Goal: Task Accomplishment & Management: Manage account settings

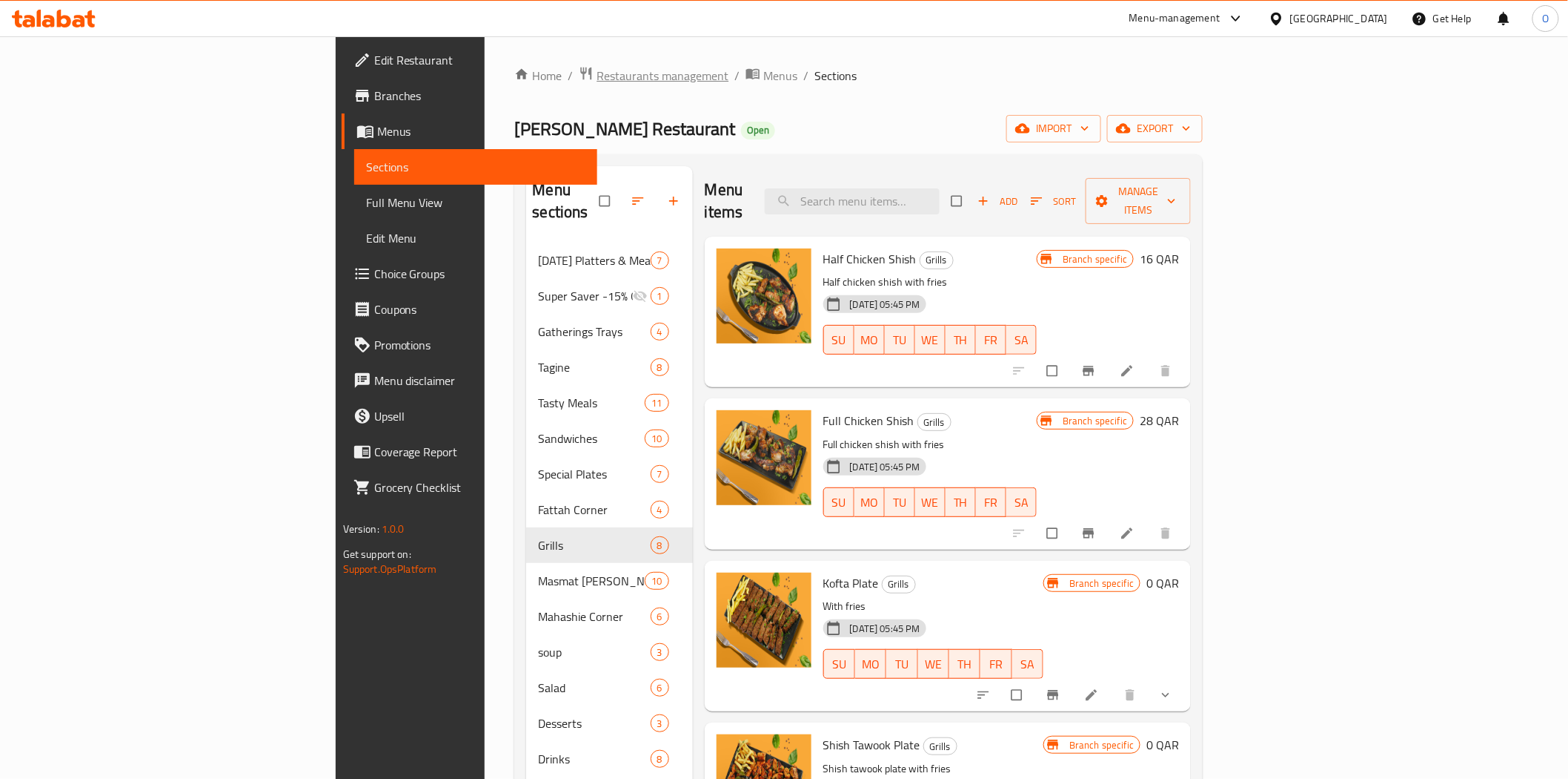
click at [596, 79] on span "Restaurants management" at bounding box center [662, 75] width 132 height 17
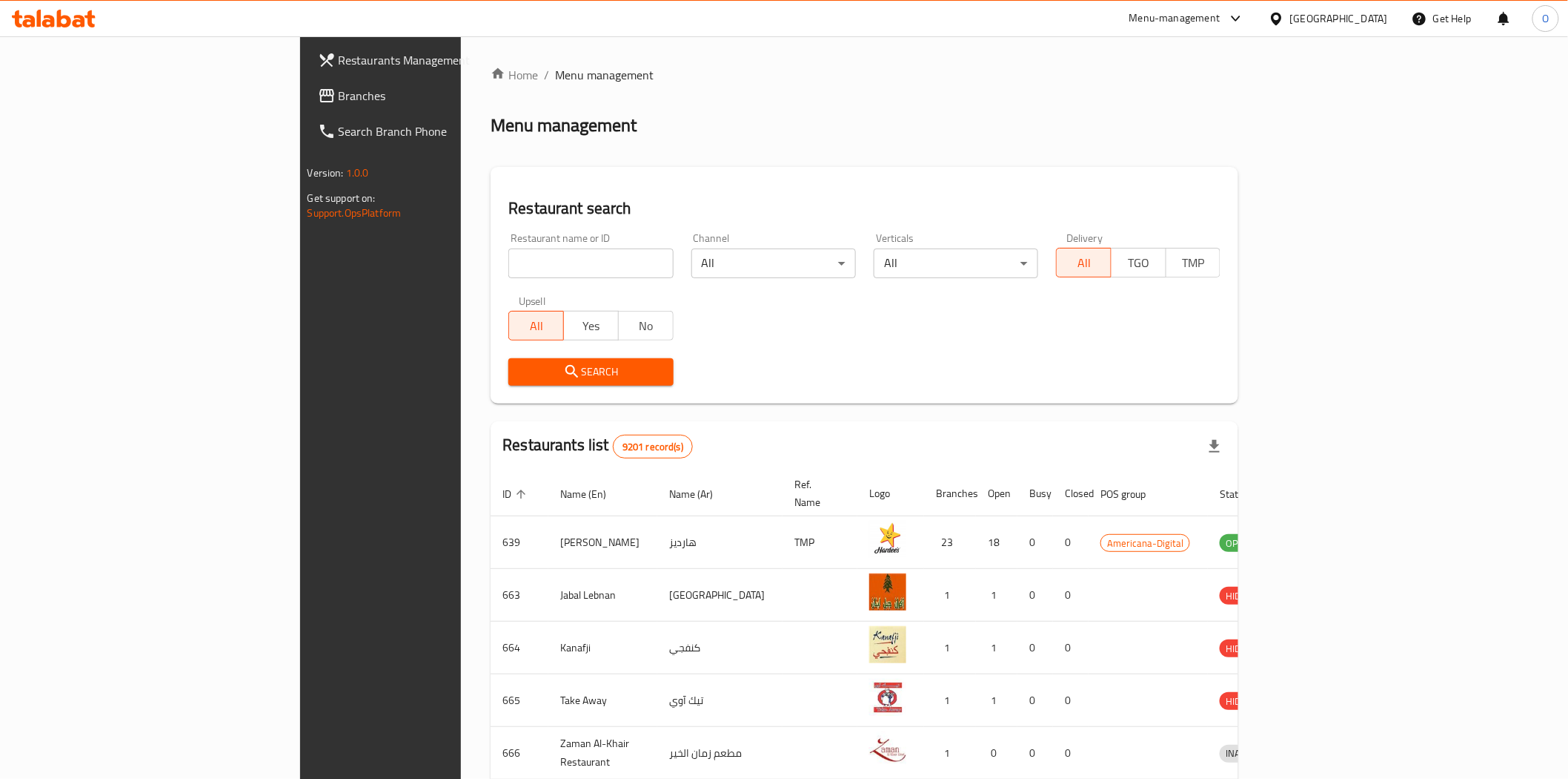
click at [338, 101] on span "Branches" at bounding box center [444, 95] width 211 height 17
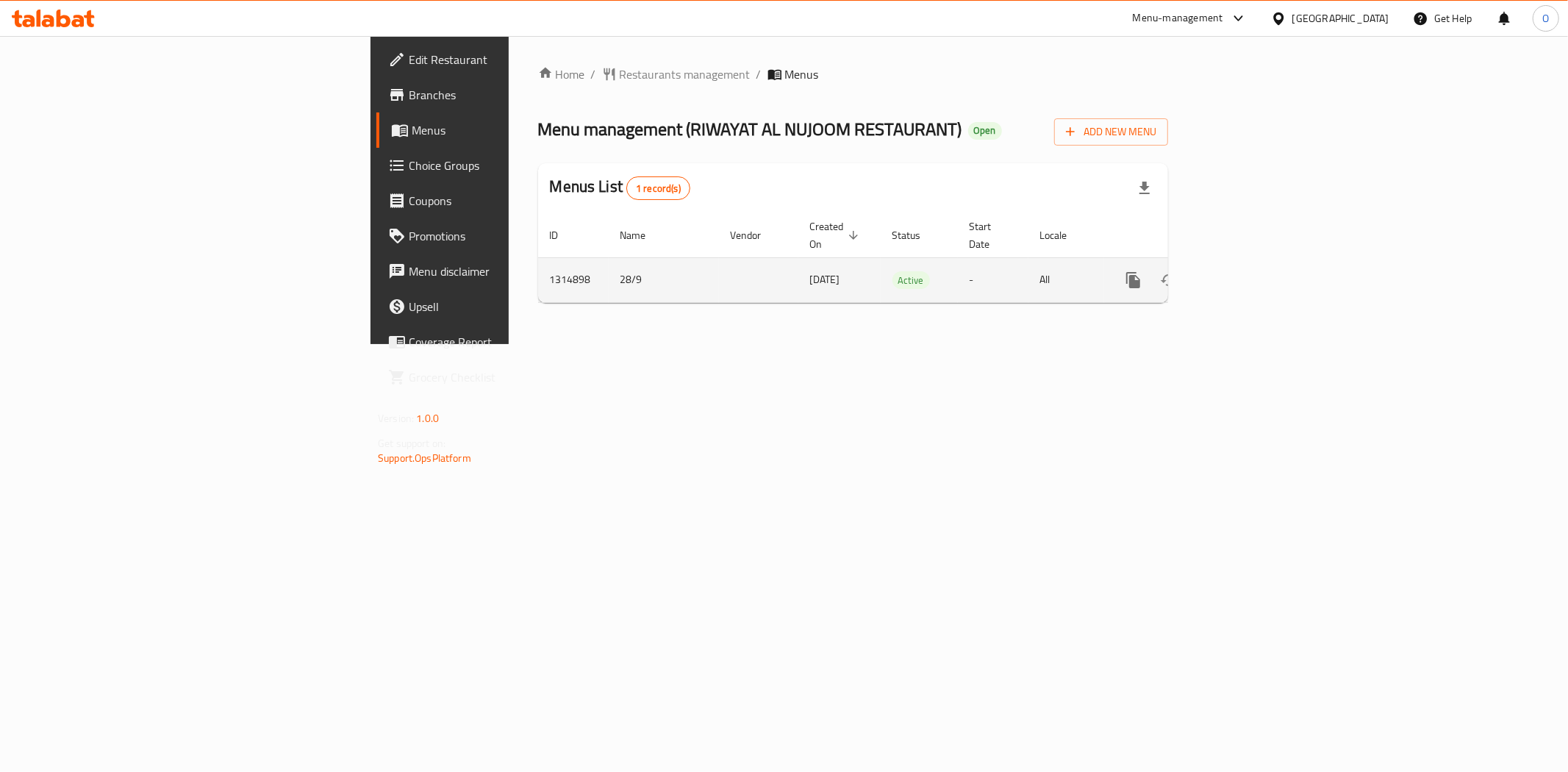
click at [1246, 273] on icon "enhanced table" at bounding box center [1240, 279] width 14 height 14
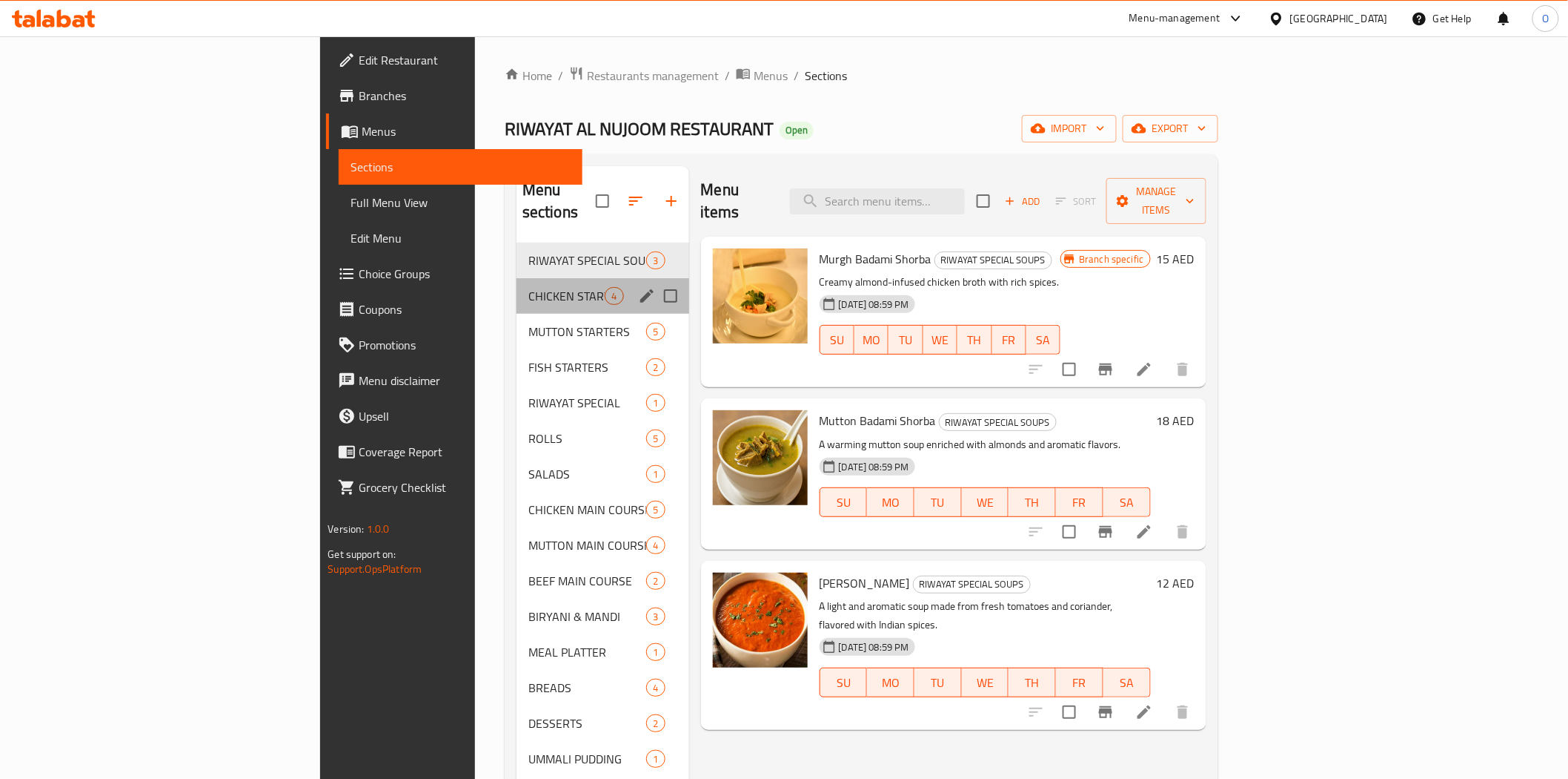
click at [517, 285] on div "CHICKEN STARTERS 4" at bounding box center [603, 296] width 173 height 36
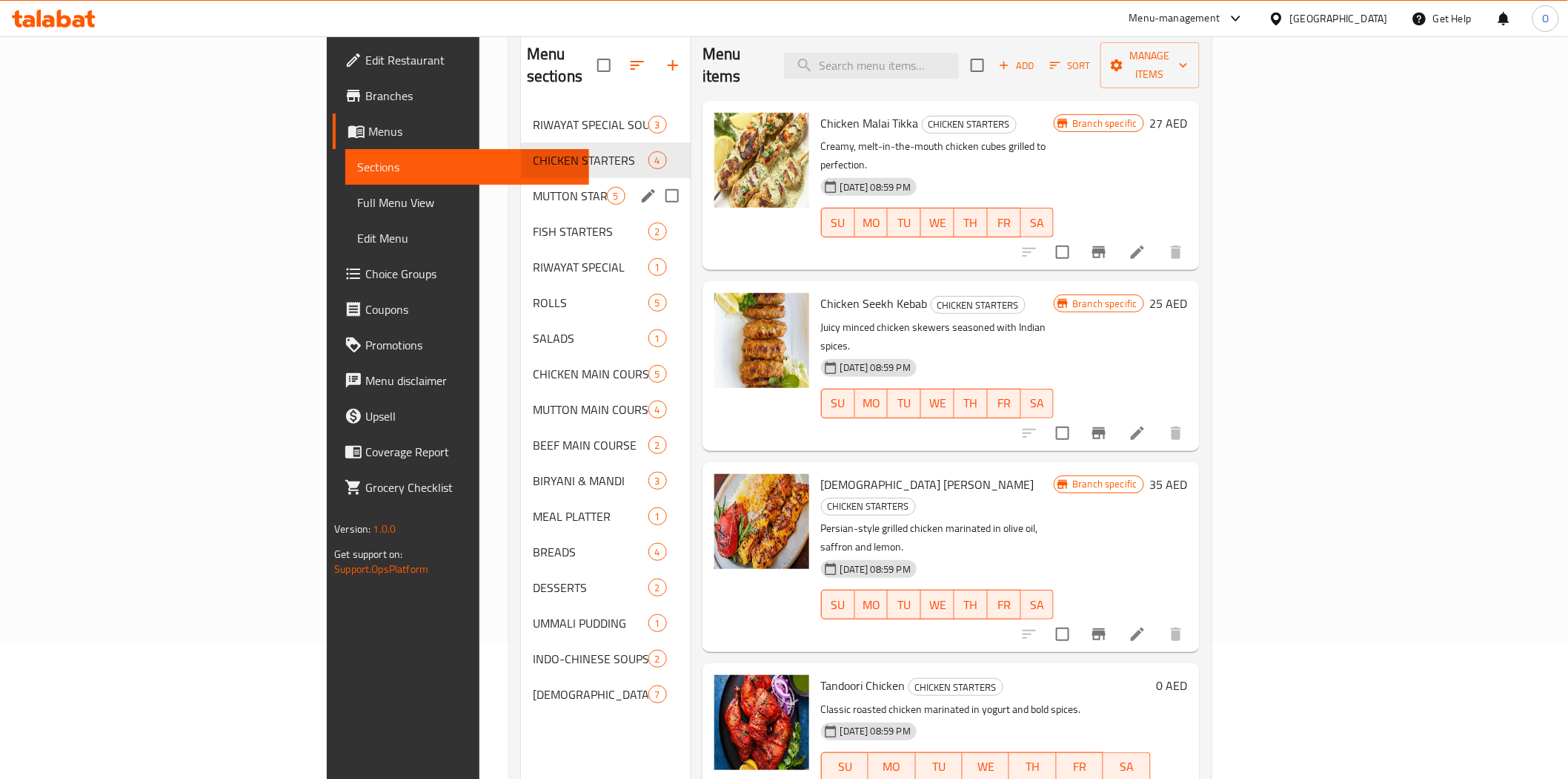
scroll to position [124, 0]
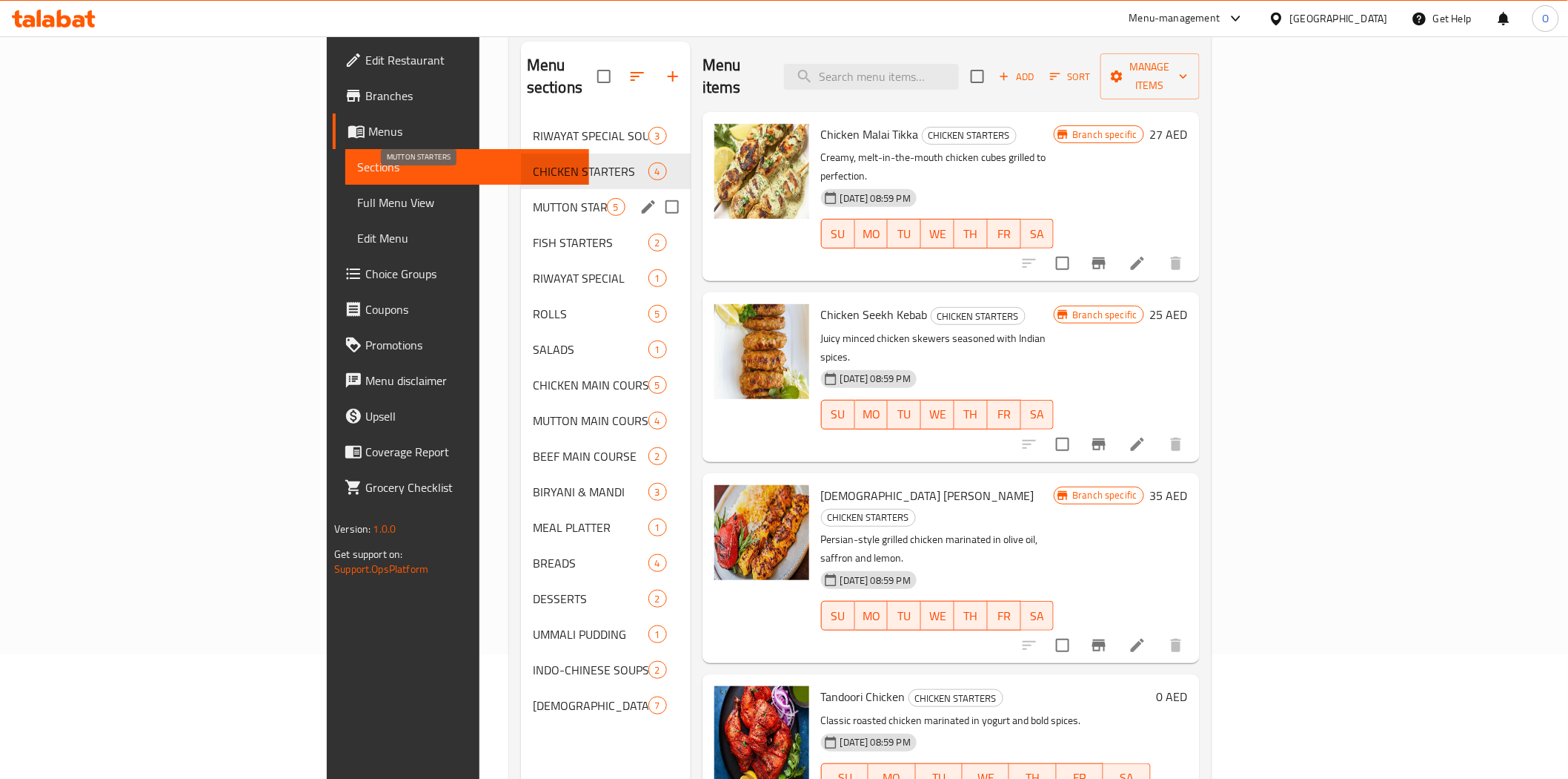
click at [533, 198] on span "MUTTON STARTERS" at bounding box center [570, 206] width 74 height 17
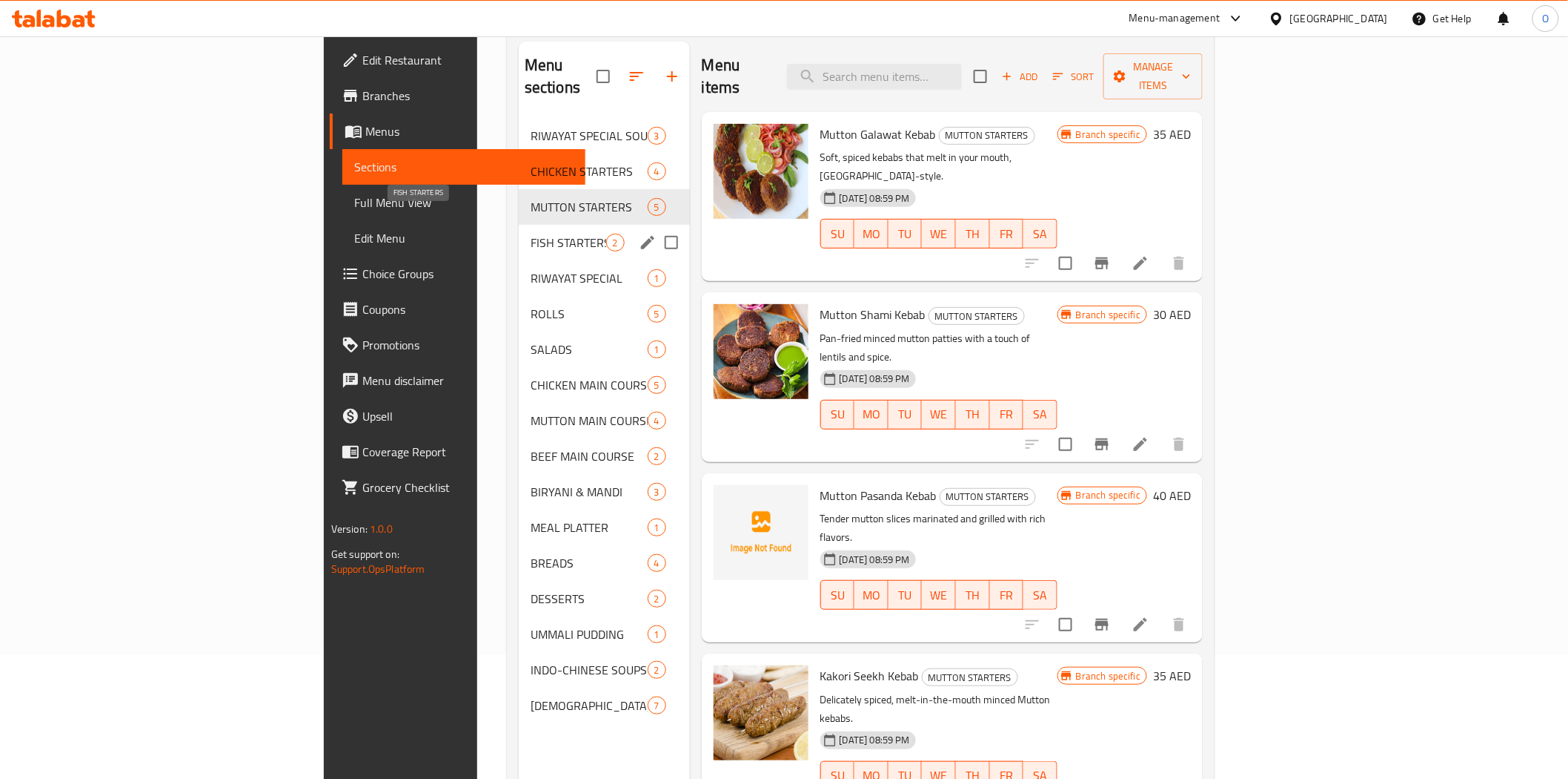
click at [531, 233] on span "FISH STARTERS" at bounding box center [568, 242] width 76 height 17
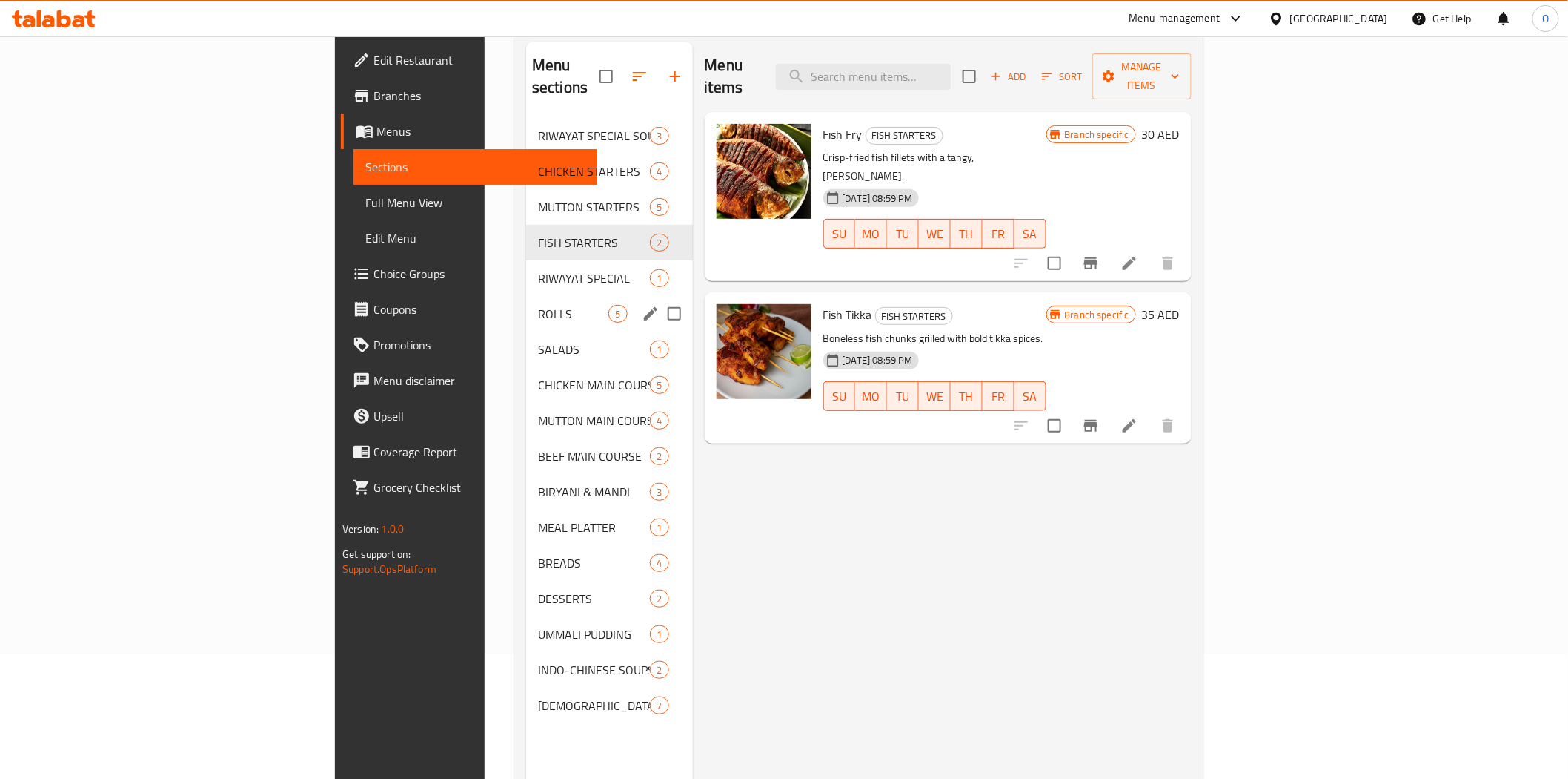
click at [526, 296] on div "ROLLS 5" at bounding box center [608, 313] width 166 height 36
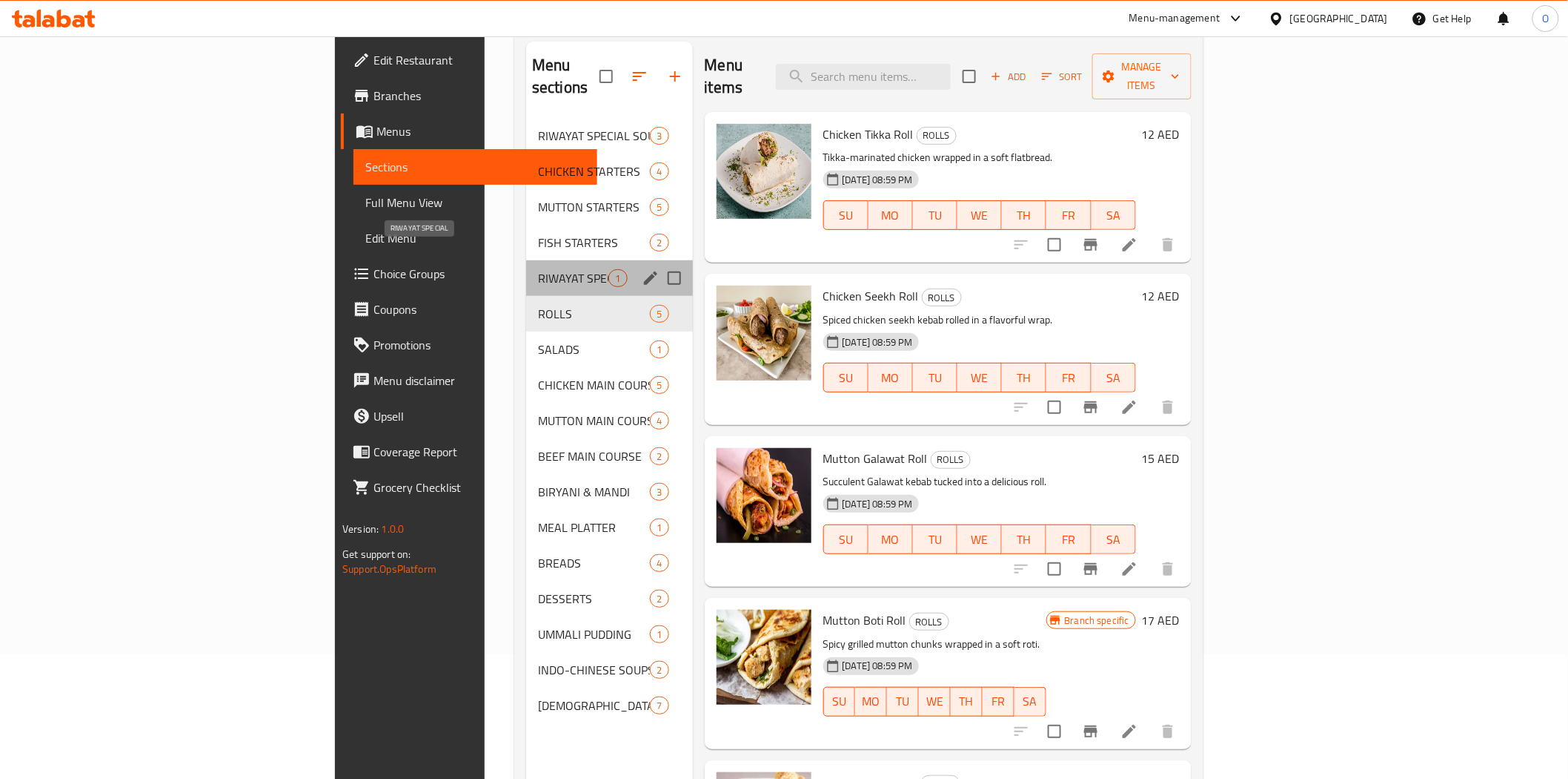
click at [538, 269] on span "RIWAYAT SPECIAL" at bounding box center [573, 277] width 70 height 17
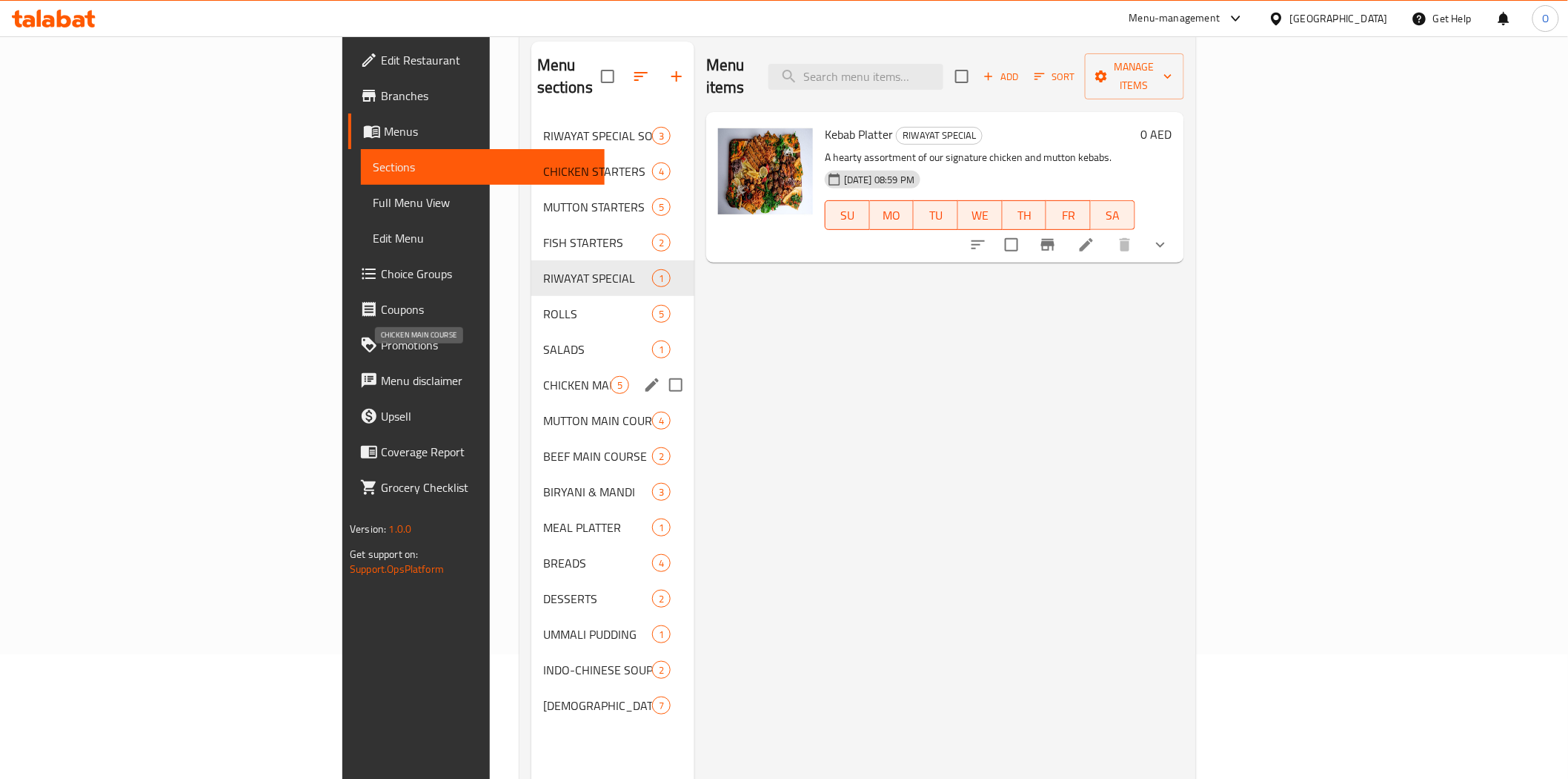
click at [543, 376] on span "CHICKEN MAIN COURSE" at bounding box center [577, 384] width 68 height 17
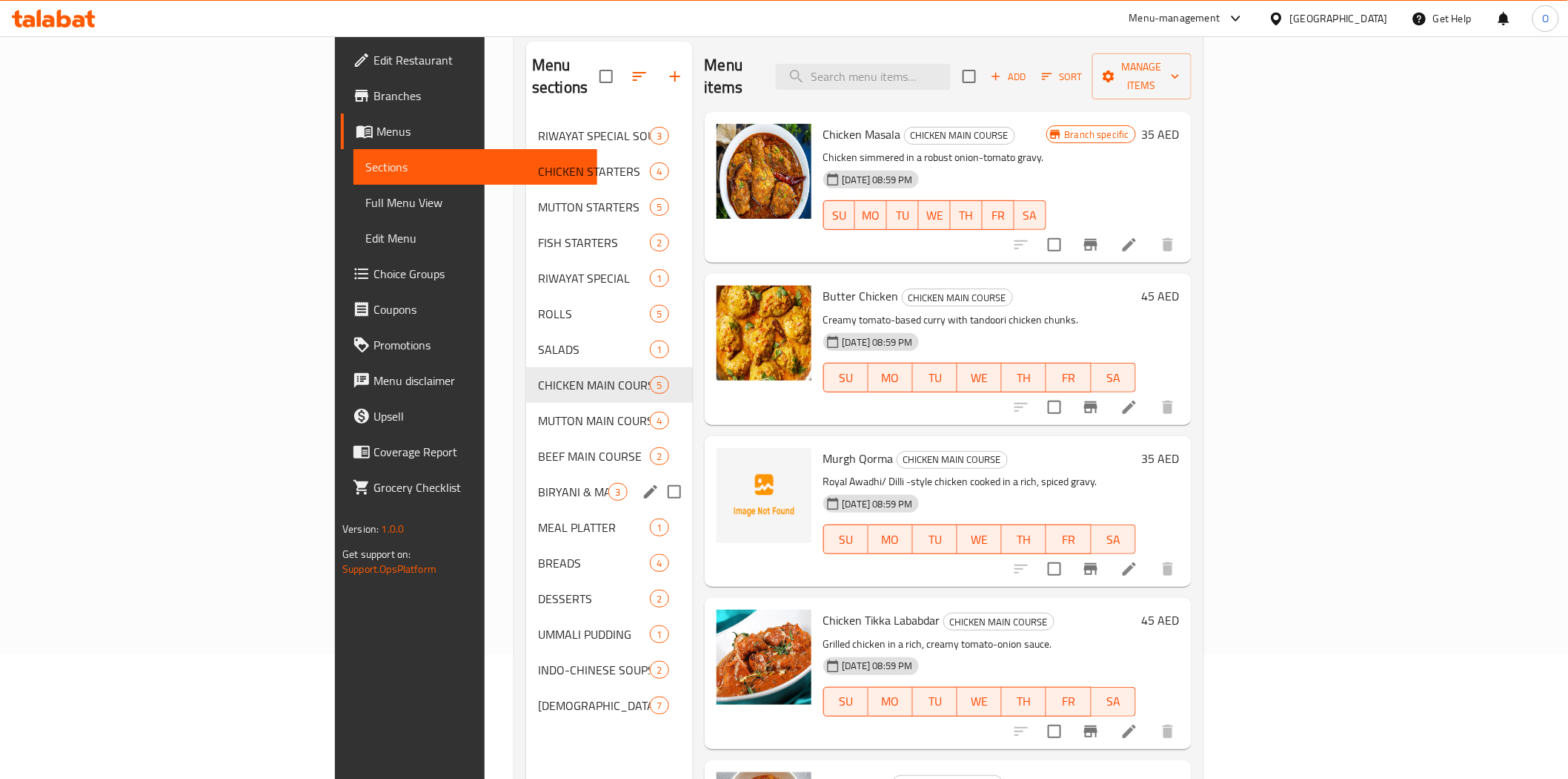
click at [538, 482] on span "BIRYANI & MANDI" at bounding box center [573, 491] width 70 height 17
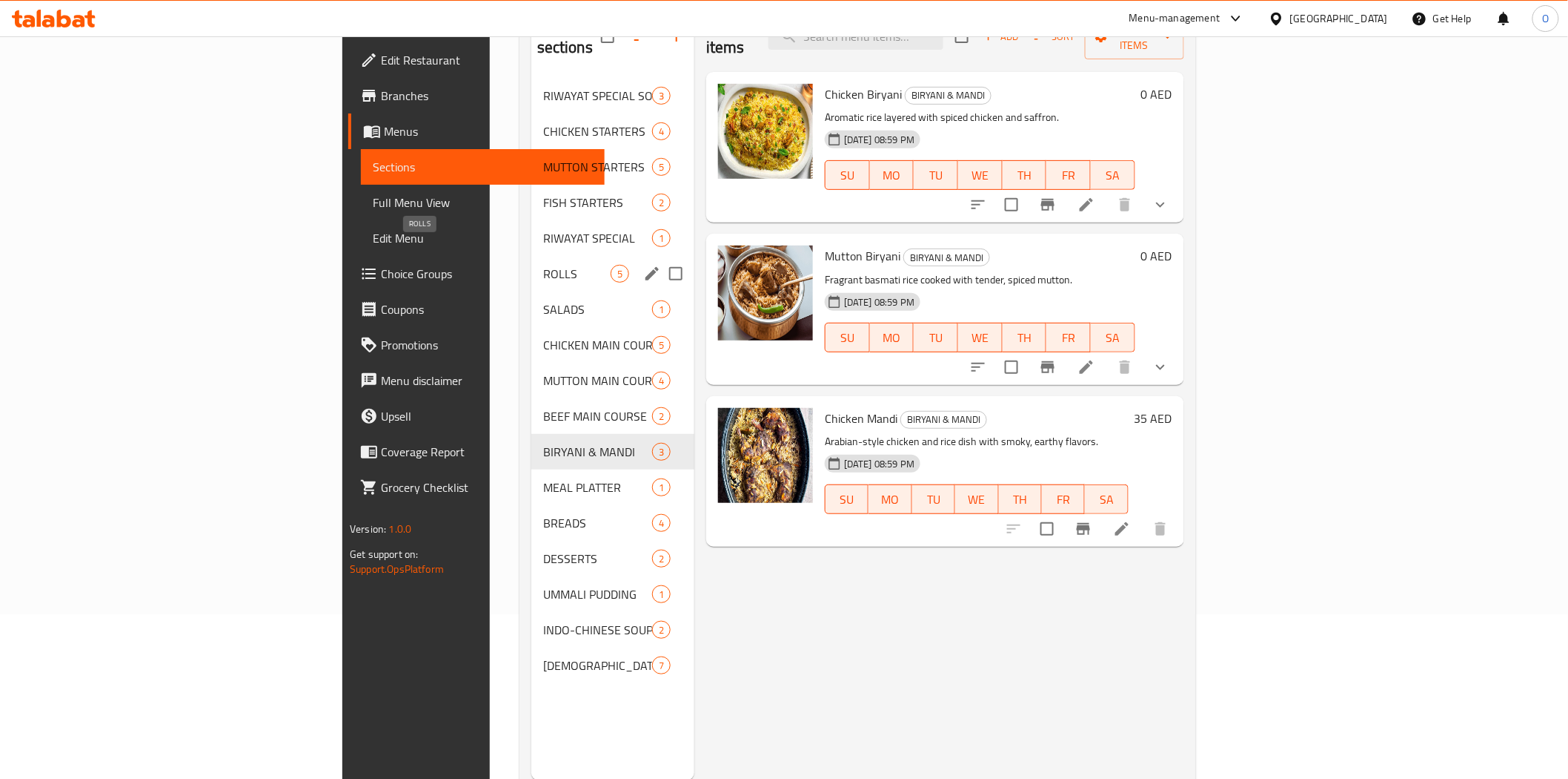
scroll to position [82, 0]
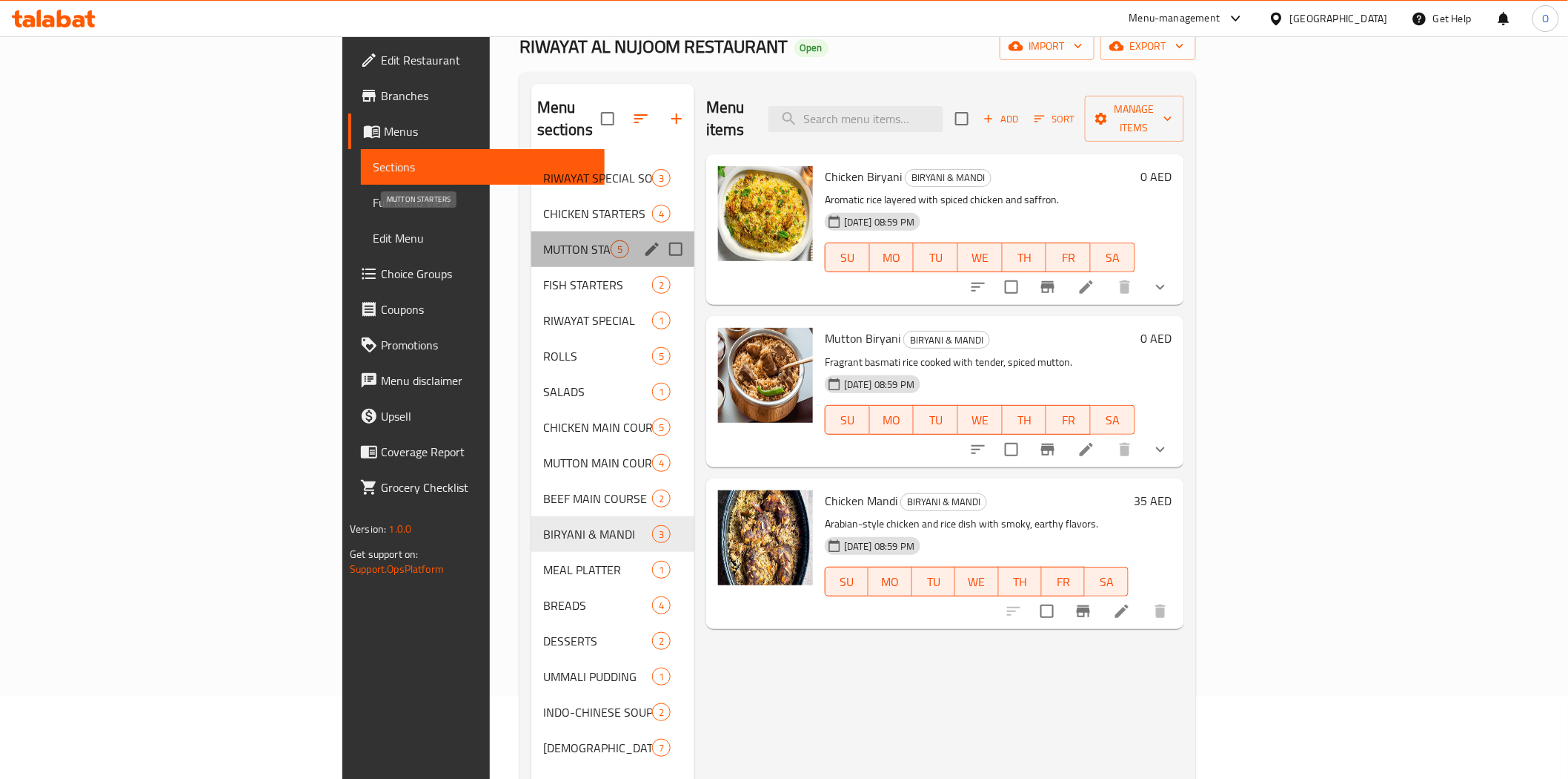
click at [543, 241] on span "MUTTON STARTERS" at bounding box center [577, 249] width 68 height 17
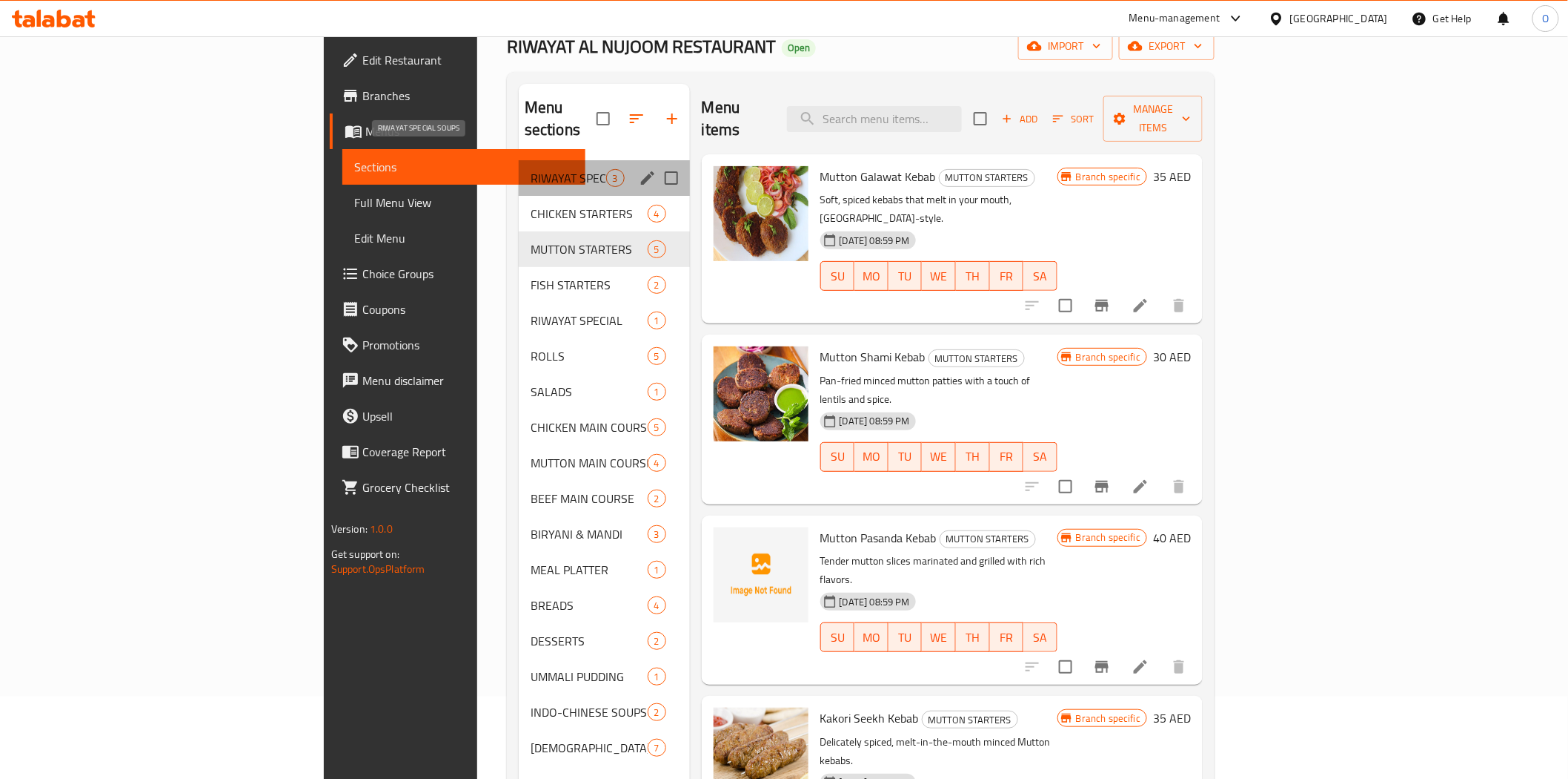
click at [531, 169] on span "RIWAYAT SPECIAL SOUPS" at bounding box center [568, 178] width 76 height 17
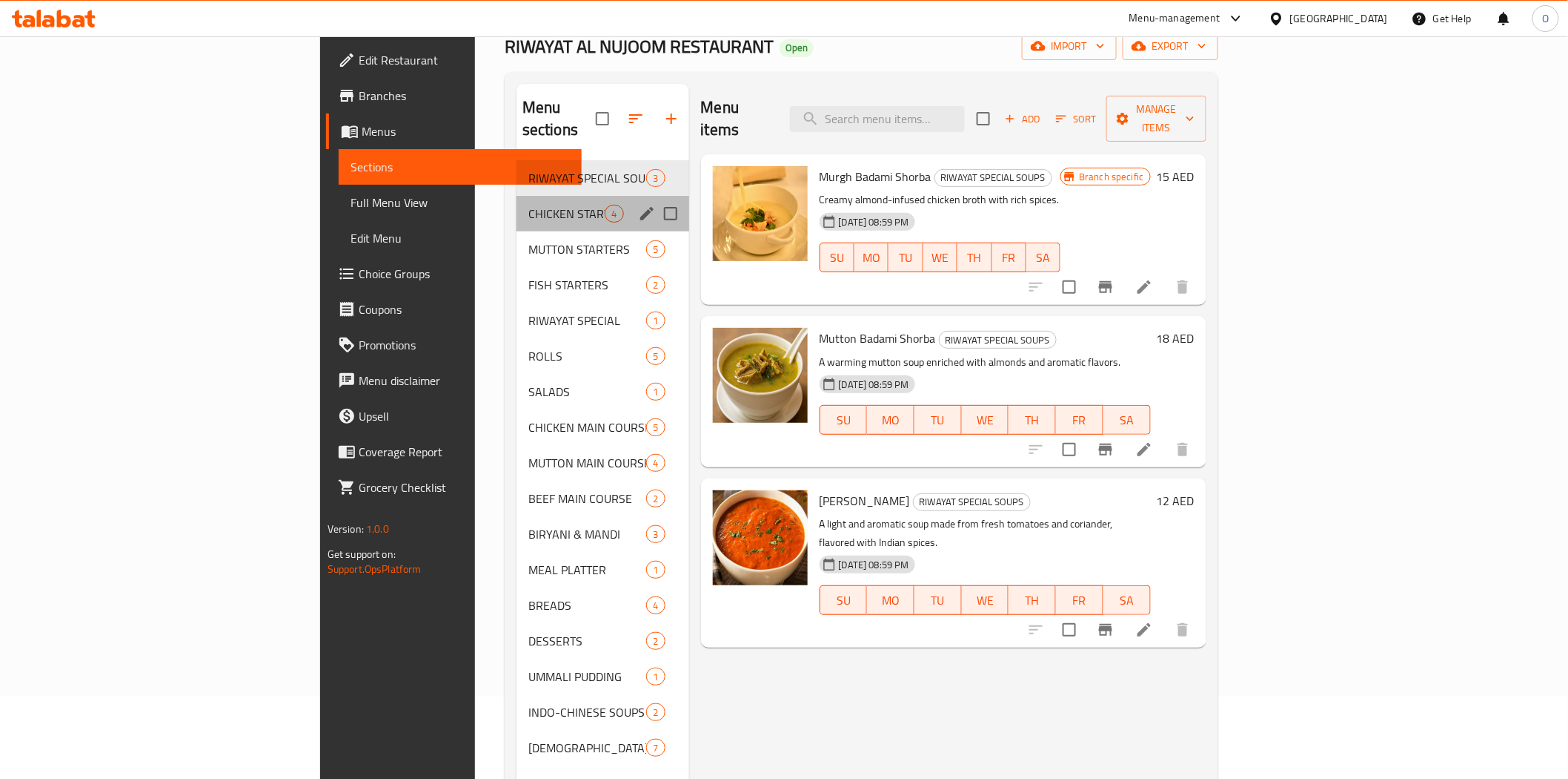
click at [517, 203] on div "CHICKEN STARTERS 4" at bounding box center [603, 213] width 173 height 36
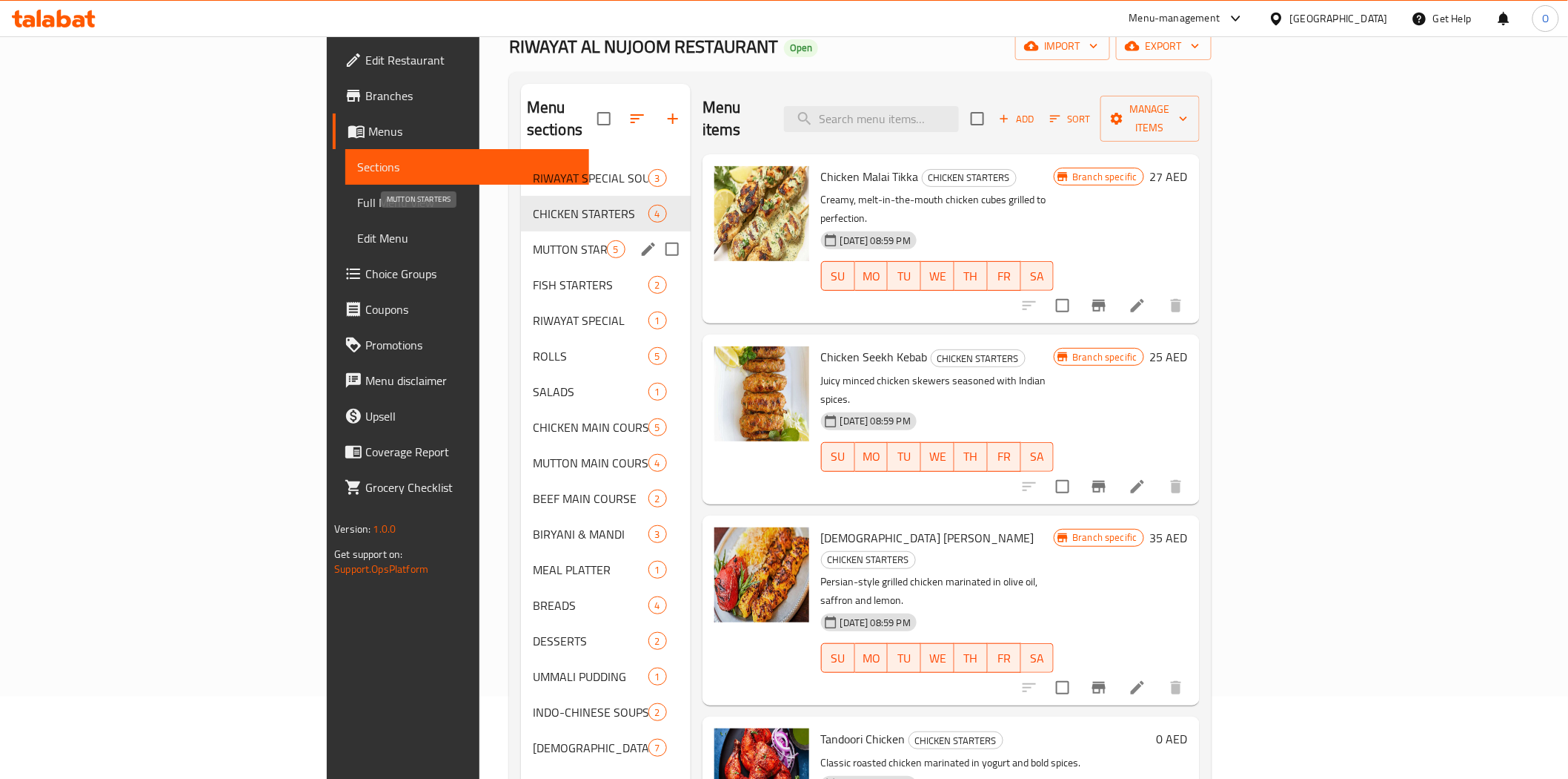
click at [533, 241] on span "MUTTON STARTERS" at bounding box center [570, 249] width 74 height 17
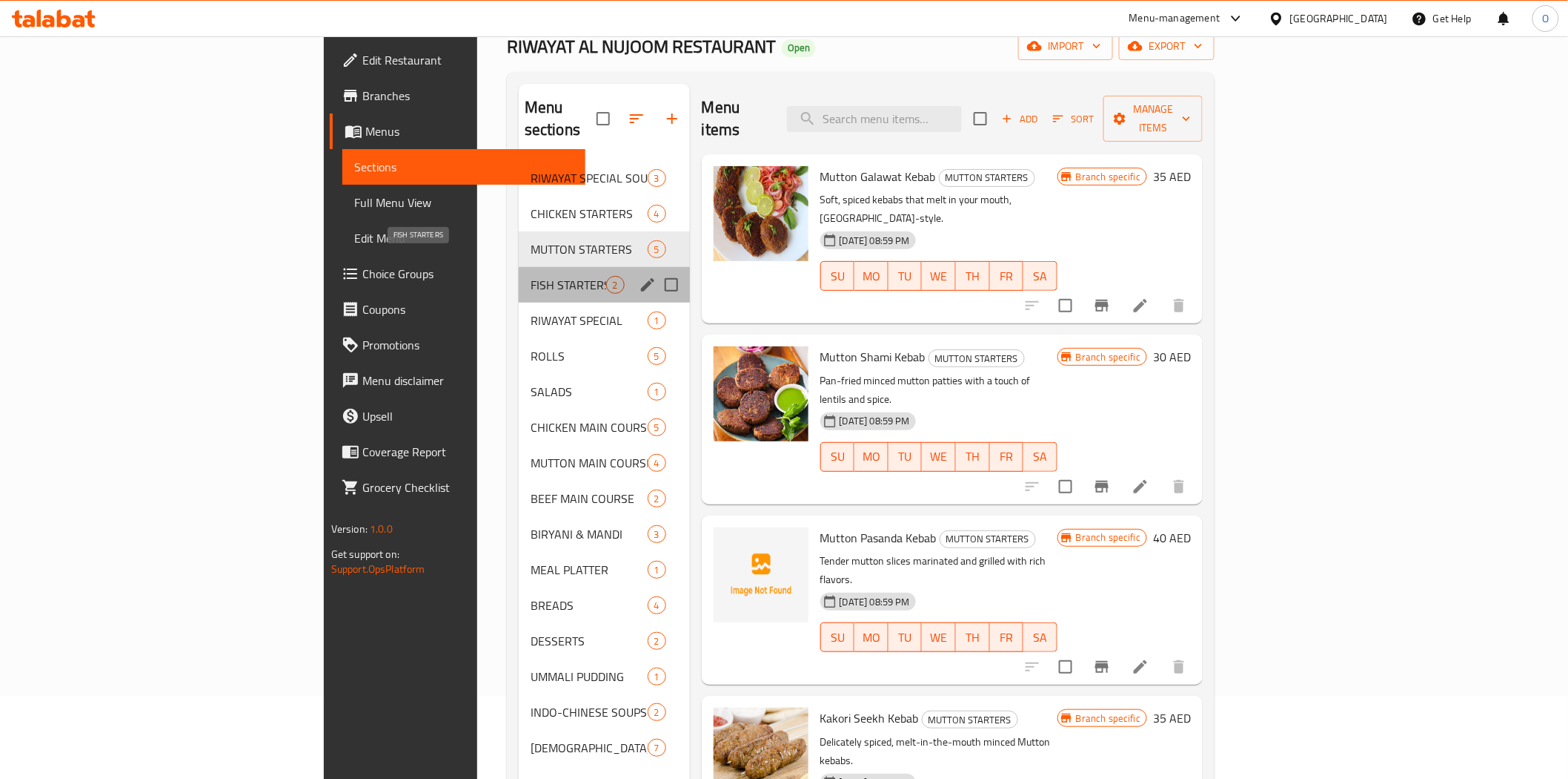
click at [531, 276] on span "FISH STARTERS" at bounding box center [568, 284] width 76 height 17
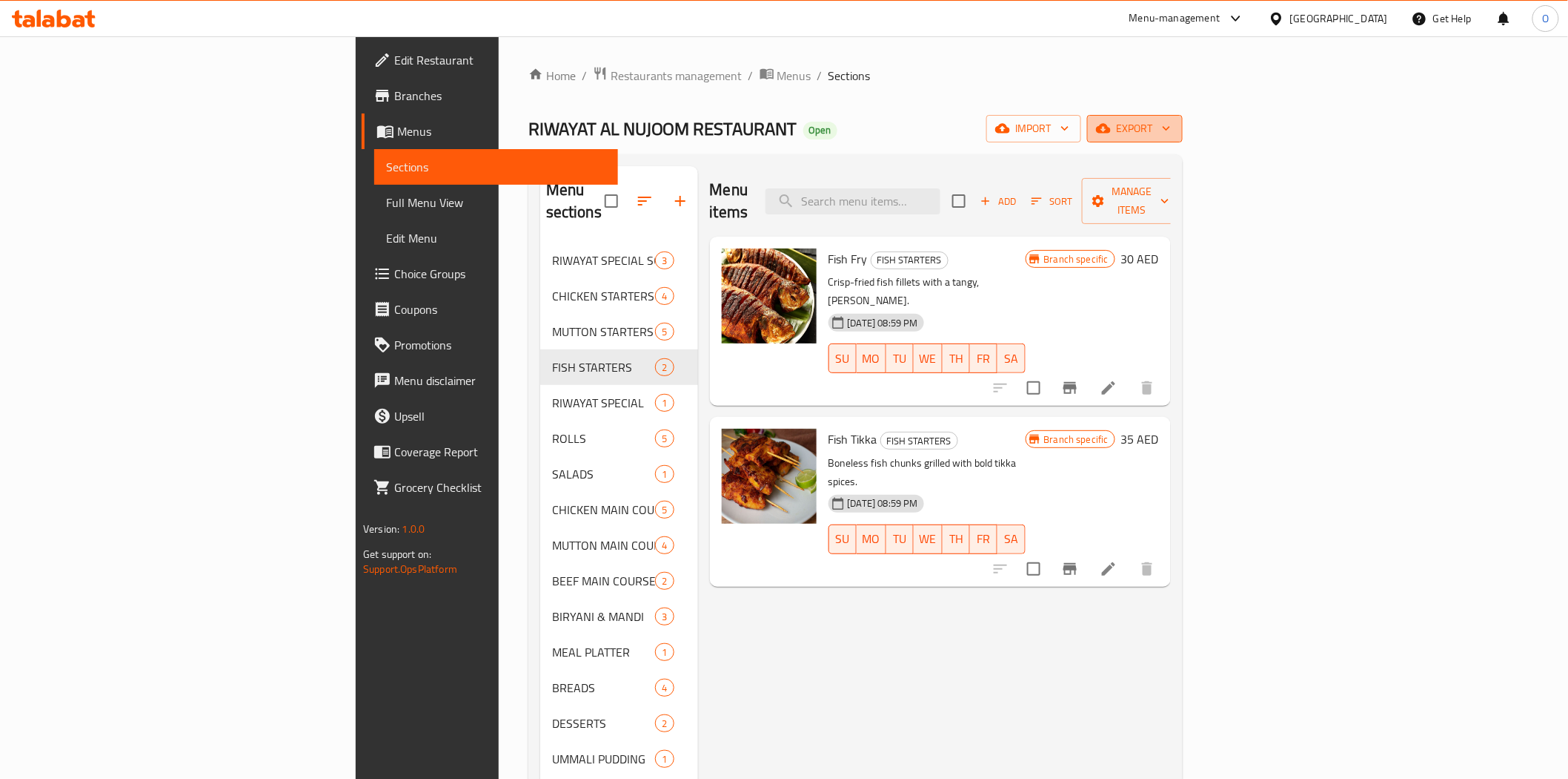
click at [1171, 128] on span "export" at bounding box center [1135, 128] width 72 height 18
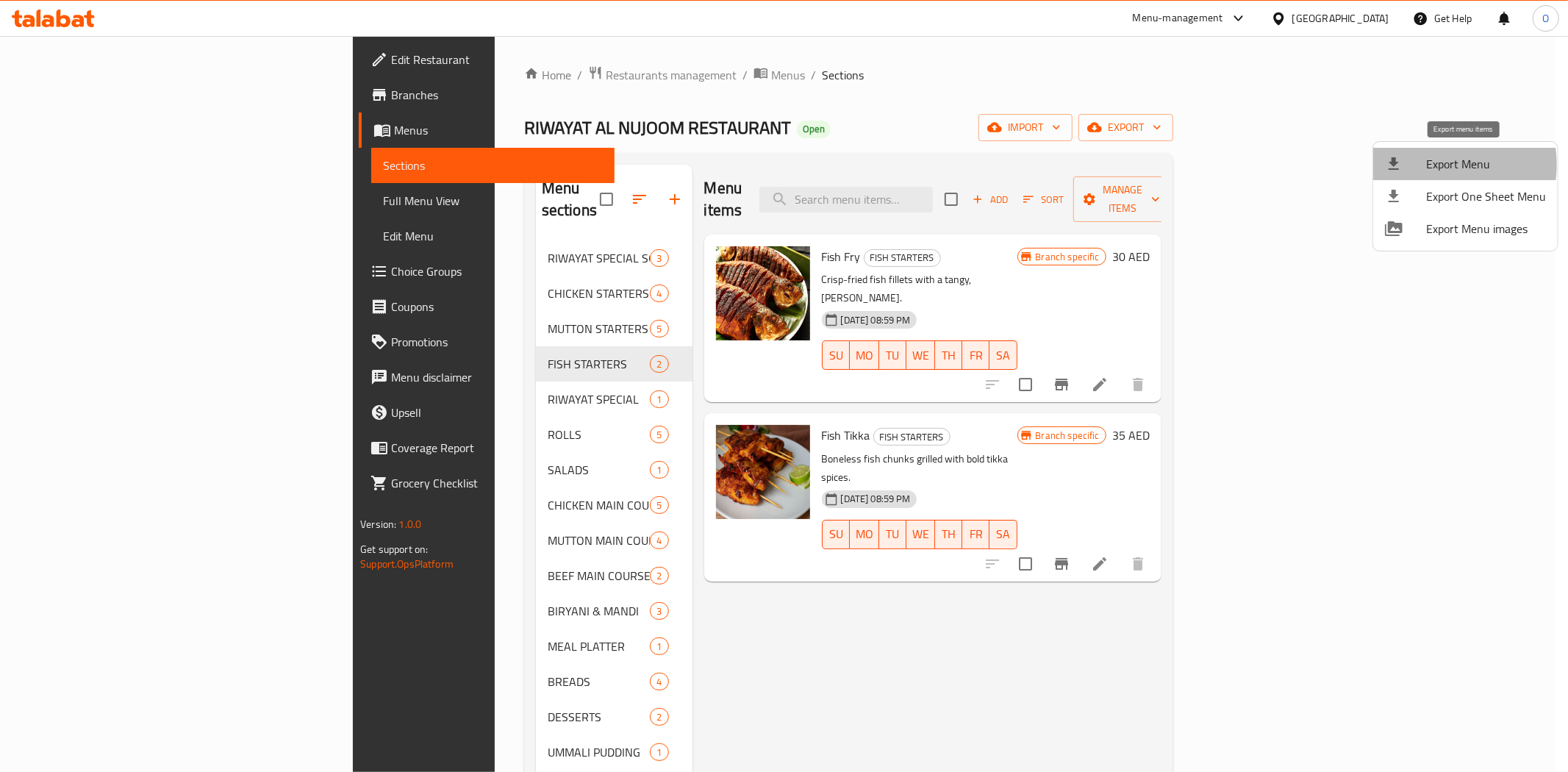
click at [1432, 164] on span "Export Menu" at bounding box center [1486, 163] width 120 height 17
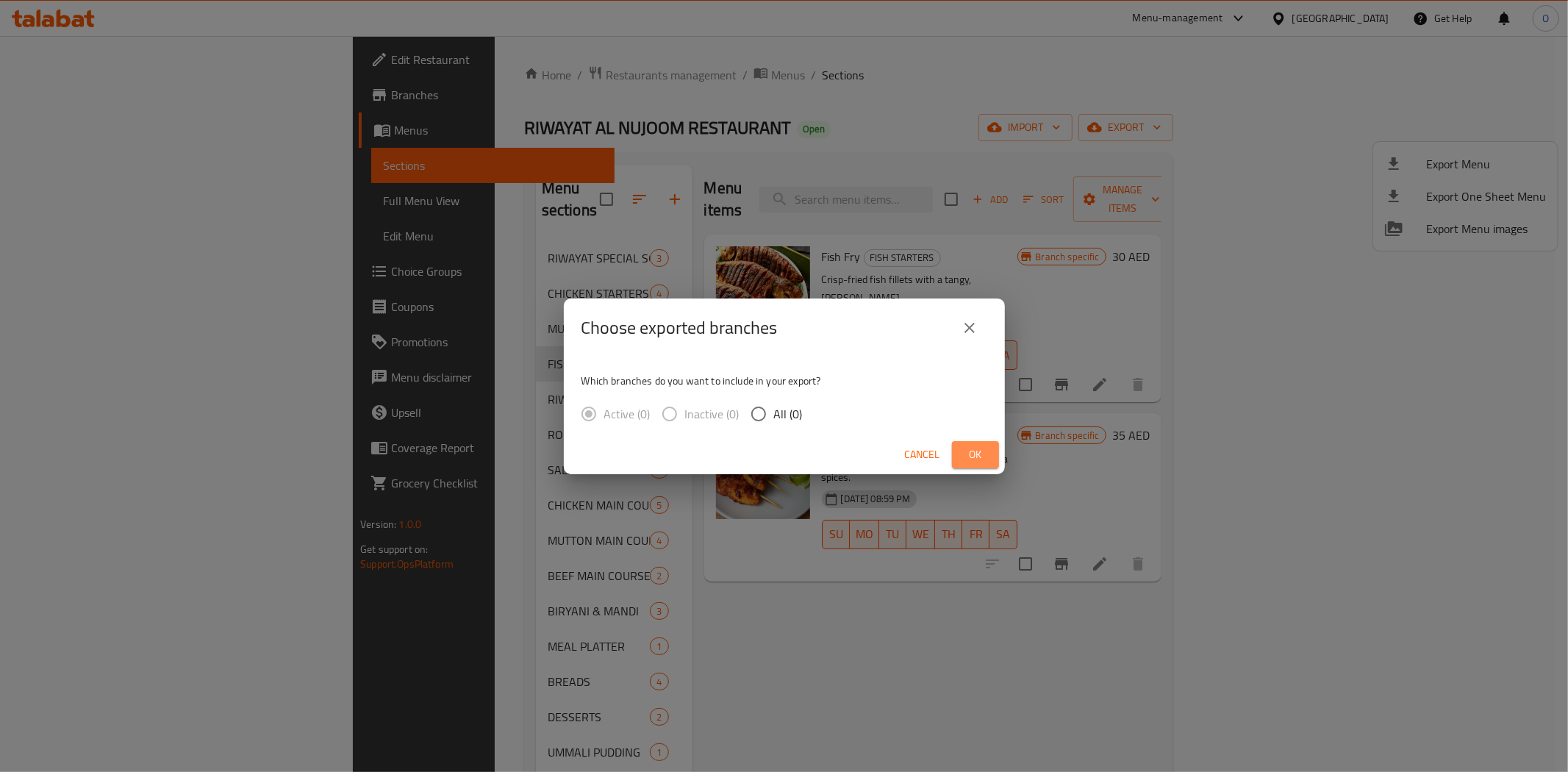
click at [971, 452] on span "Ok" at bounding box center [975, 454] width 24 height 18
click at [969, 451] on span "Ok" at bounding box center [975, 454] width 24 height 18
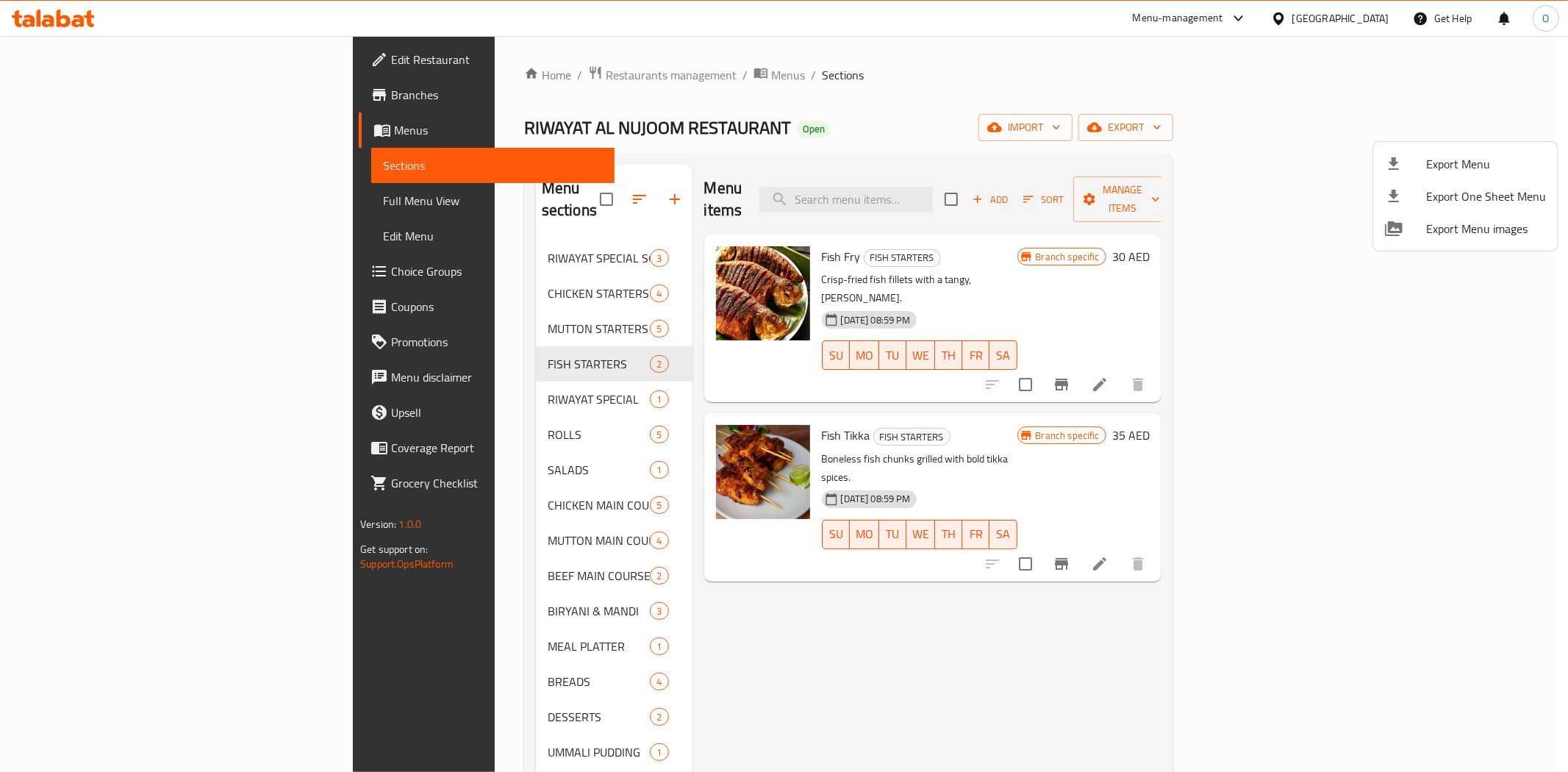
click at [595, 189] on div at bounding box center [784, 386] width 1568 height 772
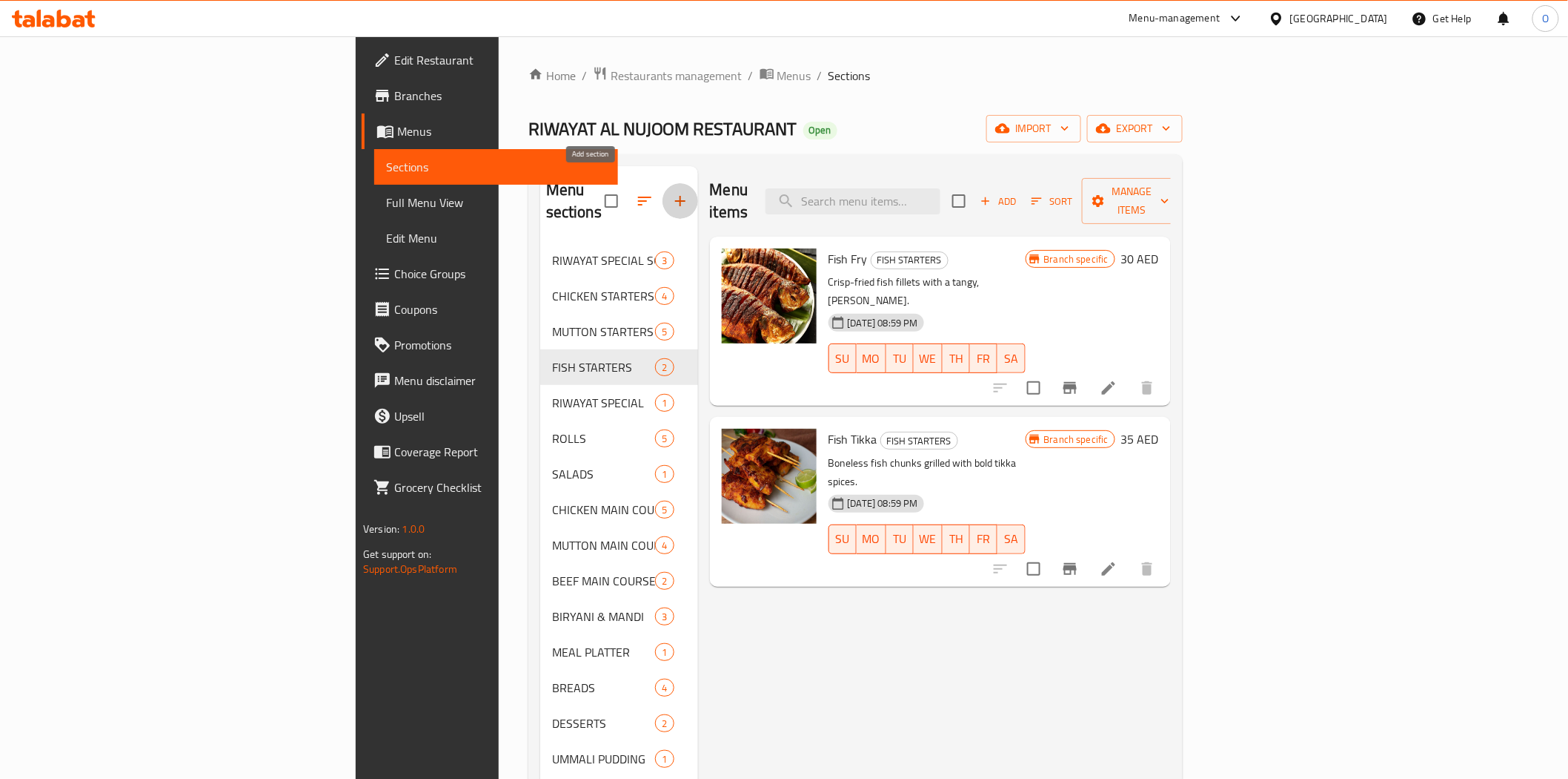
click at [671, 192] on icon "button" at bounding box center [680, 200] width 17 height 17
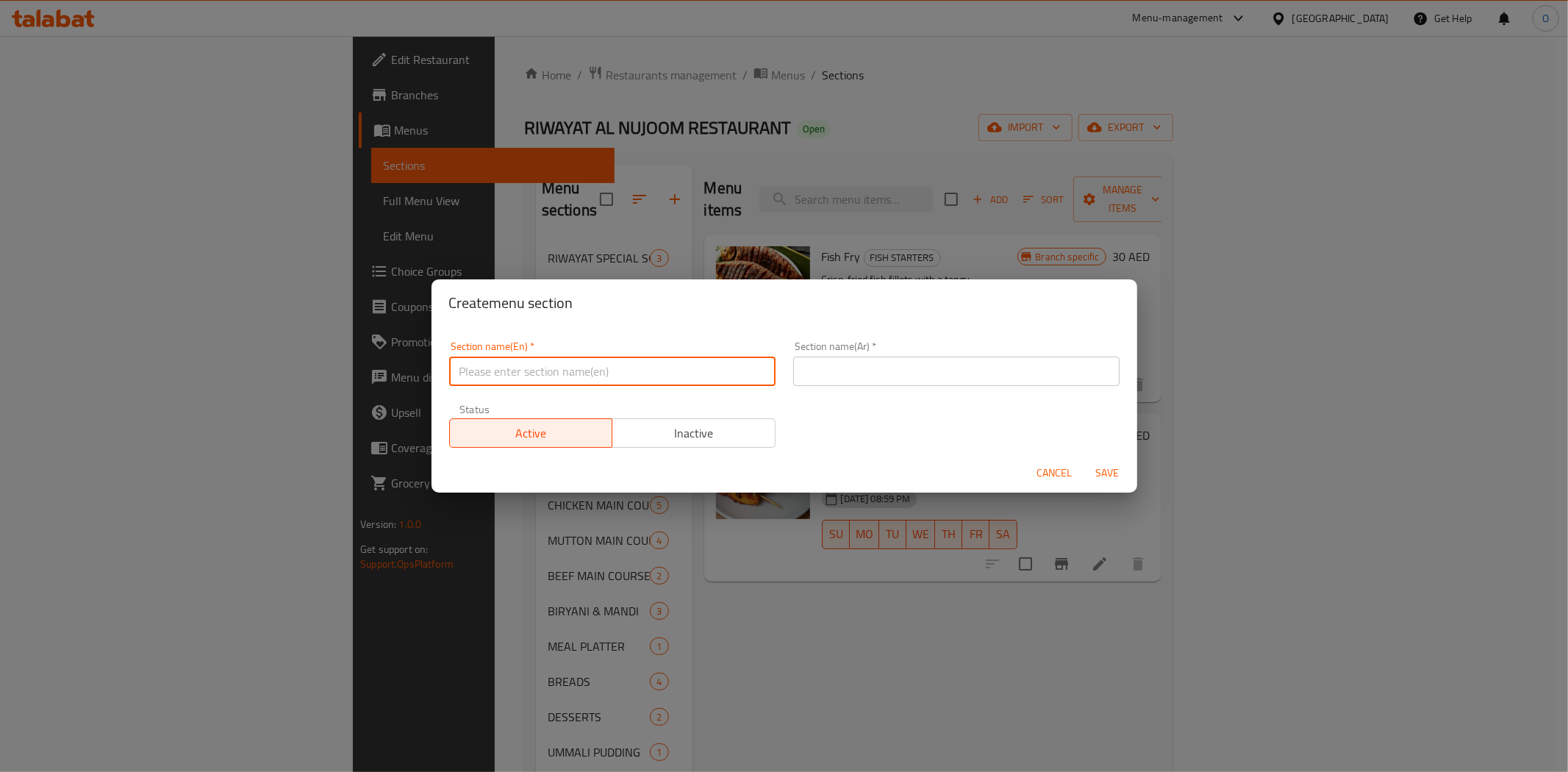
paste input "Veg Starters"
type input "Veg Starters"
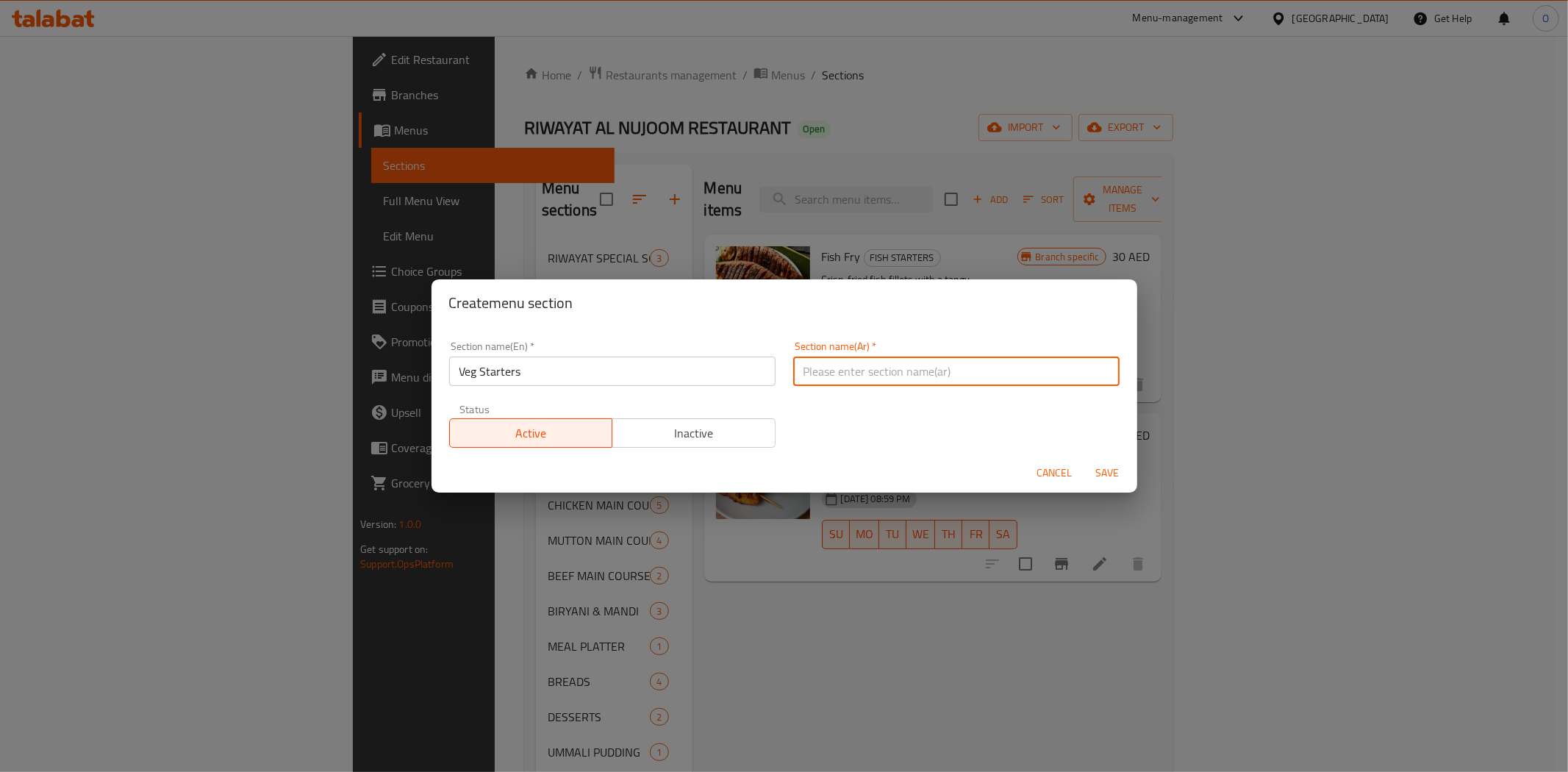
paste input "المقبلات النباتية"
type input "المقبلات النباتية"
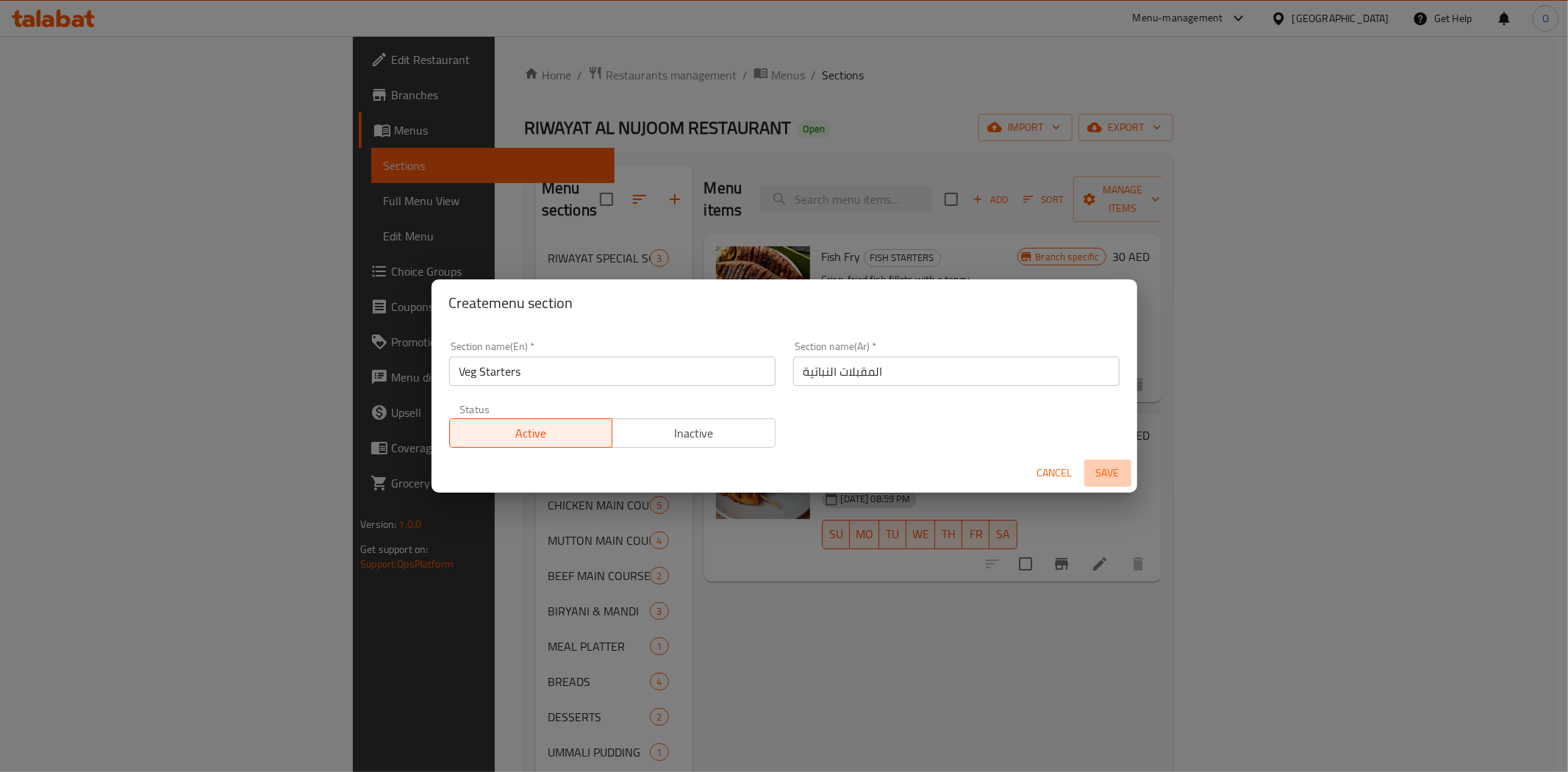
click at [1091, 468] on span "Save" at bounding box center [1108, 473] width 35 height 18
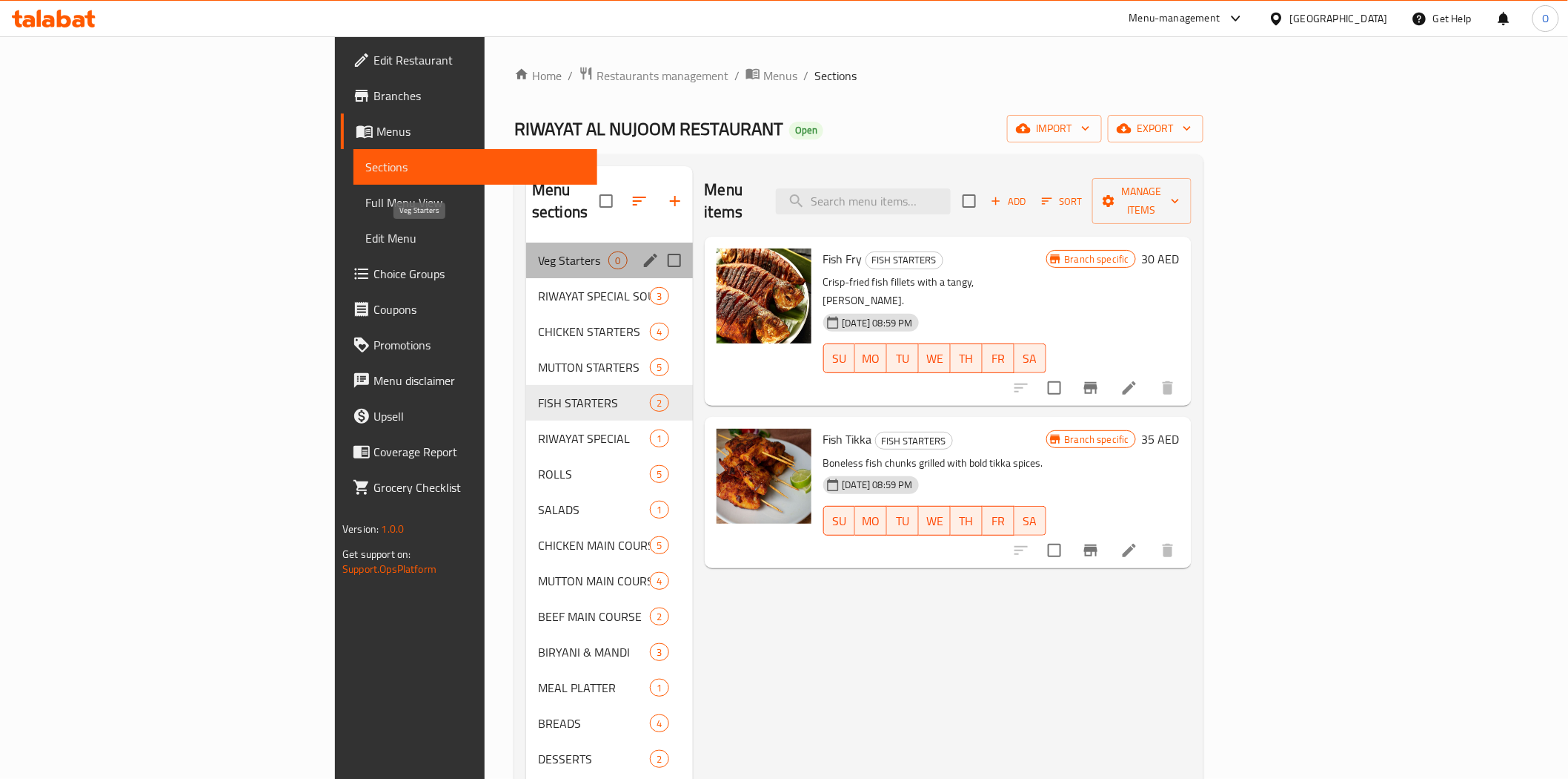
click at [538, 252] on span "Veg Starters" at bounding box center [573, 260] width 70 height 17
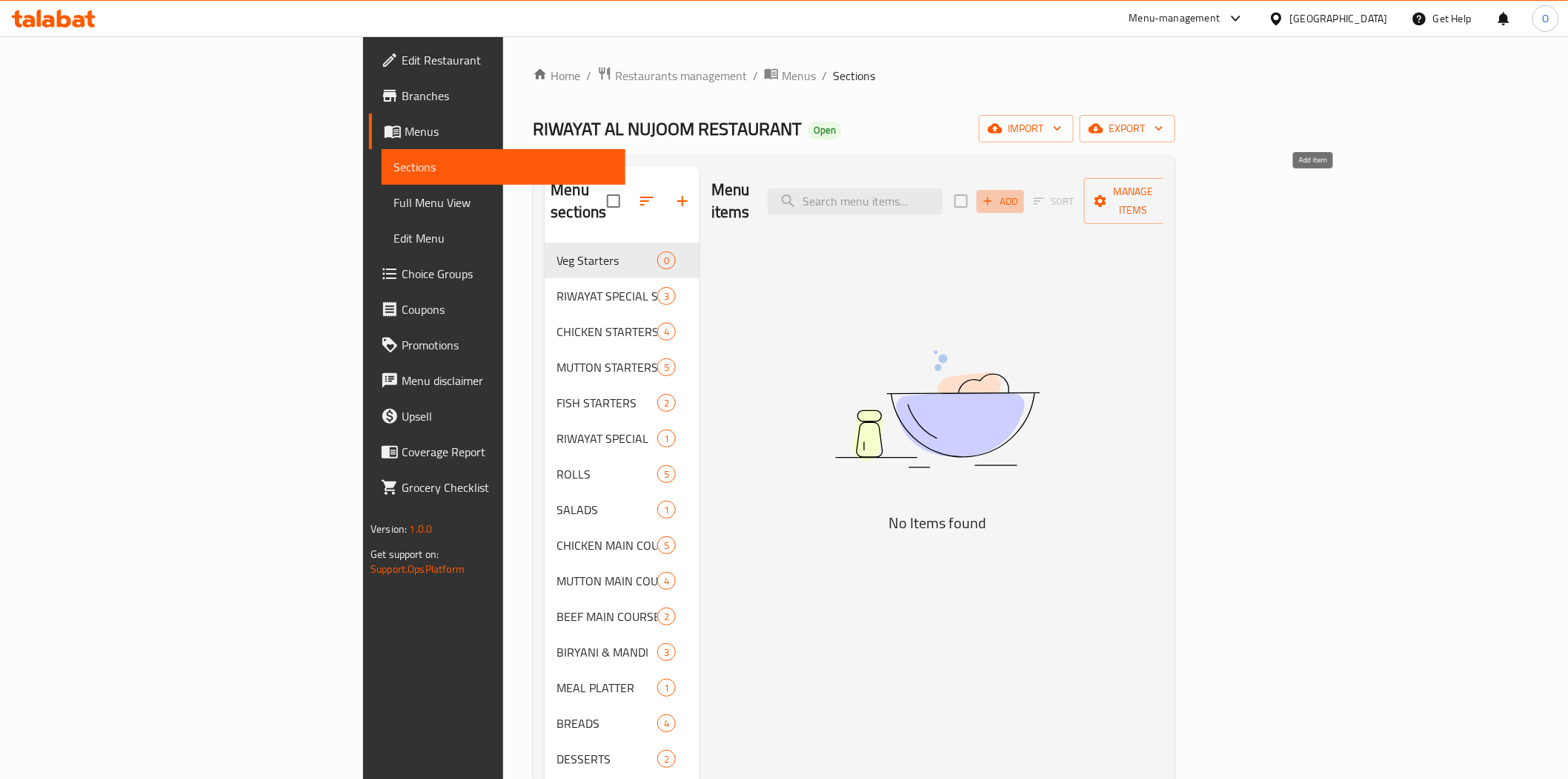
click at [1021, 193] on span "Add" at bounding box center [1001, 201] width 40 height 17
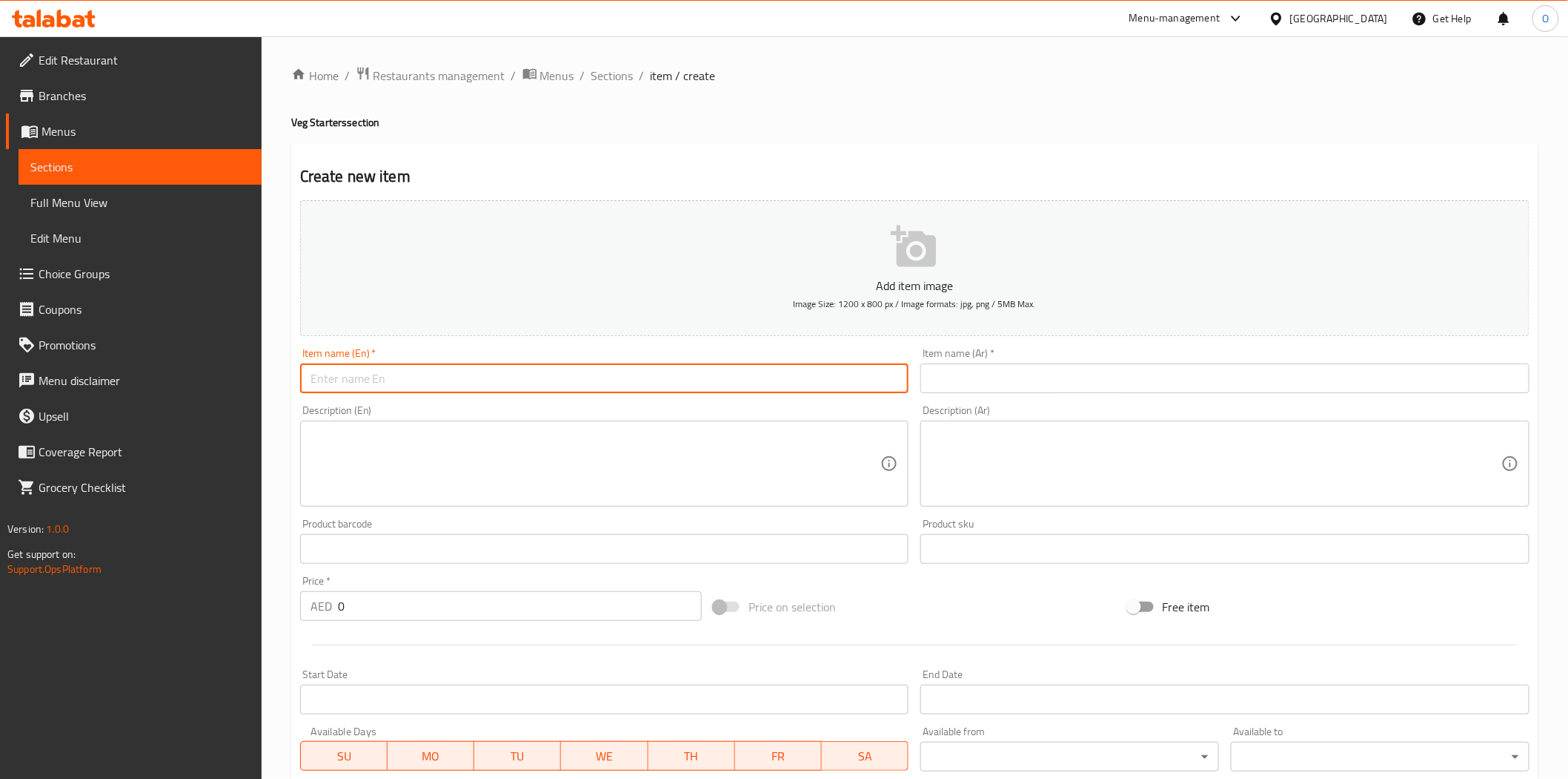
paste input "Tandoori Aloo"
type input "Tandoori Aloo"
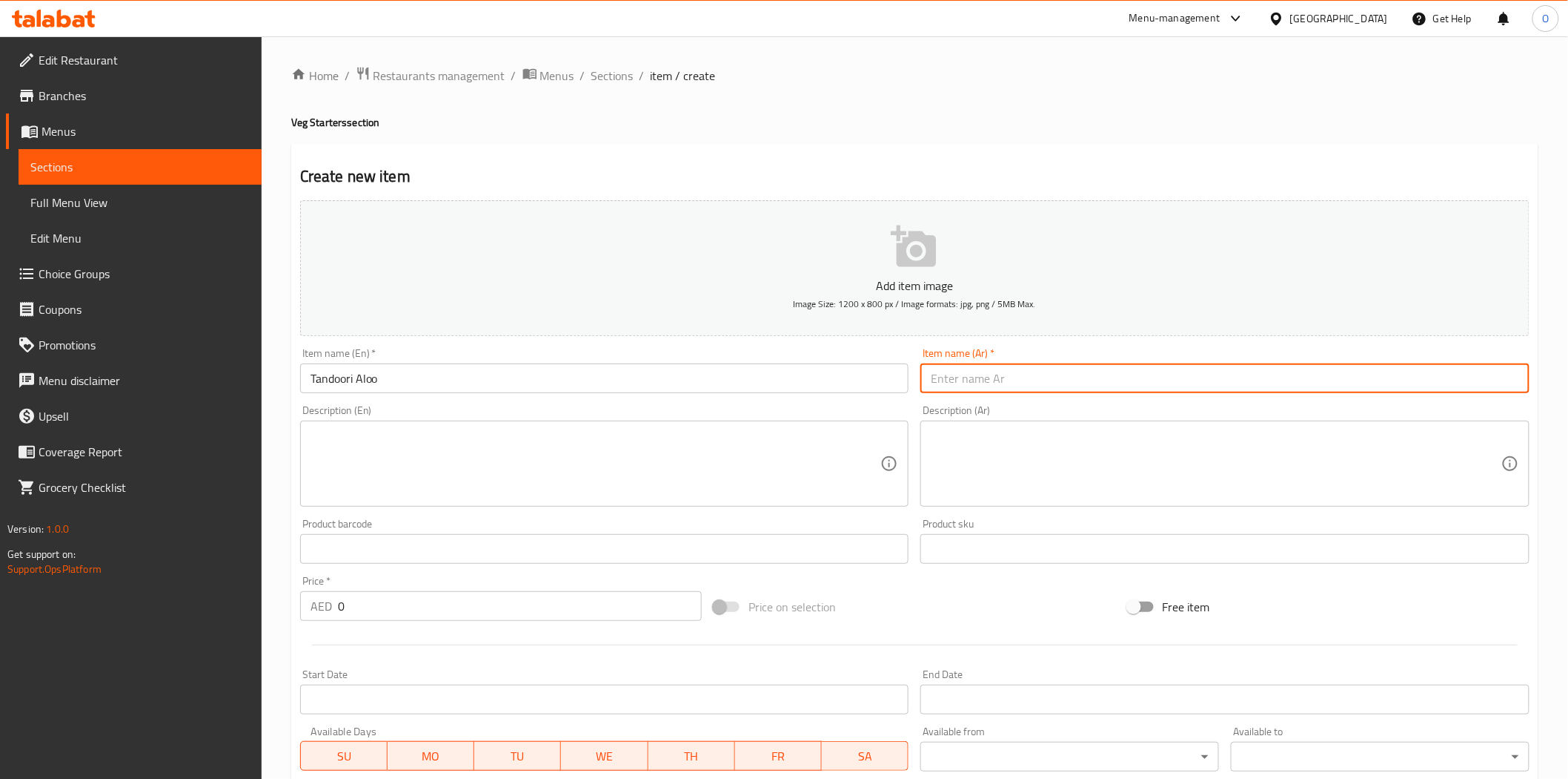
paste input "تندوري ألو"
type input "تندوري ألو"
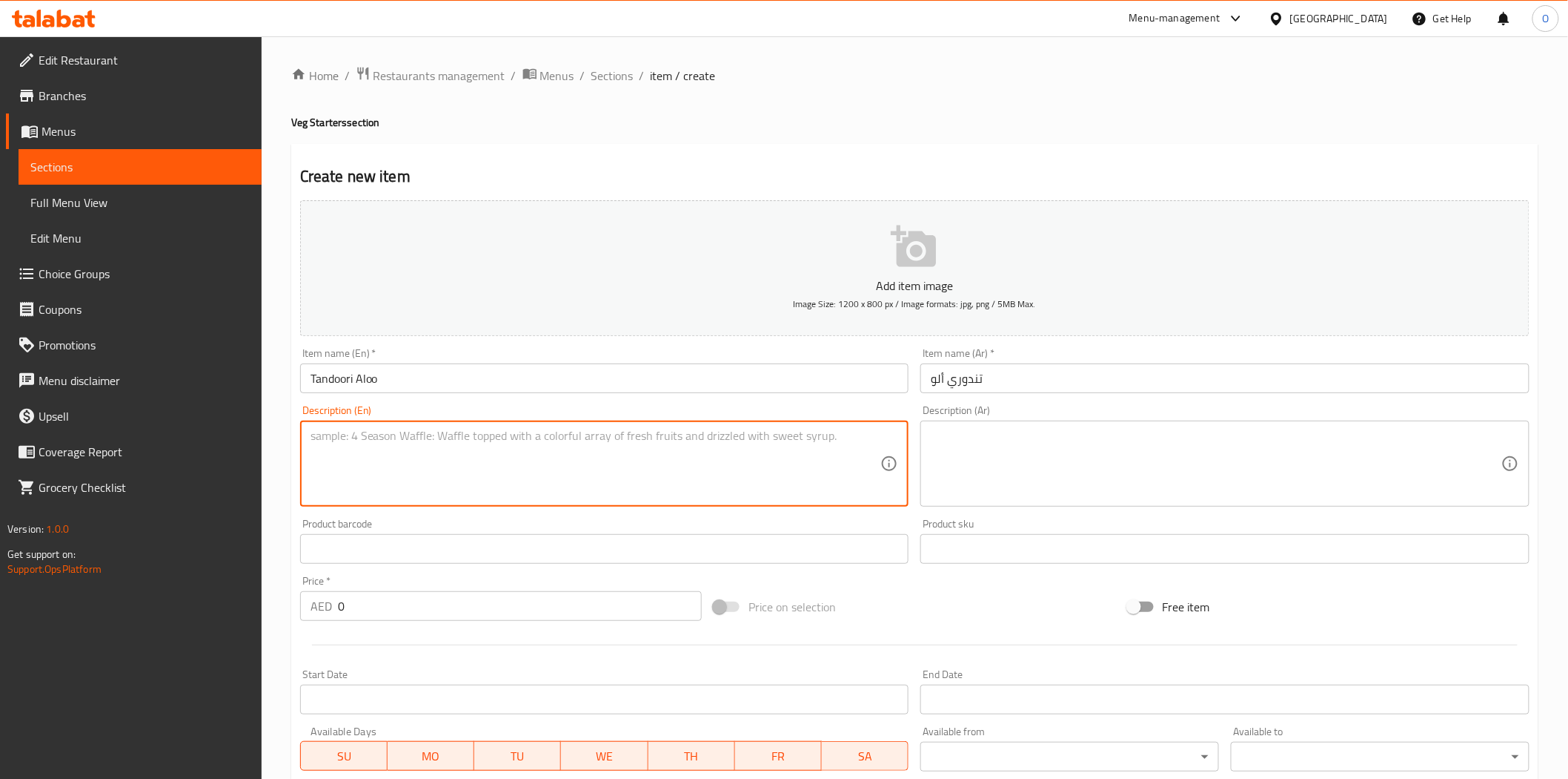
paste textarea "Baby potatoes marinated in a blend of yogurt and aromatic spices, roasted to sm…"
type textarea "Baby potatoes marinated in a blend of yogurt and aromatic spices, roasted to sm…"
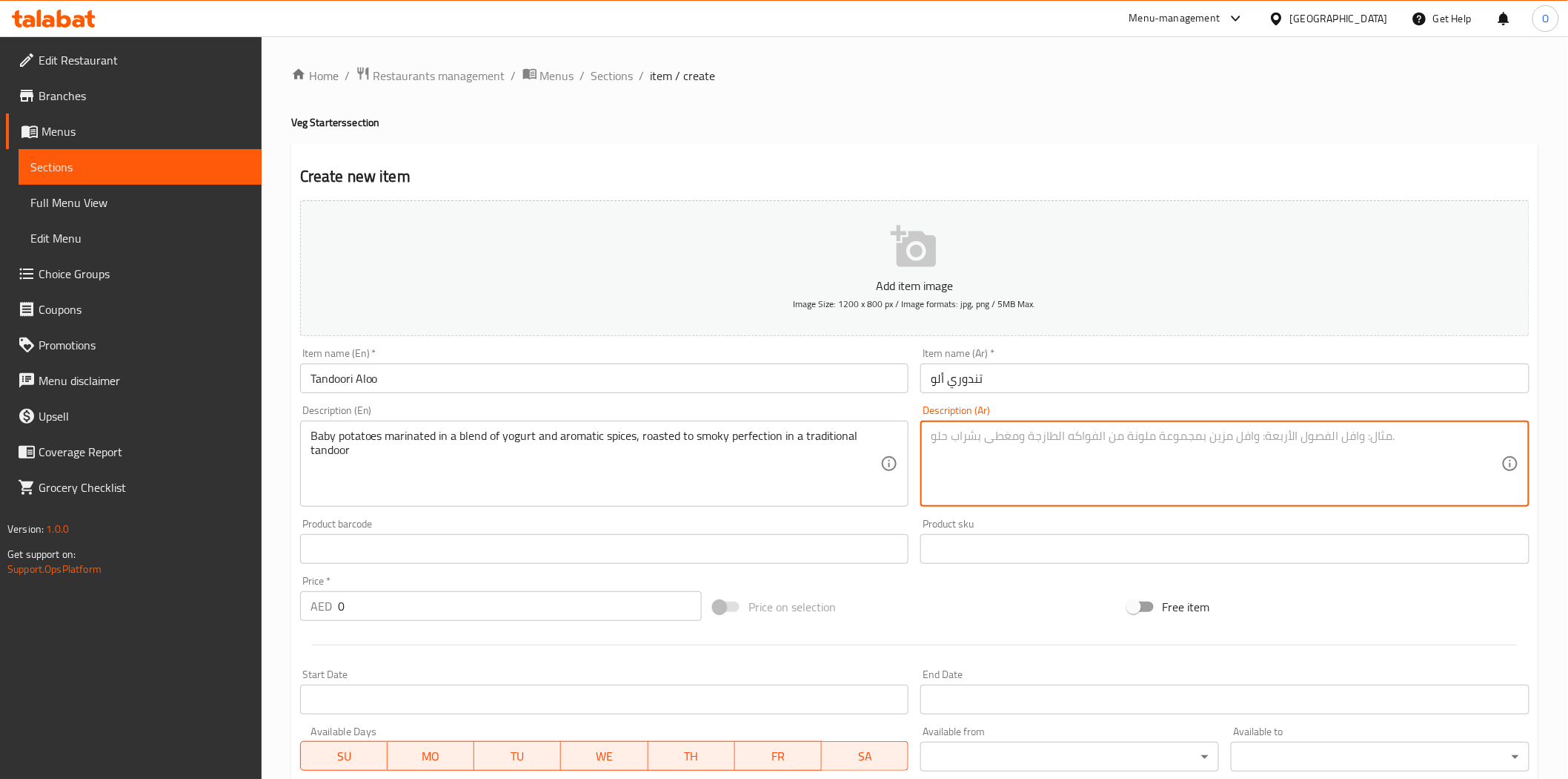
drag, startPoint x: 1012, startPoint y: 459, endPoint x: 1005, endPoint y: 471, distance: 13.9
paste textarea "بطاطس صغيرة متبلة بمزيج من الزبادي والتوابل العطرية، مشوية حتى تصل إلى درجة الك…"
type textarea "بطاطس صغيرة متبلة بمزيج من الزبادي والتوابل العطرية، مشوية حتى تصل إلى درجة الك…"
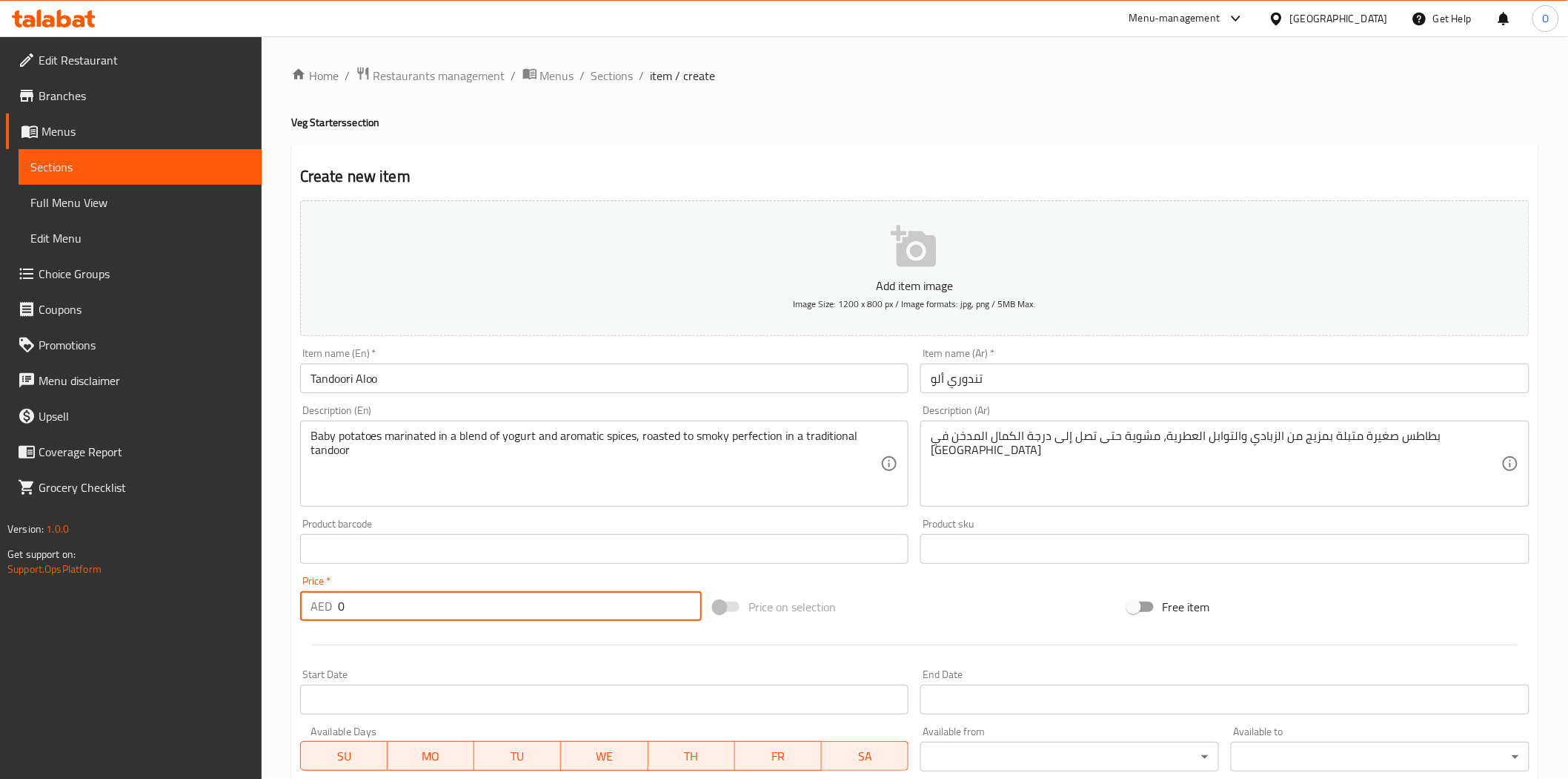
drag, startPoint x: 356, startPoint y: 611, endPoint x: 322, endPoint y: 607, distance: 34.2
click at [322, 607] on div "AED 0 Price *" at bounding box center [500, 606] width 402 height 29
drag, startPoint x: 334, startPoint y: 604, endPoint x: 360, endPoint y: 610, distance: 26.7
click at [363, 611] on input "0" at bounding box center [520, 606] width 364 height 29
click at [343, 606] on input "0" at bounding box center [520, 606] width 364 height 29
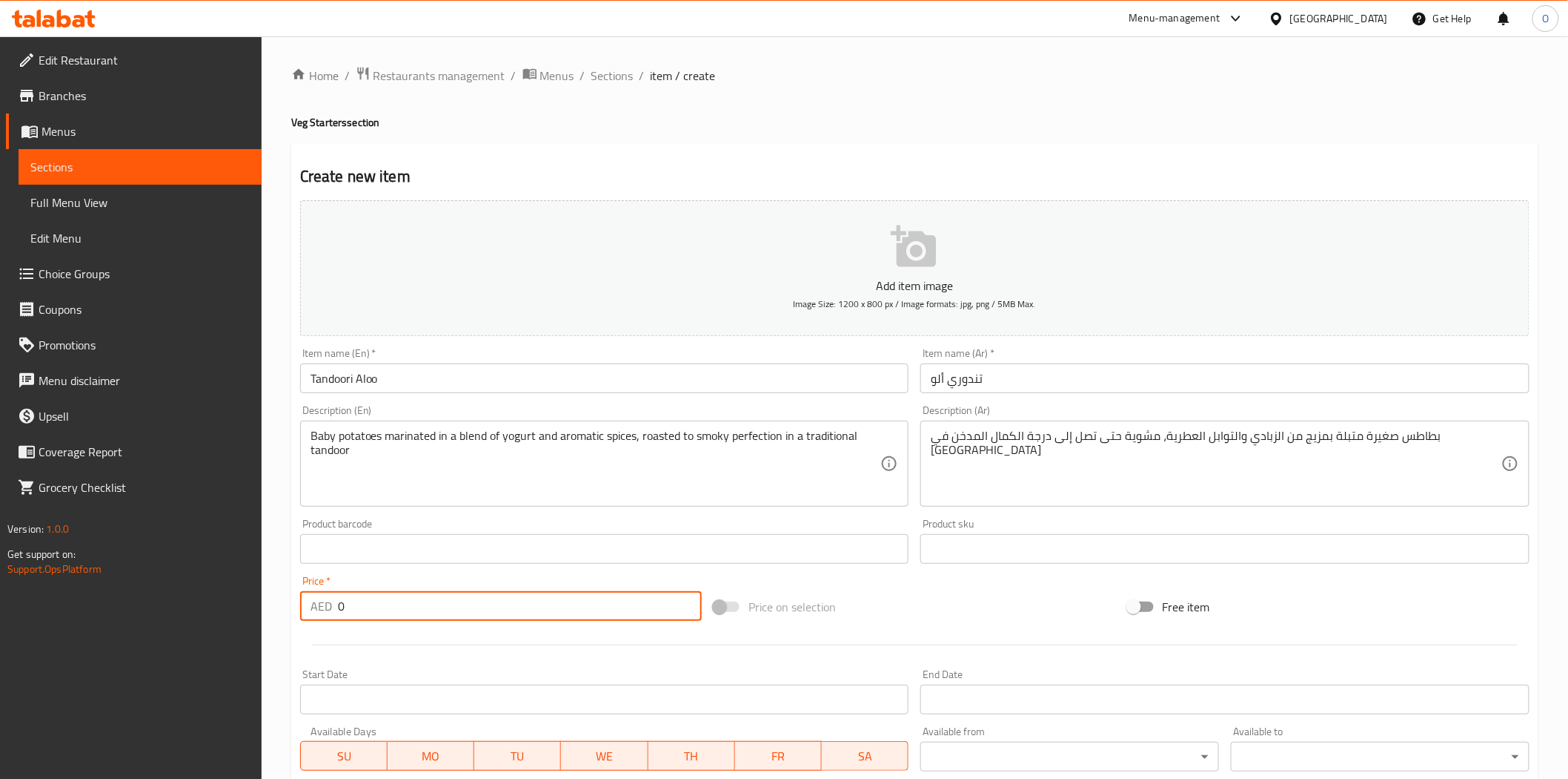
click at [343, 606] on input "0" at bounding box center [520, 606] width 364 height 29
click at [342, 604] on input "0" at bounding box center [520, 606] width 364 height 29
click at [351, 613] on input "0" at bounding box center [520, 606] width 364 height 29
click at [352, 612] on input "0" at bounding box center [520, 606] width 364 height 29
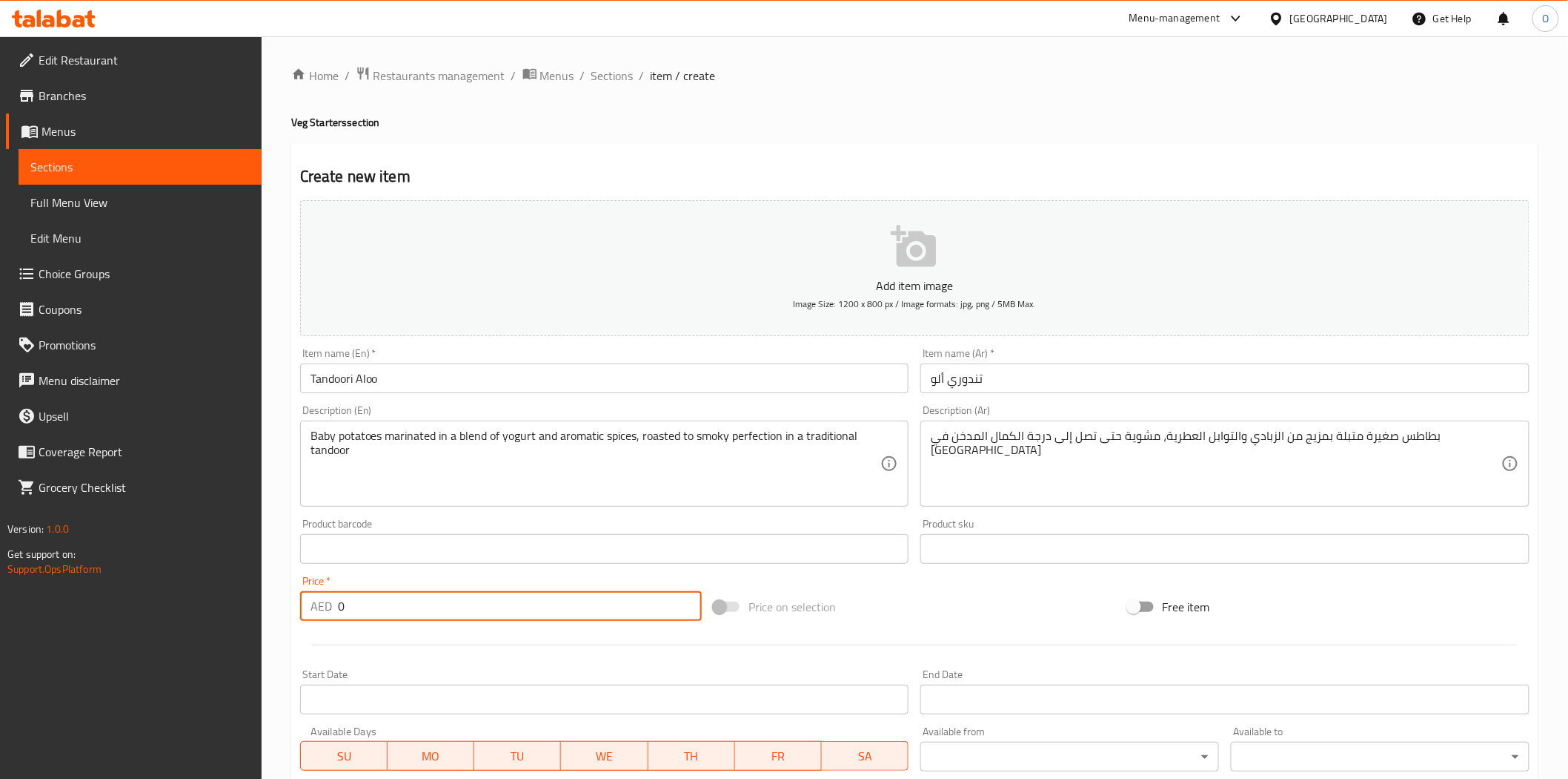
paste input "18"
type input "18"
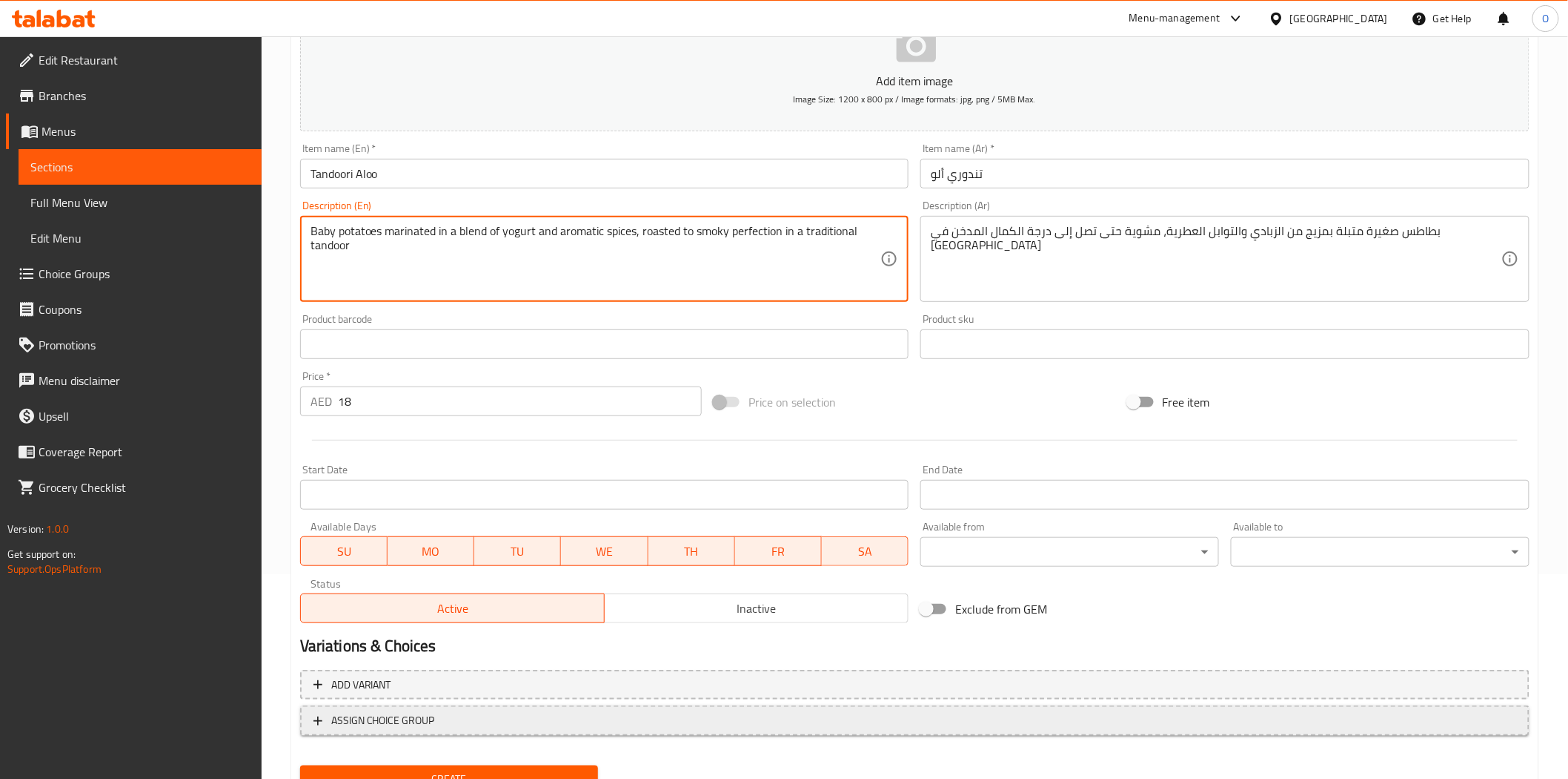
scroll to position [267, 0]
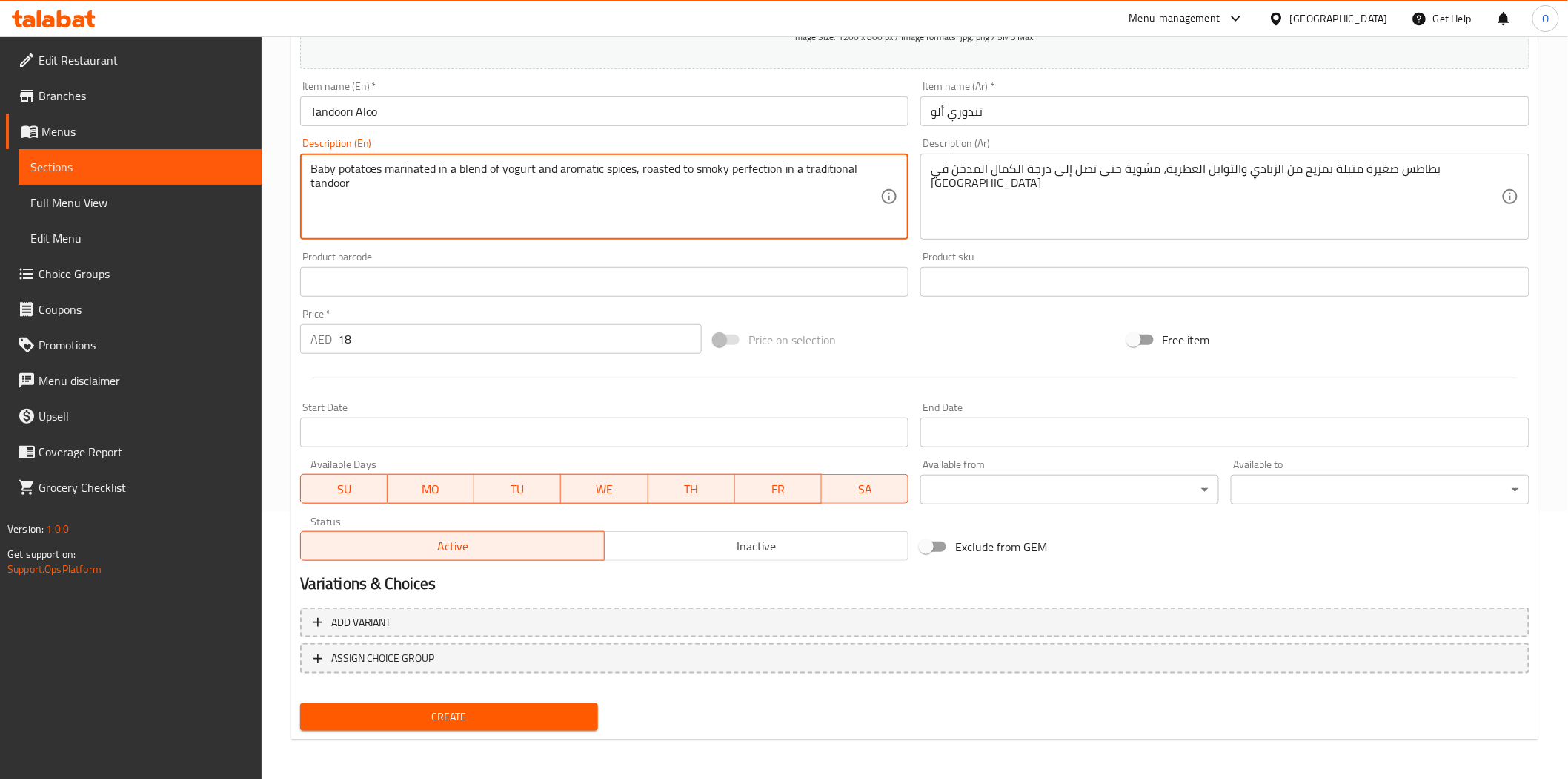
click at [431, 709] on span "Create" at bounding box center [449, 717] width 275 height 18
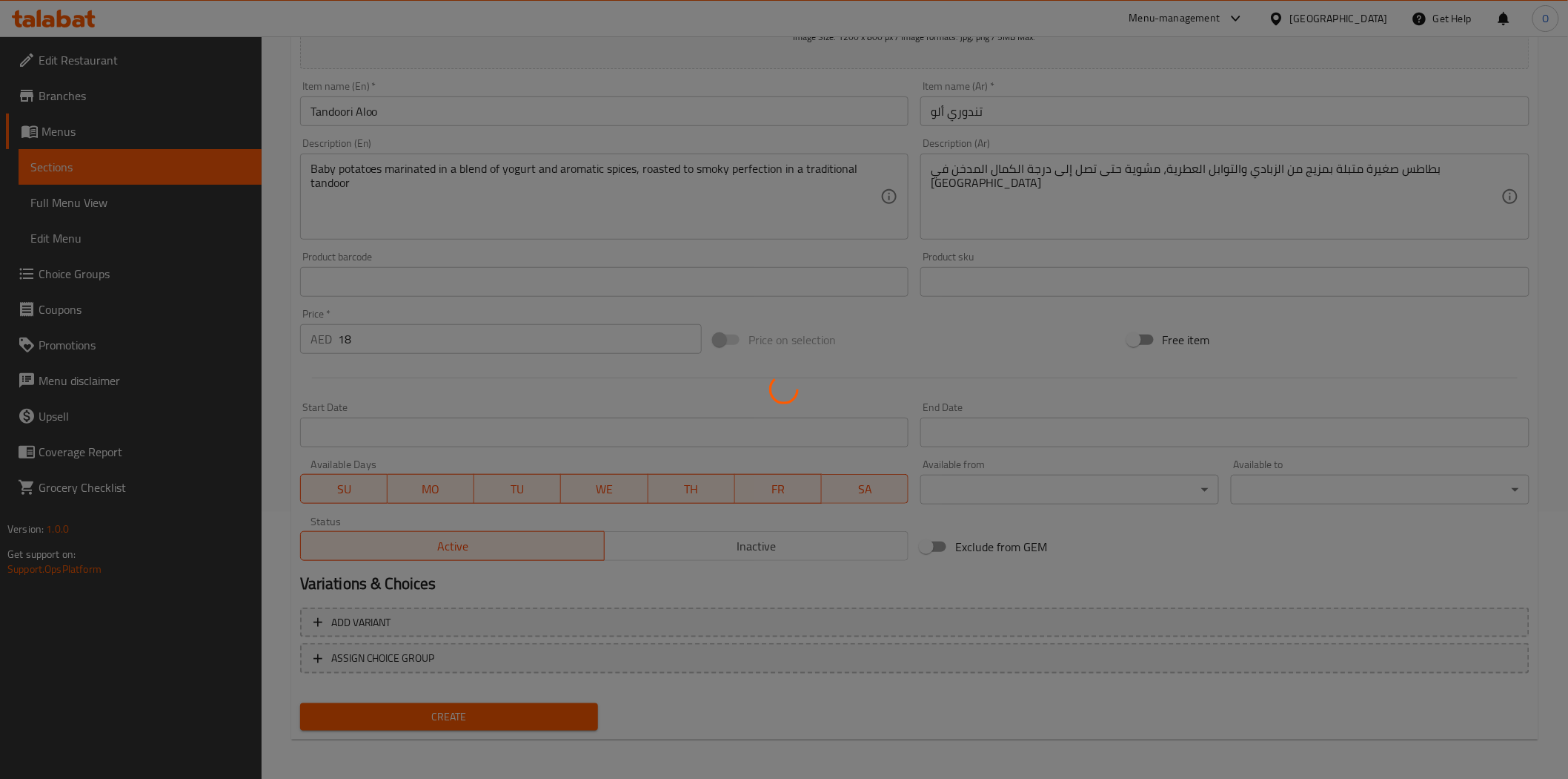
type input "0"
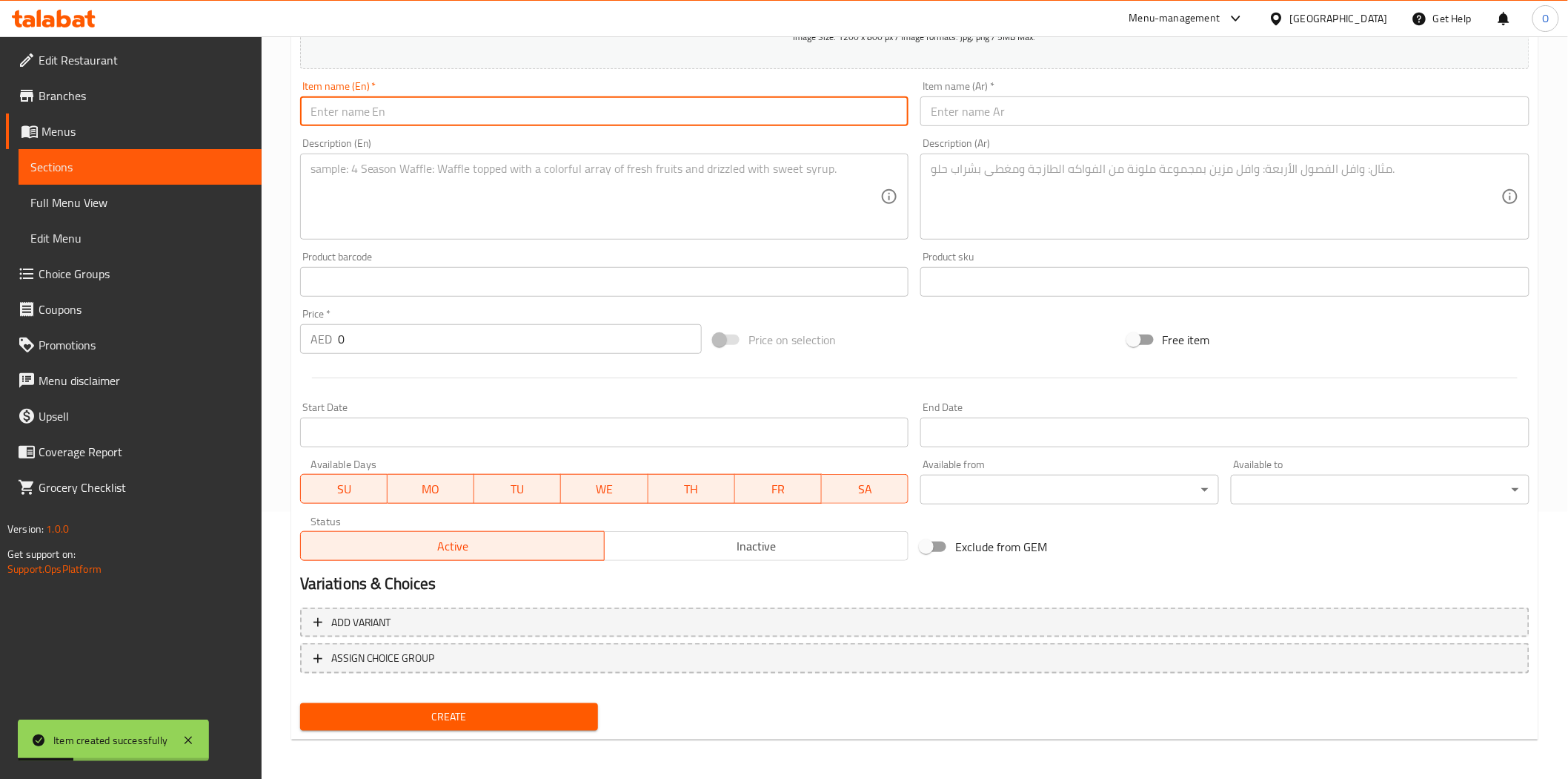
paste input "[PERSON_NAME]"
type input "[PERSON_NAME]"
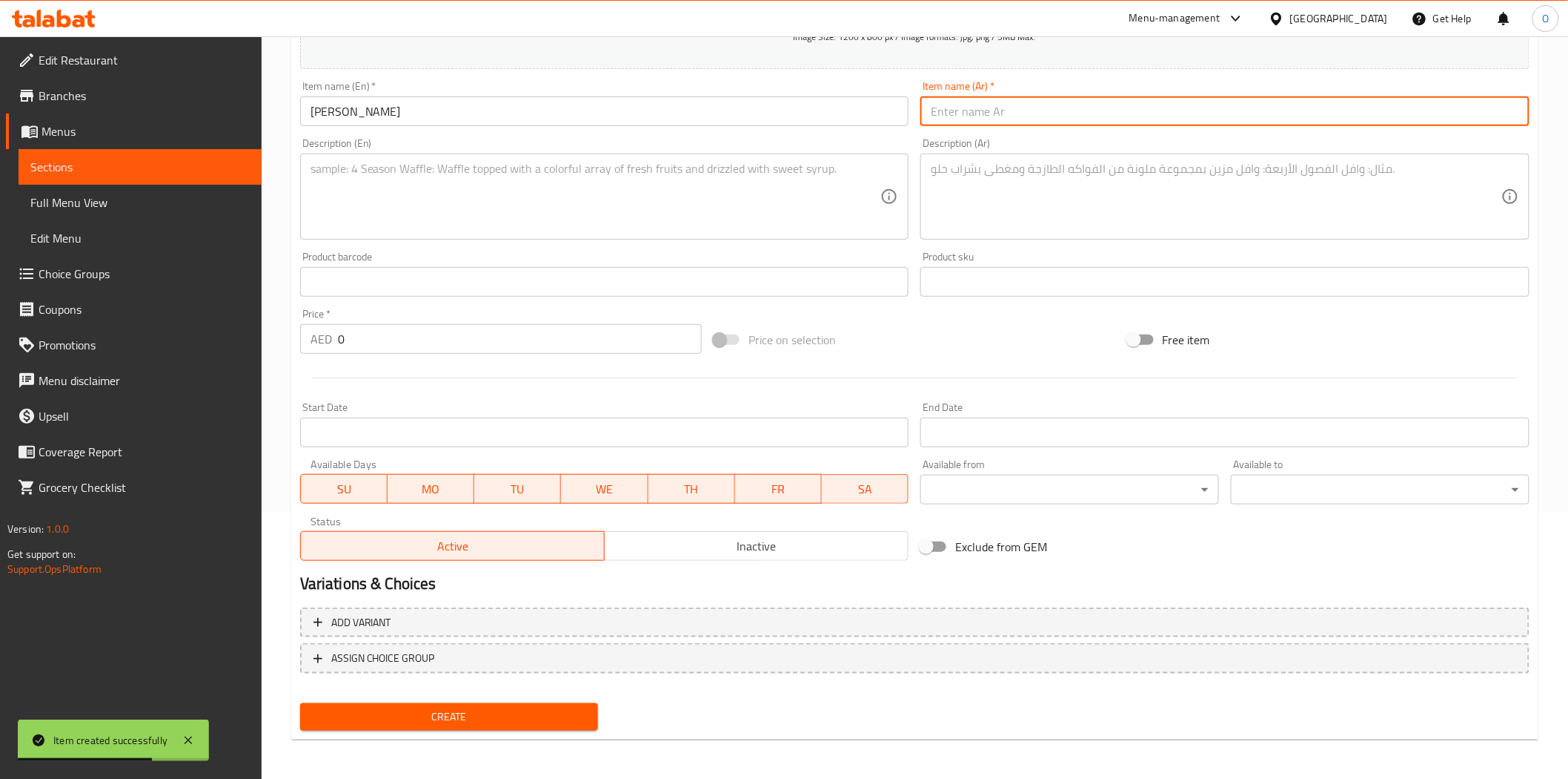
paste input "بانير تيكا"
type input "بانير تيكا"
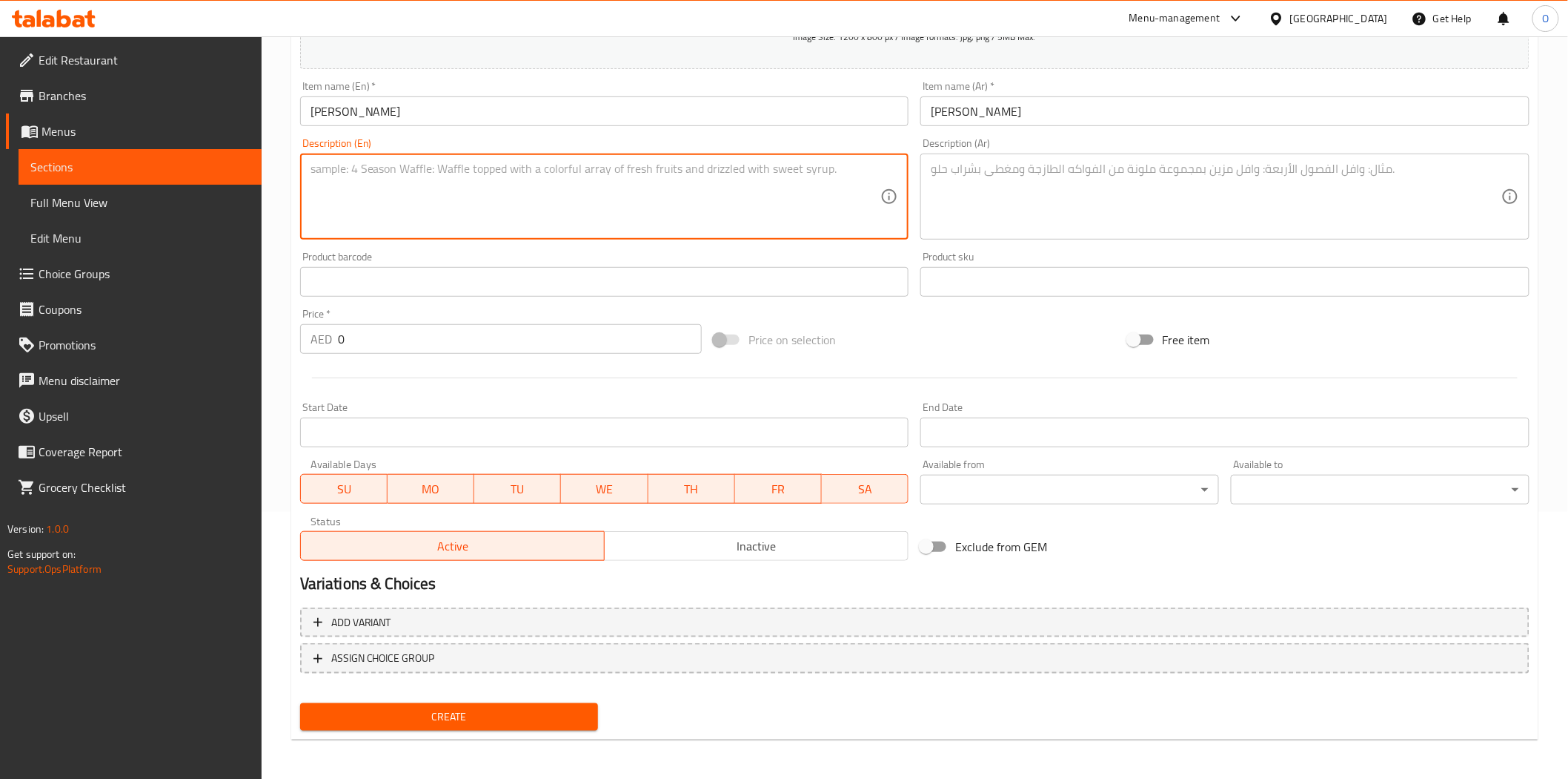
paste textarea "Soft cubes of paneer (Indian cottage cheese) marinated in a spiced yogurt mix, …"
type textarea "Soft cubes of paneer (Indian cottage cheese) marinated in a spiced yogurt mix, …"
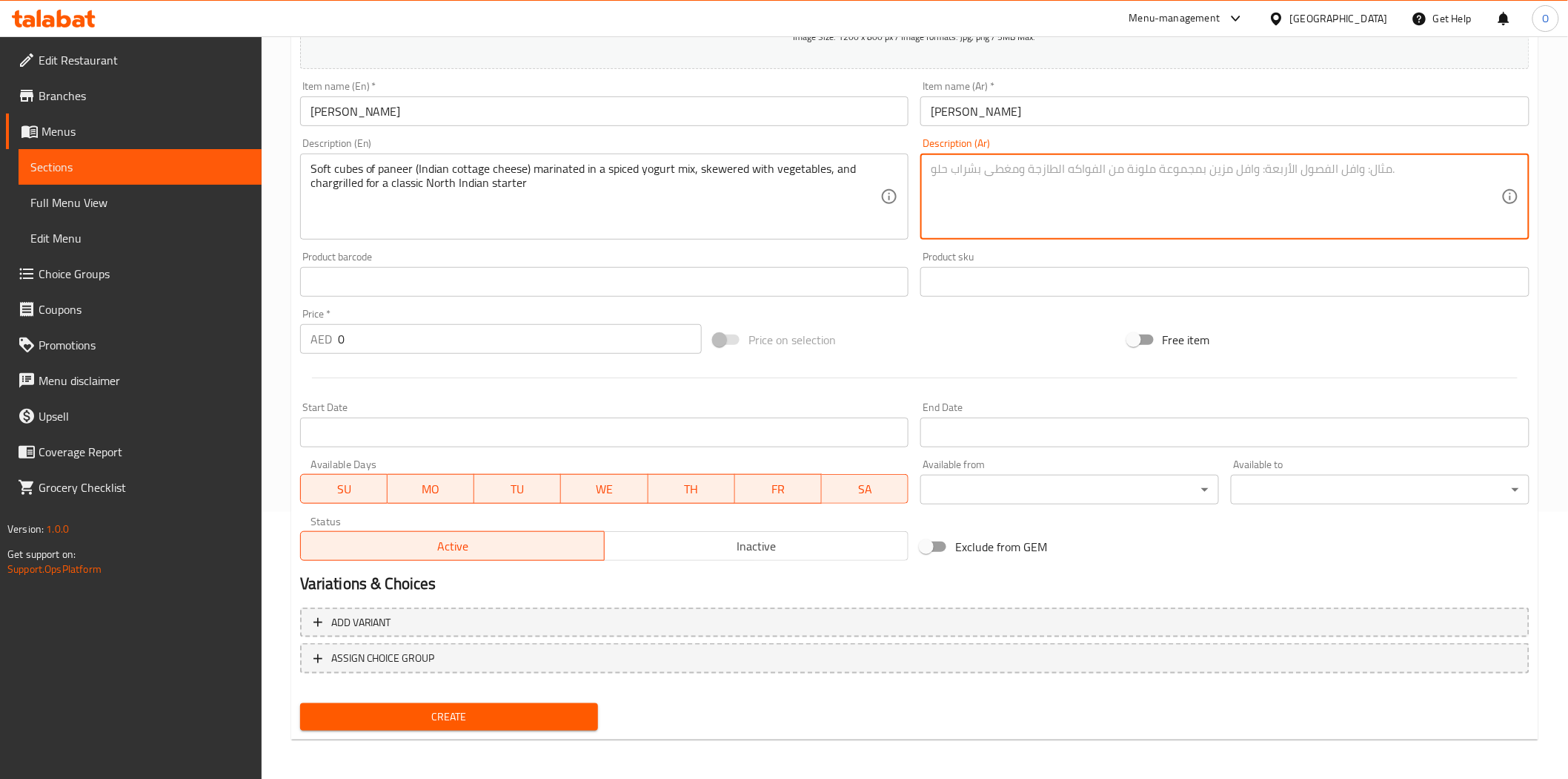
paste textarea "مكعبات طرية من جبن البانير (جبن قريش هندي) متبلة بمزيج من الزبادي المتبل، مشوية…"
type textarea "مكعبات طرية من جبن البانير (جبن قريش هندي) متبلة بمزيج من الزبادي المتبل، مشوية…"
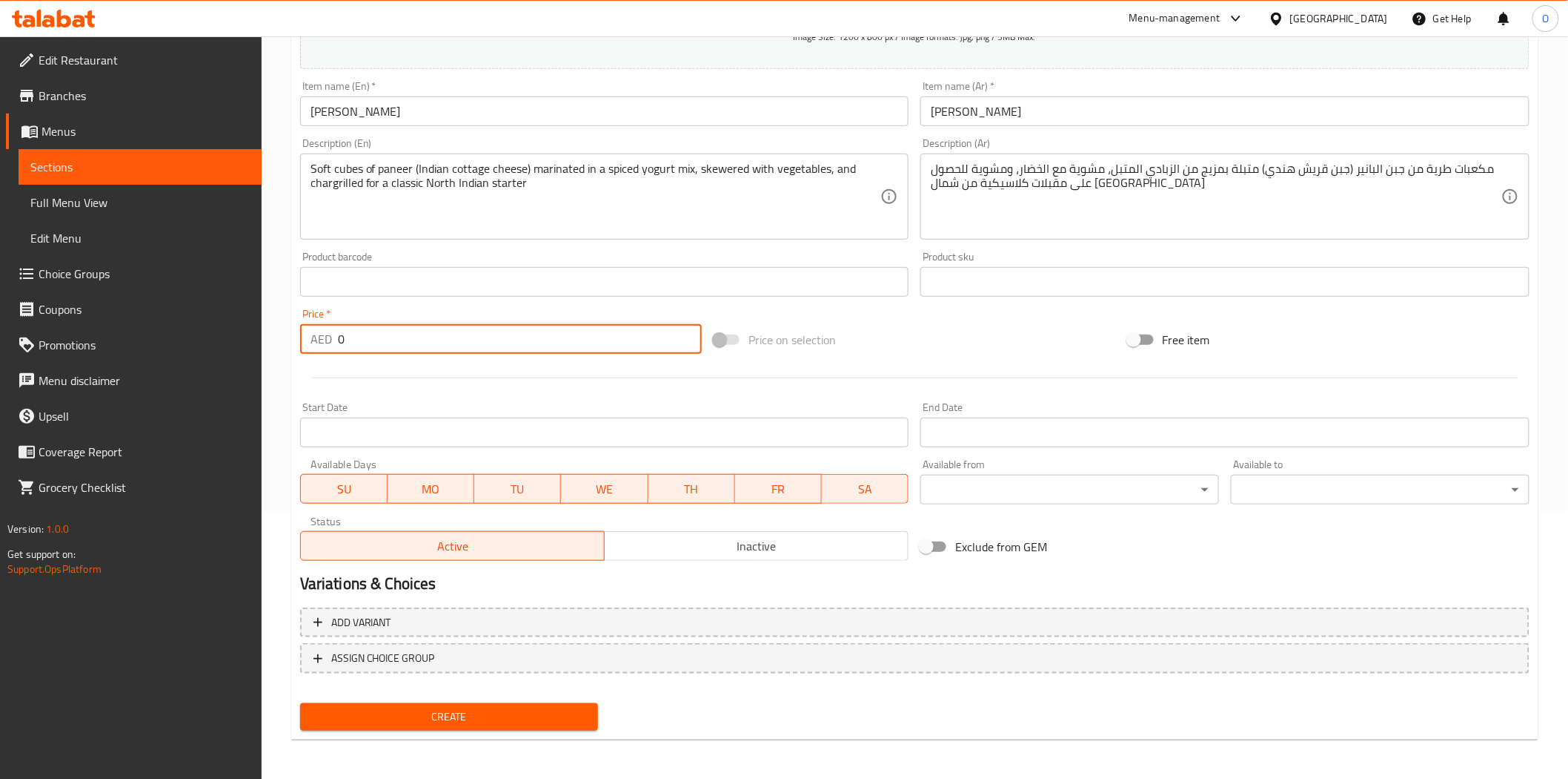
drag, startPoint x: 358, startPoint y: 341, endPoint x: 351, endPoint y: 337, distance: 8.1
click at [313, 335] on div "AED 0 Price *" at bounding box center [500, 339] width 402 height 29
paste input "3"
type input "30"
click at [387, 368] on div at bounding box center [915, 378] width 1241 height 37
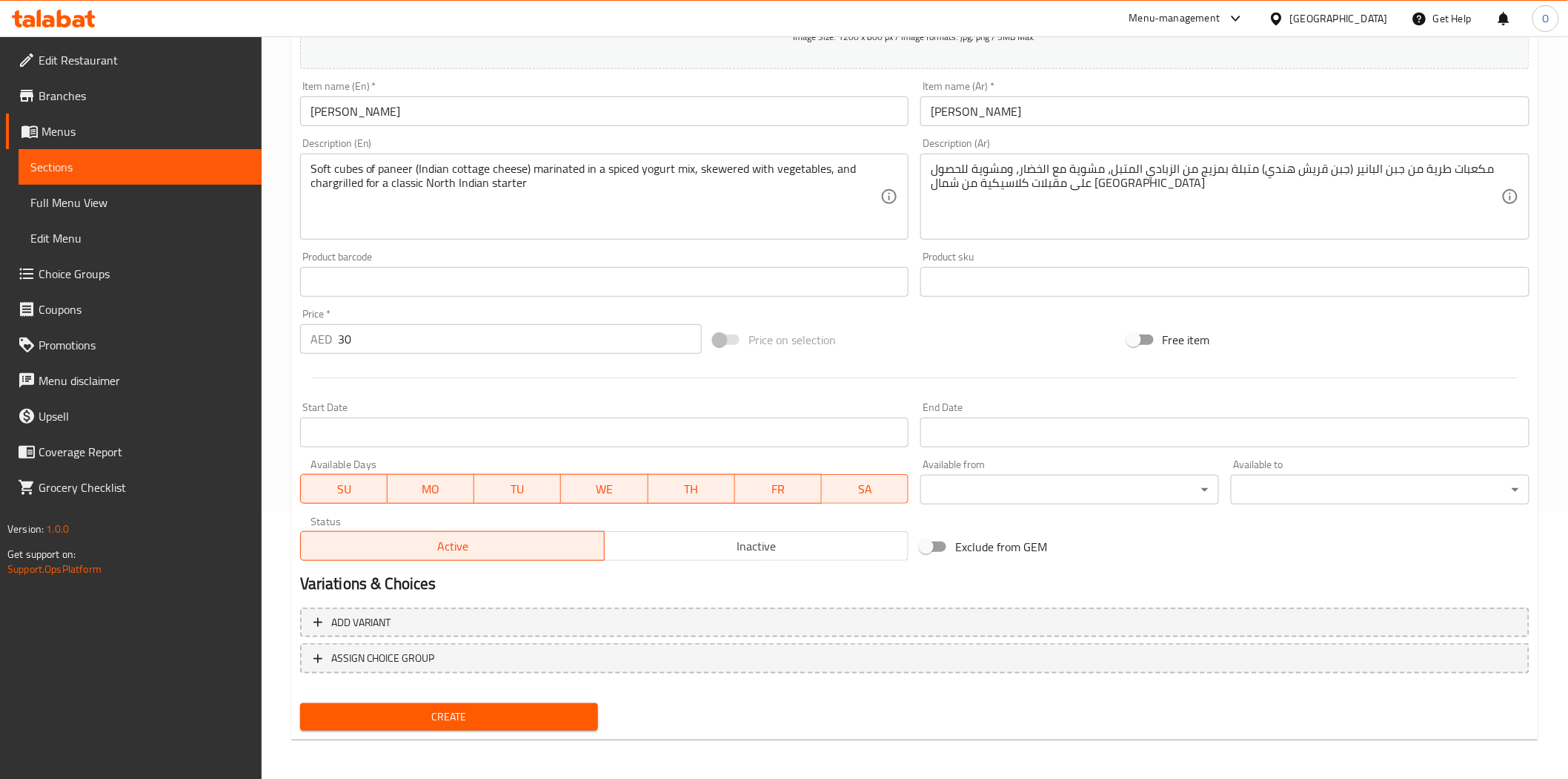
click at [379, 717] on span "Create" at bounding box center [449, 717] width 275 height 18
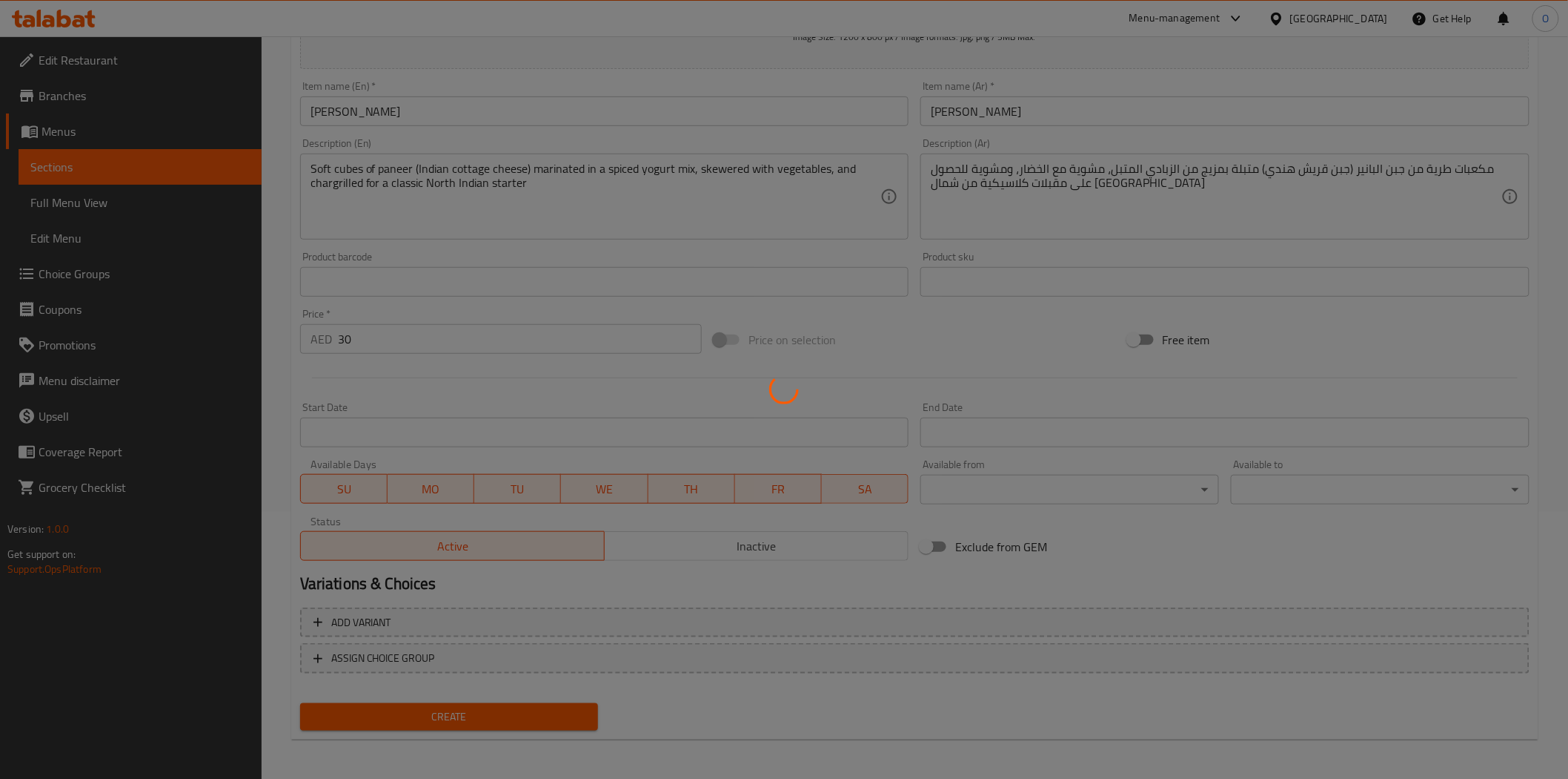
type input "0"
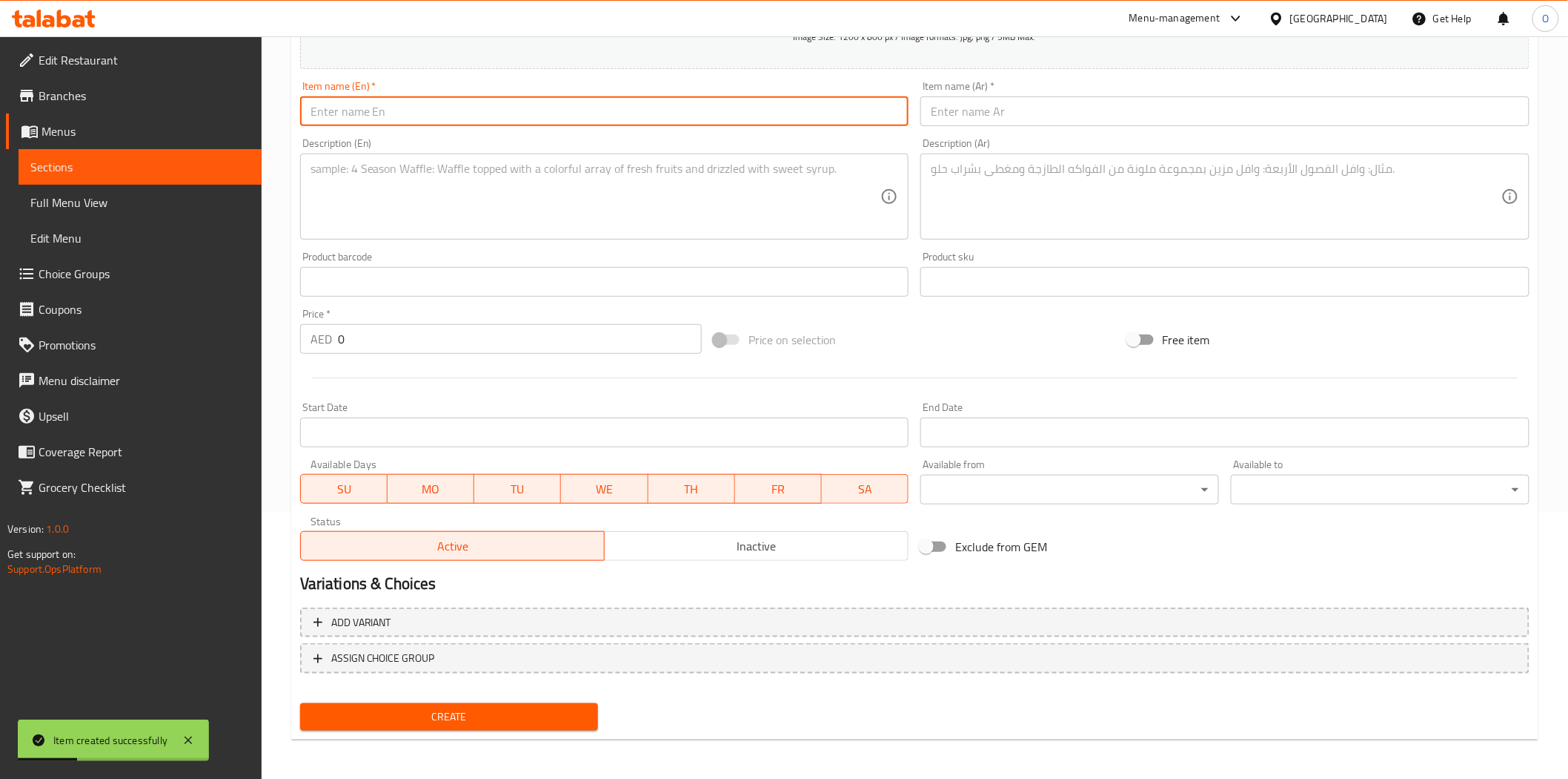
paste input "Mushroom Tikka"
type input "Mushroom Tikka"
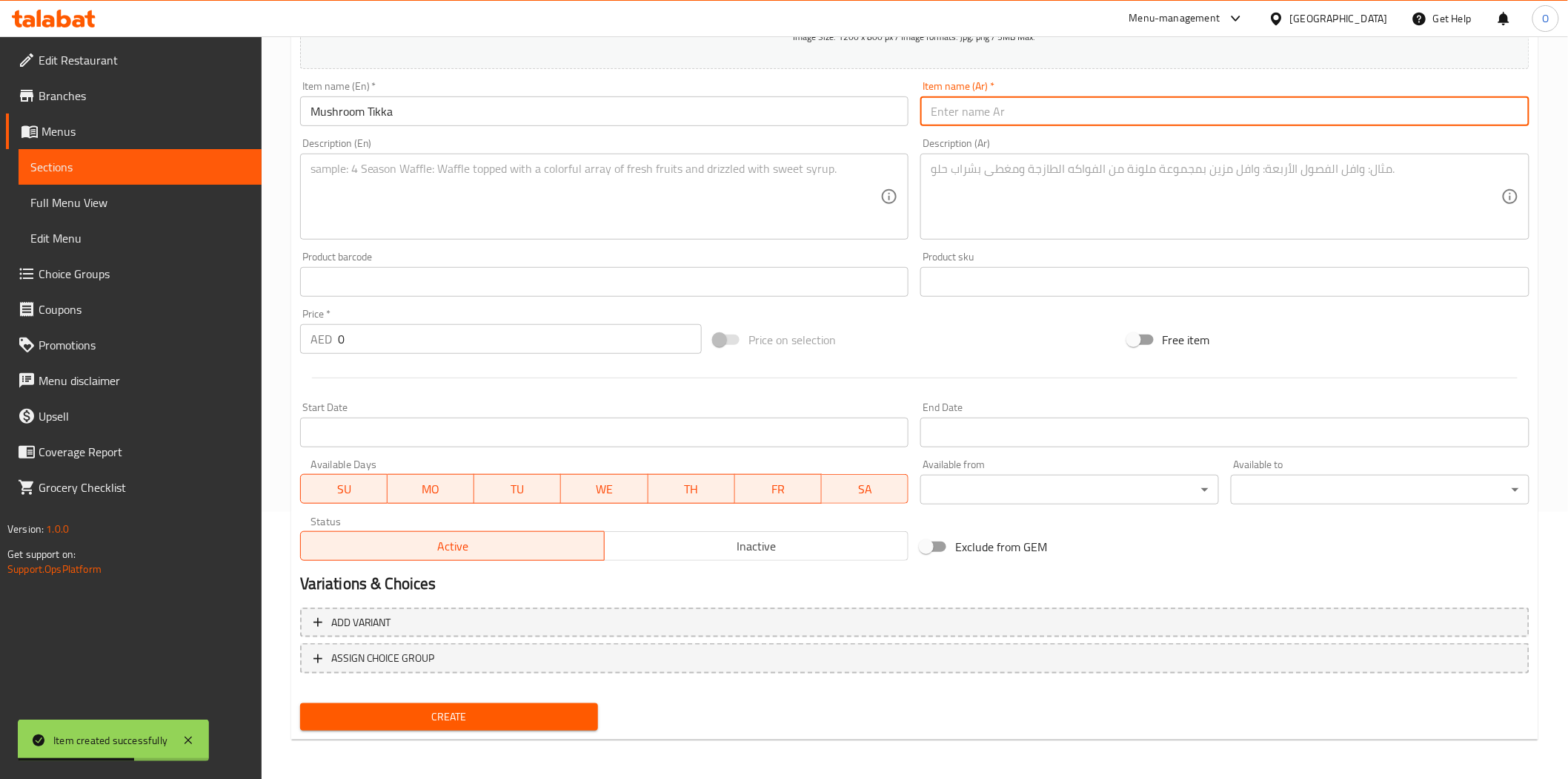
click at [1001, 114] on input "text" at bounding box center [1225, 111] width 609 height 29
paste input "تيكا الفطر"
click at [950, 112] on input "تيكا الفطر" at bounding box center [1225, 111] width 609 height 29
type input "تيكا ماشروم"
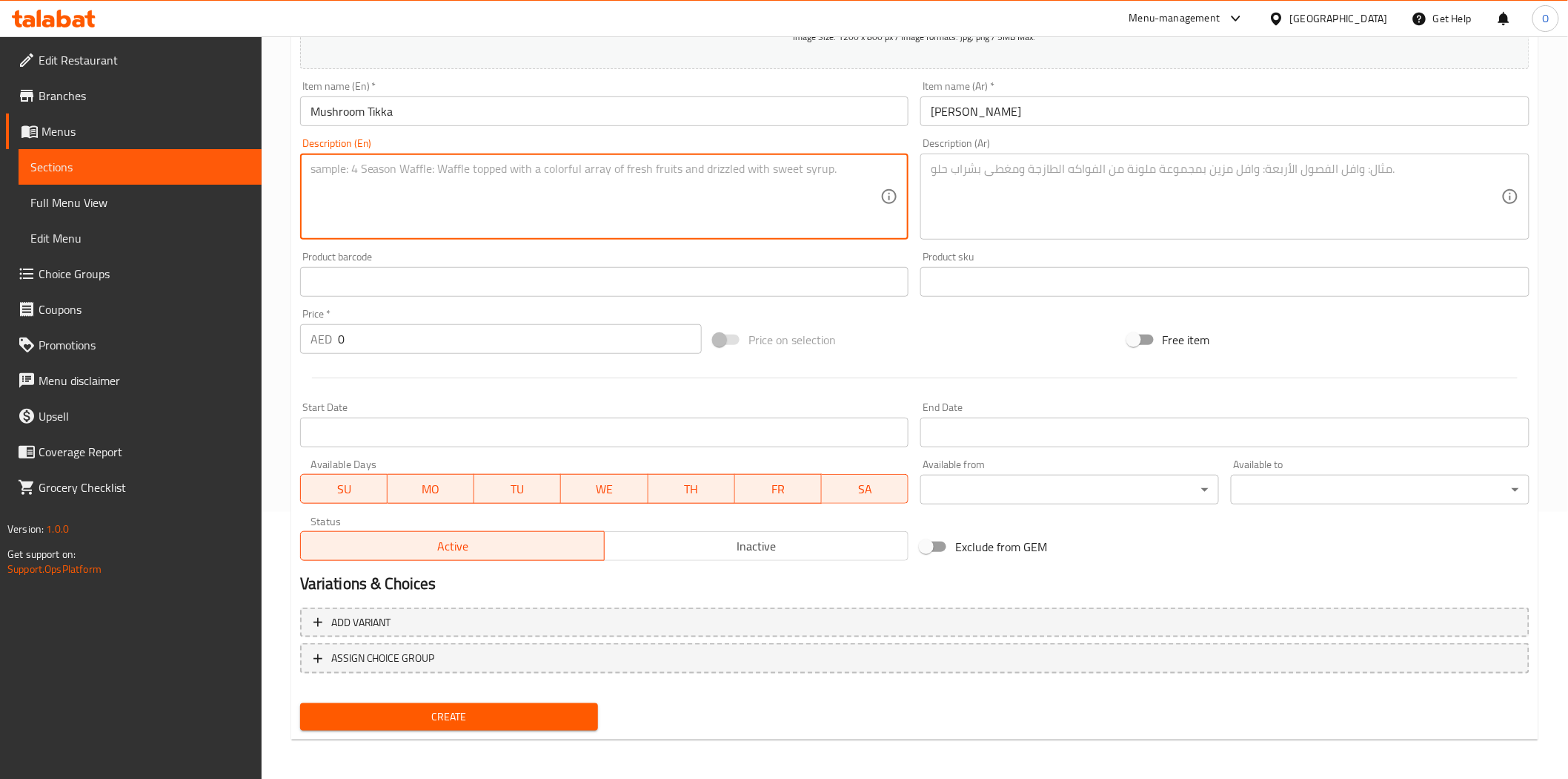
drag, startPoint x: 402, startPoint y: 255, endPoint x: 371, endPoint y: 201, distance: 62.3
click at [371, 201] on textarea at bounding box center [596, 197] width 571 height 70
paste textarea "Juicy mushrooms marinated in a flavorful blend of herbs and spices, grilled unt…"
type textarea "Juicy mushrooms marinated in a flavorful blend of herbs and spices, grilled unt…"
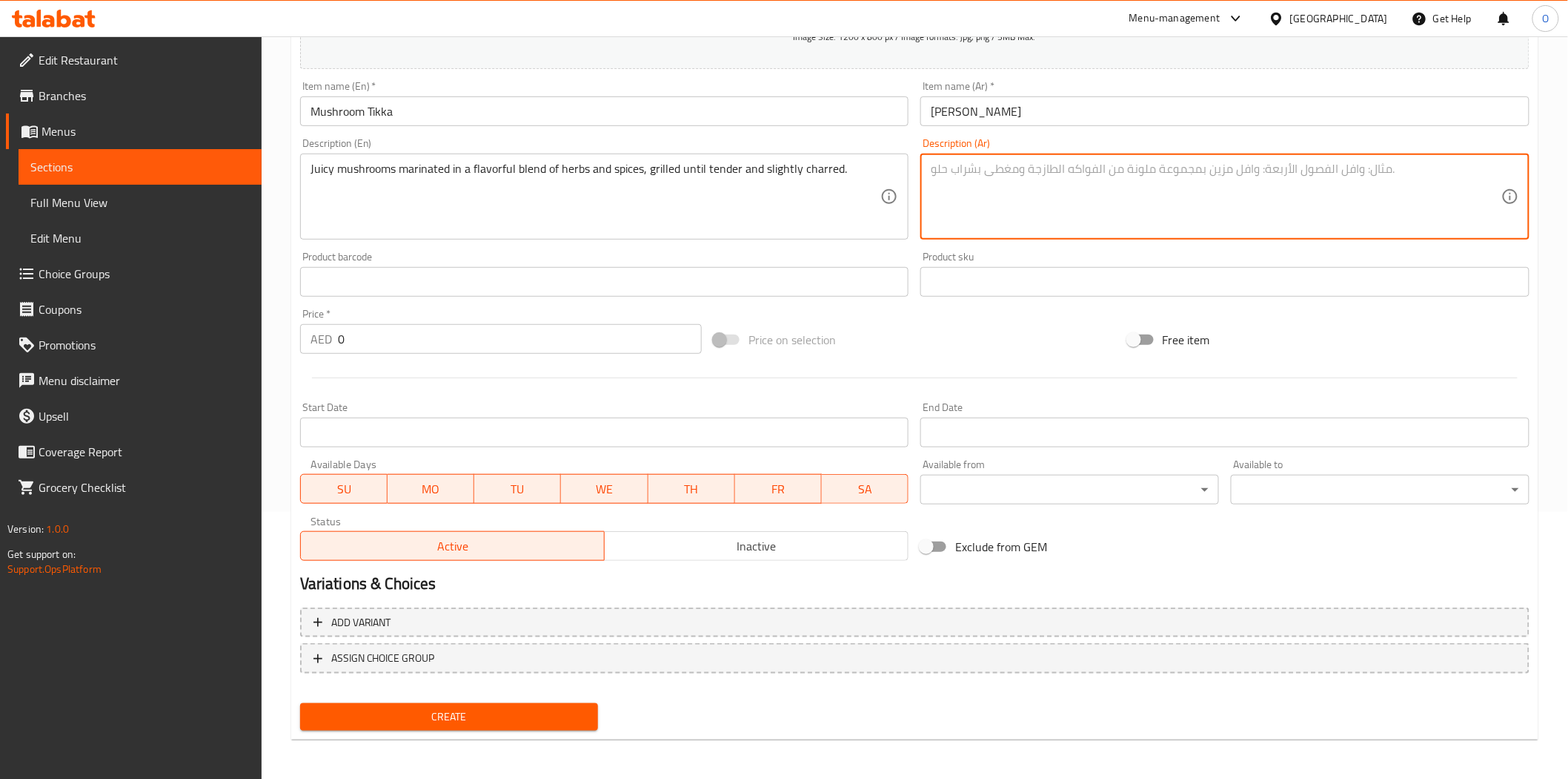
paste textarea "فطر لذيذ متبل بمزيج لذيذ من الأعشاب والتوابل، مشوي حتى يصبح طريًا ومحترقًا قليل…"
type textarea "فطر لذيذ متبل بمزيج لذيذ من الأعشاب والتوابل، مشوي حتى يصبح طريًا ومحترقًا قليل…"
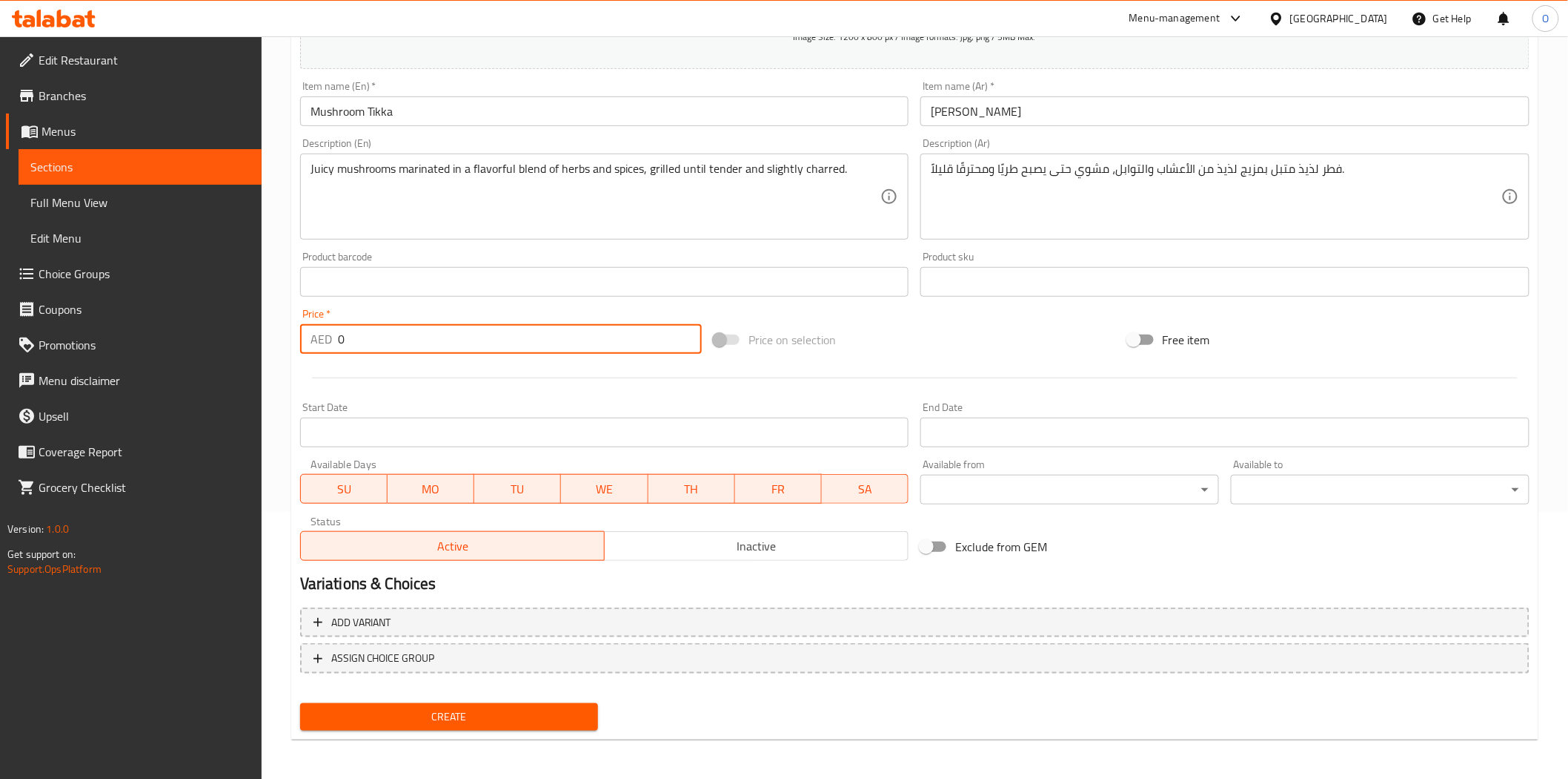
drag, startPoint x: 364, startPoint y: 346, endPoint x: 321, endPoint y: 346, distance: 43.0
click at [321, 346] on div "AED 0 Price *" at bounding box center [500, 339] width 402 height 29
paste input "24"
type input "24"
click at [404, 280] on input "text" at bounding box center [605, 282] width 609 height 29
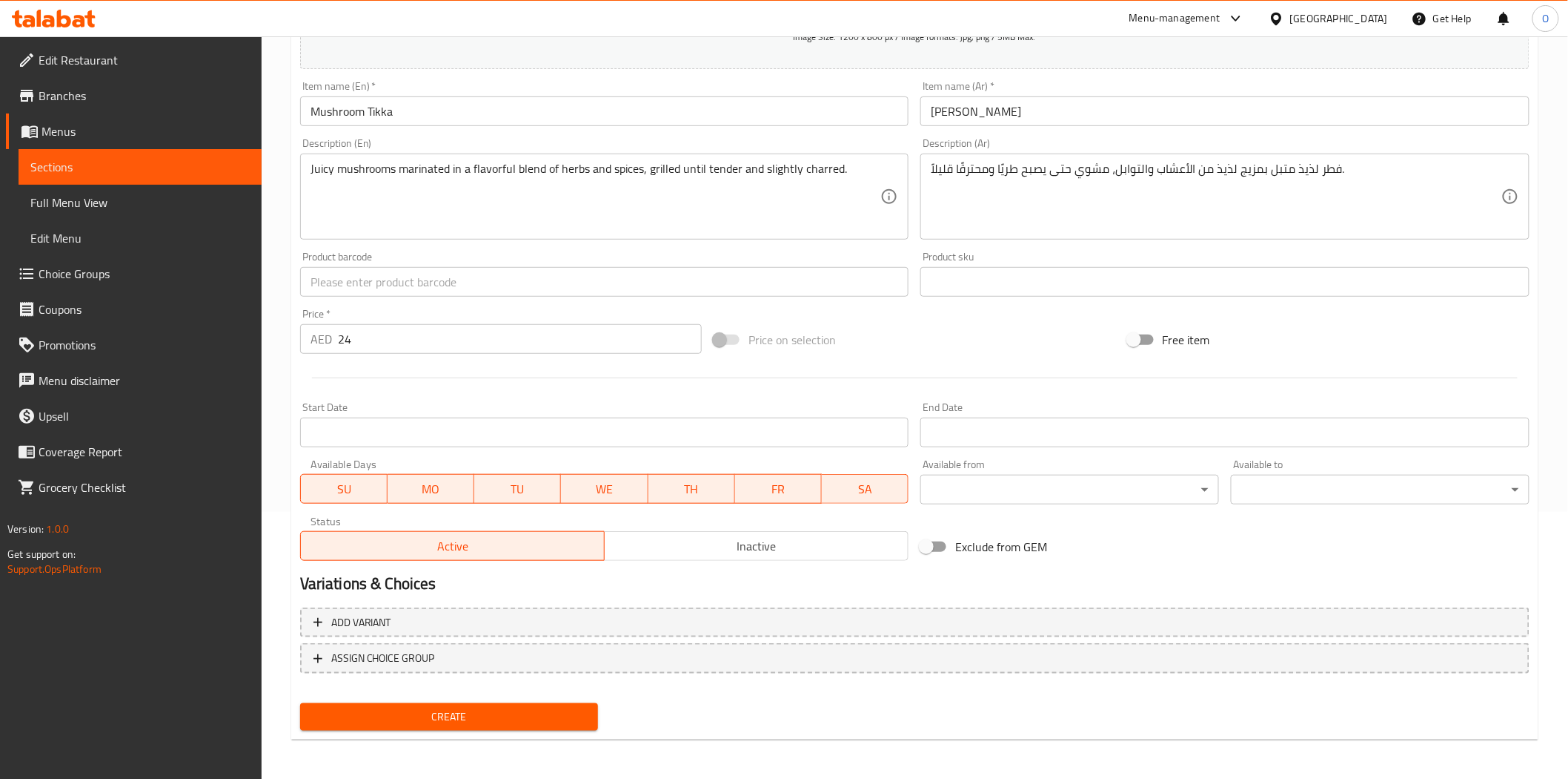
click at [358, 387] on div at bounding box center [915, 378] width 1241 height 37
click at [405, 717] on span "Create" at bounding box center [449, 717] width 275 height 18
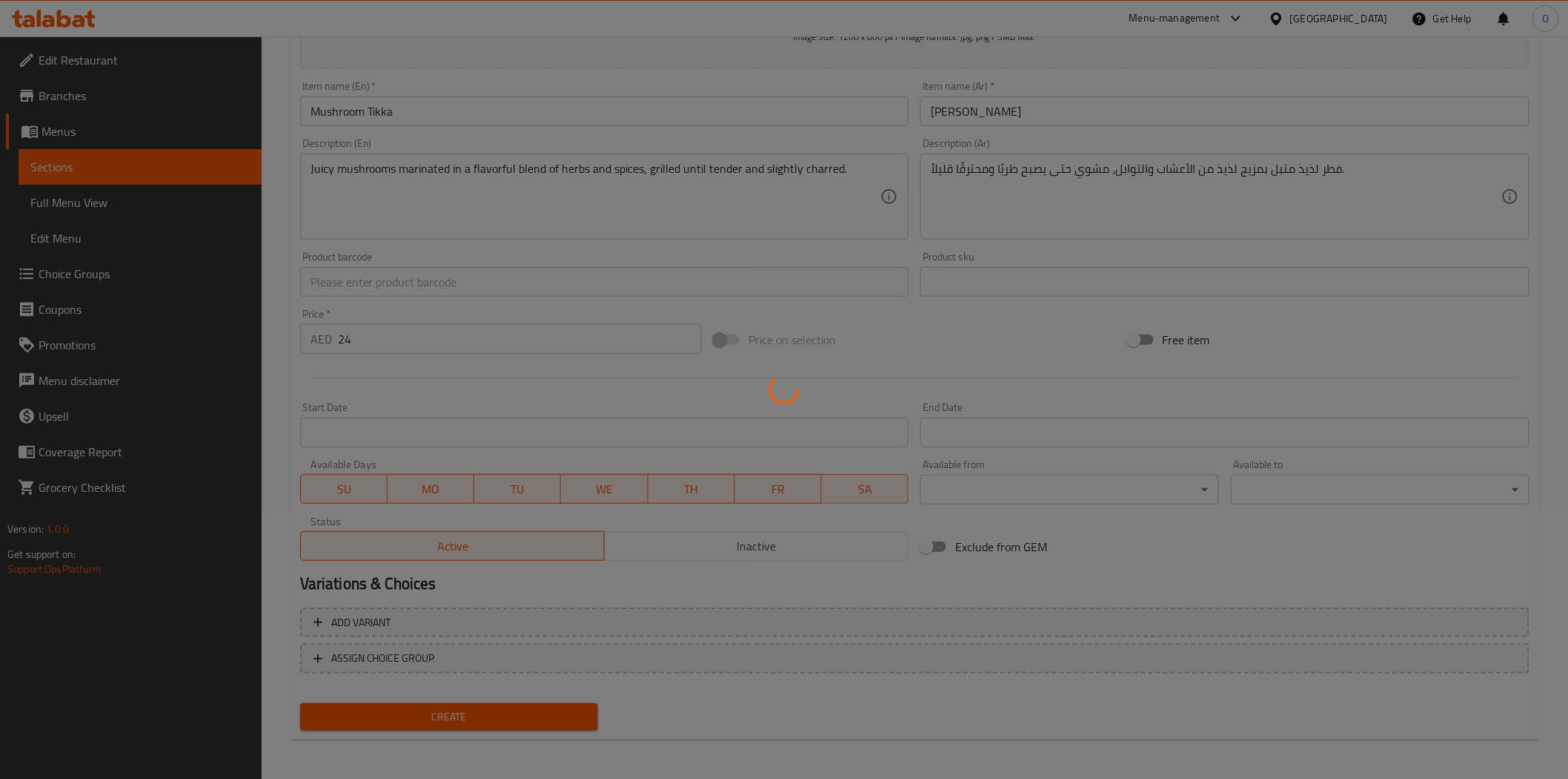
type input "0"
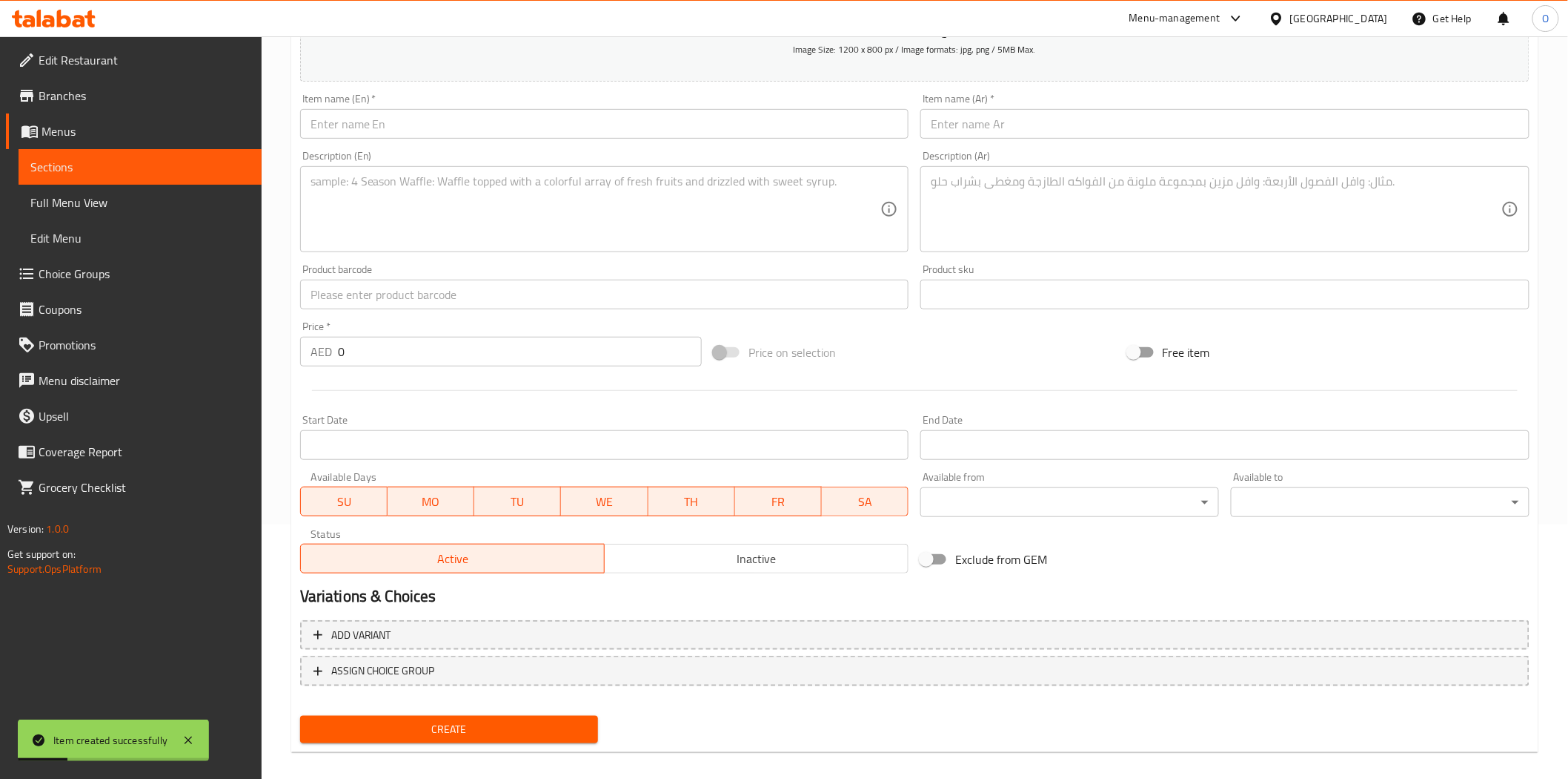
scroll to position [0, 0]
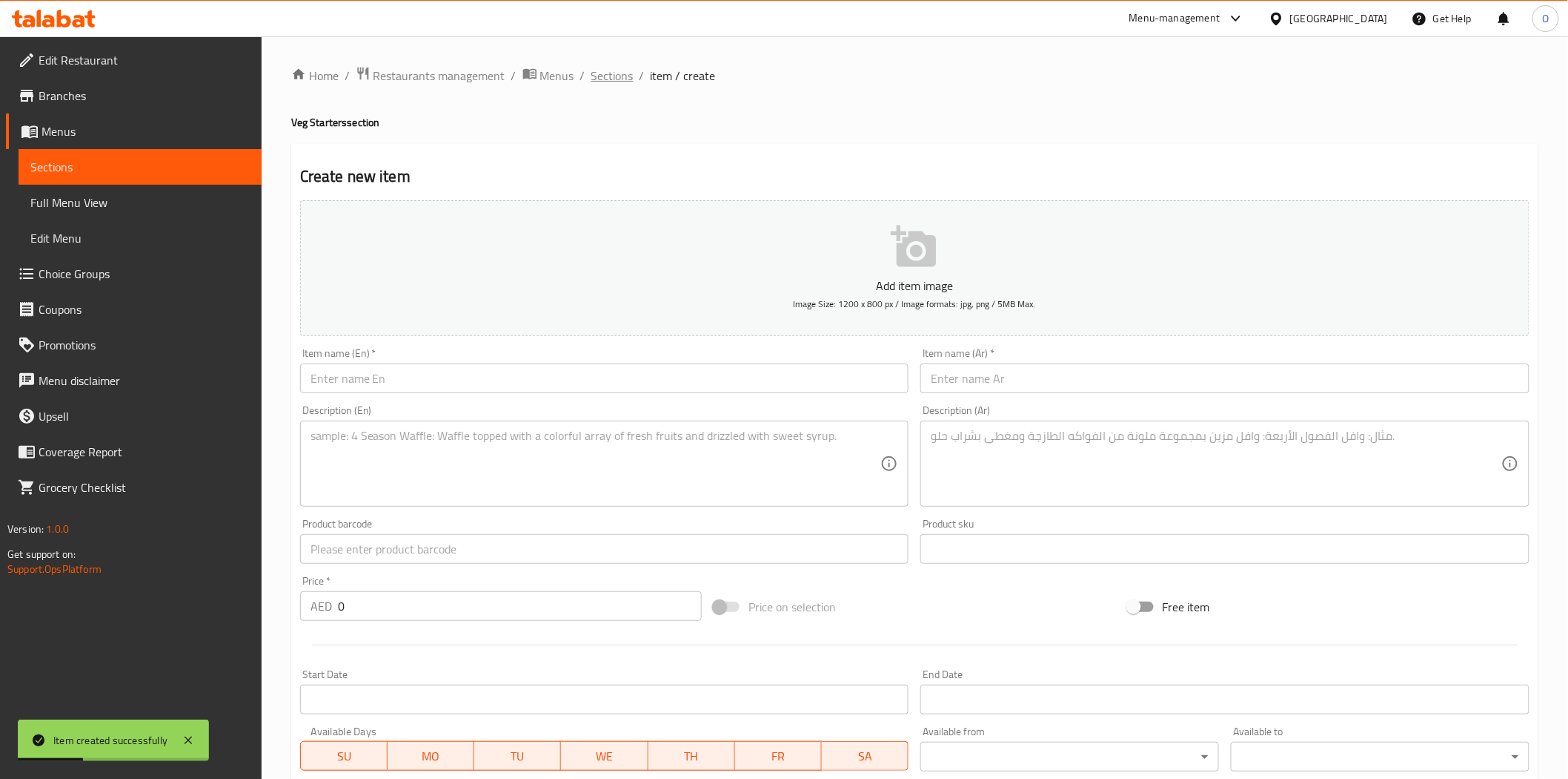
click at [608, 80] on span "Sections" at bounding box center [613, 75] width 42 height 17
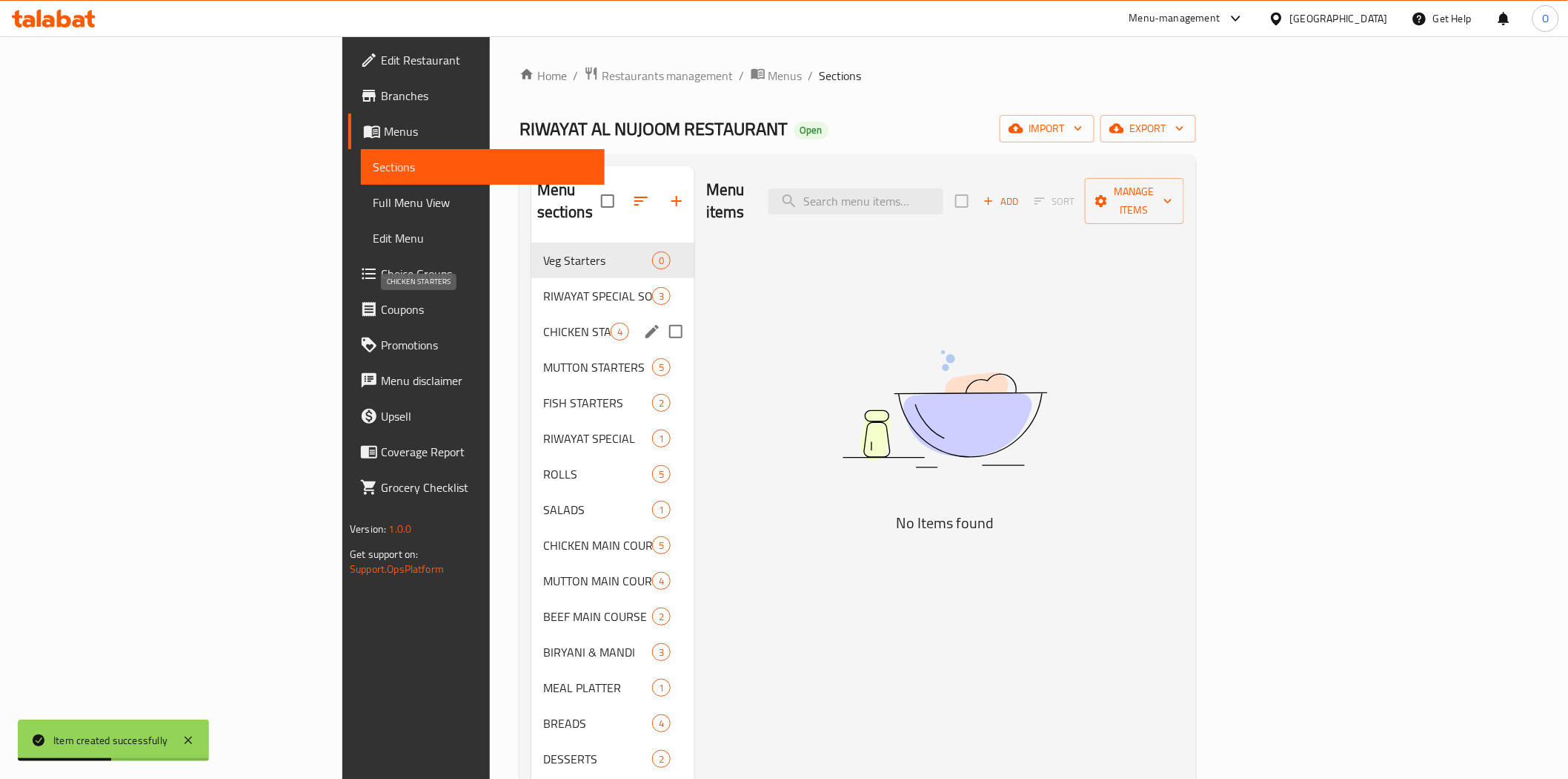
click at [543, 322] on span "CHICKEN STARTERS" at bounding box center [577, 330] width 68 height 17
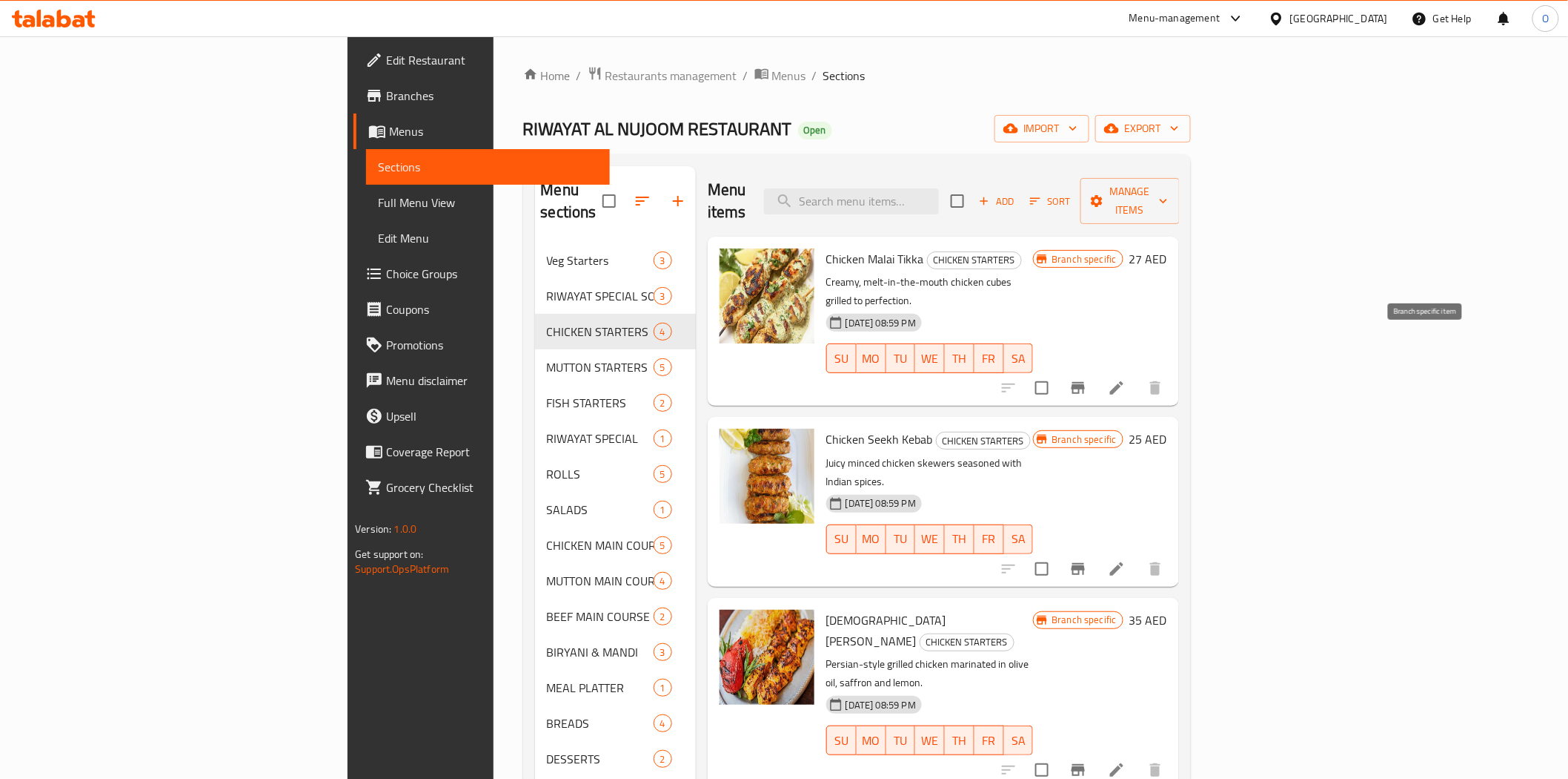
click at [1088, 379] on icon "Branch-specific-item" at bounding box center [1078, 387] width 17 height 17
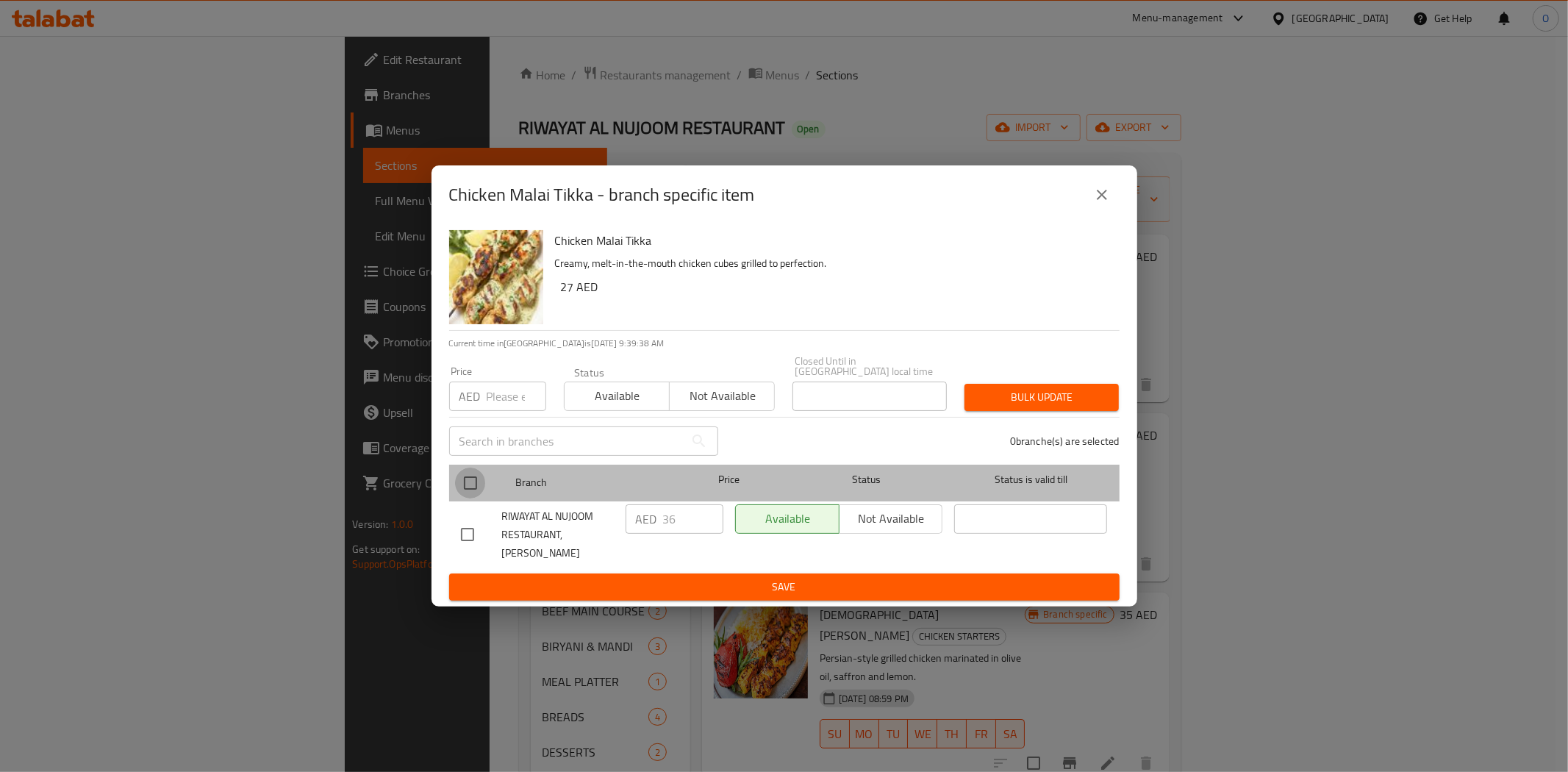
click at [466, 487] on input "checkbox" at bounding box center [471, 483] width 31 height 31
checkbox input "true"
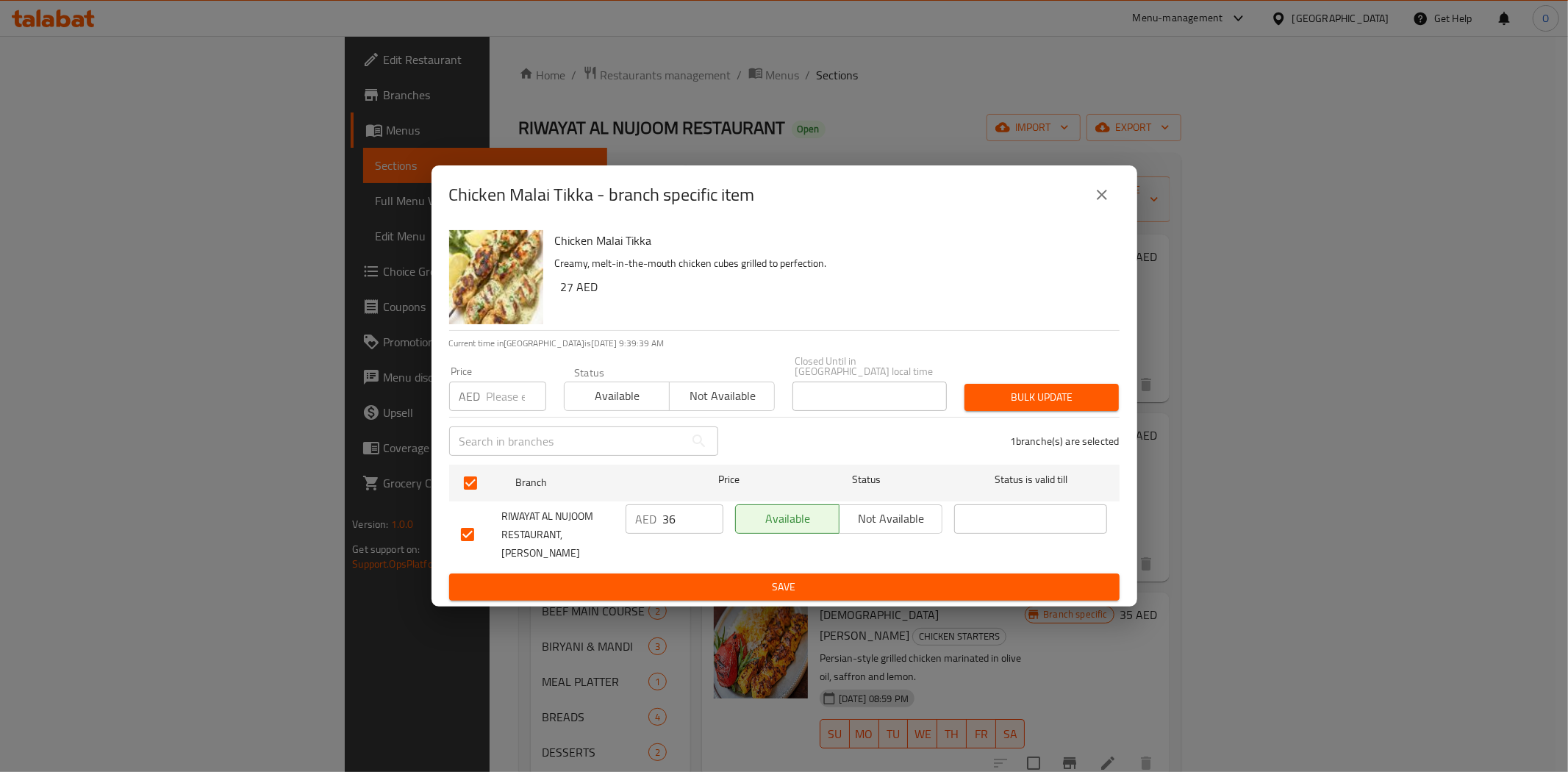
drag, startPoint x: 494, startPoint y: 386, endPoint x: 486, endPoint y: 415, distance: 30.1
click at [486, 411] on input "number" at bounding box center [516, 396] width 60 height 29
click at [1120, 213] on div "Chicken Malai Tikka - branch specific item" at bounding box center [785, 194] width 706 height 59
click at [1104, 200] on icon "close" at bounding box center [1102, 194] width 17 height 17
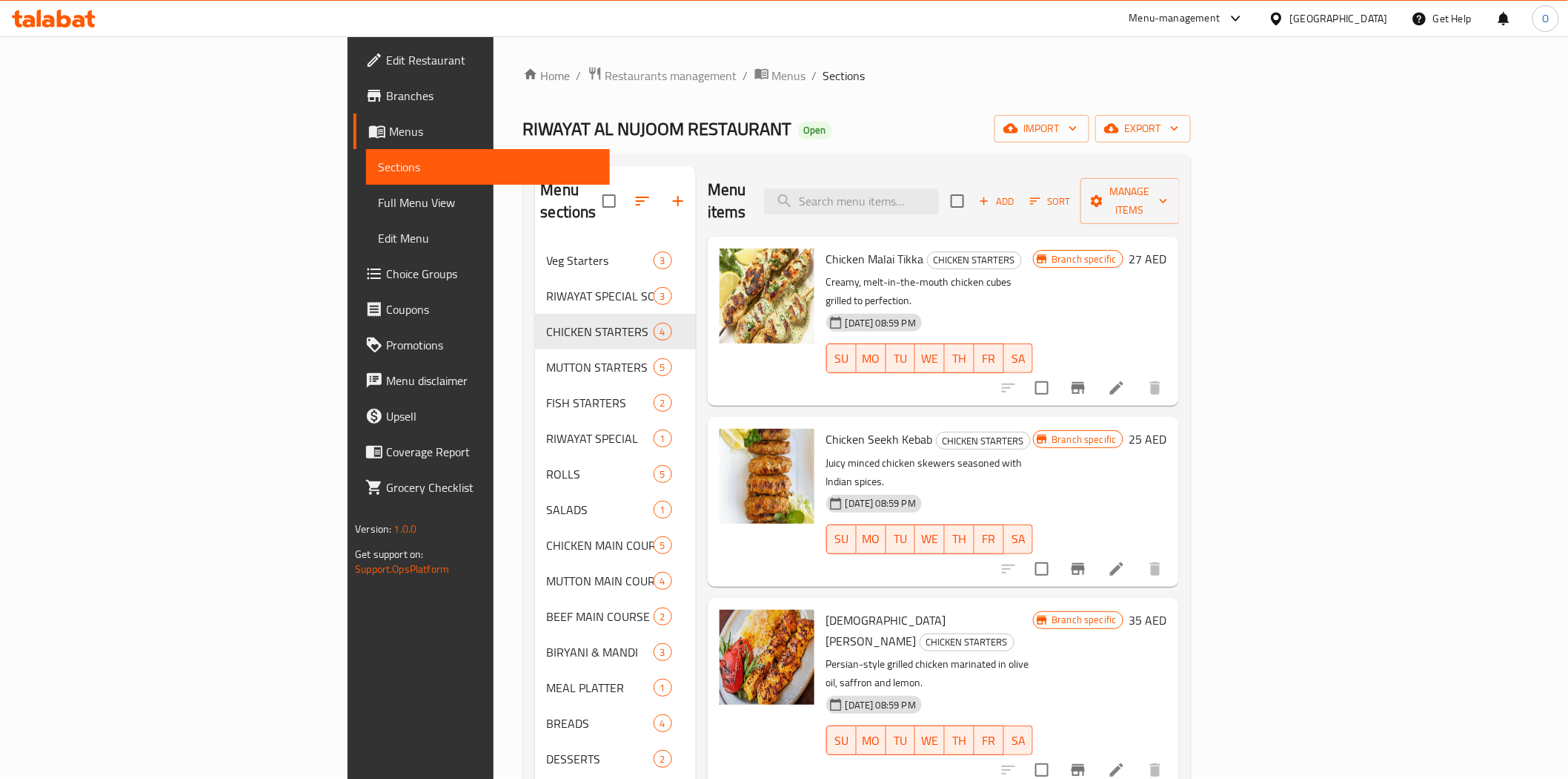
click at [1138, 374] on li at bounding box center [1116, 387] width 41 height 27
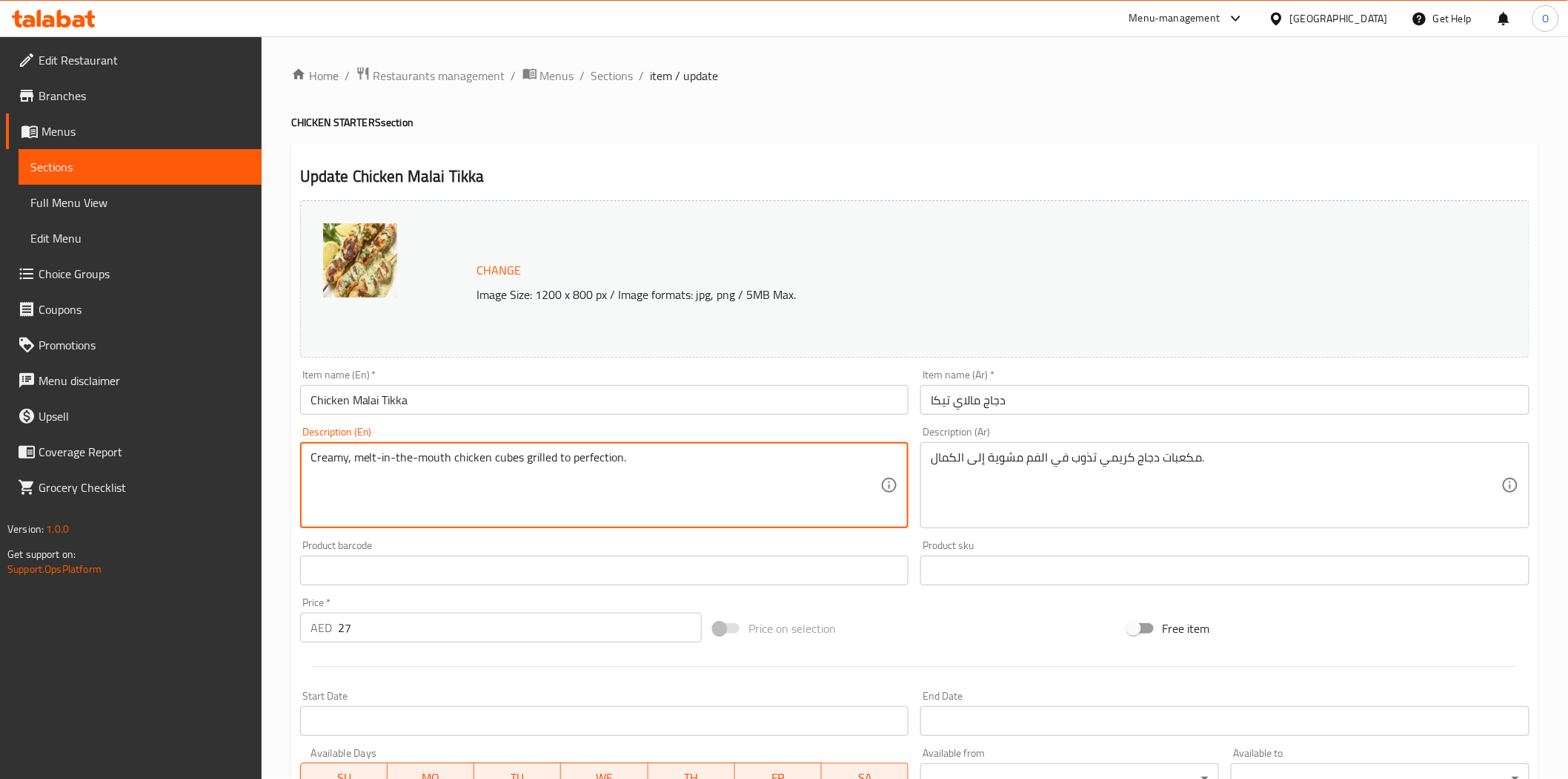
click at [640, 465] on textarea "Creamy, melt-in-the-mouth chicken cubes grilled to perfection." at bounding box center [596, 485] width 571 height 70
drag, startPoint x: 621, startPoint y: 455, endPoint x: 647, endPoint y: 456, distance: 26.0
click at [647, 456] on textarea "Creamy, melt-in-the-mouth chicken cubes grilled to perfection." at bounding box center [596, 485] width 571 height 70
paste textarea "8 Pcs"
type textarea "Creamy, melt-in-the-mouth chicken cubes grilled to perfection 8 Pcs"
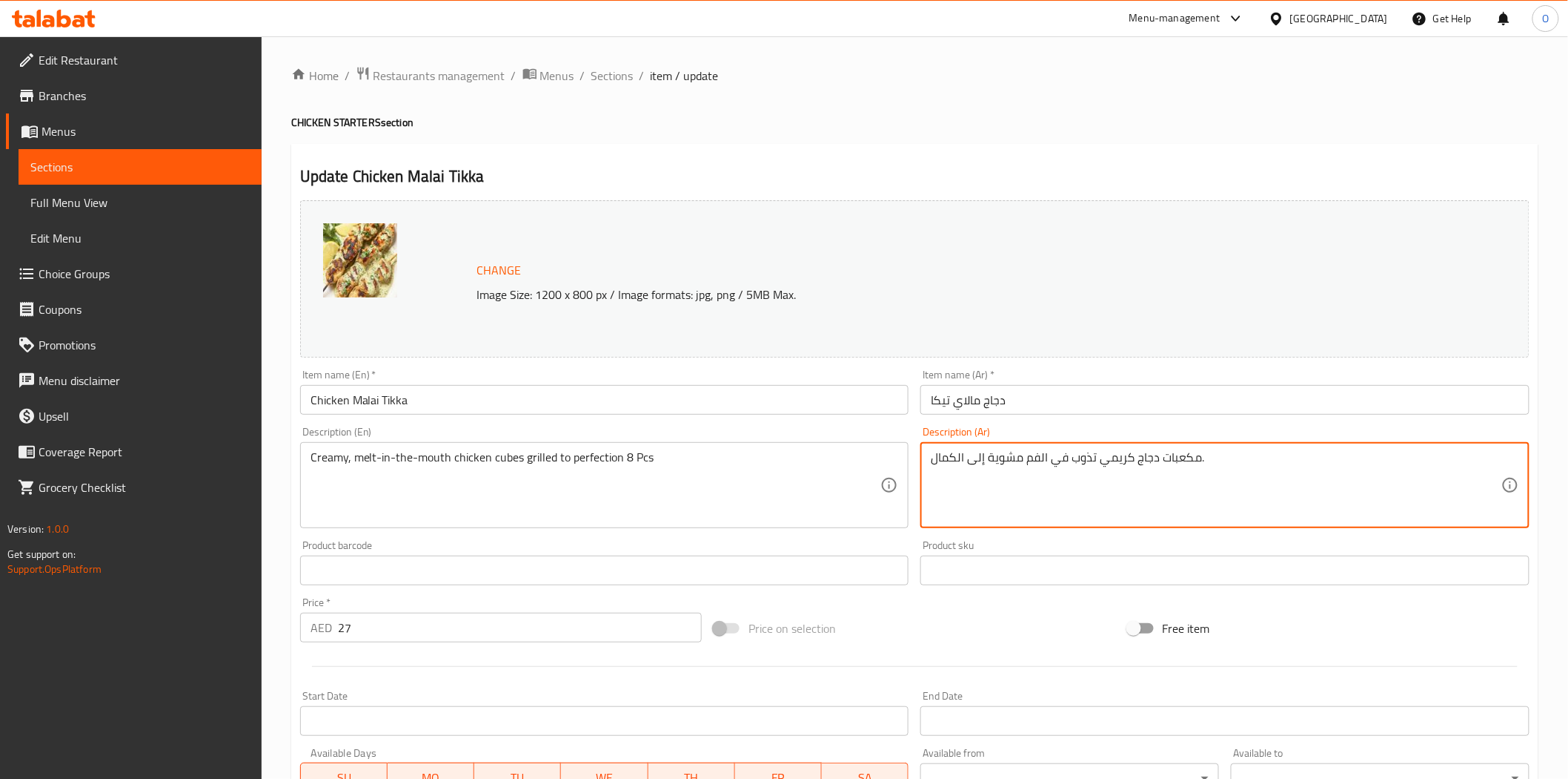
drag, startPoint x: 1220, startPoint y: 460, endPoint x: 1197, endPoint y: 460, distance: 23.0
click at [1197, 460] on textarea "مكعبات دجاج كريمي تذوب في الفم مشوية إلى الكمال." at bounding box center [1217, 485] width 571 height 70
paste textarea "8 قطع"
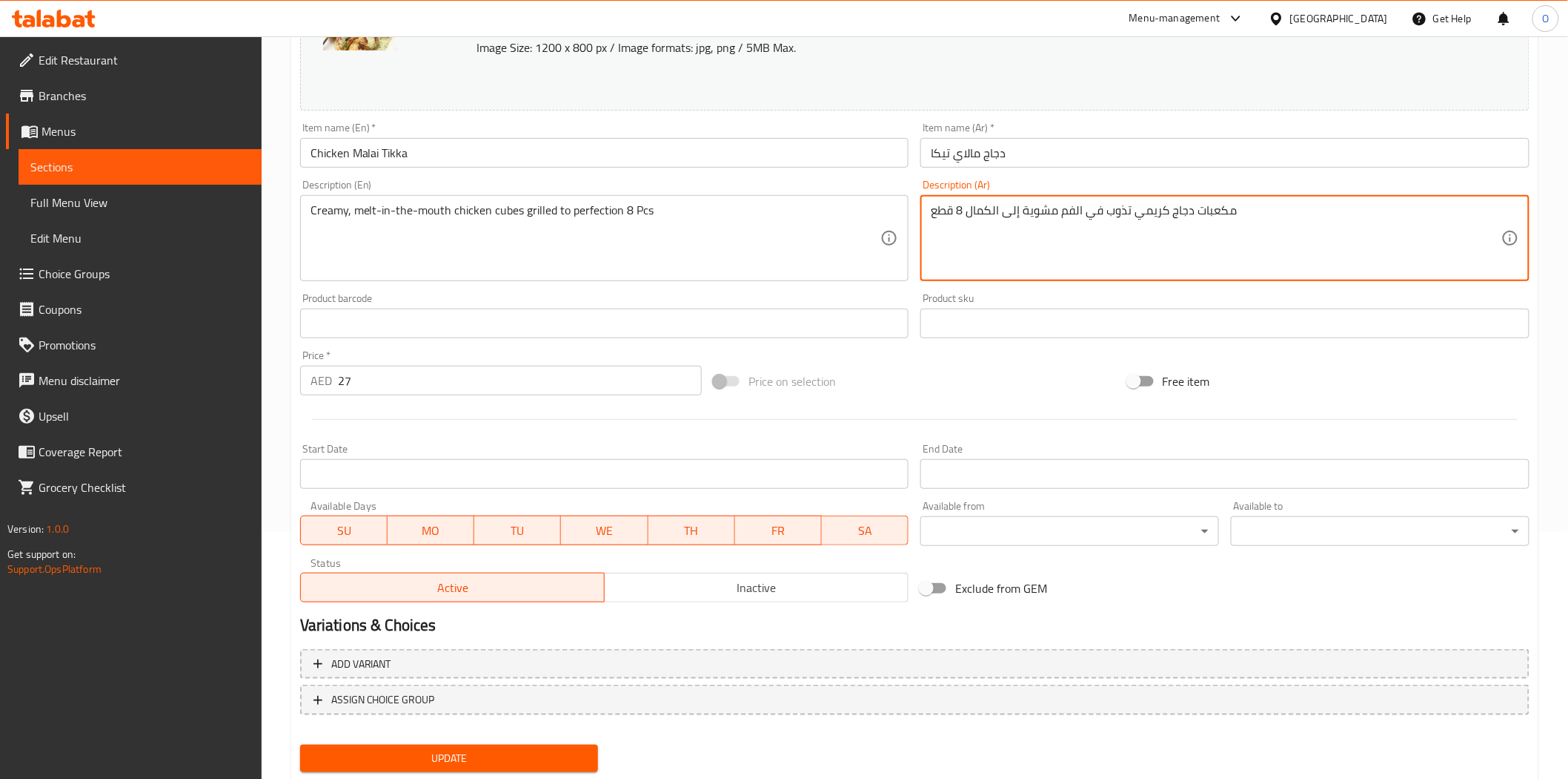
scroll to position [287, 0]
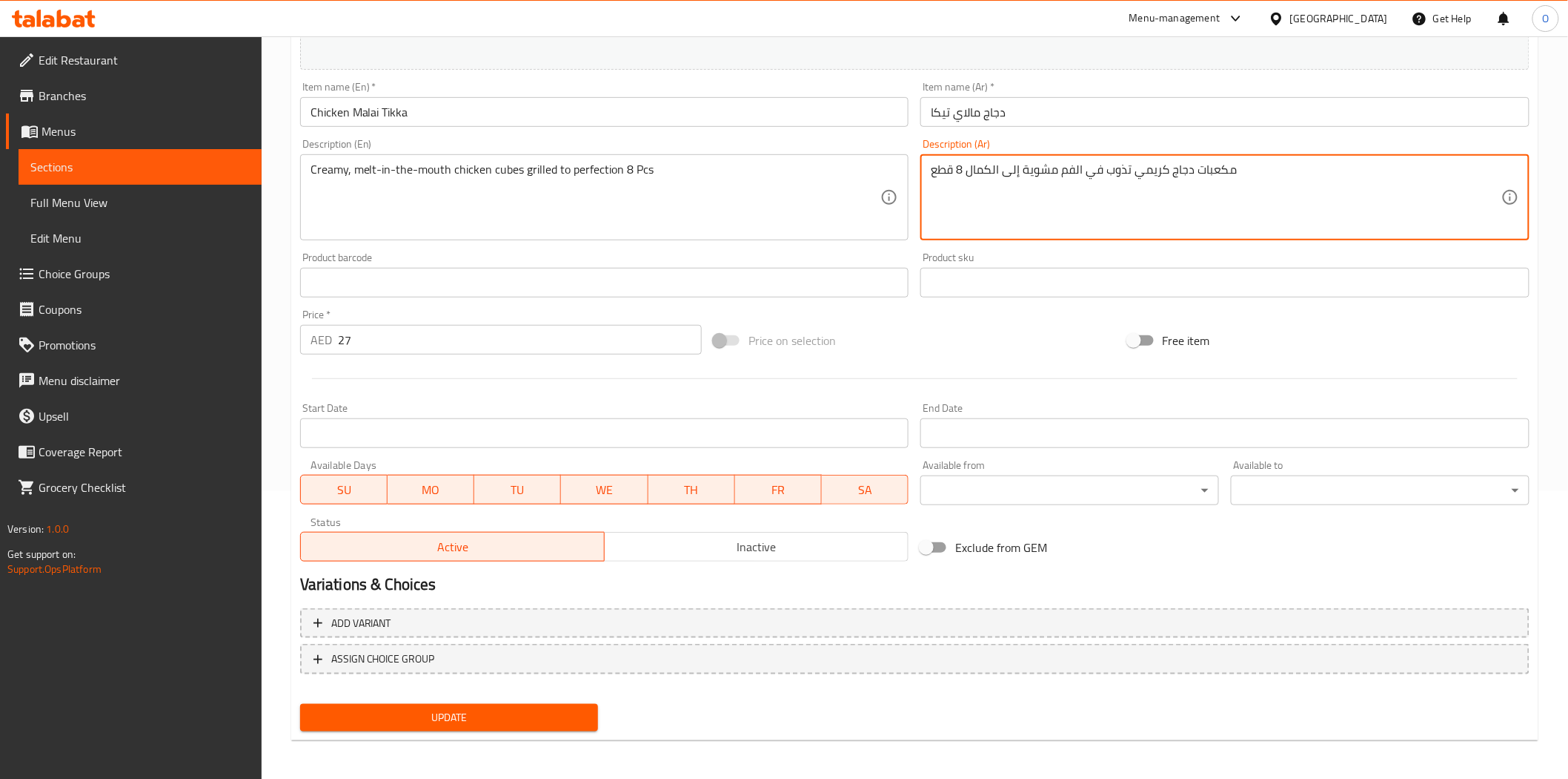
type textarea "مكعبات دجاج كريمي تذوب في الفم مشوية إلى الكمال 8 قطع"
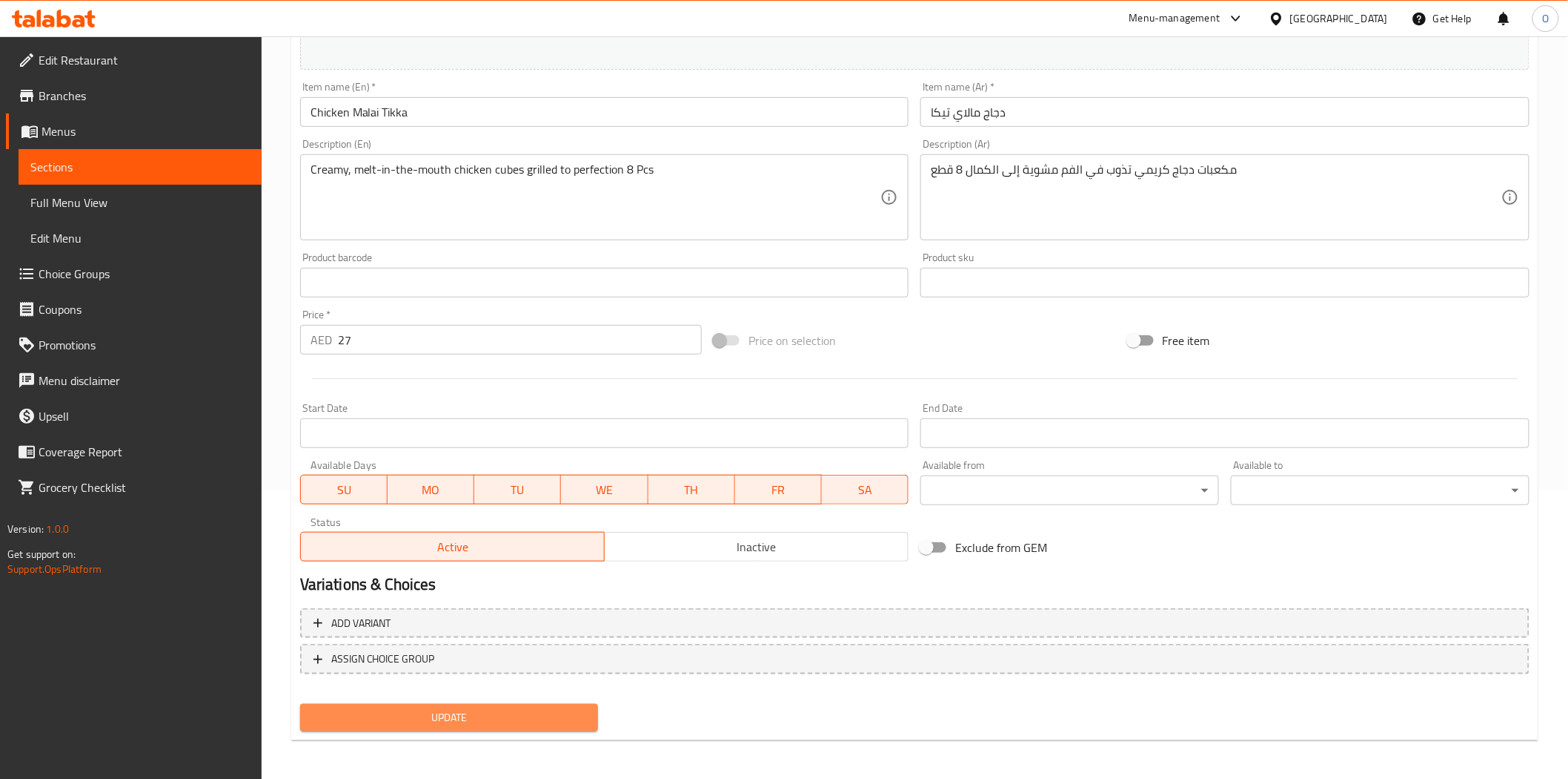
click at [486, 716] on span "Update" at bounding box center [449, 718] width 275 height 18
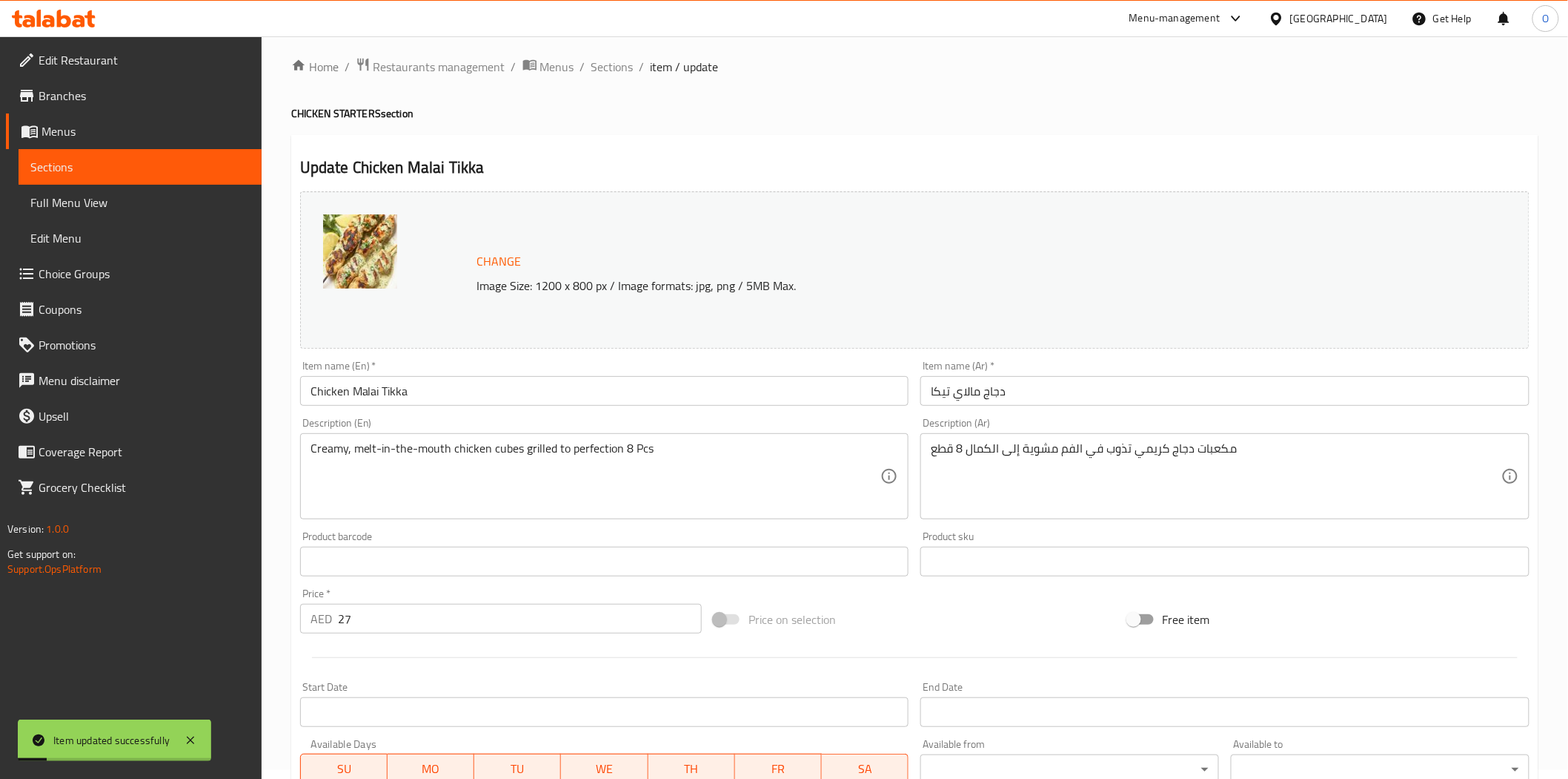
scroll to position [0, 0]
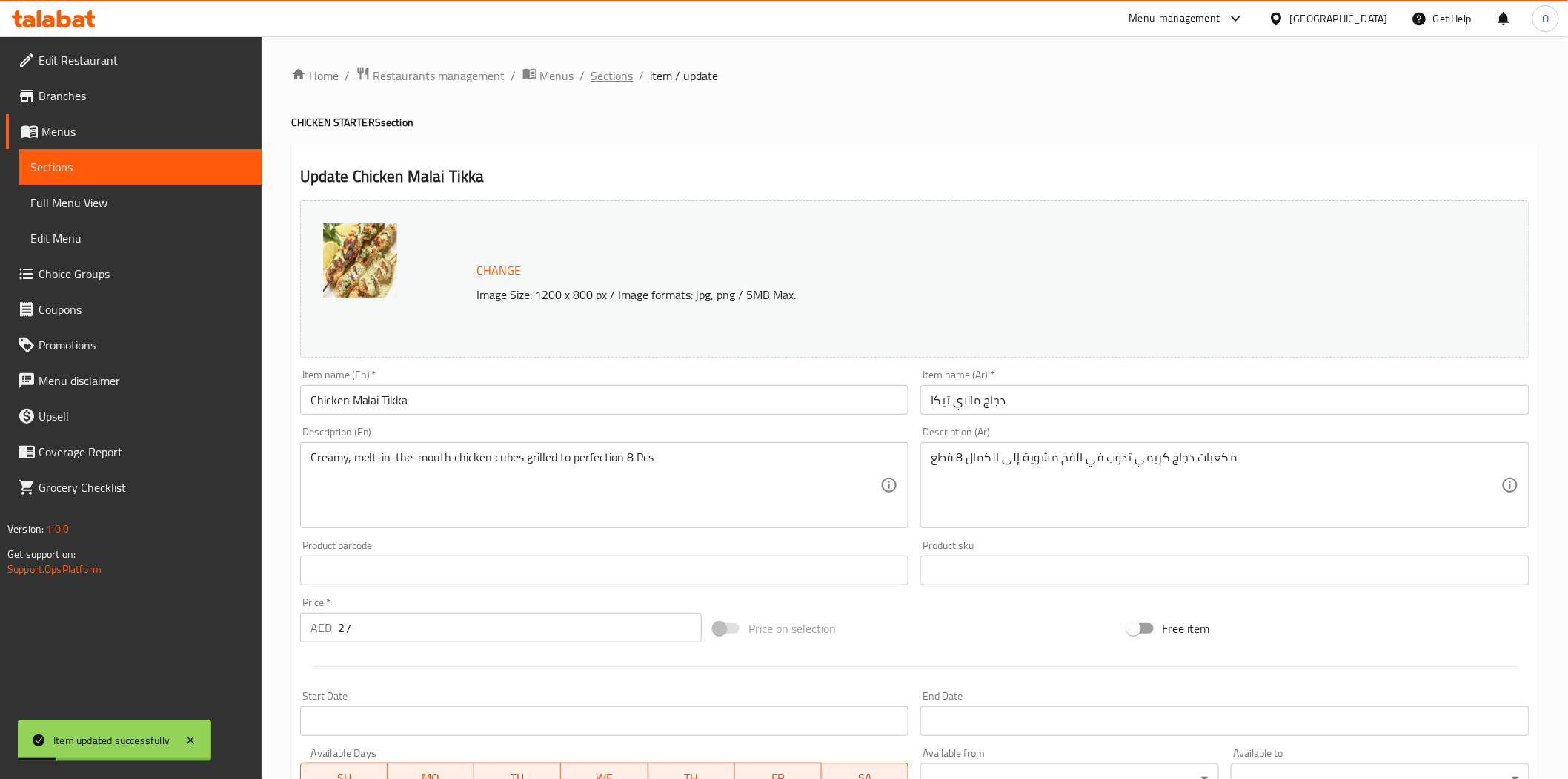
click at [627, 82] on span "Sections" at bounding box center [613, 75] width 42 height 17
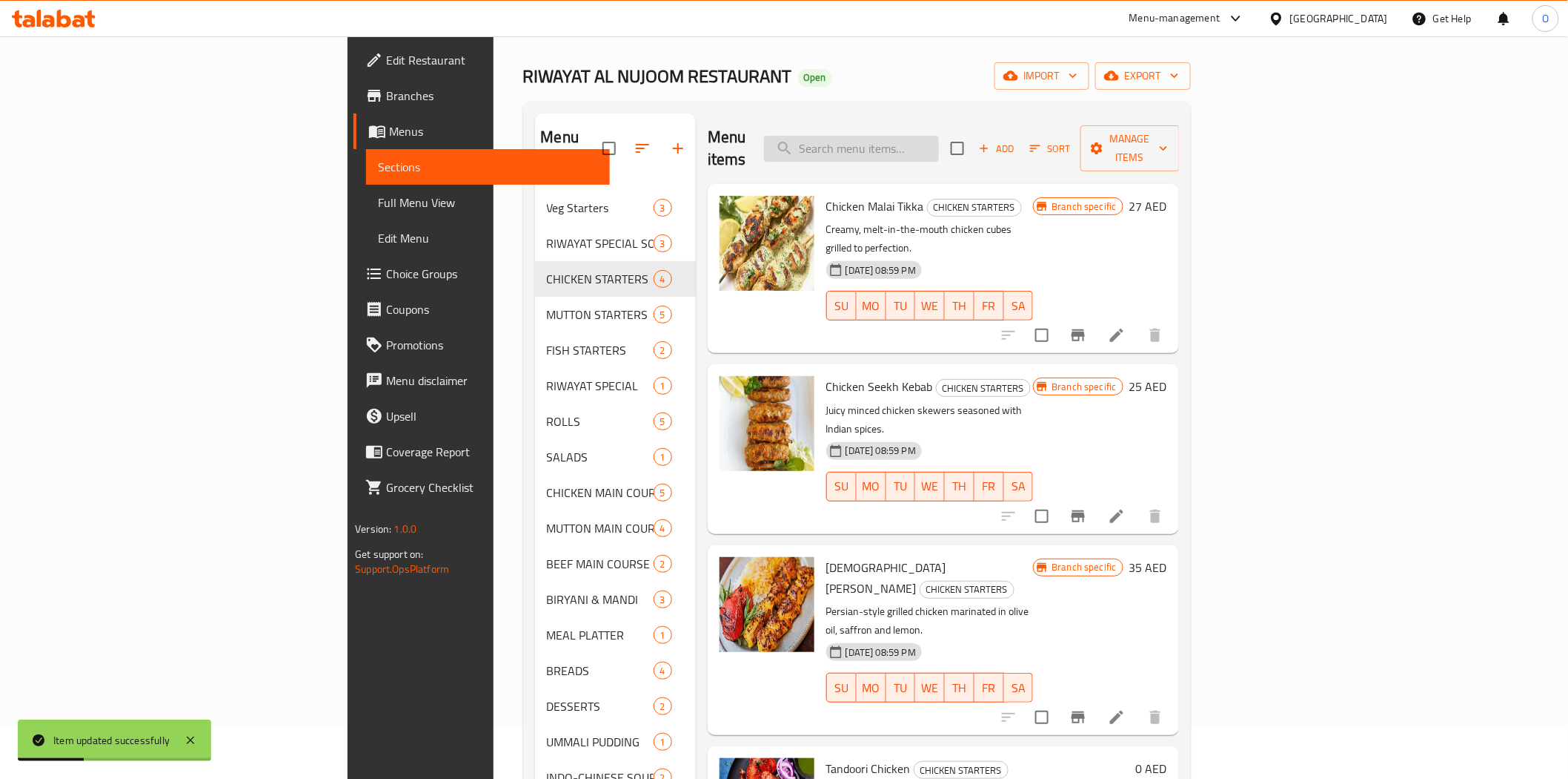
scroll to position [82, 0]
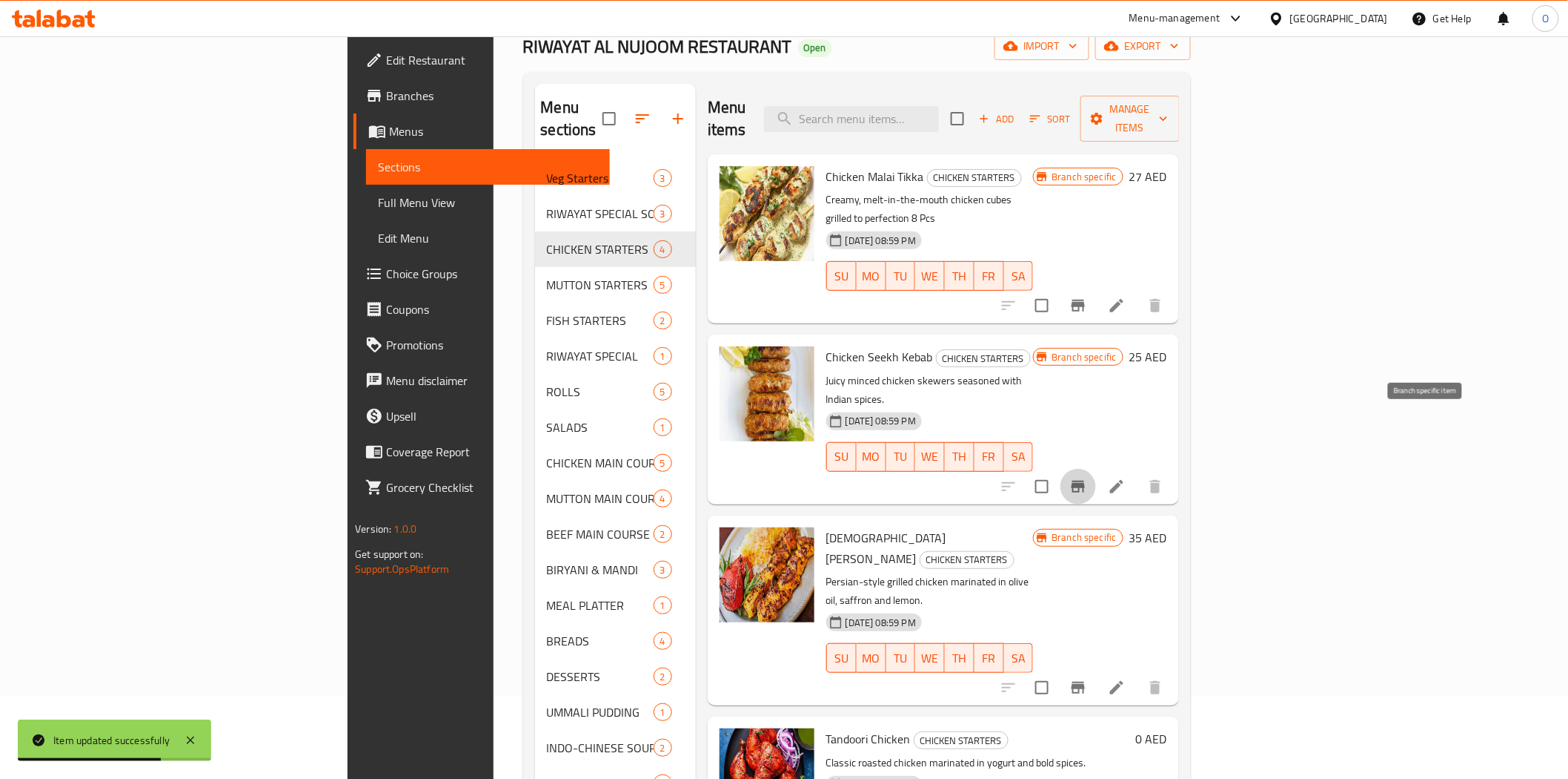
click at [1088, 478] on icon "Branch-specific-item" at bounding box center [1078, 486] width 17 height 17
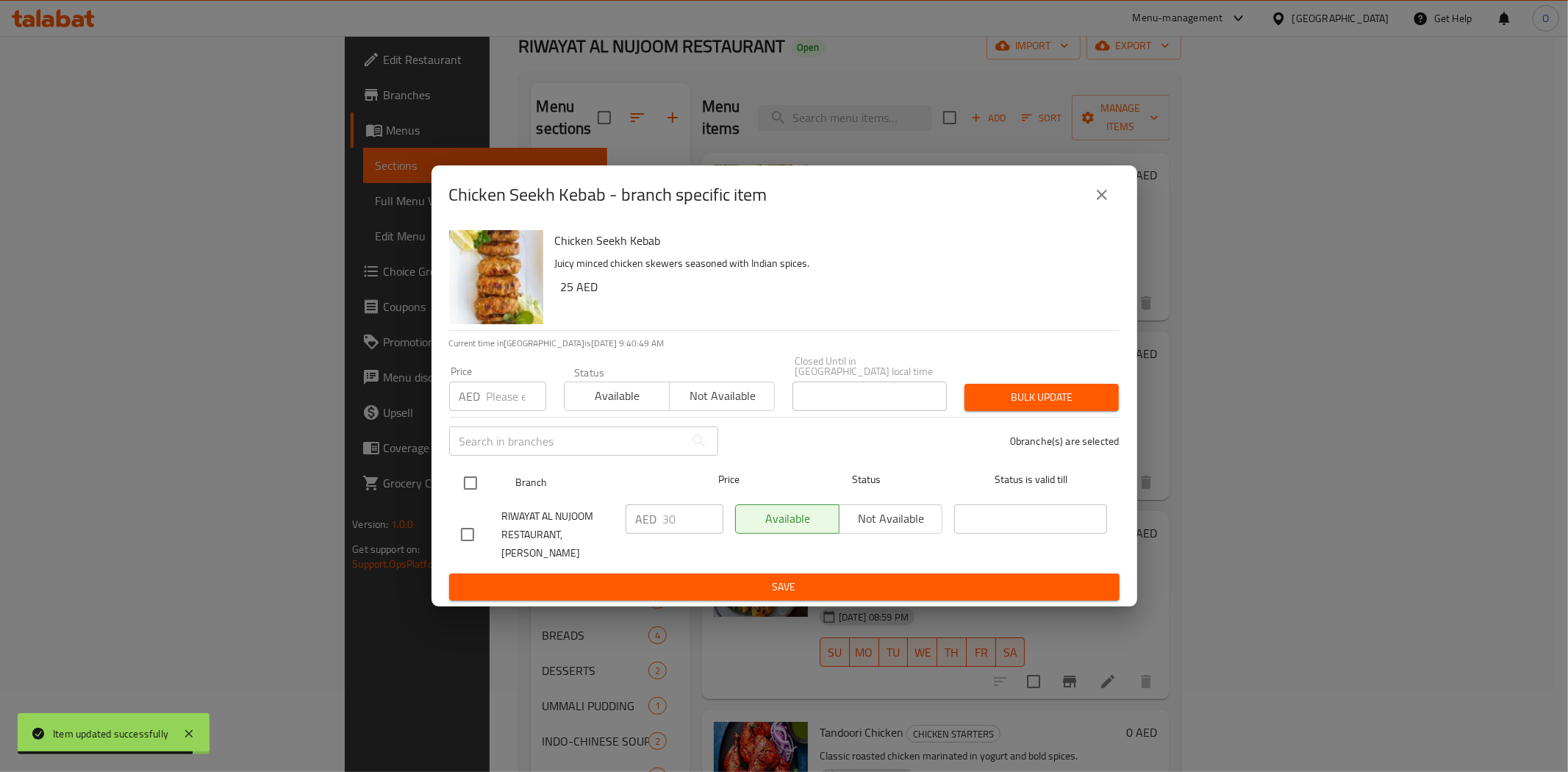
click at [478, 493] on input "checkbox" at bounding box center [471, 483] width 31 height 31
checkbox input "true"
click at [1103, 200] on icon "close" at bounding box center [1102, 194] width 10 height 10
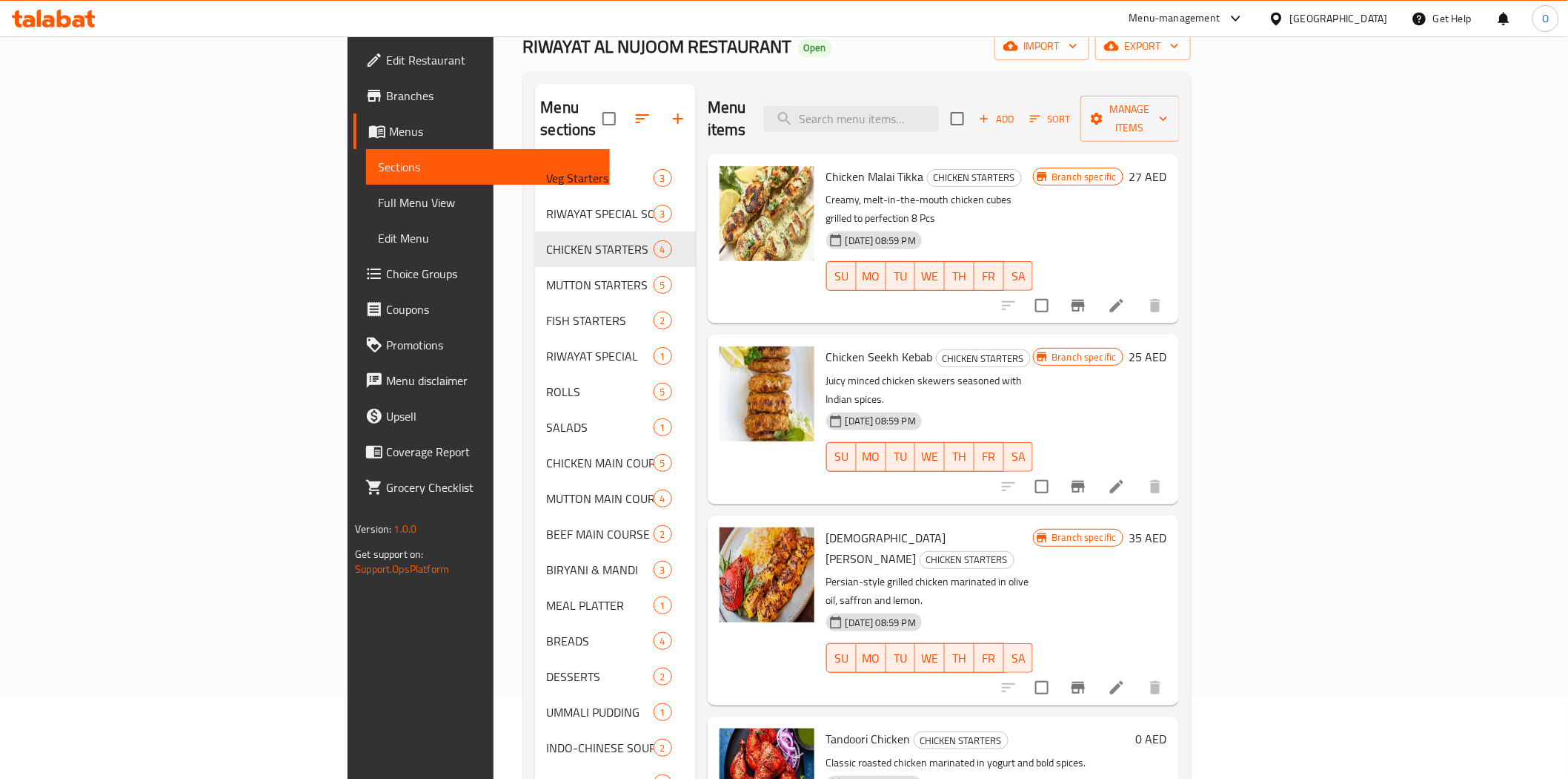
click at [1138, 473] on li at bounding box center [1116, 486] width 41 height 27
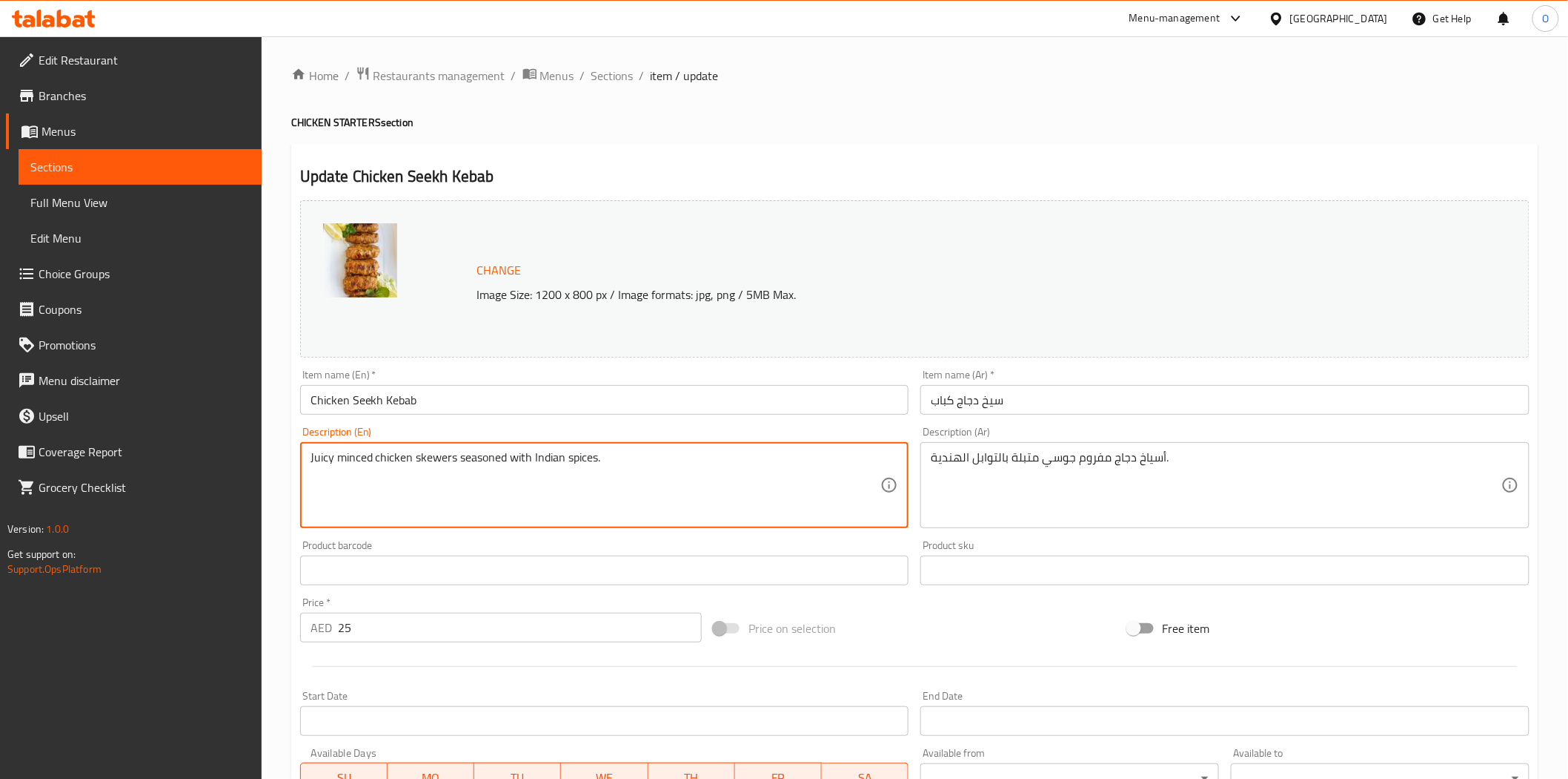
drag, startPoint x: 608, startPoint y: 457, endPoint x: 596, endPoint y: 460, distance: 12.4
paste textarea "4 Pcs"
type textarea "Juicy minced chicken skewers seasoned with Indian spices 4 Pcs"
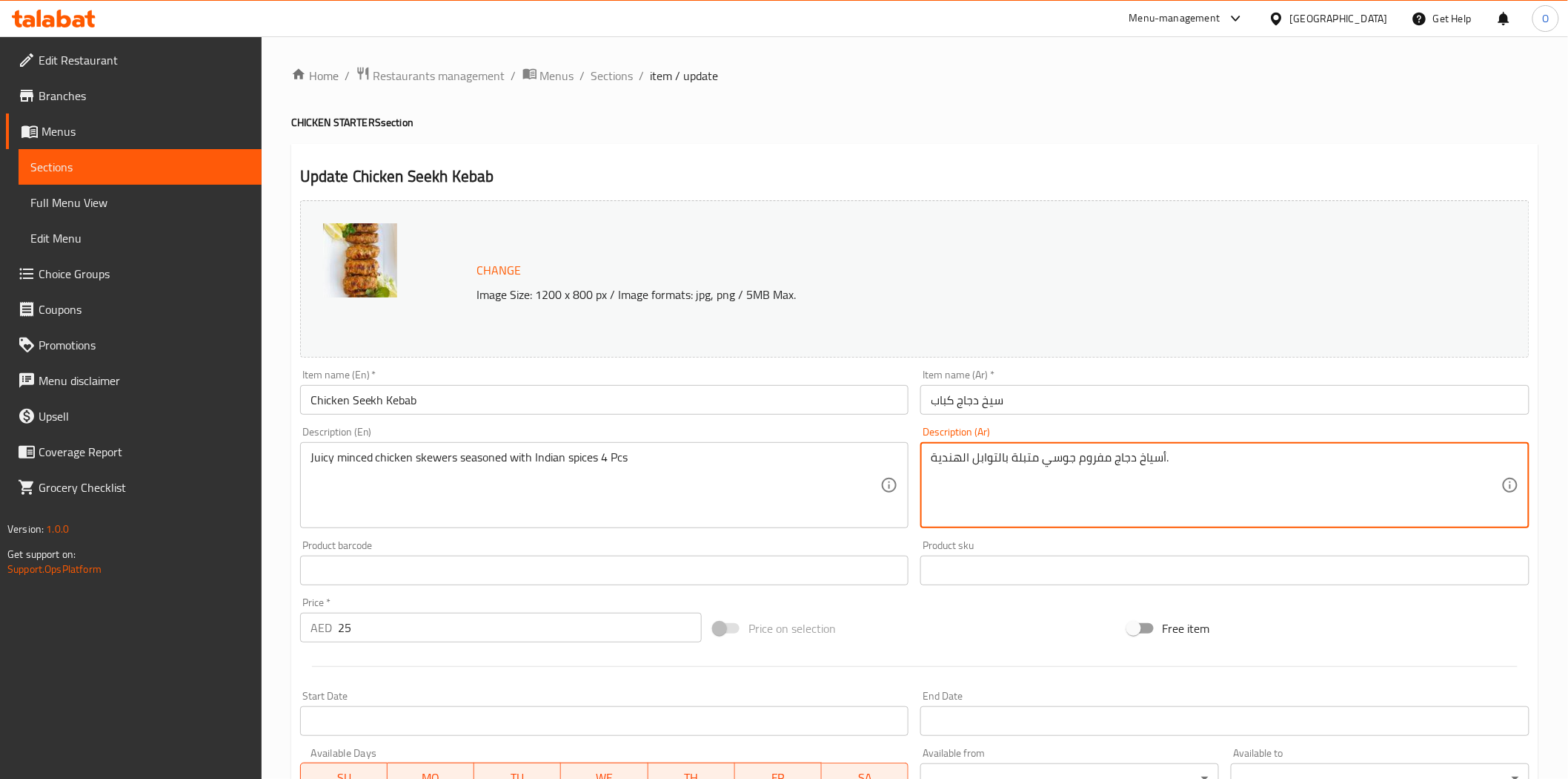
drag, startPoint x: 1186, startPoint y: 457, endPoint x: 1164, endPoint y: 455, distance: 22.1
paste textarea "4 قطع"
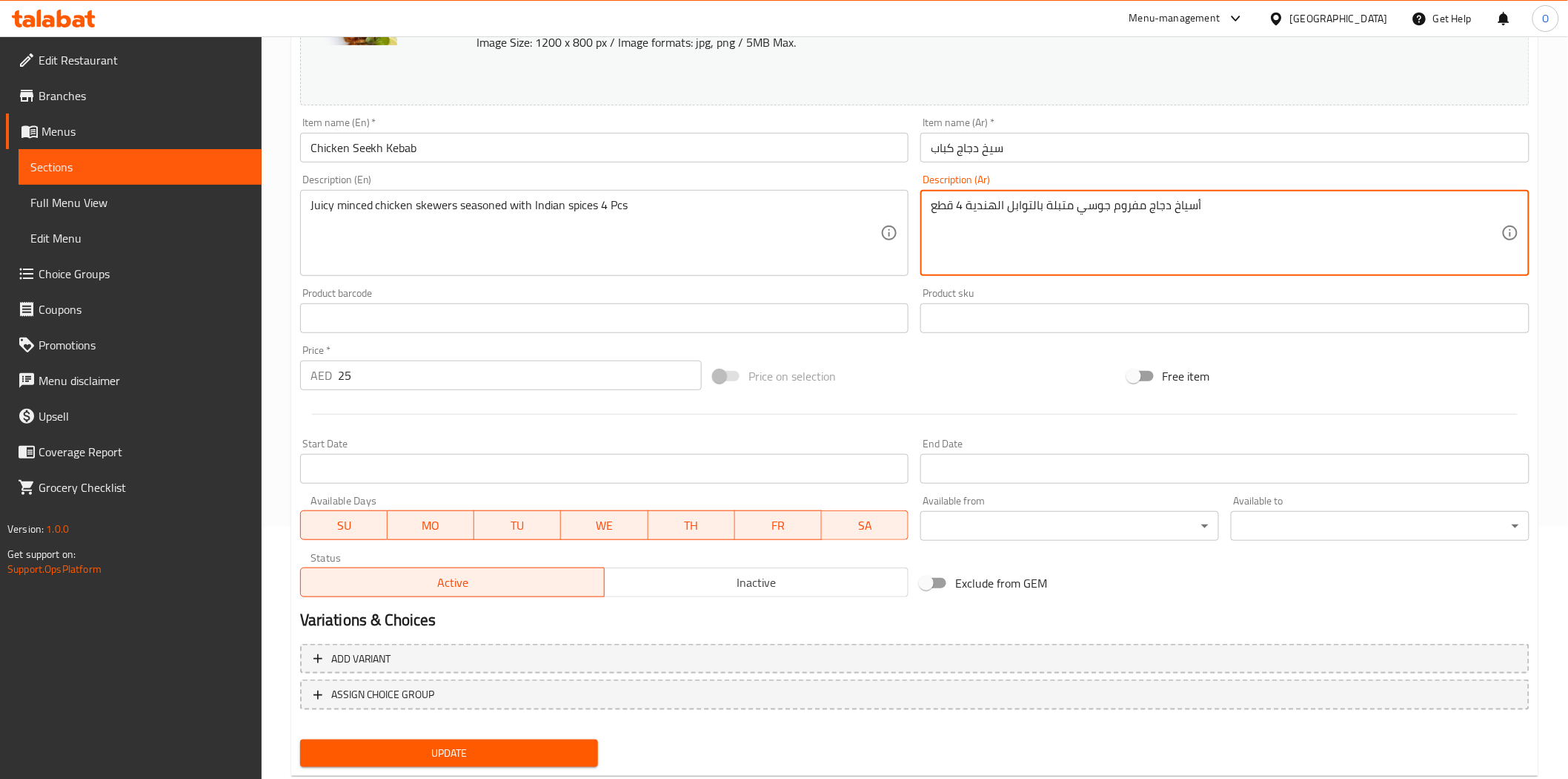
scroll to position [287, 0]
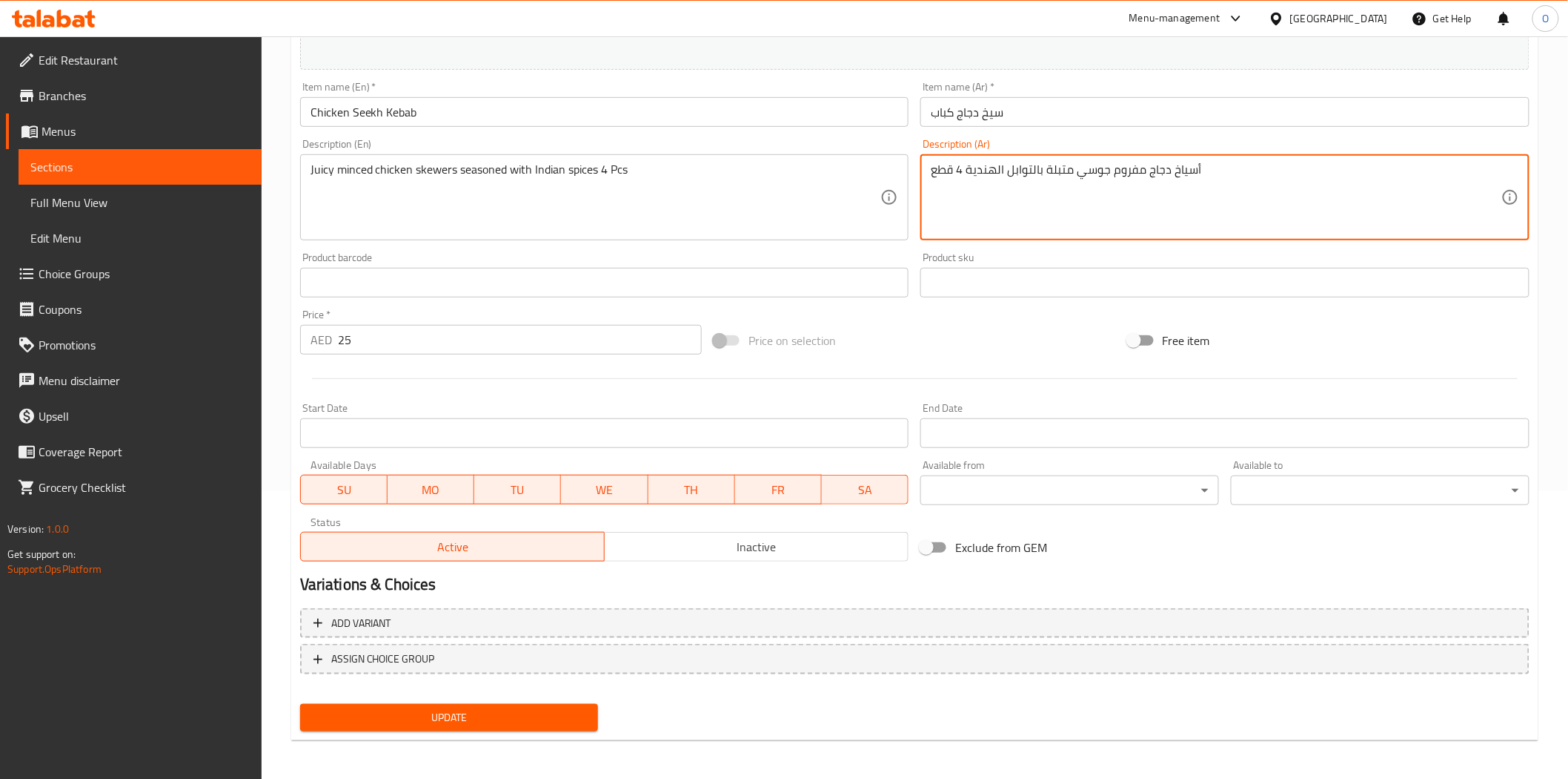
type textarea "أسياخ دجاج مفروم جوسي متبلة بالتوابل الهندية 4 قطع"
click at [454, 720] on span "Update" at bounding box center [449, 718] width 275 height 18
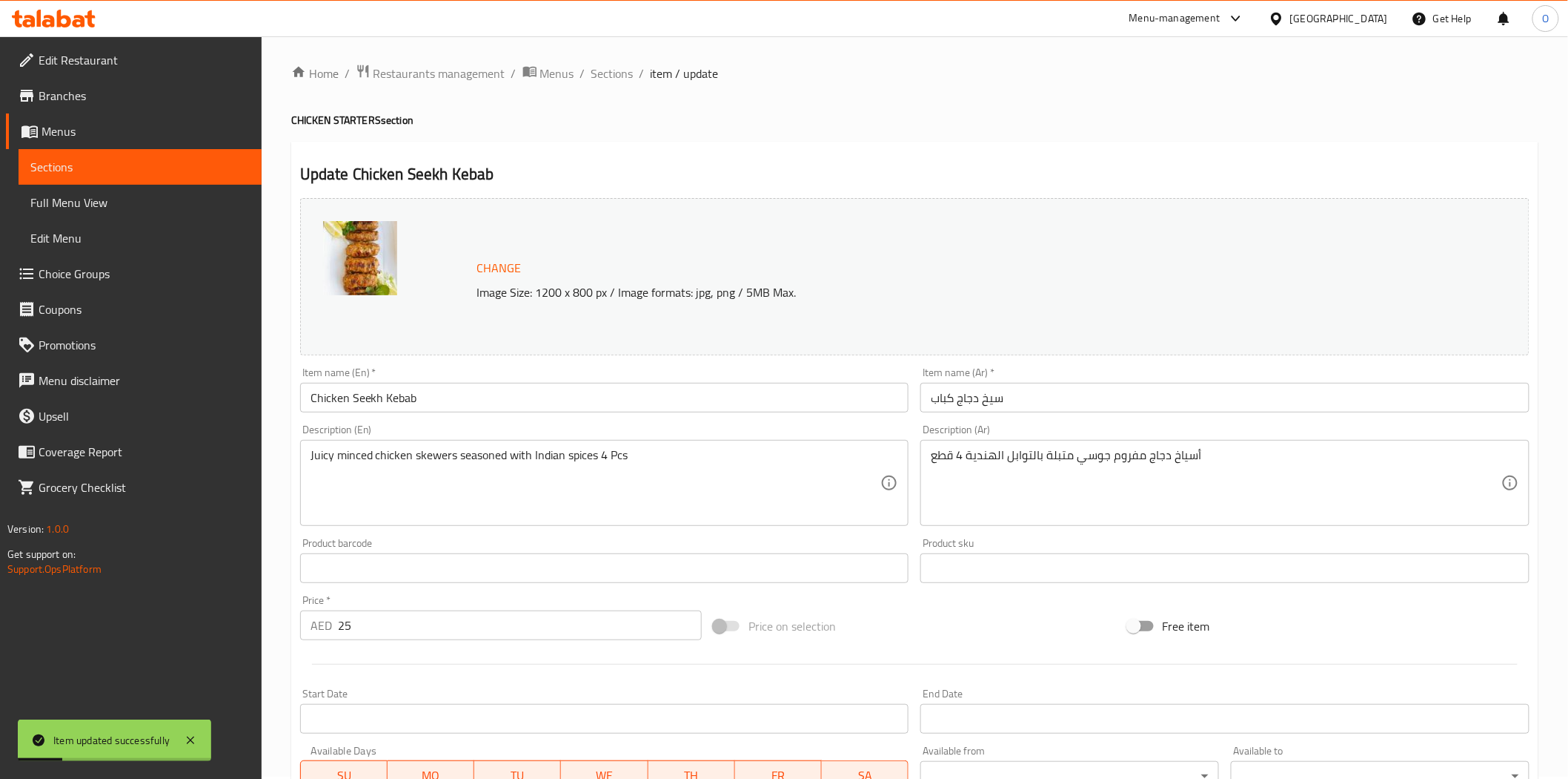
scroll to position [0, 0]
click at [611, 67] on span "Sections" at bounding box center [613, 75] width 42 height 17
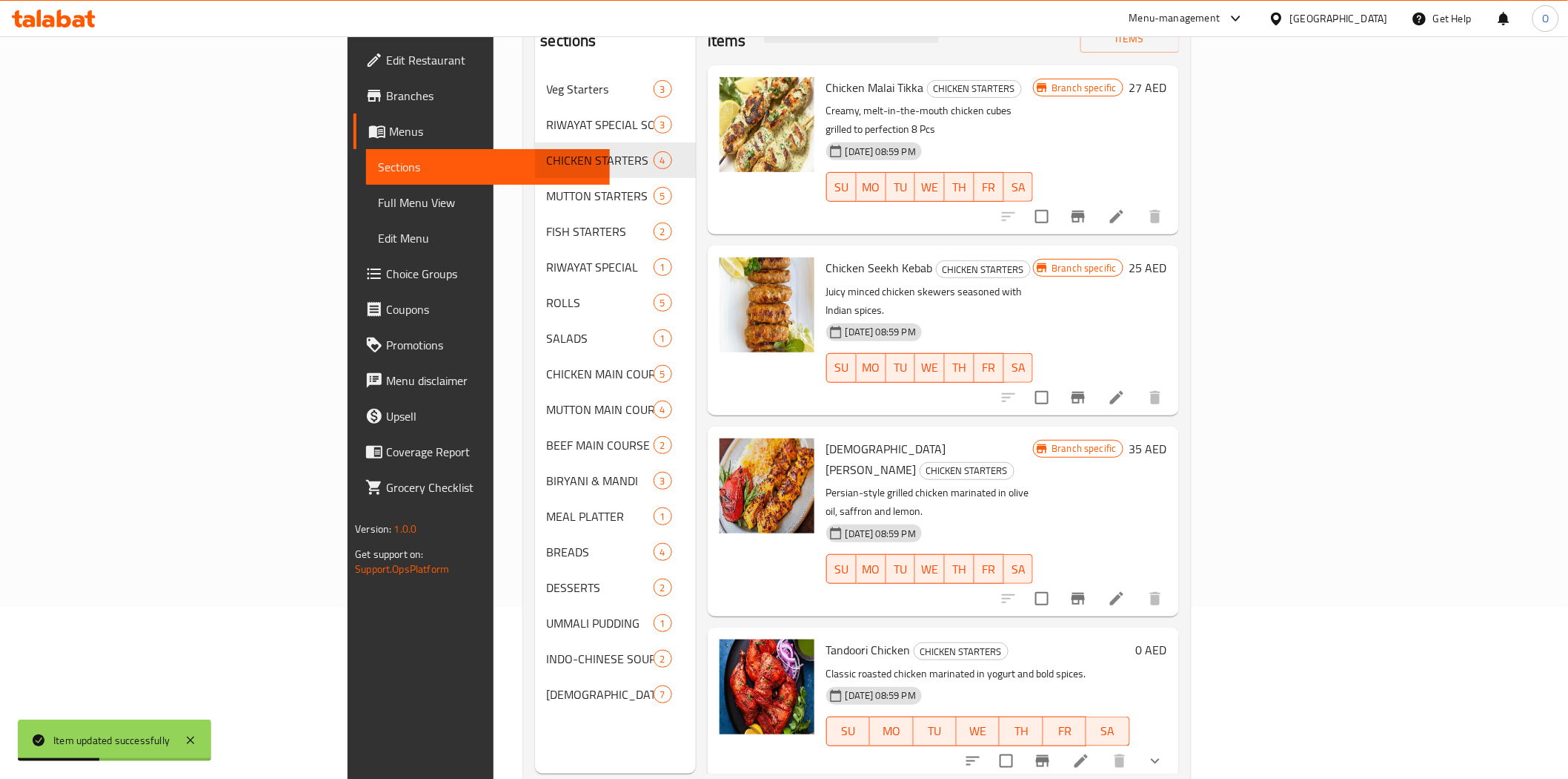
scroll to position [208, 0]
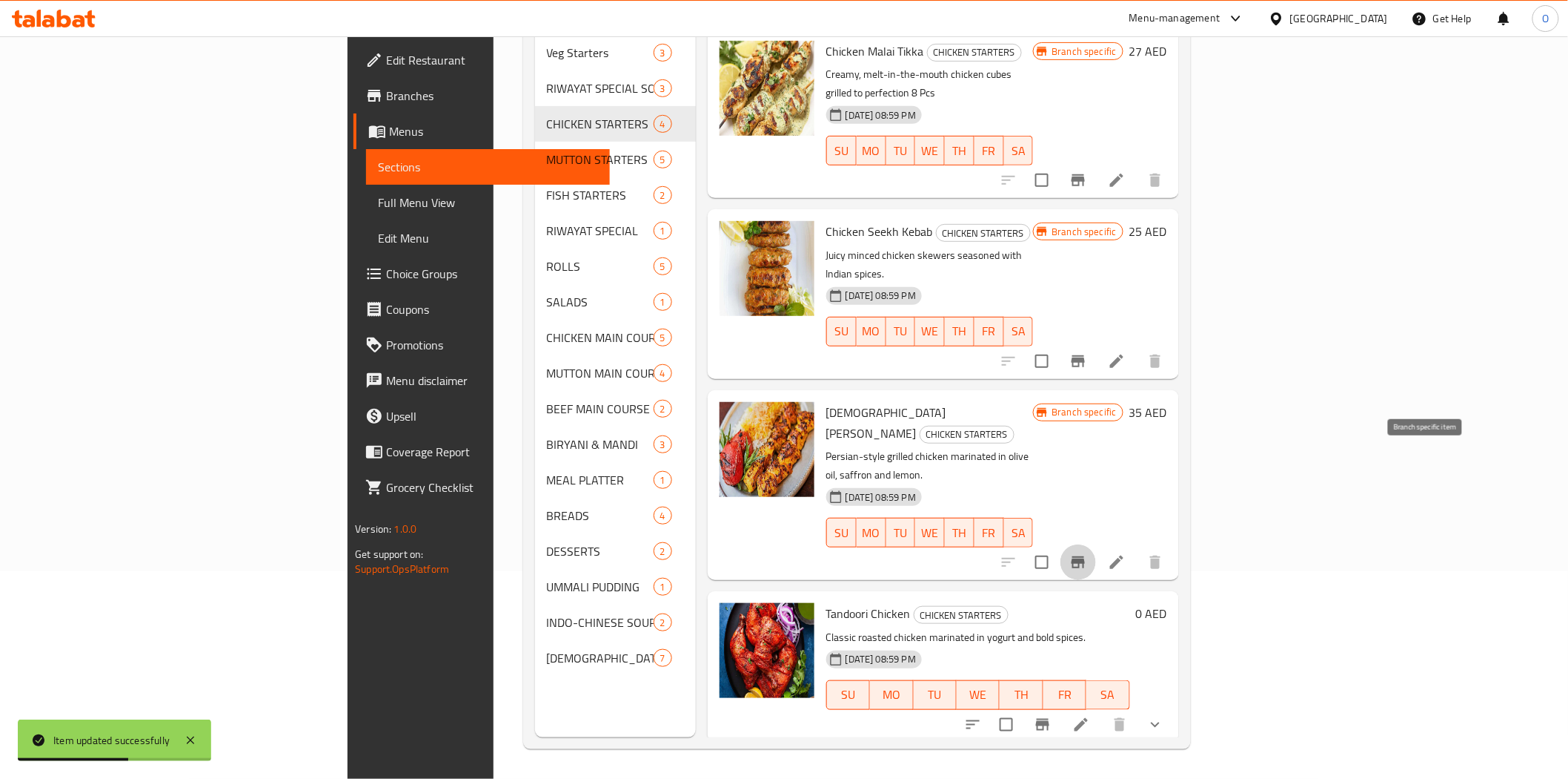
click at [1088, 553] on icon "Branch-specific-item" at bounding box center [1078, 561] width 17 height 17
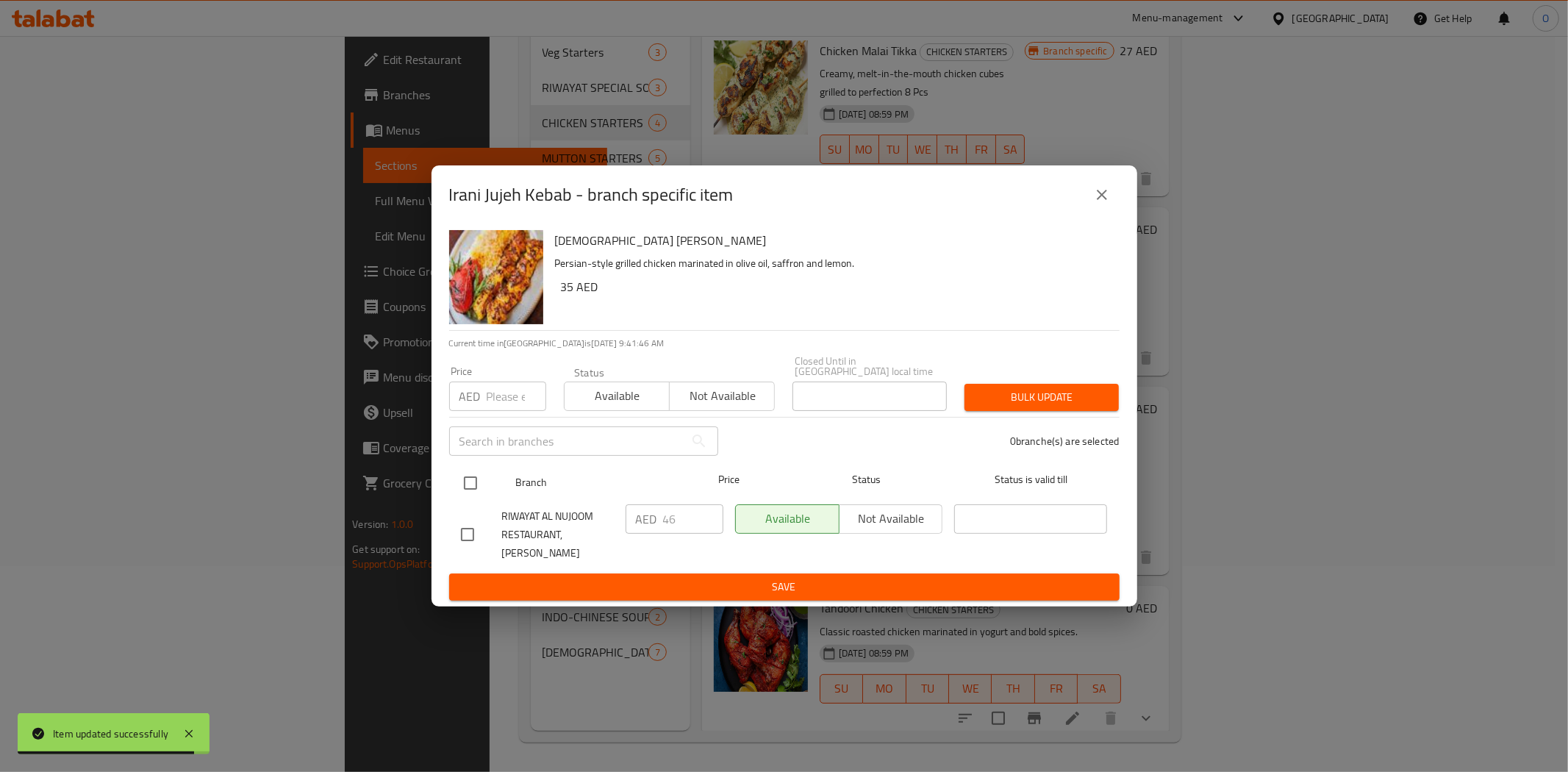
click at [466, 497] on input "checkbox" at bounding box center [471, 483] width 31 height 31
checkbox input "true"
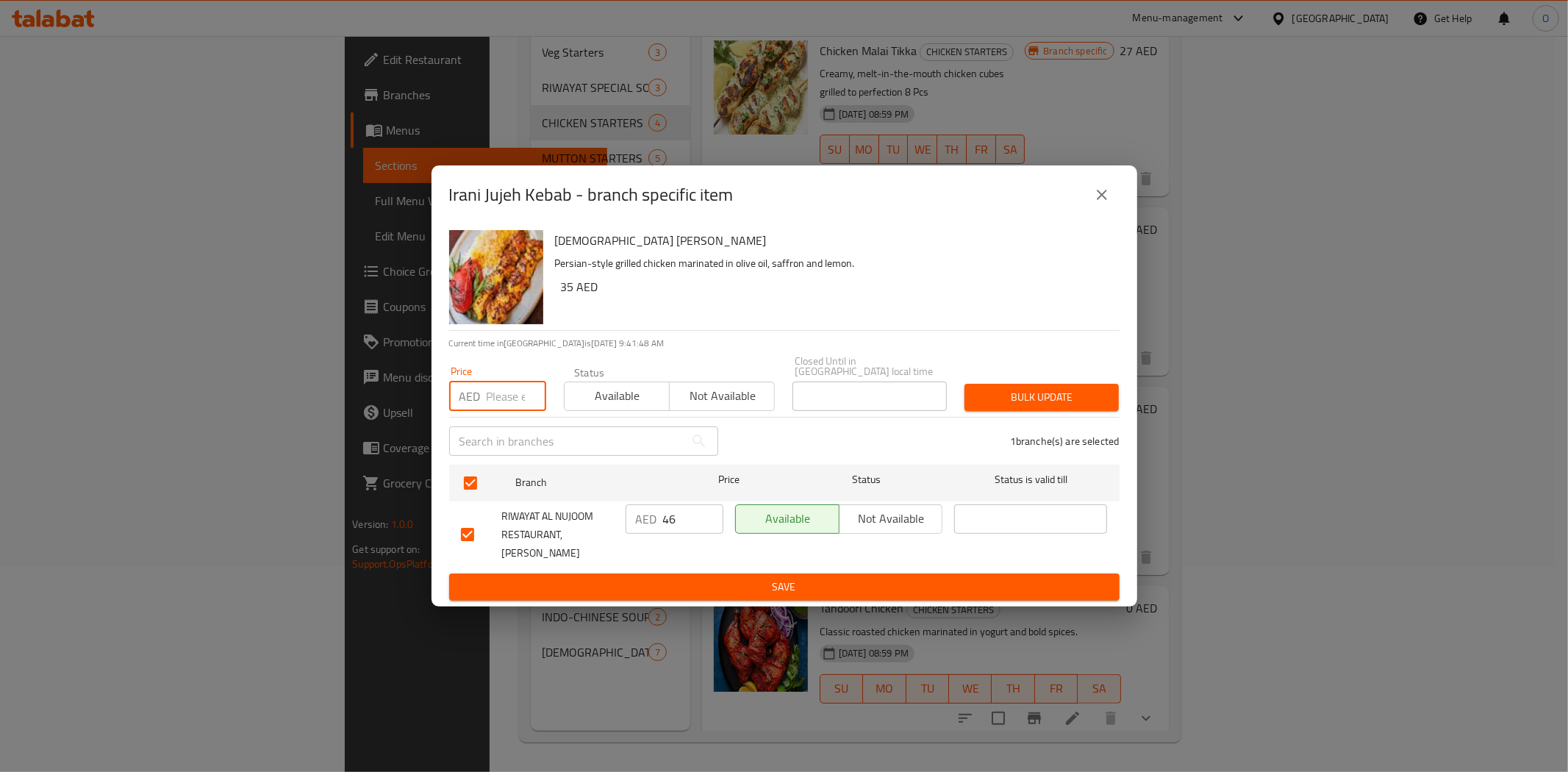
paste input "46"
type input "46"
click at [1100, 200] on icon "close" at bounding box center [1102, 194] width 17 height 17
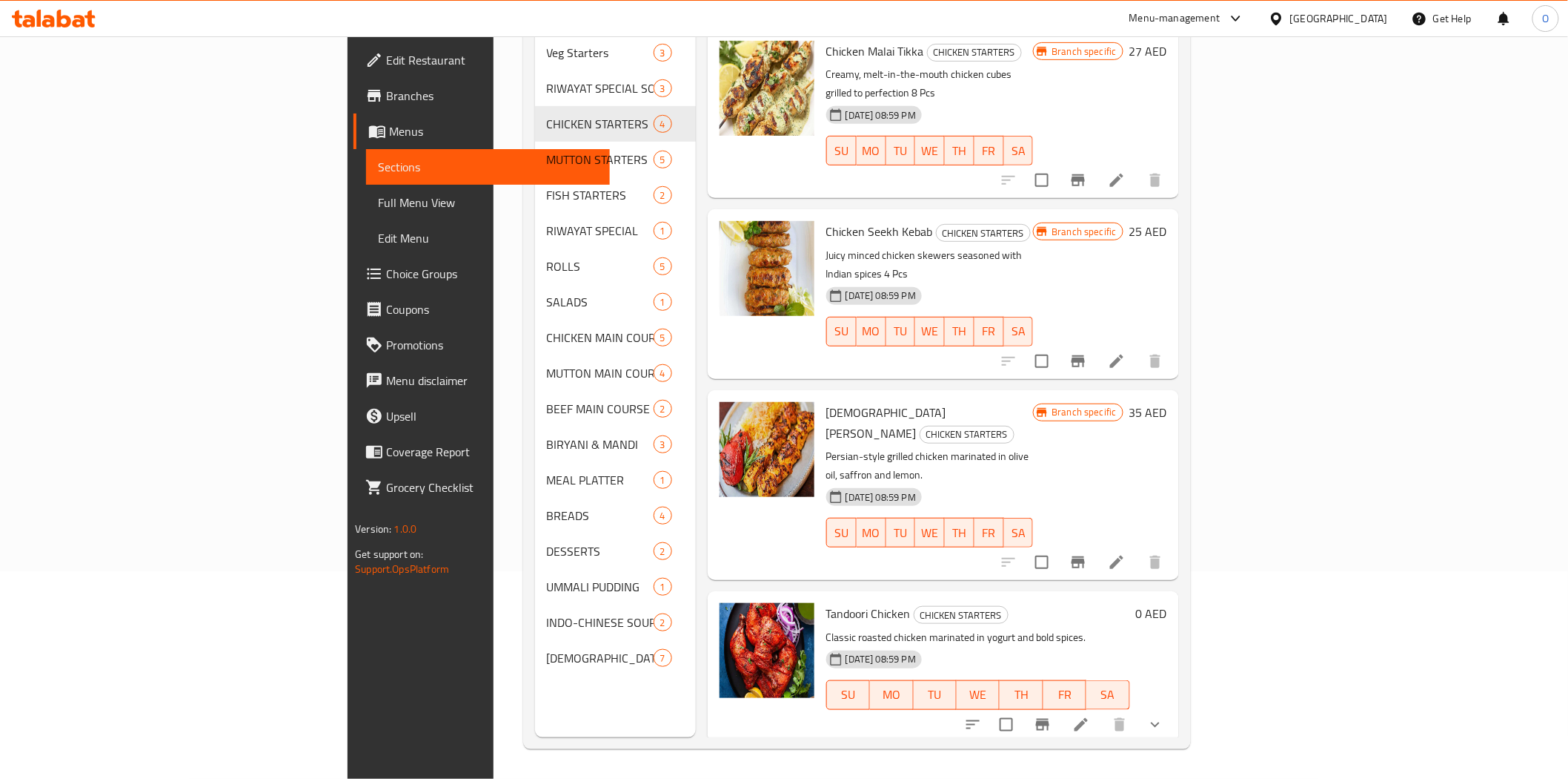
click at [1174, 545] on div at bounding box center [1081, 562] width 182 height 36
click at [1123, 556] on icon at bounding box center [1117, 562] width 14 height 14
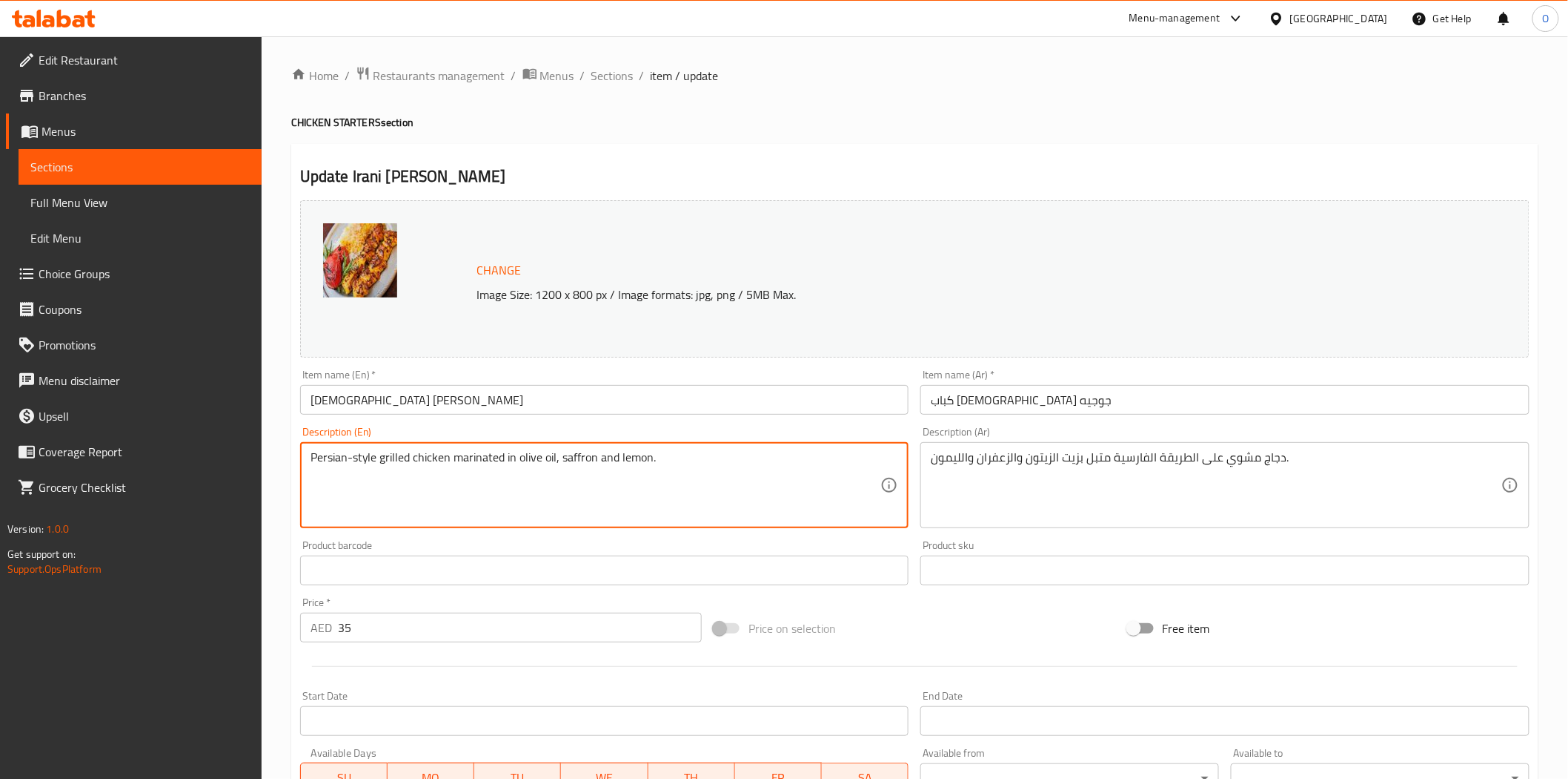
drag, startPoint x: 678, startPoint y: 465, endPoint x: 652, endPoint y: 465, distance: 26.0
paste textarea "6 Pcs"
type textarea "Persian-style grilled chicken marinated in olive oil, saffron and lemon 6 Pcs"
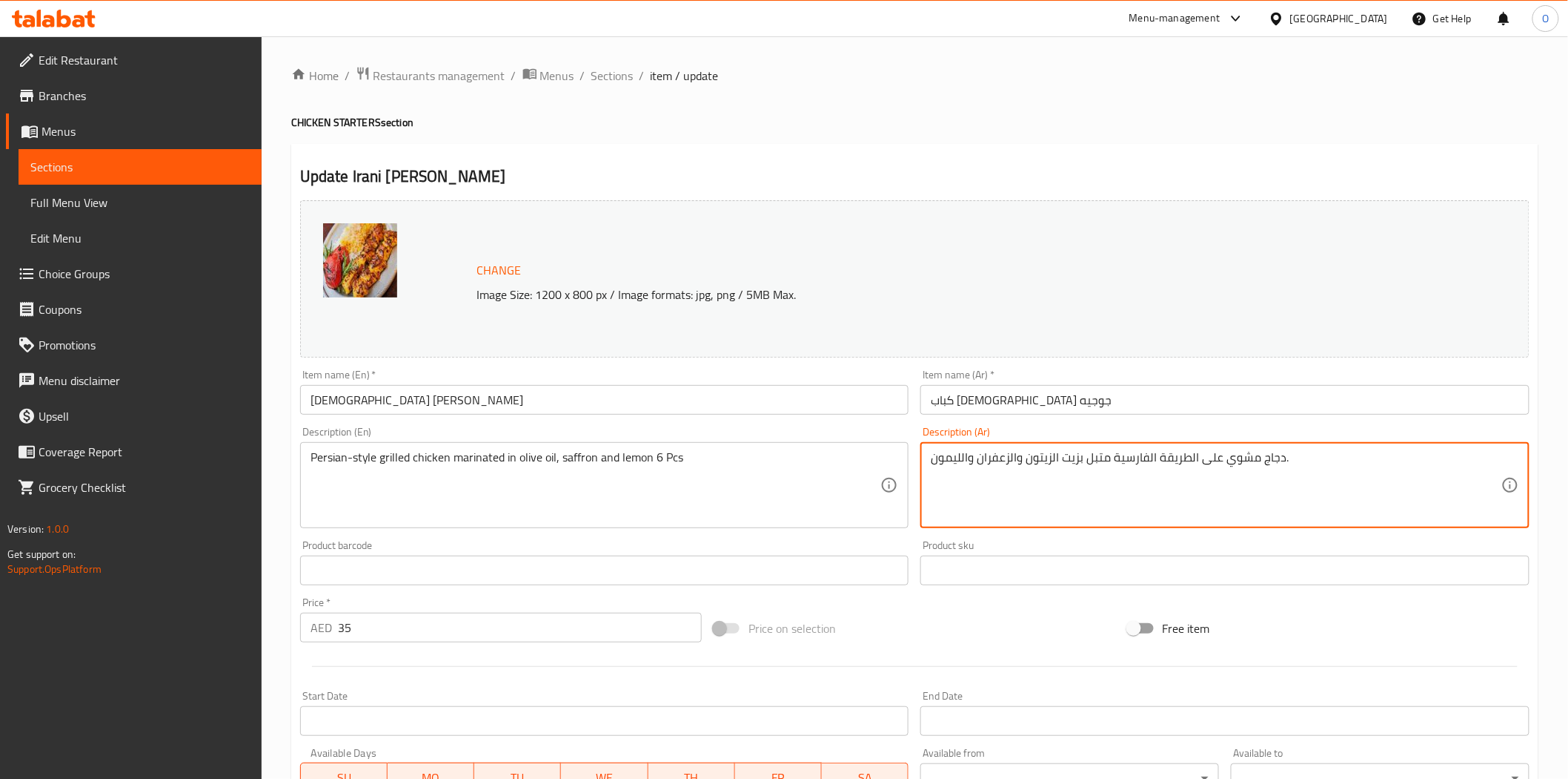
drag, startPoint x: 1312, startPoint y: 462, endPoint x: 1283, endPoint y: 457, distance: 29.4
paste textarea "6 قطع"
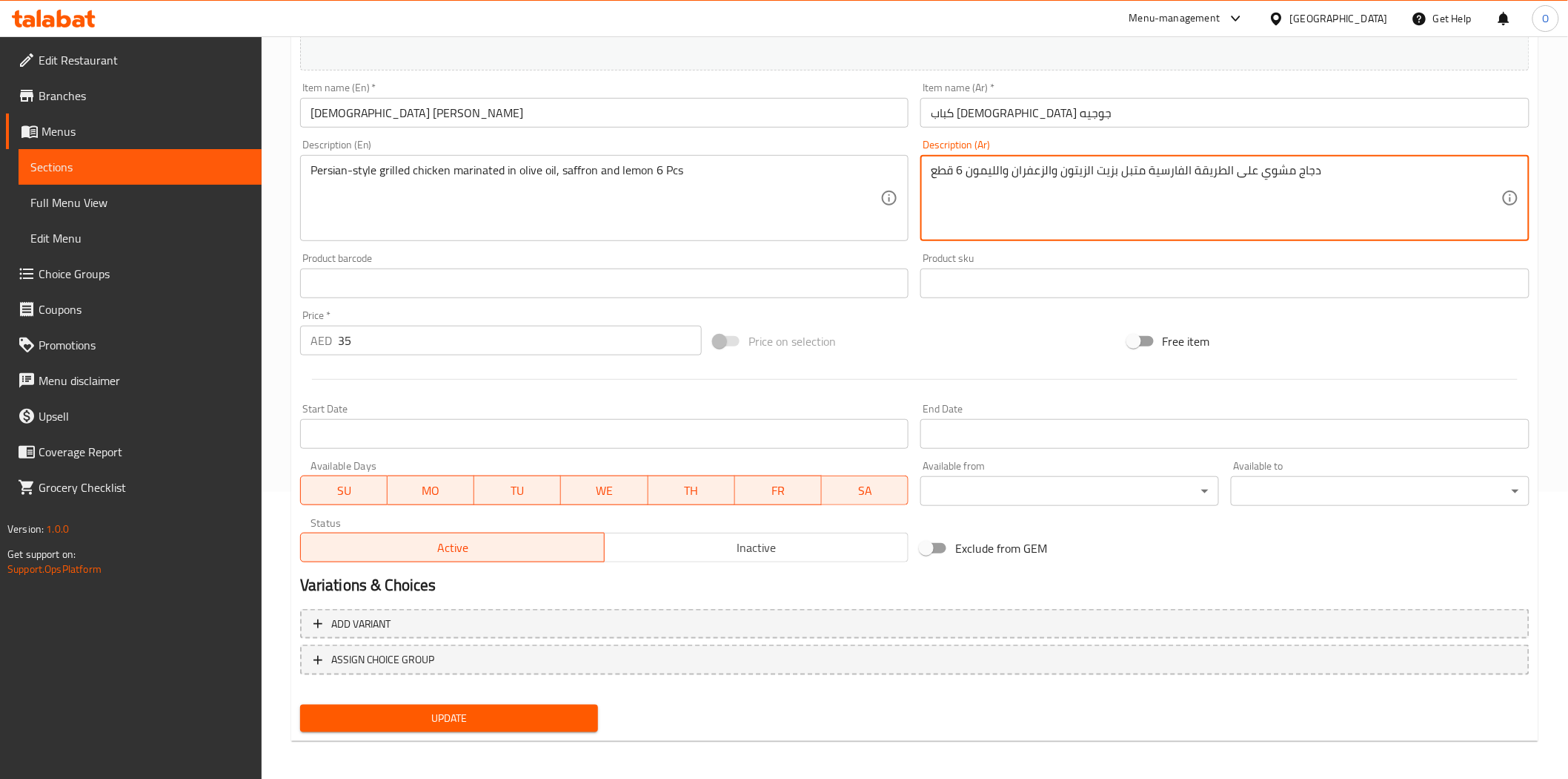
scroll to position [287, 0]
type textarea "دجاج مشوي على الطريقة الفارسية متبل بزيت الزيتون والزعفران والليمون 6 قطع"
click at [521, 712] on span "Update" at bounding box center [449, 718] width 275 height 18
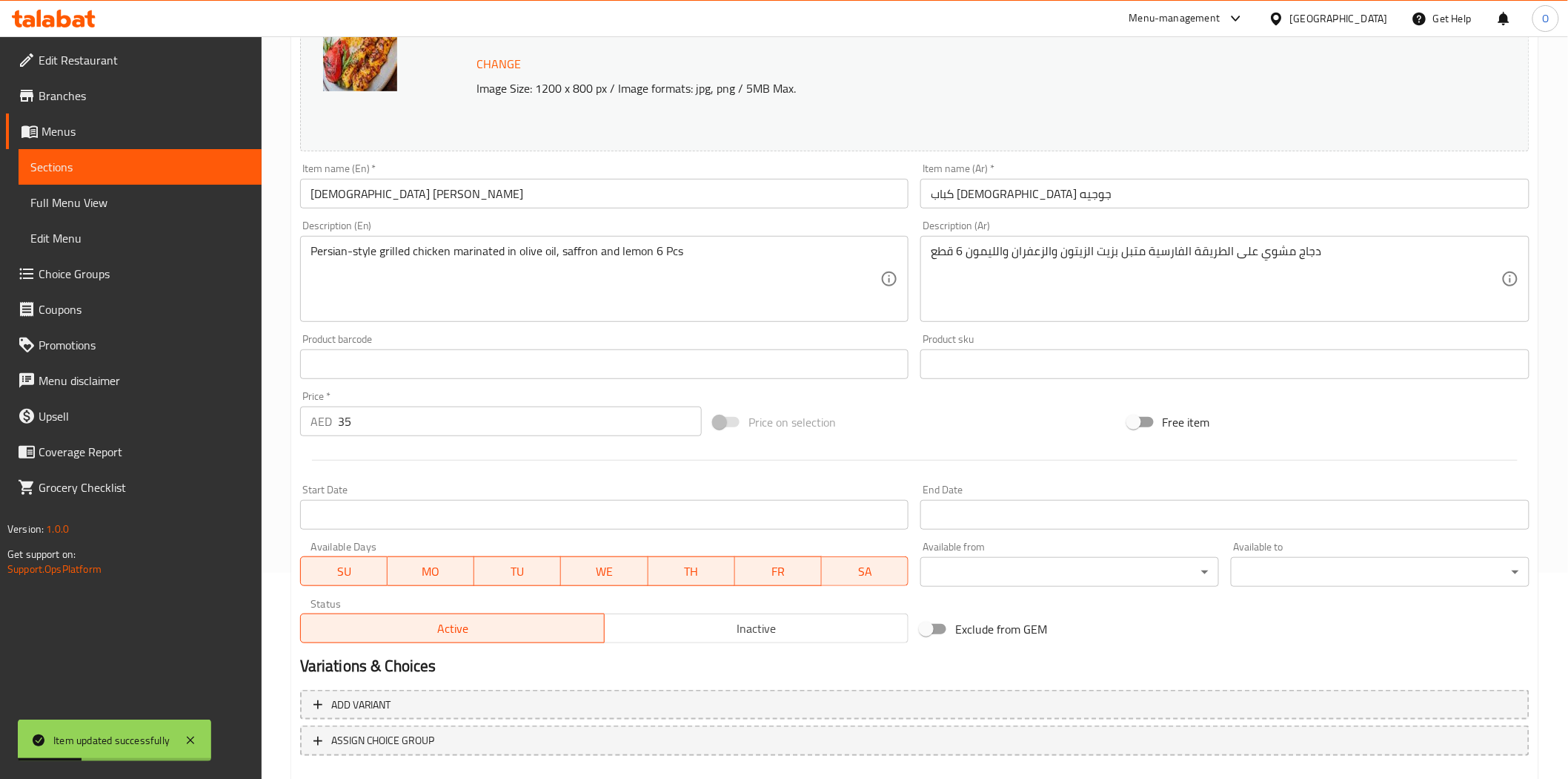
scroll to position [0, 0]
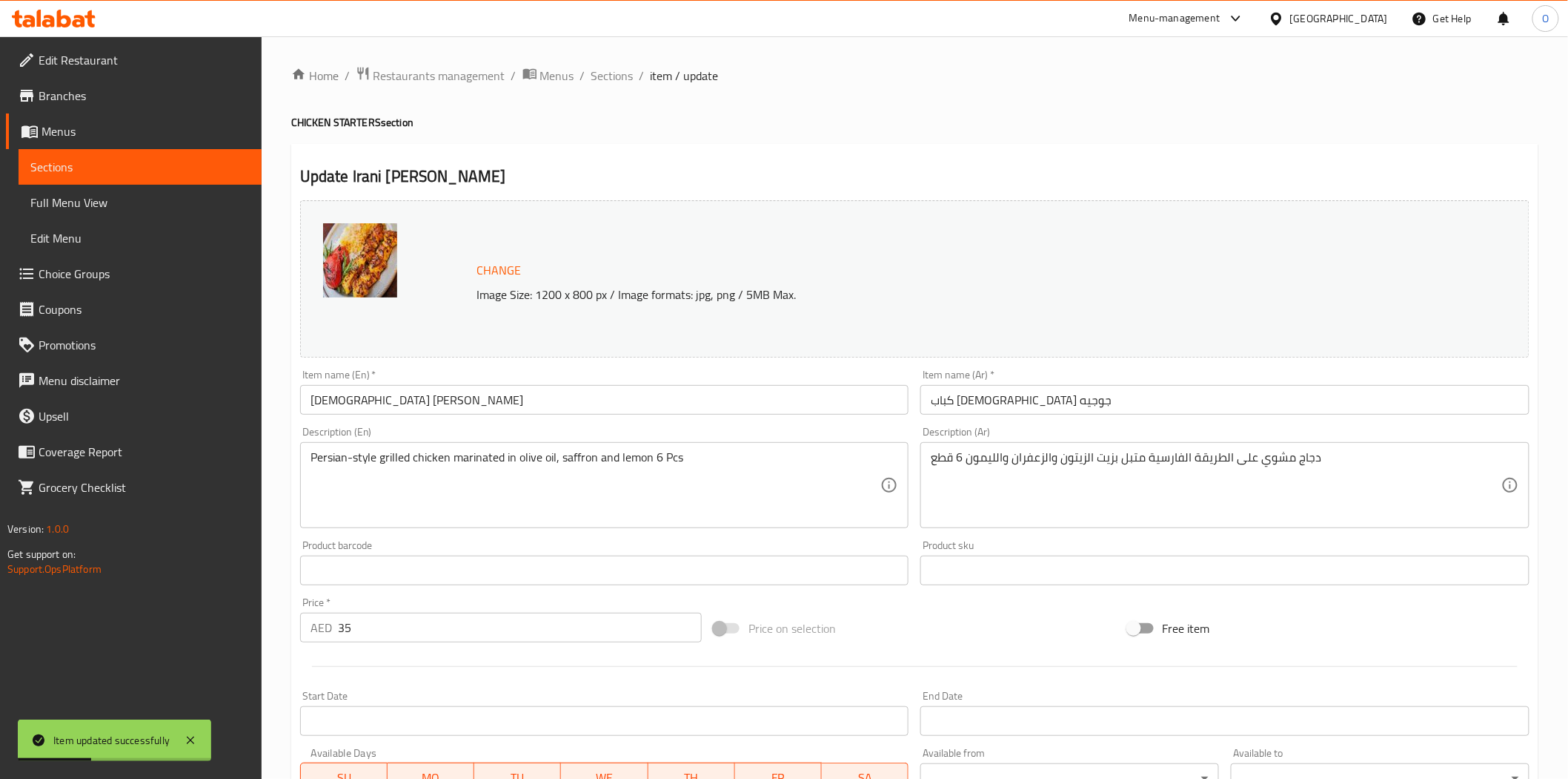
click at [614, 67] on span "Sections" at bounding box center [613, 75] width 42 height 17
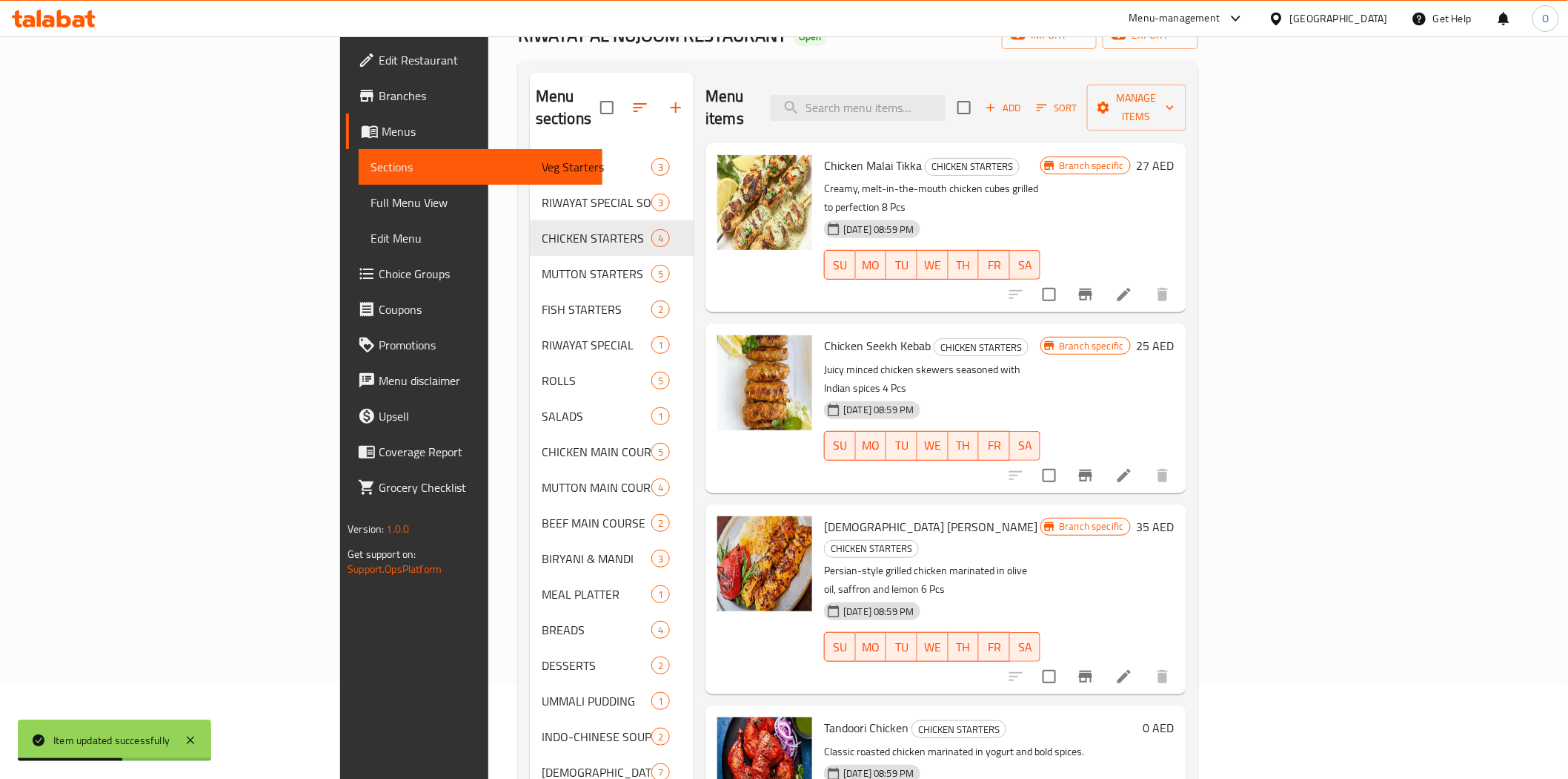
scroll to position [208, 0]
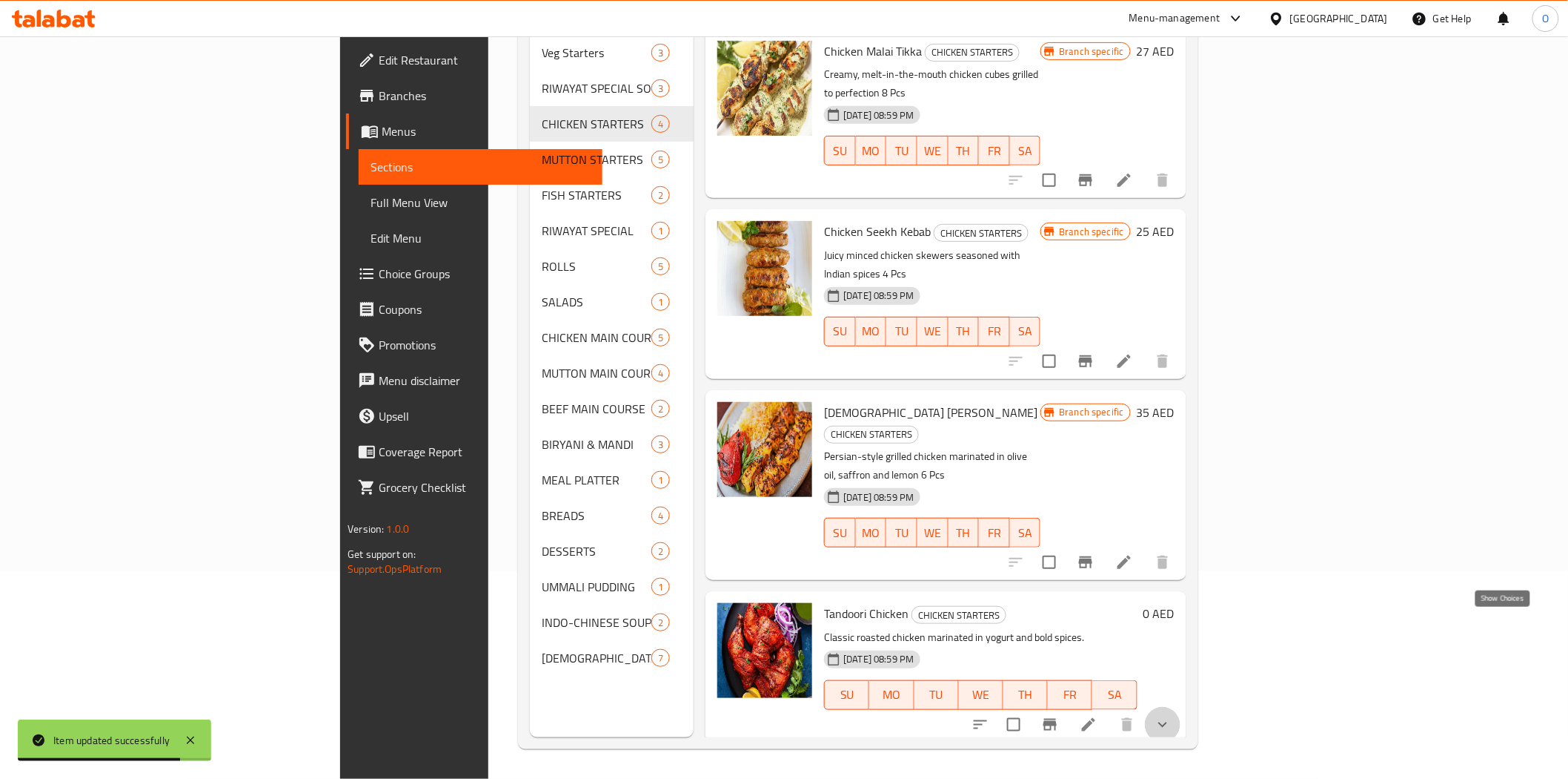
click at [1167, 721] on icon "show more" at bounding box center [1163, 724] width 9 height 5
click at [892, 778] on div "Half" at bounding box center [1008, 786] width 233 height 17
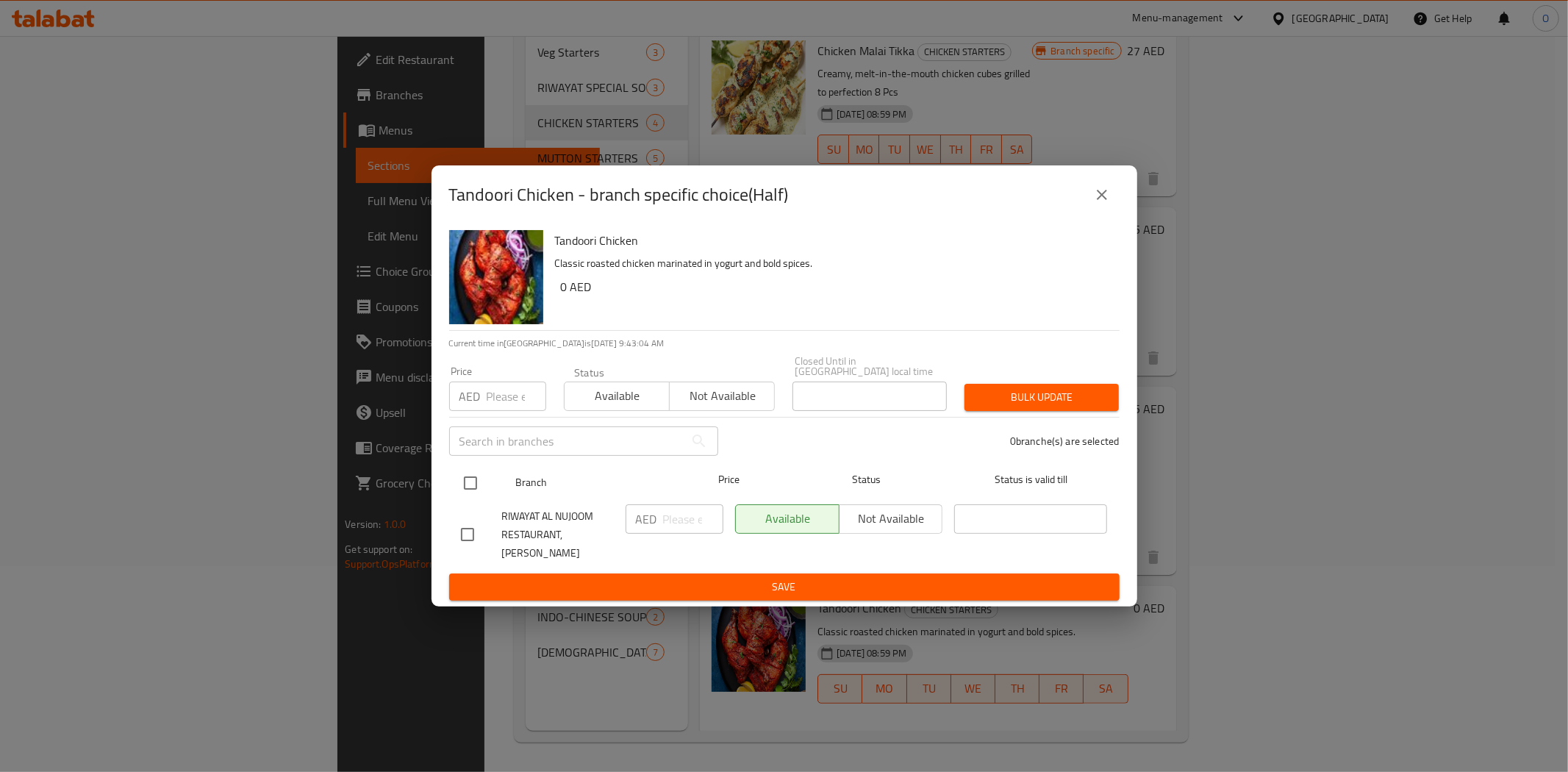
click at [473, 486] on input "checkbox" at bounding box center [471, 483] width 31 height 31
checkbox input "true"
click at [493, 427] on div "​" at bounding box center [583, 441] width 287 height 47
click at [500, 402] on input "number" at bounding box center [516, 396] width 60 height 29
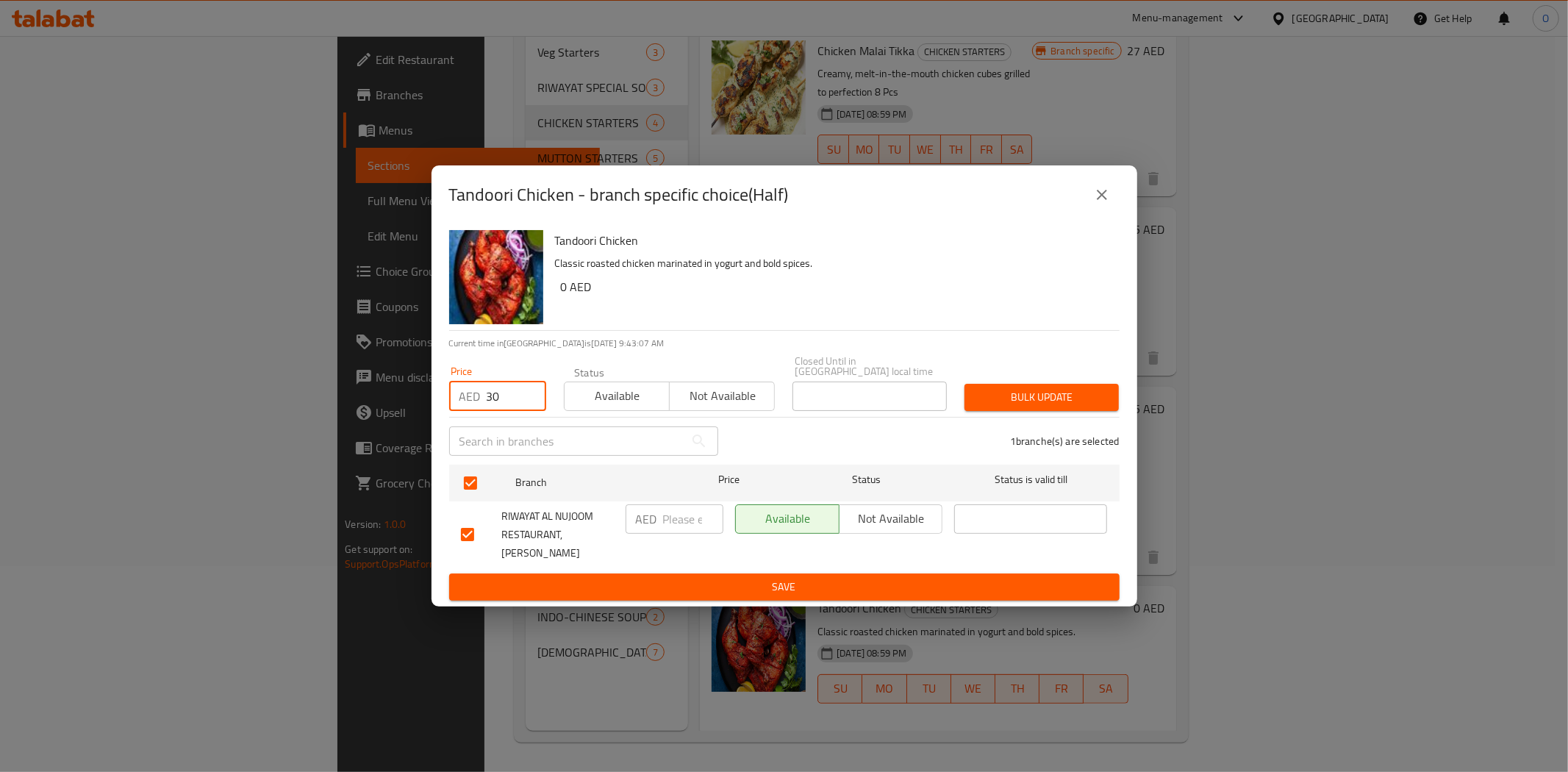
type input "30"
click at [1004, 411] on button "Bulk update" at bounding box center [1042, 397] width 154 height 27
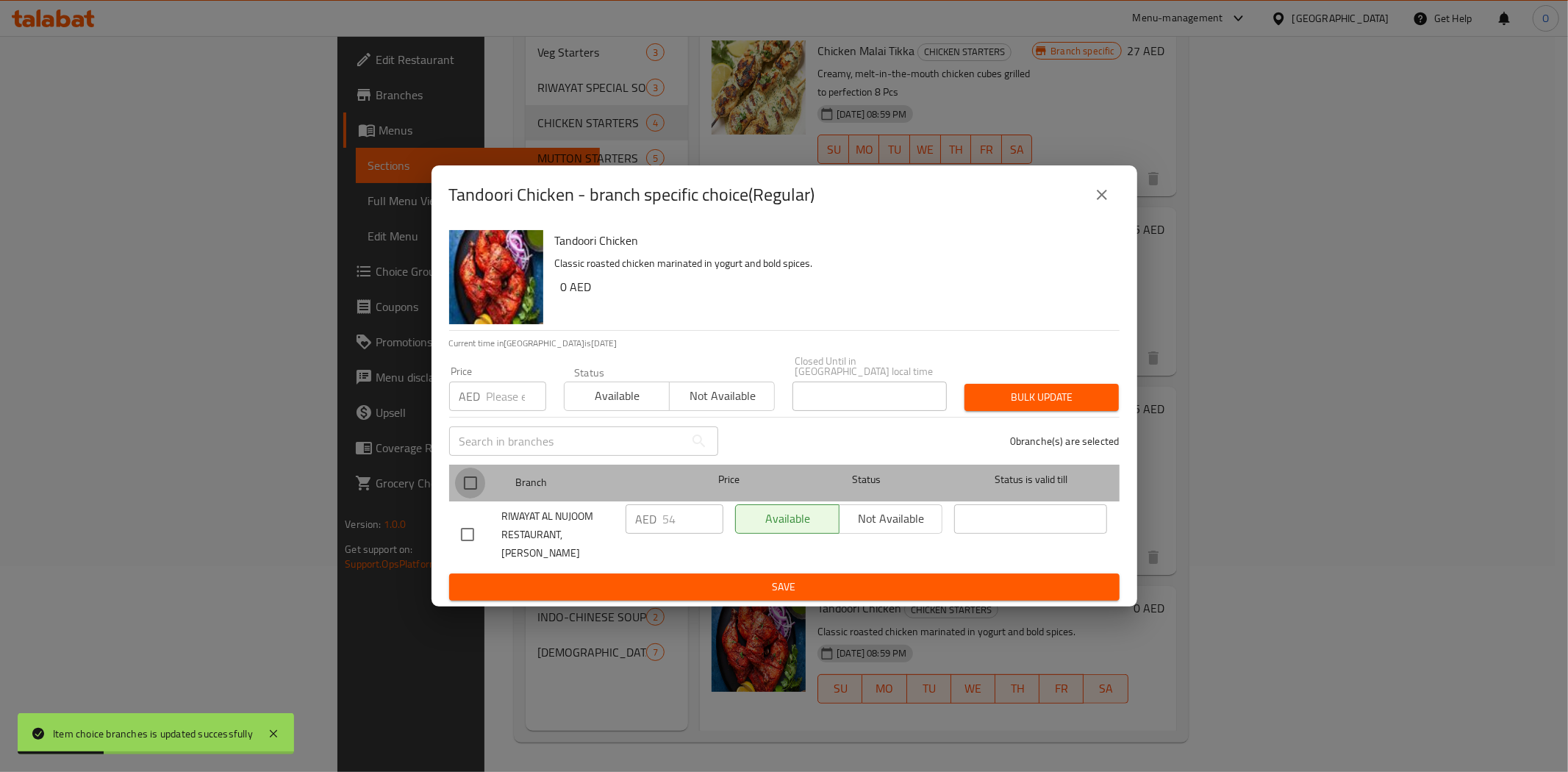
drag, startPoint x: 467, startPoint y: 483, endPoint x: 502, endPoint y: 406, distance: 84.6
click at [467, 483] on input "checkbox" at bounding box center [471, 483] width 31 height 31
checkbox input "true"
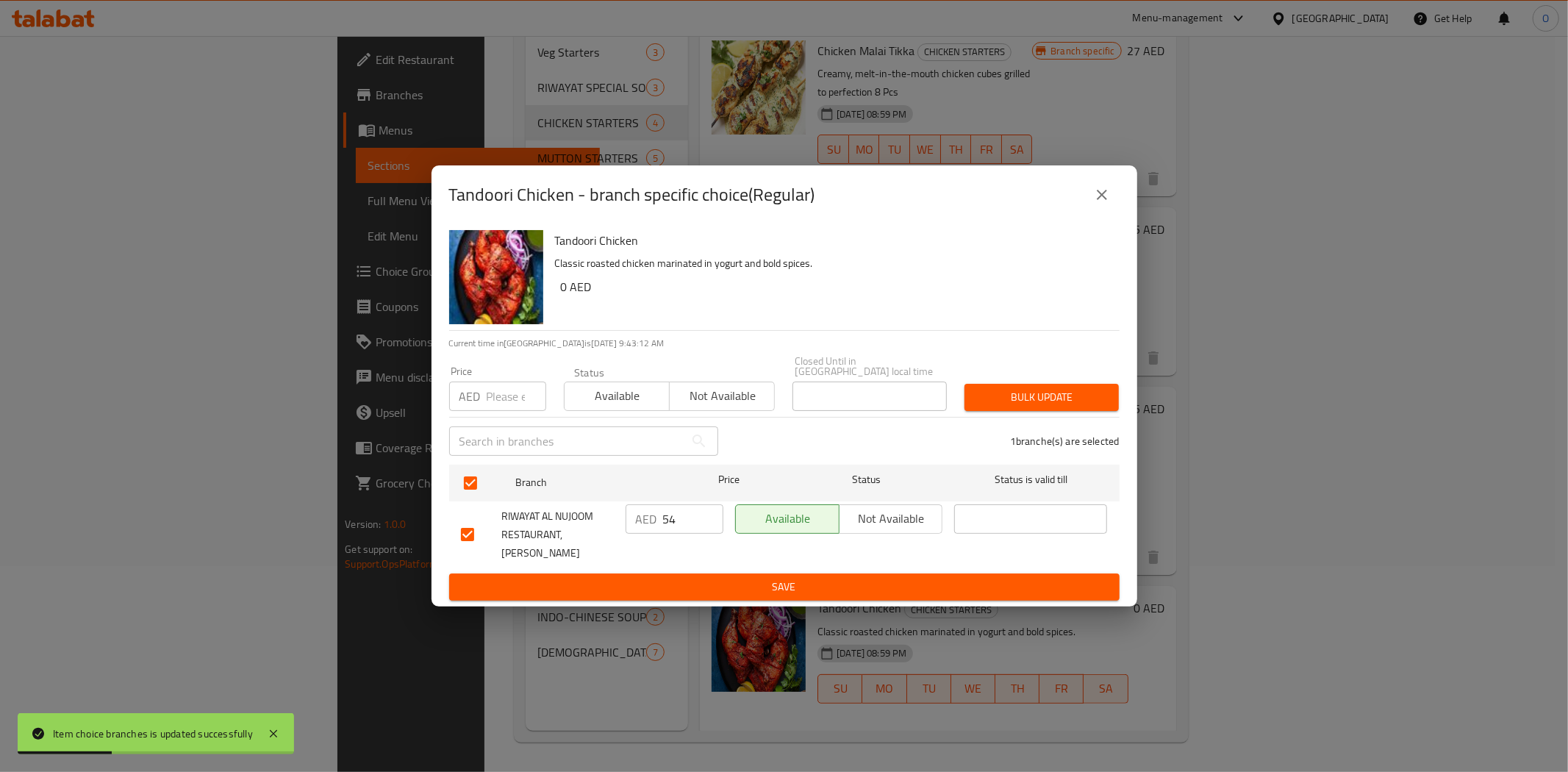
click at [502, 406] on input "number" at bounding box center [516, 396] width 60 height 29
type input "54"
click at [1044, 401] on span "Bulk update" at bounding box center [1042, 397] width 131 height 18
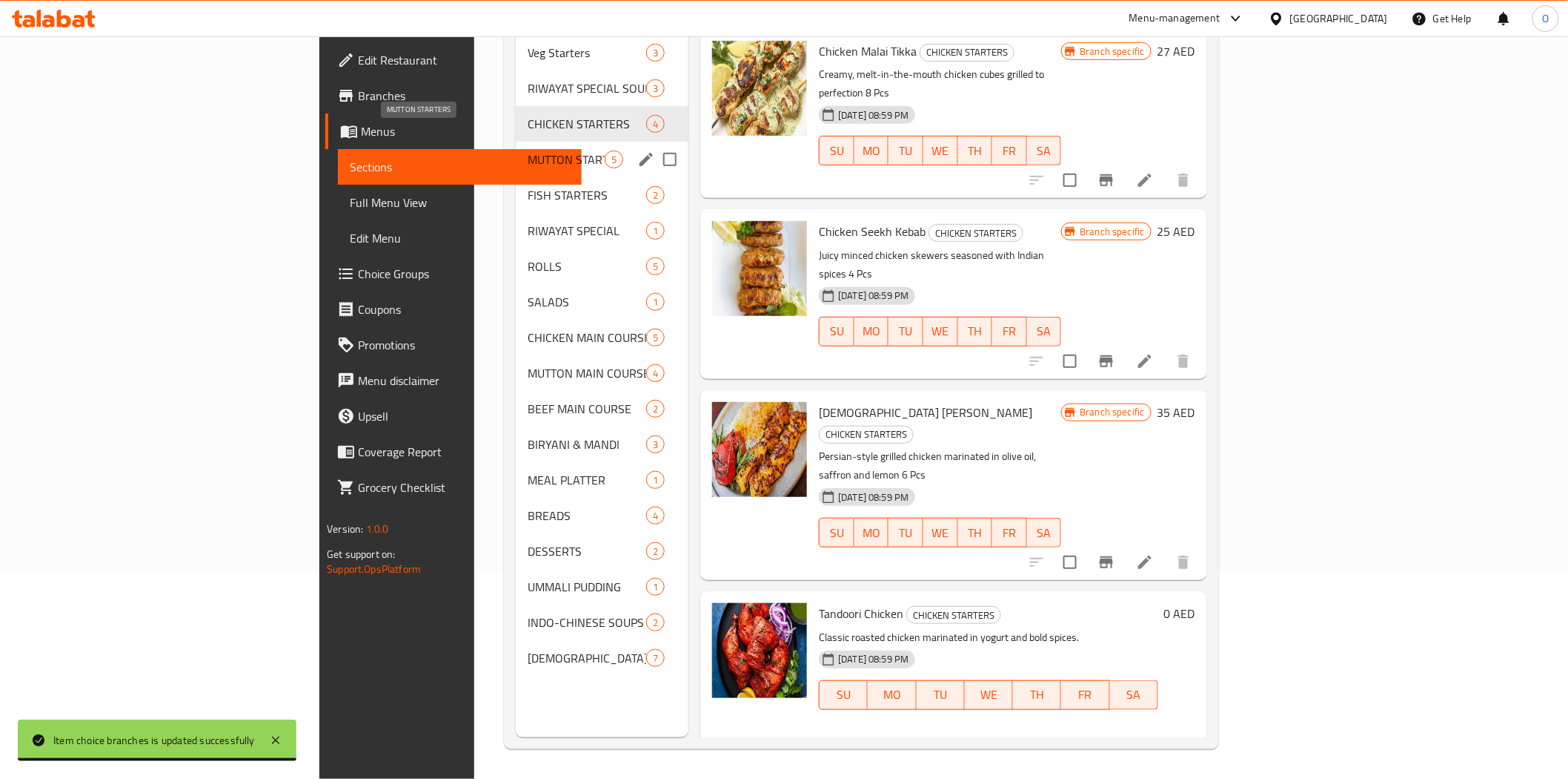
click at [528, 150] on span "MUTTON STARTERS" at bounding box center [566, 158] width 77 height 17
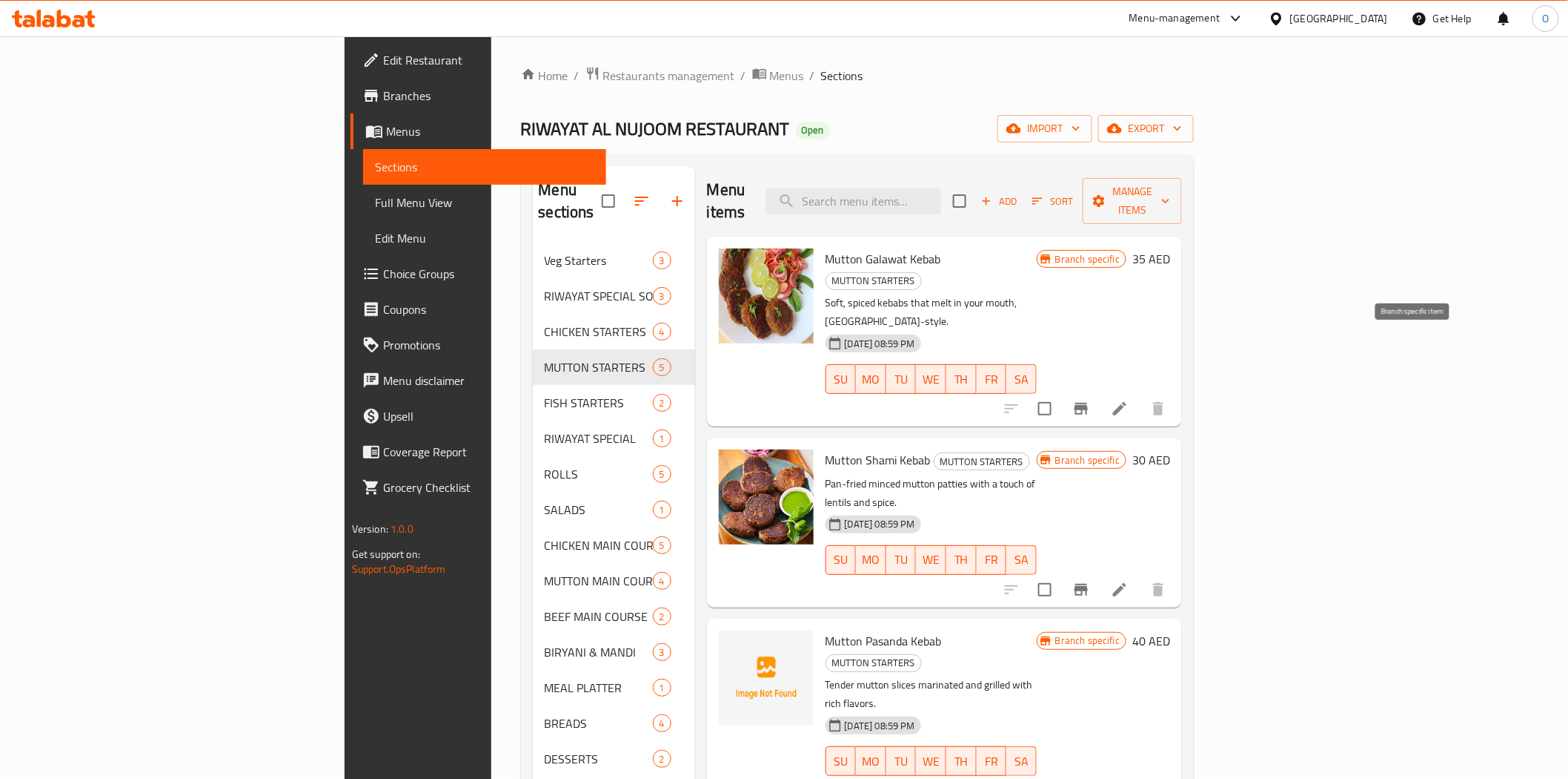
click at [1090, 400] on icon "Branch-specific-item" at bounding box center [1080, 408] width 17 height 17
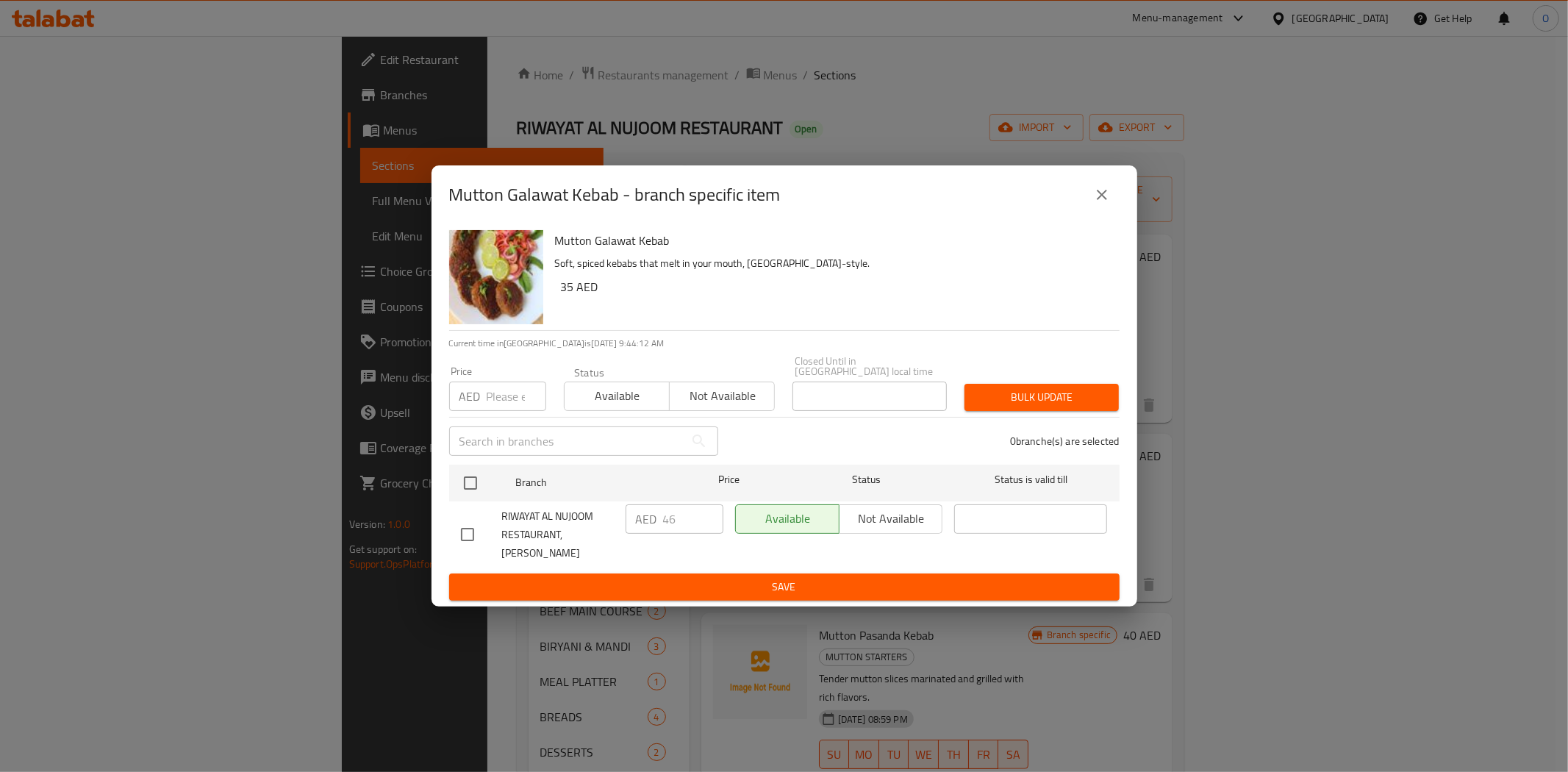
click at [1112, 200] on button "close" at bounding box center [1102, 194] width 35 height 35
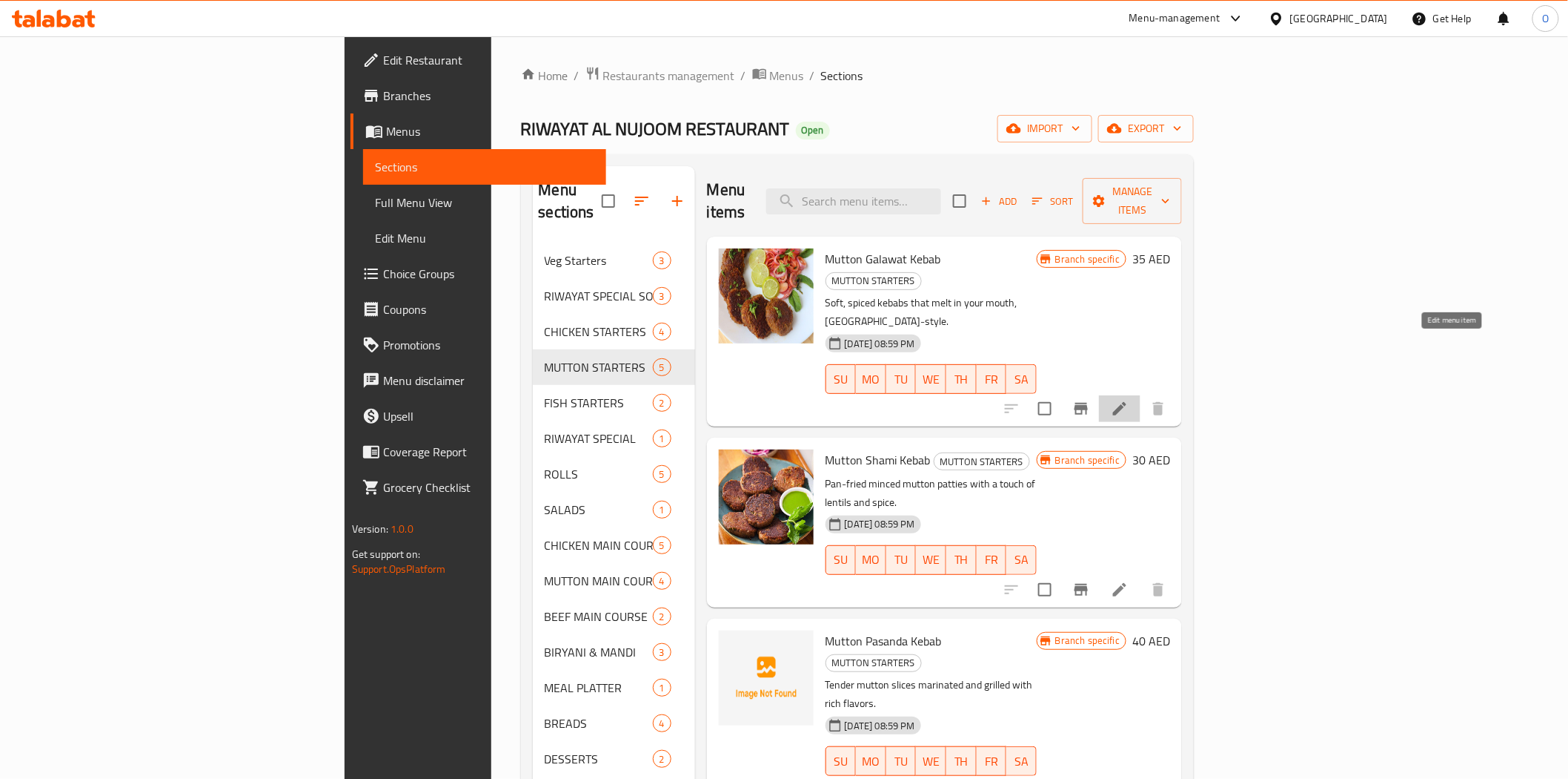
click at [1129, 400] on icon at bounding box center [1120, 408] width 17 height 17
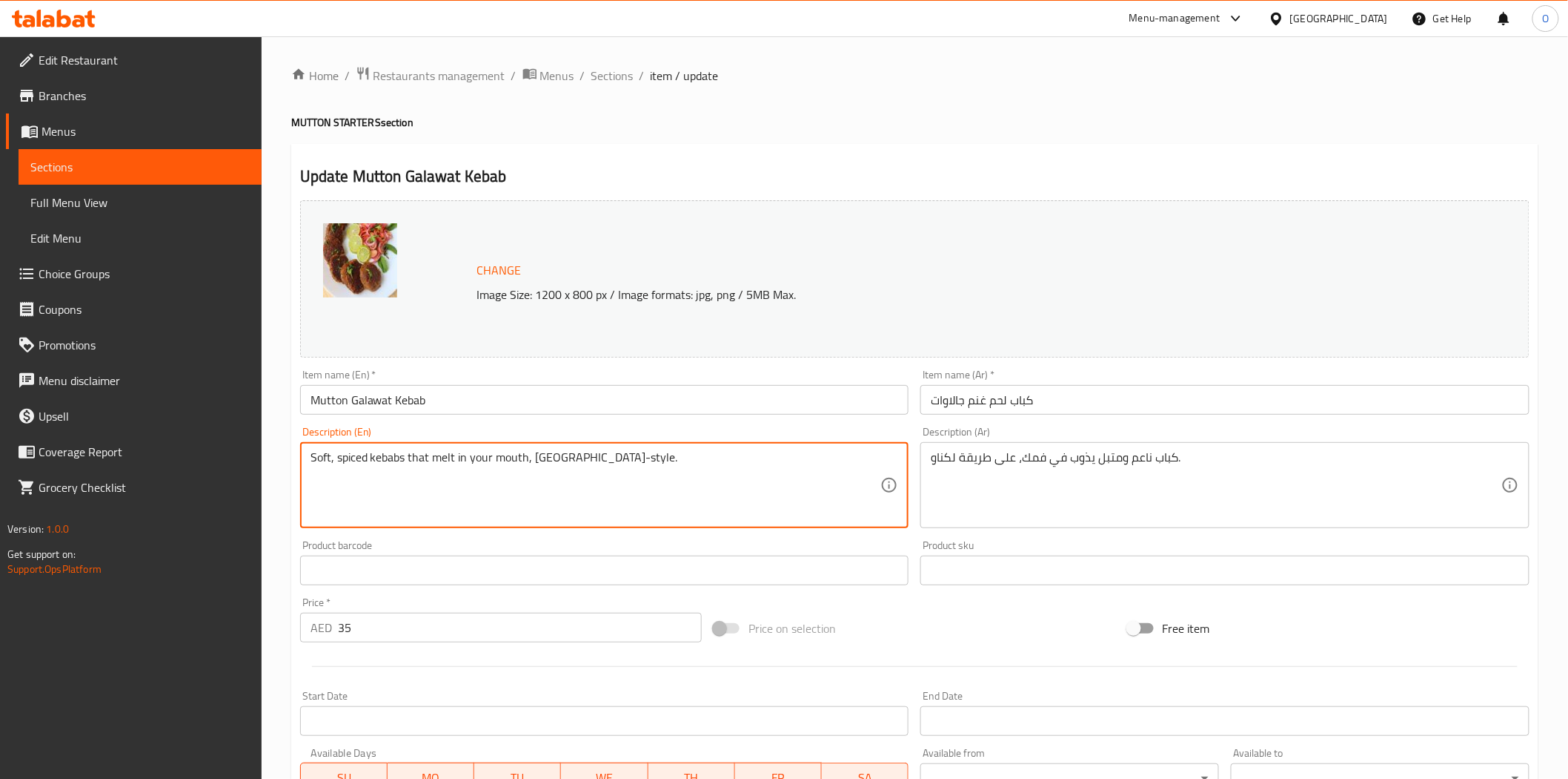
drag, startPoint x: 627, startPoint y: 460, endPoint x: 603, endPoint y: 449, distance: 26.4
paste textarea "4 Pcs"
type textarea "Soft, spiced kebabs that melt in your mouth, Lucknow-style 4 Pcs"
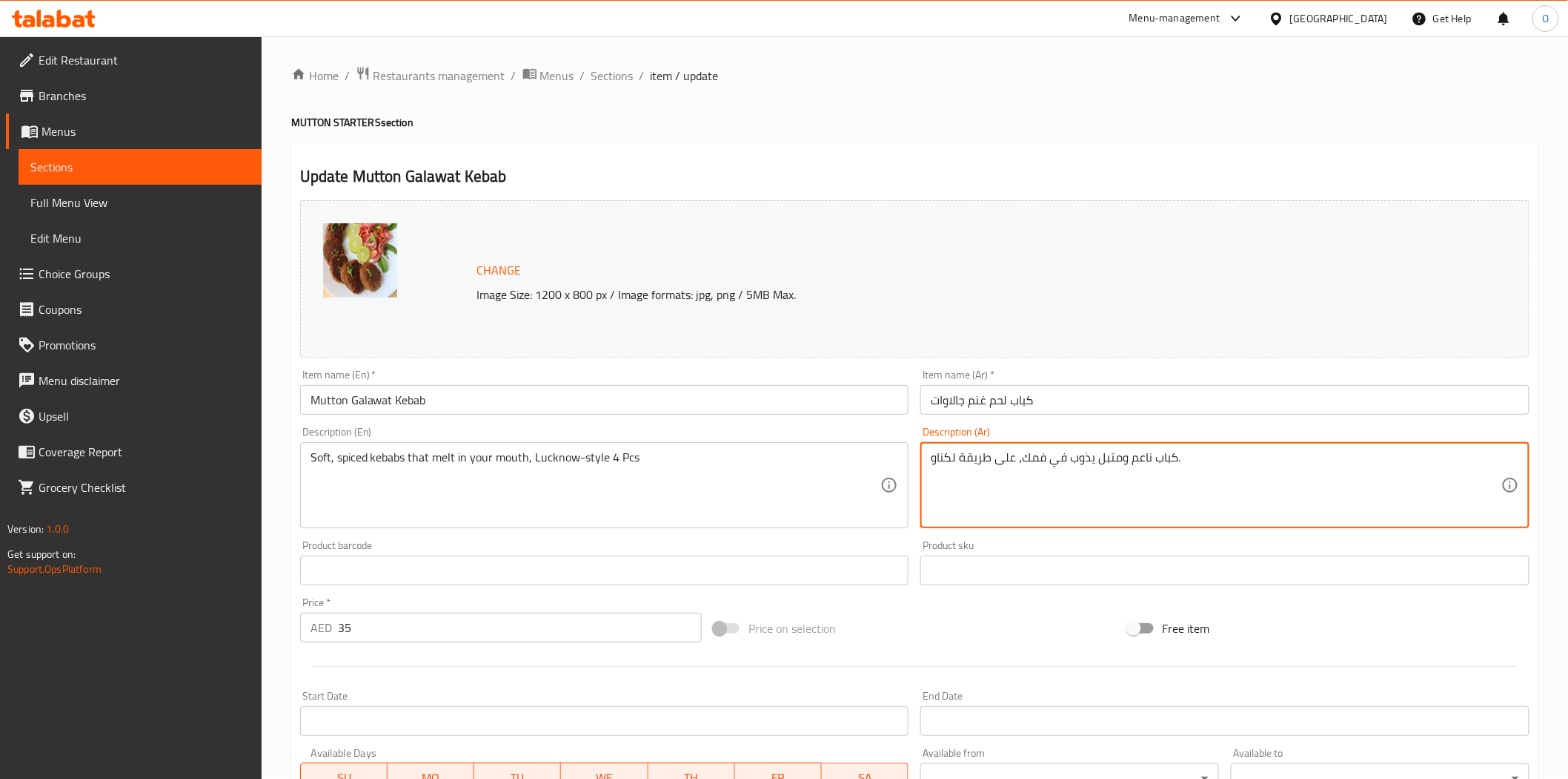
drag, startPoint x: 1197, startPoint y: 462, endPoint x: 1174, endPoint y: 459, distance: 23.2
paste textarea "4 قطع"
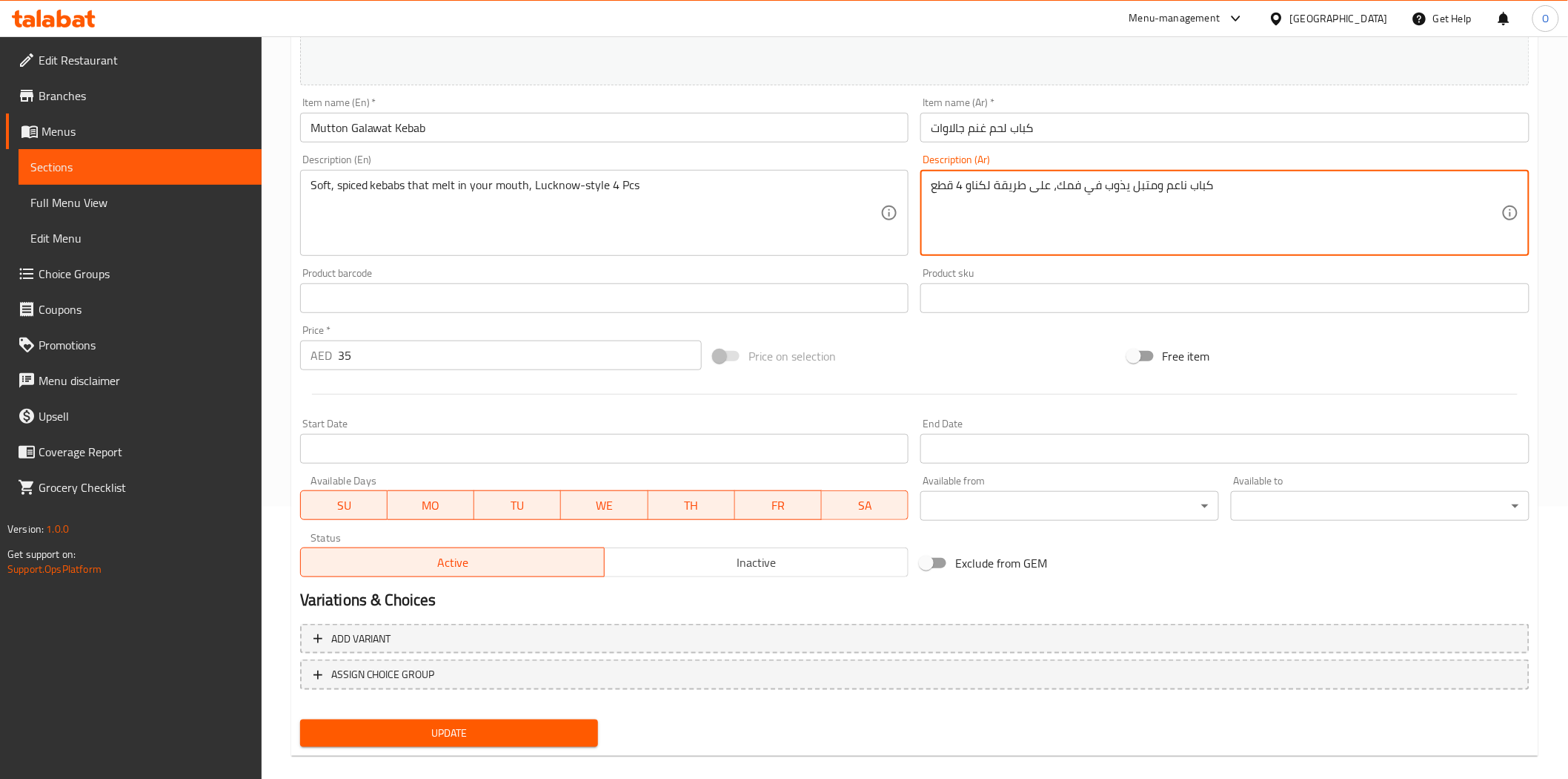
scroll to position [287, 0]
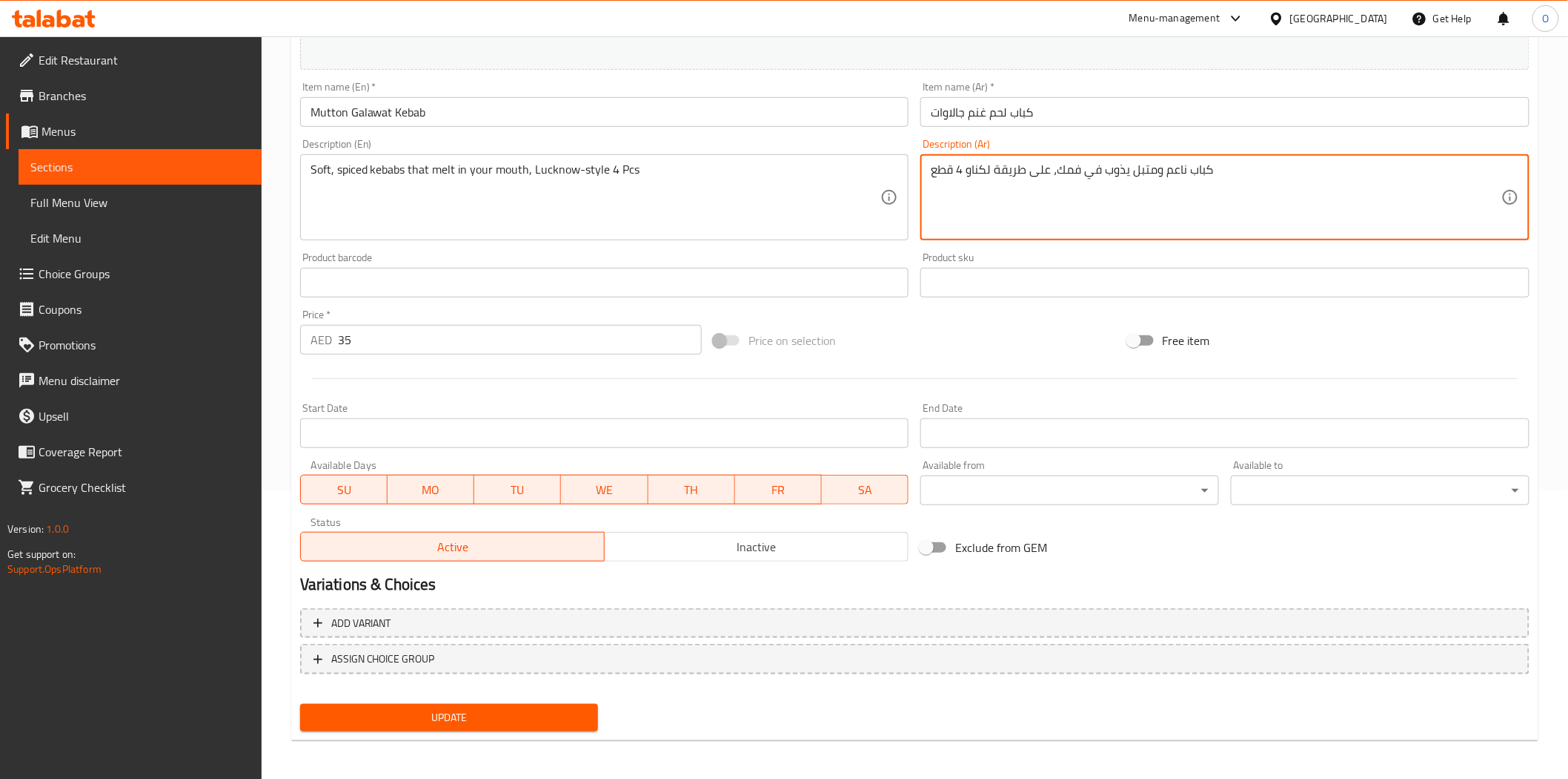
type textarea "كباب ناعم ومتبل يذوب في فمك، على طريقة لكناو 4 قطع"
click at [403, 710] on span "Update" at bounding box center [449, 718] width 275 height 18
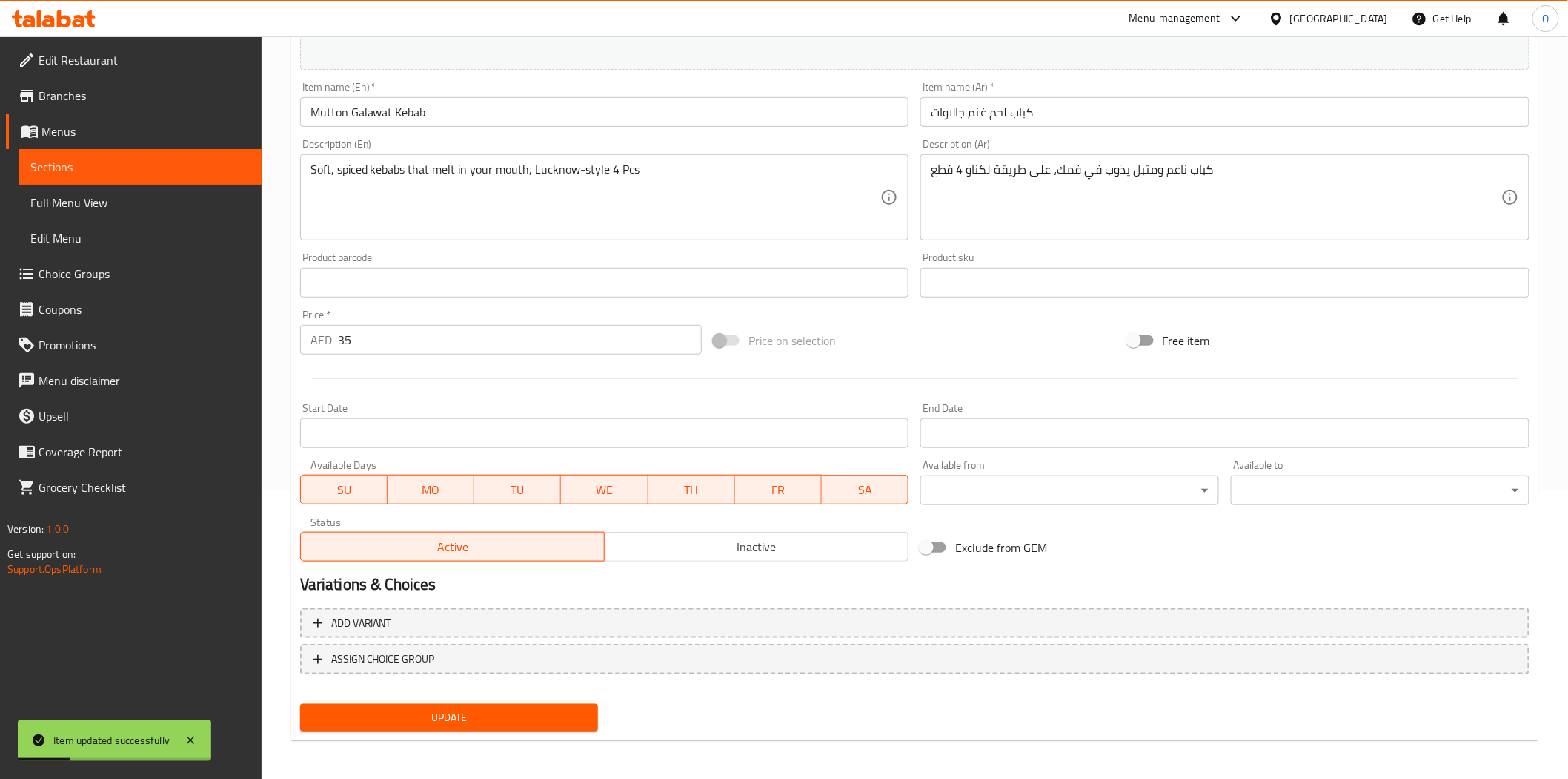
scroll to position [0, 0]
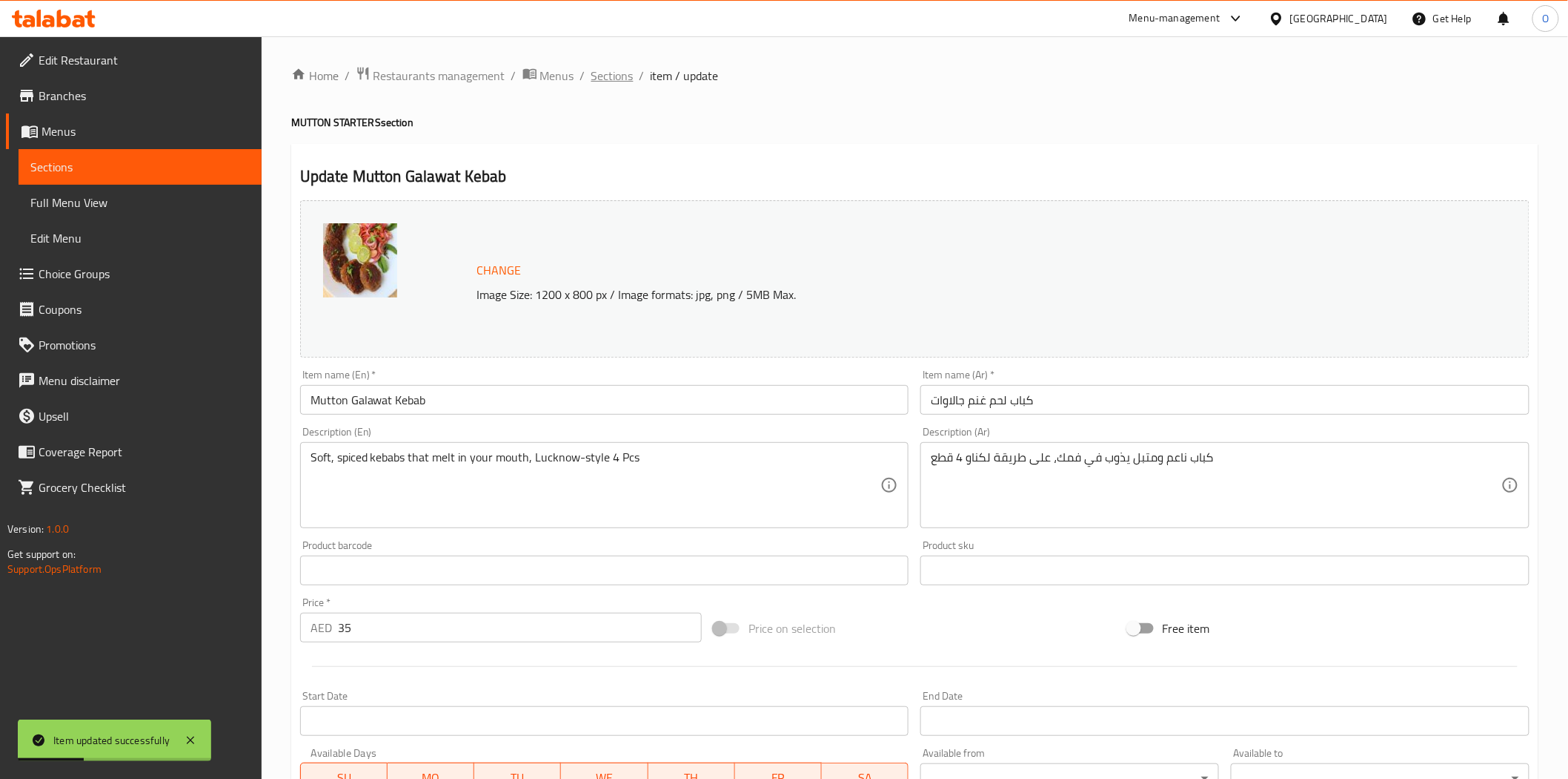
click at [615, 76] on span "Sections" at bounding box center [613, 75] width 42 height 17
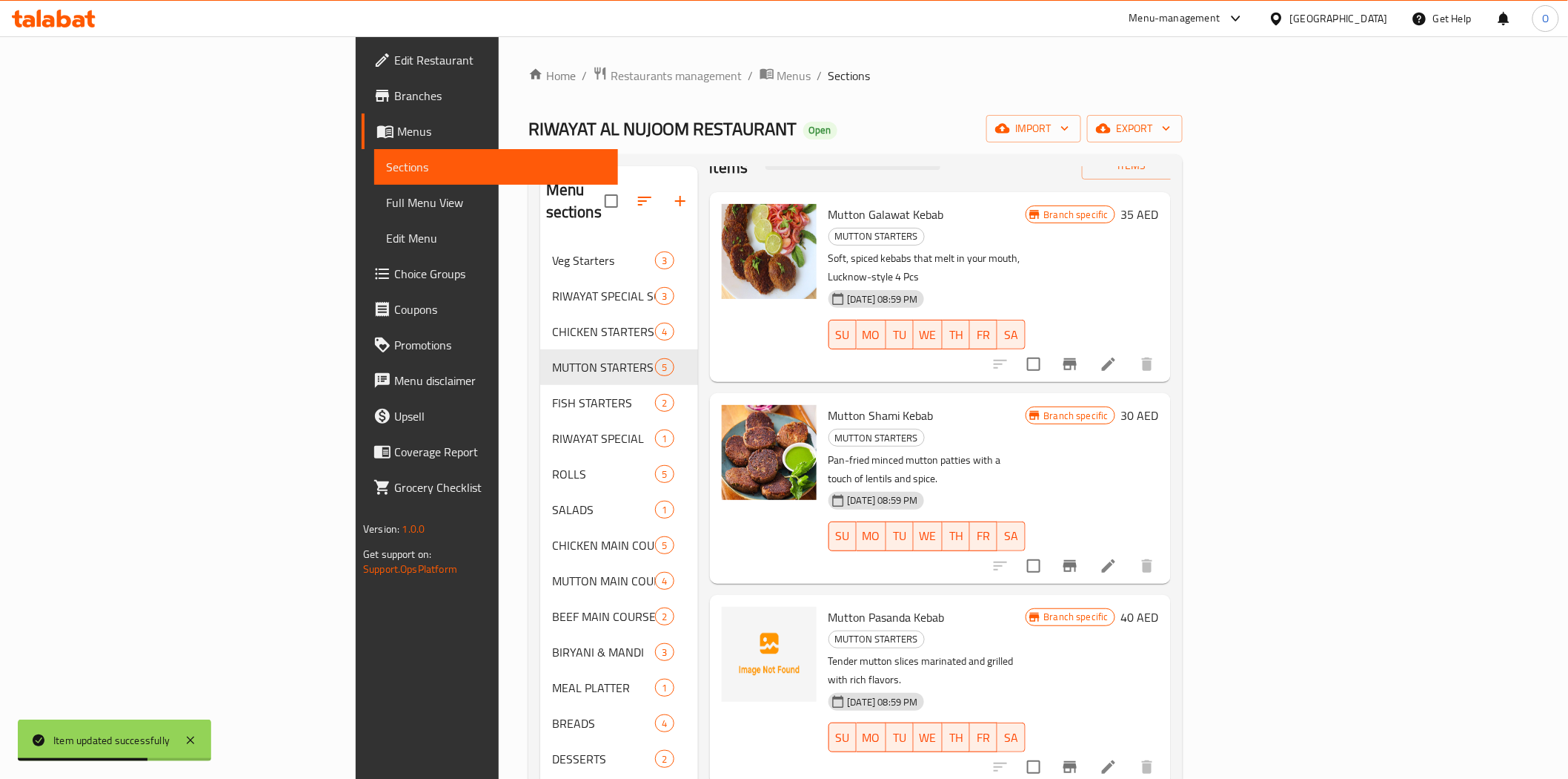
scroll to position [68, 0]
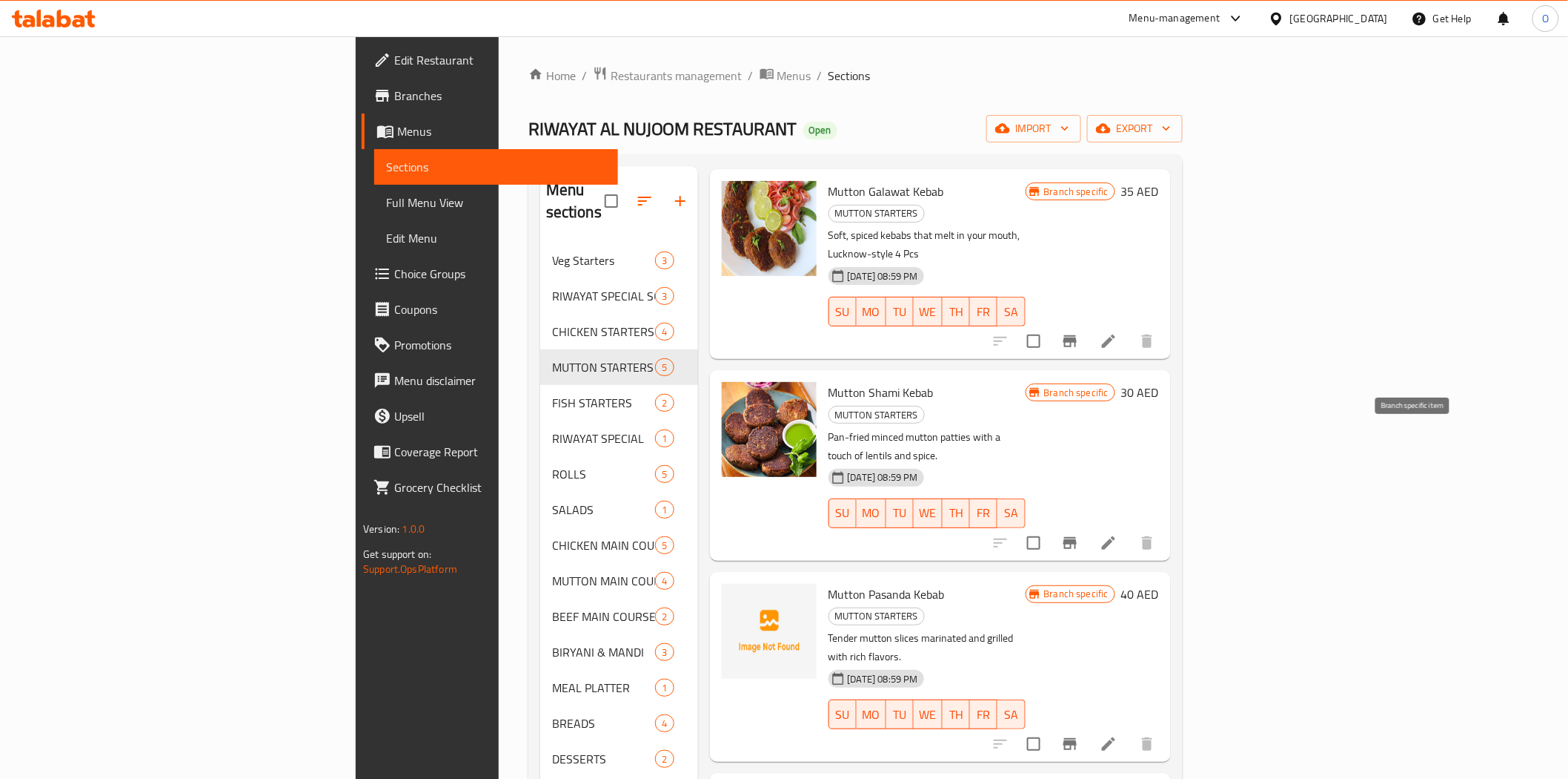
click at [1079, 534] on icon "Branch-specific-item" at bounding box center [1069, 542] width 17 height 17
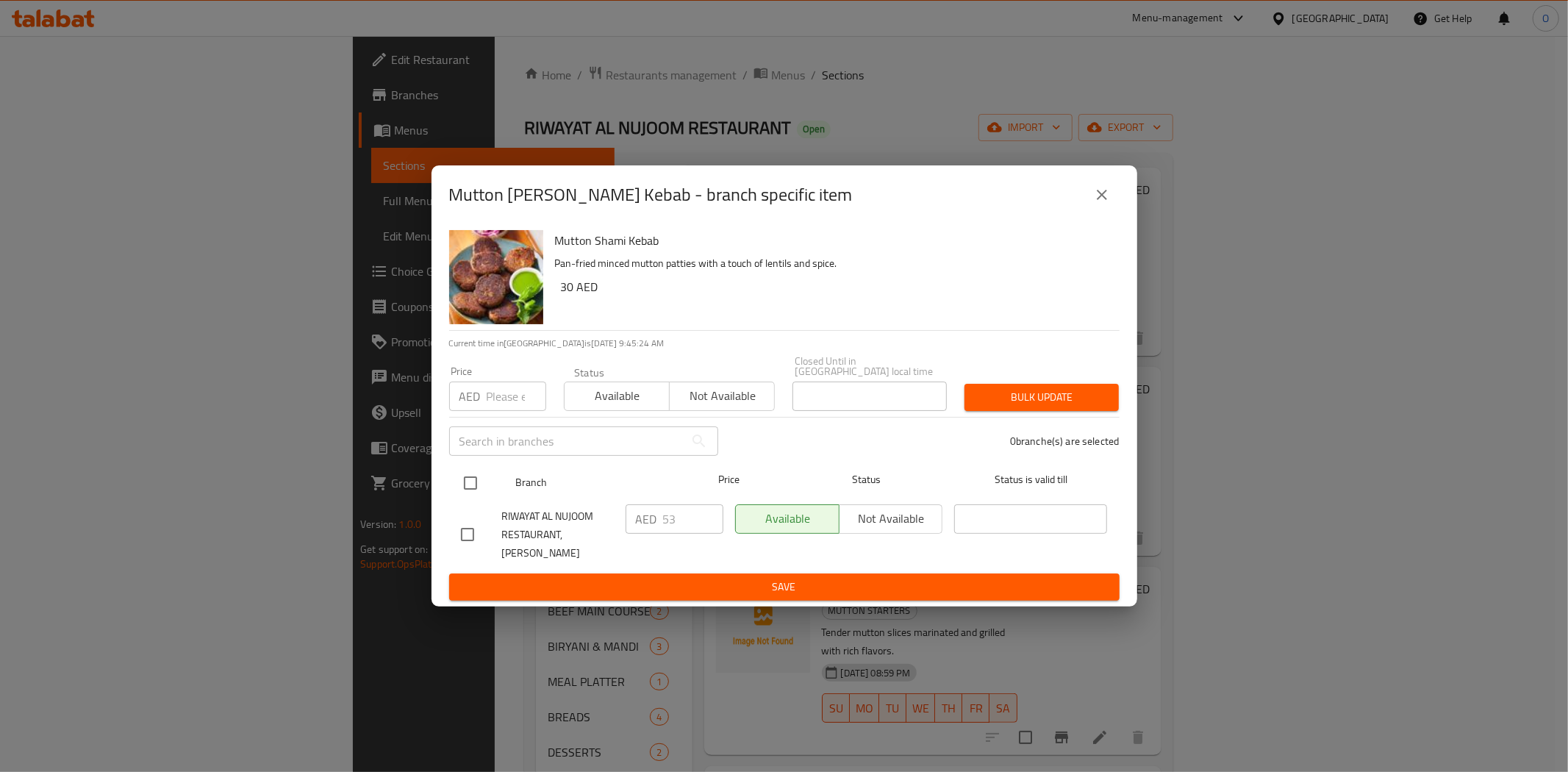
click at [468, 493] on input "checkbox" at bounding box center [471, 483] width 31 height 31
checkbox input "true"
paste input "54"
type input "54"
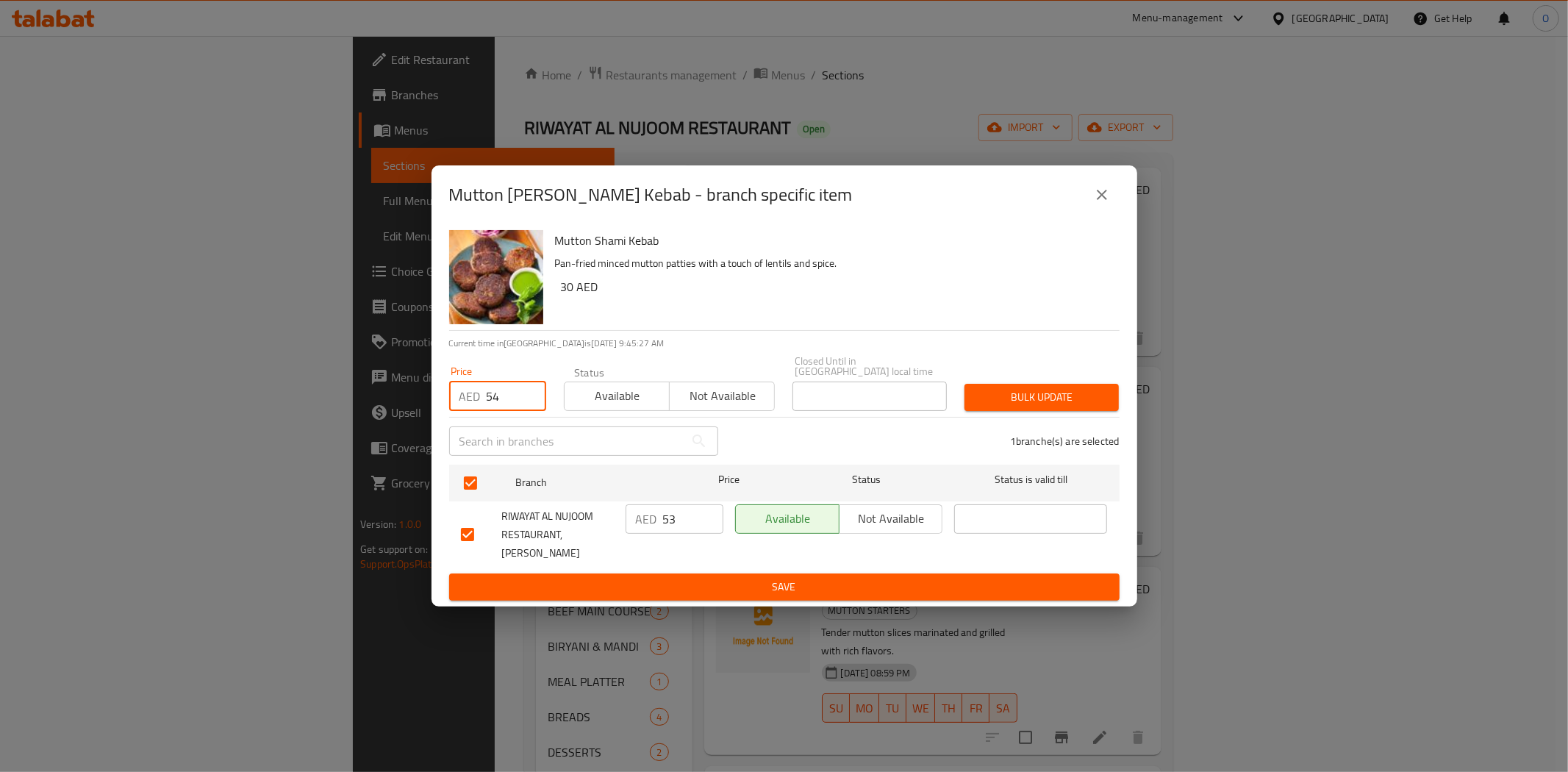
click at [997, 406] on span "Bulk update" at bounding box center [1042, 397] width 131 height 18
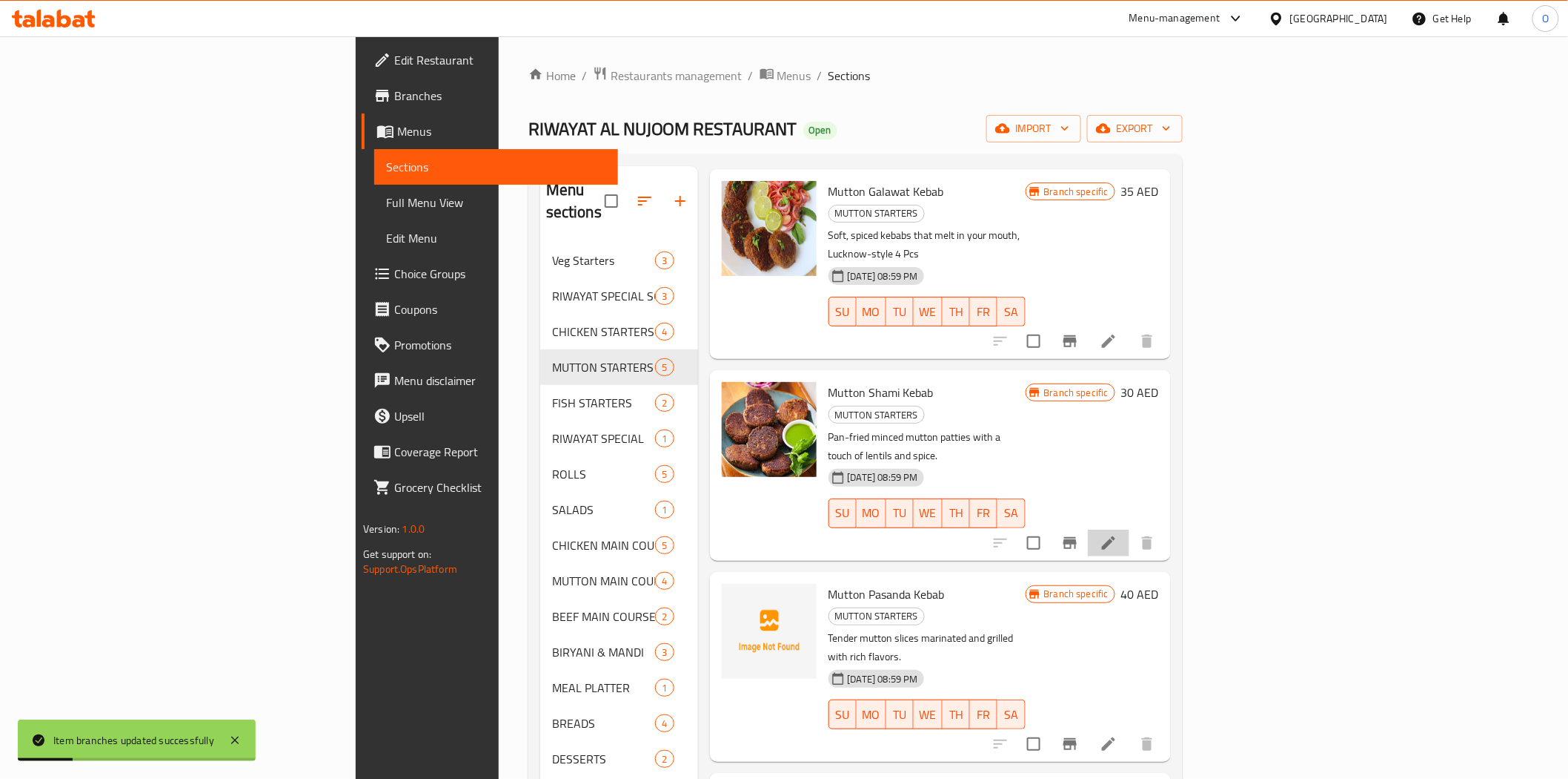
click at [1130, 529] on li at bounding box center [1108, 542] width 41 height 27
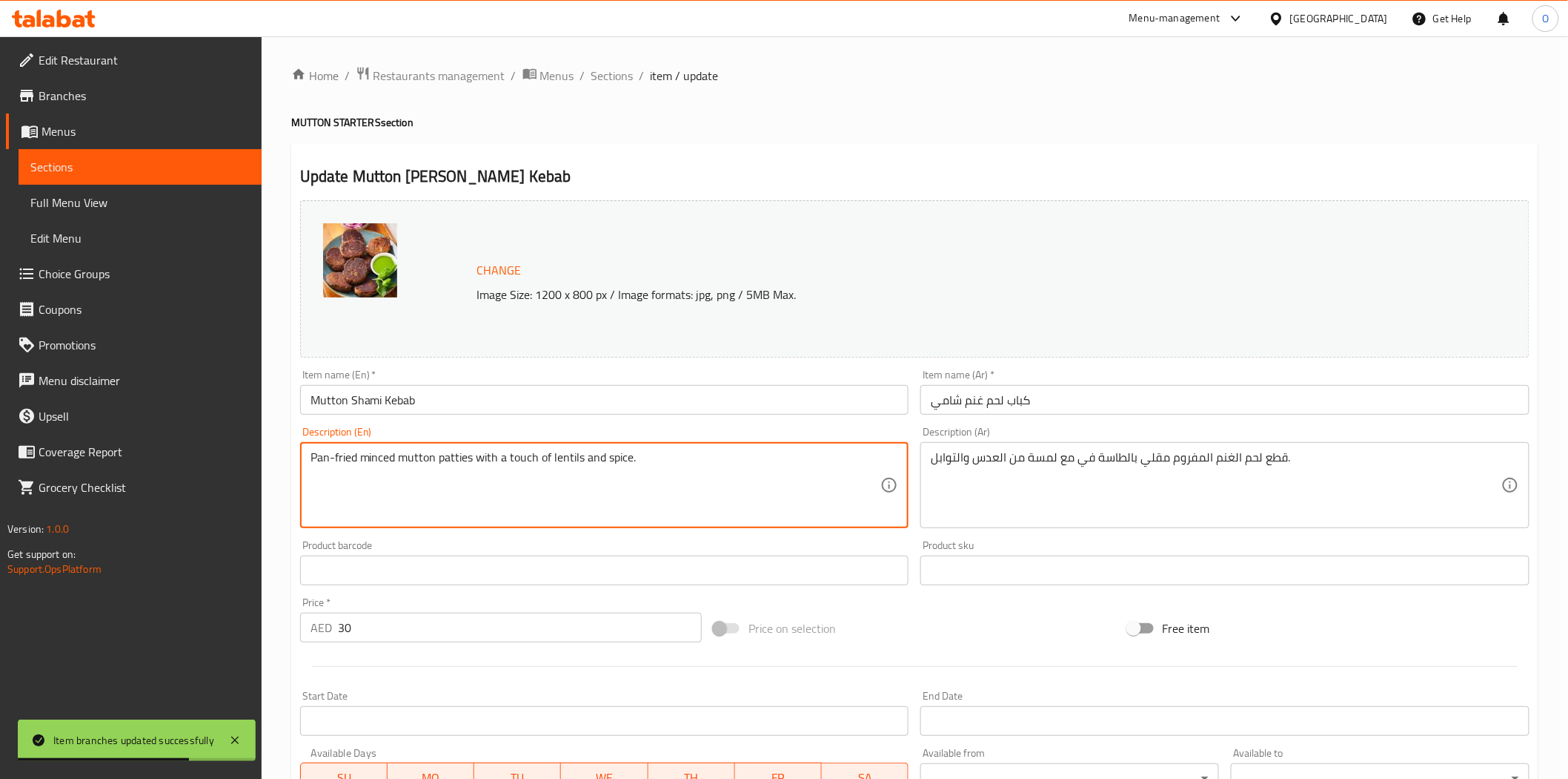
drag, startPoint x: 652, startPoint y: 462, endPoint x: 630, endPoint y: 456, distance: 22.8
paste textarea "4 Pcs"
type textarea "Pan-fried minced mutton patties with a touch of lentils and spice 4 Pcs"
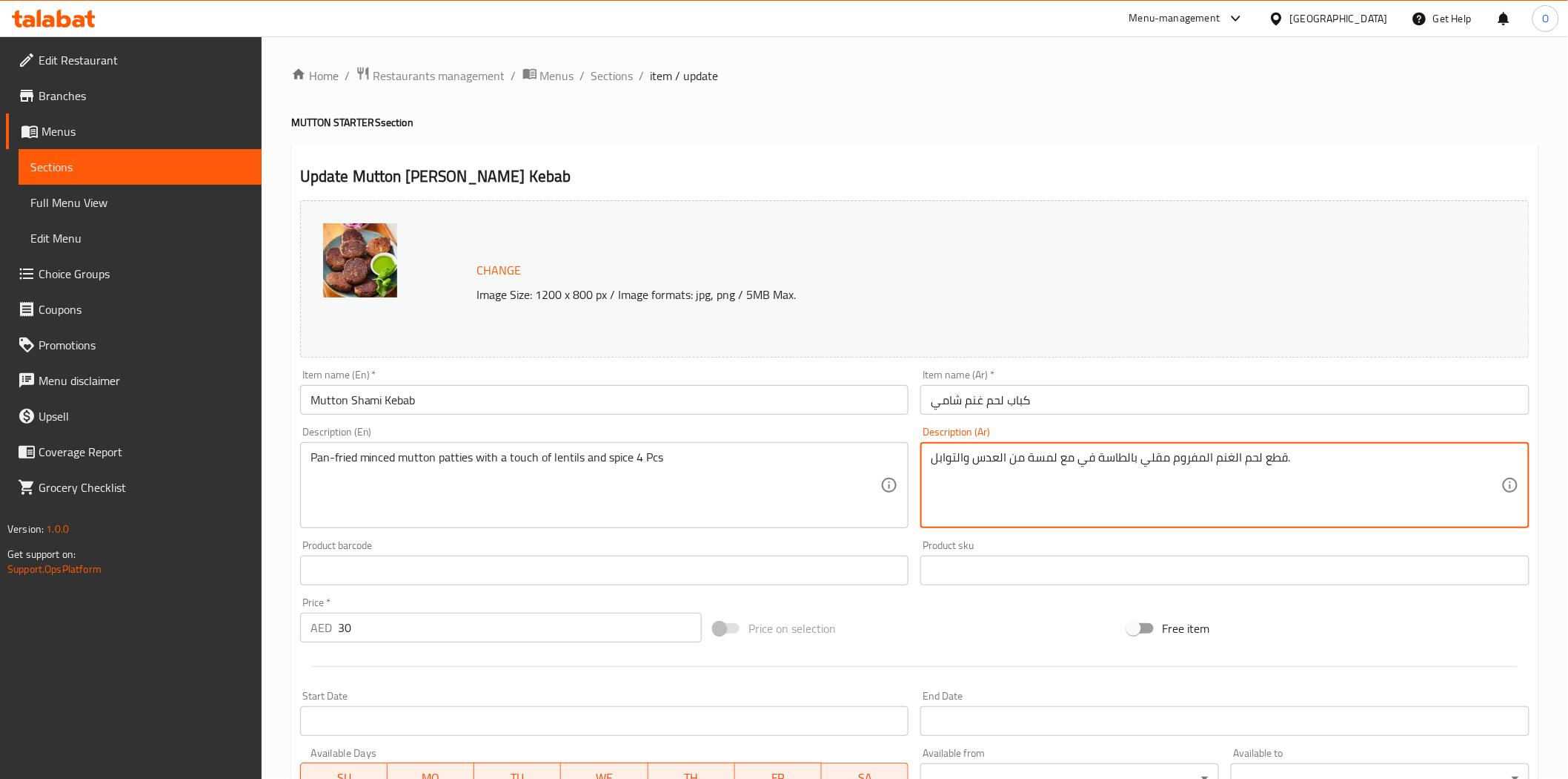
drag, startPoint x: 1297, startPoint y: 461, endPoint x: 1285, endPoint y: 459, distance: 12.2
paste textarea "4 قطع"
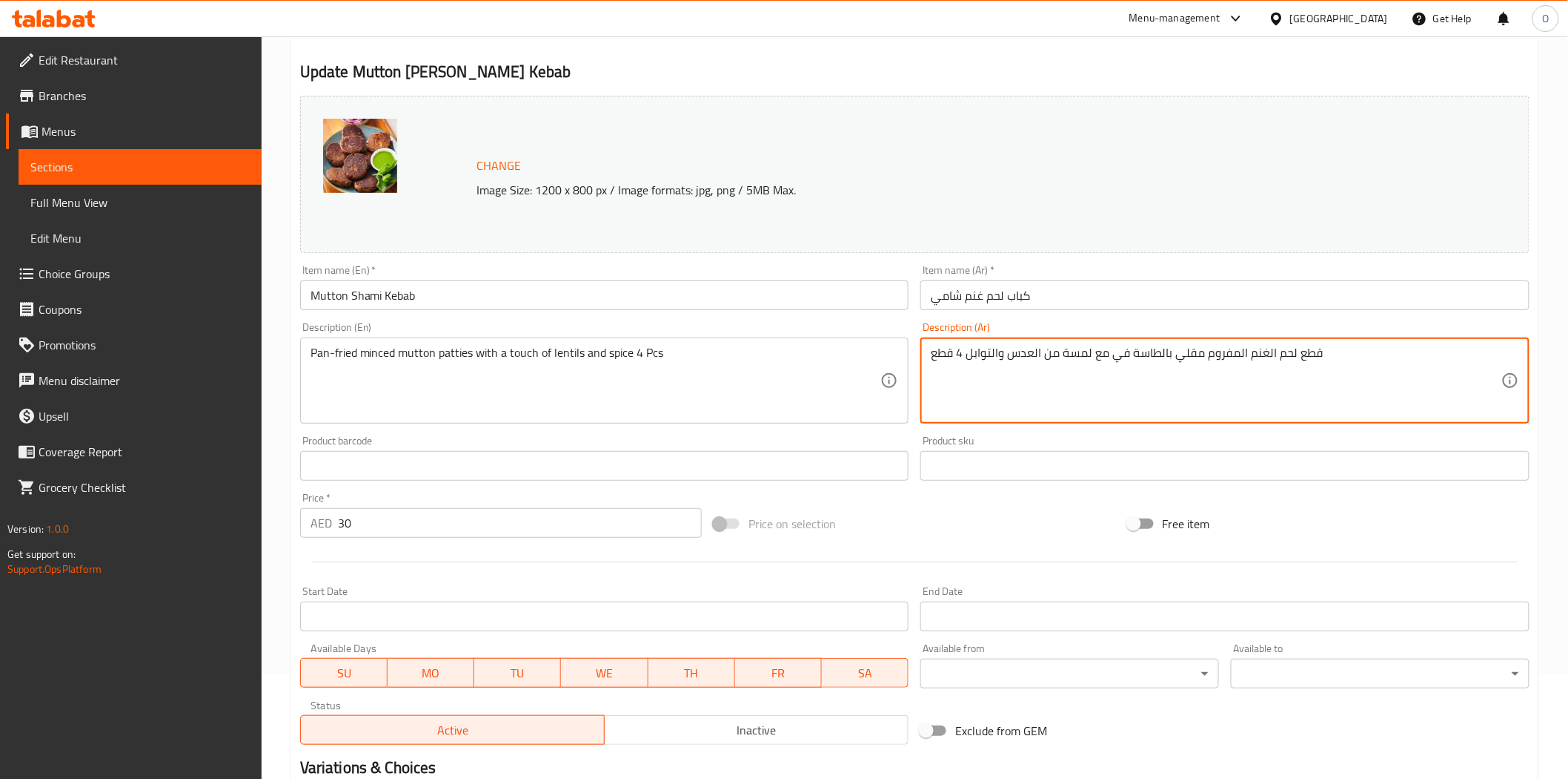
scroll to position [287, 0]
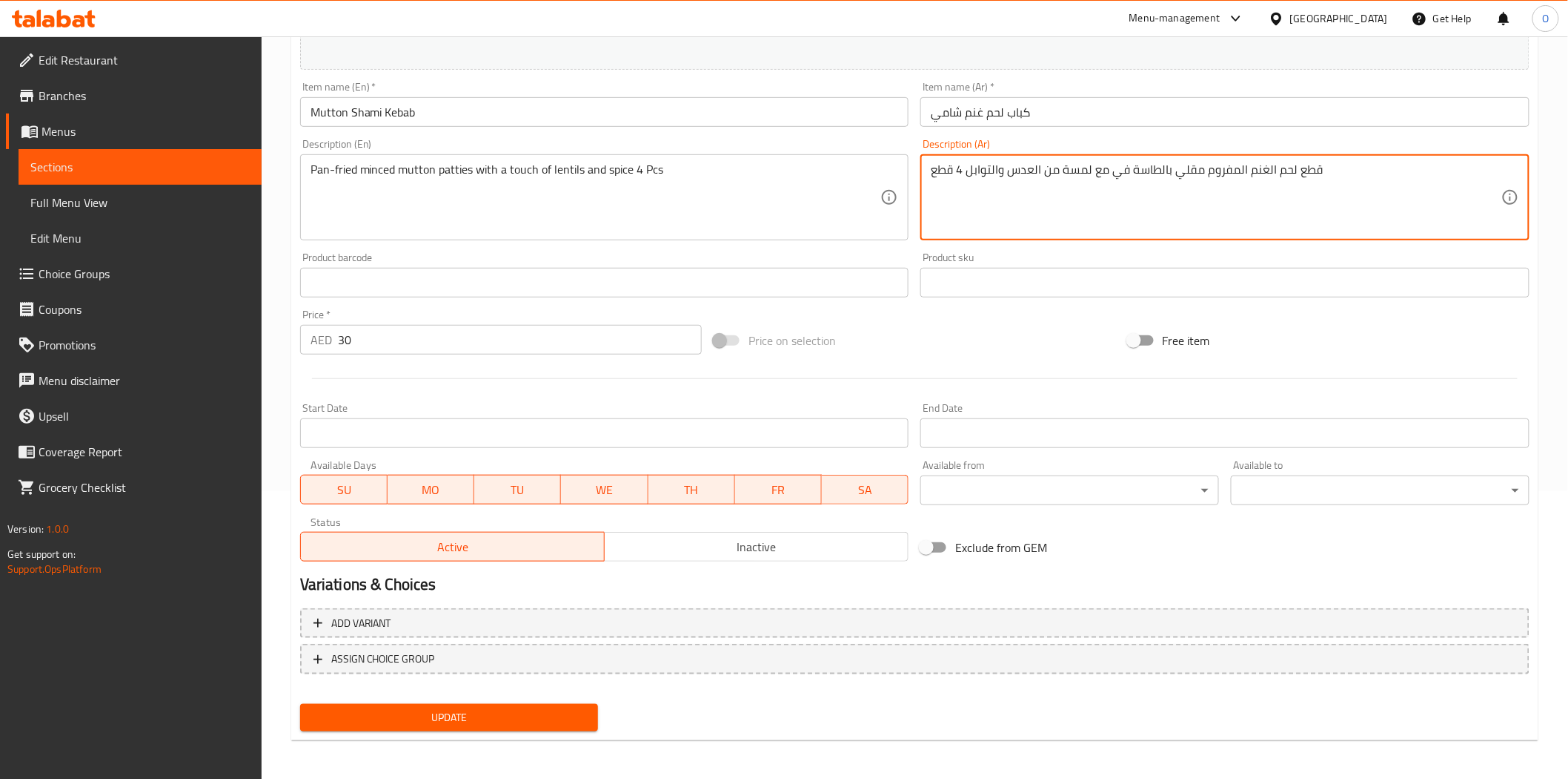
type textarea "قطع لحم الغنم المفروم مقلي بالطاسة في مع لمسة من العدس والتوابل 4 قطع"
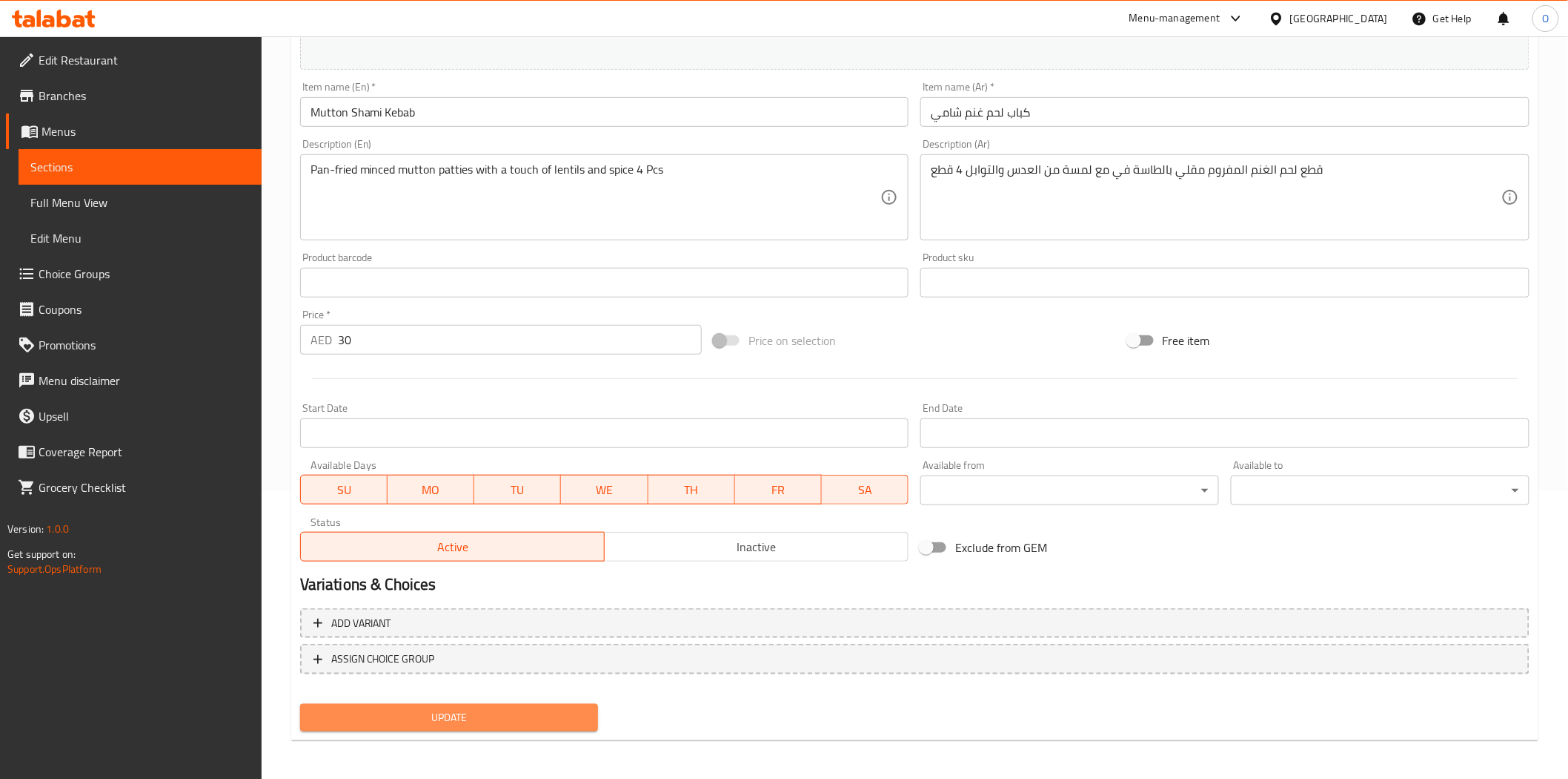
click at [470, 714] on span "Update" at bounding box center [449, 718] width 275 height 18
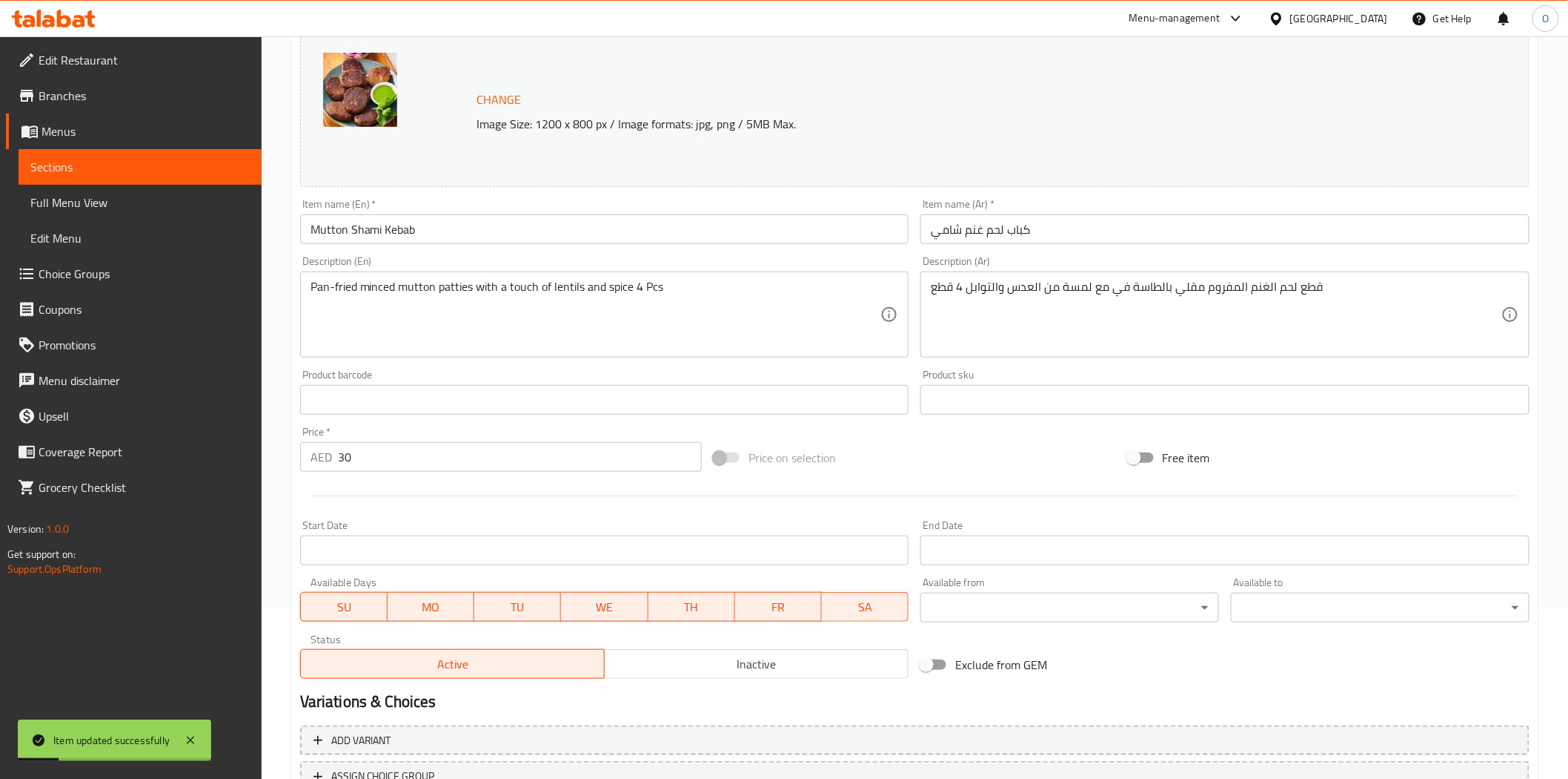
scroll to position [0, 0]
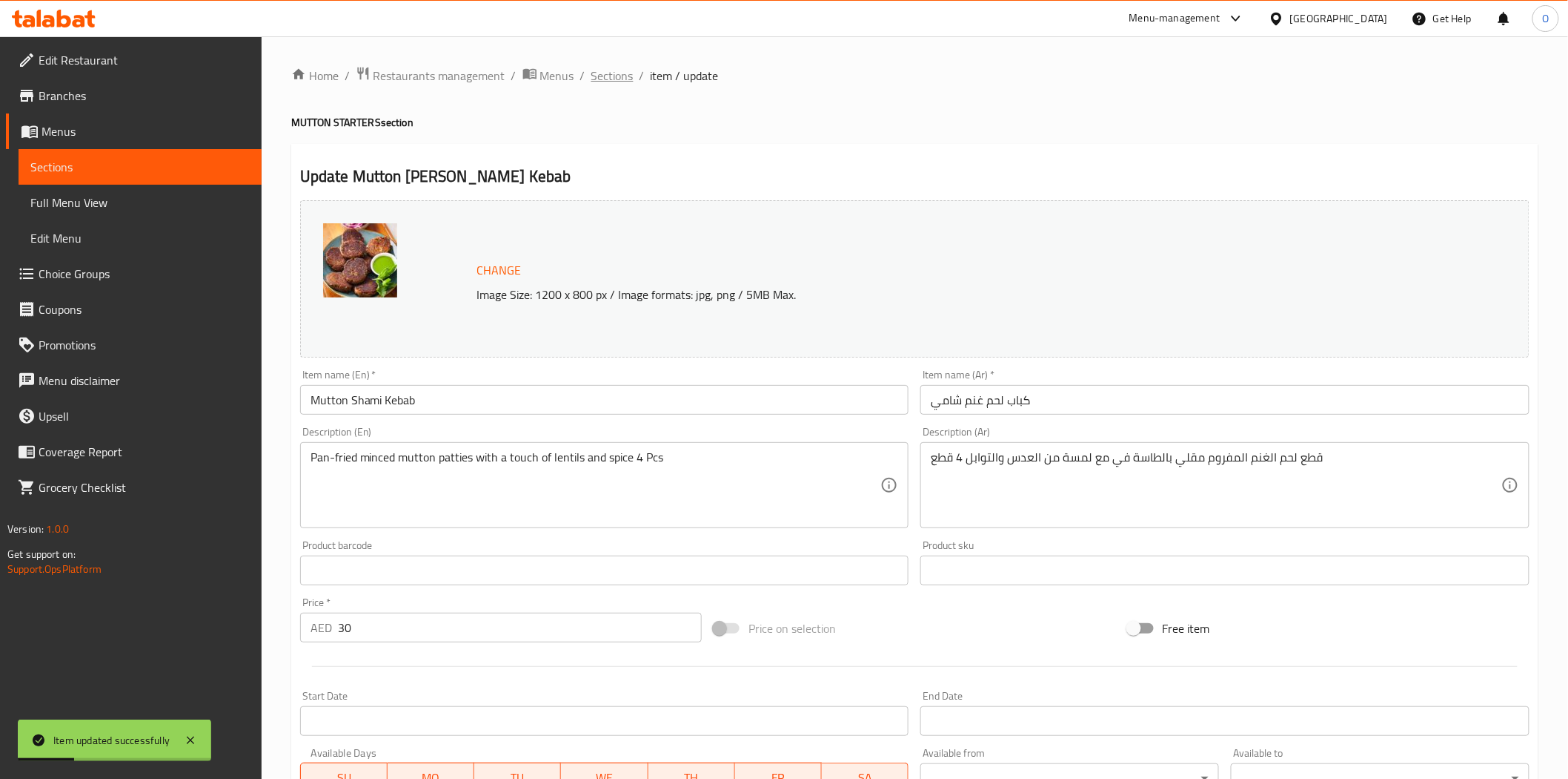
click at [618, 72] on span "Sections" at bounding box center [613, 75] width 42 height 17
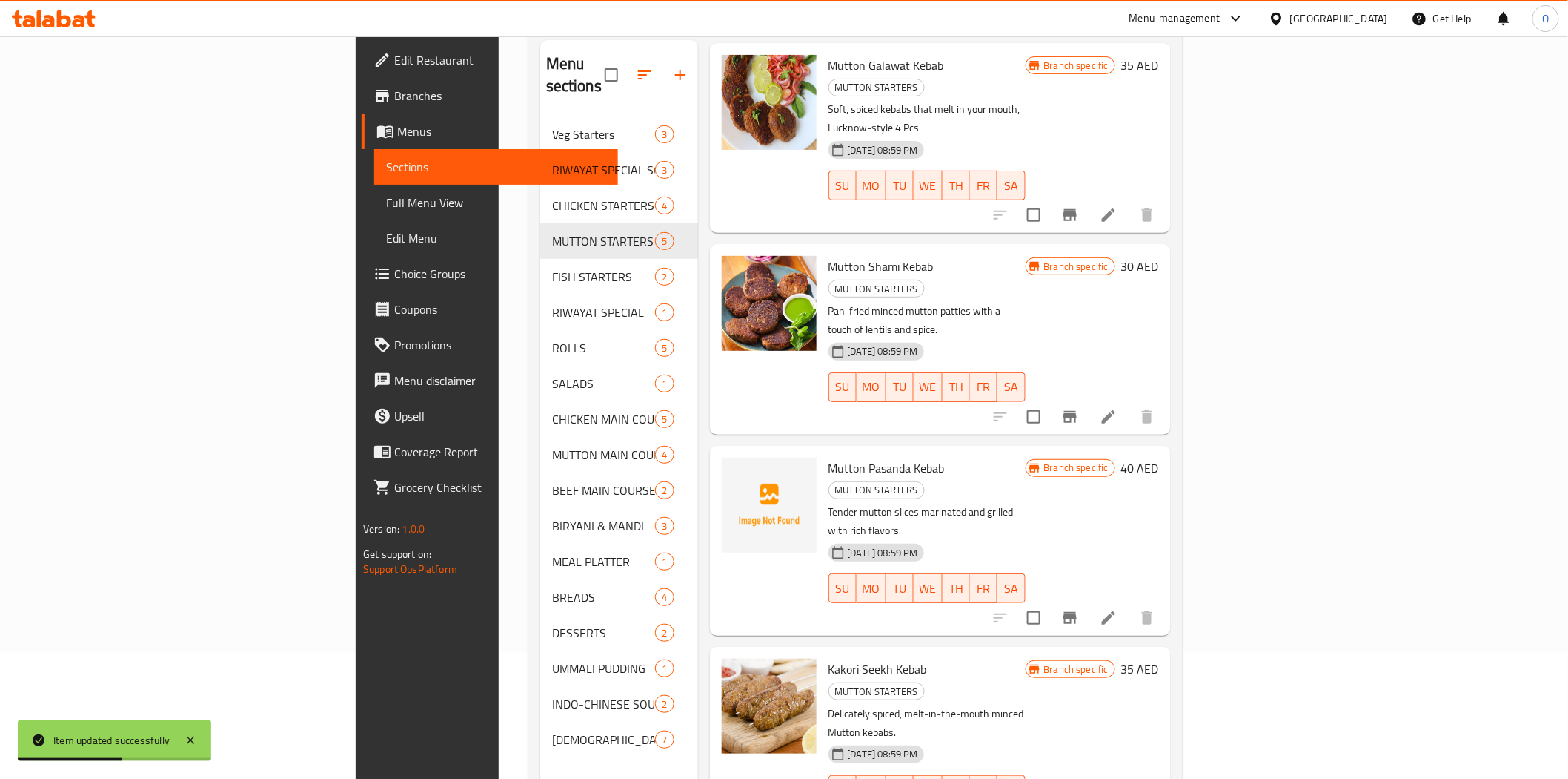
scroll to position [165, 0]
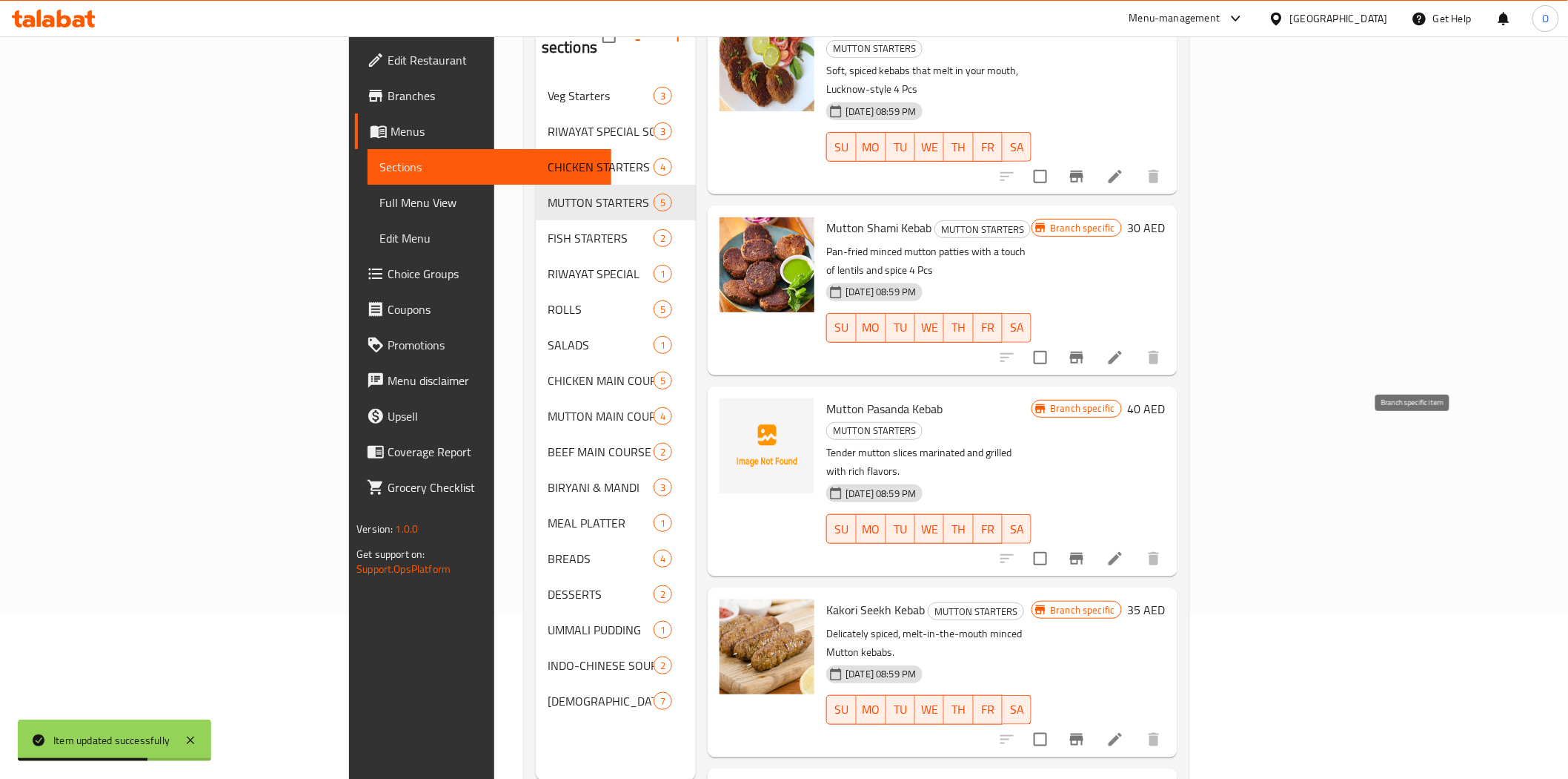
click at [1086, 549] on icon "Branch-specific-item" at bounding box center [1077, 557] width 17 height 17
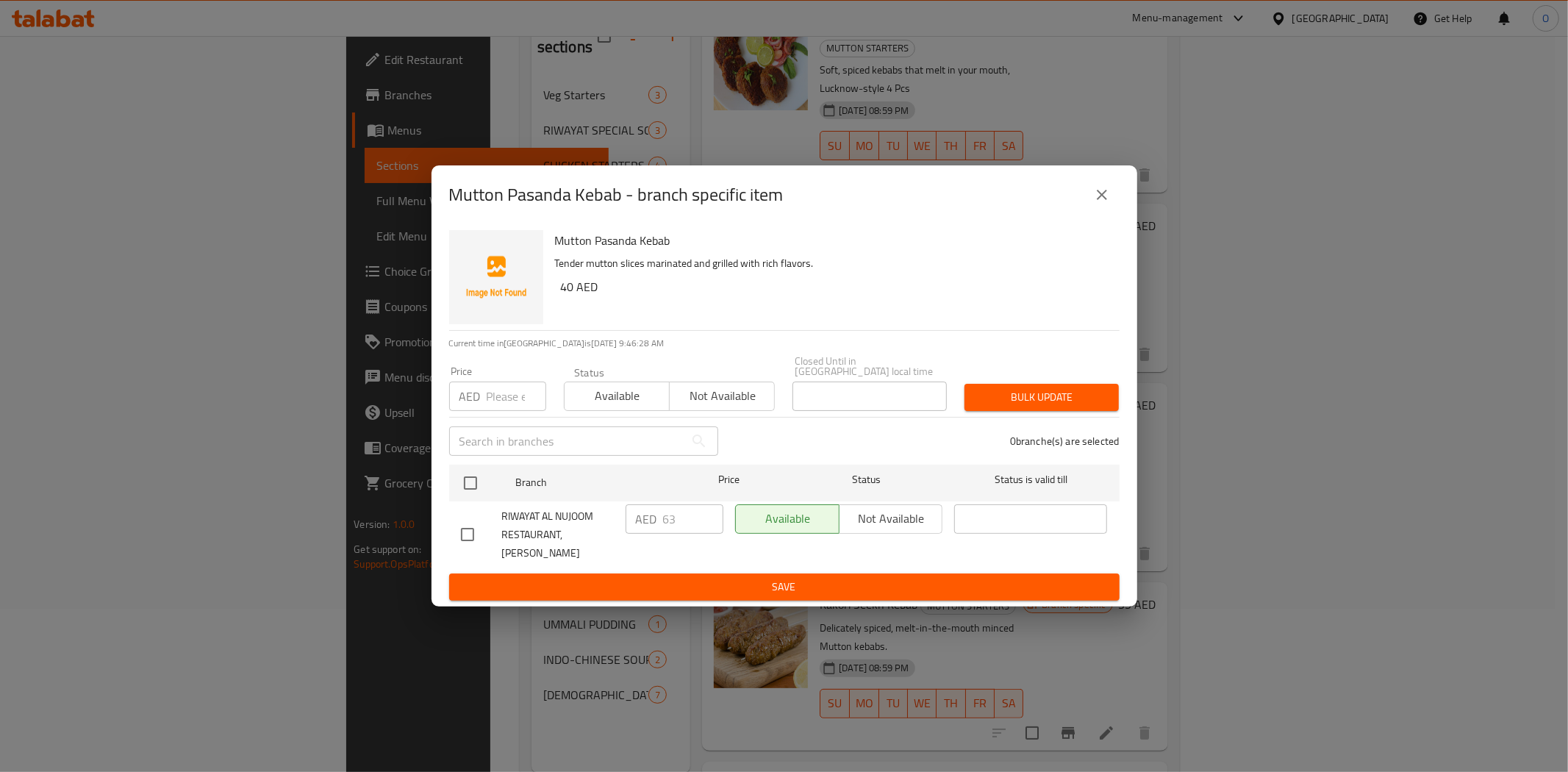
click at [1089, 202] on button "close" at bounding box center [1102, 194] width 35 height 35
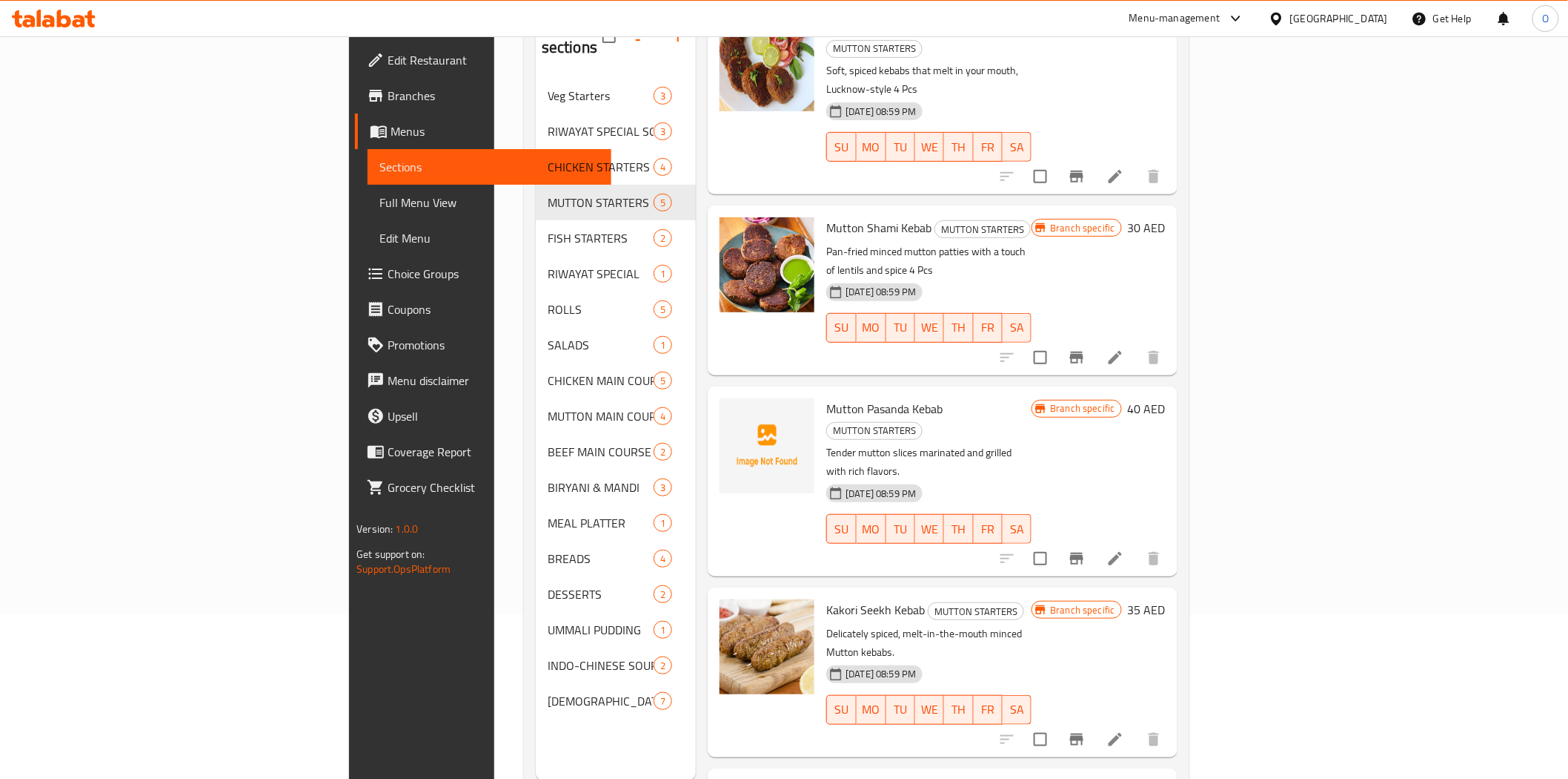
scroll to position [208, 0]
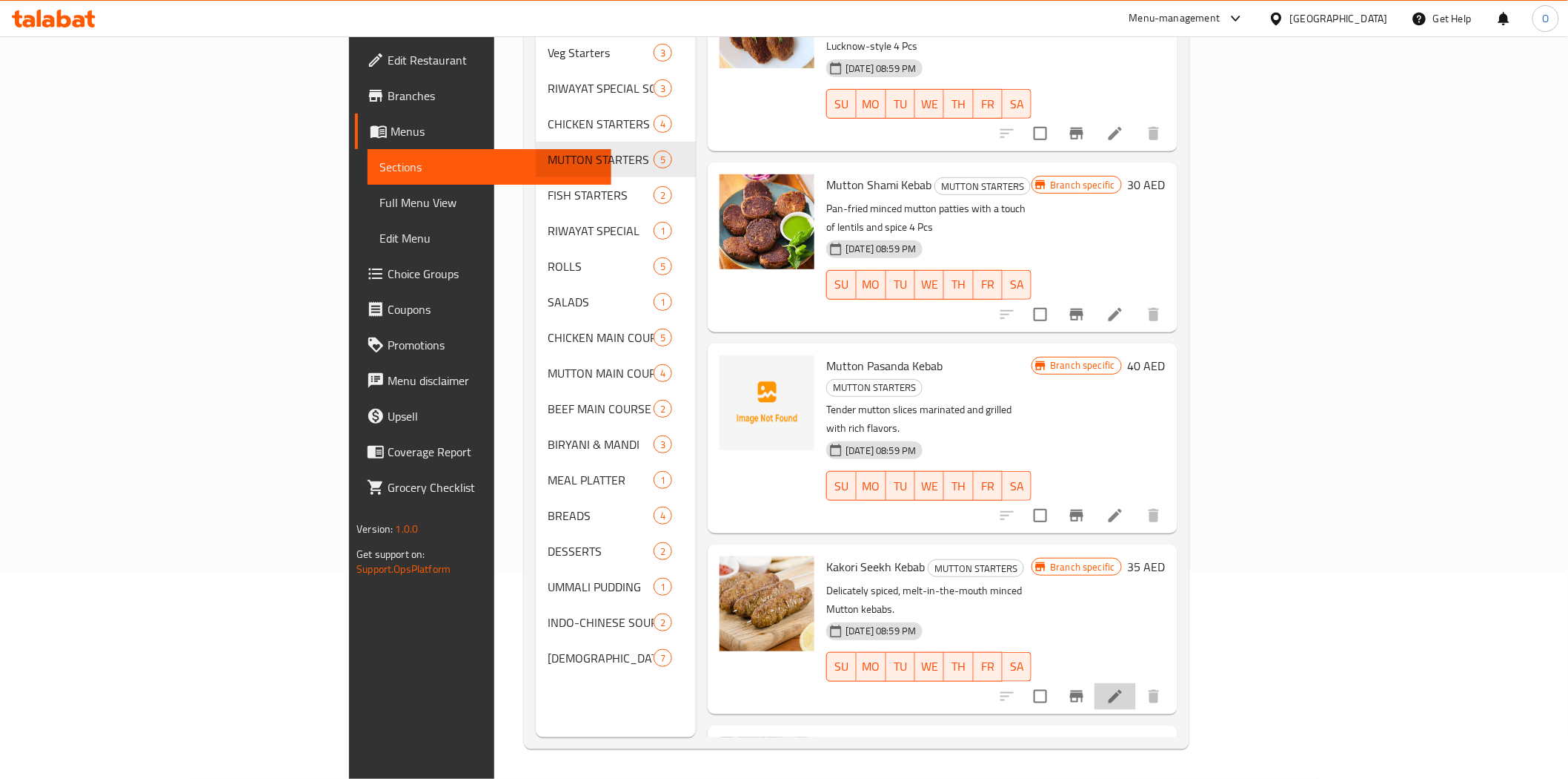
click at [1136, 683] on li at bounding box center [1115, 696] width 41 height 27
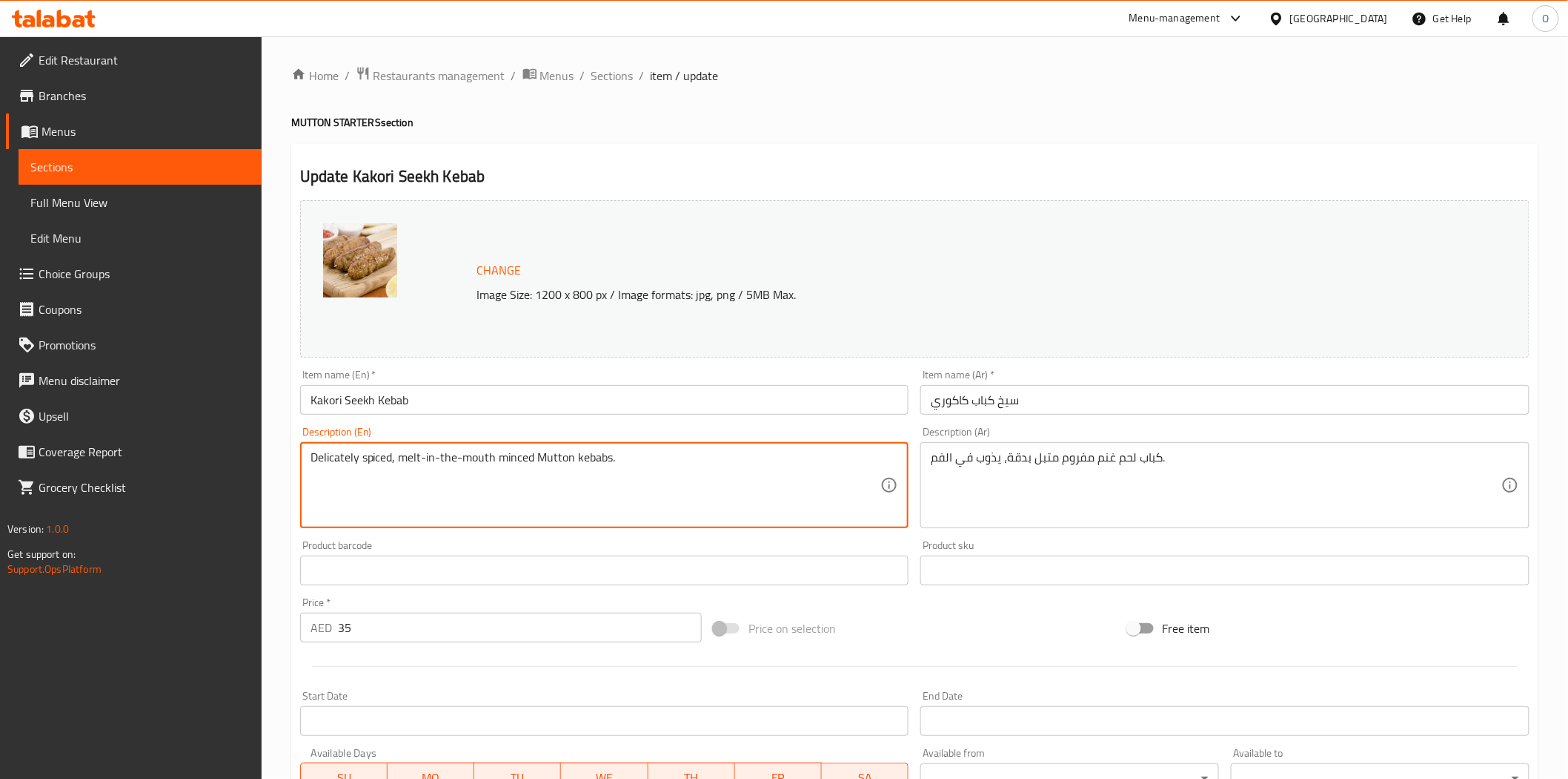
drag, startPoint x: 642, startPoint y: 473, endPoint x: 611, endPoint y: 464, distance: 32.3
paste textarea "4 Pcs"
type textarea "Delicately spiced, melt-in-the-mouth minced Mutton kebabs 4 Pcs"
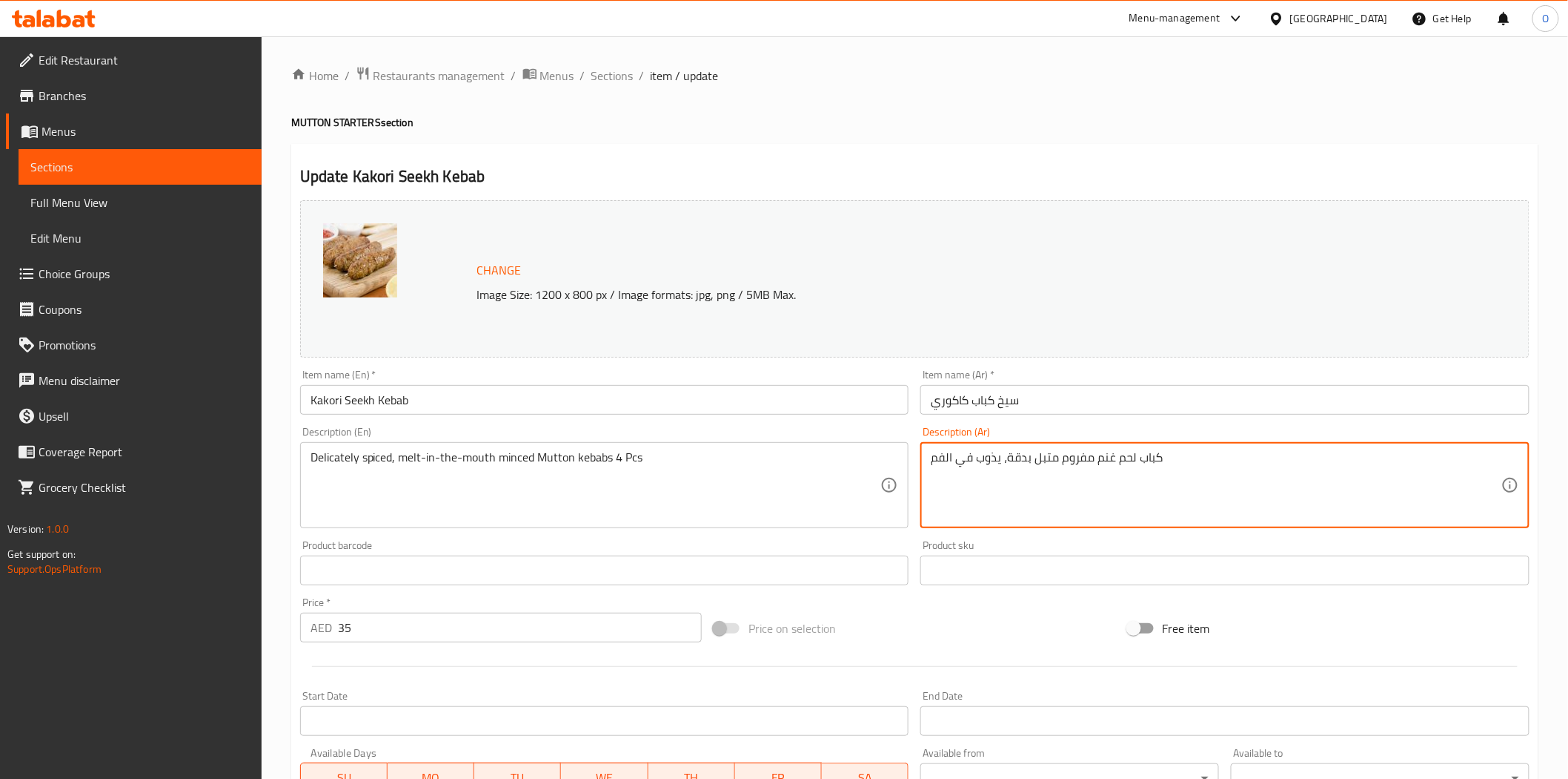
paste textarea "4 قطع"
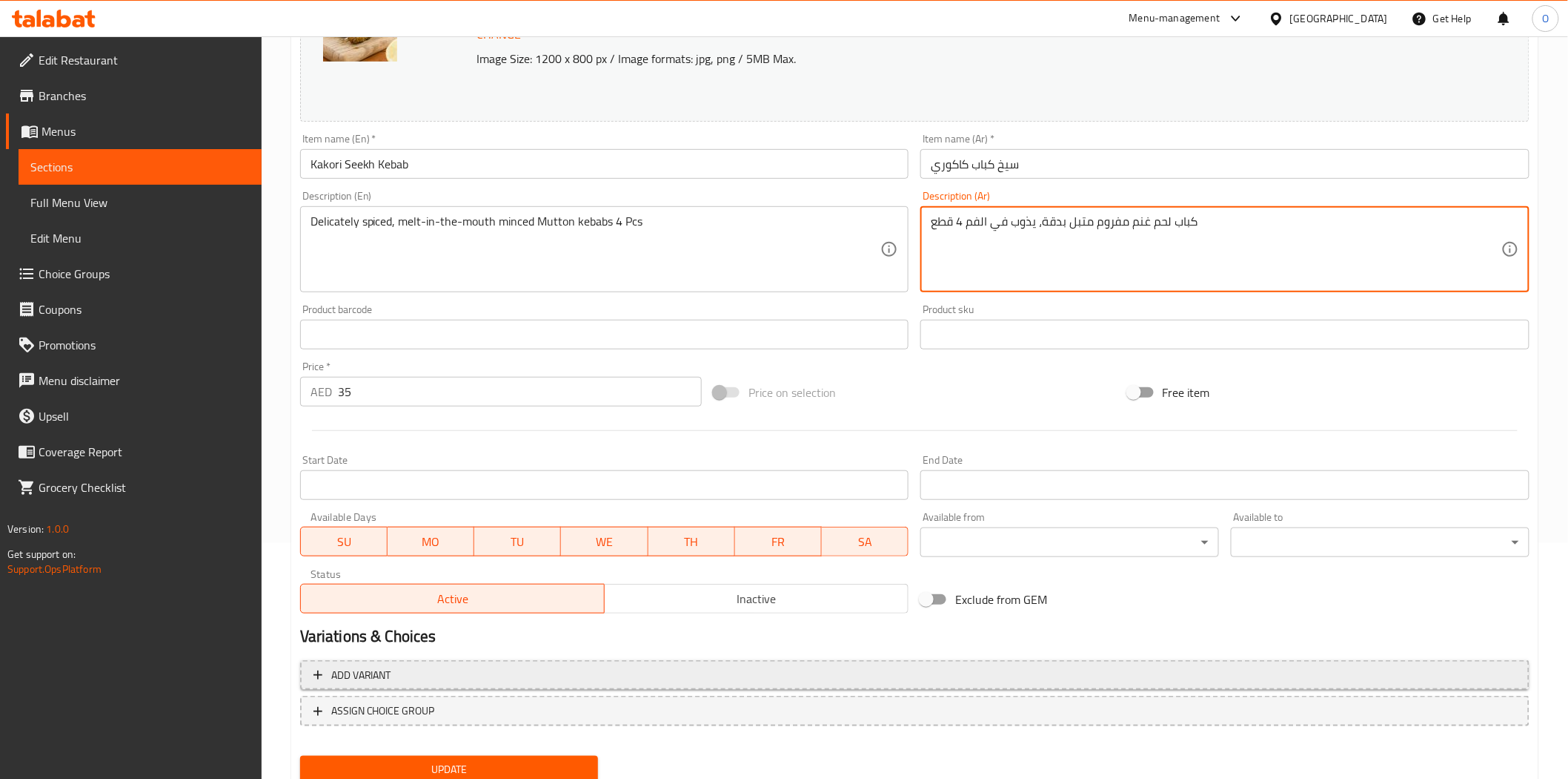
scroll to position [287, 0]
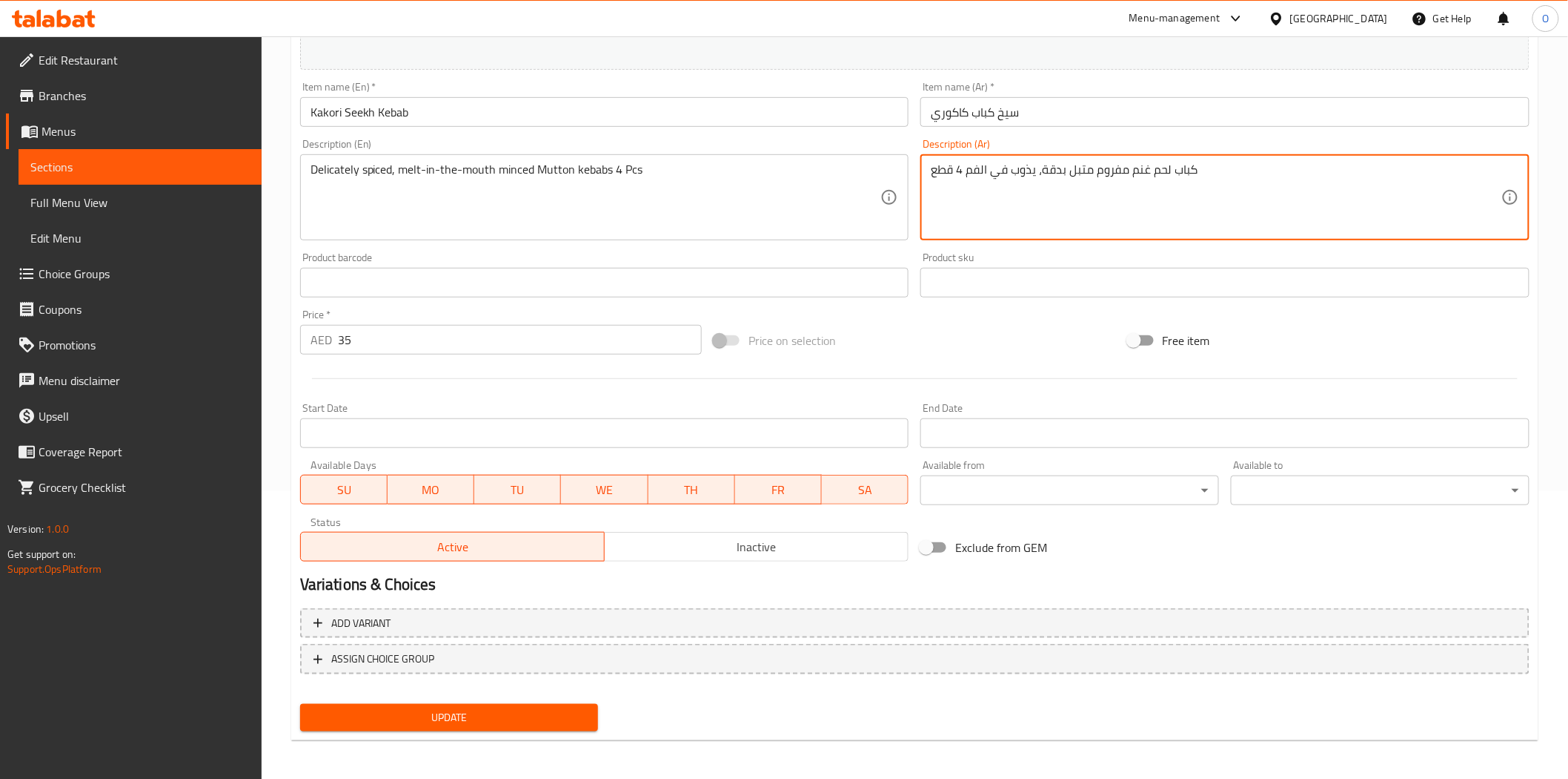
type textarea "كباب لحم غنم مفروم متبل بدقة، يذوب في الفم 4 قطع"
drag, startPoint x: 410, startPoint y: 699, endPoint x: 409, endPoint y: 709, distance: 10.0
click at [409, 701] on div "Update" at bounding box center [449, 717] width 310 height 39
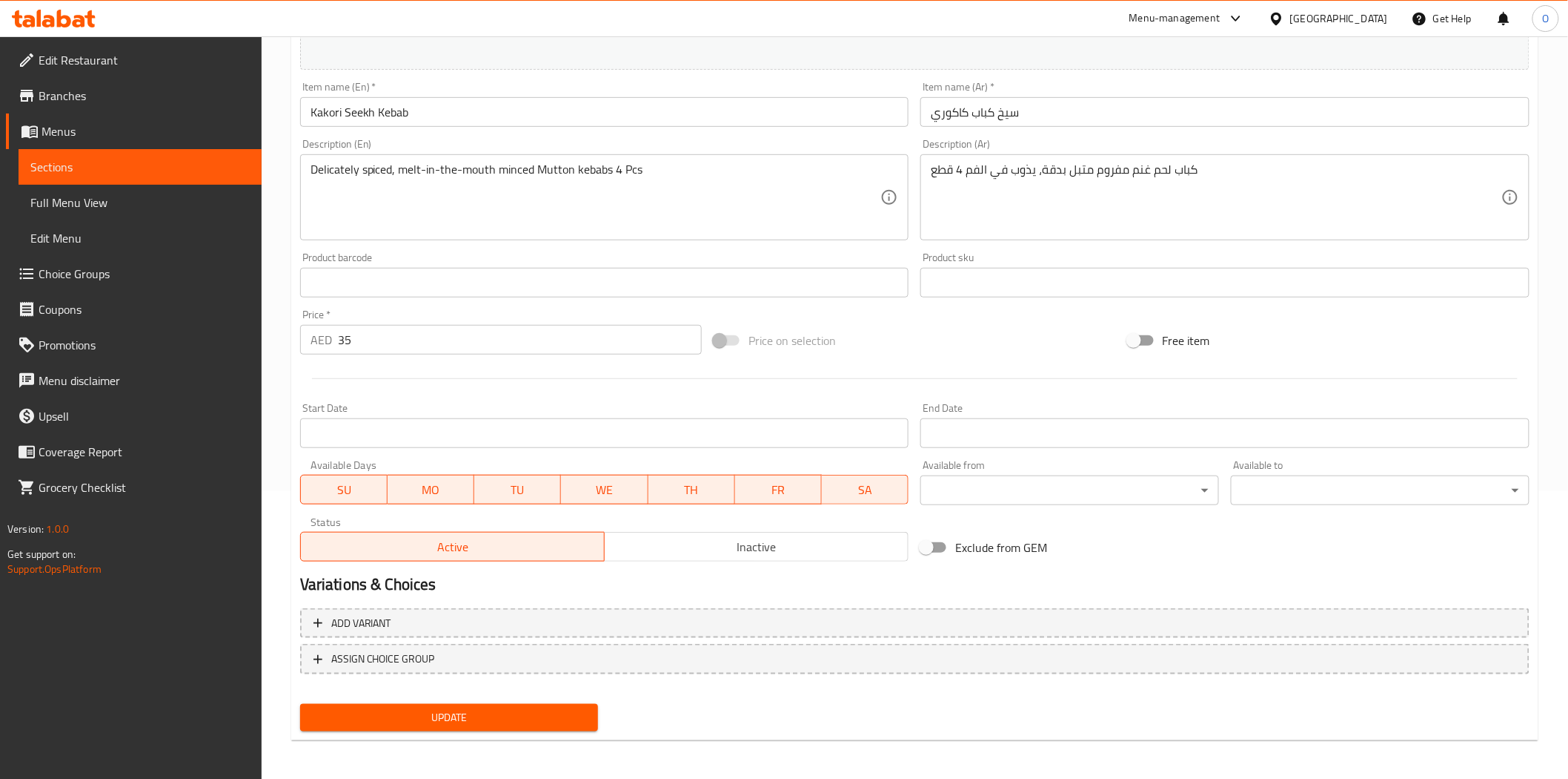
click at [409, 714] on span "Update" at bounding box center [449, 718] width 275 height 18
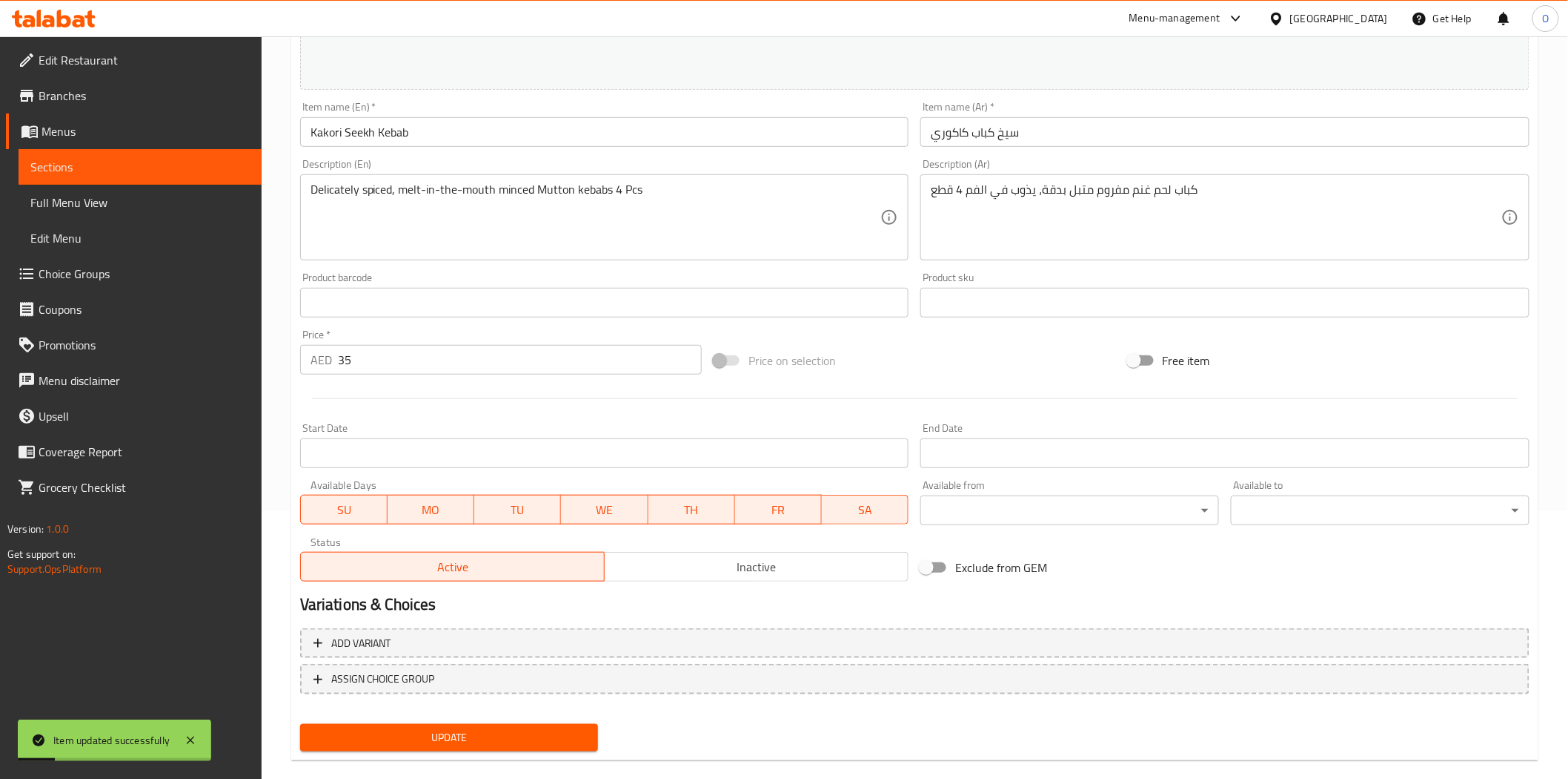
scroll to position [0, 0]
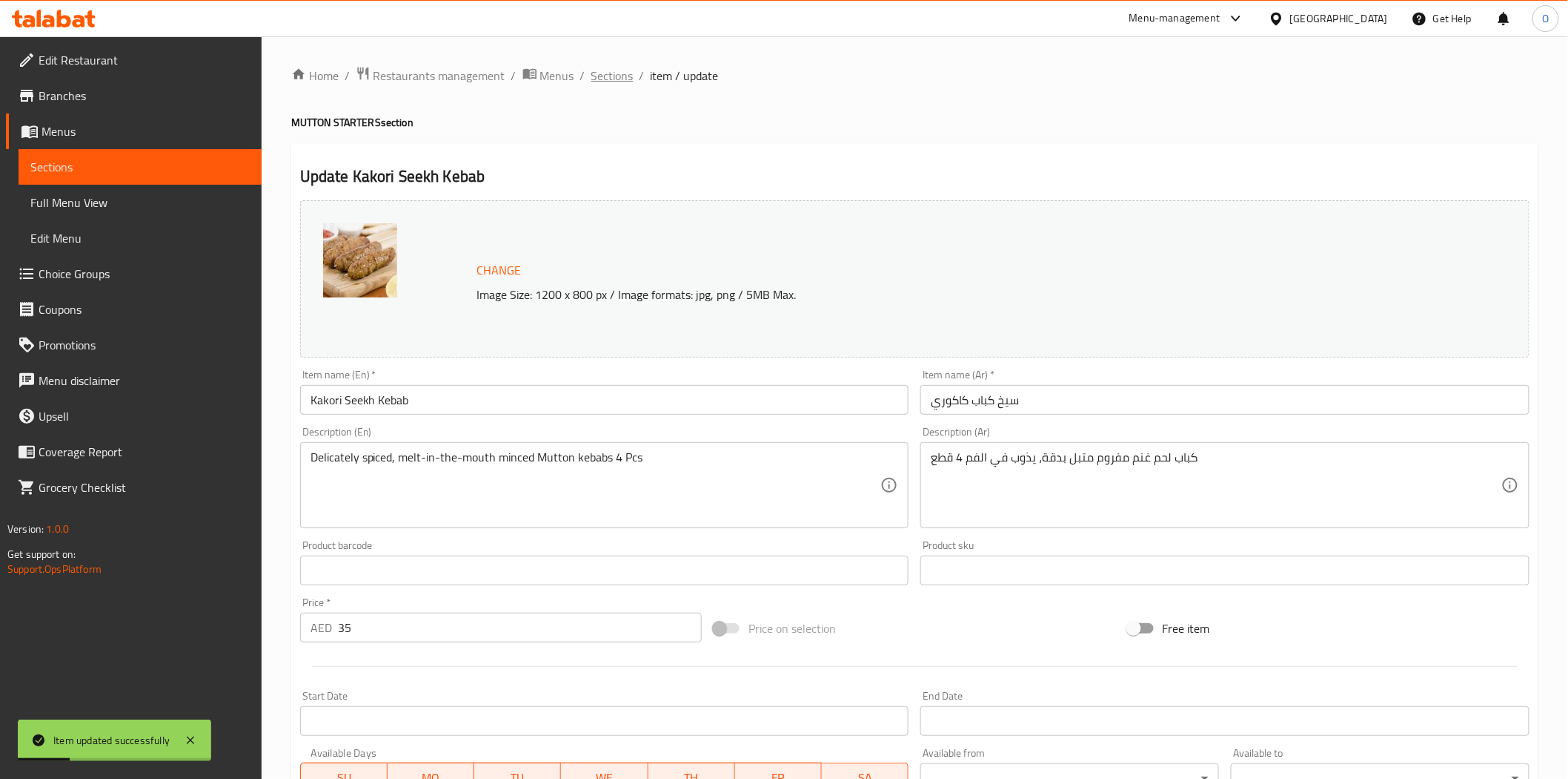
click at [612, 70] on span "Sections" at bounding box center [613, 75] width 42 height 17
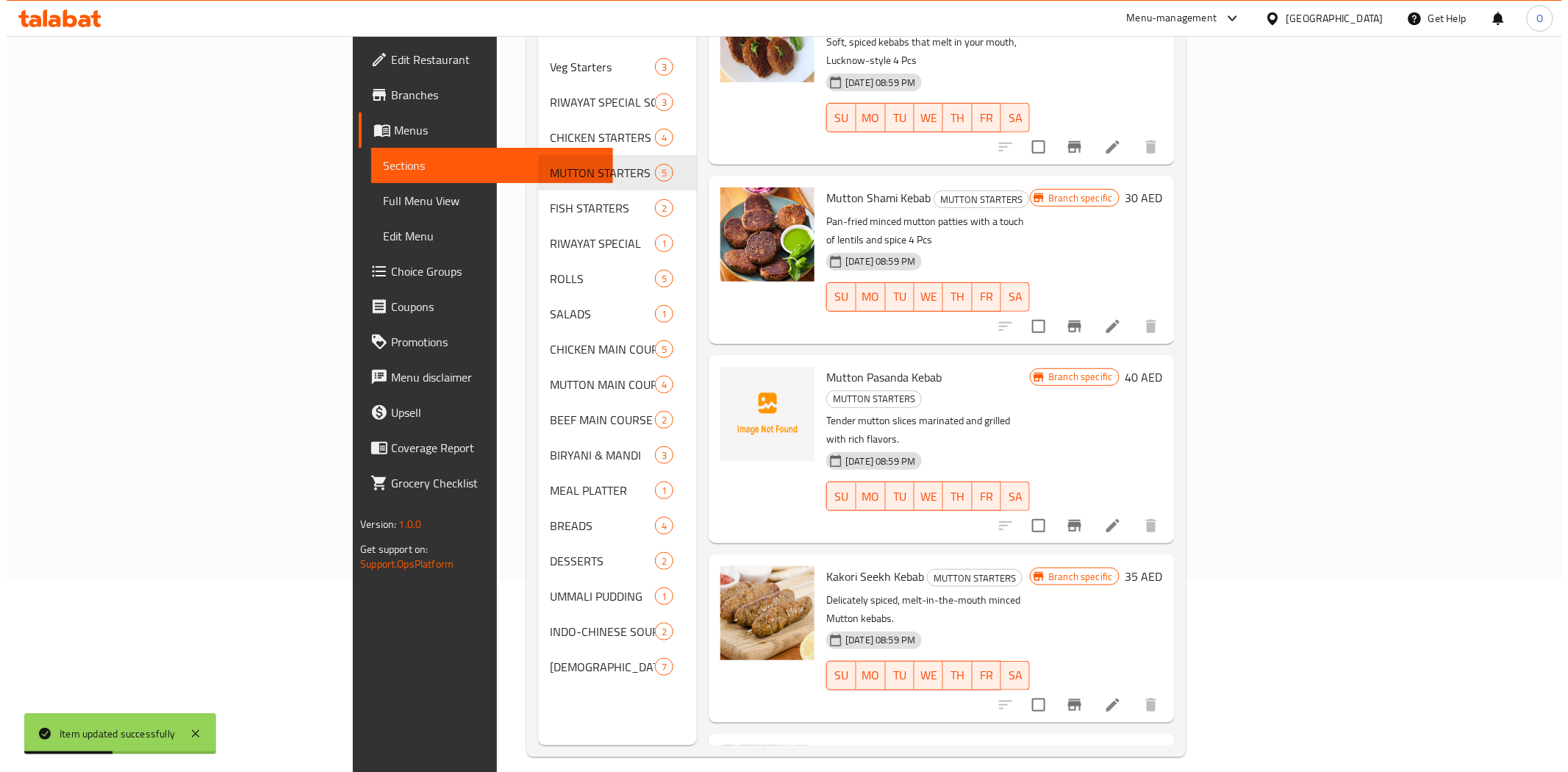
scroll to position [206, 0]
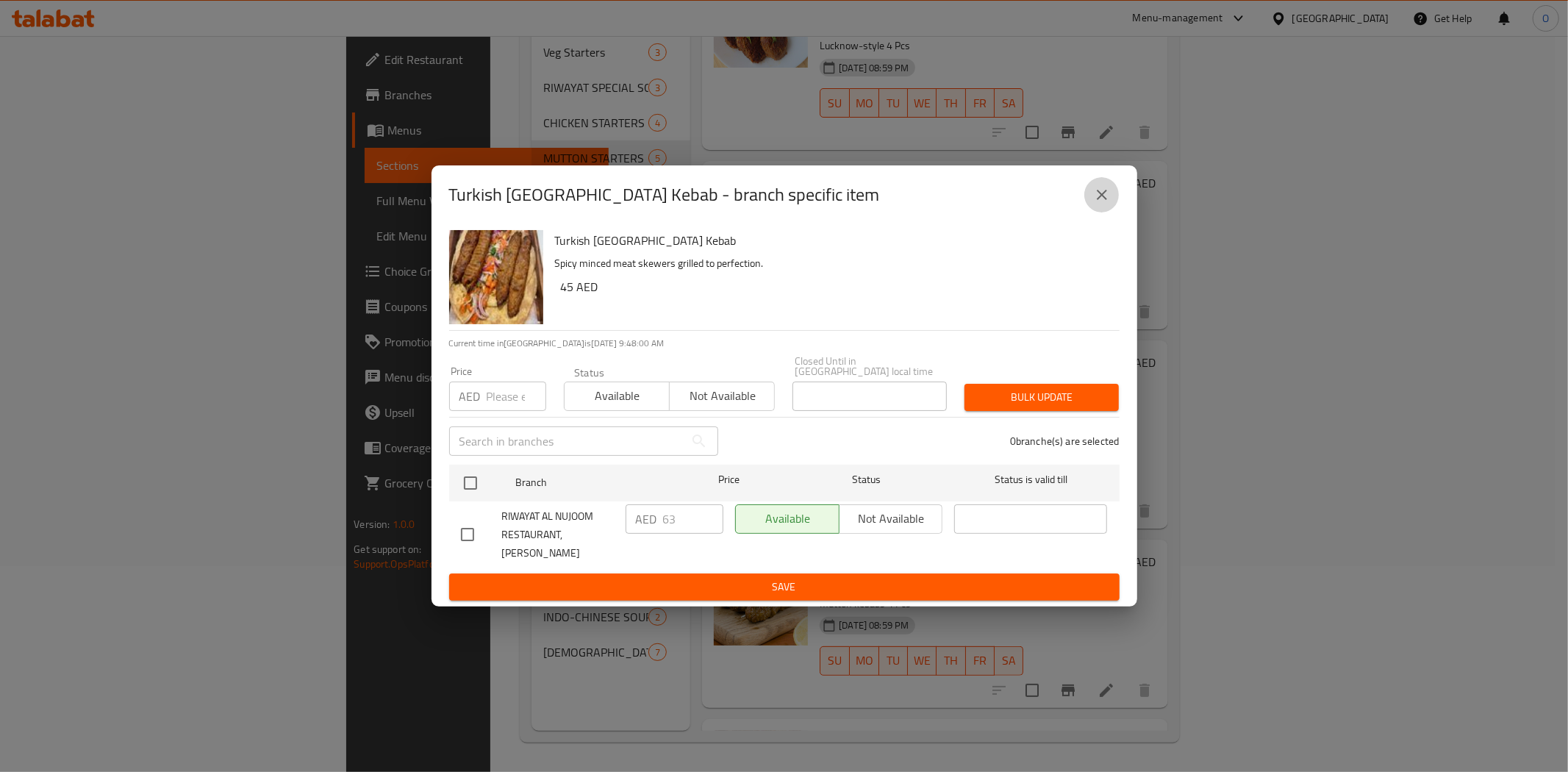
click at [1114, 200] on button "close" at bounding box center [1102, 194] width 35 height 35
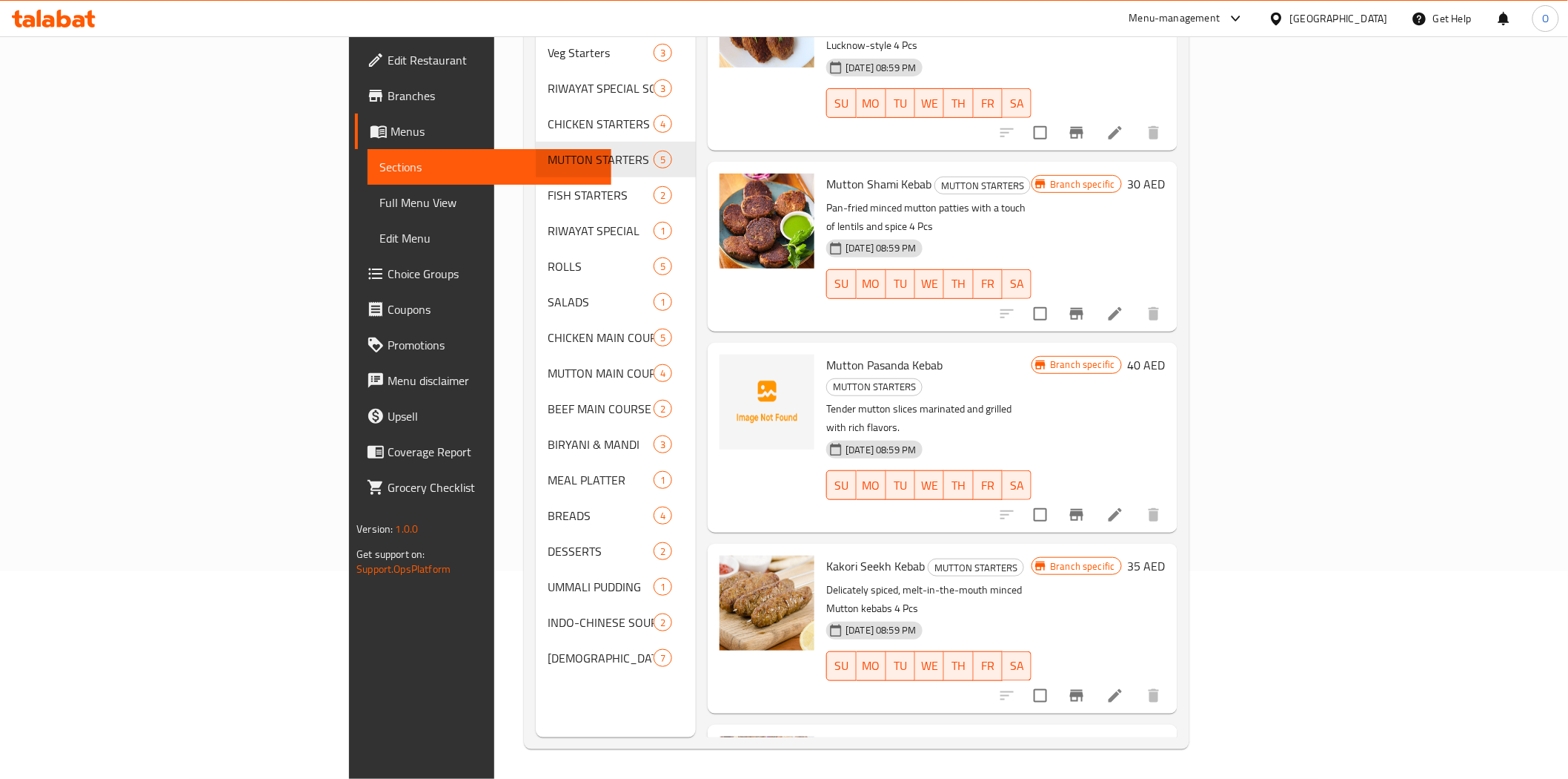
scroll to position [68, 0]
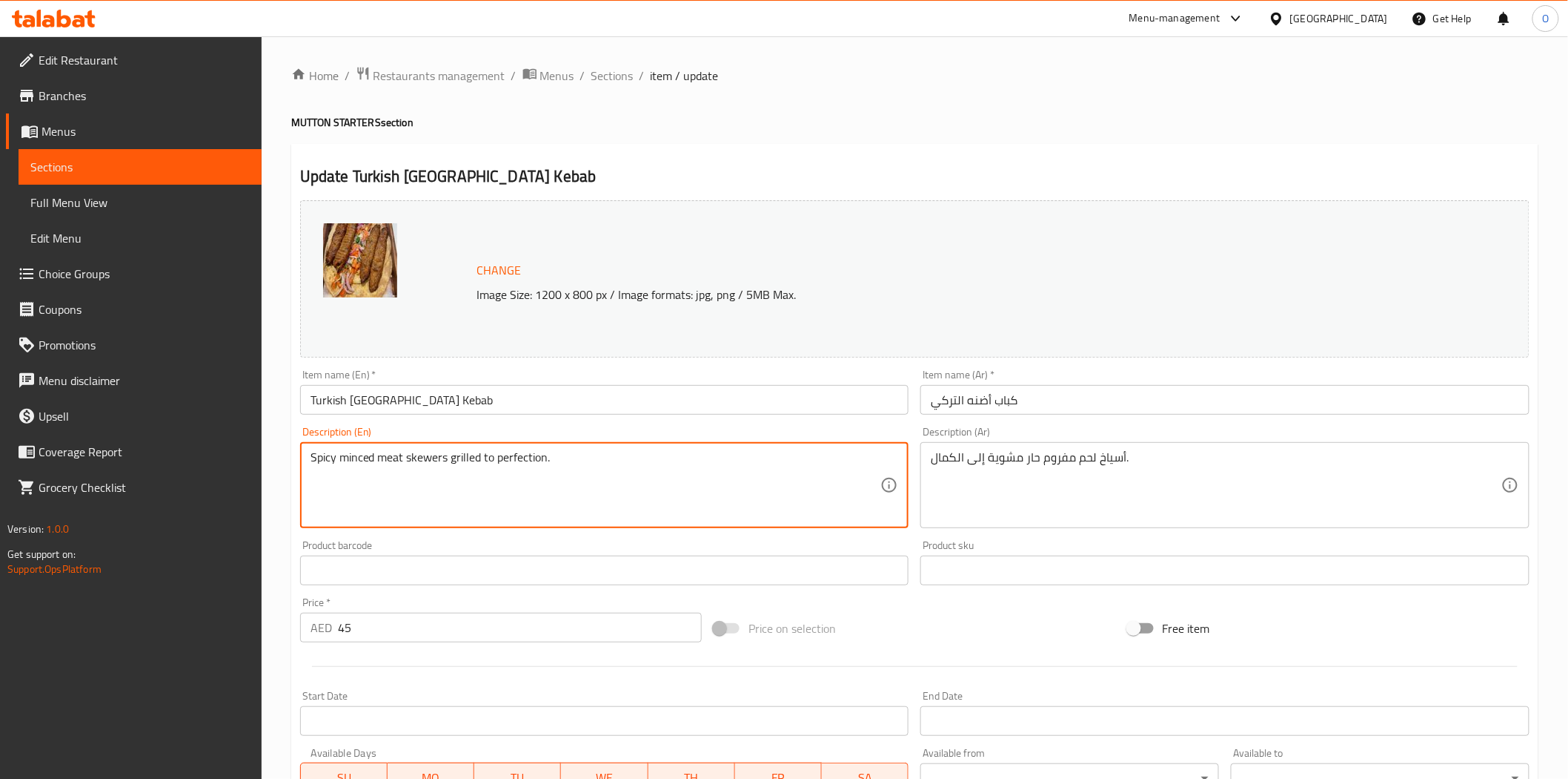
drag, startPoint x: 617, startPoint y: 467, endPoint x: 549, endPoint y: 463, distance: 68.1
paste textarea "6 Pcs"
type textarea "Spicy minced meat skewers grilled to perfection 6 Pcs"
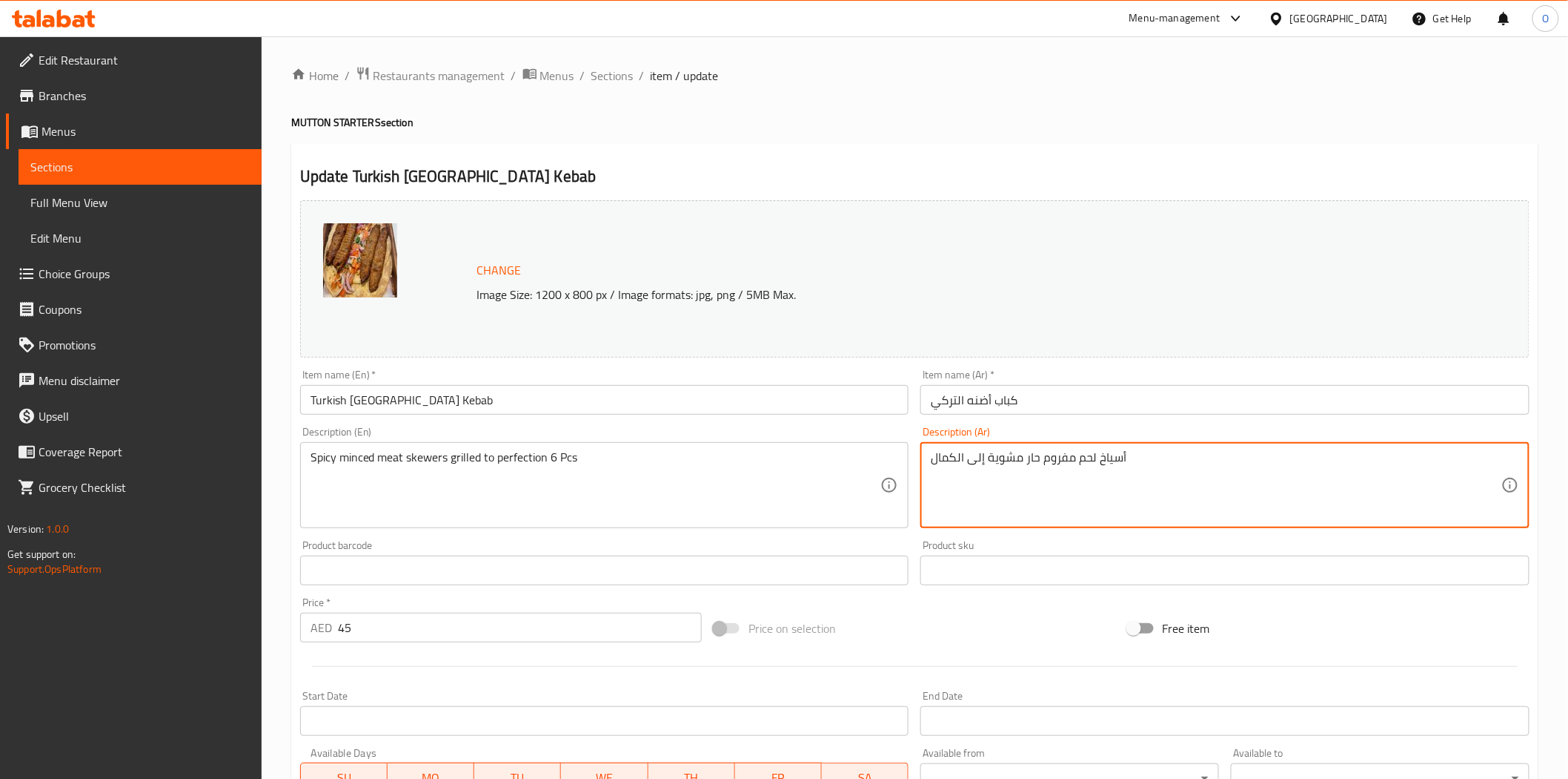
paste textarea "6 قطع"
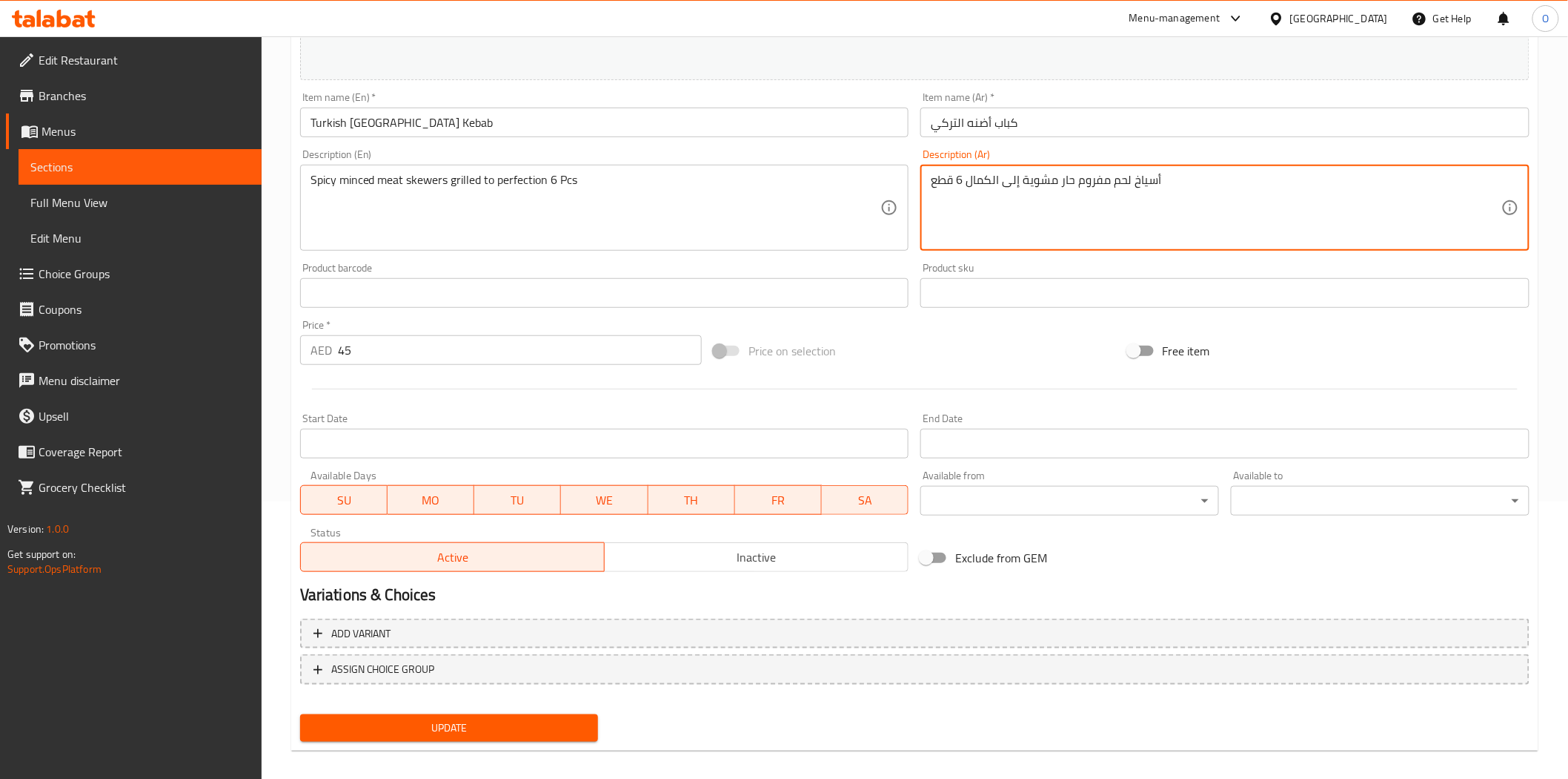
scroll to position [287, 0]
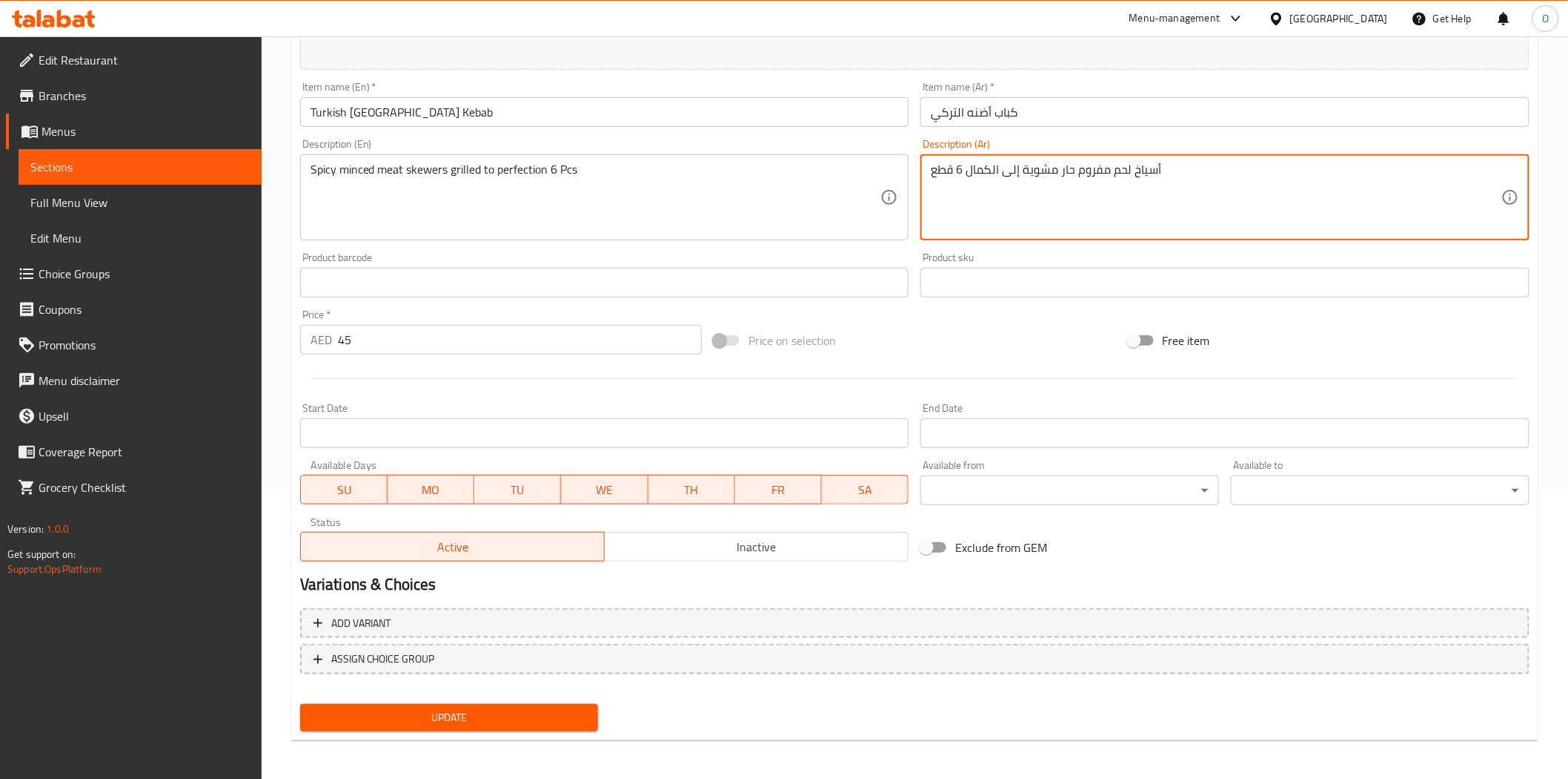
type textarea "أسياخ لحم مفروم حار مشوية إلى الكمال 6 قطع"
click at [471, 709] on span "Update" at bounding box center [449, 718] width 275 height 18
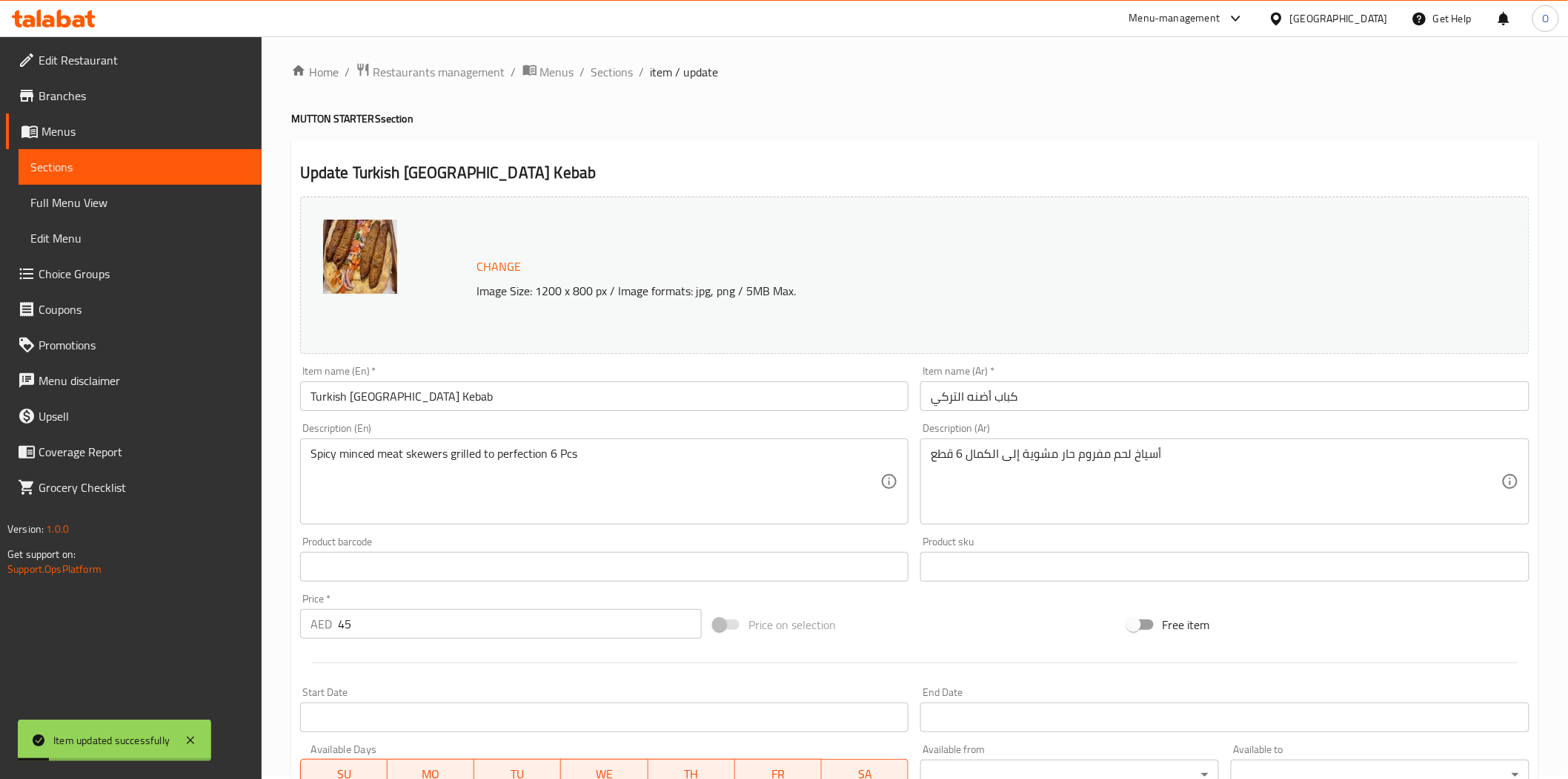
scroll to position [0, 0]
click at [597, 74] on span "Sections" at bounding box center [613, 75] width 42 height 17
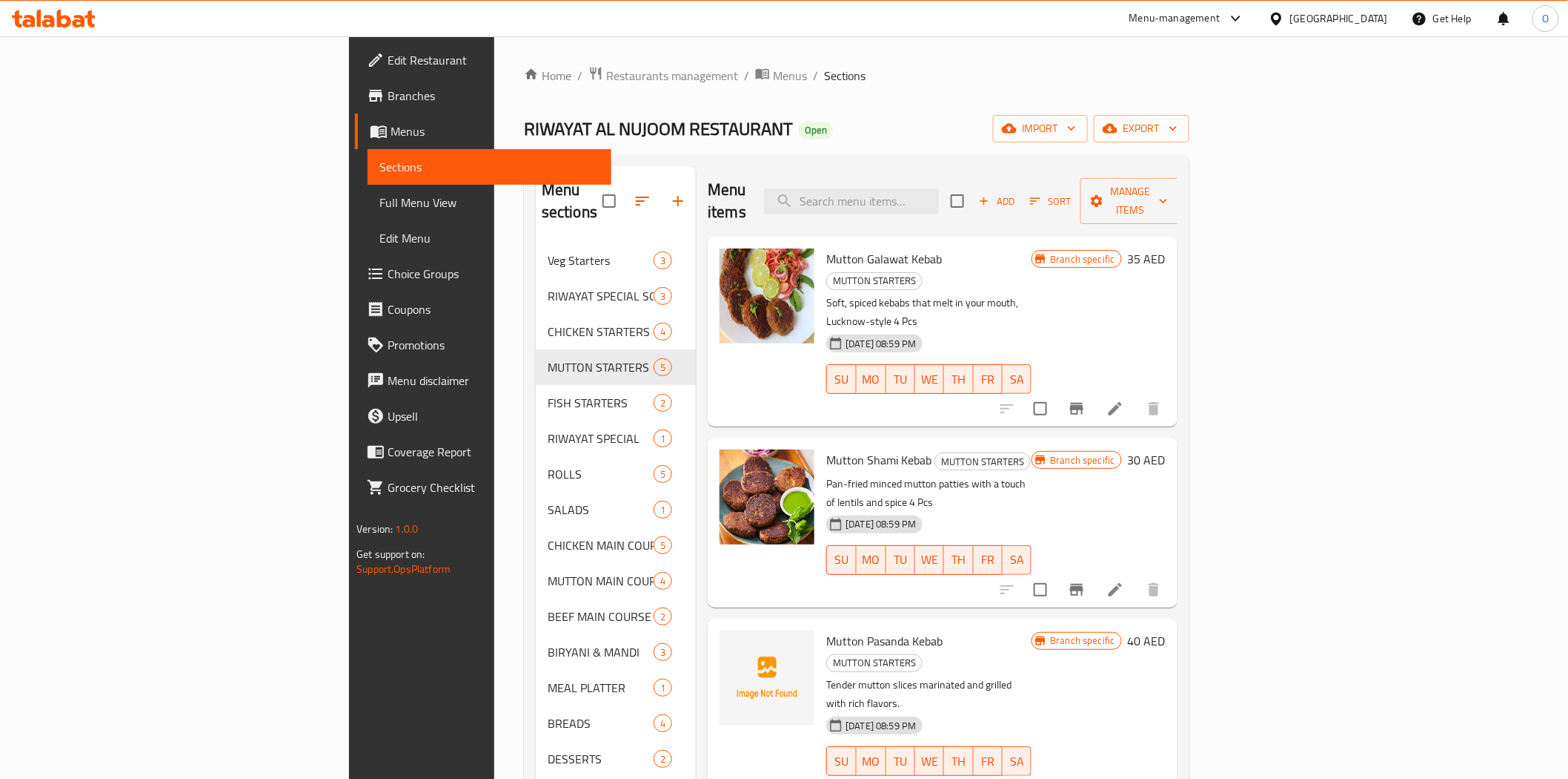
click at [670, 192] on icon "button" at bounding box center [678, 200] width 17 height 17
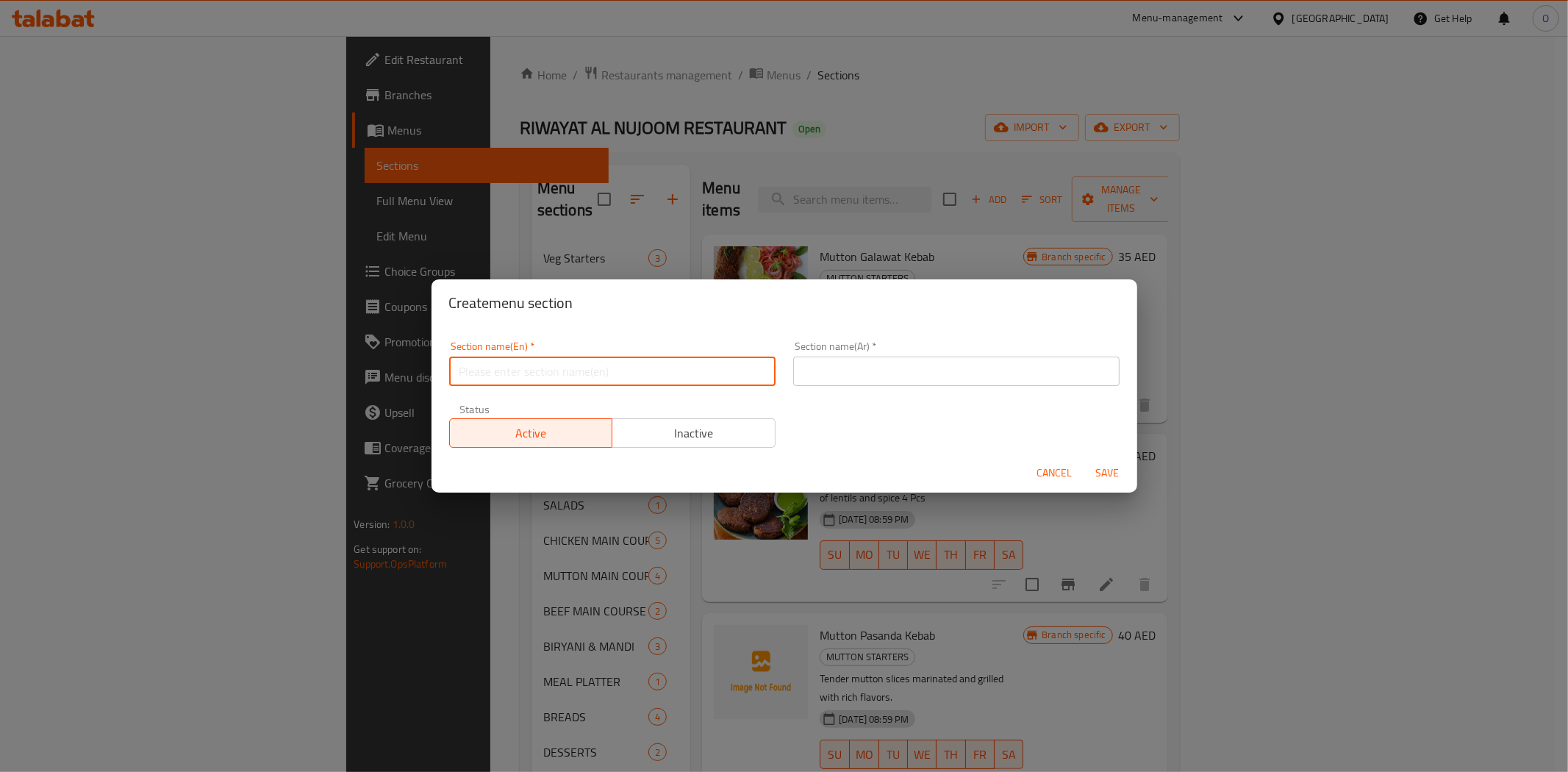
paste input "Beef Starters"
type input "Beef Starters"
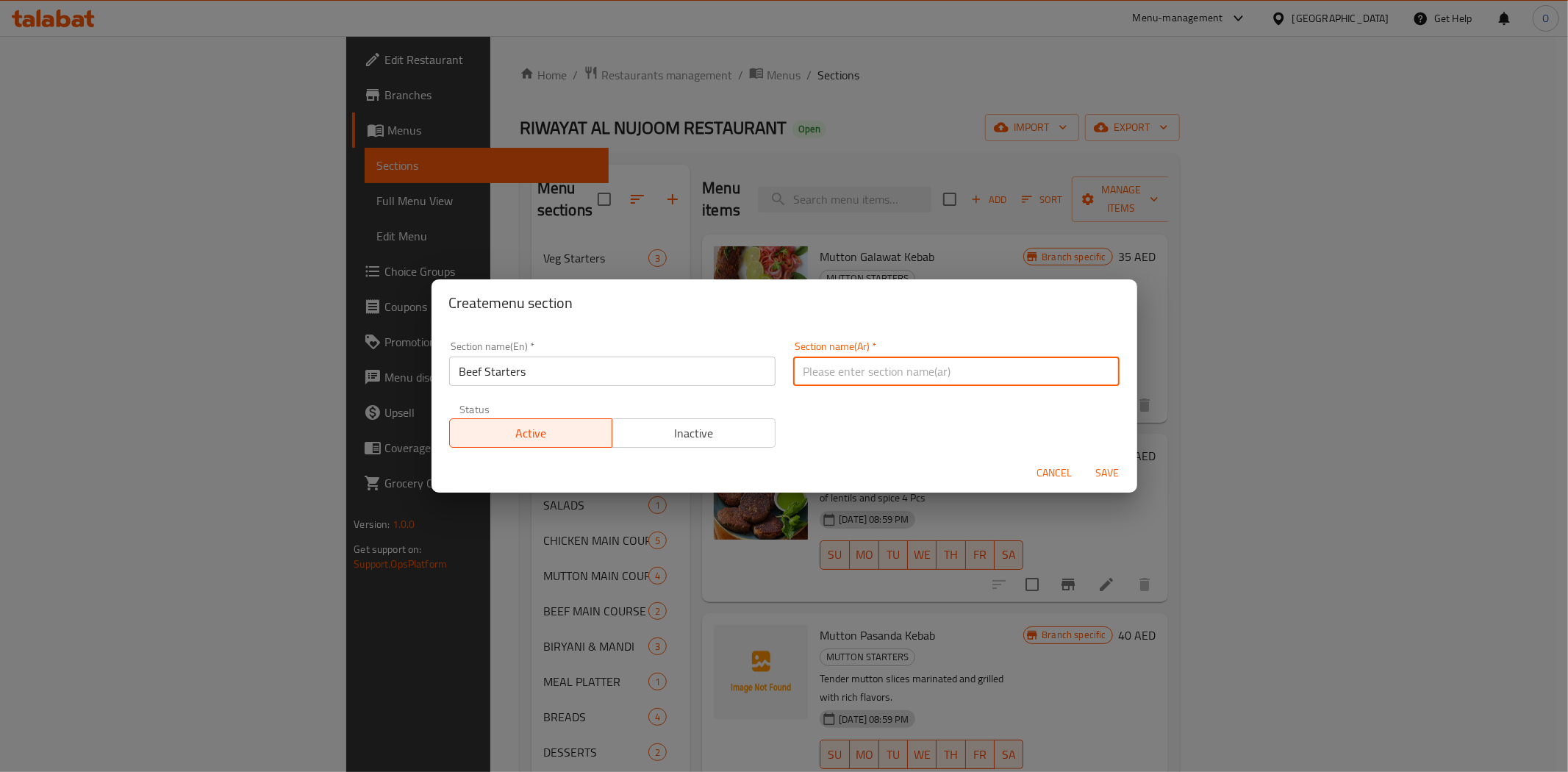
paste input "مقبلات لحم البقر"
click at [819, 375] on input "مقبلات لحم البقر" at bounding box center [956, 371] width 327 height 29
click at [910, 366] on input "مقبلات لحم بقر" at bounding box center [956, 371] width 327 height 29
type input "مقبلات لحم بقري"
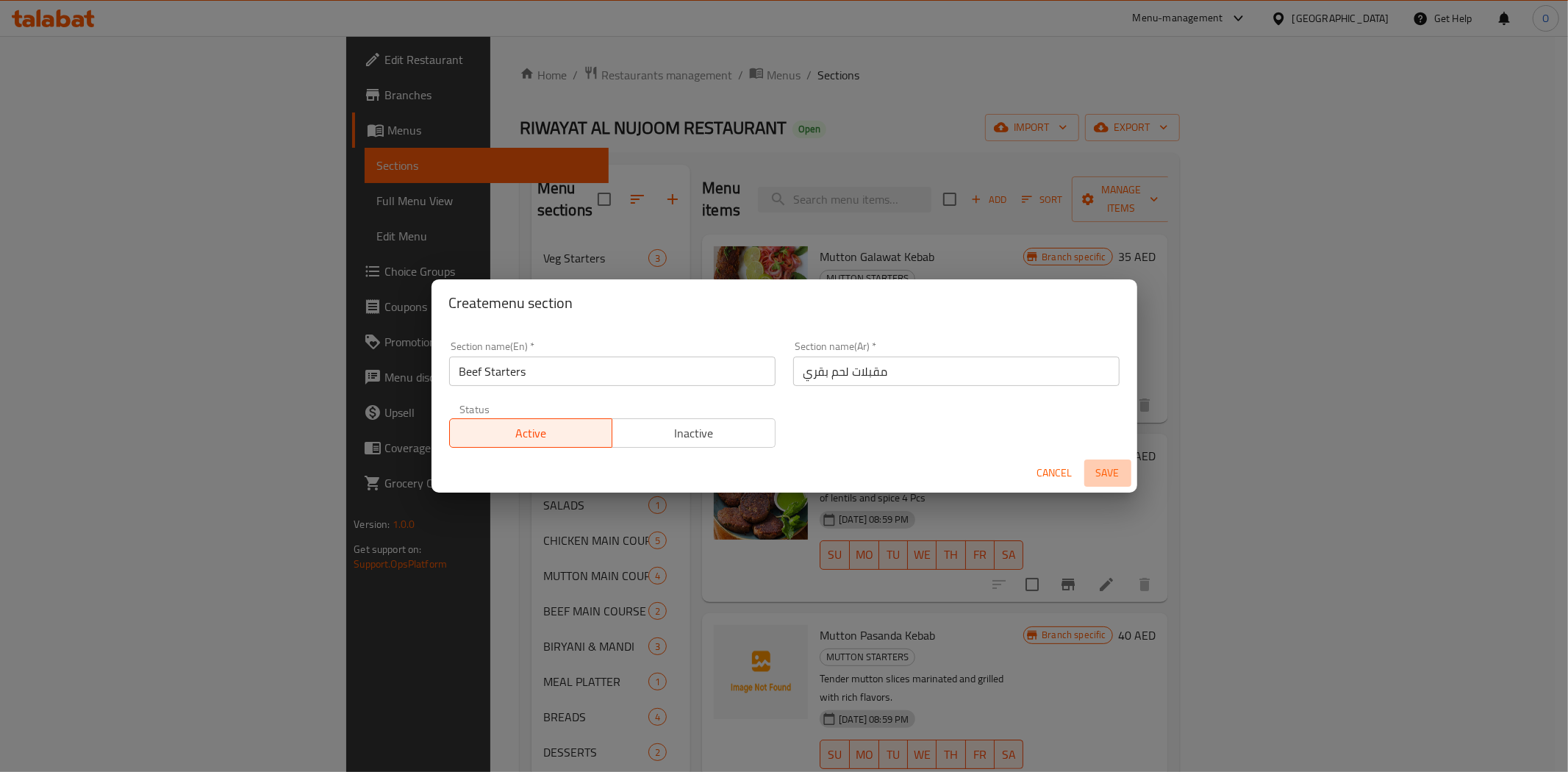
click at [1102, 472] on span "Save" at bounding box center [1108, 473] width 35 height 18
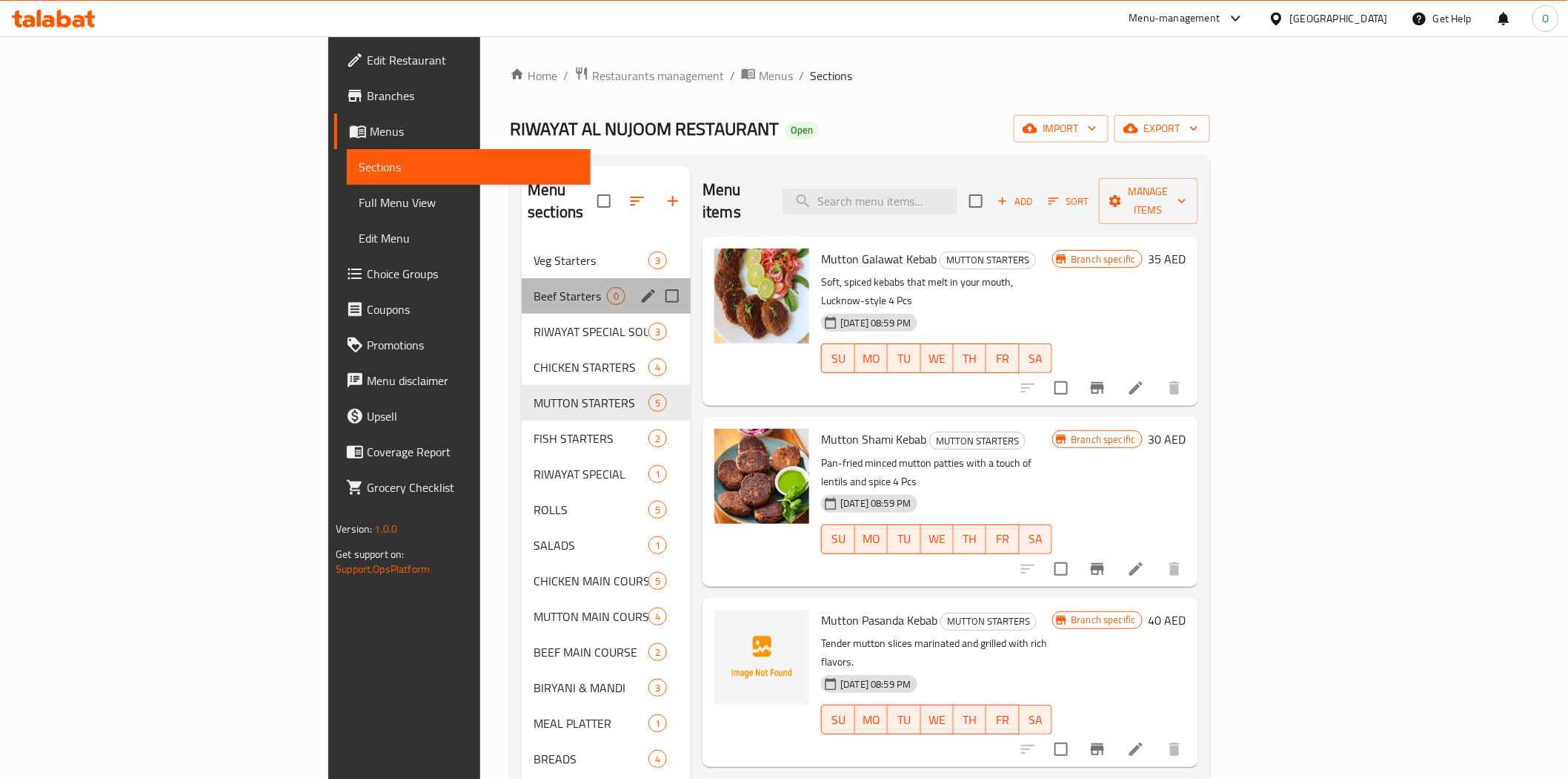
click at [521, 284] on div "Beef Starters 0" at bounding box center [606, 296] width 169 height 36
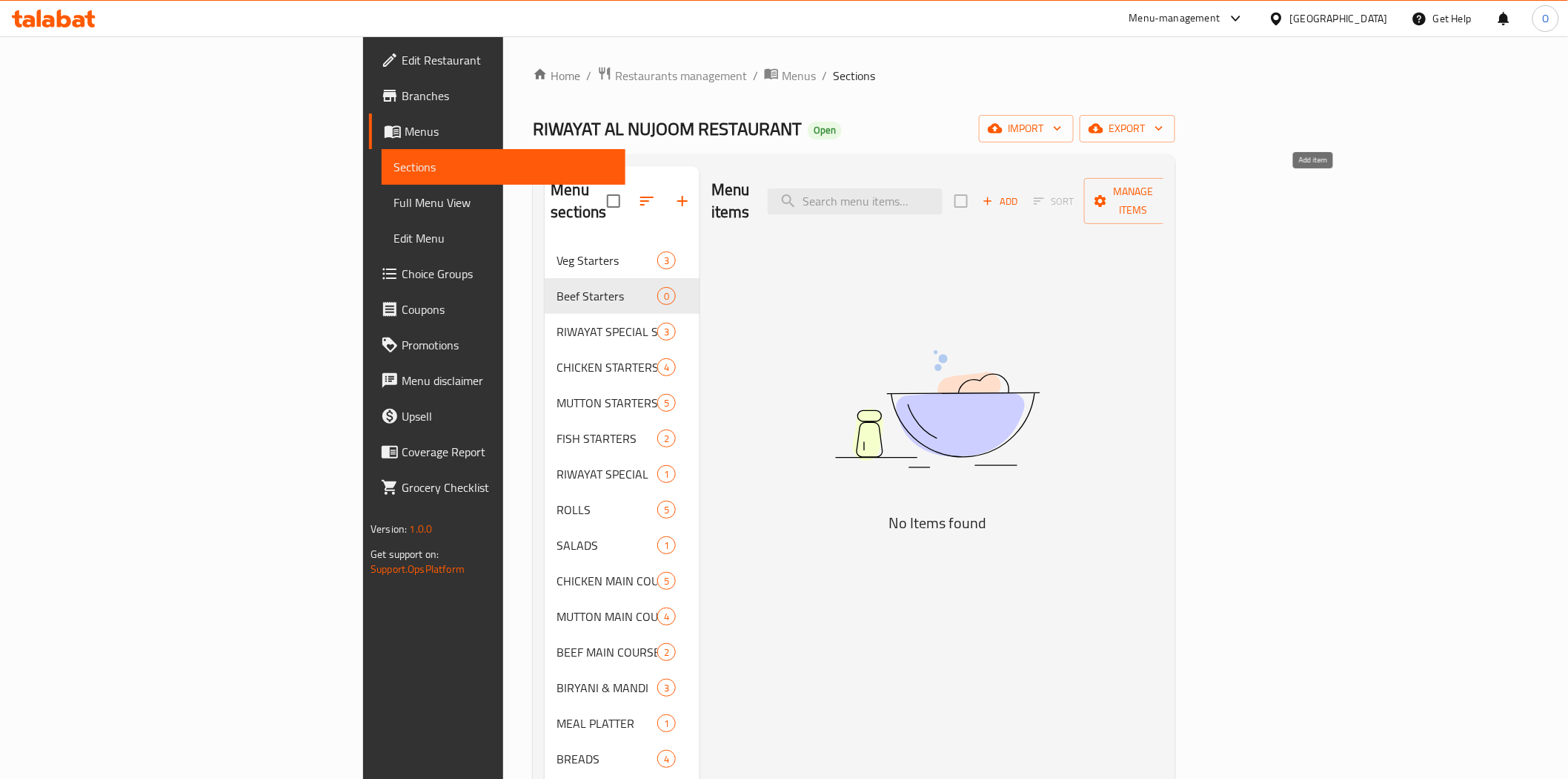
click at [1021, 193] on span "Add" at bounding box center [1001, 201] width 40 height 17
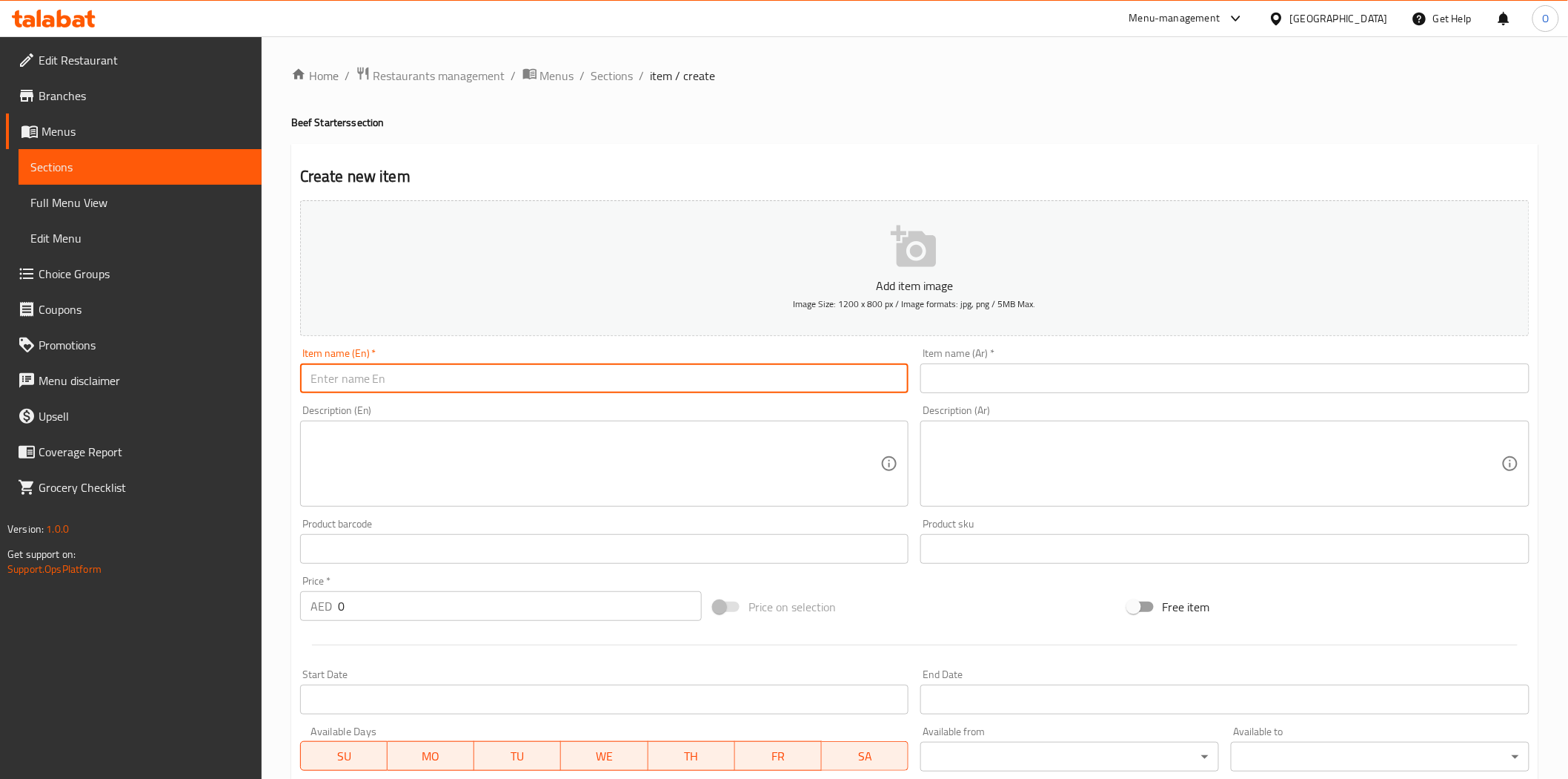
paste input "Beef Galawat Kebab"
type input "Beef Galawat Kebab"
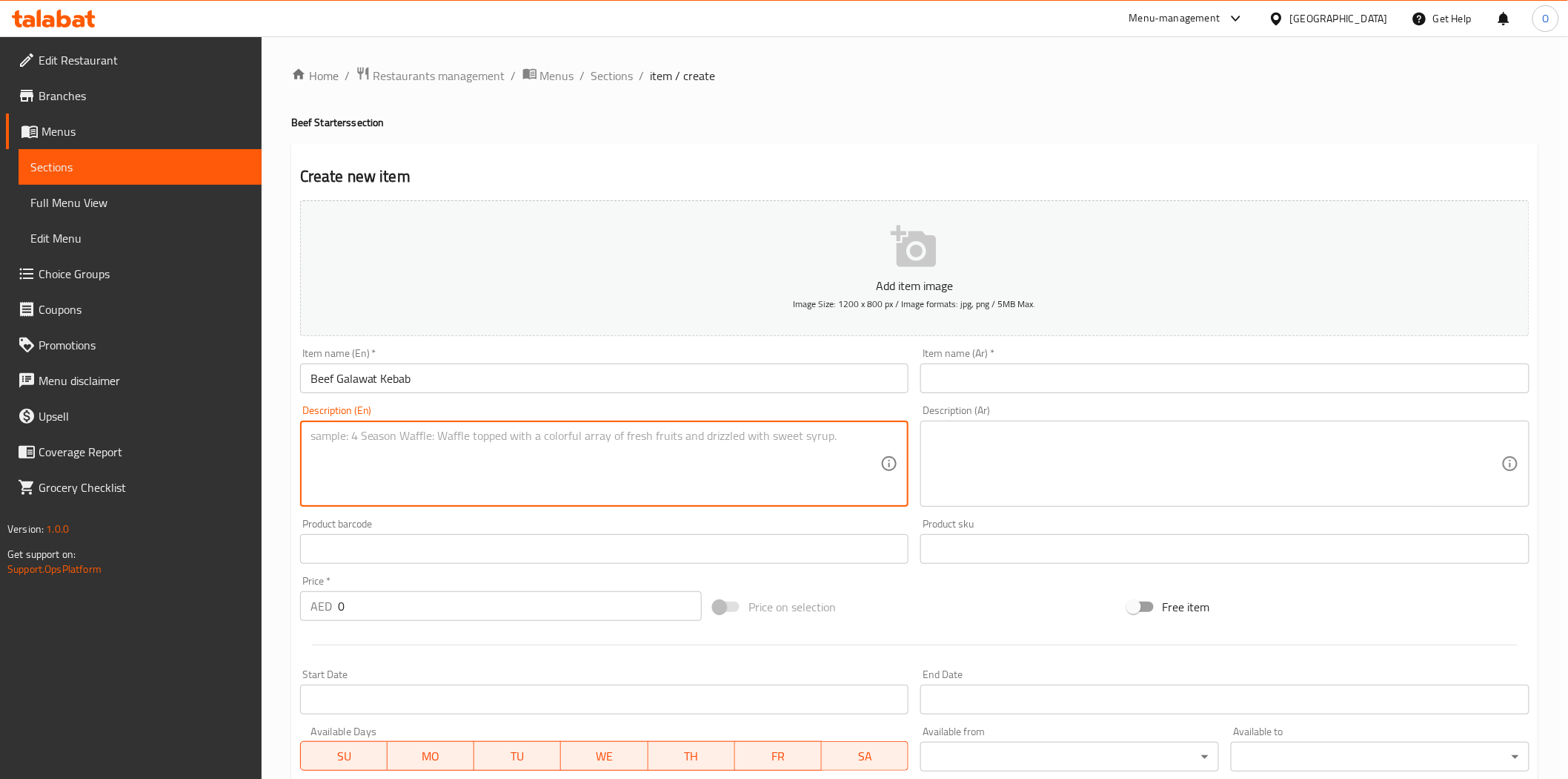
paste textarea "Soft, spiced kebabs that melt in your mouth, Lucknow-style"
paste textarea "4 Pcs"
type textarea "Soft, spiced kebabs that melt in your mouth, Lucknow-style 4 Pcs"
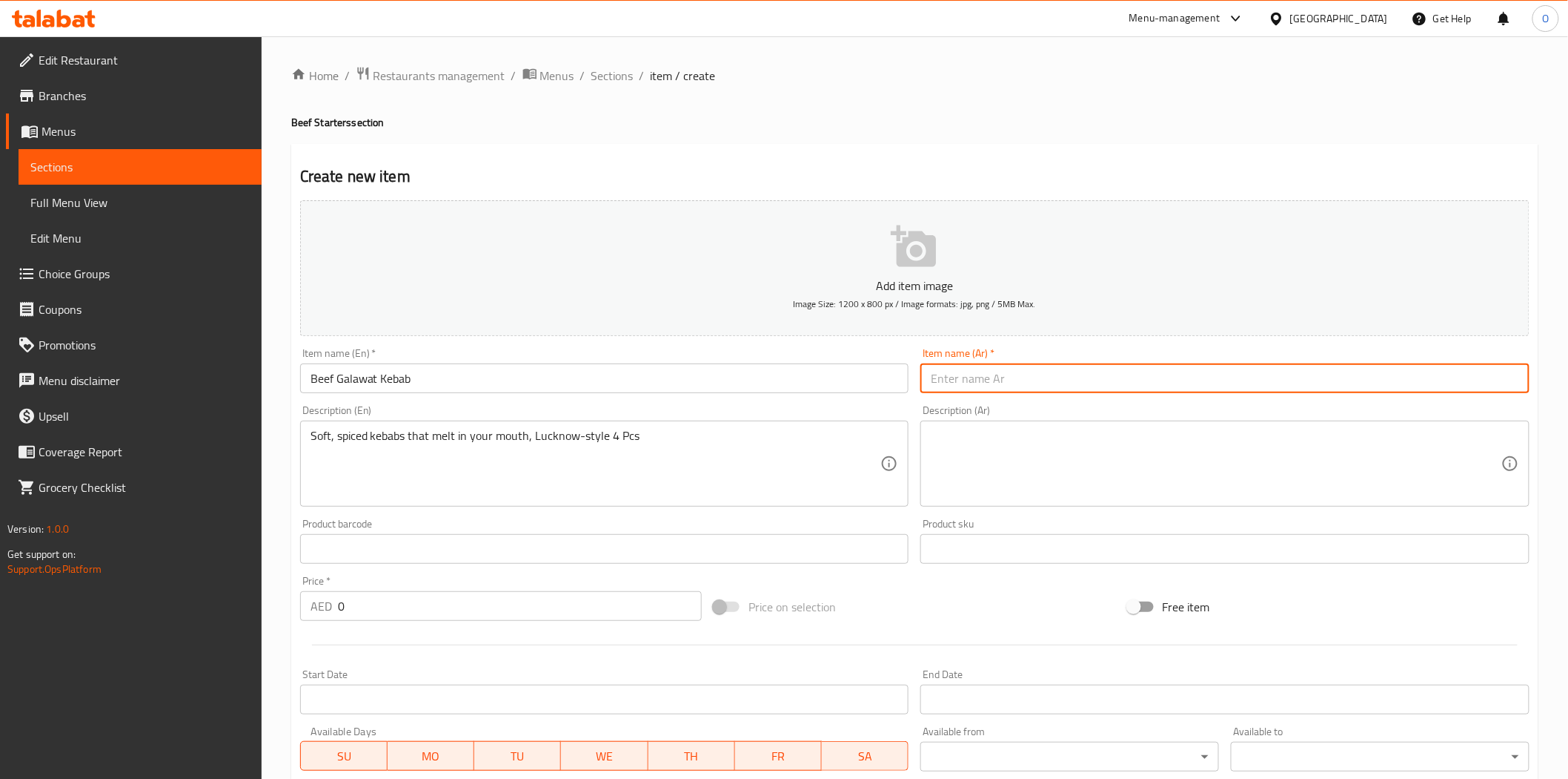
paste input "كباب لحم بقري جالاوات"
type input "كباب لحم بقري جالاوات"
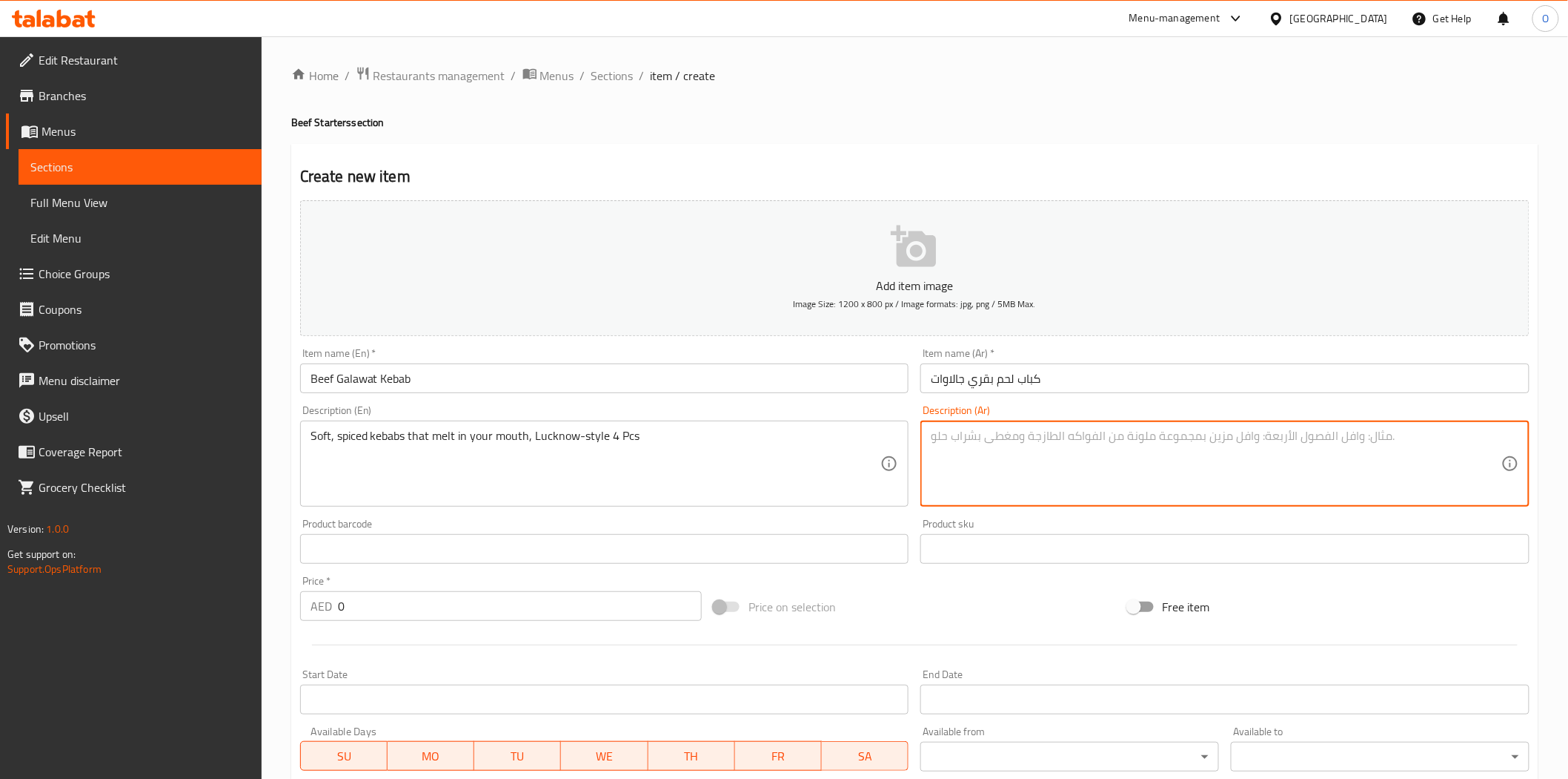
paste textarea "كباب طري متبل يذوب في فمك، على طريقة لكناو"
paste textarea "4 قطع"
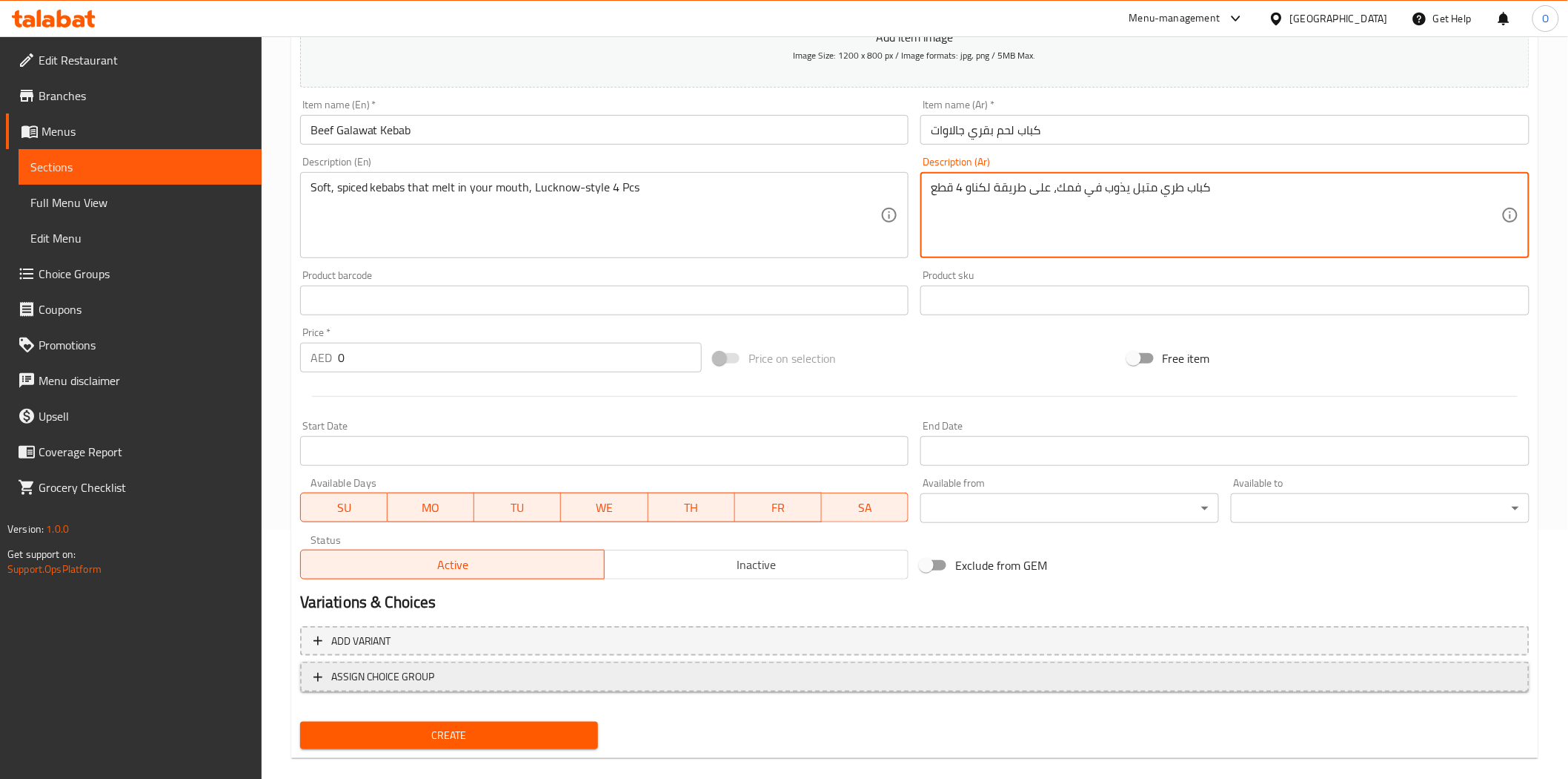
scroll to position [267, 0]
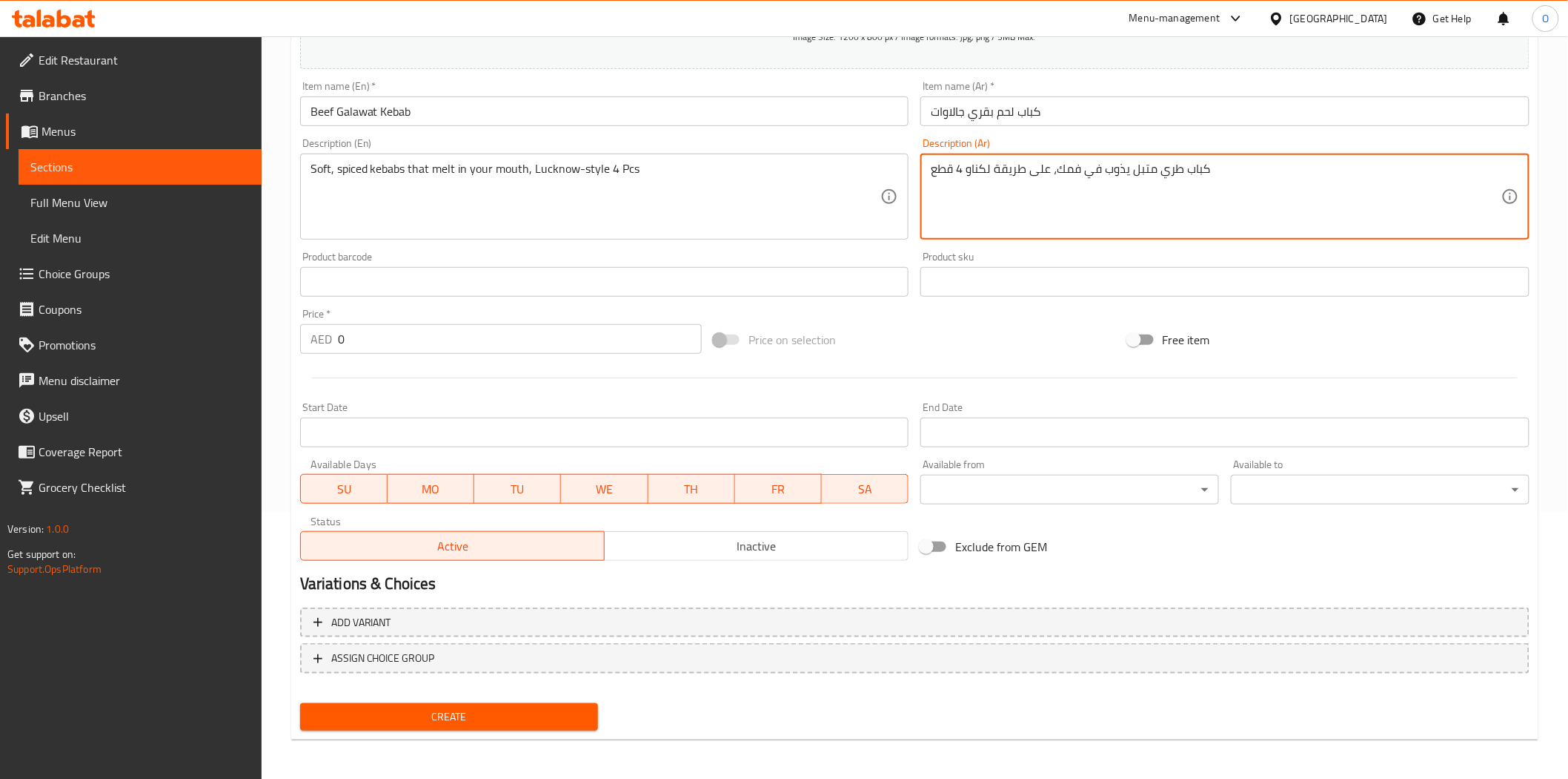
type textarea "كباب طري متبل يذوب في فمك، على طريقة لكناو 4 قطع"
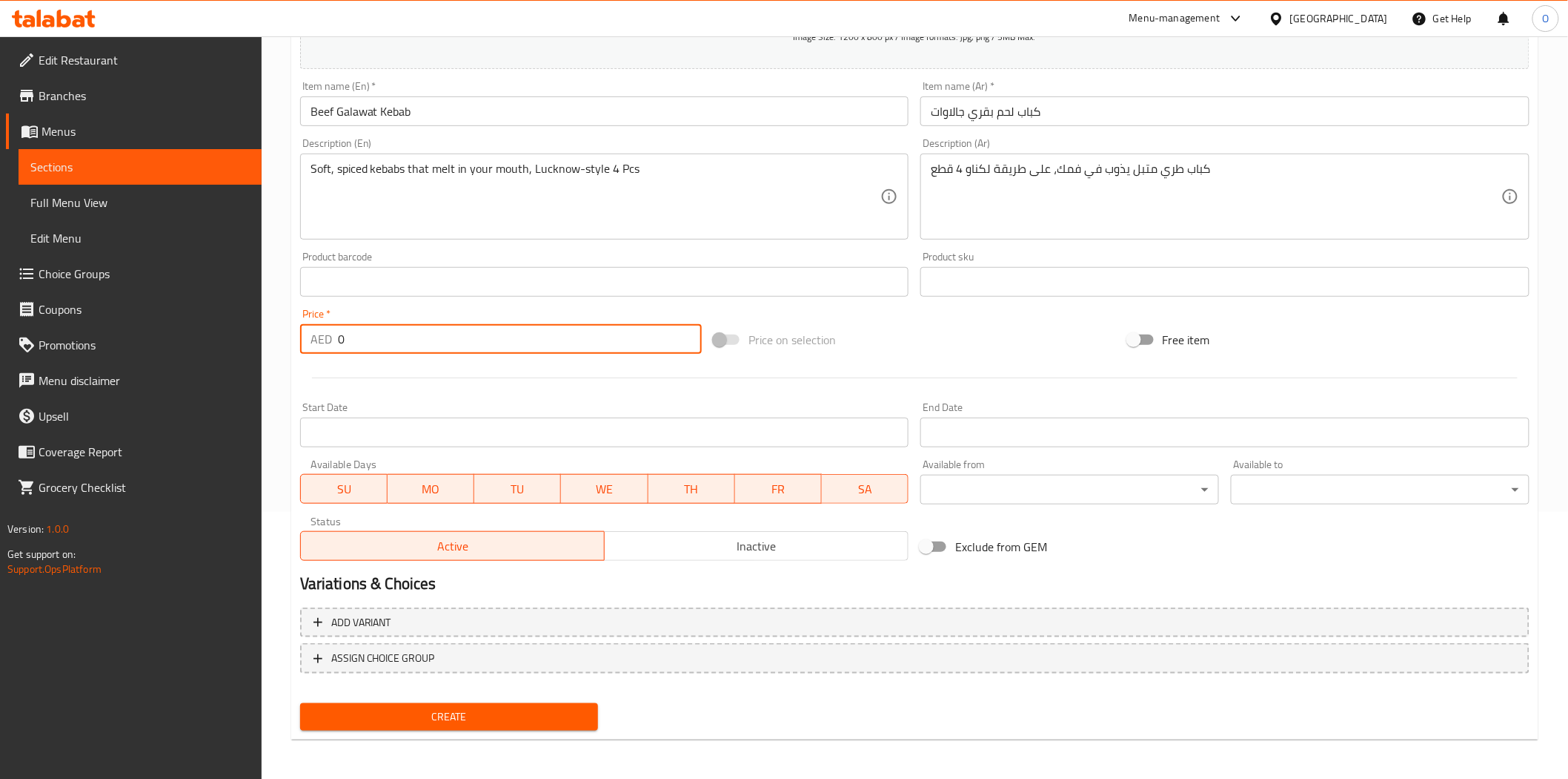
drag, startPoint x: 346, startPoint y: 341, endPoint x: 317, endPoint y: 345, distance: 29.3
click at [317, 345] on div "AED 0 Price *" at bounding box center [500, 339] width 402 height 29
paste input "4"
type input "40"
click at [395, 381] on div at bounding box center [915, 378] width 1241 height 37
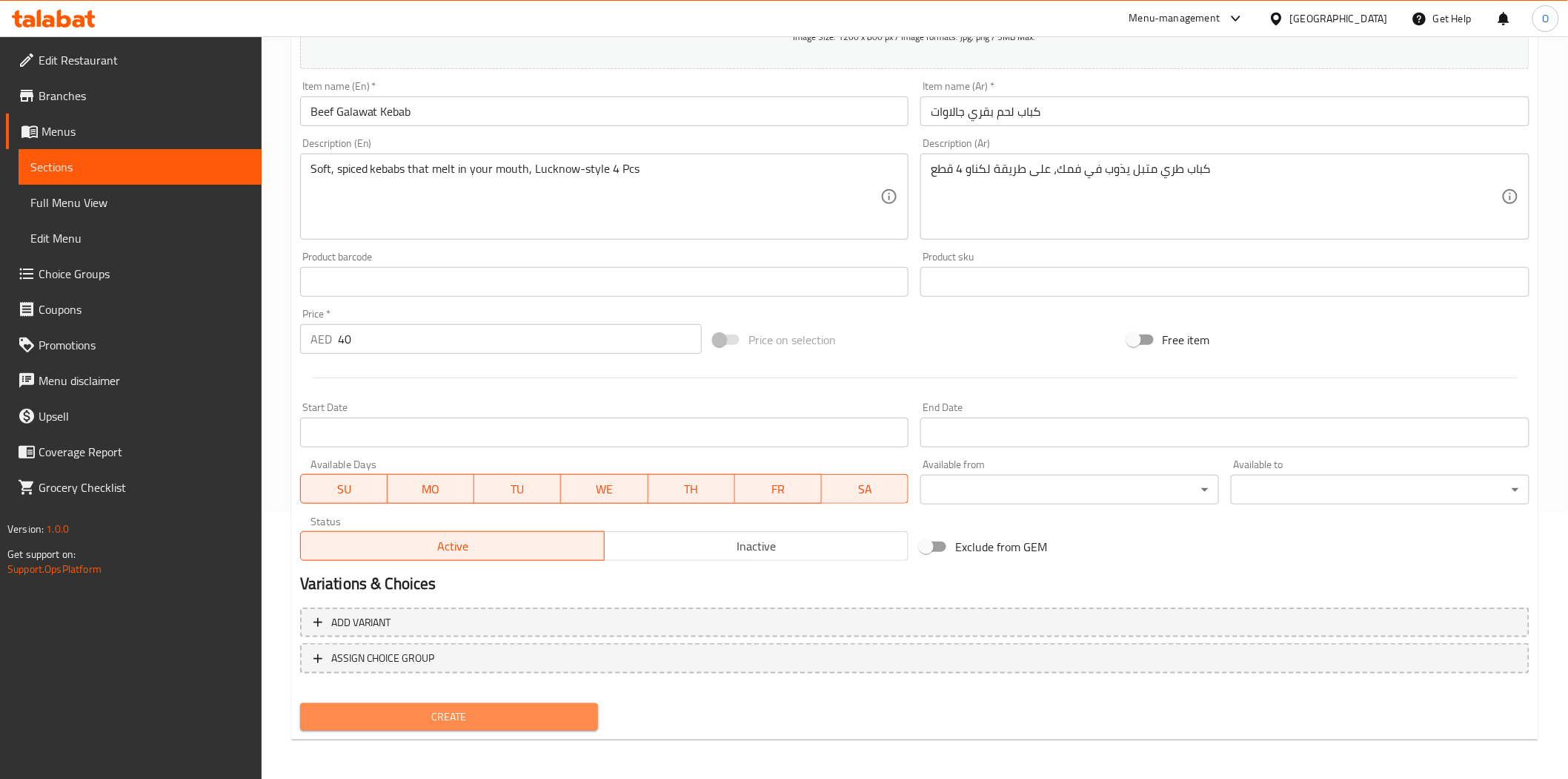
click at [345, 718] on span "Create" at bounding box center [449, 717] width 275 height 18
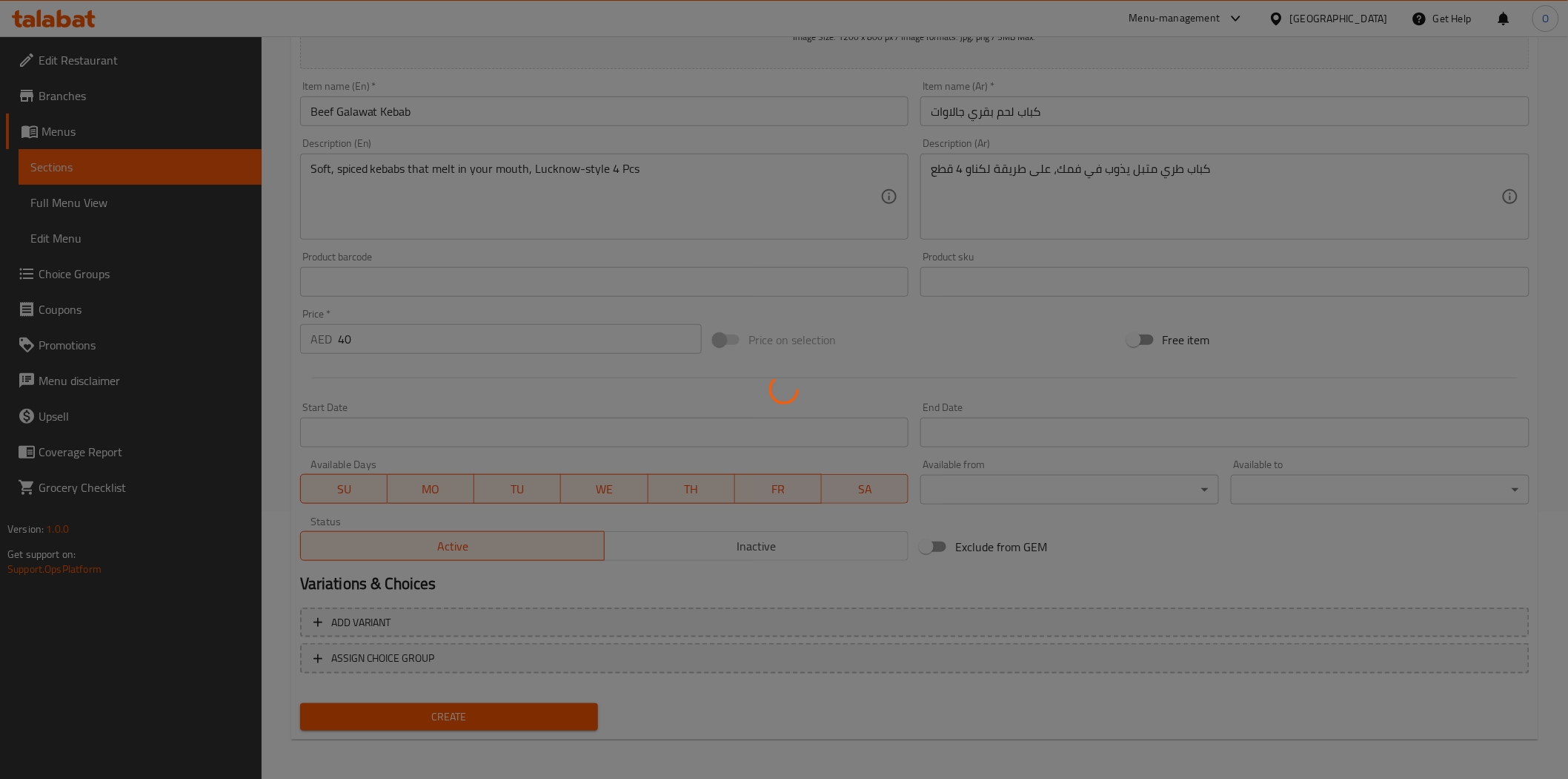
type input "0"
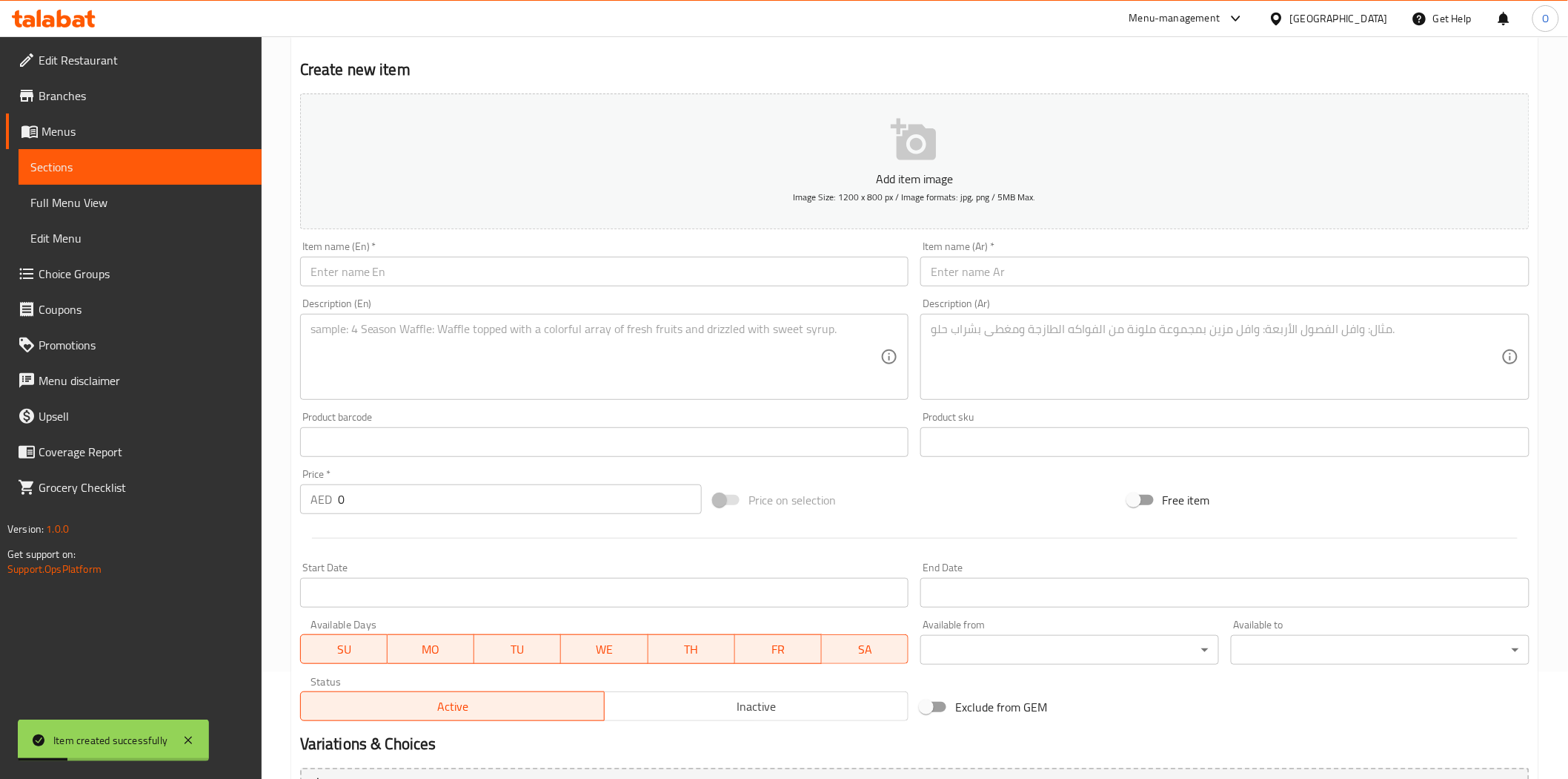
scroll to position [102, 0]
click at [449, 273] on input "text" at bounding box center [605, 276] width 609 height 29
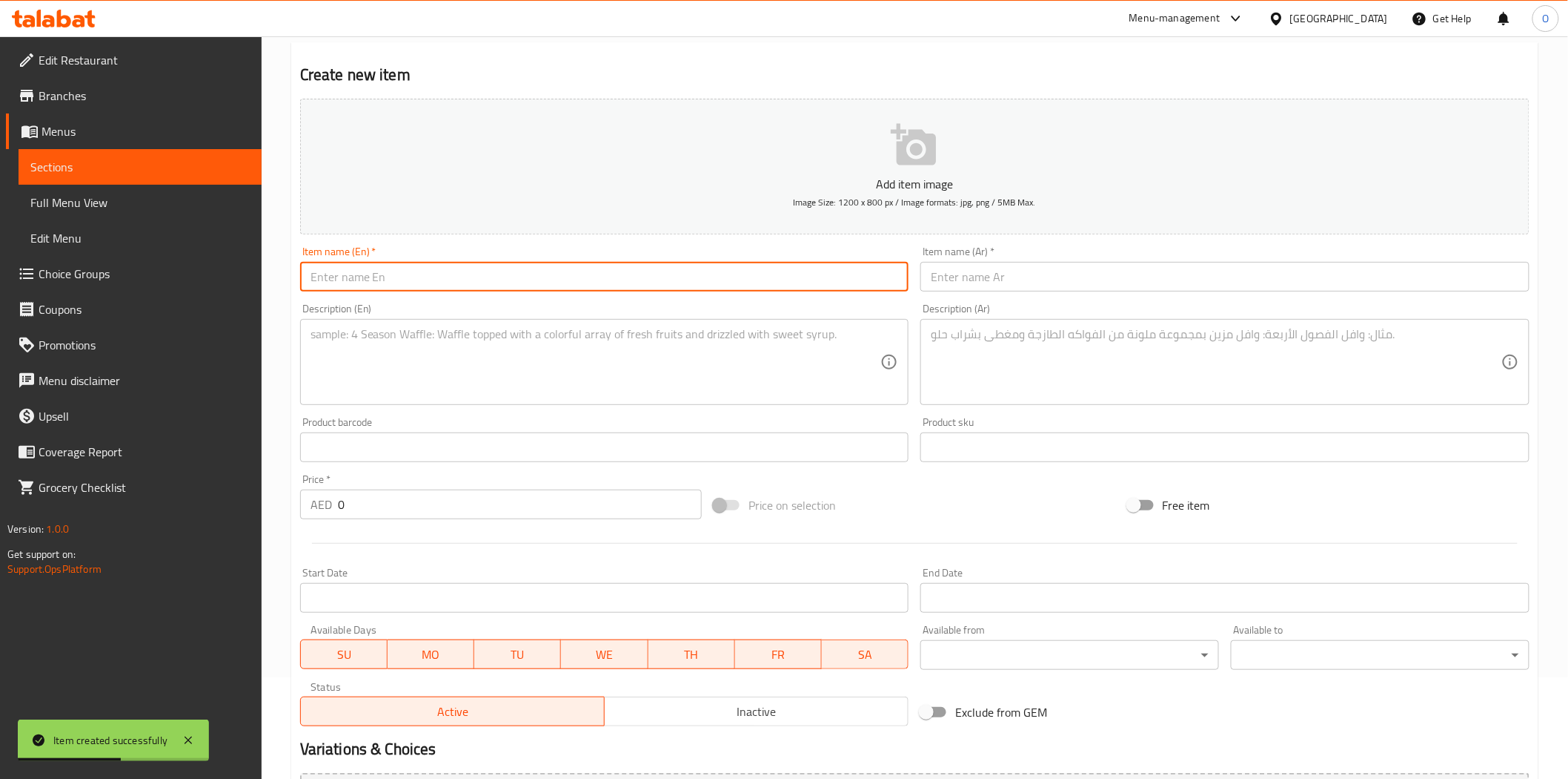
paste input "Beef Shami Kebab"
type input "Beef Shami Kebab"
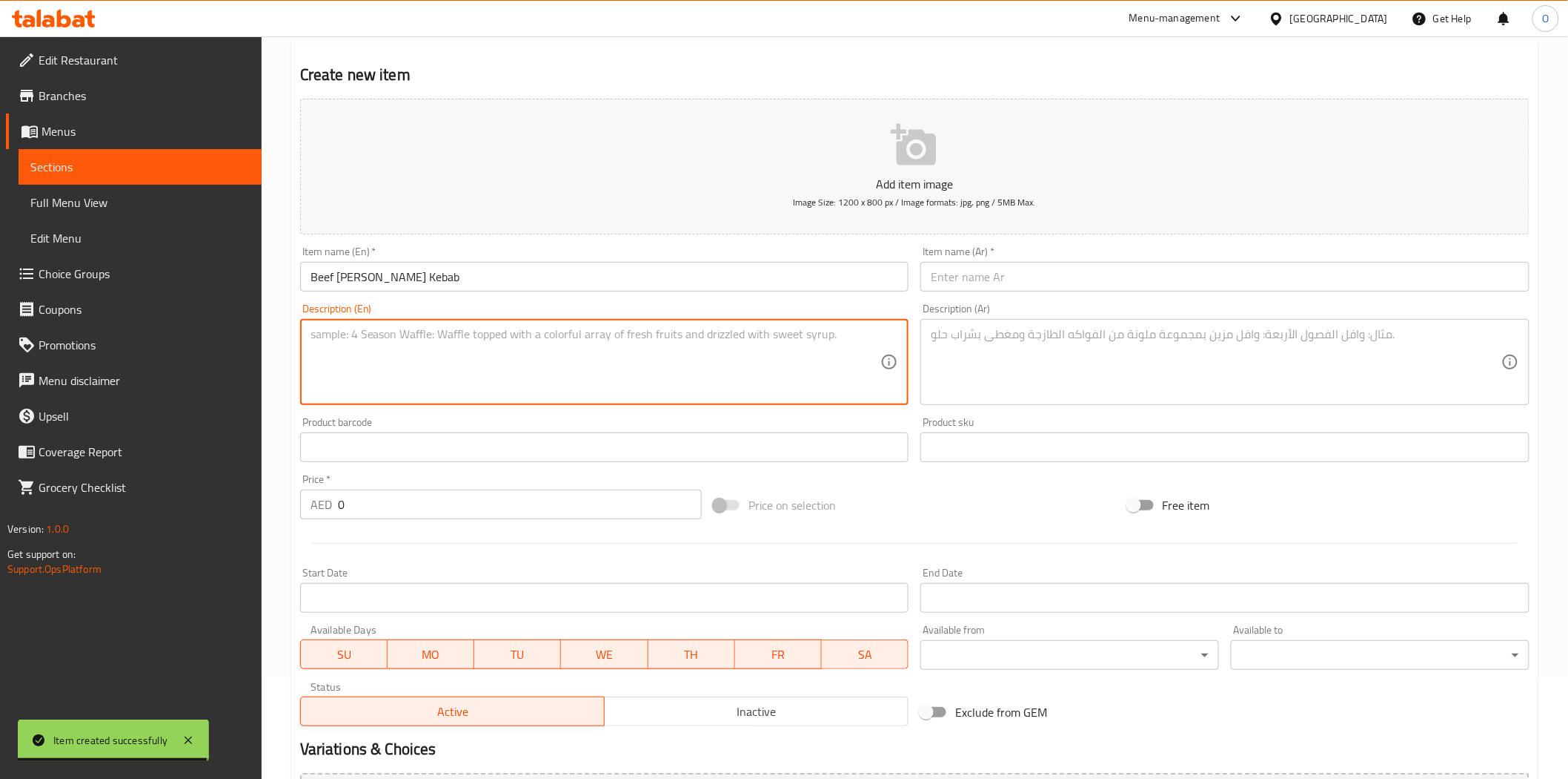
paste textarea "Pan-fried minced mutton patties with a touch of lentils and spice"
paste textarea "4 Pcs"
type textarea "Pan-fried minced mutton patties with a touch of lentils and spice 4 Pcs"
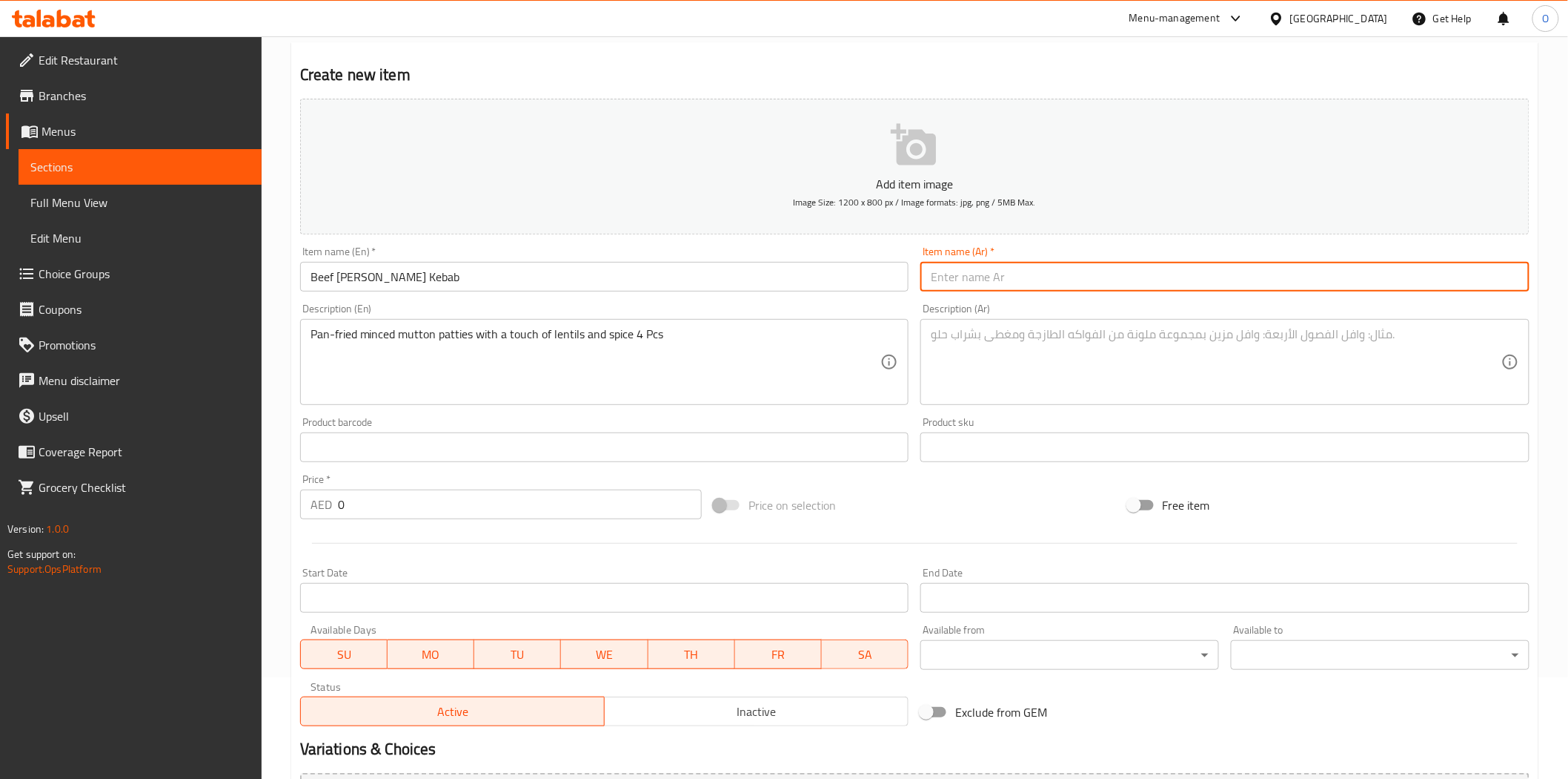
paste input "كباب لحم شامي"
type input "كباب لحم شامي"
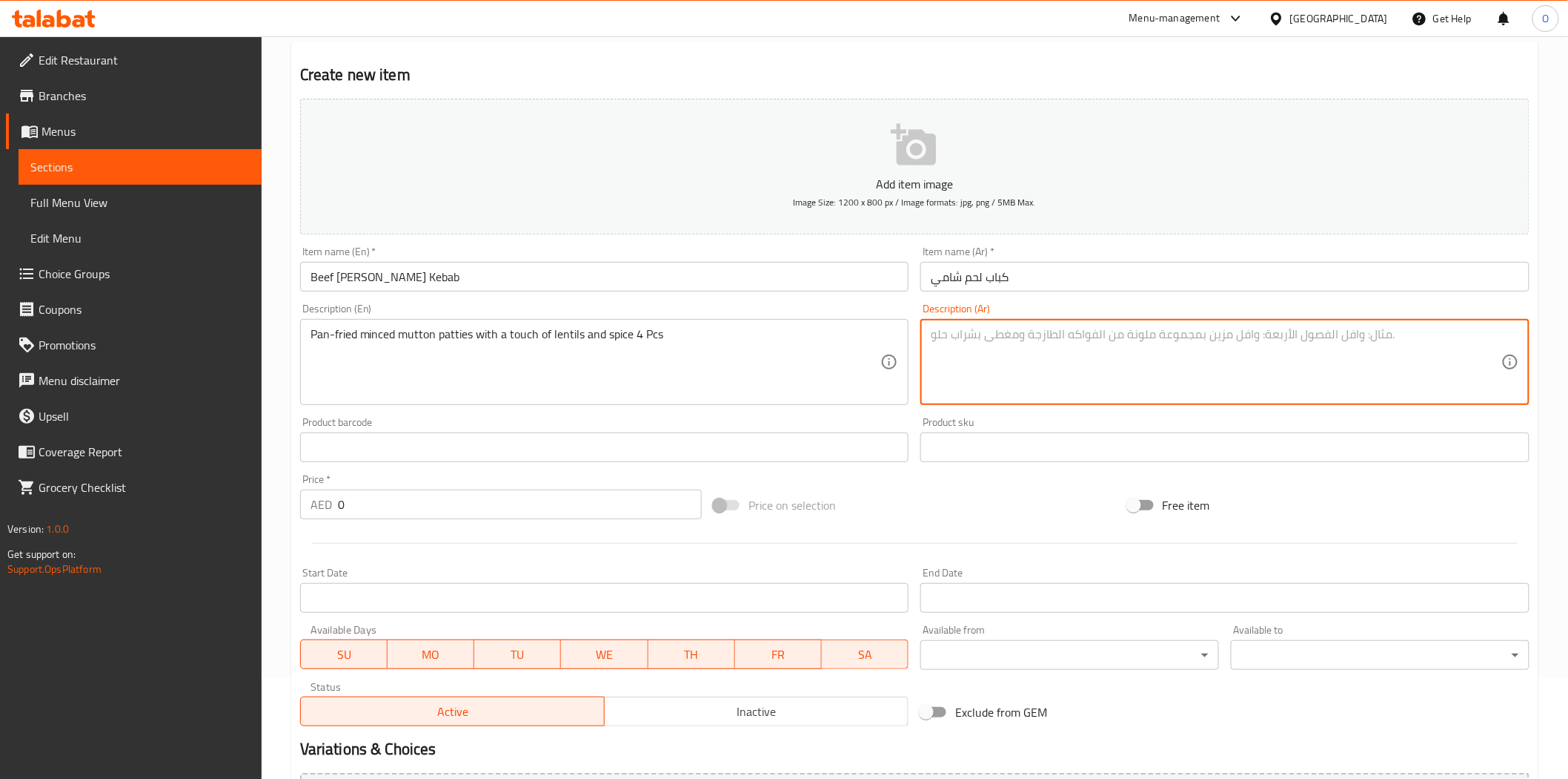
paste textarea "فطائر لحم ضأن مفروم مقلية مع لمسة من العدس والتوابل"
paste textarea "4 قطع"
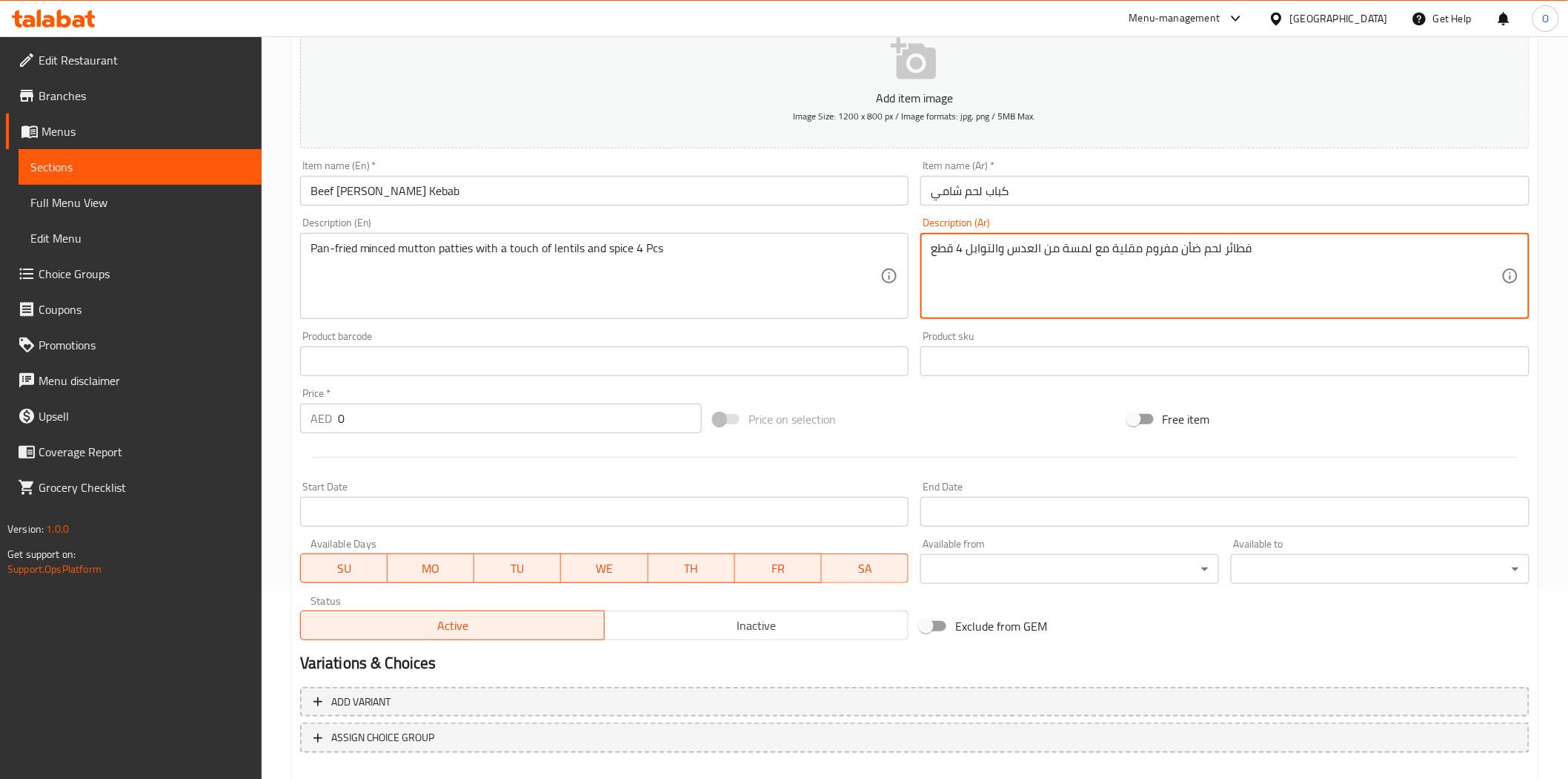
scroll to position [267, 0]
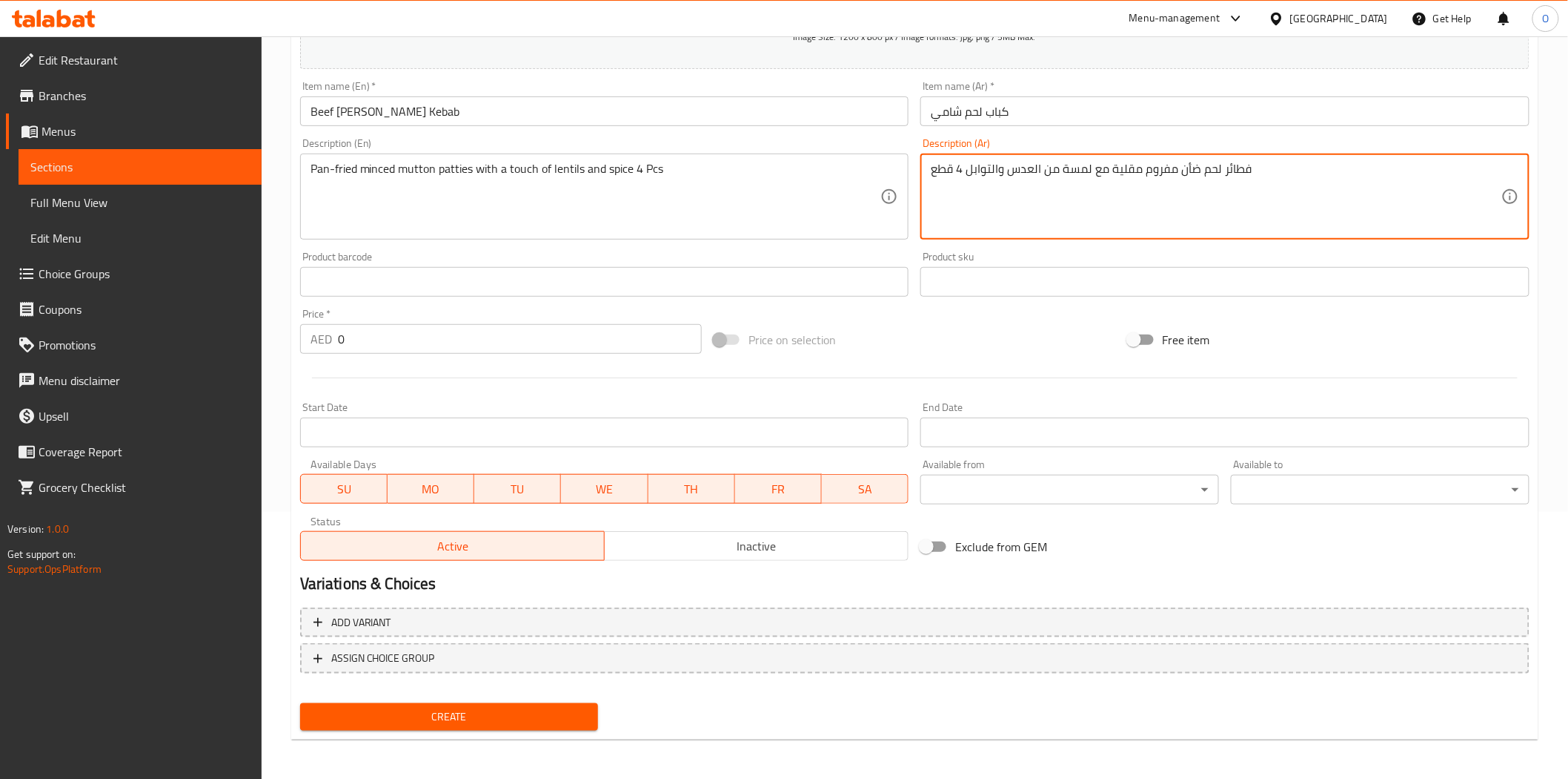
type textarea "فطائر لحم ضأن مفروم مقلية مع لمسة من العدس والتوابل 4 قطع"
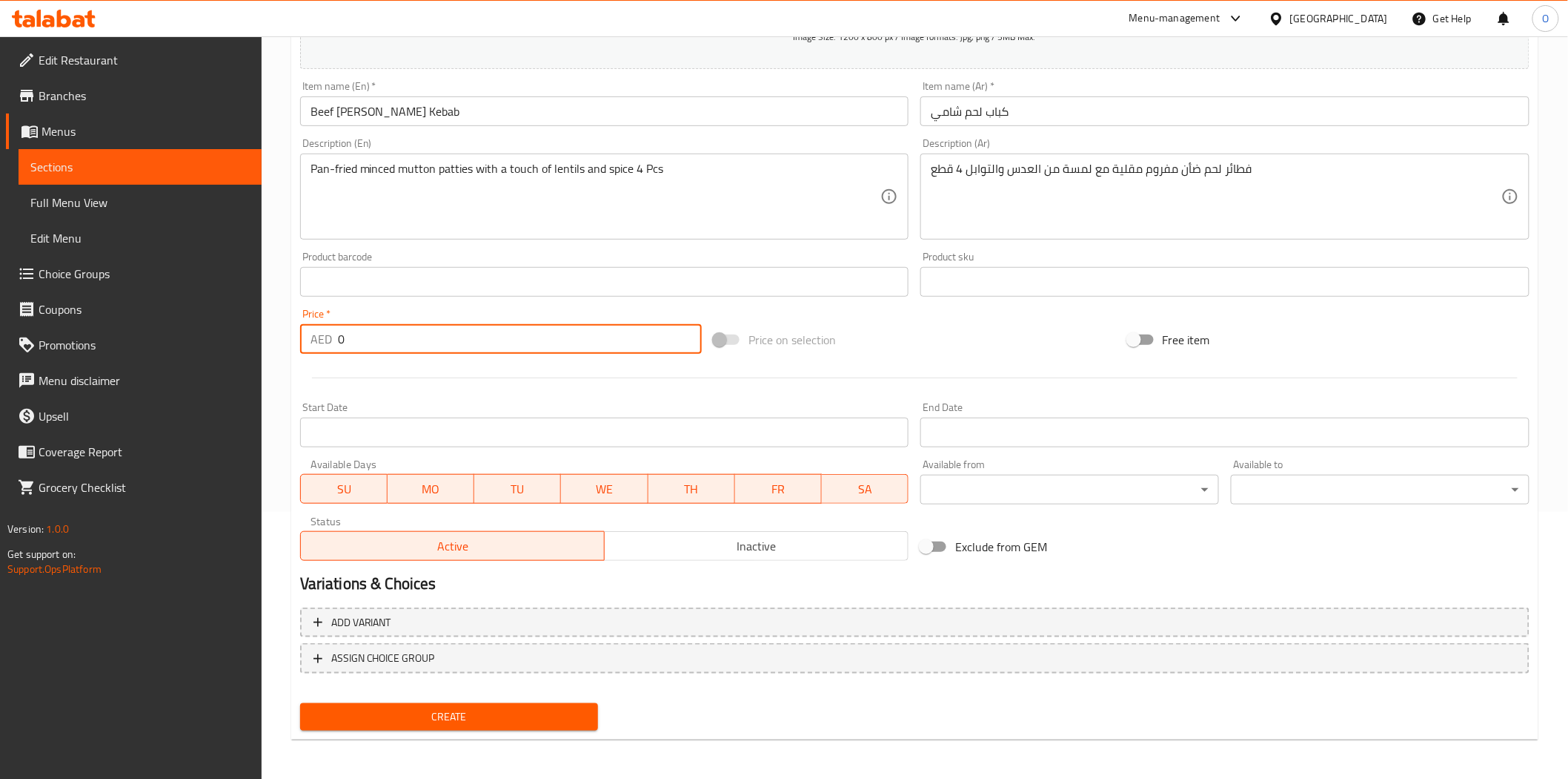
drag, startPoint x: 349, startPoint y: 334, endPoint x: 334, endPoint y: 344, distance: 18.0
click at [328, 342] on div "AED 0 Price *" at bounding box center [500, 339] width 402 height 29
paste input "4"
type input "40"
click at [416, 385] on div at bounding box center [915, 378] width 1241 height 37
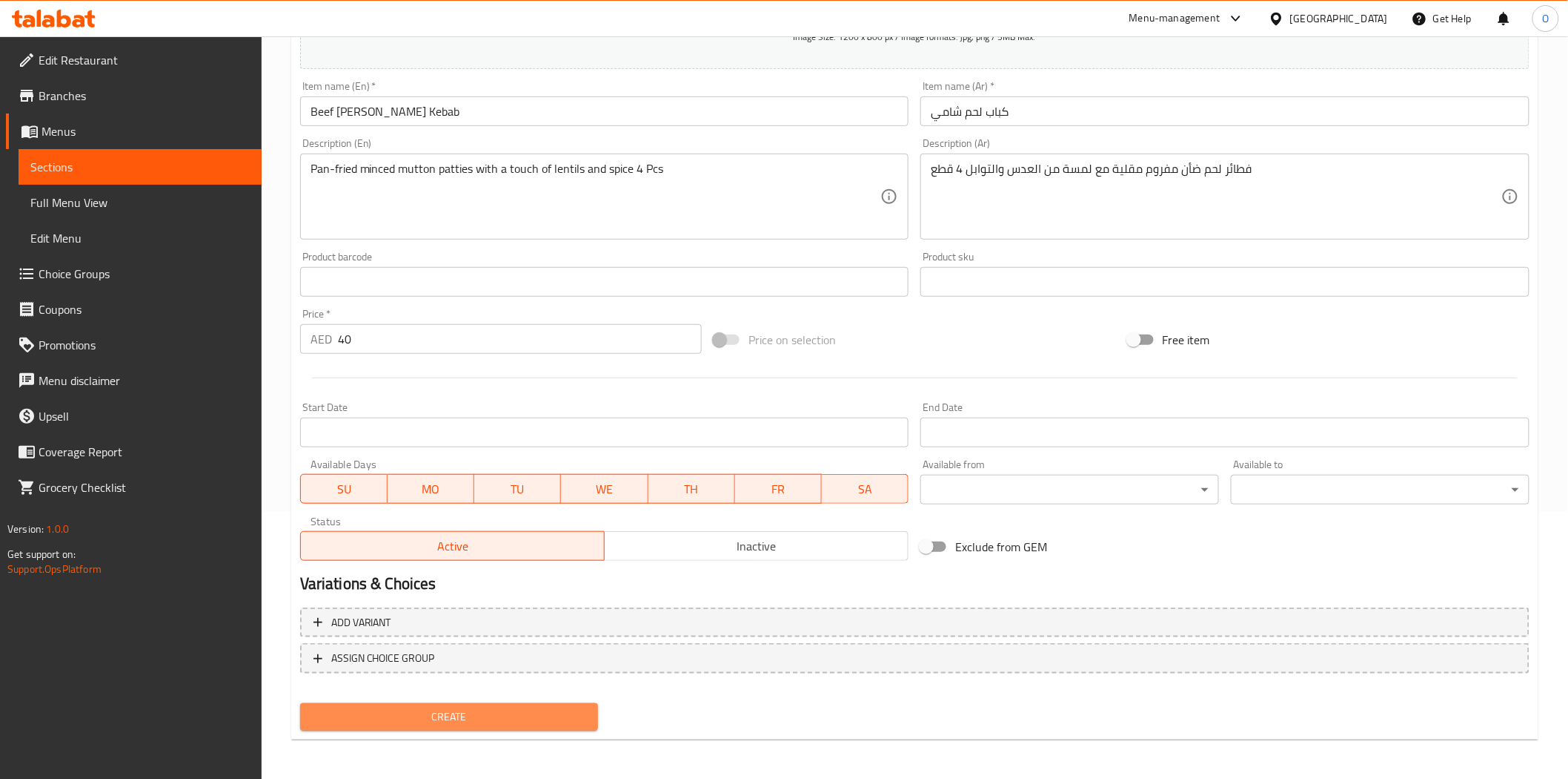
click at [399, 709] on span "Create" at bounding box center [449, 717] width 275 height 18
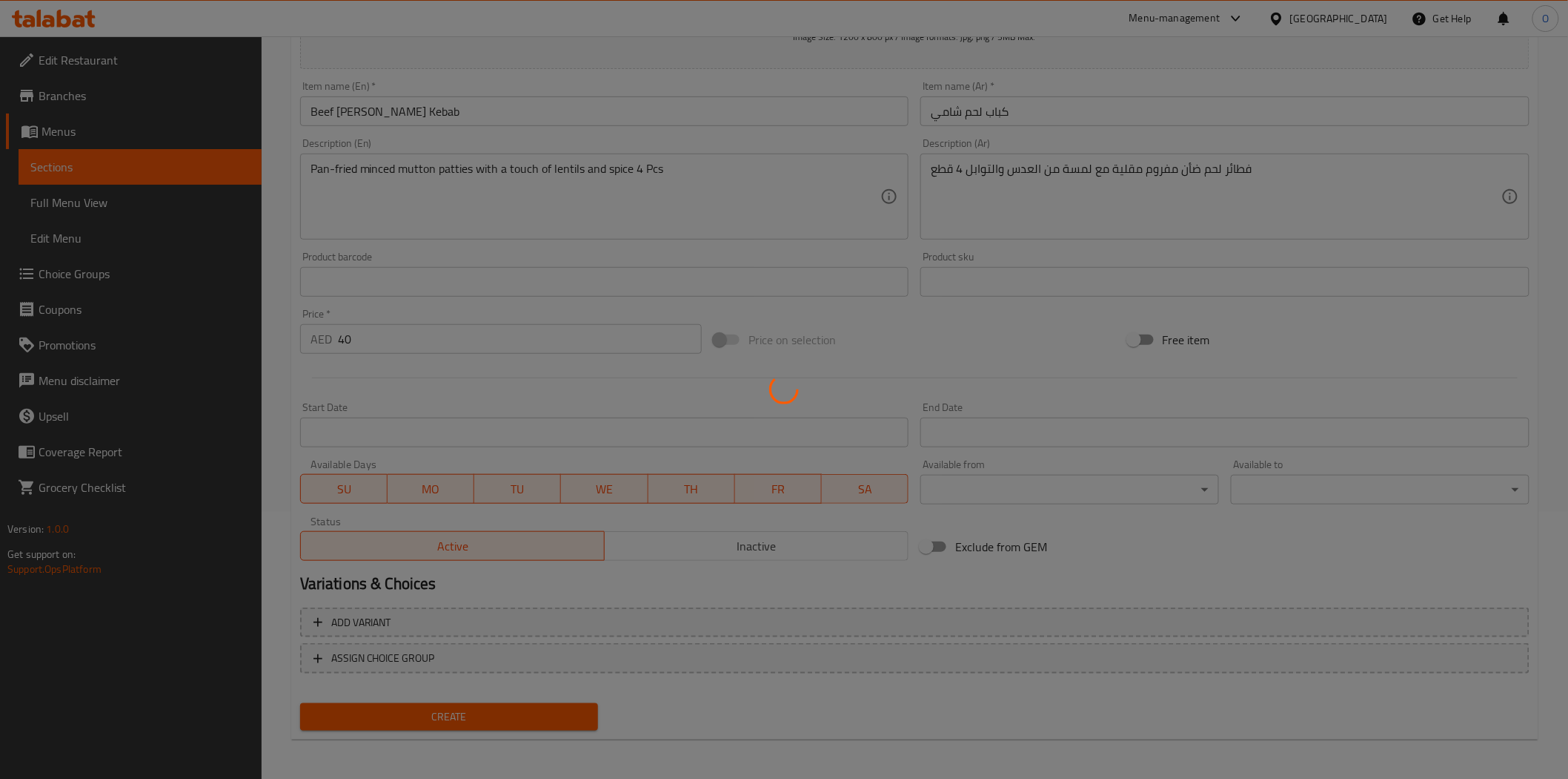
type input "0"
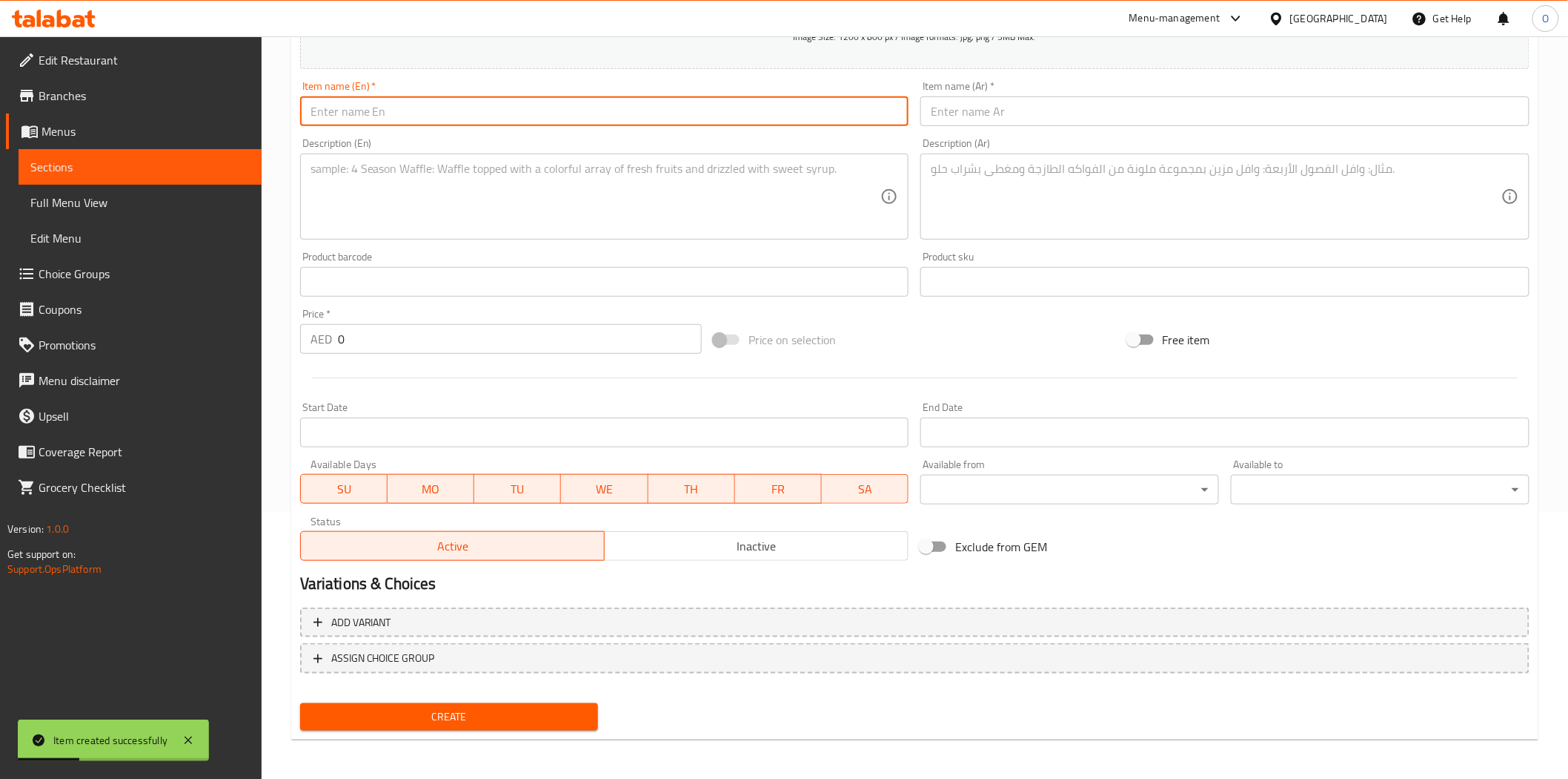
paste input "Beef Bihari Kebab"
type input "Beef Bihari Kebab"
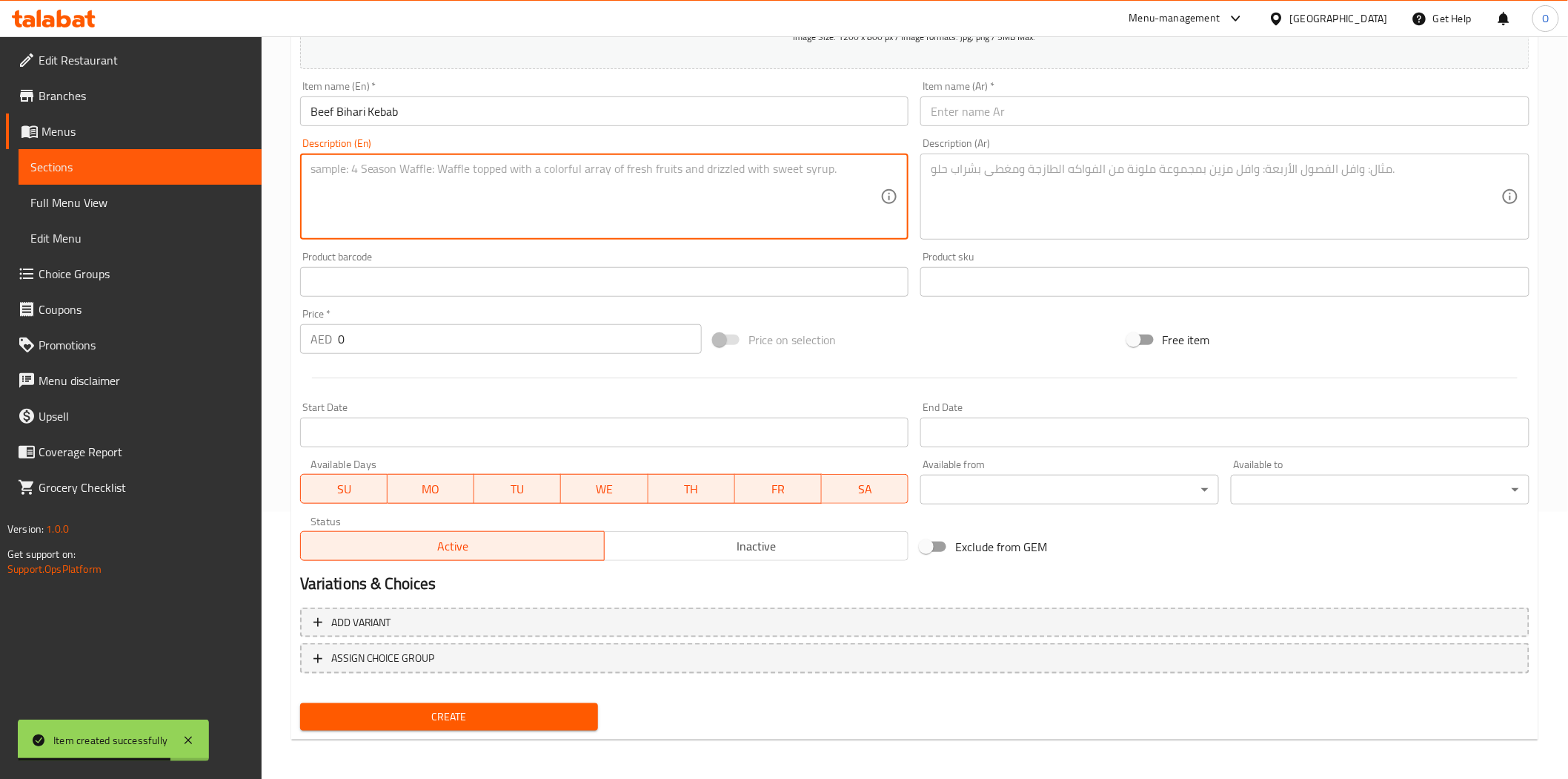
paste textarea "Tender mutton slices marinated and grilled with rich flavors."
type textarea "Tender mutton slices marinated and grilled with rich flavors."
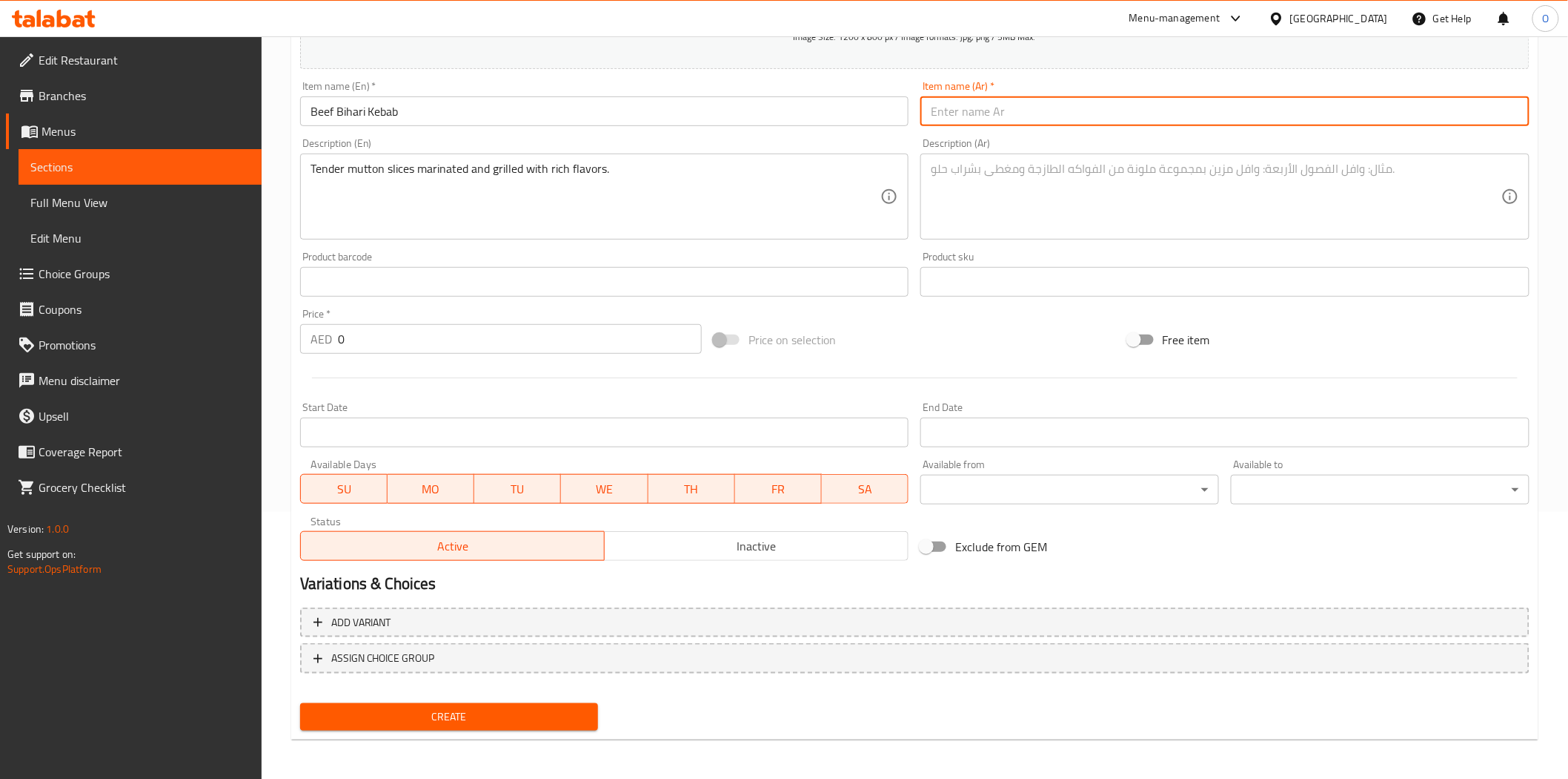
paste input "كباب لحم البقر البيهاري"
click at [999, 116] on input "كباب لحم البقر البيهاري" at bounding box center [1225, 111] width 609 height 29
click at [976, 114] on input "كباب لحم بقر البيهاري" at bounding box center [1225, 111] width 609 height 29
type input "كباب لحم بقري البيهاري"
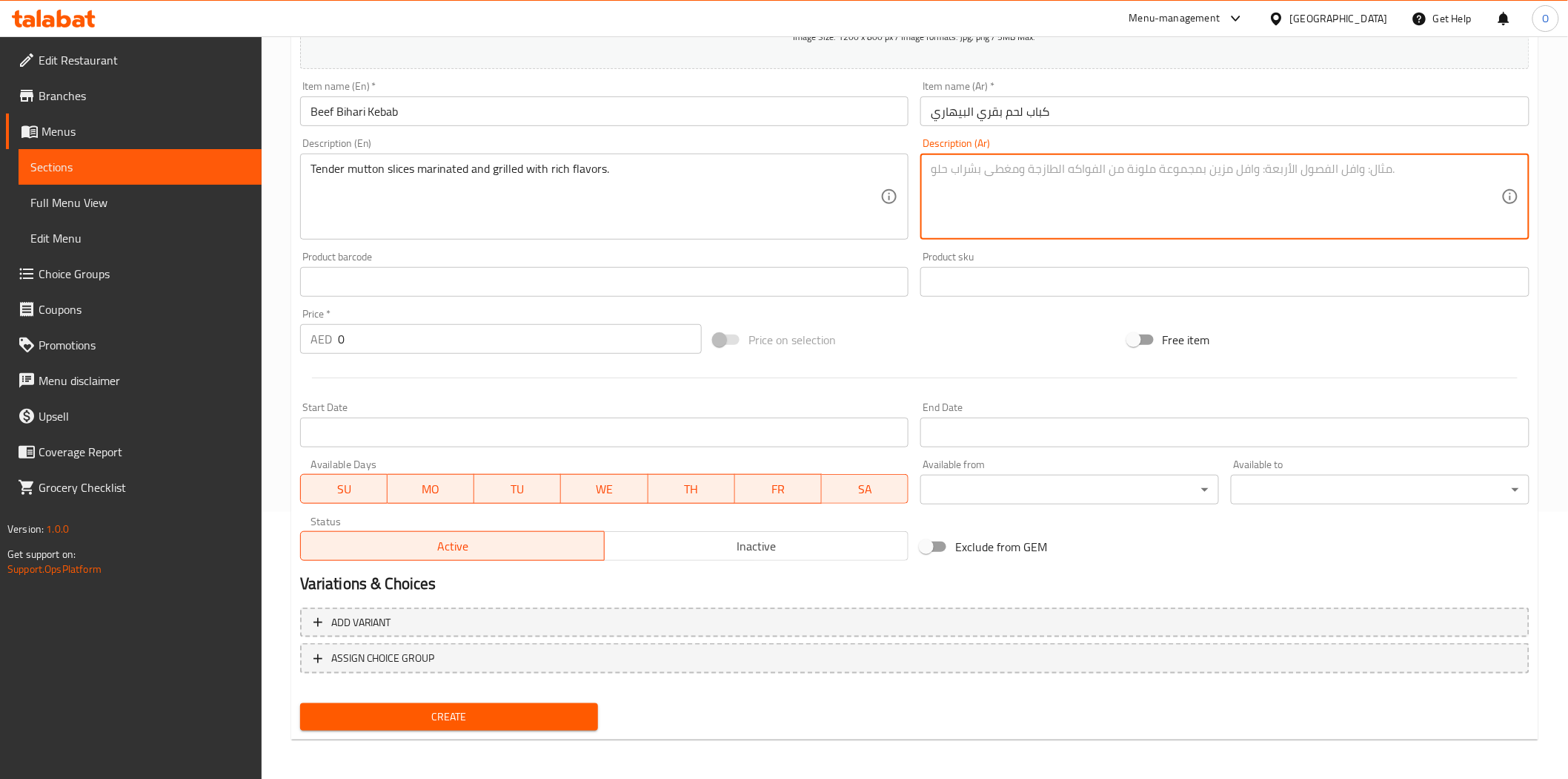
paste textarea "شرائح لحم ضأن طرية متبلة ومشوية مع نكهات غنية."
type textarea "شرائح لحم ضأن طرية متبلة ومشوية مع نكهات غنية."
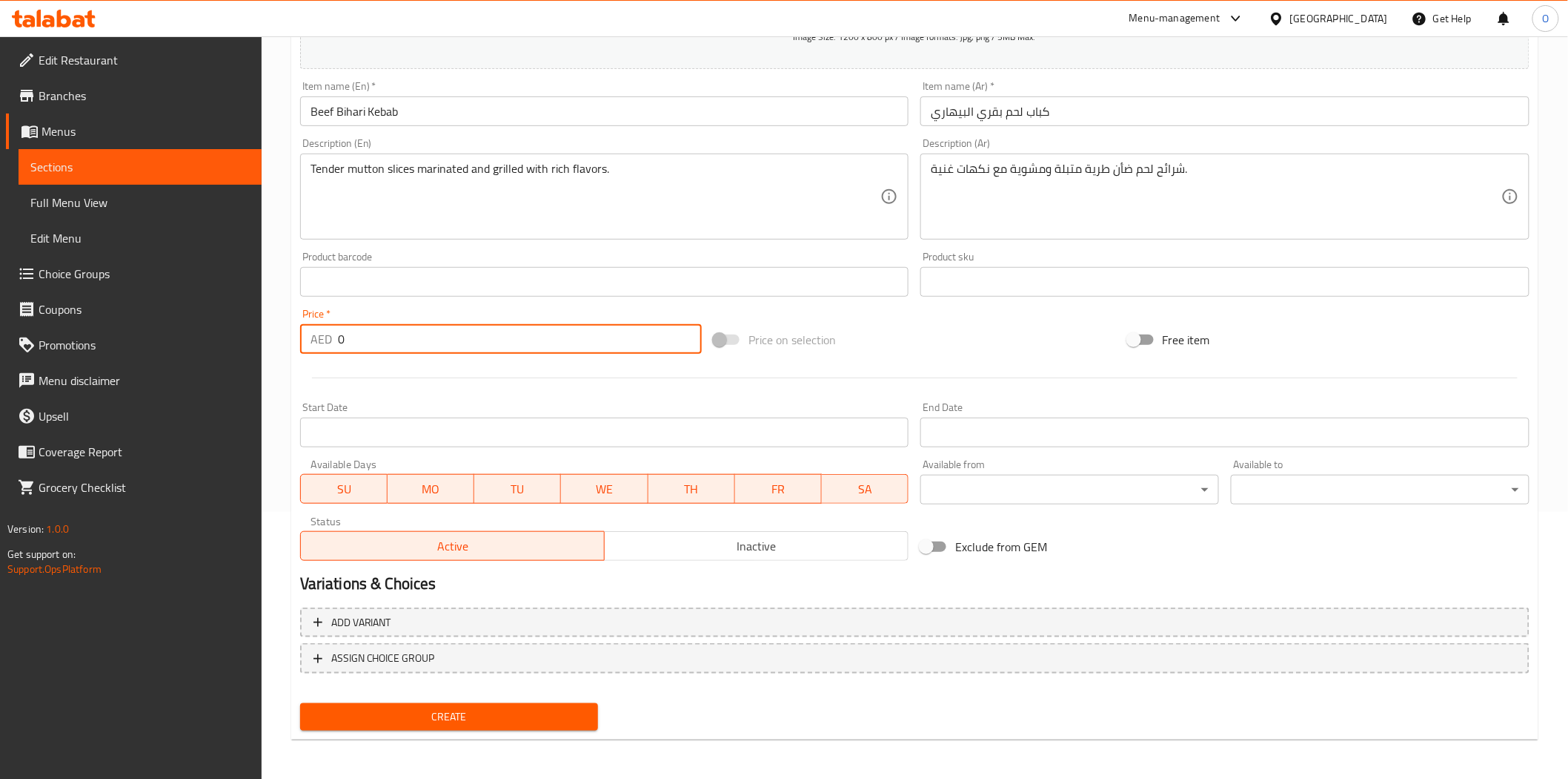
drag, startPoint x: 345, startPoint y: 341, endPoint x: 330, endPoint y: 339, distance: 15.1
click at [330, 339] on div "AED 0 Price *" at bounding box center [500, 339] width 402 height 29
paste input "48"
type input "48"
click at [375, 385] on div at bounding box center [915, 378] width 1241 height 37
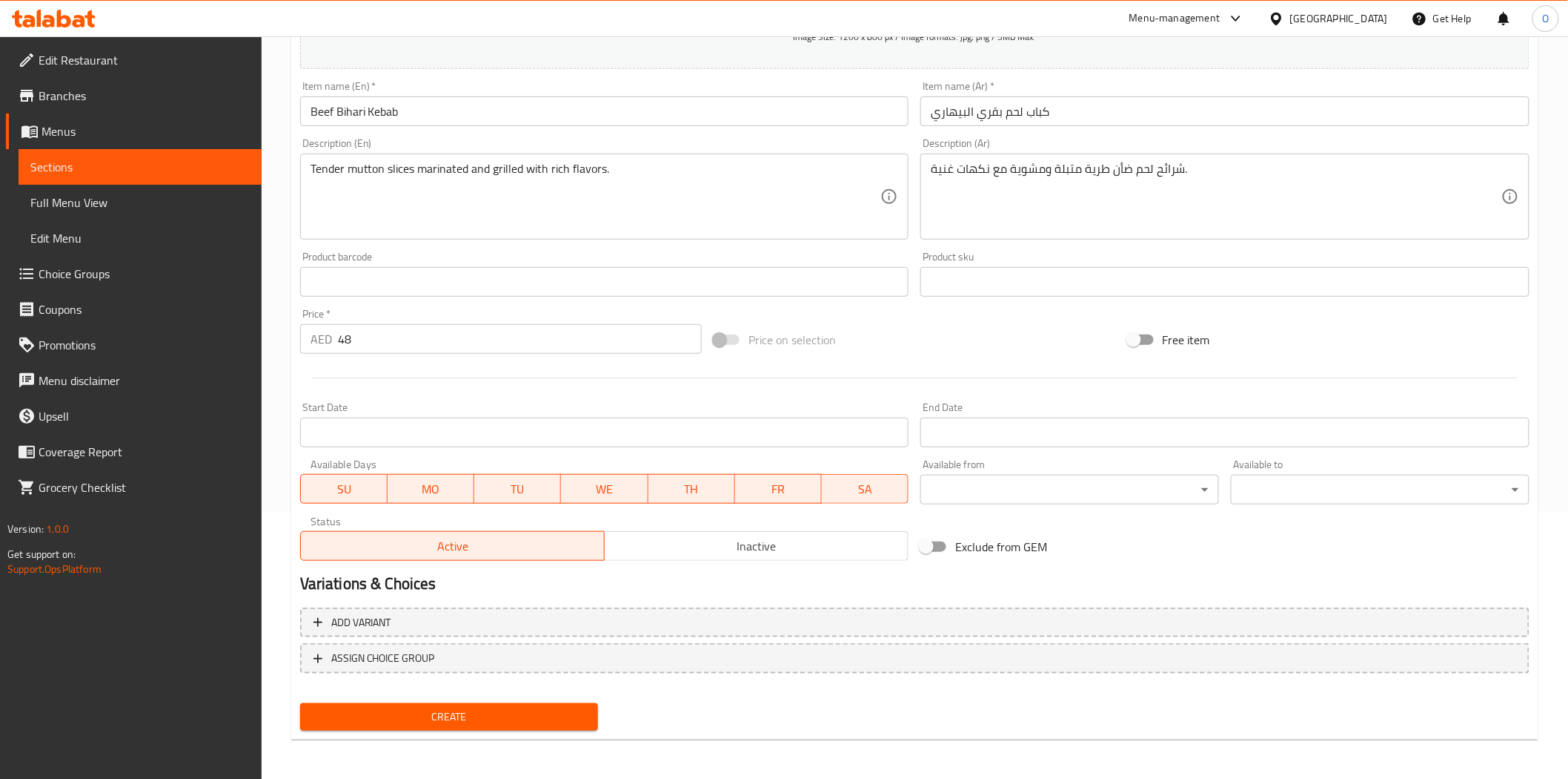
click at [329, 713] on span "Create" at bounding box center [449, 717] width 275 height 18
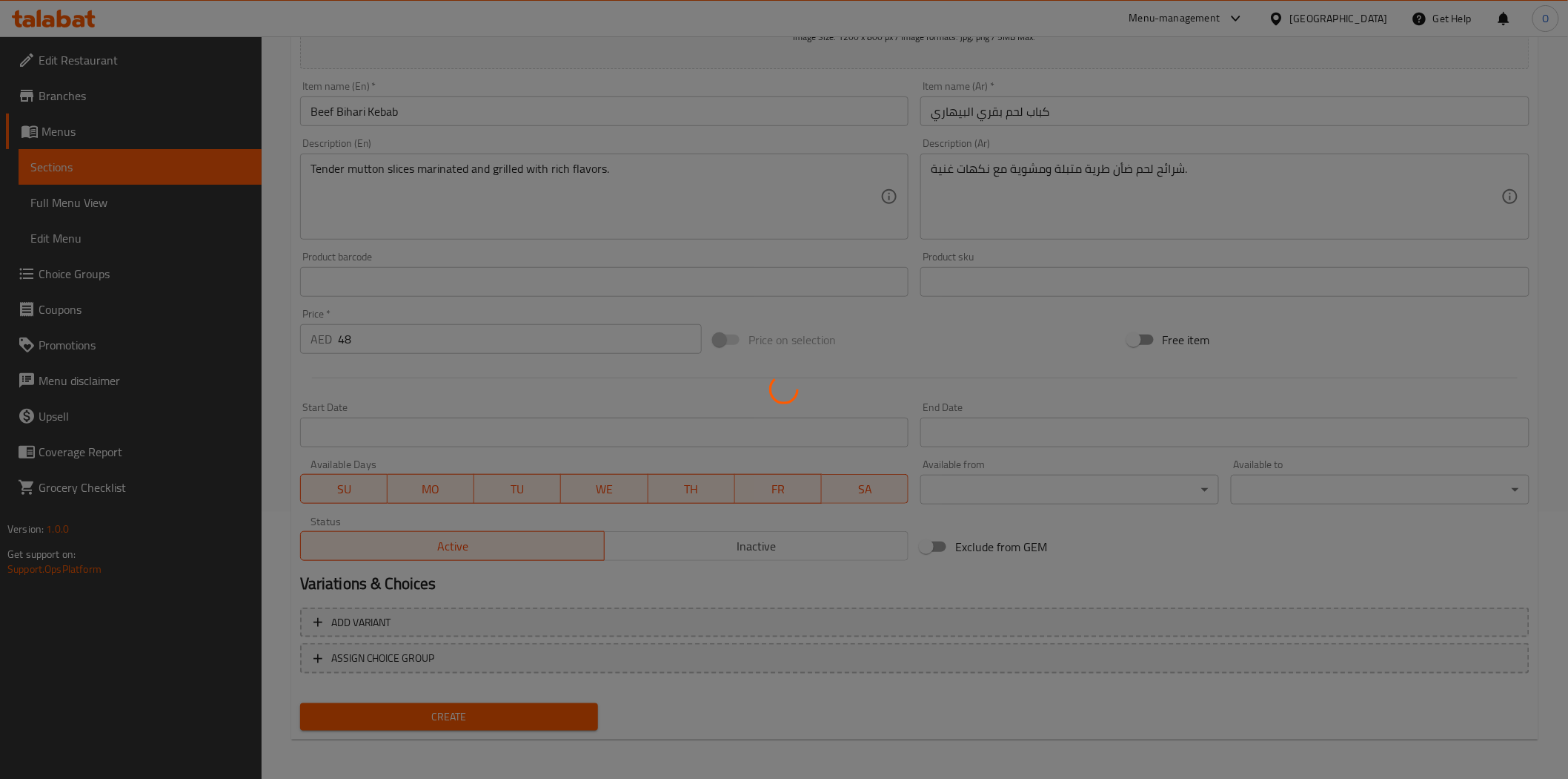
type input "0"
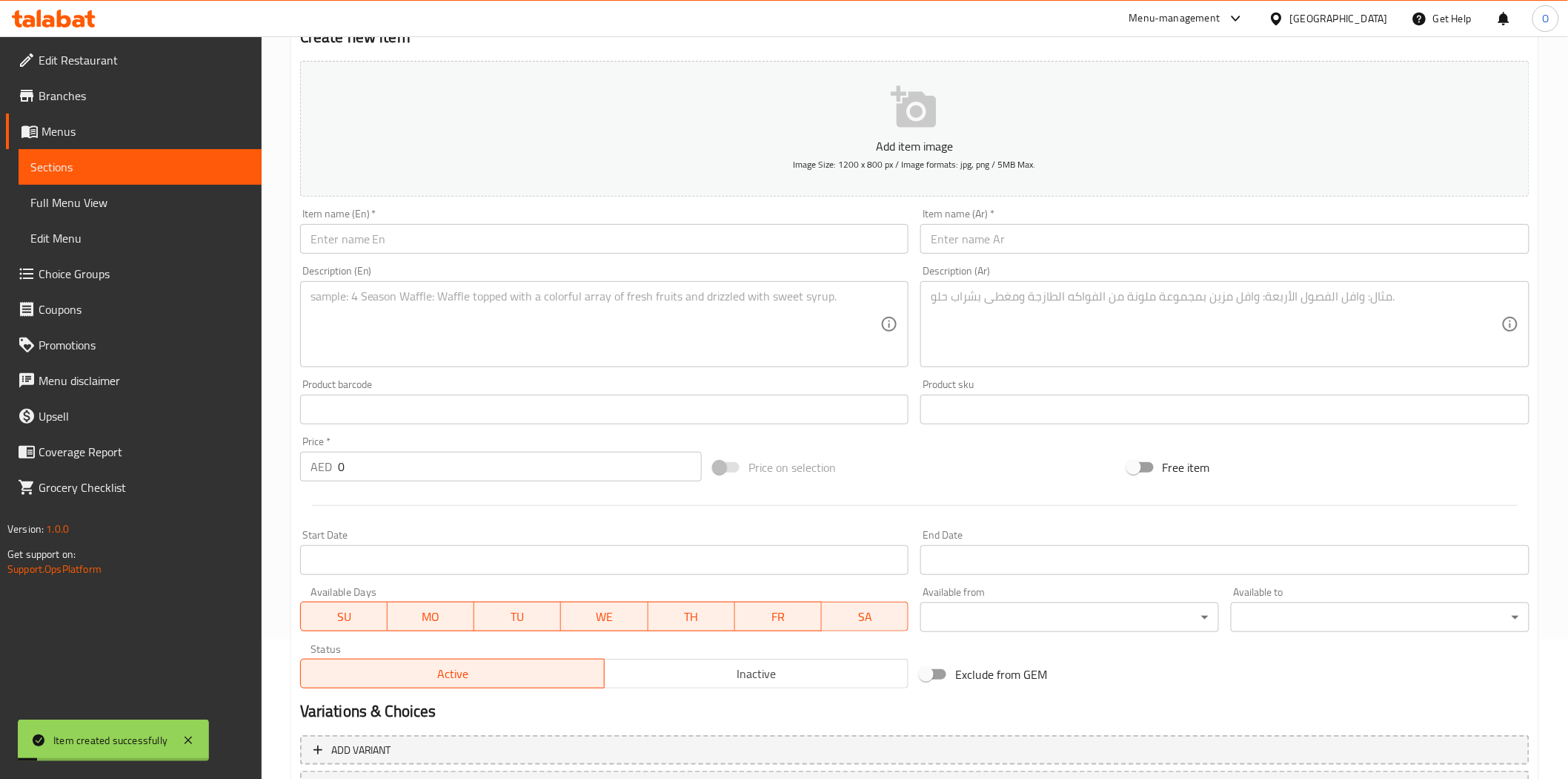
scroll to position [0, 0]
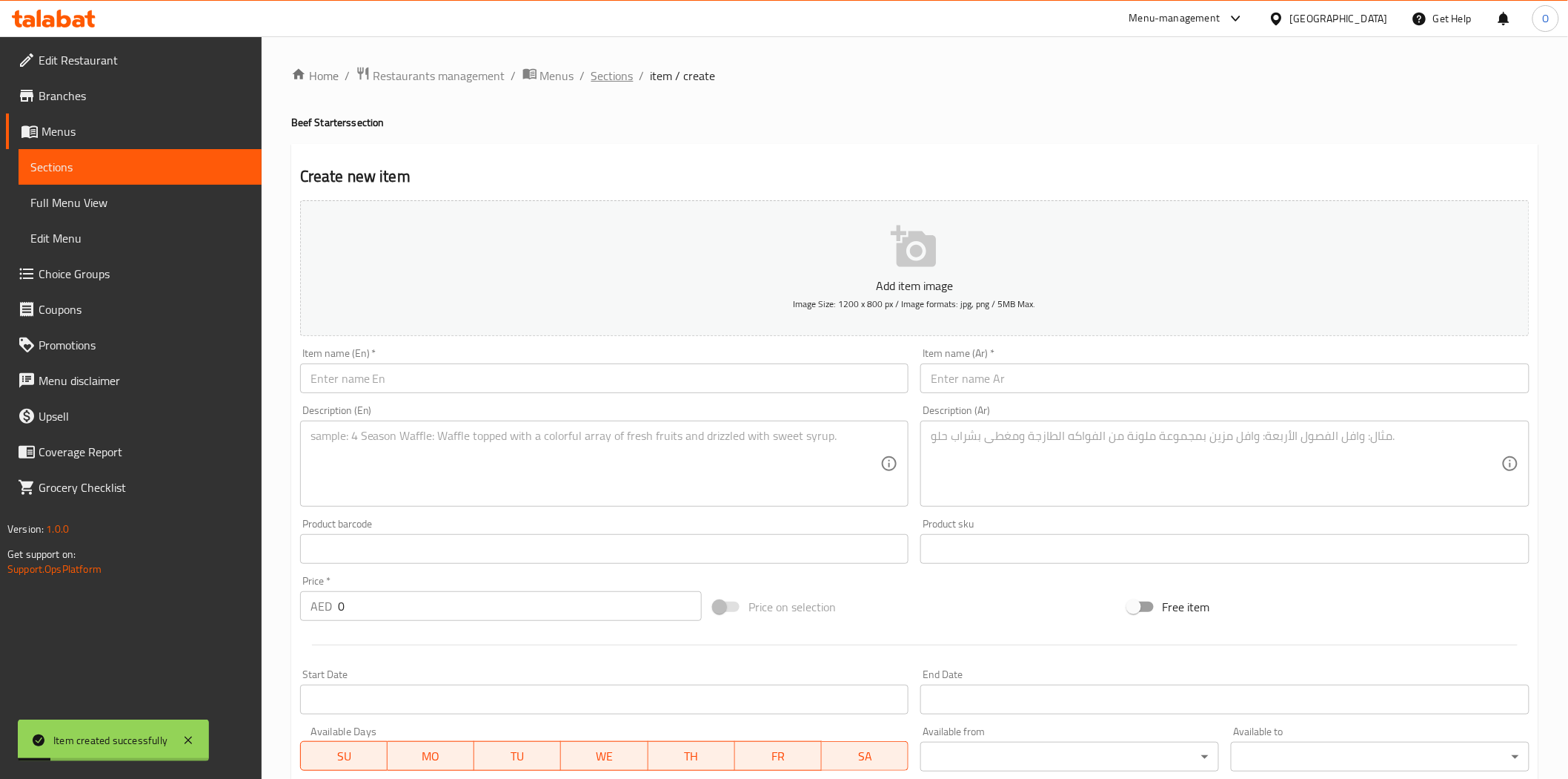
click at [598, 76] on span "Sections" at bounding box center [613, 75] width 42 height 17
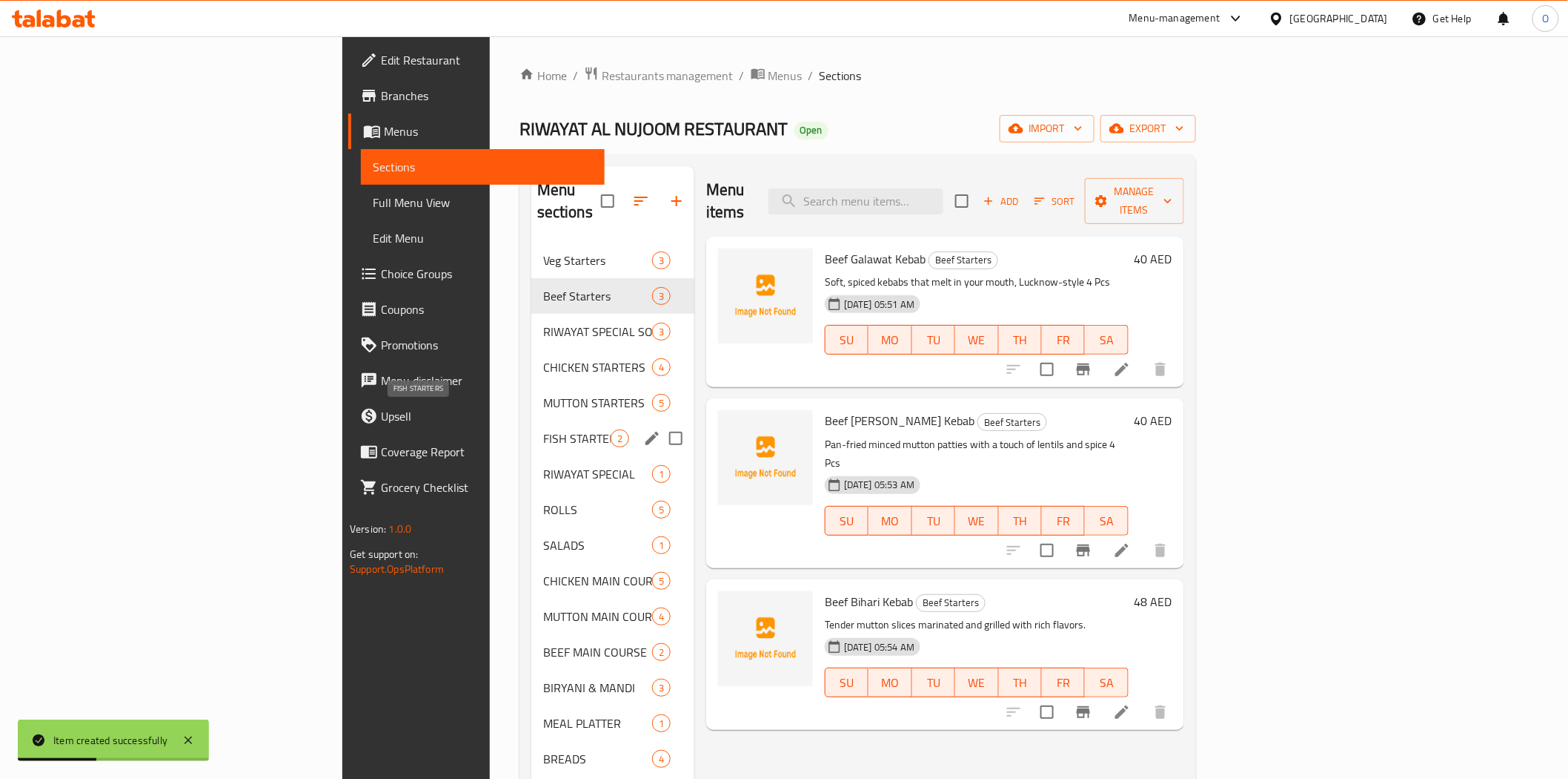
click at [543, 429] on span "FISH STARTERS" at bounding box center [577, 438] width 68 height 17
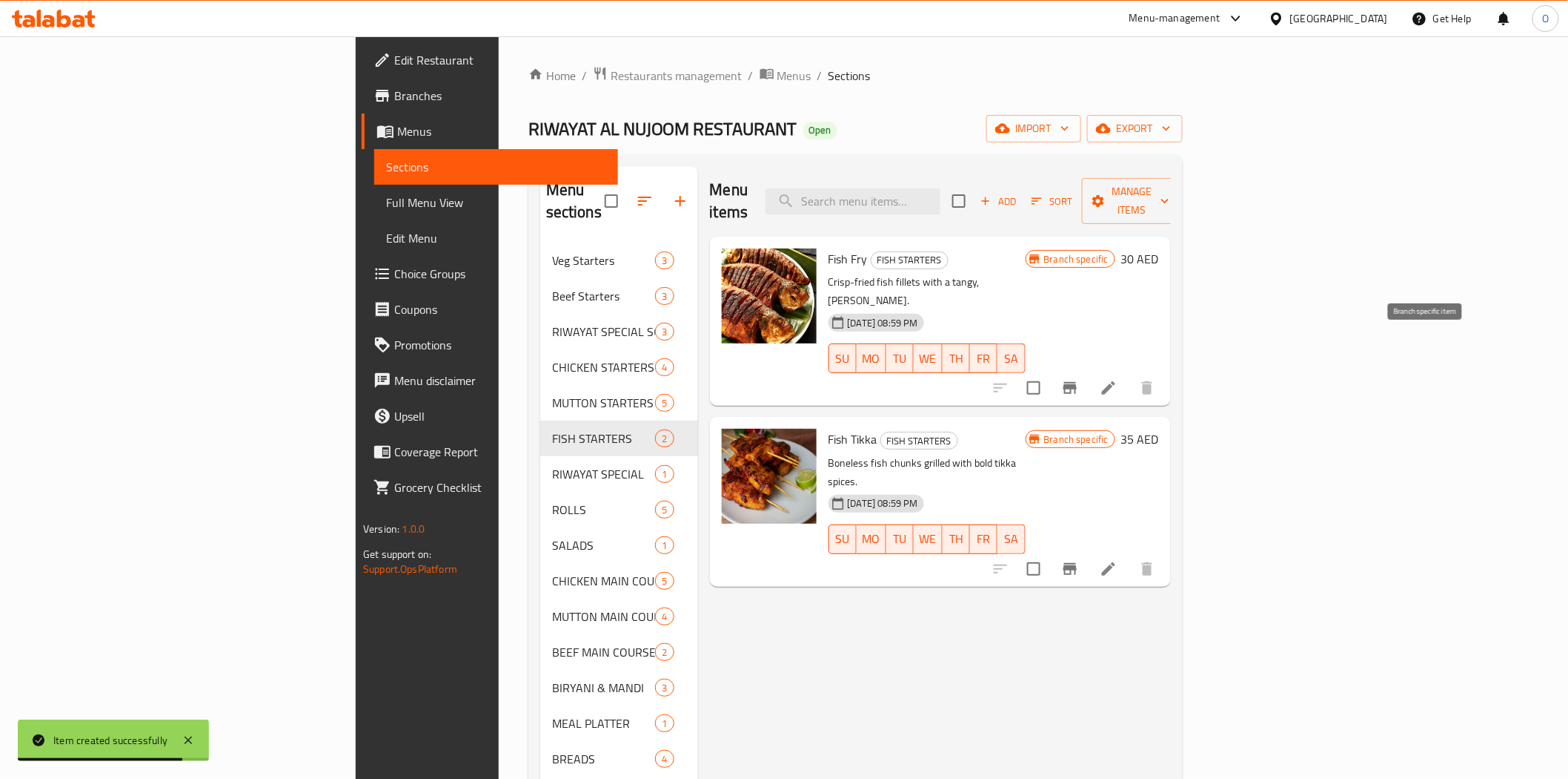
click at [1079, 379] on icon "Branch-specific-item" at bounding box center [1069, 387] width 17 height 17
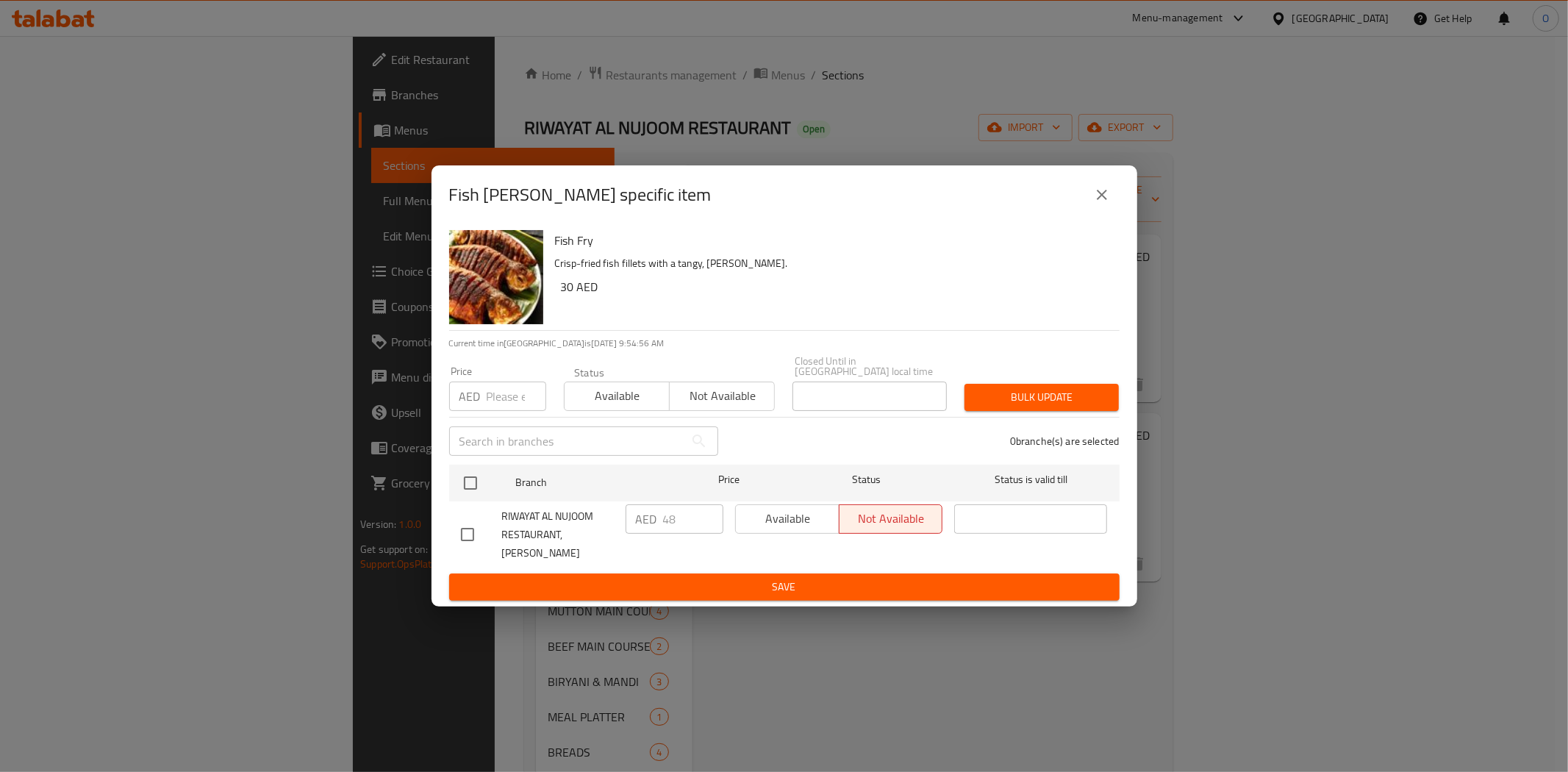
click at [1125, 196] on div "Fish Fry - branch specific item" at bounding box center [785, 194] width 706 height 59
click at [1106, 199] on icon "close" at bounding box center [1102, 194] width 17 height 17
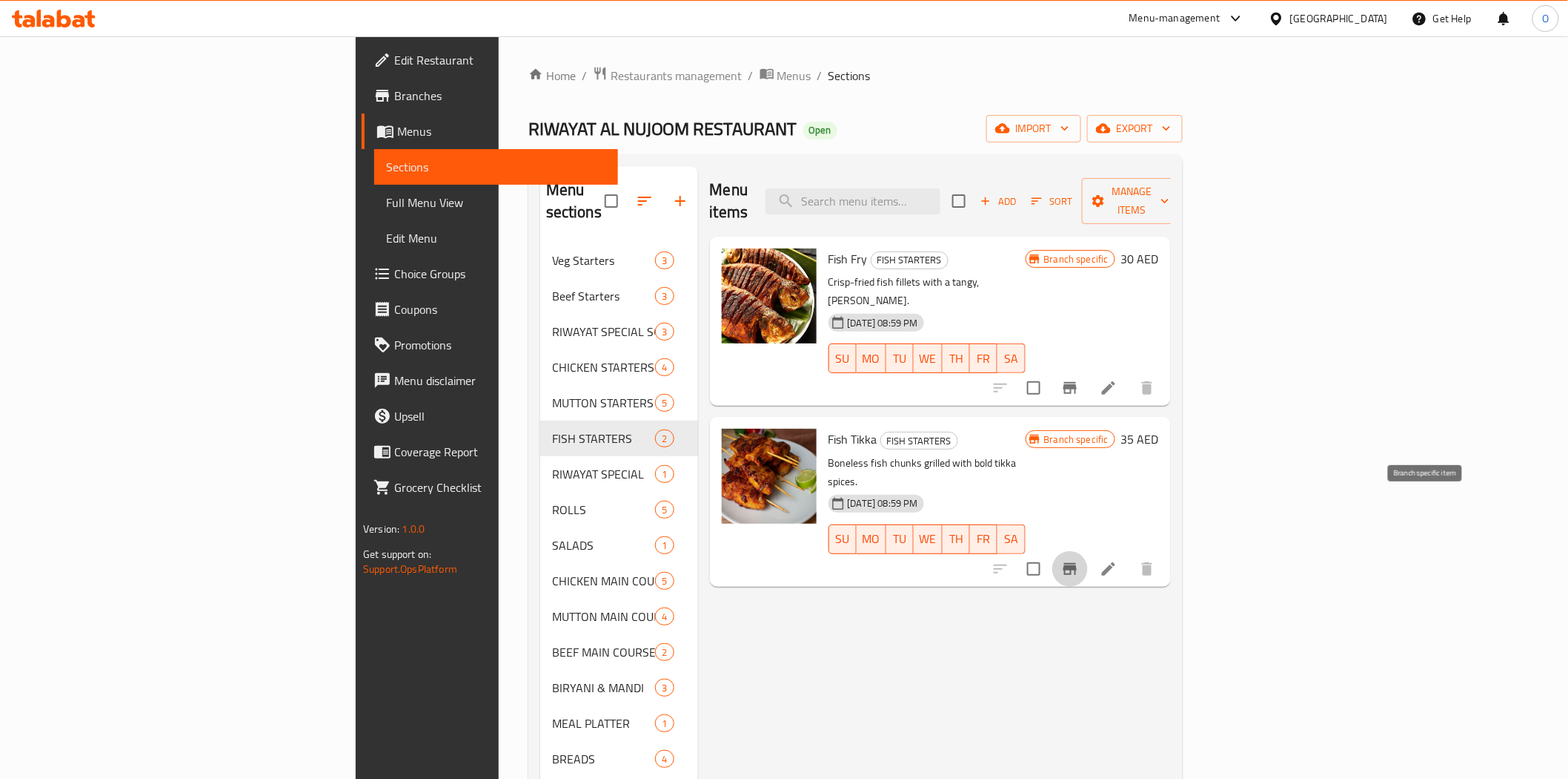
click at [1088, 551] on button "Branch-specific-item" at bounding box center [1070, 568] width 36 height 36
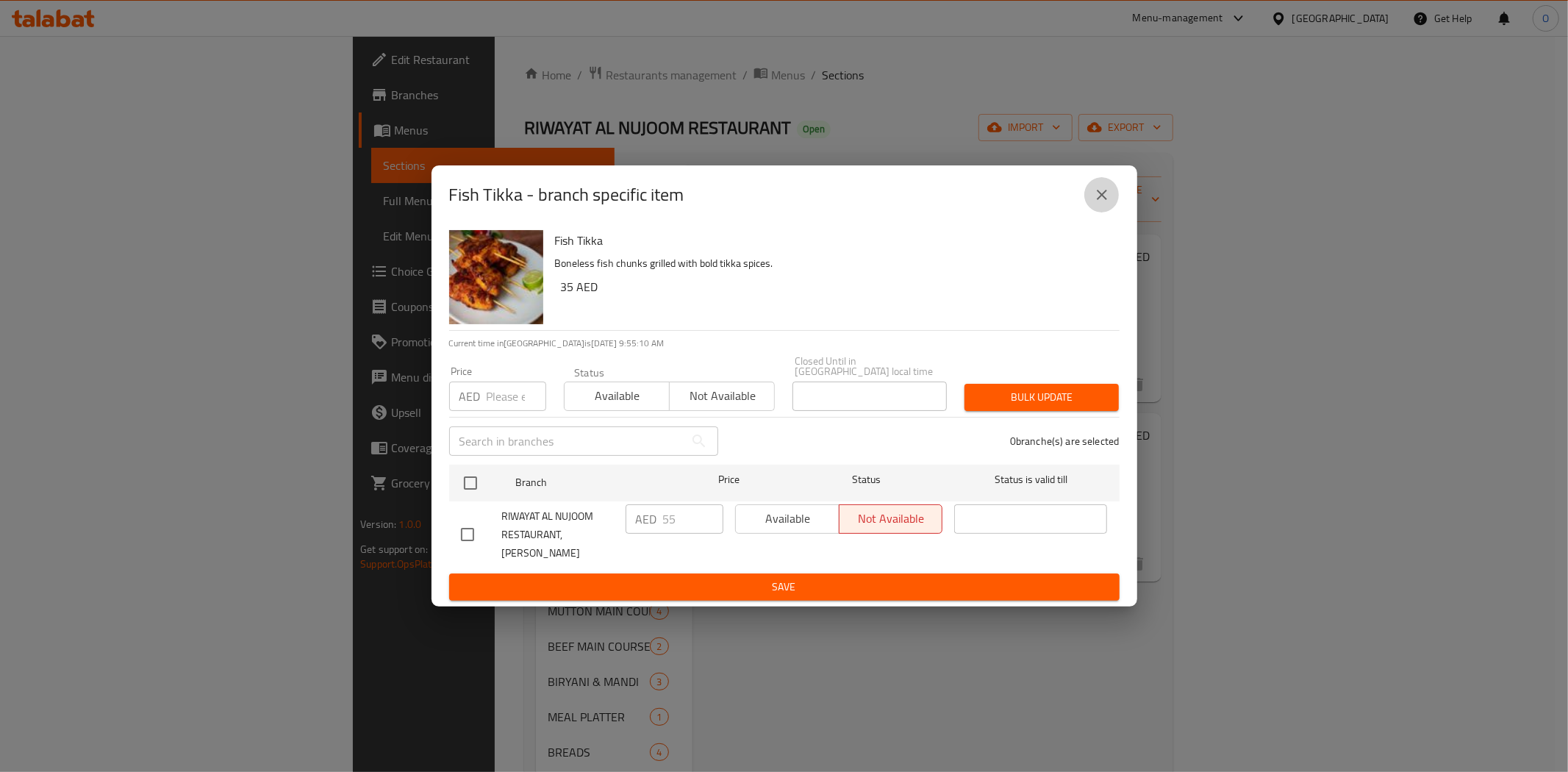
click at [1104, 199] on icon "close" at bounding box center [1102, 194] width 17 height 17
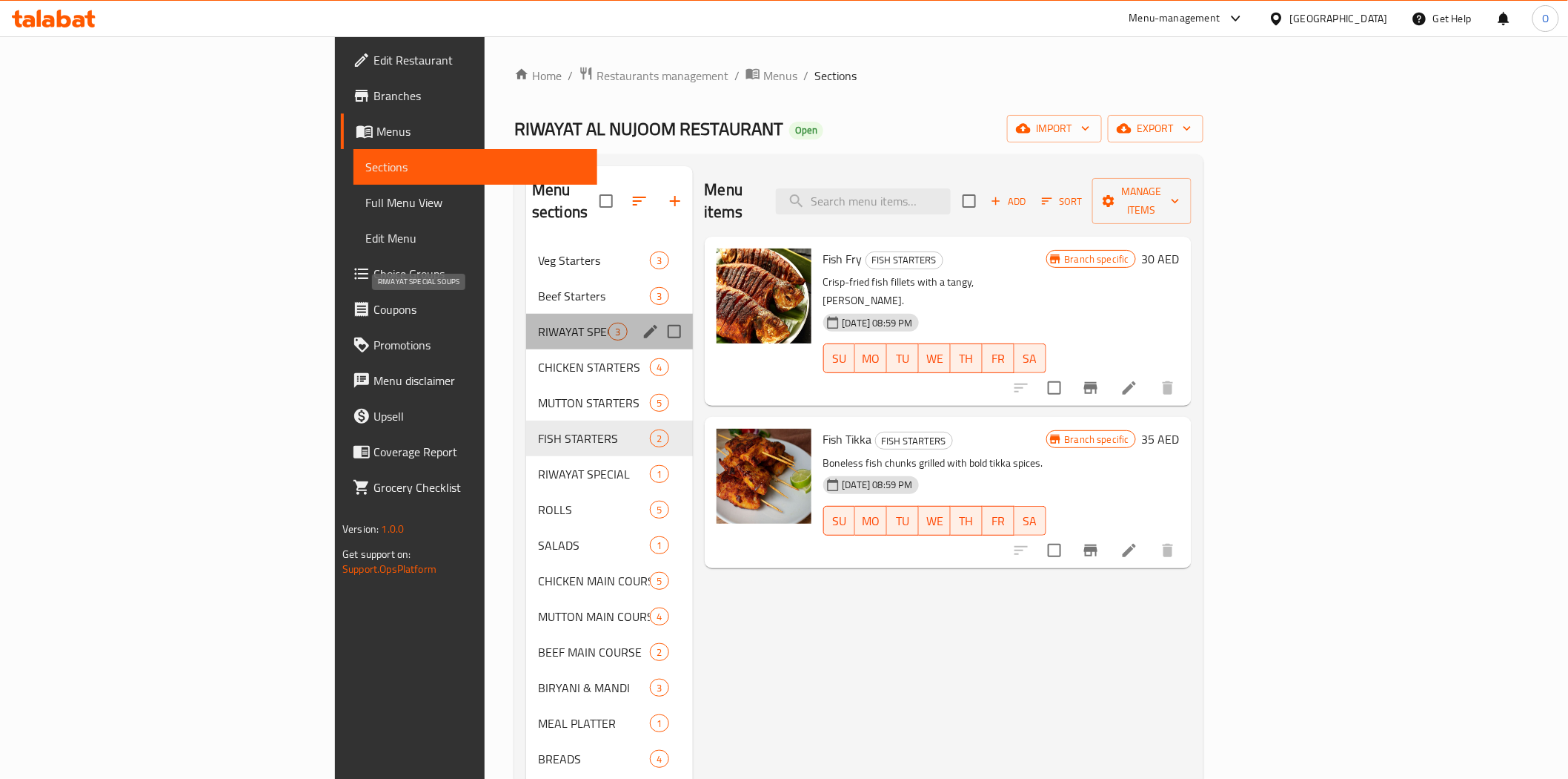
click at [538, 322] on span "RIWAYAT SPECIAL SOUPS" at bounding box center [573, 330] width 70 height 17
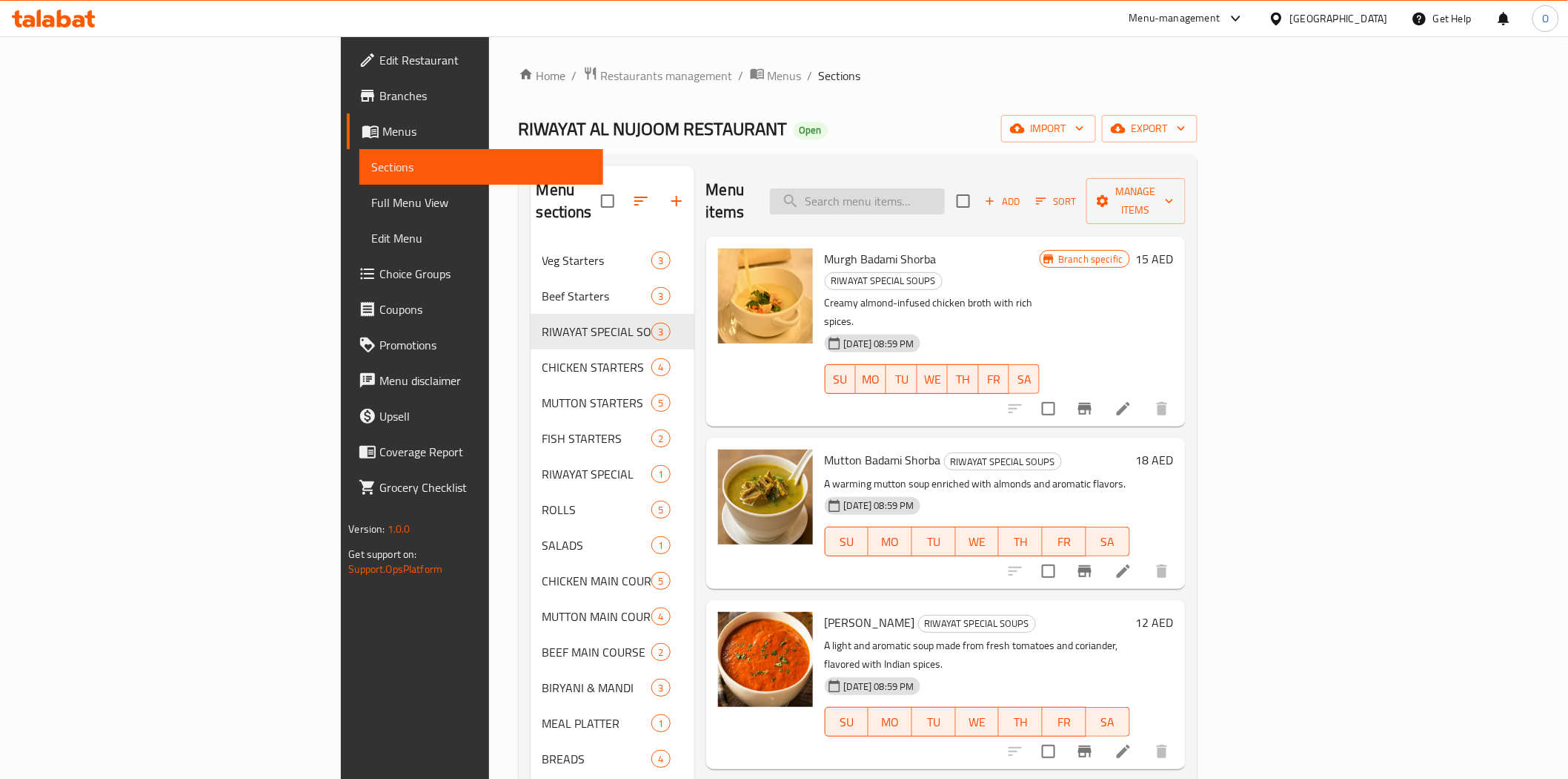
paste input "Kebab Platter"
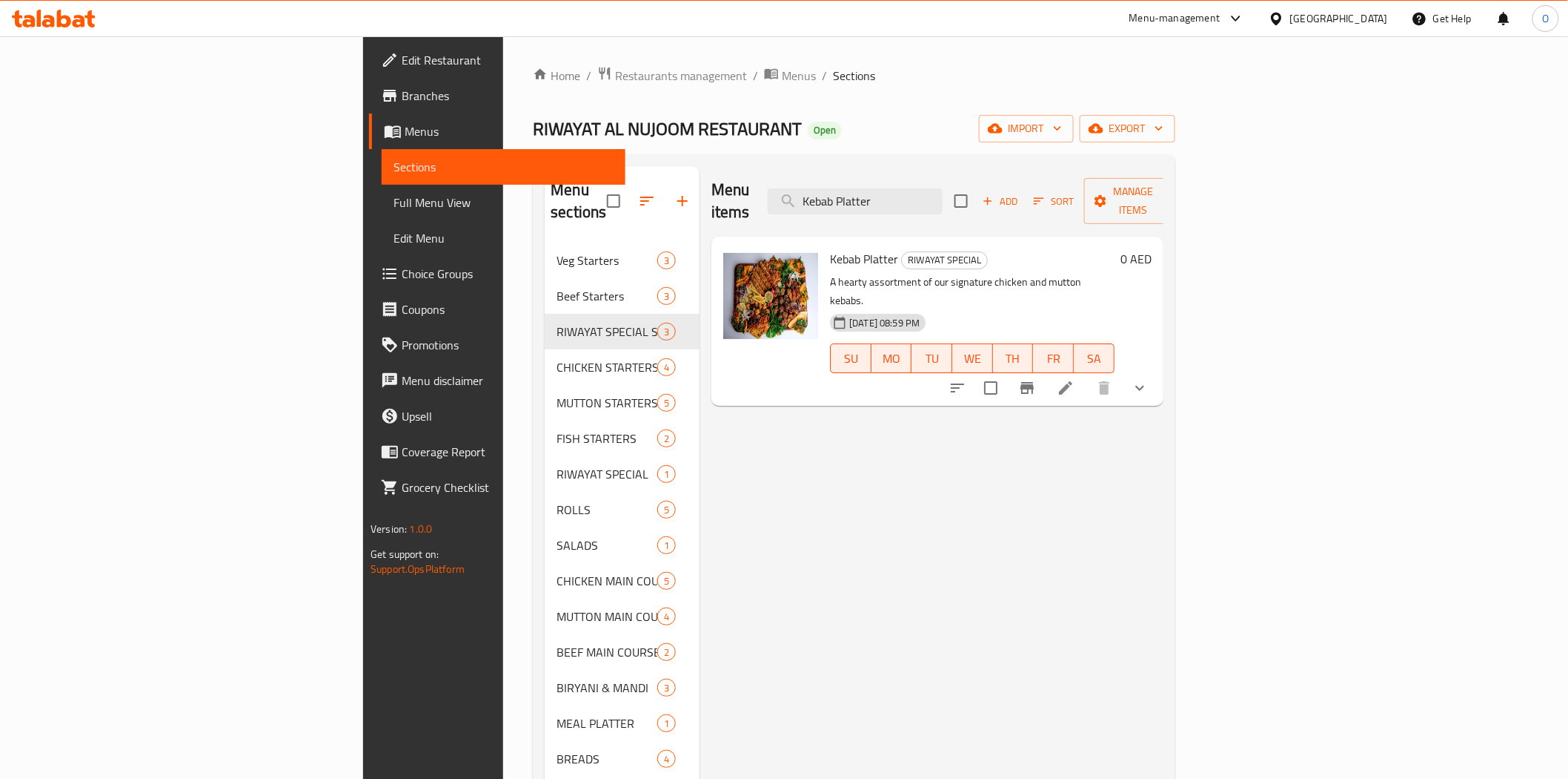
type input "Kebab Platter"
click at [1087, 374] on li at bounding box center [1065, 387] width 41 height 27
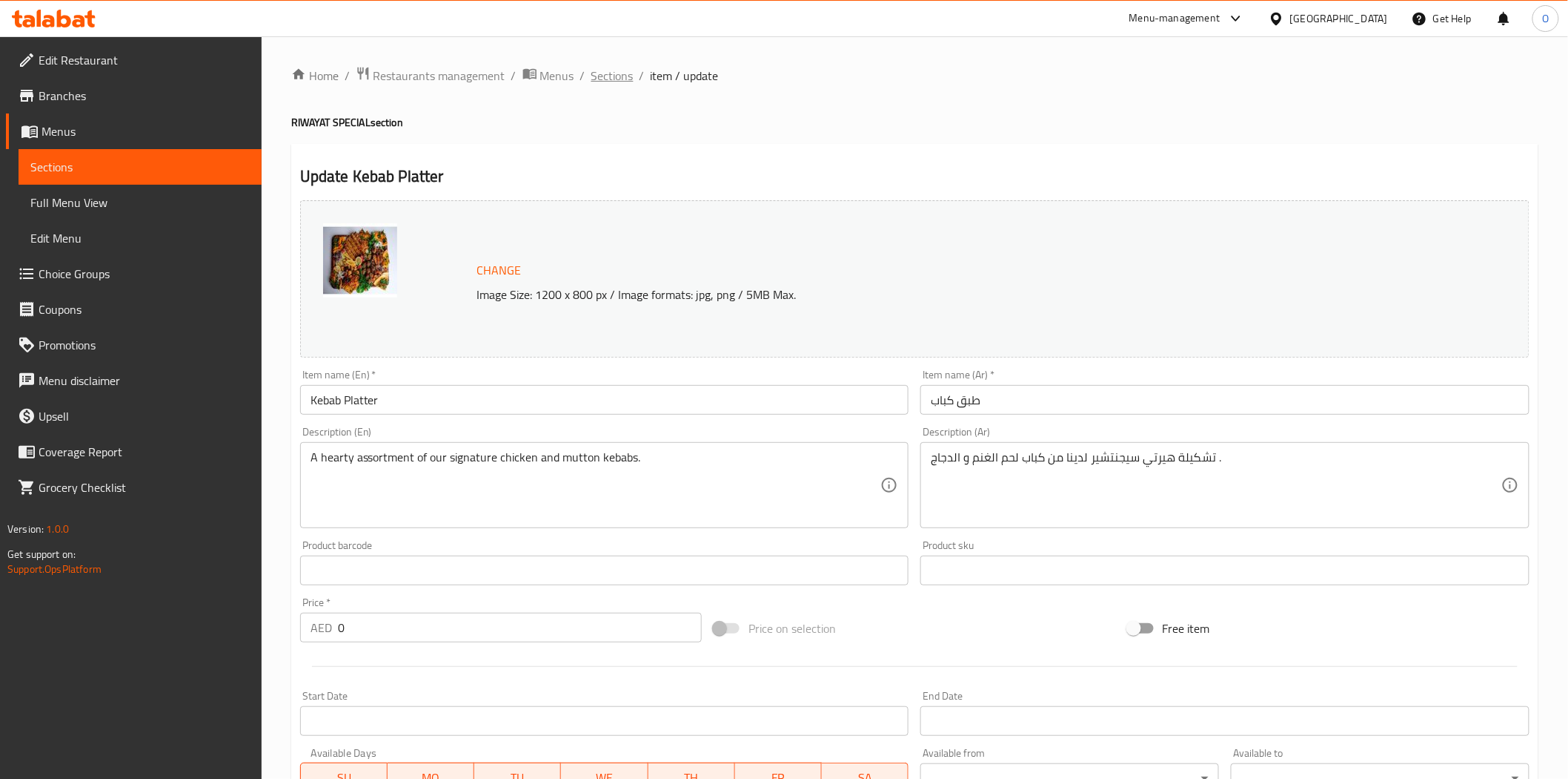
click at [623, 69] on span "Sections" at bounding box center [613, 75] width 42 height 17
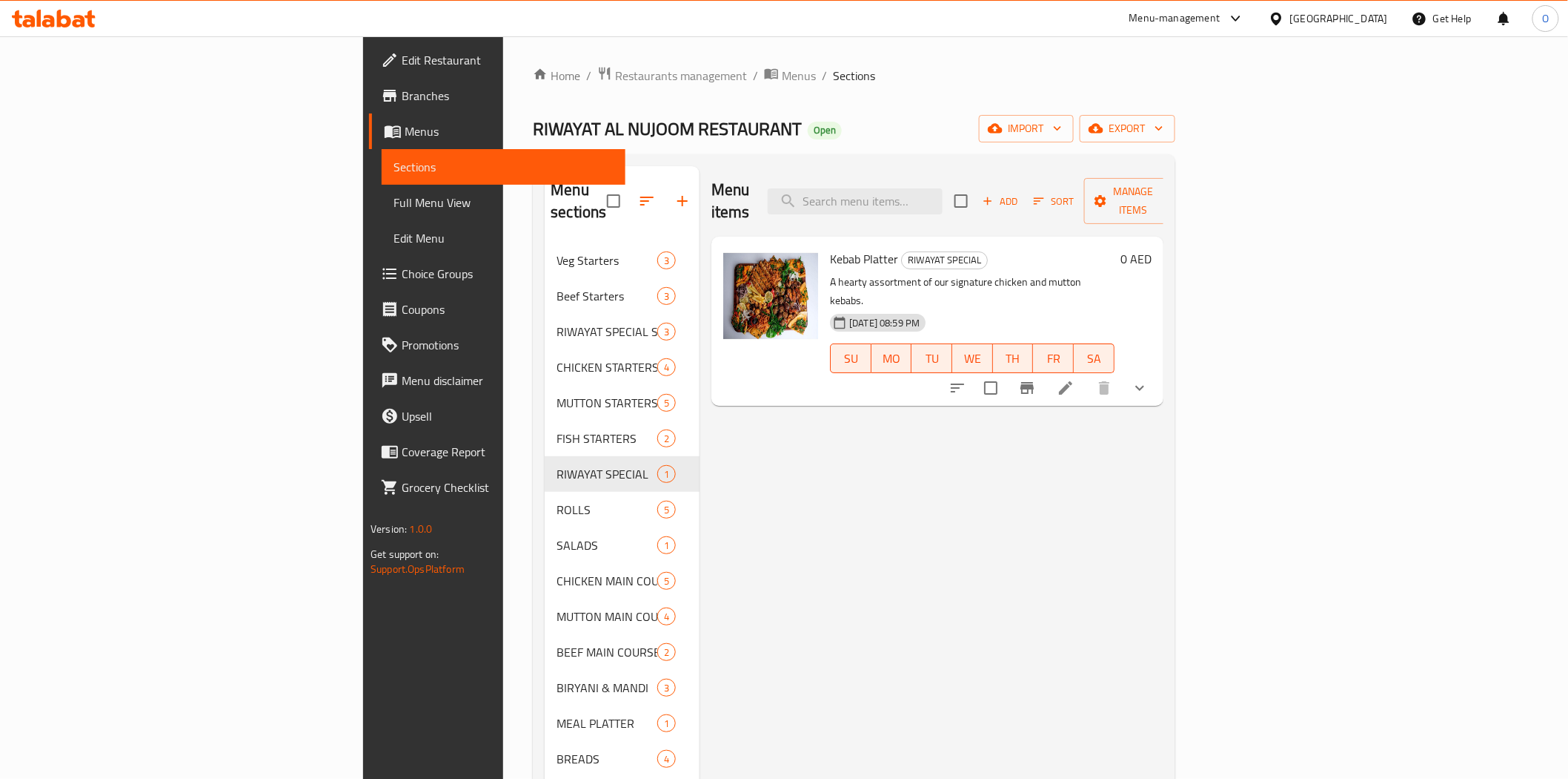
click at [1158, 370] on button "show more" at bounding box center [1140, 387] width 36 height 36
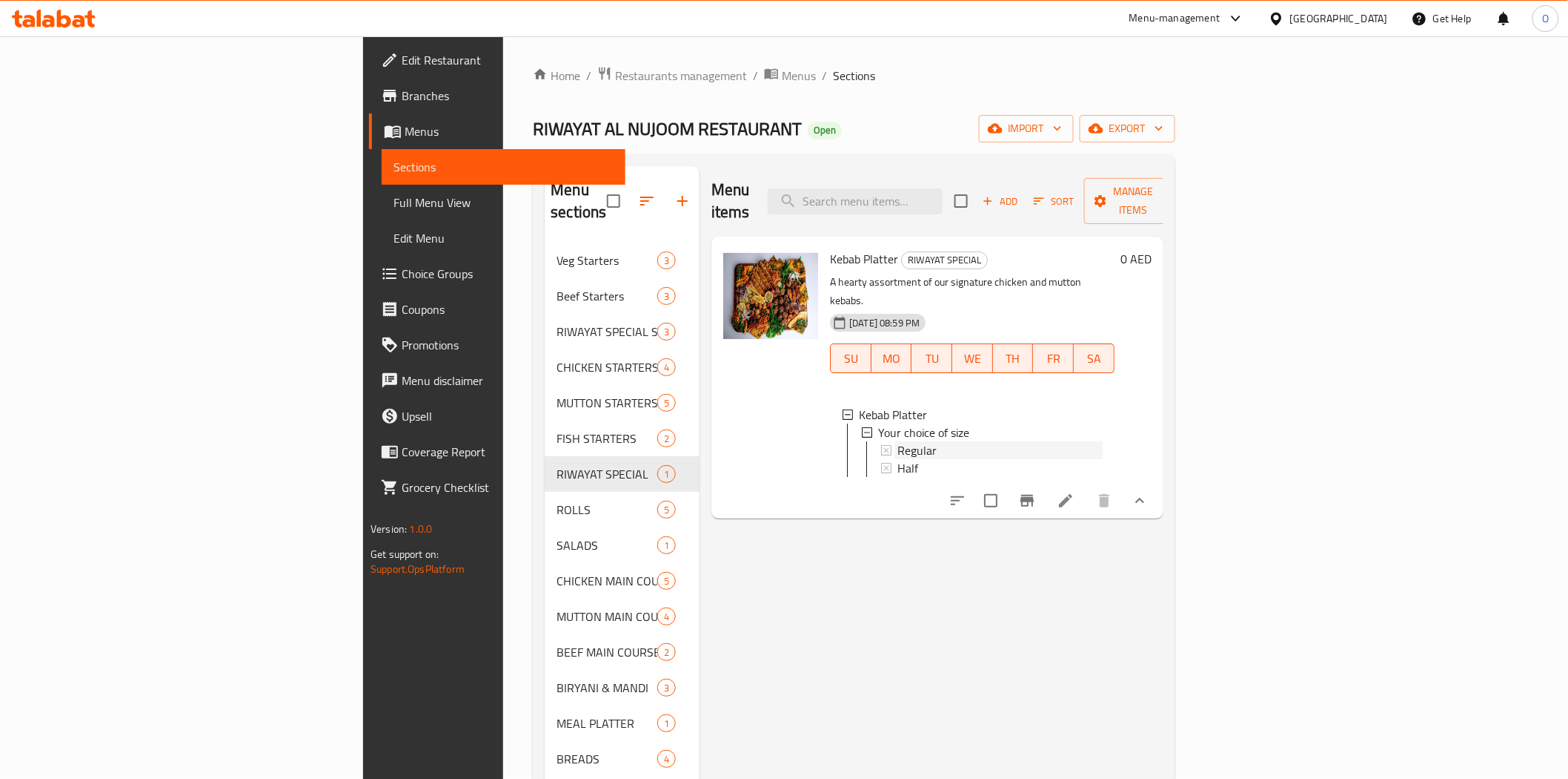
click at [897, 441] on span "Regular" at bounding box center [917, 449] width 39 height 17
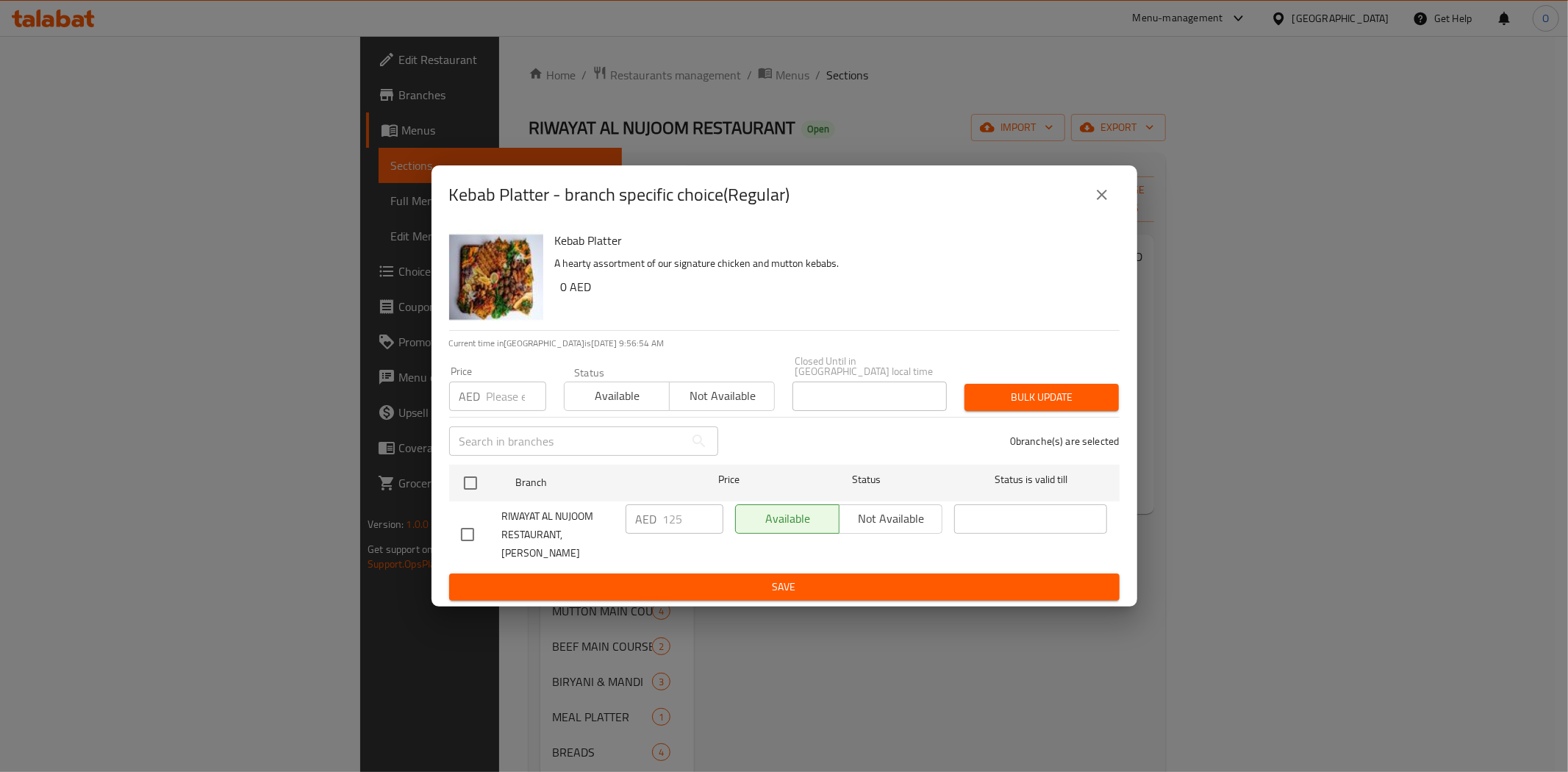
click at [1106, 197] on icon "close" at bounding box center [1102, 194] width 17 height 17
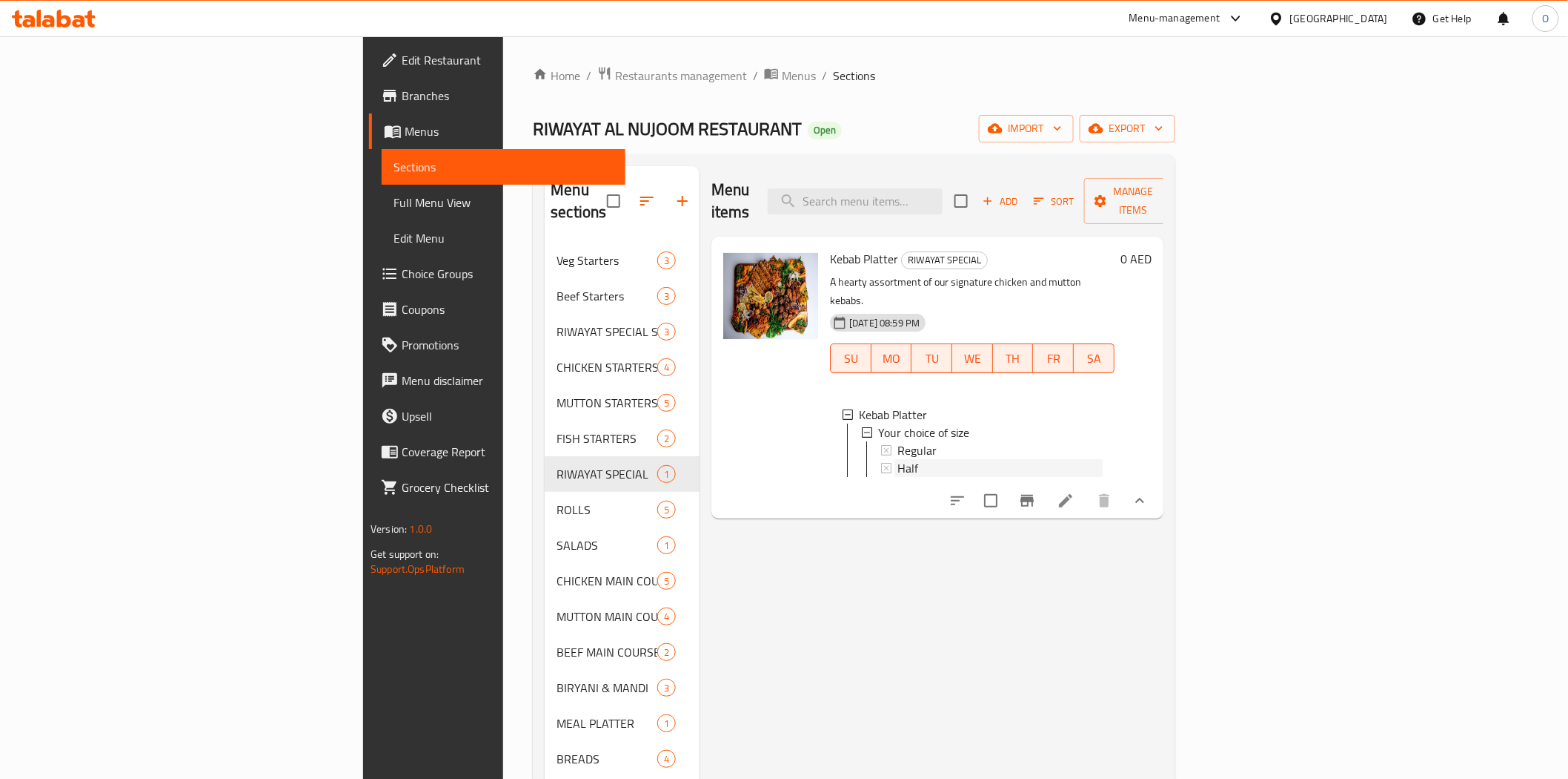
click at [897, 460] on div "Half" at bounding box center [1000, 468] width 205 height 17
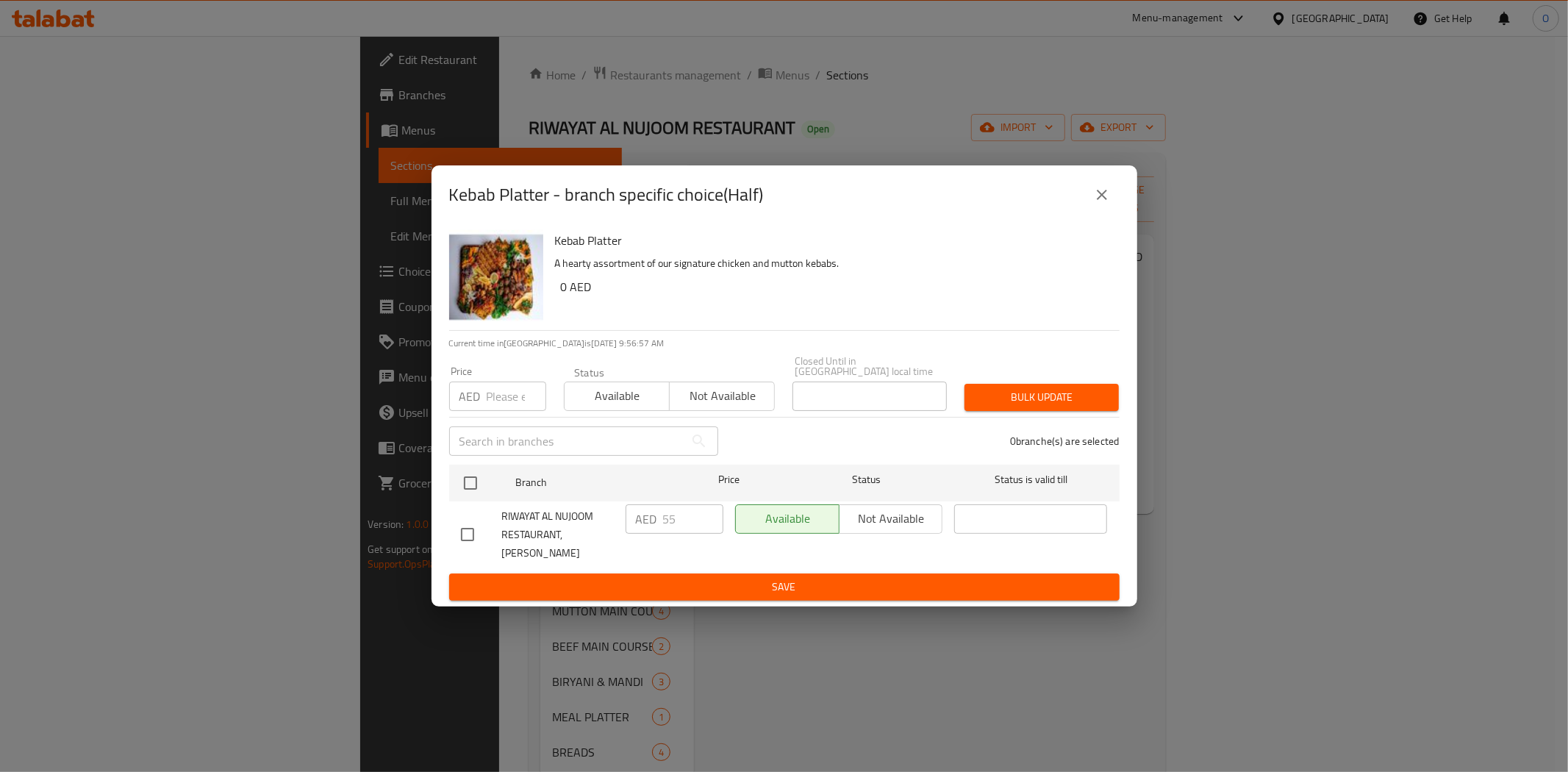
click at [1103, 200] on icon "close" at bounding box center [1102, 194] width 10 height 10
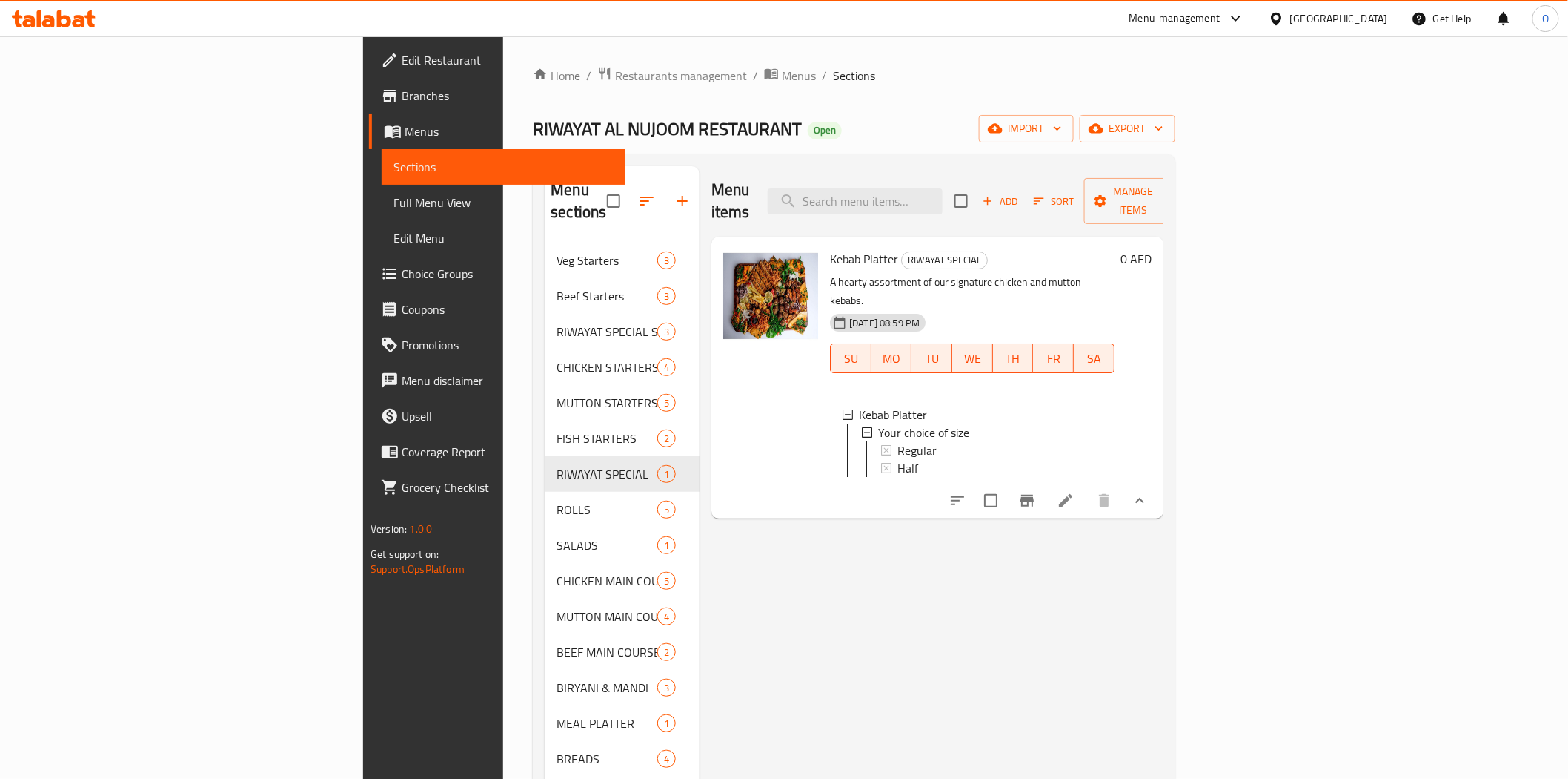
click at [897, 460] on div "Half" at bounding box center [1000, 468] width 205 height 17
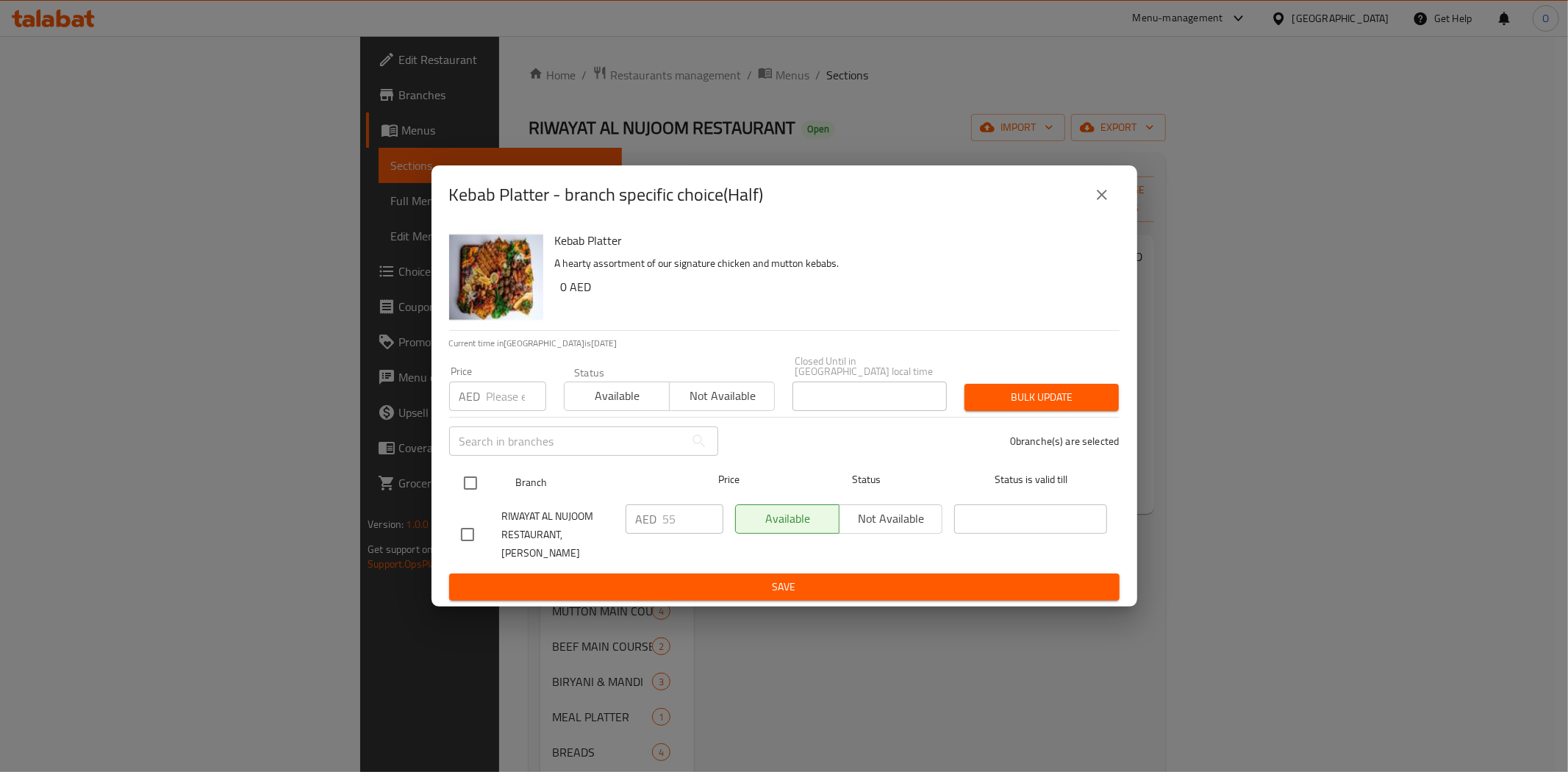
click at [461, 495] on input "checkbox" at bounding box center [471, 483] width 31 height 31
checkbox input "true"
click at [505, 406] on input "number" at bounding box center [516, 396] width 60 height 29
type input "66"
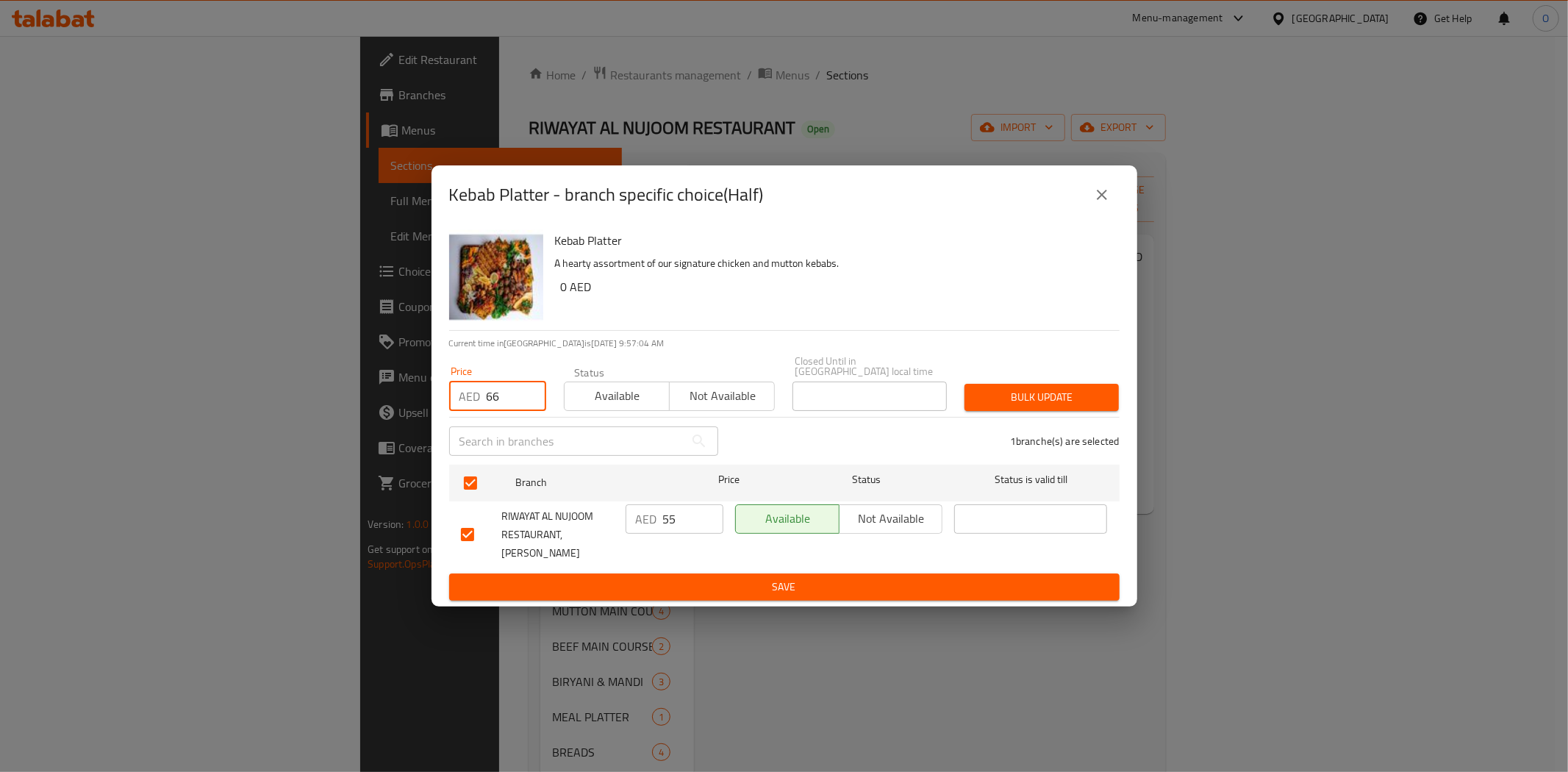
click at [1084, 406] on span "Bulk update" at bounding box center [1042, 397] width 131 height 18
click at [1109, 197] on button "close" at bounding box center [1102, 194] width 35 height 35
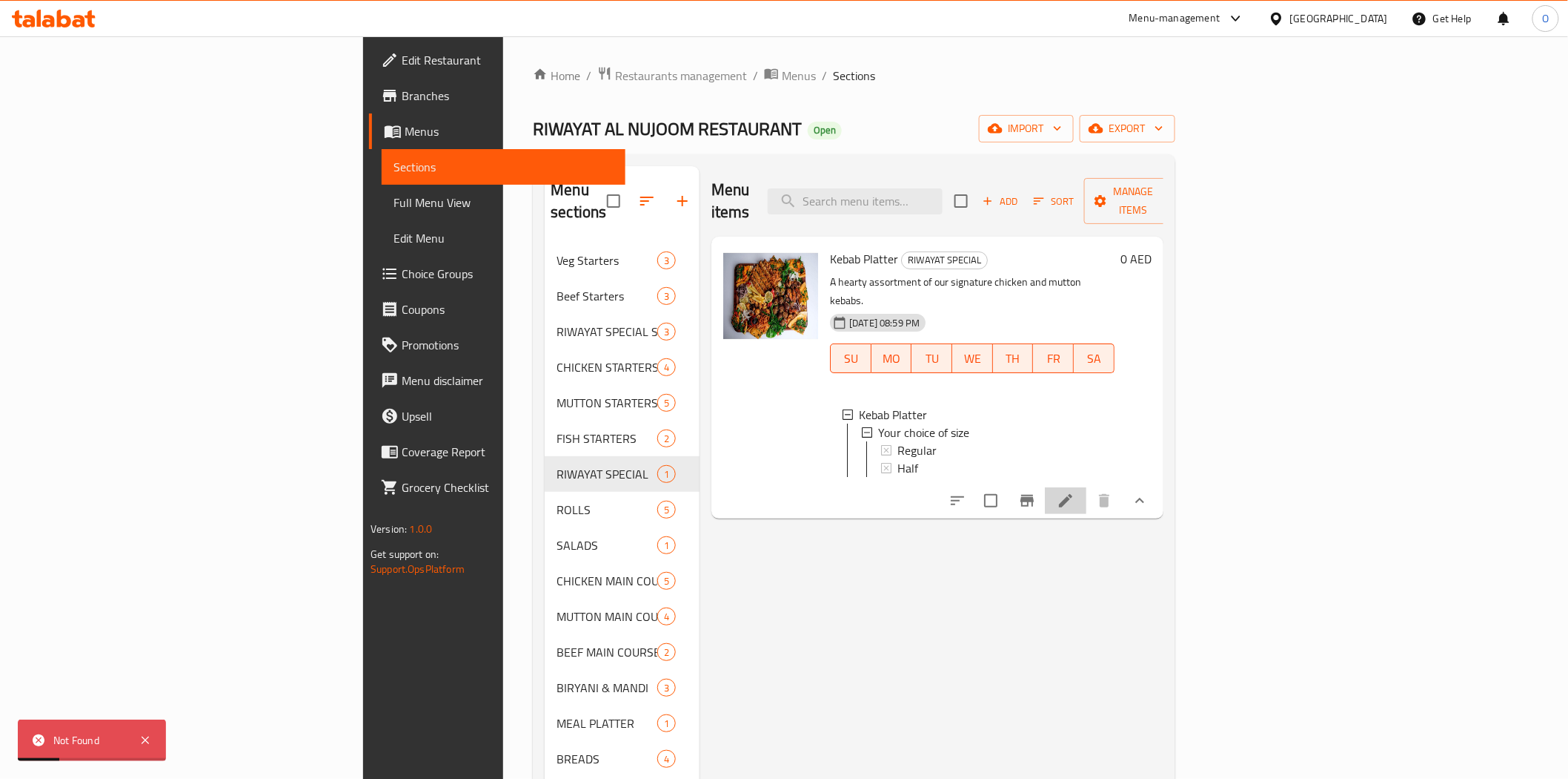
click at [1087, 487] on li at bounding box center [1065, 500] width 41 height 27
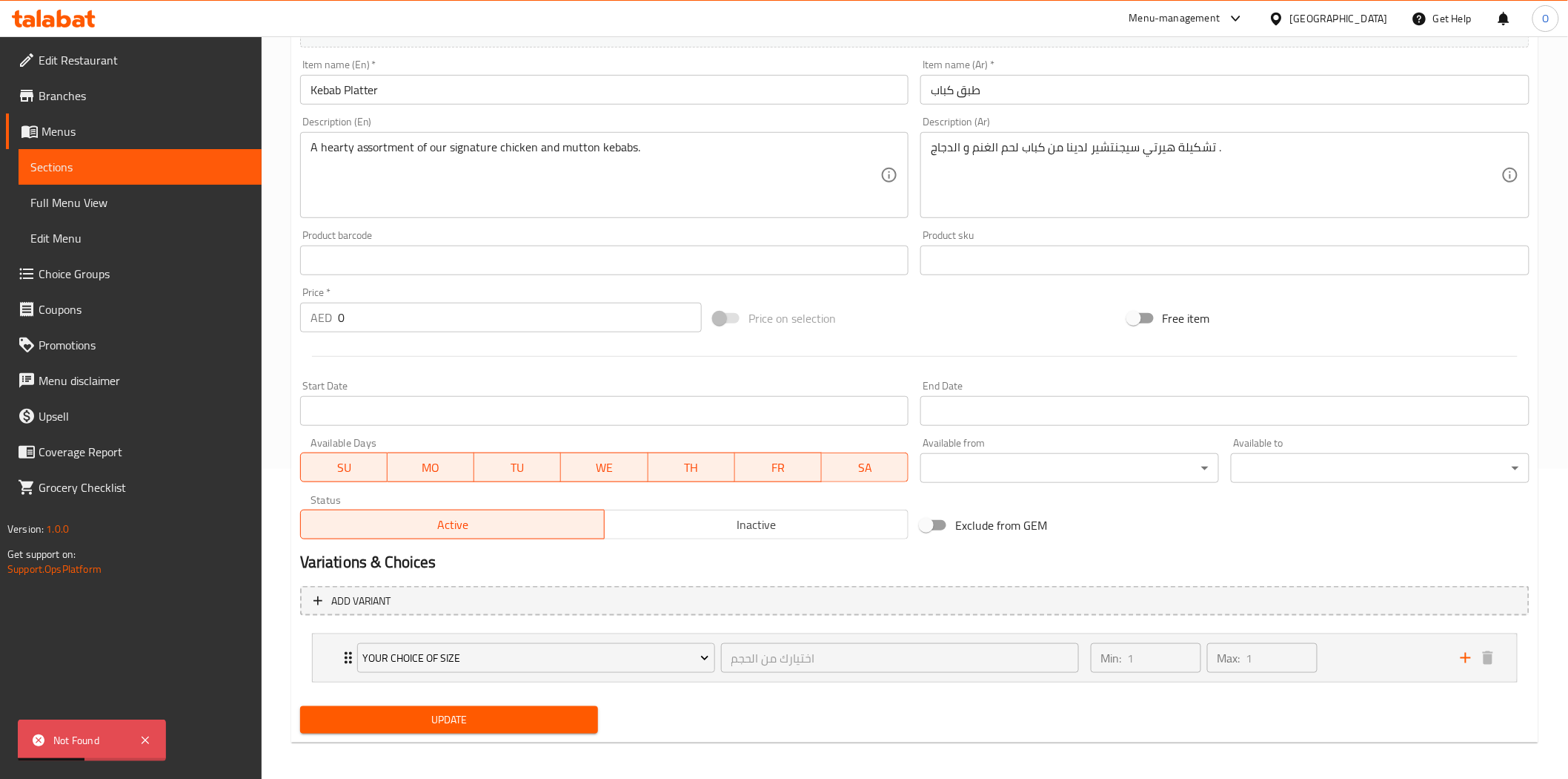
scroll to position [314, 0]
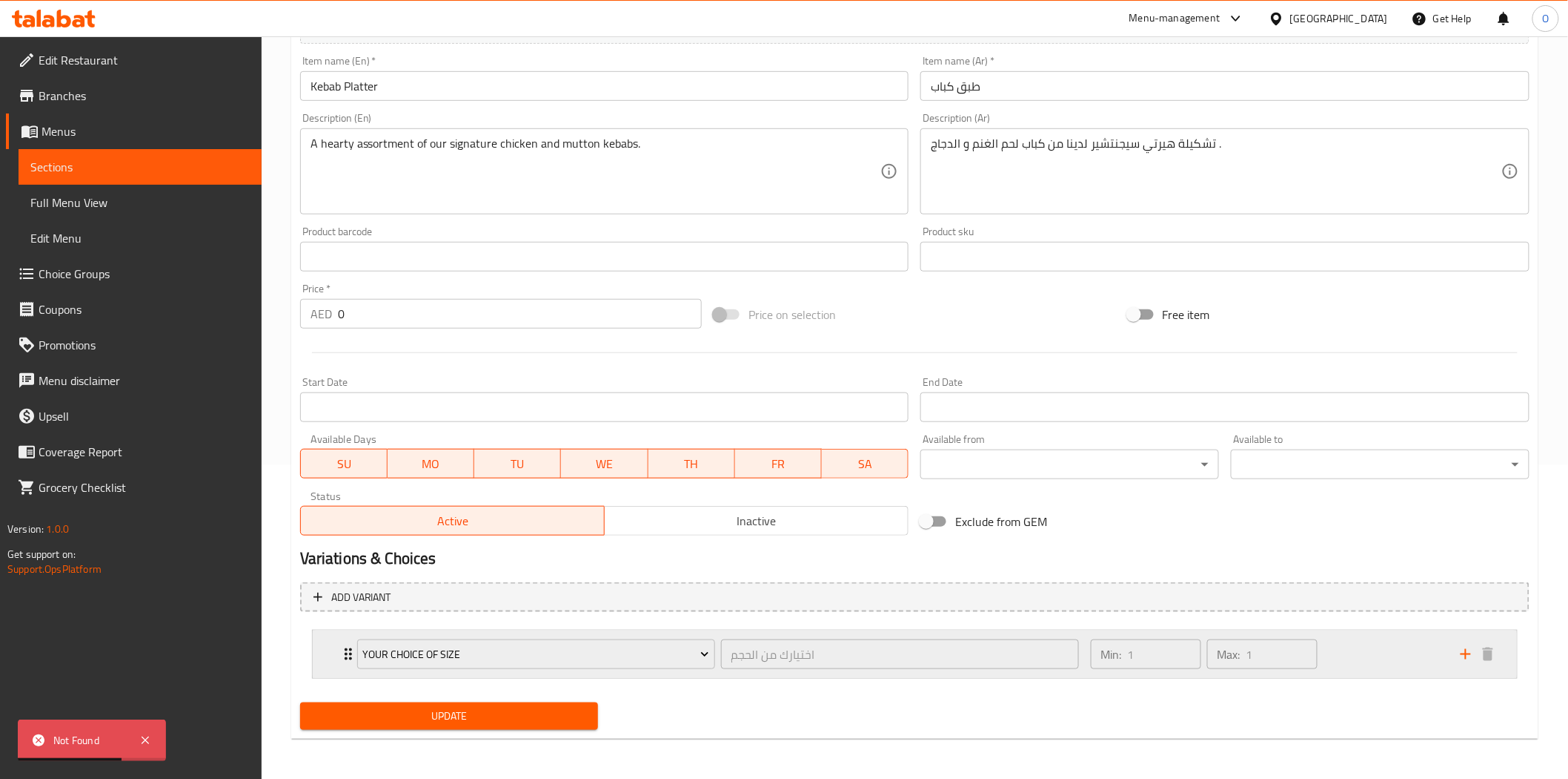
click at [1351, 649] on div "Min: 1 ​ Max: 1 ​" at bounding box center [1267, 655] width 370 height 48
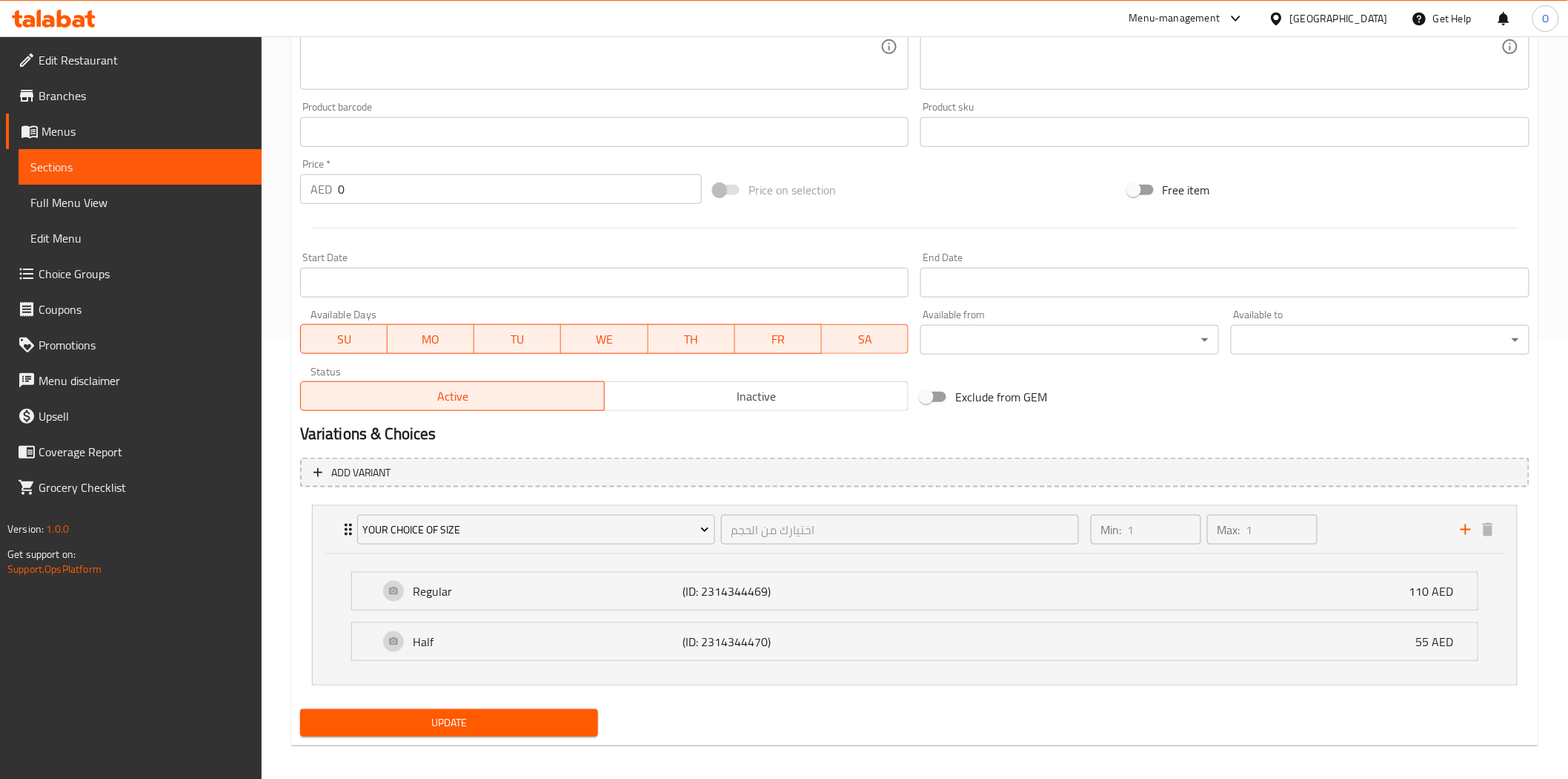
scroll to position [446, 0]
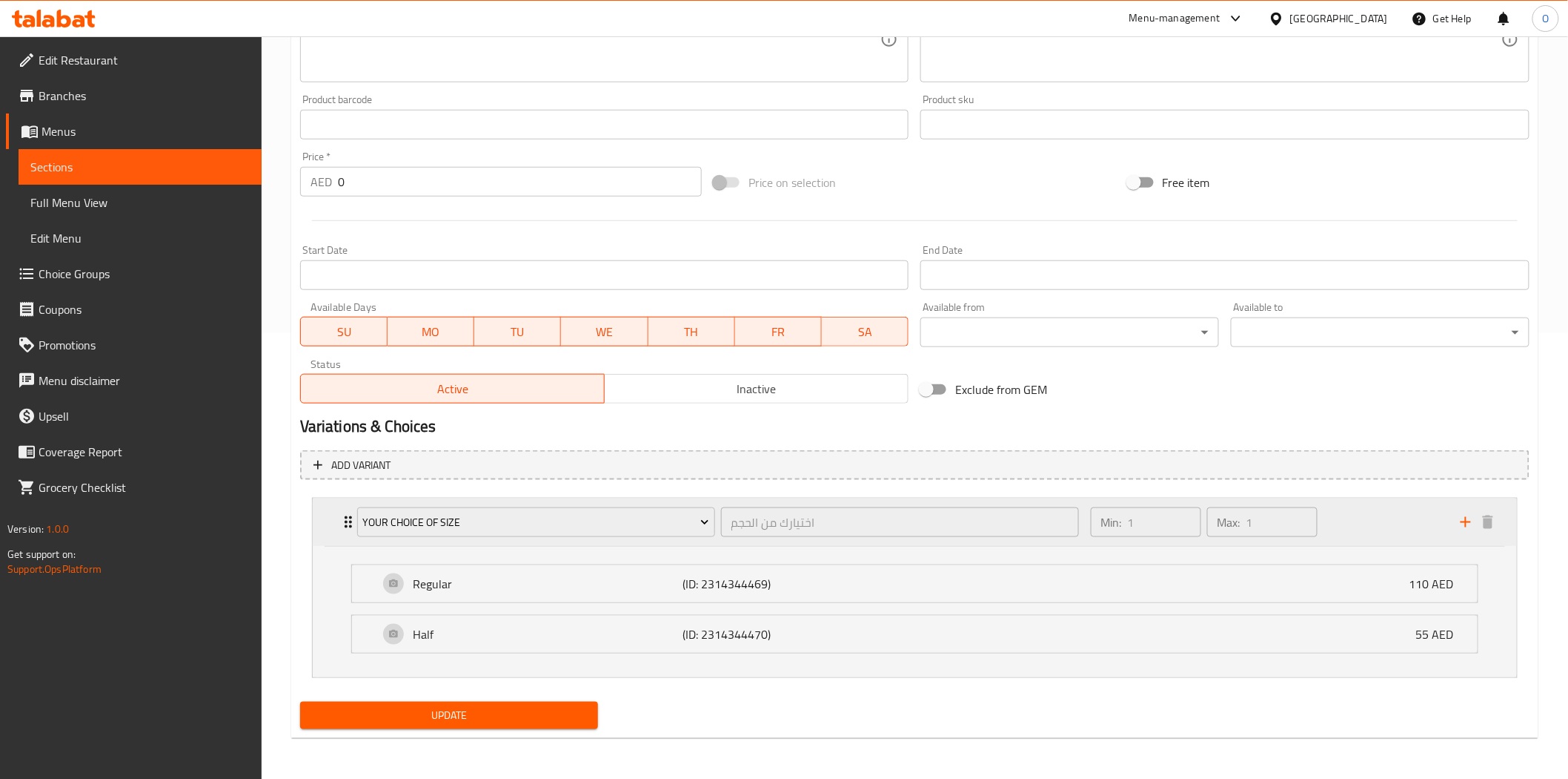
click at [1341, 510] on div "Min: 1 ​ Max: 1 ​" at bounding box center [1267, 522] width 370 height 48
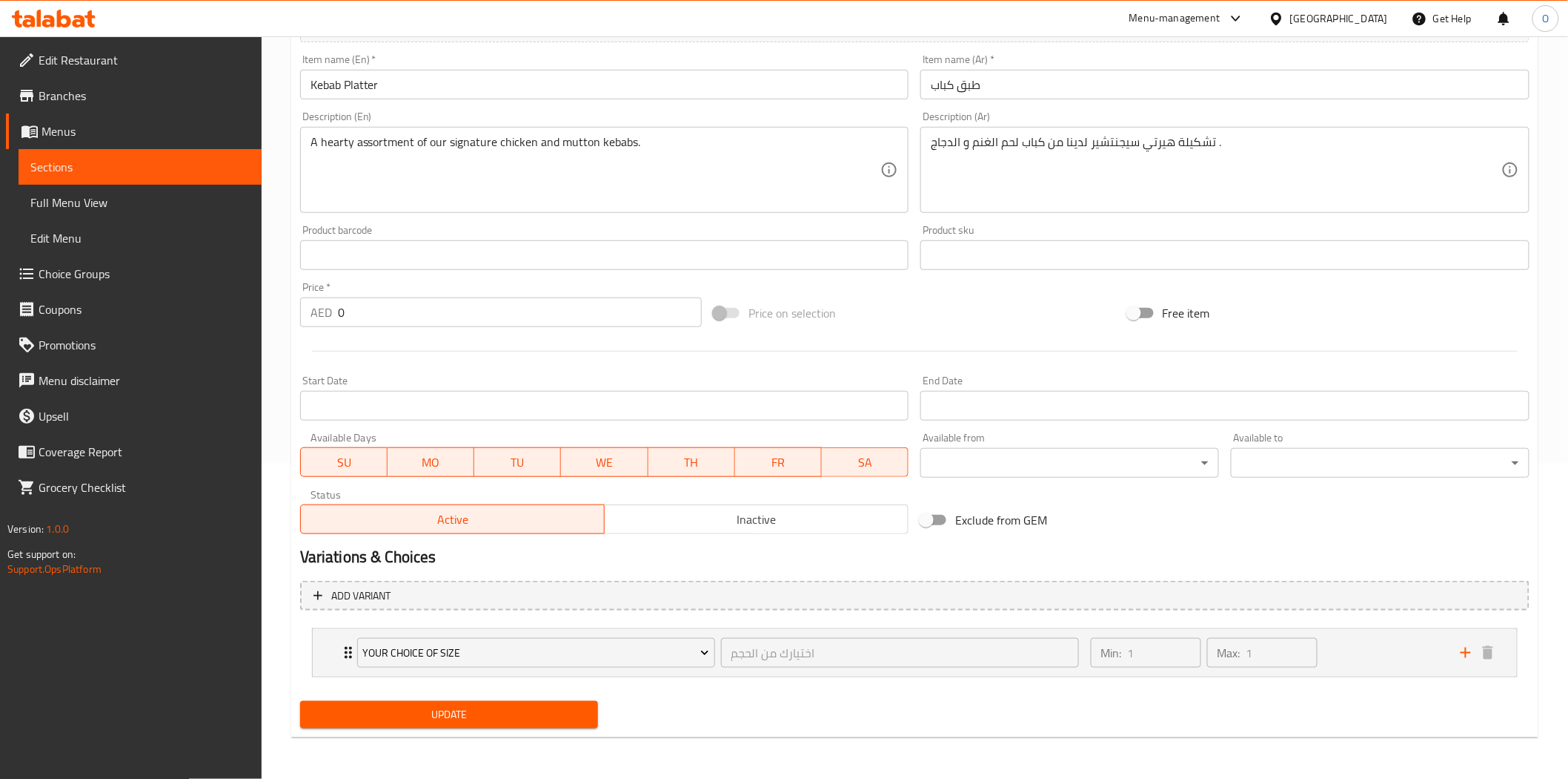
scroll to position [314, 0]
click at [1344, 670] on div "Min: 1 ​ Max: 1 ​" at bounding box center [1267, 655] width 370 height 48
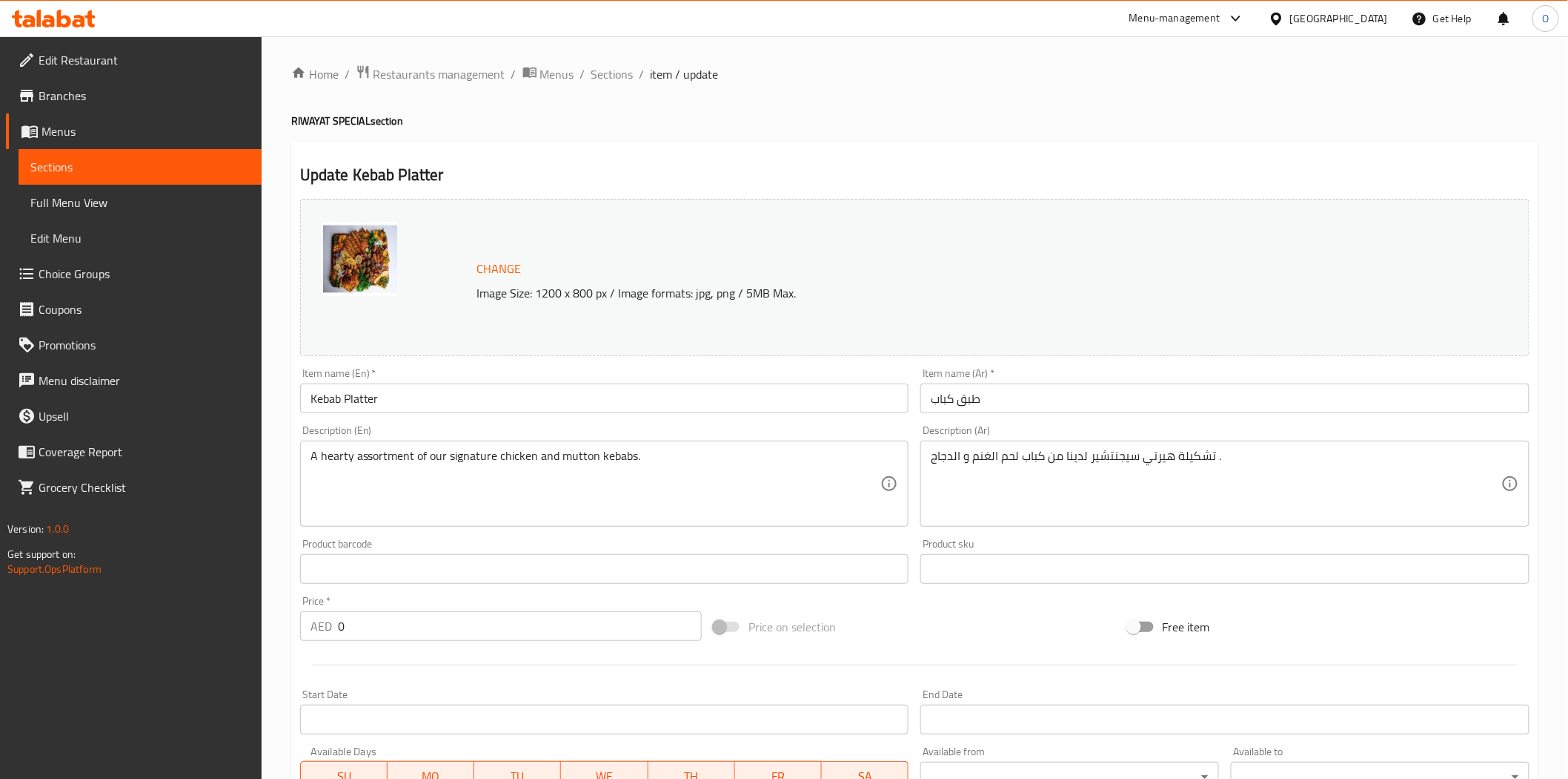
scroll to position [0, 0]
click at [625, 69] on span "Sections" at bounding box center [613, 75] width 42 height 17
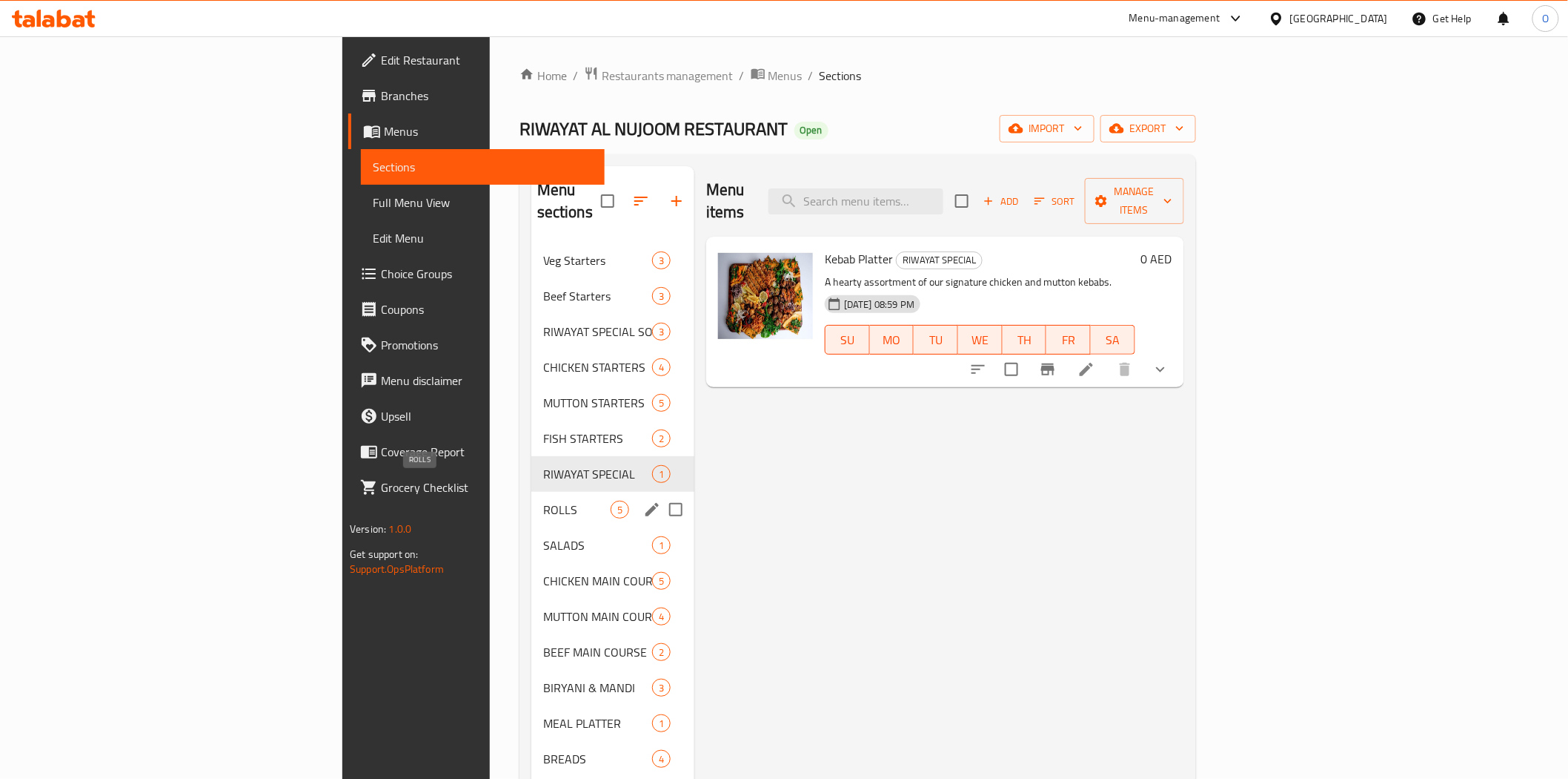
click at [543, 501] on span "ROLLS" at bounding box center [577, 509] width 68 height 17
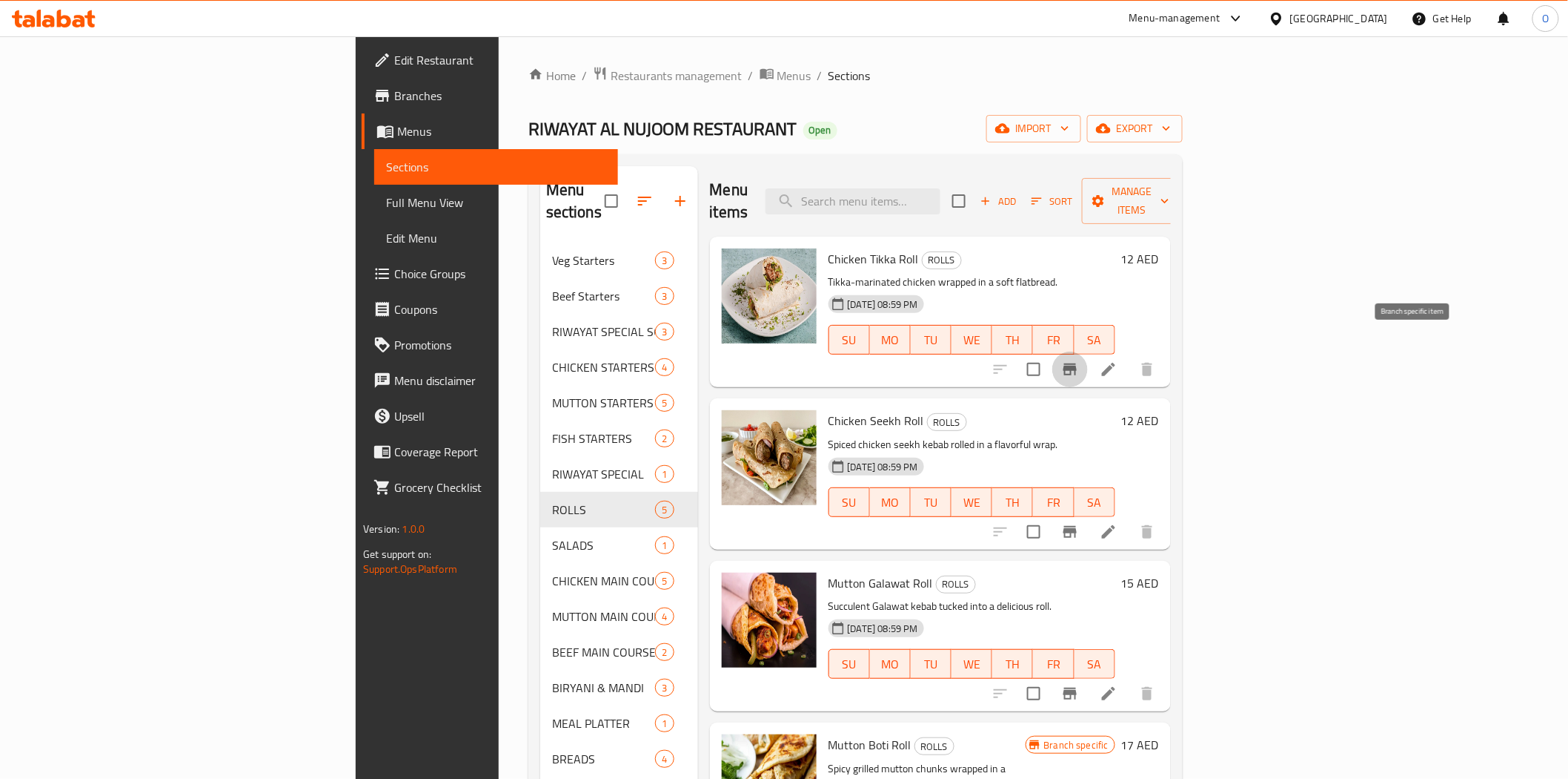
click at [1077, 363] on icon "Branch-specific-item" at bounding box center [1070, 369] width 14 height 12
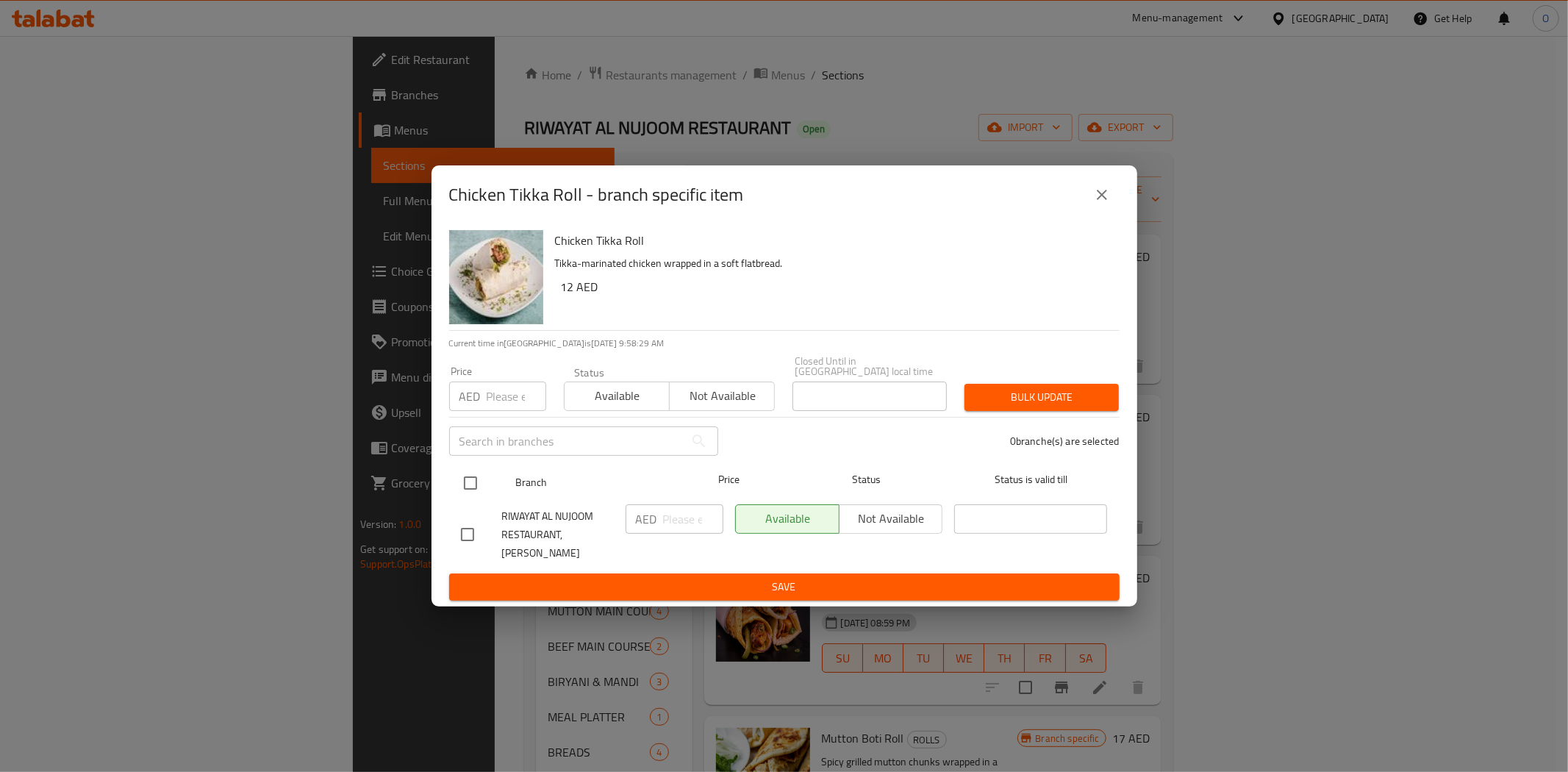
click at [471, 496] on input "checkbox" at bounding box center [471, 483] width 31 height 31
checkbox input "true"
paste input "18"
type input "18"
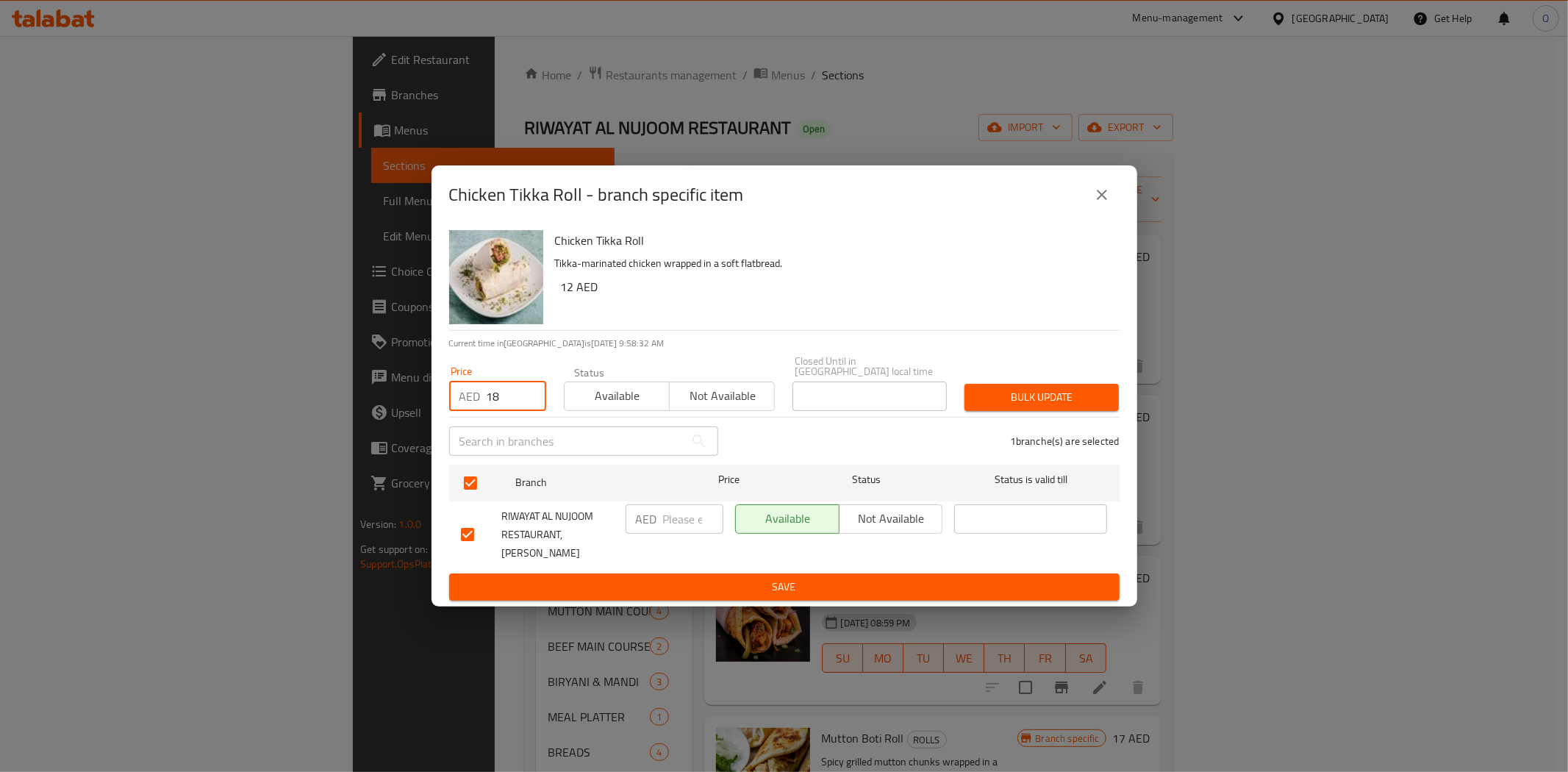
click at [1061, 387] on div "Bulk update" at bounding box center [1042, 396] width 172 height 44
click at [1060, 398] on span "Bulk update" at bounding box center [1042, 397] width 131 height 18
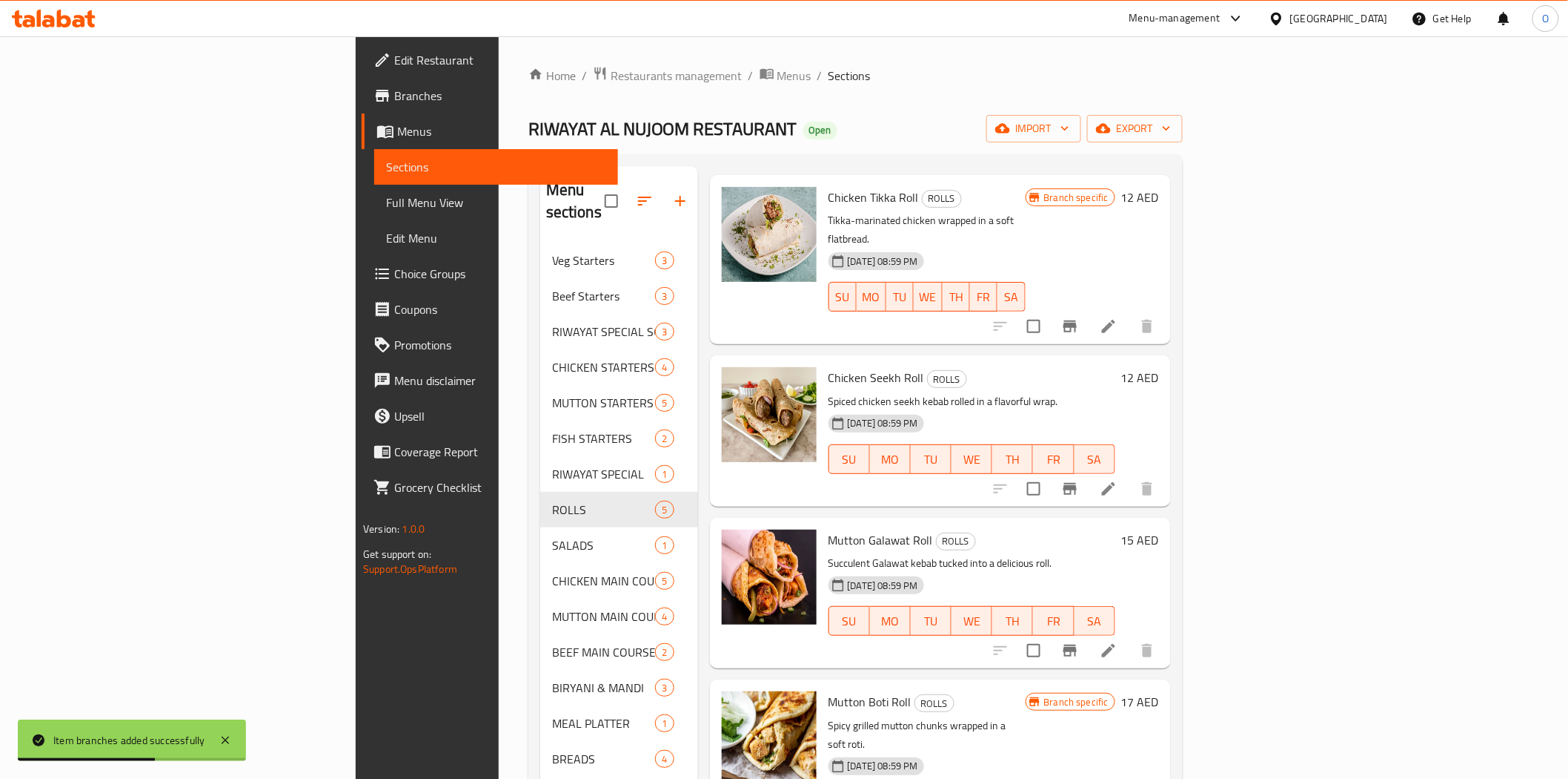
scroll to position [68, 0]
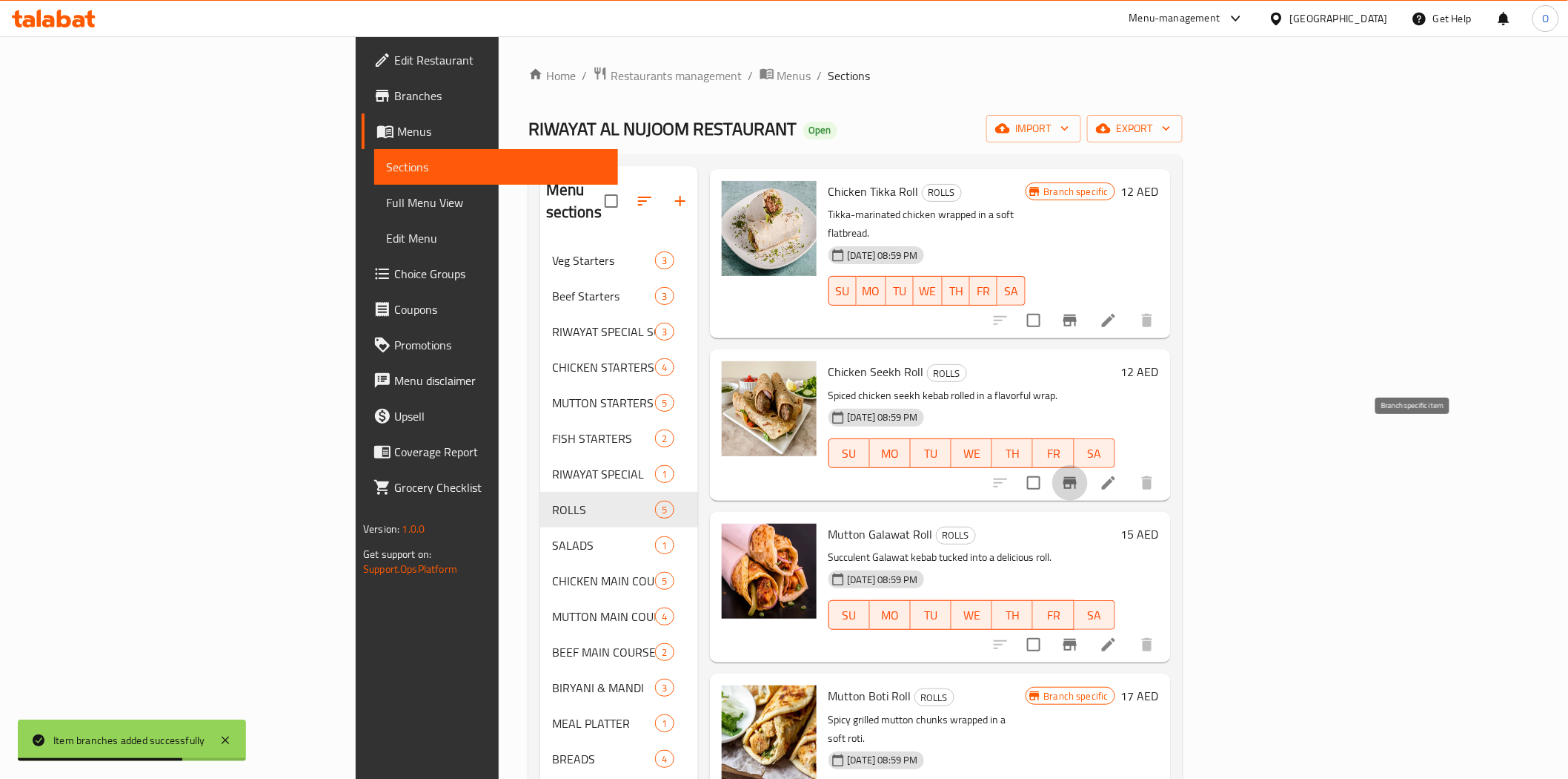
click at [1079, 474] on icon "Branch-specific-item" at bounding box center [1069, 482] width 17 height 17
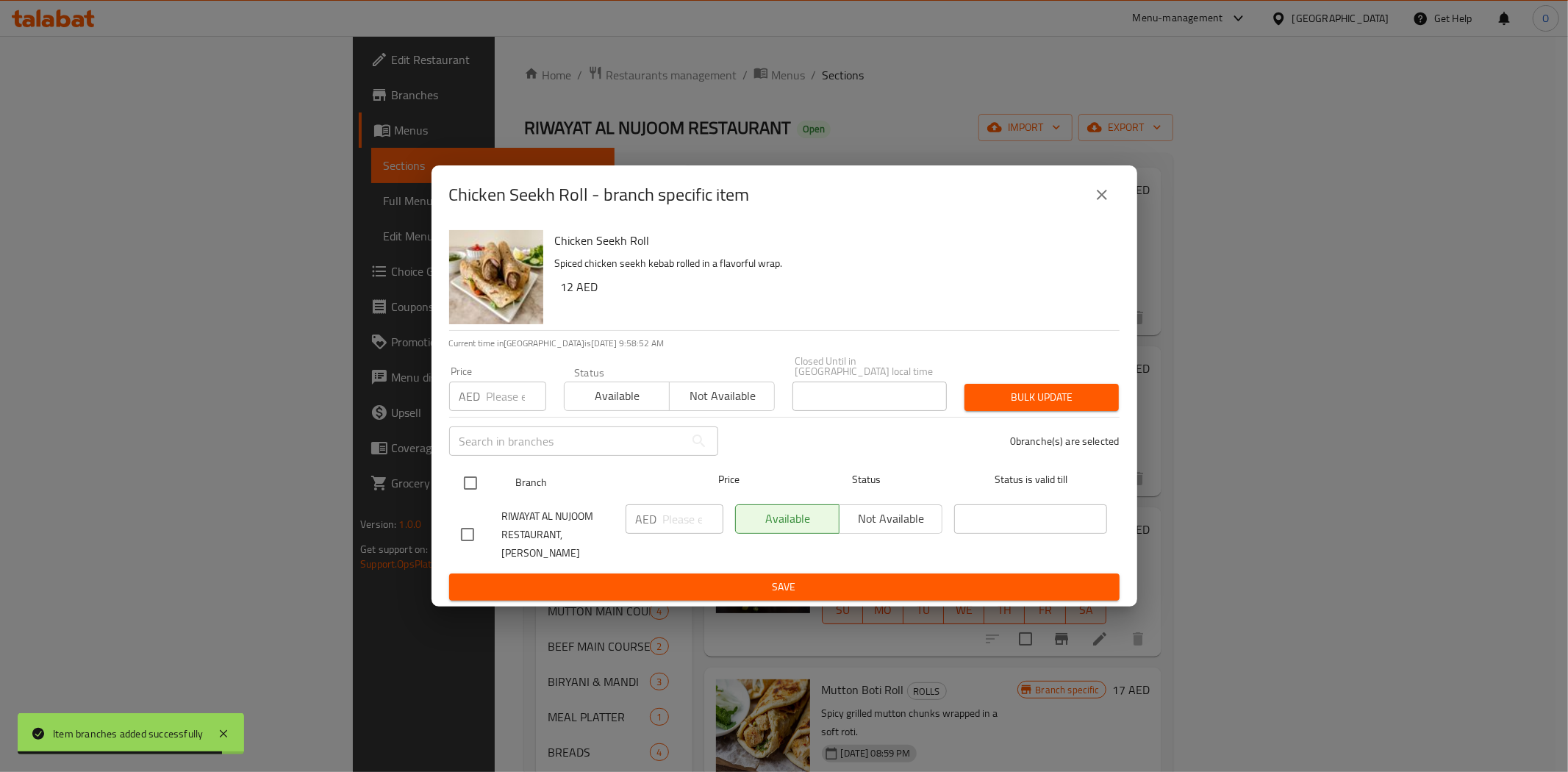
click at [472, 496] on input "checkbox" at bounding box center [471, 483] width 31 height 31
checkbox input "true"
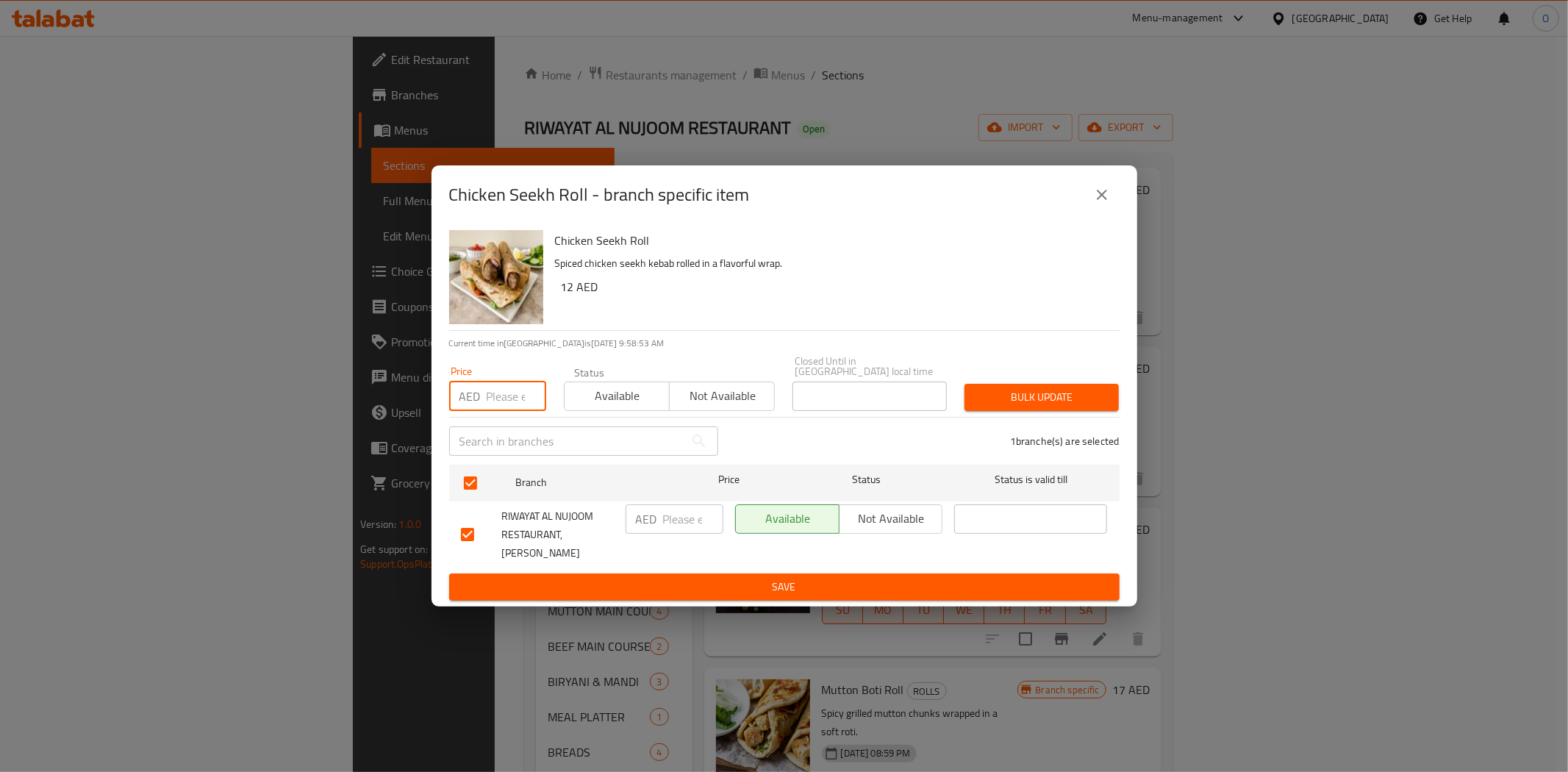
paste input "18"
type input "18"
click at [994, 398] on span "Bulk update" at bounding box center [1042, 397] width 131 height 18
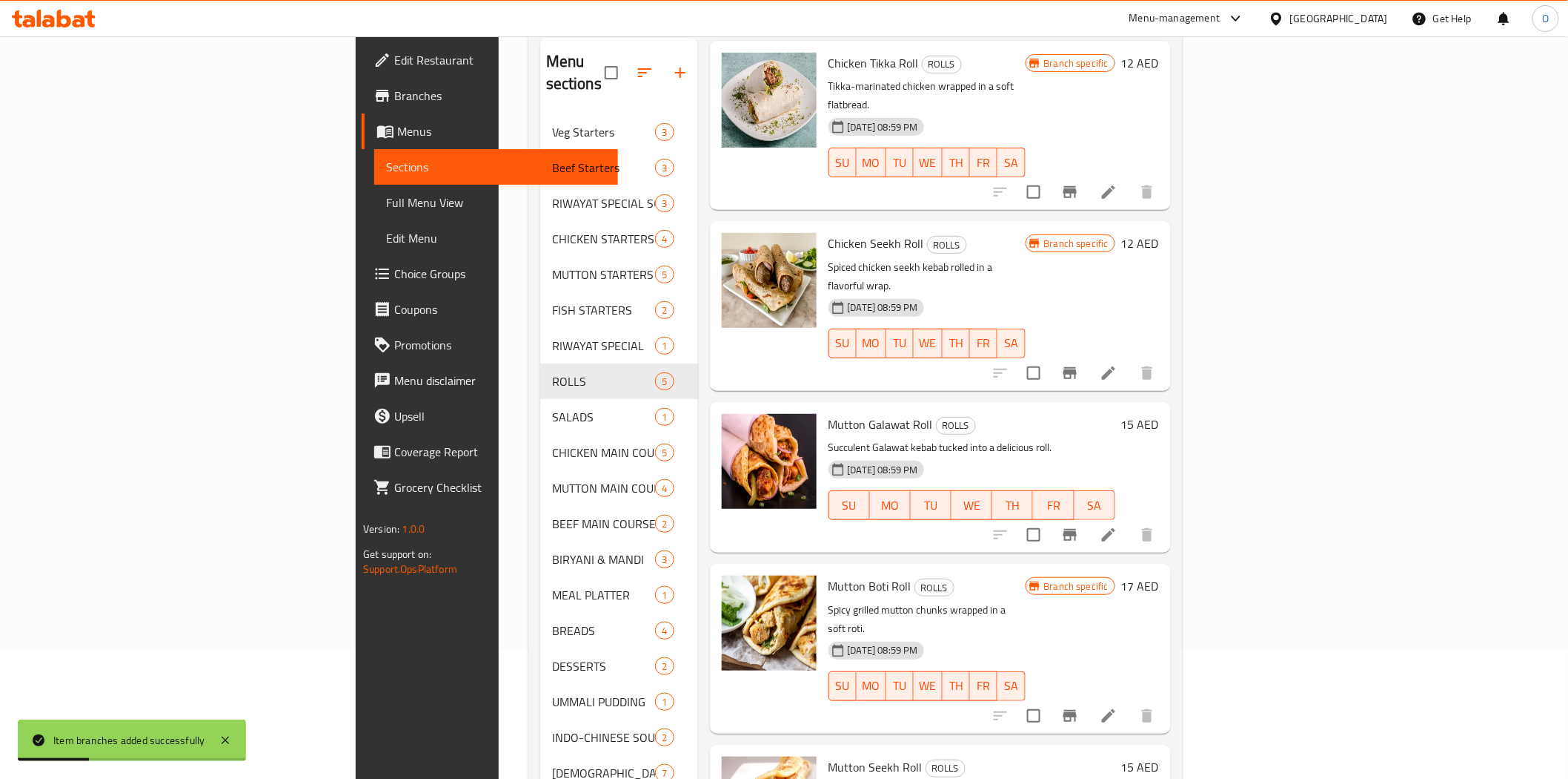
scroll to position [165, 0]
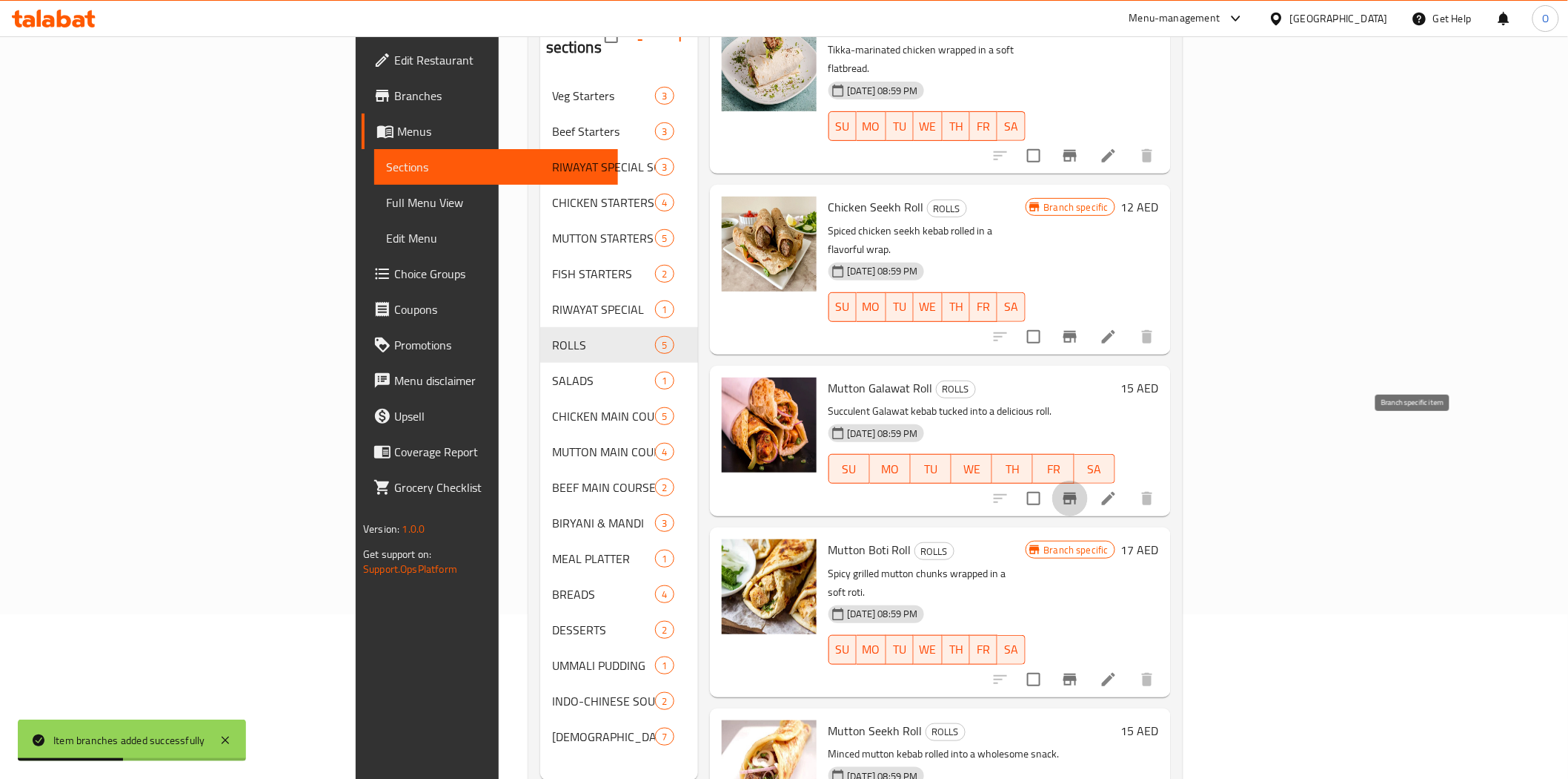
click at [1077, 492] on icon "Branch-specific-item" at bounding box center [1070, 498] width 14 height 12
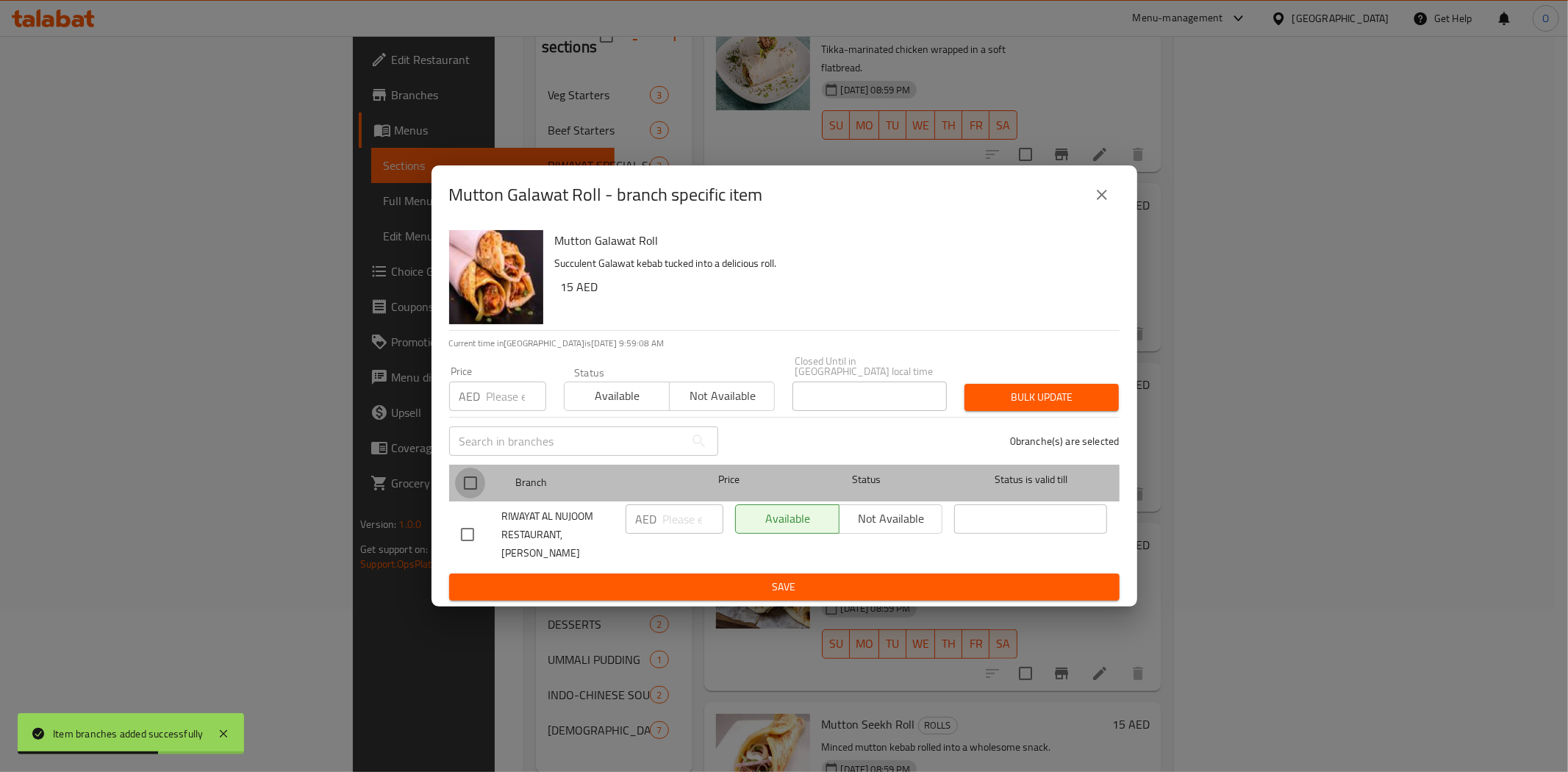
click at [463, 497] on input "checkbox" at bounding box center [471, 483] width 31 height 31
checkbox input "true"
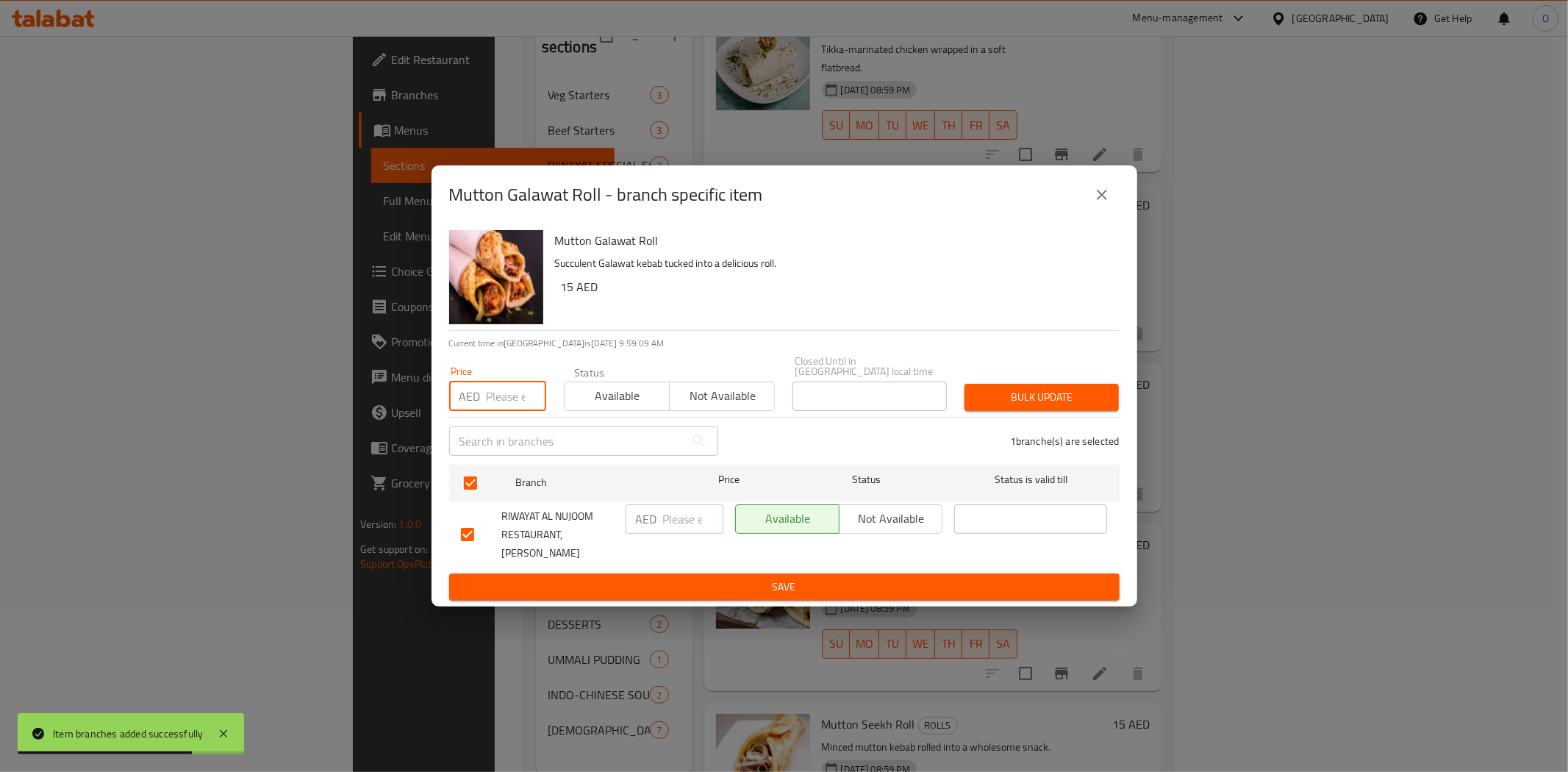
paste input "24"
type input "24"
click at [1016, 398] on span "Bulk update" at bounding box center [1042, 397] width 131 height 18
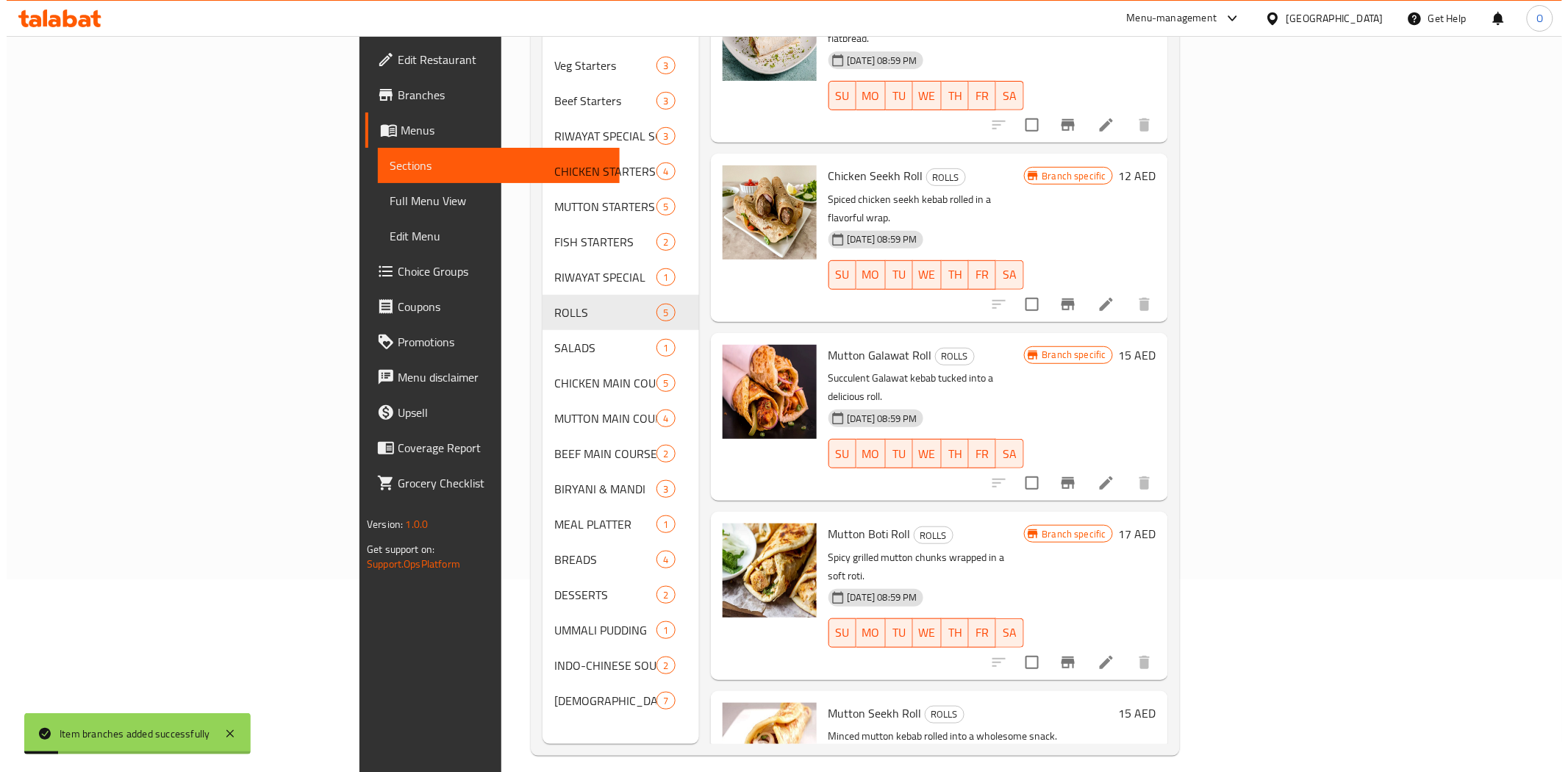
scroll to position [206, 0]
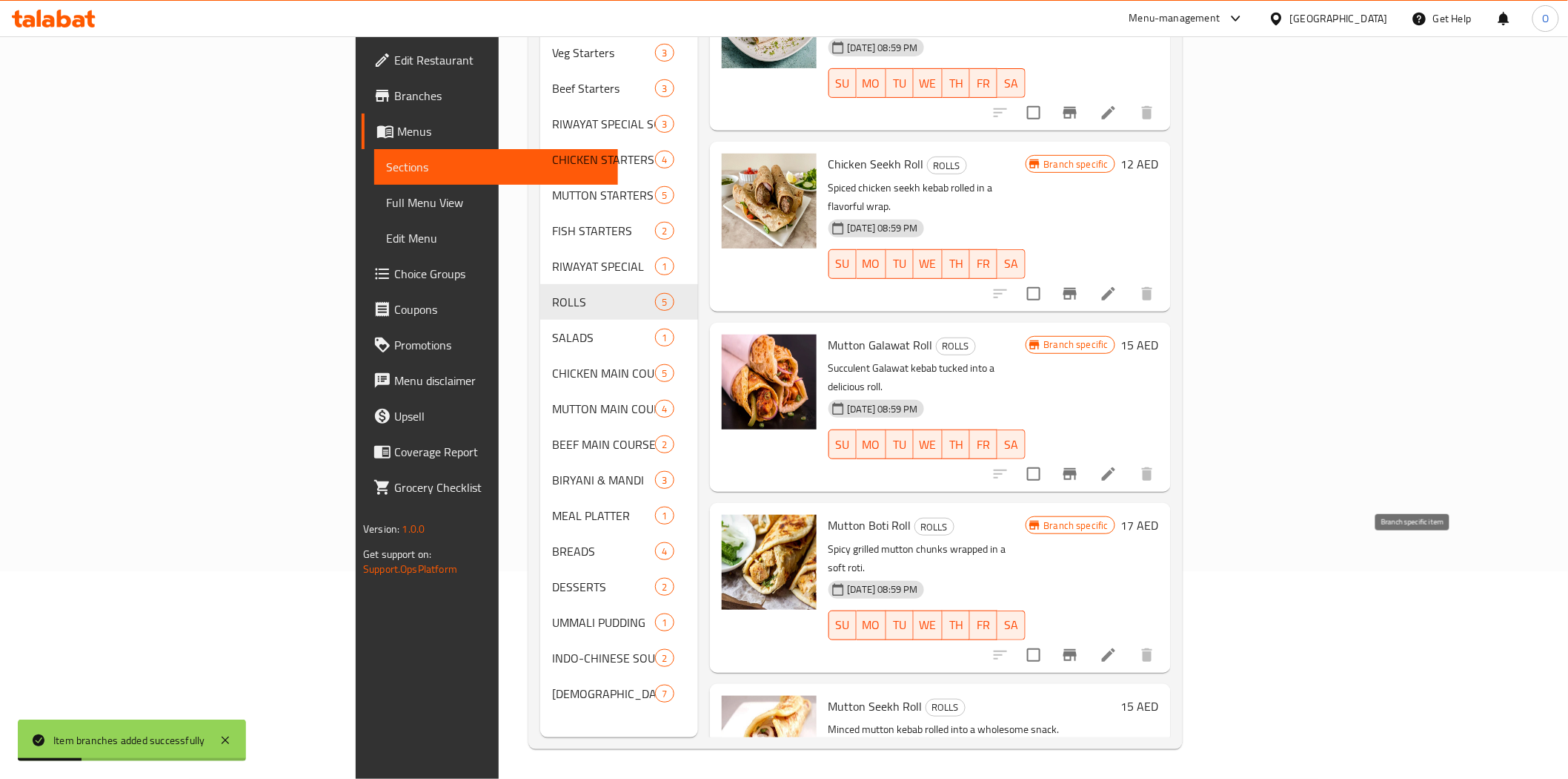
click at [1077, 649] on icon "Branch-specific-item" at bounding box center [1070, 655] width 14 height 12
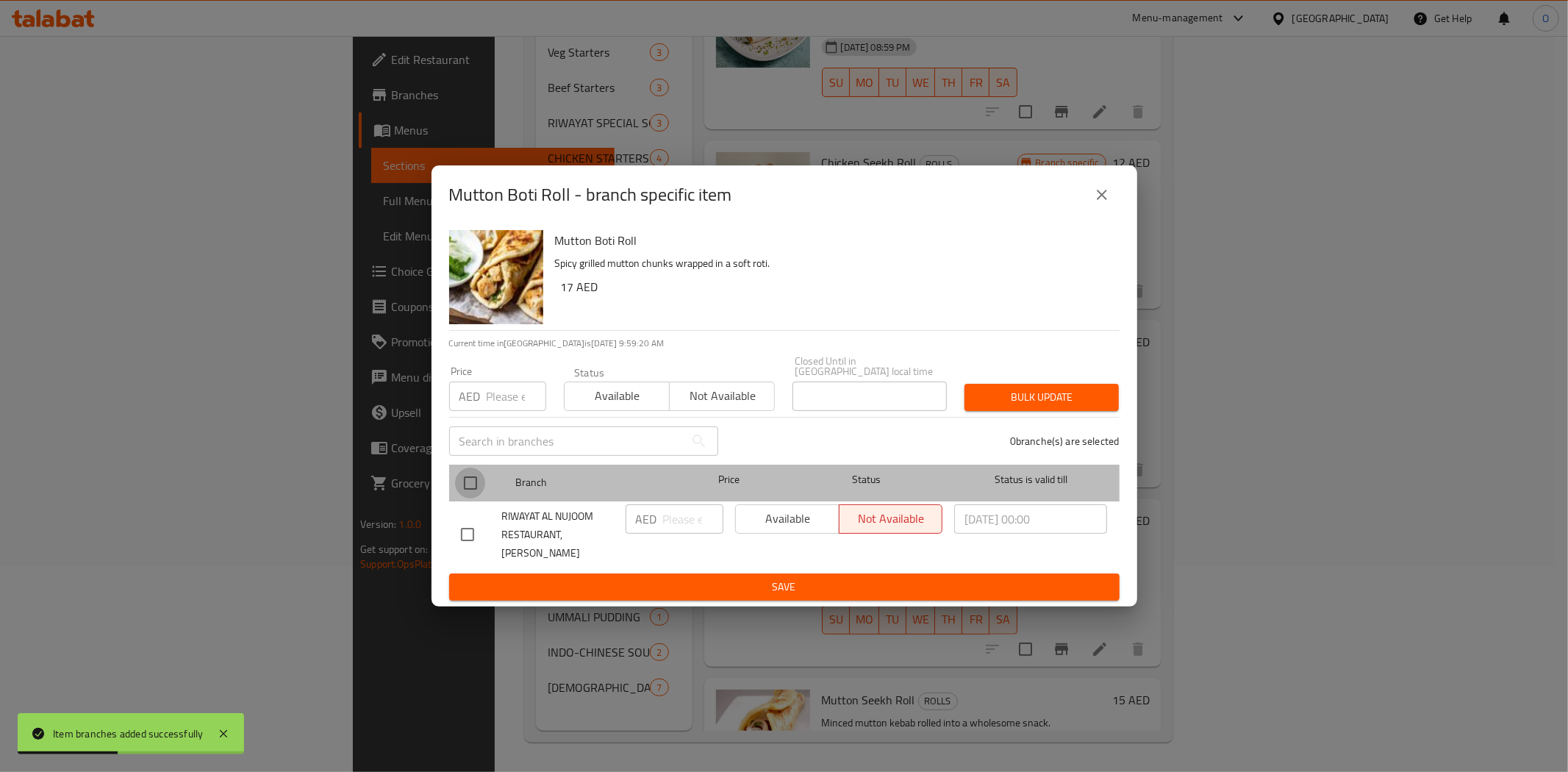
drag, startPoint x: 479, startPoint y: 488, endPoint x: 483, endPoint y: 471, distance: 17.5
click at [478, 487] on input "checkbox" at bounding box center [471, 483] width 31 height 31
checkbox input "true"
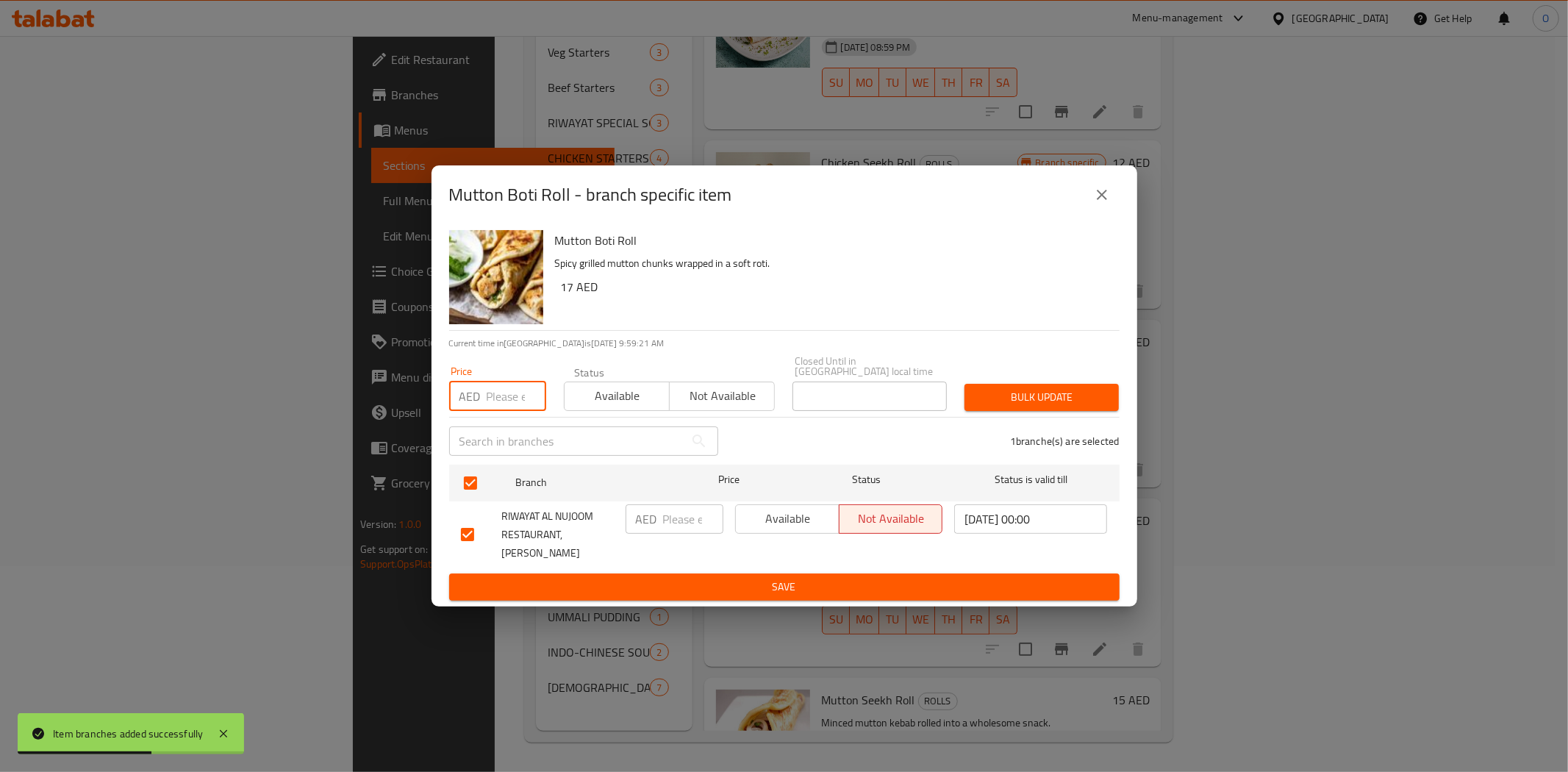
paste input "26"
type input "26"
click at [1017, 396] on span "Bulk update" at bounding box center [1042, 397] width 131 height 18
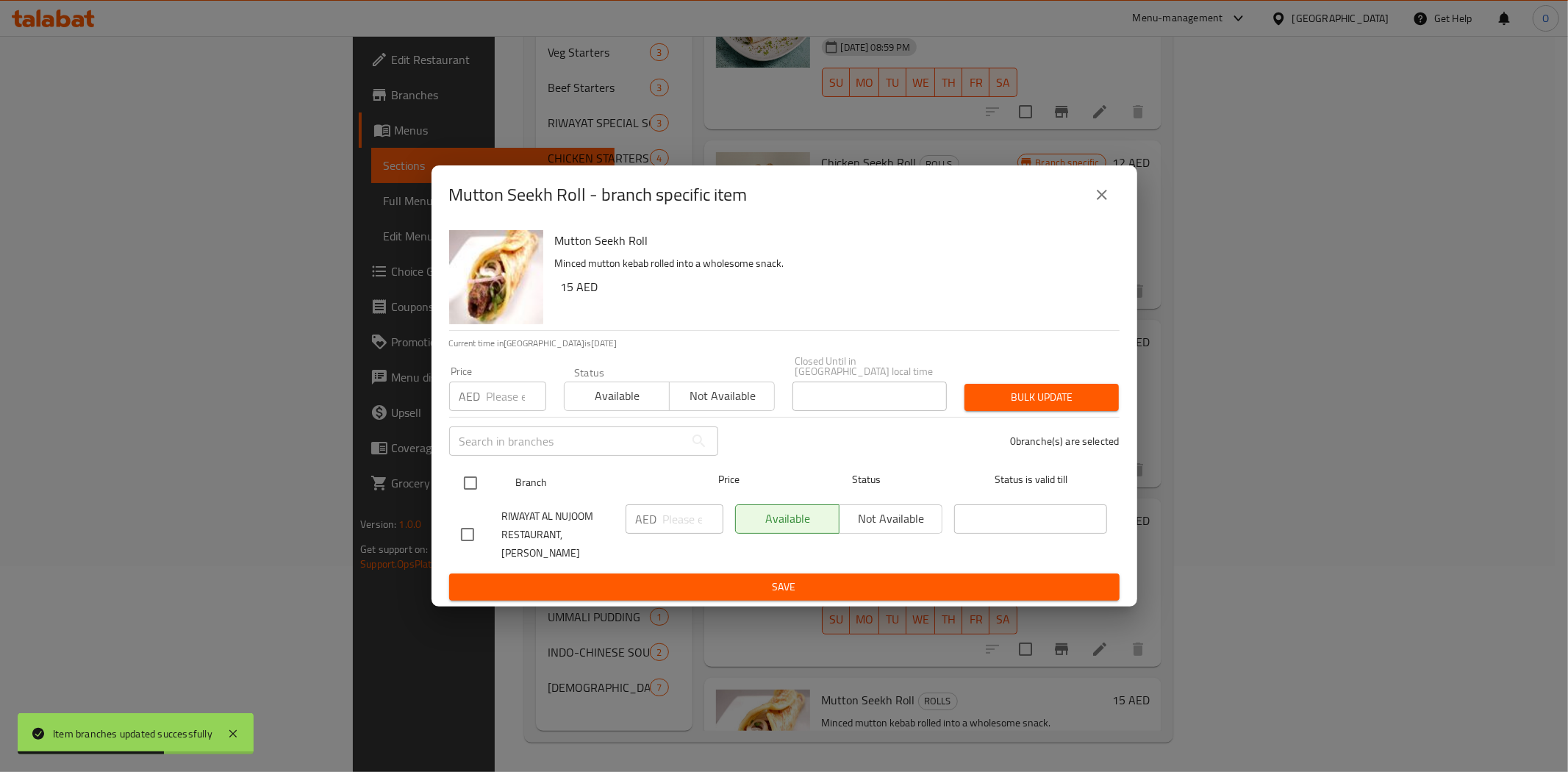
drag, startPoint x: 474, startPoint y: 494, endPoint x: 473, endPoint y: 485, distance: 9.1
click at [473, 493] on input "checkbox" at bounding box center [471, 483] width 31 height 31
checkbox input "true"
paste input "24"
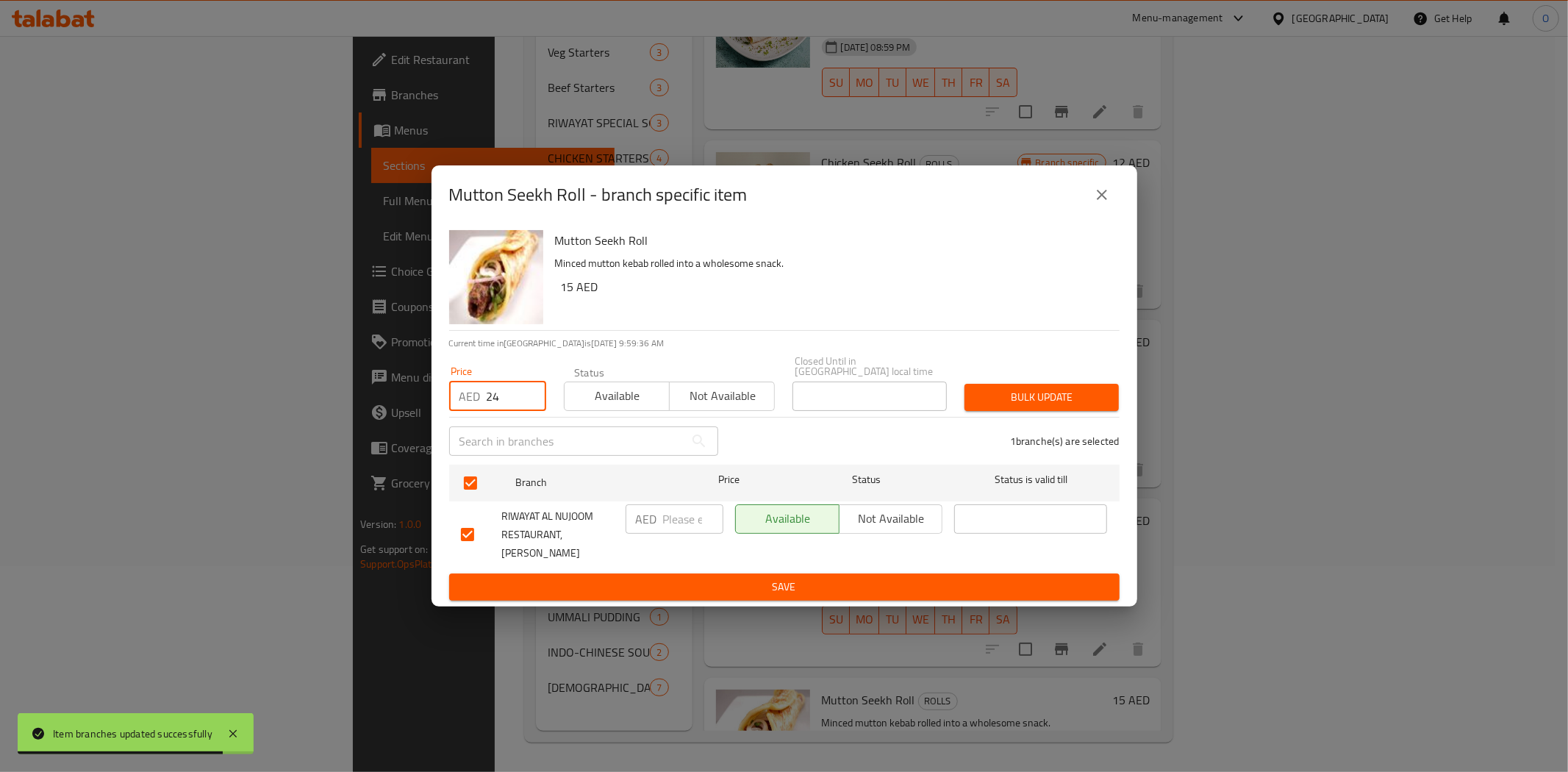
type input "24"
click at [984, 401] on span "Bulk update" at bounding box center [1042, 397] width 131 height 18
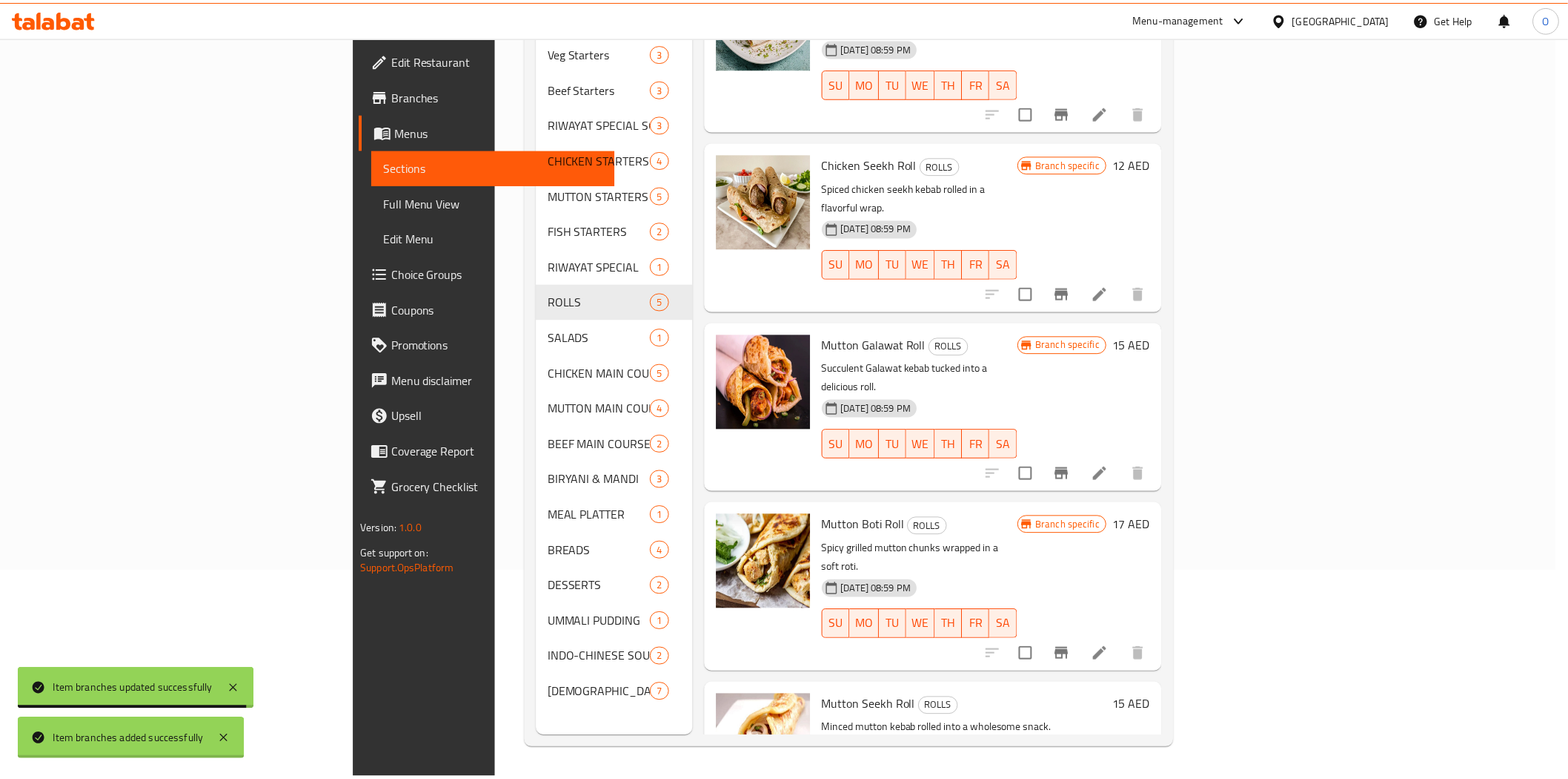
scroll to position [69, 0]
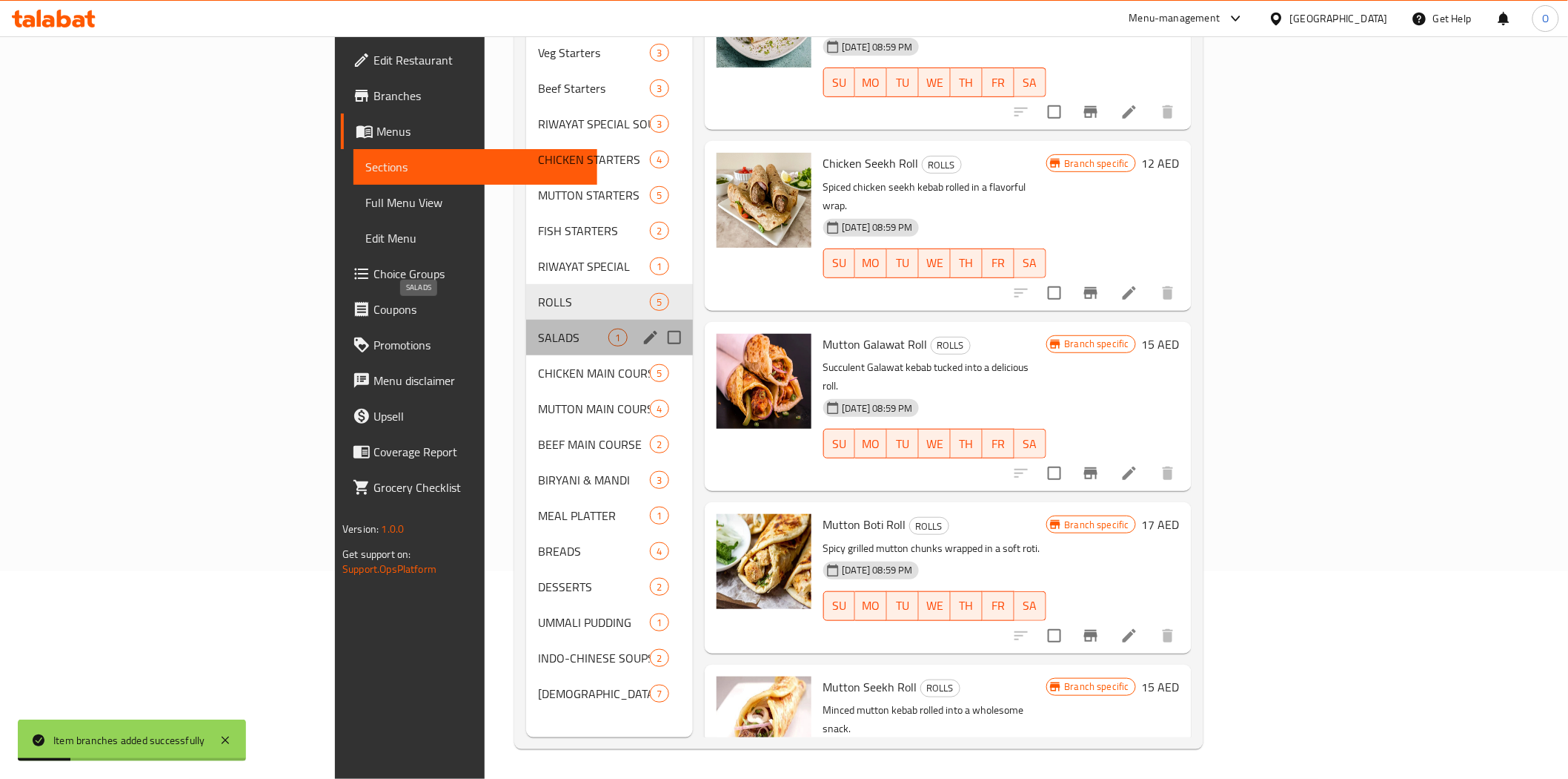
click at [538, 329] on span "SALADS" at bounding box center [573, 337] width 70 height 17
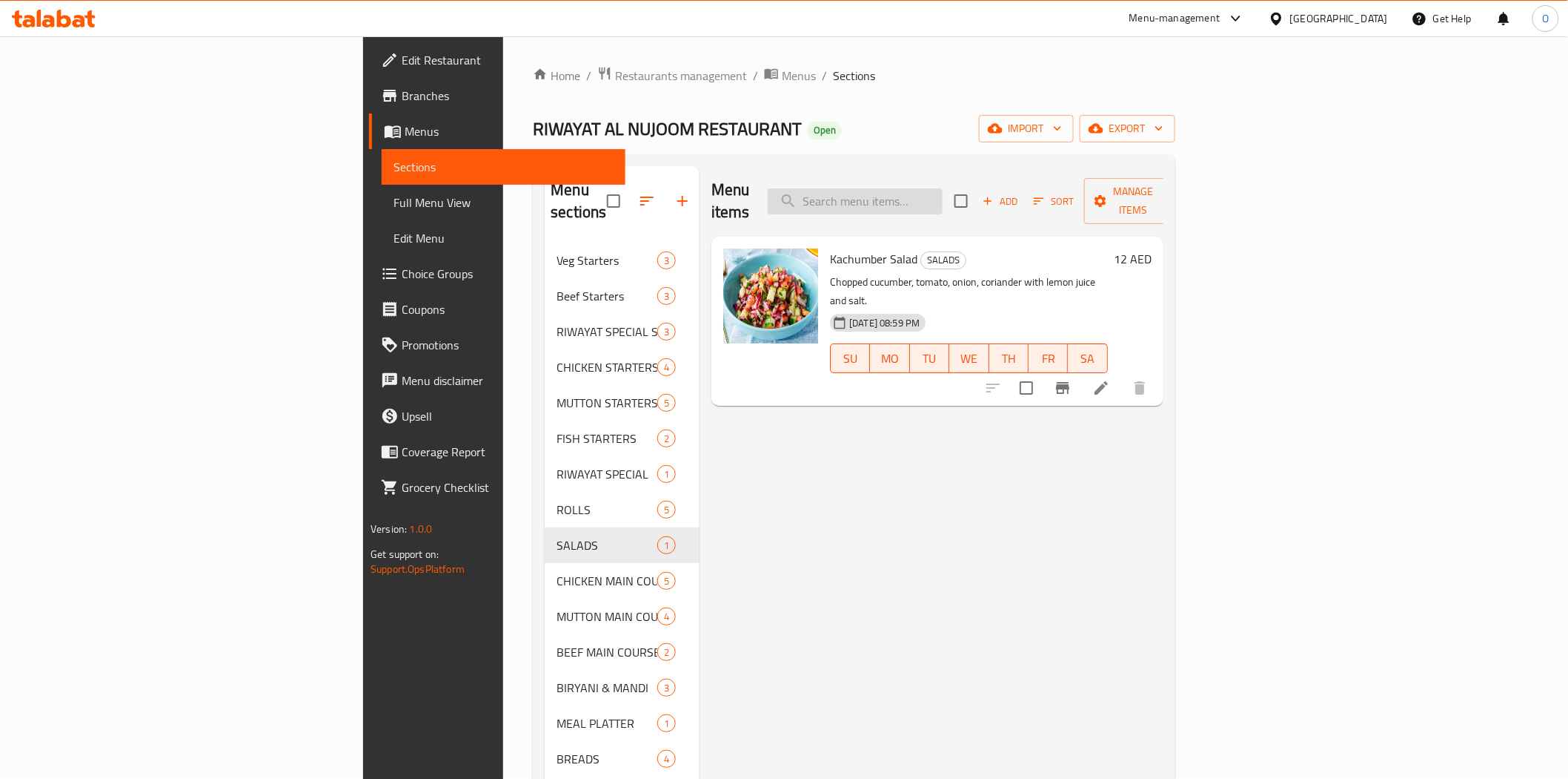
paste input "Green Salad"
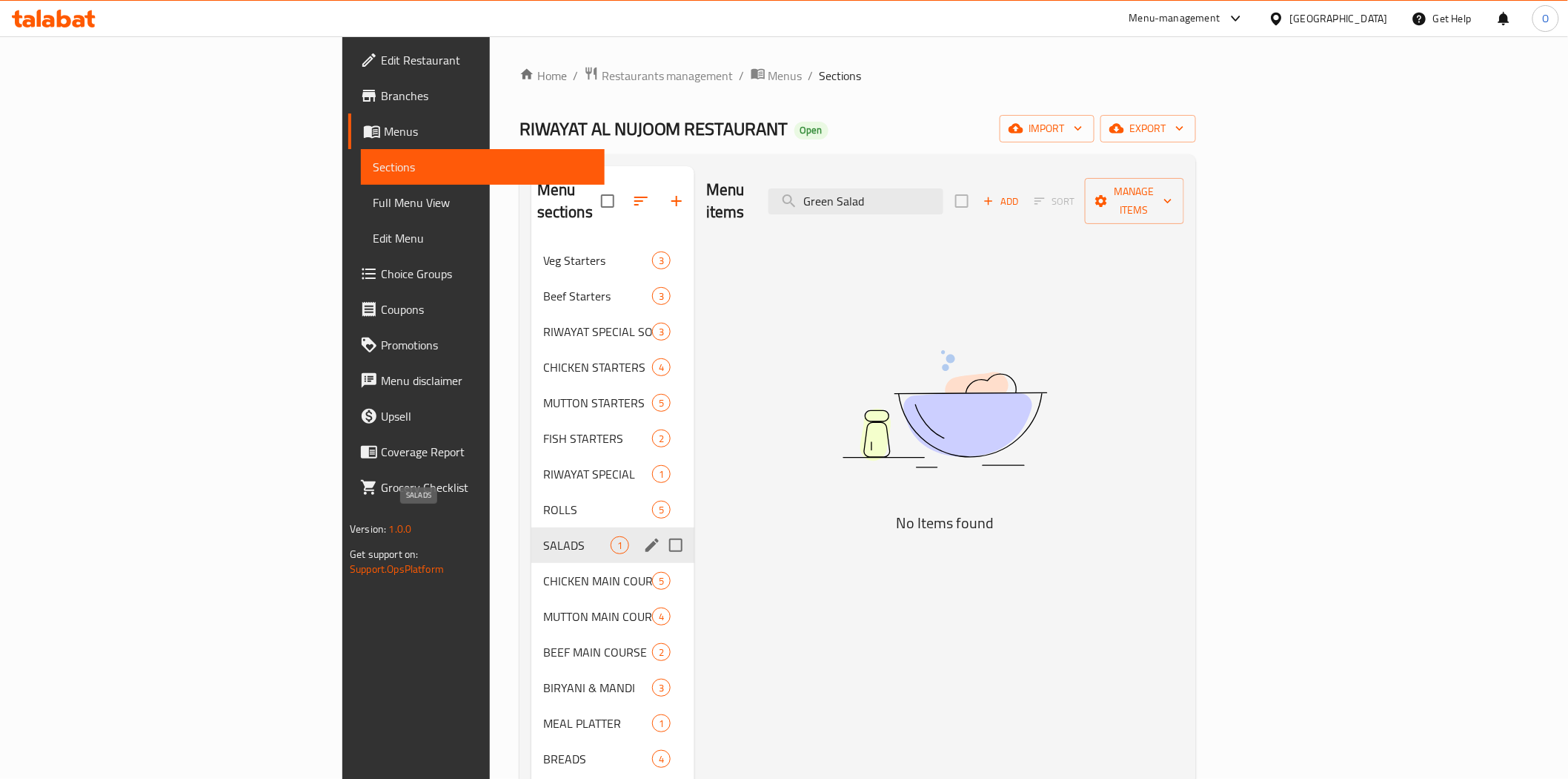
type input "Green Salad"
click at [543, 536] on span "SALADS" at bounding box center [577, 545] width 68 height 17
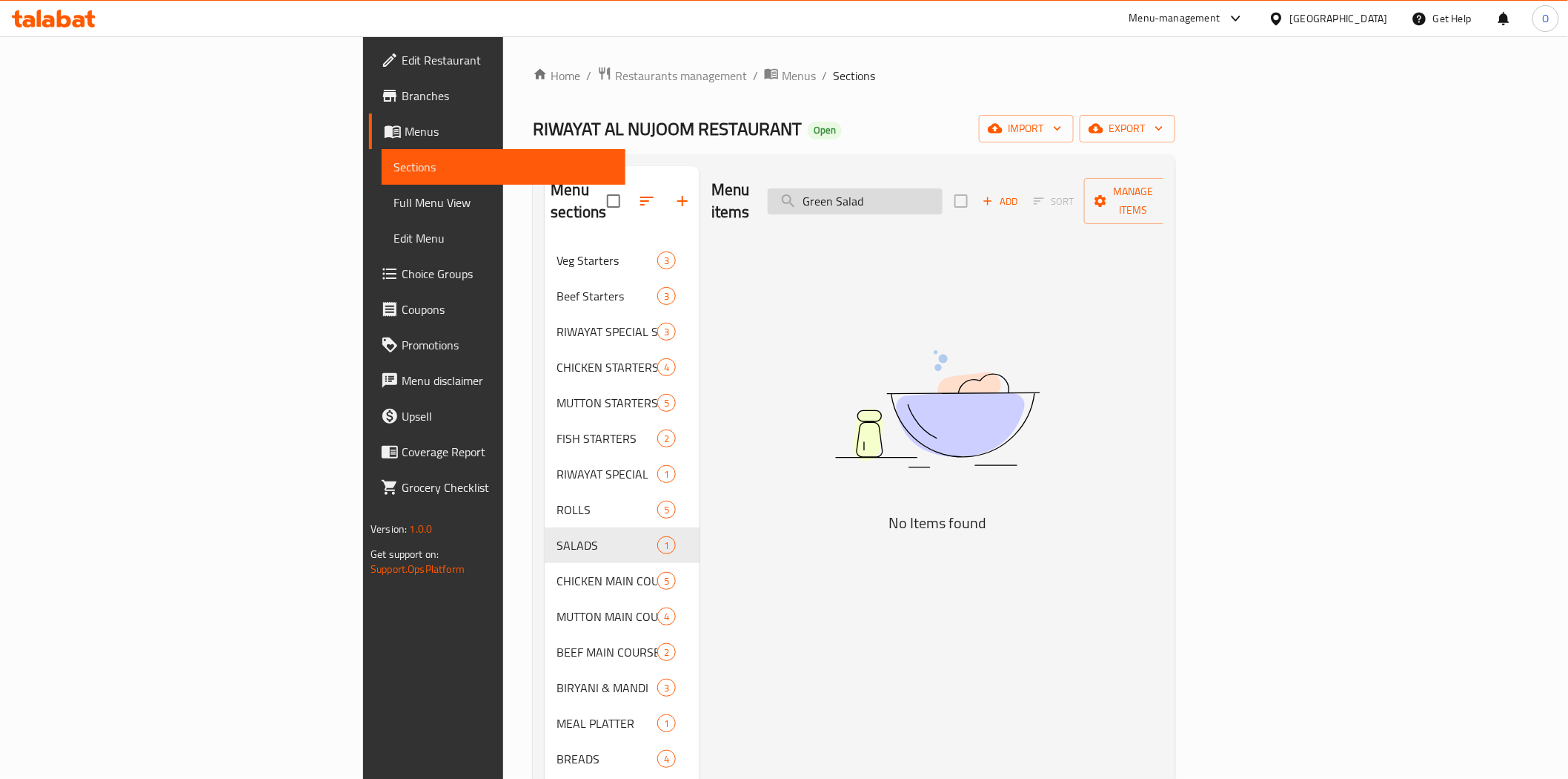
click at [943, 201] on input "Green Salad" at bounding box center [854, 201] width 175 height 26
click at [966, 203] on div "Menu items Green Salad Add Sort Manage items" at bounding box center [938, 200] width 452 height 70
click at [943, 199] on input "Green Salad" at bounding box center [854, 201] width 175 height 26
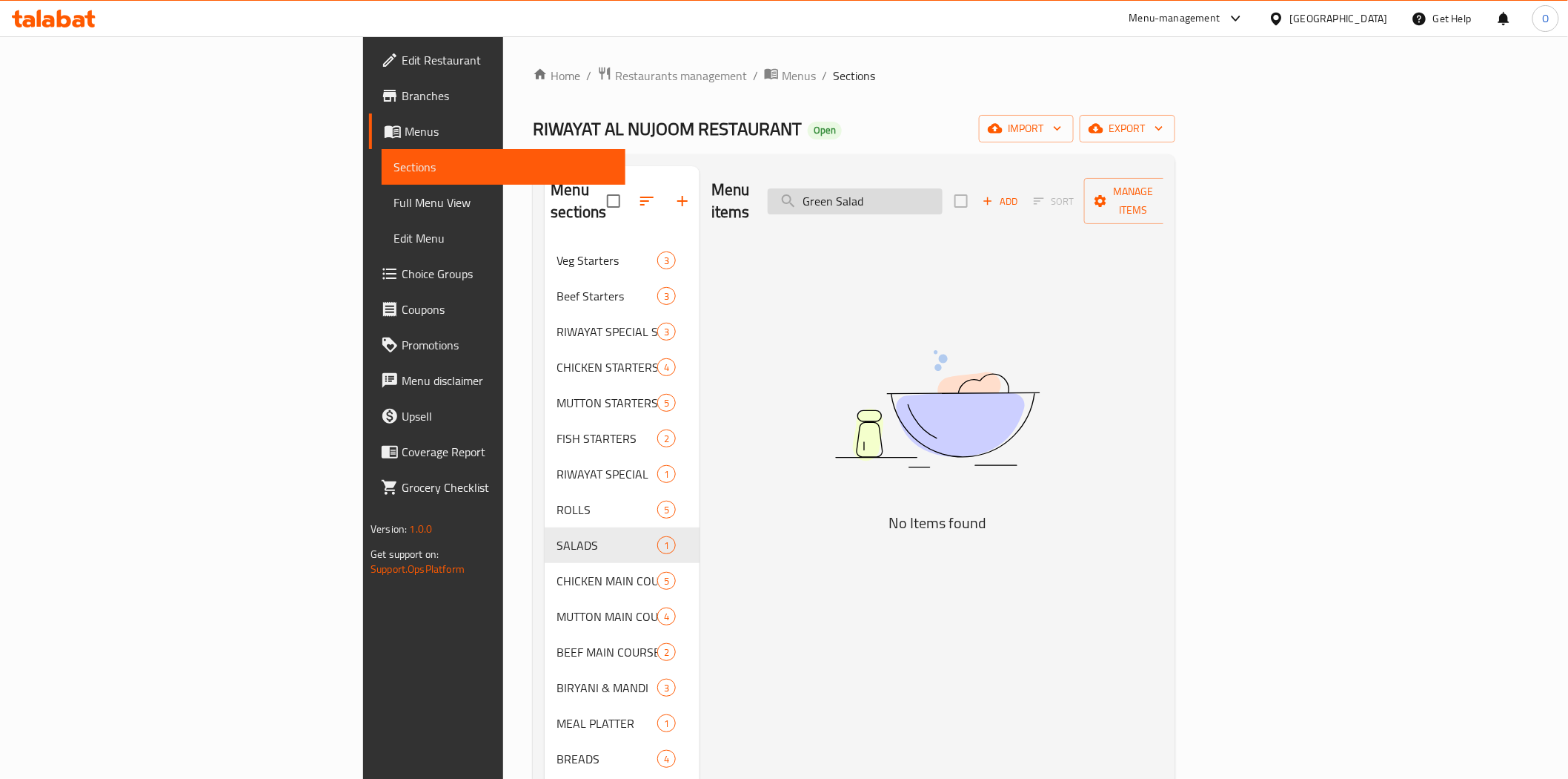
click at [943, 199] on input "Green Salad" at bounding box center [854, 201] width 175 height 26
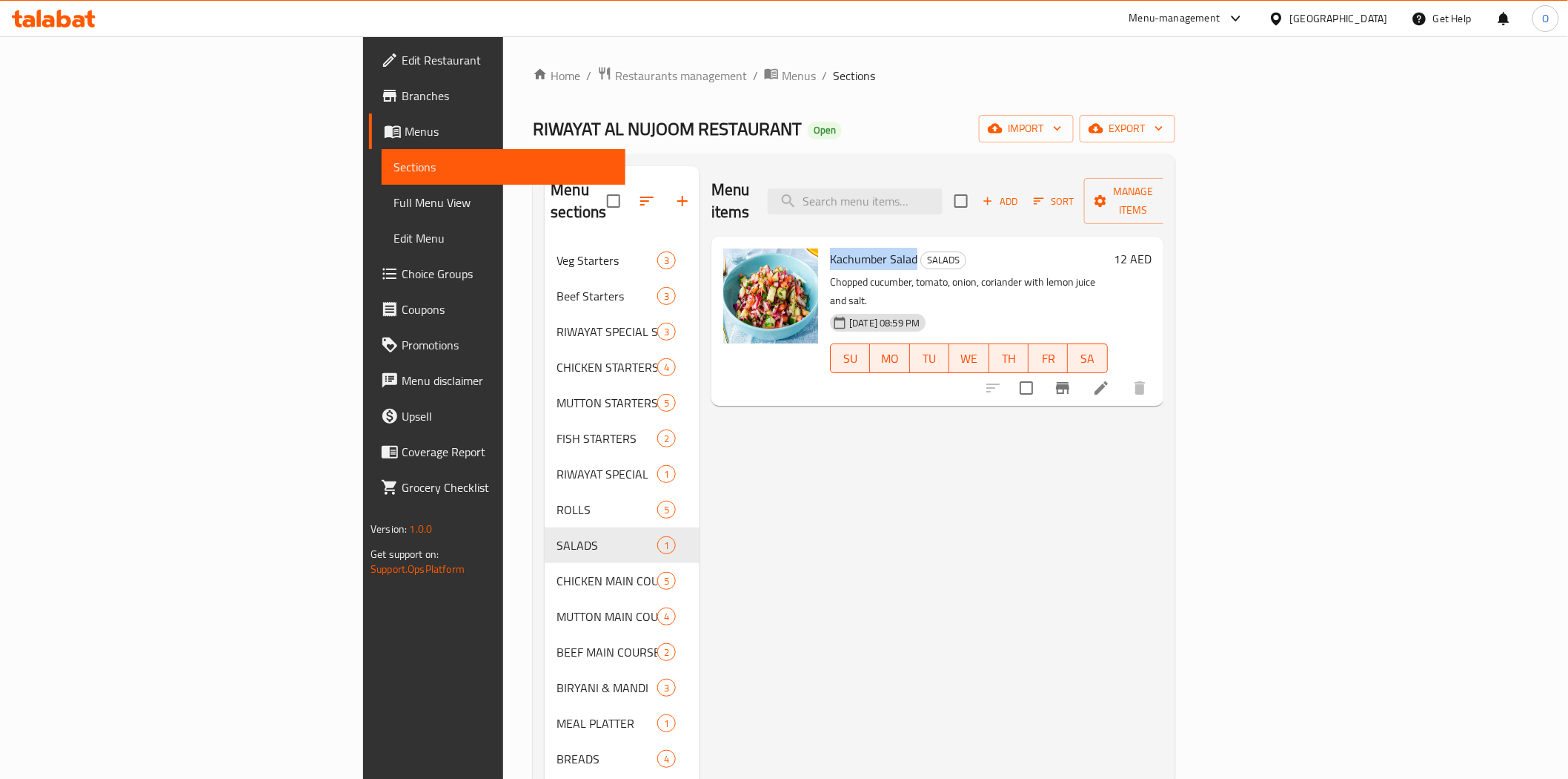
drag, startPoint x: 742, startPoint y: 235, endPoint x: 819, endPoint y: 233, distance: 77.0
click at [830, 248] on span "Kachumber Salad" at bounding box center [874, 259] width 88 height 22
copy span "Kachumber Salad"
click at [1072, 379] on icon "Branch-specific-item" at bounding box center [1062, 387] width 17 height 17
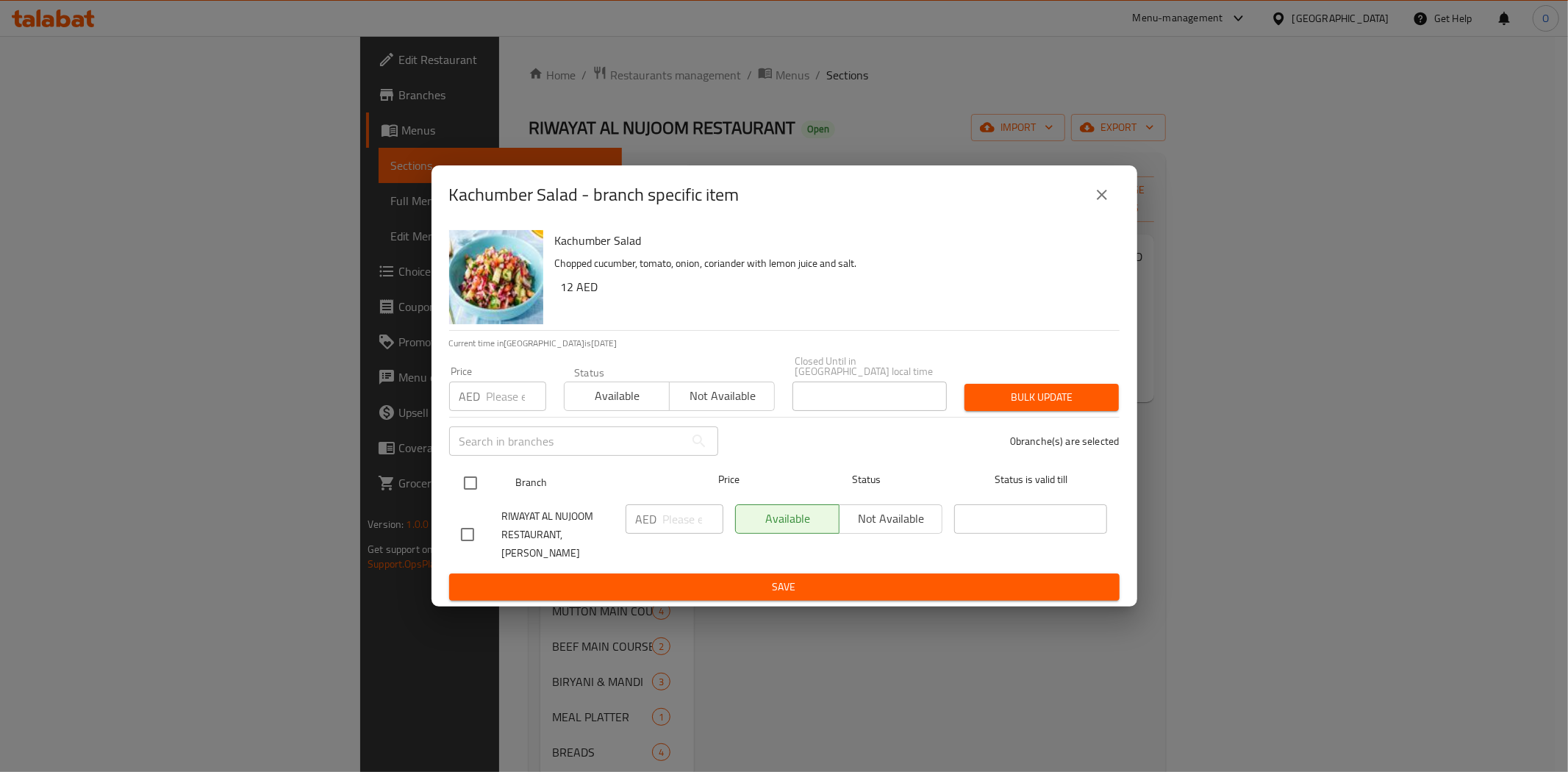
click at [461, 493] on input "checkbox" at bounding box center [471, 483] width 31 height 31
checkbox input "true"
paste input "18"
type input "18"
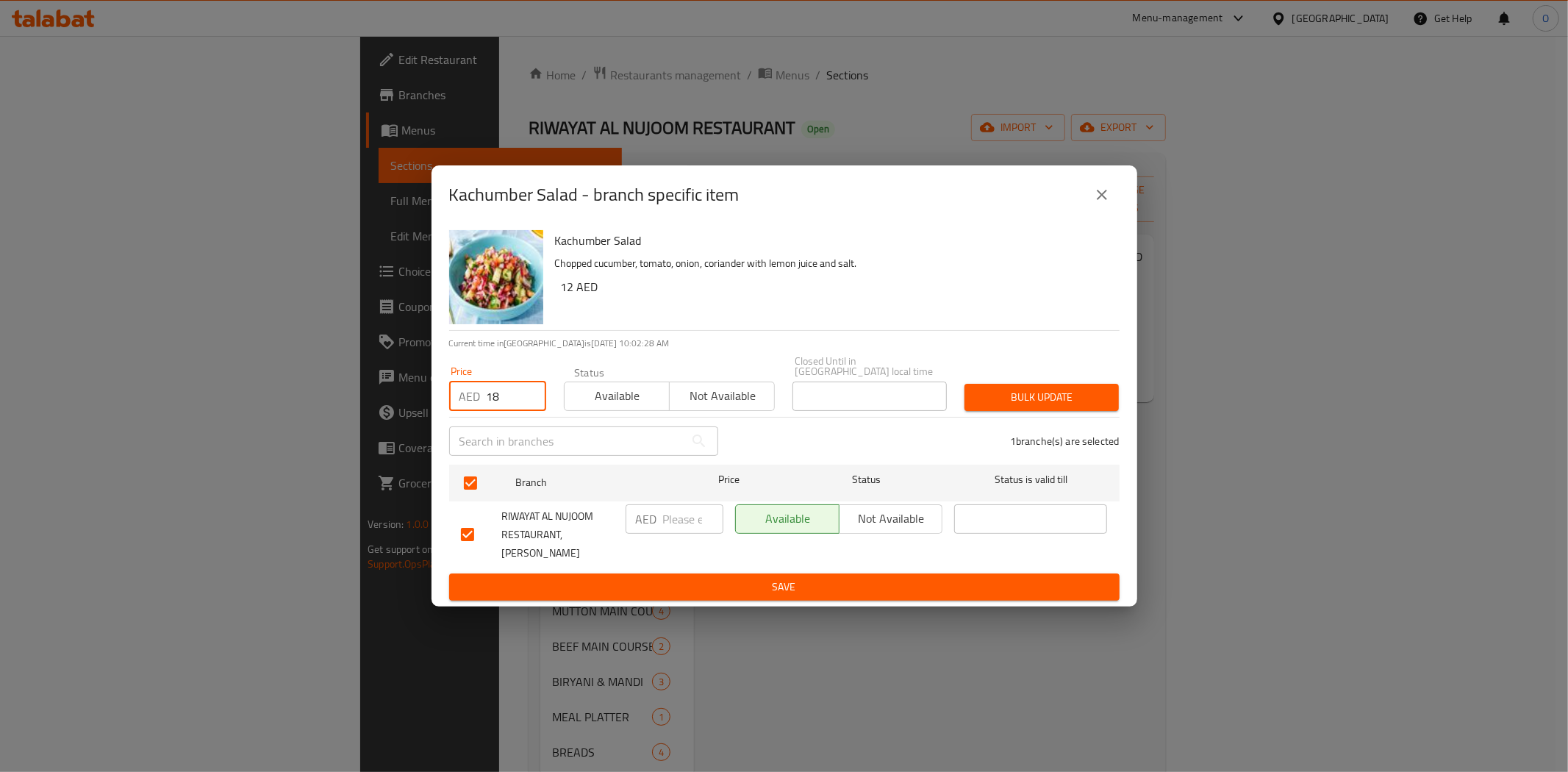
click at [1005, 406] on span "Bulk update" at bounding box center [1042, 397] width 131 height 18
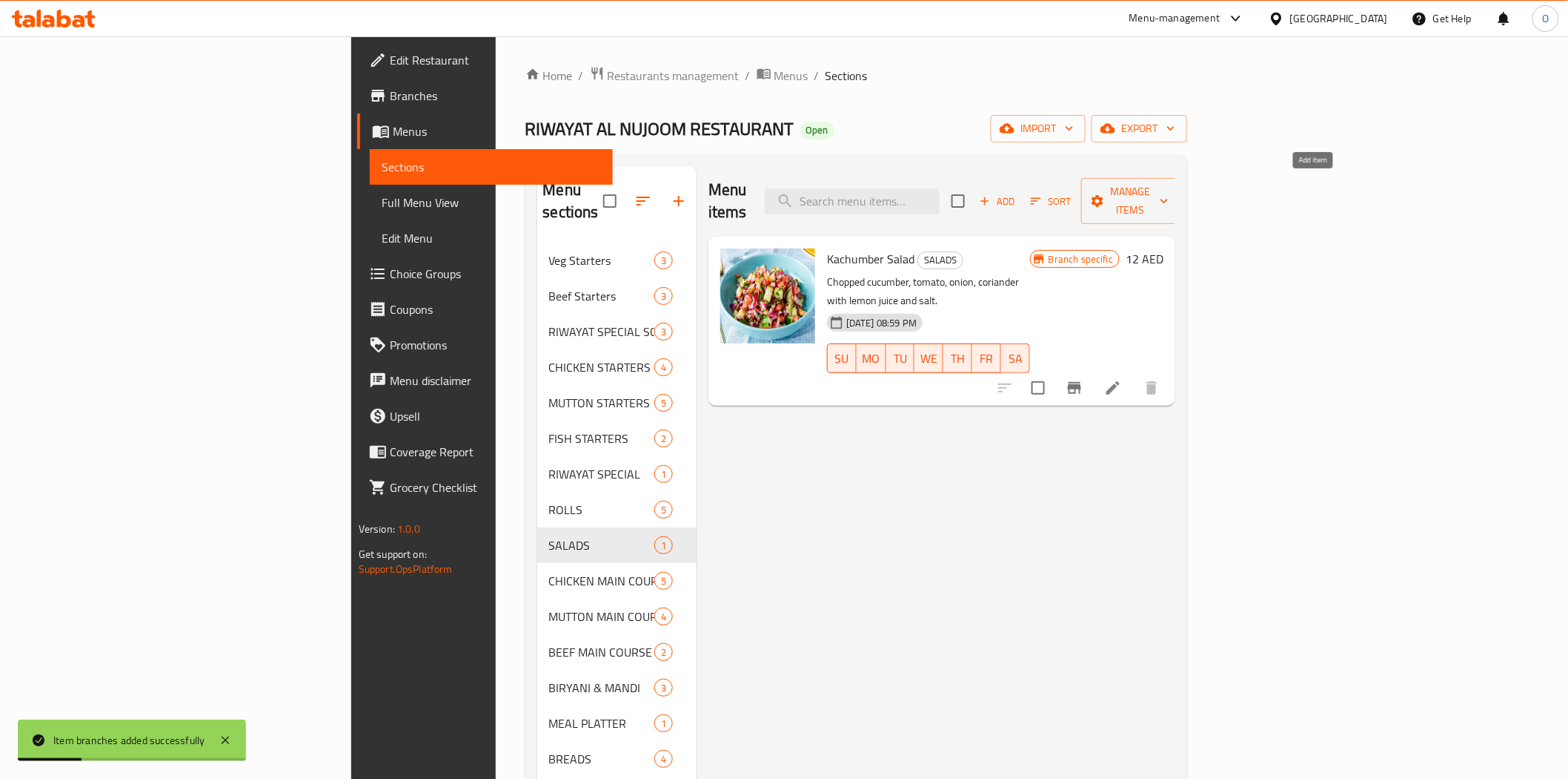
click at [1017, 193] on span "Add" at bounding box center [998, 201] width 40 height 17
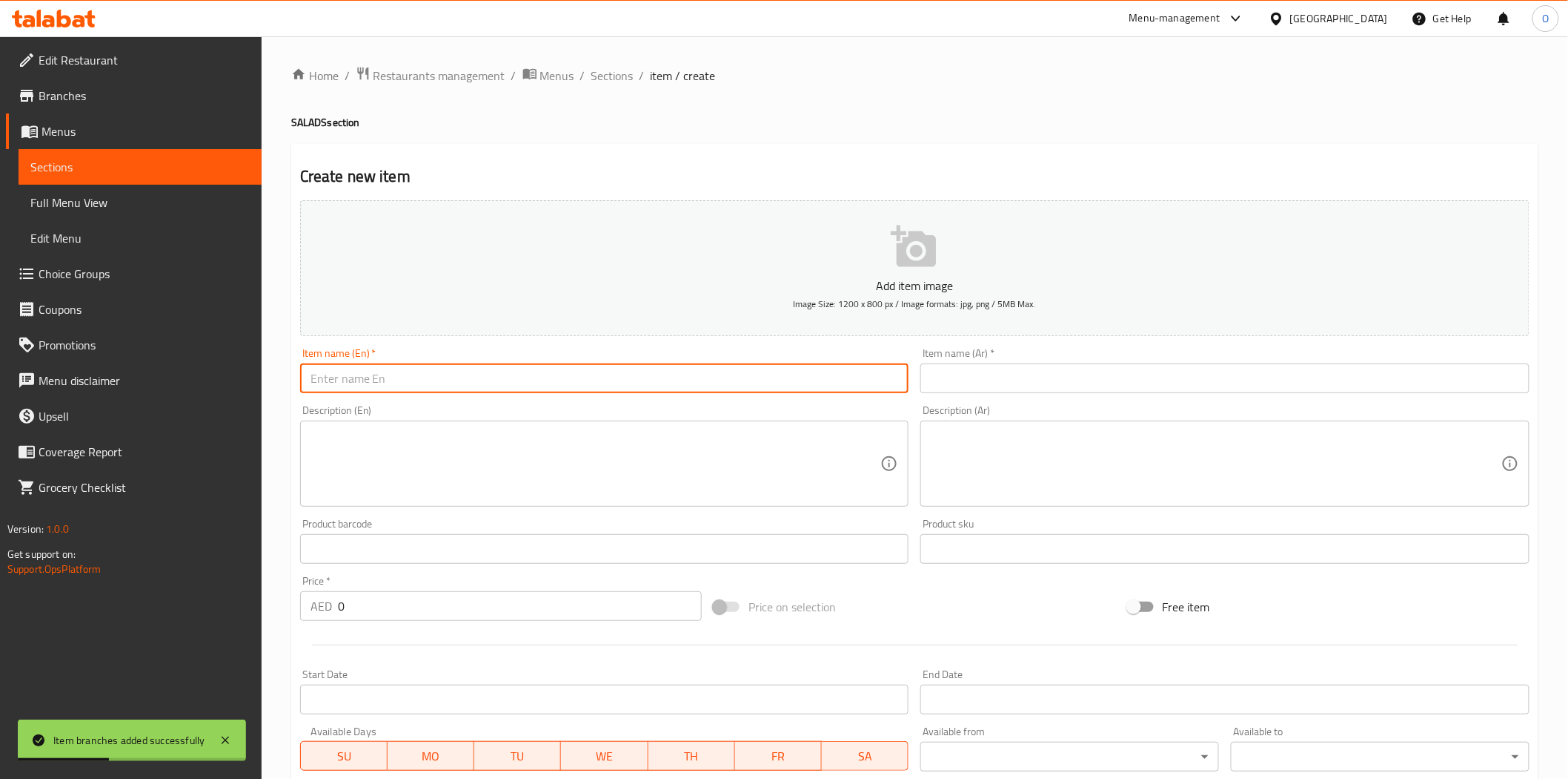
click at [478, 379] on input "text" at bounding box center [605, 378] width 609 height 29
paste input "Plain Yogurt"
type input "Plain Yogurt"
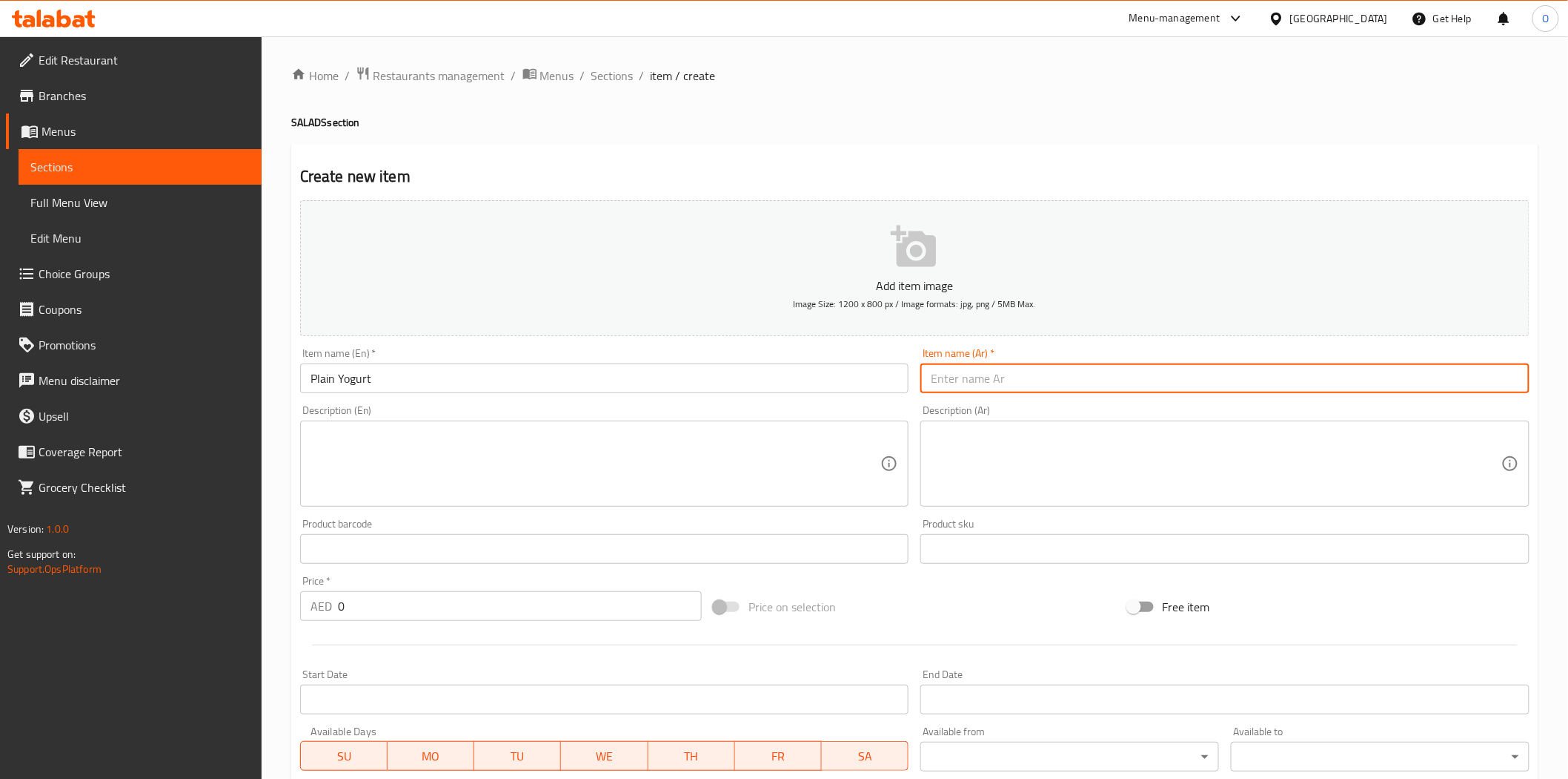
click at [972, 376] on input "text" at bounding box center [1225, 378] width 609 height 29
paste input "زبادي عادي"
type input "زبادي عادي"
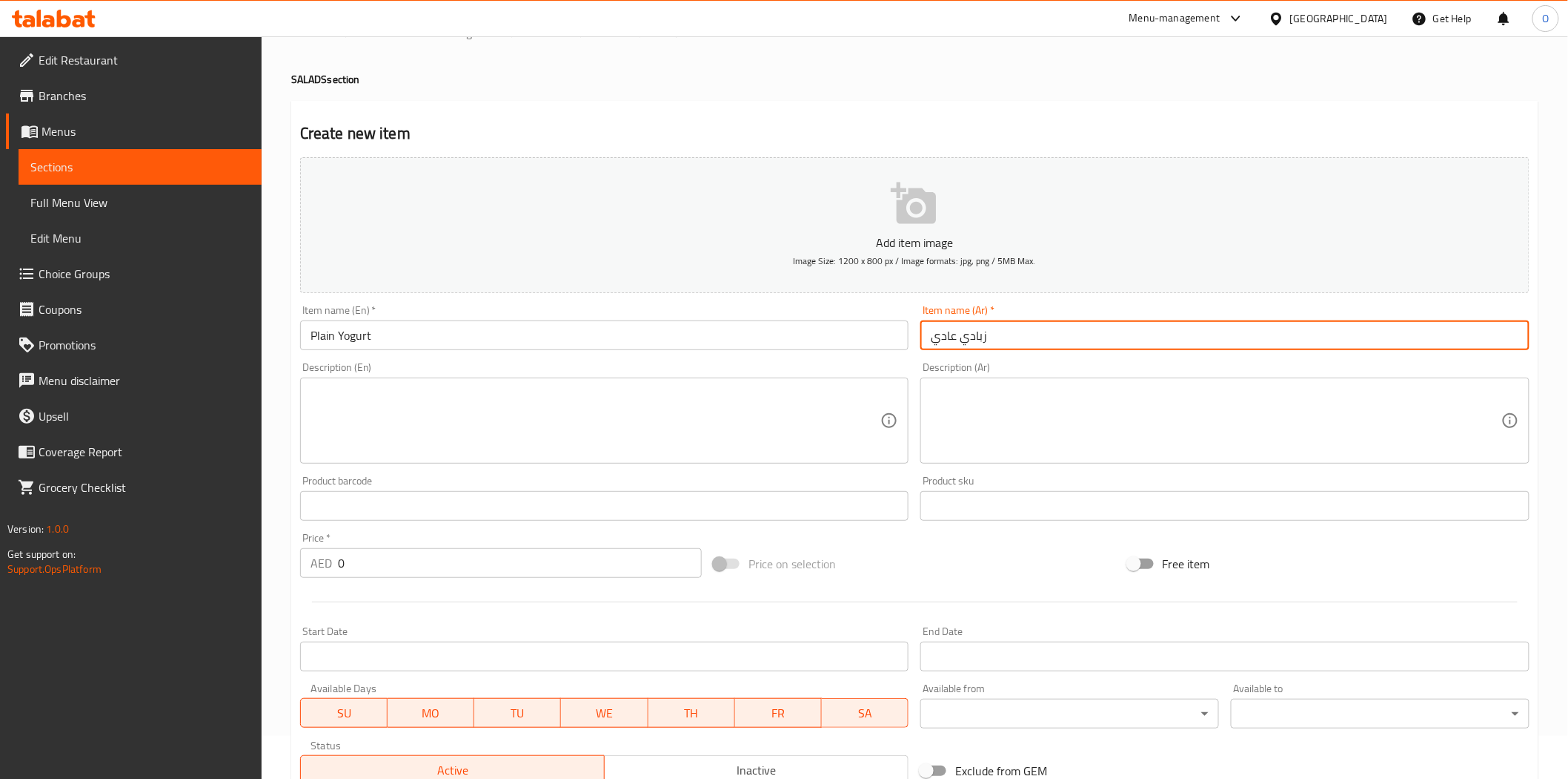
scroll to position [82, 0]
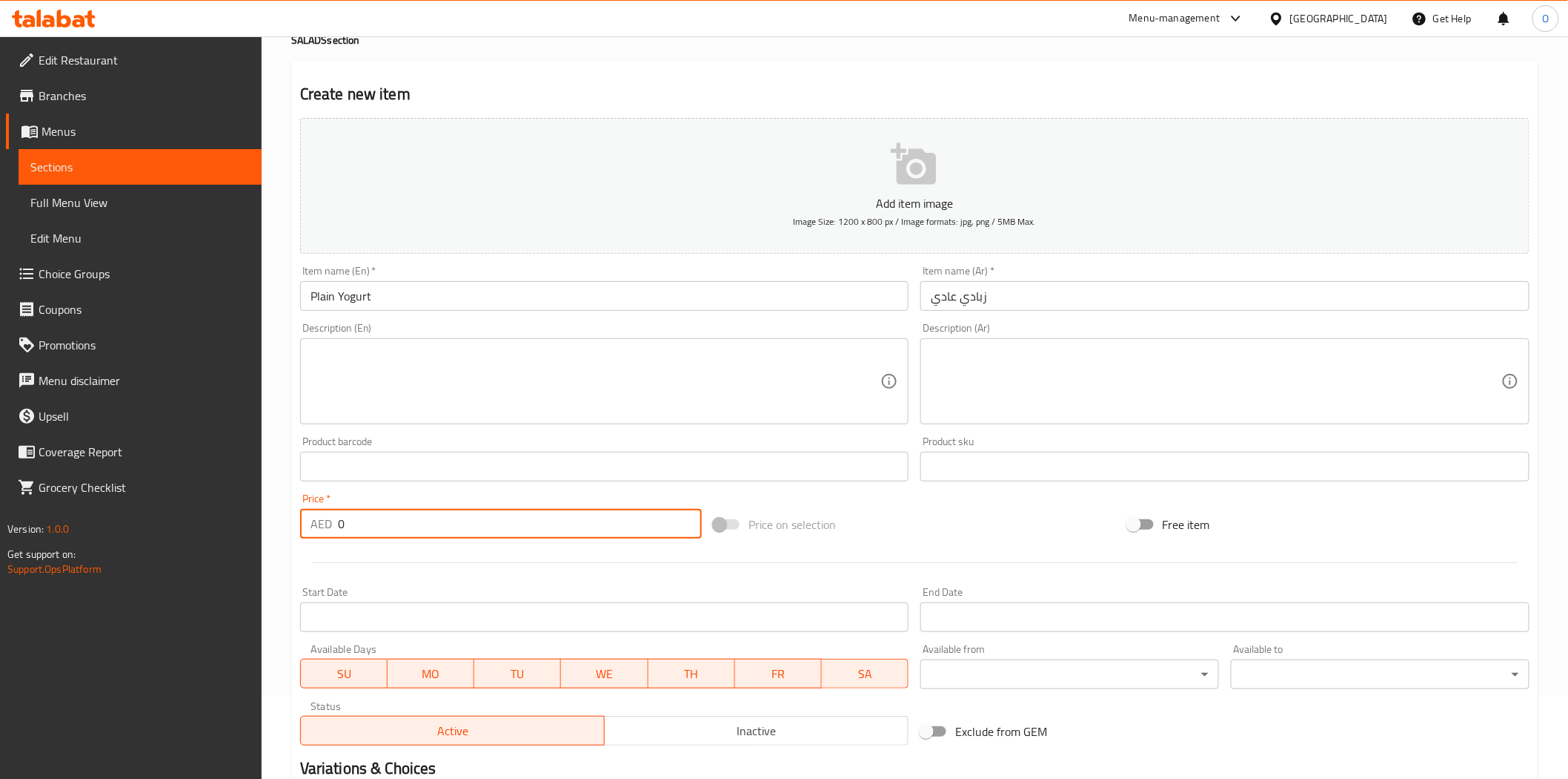
drag, startPoint x: 353, startPoint y: 533, endPoint x: 312, endPoint y: 521, distance: 42.7
click at [312, 521] on div "AED 0 Price *" at bounding box center [500, 524] width 402 height 29
paste input "5"
type input "5"
click at [385, 432] on div "Product barcode Product barcode" at bounding box center [605, 459] width 621 height 57
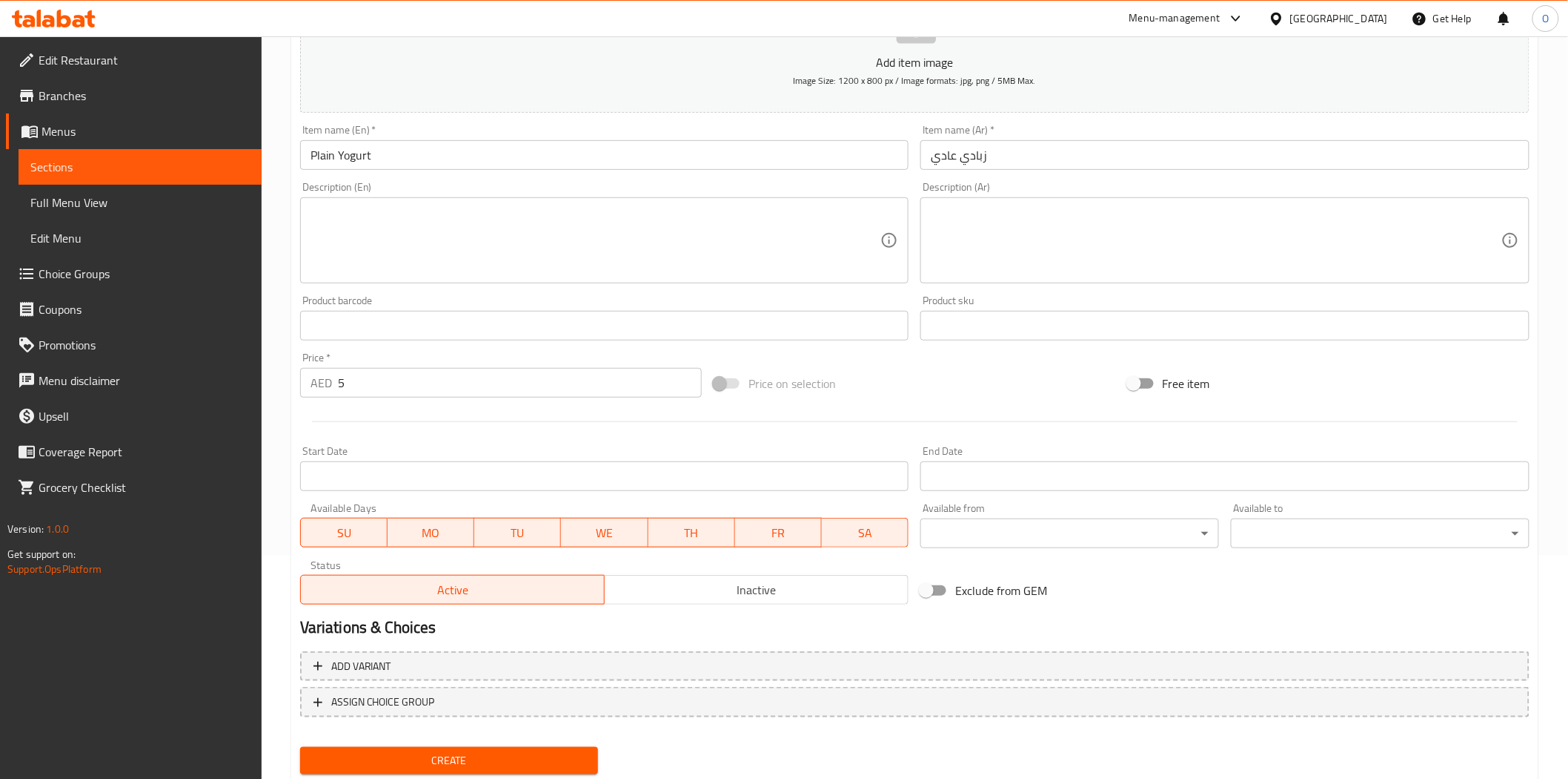
scroll to position [267, 0]
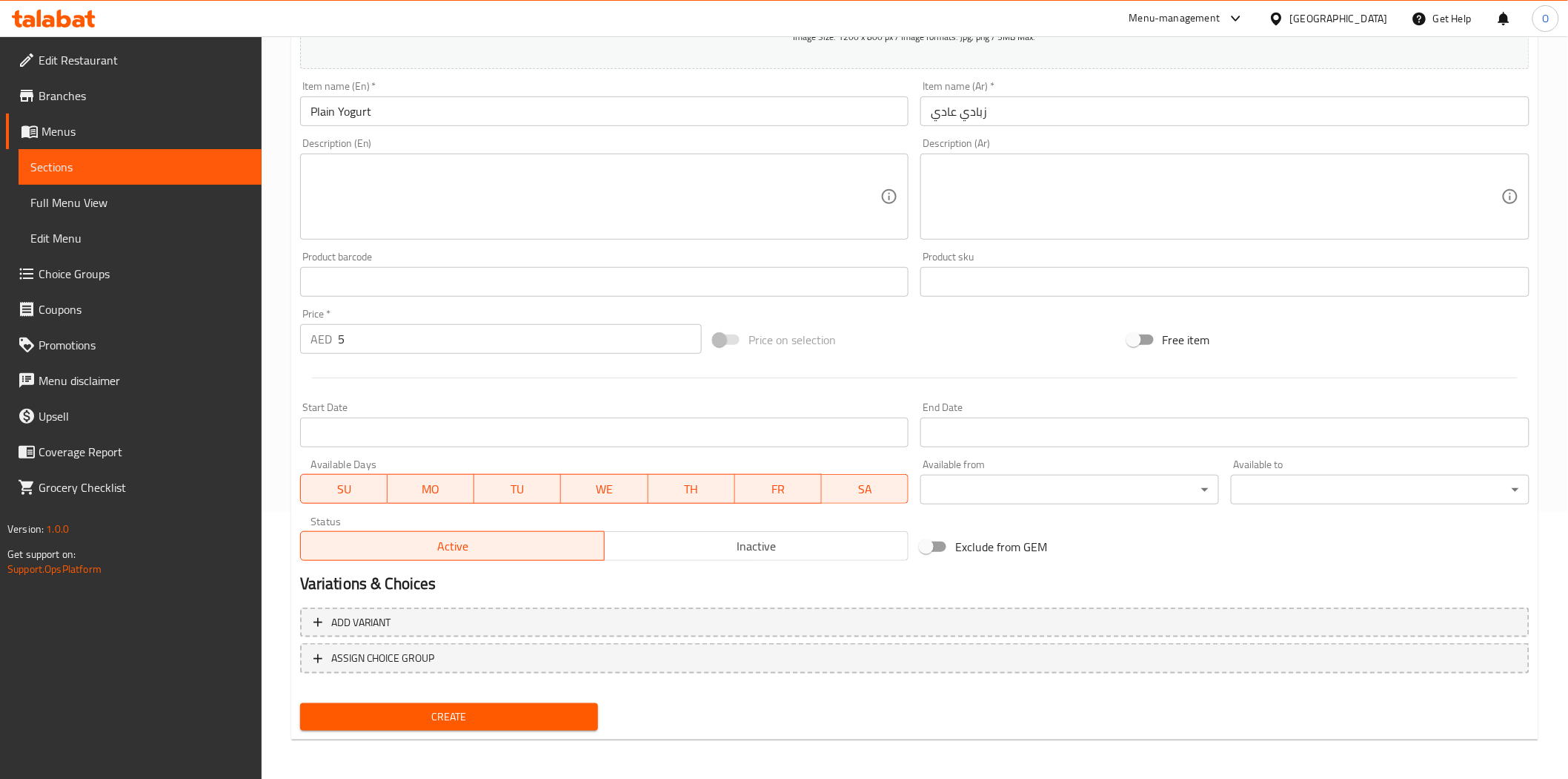
click at [388, 729] on div "Create" at bounding box center [449, 717] width 310 height 39
click at [391, 719] on span "Create" at bounding box center [449, 717] width 275 height 18
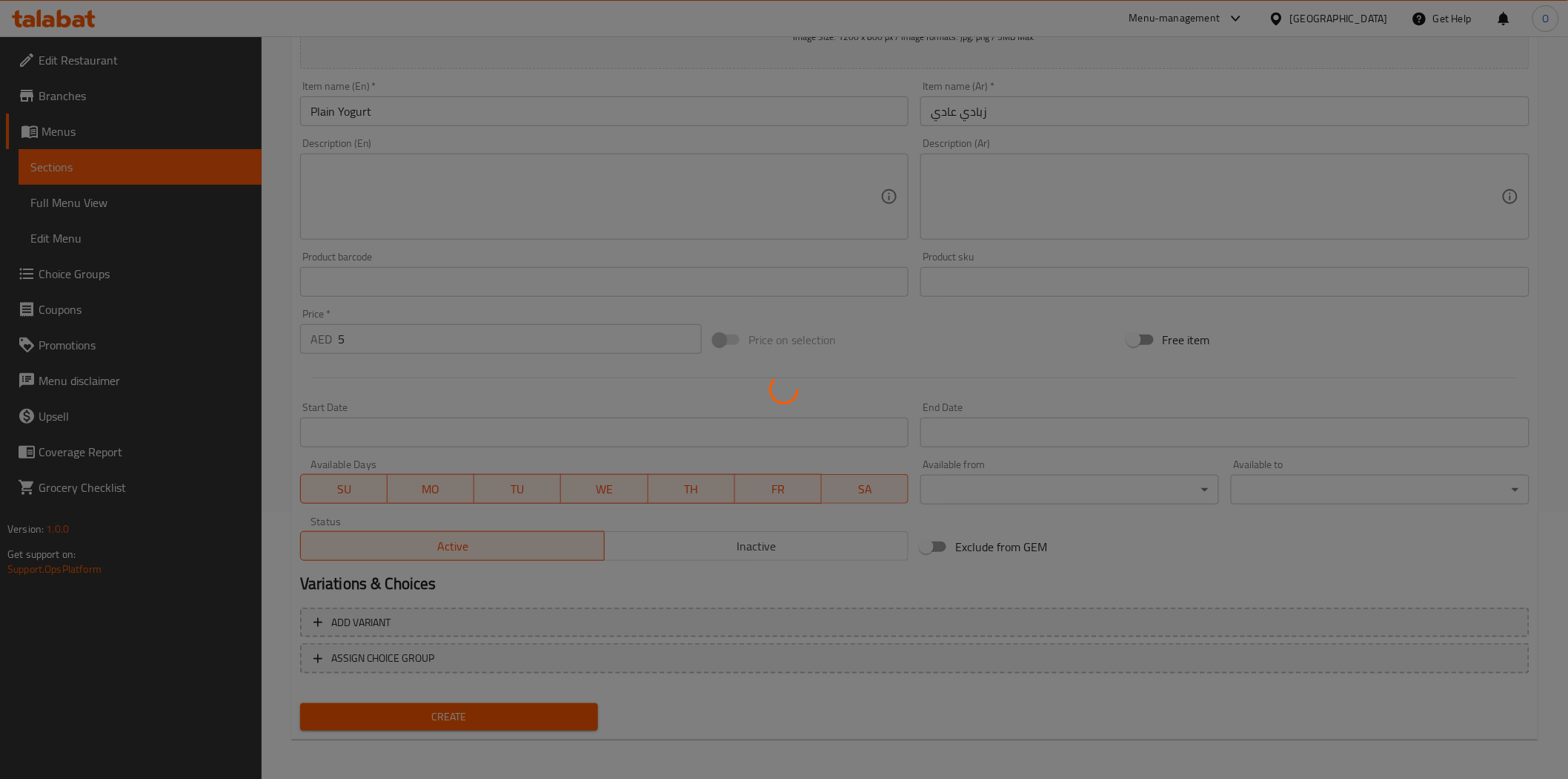
type input "0"
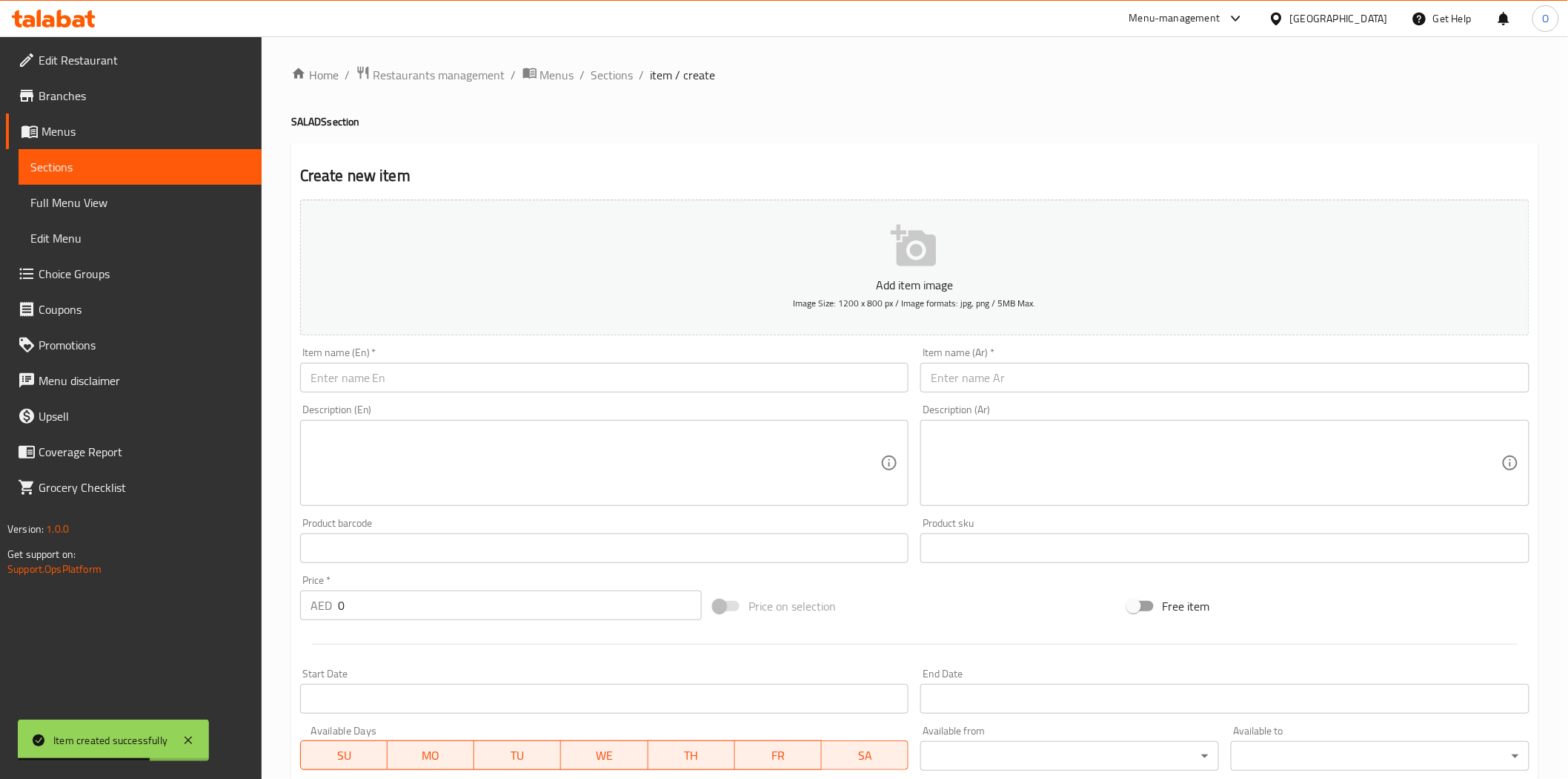
scroll to position [0, 0]
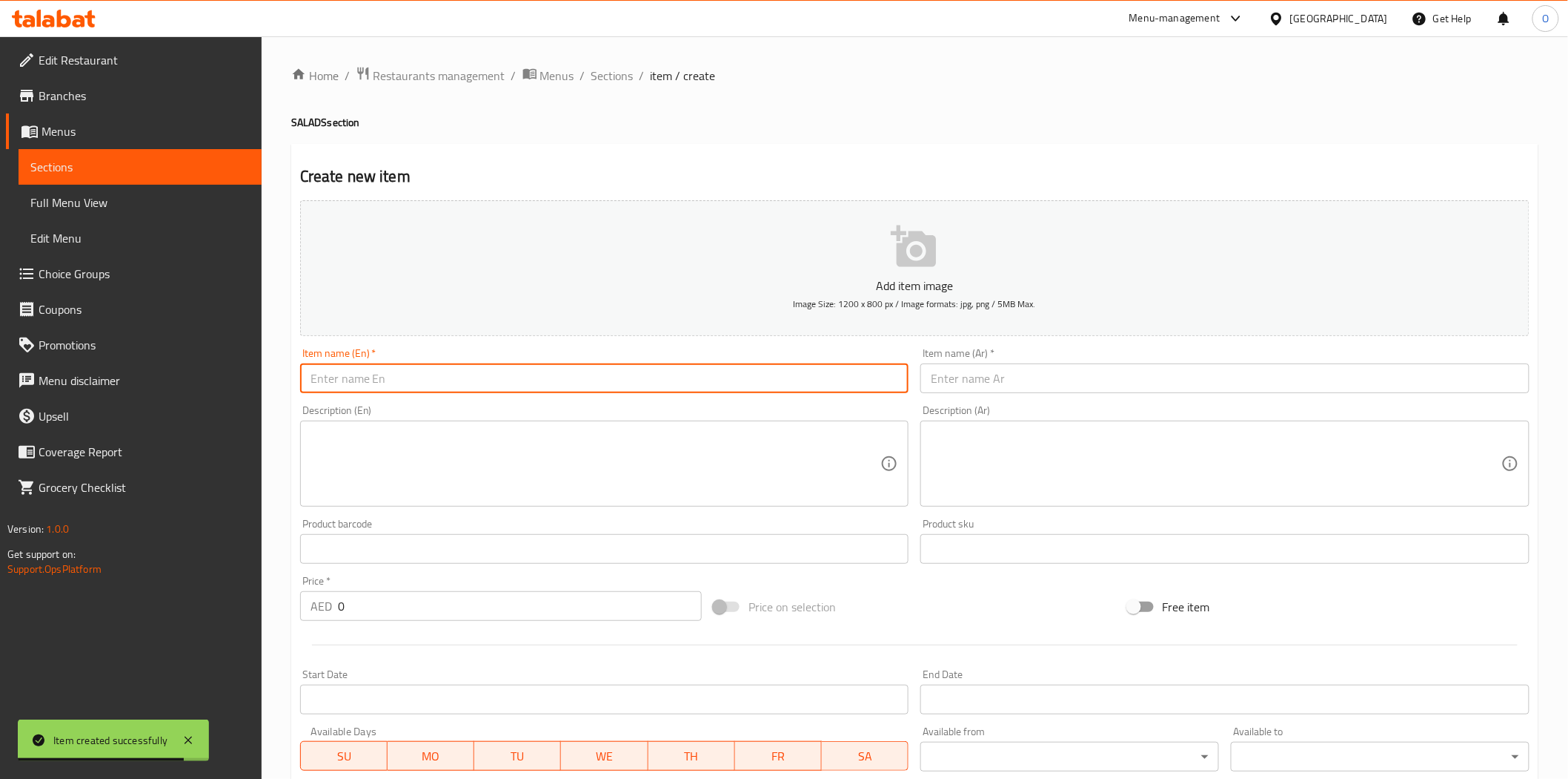
paste input "Green Salad"
type input "Green Salad"
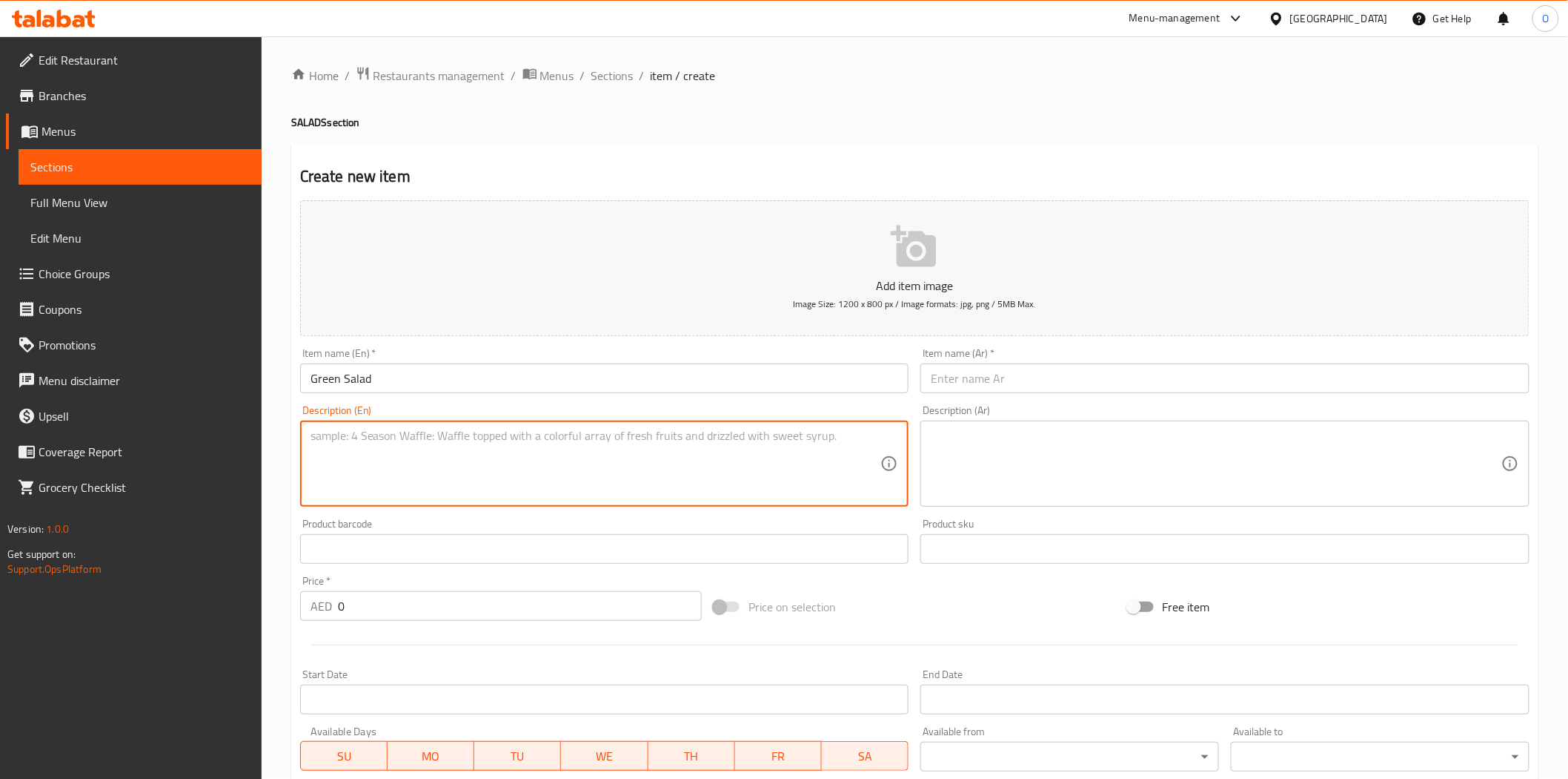
paste textarea "Fresh seasonal vegetables like Carrots Cucumbers Onions tossed with lemon and h…"
type textarea "Fresh seasonal vegetables like Carrots Cucumbers Onions tossed with lemon and h…"
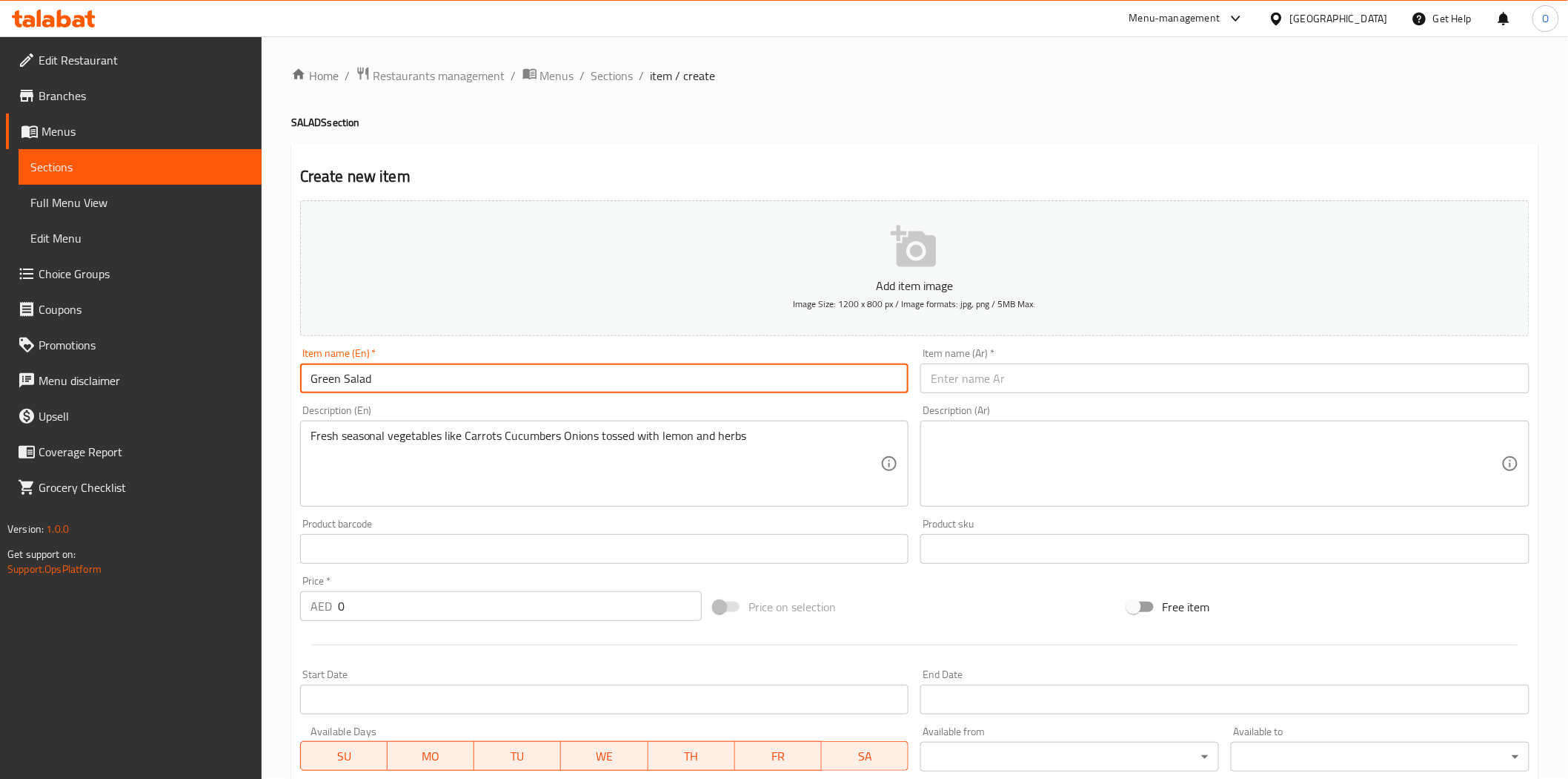
click at [439, 378] on input "Green Salad" at bounding box center [605, 378] width 609 height 29
paste input "Regular"
type input "Green Salad Regular"
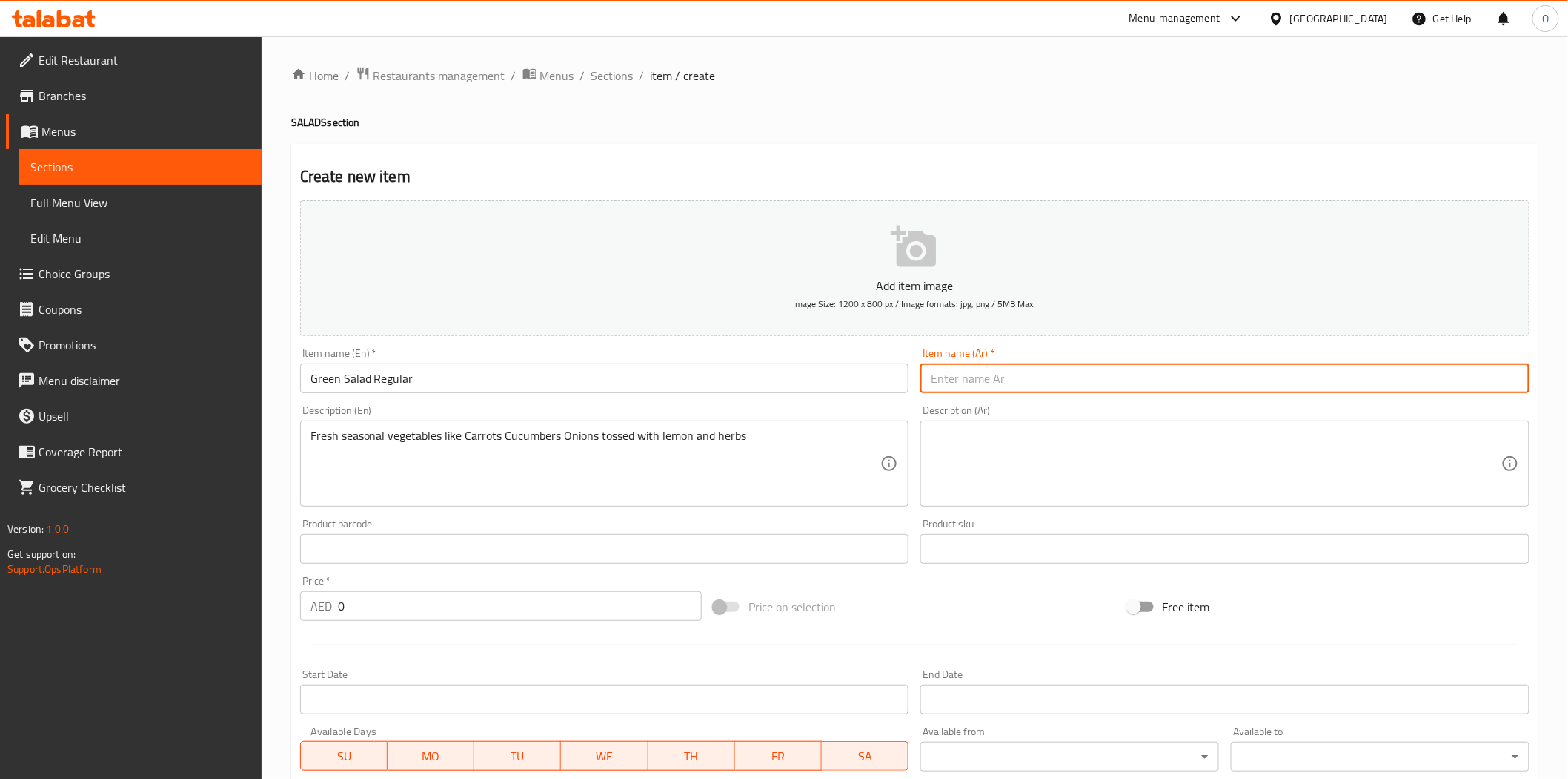
paste input "خضراوات موسمية طازجة مثل الجزر والخيار والبصل ممزوجة بالليمون والأعشاب"
type input "خضراوات موسمية طازجة مثل الجزر والخيار والبصل ممزوجة بالليمون والأعشاب"
click at [1168, 378] on input "خضراوات موسمية طازجة مثل الجزر والخيار والبصل ممزوجة بالليمون والأعشاب" at bounding box center [1225, 378] width 609 height 29
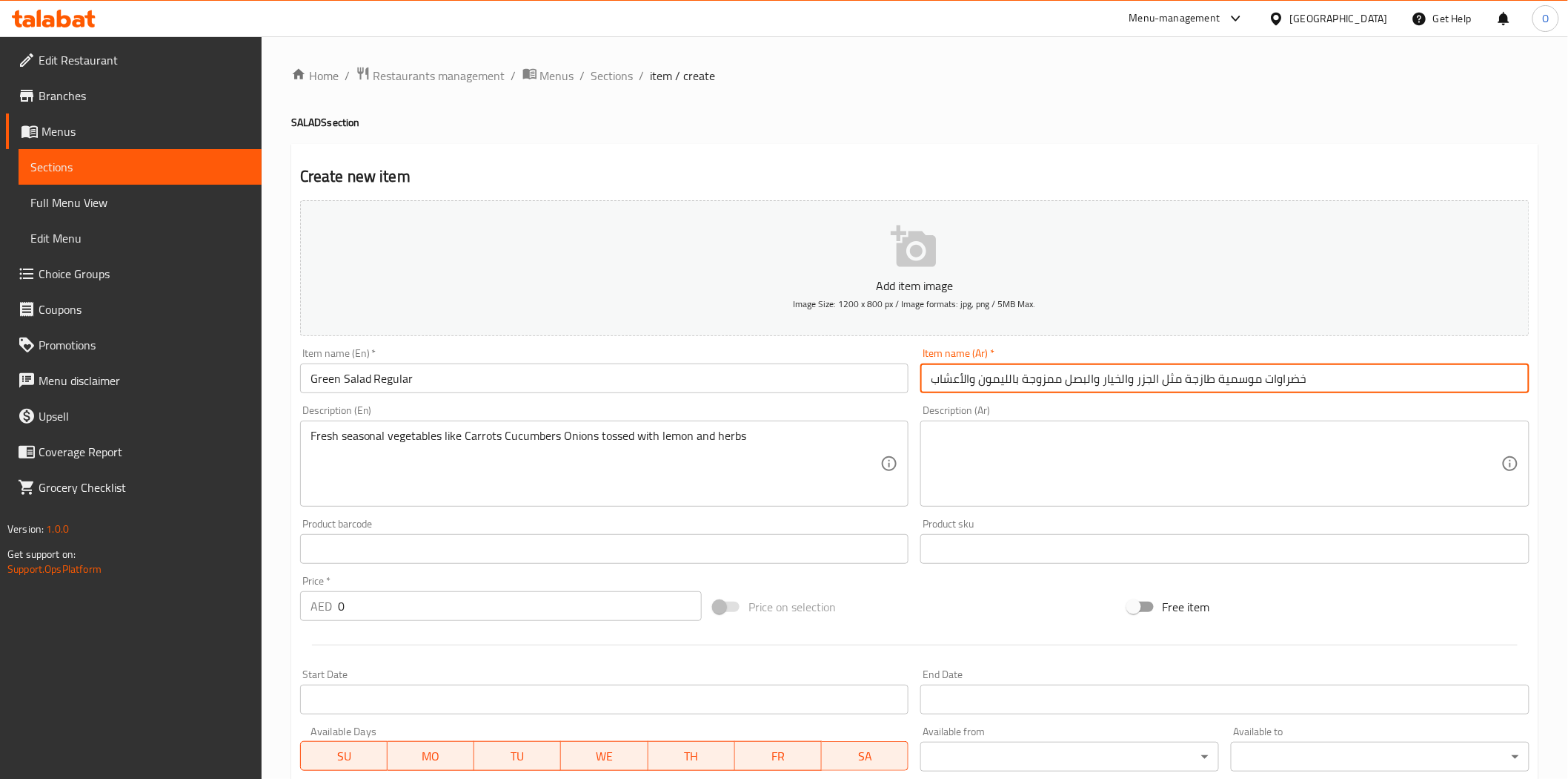
click at [1167, 378] on input "خضراوات موسمية طازجة مثل الجزر والخيار والبصل ممزوجة بالليمون والأعشاب" at bounding box center [1225, 378] width 609 height 29
click at [1166, 378] on input "خضراوات موسمية طازجة مثل الجزر والخيار والبصل ممزوجة بالليمون والأعشاب" at bounding box center [1225, 378] width 609 height 29
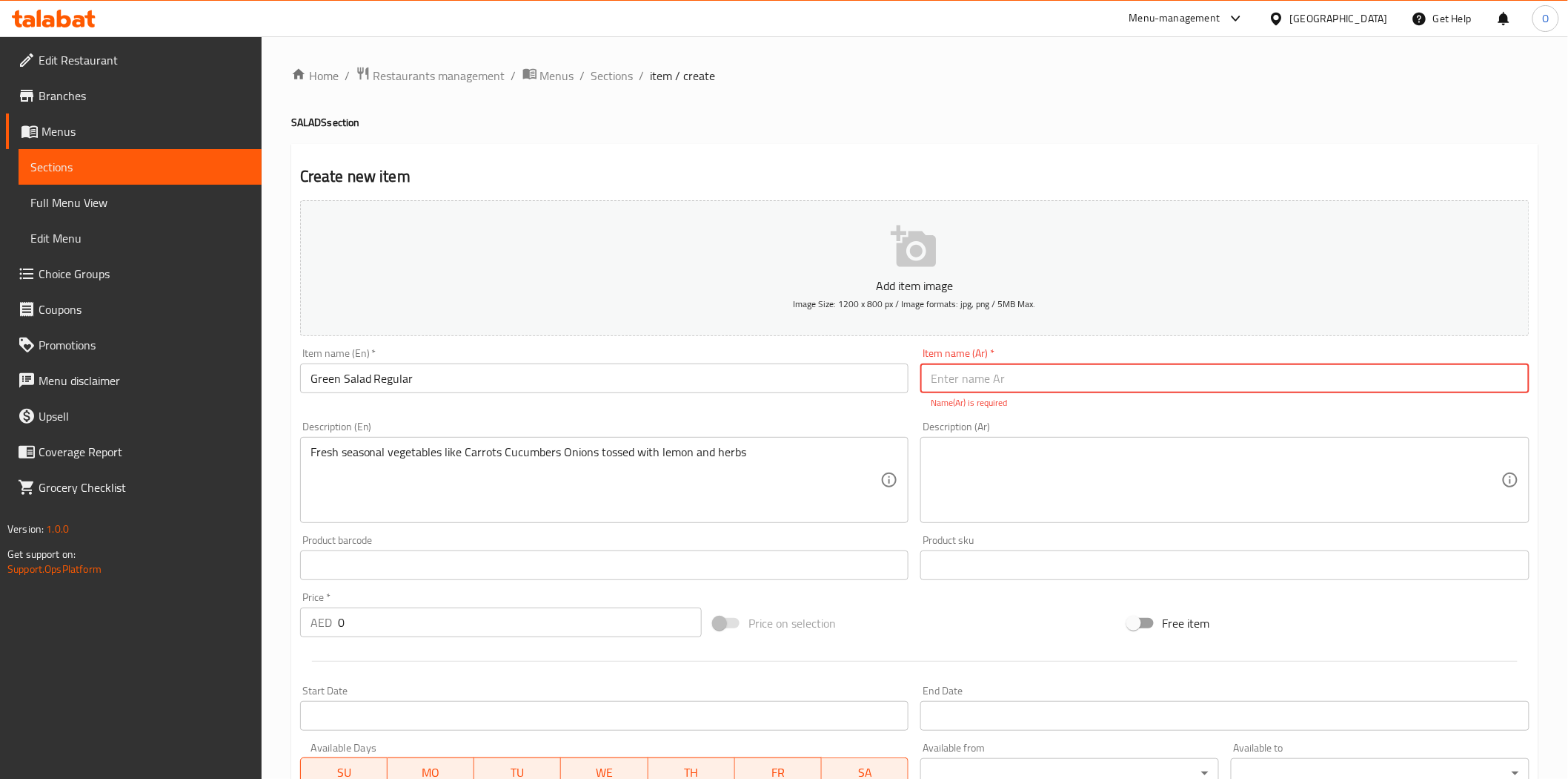
click at [1063, 471] on textarea at bounding box center [1217, 480] width 571 height 70
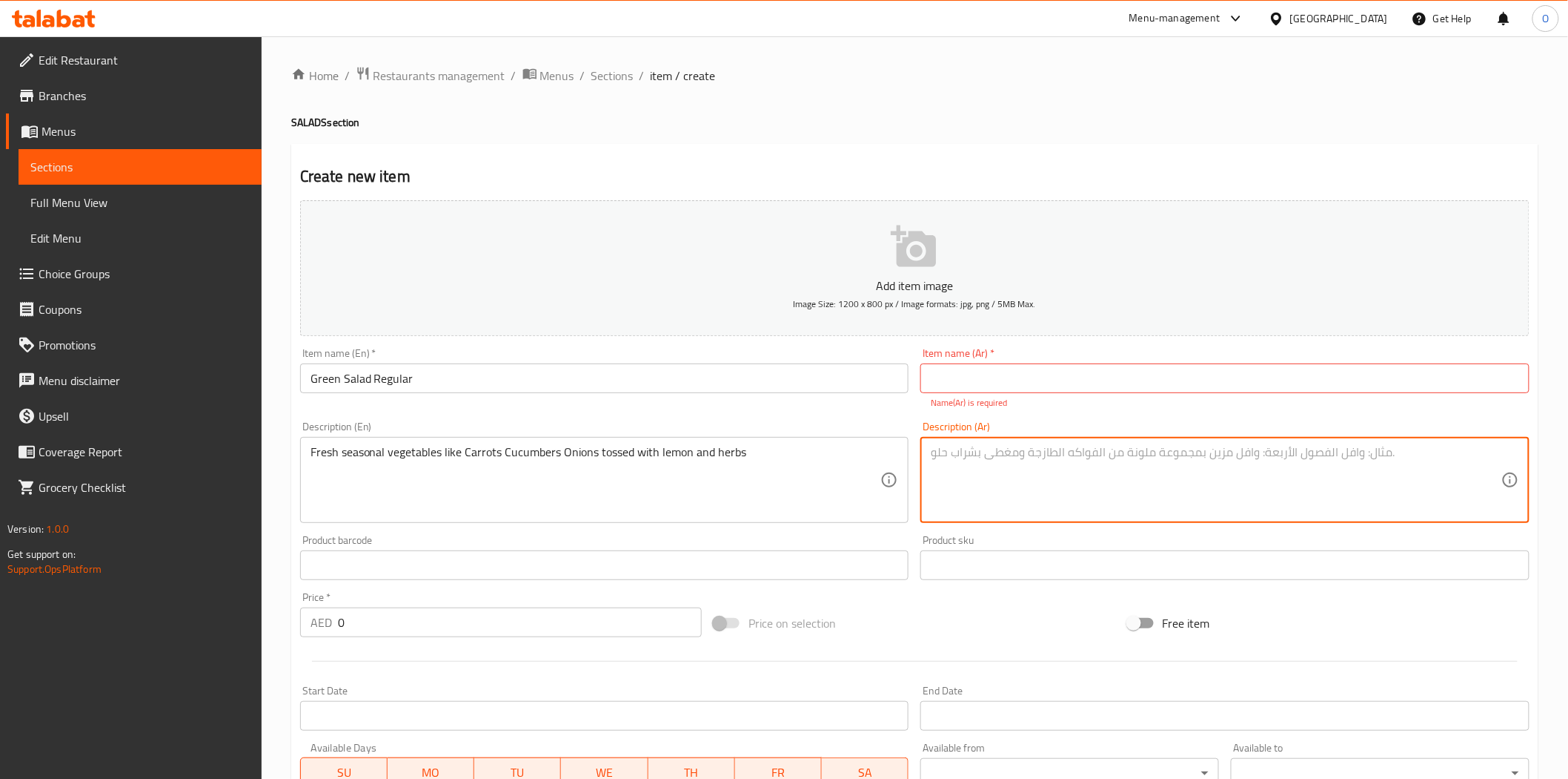
paste textarea "خضراوات موسمية طازجة مثل الجزر والخيار والبصل ممزوجة بالليمون والأعشاب"
type textarea "خضراوات موسمية طازجة مثل الجزر والخيار والبصل ممزوجة بالليمون والأعشاب"
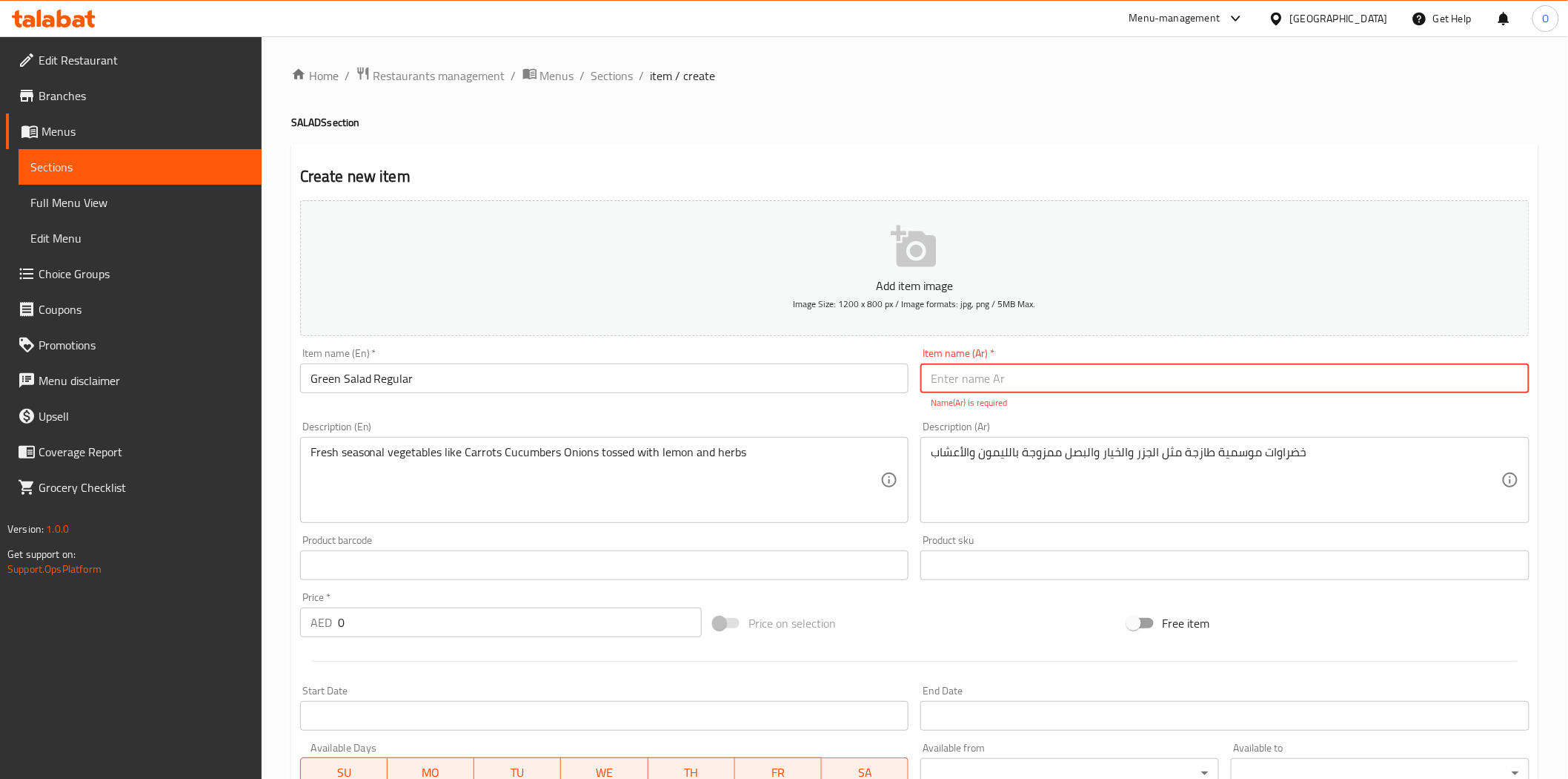
paste input "سلطة خضراء"
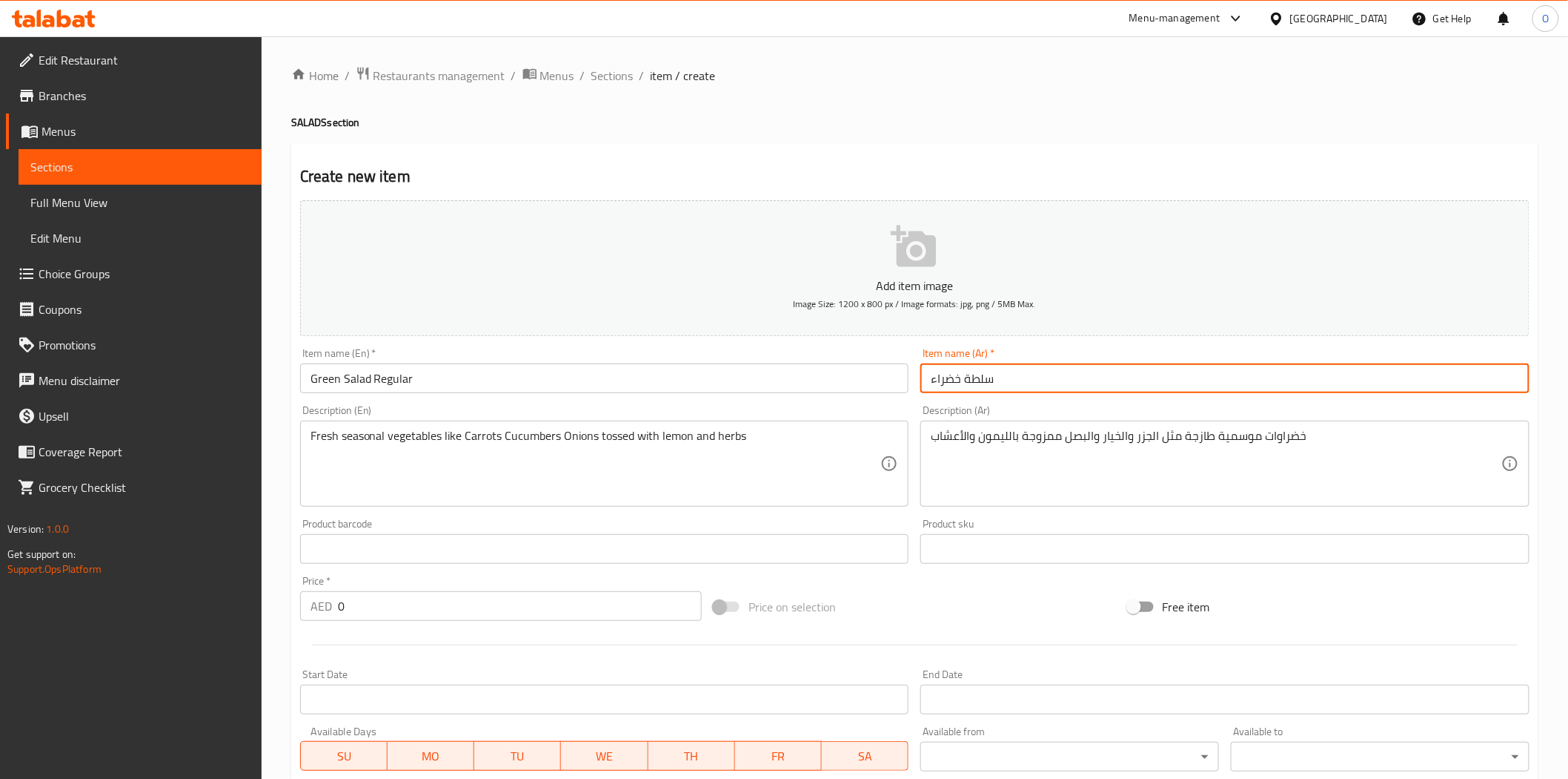
type input "سلطة خضراء"
click at [435, 395] on div "Item name (En)   * Green Salad Regular Item name (En) *" at bounding box center [605, 371] width 621 height 57
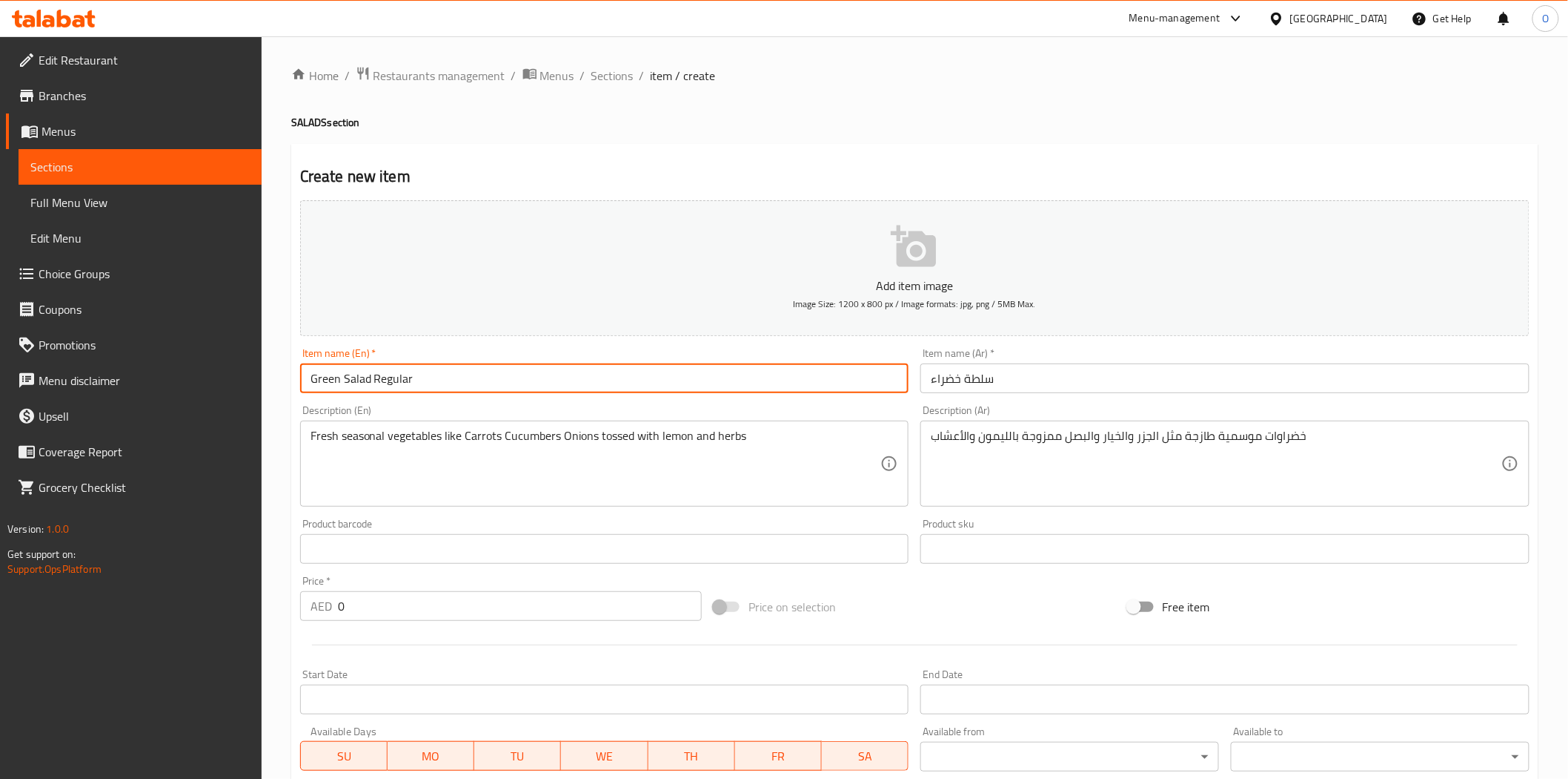
click at [435, 384] on input "Green Salad Regular" at bounding box center [605, 378] width 609 height 29
type input "Green Salad Regular Size"
click at [993, 382] on input "سلطة خضراء" at bounding box center [1225, 378] width 609 height 29
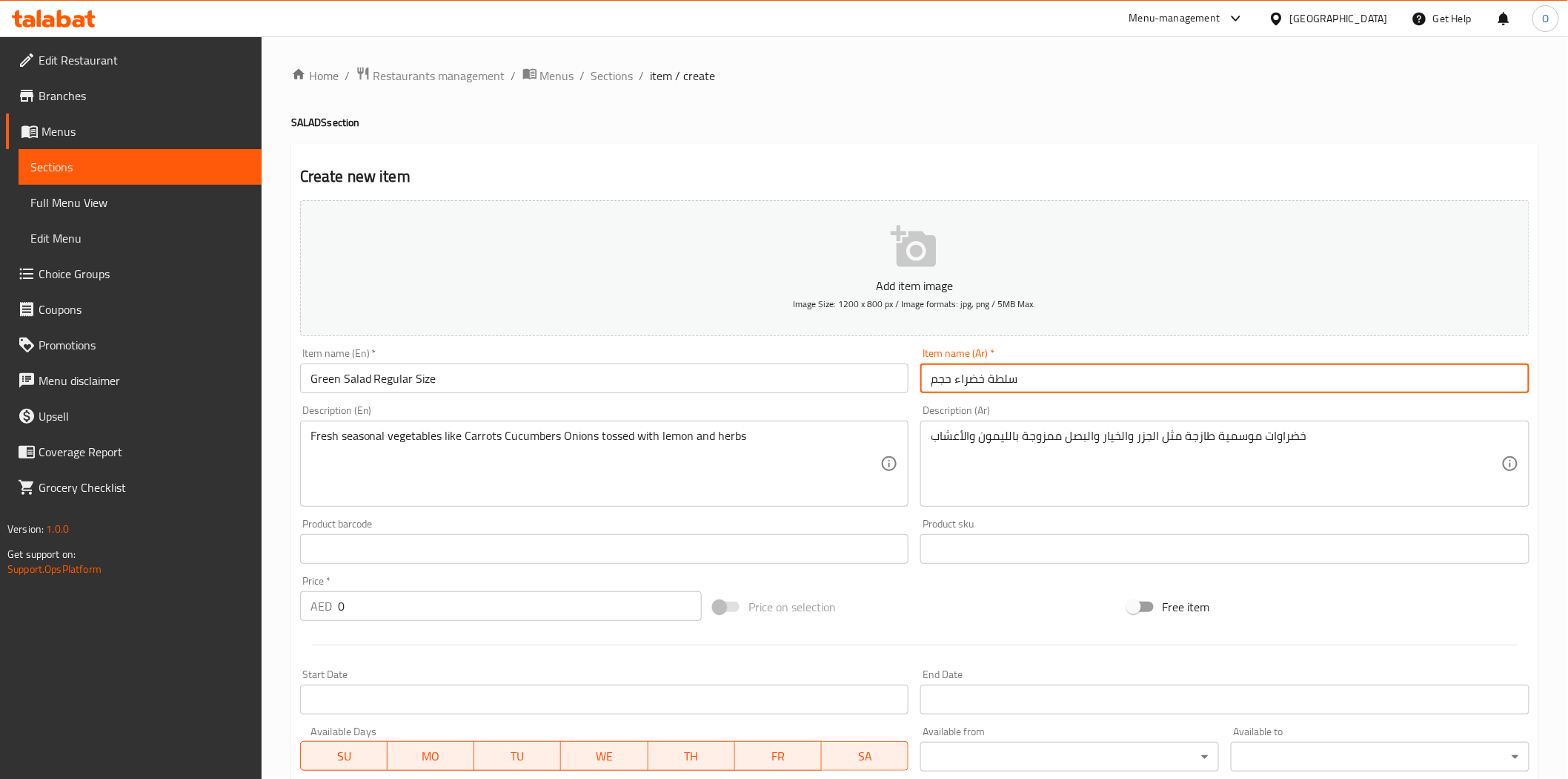
paste input "عادية"
click at [936, 381] on input "سلطة خضراء حجم عادية" at bounding box center [1225, 378] width 609 height 29
type input "سلطة خضراء حجم عادي"
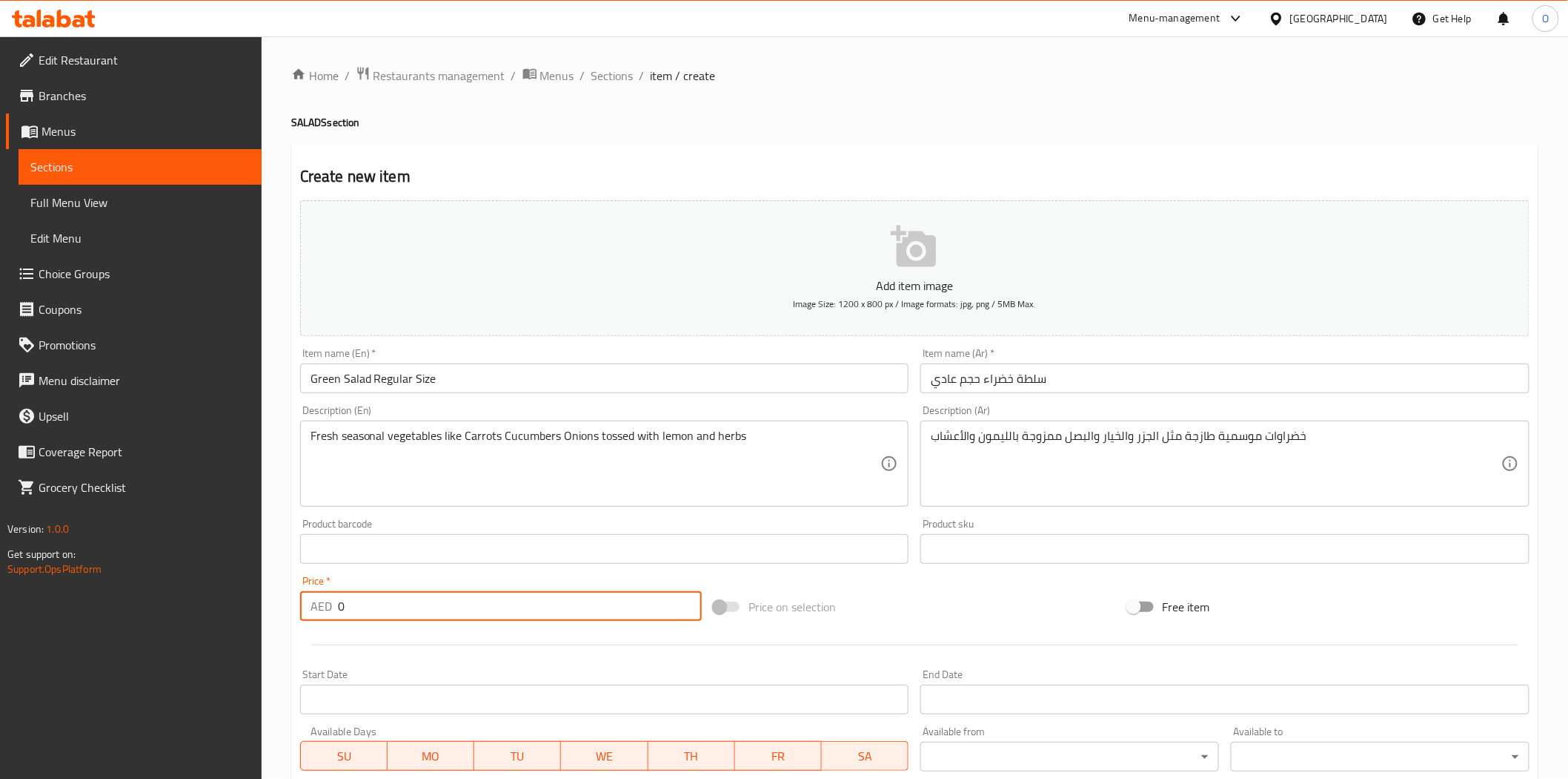
drag, startPoint x: 313, startPoint y: 609, endPoint x: 301, endPoint y: 605, distance: 12.6
click at [301, 605] on div "AED 0 Price *" at bounding box center [500, 606] width 402 height 29
type input "13"
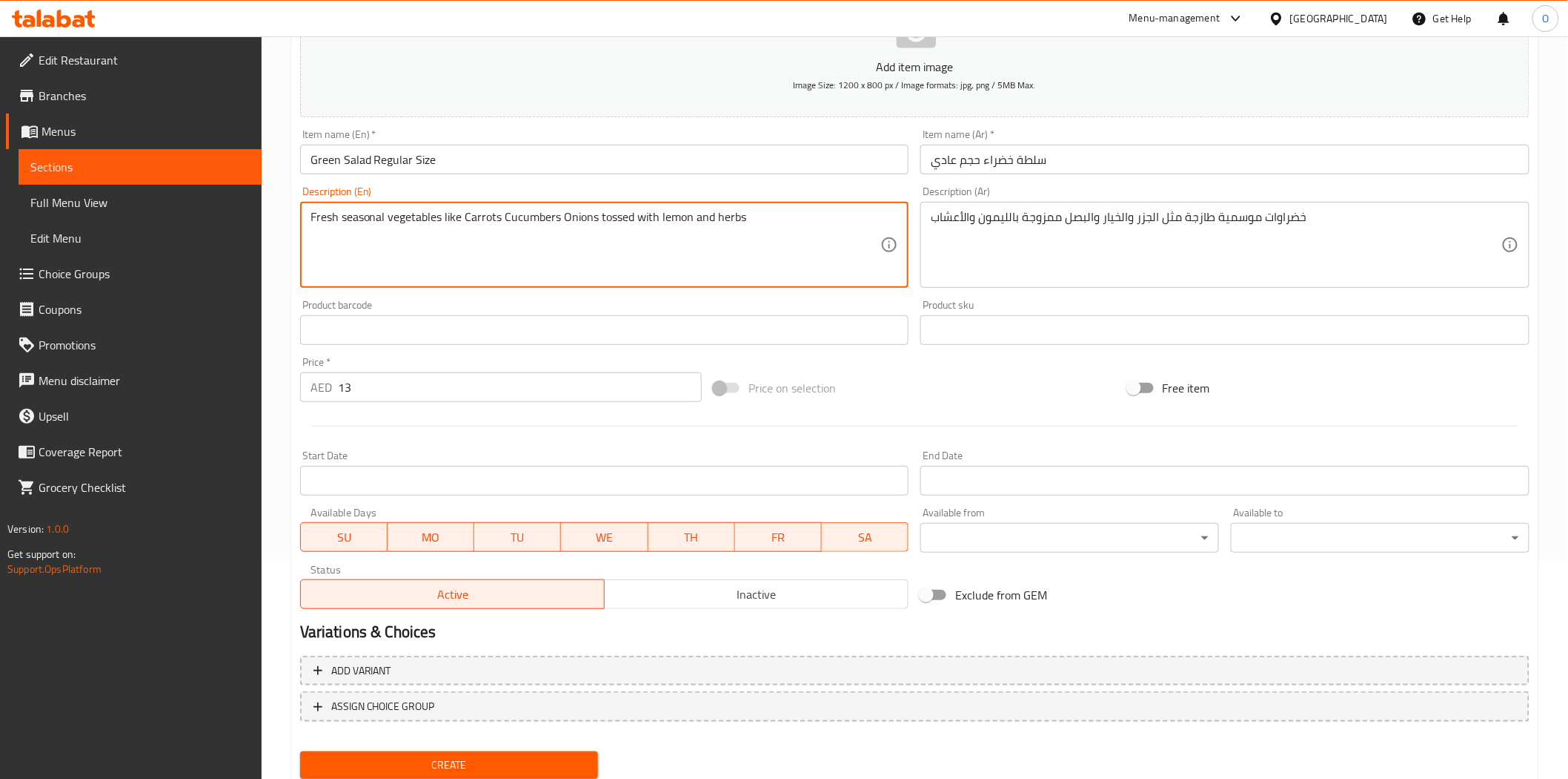
scroll to position [267, 0]
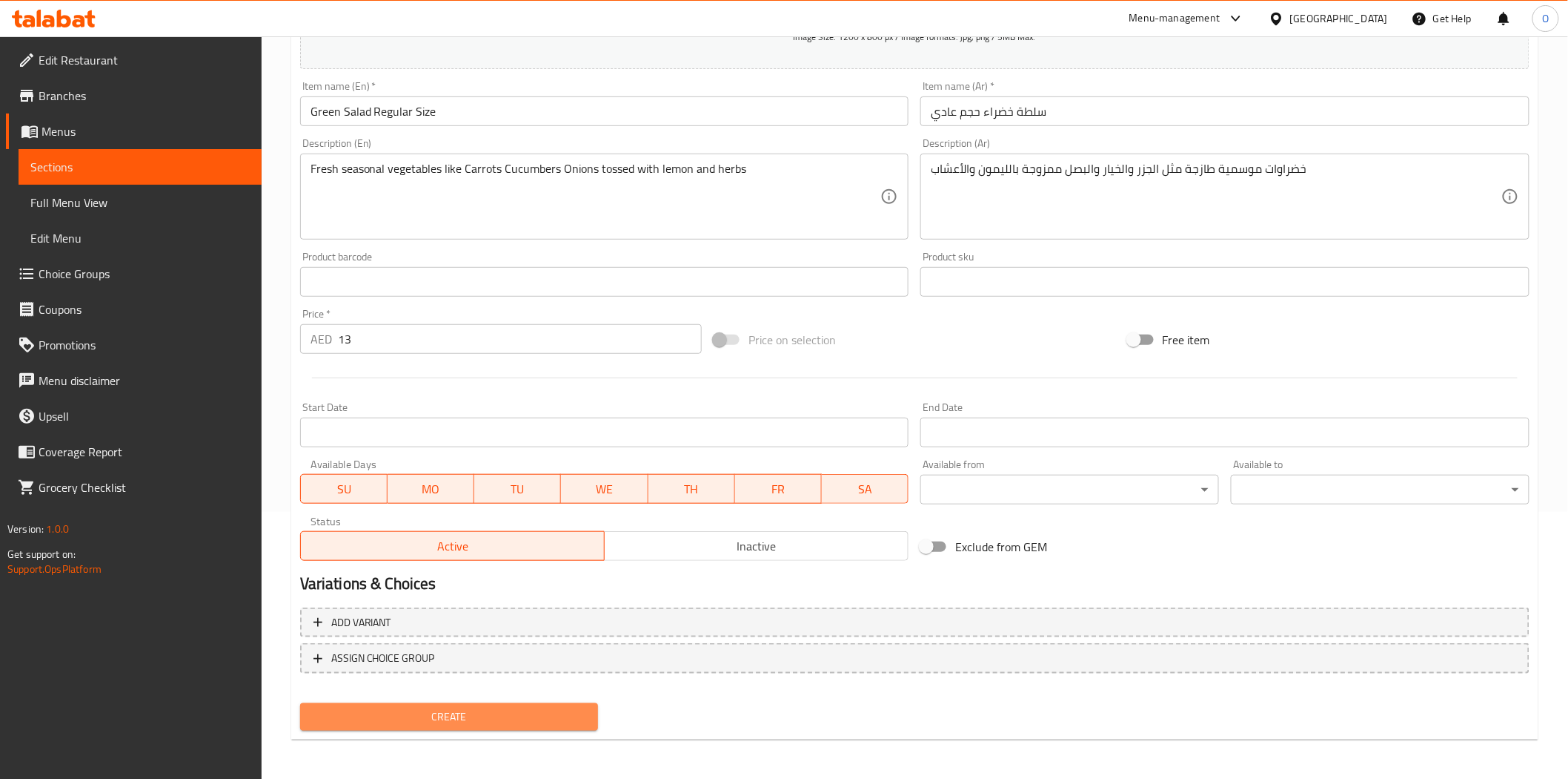
click at [357, 713] on span "Create" at bounding box center [449, 717] width 275 height 18
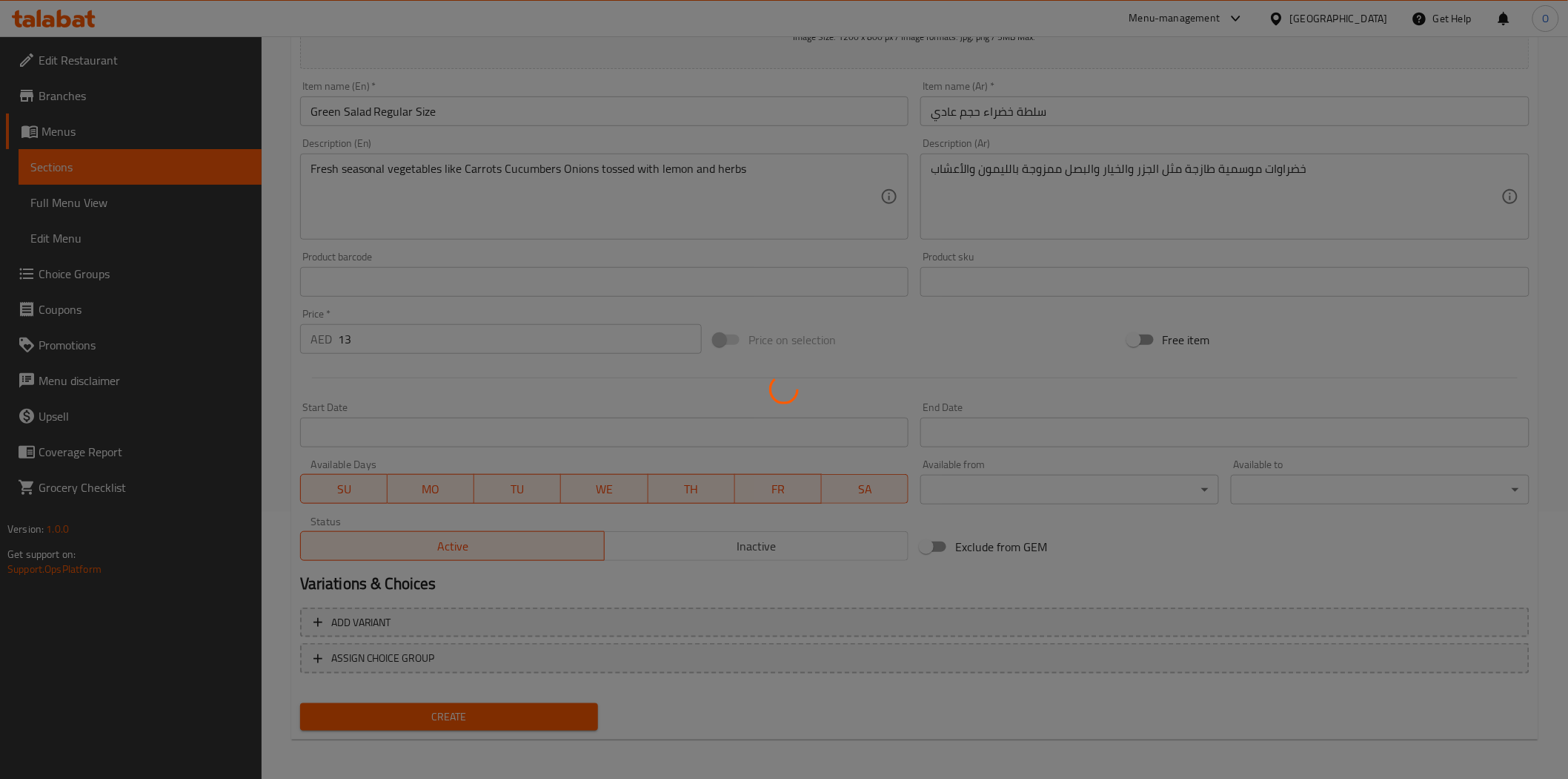
type input "0"
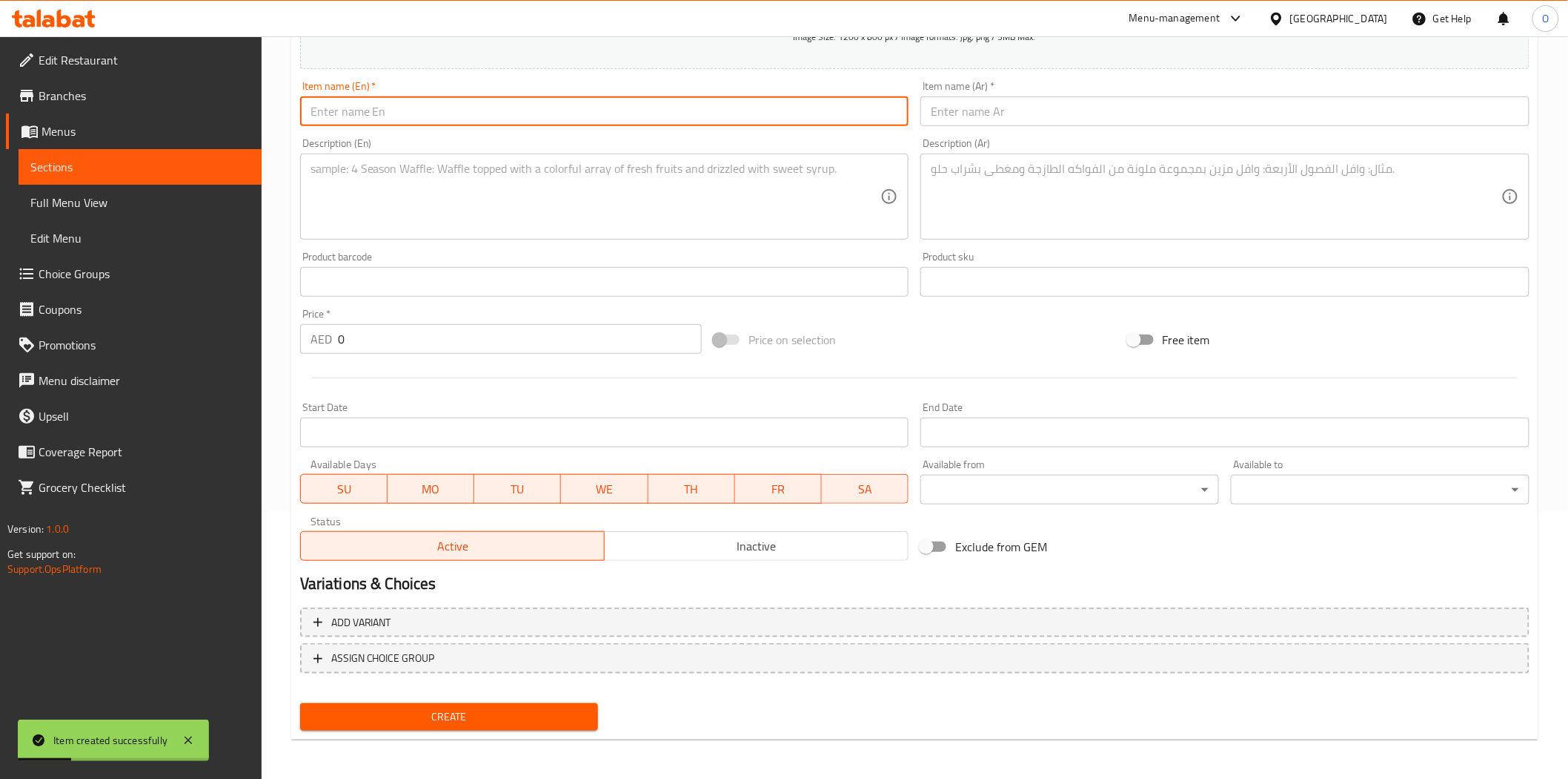
paste input "Yogurt Raita (Small/ Regular)"
drag, startPoint x: 412, startPoint y: 114, endPoint x: 373, endPoint y: 107, distance: 39.6
click at [373, 107] on input "Yogurt Raita (Small/ Regular)" at bounding box center [605, 111] width 609 height 29
drag, startPoint x: 433, startPoint y: 115, endPoint x: 408, endPoint y: 117, distance: 25.1
click at [408, 117] on input "Yogurt Raita Regular)" at bounding box center [605, 111] width 609 height 29
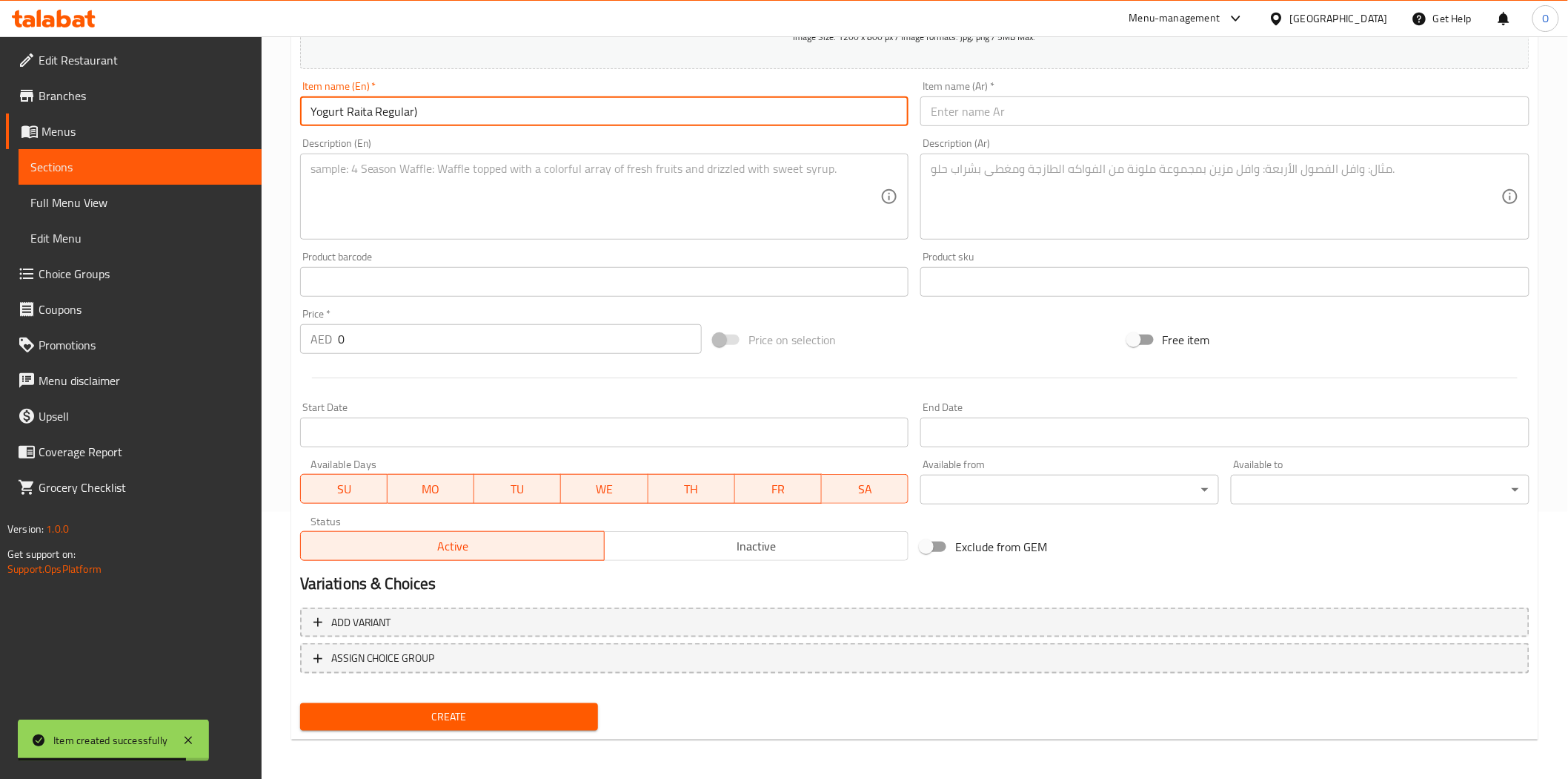
click at [417, 119] on input "Yogurt Raita Regular)" at bounding box center [605, 111] width 609 height 29
click at [412, 114] on input "Yogurt Raita Regular)" at bounding box center [605, 111] width 609 height 29
click at [448, 120] on input "Yogurt Raita Regular Size" at bounding box center [605, 111] width 609 height 29
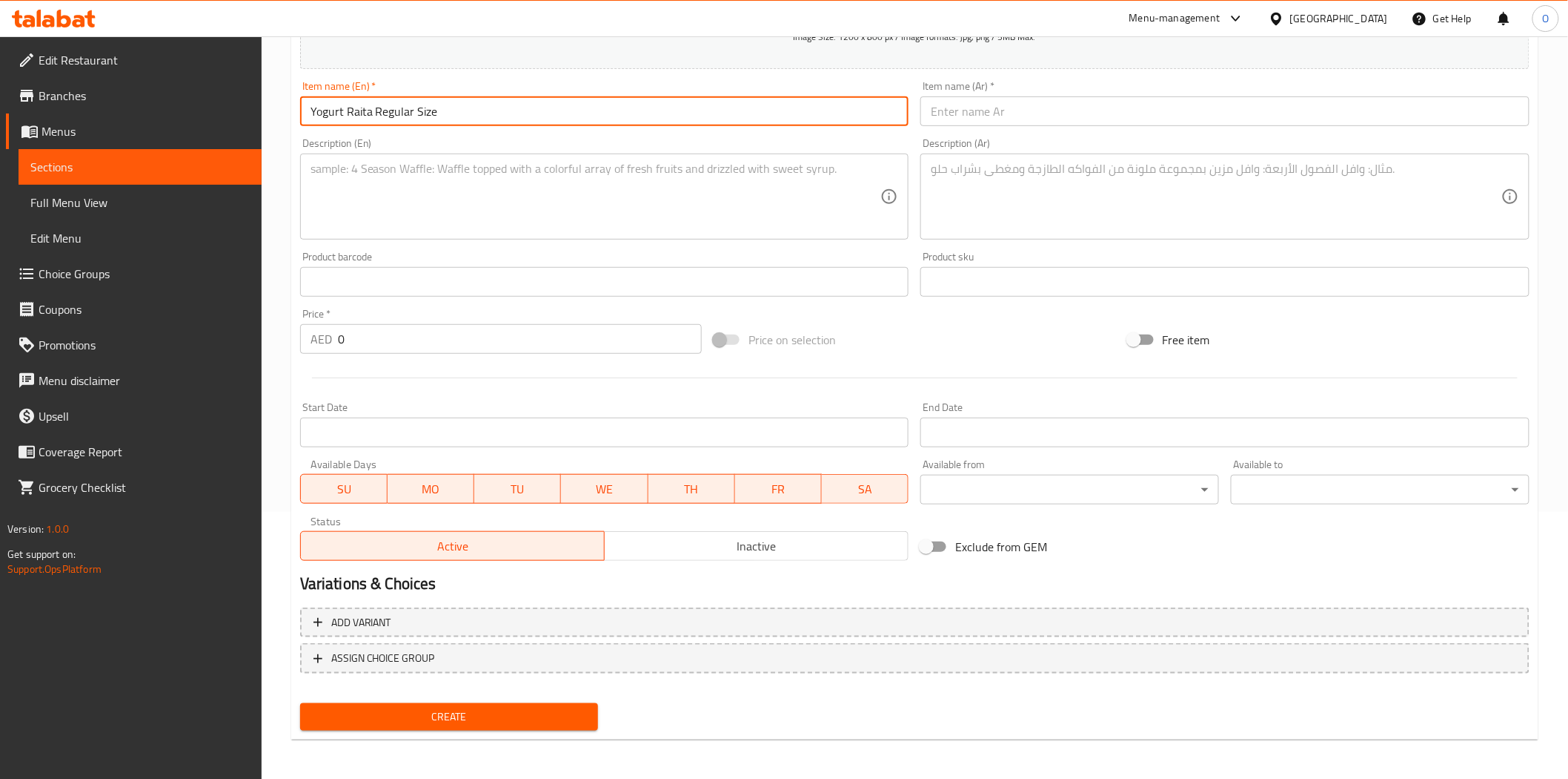
type input "Yogurt Raita Regular Size"
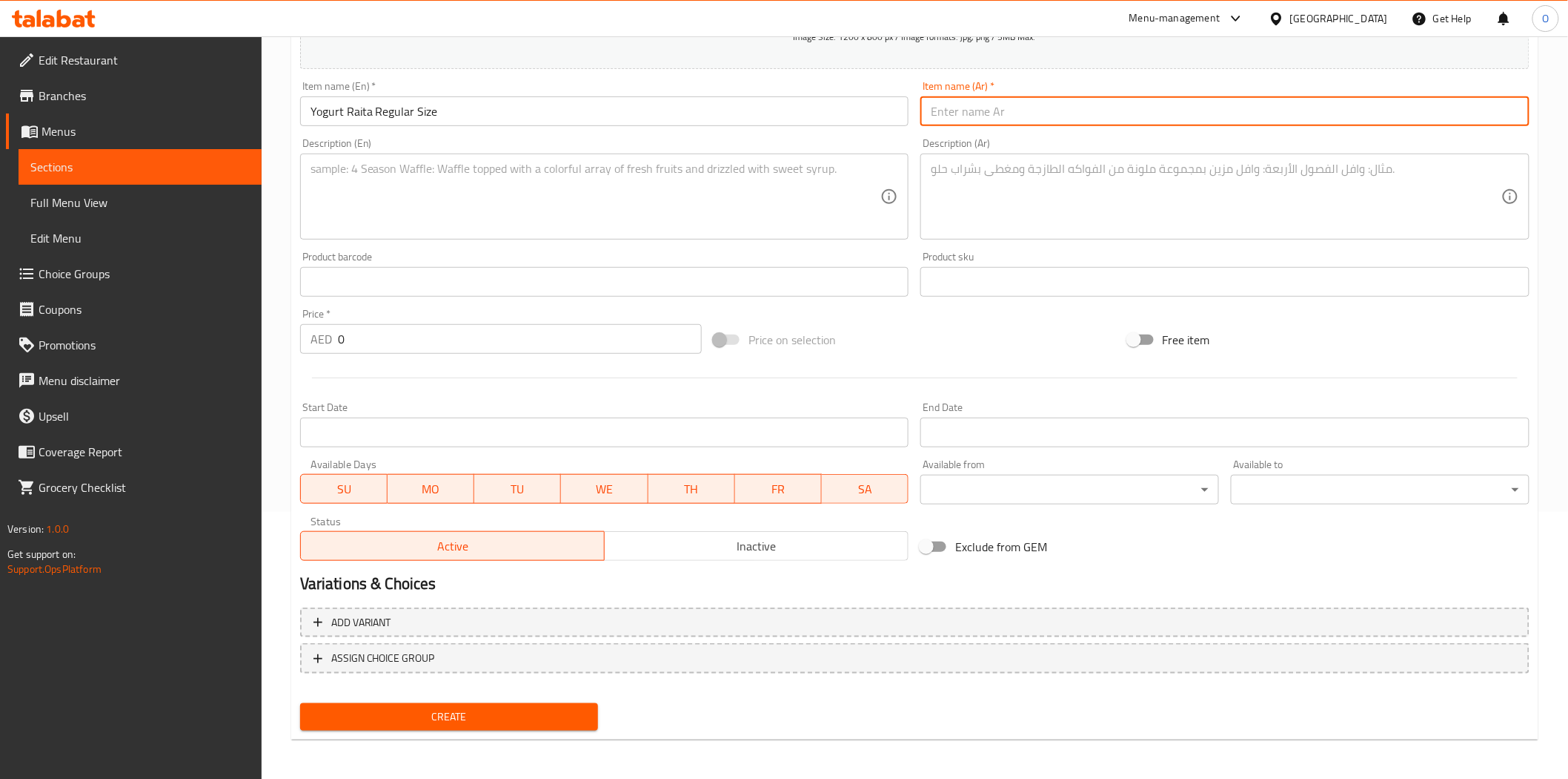
click at [1075, 103] on input "text" at bounding box center [1225, 111] width 609 height 29
paste input "رايتا الزبادي بالحجم العادي"
drag, startPoint x: 987, startPoint y: 113, endPoint x: 998, endPoint y: 113, distance: 11.0
click at [998, 113] on input "رايتا الزبادي بالحجم العادي" at bounding box center [1225, 111] width 609 height 29
click at [959, 114] on input "رايتا الزبادي حجم العادي" at bounding box center [1225, 111] width 609 height 29
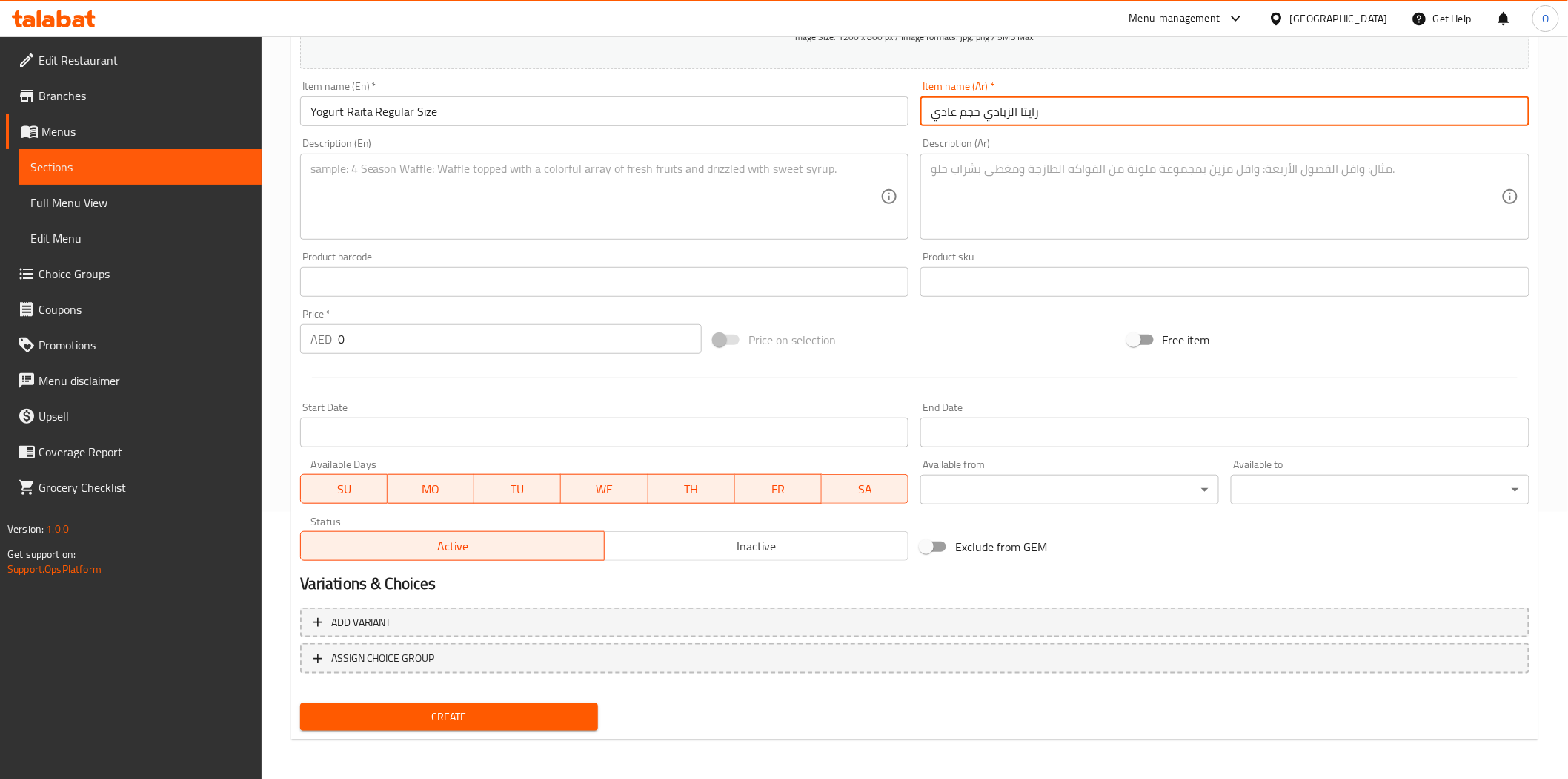
type input "رايتا الزبادي حجم عادي"
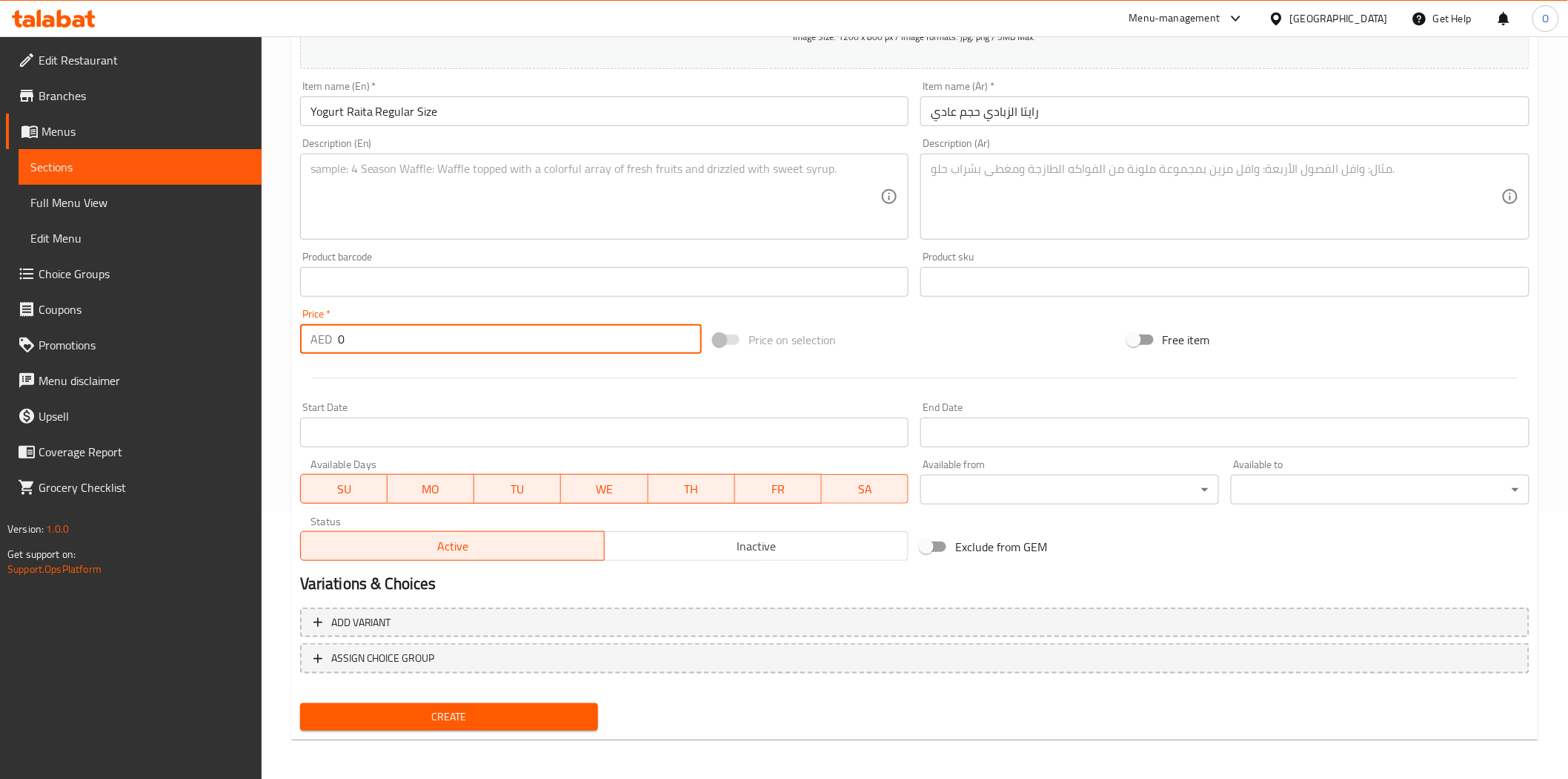
drag, startPoint x: 381, startPoint y: 350, endPoint x: 308, endPoint y: 338, distance: 74.0
click at [309, 338] on div "AED 0 Price *" at bounding box center [500, 339] width 402 height 29
type input "13"
click at [442, 703] on button "Create" at bounding box center [449, 717] width 299 height 27
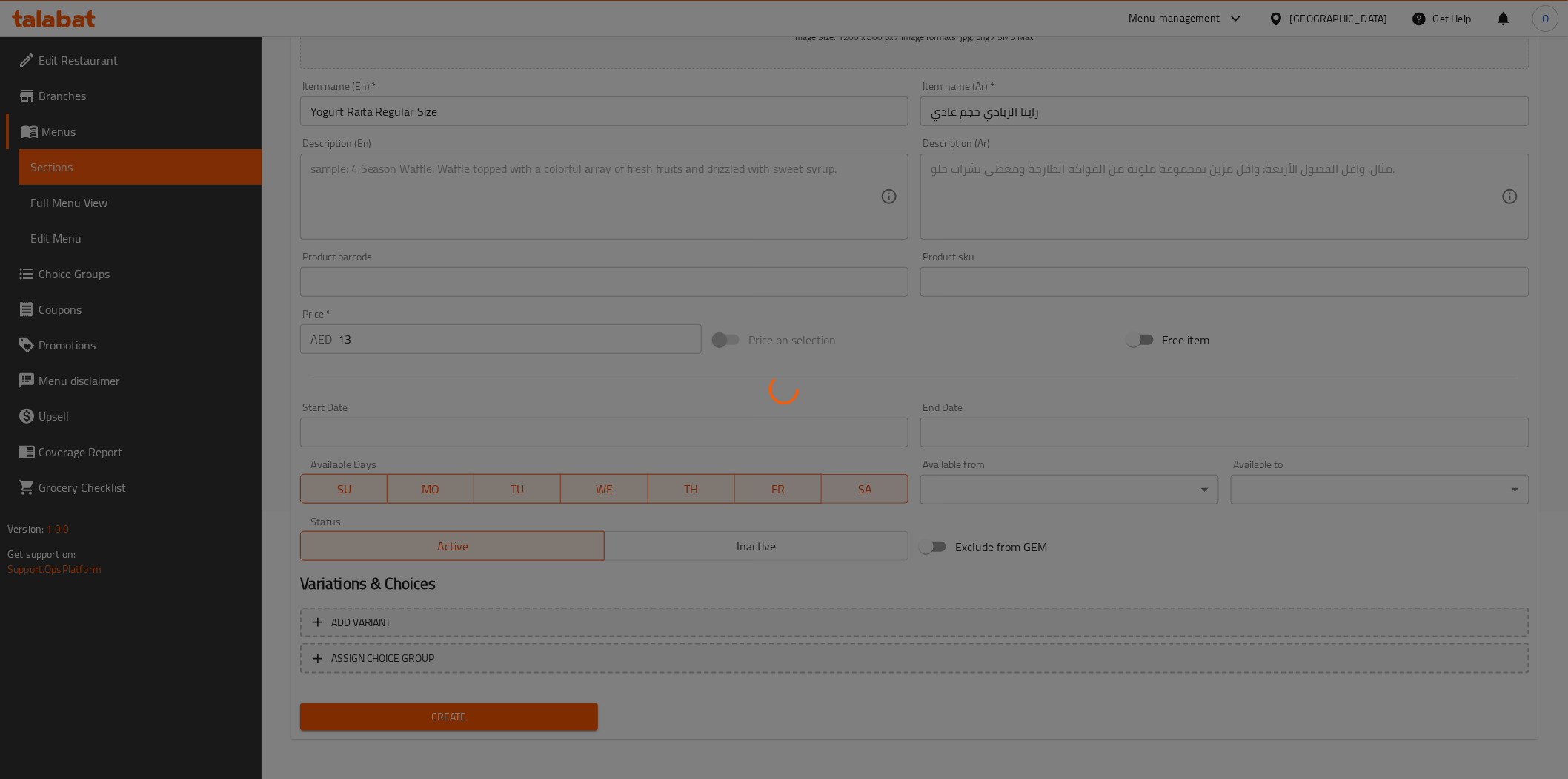
type input "0"
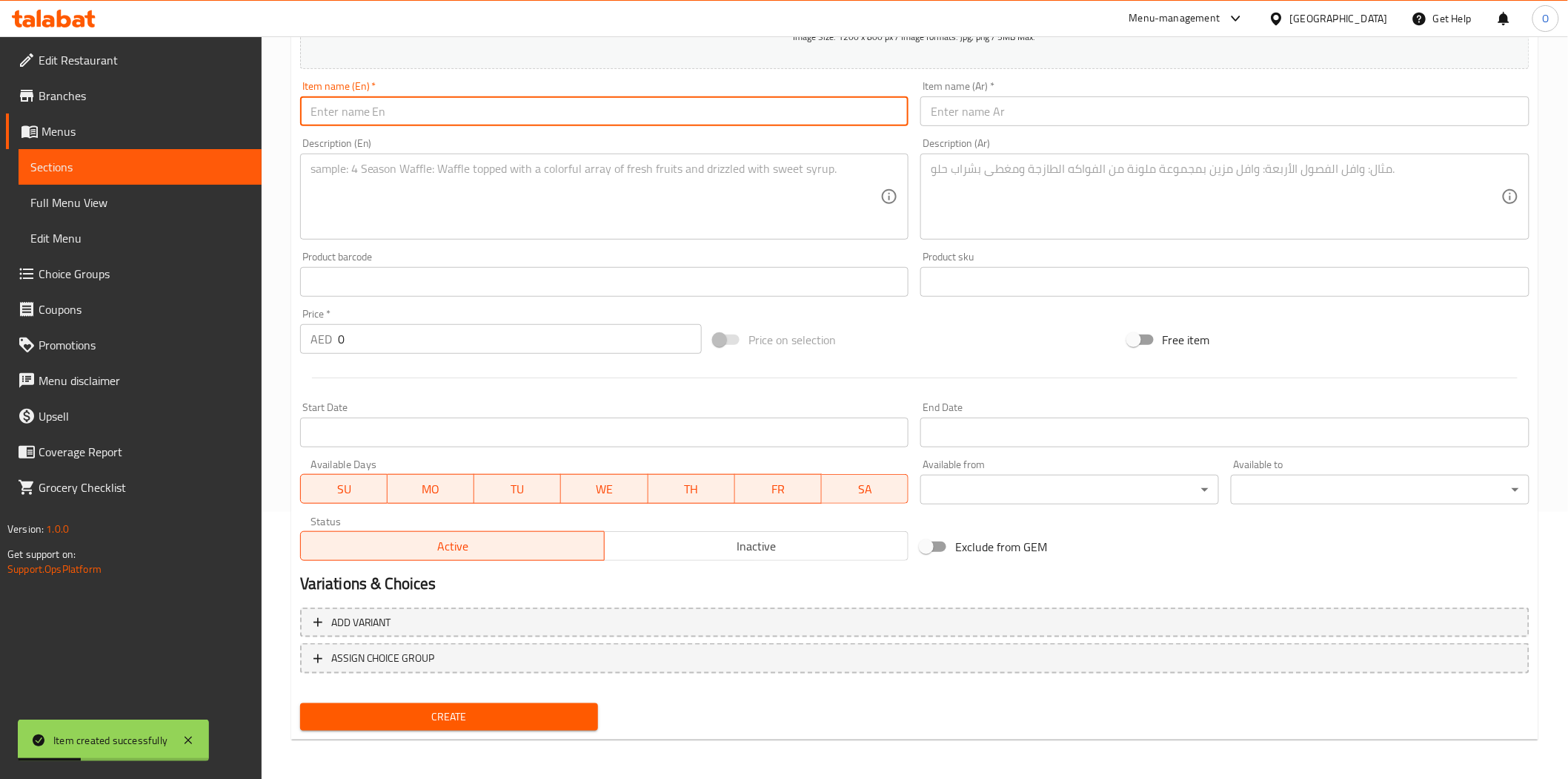
paste input "Boondi Raita (Small/ Regular)"
drag, startPoint x: 412, startPoint y: 109, endPoint x: 374, endPoint y: 112, distance: 38.1
click at [374, 112] on input "Boondi Raita (Small/ Regular)" at bounding box center [605, 111] width 609 height 29
click at [451, 110] on input "Boondi Raita Regular)" at bounding box center [605, 111] width 609 height 29
click at [375, 114] on input "Boondi Raita Regular" at bounding box center [605, 111] width 609 height 29
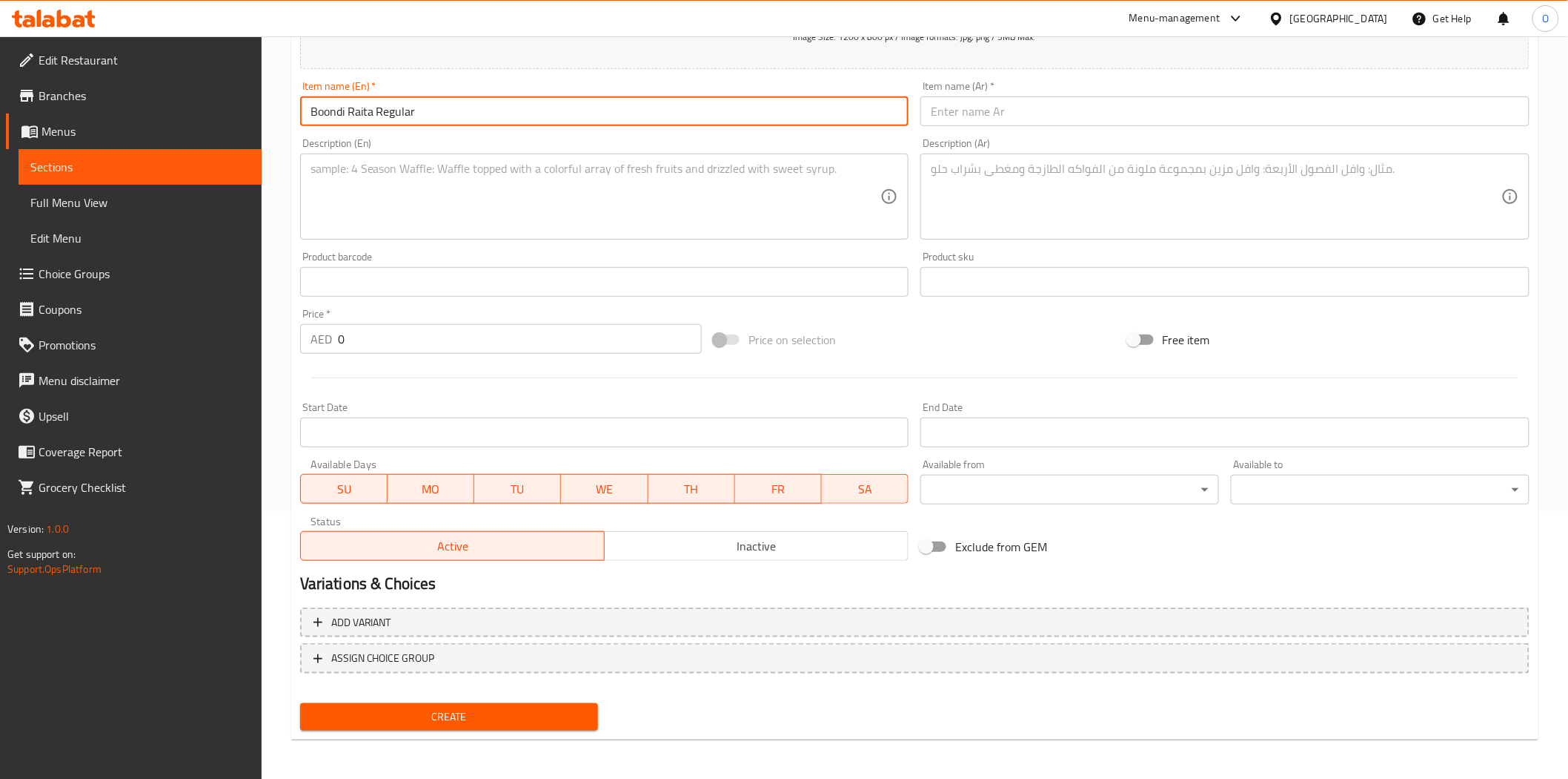
click at [456, 107] on input "Boondi Raita Regular" at bounding box center [605, 111] width 609 height 29
drag, startPoint x: 456, startPoint y: 107, endPoint x: 443, endPoint y: 117, distance: 16.4
click at [443, 117] on input "Boondi Raita Regular" at bounding box center [605, 111] width 609 height 29
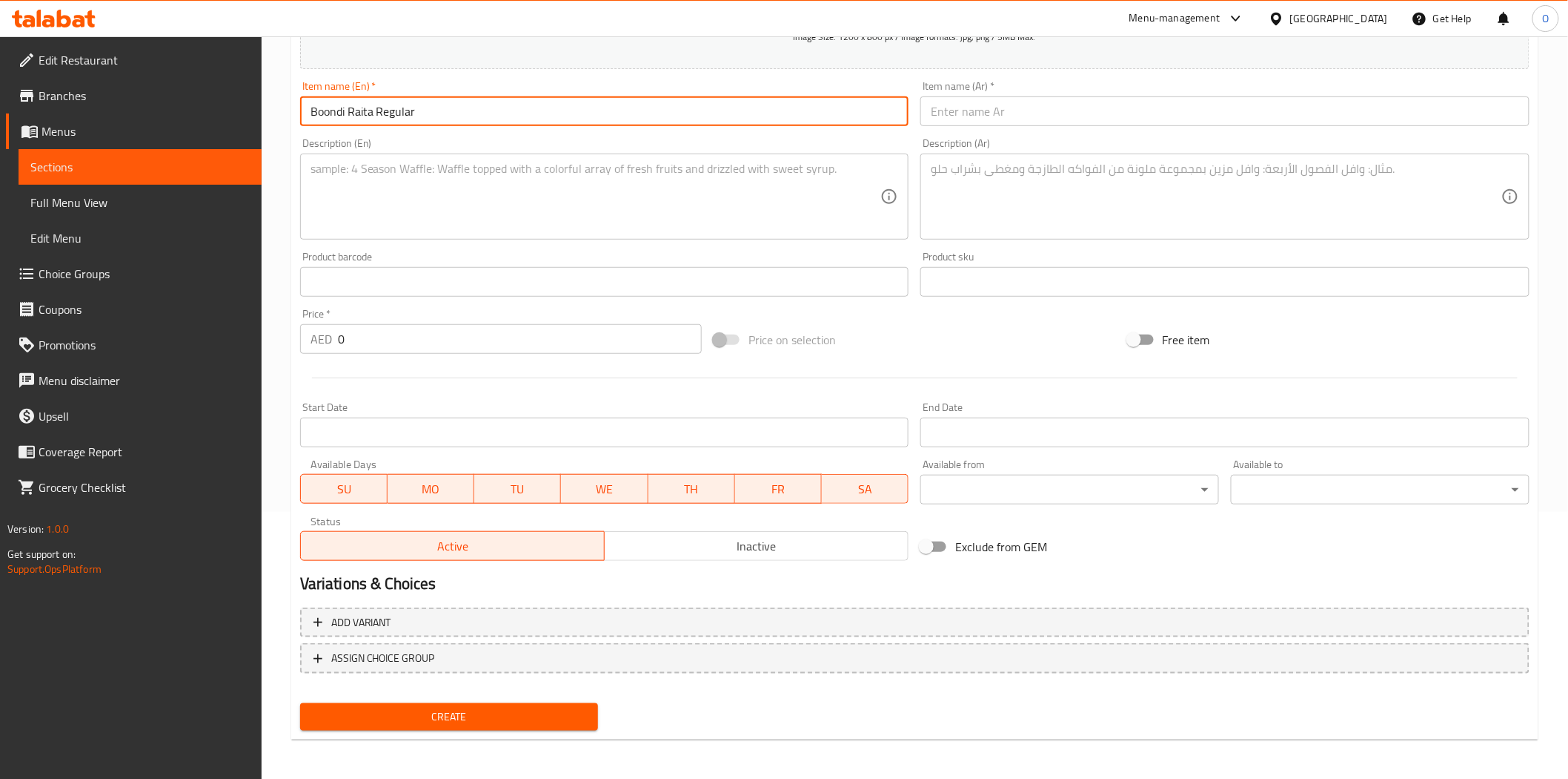
click at [443, 117] on input "Boondi Raita Regular" at bounding box center [605, 111] width 609 height 29
type input "Boondi Raita Regular"
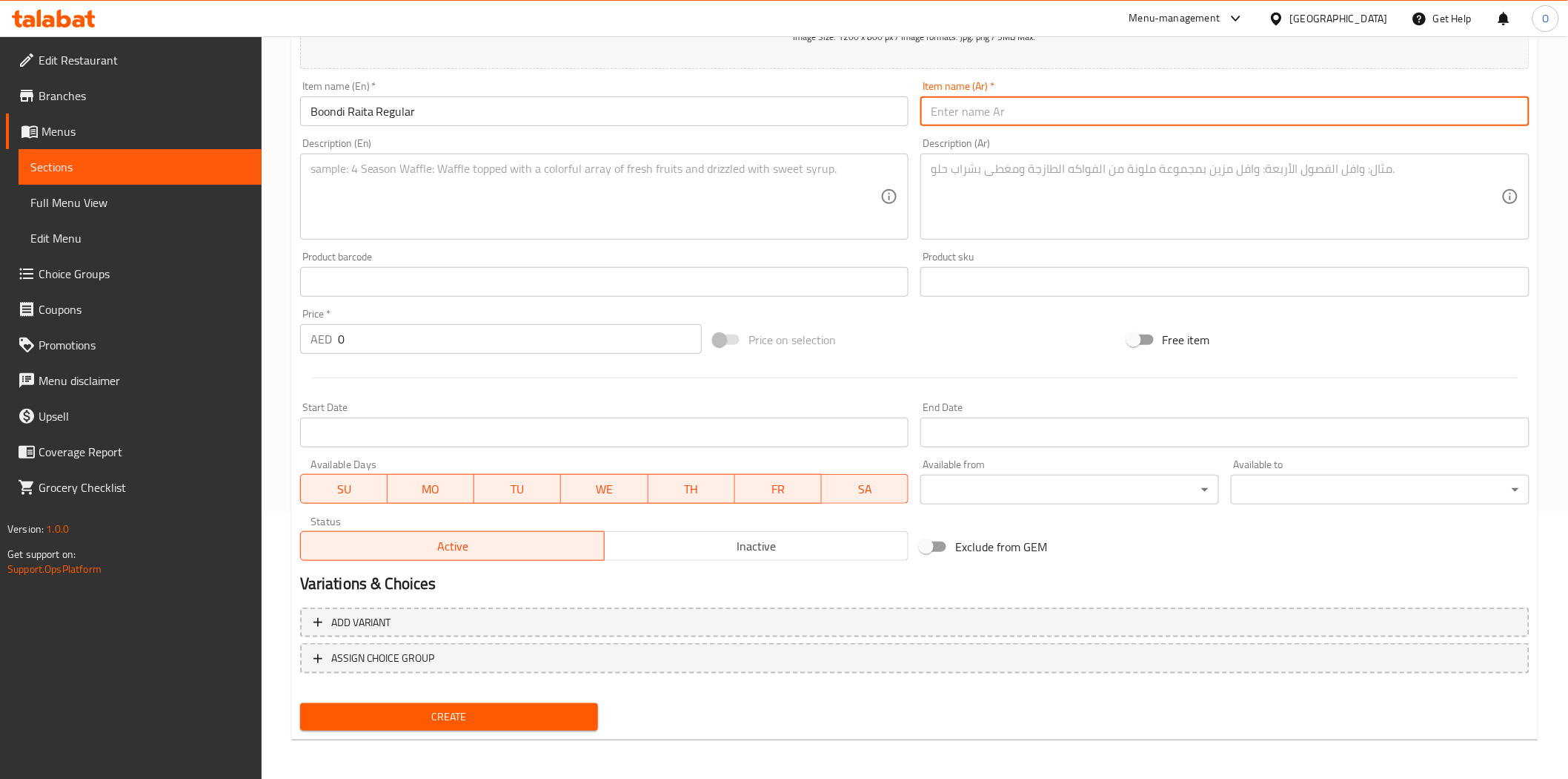
paste input "بوندي رايتا عادي"
type input "بوندي رايتا عادي"
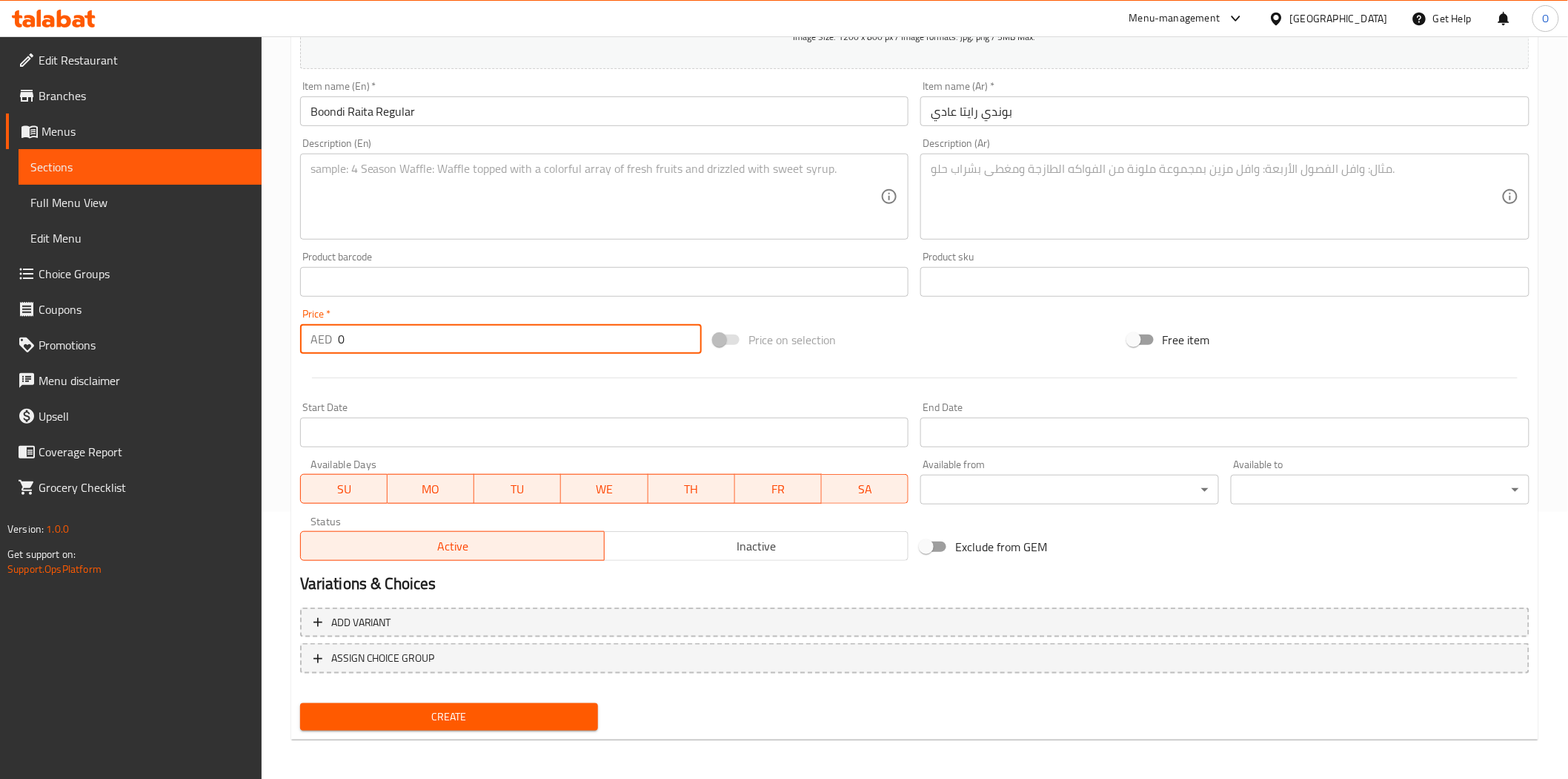
drag, startPoint x: 349, startPoint y: 347, endPoint x: 336, endPoint y: 347, distance: 13.0
click at [308, 345] on div "AED 0 Price *" at bounding box center [500, 339] width 402 height 29
paste input "13"
type input "13"
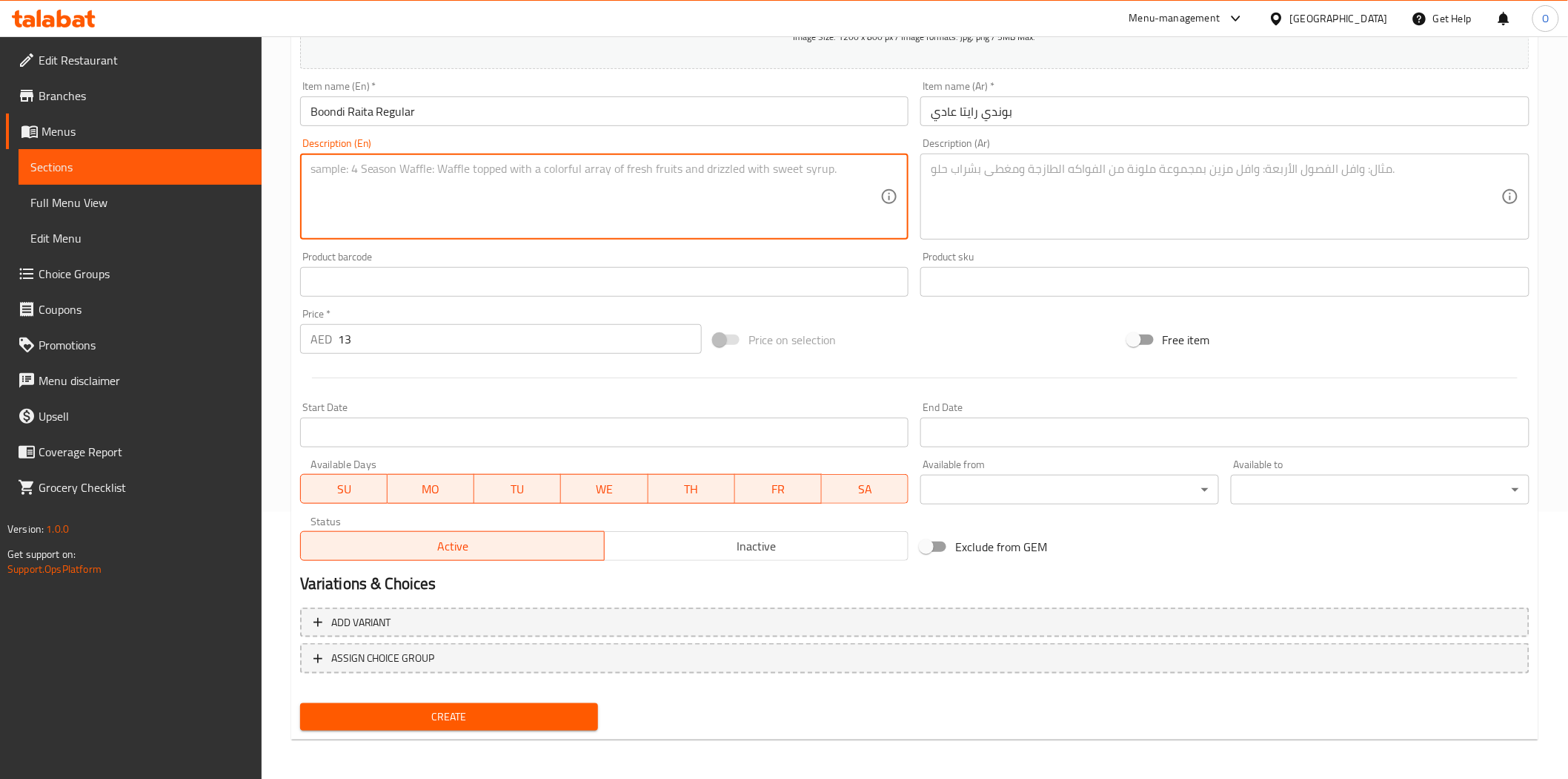
click at [456, 231] on textarea at bounding box center [596, 197] width 571 height 70
click at [379, 709] on span "Create" at bounding box center [449, 717] width 275 height 18
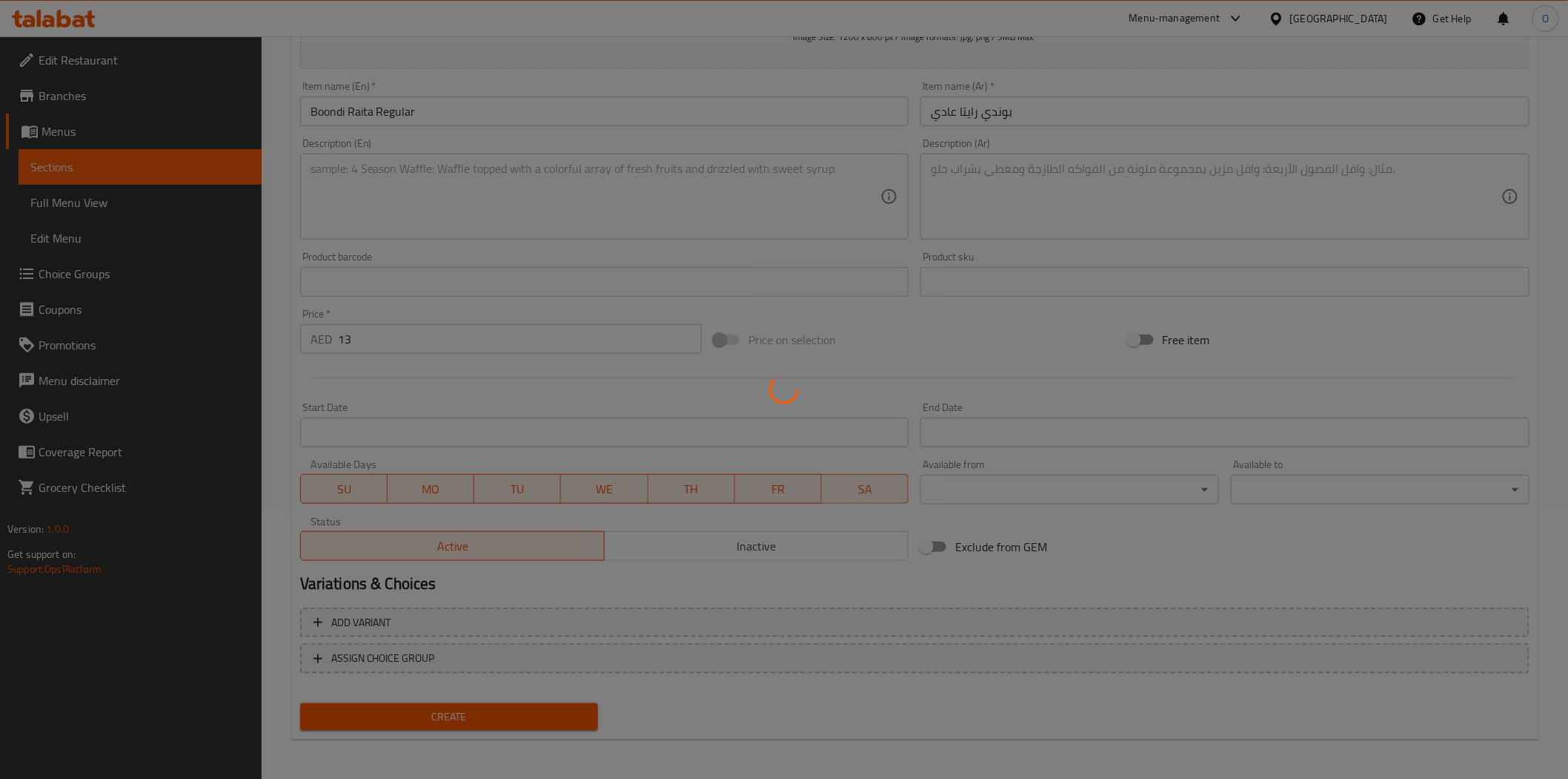
type input "0"
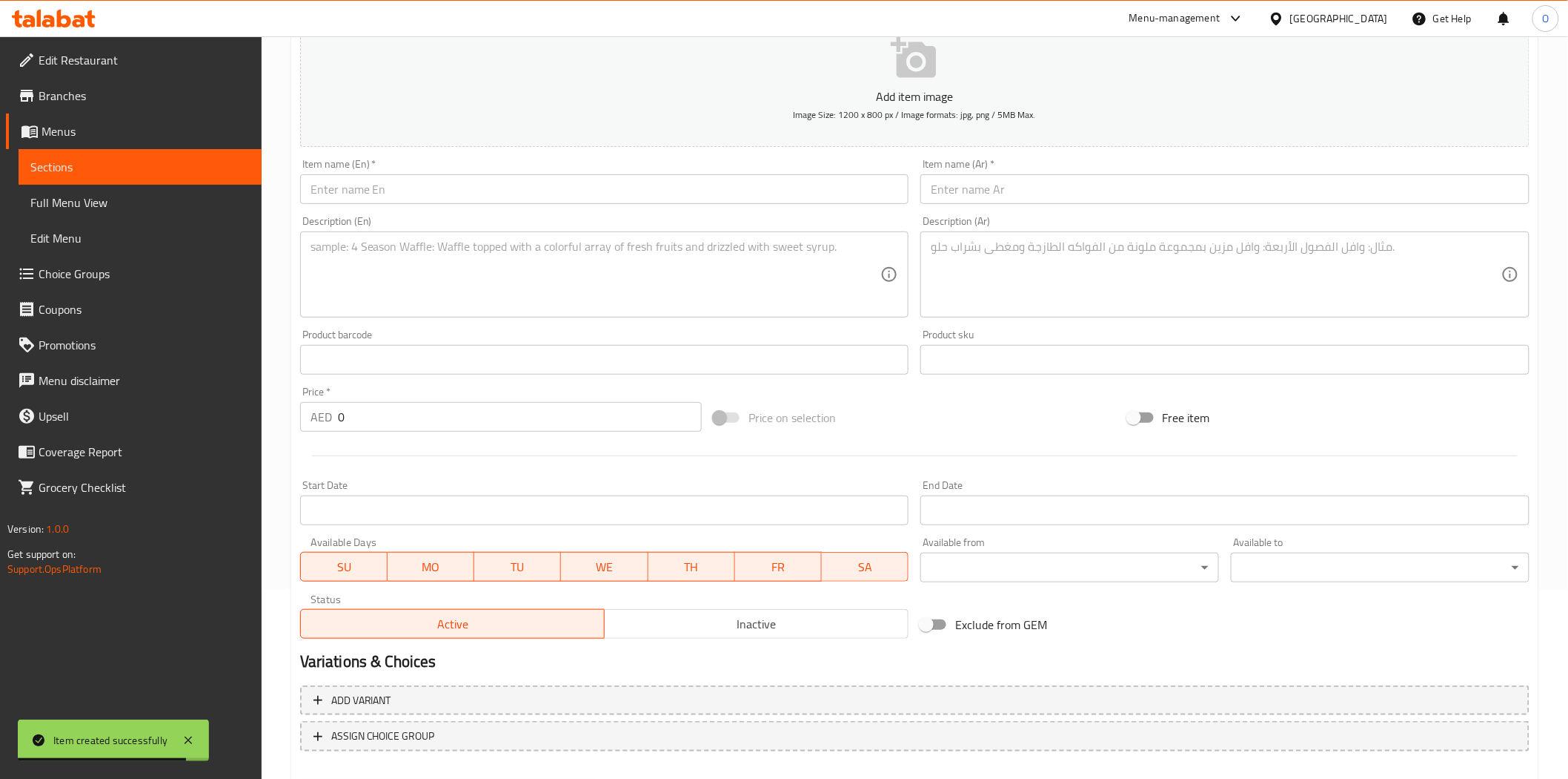
scroll to position [0, 0]
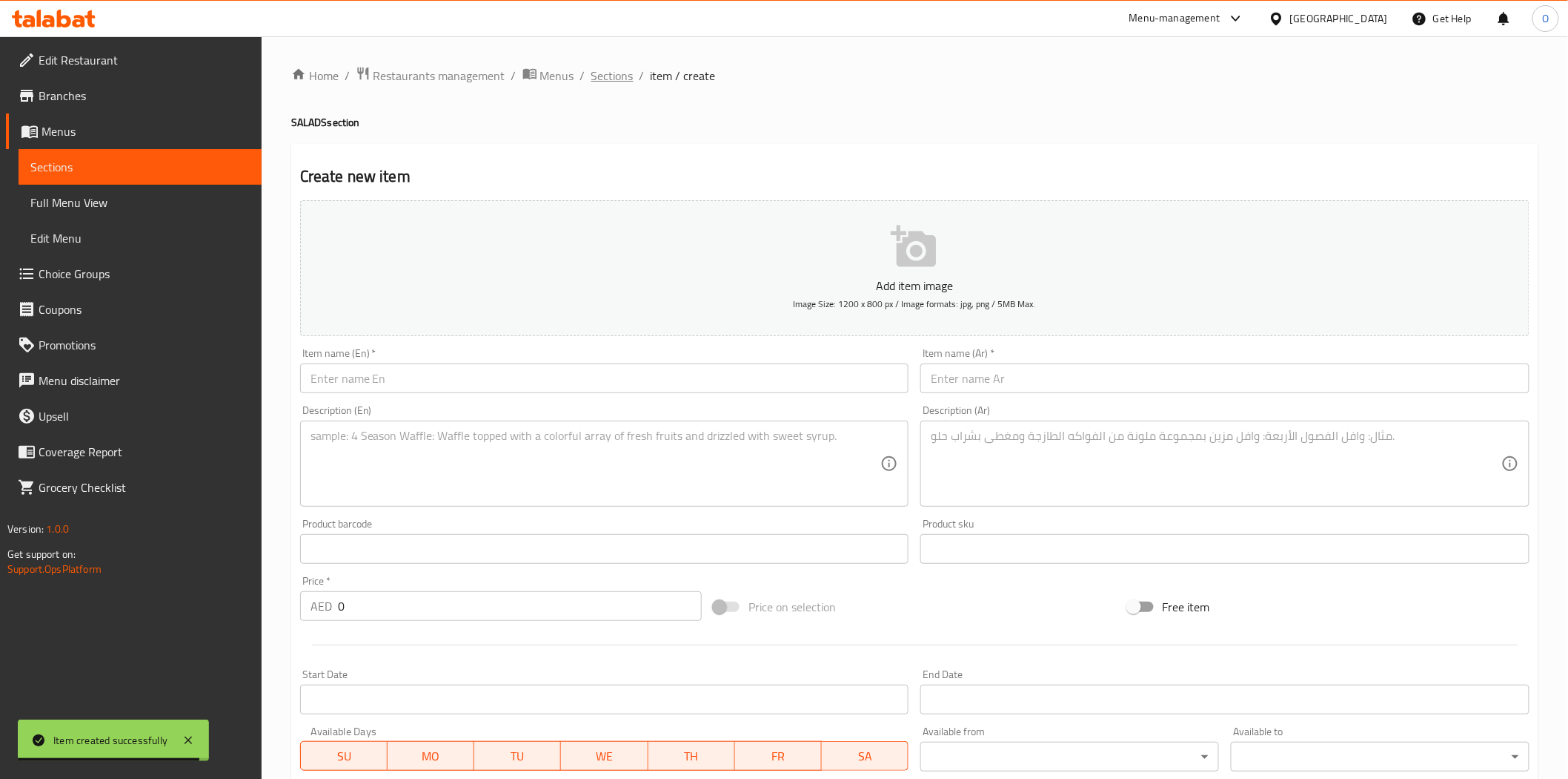
click at [603, 72] on span "Sections" at bounding box center [613, 75] width 42 height 17
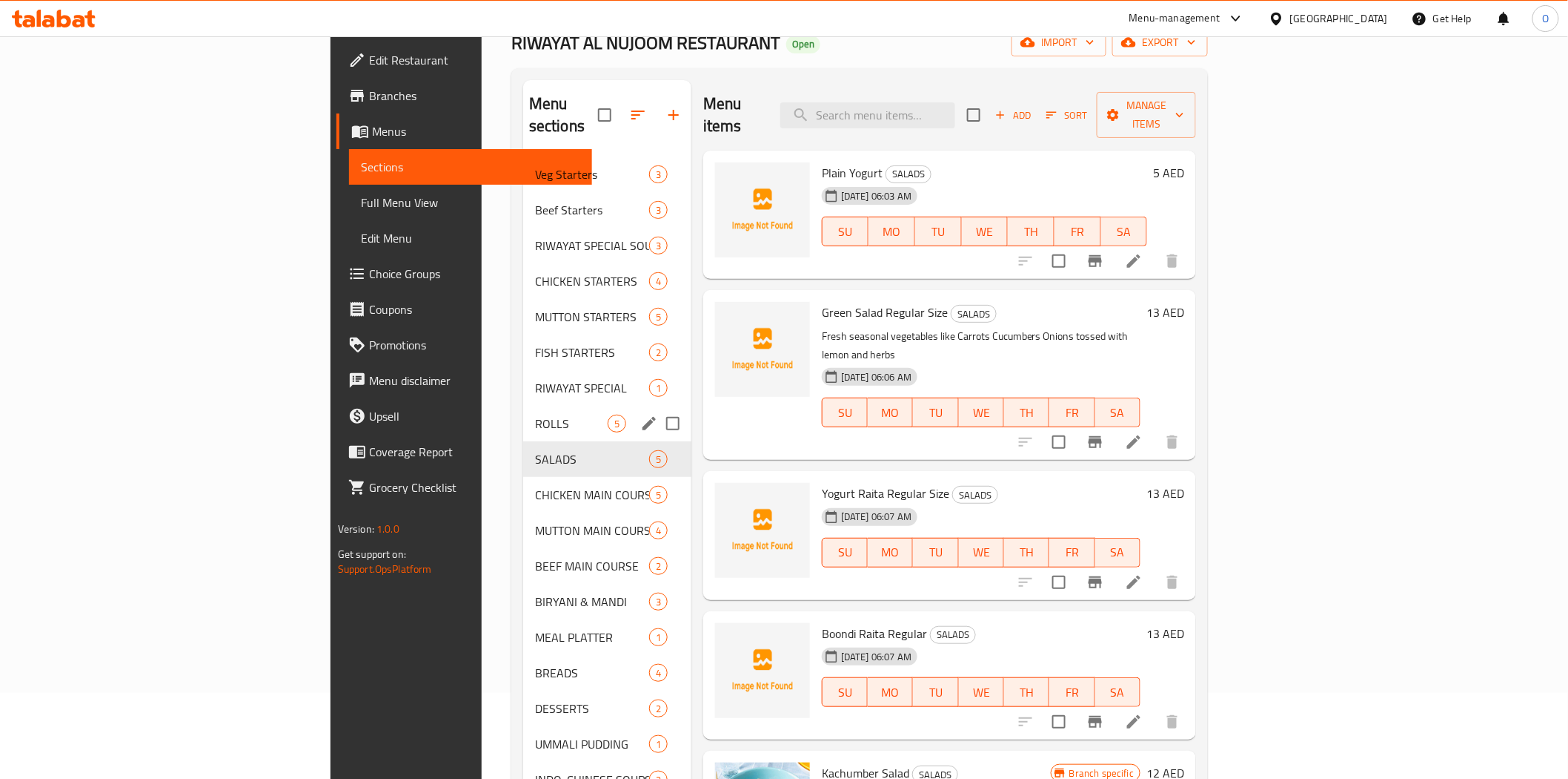
scroll to position [42, 0]
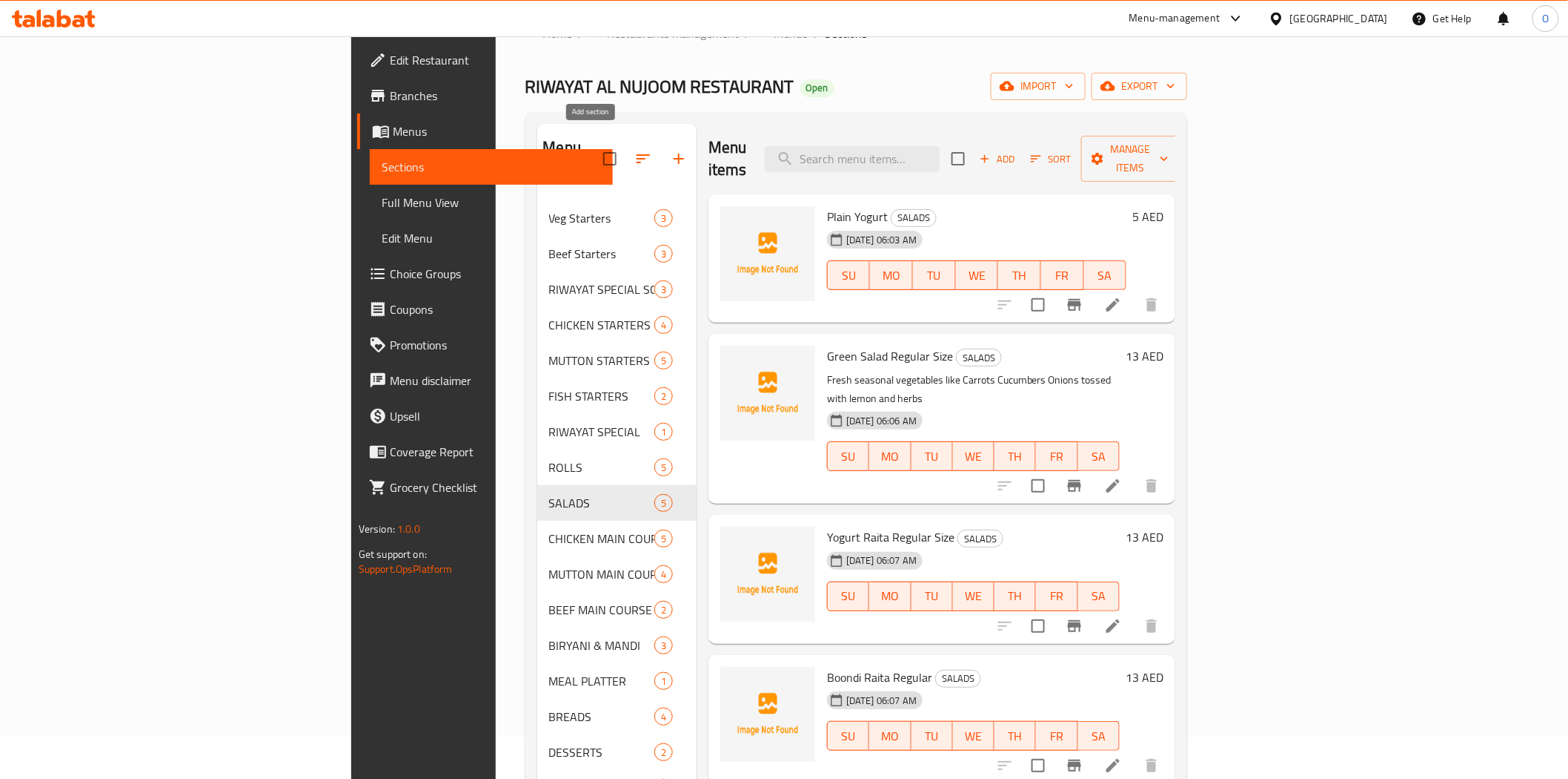
click at [661, 141] on button "button" at bounding box center [679, 158] width 36 height 36
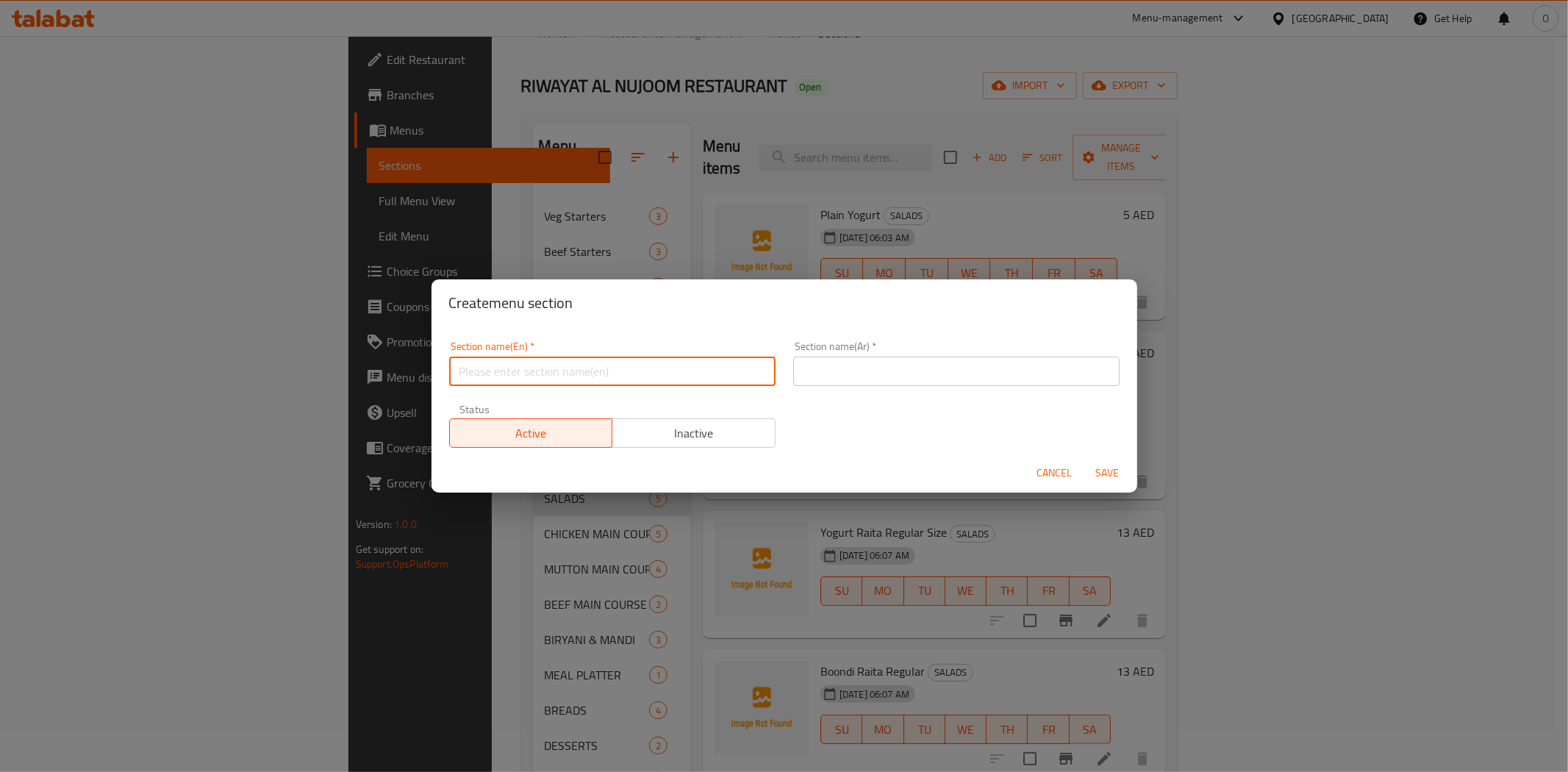
paste input "Main Course – Vegetarian Delights"
type input "Main Course – Vegetarian Delights"
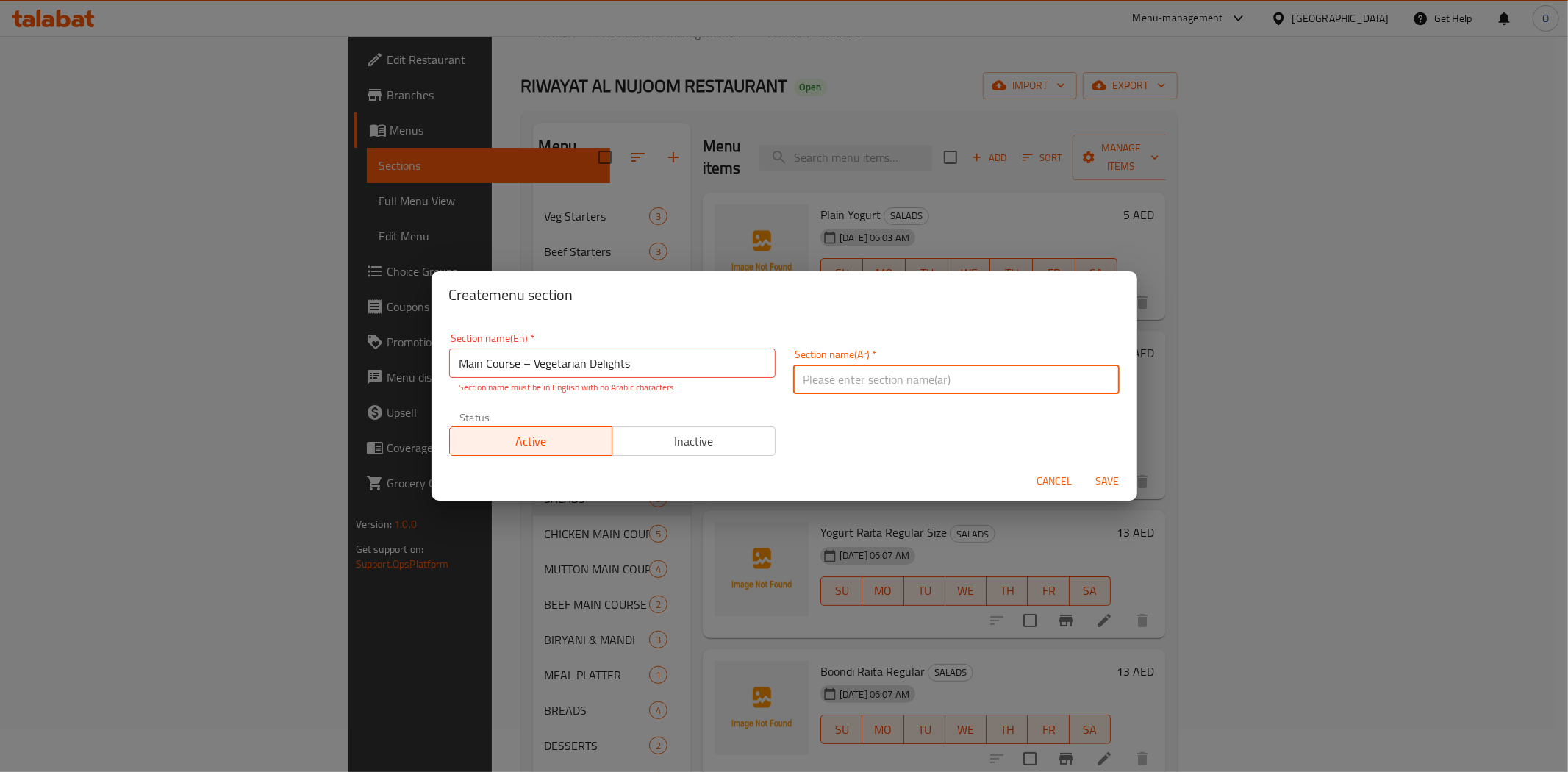
paste input "الطبق الرئيسي – أشهى المأكولات النباتية"
type input "الطبق الرئيسي – أشهى المأكولات النباتية"
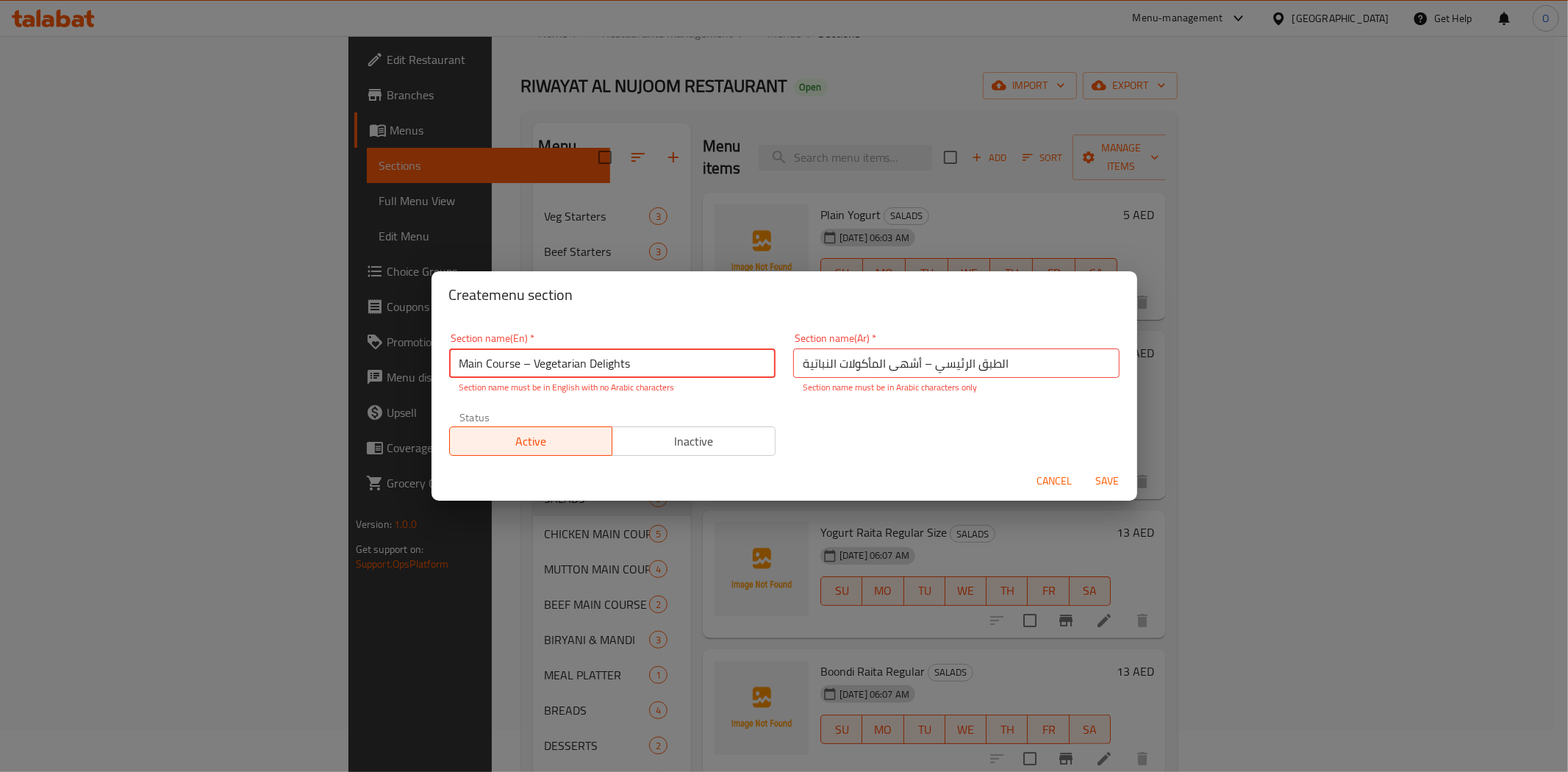
drag, startPoint x: 536, startPoint y: 366, endPoint x: 525, endPoint y: 363, distance: 11.4
click at [525, 363] on input "Main Course – Vegetarian Delights" at bounding box center [612, 363] width 327 height 29
click at [533, 371] on input "Main Course – Vegetarian Delights" at bounding box center [612, 363] width 327 height 29
drag, startPoint x: 534, startPoint y: 368, endPoint x: 519, endPoint y: 362, distance: 16.2
click at [519, 362] on input "Main Course – Vegetarian Delights" at bounding box center [612, 363] width 327 height 29
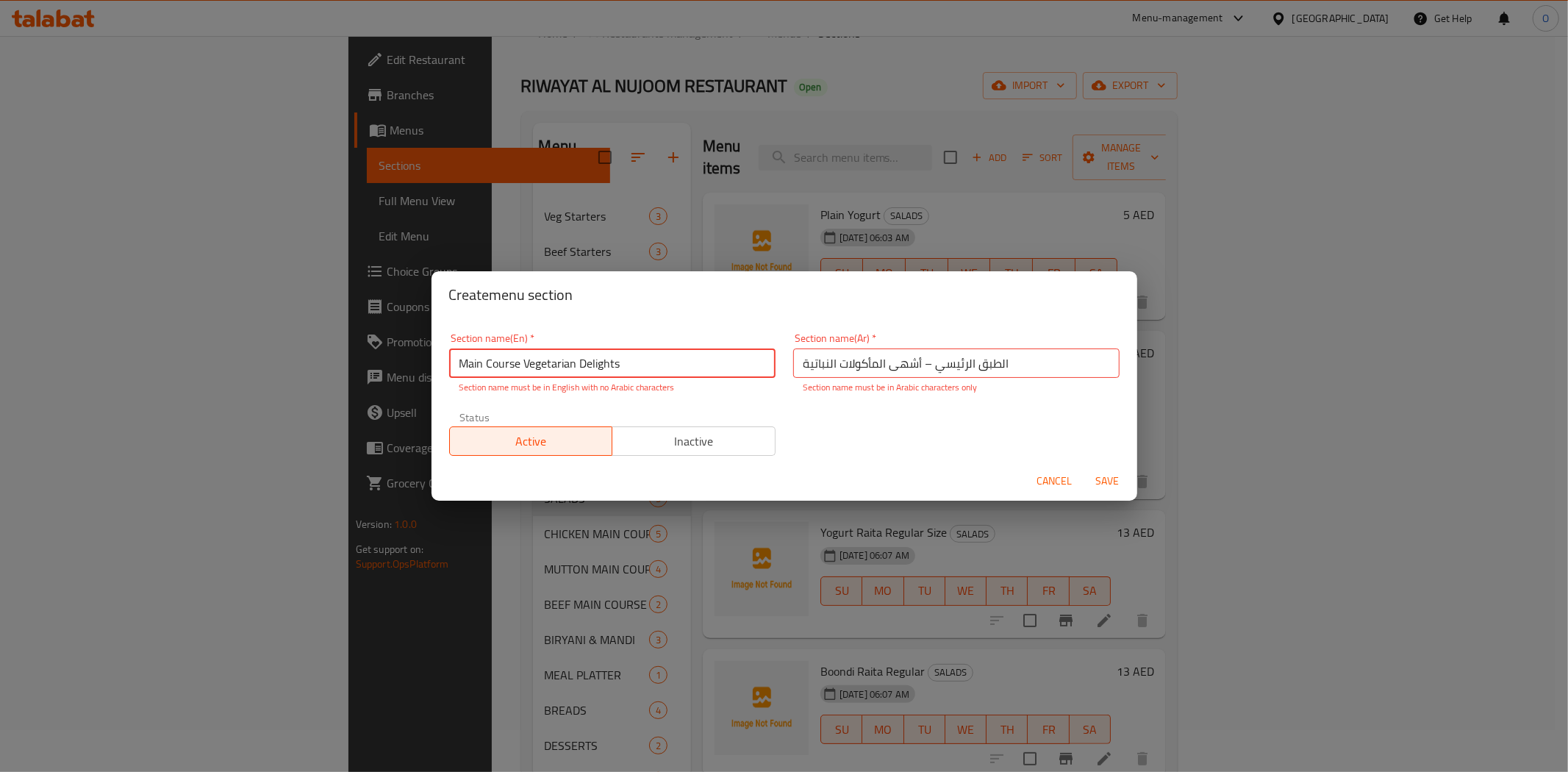
type input "Main Course Vegetarian Delights"
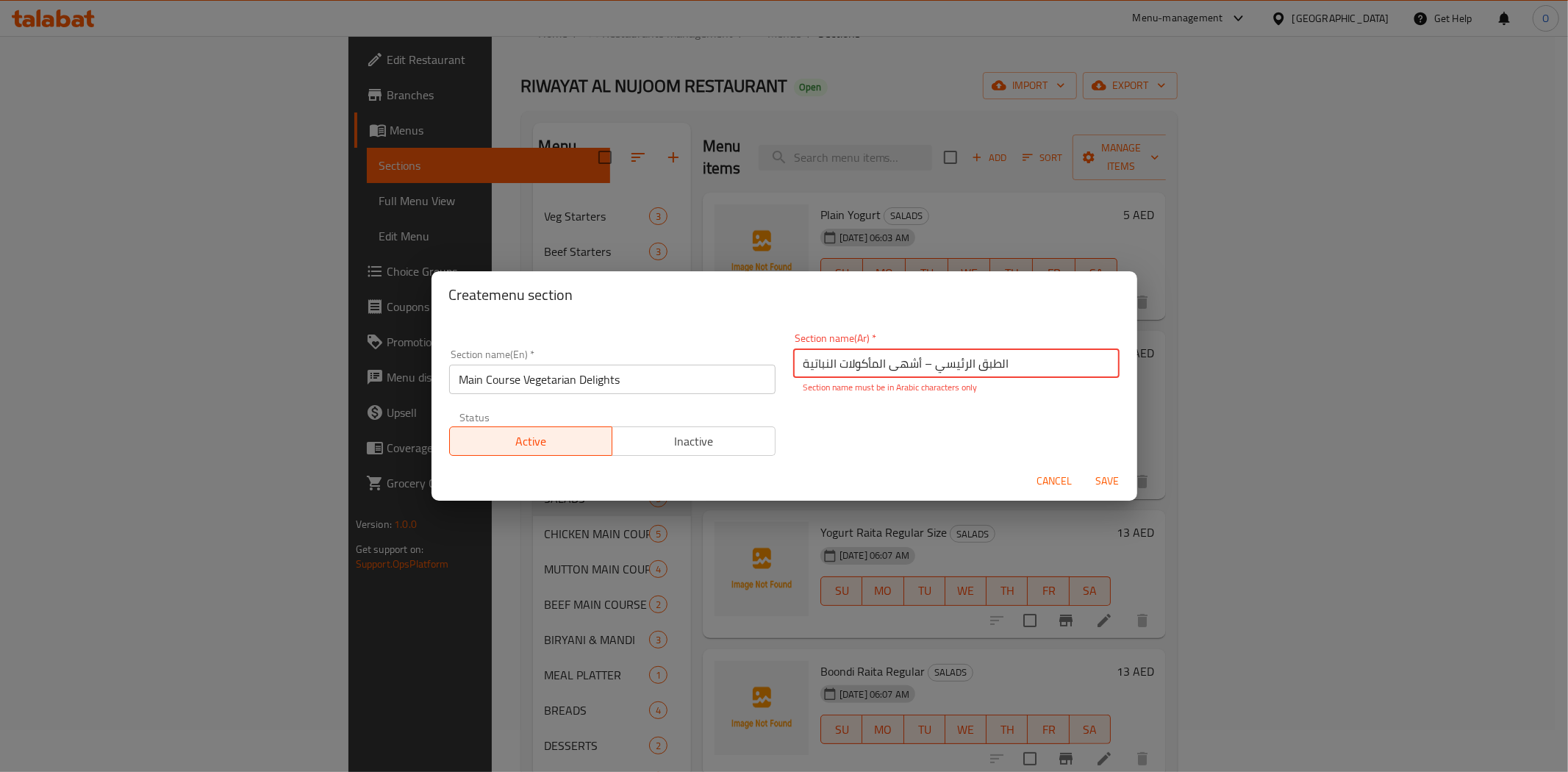
drag, startPoint x: 916, startPoint y: 362, endPoint x: 931, endPoint y: 364, distance: 15.1
click at [931, 364] on input "الطبق الرئيسي – أشهى المأكولات النباتية" at bounding box center [956, 363] width 327 height 29
type input "الطبق الرئيسي أشهى المأكولات النباتية"
click at [947, 435] on div "Section name(En)   * Main Course Vegetarian Delights Section name(En) * Section…" at bounding box center [784, 394] width 688 height 141
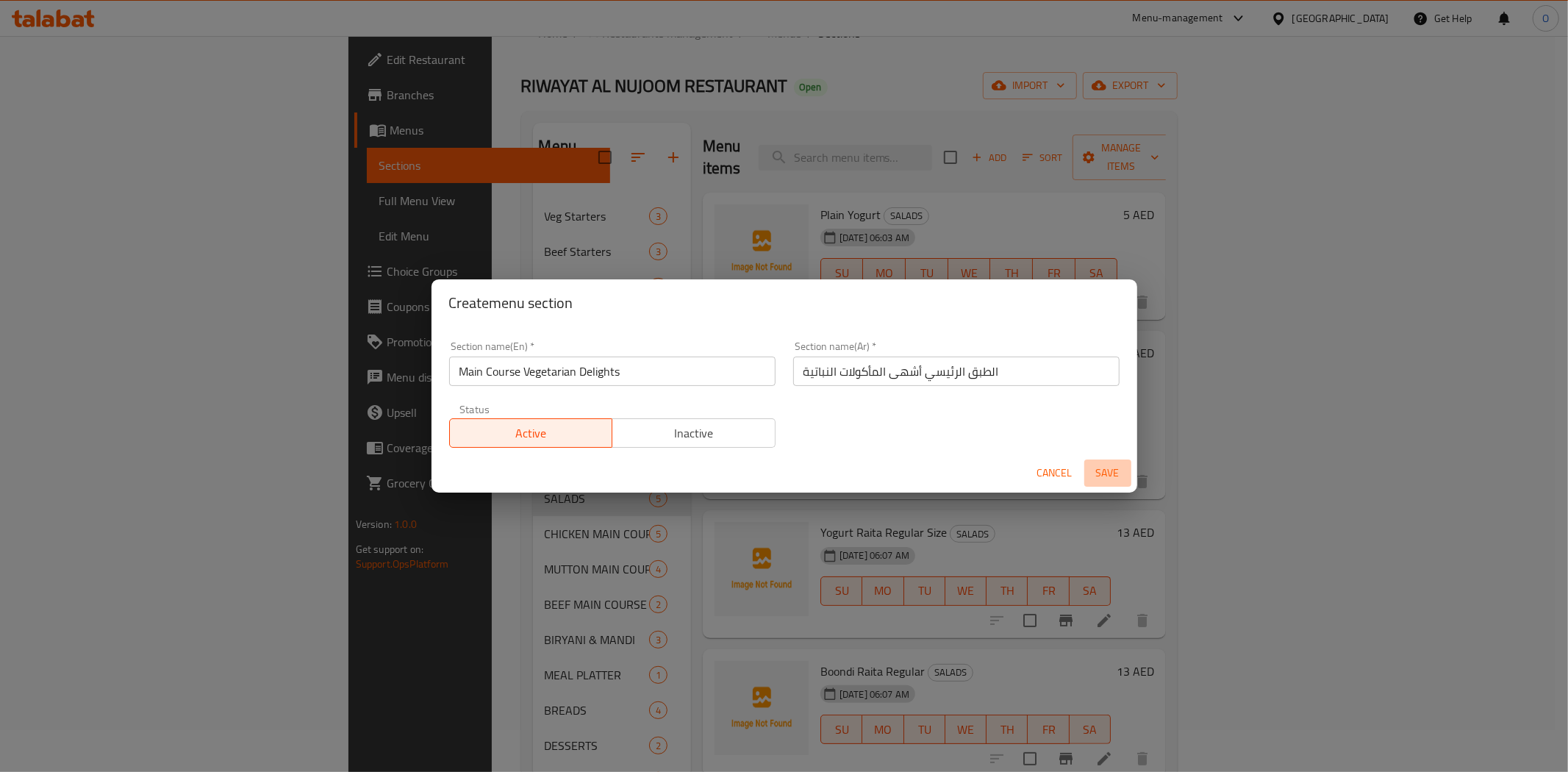
click at [1106, 466] on span "Save" at bounding box center [1108, 473] width 35 height 18
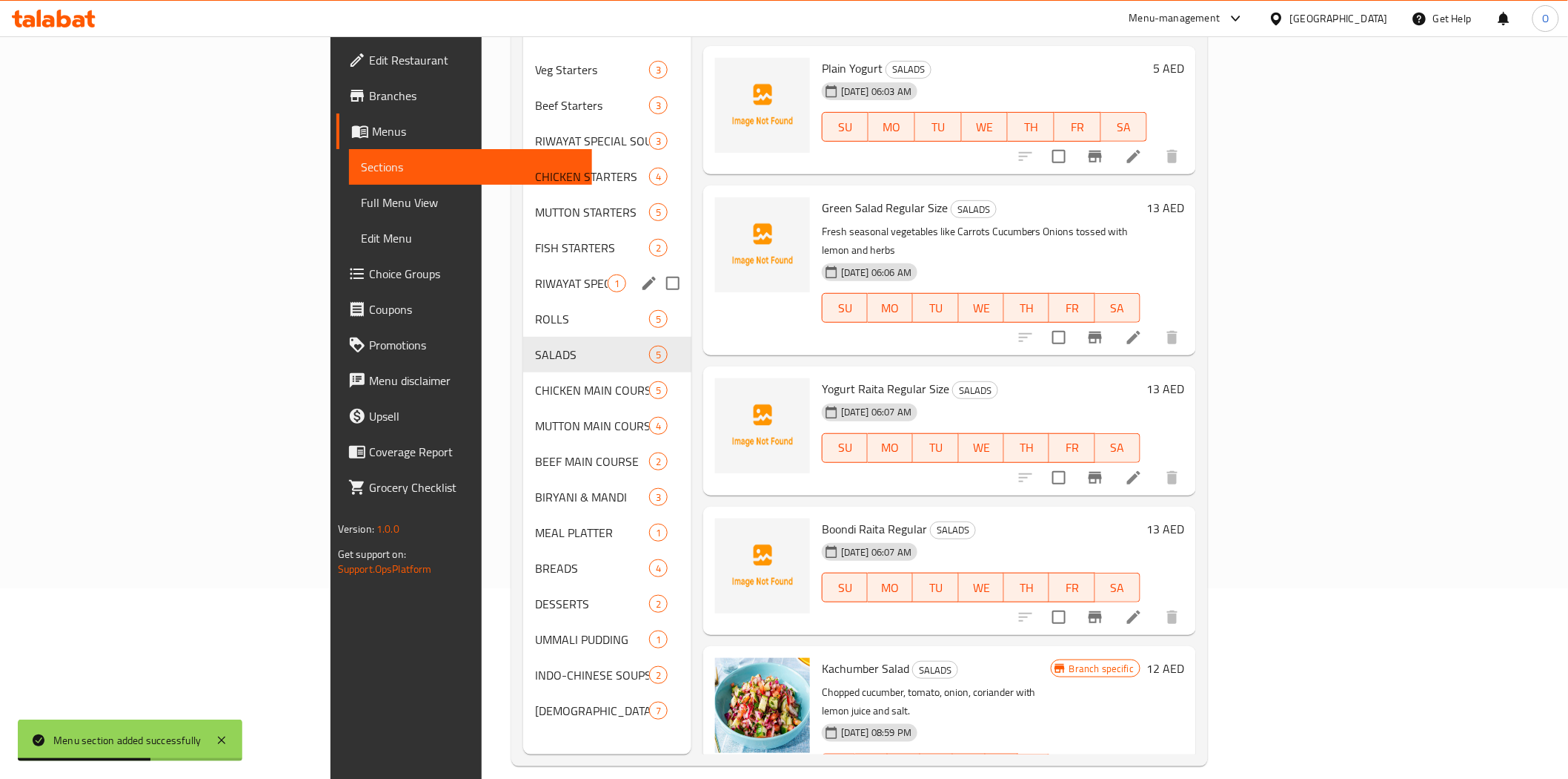
scroll to position [208, 0]
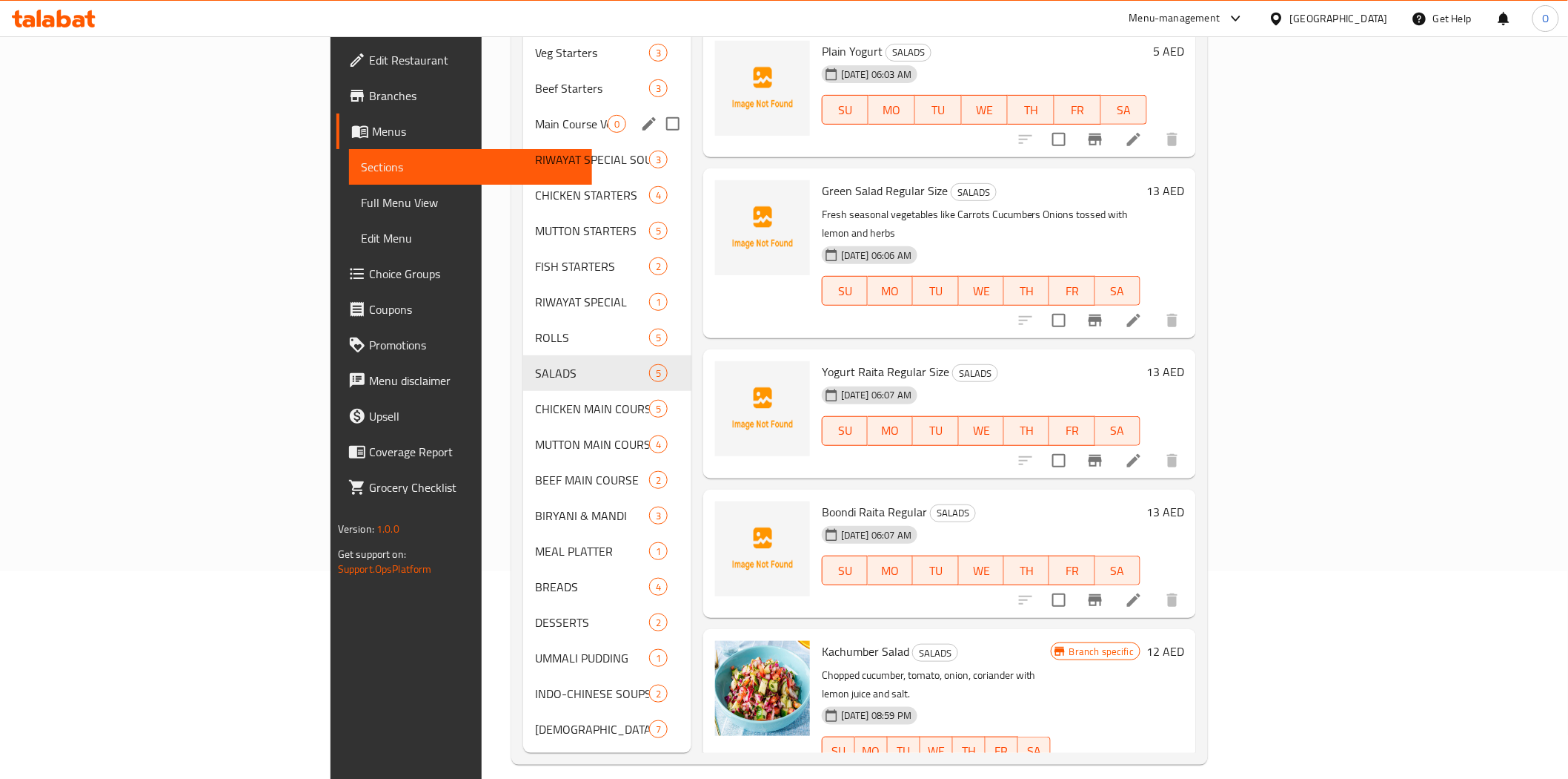
click at [523, 114] on div "Main Course Vegetarian Delights 0" at bounding box center [607, 124] width 168 height 36
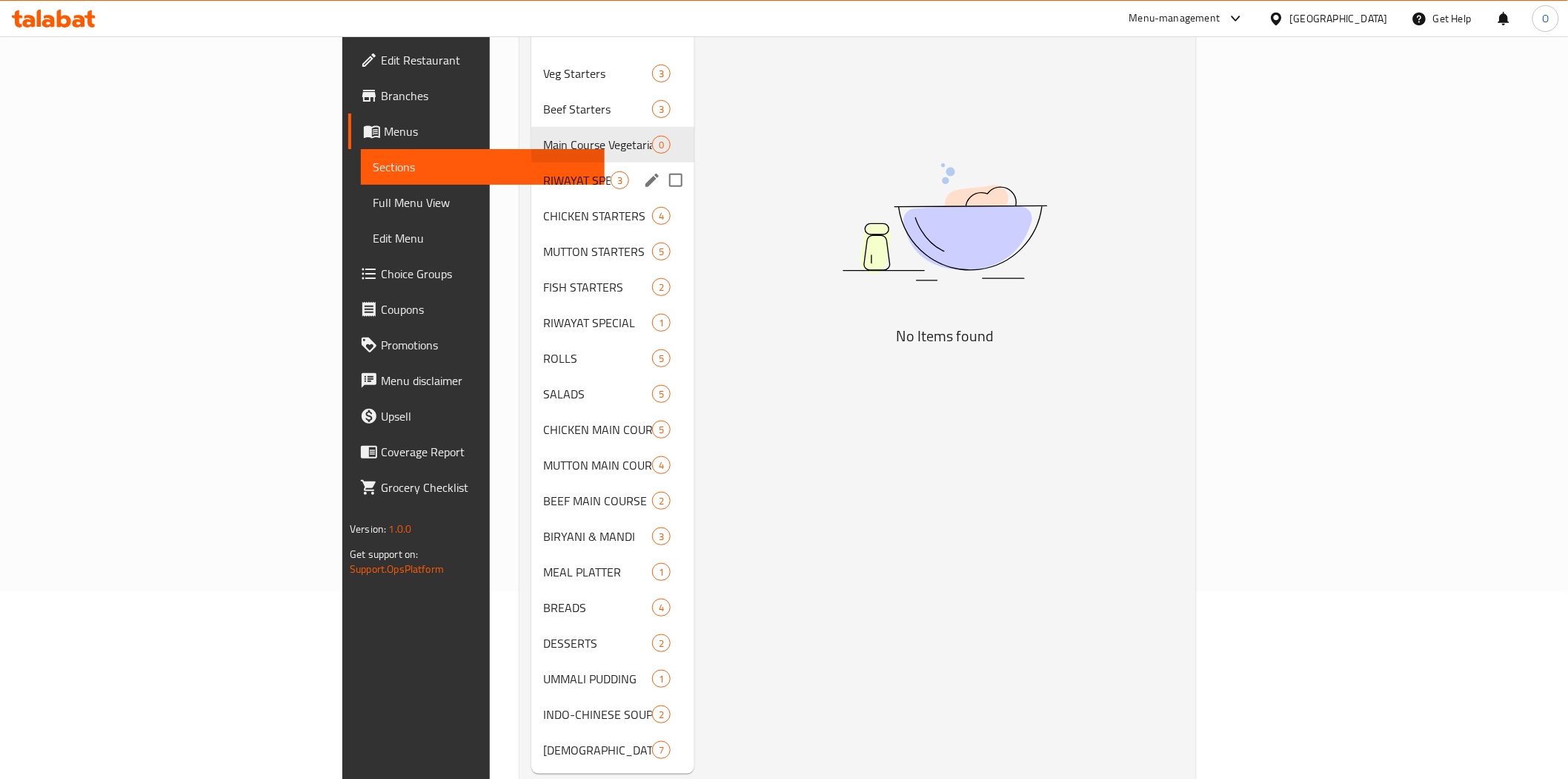
scroll to position [208, 0]
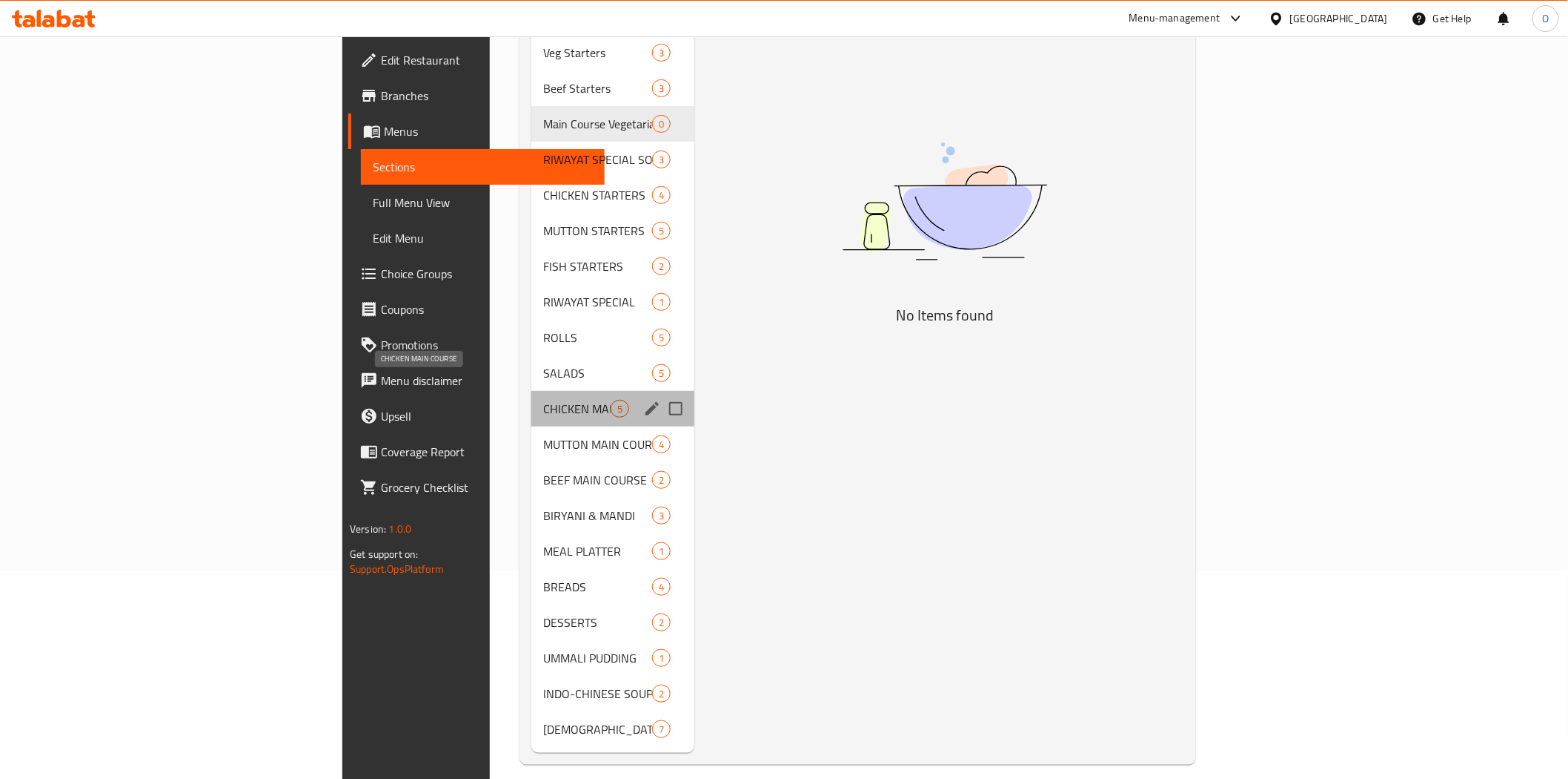
drag, startPoint x: 341, startPoint y: 388, endPoint x: 343, endPoint y: 402, distance: 14.1
click at [543, 400] on span "CHICKEN MAIN COURSE" at bounding box center [577, 408] width 68 height 17
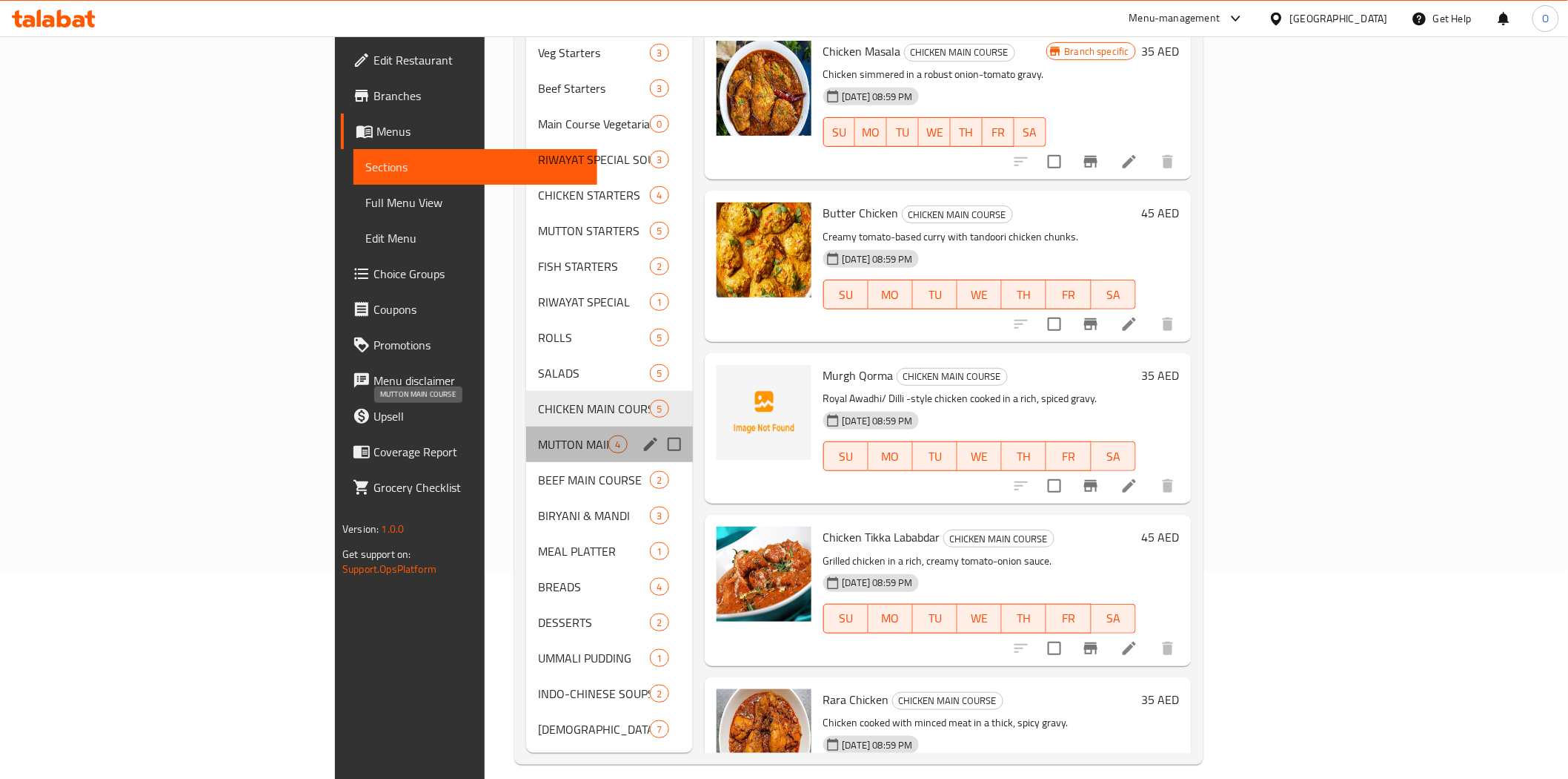
drag, startPoint x: 345, startPoint y: 413, endPoint x: 338, endPoint y: 447, distance: 34.7
click at [538, 436] on span "MUTTON MAIN COURSE" at bounding box center [573, 444] width 70 height 17
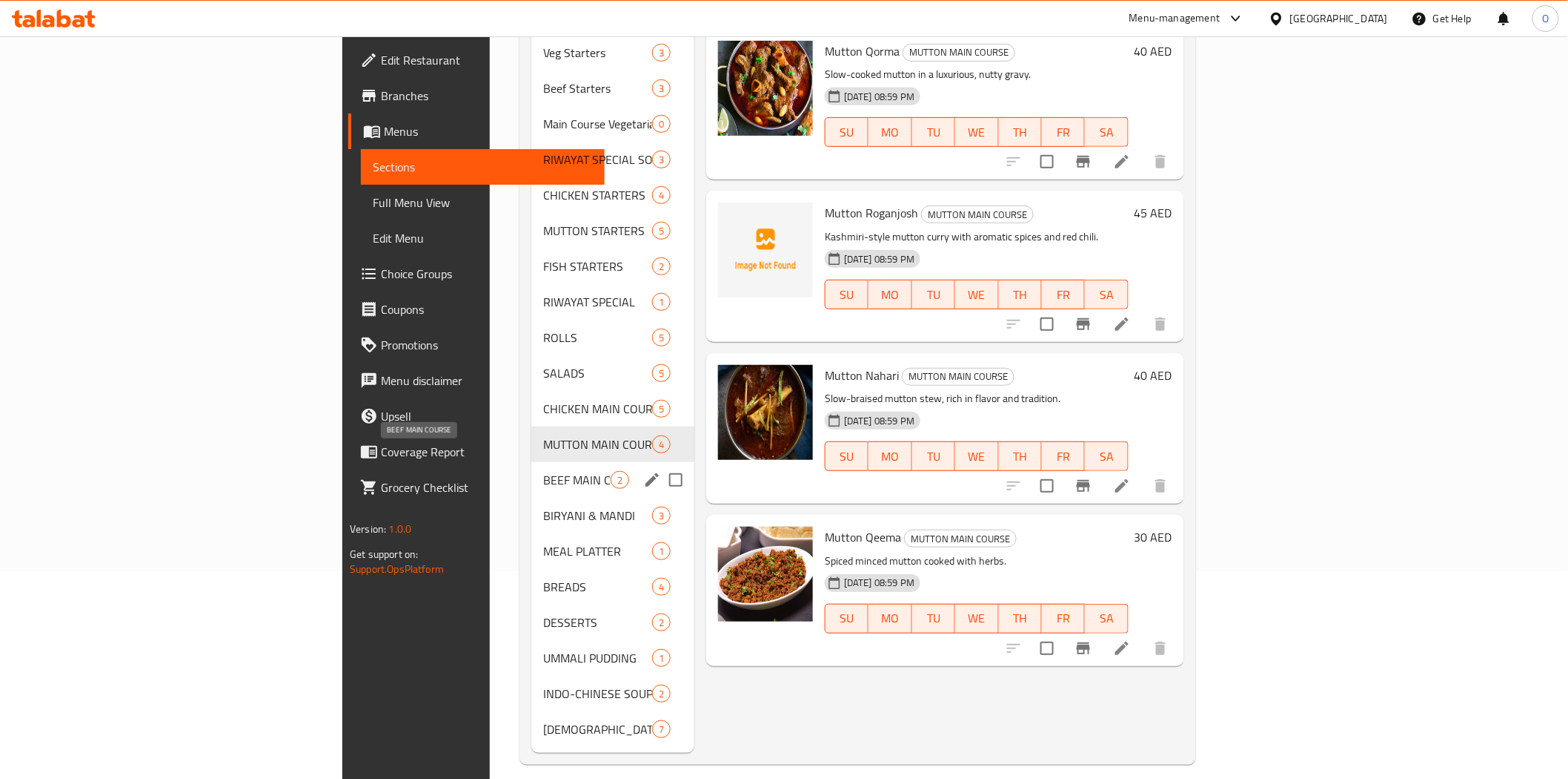
click at [543, 471] on span "BEEF MAIN COURSE" at bounding box center [577, 479] width 68 height 17
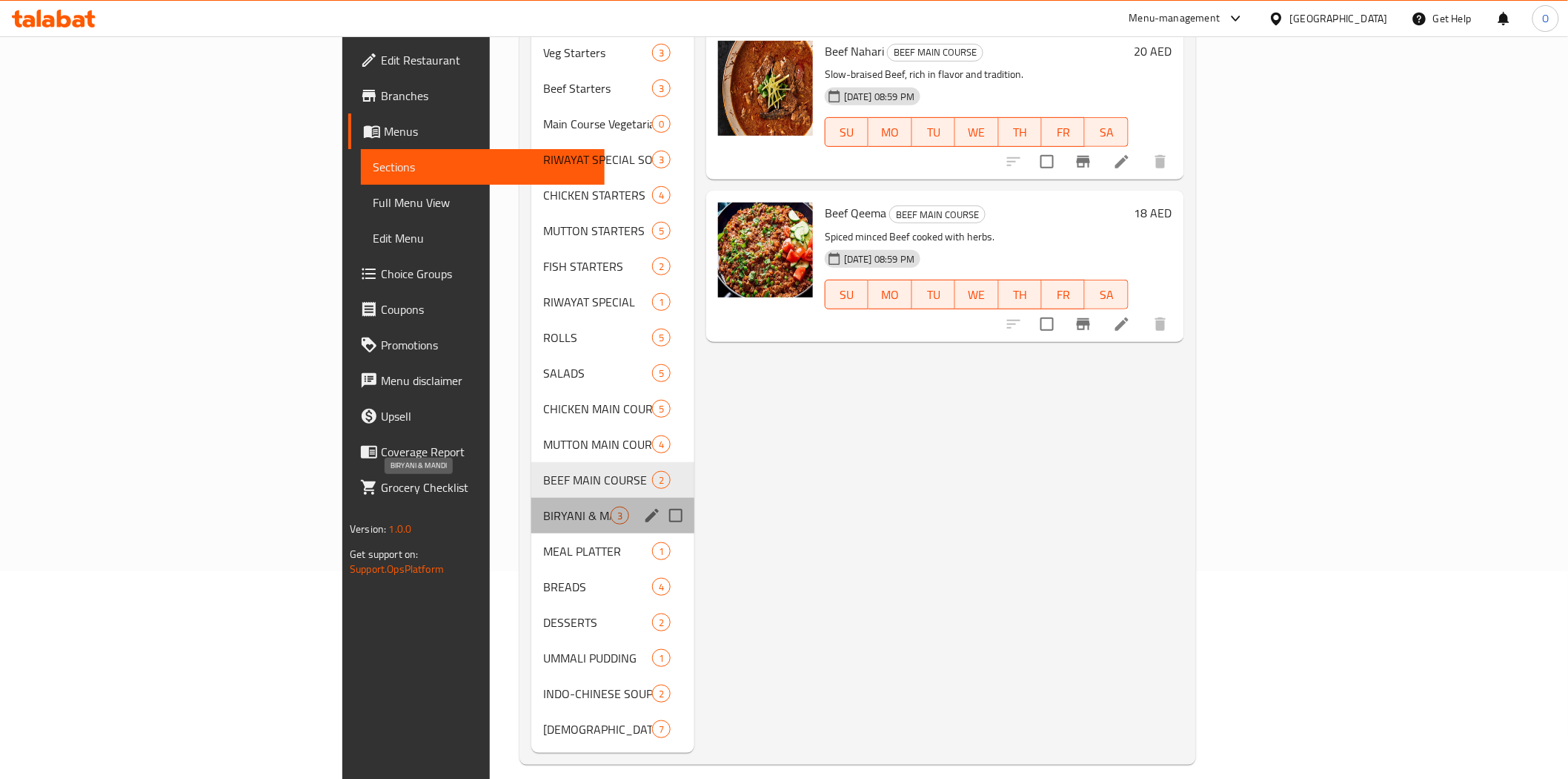
click at [543, 506] on span "BIRYANI & MANDI" at bounding box center [577, 514] width 68 height 17
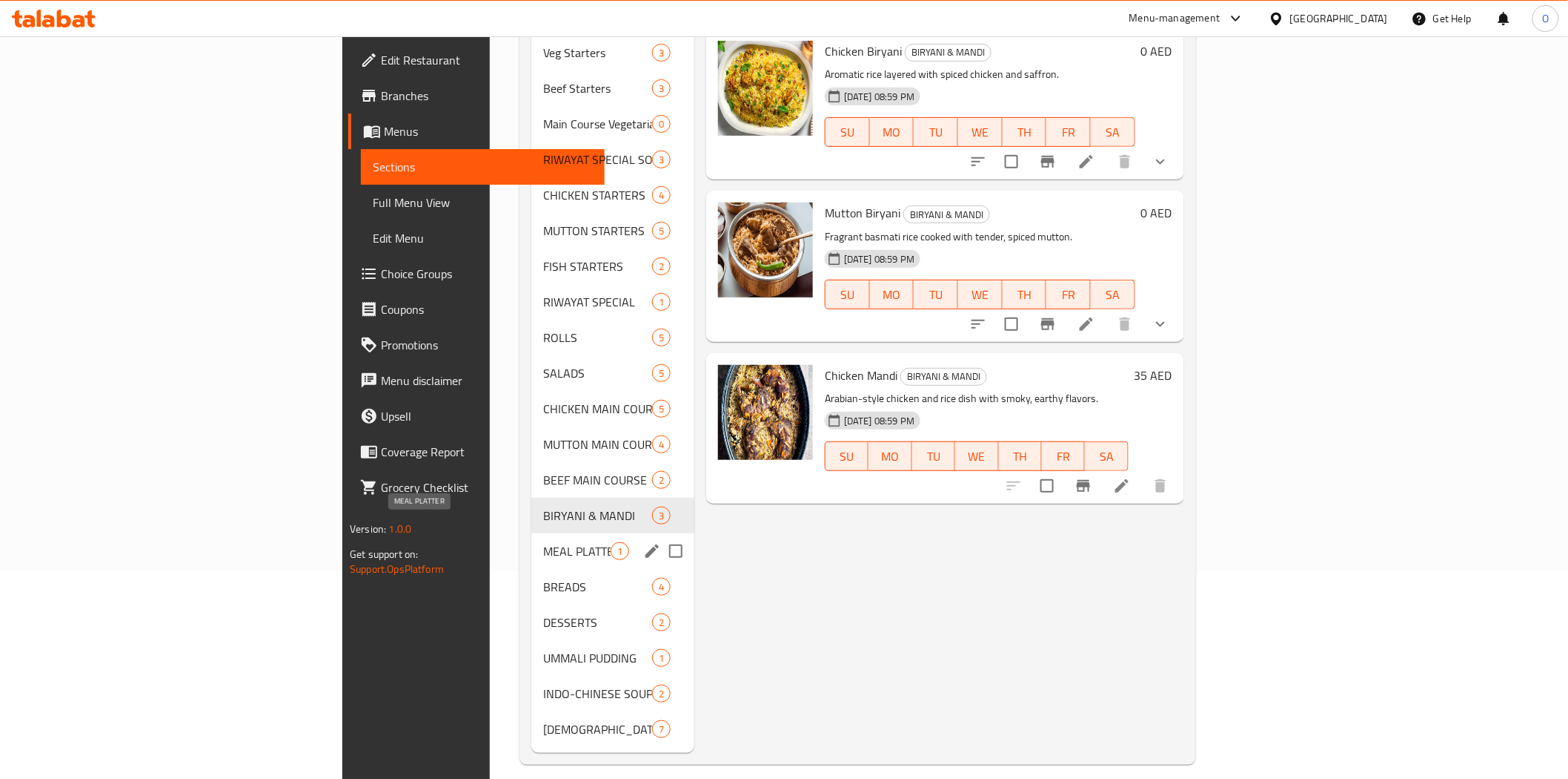
click at [543, 542] on span "MEAL PLATTER" at bounding box center [577, 550] width 68 height 17
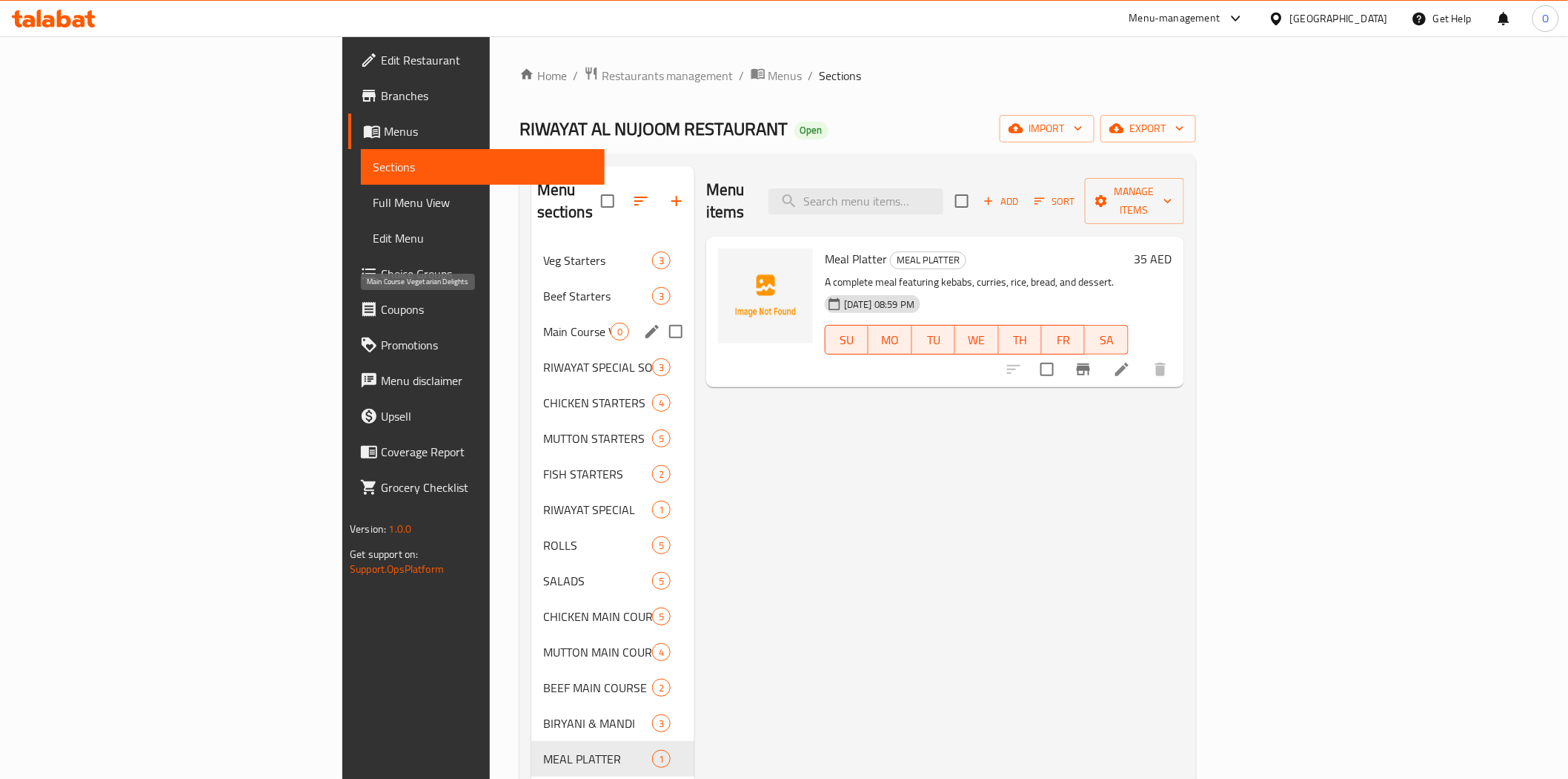
click at [543, 322] on span "Main Course Vegetarian Delights" at bounding box center [577, 330] width 68 height 17
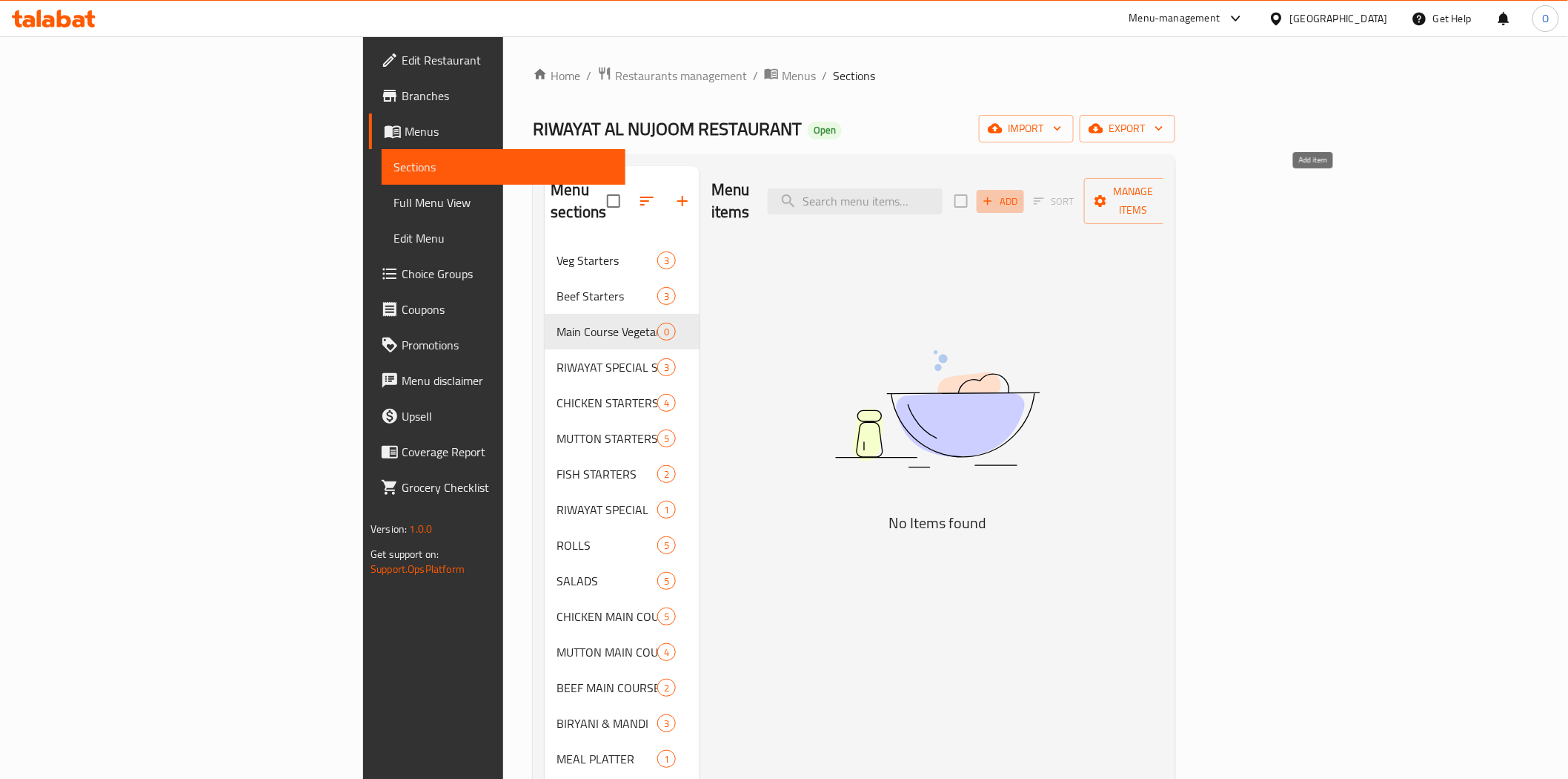
click at [1021, 193] on span "Add" at bounding box center [1001, 201] width 40 height 17
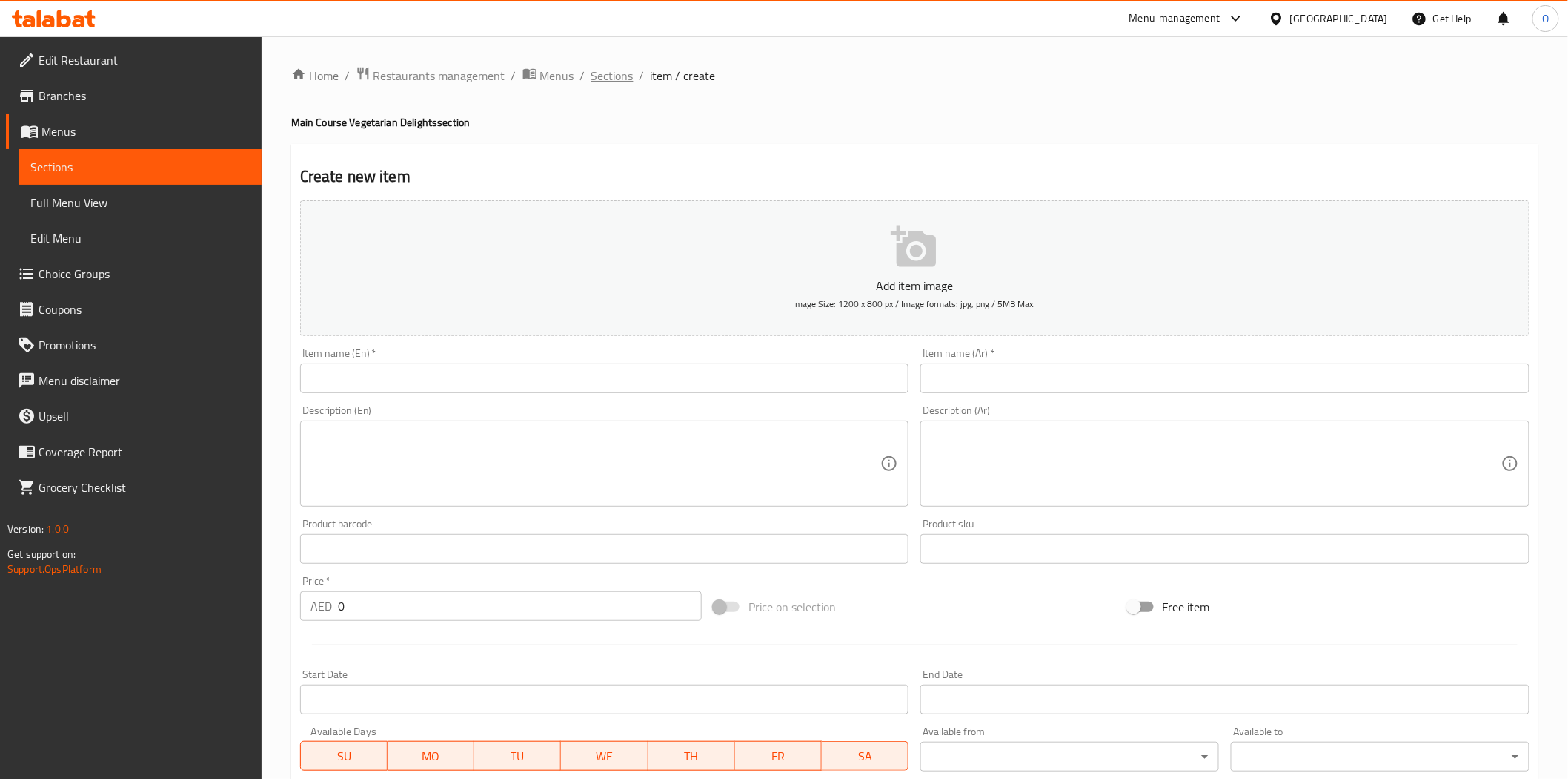
click at [627, 76] on span "Sections" at bounding box center [613, 75] width 42 height 17
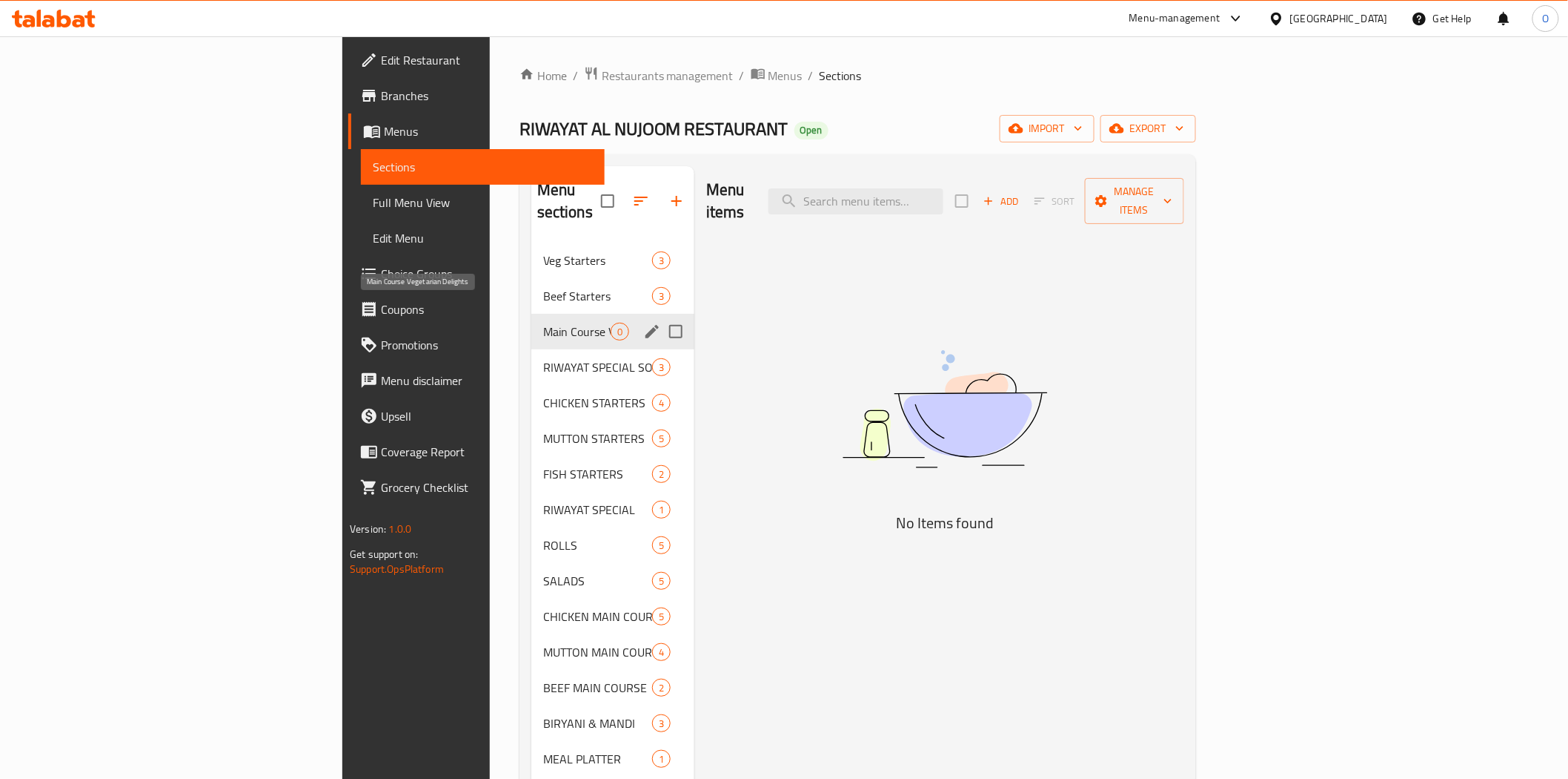
click at [543, 322] on span "Main Course Vegetarian Delights" at bounding box center [577, 330] width 68 height 17
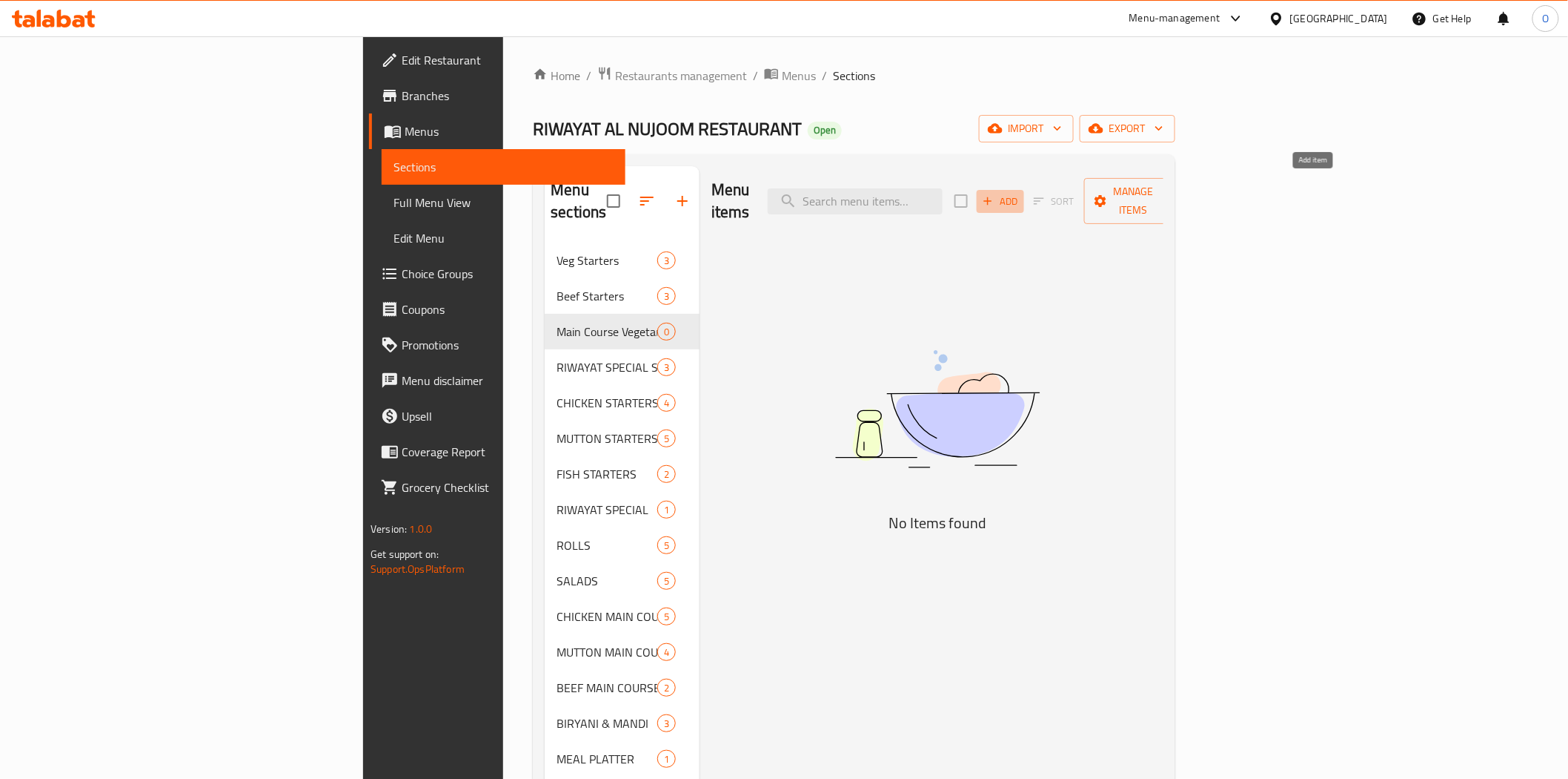
click at [1021, 193] on span "Add" at bounding box center [1001, 201] width 40 height 17
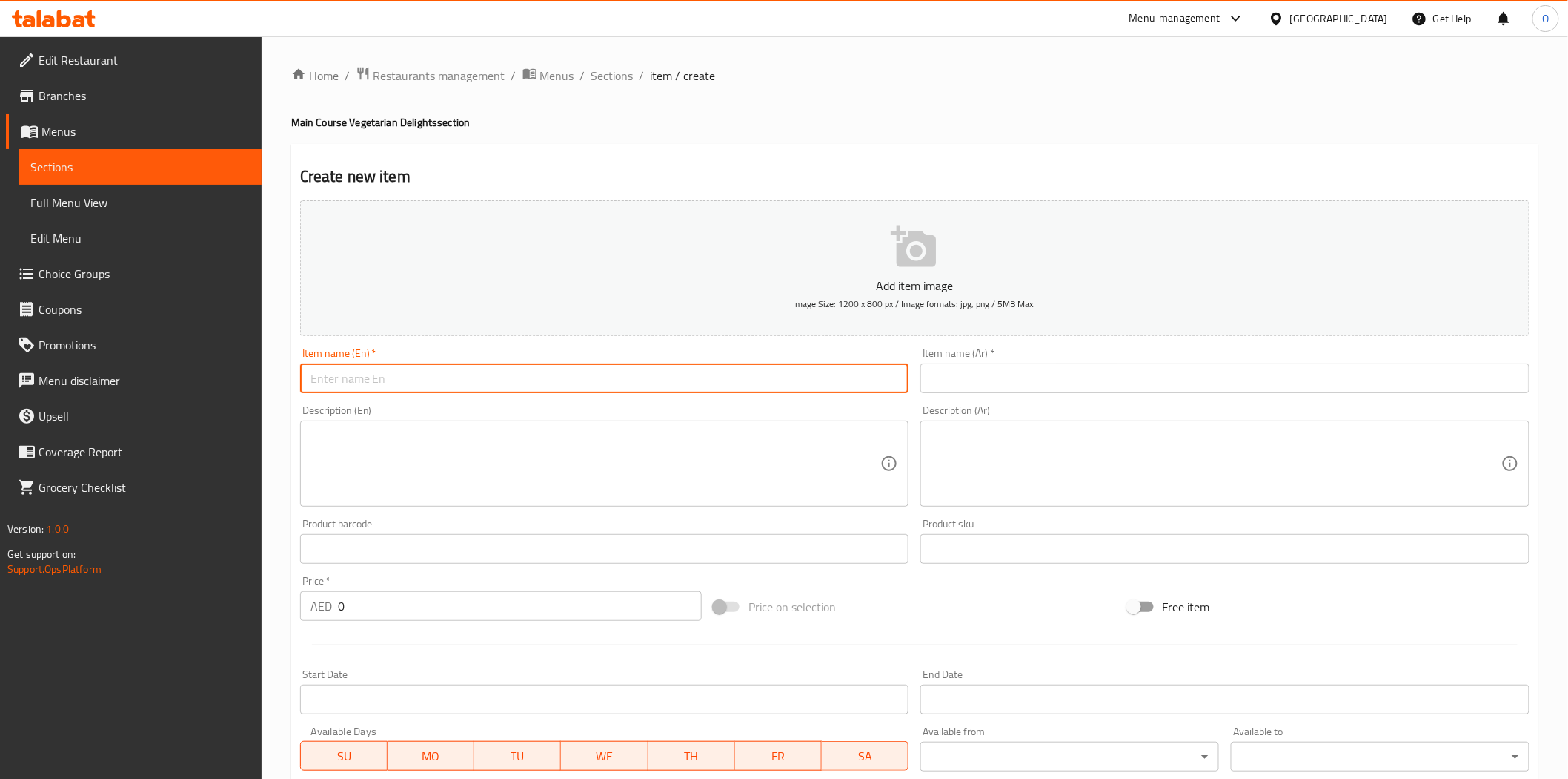
paste input "Dal Tadka"
type input "Dal Tadka"
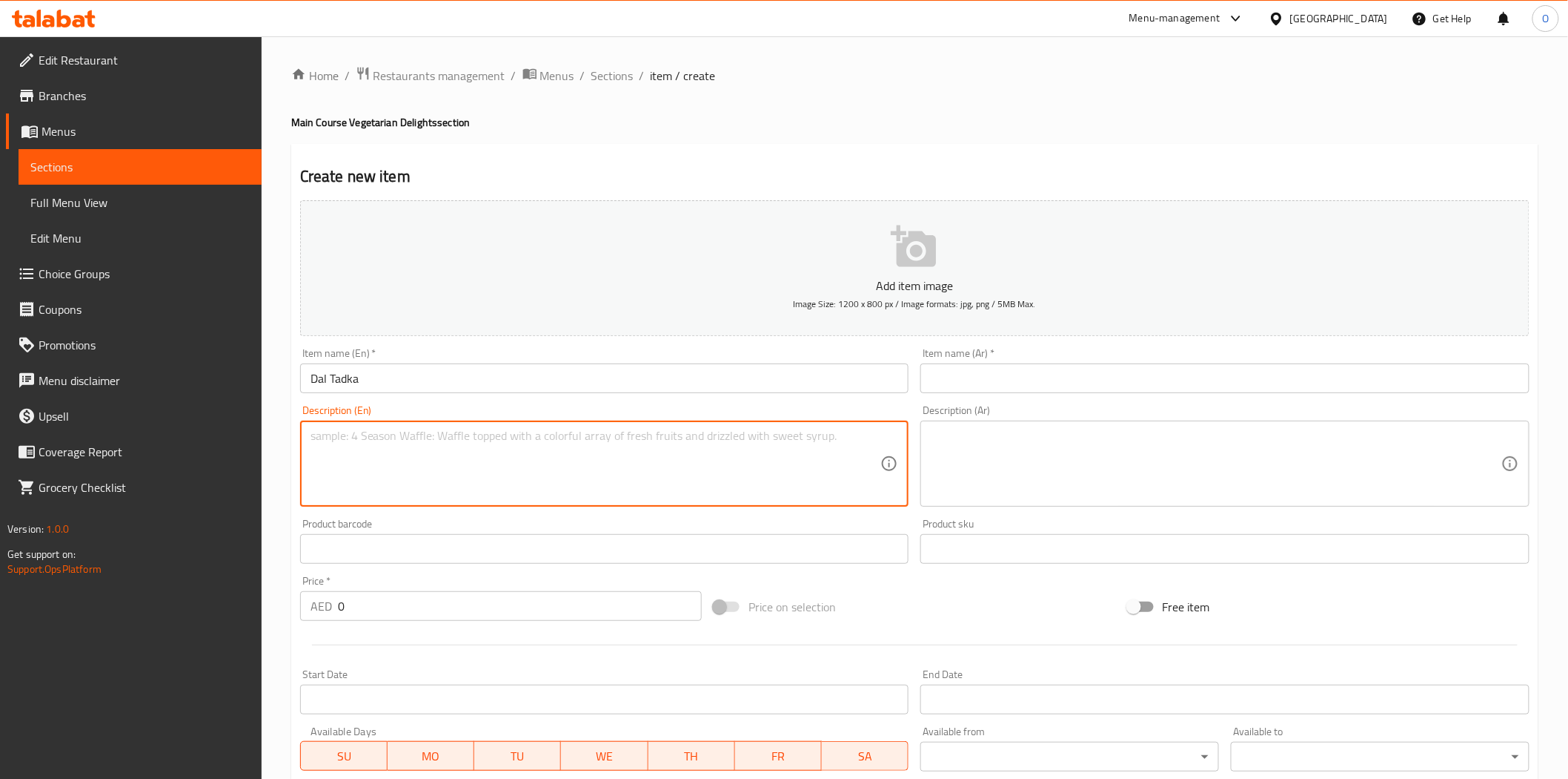
paste textarea "A comforting preparation of yellow lentils tempered with ghee, garlic, cumin, a…"
click at [939, 473] on textarea at bounding box center [1217, 463] width 571 height 70
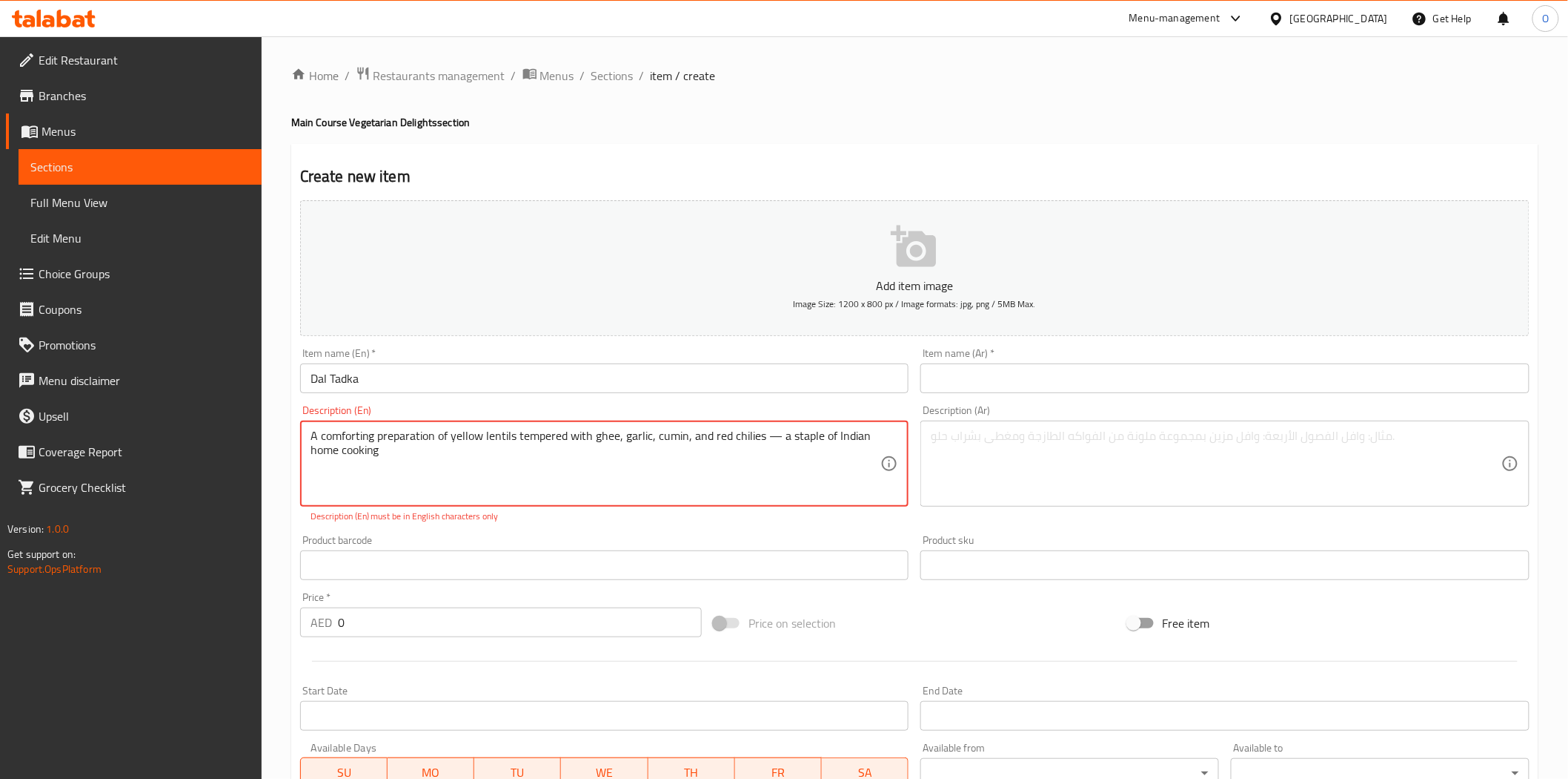
drag, startPoint x: 779, startPoint y: 440, endPoint x: 764, endPoint y: 436, distance: 15.5
type textarea "A comforting preparation of yellow lentils tempered with ghee, garlic, cumin, a…"
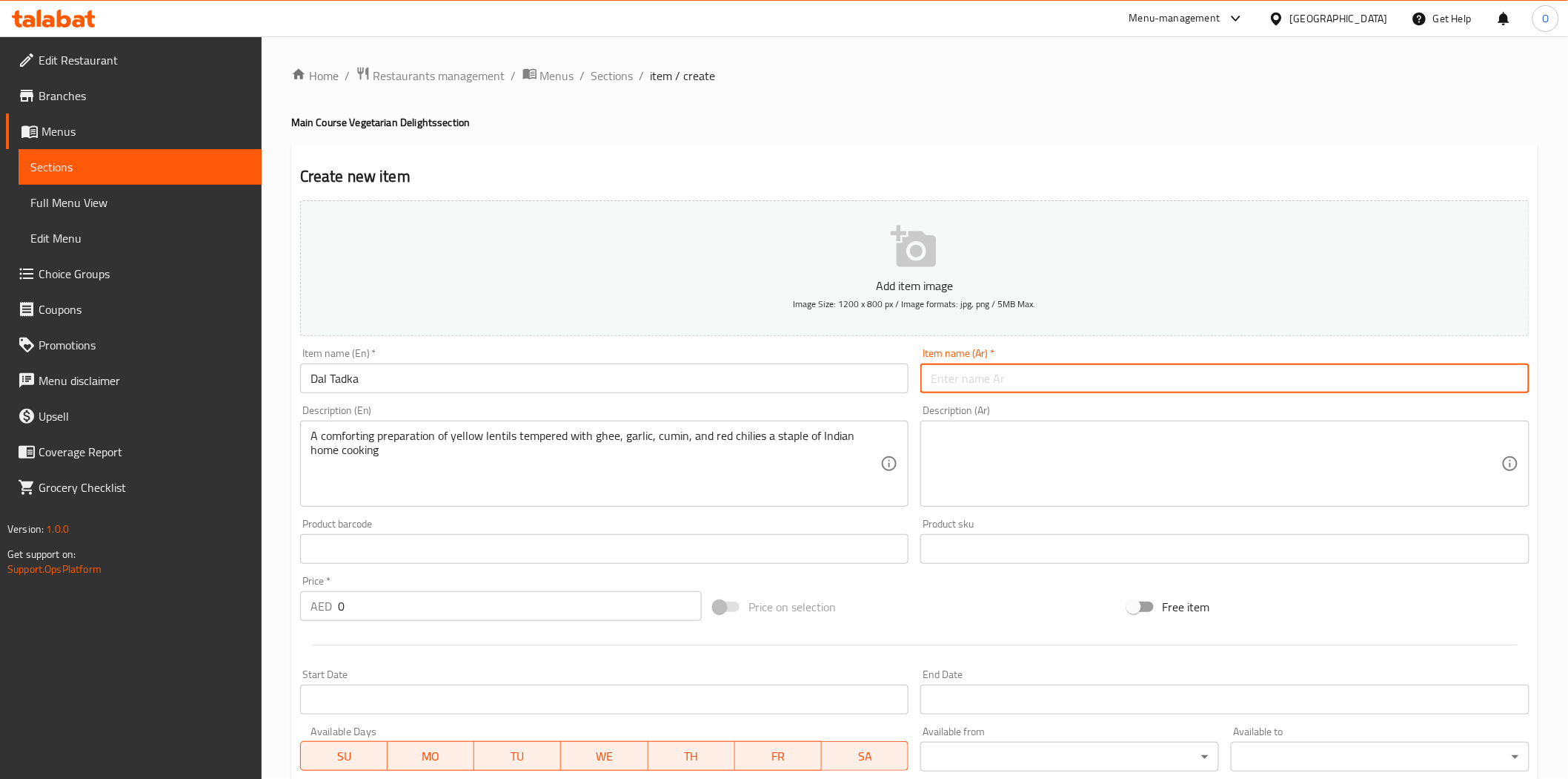
paste input "دال تادكا"
type input "دال تادكا"
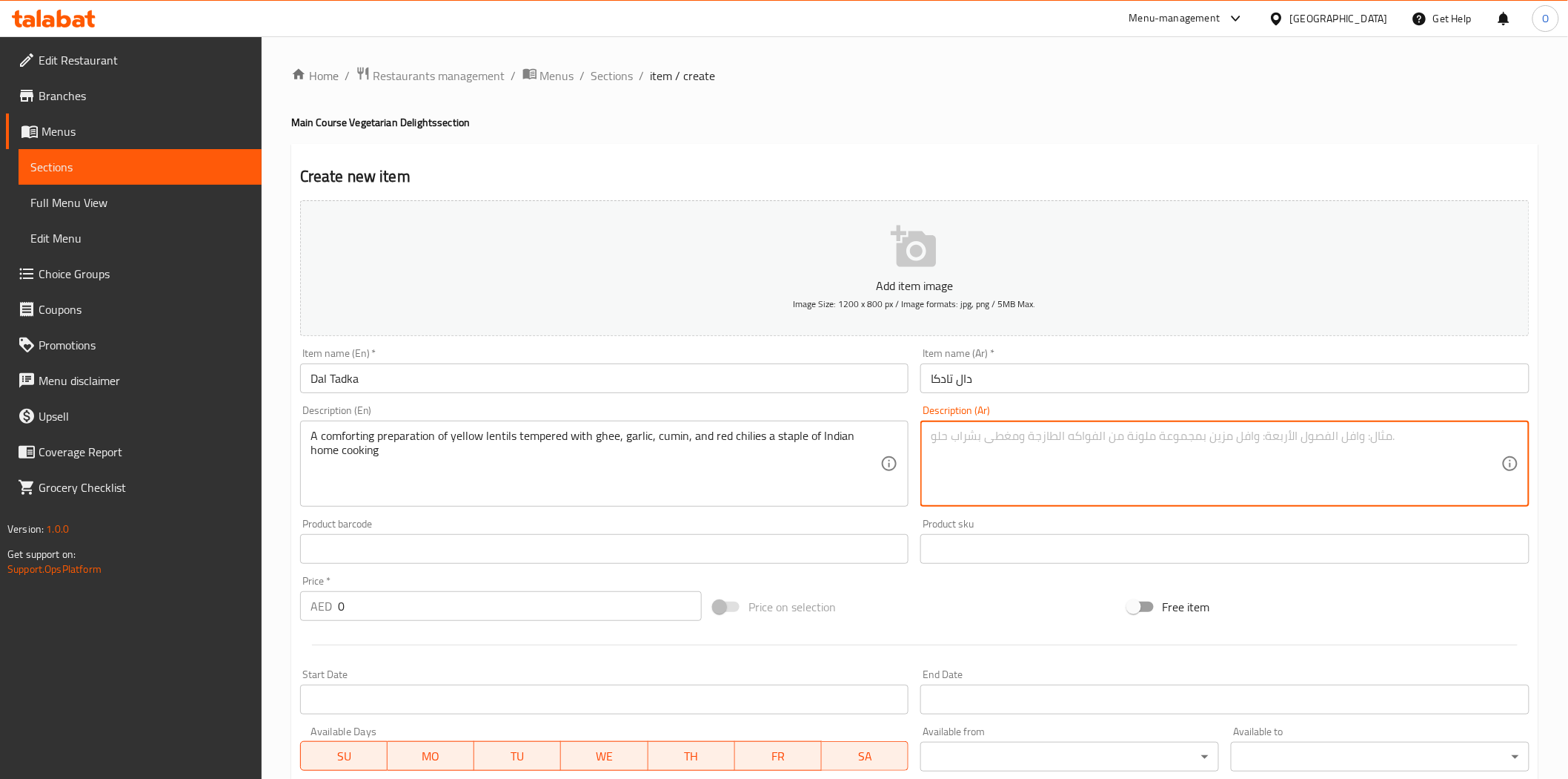
paste textarea "طبق شهيّ من العدس الأصفر الممزوج بالسمن والثوم والكمون والفلفل الأحمر الحار - و…"
drag, startPoint x: 1057, startPoint y: 438, endPoint x: 1064, endPoint y: 435, distance: 7.6
click at [1064, 435] on textarea "طبق شهيّ من العدس الأصفر الممزوج بالسمن والثوم والكمون والفلفل الأحمر الحار - و…" at bounding box center [1217, 463] width 571 height 70
type textarea "طبق شهيّ من العدس الأصفر الممزوج بالسمن والثوم والكمون والفلفل الأحمر الحار وهو…"
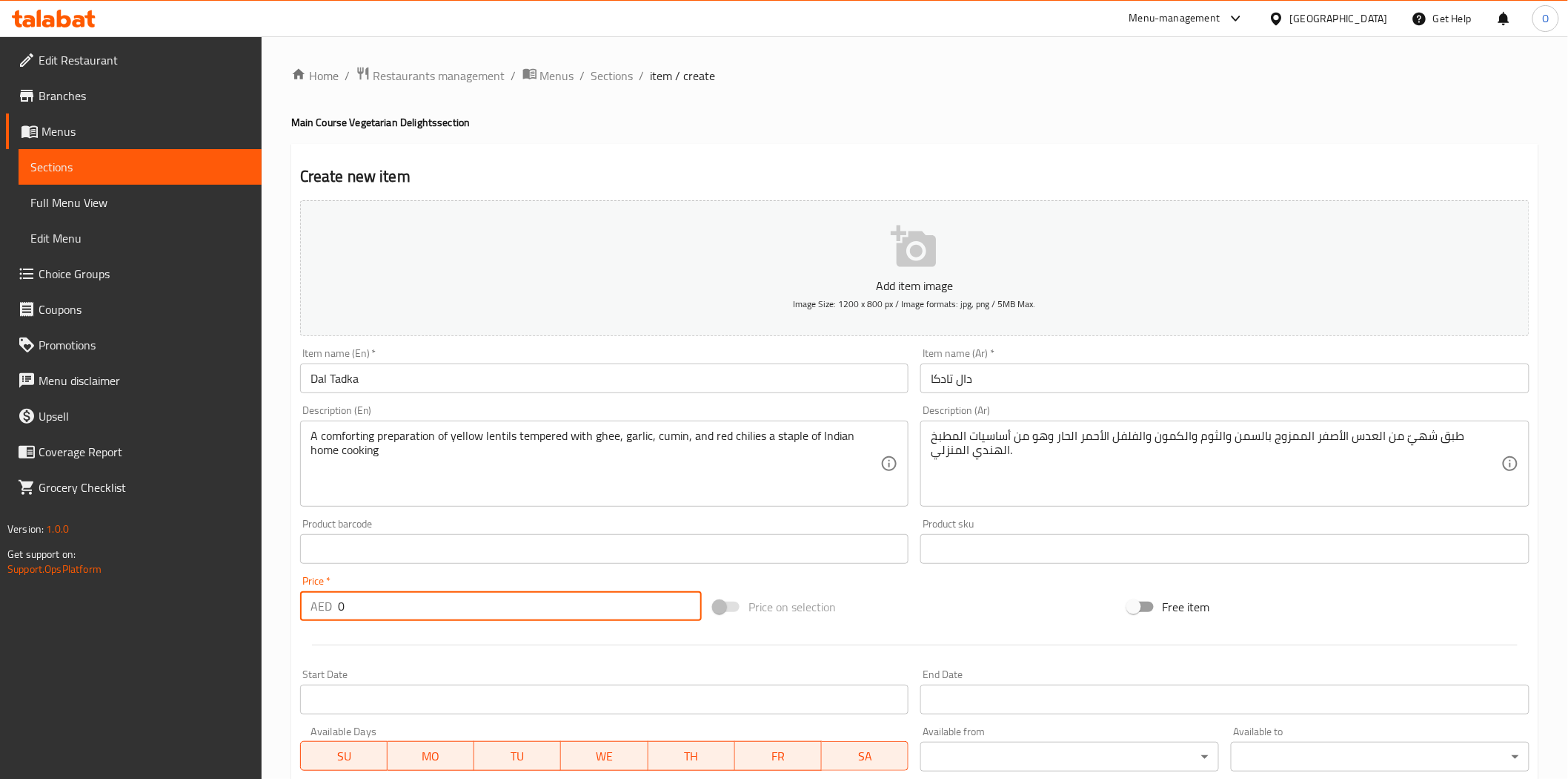
drag, startPoint x: 365, startPoint y: 613, endPoint x: 350, endPoint y: 606, distance: 16.6
click at [339, 608] on input "0" at bounding box center [520, 606] width 364 height 29
paste input "24"
type input "24"
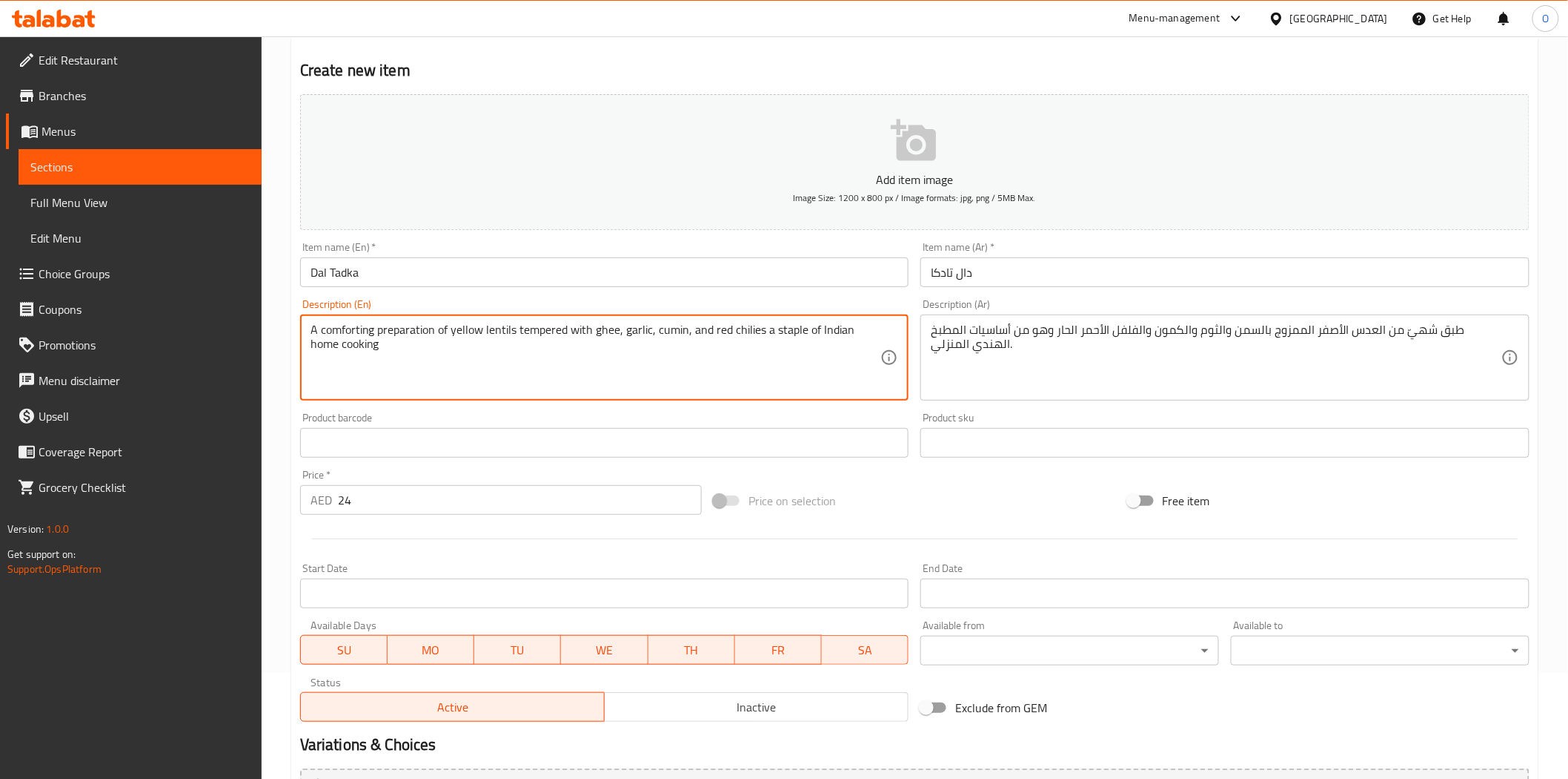
scroll to position [267, 0]
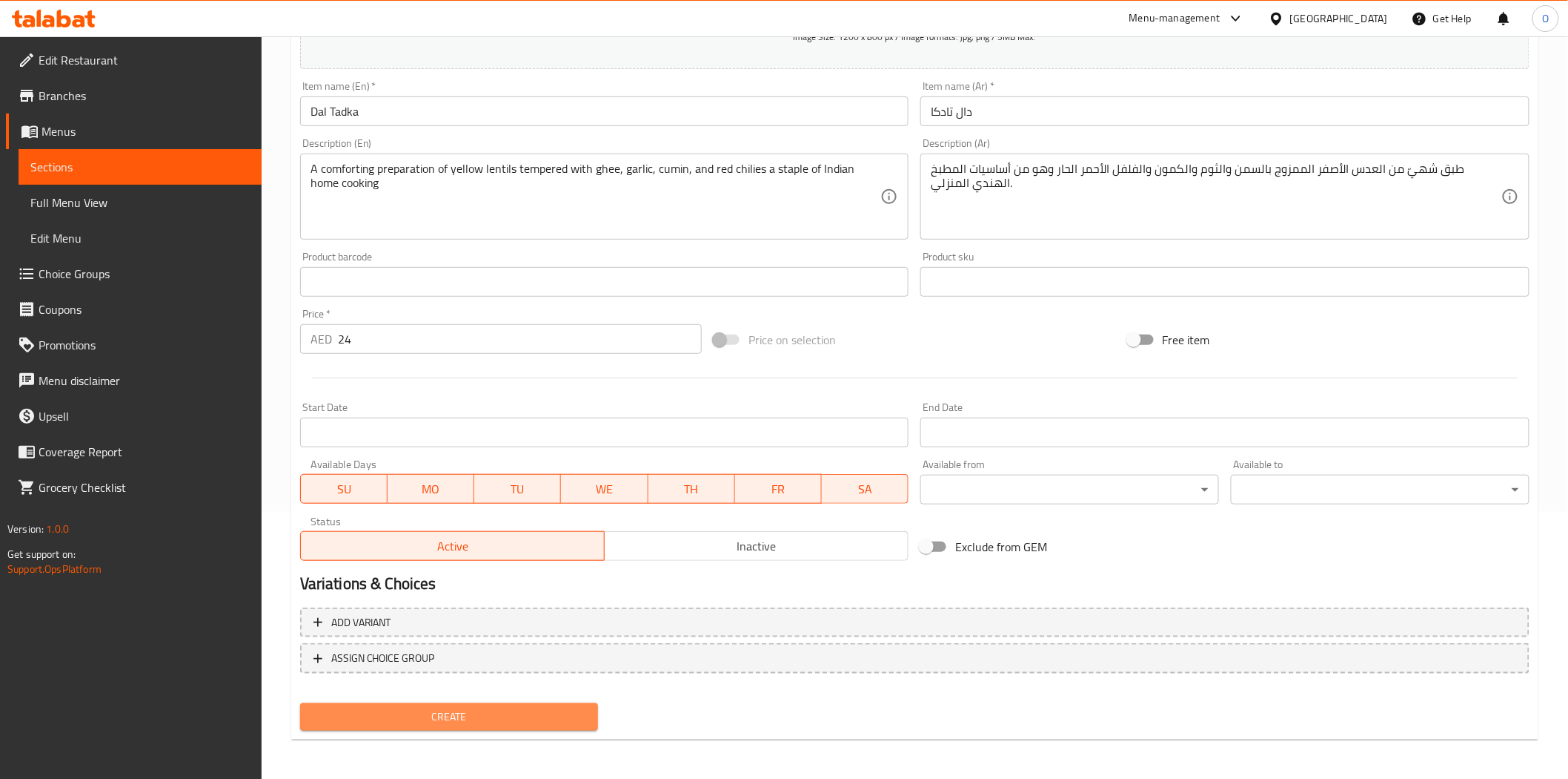
click at [391, 713] on span "Create" at bounding box center [449, 717] width 275 height 18
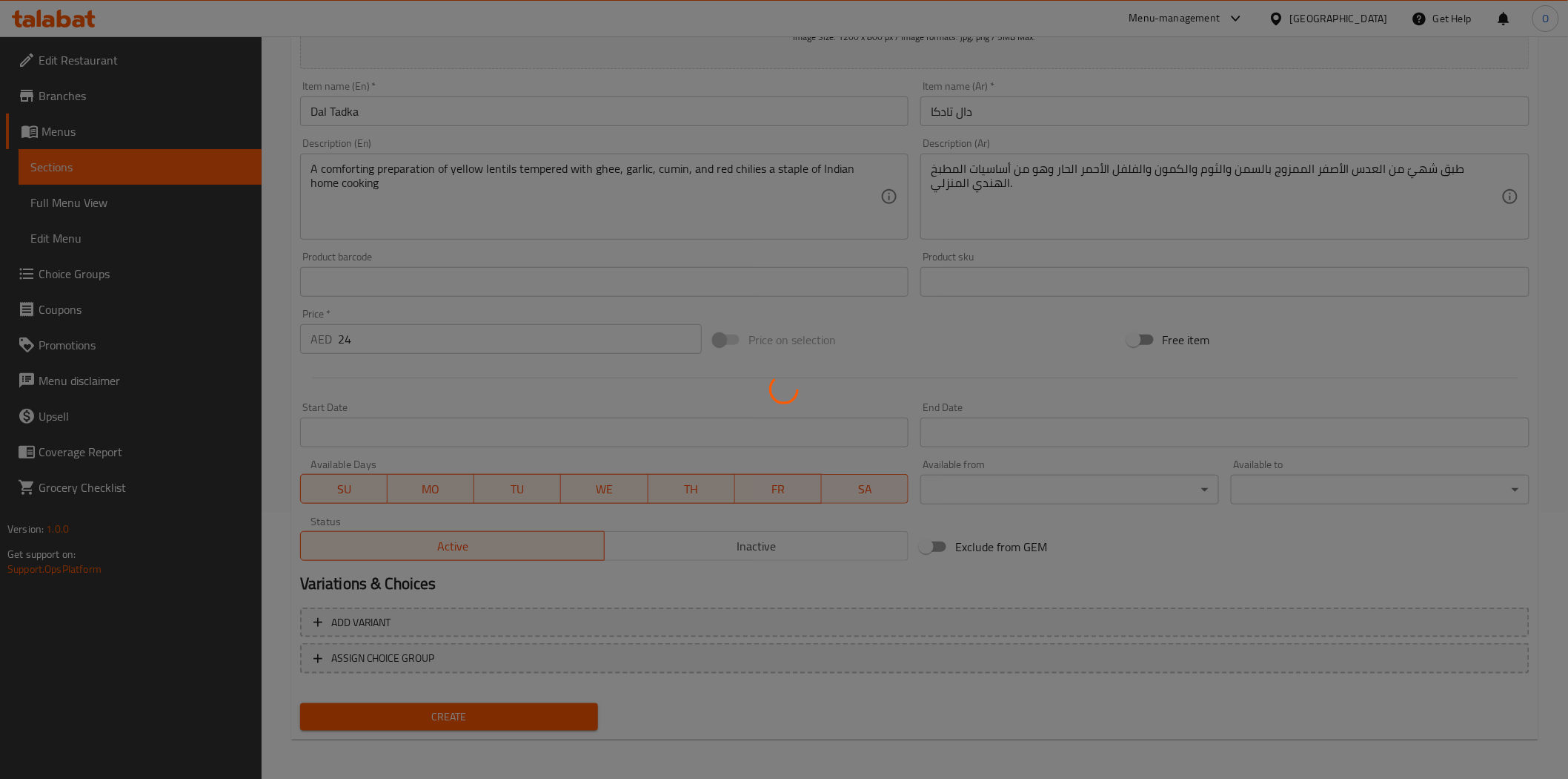
type input "0"
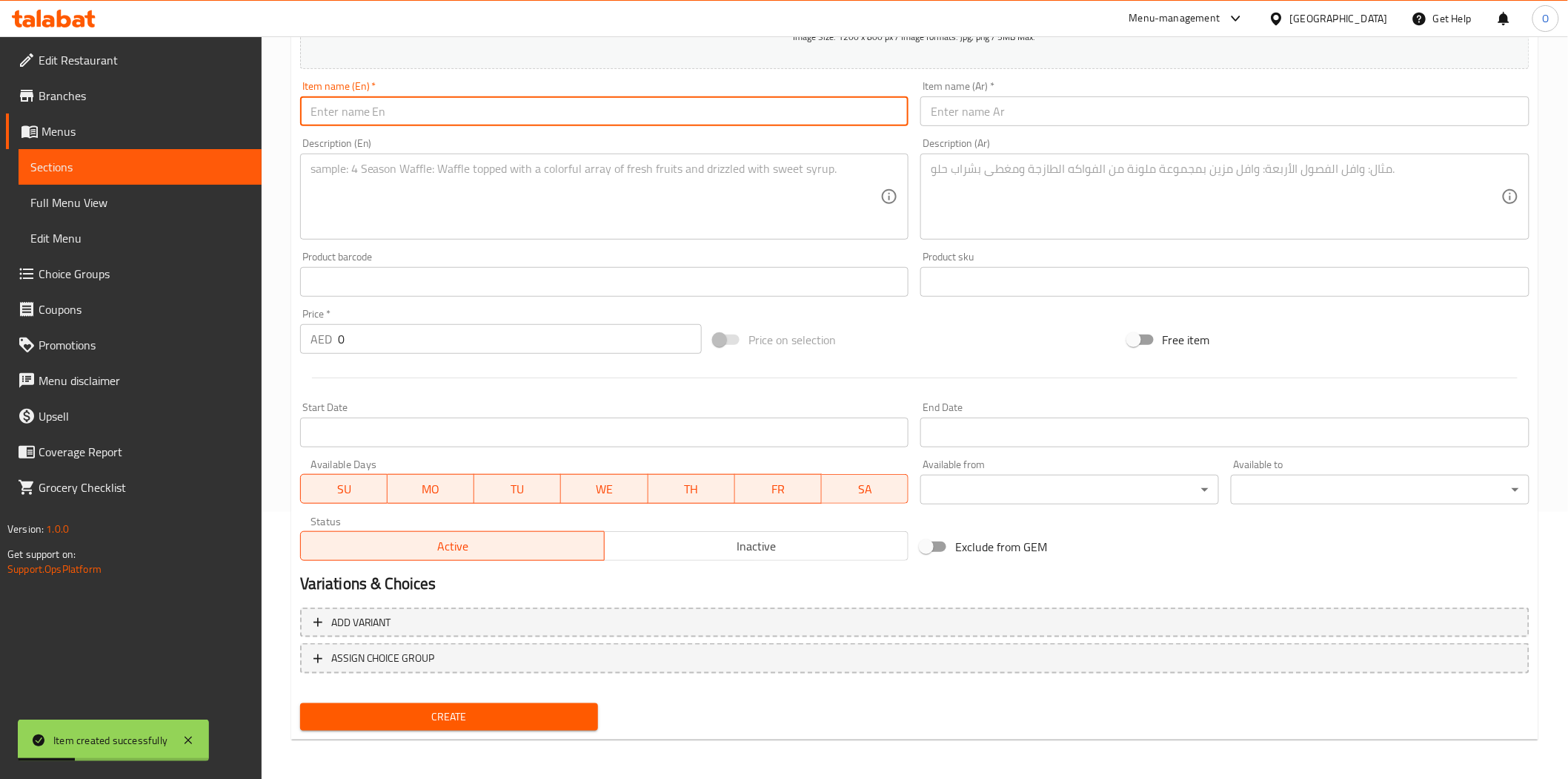
paste input "Dal Makhni"
type input "Dal Makhni"
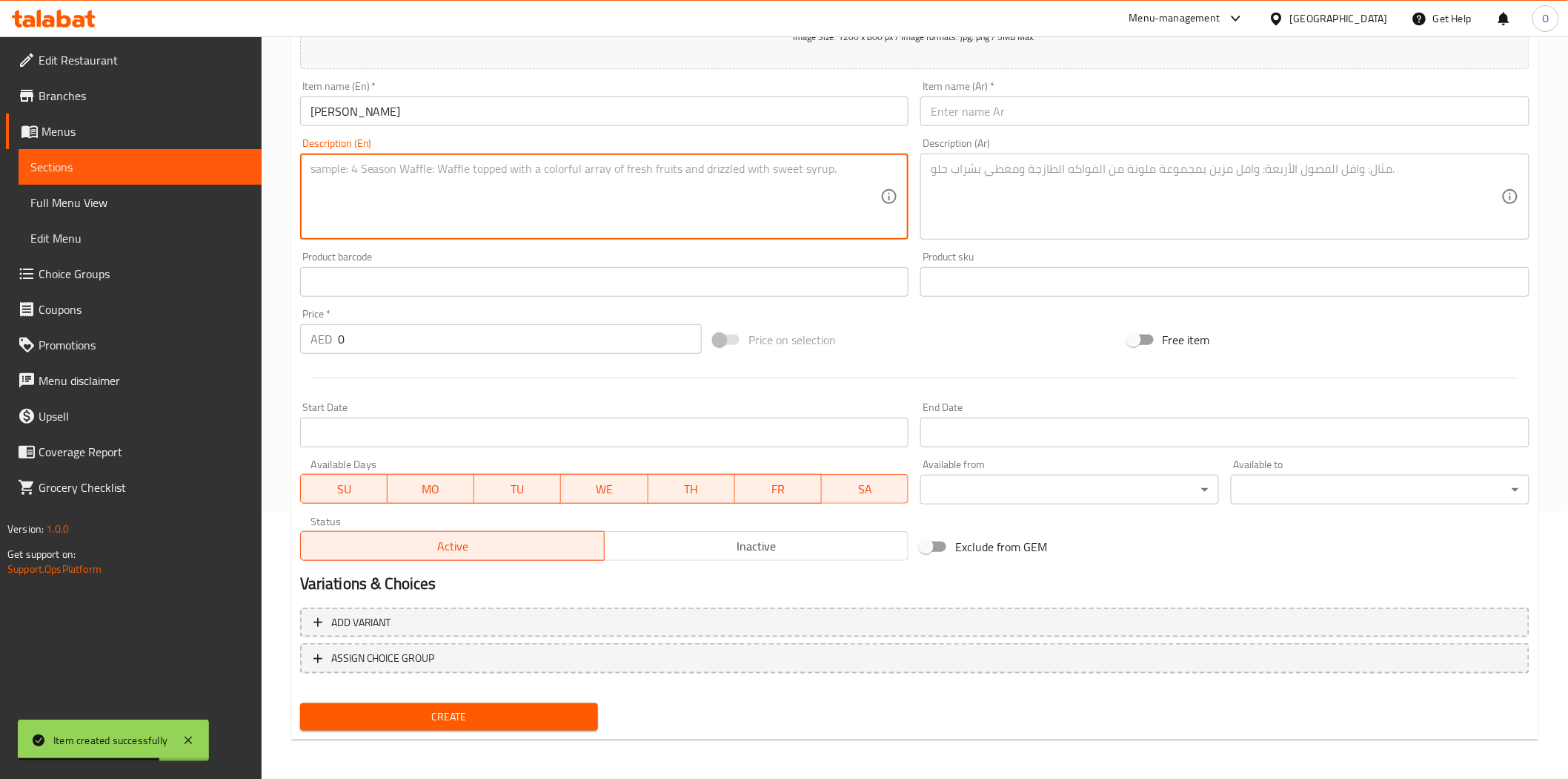
paste textarea "Slow-cooked black lentils enriched with butter and cream, offering a rich and v…"
type textarea "Slow-cooked black lentils enriched with butter and cream, offering a rich and v…"
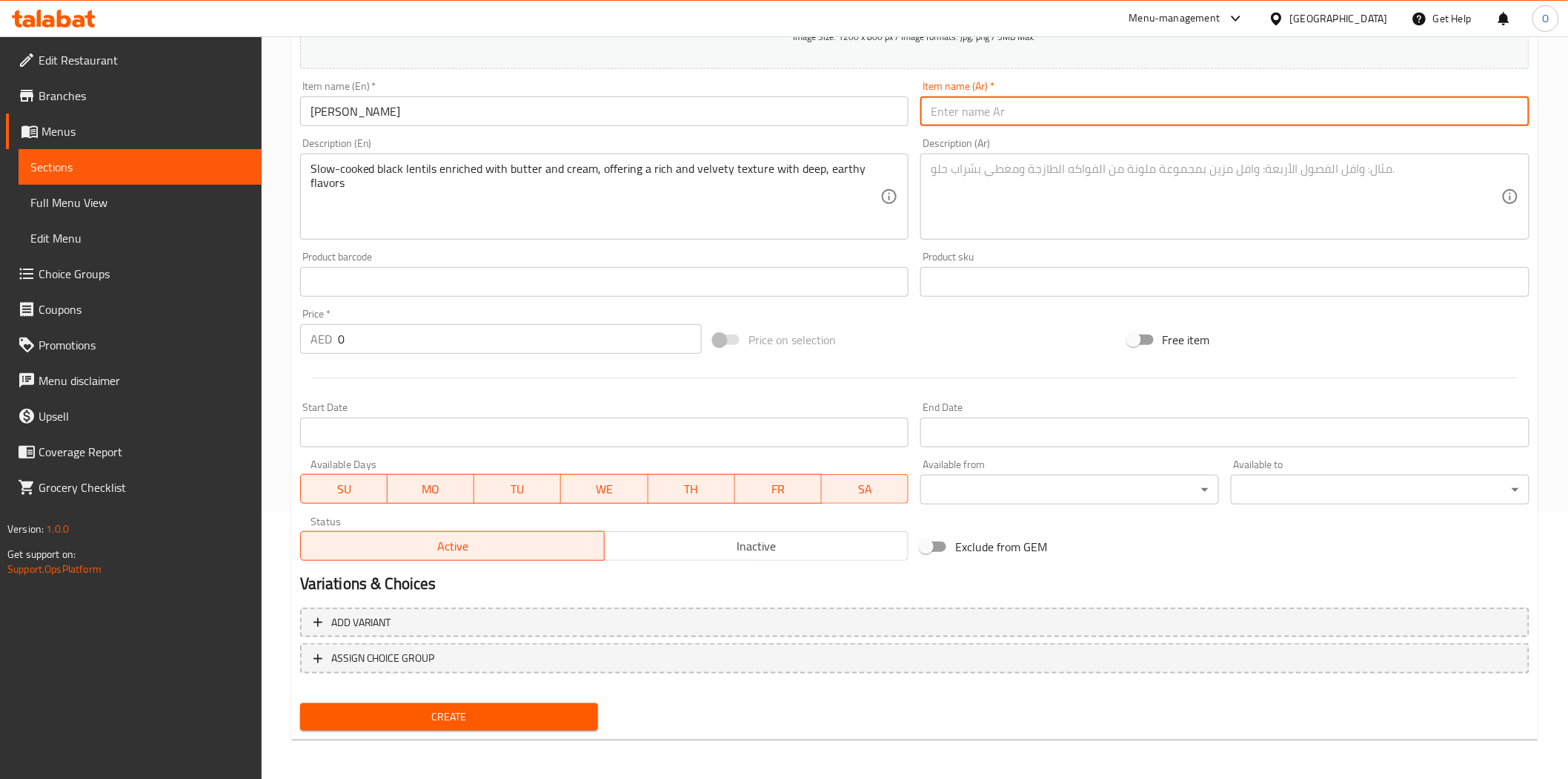
paste input "دال ماخني"
type input "دال ماخني"
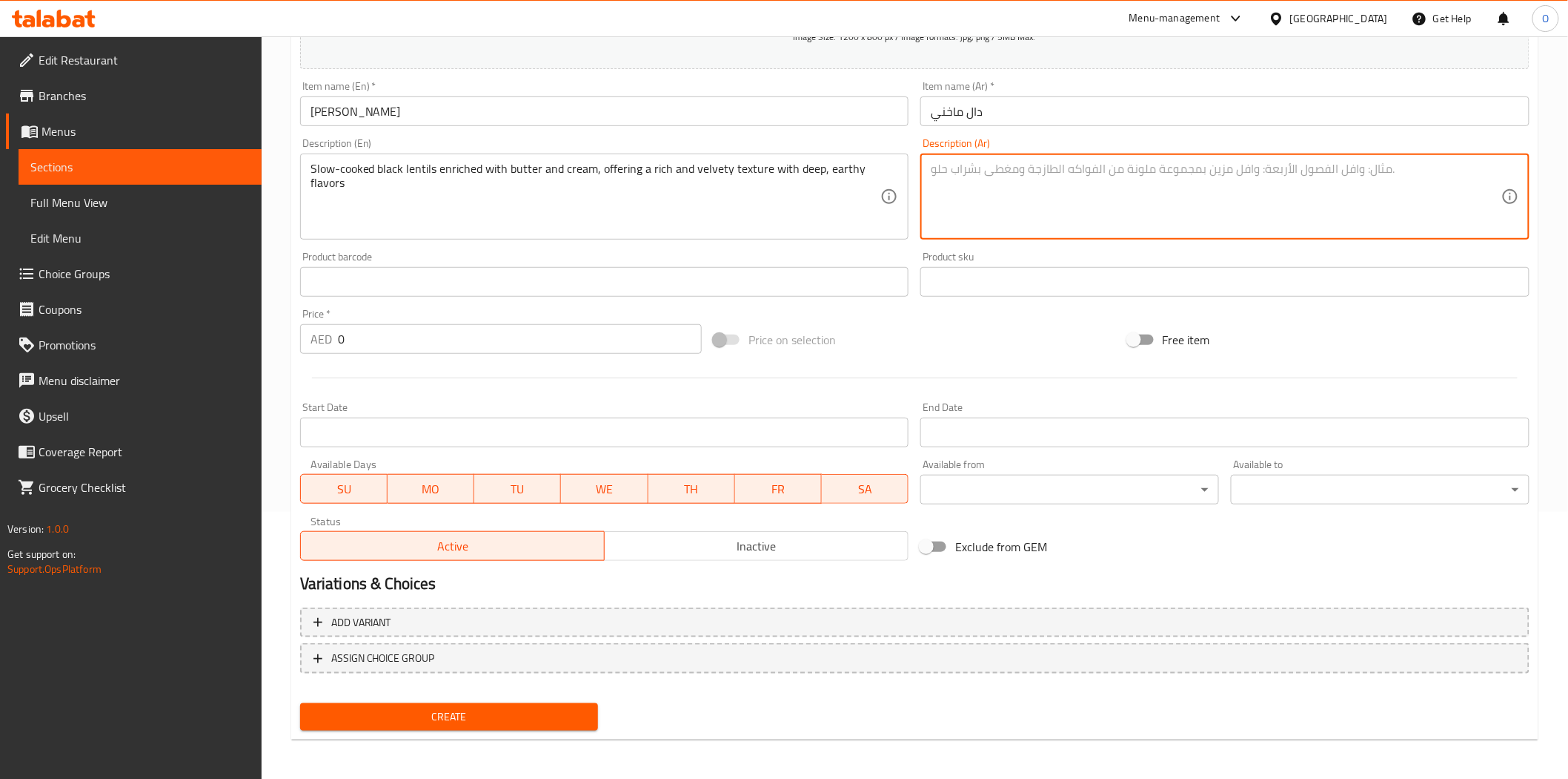
paste textarea "عدس أسود مطهو ببطء، غني بالزبدة والقشدة، يُضفي ملمسًا غنيًا وناعمًا مع نكهات تر…"
type textarea "عدس أسود مطهو ببطء، غني بالزبدة والقشدة، يُضفي ملمسًا غنيًا وناعمًا مع نكهات تر…"
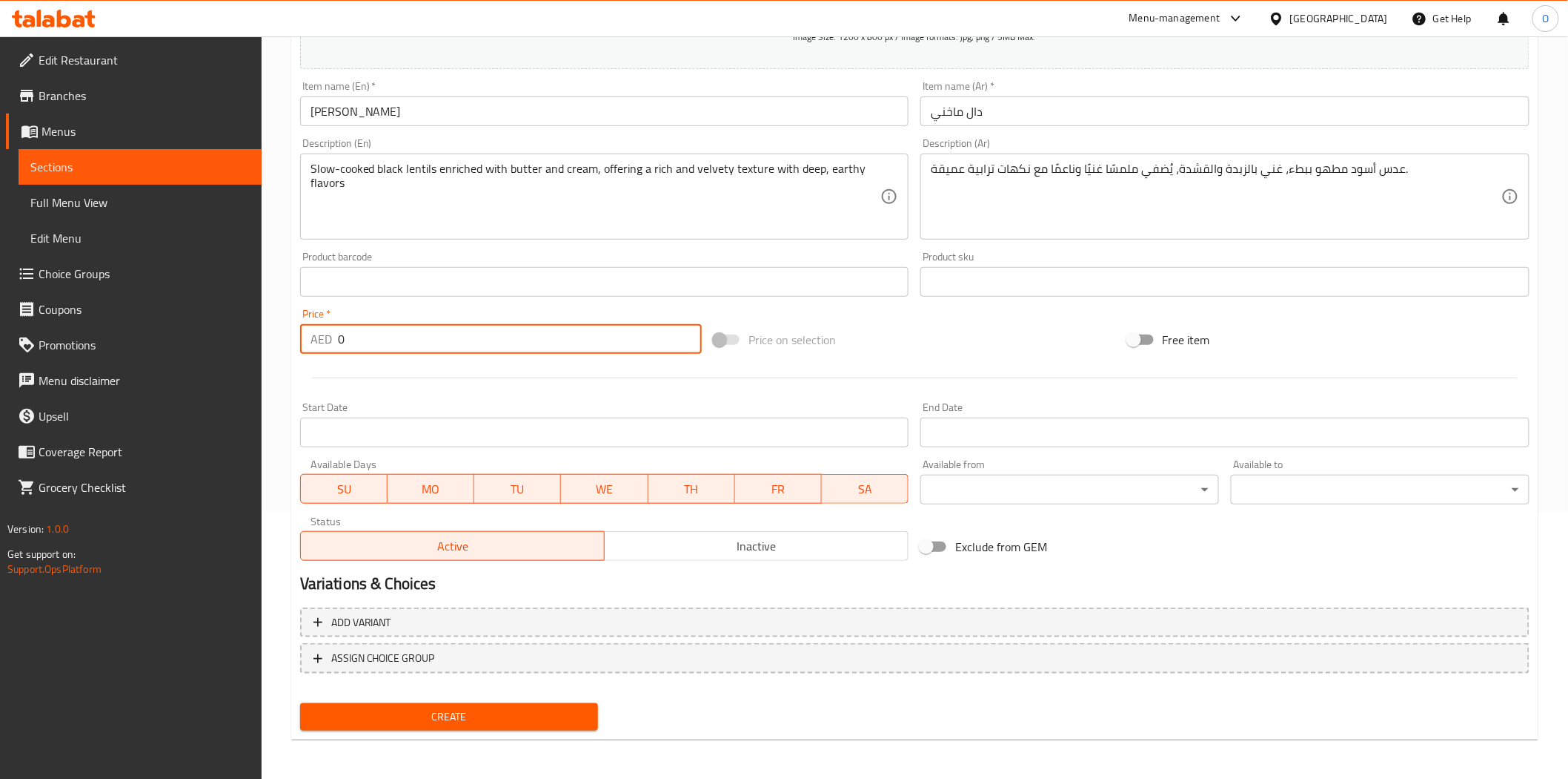
drag, startPoint x: 345, startPoint y: 335, endPoint x: 325, endPoint y: 338, distance: 20.2
click at [325, 338] on div "AED 0 Price *" at bounding box center [500, 339] width 402 height 29
paste input "29"
type input "29"
click at [418, 380] on div at bounding box center [915, 378] width 1241 height 37
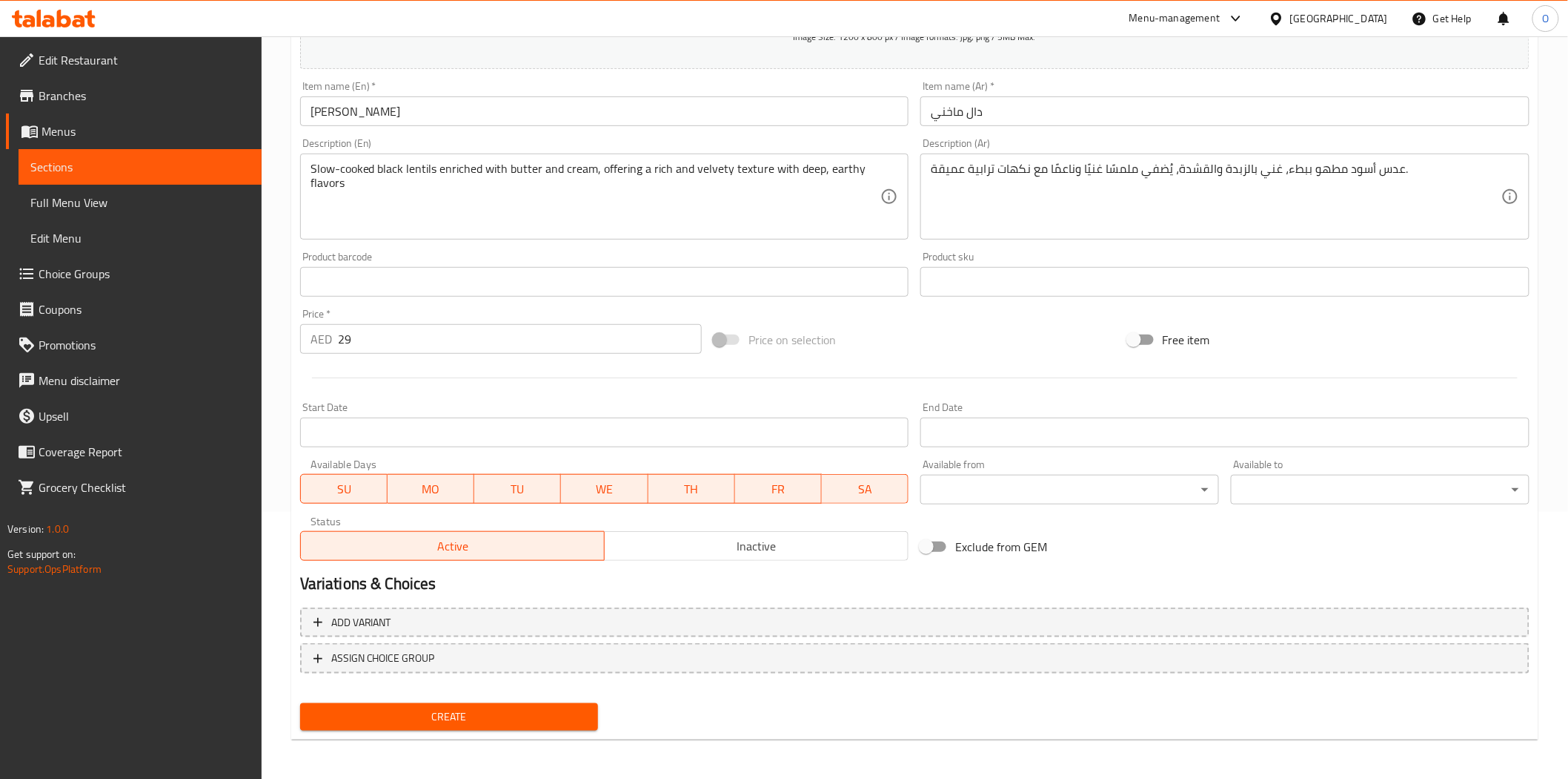
click at [342, 722] on span "Create" at bounding box center [449, 717] width 275 height 18
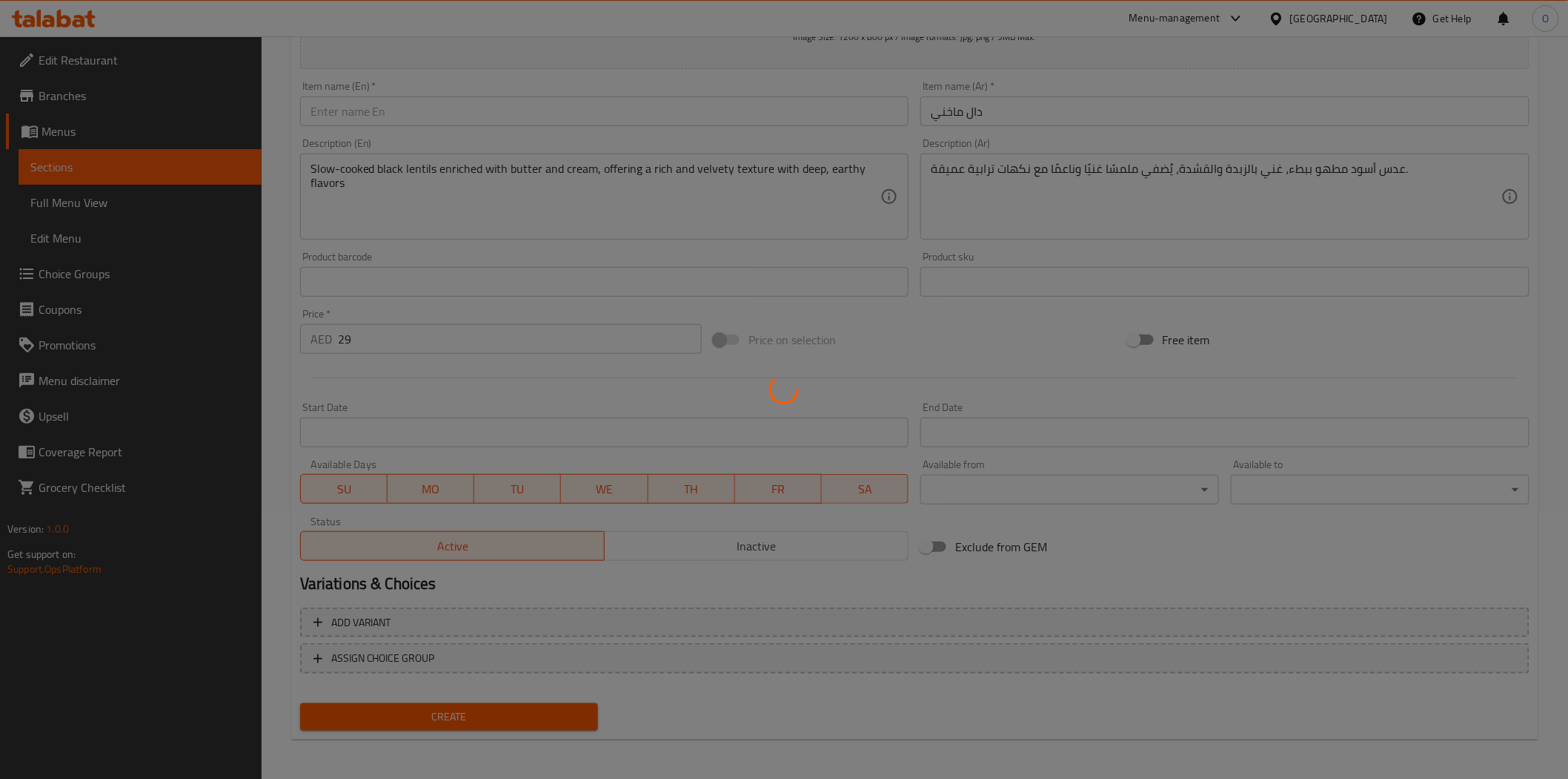
type input "0"
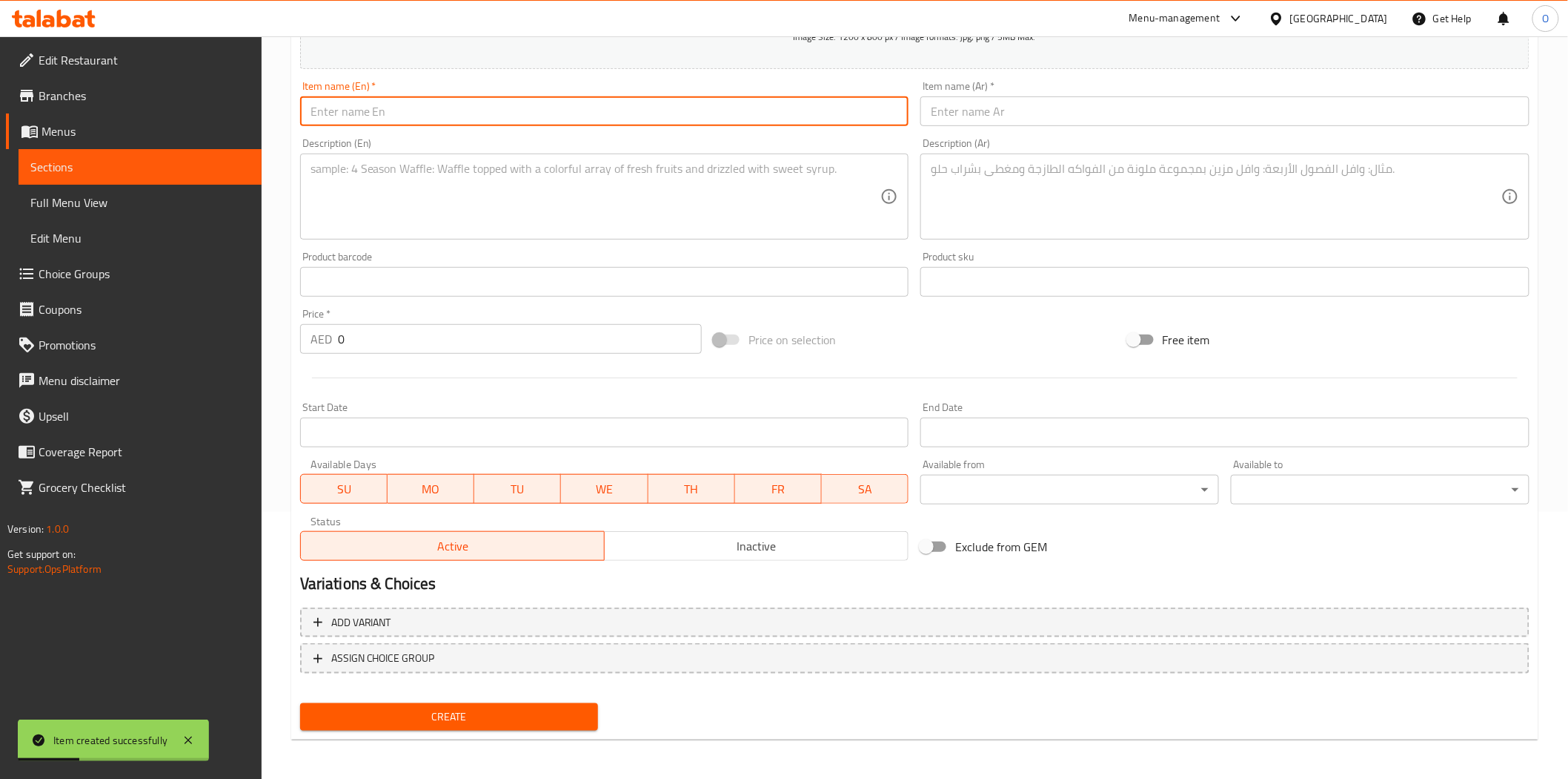
paste input "Dal Iraqi"
type input "Dal Iraqi"
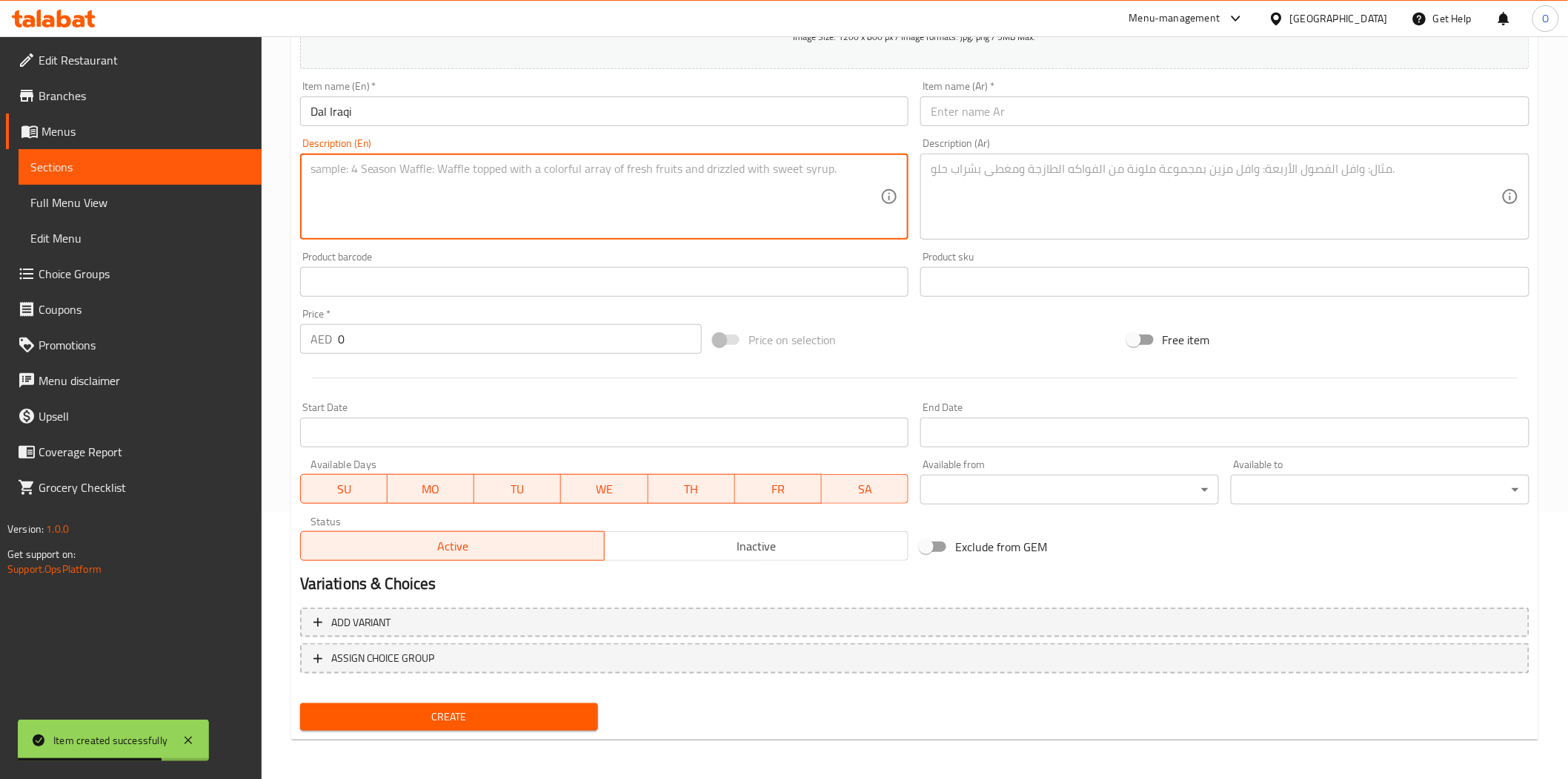
paste textarea "A Middle Eastern-inspired spicy dal, flavored with unique spices and herbs, add…"
type textarea "A Middle Eastern-inspired spicy dal, flavored with unique spices and herbs, add…"
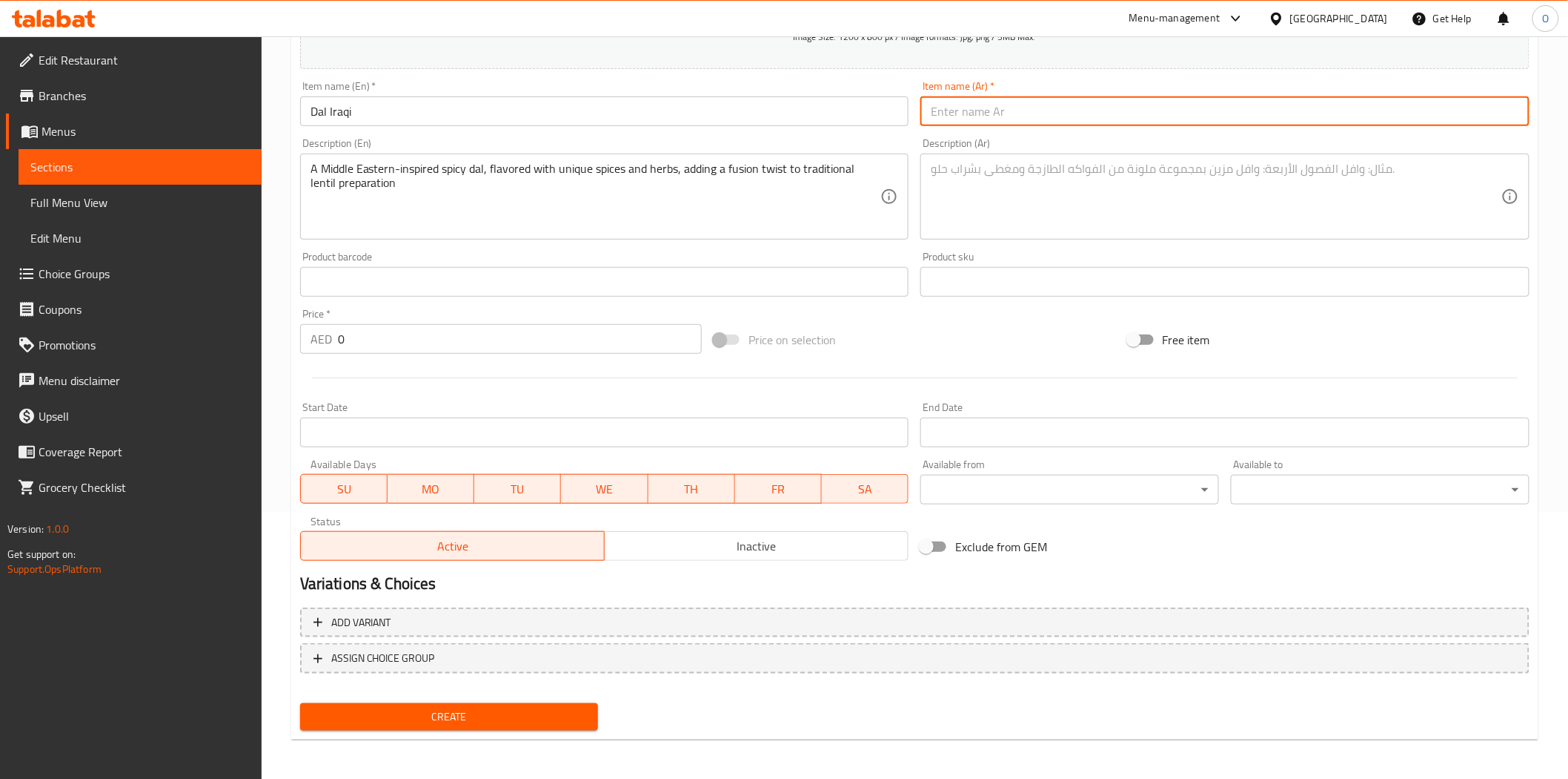
paste input "دال عراقي"
type input "دال عراقي"
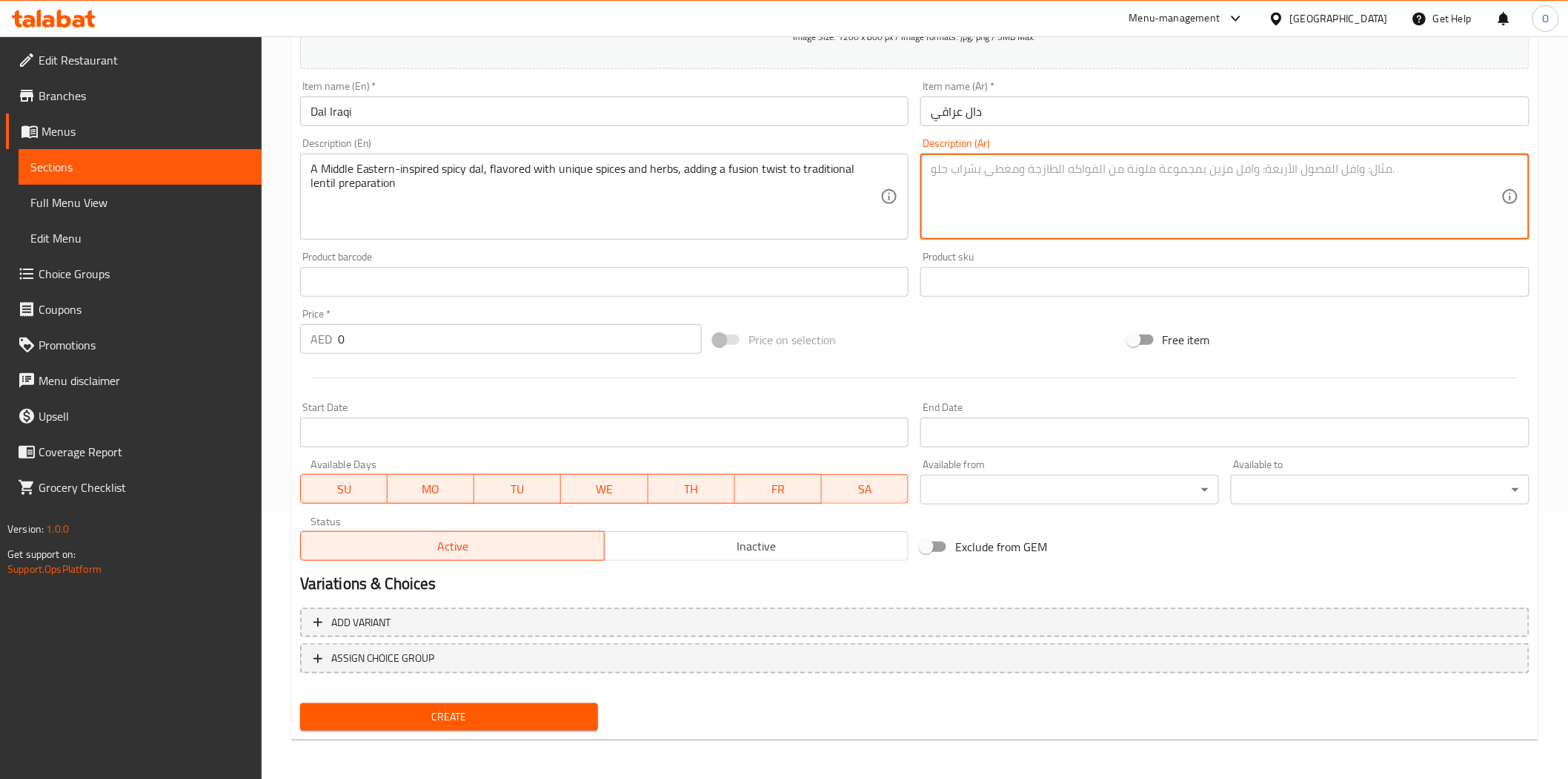
paste textarea "دال حار مستوحى من نكهات الشرق الأوسط، بنكهة توابل وأعشاب فريدة، يضفي لمسةً مميز…"
type textarea "دال حار مستوحى من نكهات الشرق الأوسط، بنكهة توابل وأعشاب فريدة، يضفي لمسةً مميز…"
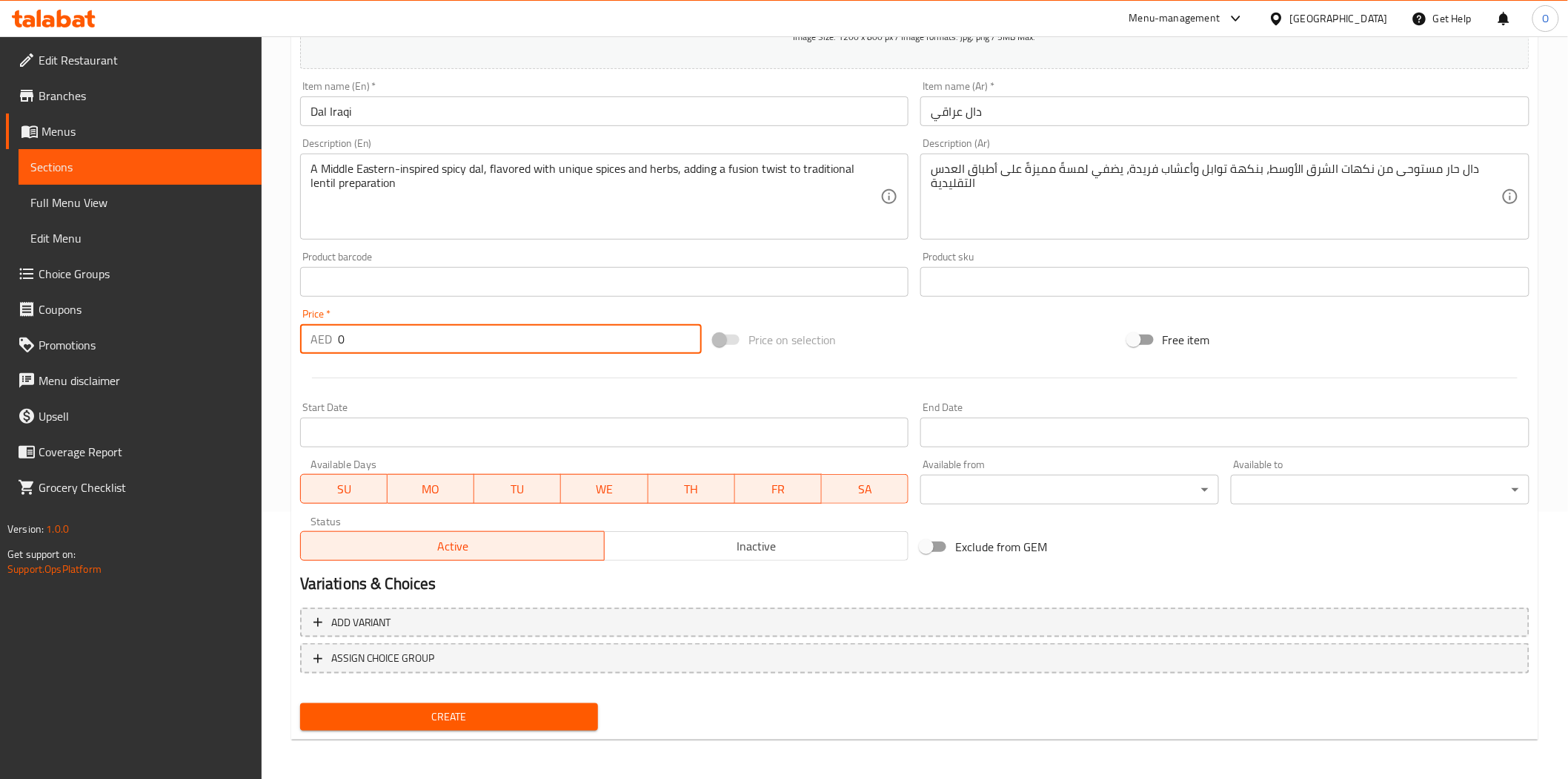
click at [329, 346] on div "AED 0 Price *" at bounding box center [500, 339] width 402 height 29
paste input "24"
type input "24"
click at [427, 384] on div at bounding box center [915, 378] width 1241 height 37
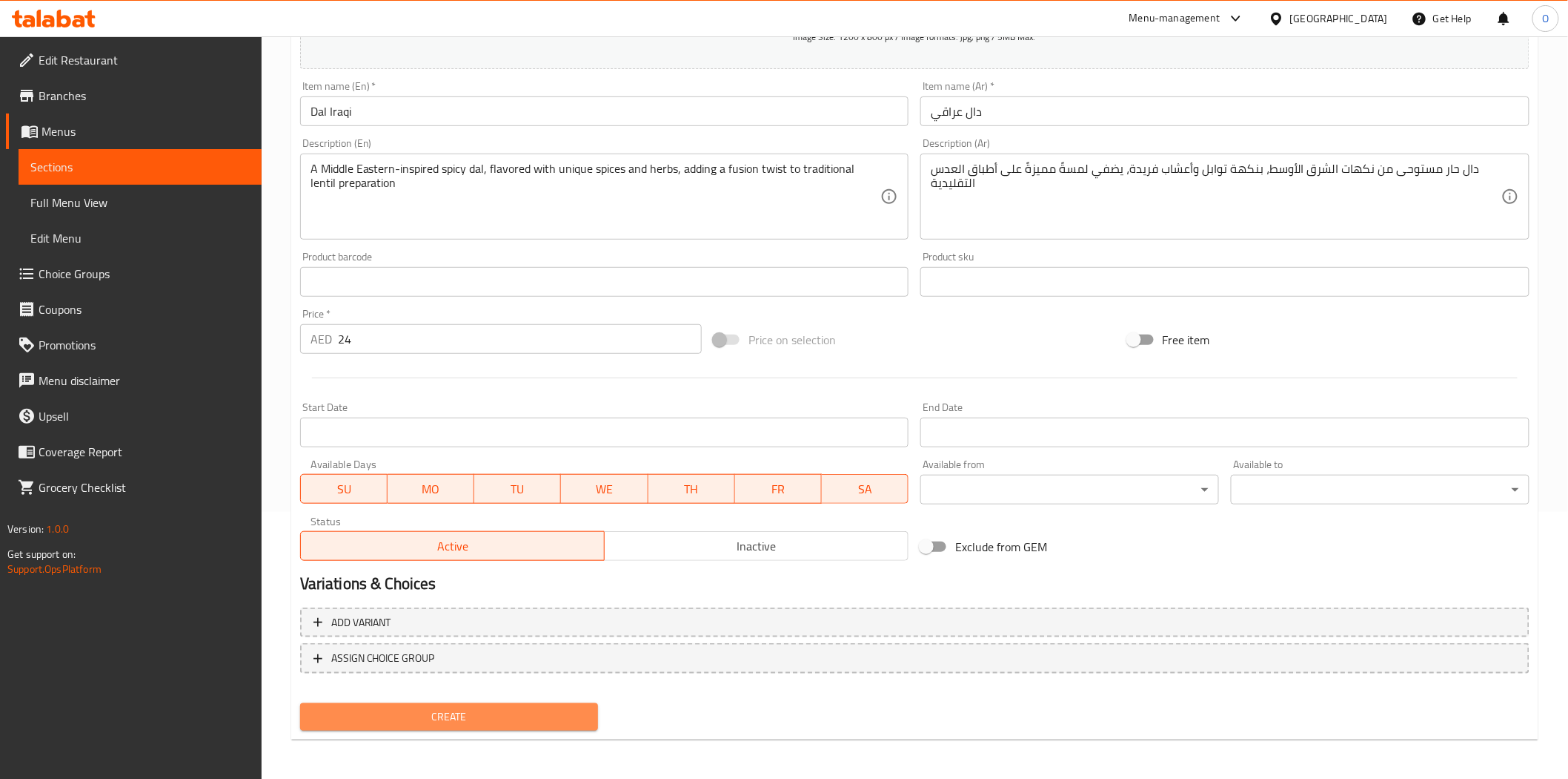
click at [412, 708] on span "Create" at bounding box center [449, 717] width 275 height 18
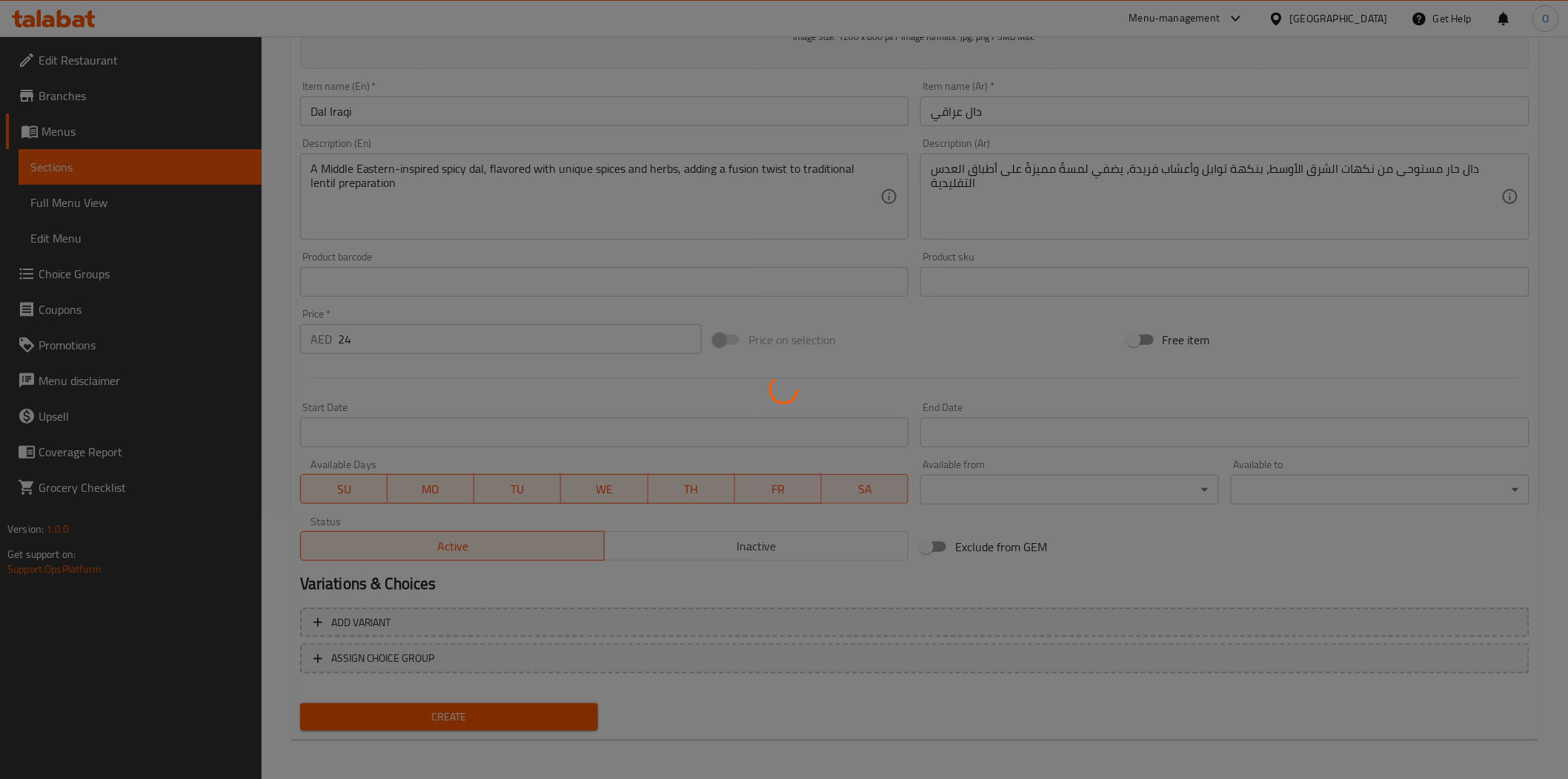
type input "0"
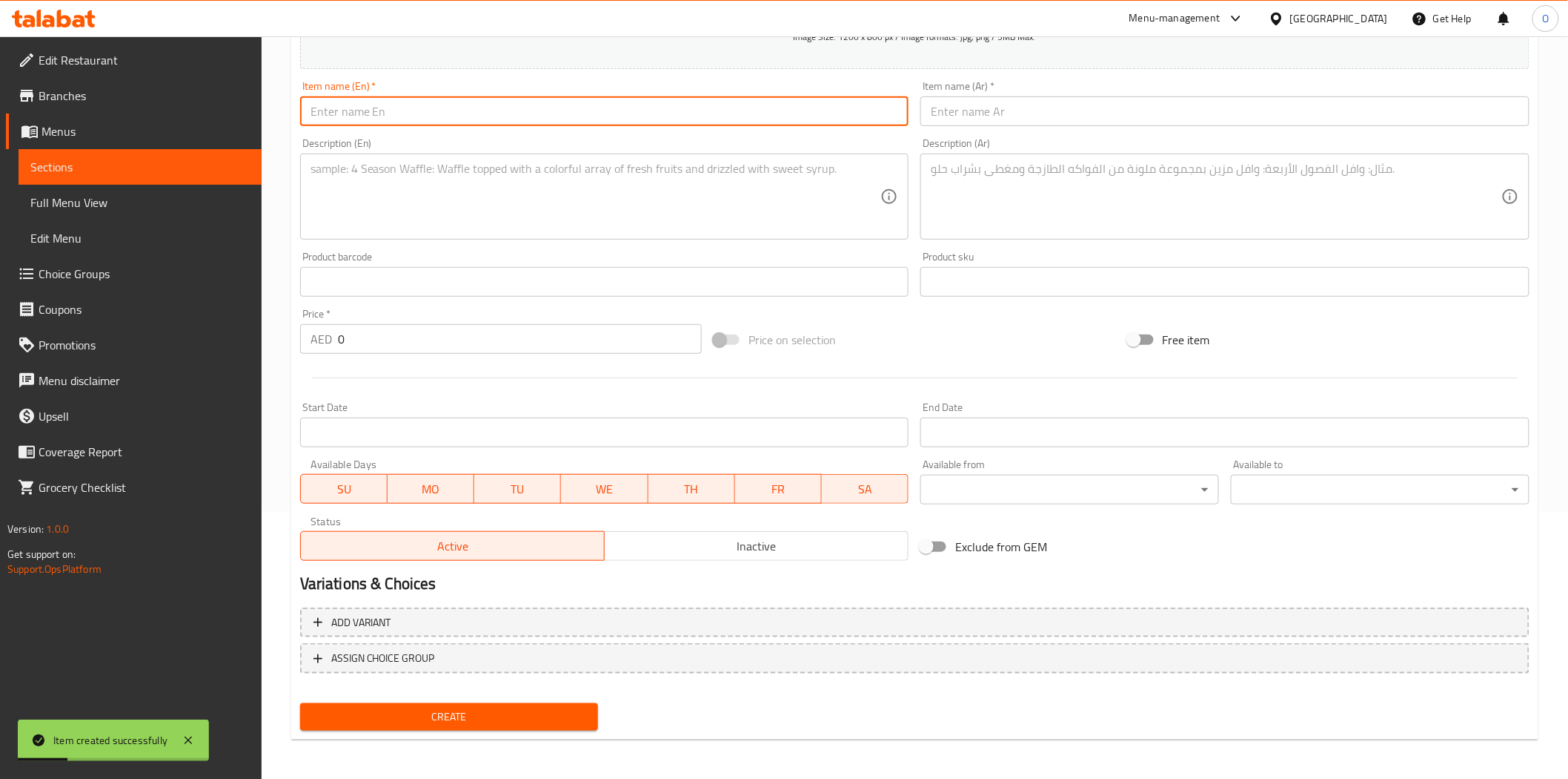
drag, startPoint x: 381, startPoint y: 128, endPoint x: 378, endPoint y: 108, distance: 20.2
click at [378, 108] on input "text" at bounding box center [605, 111] width 609 height 29
paste input "Paneer Butter Masala"
type input "Paneer Butter Masala"
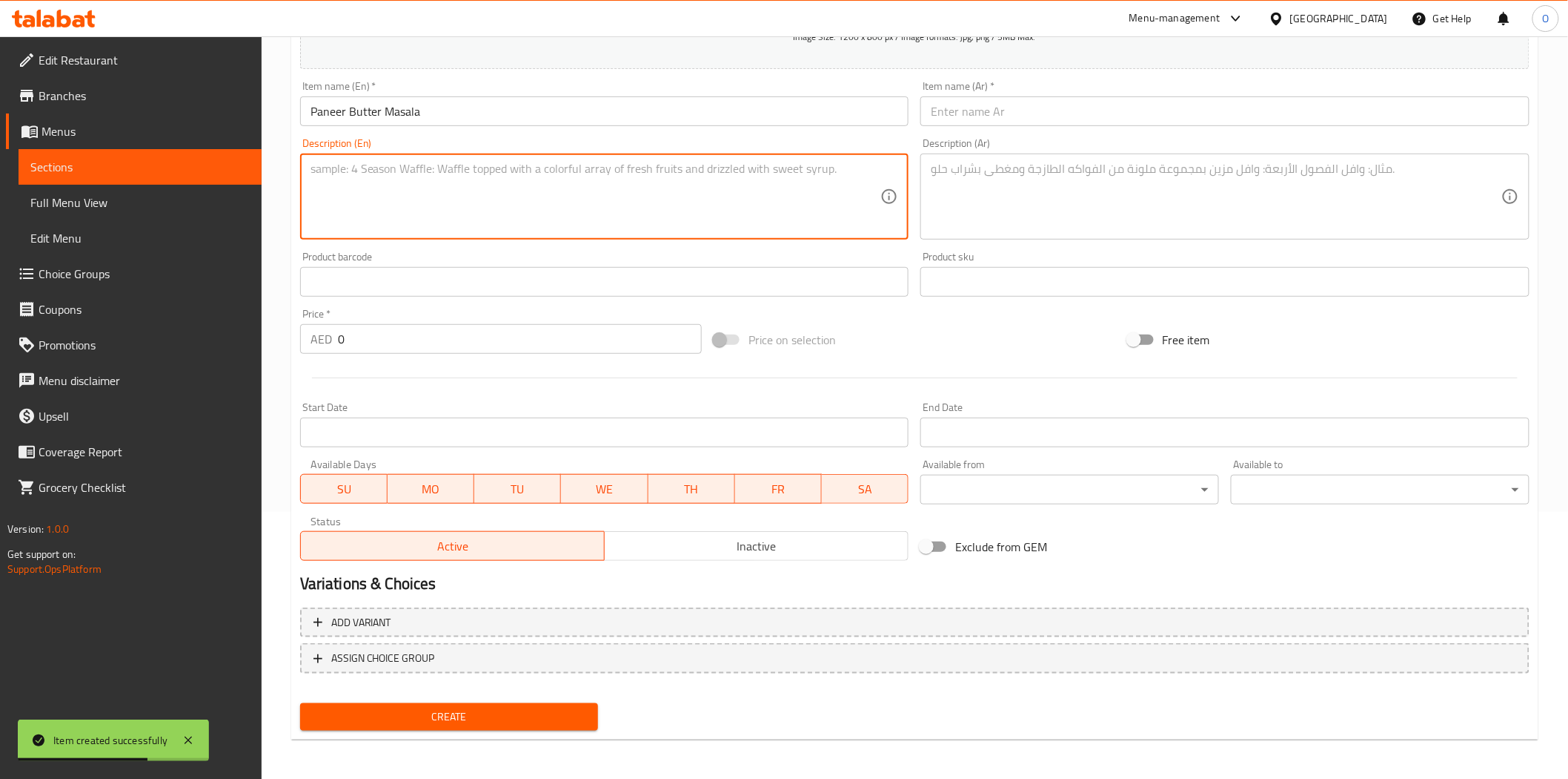
paste textarea "Cottage cheese cubes simmered in a rich, buttery tomato-based gravy, finished w…"
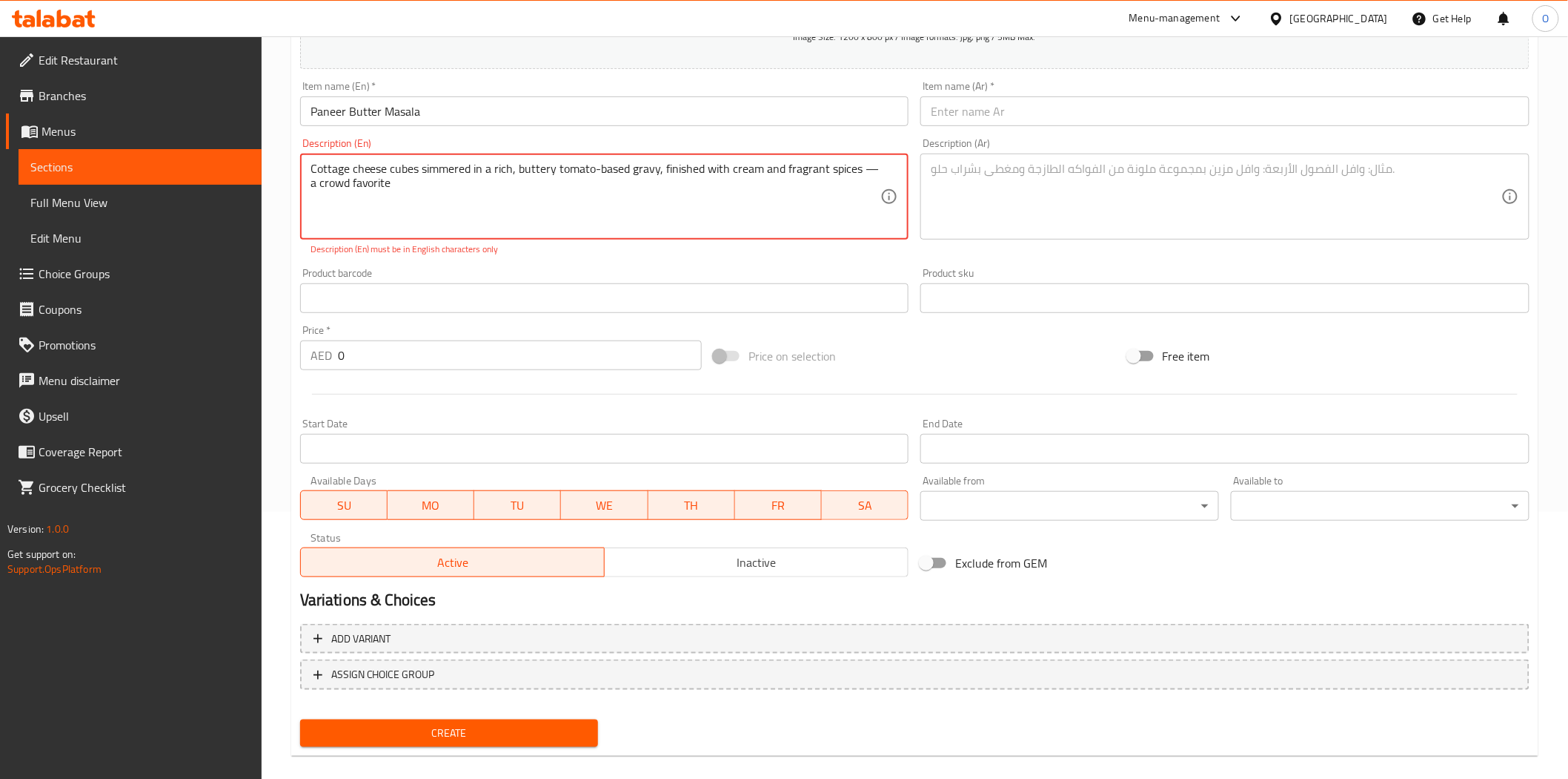
drag, startPoint x: 861, startPoint y: 168, endPoint x: 876, endPoint y: 174, distance: 16.2
click at [876, 174] on textarea "Cottage cheese cubes simmered in a rich, buttery tomato-based gravy, finished w…" at bounding box center [596, 197] width 571 height 70
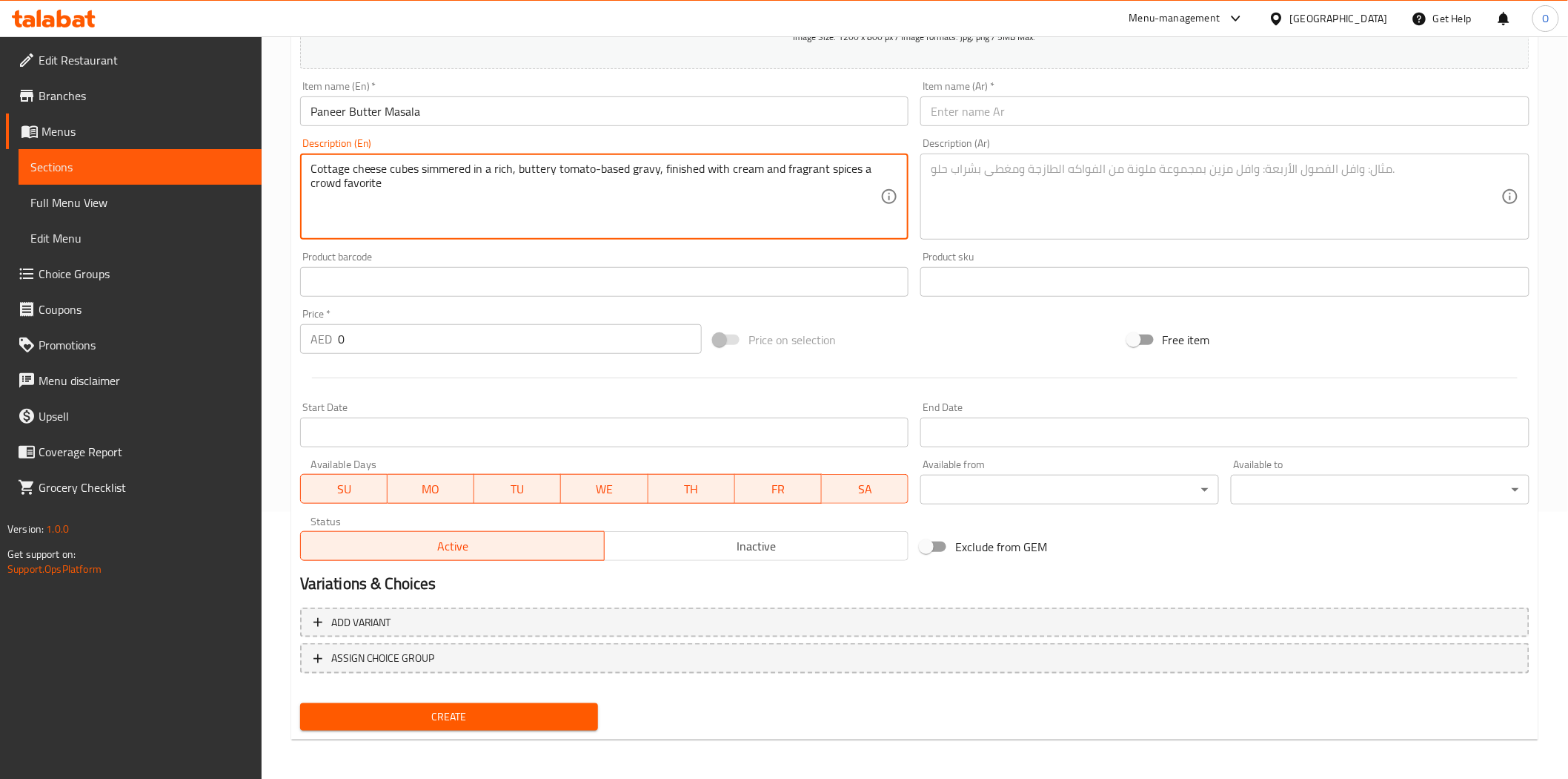
type textarea "Cottage cheese cubes simmered in a rich, buttery tomato-based gravy, finished w…"
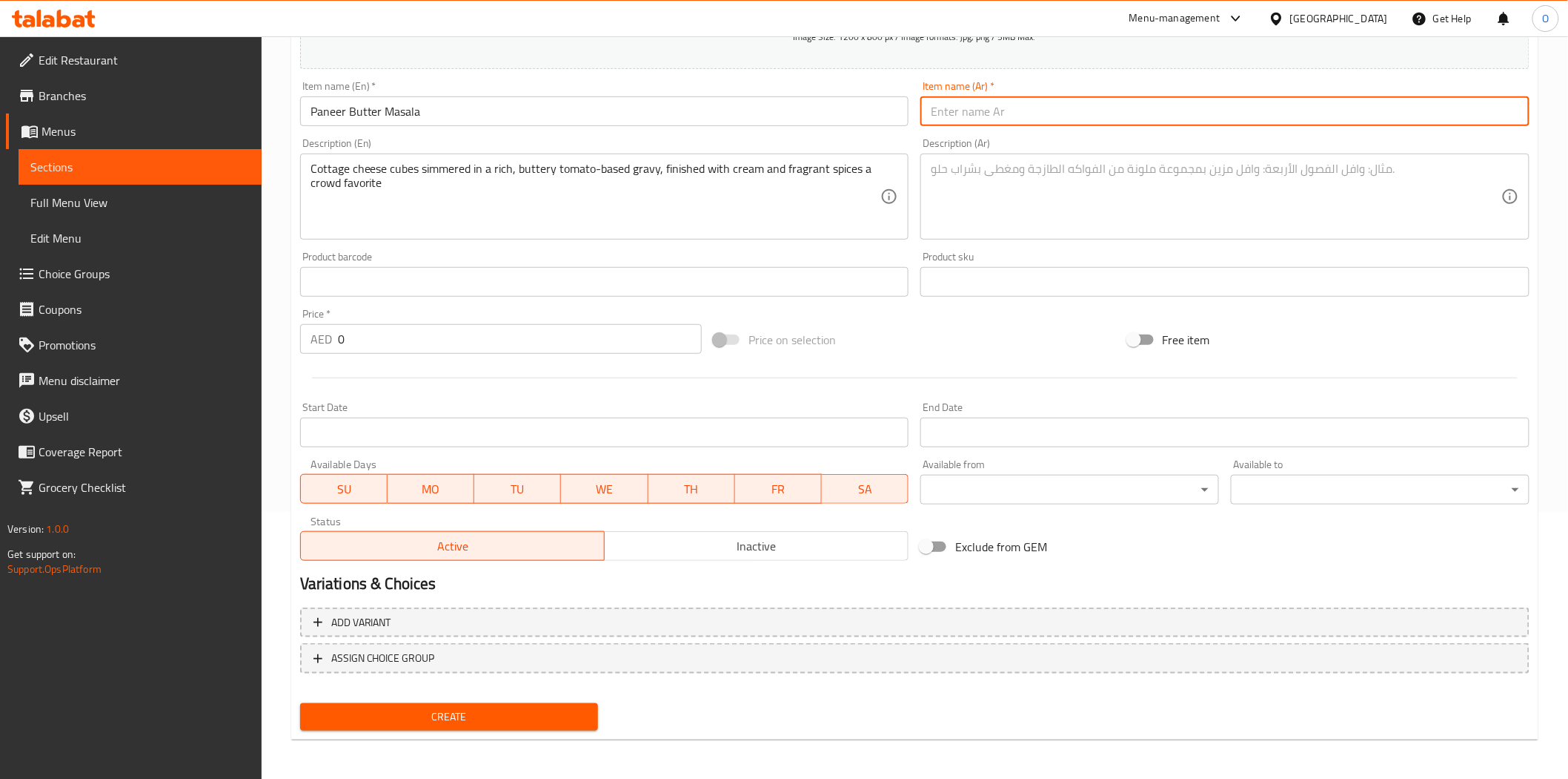
paste input "بانير ماسالا بالزبدة"
type input "بانير ماسالا بالزبدة"
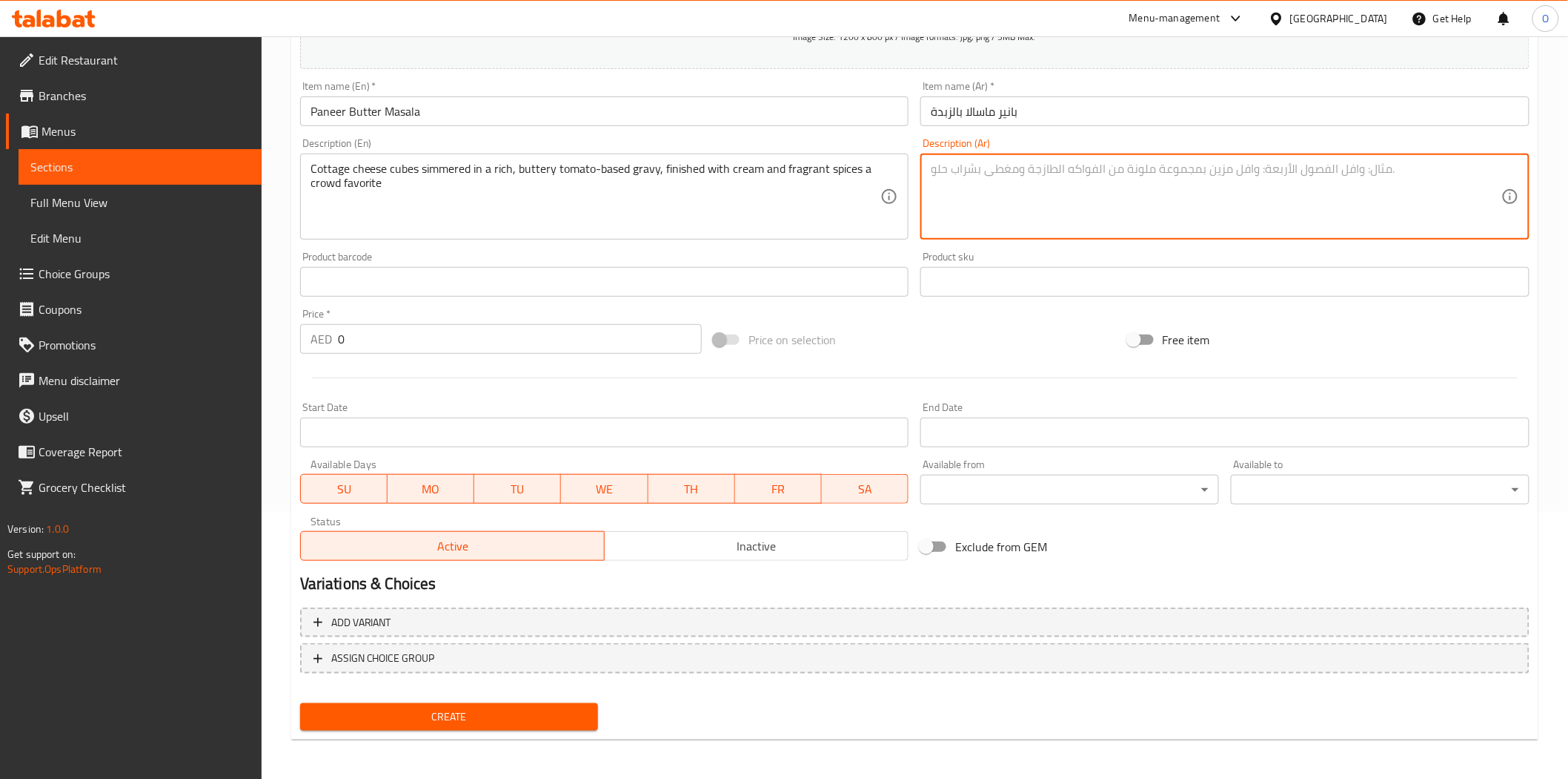
paste textarea "مكعبات من الجبن القريش مطهوة على نار هادئة في مرق طماطم غني بالزبدة، مع كريمة و…"
type textarea "مكعبات من الجبن القريش مطهوة على نار هادئة في مرق طماطم غني بالزبدة، مع كريمة و…"
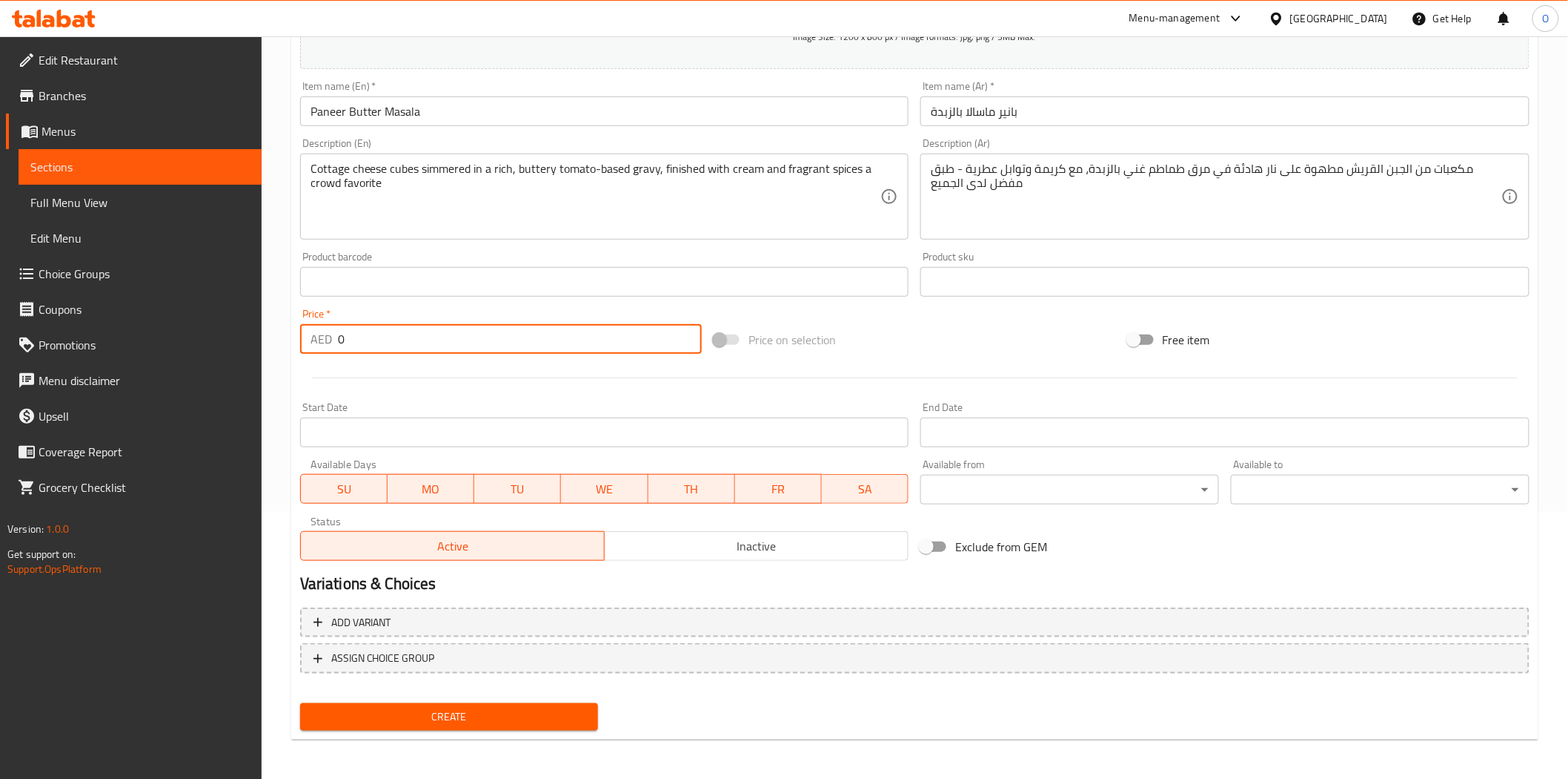
drag, startPoint x: 344, startPoint y: 337, endPoint x: 335, endPoint y: 338, distance: 9.1
click at [335, 338] on div "AED 0 Price *" at bounding box center [500, 339] width 402 height 29
paste input "4"
type input "40"
click at [389, 277] on input "text" at bounding box center [605, 282] width 609 height 29
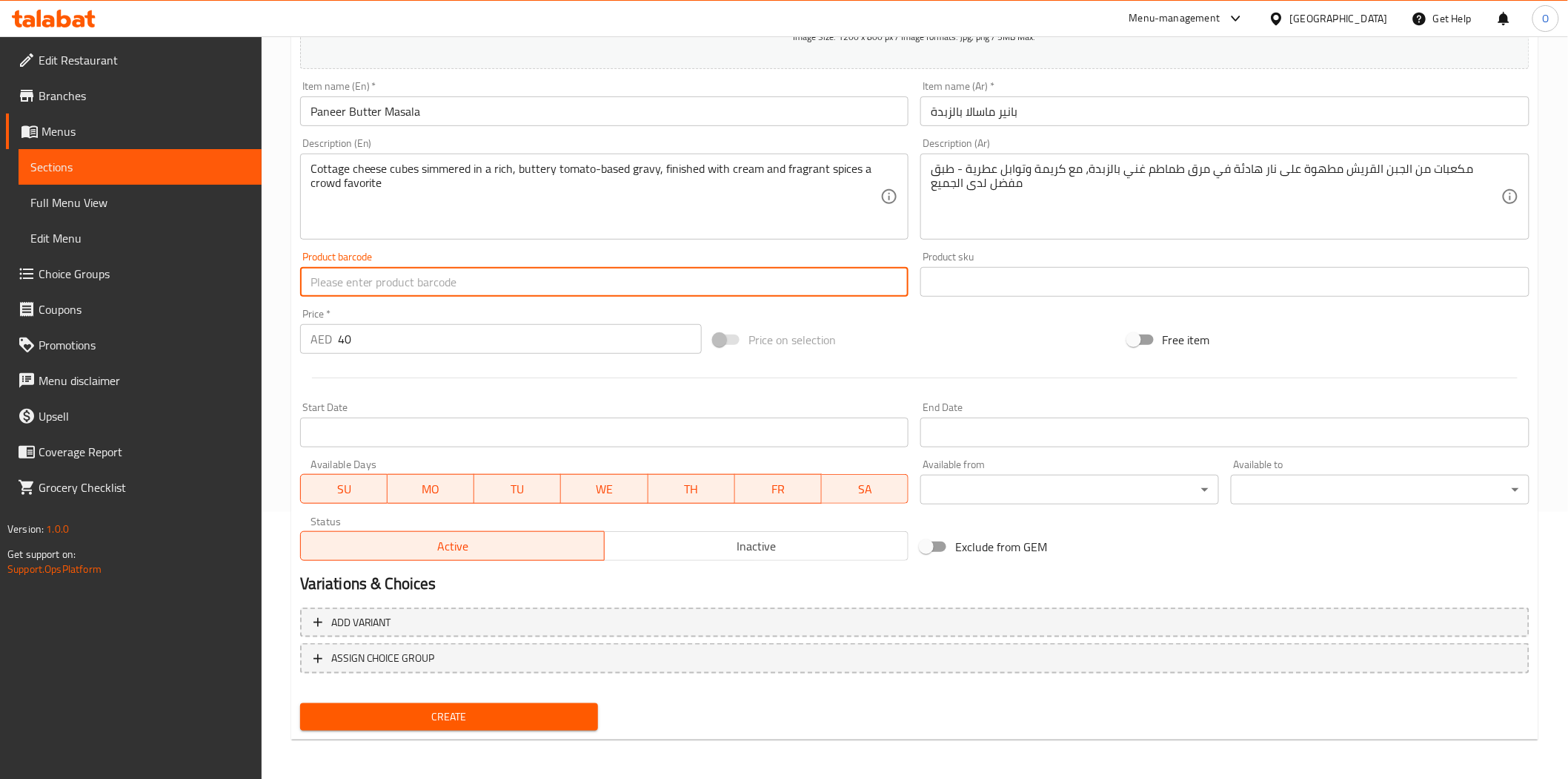
click at [364, 717] on span "Create" at bounding box center [449, 717] width 275 height 18
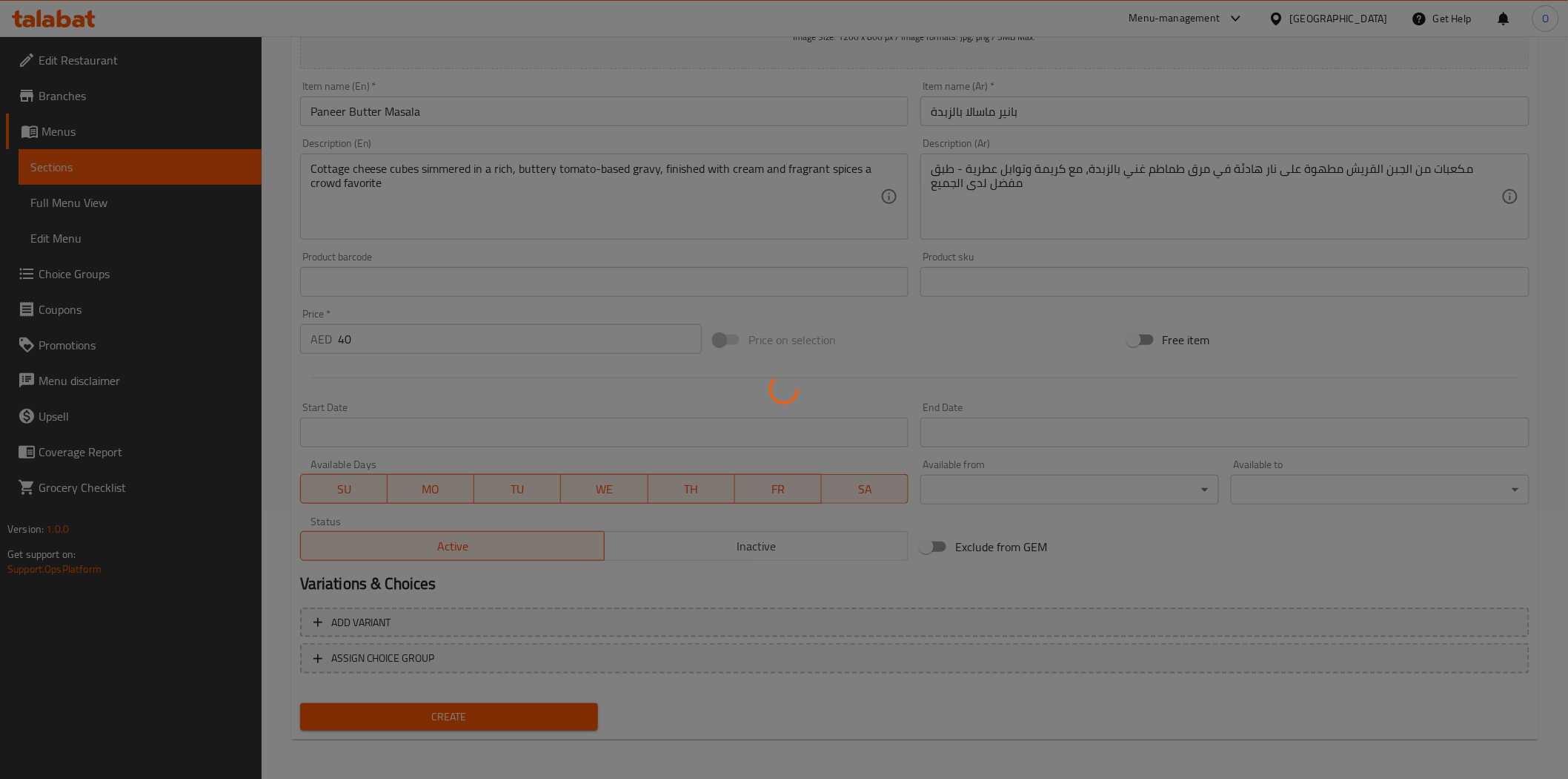
type input "0"
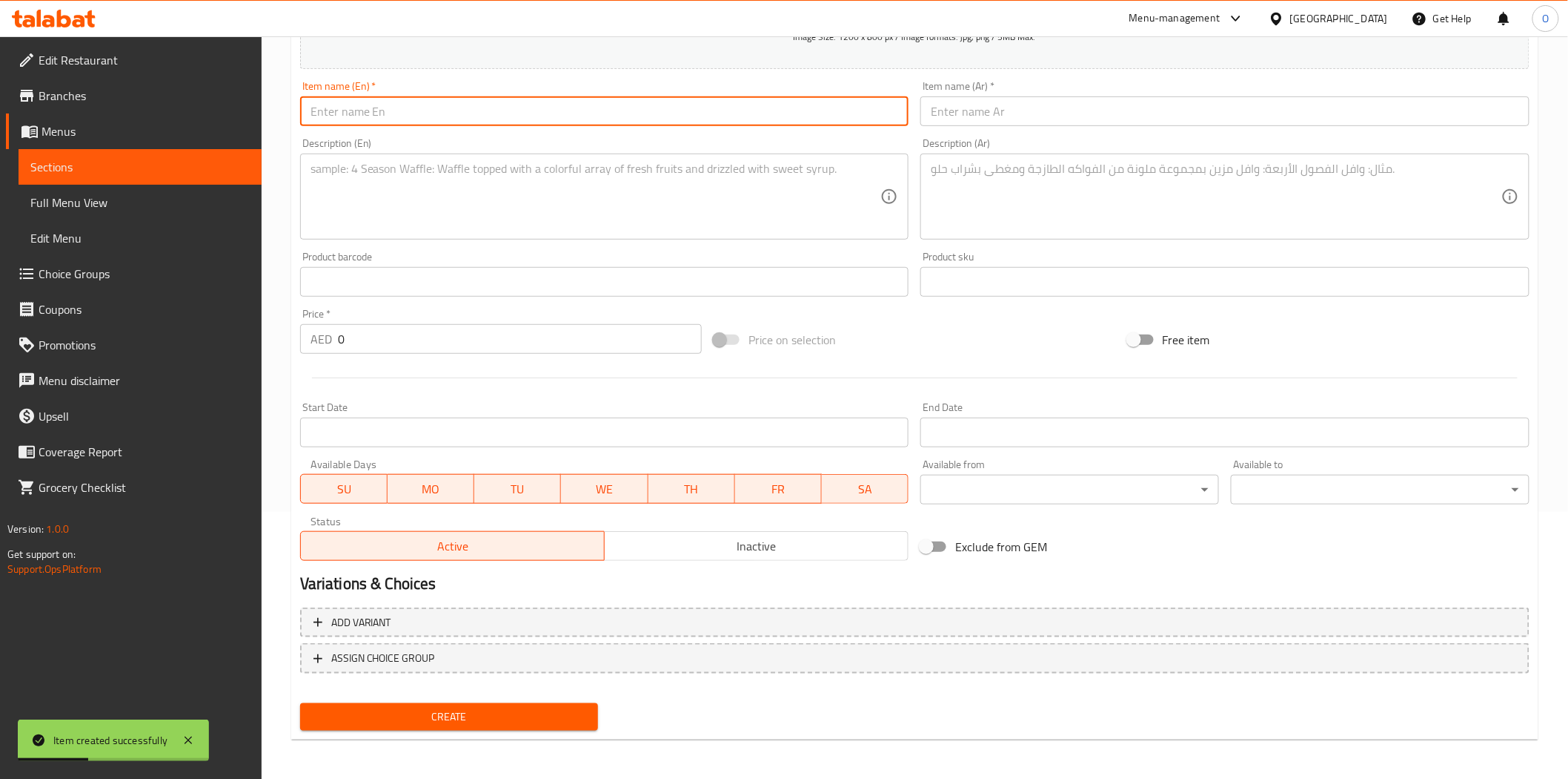
paste input "Aneer Lababdar"
type input "Aneer Lababdar"
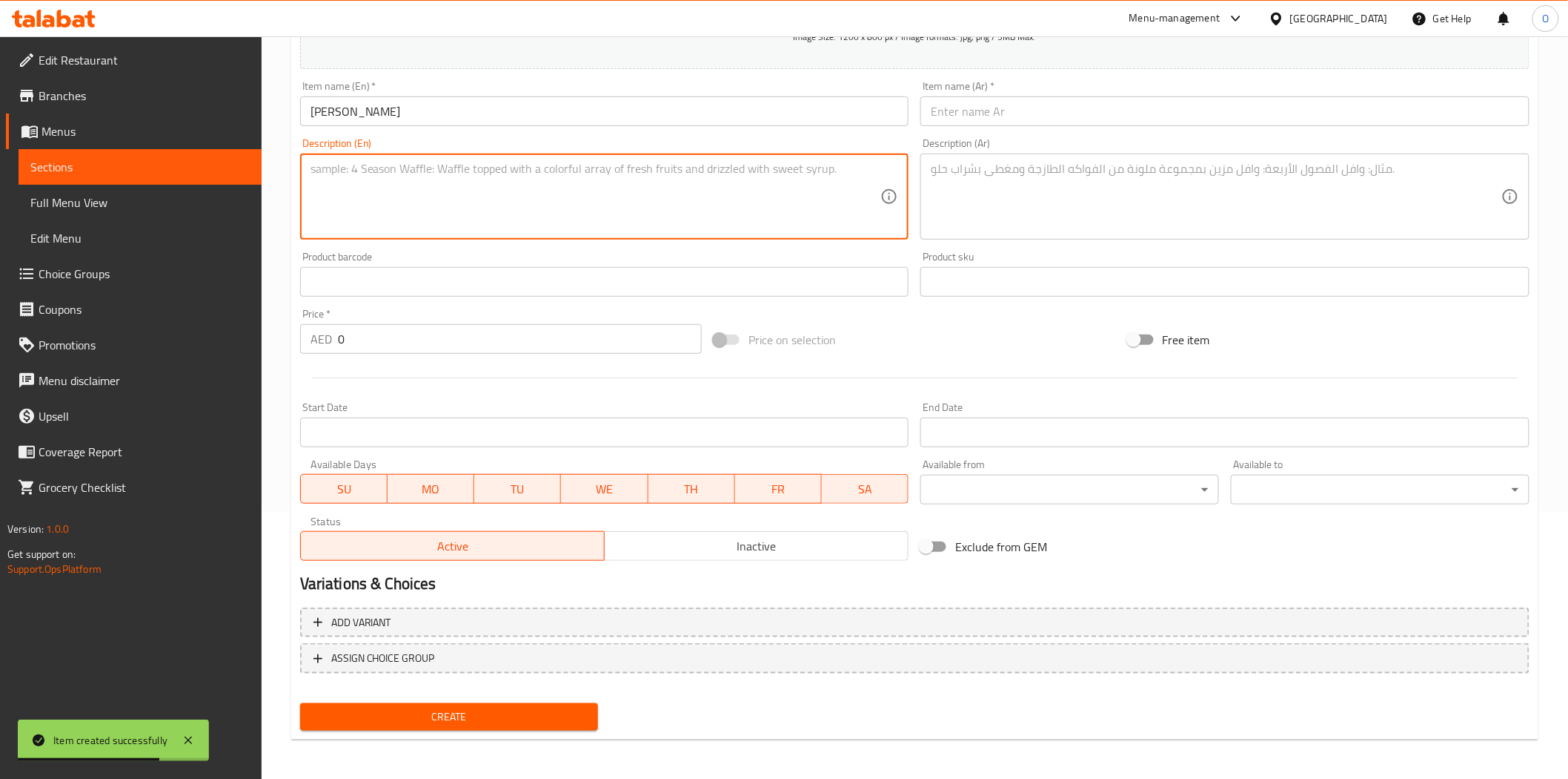
paste
type textarea "A paneer dish with a luscious, mildly spiced gravy made from onions, tomatoes, …"
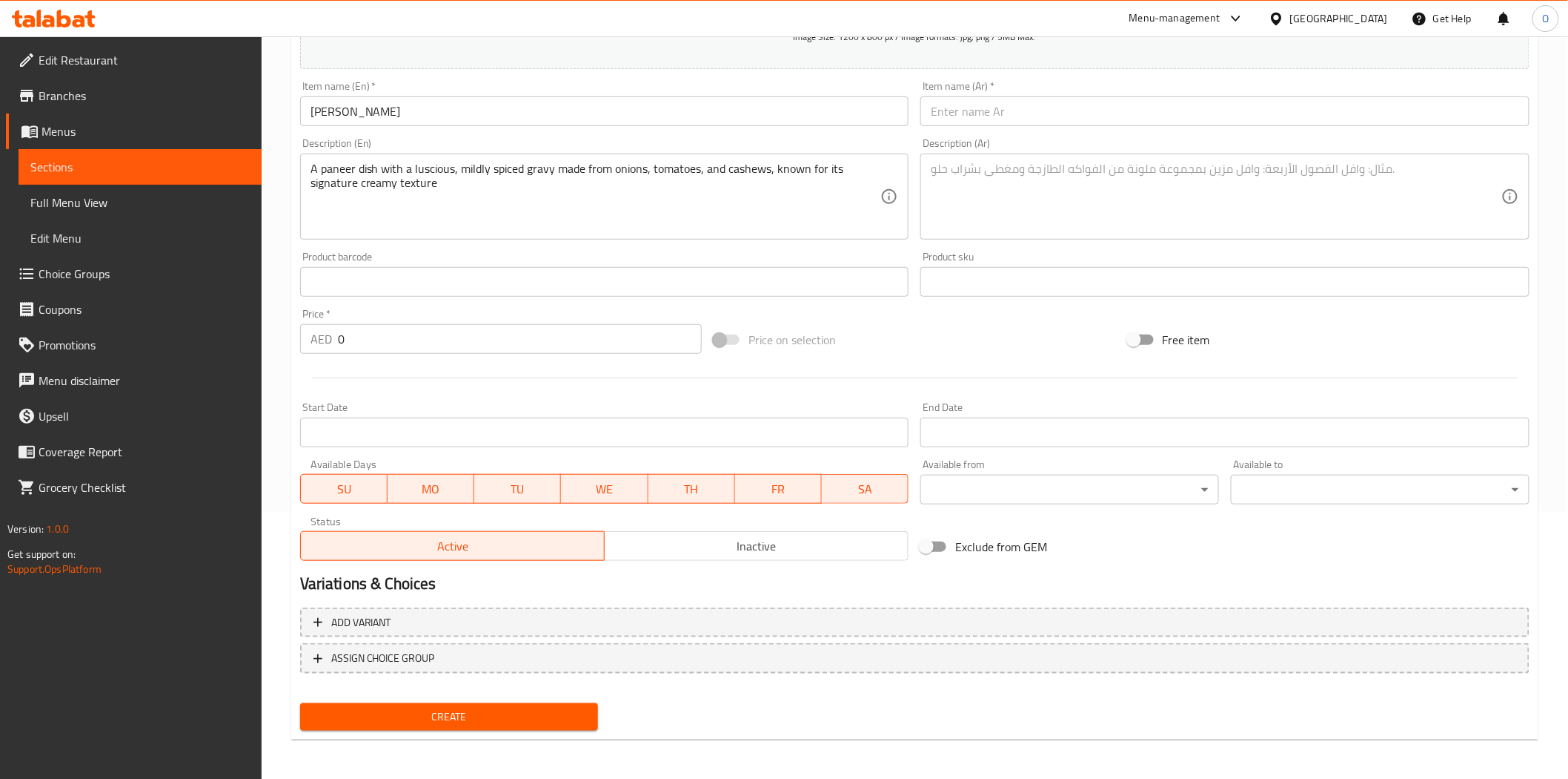
drag, startPoint x: 983, startPoint y: 96, endPoint x: 962, endPoint y: 123, distance: 34.2
click at [962, 123] on input "text" at bounding box center [1225, 111] width 609 height 29
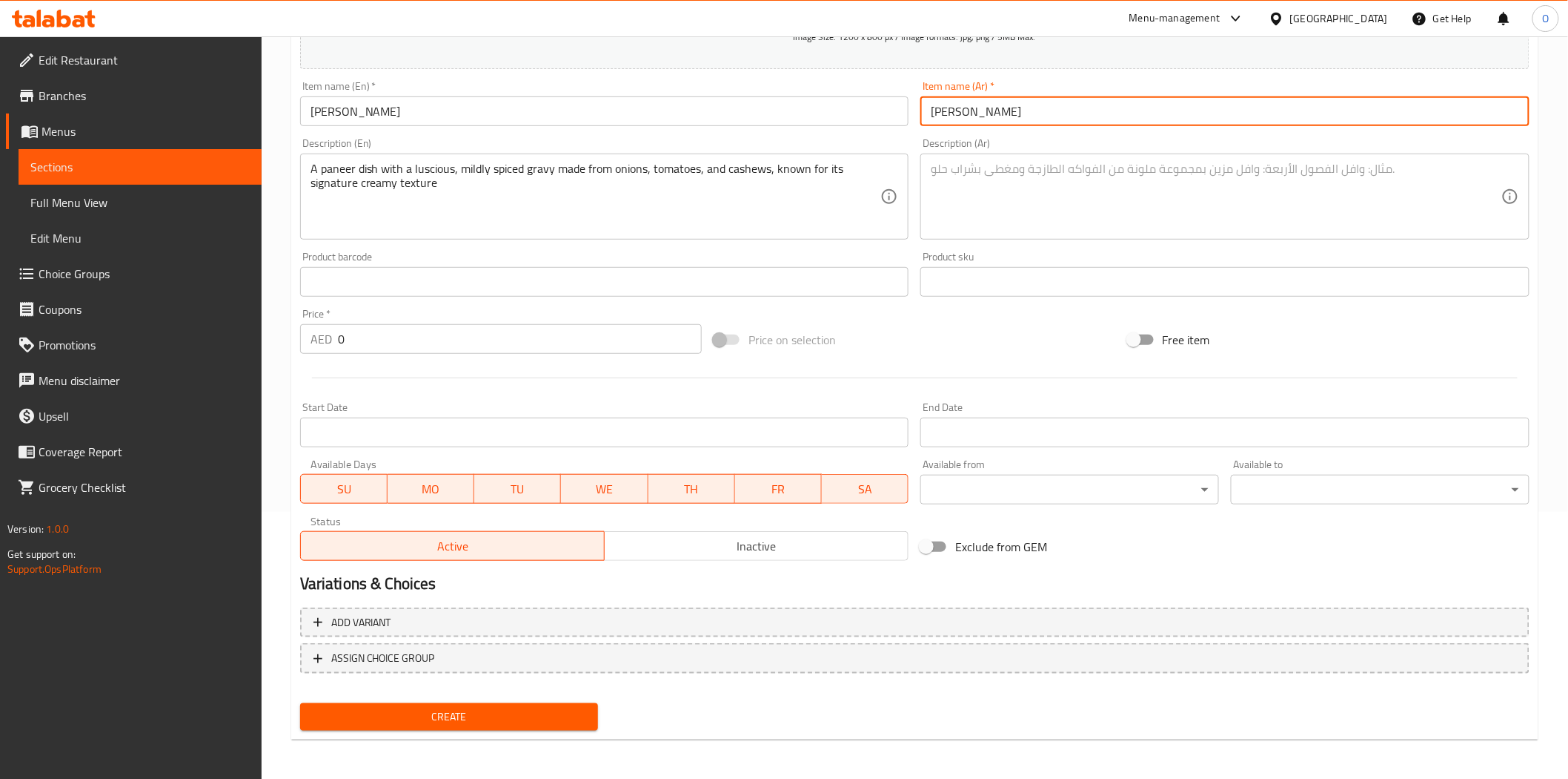
type input "أنير لابابدار"
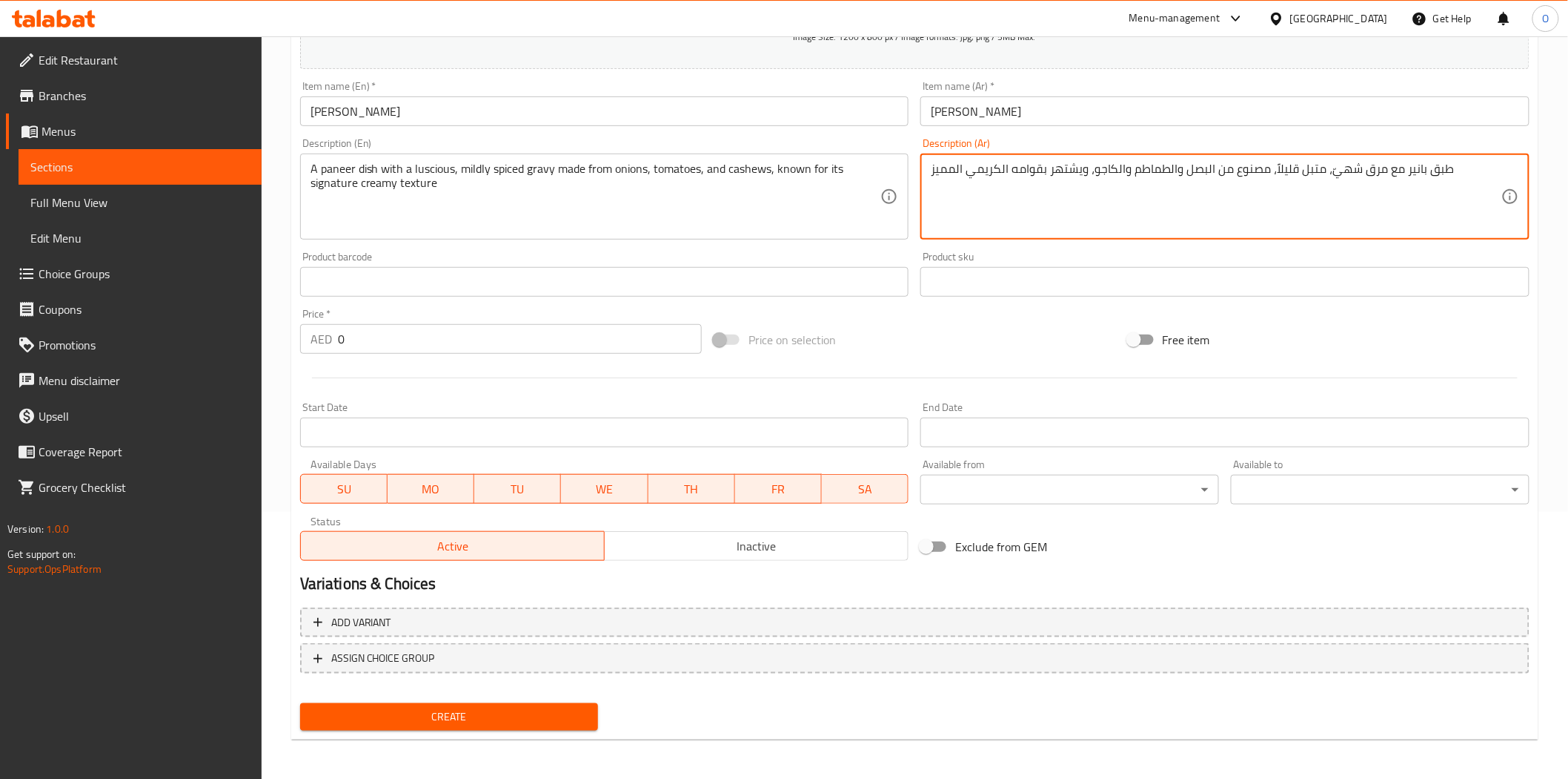
type textarea "طبق بانير مع مرق شهيّ، متبل قليلاً، مصنوع من البصل والطماطم والكاجو، ويشتهر بقو…"
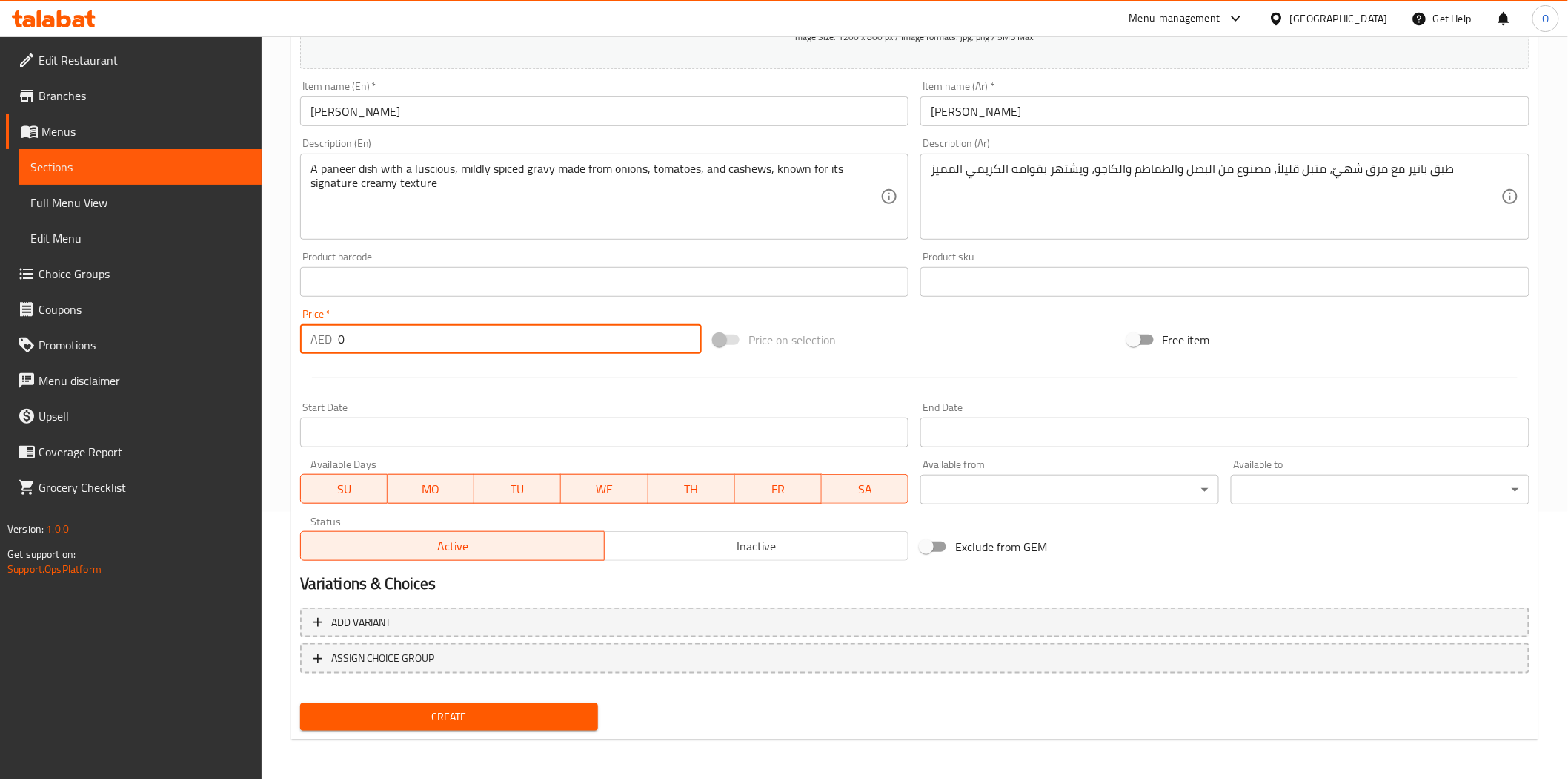
drag, startPoint x: 344, startPoint y: 341, endPoint x: 334, endPoint y: 338, distance: 10.4
click at [334, 338] on div "AED 0 Price *" at bounding box center [500, 339] width 402 height 29
type input "48"
click at [385, 374] on div at bounding box center [915, 378] width 1241 height 37
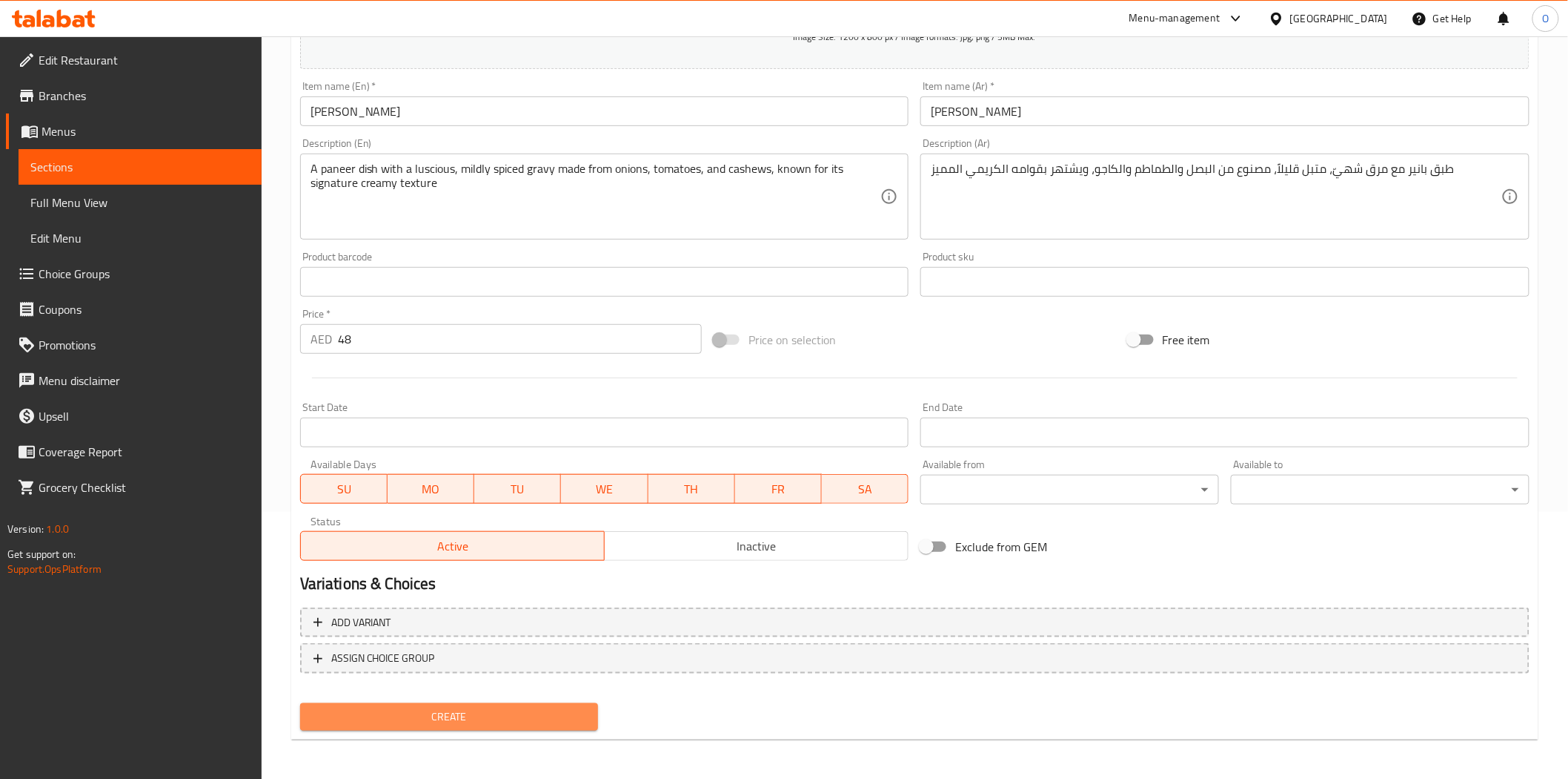
click at [351, 714] on span "Create" at bounding box center [449, 717] width 275 height 18
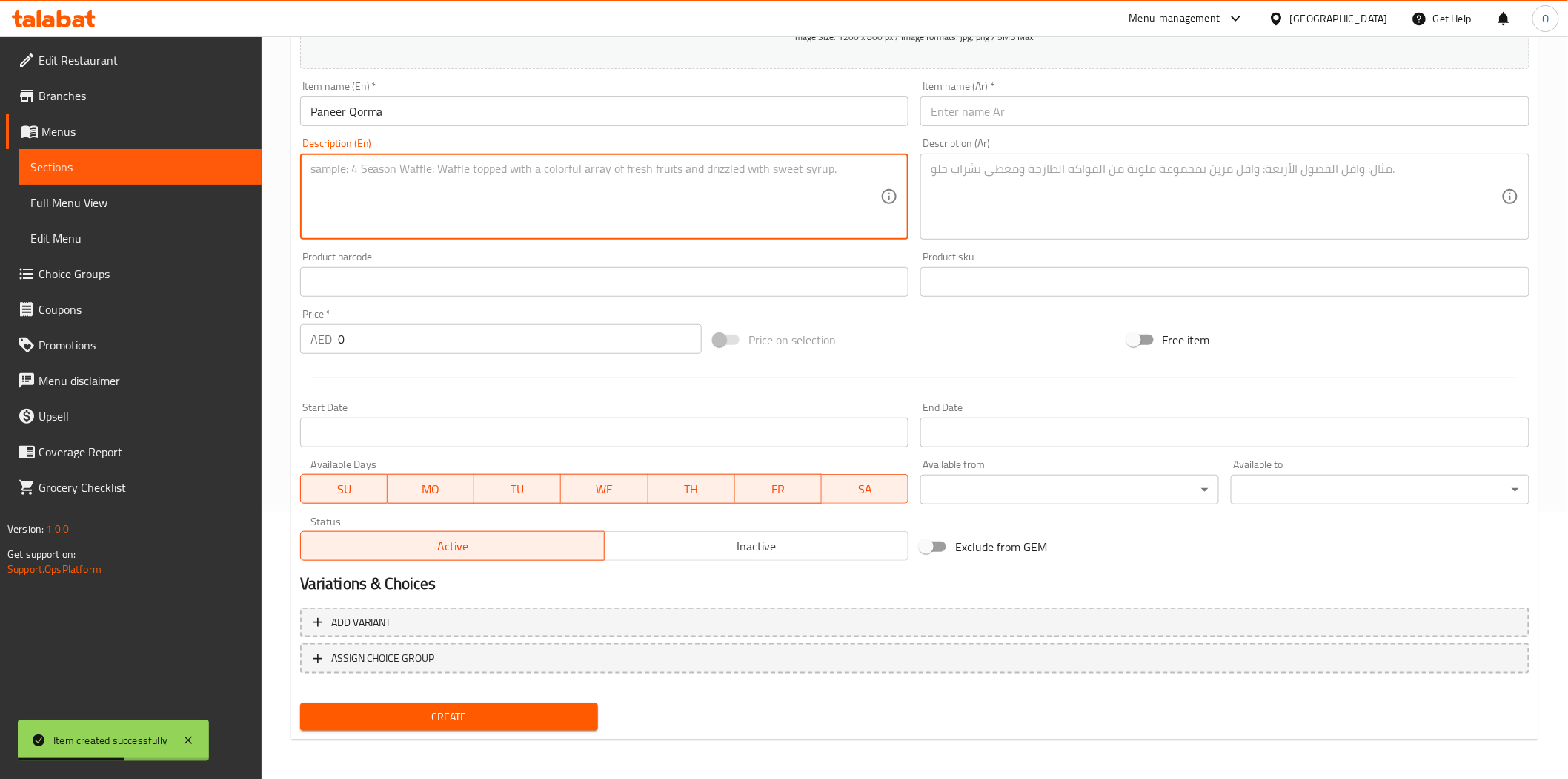
click at [397, 221] on textarea at bounding box center [596, 197] width 571 height 70
click at [972, 122] on input "text" at bounding box center [1225, 111] width 609 height 29
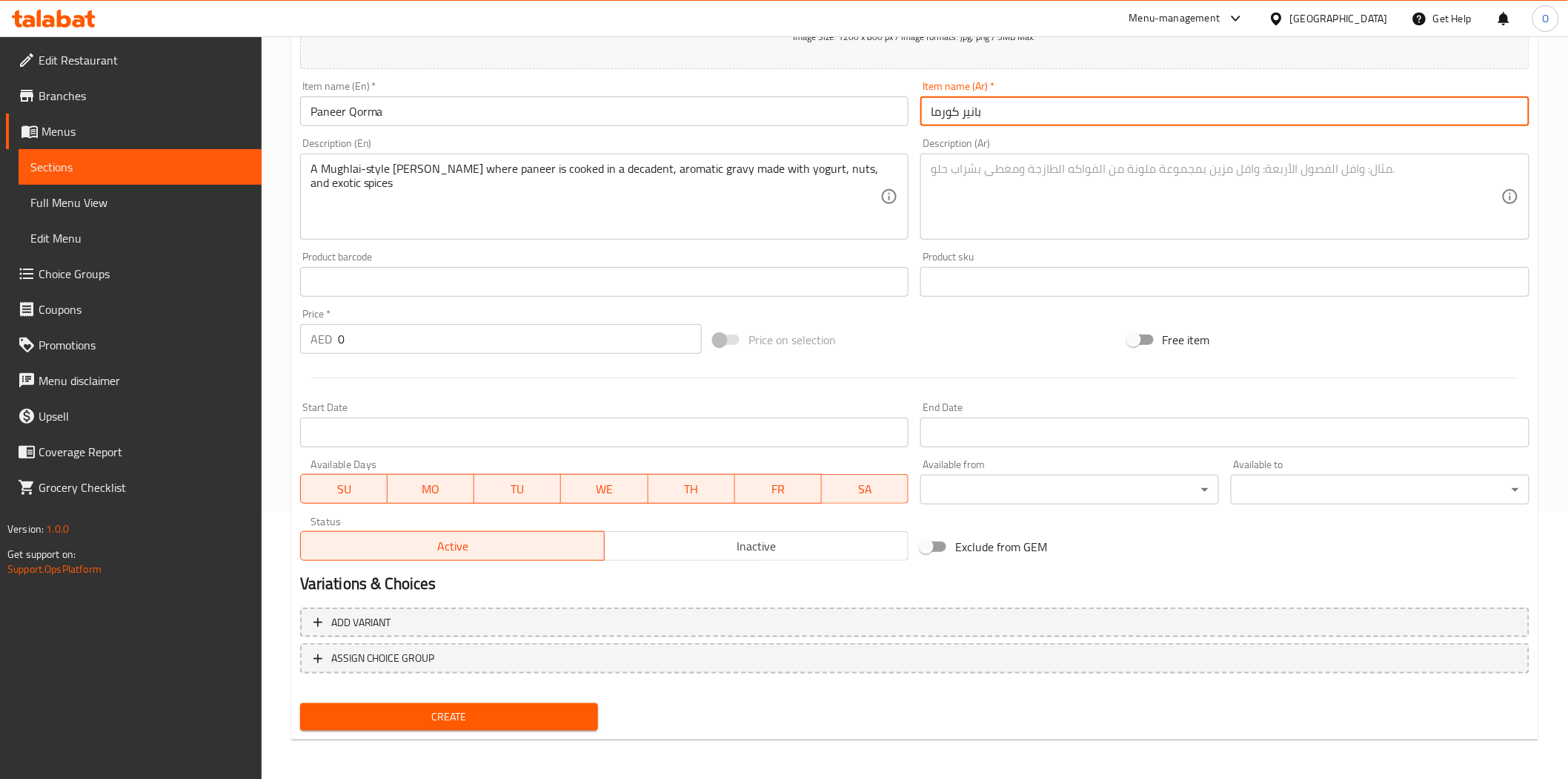
click at [1005, 201] on textarea at bounding box center [1217, 197] width 571 height 70
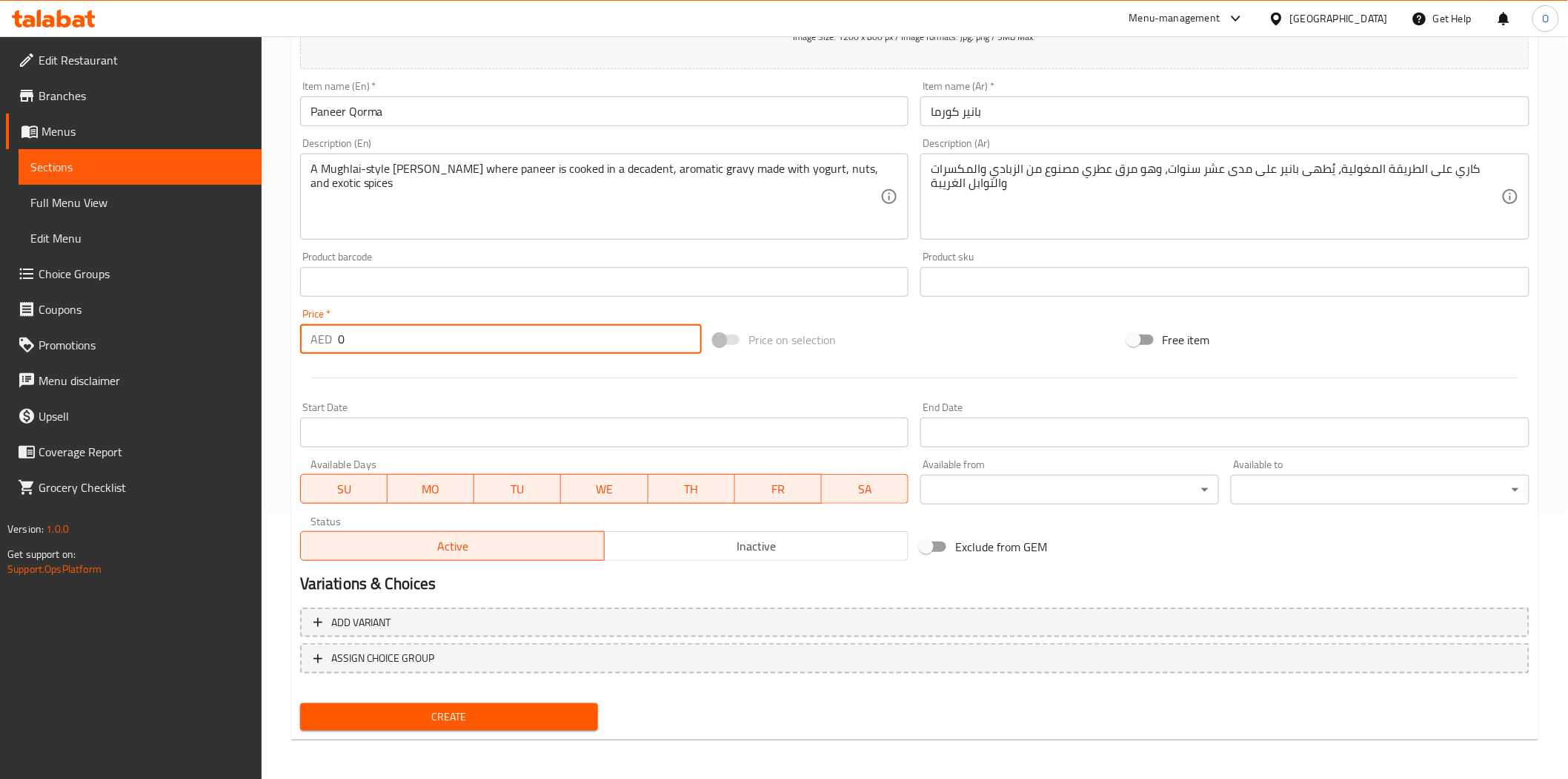
drag, startPoint x: 349, startPoint y: 345, endPoint x: 322, endPoint y: 347, distance: 27.1
click at [322, 347] on div "AED 0 Price *" at bounding box center [500, 339] width 402 height 29
click at [378, 381] on div at bounding box center [915, 378] width 1241 height 37
click at [382, 709] on span "Create" at bounding box center [449, 717] width 275 height 18
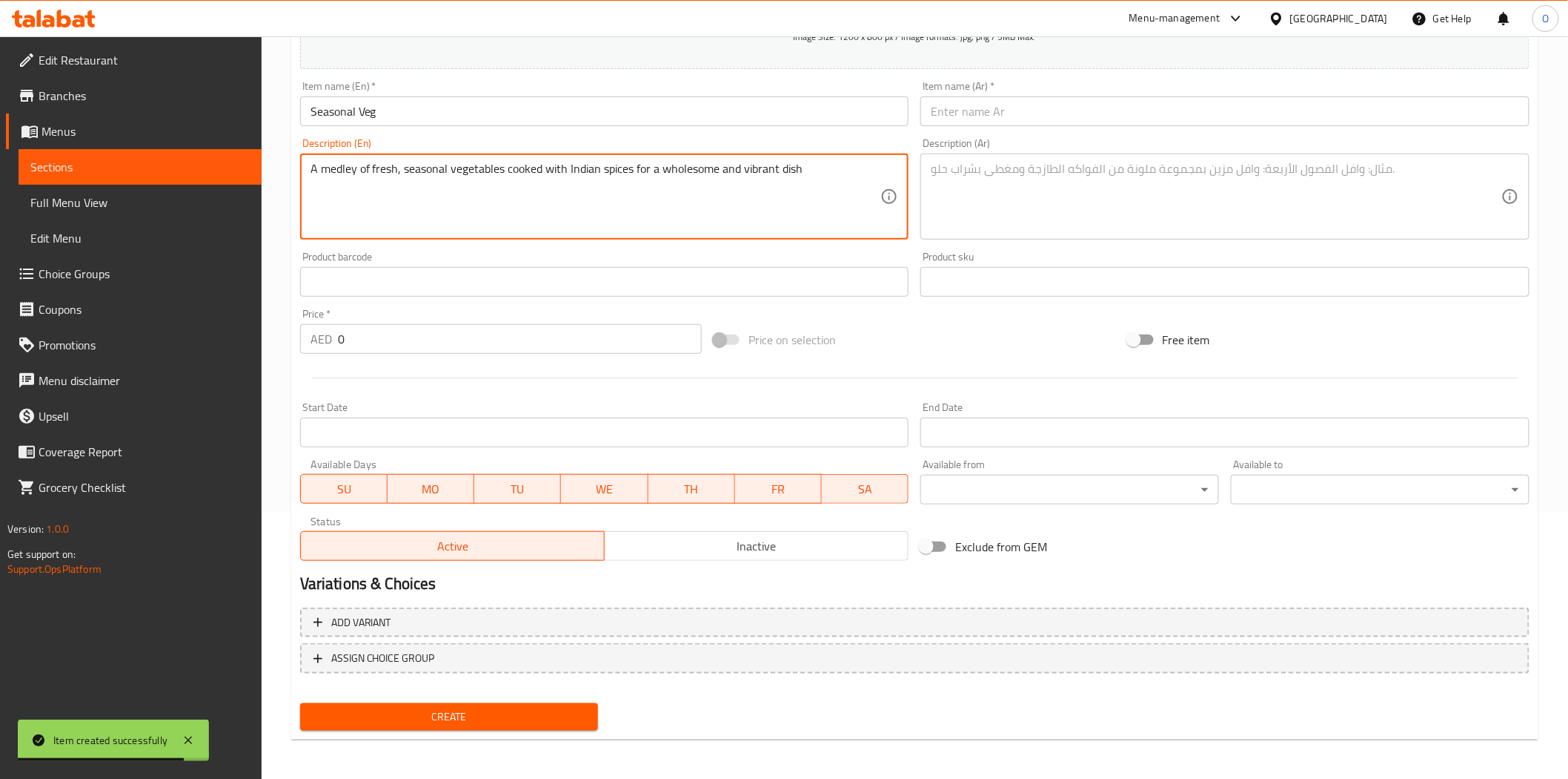
click at [1012, 108] on input "text" at bounding box center [1225, 111] width 609 height 29
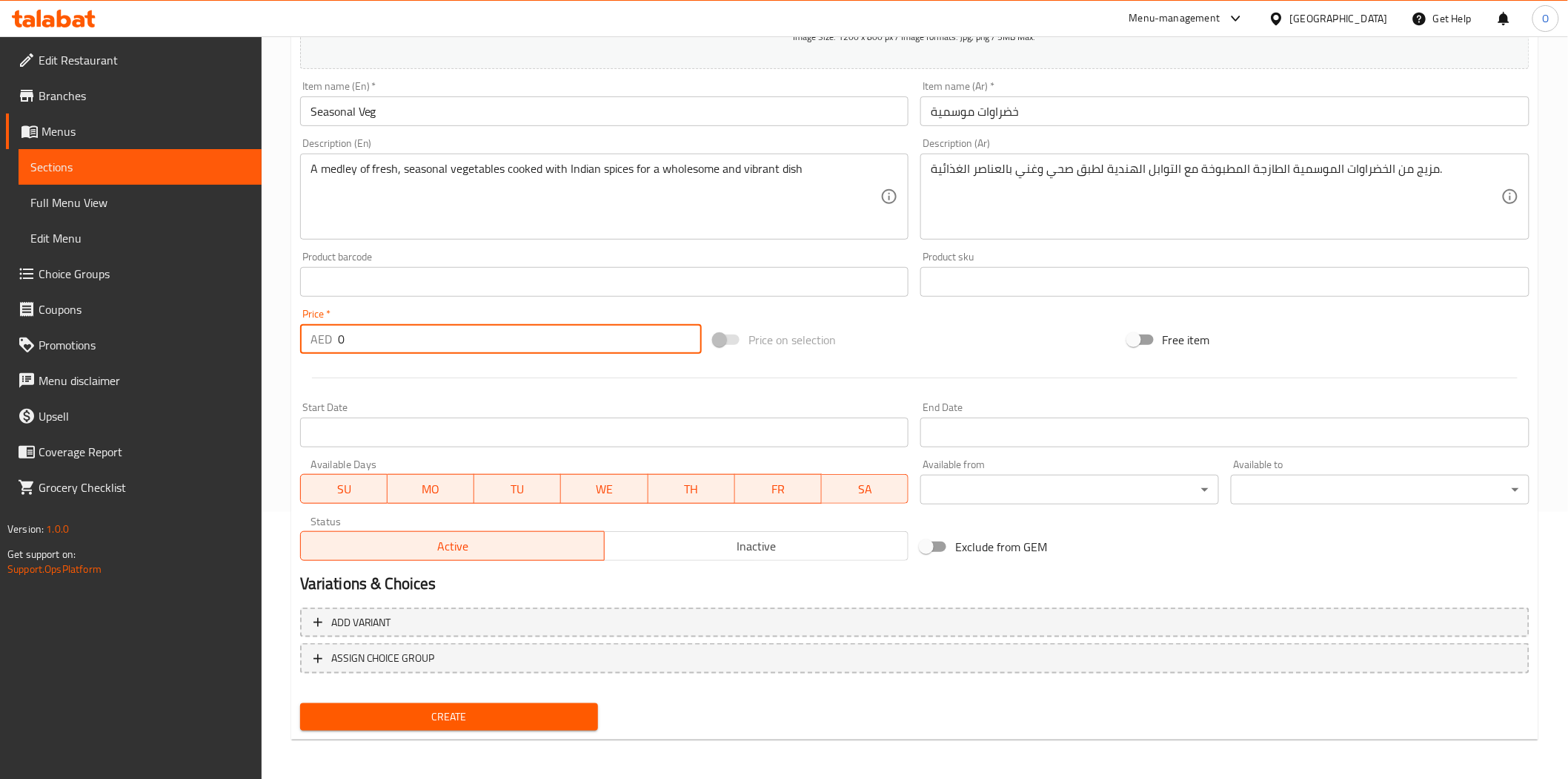
drag, startPoint x: 373, startPoint y: 346, endPoint x: 298, endPoint y: 341, distance: 75.2
click at [298, 341] on div "Price   * AED 0 Price *" at bounding box center [501, 331] width 413 height 57
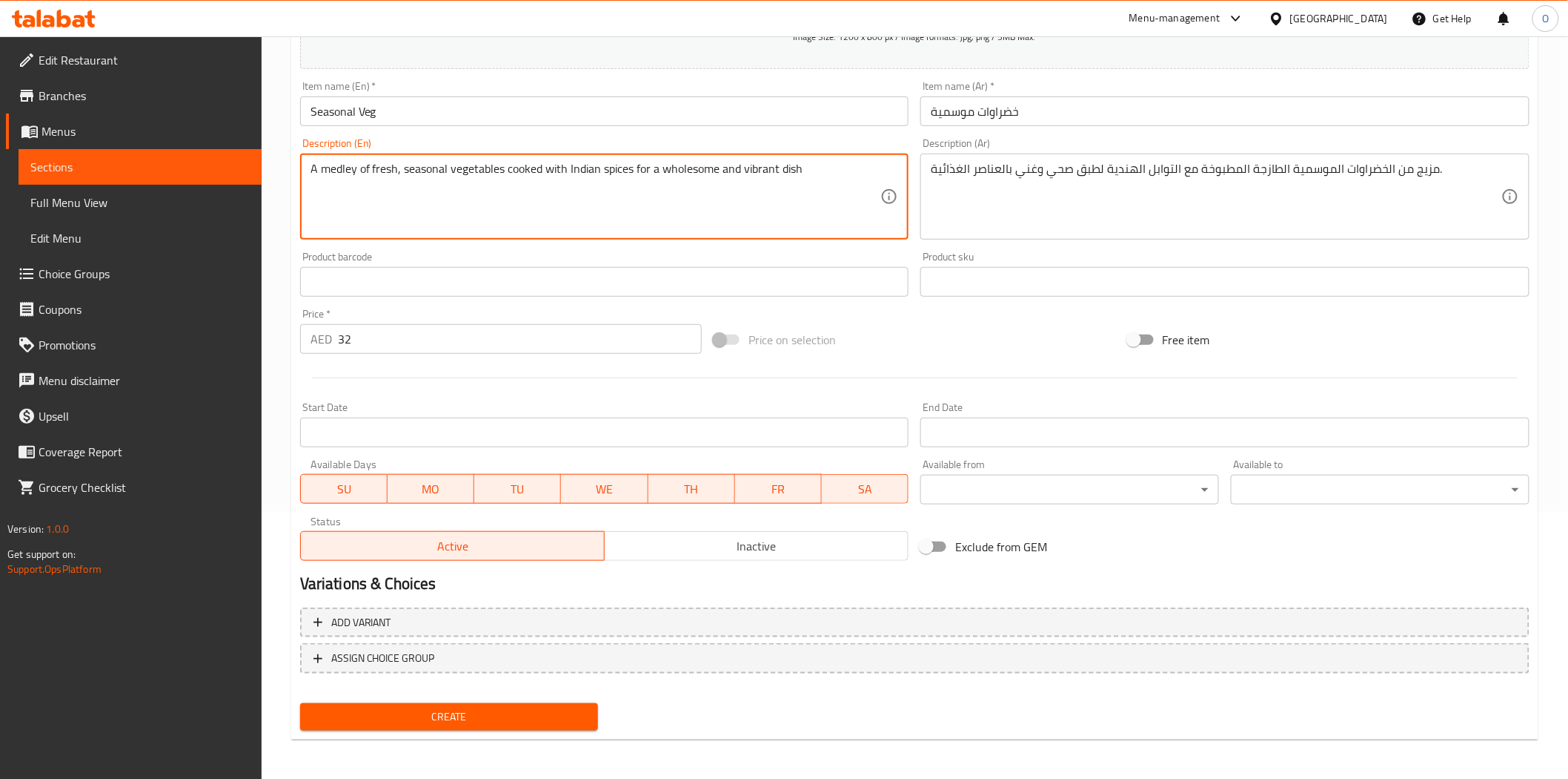
click at [434, 710] on span "Create" at bounding box center [449, 717] width 275 height 18
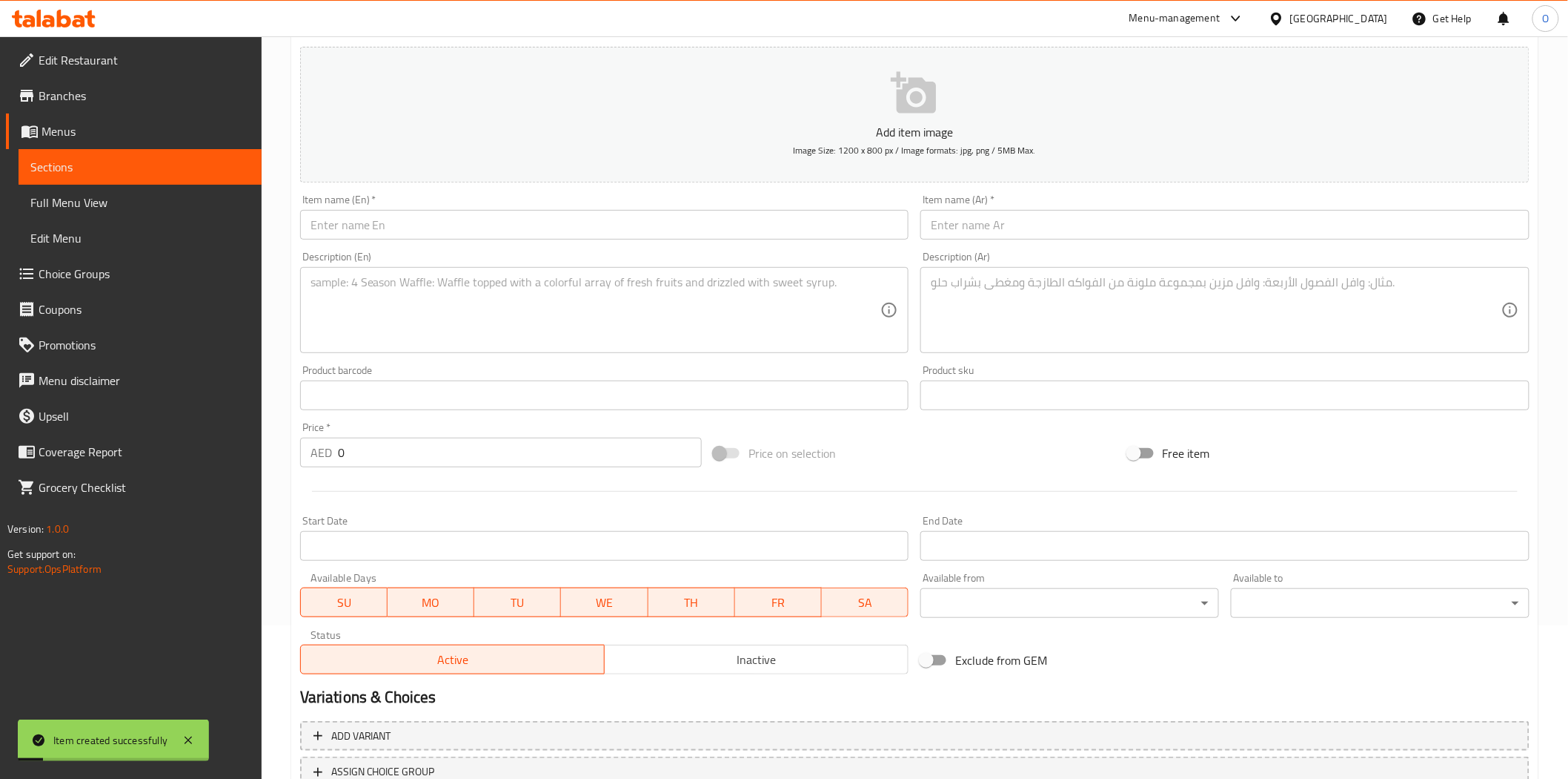
scroll to position [0, 0]
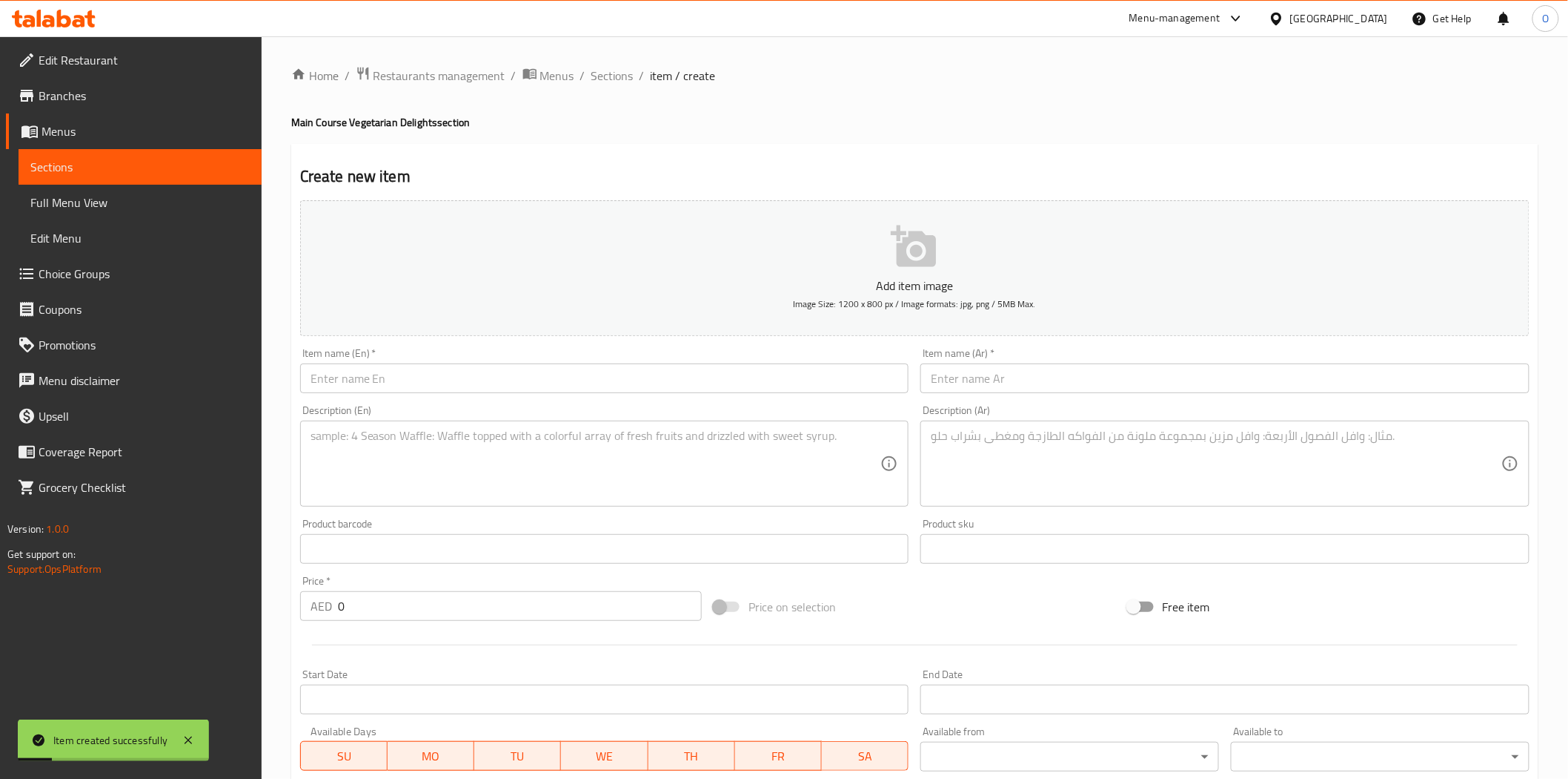
click at [598, 49] on div "Home / Restaurants management / Menus / Sections / item / create Main Course Ve…" at bounding box center [915, 542] width 1306 height 1012
click at [607, 69] on span "Sections" at bounding box center [613, 75] width 42 height 17
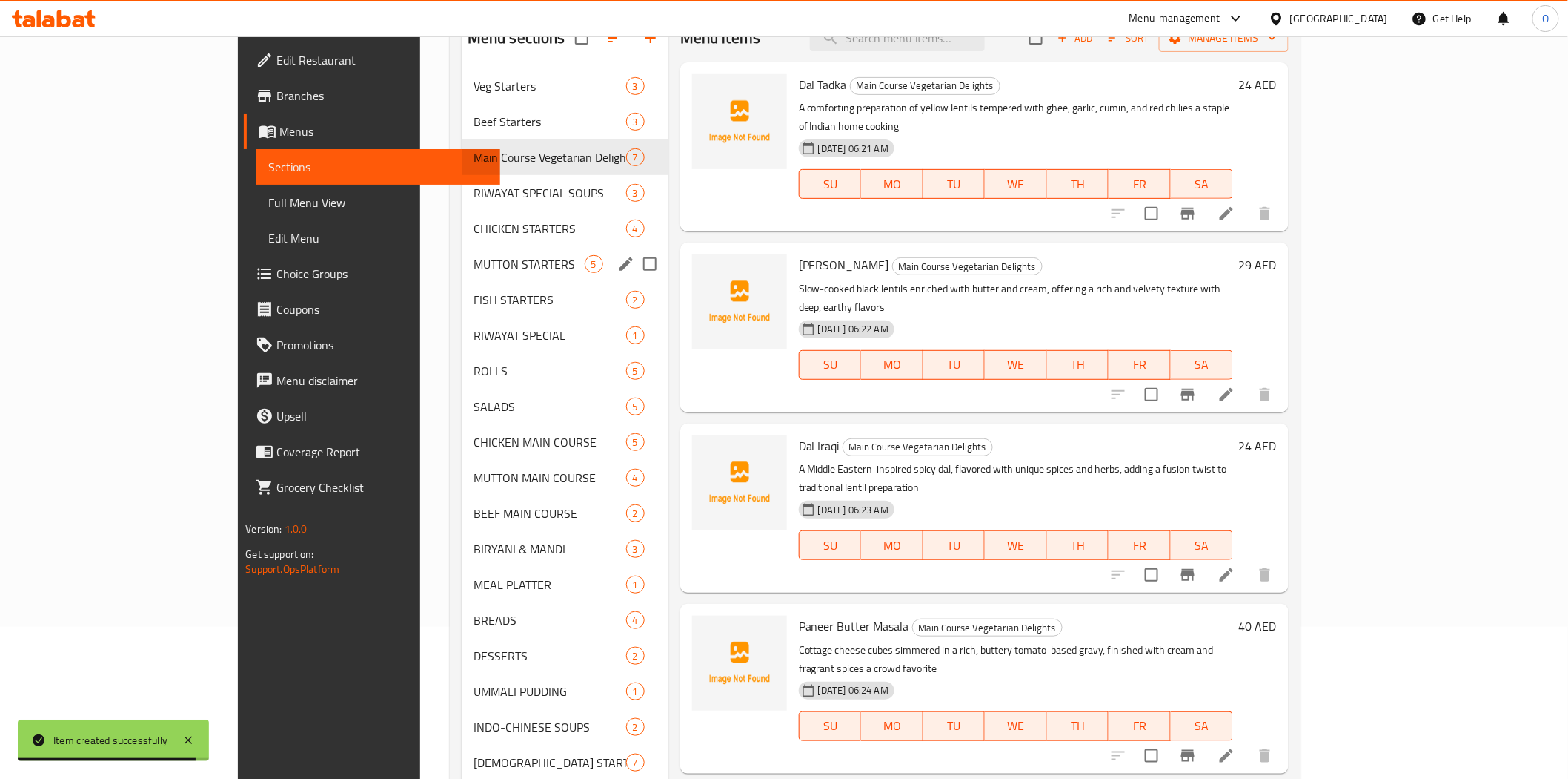
scroll to position [208, 0]
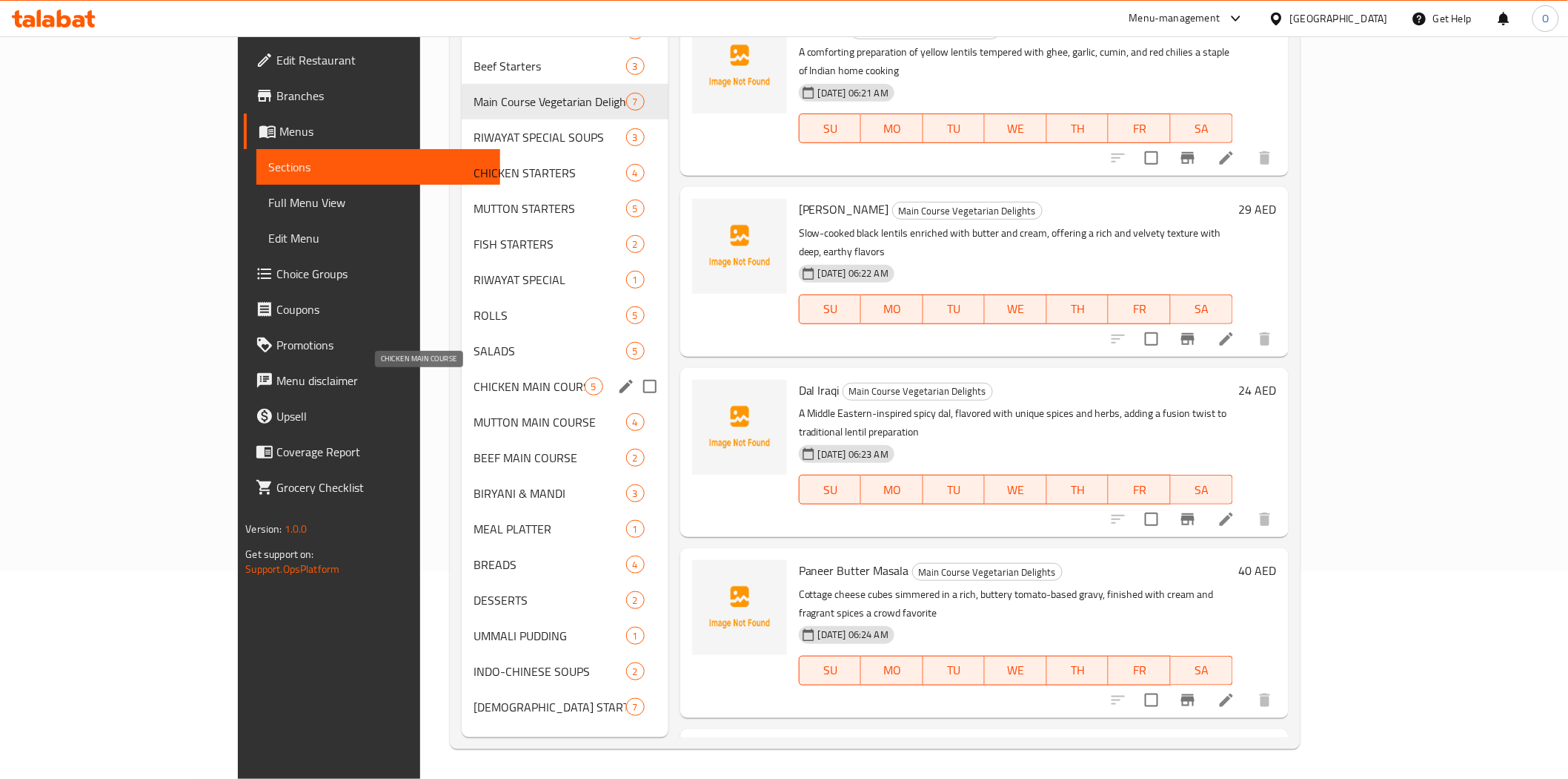
click at [474, 390] on span "CHICKEN MAIN COURSE" at bounding box center [530, 385] width 112 height 17
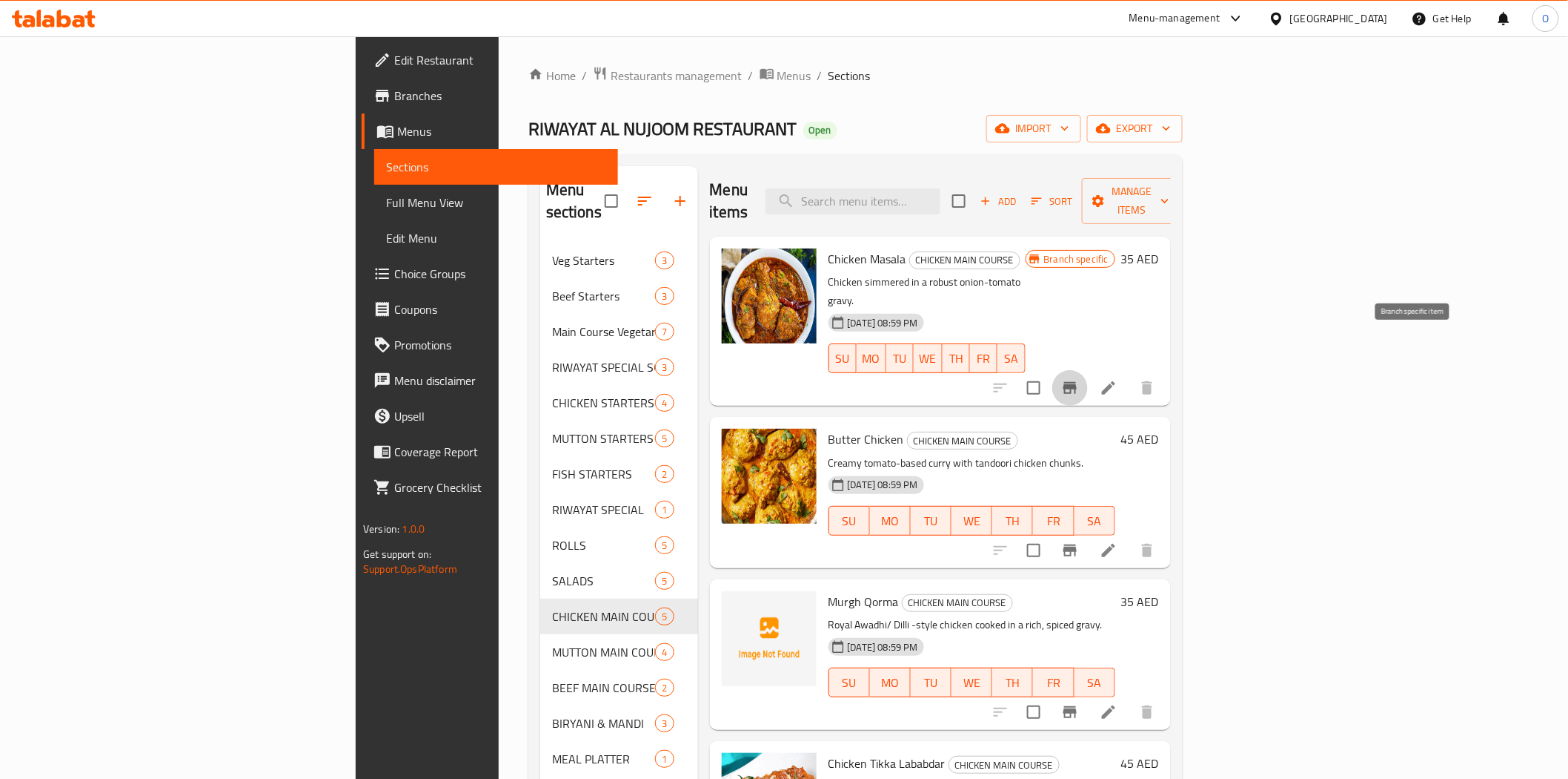
click at [1088, 370] on button "Branch-specific-item" at bounding box center [1070, 387] width 36 height 36
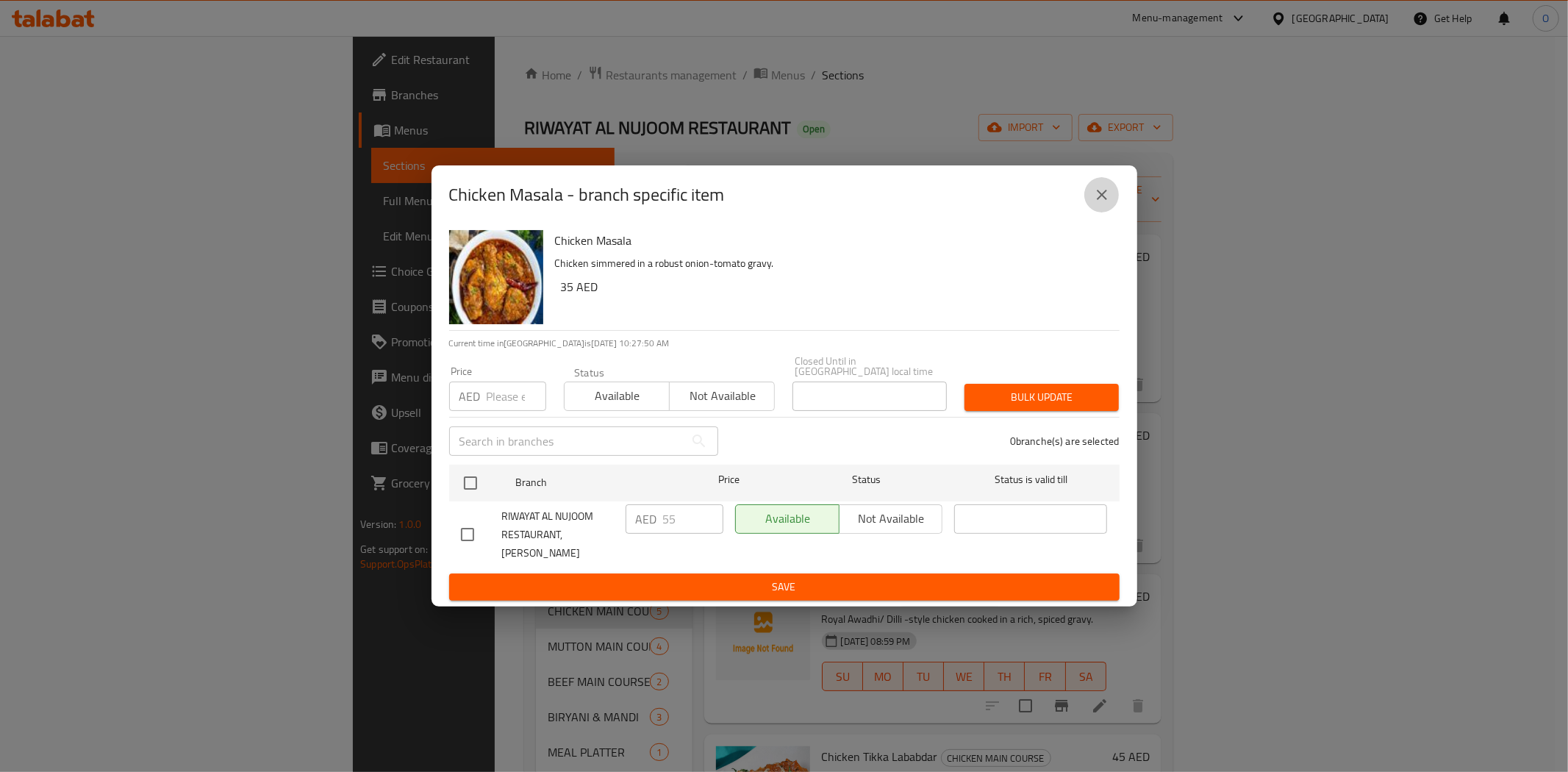
click at [1106, 203] on icon "close" at bounding box center [1102, 194] width 17 height 17
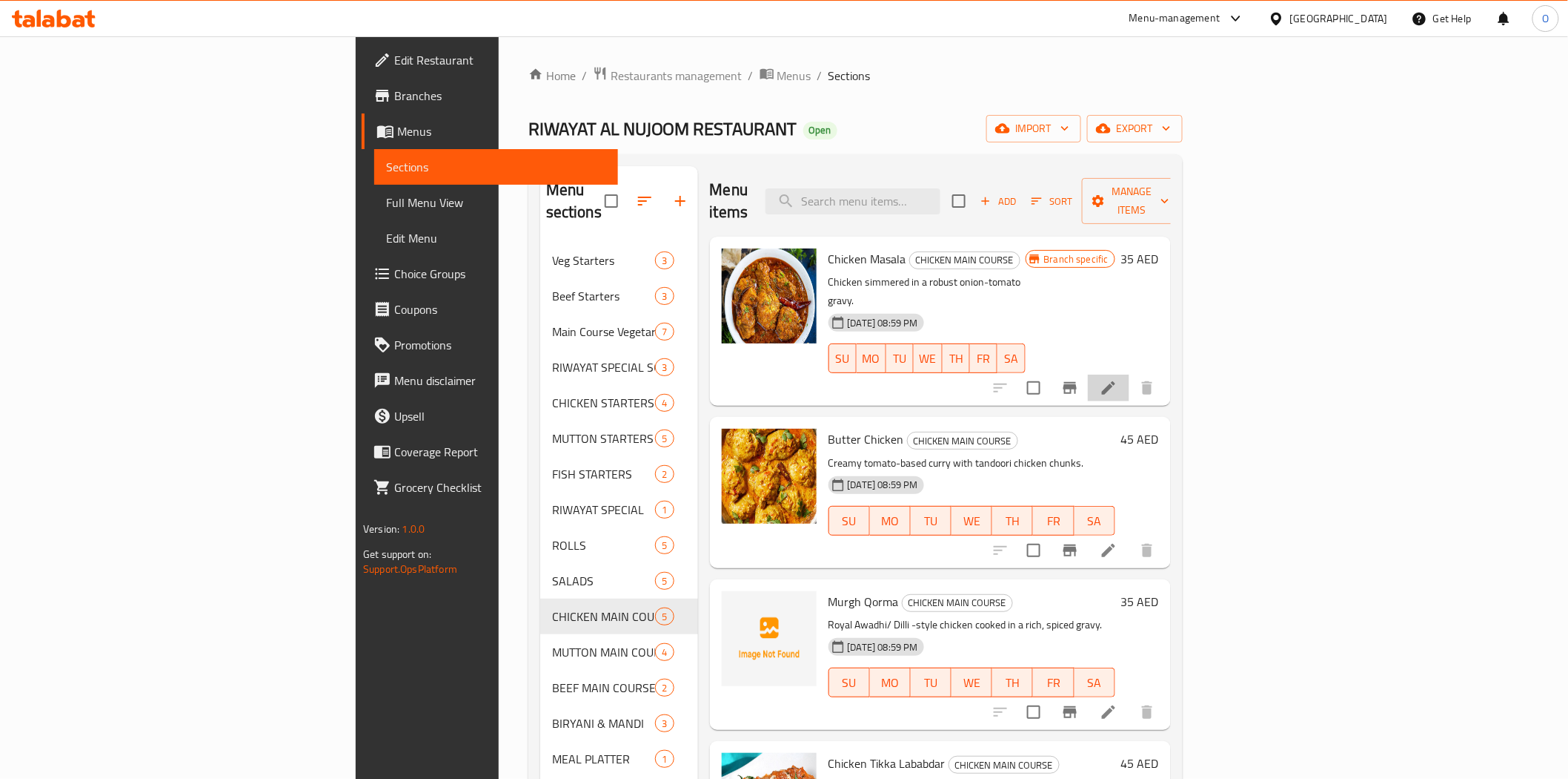
click at [1118, 379] on icon at bounding box center [1108, 387] width 17 height 17
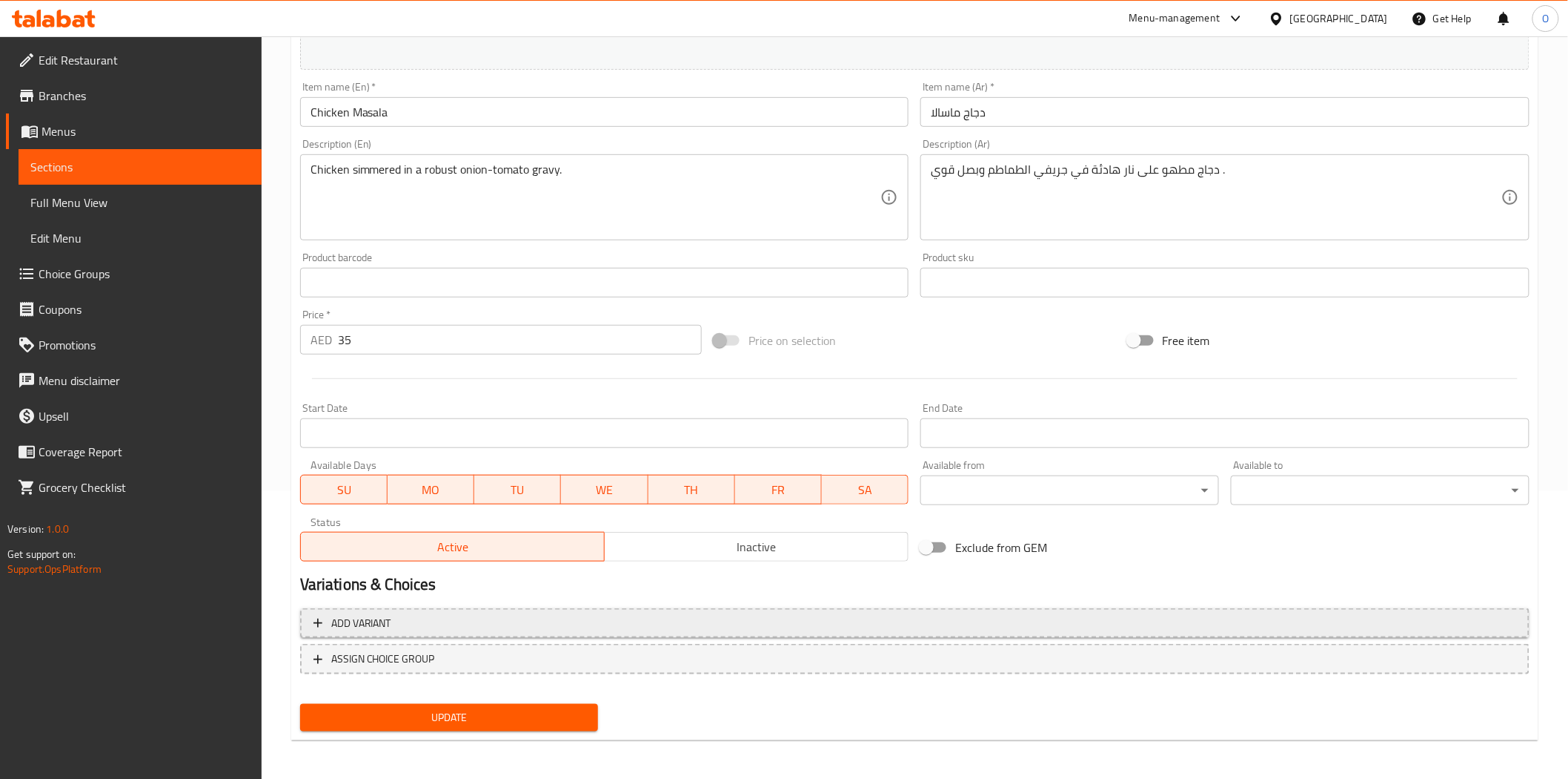
click at [1202, 628] on span "Add variant" at bounding box center [915, 623] width 1203 height 18
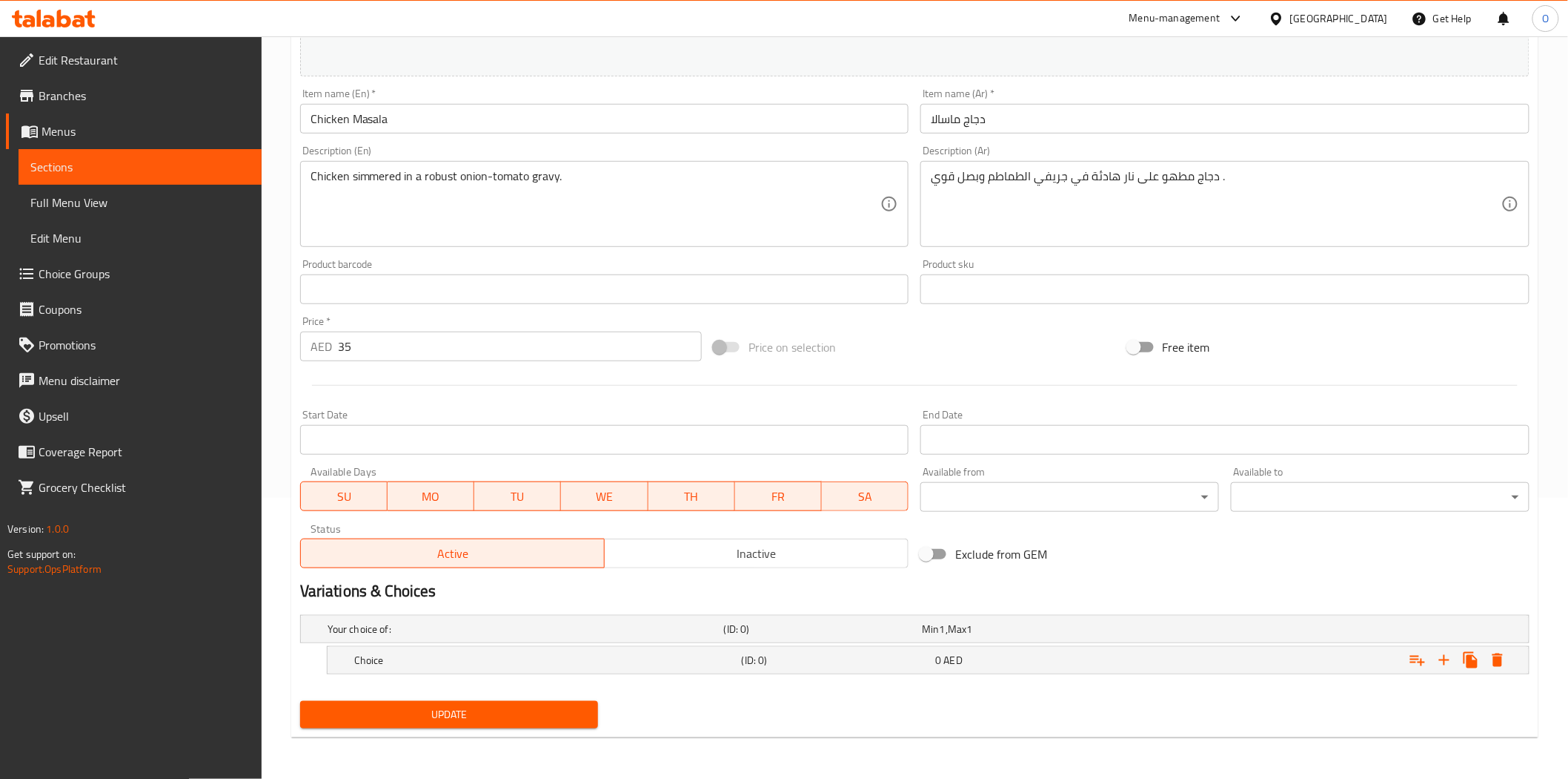
scroll to position [280, 0]
drag, startPoint x: 1453, startPoint y: 656, endPoint x: 1443, endPoint y: 655, distance: 10.0
click at [1453, 656] on icon "Expand" at bounding box center [1444, 660] width 17 height 17
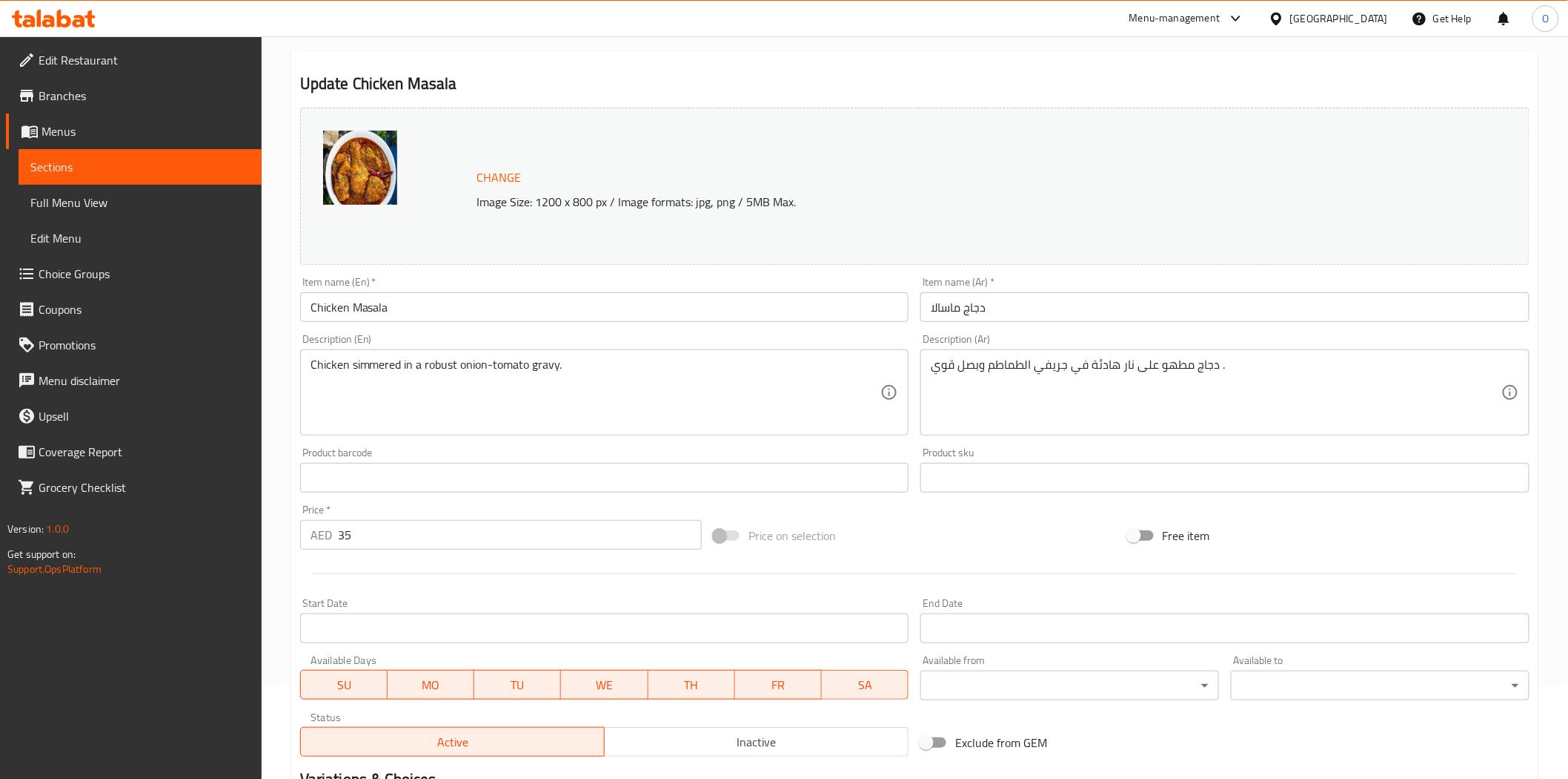
scroll to position [323, 0]
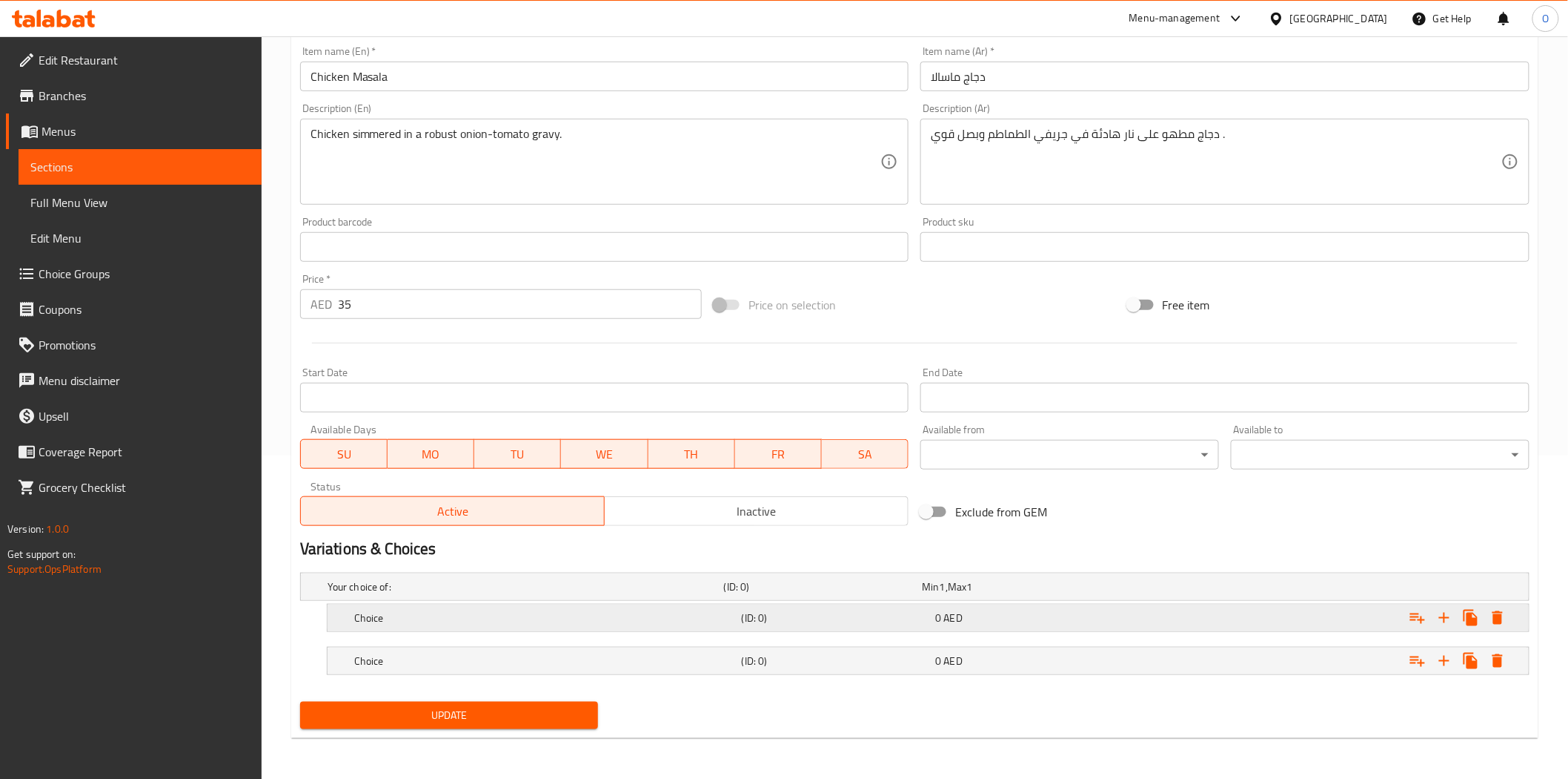
click at [517, 623] on h5 "Choice" at bounding box center [544, 618] width 381 height 15
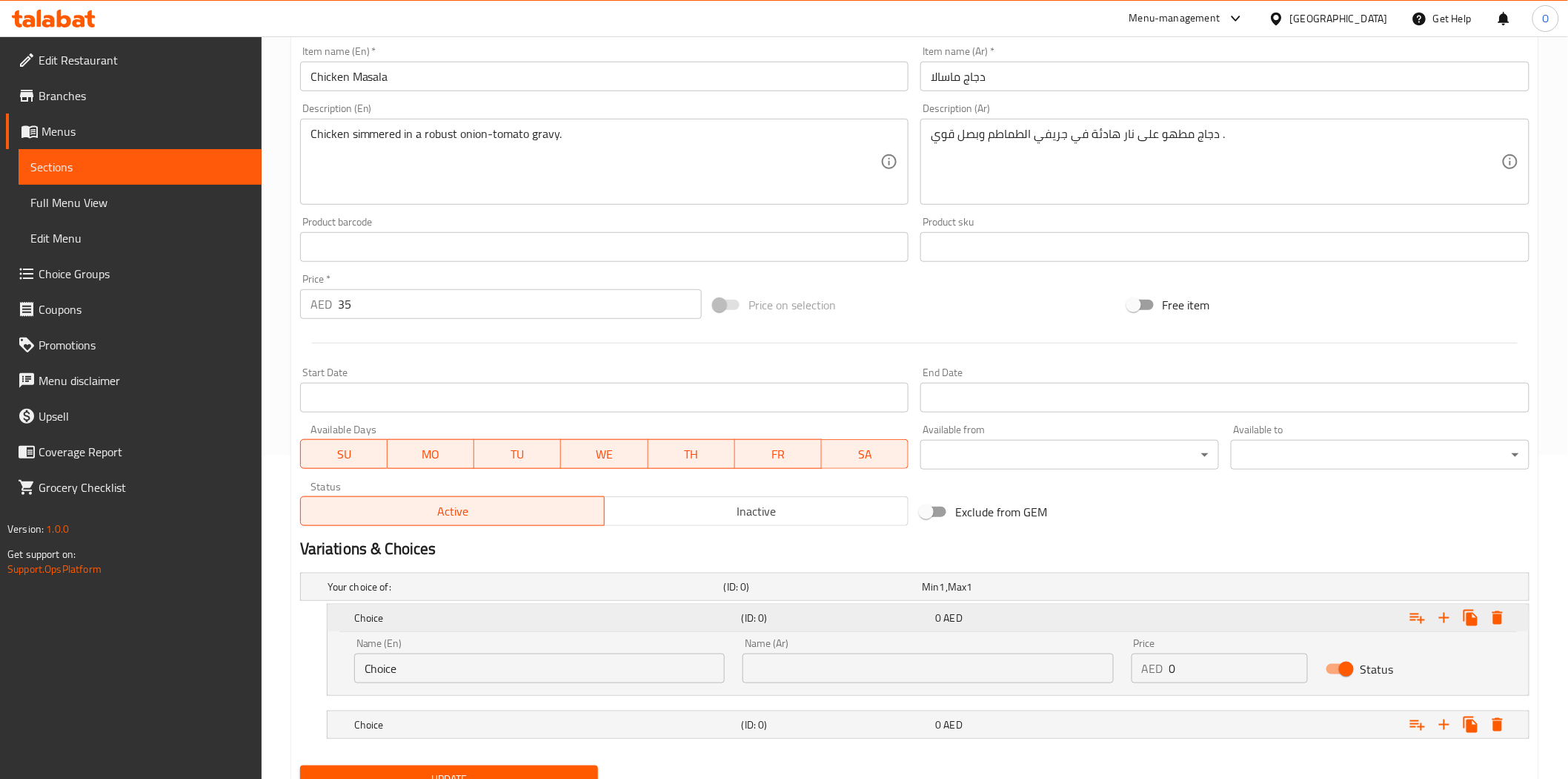
scroll to position [387, 0]
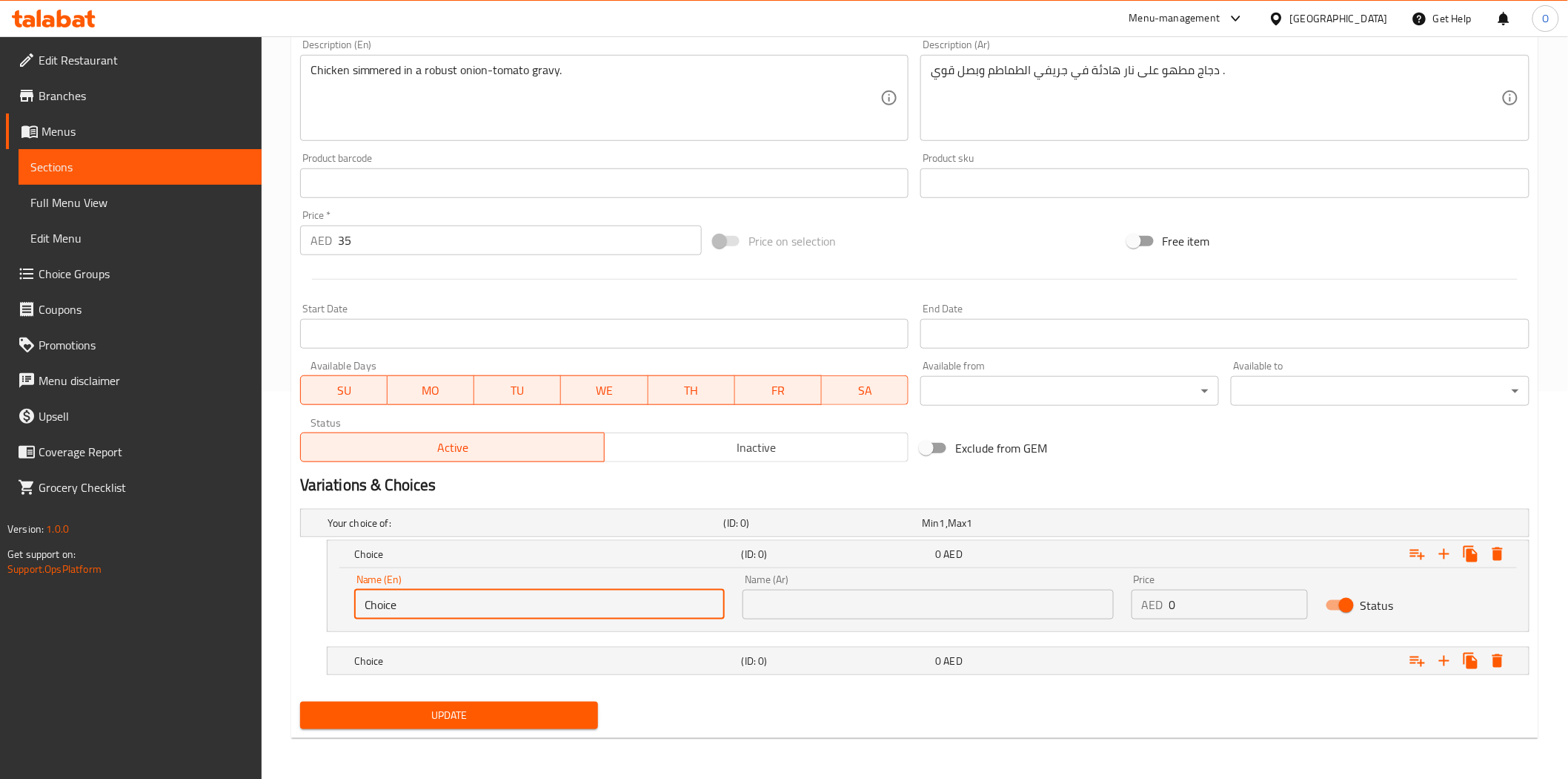
click at [521, 604] on input "Choice" at bounding box center [539, 604] width 371 height 29
click at [537, 655] on h5 "Choice" at bounding box center [544, 661] width 381 height 15
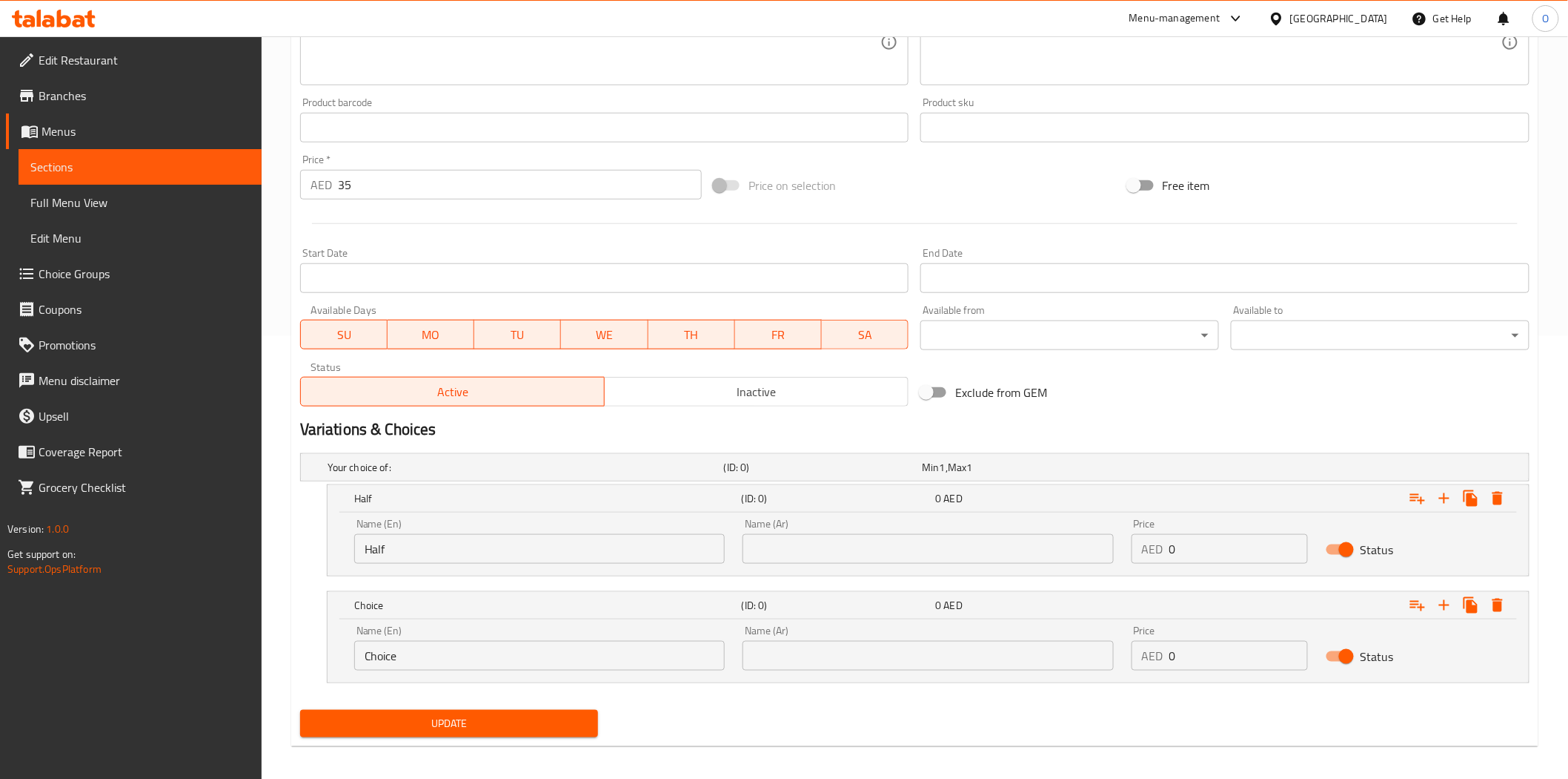
scroll to position [451, 0]
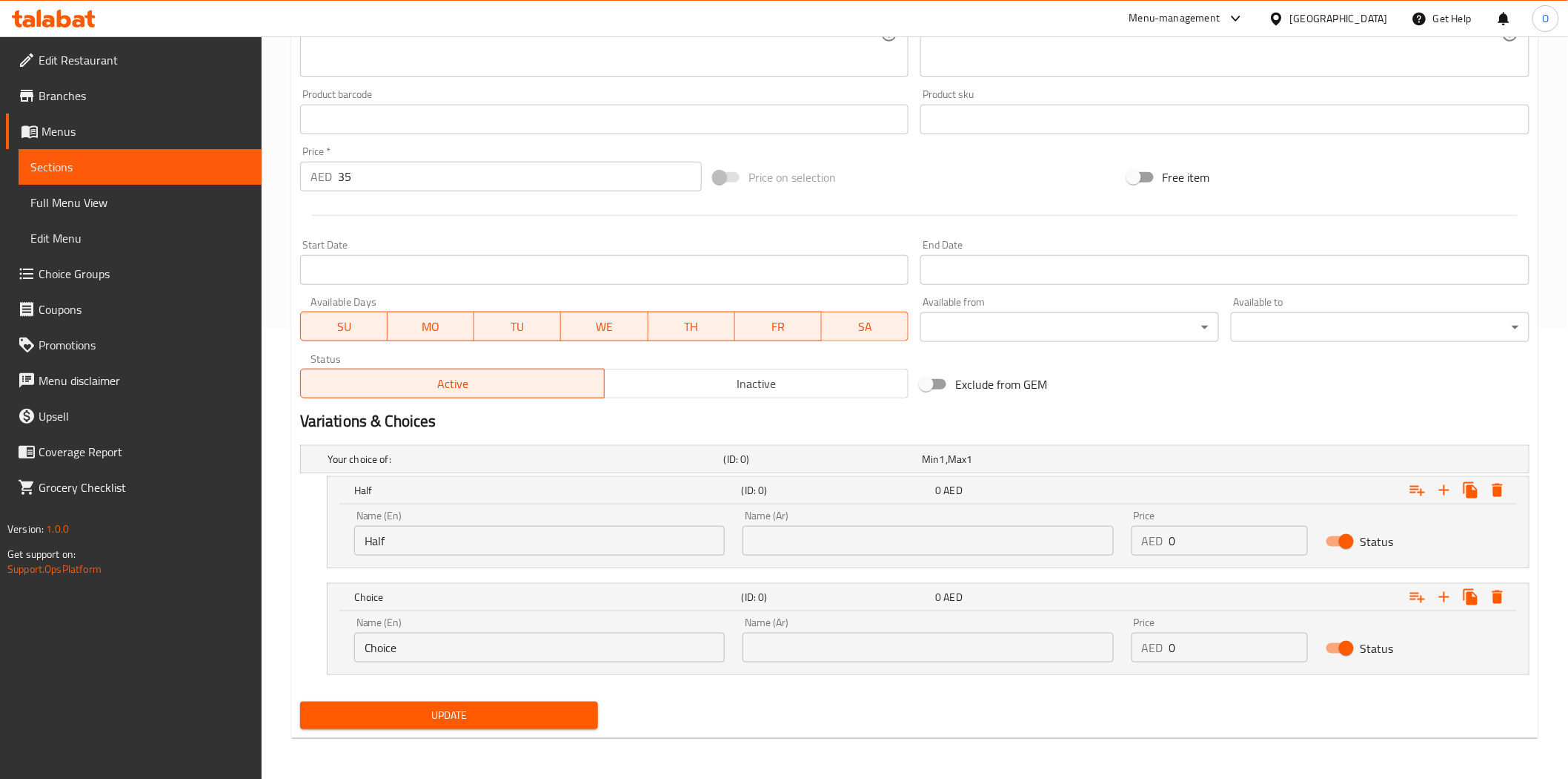
click at [437, 638] on input "Choice" at bounding box center [539, 647] width 371 height 29
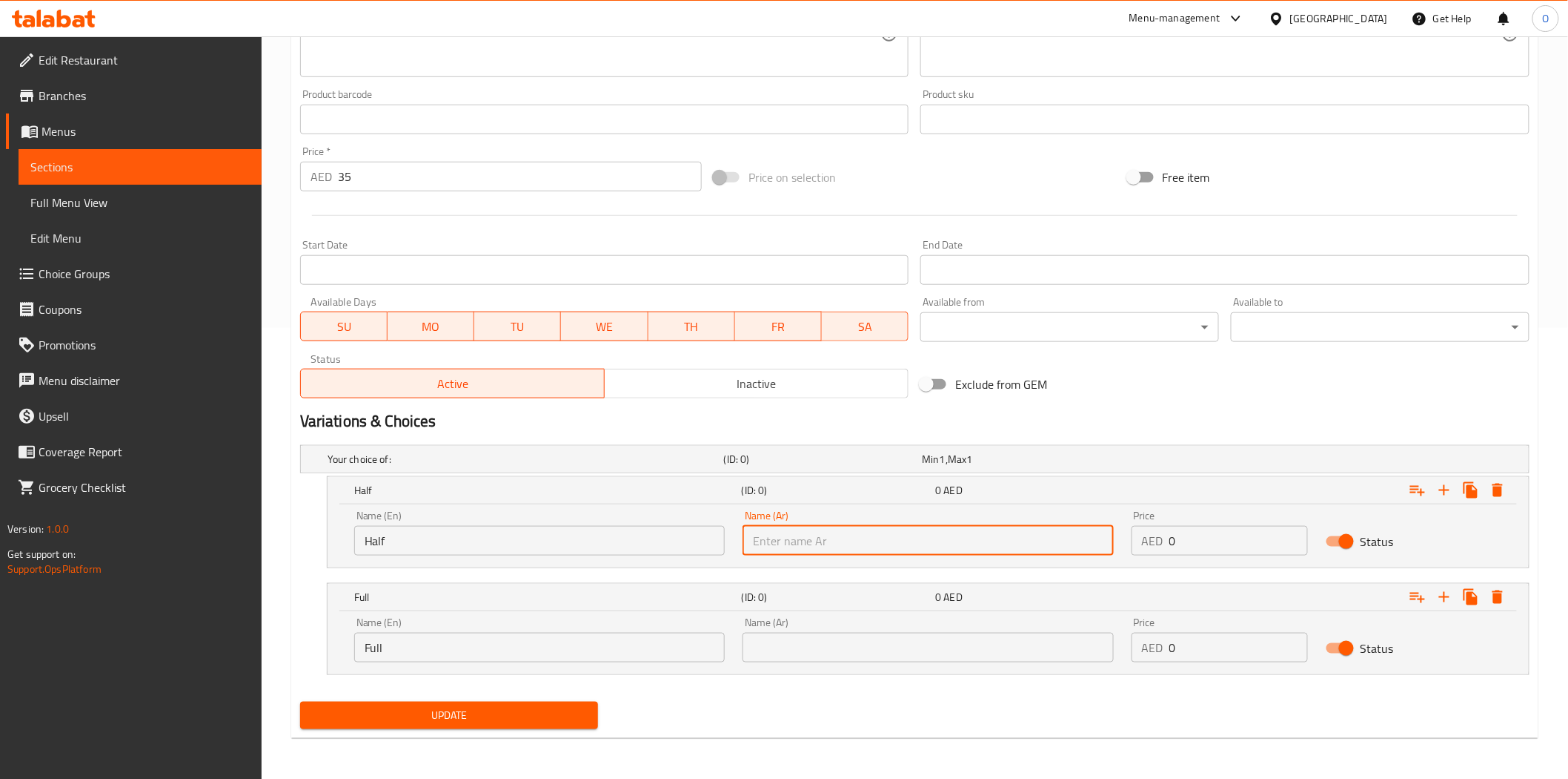
click at [799, 537] on input "text" at bounding box center [928, 540] width 371 height 29
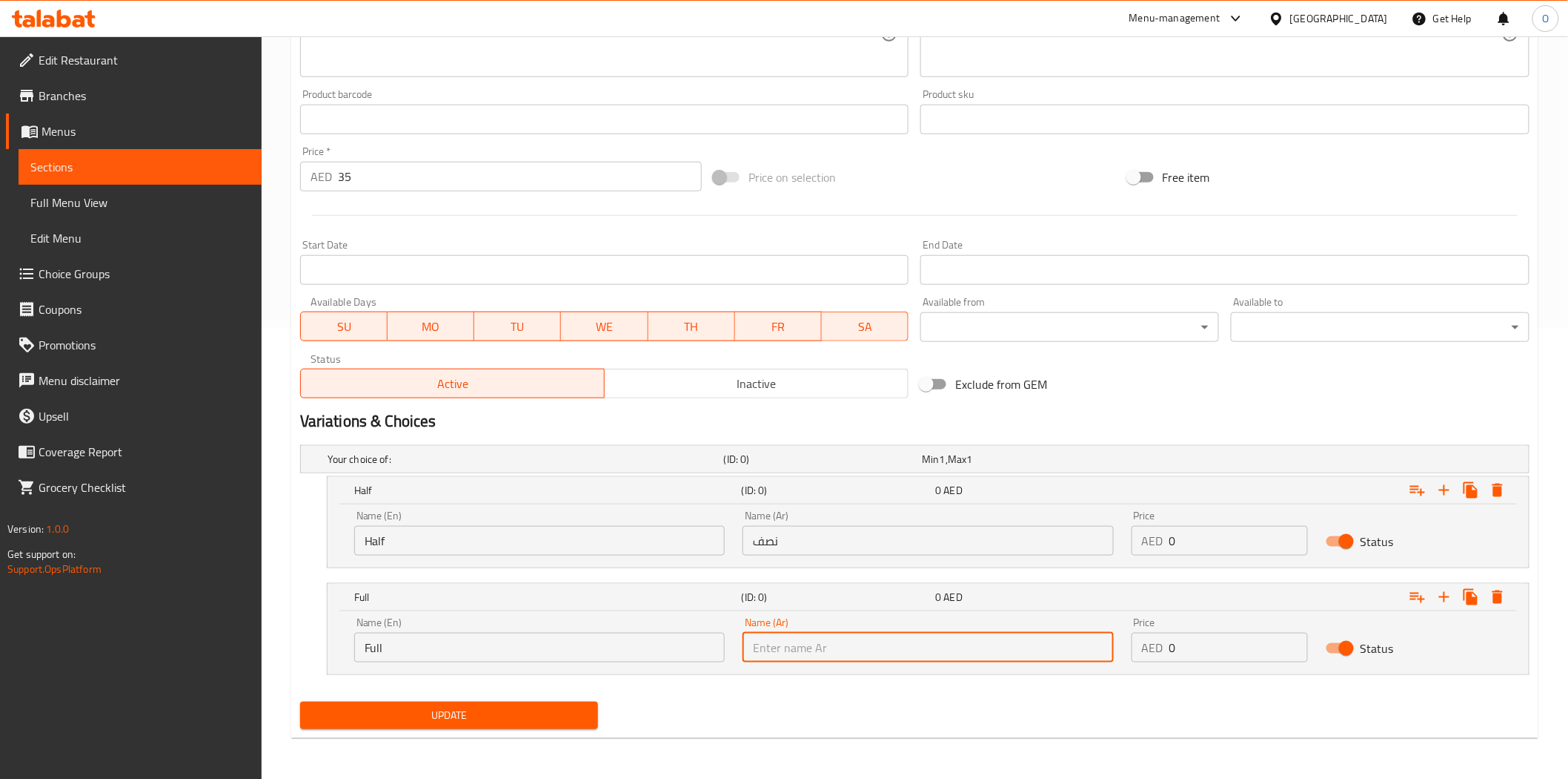
click at [1018, 643] on input "text" at bounding box center [928, 647] width 371 height 29
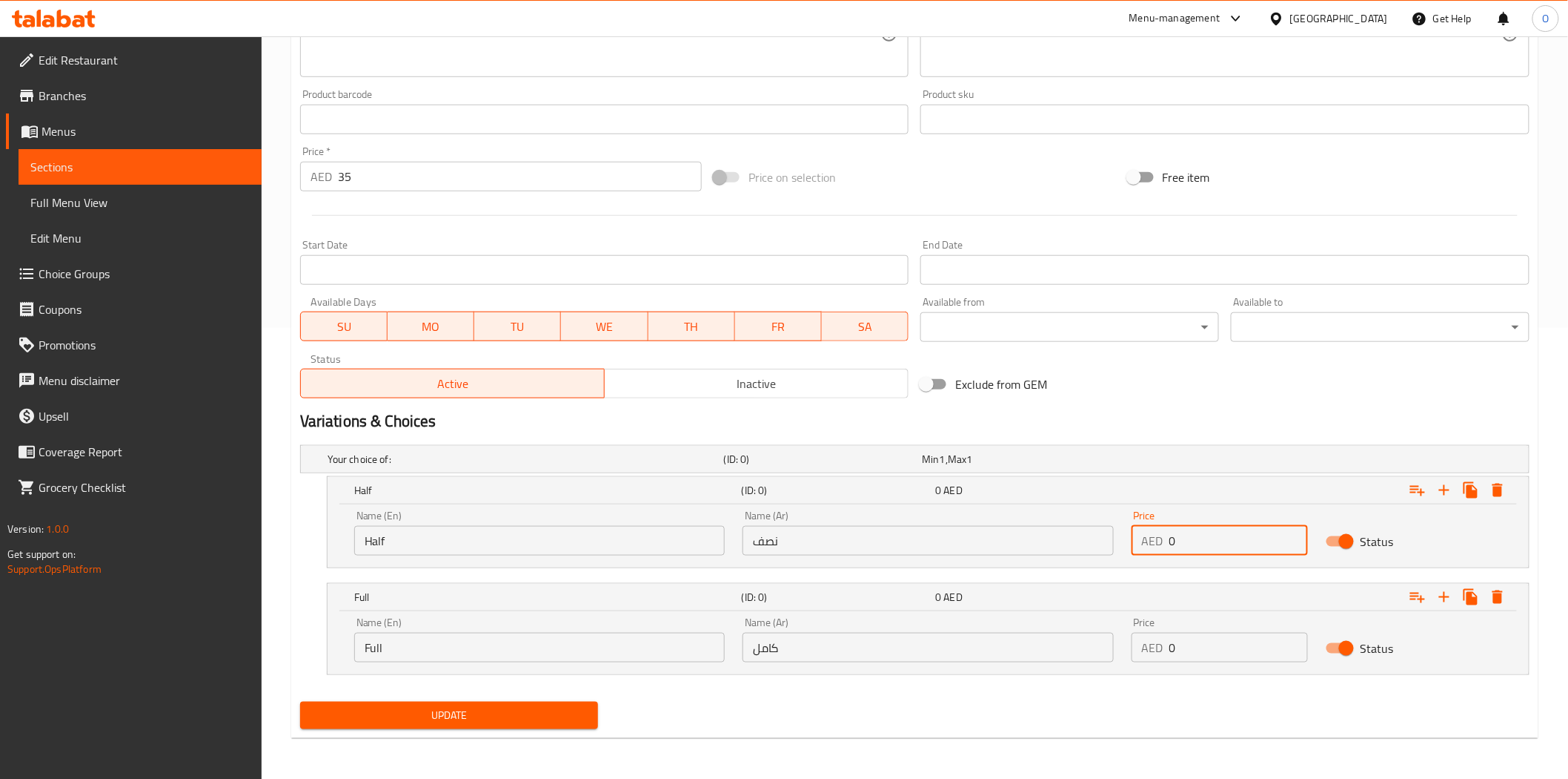
drag, startPoint x: 1186, startPoint y: 536, endPoint x: 1150, endPoint y: 553, distance: 39.8
click at [1147, 555] on div "Price AED 0 Price" at bounding box center [1219, 533] width 194 height 63
drag, startPoint x: 1187, startPoint y: 647, endPoint x: 1150, endPoint y: 649, distance: 37.1
click at [1150, 649] on div "AED 0 Price" at bounding box center [1219, 647] width 177 height 29
click at [1115, 406] on div "Variations & Choices" at bounding box center [915, 421] width 1241 height 34
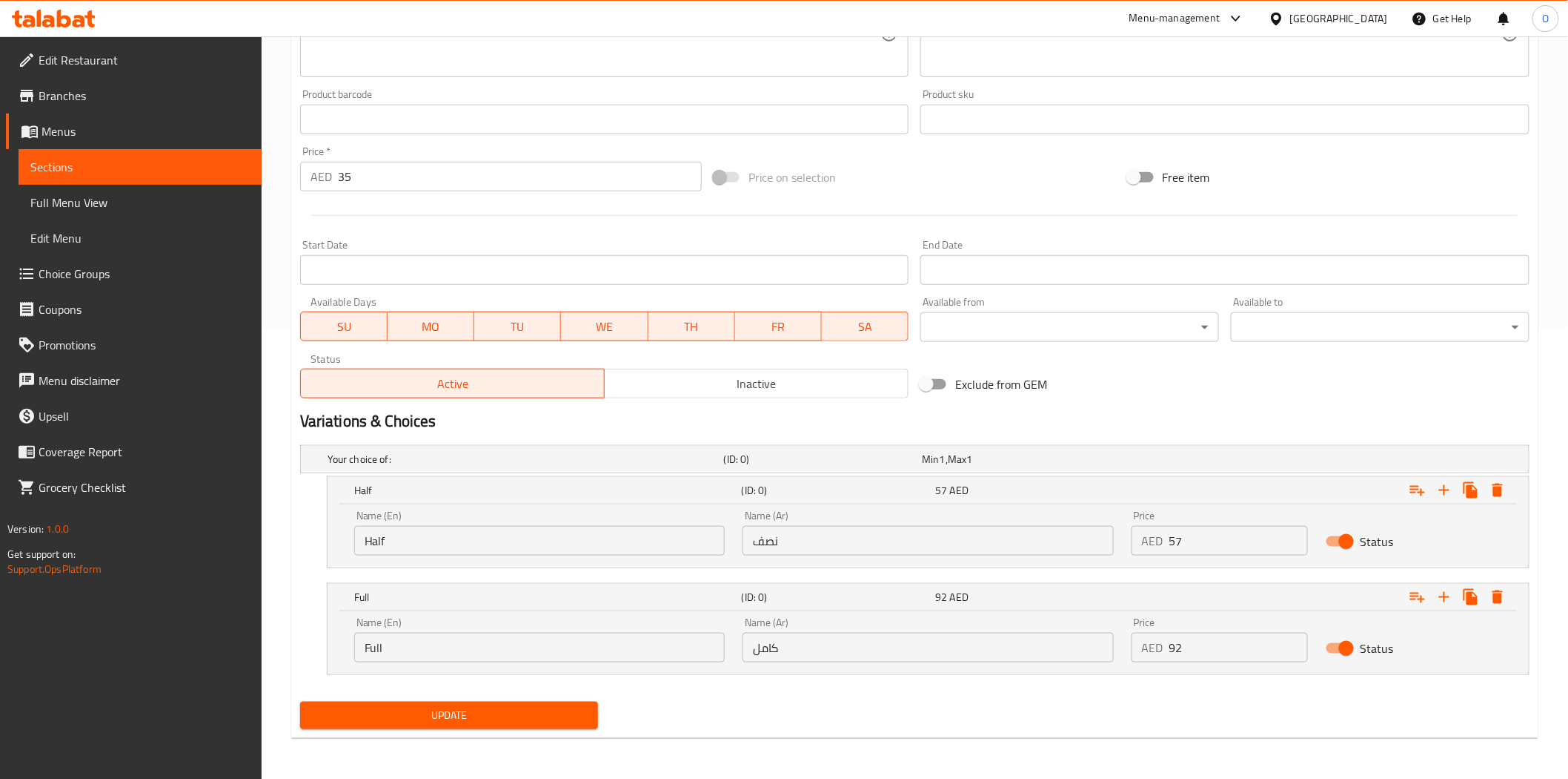
click at [562, 724] on button "Update" at bounding box center [449, 715] width 299 height 27
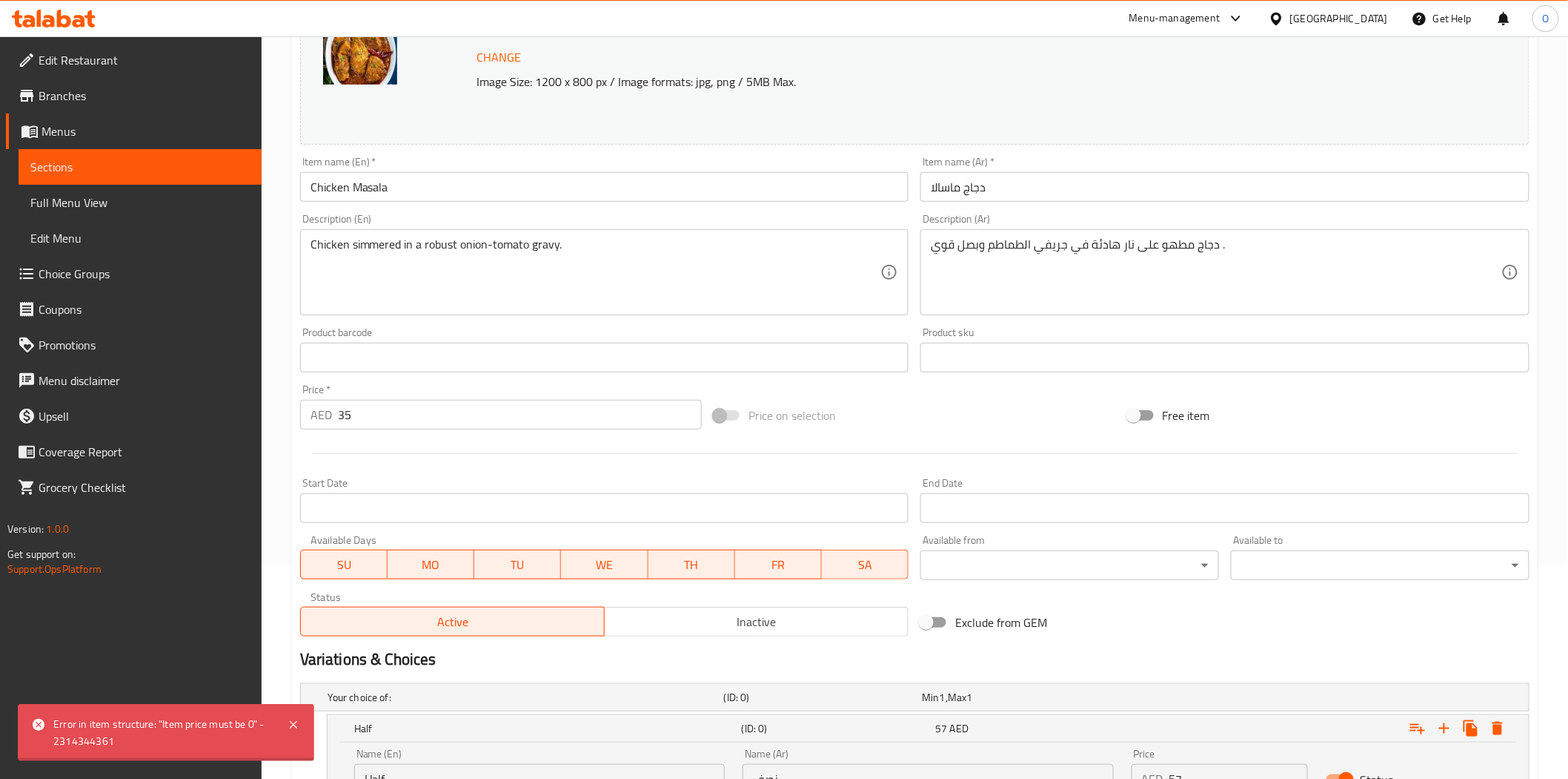
scroll to position [204, 0]
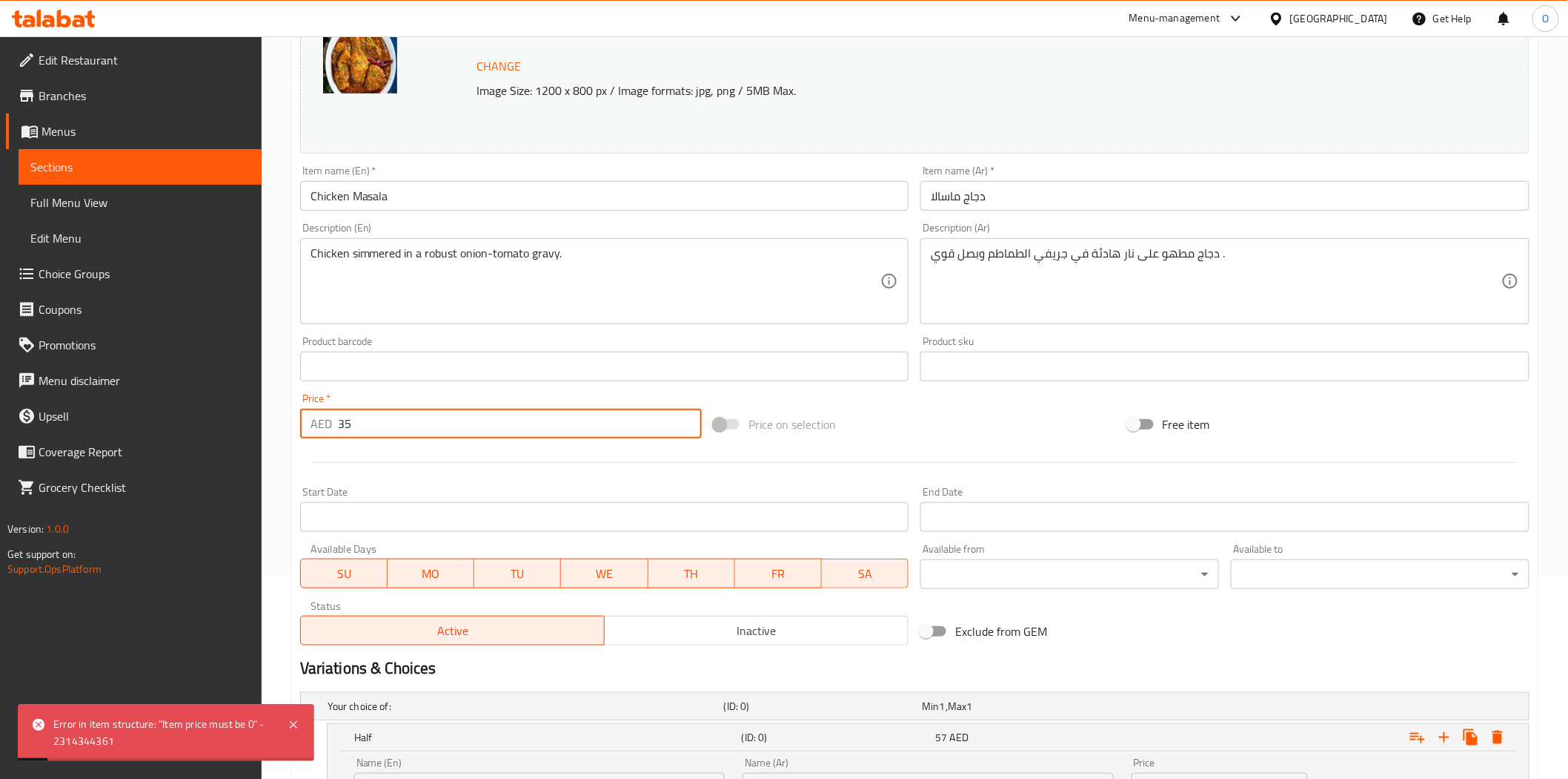
click at [492, 423] on input "35" at bounding box center [520, 423] width 364 height 29
click at [771, 477] on div at bounding box center [915, 462] width 1241 height 37
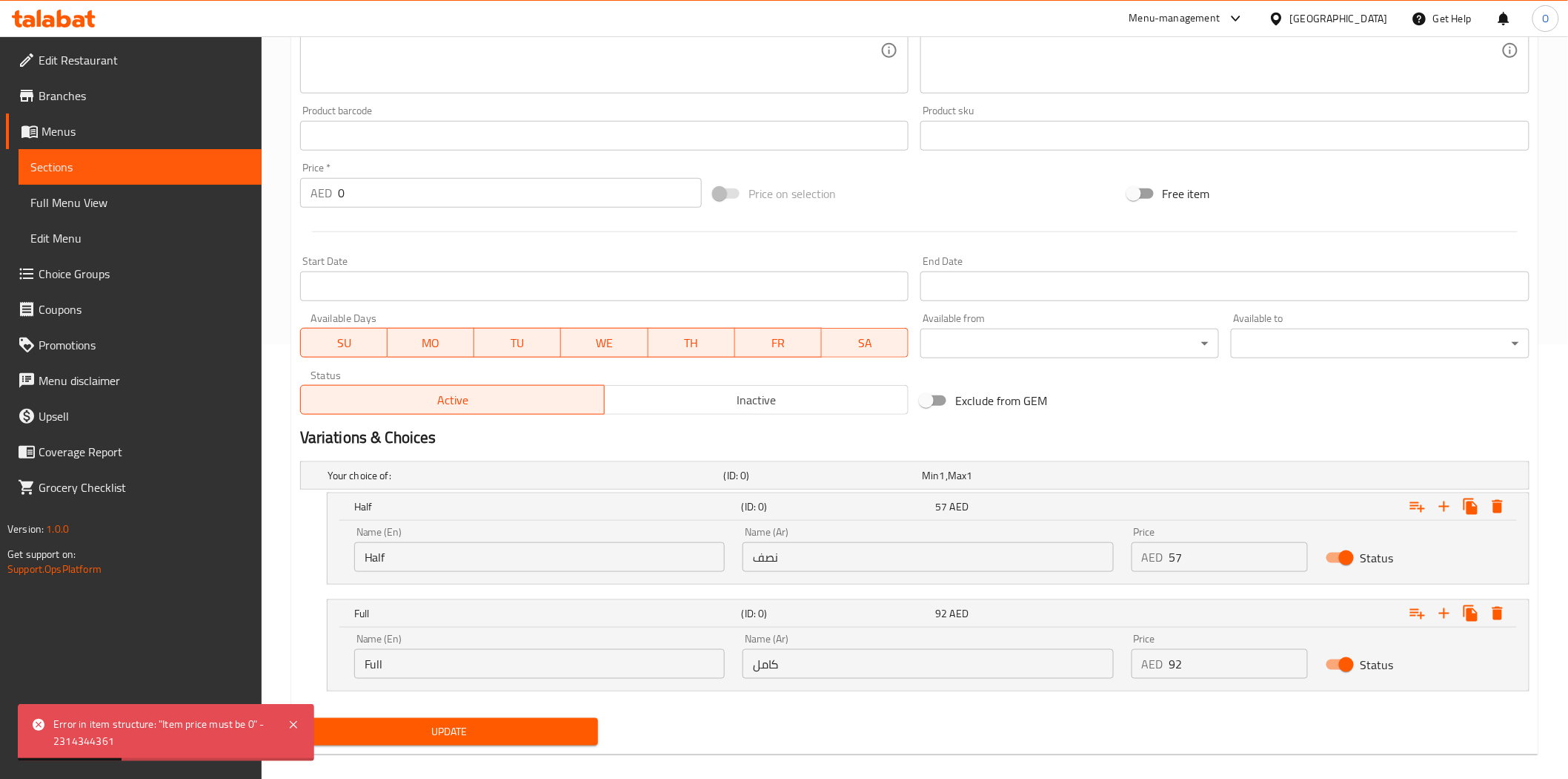
scroll to position [451, 0]
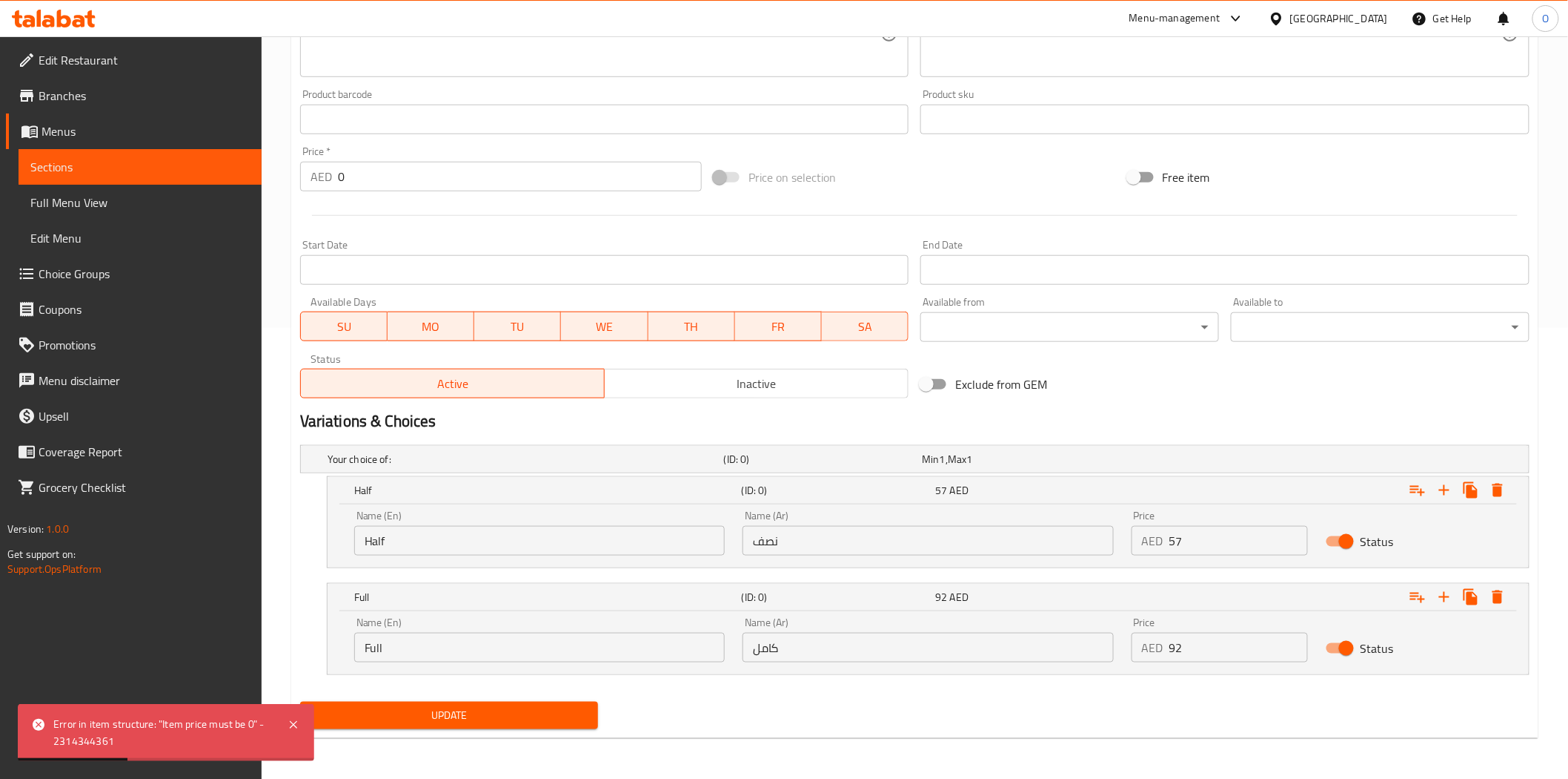
click at [525, 706] on span "Update" at bounding box center [449, 715] width 275 height 18
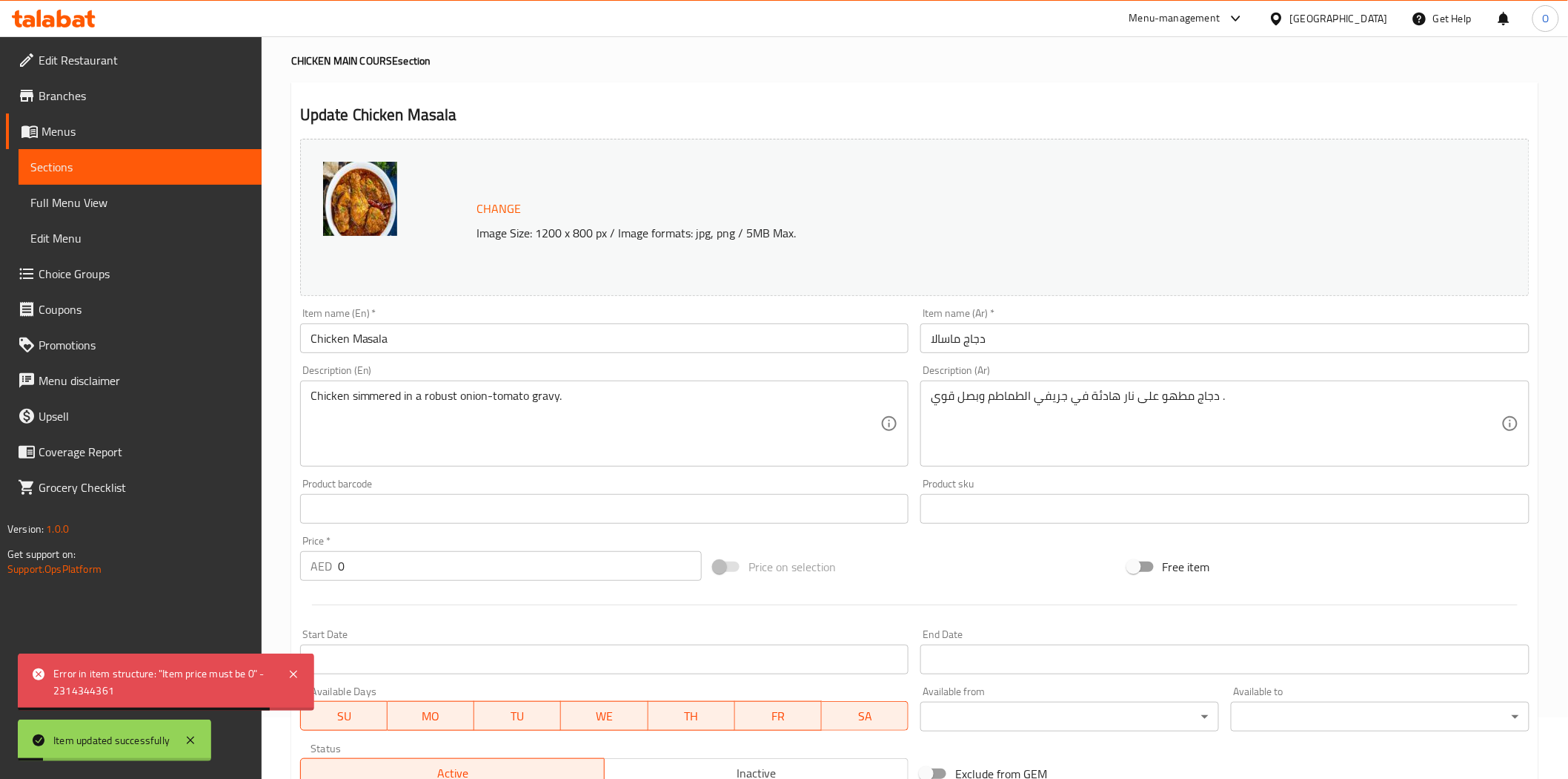
scroll to position [0, 0]
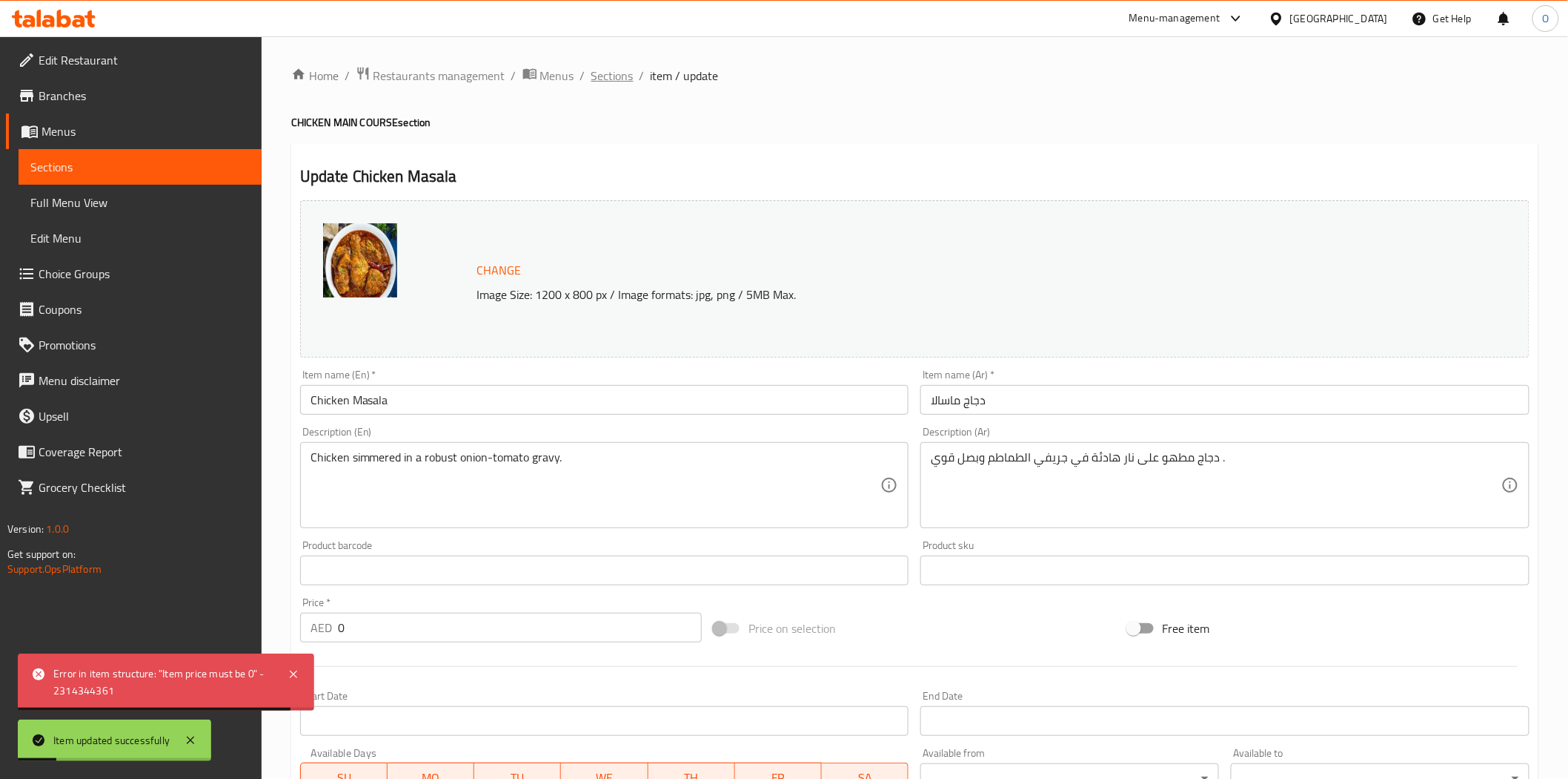
click at [623, 80] on span "Sections" at bounding box center [613, 75] width 42 height 17
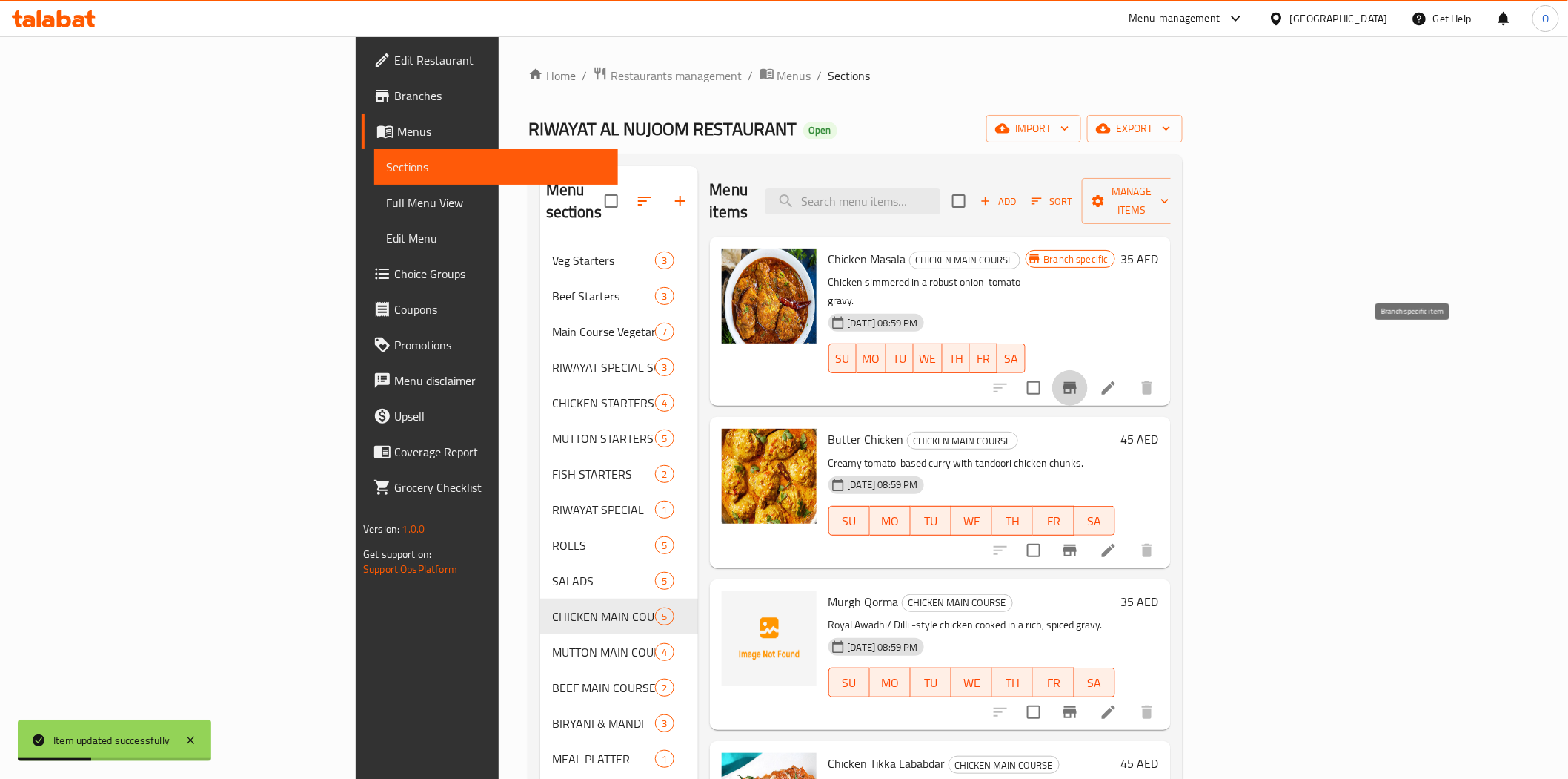
click at [1088, 370] on button "Branch-specific-item" at bounding box center [1070, 387] width 36 height 36
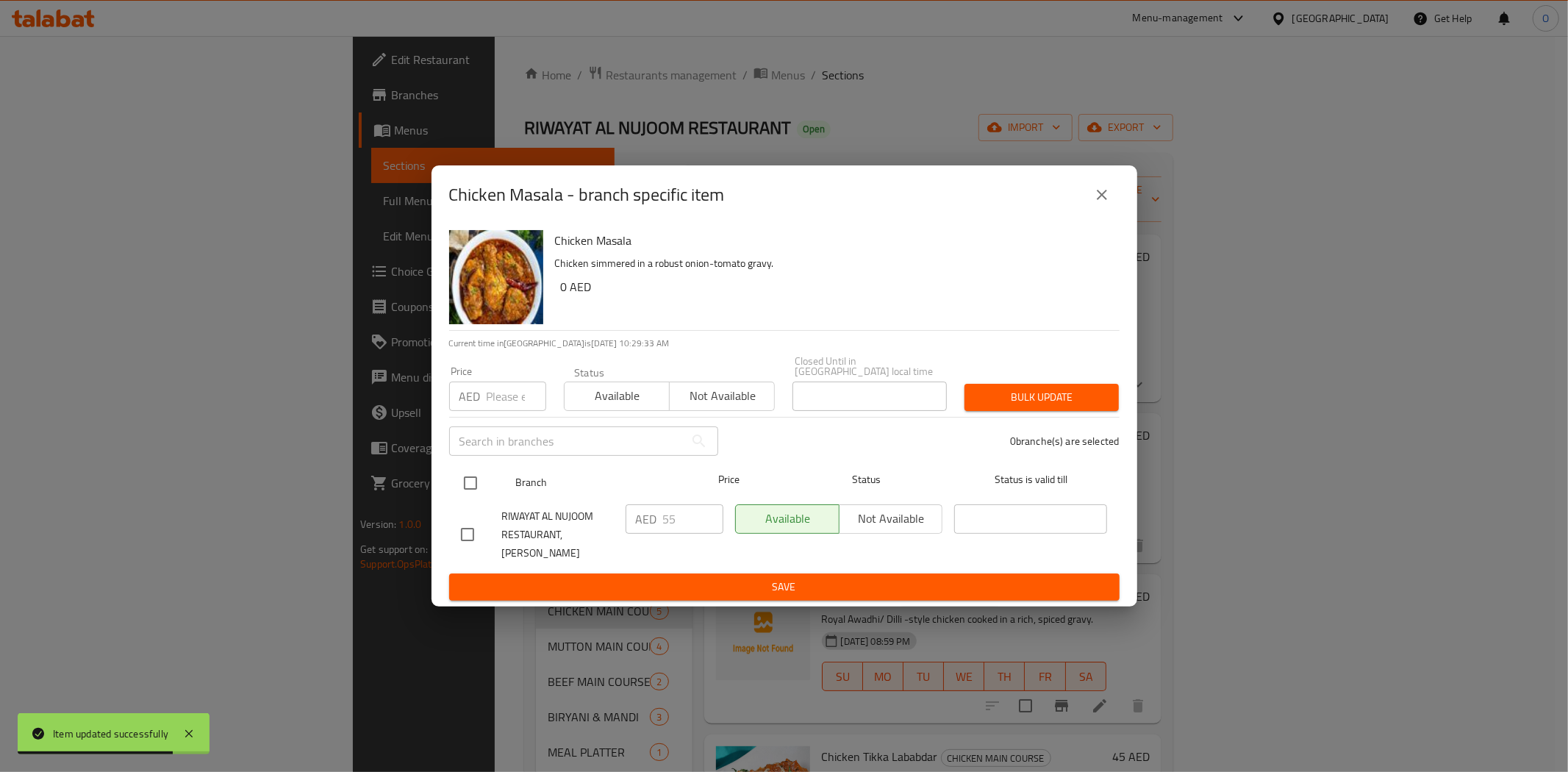
click at [478, 497] on input "checkbox" at bounding box center [471, 483] width 31 height 31
click at [497, 411] on input "number" at bounding box center [516, 396] width 60 height 29
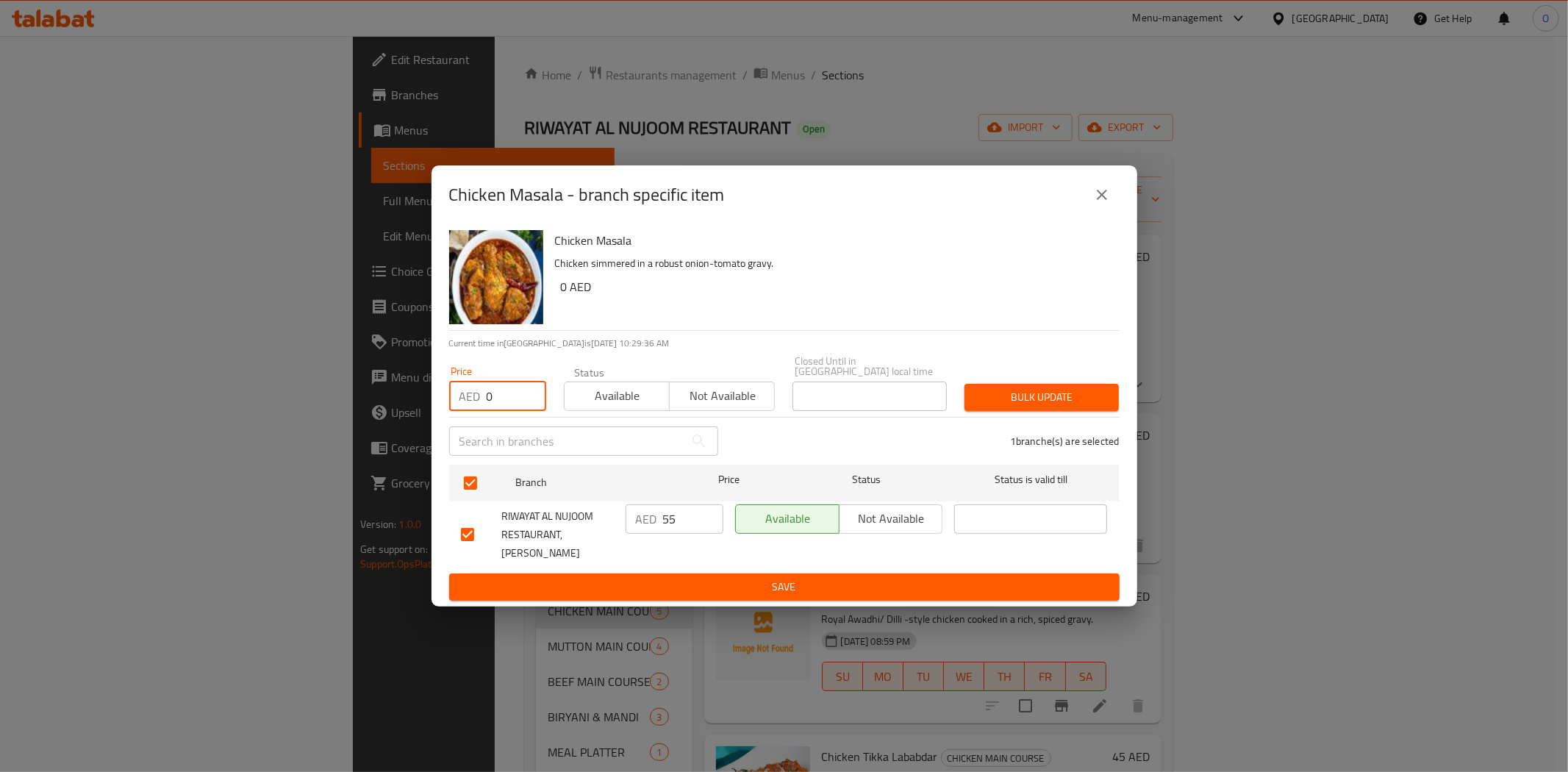
click at [1030, 406] on span "Bulk update" at bounding box center [1042, 397] width 131 height 18
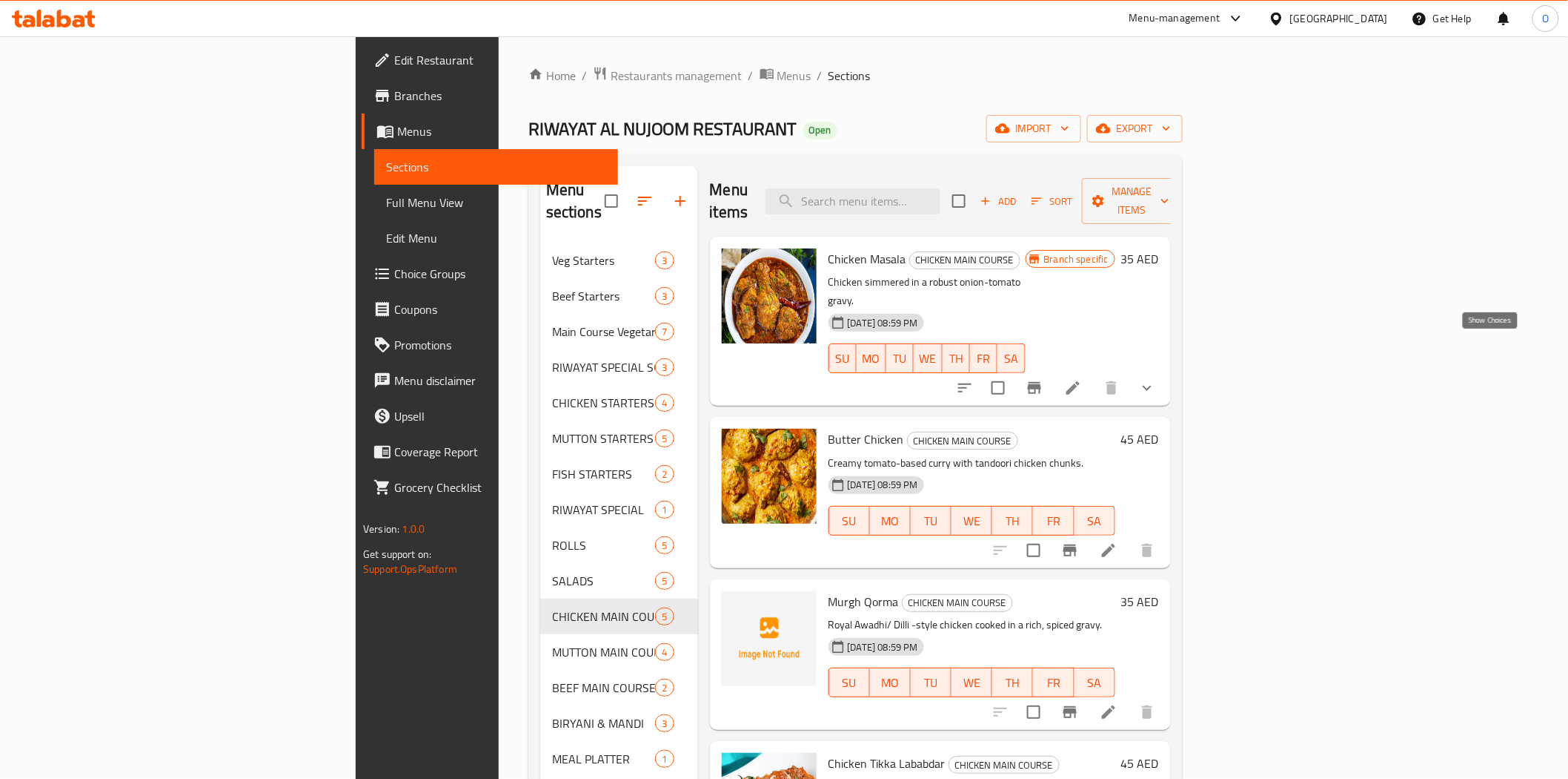
click at [1156, 379] on icon "show more" at bounding box center [1146, 387] width 17 height 17
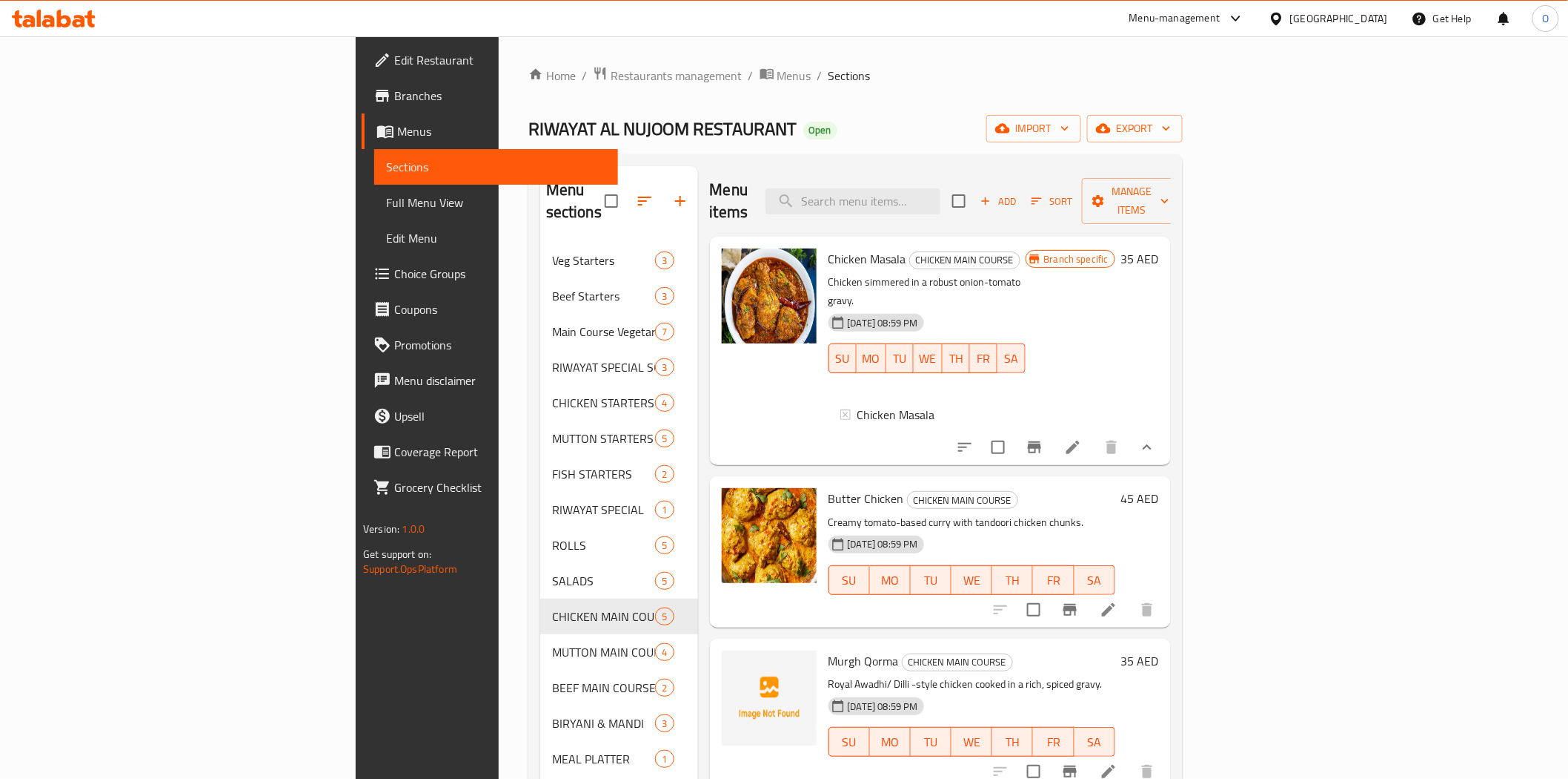
click at [1082, 438] on icon at bounding box center [1072, 447] width 17 height 17
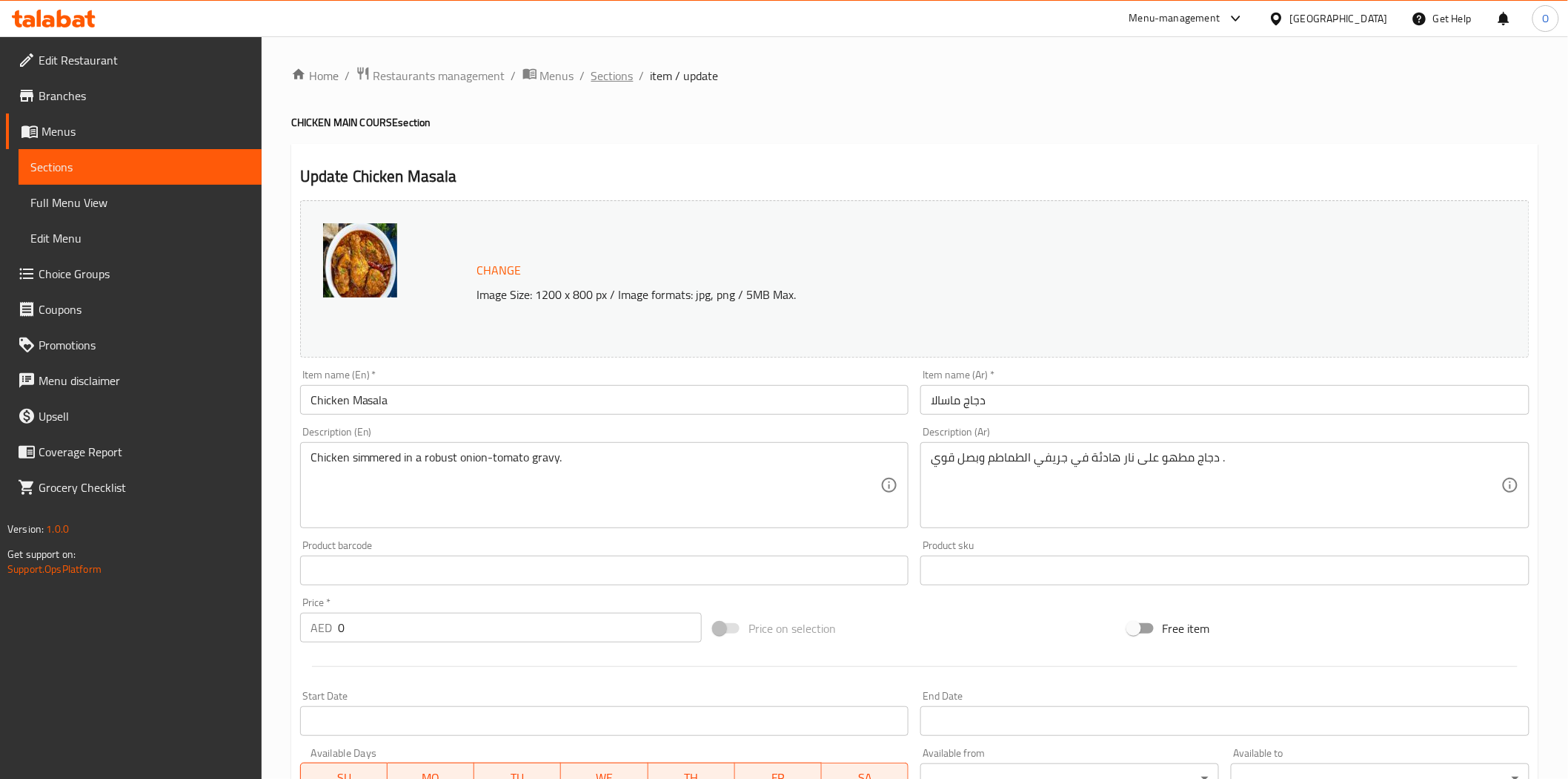
click at [609, 80] on span "Sections" at bounding box center [613, 75] width 42 height 17
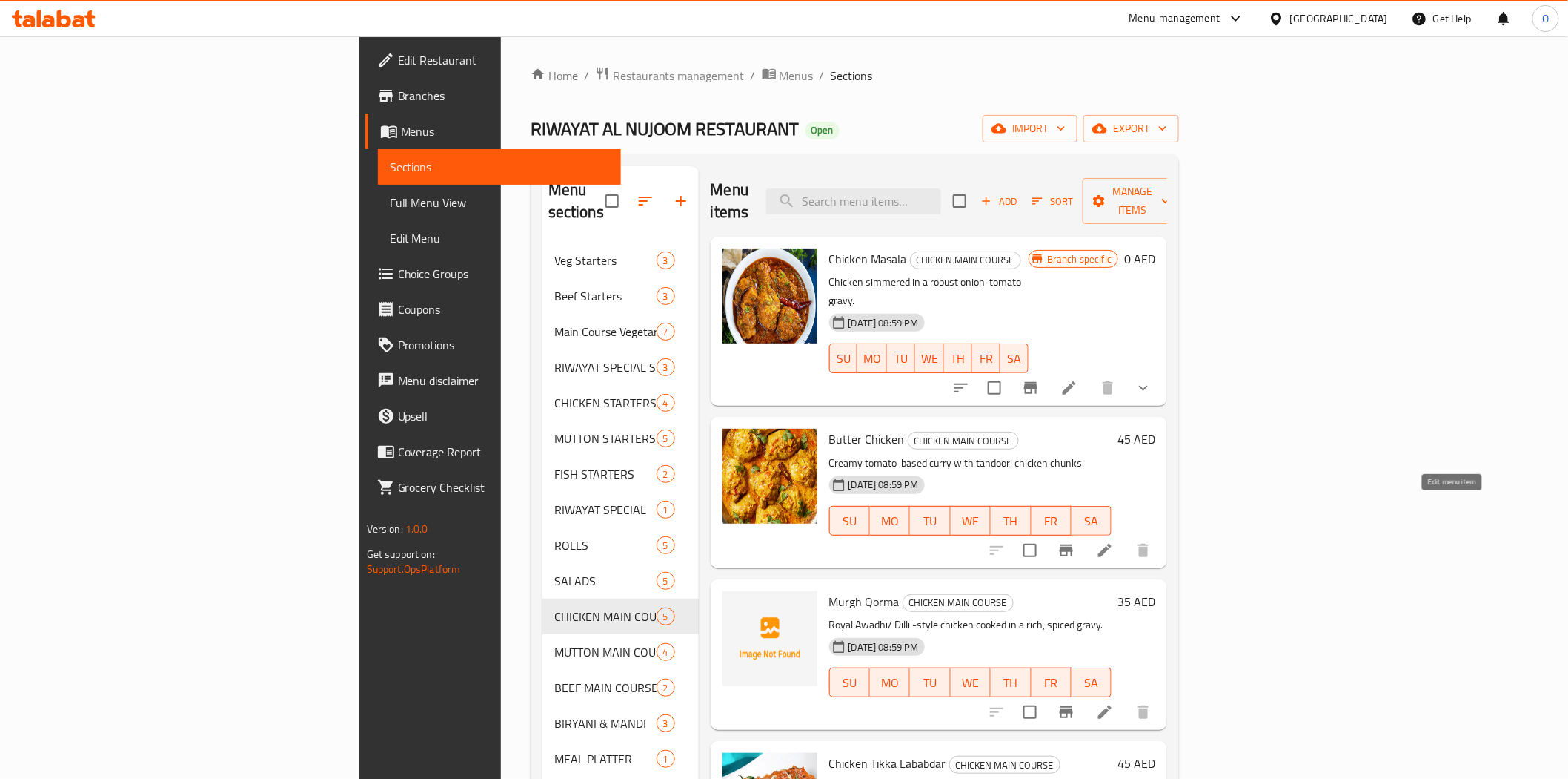
click at [1114, 541] on icon at bounding box center [1104, 549] width 17 height 17
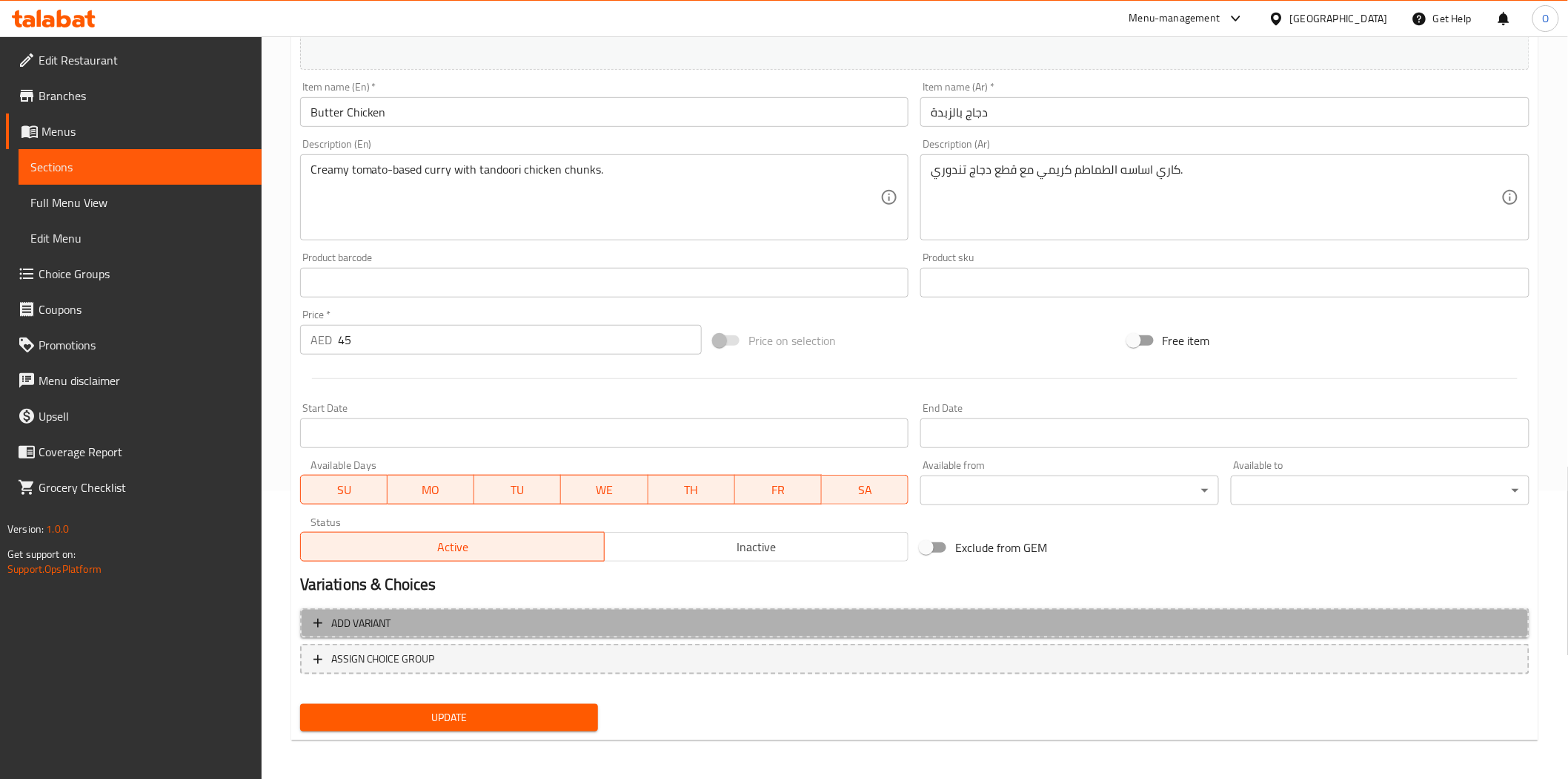
click at [980, 617] on span "Add variant" at bounding box center [915, 623] width 1203 height 18
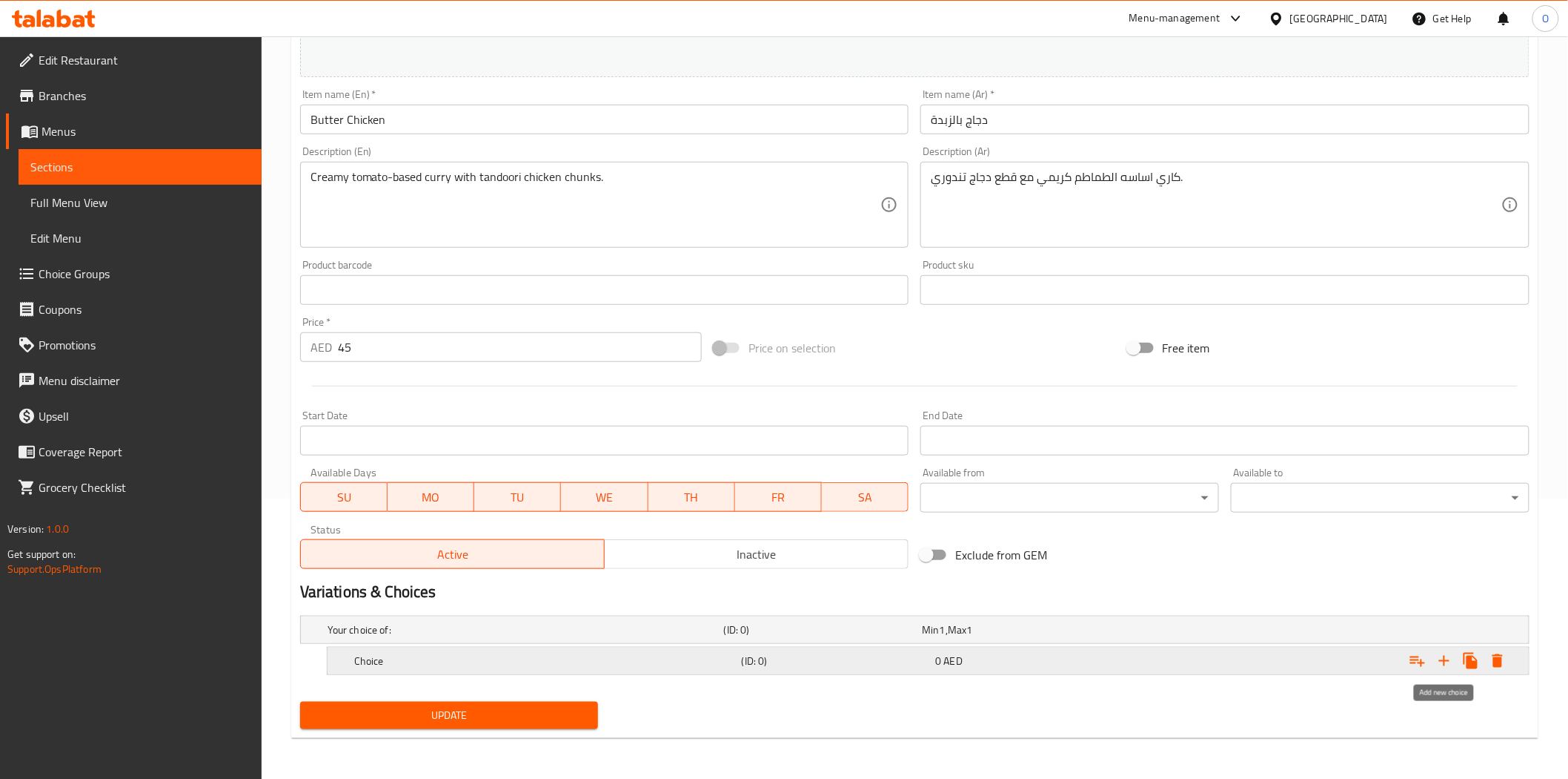
click at [1447, 666] on icon "Expand" at bounding box center [1444, 660] width 17 height 17
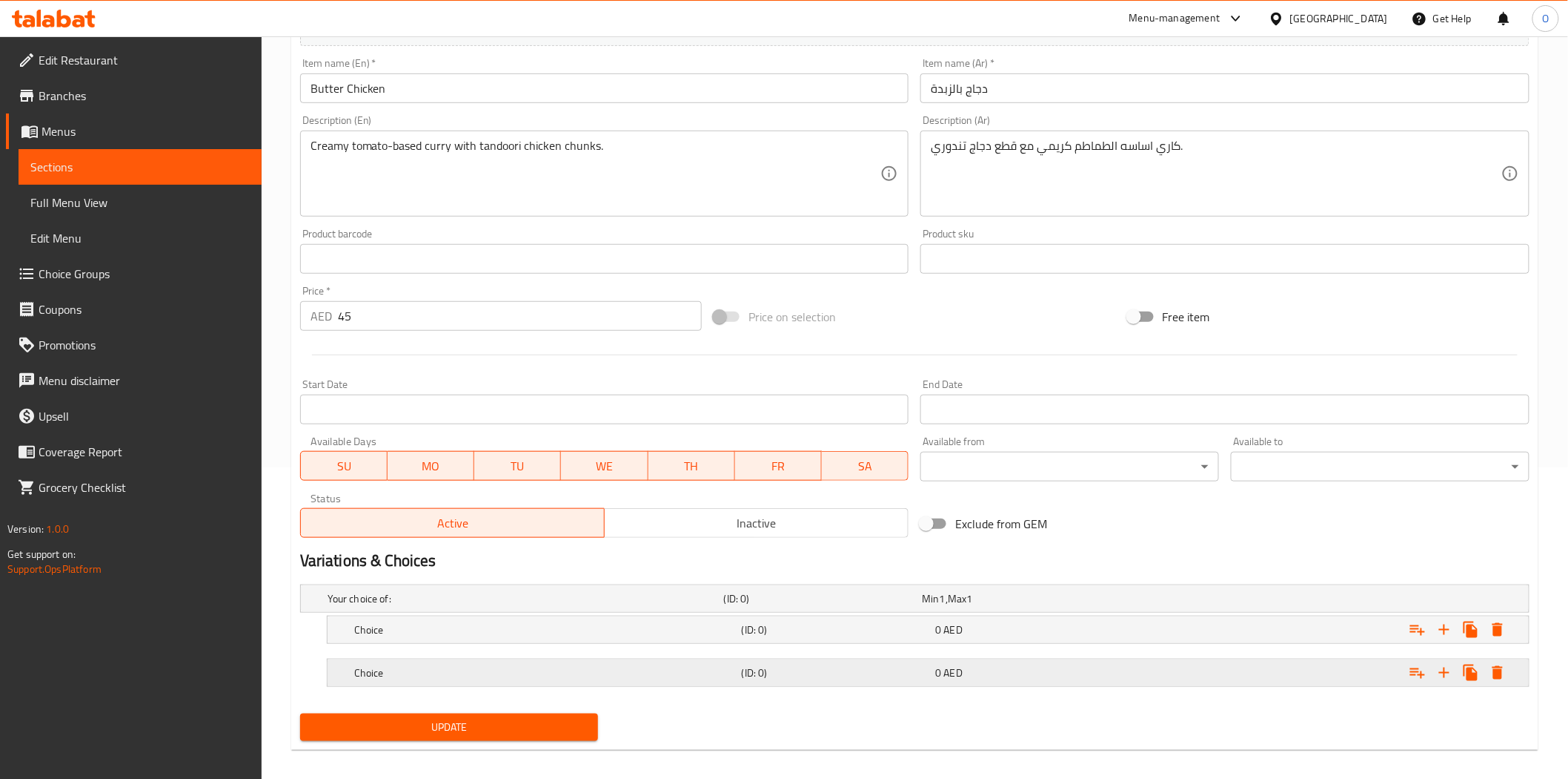
scroll to position [323, 0]
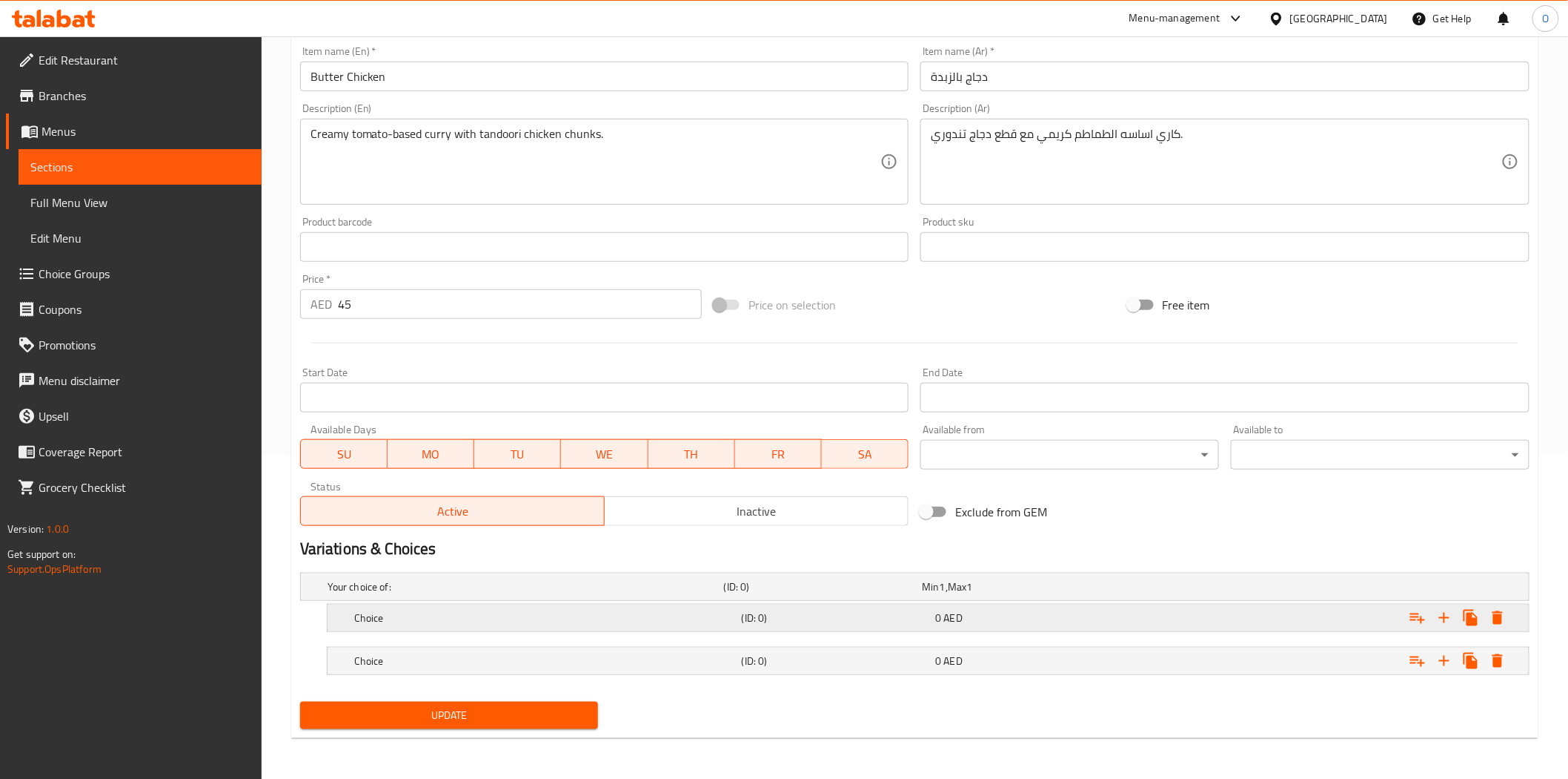
click at [697, 624] on div "Choice" at bounding box center [545, 618] width 388 height 21
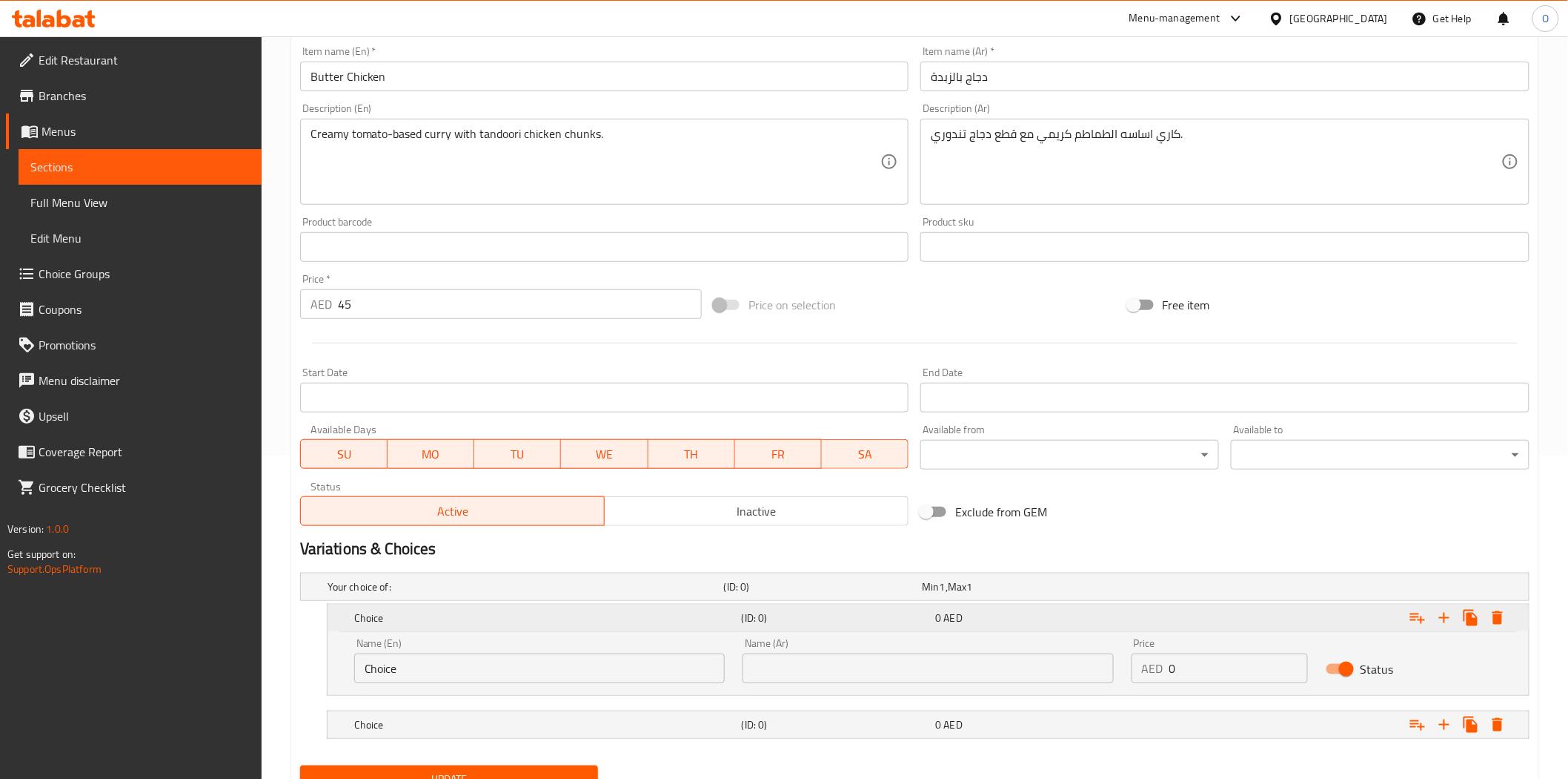
scroll to position [387, 0]
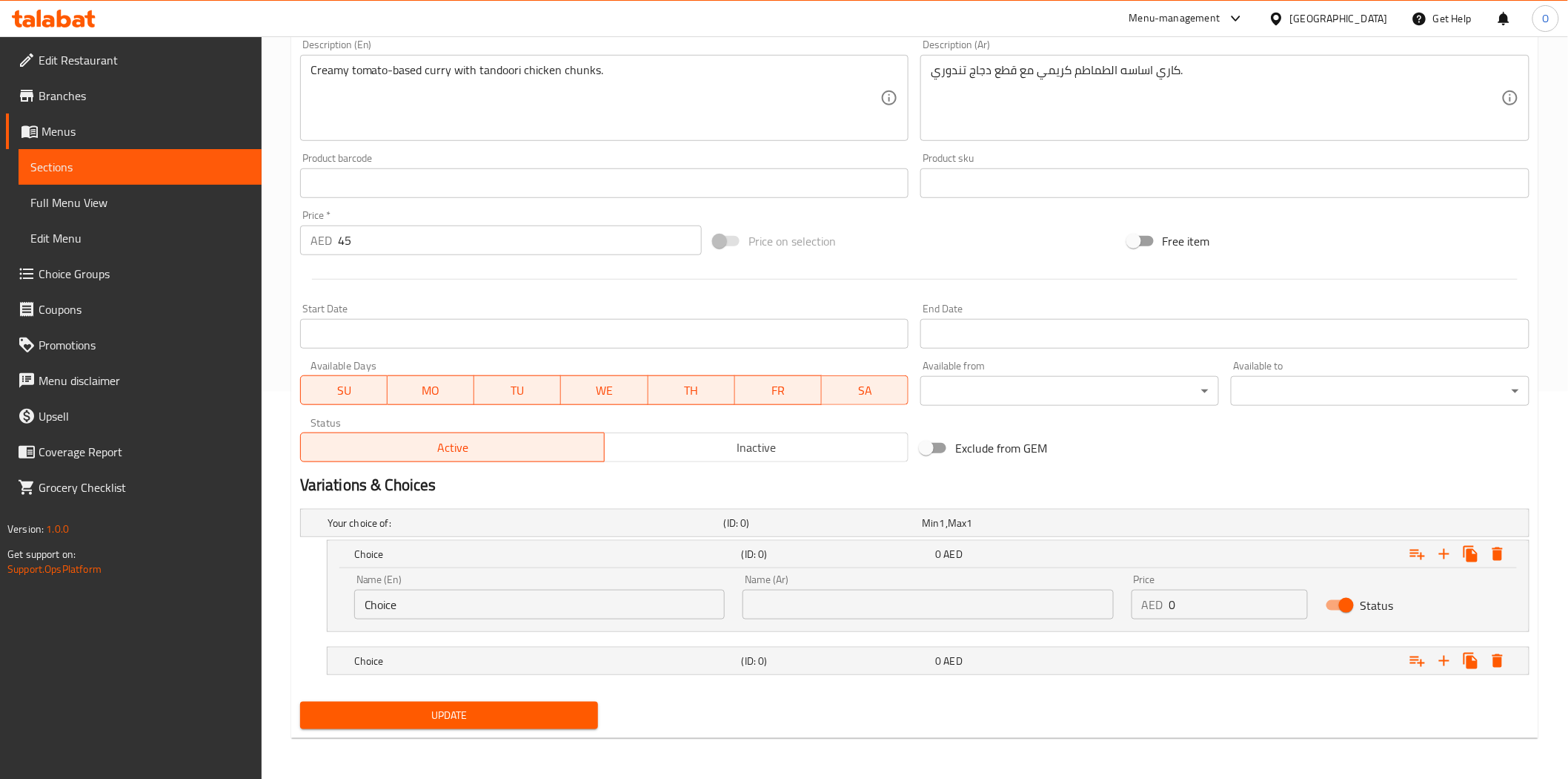
click at [582, 610] on input "Choice" at bounding box center [539, 604] width 371 height 29
click at [504, 648] on div "Choice (ID: 0) 0 AED" at bounding box center [932, 661] width 1163 height 33
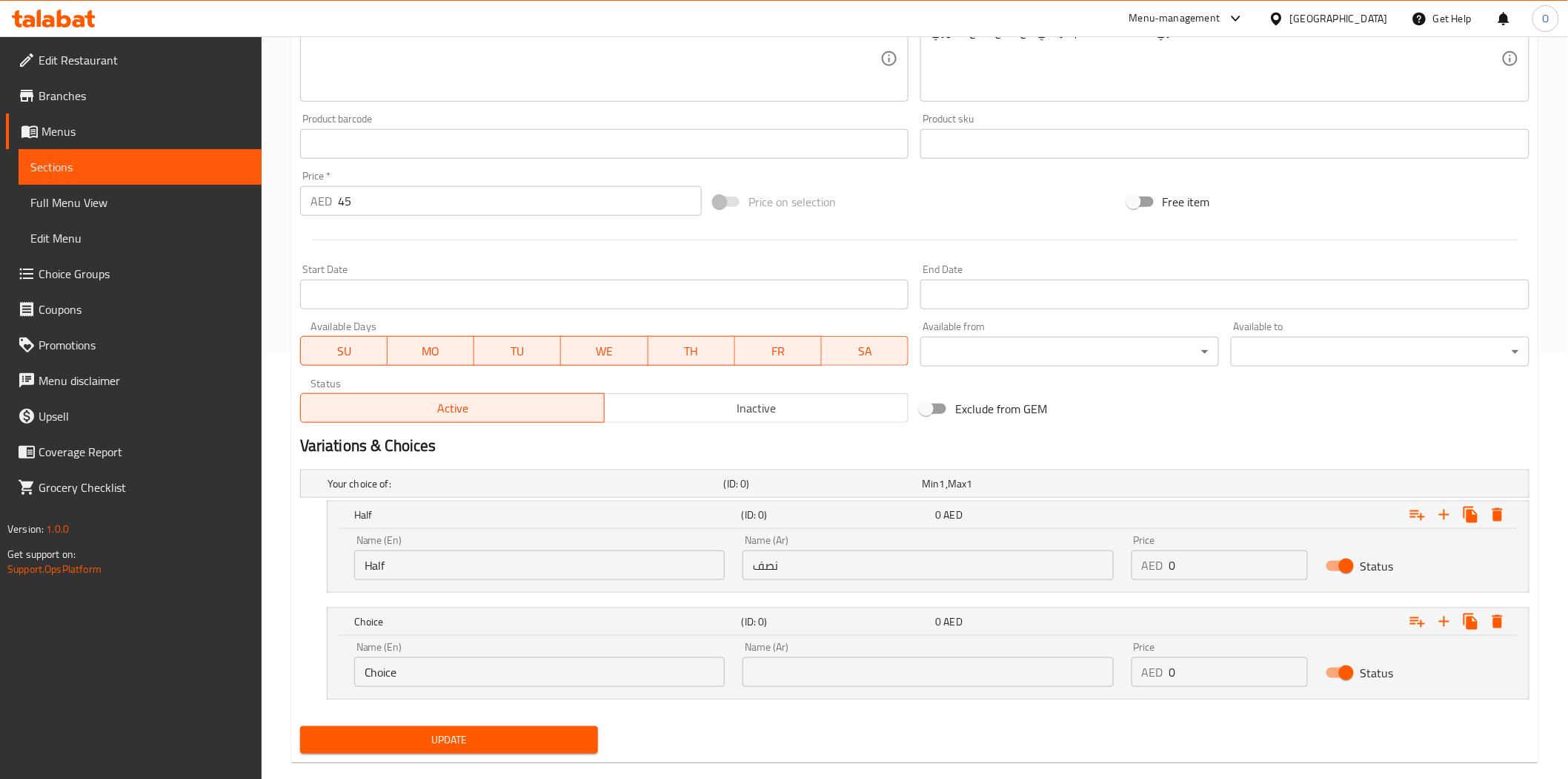
scroll to position [448, 0]
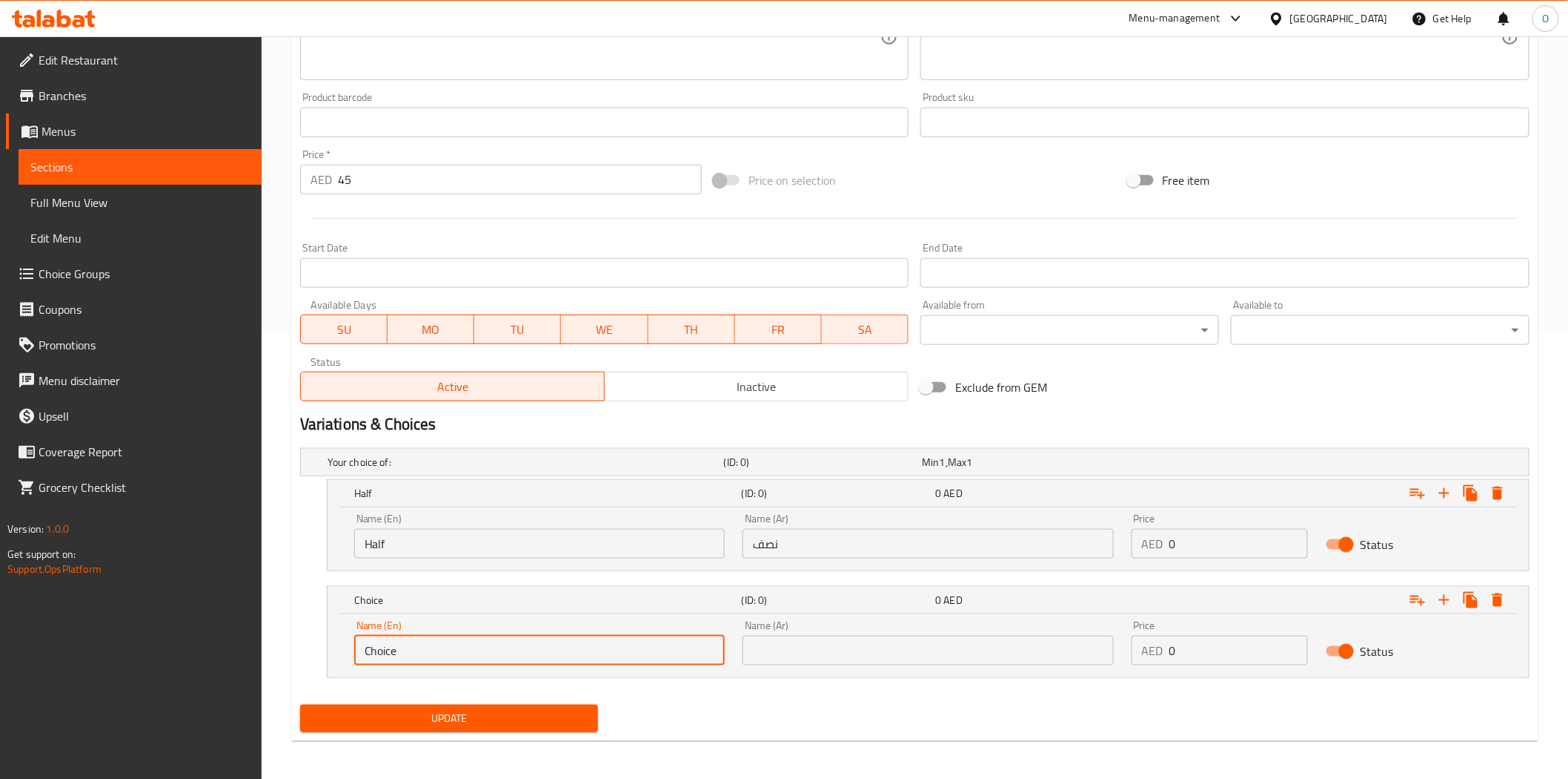
click at [423, 651] on input "Choice" at bounding box center [539, 650] width 371 height 29
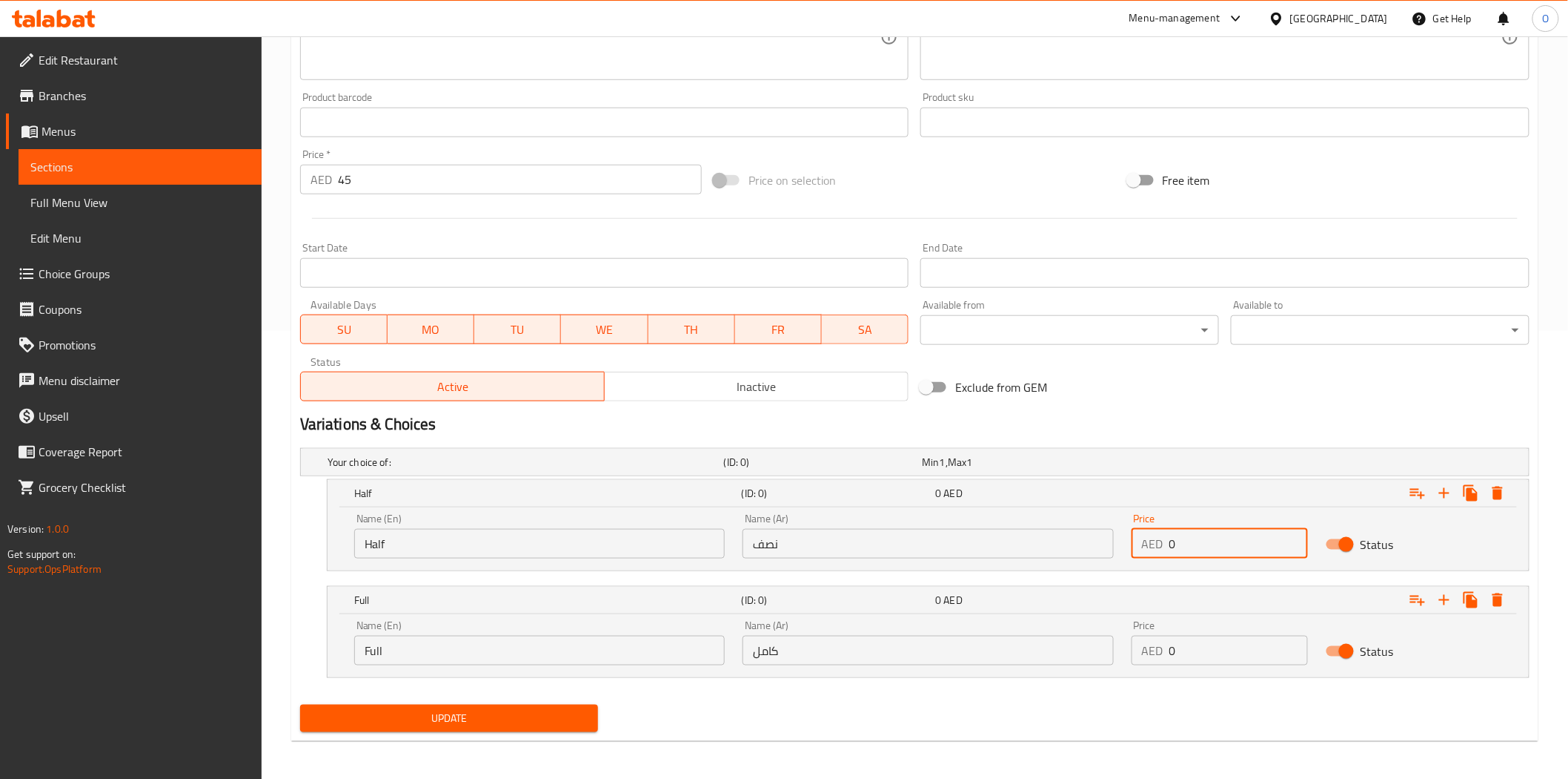
drag, startPoint x: 1162, startPoint y: 551, endPoint x: 1189, endPoint y: 545, distance: 27.7
click at [1170, 549] on input "0" at bounding box center [1240, 544] width 139 height 29
drag, startPoint x: 1164, startPoint y: 655, endPoint x: 1153, endPoint y: 661, distance: 12.5
click at [1142, 661] on div "AED 0 Price" at bounding box center [1219, 650] width 177 height 29
click at [1186, 410] on div "Variations & Choices" at bounding box center [915, 424] width 1241 height 34
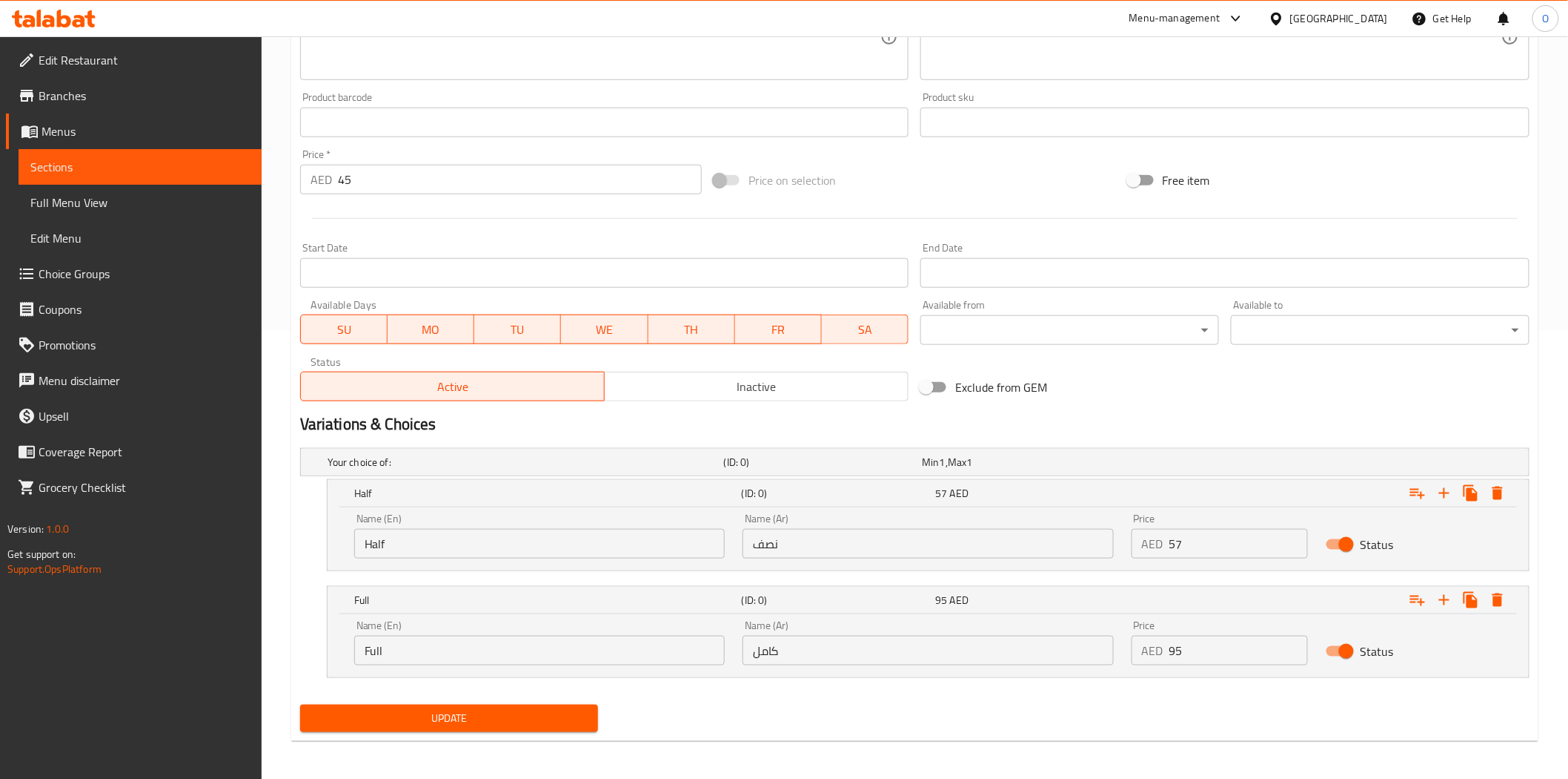
click at [581, 717] on span "Update" at bounding box center [449, 719] width 275 height 18
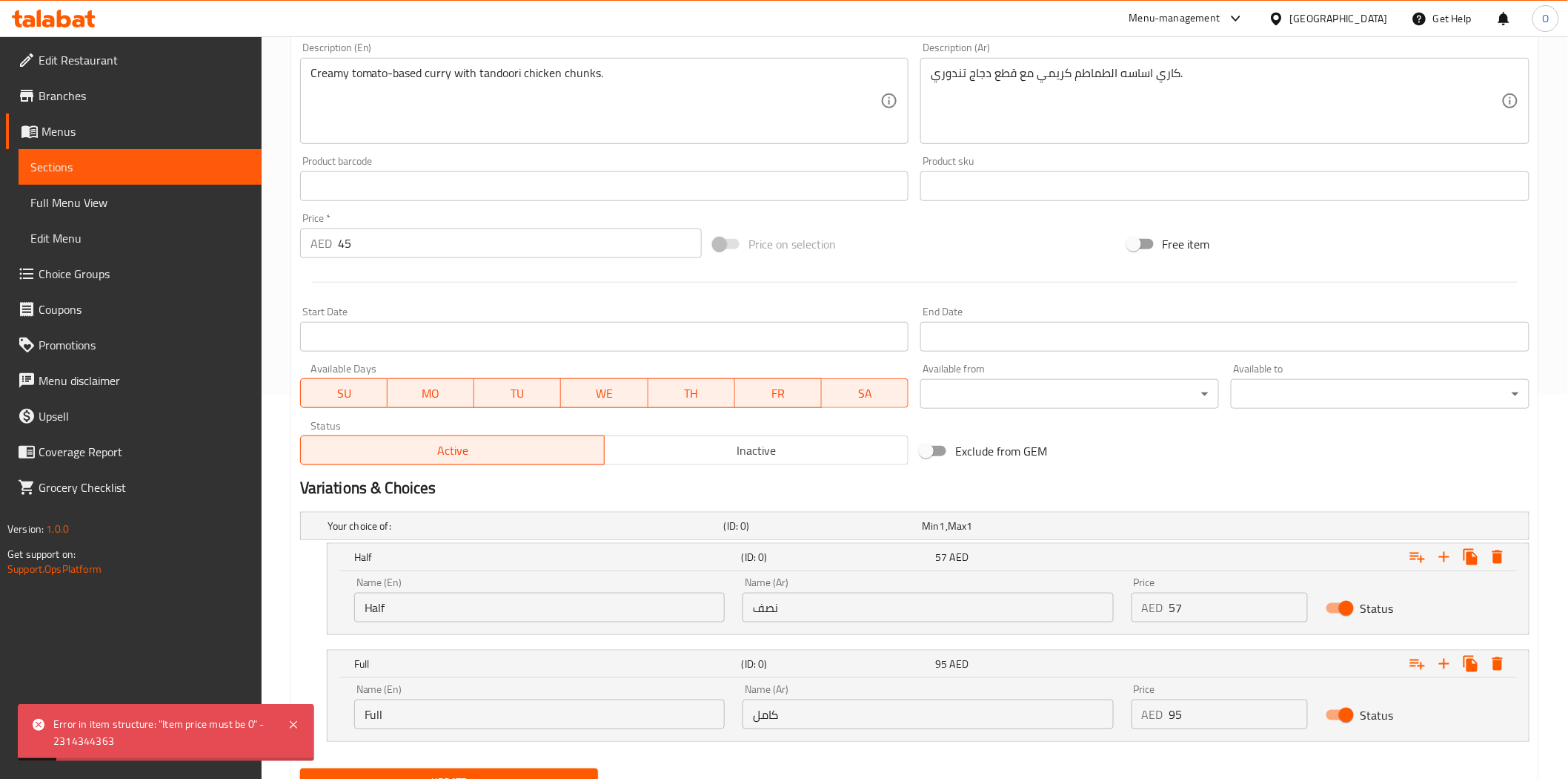
scroll to position [365, 0]
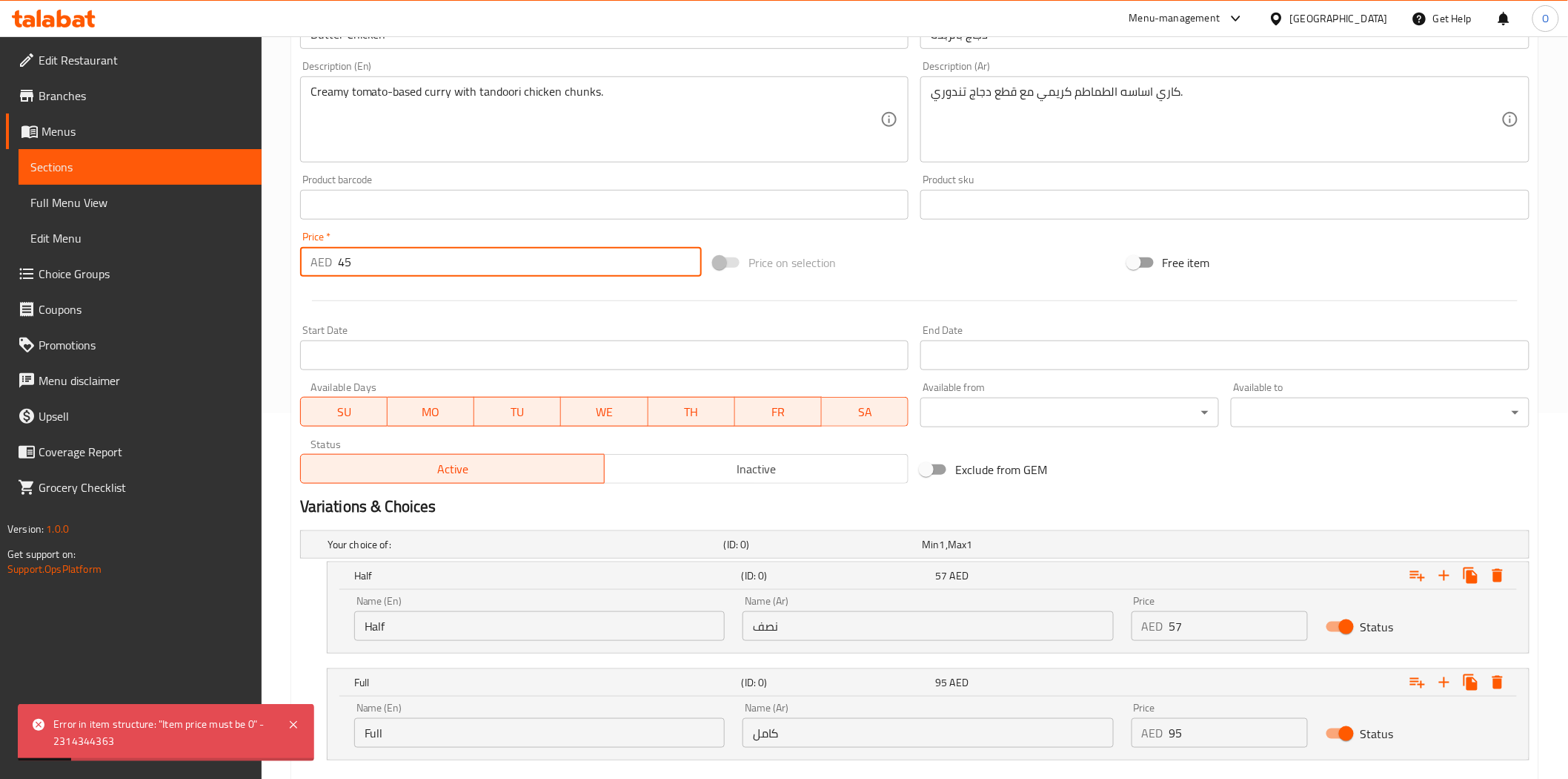
click at [368, 256] on input "45" at bounding box center [520, 262] width 364 height 29
click at [397, 298] on div at bounding box center [915, 301] width 1241 height 37
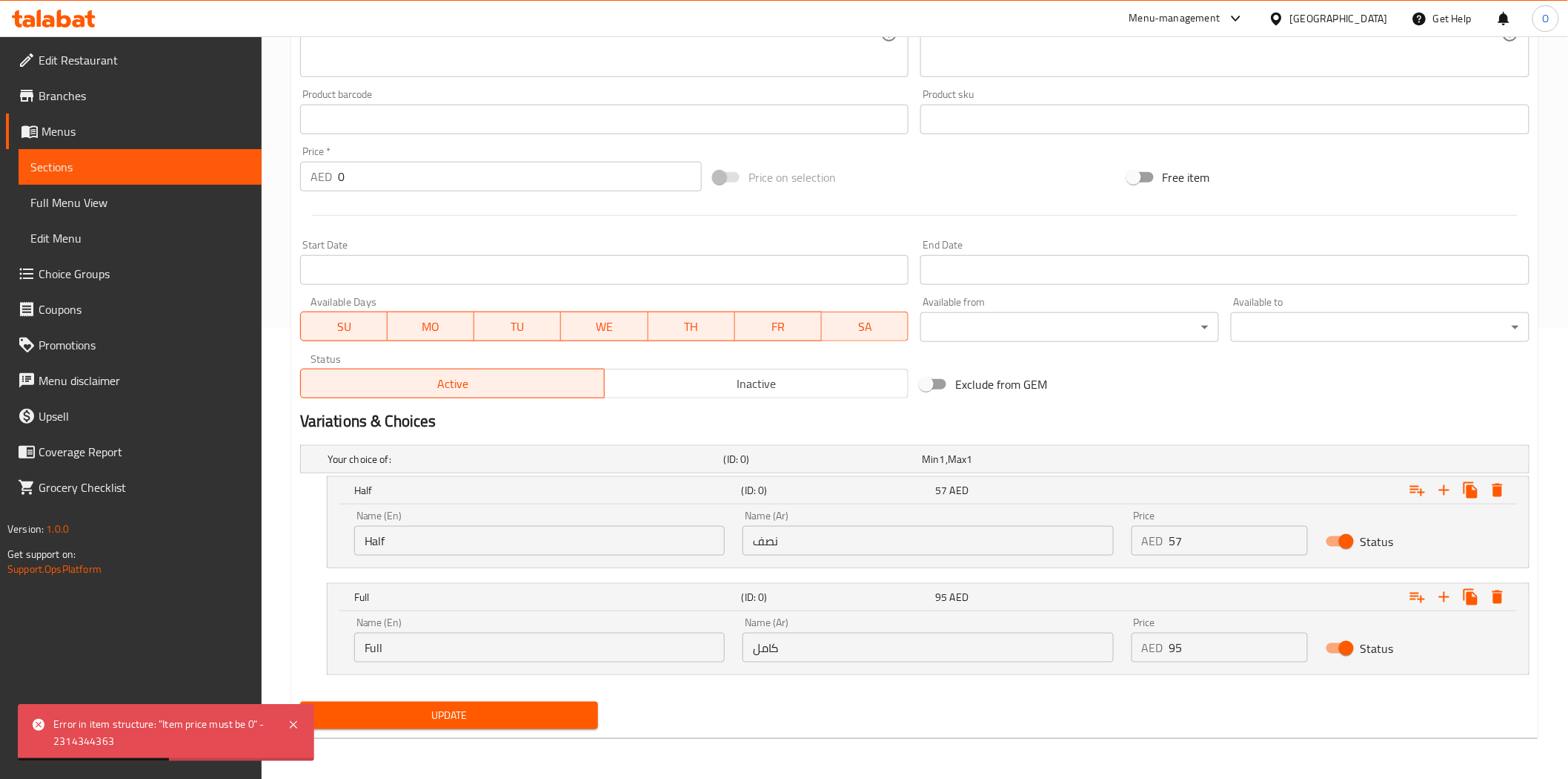
click at [396, 705] on button "Update" at bounding box center [449, 715] width 299 height 27
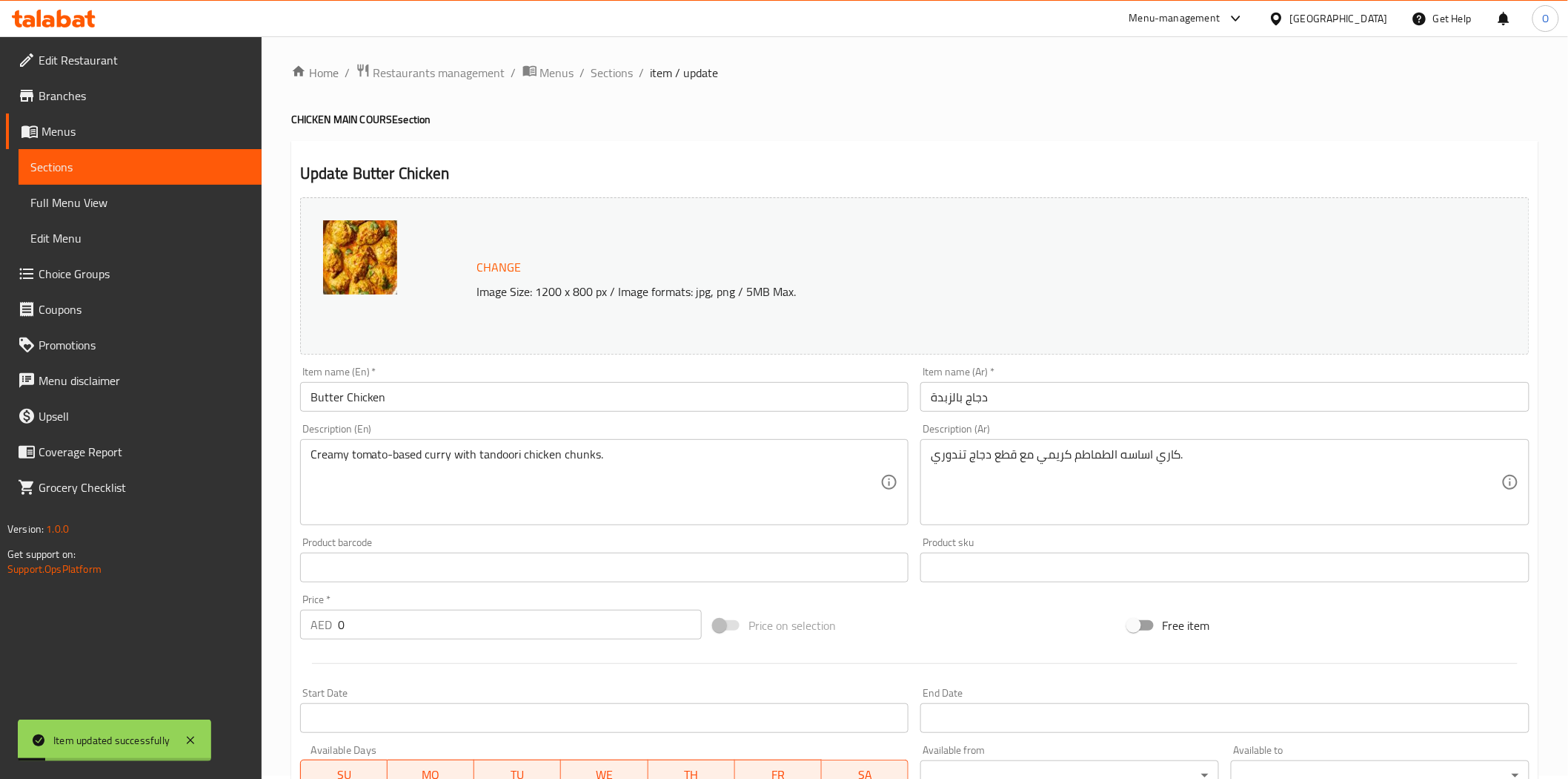
scroll to position [0, 0]
click at [599, 79] on span "Sections" at bounding box center [613, 75] width 42 height 17
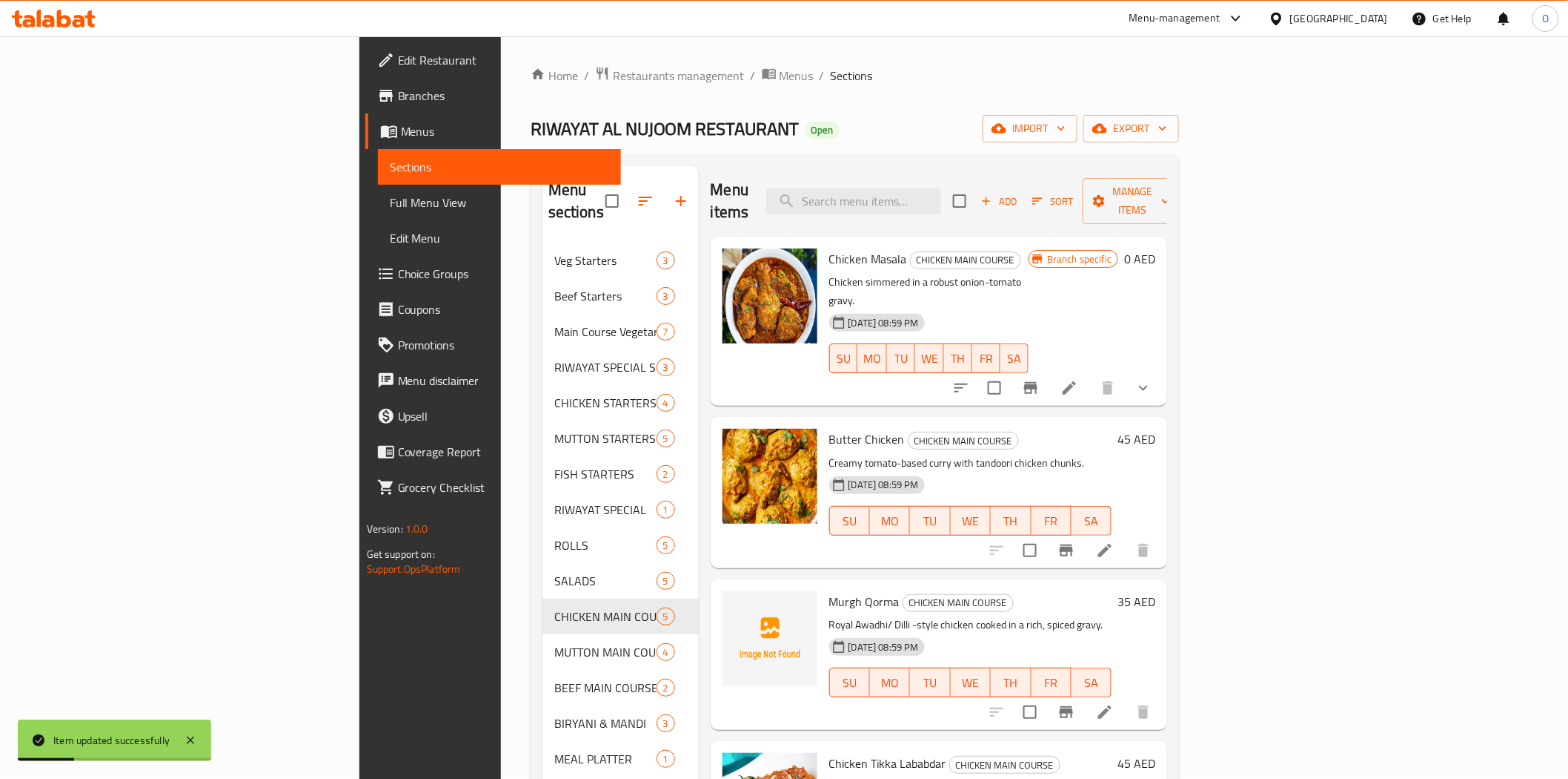
click at [1084, 533] on button "Branch-specific-item" at bounding box center [1066, 550] width 36 height 36
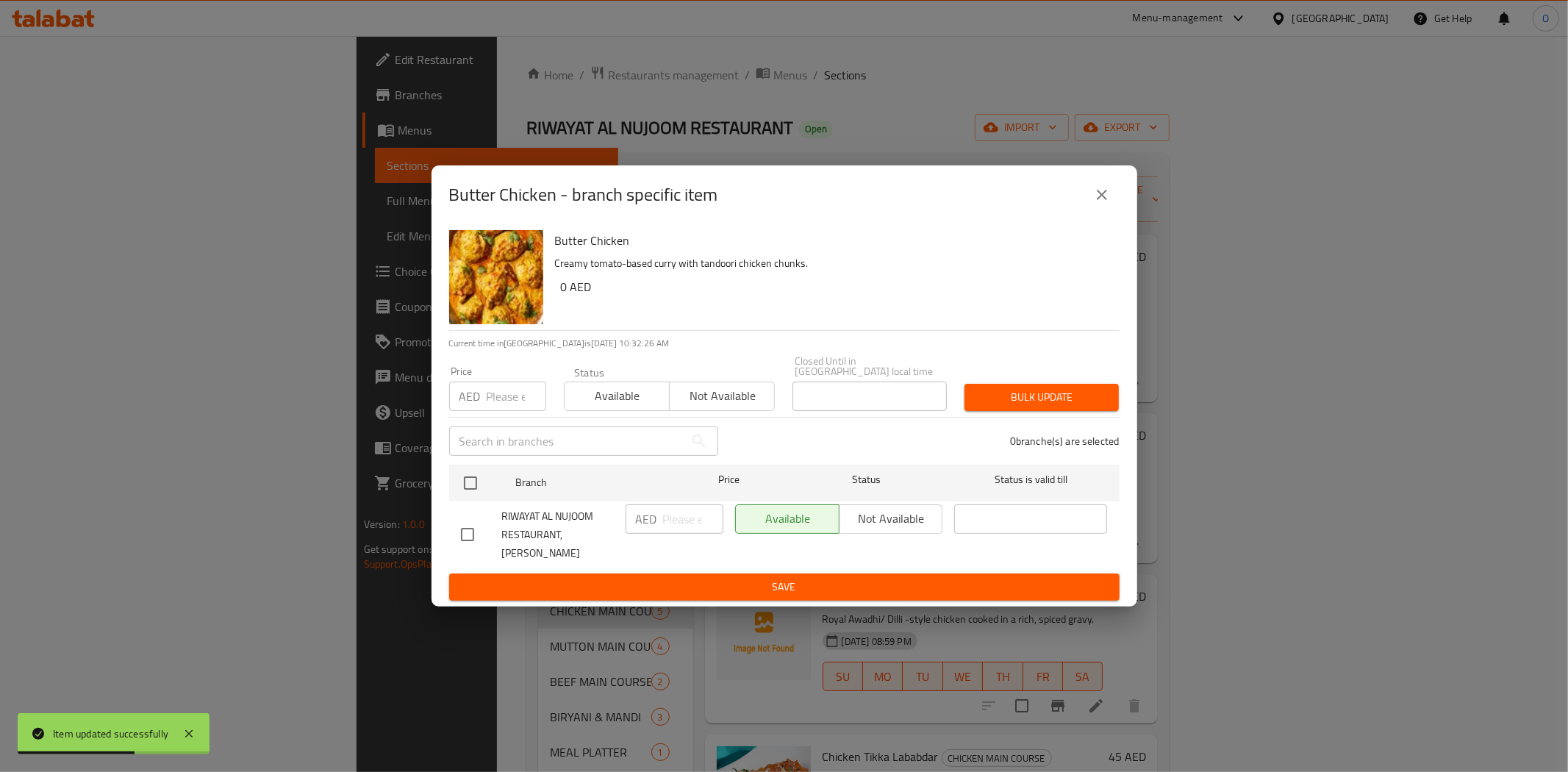
click at [1103, 203] on icon "close" at bounding box center [1102, 194] width 17 height 17
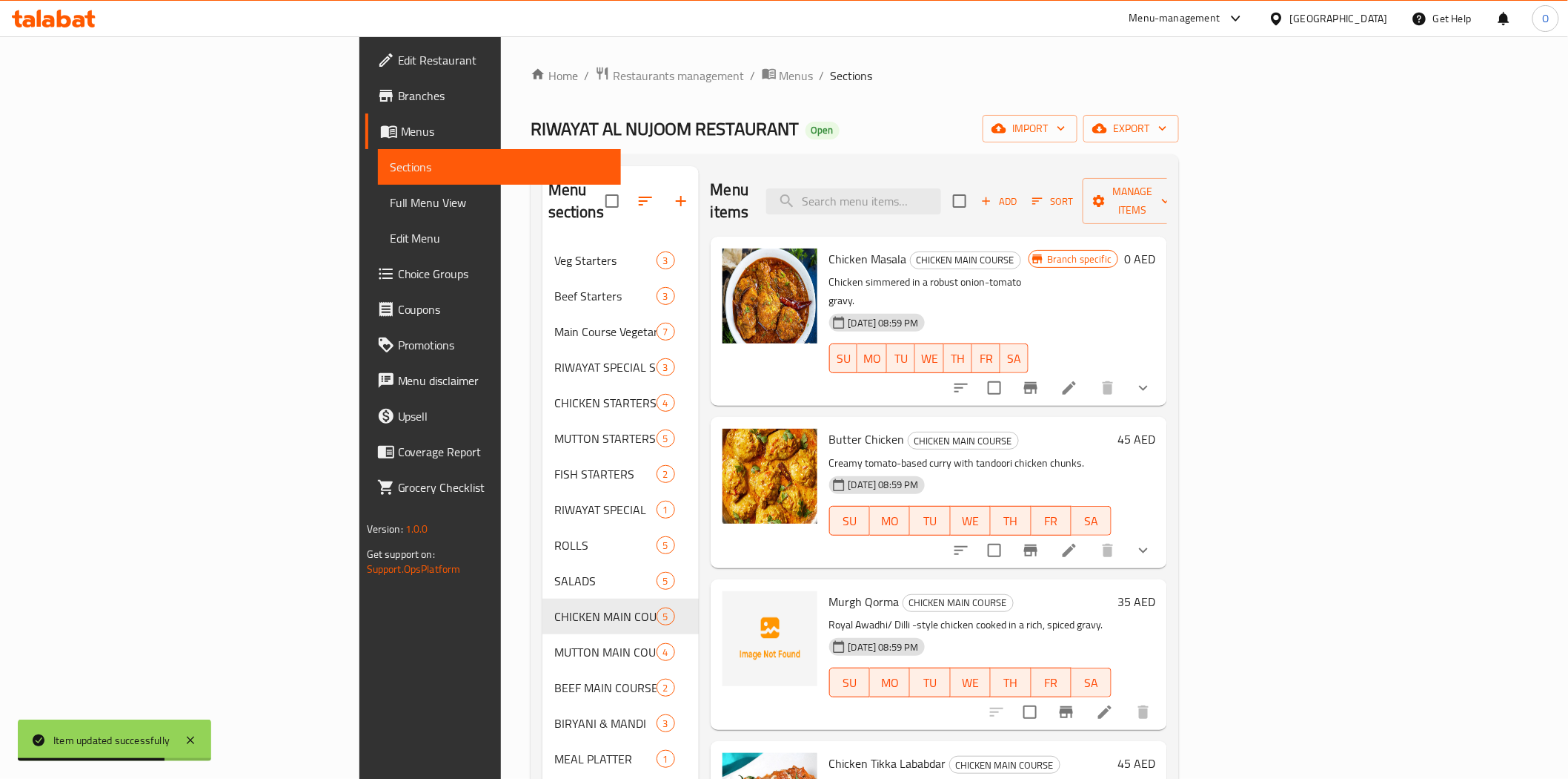
scroll to position [68, 0]
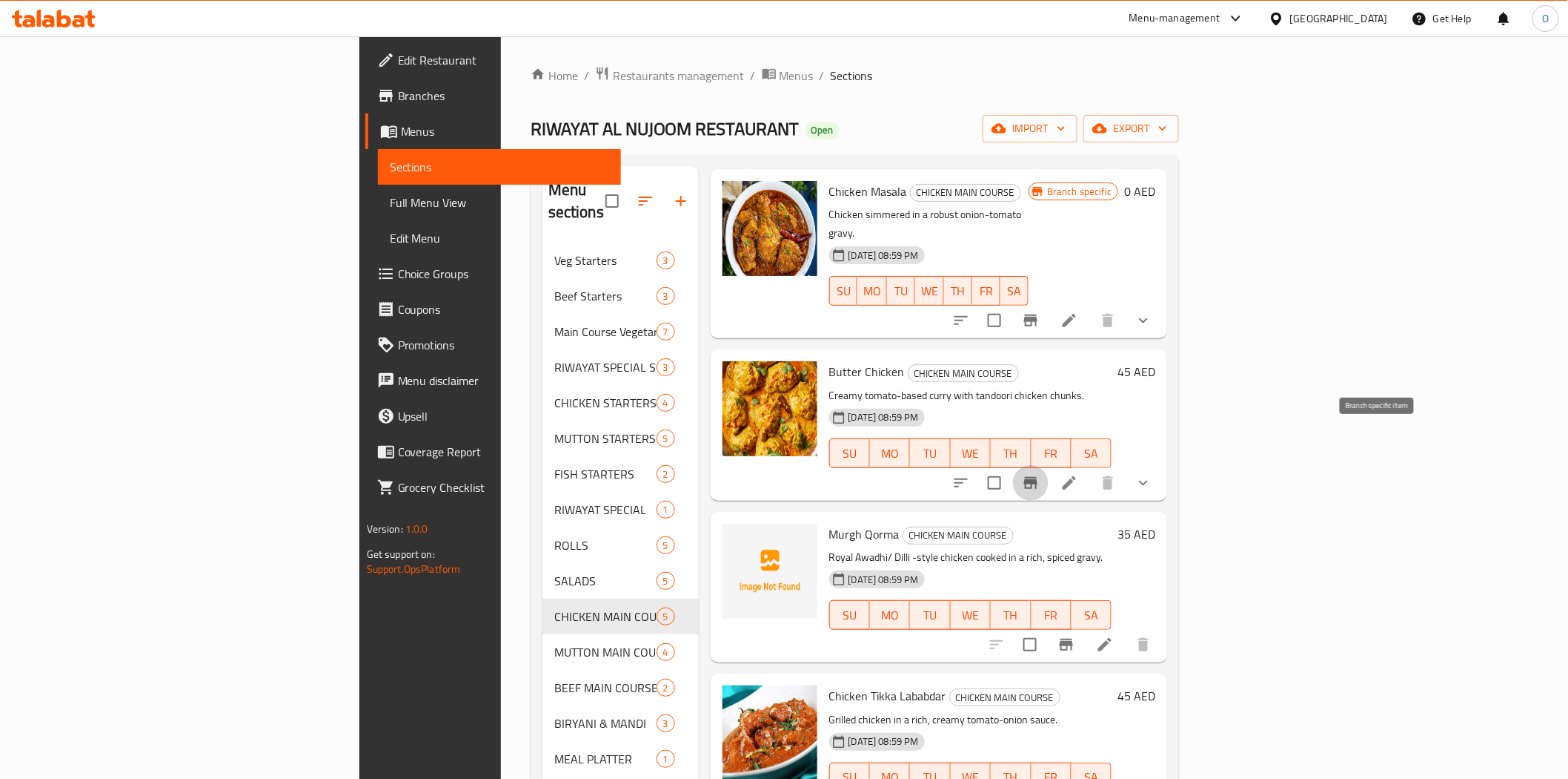
click at [1040, 474] on icon "Branch-specific-item" at bounding box center [1030, 482] width 17 height 17
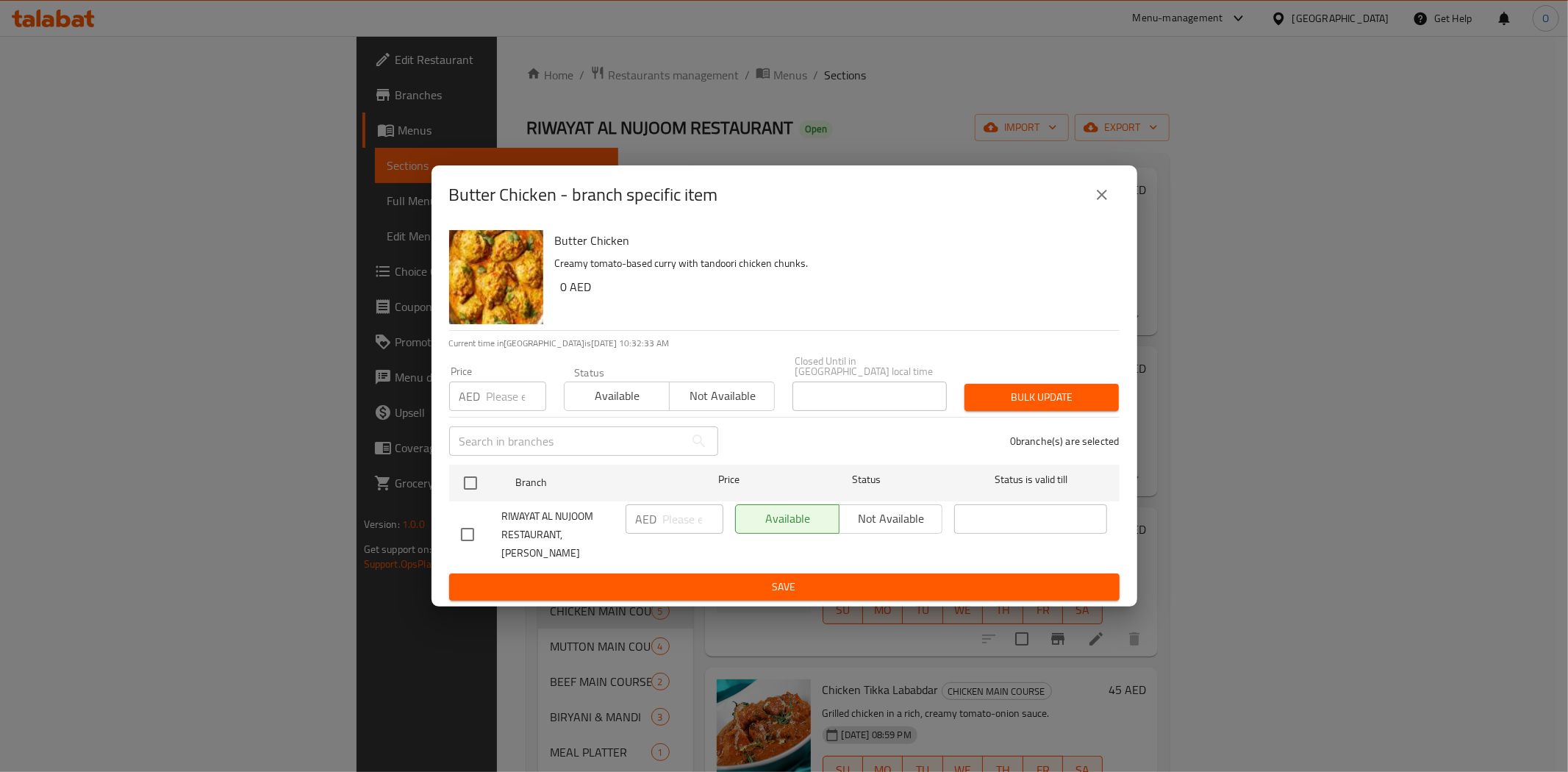
click at [1103, 200] on icon "close" at bounding box center [1102, 194] width 10 height 10
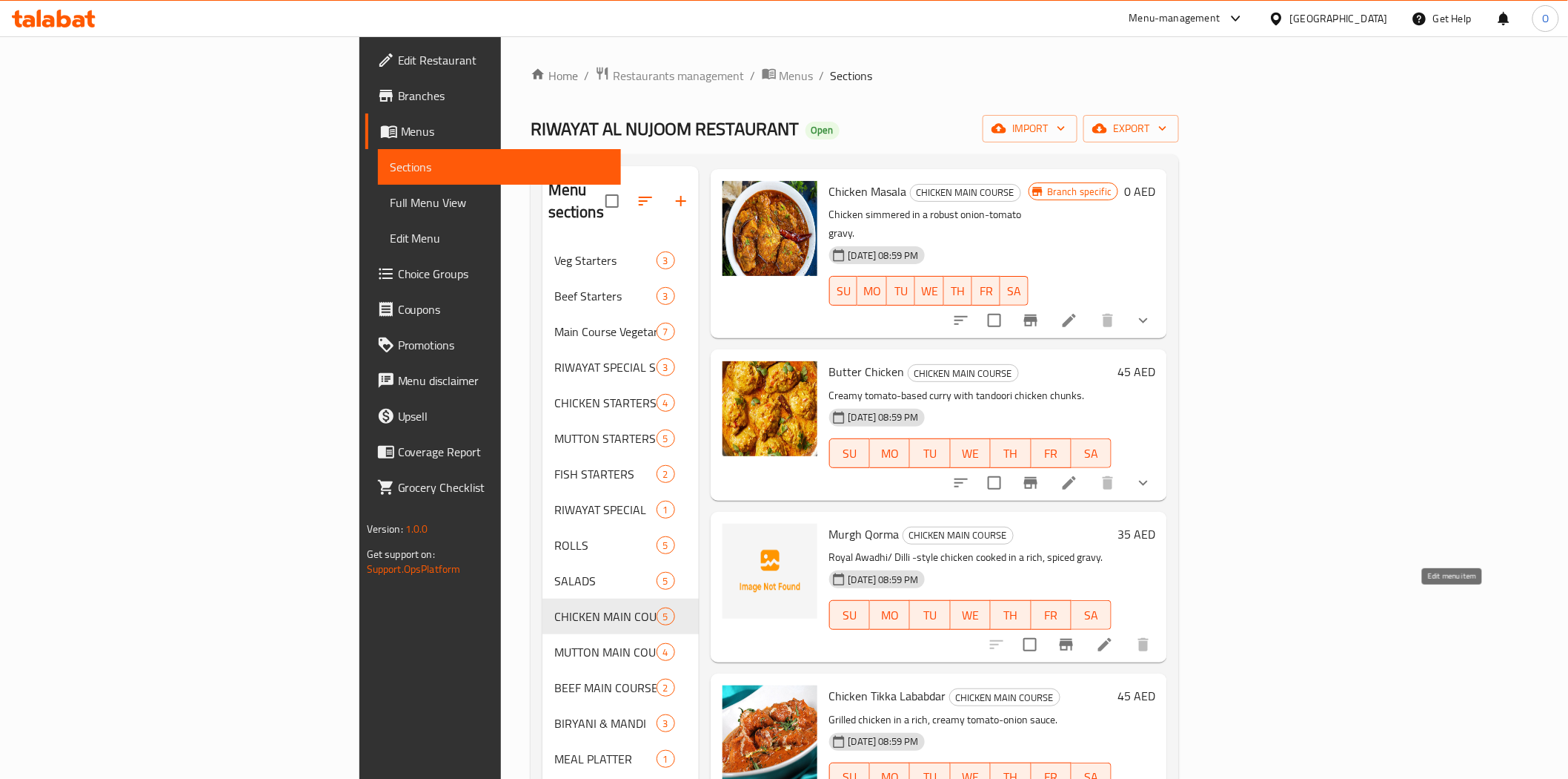
click at [1114, 635] on icon at bounding box center [1104, 644] width 17 height 17
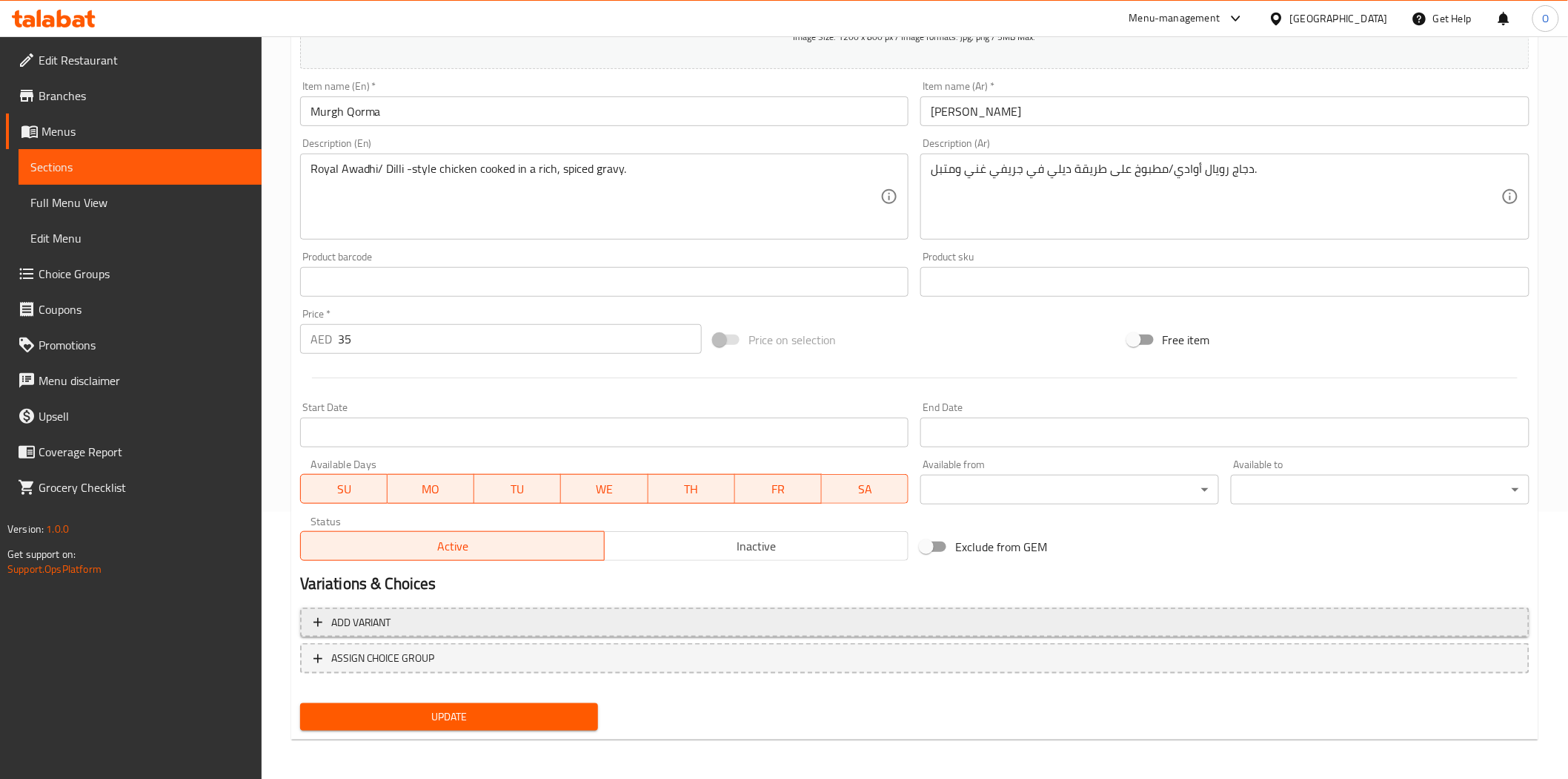
click at [1138, 624] on span "Add variant" at bounding box center [915, 622] width 1203 height 18
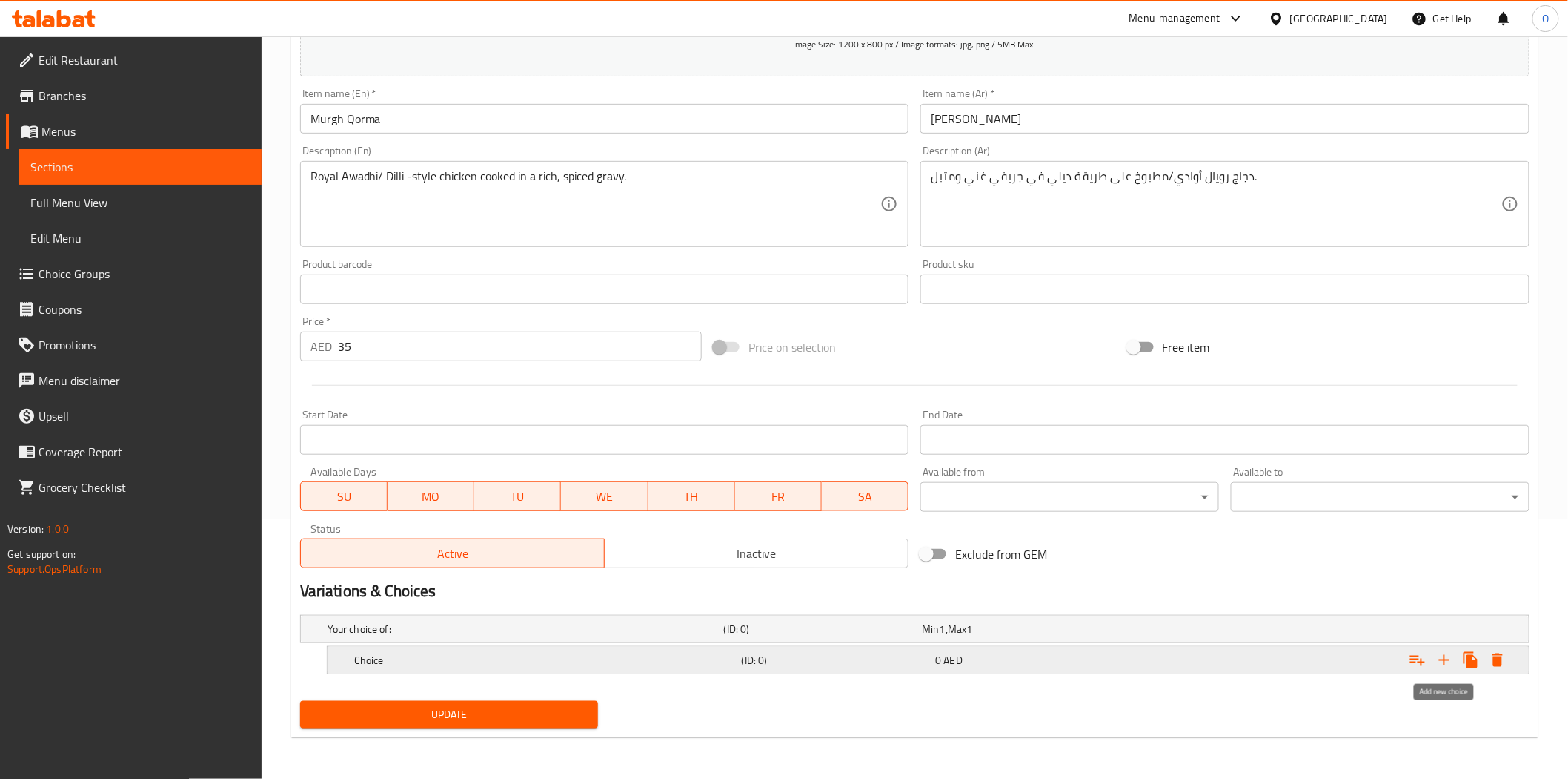
click at [1455, 661] on button "Expand" at bounding box center [1444, 660] width 27 height 27
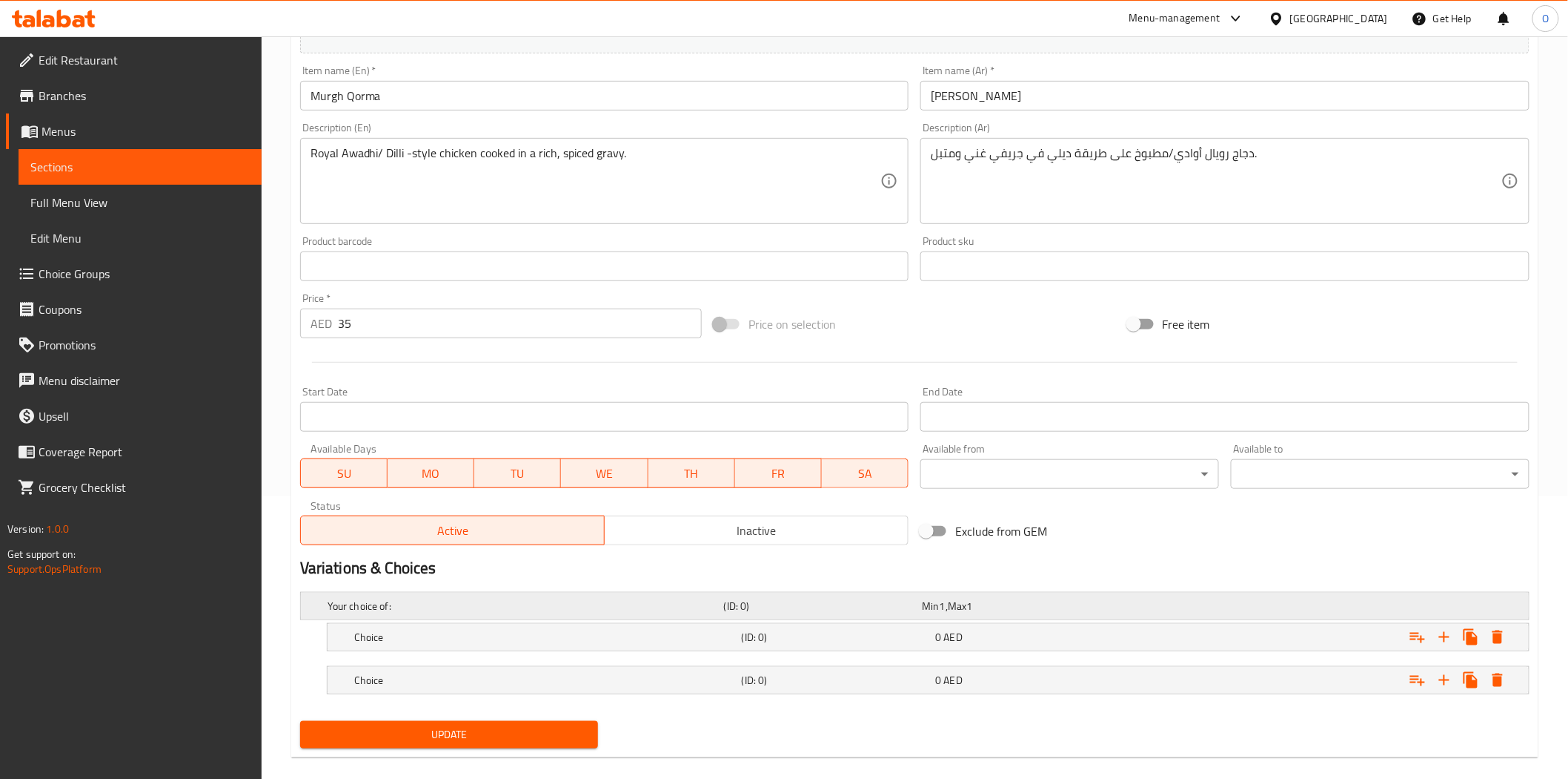
scroll to position [302, 0]
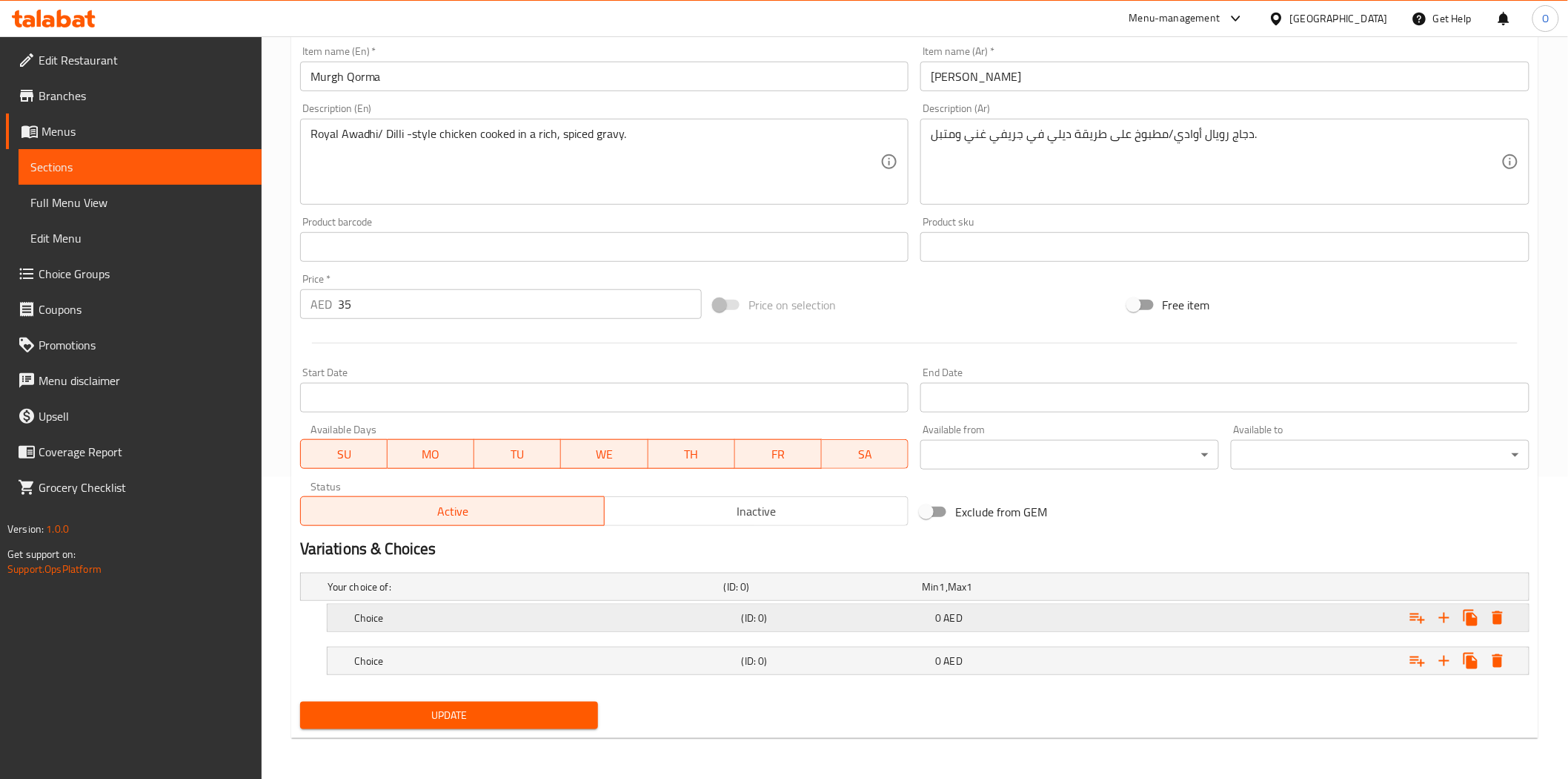
click at [446, 616] on h5 "Choice" at bounding box center [544, 618] width 381 height 15
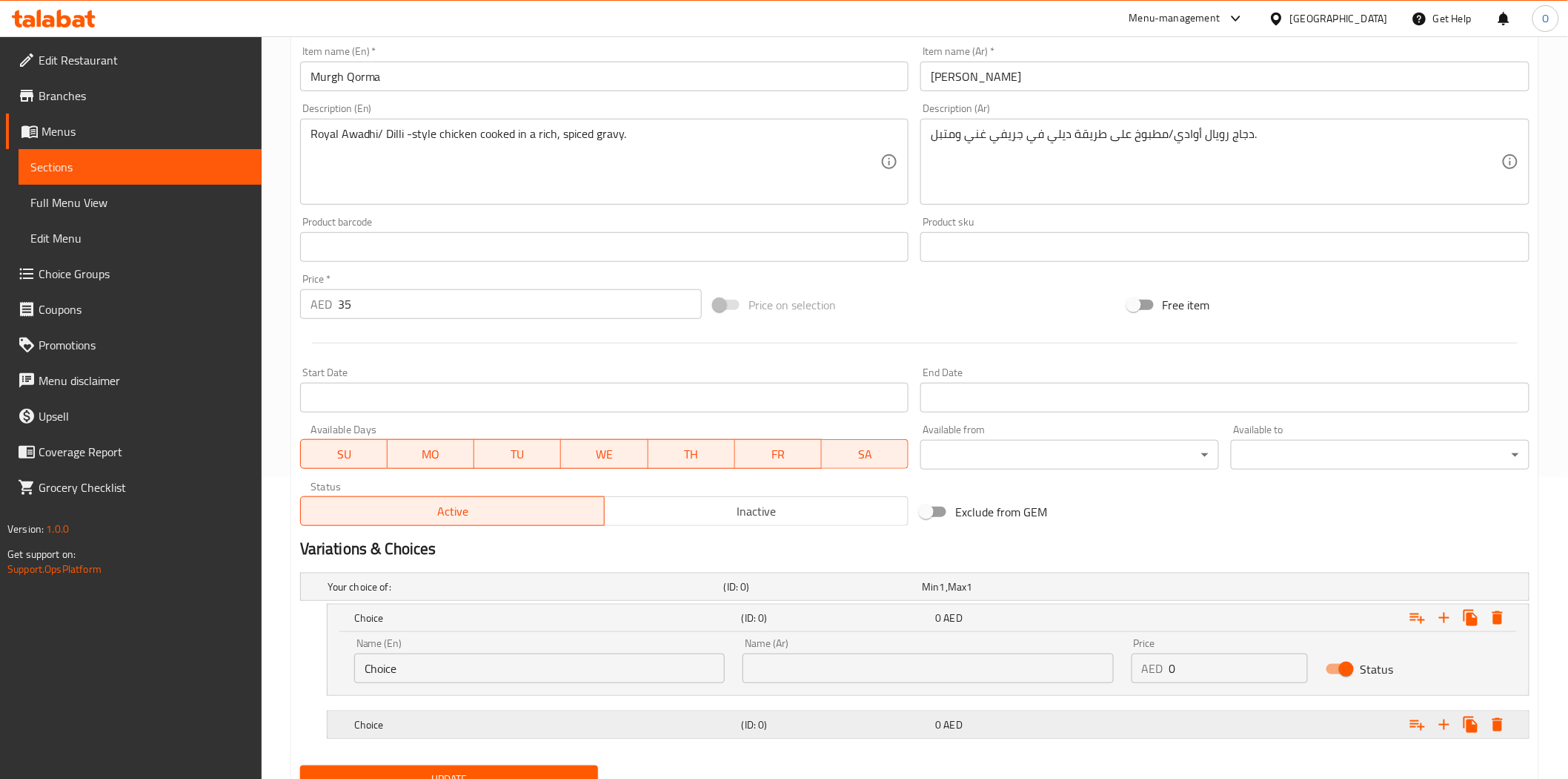
click at [457, 723] on h5 "Choice" at bounding box center [544, 724] width 381 height 15
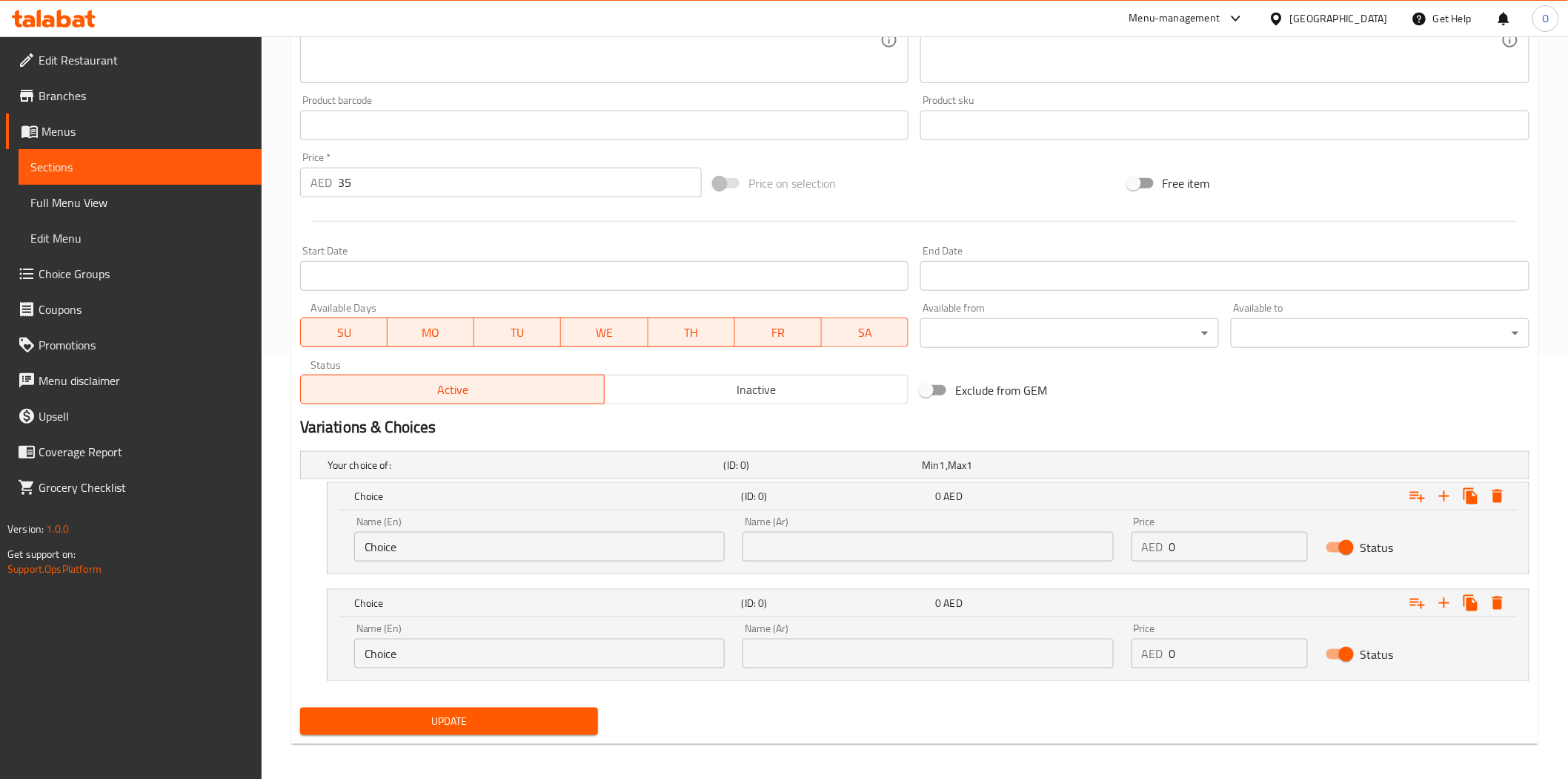
scroll to position [430, 0]
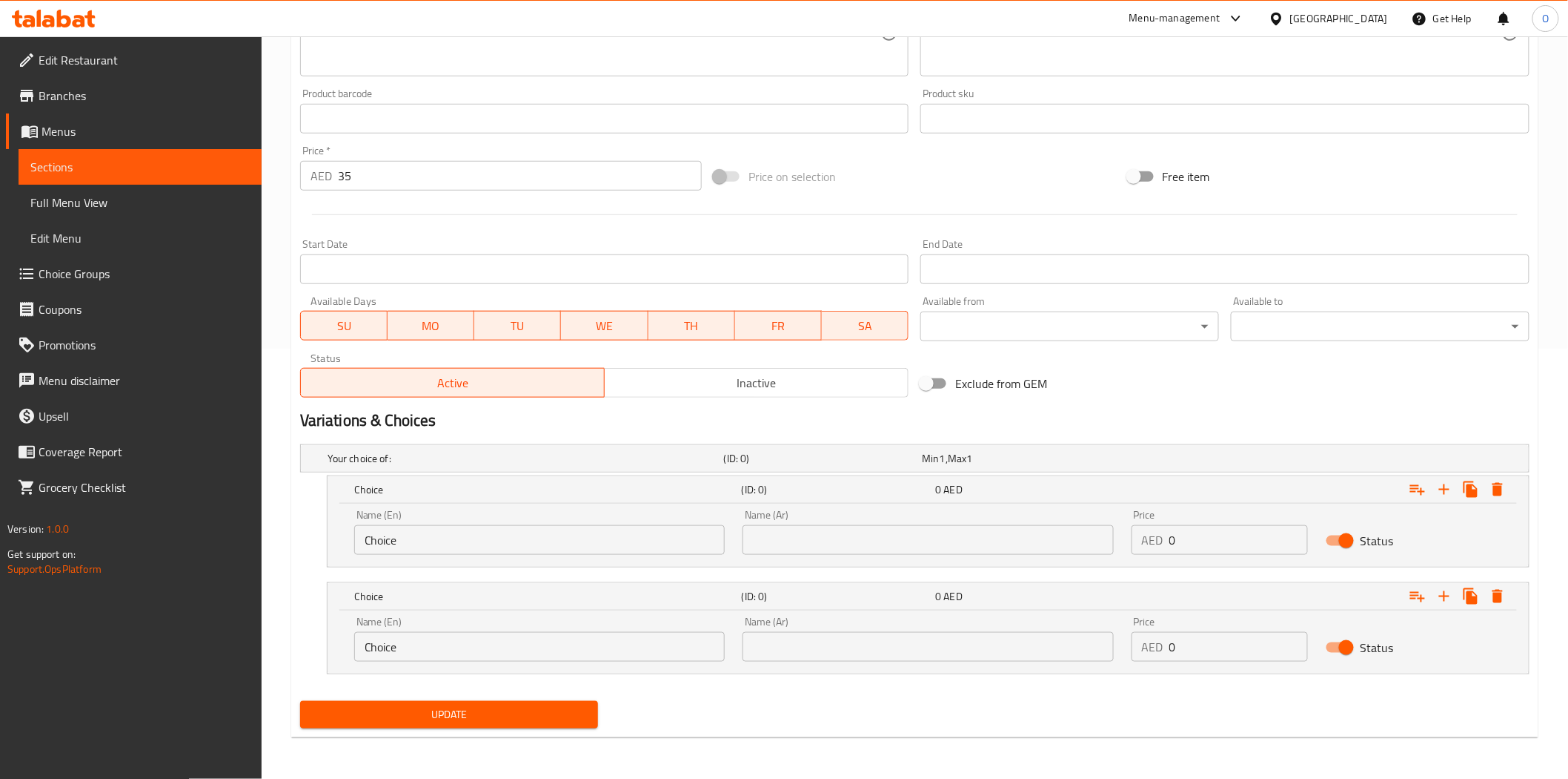
click at [403, 536] on input "Choice" at bounding box center [539, 540] width 371 height 29
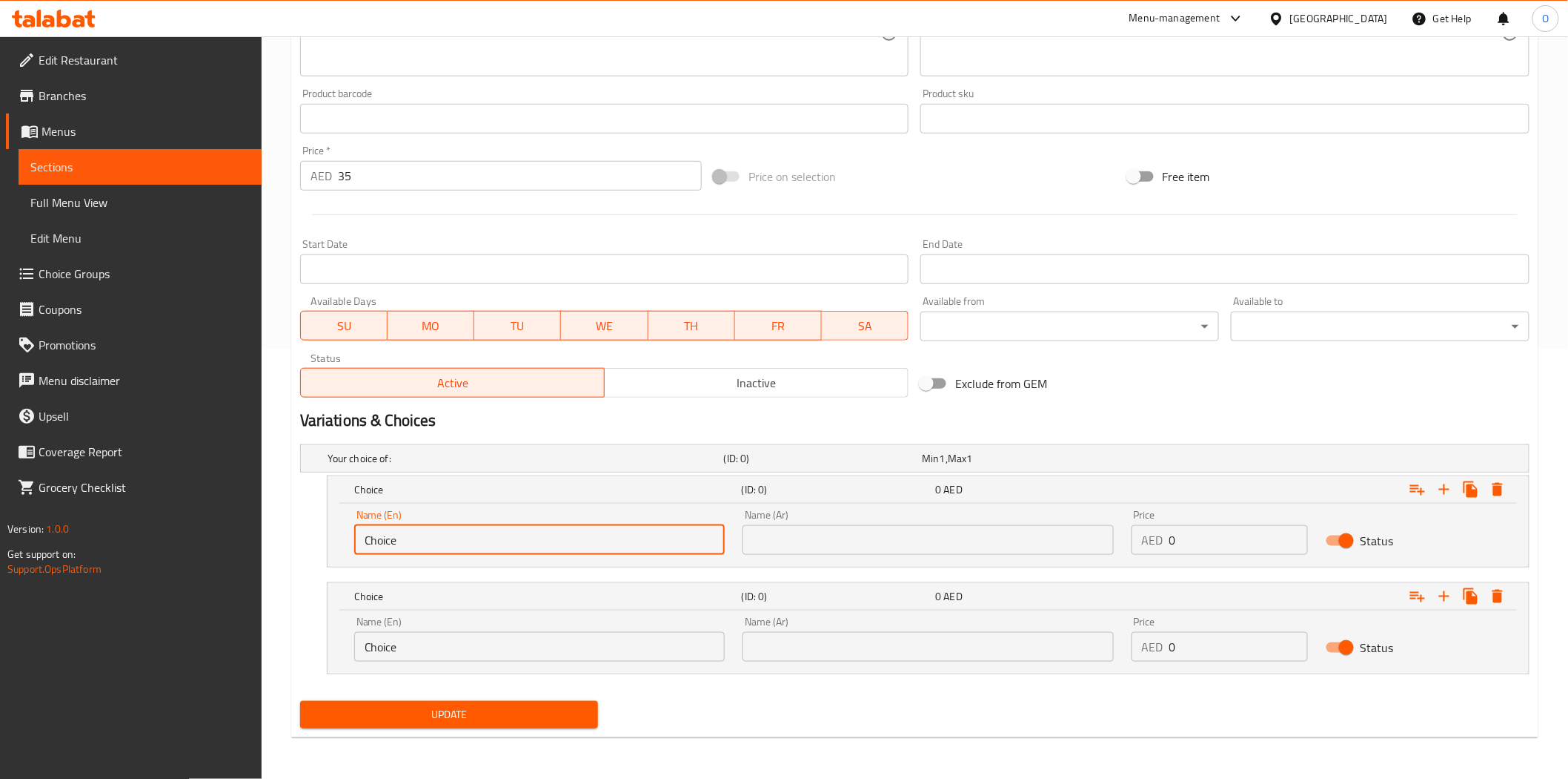
click at [403, 536] on input "Choice" at bounding box center [539, 540] width 371 height 29
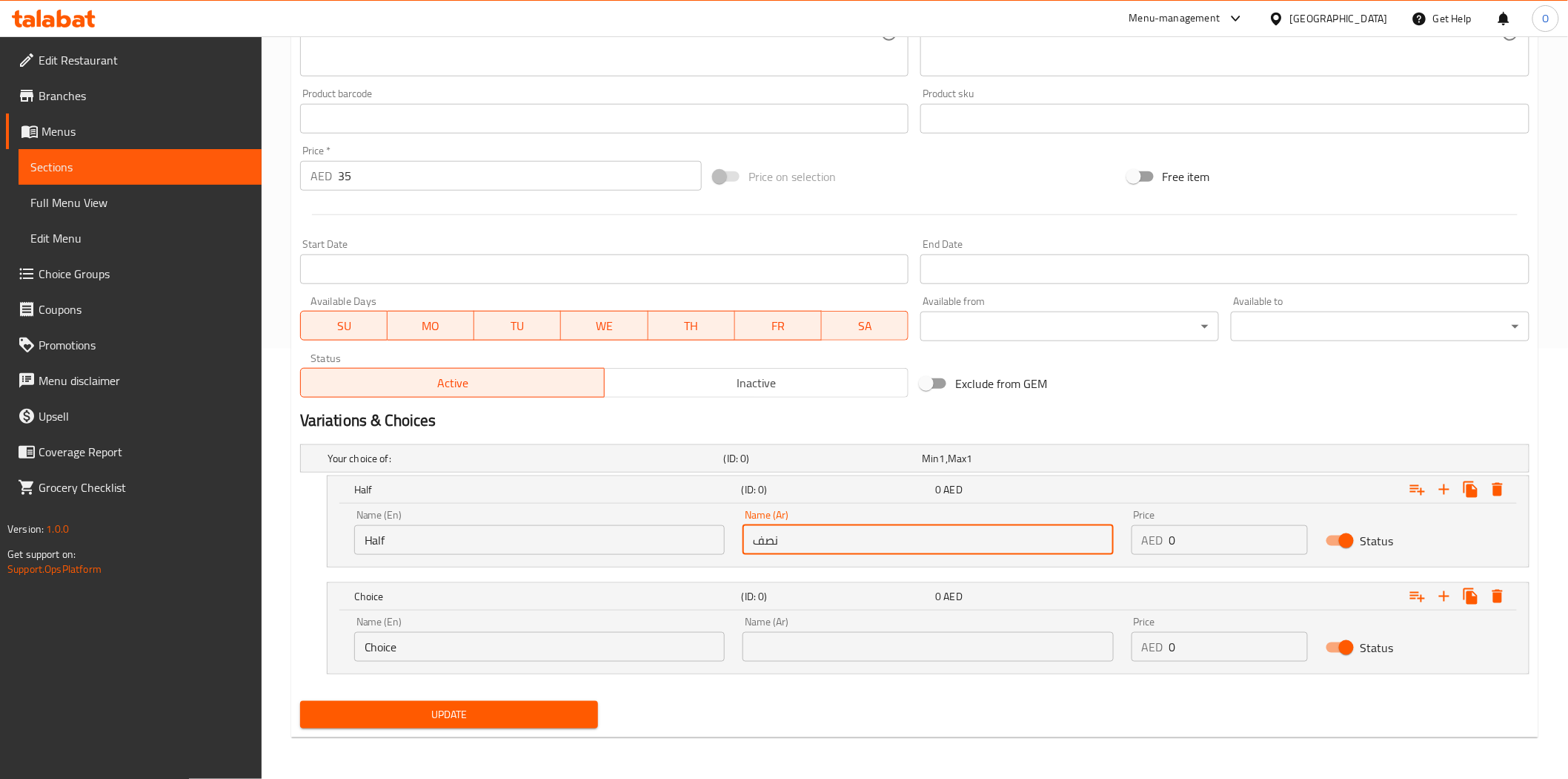
click at [413, 644] on input "Choice" at bounding box center [539, 646] width 371 height 29
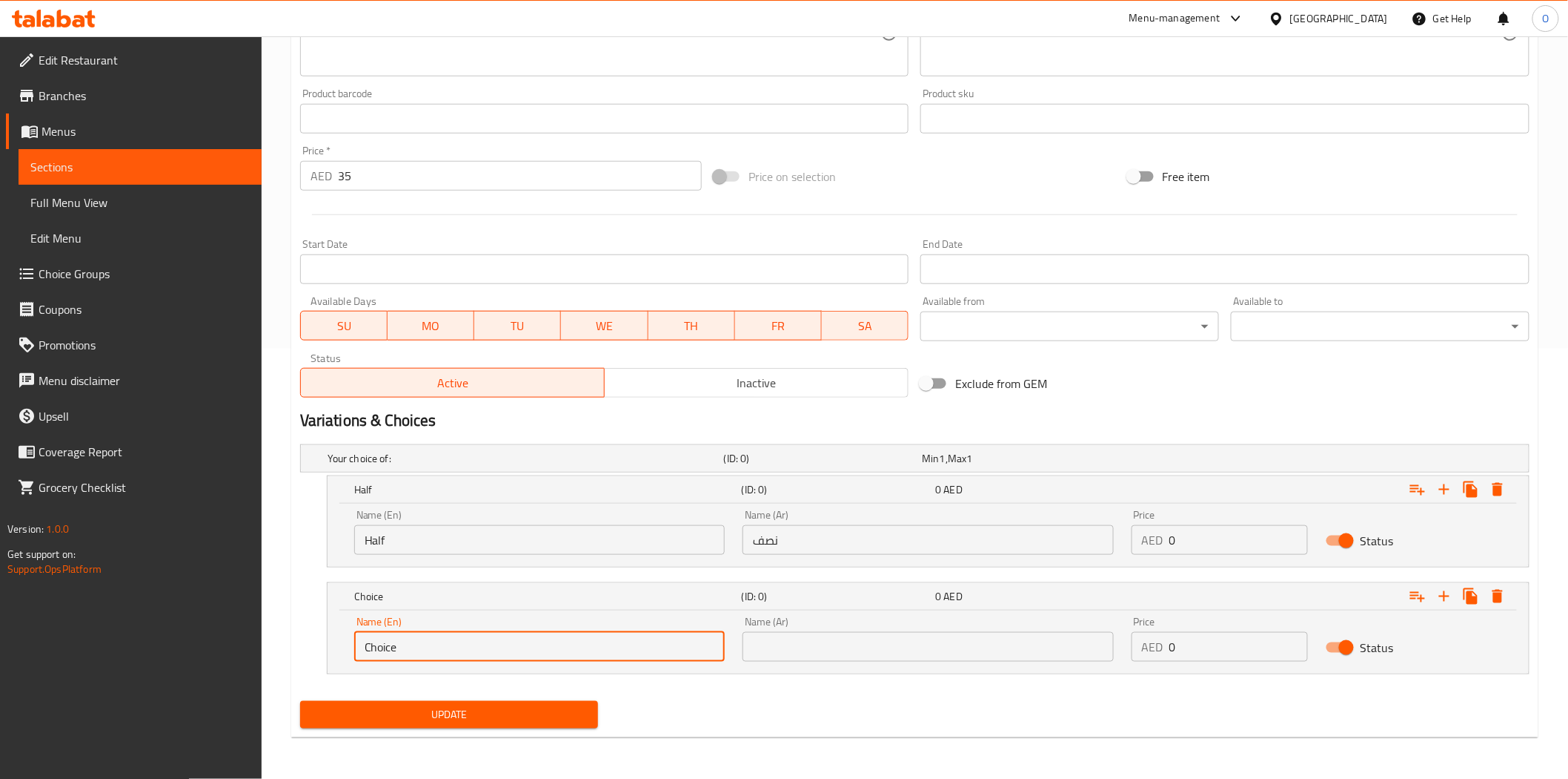
click at [413, 644] on input "Choice" at bounding box center [539, 646] width 371 height 29
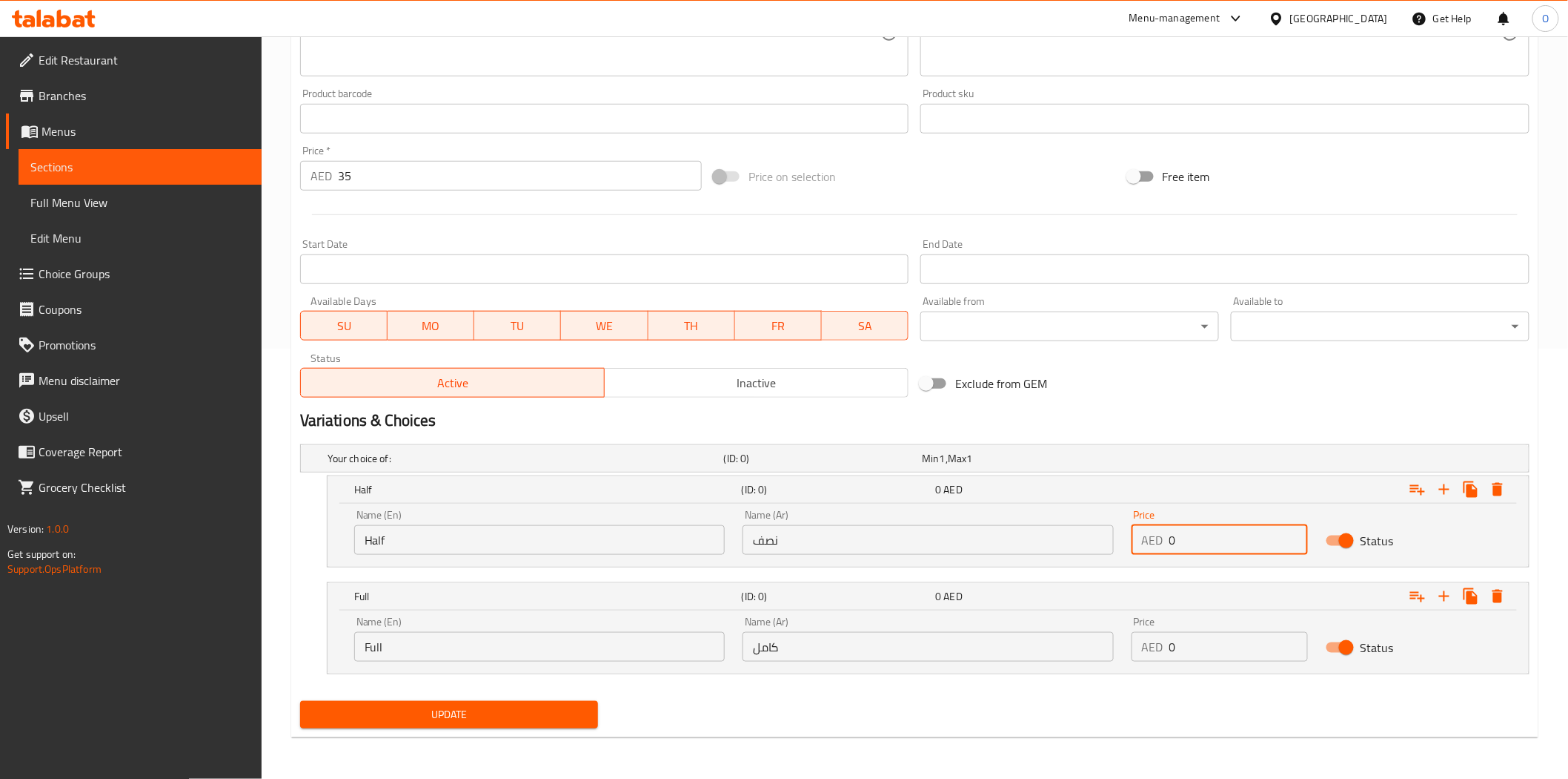
drag, startPoint x: 1195, startPoint y: 537, endPoint x: 1151, endPoint y: 544, distance: 44.6
click at [1151, 544] on div "AED 0 Price" at bounding box center [1219, 540] width 177 height 29
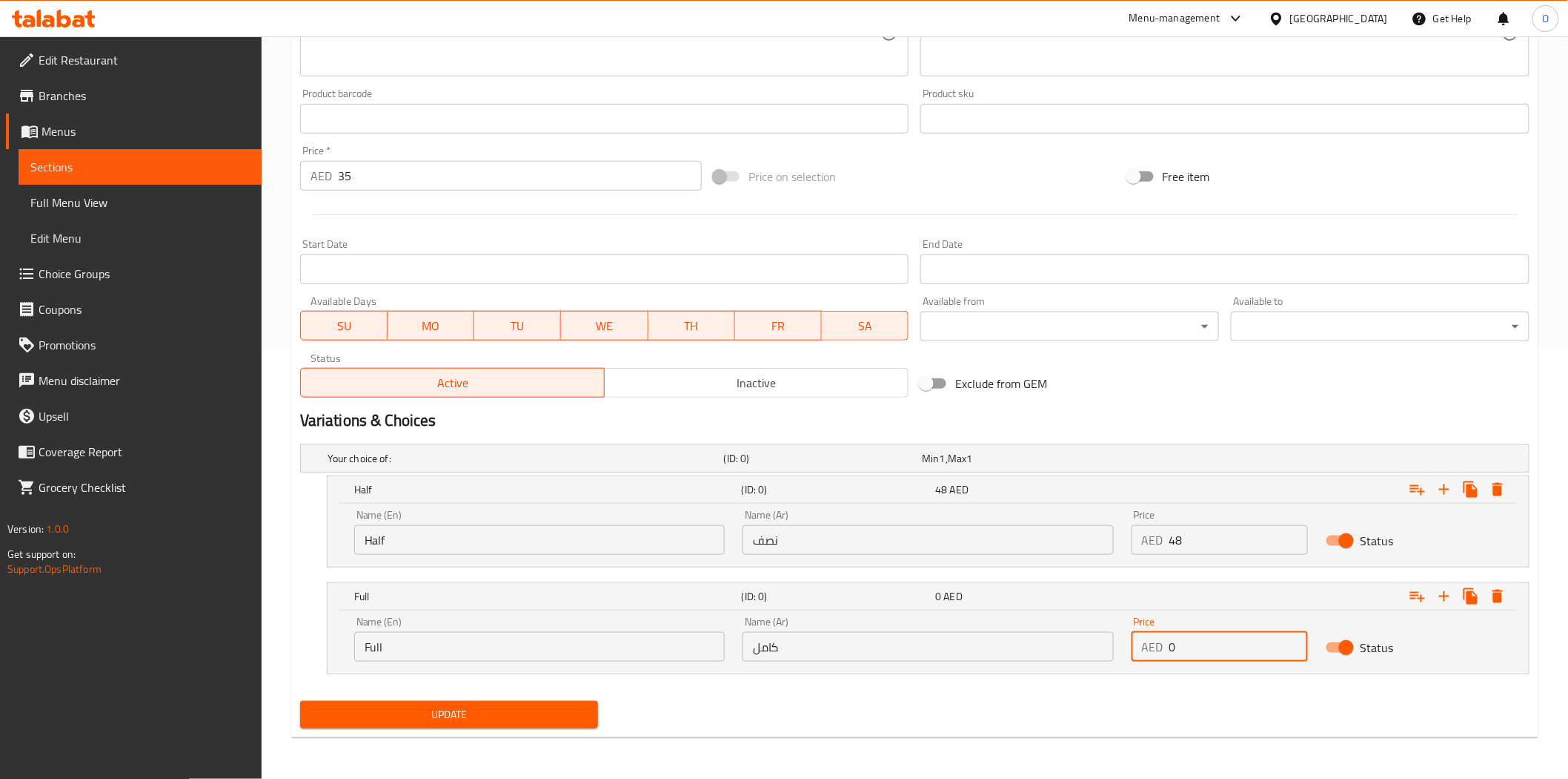
drag, startPoint x: 1183, startPoint y: 643, endPoint x: 1175, endPoint y: 649, distance: 10.0
click at [1175, 649] on input "0" at bounding box center [1240, 646] width 139 height 29
click at [1181, 647] on input "0" at bounding box center [1240, 646] width 139 height 29
drag, startPoint x: 1181, startPoint y: 647, endPoint x: 1150, endPoint y: 653, distance: 31.6
click at [1150, 653] on div "AED 0 Price" at bounding box center [1219, 646] width 177 height 29
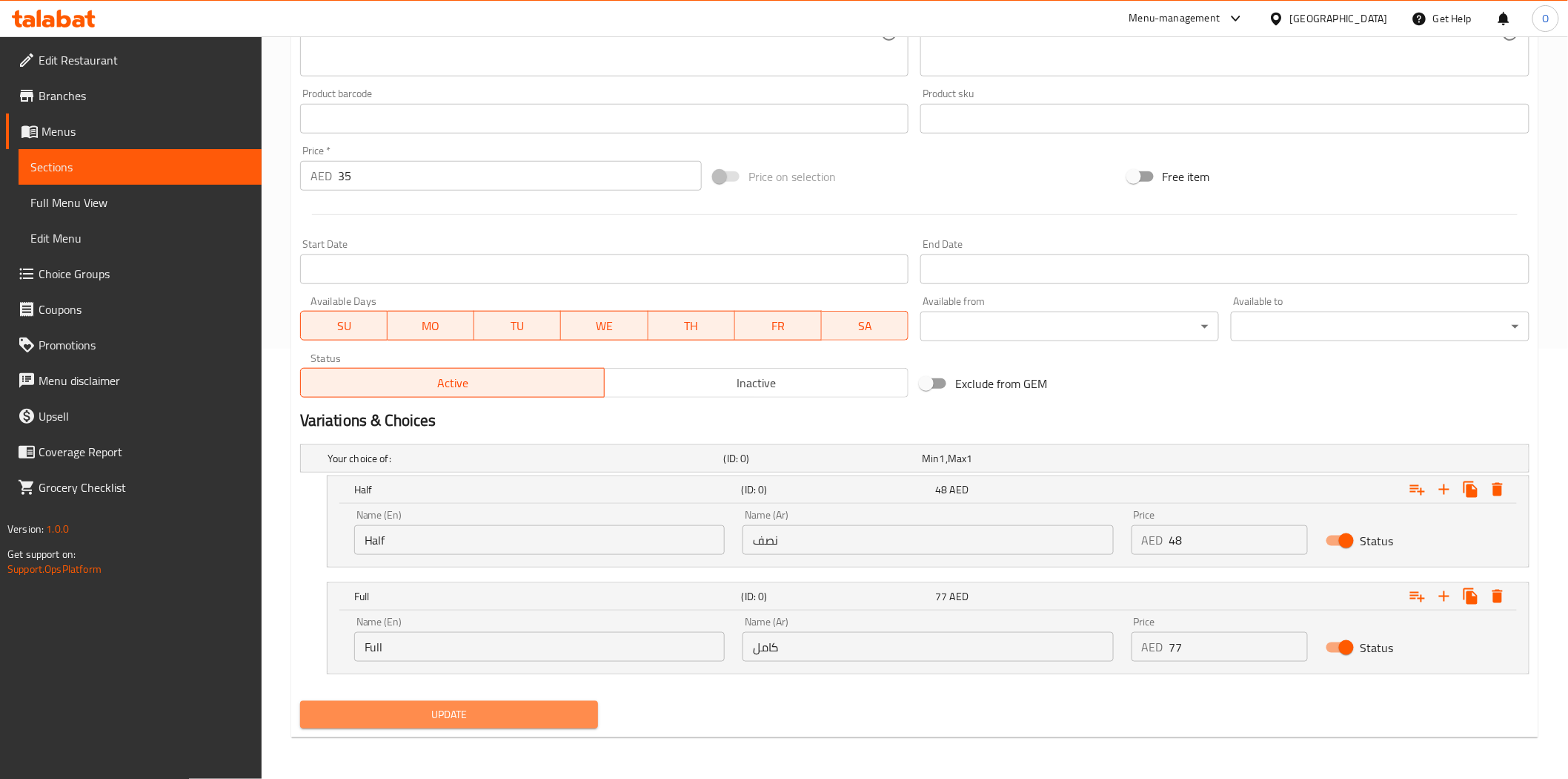
click at [532, 701] on button "Update" at bounding box center [449, 715] width 299 height 27
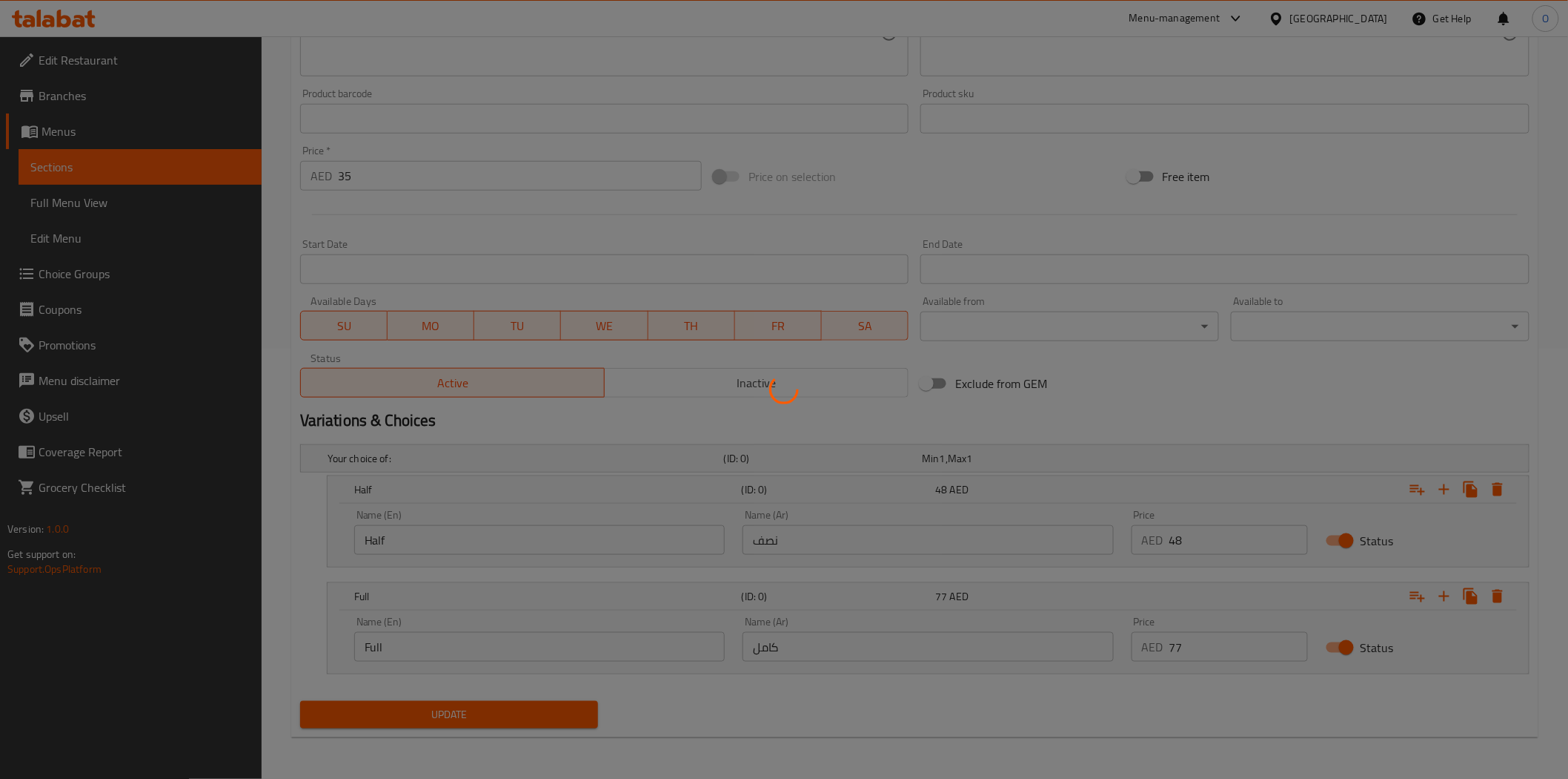
scroll to position [182, 0]
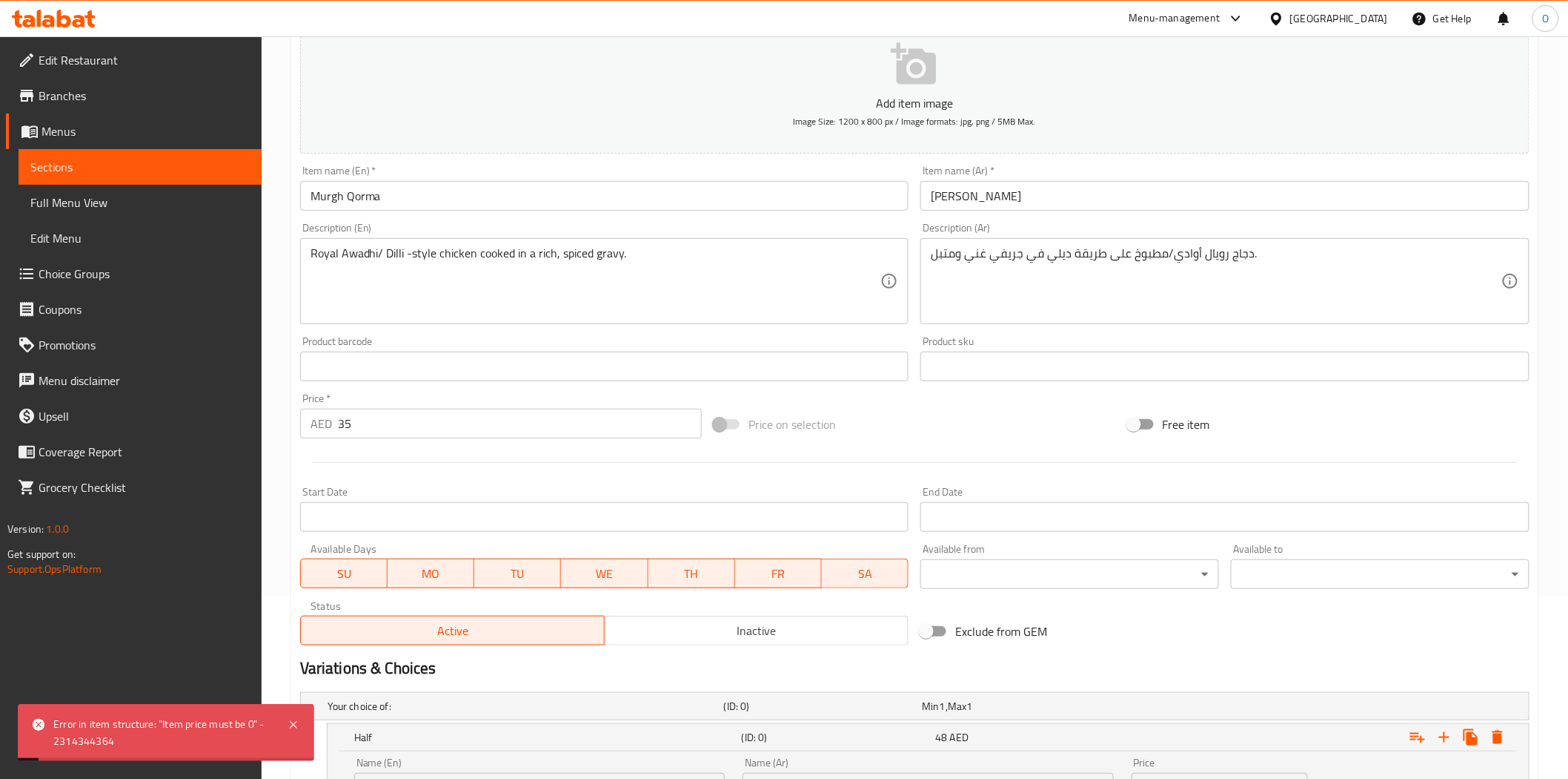
click at [396, 404] on div "Price   * AED 35 Price *" at bounding box center [500, 415] width 402 height 45
click at [381, 427] on input "35" at bounding box center [520, 423] width 364 height 29
click at [383, 446] on div at bounding box center [915, 462] width 1241 height 37
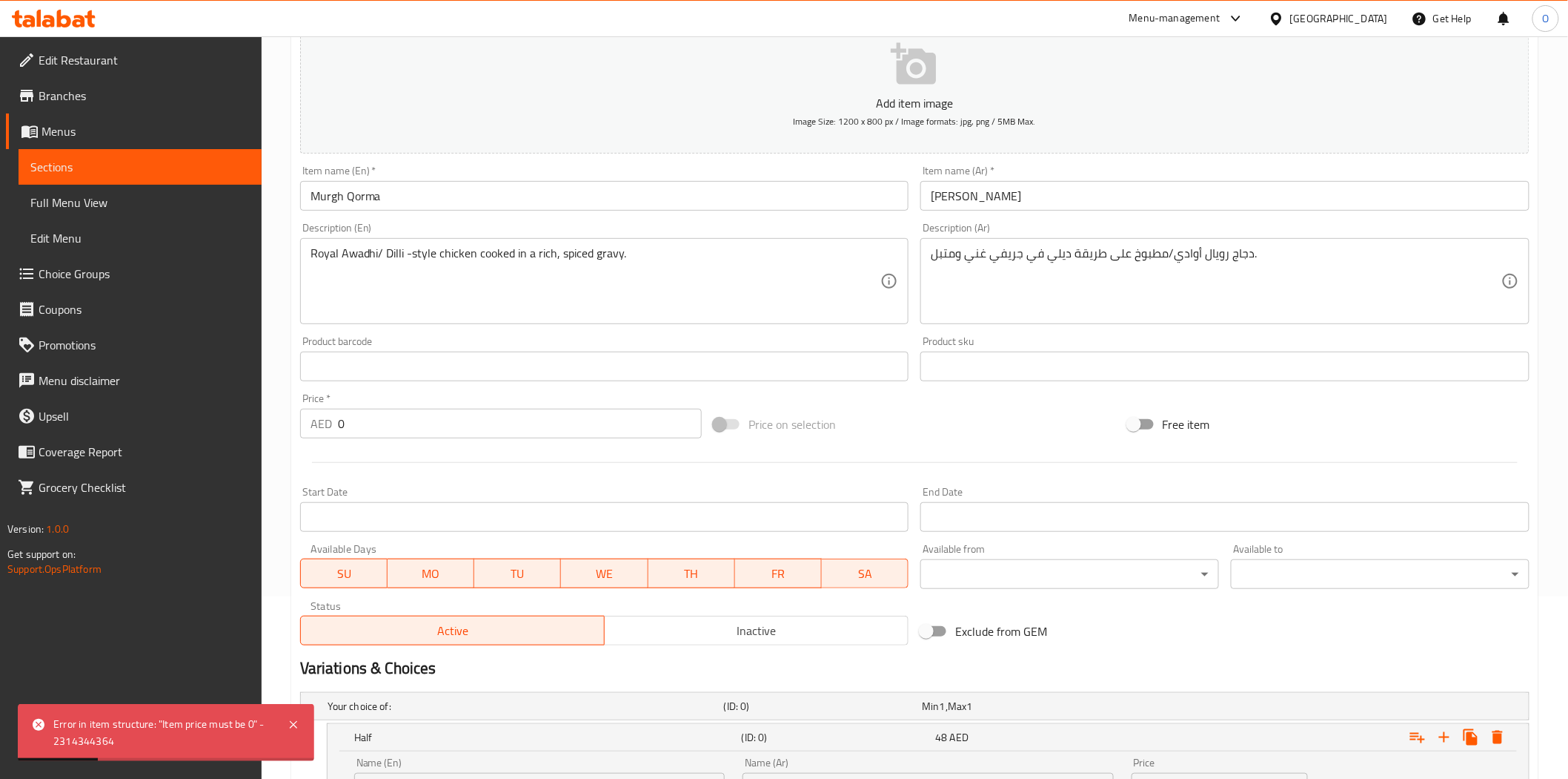
scroll to position [430, 0]
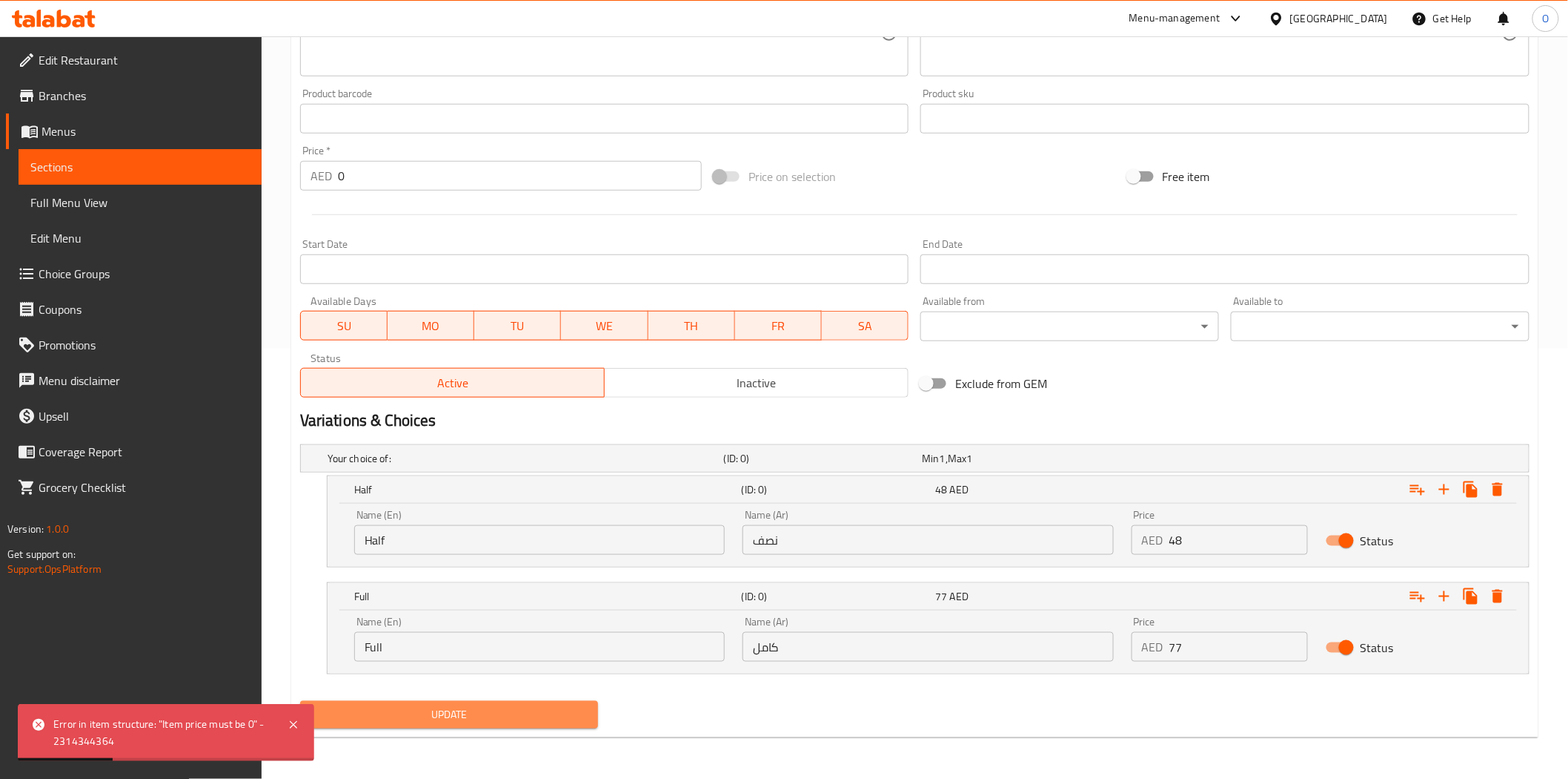
click at [572, 713] on span "Update" at bounding box center [449, 715] width 275 height 18
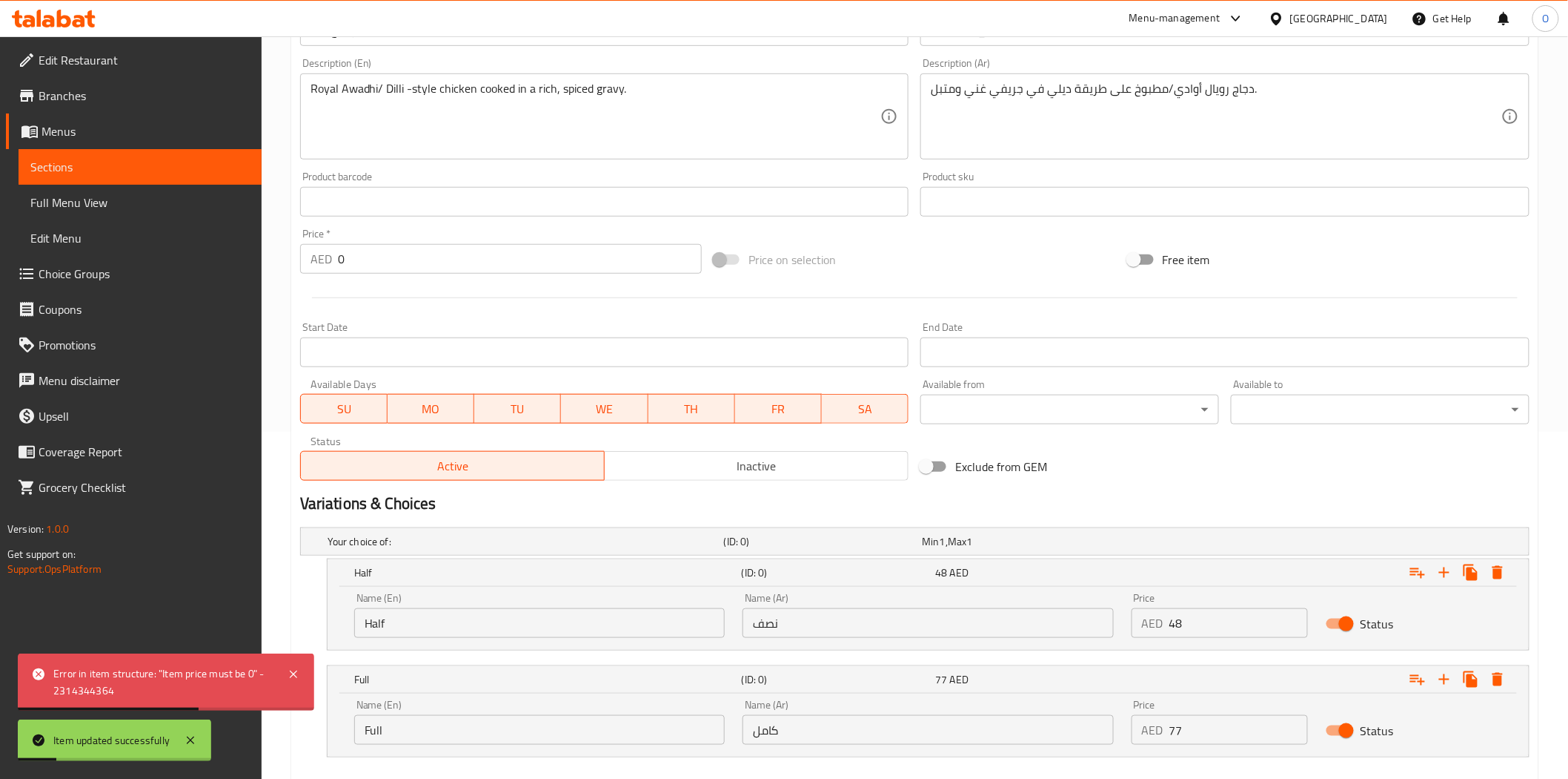
scroll to position [17, 0]
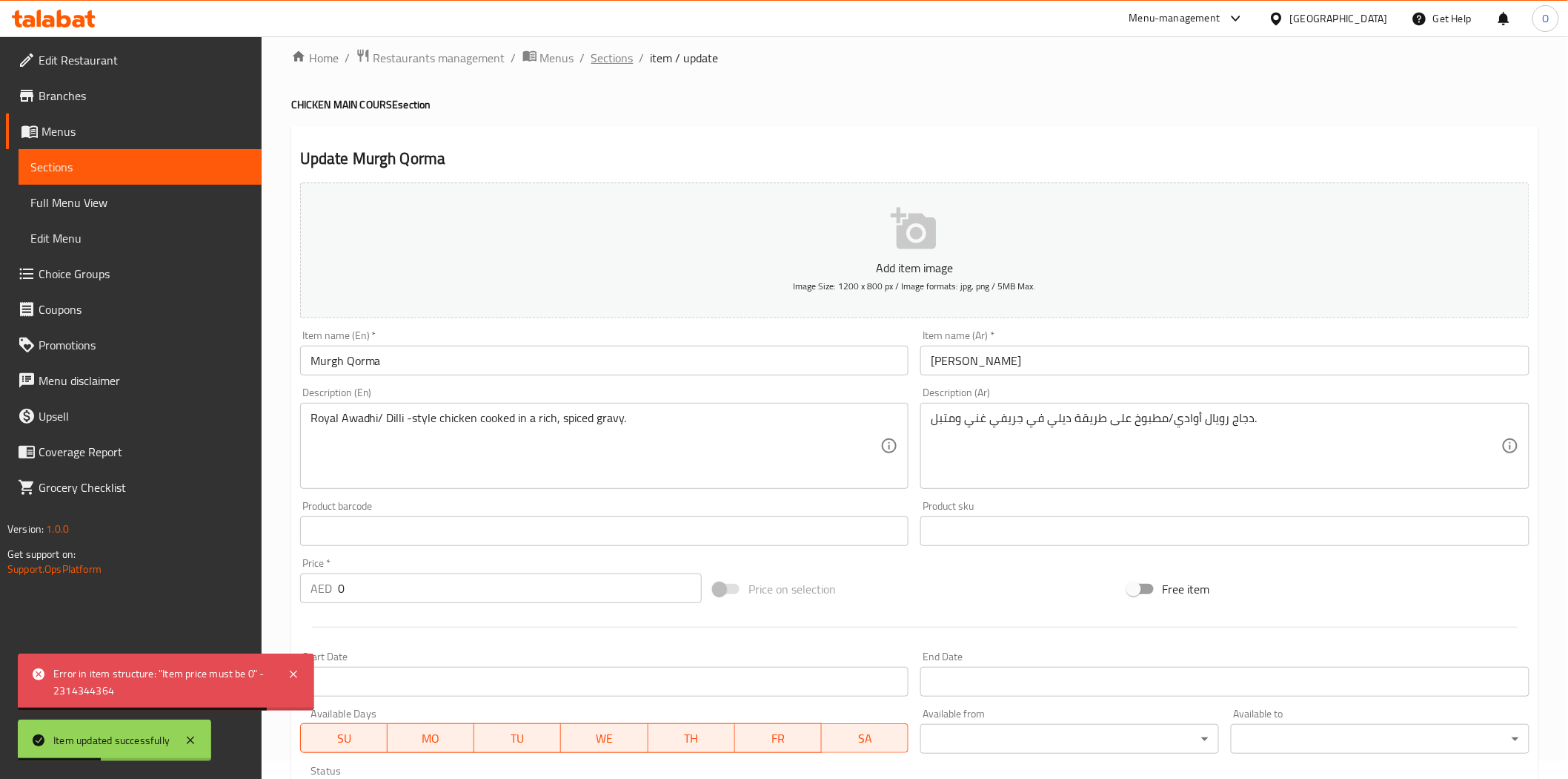
click at [625, 55] on span "Sections" at bounding box center [613, 57] width 42 height 17
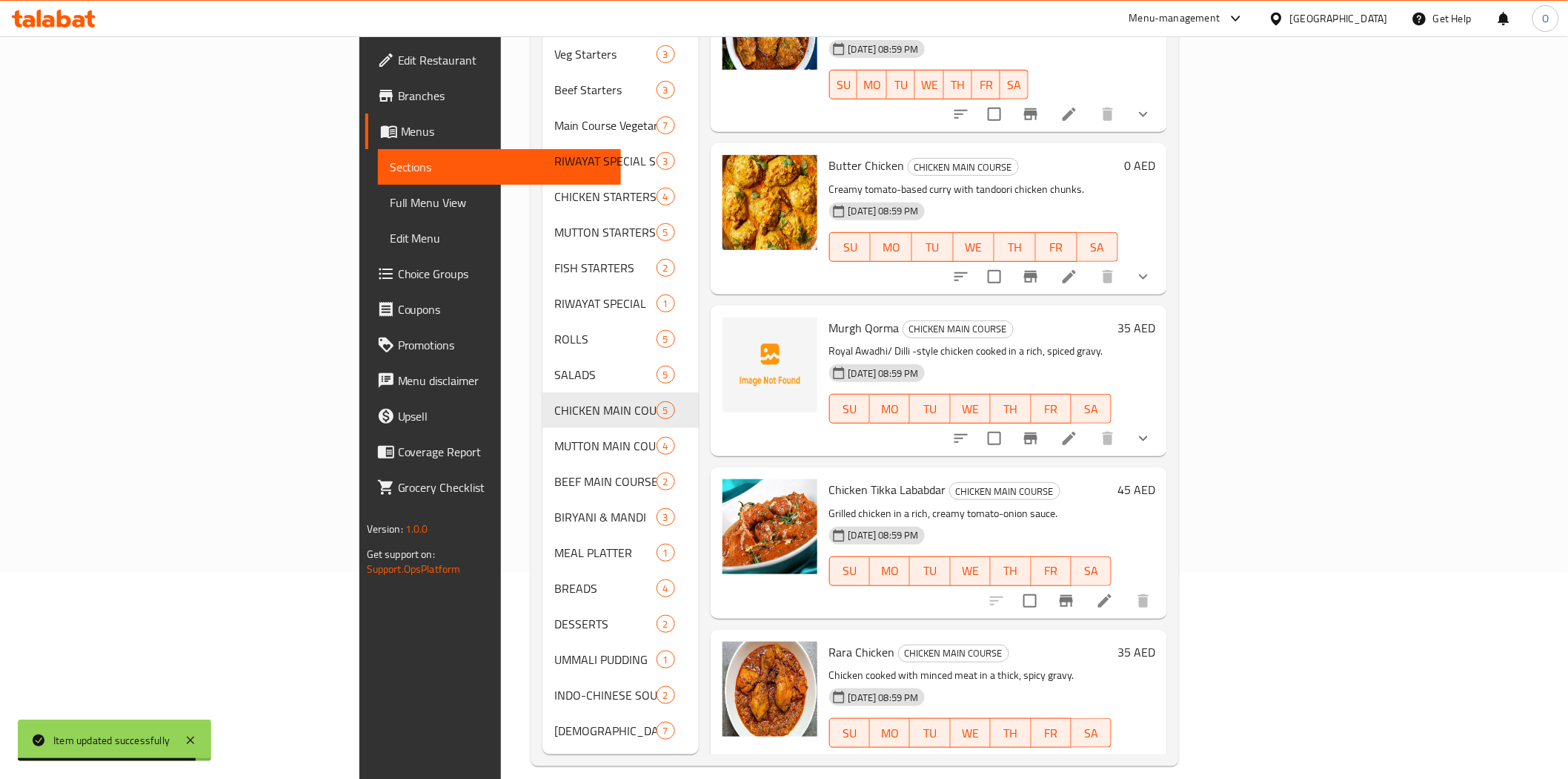
scroll to position [208, 0]
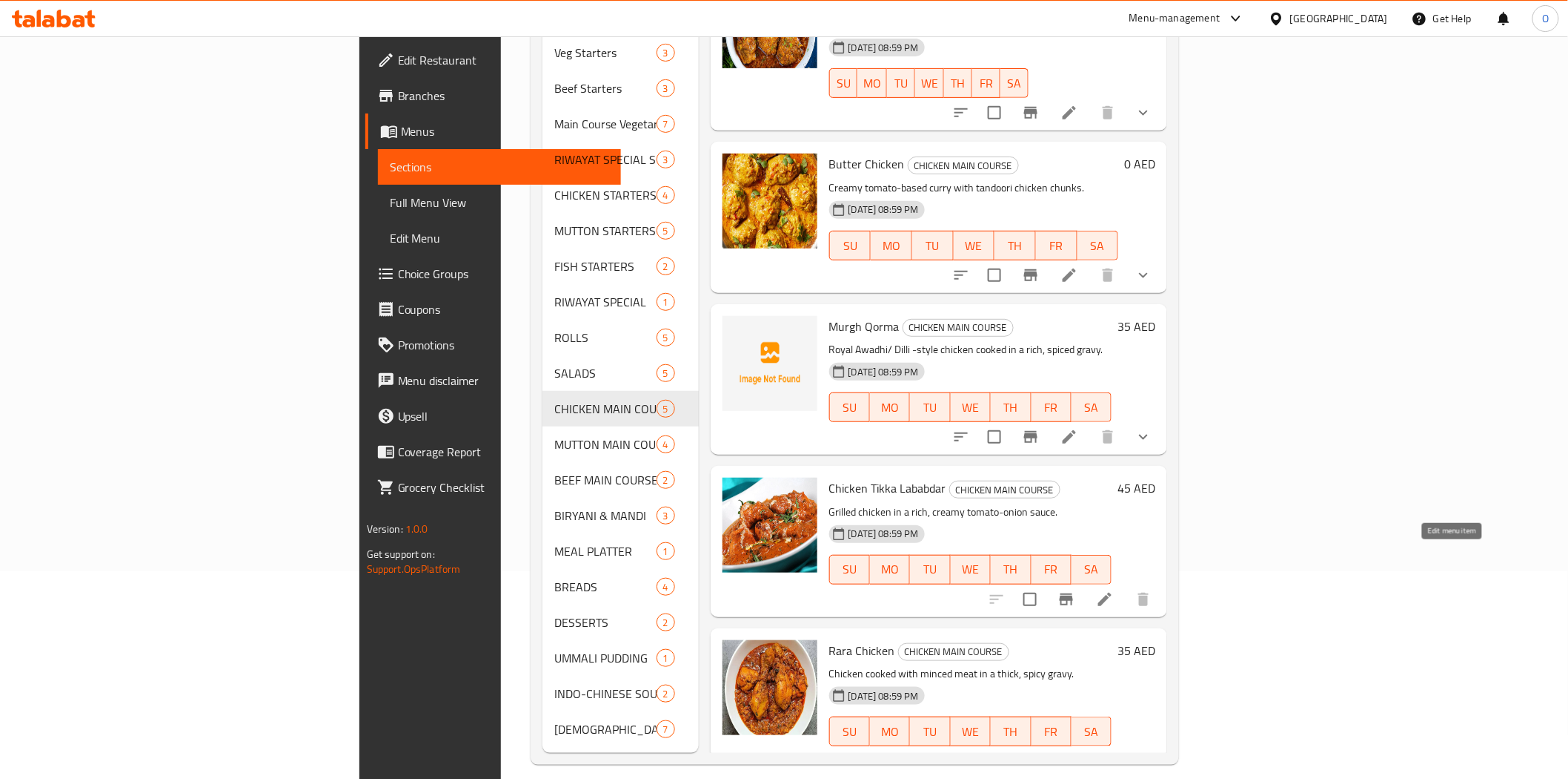
click at [1114, 590] on icon at bounding box center [1104, 599] width 17 height 17
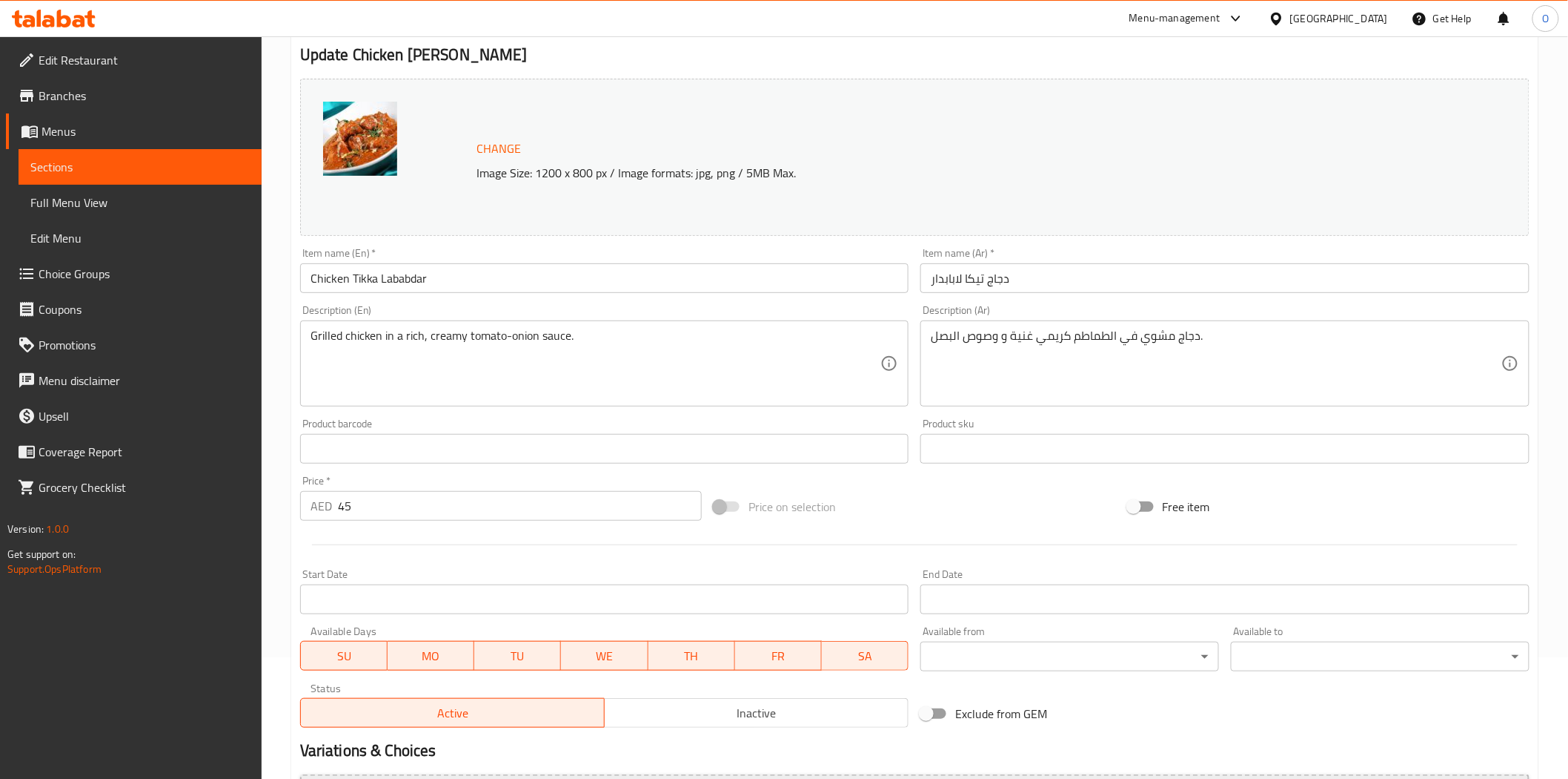
scroll to position [287, 0]
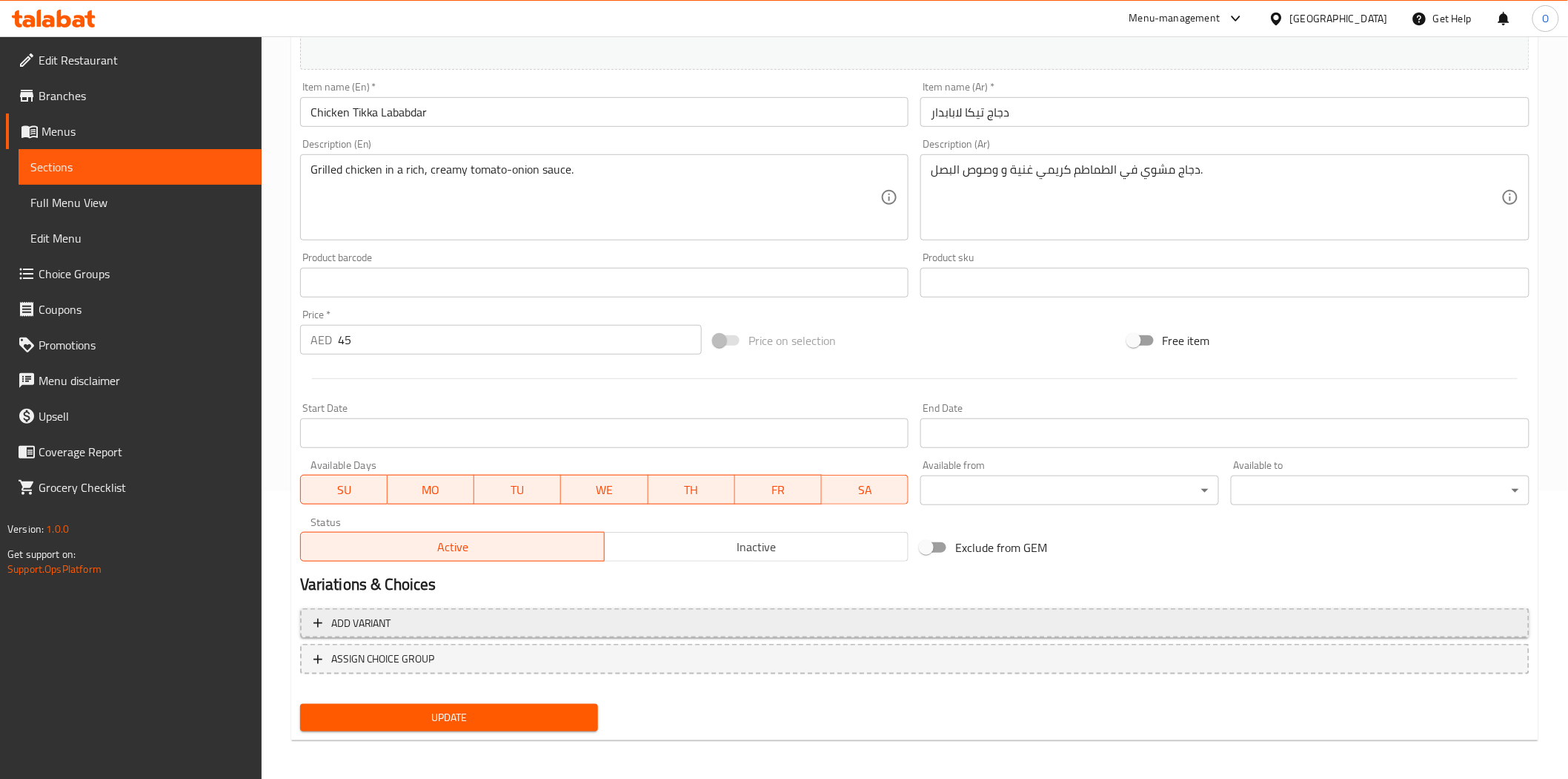
click at [1051, 622] on span "Add variant" at bounding box center [915, 623] width 1203 height 18
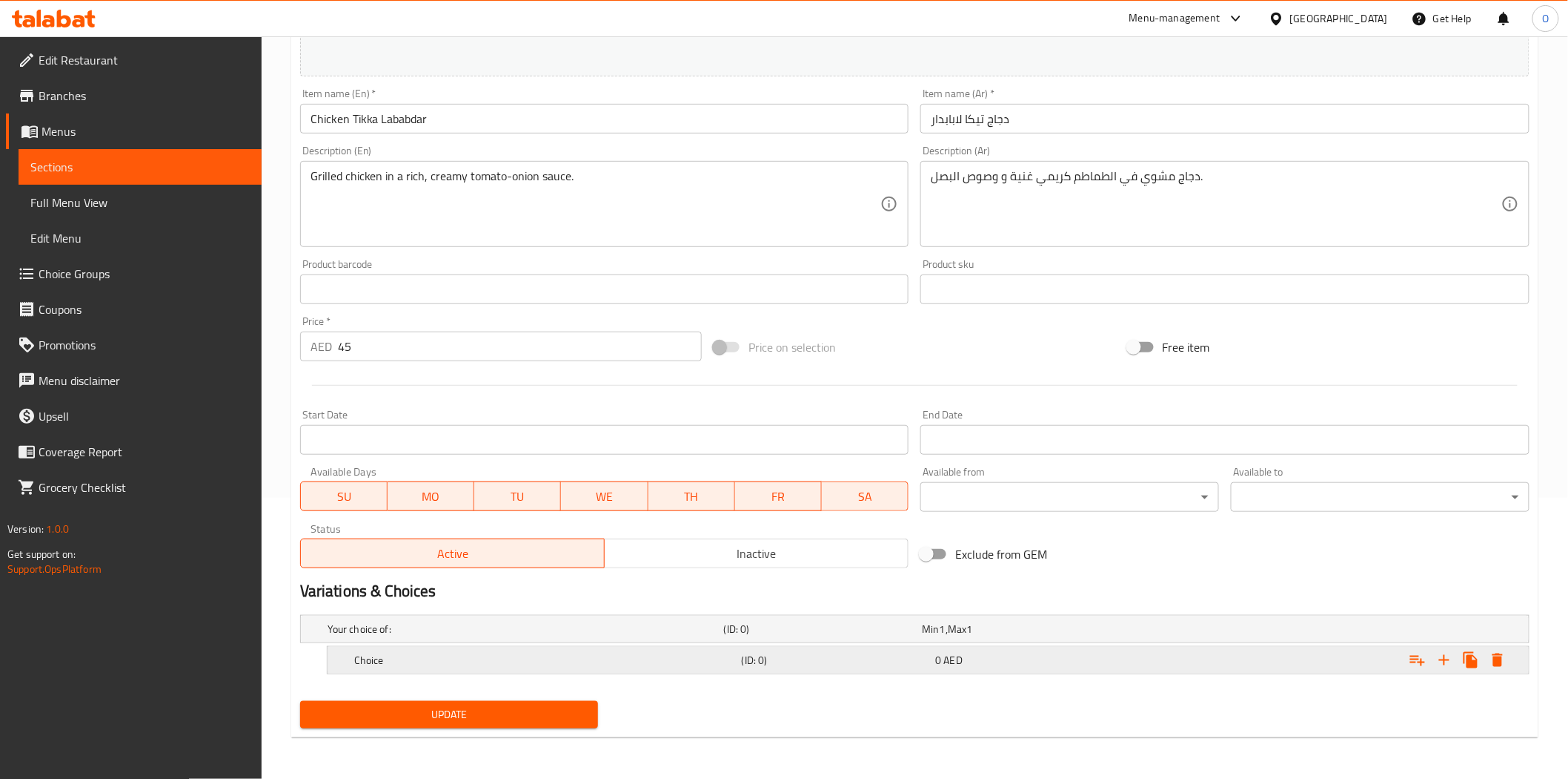
scroll to position [280, 0]
click at [1443, 663] on icon "Expand" at bounding box center [1444, 660] width 17 height 17
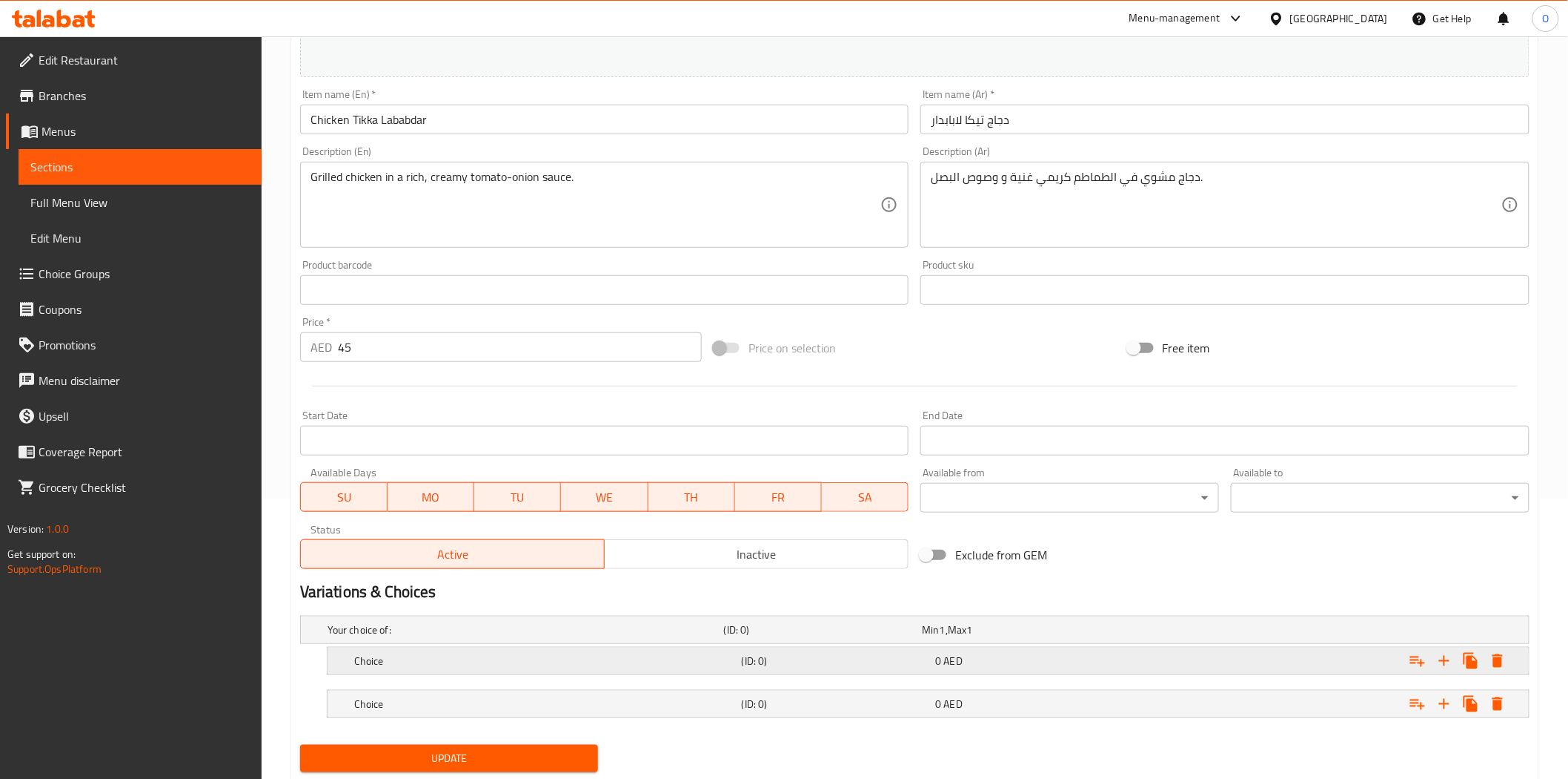
click at [382, 655] on h5 "Choice" at bounding box center [544, 661] width 381 height 15
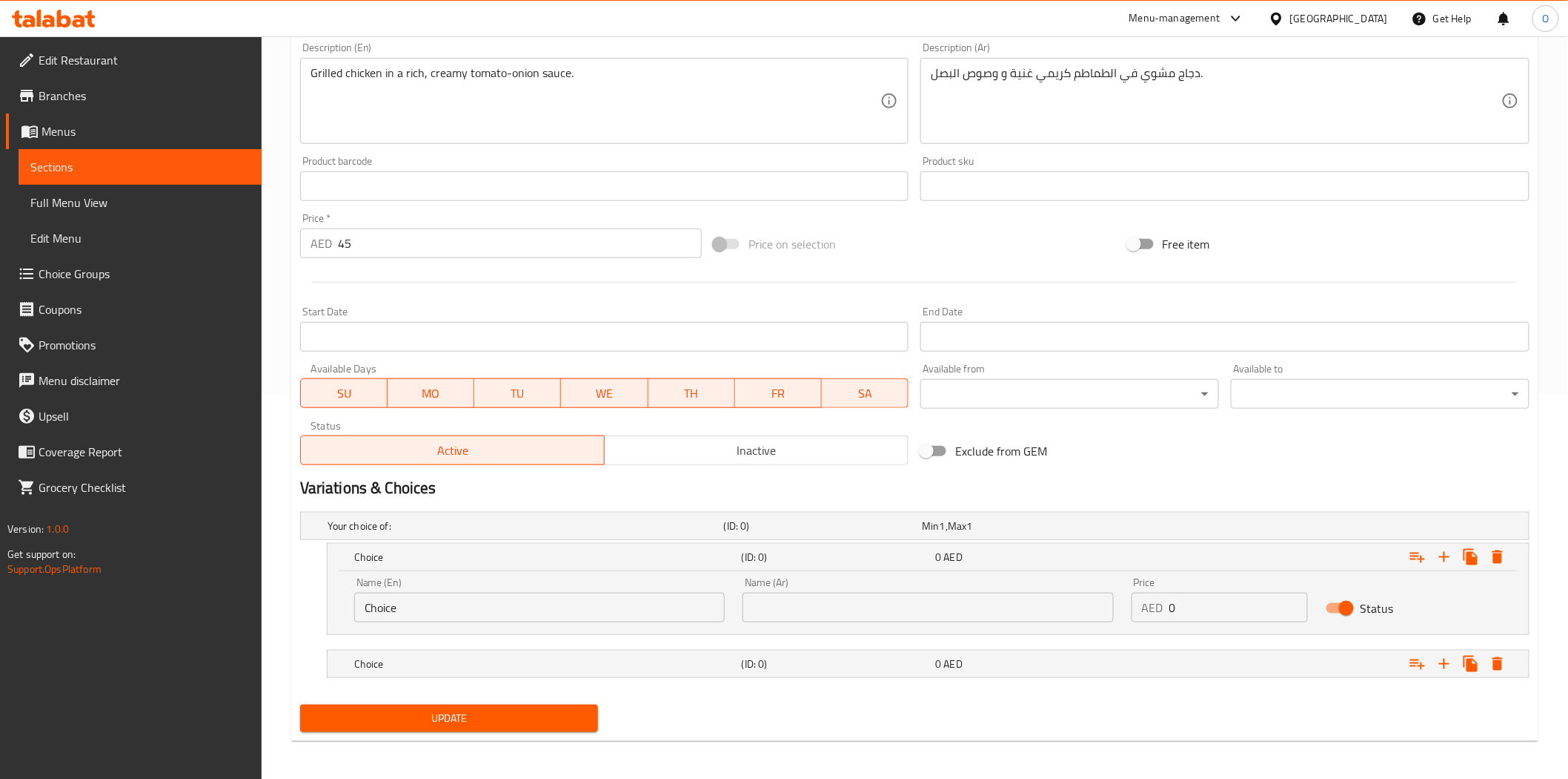
scroll to position [387, 0]
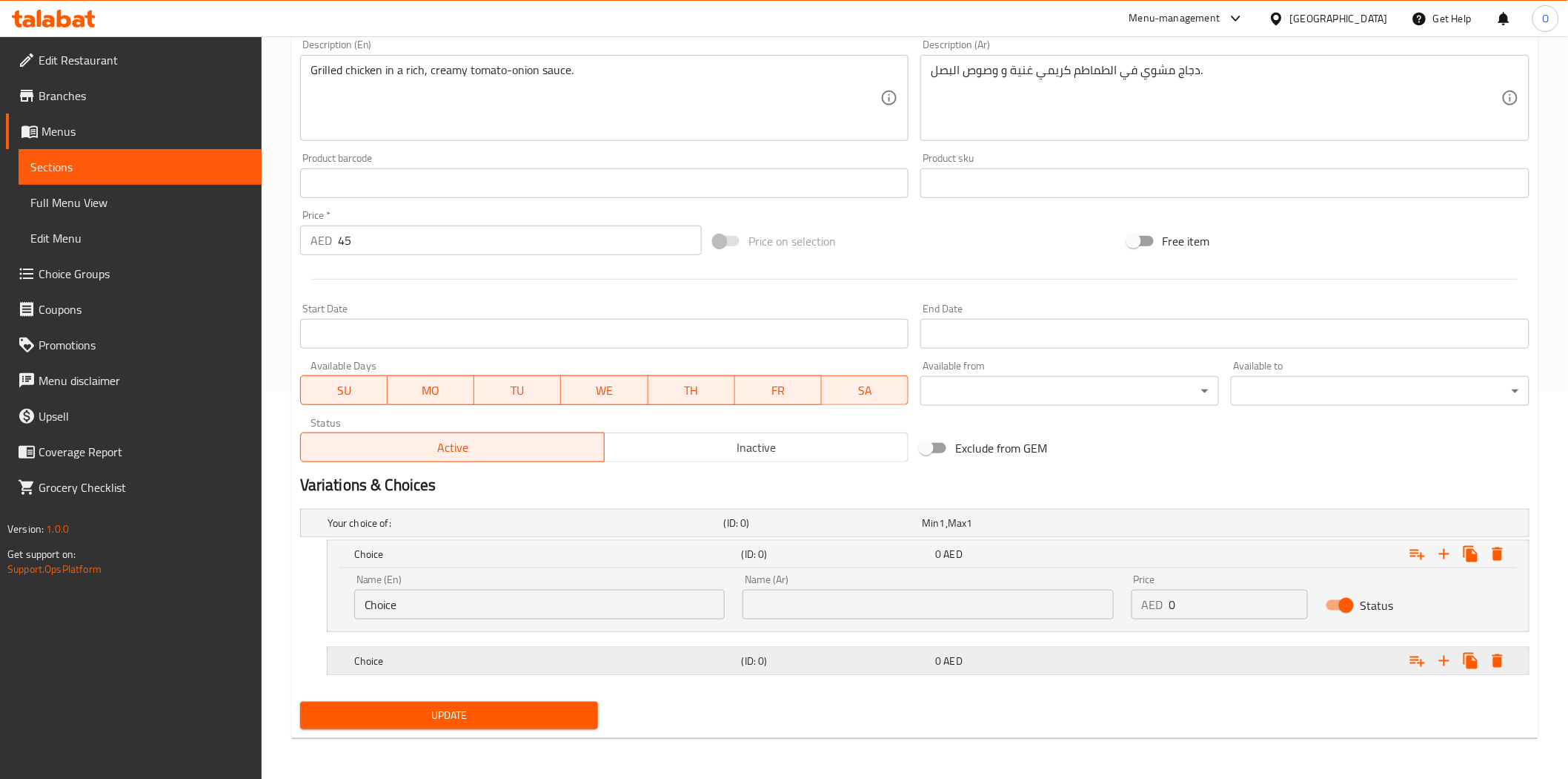
click at [404, 661] on h5 "Choice" at bounding box center [544, 661] width 381 height 15
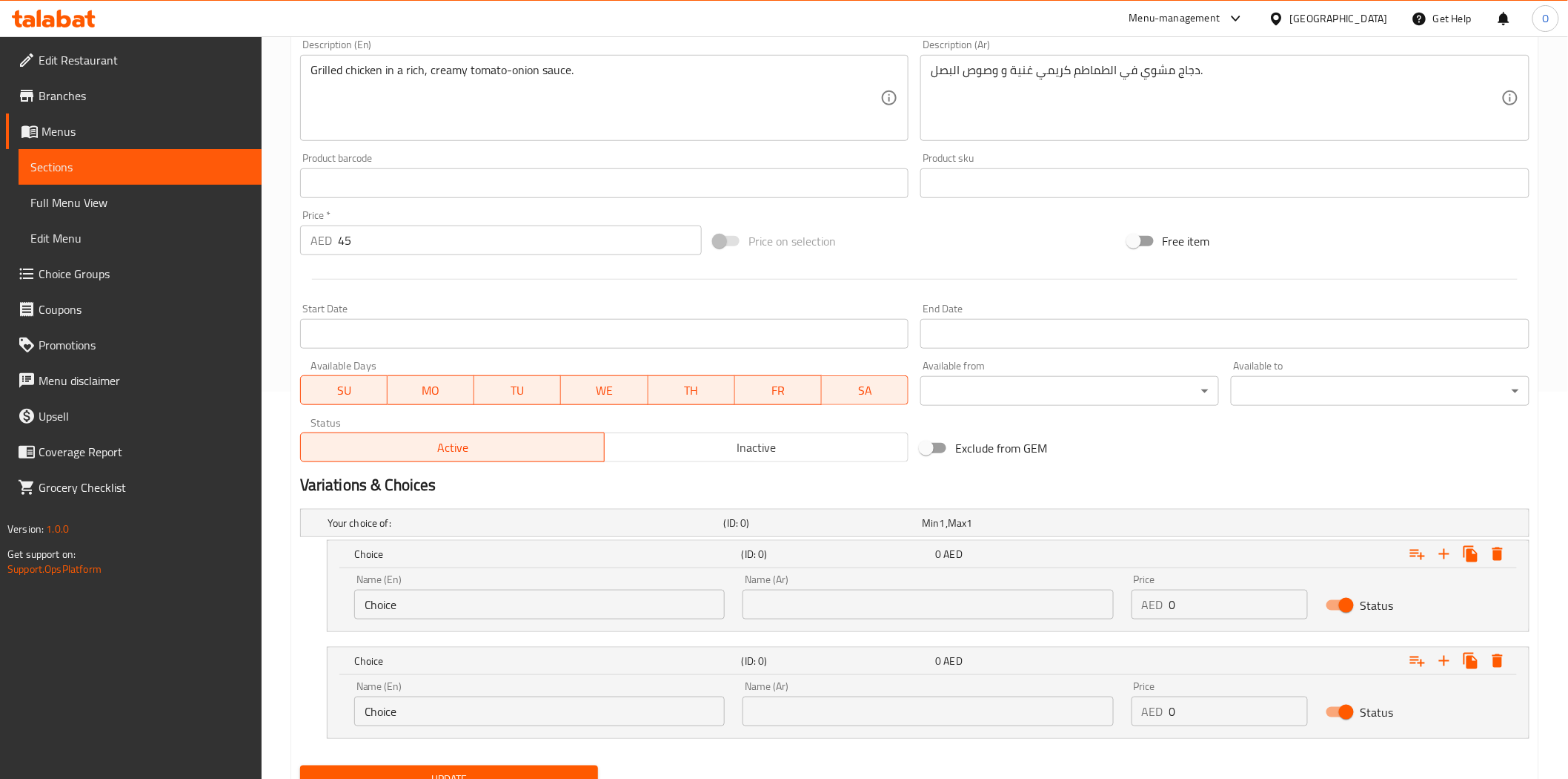
click at [431, 605] on input "Choice" at bounding box center [539, 604] width 371 height 29
drag, startPoint x: 783, startPoint y: 598, endPoint x: 775, endPoint y: 610, distance: 14.4
click at [424, 718] on input "Choice" at bounding box center [539, 711] width 371 height 29
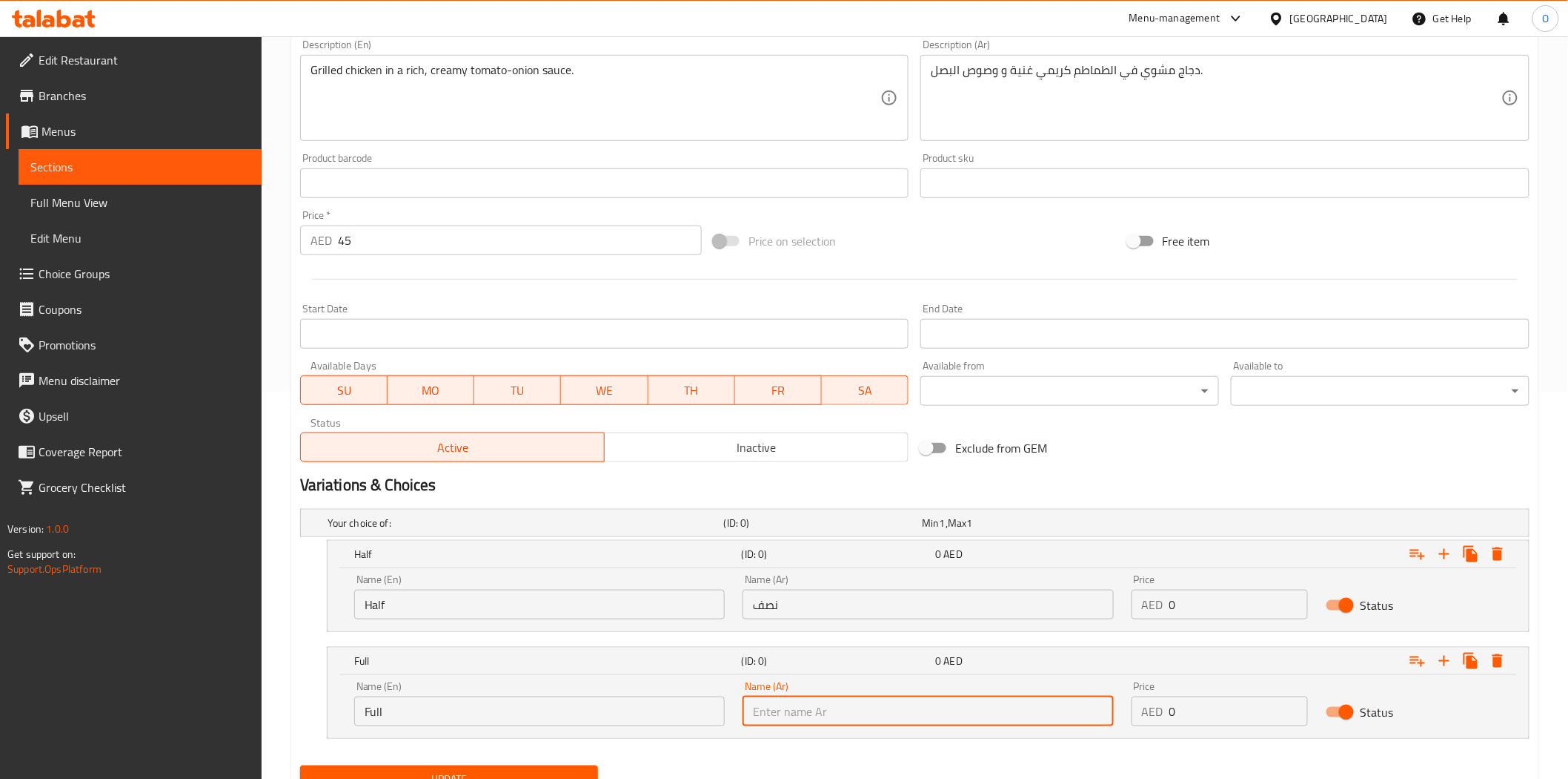
click at [791, 720] on input "text" at bounding box center [928, 711] width 371 height 29
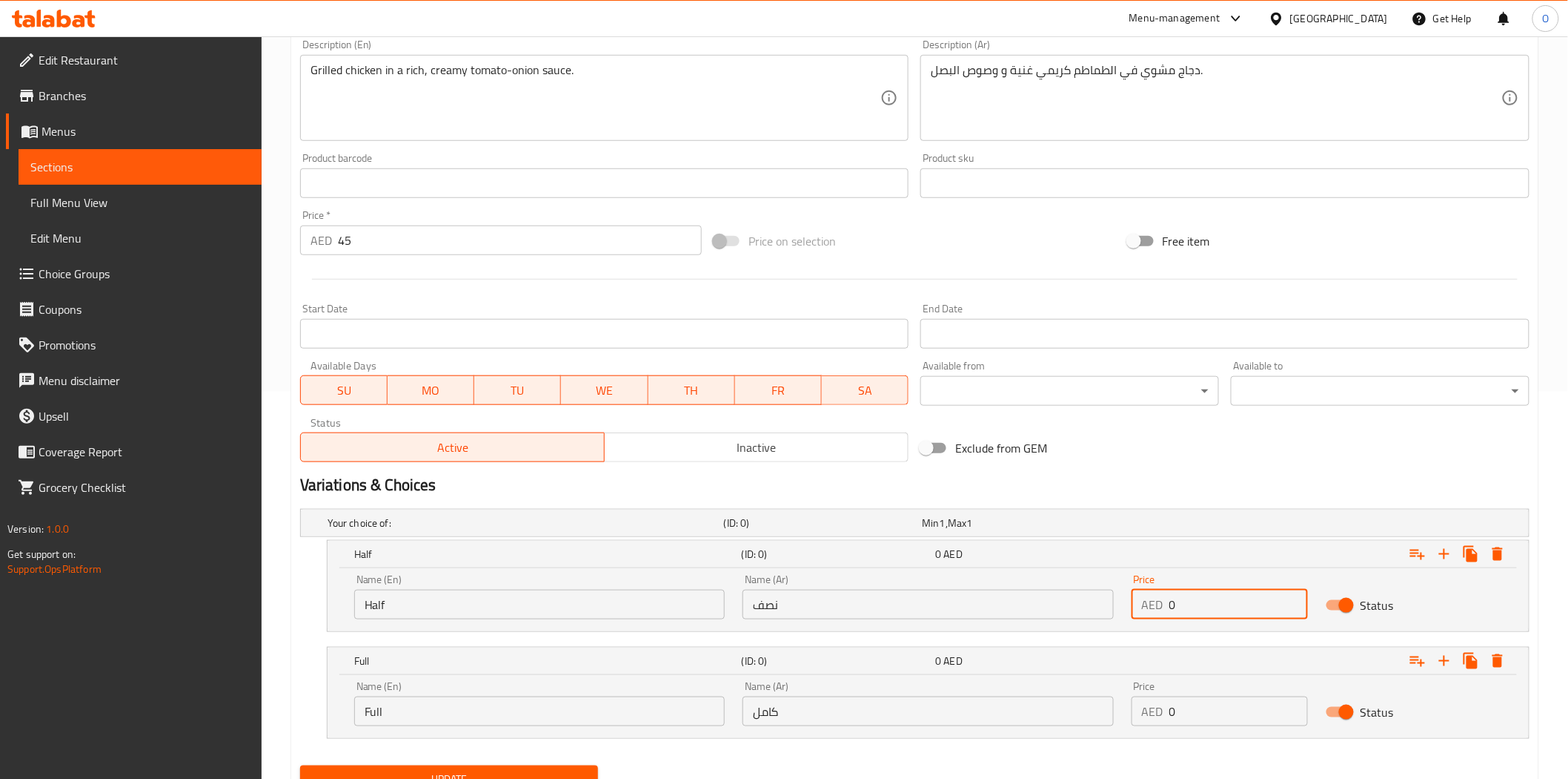
drag, startPoint x: 1197, startPoint y: 605, endPoint x: 1154, endPoint y: 606, distance: 43.0
click at [1154, 606] on div "AED 0 Price" at bounding box center [1219, 604] width 177 height 29
drag, startPoint x: 1188, startPoint y: 712, endPoint x: 1122, endPoint y: 727, distance: 67.7
click at [1122, 727] on div "Name (En) Full Name (En) Name (Ar) كامل Name (Ar) Price AED 0 Price Status" at bounding box center [929, 703] width 1165 height 63
click at [1190, 465] on div "Exclude from GEM" at bounding box center [1122, 448] width 413 height 40
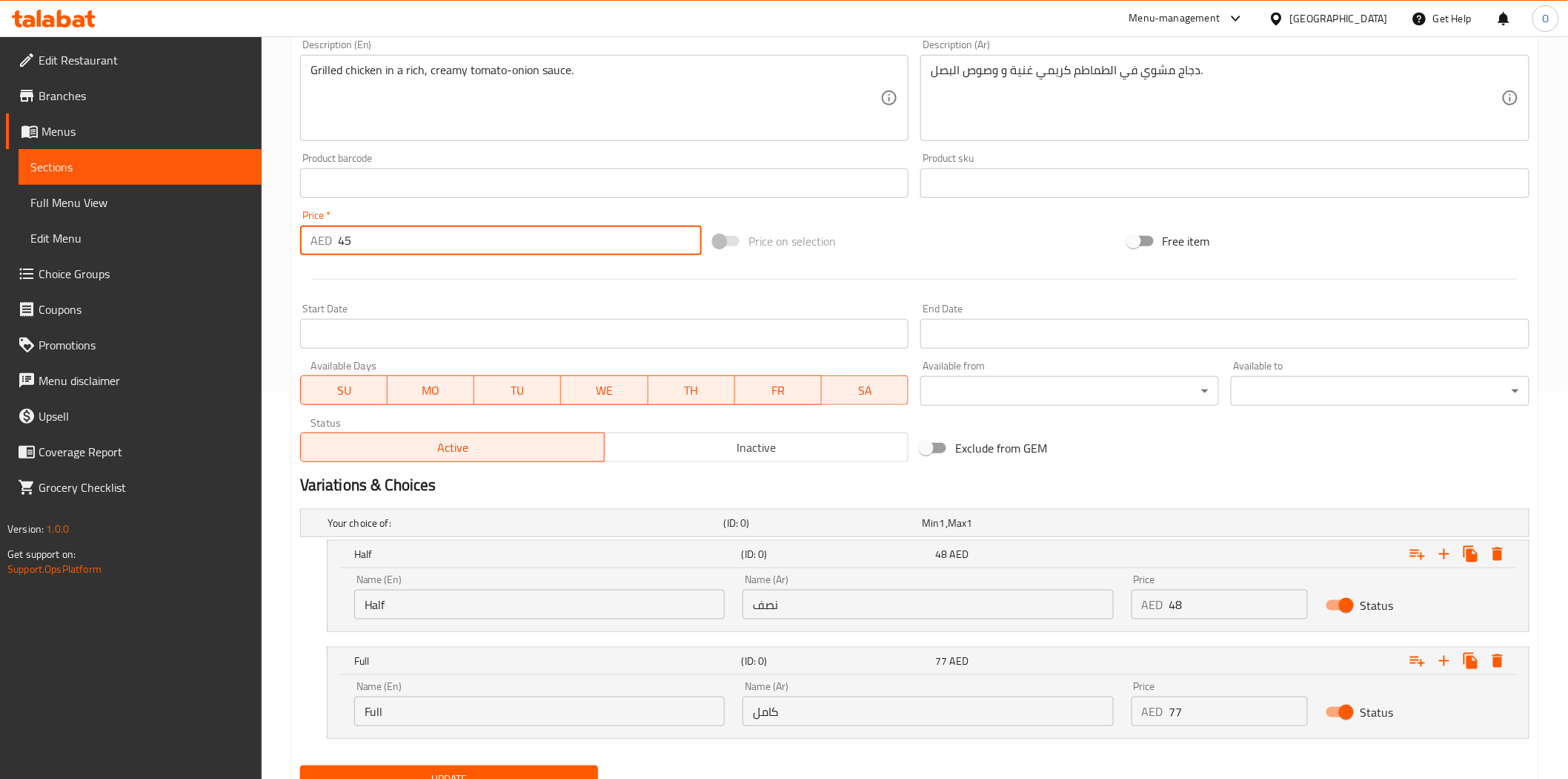
drag, startPoint x: 372, startPoint y: 234, endPoint x: 317, endPoint y: 248, distance: 56.8
click at [319, 248] on div "AED 45 Price *" at bounding box center [500, 240] width 402 height 29
click at [394, 276] on div at bounding box center [915, 279] width 1241 height 37
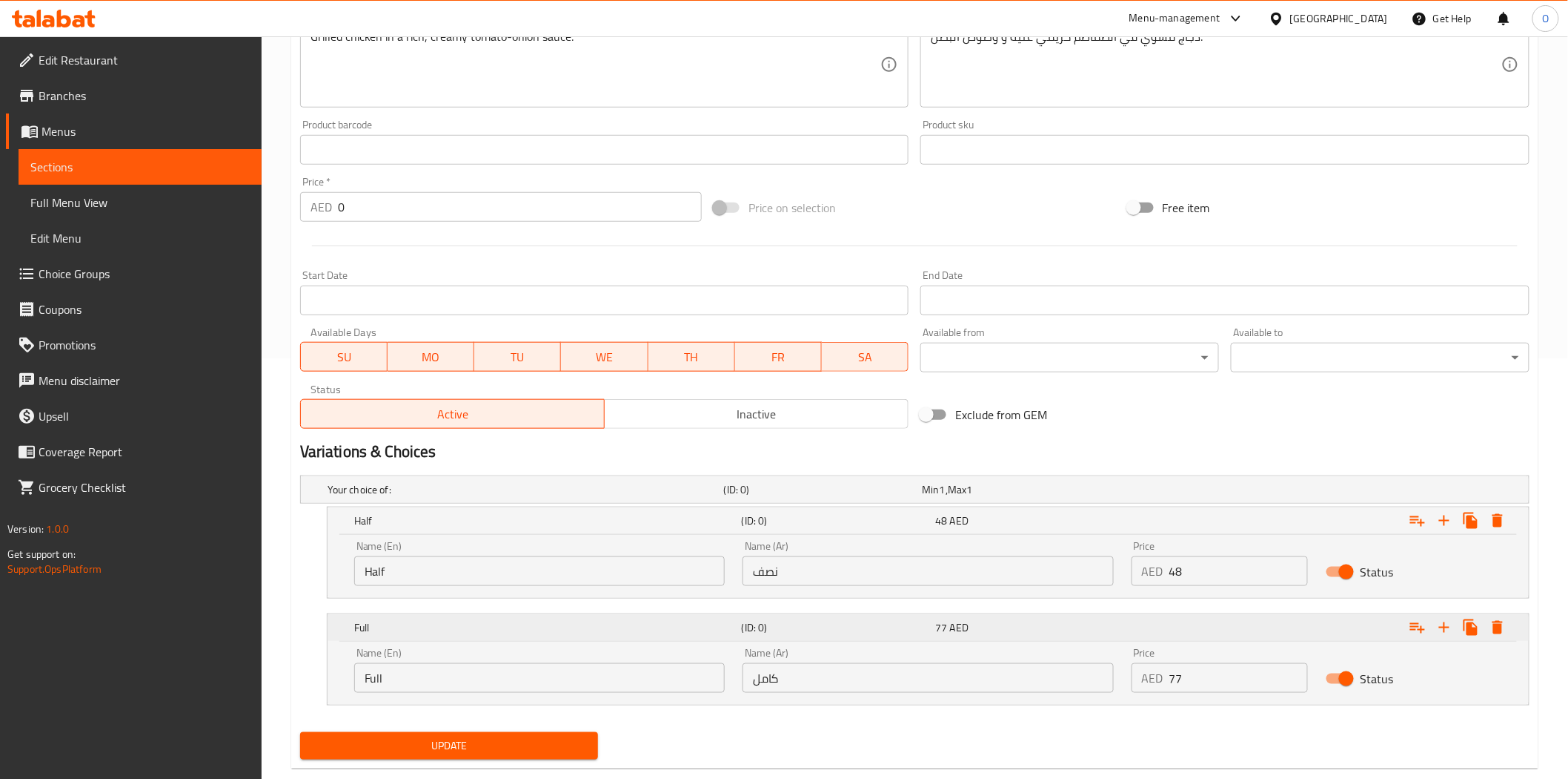
scroll to position [451, 0]
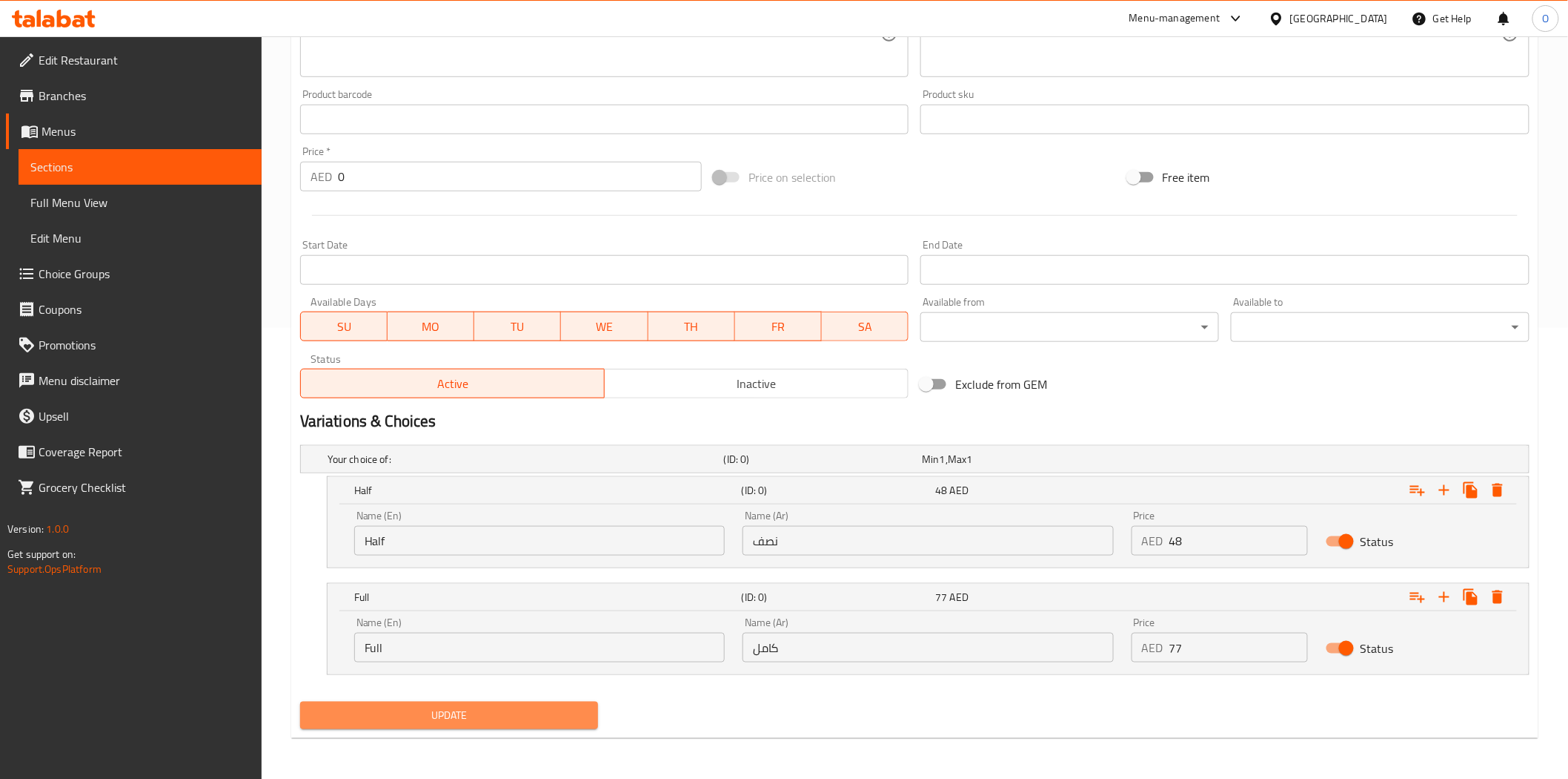
click at [380, 707] on span "Update" at bounding box center [449, 715] width 275 height 18
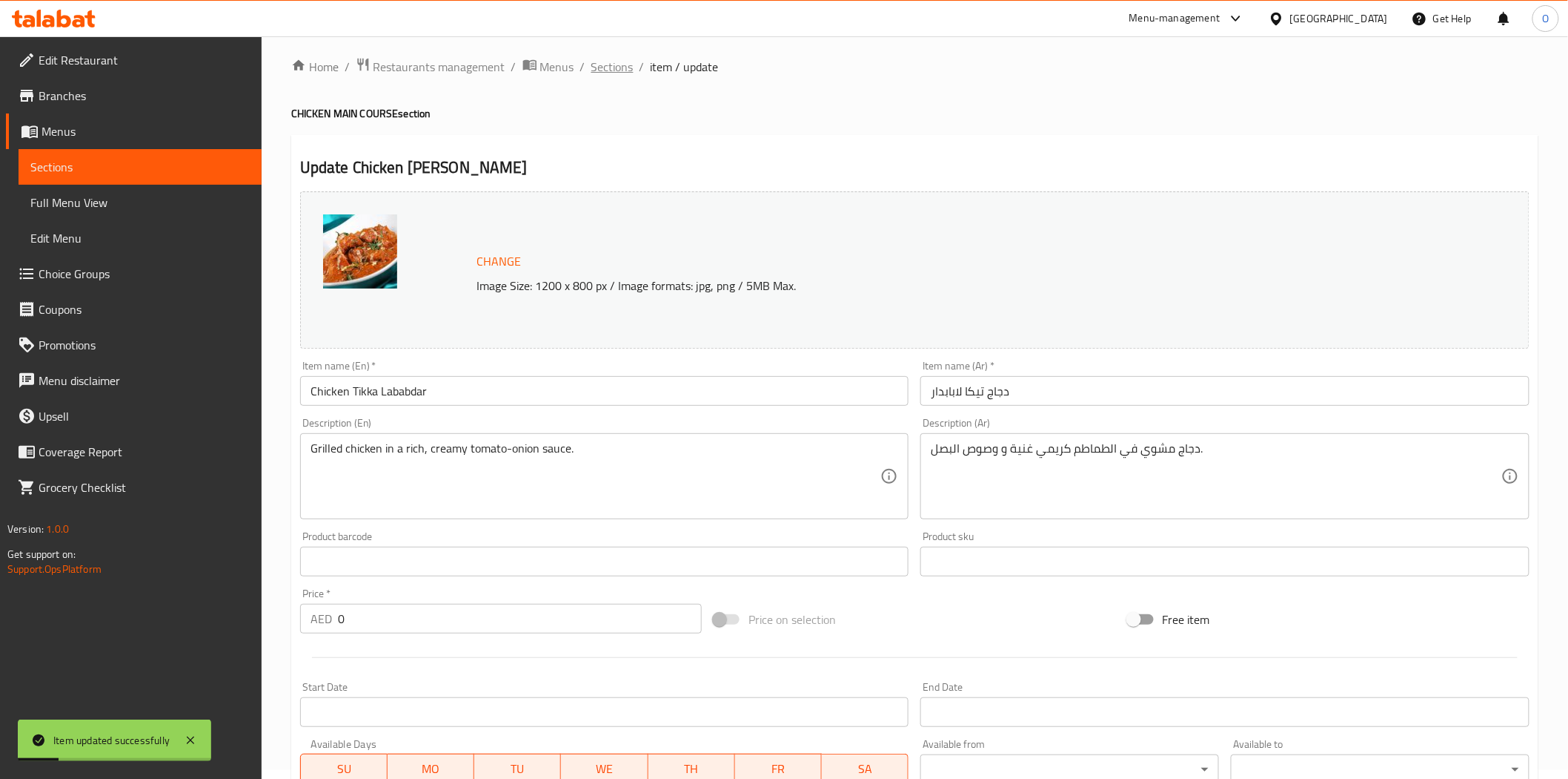
scroll to position [0, 0]
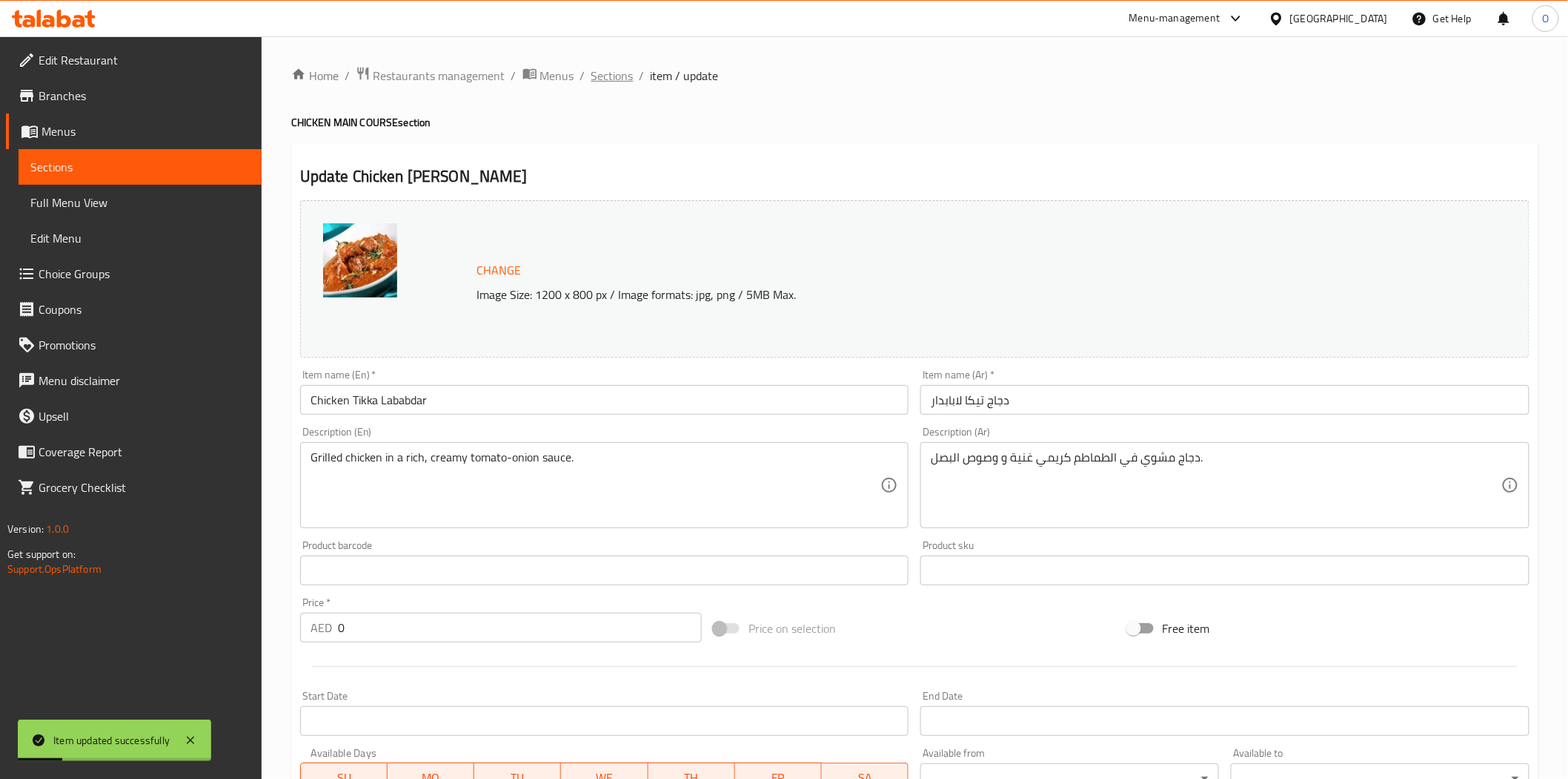
click at [611, 75] on span "Sections" at bounding box center [613, 75] width 42 height 17
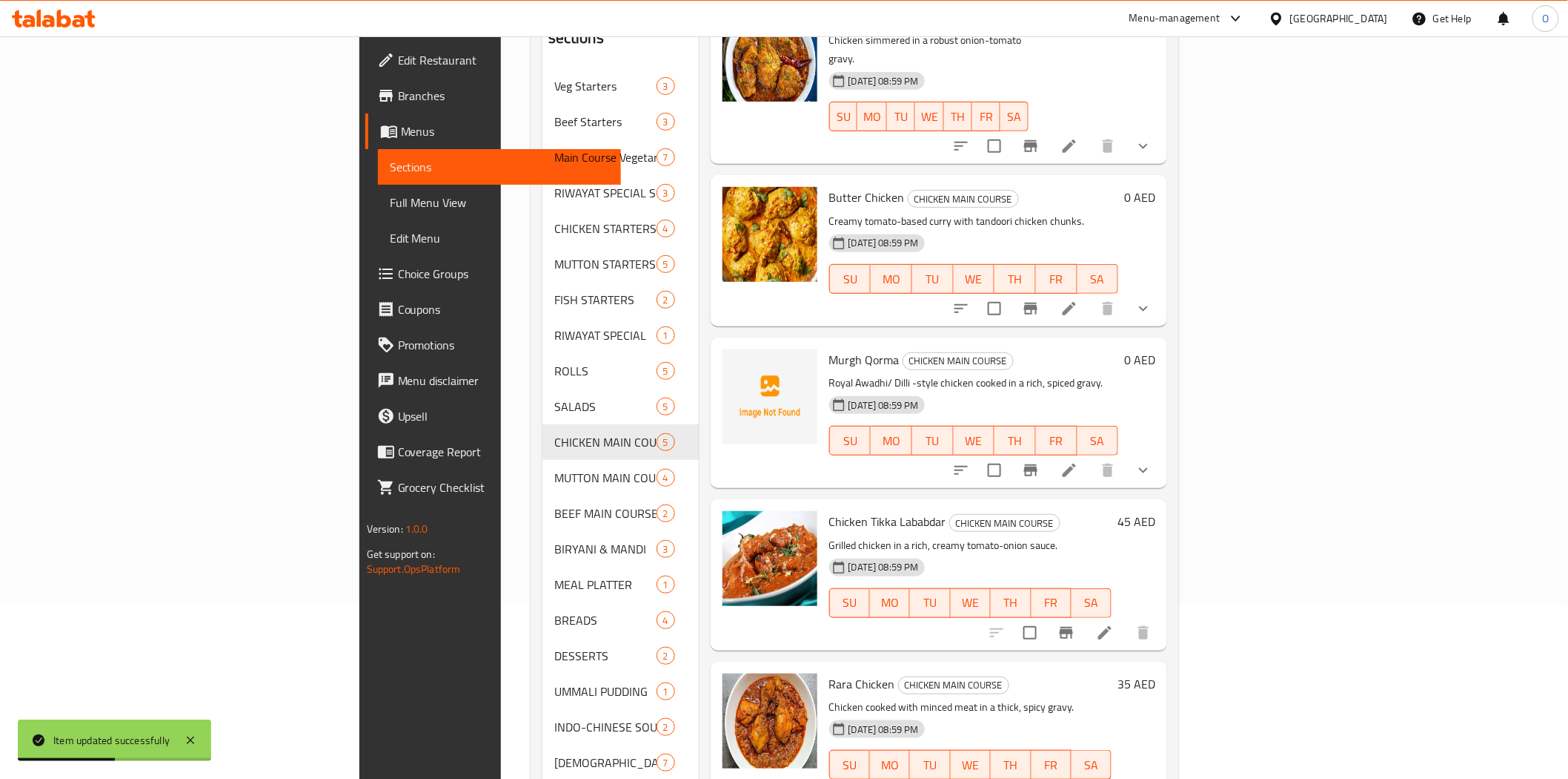
scroll to position [208, 0]
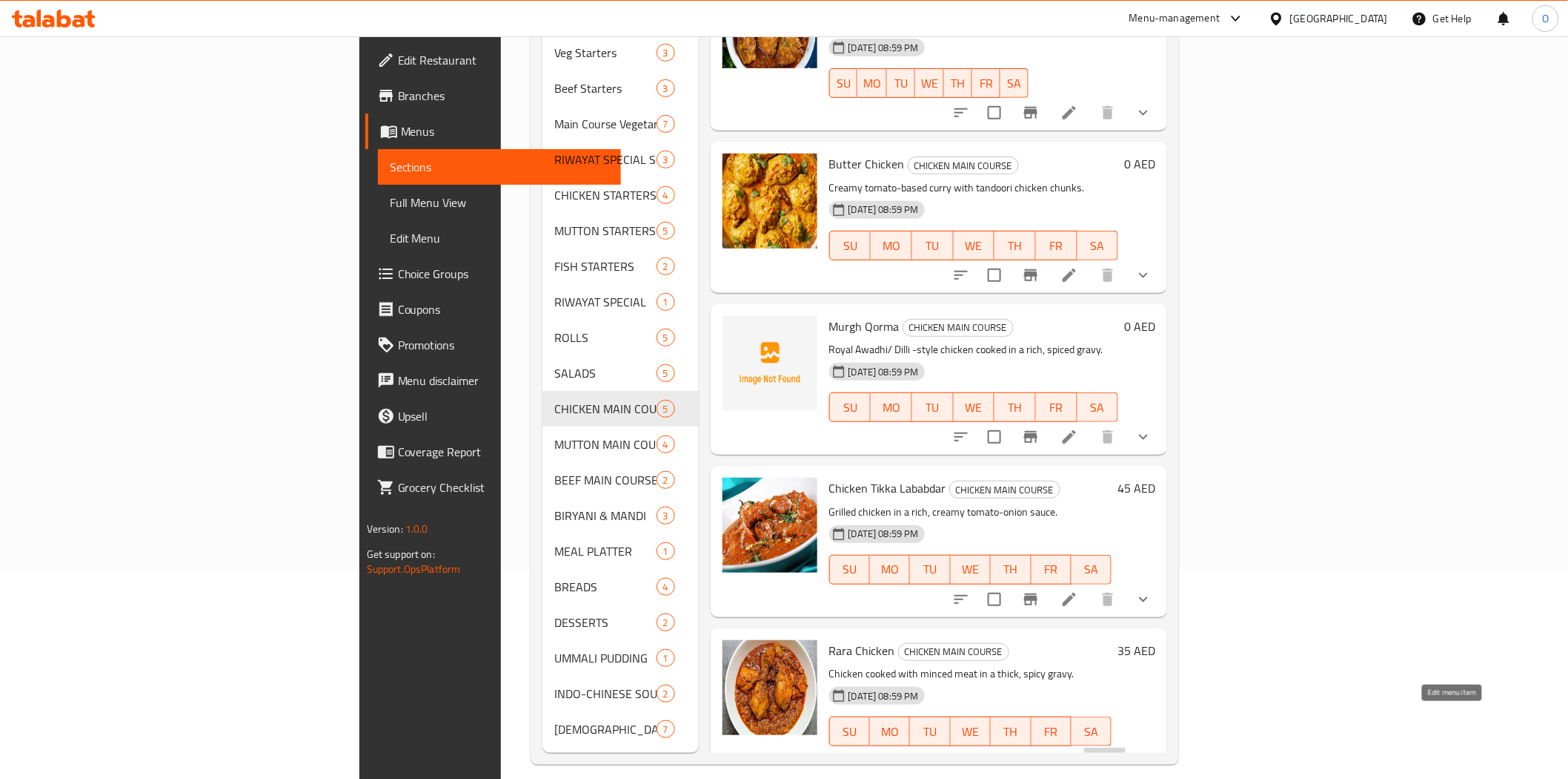
click at [1114, 752] on icon at bounding box center [1104, 761] width 17 height 17
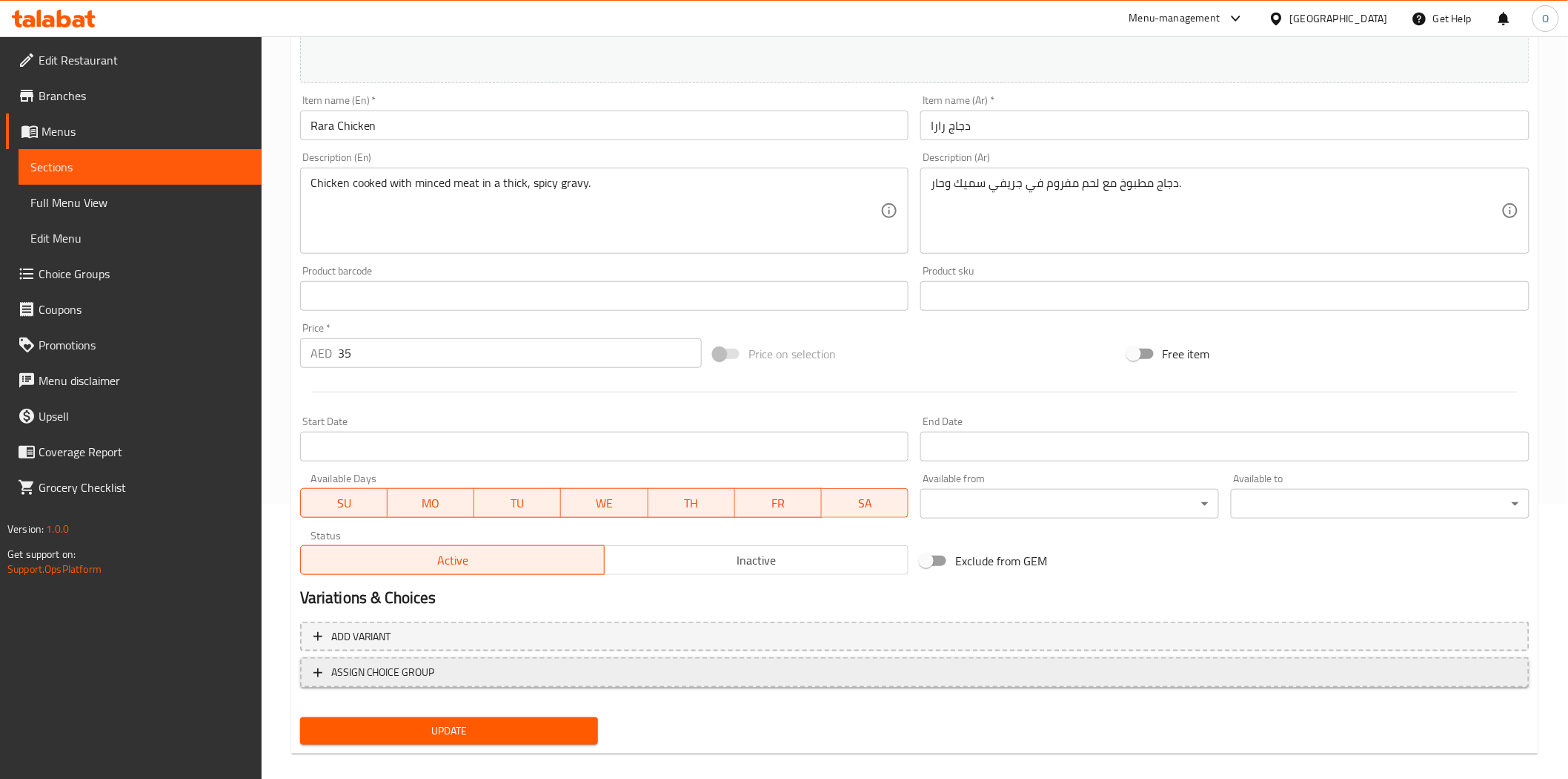
scroll to position [287, 0]
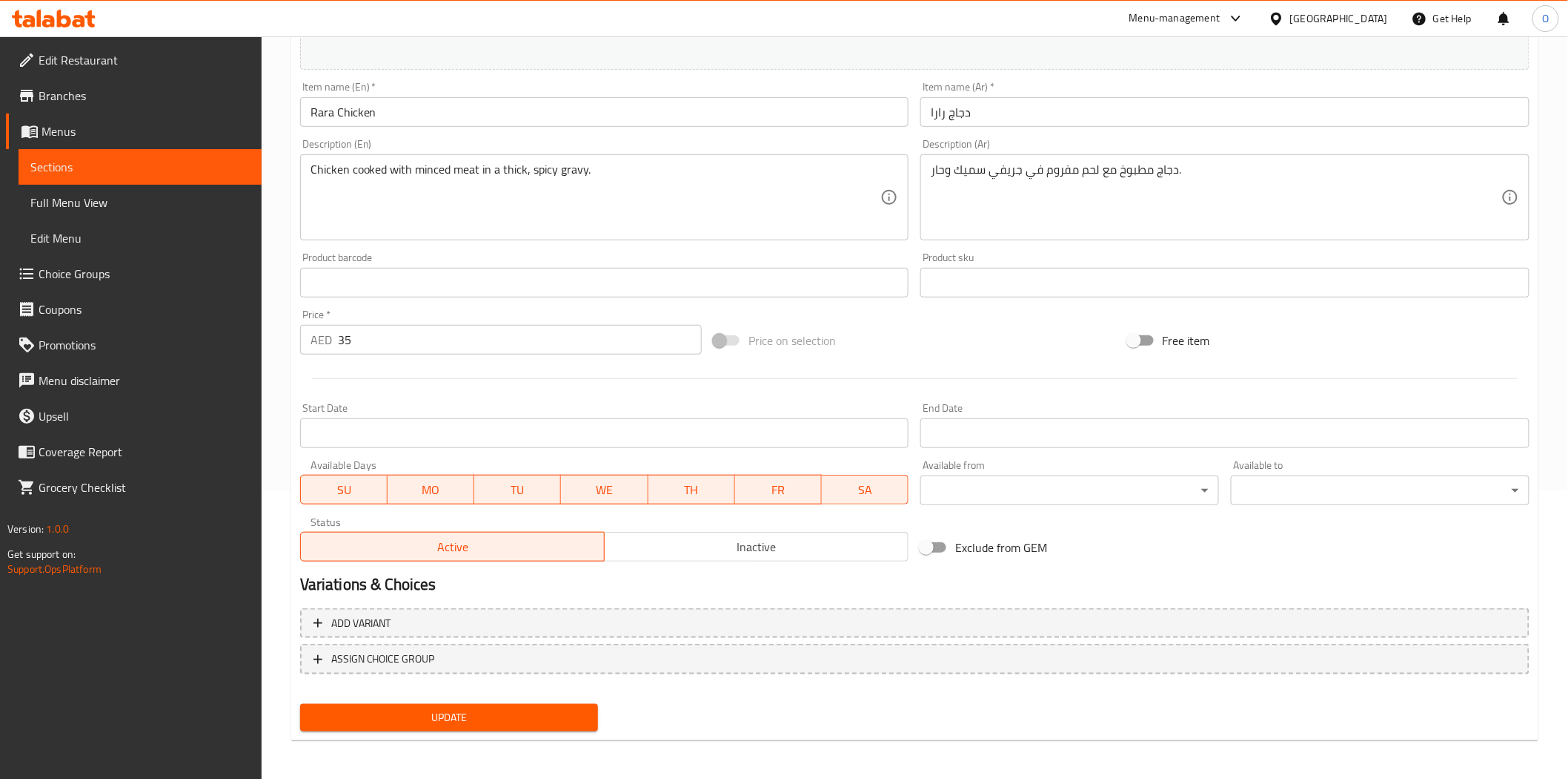
click at [1210, 597] on div "Variations & Choices" at bounding box center [915, 584] width 1241 height 34
click at [1205, 617] on span "Add variant" at bounding box center [915, 623] width 1203 height 18
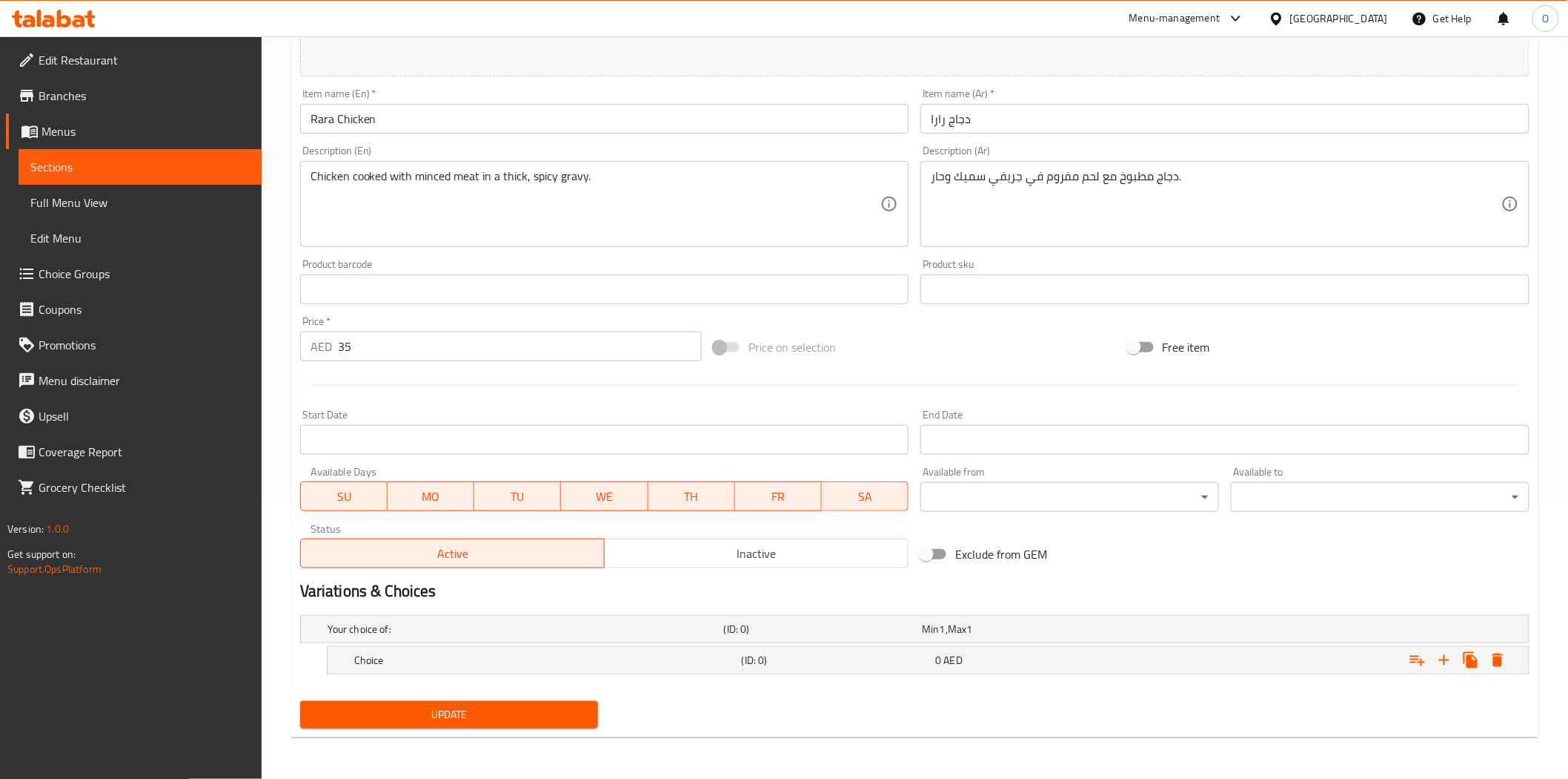
scroll to position [280, 0]
click at [1446, 662] on icon "Expand" at bounding box center [1444, 660] width 17 height 17
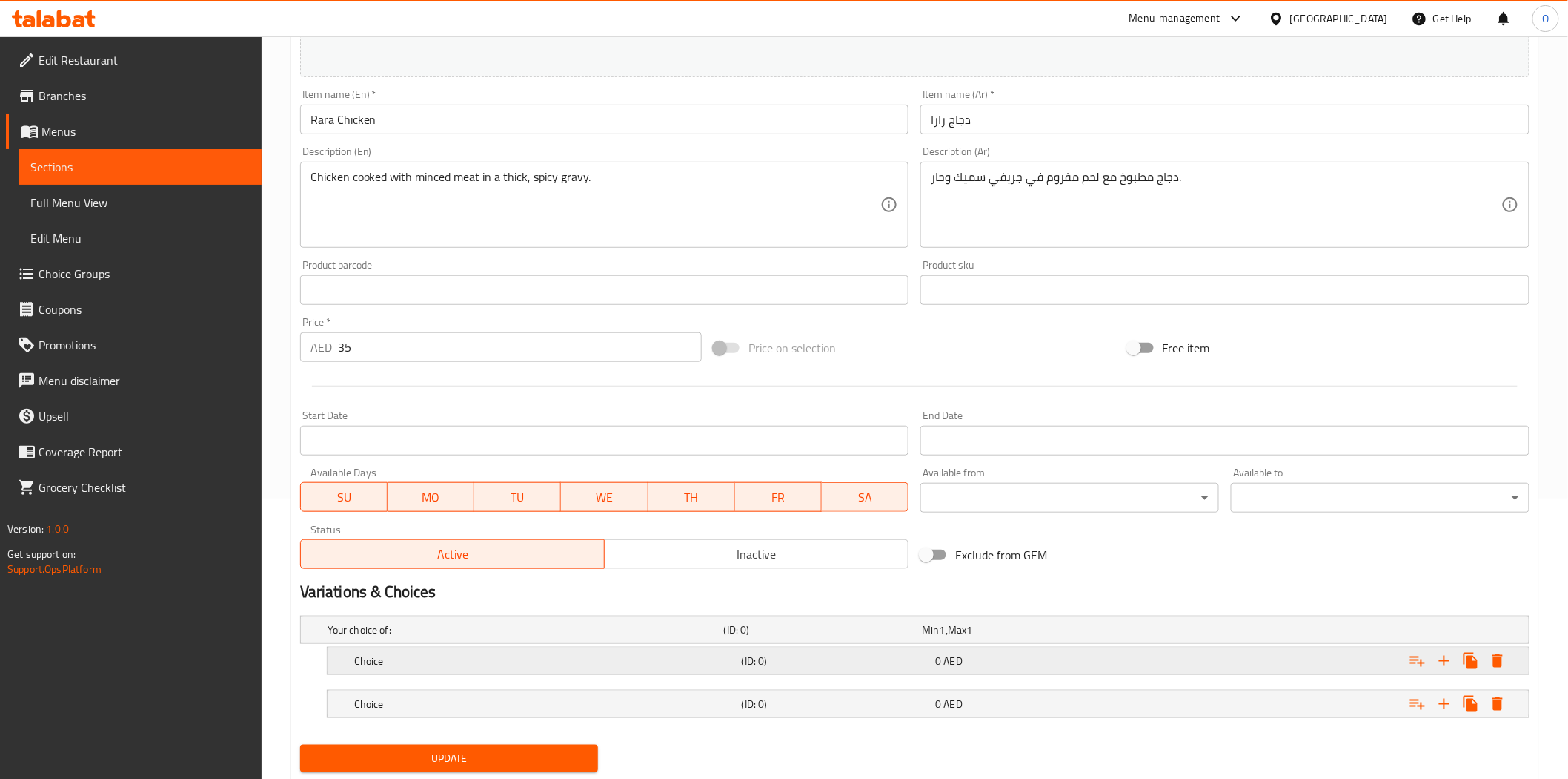
click at [472, 658] on h5 "Choice" at bounding box center [544, 661] width 381 height 15
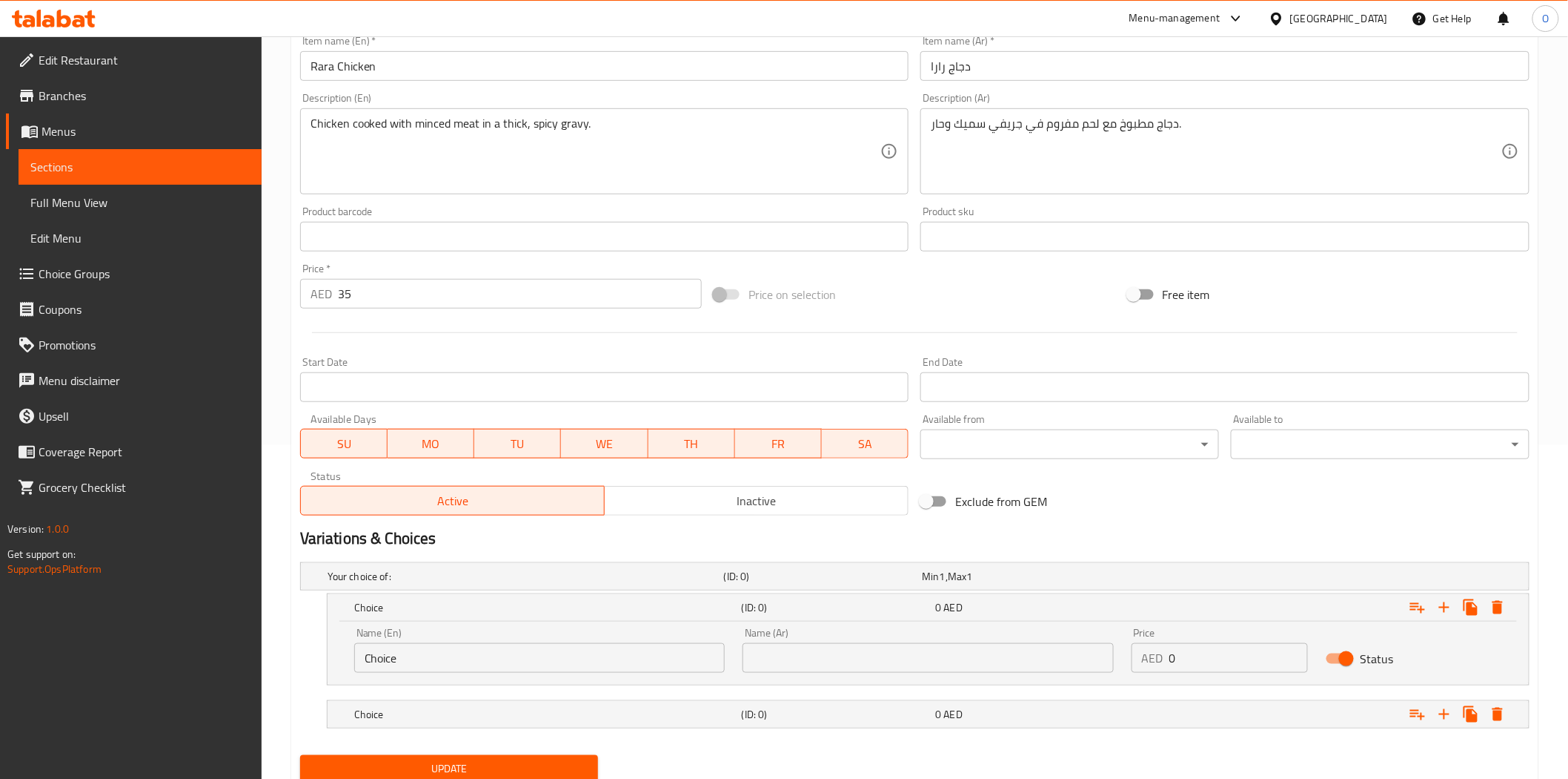
scroll to position [363, 0]
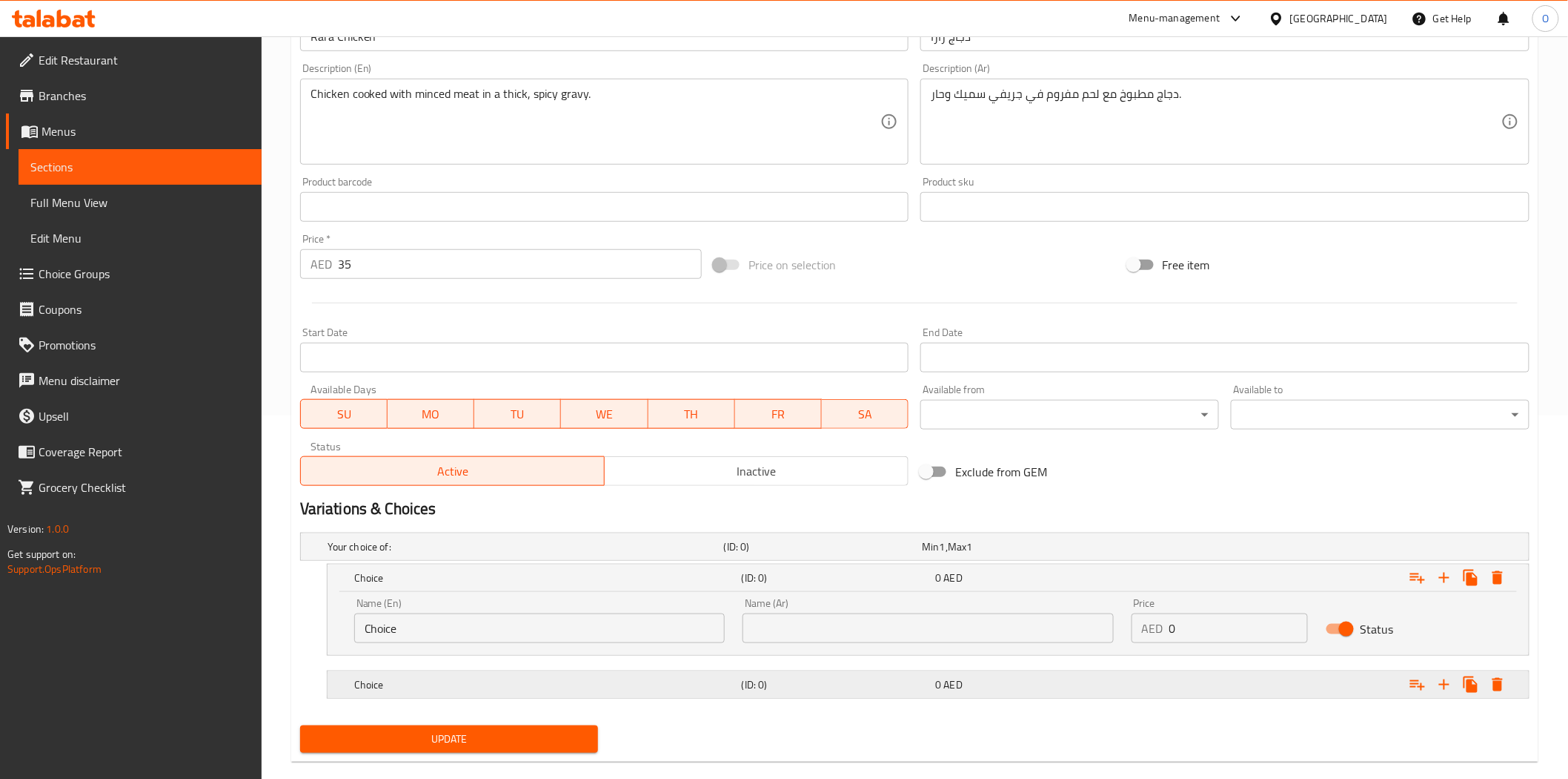
click at [515, 688] on h5 "Choice" at bounding box center [544, 685] width 381 height 15
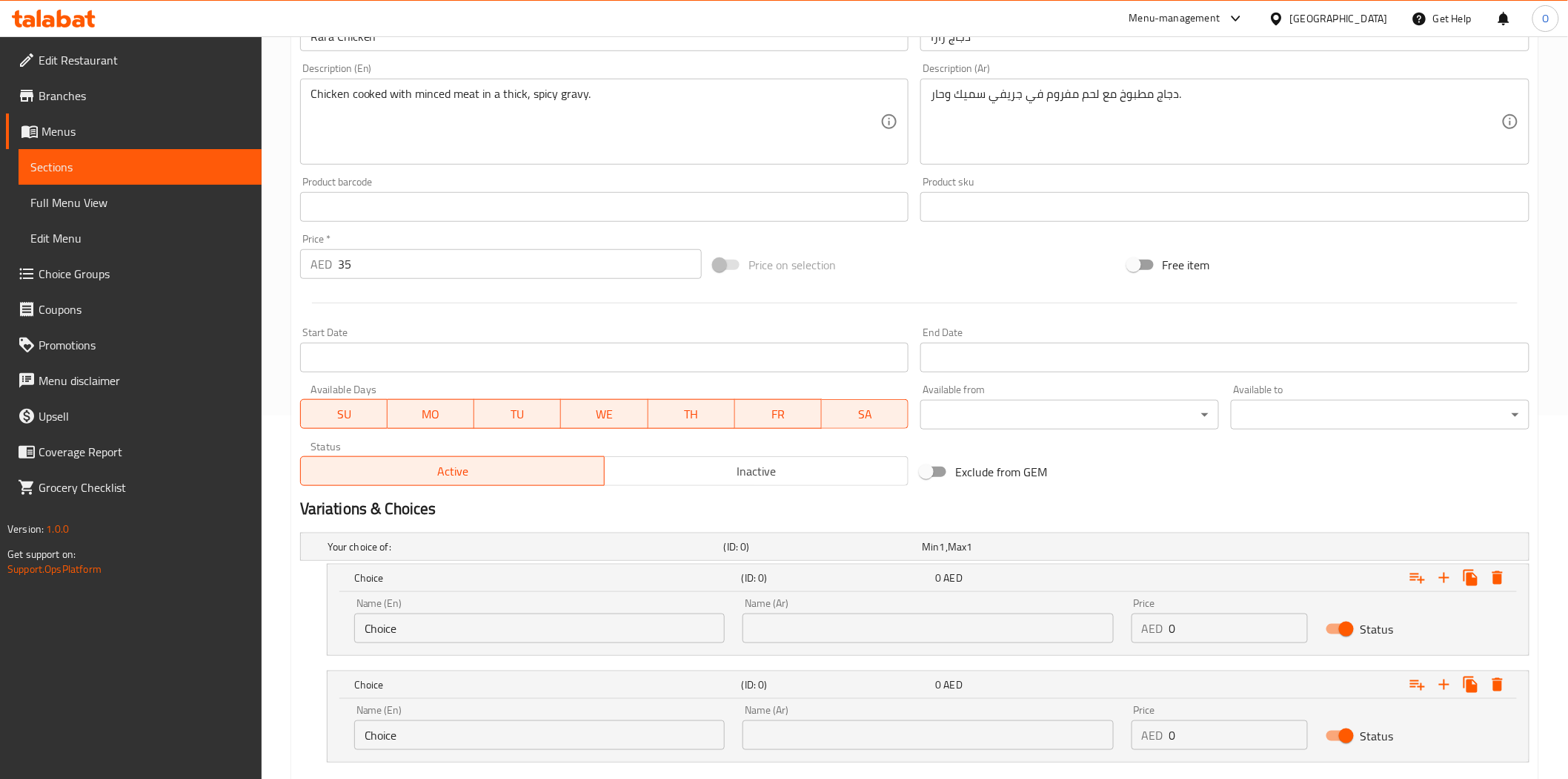
click at [446, 638] on input "Choice" at bounding box center [539, 628] width 371 height 29
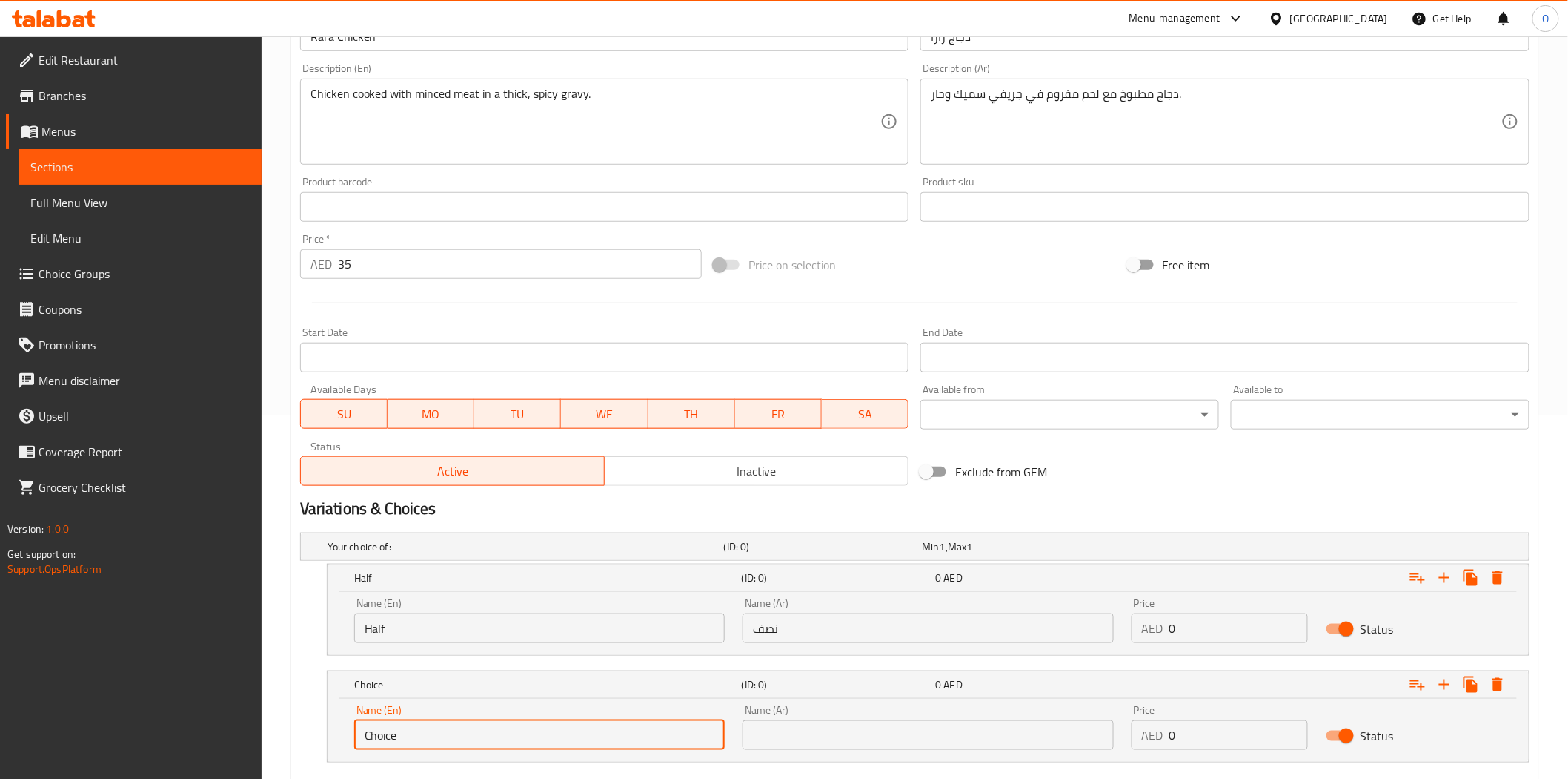
click at [427, 730] on input "Choice" at bounding box center [539, 735] width 371 height 29
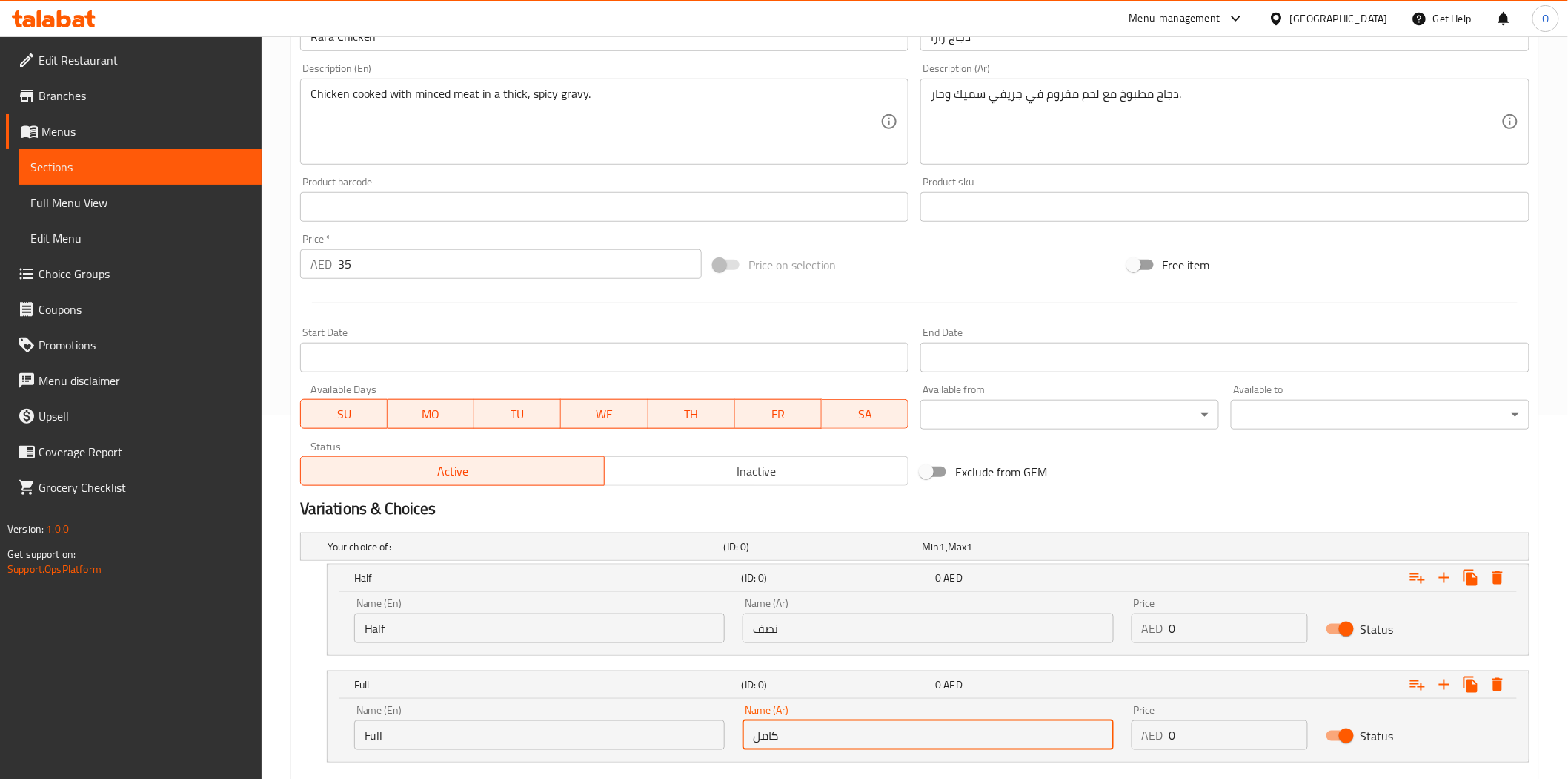
click at [783, 306] on div at bounding box center [915, 303] width 1241 height 37
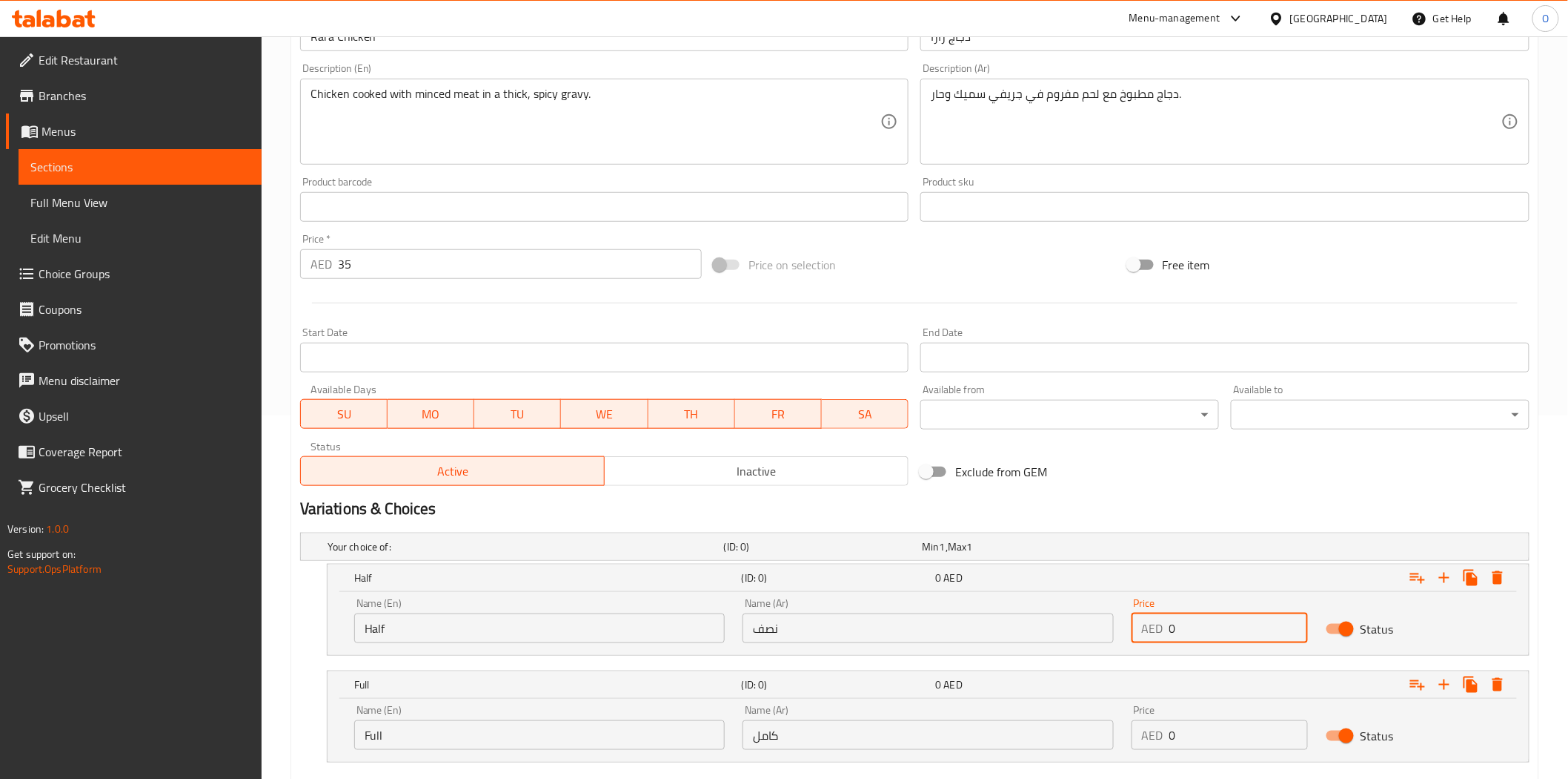
drag, startPoint x: 1179, startPoint y: 636, endPoint x: 1130, endPoint y: 636, distance: 49.0
click at [1130, 636] on div "Price AED 0 Price" at bounding box center [1219, 620] width 194 height 63
drag, startPoint x: 1210, startPoint y: 732, endPoint x: 1166, endPoint y: 743, distance: 45.4
click at [1166, 743] on div "AED 0 Price" at bounding box center [1219, 735] width 177 height 29
click at [1243, 475] on div "Exclude from GEM" at bounding box center [1122, 471] width 413 height 40
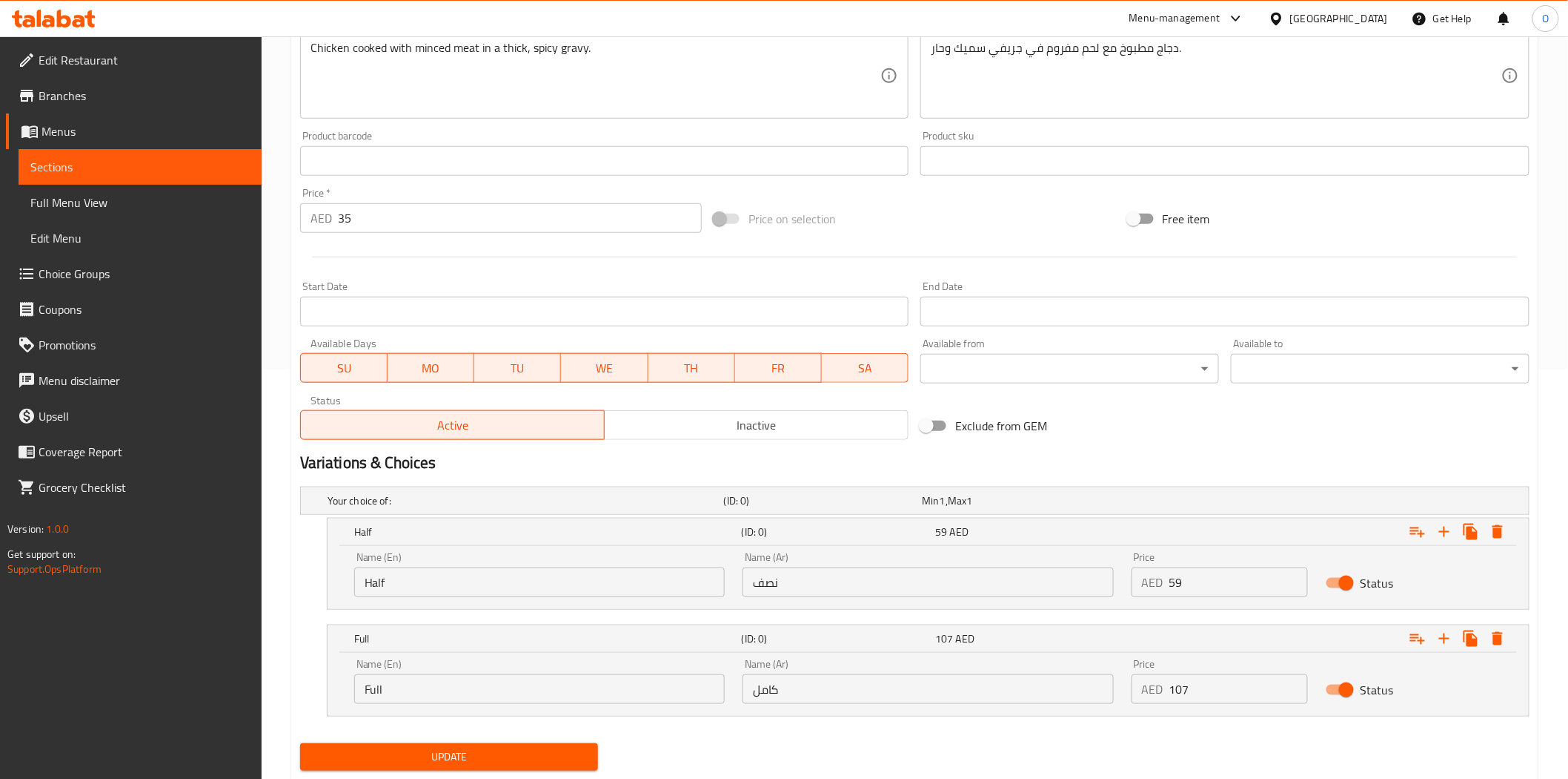
scroll to position [451, 0]
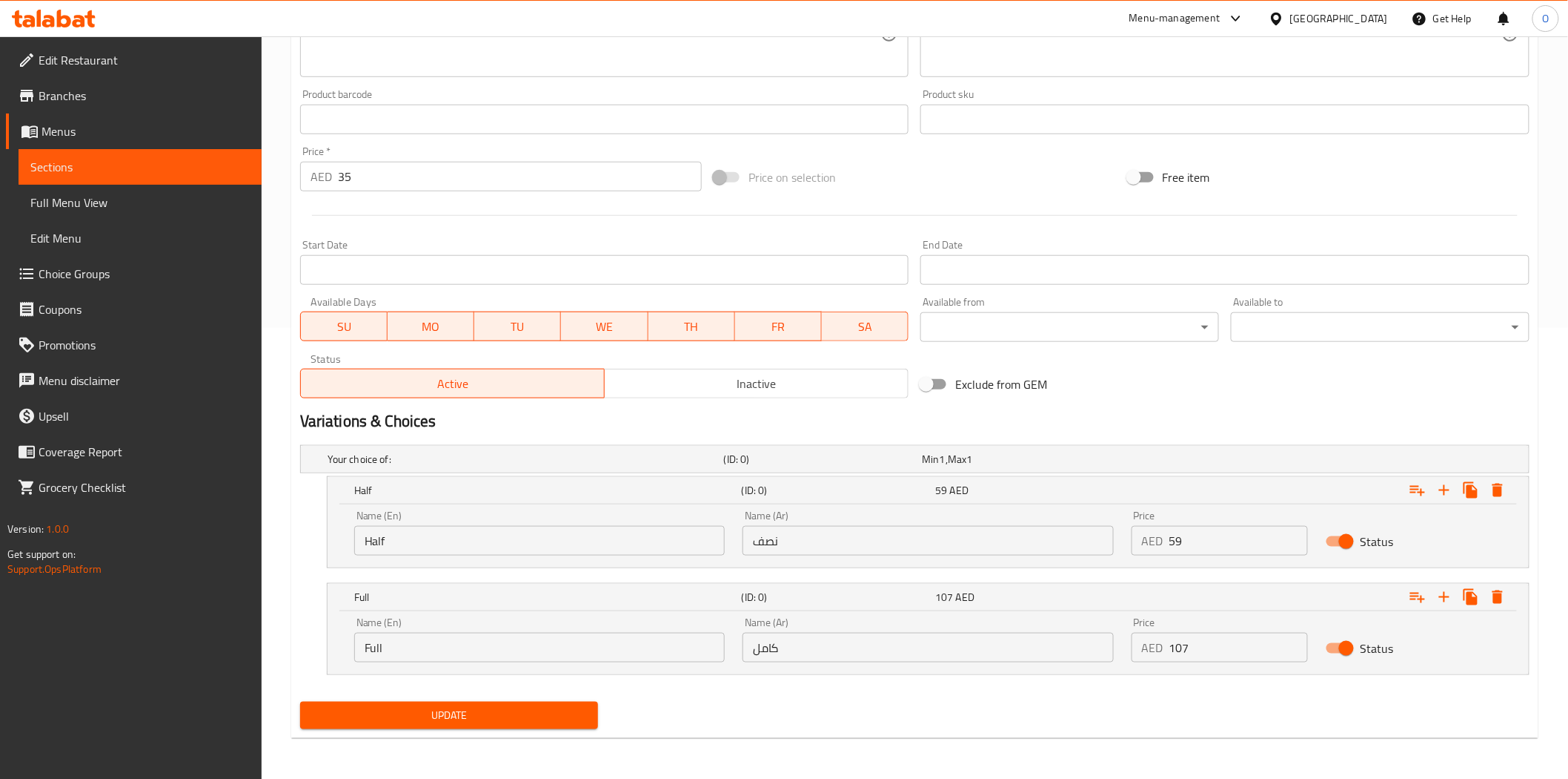
click at [359, 183] on input "35" at bounding box center [520, 177] width 364 height 29
click at [359, 182] on input "35" at bounding box center [520, 177] width 364 height 29
click at [398, 206] on div at bounding box center [915, 216] width 1241 height 37
click at [478, 701] on button "Update" at bounding box center [449, 715] width 299 height 27
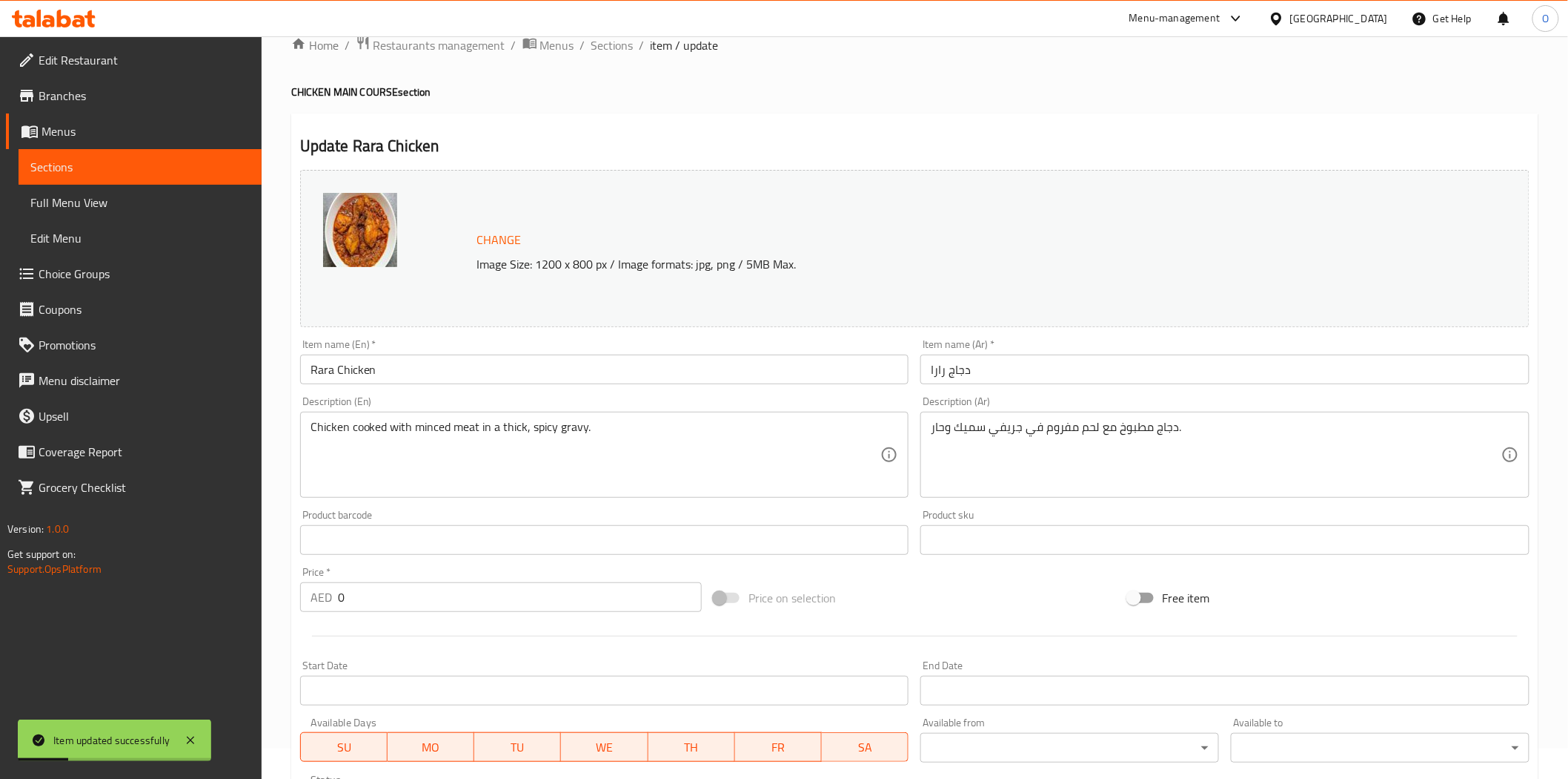
scroll to position [0, 0]
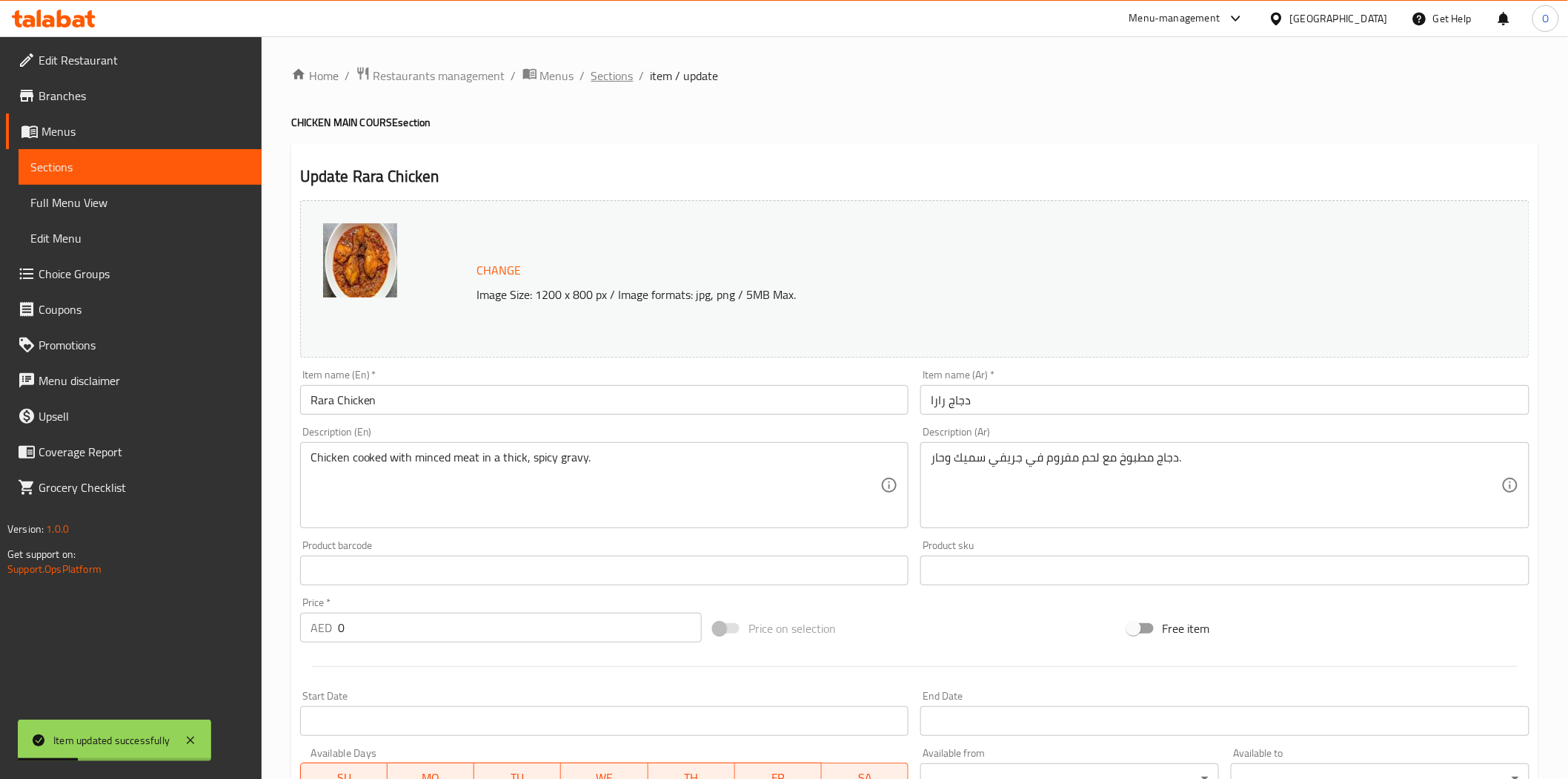
click at [618, 76] on span "Sections" at bounding box center [613, 75] width 42 height 17
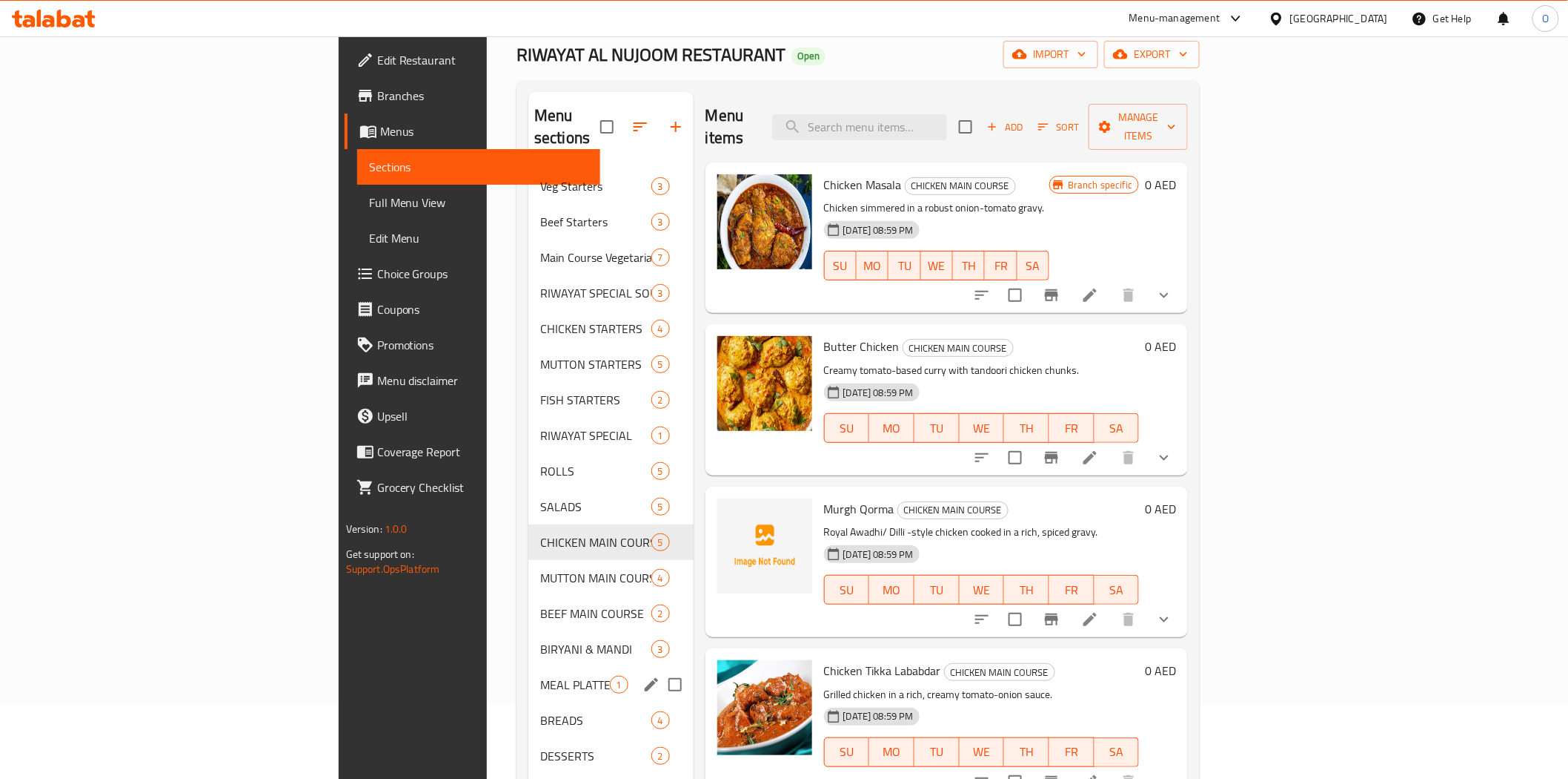
scroll to position [165, 0]
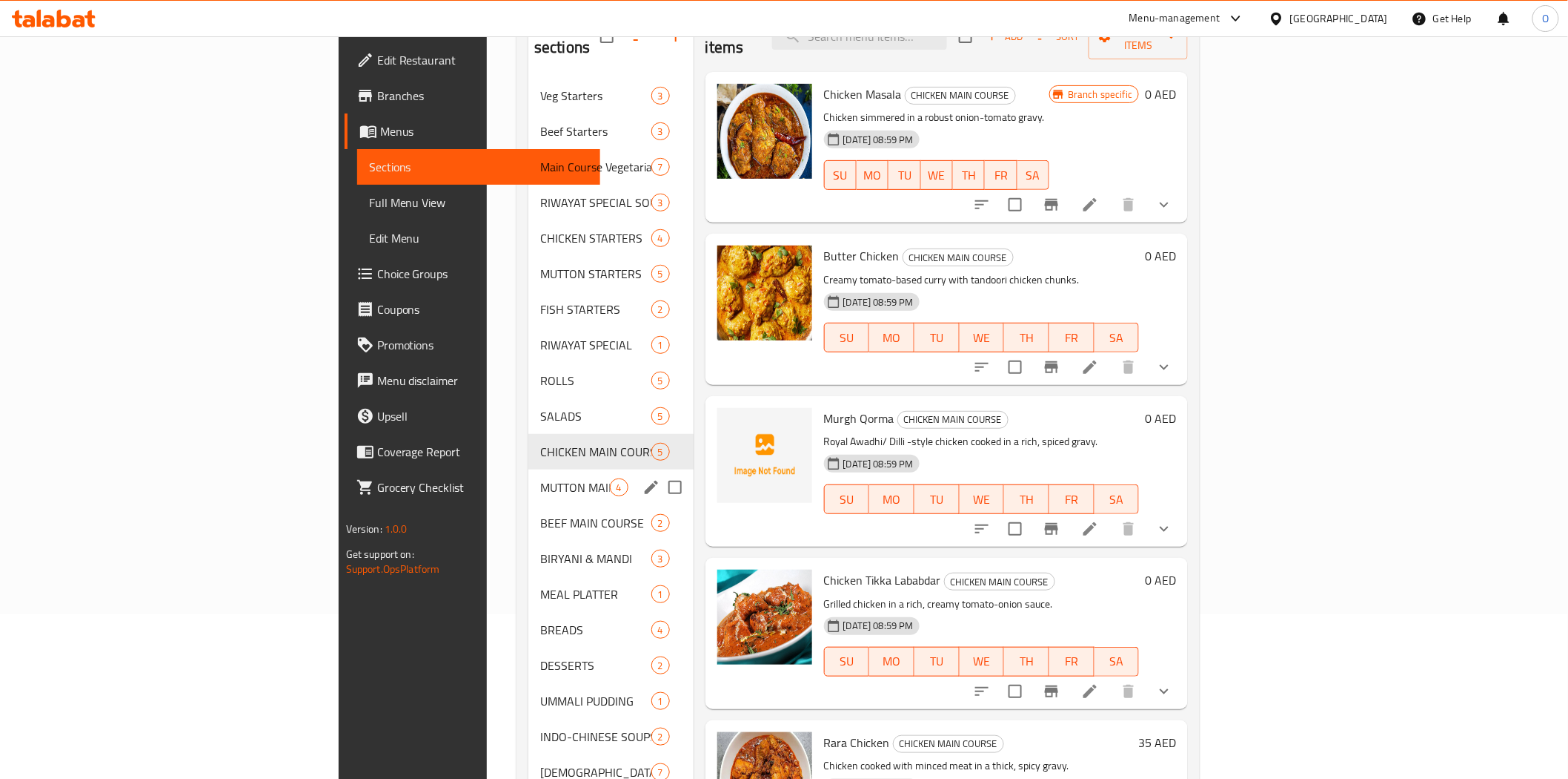
click at [529, 478] on div "MUTTON MAIN COURSE 4" at bounding box center [611, 487] width 166 height 36
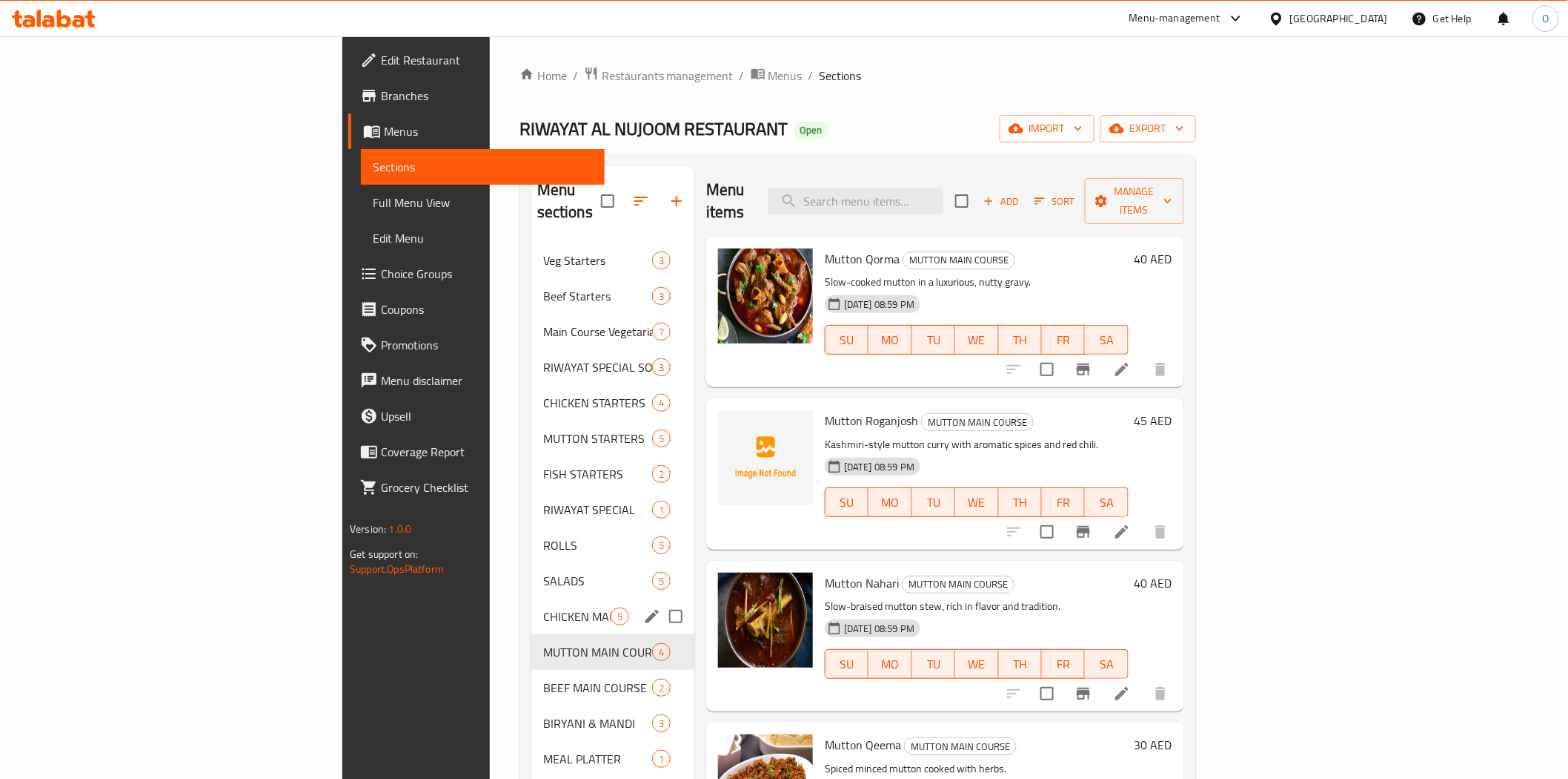
click at [543, 608] on span "CHICKEN MAIN COURSE" at bounding box center [577, 616] width 68 height 17
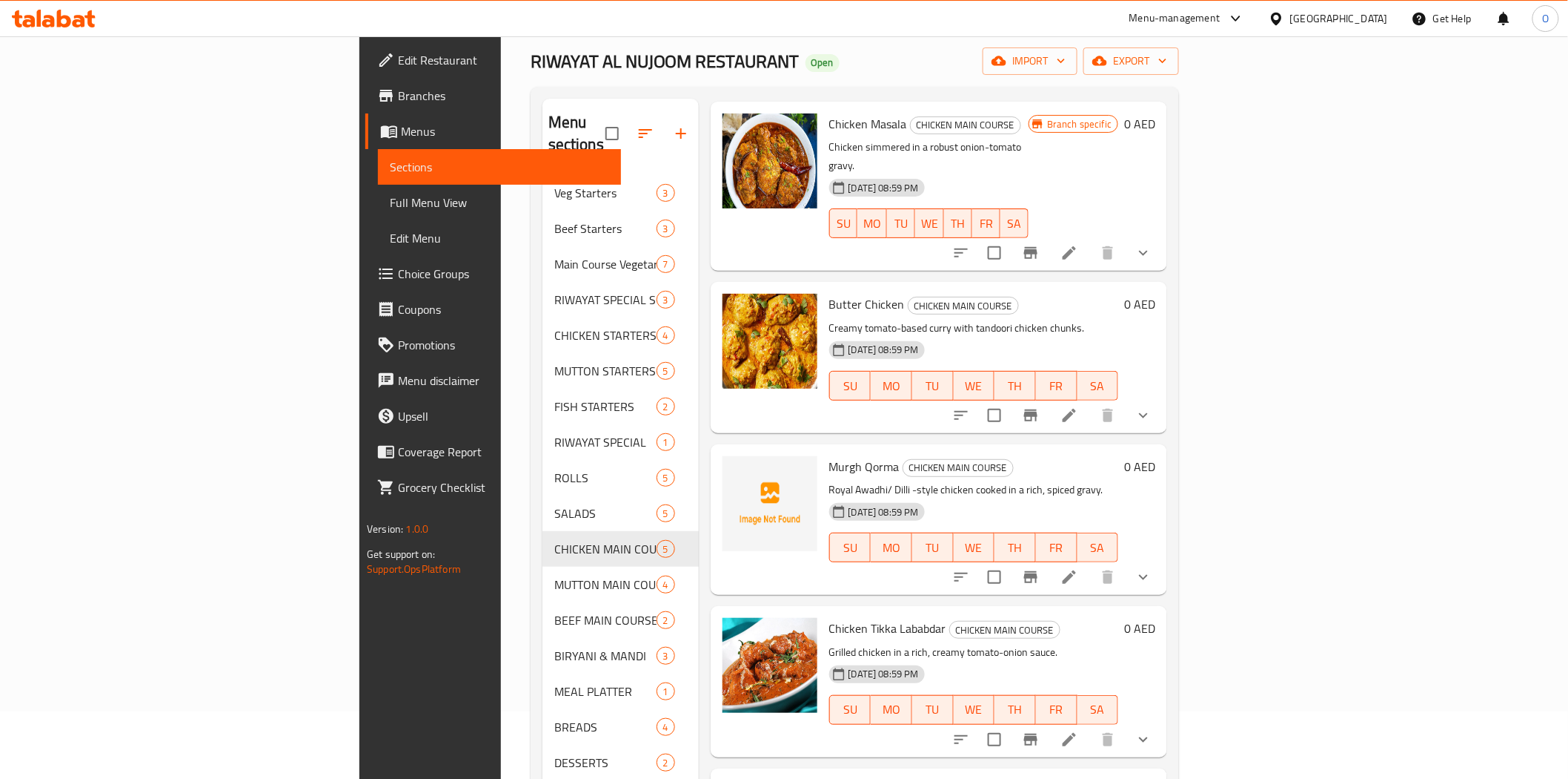
scroll to position [208, 0]
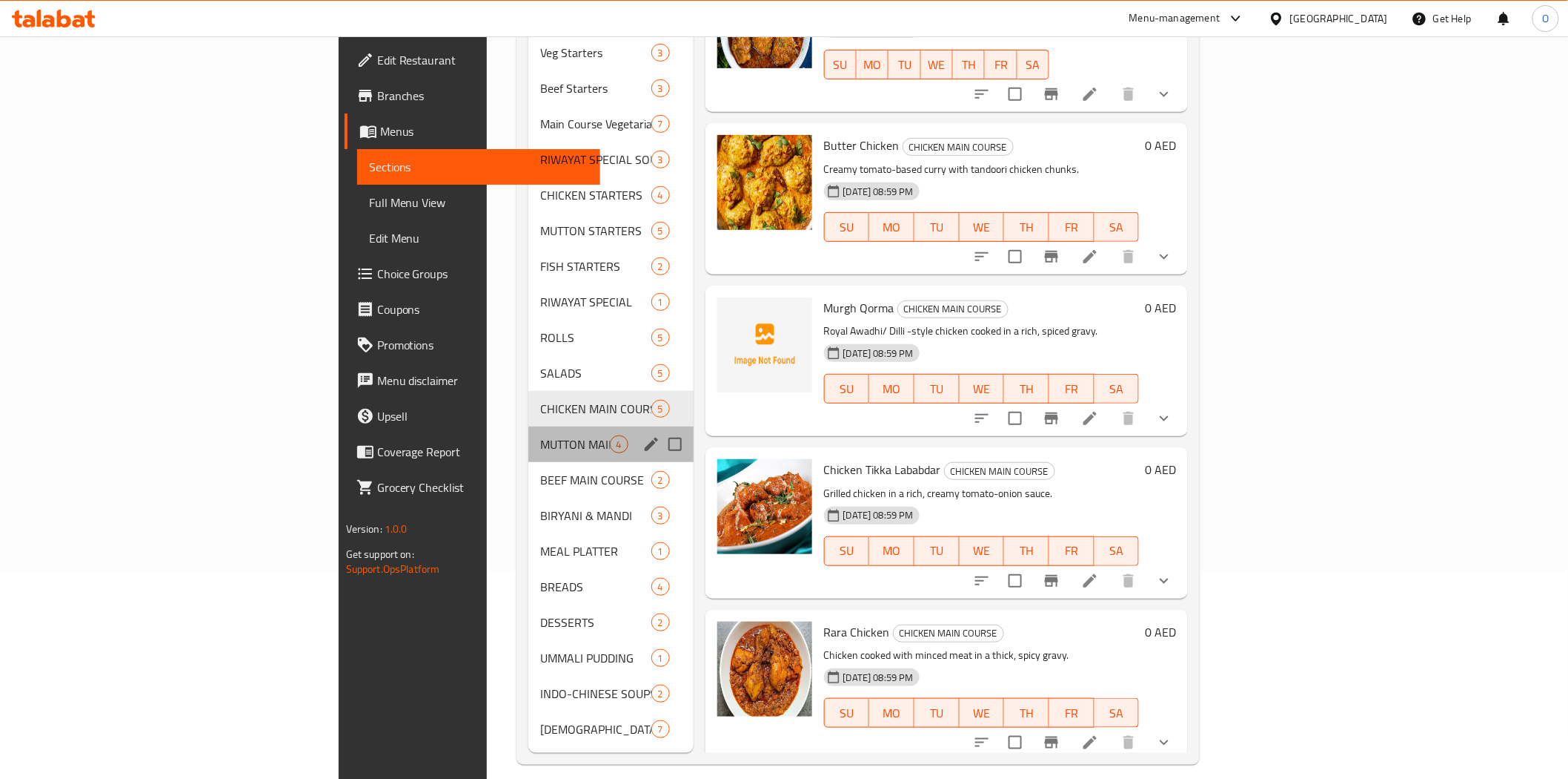
click at [529, 435] on div "MUTTON MAIN COURSE 4" at bounding box center [611, 444] width 166 height 36
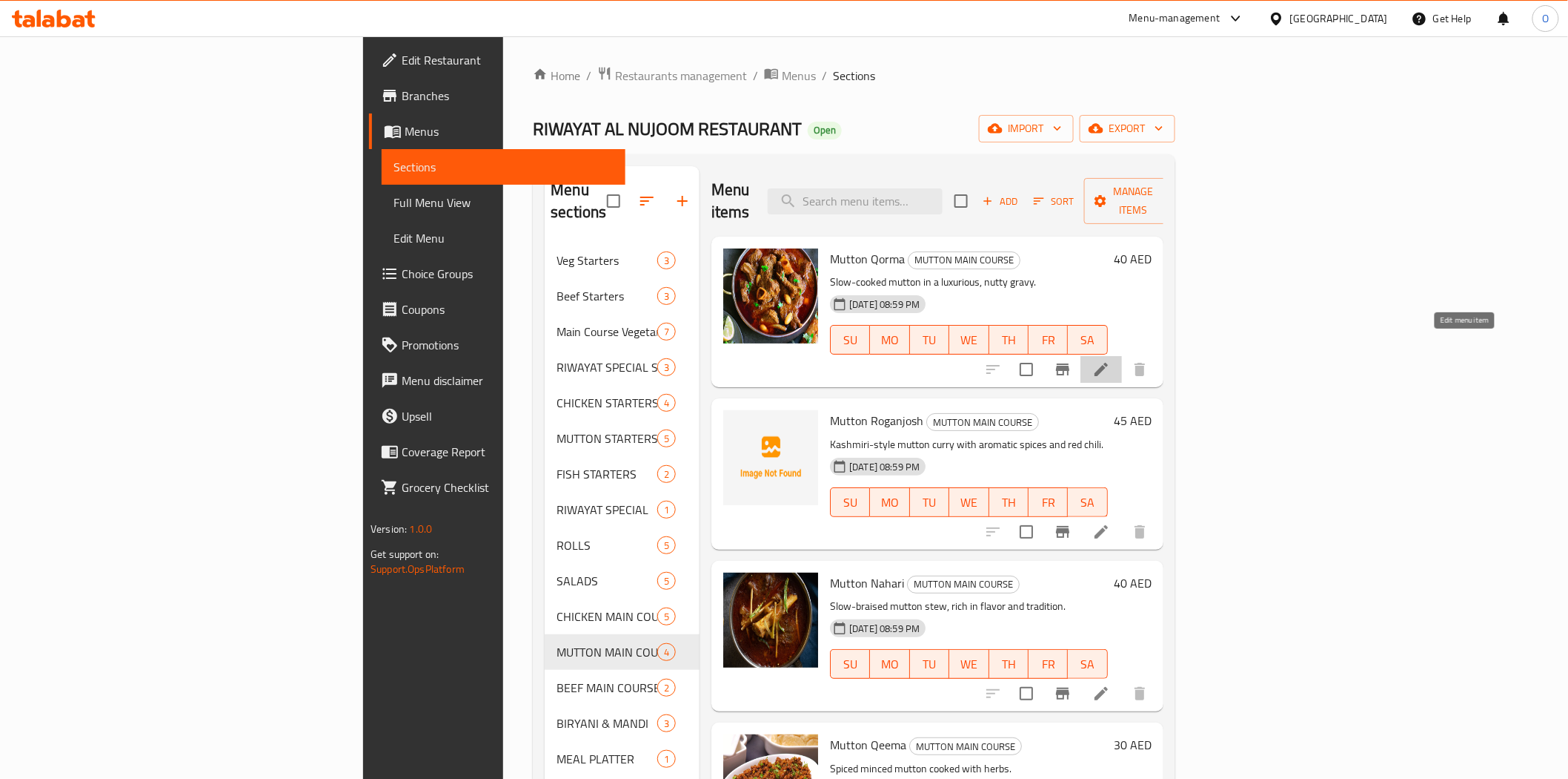
click at [1111, 361] on icon at bounding box center [1101, 369] width 17 height 17
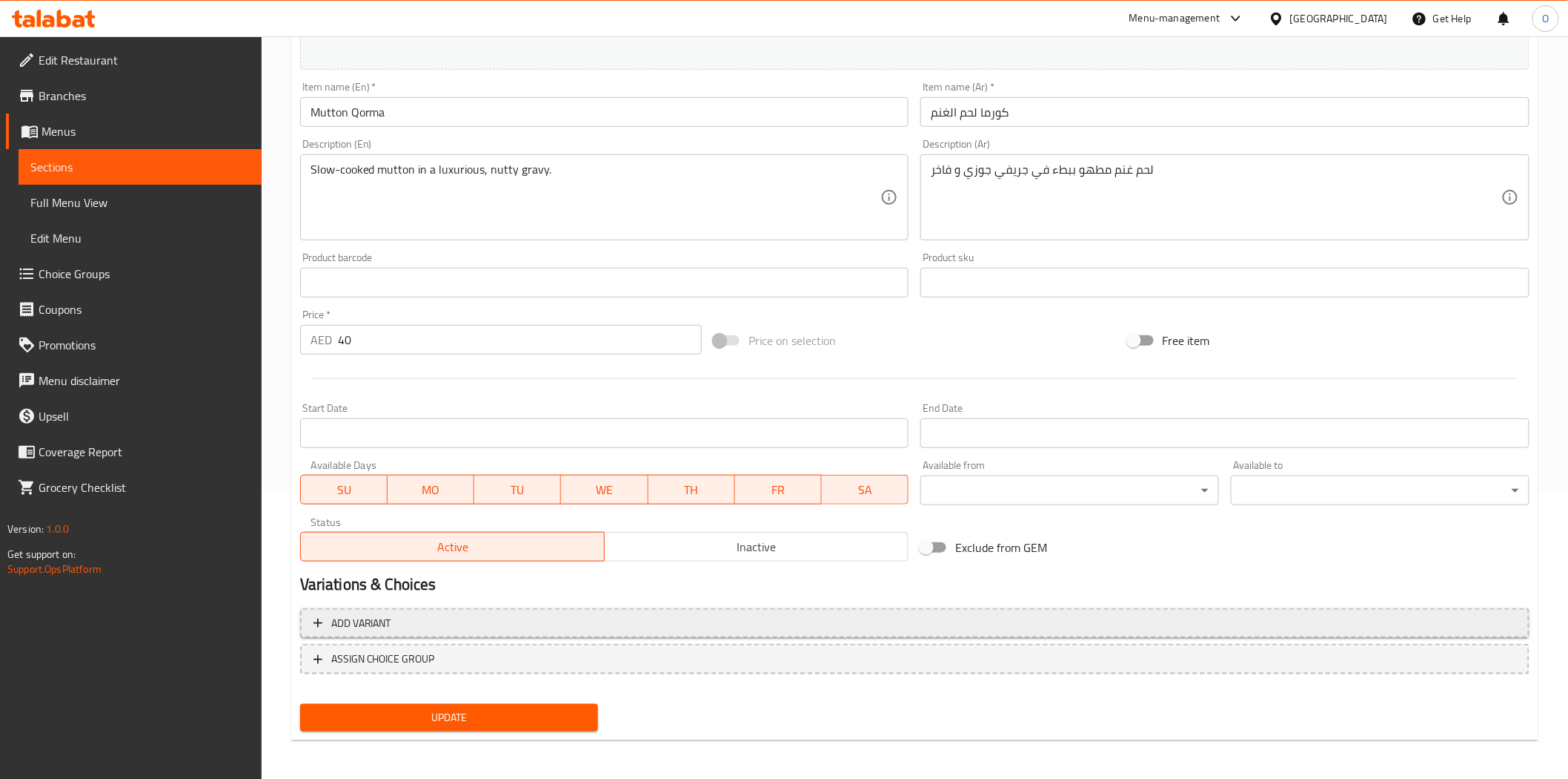
click at [1080, 622] on span "Add variant" at bounding box center [915, 623] width 1203 height 18
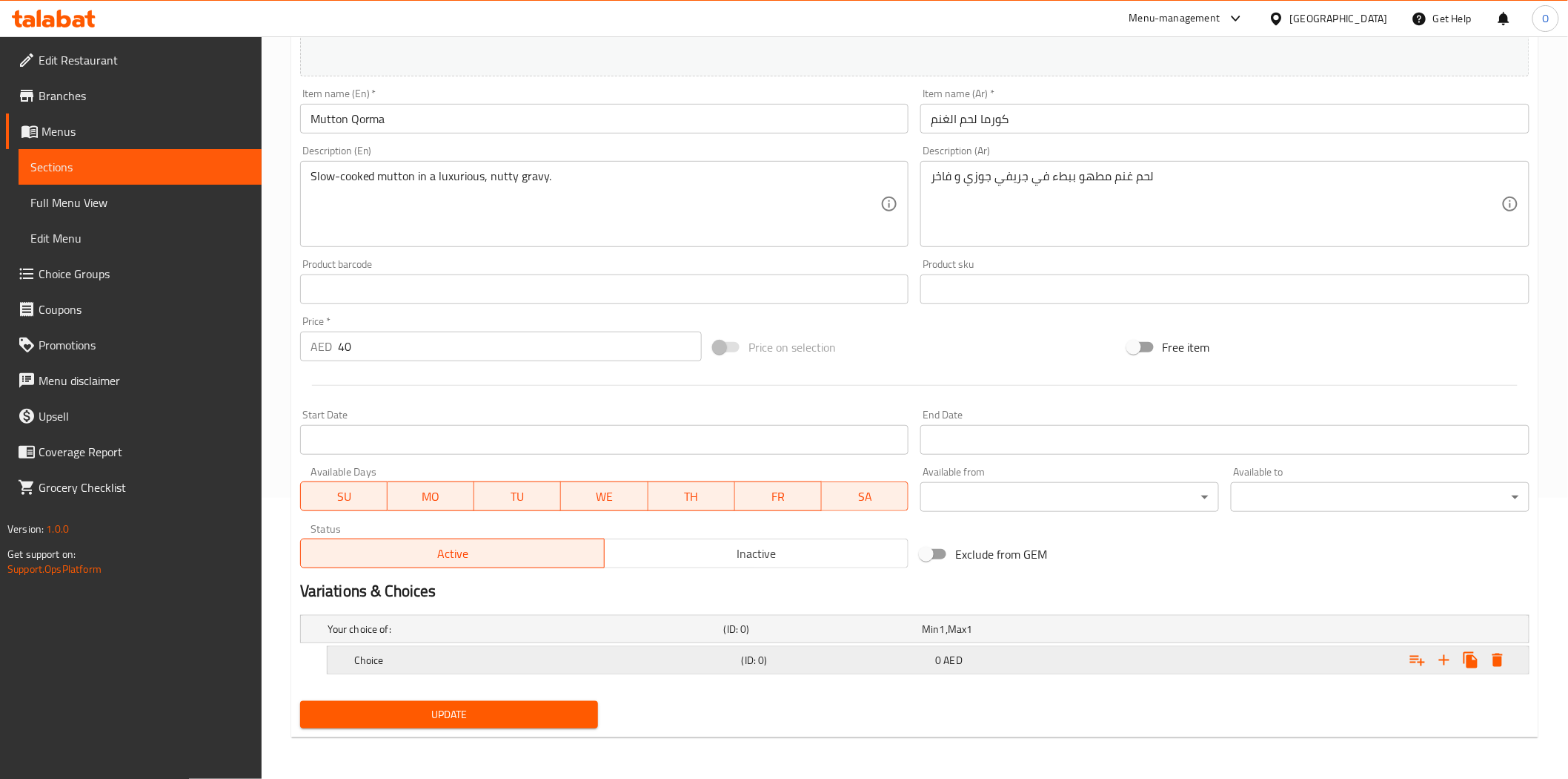
scroll to position [280, 0]
click at [1438, 665] on icon "Expand" at bounding box center [1444, 660] width 17 height 17
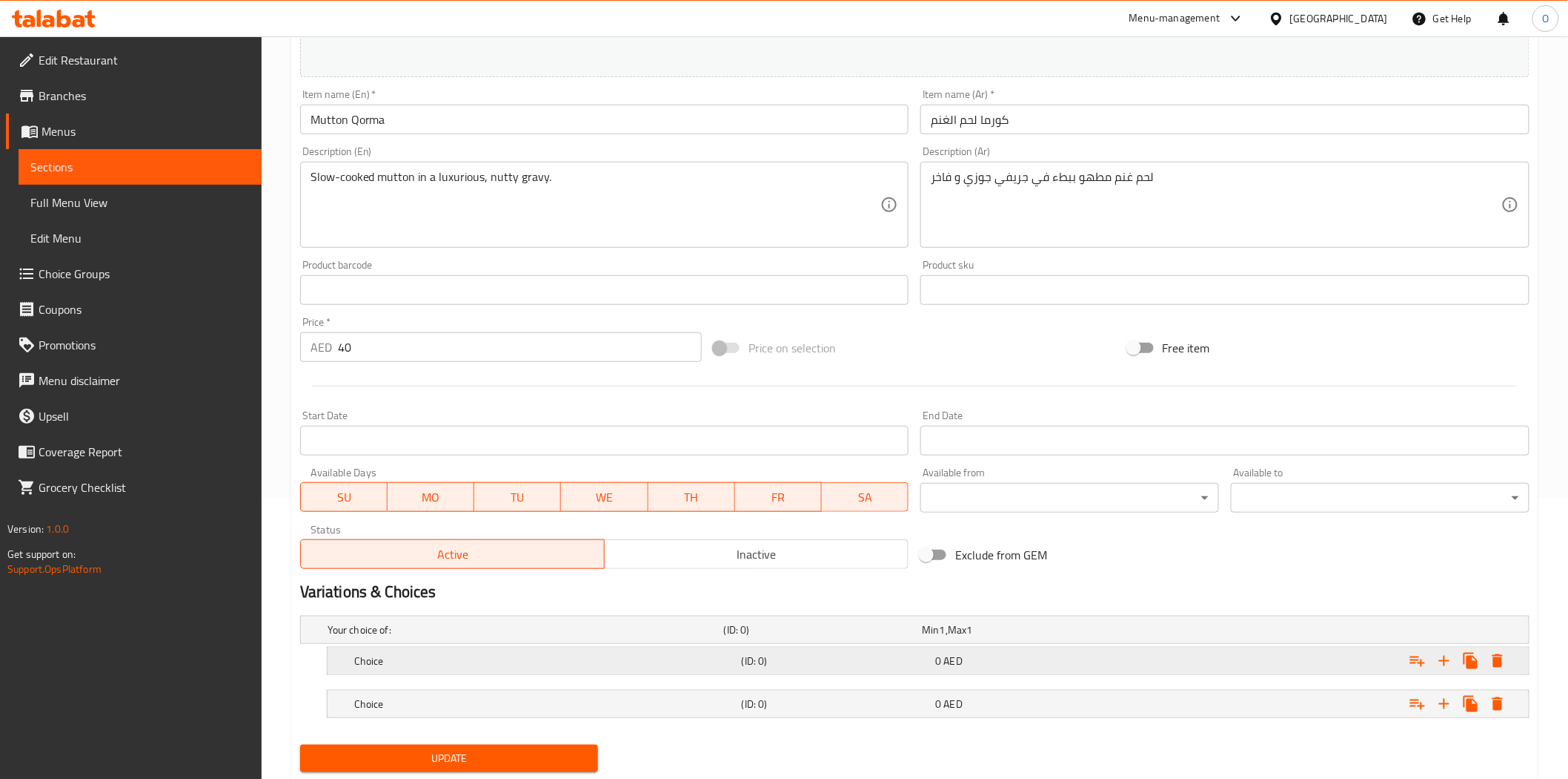
click at [654, 665] on h5 "Choice" at bounding box center [544, 661] width 381 height 15
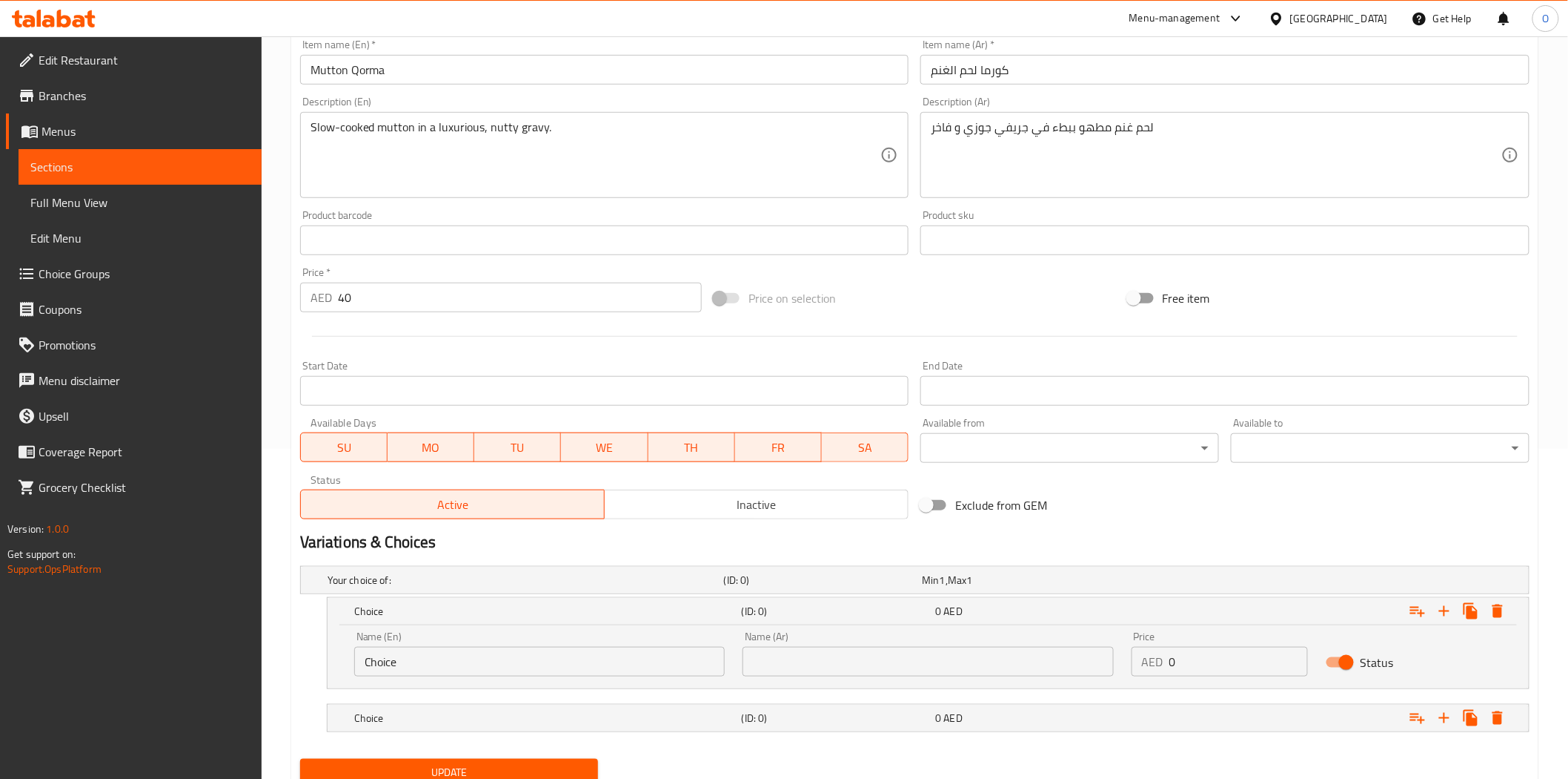
scroll to position [387, 0]
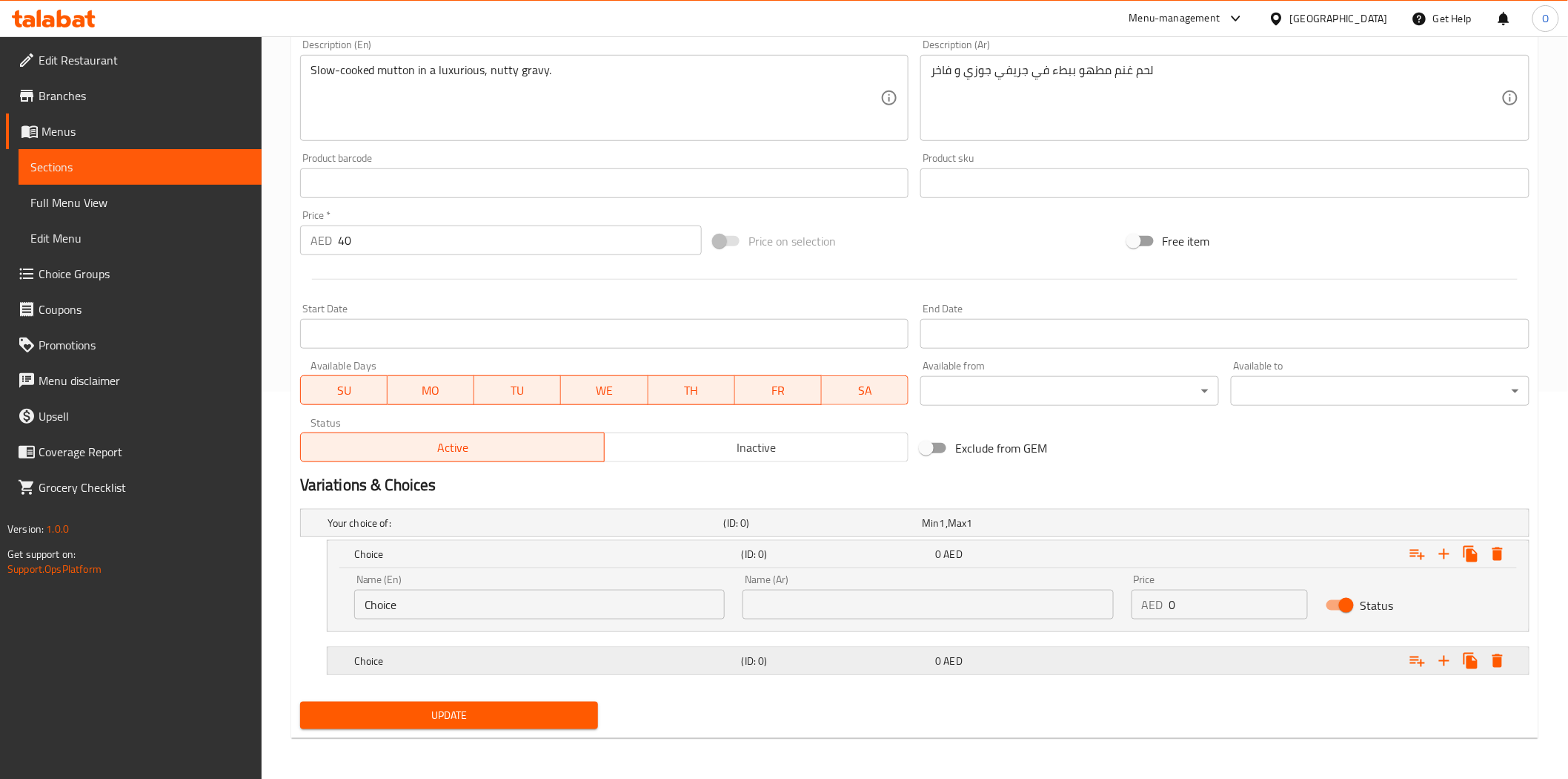
click at [693, 666] on h5 "Choice" at bounding box center [544, 661] width 381 height 15
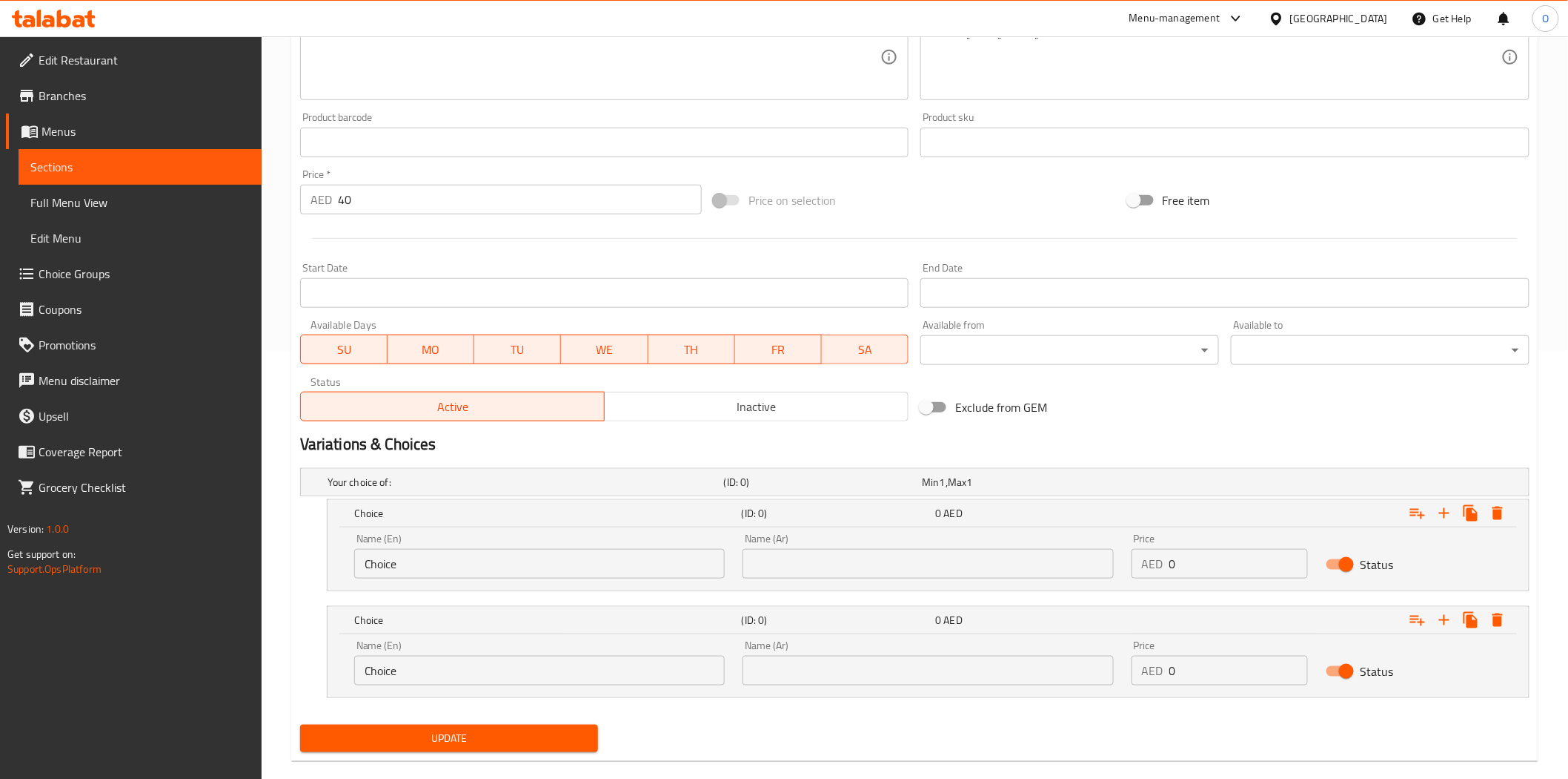
scroll to position [451, 0]
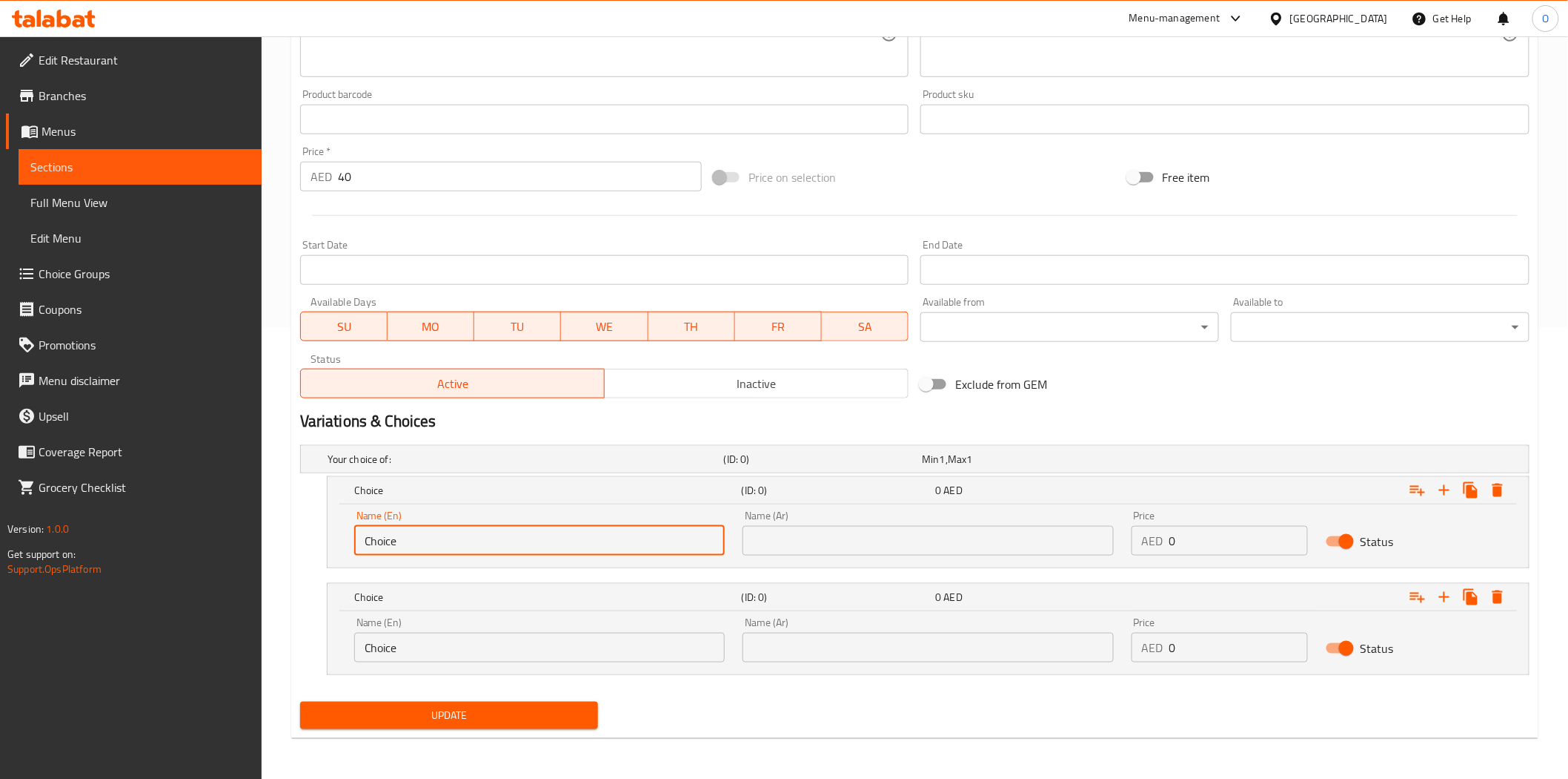
click at [439, 530] on input "Choice" at bounding box center [539, 540] width 371 height 29
drag, startPoint x: 439, startPoint y: 530, endPoint x: 385, endPoint y: 546, distance: 56.3
click at [385, 546] on input "Choice" at bounding box center [539, 540] width 371 height 29
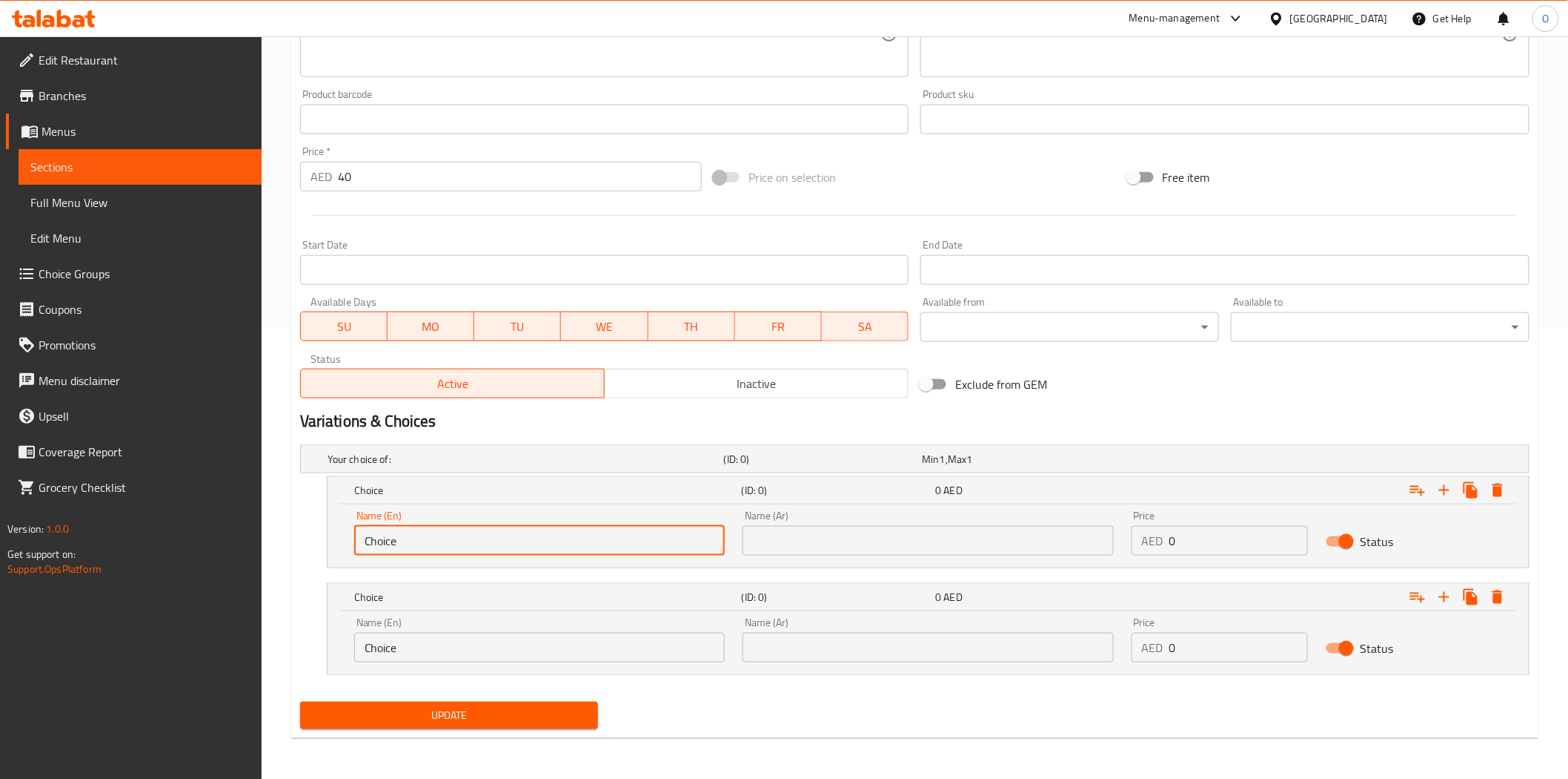
click at [385, 546] on input "Choice" at bounding box center [539, 540] width 371 height 29
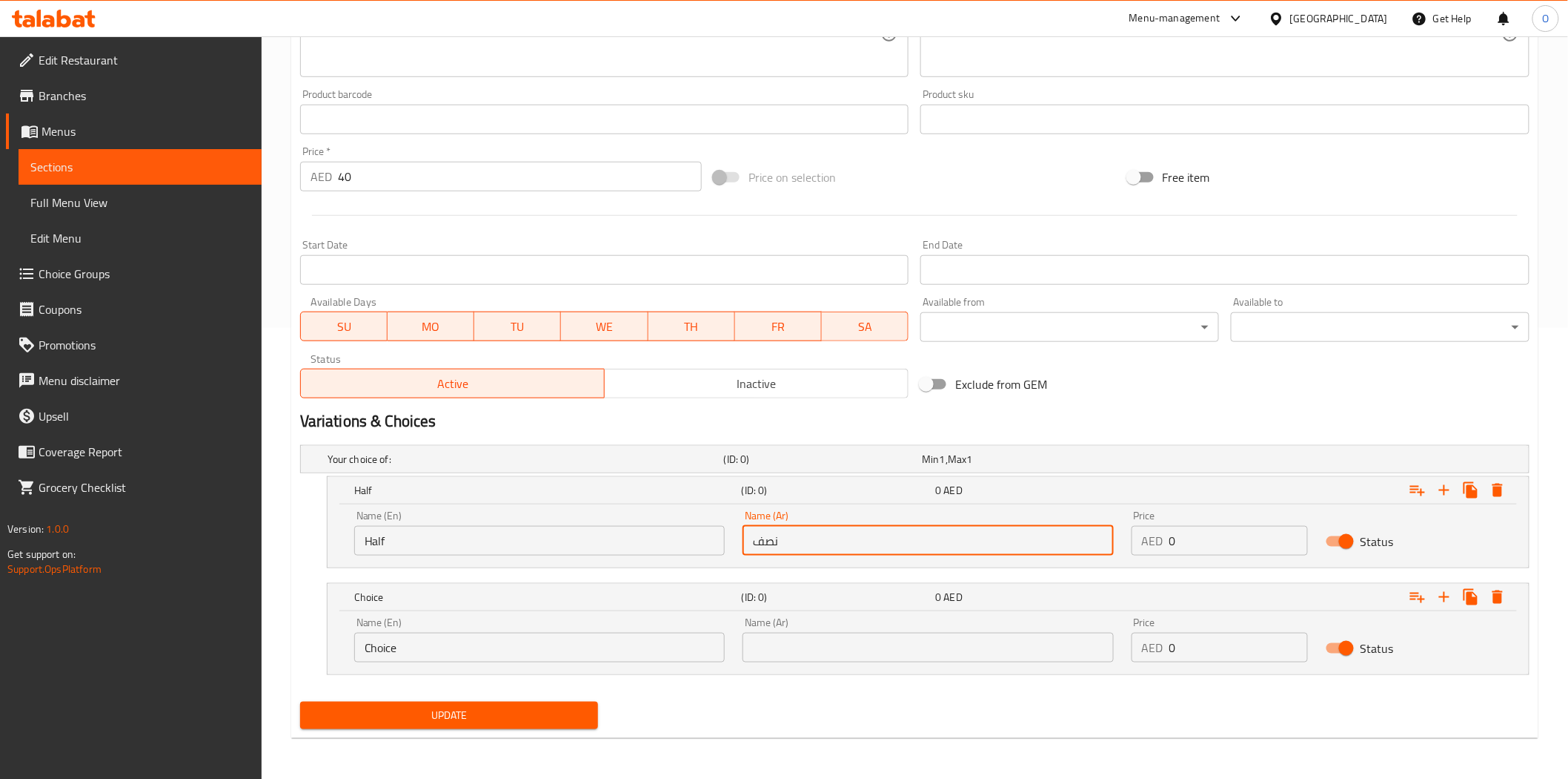
click at [492, 643] on input "Choice" at bounding box center [539, 647] width 371 height 29
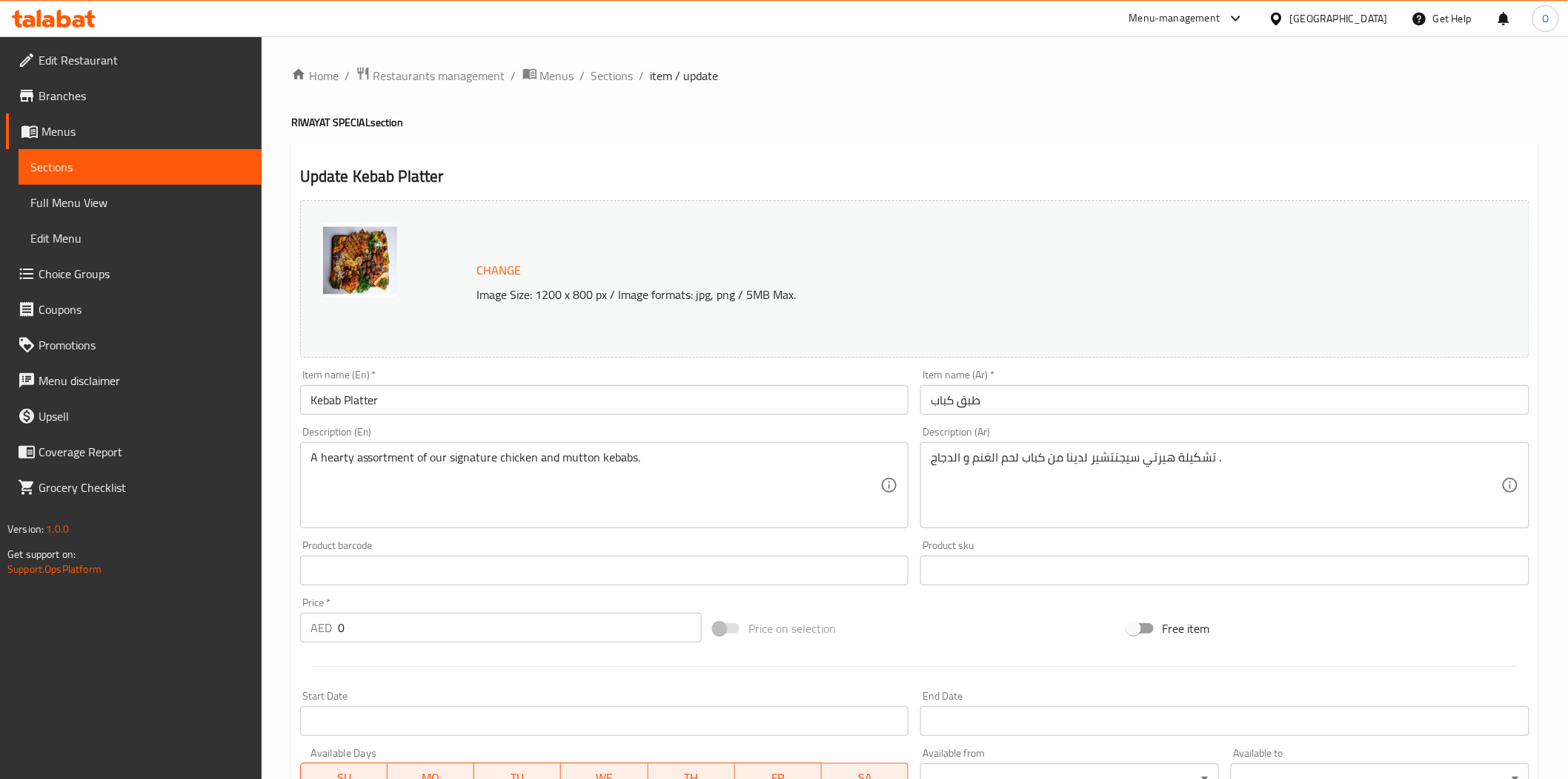
click at [83, 276] on span "Choice Groups" at bounding box center [144, 273] width 211 height 17
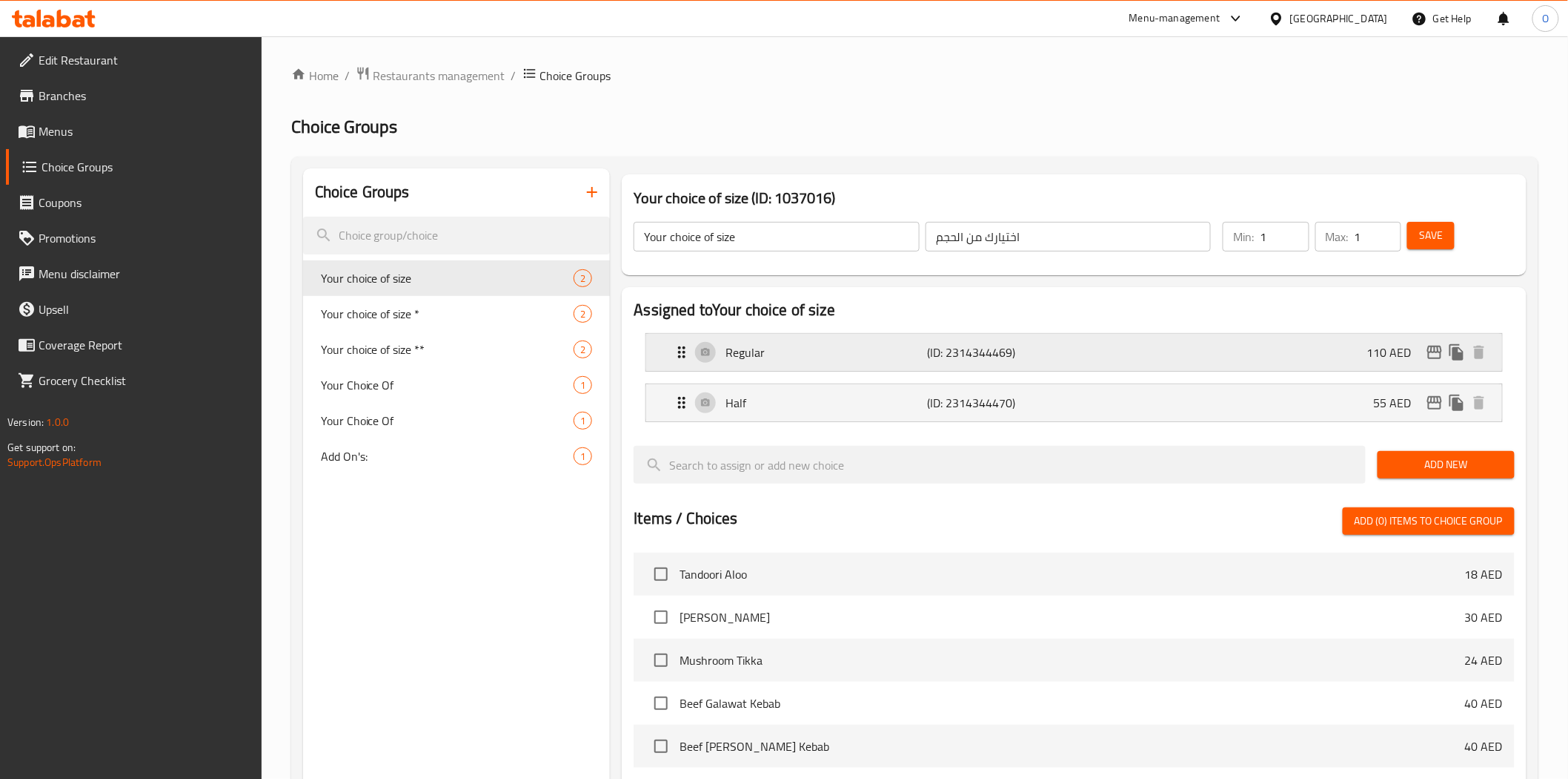
click at [863, 356] on p "Regular" at bounding box center [826, 352] width 201 height 17
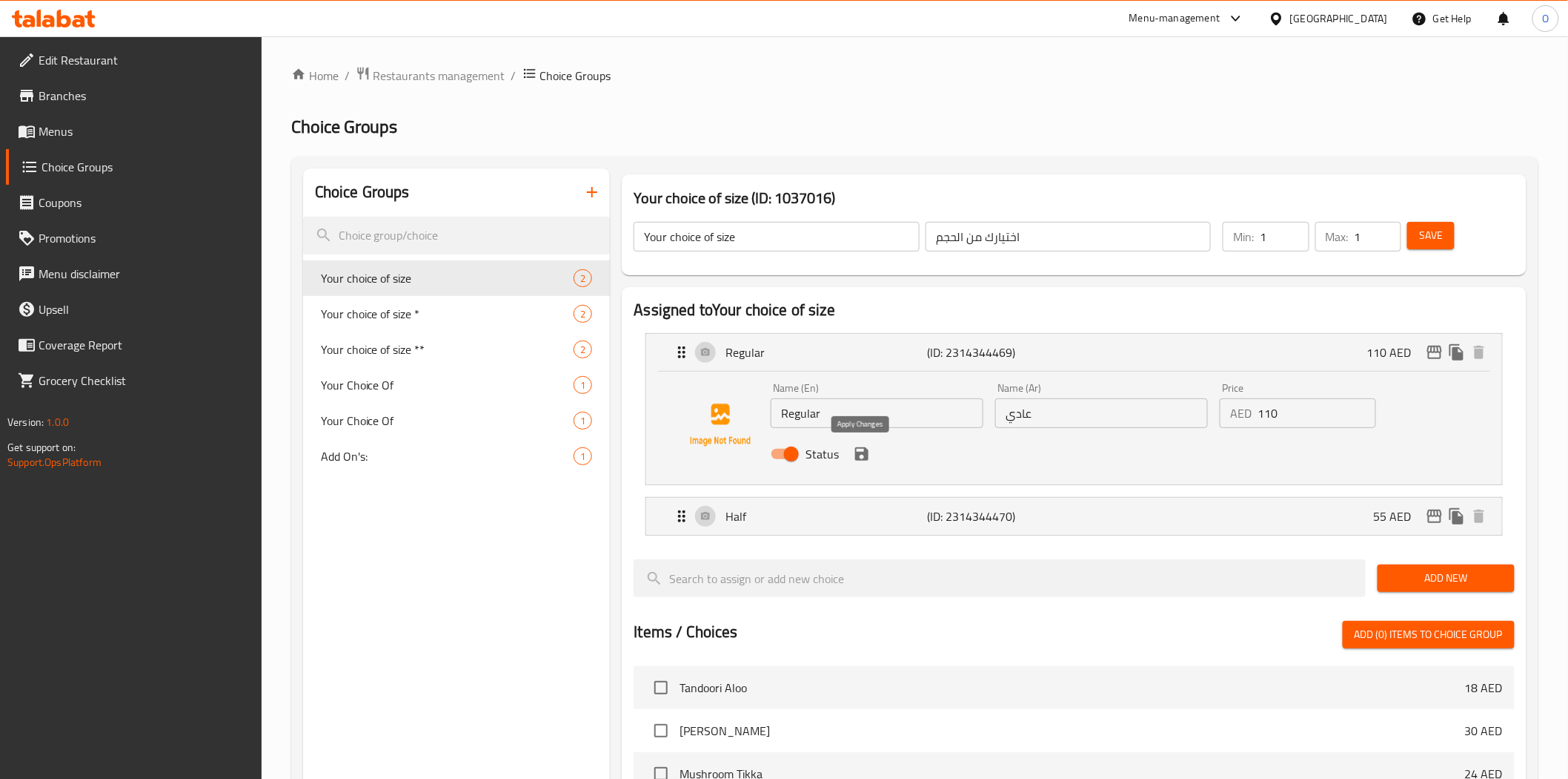
click at [854, 450] on icon "save" at bounding box center [862, 453] width 17 height 17
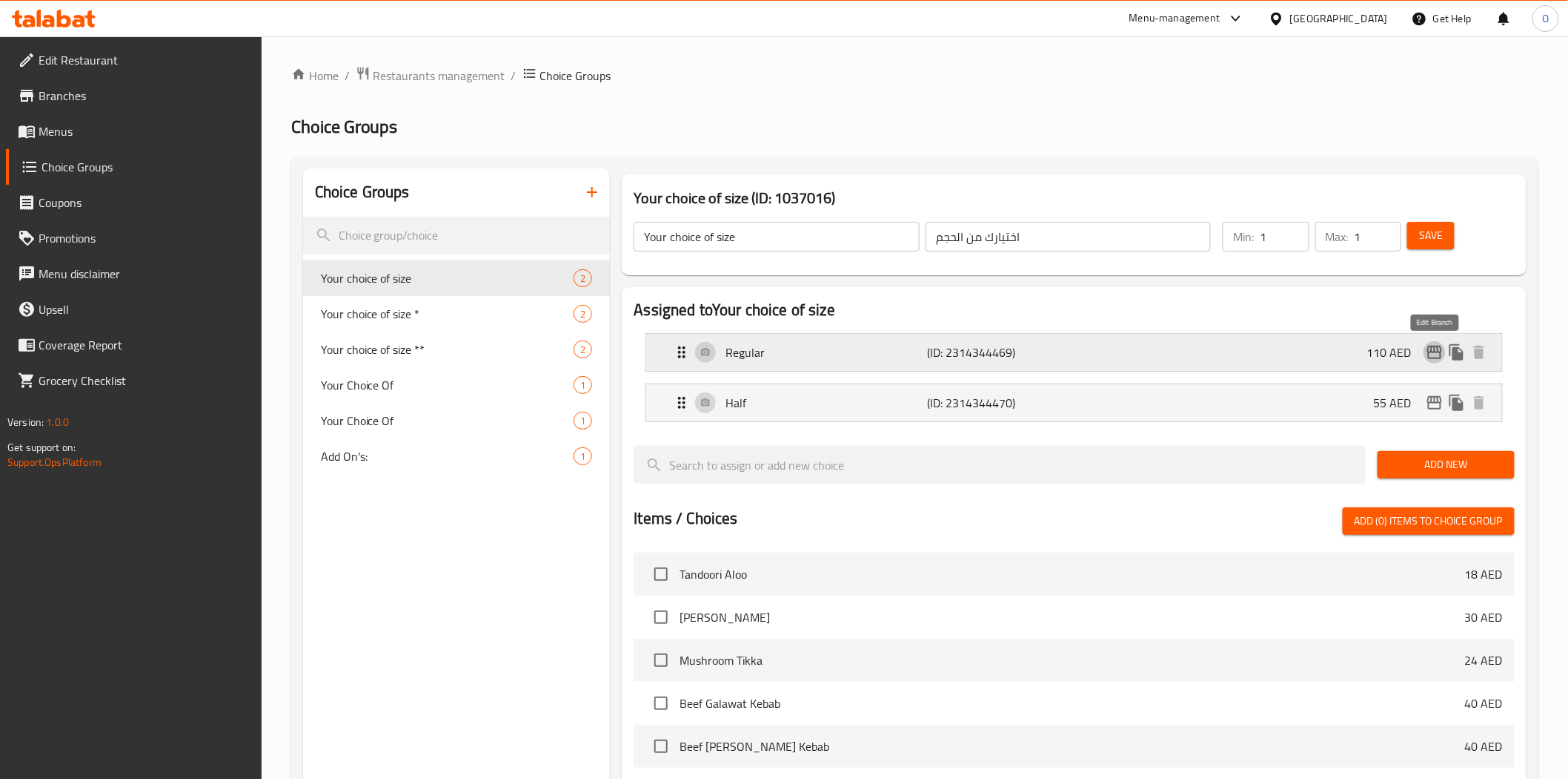
click at [1427, 350] on icon "edit" at bounding box center [1434, 352] width 17 height 17
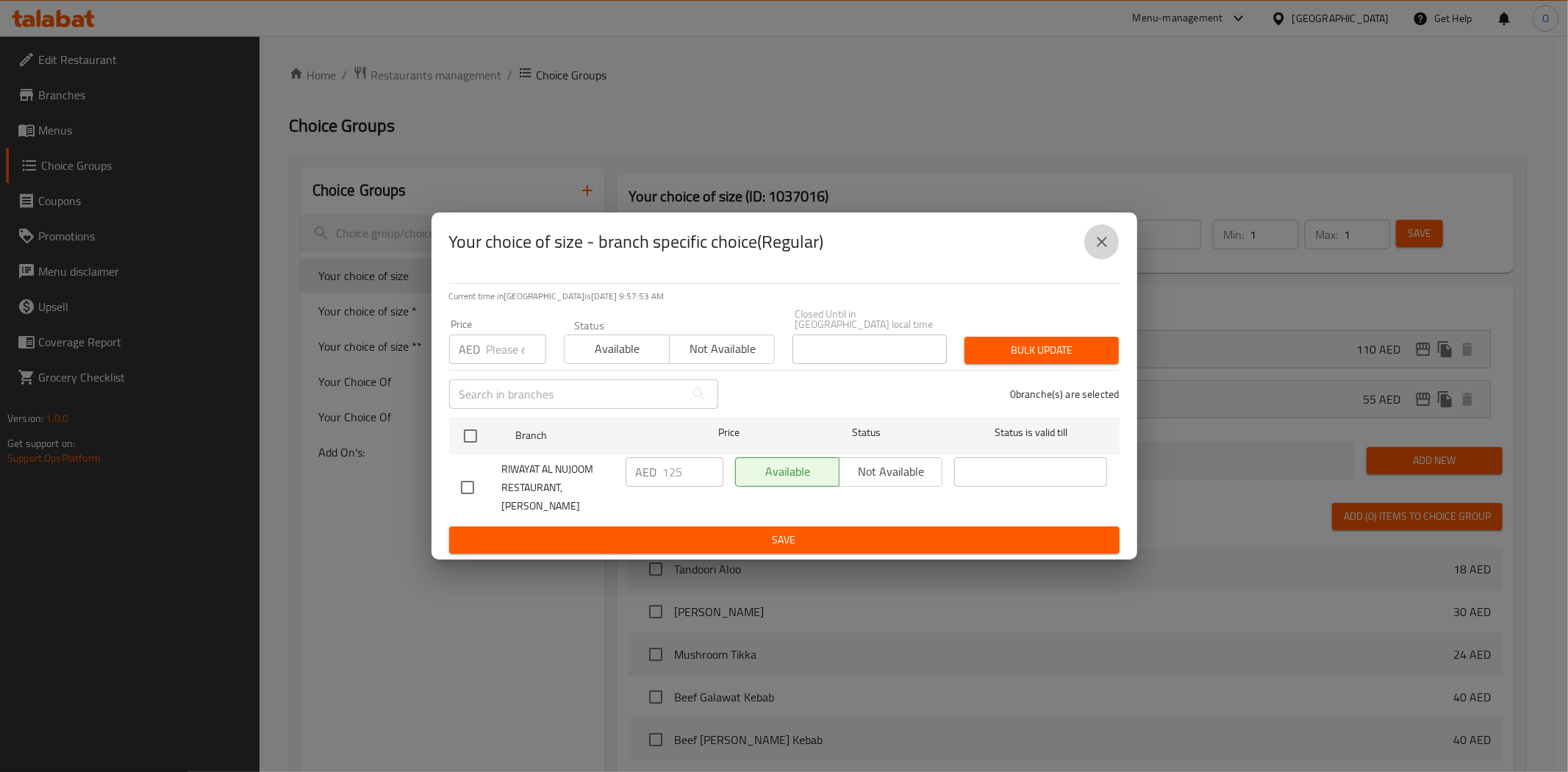
click at [1094, 250] on icon "close" at bounding box center [1102, 241] width 17 height 17
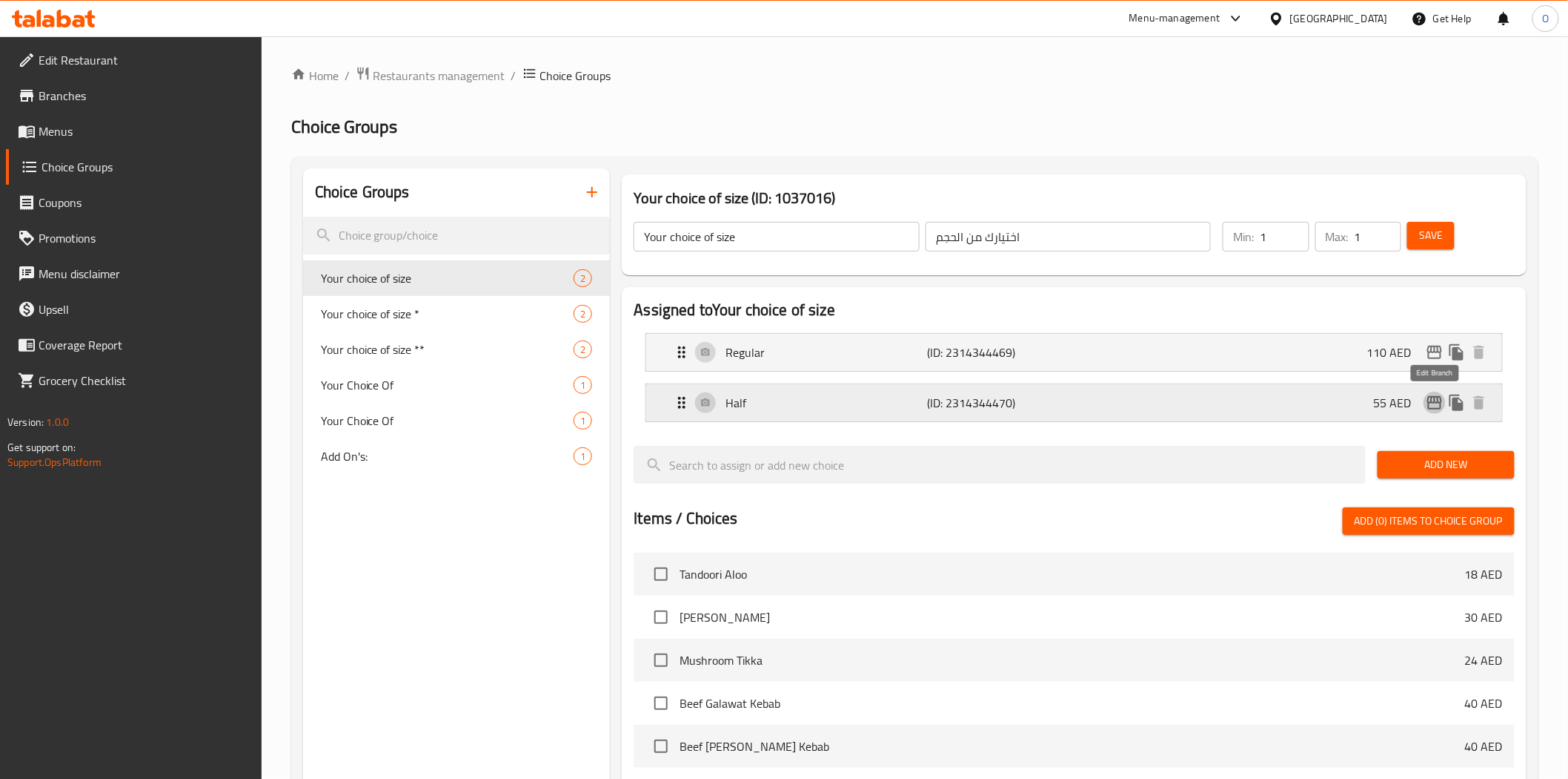
click at [1433, 403] on icon "edit" at bounding box center [1434, 403] width 15 height 14
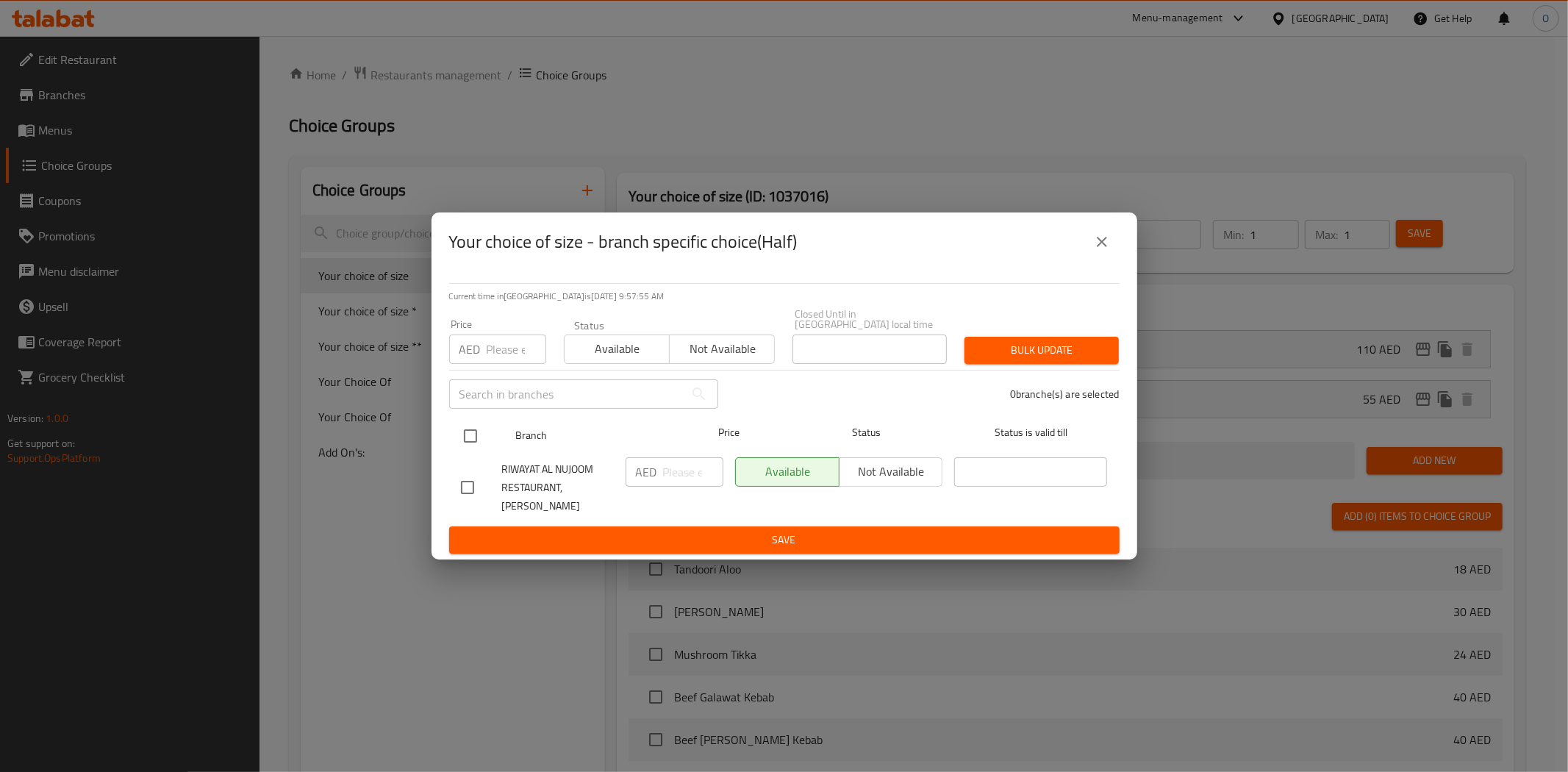
click at [465, 442] on input "checkbox" at bounding box center [471, 435] width 31 height 31
checkbox input "true"
click at [502, 364] on input "number" at bounding box center [516, 349] width 60 height 29
type input "66"
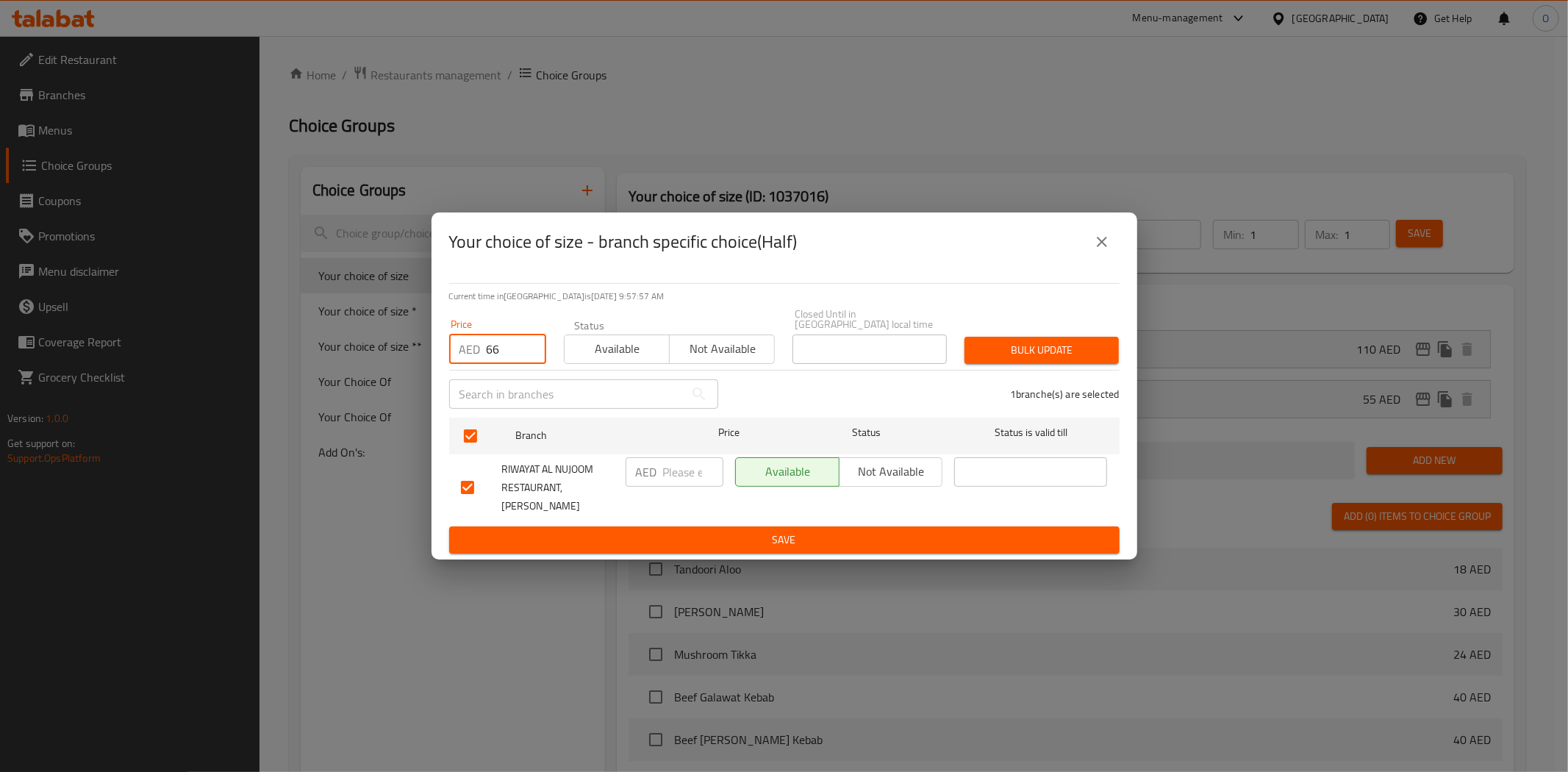
click at [1005, 364] on button "Bulk update" at bounding box center [1042, 350] width 154 height 27
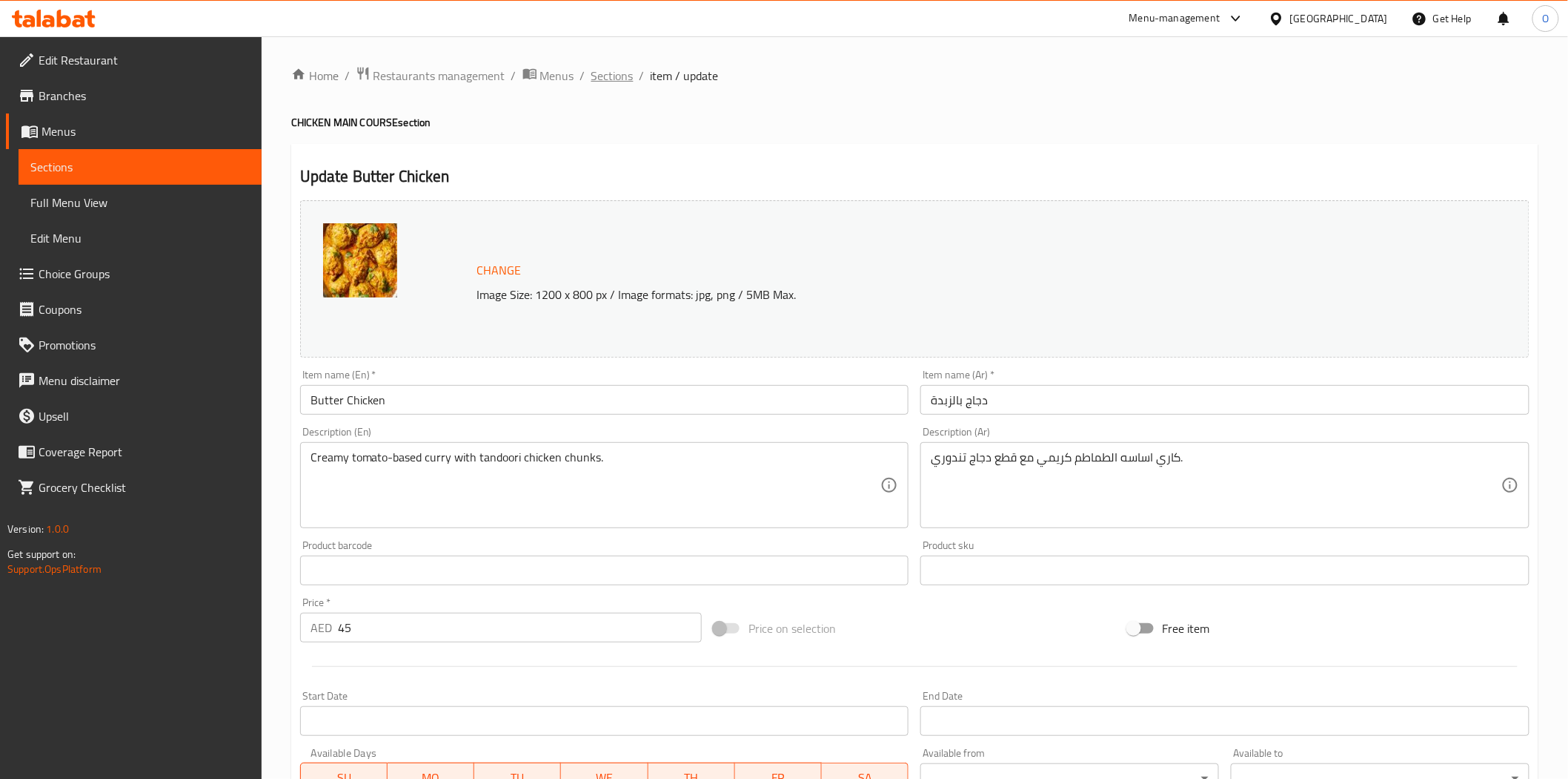
click at [623, 81] on span "Sections" at bounding box center [613, 75] width 42 height 17
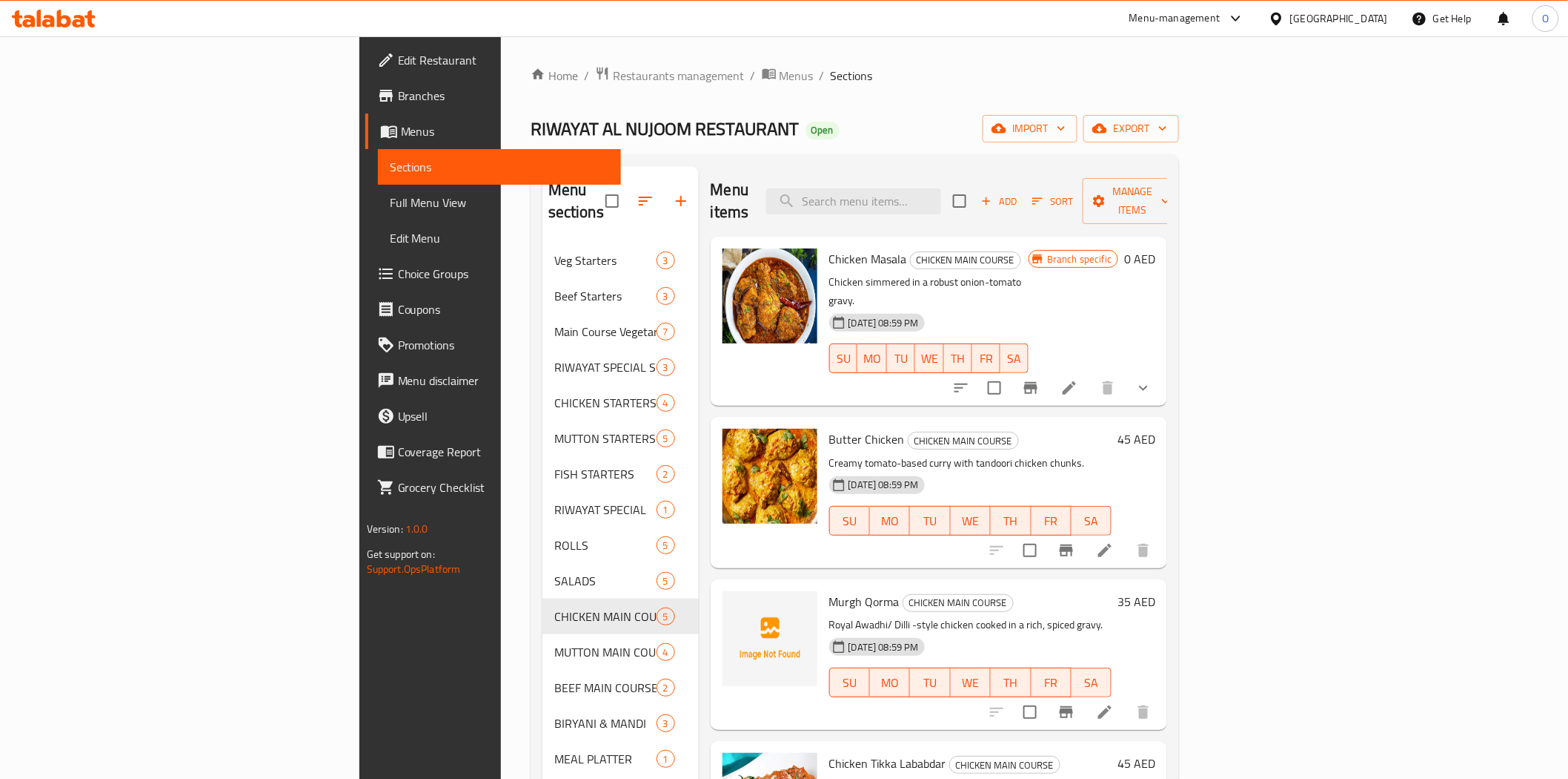
click at [1090, 374] on li at bounding box center [1069, 387] width 41 height 27
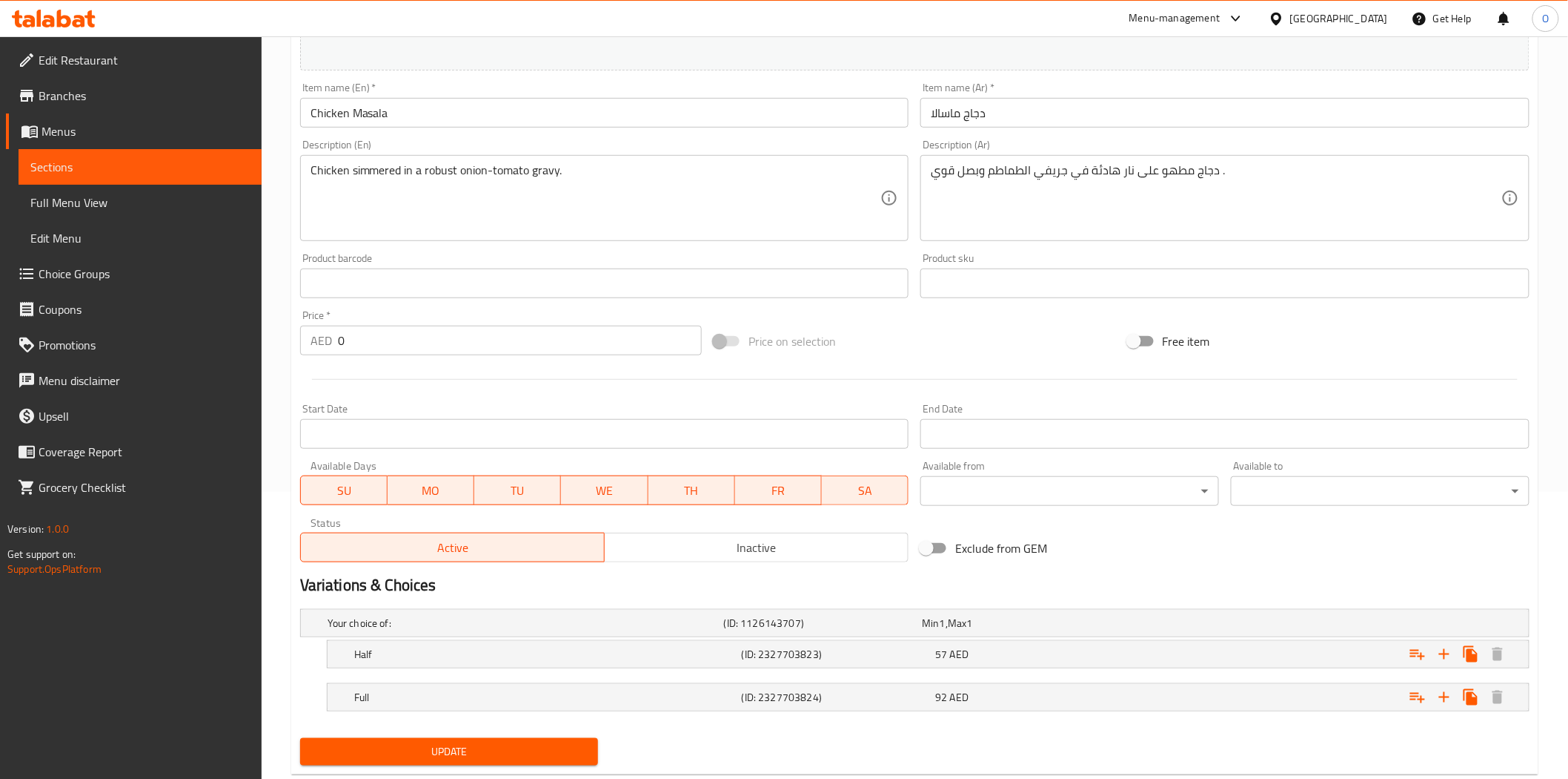
scroll to position [323, 0]
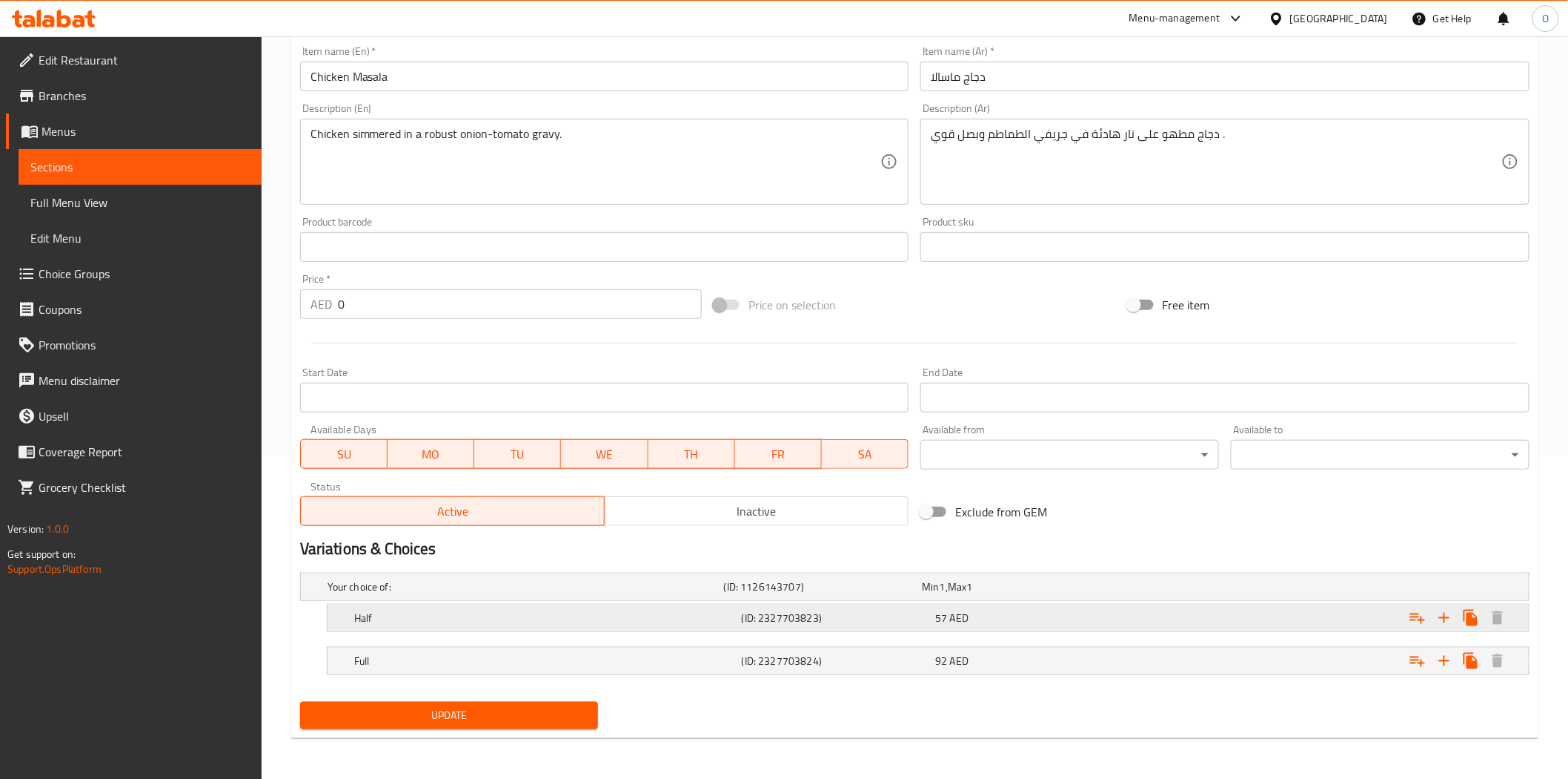
click at [990, 618] on div "57 AED" at bounding box center [1029, 618] width 188 height 15
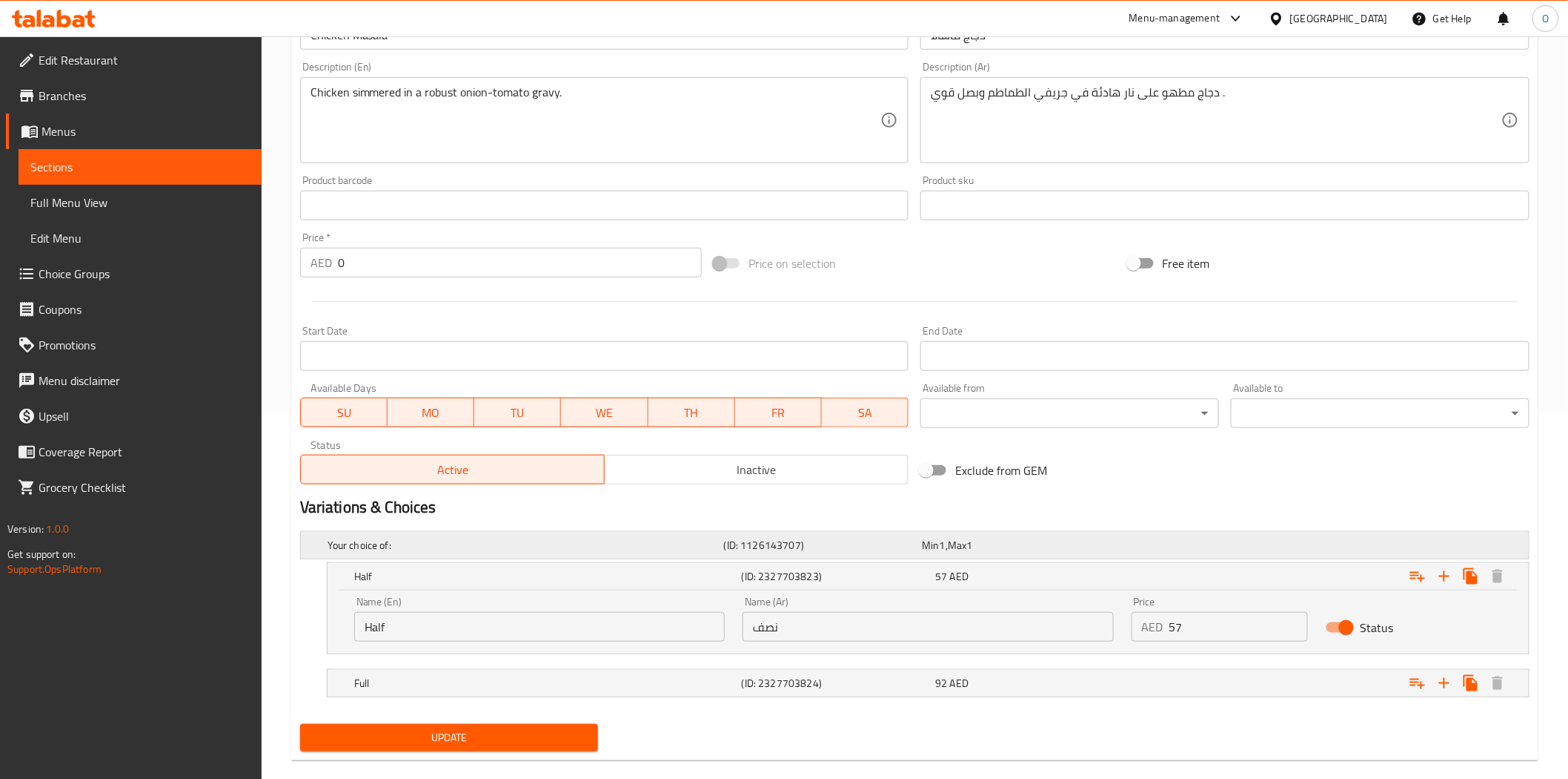
scroll to position [387, 0]
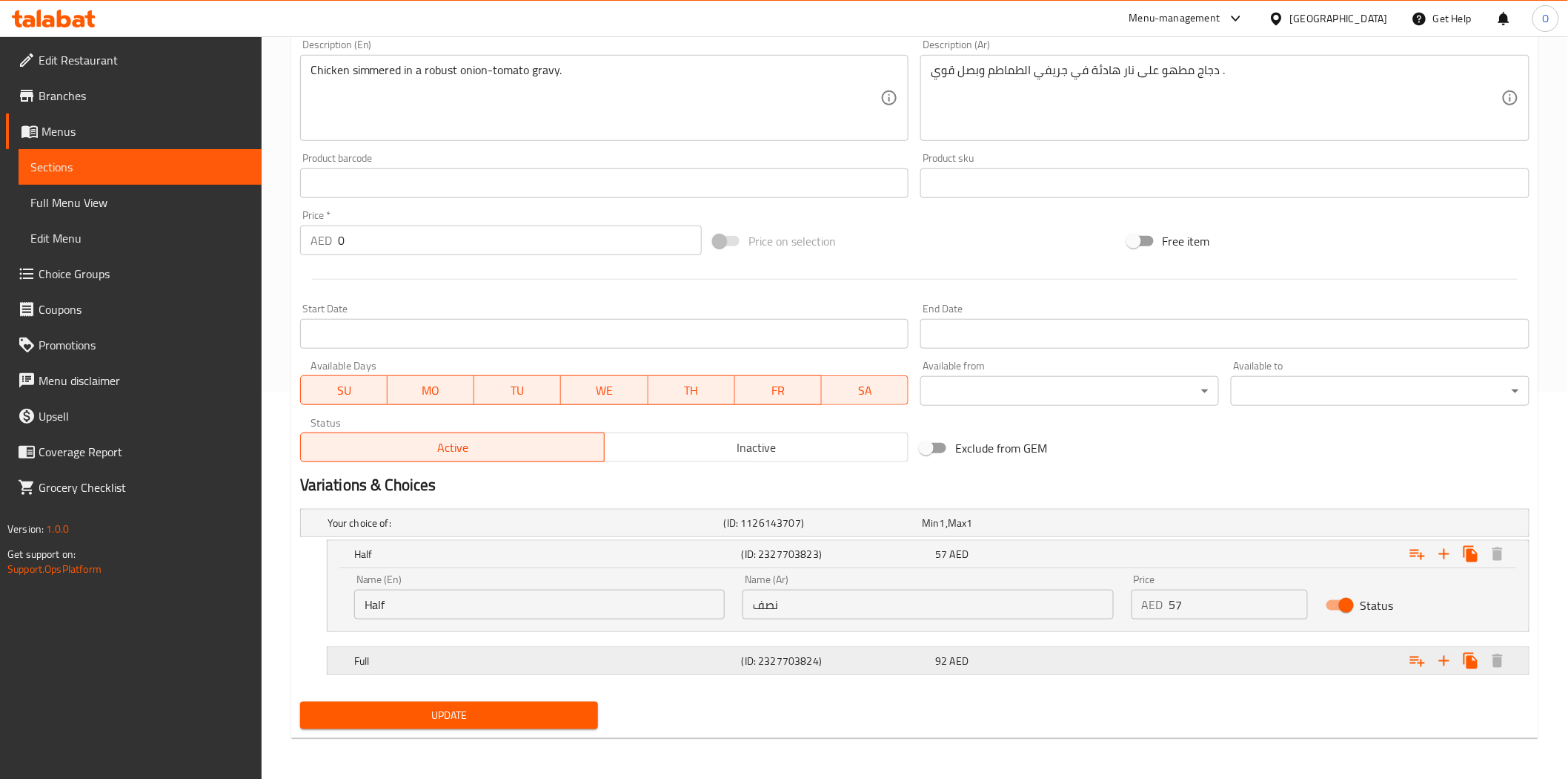
click at [935, 651] on span "92" at bounding box center [940, 660] width 12 height 19
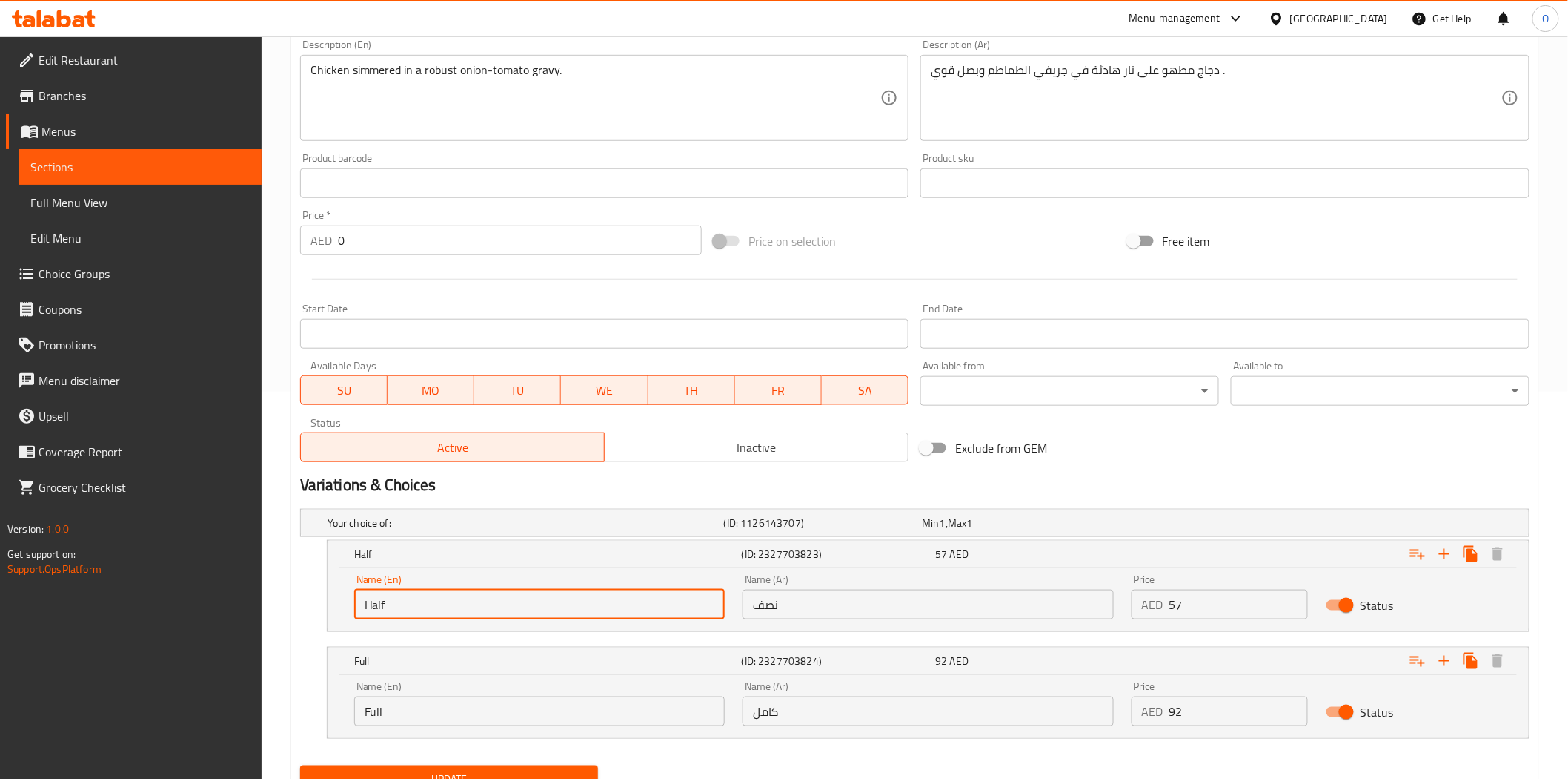
click at [491, 611] on input "Half" at bounding box center [539, 604] width 371 height 29
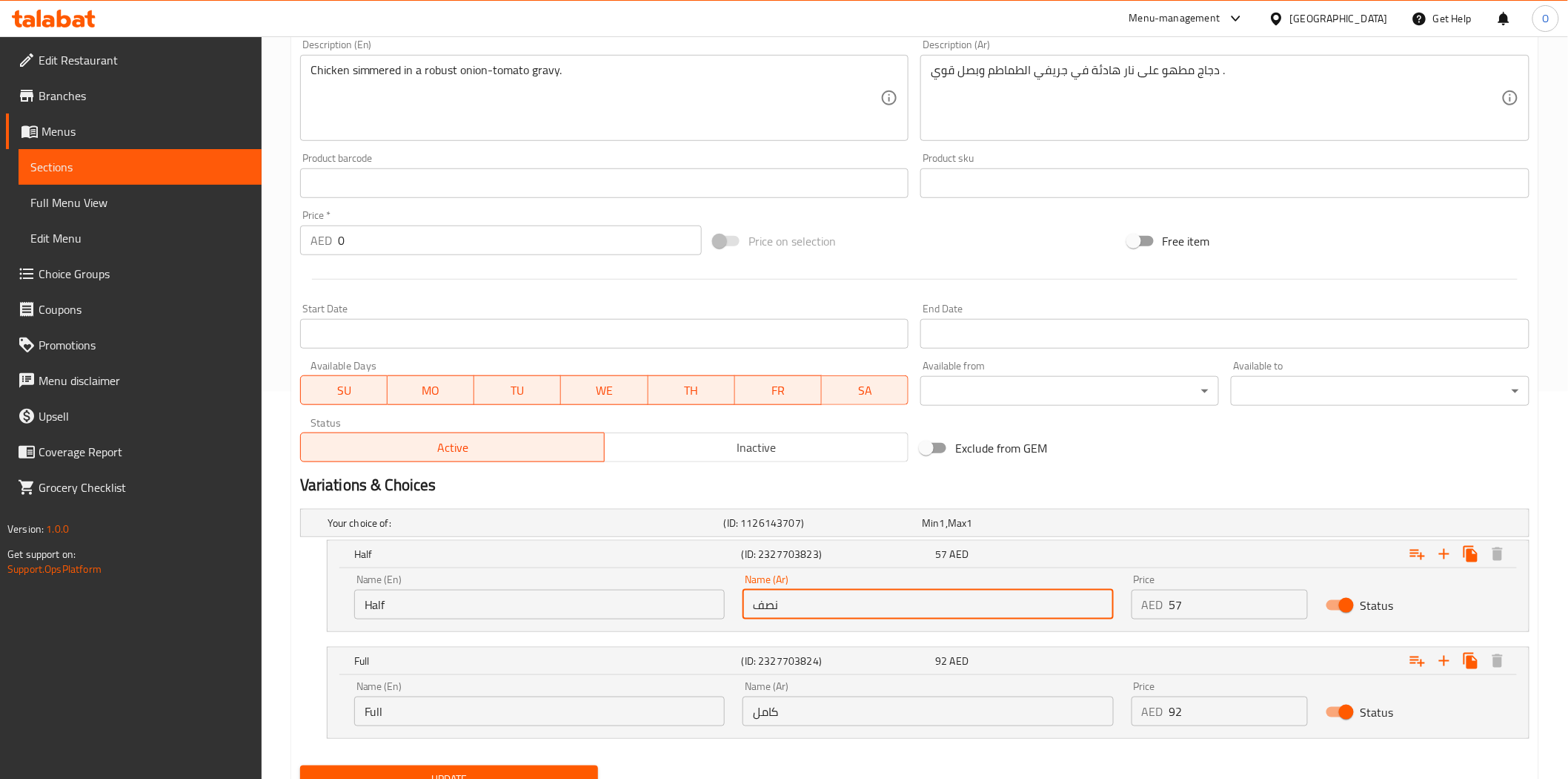
click at [787, 611] on input "نصف" at bounding box center [928, 604] width 371 height 29
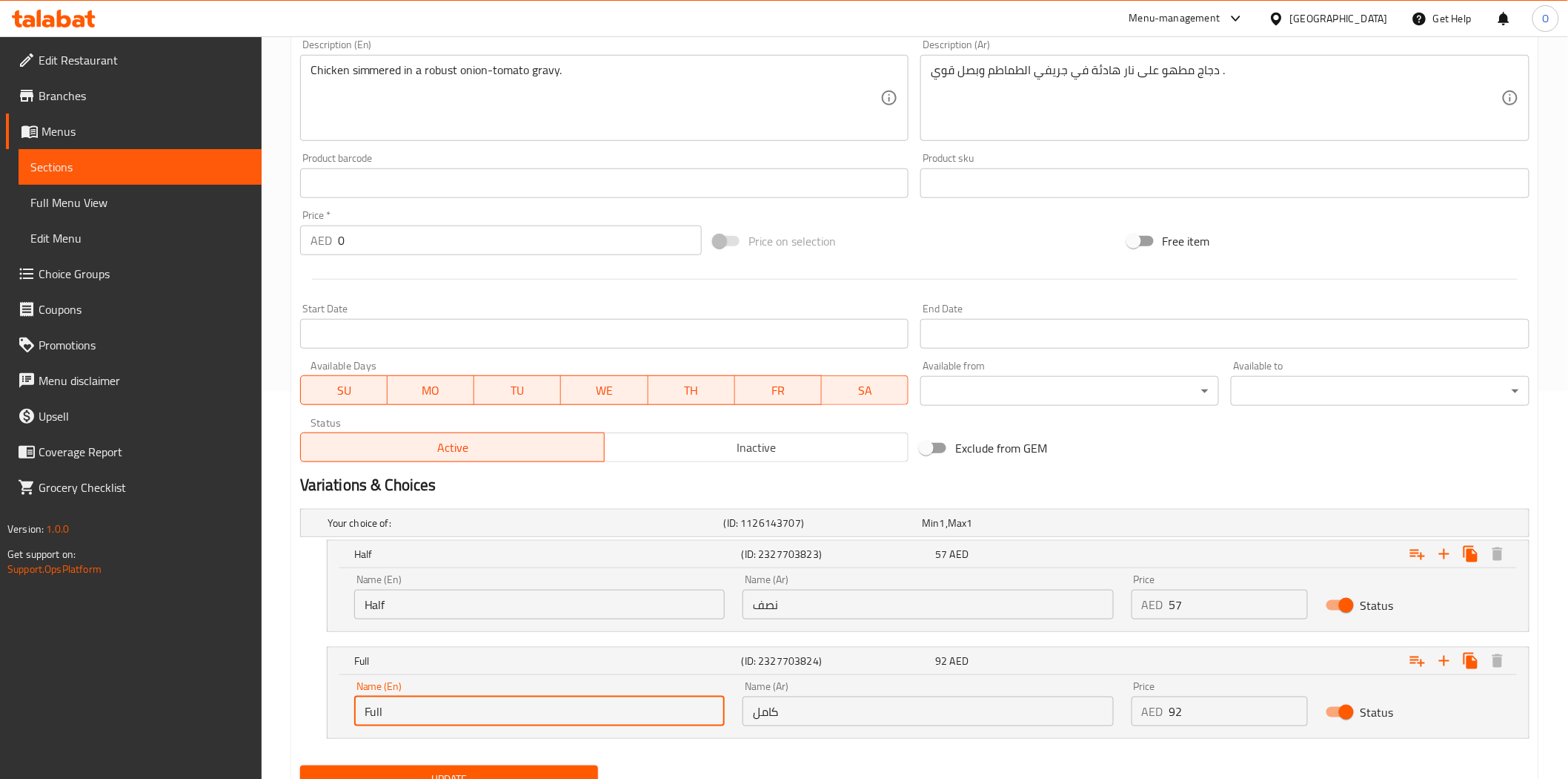
click at [453, 713] on input "Full" at bounding box center [539, 711] width 371 height 29
click at [805, 713] on input "كامل" at bounding box center [928, 711] width 371 height 29
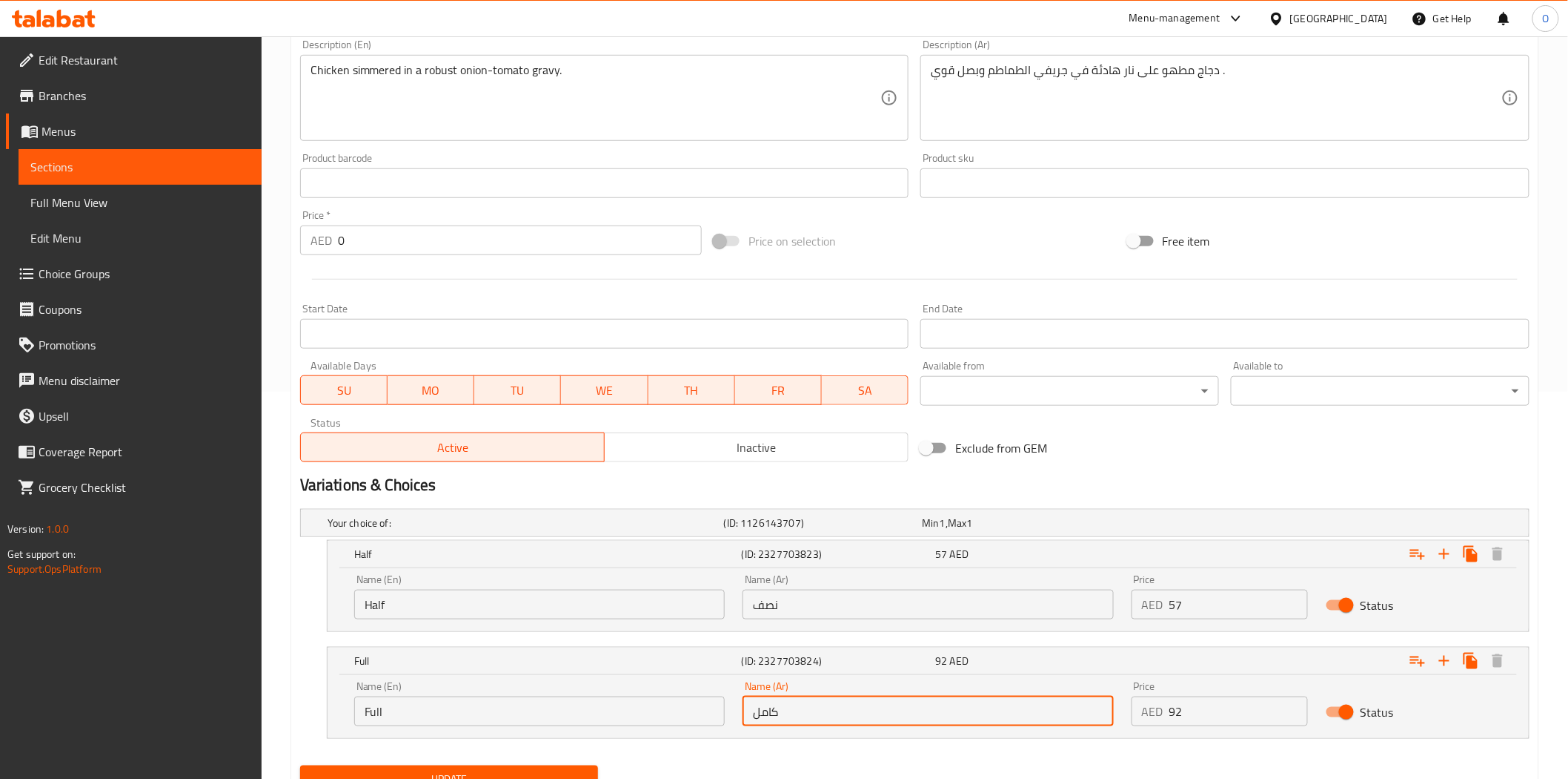
click at [805, 713] on input "كامل" at bounding box center [928, 711] width 371 height 29
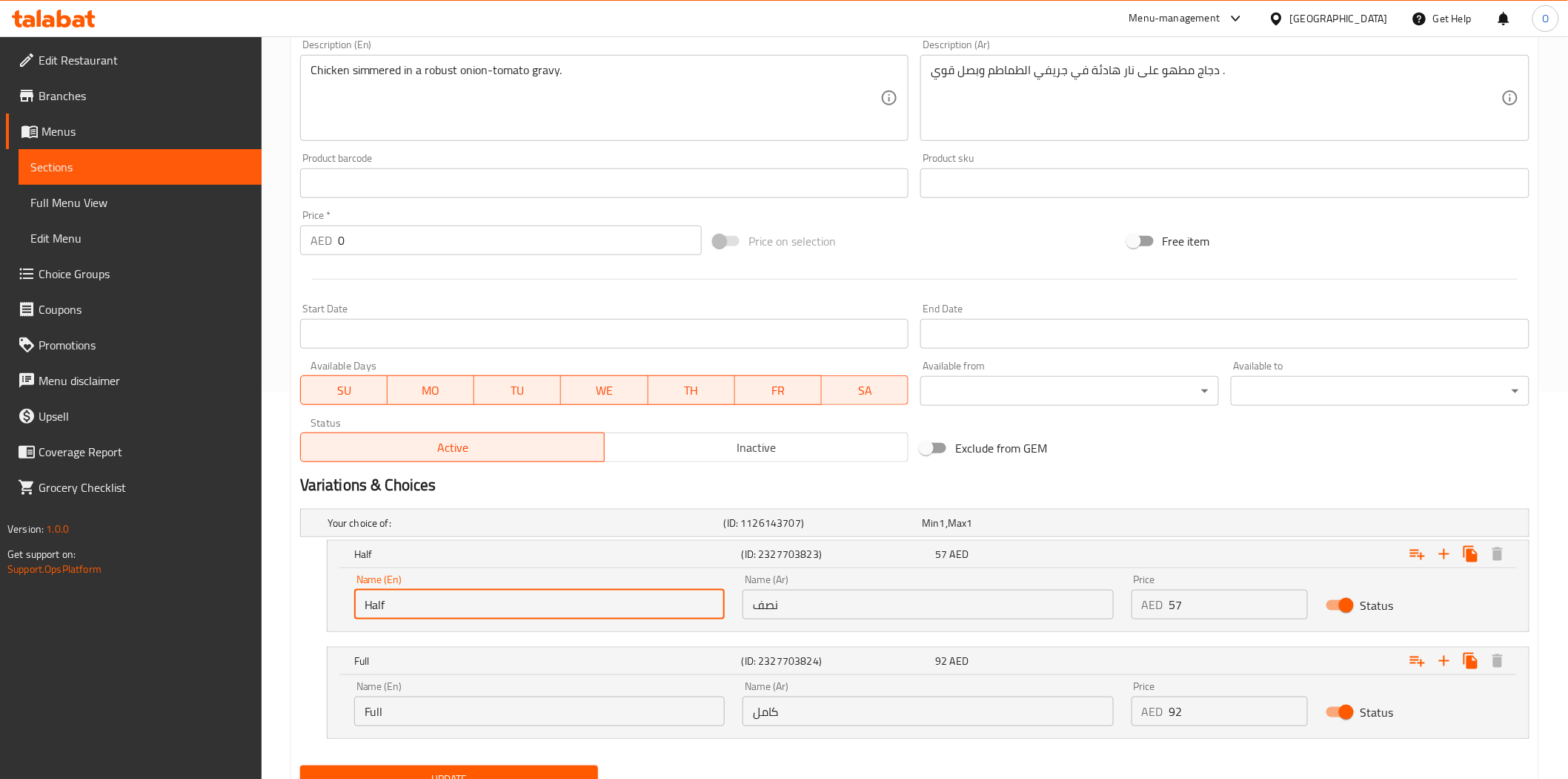
click at [431, 605] on input "Half" at bounding box center [539, 604] width 371 height 29
click at [759, 613] on input "نصف" at bounding box center [928, 604] width 371 height 29
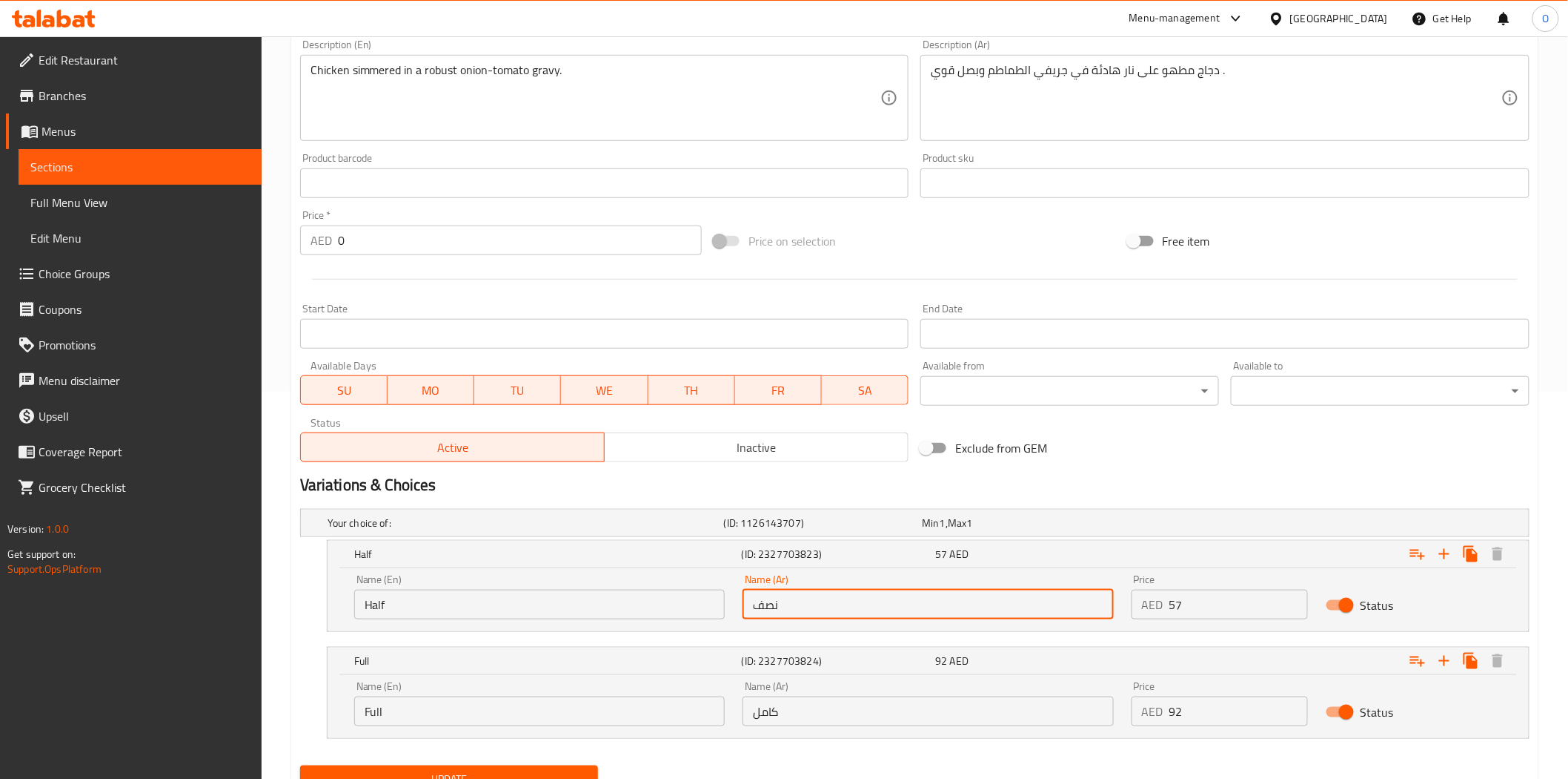
click at [759, 613] on input "نصف" at bounding box center [928, 604] width 371 height 29
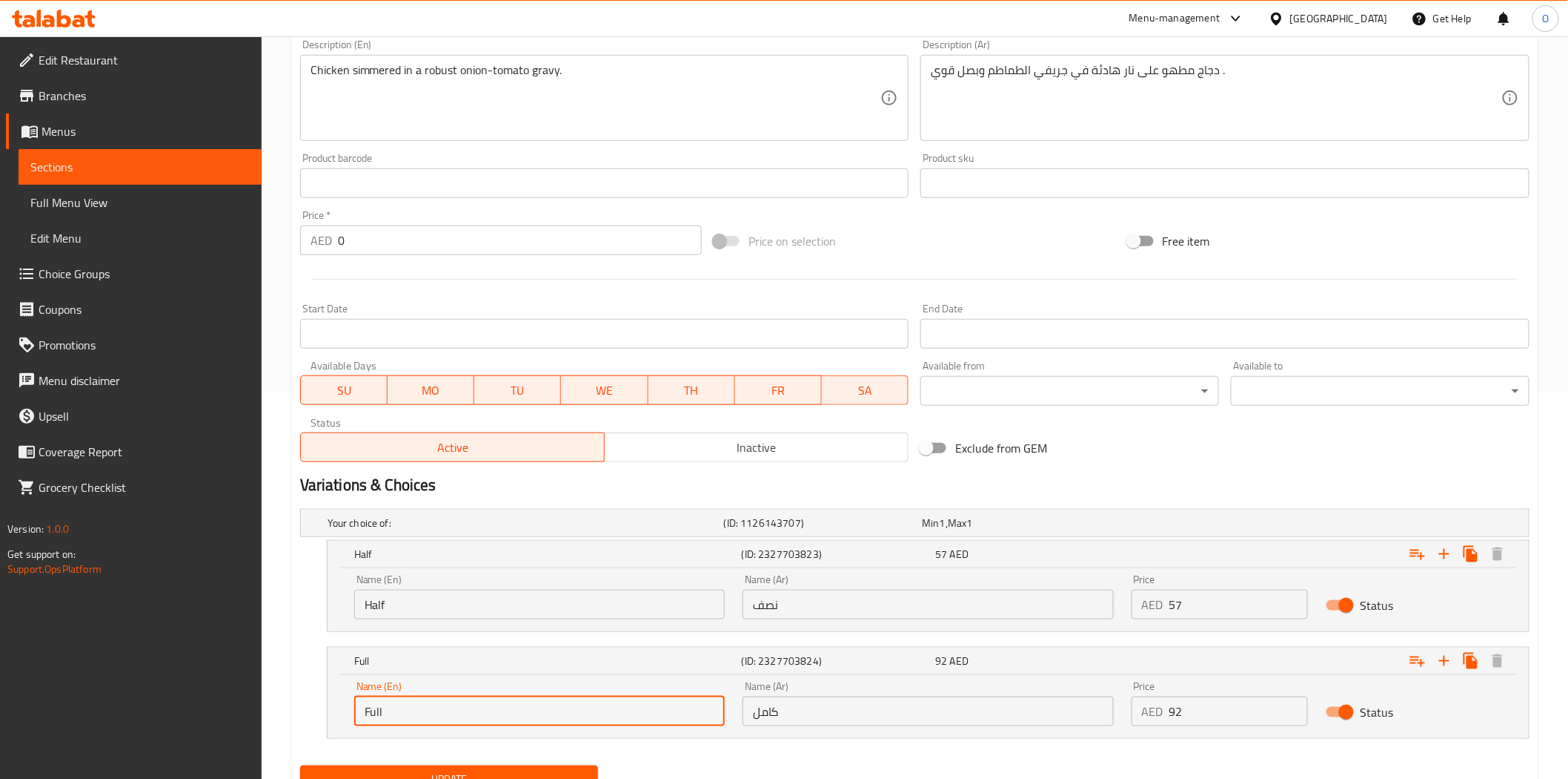
click at [441, 713] on input "Full" at bounding box center [539, 711] width 371 height 29
click at [773, 717] on input "كامل" at bounding box center [928, 711] width 371 height 29
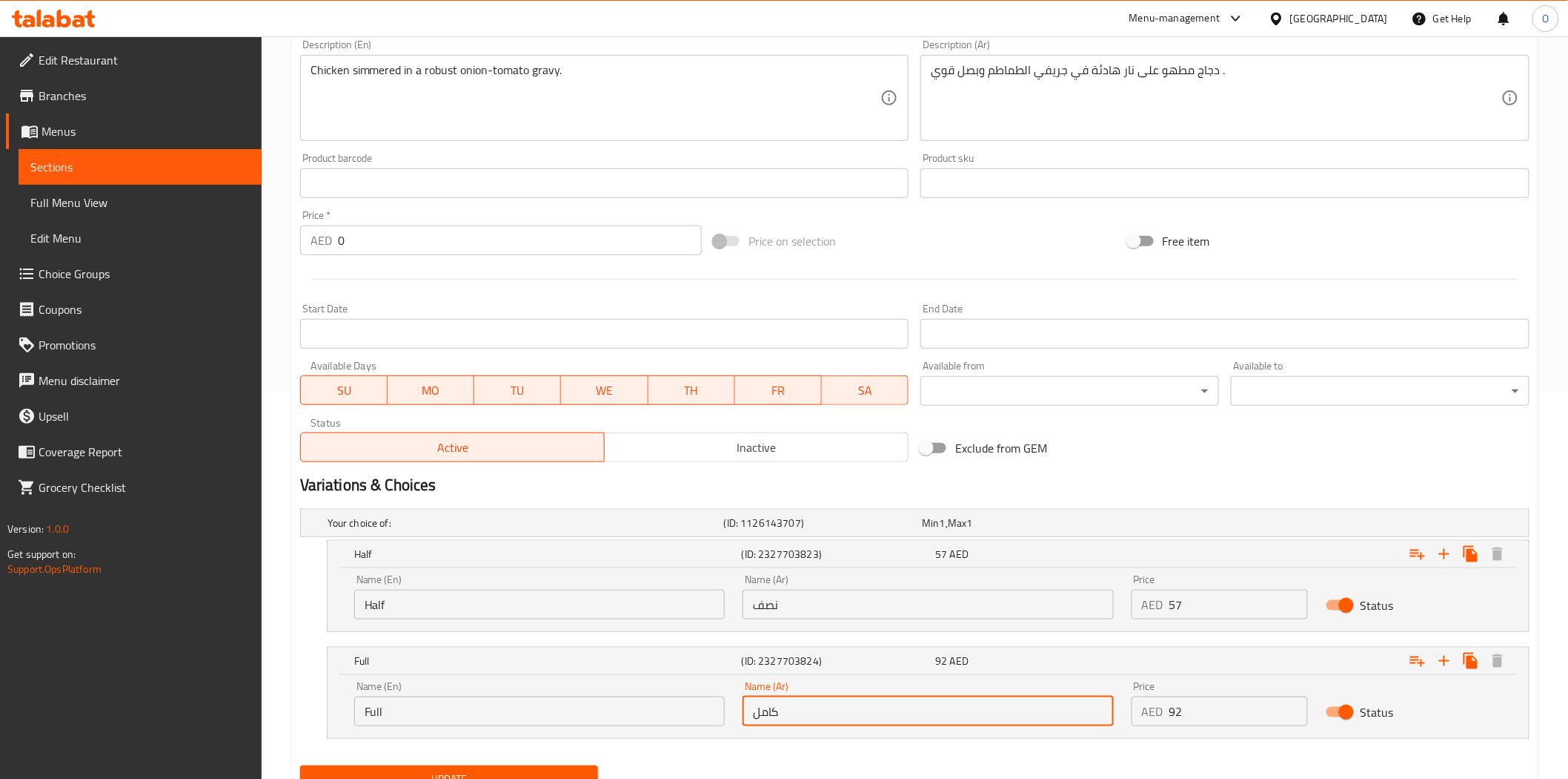
click at [773, 717] on input "كامل" at bounding box center [928, 711] width 371 height 29
click at [435, 613] on input "Half" at bounding box center [539, 604] width 371 height 29
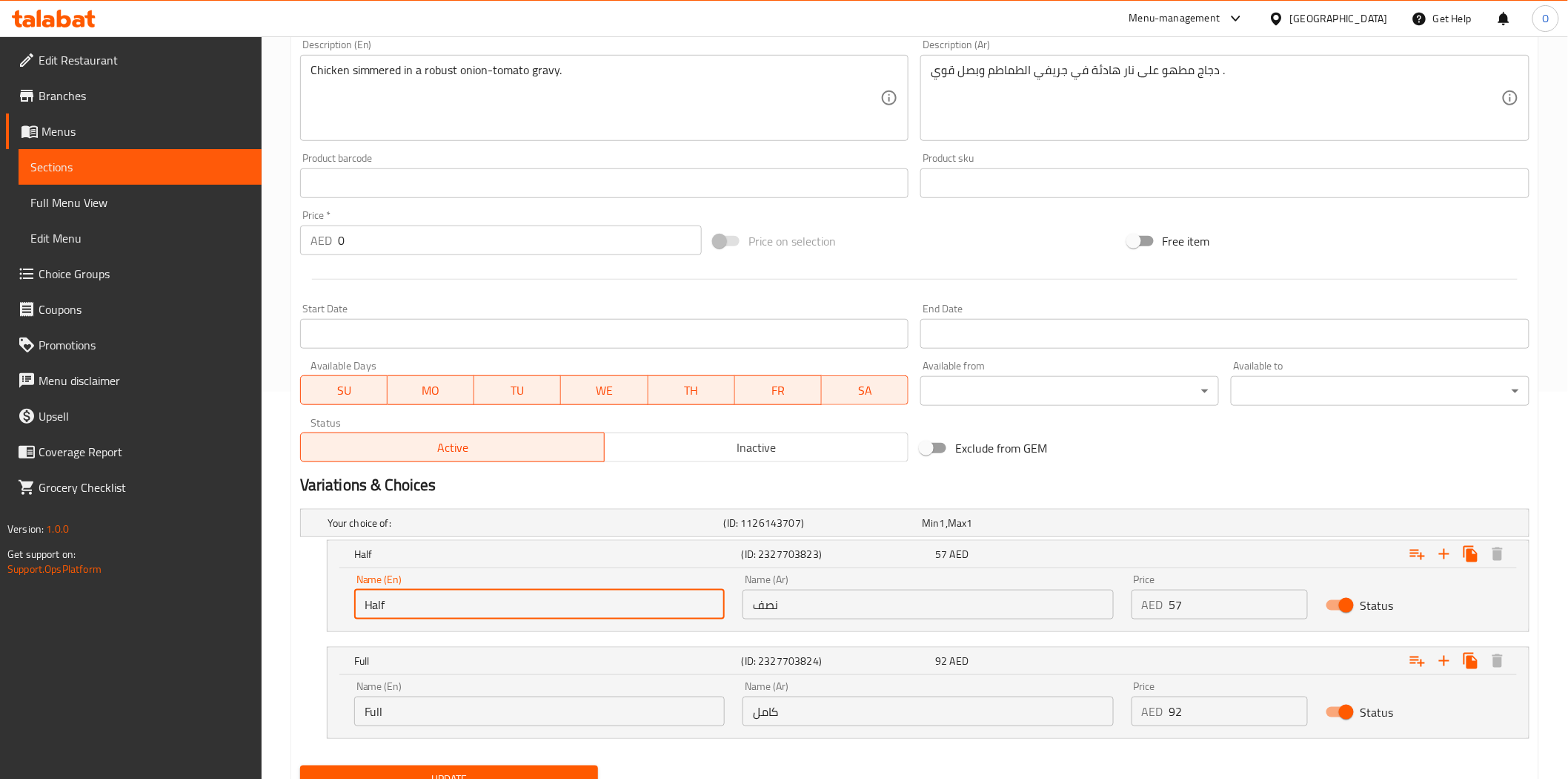
click at [435, 613] on input "Half" at bounding box center [539, 604] width 371 height 29
click at [782, 614] on input "نصف" at bounding box center [928, 604] width 371 height 29
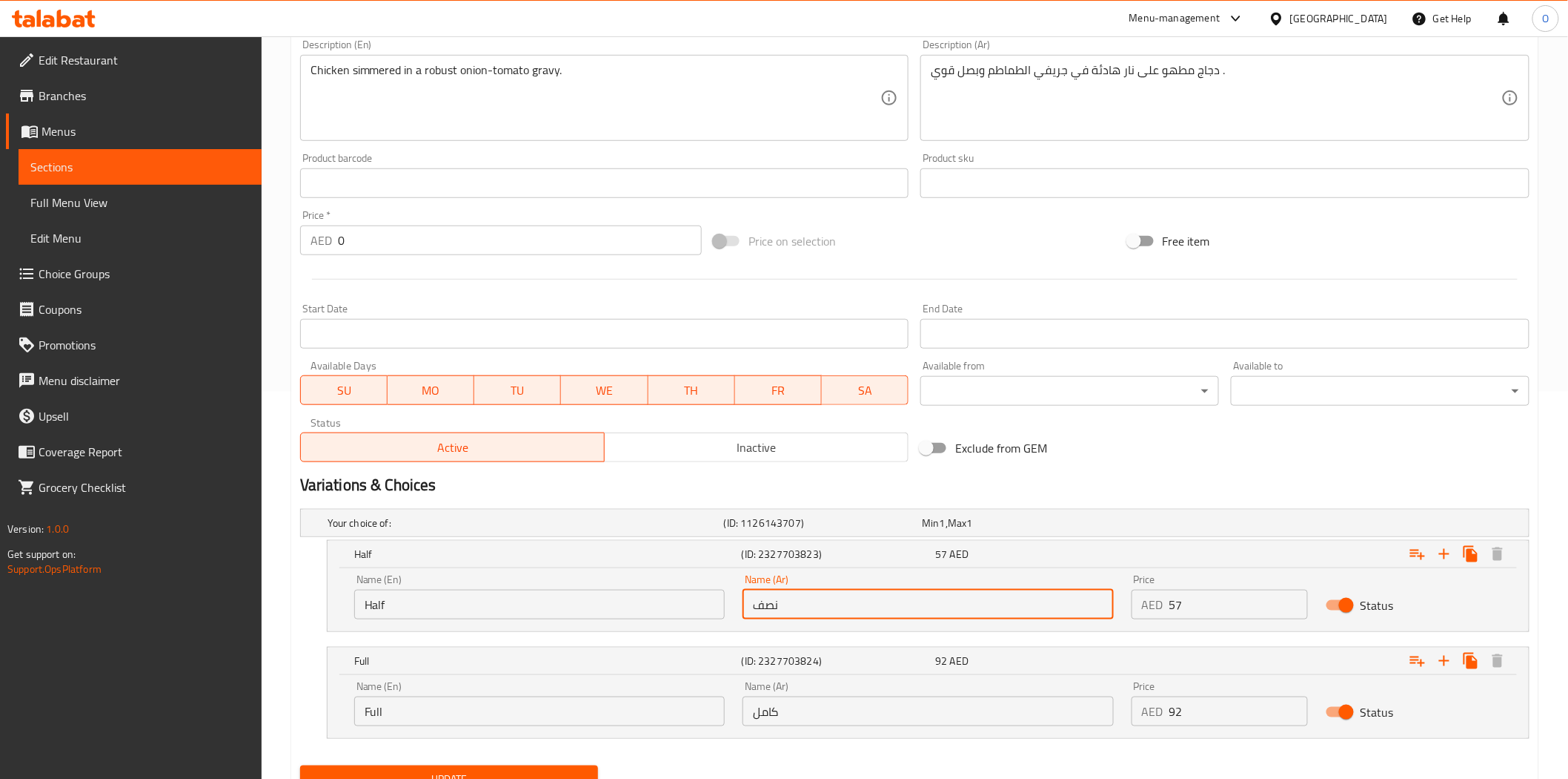
click at [782, 614] on input "نصف" at bounding box center [928, 604] width 371 height 29
click at [408, 715] on input "Full" at bounding box center [539, 711] width 371 height 29
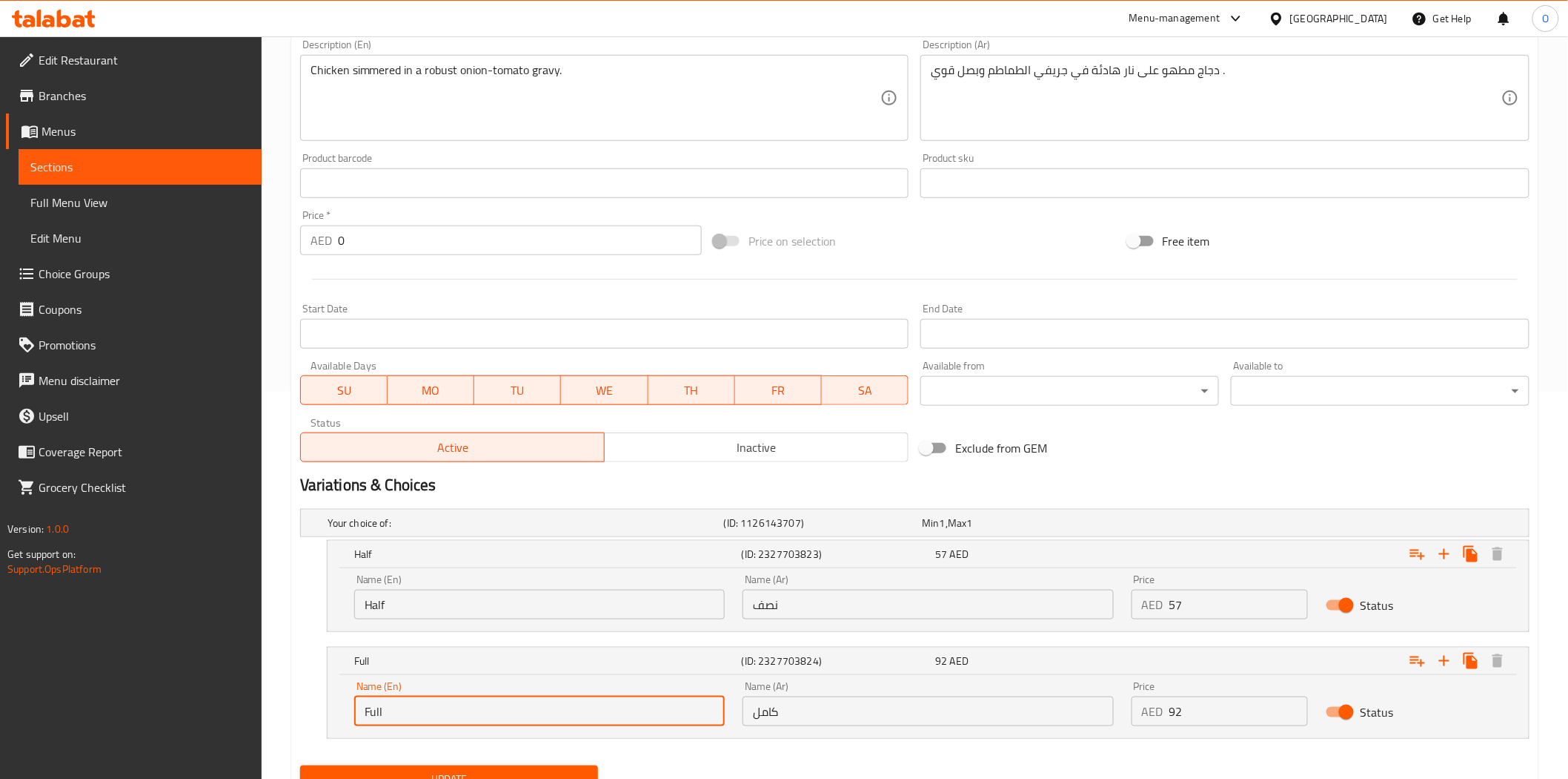
click at [408, 715] on input "Full" at bounding box center [539, 711] width 371 height 29
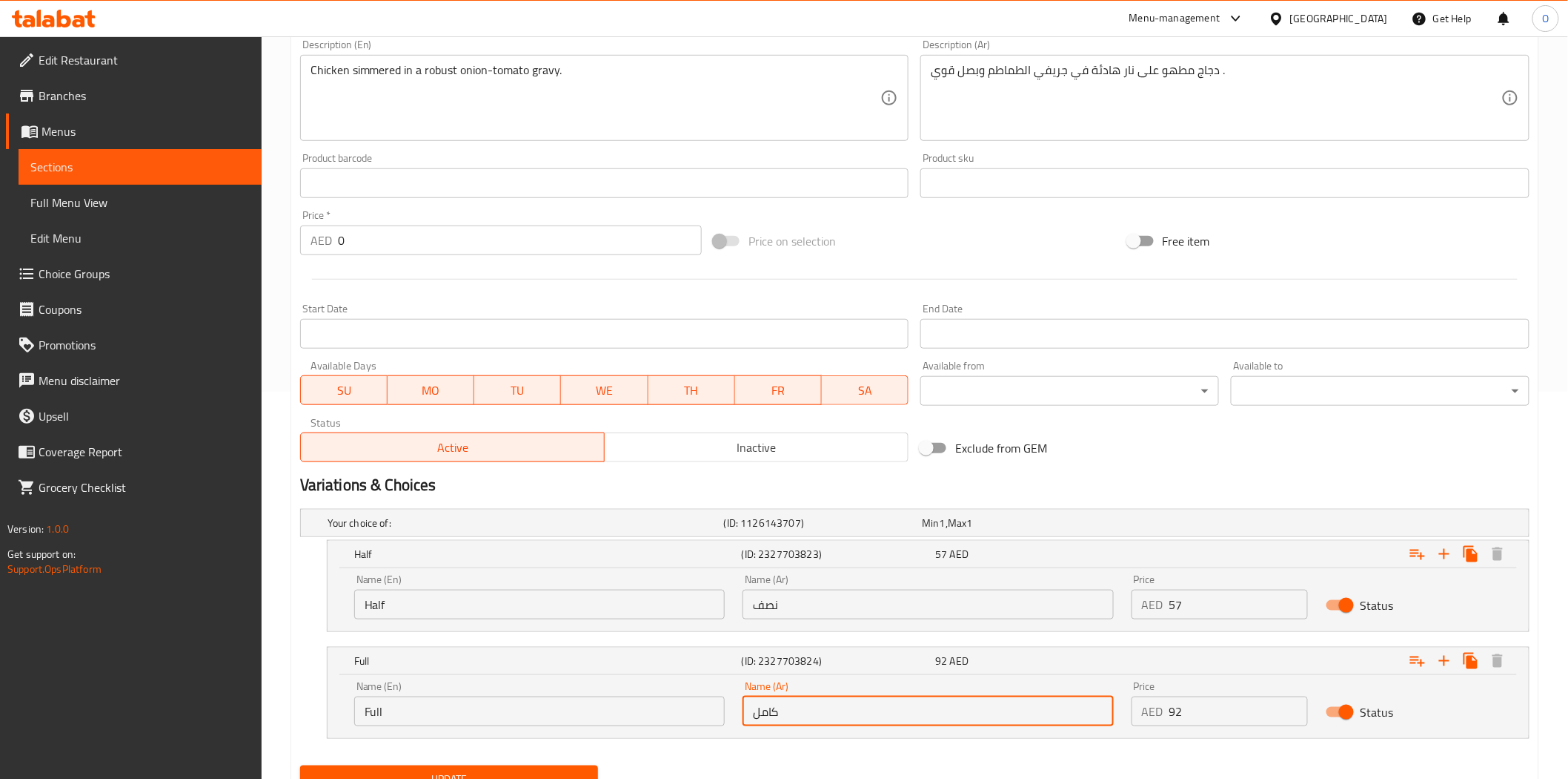
click at [767, 709] on input "كامل" at bounding box center [928, 711] width 371 height 29
click at [433, 611] on input "Half" at bounding box center [539, 604] width 371 height 29
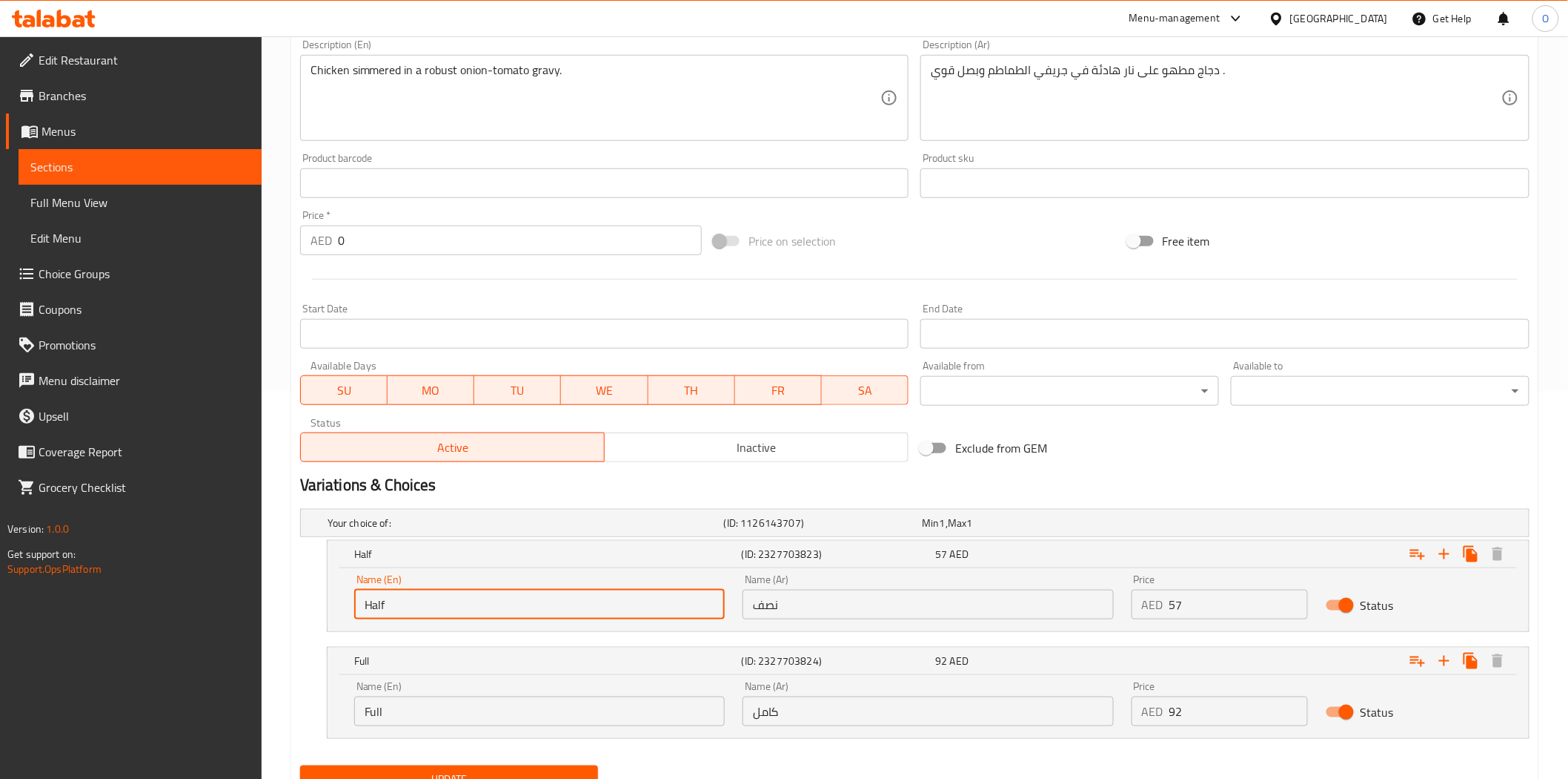
click at [433, 611] on input "Half" at bounding box center [539, 604] width 371 height 29
click at [768, 616] on input "نصف" at bounding box center [928, 604] width 371 height 29
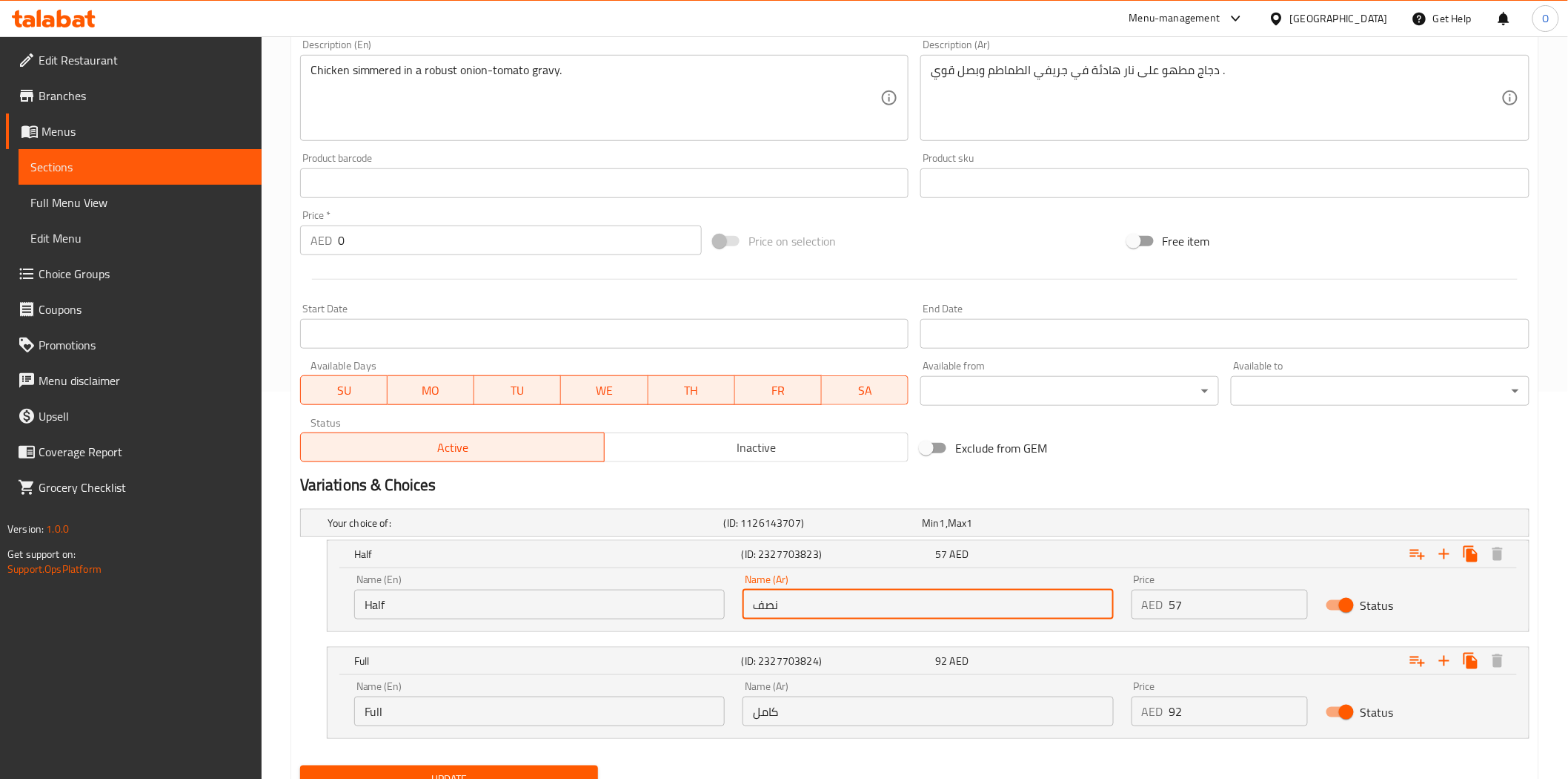
click at [768, 616] on input "نصف" at bounding box center [928, 604] width 371 height 29
click at [398, 725] on input "Full" at bounding box center [539, 711] width 371 height 29
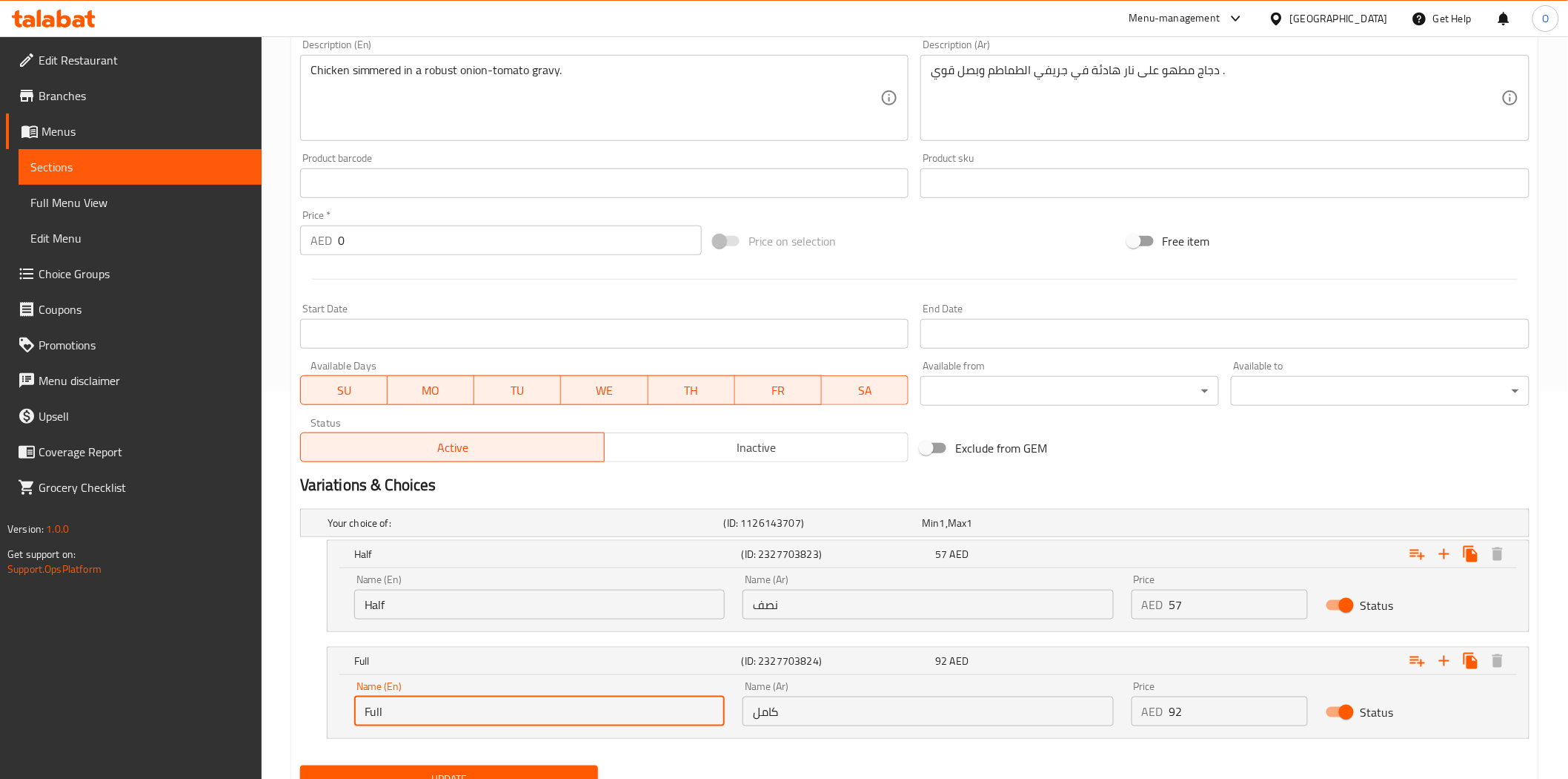
click at [397, 716] on input "Full" at bounding box center [539, 711] width 371 height 29
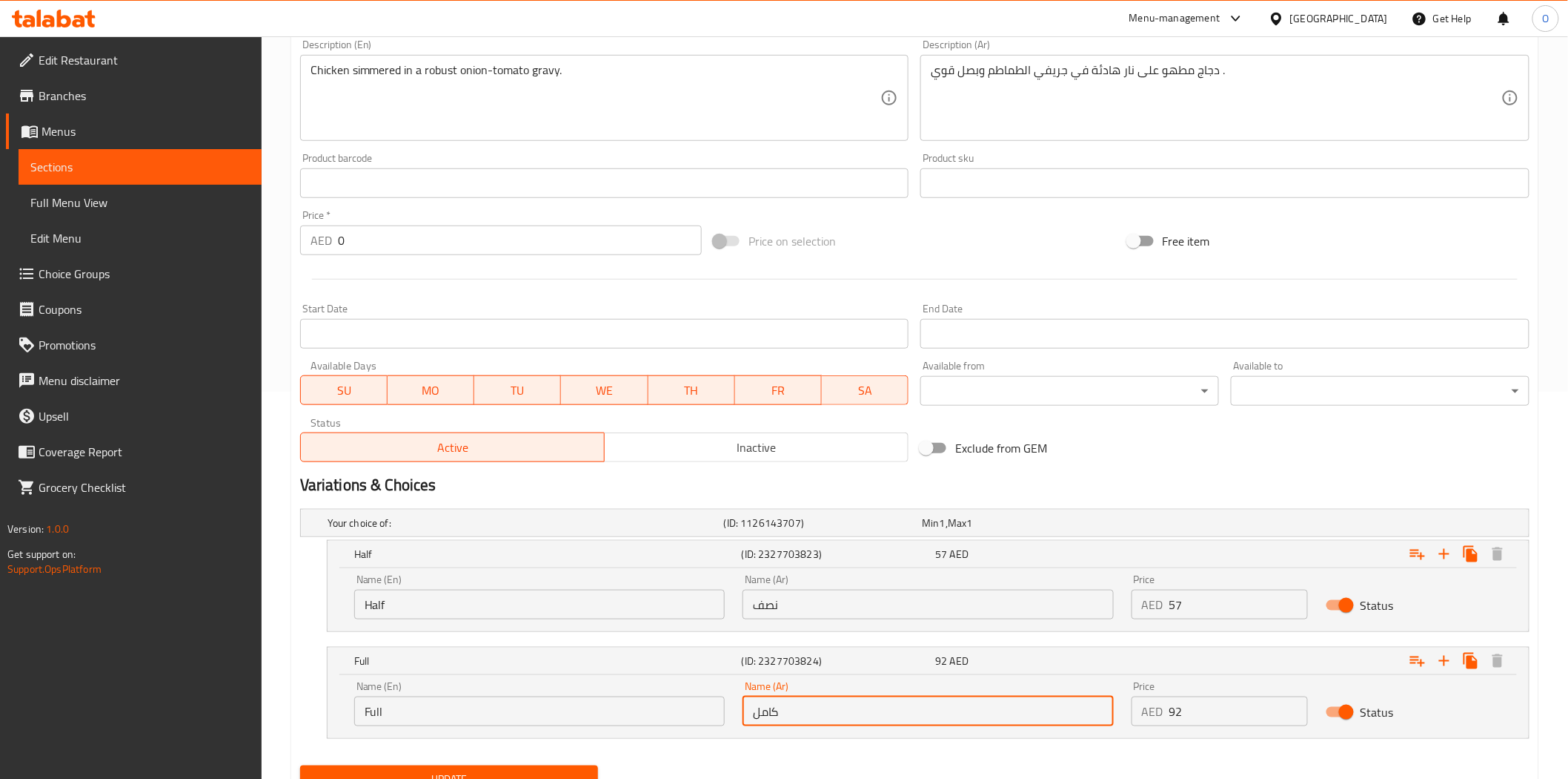
click at [795, 706] on input "كامل" at bounding box center [928, 711] width 371 height 29
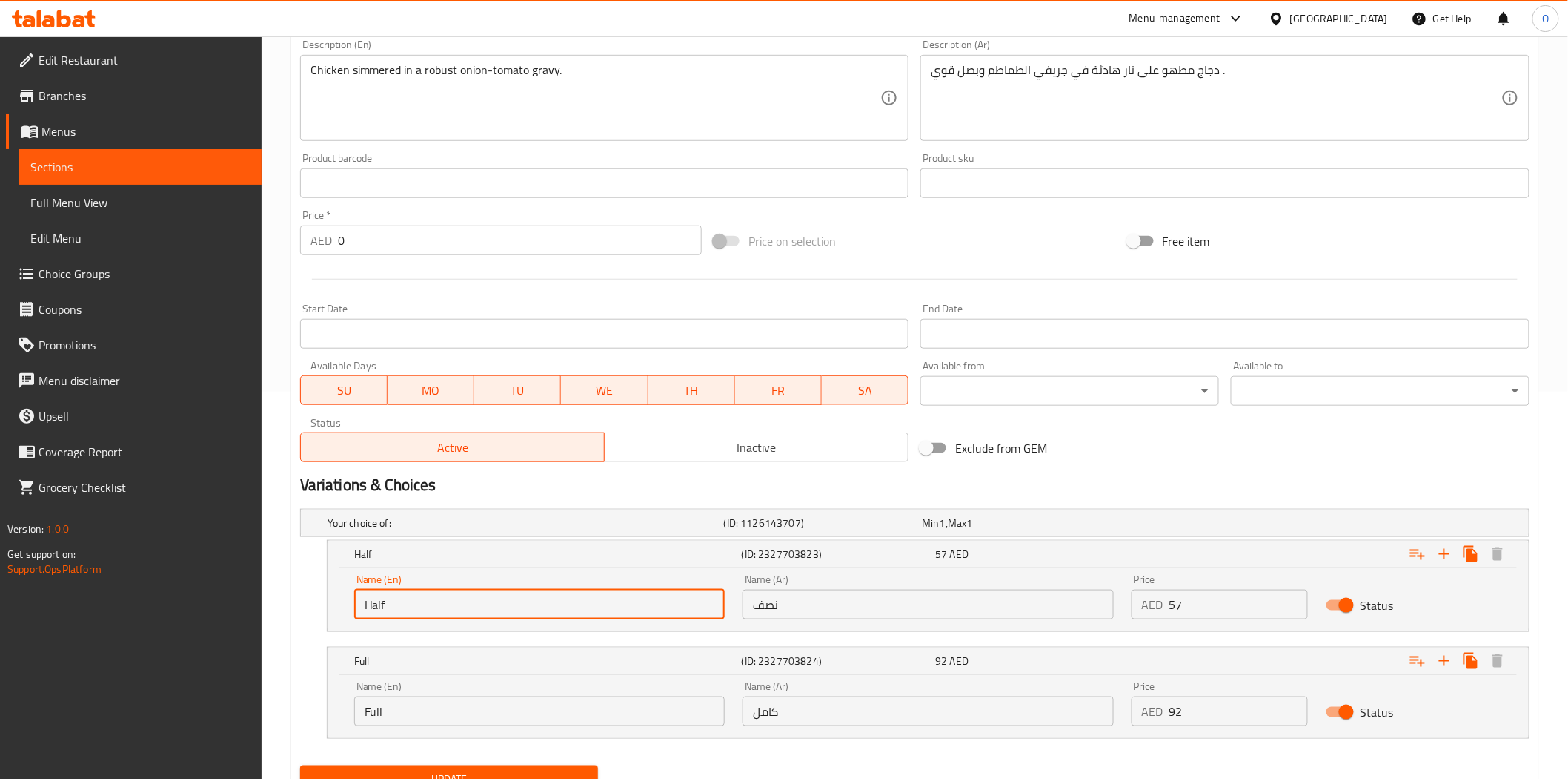
click at [502, 600] on input "Half" at bounding box center [539, 604] width 371 height 29
click at [783, 596] on input "نصف" at bounding box center [928, 604] width 371 height 29
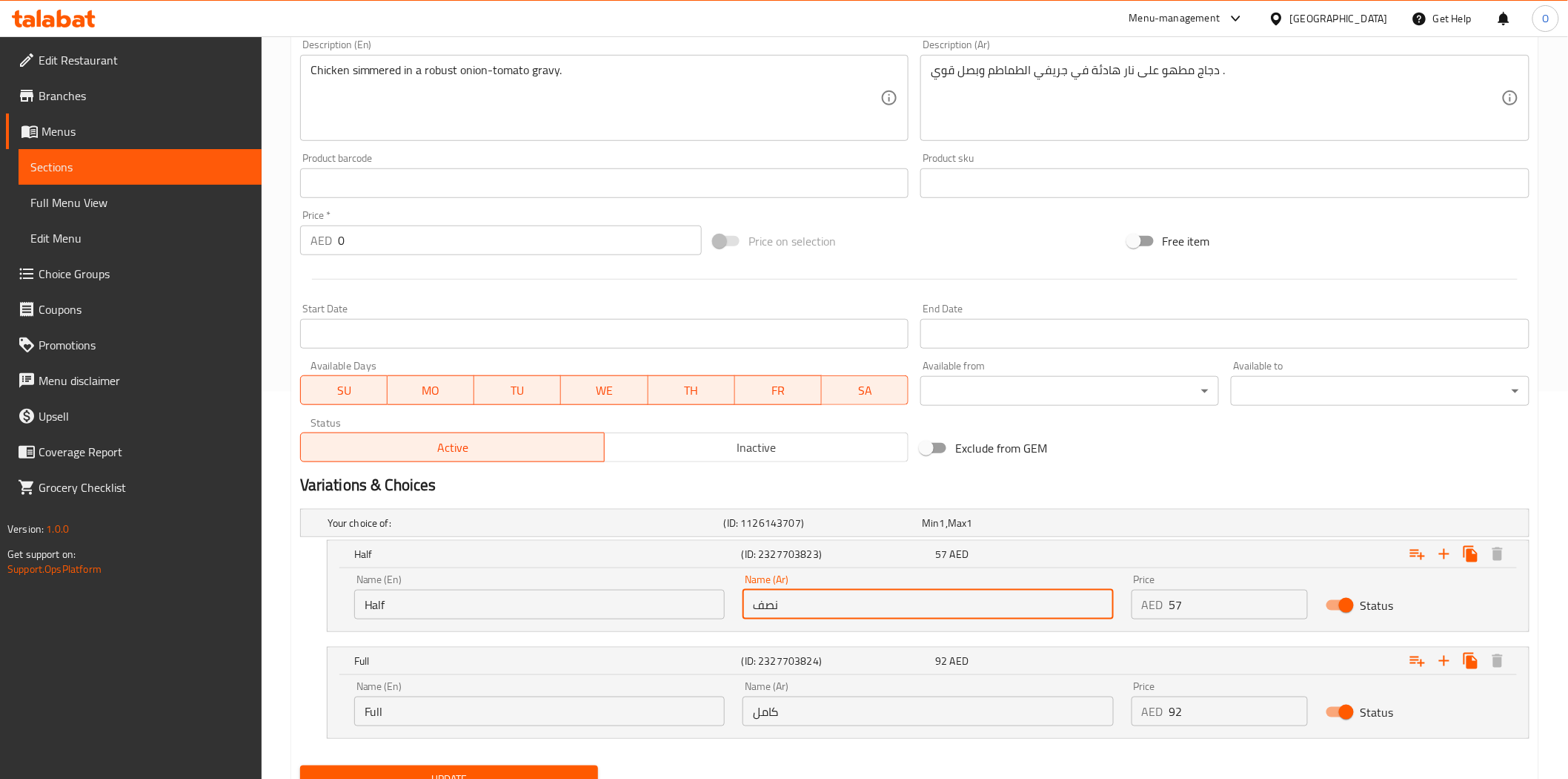
click at [783, 596] on input "نصف" at bounding box center [928, 604] width 371 height 29
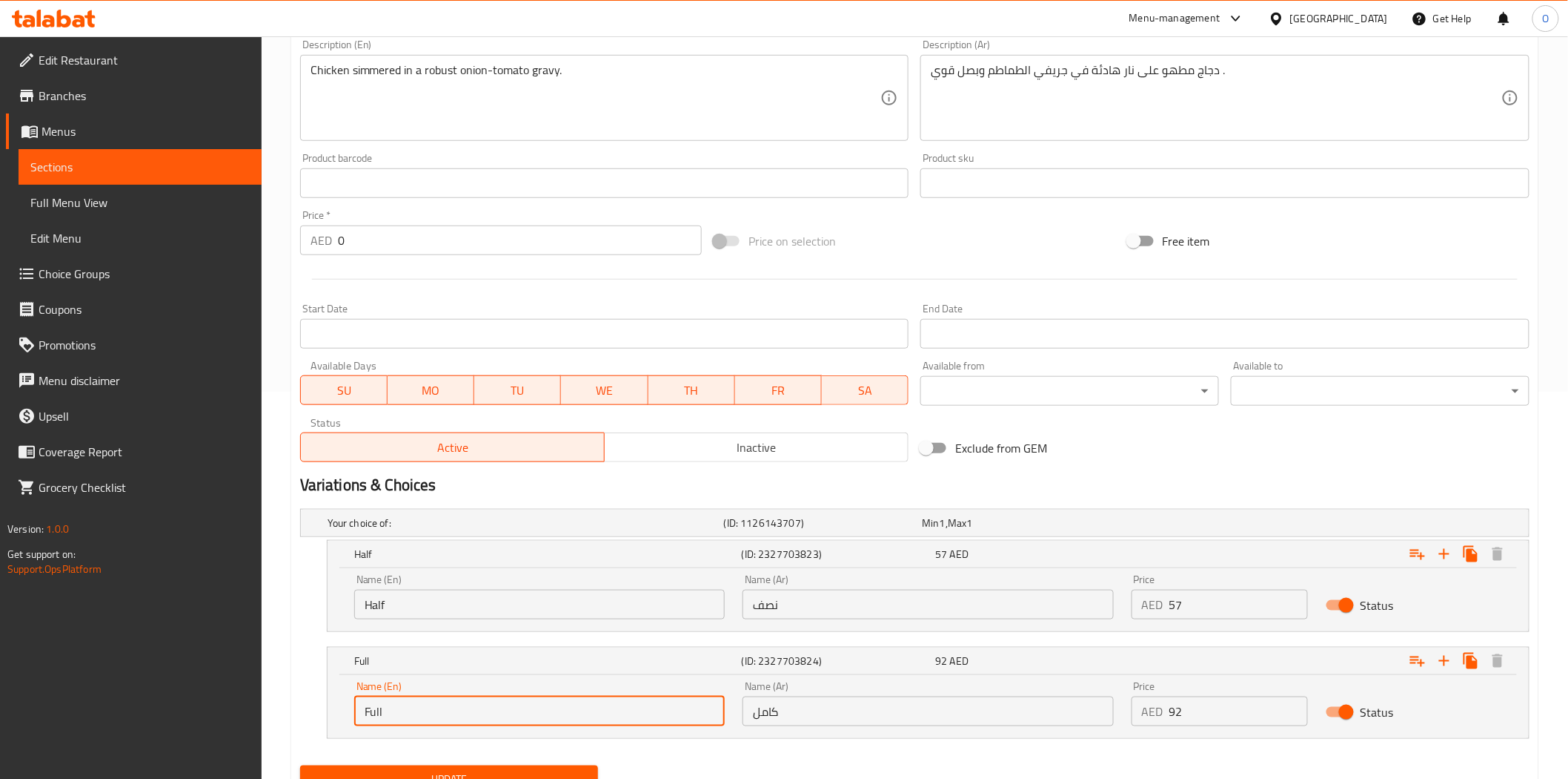
click at [504, 701] on input "Full" at bounding box center [539, 711] width 371 height 29
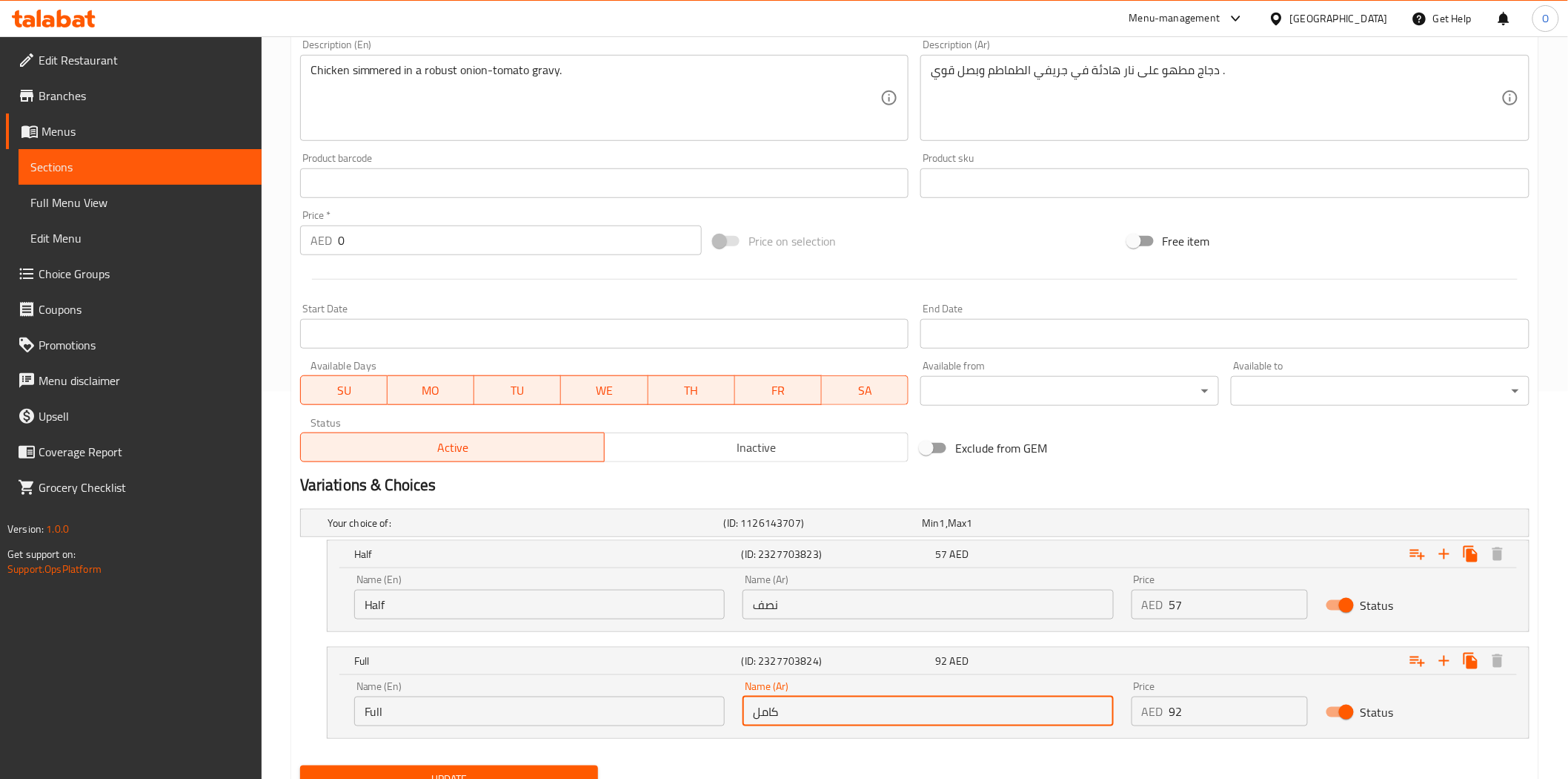
click at [791, 710] on input "كامل" at bounding box center [928, 711] width 371 height 29
click at [431, 611] on input "Half" at bounding box center [539, 604] width 371 height 29
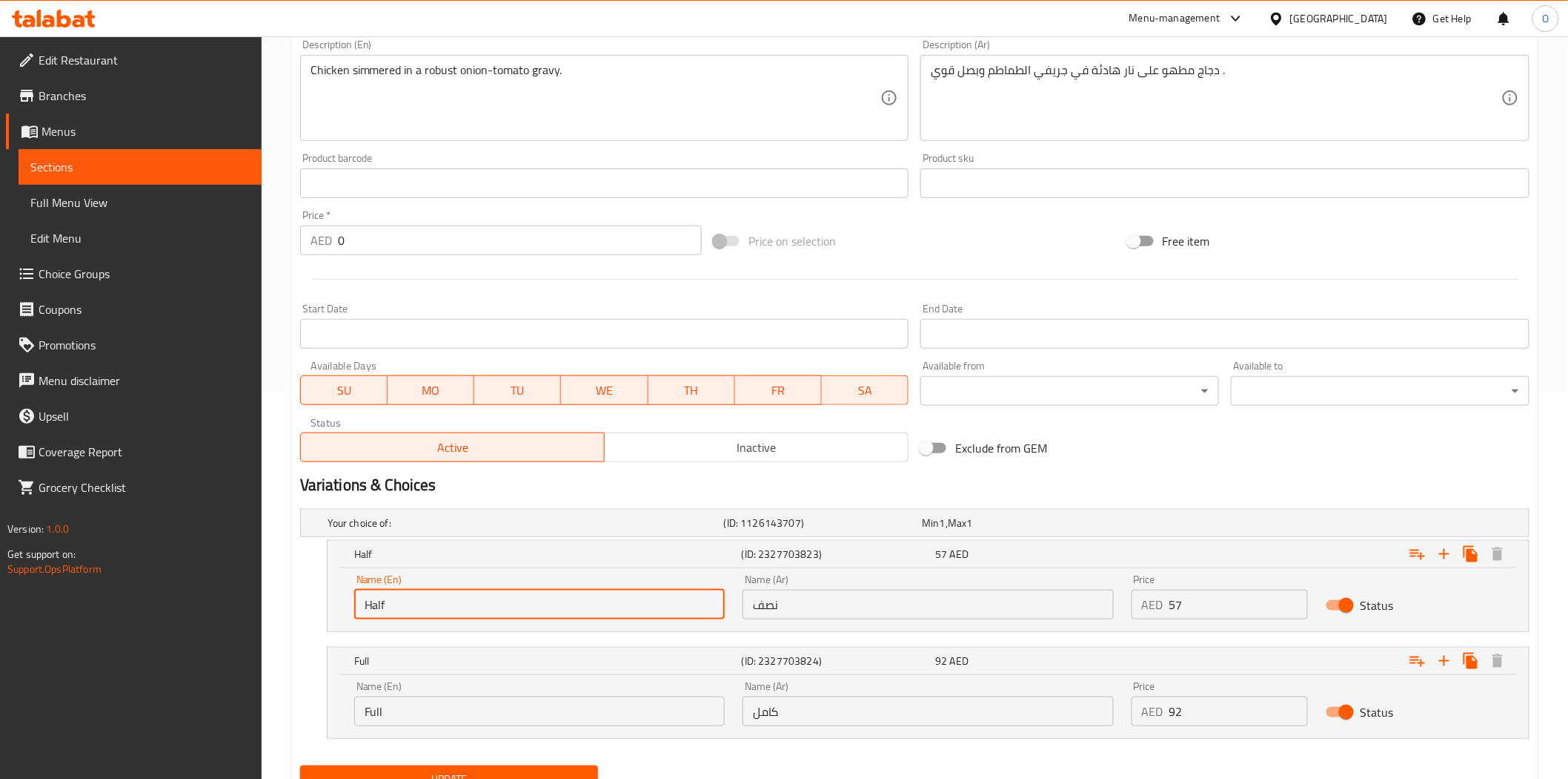
click at [431, 611] on input "Half" at bounding box center [539, 604] width 371 height 29
click at [783, 607] on input "نصف" at bounding box center [928, 604] width 371 height 29
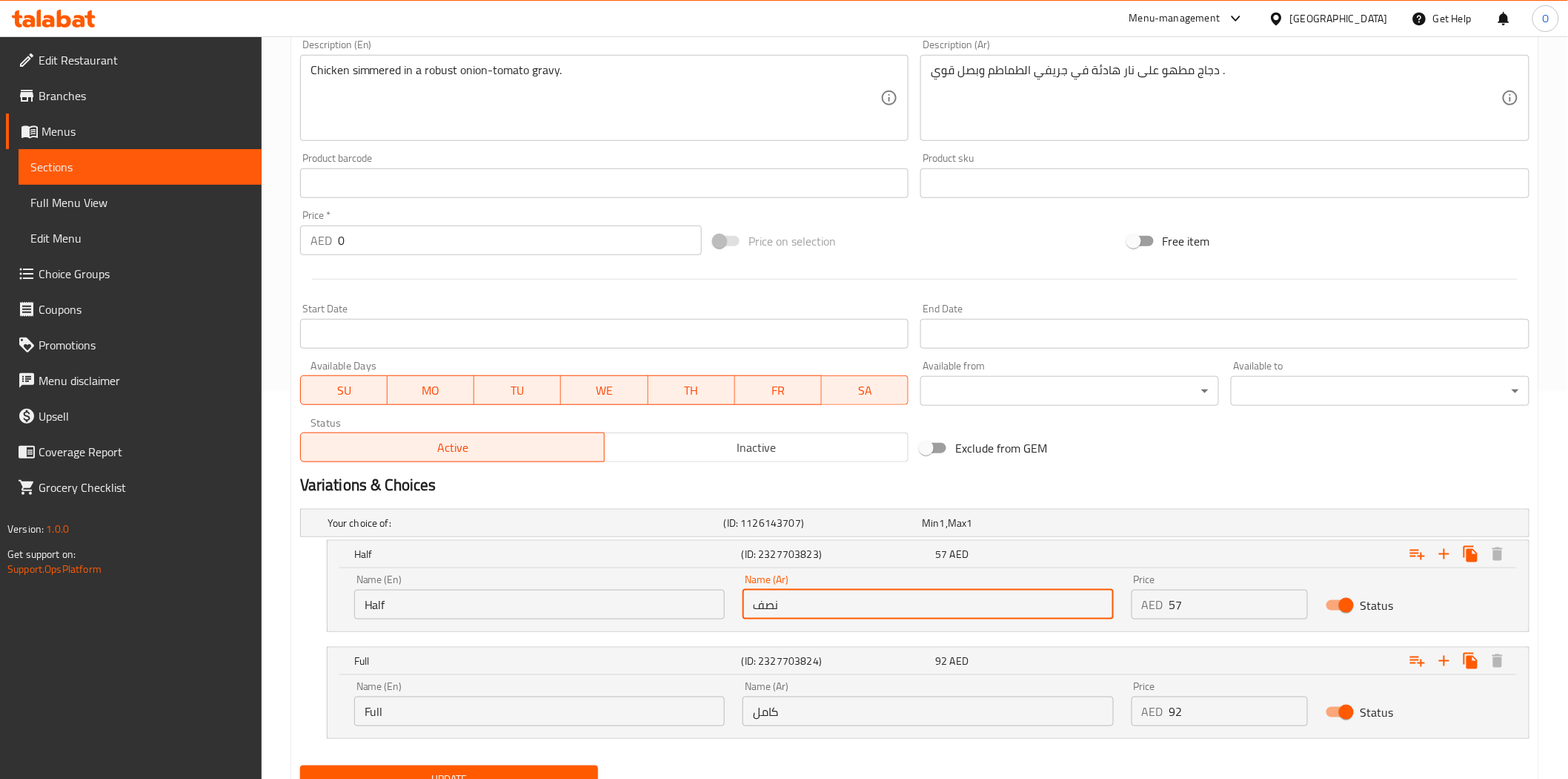
click at [784, 608] on input "نصف" at bounding box center [928, 604] width 371 height 29
drag, startPoint x: 787, startPoint y: 608, endPoint x: 767, endPoint y: 604, distance: 20.4
click at [767, 604] on input "نصف" at bounding box center [928, 604] width 371 height 29
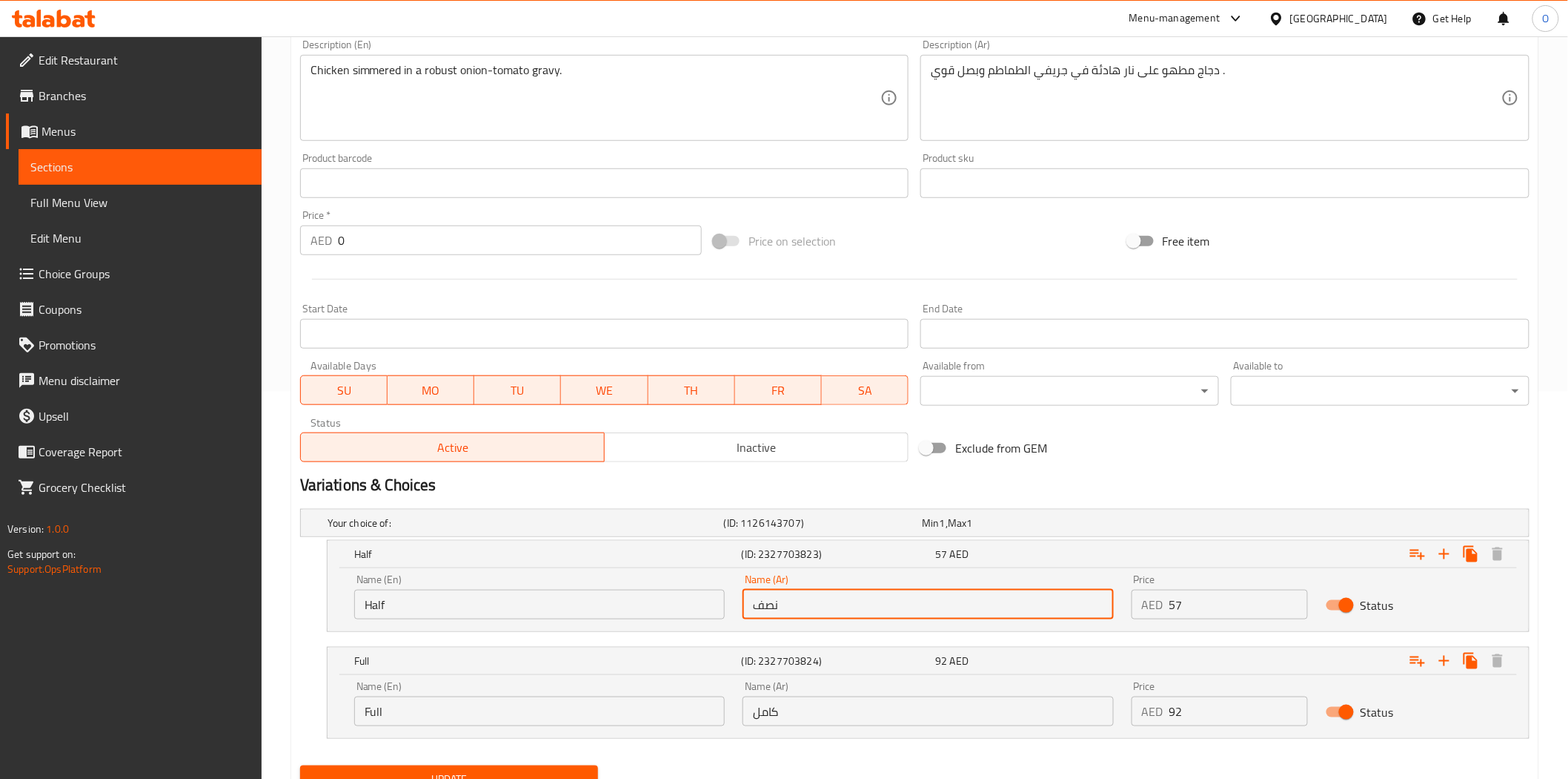
click at [767, 604] on input "نصف" at bounding box center [928, 604] width 371 height 29
click at [392, 714] on input "Full" at bounding box center [539, 711] width 371 height 29
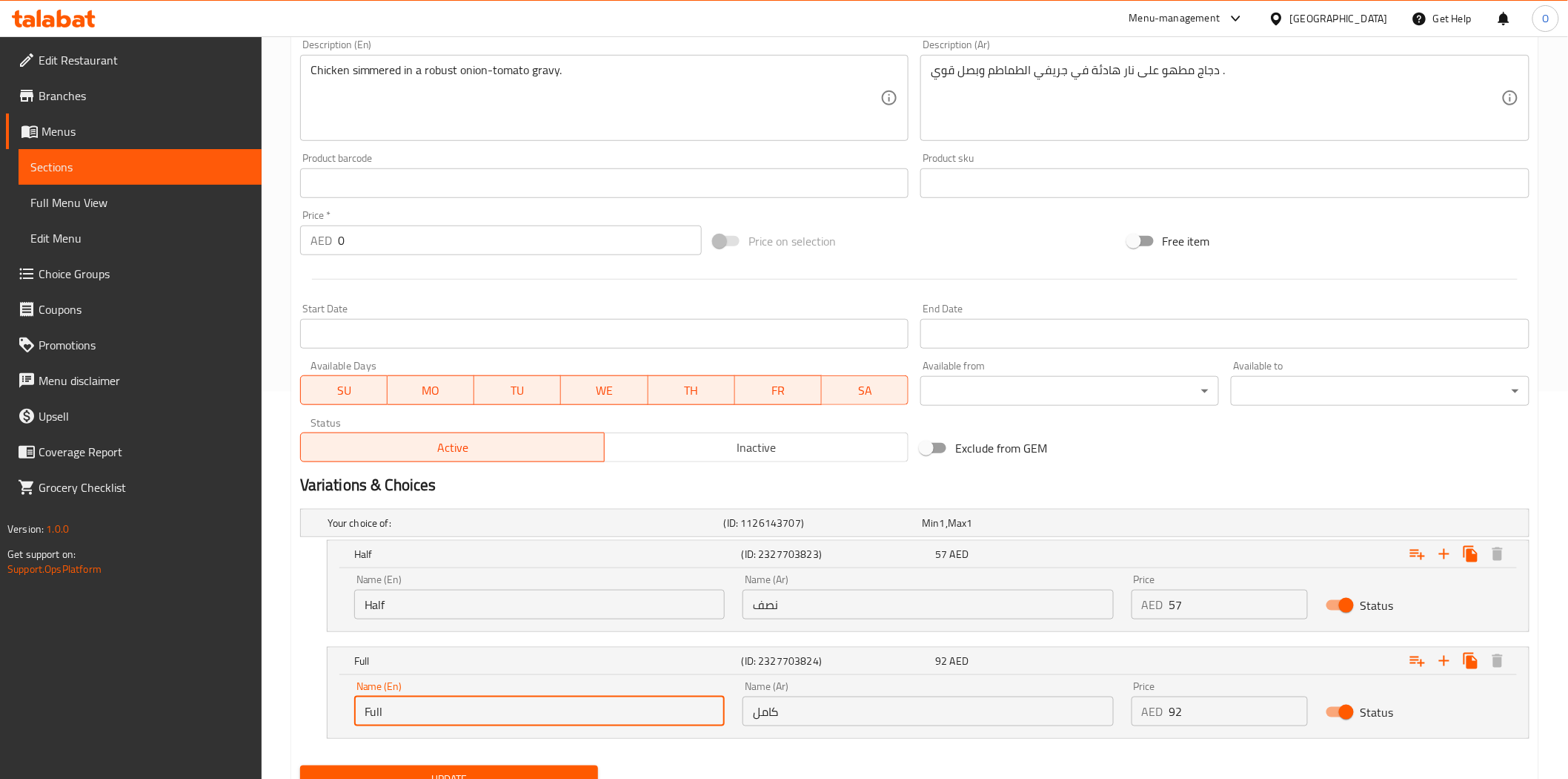
click at [392, 714] on input "Full" at bounding box center [539, 711] width 371 height 29
click at [780, 701] on input "كامل" at bounding box center [928, 711] width 371 height 29
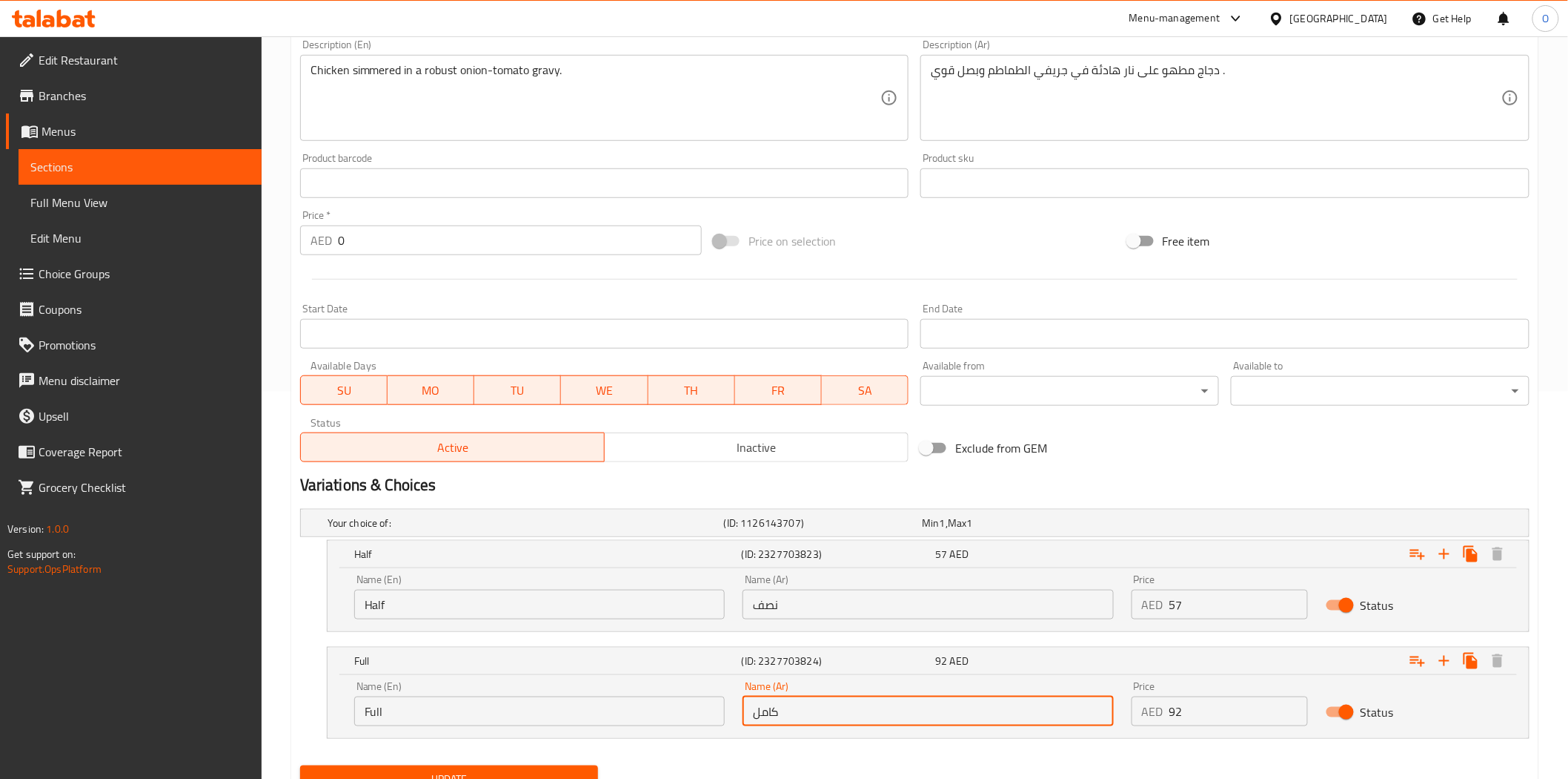
click at [780, 701] on input "كامل" at bounding box center [928, 711] width 371 height 29
click at [393, 590] on input "Half" at bounding box center [539, 604] width 371 height 29
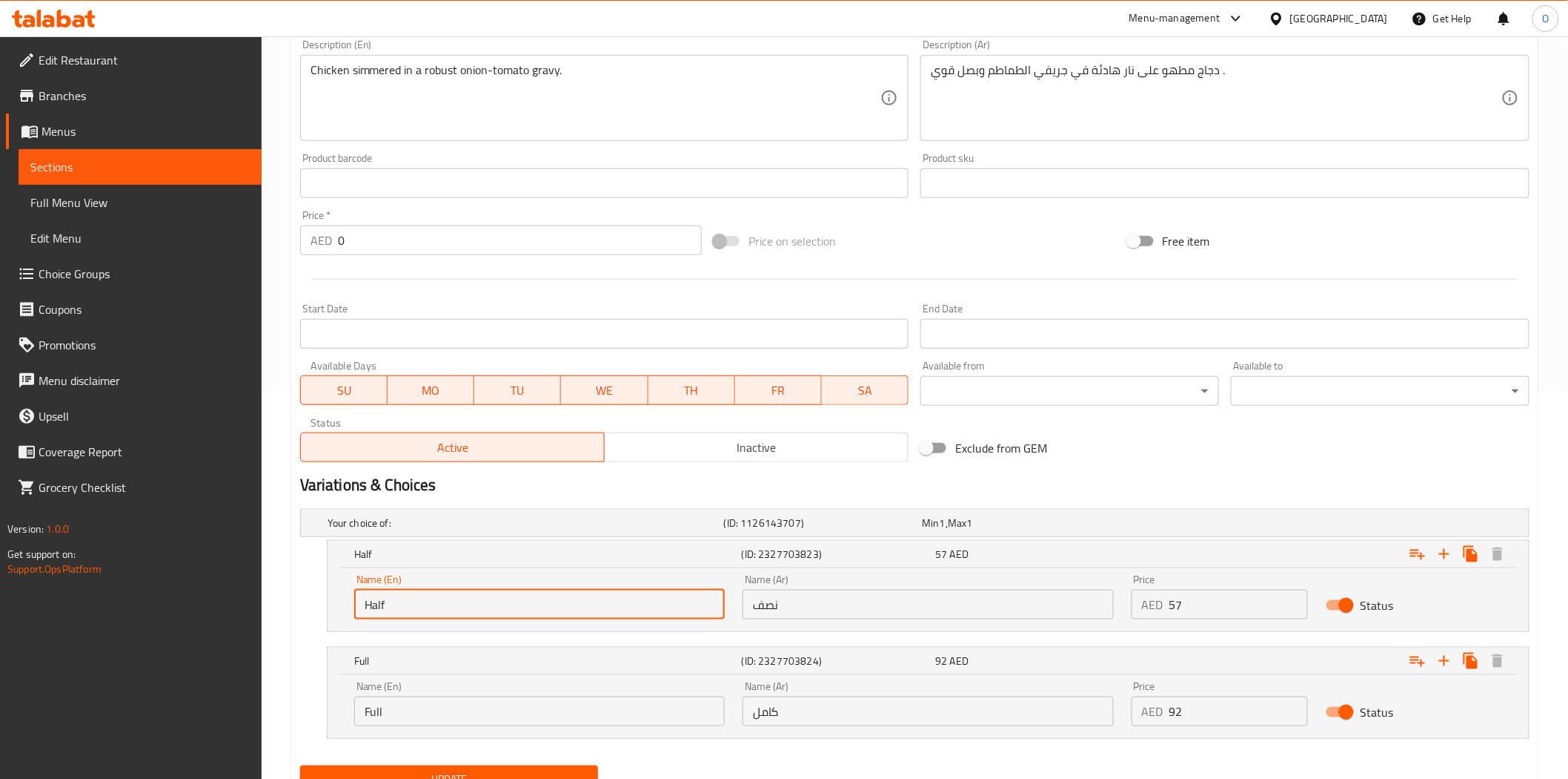
click at [393, 590] on input "Half" at bounding box center [539, 604] width 371 height 29
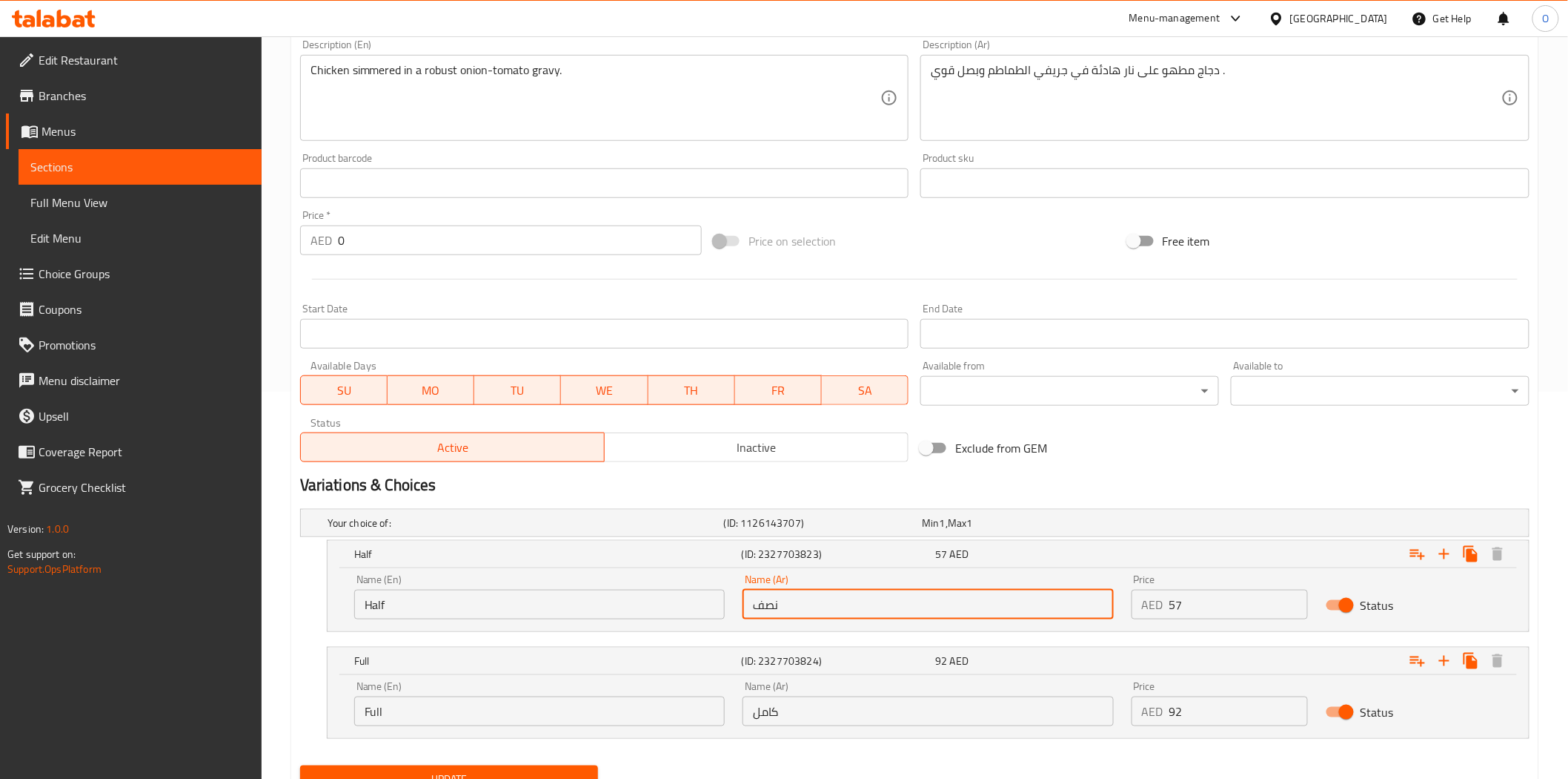
click at [807, 594] on input "نصف" at bounding box center [928, 604] width 371 height 29
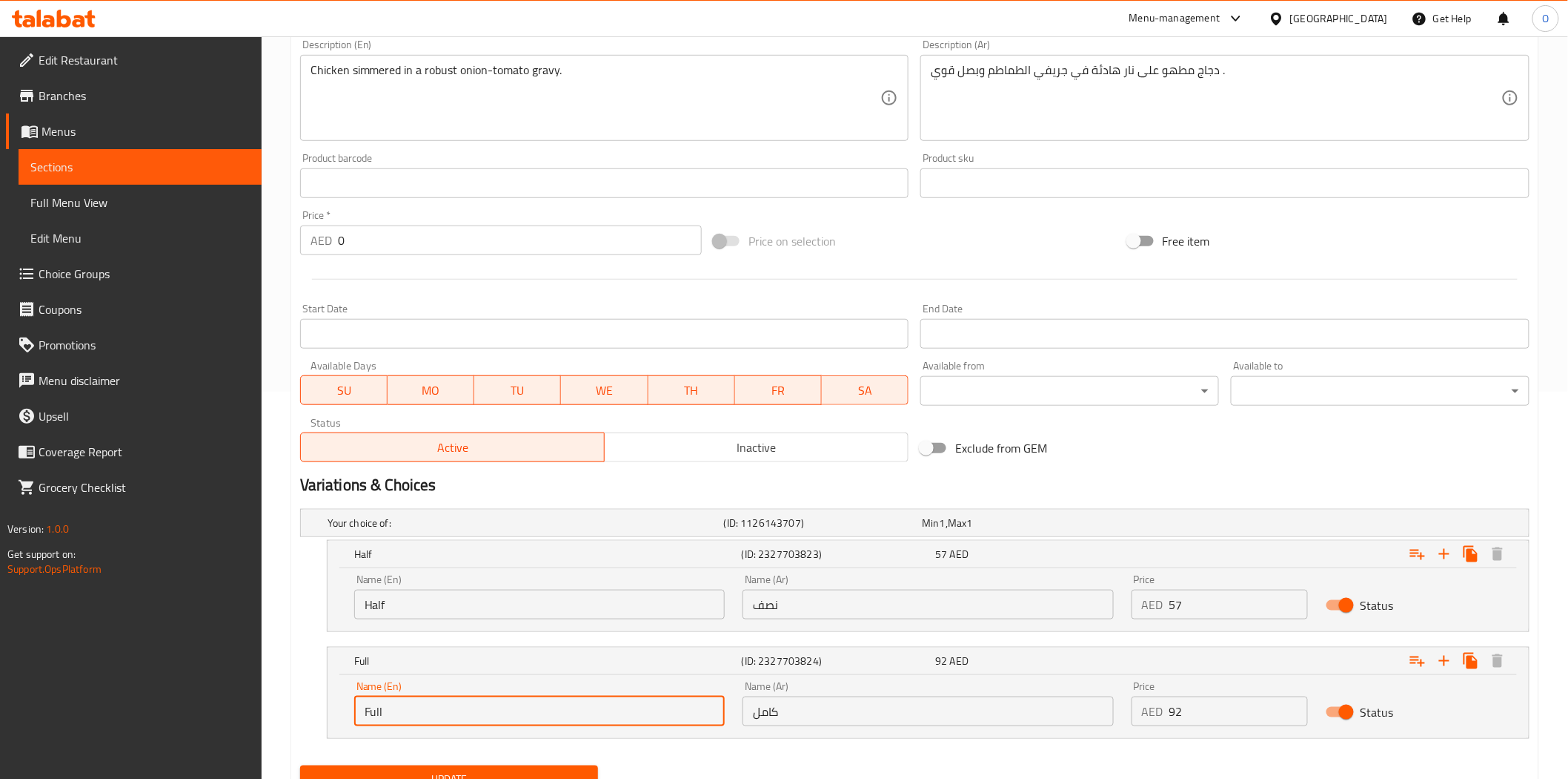
click at [403, 723] on input "Full" at bounding box center [539, 711] width 371 height 29
click at [787, 713] on input "كامل" at bounding box center [928, 711] width 371 height 29
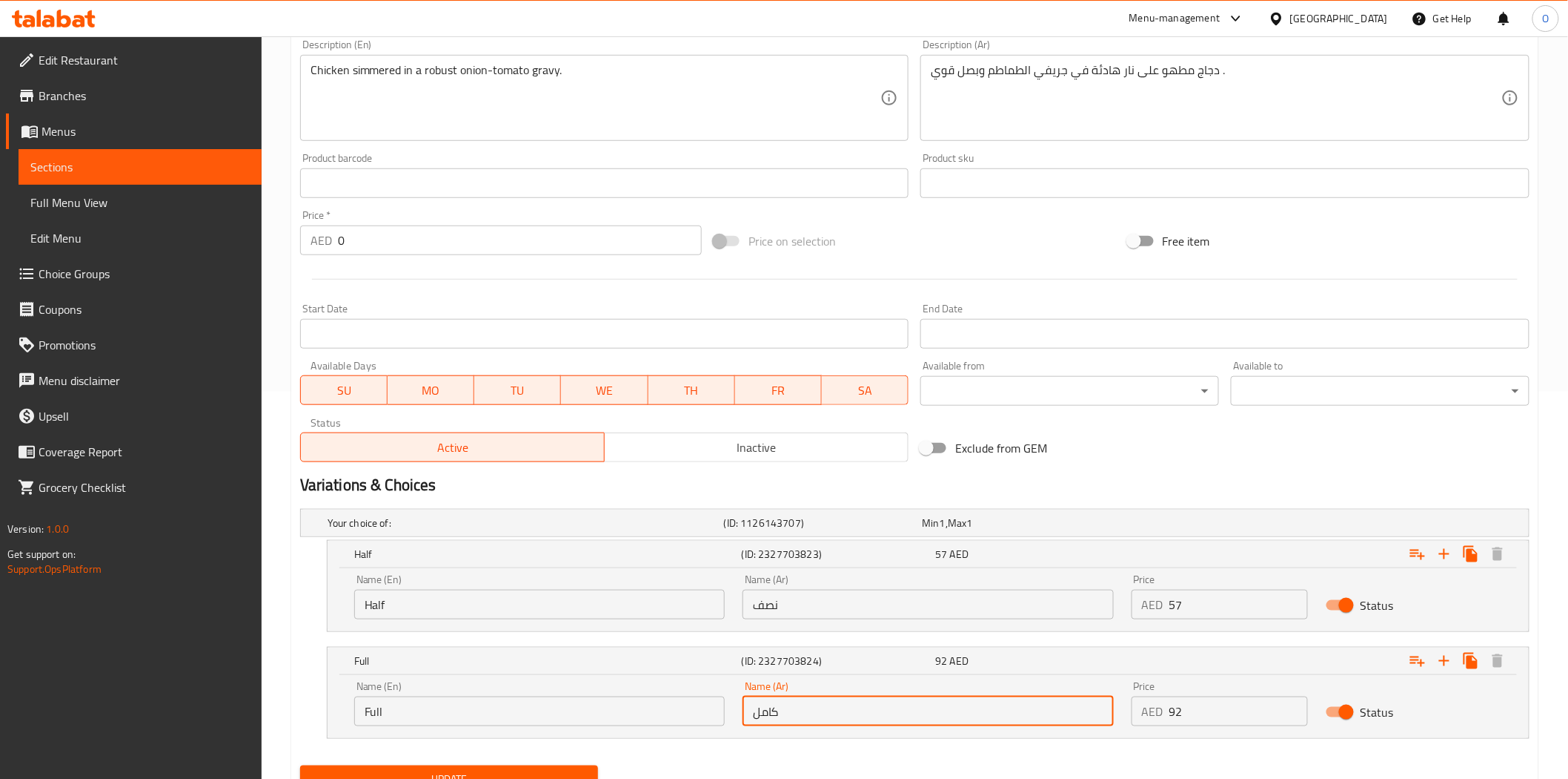
click at [787, 713] on input "كامل" at bounding box center [928, 711] width 371 height 29
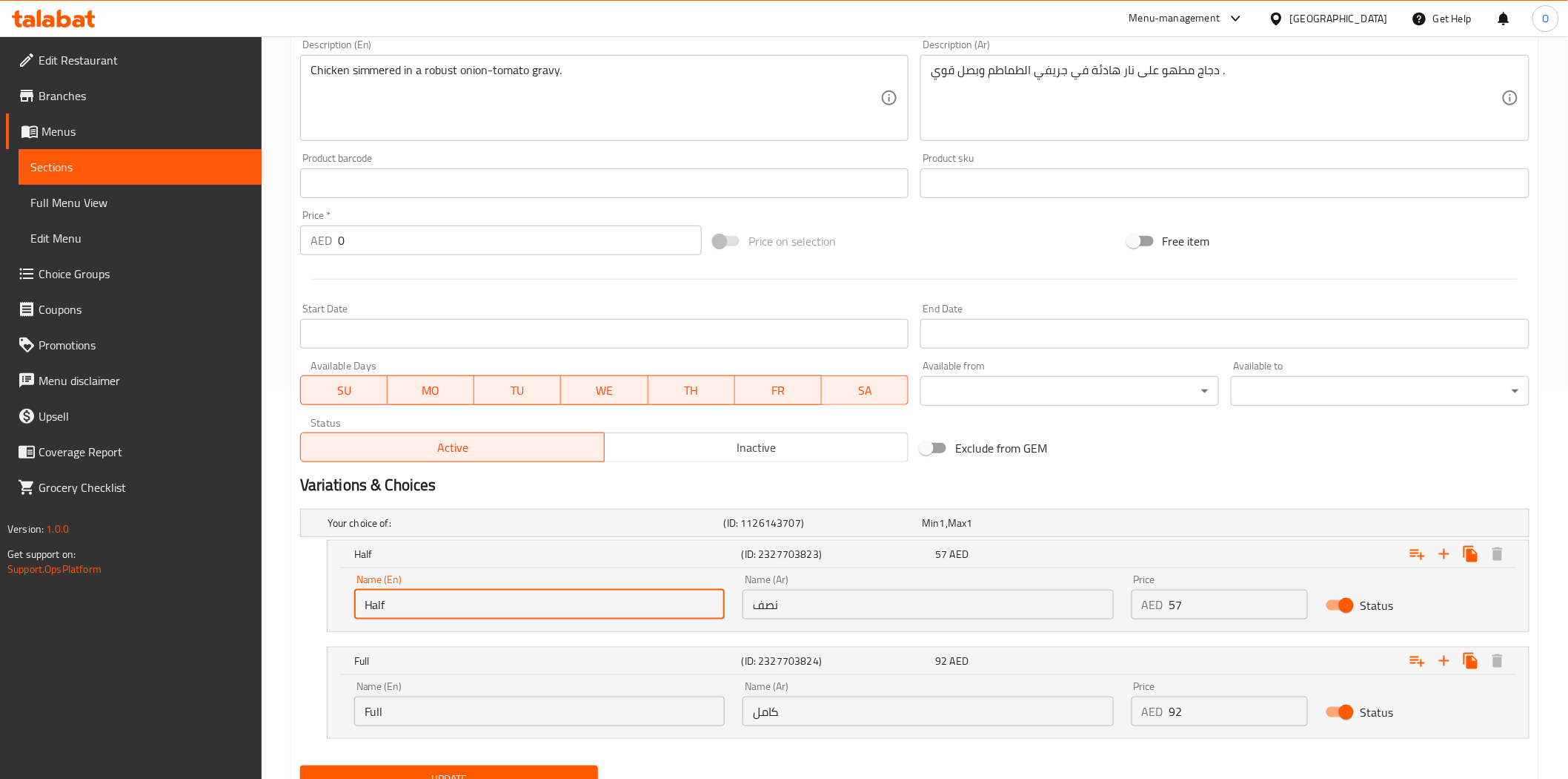
click at [421, 607] on input "Half" at bounding box center [539, 604] width 371 height 29
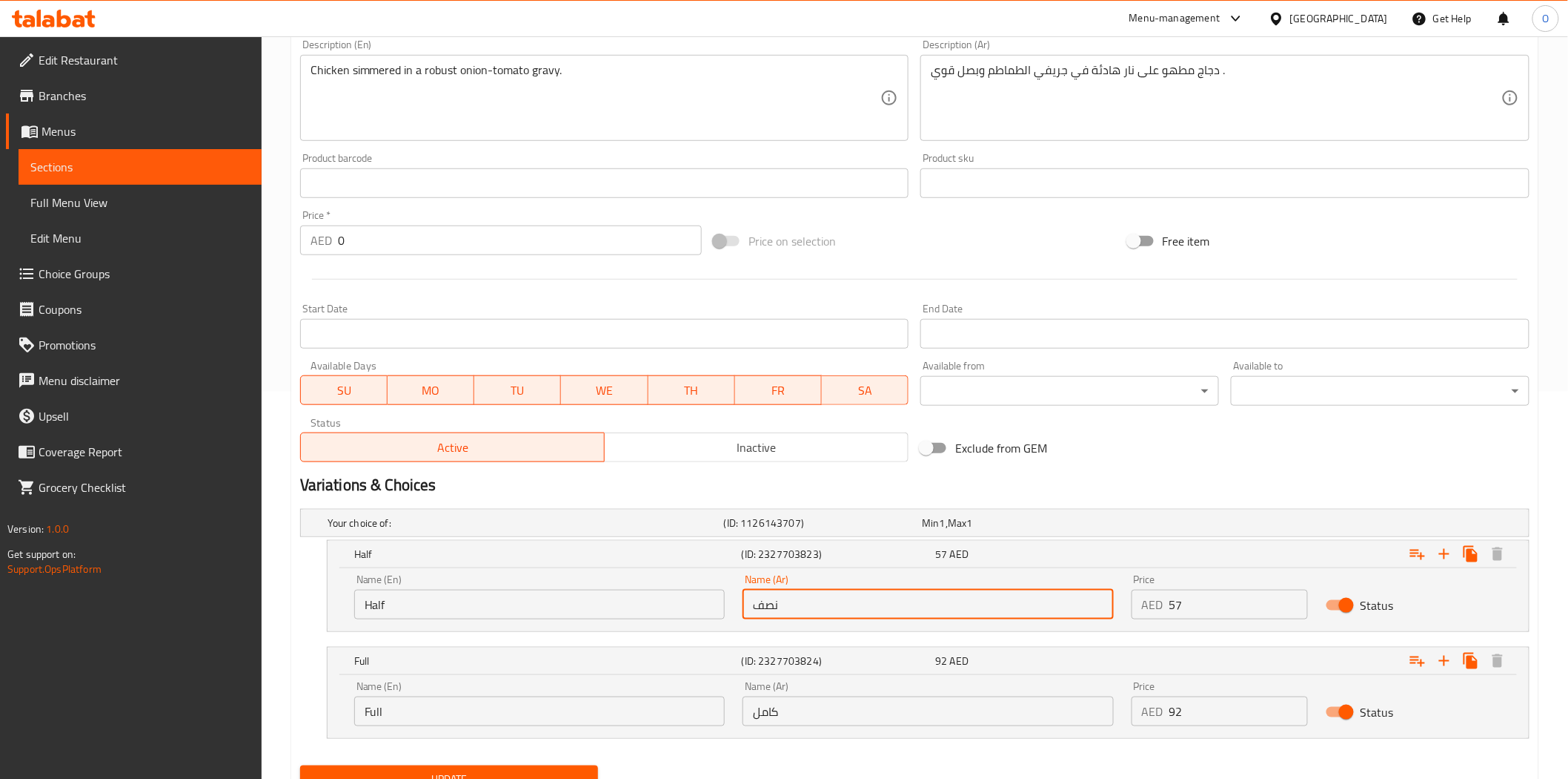
click at [789, 607] on input "نصف" at bounding box center [928, 604] width 371 height 29
click at [411, 709] on input "Full" at bounding box center [539, 711] width 371 height 29
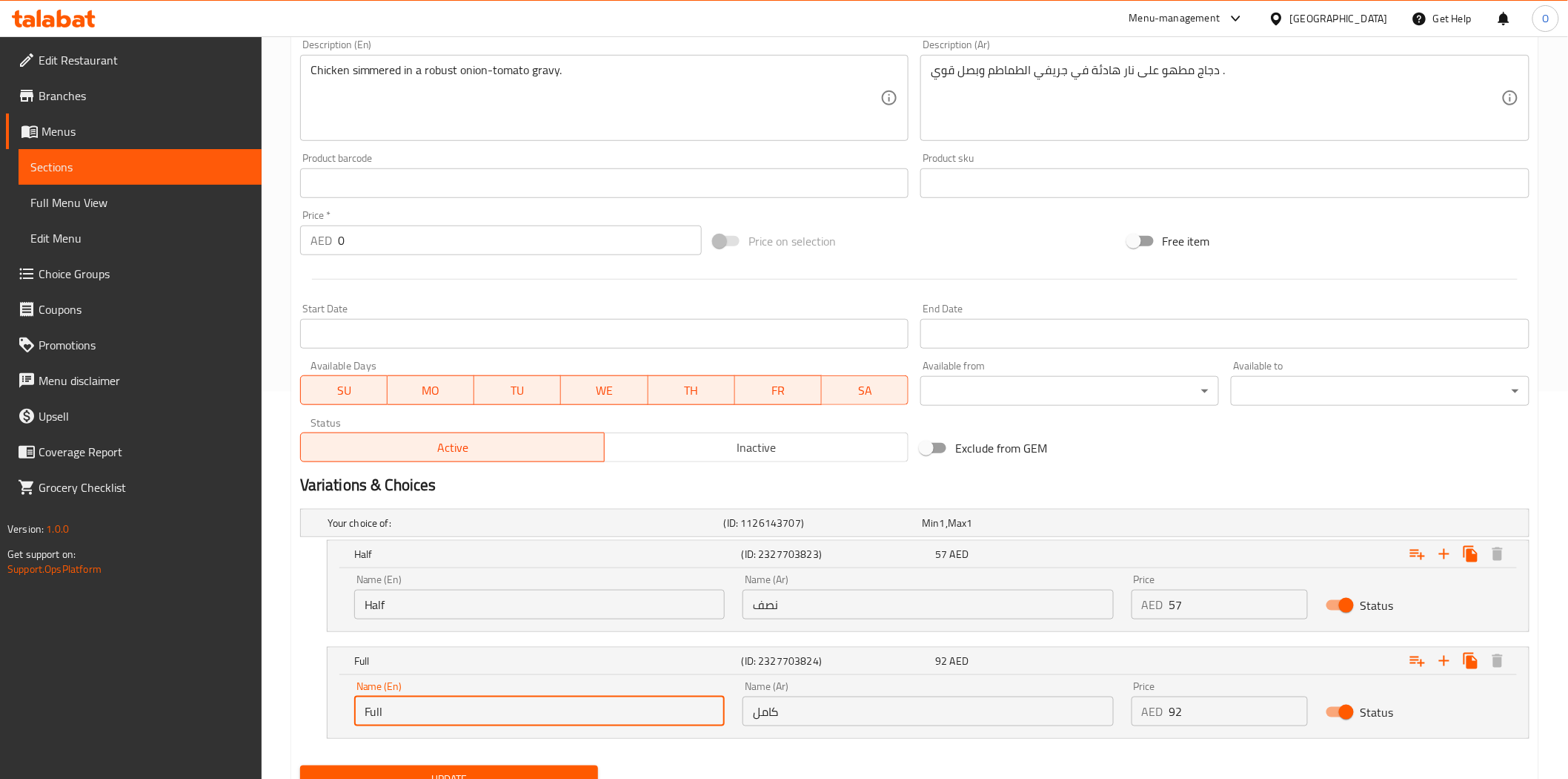
click at [411, 709] on input "Full" at bounding box center [539, 711] width 371 height 29
click at [780, 712] on input "كامل" at bounding box center [928, 711] width 371 height 29
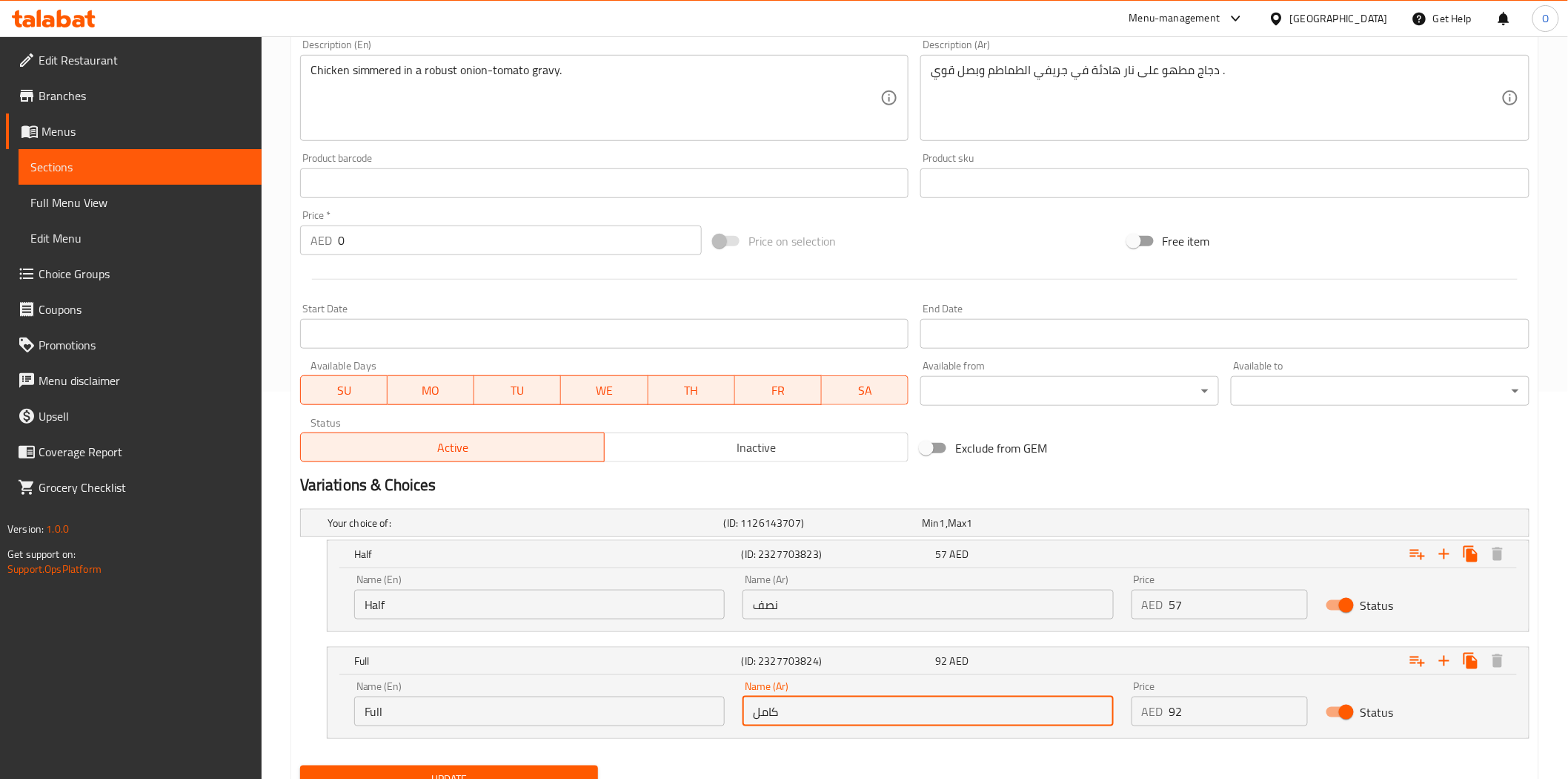
click at [780, 710] on input "كامل" at bounding box center [928, 711] width 371 height 29
click at [416, 620] on div "Name (En) Half Name (En)" at bounding box center [540, 596] width 389 height 63
click at [413, 582] on div "Name (En) Half Name (En)" at bounding box center [539, 596] width 371 height 45
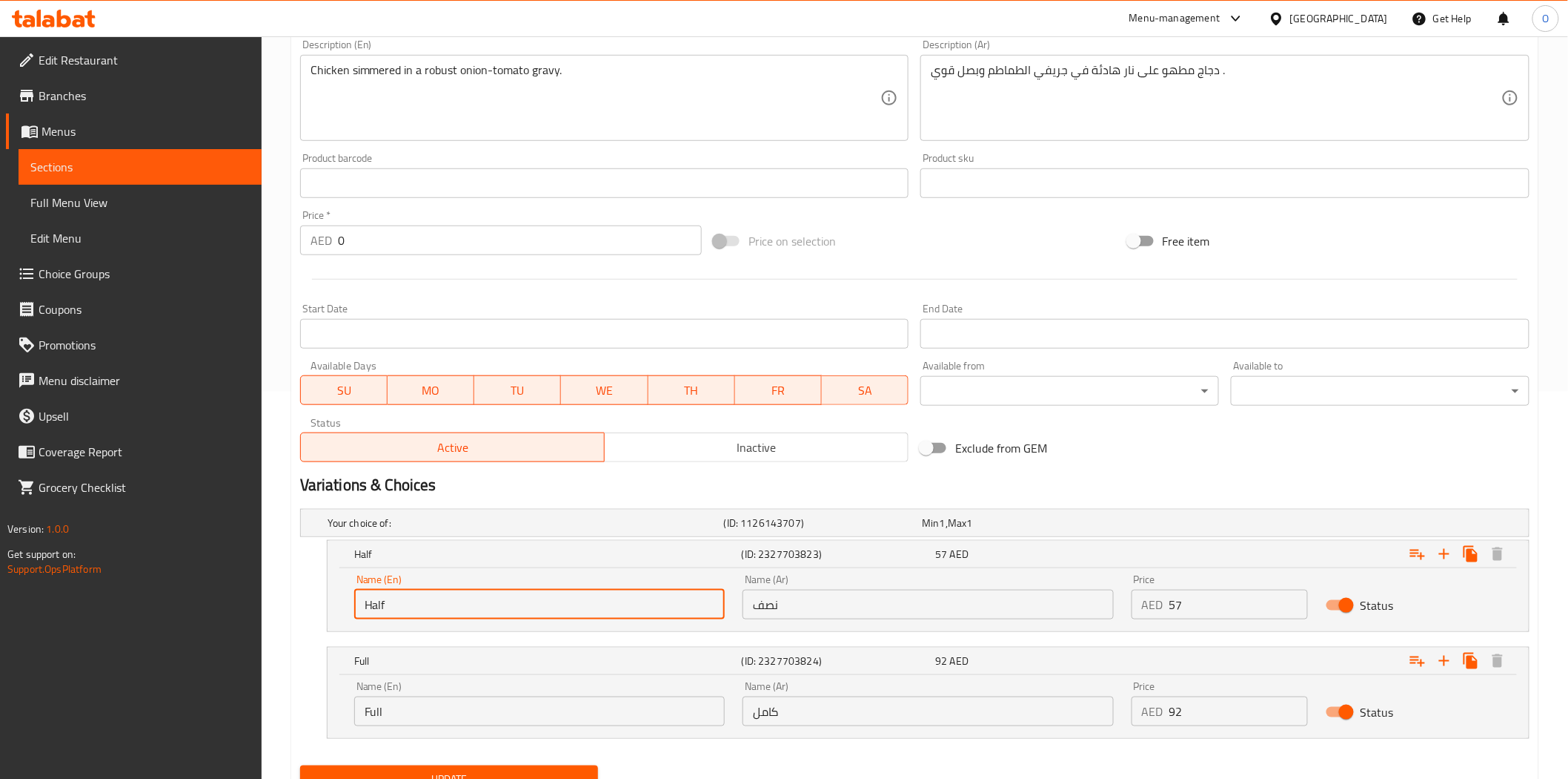
click at [397, 611] on input "Half" at bounding box center [539, 604] width 371 height 29
click at [768, 620] on div "Name (Ar) نصف Name (Ar)" at bounding box center [928, 596] width 389 height 63
click at [767, 611] on input "نصف" at bounding box center [928, 604] width 371 height 29
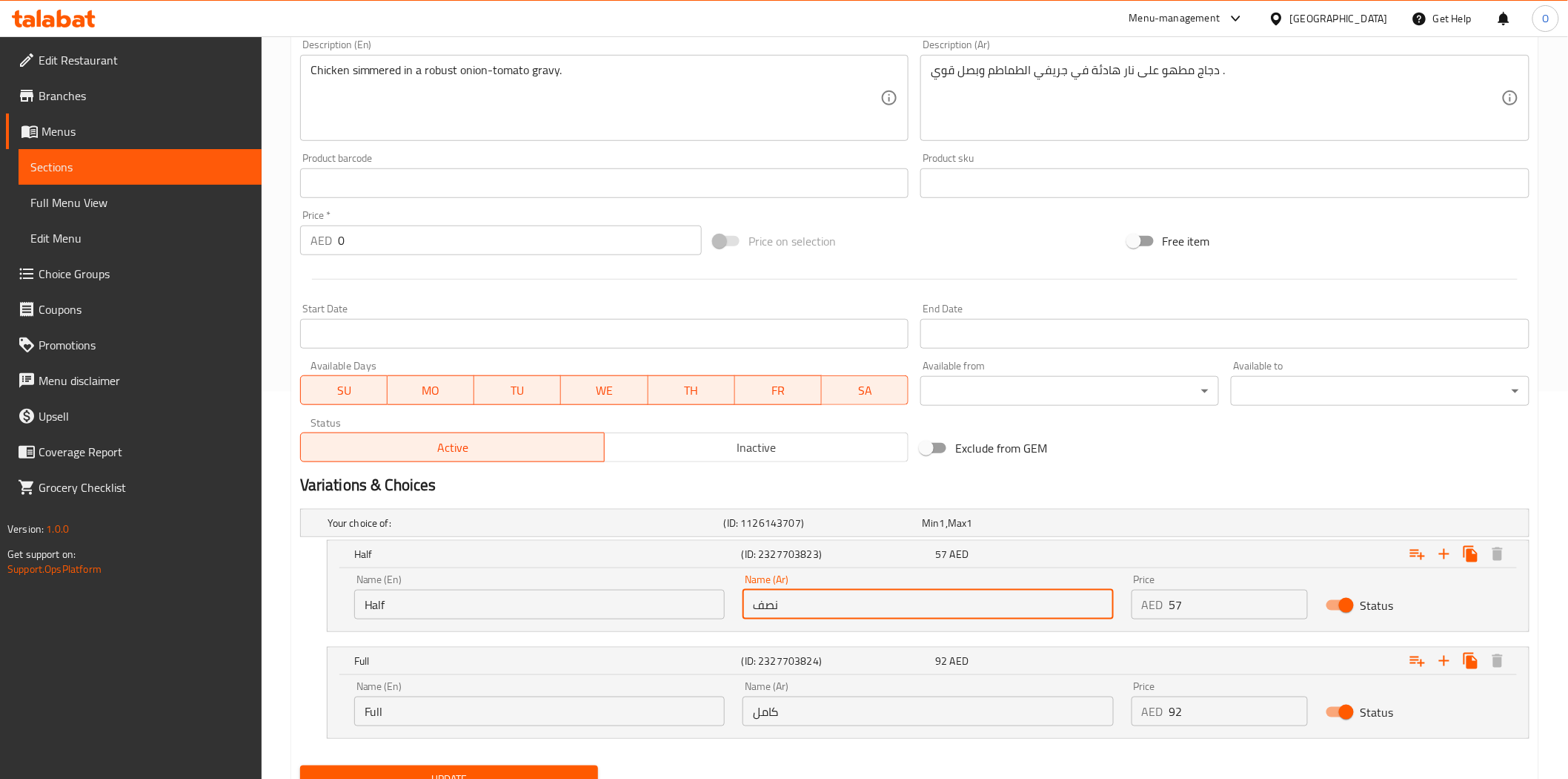
click at [767, 611] on input "نصف" at bounding box center [928, 604] width 371 height 29
click at [399, 709] on input "Full" at bounding box center [539, 711] width 371 height 29
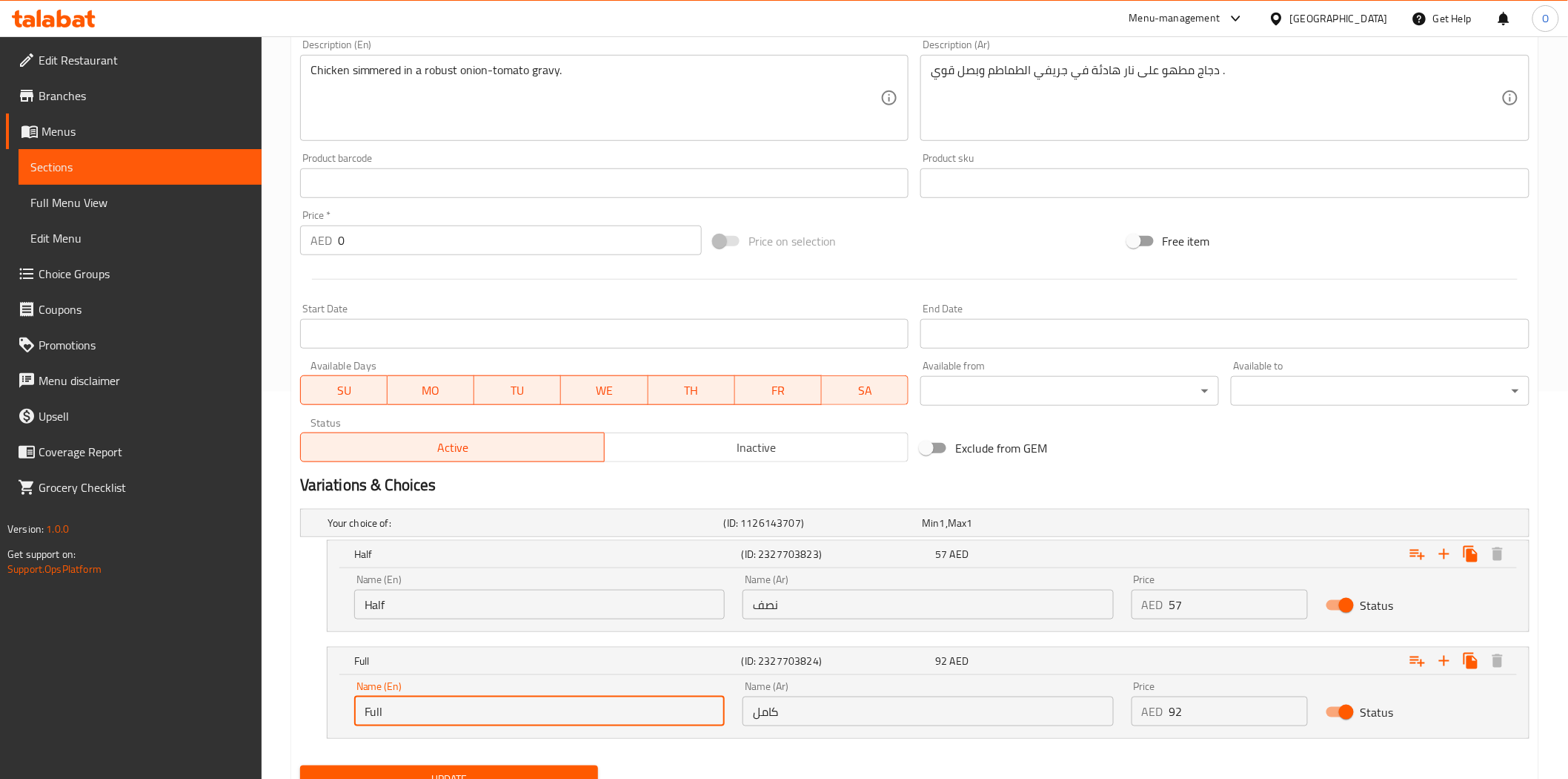
click at [399, 709] on input "Full" at bounding box center [539, 711] width 371 height 29
click at [787, 713] on input "كامل" at bounding box center [928, 711] width 371 height 29
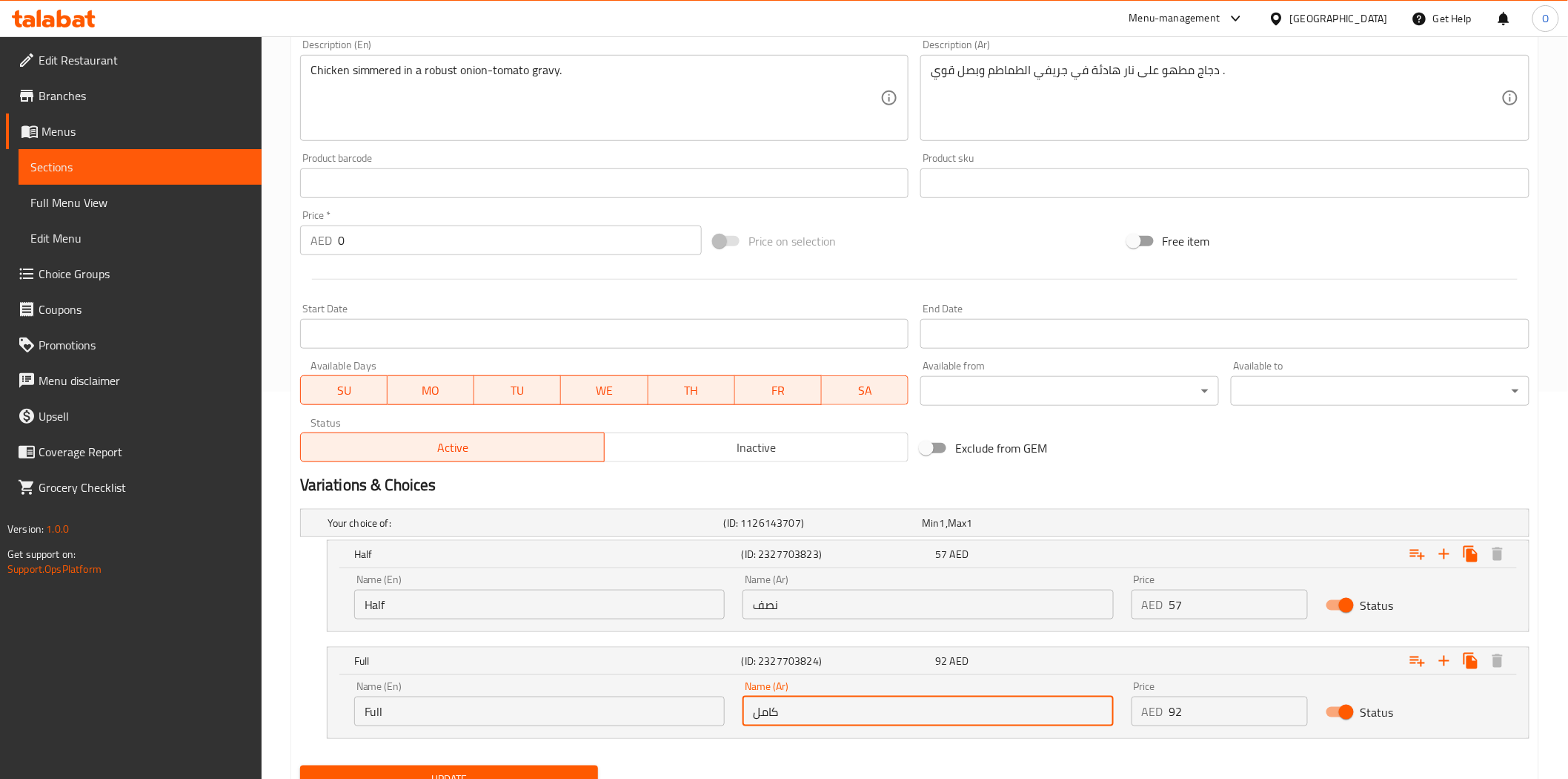
click at [787, 713] on input "كامل" at bounding box center [928, 711] width 371 height 29
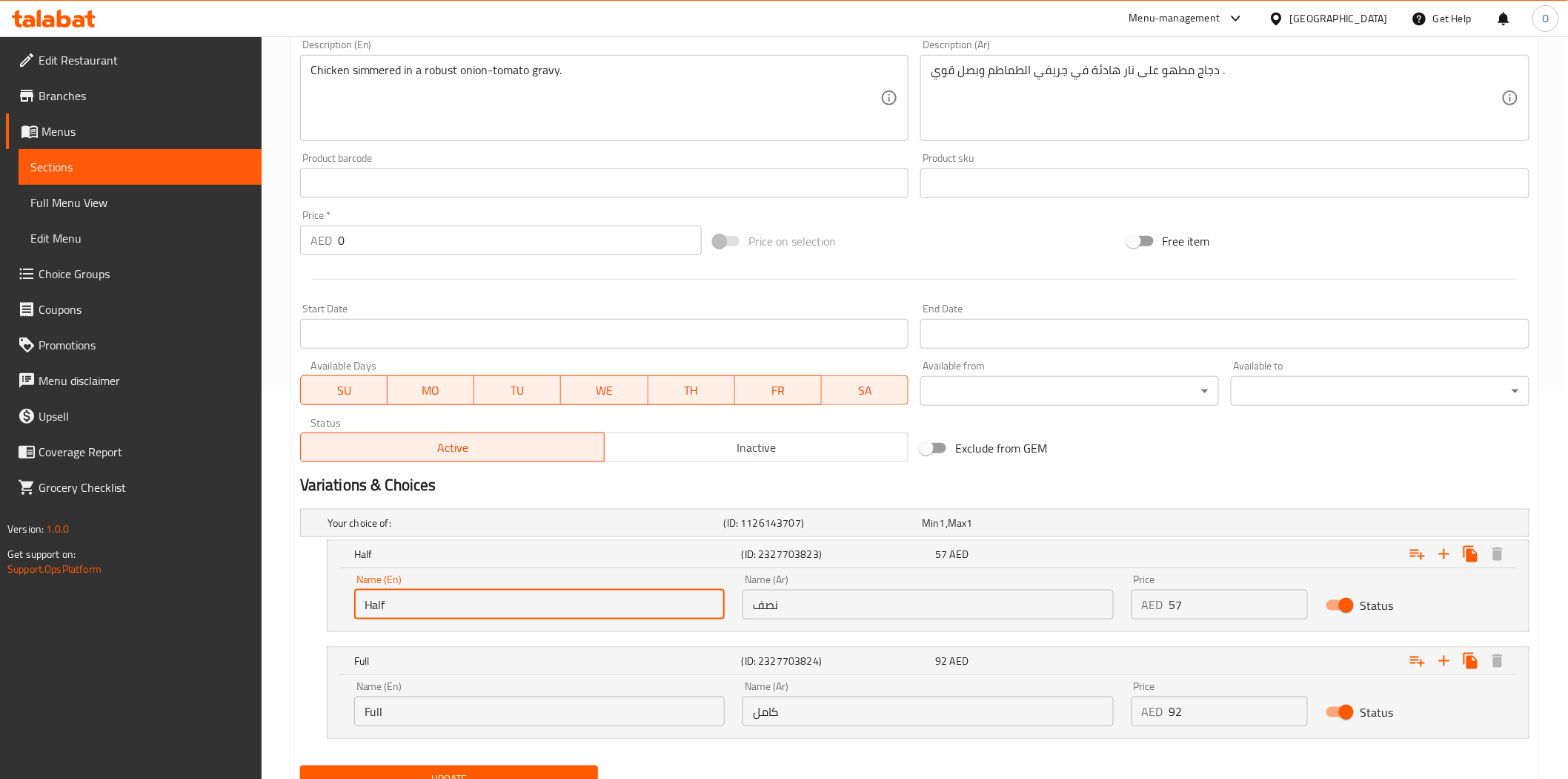
click at [413, 603] on input "Half" at bounding box center [539, 604] width 371 height 29
click at [775, 605] on input "نصف" at bounding box center [928, 604] width 371 height 29
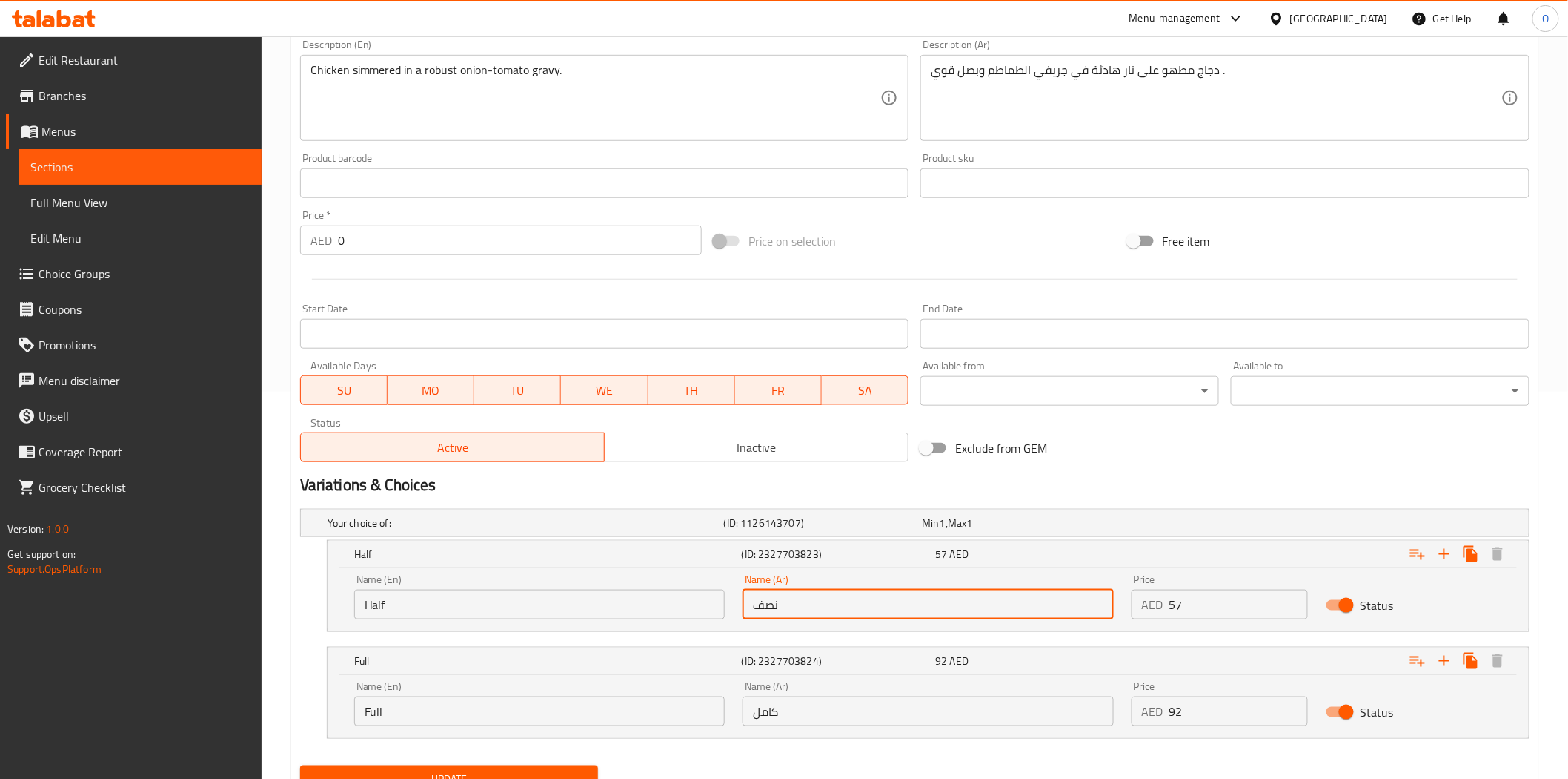
click at [775, 605] on input "نصف" at bounding box center [928, 604] width 371 height 29
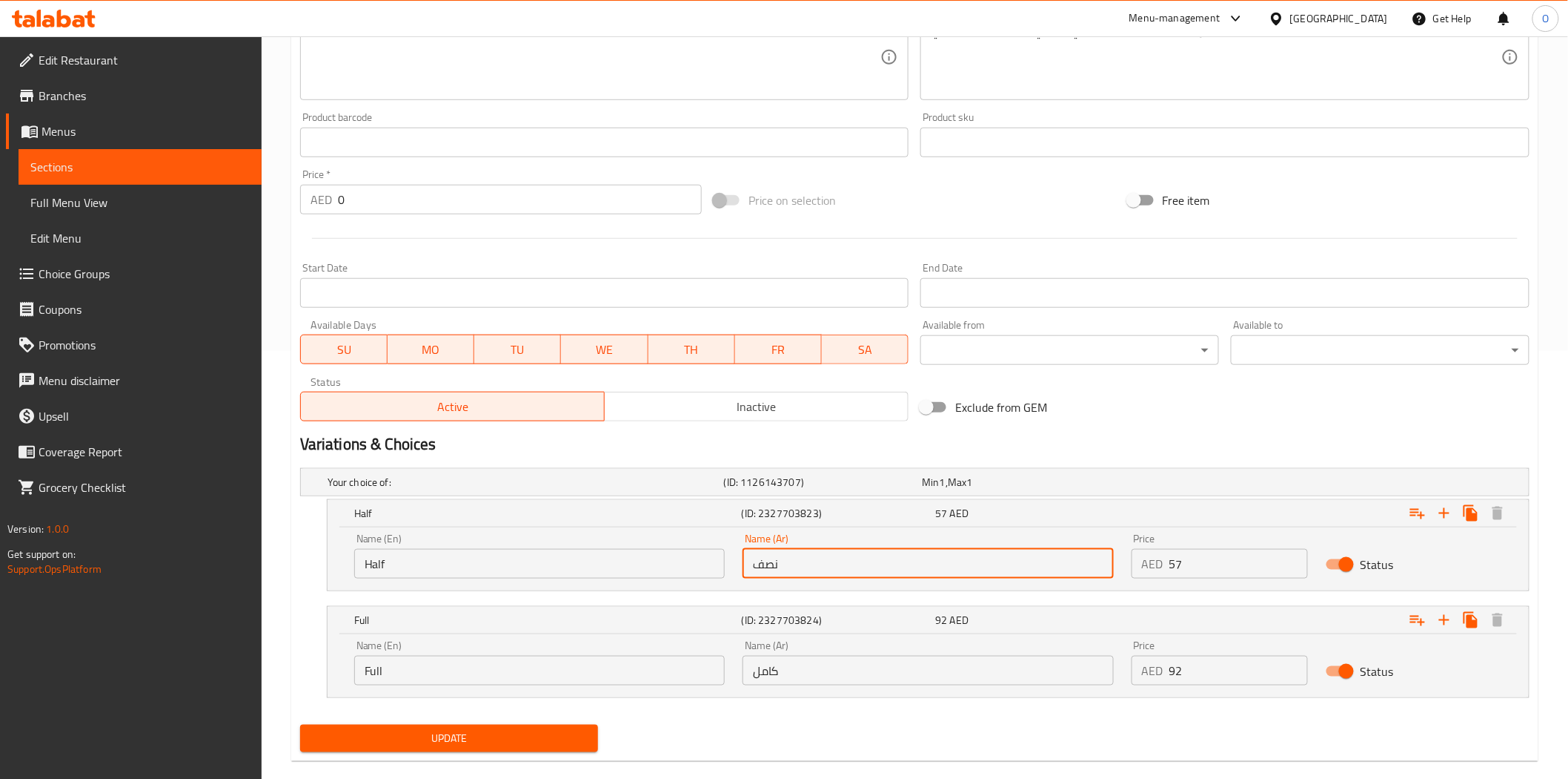
scroll to position [451, 0]
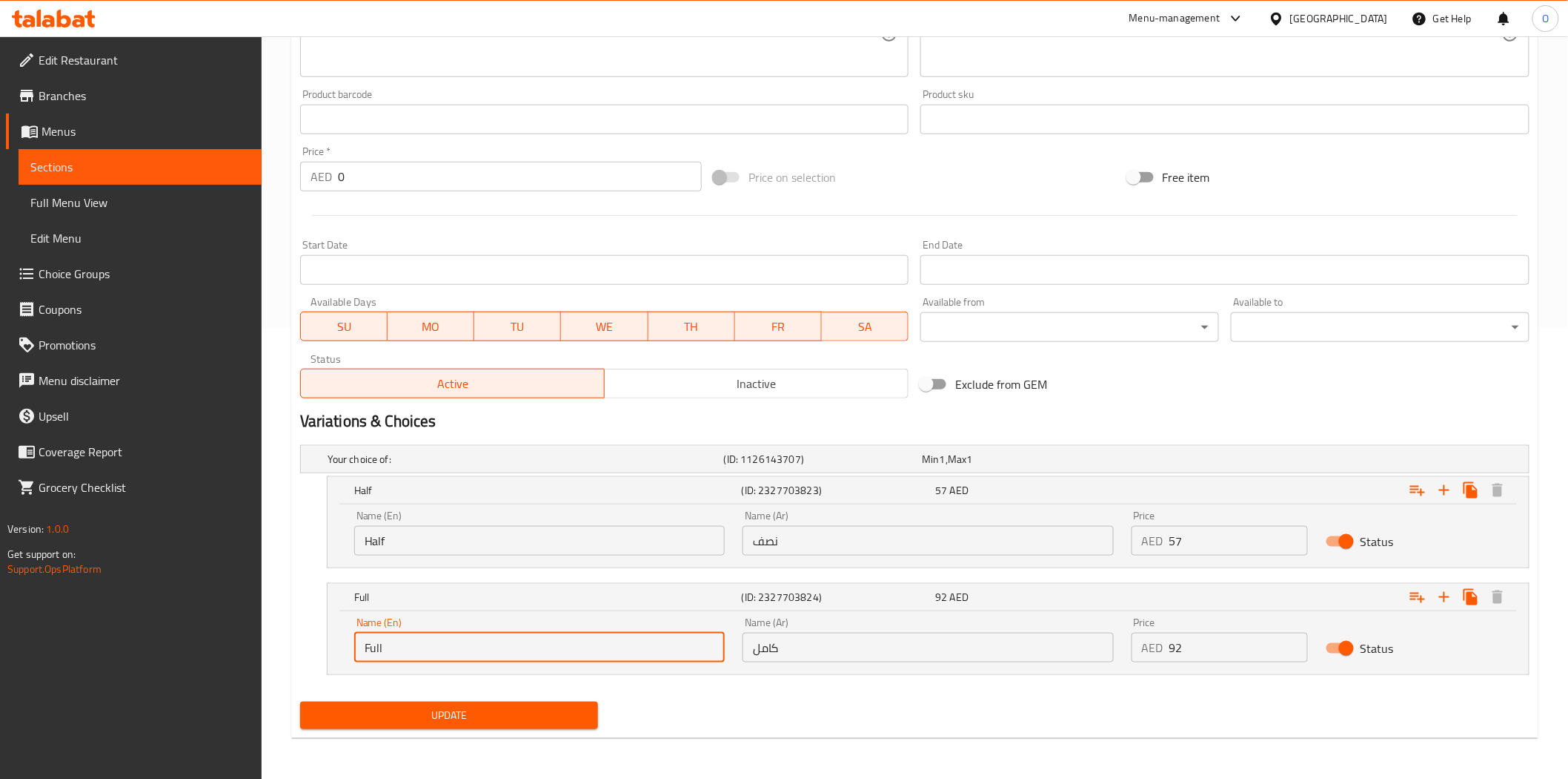
click at [403, 656] on input "Full" at bounding box center [539, 647] width 371 height 29
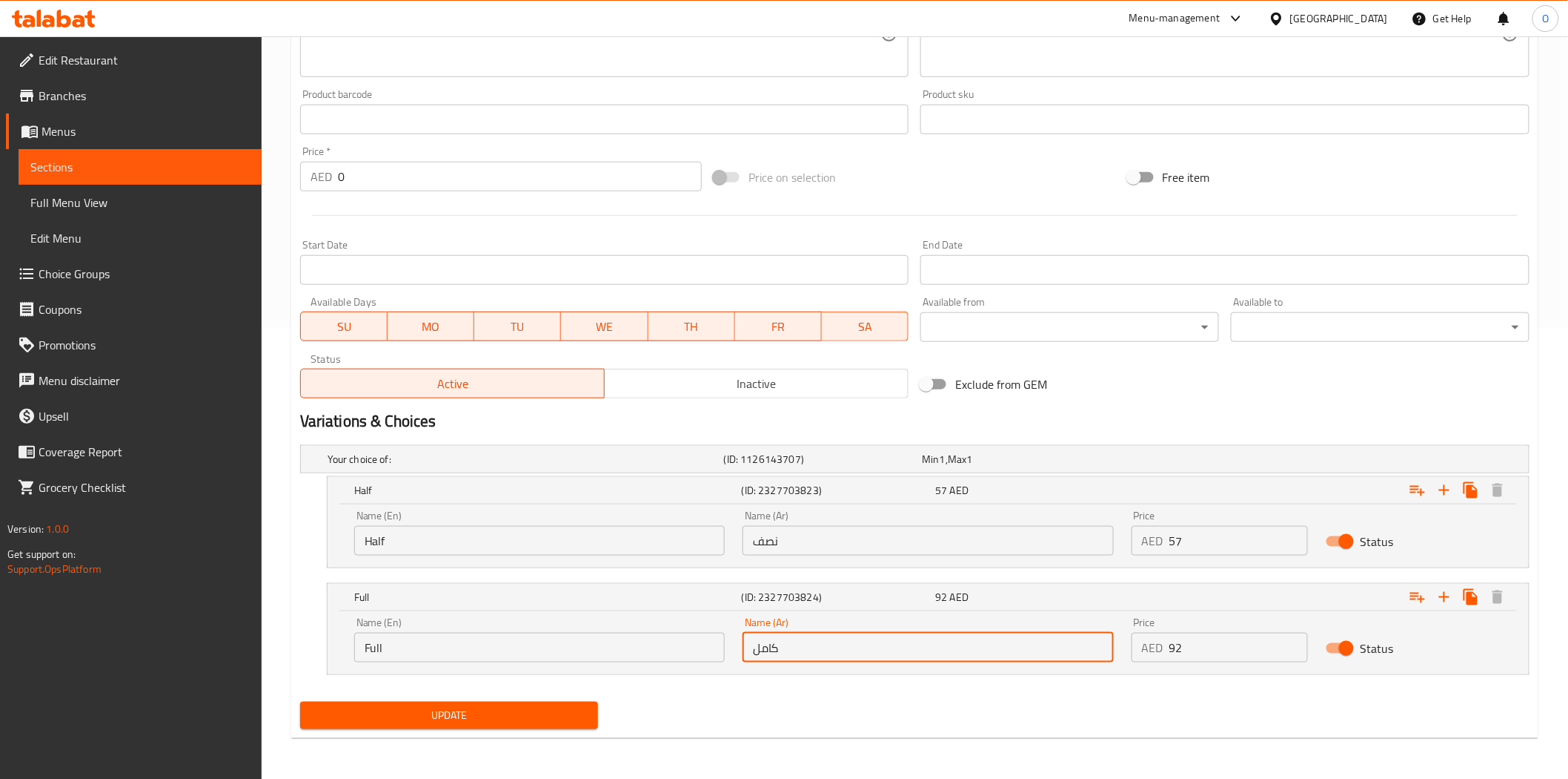
click at [841, 655] on input "كامل" at bounding box center [928, 647] width 371 height 29
click at [840, 655] on input "كامل" at bounding box center [928, 647] width 371 height 29
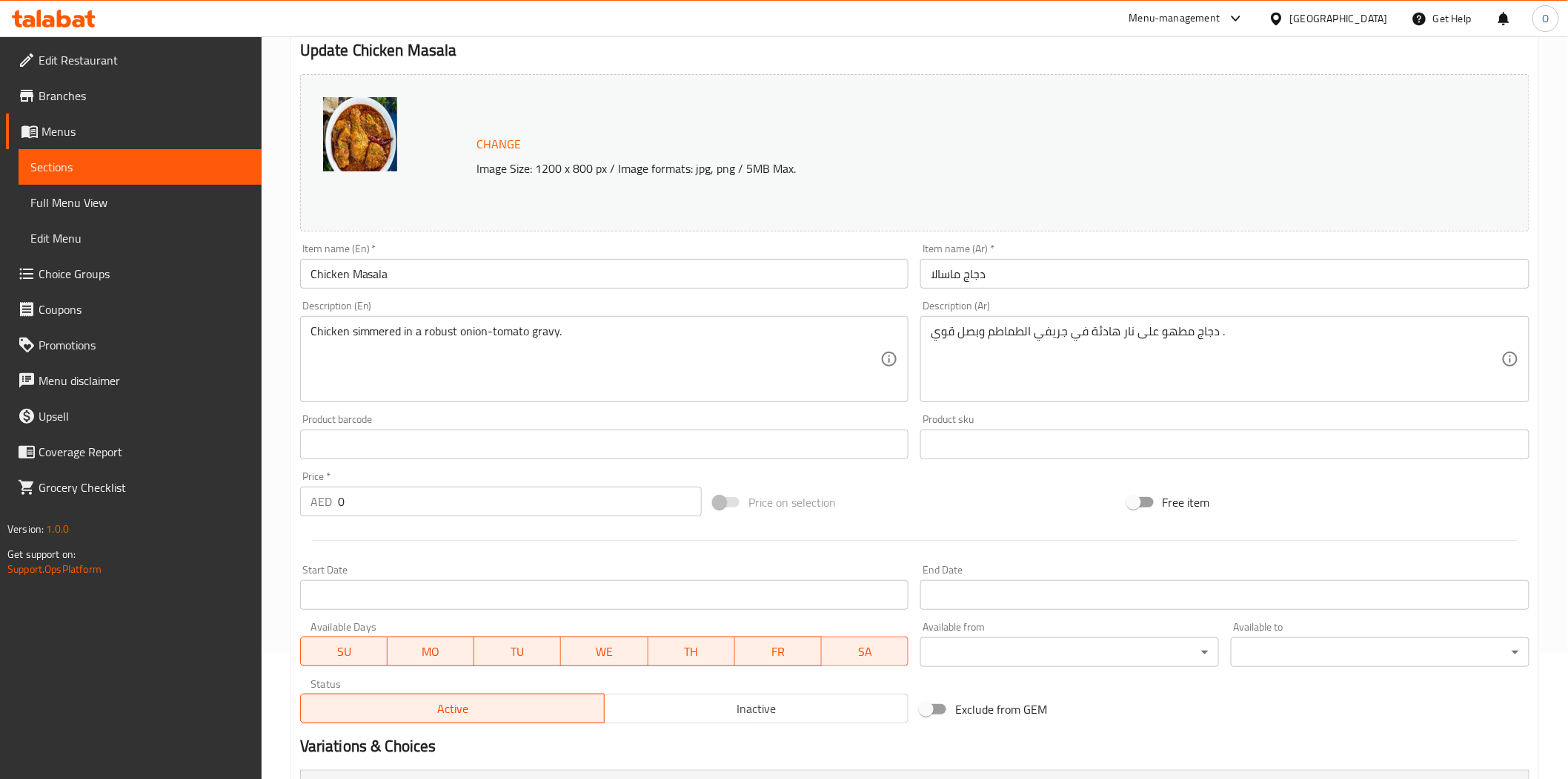
scroll to position [122, 0]
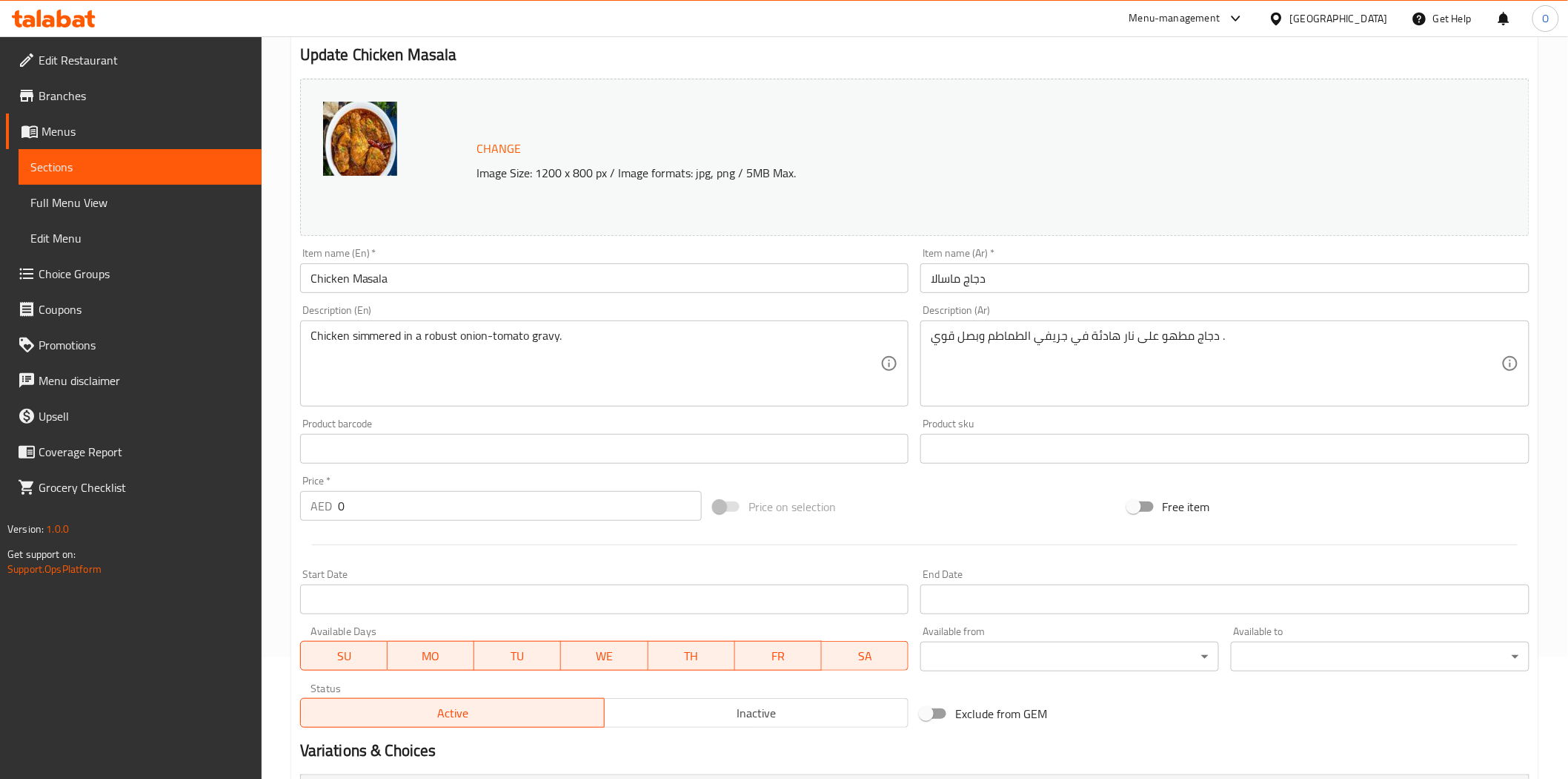
click at [130, 273] on span "Choice Groups" at bounding box center [144, 273] width 211 height 17
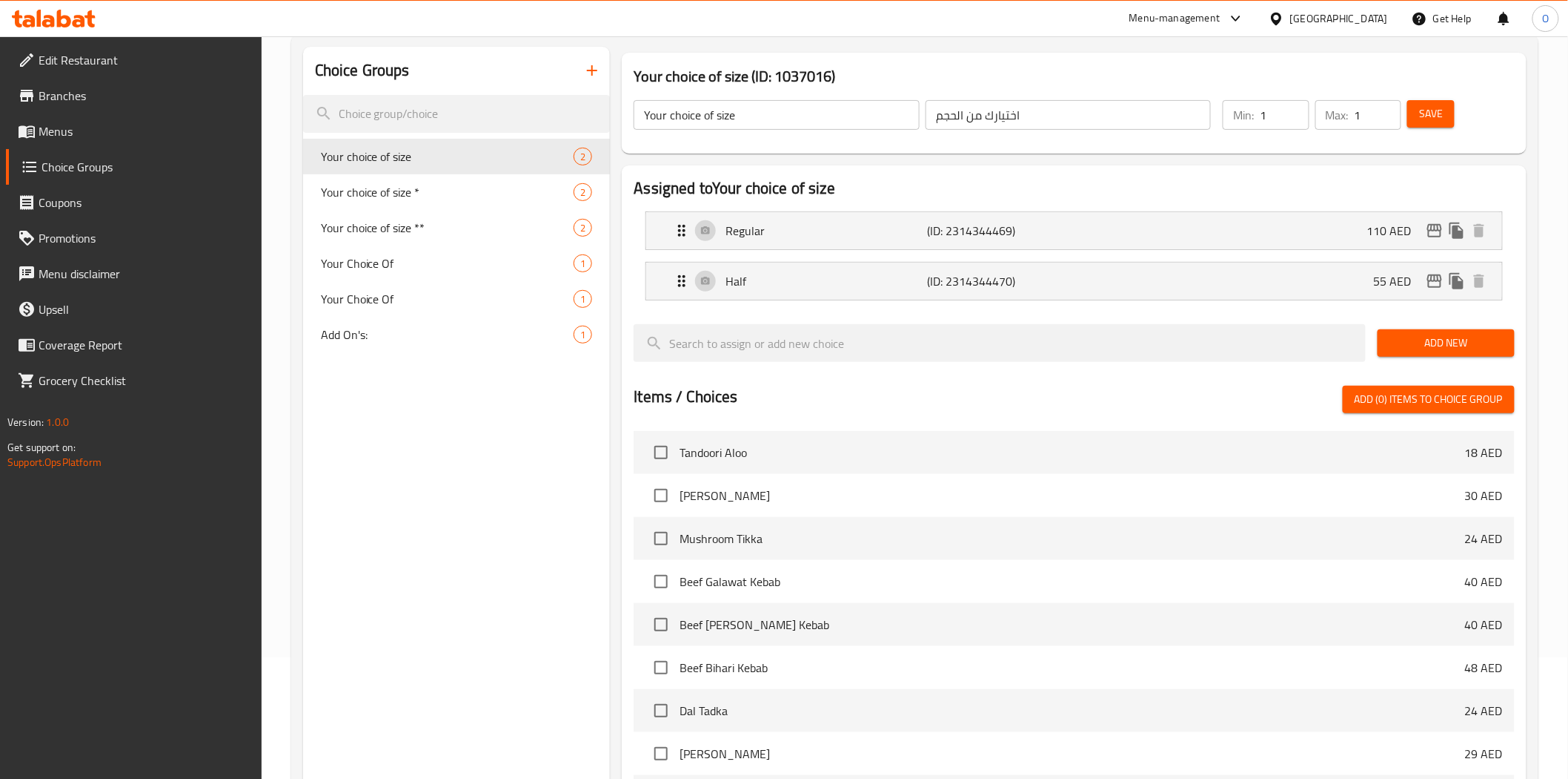
click at [463, 193] on span "Your choice of size *" at bounding box center [447, 191] width 253 height 17
type input "Your choice of size *"
type input "اختيارك من الحجم *"
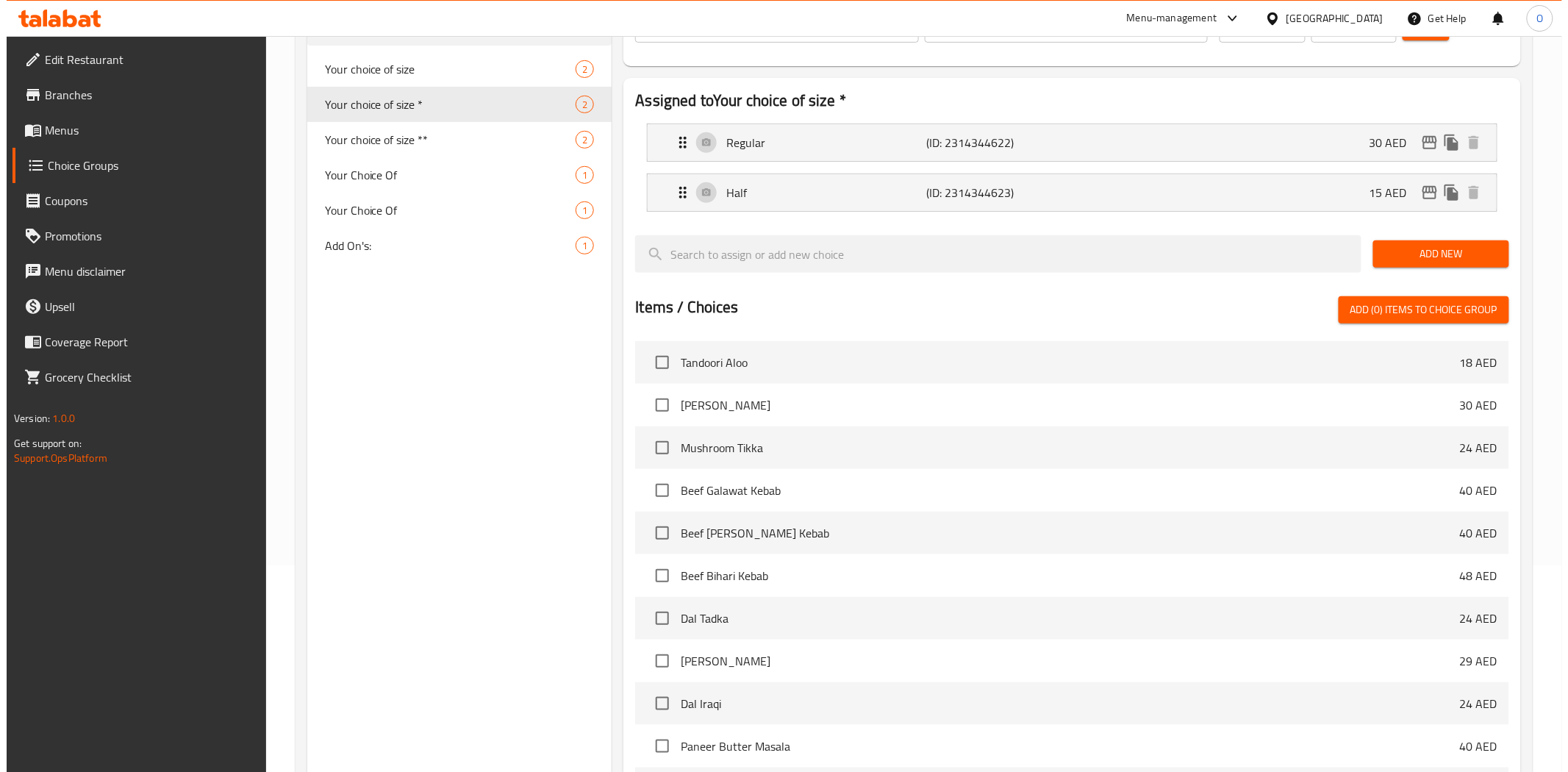
scroll to position [394, 0]
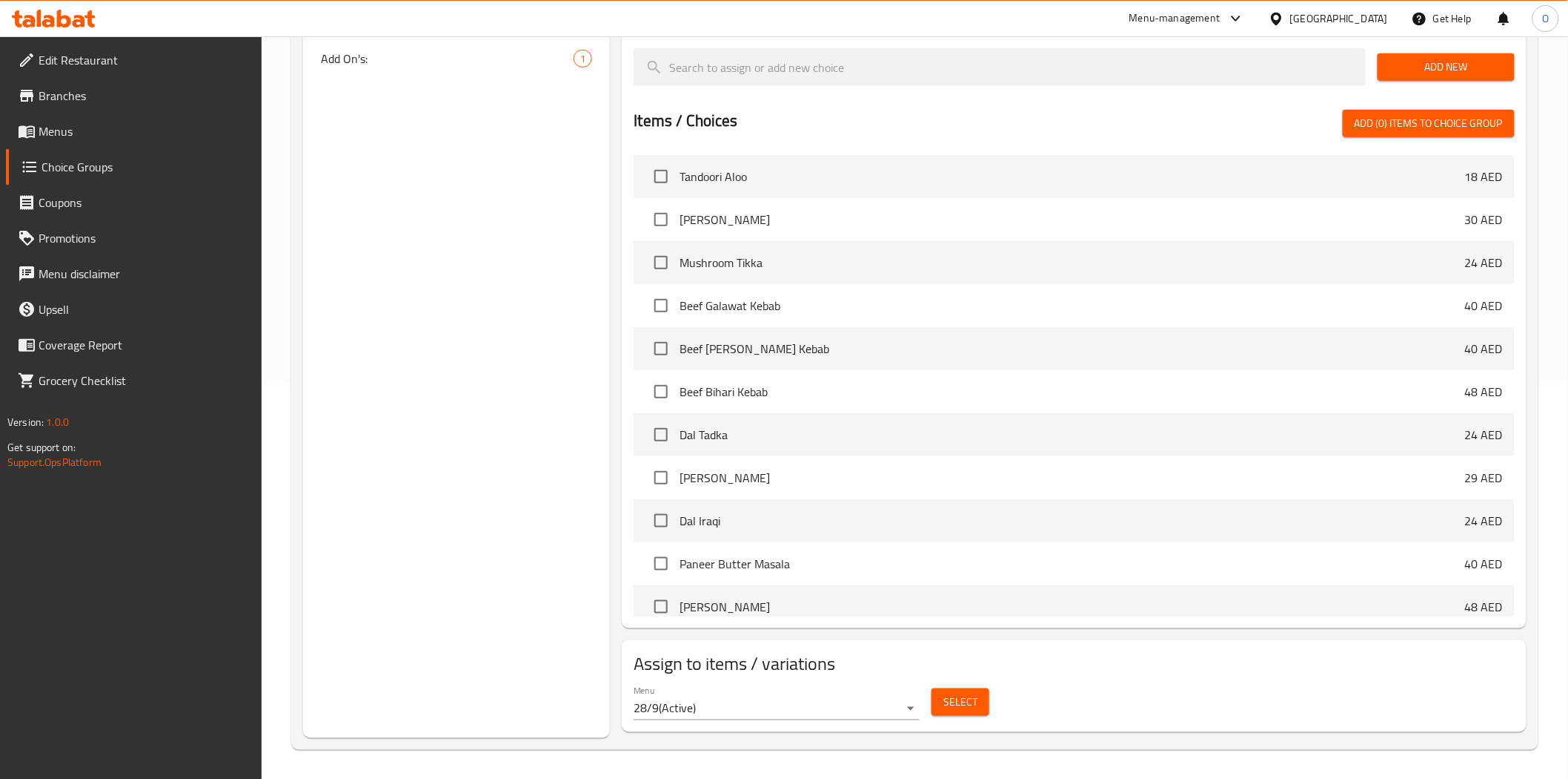
click at [965, 706] on span "Select" at bounding box center [960, 702] width 34 height 18
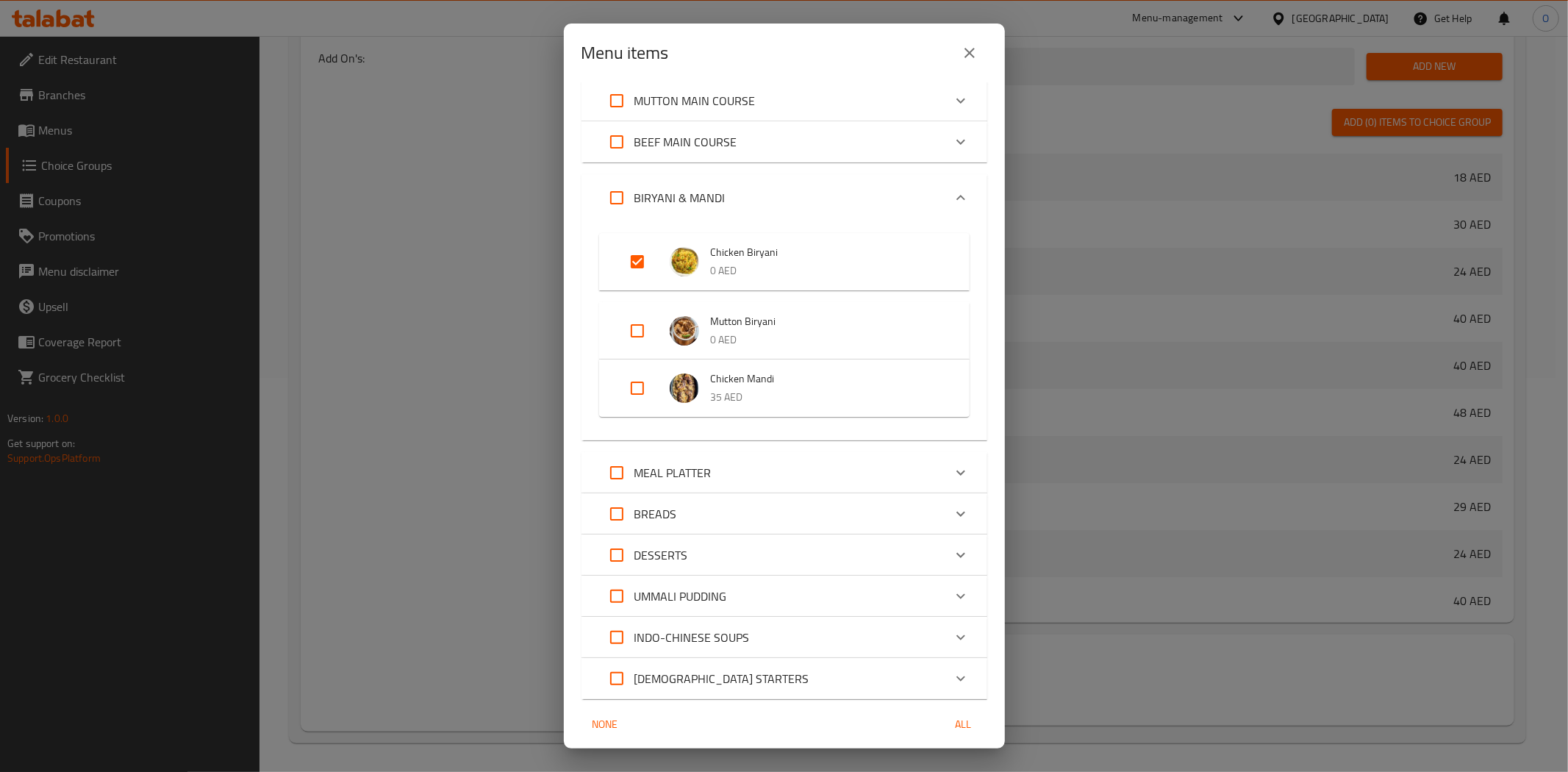
scroll to position [472, 0]
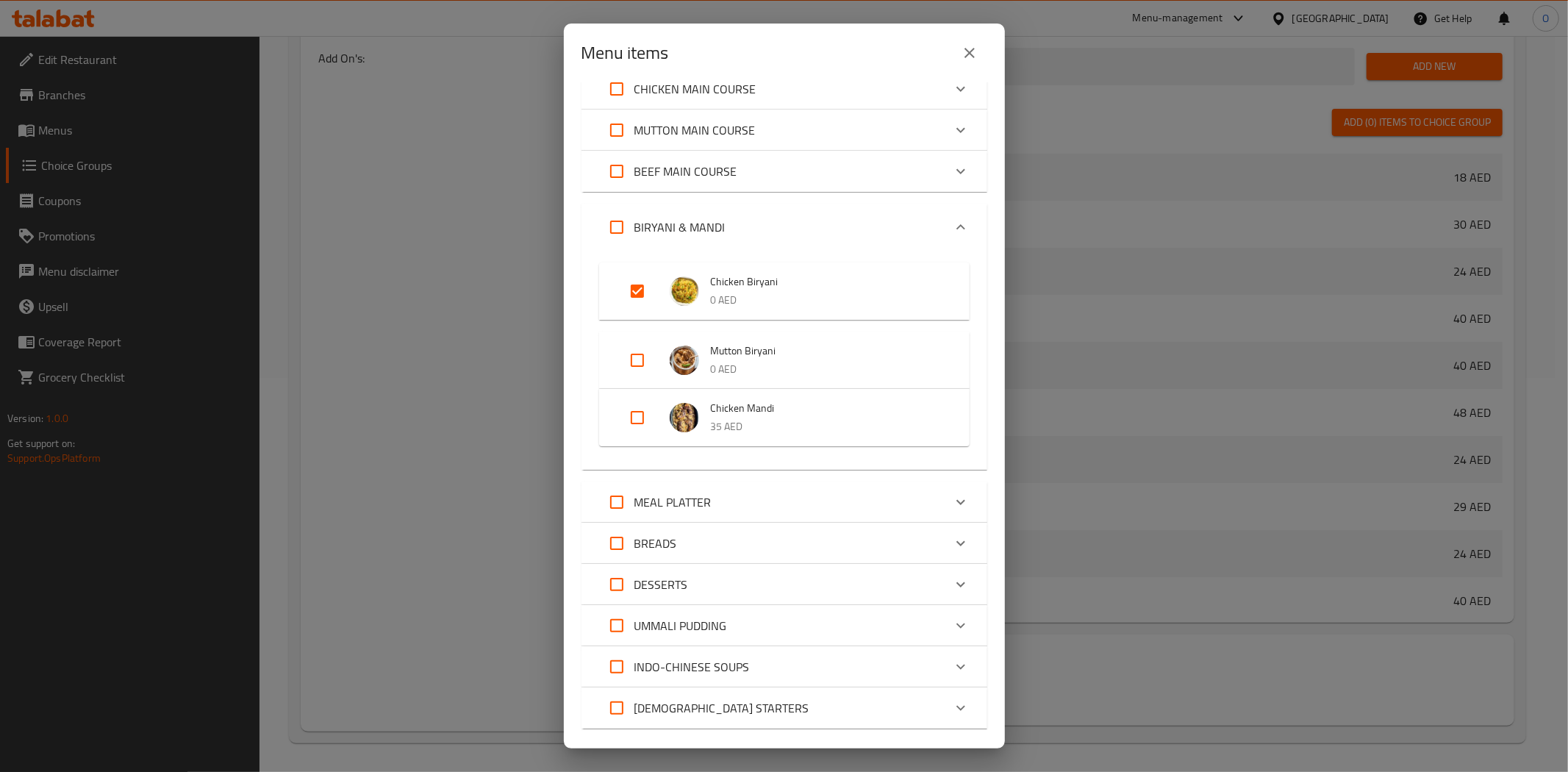
click at [804, 295] on p "0 AED" at bounding box center [825, 300] width 230 height 18
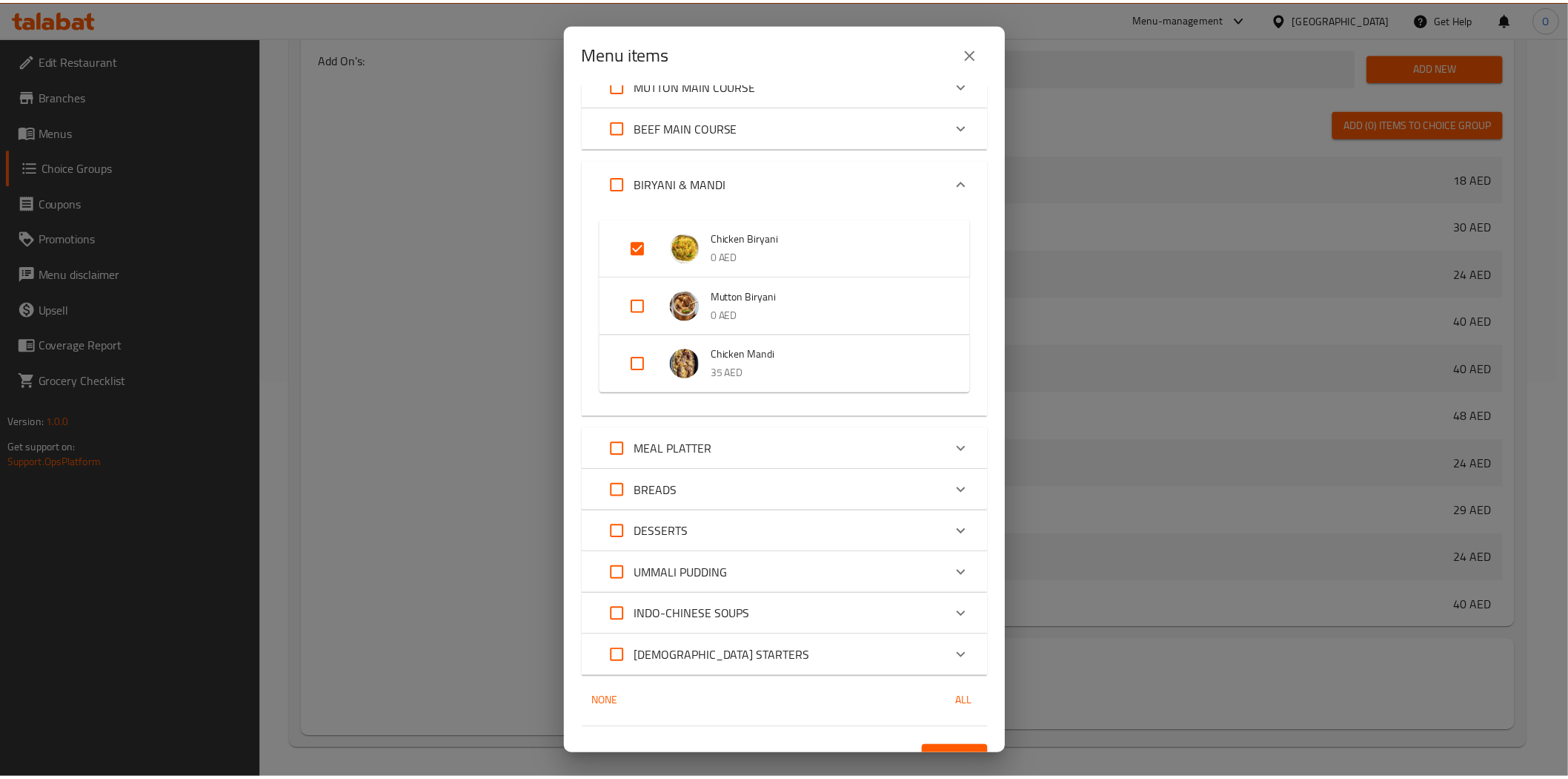
scroll to position [546, 0]
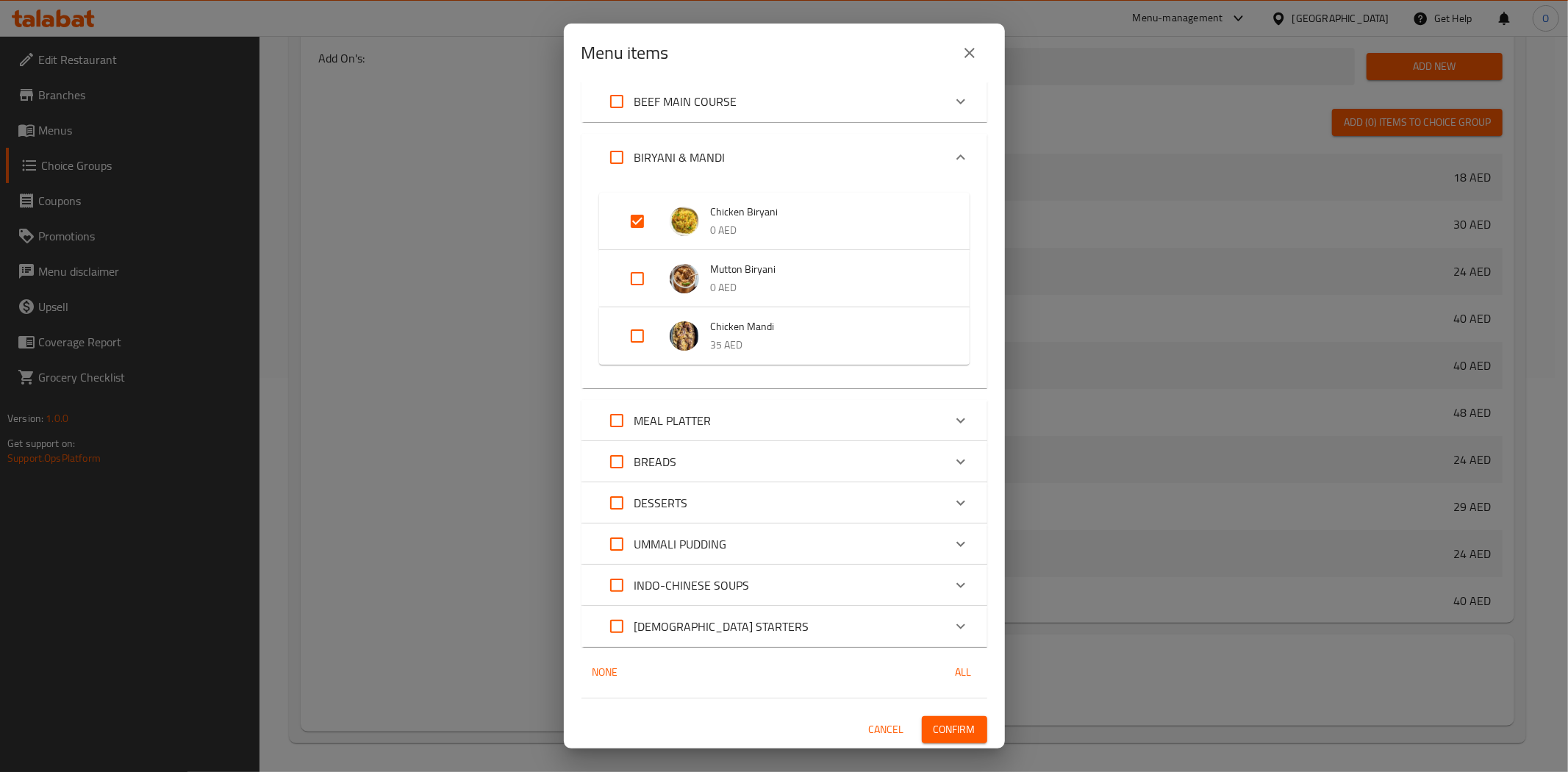
click at [625, 220] on input "Expand" at bounding box center [637, 220] width 35 height 35
checkbox input "false"
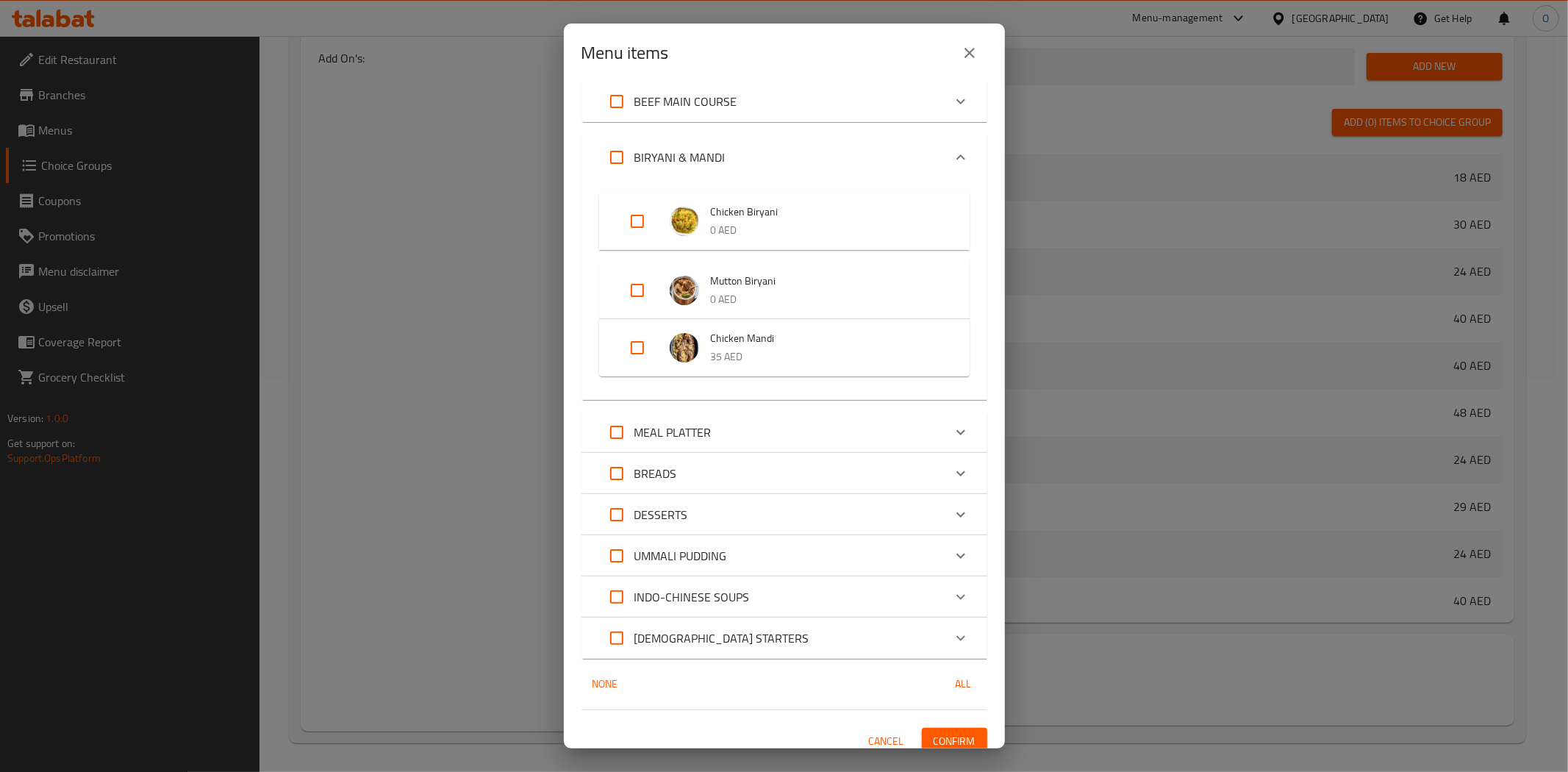
click at [937, 738] on span "Confirm" at bounding box center [955, 741] width 42 height 18
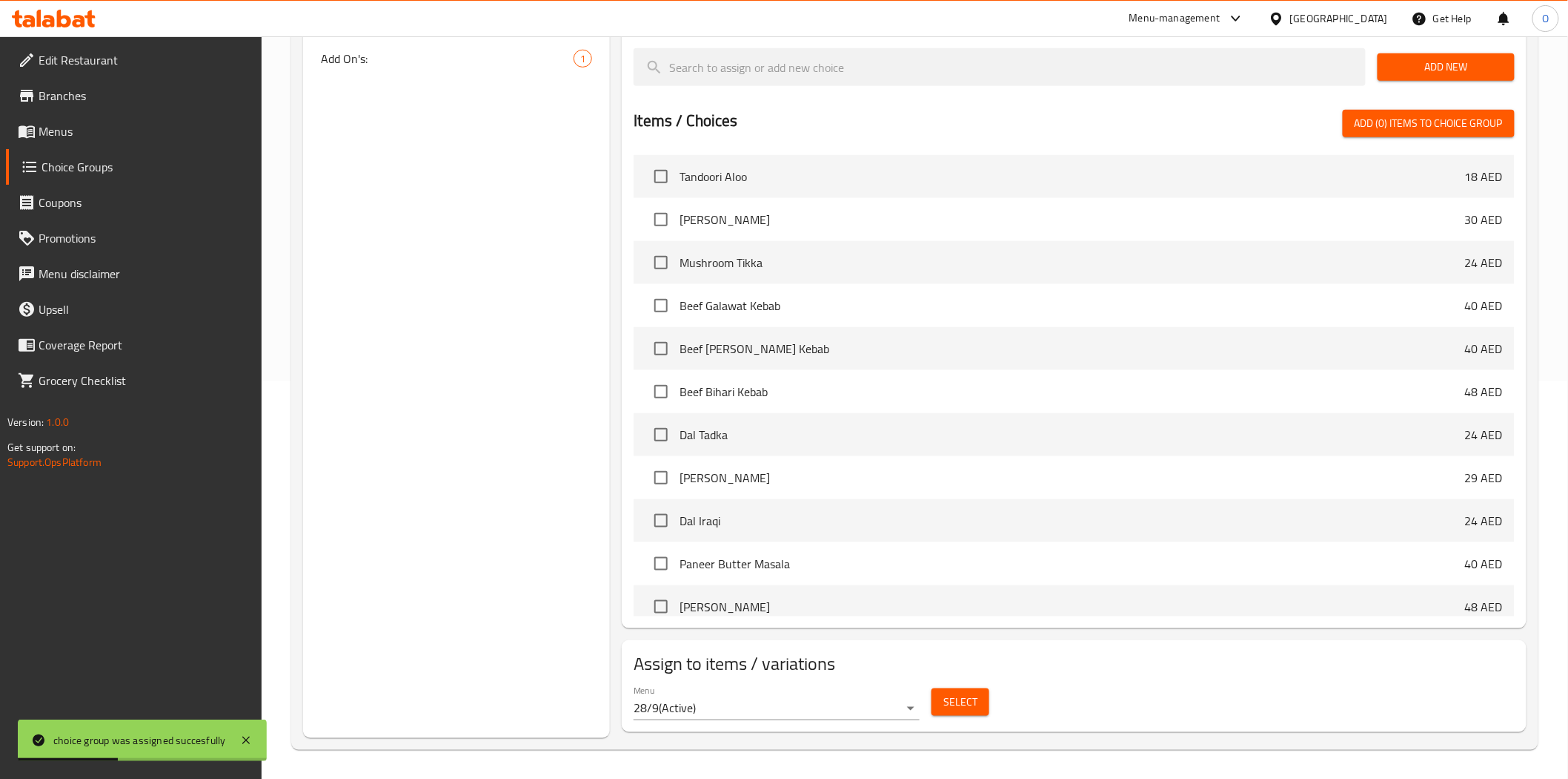
click at [79, 126] on span "Menus" at bounding box center [144, 131] width 211 height 17
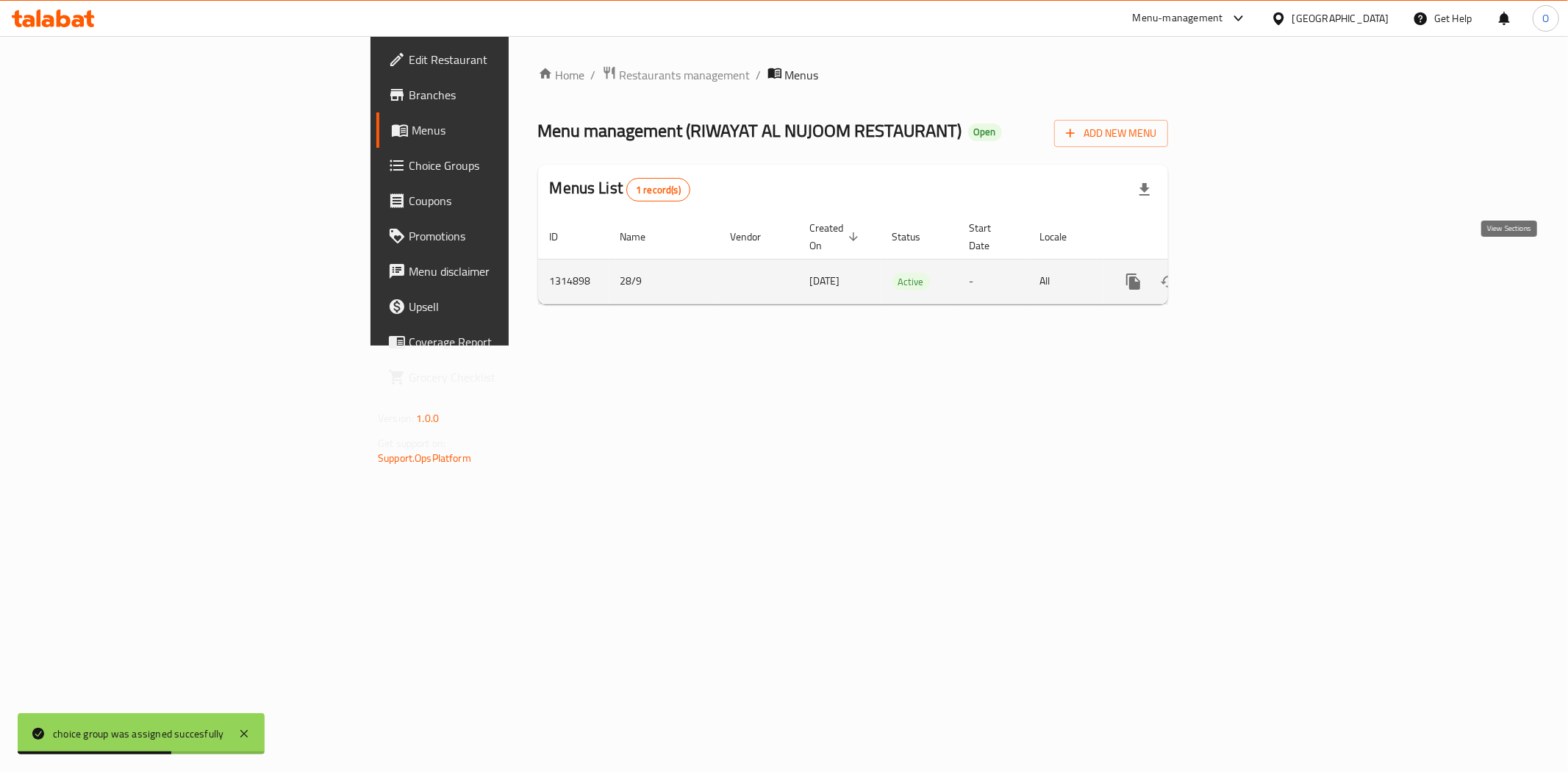
click at [1257, 265] on link "enhanced table" at bounding box center [1240, 281] width 35 height 35
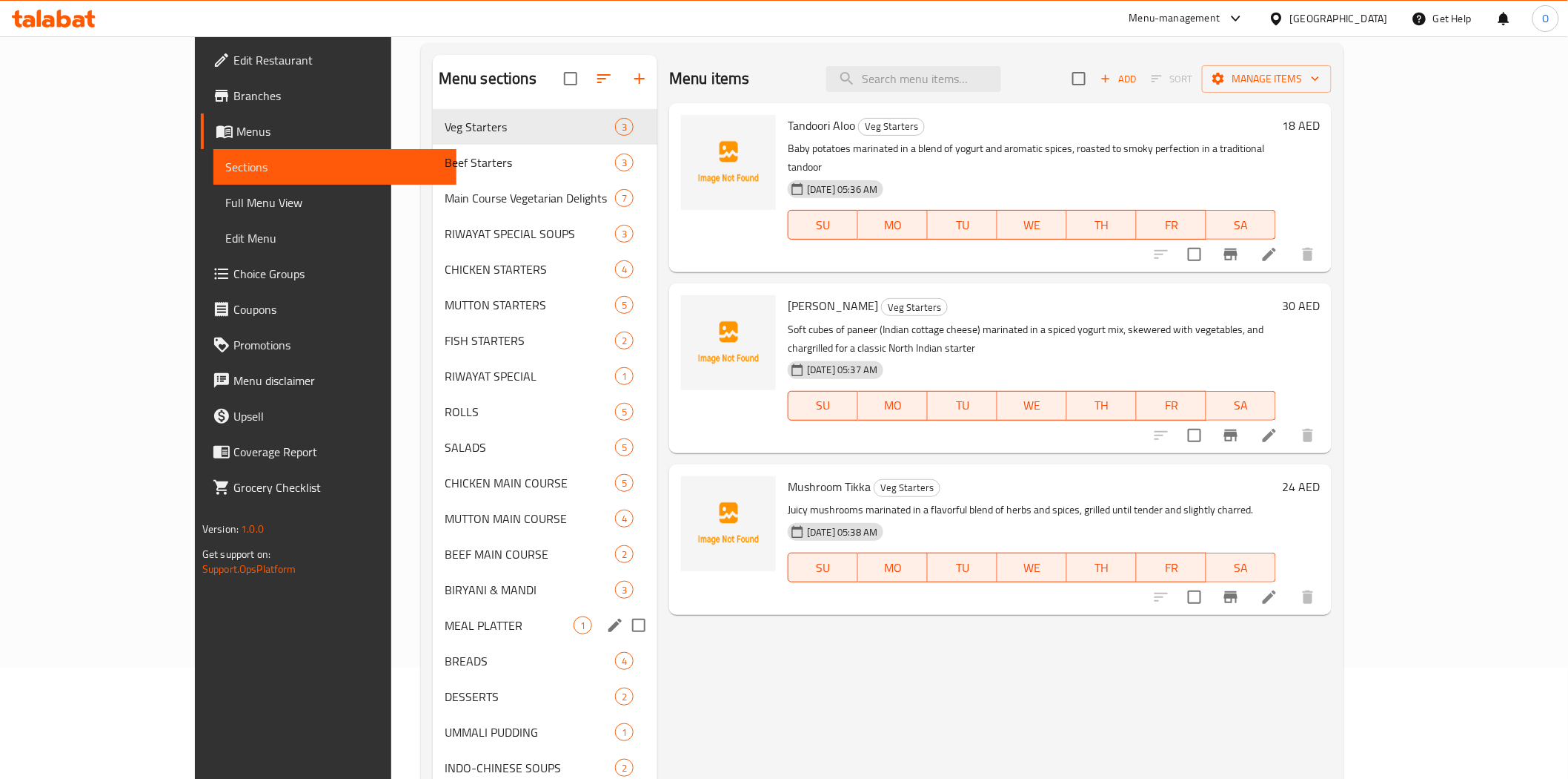
scroll to position [208, 0]
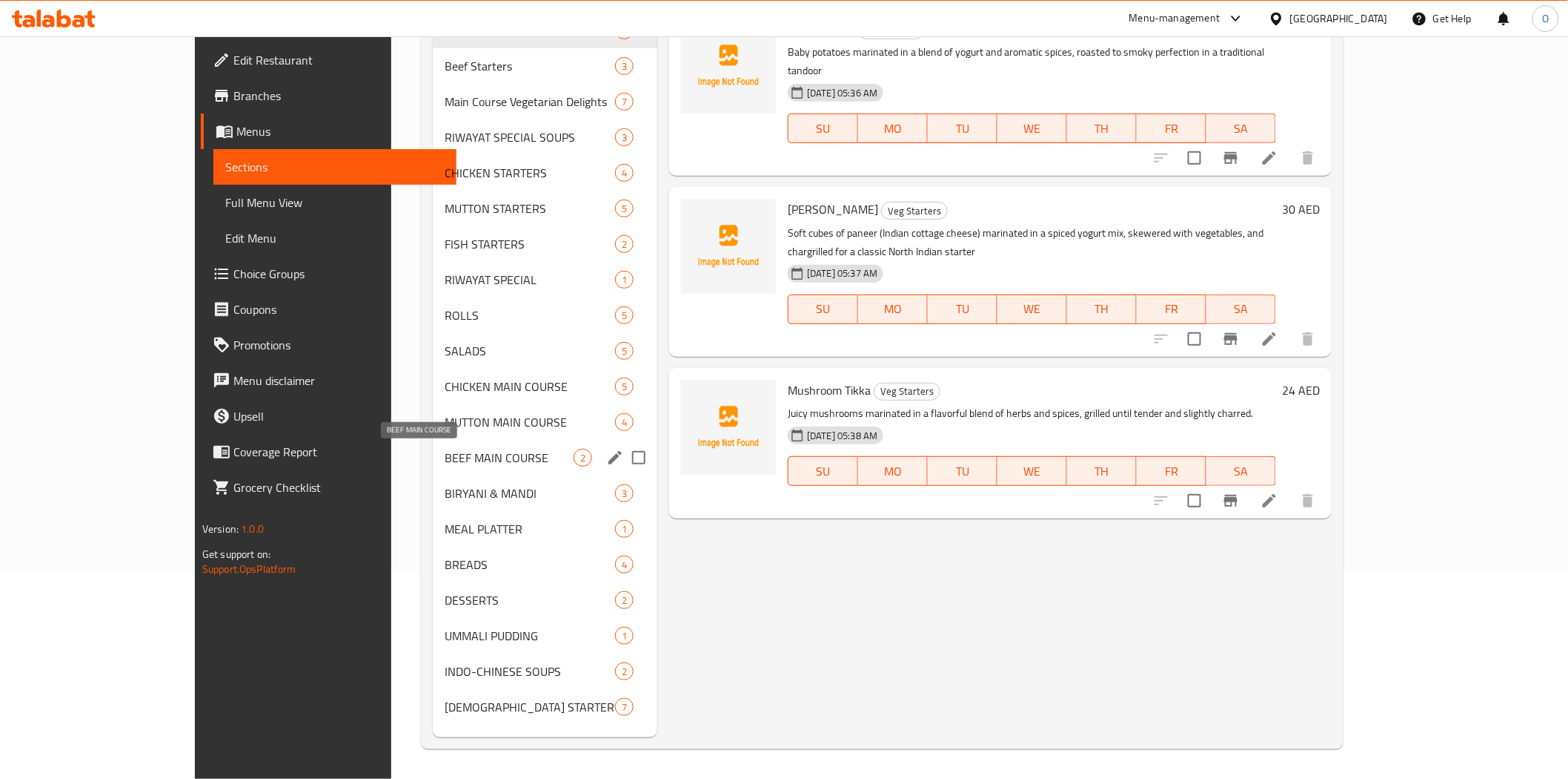
click at [462, 452] on span "BEEF MAIN COURSE" at bounding box center [509, 457] width 129 height 17
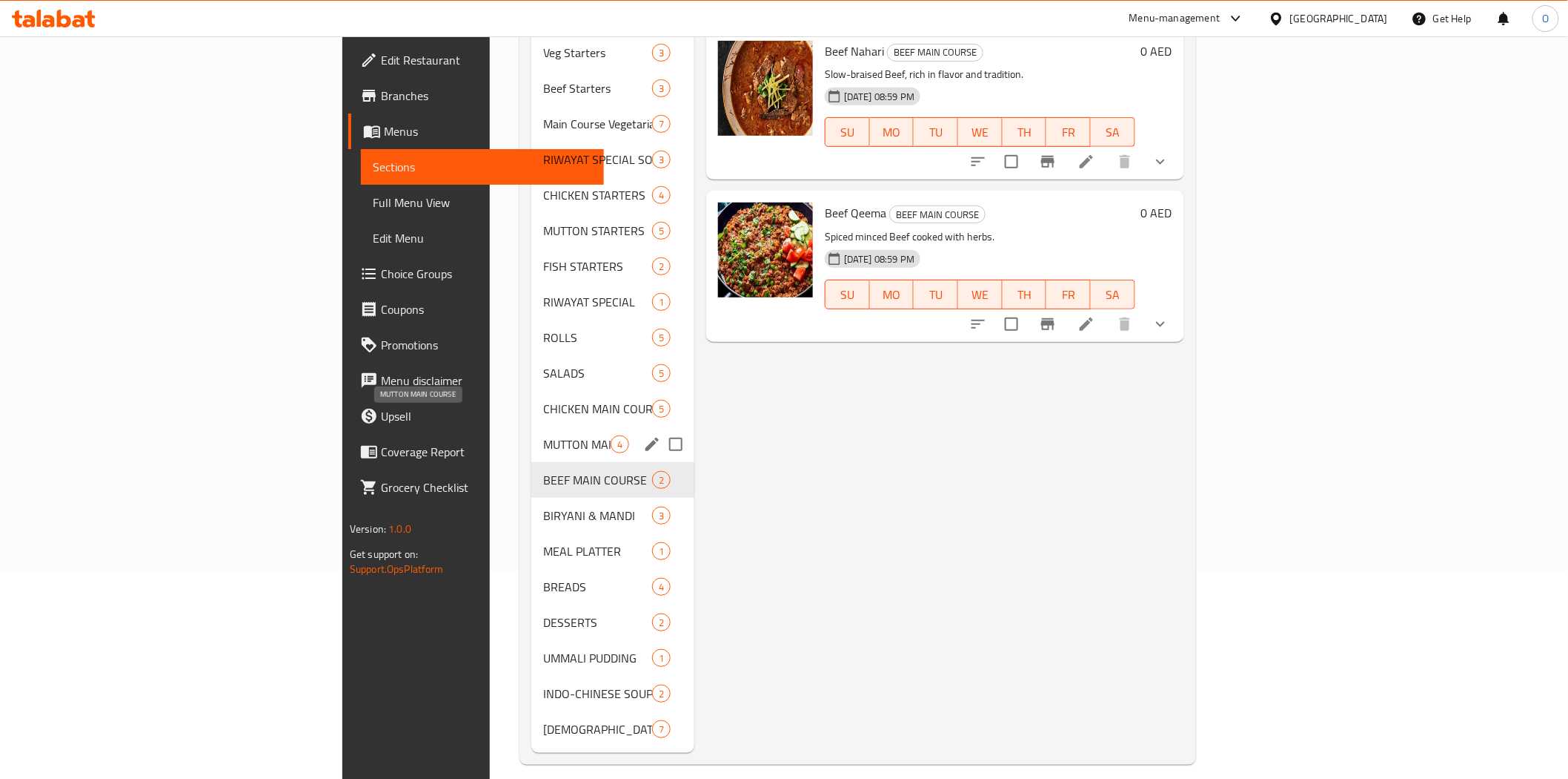
click at [543, 436] on span "MUTTON MAIN COURSE" at bounding box center [577, 444] width 68 height 17
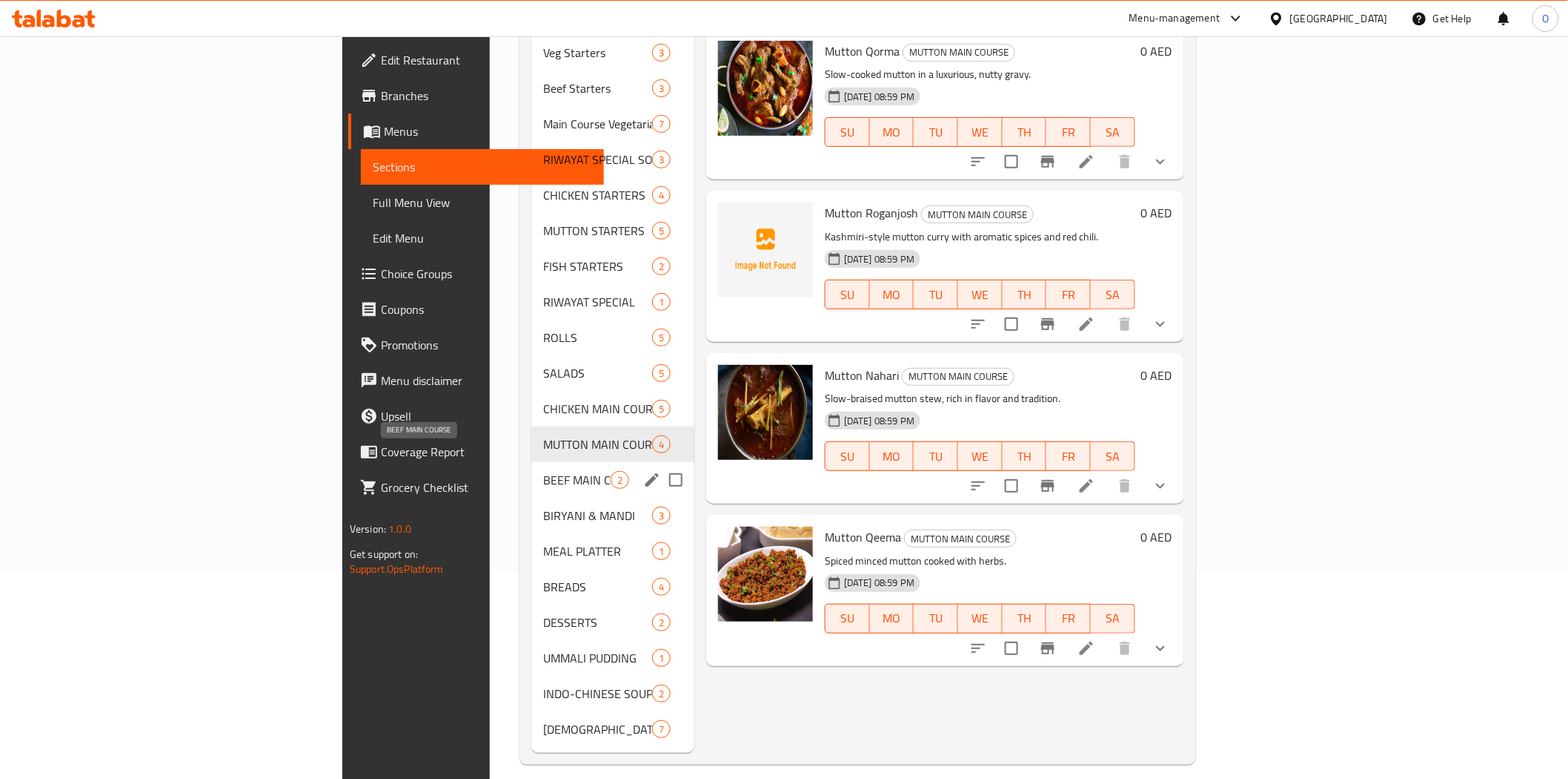
click at [543, 471] on span "BEEF MAIN COURSE" at bounding box center [577, 479] width 68 height 17
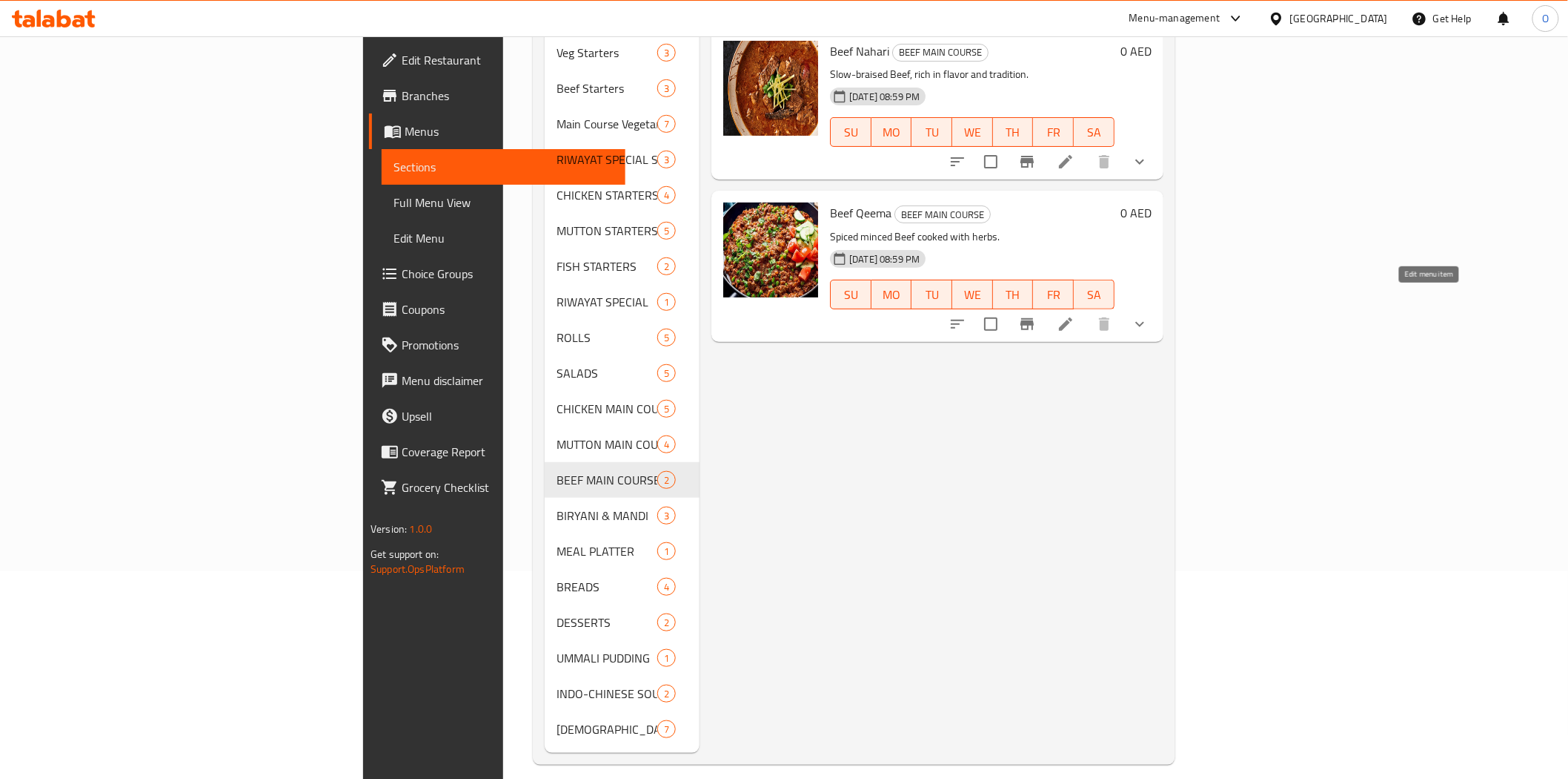
click at [1075, 315] on icon at bounding box center [1065, 323] width 17 height 17
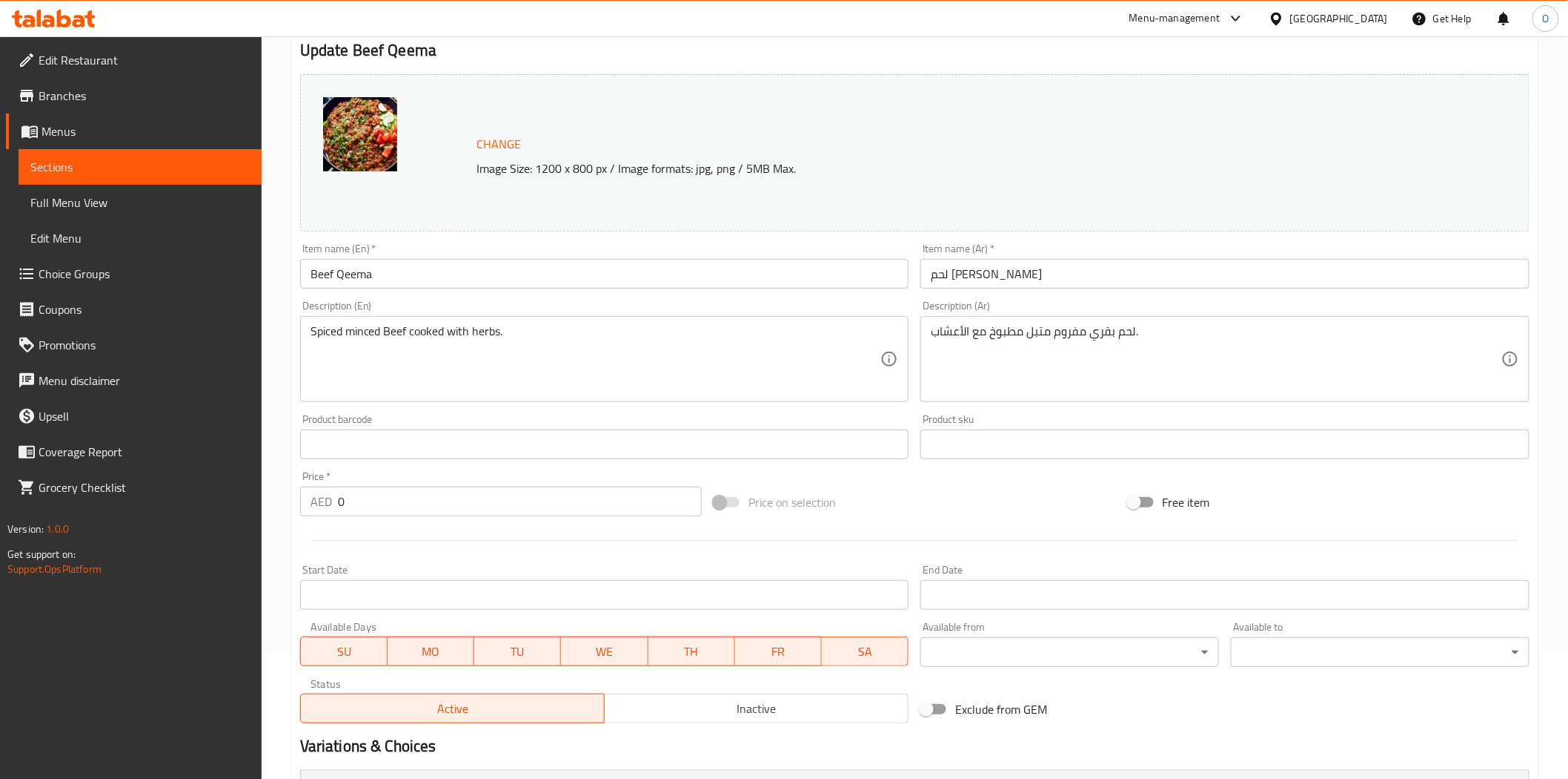
scroll to position [323, 0]
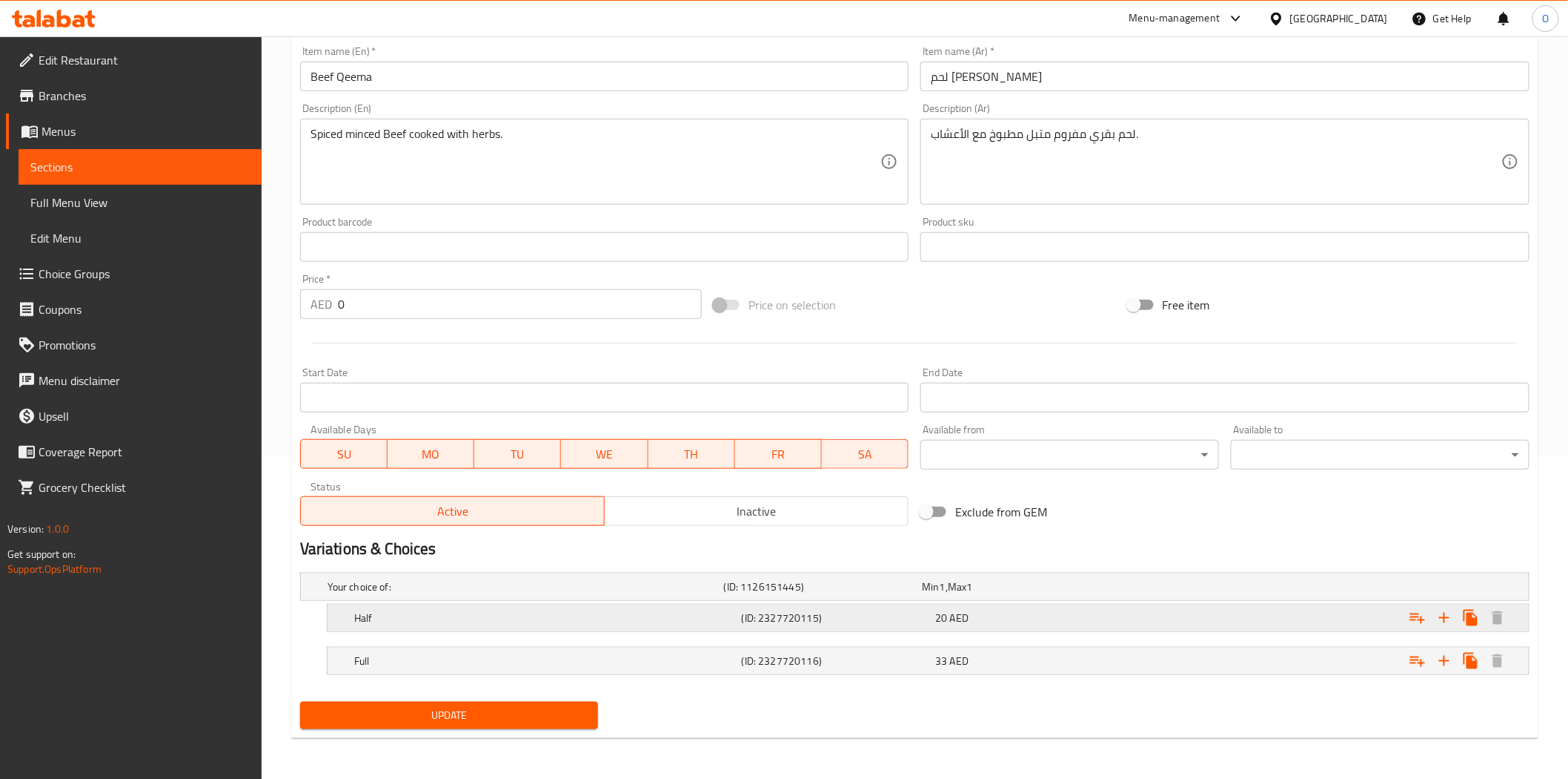
click at [550, 619] on h5 "Half" at bounding box center [544, 618] width 381 height 15
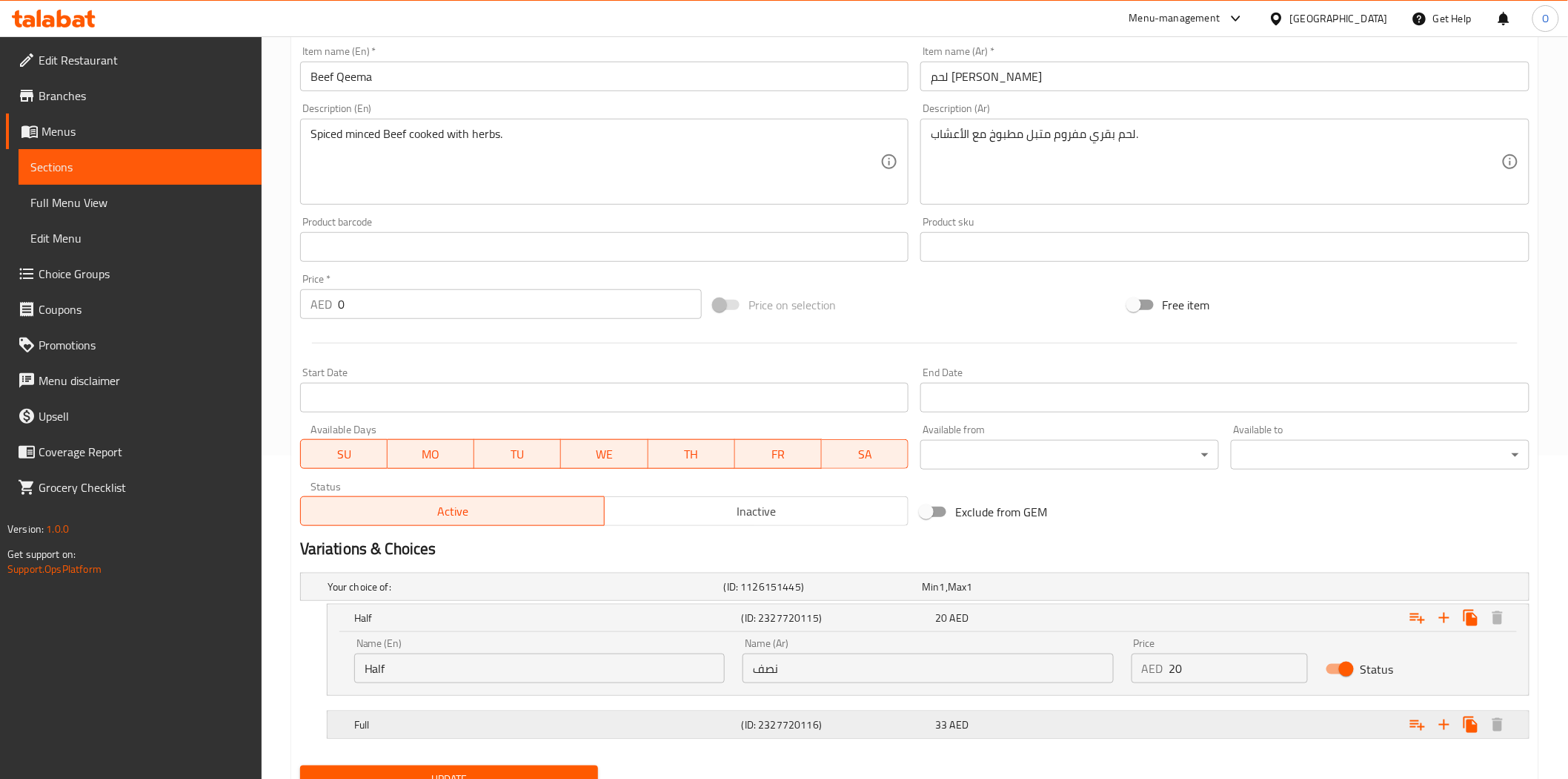
click at [561, 722] on h5 "Full" at bounding box center [544, 724] width 381 height 15
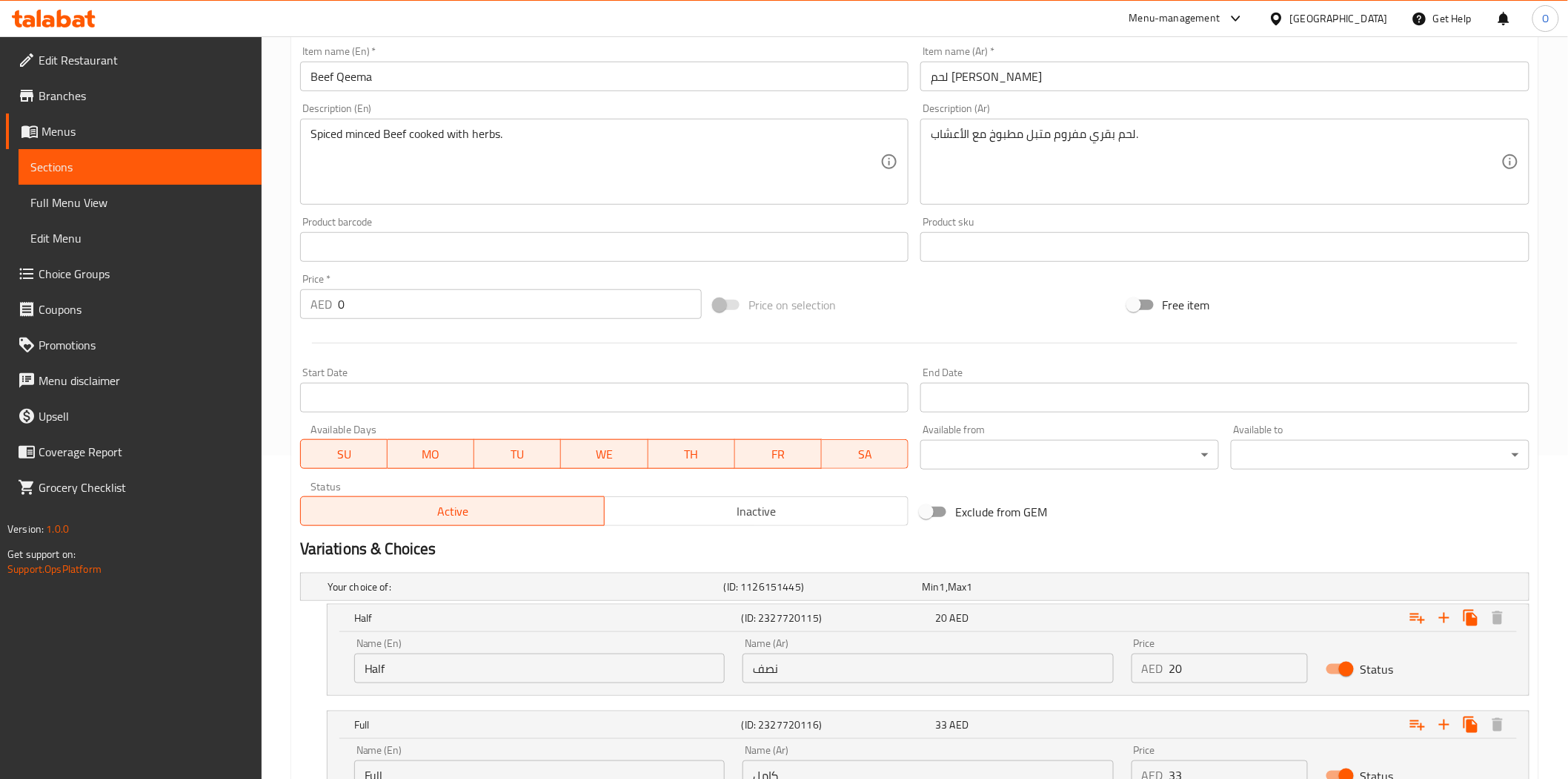
click at [538, 666] on input "Half" at bounding box center [539, 668] width 371 height 29
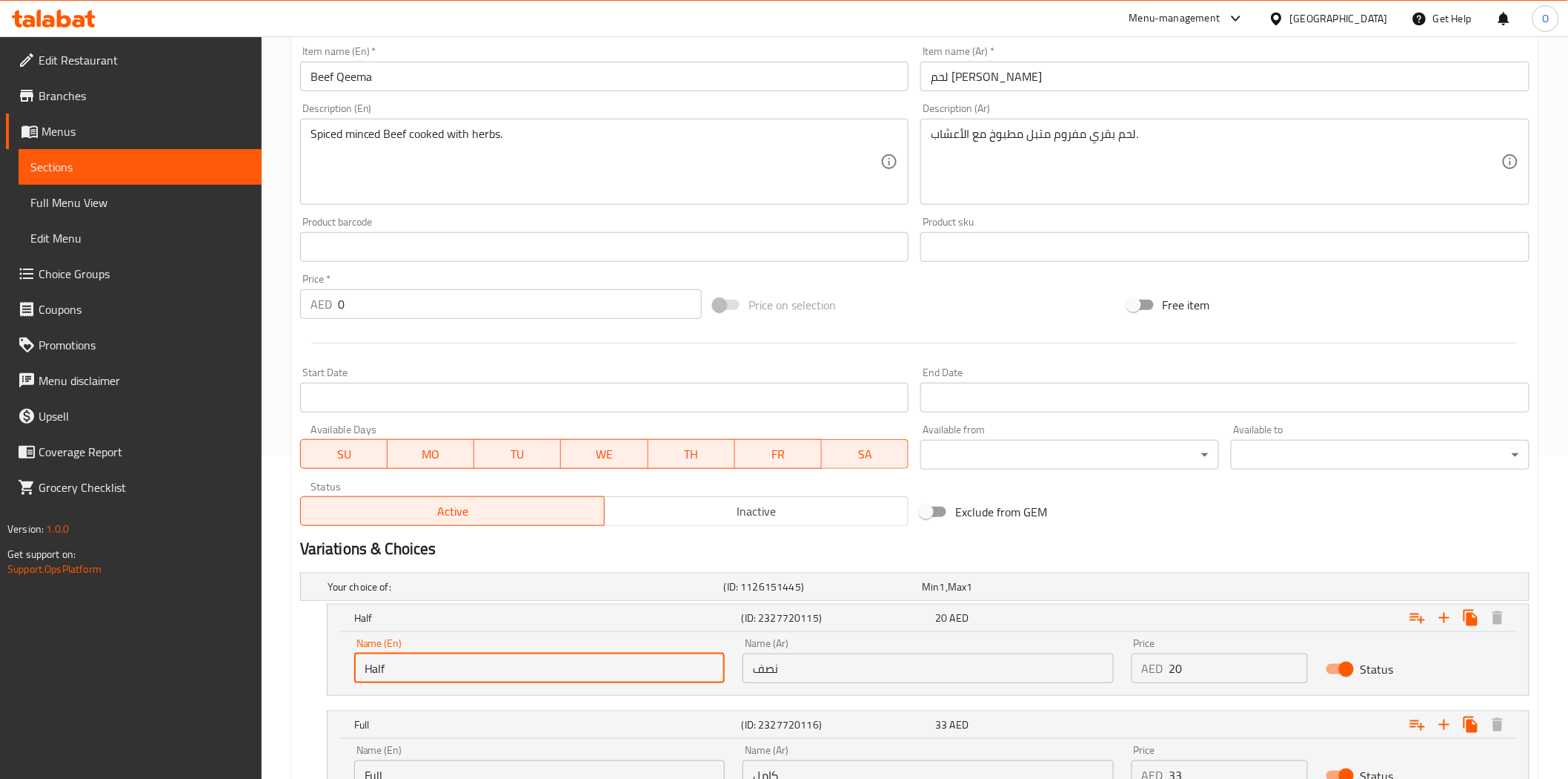
click at [538, 666] on input "Half" at bounding box center [539, 668] width 371 height 29
click at [822, 673] on input "نصف" at bounding box center [928, 668] width 371 height 29
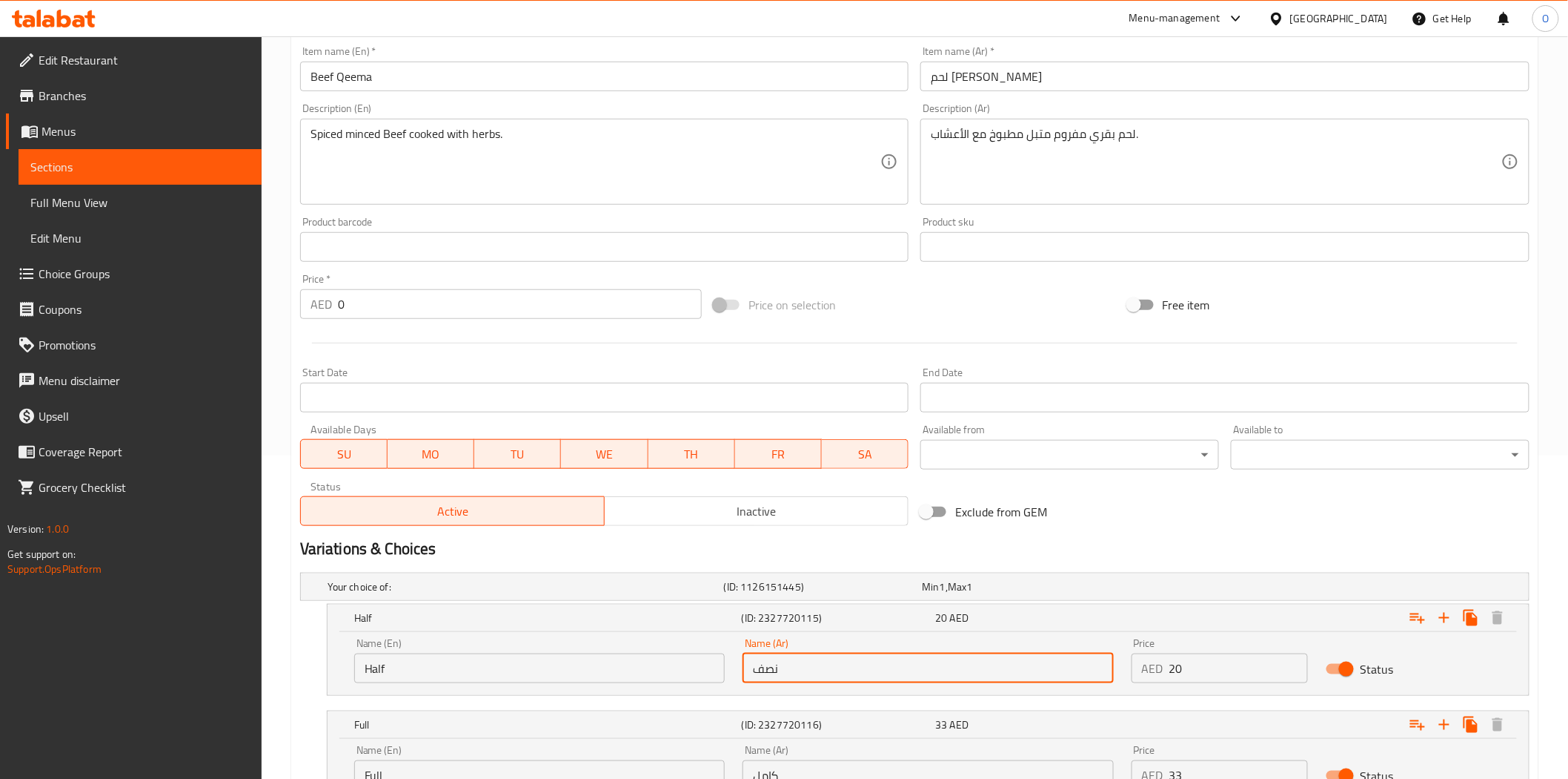
click at [822, 673] on input "نصف" at bounding box center [928, 668] width 371 height 29
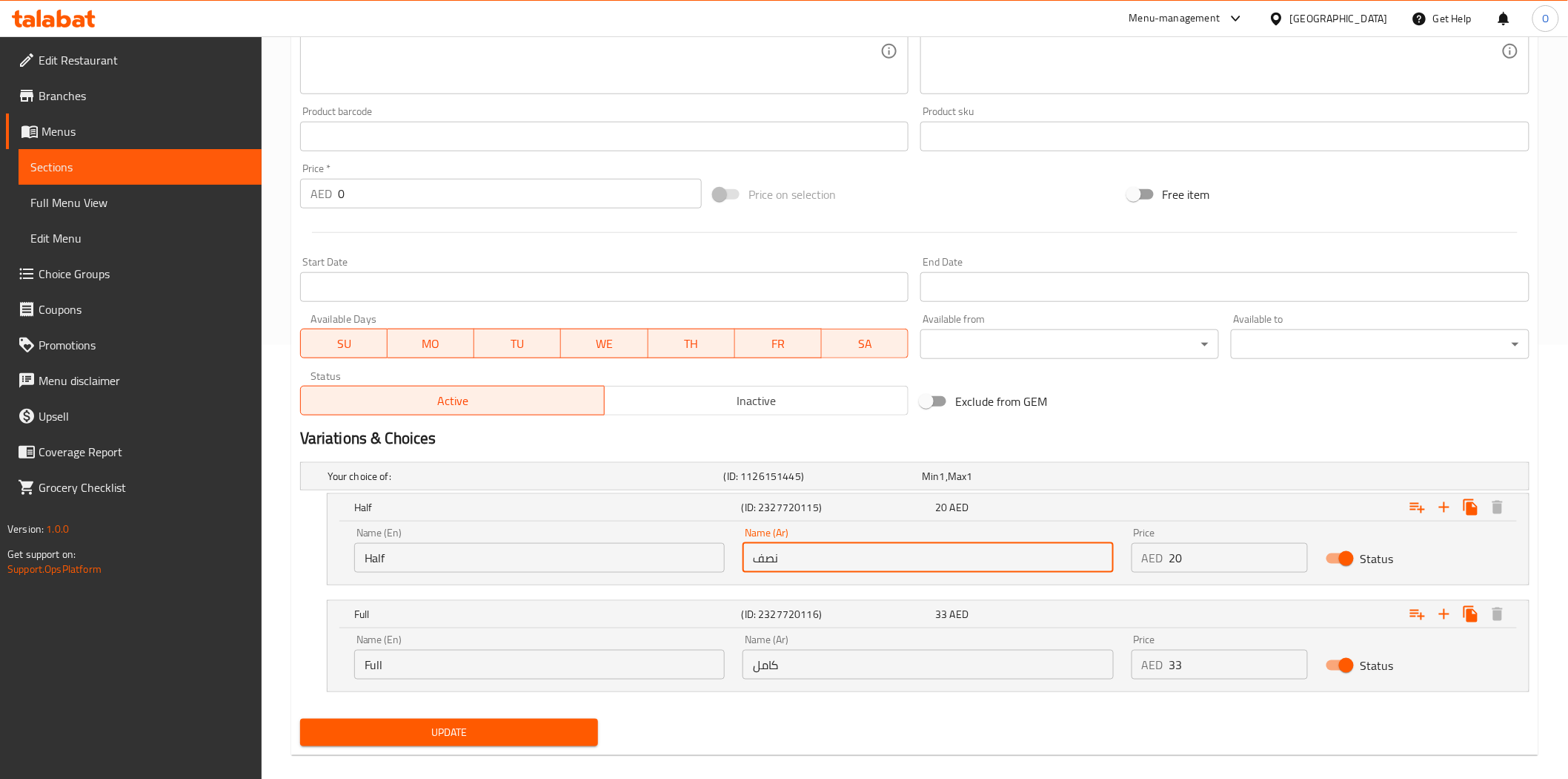
scroll to position [451, 0]
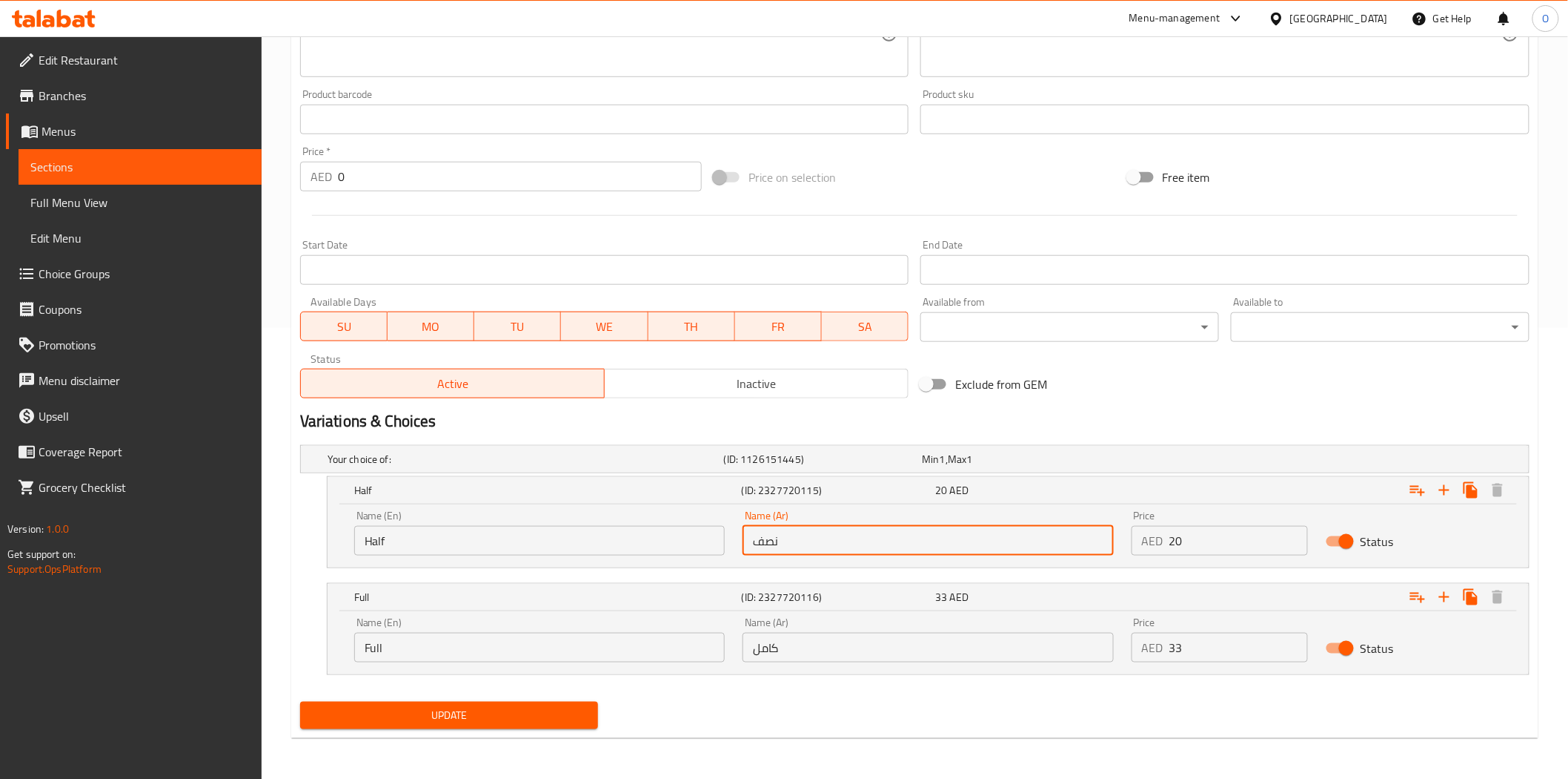
click at [381, 644] on input "Full" at bounding box center [539, 647] width 371 height 29
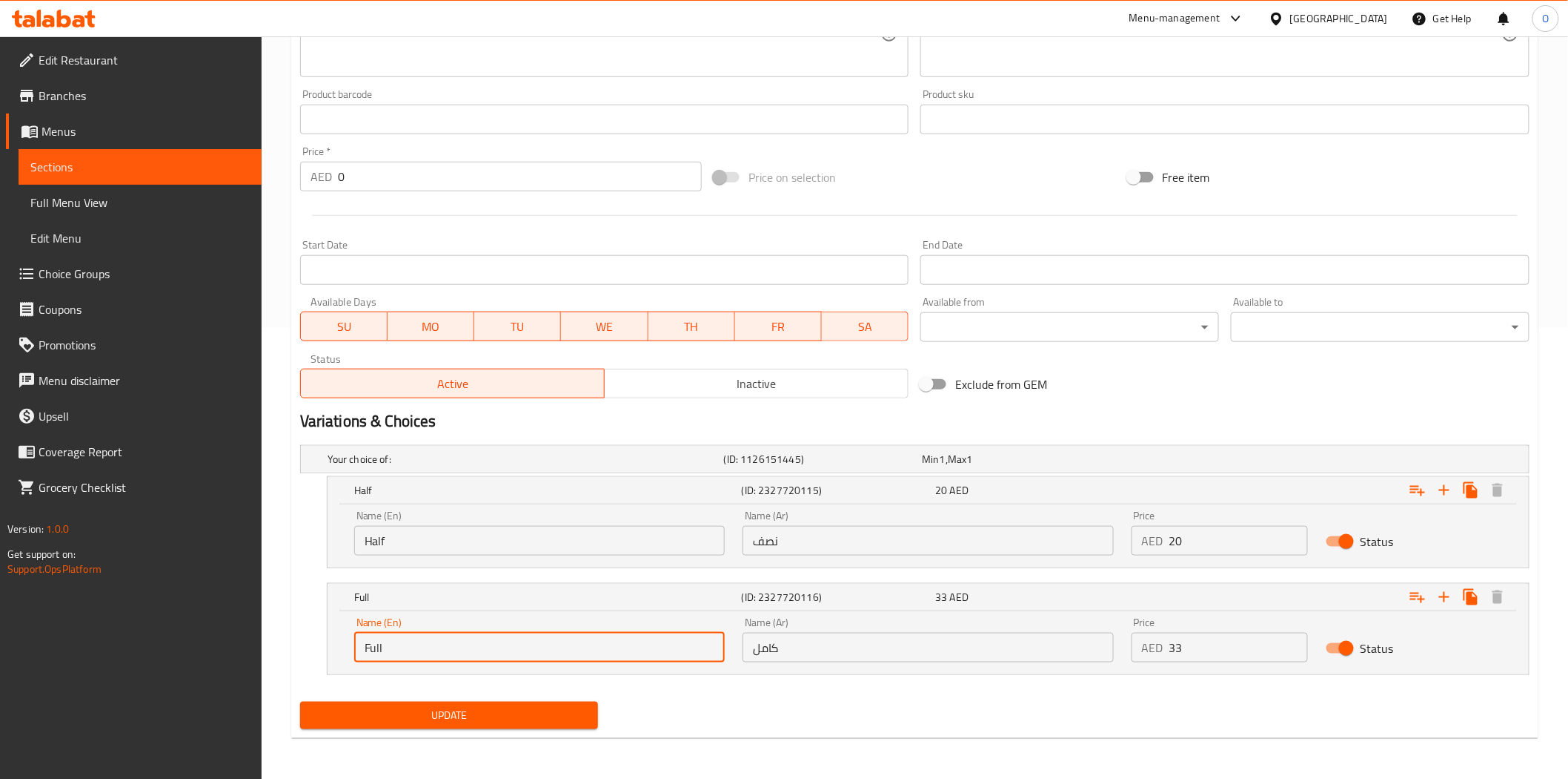
click at [381, 644] on input "Full" at bounding box center [539, 647] width 371 height 29
click at [379, 643] on input "Full" at bounding box center [539, 647] width 371 height 29
drag, startPoint x: 379, startPoint y: 643, endPoint x: 613, endPoint y: 656, distance: 234.4
click at [613, 656] on input "Full" at bounding box center [539, 647] width 371 height 29
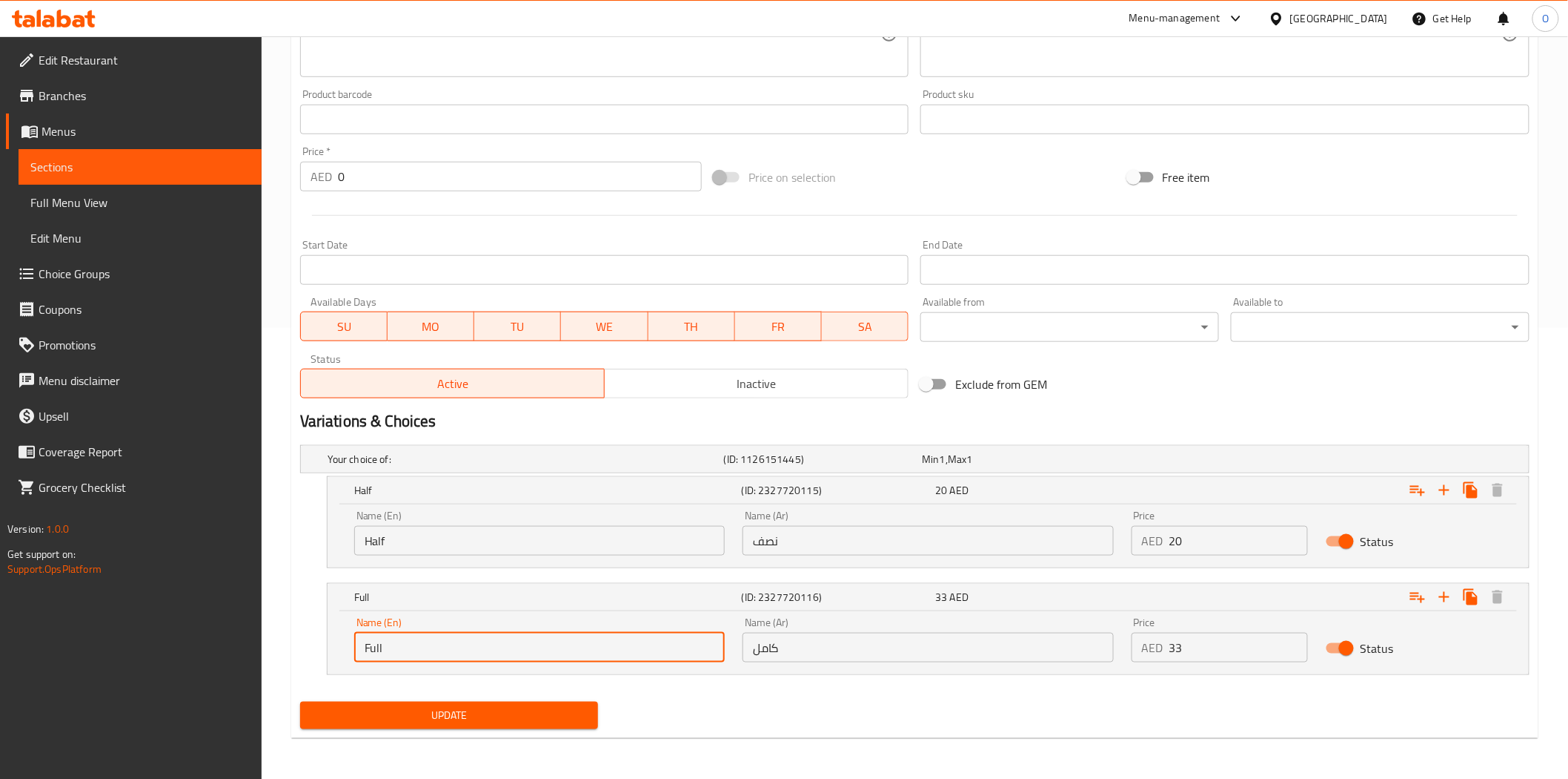
click at [613, 656] on input "Full" at bounding box center [539, 647] width 371 height 29
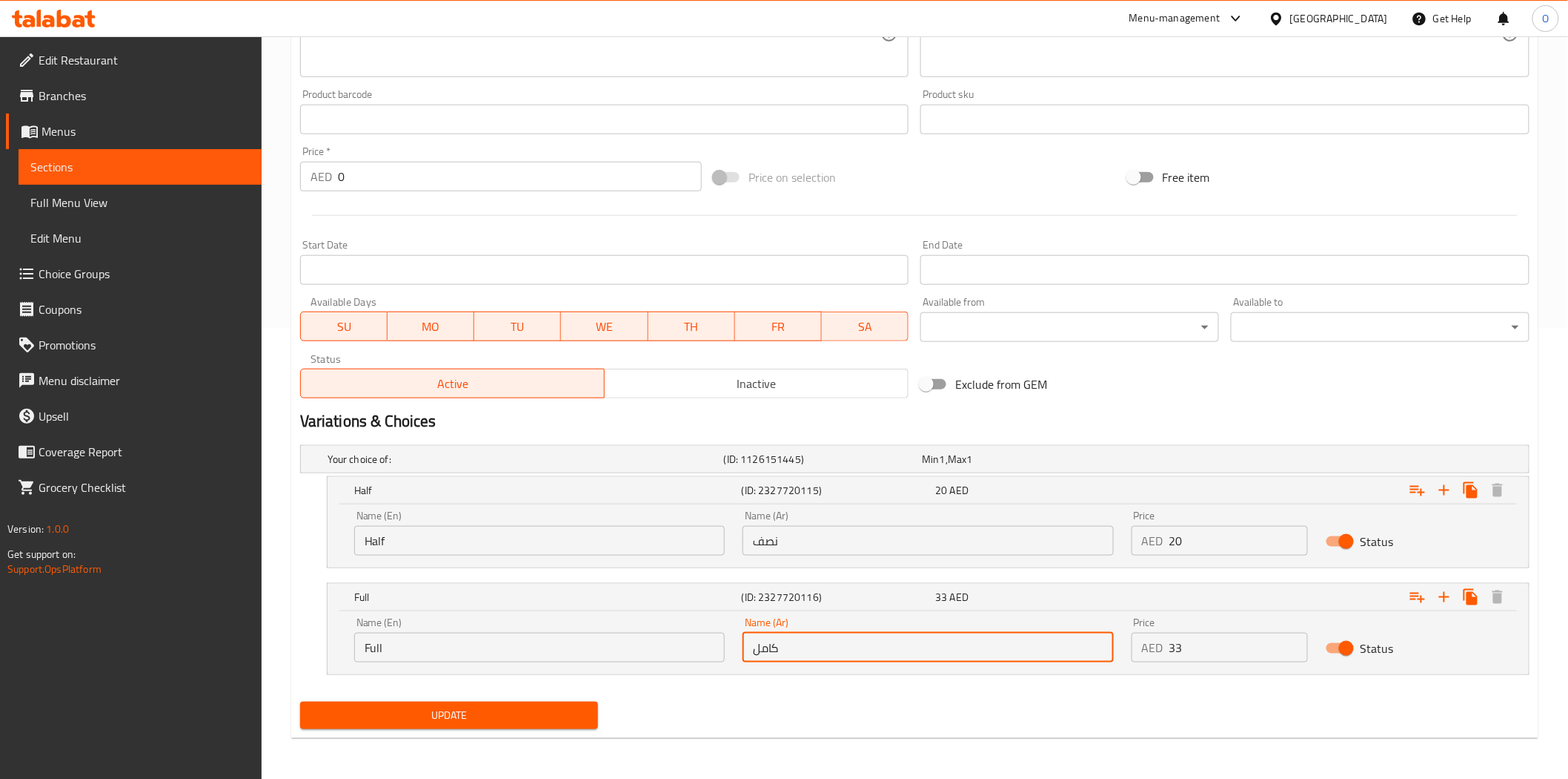
click at [810, 640] on input "كامل" at bounding box center [928, 647] width 371 height 29
click at [809, 640] on input "كامل" at bounding box center [928, 647] width 371 height 29
drag, startPoint x: 809, startPoint y: 640, endPoint x: 775, endPoint y: 660, distance: 39.4
click at [775, 660] on input "كامل" at bounding box center [928, 647] width 371 height 29
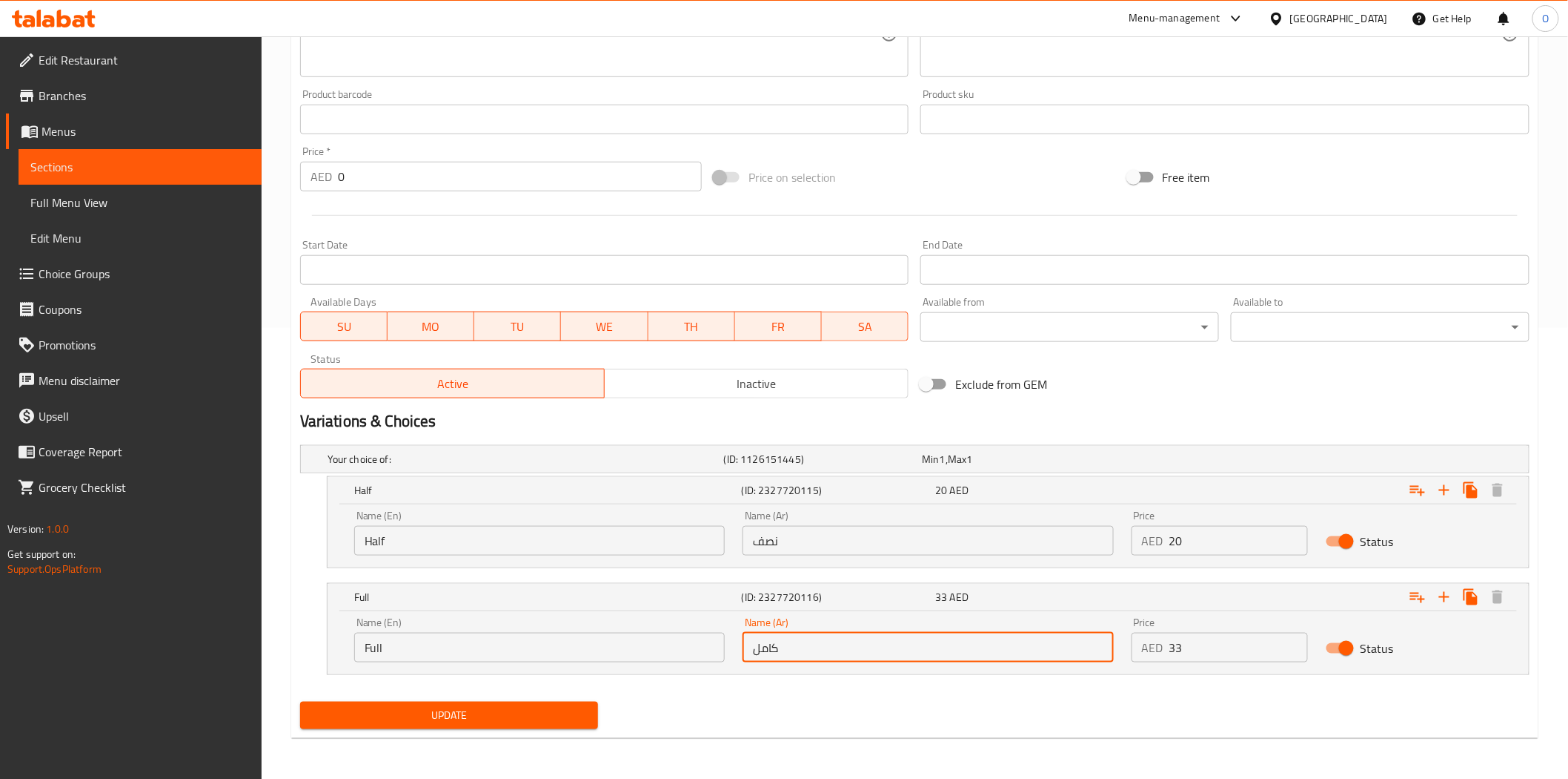
click at [775, 658] on input "كامل" at bounding box center [928, 647] width 371 height 29
click at [107, 278] on span "Choice Groups" at bounding box center [144, 273] width 211 height 17
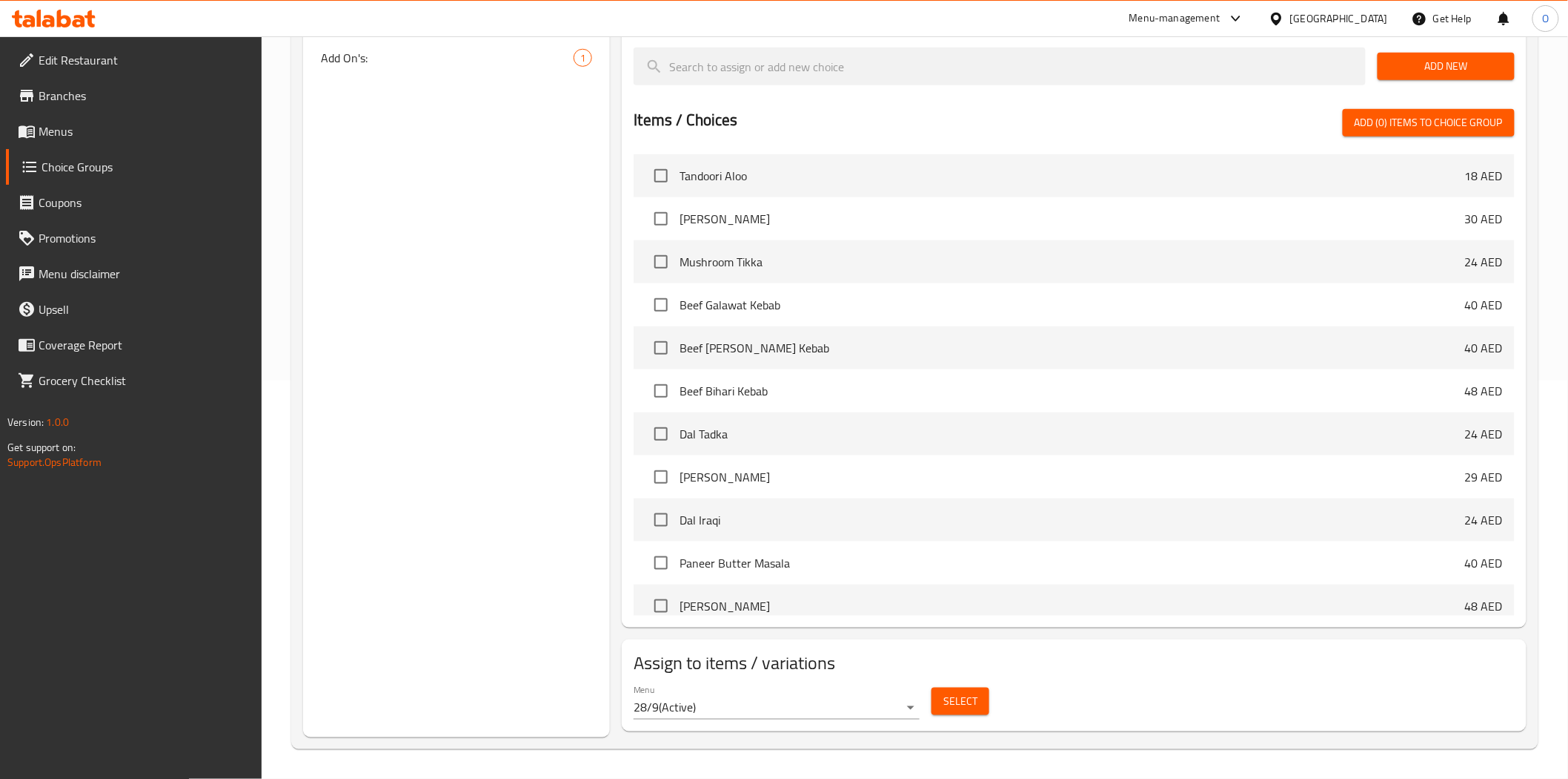
scroll to position [210, 0]
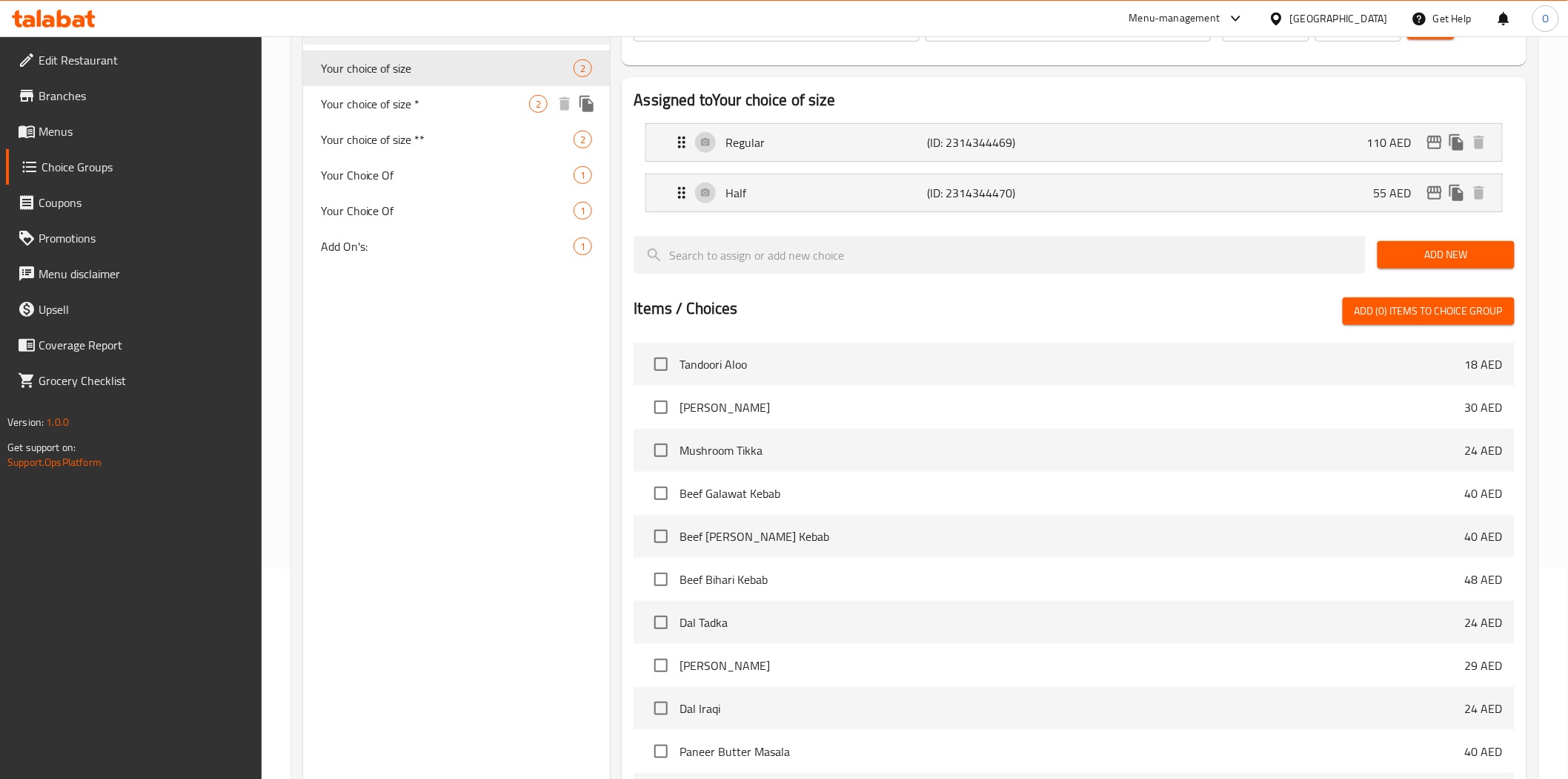
click at [412, 95] on span "Your choice of size *" at bounding box center [425, 103] width 209 height 17
type input "Your choice of size *"
type input "اختيارك من الحجم *"
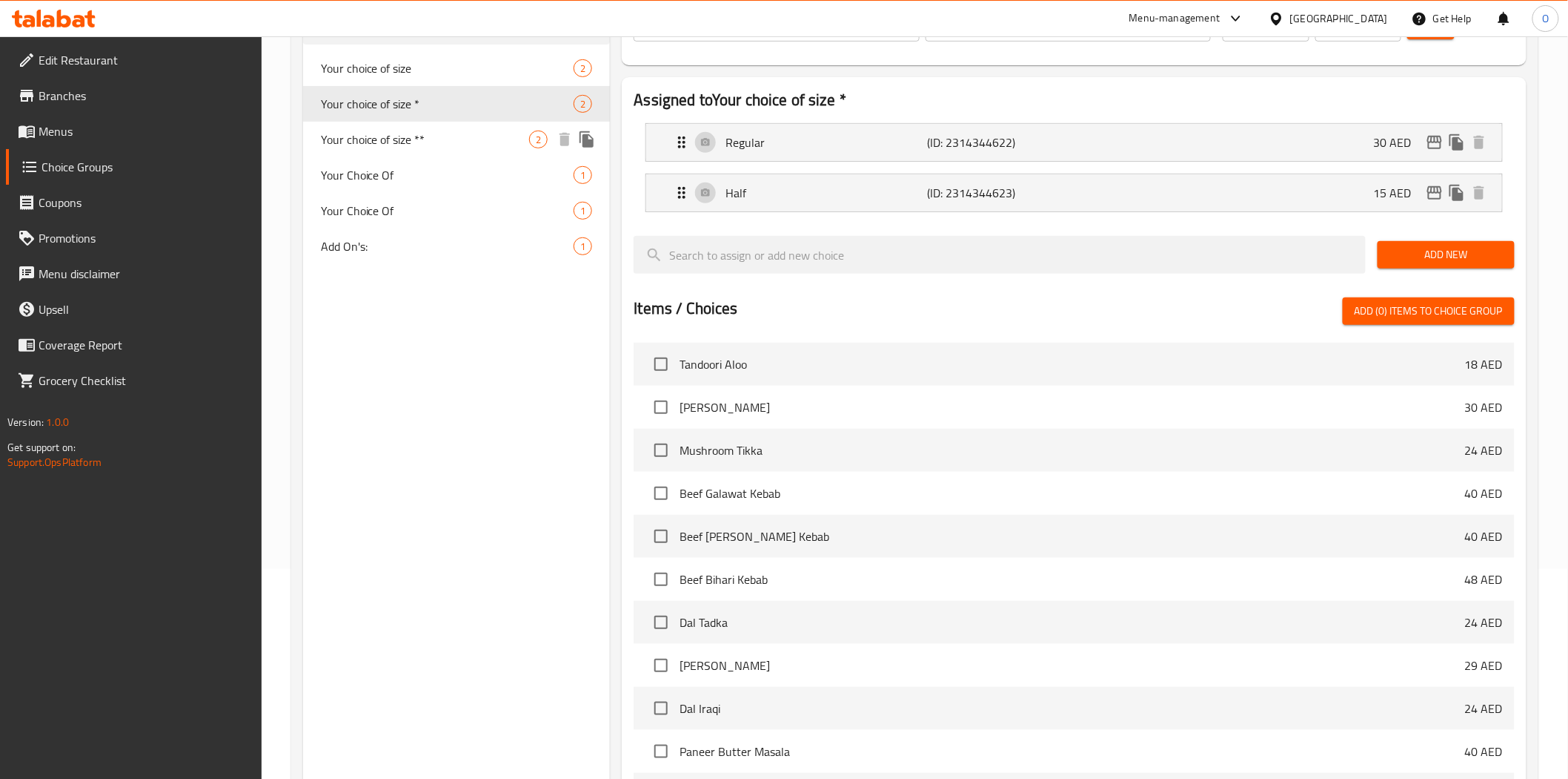
click at [424, 153] on div "Your choice of size ** 2" at bounding box center [456, 139] width 307 height 36
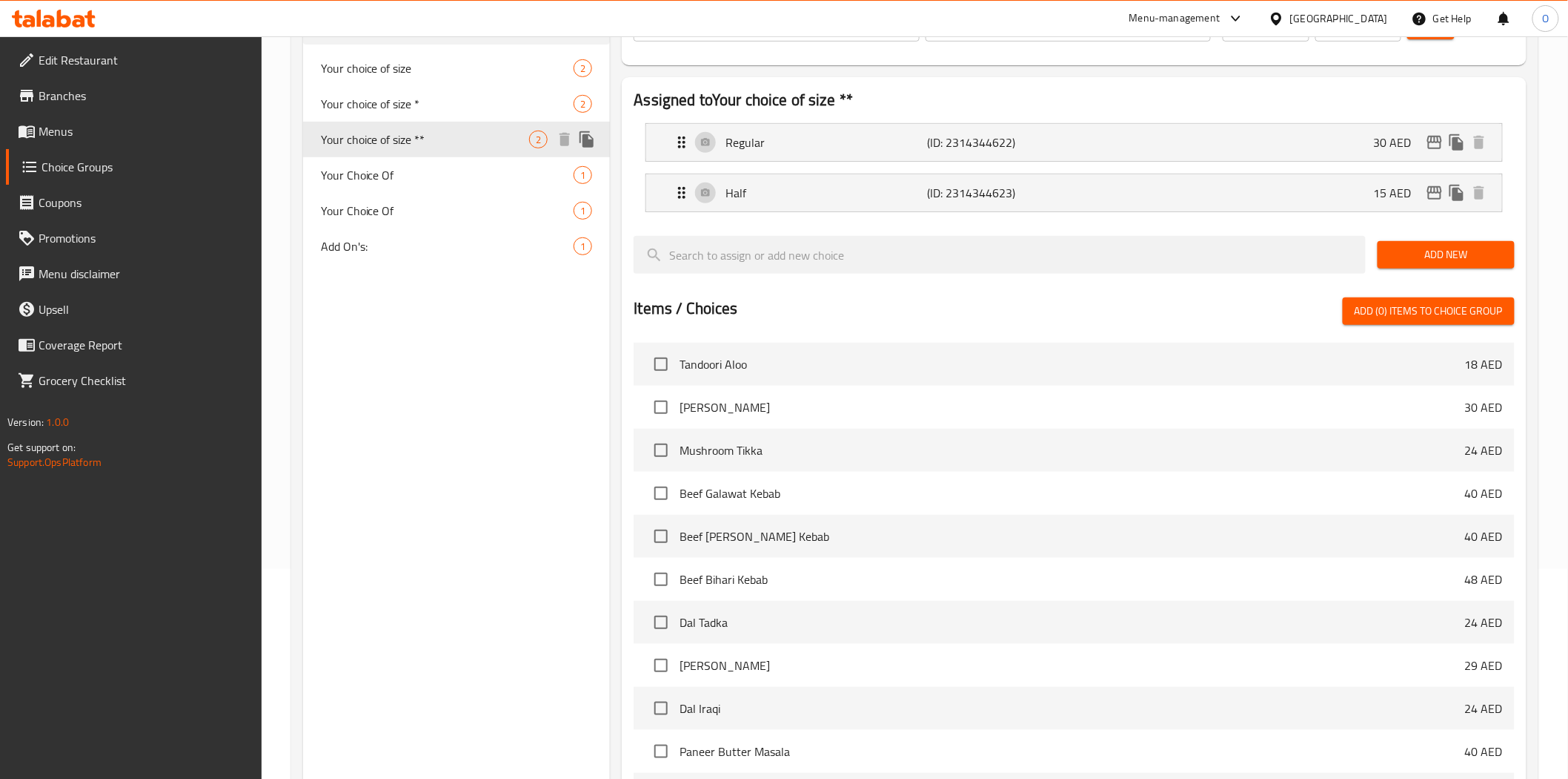
type input "Your choice of size **"
type input "اختيارك من الحجم **"
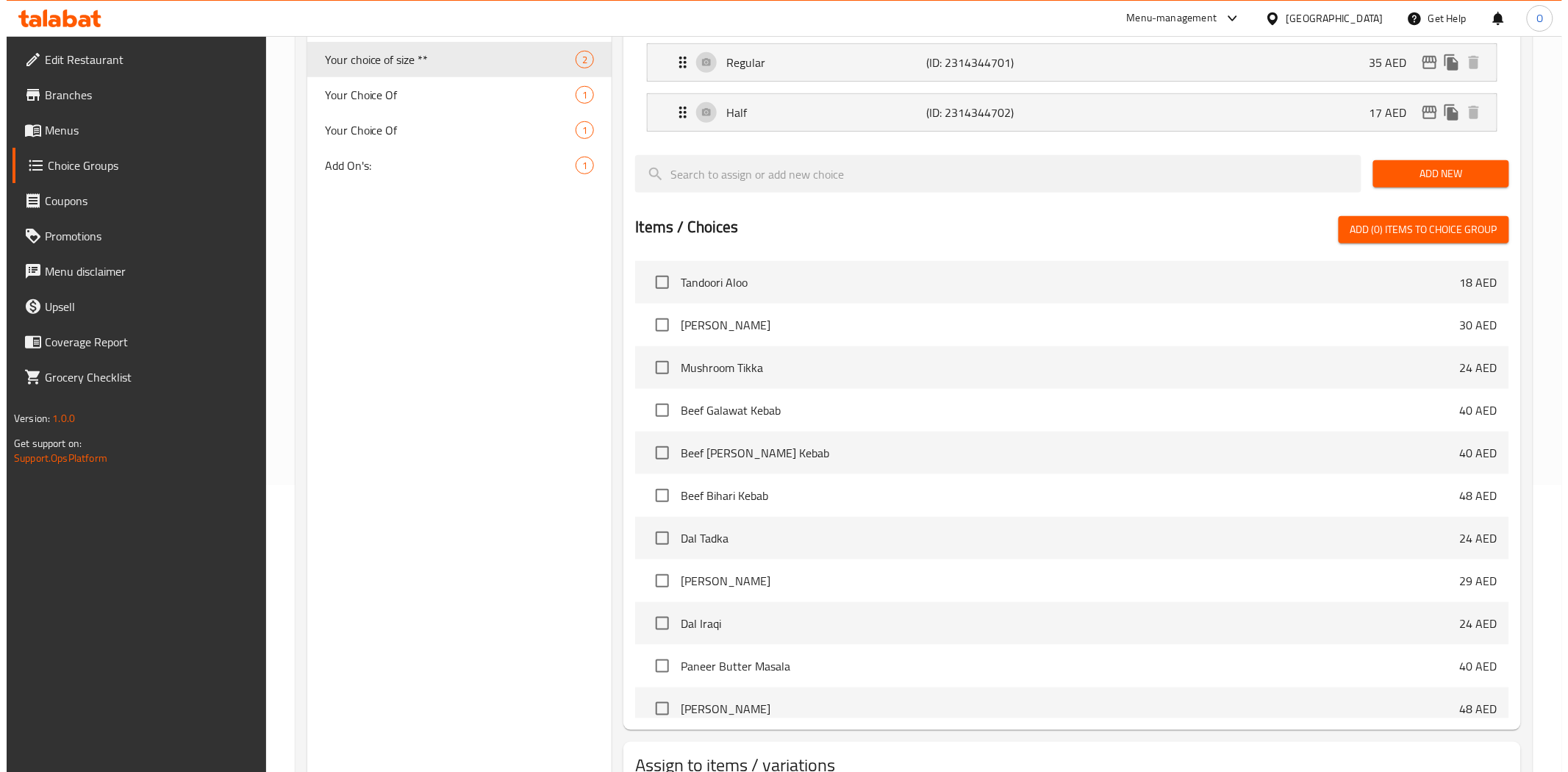
scroll to position [394, 0]
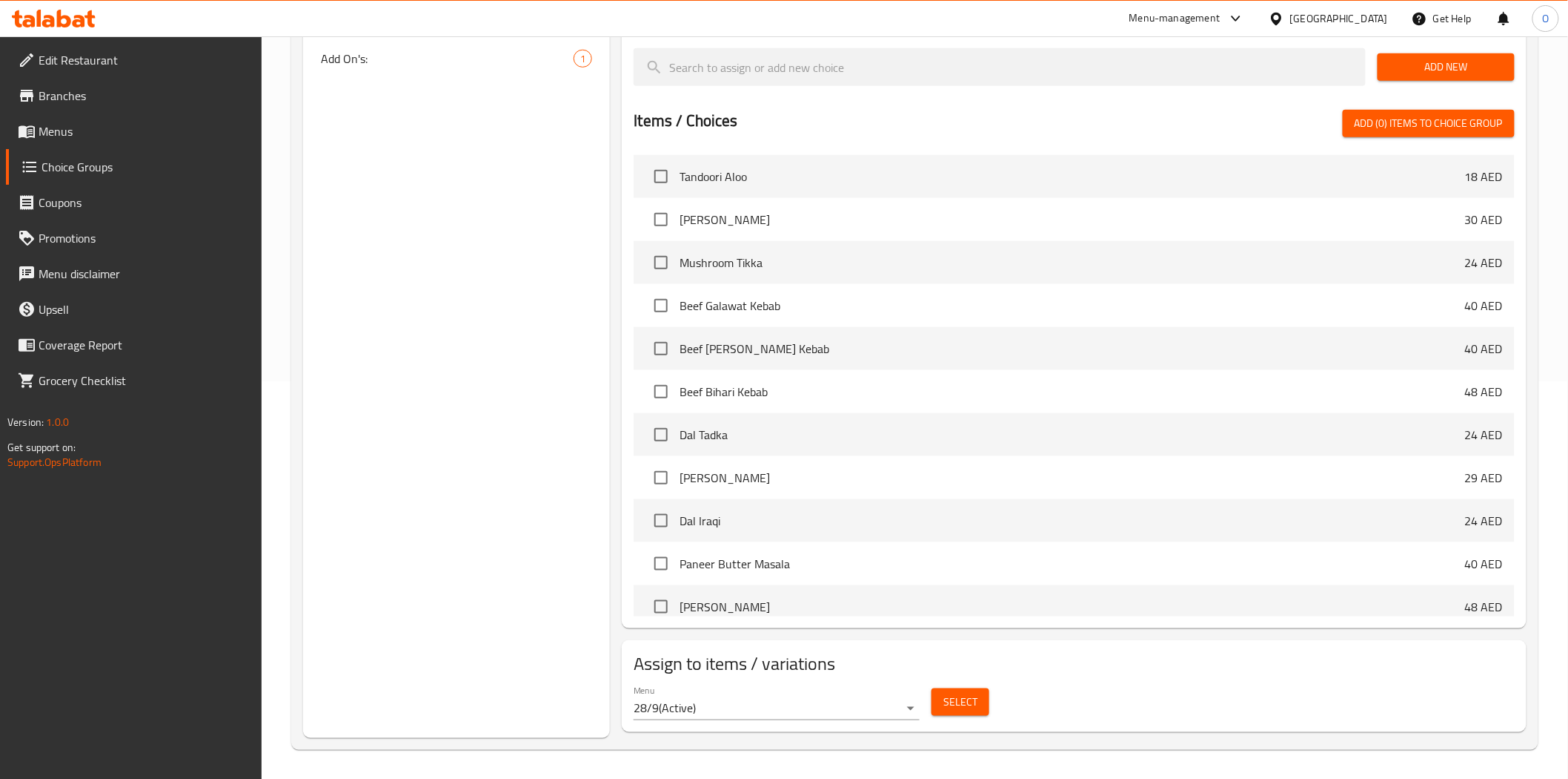
click at [967, 703] on span "Select" at bounding box center [960, 702] width 34 height 18
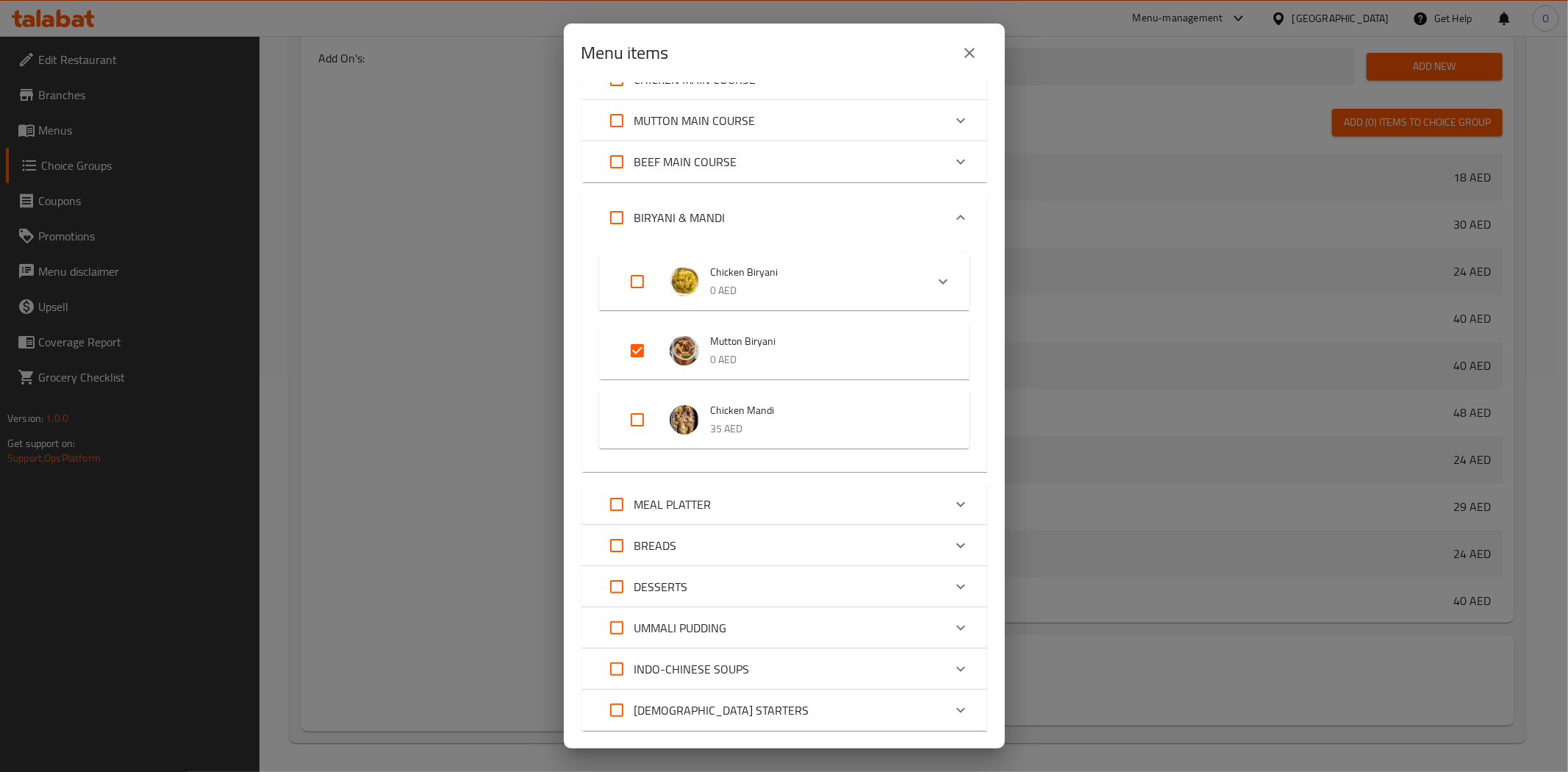
scroll to position [490, 0]
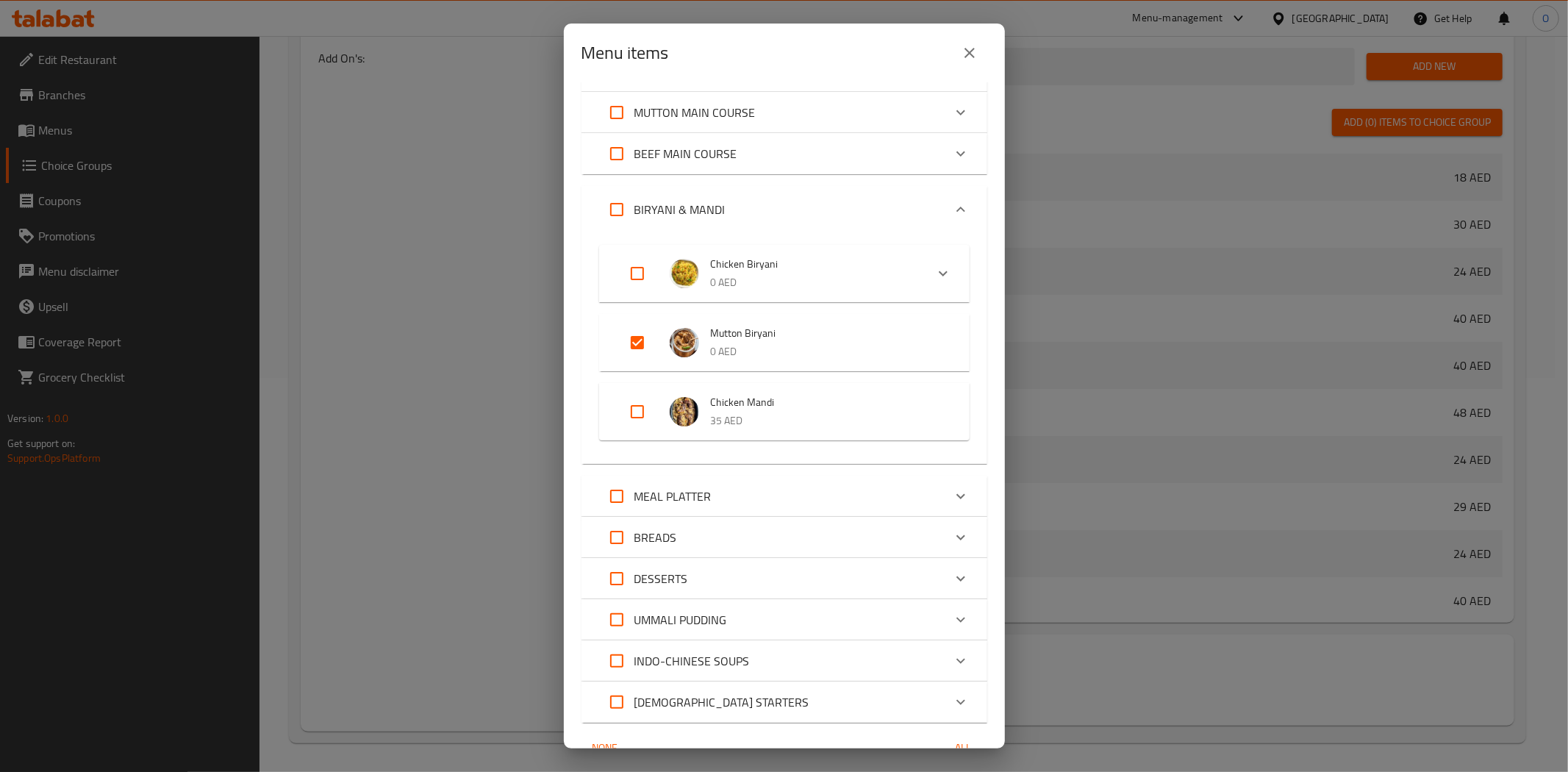
click at [633, 350] on input "Expand" at bounding box center [637, 342] width 35 height 35
checkbox input "false"
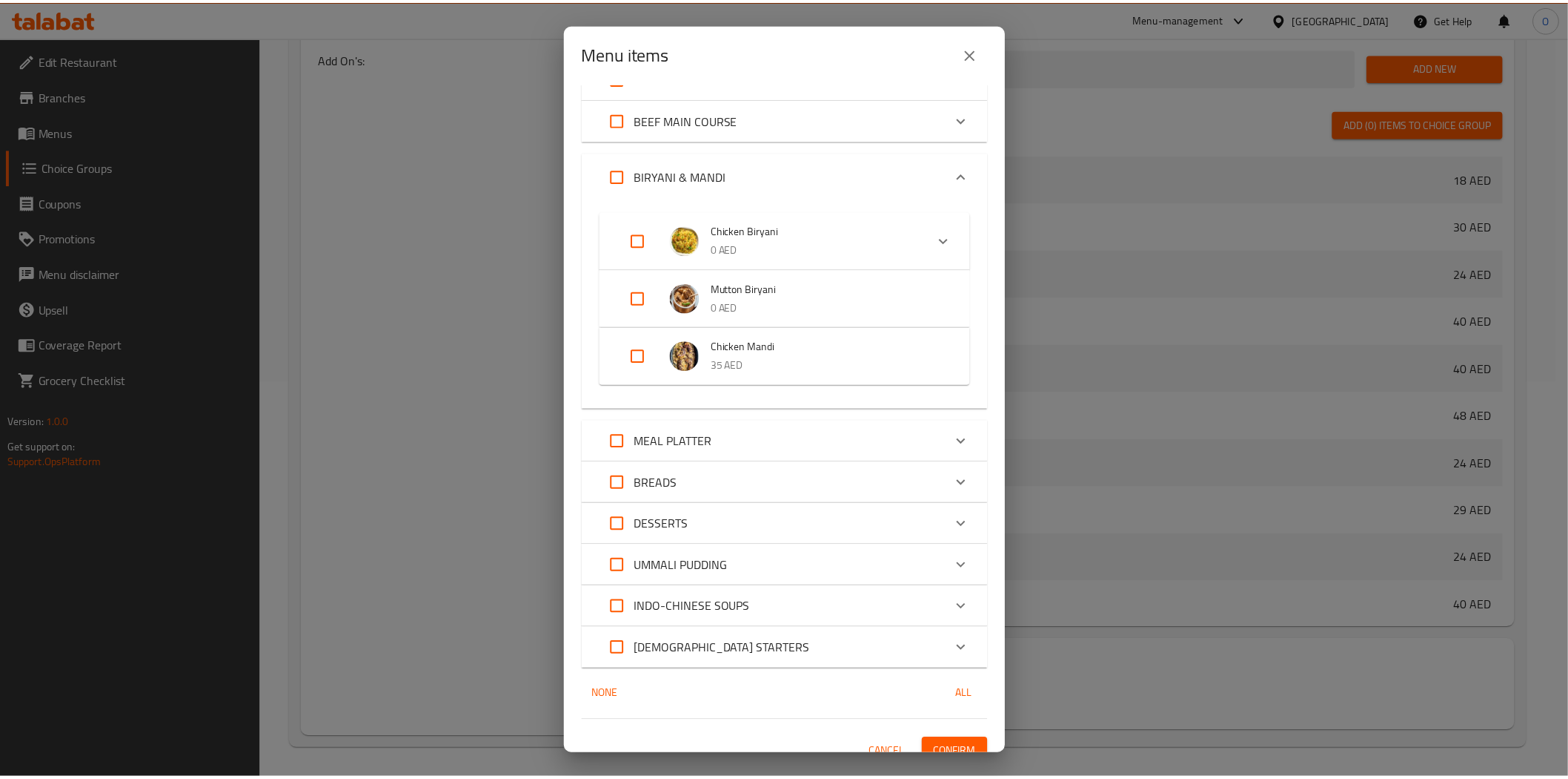
scroll to position [546, 0]
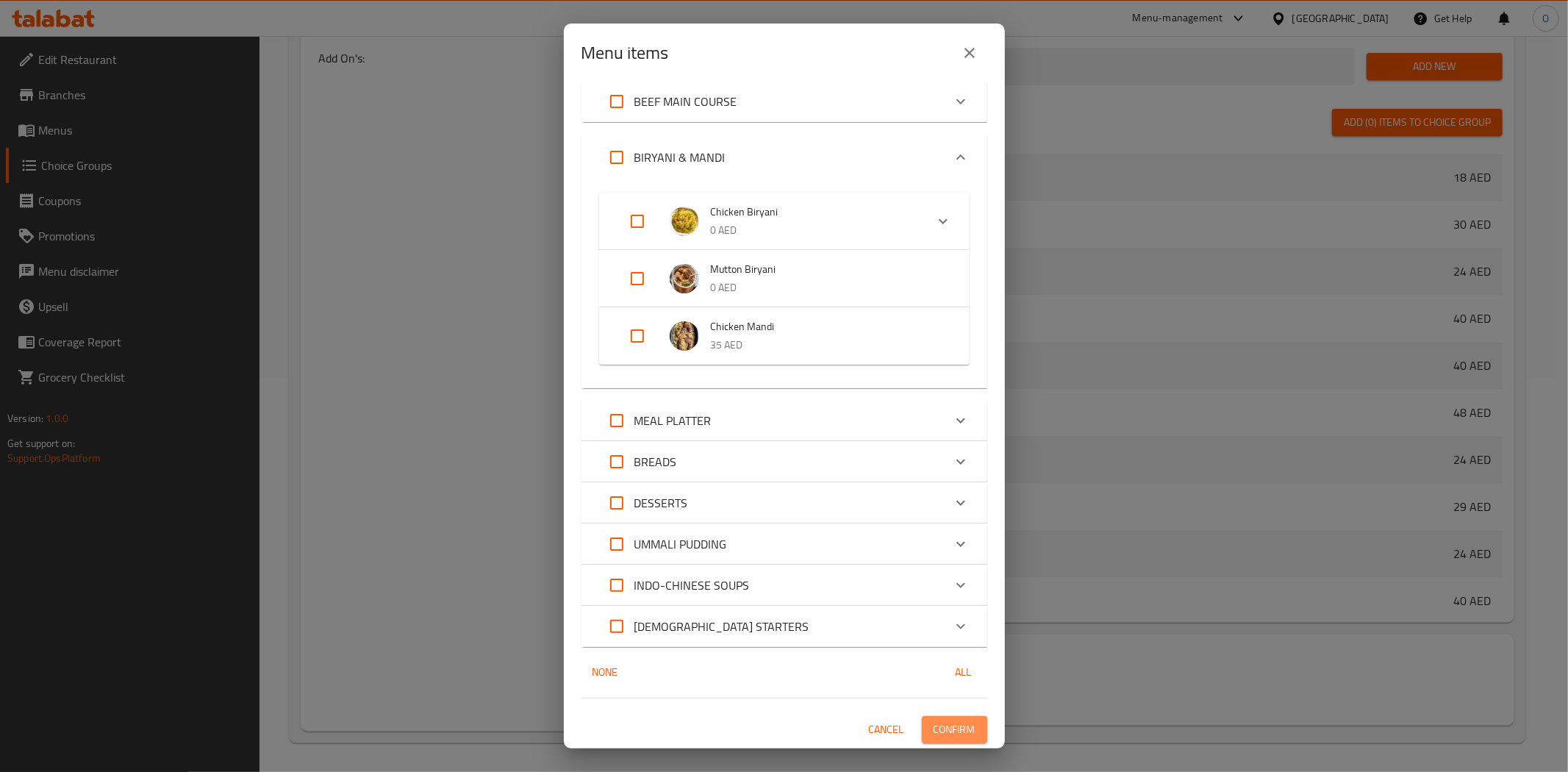
click at [936, 729] on span "Confirm" at bounding box center [955, 729] width 42 height 18
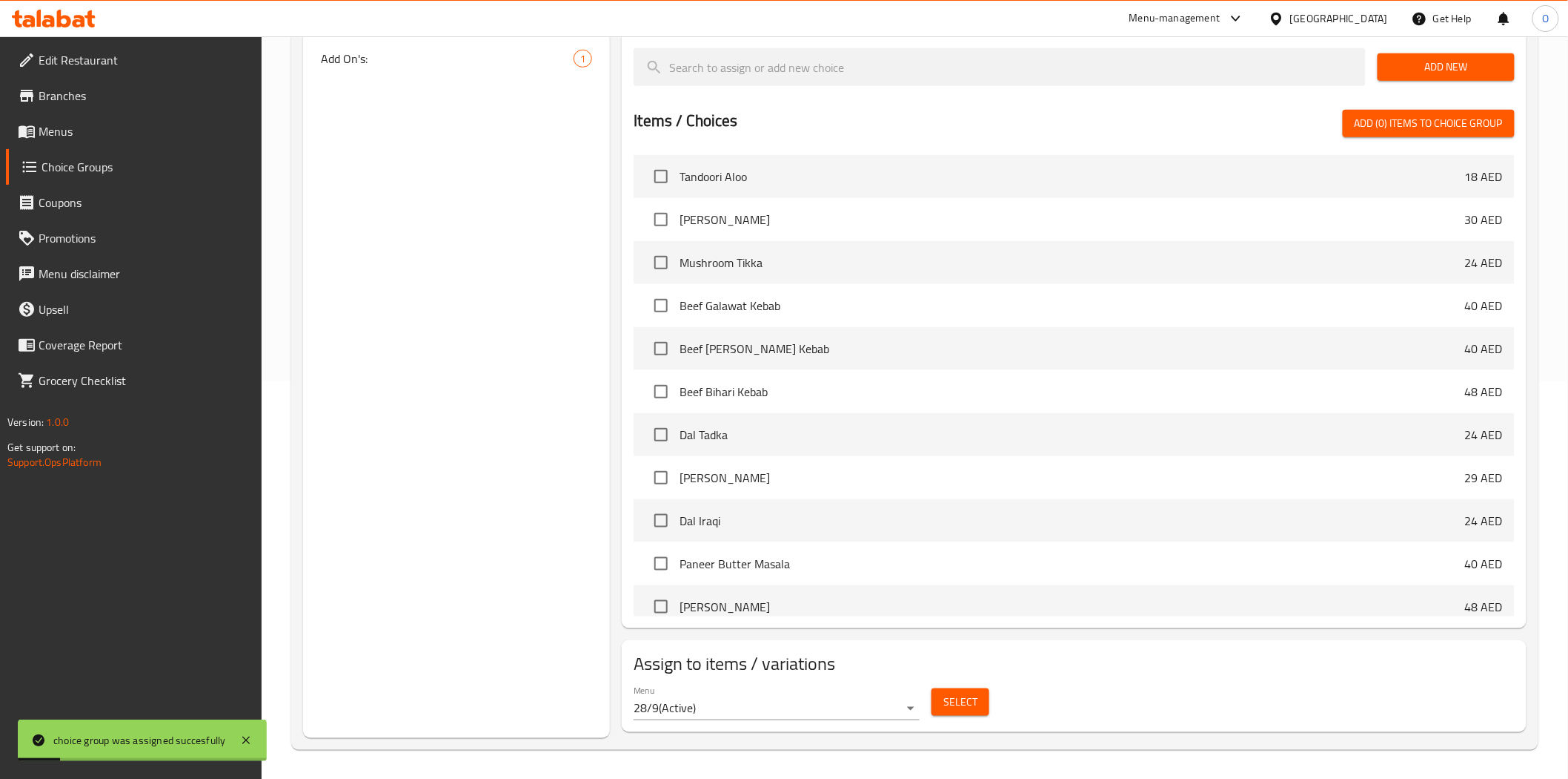
click at [82, 124] on span "Menus" at bounding box center [144, 131] width 211 height 17
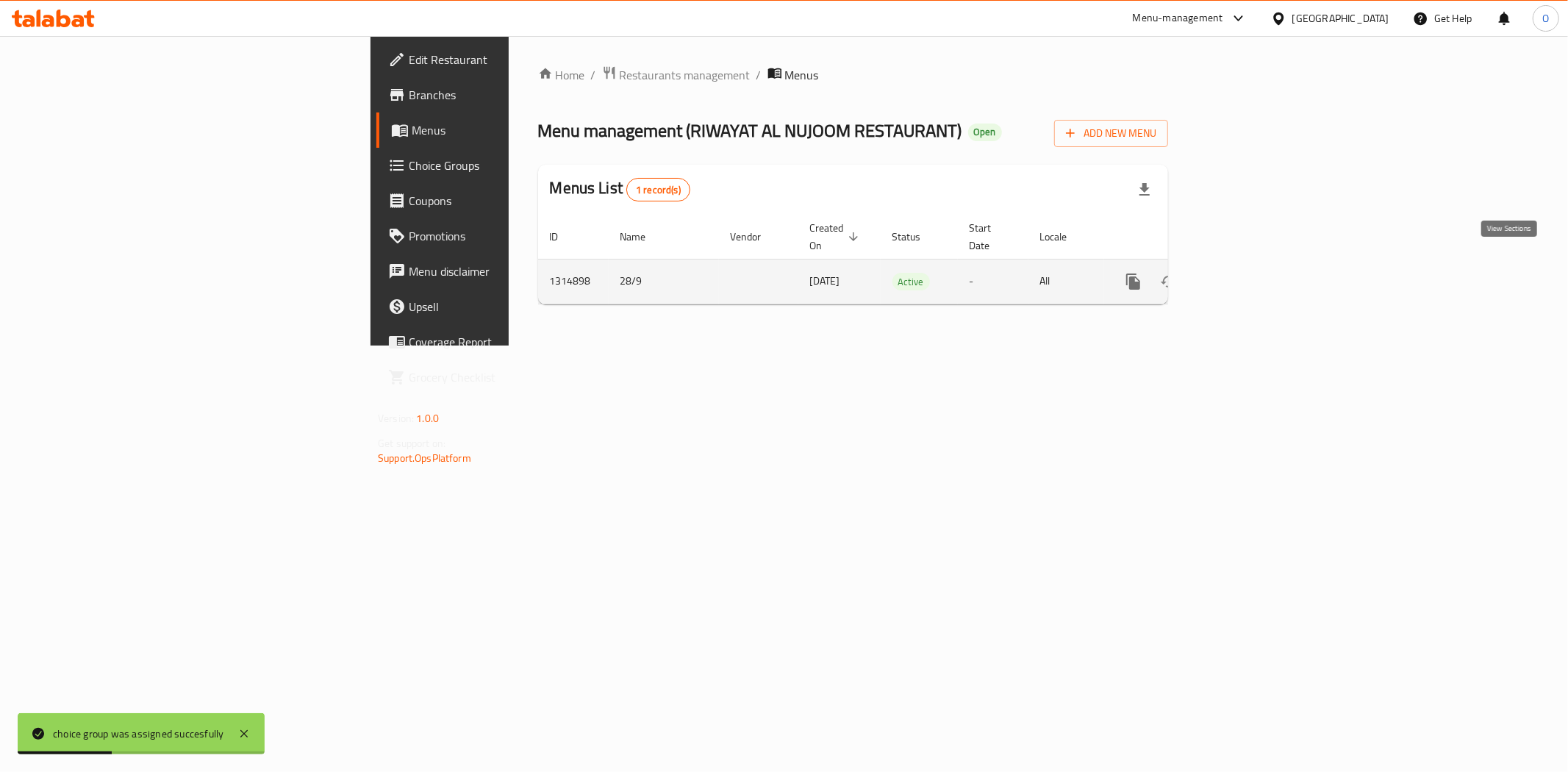
click at [1249, 273] on icon "enhanced table" at bounding box center [1239, 281] width 17 height 17
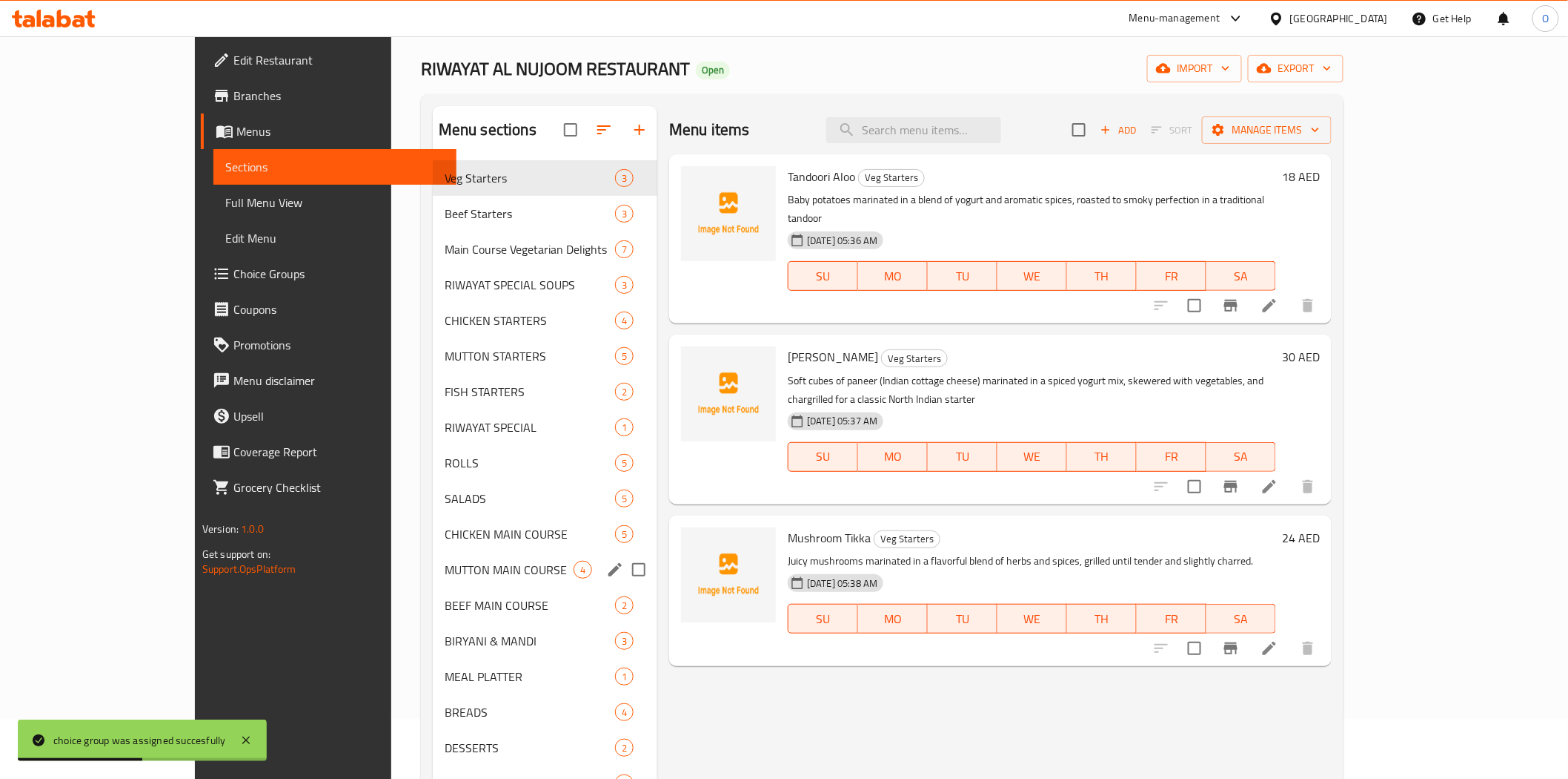
scroll to position [208, 0]
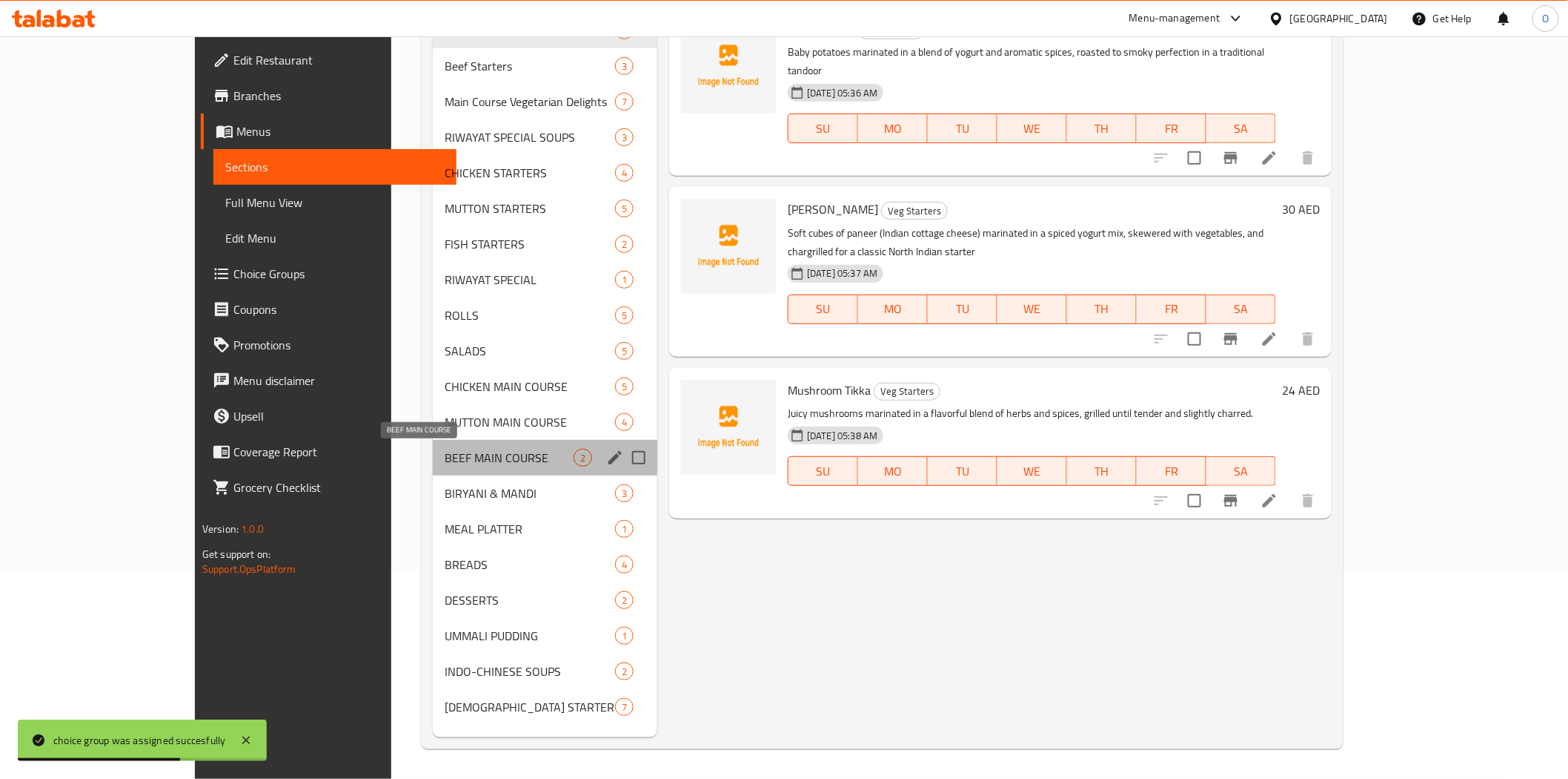
click at [445, 455] on span "BEEF MAIN COURSE" at bounding box center [509, 457] width 129 height 17
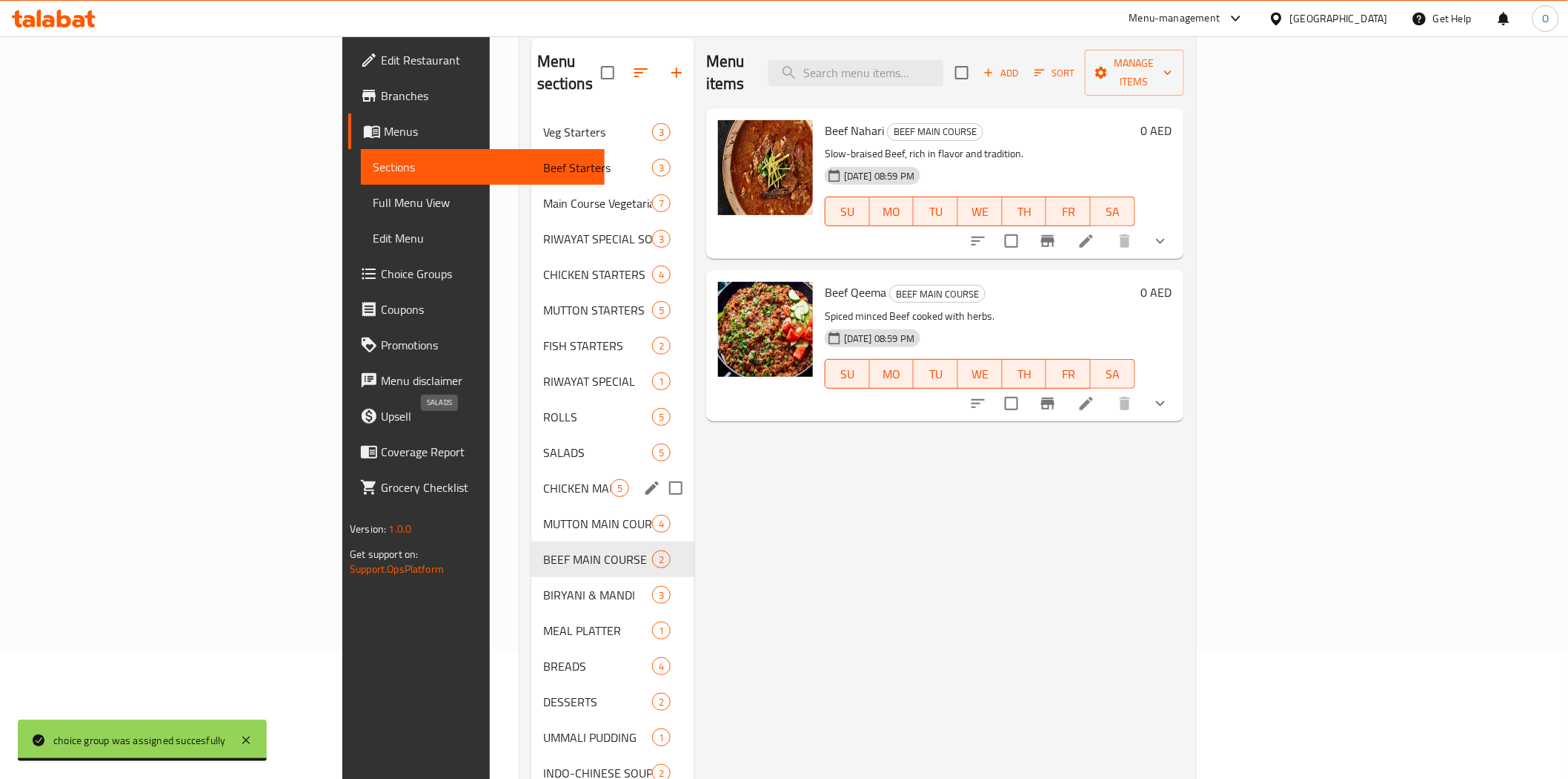
scroll to position [208, 0]
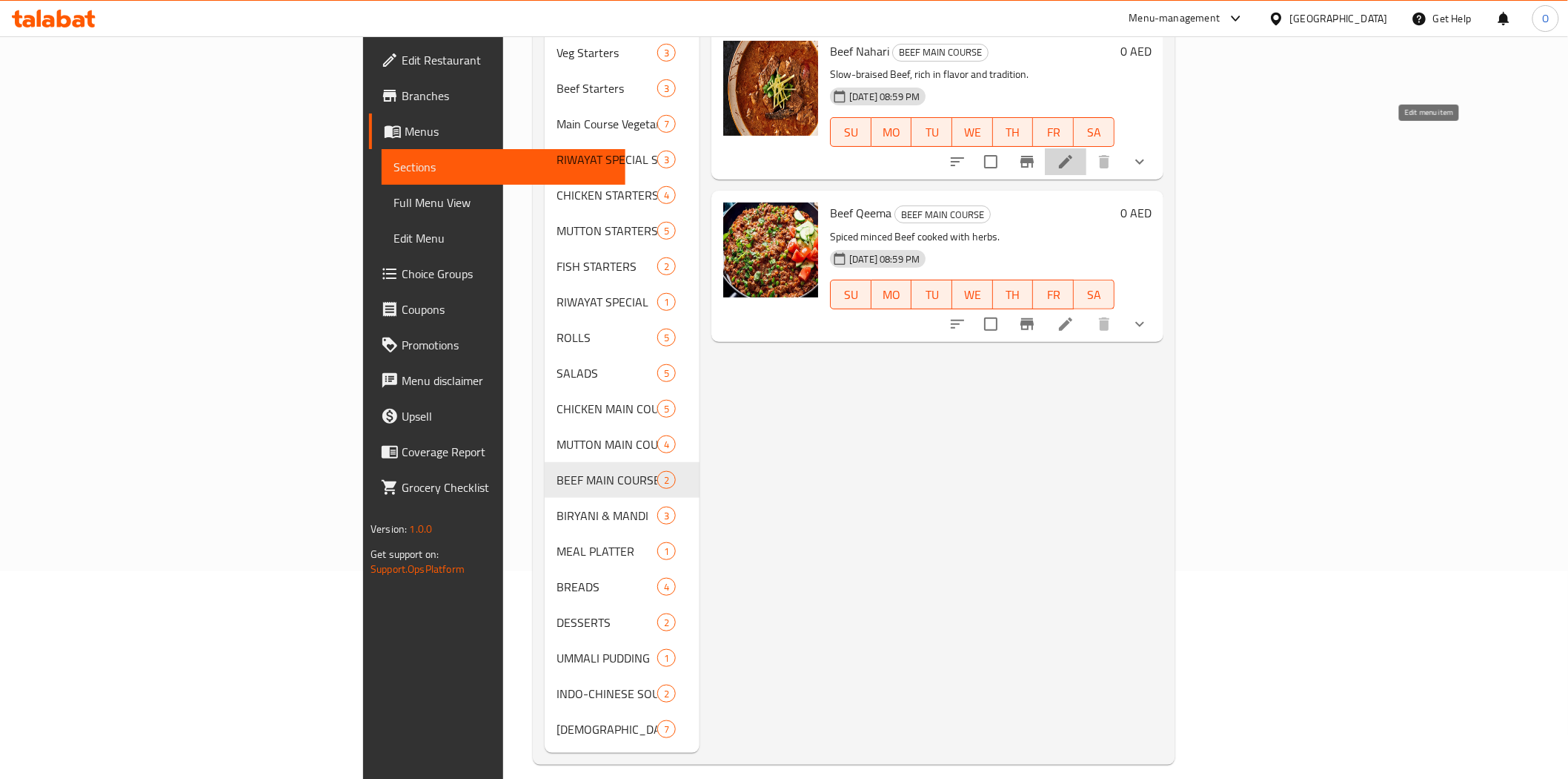
click at [1075, 153] on icon at bounding box center [1065, 161] width 17 height 17
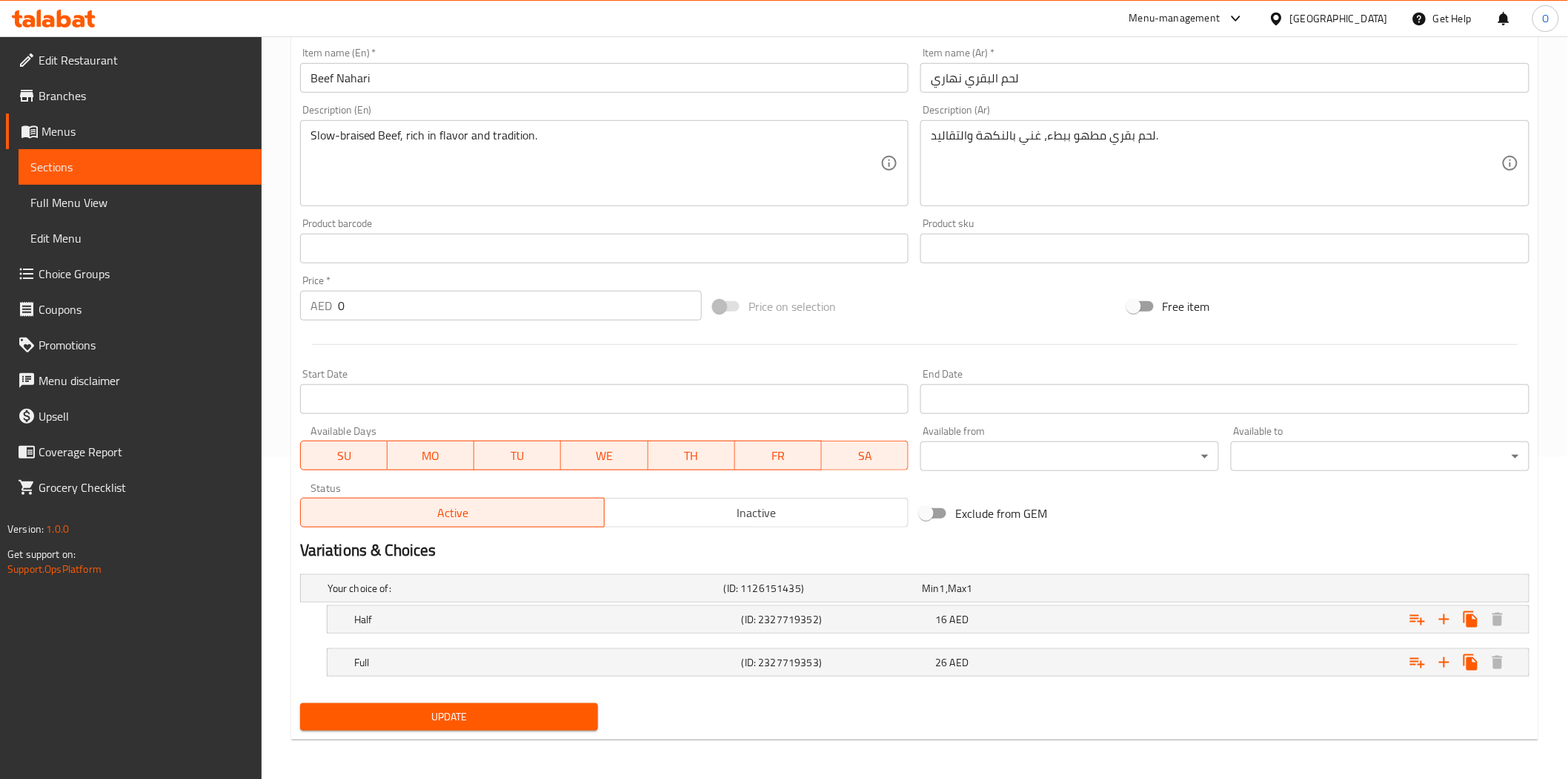
scroll to position [323, 0]
click at [795, 621] on h5 "(ID: 2327719352)" at bounding box center [836, 618] width 188 height 15
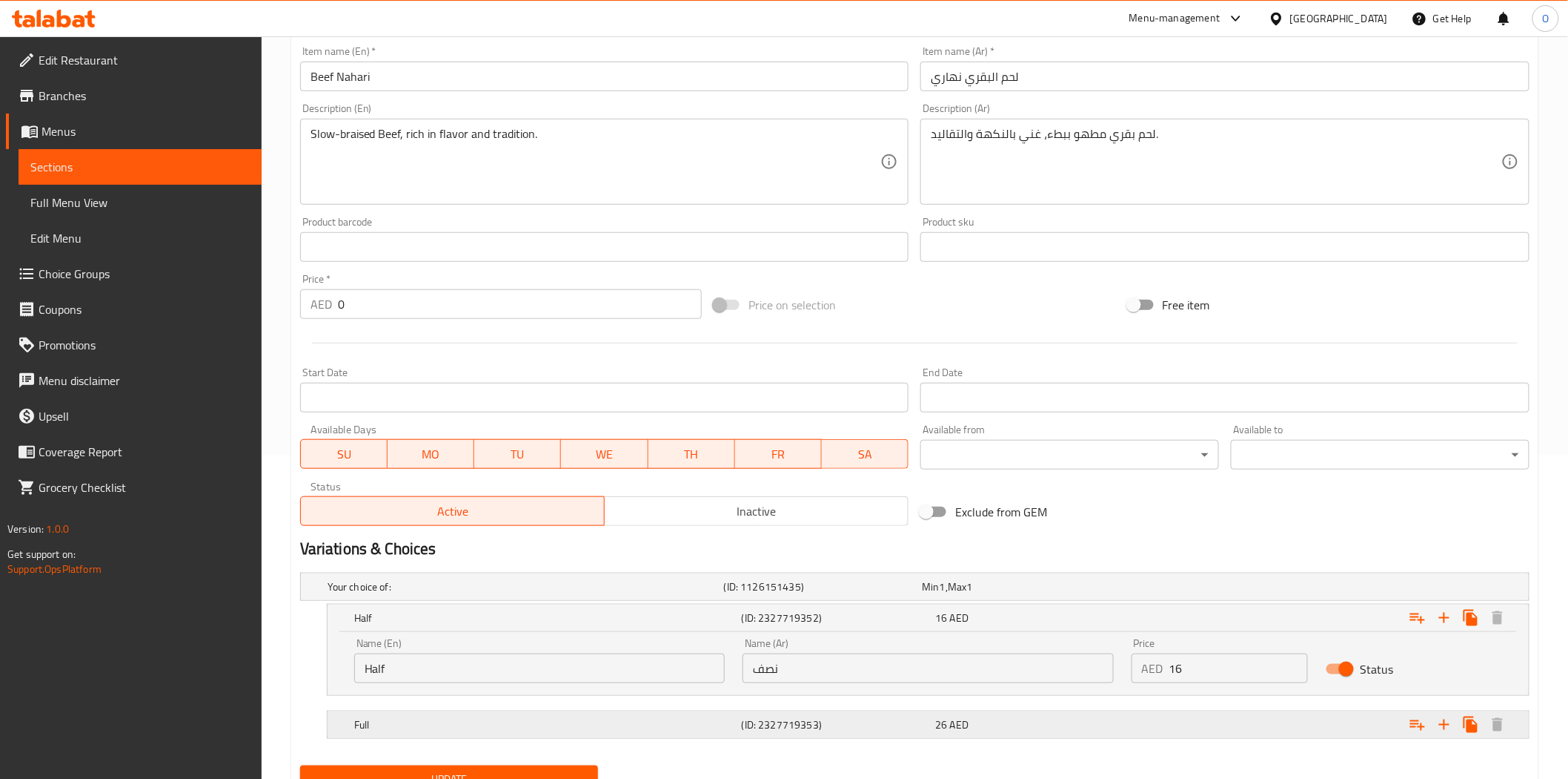
click at [795, 709] on div "Full (ID: 2327719353) 26 AED" at bounding box center [932, 725] width 1163 height 33
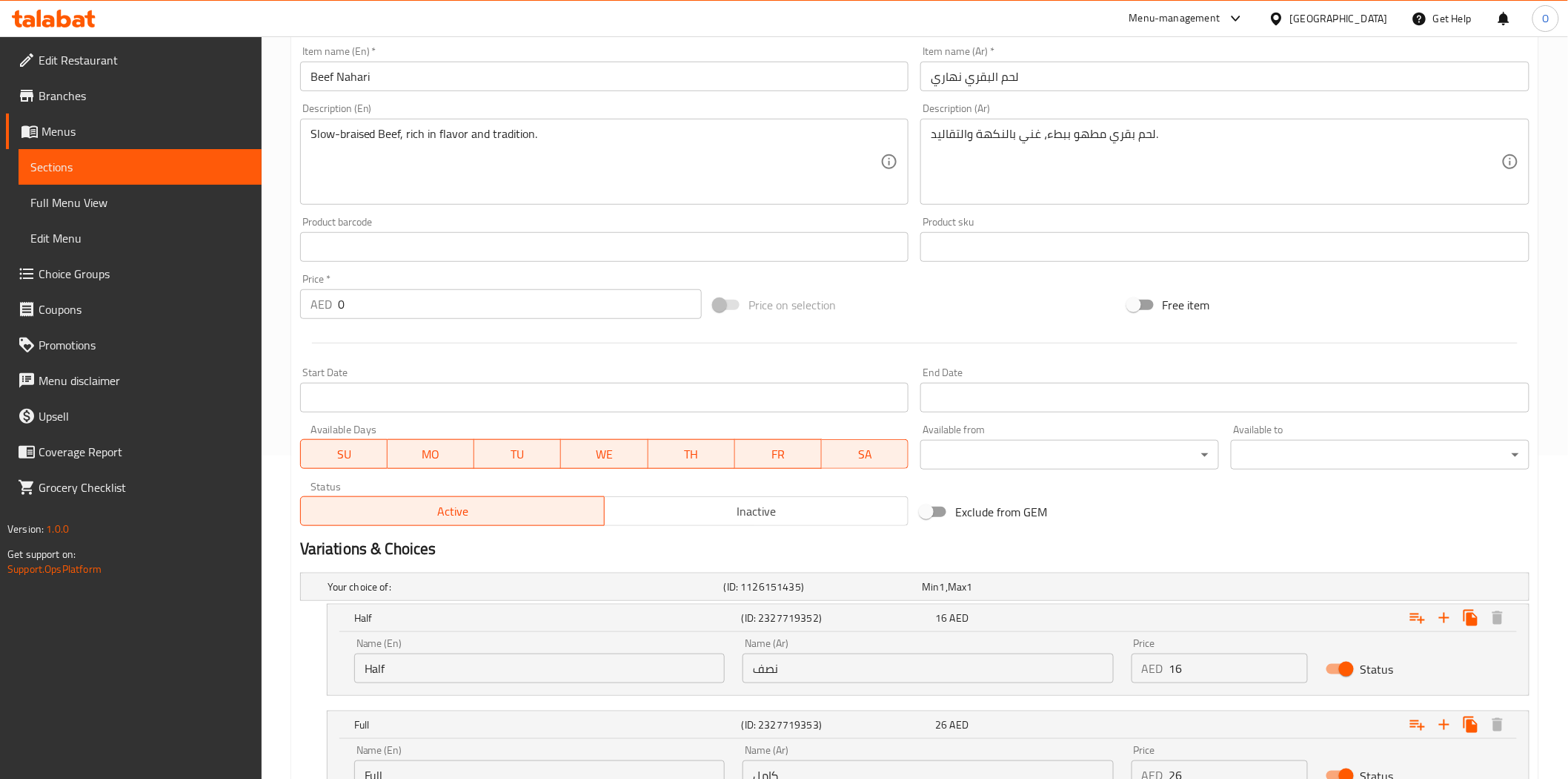
click at [456, 665] on input "Half" at bounding box center [539, 668] width 371 height 29
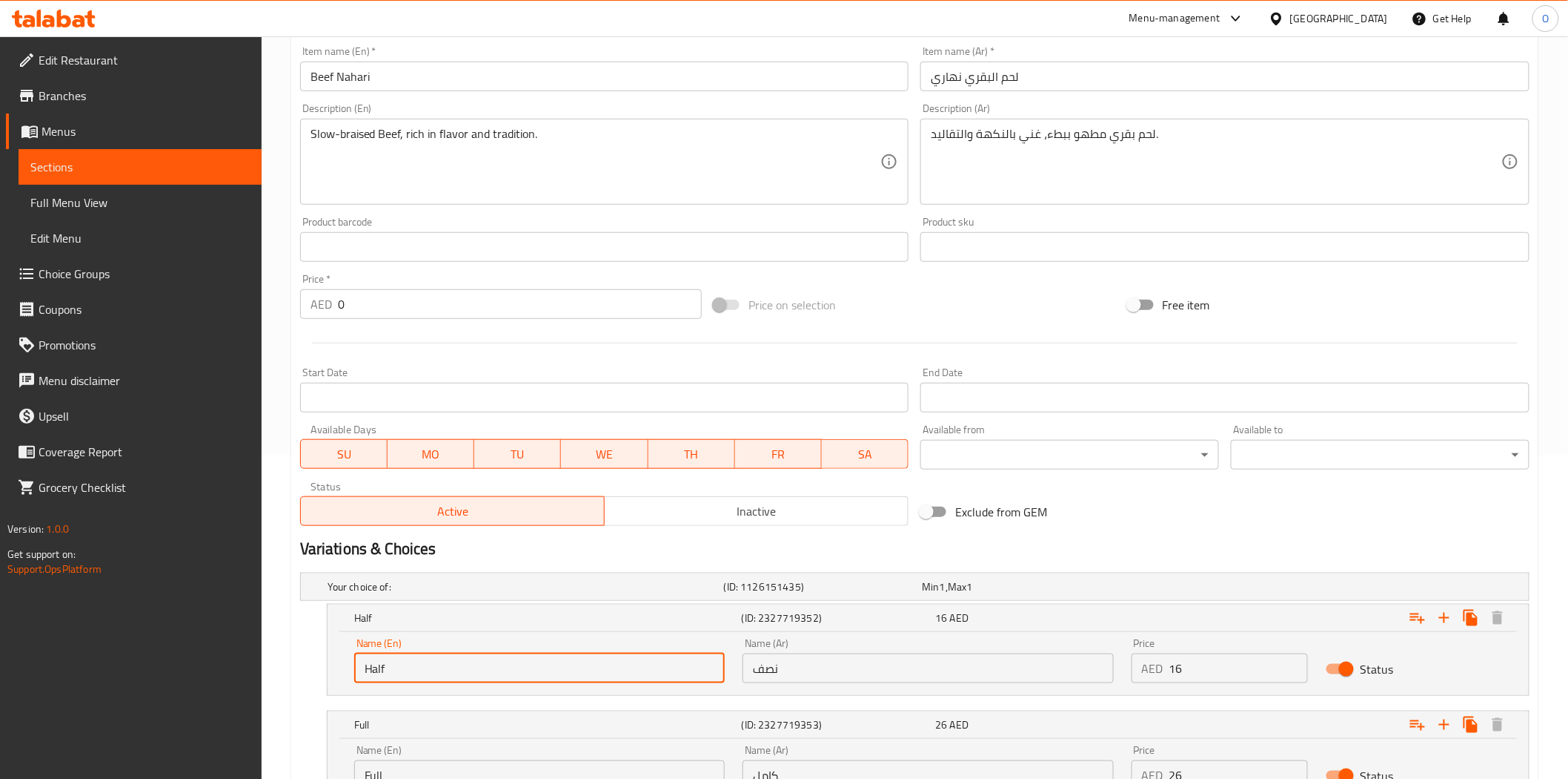
click at [456, 665] on input "Half" at bounding box center [539, 668] width 371 height 29
click at [798, 676] on input "نصف" at bounding box center [928, 668] width 371 height 29
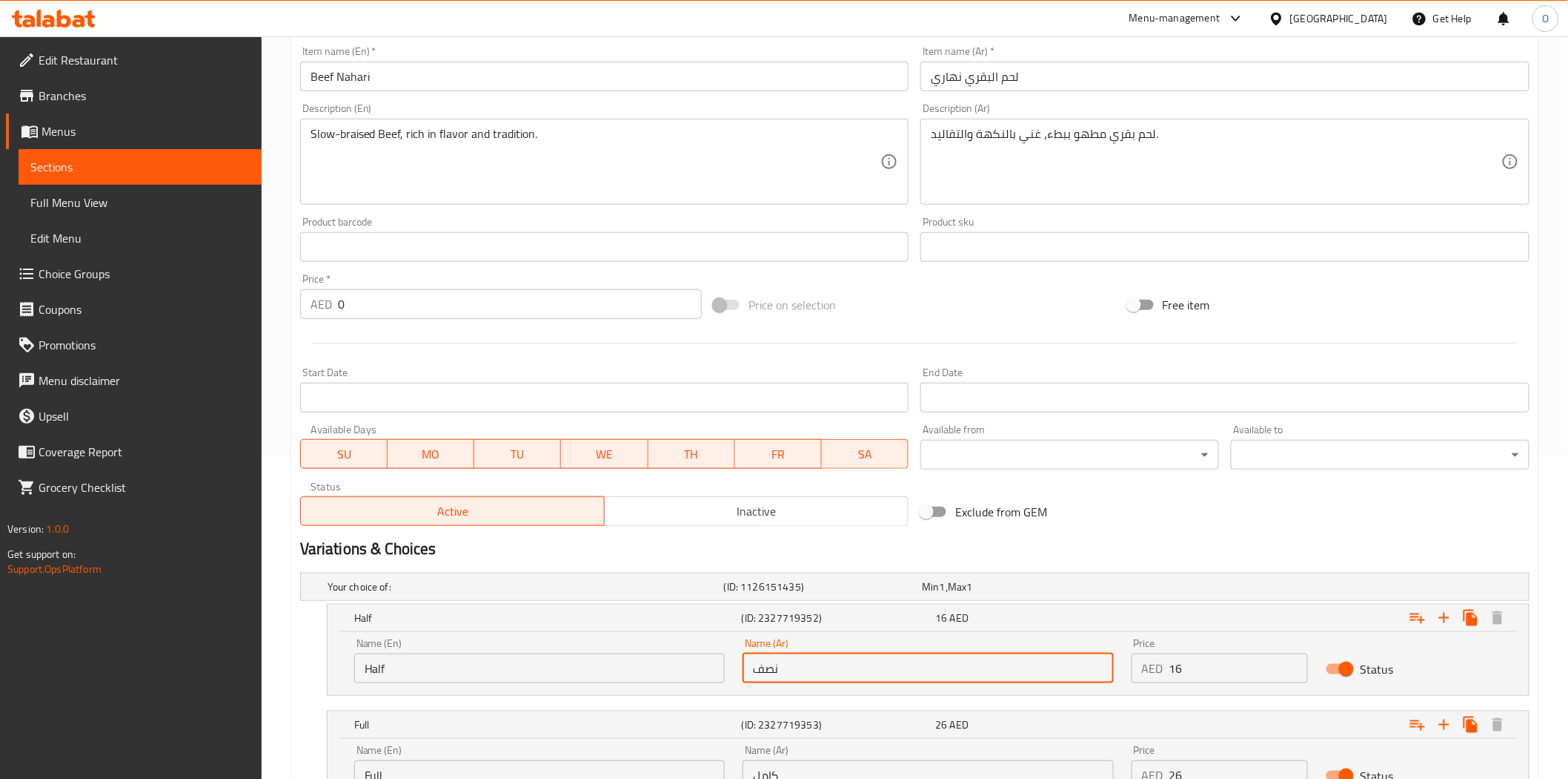
click at [797, 675] on input "نصف" at bounding box center [928, 668] width 371 height 29
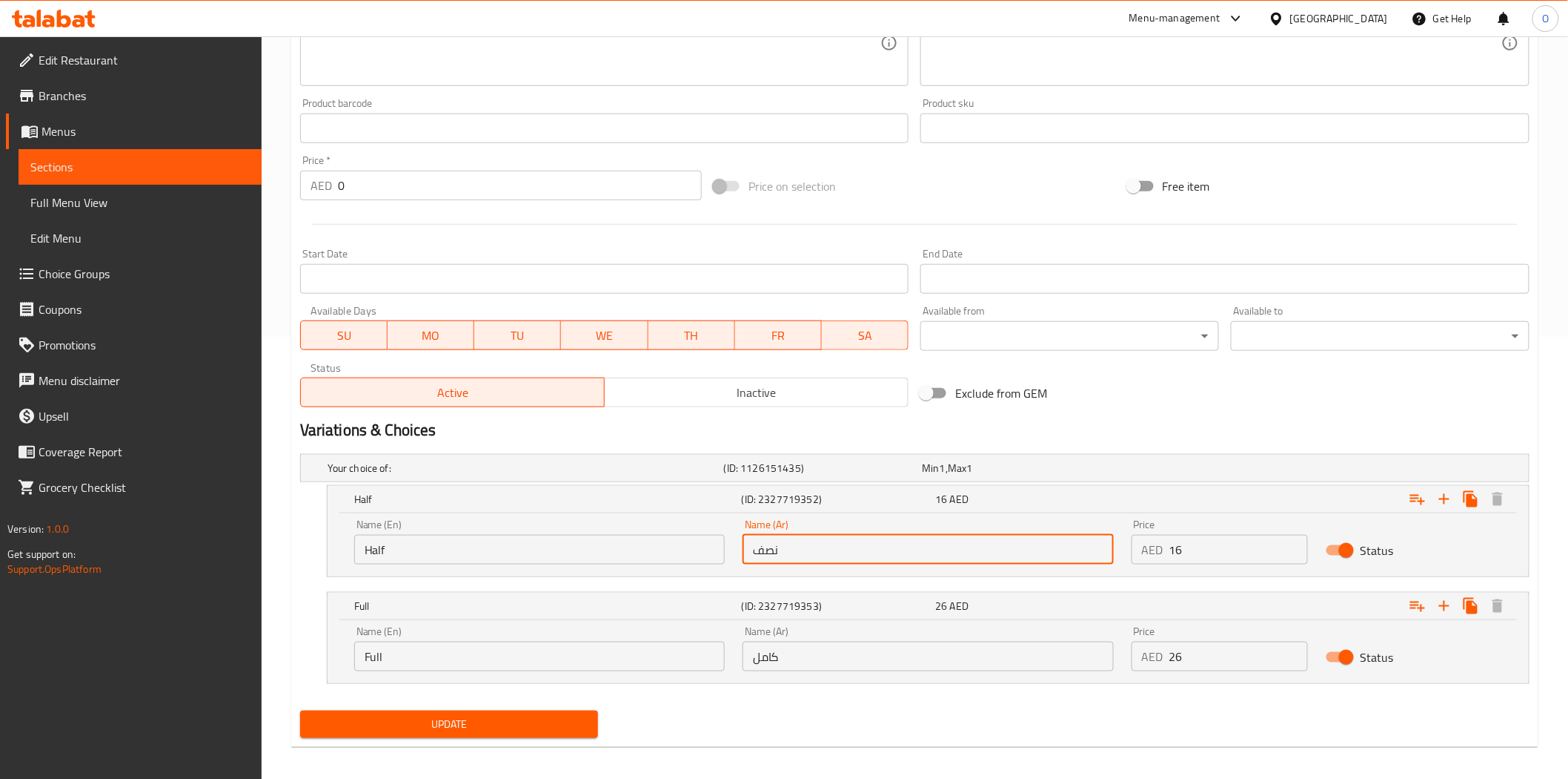
scroll to position [451, 0]
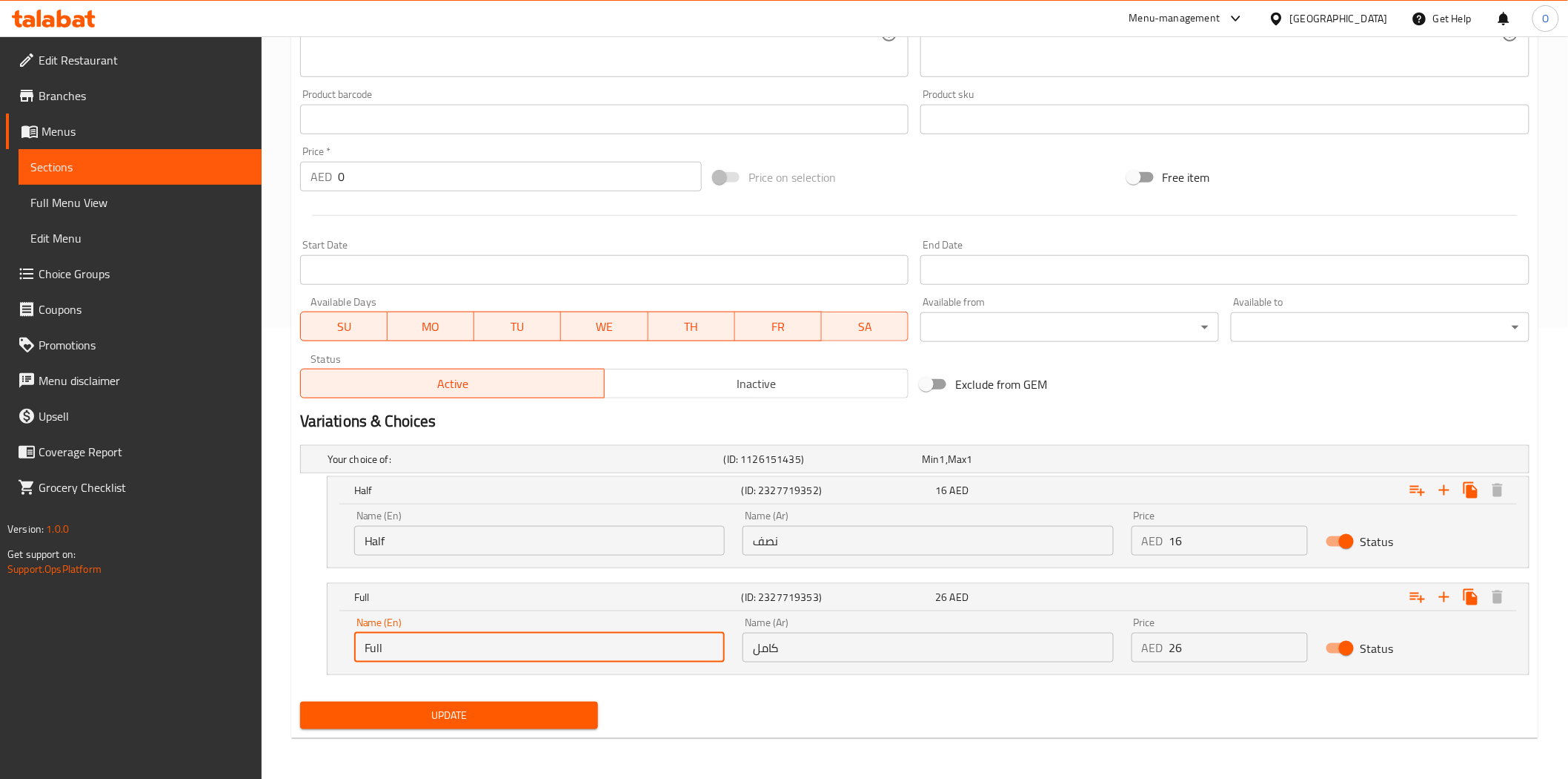
click at [389, 648] on input "Full" at bounding box center [539, 647] width 371 height 29
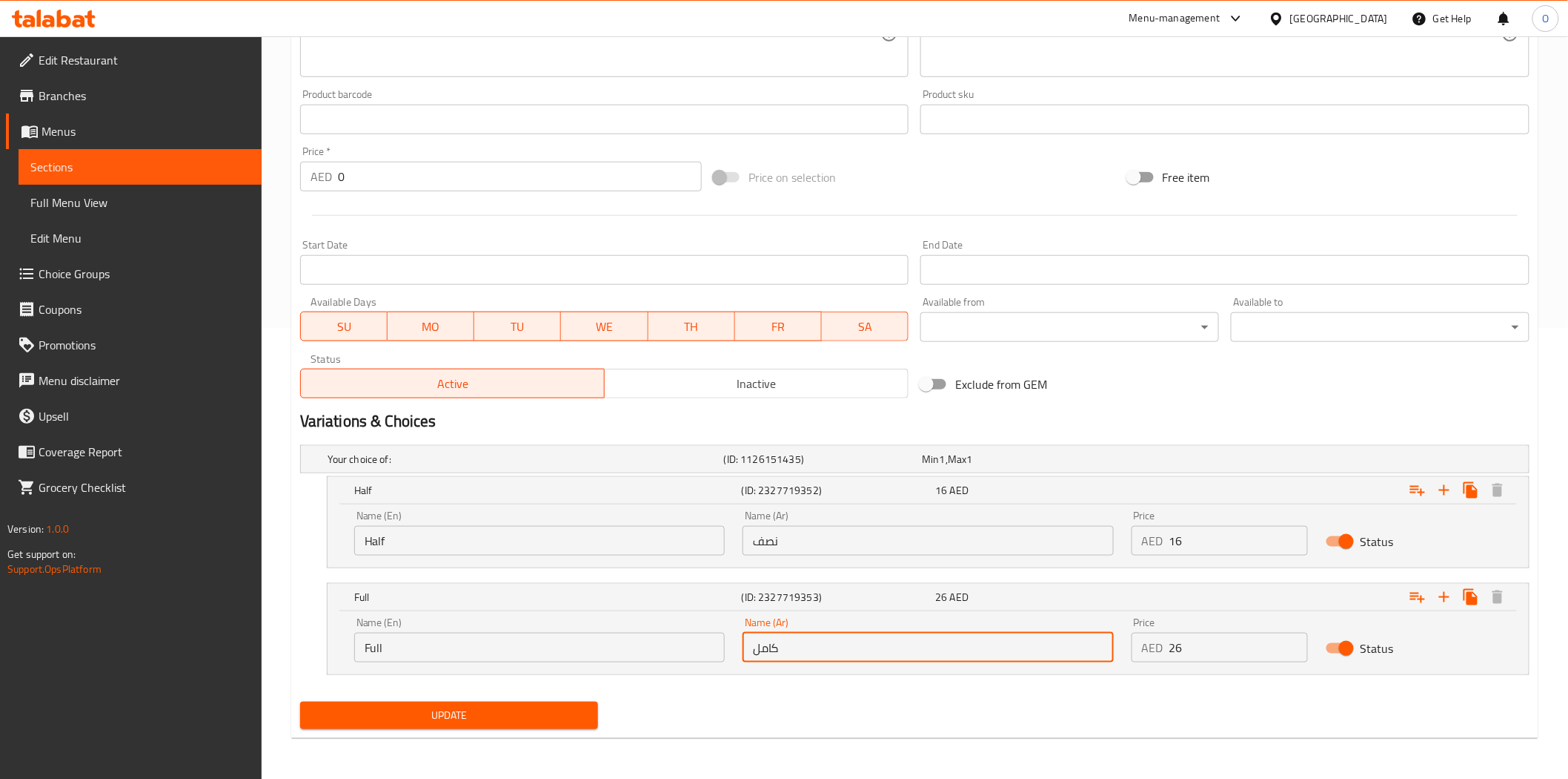
click at [775, 648] on input "كامل" at bounding box center [928, 647] width 371 height 29
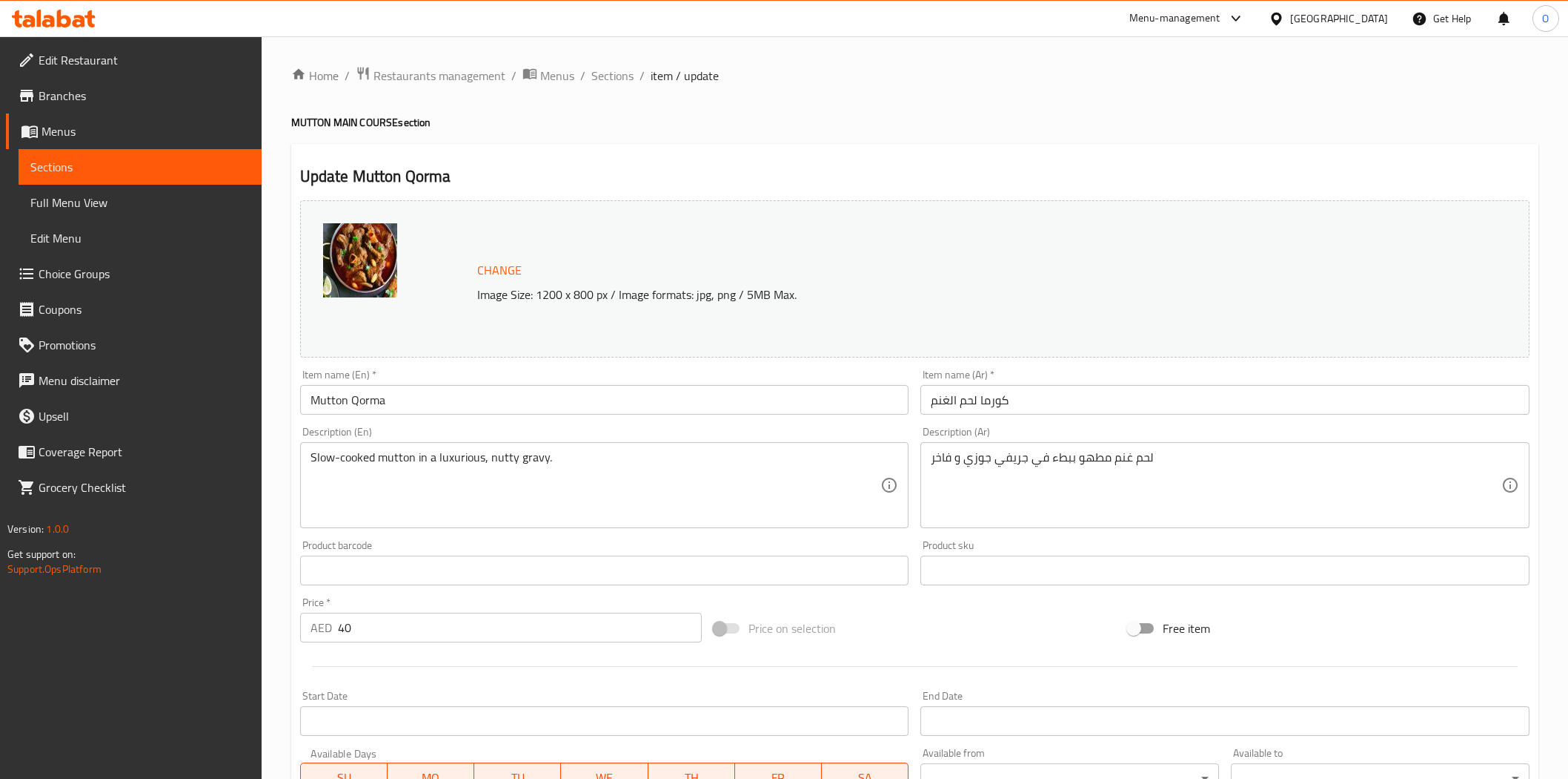
scroll to position [451, 0]
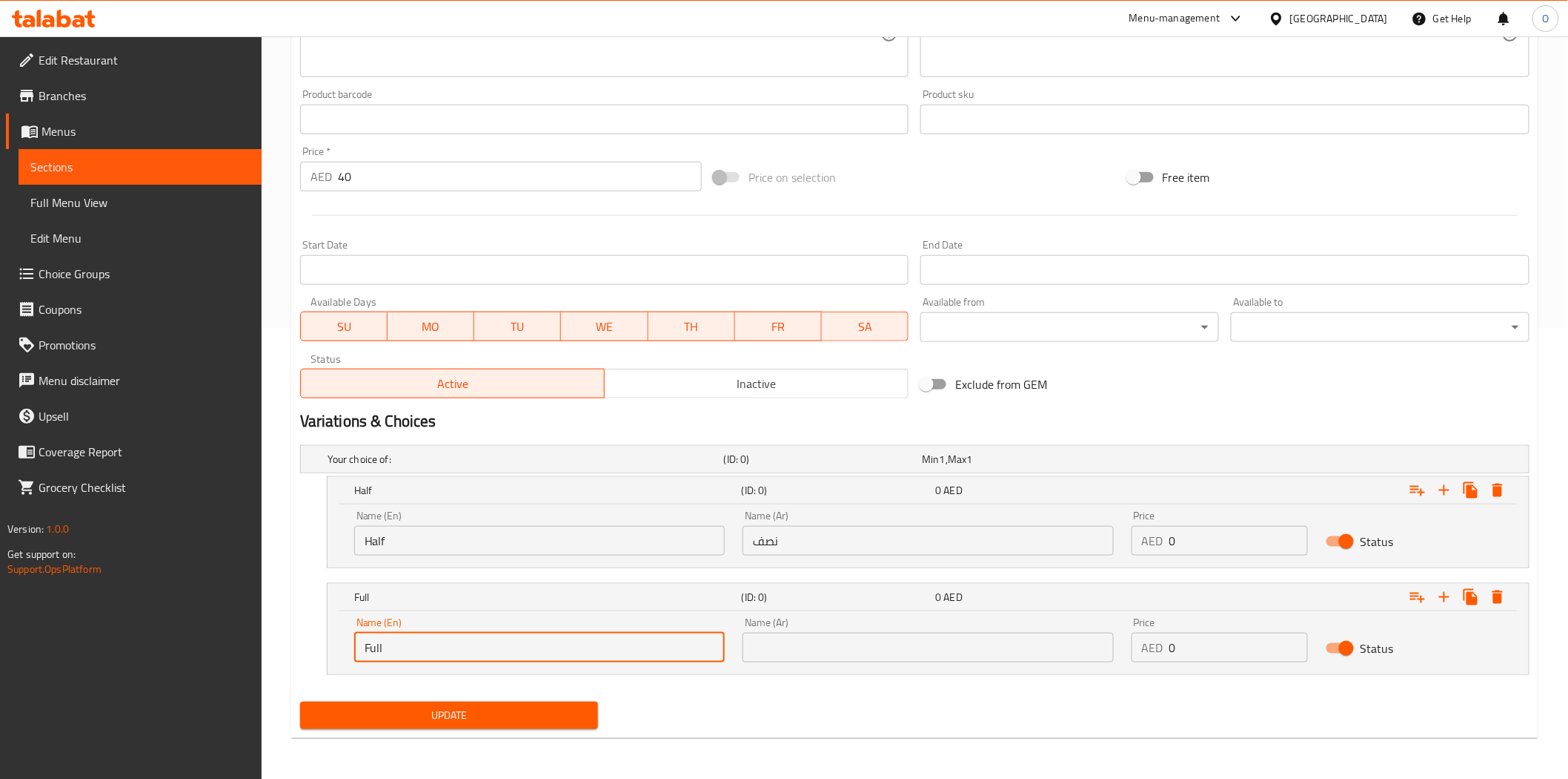
type input "Full"
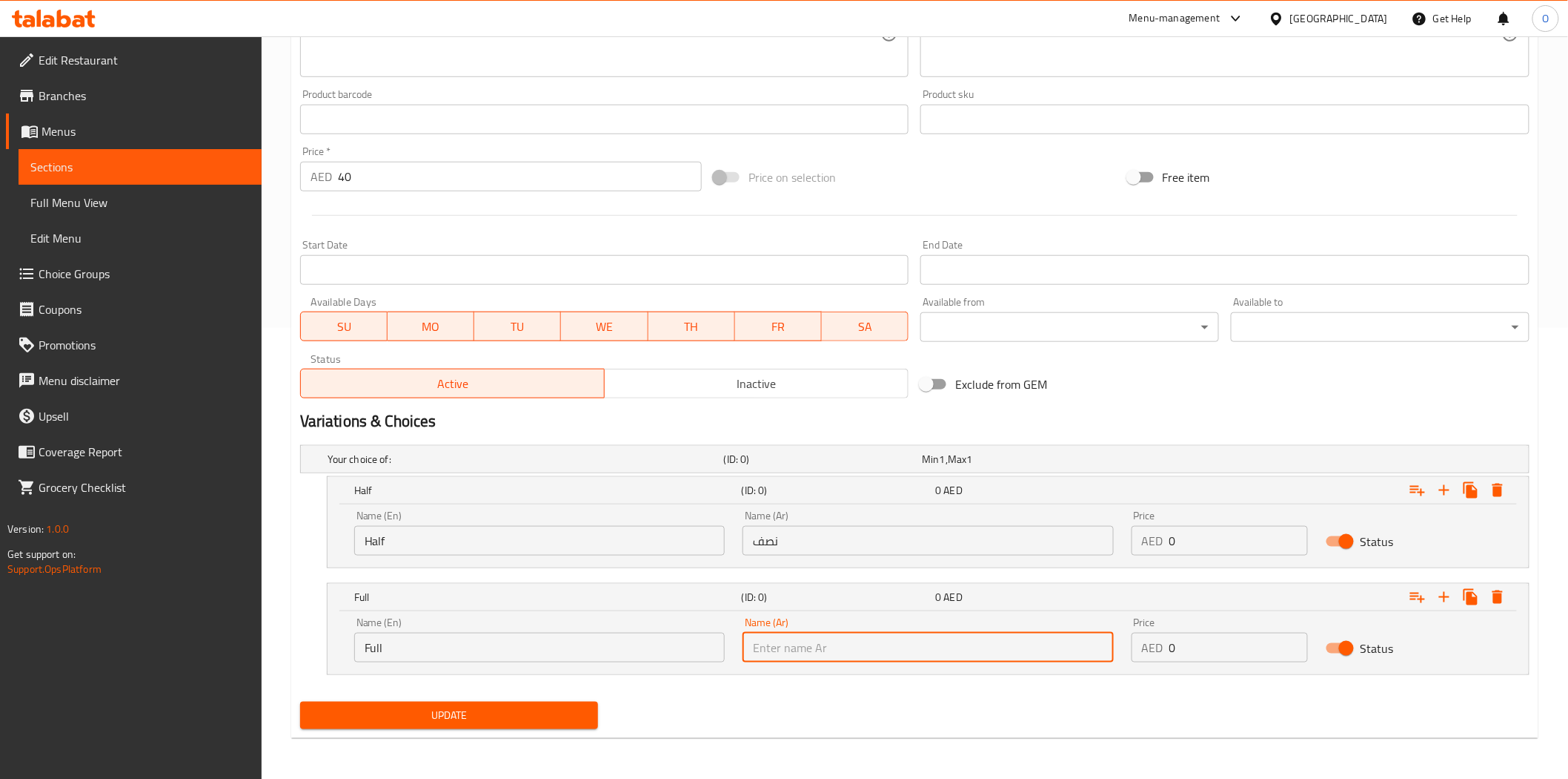
paste input "كامل"
type input "كامل"
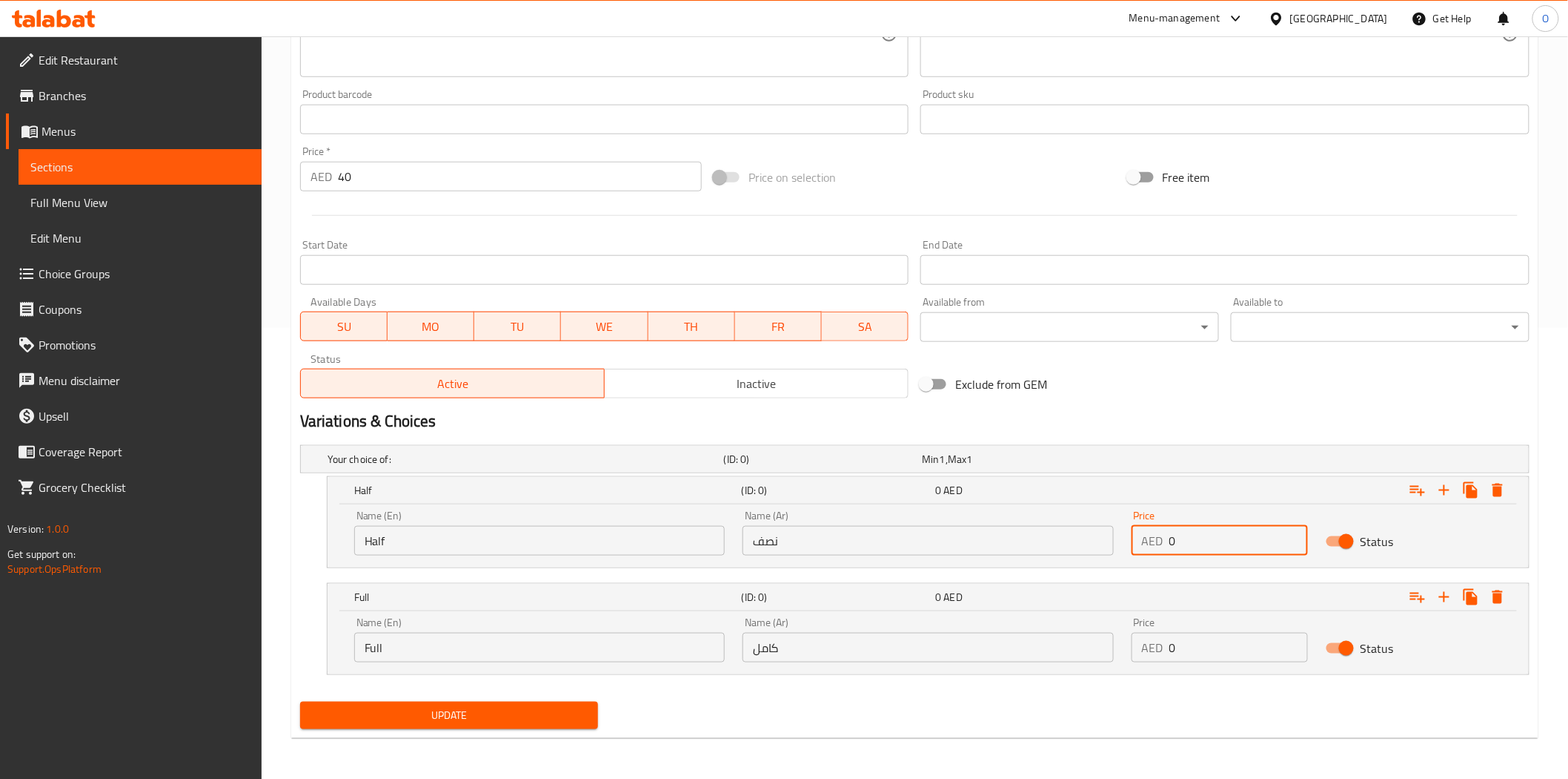
drag, startPoint x: 1168, startPoint y: 546, endPoint x: 1151, endPoint y: 549, distance: 17.3
click at [1151, 549] on div "AED 0 Price" at bounding box center [1219, 540] width 177 height 29
paste input "36"
type input "36"
drag, startPoint x: 1185, startPoint y: 658, endPoint x: 1165, endPoint y: 655, distance: 20.2
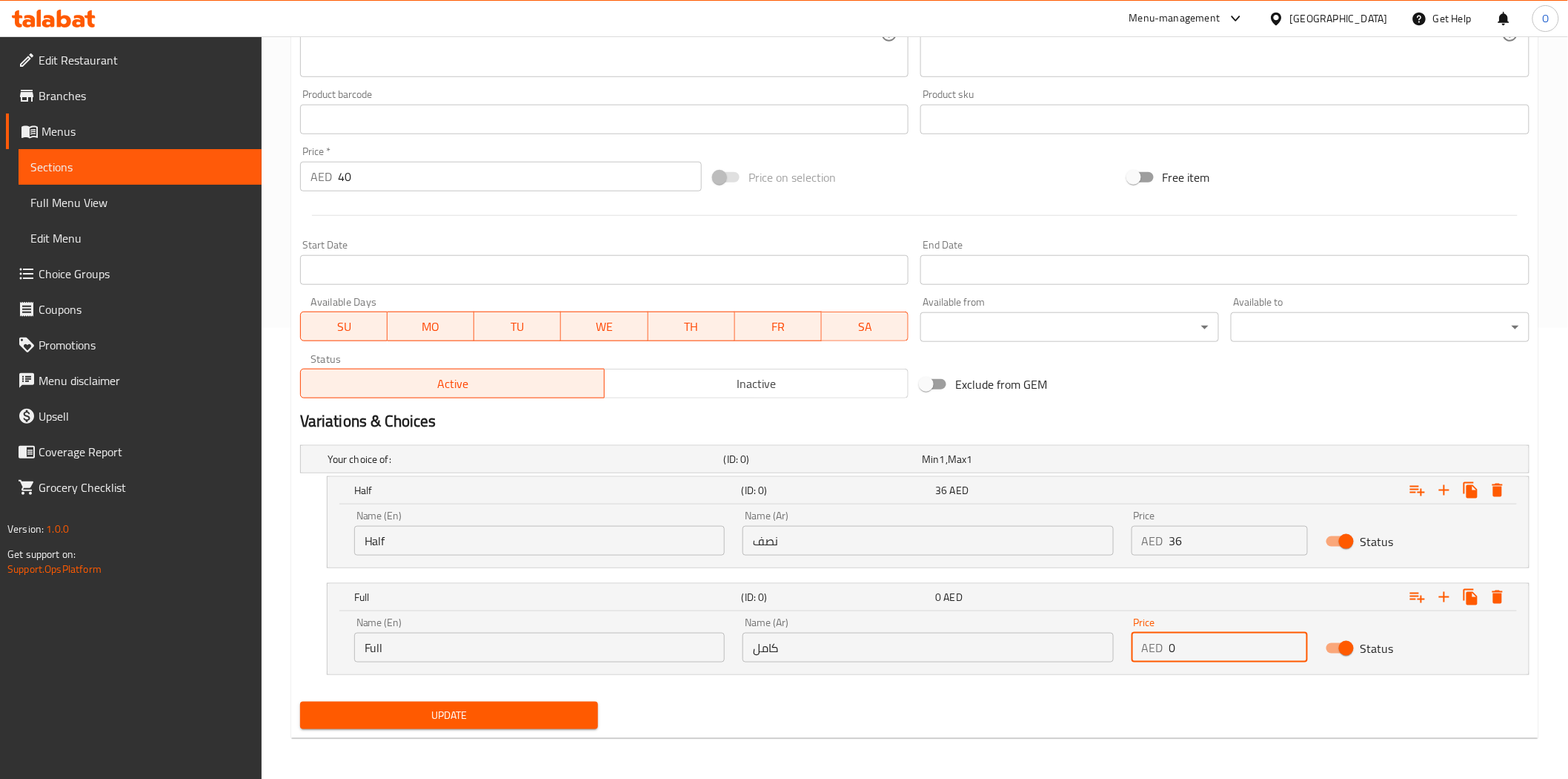
click at [1144, 655] on div "AED 0 Price" at bounding box center [1219, 647] width 177 height 29
paste input "59"
type input "59"
click at [364, 196] on div "Price   * AED 40 Price *" at bounding box center [501, 168] width 413 height 57
click at [367, 187] on input "40" at bounding box center [520, 177] width 364 height 29
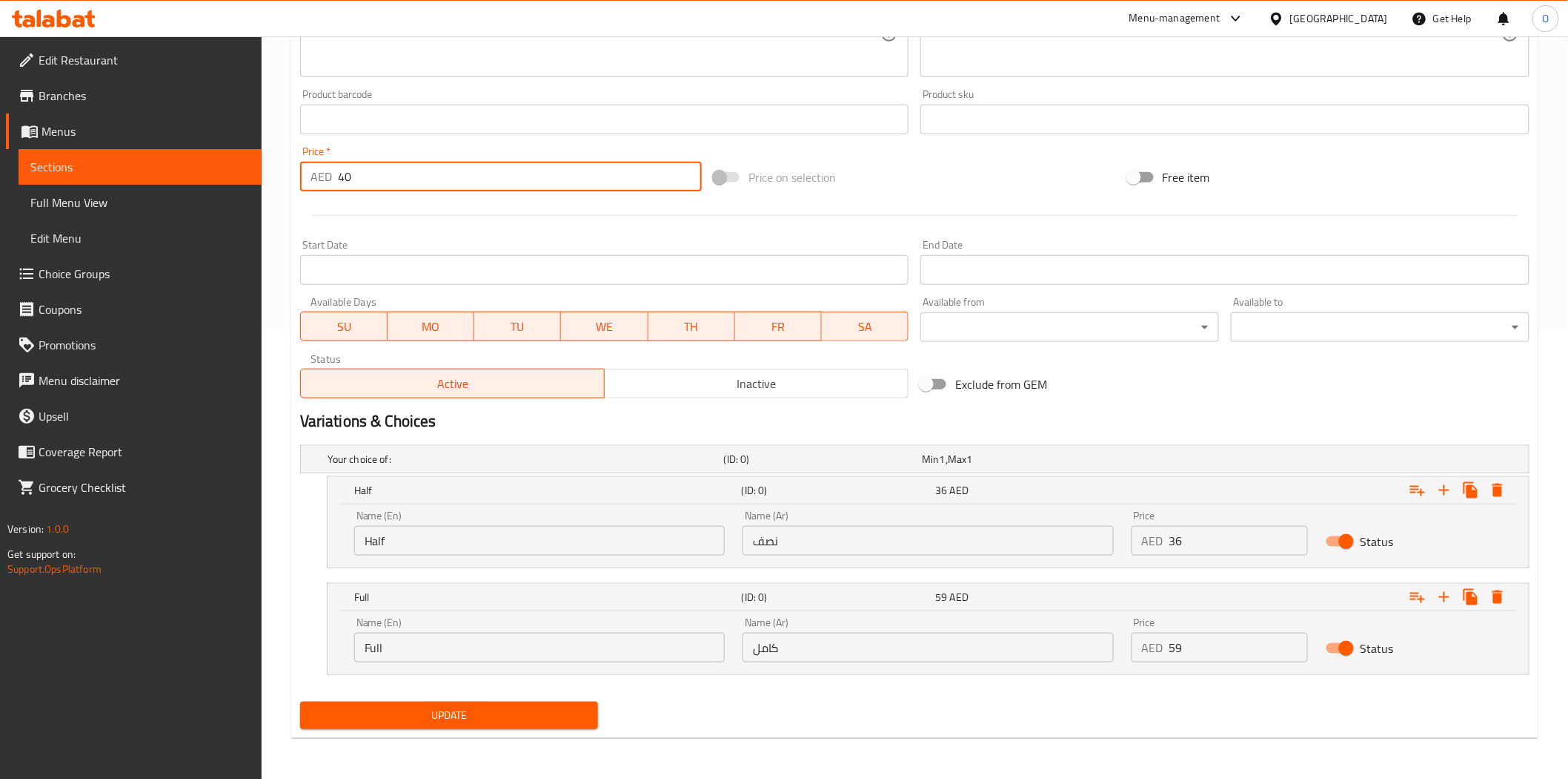
click at [367, 187] on input "40" at bounding box center [520, 177] width 364 height 29
type input "0"
click at [379, 217] on div at bounding box center [915, 216] width 1241 height 37
click at [513, 716] on span "Update" at bounding box center [449, 715] width 275 height 18
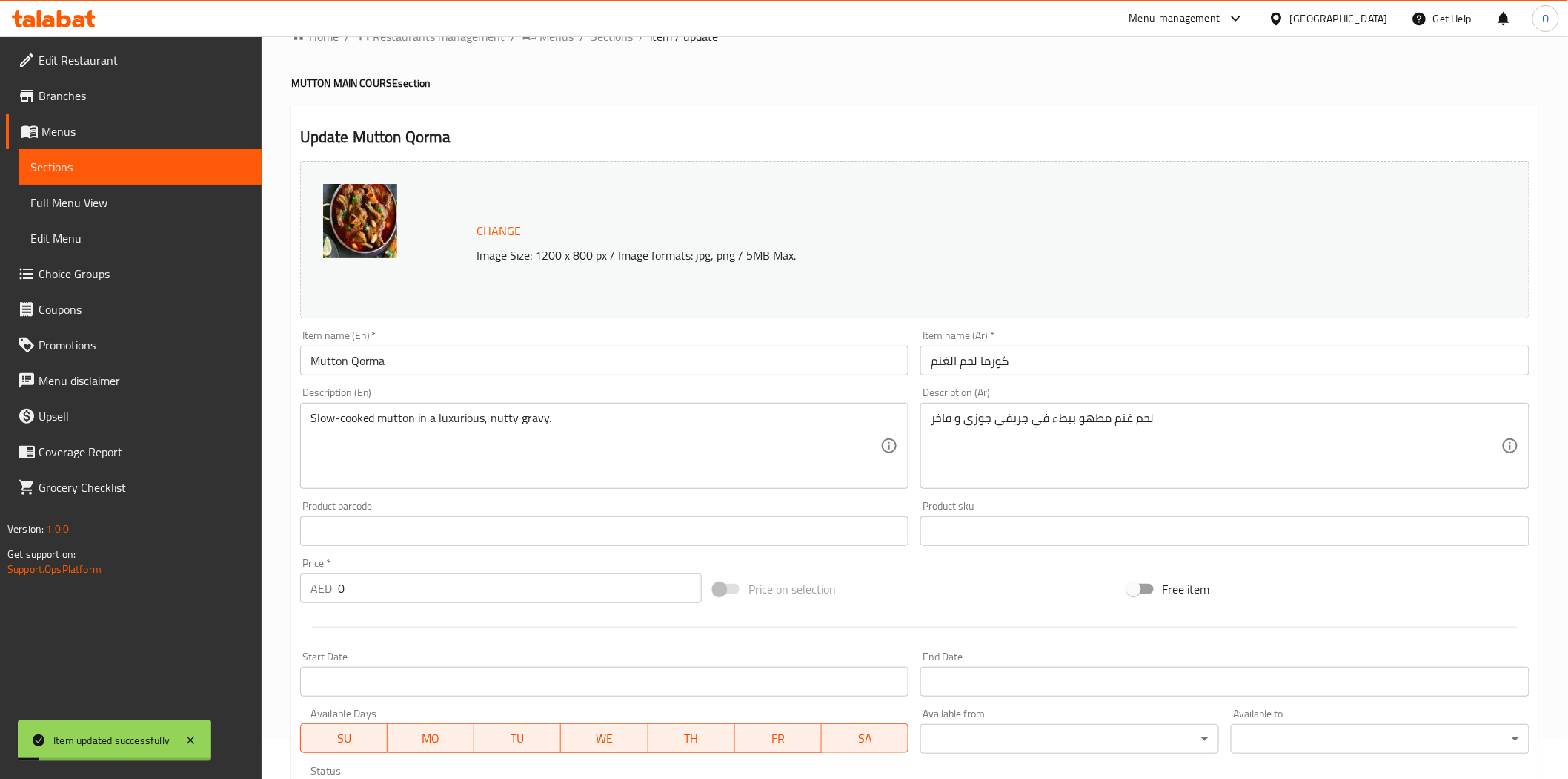
scroll to position [0, 0]
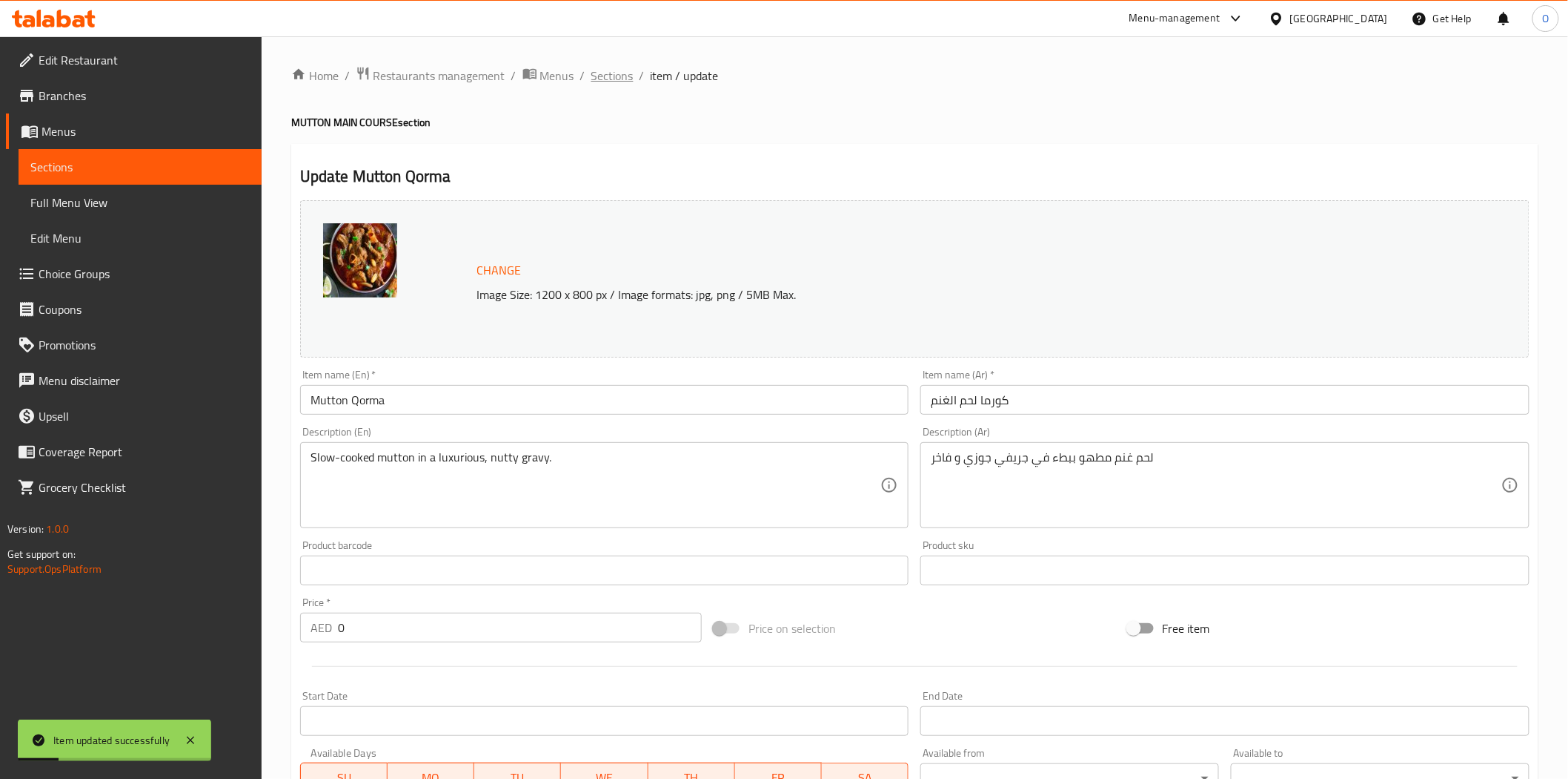
click at [611, 84] on span "Sections" at bounding box center [613, 75] width 42 height 17
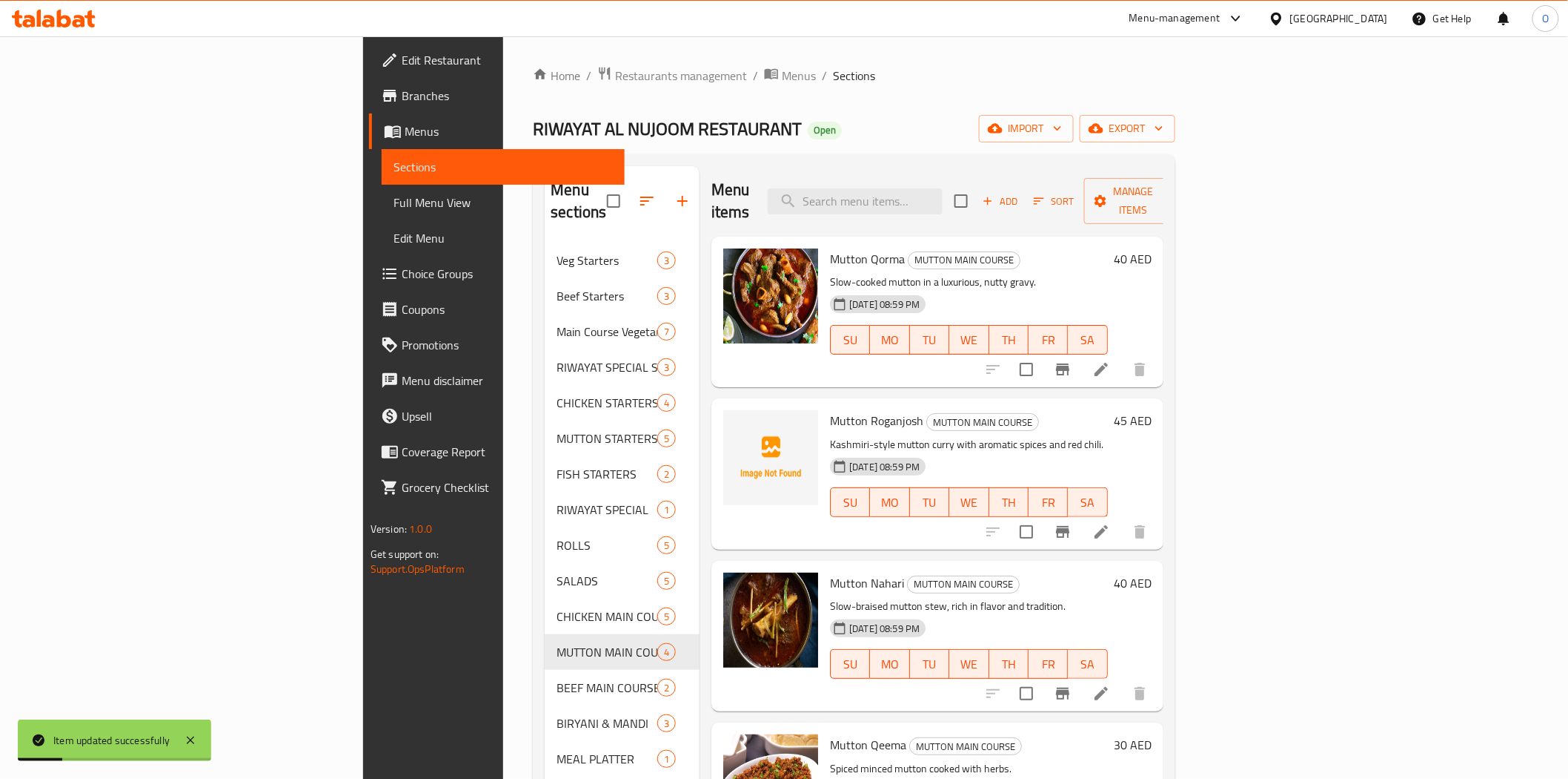
click at [833, 82] on span "Sections" at bounding box center [854, 75] width 42 height 17
click at [1108, 525] on icon at bounding box center [1101, 532] width 14 height 14
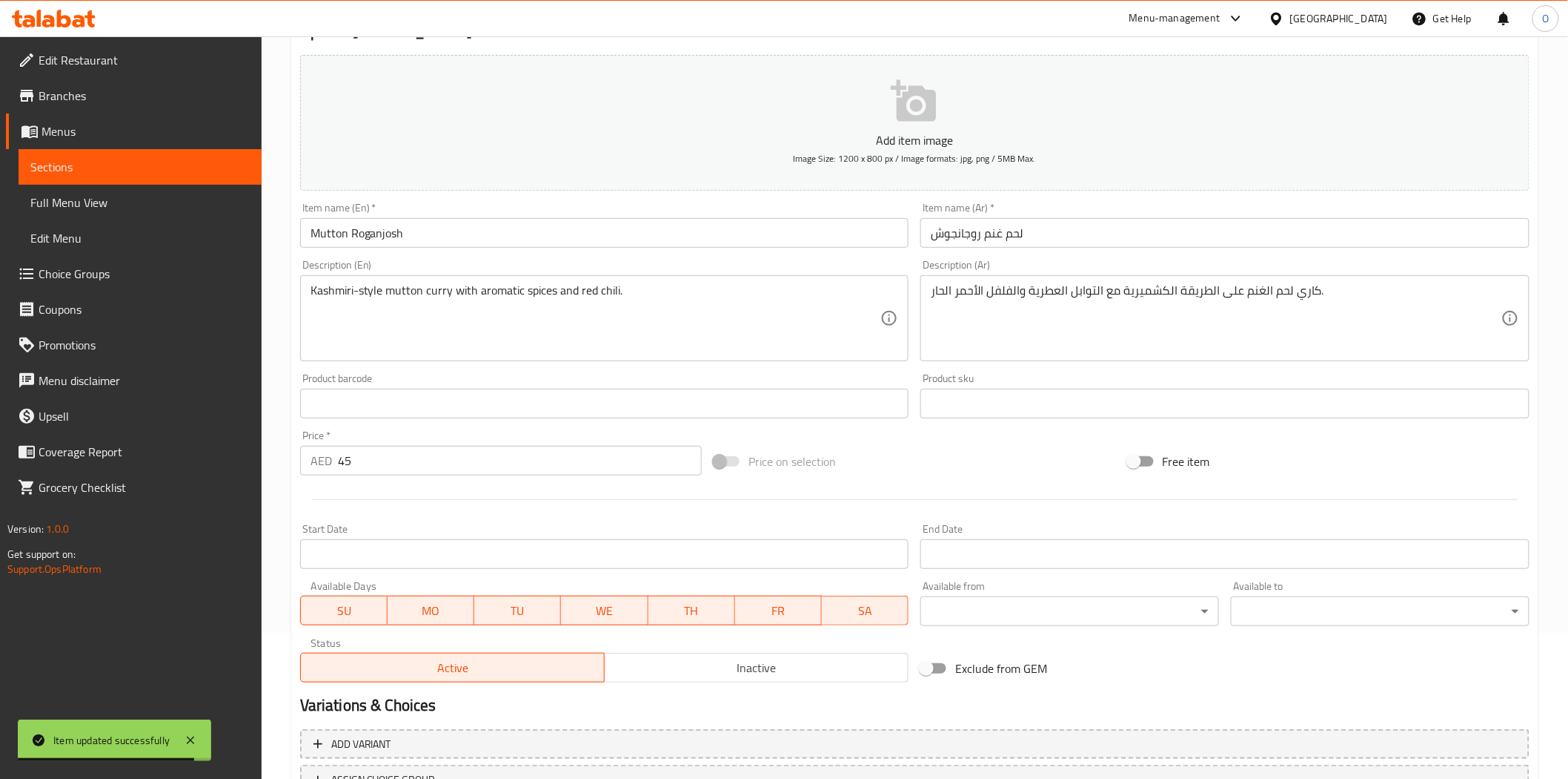
scroll to position [267, 0]
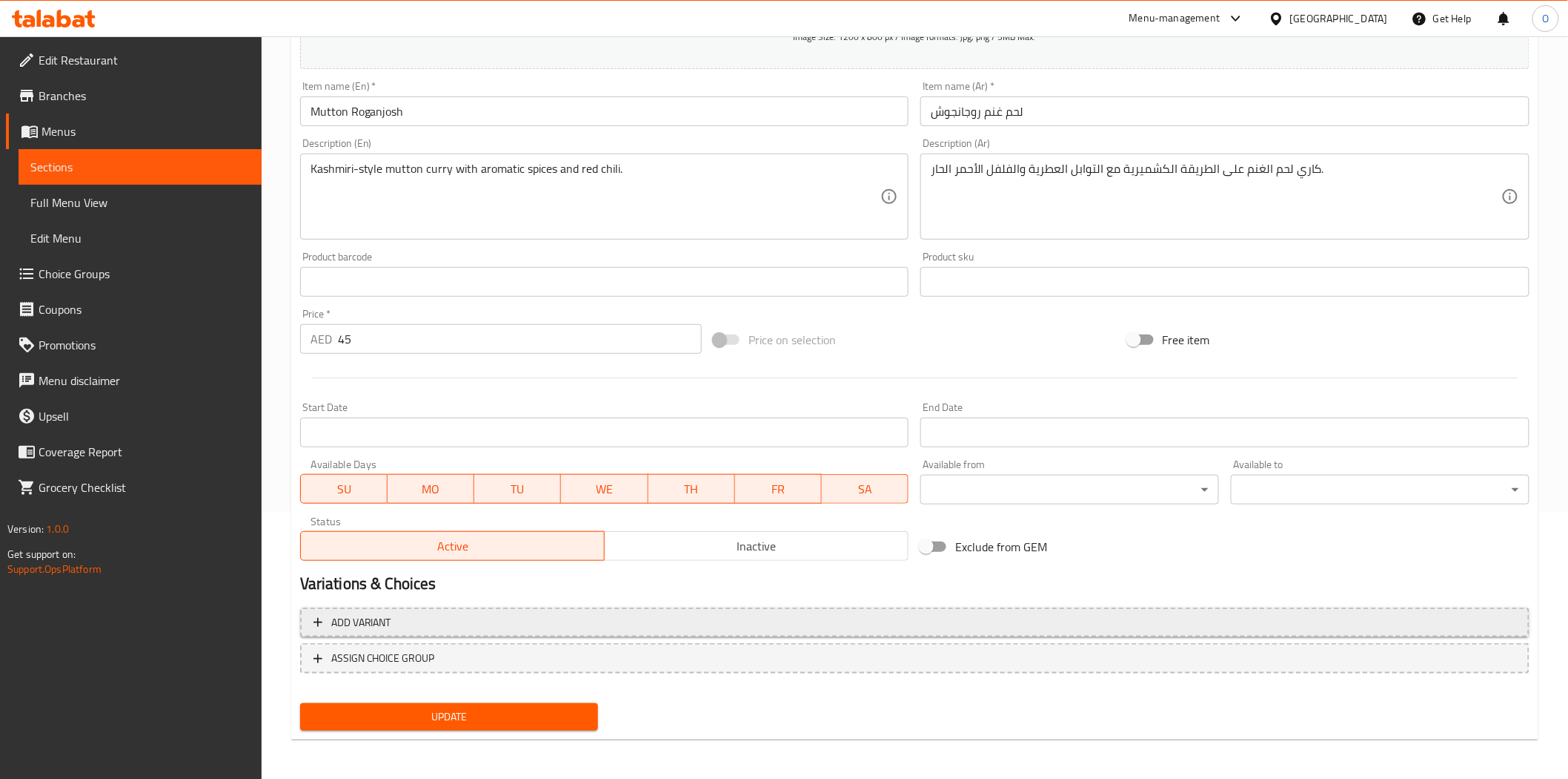
click at [1265, 628] on span "Add variant" at bounding box center [915, 622] width 1203 height 18
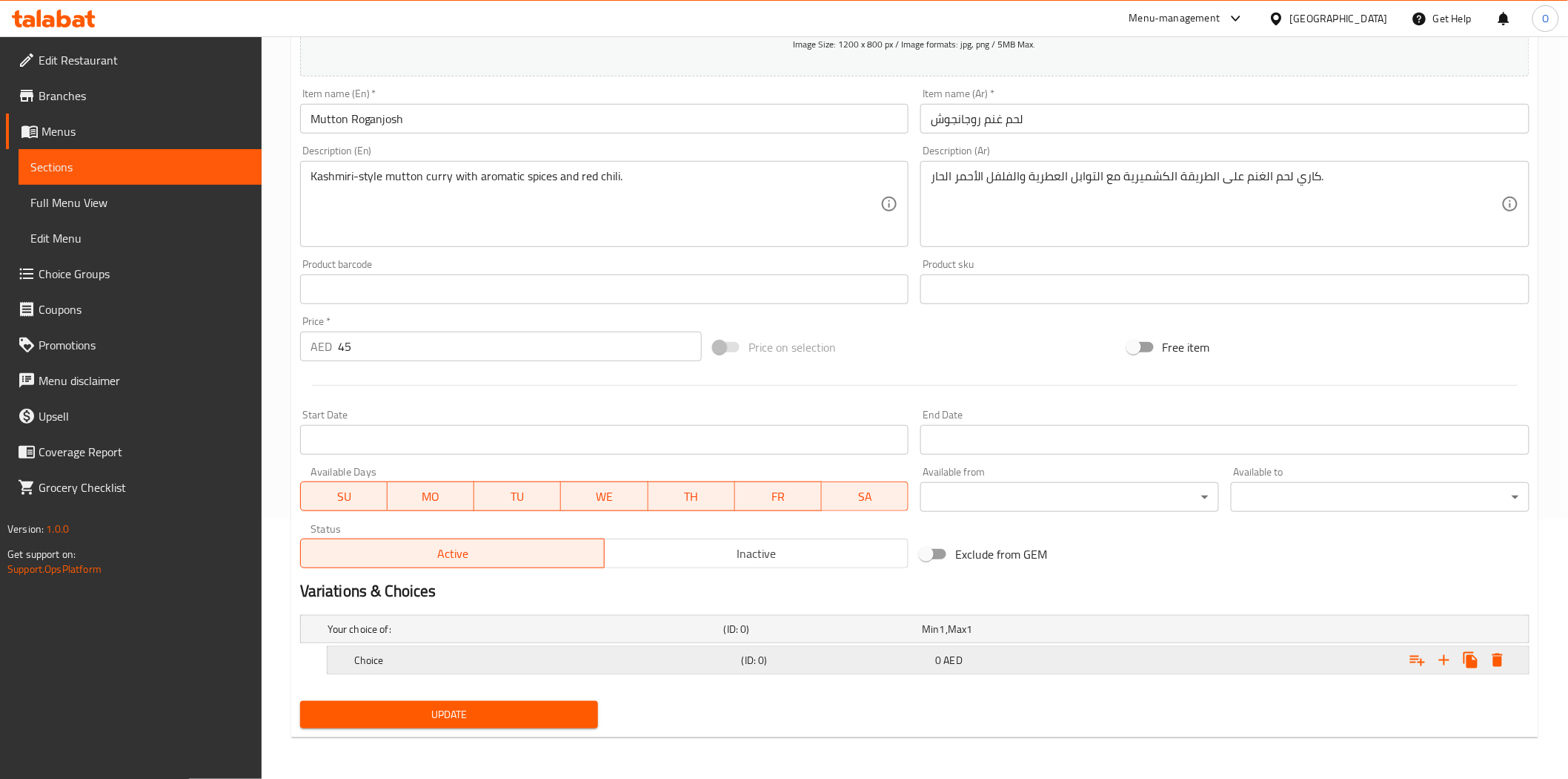
scroll to position [260, 0]
click at [1447, 668] on icon "Expand" at bounding box center [1444, 659] width 17 height 17
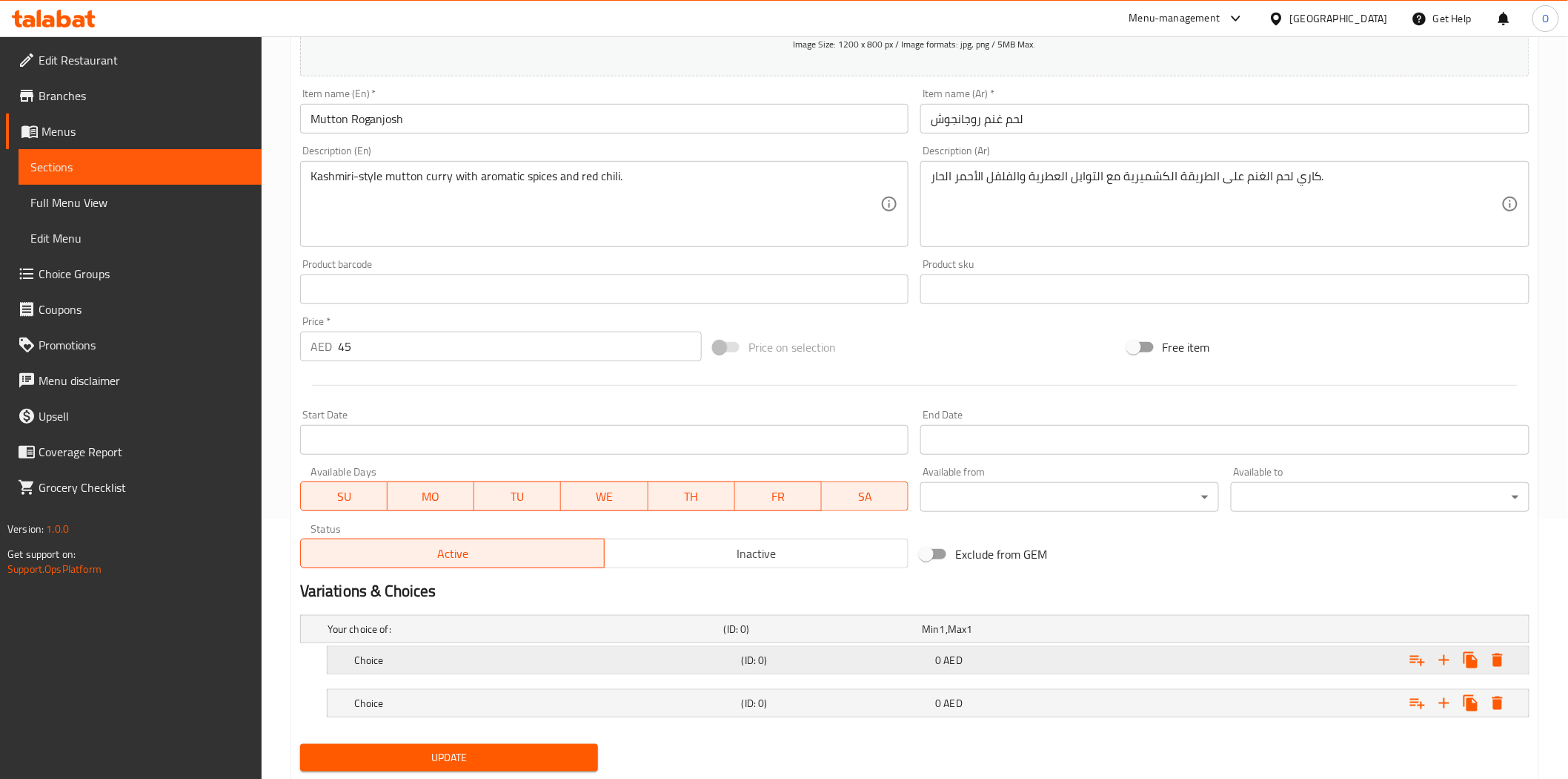
click at [534, 661] on h5 "Choice" at bounding box center [544, 660] width 381 height 15
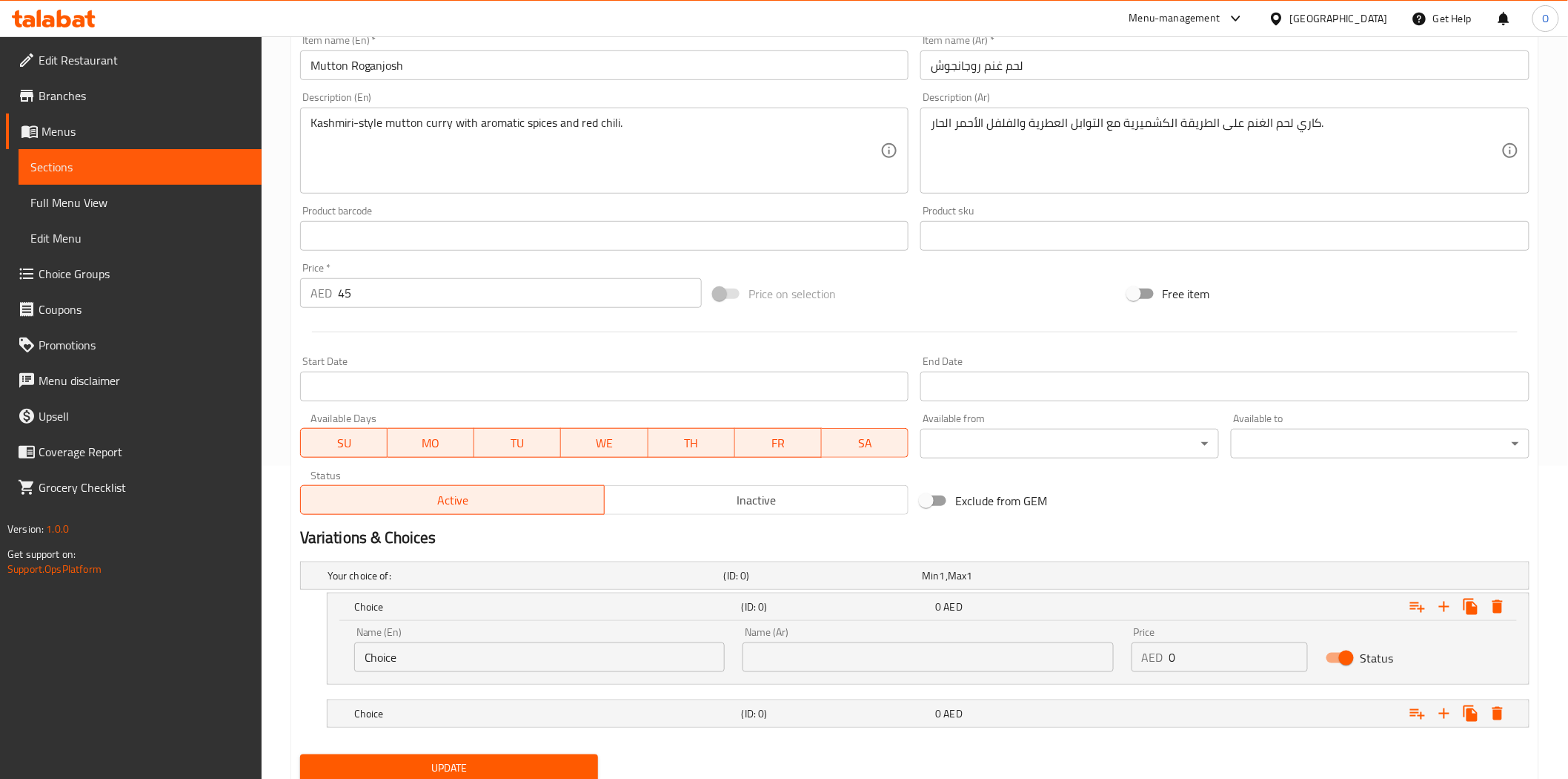
scroll to position [342, 0]
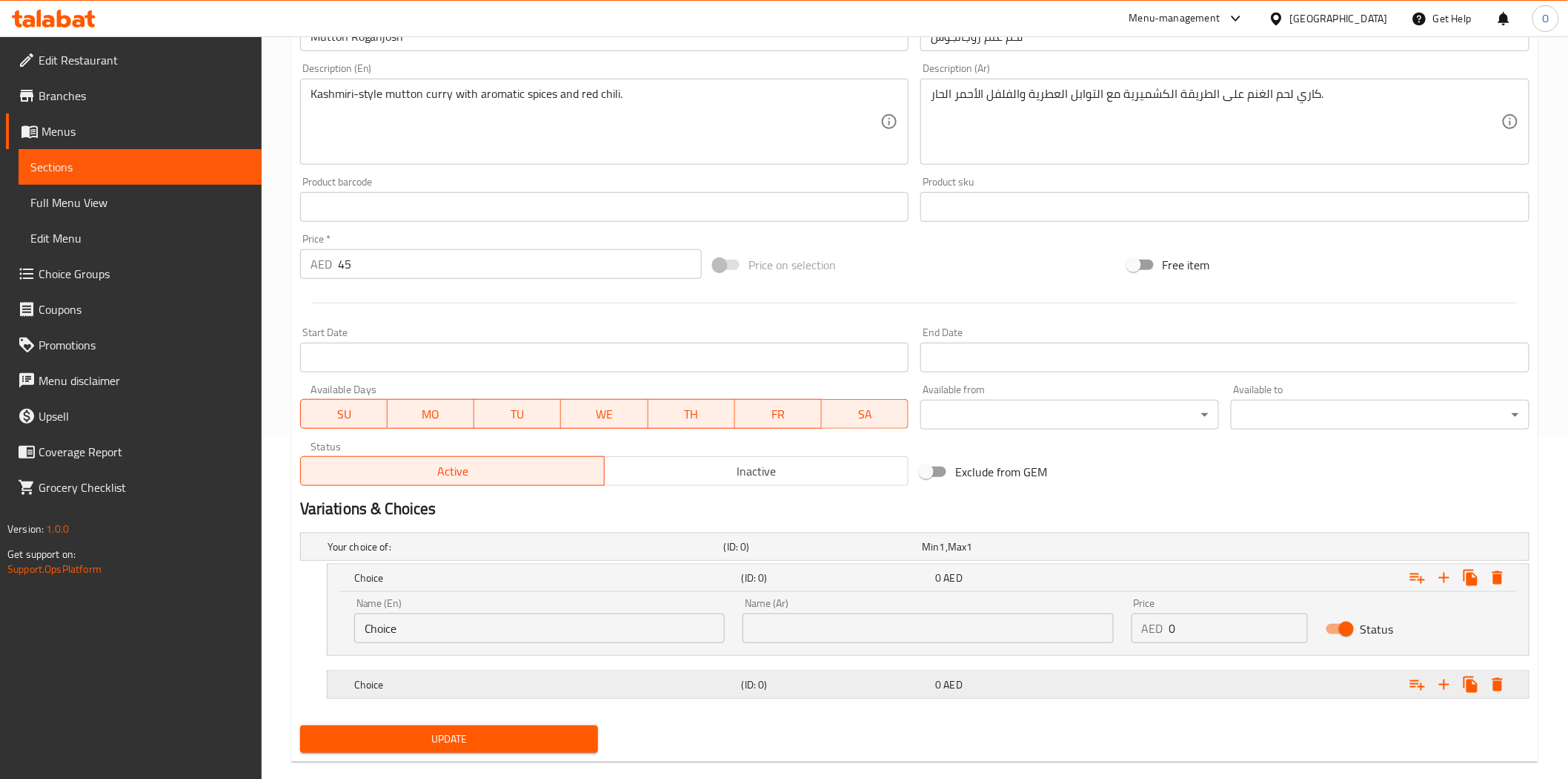
click at [557, 690] on h5 "Choice" at bounding box center [544, 685] width 381 height 15
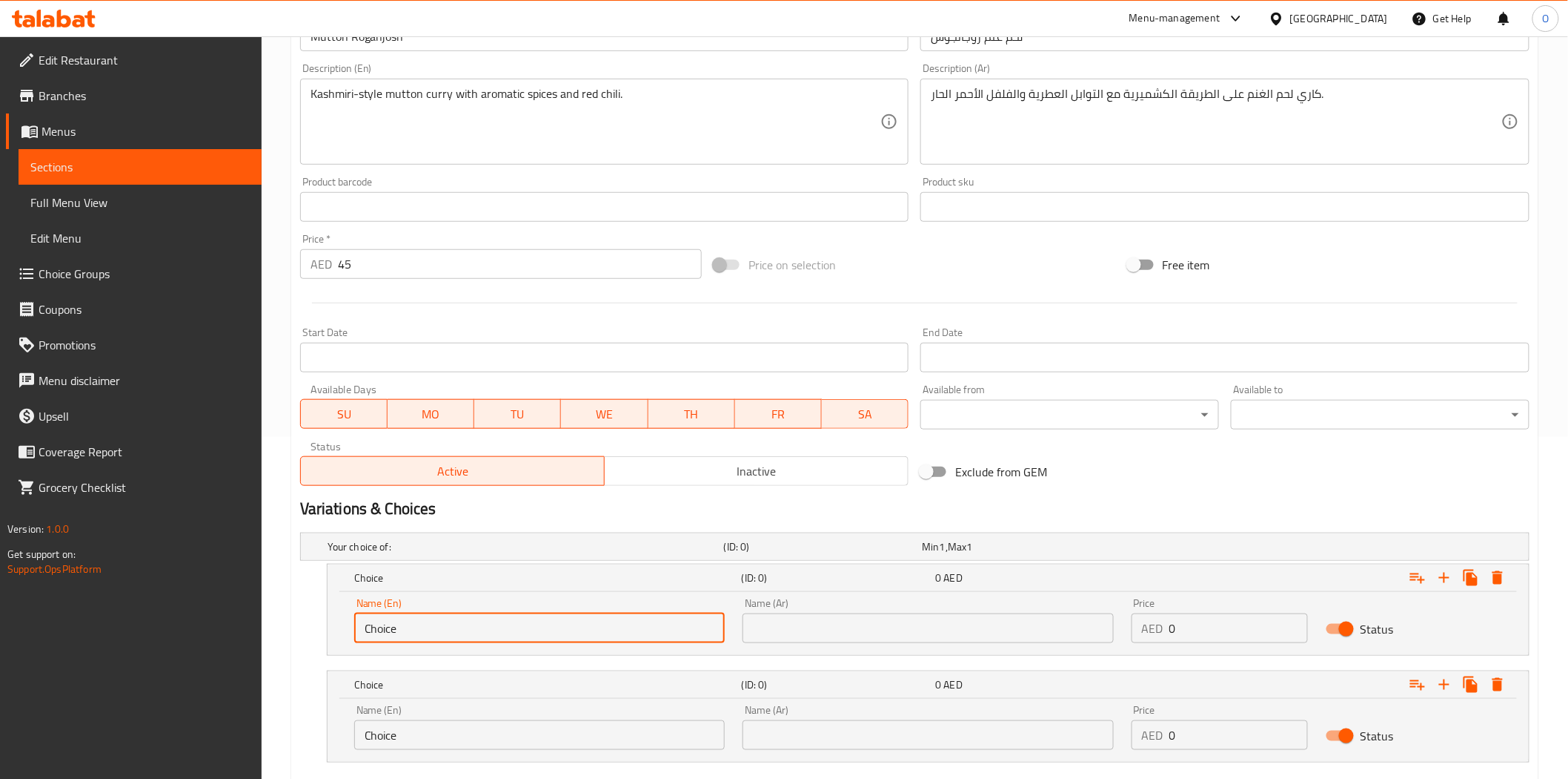
click at [461, 625] on input "Choice" at bounding box center [539, 628] width 371 height 29
click at [460, 625] on input "Choice" at bounding box center [539, 628] width 371 height 29
paste input "Half"
type input "Half"
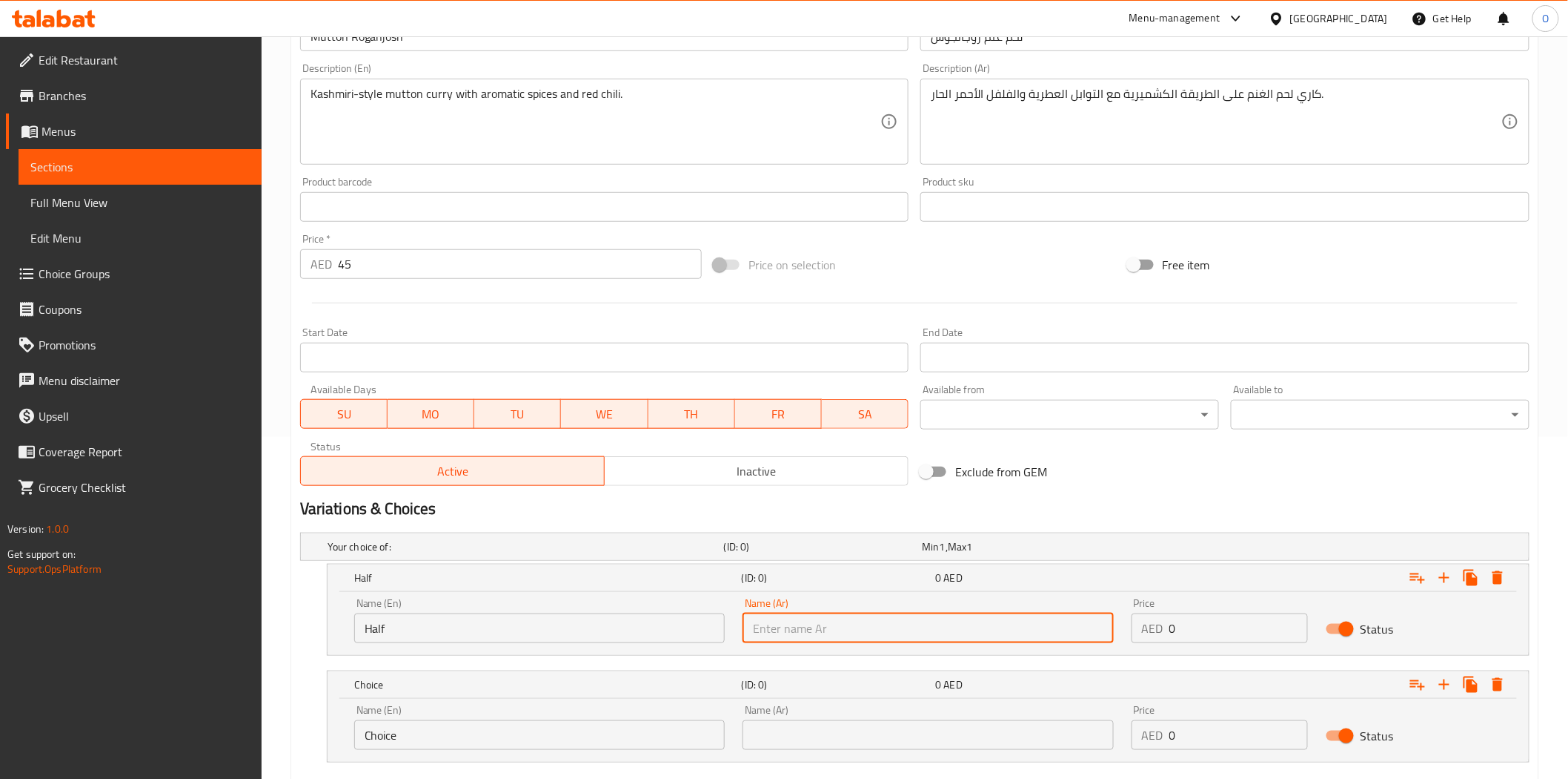
paste input "نصف"
type input "نصف"
click at [437, 736] on input "Choice" at bounding box center [539, 735] width 371 height 29
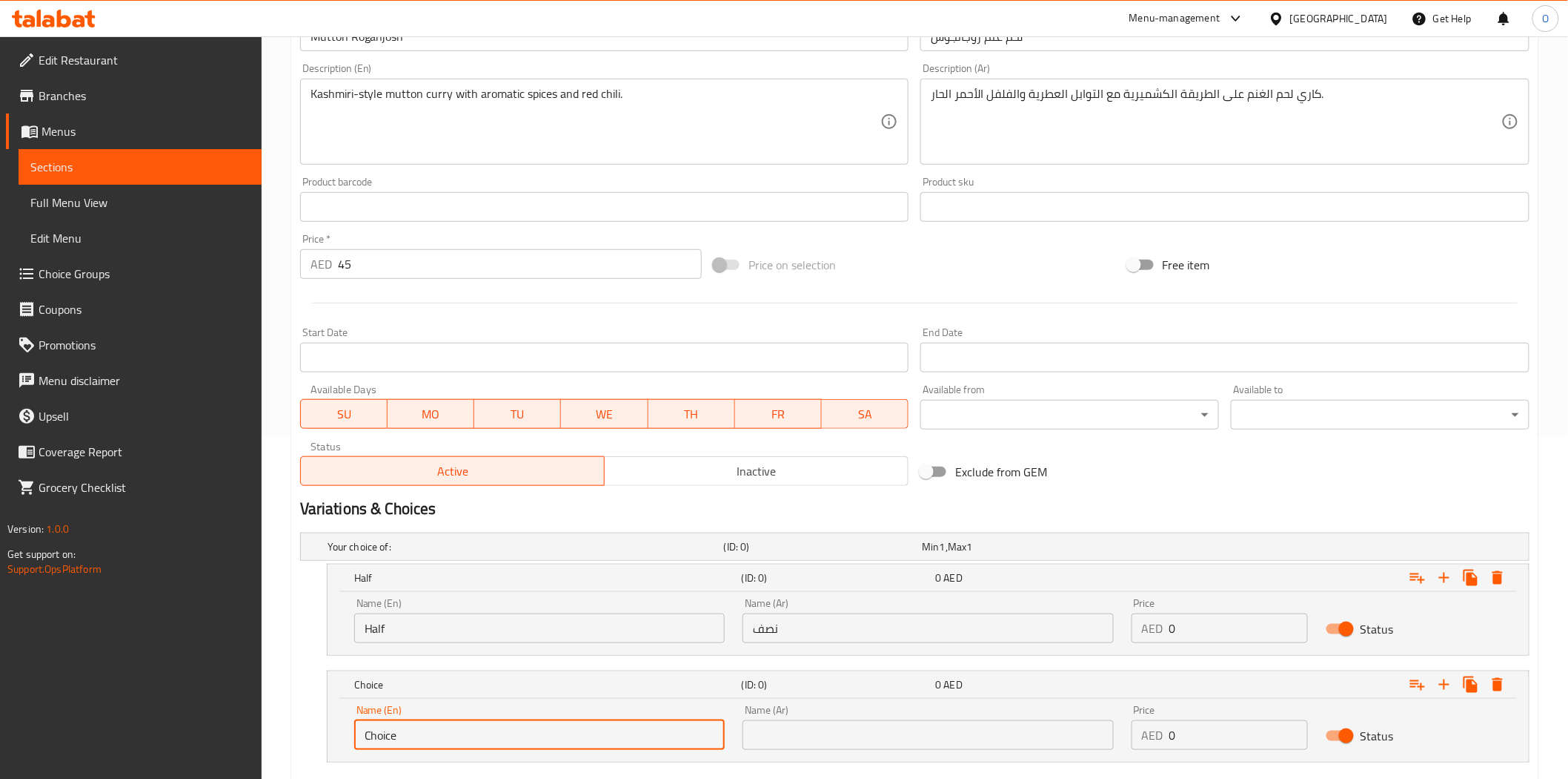
click at [437, 736] on input "Choice" at bounding box center [539, 735] width 371 height 29
paste input "Full"
type input "Full"
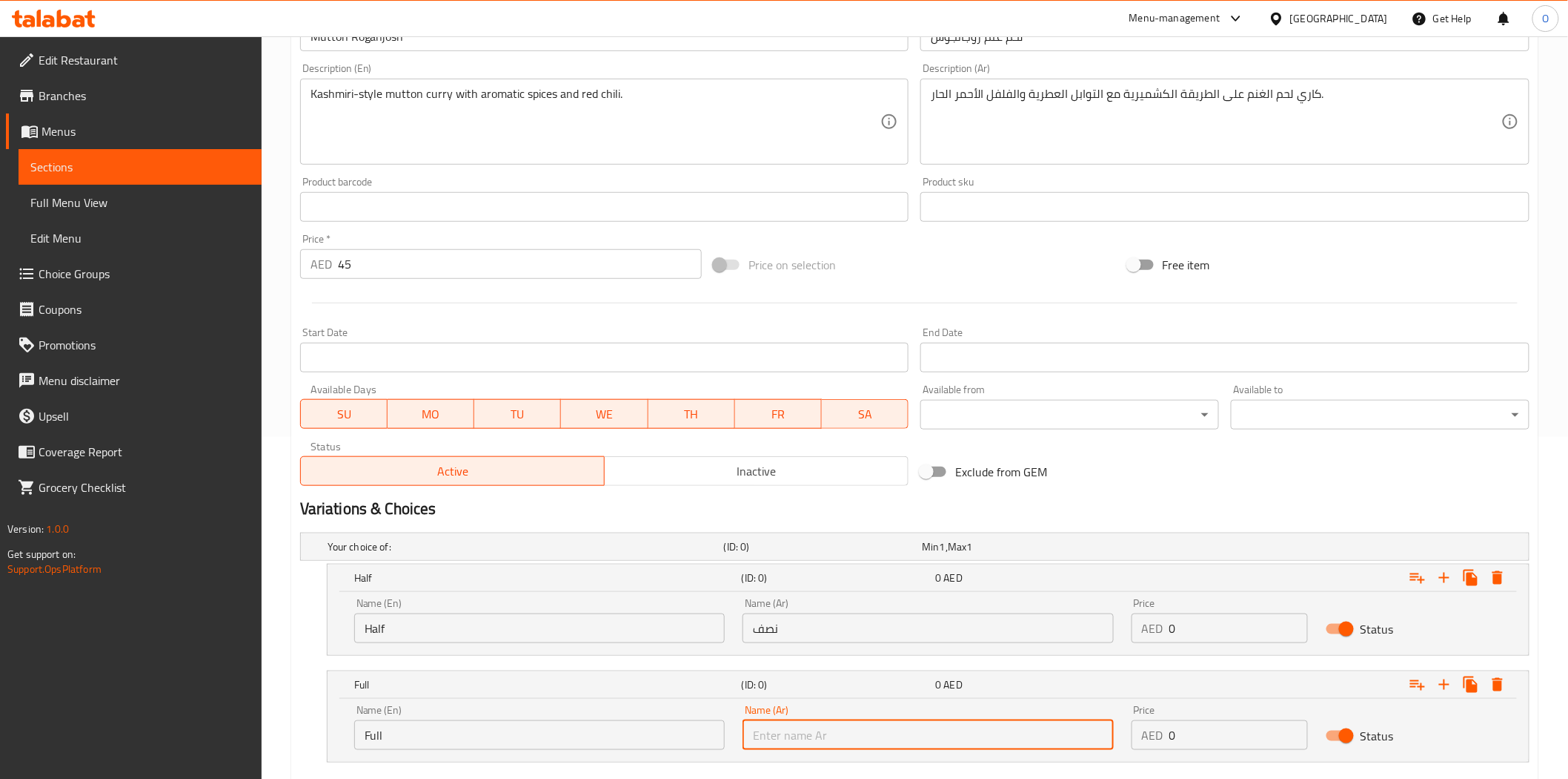
paste input "كامل"
type input "كامل"
click at [367, 265] on input "45" at bounding box center [520, 264] width 364 height 29
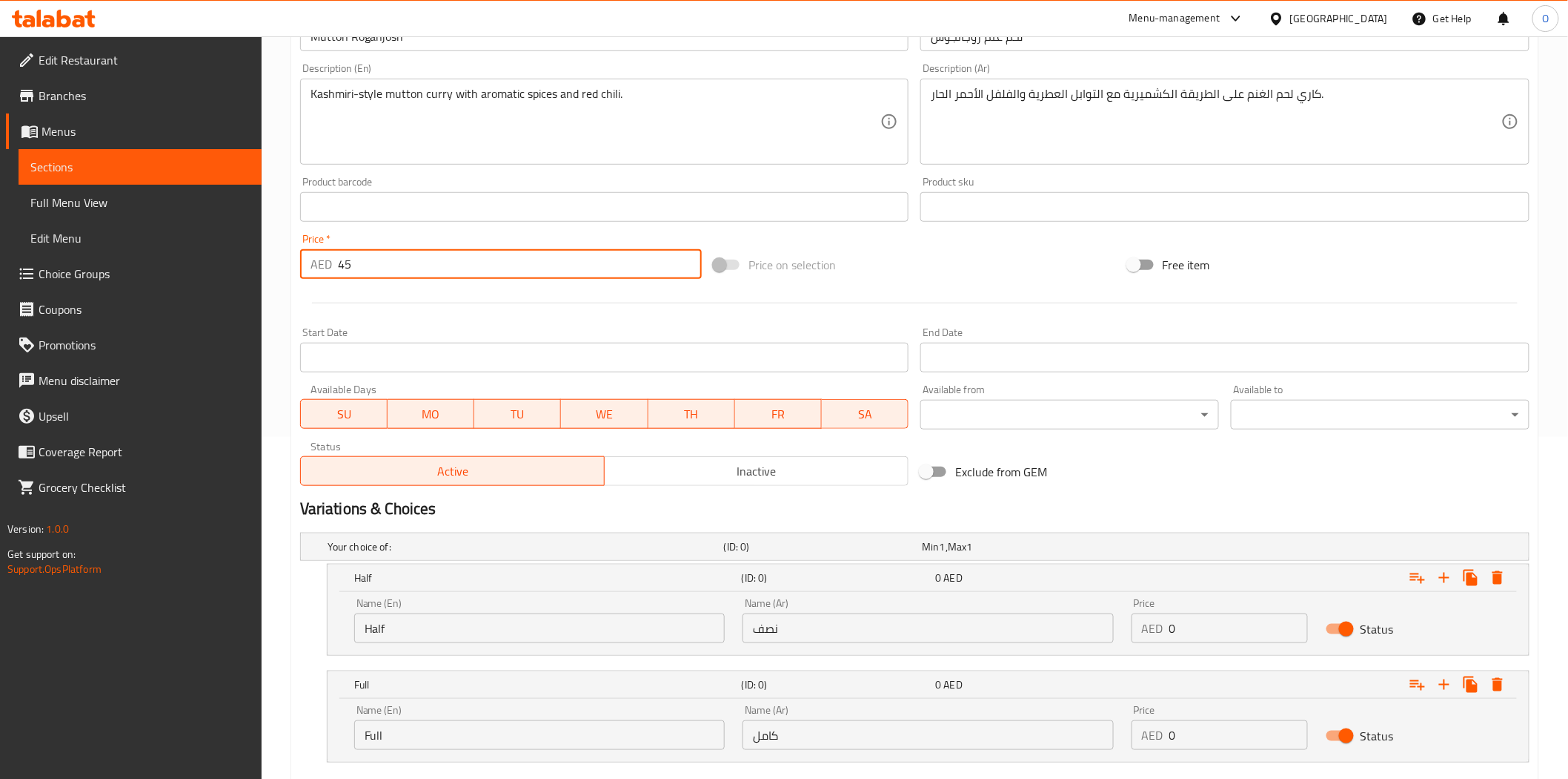
click at [367, 265] on input "45" at bounding box center [520, 264] width 364 height 29
type input "0"
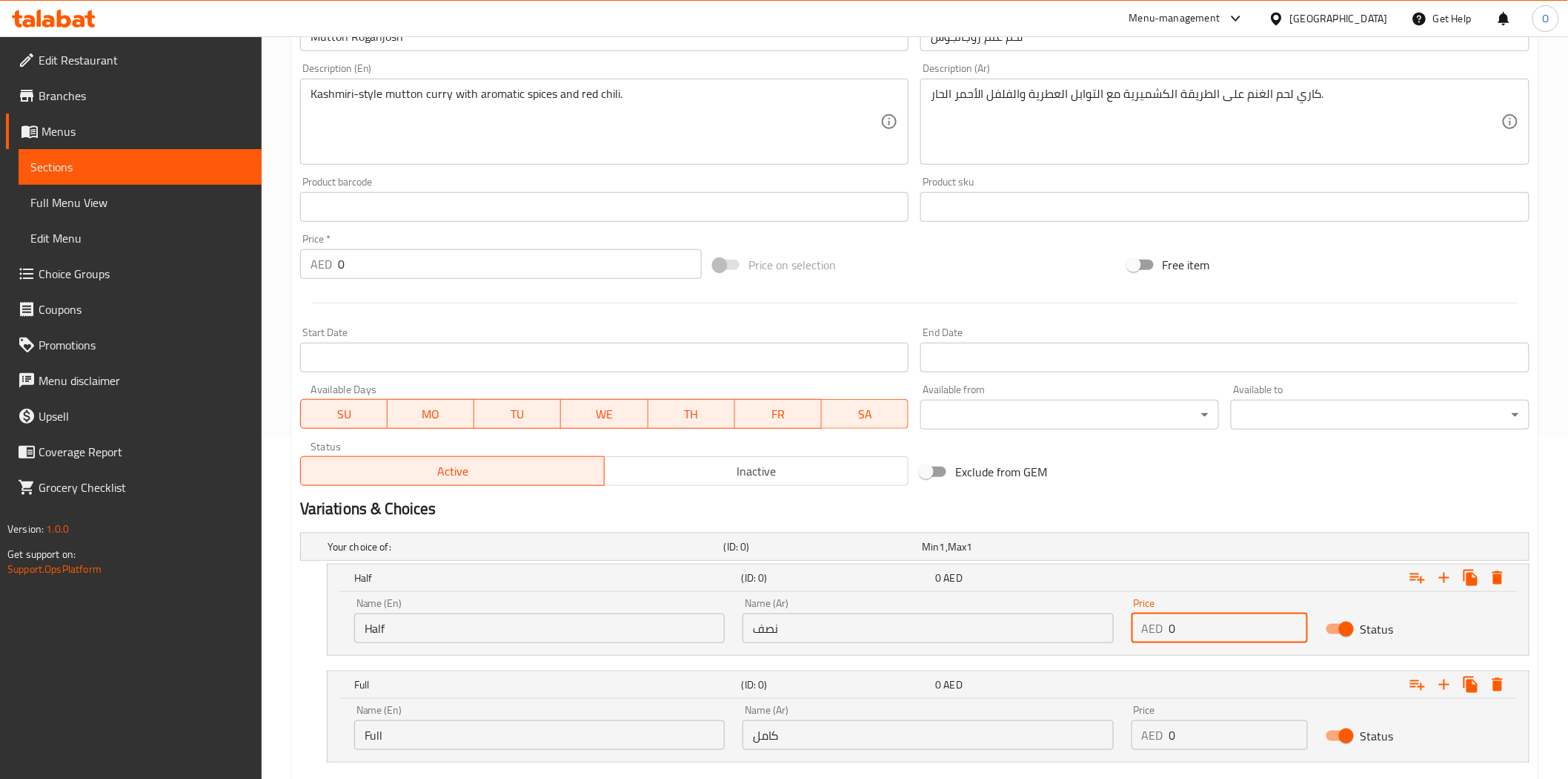
drag, startPoint x: 1182, startPoint y: 629, endPoint x: 1171, endPoint y: 631, distance: 11.2
click at [1171, 631] on input "0" at bounding box center [1240, 628] width 139 height 29
paste input "36"
type input "36"
drag, startPoint x: 1196, startPoint y: 741, endPoint x: 1168, endPoint y: 742, distance: 28.0
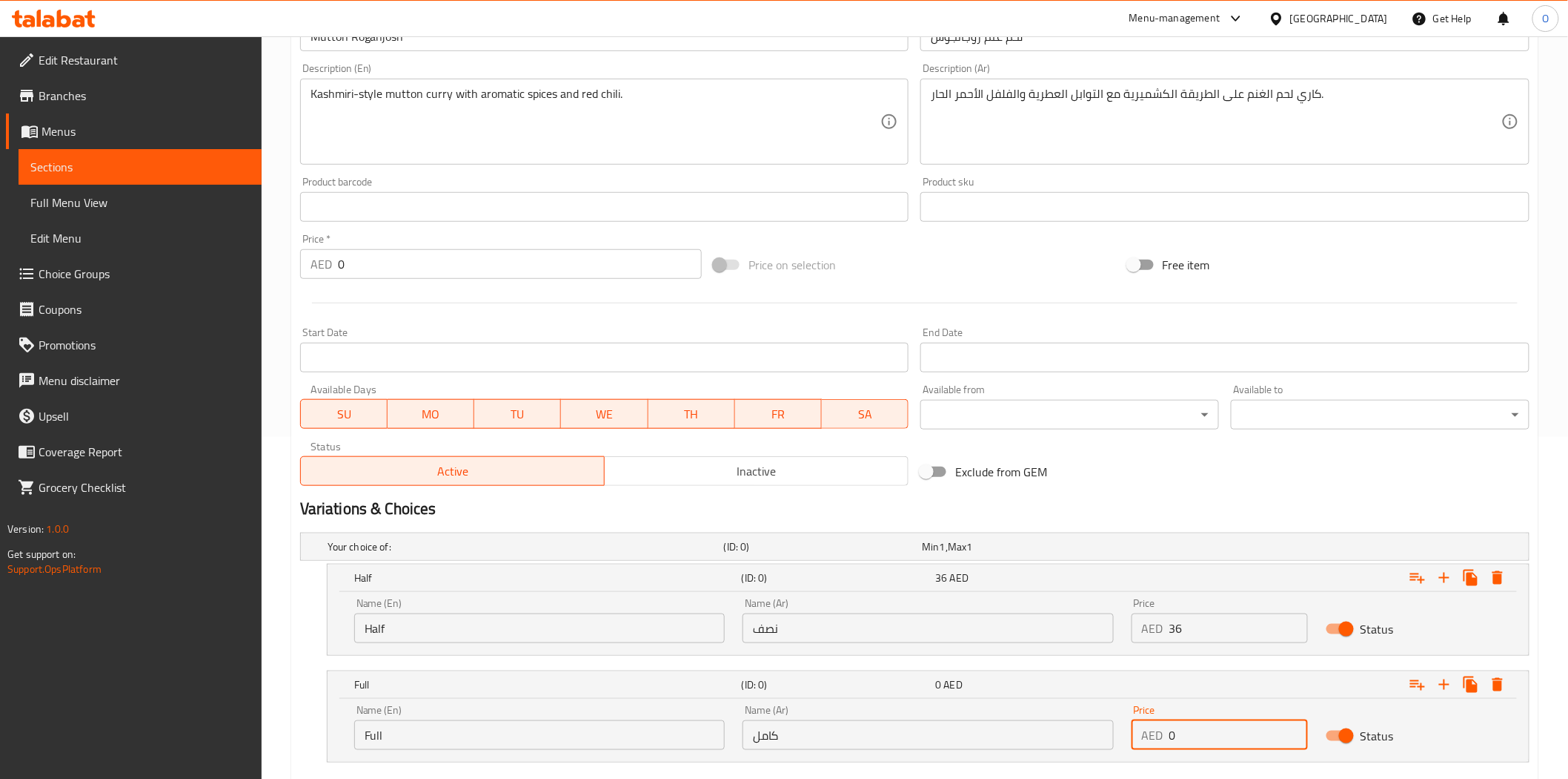
click at [1170, 742] on input "0" at bounding box center [1240, 735] width 139 height 29
paste input "59"
type input "59"
click at [1217, 479] on div "Exclude from GEM" at bounding box center [1122, 471] width 413 height 40
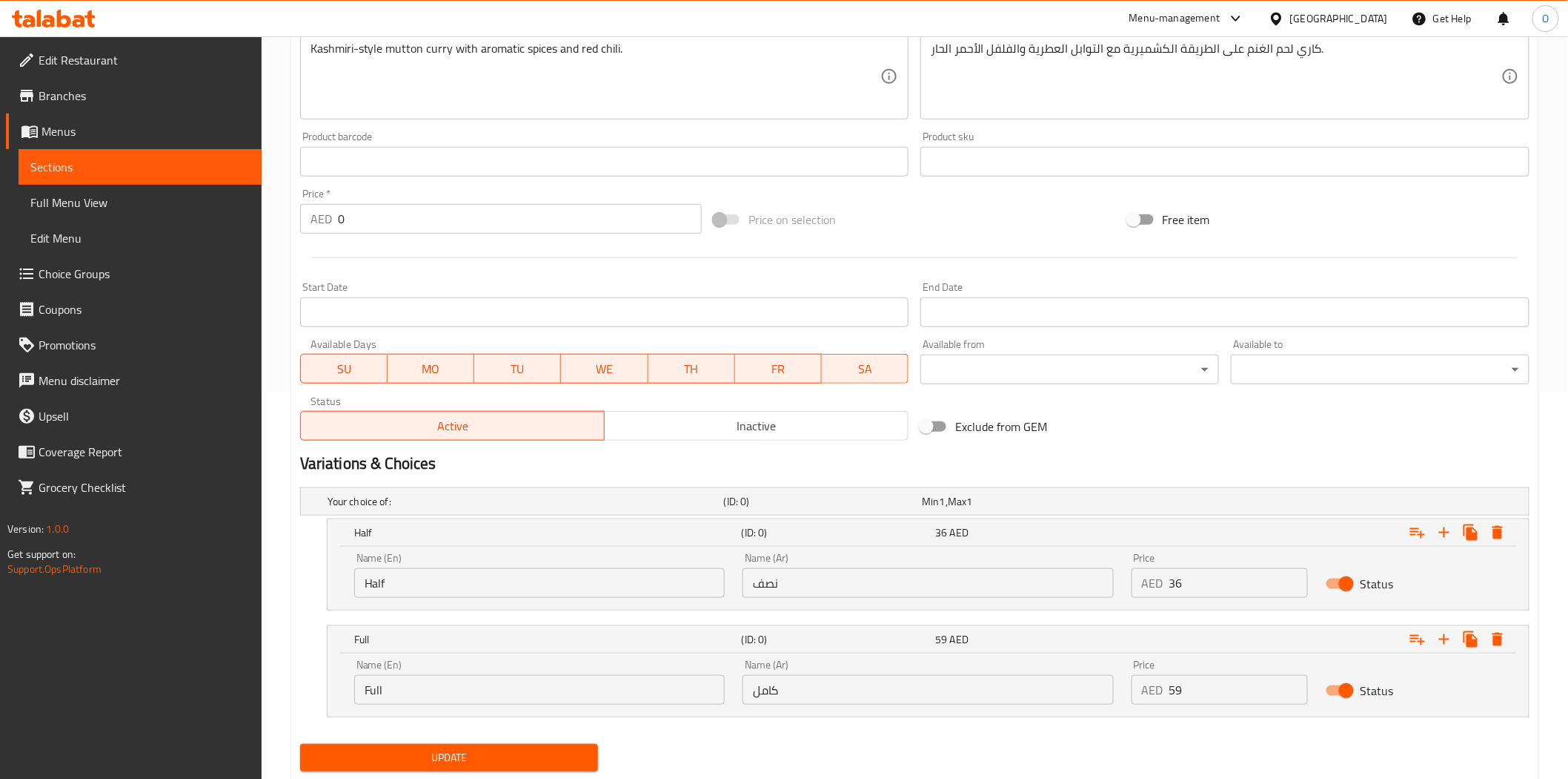
scroll to position [430, 0]
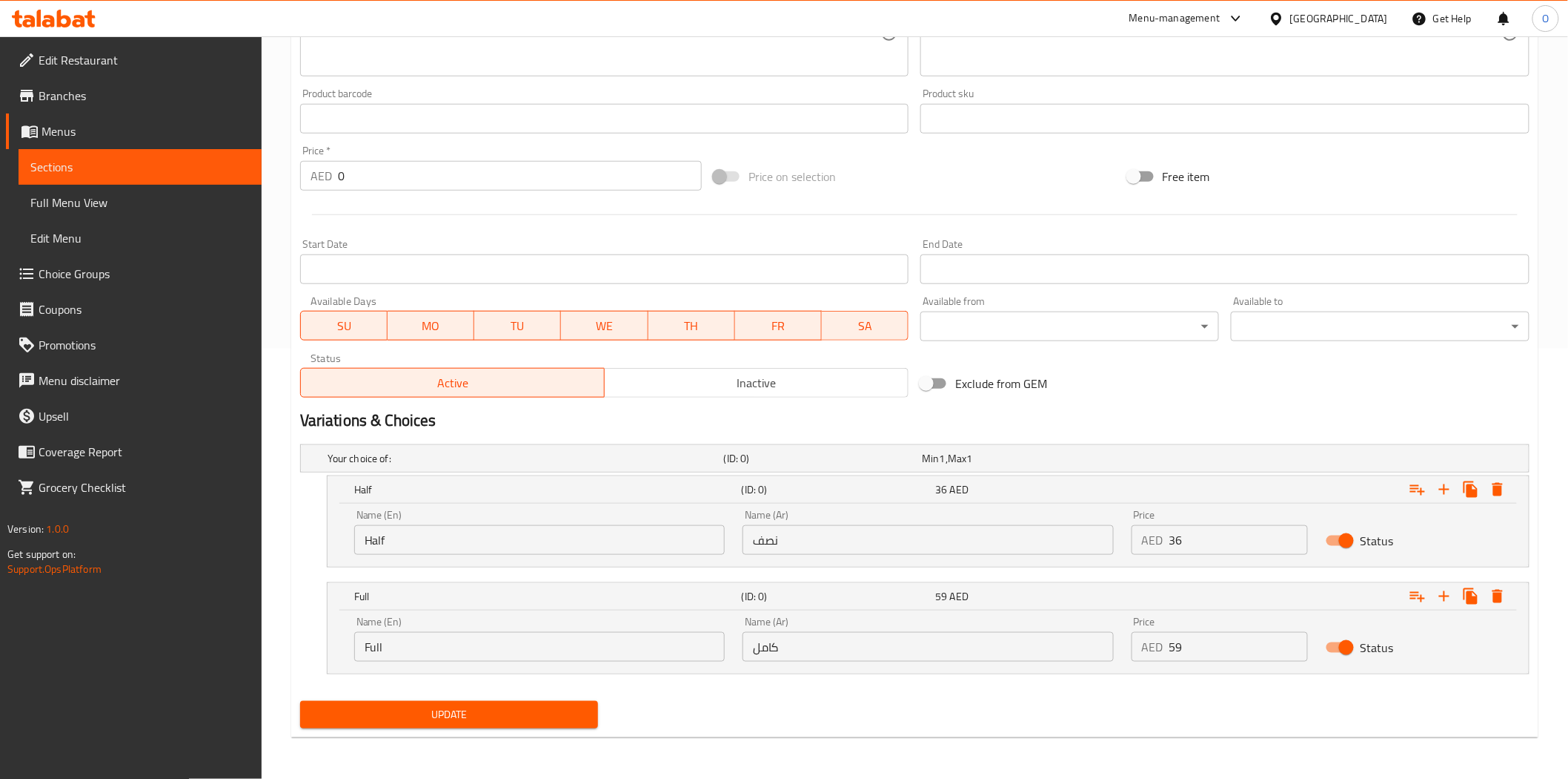
click at [451, 716] on span "Update" at bounding box center [449, 715] width 275 height 18
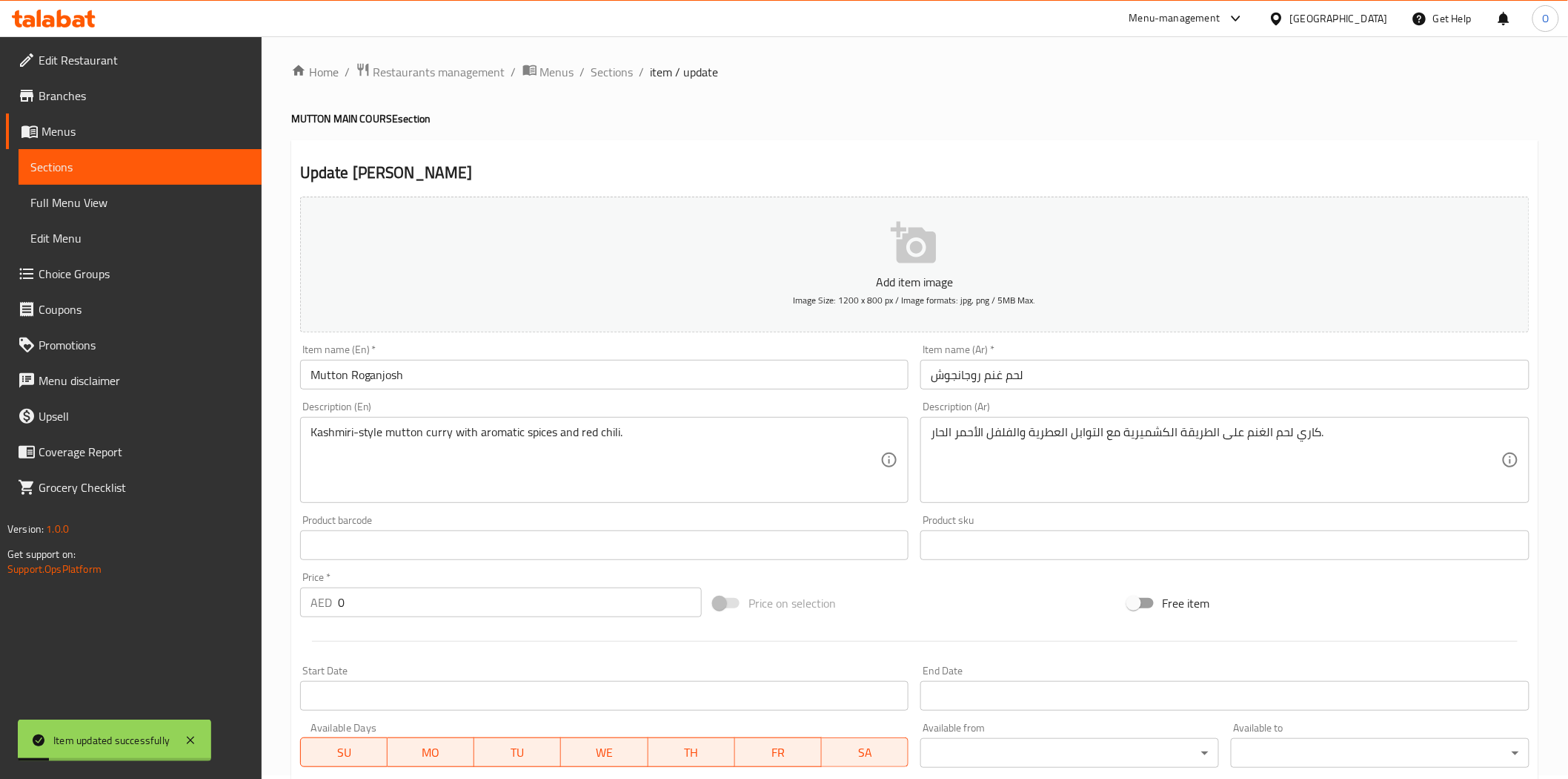
scroll to position [0, 0]
click at [613, 76] on span "Sections" at bounding box center [613, 75] width 42 height 17
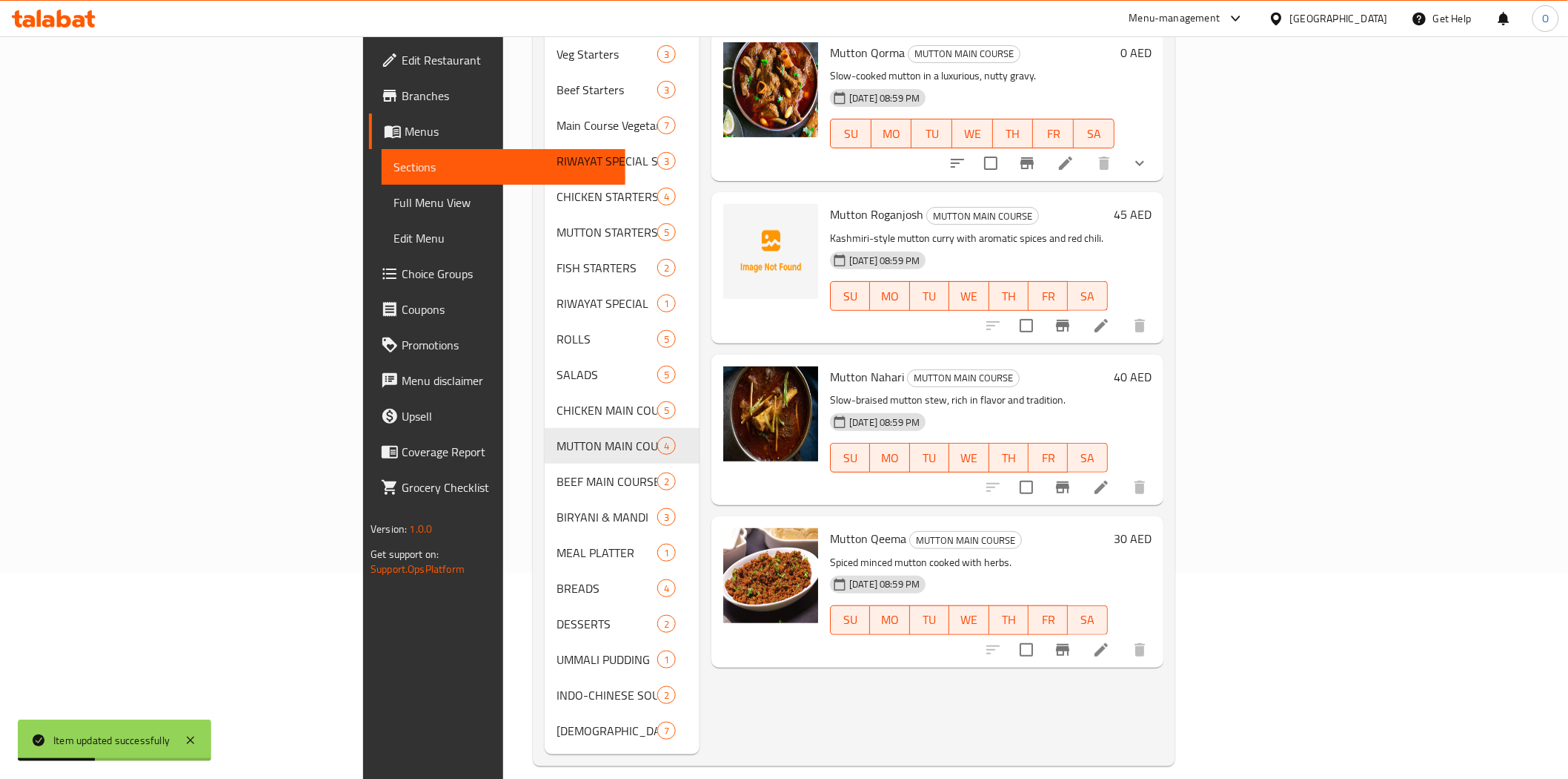
scroll to position [208, 0]
click at [1111, 477] on icon at bounding box center [1101, 485] width 17 height 17
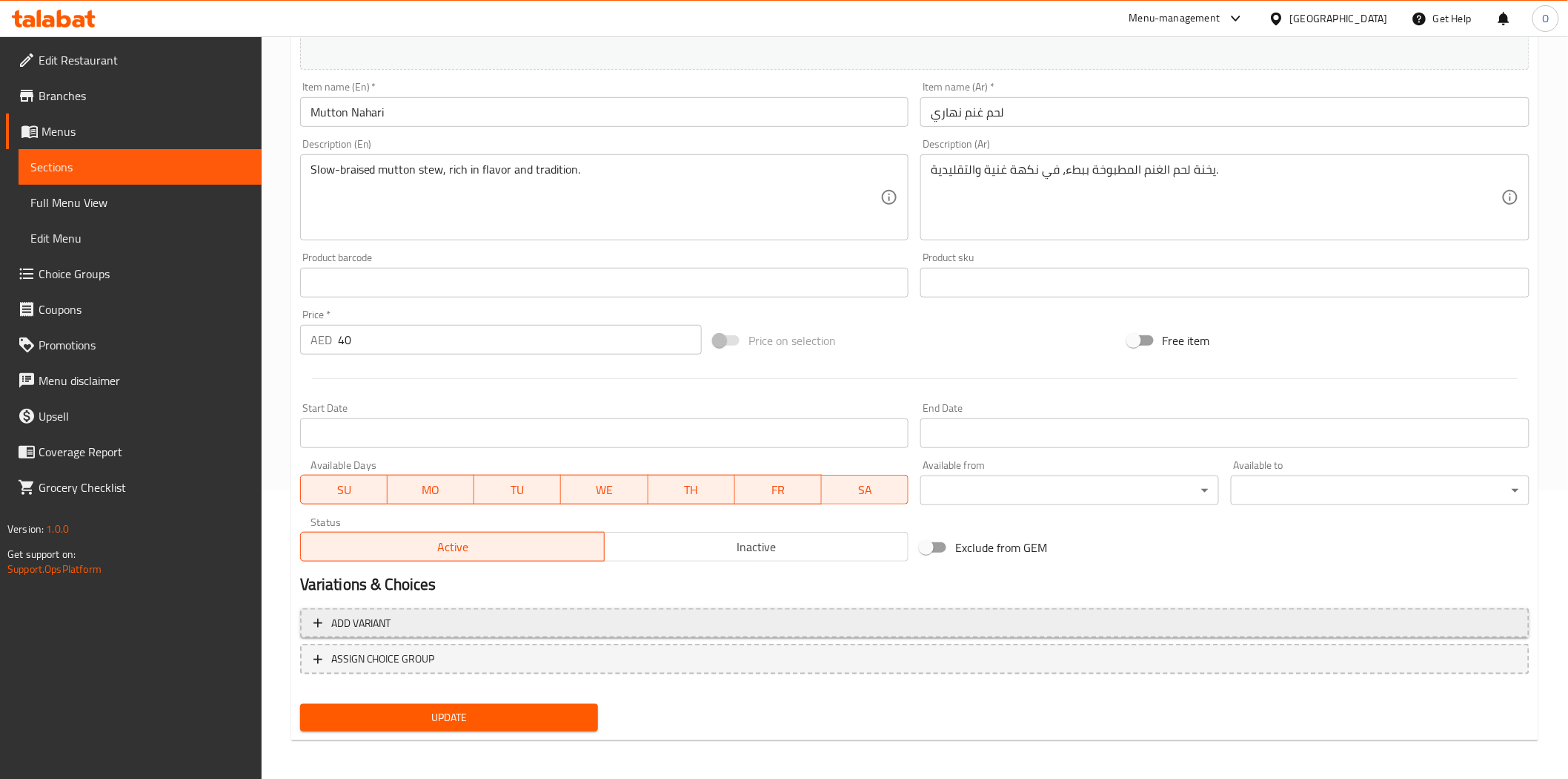
click at [1169, 618] on span "Add variant" at bounding box center [915, 623] width 1203 height 18
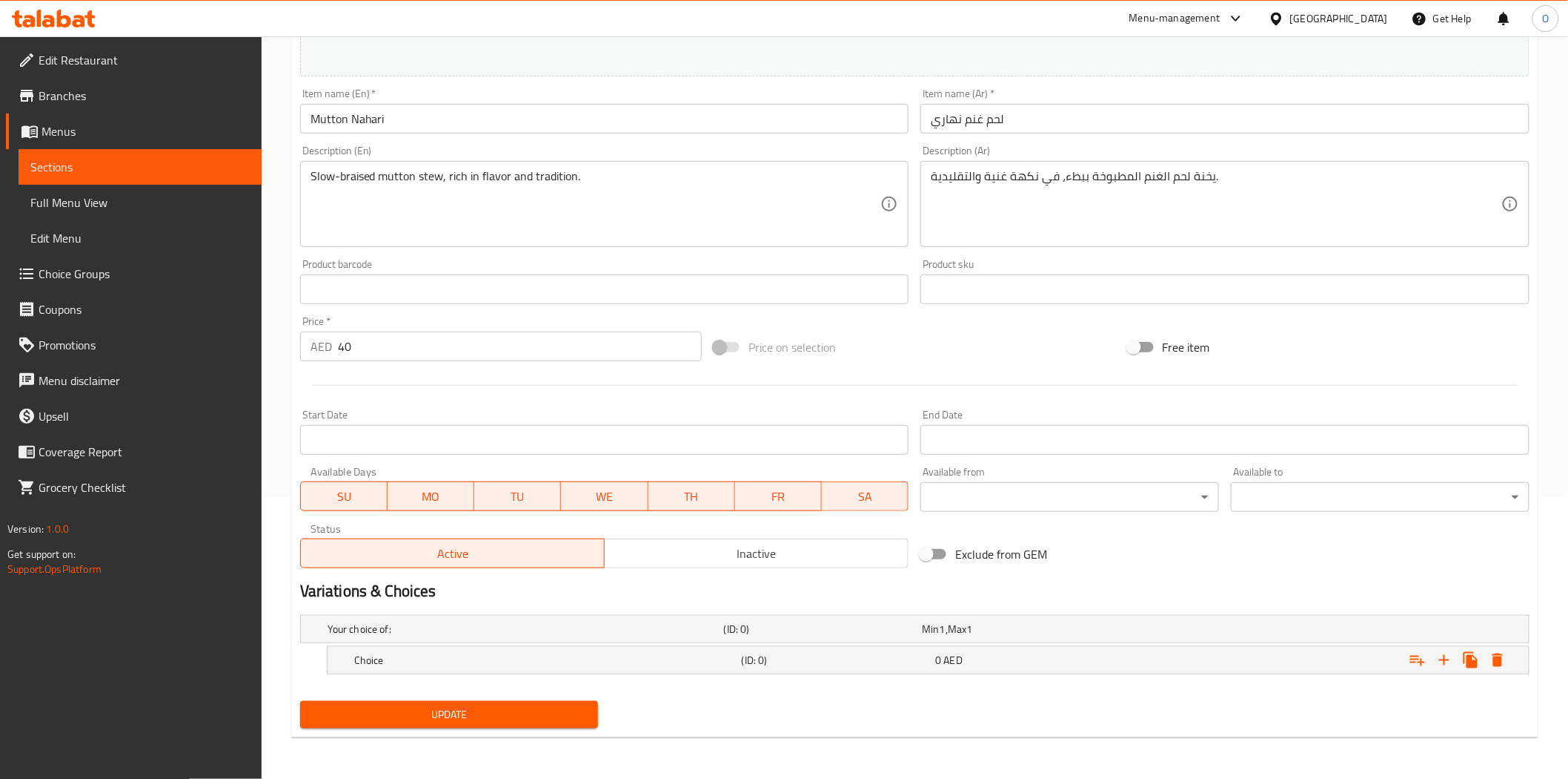
scroll to position [280, 0]
click at [1450, 665] on icon "Expand" at bounding box center [1444, 660] width 17 height 17
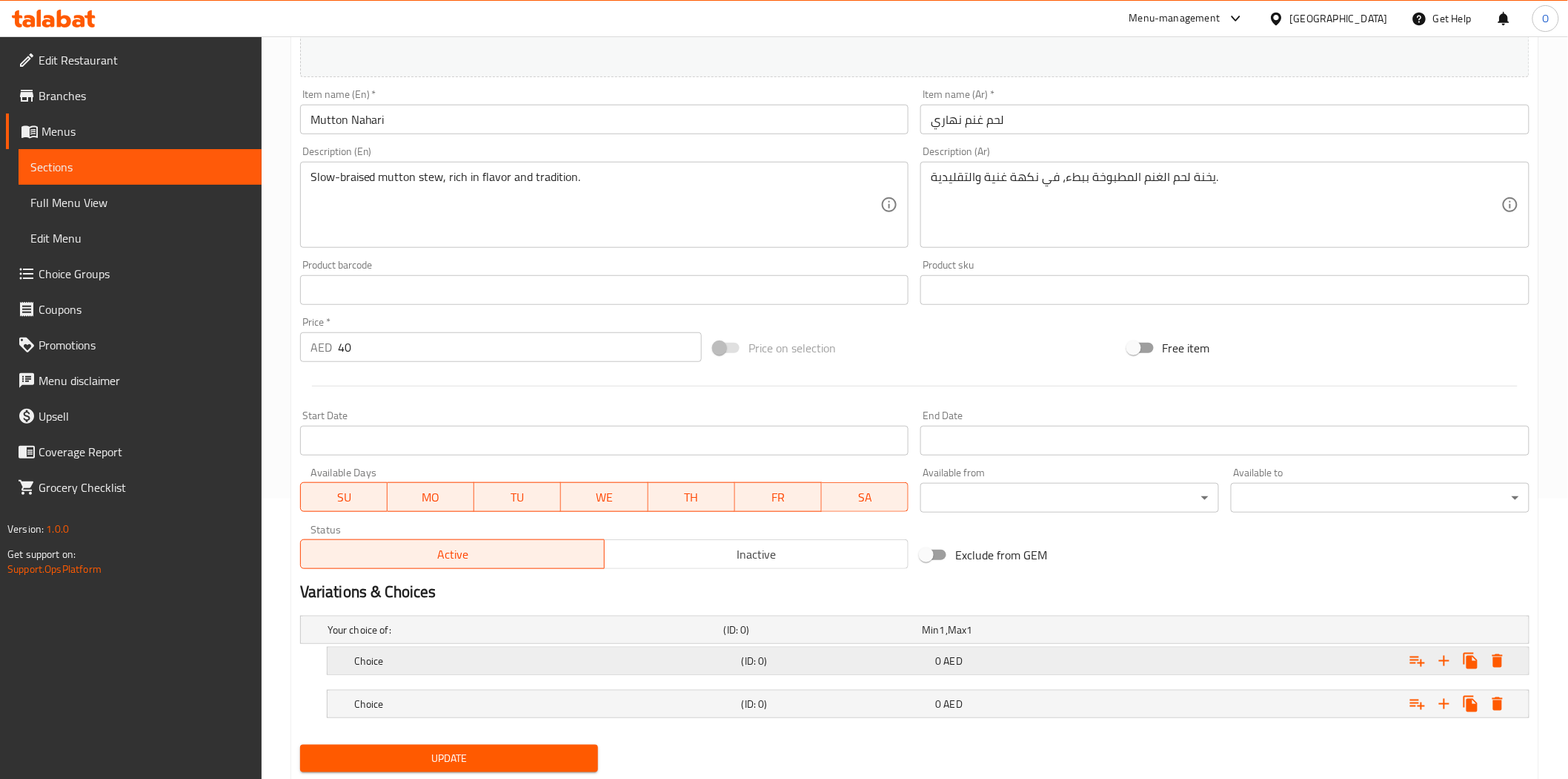
click at [654, 648] on div "Choice (ID: 0) 0 AED" at bounding box center [932, 661] width 1163 height 33
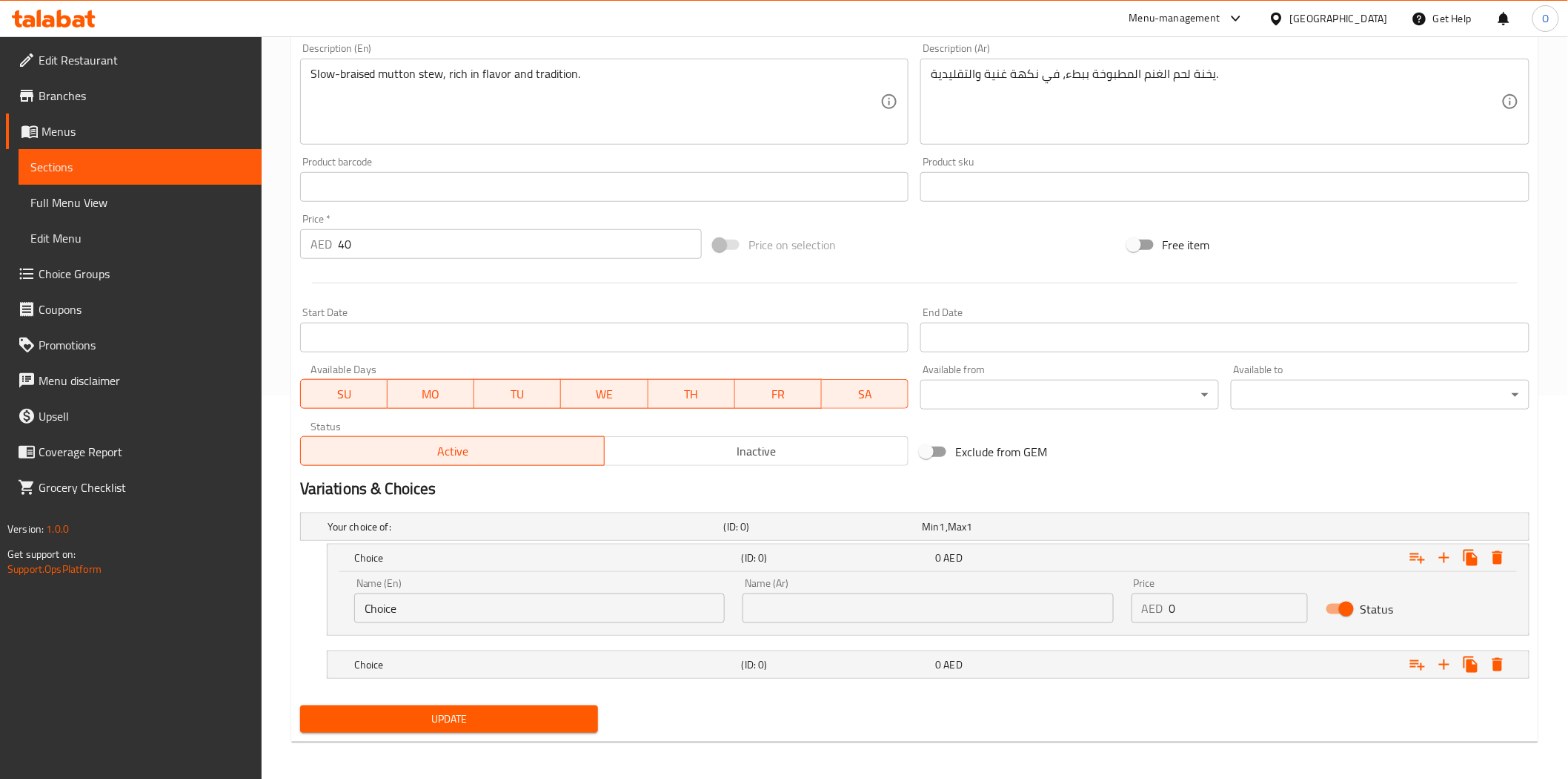
scroll to position [387, 0]
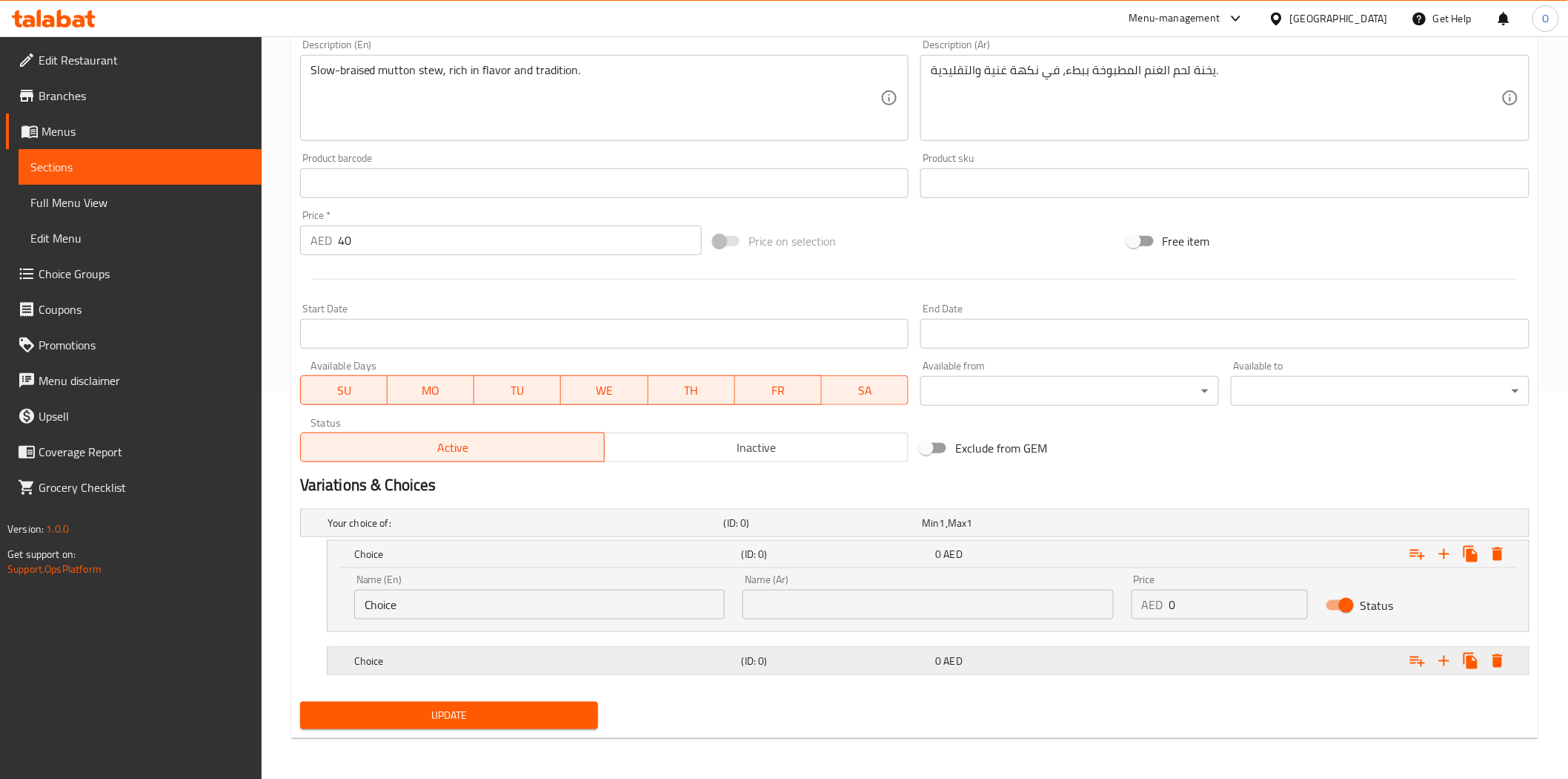
click at [653, 664] on h5 "Choice" at bounding box center [544, 661] width 381 height 15
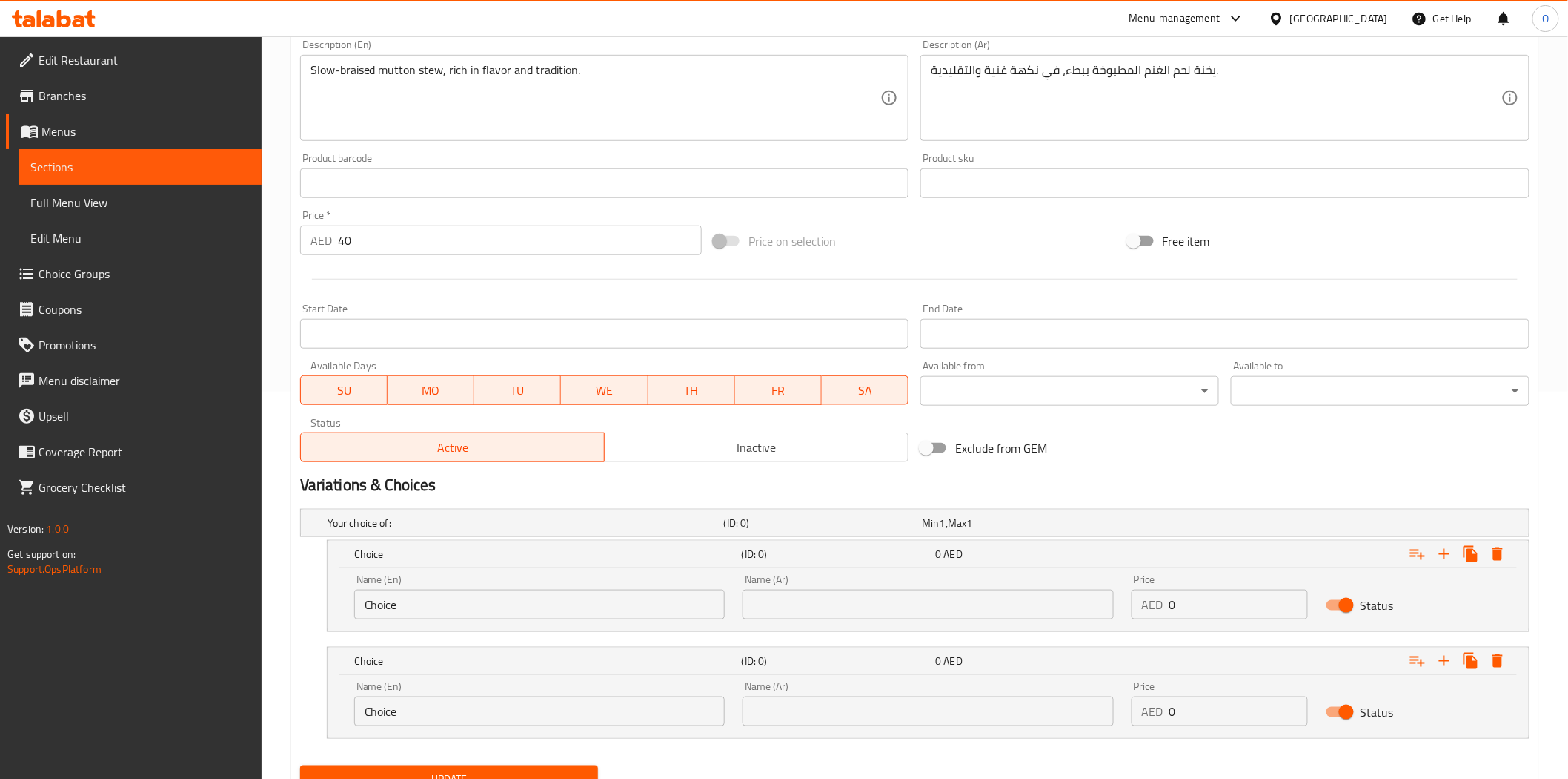
click at [432, 611] on input "Choice" at bounding box center [539, 604] width 371 height 29
paste input "Half"
type input "Half"
paste input "نصف"
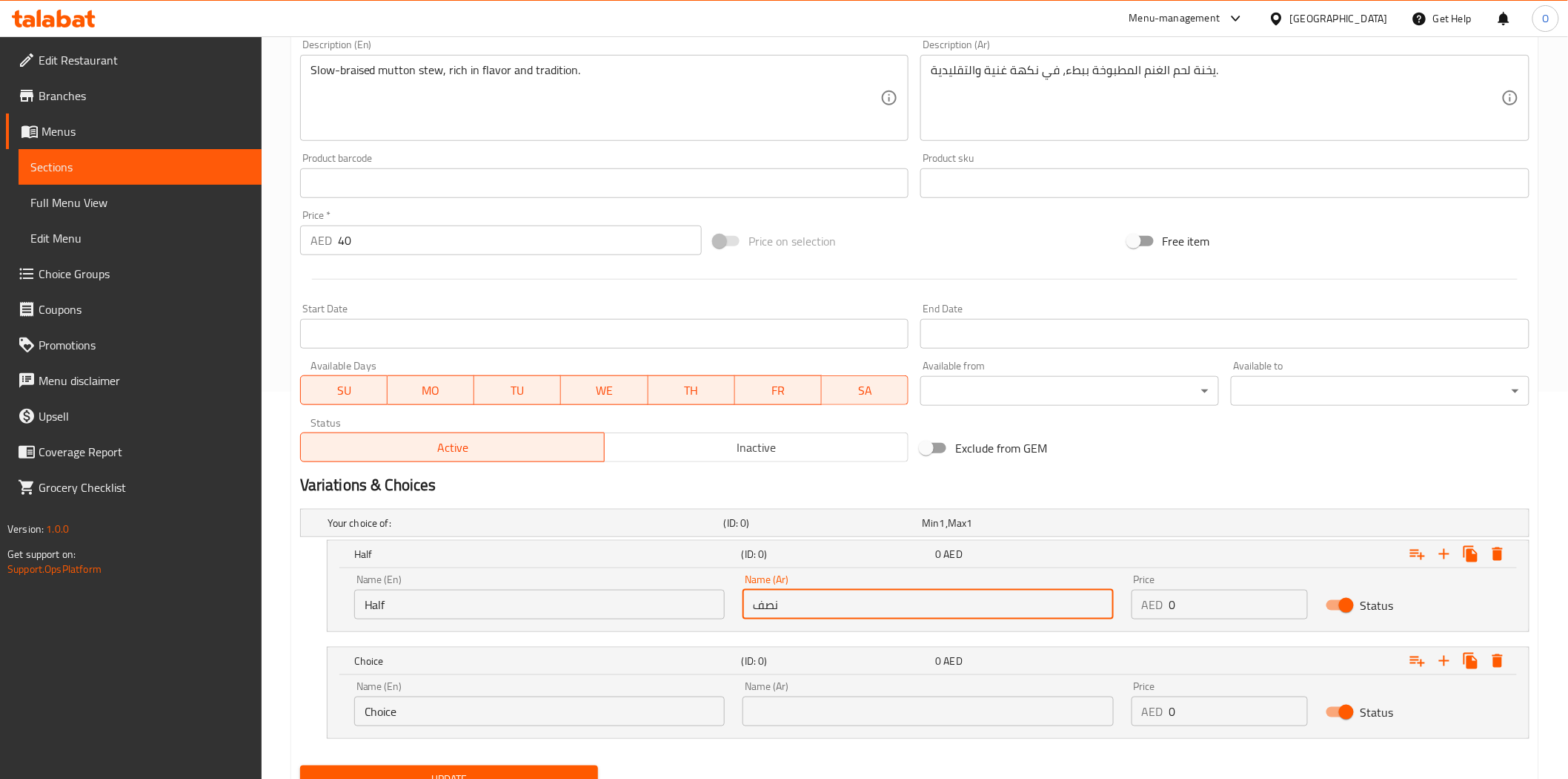
type input "نصف"
click at [440, 730] on div "Name (En) Choice Name (En)" at bounding box center [540, 703] width 389 height 63
click at [426, 714] on input "Choice" at bounding box center [539, 711] width 371 height 29
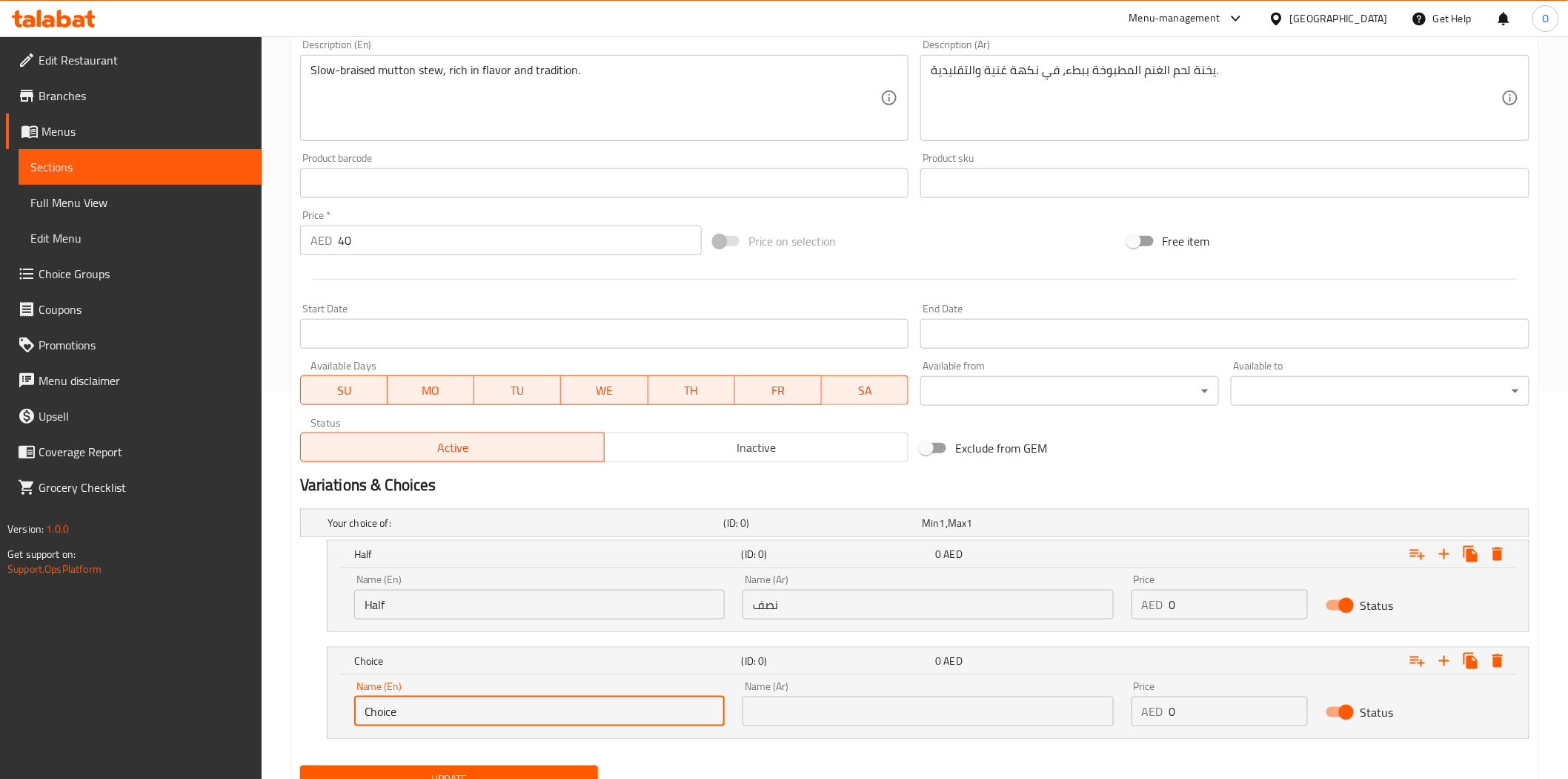
click at [426, 714] on input "Choice" at bounding box center [539, 711] width 371 height 29
paste input "Full"
type input "Full"
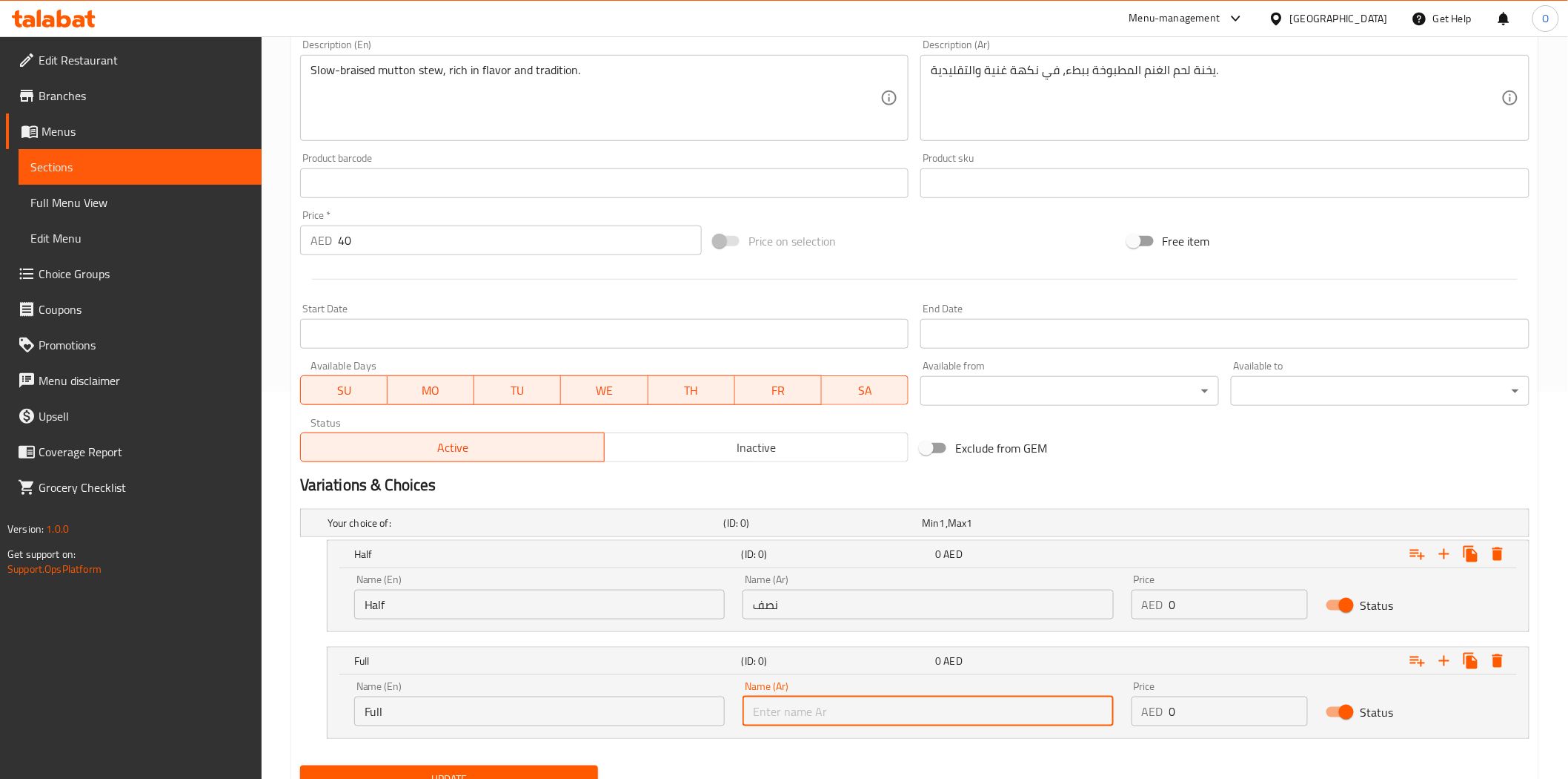
paste input "كامل"
type input "كامل"
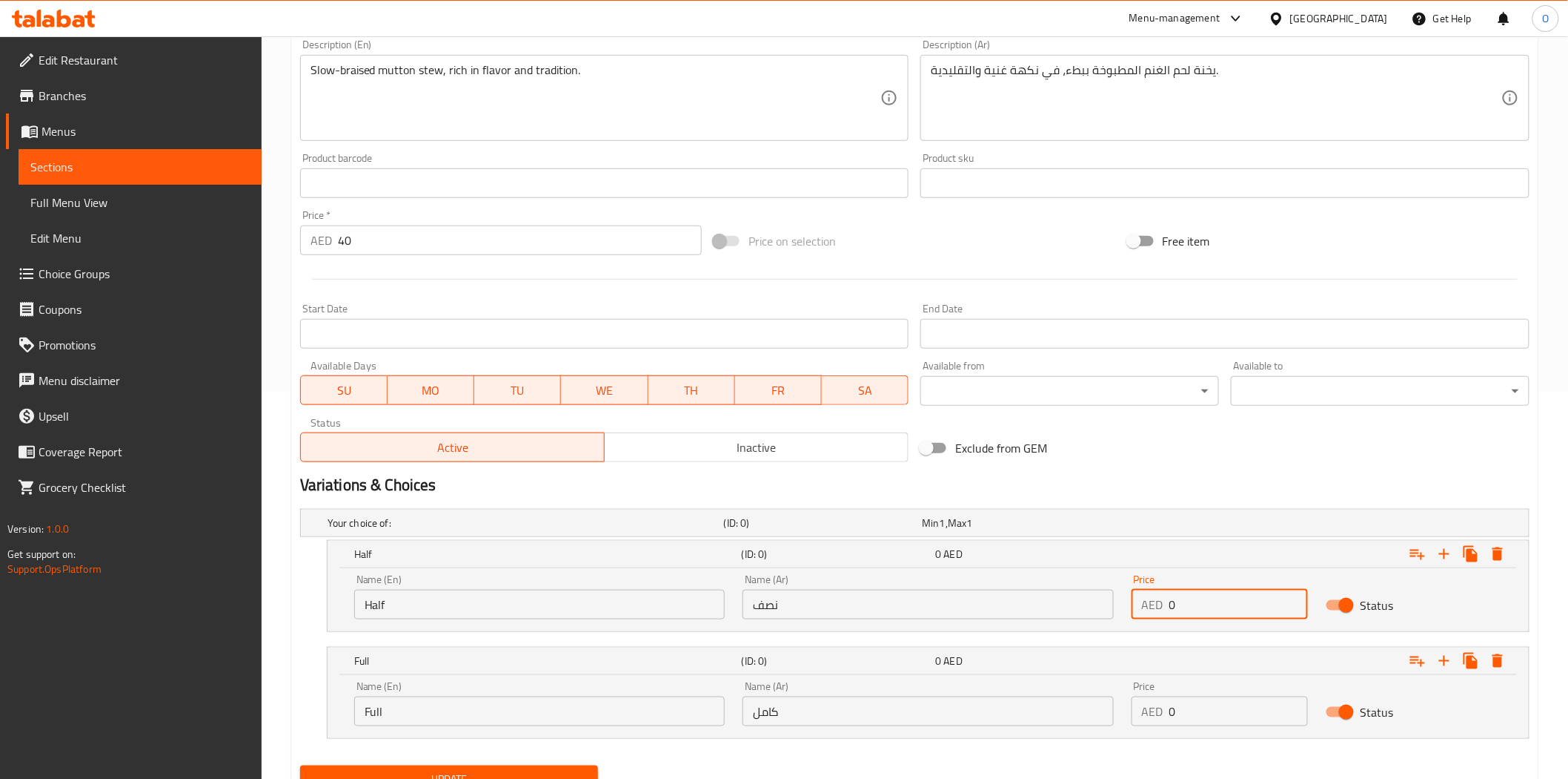
click at [1146, 609] on div "AED 0 Price" at bounding box center [1219, 604] width 177 height 29
paste input "33"
type input "33"
drag, startPoint x: 1177, startPoint y: 707, endPoint x: 1155, endPoint y: 713, distance: 22.8
click at [1155, 713] on div "AED 0 Price" at bounding box center [1219, 711] width 177 height 29
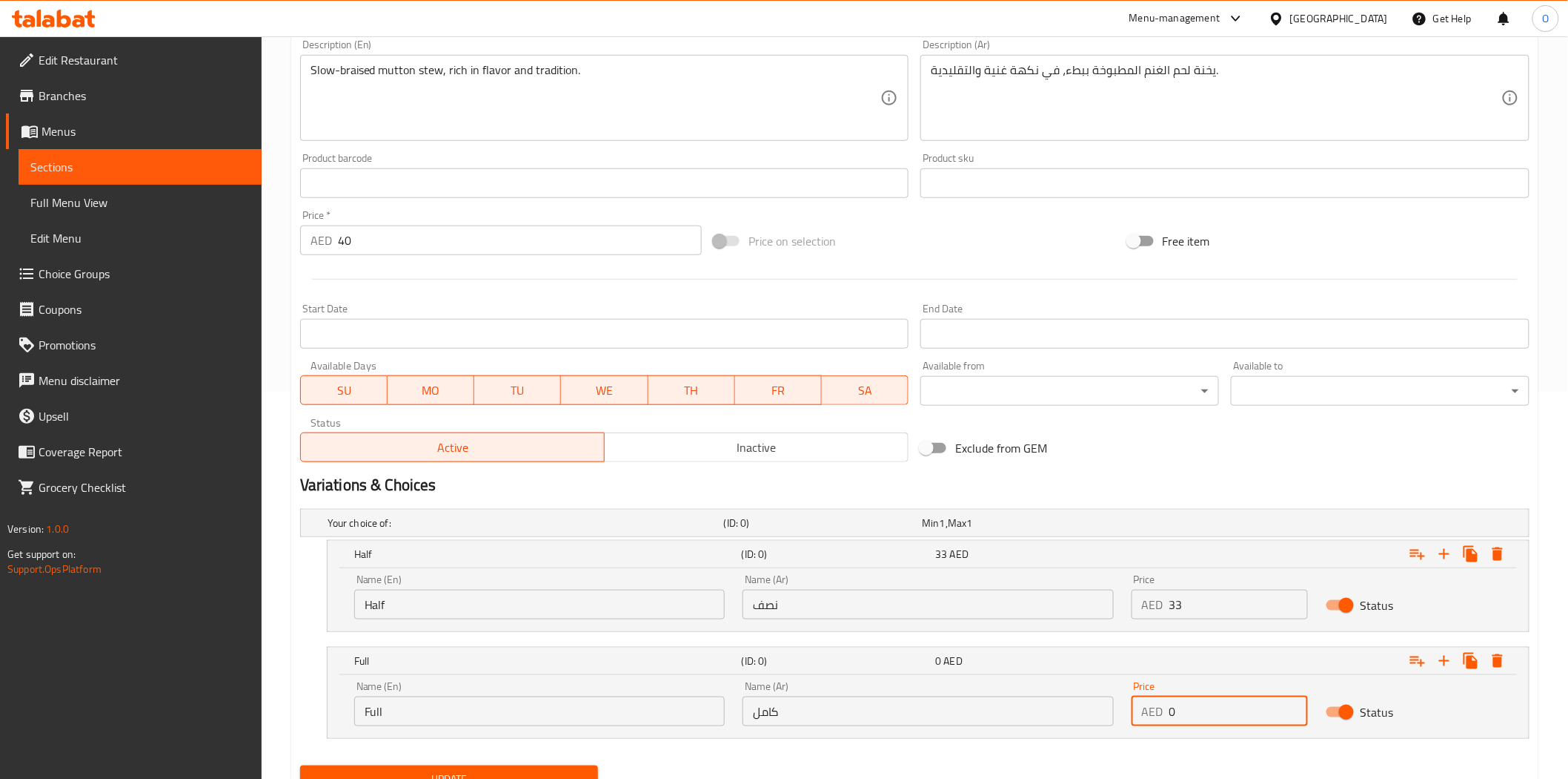
paste input "53"
type input "53"
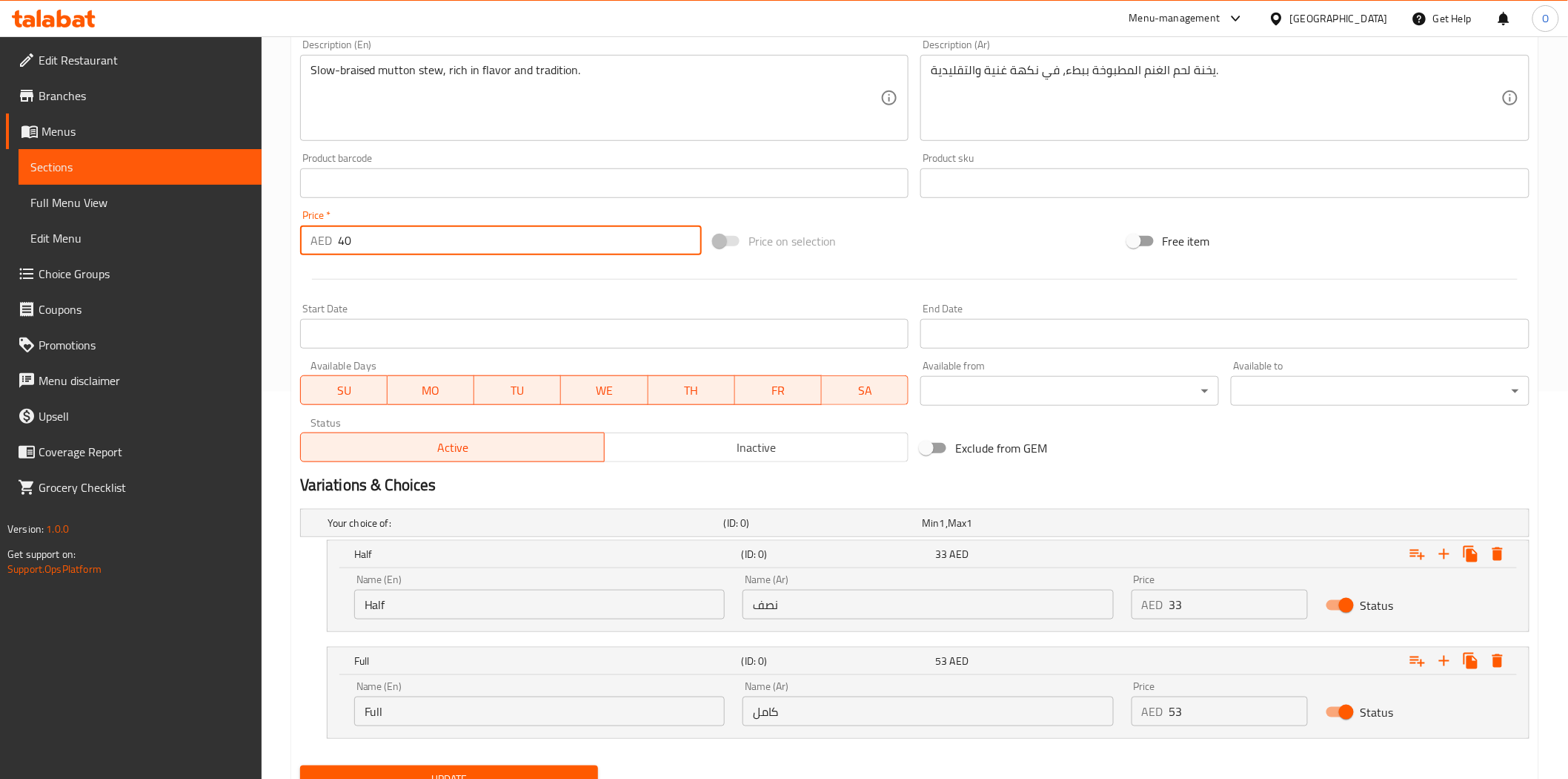
drag, startPoint x: 345, startPoint y: 242, endPoint x: 321, endPoint y: 255, distance: 27.3
click at [321, 255] on div "Price   * AED 40 Price *" at bounding box center [501, 233] width 413 height 57
type input "0"
click at [354, 265] on div at bounding box center [915, 279] width 1241 height 37
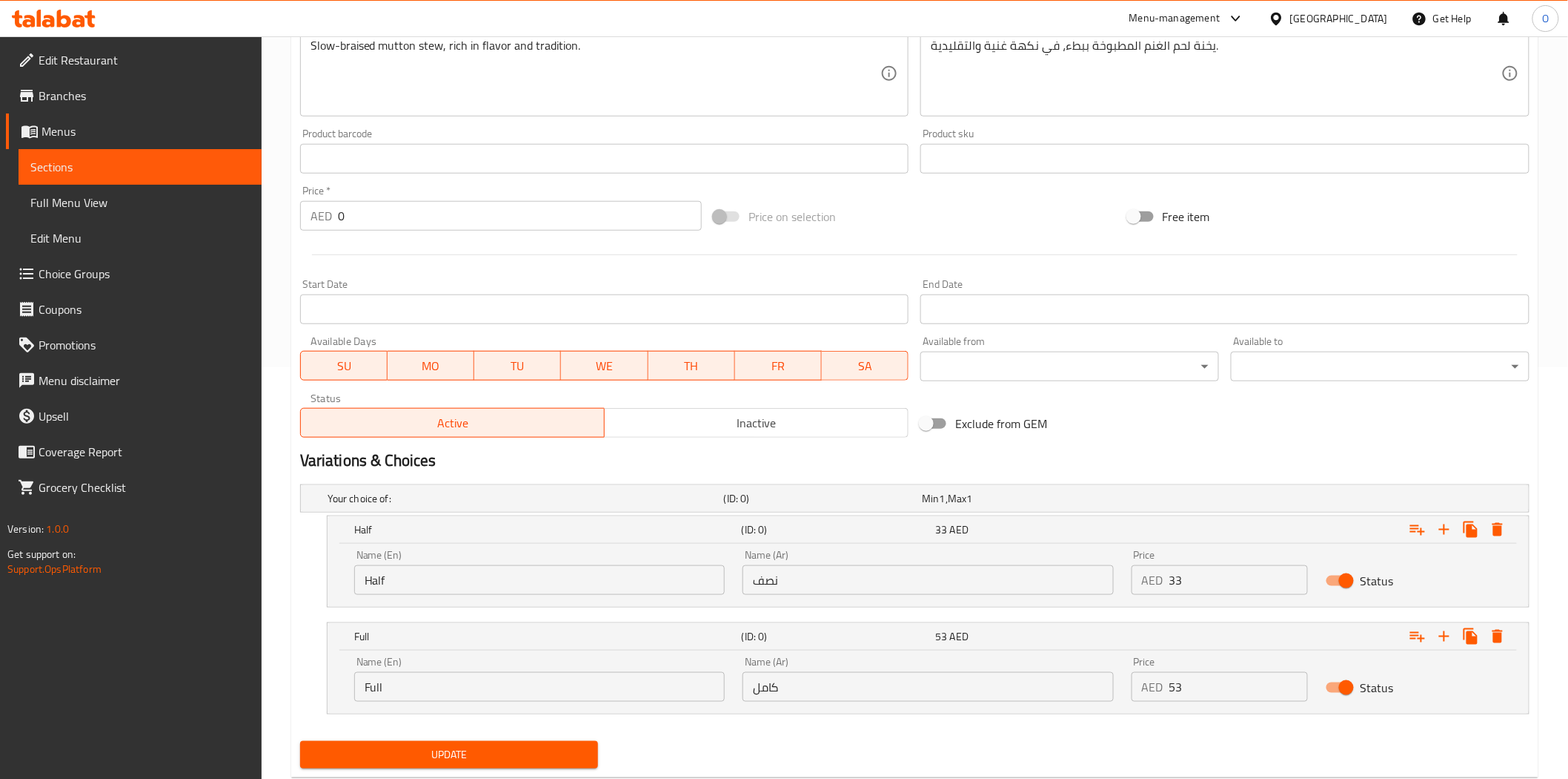
scroll to position [451, 0]
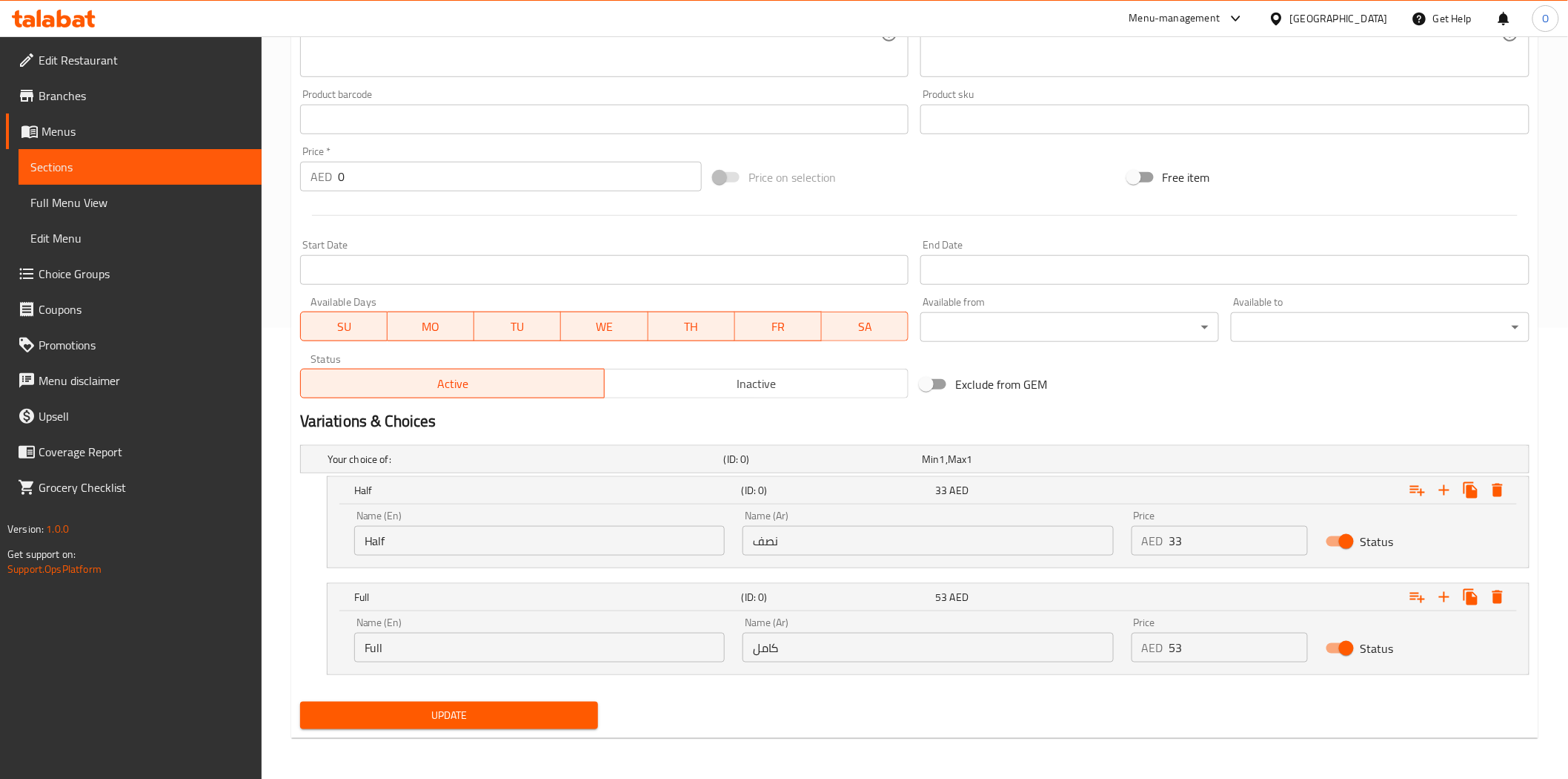
click at [480, 709] on span "Update" at bounding box center [449, 715] width 275 height 18
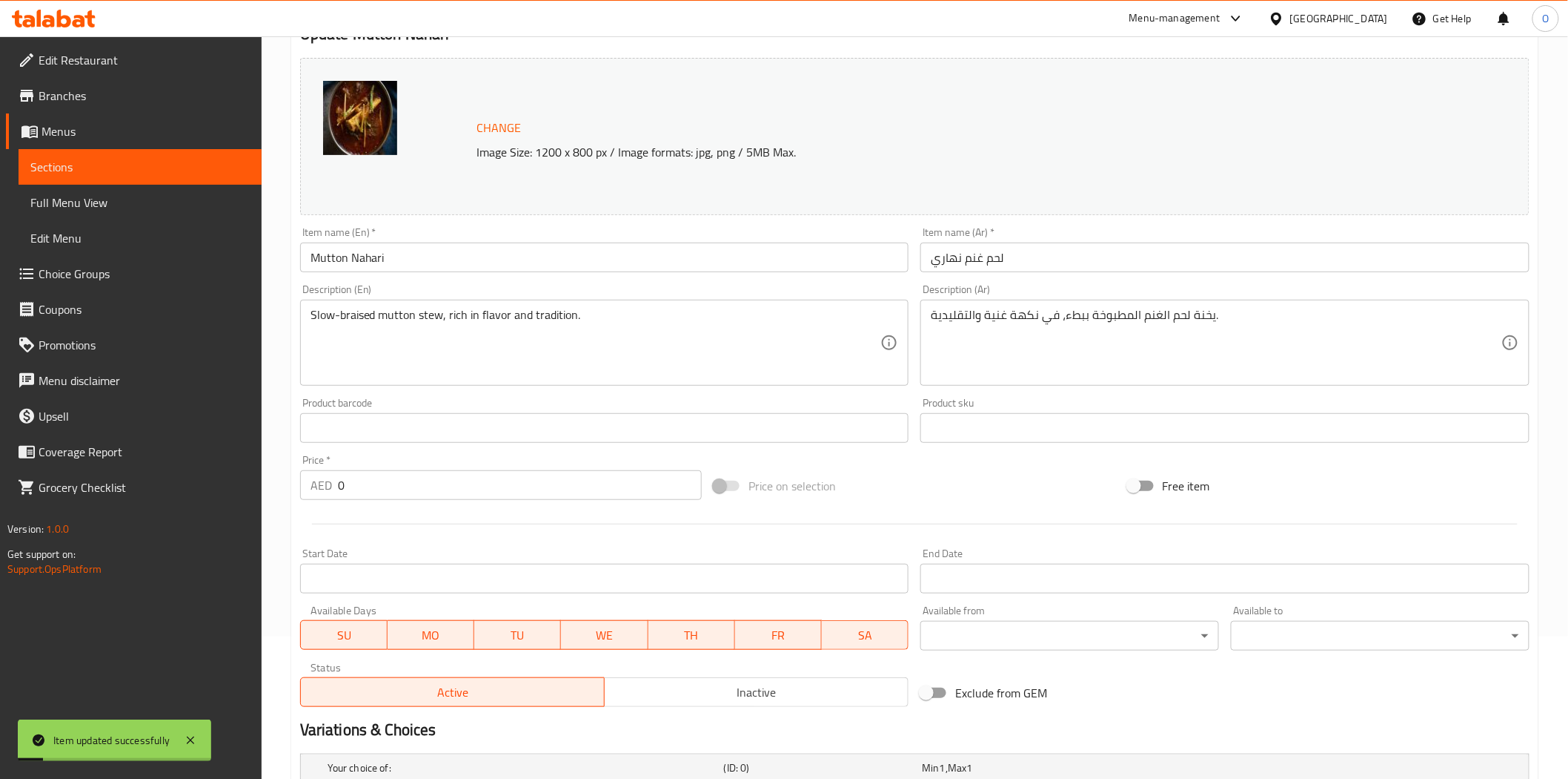
scroll to position [0, 0]
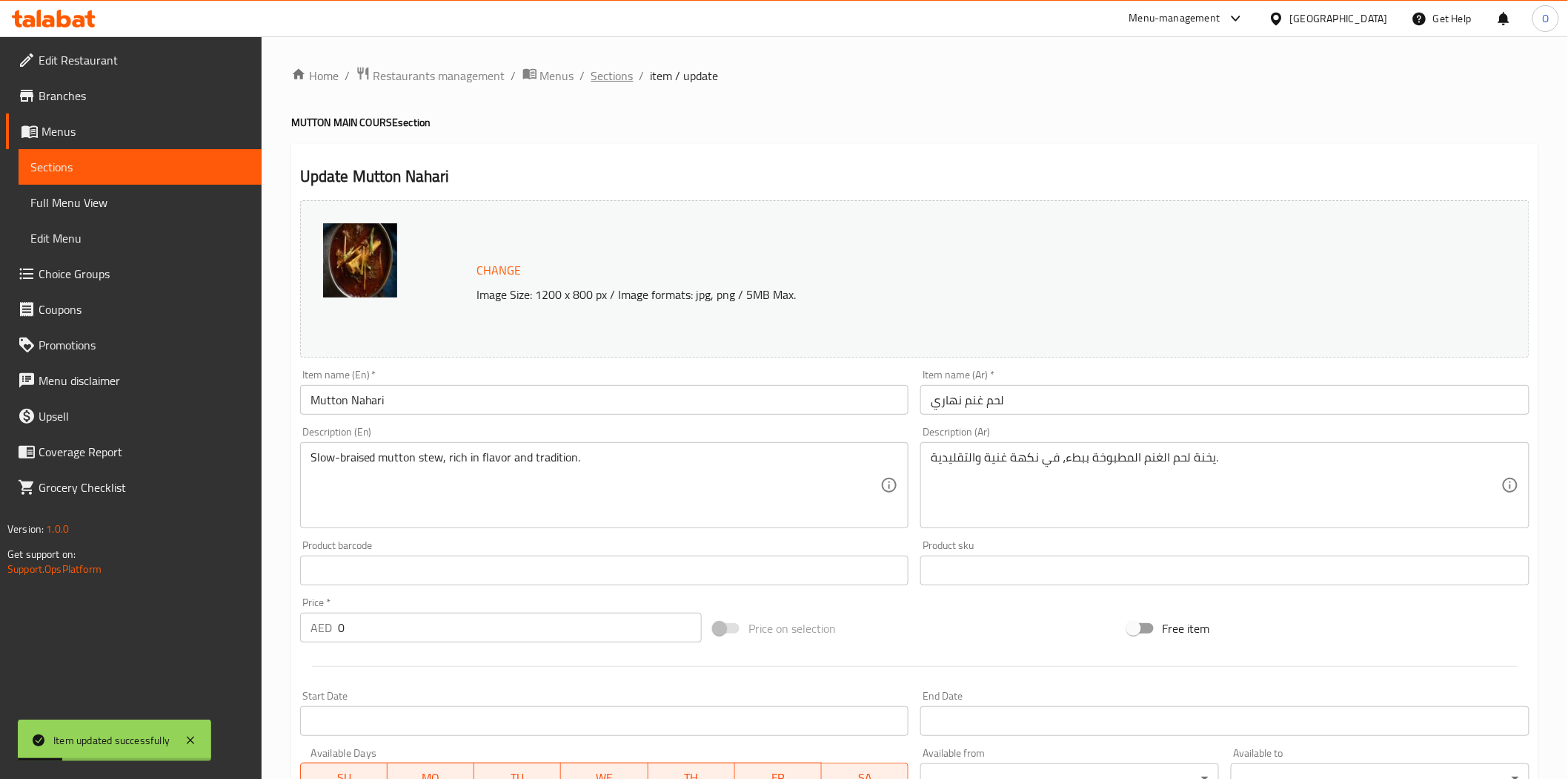
click at [624, 72] on span "Sections" at bounding box center [613, 75] width 42 height 17
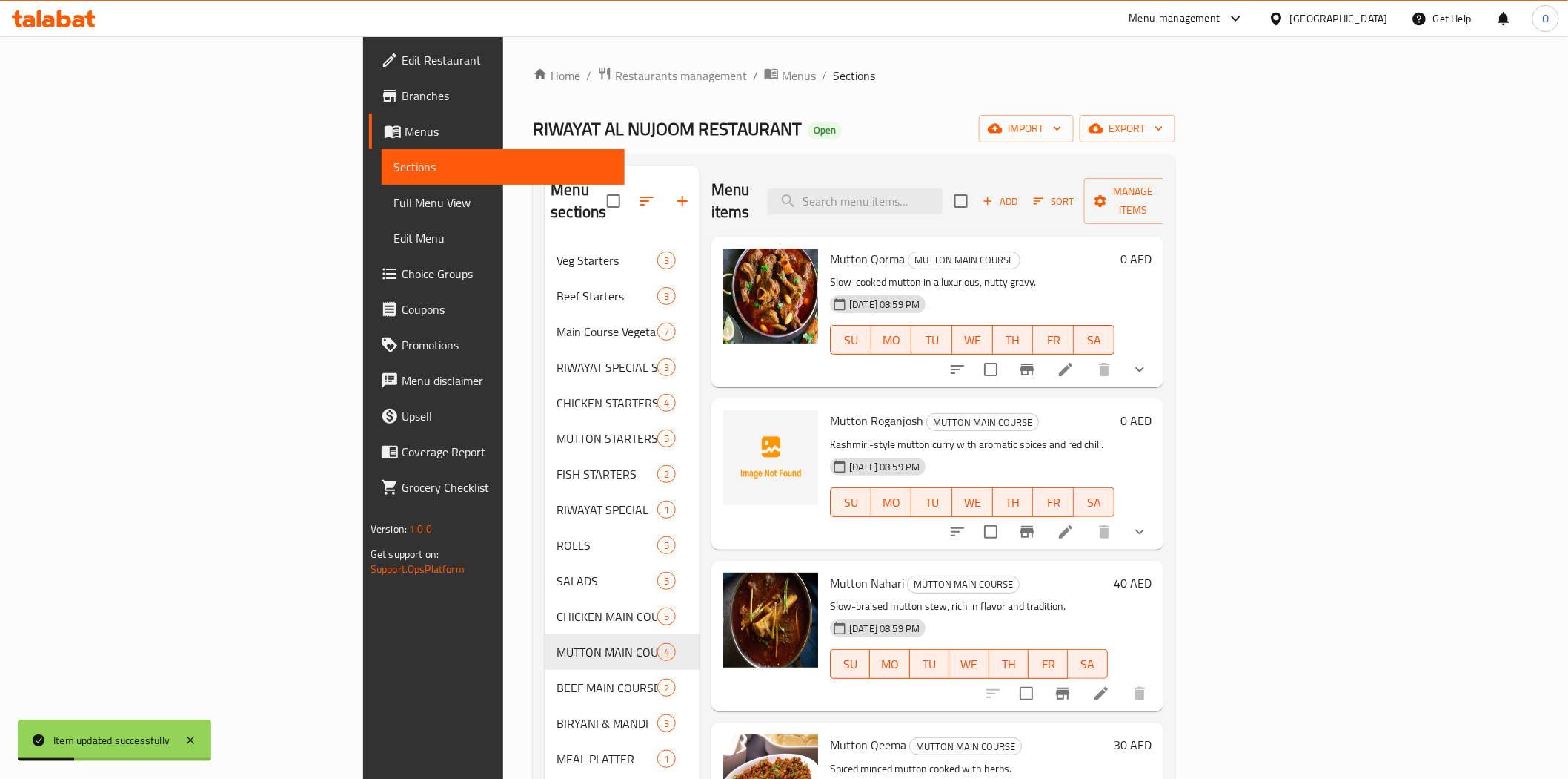
scroll to position [208, 0]
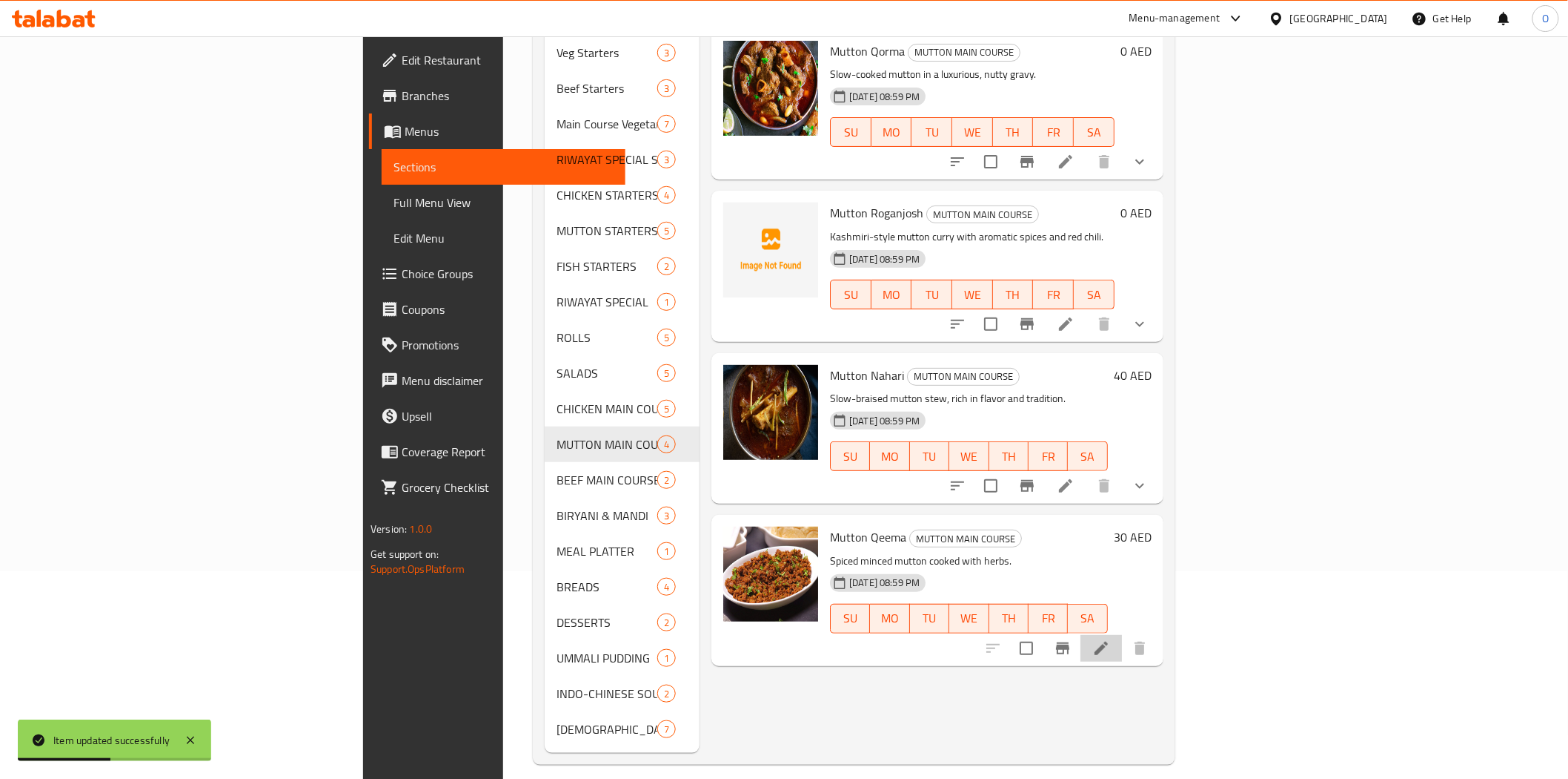
click at [1122, 635] on li at bounding box center [1101, 648] width 41 height 27
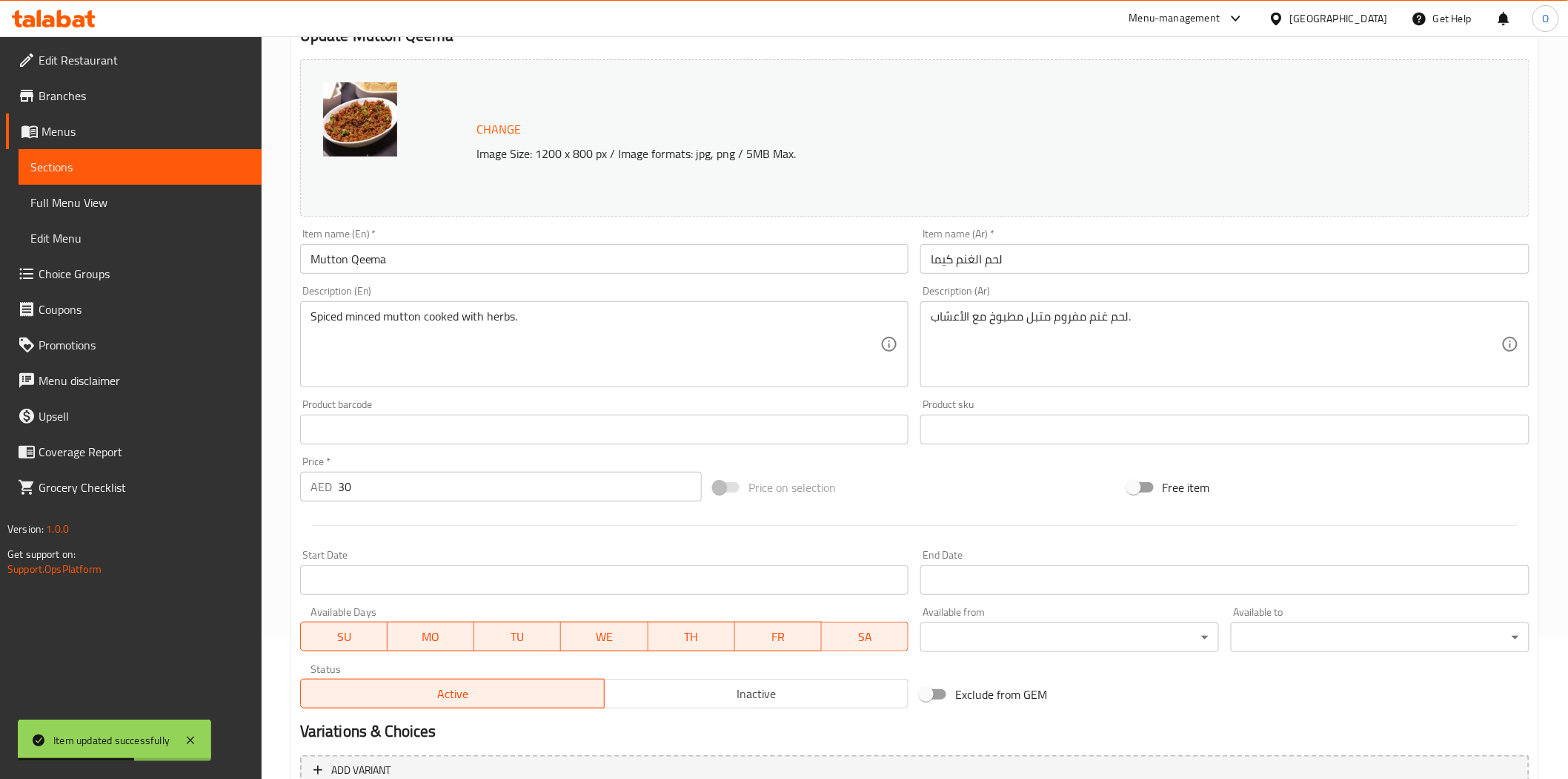
scroll to position [287, 0]
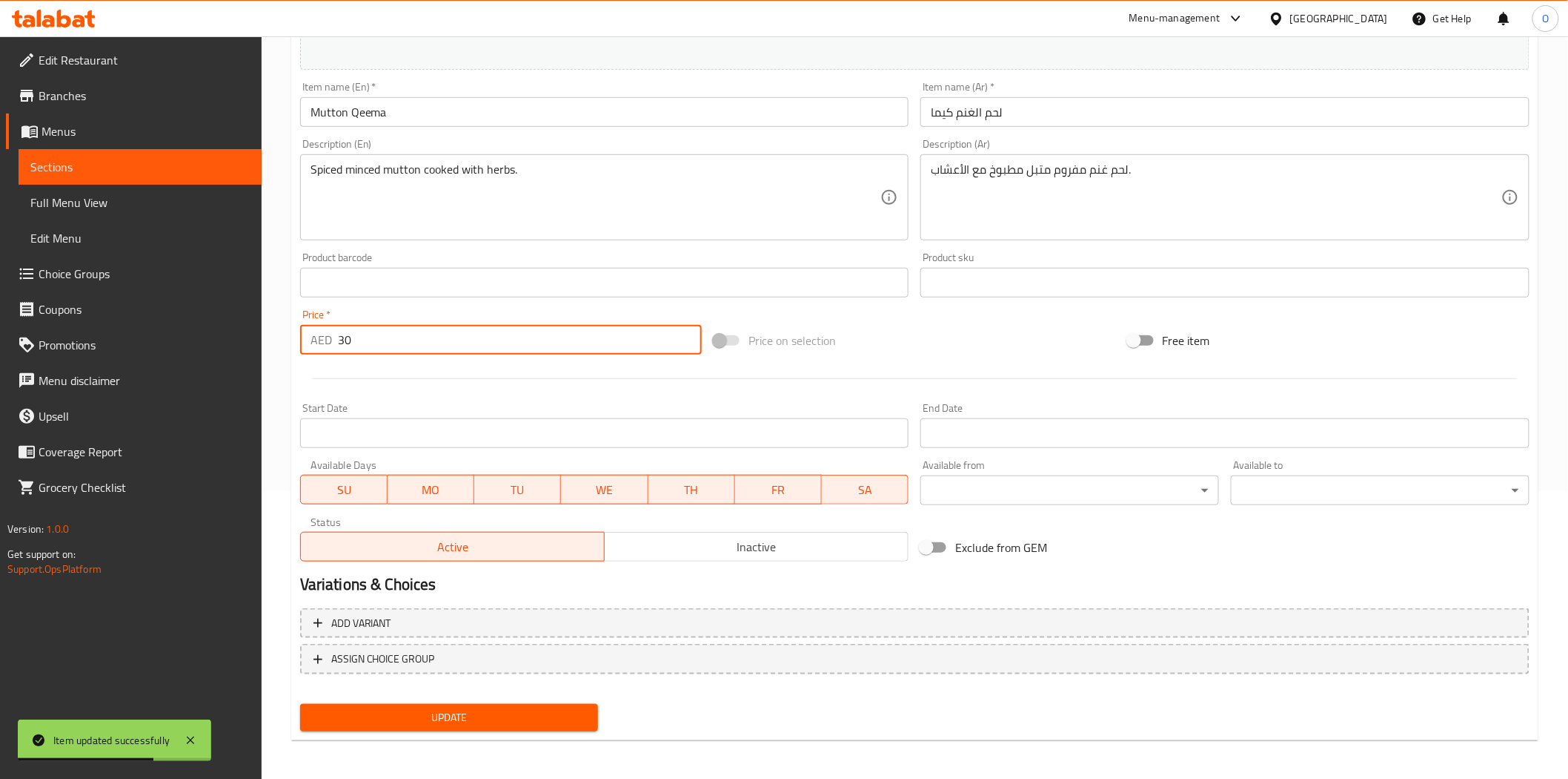
drag, startPoint x: 344, startPoint y: 336, endPoint x: 326, endPoint y: 341, distance: 18.7
click at [326, 341] on div "AED 30 Price *" at bounding box center [500, 340] width 402 height 29
type input "0"
click at [1241, 621] on span "Add variant" at bounding box center [915, 623] width 1203 height 18
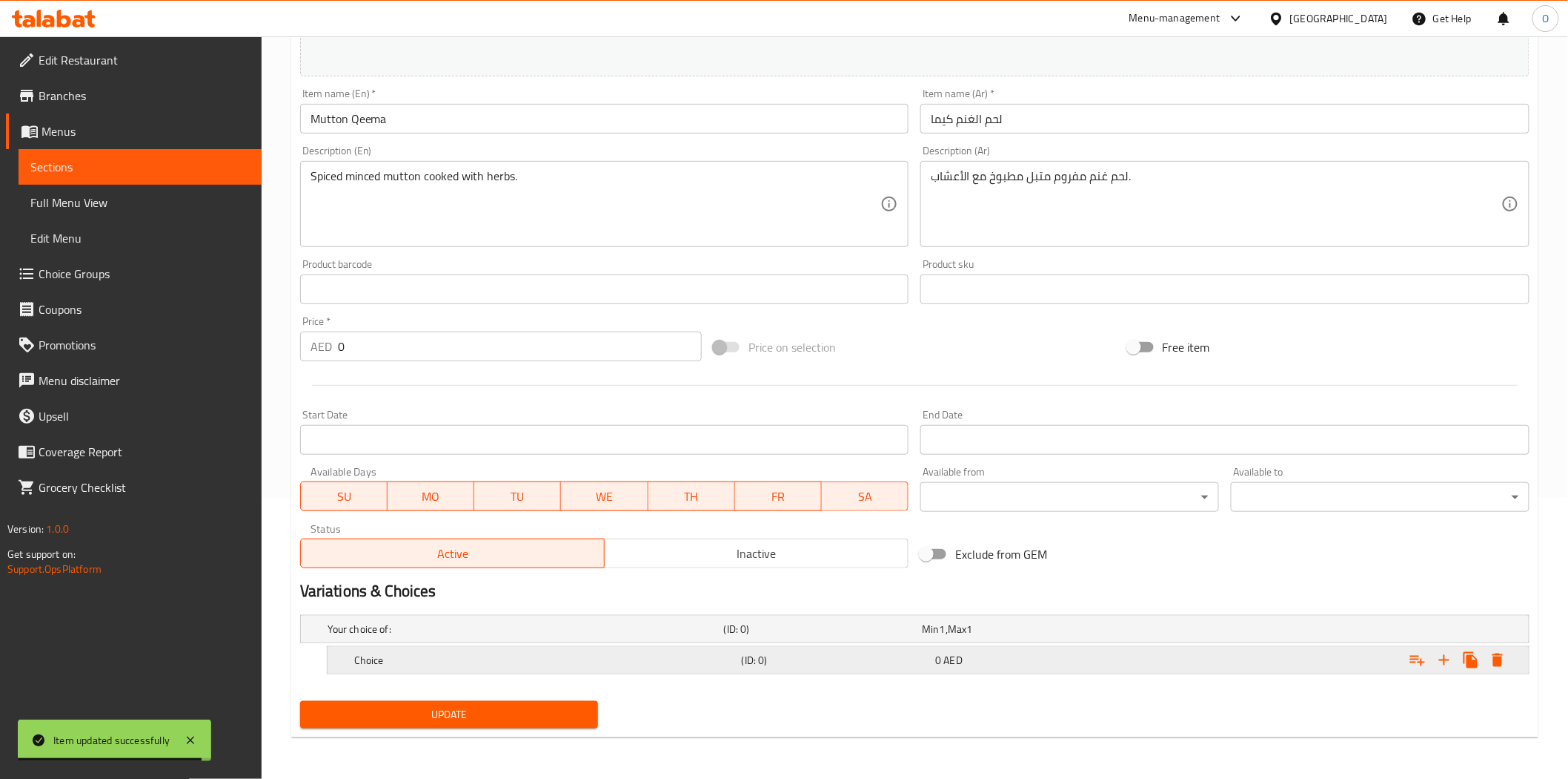
scroll to position [280, 0]
click at [1439, 662] on icon "Expand" at bounding box center [1444, 660] width 17 height 17
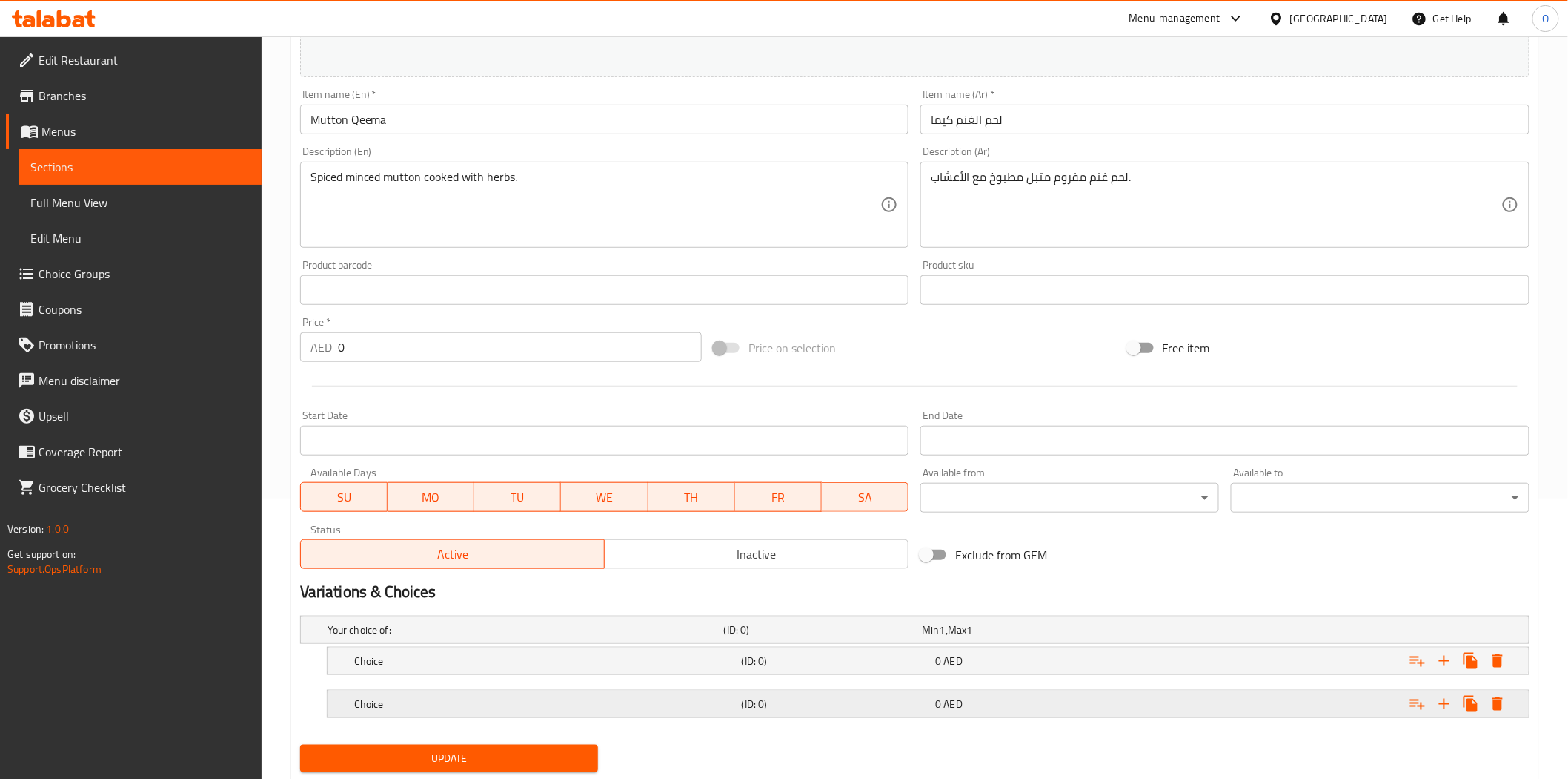
click at [775, 706] on h5 "(ID: 0)" at bounding box center [836, 704] width 188 height 15
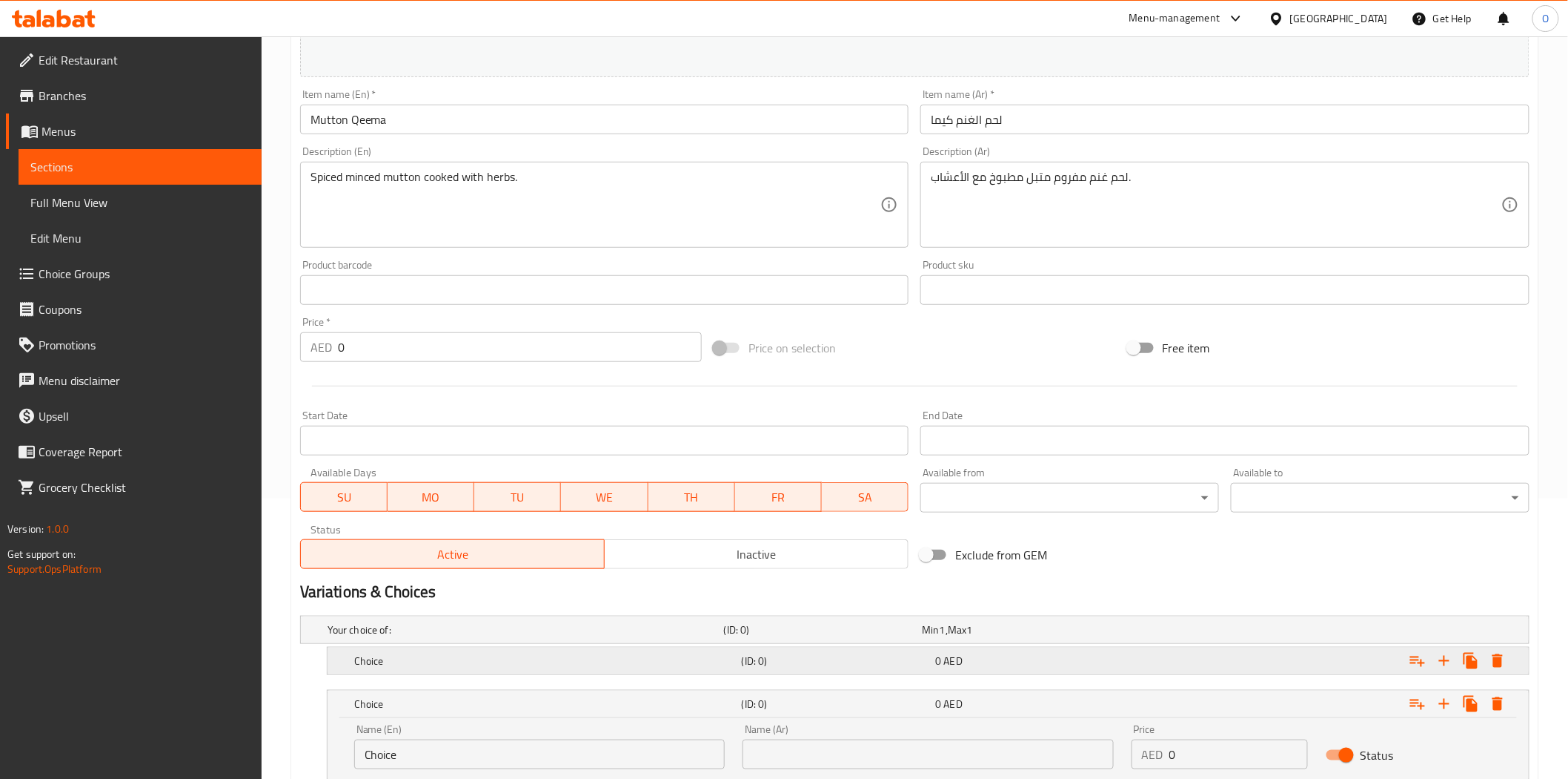
click at [790, 654] on h5 "(ID: 0)" at bounding box center [836, 661] width 188 height 15
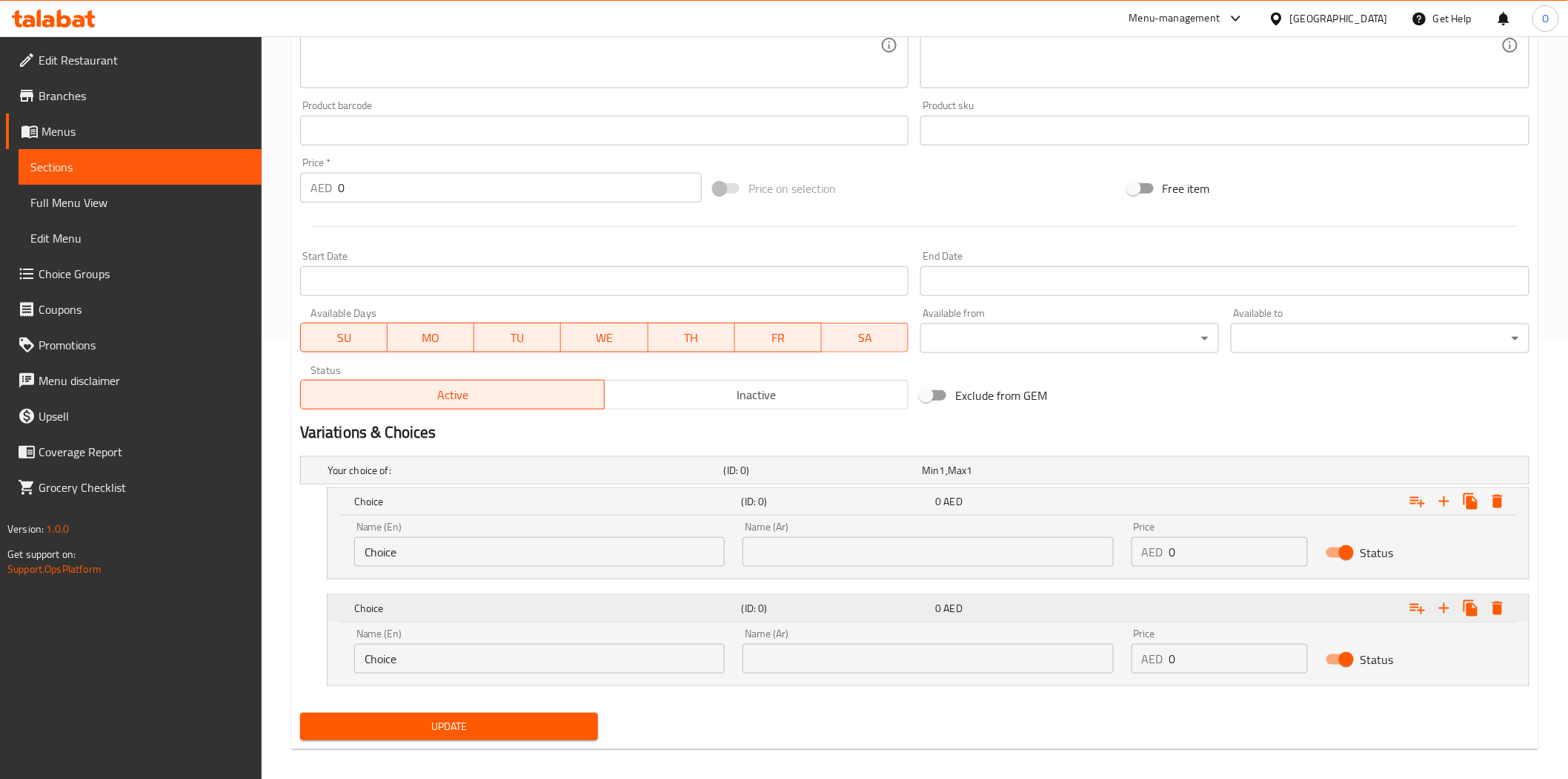
scroll to position [451, 0]
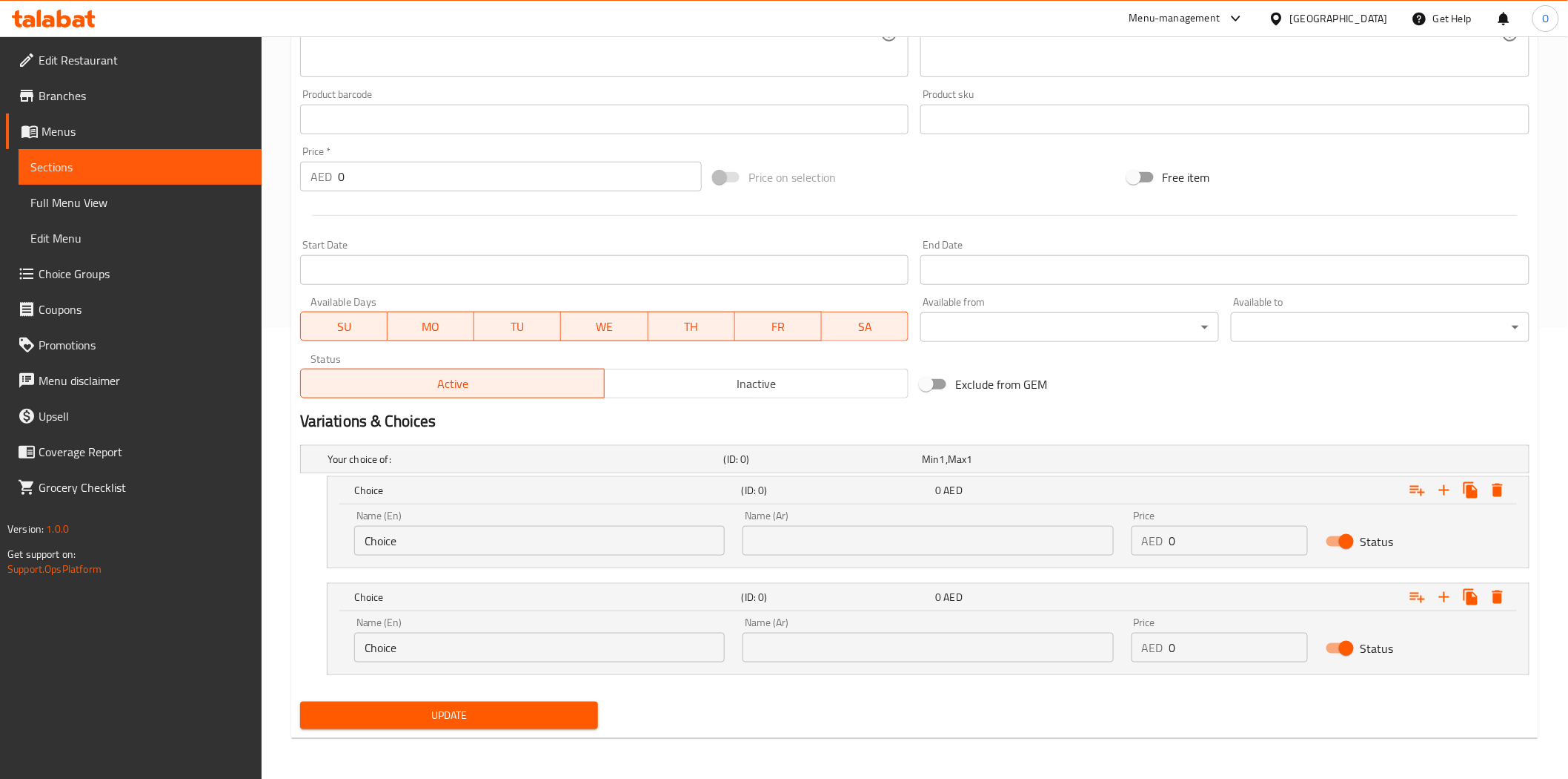
click at [485, 546] on input "Choice" at bounding box center [539, 540] width 371 height 29
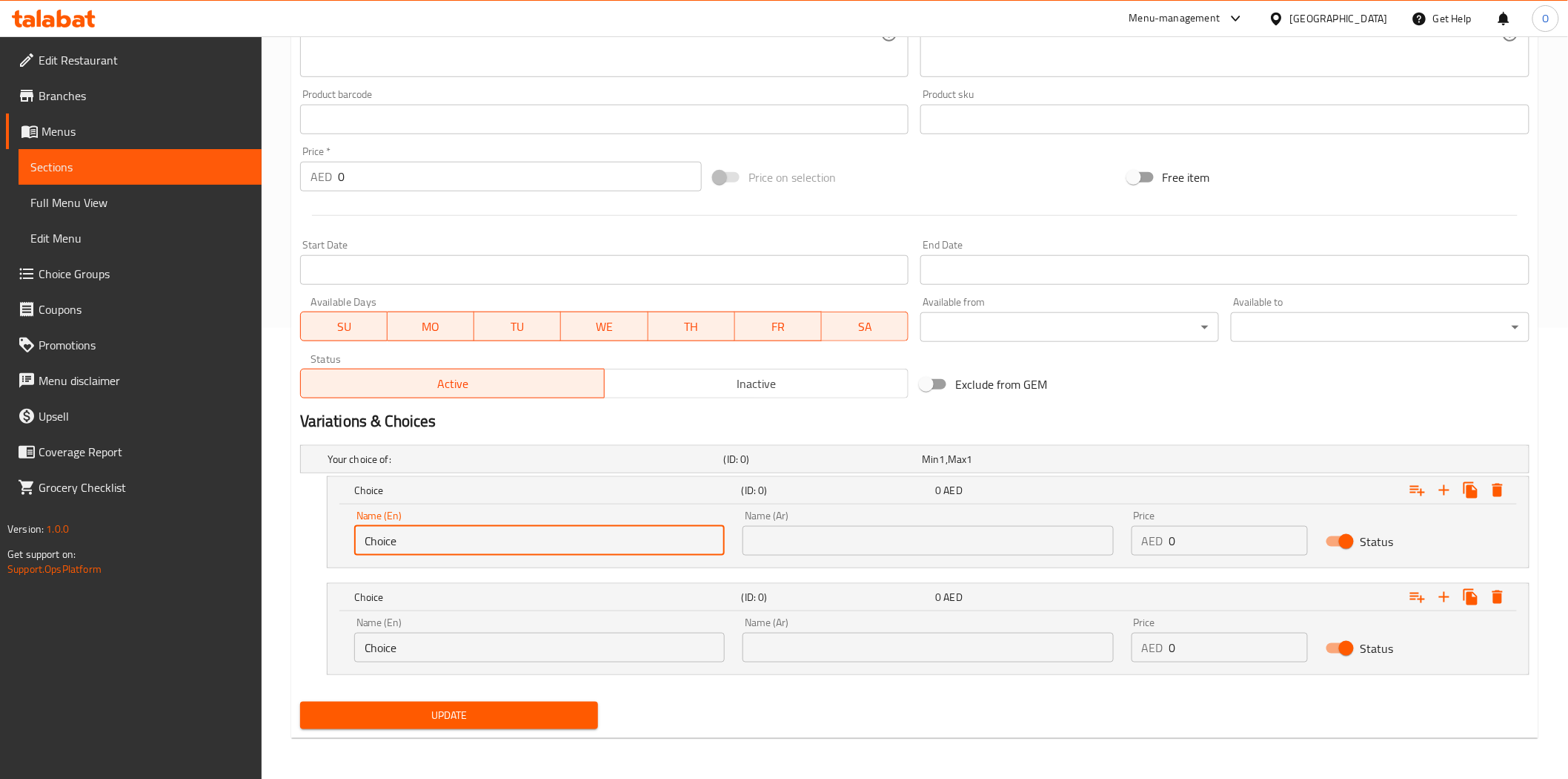
click at [485, 546] on input "Choice" at bounding box center [539, 540] width 371 height 29
paste input "Half"
type input "Half"
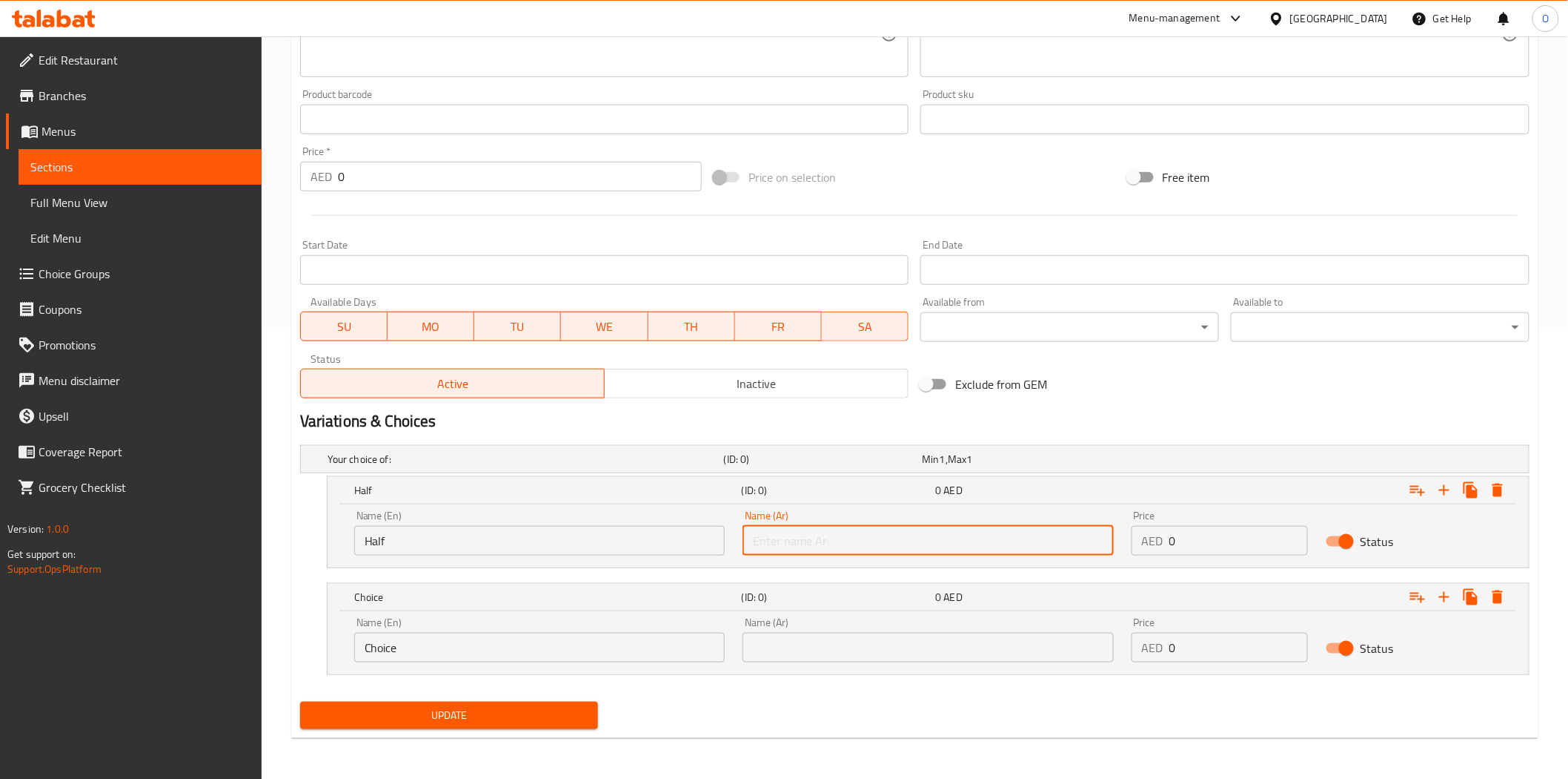
paste input "نصف"
type input "نصف"
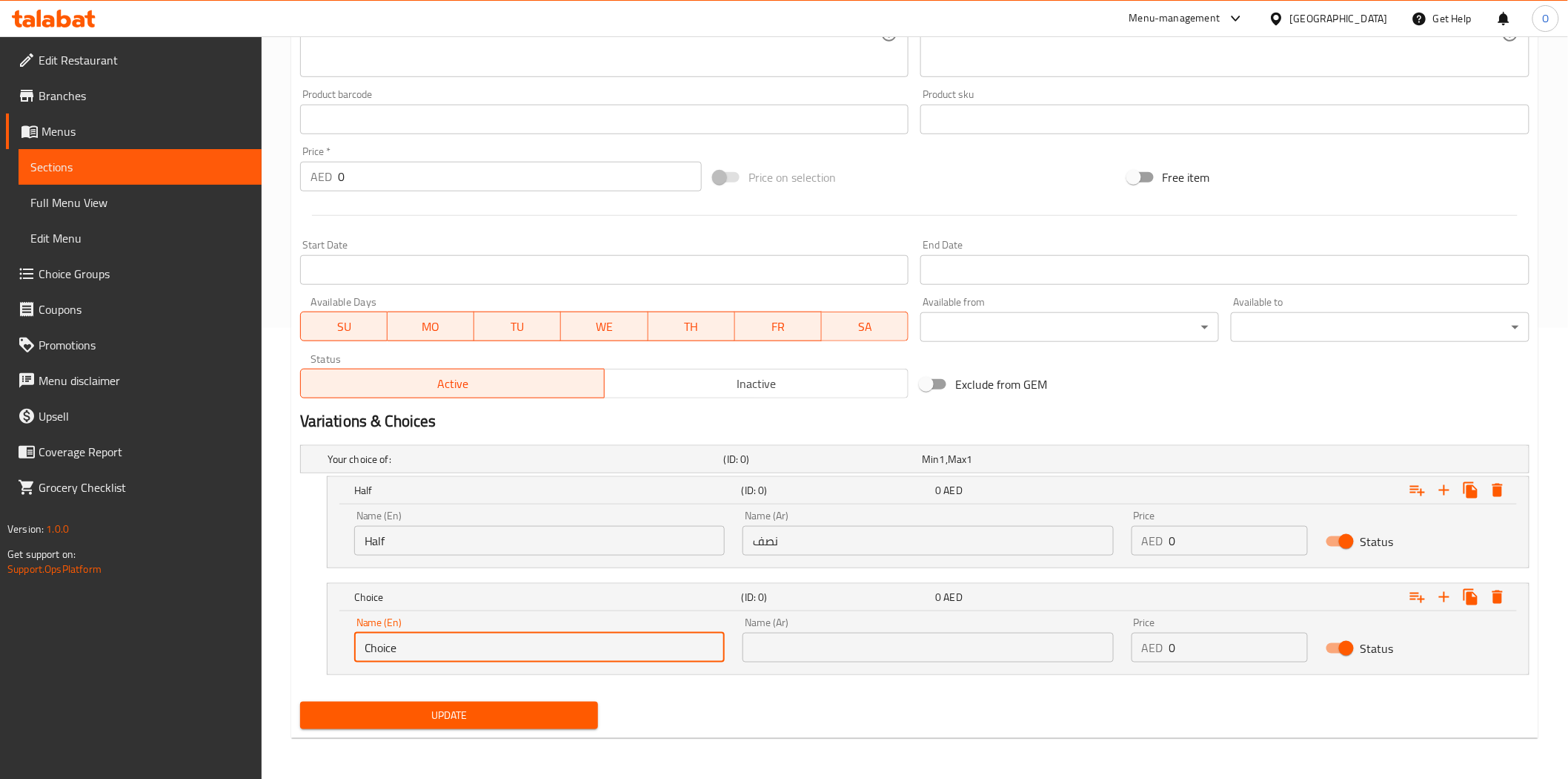
click at [475, 646] on input "Choice" at bounding box center [539, 647] width 371 height 29
paste input "Full"
type input "Full"
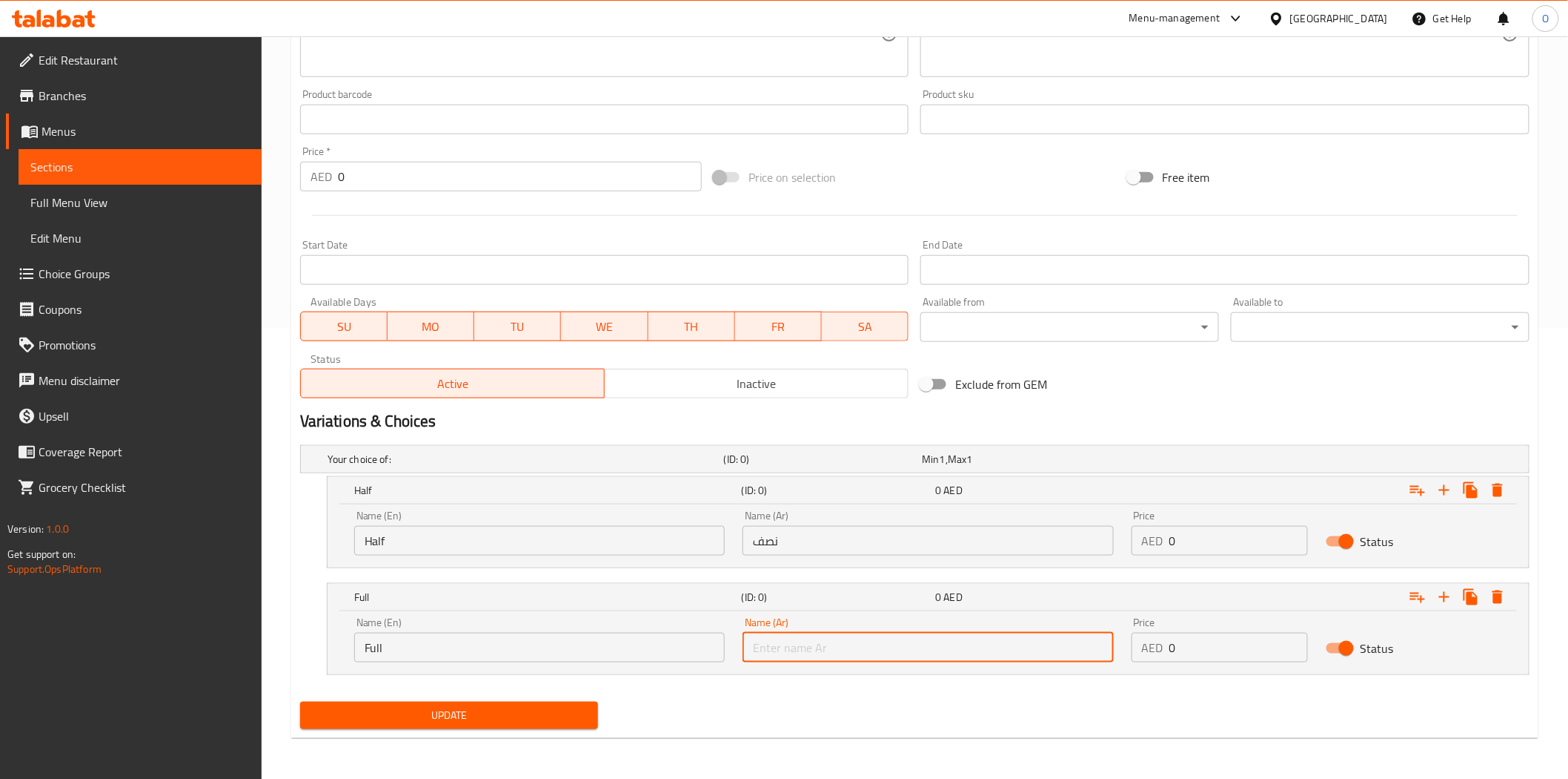
paste input "كامل"
type input "كامل"
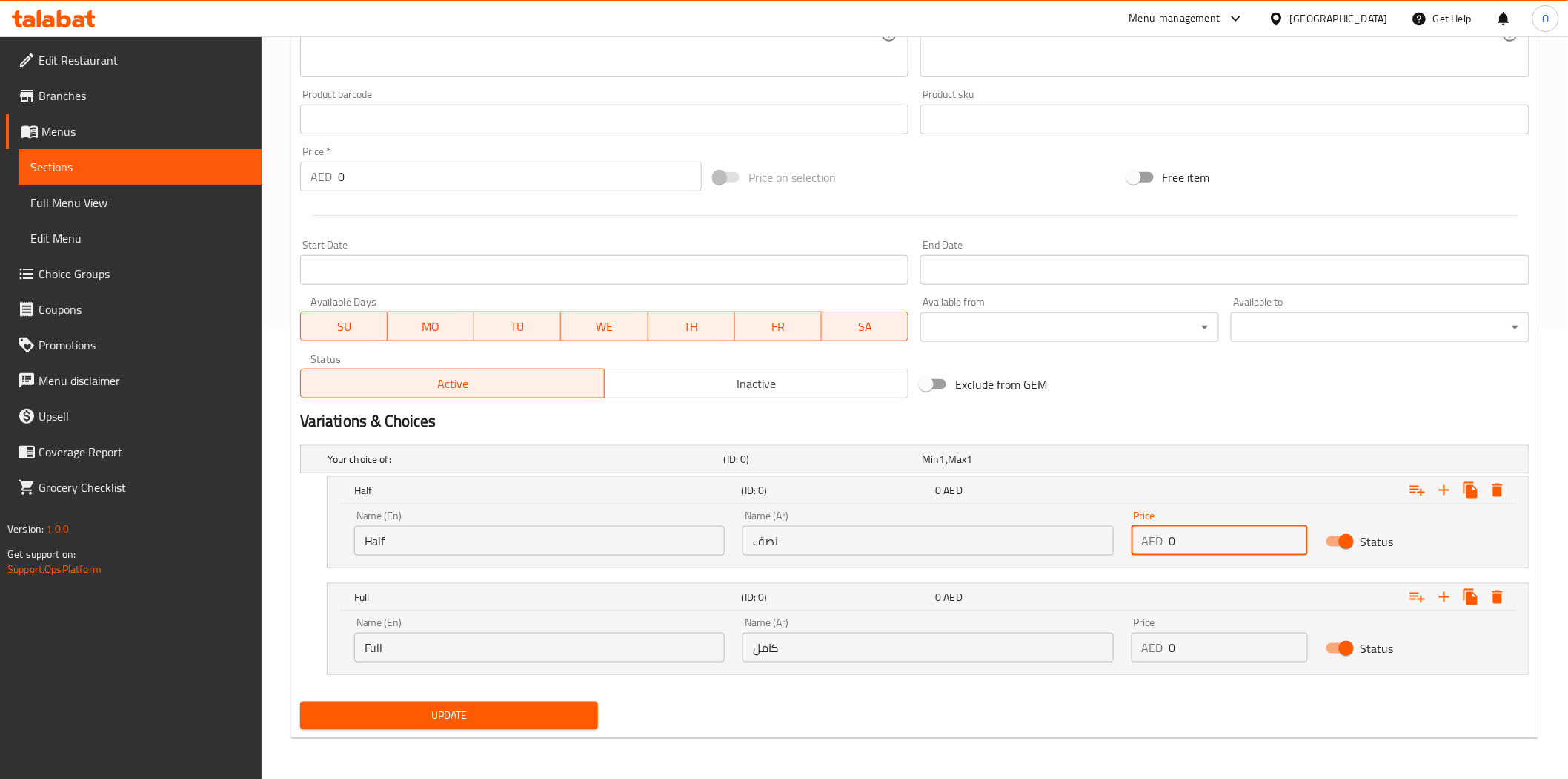
drag, startPoint x: 1192, startPoint y: 546, endPoint x: 1153, endPoint y: 557, distance: 40.5
click at [1143, 553] on div "AED 0 Price" at bounding box center [1219, 540] width 177 height 29
paste input "36"
type input "36"
drag, startPoint x: 1196, startPoint y: 649, endPoint x: 1165, endPoint y: 660, distance: 32.9
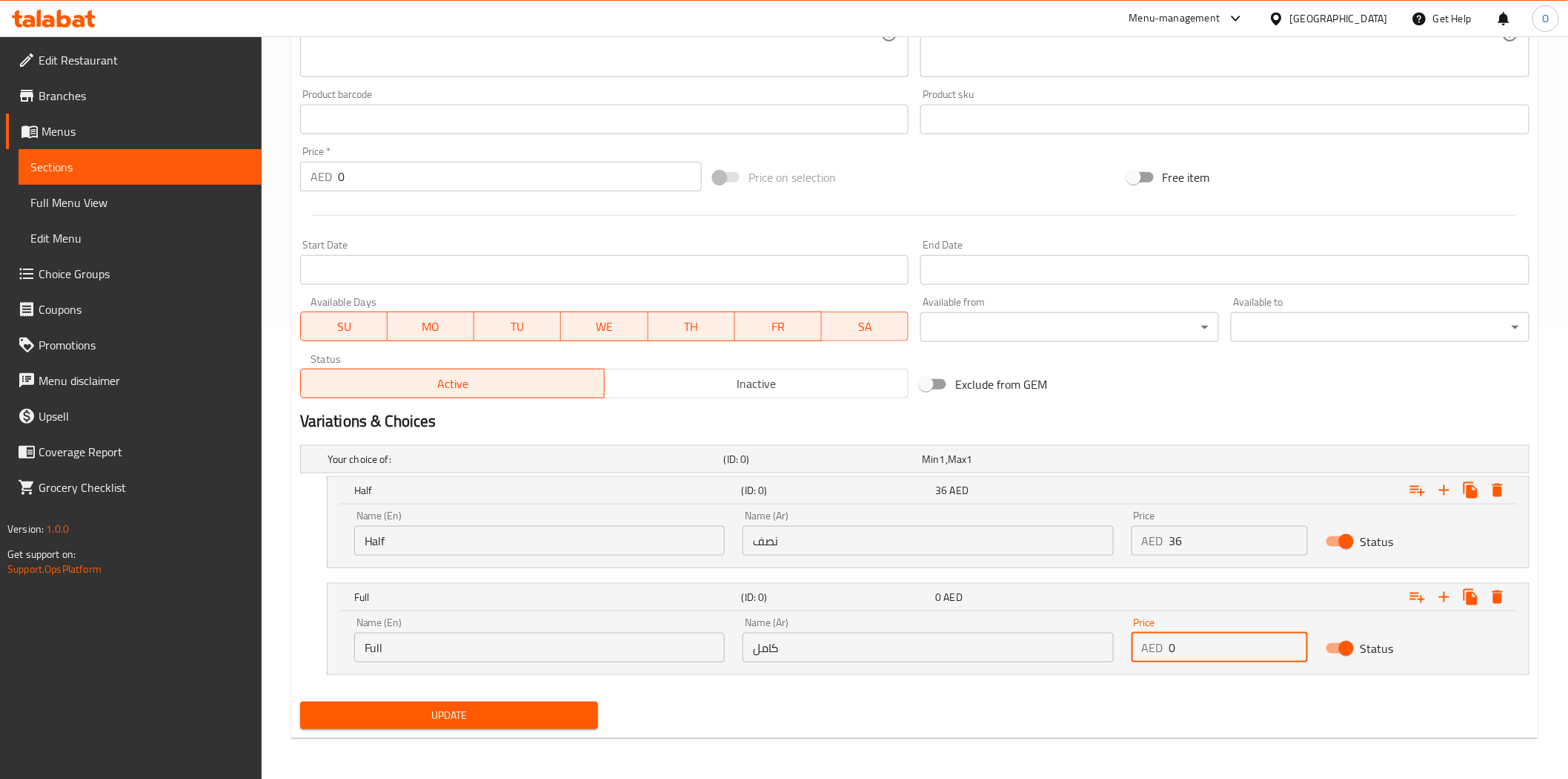
click at [1165, 660] on div "AED 0 Price" at bounding box center [1219, 647] width 177 height 29
paste input "59"
type input "59"
click at [525, 710] on span "Update" at bounding box center [449, 715] width 275 height 18
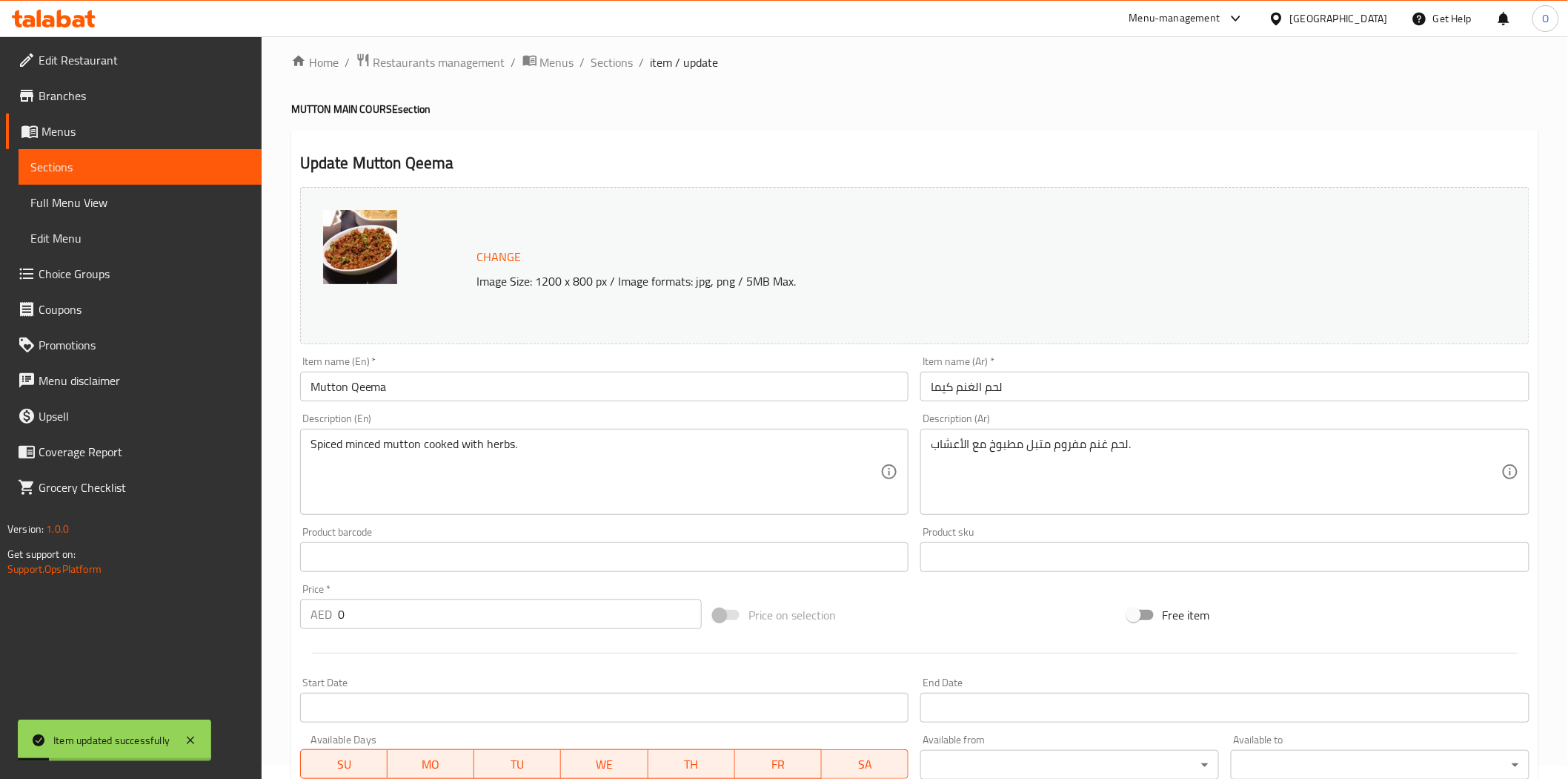
scroll to position [0, 0]
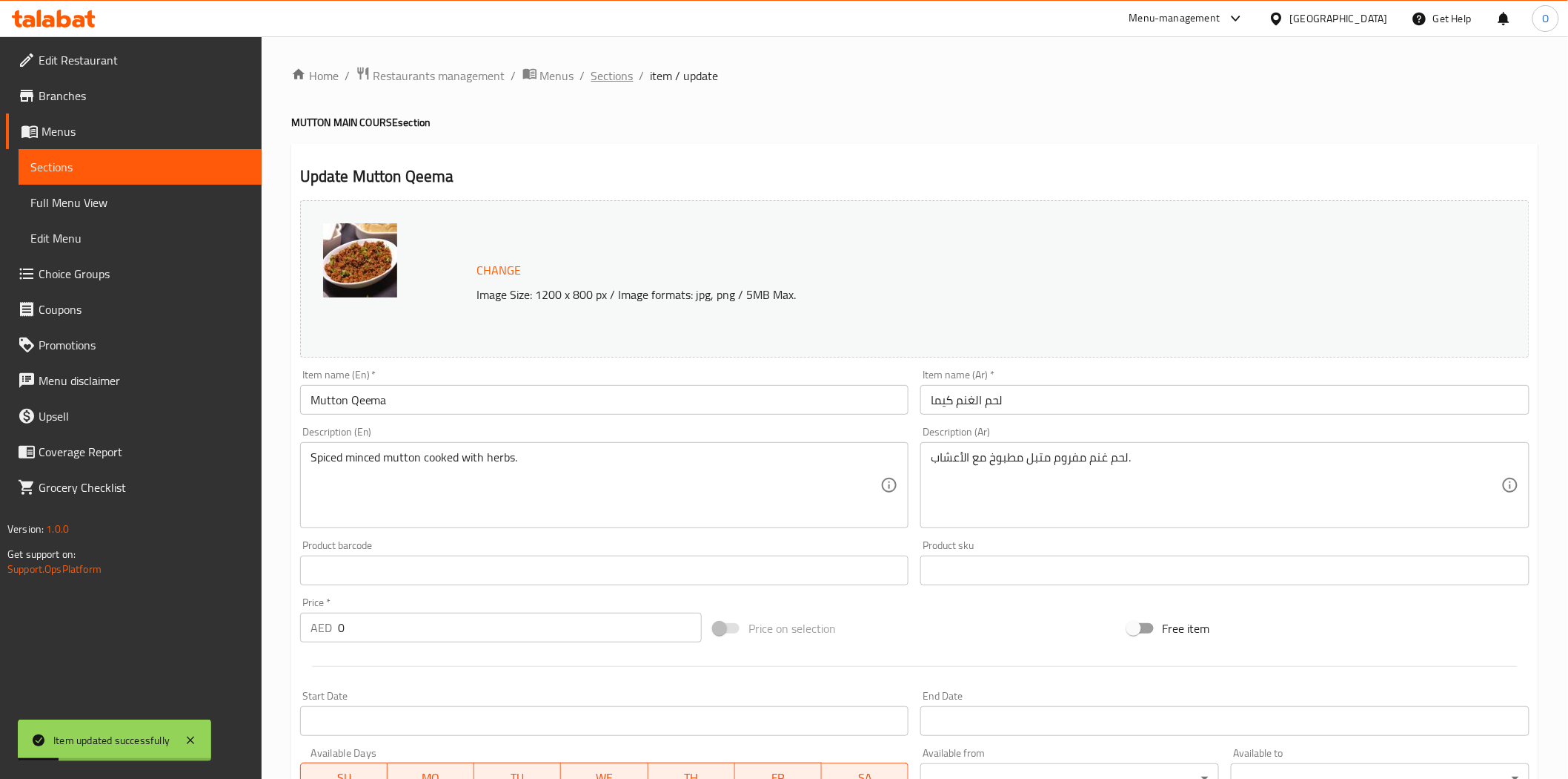
click at [616, 78] on span "Sections" at bounding box center [613, 75] width 42 height 17
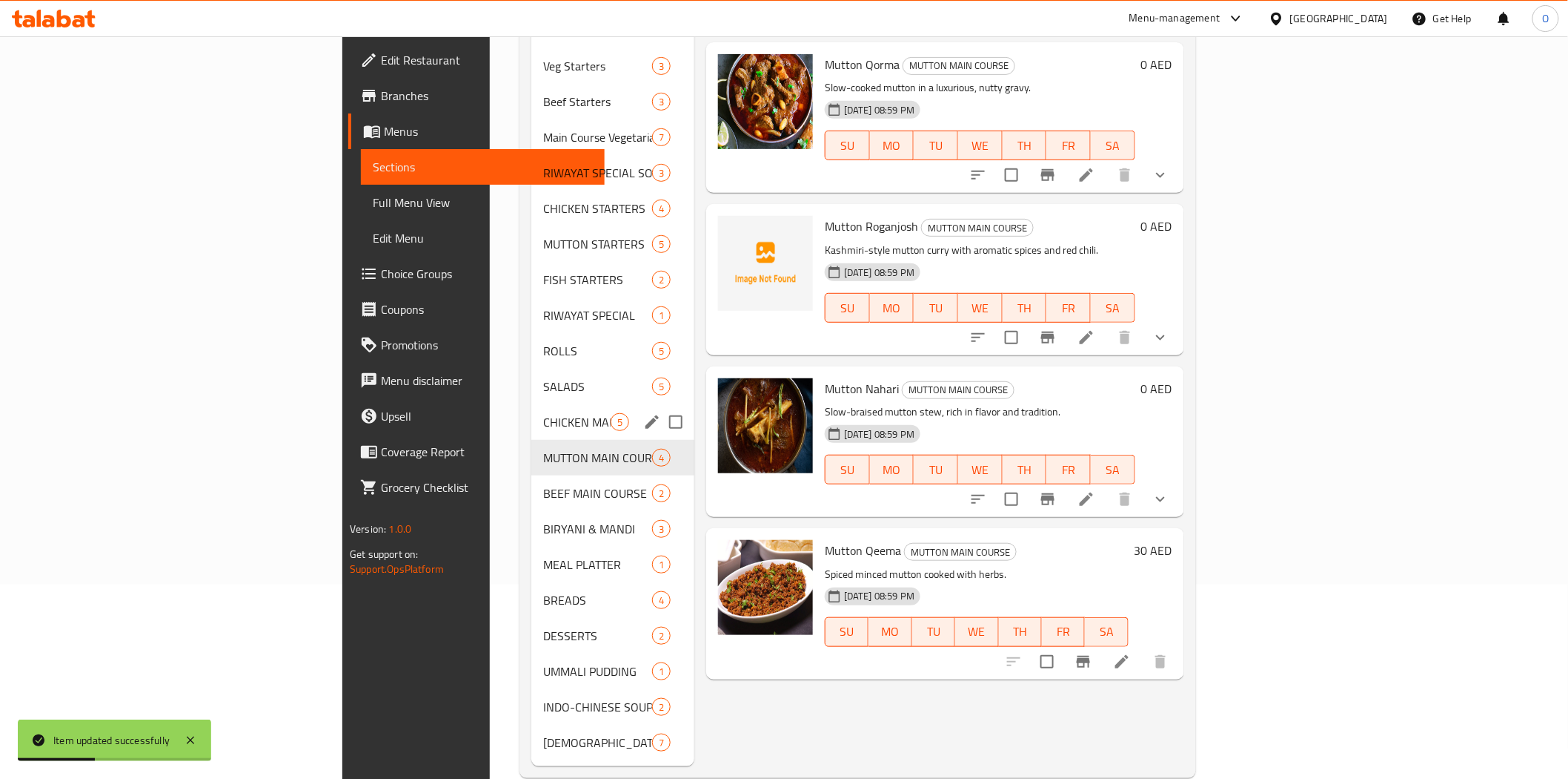
scroll to position [208, 0]
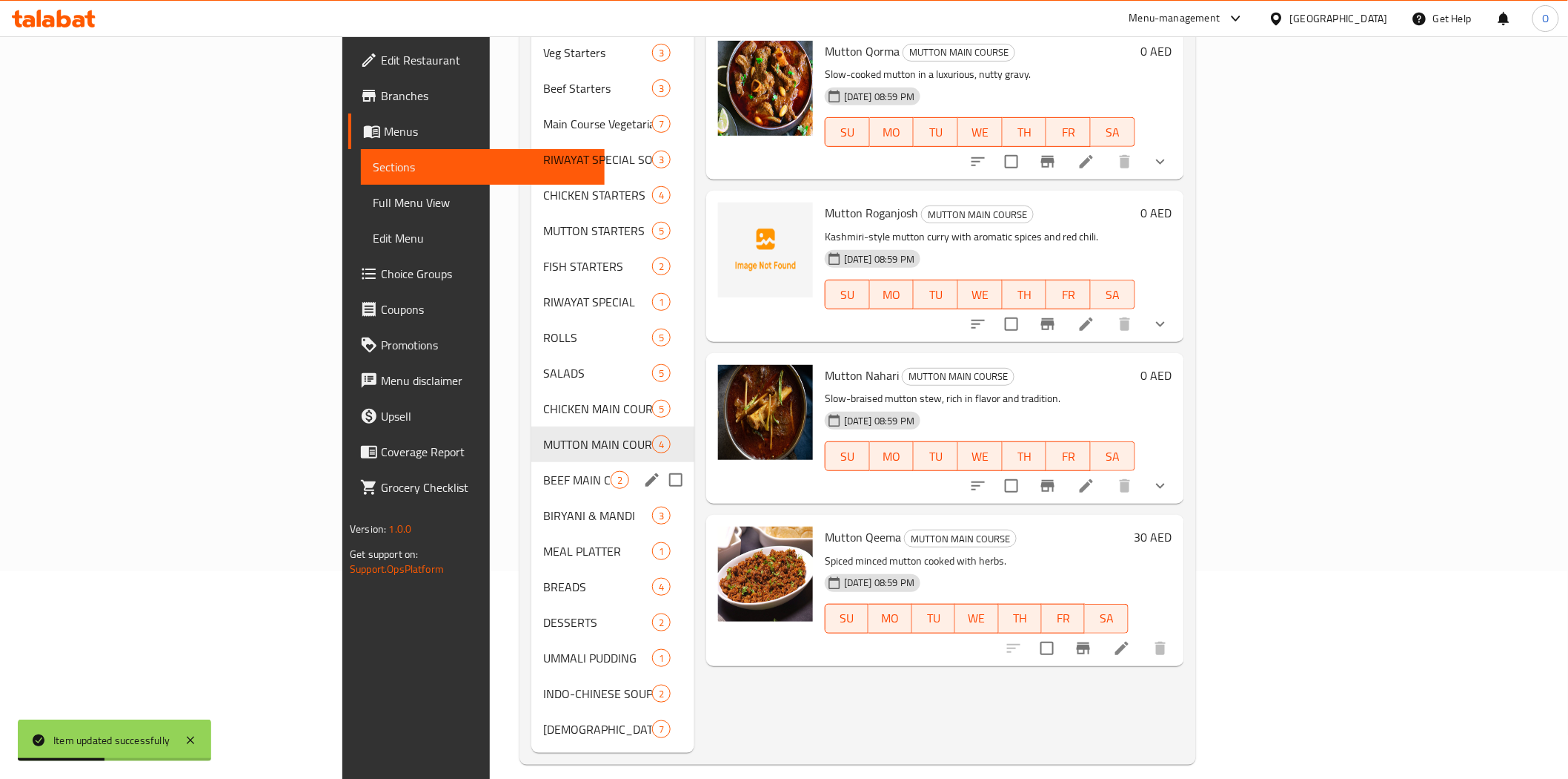
click at [543, 471] on span "BEEF MAIN COURSE" at bounding box center [577, 479] width 68 height 17
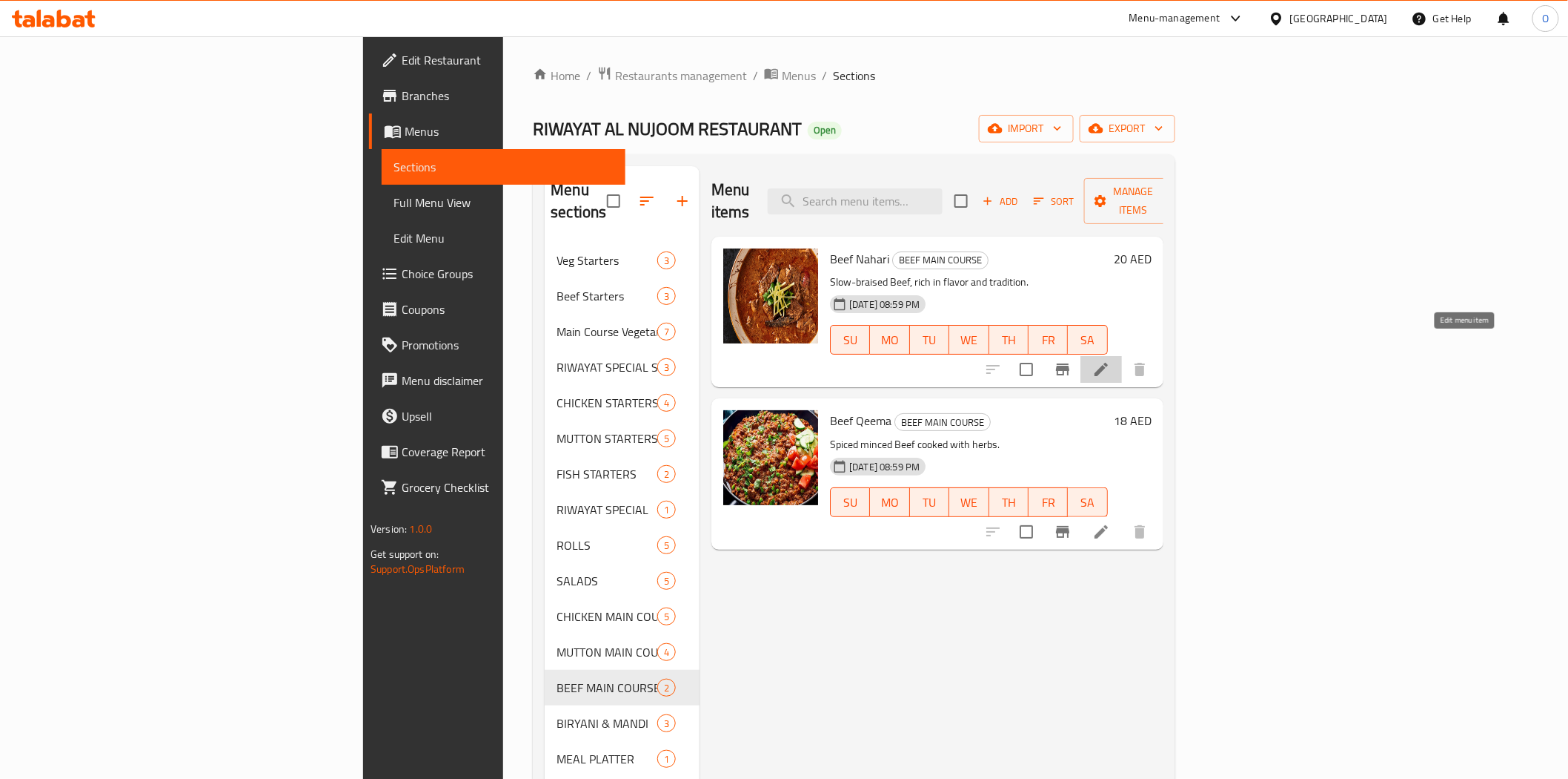
click at [1111, 361] on icon at bounding box center [1101, 369] width 17 height 17
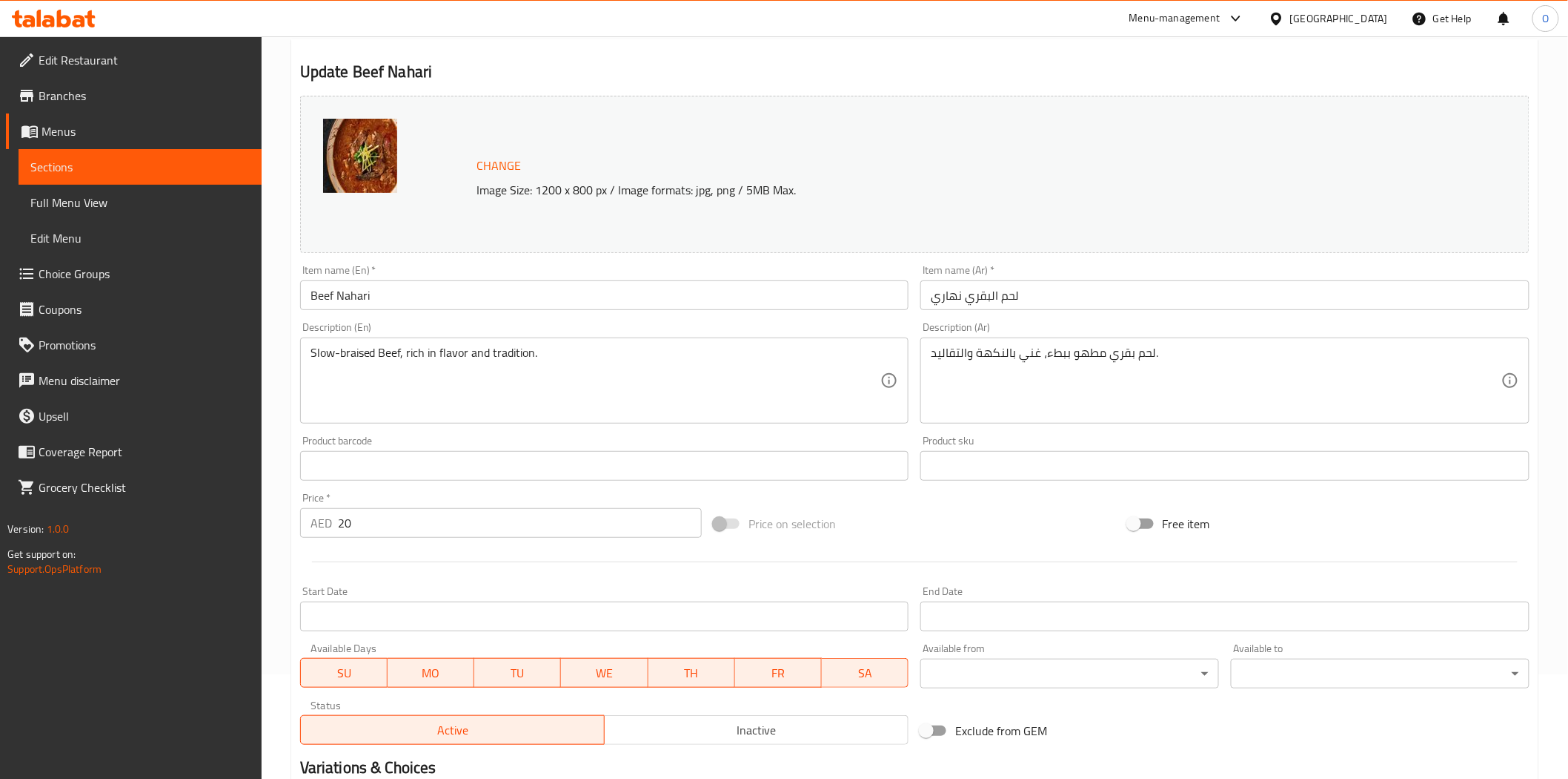
scroll to position [278, 0]
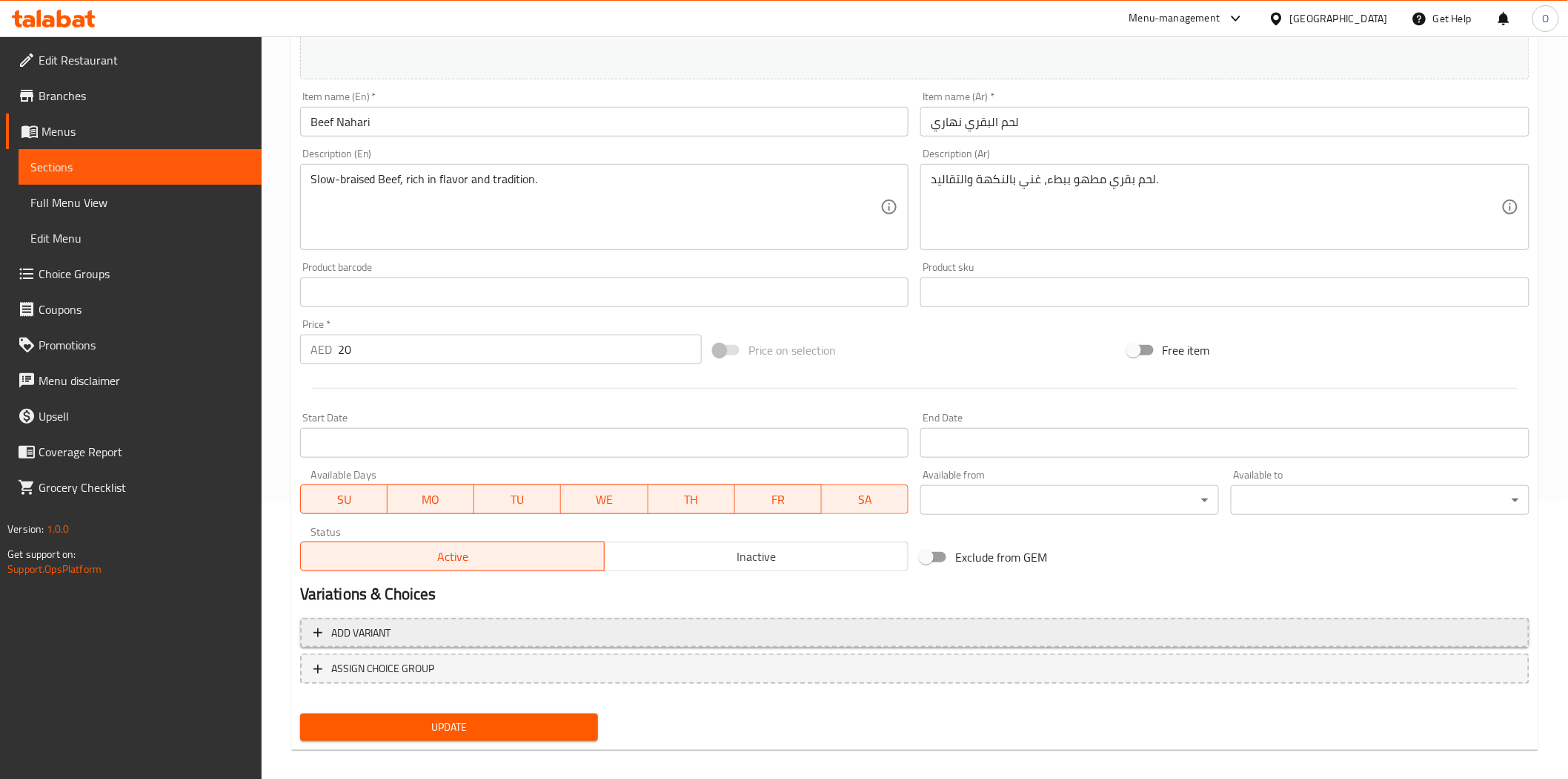
click at [877, 627] on span "Add variant" at bounding box center [915, 633] width 1203 height 18
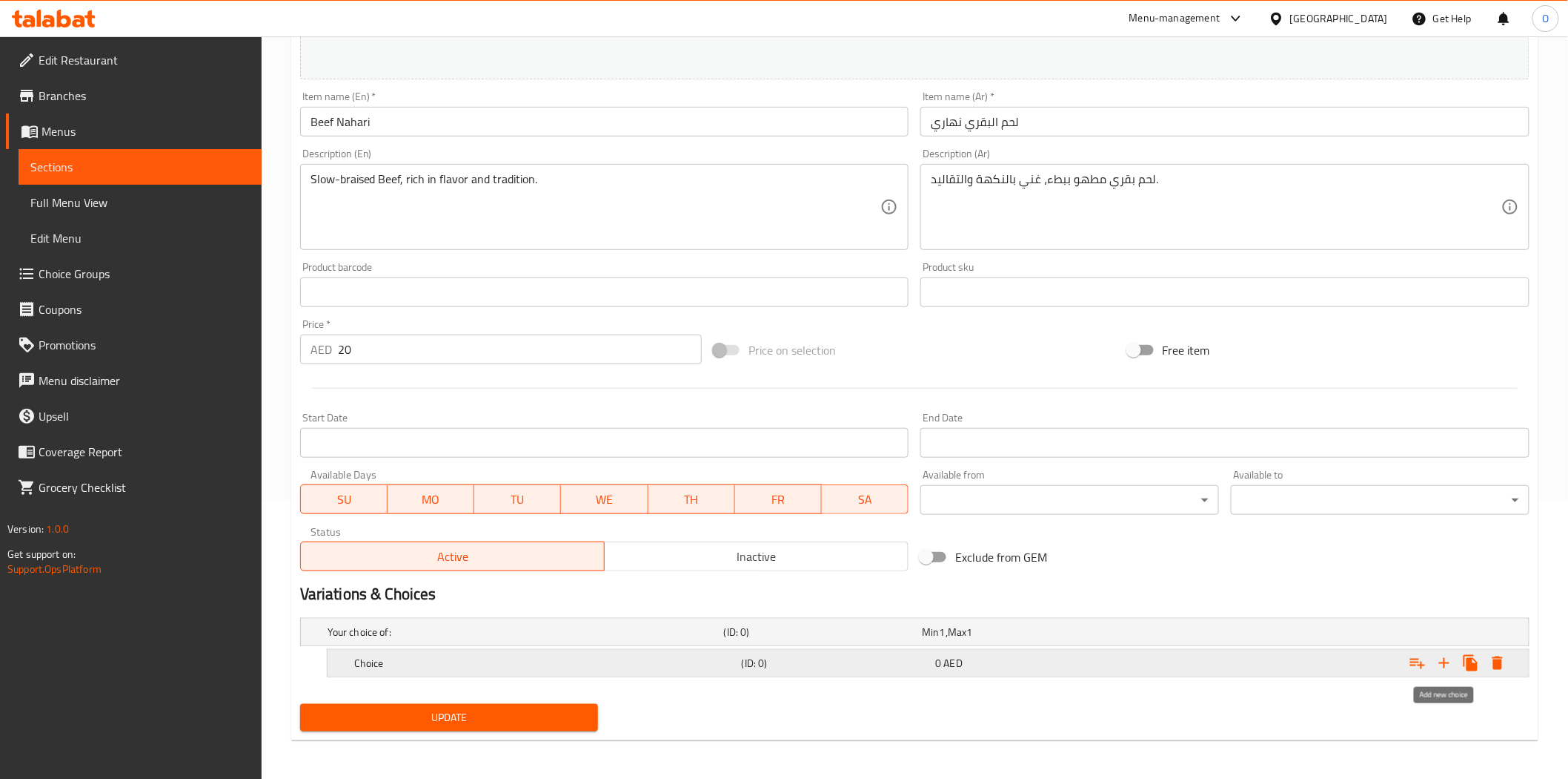
click at [1438, 665] on icon "Expand" at bounding box center [1444, 663] width 17 height 17
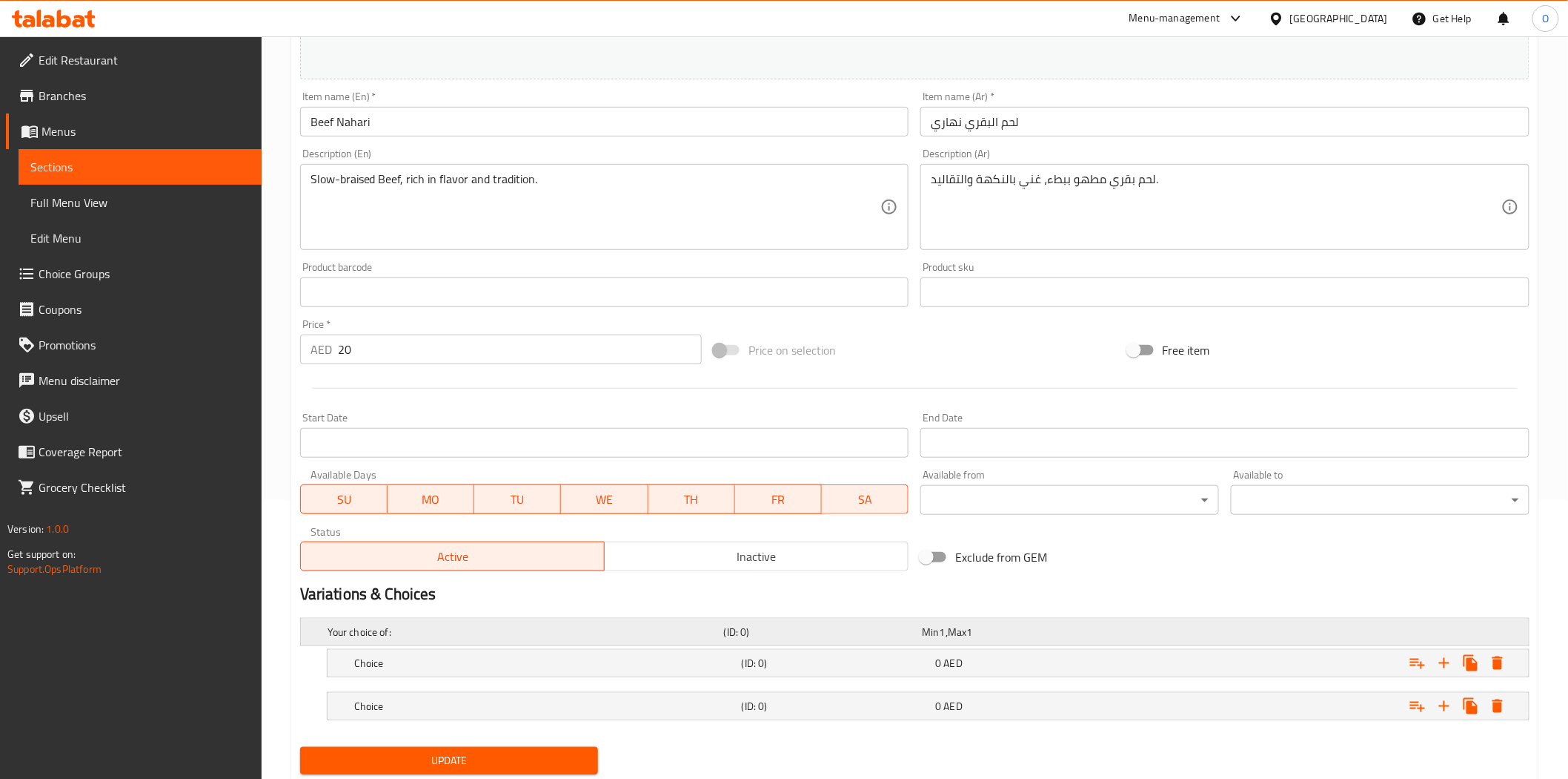
scroll to position [323, 0]
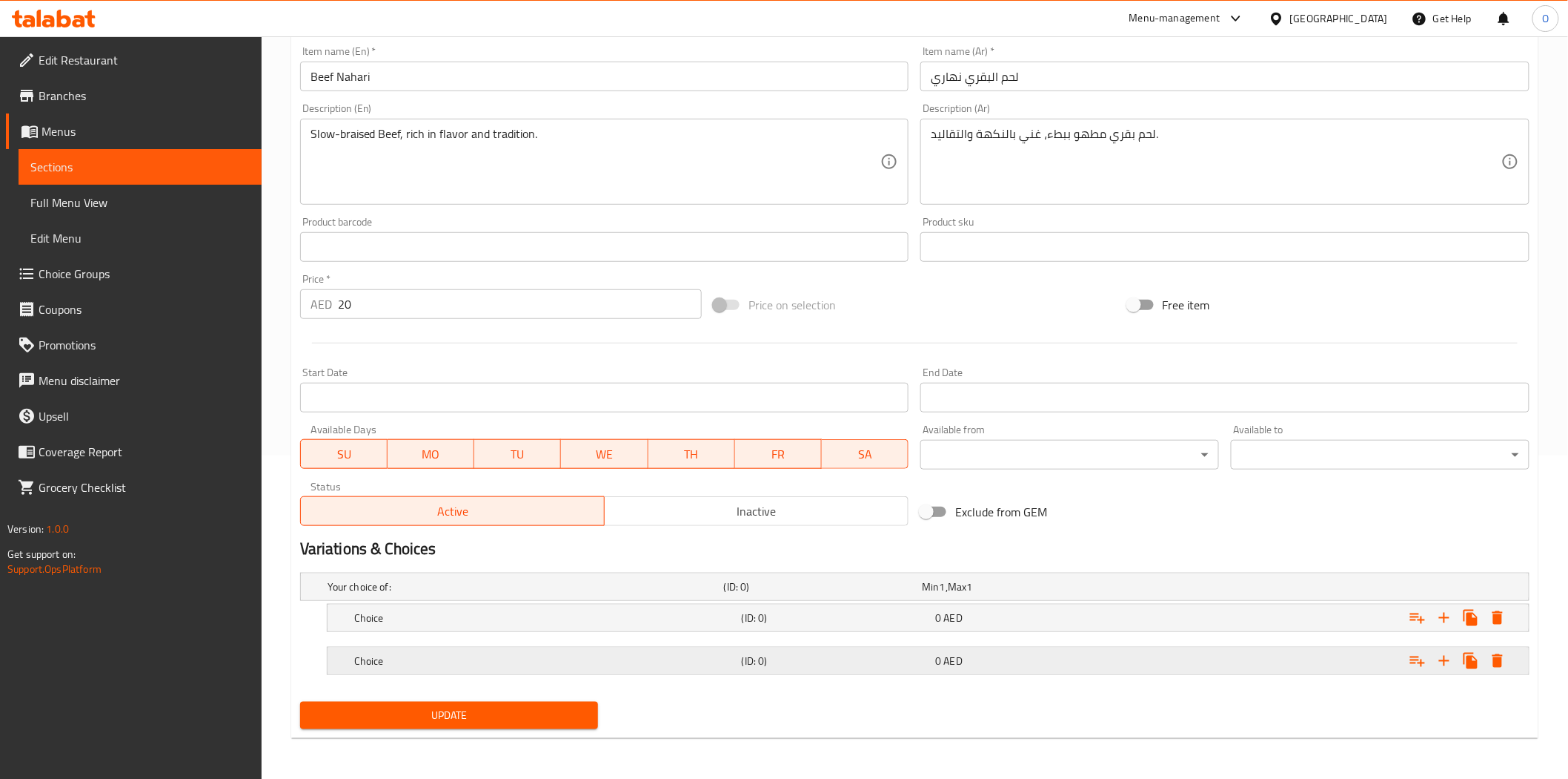
click at [464, 665] on h5 "Choice" at bounding box center [544, 661] width 381 height 15
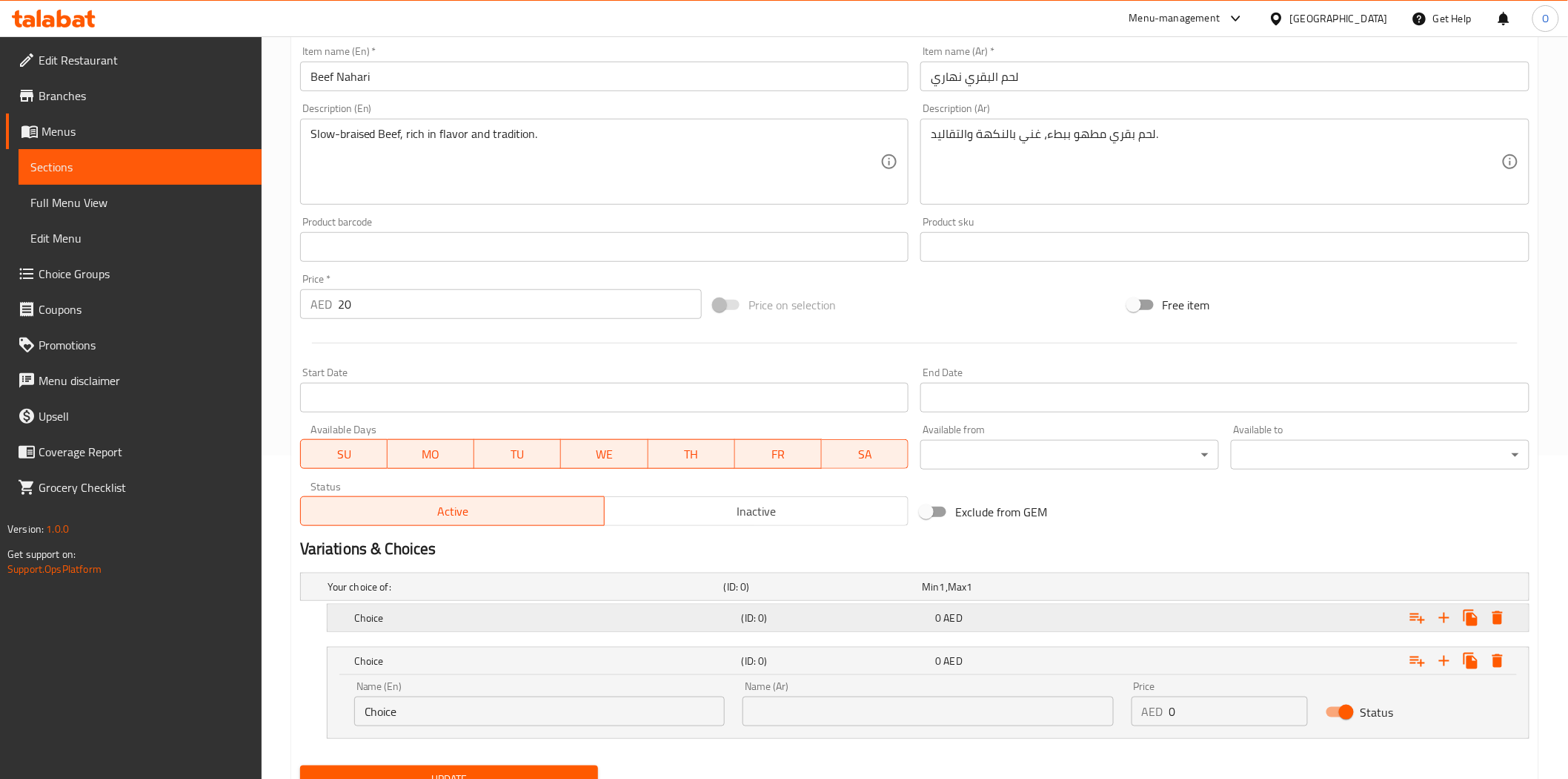
click at [490, 629] on div "Choice (ID: 0) 0 AED" at bounding box center [932, 618] width 1163 height 33
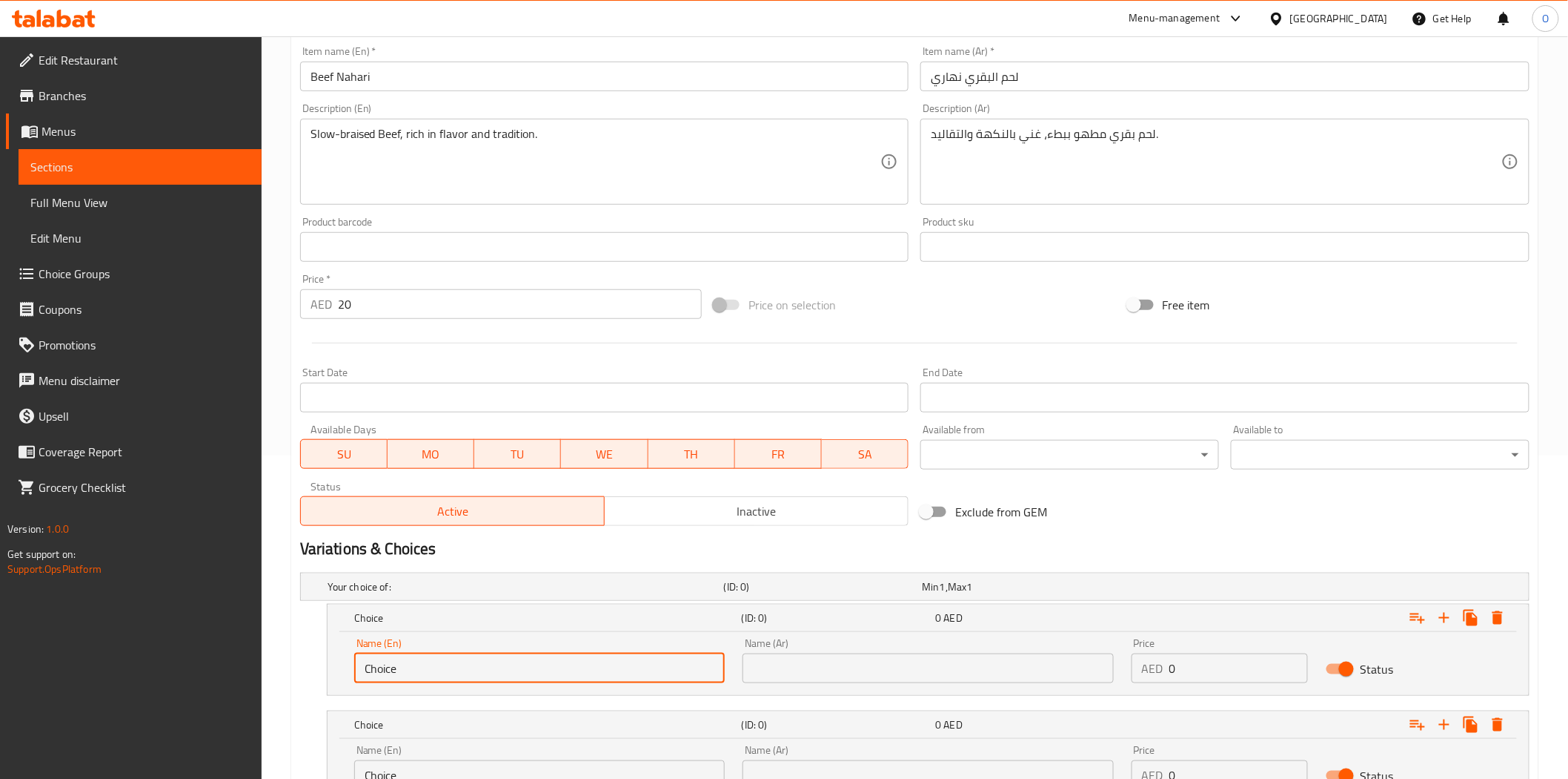
click at [427, 678] on input "Choice" at bounding box center [539, 668] width 371 height 29
drag, startPoint x: 423, startPoint y: 690, endPoint x: 379, endPoint y: 669, distance: 48.8
paste input "Half"
type input "Half"
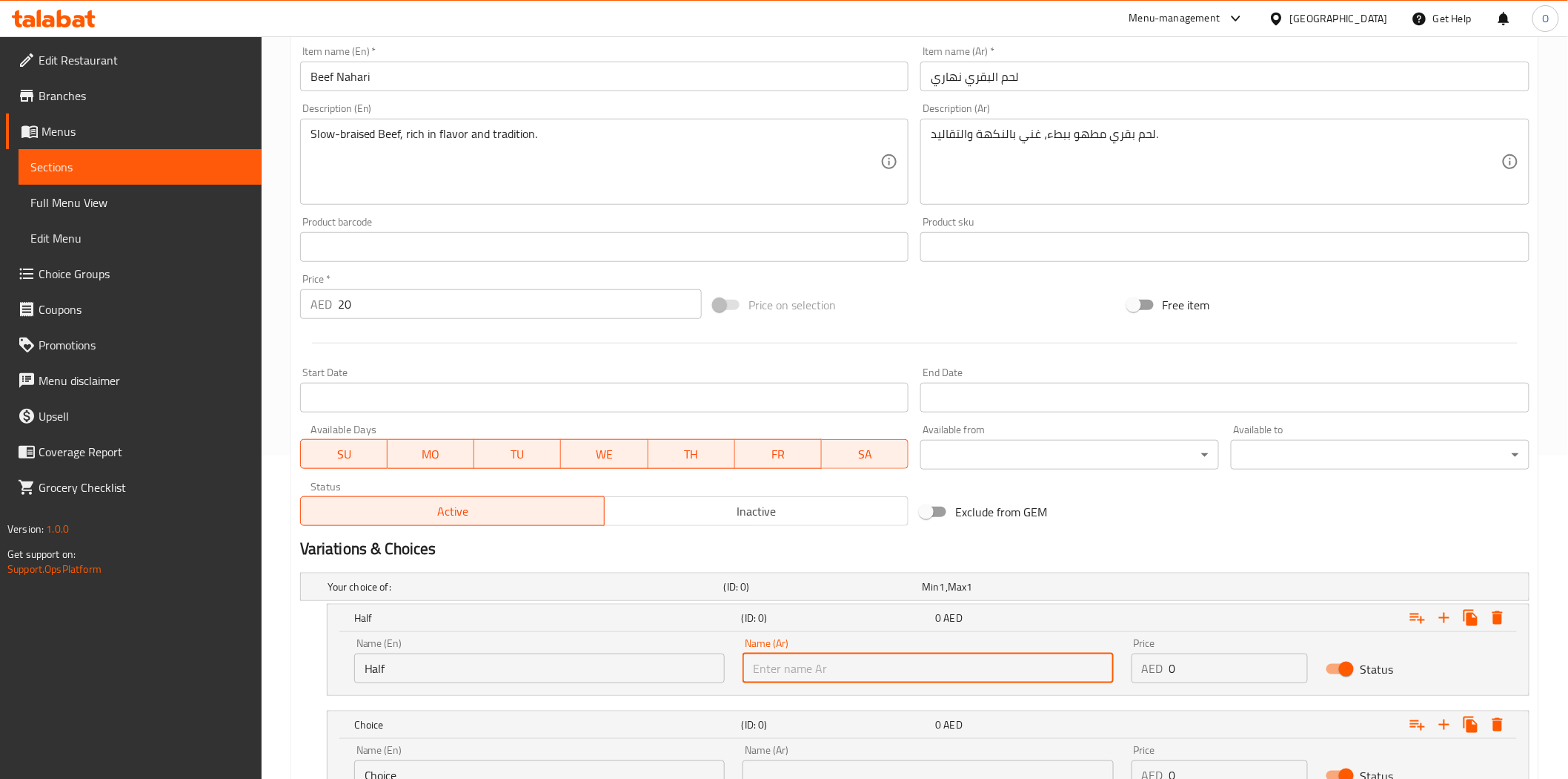
paste input "نصف"
type input "نصف"
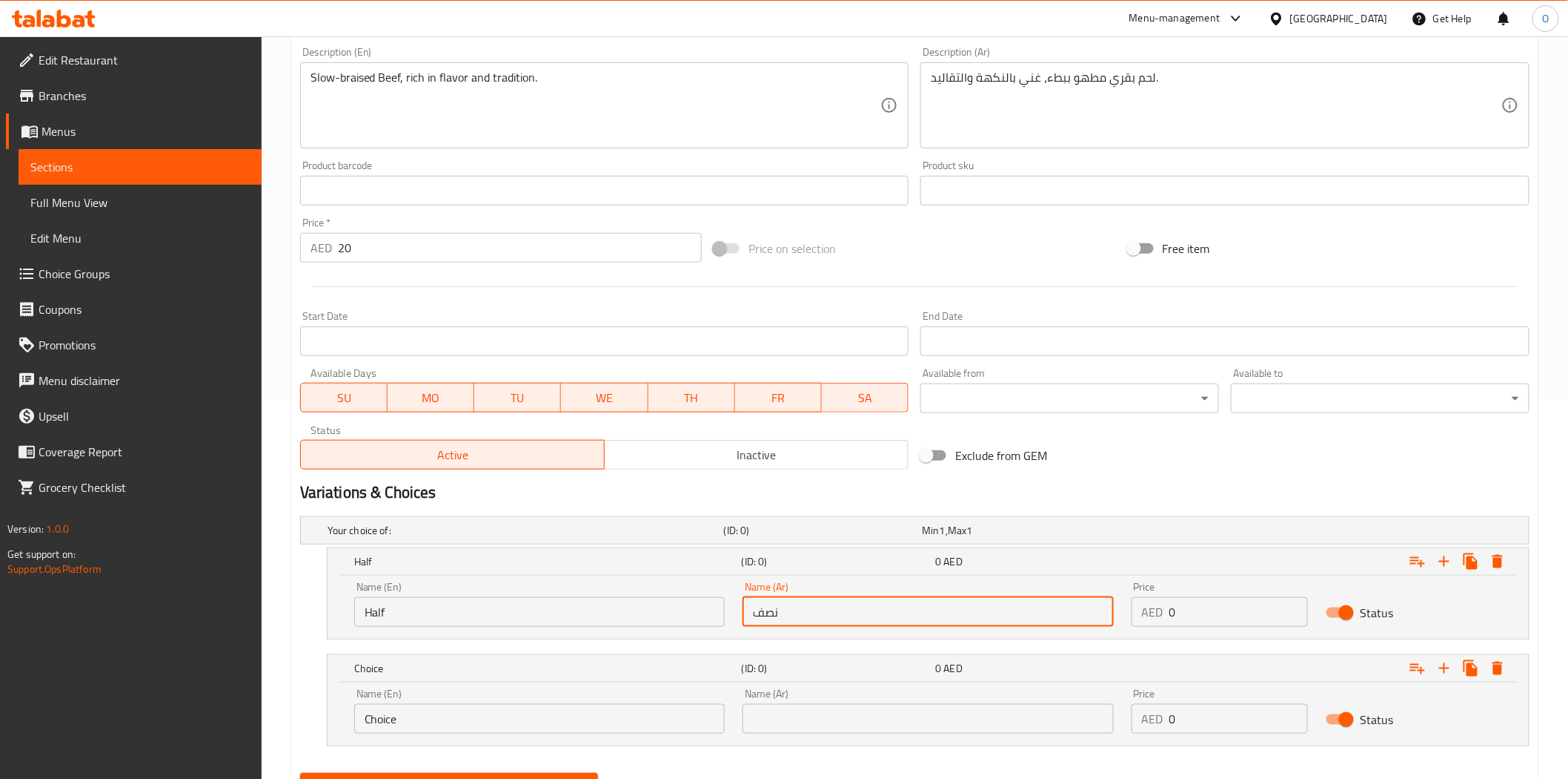
scroll to position [451, 0]
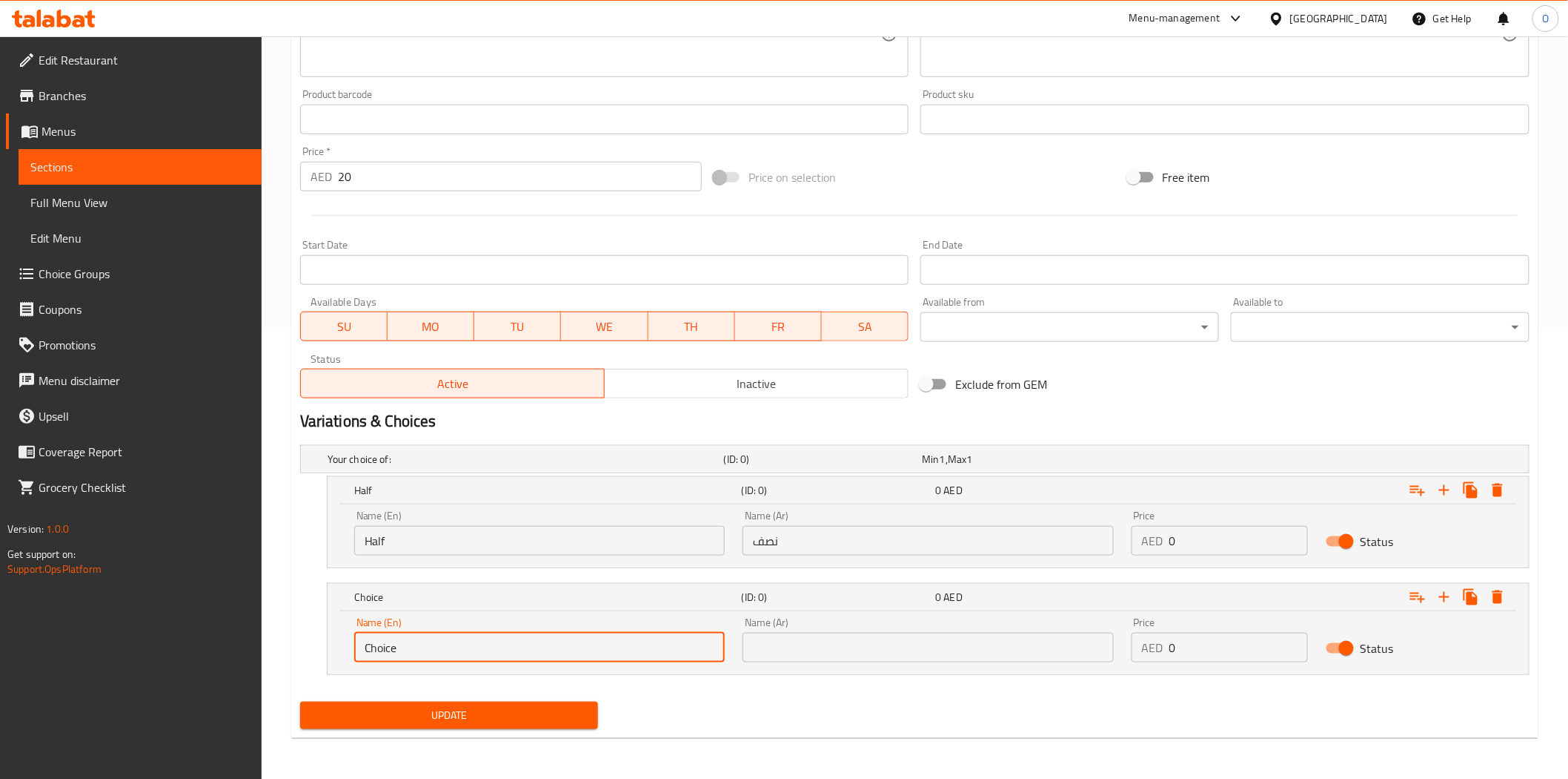
click at [420, 647] on input "Choice" at bounding box center [539, 647] width 371 height 29
paste input "Full"
type input "Full"
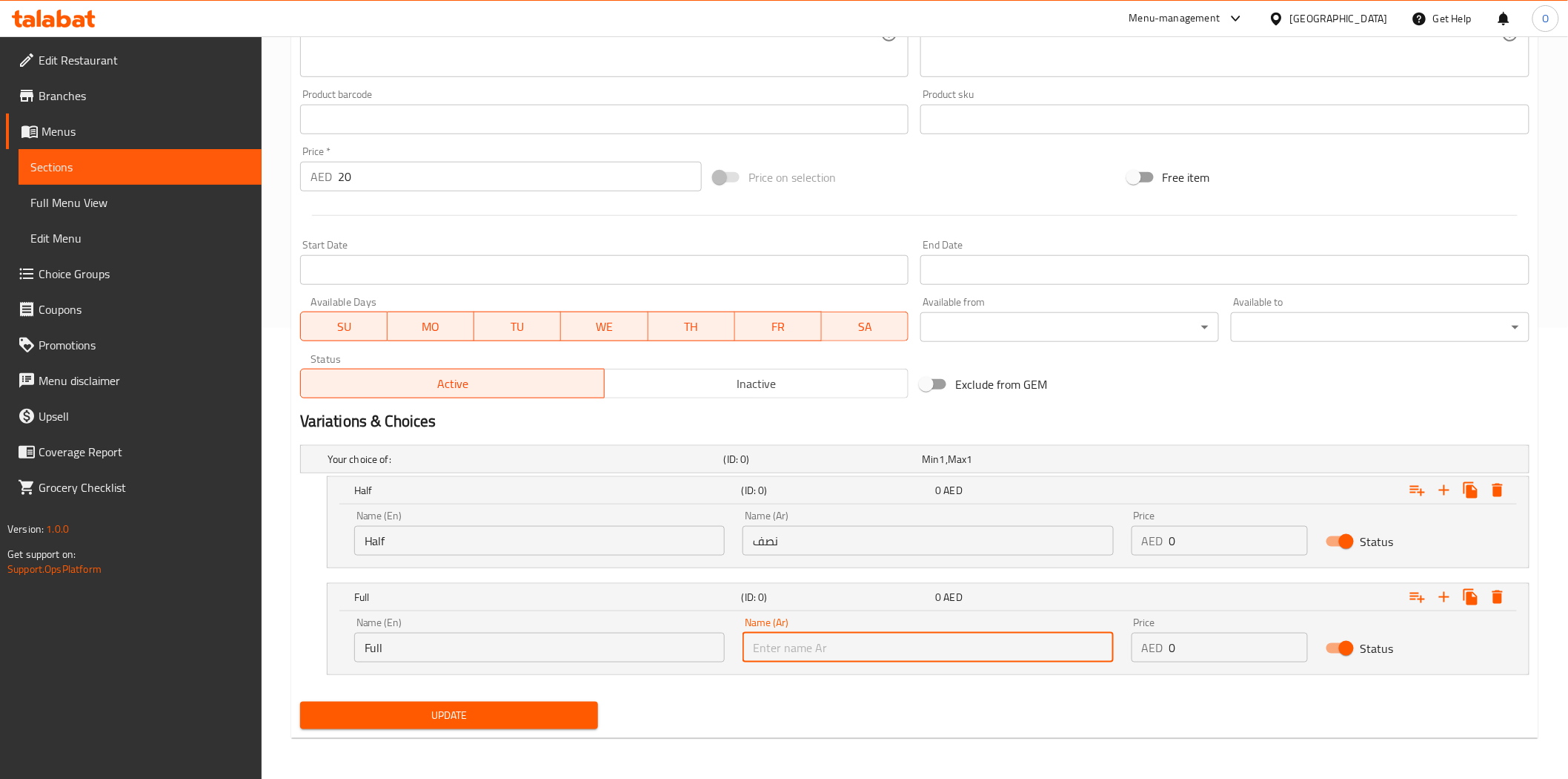
paste input "كامل"
type input "كامل"
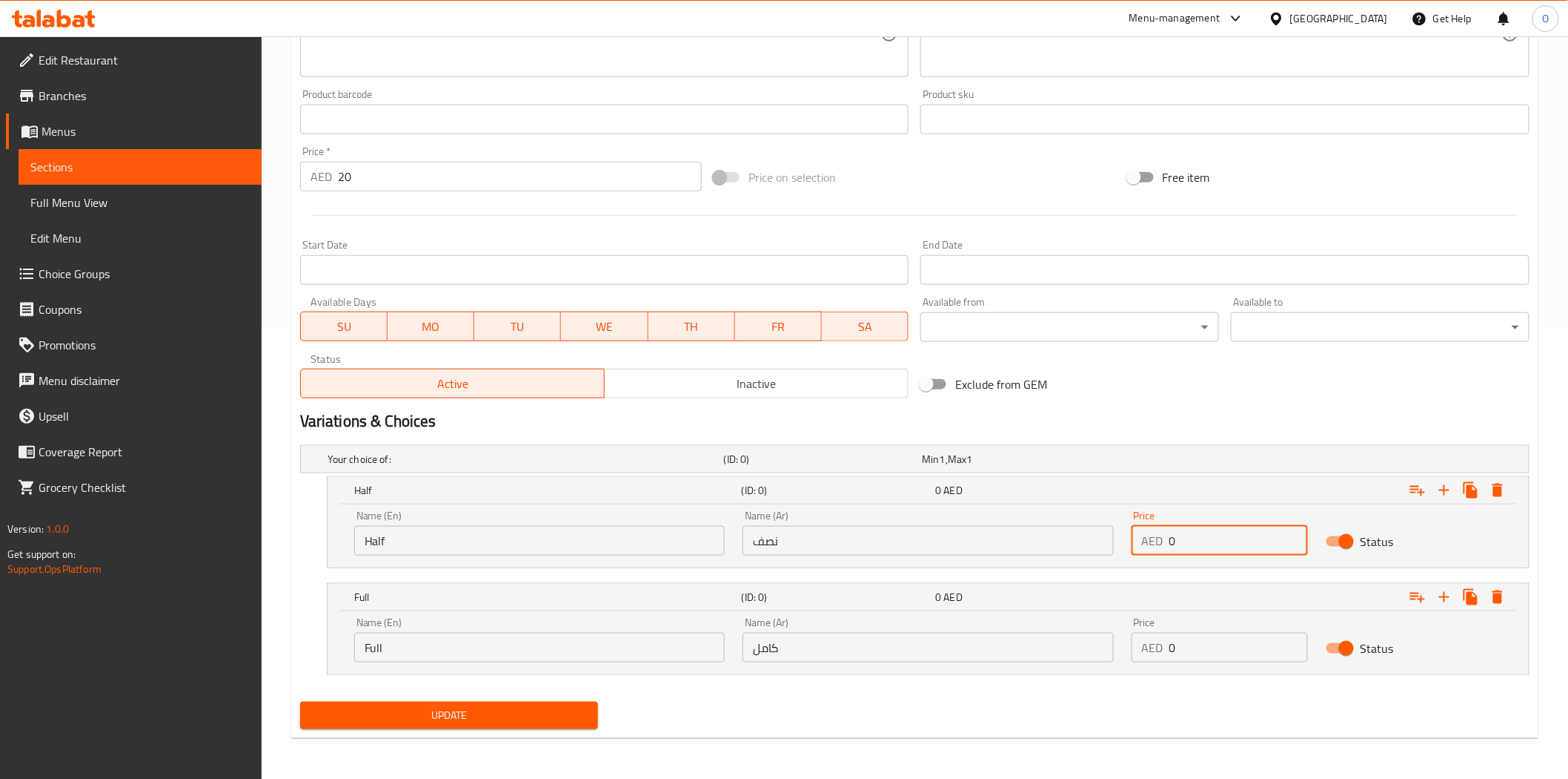
drag, startPoint x: 1189, startPoint y: 537, endPoint x: 1145, endPoint y: 546, distance: 44.9
click at [1145, 546] on div "AED 0 Price" at bounding box center [1219, 540] width 177 height 29
paste input "16"
type input "16"
drag, startPoint x: 1190, startPoint y: 647, endPoint x: 1132, endPoint y: 654, distance: 58.4
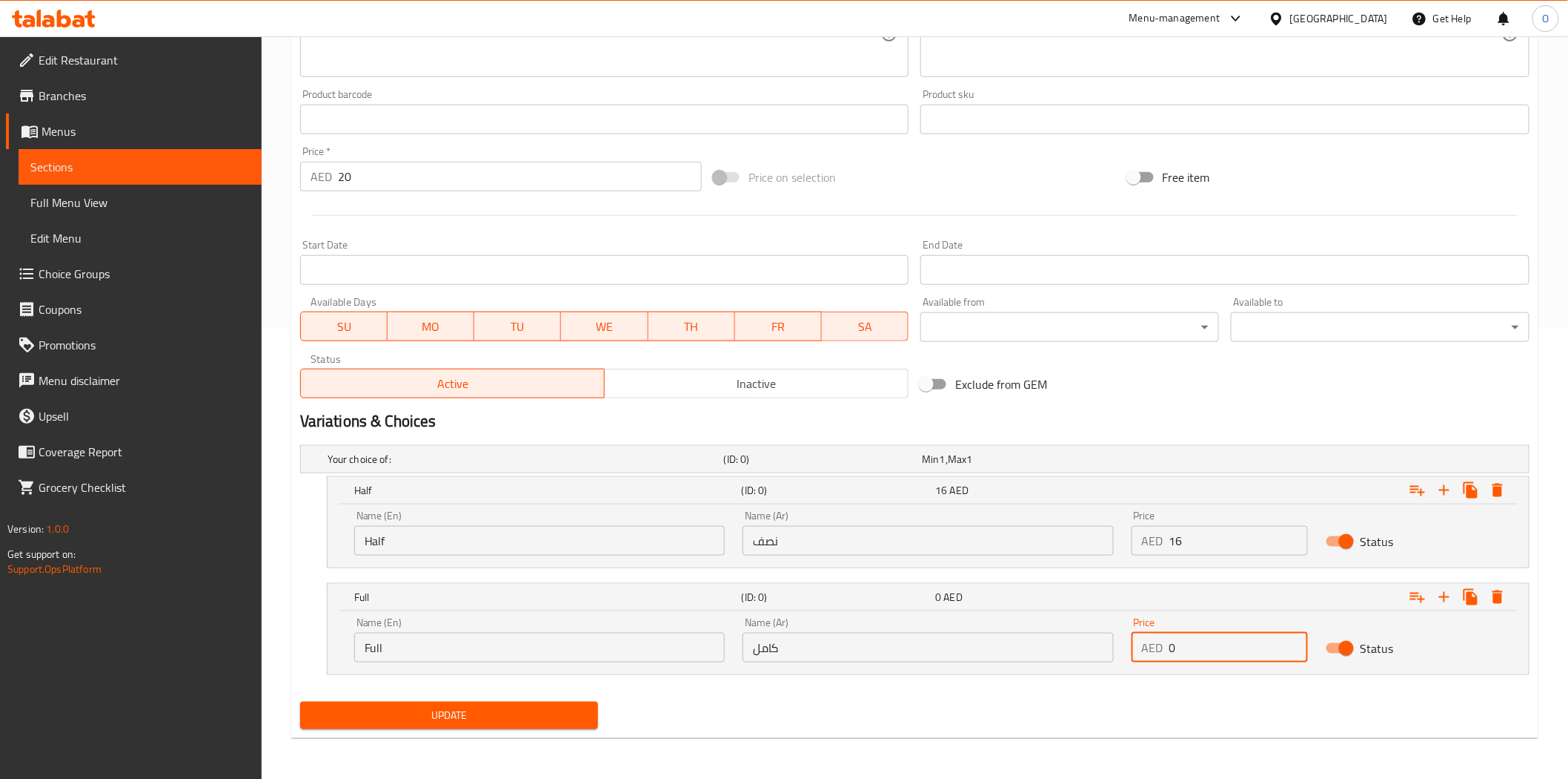
click at [1132, 654] on div "AED 0 Price" at bounding box center [1219, 647] width 177 height 29
paste input "26"
type input "26"
click at [1213, 401] on div "Exclude from GEM" at bounding box center [1122, 384] width 413 height 40
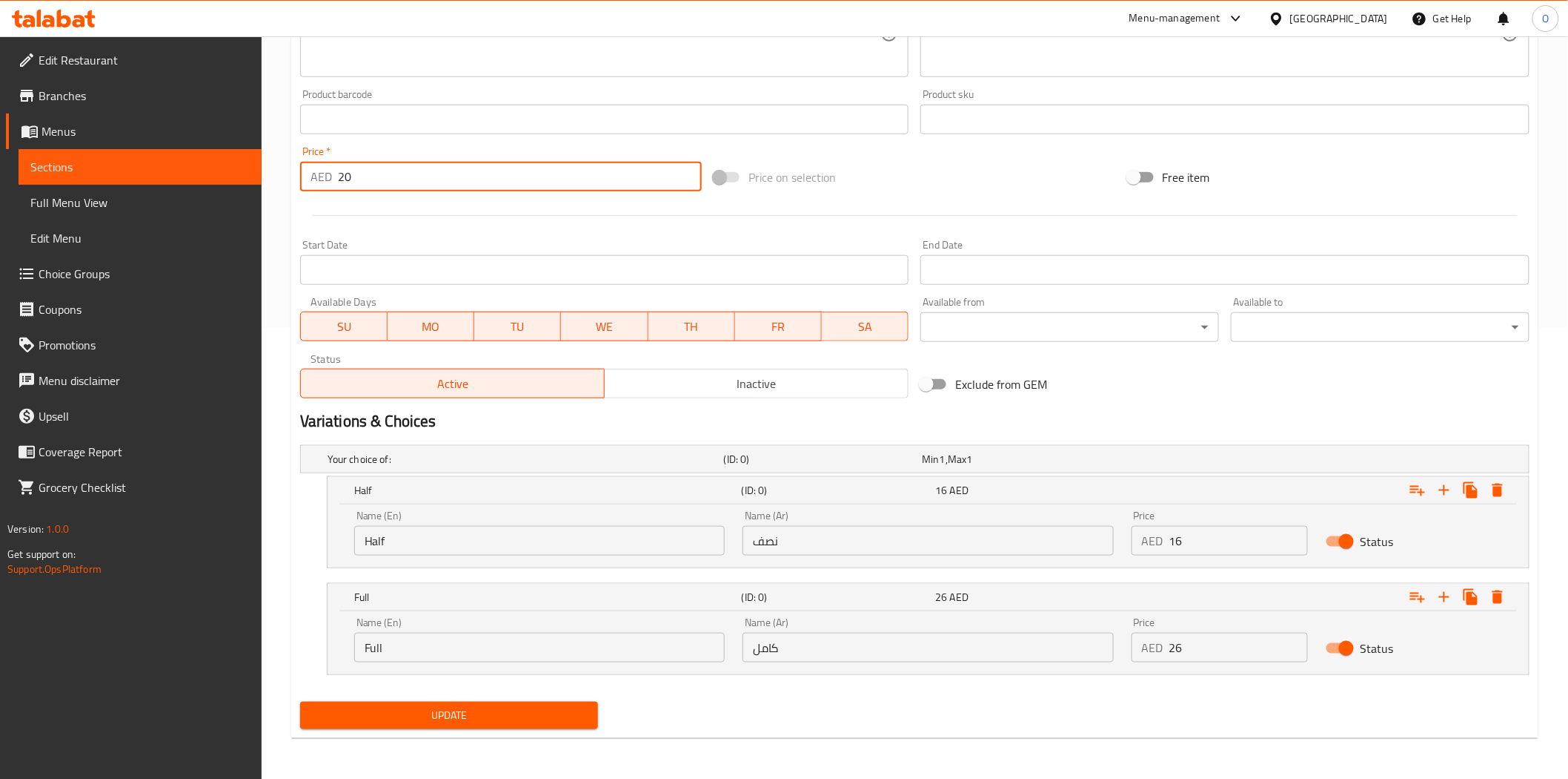
click at [396, 177] on input "20" at bounding box center [520, 177] width 364 height 29
click at [404, 201] on div "Change Image Size: 1200 x 800 px / Image formats: jpg, png / 5MB Max. Item name…" at bounding box center [915, 74] width 1241 height 661
click at [416, 173] on input "20" at bounding box center [520, 177] width 364 height 29
click at [417, 173] on input "20" at bounding box center [520, 177] width 364 height 29
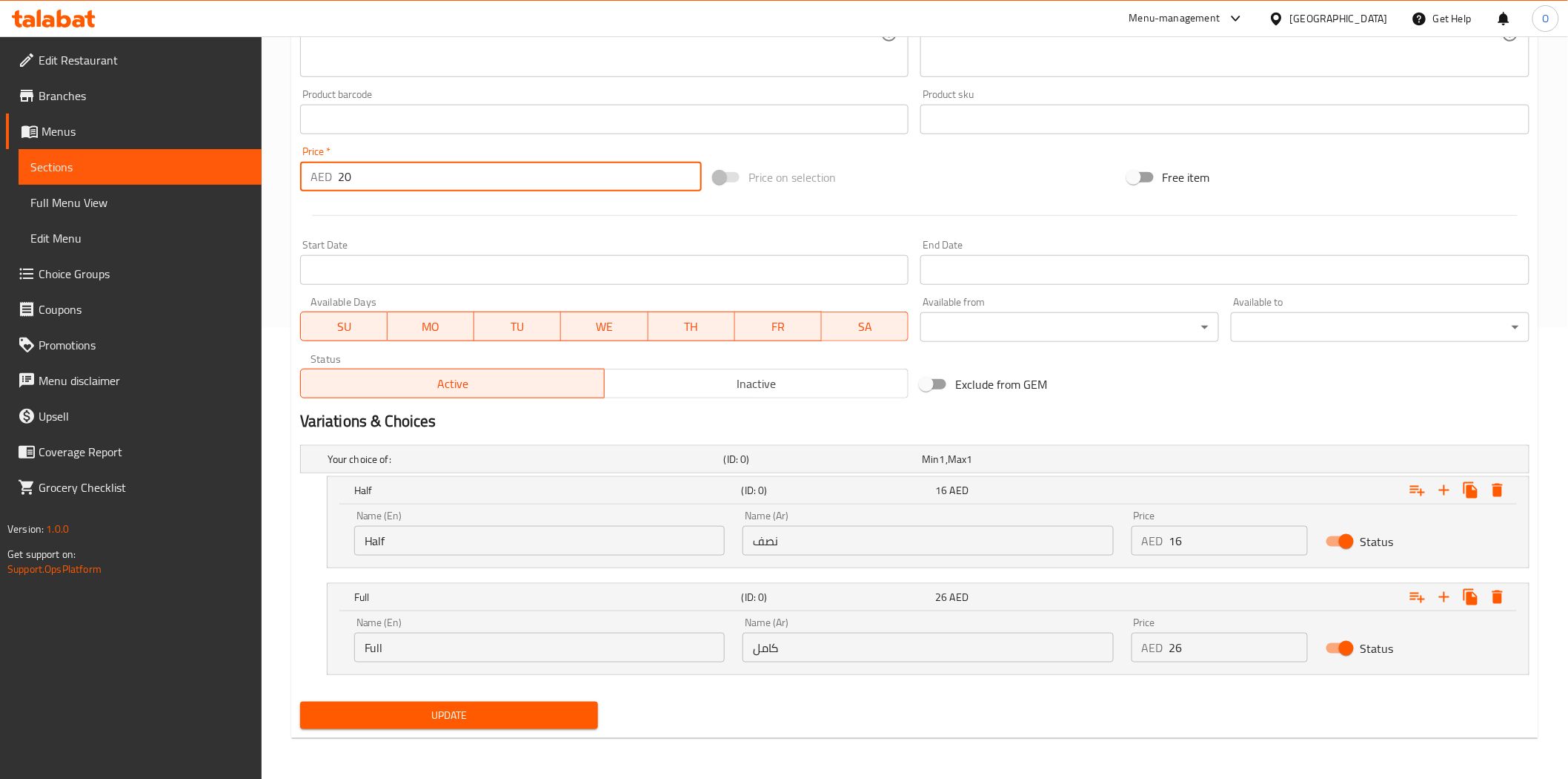
click at [417, 173] on input "20" at bounding box center [520, 177] width 364 height 29
type input "0"
click at [475, 707] on span "Update" at bounding box center [449, 715] width 275 height 18
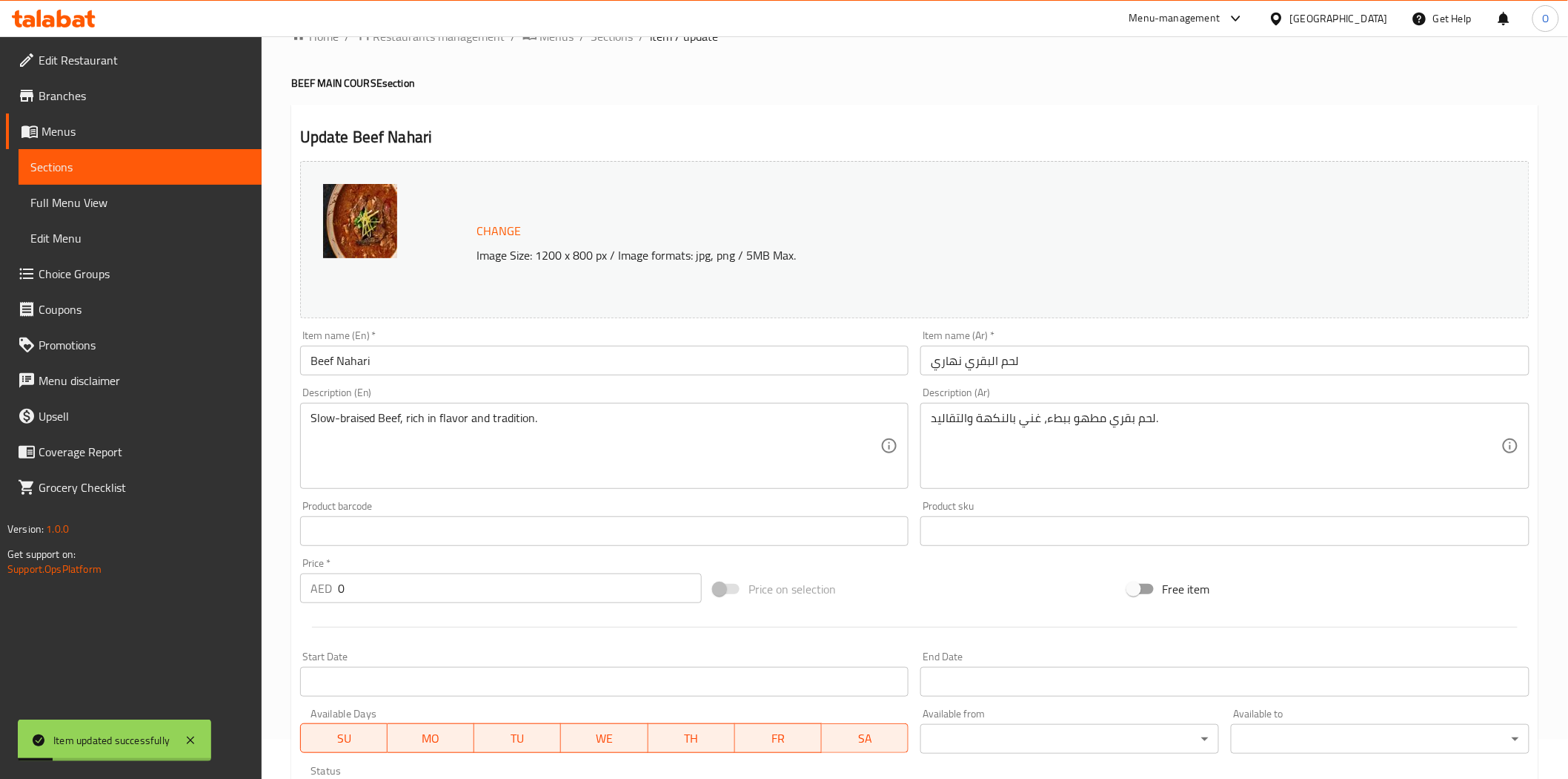
scroll to position [0, 0]
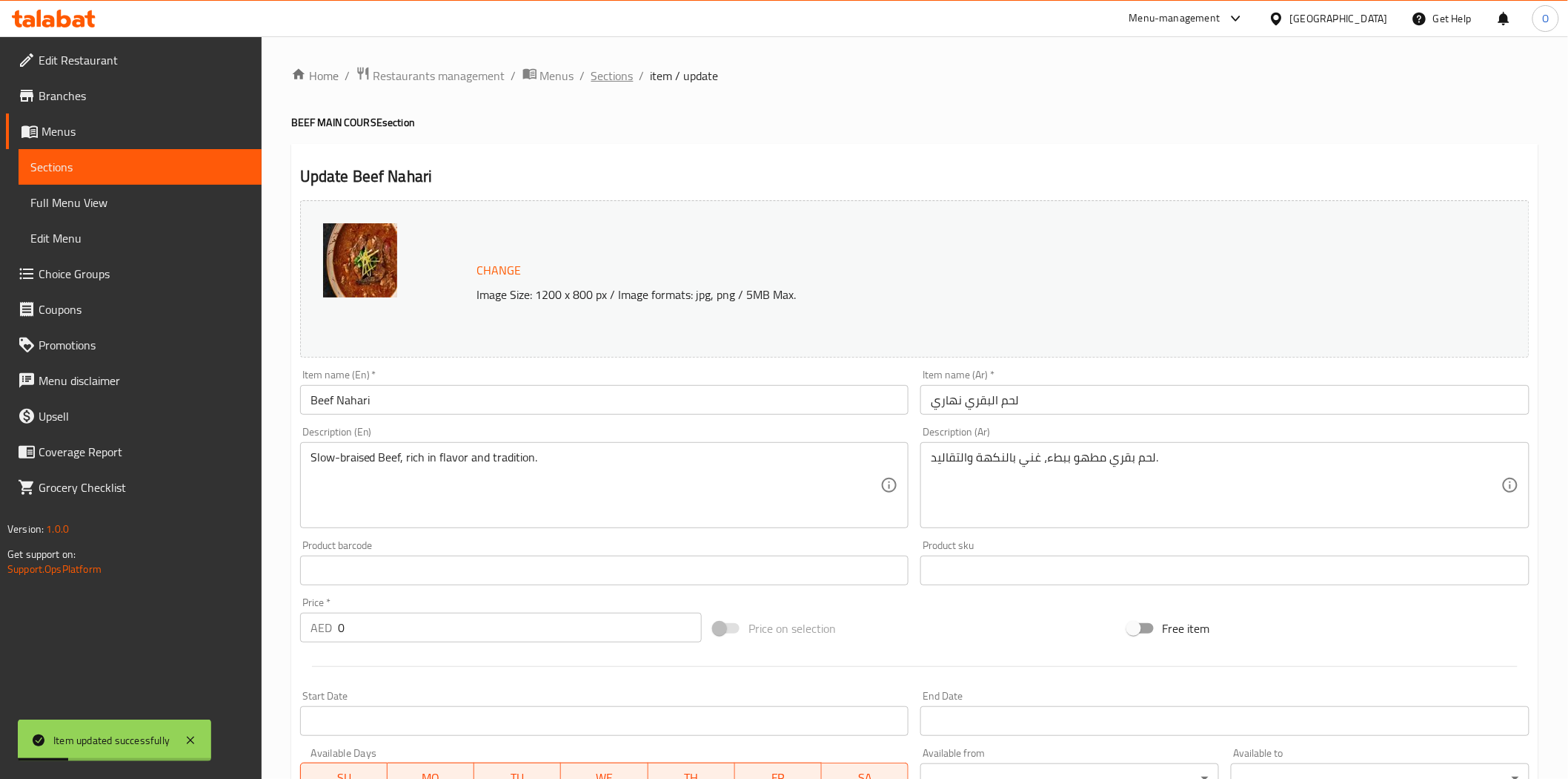
click at [614, 76] on span "Sections" at bounding box center [613, 75] width 42 height 17
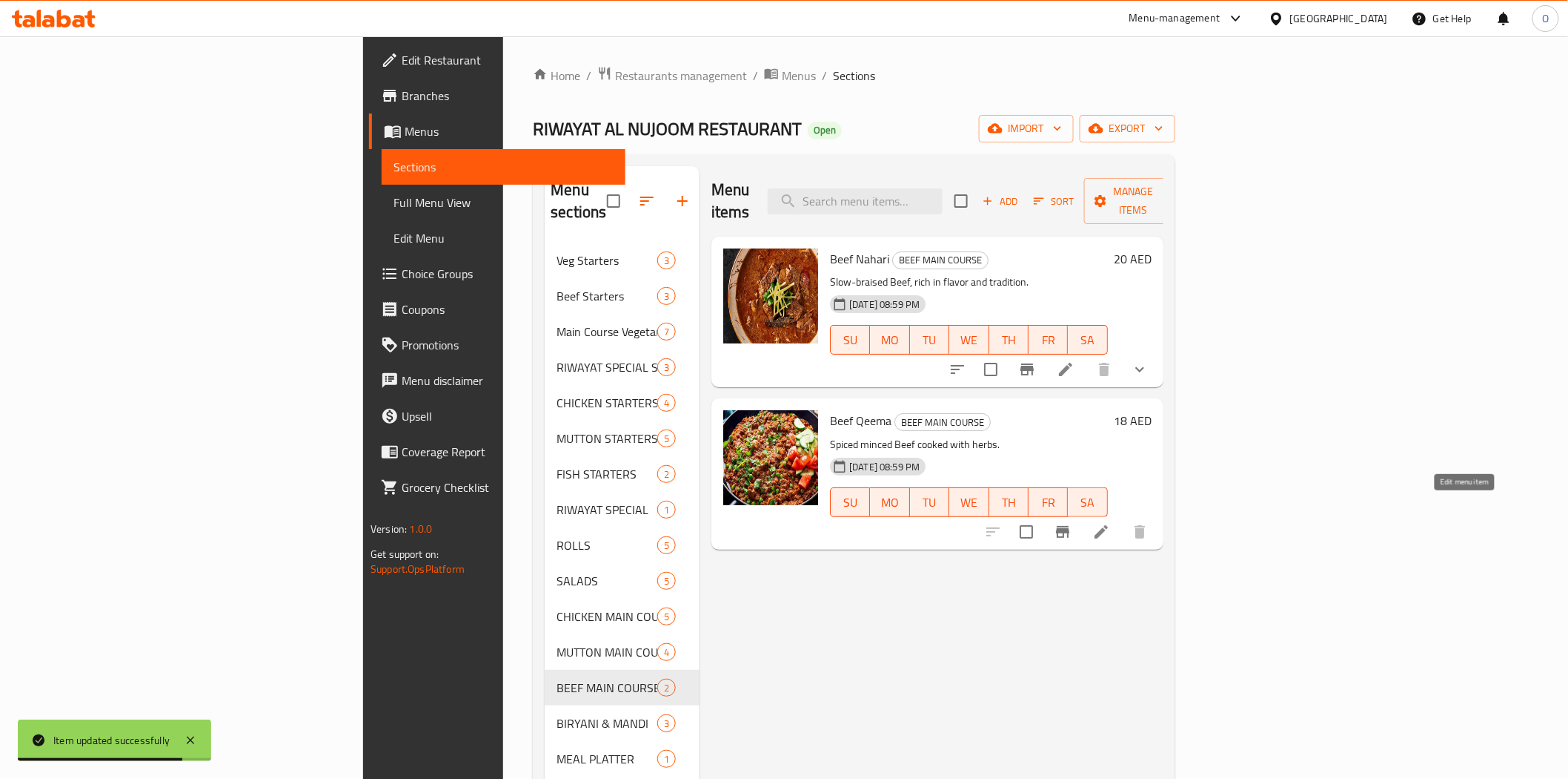
click at [1111, 523] on icon at bounding box center [1101, 531] width 17 height 17
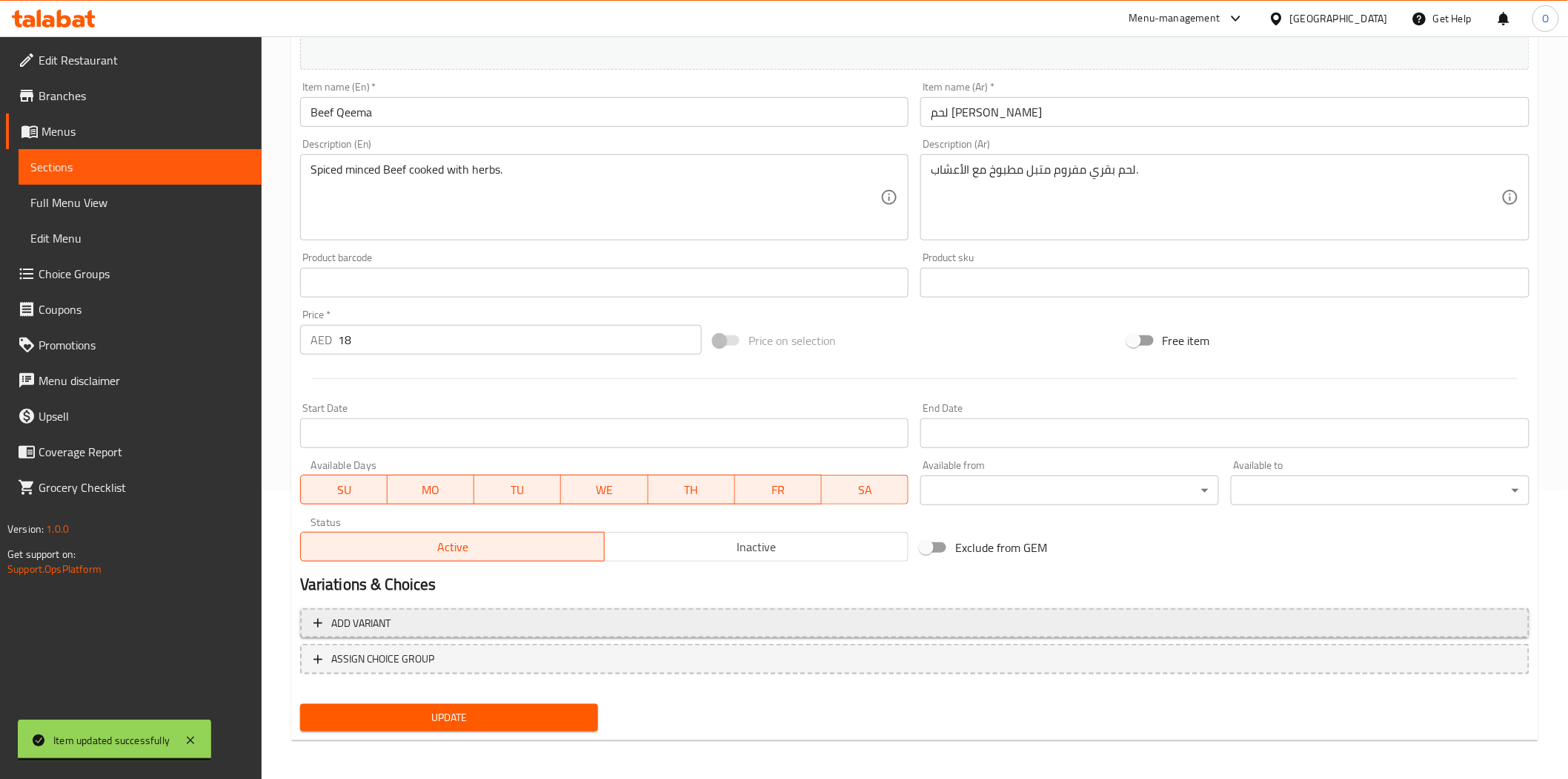
click at [1037, 633] on button "Add variant" at bounding box center [915, 622] width 1230 height 30
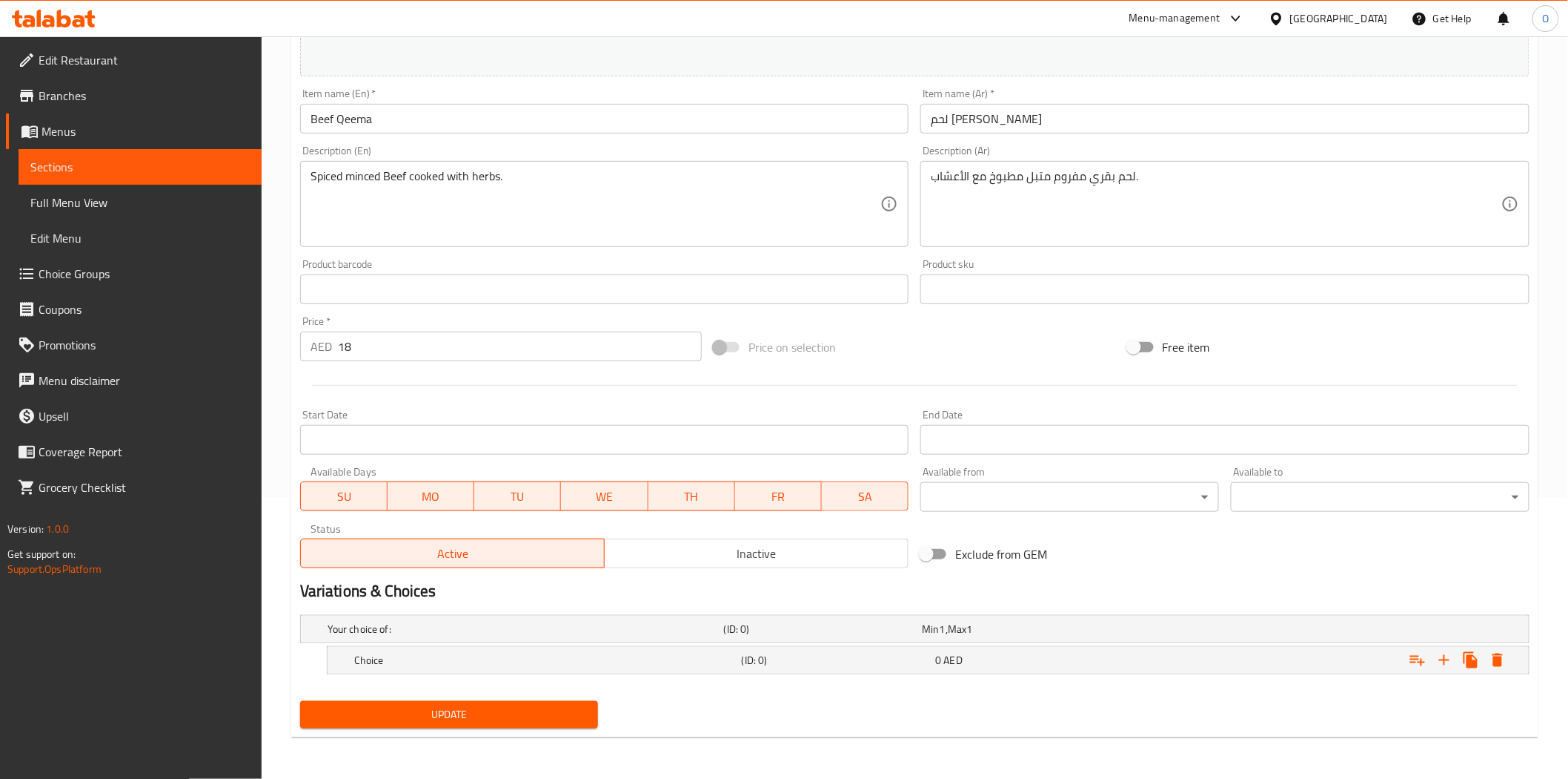
scroll to position [280, 0]
click at [1440, 660] on icon "Expand" at bounding box center [1444, 660] width 17 height 17
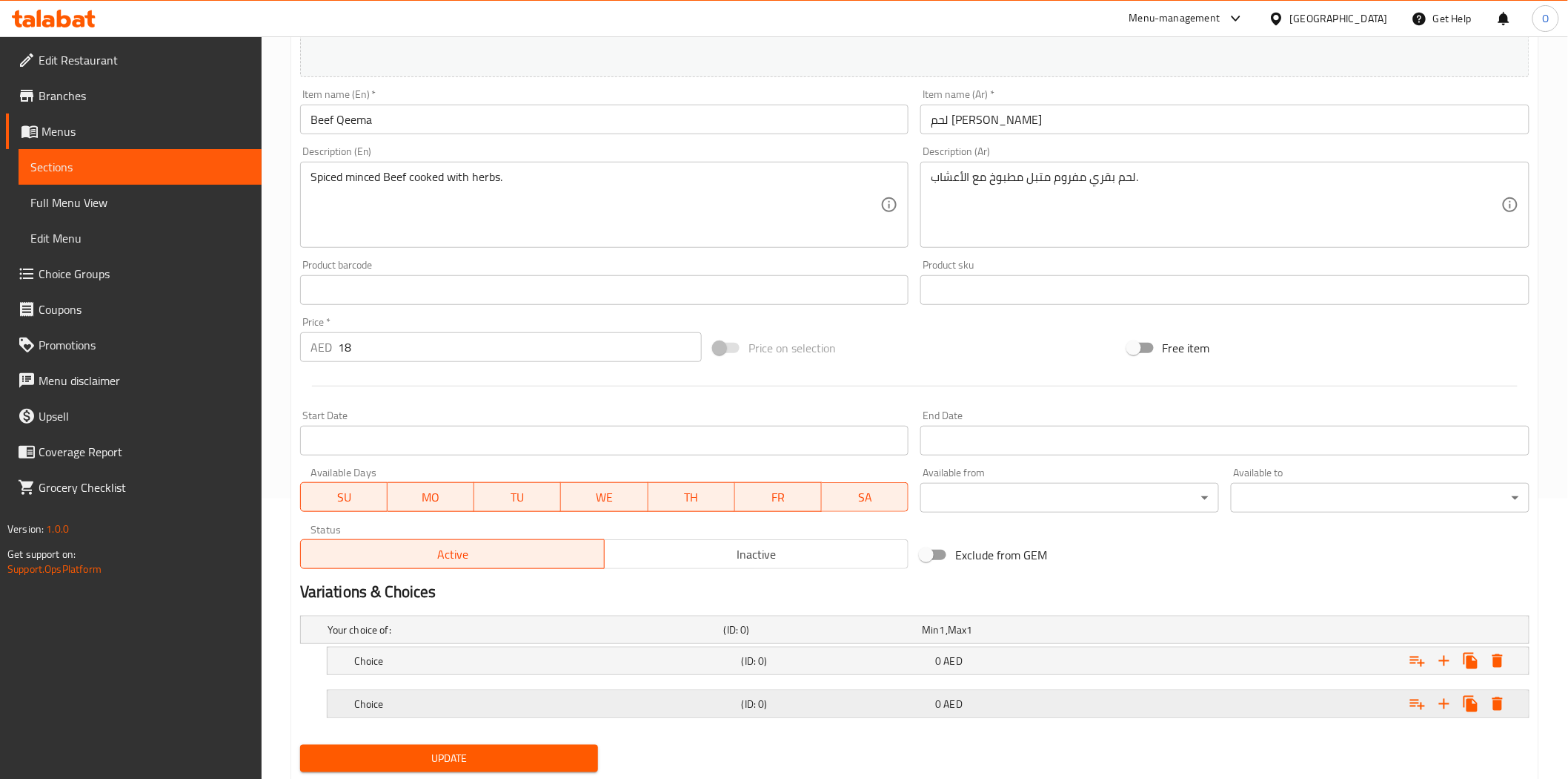
click at [580, 709] on h5 "Choice" at bounding box center [544, 704] width 381 height 15
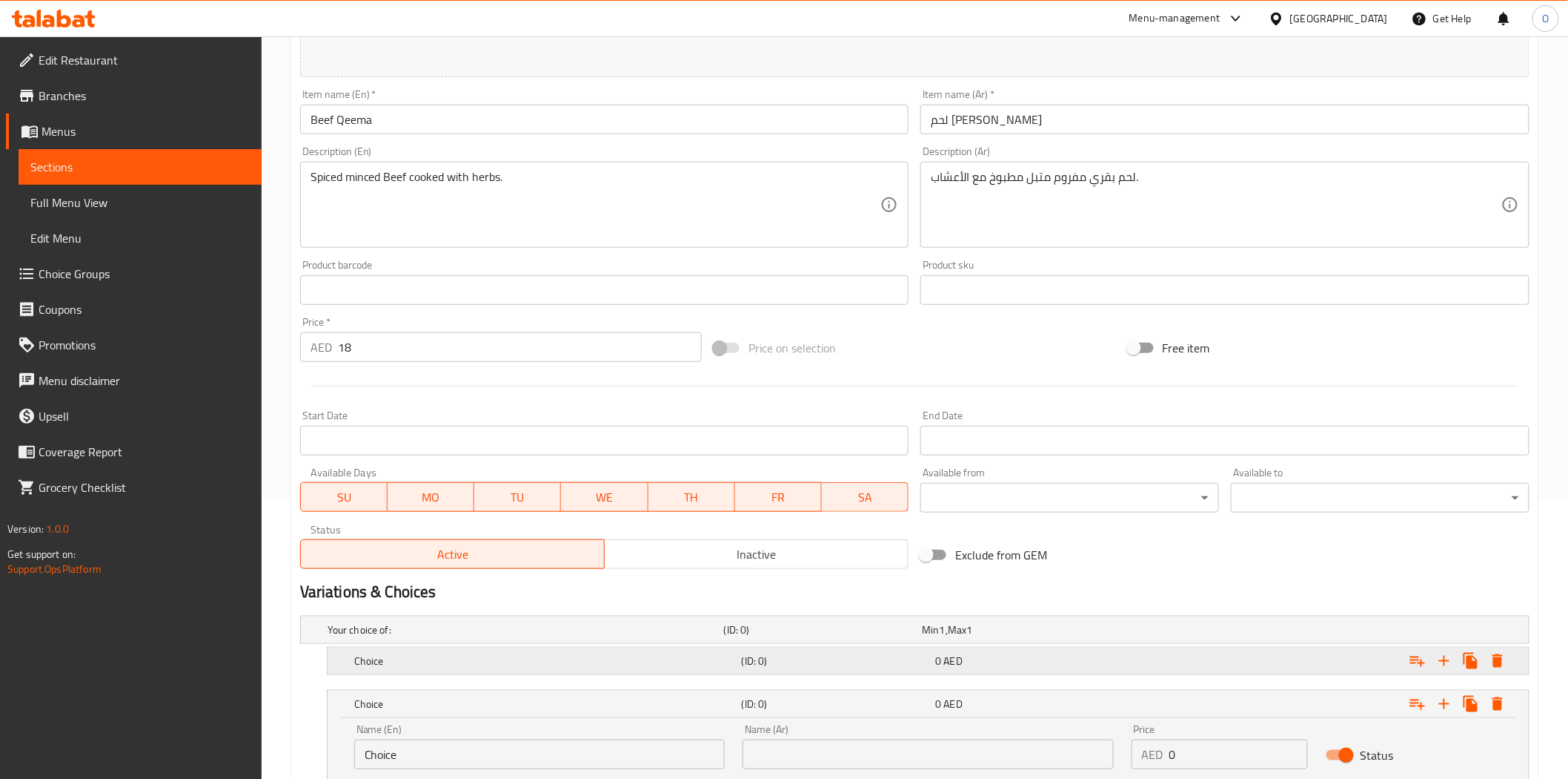
click at [601, 648] on div "Choice (ID: 0) 0 AED" at bounding box center [932, 661] width 1163 height 33
click at [435, 716] on input "Choice" at bounding box center [539, 711] width 371 height 29
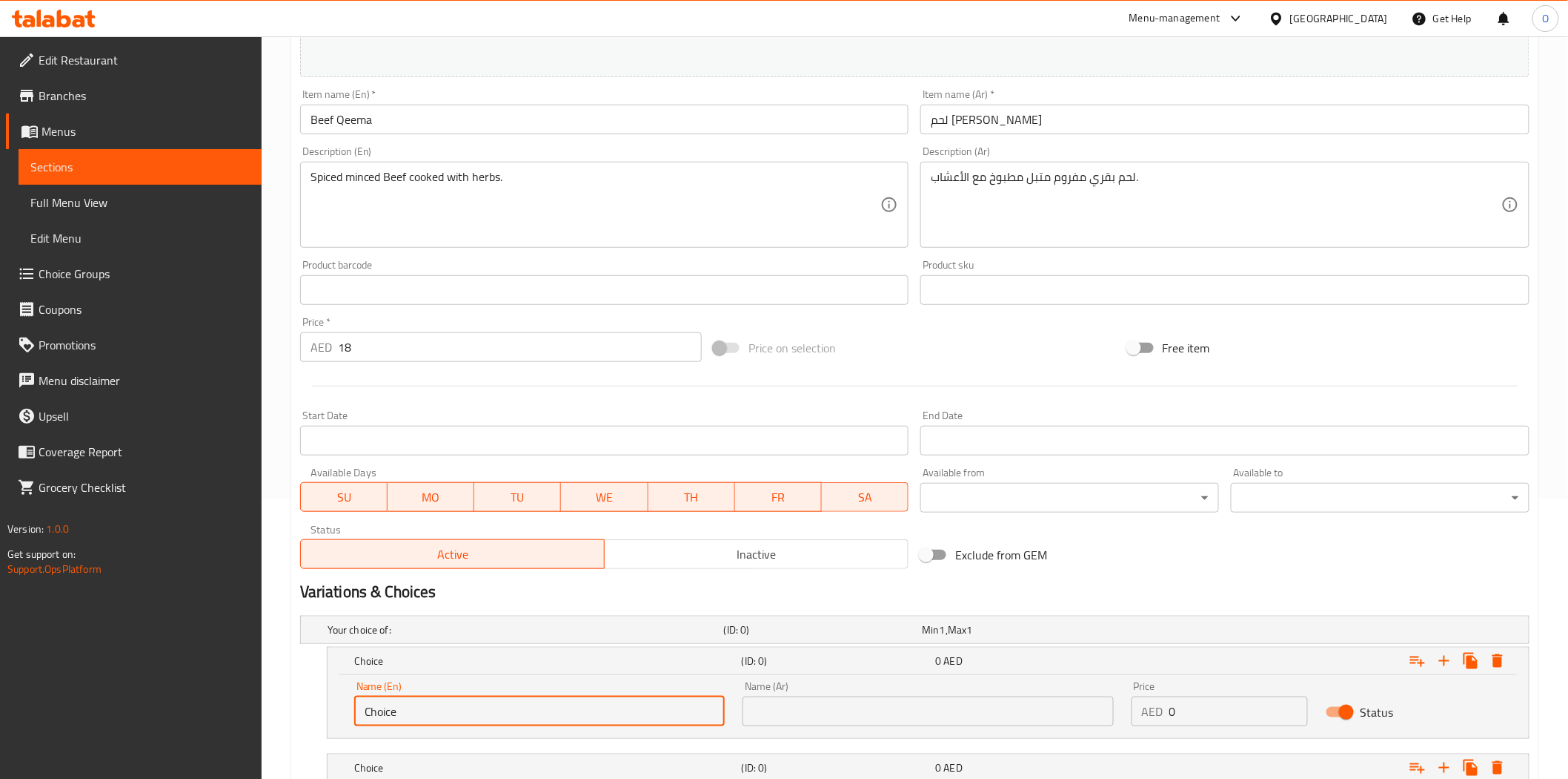
click at [435, 716] on input "Choice" at bounding box center [539, 711] width 371 height 29
paste input "Half"
type input "Half"
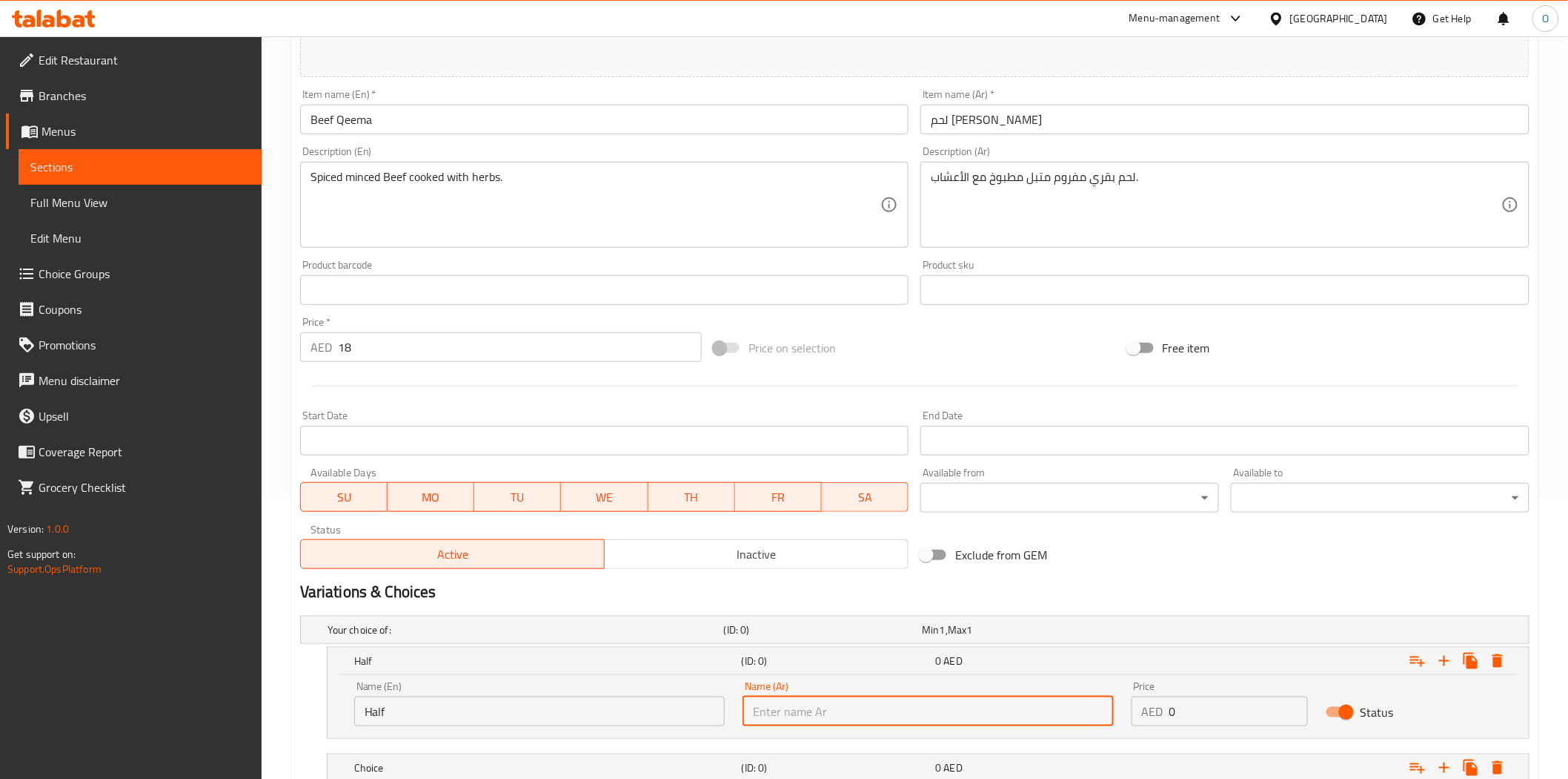
paste input "نصف"
type input "نصف"
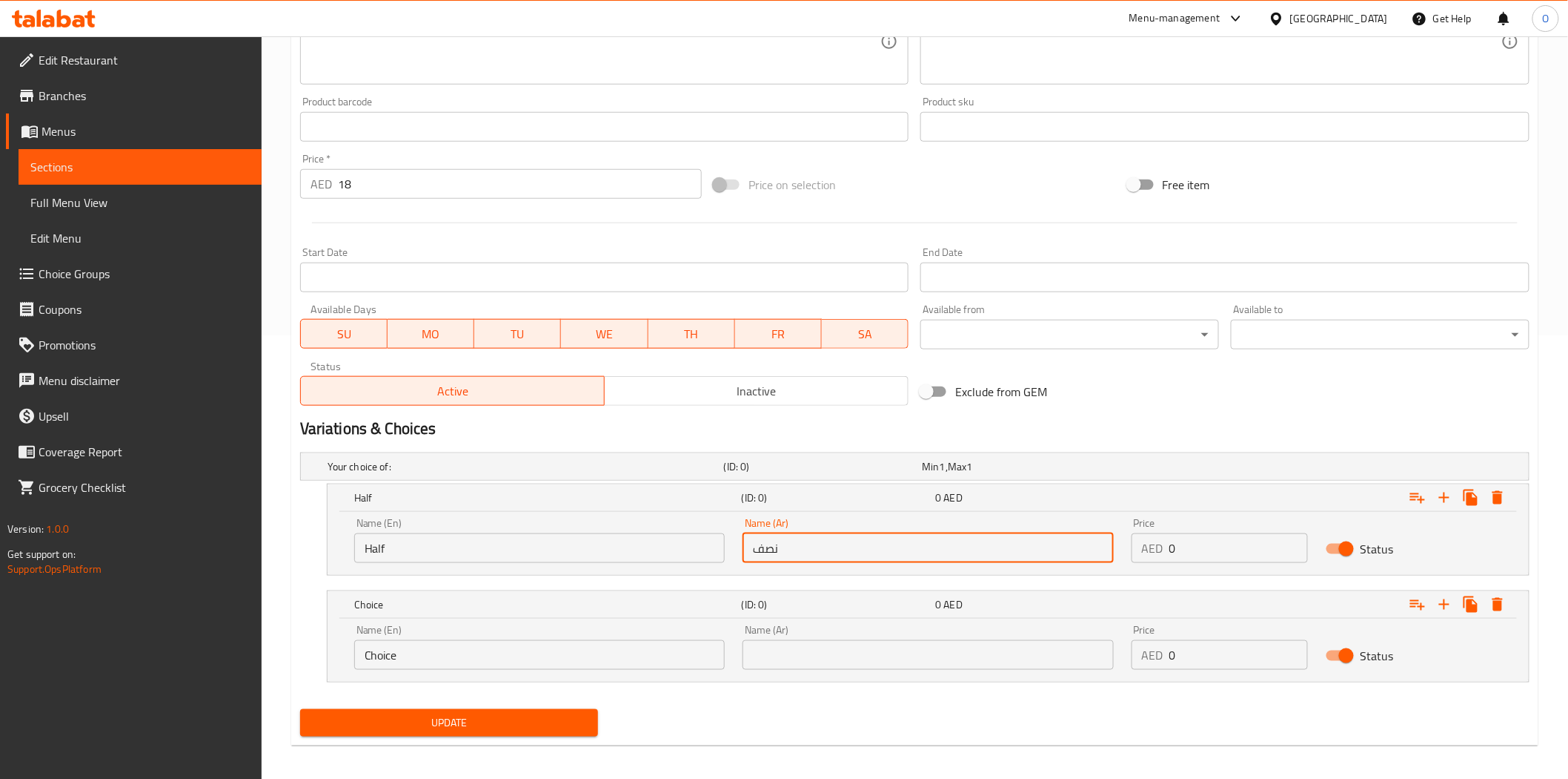
scroll to position [446, 0]
click at [417, 648] on input "Choice" at bounding box center [539, 653] width 371 height 29
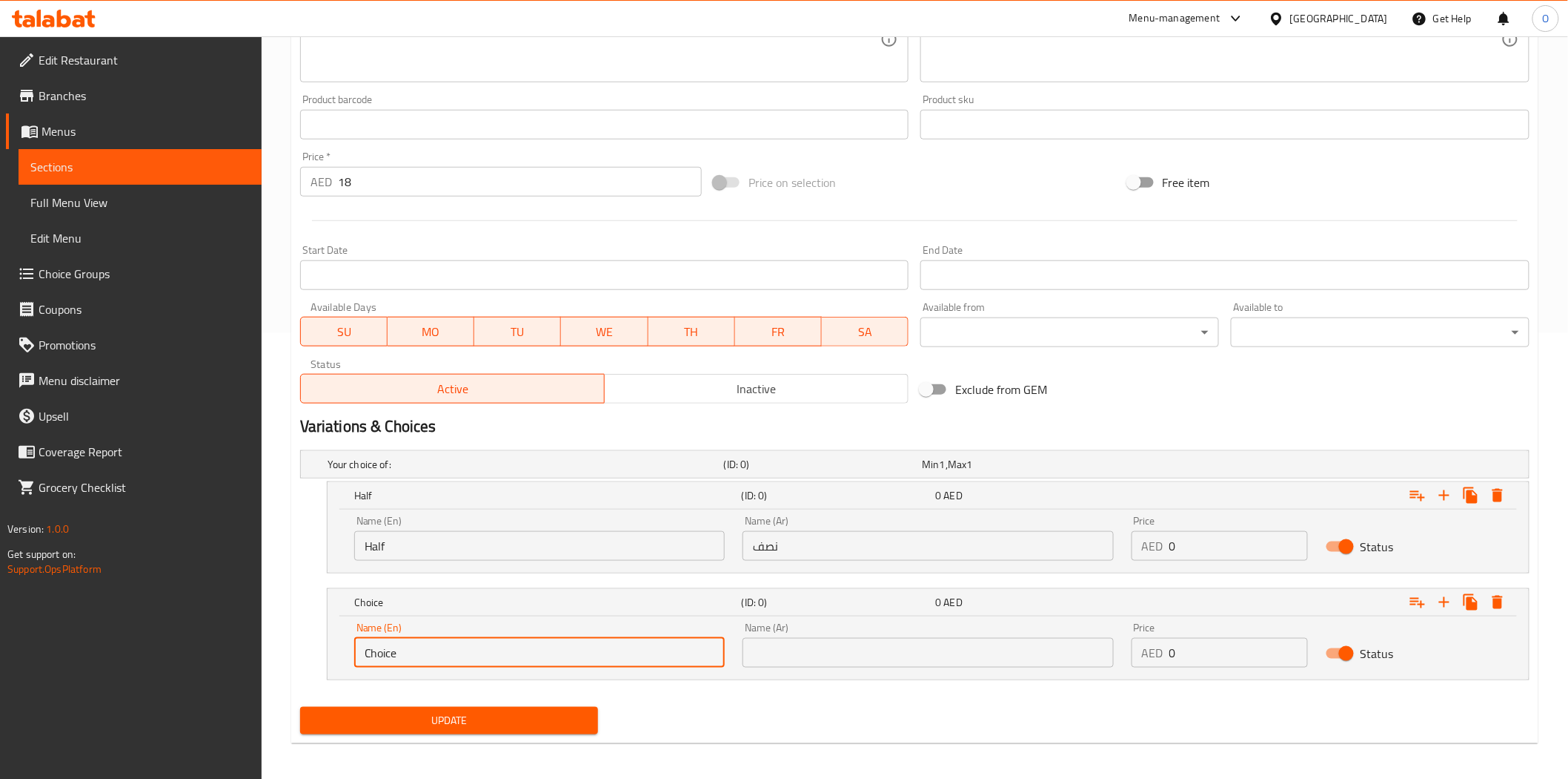
click at [417, 648] on input "Choice" at bounding box center [539, 653] width 371 height 29
paste input "Full"
type input "Full"
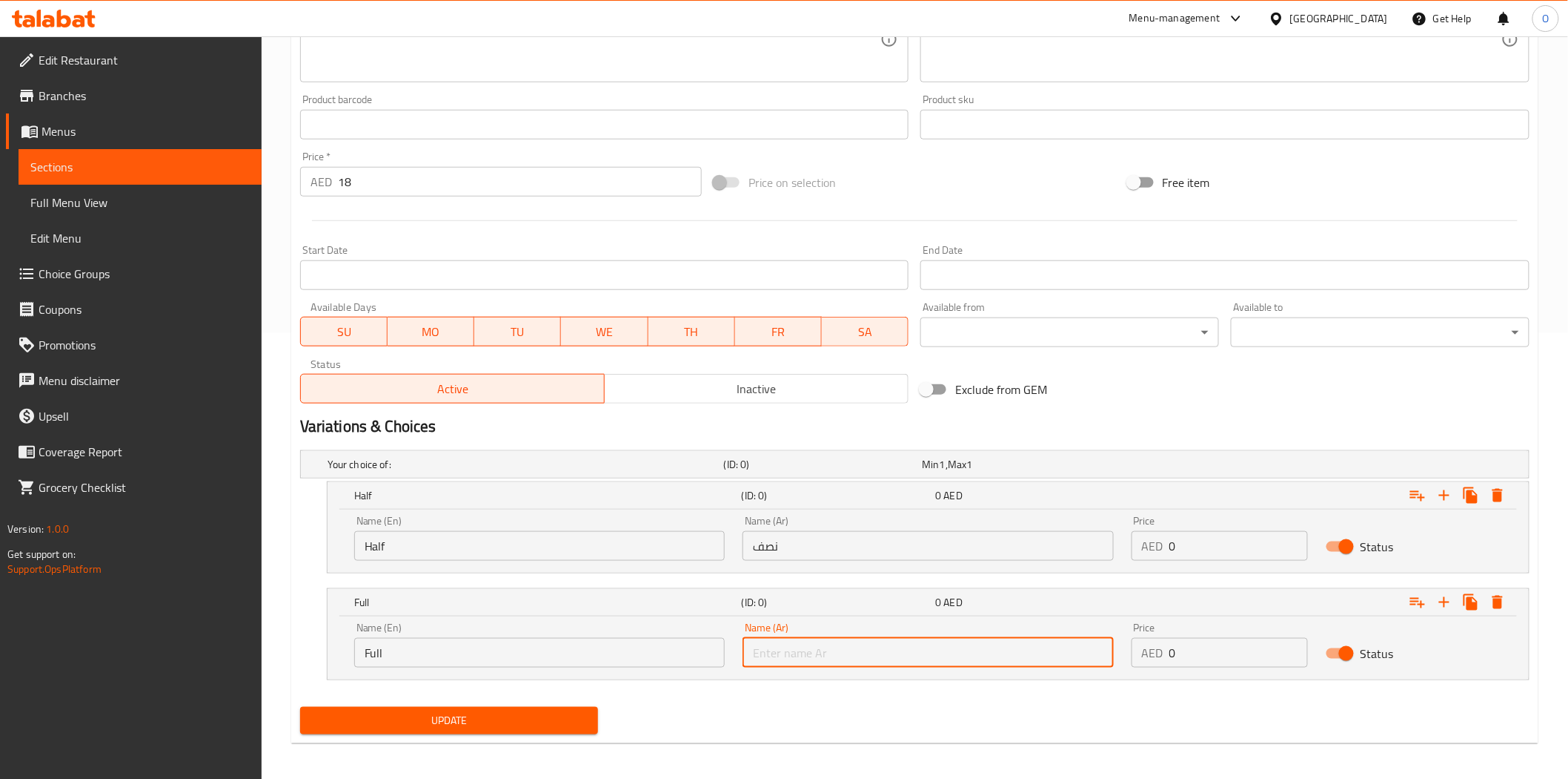
paste input "كامل"
type input "كامل"
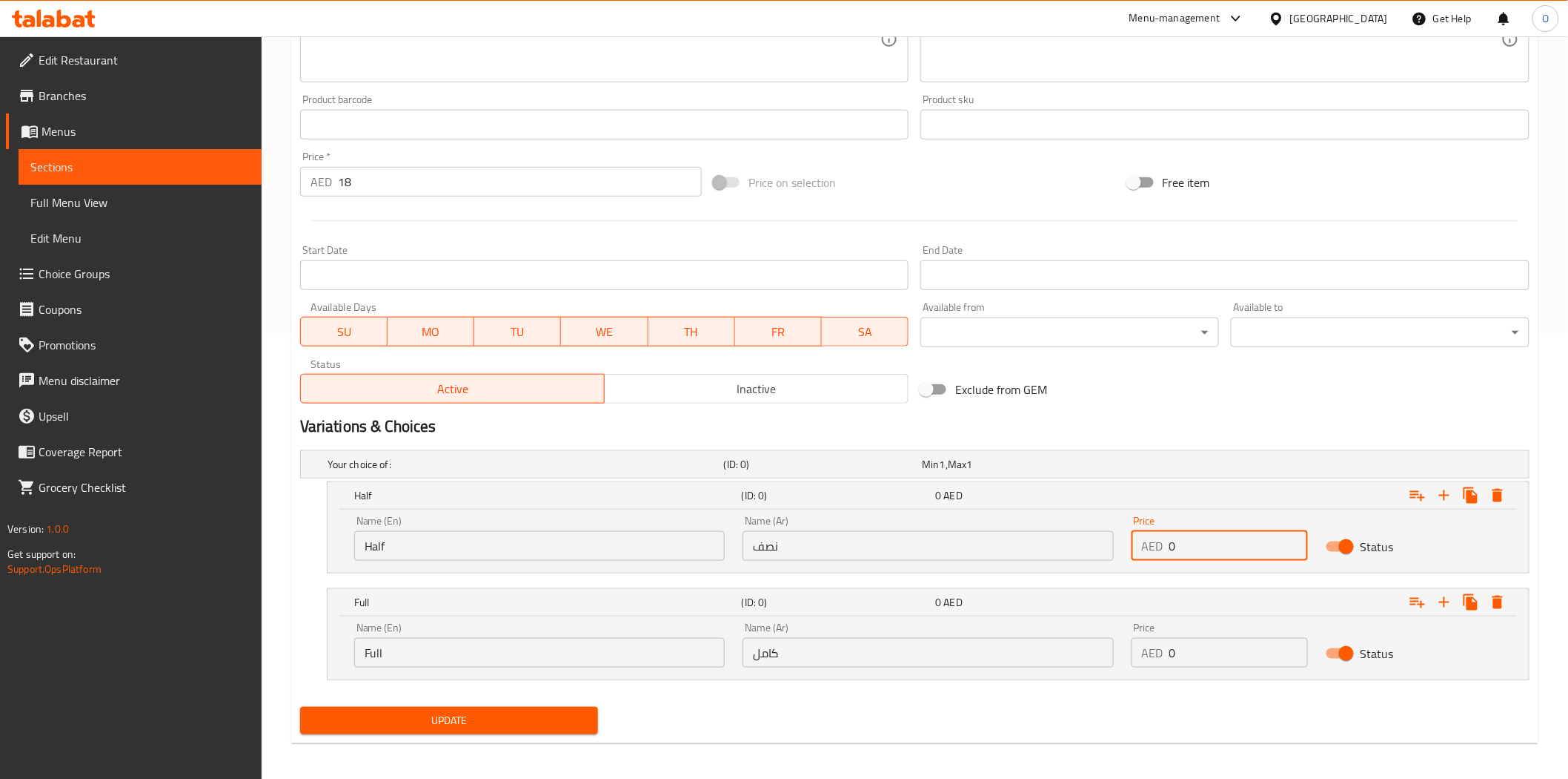
drag, startPoint x: 1211, startPoint y: 552, endPoint x: 1167, endPoint y: 562, distance: 45.1
click at [1124, 565] on div "Price AED 0 Price" at bounding box center [1219, 537] width 194 height 63
paste input "2"
type input "20"
drag, startPoint x: 1208, startPoint y: 651, endPoint x: 1165, endPoint y: 668, distance: 46.2
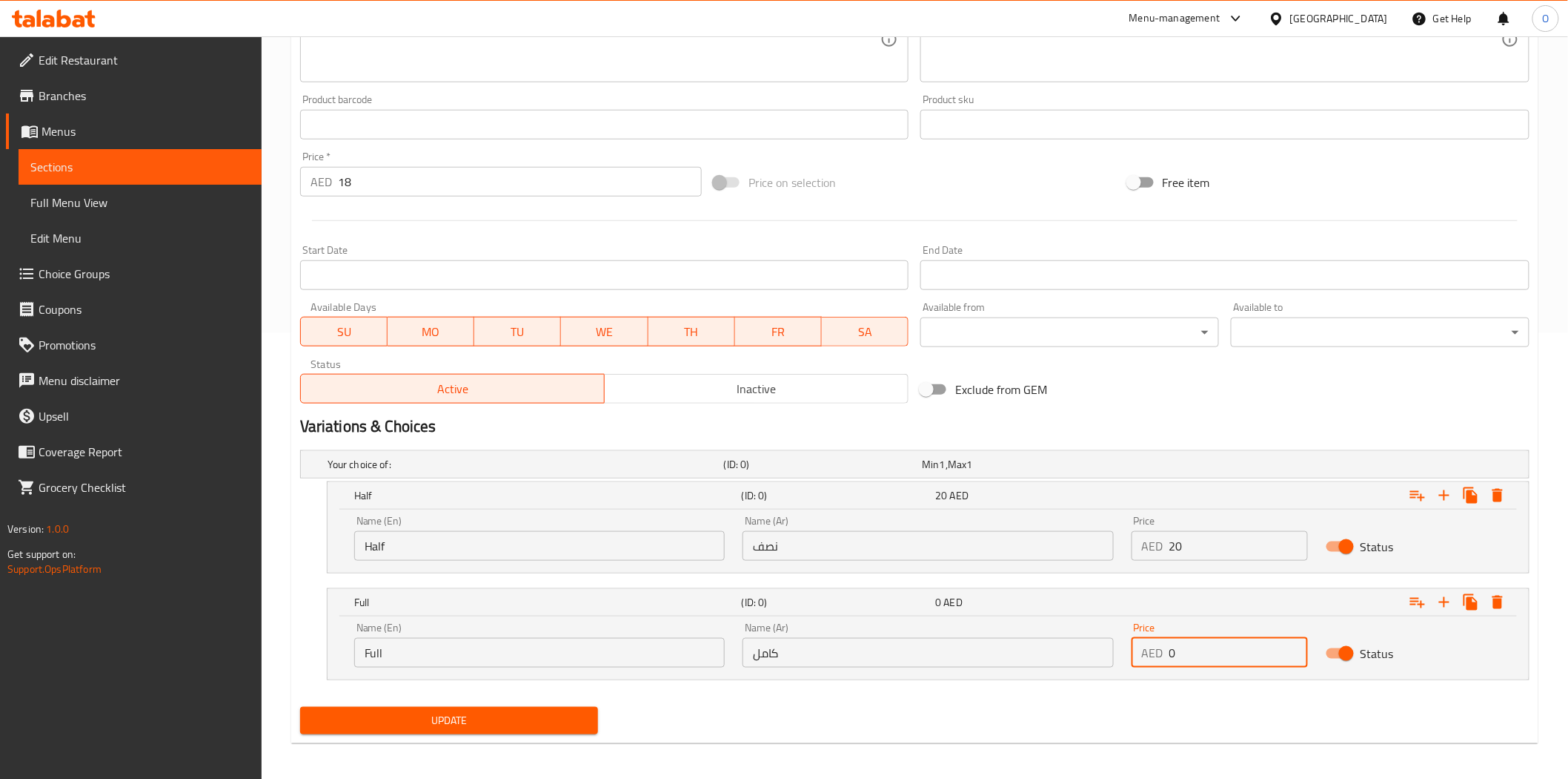
click at [1111, 668] on div "Name (En) Full Name (En) Name (Ar) كامل Name (Ar) Price AED 0 Price Status" at bounding box center [929, 644] width 1165 height 63
paste input "33"
type input "33"
click at [373, 184] on input "18" at bounding box center [520, 181] width 364 height 29
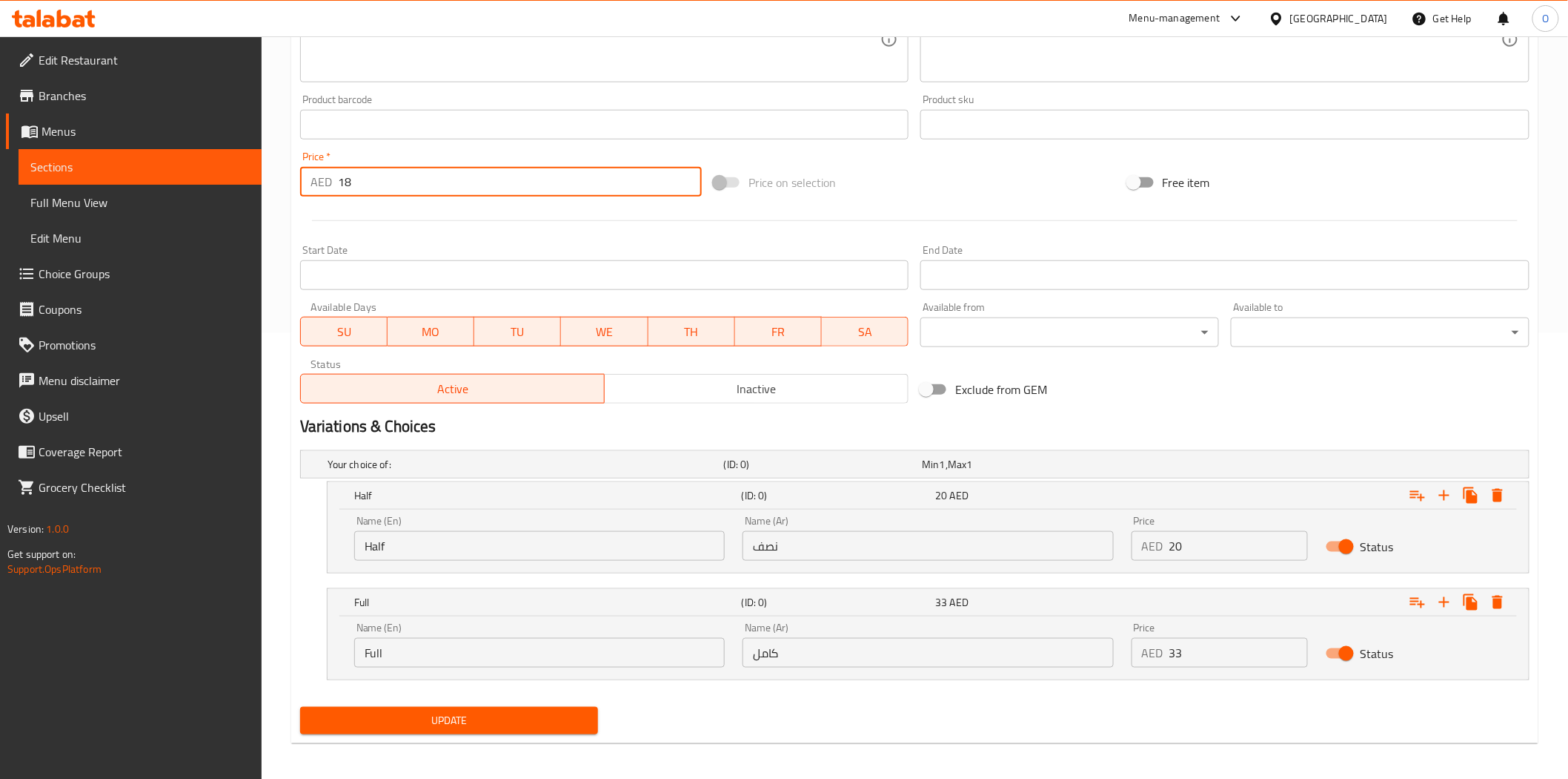
click at [373, 184] on input "18" at bounding box center [520, 181] width 364 height 29
type input "0"
click at [372, 221] on hr at bounding box center [915, 221] width 1206 height 1
click at [483, 724] on span "Update" at bounding box center [449, 720] width 275 height 18
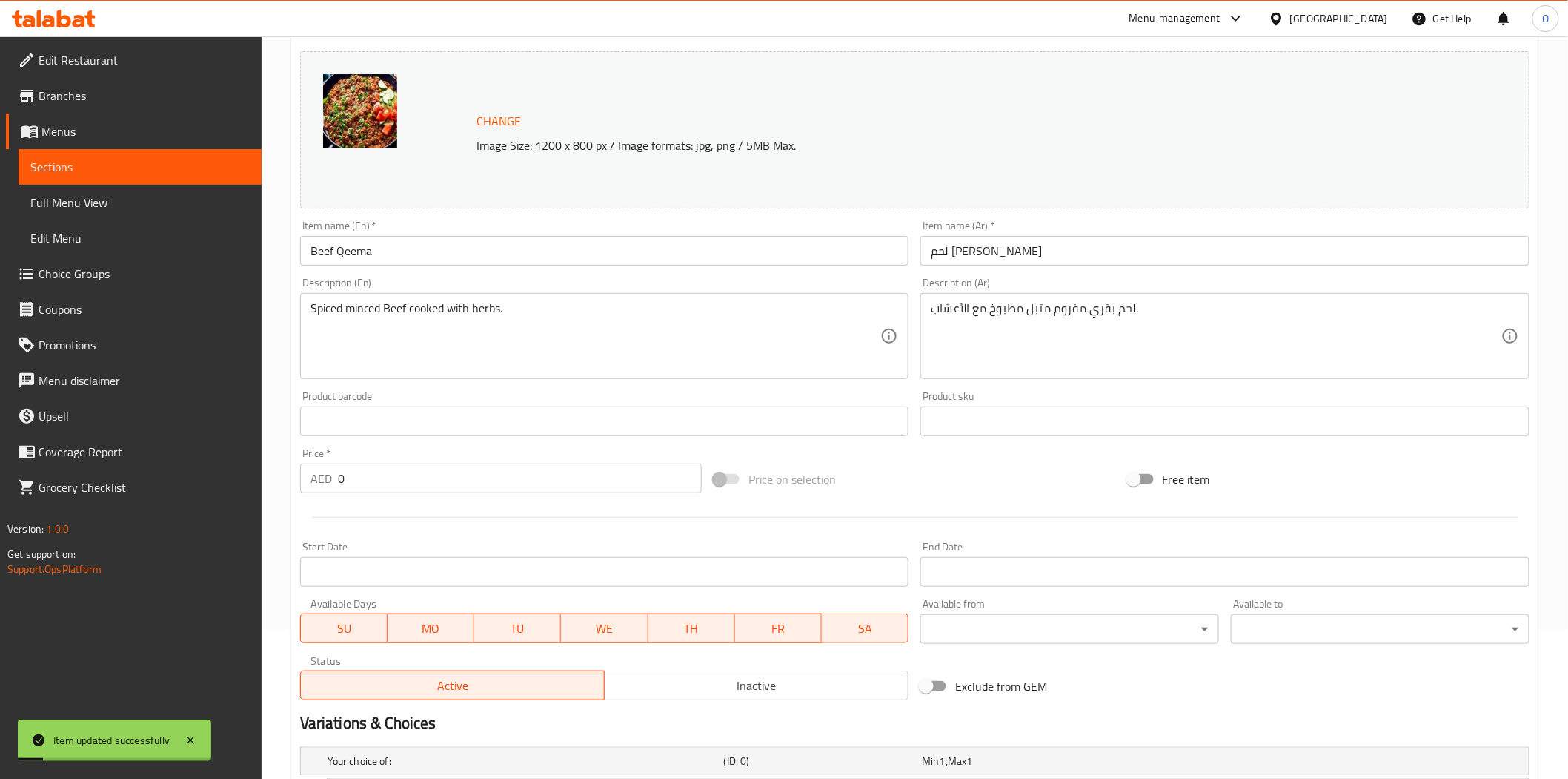
scroll to position [33, 0]
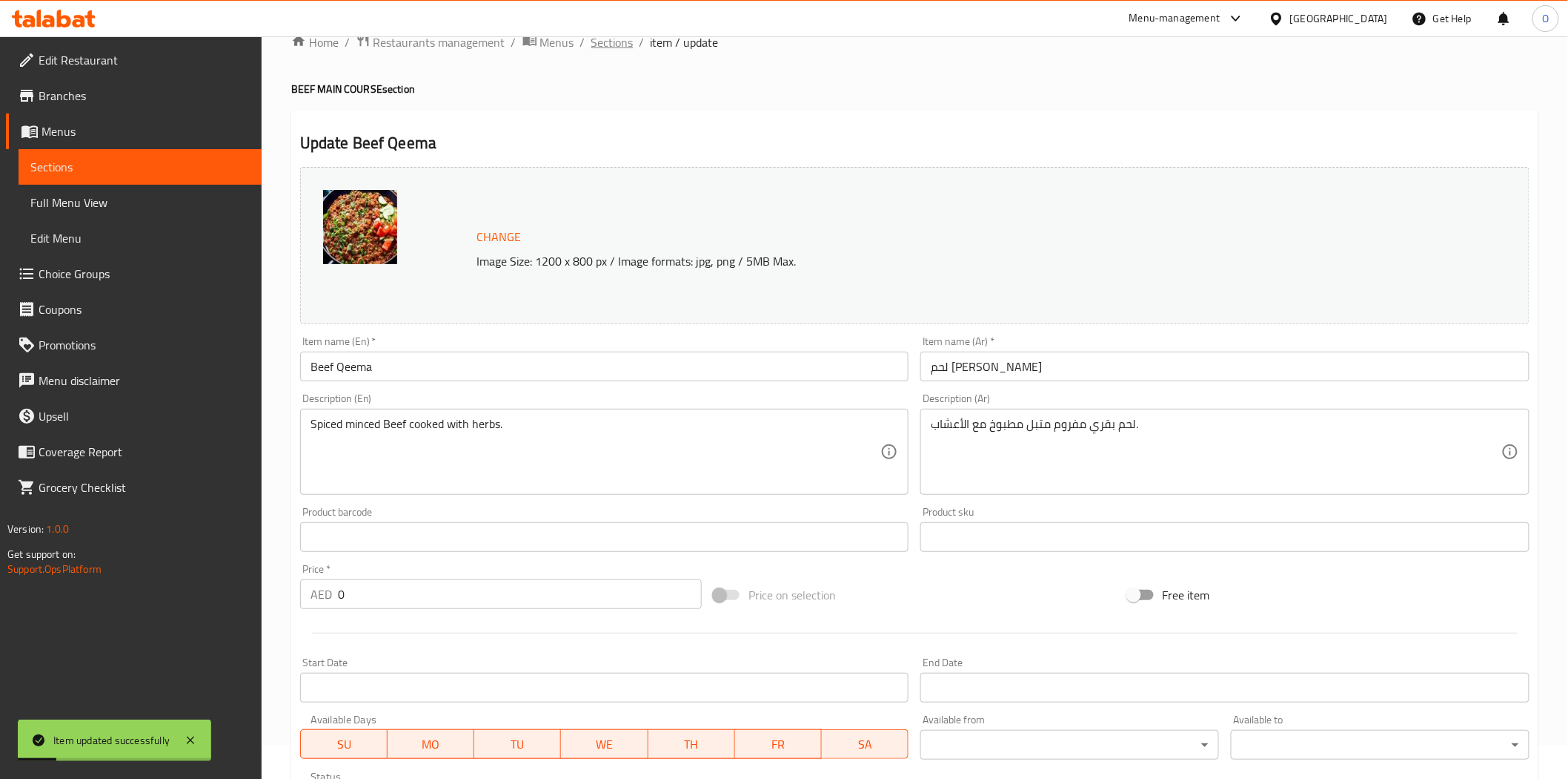
click at [621, 40] on span "Sections" at bounding box center [613, 41] width 42 height 17
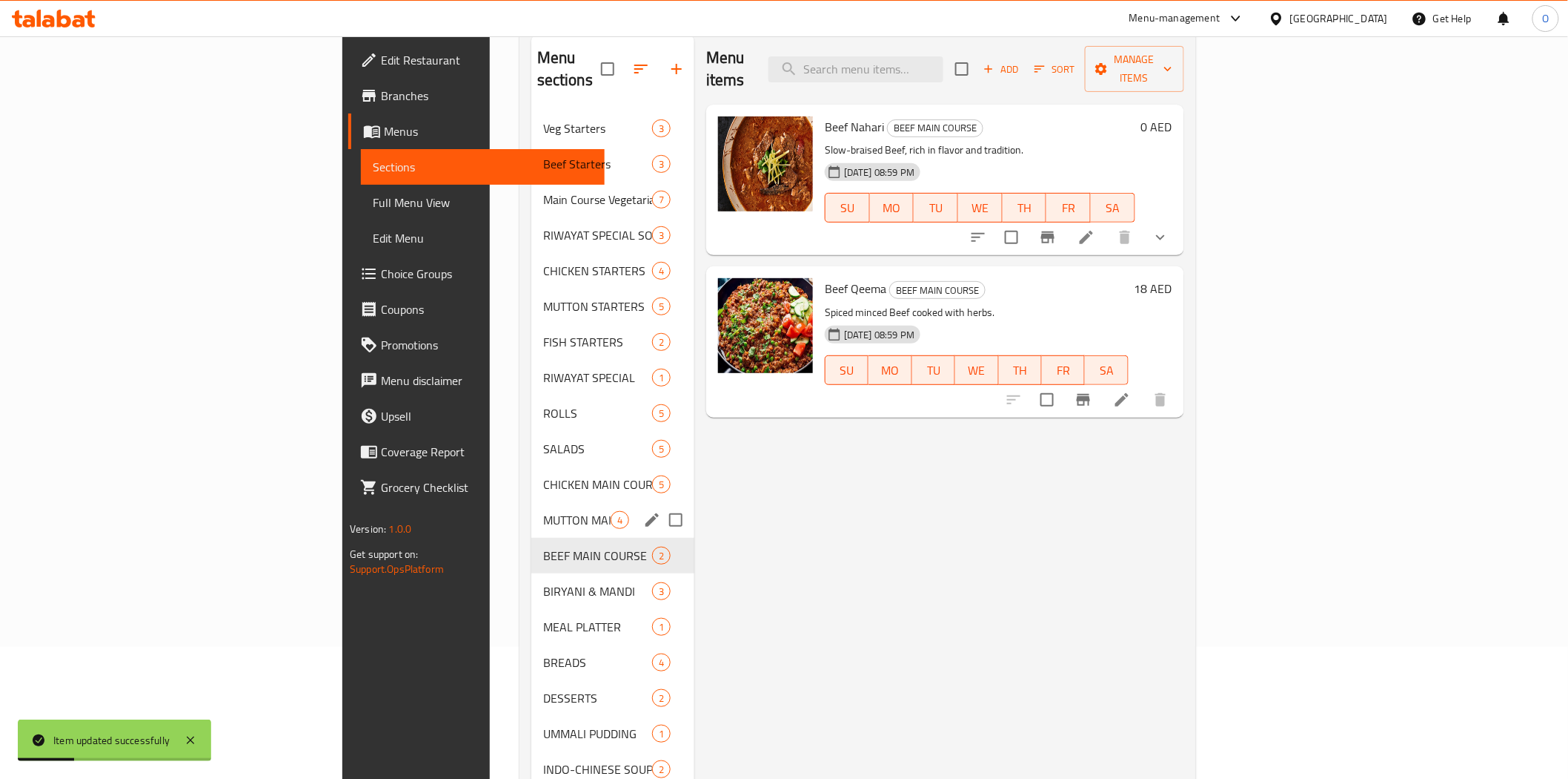
scroll to position [198, 0]
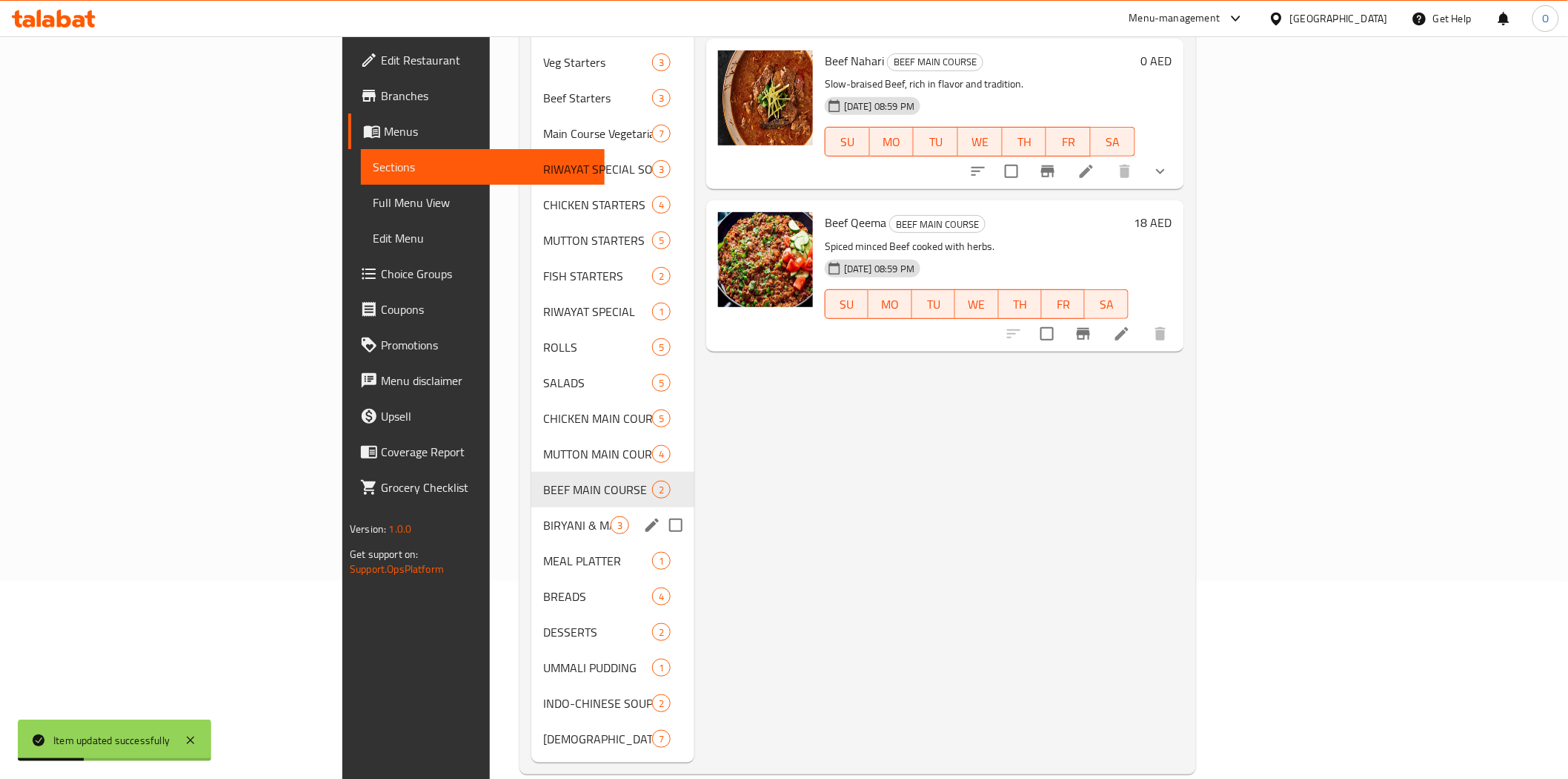
click at [543, 516] on span "BIRYANI & MANDI" at bounding box center [577, 525] width 68 height 17
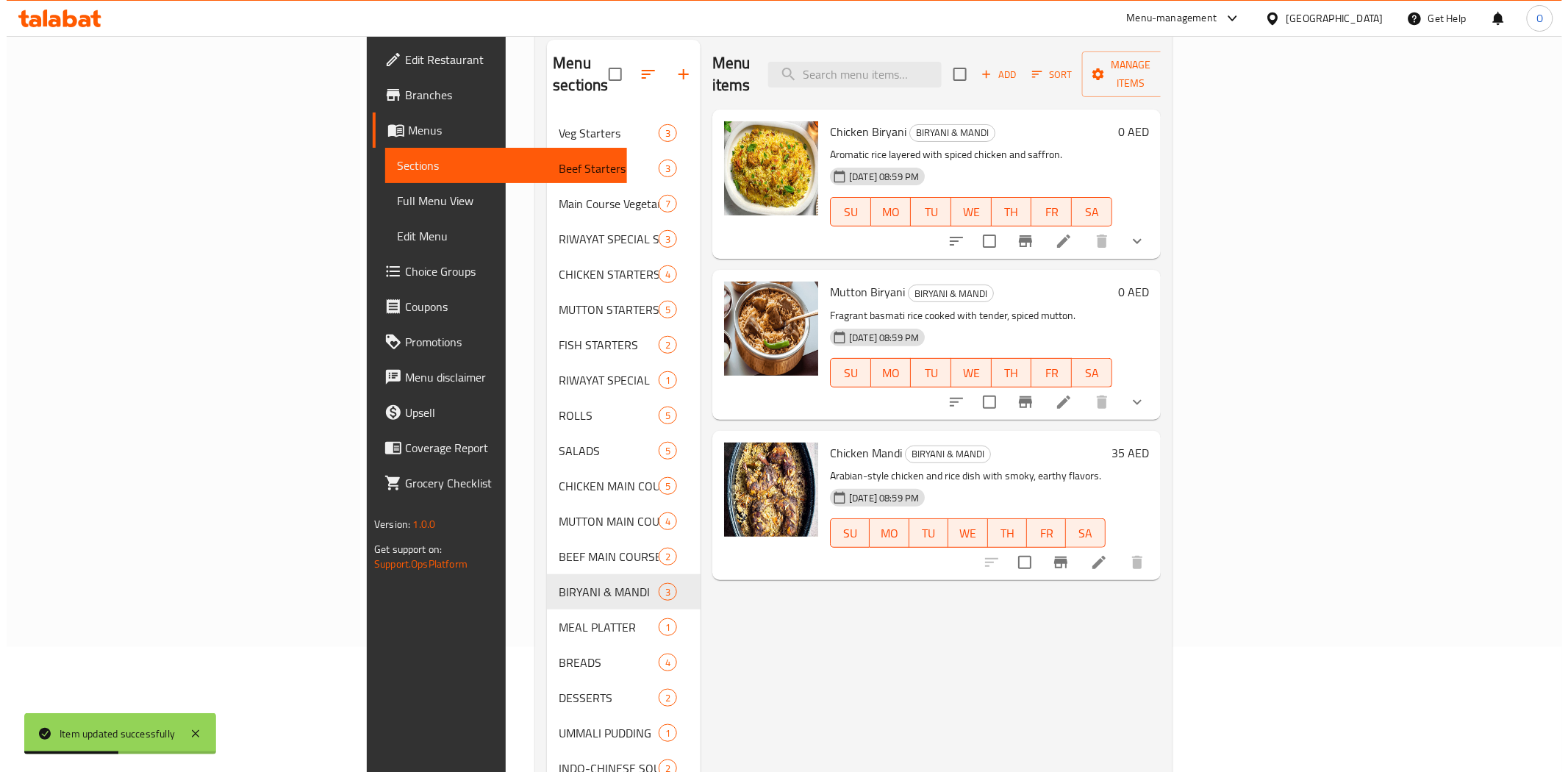
scroll to position [33, 0]
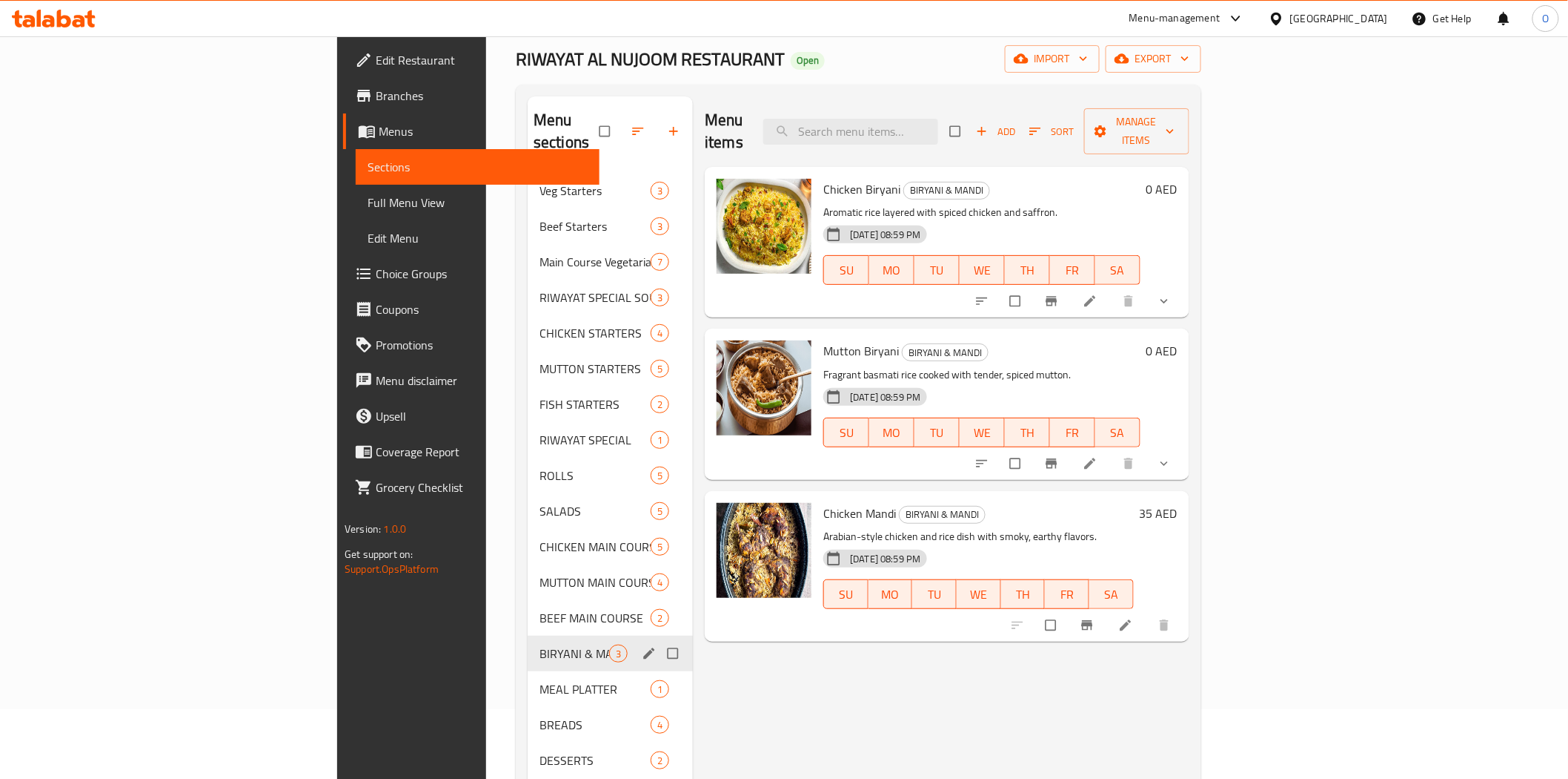
scroll to position [208, 0]
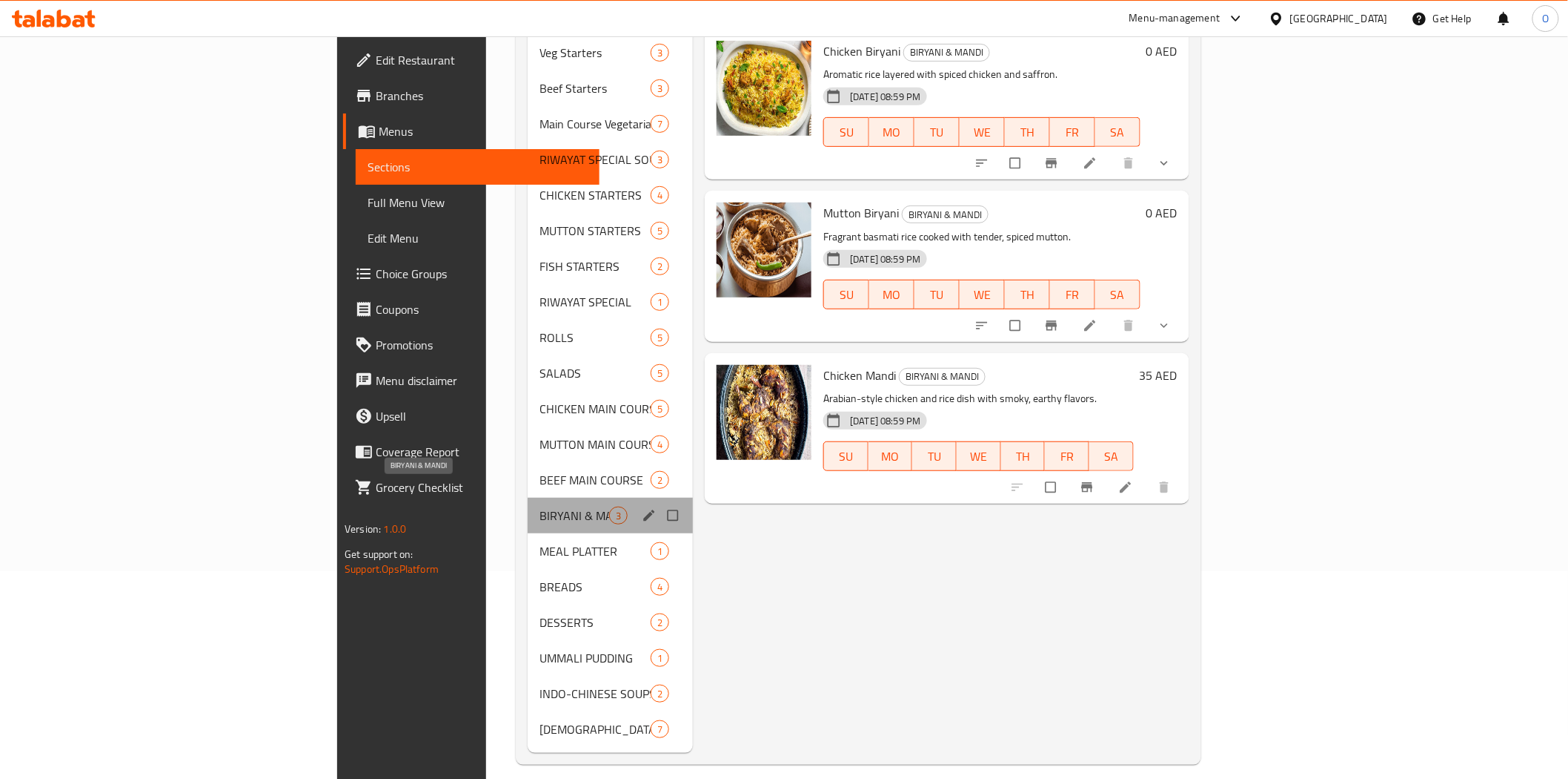
click at [540, 506] on span "BIRYANI & MANDI" at bounding box center [575, 514] width 70 height 17
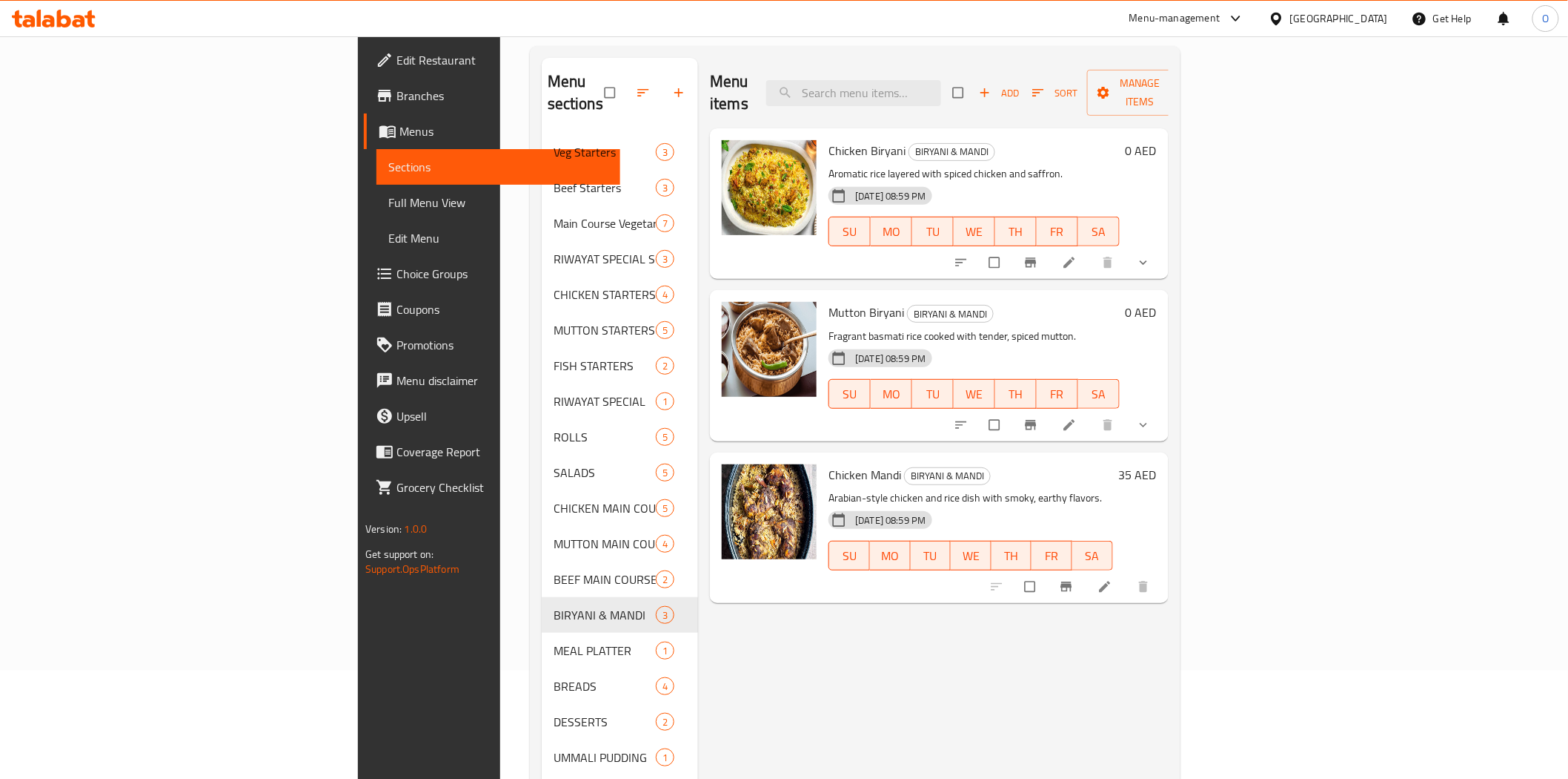
scroll to position [0, 0]
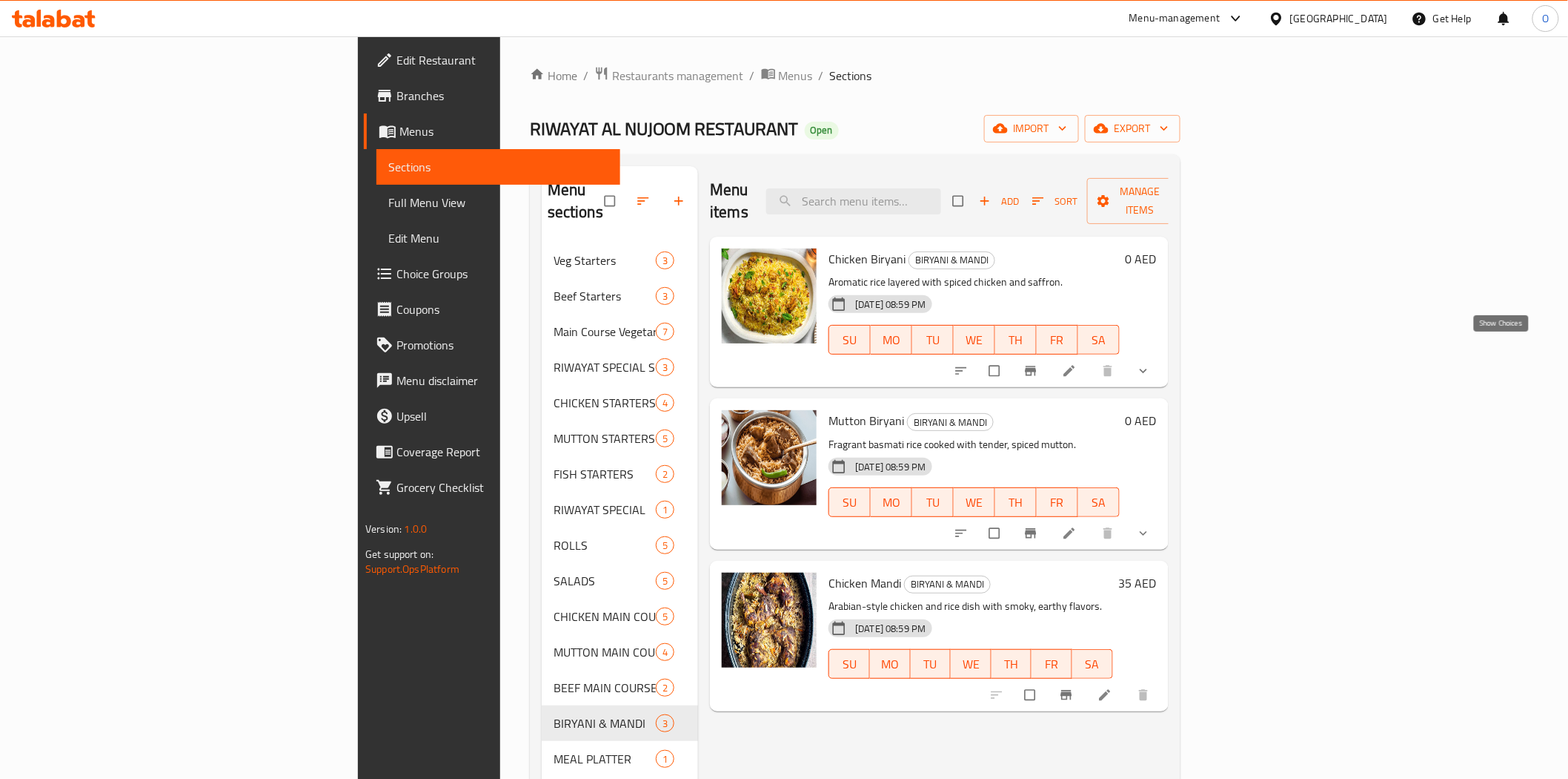
click at [1151, 363] on icon "show more" at bounding box center [1144, 371] width 15 height 15
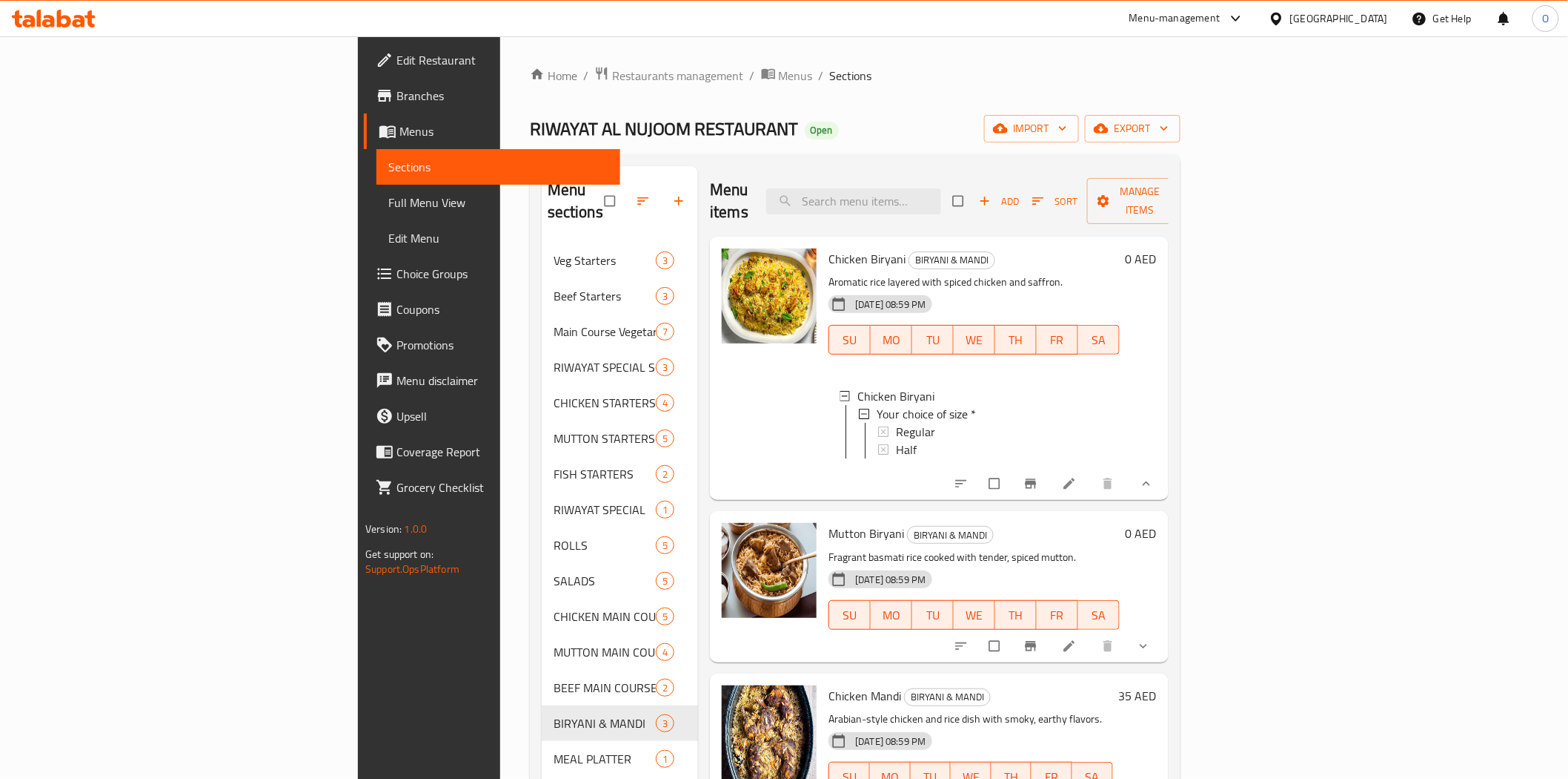
click at [1091, 484] on li at bounding box center [1070, 483] width 41 height 24
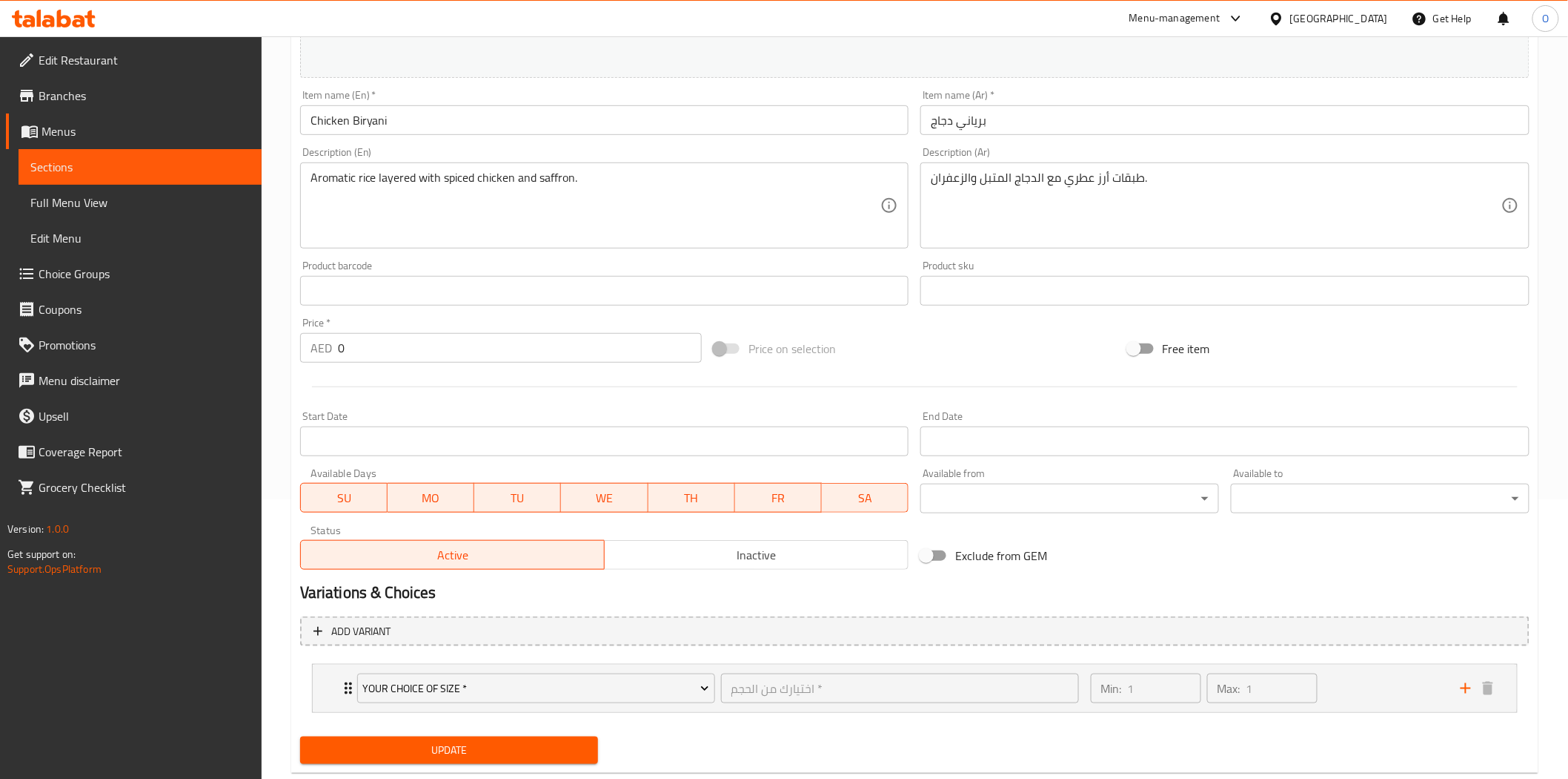
scroll to position [314, 0]
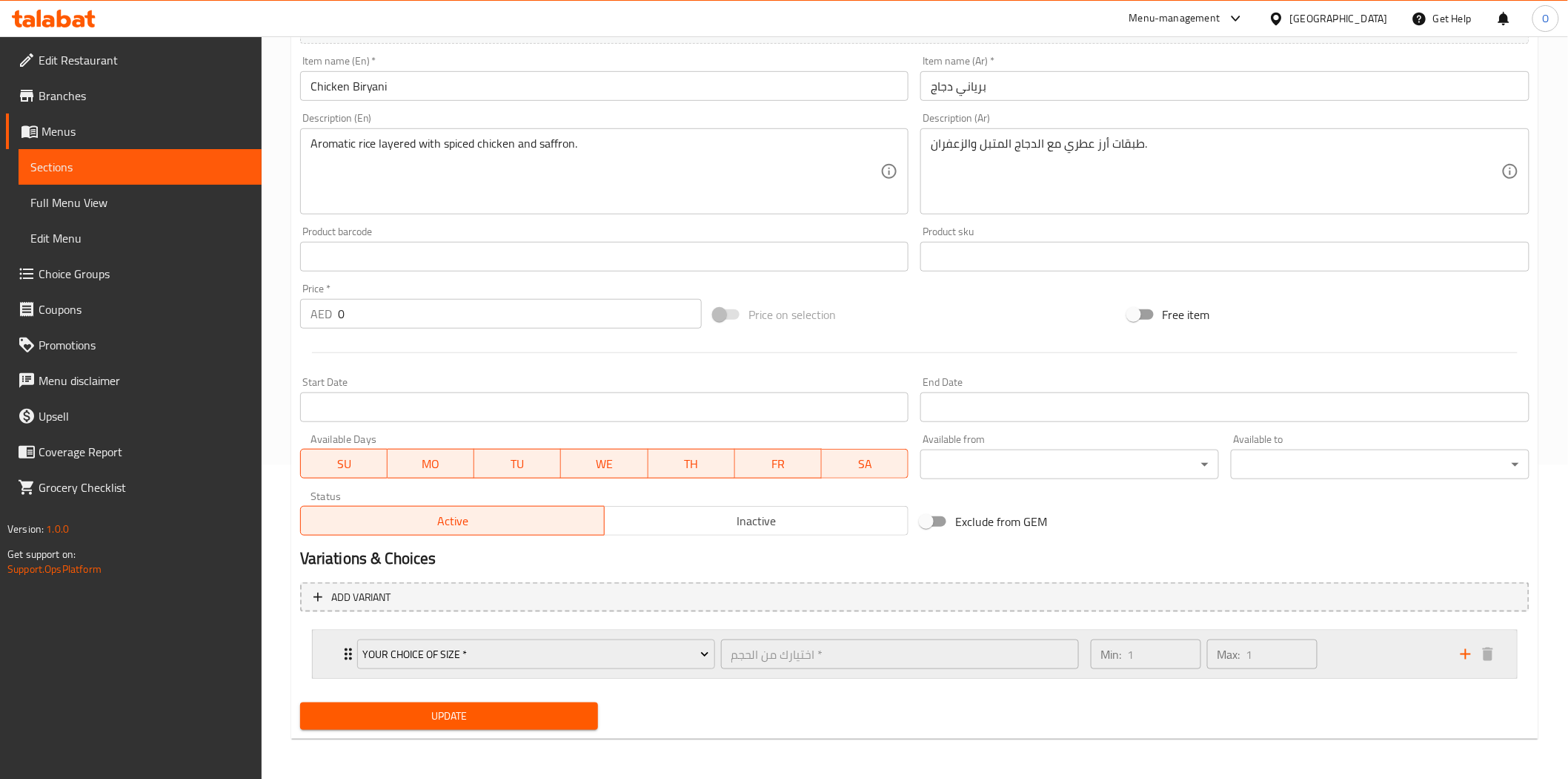
click at [1386, 644] on div "Min: 1 ​ Max: 1 ​" at bounding box center [1267, 655] width 370 height 48
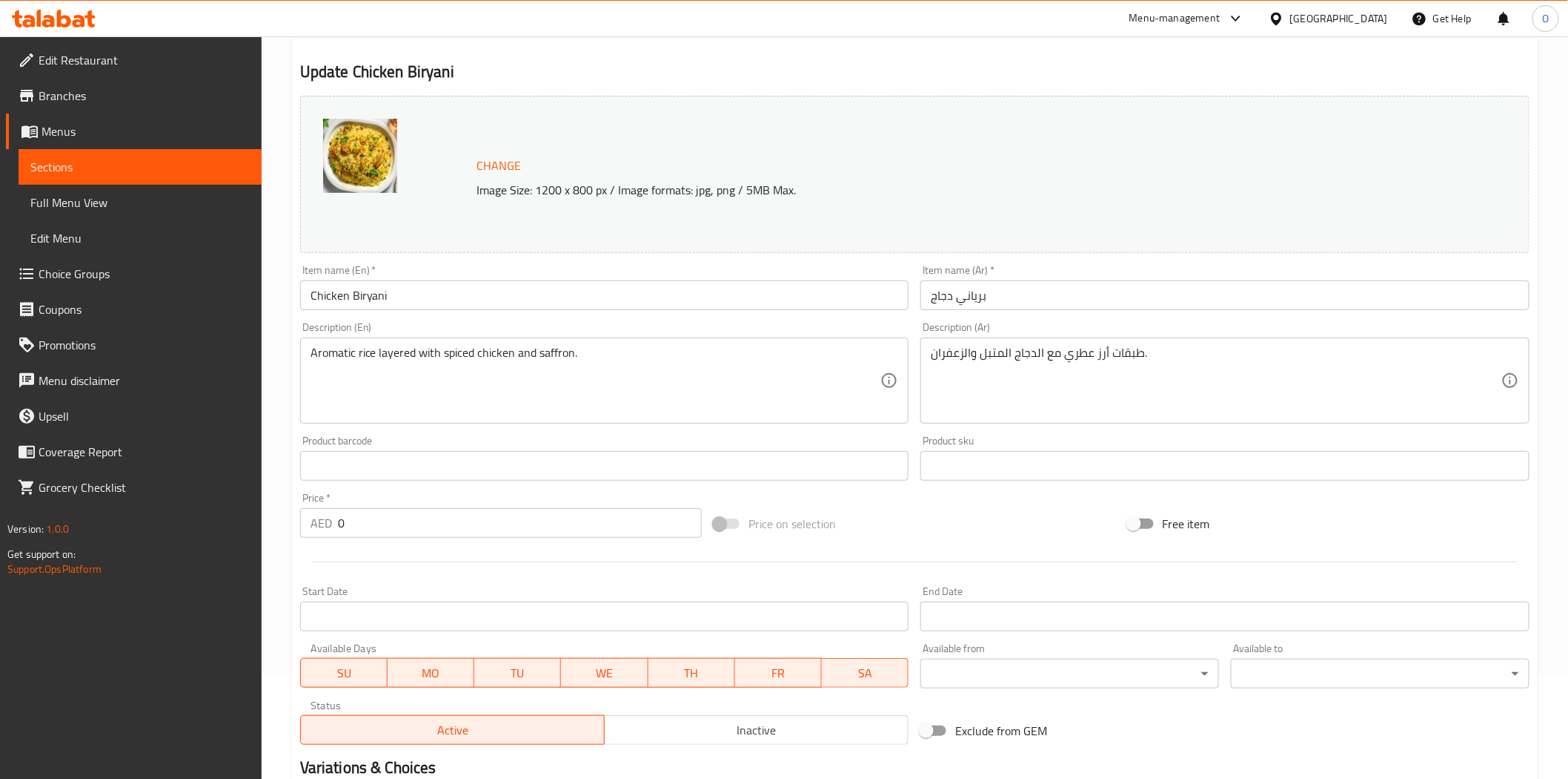
scroll to position [287, 0]
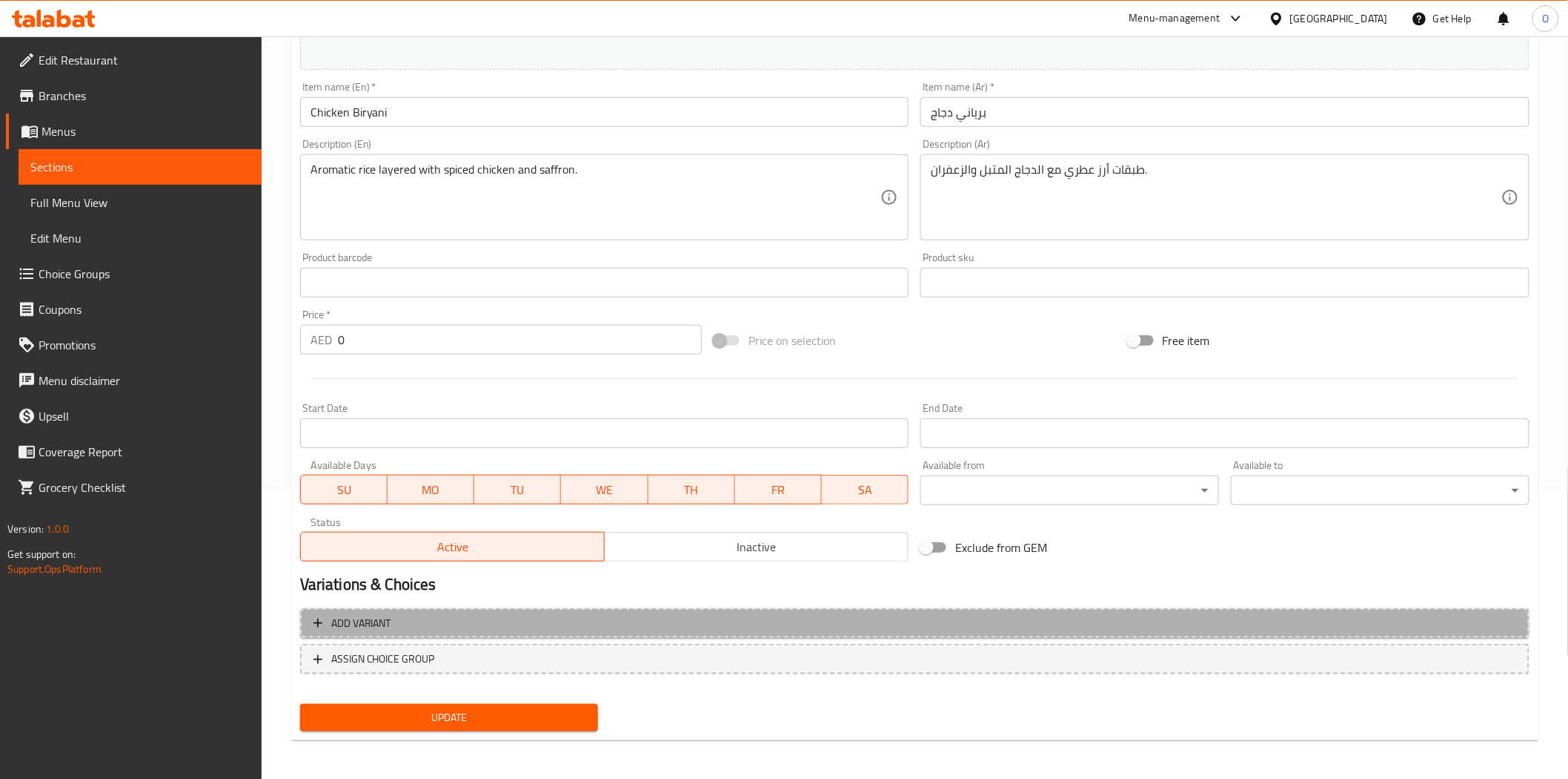
click at [1229, 615] on span "Add variant" at bounding box center [915, 623] width 1203 height 18
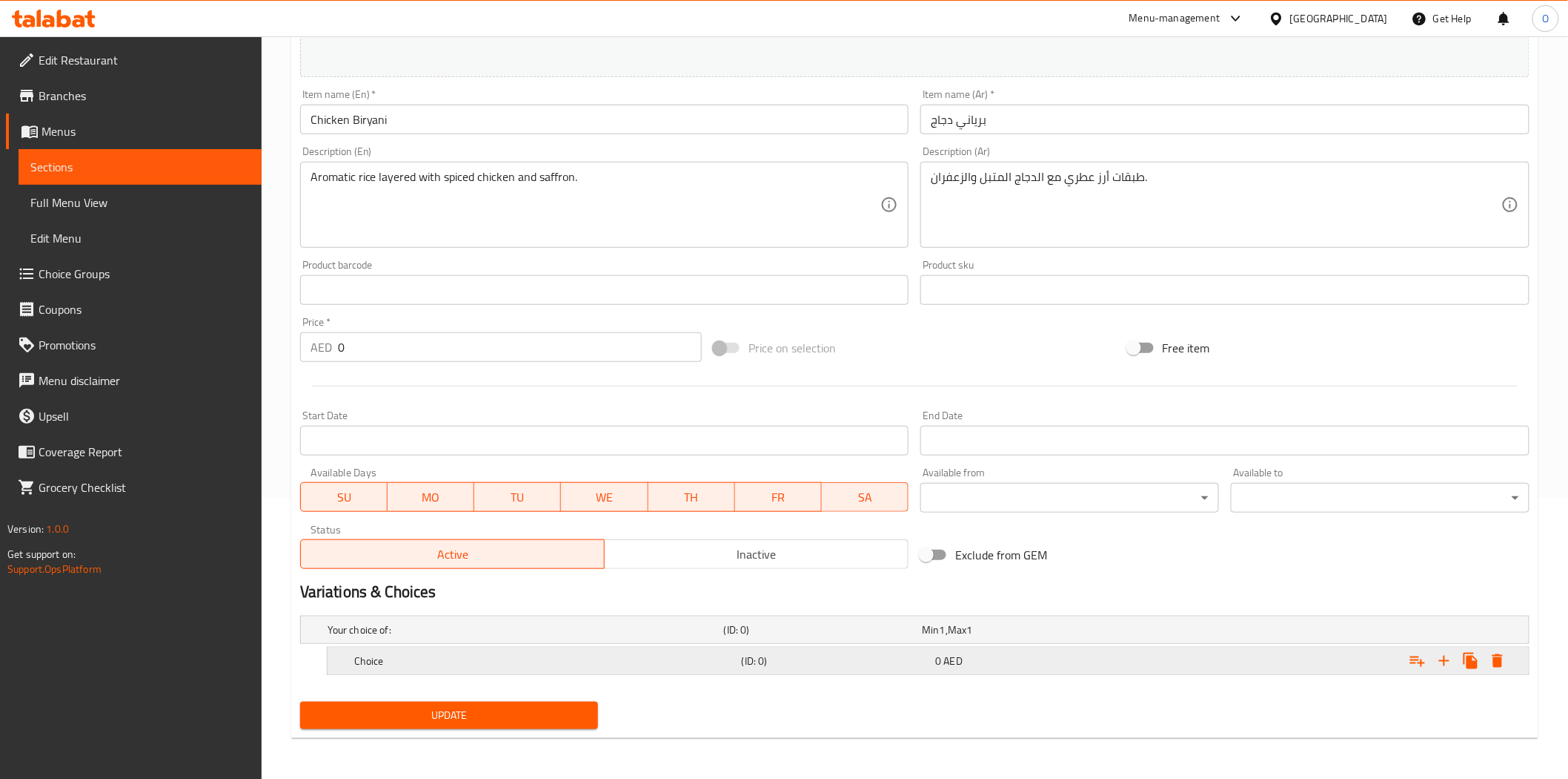
click at [1440, 670] on button "Expand" at bounding box center [1444, 660] width 27 height 27
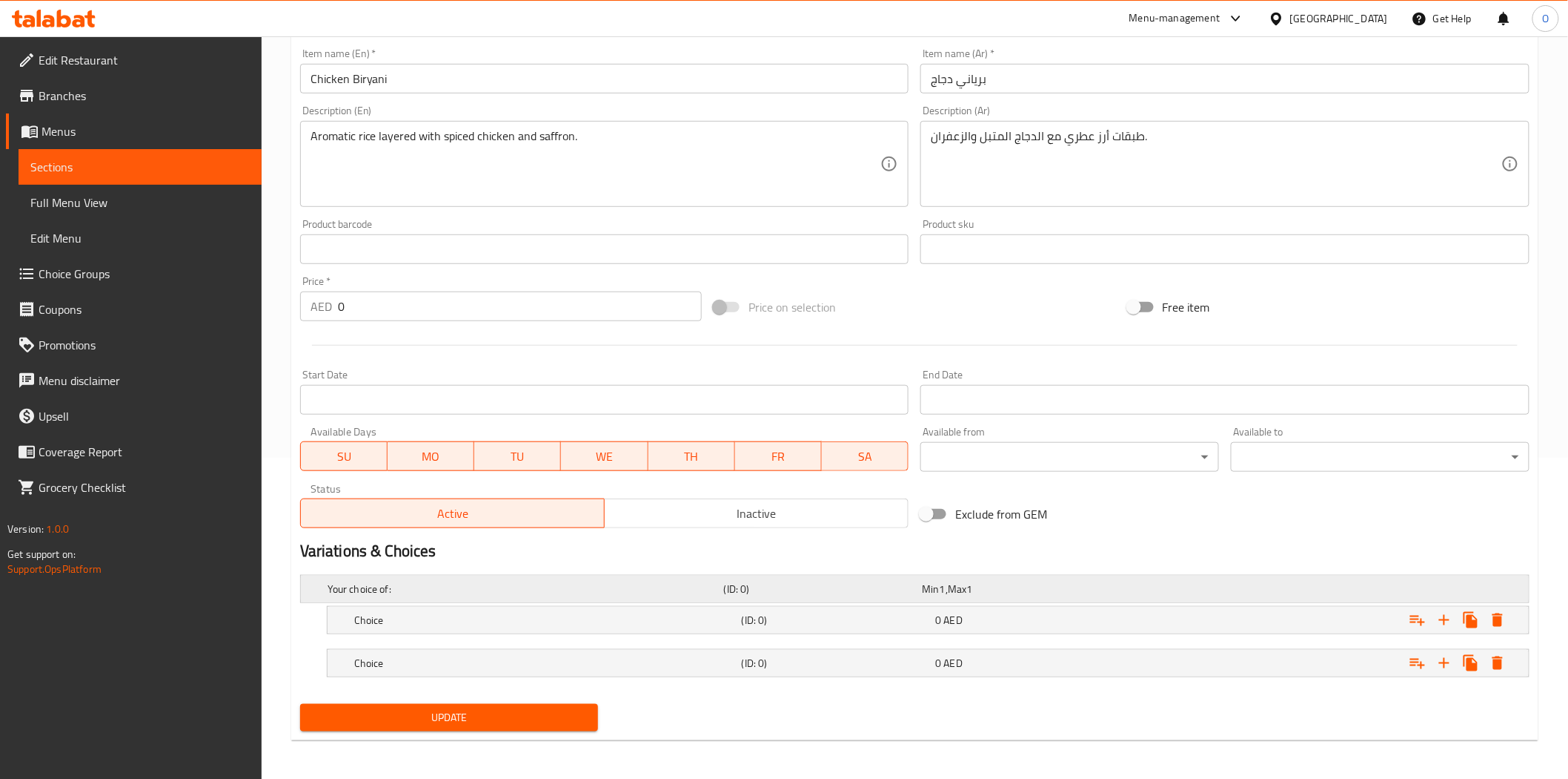
scroll to position [323, 0]
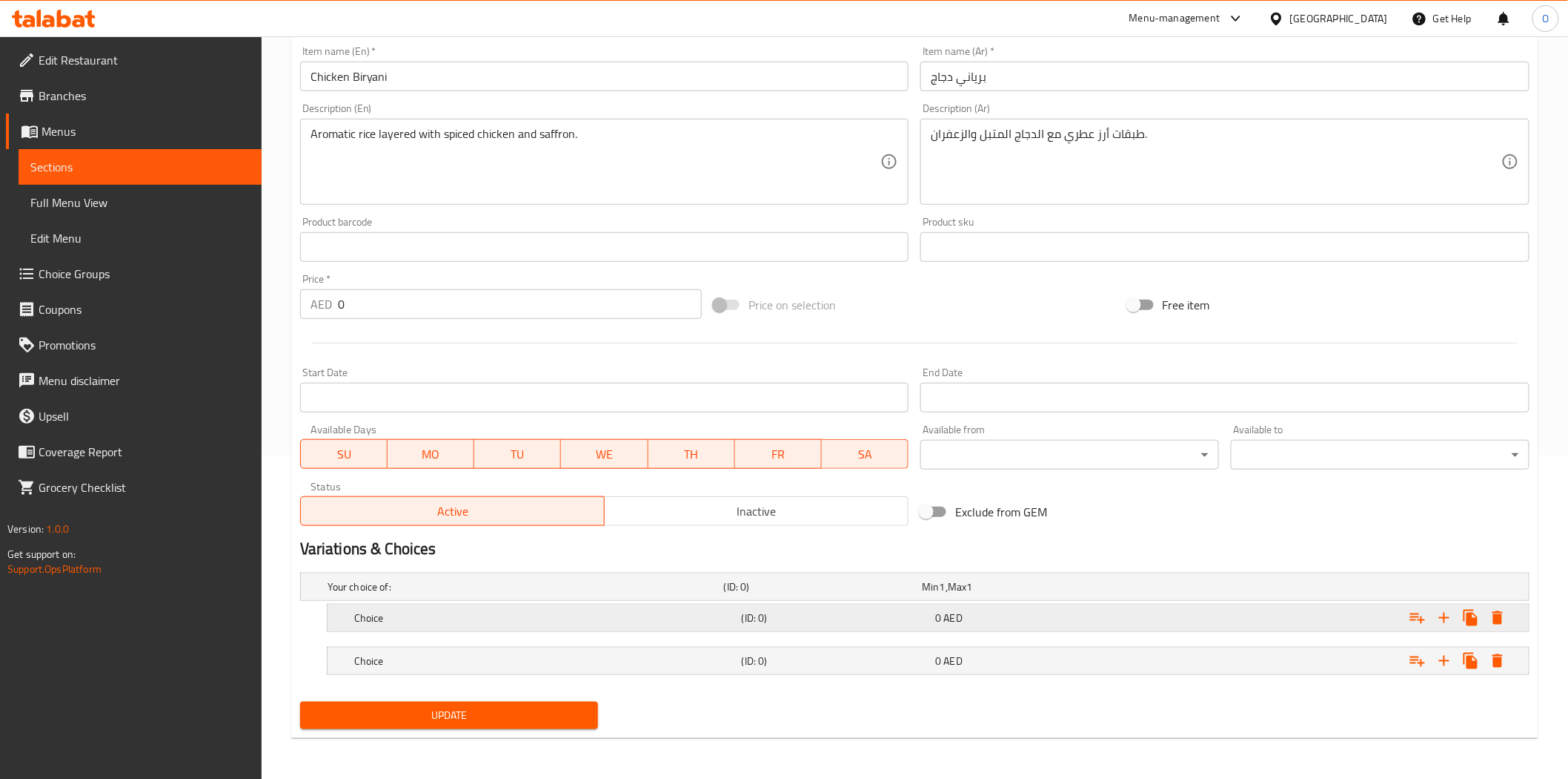
click at [641, 615] on h5 "Choice" at bounding box center [544, 618] width 381 height 15
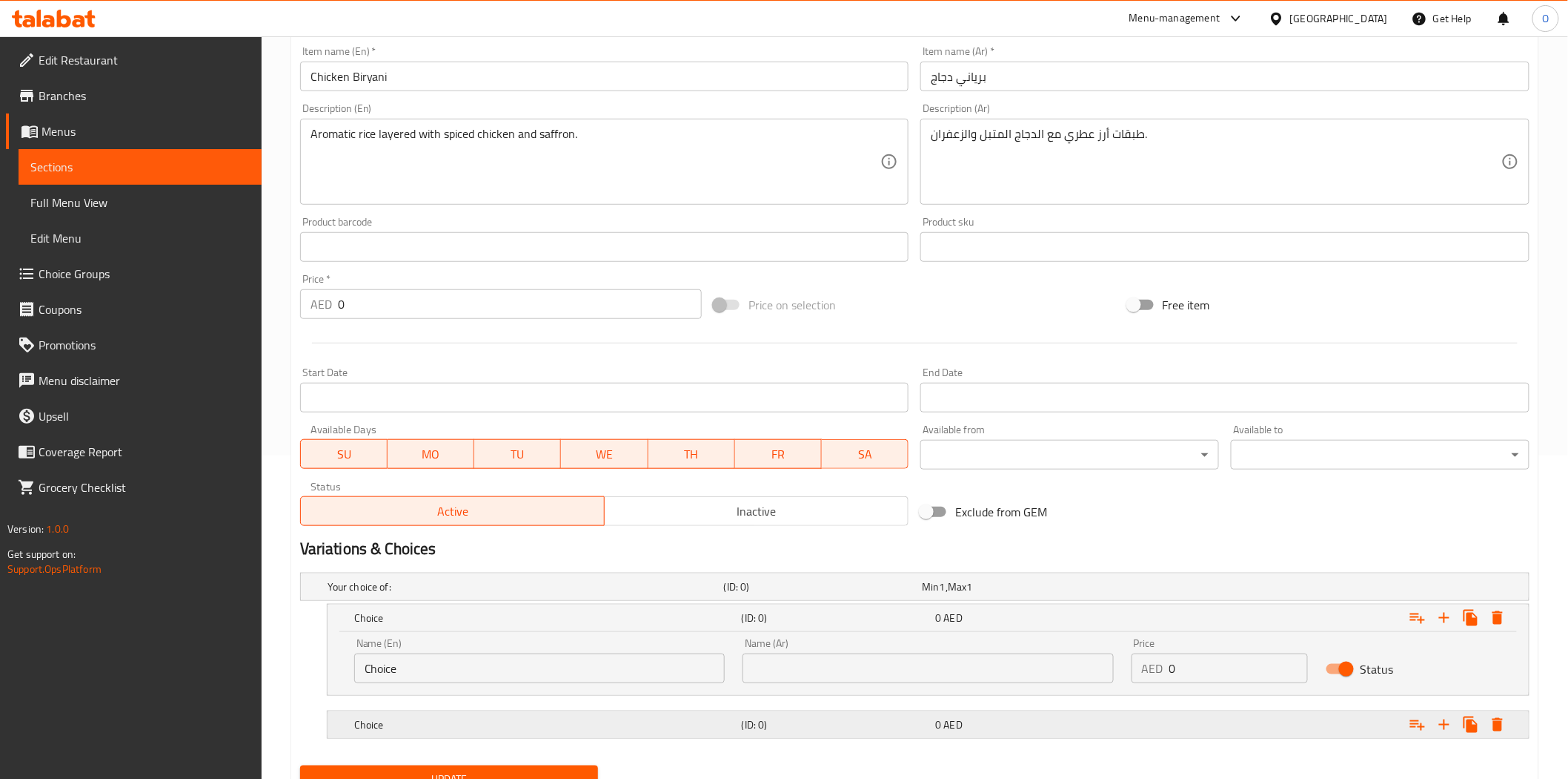
click at [705, 730] on h5 "Choice" at bounding box center [544, 724] width 381 height 15
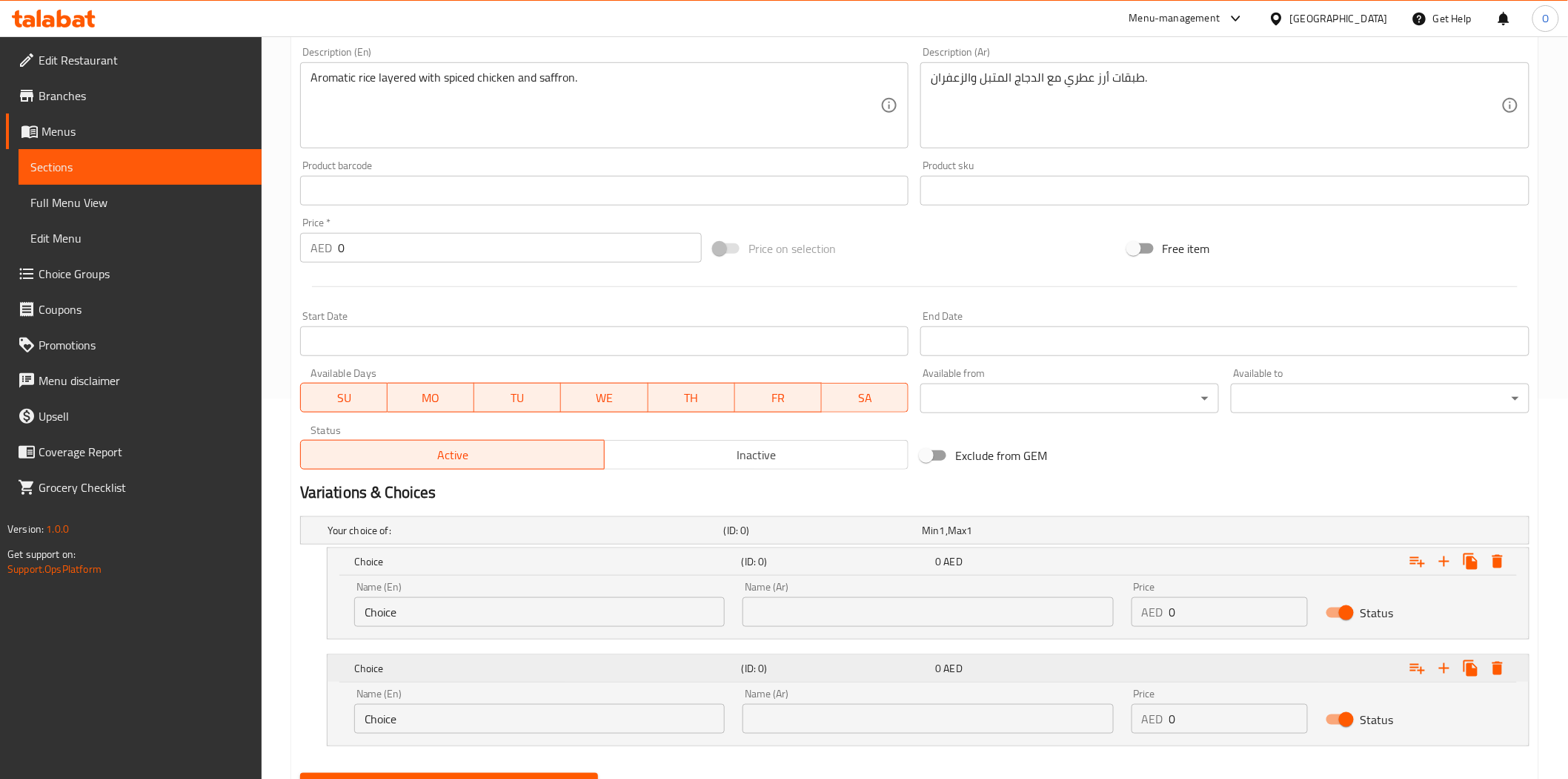
scroll to position [451, 0]
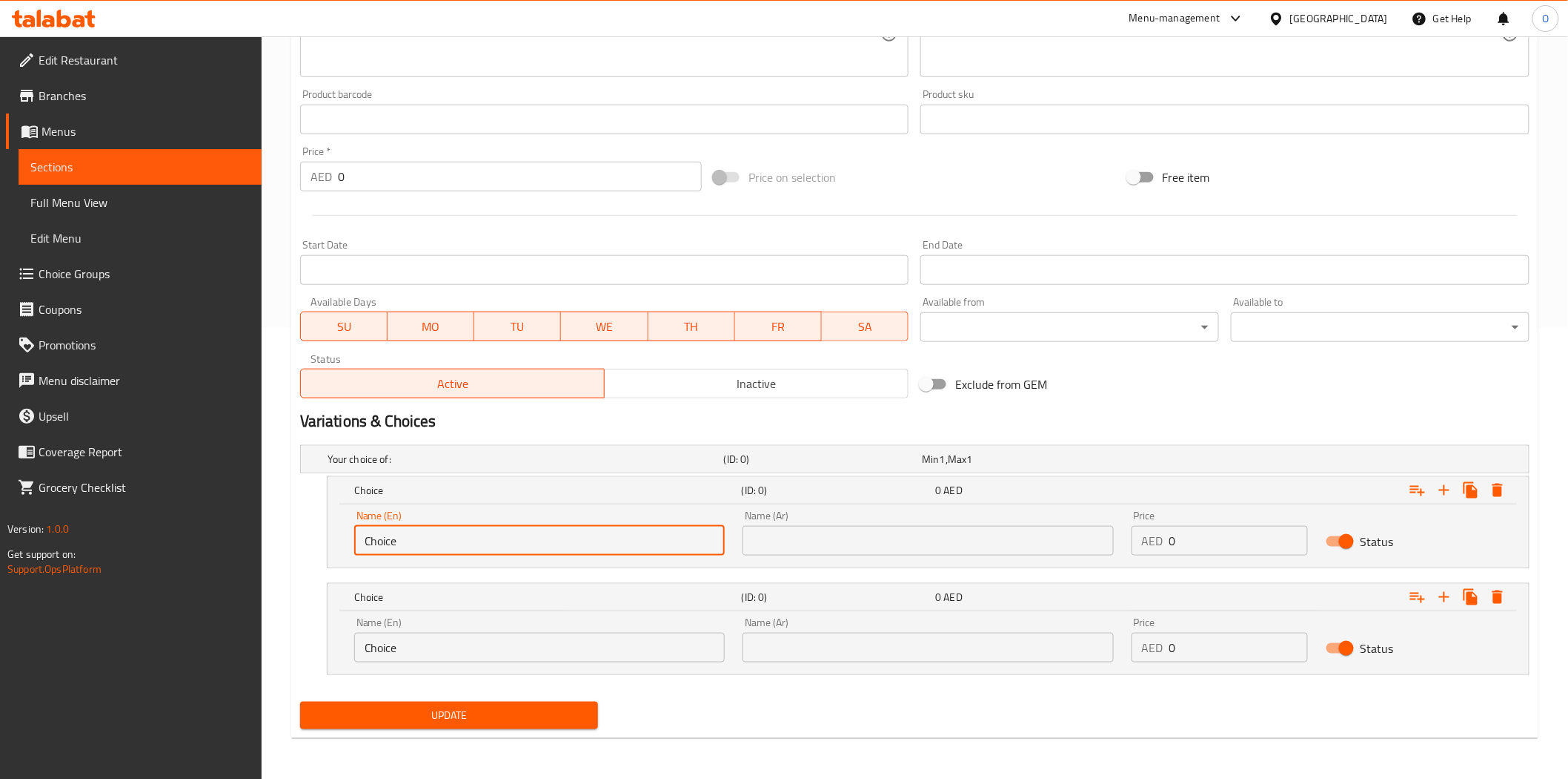
click at [420, 542] on input "Choice" at bounding box center [539, 540] width 371 height 29
paste input "Half"
type input "Half"
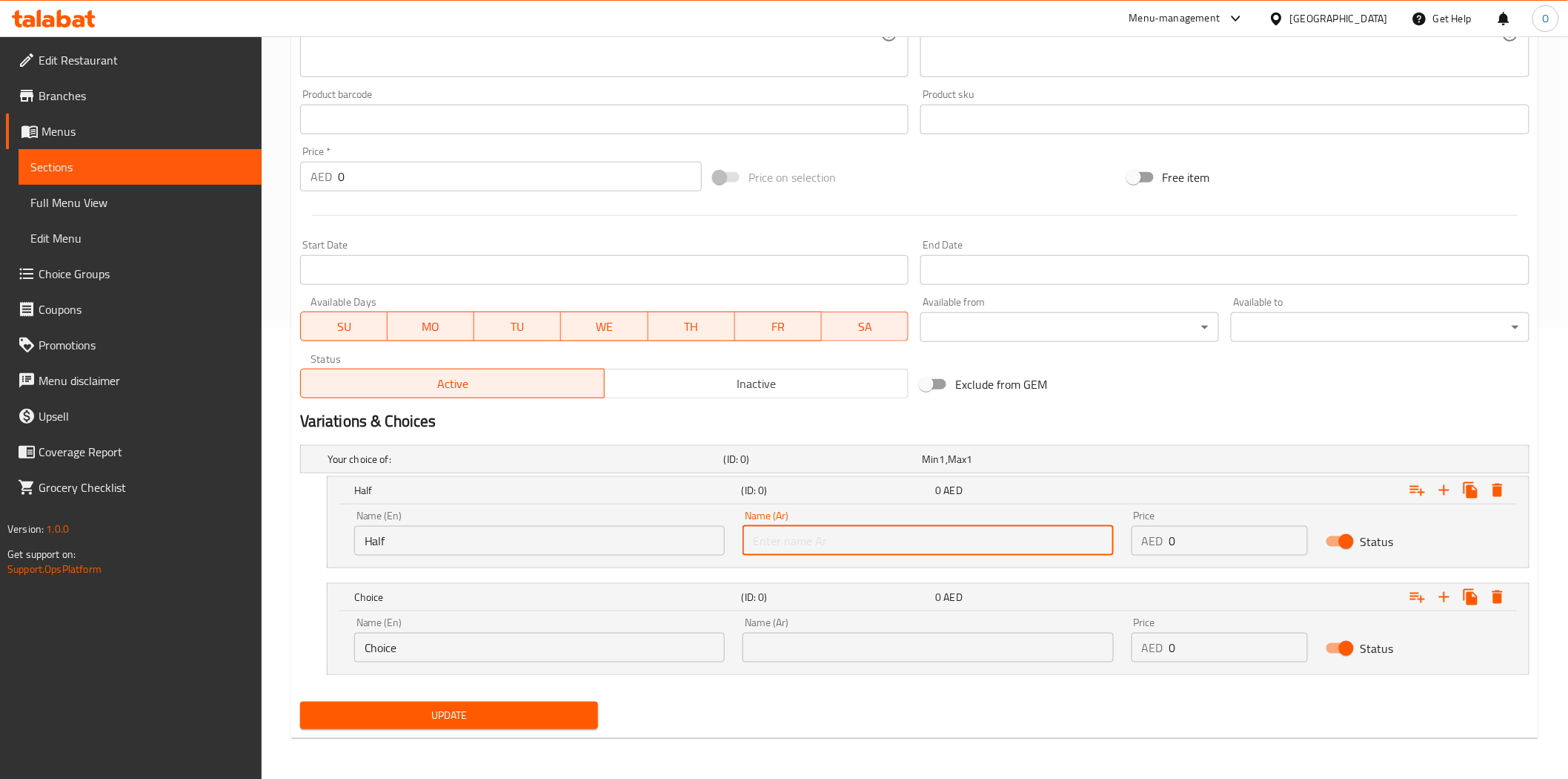
paste input "نصف"
type input "نصف"
click at [488, 646] on input "Choice" at bounding box center [539, 647] width 371 height 29
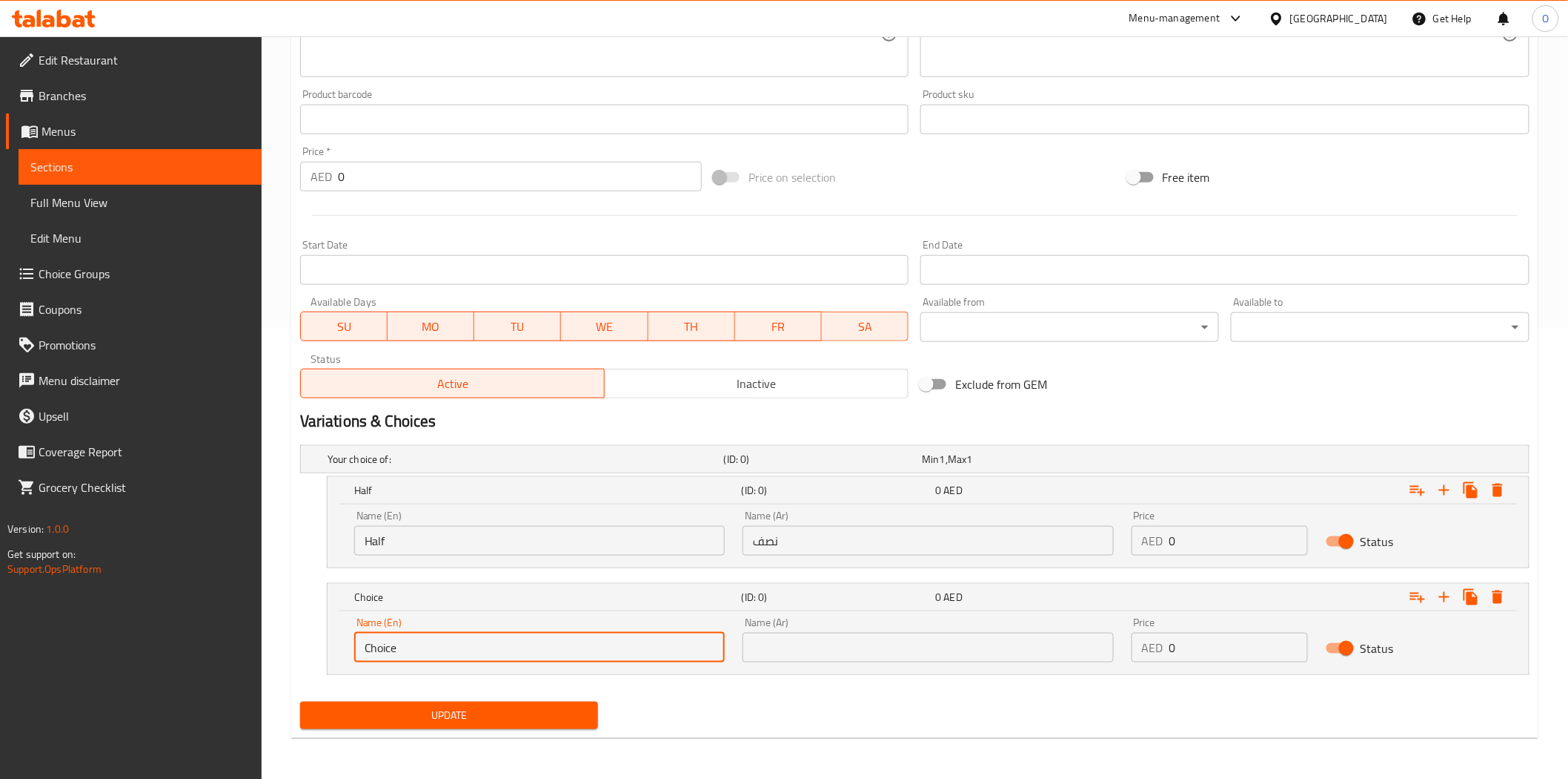
click at [487, 646] on input "Choice" at bounding box center [539, 647] width 371 height 29
drag, startPoint x: 487, startPoint y: 646, endPoint x: 409, endPoint y: 635, distance: 78.8
click at [409, 635] on input "Choice" at bounding box center [539, 647] width 371 height 29
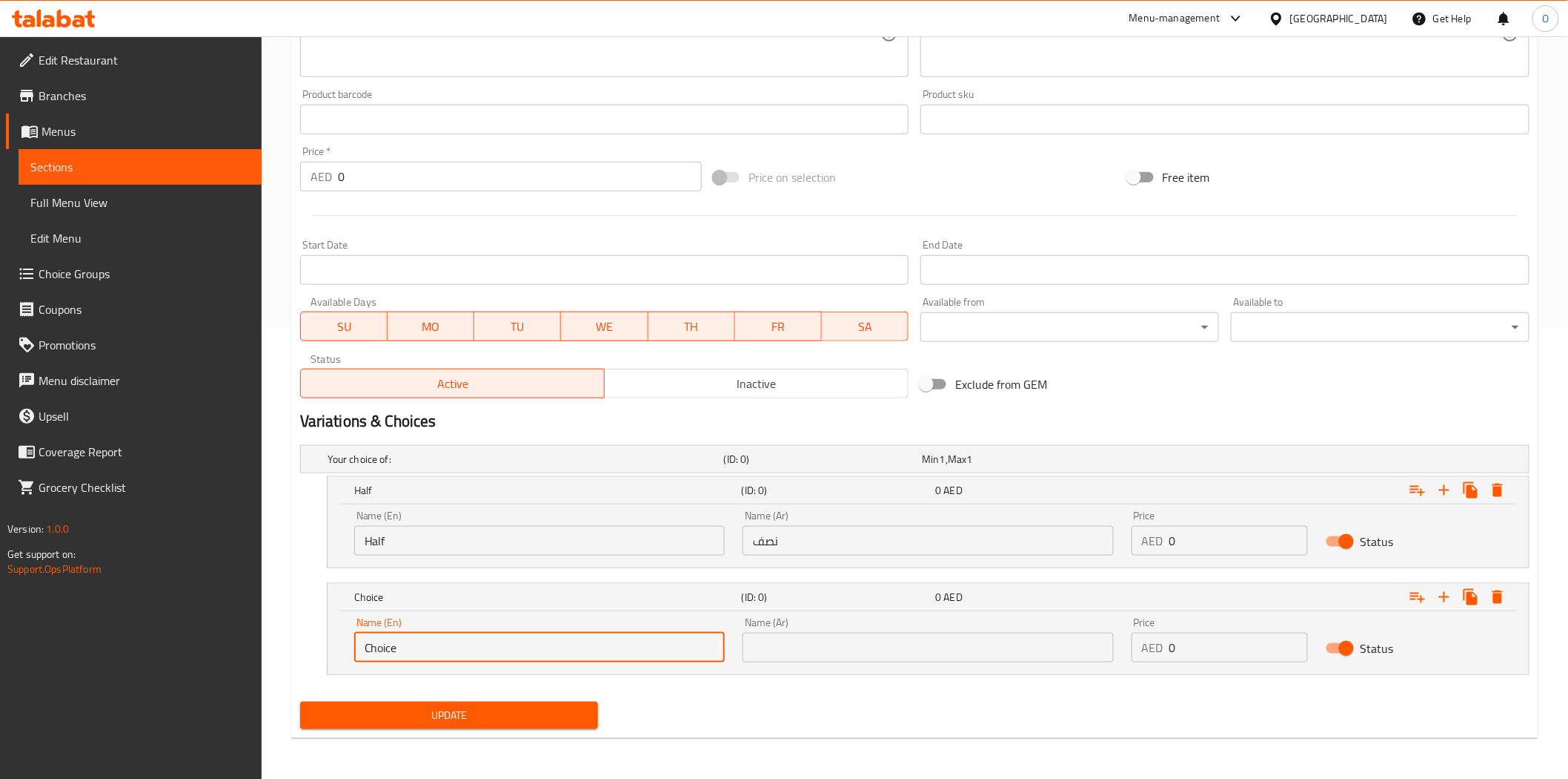
paste input "Full"
type input "Full"
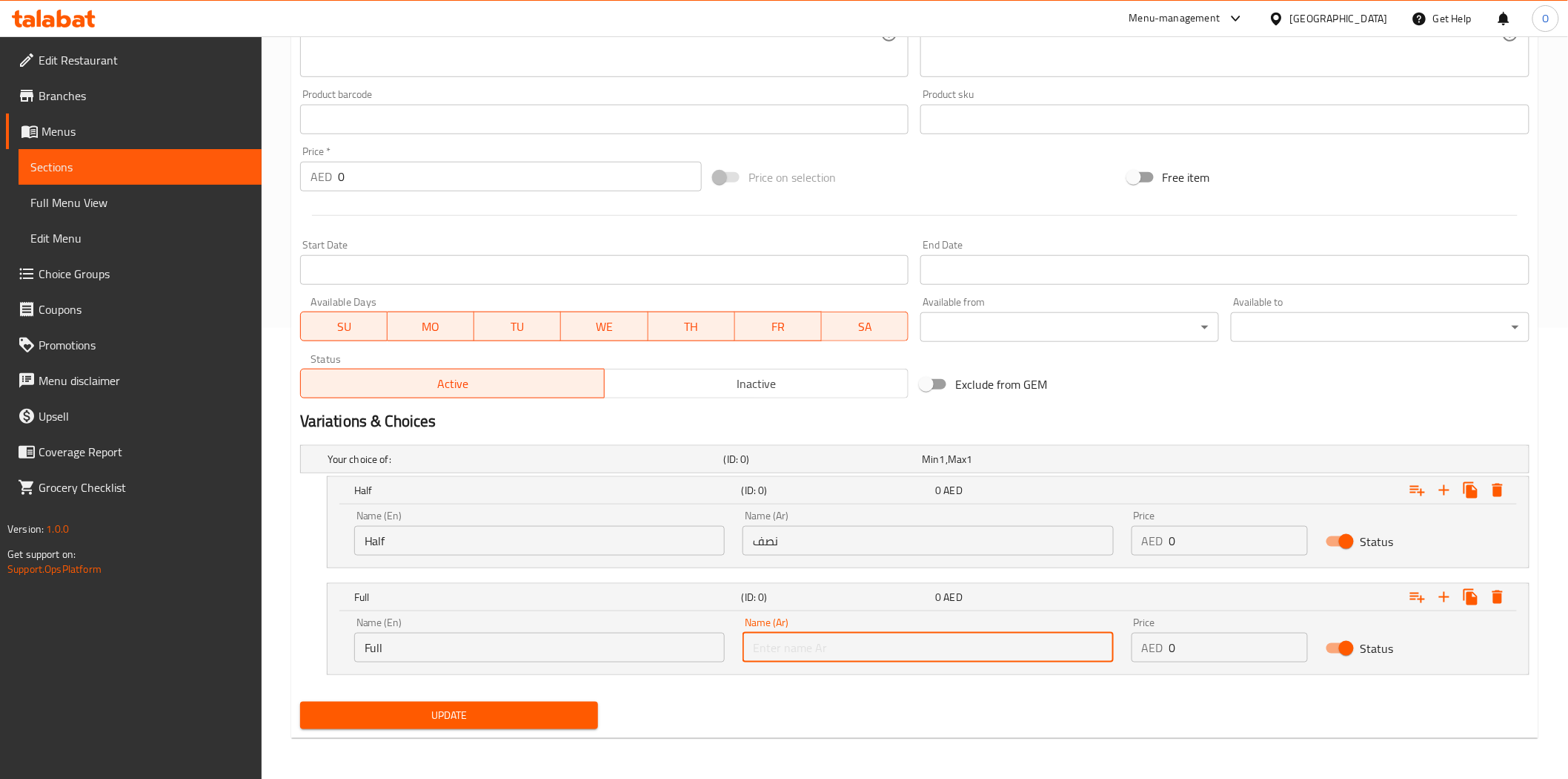
paste input "كامل"
type input "كامل"
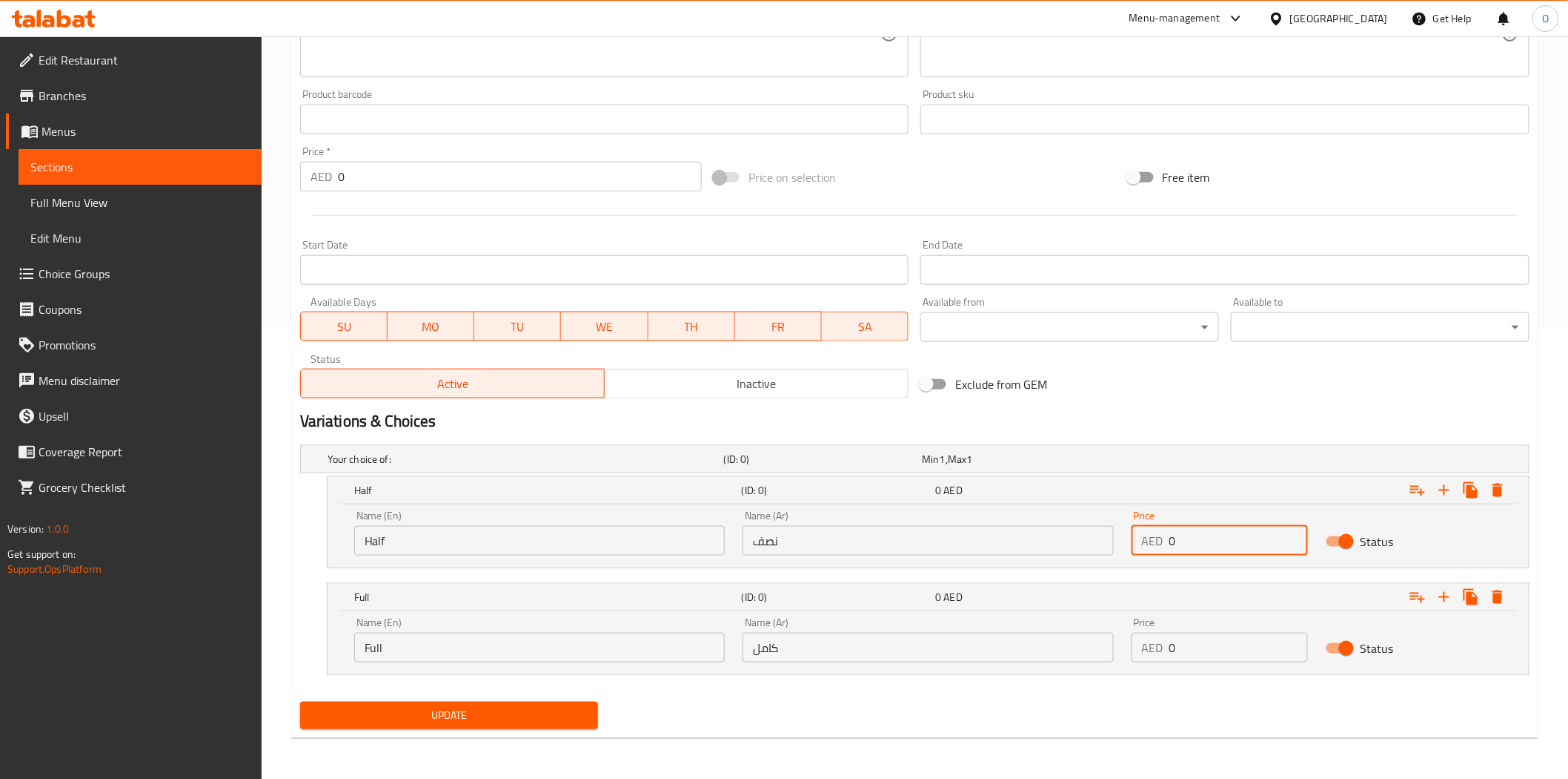
drag, startPoint x: 1193, startPoint y: 546, endPoint x: 1132, endPoint y: 552, distance: 61.3
click at [1132, 552] on div "AED 0 Price" at bounding box center [1219, 540] width 177 height 29
paste input "26"
type input "26"
drag, startPoint x: 1185, startPoint y: 651, endPoint x: 1132, endPoint y: 643, distance: 53.6
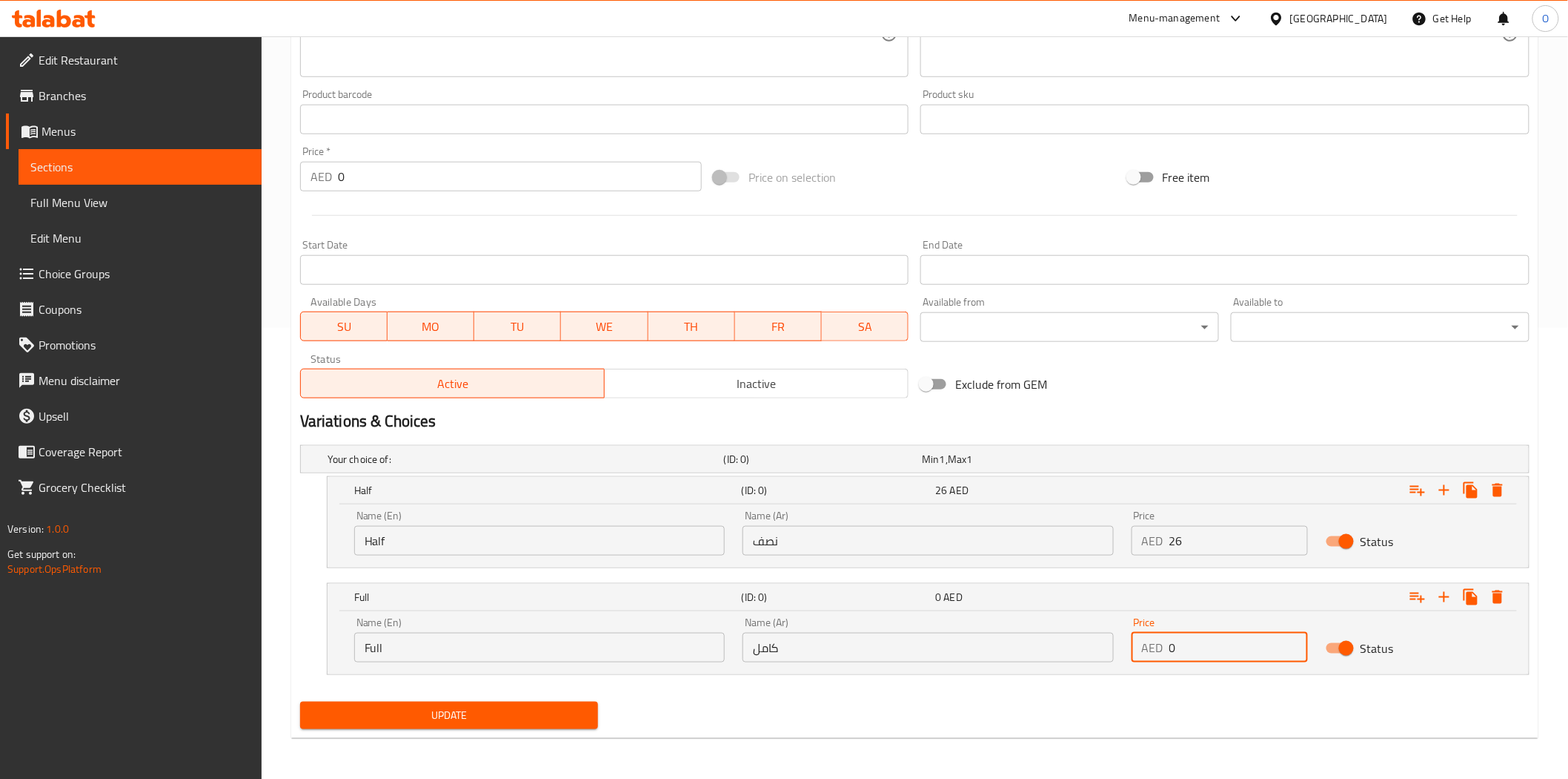
click at [1132, 643] on div "AED 0 Price" at bounding box center [1219, 647] width 177 height 29
paste input "56"
type input "56"
click at [1208, 388] on div "Exclude from GEM" at bounding box center [1122, 384] width 413 height 40
click at [432, 728] on button "Update" at bounding box center [449, 715] width 299 height 27
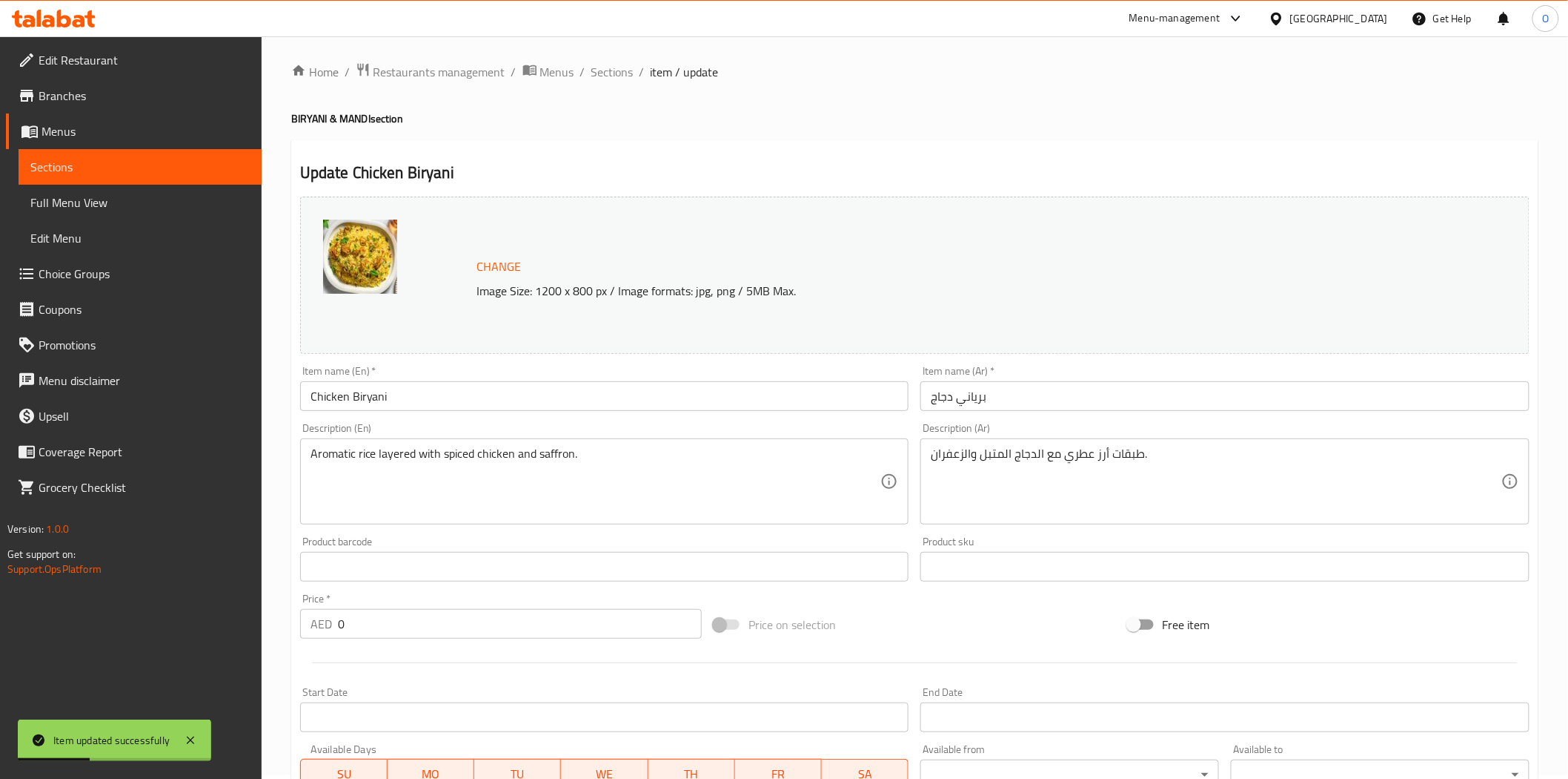
scroll to position [0, 0]
click at [615, 76] on span "Sections" at bounding box center [613, 75] width 42 height 17
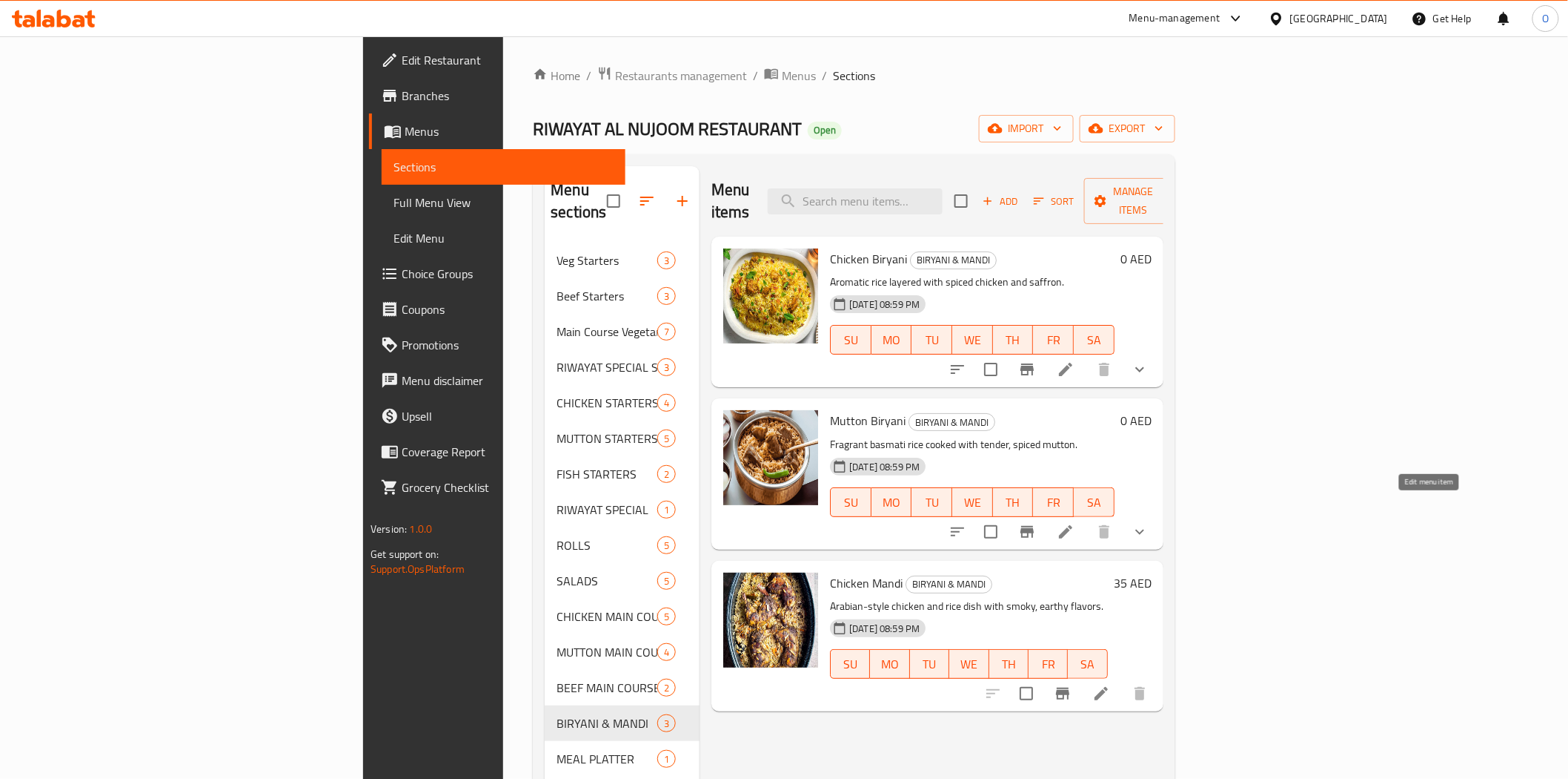
click at [1075, 523] on icon at bounding box center [1065, 531] width 17 height 17
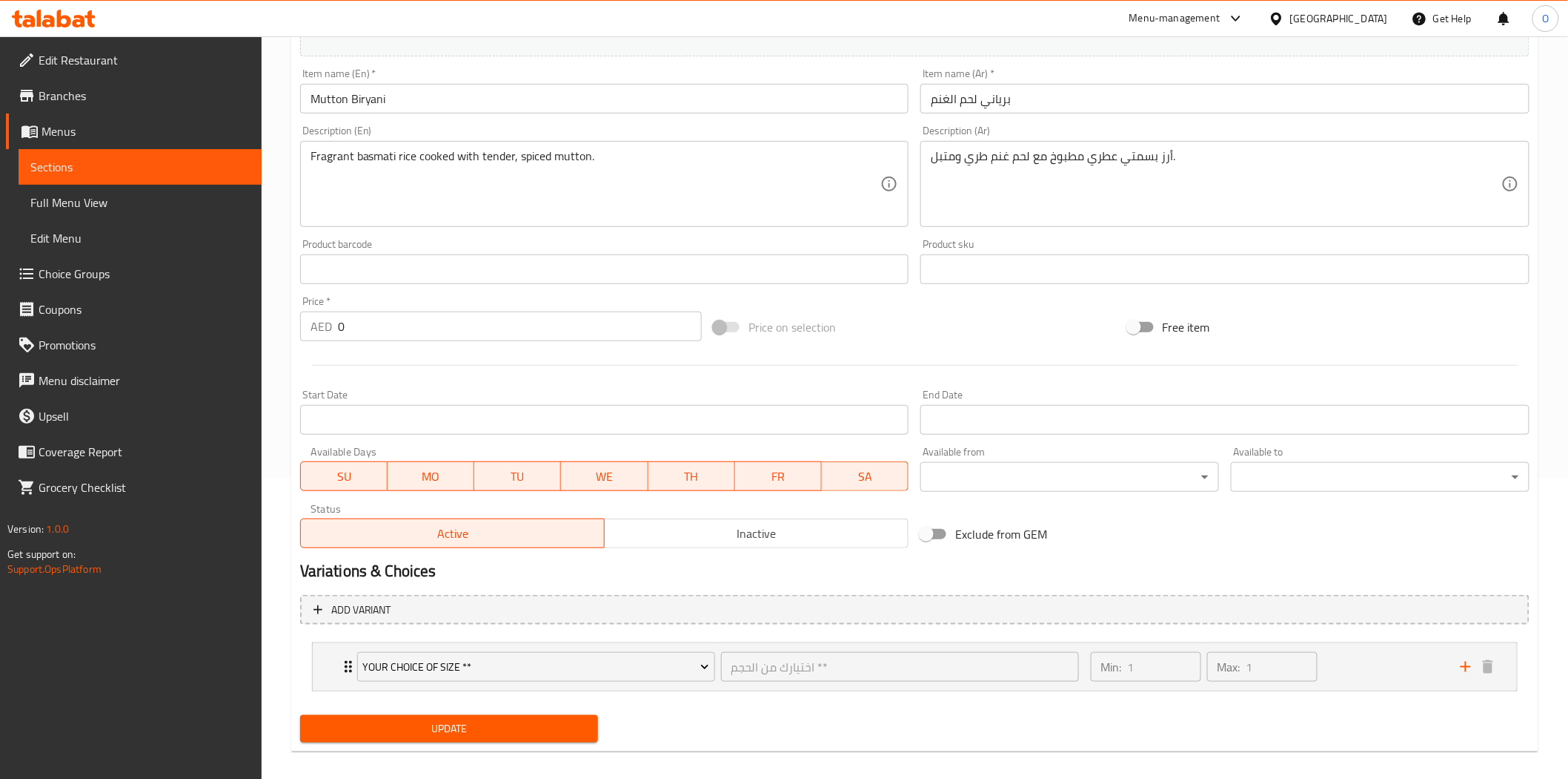
scroll to position [314, 0]
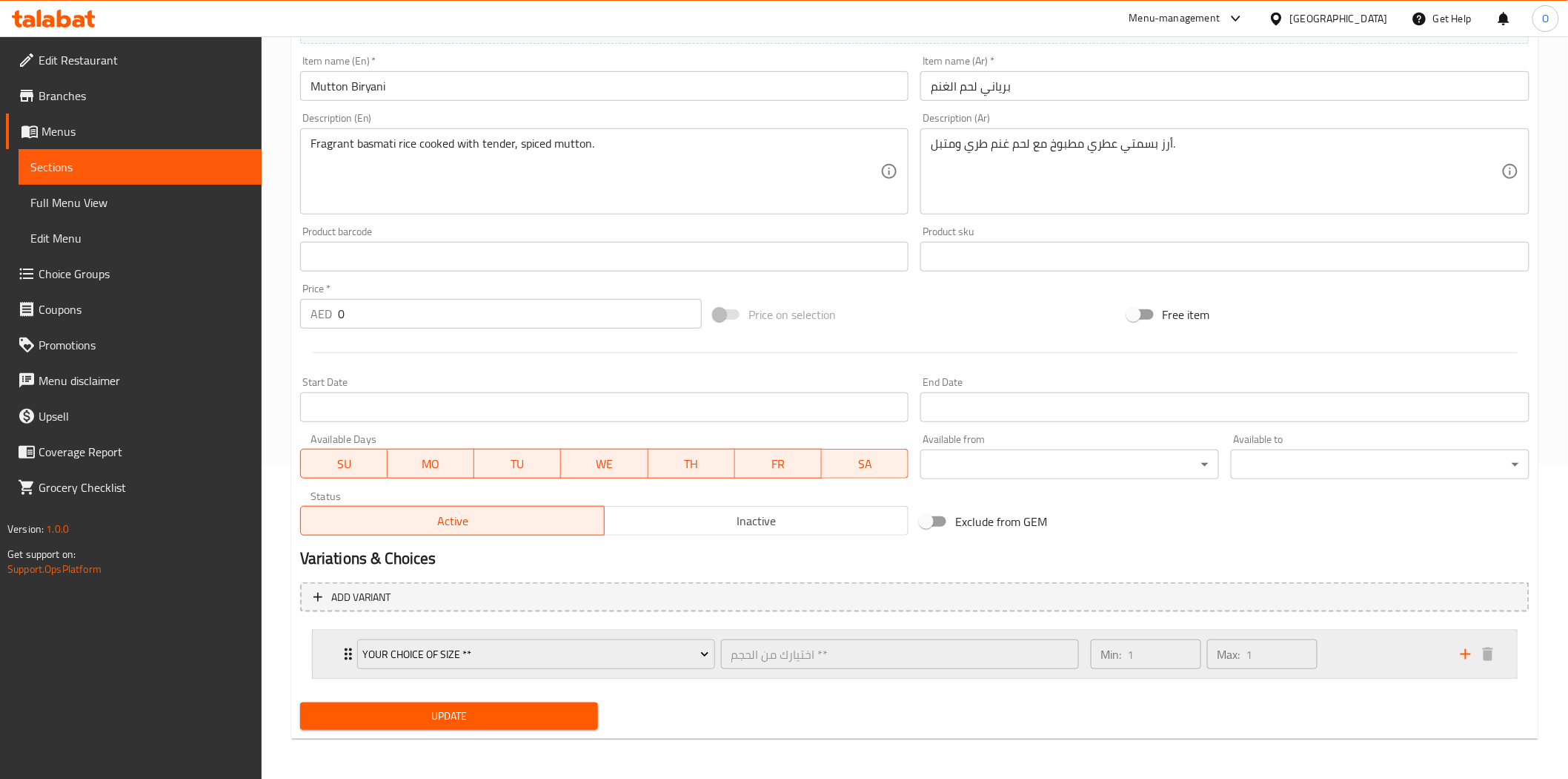
click at [1365, 646] on div "Min: 1 ​ Max: 1 ​" at bounding box center [1267, 655] width 370 height 48
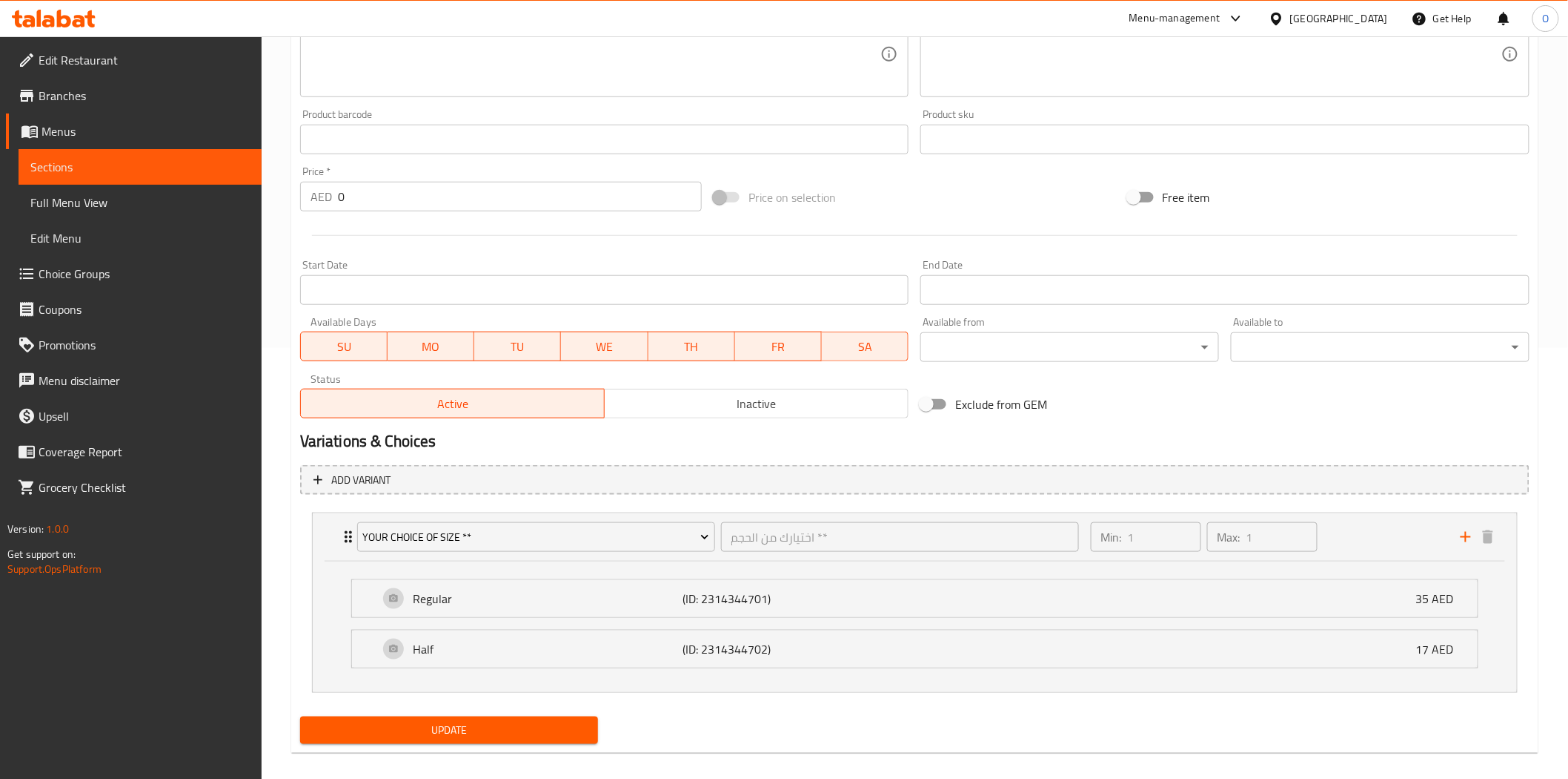
scroll to position [115, 0]
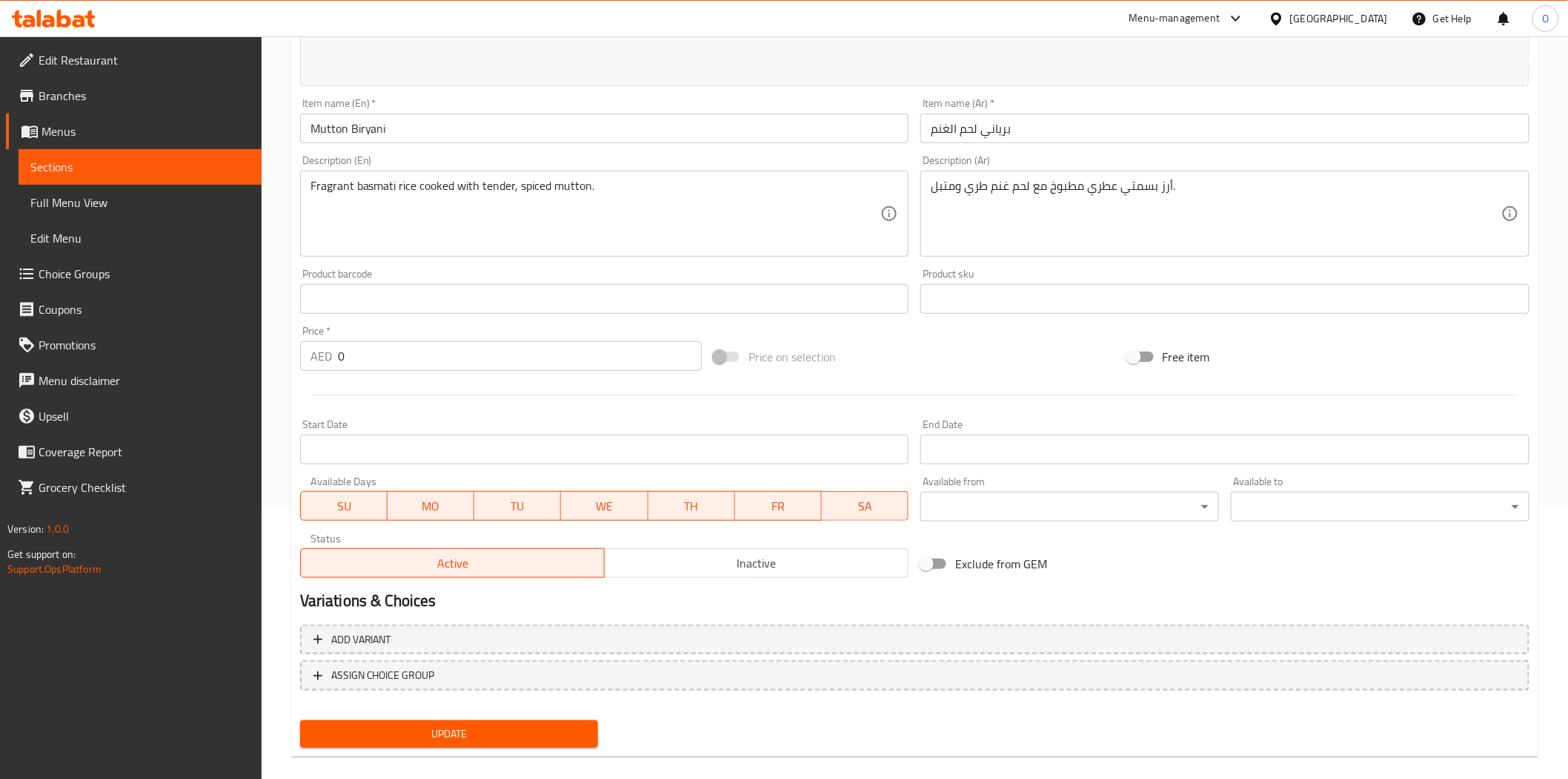
scroll to position [287, 0]
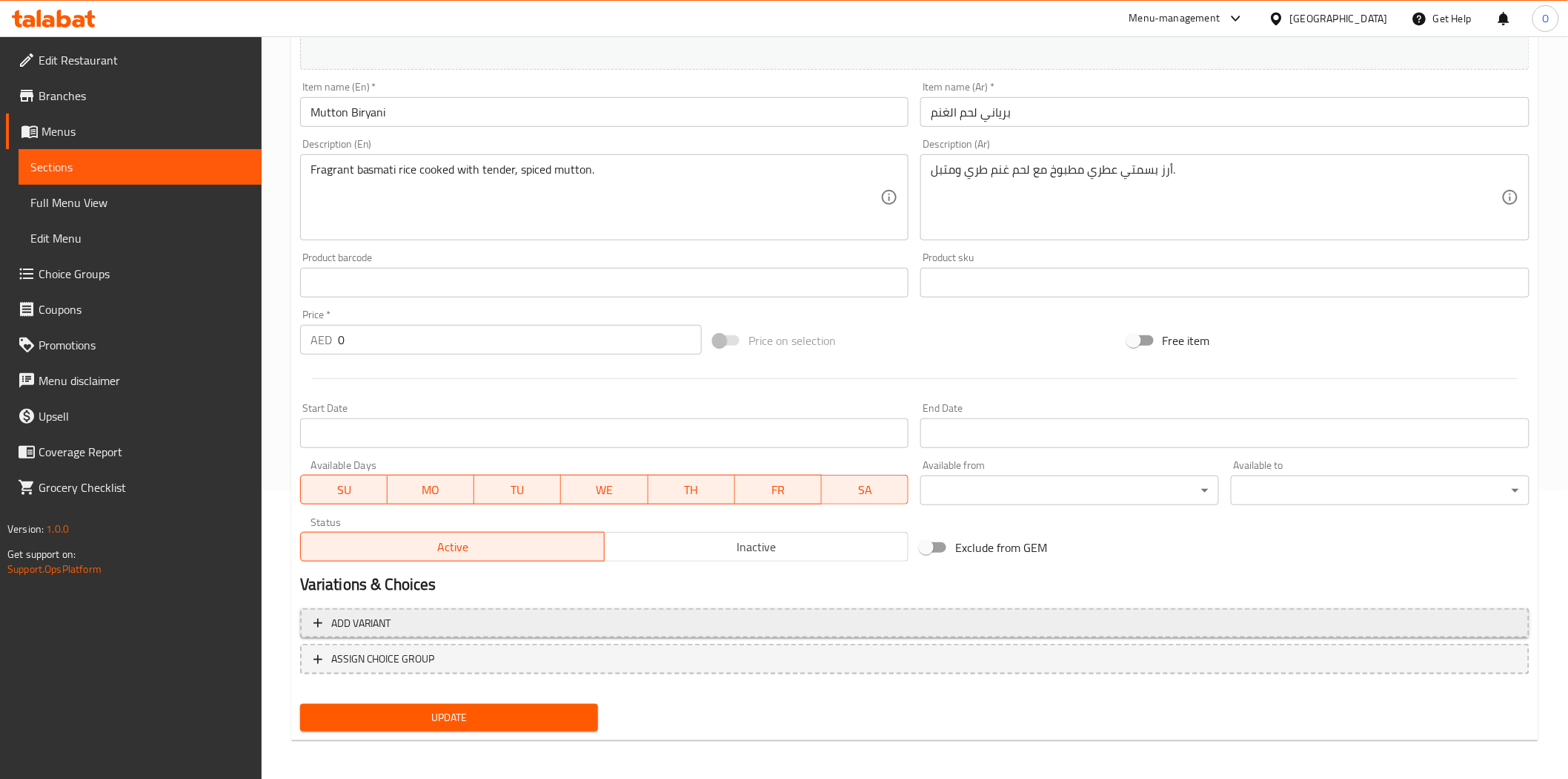
click at [1314, 627] on span "Add variant" at bounding box center [915, 623] width 1203 height 18
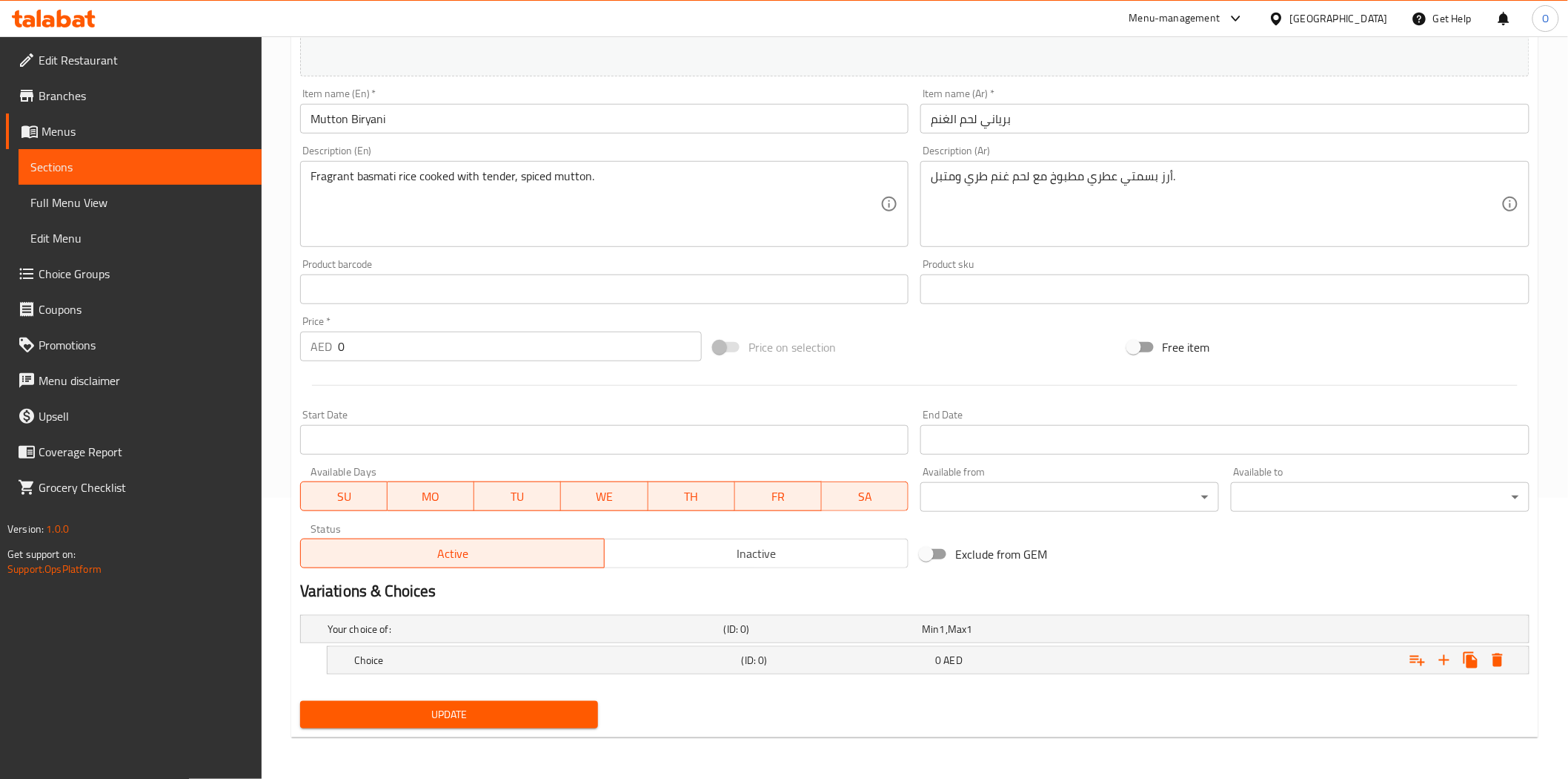
scroll to position [280, 0]
click at [1439, 663] on icon "Expand" at bounding box center [1444, 660] width 17 height 17
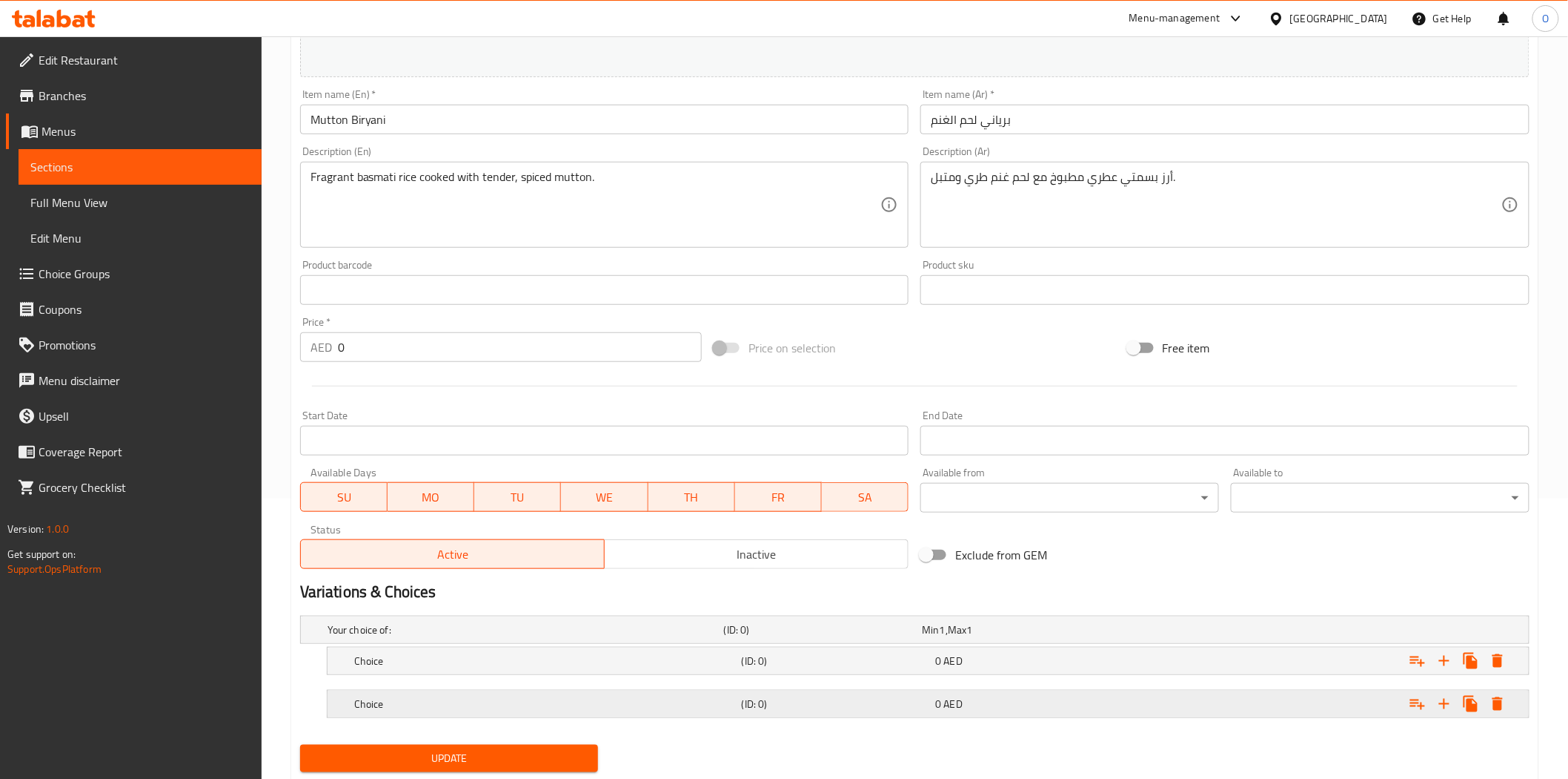
click at [646, 709] on h5 "Choice" at bounding box center [544, 704] width 381 height 15
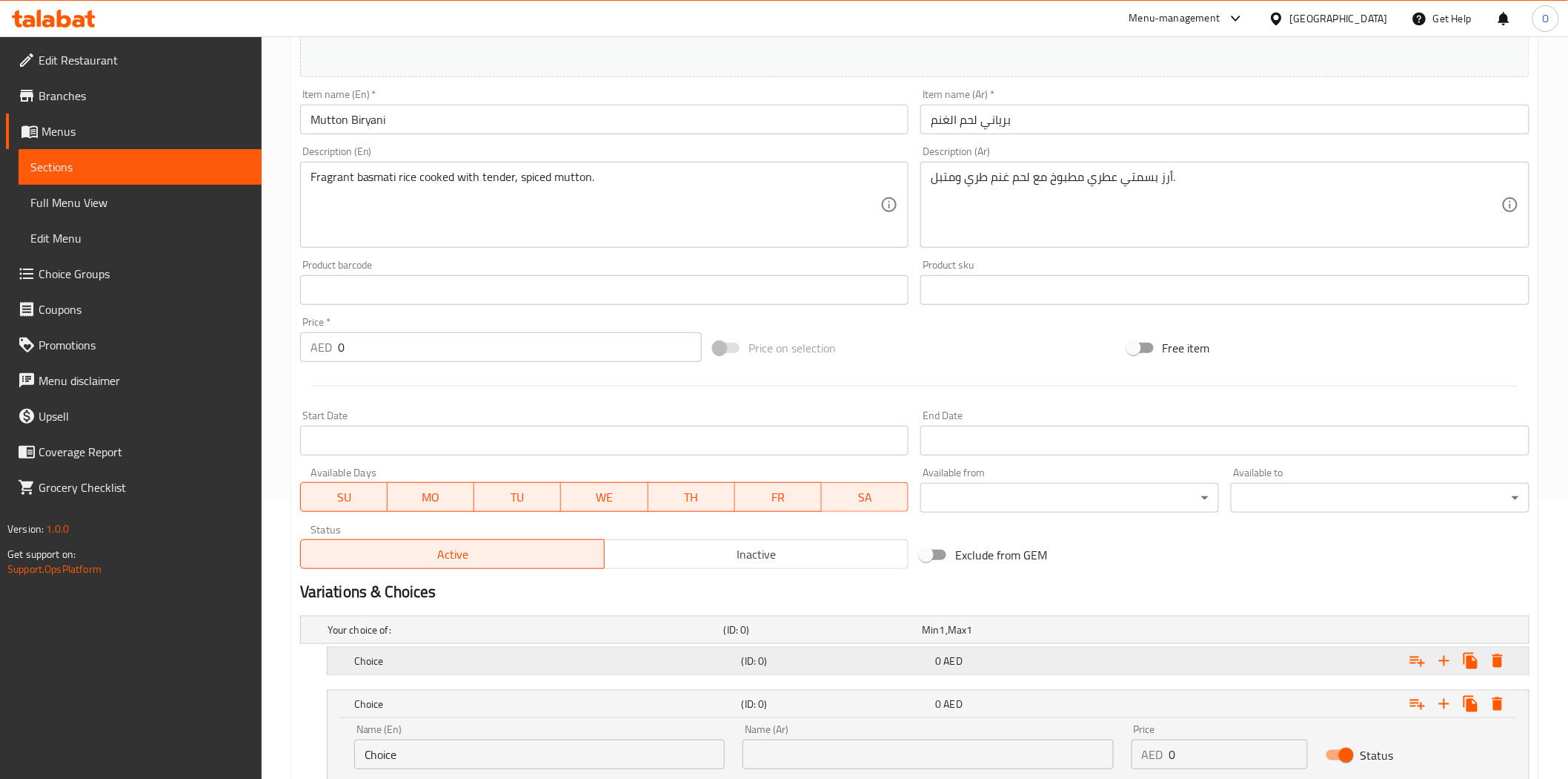
click at [723, 660] on h5 "Choice" at bounding box center [544, 661] width 381 height 15
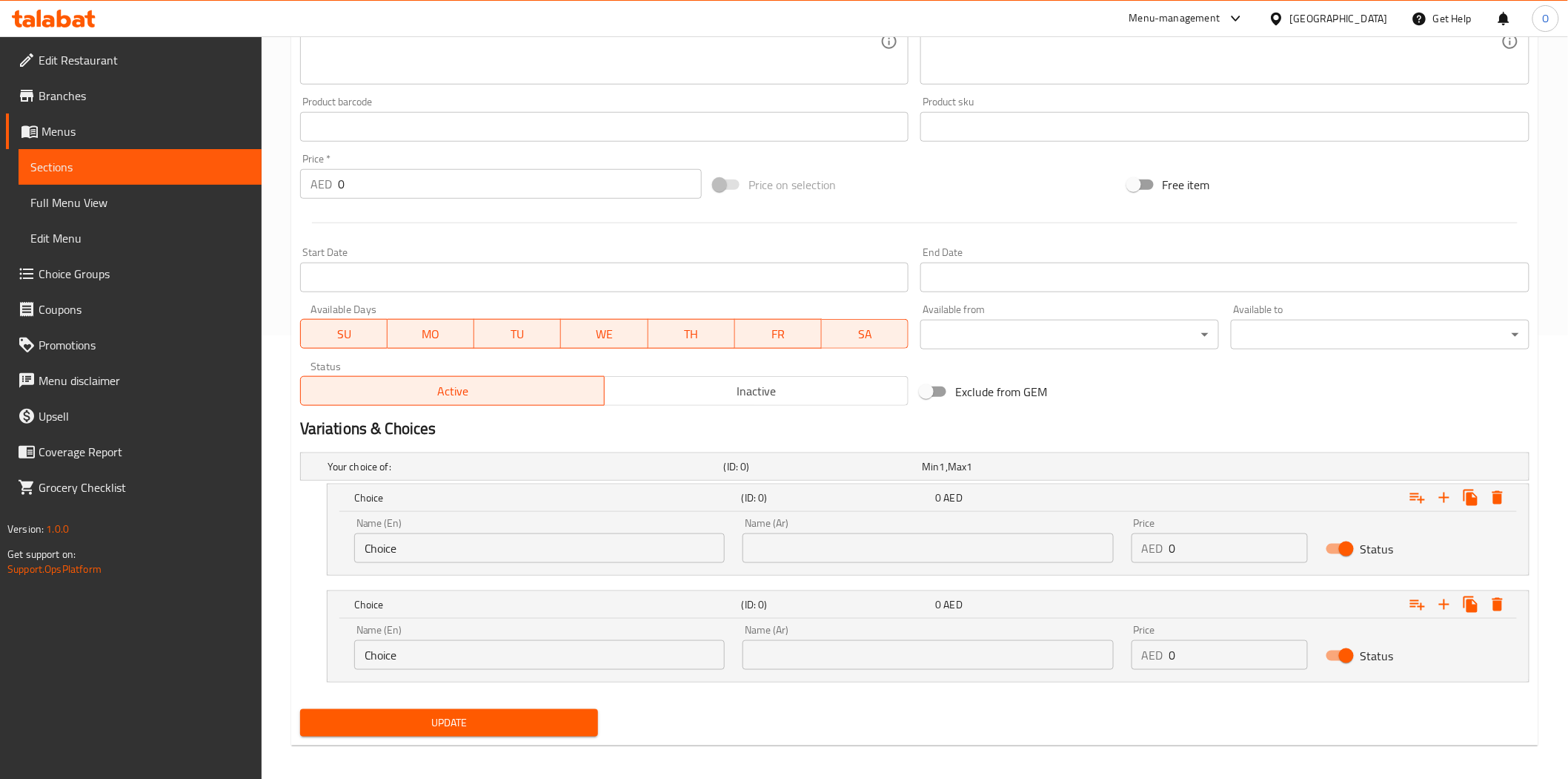
scroll to position [451, 0]
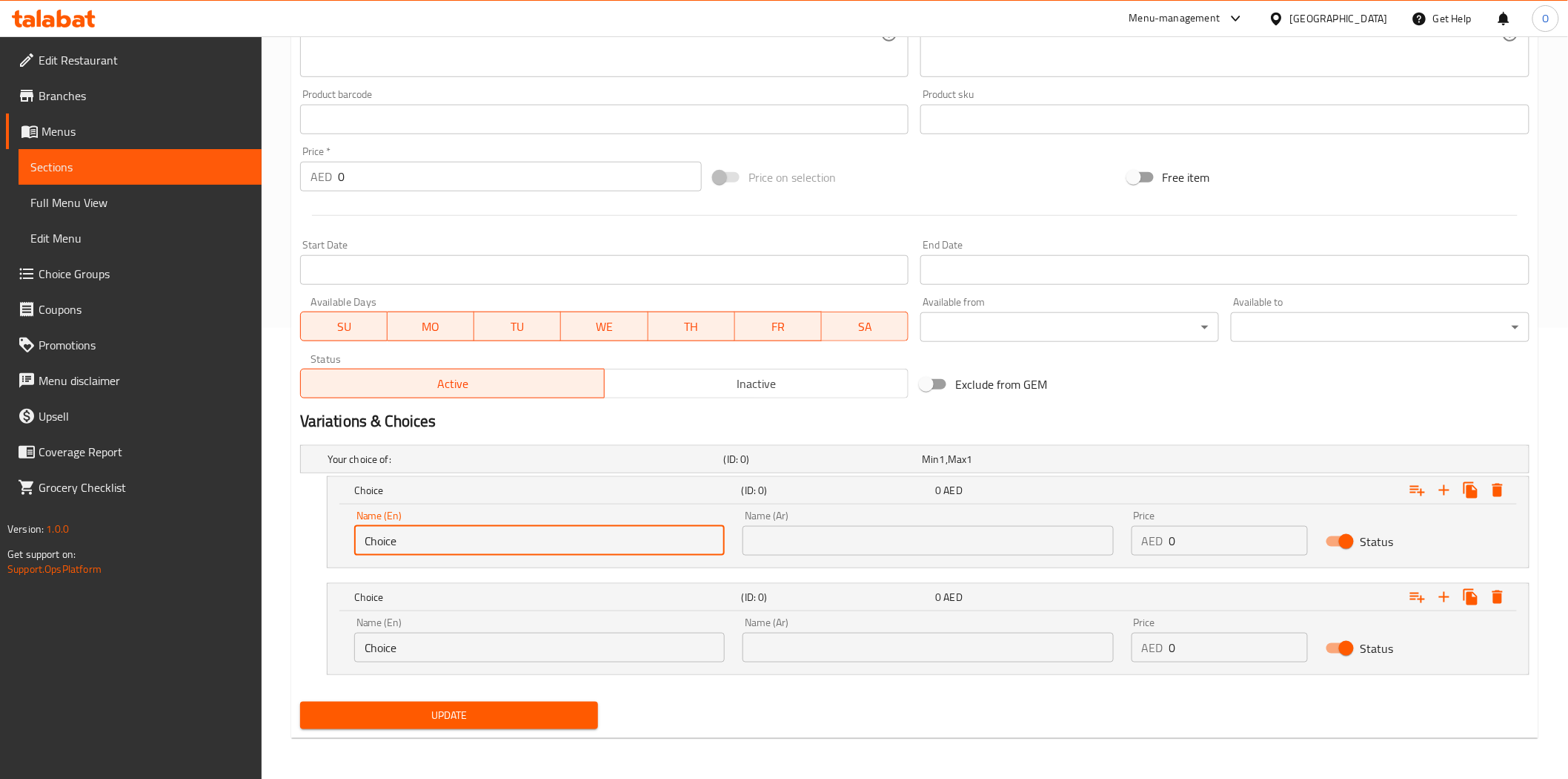
click at [448, 551] on input "Choice" at bounding box center [539, 540] width 371 height 29
paste input "Half"
type input "Half"
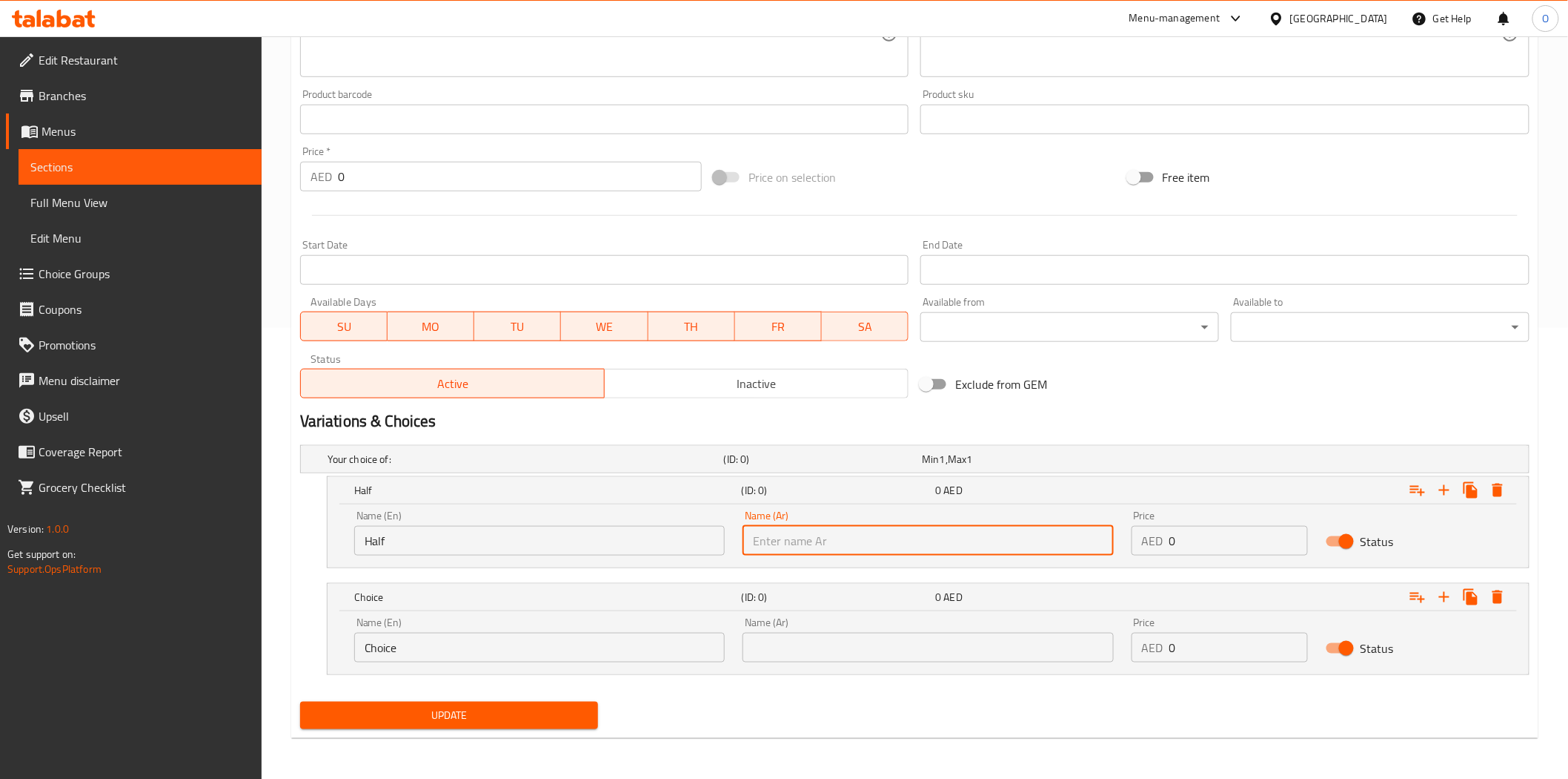
paste input "نصف"
type input "نصف"
click at [419, 651] on input "Choice" at bounding box center [539, 647] width 371 height 29
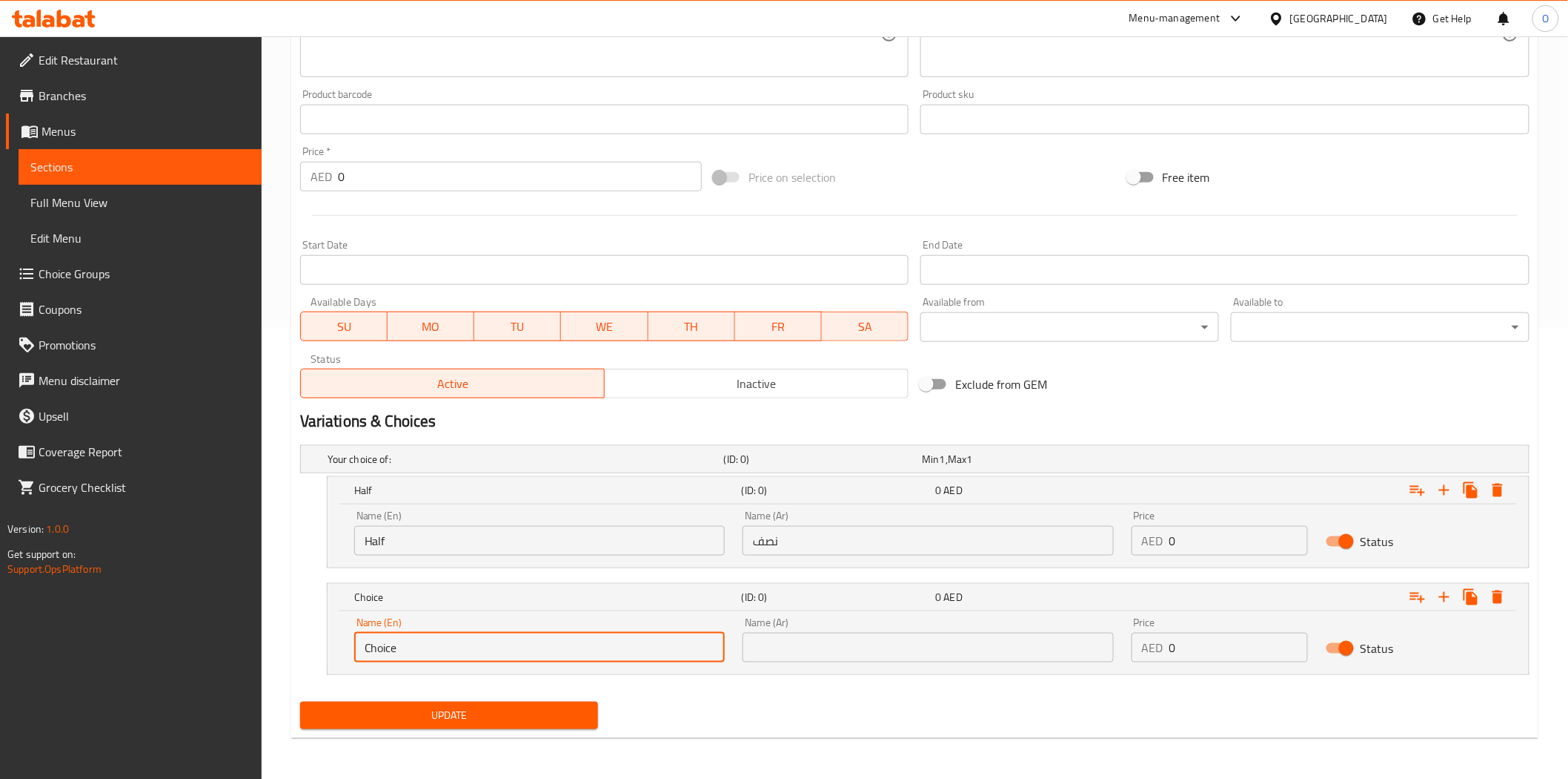
click at [419, 651] on input "Choice" at bounding box center [539, 647] width 371 height 29
paste input "Full"
type input "Full"
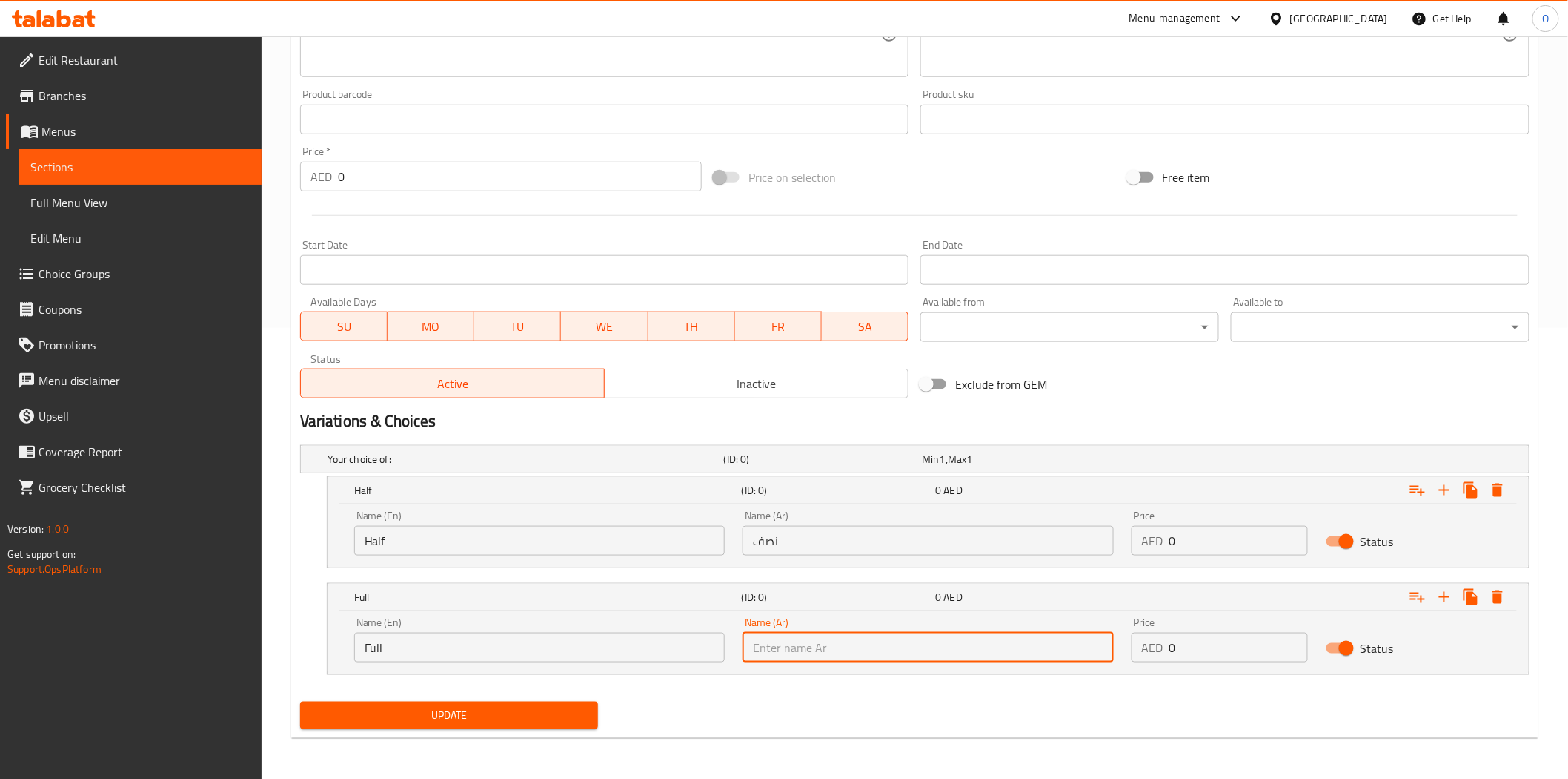
paste input "كامل"
type input "كامل"
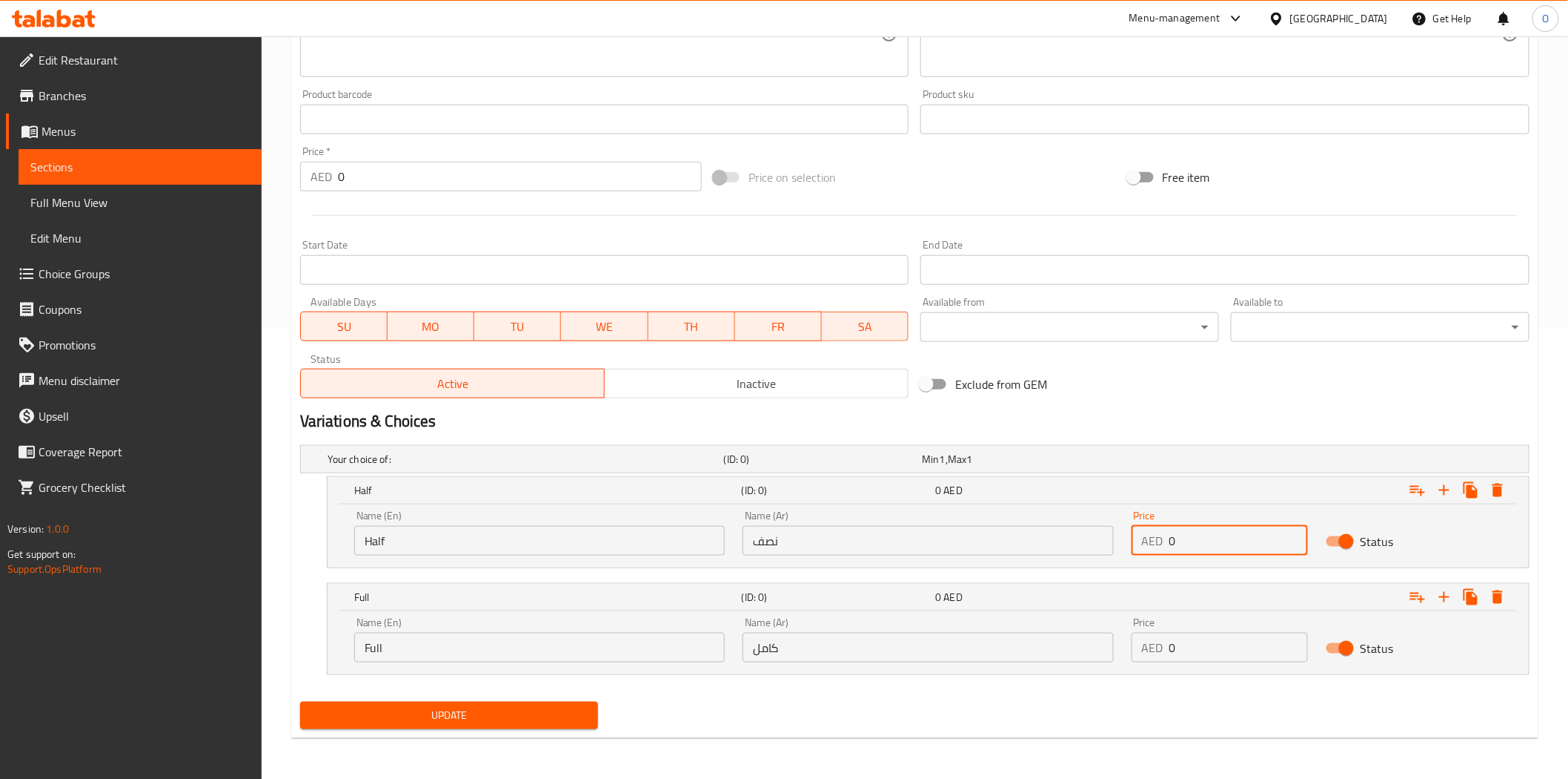
drag, startPoint x: 1176, startPoint y: 546, endPoint x: 1201, endPoint y: 542, distance: 25.3
click at [1161, 542] on div "AED 0 Price" at bounding box center [1219, 540] width 177 height 29
paste input "32"
type input "32"
drag, startPoint x: 1208, startPoint y: 651, endPoint x: 1151, endPoint y: 657, distance: 57.3
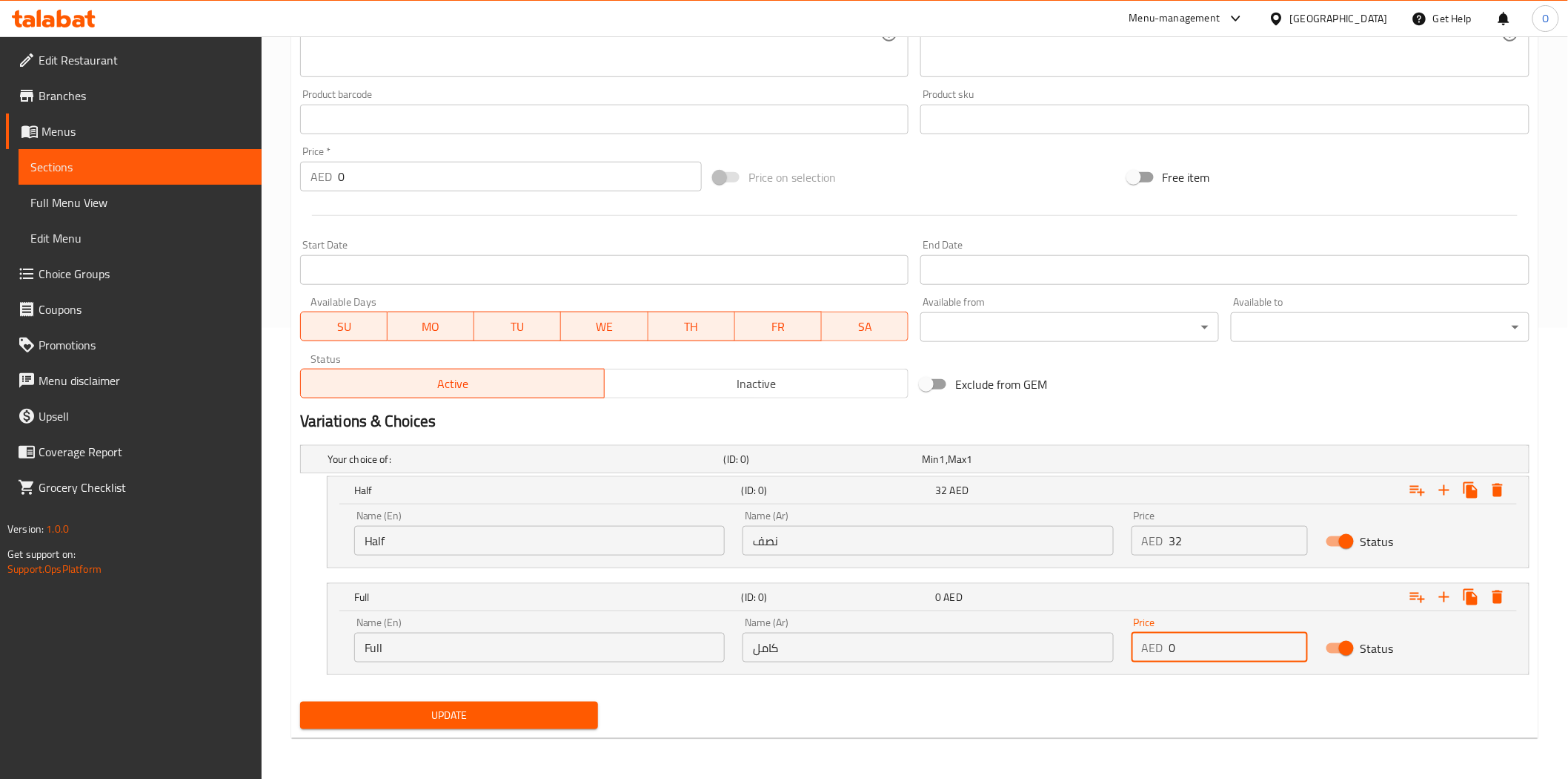
click at [1151, 657] on div "AED 0 Price" at bounding box center [1219, 647] width 177 height 29
paste input "63"
type input "63"
click at [467, 707] on span "Update" at bounding box center [449, 715] width 275 height 18
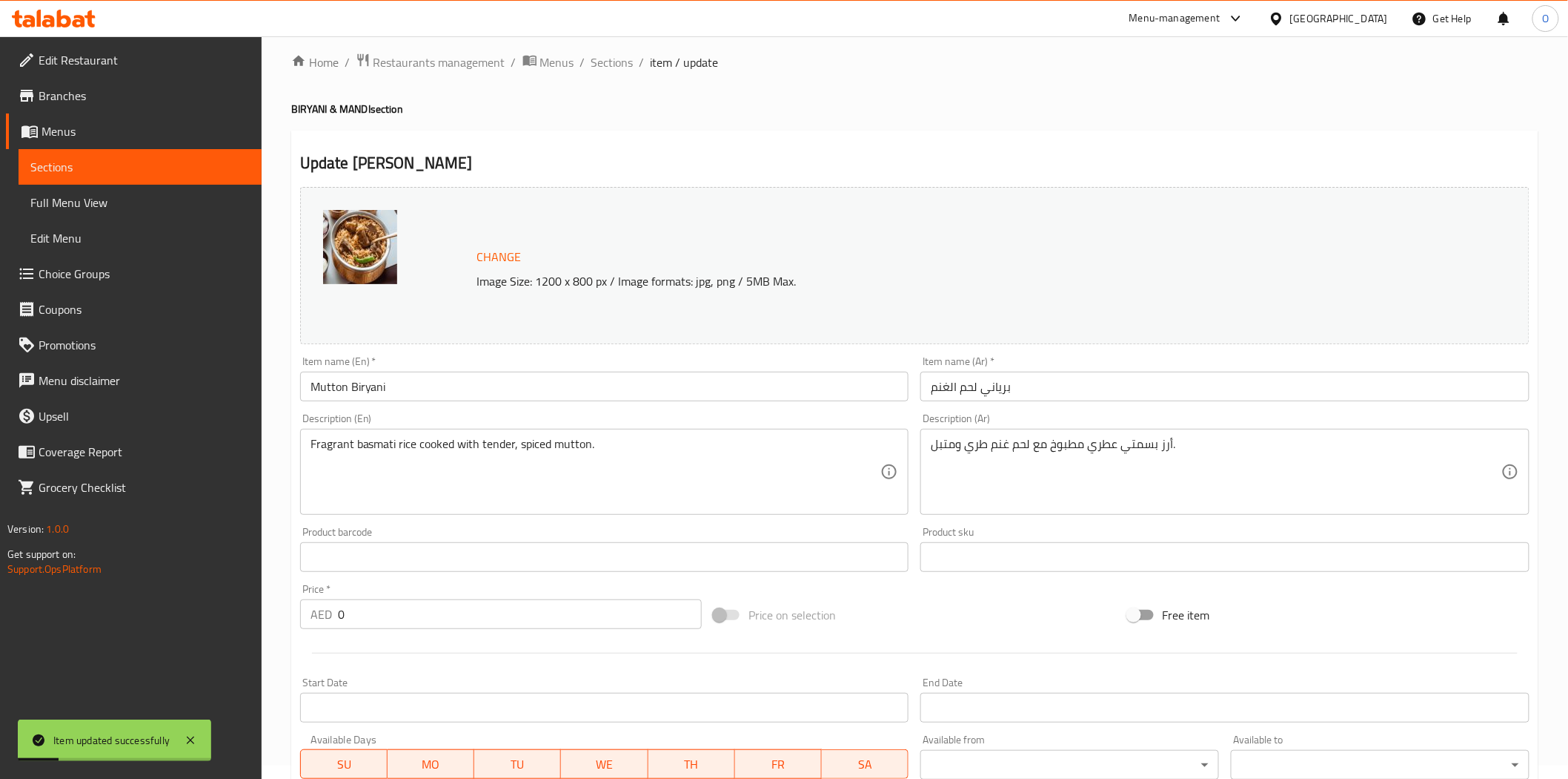
scroll to position [0, 0]
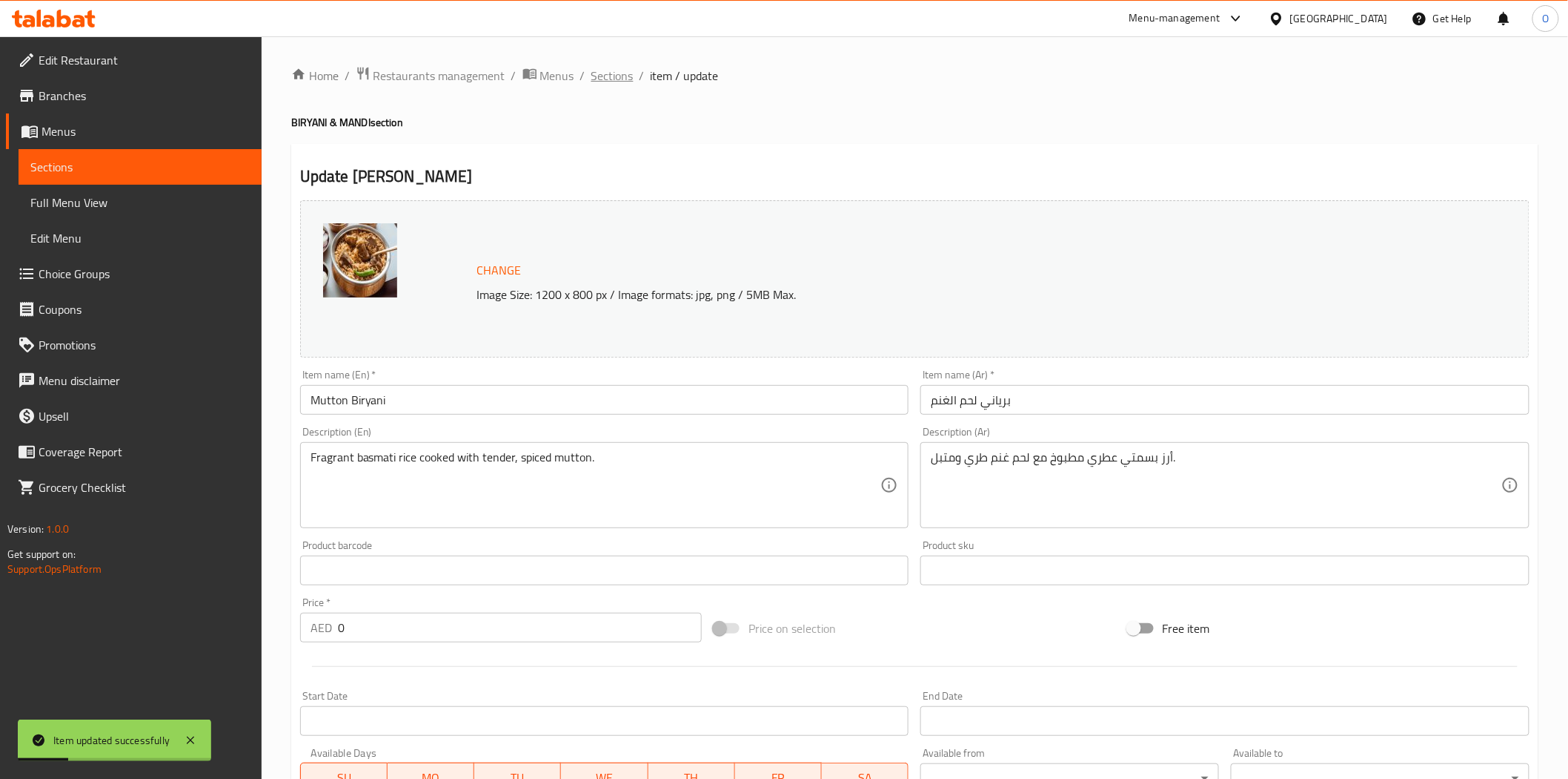
click at [613, 72] on span "Sections" at bounding box center [613, 75] width 42 height 17
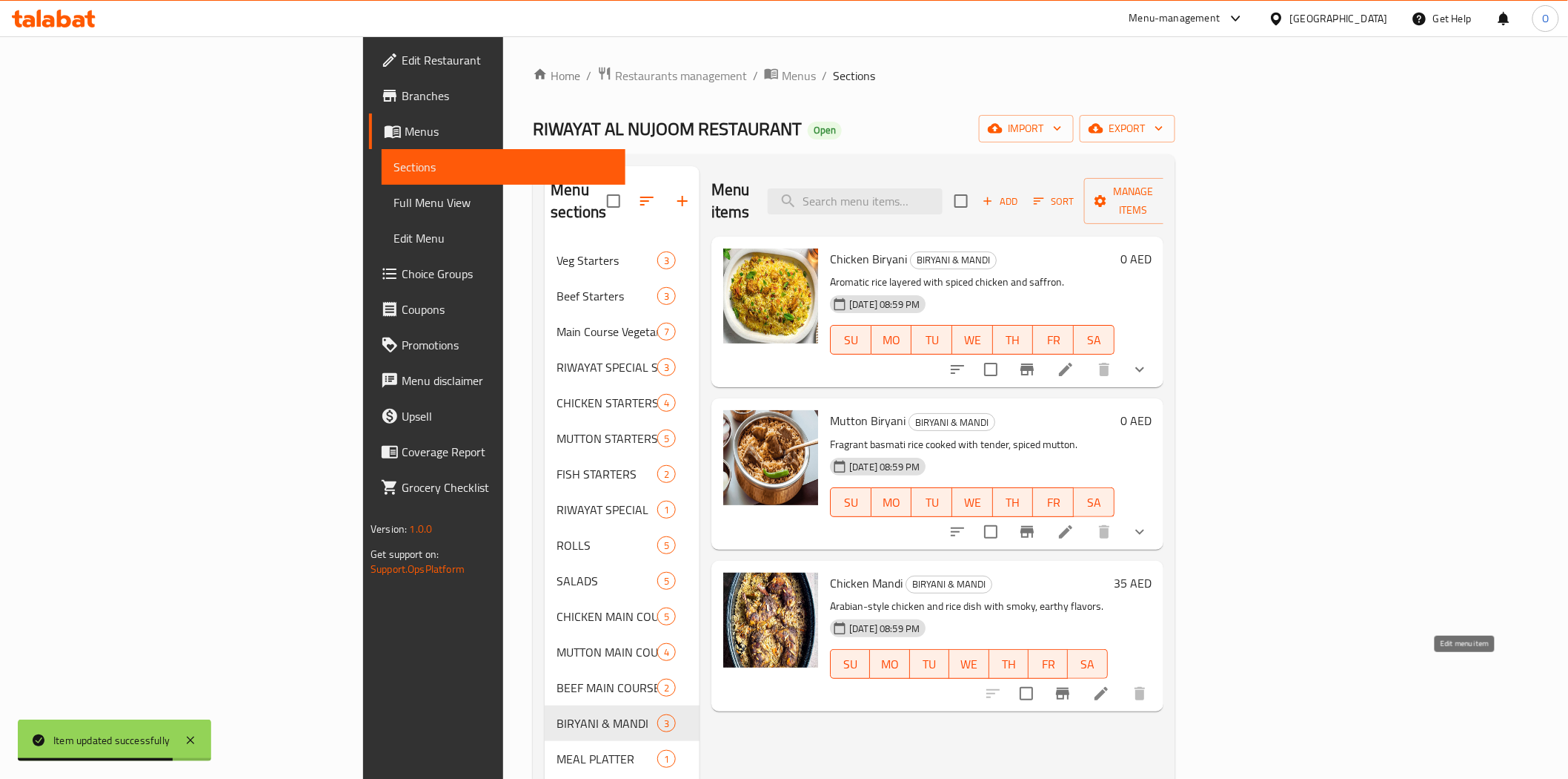
click at [1111, 685] on icon at bounding box center [1101, 693] width 17 height 17
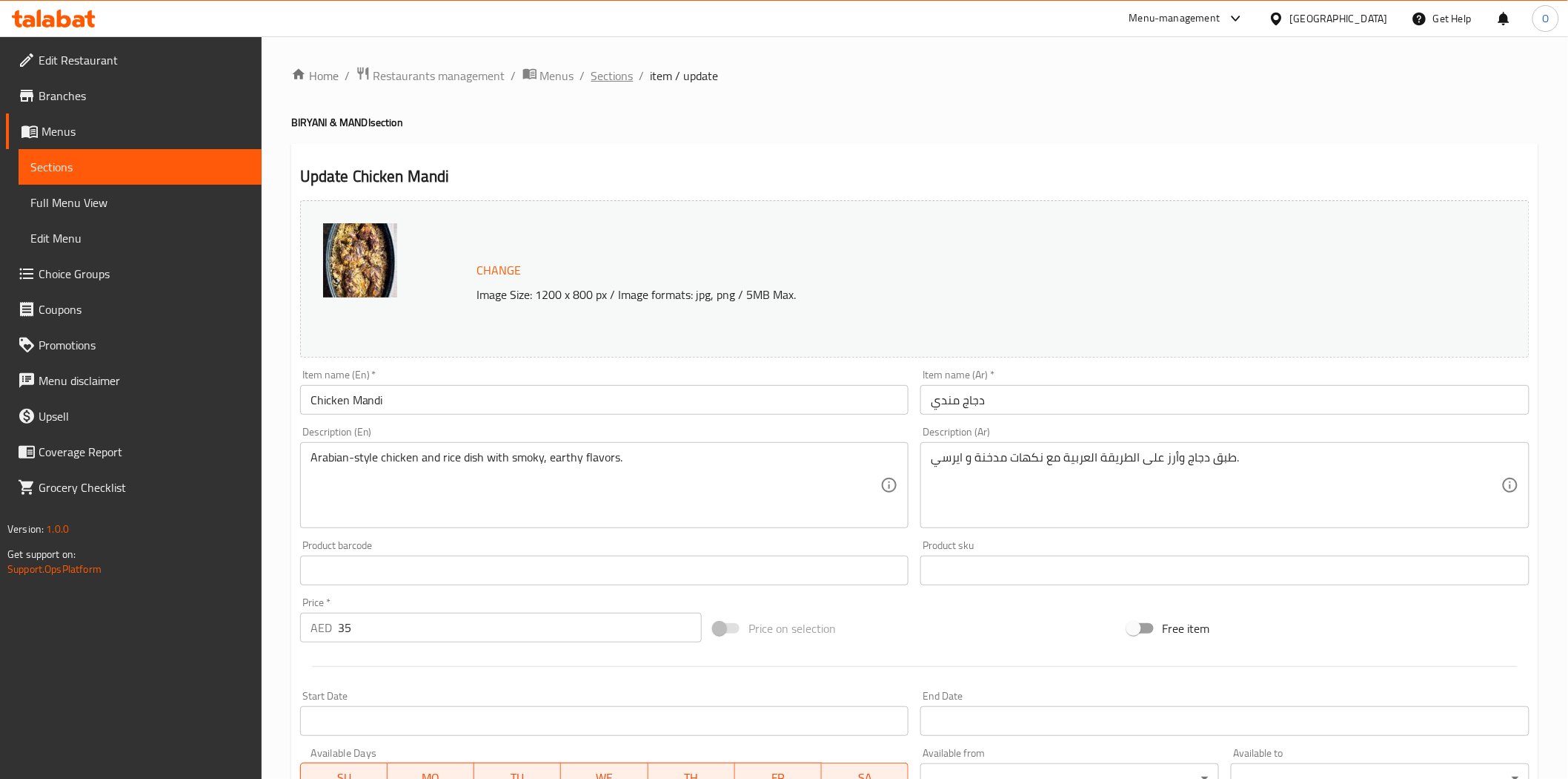
click at [627, 72] on span "Sections" at bounding box center [613, 75] width 42 height 17
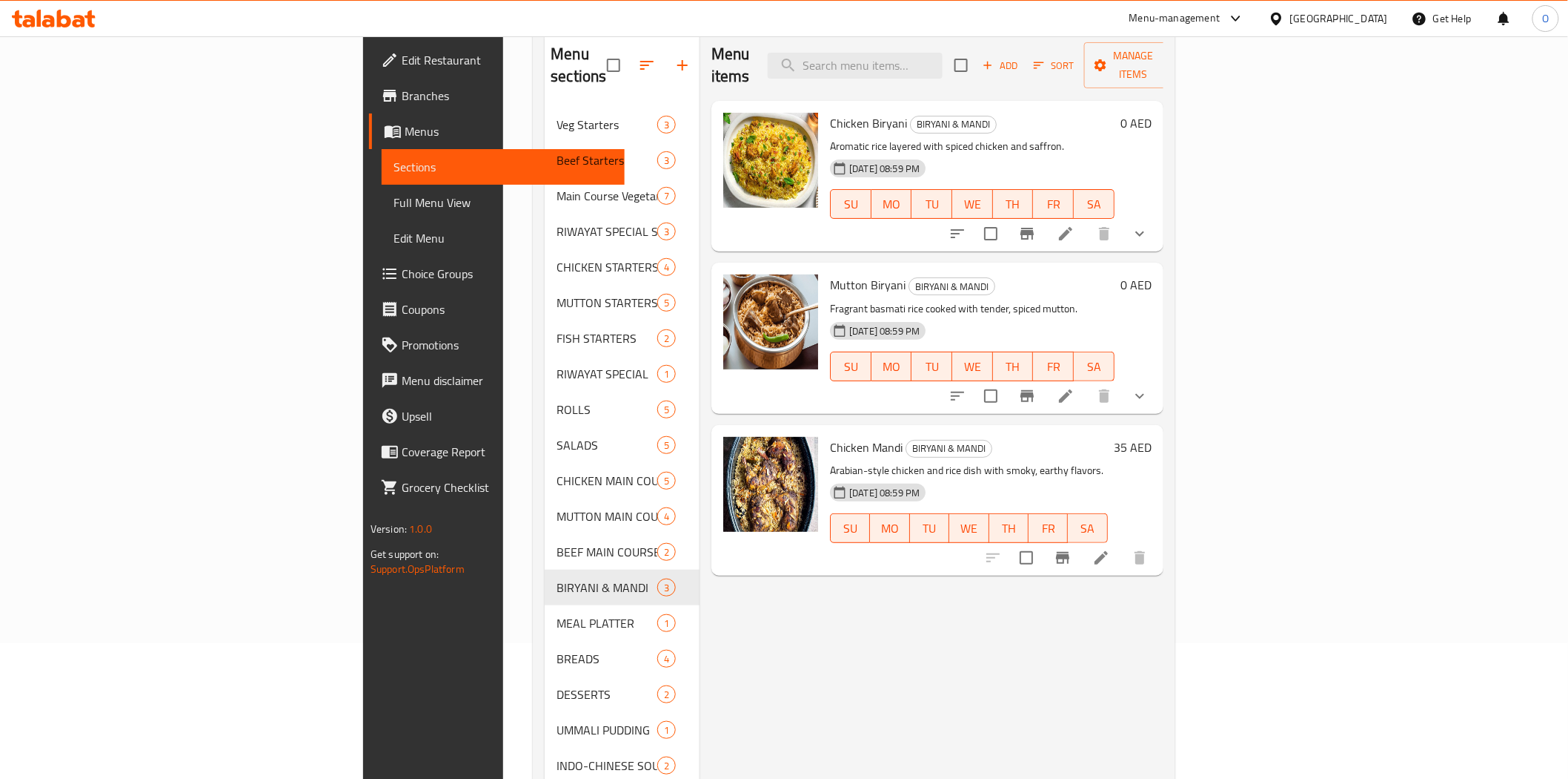
scroll to position [208, 0]
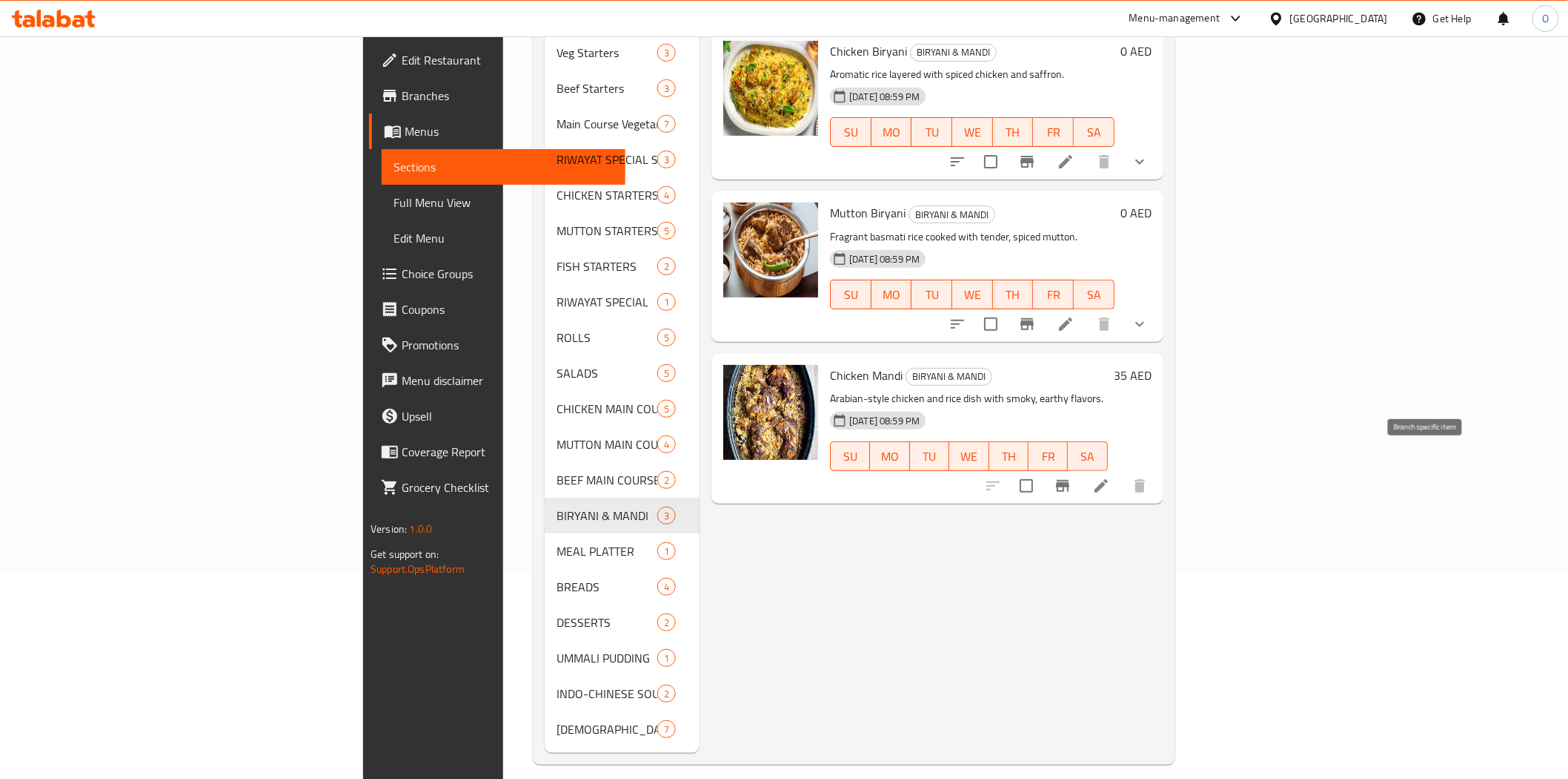
click at [1072, 477] on icon "Branch-specific-item" at bounding box center [1062, 485] width 17 height 17
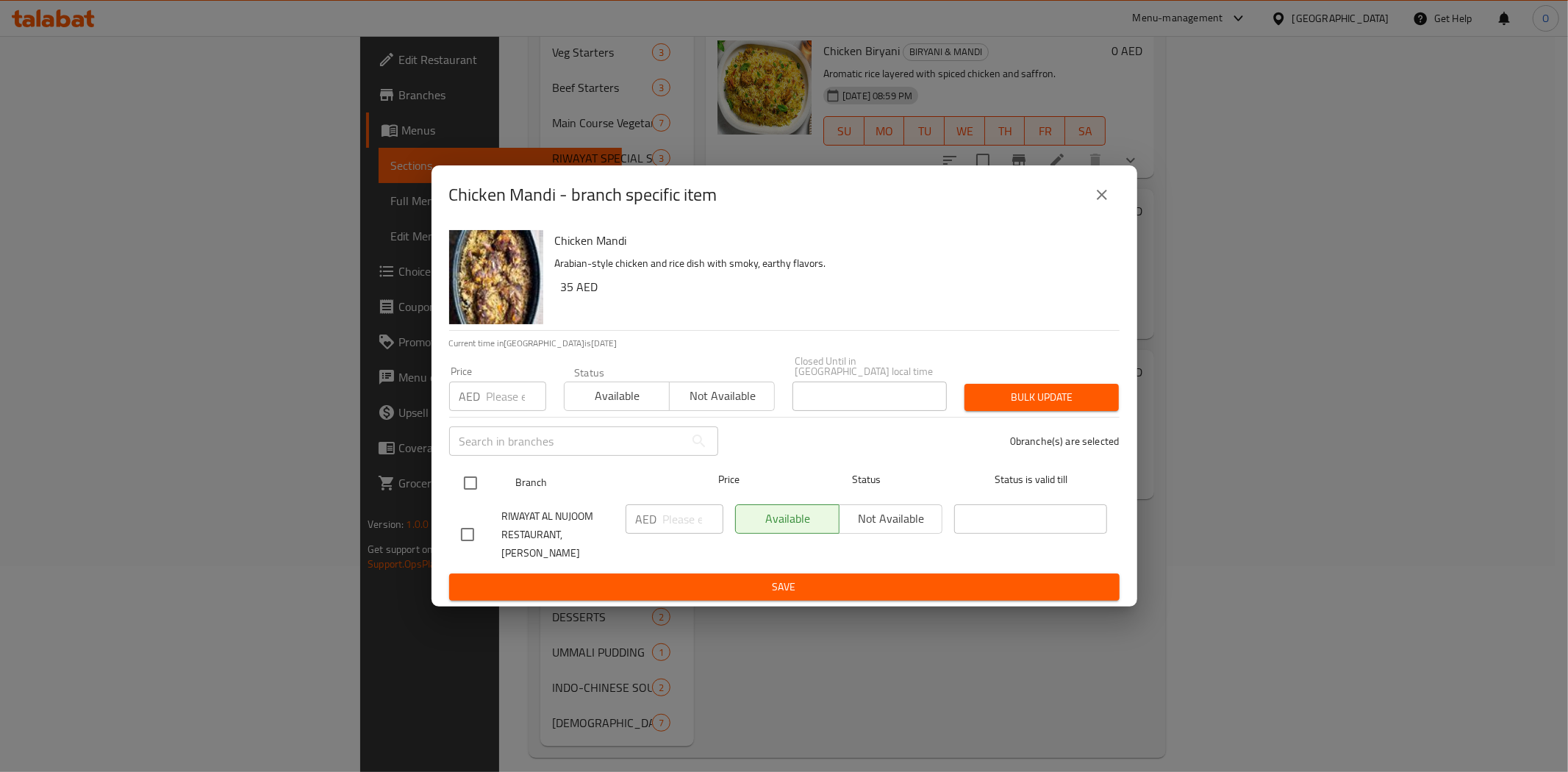
click at [468, 488] on input "checkbox" at bounding box center [471, 483] width 31 height 31
checkbox input "true"
paste input "55"
type input "55"
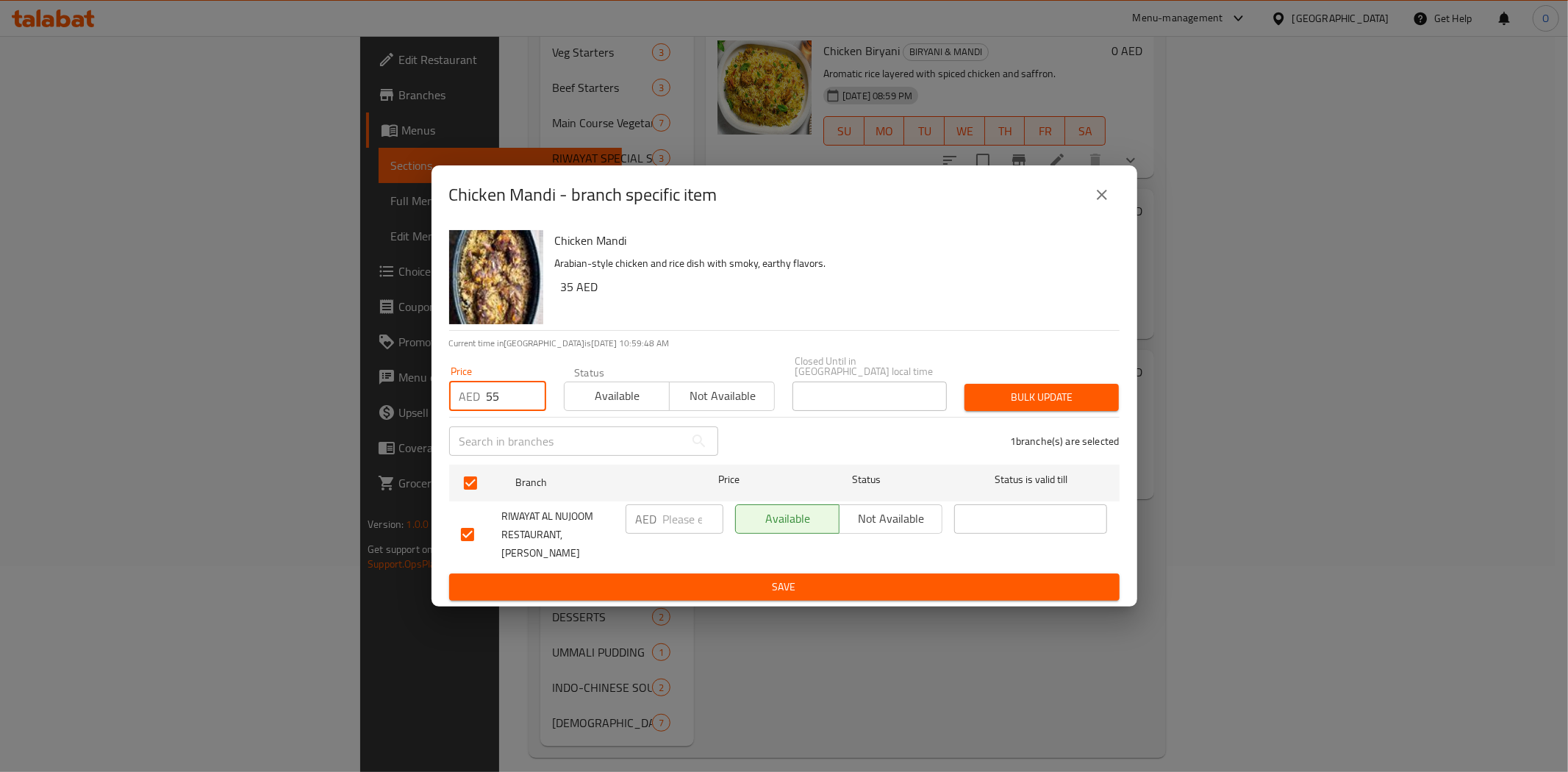
click at [1096, 423] on div "1 branche(s) are selected" at bounding box center [927, 441] width 401 height 53
click at [1095, 406] on span "Bulk update" at bounding box center [1042, 397] width 131 height 18
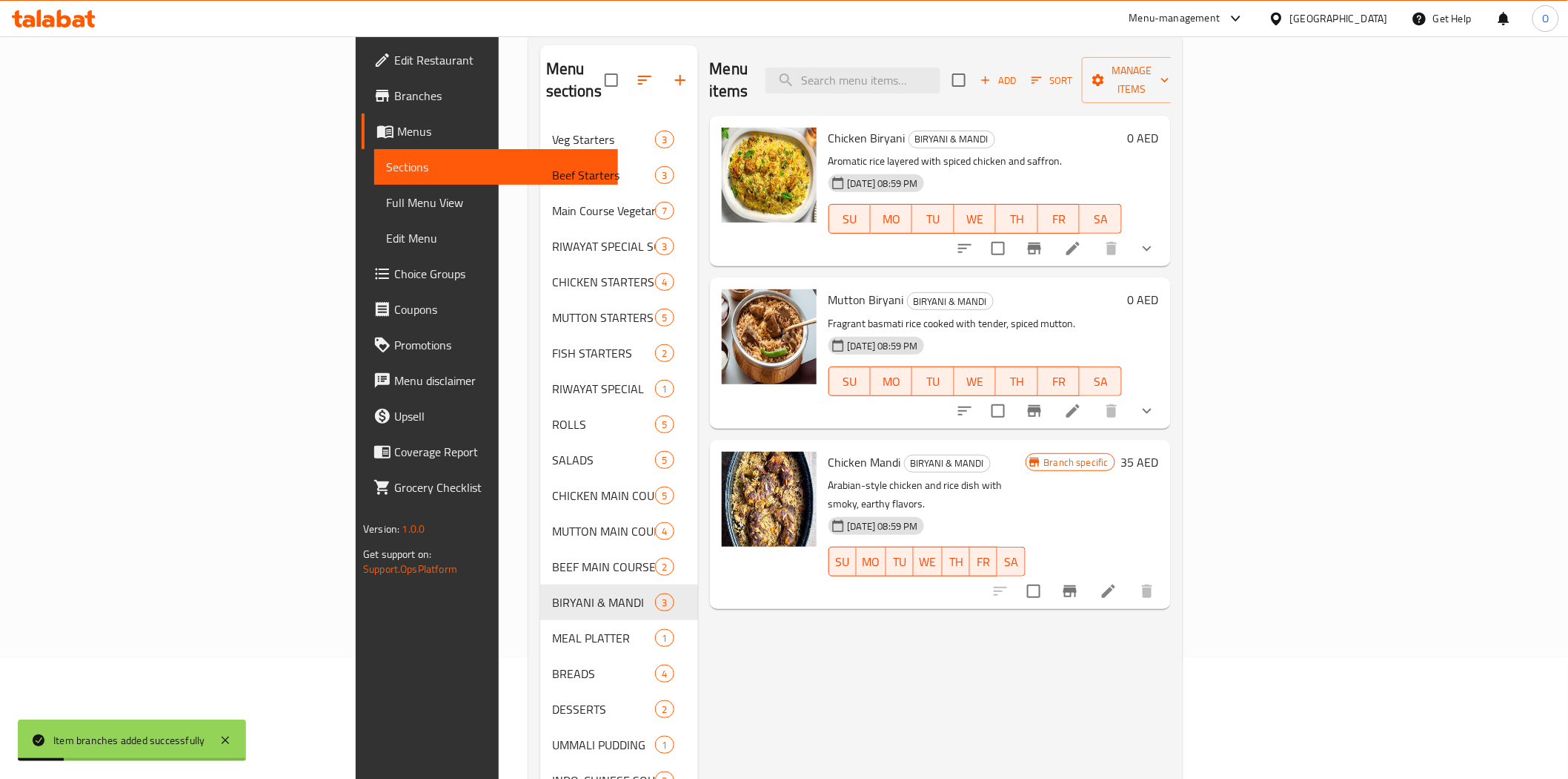
scroll to position [0, 0]
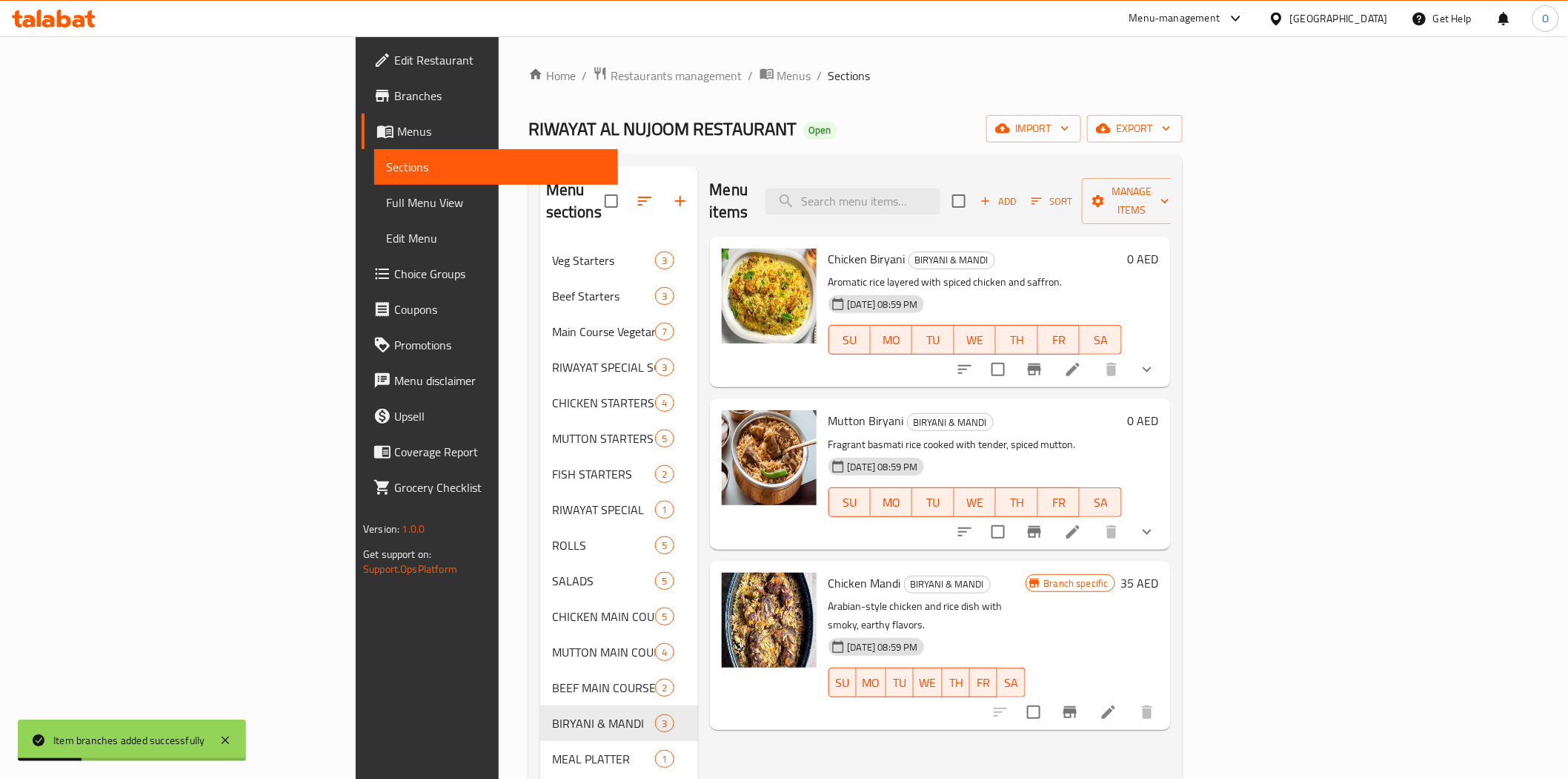
click at [1018, 193] on span "Add" at bounding box center [998, 201] width 40 height 17
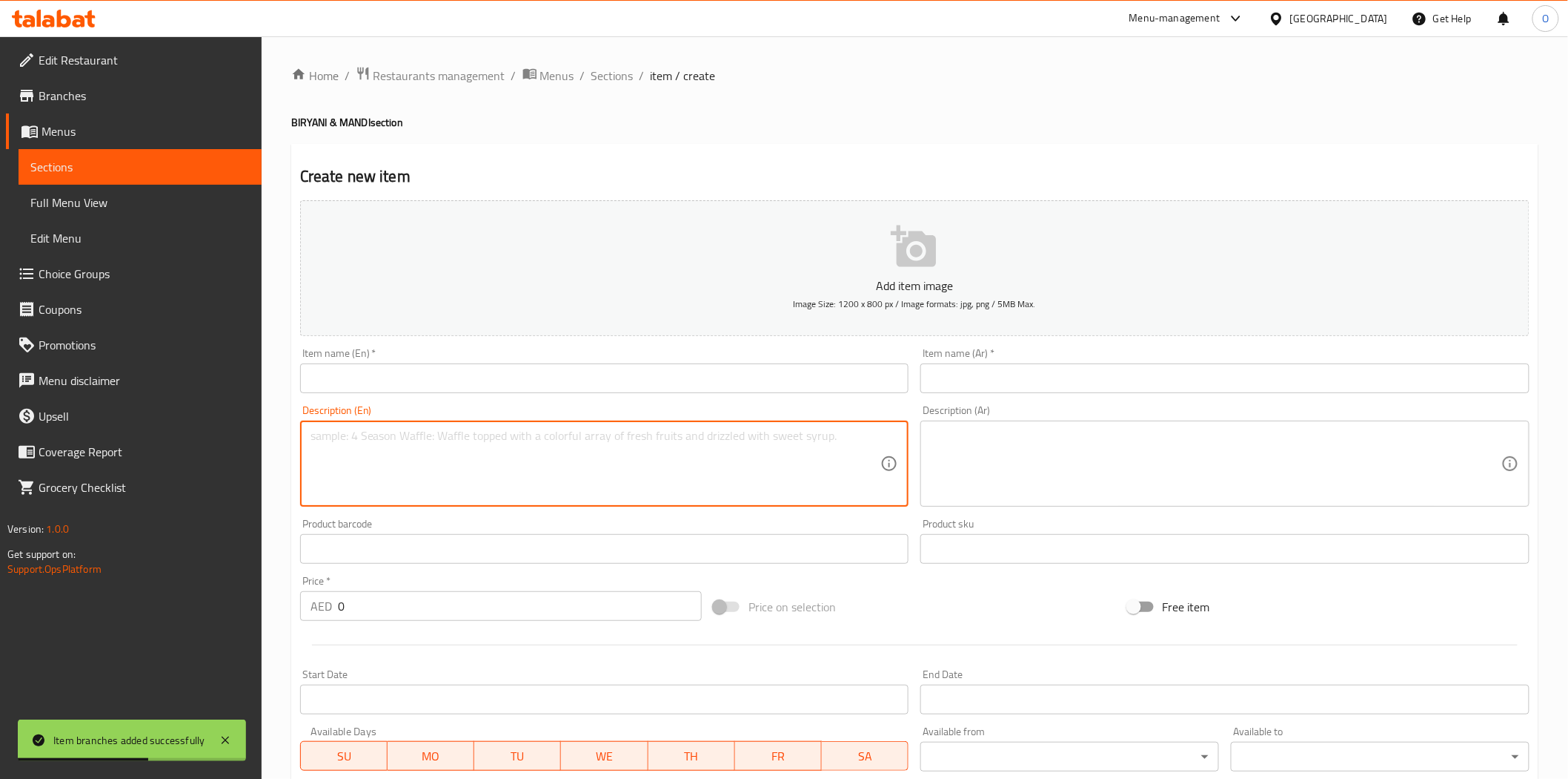
paste textarea "Mutton Memoni Biyani (Special order)-Family pack"
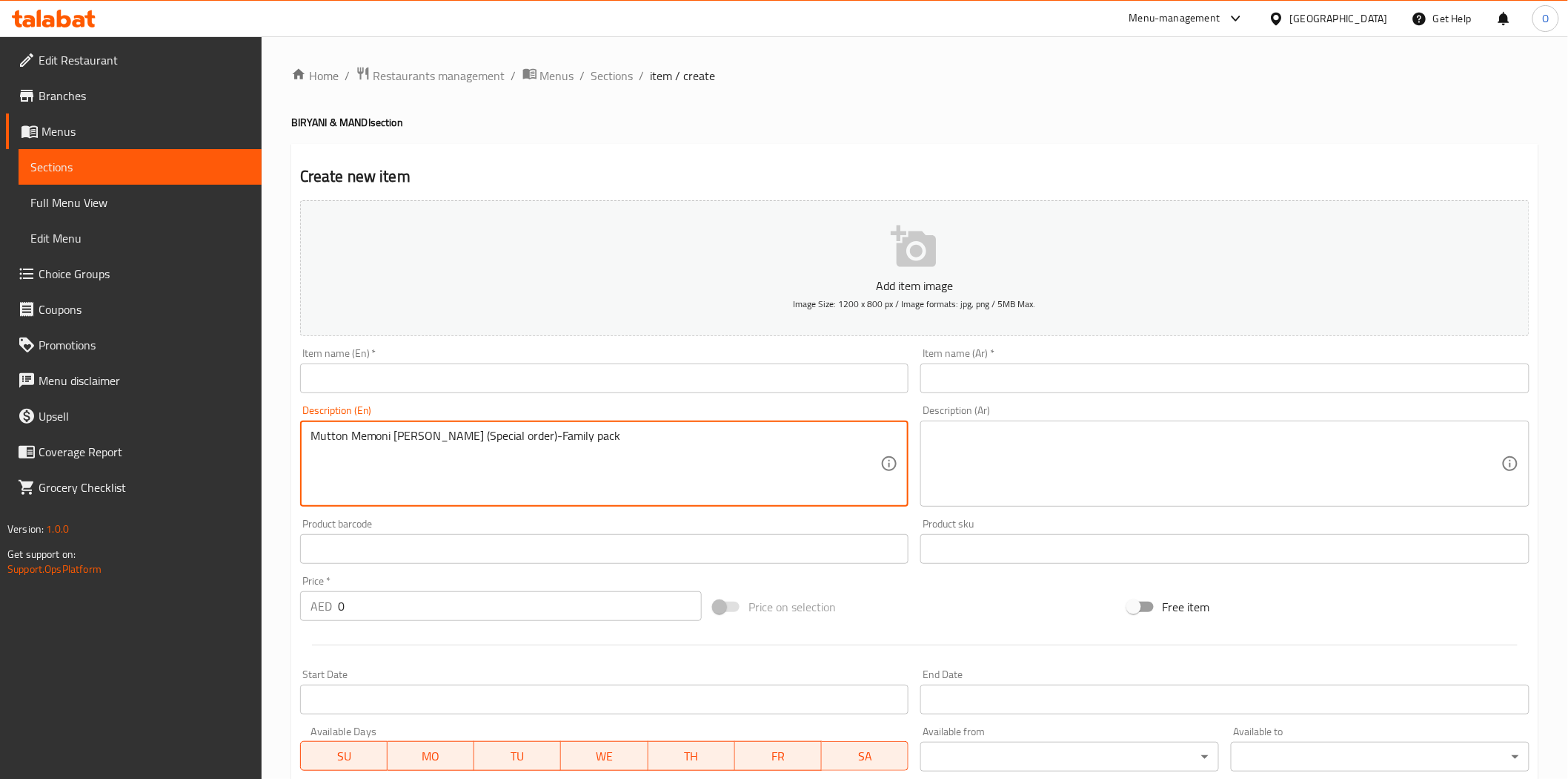
drag, startPoint x: 426, startPoint y: 436, endPoint x: 291, endPoint y: 430, distance: 135.1
click at [291, 430] on div "Create new item Add item image Image Size: 1200 x 800 px / Image formats: jpg, …" at bounding box center [915, 575] width 1248 height 863
type textarea "(Special order)-Family pack"
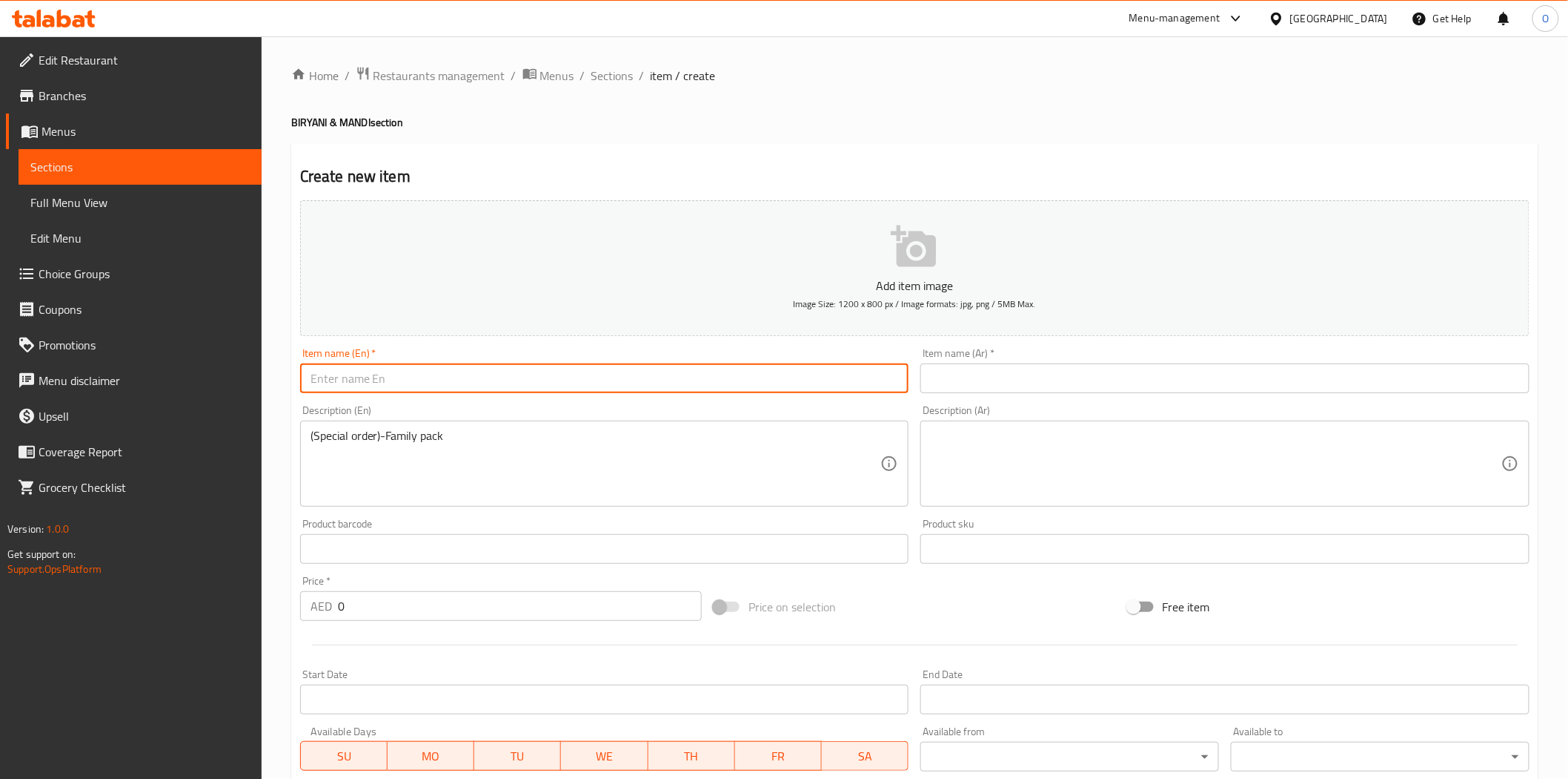
paste input "Mutton Memoni [PERSON_NAME]"
type input "Mutton Memoni [PERSON_NAME]"
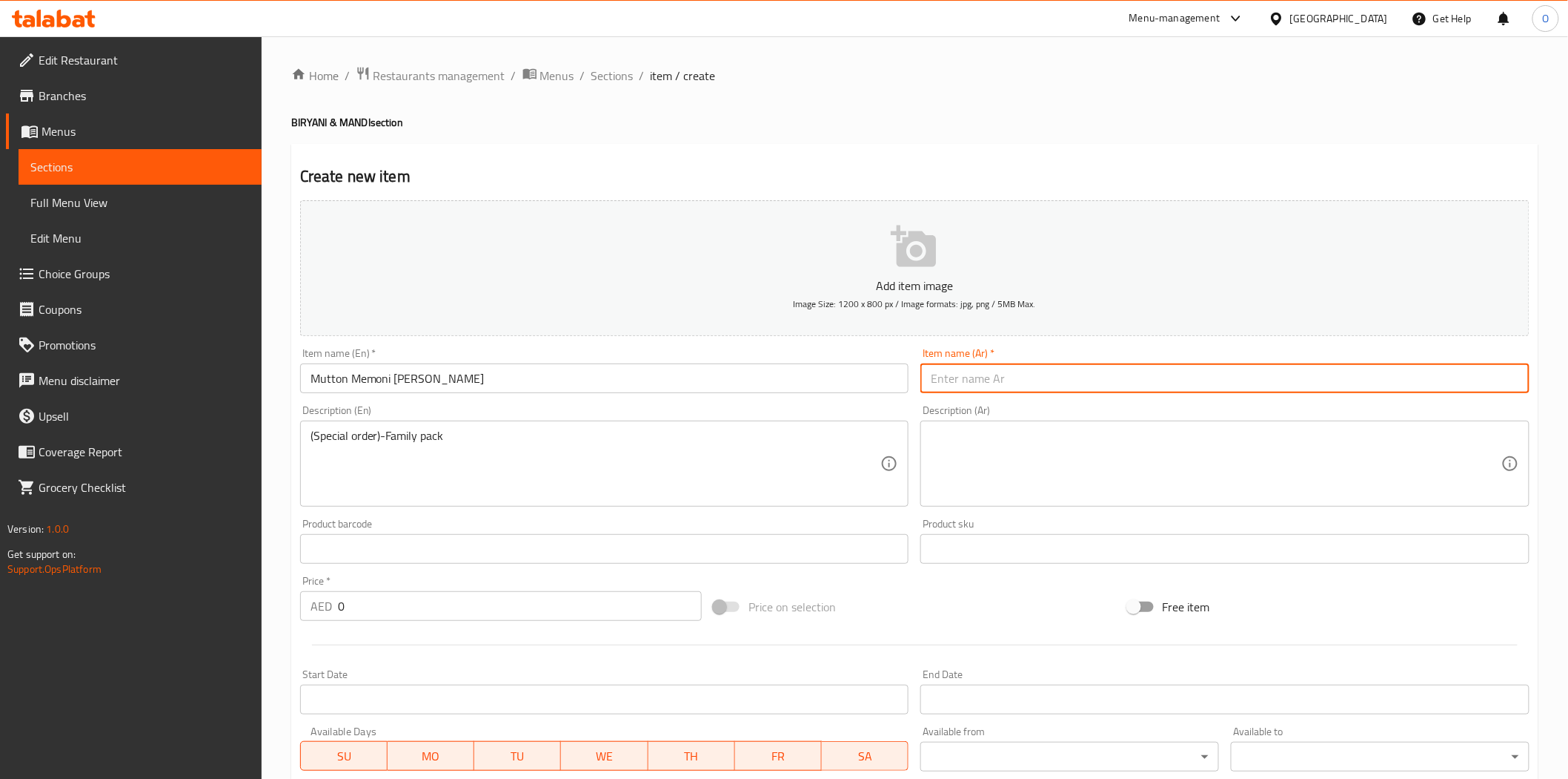
paste input "برياني لحم ضأن ميموني"
type input "برياني لحم ضأن ميموني"
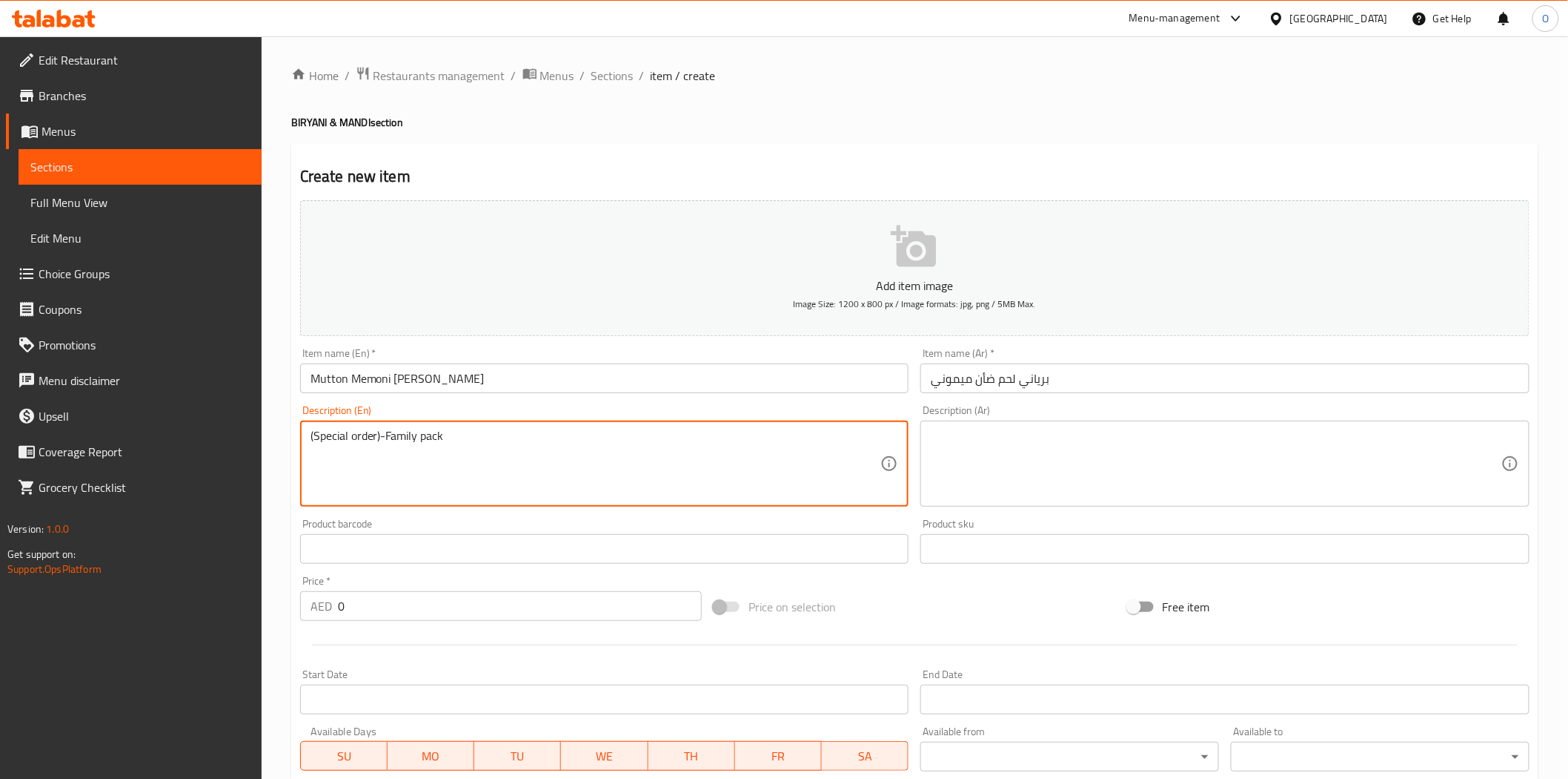
click at [462, 453] on textarea "(Special order)-Family pack" at bounding box center [596, 463] width 571 height 70
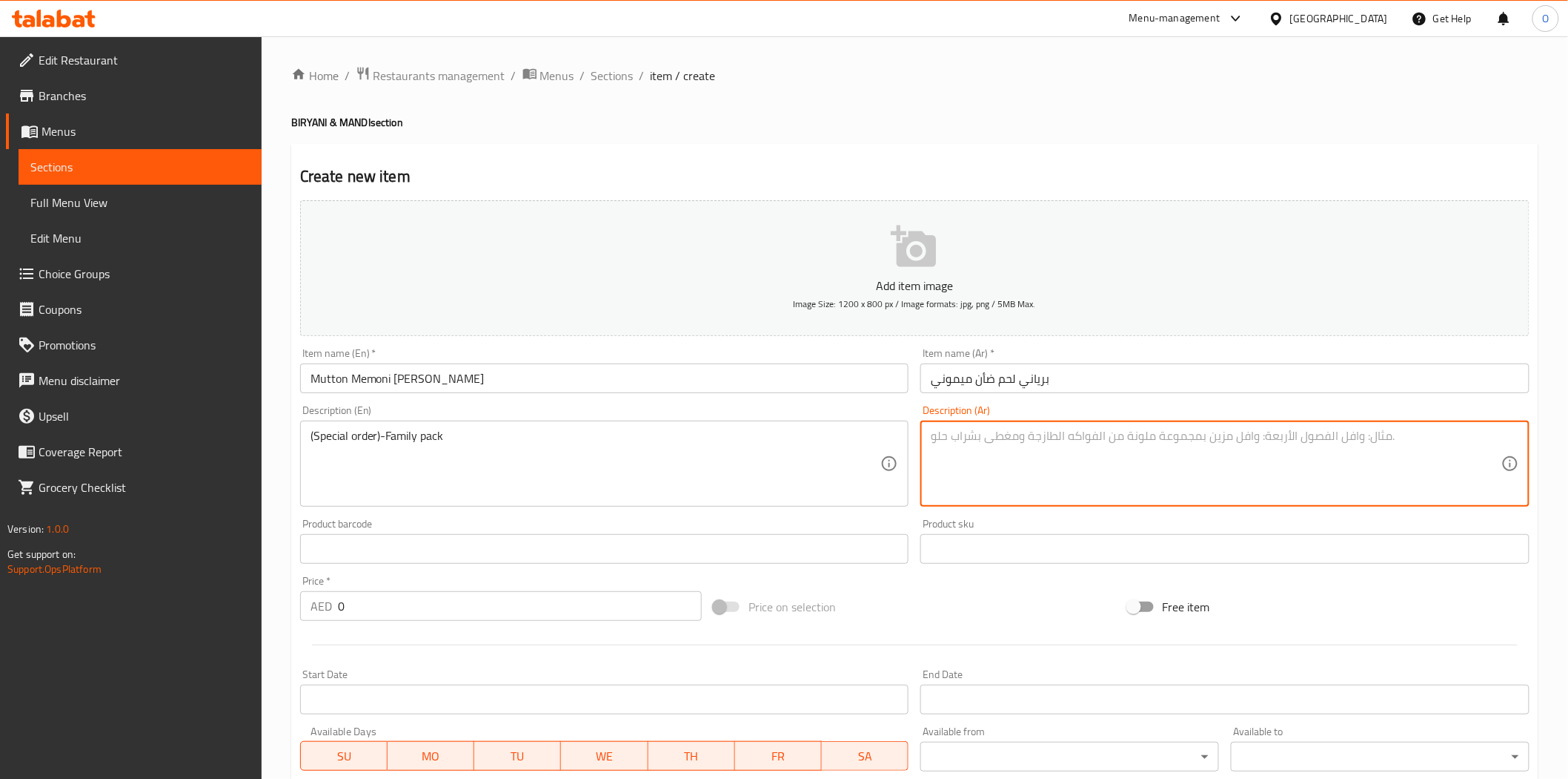
paste textarea "(طلب خاص)-حزمة عائلية"
type textarea "(طلب خاص)-حزمة عائلية"
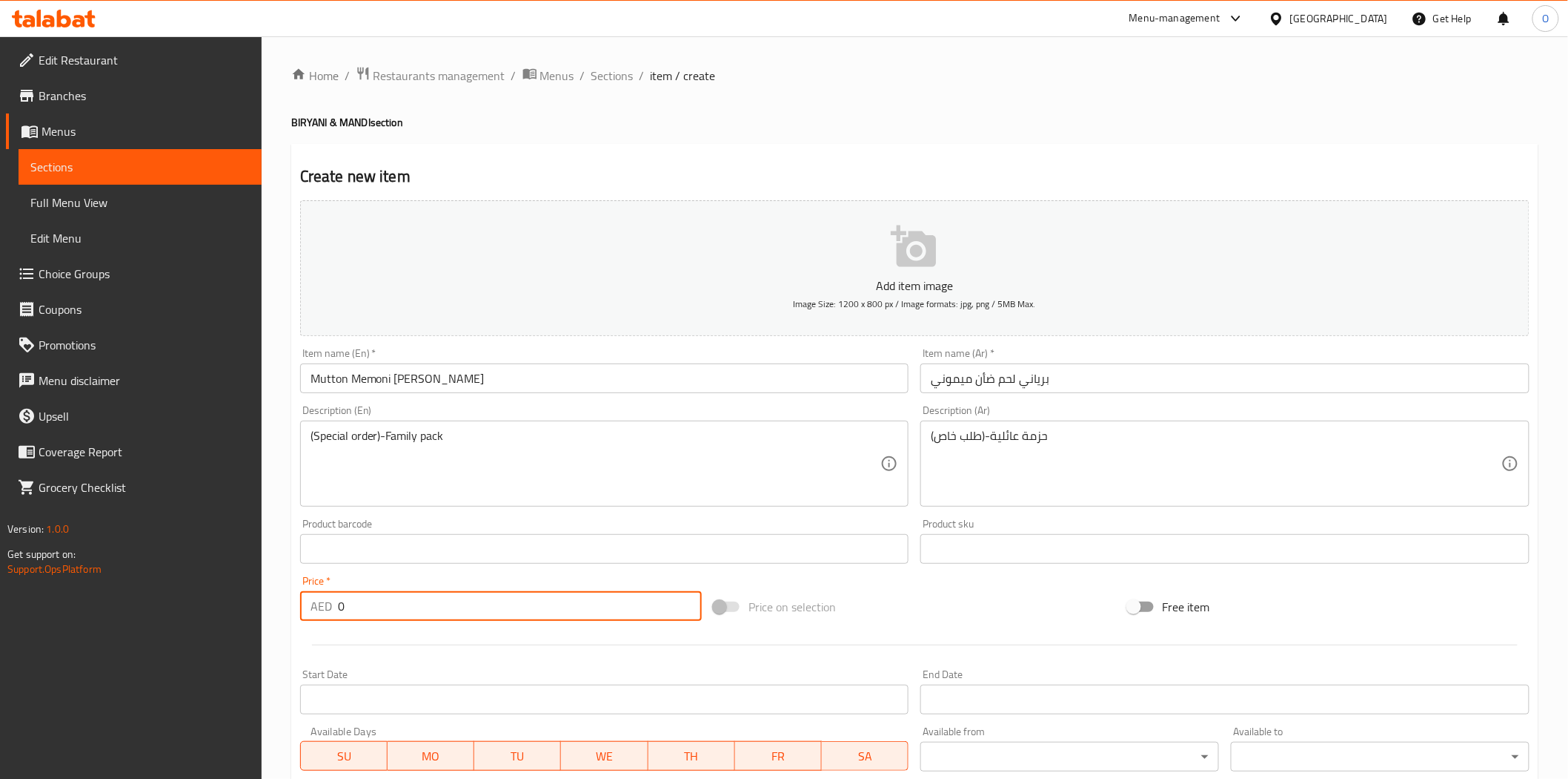
drag, startPoint x: 361, startPoint y: 612, endPoint x: 304, endPoint y: 620, distance: 57.6
click at [304, 620] on div "AED 0 Price *" at bounding box center [500, 606] width 402 height 29
paste input "119"
type input "119"
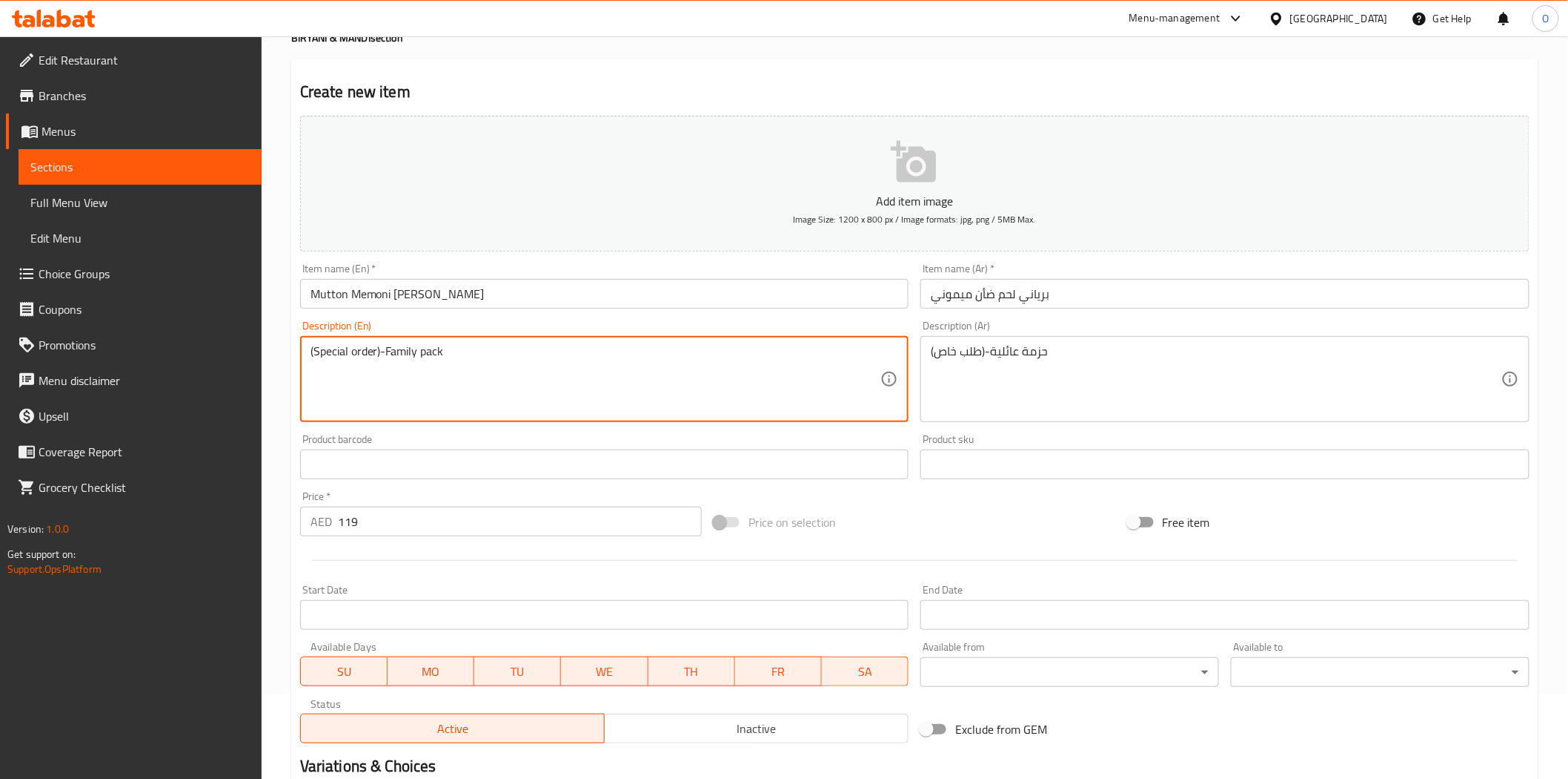
scroll to position [267, 0]
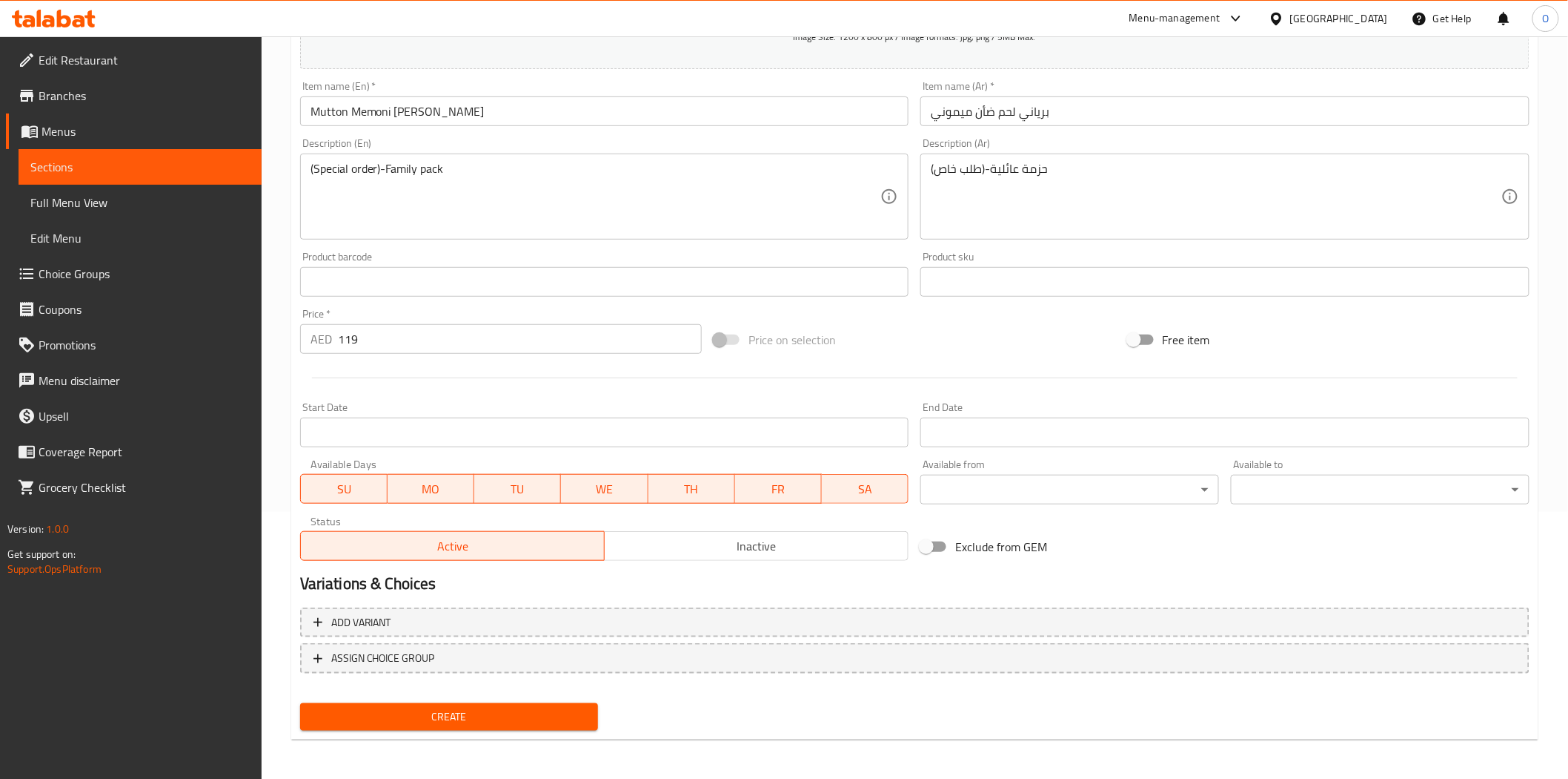
click at [455, 729] on div "Create" at bounding box center [449, 717] width 310 height 39
click at [453, 714] on span "Create" at bounding box center [449, 717] width 275 height 18
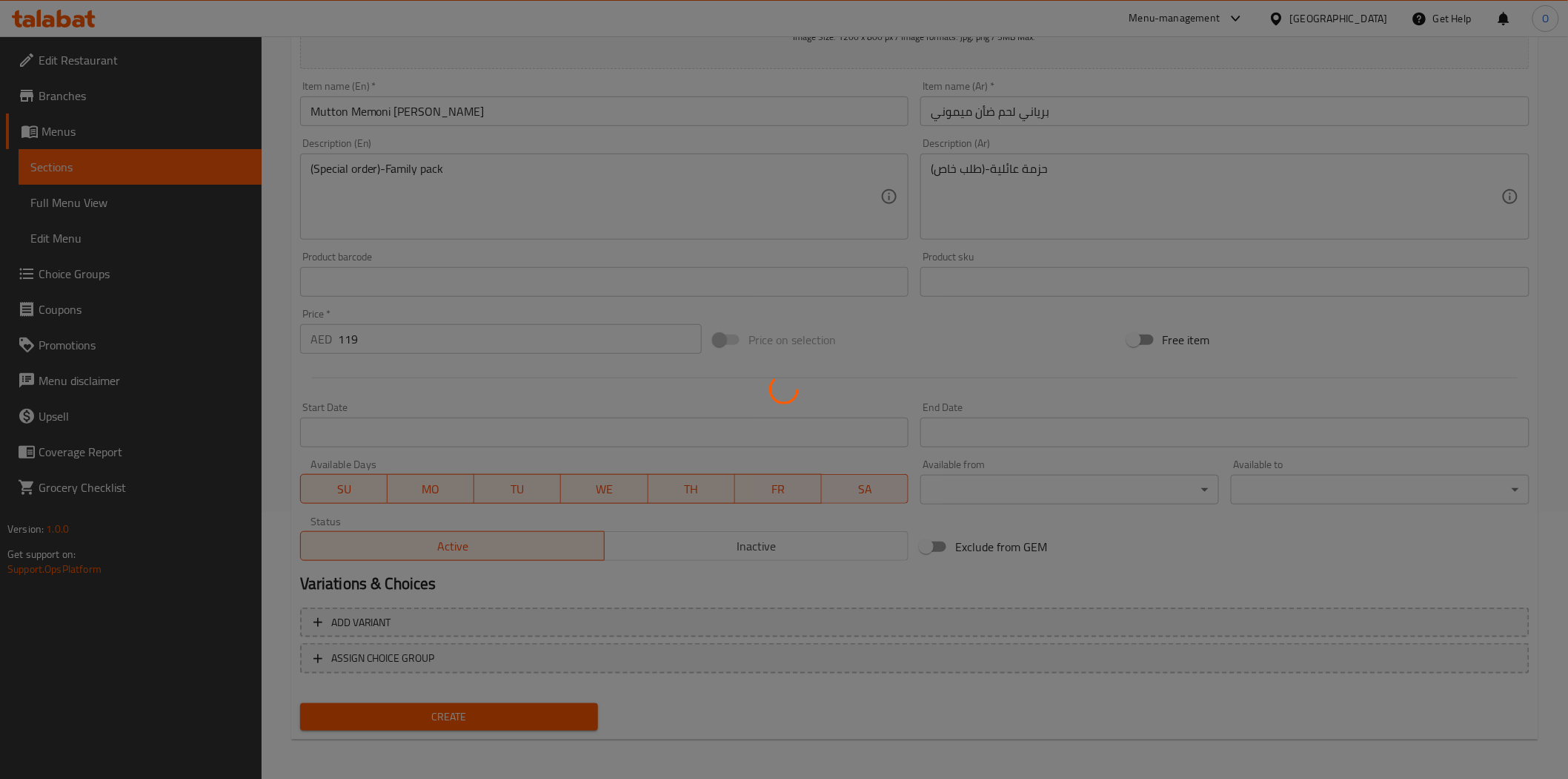
type input "0"
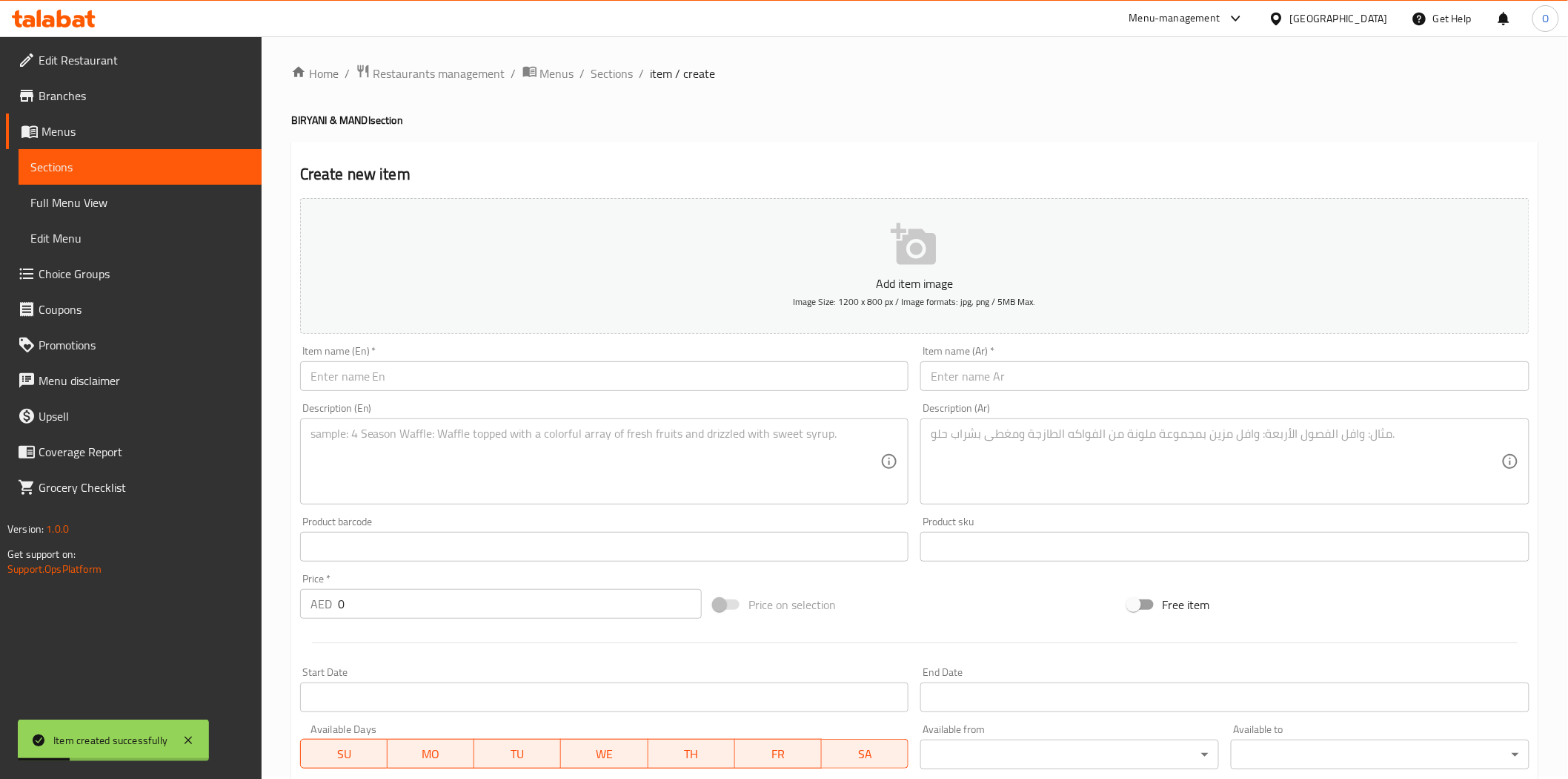
scroll to position [0, 0]
drag, startPoint x: 596, startPoint y: 80, endPoint x: 576, endPoint y: 143, distance: 66.1
click at [596, 80] on span "Sections" at bounding box center [613, 75] width 42 height 17
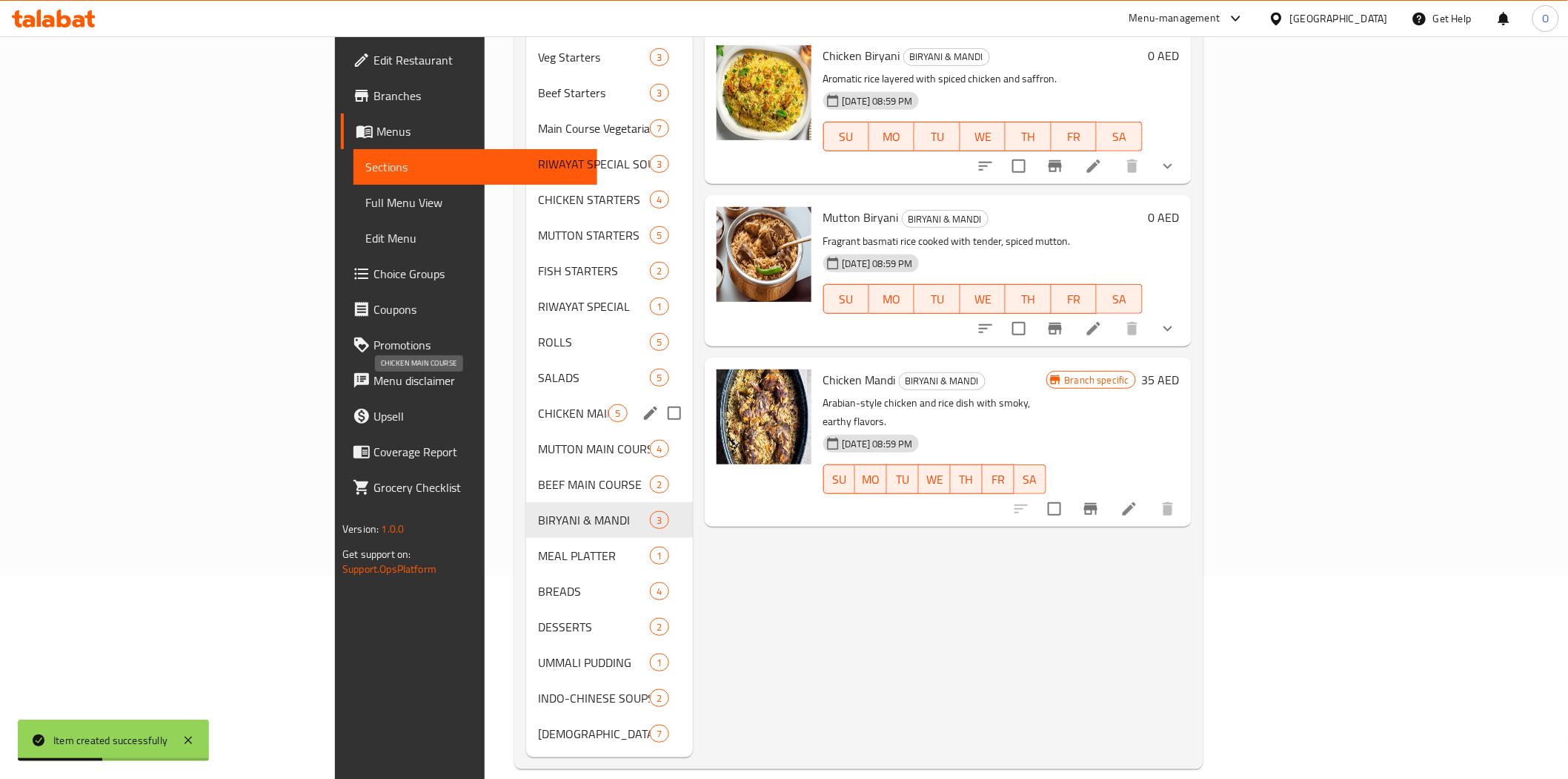
scroll to position [208, 0]
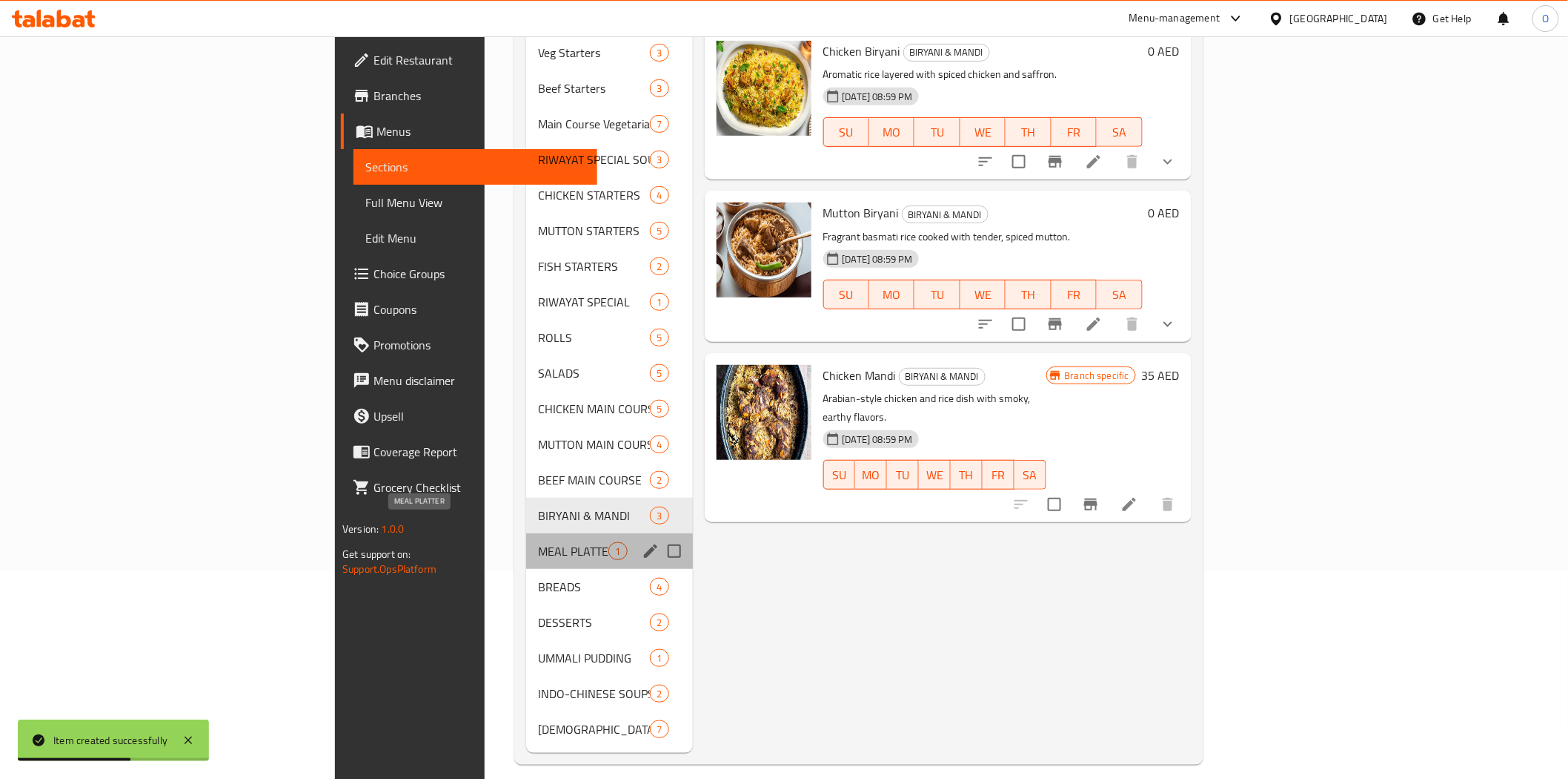
click at [538, 542] on span "MEAL PLATTER" at bounding box center [573, 550] width 70 height 17
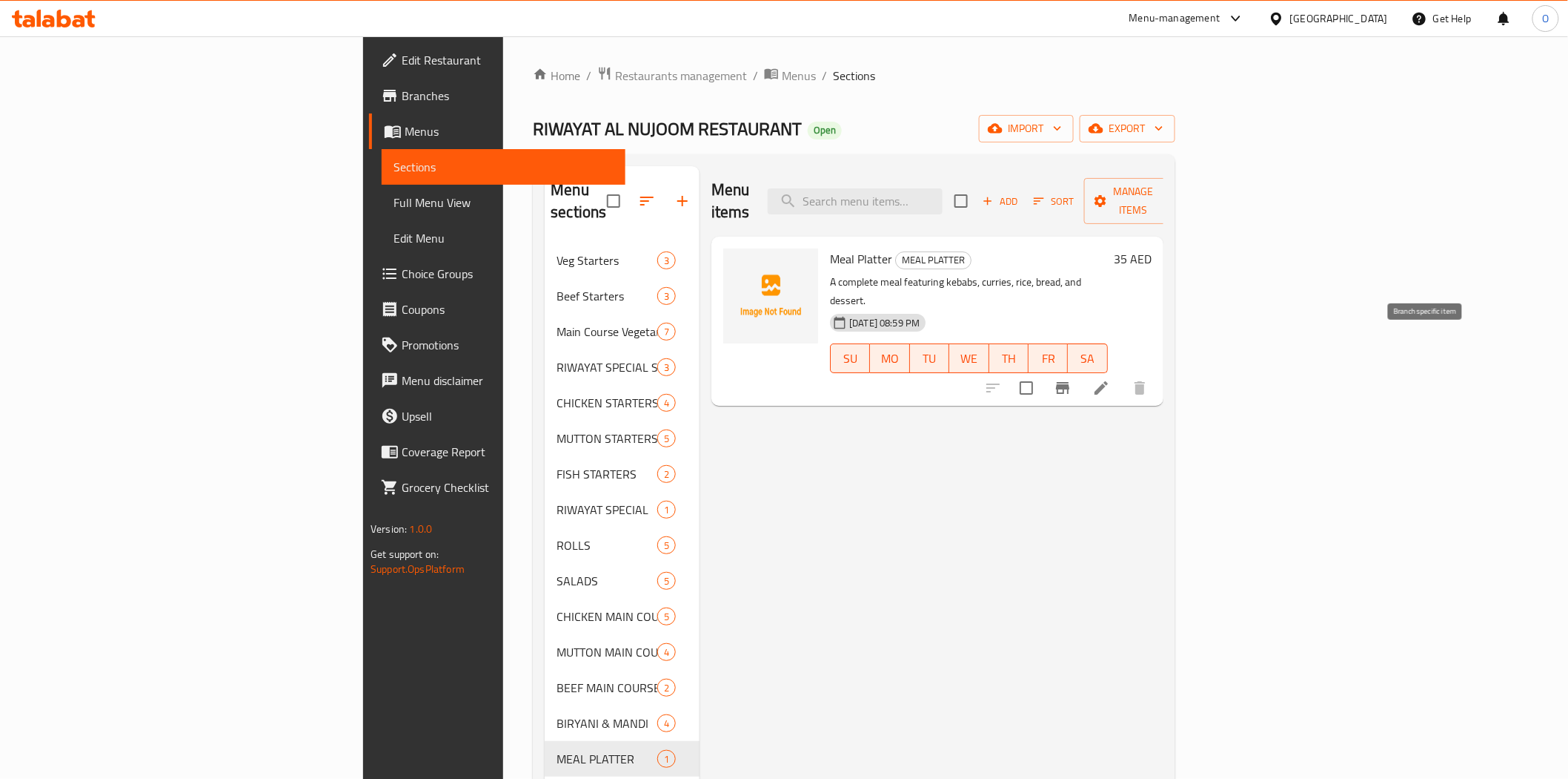
click at [1080, 370] on button "Branch-specific-item" at bounding box center [1062, 387] width 36 height 36
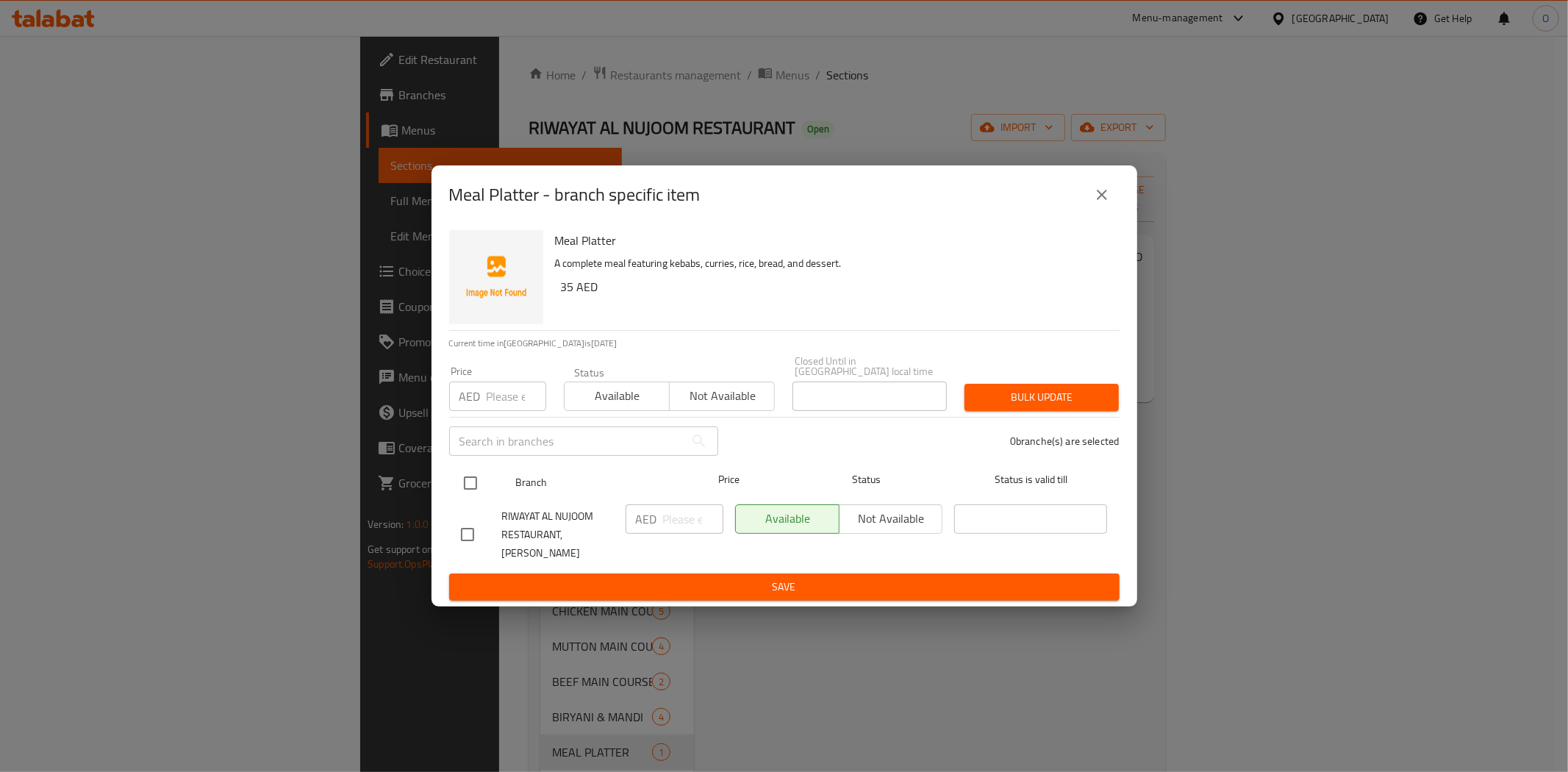
click at [467, 484] on input "checkbox" at bounding box center [471, 483] width 31 height 31
checkbox input "true"
paste input "55"
type input "55"
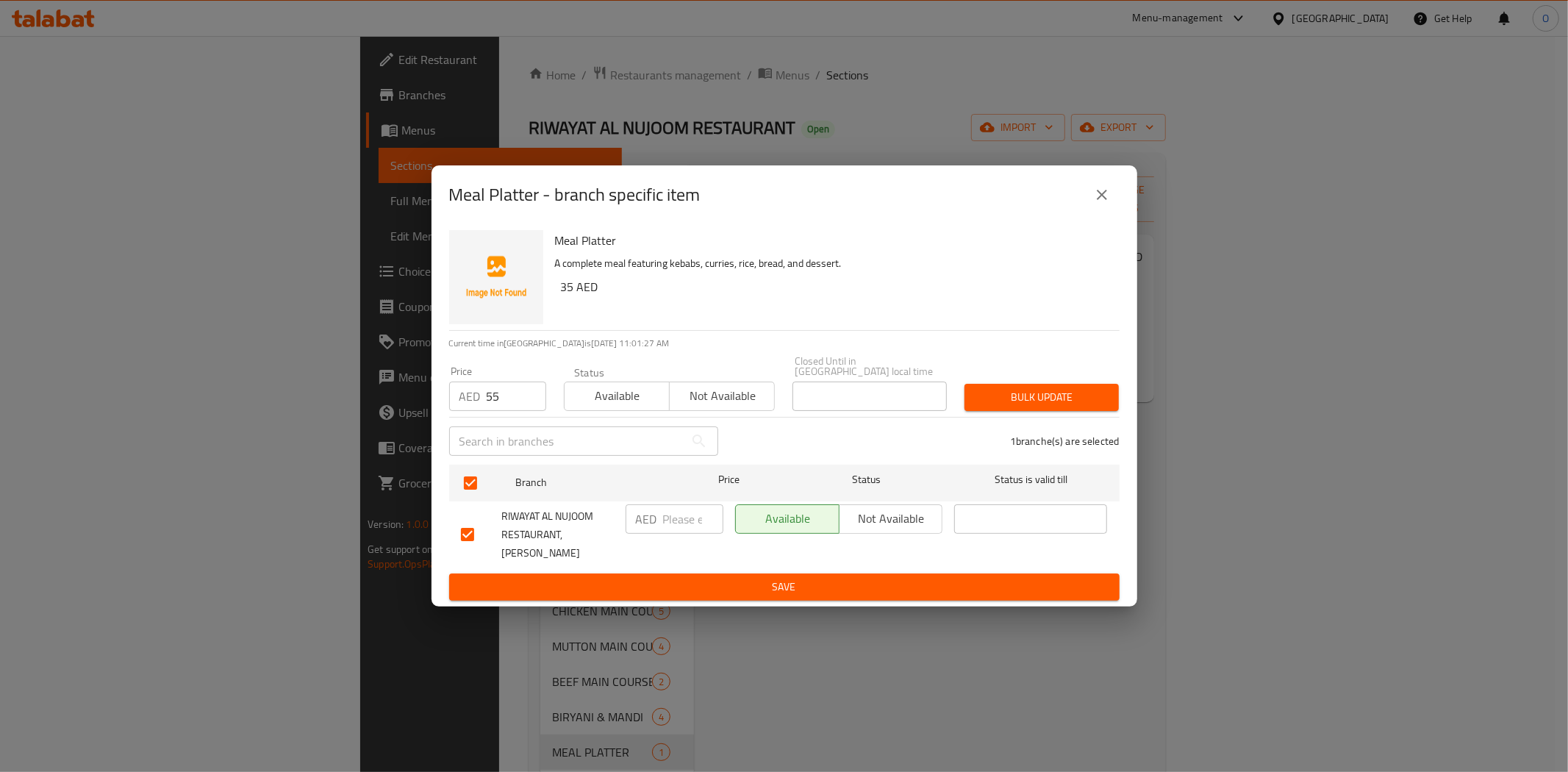
click at [998, 391] on div "Bulk update" at bounding box center [1042, 396] width 172 height 44
click at [1003, 406] on span "Bulk update" at bounding box center [1042, 397] width 131 height 18
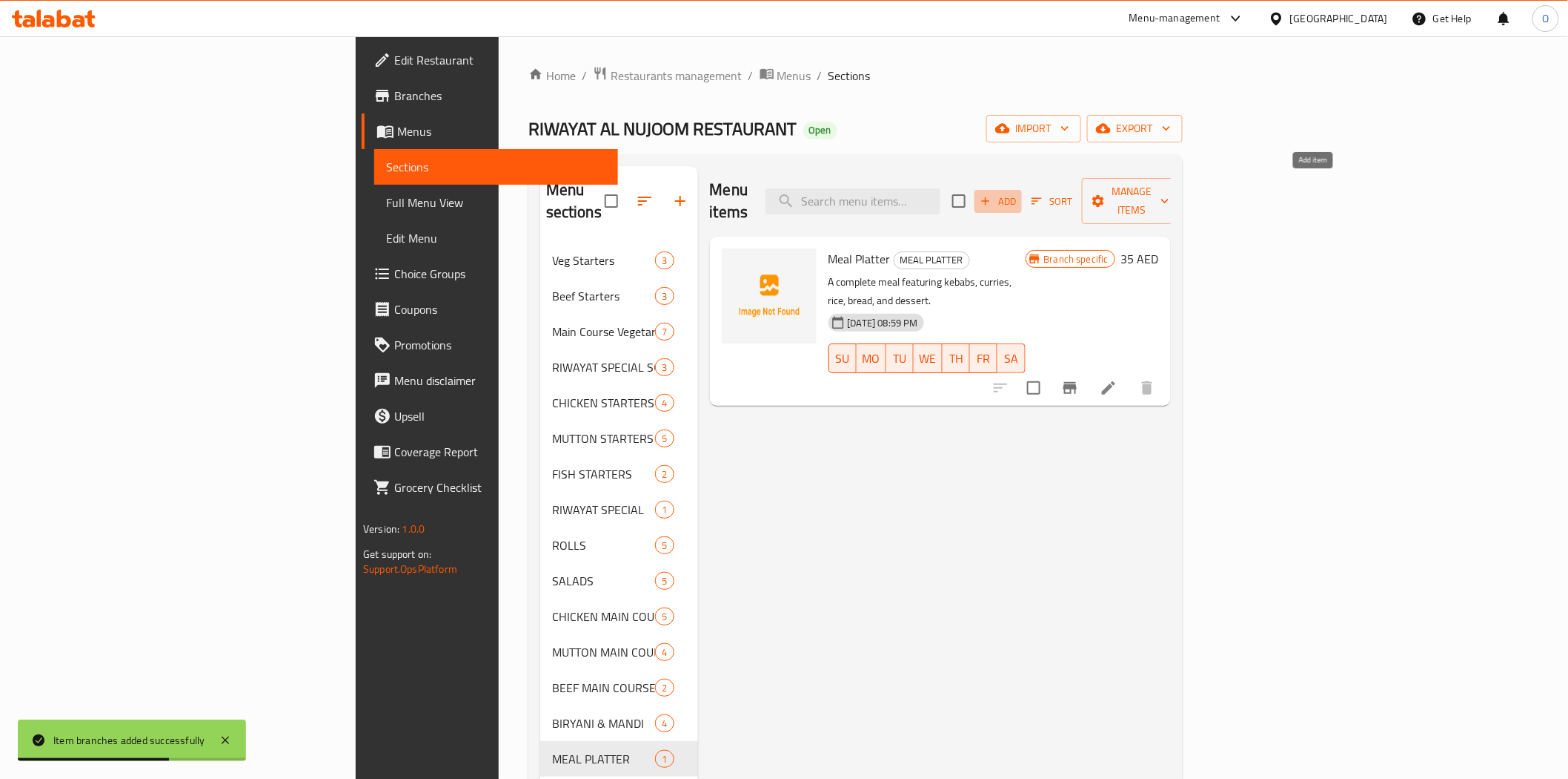
click at [1018, 195] on span "Add" at bounding box center [998, 201] width 40 height 17
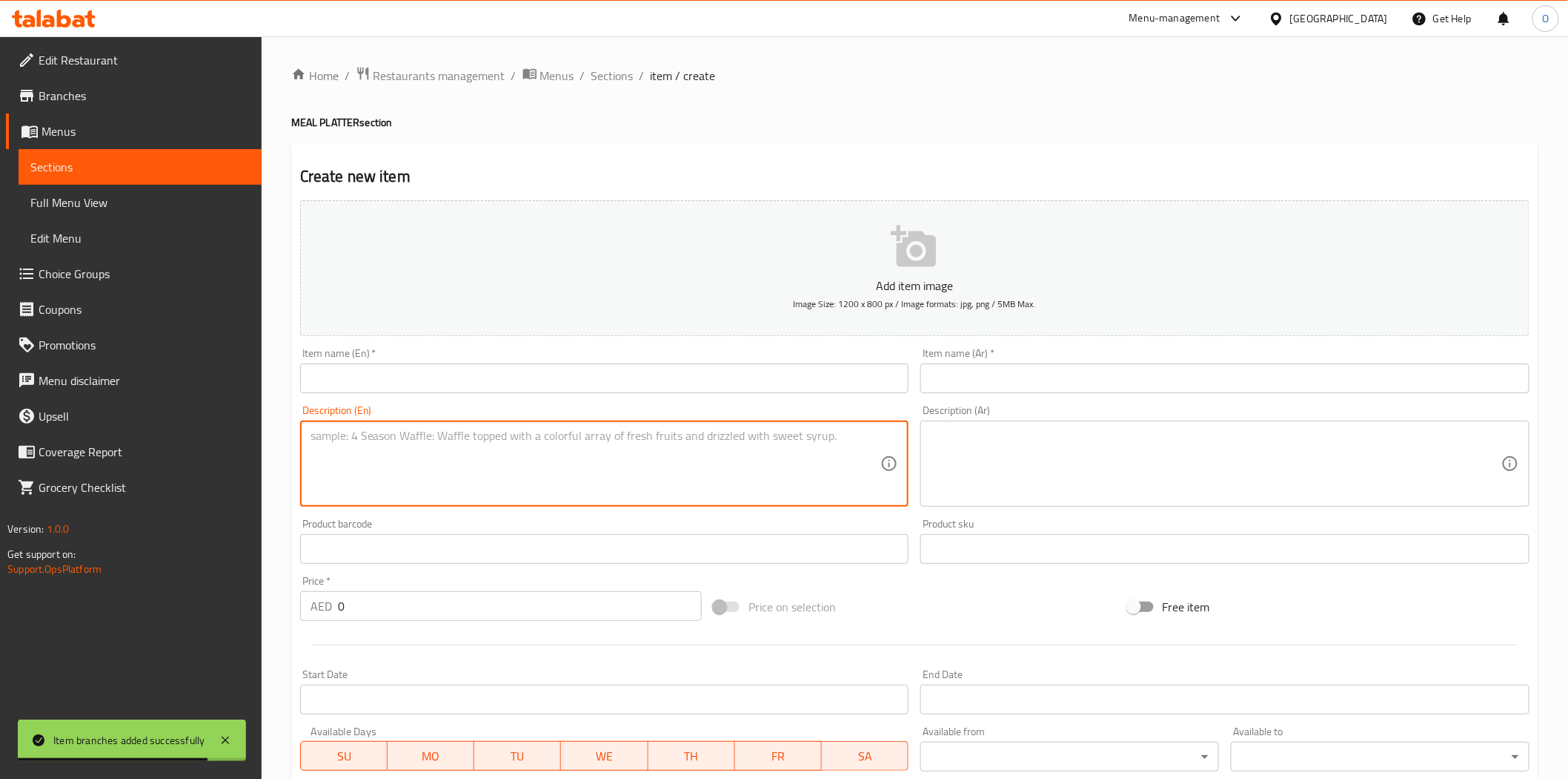
paste textarea "Dal Makhni, Seasonal Vegetable with Zeera Rice and Salad"
click at [368, 436] on textarea "Dal Makhni, Seasonal Vegetable with Zeera Rice and Salad" at bounding box center [596, 463] width 571 height 70
click at [364, 452] on textarea "Dal Makhni, Seasonal Vegetable with Zeera Rice and Salad" at bounding box center [596, 463] width 571 height 70
drag, startPoint x: 366, startPoint y: 436, endPoint x: 328, endPoint y: 436, distance: 38.0
click at [297, 438] on div "Description (En) Dal Makhni, Seasonal Vegetable with Zeera Rice and Salad Descr…" at bounding box center [605, 456] width 621 height 114
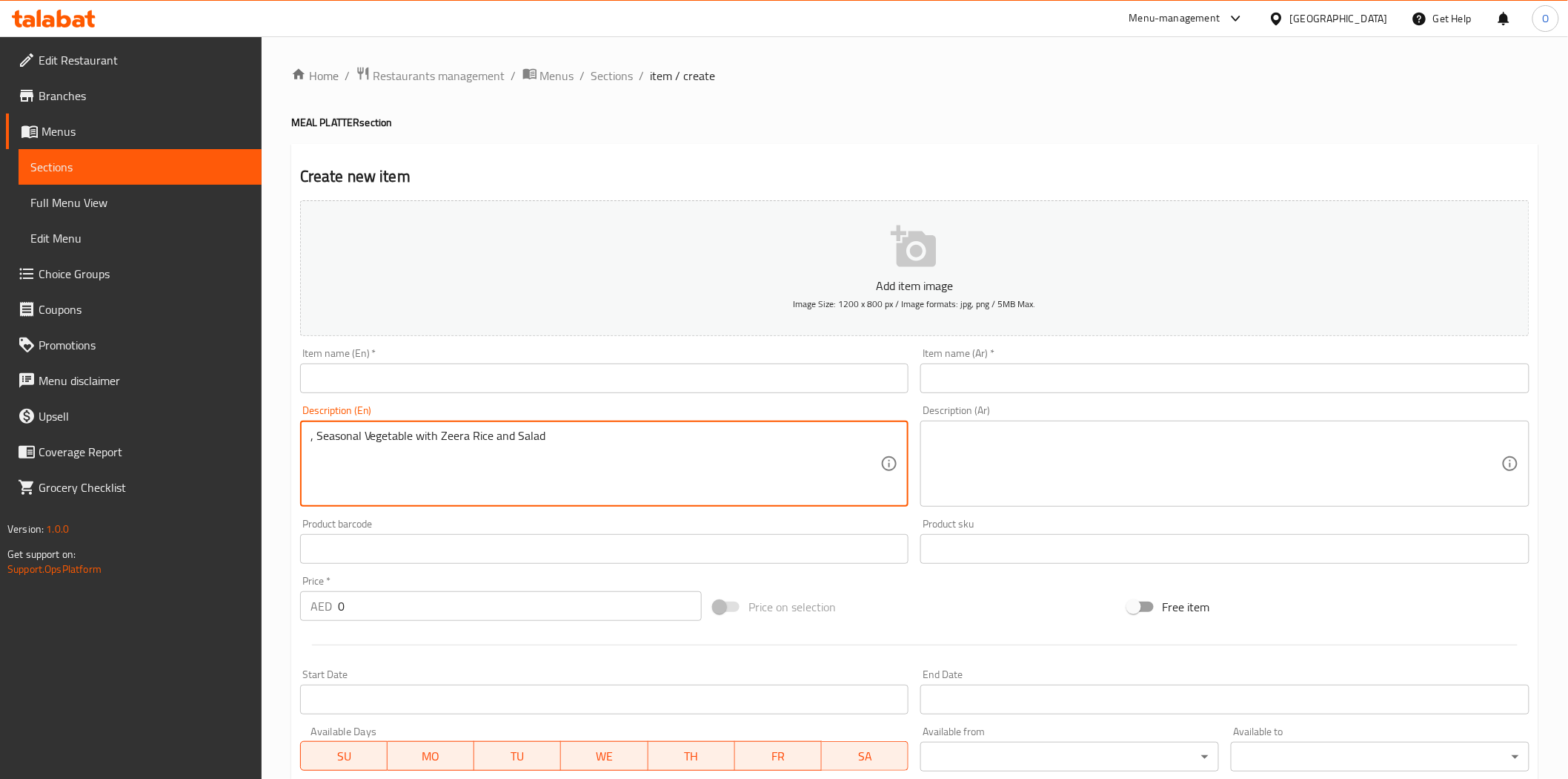
type textarea ", Seasonal Vegetable with Zeera Rice and Salad"
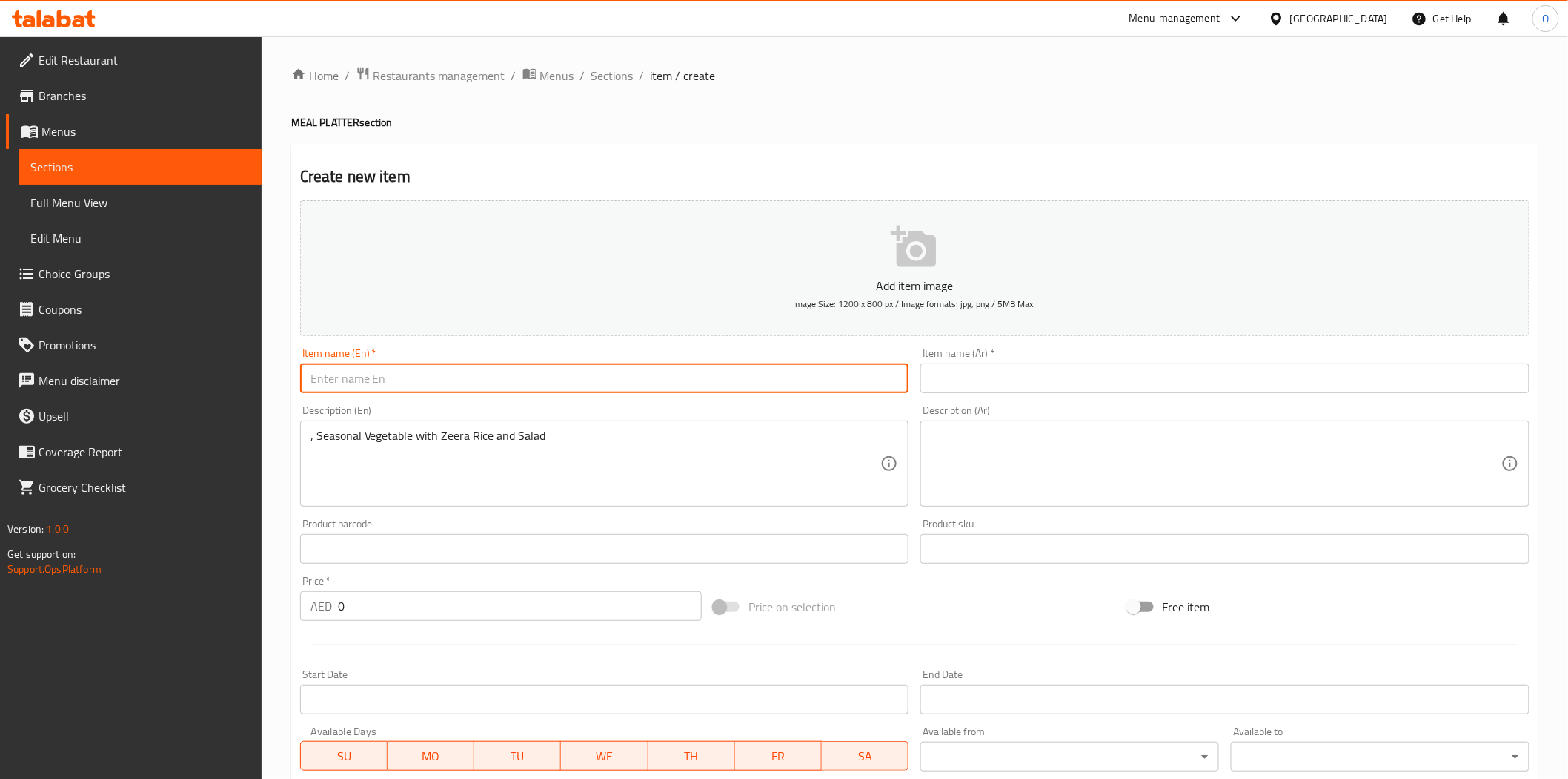
paste input "[PERSON_NAME]"
type input "[PERSON_NAME]"
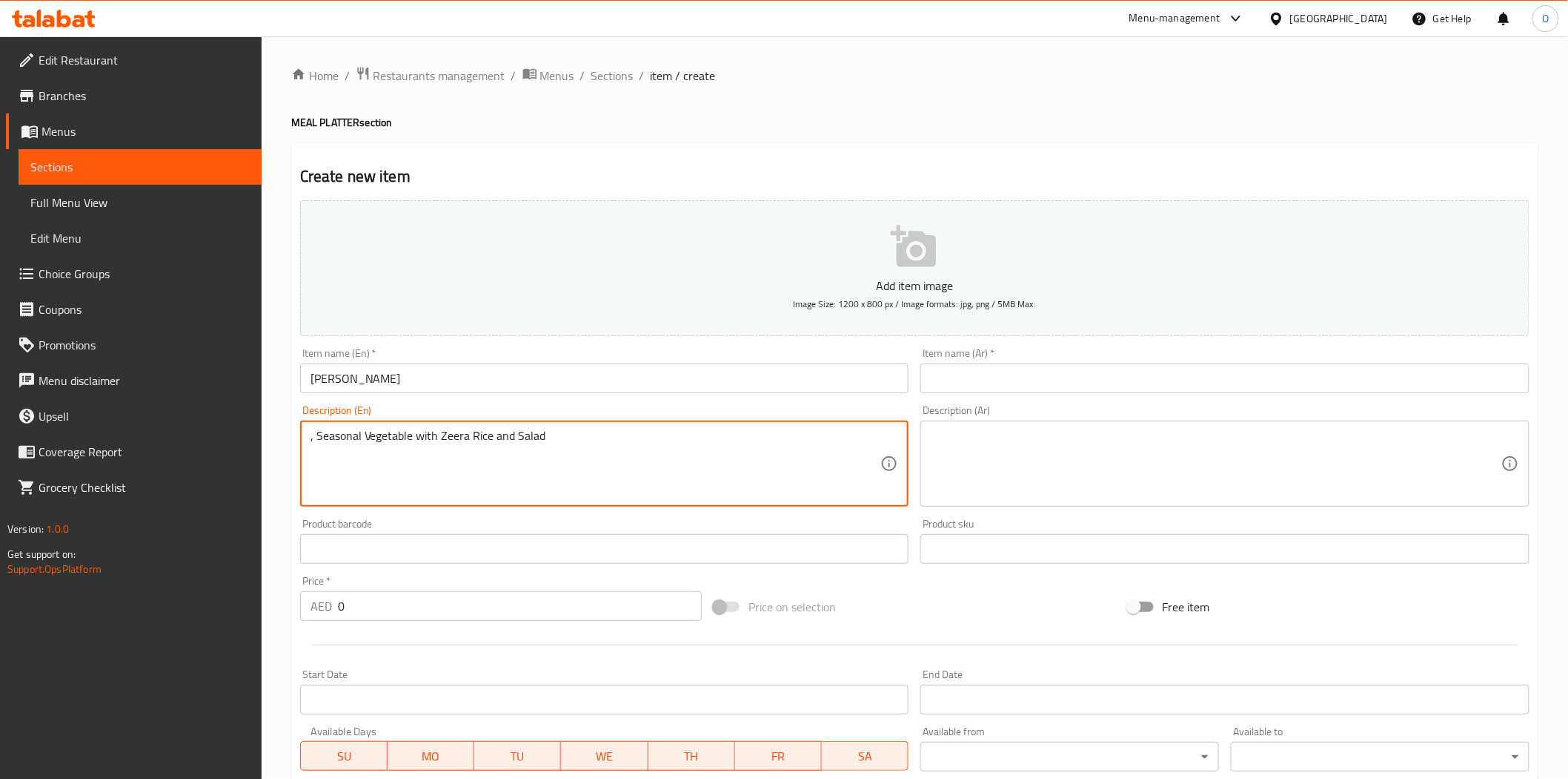
drag, startPoint x: 315, startPoint y: 436, endPoint x: 292, endPoint y: 464, distance: 36.2
type textarea "Seasonal Vegetable with Zeera Rice and Salad"
click at [367, 385] on input "[PERSON_NAME]" at bounding box center [605, 378] width 609 height 29
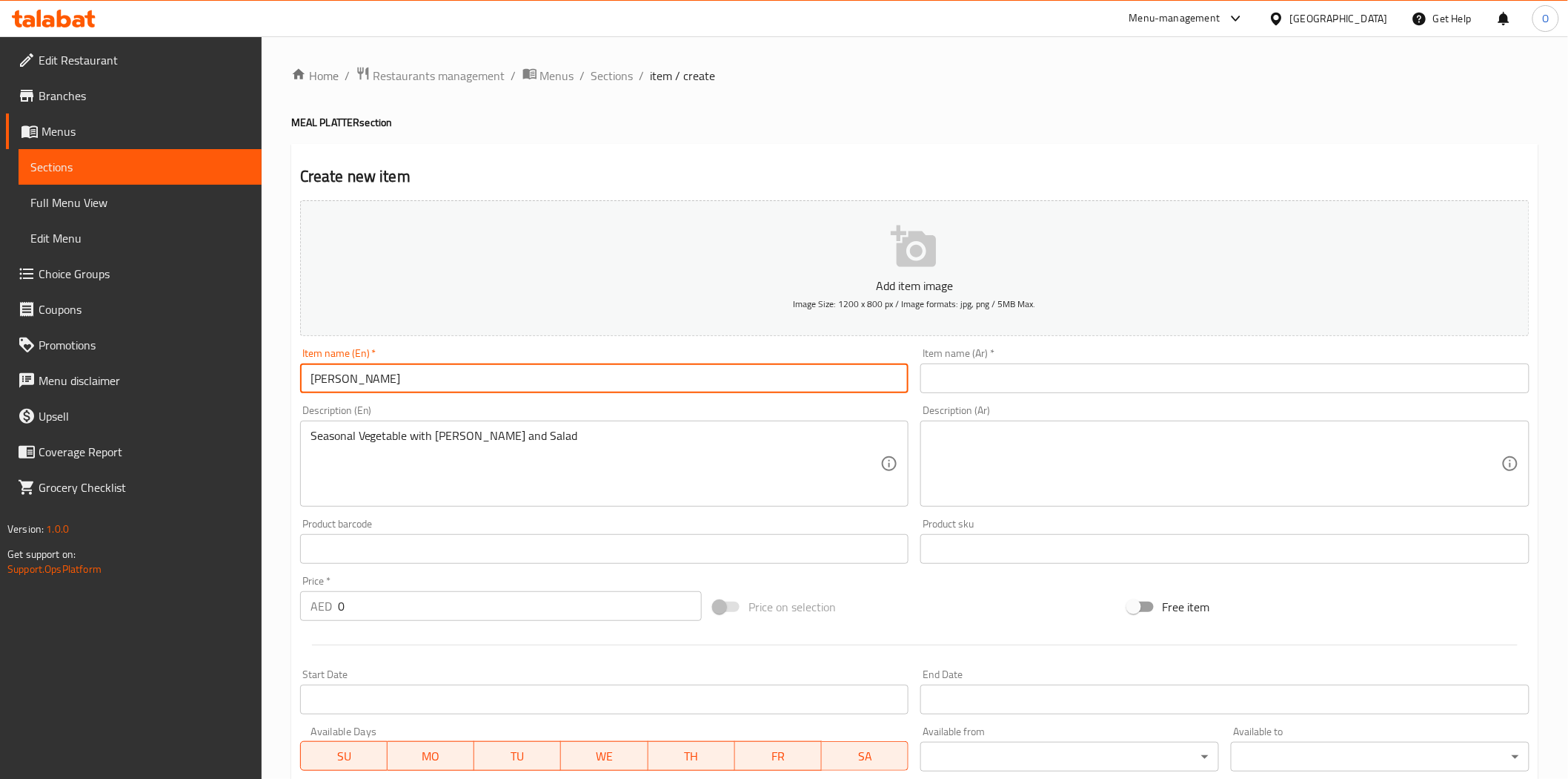
click at [367, 384] on input "[PERSON_NAME]" at bounding box center [605, 378] width 609 height 29
click at [371, 384] on input "[PERSON_NAME]" at bounding box center [605, 378] width 609 height 29
drag, startPoint x: 371, startPoint y: 384, endPoint x: 349, endPoint y: 379, distance: 22.6
click at [349, 379] on input "[PERSON_NAME]" at bounding box center [605, 378] width 609 height 29
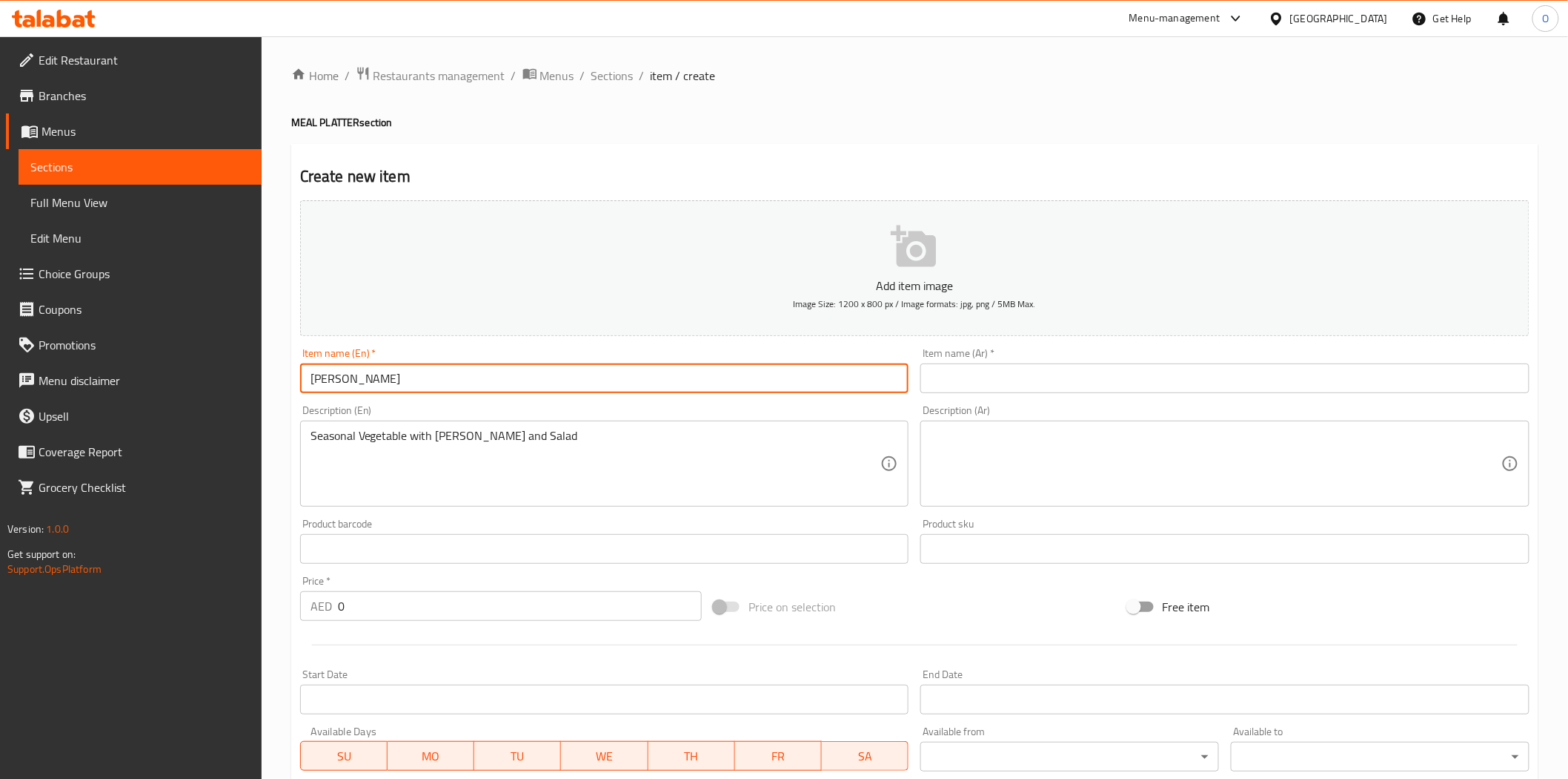
click at [349, 379] on input "[PERSON_NAME]" at bounding box center [605, 378] width 609 height 29
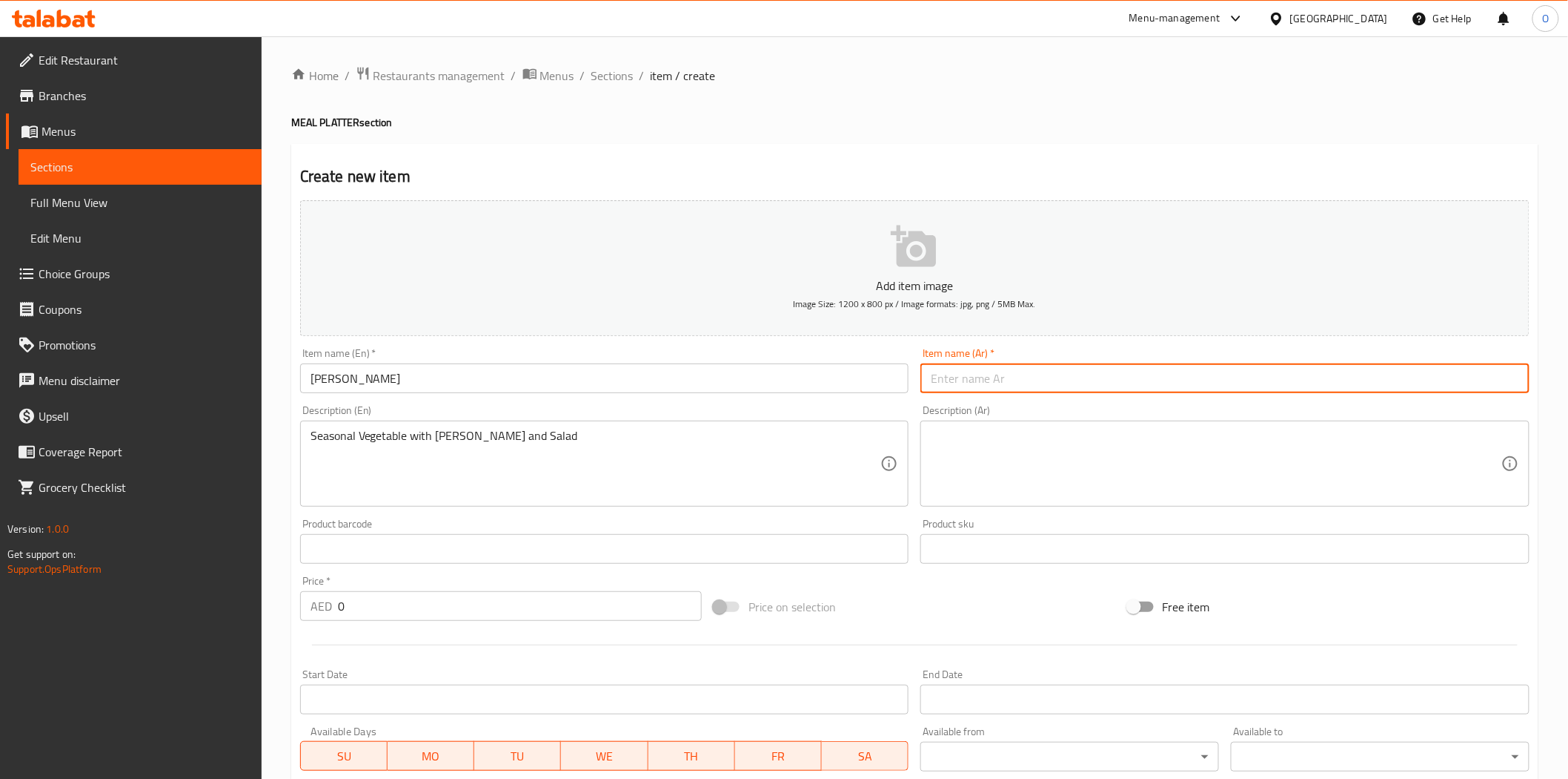
paste input "دال ماخني"
type input "دال ماخني"
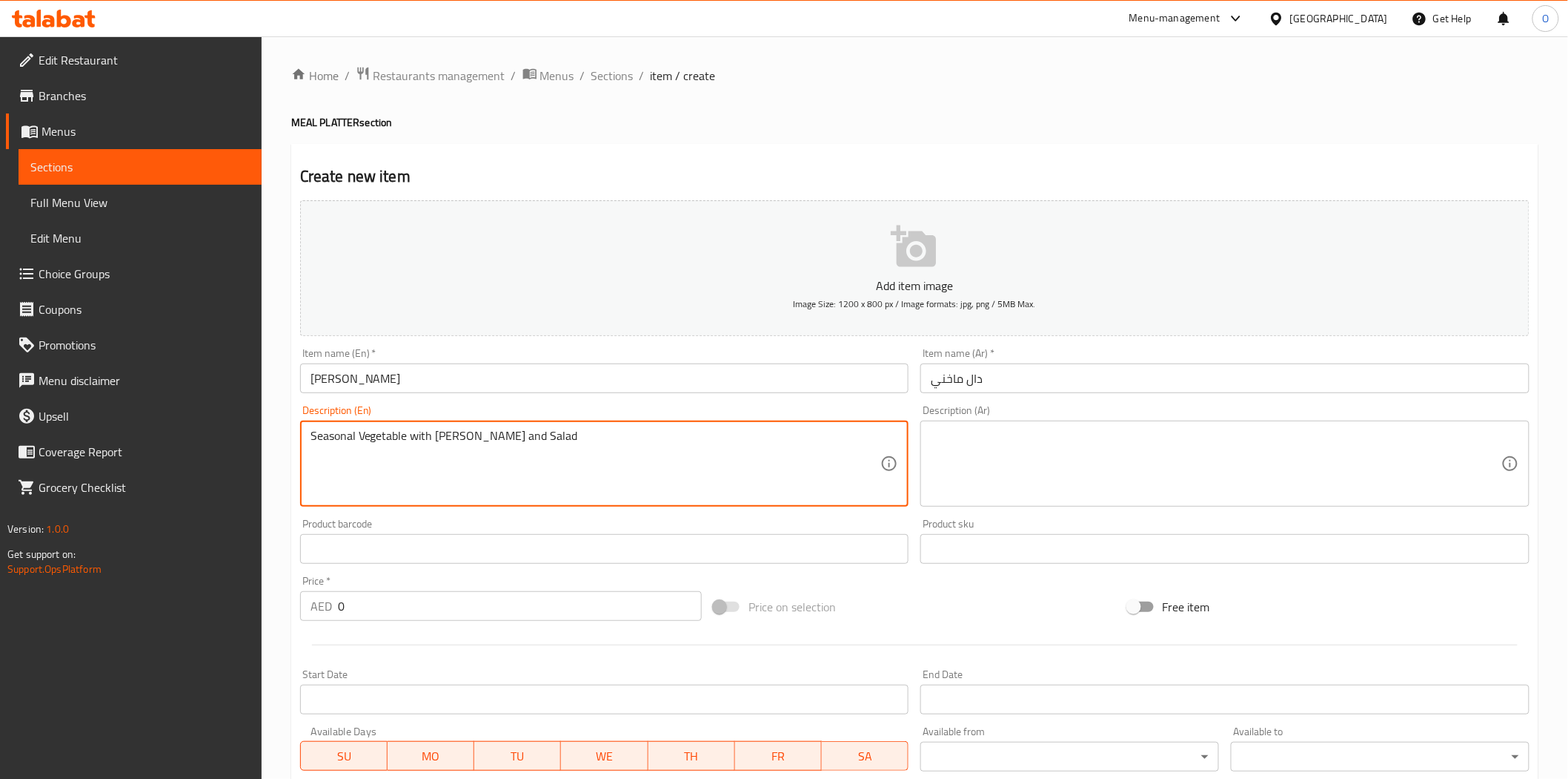
click at [611, 465] on textarea "Seasonal Vegetable with Zeera Rice and Salad" at bounding box center [596, 463] width 571 height 70
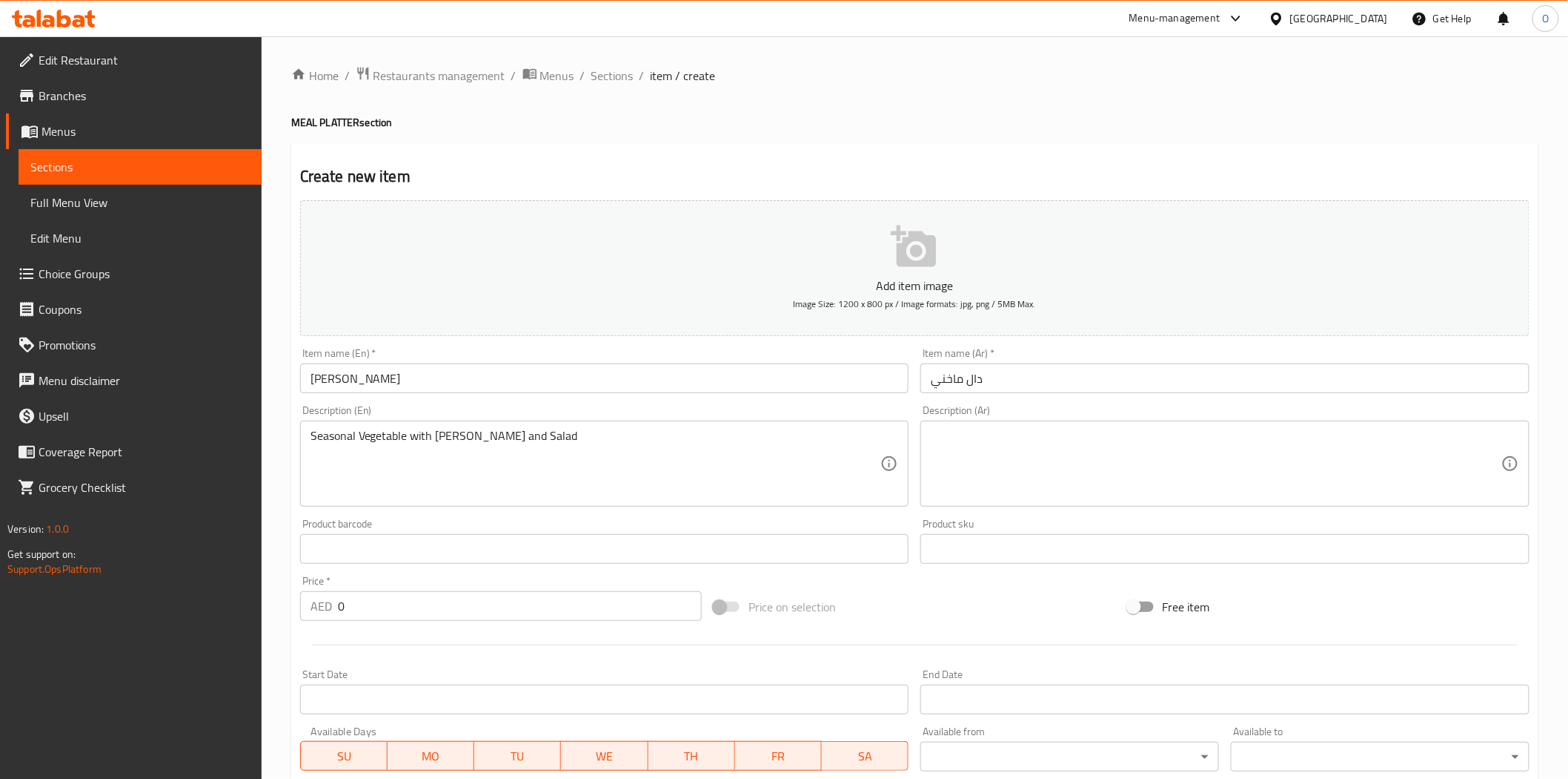
drag, startPoint x: 954, startPoint y: 424, endPoint x: 929, endPoint y: 451, distance: 36.8
click at [932, 451] on textarea at bounding box center [1217, 463] width 571 height 70
drag, startPoint x: 928, startPoint y: 450, endPoint x: 1001, endPoint y: 475, distance: 77.2
click at [1001, 475] on textarea at bounding box center [1217, 463] width 571 height 70
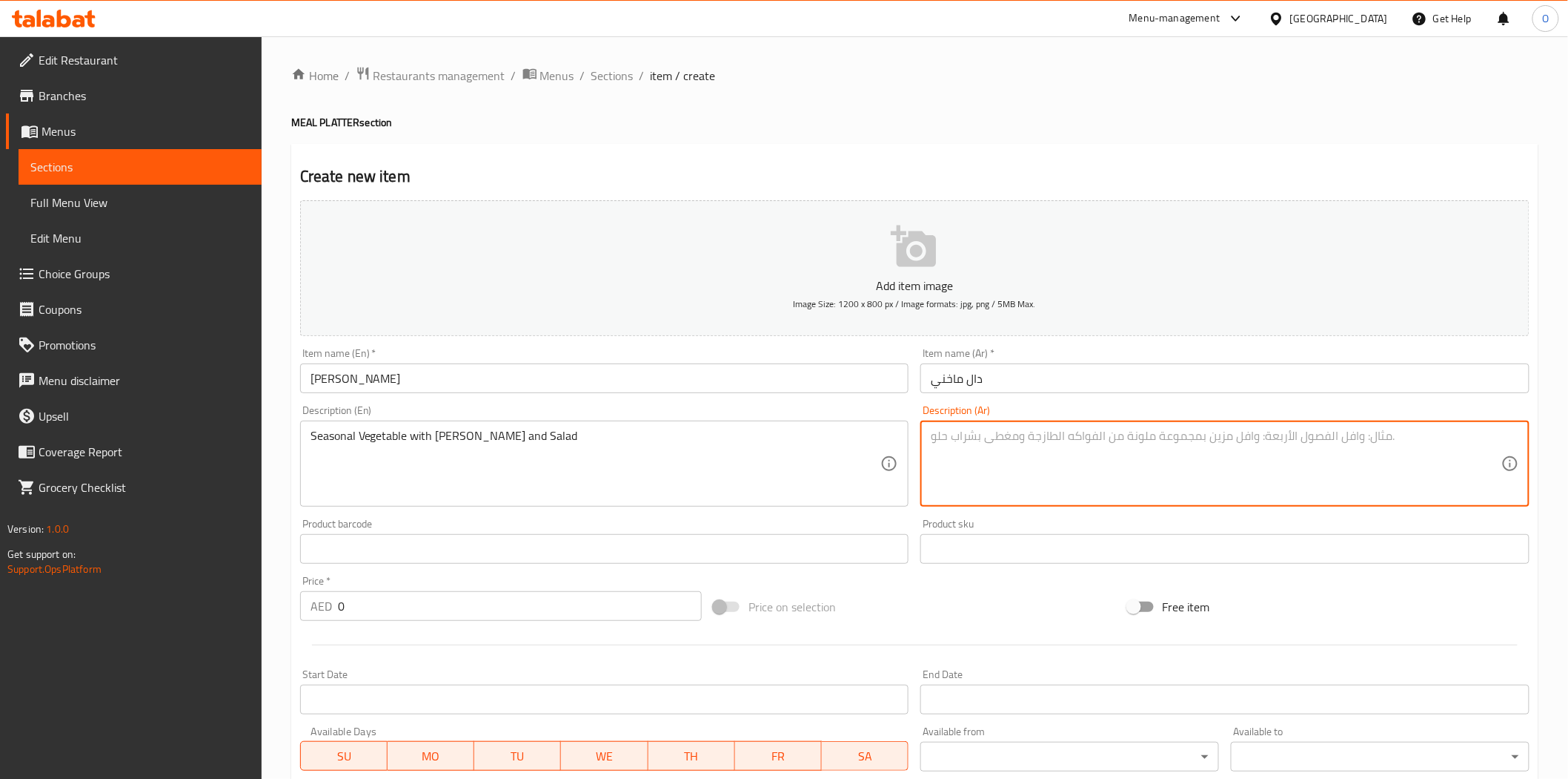
paste textarea "خضروات موسمية مع أرز زيرا وسلطة"
type textarea "خضروات موسمية مع أرز زيرا وسلطة"
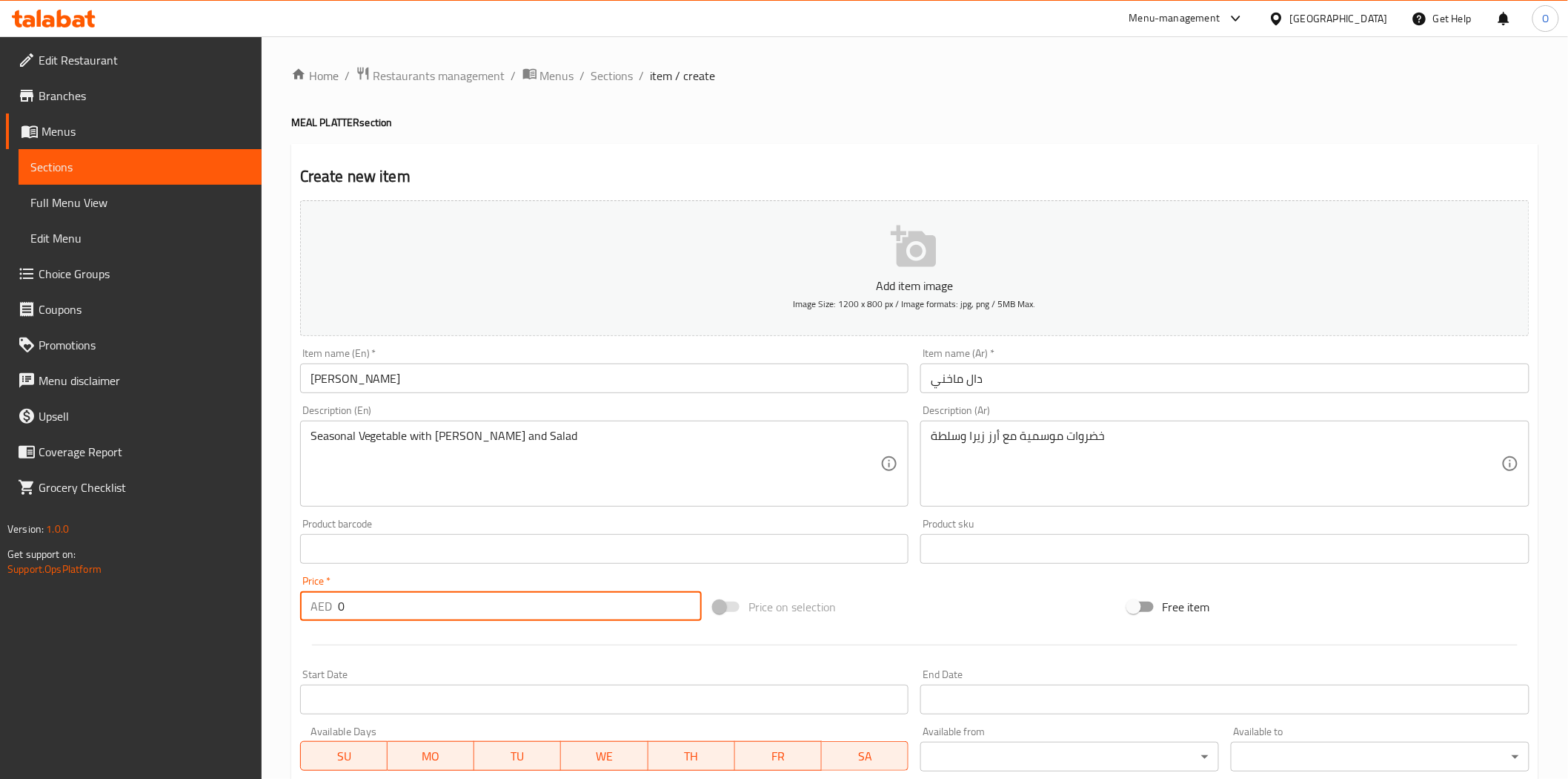
drag, startPoint x: 346, startPoint y: 611, endPoint x: 322, endPoint y: 608, distance: 24.2
click at [322, 608] on div "AED 0 Price *" at bounding box center [500, 606] width 402 height 29
paste input "4"
type input "40"
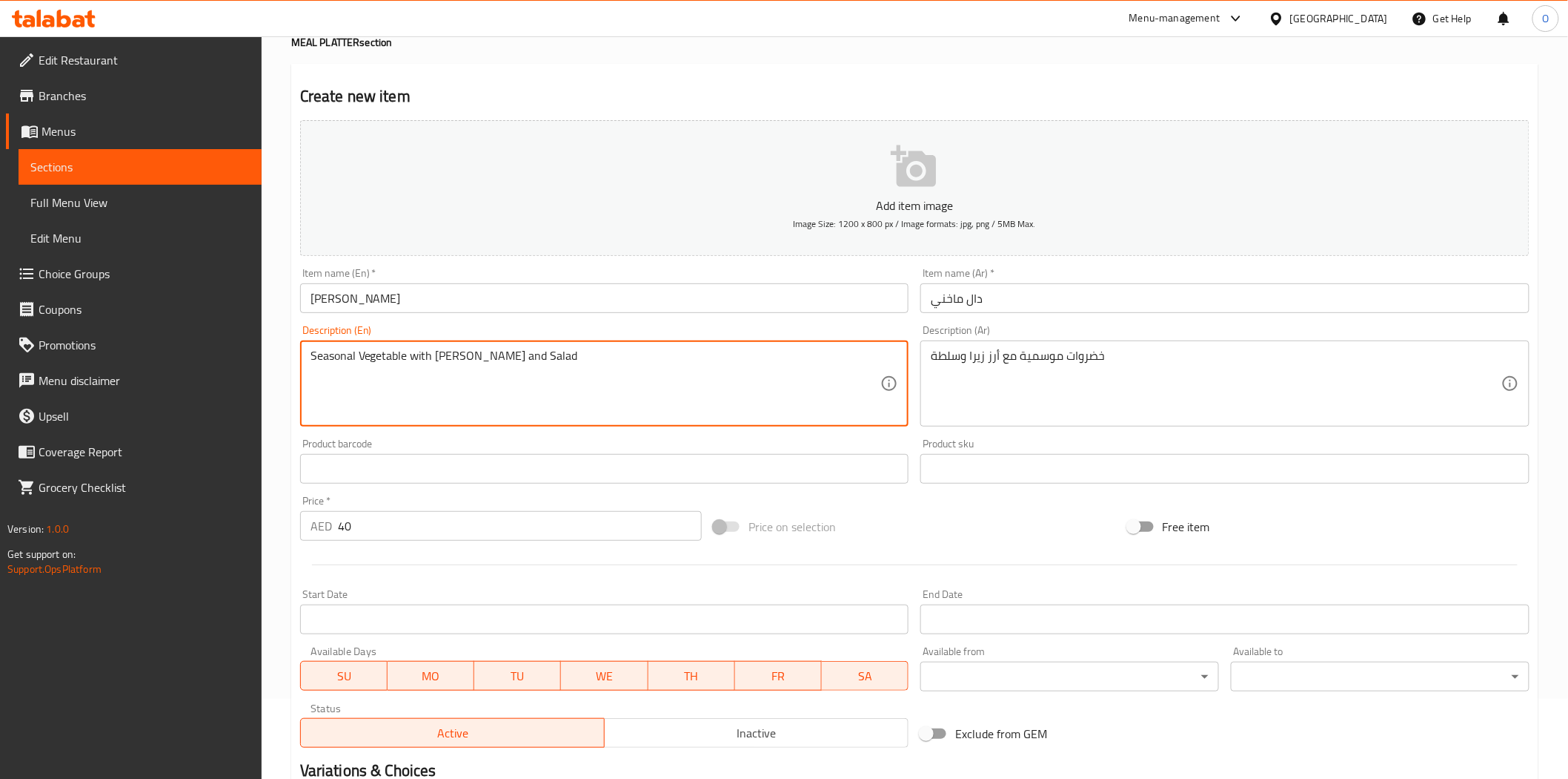
scroll to position [267, 0]
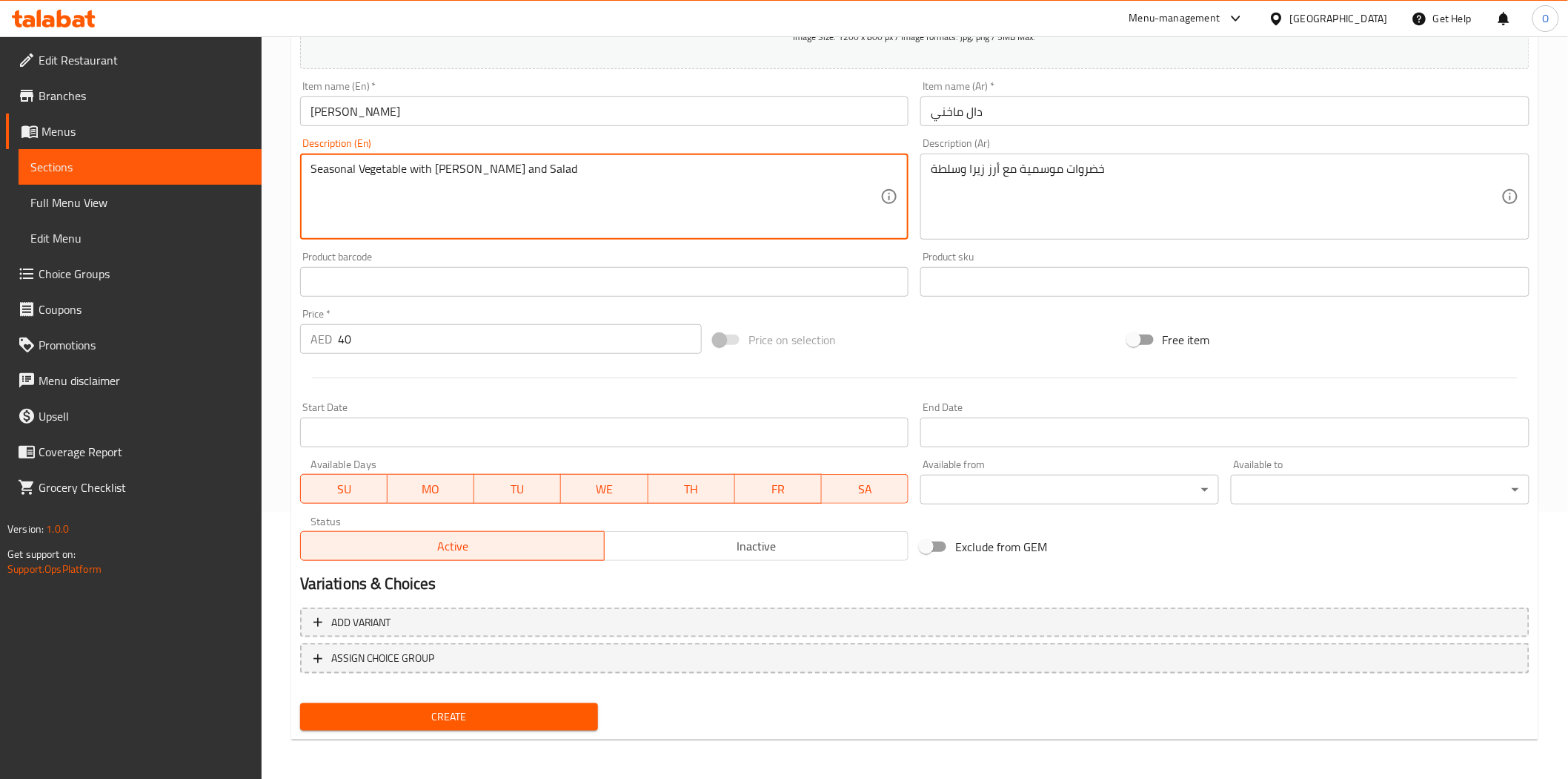
click at [389, 717] on span "Create" at bounding box center [449, 717] width 275 height 18
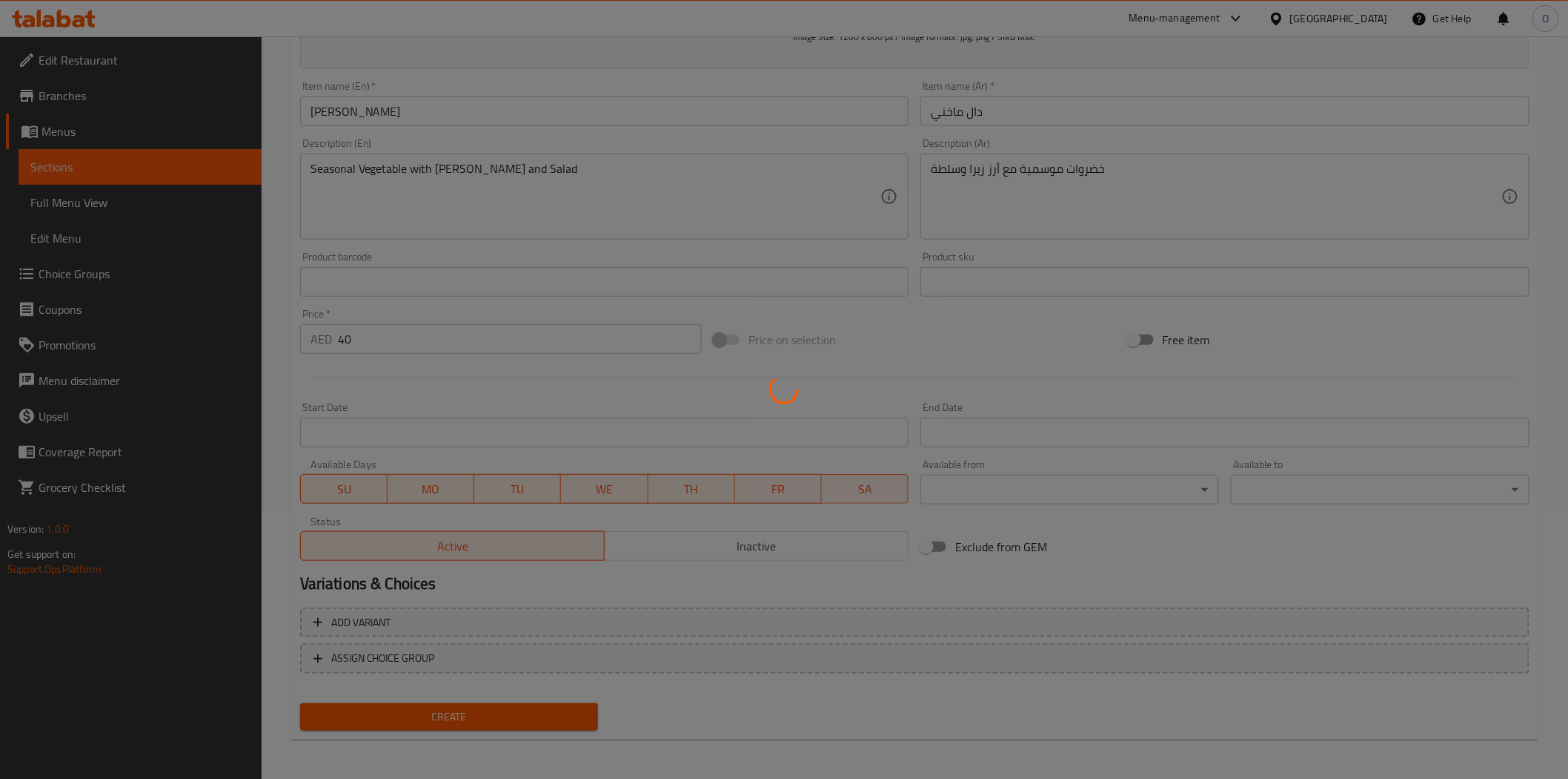
type input "0"
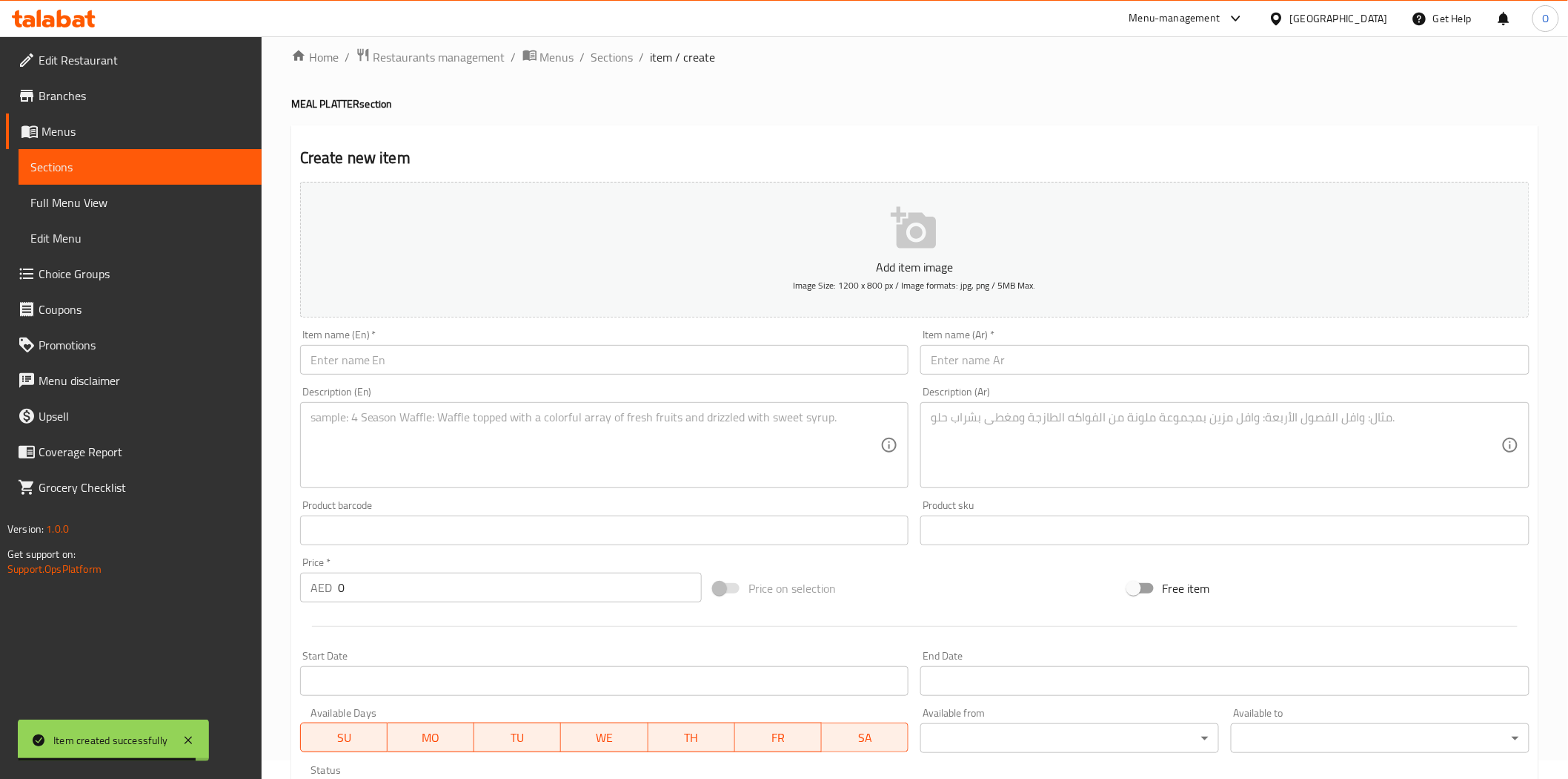
scroll to position [0, 0]
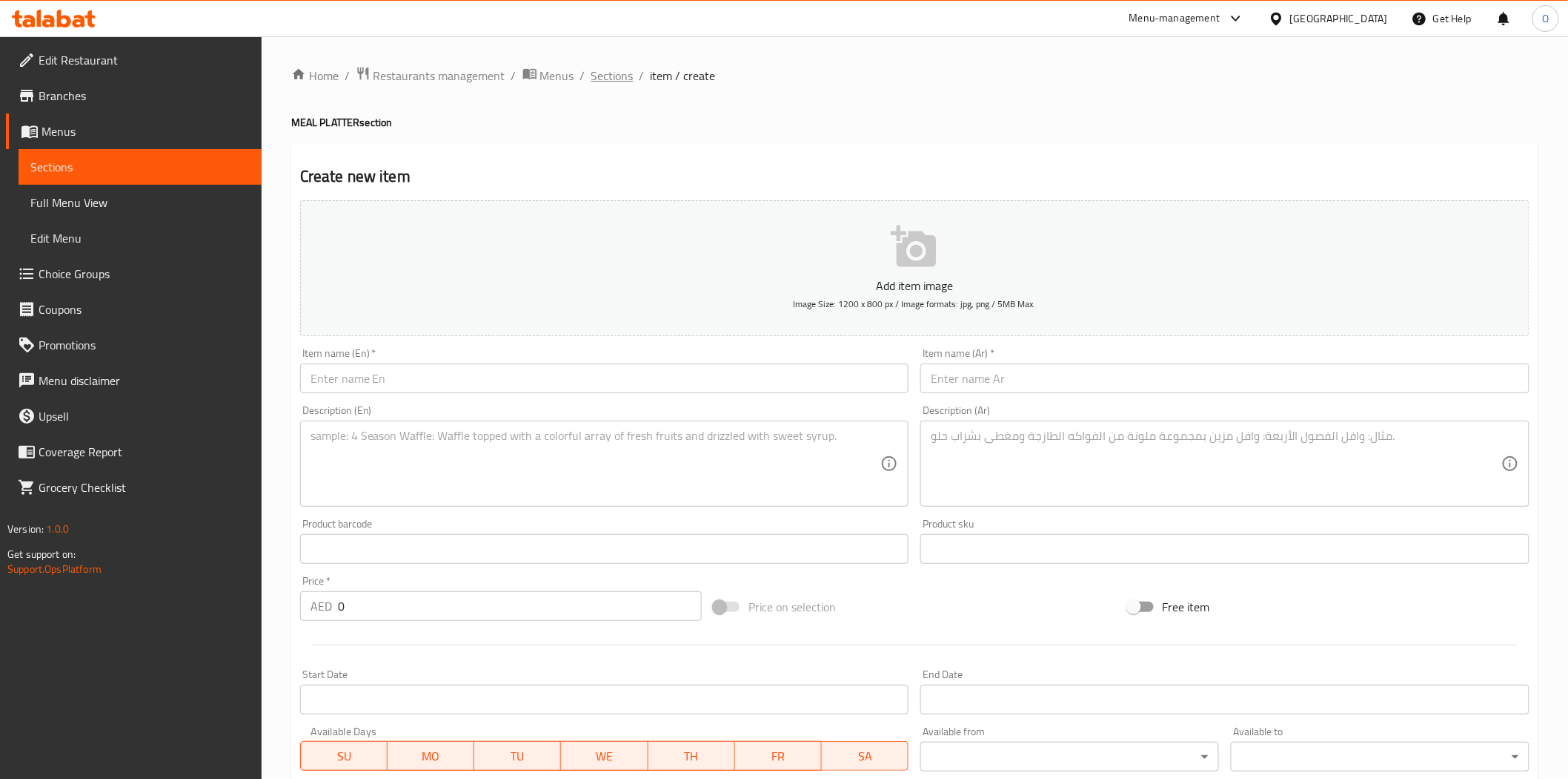
click at [602, 80] on span "Sections" at bounding box center [613, 75] width 42 height 17
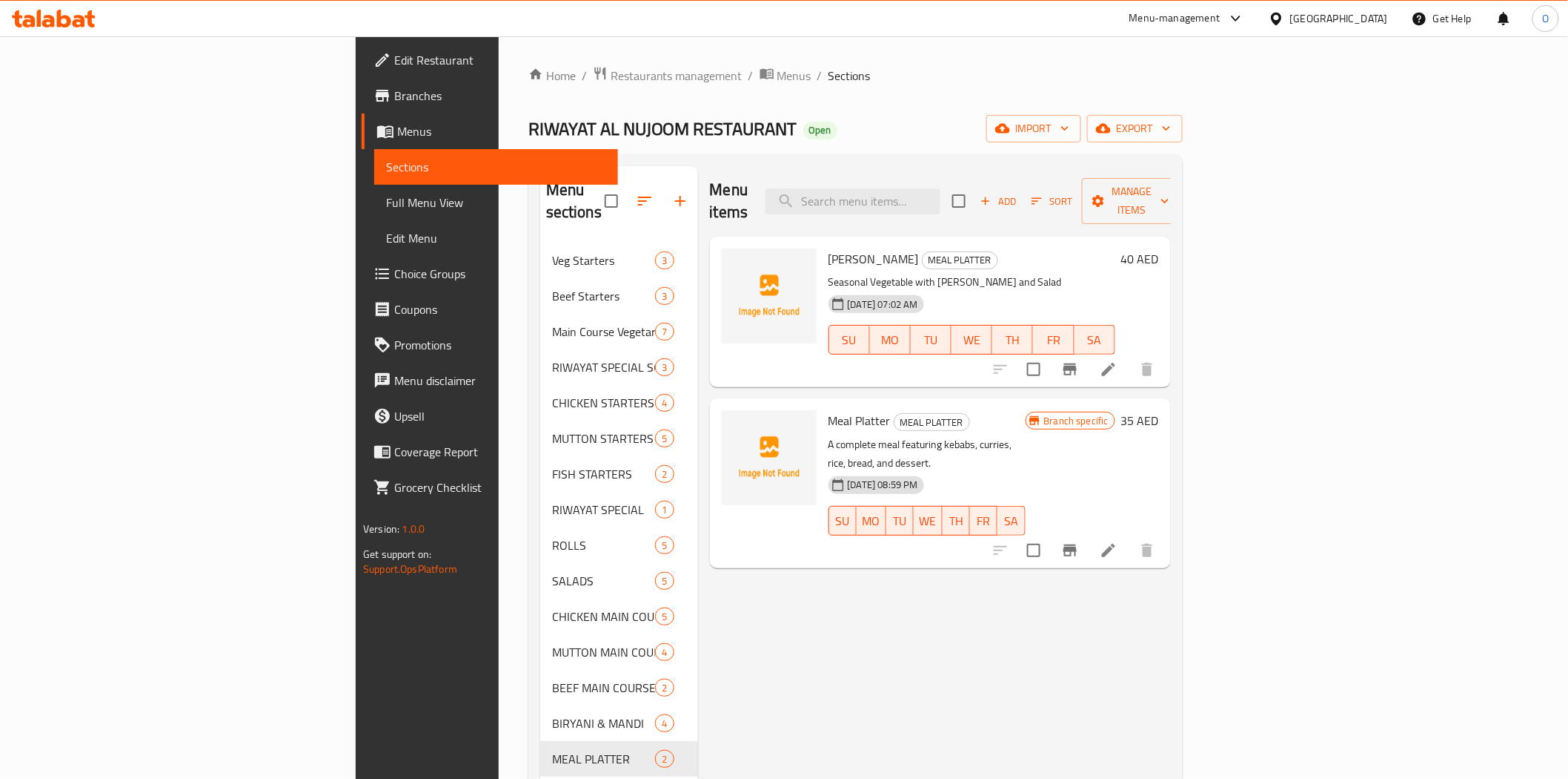
click at [1018, 193] on span "Add" at bounding box center [998, 201] width 40 height 17
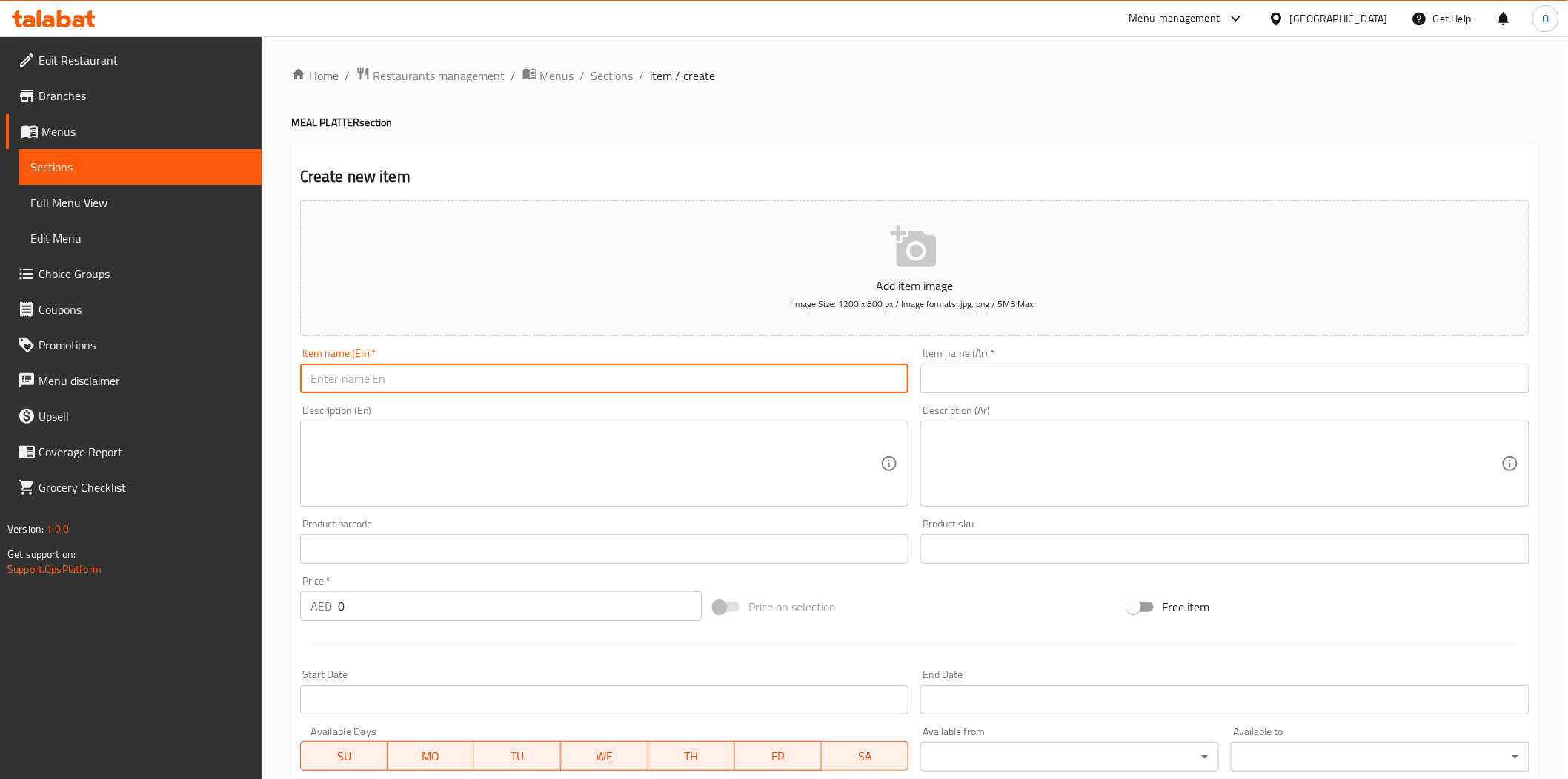
paste input "Chicken/ Mutton Biryani with 1 Shami Kabab, 1 Sweet, 1 Soft Drink and Salad"
drag, startPoint x: 349, startPoint y: 380, endPoint x: 396, endPoint y: 376, distance: 47.2
click at [396, 376] on input "Chicken/ Mutton Biryani with 1 Shami Kabab, 1 Sweet, 1 Soft Drink and Salad" at bounding box center [605, 378] width 609 height 29
drag, startPoint x: 389, startPoint y: 383, endPoint x: 650, endPoint y: 377, distance: 261.1
click at [650, 377] on input "Chicken Biryani with 1 Shami Kabab, 1 Sweet, 1 Soft Drink and Salad" at bounding box center [605, 378] width 609 height 29
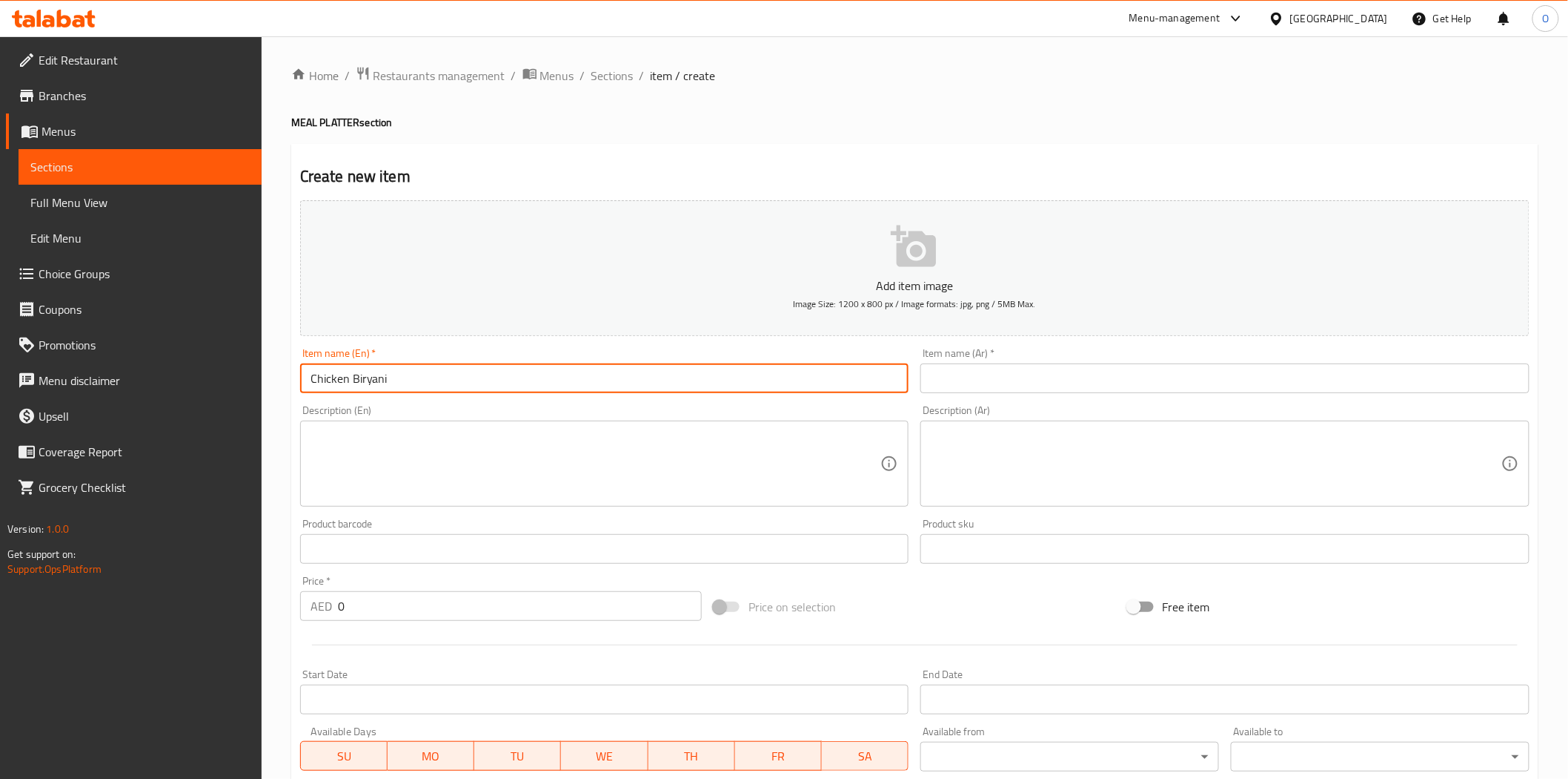
type input "Chicken Biryani"
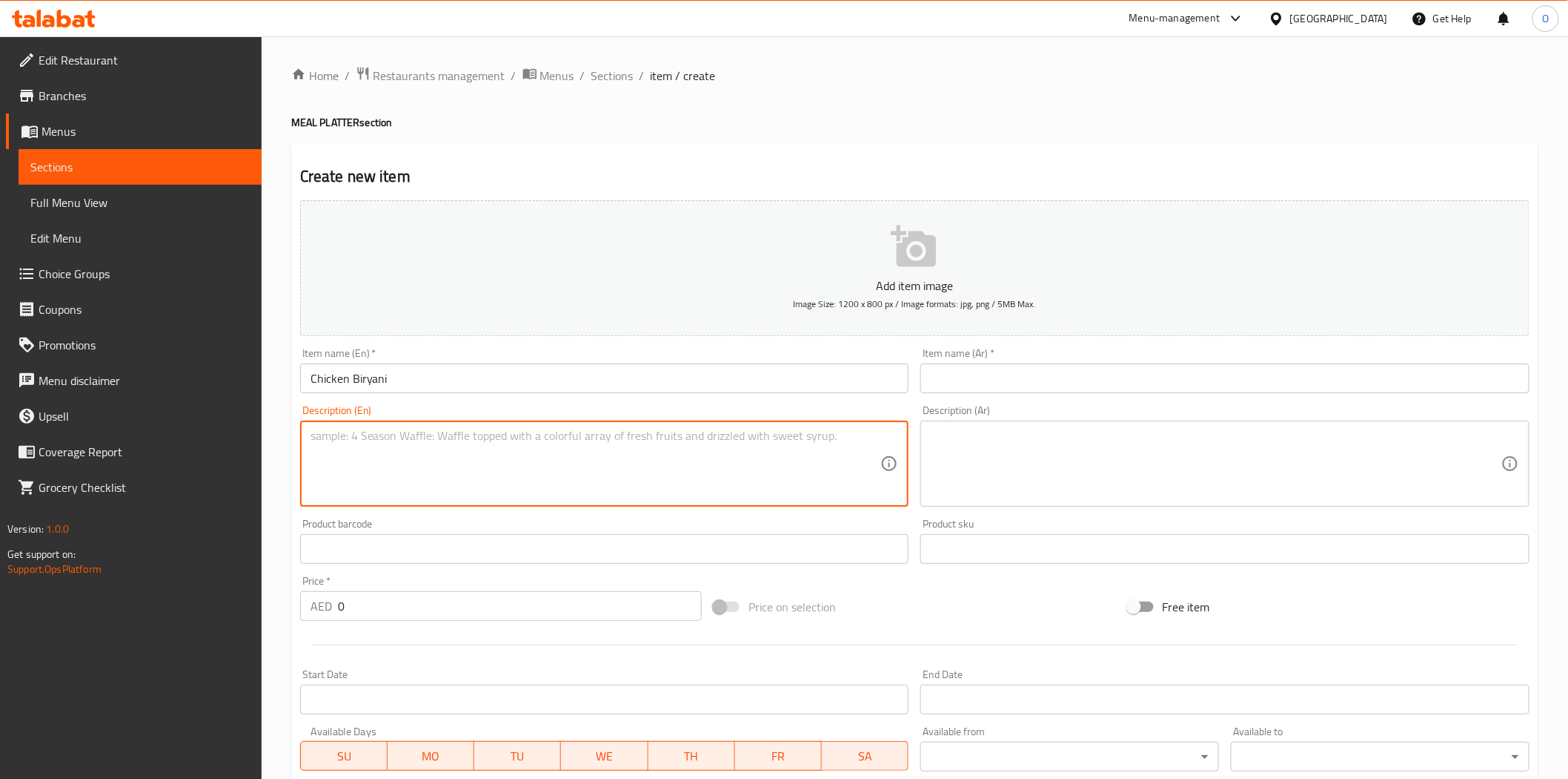
paste textarea "with 1 Shami Kabab, 1 Sweet, 1 Soft Drink and Salad"
type textarea "with 1 Shami Kabab, 1 Sweet, 1 Soft Drink and Salad"
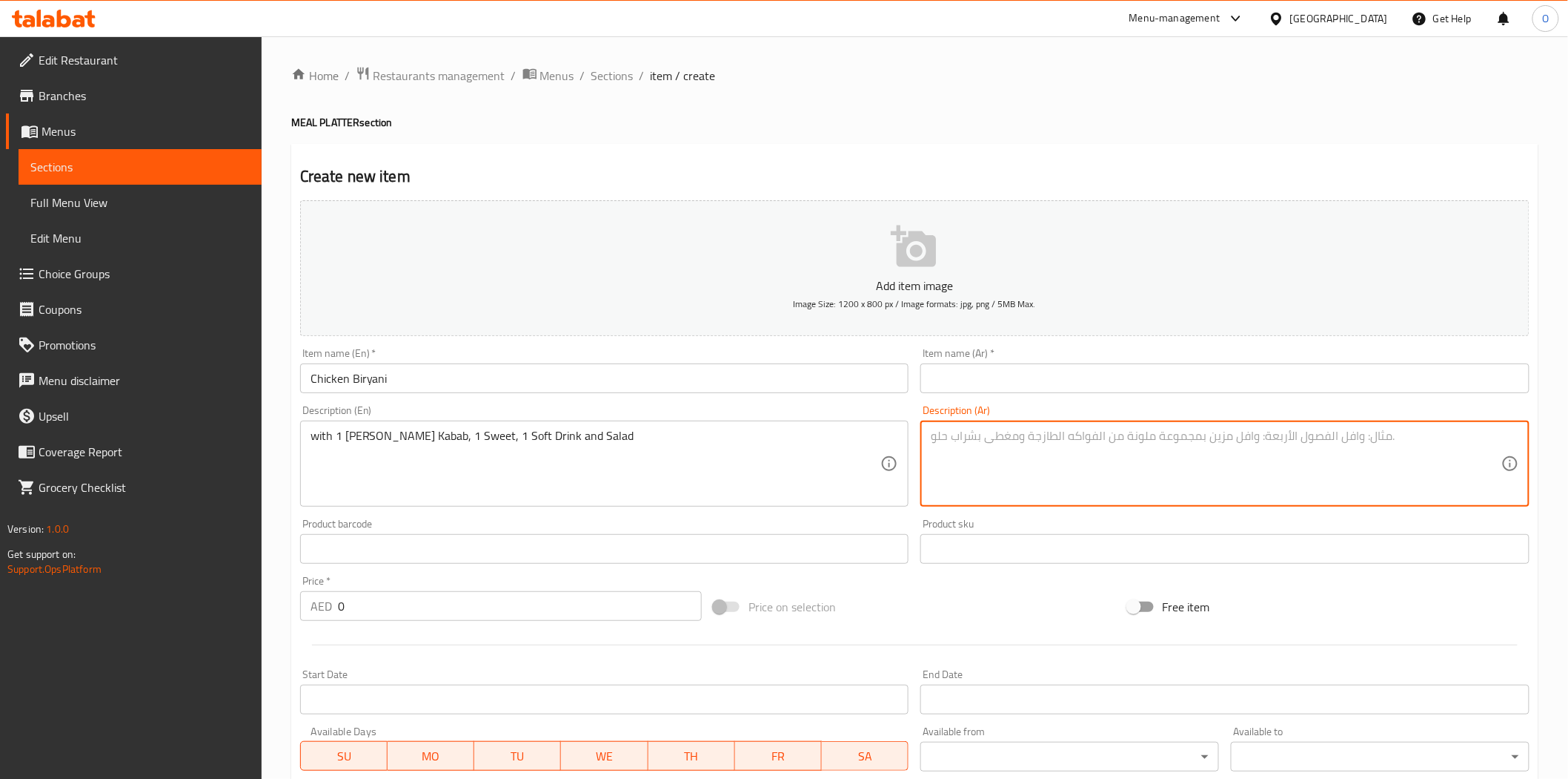
drag, startPoint x: 1072, startPoint y: 505, endPoint x: 1019, endPoint y: 465, distance: 66.4
click at [1019, 465] on textarea at bounding box center [1217, 463] width 571 height 70
paste textarea "مع 1 كباب شامي، 1 حلوى، 1 مشروب غازي وسلطة"
type textarea "مع 1 كباب شامي، 1 حلوى، 1 مشروب غازي وسلطة"
click at [662, 399] on div "Description (En) with 1 Shami Kabab, 1 Sweet, 1 Soft Drink and Salad Descriptio…" at bounding box center [605, 456] width 621 height 114
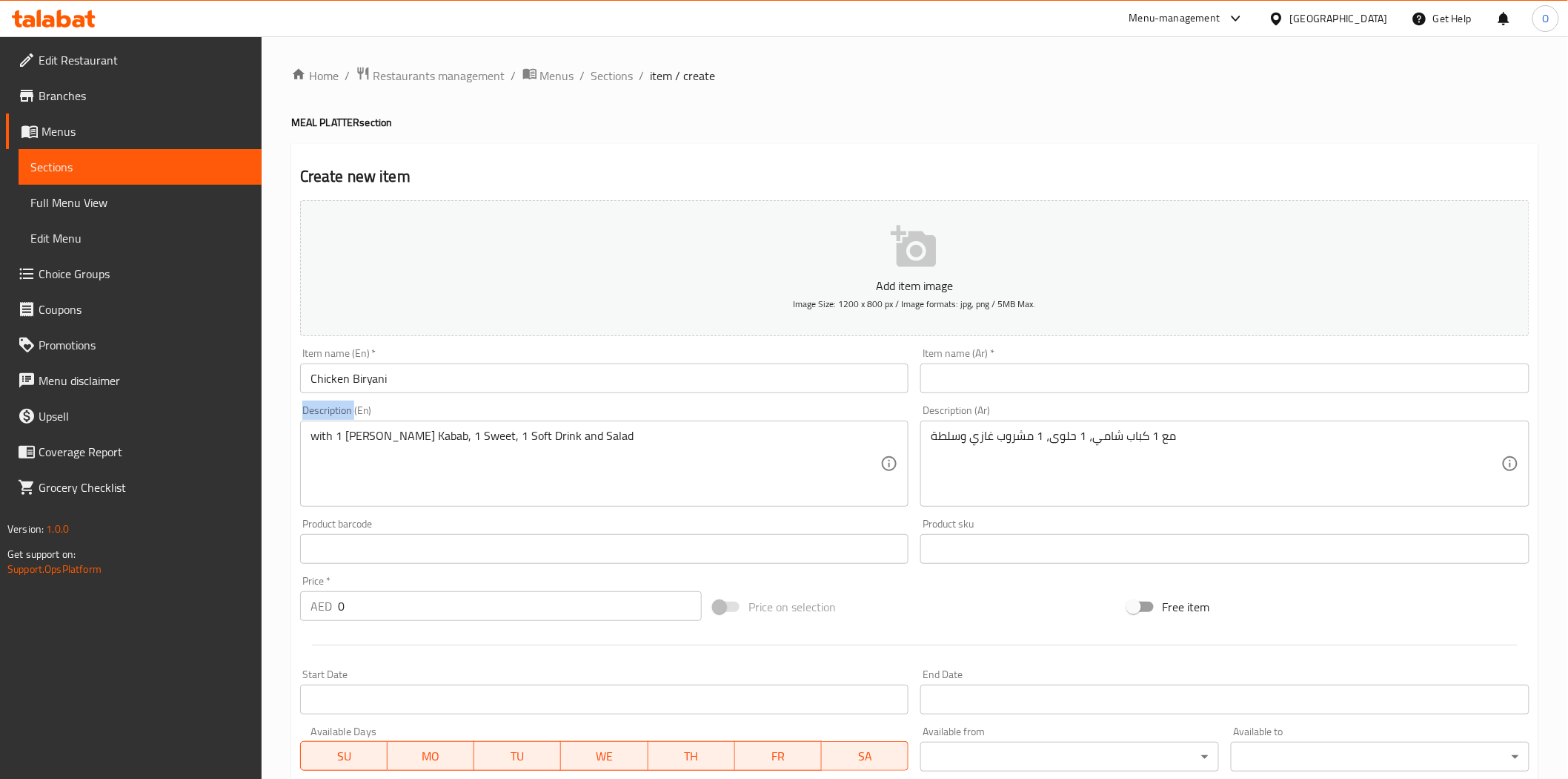
click at [661, 399] on div "Description (En) with 1 Shami Kabab, 1 Sweet, 1 Soft Drink and Salad Descriptio…" at bounding box center [605, 456] width 621 height 114
click at [477, 373] on input "Chicken Biryani" at bounding box center [605, 378] width 609 height 29
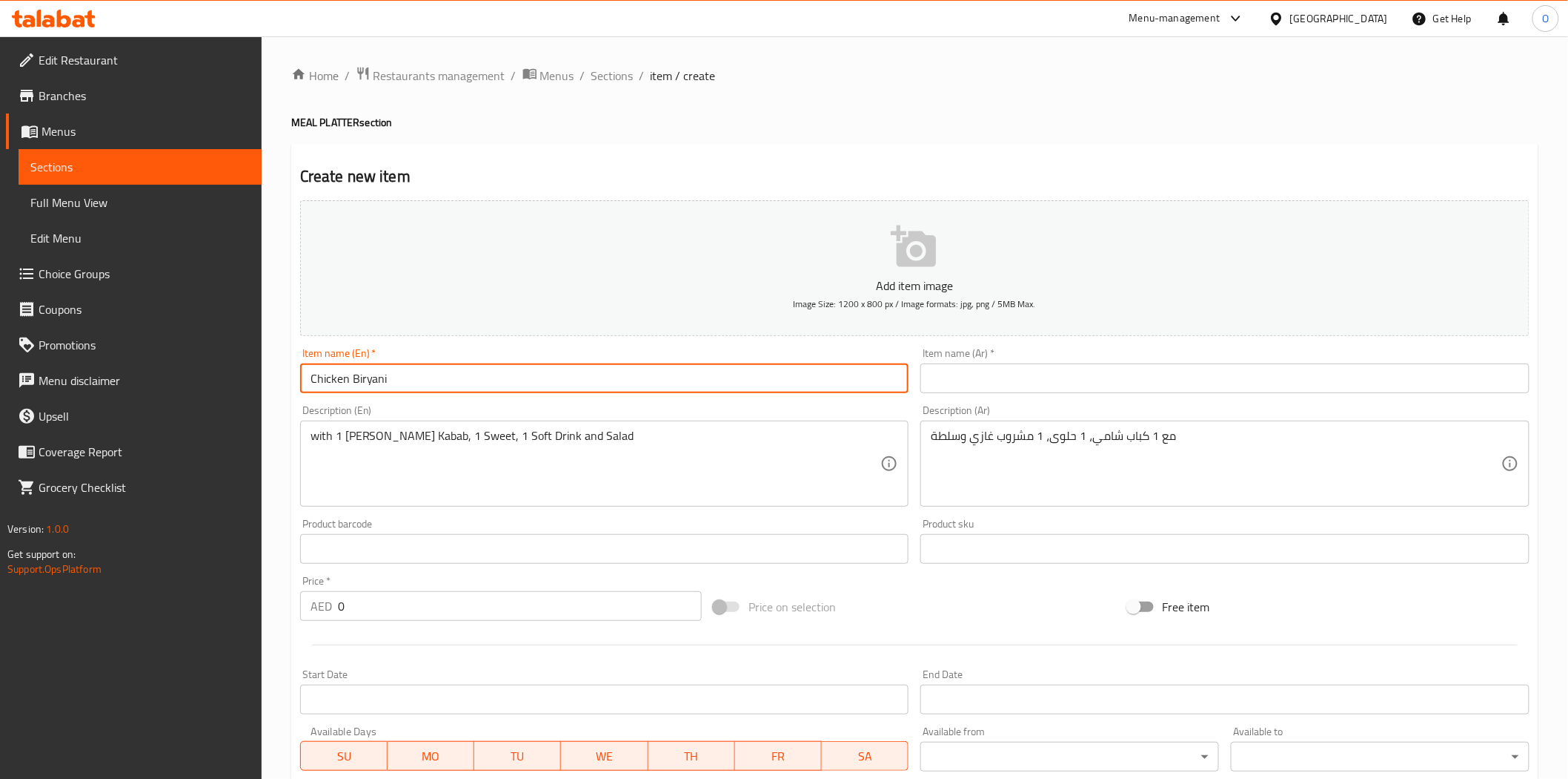
click at [477, 373] on input "Chicken Biryani" at bounding box center [605, 378] width 609 height 29
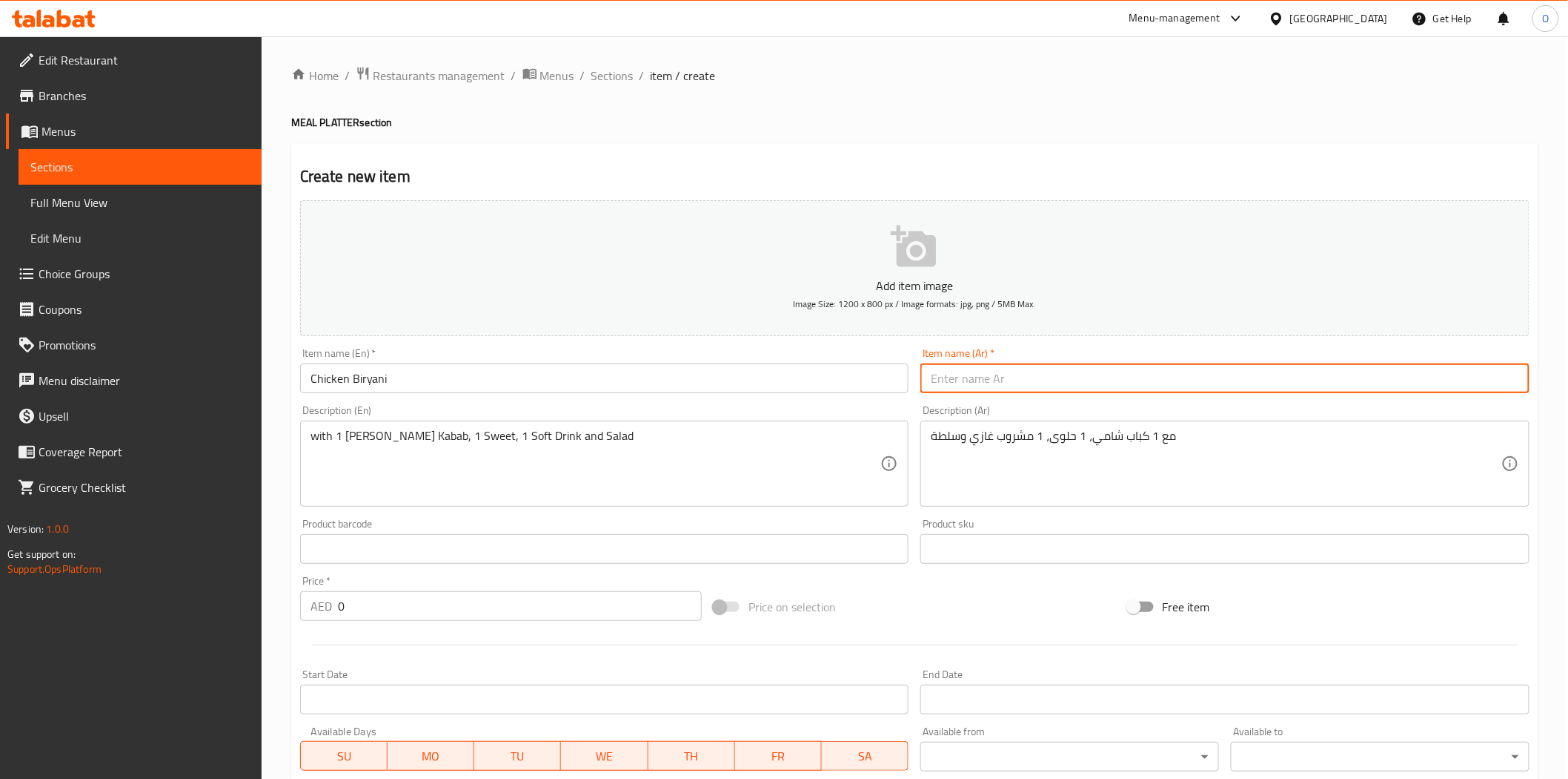
paste input "برياني دجاج"
type input "برياني دجاج"
click at [395, 374] on input "Chicken Biryani" at bounding box center [605, 378] width 609 height 29
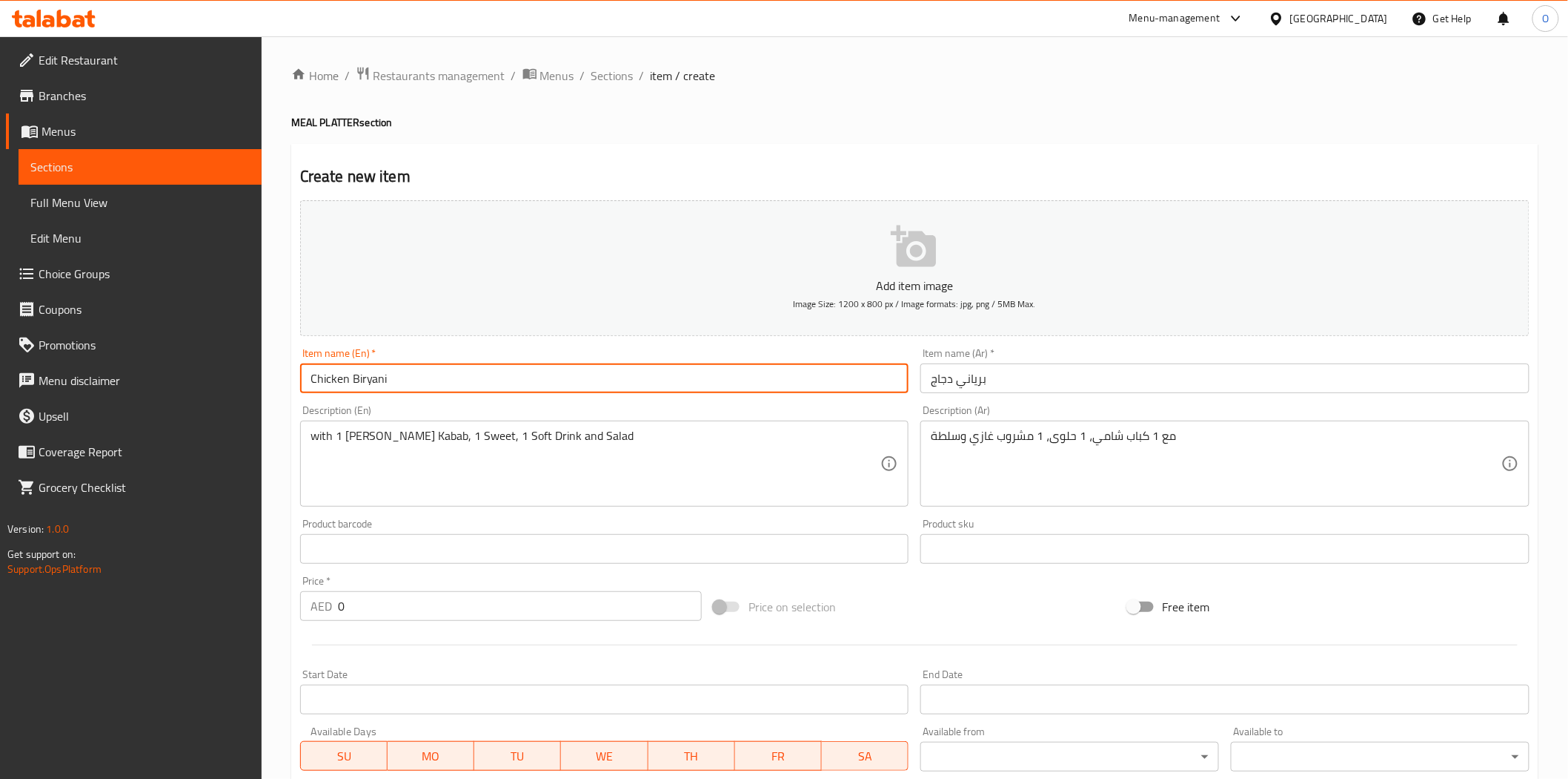
click at [395, 374] on input "Chicken Biryani" at bounding box center [605, 378] width 609 height 29
paste input "/ Mutton"
drag, startPoint x: 359, startPoint y: 379, endPoint x: 349, endPoint y: 377, distance: 10.2
click at [349, 377] on input "Chicken/ Mutton Biryani" at bounding box center [605, 378] width 609 height 29
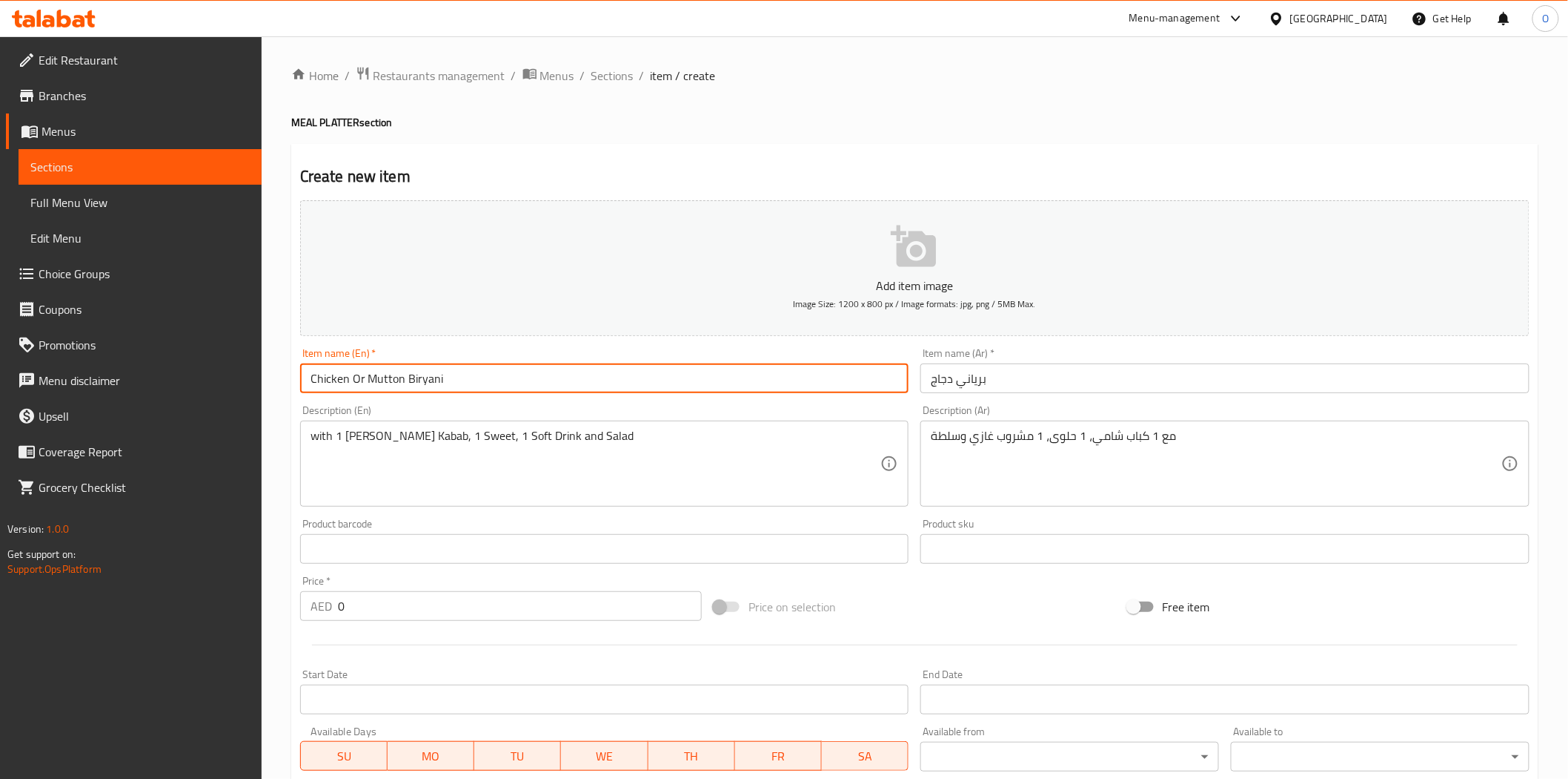
click at [353, 377] on input "Chicken Or Mutton Biryani" at bounding box center [605, 378] width 609 height 29
click at [353, 376] on input "Chicken Or Mutton Biryani" at bounding box center [605, 378] width 609 height 29
type input "Chicken Or Mutton Biryani"
click at [994, 384] on input "برياني دجاج" at bounding box center [1225, 378] width 609 height 29
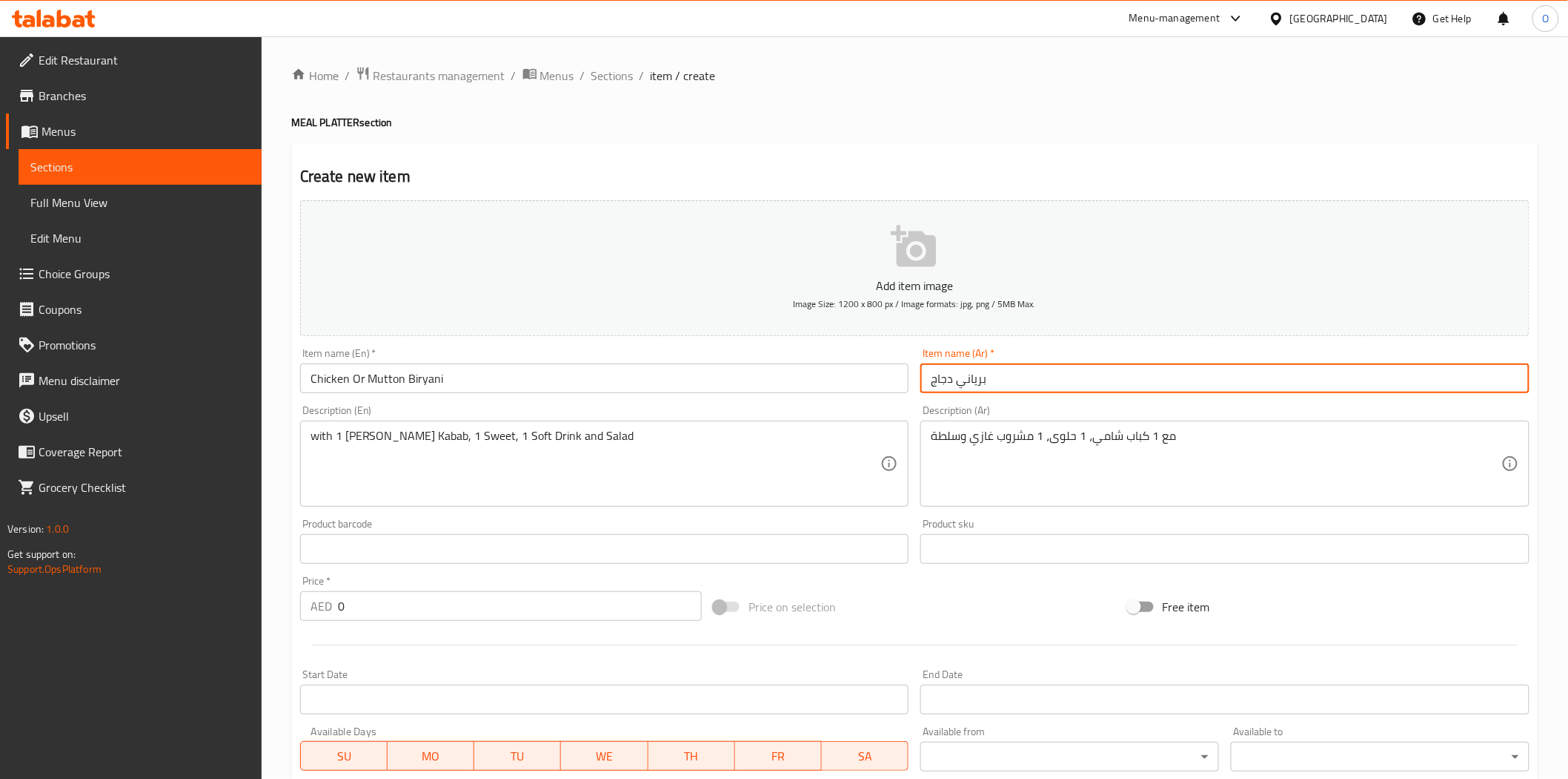
click at [994, 384] on input "برياني دجاج" at bounding box center [1225, 378] width 609 height 29
paste input "أو لحم ضأن"
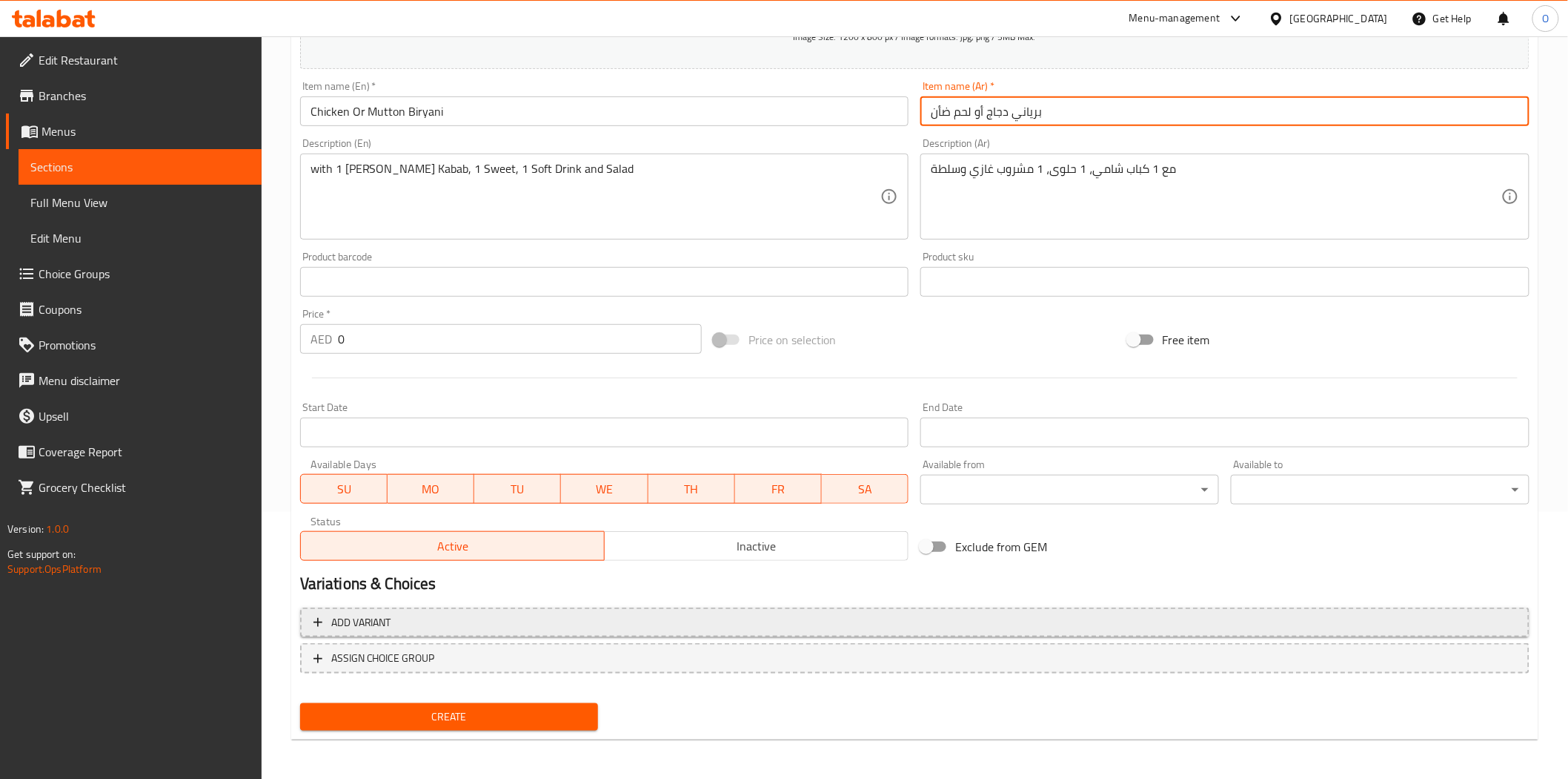
type input "برياني دجاج أو لحم ضأن"
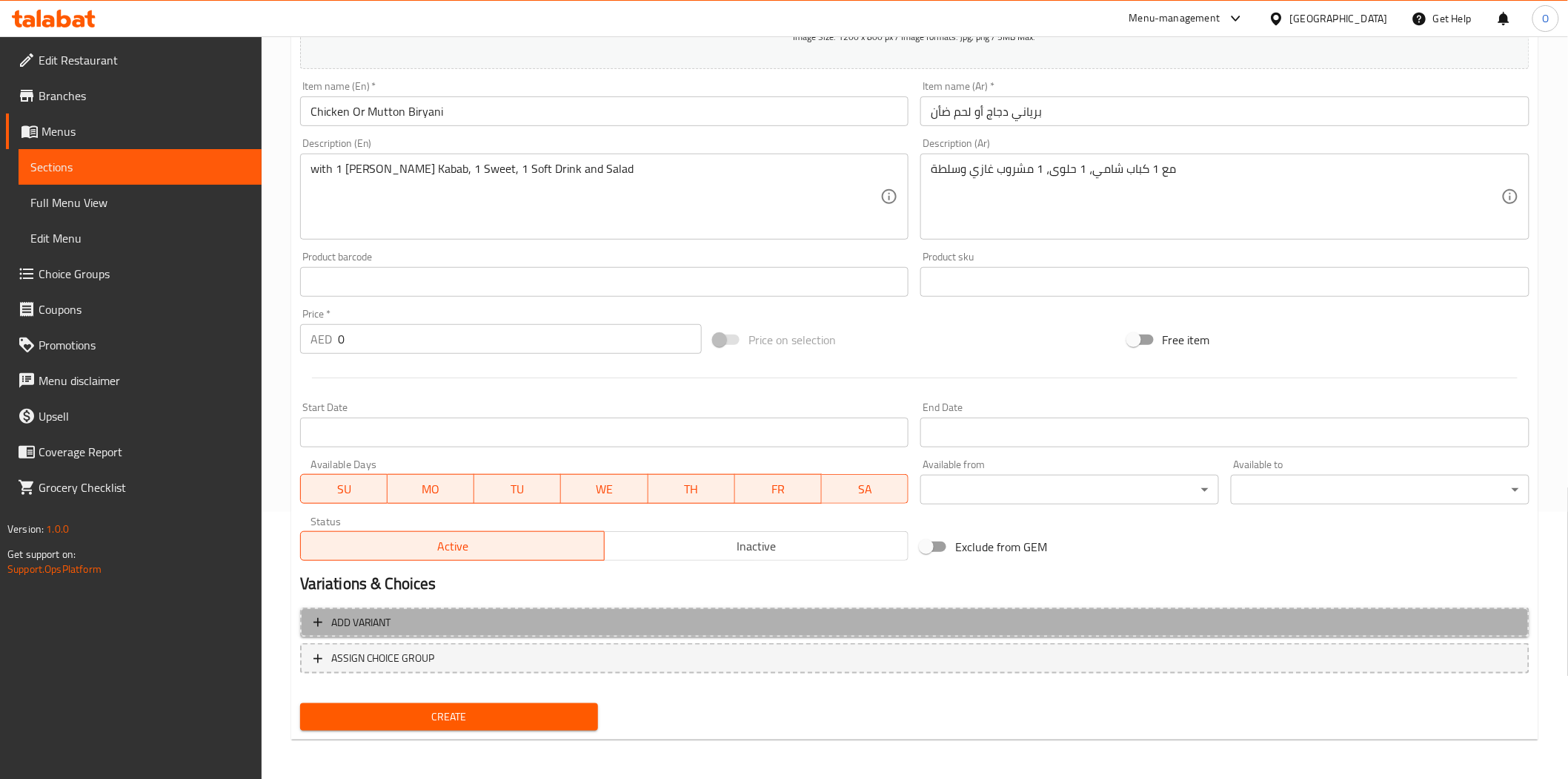
click at [919, 614] on span "Add variant" at bounding box center [915, 622] width 1203 height 18
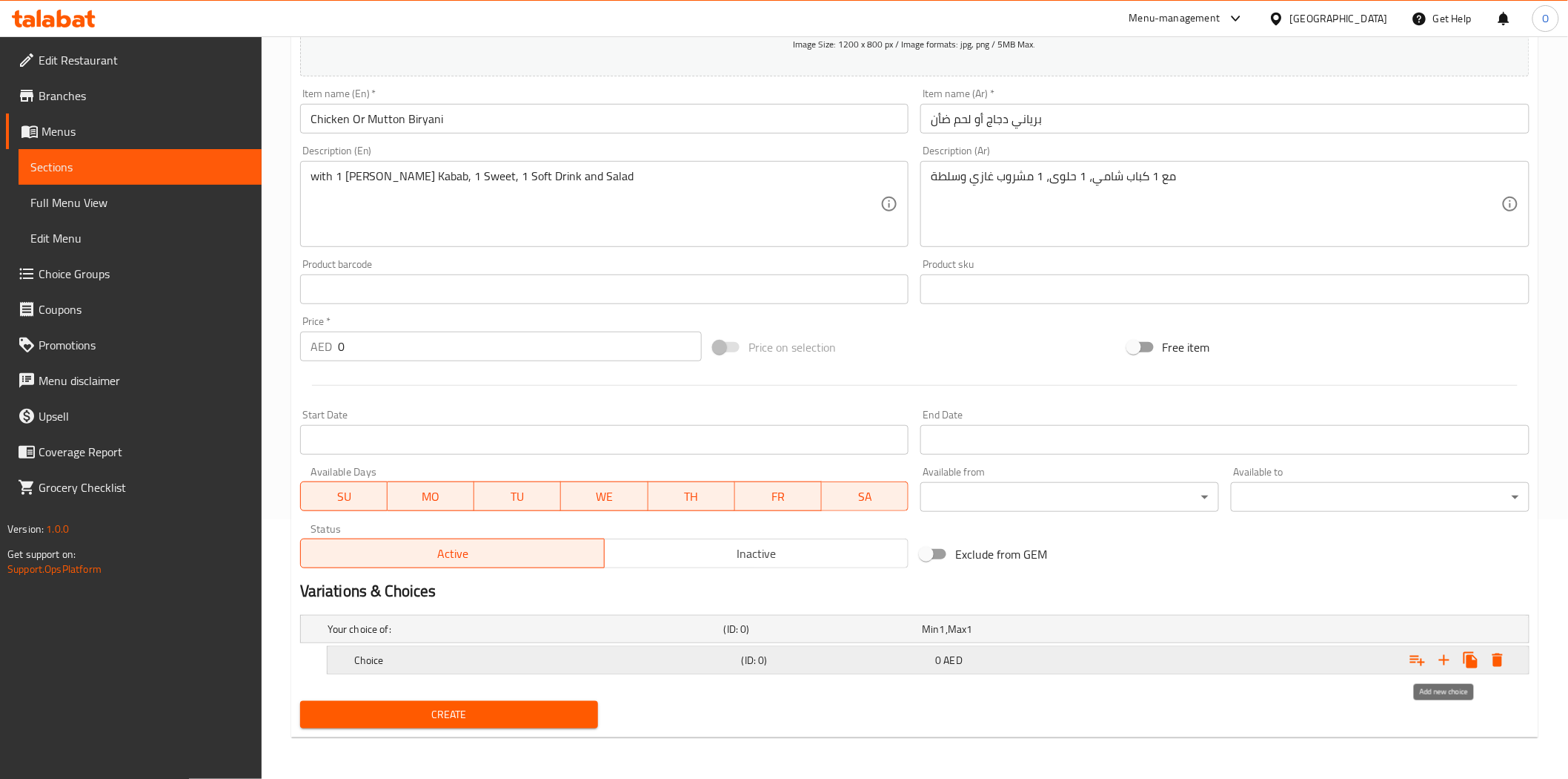
click at [1440, 663] on icon "Expand" at bounding box center [1444, 659] width 17 height 17
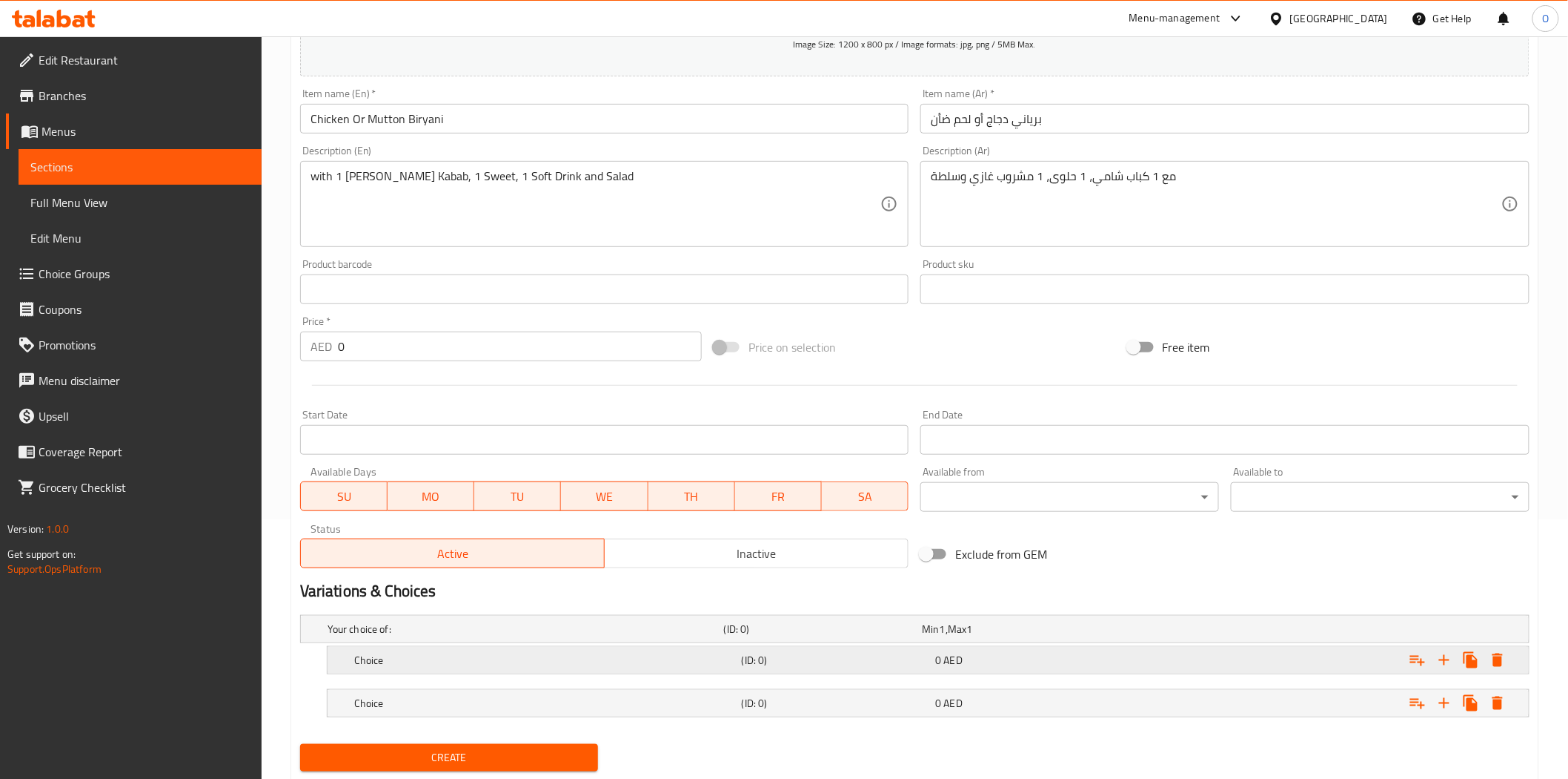
click at [525, 660] on h5 "Choice" at bounding box center [544, 660] width 381 height 15
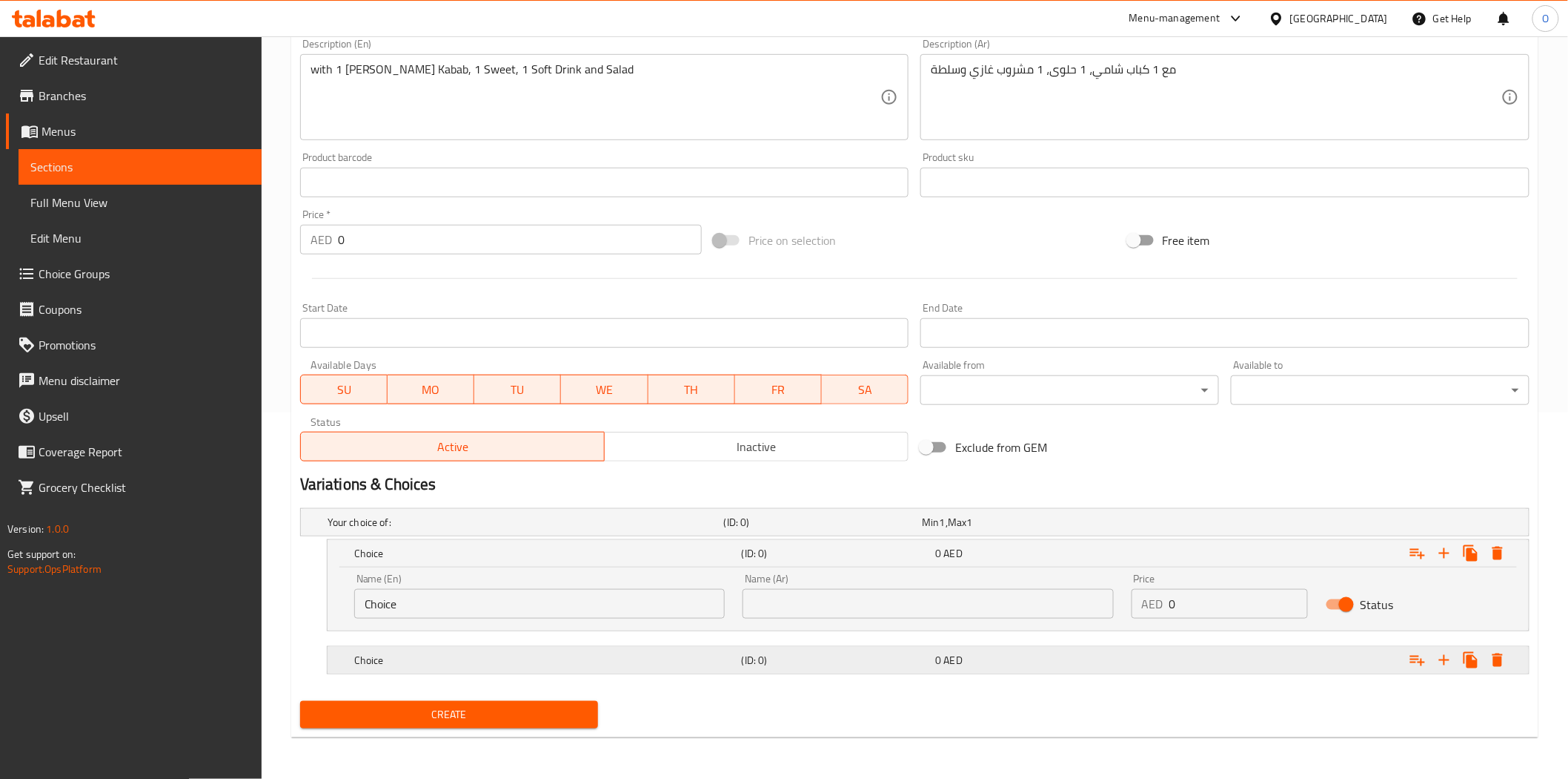
click at [595, 658] on h5 "Choice" at bounding box center [544, 660] width 381 height 15
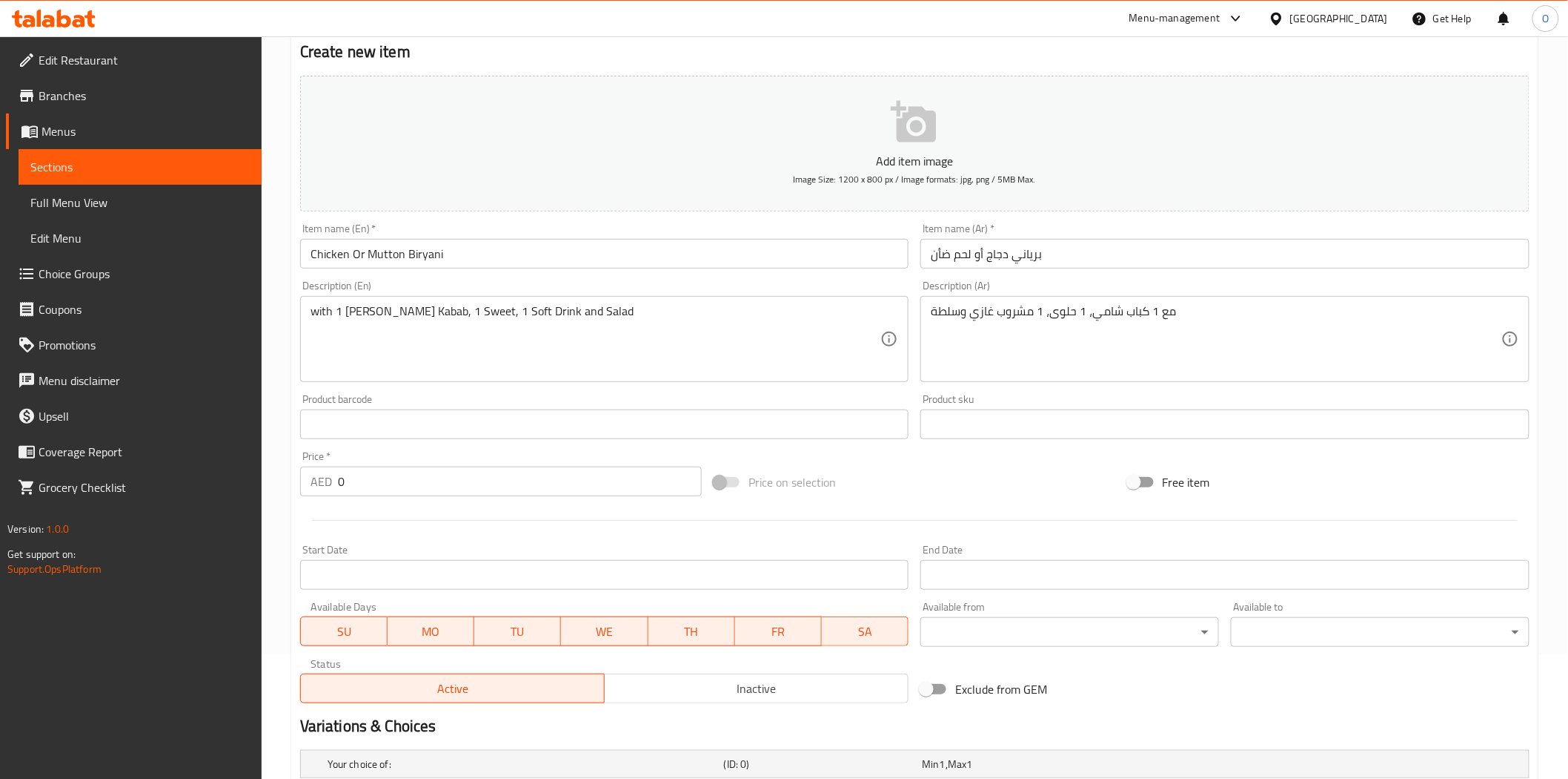
scroll to position [119, 0]
click at [338, 258] on input "Chicken Or Mutton Biryani" at bounding box center [605, 259] width 609 height 29
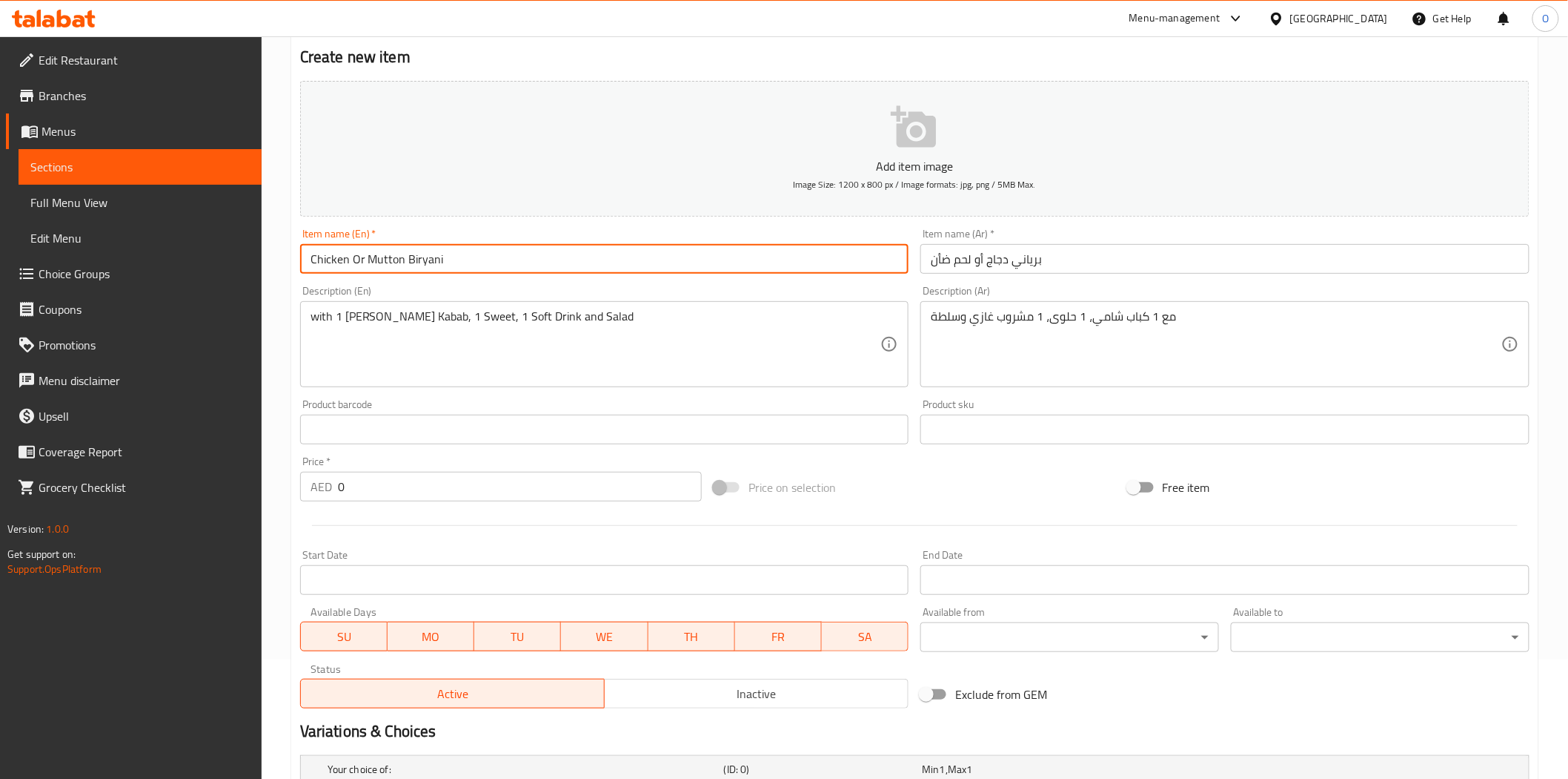
click at [338, 258] on input "Chicken Or Mutton Biryani" at bounding box center [605, 259] width 609 height 29
click at [338, 261] on input "Chicken Or Mutton Biryani" at bounding box center [605, 259] width 609 height 29
click at [336, 261] on input "Chicken Or Mutton Biryani" at bounding box center [605, 259] width 609 height 29
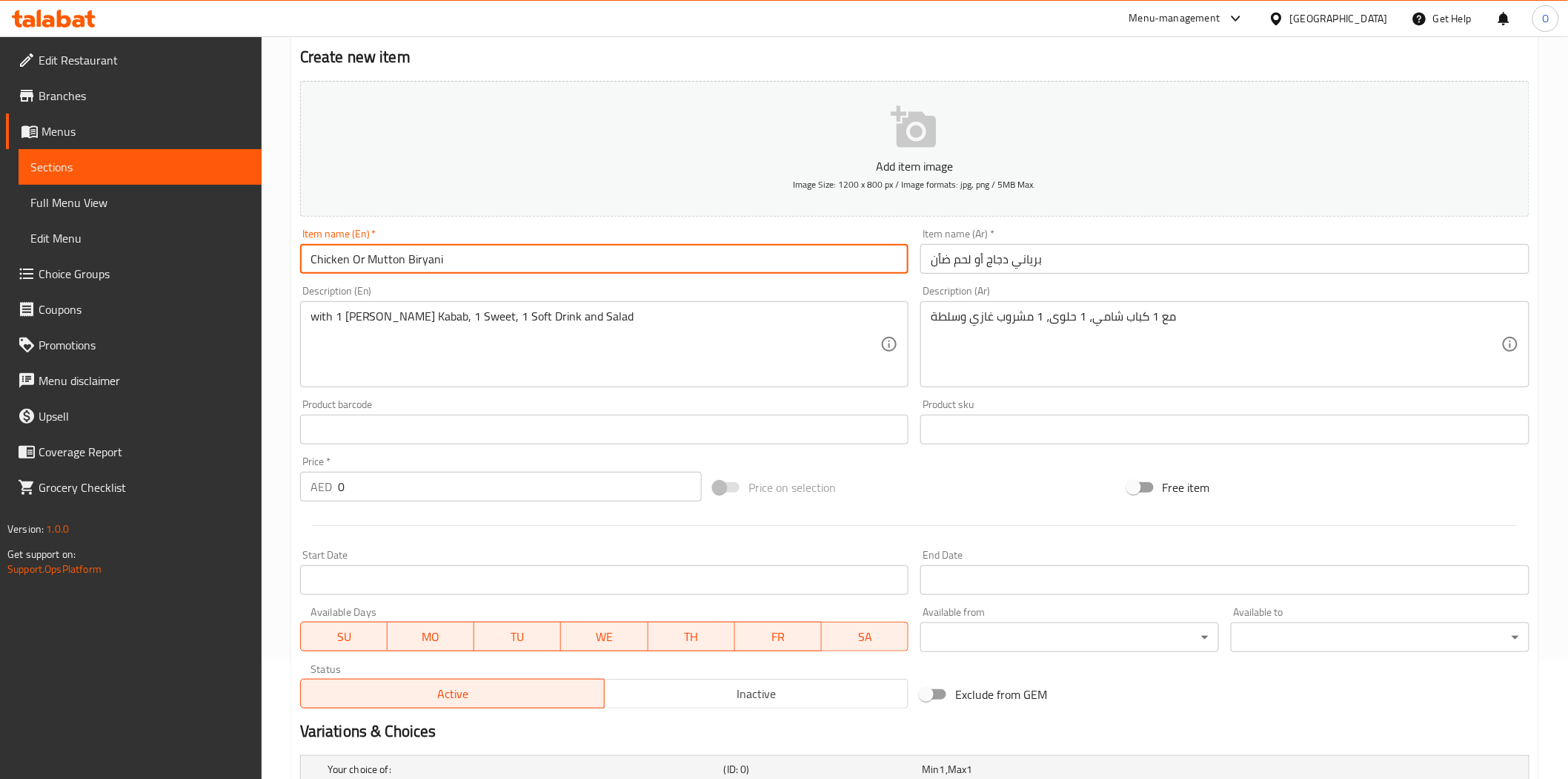
click at [336, 261] on input "Chicken Or Mutton Biryani" at bounding box center [605, 259] width 609 height 29
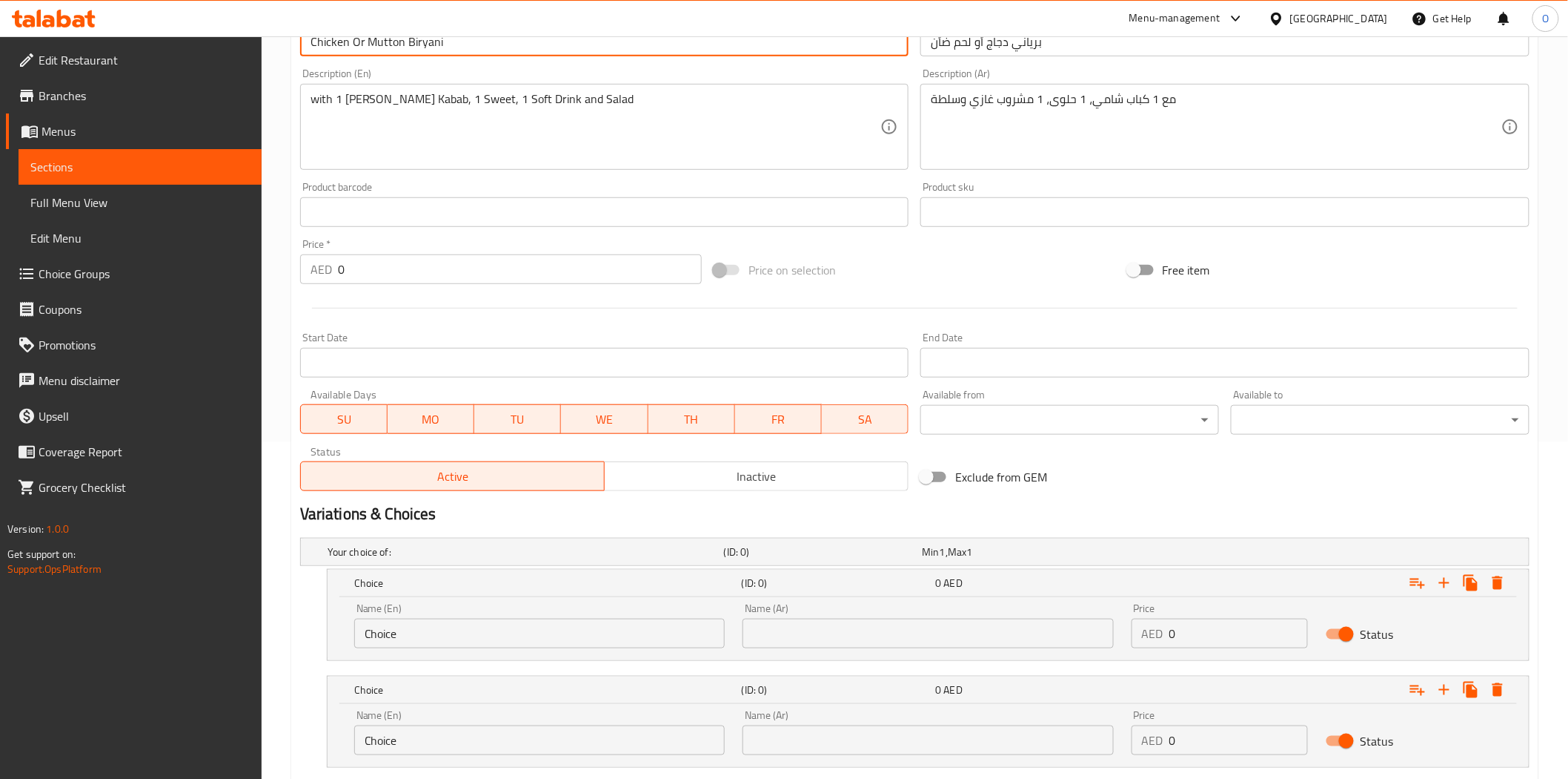
scroll to position [366, 0]
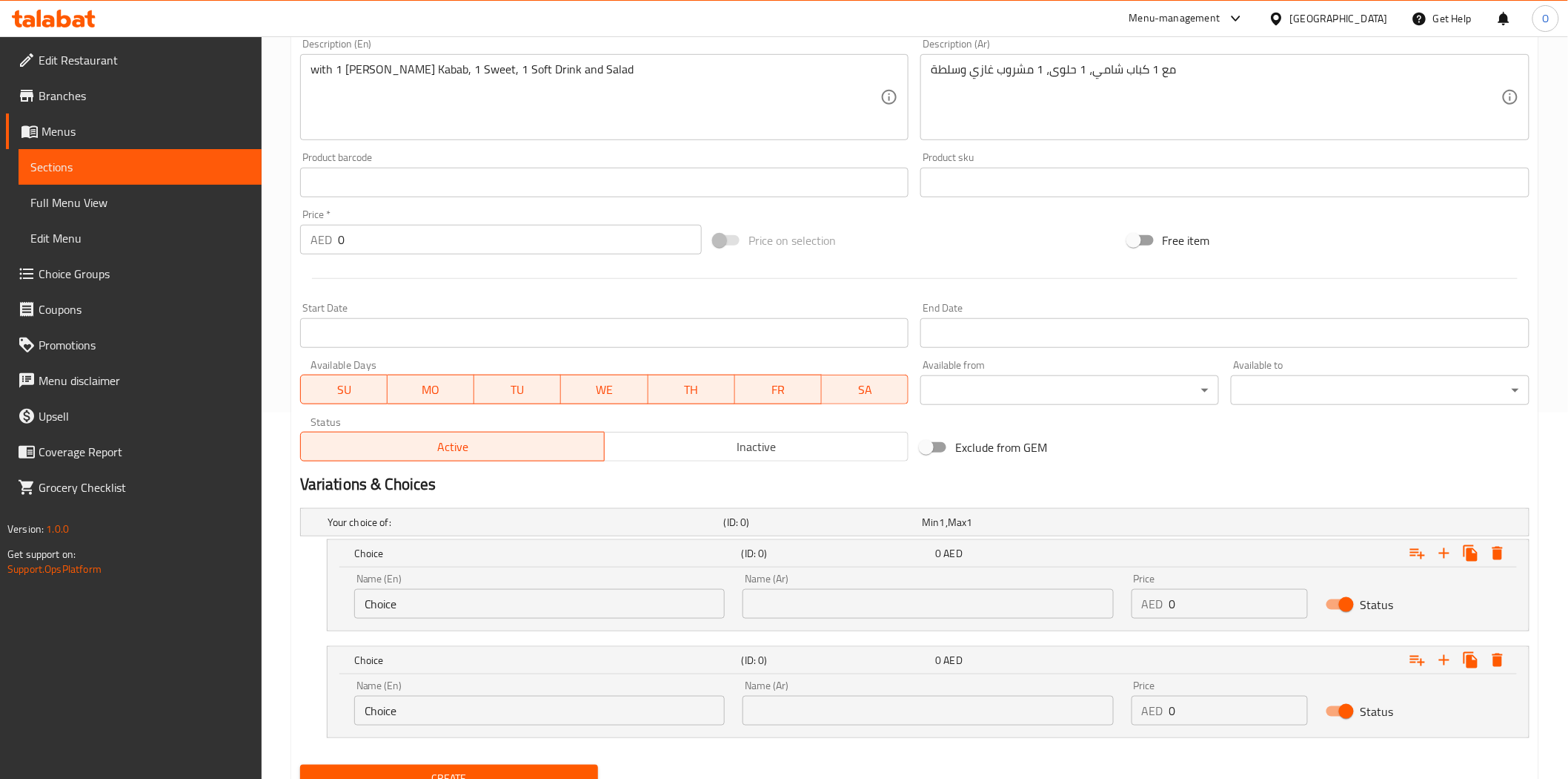
click at [406, 606] on input "Choice" at bounding box center [539, 603] width 371 height 29
paste input "icken"
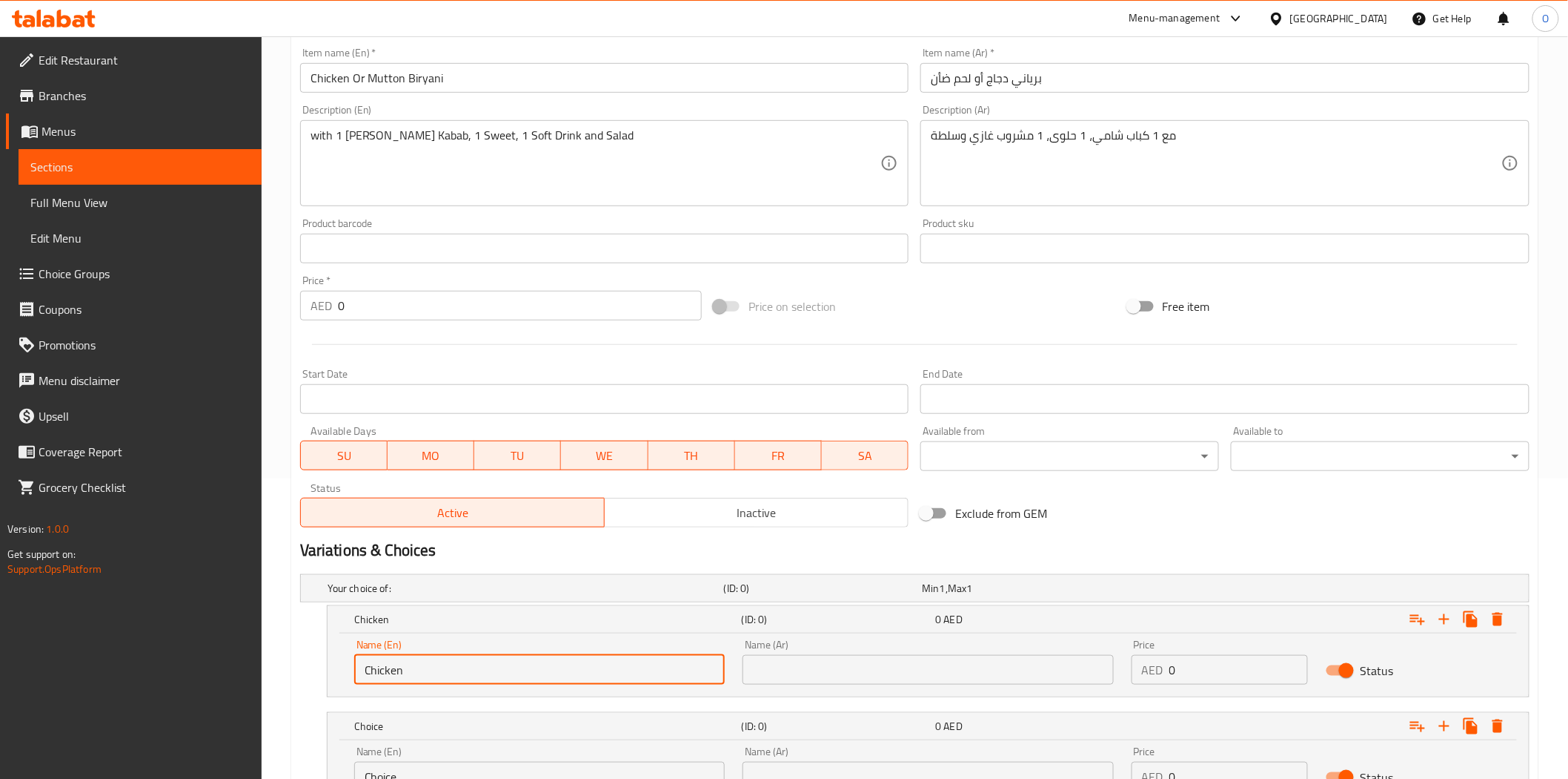
scroll to position [201, 0]
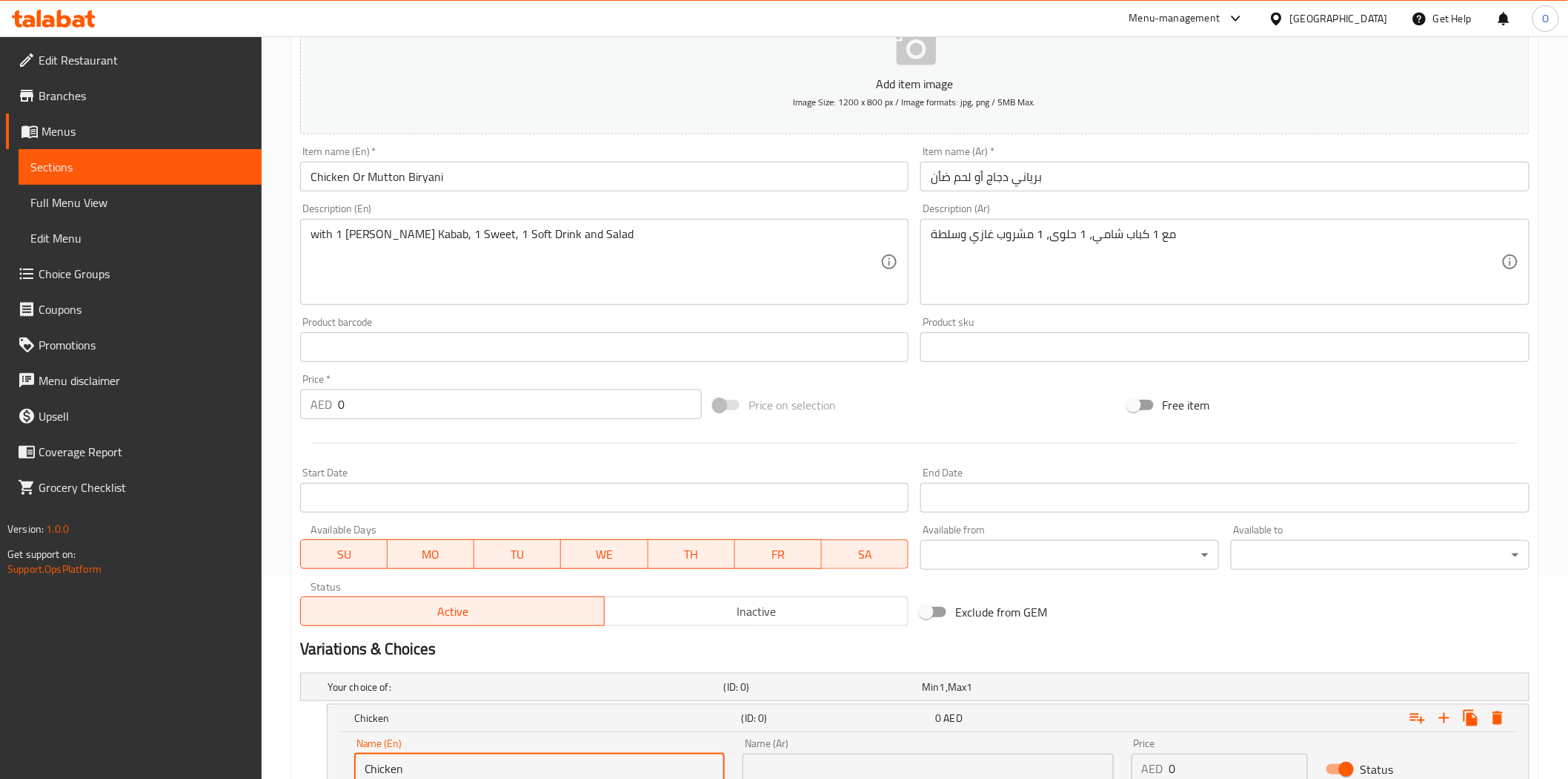
type input "Chicken"
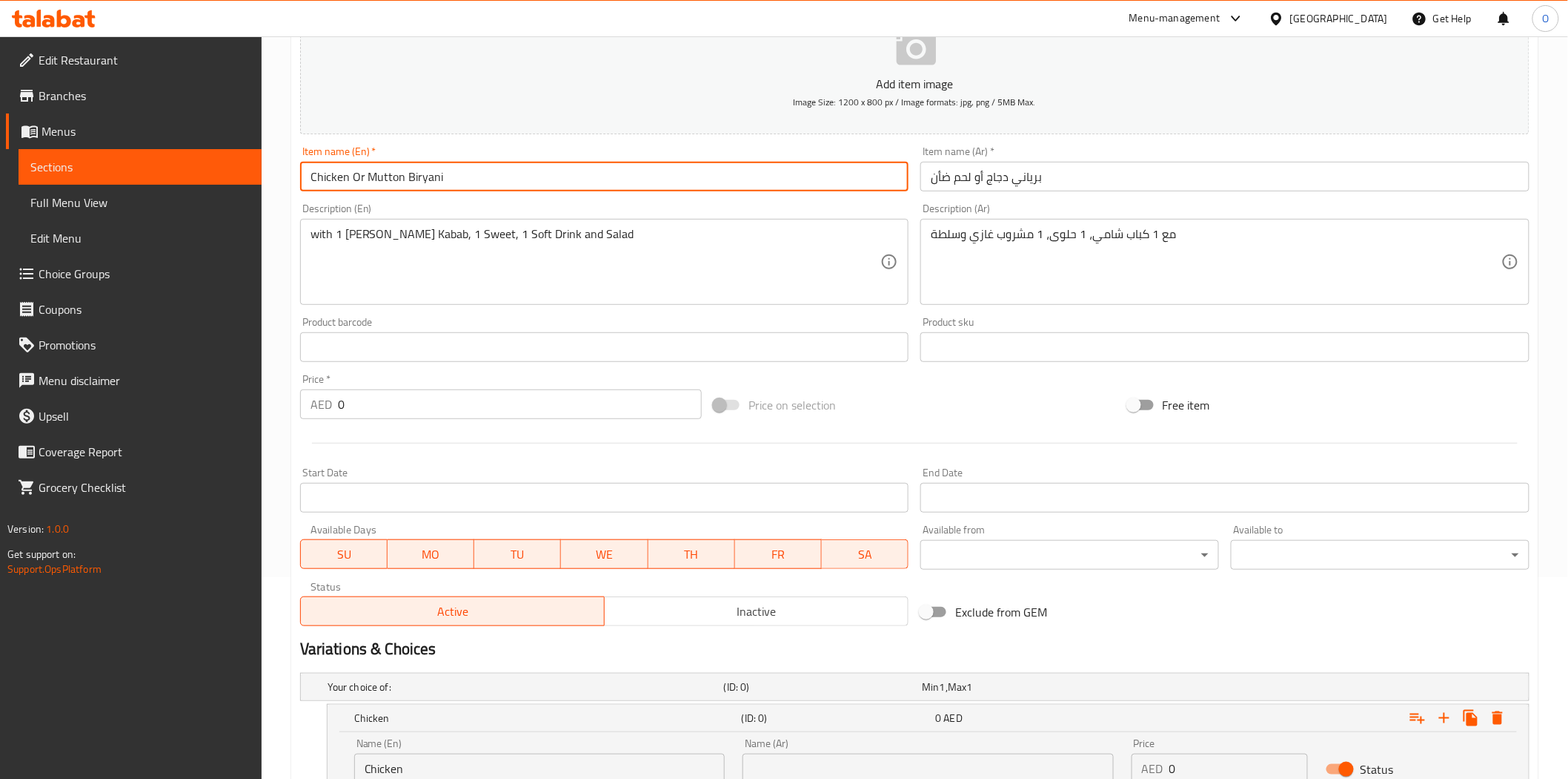
drag, startPoint x: 365, startPoint y: 176, endPoint x: 403, endPoint y: 177, distance: 38.0
click at [403, 177] on input "Chicken Or Mutton Biryani" at bounding box center [605, 177] width 609 height 29
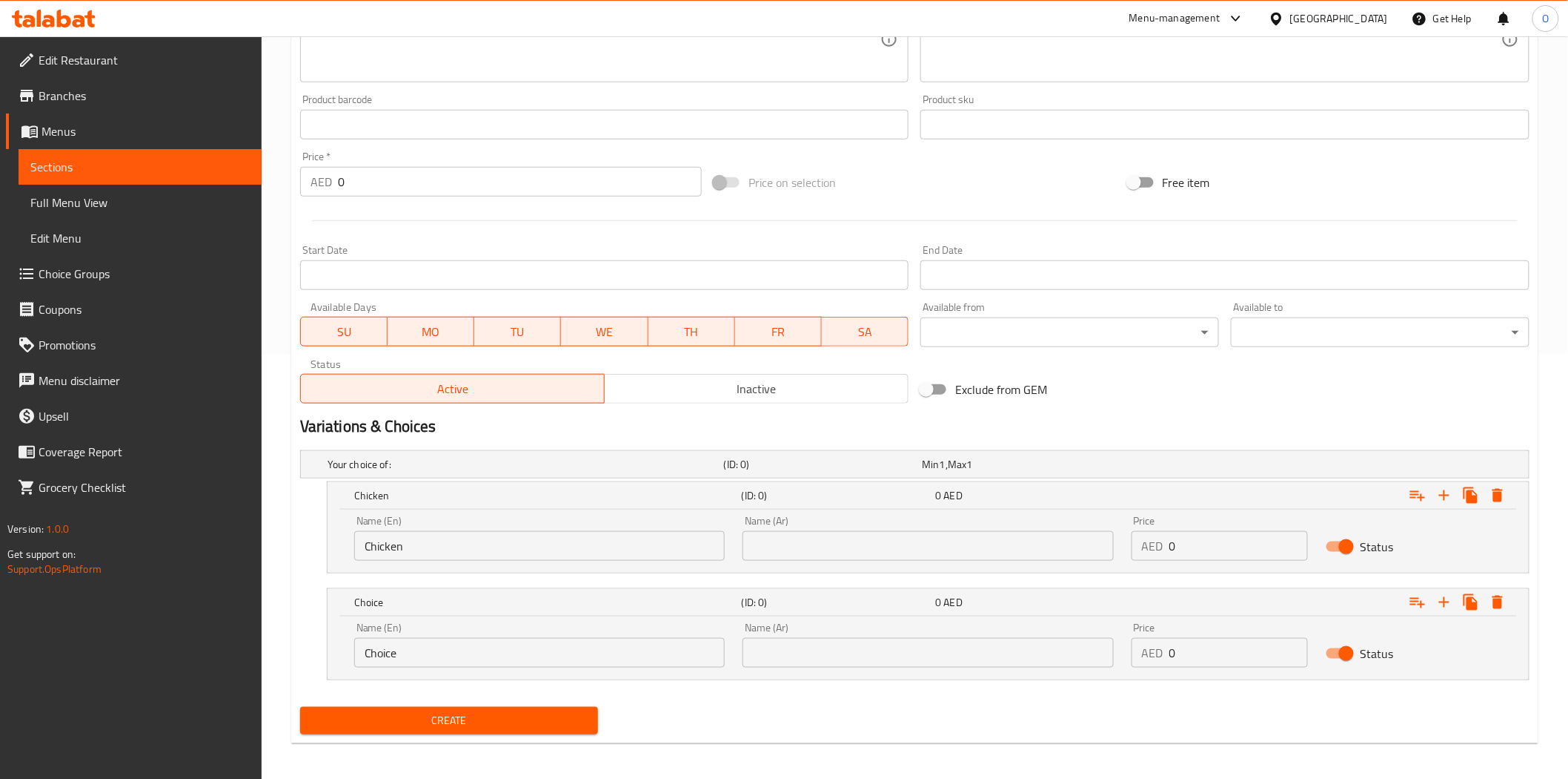
scroll to position [430, 0]
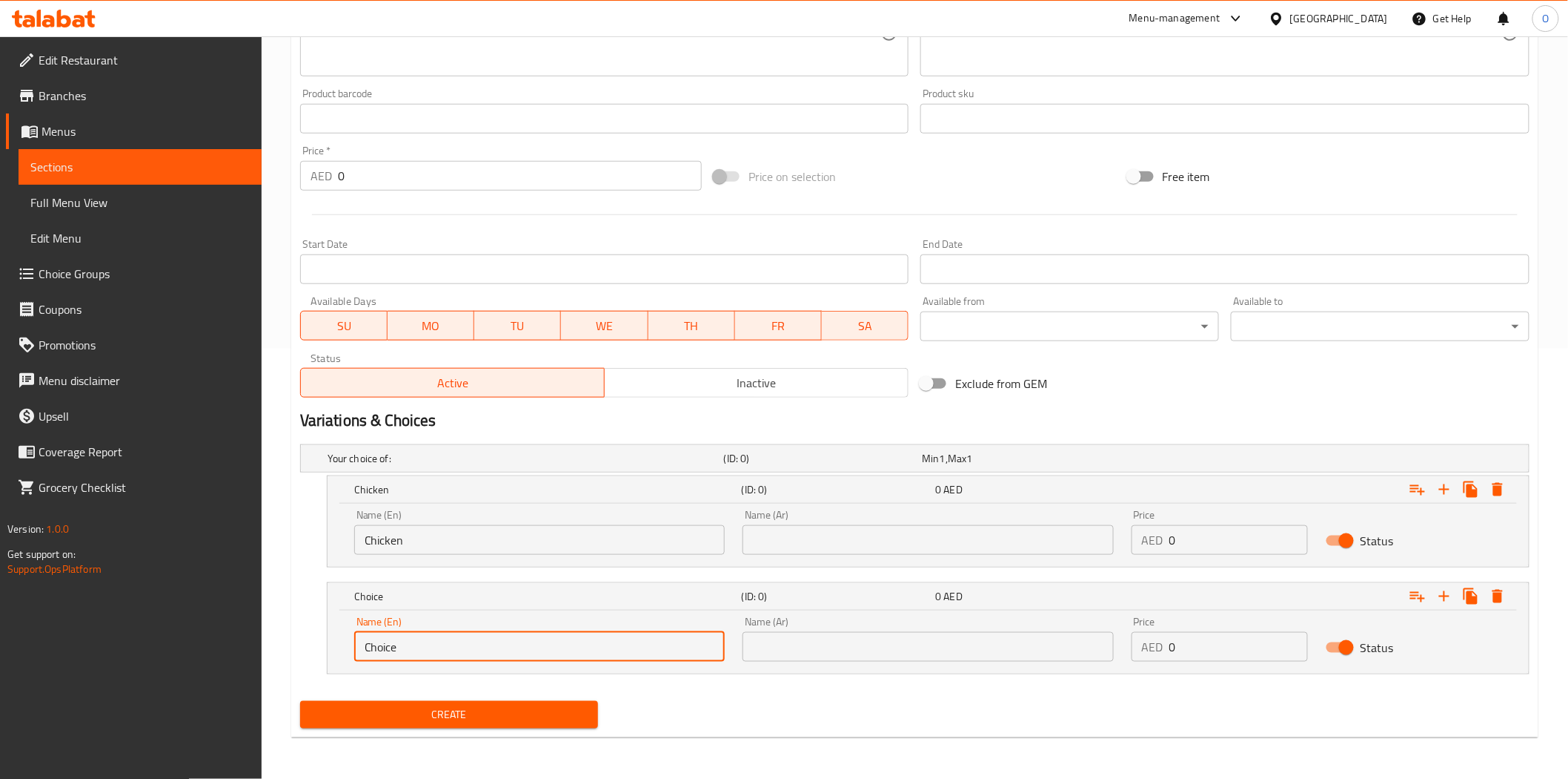
click at [425, 651] on input "Choice" at bounding box center [539, 646] width 371 height 29
paste input "Mutton"
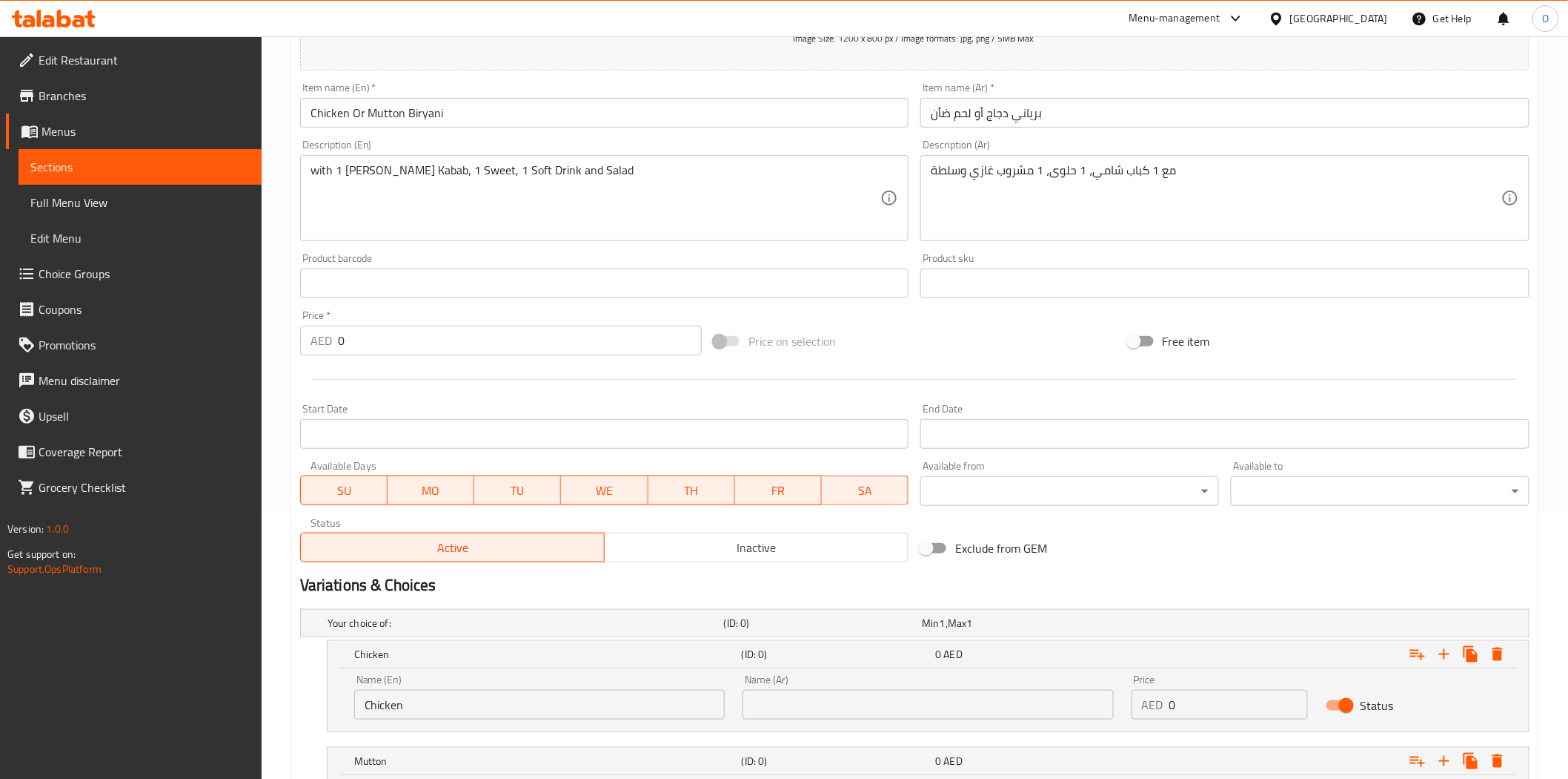
scroll to position [265, 0]
type input "Mutton"
click at [997, 117] on input "برياني دجاج أو لحم ضأن" at bounding box center [1225, 114] width 609 height 29
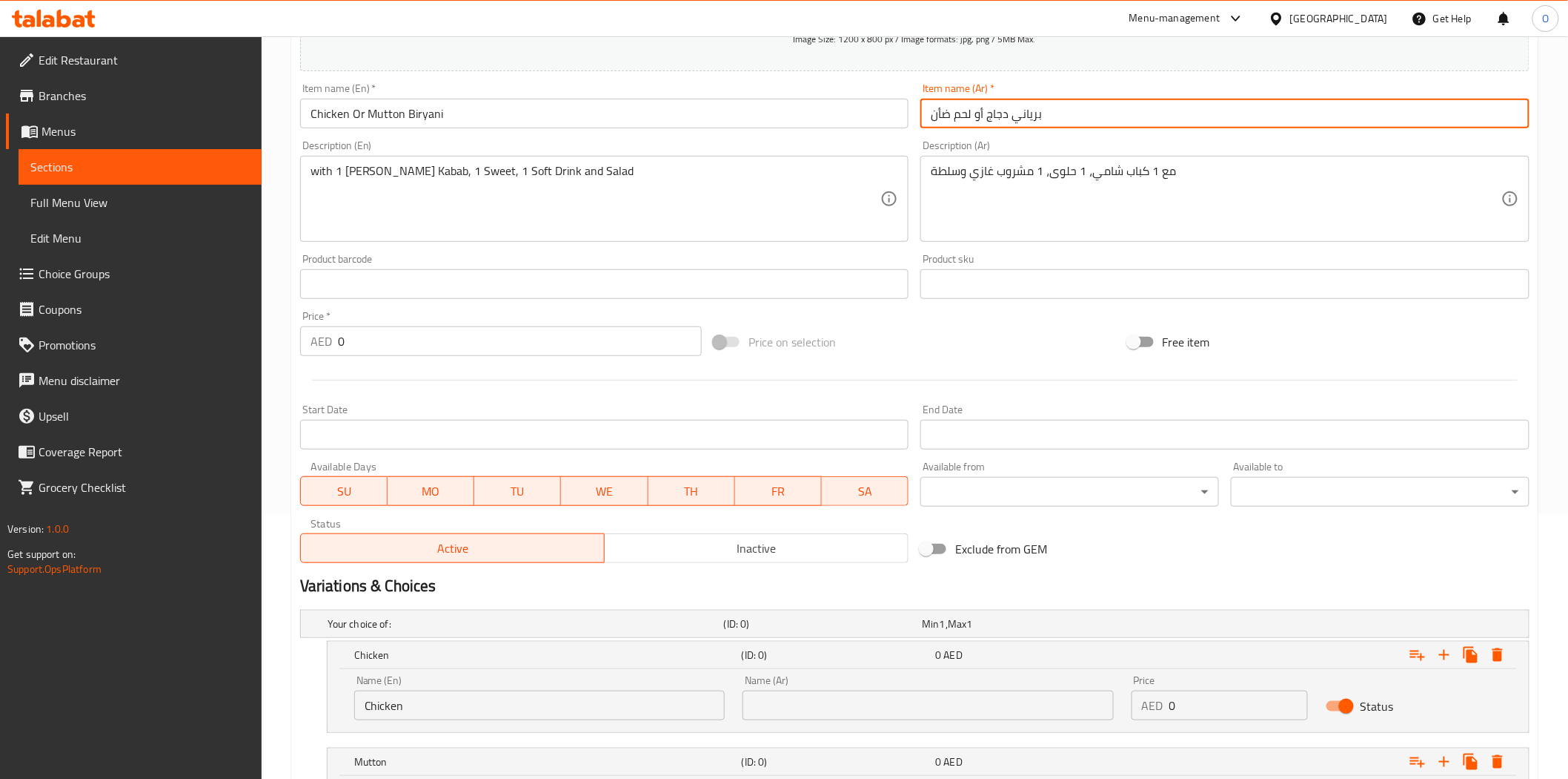
click at [997, 117] on input "برياني دجاج أو لحم ضأن" at bounding box center [1225, 114] width 609 height 29
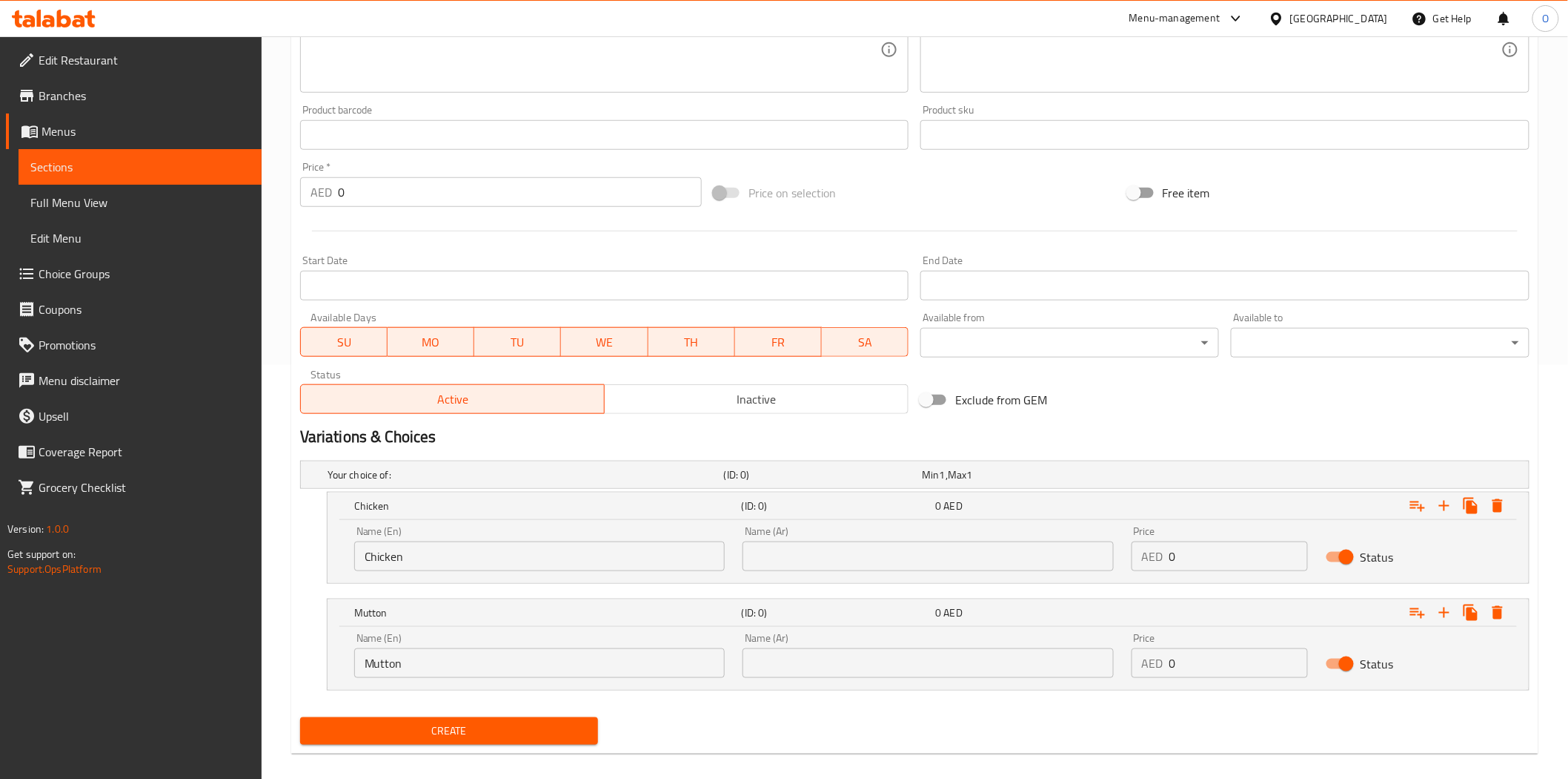
scroll to position [430, 0]
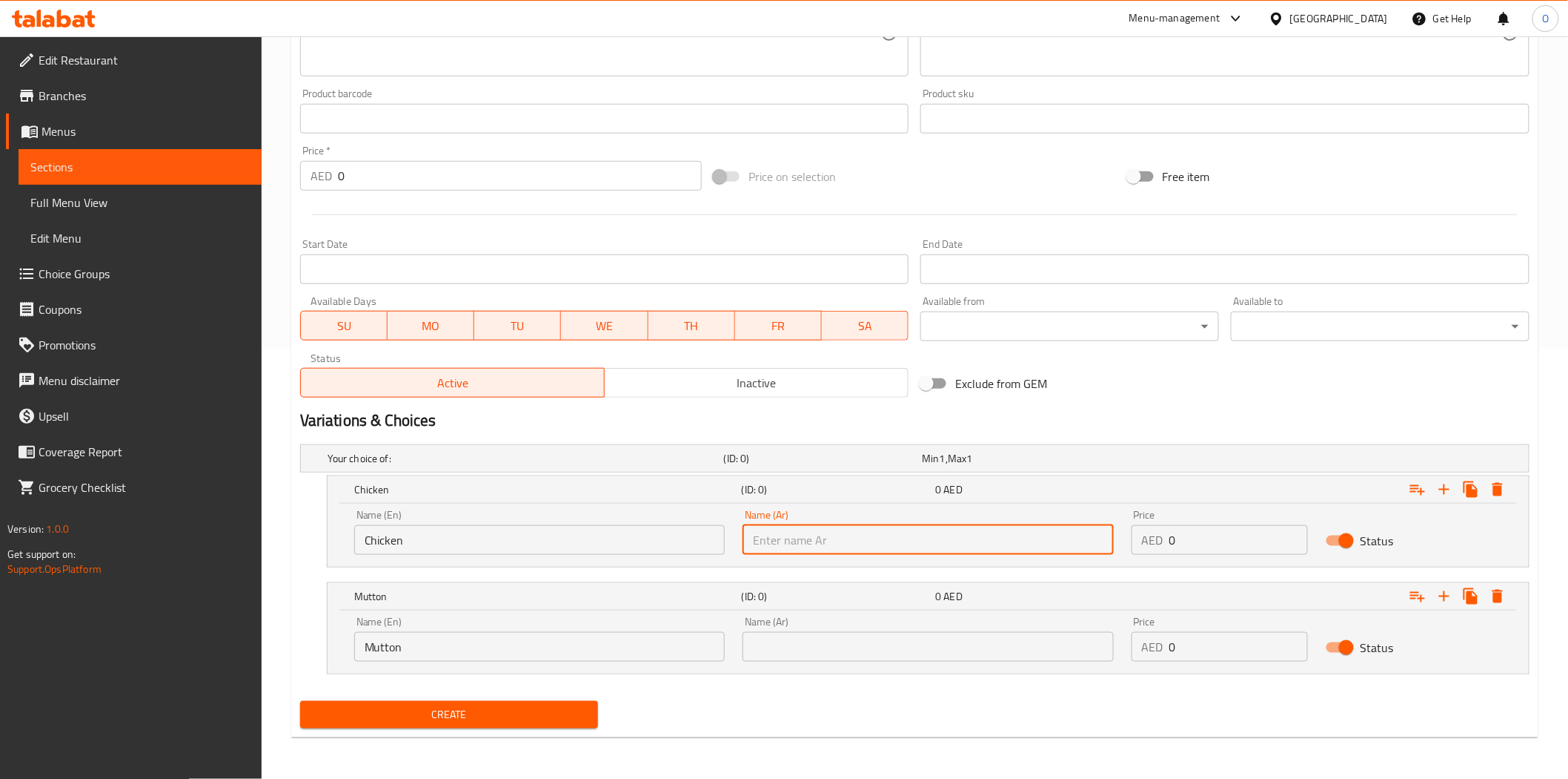
paste input "دجاج"
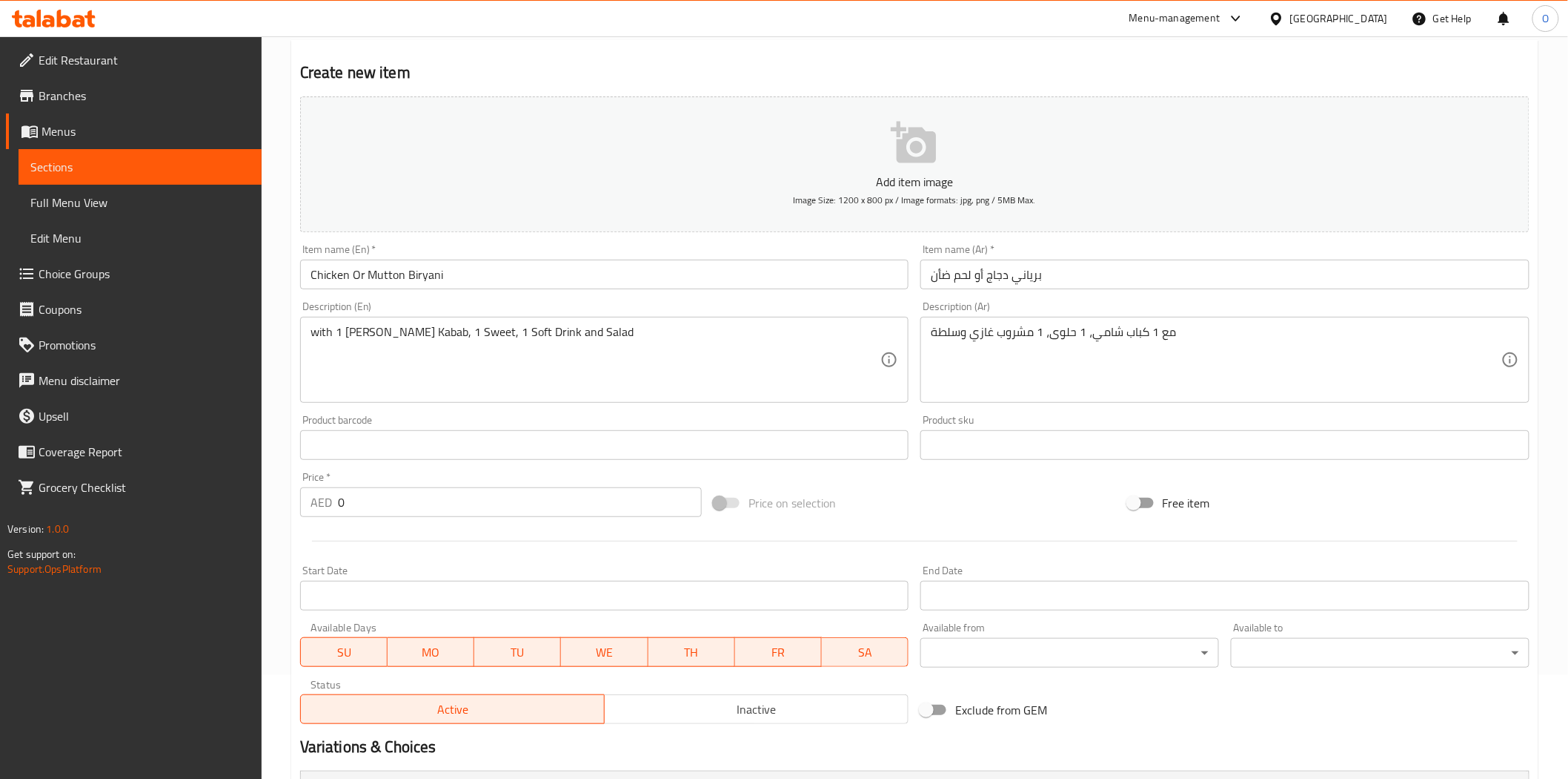
scroll to position [100, 0]
type input "دجاج"
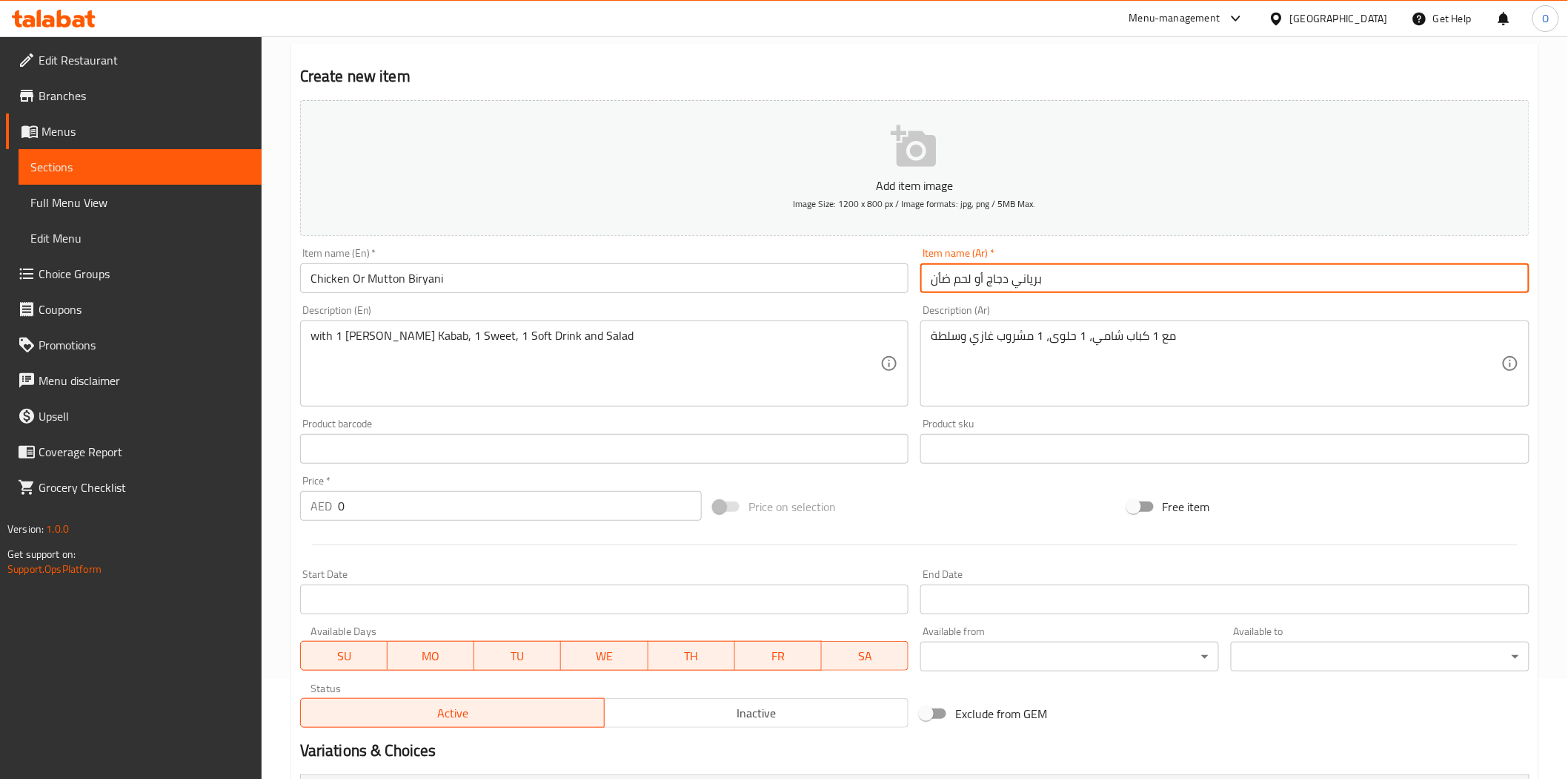
drag, startPoint x: 972, startPoint y: 275, endPoint x: 923, endPoint y: 276, distance: 49.0
click at [923, 276] on input "برياني دجاج أو لحم ضأن" at bounding box center [1225, 278] width 609 height 29
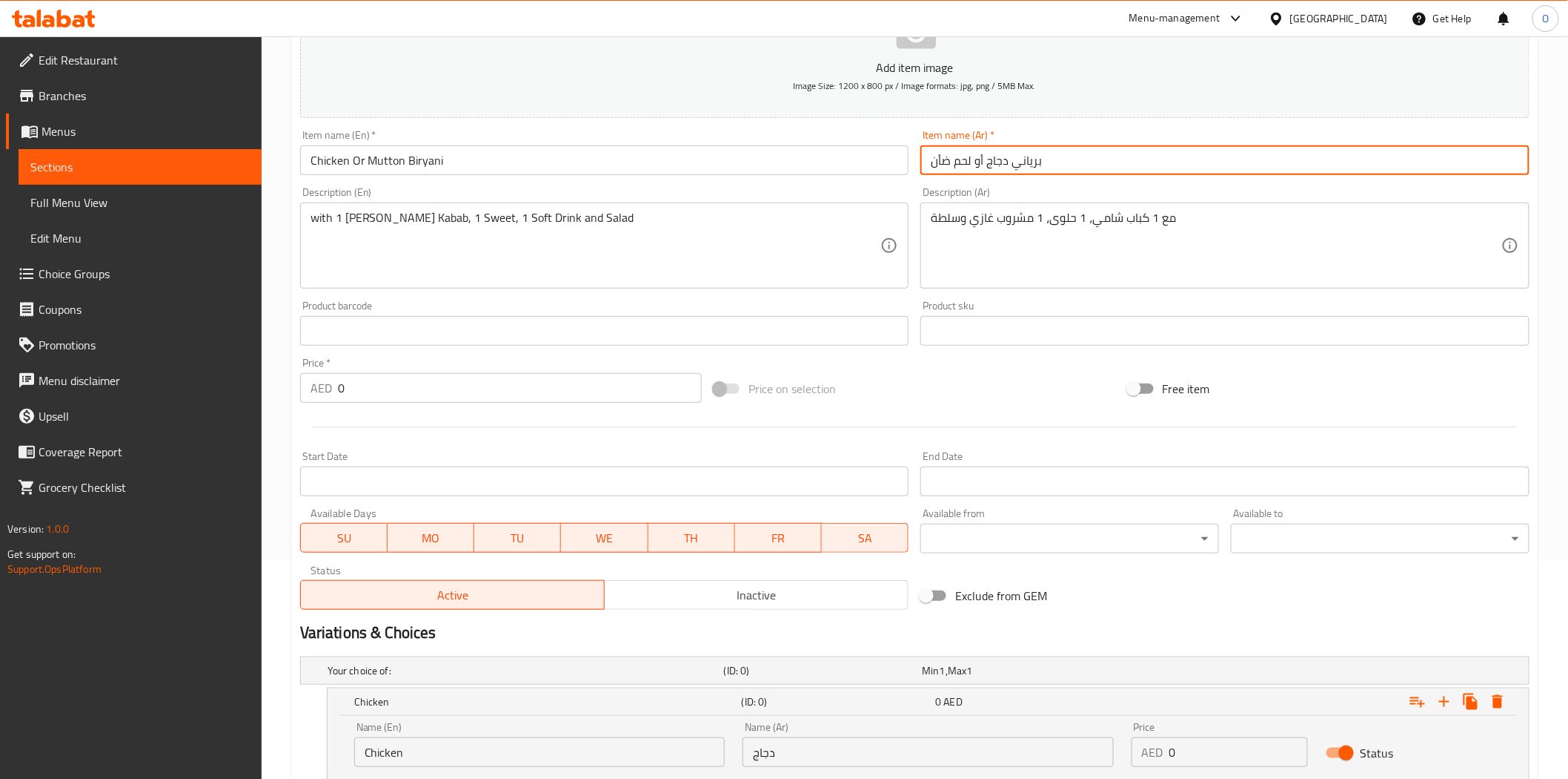
scroll to position [430, 0]
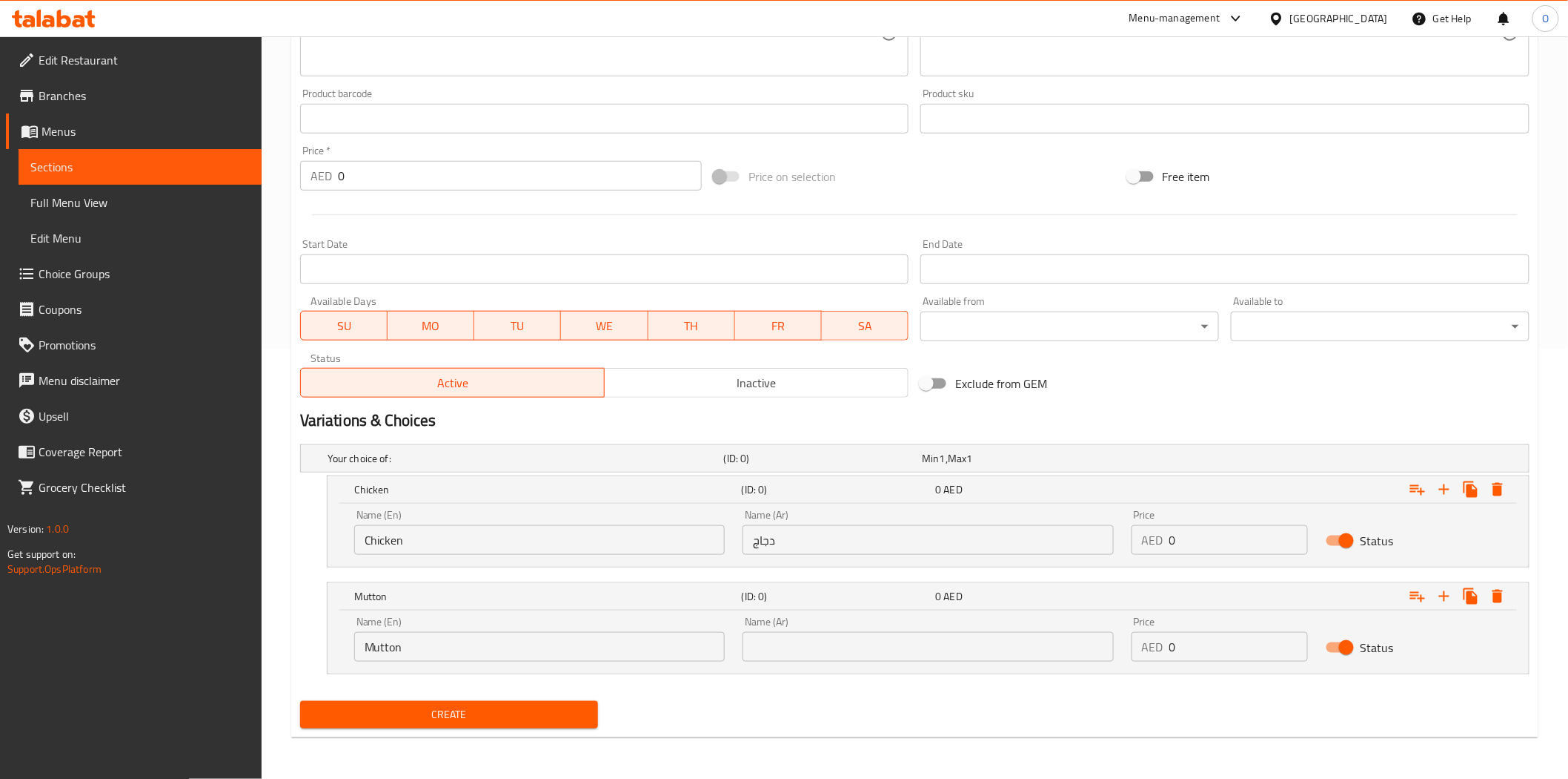
click at [834, 669] on div "Name (Ar) Name (Ar)" at bounding box center [928, 639] width 389 height 63
click at [809, 662] on div "Name (Ar) Name (Ar)" at bounding box center [928, 639] width 389 height 63
click at [795, 654] on input "text" at bounding box center [928, 646] width 371 height 29
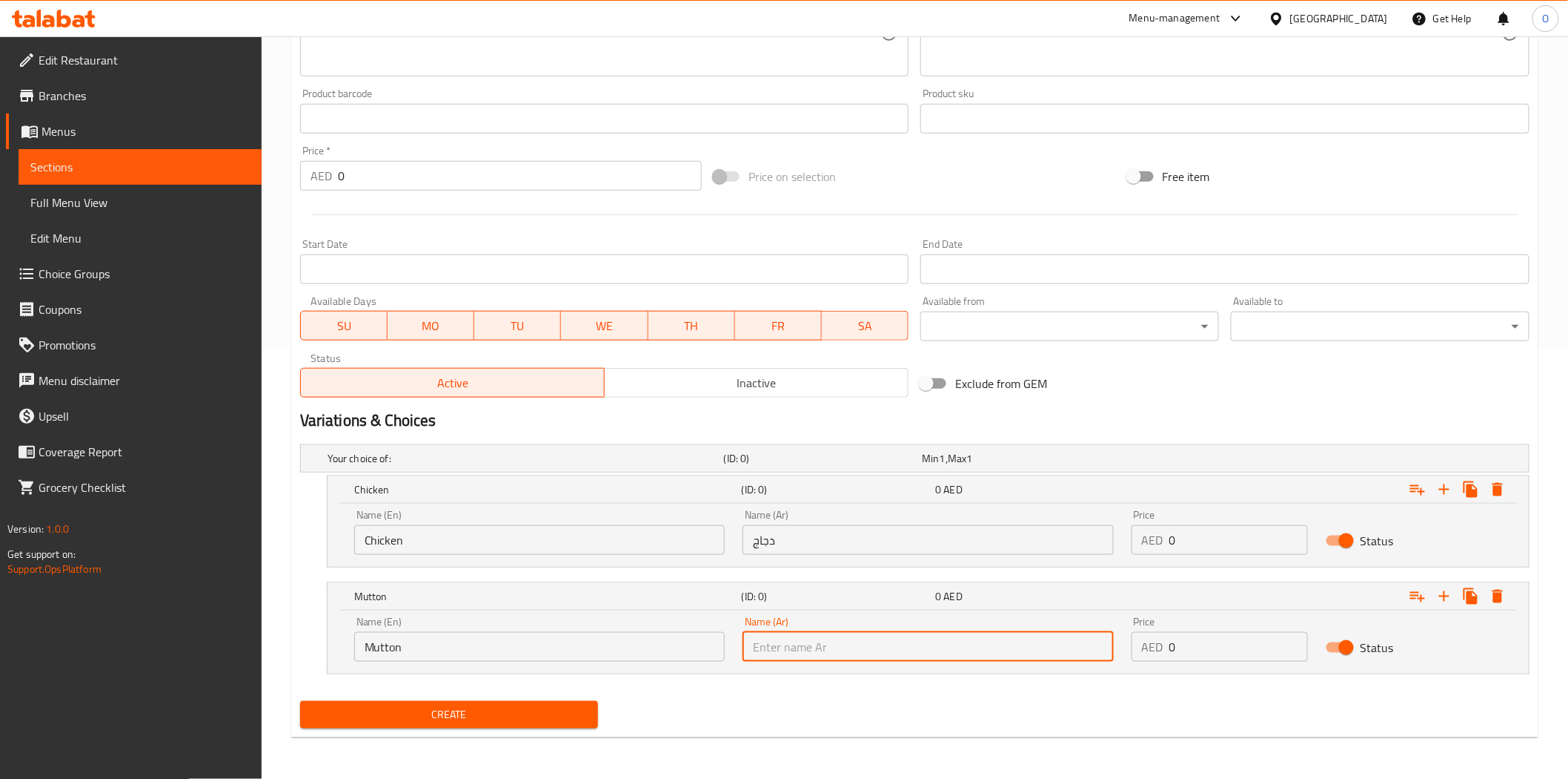
paste input "لحم ضأن"
type input "لحم ضأن"
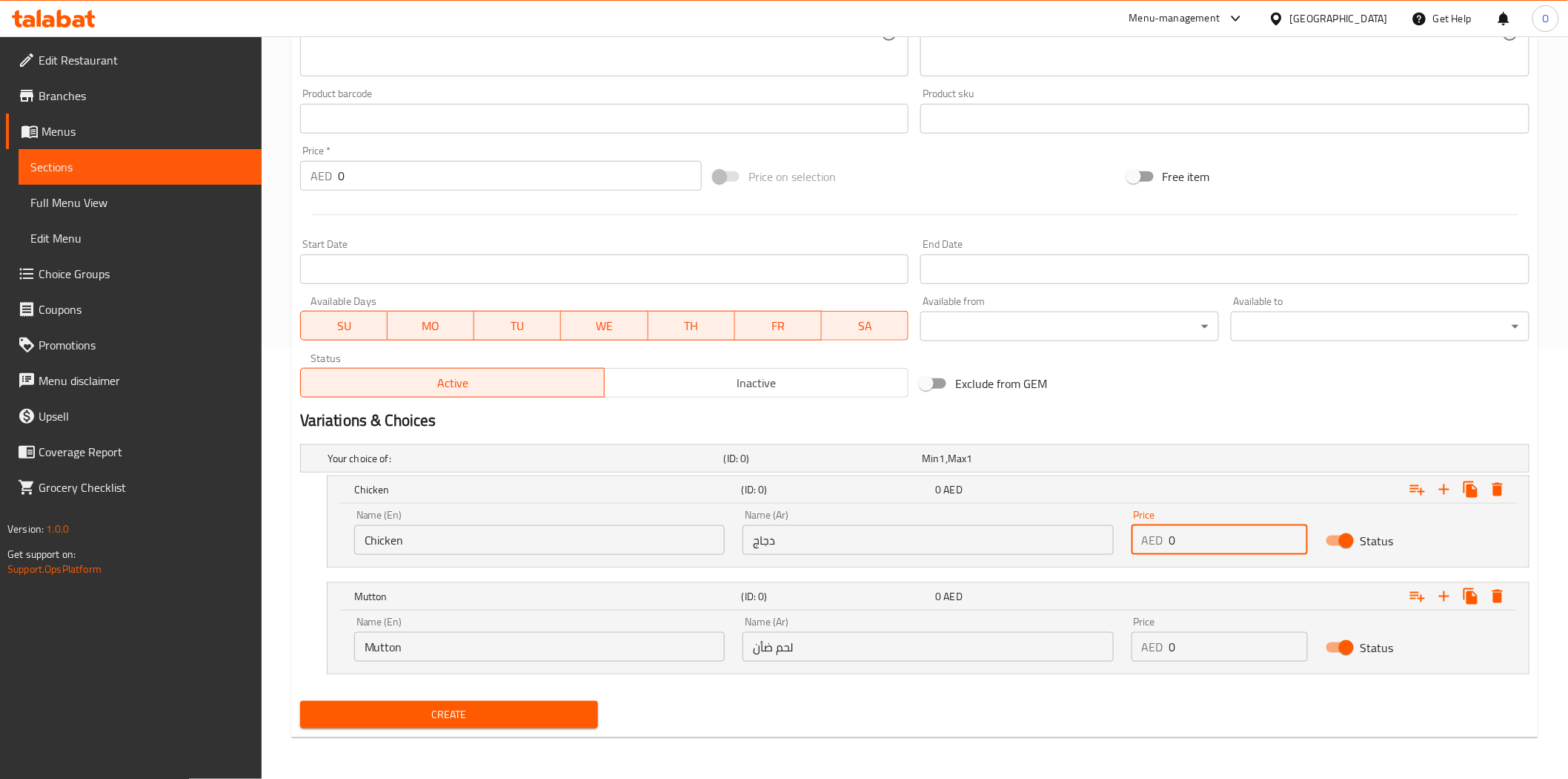
drag, startPoint x: 1192, startPoint y: 550, endPoint x: 1123, endPoint y: 547, distance: 69.1
click at [1083, 553] on div "Name (En) Chicken Name (En) Name (Ar) دجاج Name (Ar) Price AED 0 Price Status" at bounding box center [929, 532] width 1165 height 63
paste input "55"
type input "55"
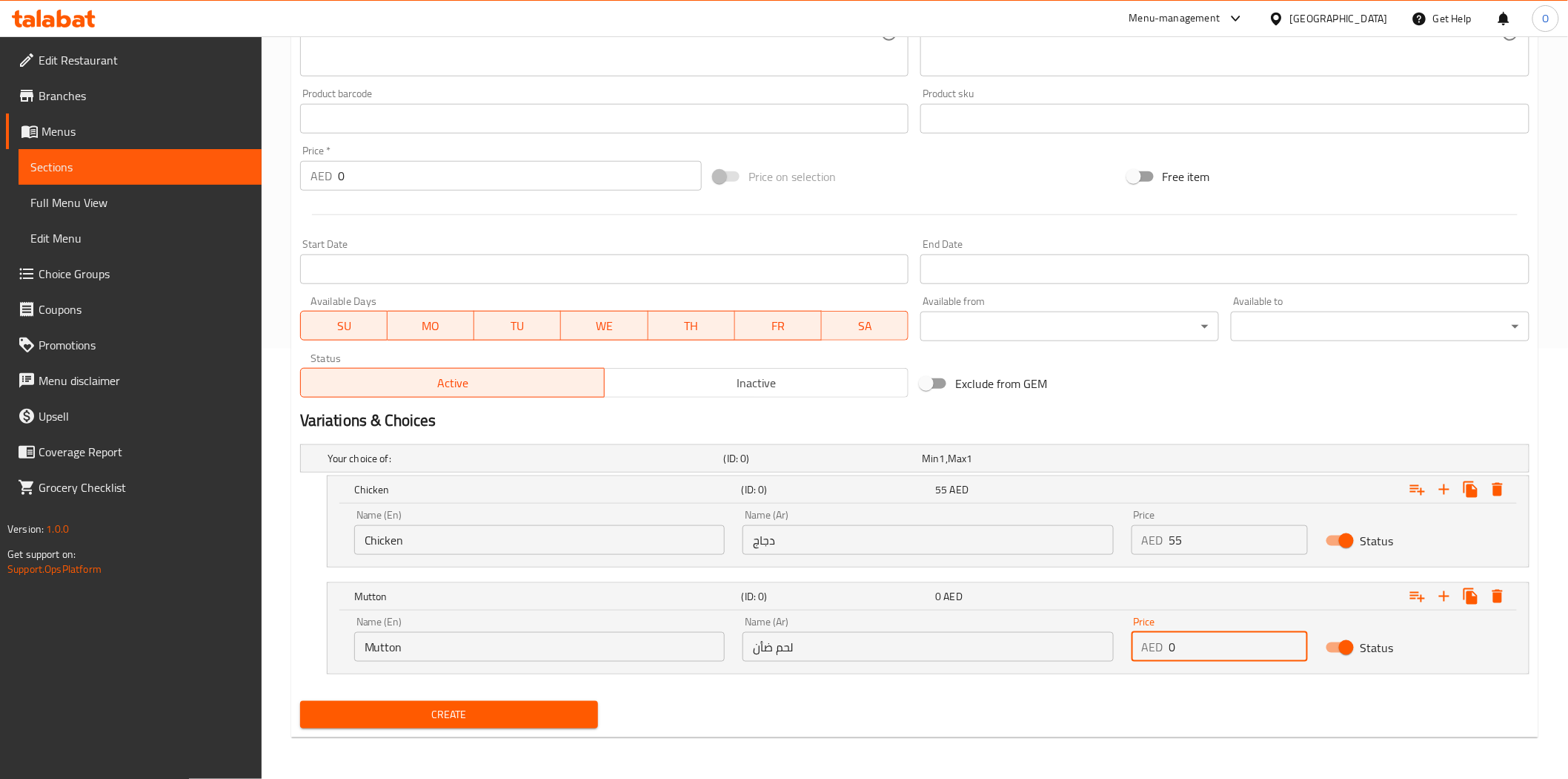
drag, startPoint x: 1201, startPoint y: 655, endPoint x: 1176, endPoint y: 653, distance: 25.1
click at [1165, 653] on div "AED 0 Price" at bounding box center [1219, 646] width 177 height 29
paste input "63"
type input "63"
click at [1219, 398] on div "Exclude from GEM" at bounding box center [1122, 384] width 413 height 40
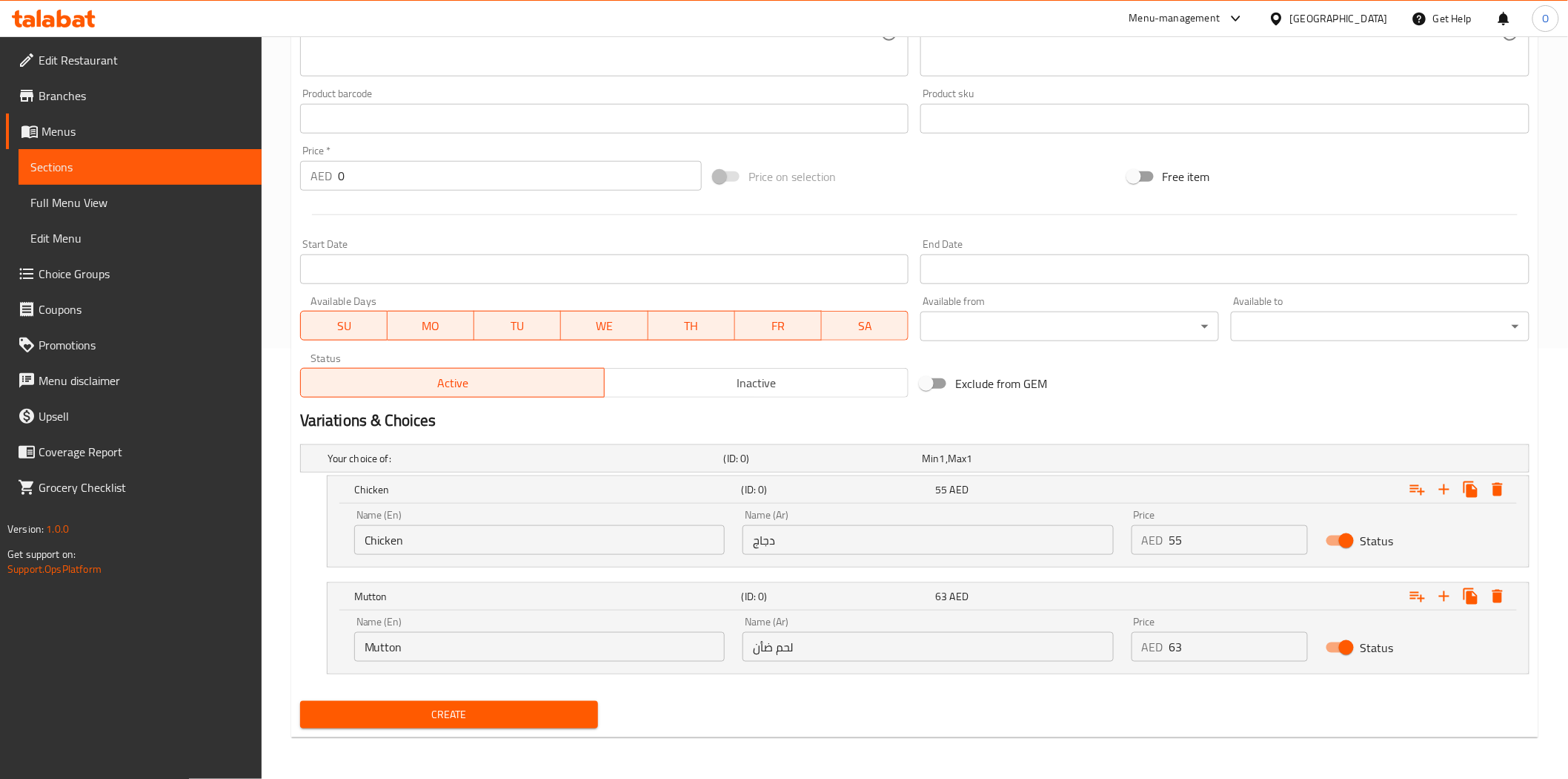
click at [547, 701] on button "Create" at bounding box center [449, 715] width 299 height 27
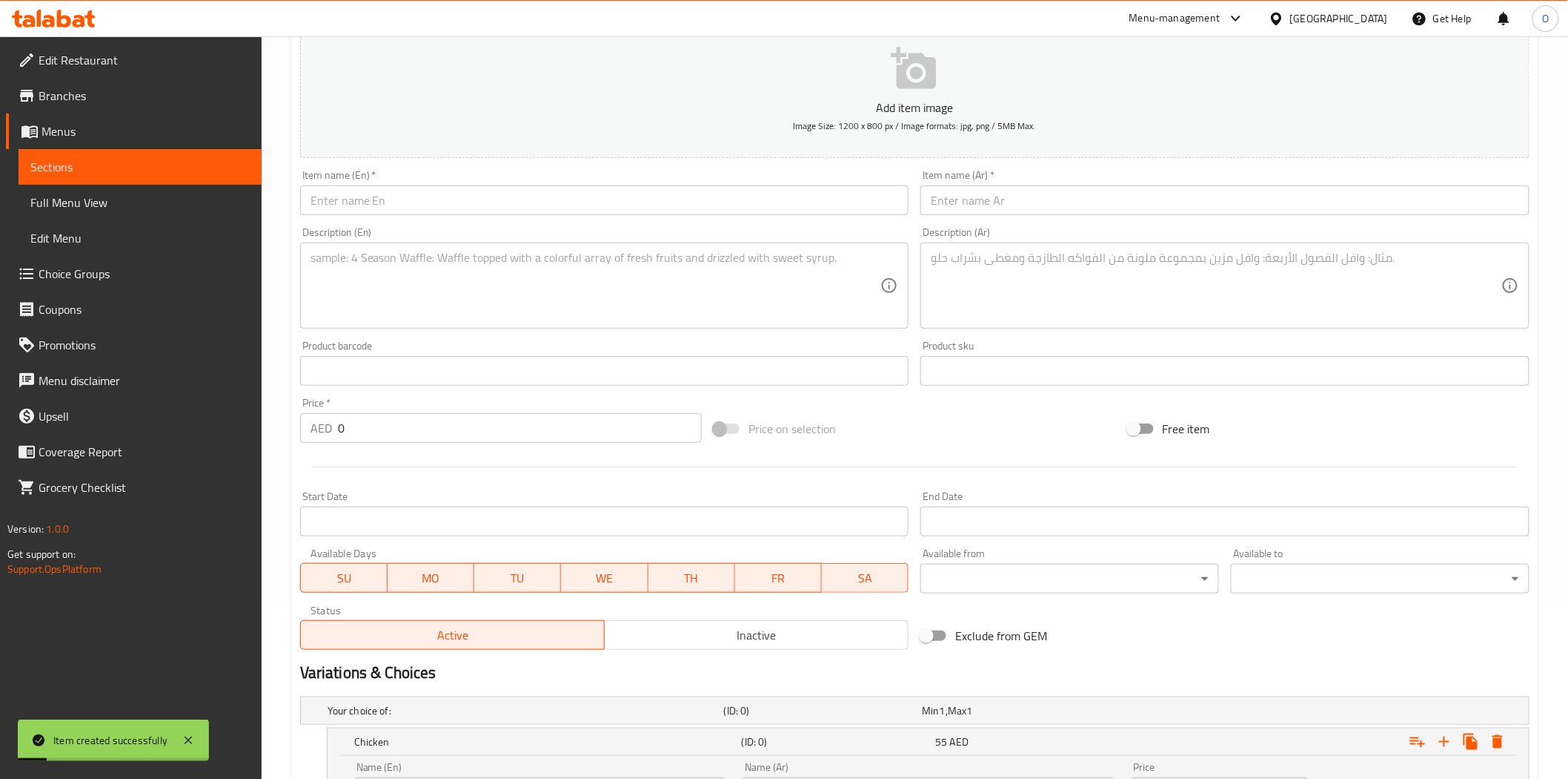
scroll to position [100, 0]
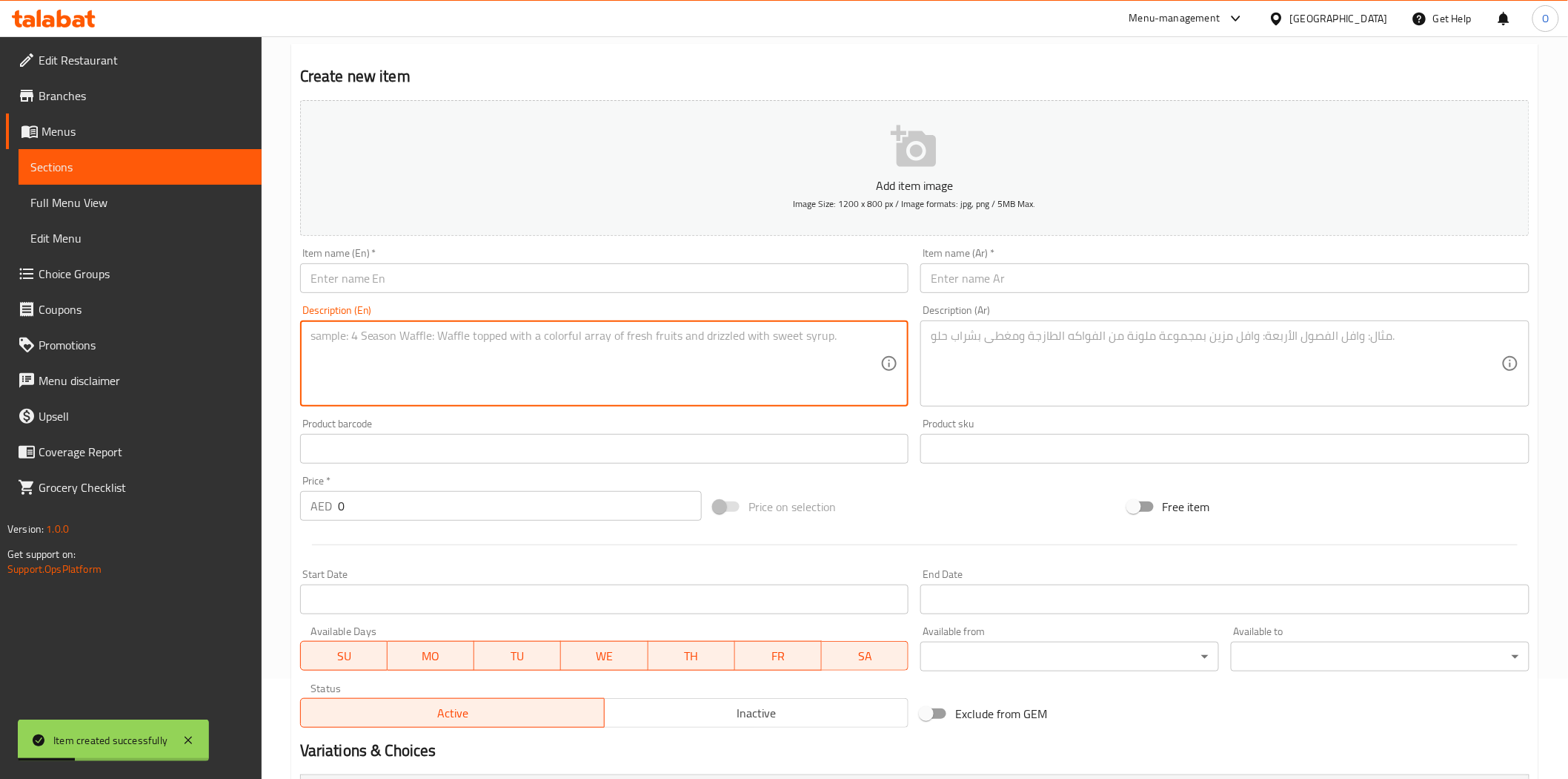
paste textarea ""Shanghai fried rice topped with noodles and spicy gravy. Served with: Fried eg…"
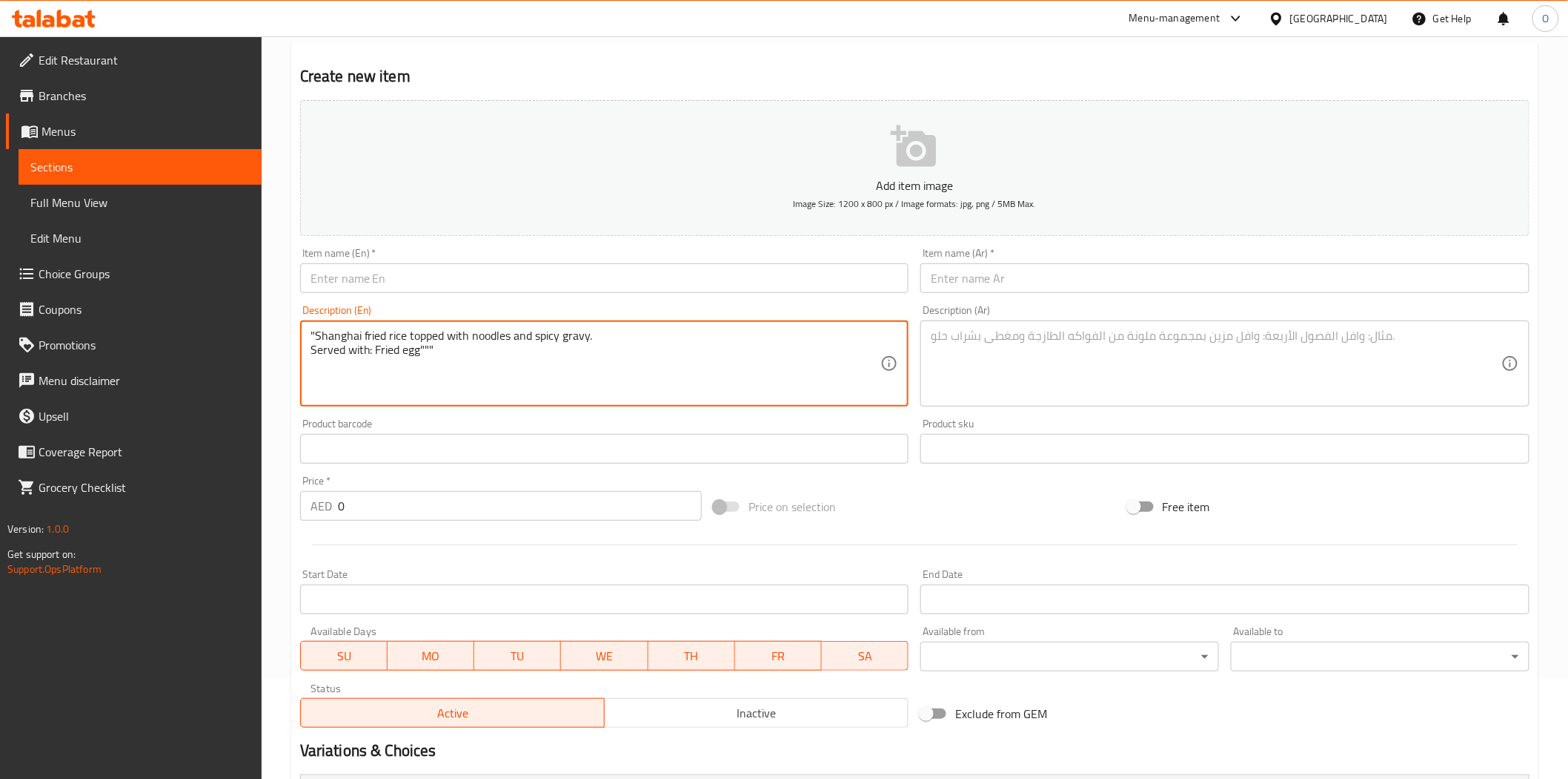
drag, startPoint x: 405, startPoint y: 335, endPoint x: 317, endPoint y: 330, distance: 88.1
click at [317, 330] on textarea ""Shanghai fried rice topped with noodles and spicy gravy. Served with: Fried eg…" at bounding box center [596, 363] width 571 height 70
click at [317, 336] on textarea "" topped with noodles and spicy gravy. Served with: Fried egg"""" at bounding box center [596, 363] width 571 height 70
drag, startPoint x: 420, startPoint y: 352, endPoint x: 455, endPoint y: 353, distance: 35.0
click at [455, 353] on textarea "topped with noodles and spicy gravy. Served with: Fried egg"""" at bounding box center [596, 363] width 571 height 70
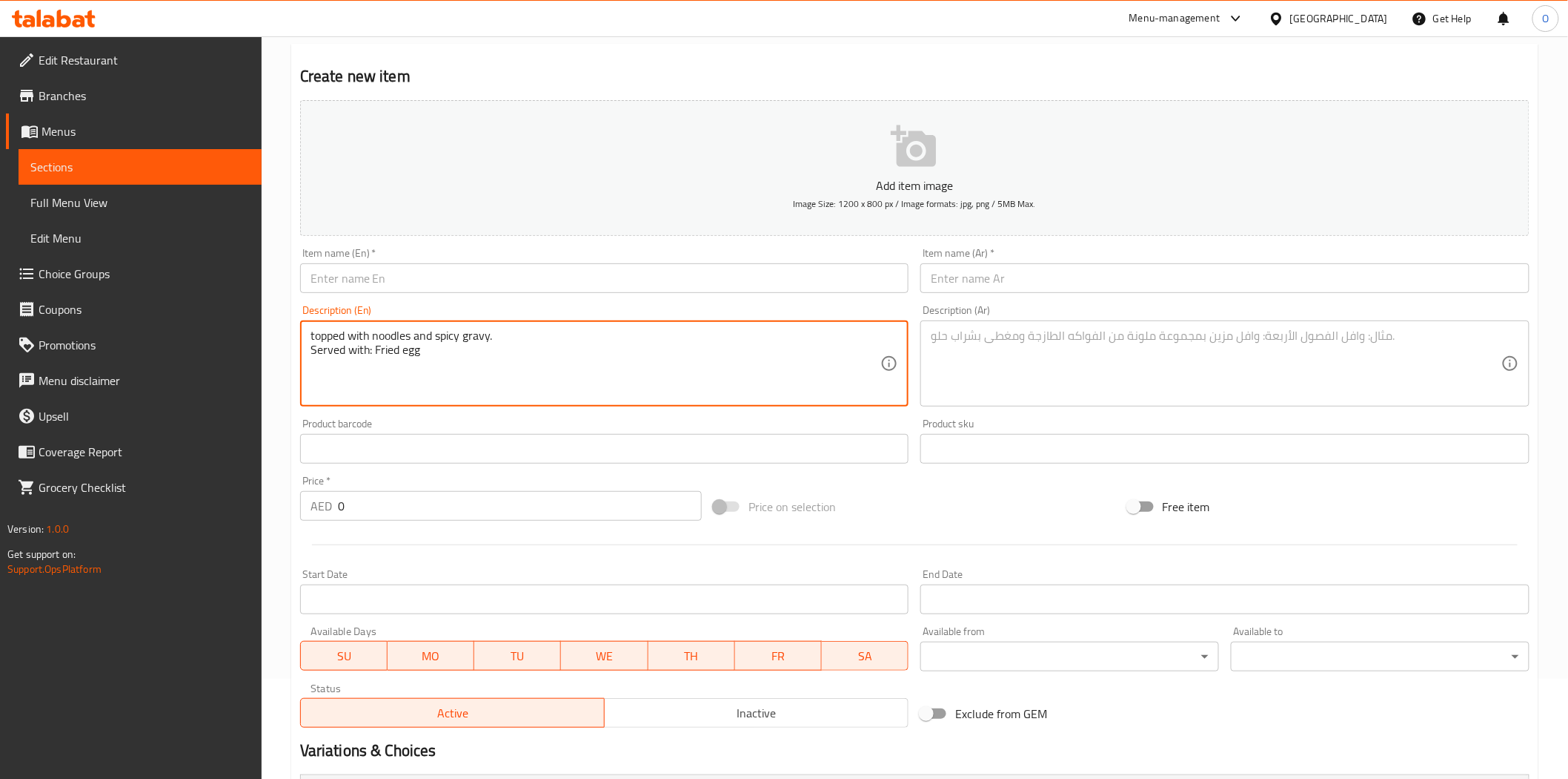
type textarea "topped with noodles and spicy gravy. Served with: Fried egg"
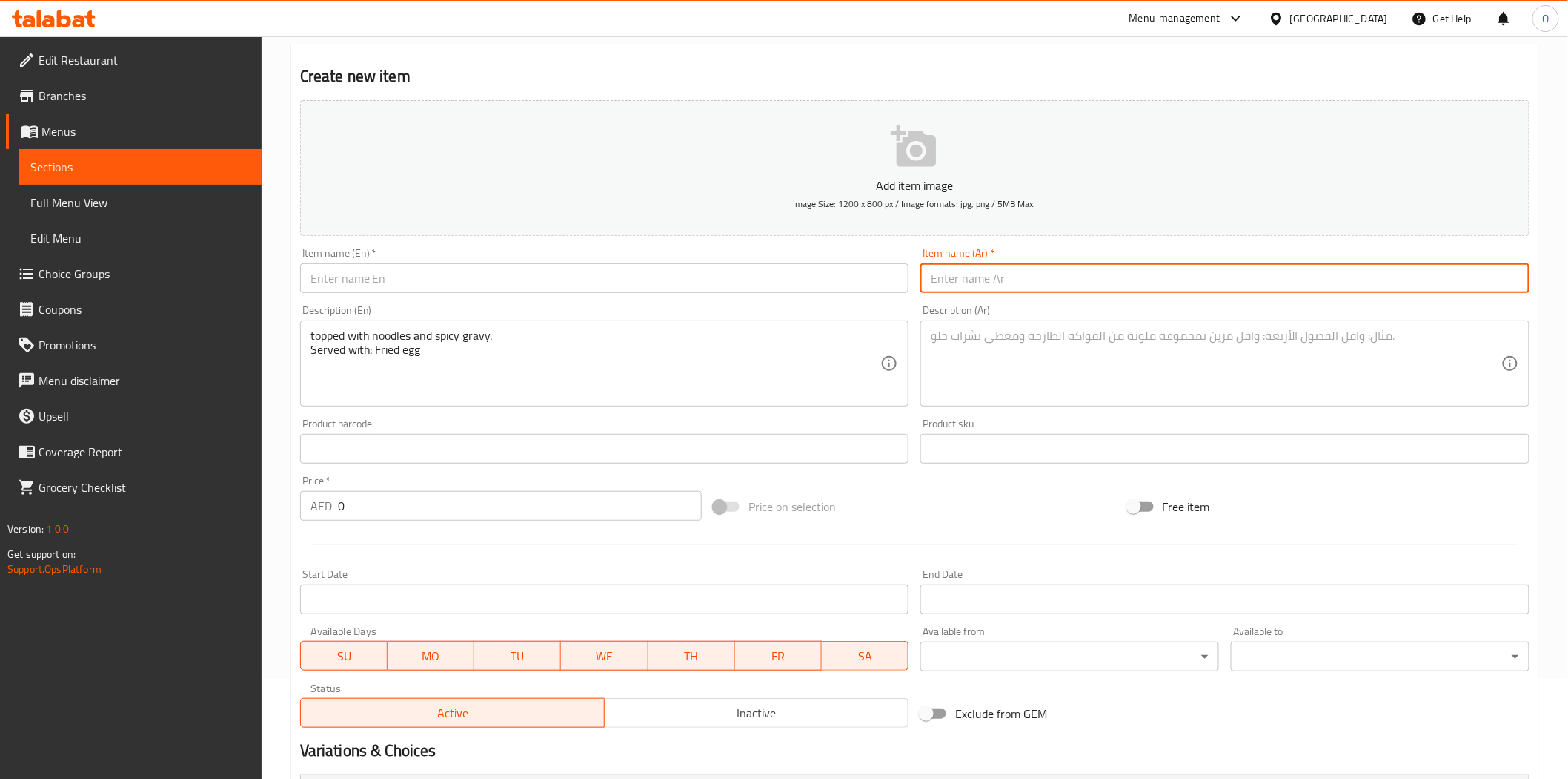
paste input "أرز مقلي على طريقة شنغهاي"
type input "أرز مقلي على طريقة شنغهاي"
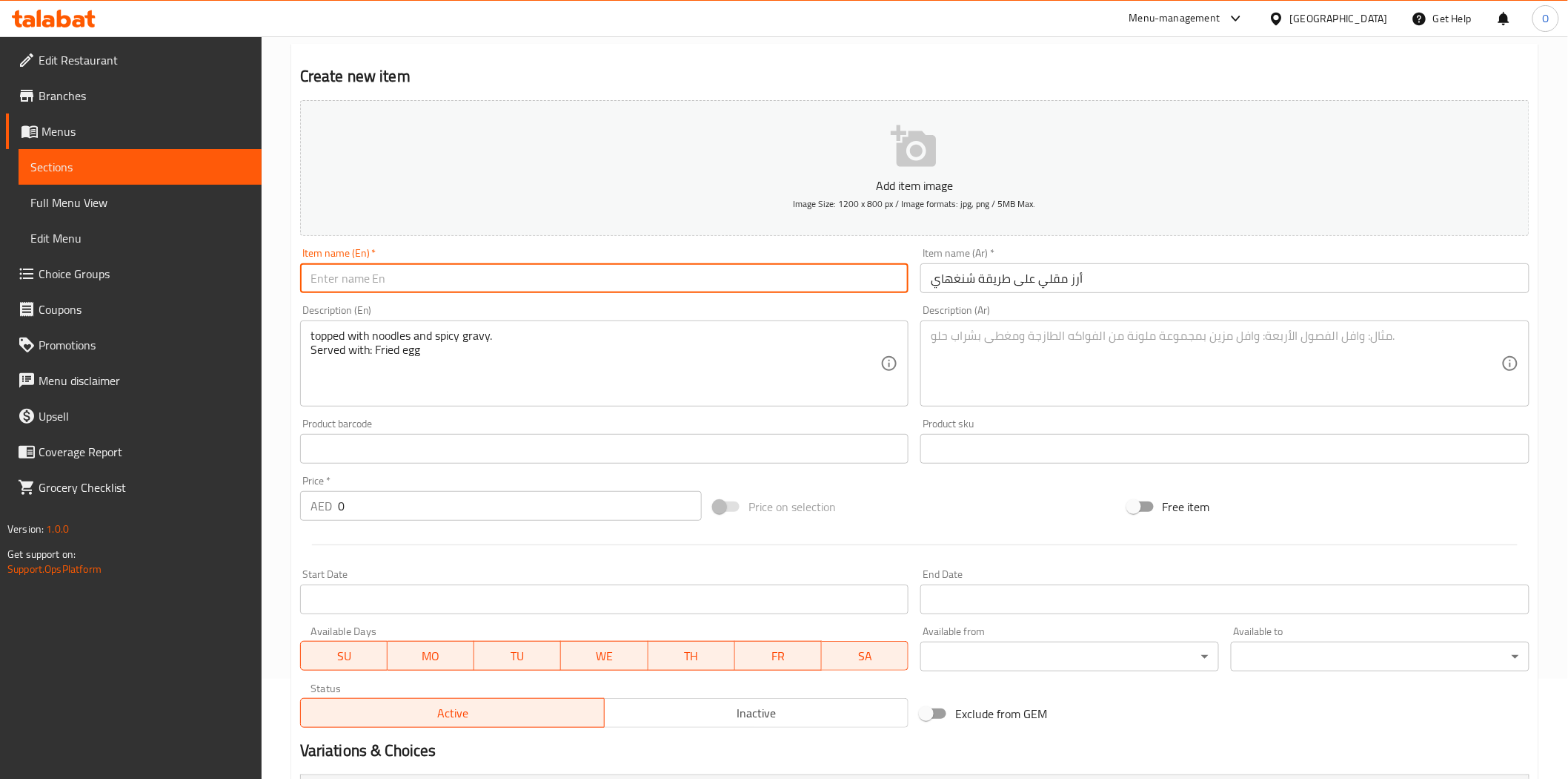
paste input "Shanghai Fried Rice"
type input "Shanghai Fried Rice"
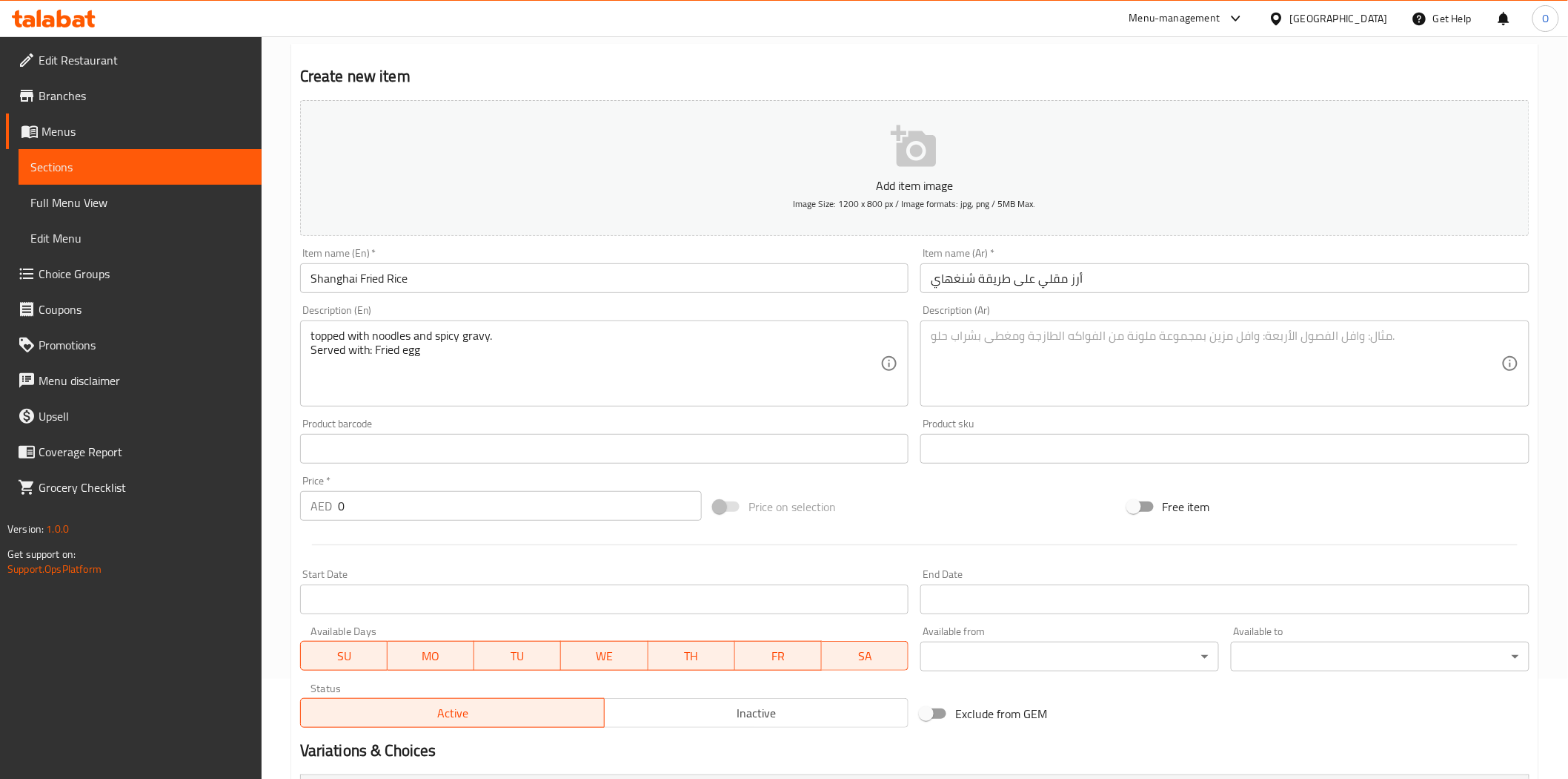
drag, startPoint x: 305, startPoint y: 334, endPoint x: 435, endPoint y: 373, distance: 135.7
click at [435, 373] on div "topped with noodles and spicy gravy. Served with: Fried egg Description (En)" at bounding box center [605, 363] width 609 height 86
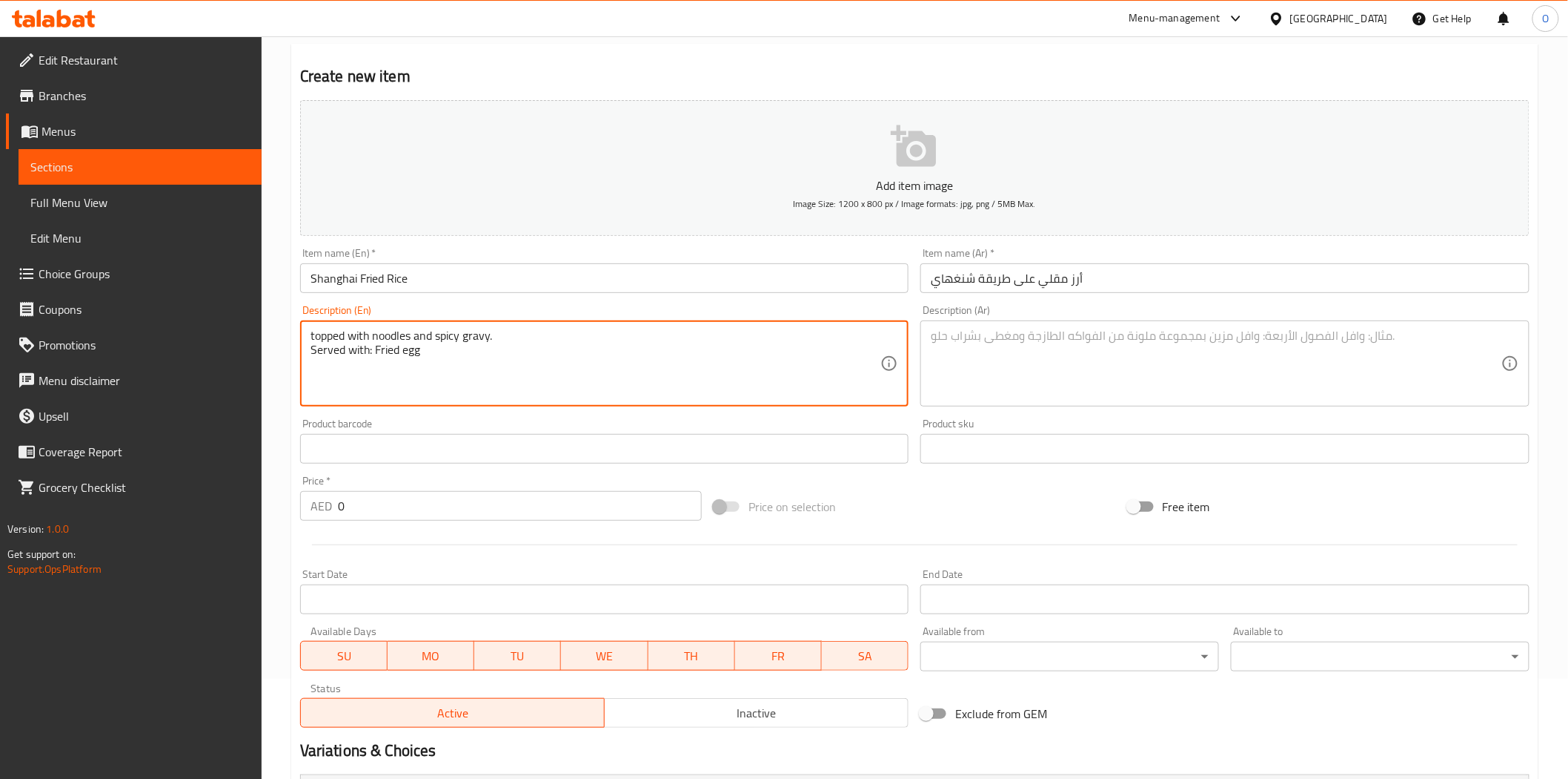
drag, startPoint x: 309, startPoint y: 335, endPoint x: 453, endPoint y: 358, distance: 145.8
click at [453, 358] on textarea "topped with noodles and spicy gravy. Served with: Fried egg" at bounding box center [596, 363] width 571 height 70
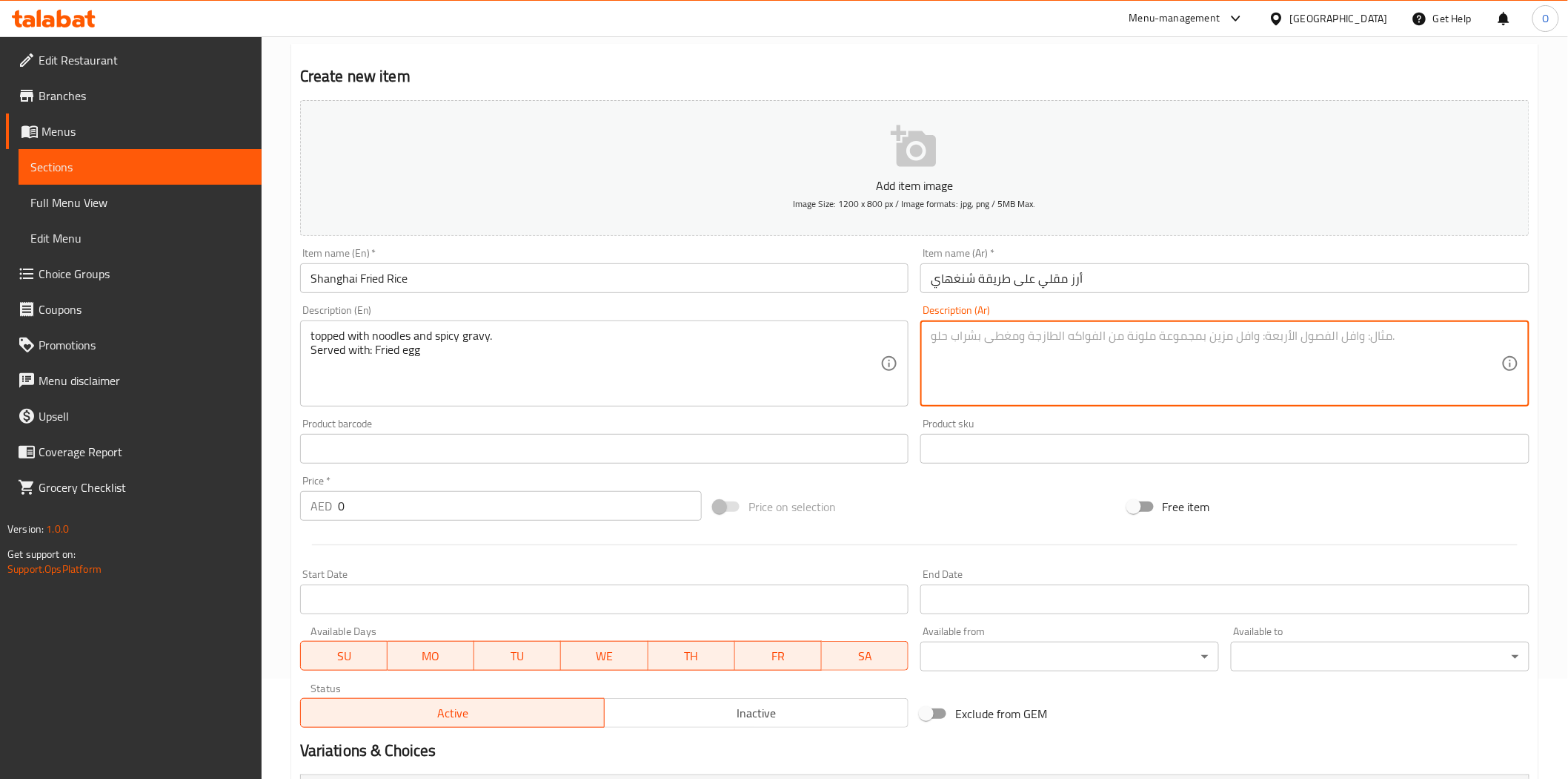
paste textarea "مُغطاة بالنودلز وصلصة حارة. يُقدم مع: بيضة مقلية"
type textarea "مُغطاة بالنودلز وصلصة حارة. يُقدم مع: بيضة مقلية"
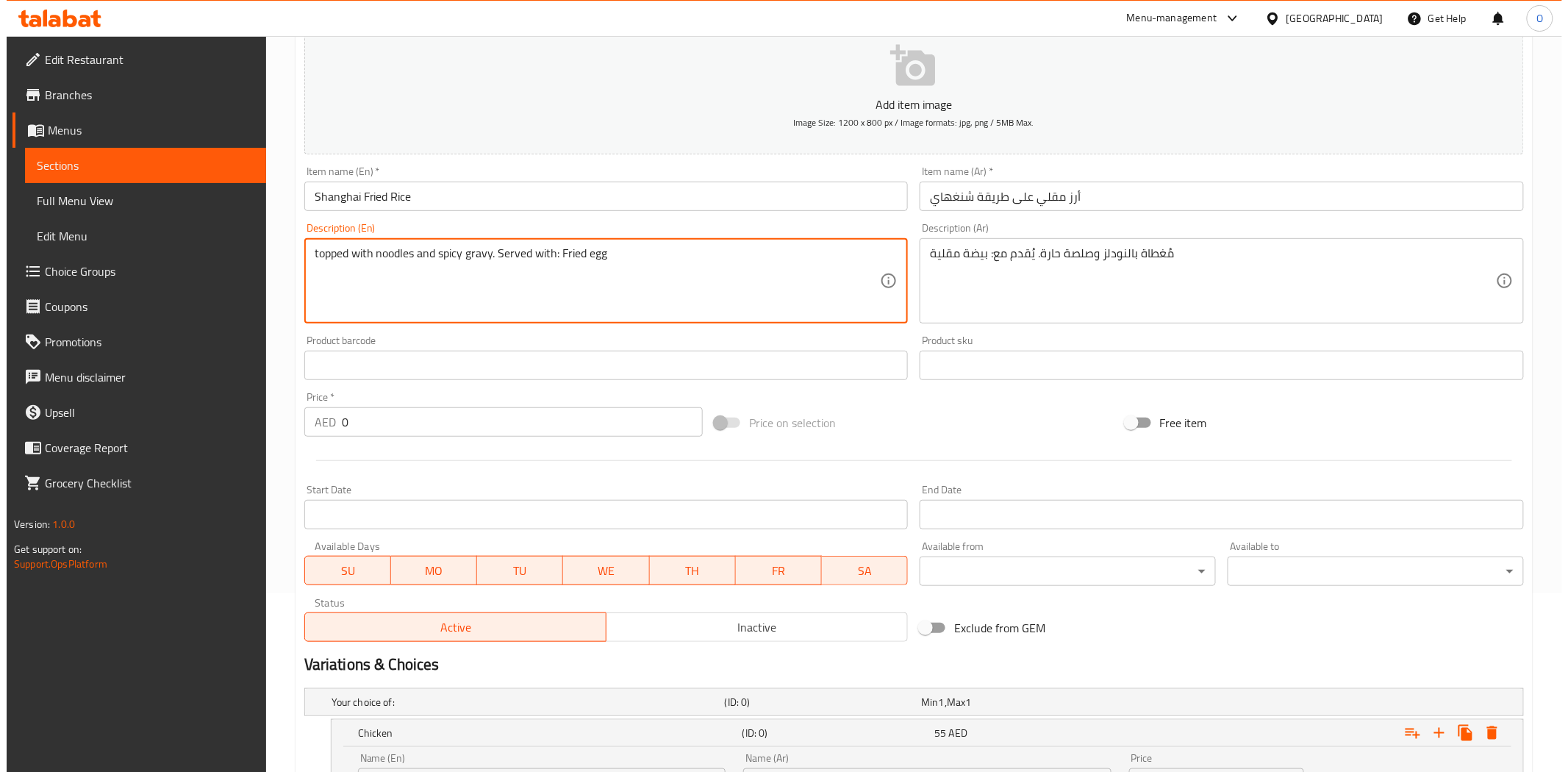
scroll to position [426, 0]
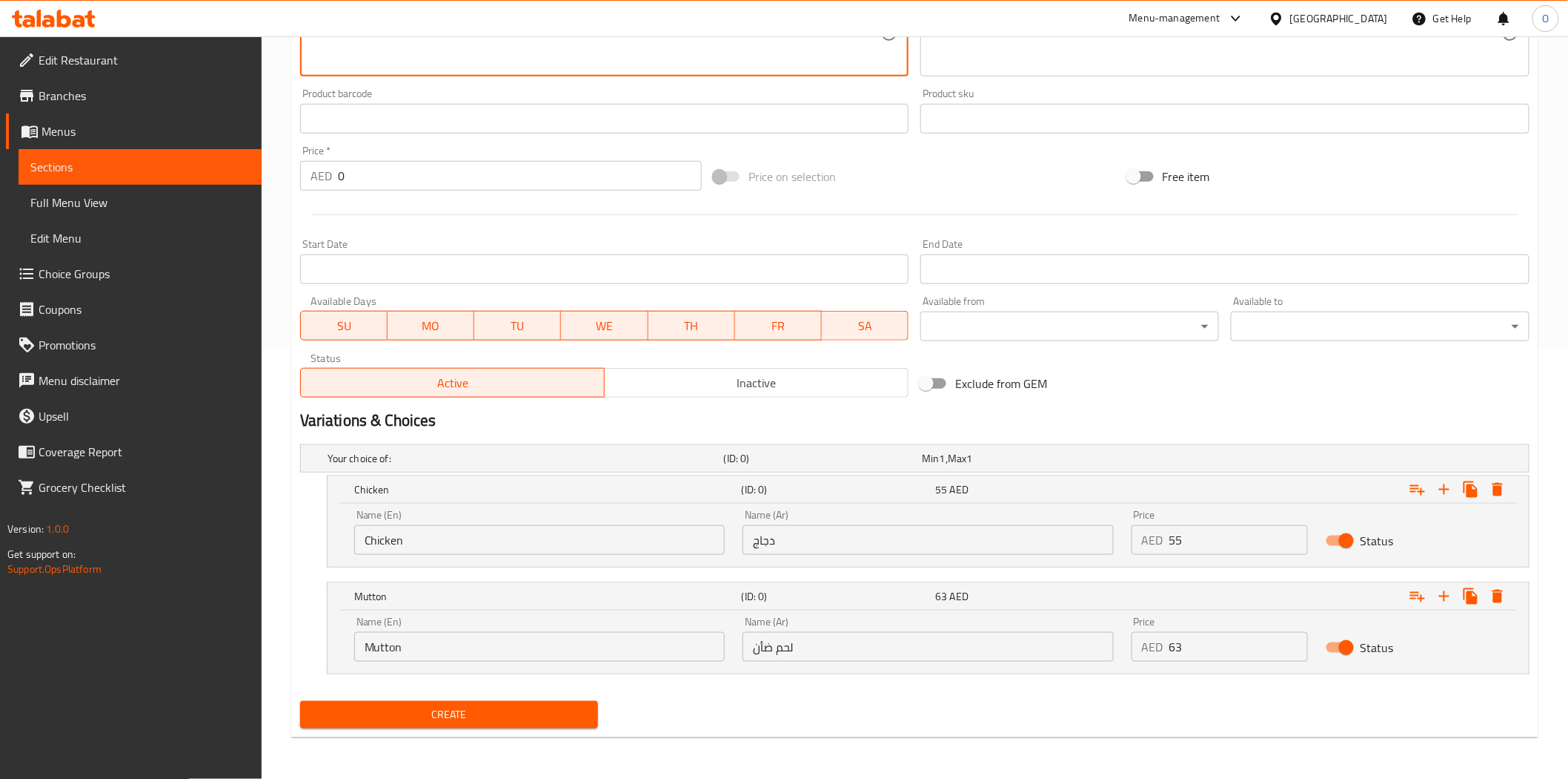
type textarea "topped with noodles and spicy gravy. Served with: Fried egg"
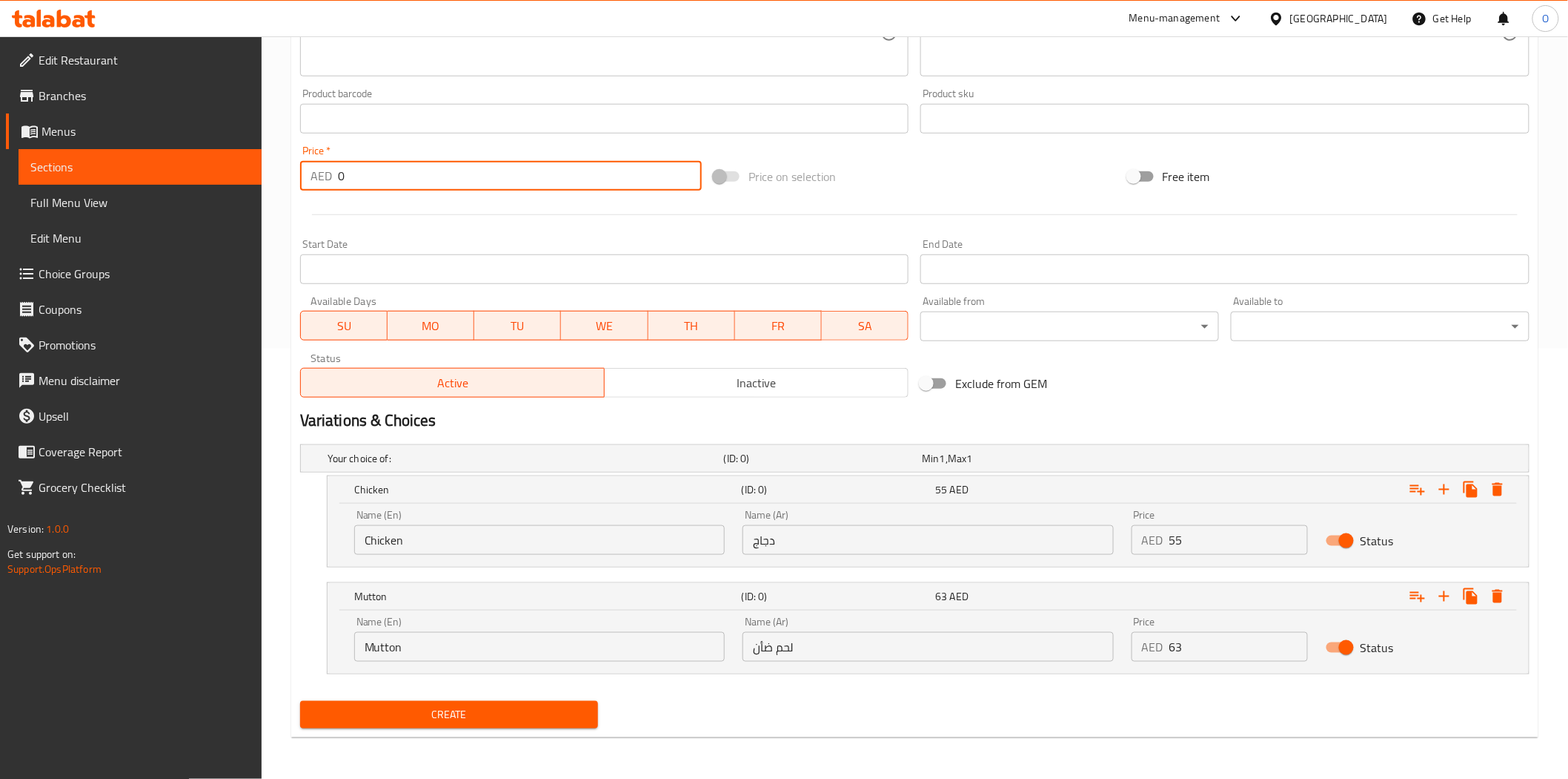
drag, startPoint x: 363, startPoint y: 184, endPoint x: 331, endPoint y: 174, distance: 33.5
click at [329, 174] on div "AED 0 Price *" at bounding box center [500, 176] width 402 height 29
paste input "48"
type input "48"
click at [1498, 492] on icon "Expand" at bounding box center [1498, 489] width 10 height 14
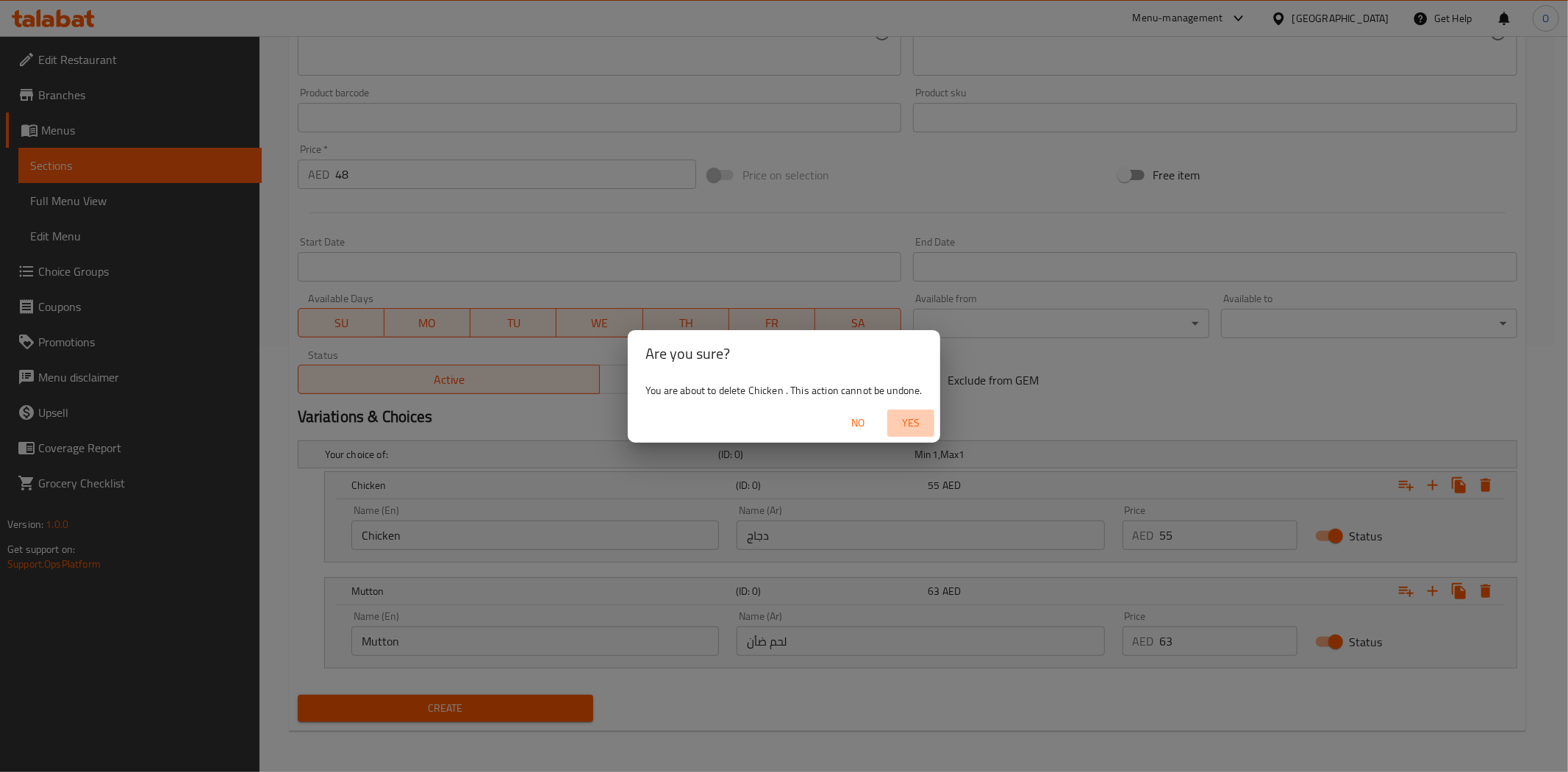
click at [905, 415] on span "Yes" at bounding box center [910, 423] width 35 height 18
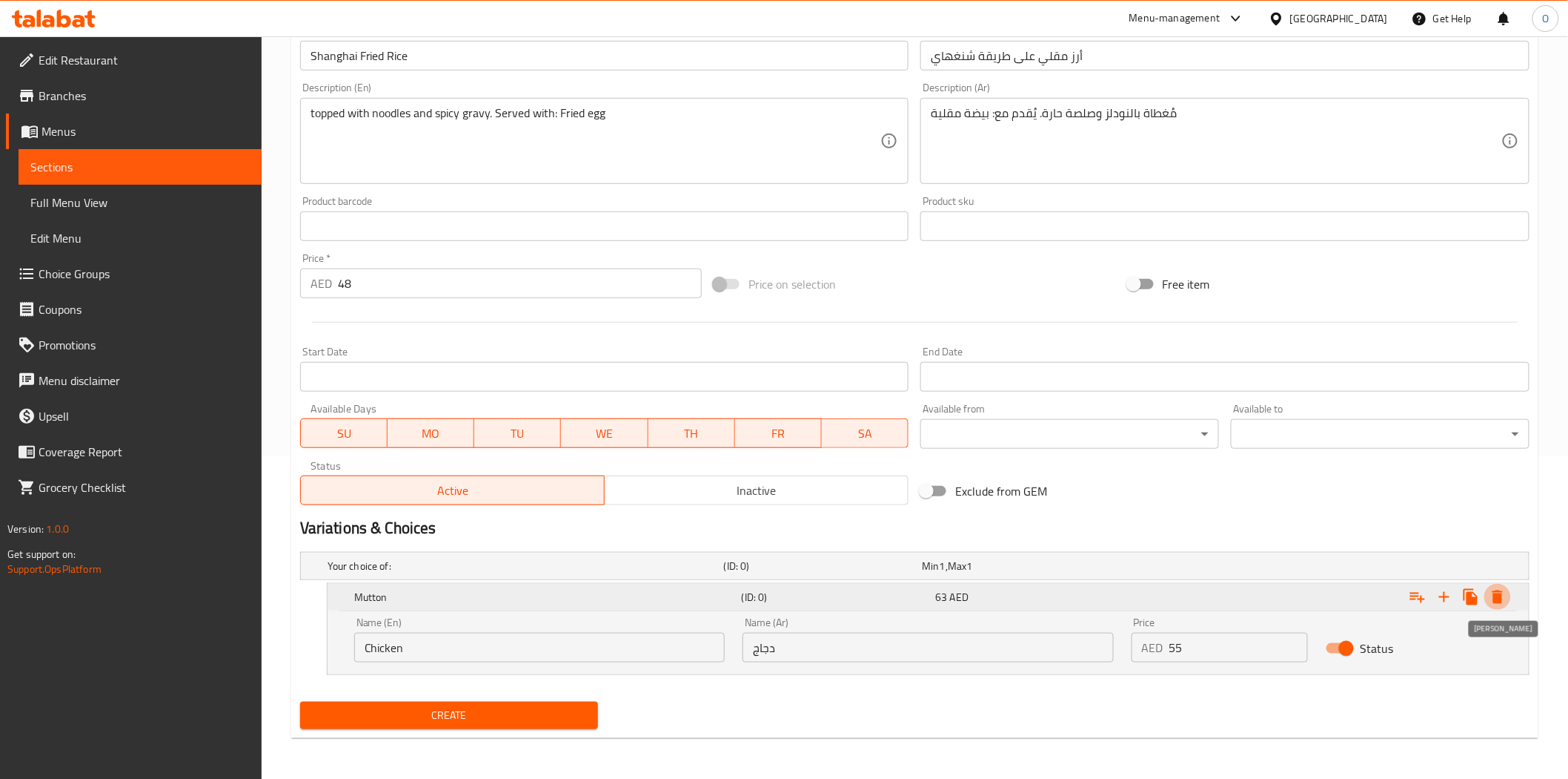
click at [1505, 595] on icon "Expand" at bounding box center [1498, 597] width 17 height 17
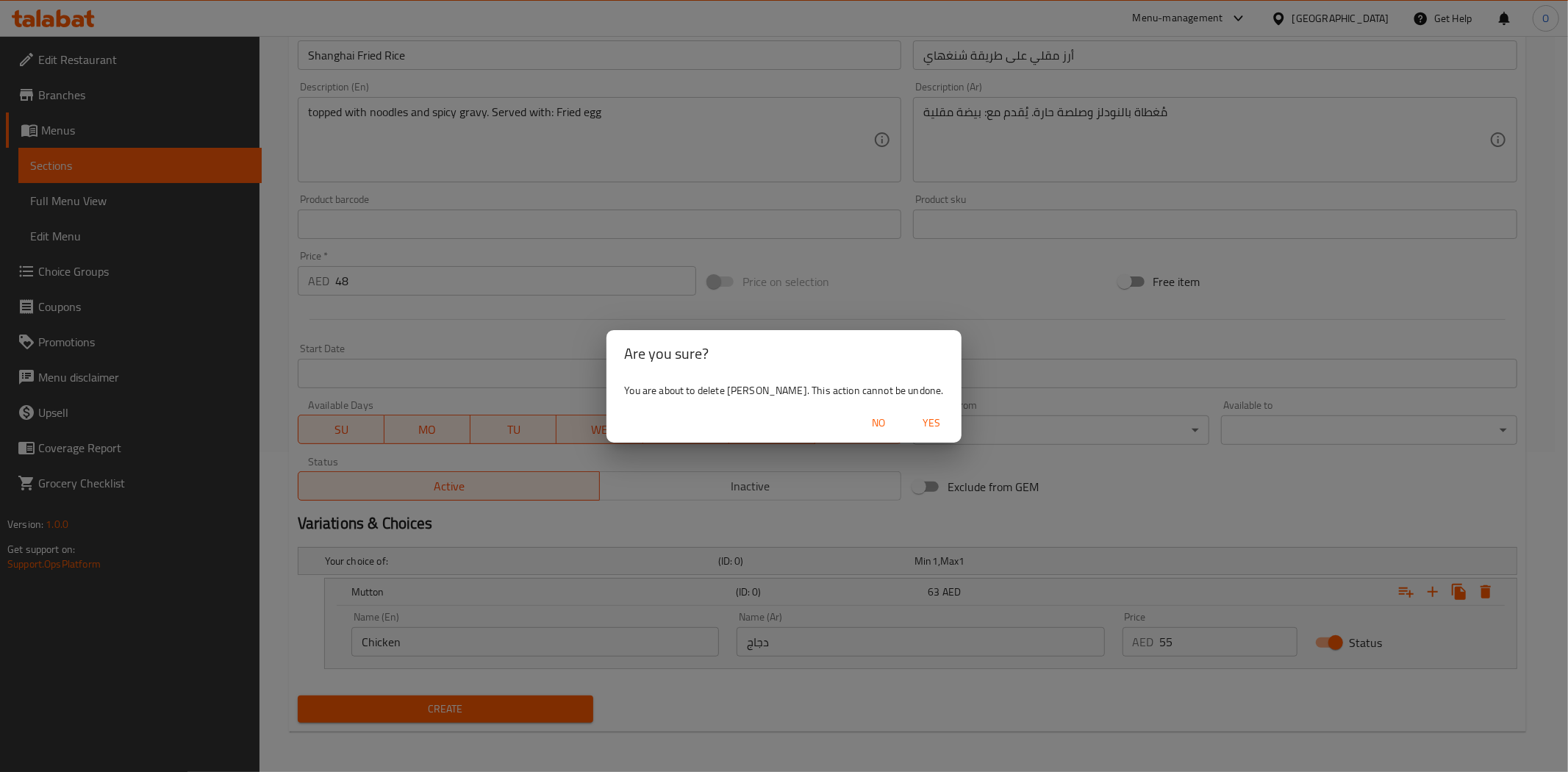
click at [915, 420] on span "Yes" at bounding box center [932, 423] width 35 height 18
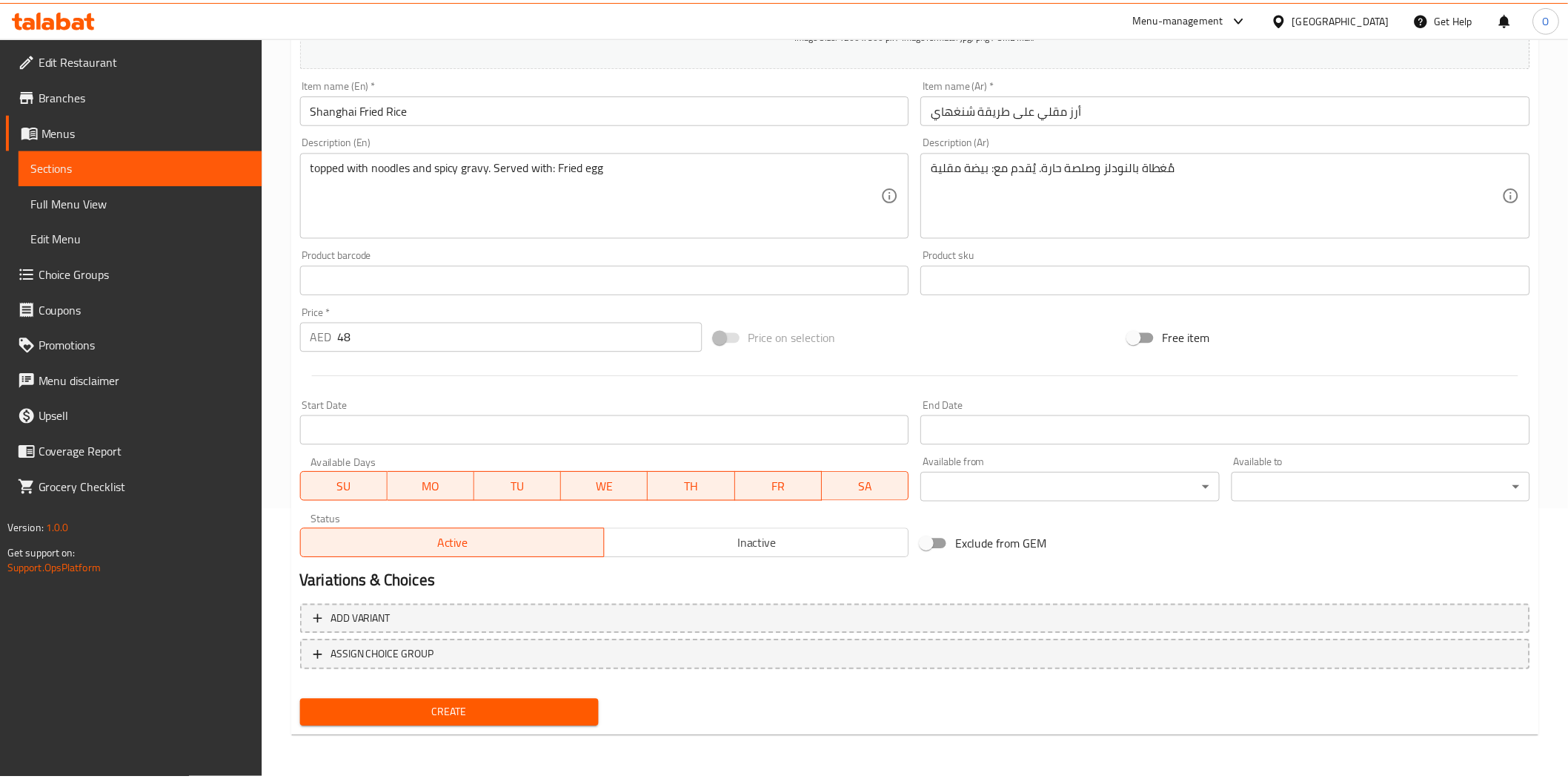
scroll to position [267, 0]
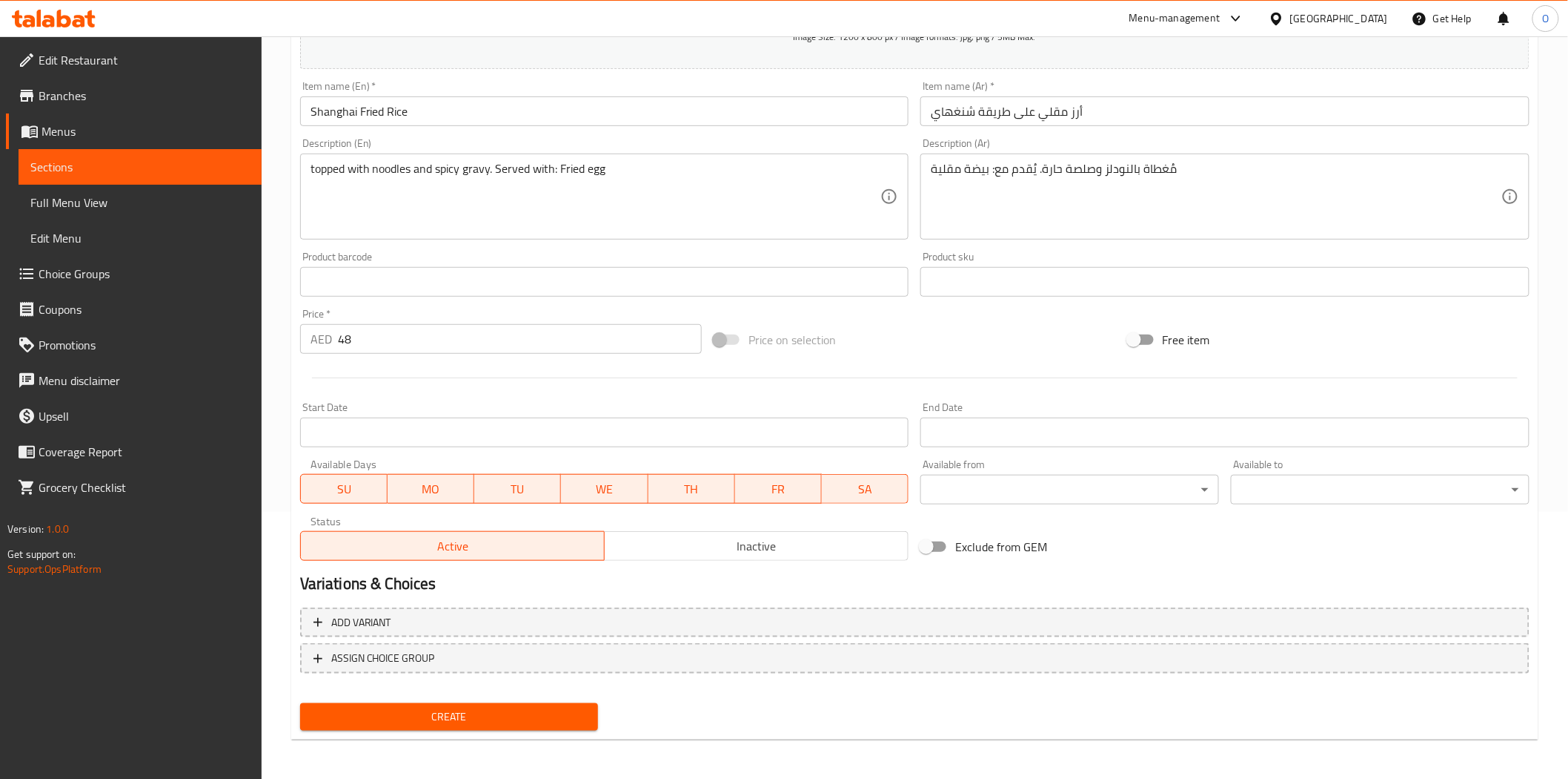
click at [435, 713] on span "Create" at bounding box center [449, 717] width 275 height 18
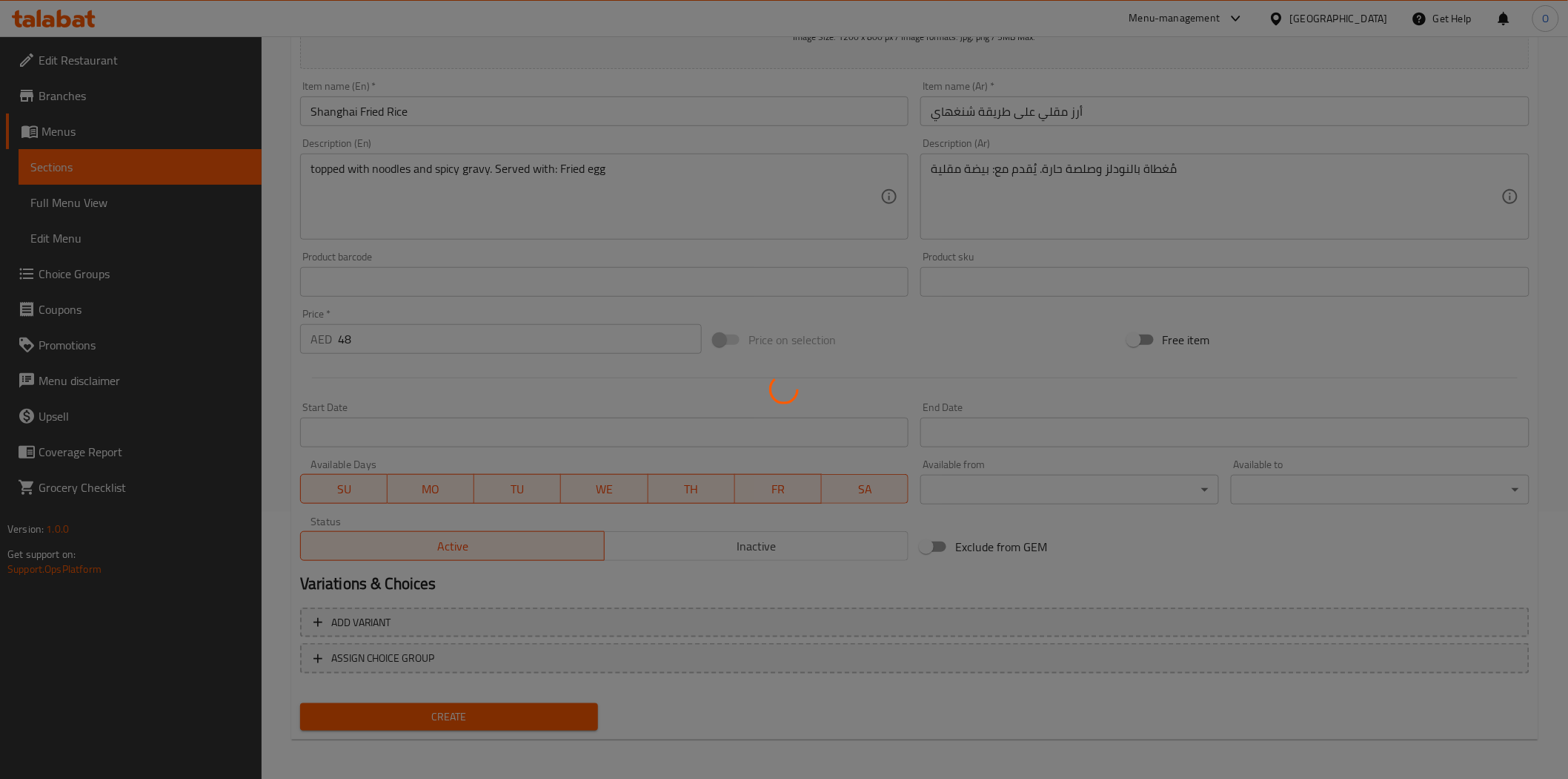
type input "0"
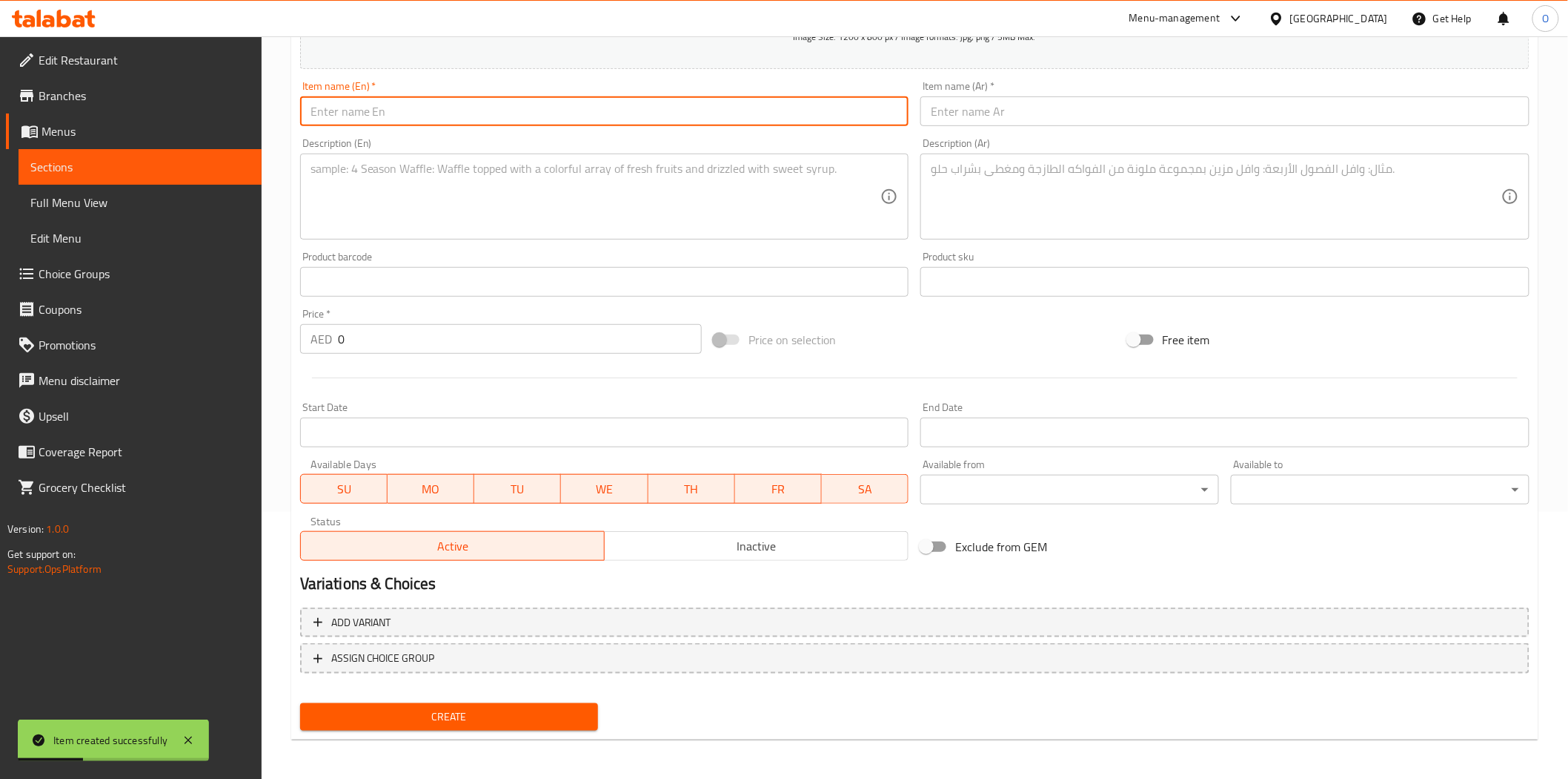
drag, startPoint x: 441, startPoint y: 94, endPoint x: 408, endPoint y: 113, distance: 38.1
click at [408, 113] on input "text" at bounding box center [605, 111] width 609 height 29
paste input "Chilli Chicken (Gravy)"
type input "Chilli Chicken (Gravy)"
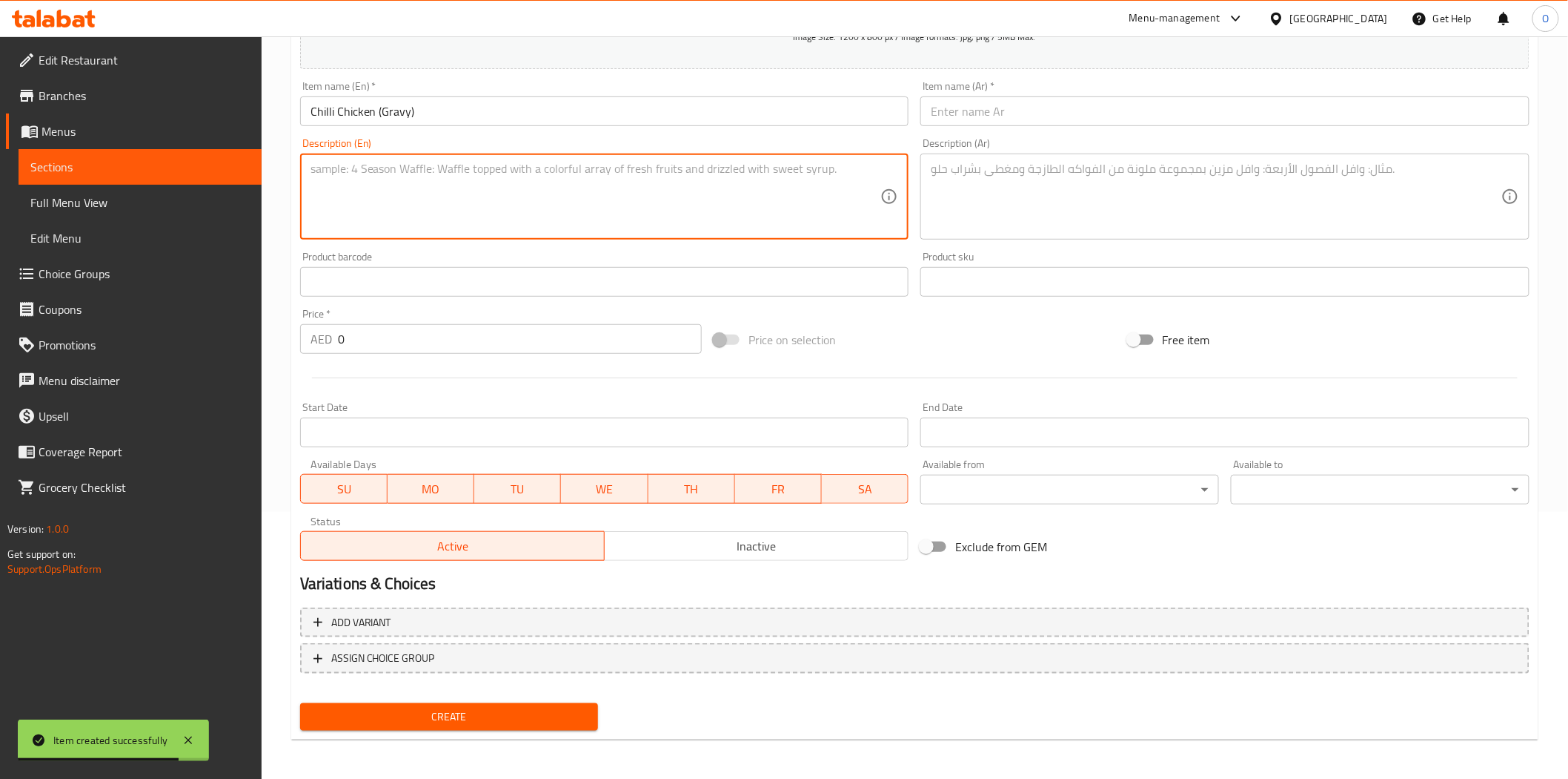
paste textarea "Schezwan Fried Rice with 2 Lollipop chicken and a Soft Drink""
type textarea "Schezwan Fried Rice with 2 Lollipop chicken and a Soft Drink""
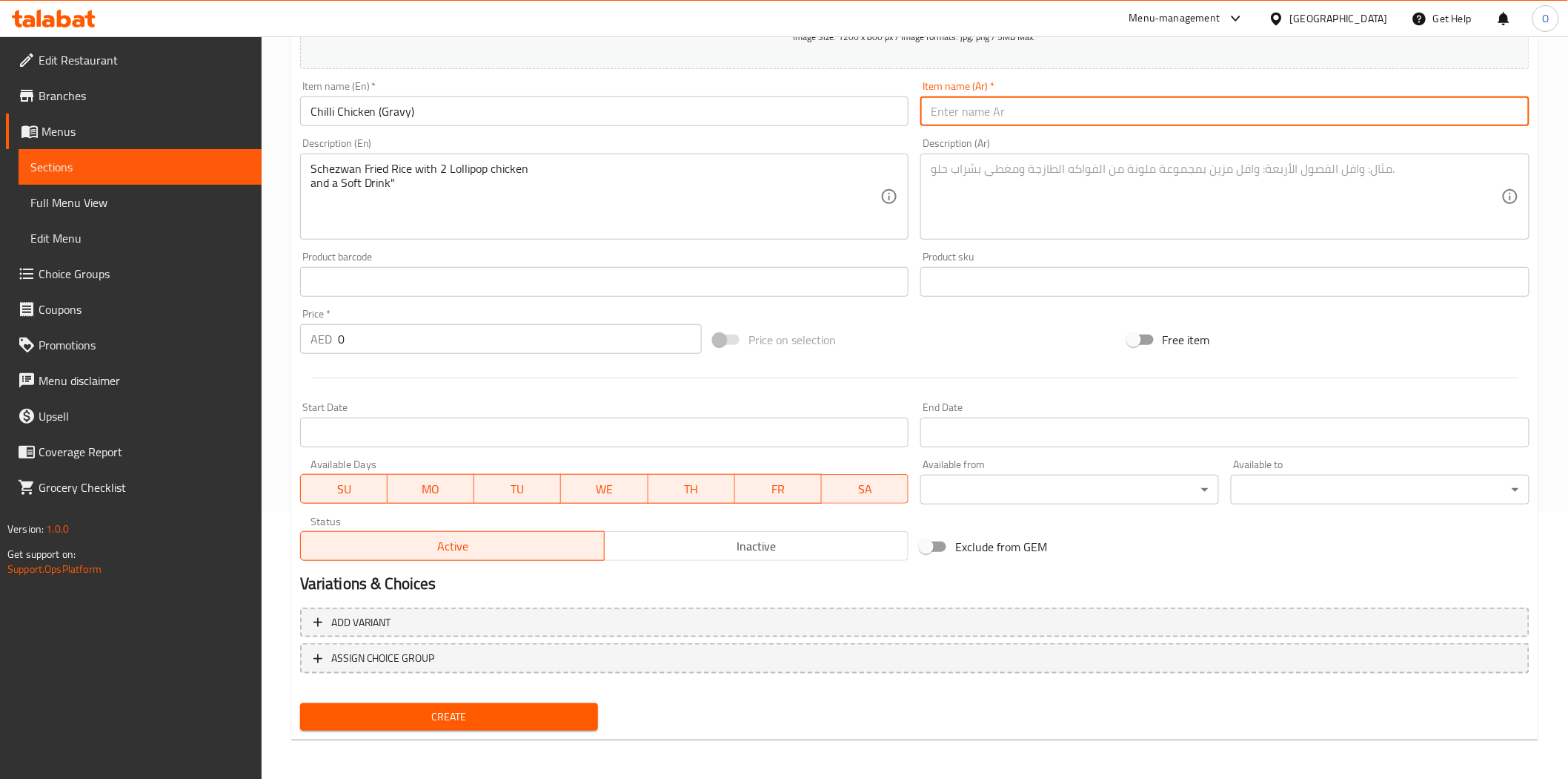
paste input "دجاج بالفلفل الحار (مرق)"
type input "دجاج بالفلفل الحار (مرق)"
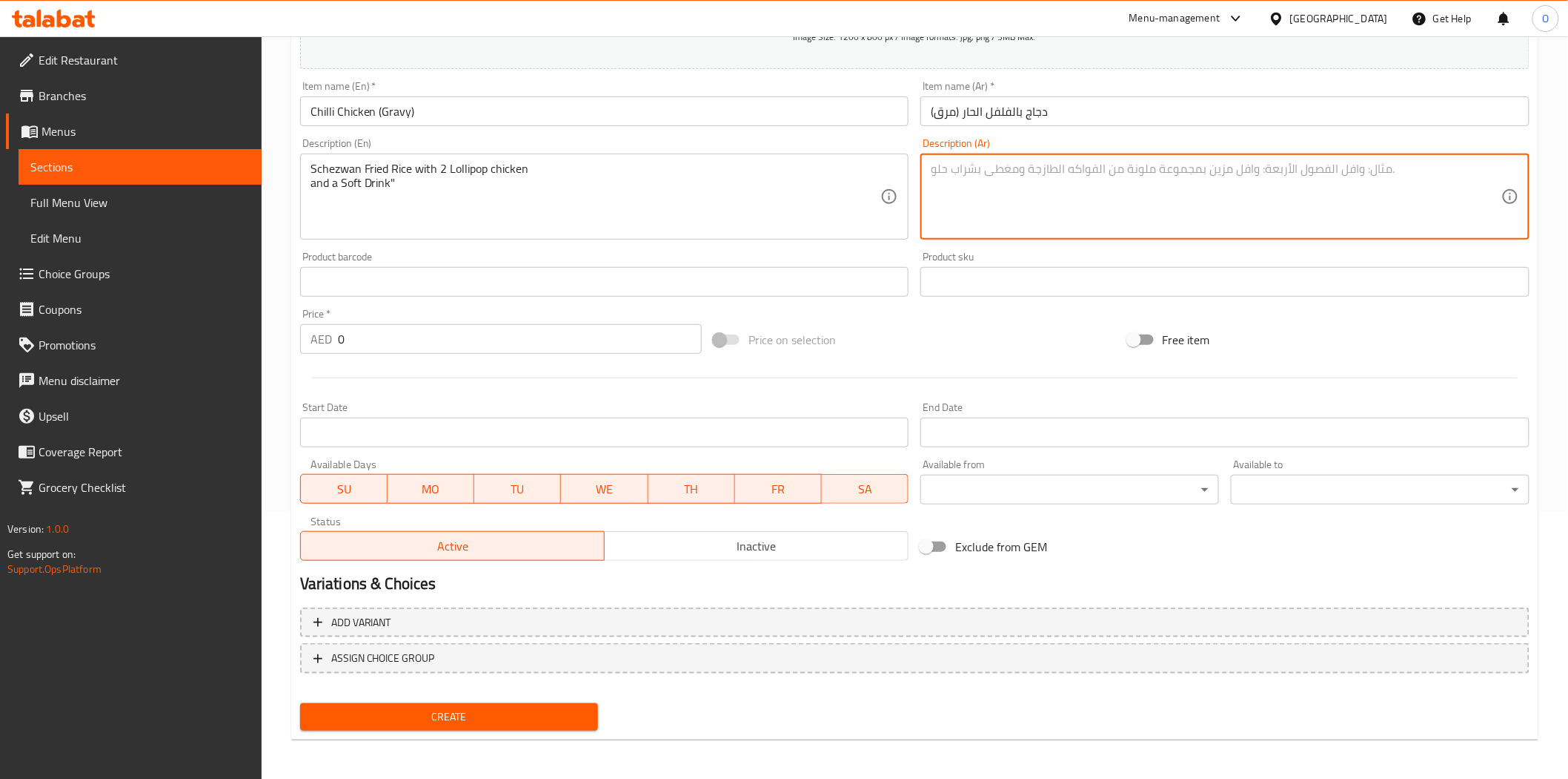
paste textarea "أرز مقلي مع قطعتين من دجاج لولي بوب ومشروب غازي"
type textarea "أرز مقلي مع قطعتين من دجاج لولي بوب ومشروب غازي"
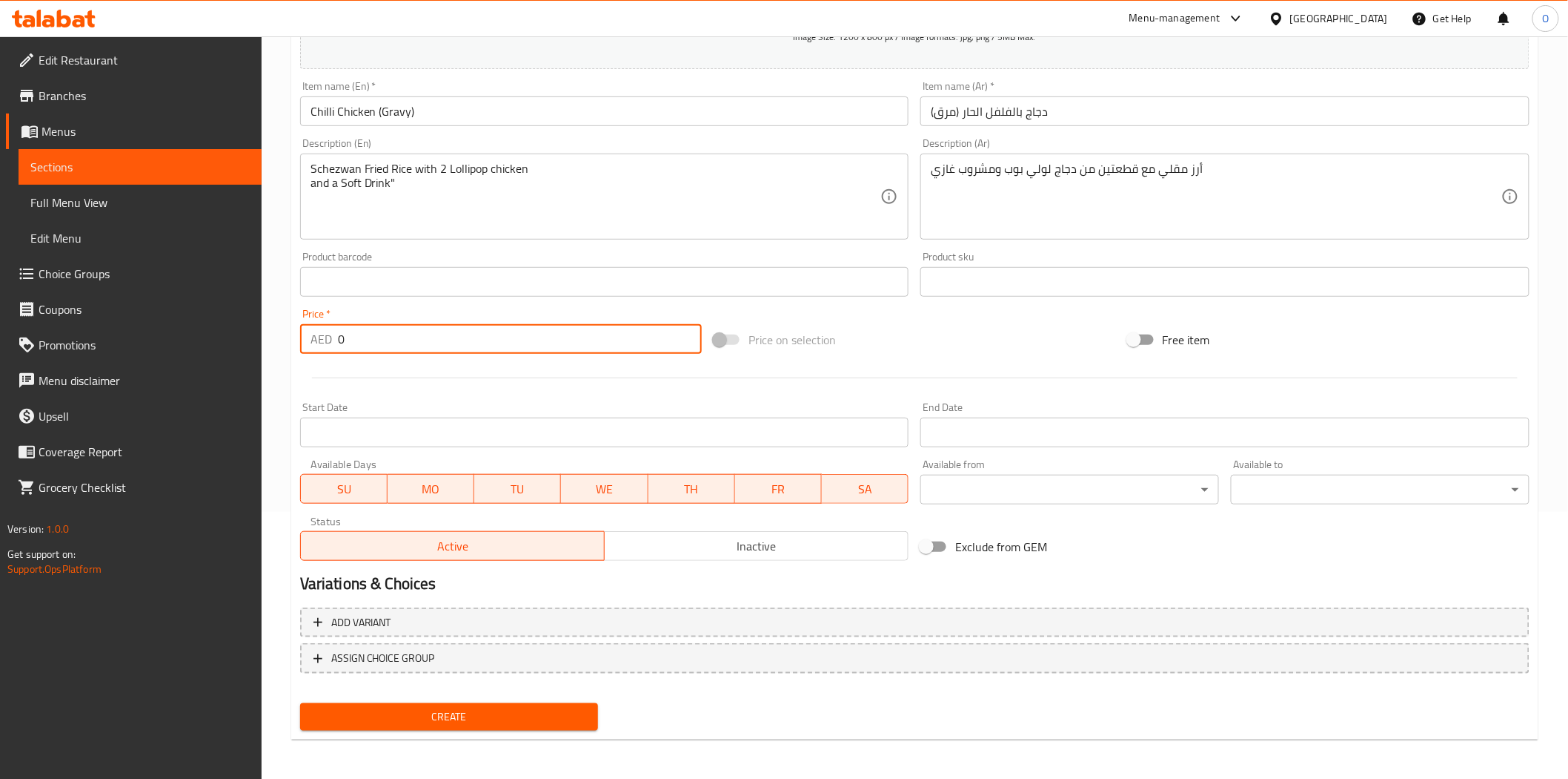
click at [300, 342] on div "AED 0 Price *" at bounding box center [500, 339] width 402 height 29
paste input "48"
type input "48"
click at [372, 710] on span "Create" at bounding box center [449, 717] width 275 height 18
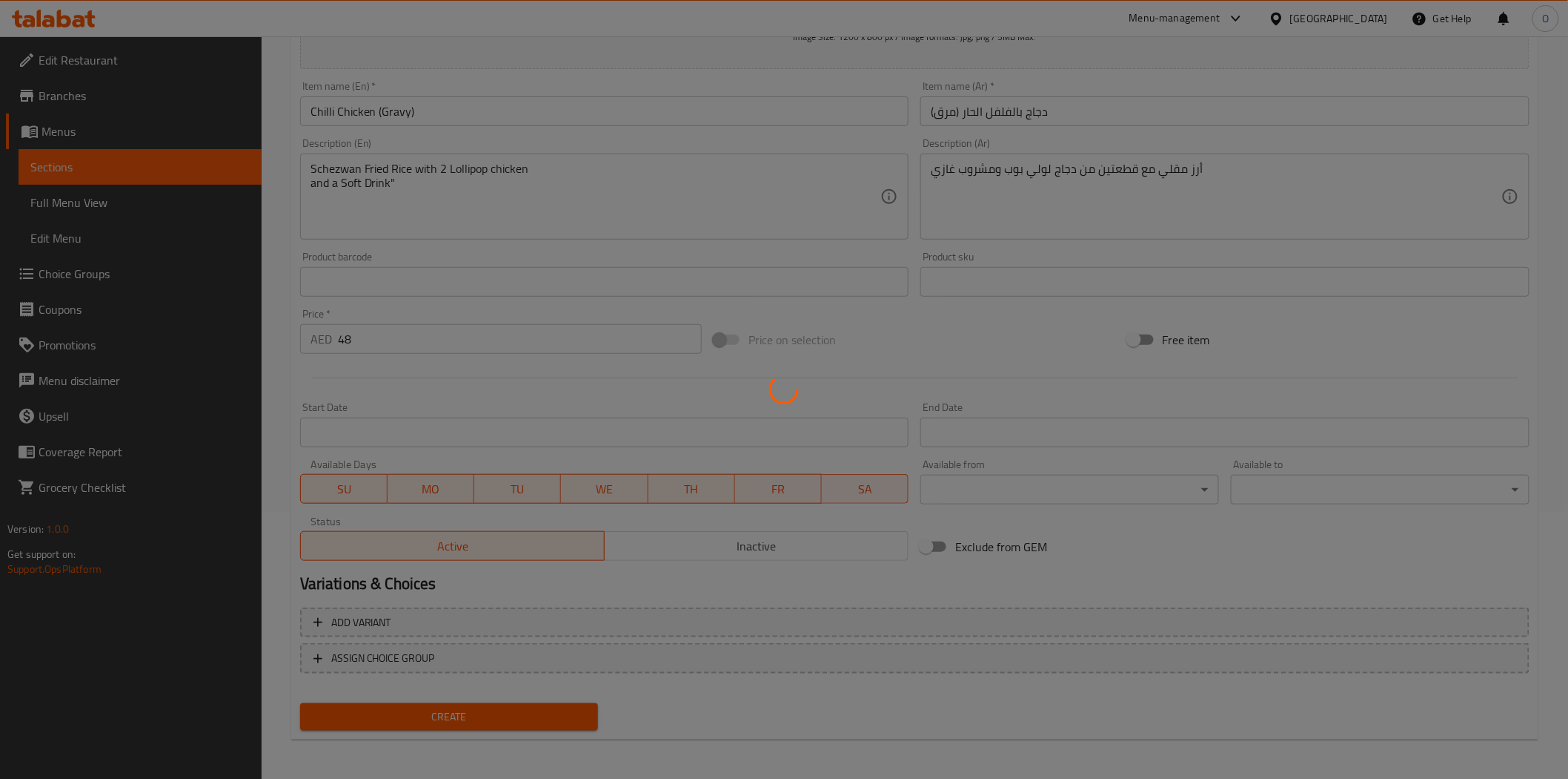
type input "0"
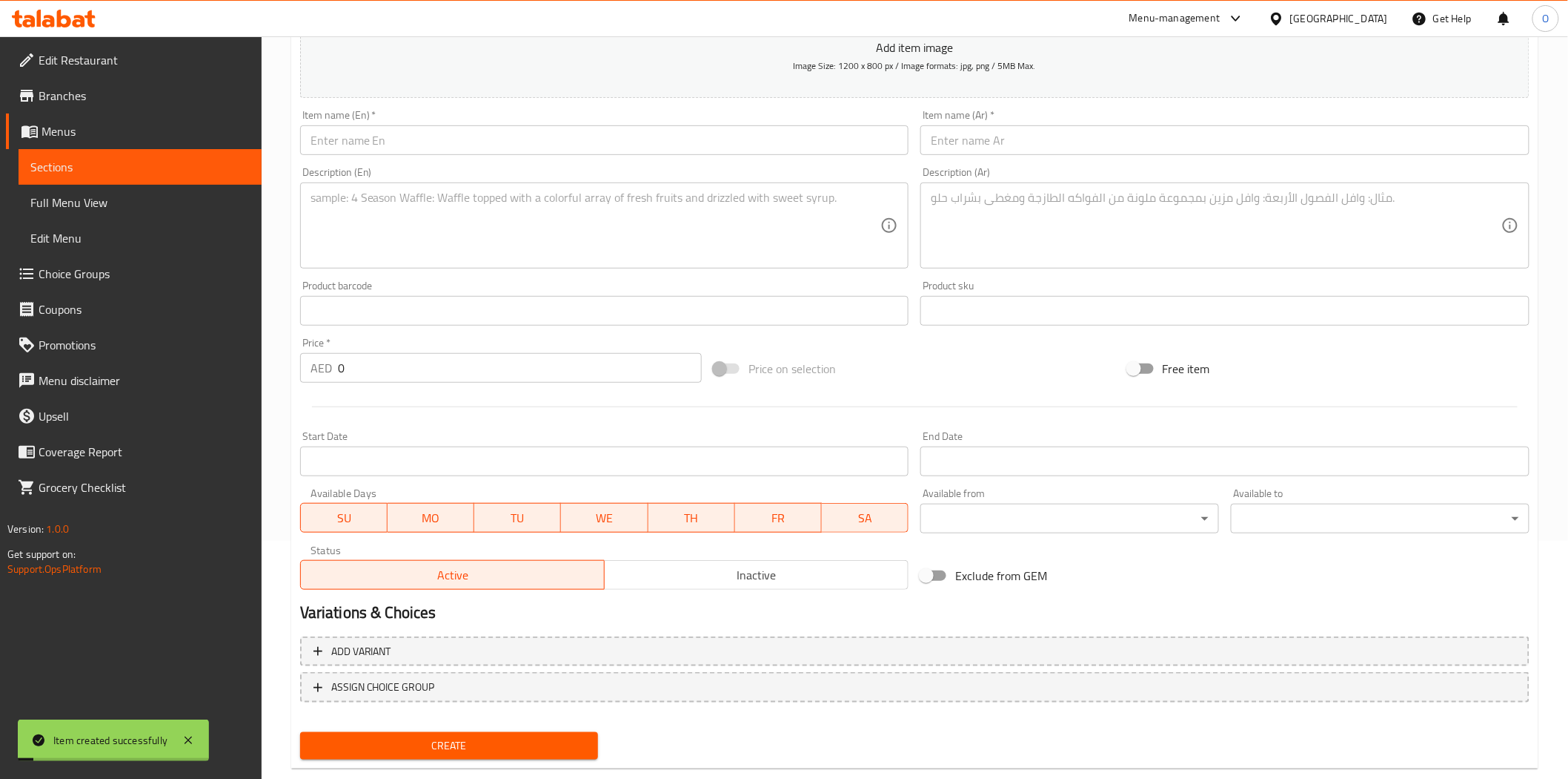
scroll to position [0, 0]
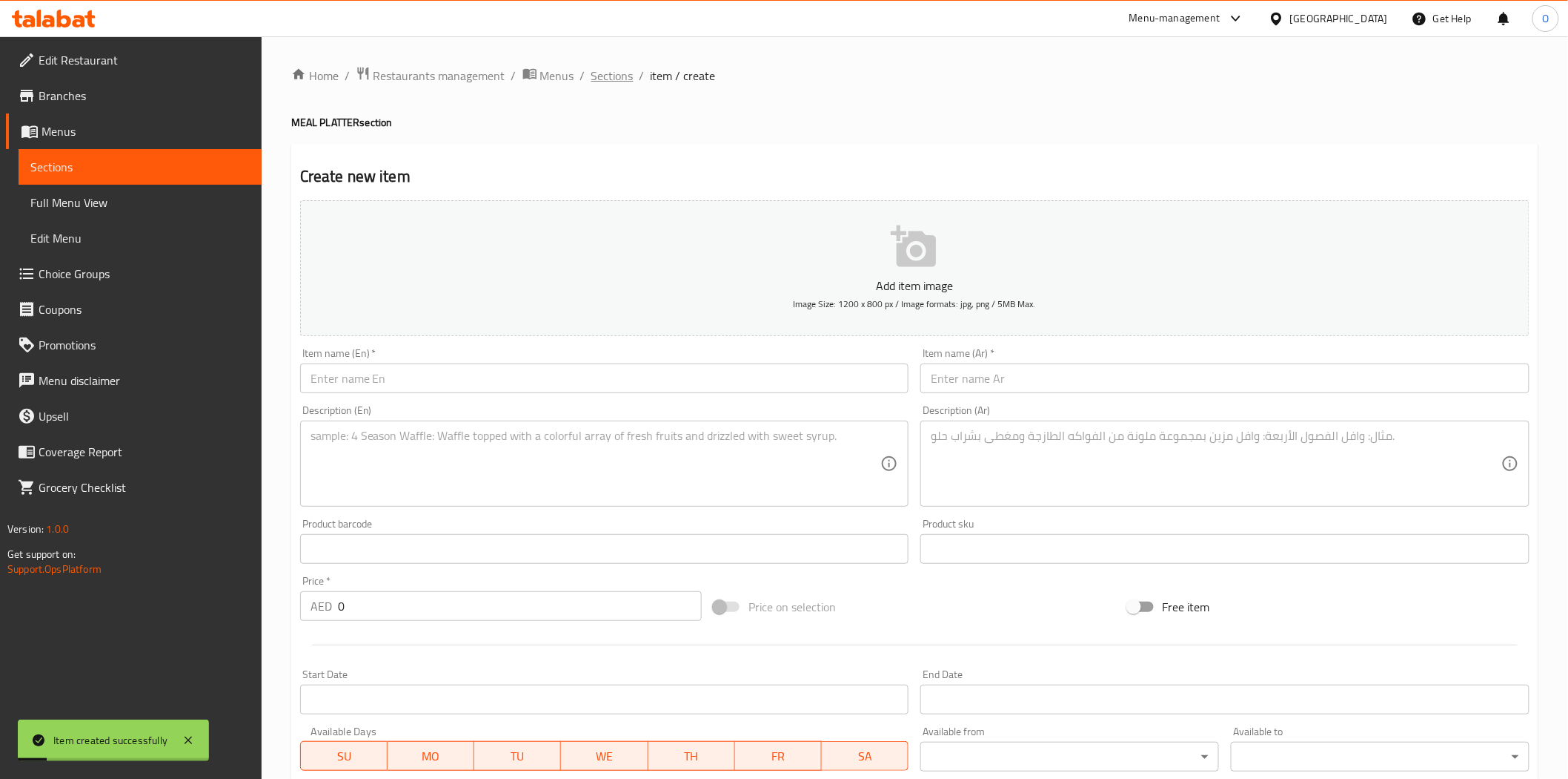
click at [612, 77] on span "Sections" at bounding box center [613, 75] width 42 height 17
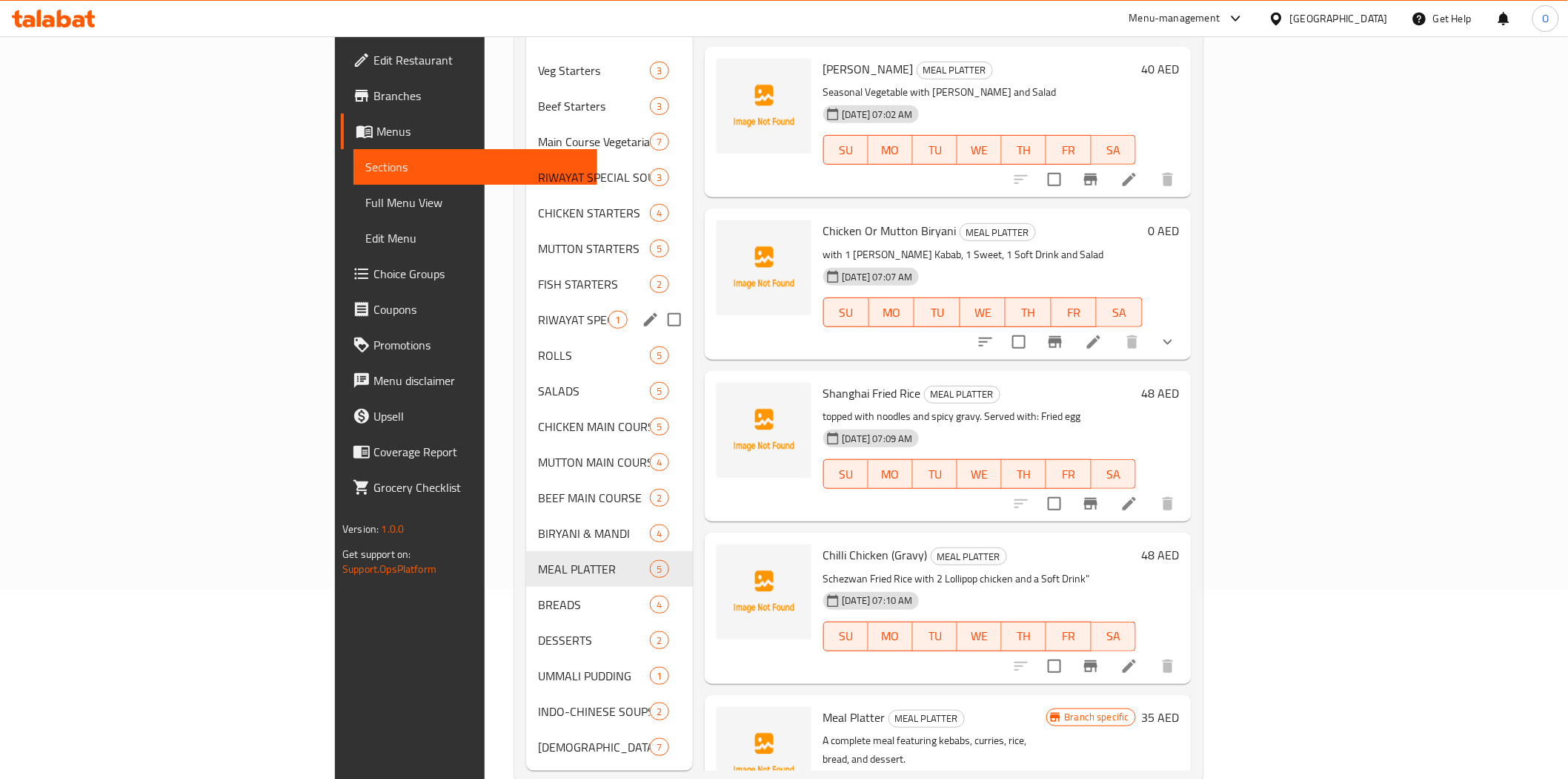
scroll to position [208, 0]
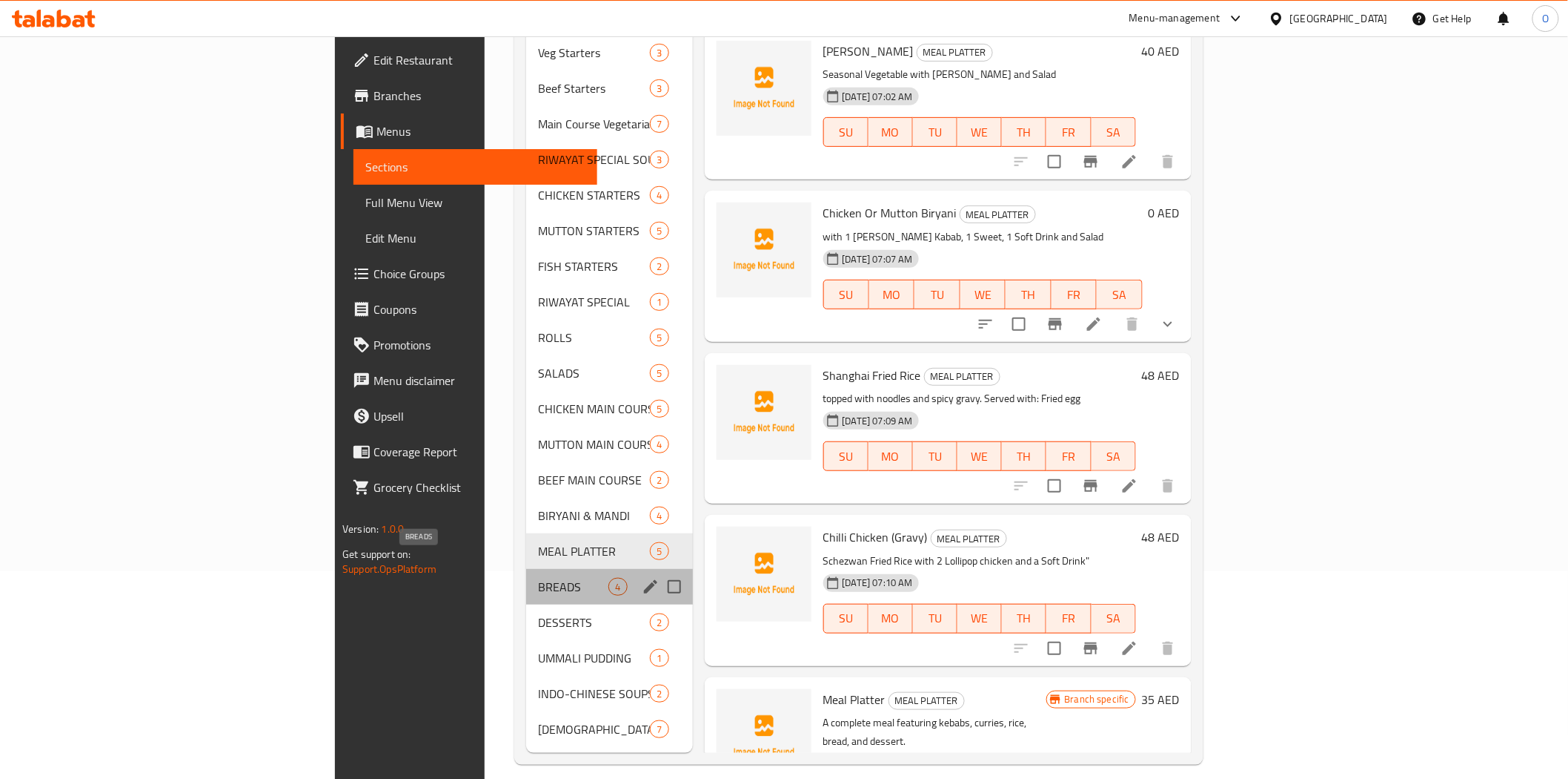
click at [538, 578] on span "BREADS" at bounding box center [573, 586] width 70 height 17
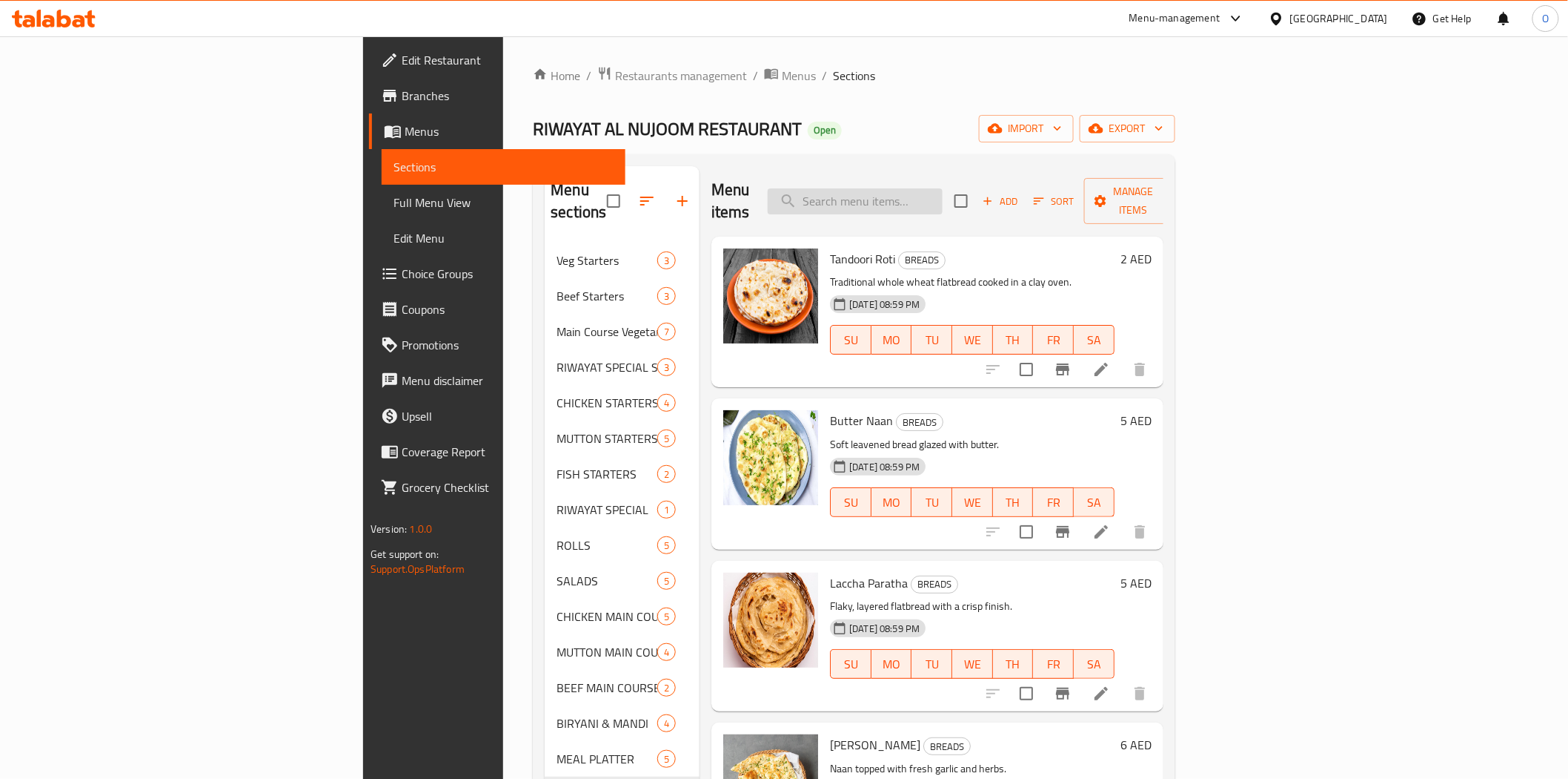
paste input "Khameeri"
type input "Khameeri"
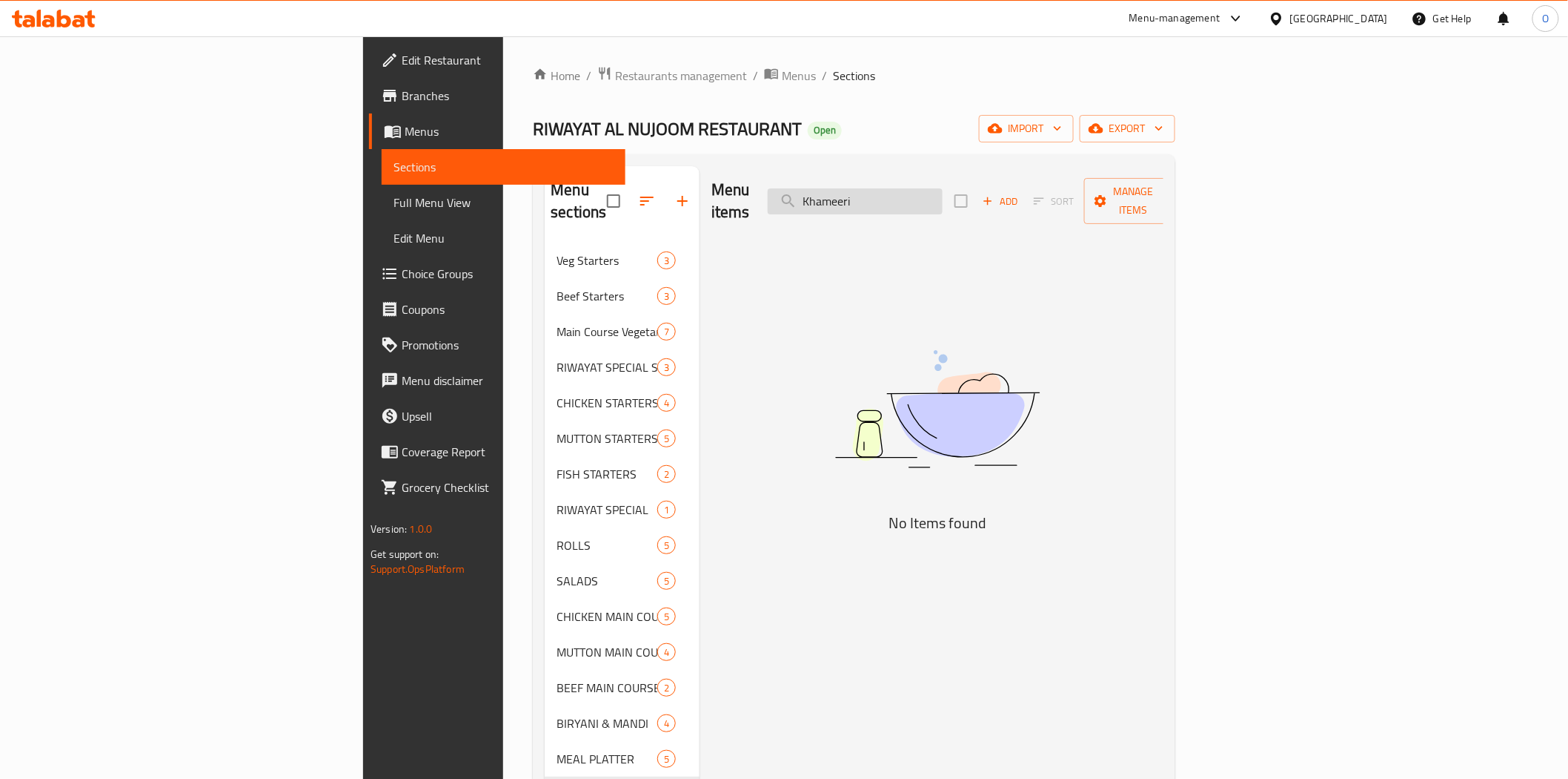
click at [943, 198] on input "Khameeri" at bounding box center [854, 201] width 175 height 26
click at [943, 197] on input "Khameeri" at bounding box center [854, 201] width 175 height 26
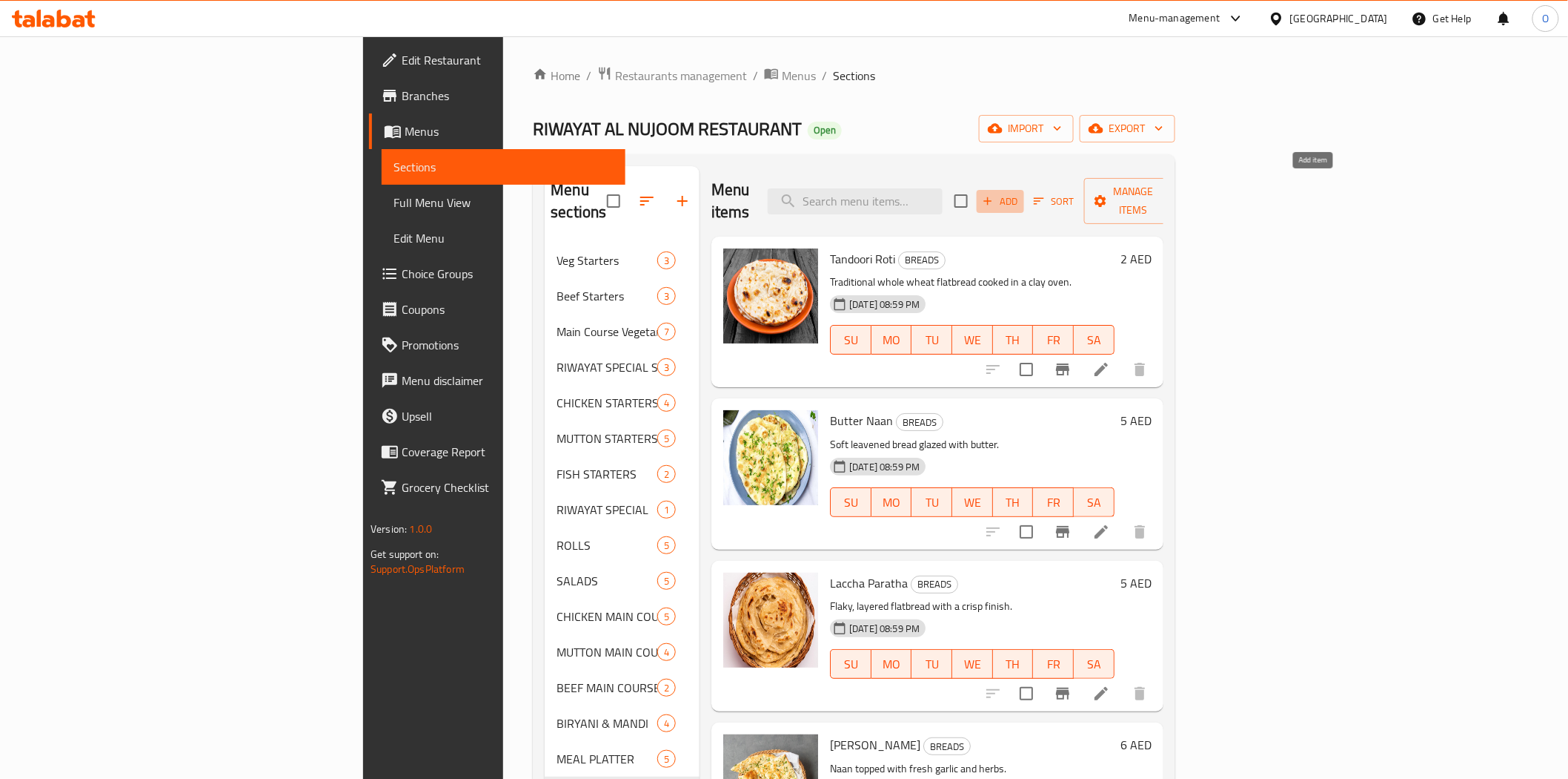
click at [994, 194] on icon "button" at bounding box center [988, 200] width 14 height 14
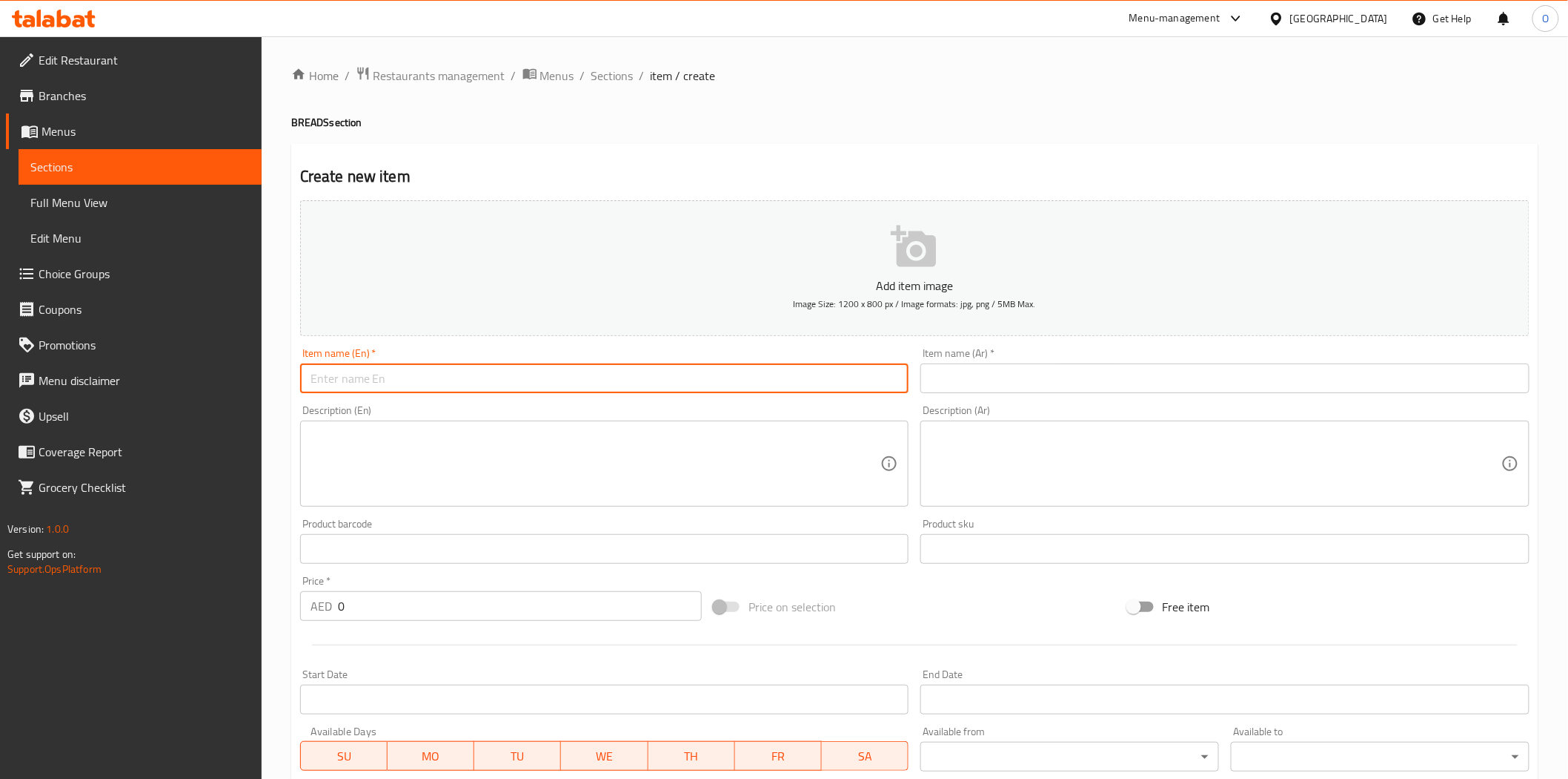
paste input "Khameeri Roti-A soft"
type input "Khameeri Roti-A soft"
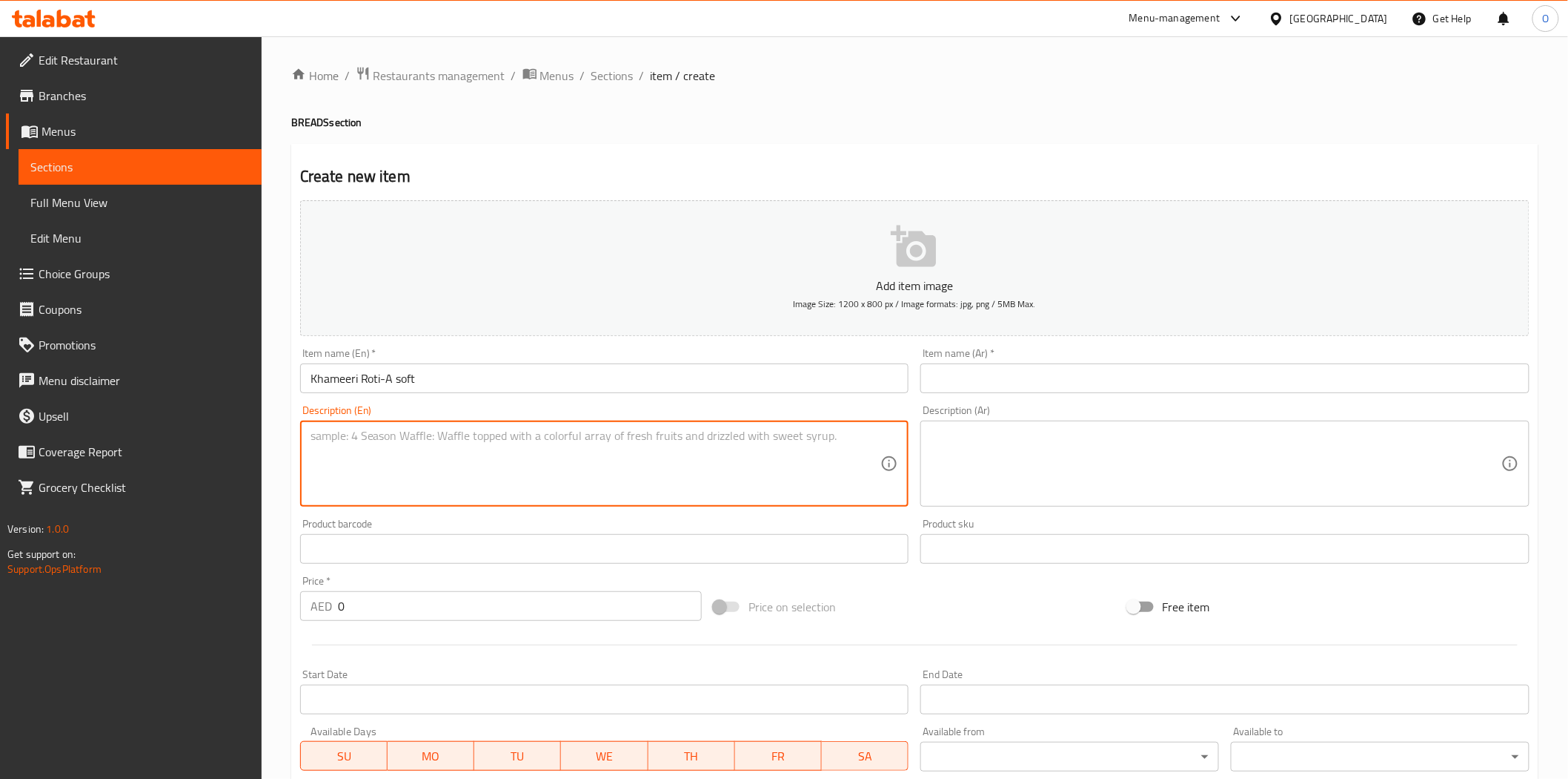
paste textarea "luffy, and slightly tangy leavened bread, traditionally made with wheat flour a…"
type textarea "luffy, and slightly tangy leavened bread, traditionally made with wheat flour a…"
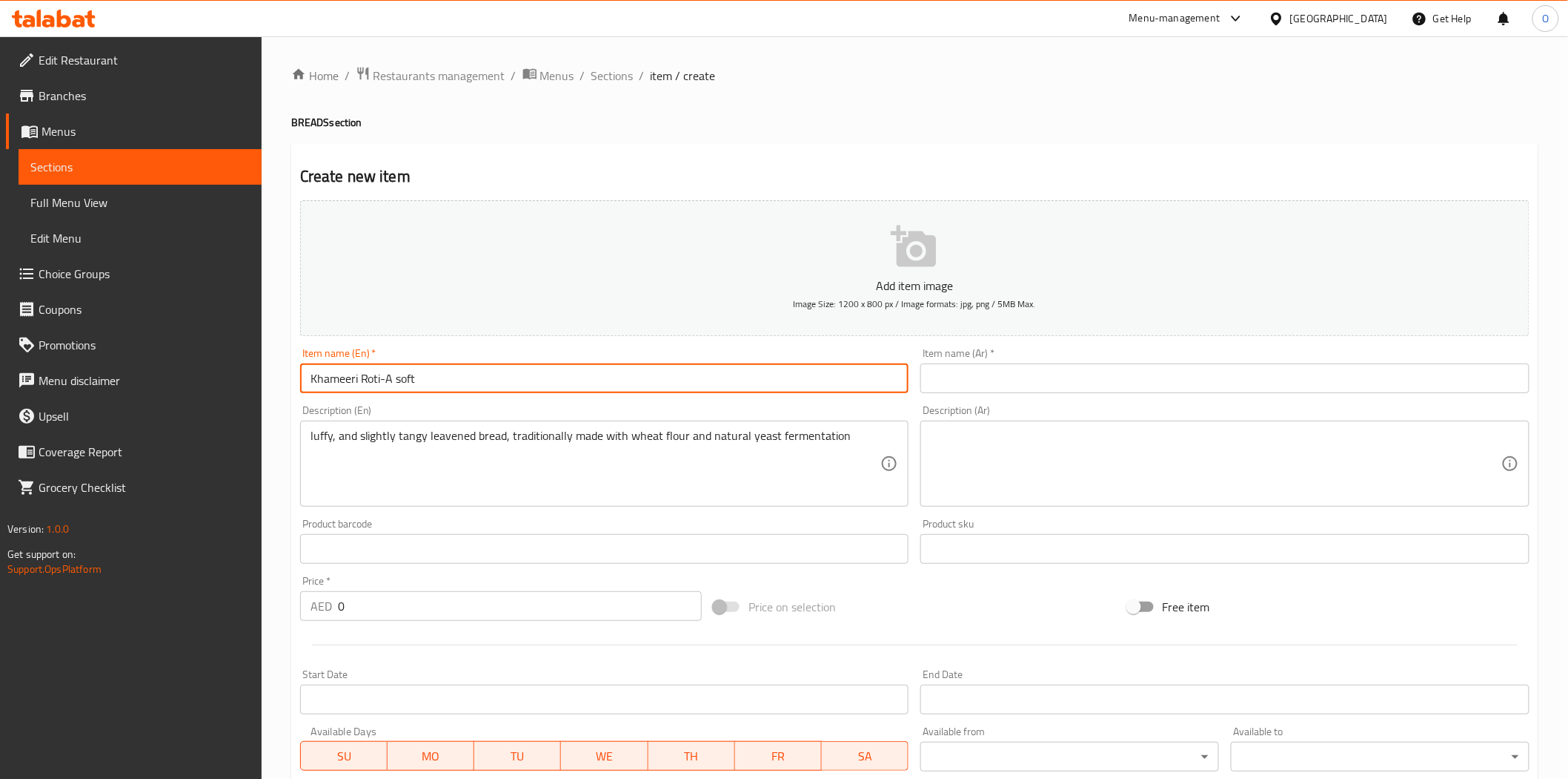
drag, startPoint x: 388, startPoint y: 381, endPoint x: 430, endPoint y: 377, distance: 42.2
click at [430, 377] on input "Khameeri Roti-A soft" at bounding box center [605, 378] width 609 height 29
click at [388, 392] on input "Khameeri Roti-A soft" at bounding box center [605, 378] width 609 height 29
click at [420, 378] on input "Khameeri Roti-A soft" at bounding box center [605, 378] width 609 height 29
drag, startPoint x: 420, startPoint y: 378, endPoint x: 399, endPoint y: 384, distance: 21.8
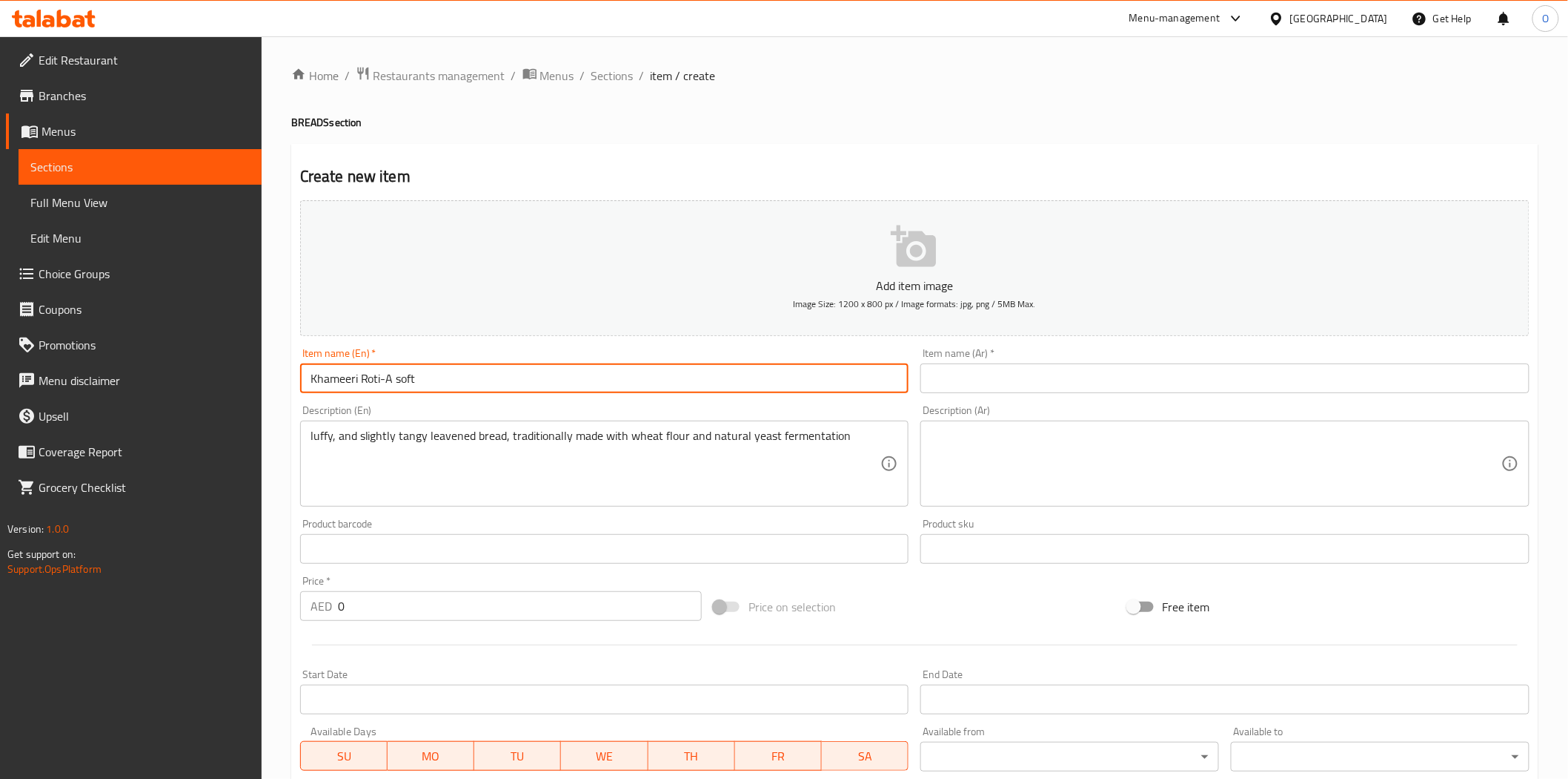
click at [399, 384] on input "Khameeri Roti-A soft" at bounding box center [605, 378] width 609 height 29
drag, startPoint x: 386, startPoint y: 381, endPoint x: 416, endPoint y: 381, distance: 30.0
click at [416, 381] on input "Khameeri Roti-A soft" at bounding box center [605, 378] width 609 height 29
type input "Khameeri Roti-"
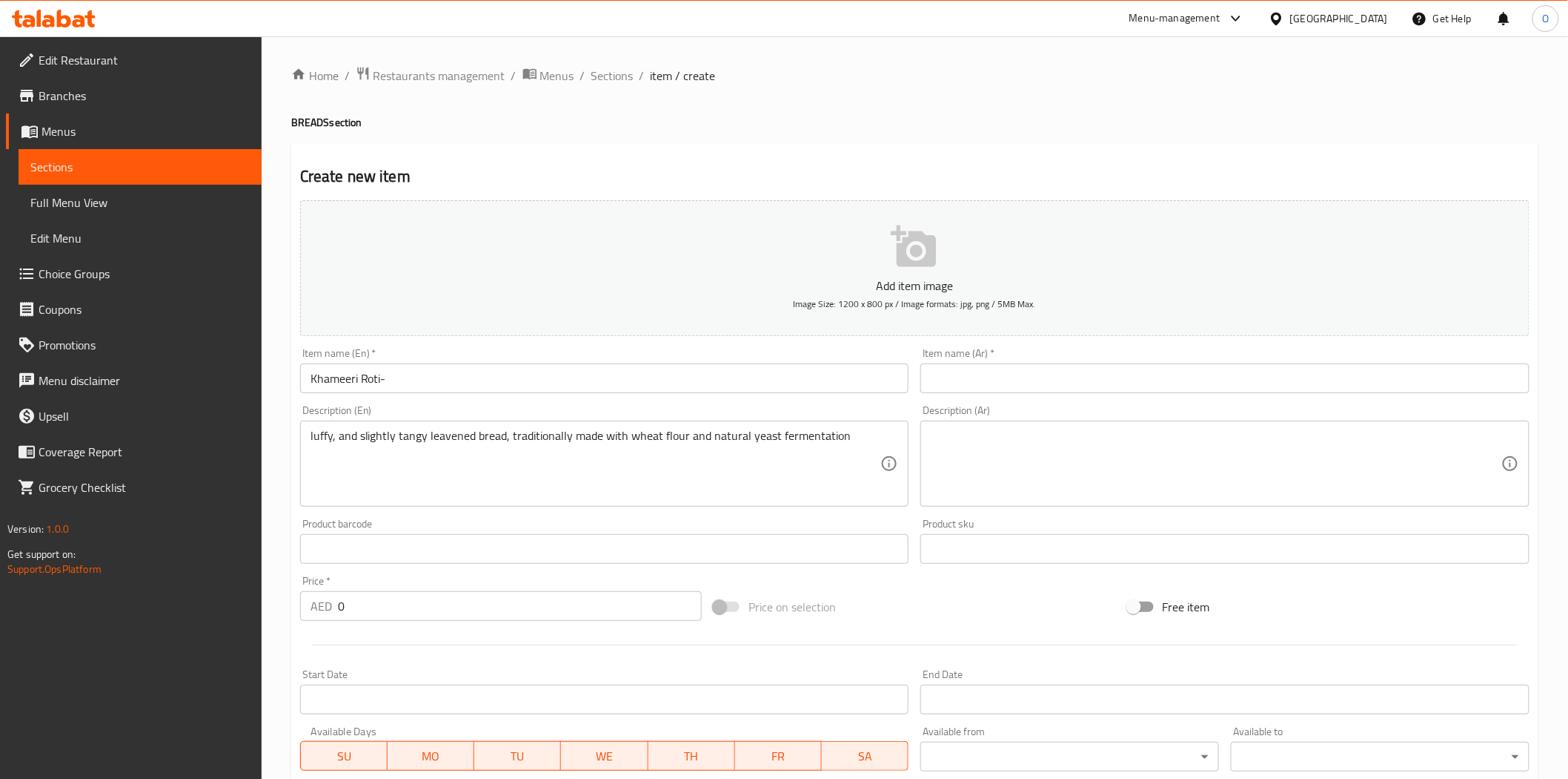
click at [308, 438] on div "luffy, and slightly tangy leavened bread, traditionally made with wheat flour a…" at bounding box center [605, 463] width 609 height 86
drag, startPoint x: 307, startPoint y: 438, endPoint x: 346, endPoint y: 482, distance: 58.8
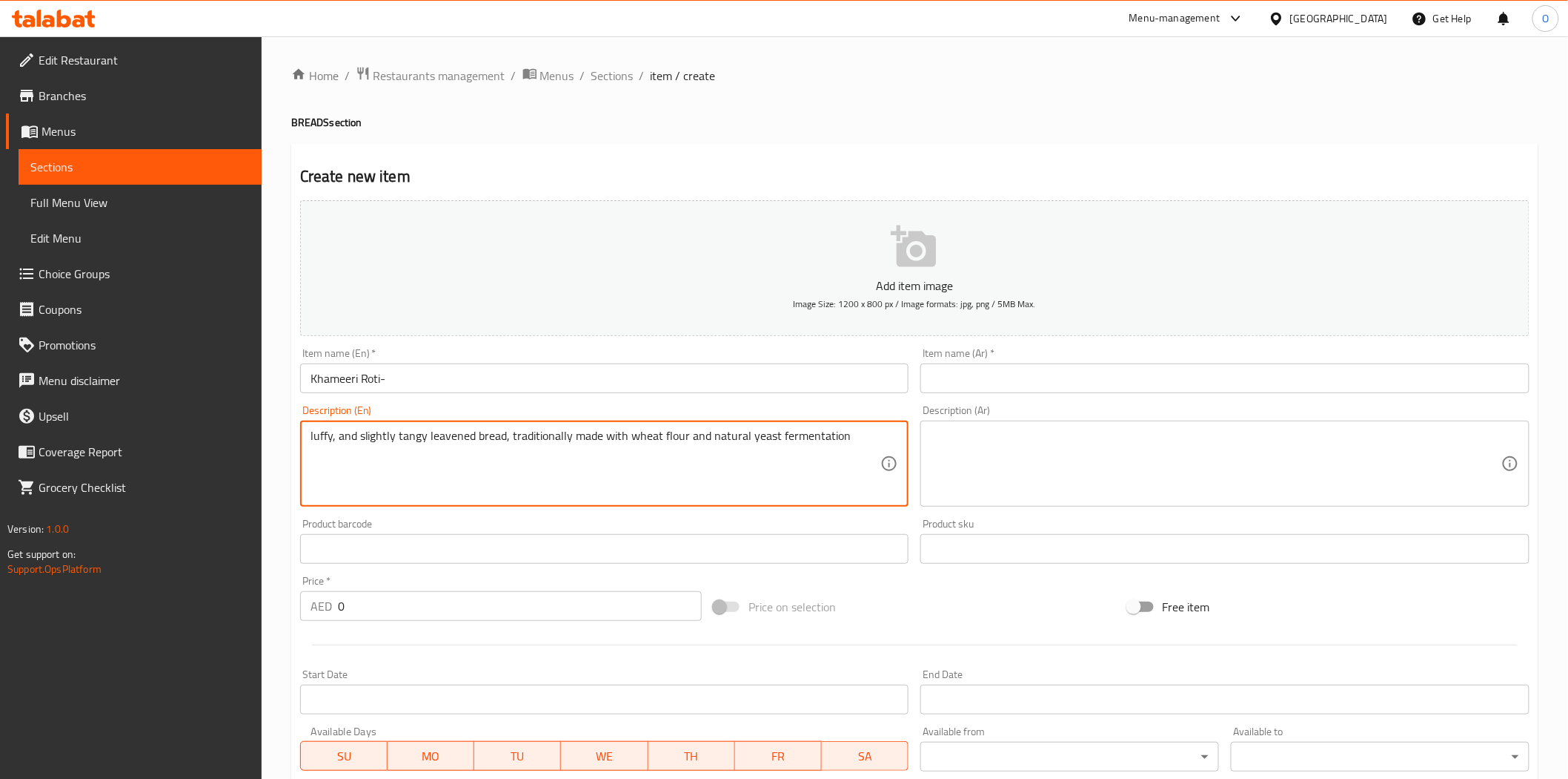
click at [310, 434] on textarea "luffy, and slightly tangy leavened bread, traditionally made with wheat flour a…" at bounding box center [596, 463] width 571 height 70
paste textarea "A soft"
type textarea "A soft fluffy, and slightly tangy leavened bread, traditionally made with wheat…"
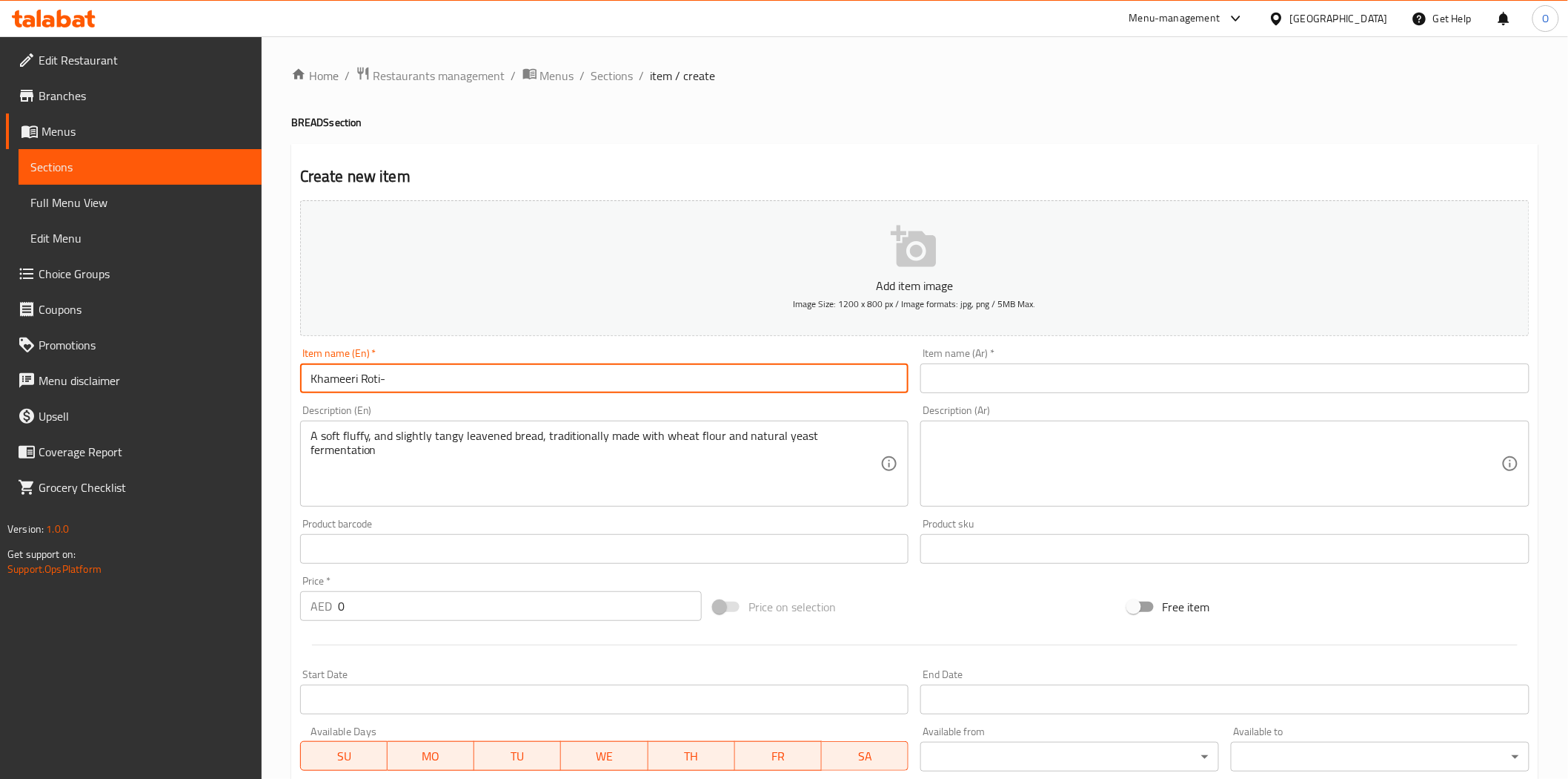
click at [427, 386] on input "Khameeri Roti-" at bounding box center [605, 378] width 609 height 29
type input "Khameeri Roti"
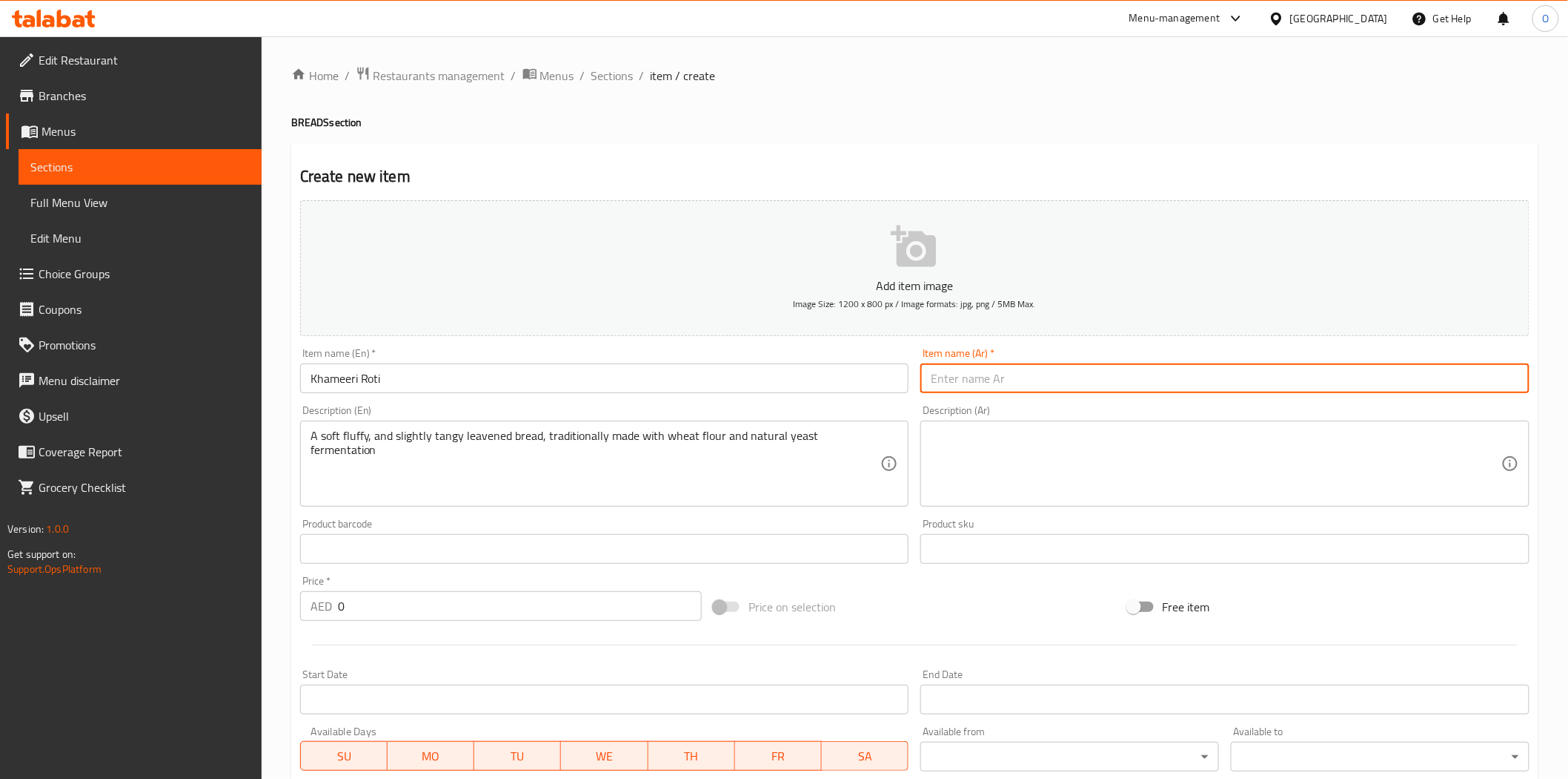
paste input "خاميري روتي"
type input "خاميري روتي"
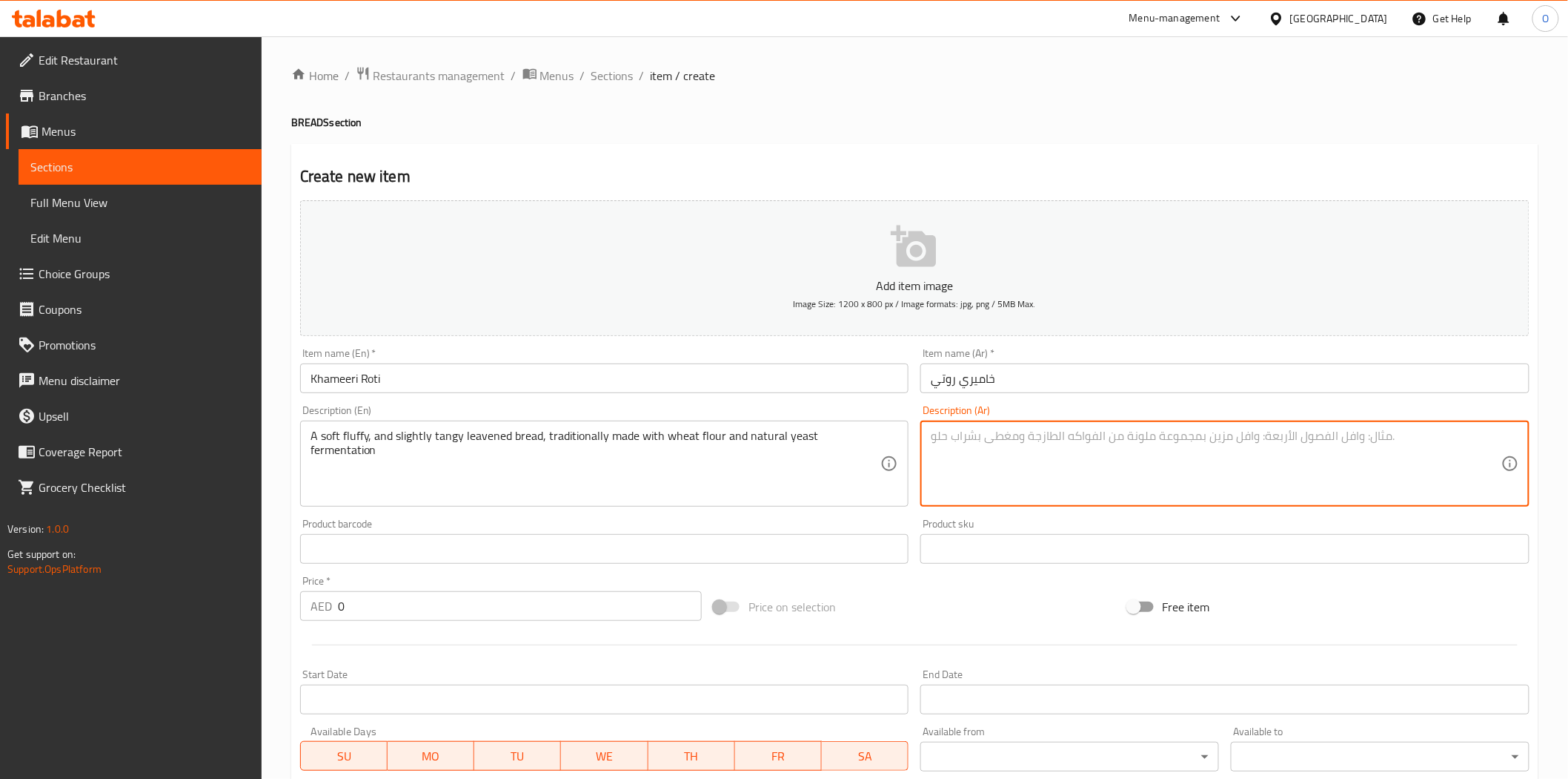
paste textarea "خبز مخمر ناعم ورقيق وله طعم لاذع قليلاً، مصنوع تقليديًا من دقيق القمح والتخمير …"
type textarea "خبز مخمر ناعم ورقيق وله طعم لاذع قليلاً، مصنوع تقليديًا من دقيق القمح والتخمير …"
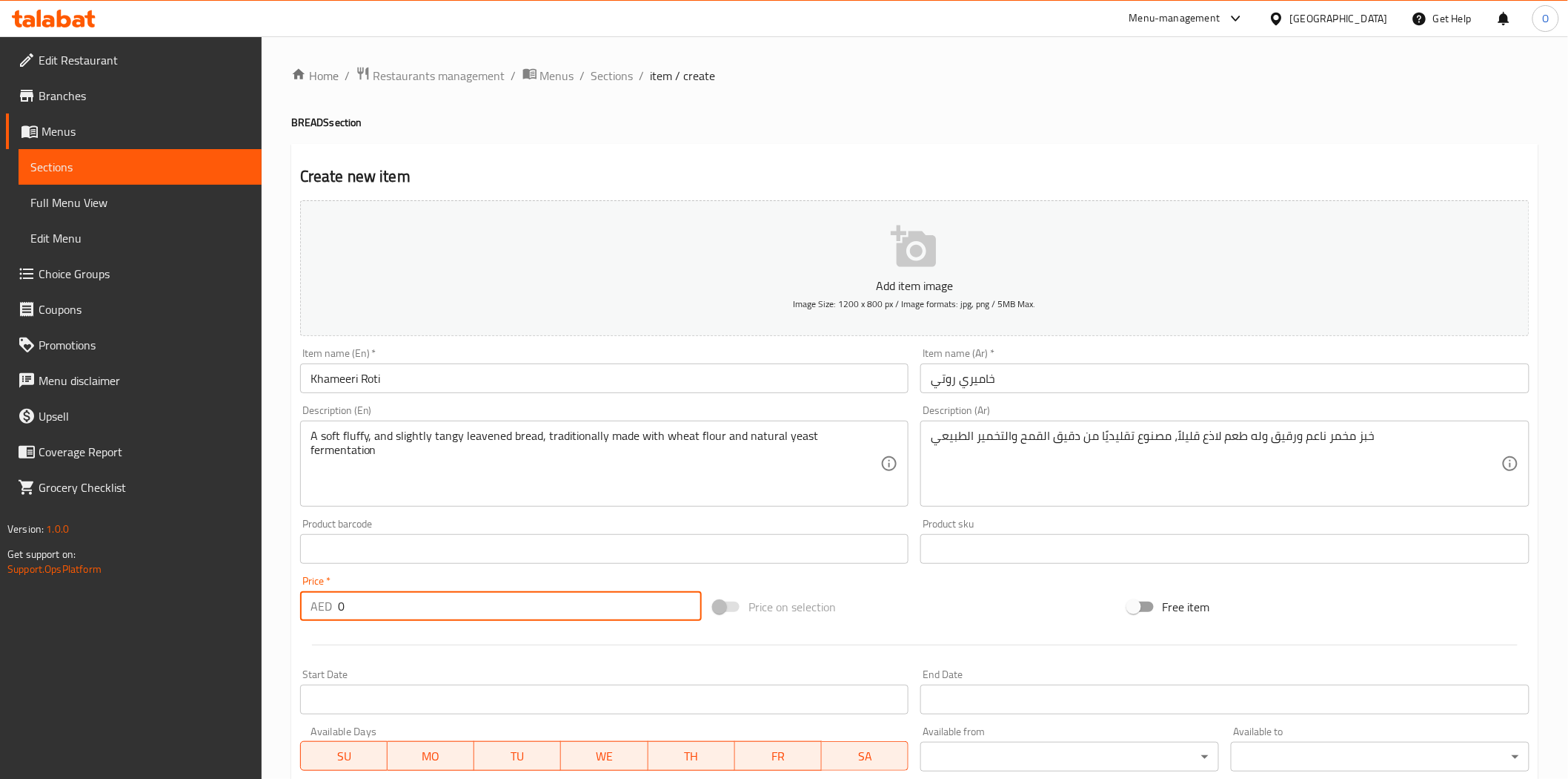
drag, startPoint x: 353, startPoint y: 609, endPoint x: 373, endPoint y: 604, distance: 20.6
click at [315, 611] on div "AED 0 Price *" at bounding box center [500, 606] width 402 height 29
paste input "3"
type input "3"
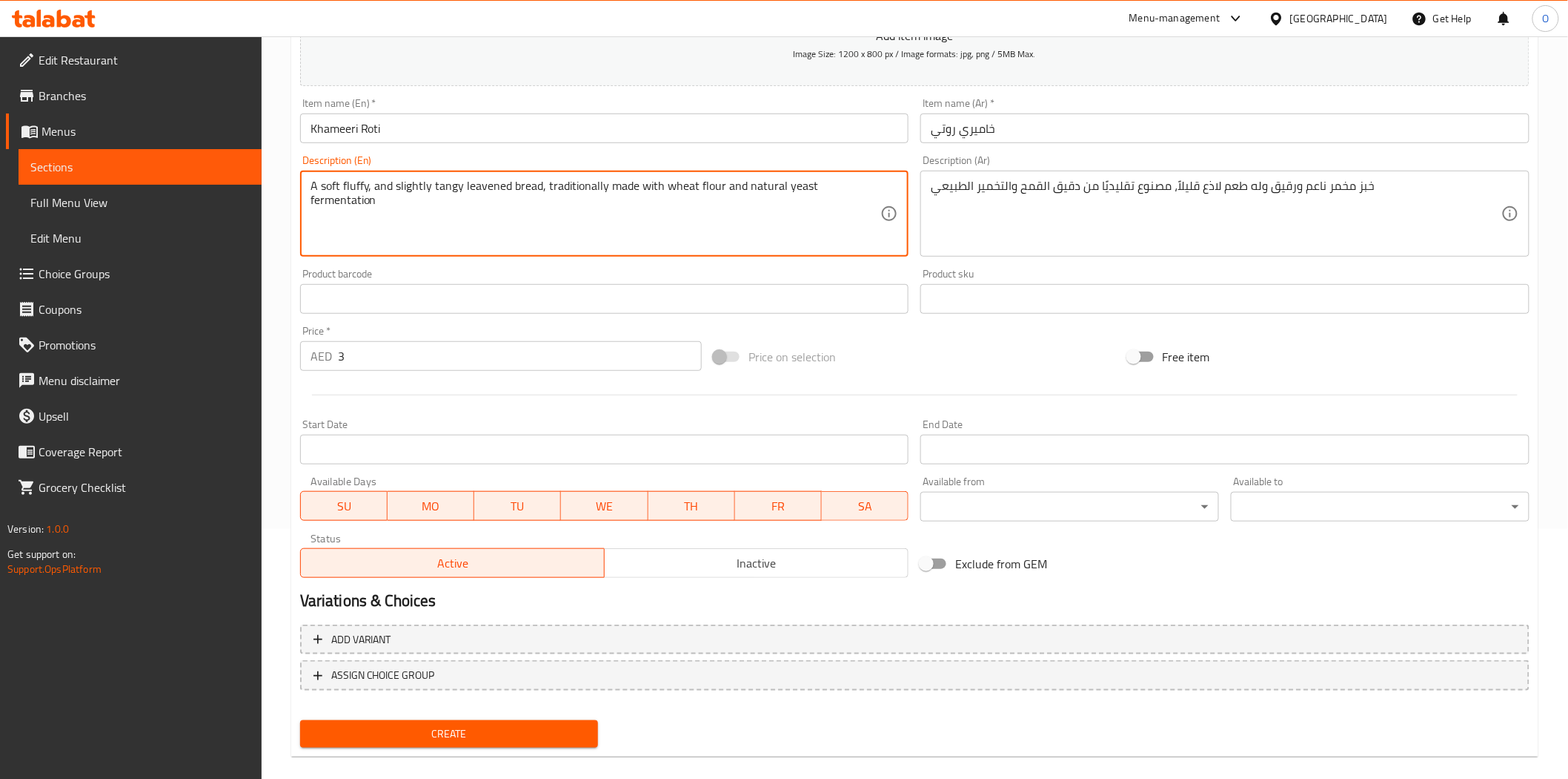
scroll to position [267, 0]
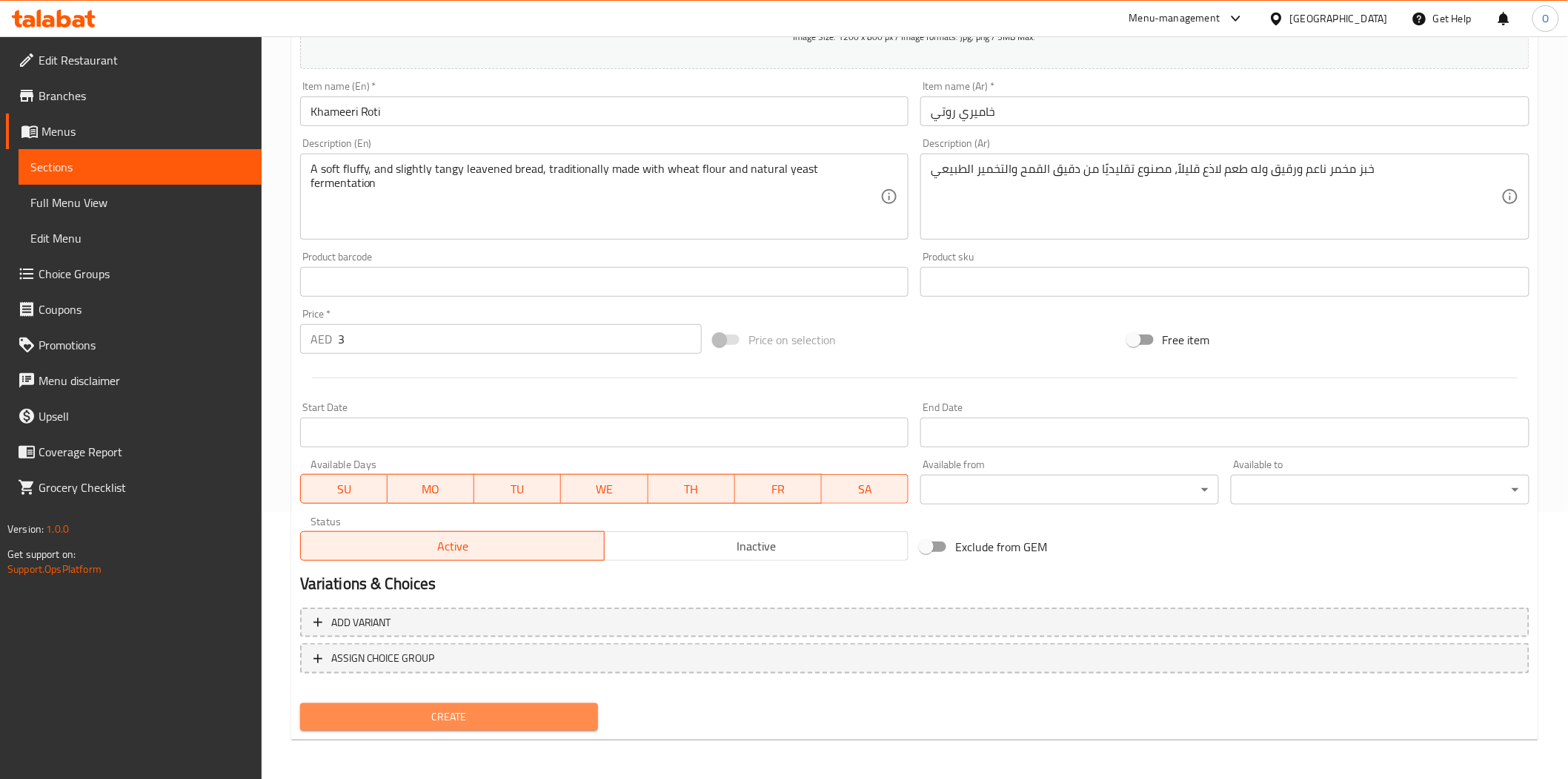
drag, startPoint x: 424, startPoint y: 715, endPoint x: 306, endPoint y: 491, distance: 253.2
click at [423, 716] on span "Create" at bounding box center [449, 717] width 275 height 18
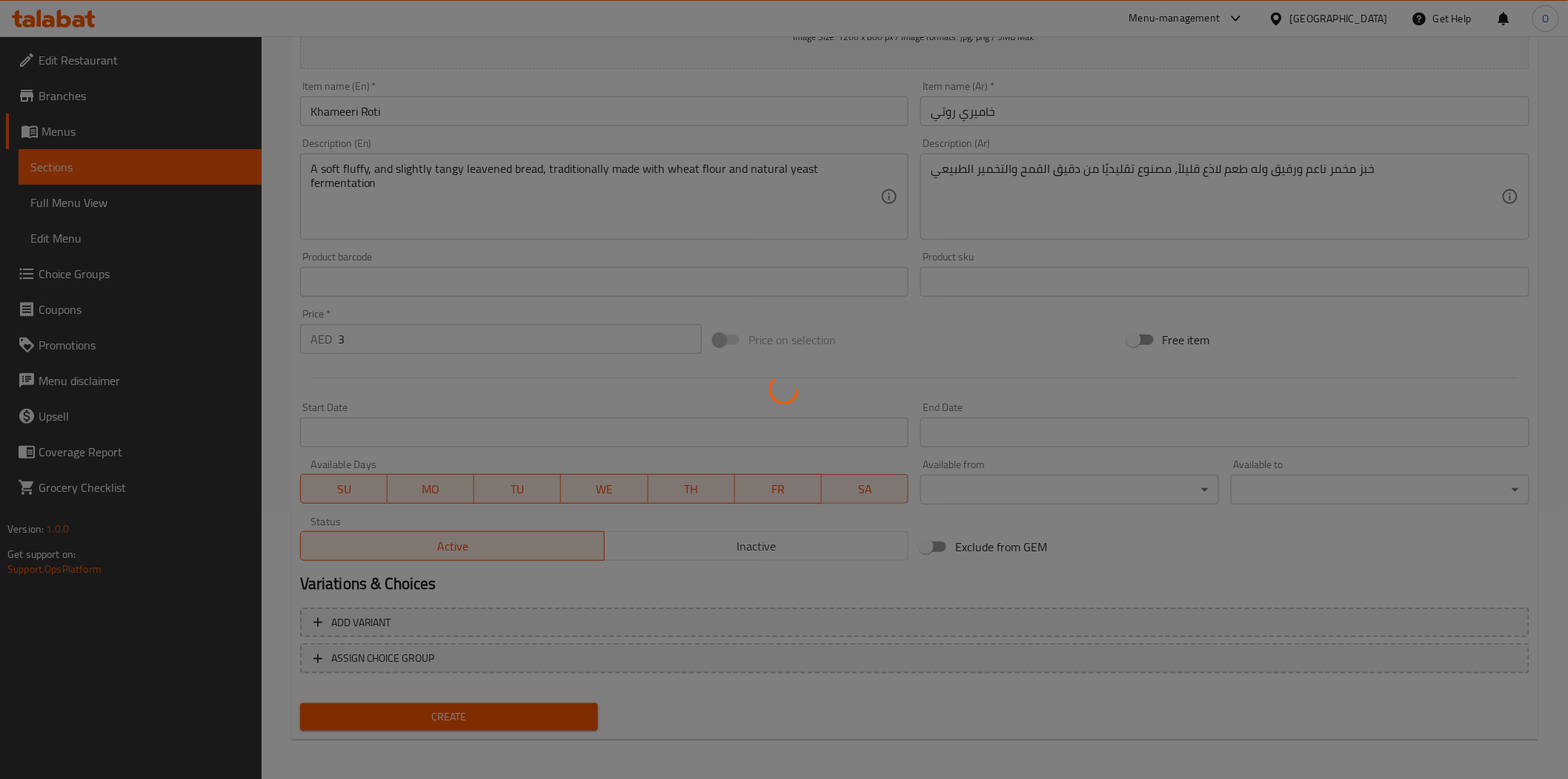
type input "0"
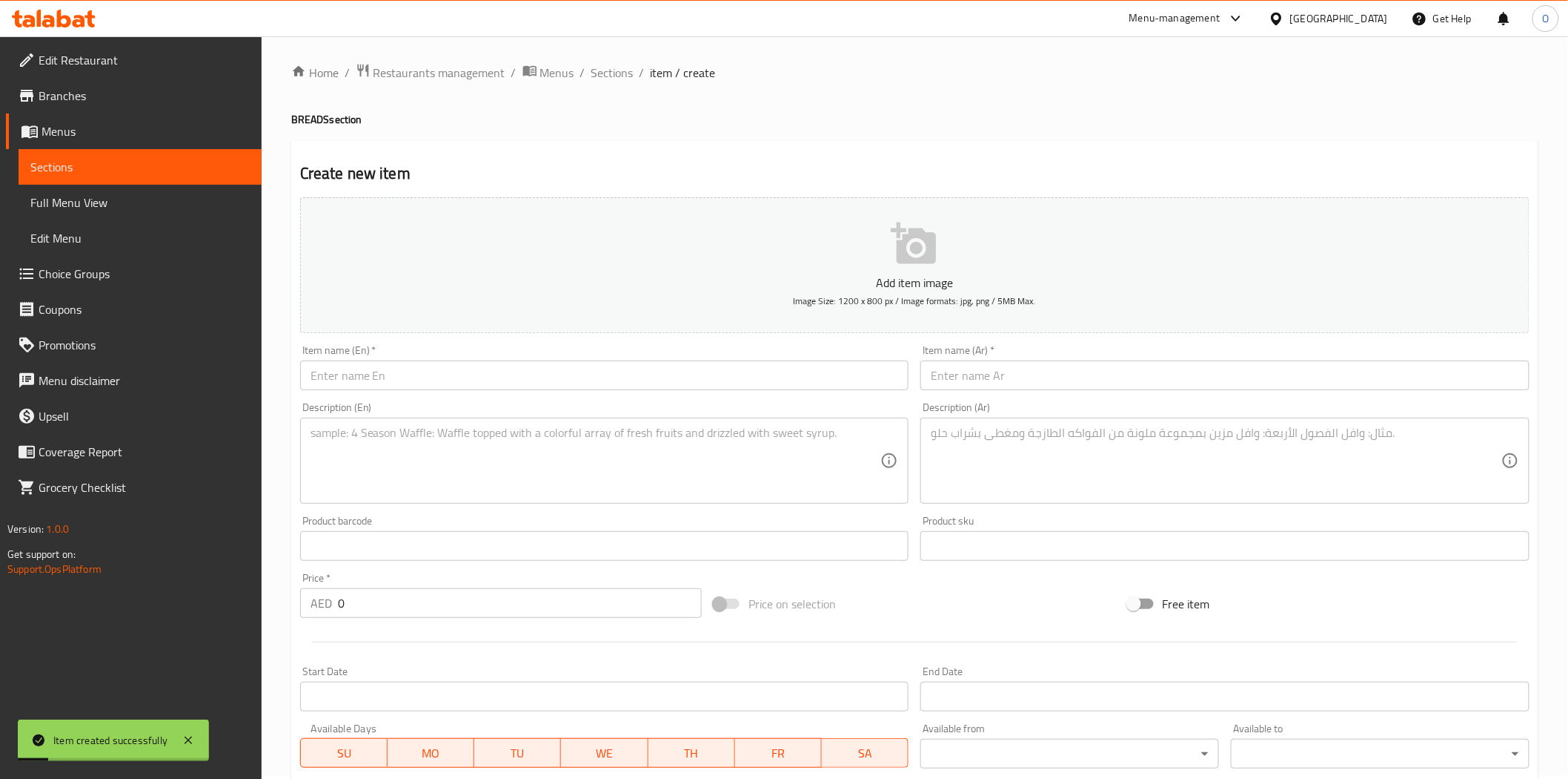
scroll to position [0, 0]
click at [607, 70] on span "Sections" at bounding box center [613, 75] width 42 height 17
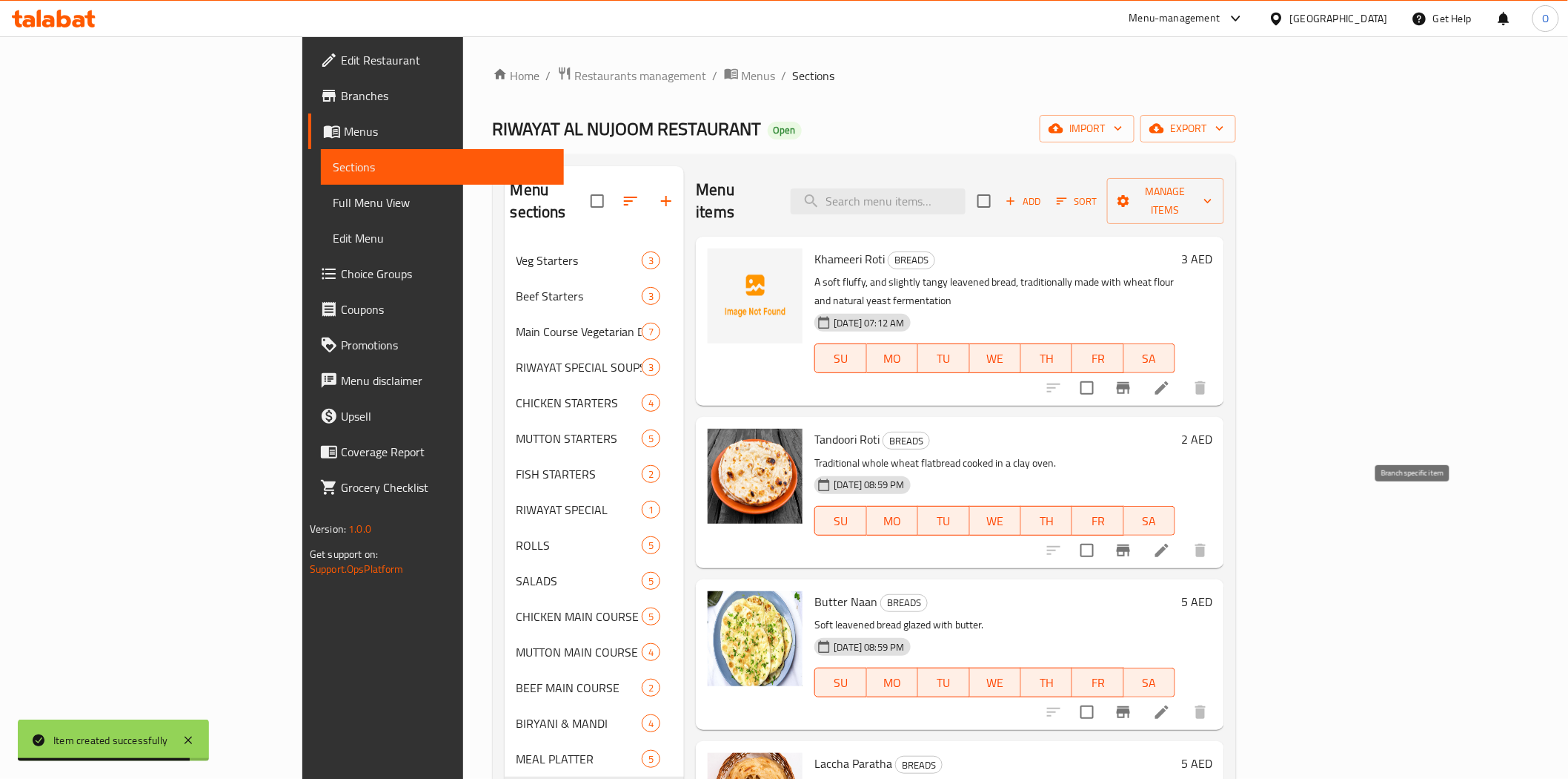
click at [1131, 545] on icon "Branch-specific-item" at bounding box center [1123, 550] width 14 height 12
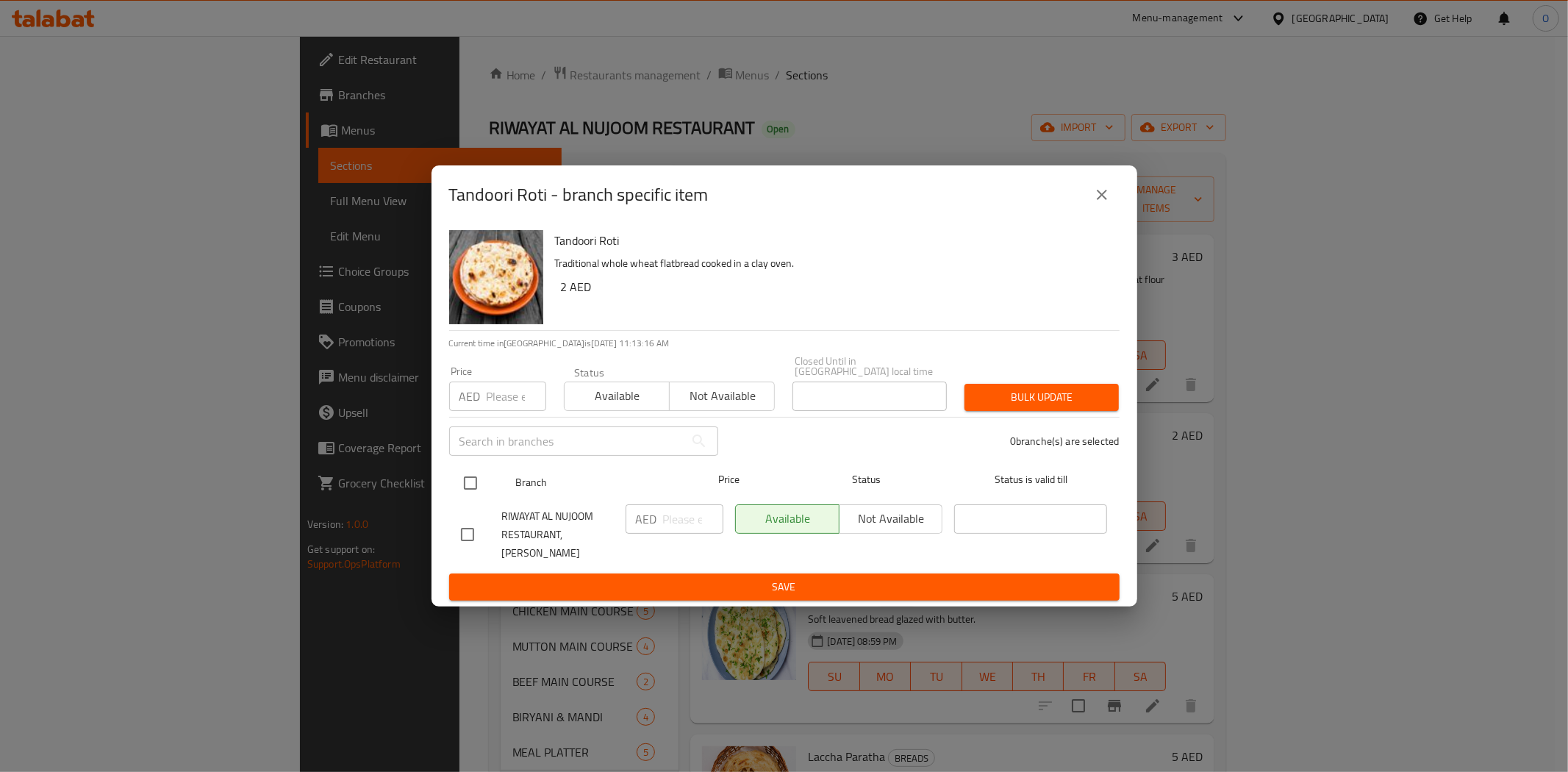
click at [476, 490] on input "checkbox" at bounding box center [471, 483] width 31 height 31
checkbox input "true"
drag, startPoint x: 515, startPoint y: 386, endPoint x: 505, endPoint y: 402, distance: 18.9
click at [505, 402] on input "number" at bounding box center [516, 396] width 60 height 29
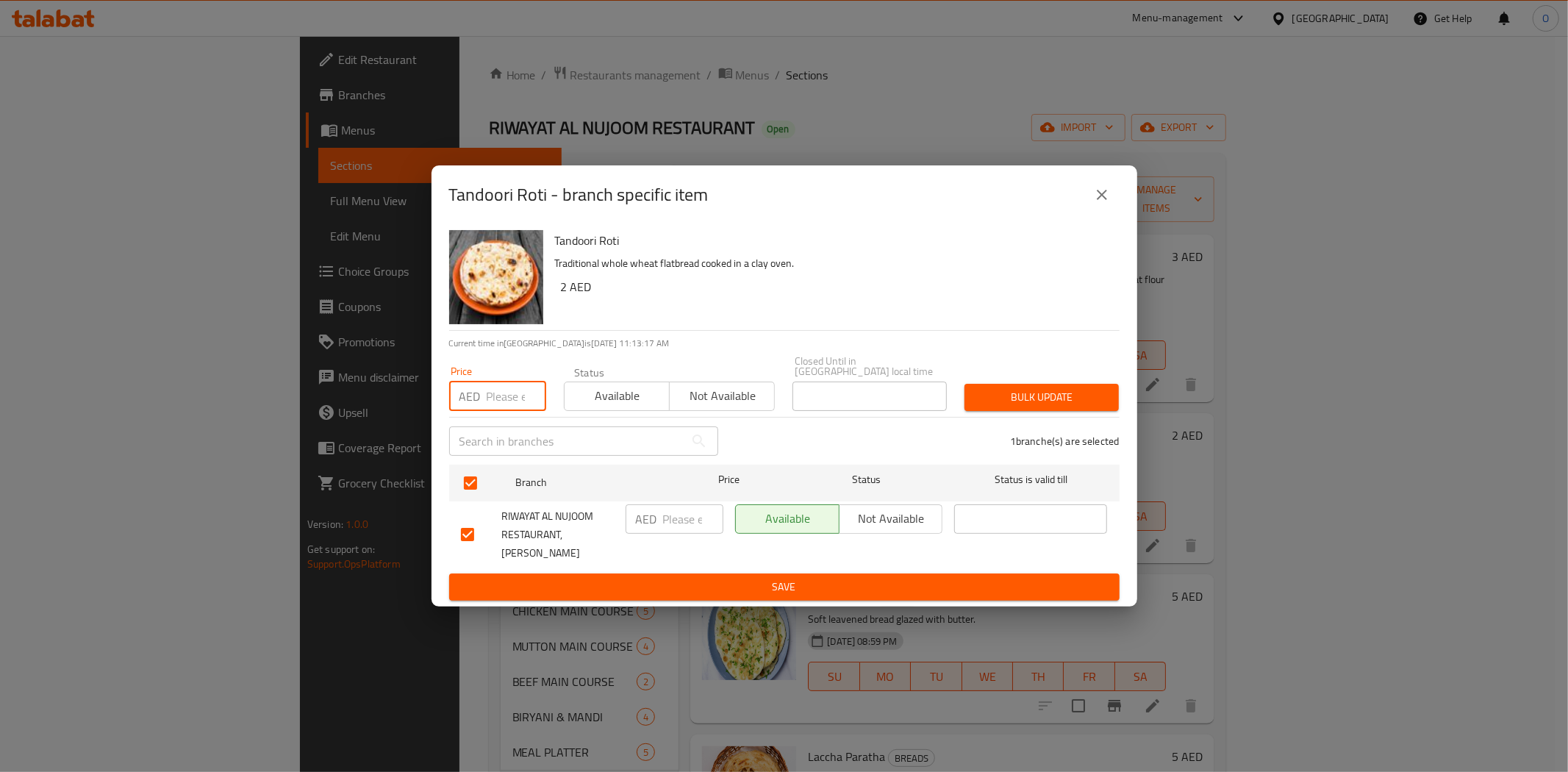
click at [505, 402] on input "number" at bounding box center [516, 396] width 60 height 29
paste input "3"
type input "3"
click at [969, 411] on button "Bulk update" at bounding box center [1042, 397] width 154 height 27
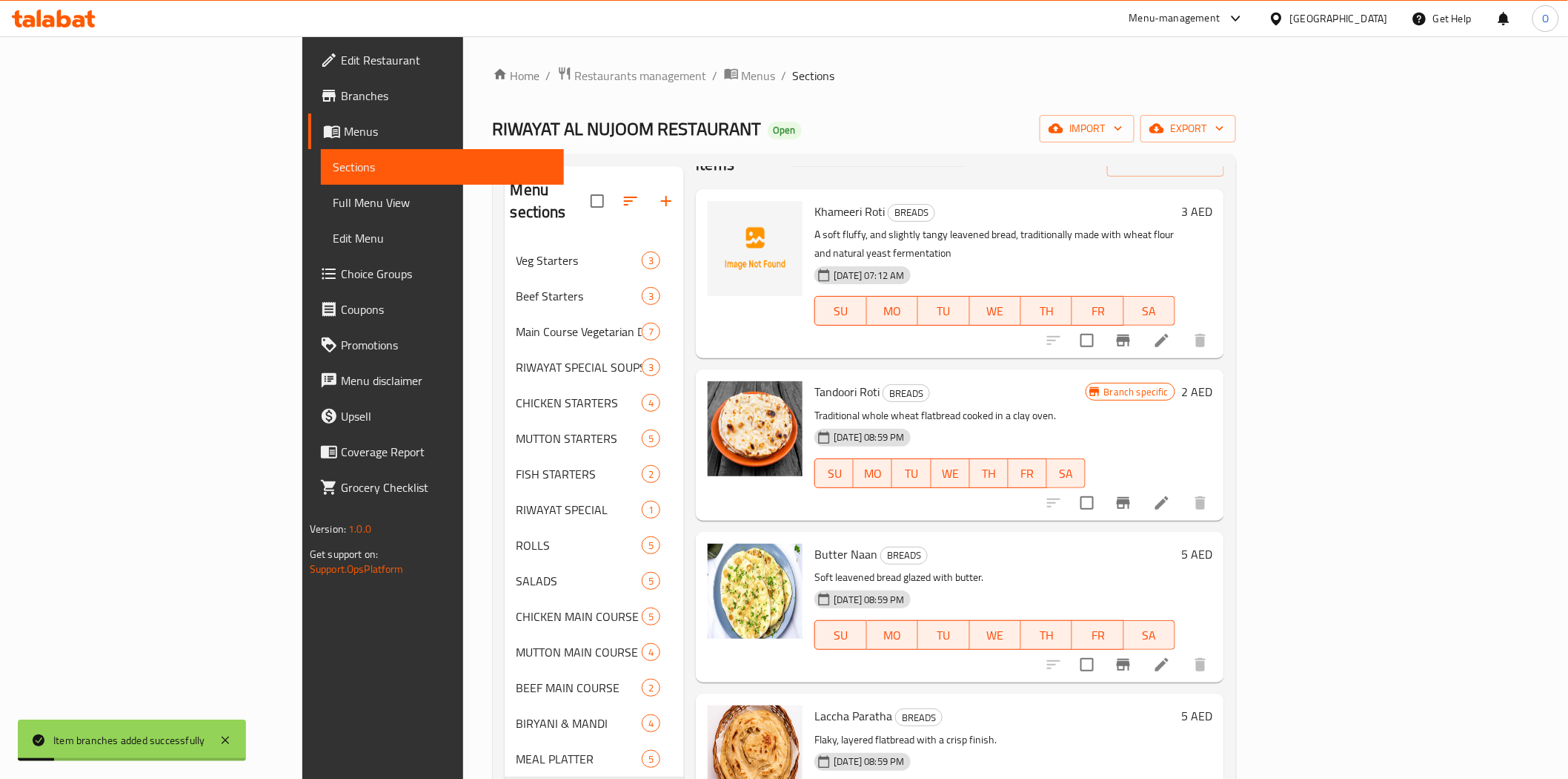
scroll to position [68, 0]
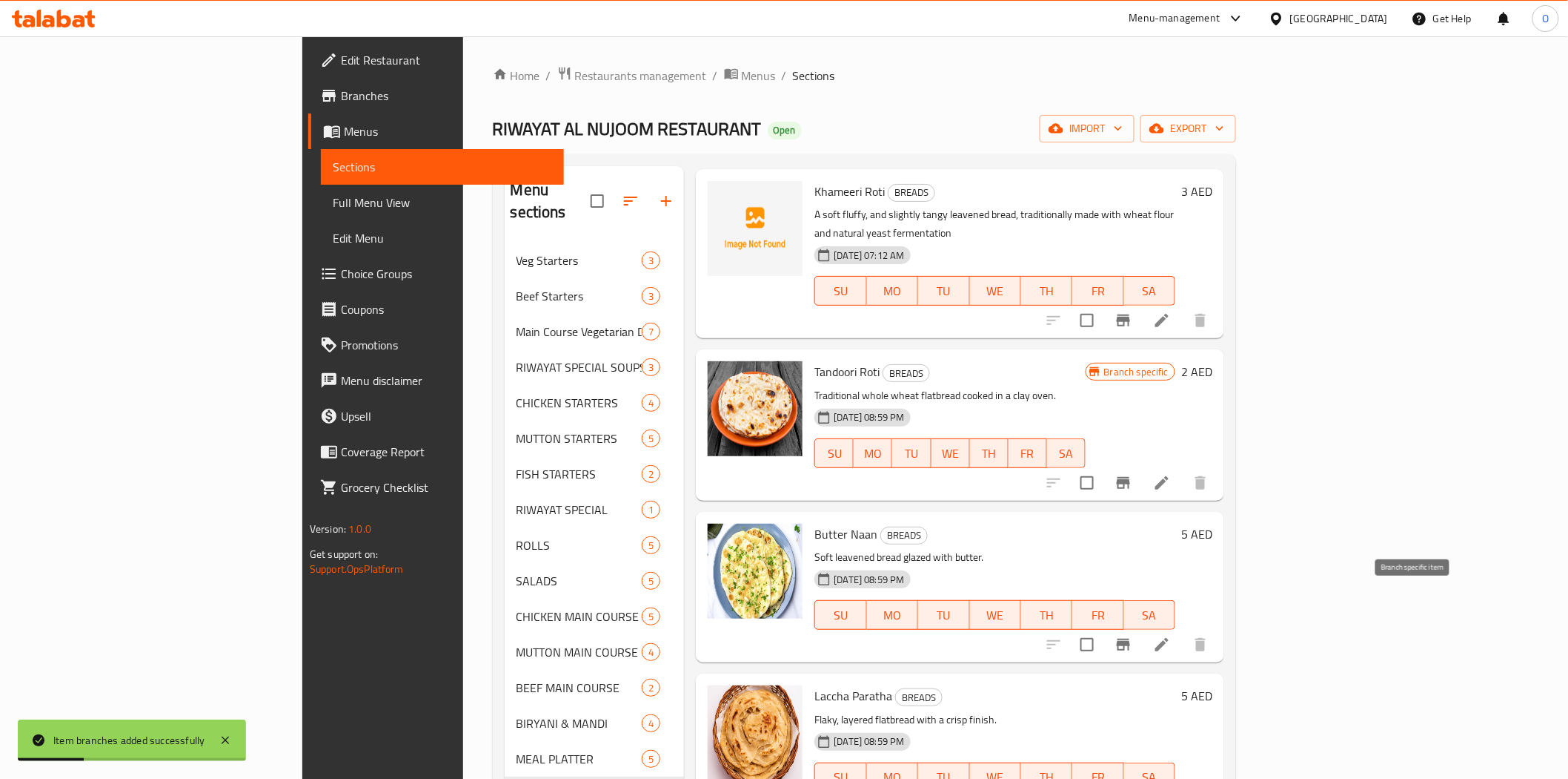
click at [1131, 639] on icon "Branch-specific-item" at bounding box center [1123, 644] width 14 height 12
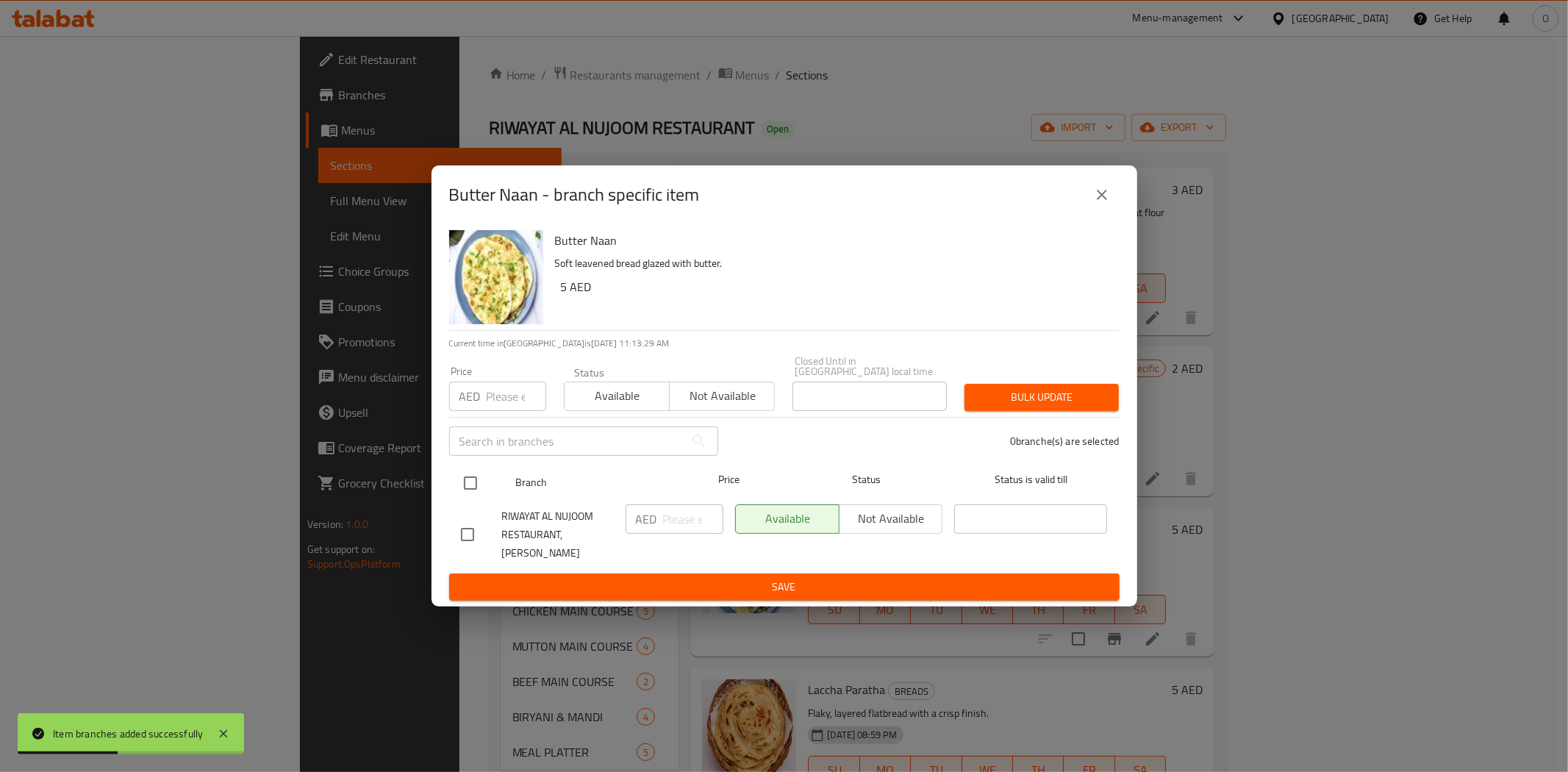
click at [456, 493] on input "checkbox" at bounding box center [471, 483] width 31 height 31
checkbox input "true"
paste input "7"
type input "7"
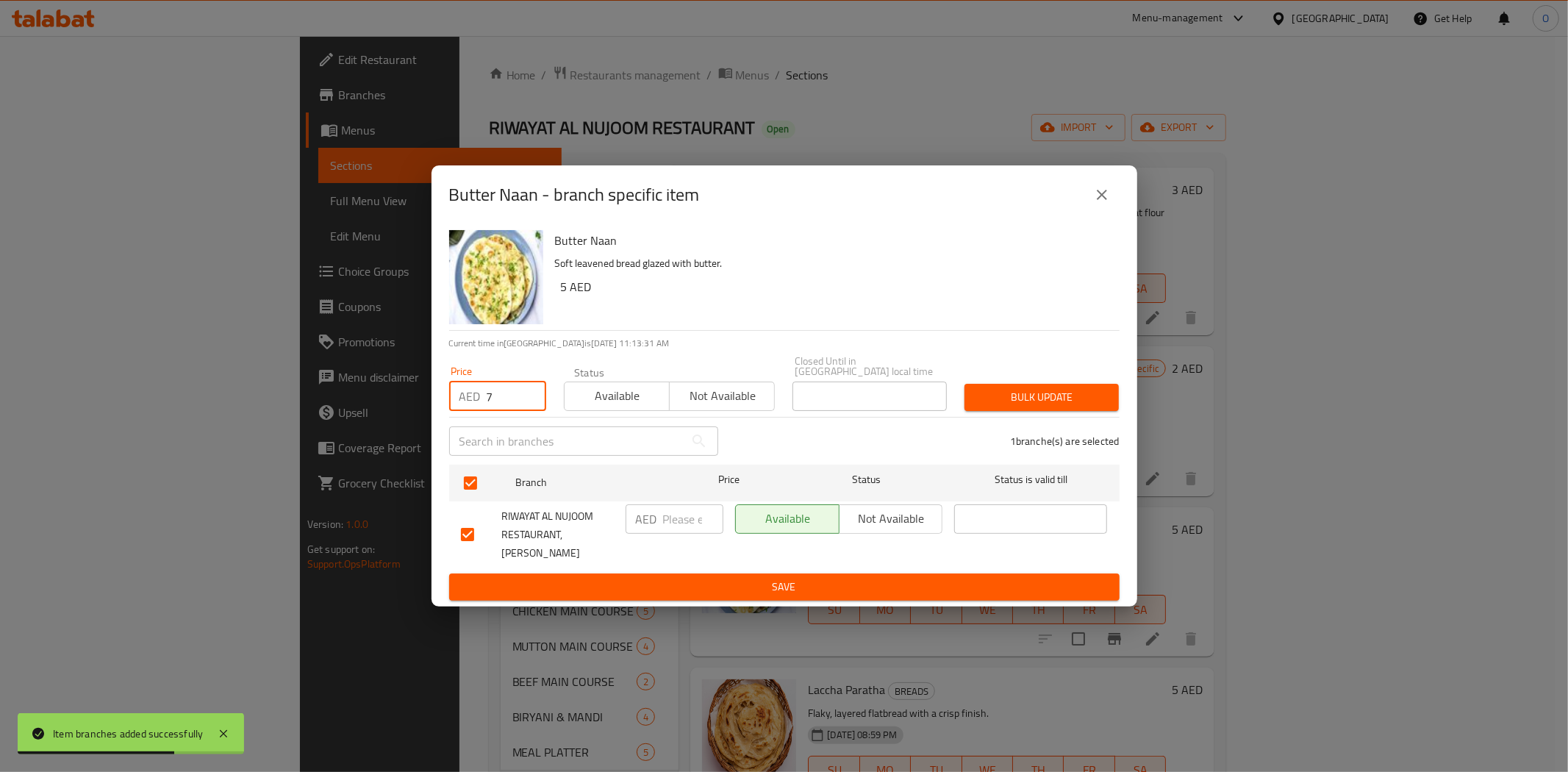
click at [1004, 406] on span "Bulk update" at bounding box center [1042, 397] width 131 height 18
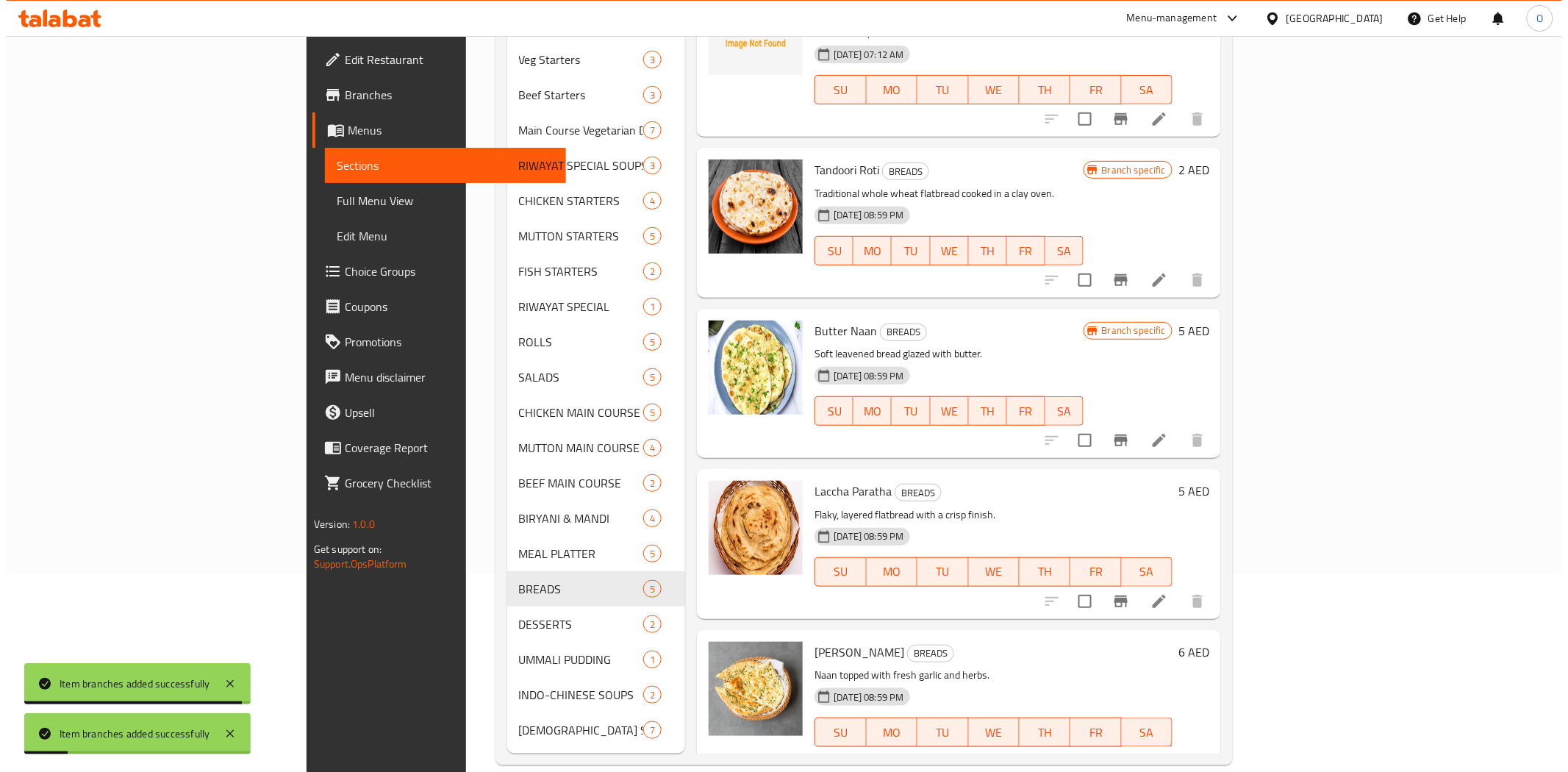
scroll to position [206, 0]
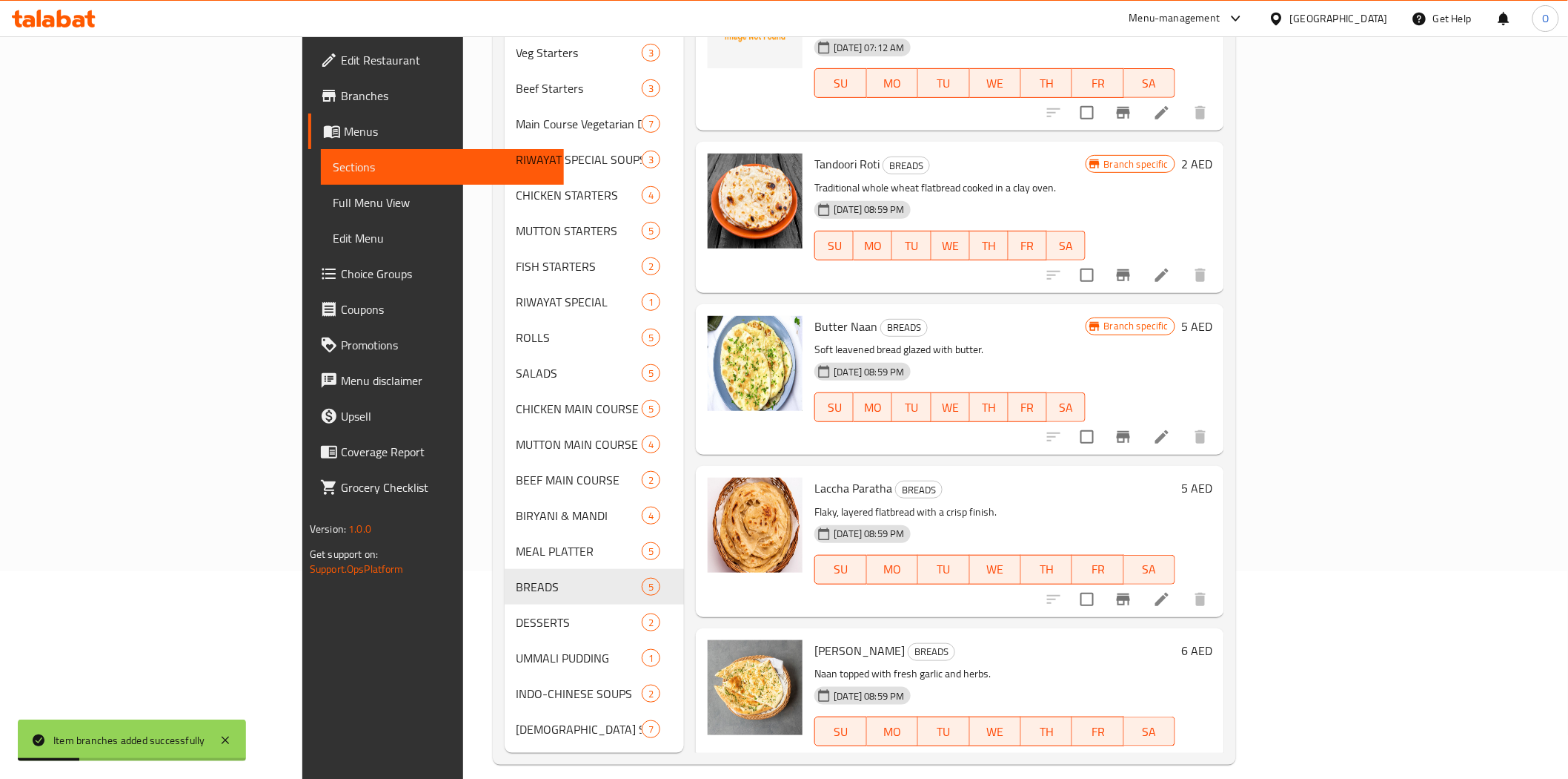
click at [1133, 590] on icon "Branch-specific-item" at bounding box center [1123, 599] width 17 height 17
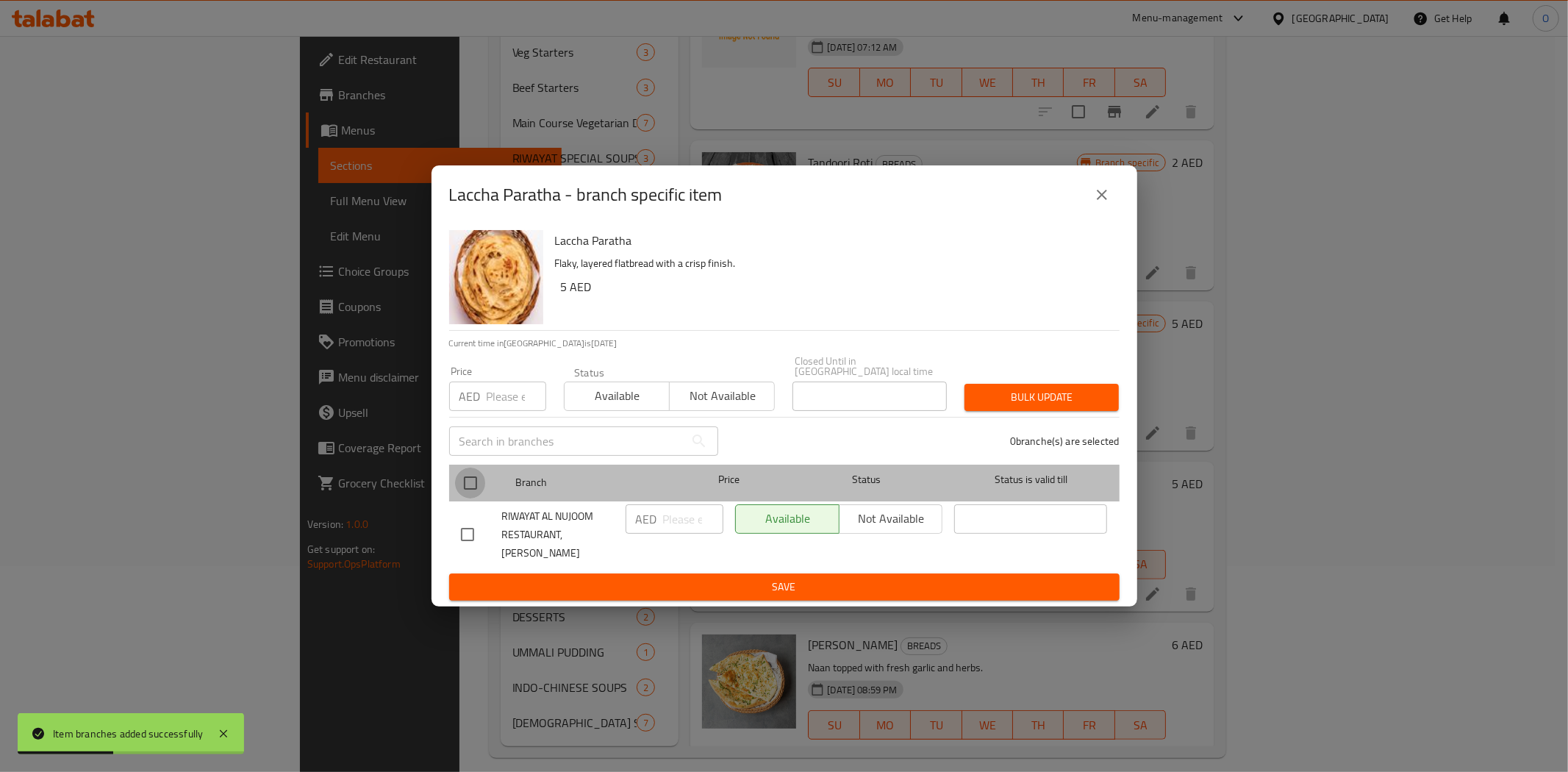
click at [460, 488] on input "checkbox" at bounding box center [471, 483] width 31 height 31
checkbox input "true"
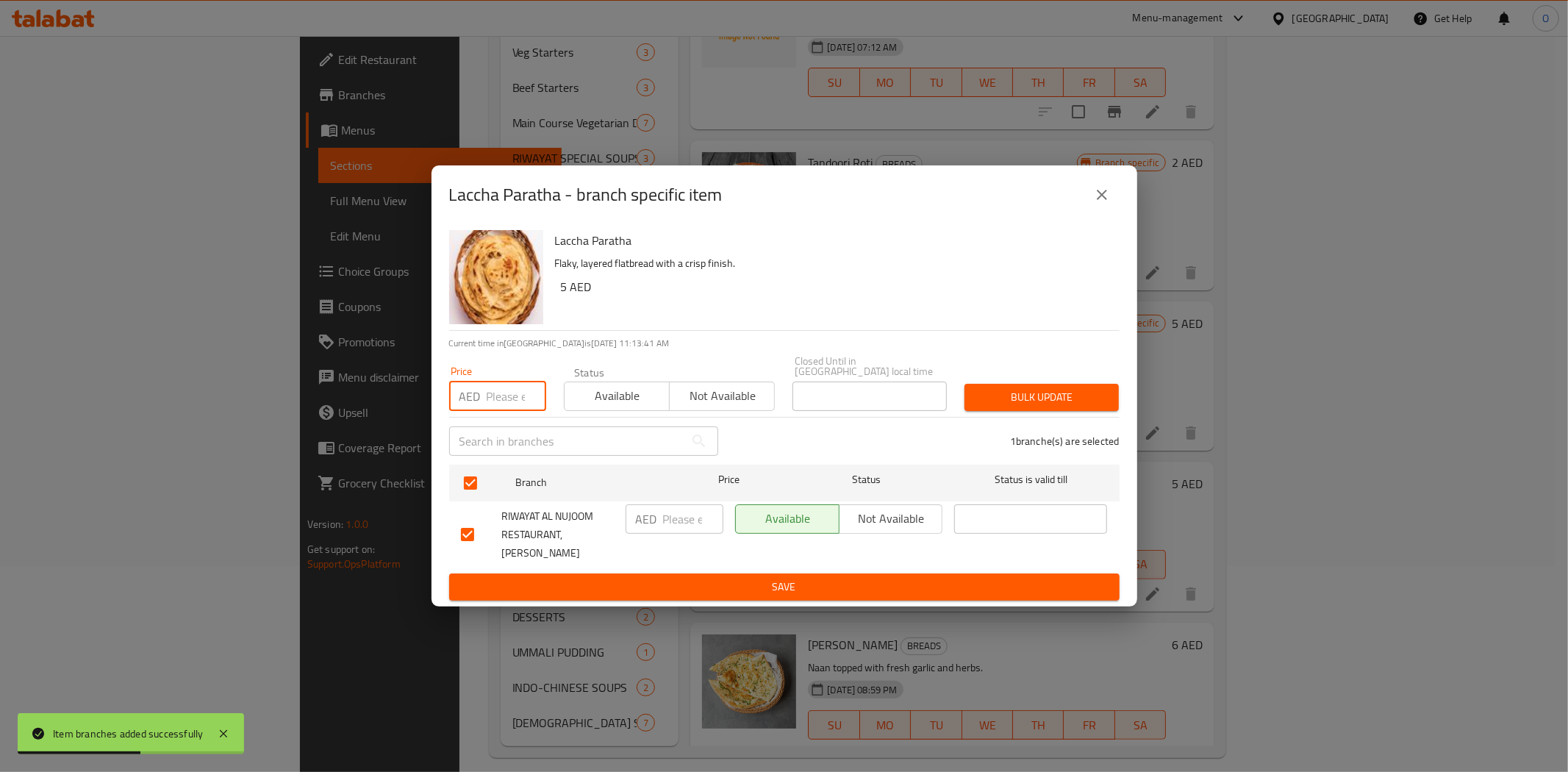
paste input "7"
type input "7"
click at [990, 406] on span "Bulk update" at bounding box center [1042, 397] width 131 height 18
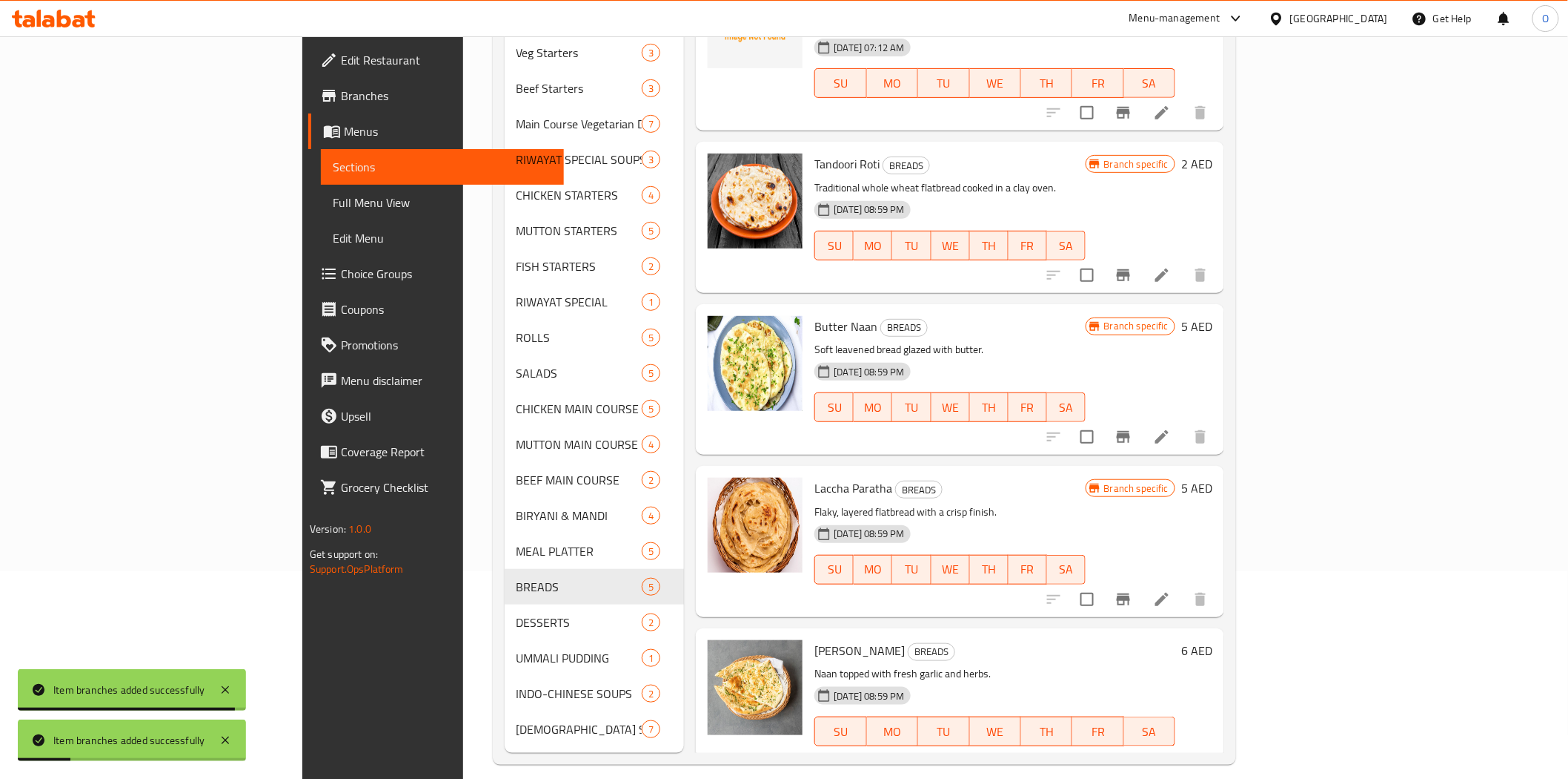
click at [1133, 752] on icon "Branch-specific-item" at bounding box center [1123, 761] width 17 height 17
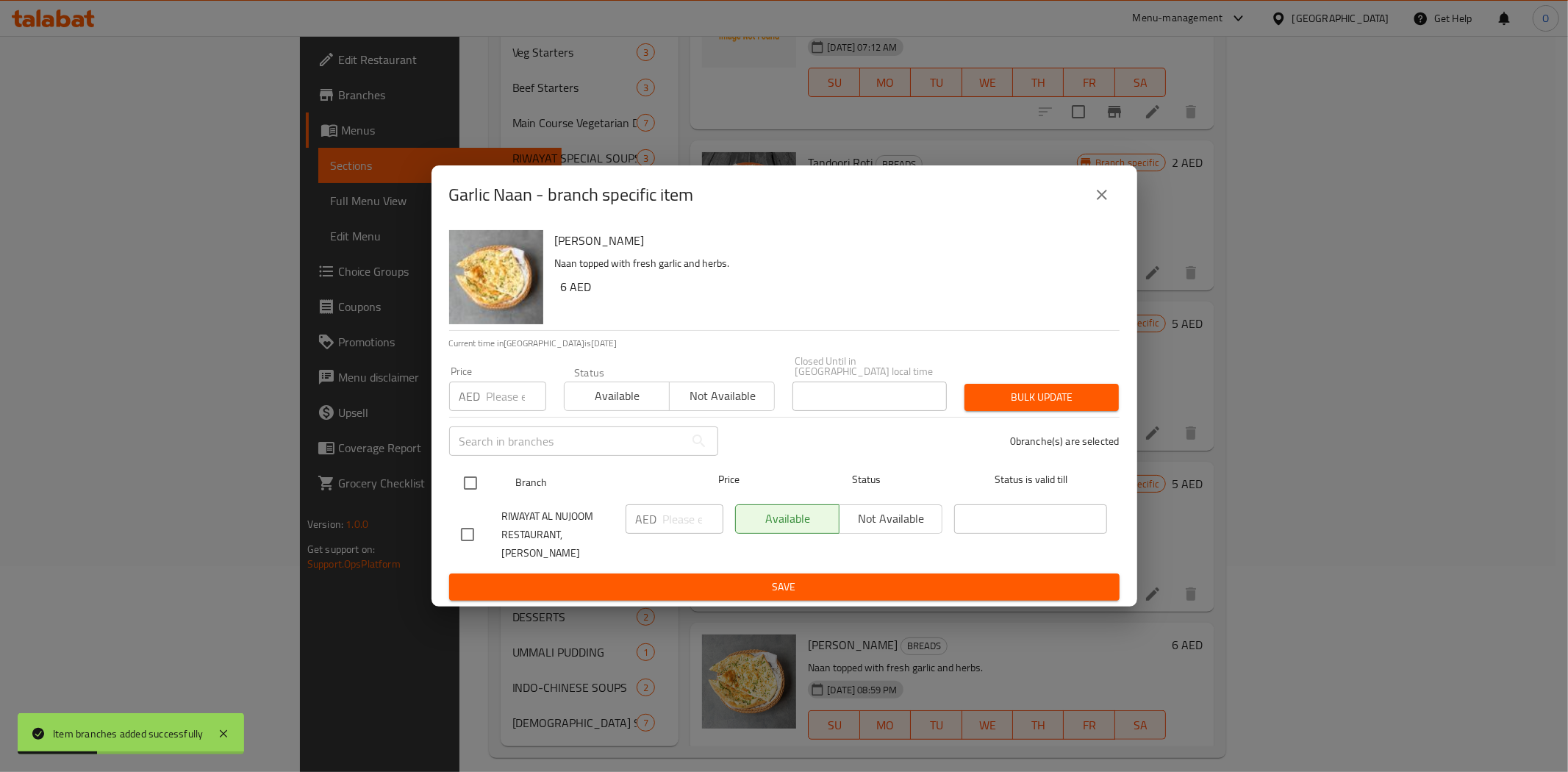
click at [464, 487] on input "checkbox" at bounding box center [471, 483] width 31 height 31
checkbox input "true"
drag, startPoint x: 511, startPoint y: 387, endPoint x: 507, endPoint y: 401, distance: 14.6
click at [507, 401] on input "number" at bounding box center [516, 396] width 60 height 29
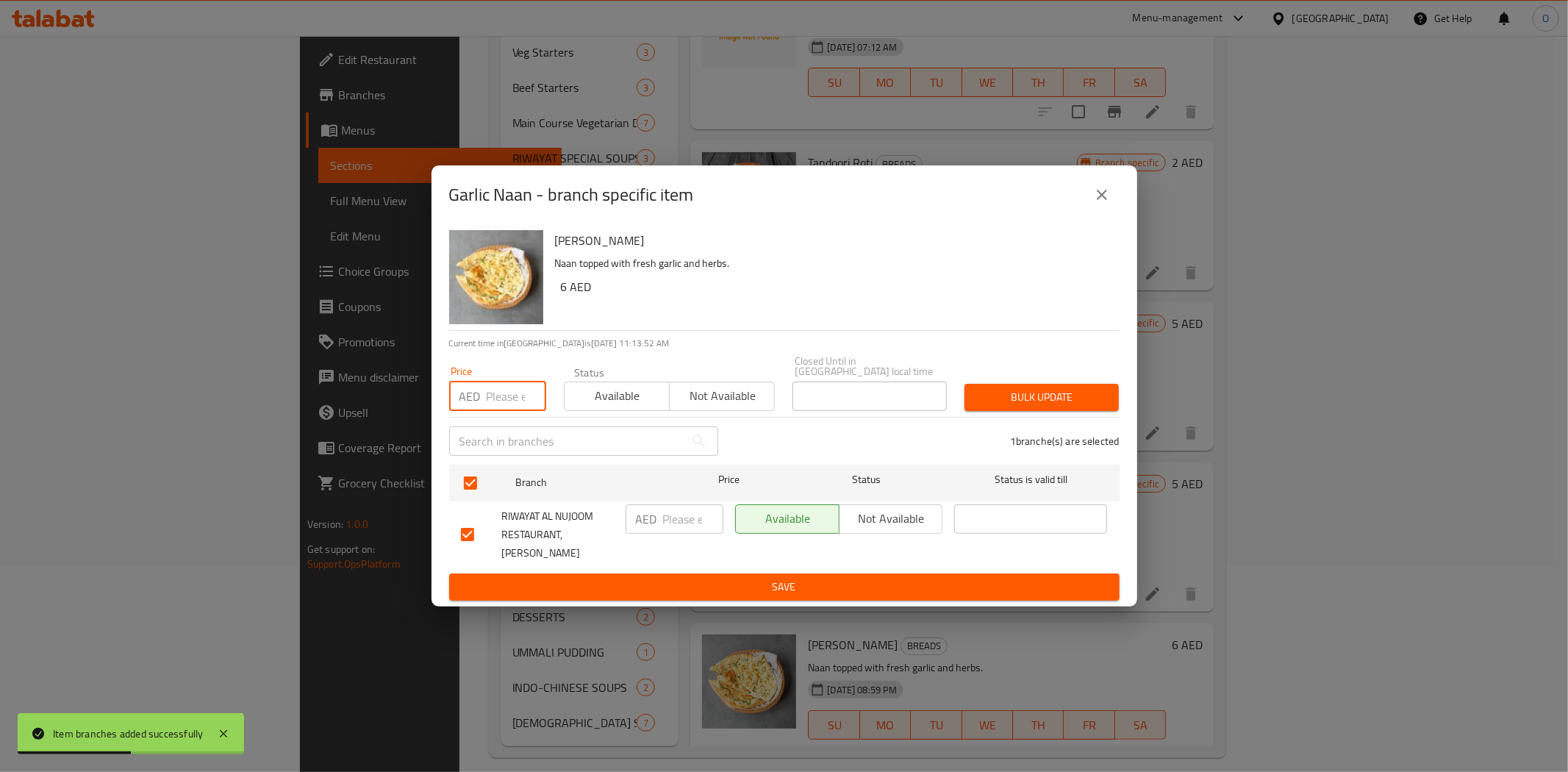
click at [495, 401] on input "number" at bounding box center [516, 396] width 60 height 29
paste input "8"
type input "8"
click at [1002, 401] on span "Bulk update" at bounding box center [1042, 397] width 131 height 18
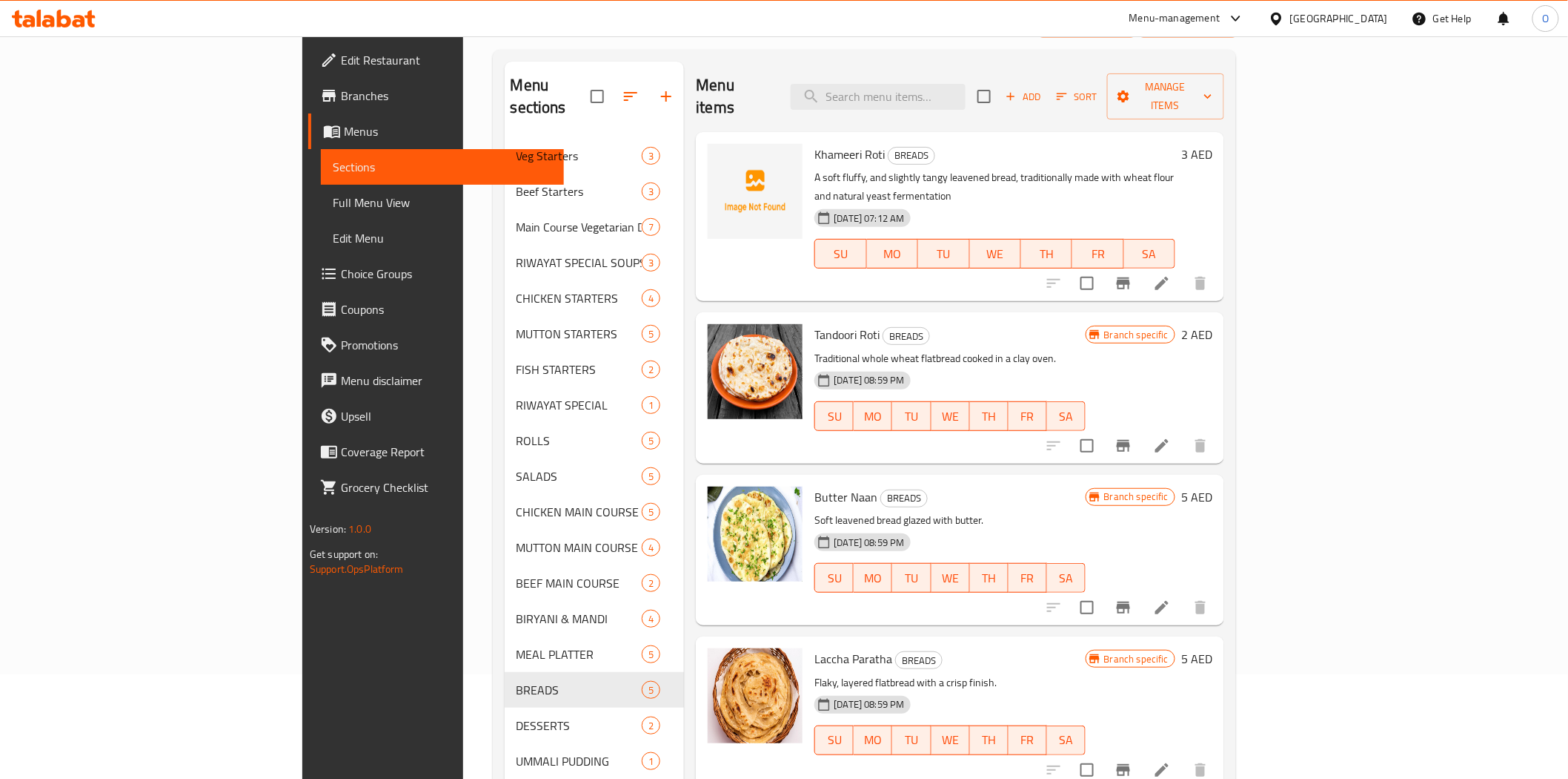
scroll to position [0, 0]
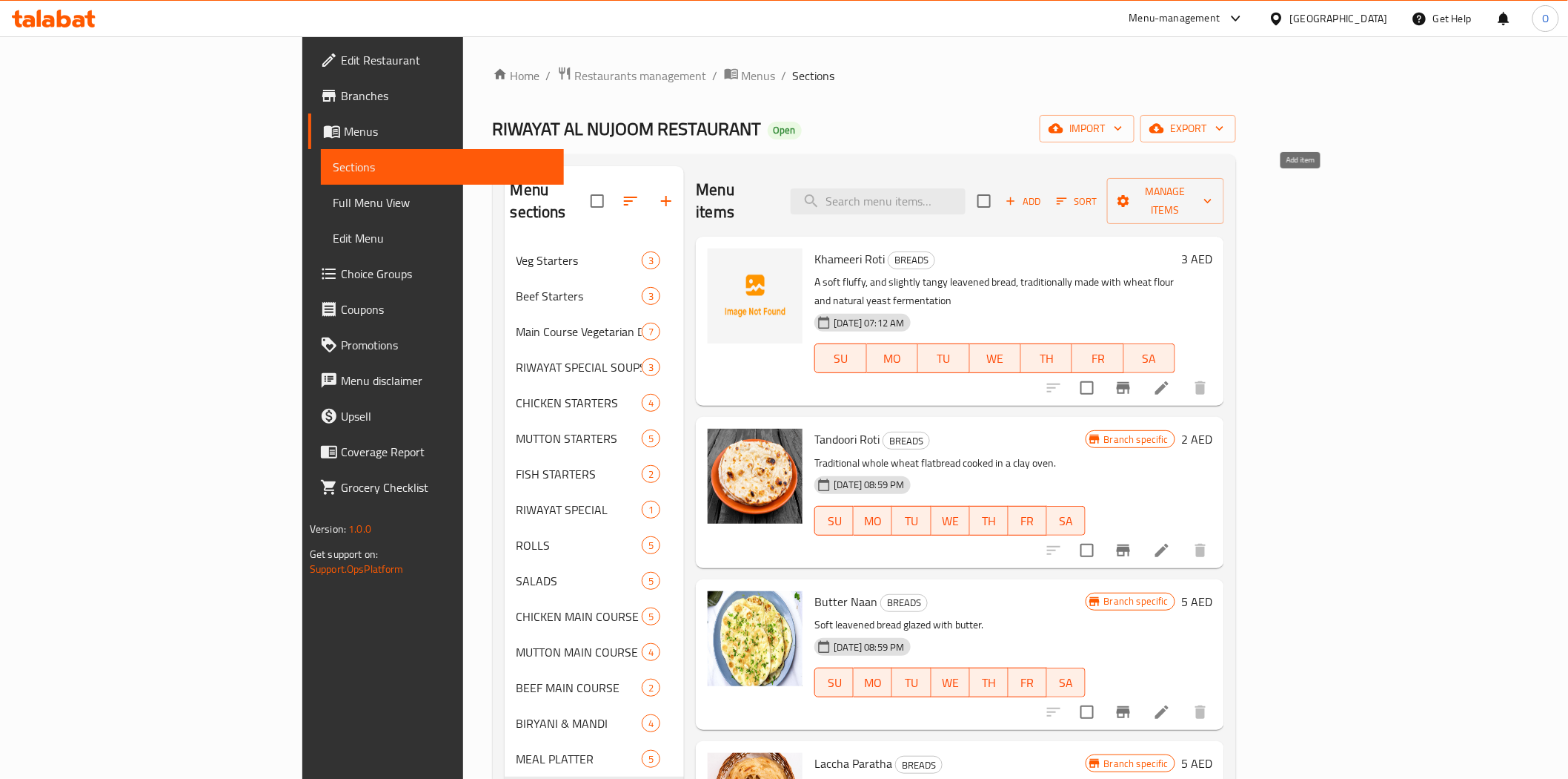
click at [1044, 193] on span "Add" at bounding box center [1024, 201] width 40 height 17
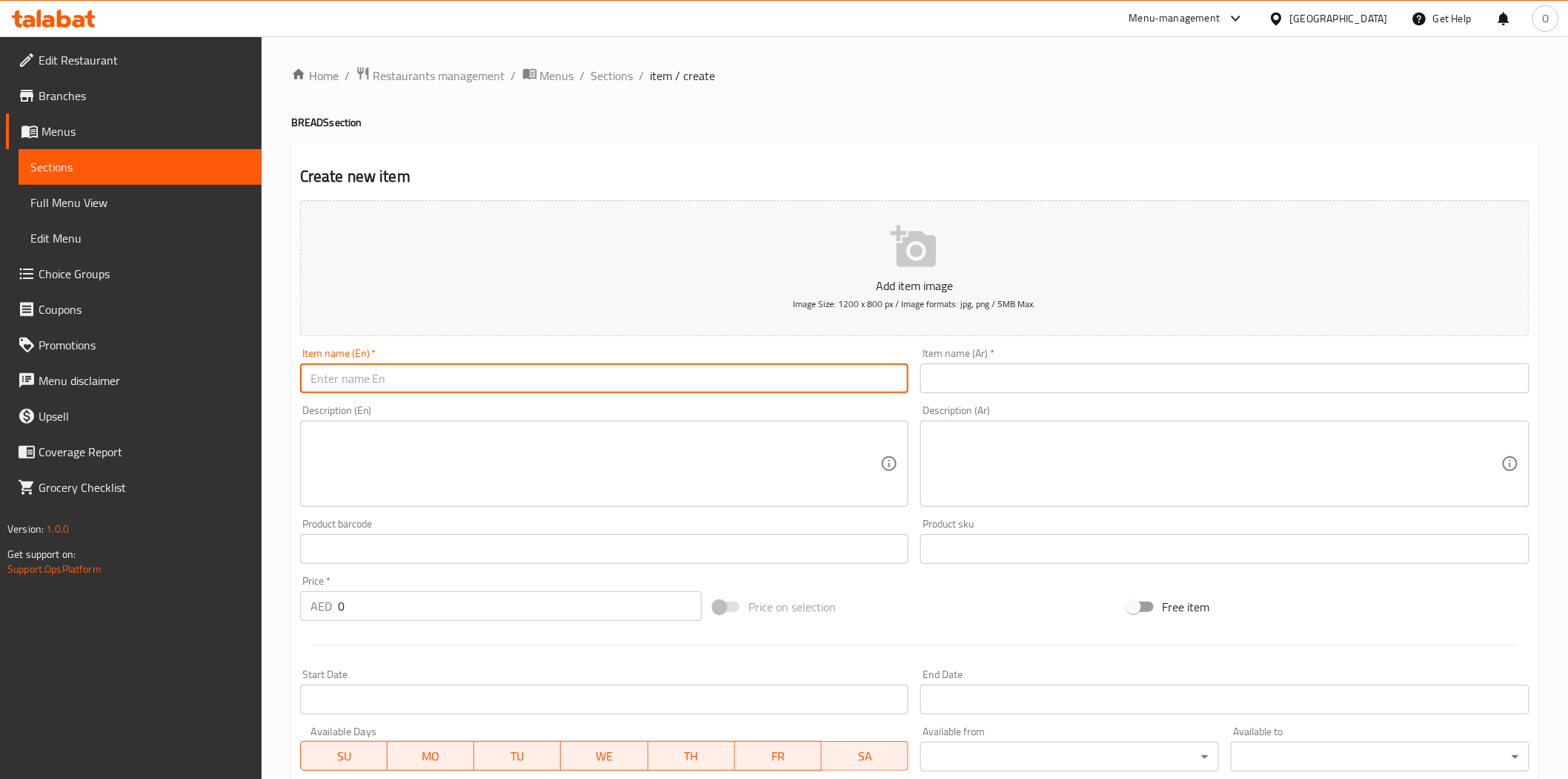
paste input "Plain Naan"
type input "Plain Naan"
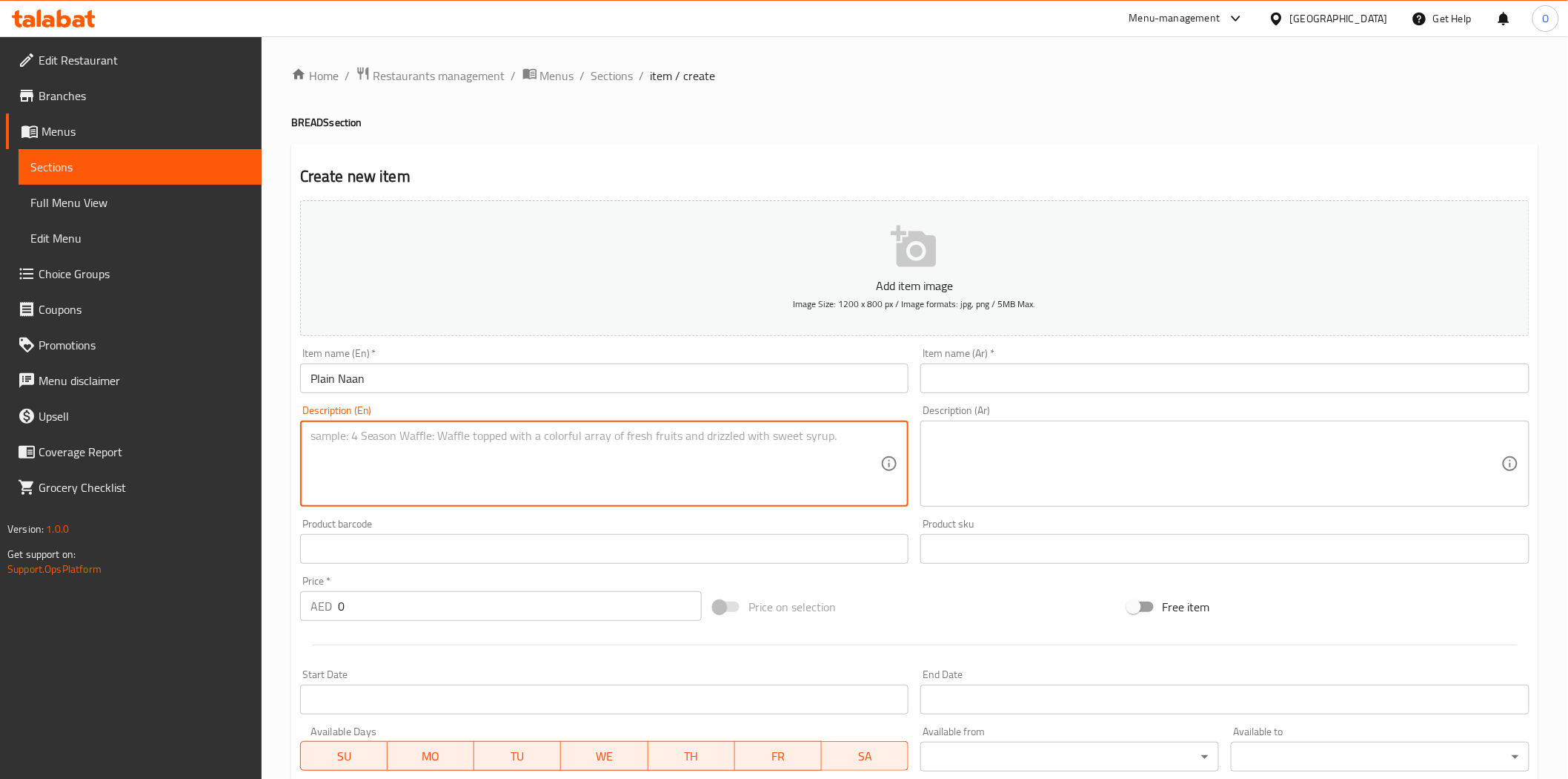
paste textarea "whole wheat flour, cooked on a hot tawa with a touch of ghee or oil until golde…"
drag, startPoint x: 316, startPoint y: 438, endPoint x: 307, endPoint y: 439, distance: 9.1
click at [307, 439] on div "whole wheat flour, cooked on a hot tawa with a touch of ghee or oil until golde…" at bounding box center [605, 463] width 609 height 86
type textarea "Whole wheat flour, cooked on a hot tawa with a touch of ghee or oil until golde…"
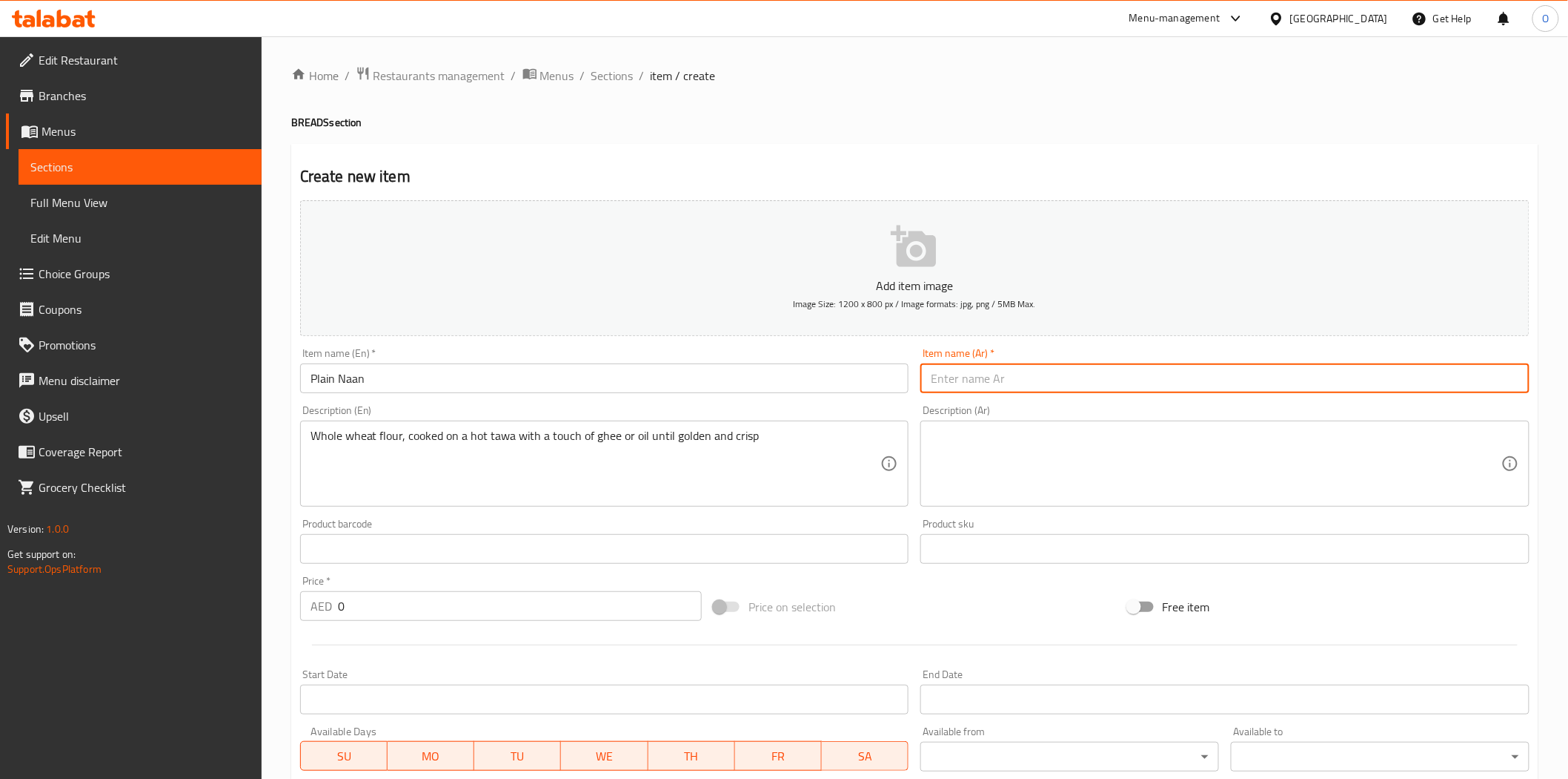
paste input "نان عادي"
click at [947, 376] on input "نان عادي" at bounding box center [1225, 378] width 609 height 29
type input "نان سادة"
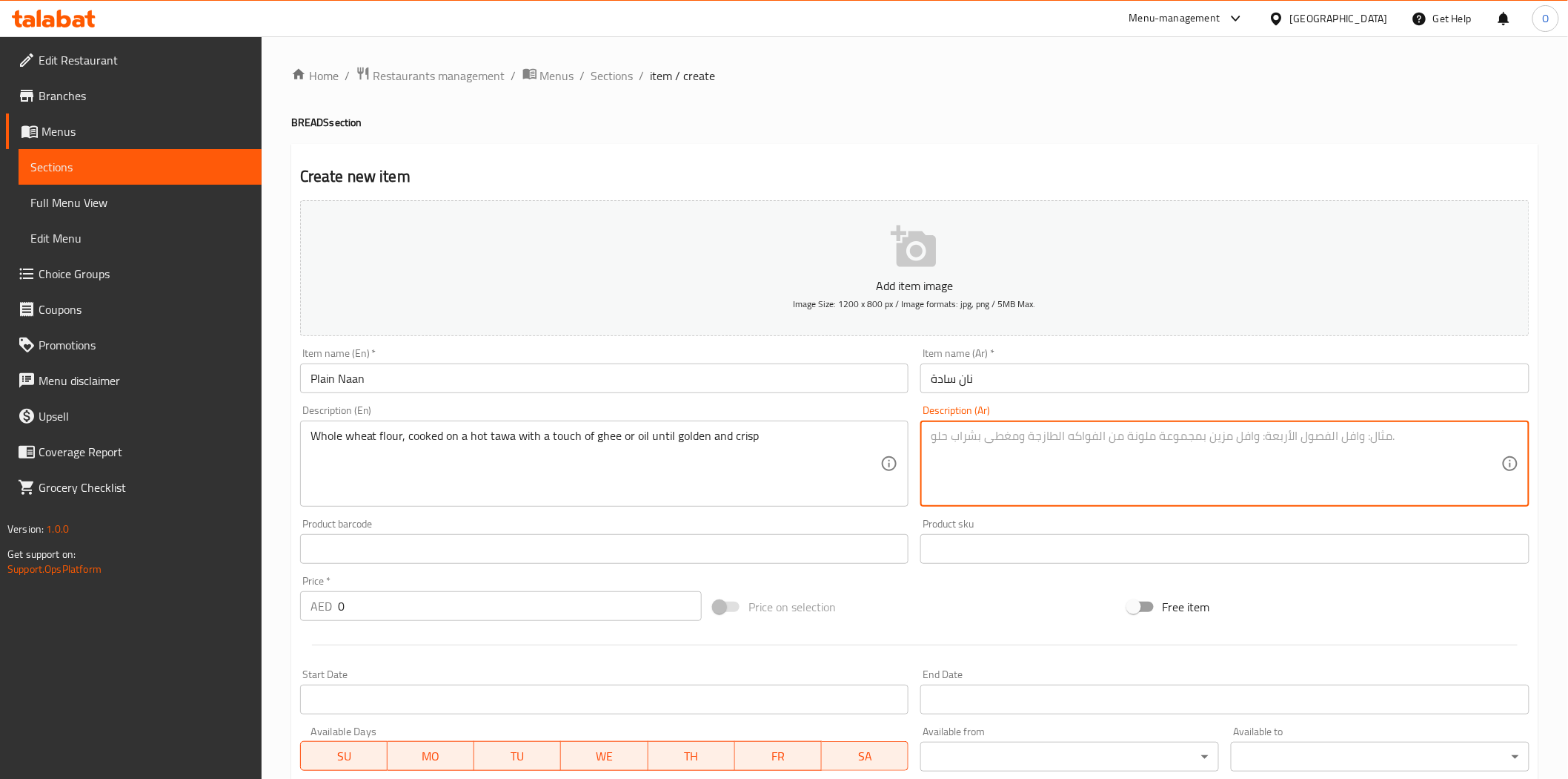
paste textarea "دقيق قمح كامل، مطبوخ على نار ساخنة مع لمسة من السمن أو الزيت حتى يصبح ذهبي اللو…"
type textarea "دقيق قمح كامل، مطبوخ على نار ساخنة مع لمسة من السمن أو الزيت حتى يصبح ذهبي اللو…"
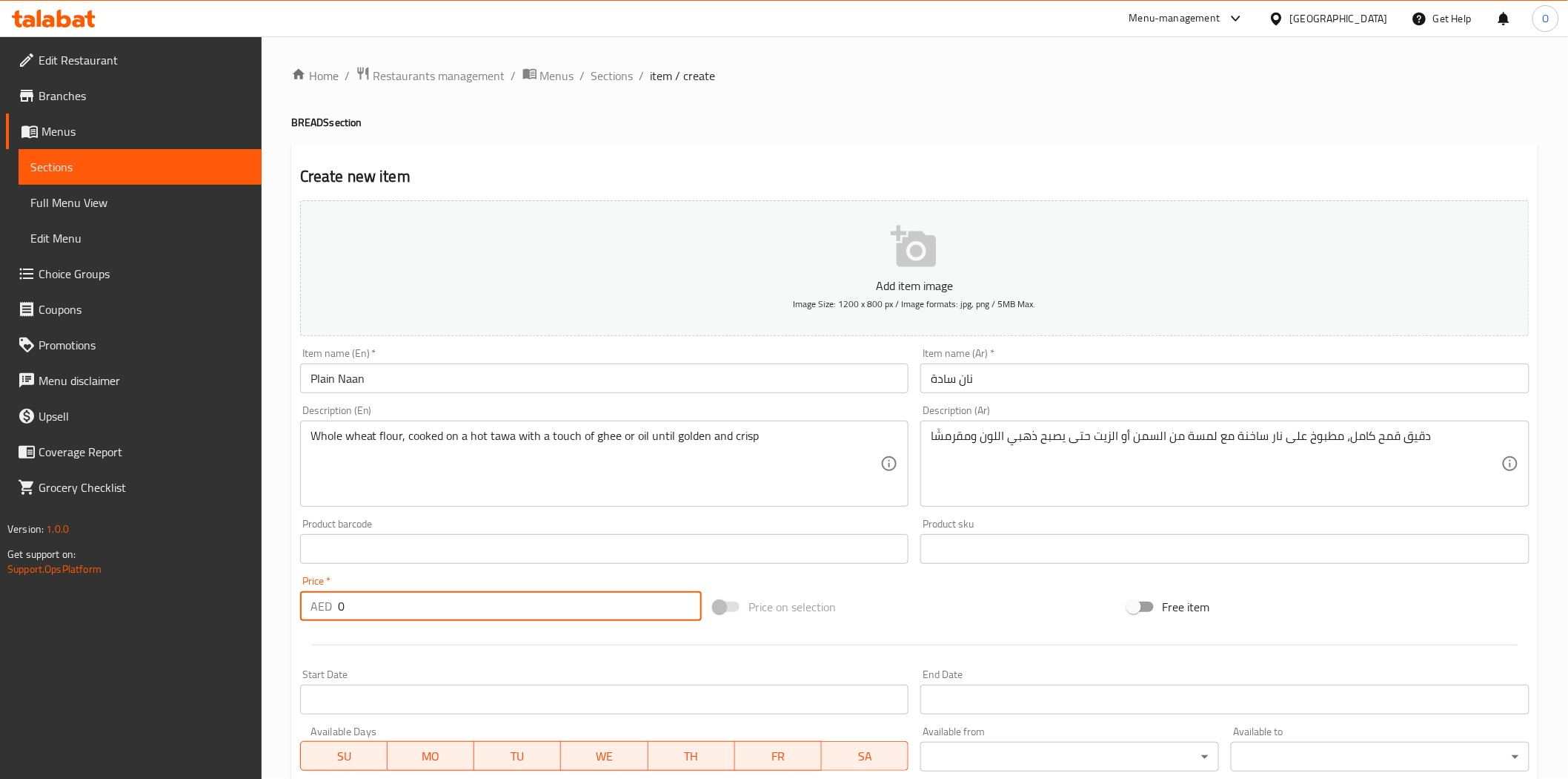
drag, startPoint x: 356, startPoint y: 610, endPoint x: 320, endPoint y: 617, distance: 36.7
click at [320, 617] on div "AED 0 Price *" at bounding box center [500, 606] width 402 height 29
paste input "4"
type input "4"
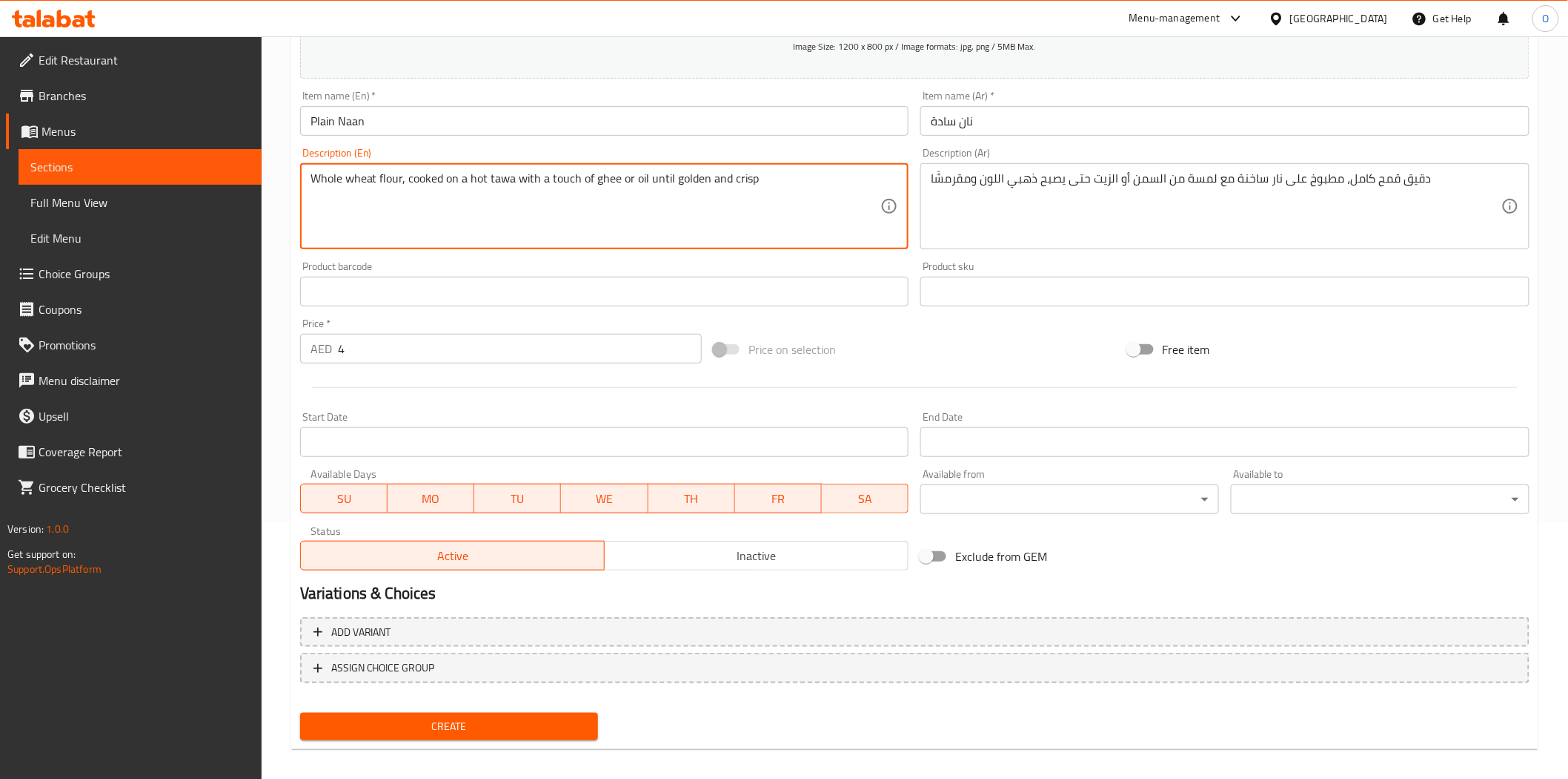
scroll to position [267, 0]
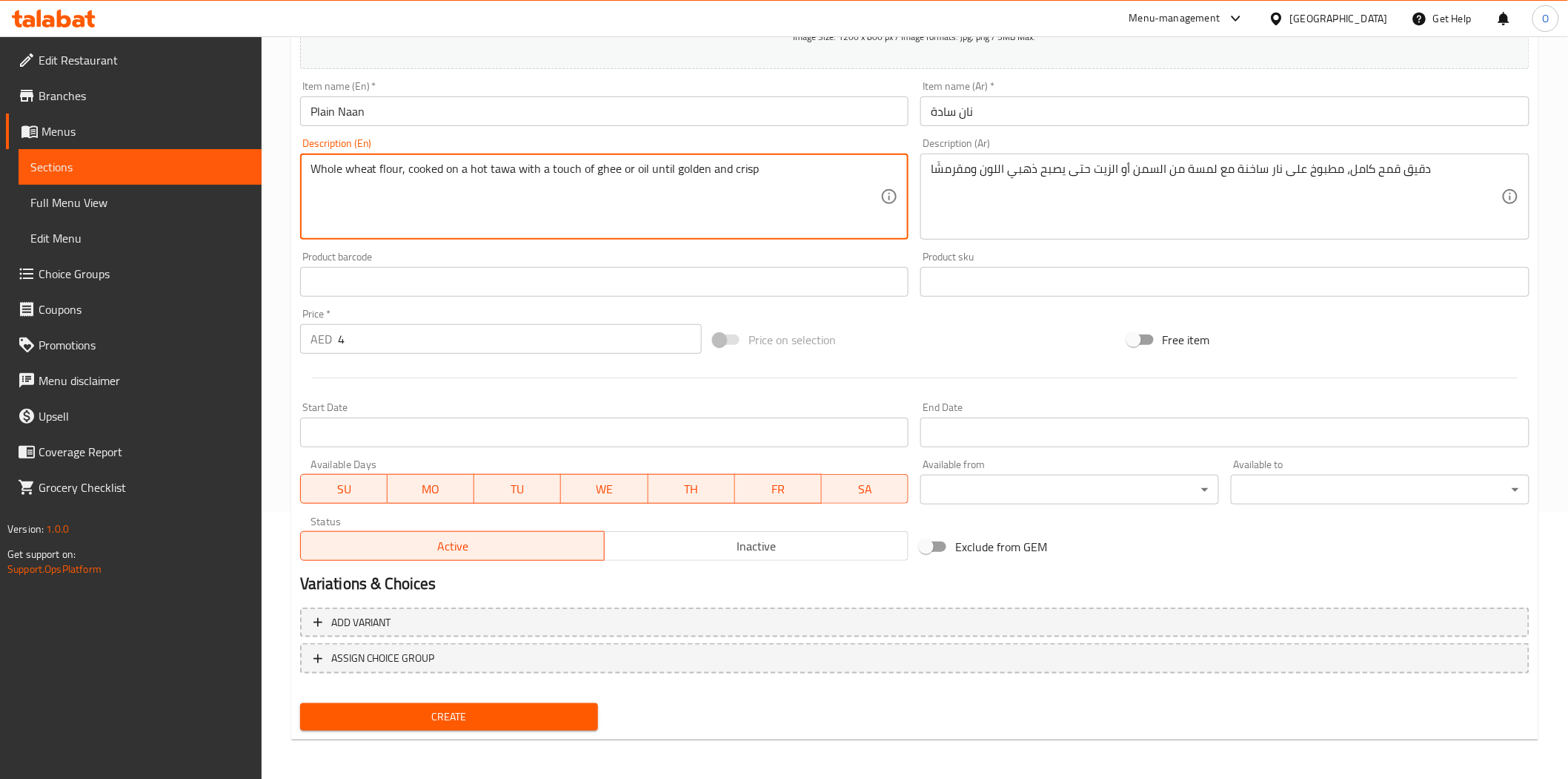
click at [435, 708] on span "Create" at bounding box center [449, 717] width 275 height 18
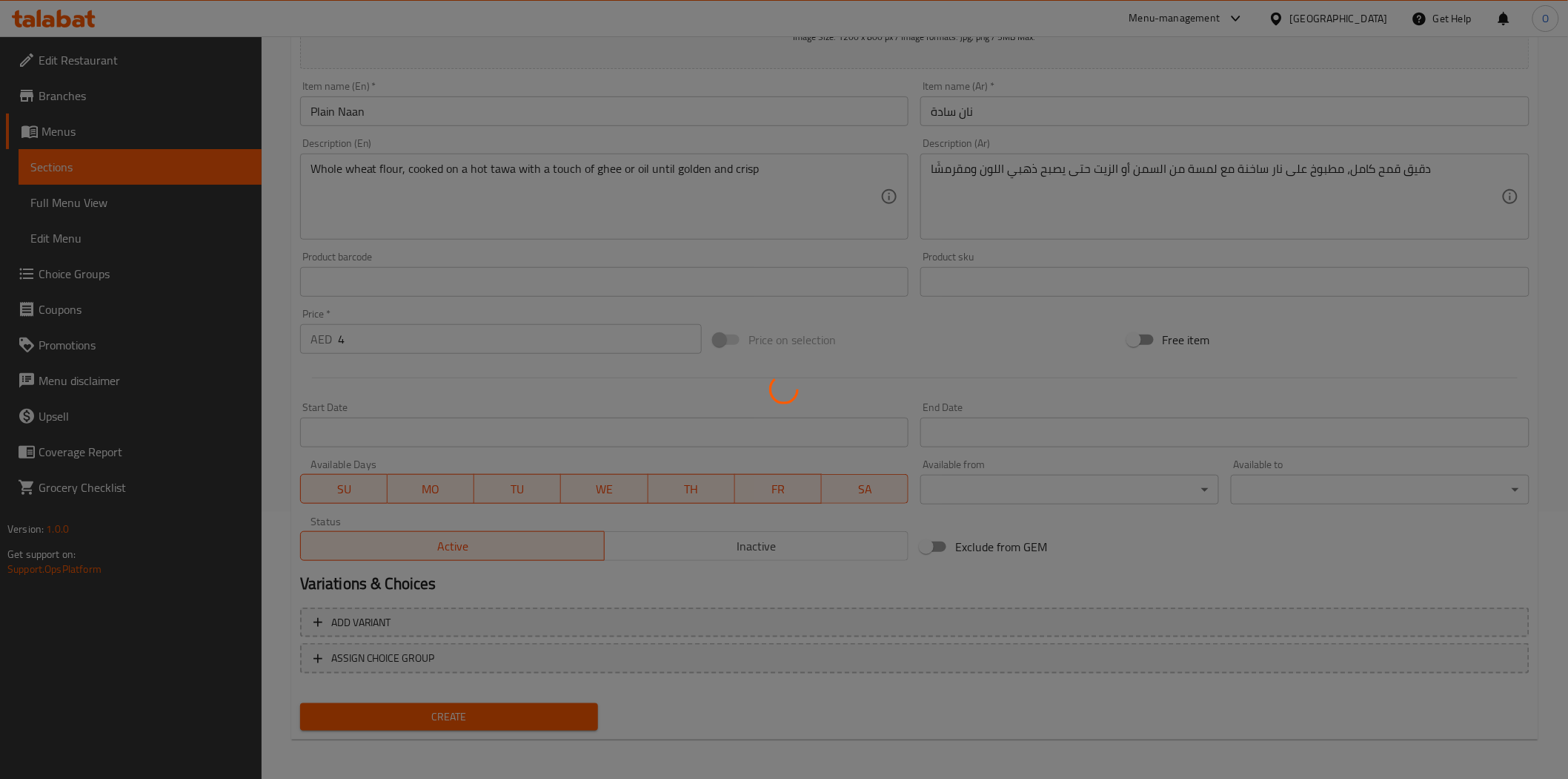
type input "0"
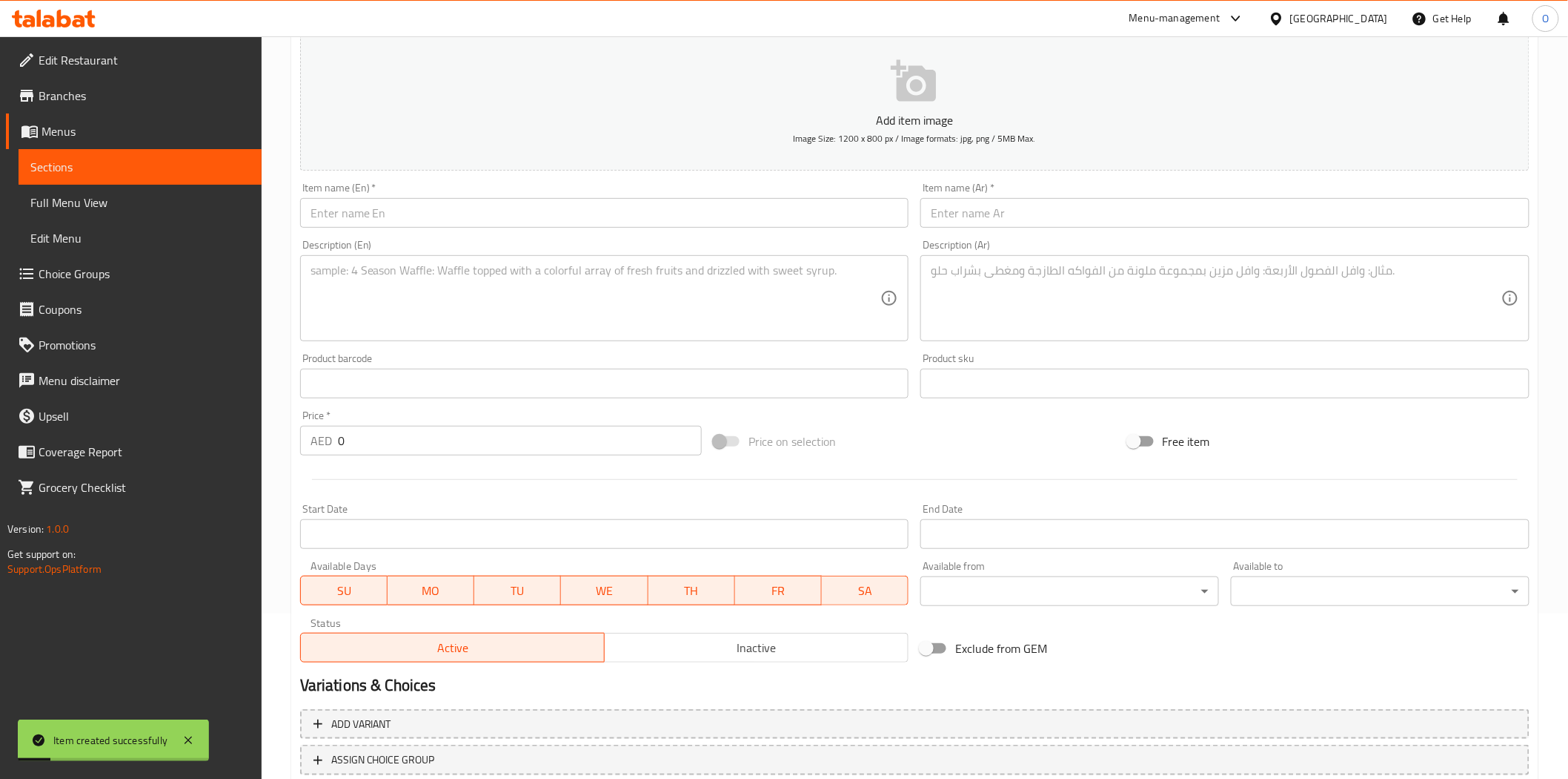
scroll to position [19, 0]
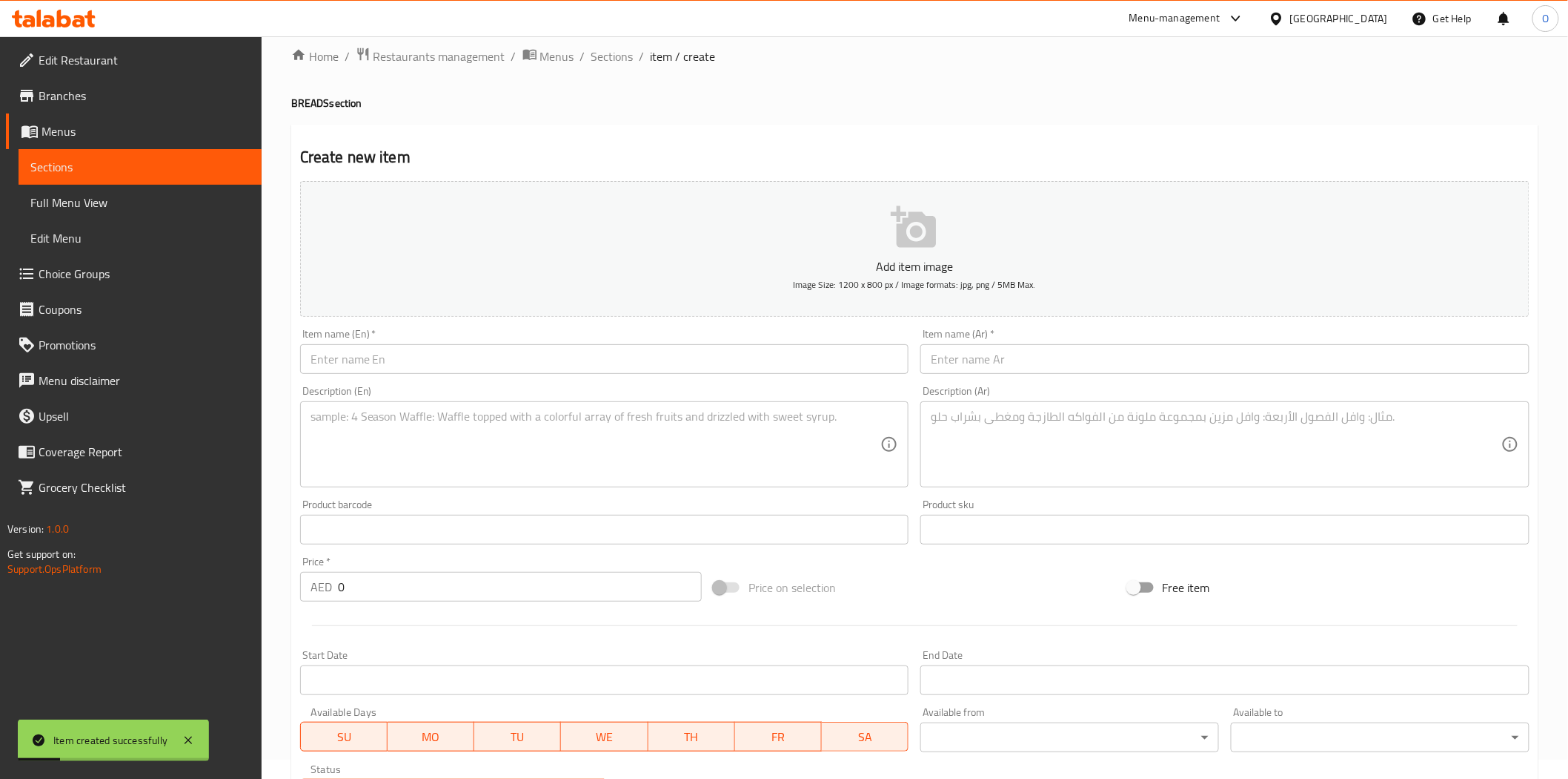
click at [603, 60] on span "Sections" at bounding box center [613, 56] width 42 height 17
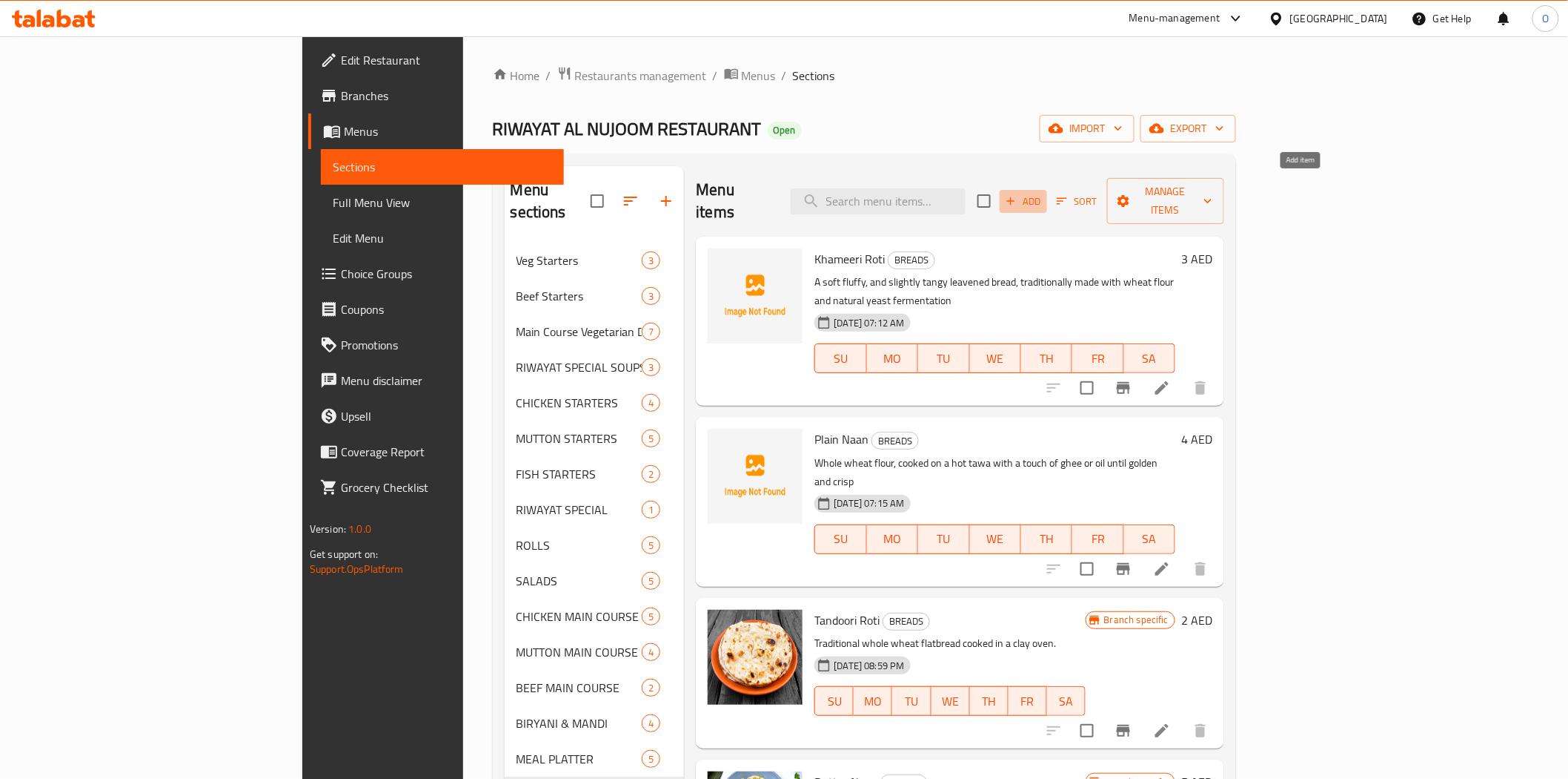
click at [1047, 200] on button "Add" at bounding box center [1024, 200] width 48 height 23
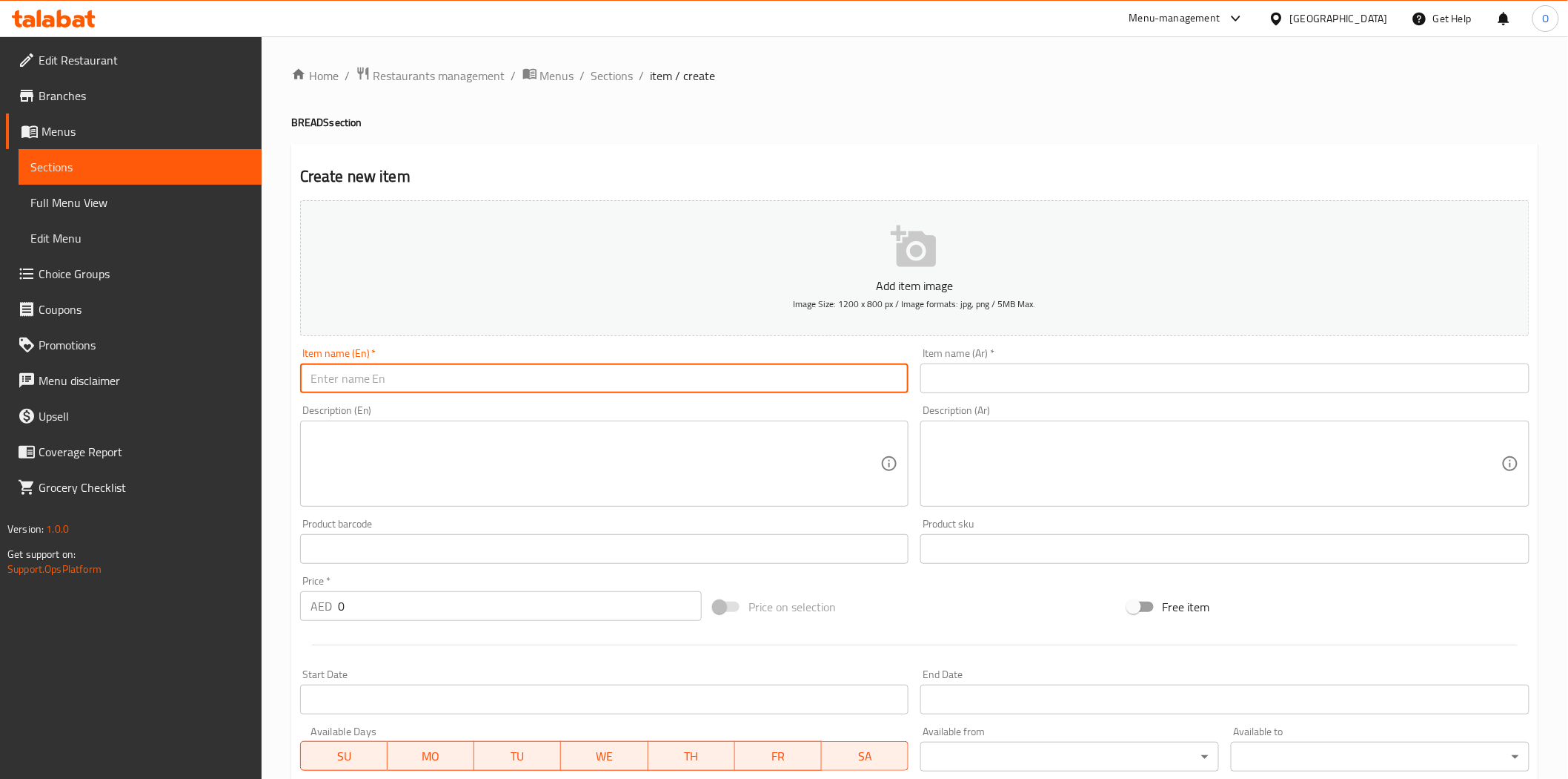
paste input "Plain Paratha"
type input "Plain Paratha"
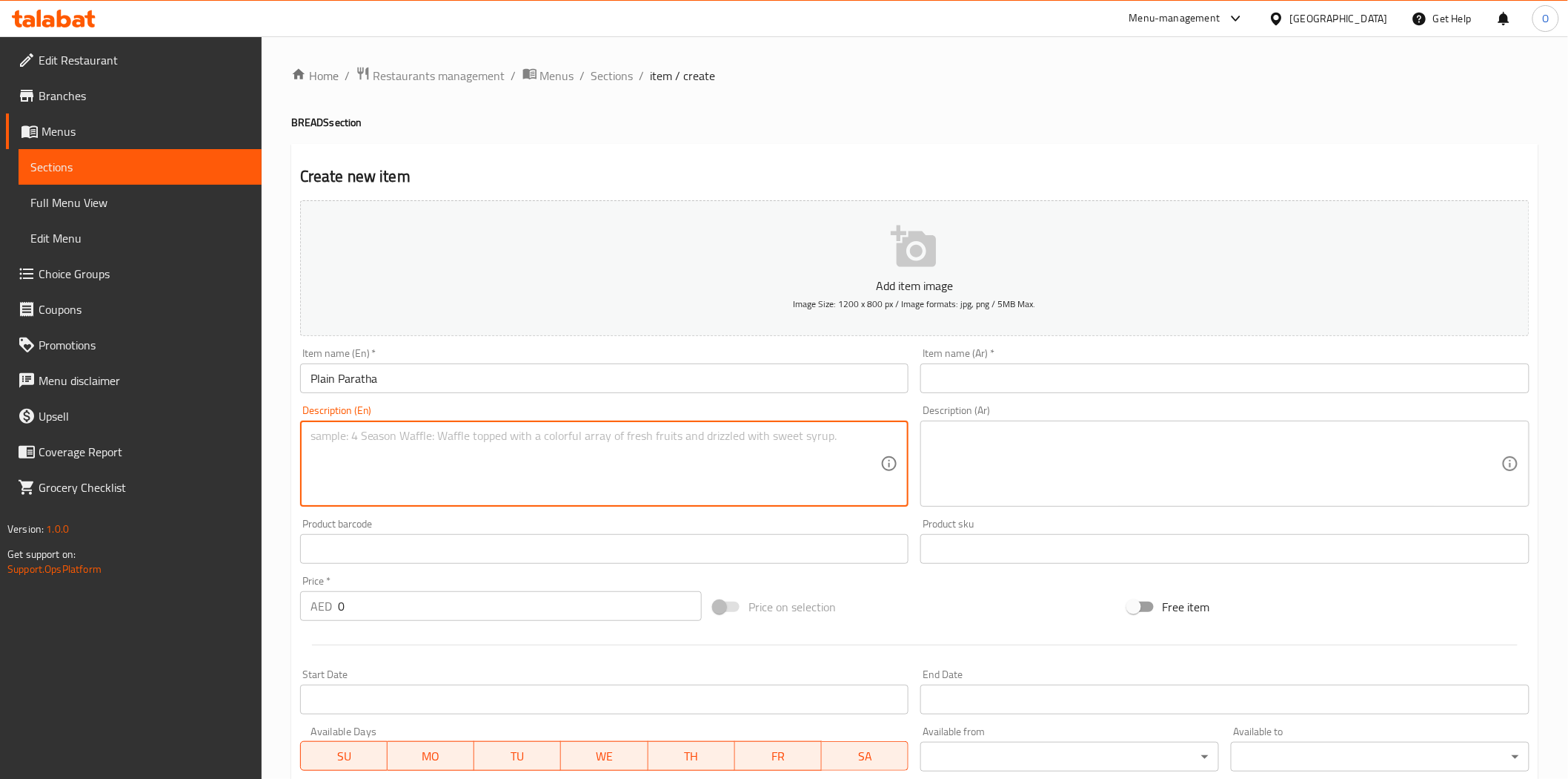
paste textarea "Home-style flatbread made from soft wheat dough, gently rolled and pan-cooked w…"
type textarea "Home-style flatbread made from soft wheat dough, gently rolled and pan-cooked w…"
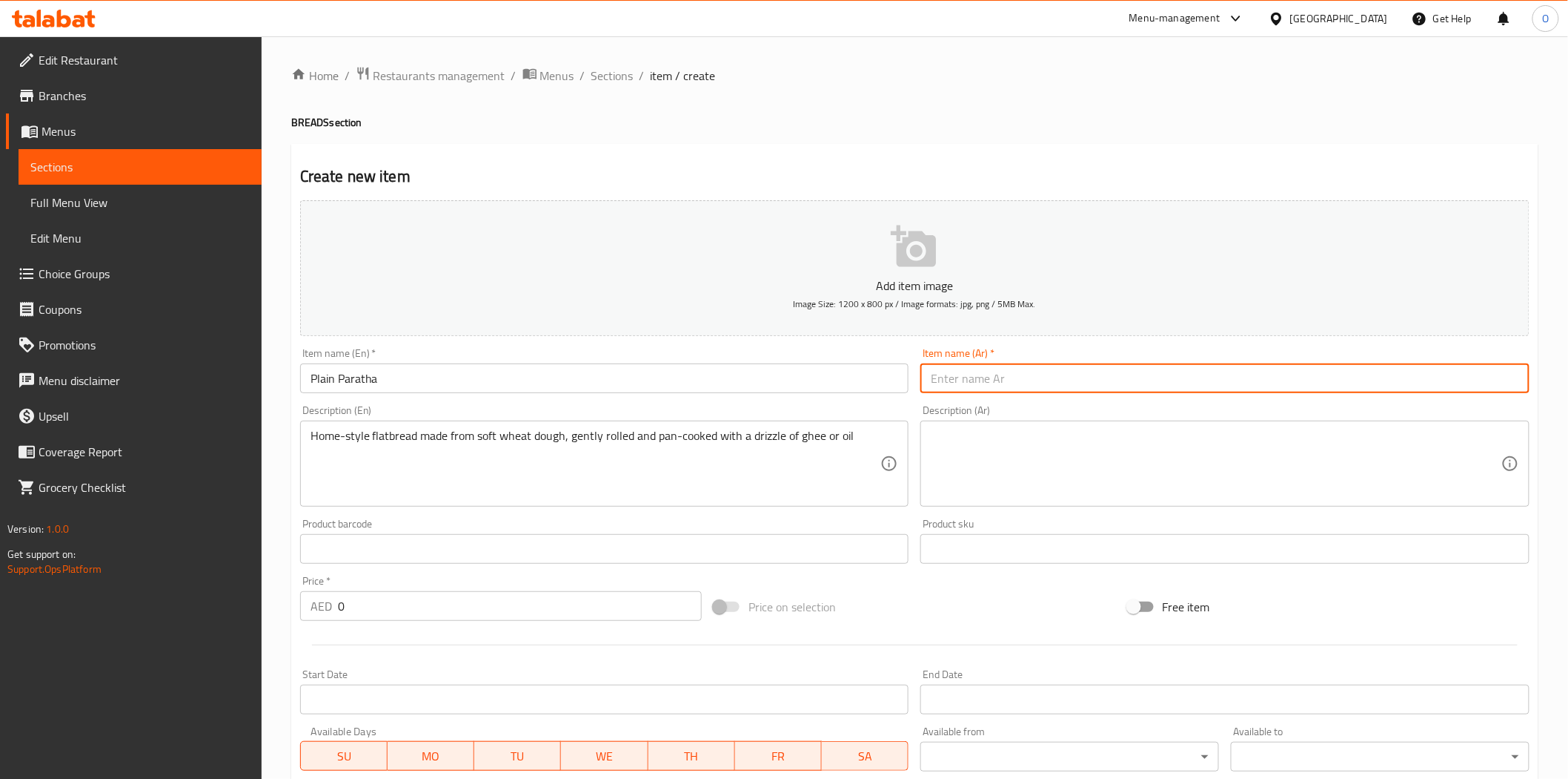
paste input "باراثا عادي"
click at [949, 380] on input "باراثا عادي" at bounding box center [1225, 378] width 609 height 29
type input "باراثا سادة"
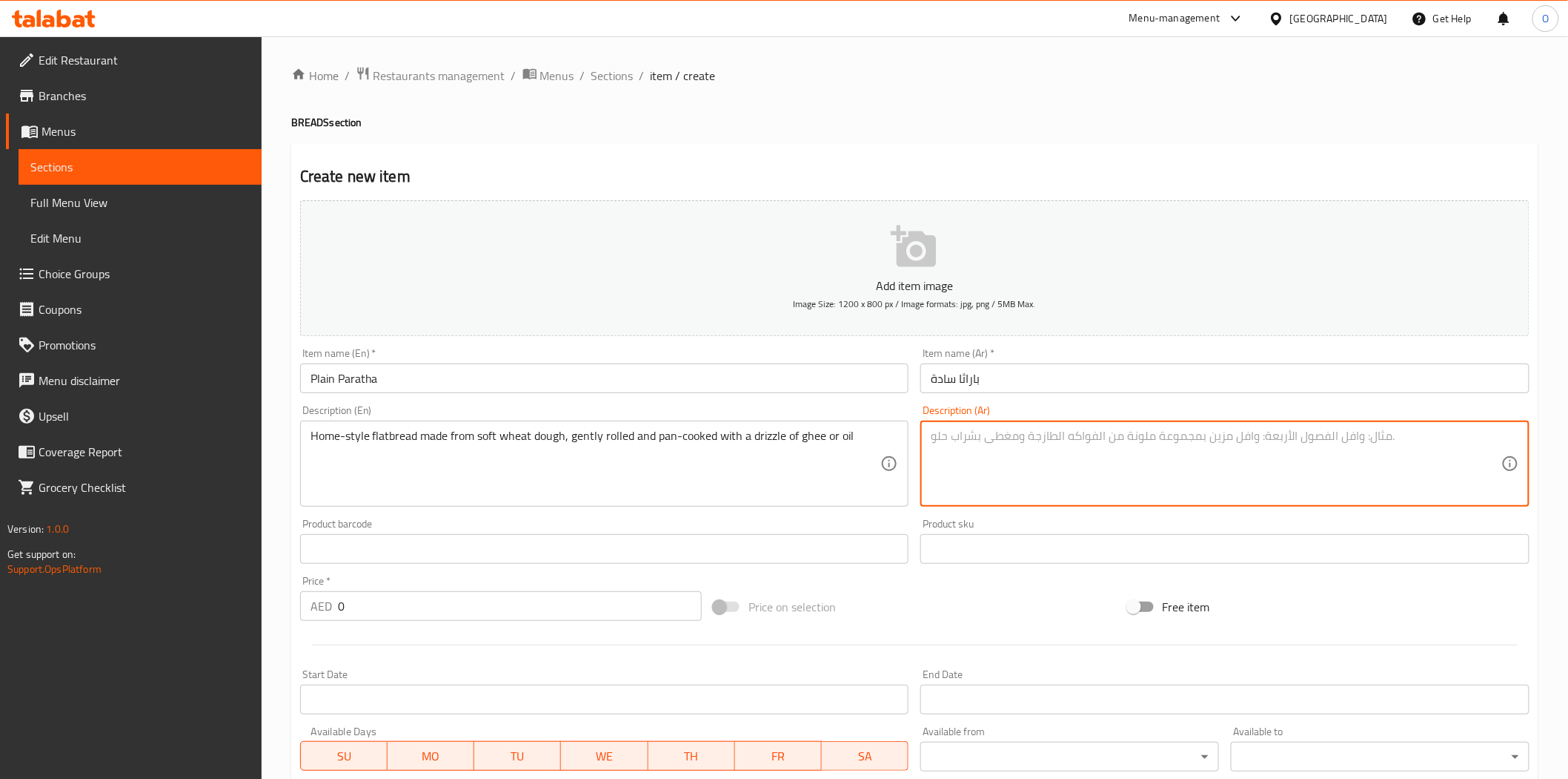
paste textarea "خبز مسطح على الطريقة المنزلية مصنوع من عجينة القمح الطرية، ملفوفة برفق ومطهية ف…"
type textarea "خبز مسطح على الطريقة المنزلية مصنوع من عجينة القمح الطرية، ملفوفة برفق ومطهية ف…"
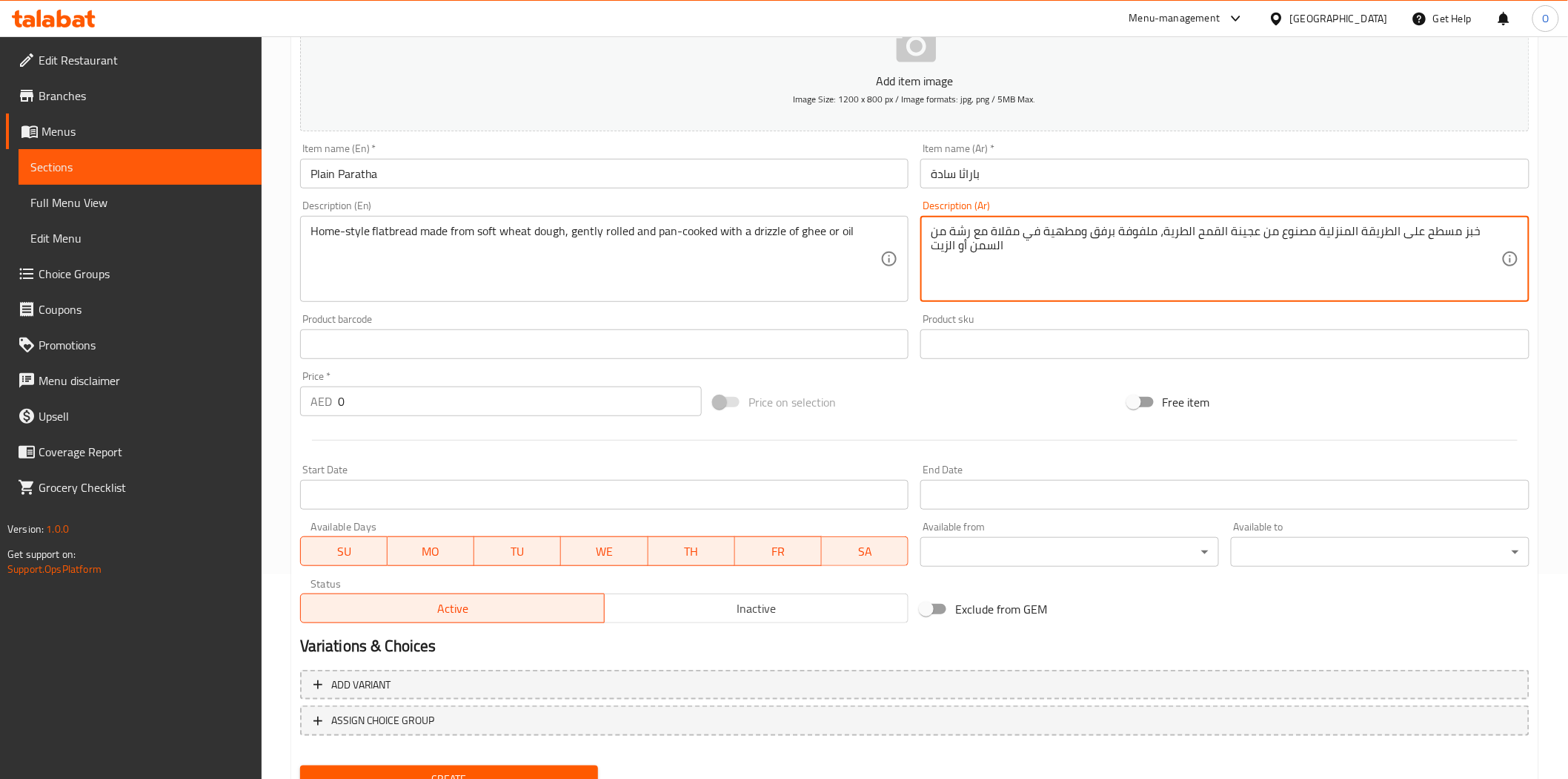
scroll to position [247, 0]
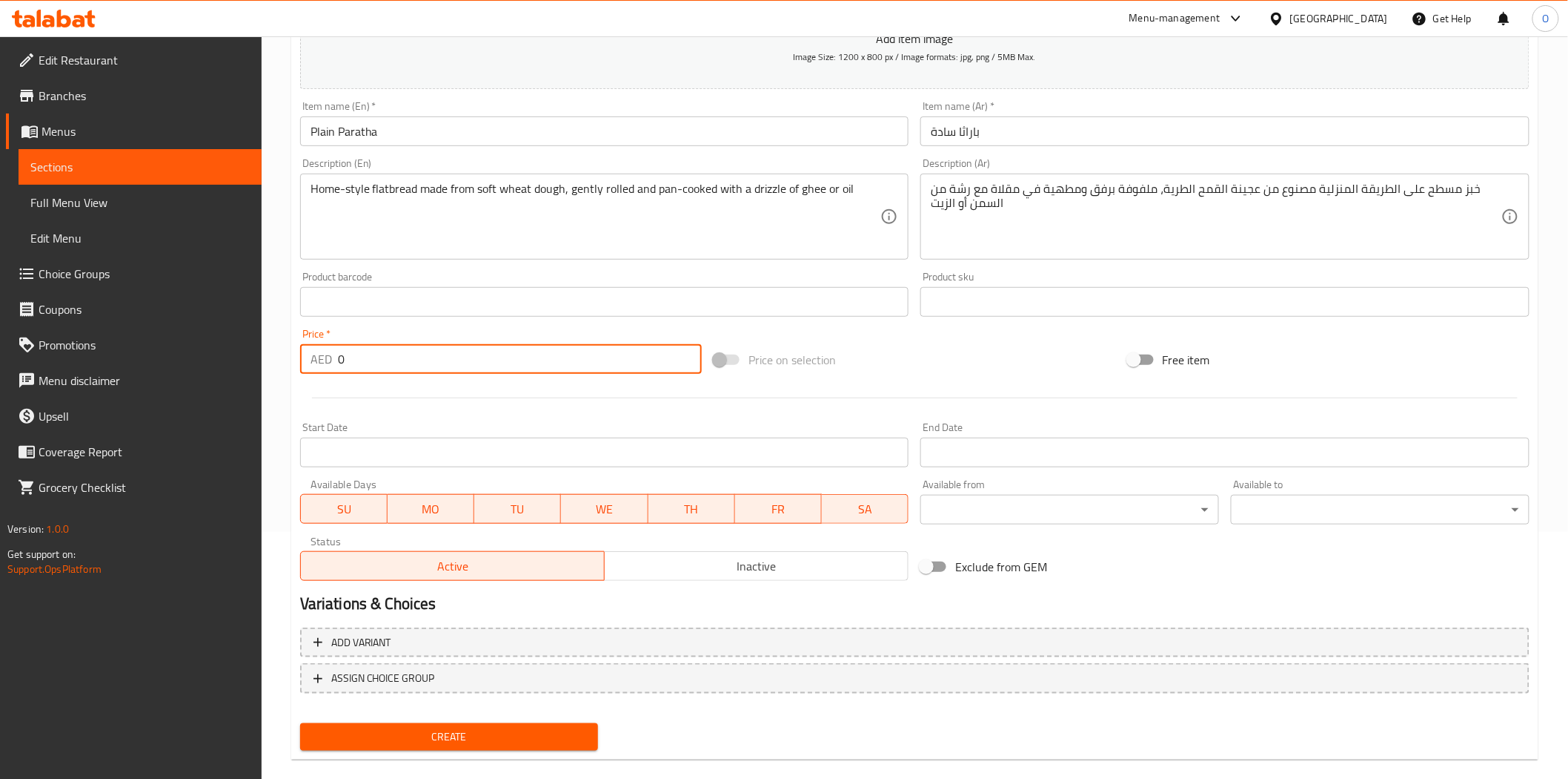
drag, startPoint x: 356, startPoint y: 363, endPoint x: 319, endPoint y: 361, distance: 37.1
click at [319, 361] on div "AED 0 Price *" at bounding box center [500, 359] width 402 height 29
paste input "3"
type input "3"
click at [419, 408] on div at bounding box center [915, 398] width 1241 height 37
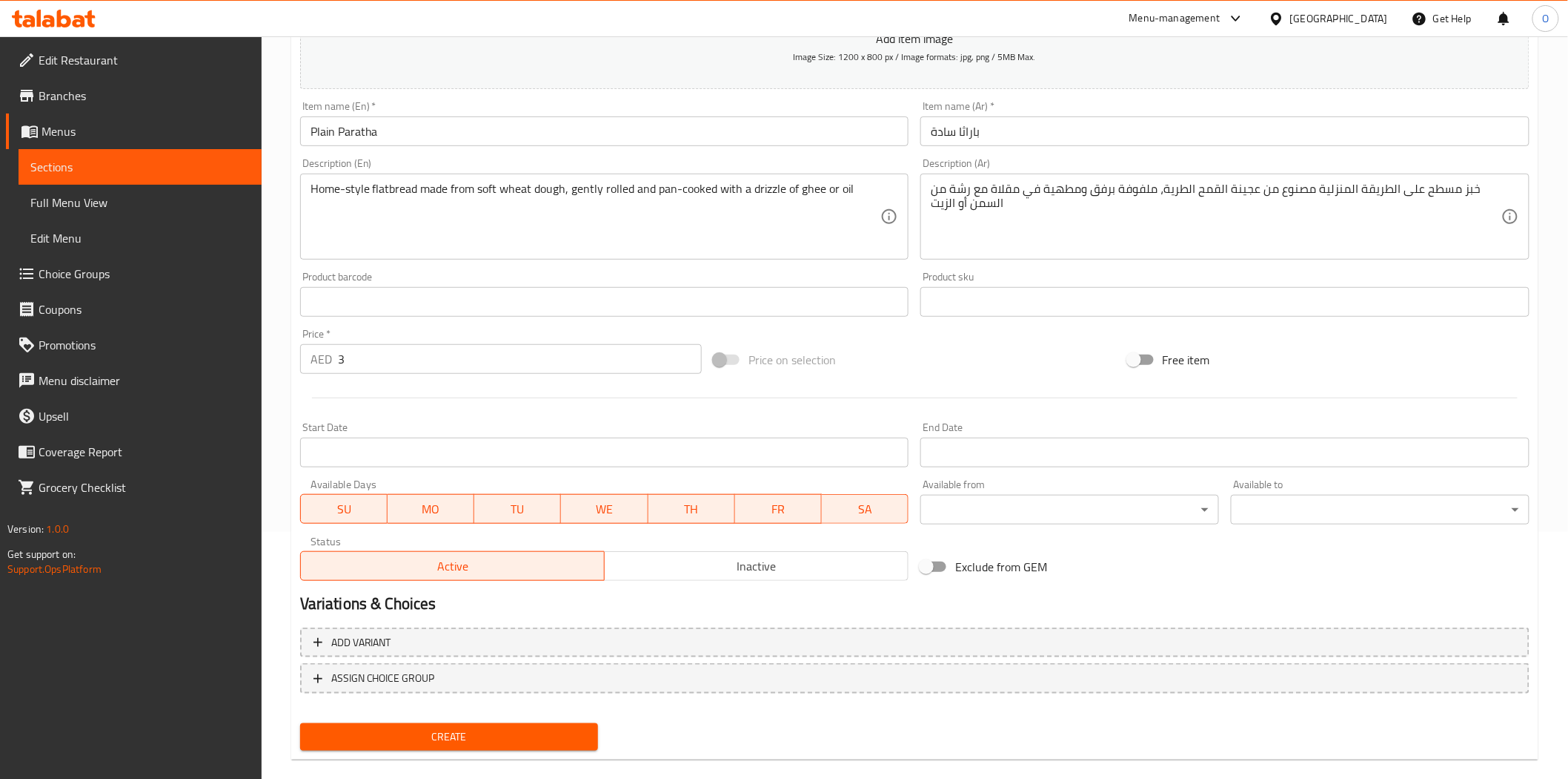
drag, startPoint x: 383, startPoint y: 716, endPoint x: 383, endPoint y: 730, distance: 14.0
click at [383, 730] on div "Create" at bounding box center [449, 736] width 310 height 39
click at [381, 737] on span "Create" at bounding box center [449, 737] width 275 height 18
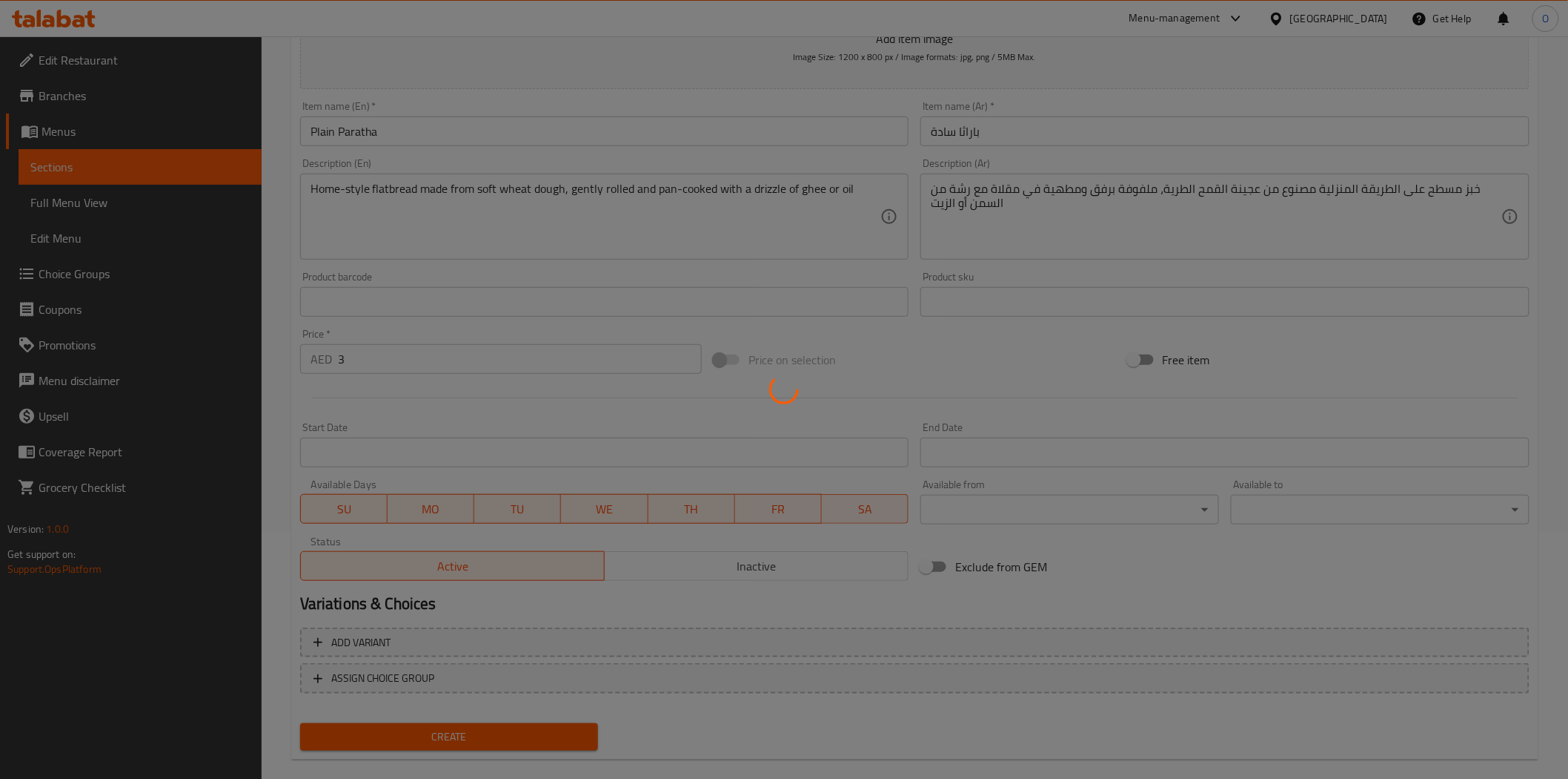
type input "0"
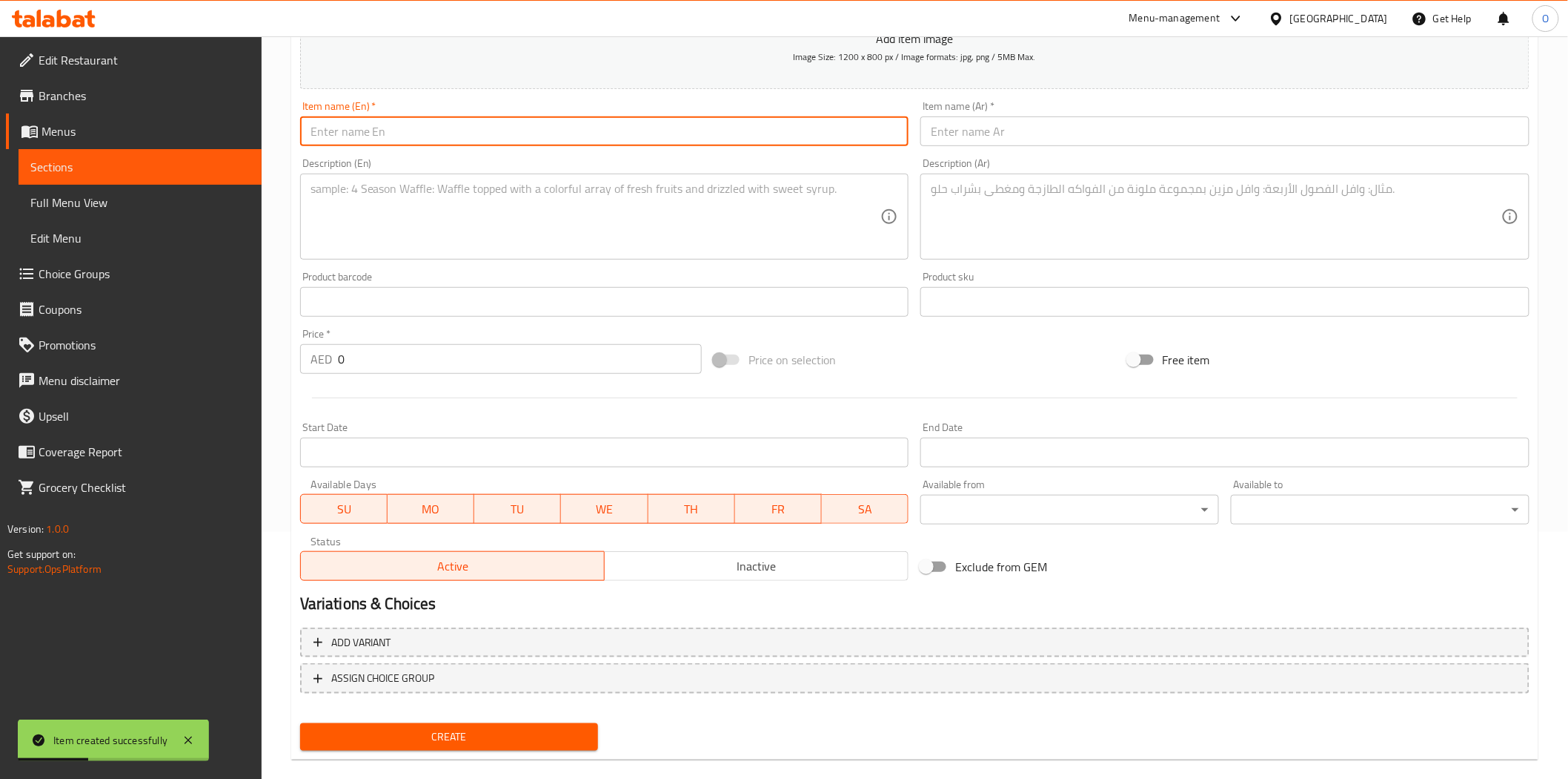
paste input "Aloo Paratha"
type input "Aloo Paratha"
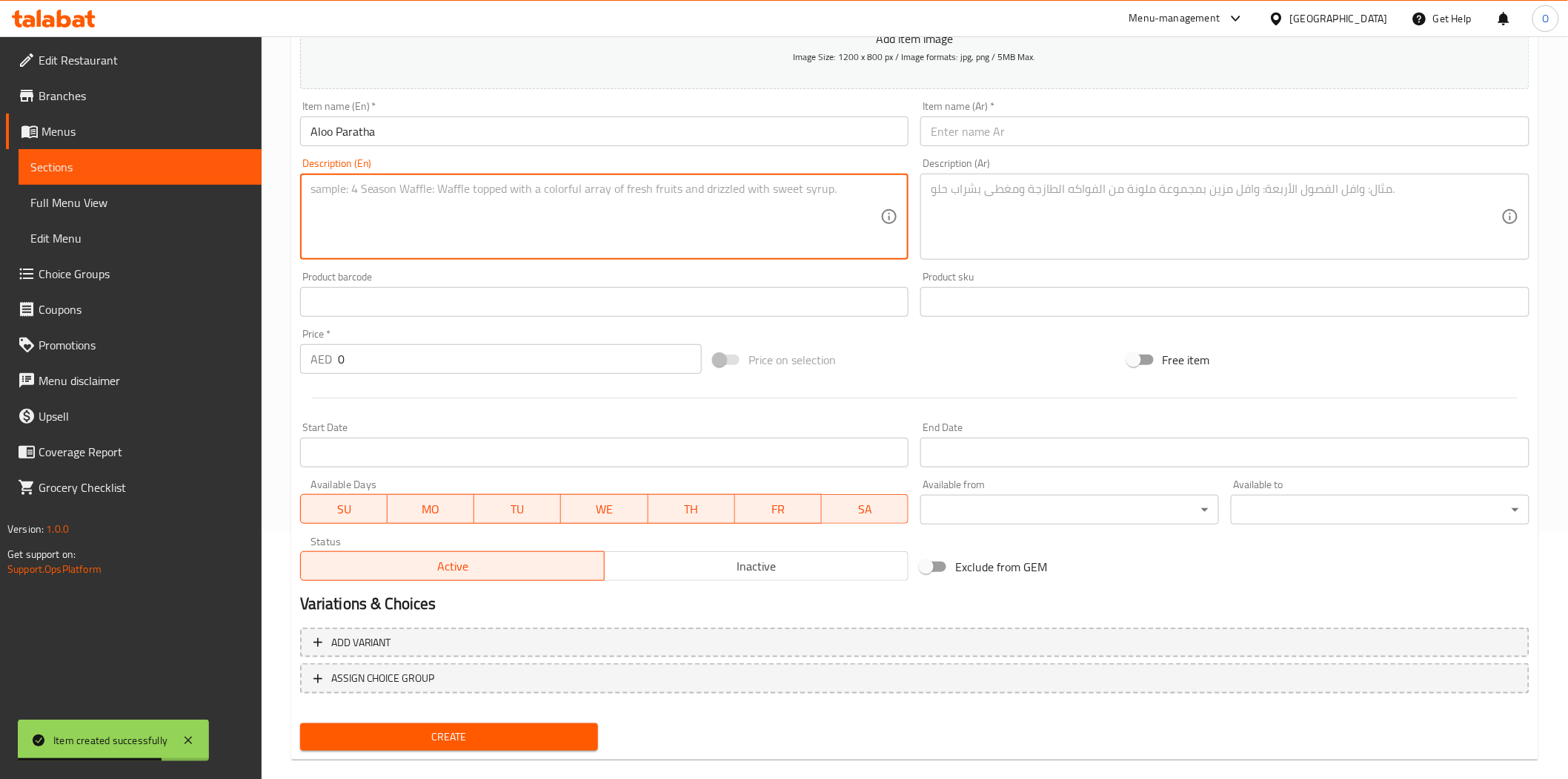
paste textarea "soft, golden parathas stuffed with a spiced potato filling, cooked on a hot taw…"
type textarea "soft, golden parathas stuffed with a spiced potato filling, cooked on a hot taw…"
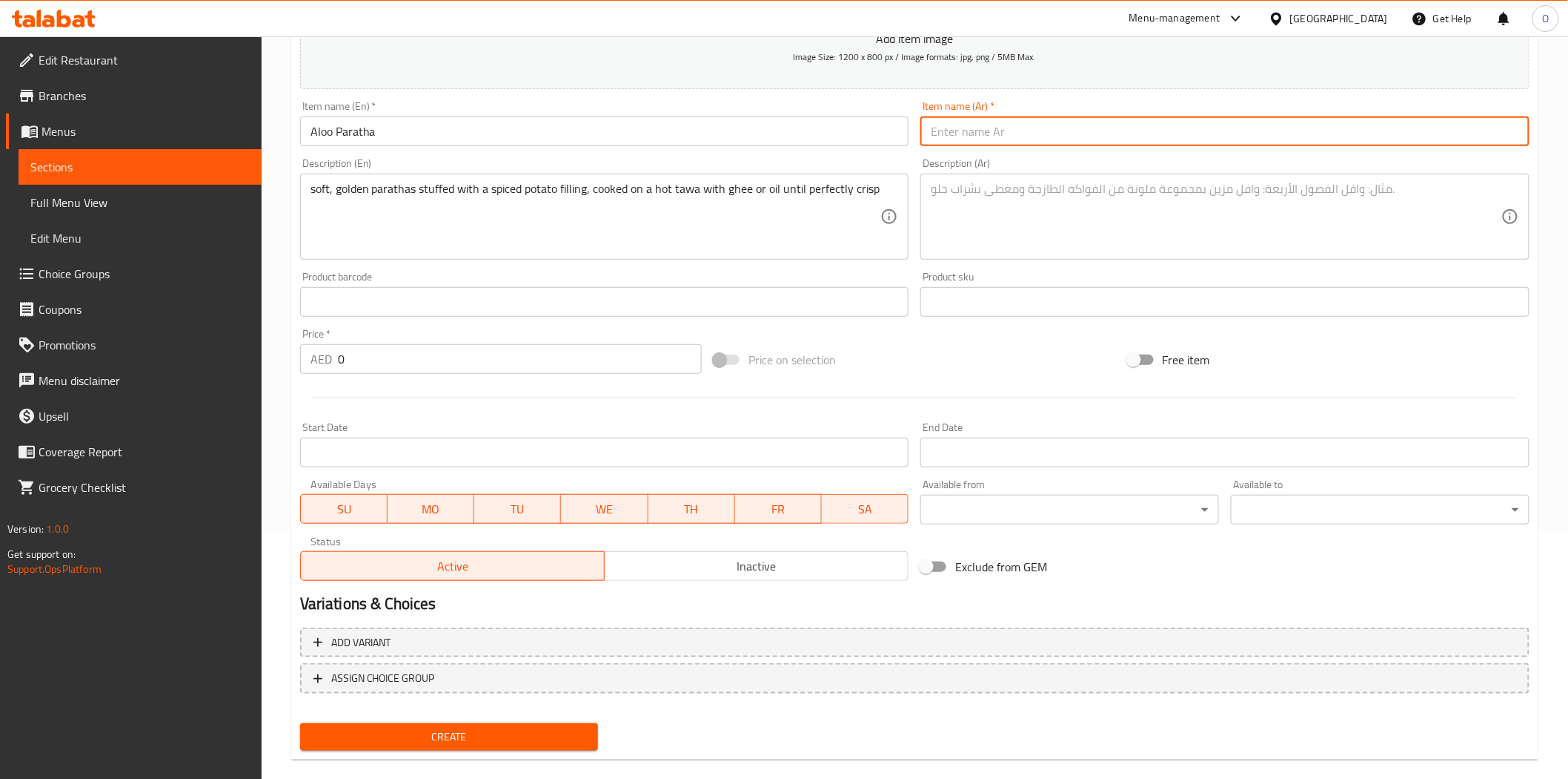
paste input "باراثا البطاطس"
type input "باراثا البطاطس"
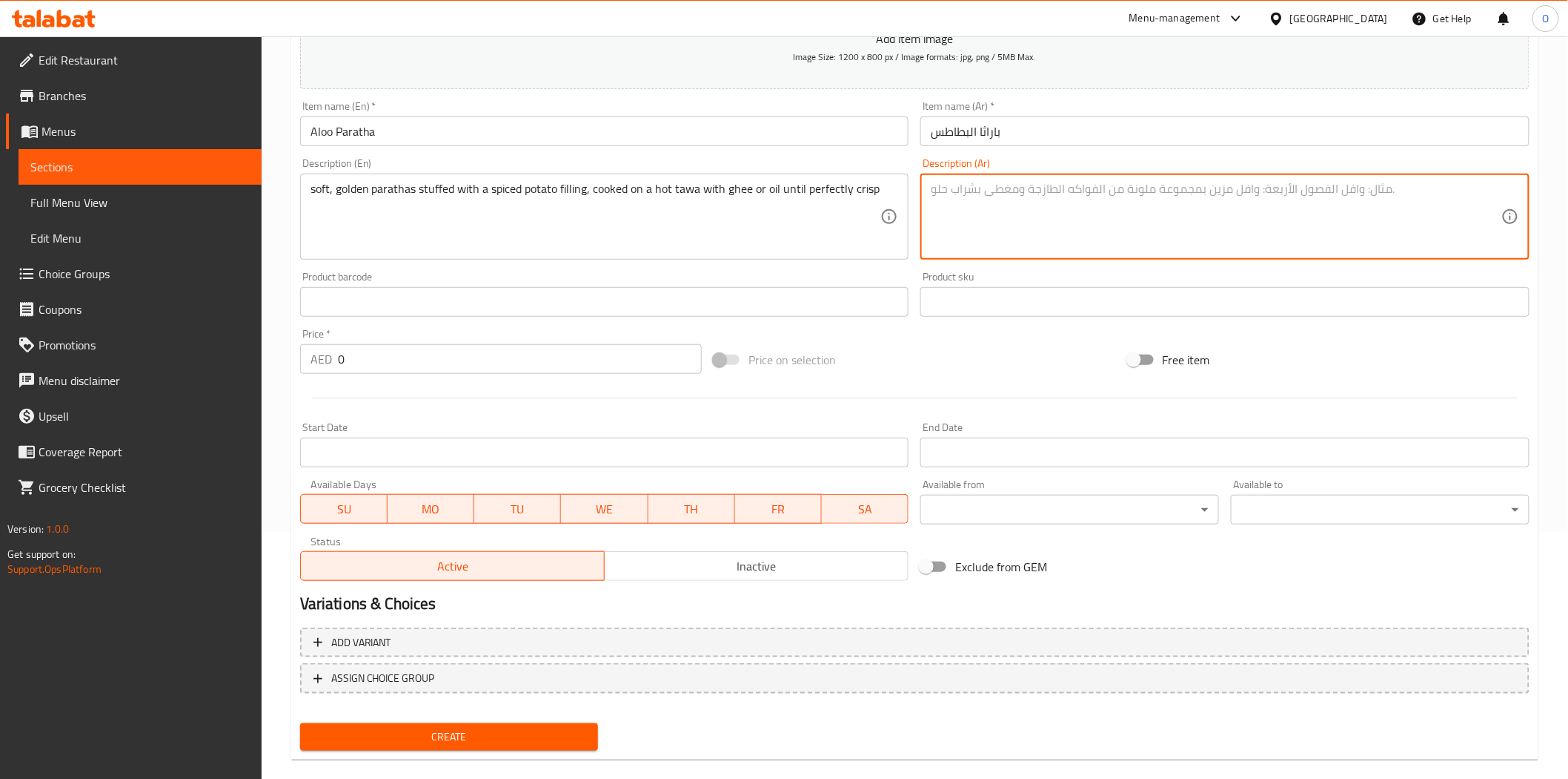
paste textarea "باراثا ناعمة ذهبية اللون محشوة بحشوة البطاطس المتبلة، مطبوخة على مقلاة ساخنة با…"
type textarea "باراثا ناعمة ذهبية اللون محشوة بحشوة البطاطس المتبلة، مطبوخة على مقلاة ساخنة با…"
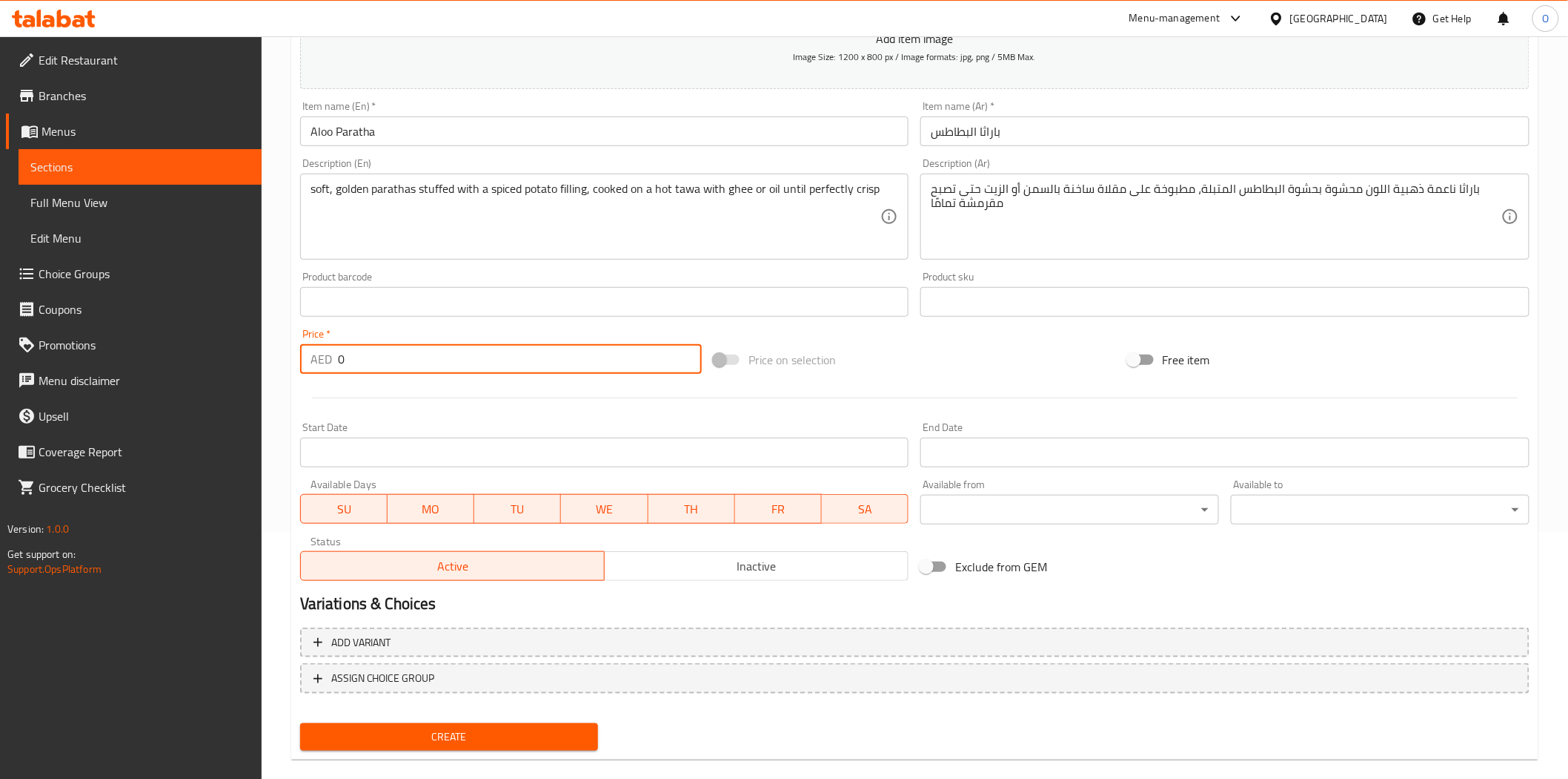
click at [334, 364] on div "AED 0 Price *" at bounding box center [500, 359] width 402 height 29
paste input "9"
type input "9"
click at [410, 418] on div "Start Date Start Date" at bounding box center [605, 445] width 621 height 57
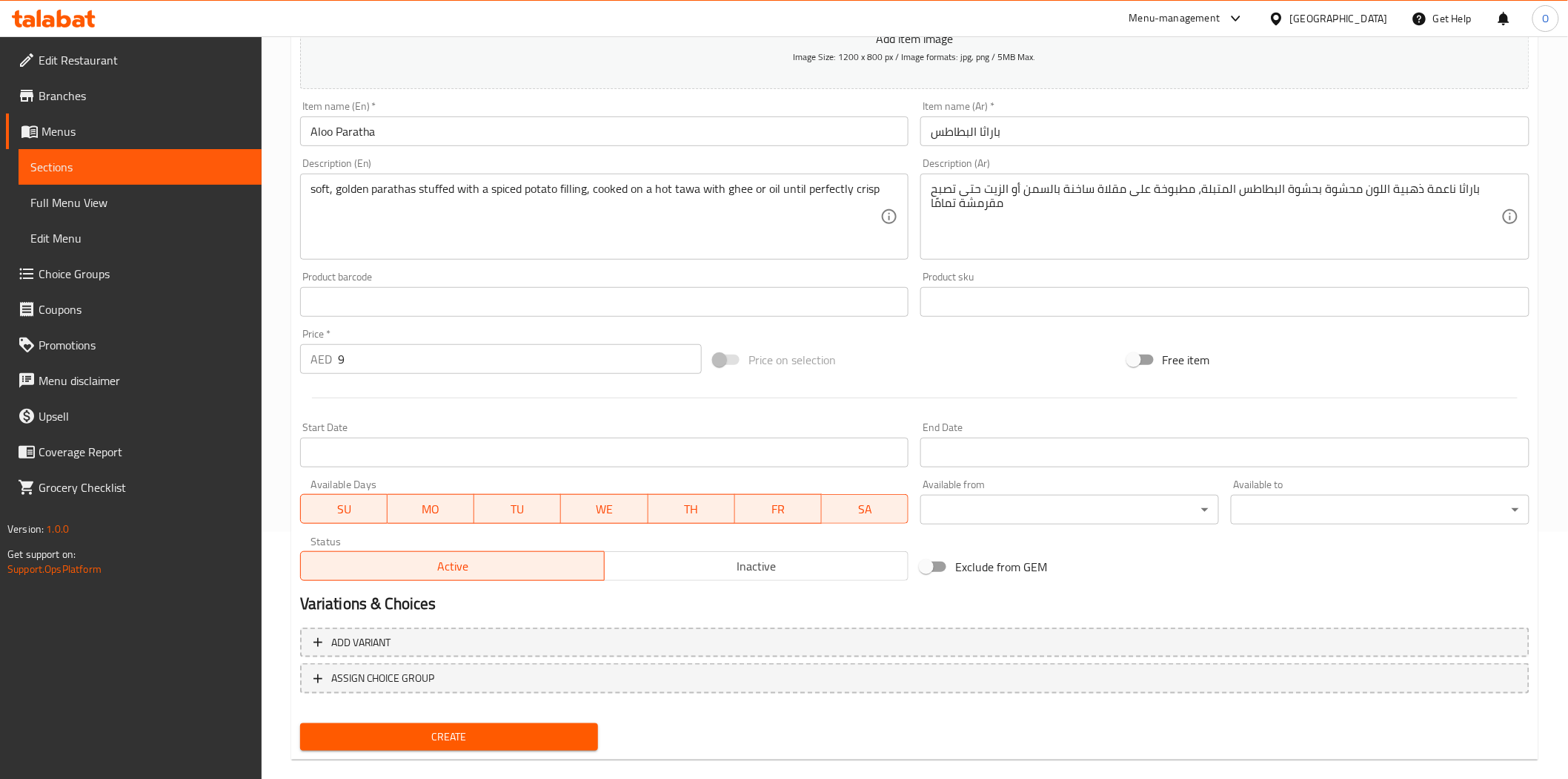
click at [423, 749] on div "Create" at bounding box center [449, 736] width 310 height 39
click at [420, 735] on span "Create" at bounding box center [449, 737] width 275 height 18
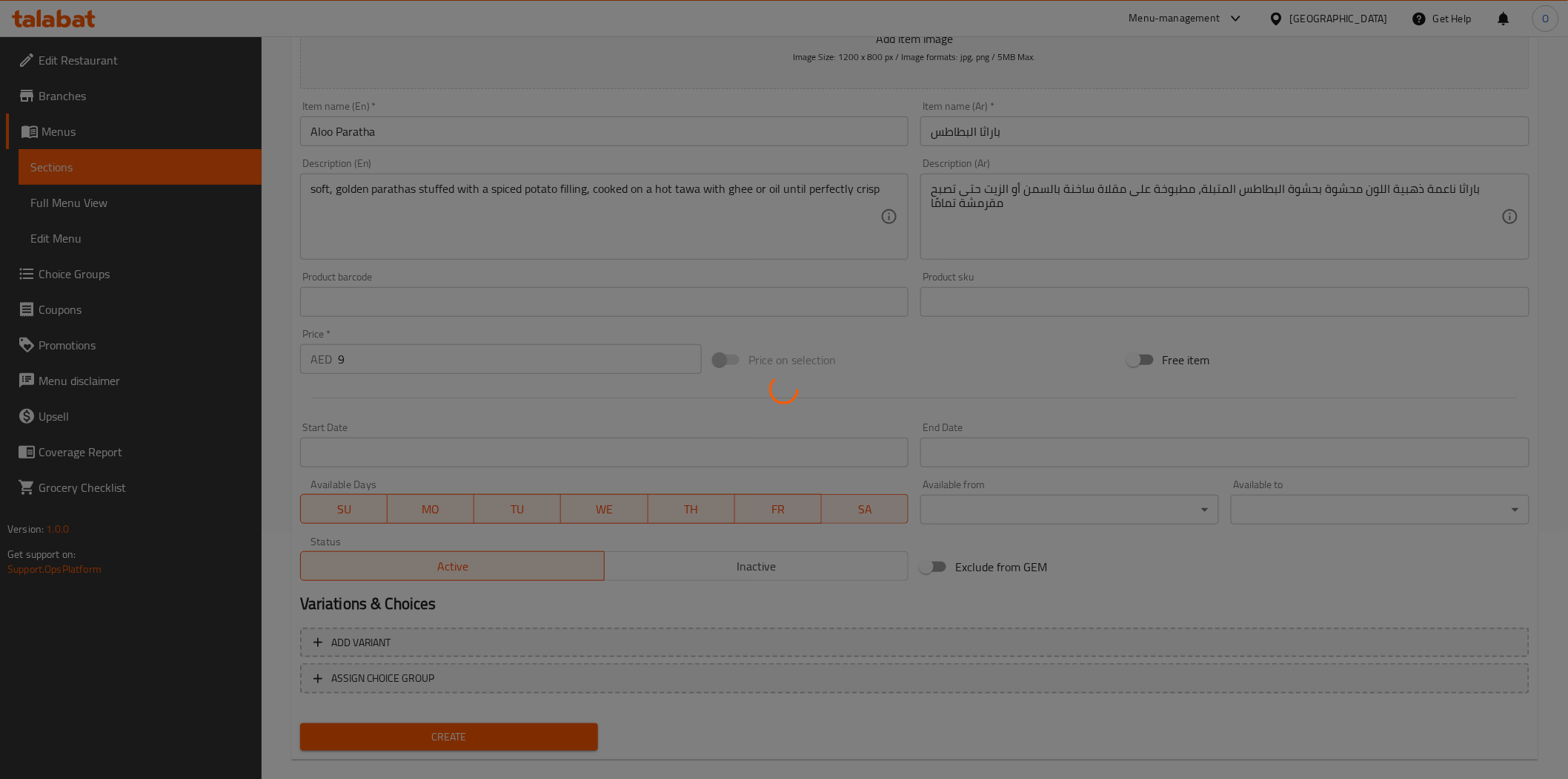
type input "0"
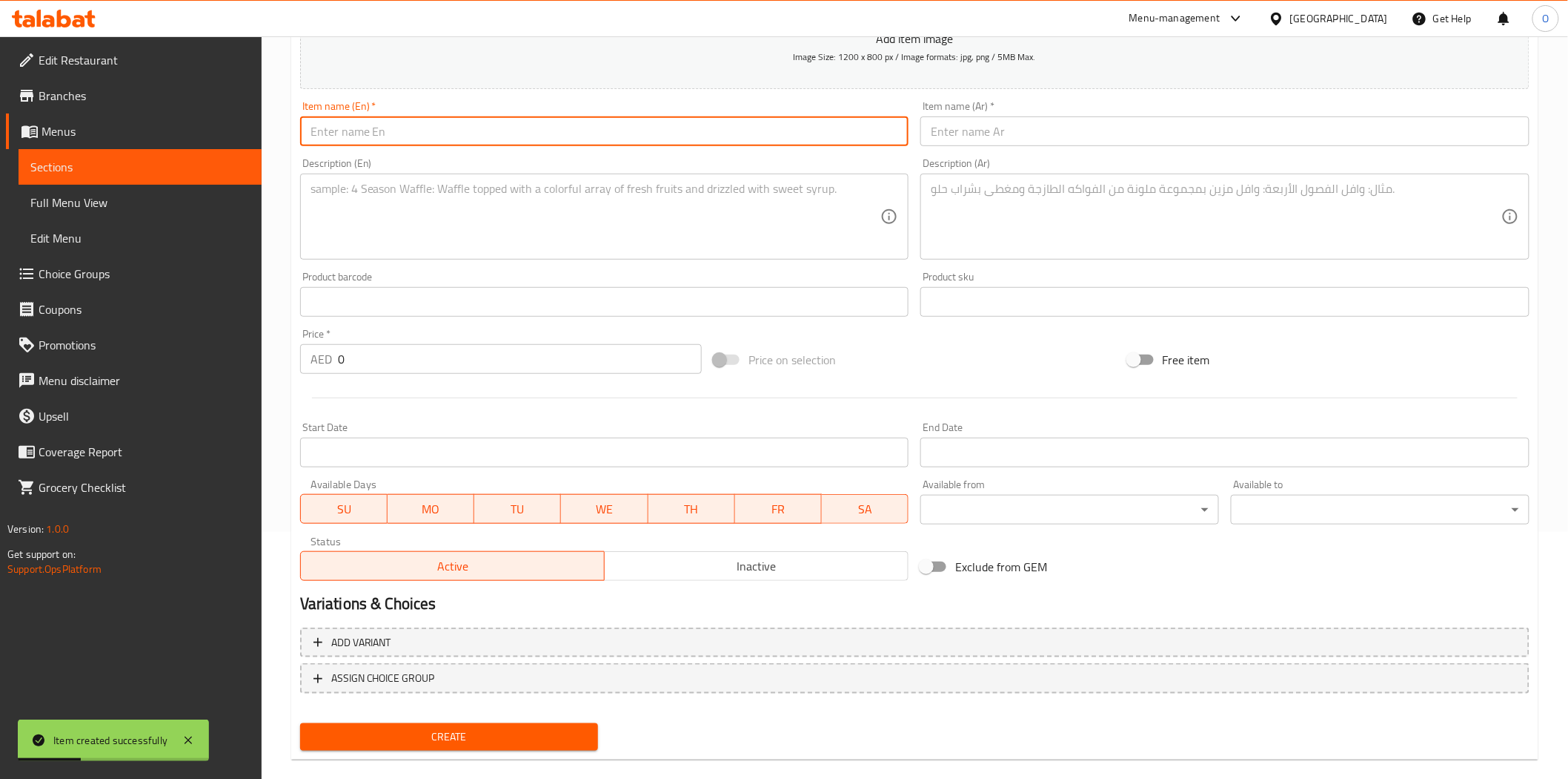
paste input "Gobi Paratha"
type input "Gobi Paratha"
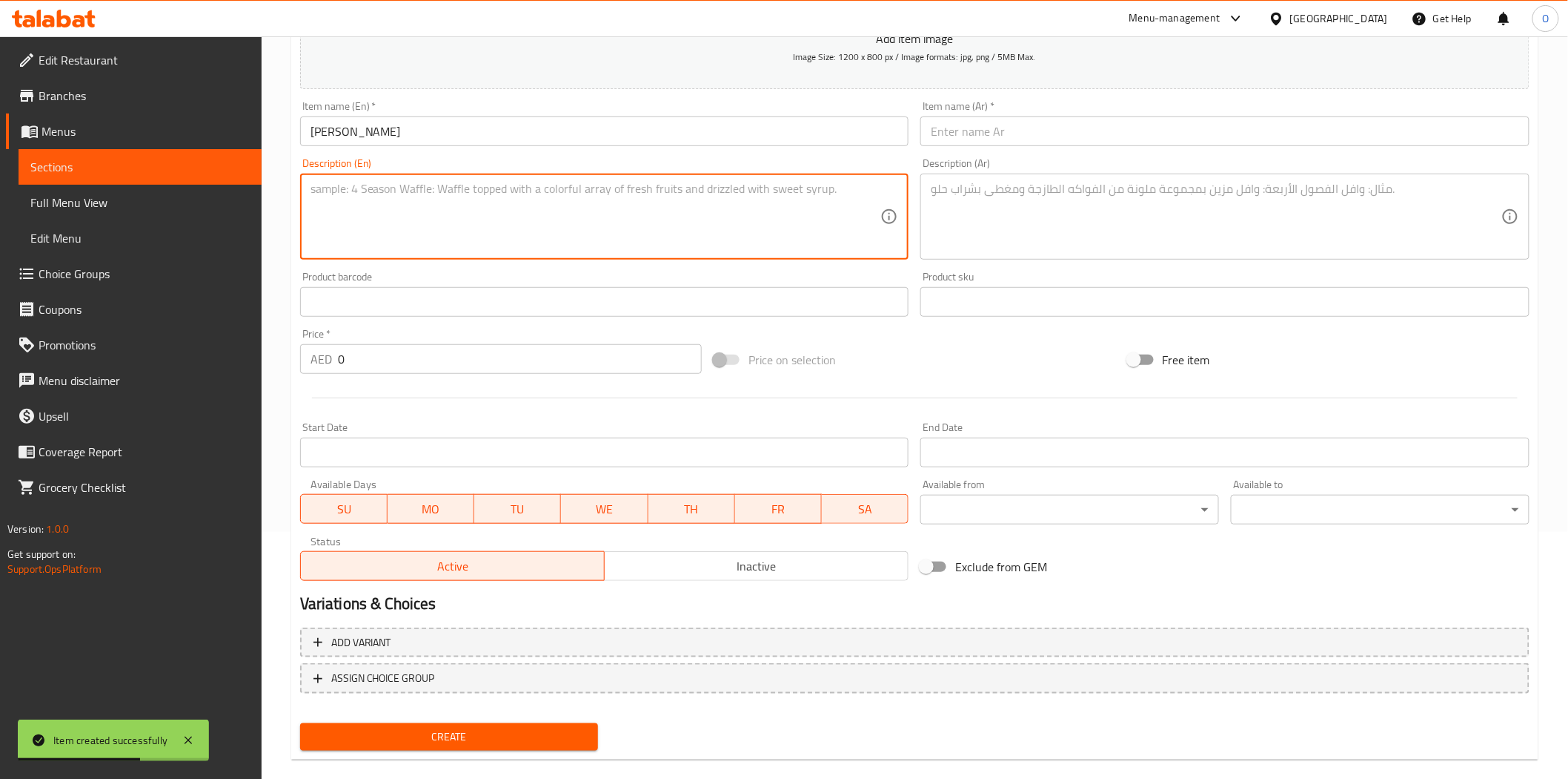
drag, startPoint x: 408, startPoint y: 268, endPoint x: 349, endPoint y: 193, distance: 95.4
click at [349, 193] on textarea at bounding box center [596, 217] width 571 height 70
paste textarea "stuffed paratha filled with finely grated cauliflower, spiced with fresh herbs …"
type textarea "stuffed paratha filled with finely grated cauliflower, spiced with fresh herbs …"
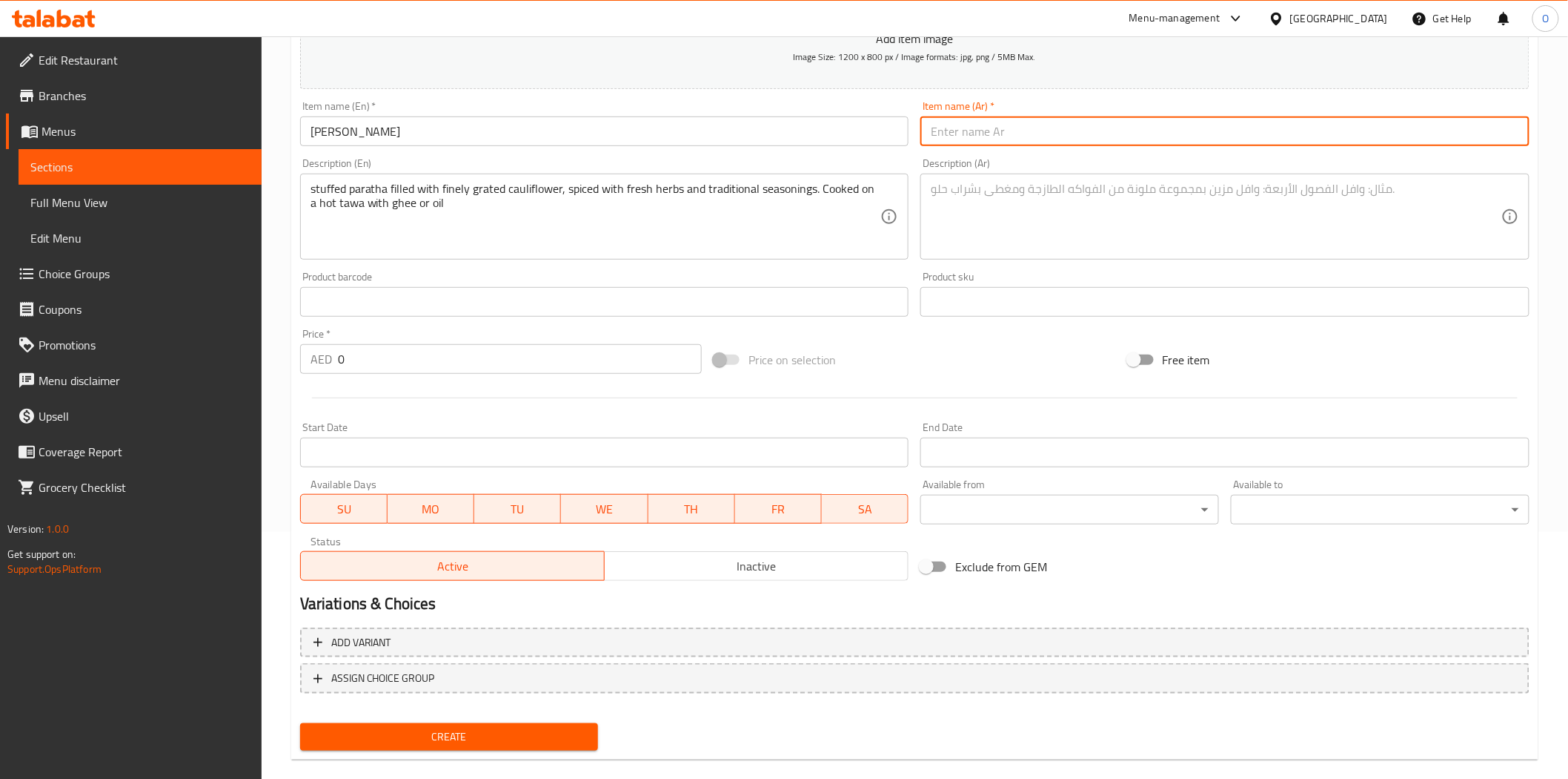
paste input "باراثا غوبي"
type input "باراثا غوبي"
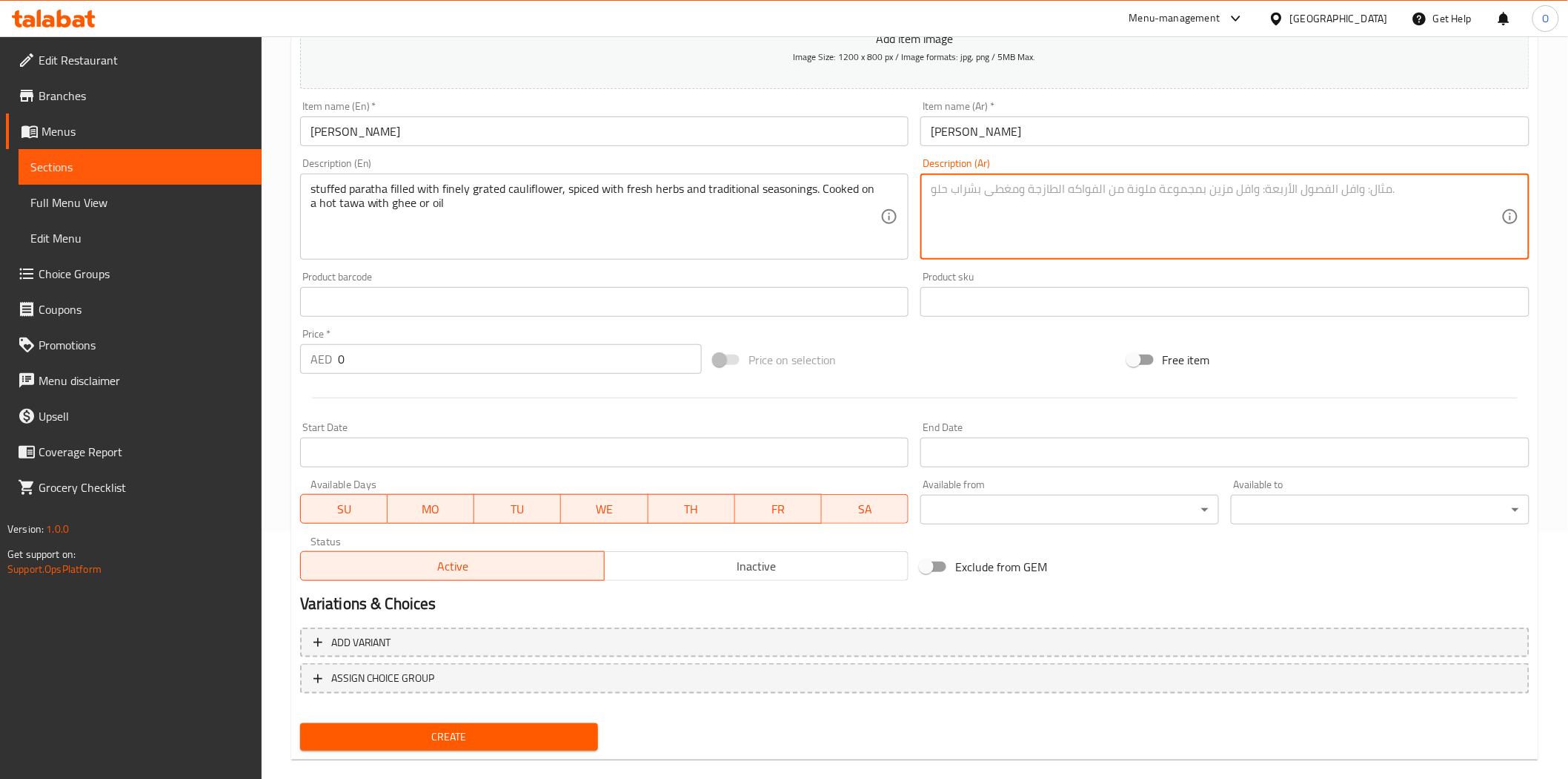
paste textarea "باراثا محشوة بالقرنبيط المبشور ناعماً، ومُتبّلة بالأعشاب الطازجة والتوابل التقل…"
type textarea "باراثا محشوة بالقرنبيط المبشور ناعماً، ومُتبّلة بالأعشاب الطازجة والتوابل التقل…"
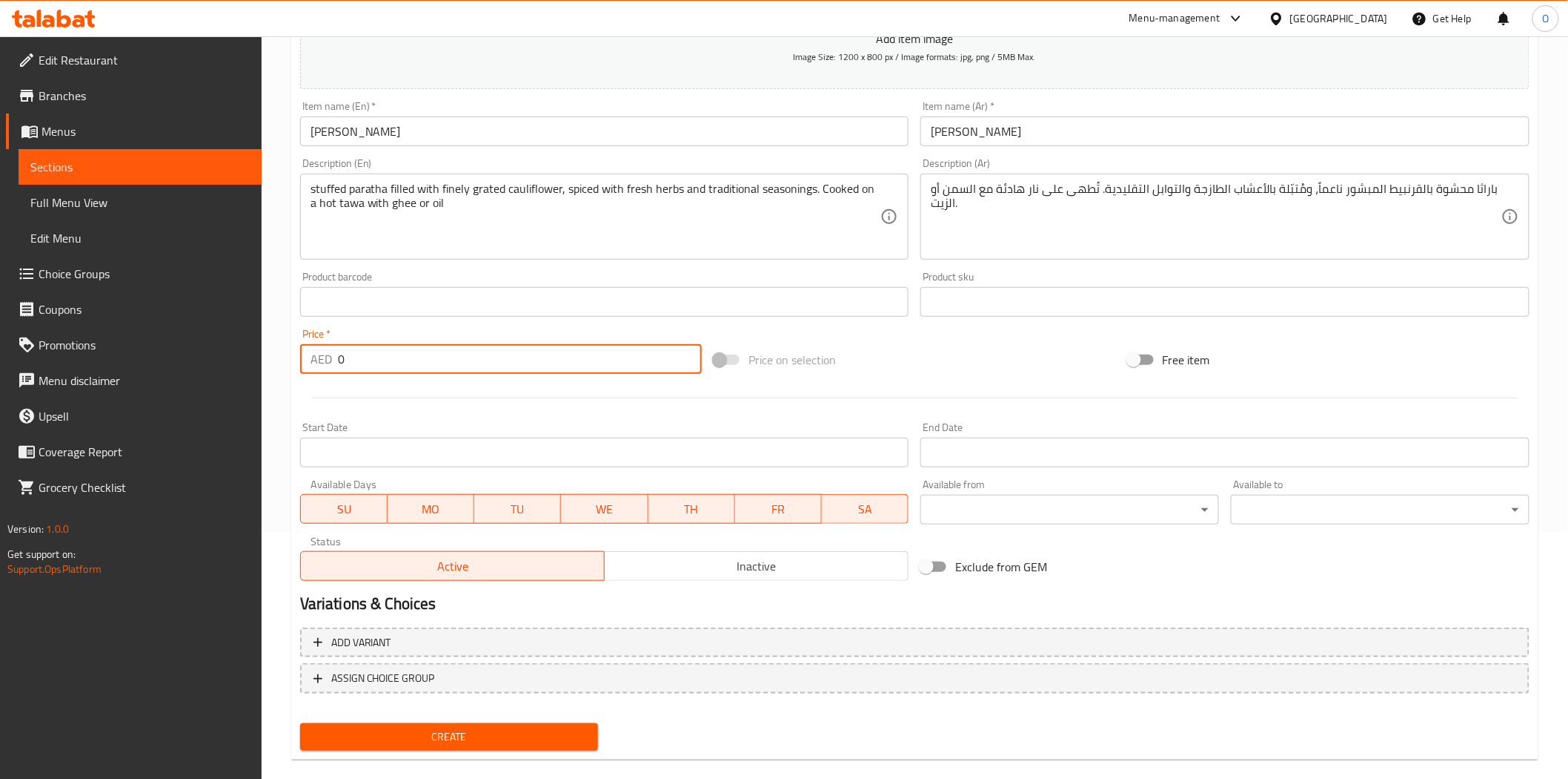
drag, startPoint x: 349, startPoint y: 369, endPoint x: 321, endPoint y: 373, distance: 28.3
click at [321, 373] on div "AED 0 Price *" at bounding box center [500, 359] width 402 height 29
paste input "9"
type input "9"
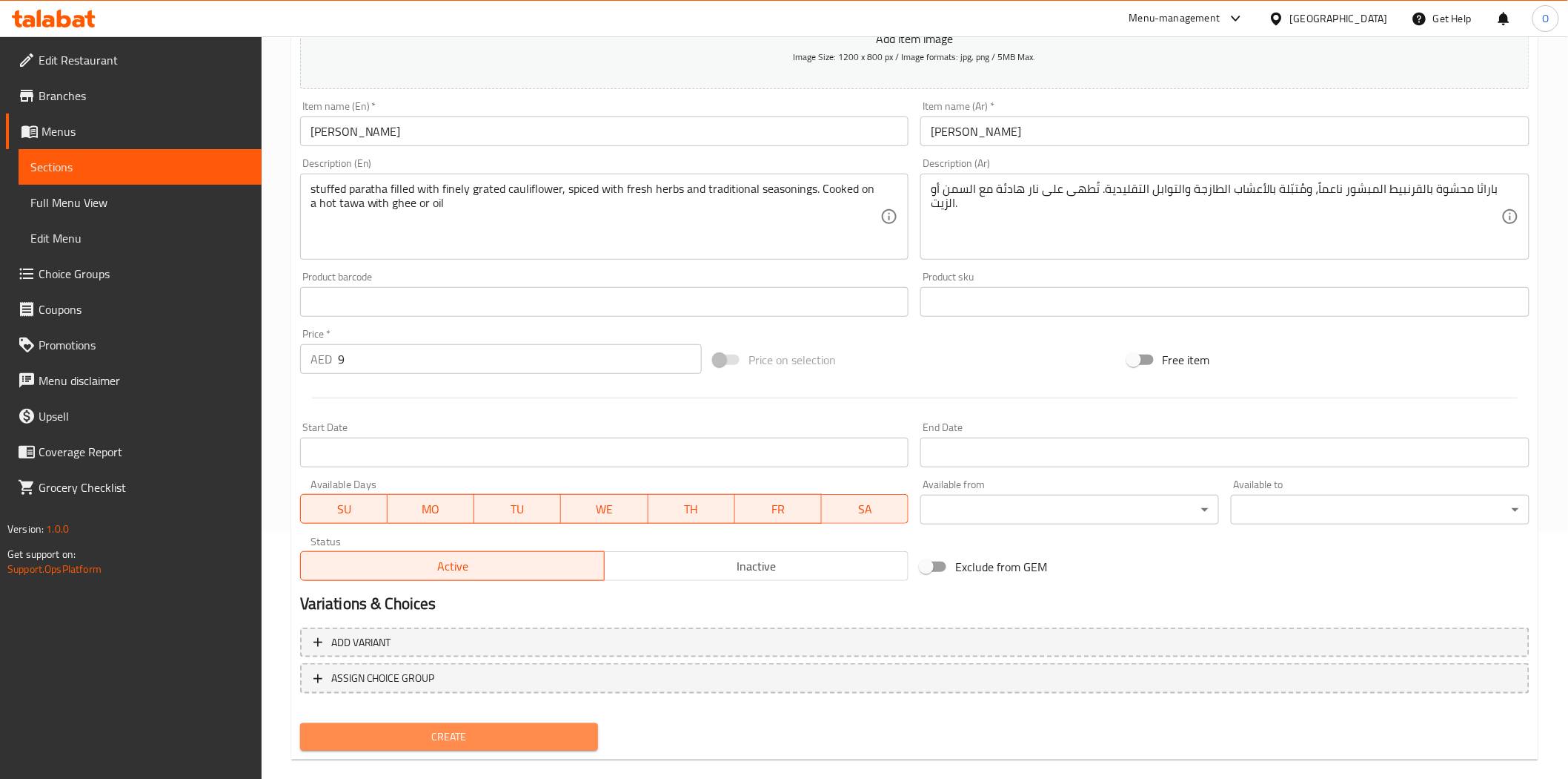
click at [456, 736] on span "Create" at bounding box center [449, 737] width 275 height 18
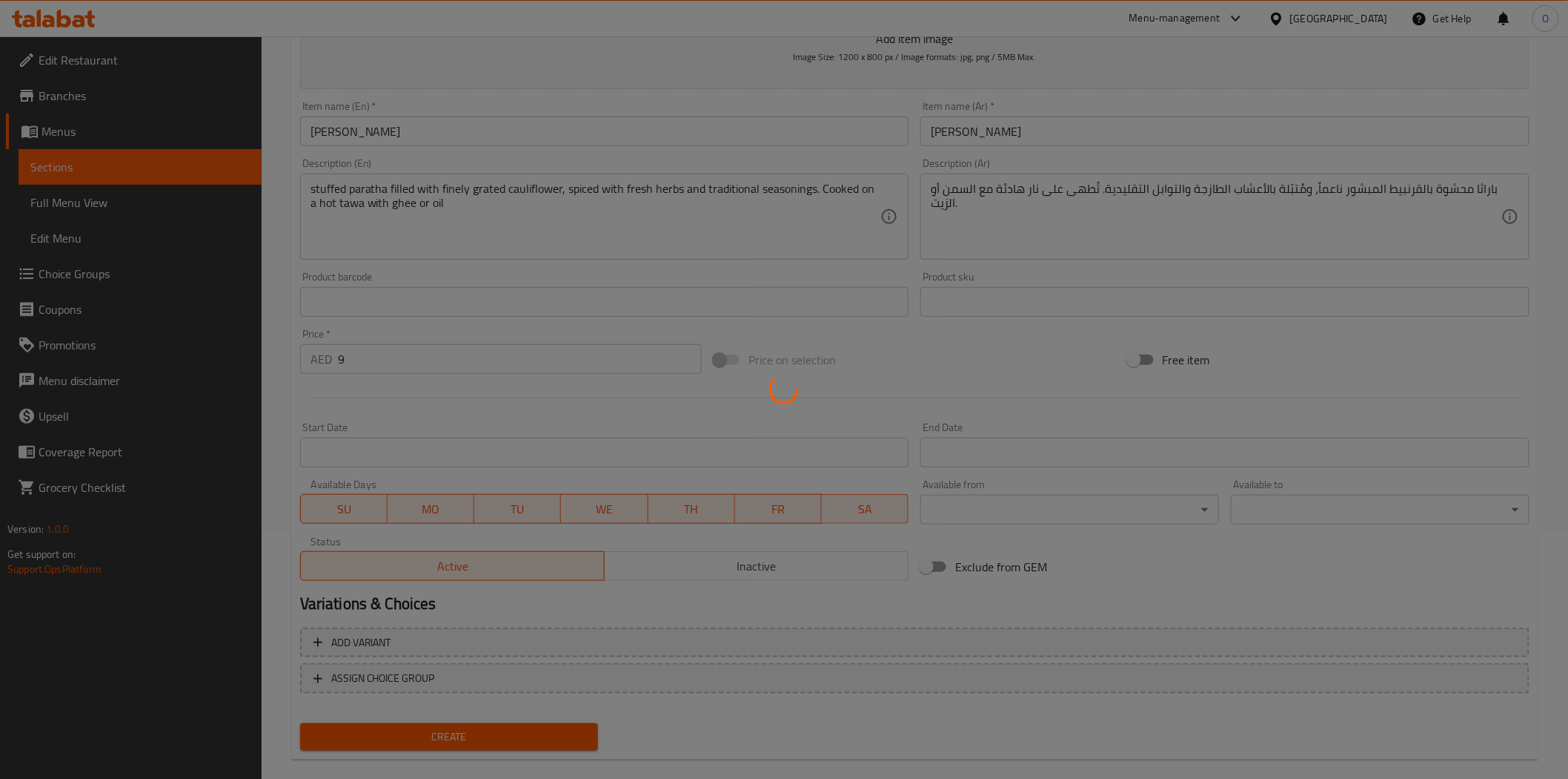
type input "0"
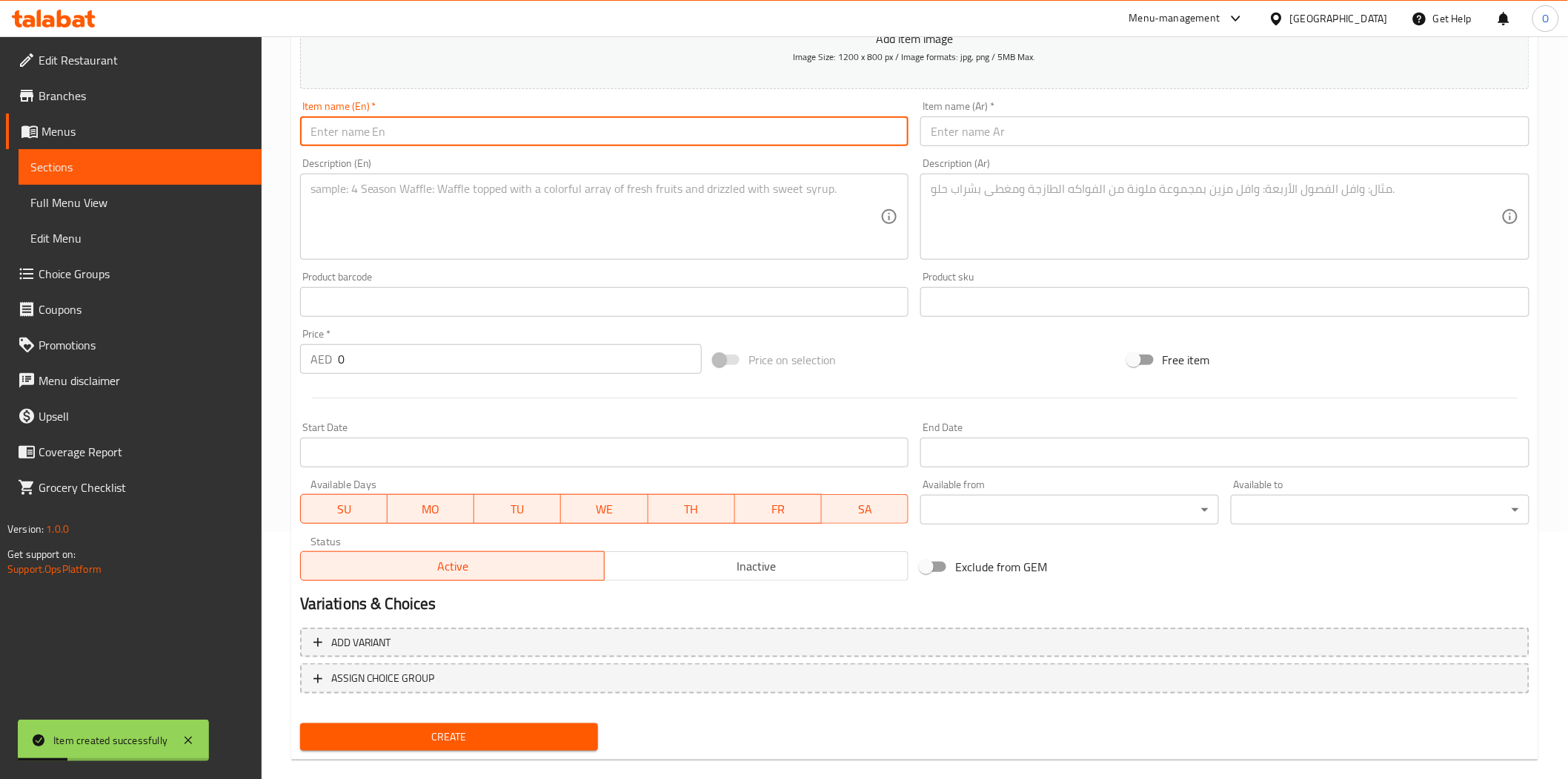
click at [767, 142] on input "text" at bounding box center [605, 131] width 609 height 29
paste input "Onion Paratha"
type input "Onion Paratha"
click at [343, 201] on textarea at bounding box center [596, 217] width 571 height 70
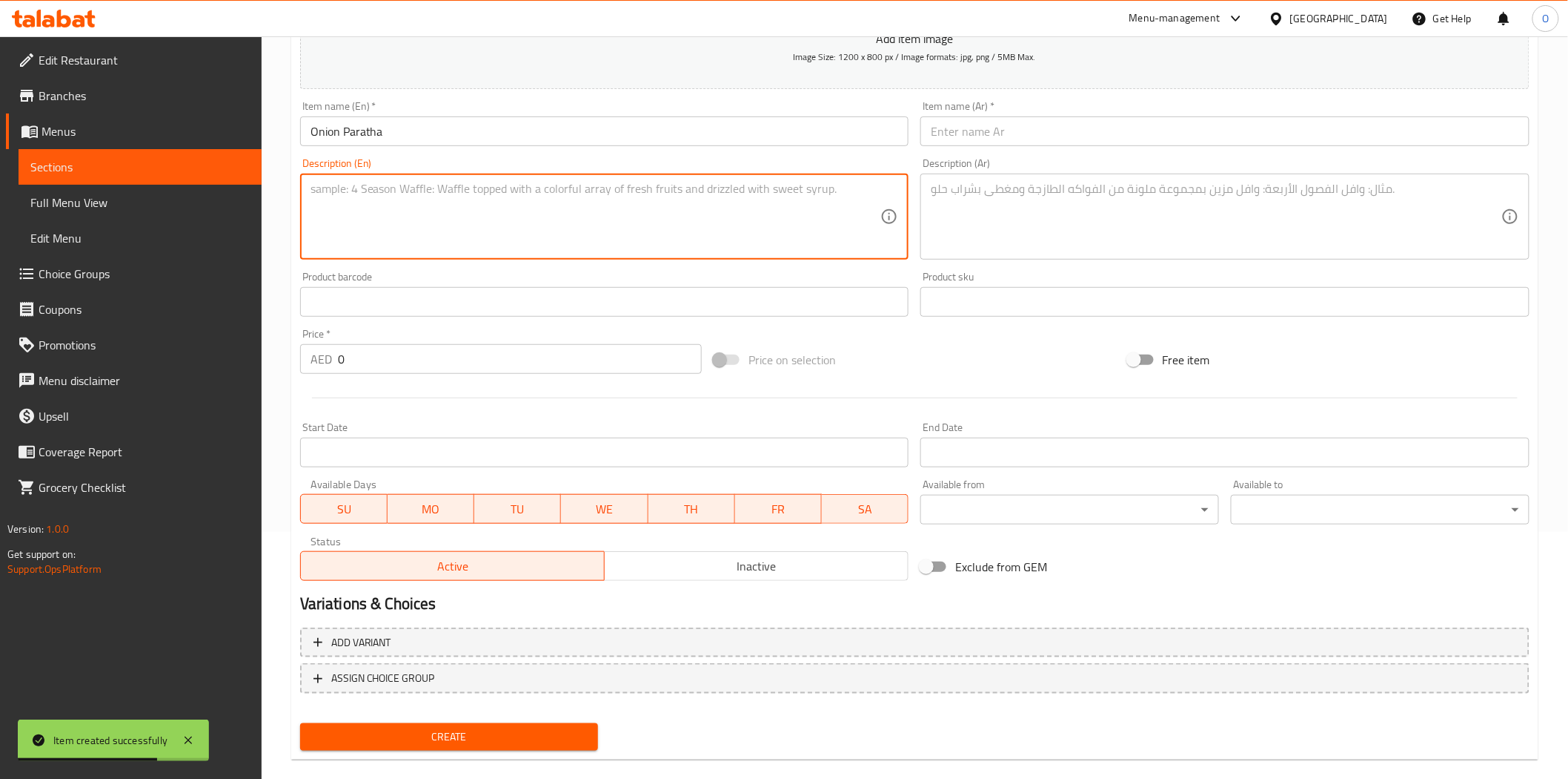
paste textarea "stuffed with finely chopped onions, green chilies, coriander, and traditional s…"
type textarea "stuffed with finely chopped onions, green chilies, coriander, and traditional s…"
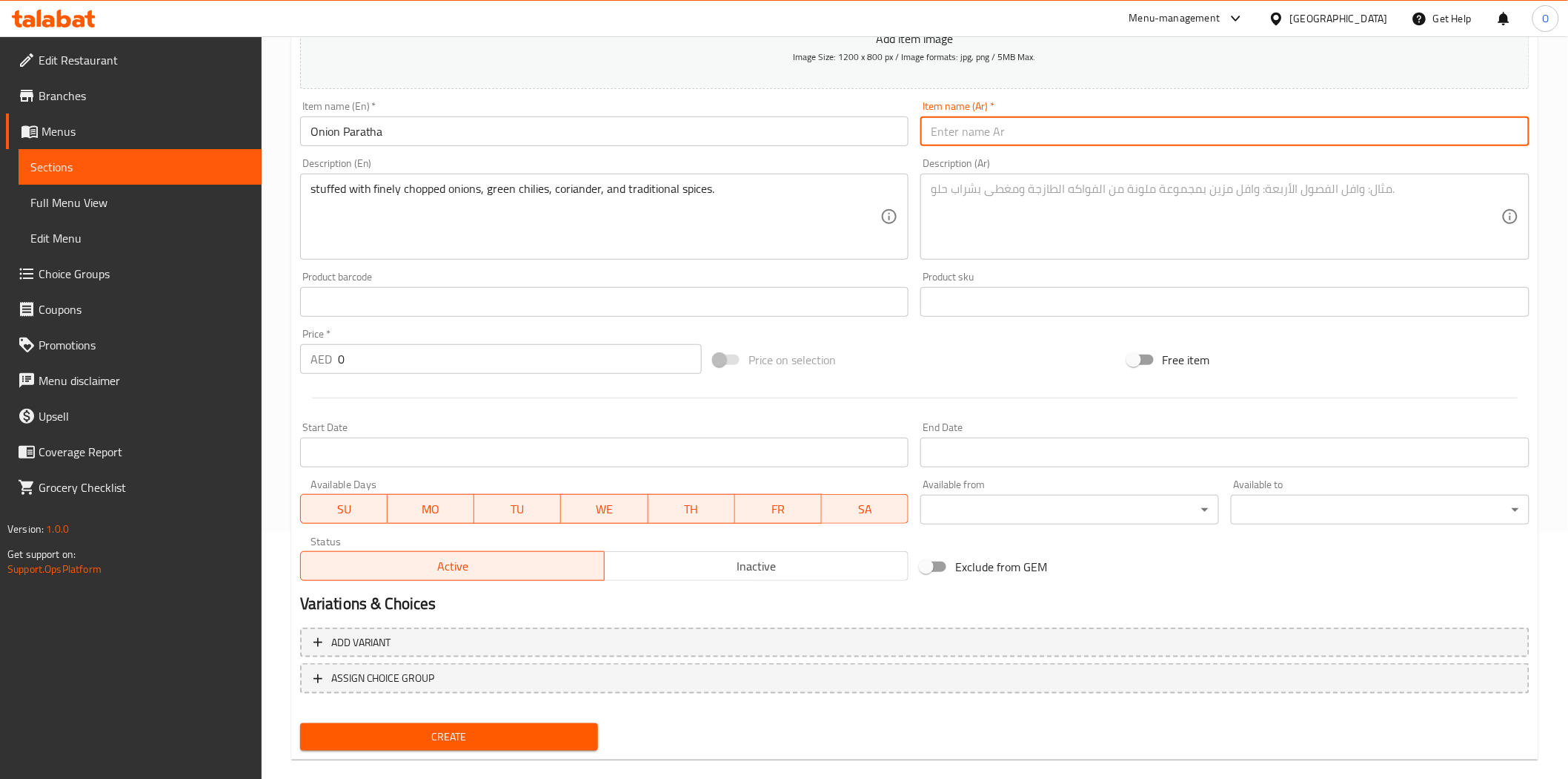
click at [979, 134] on input "text" at bounding box center [1225, 131] width 609 height 29
paste input "باراثا البصل"
type input "باراثا البصل"
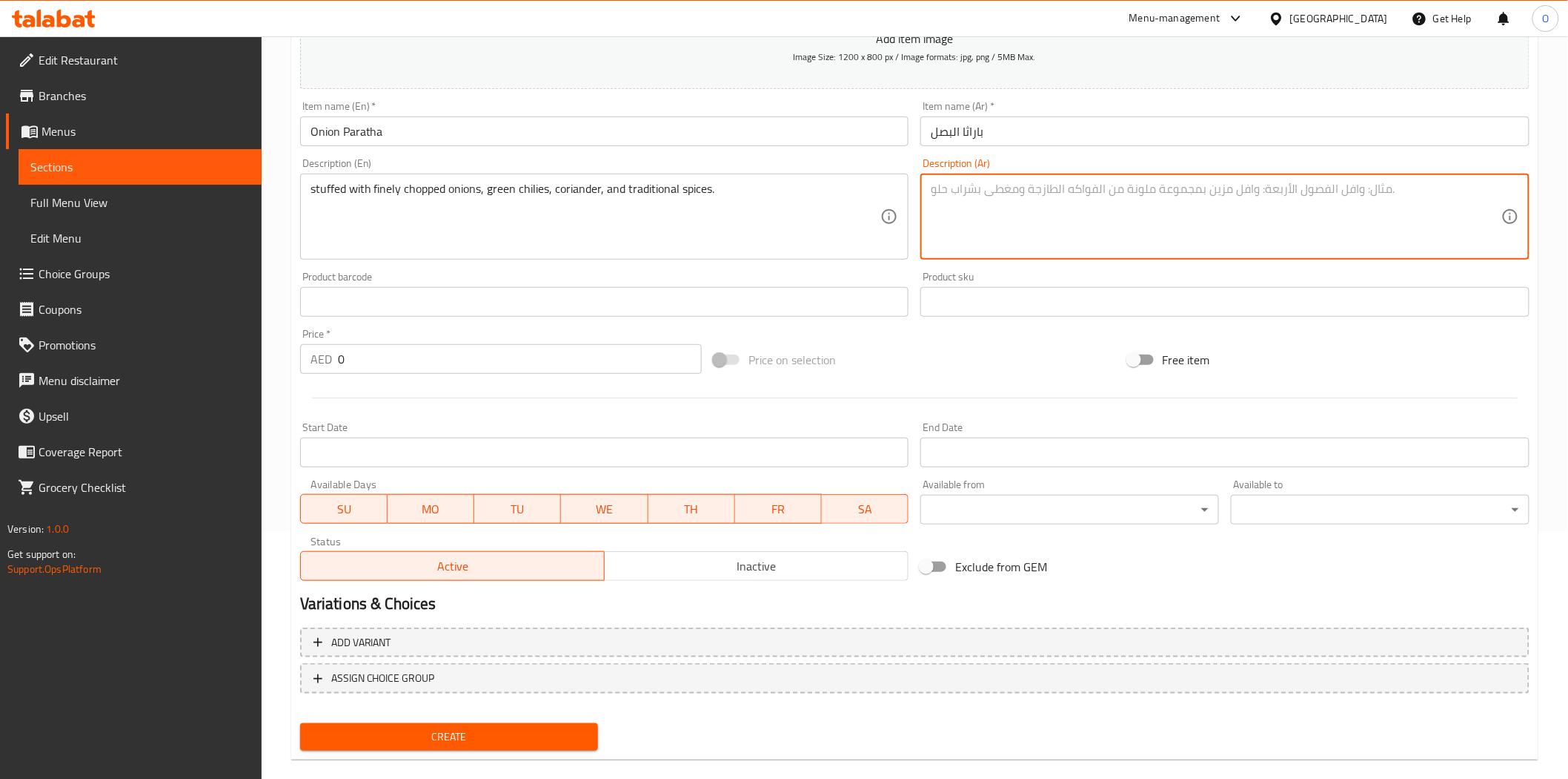
paste textarea "محشوة بالبصل المفروم ناعماً والفلفل الأخضر والكزبرة والتوابل التقليدية"
type textarea "محشوة بالبصل المفروم ناعماً والفلفل الأخضر والكزبرة والتوابل التقليدية"
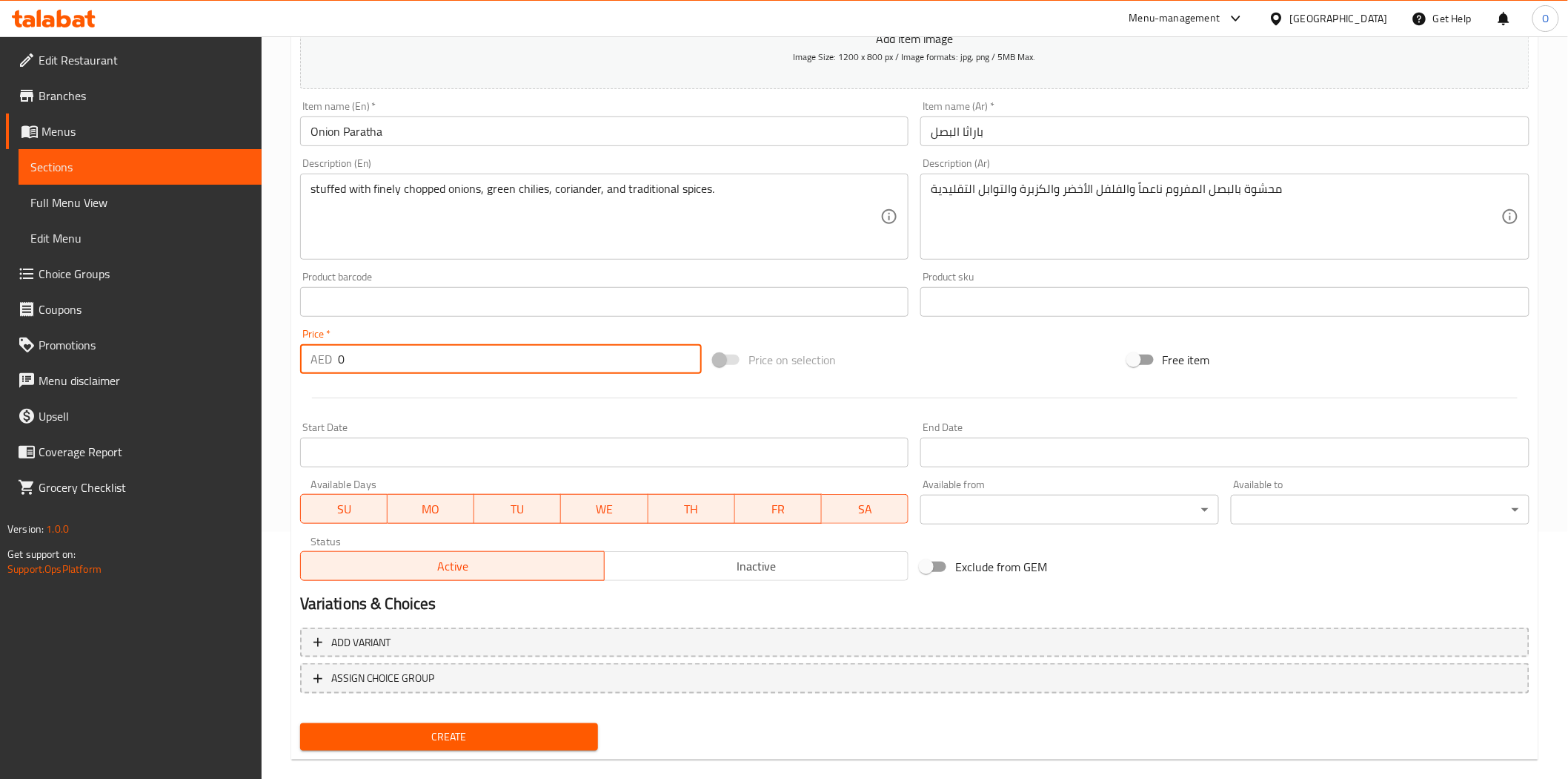
drag, startPoint x: 346, startPoint y: 366, endPoint x: 338, endPoint y: 369, distance: 8.5
click at [338, 369] on input "0" at bounding box center [520, 359] width 364 height 29
paste input "9"
type input "9"
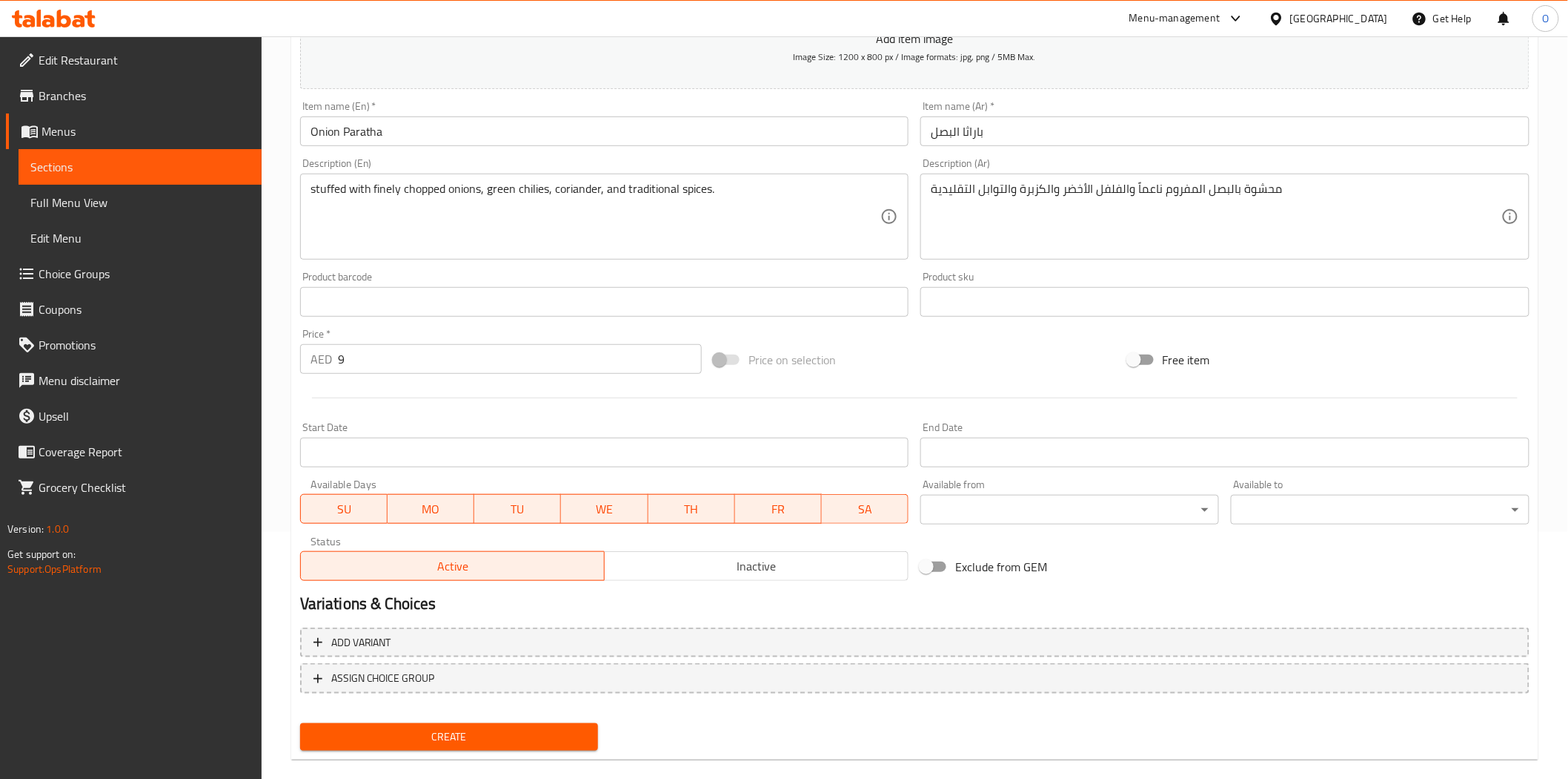
click at [399, 260] on div "stuffed with finely chopped onions, green chilies, coriander, and traditional s…" at bounding box center [605, 217] width 609 height 86
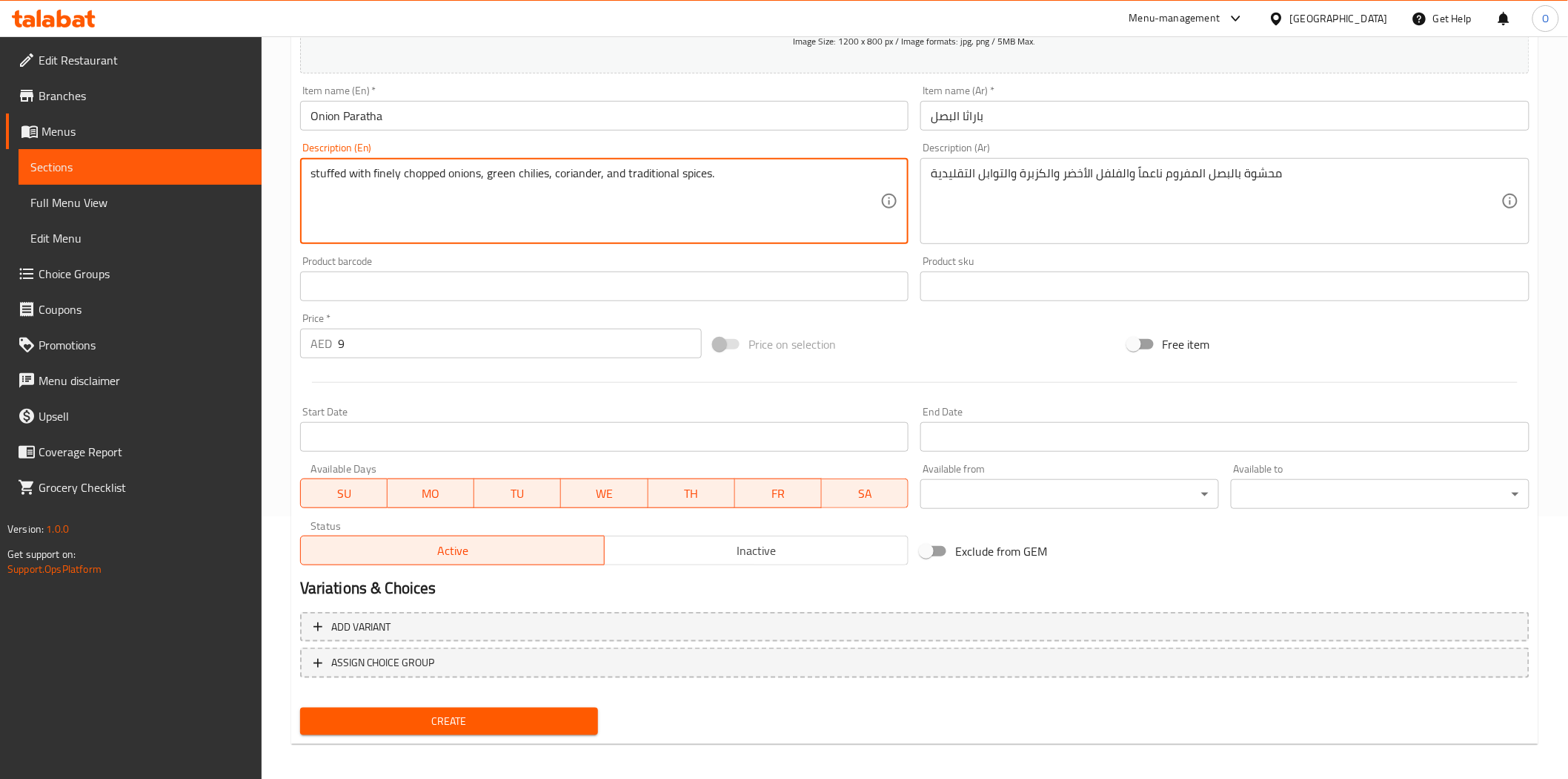
scroll to position [267, 0]
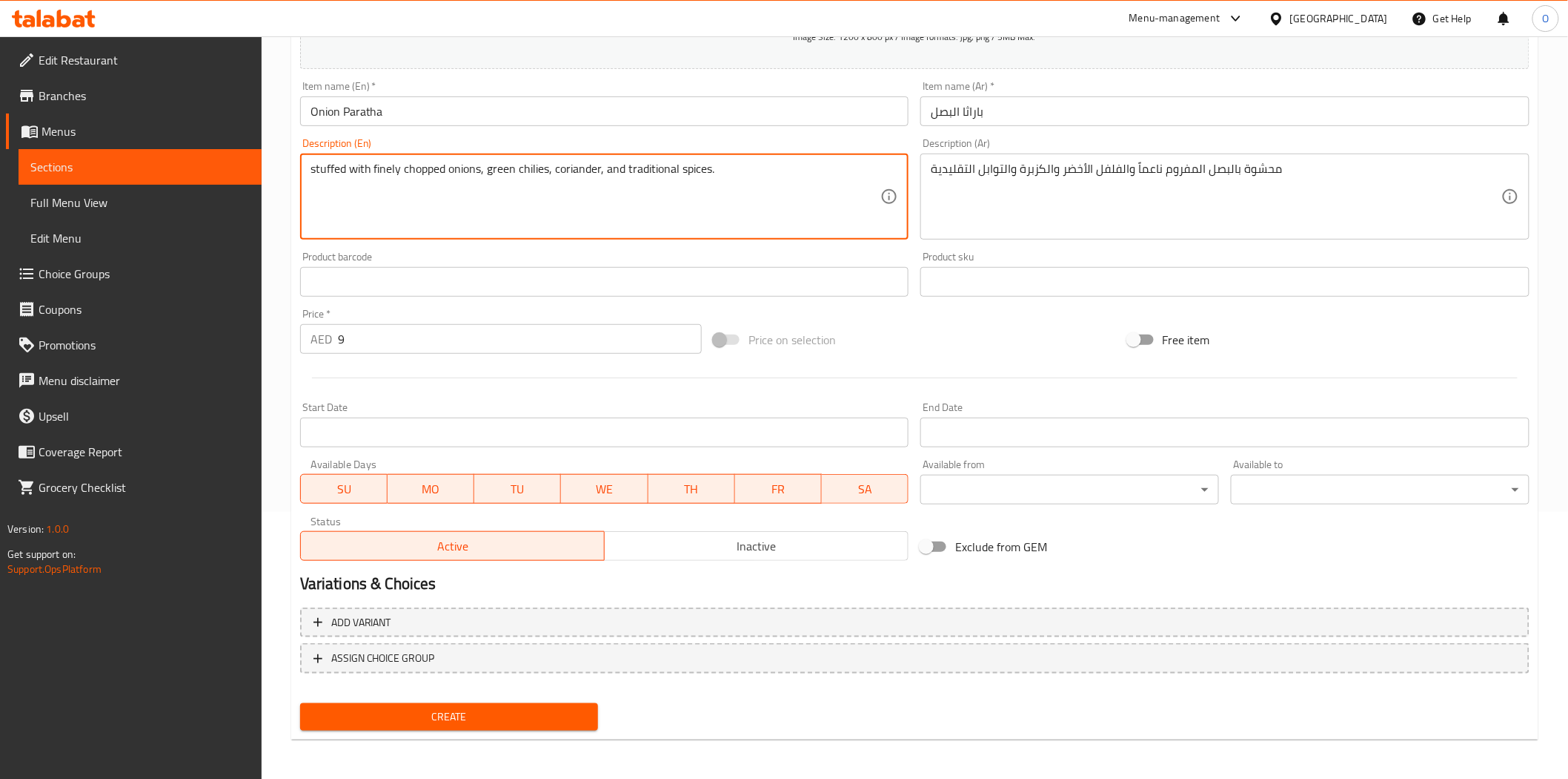
click at [408, 713] on span "Create" at bounding box center [449, 717] width 275 height 18
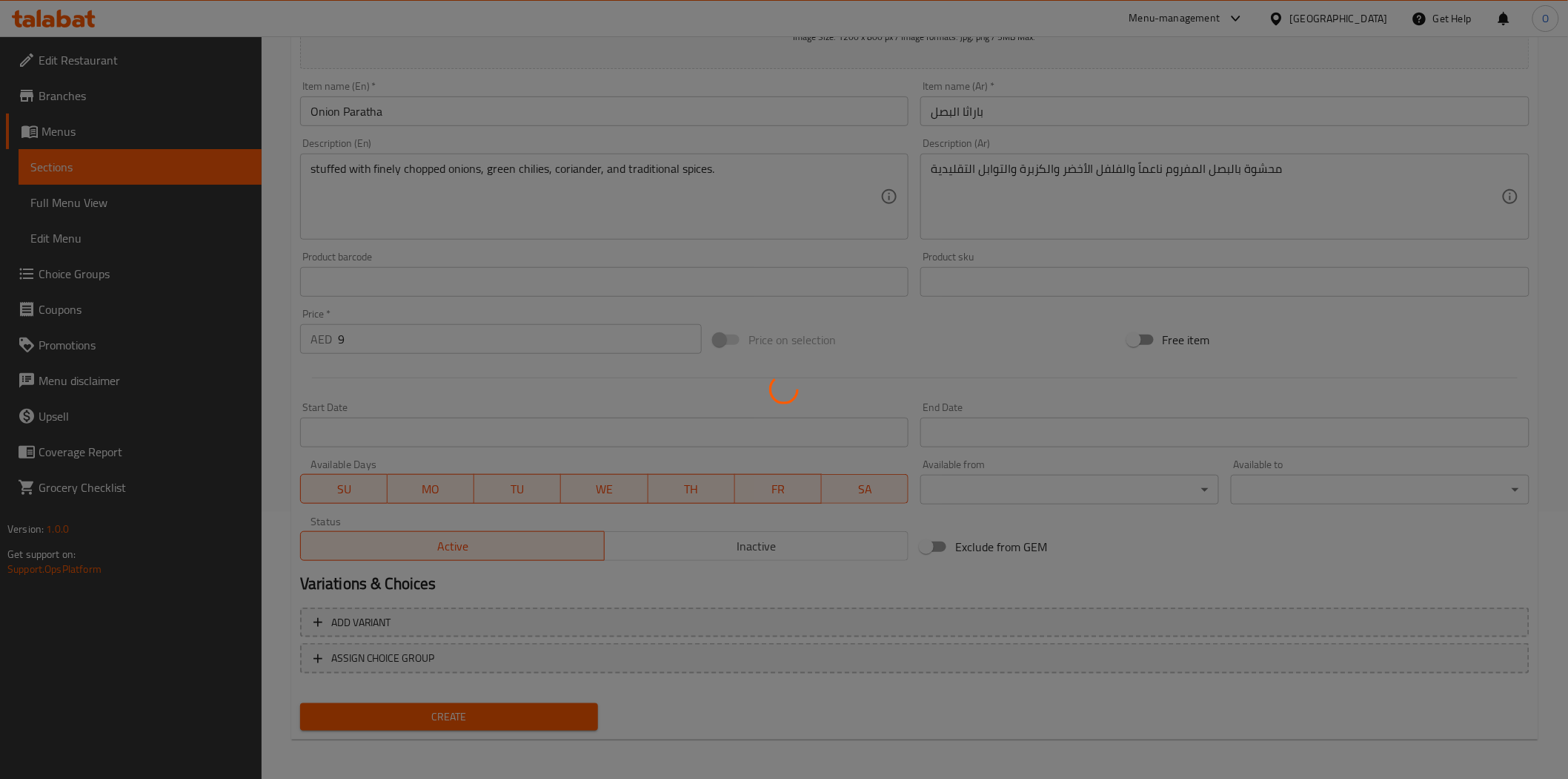
type input "0"
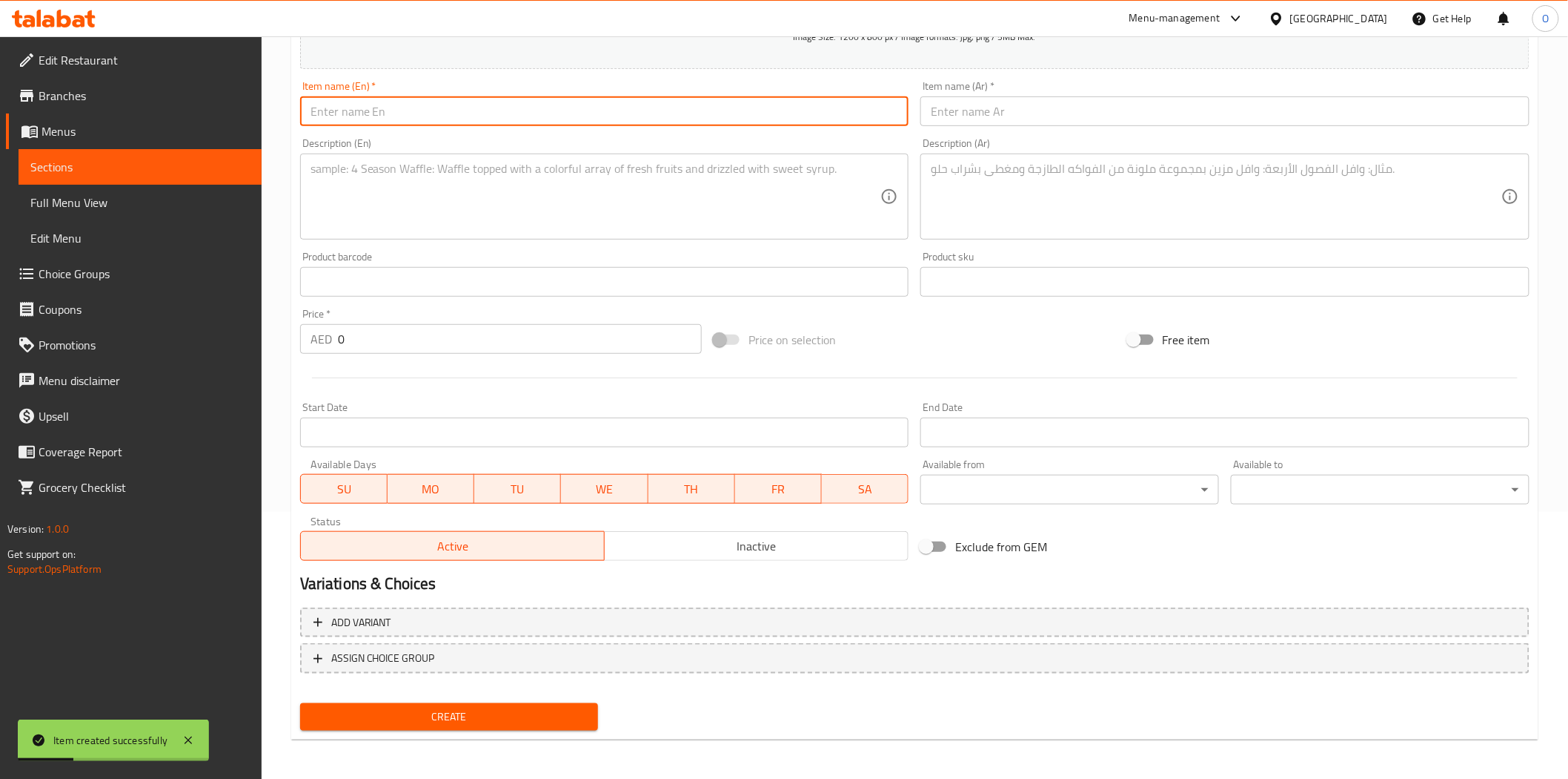
paste input "Paneer Paratha"
type input "Paneer Paratha"
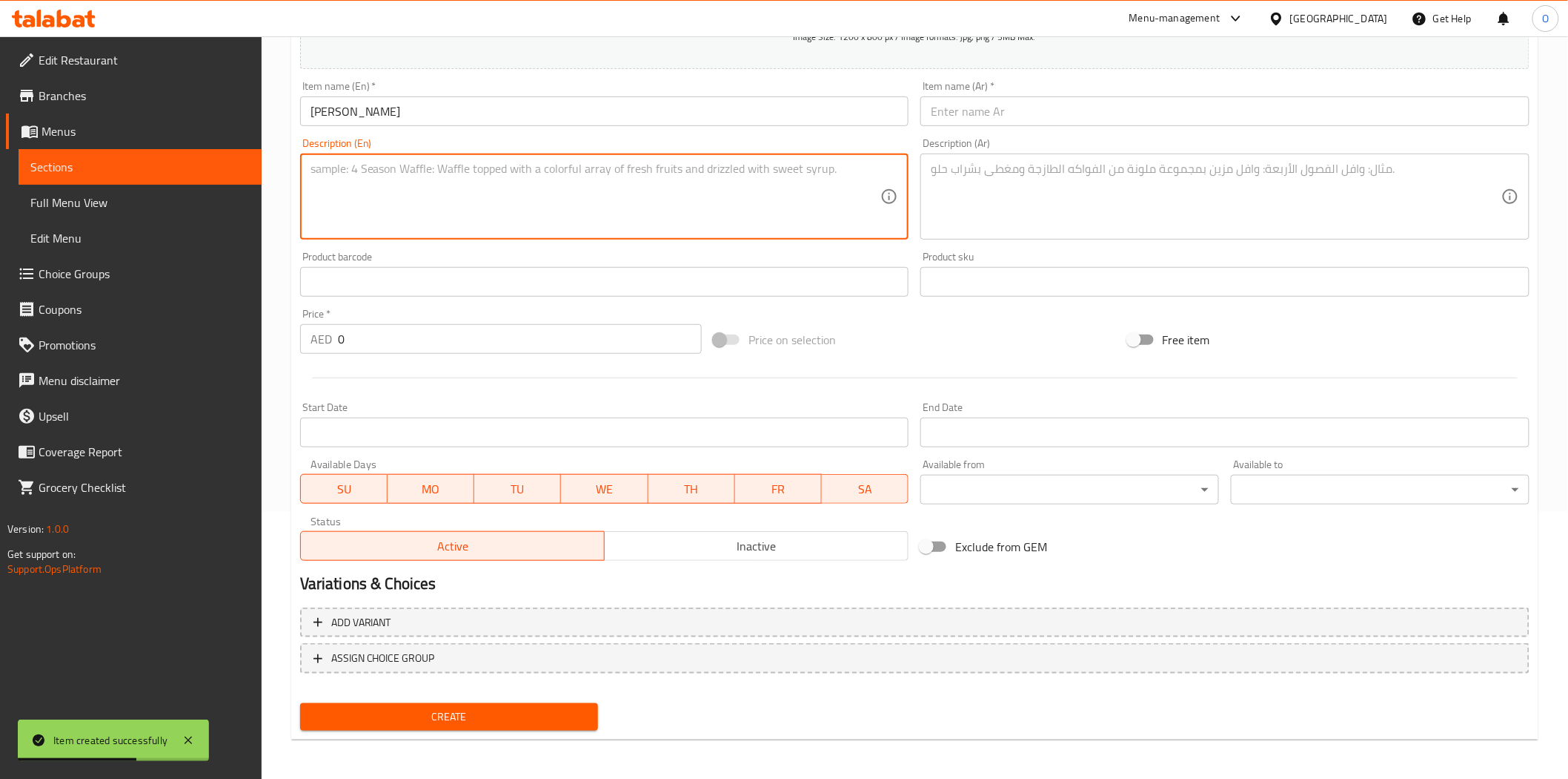
paste textarea "stuffed generously with crumbled cottage cheese (paneer), fresh herbs, and mild…"
type textarea "stuffed generously with crumbled cottage cheese (paneer), fresh herbs, and mild…"
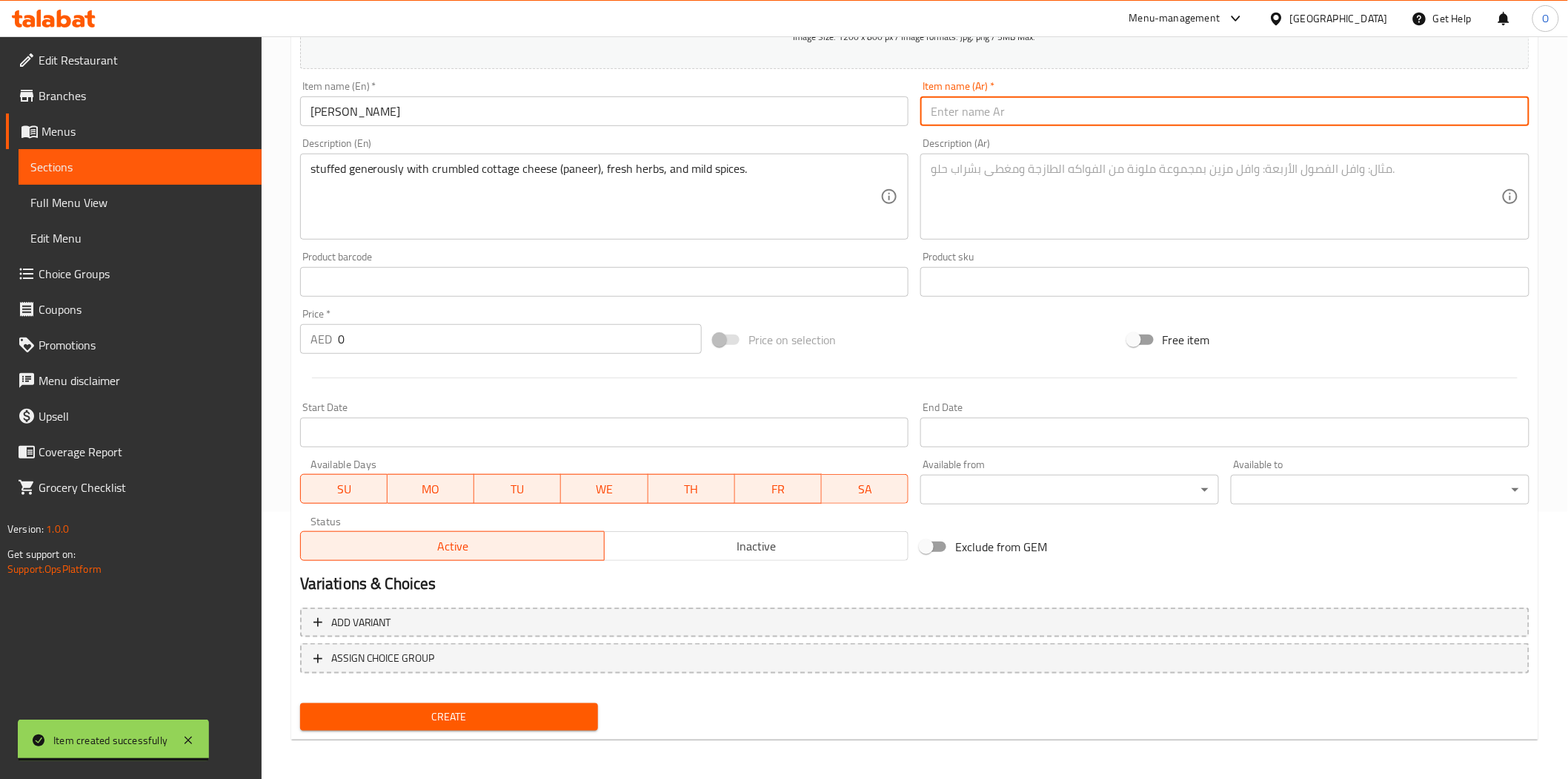
paste input "بانير باراثا"
type input "بانير باراثا"
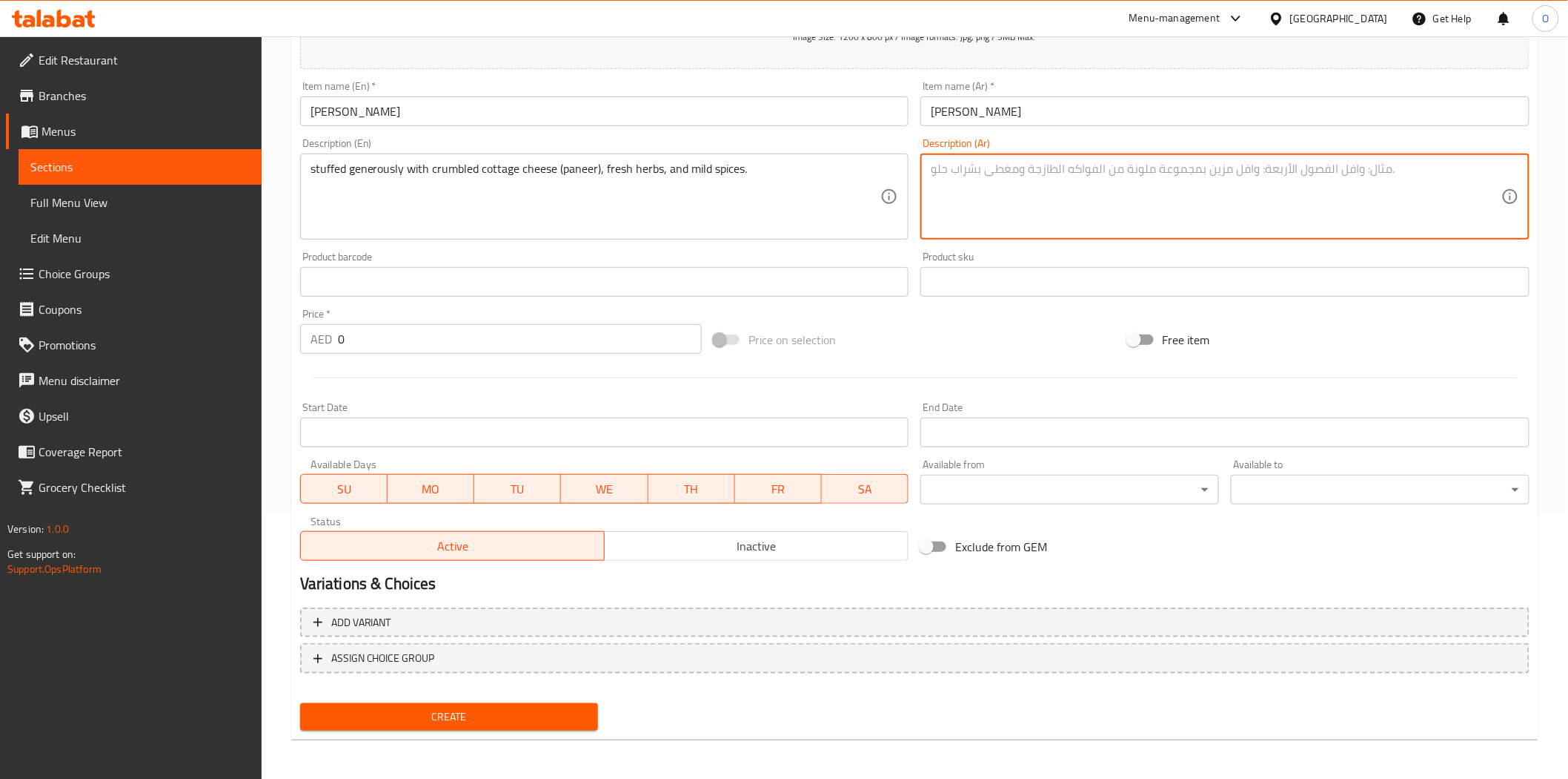
paste textarea "محشو بسخاء بالجبن القريش المفتت (بانير)، والأعشاب الطازجة، والتوابل الخفيفة."
type textarea "محشو بسخاء بالجبن القريش المفتت (بانير)، والأعشاب الطازجة، والتوابل الخفيفة."
drag, startPoint x: 346, startPoint y: 362, endPoint x: 338, endPoint y: 358, distance: 8.9
click at [338, 358] on div "Add item image Image Size: 1200 x 800 px / Image formats: jpg, png / 5MB Max. I…" at bounding box center [915, 247] width 1241 height 639
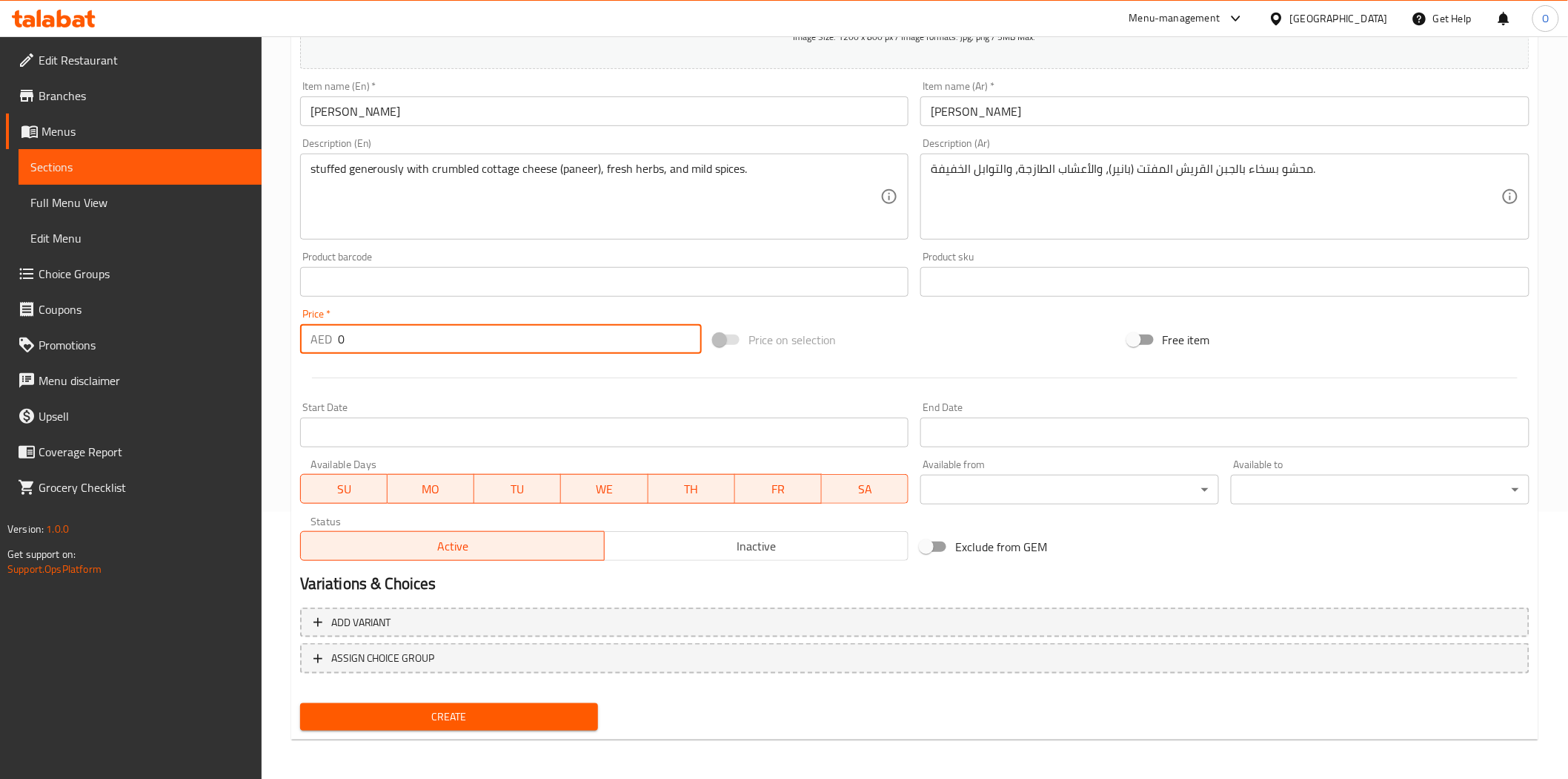
drag, startPoint x: 353, startPoint y: 330, endPoint x: 313, endPoint y: 342, distance: 41.8
click at [313, 342] on div "AED 0 Price *" at bounding box center [500, 339] width 402 height 29
paste input "11"
type input "11"
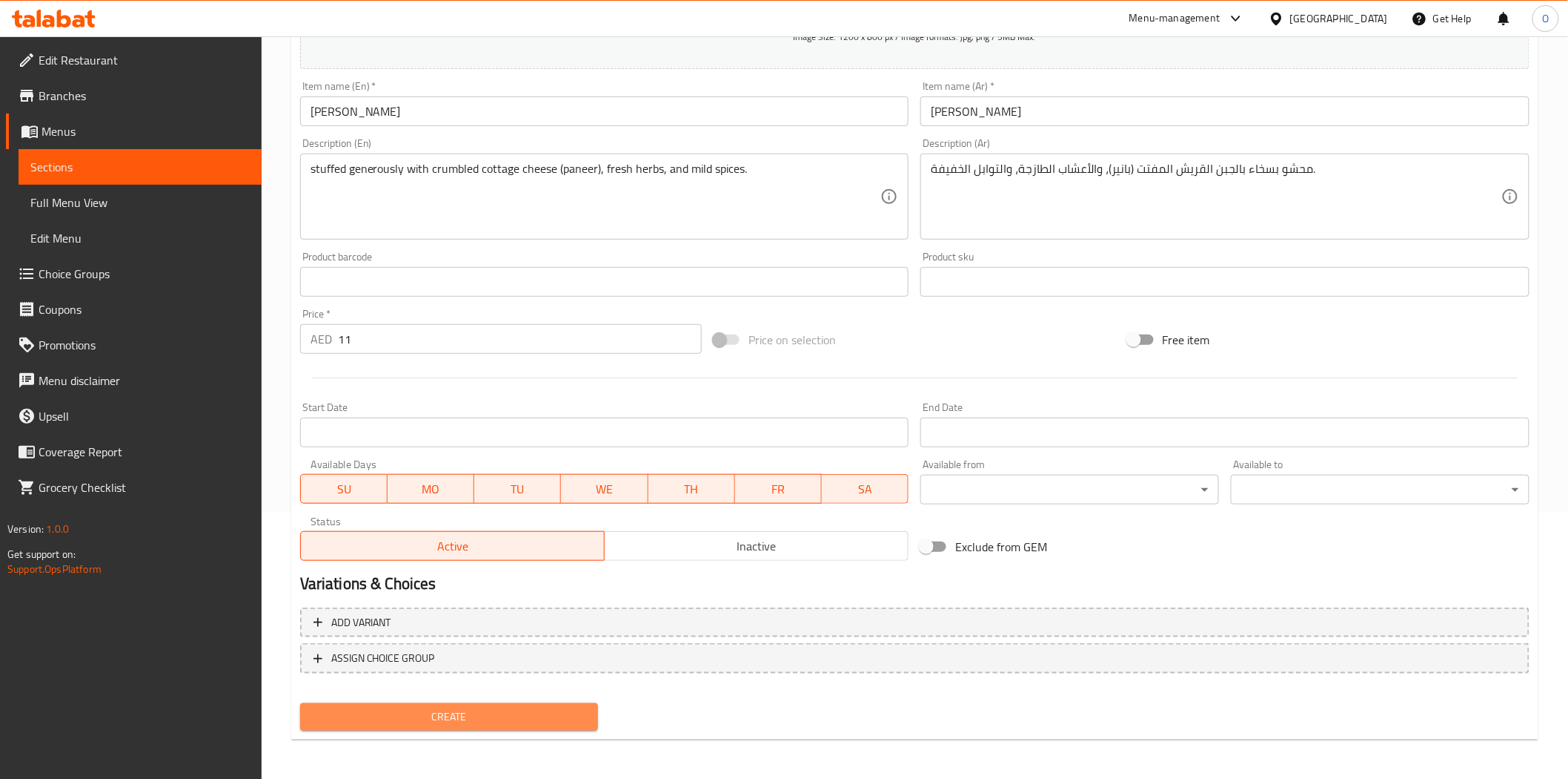
click at [478, 710] on span "Create" at bounding box center [449, 717] width 275 height 18
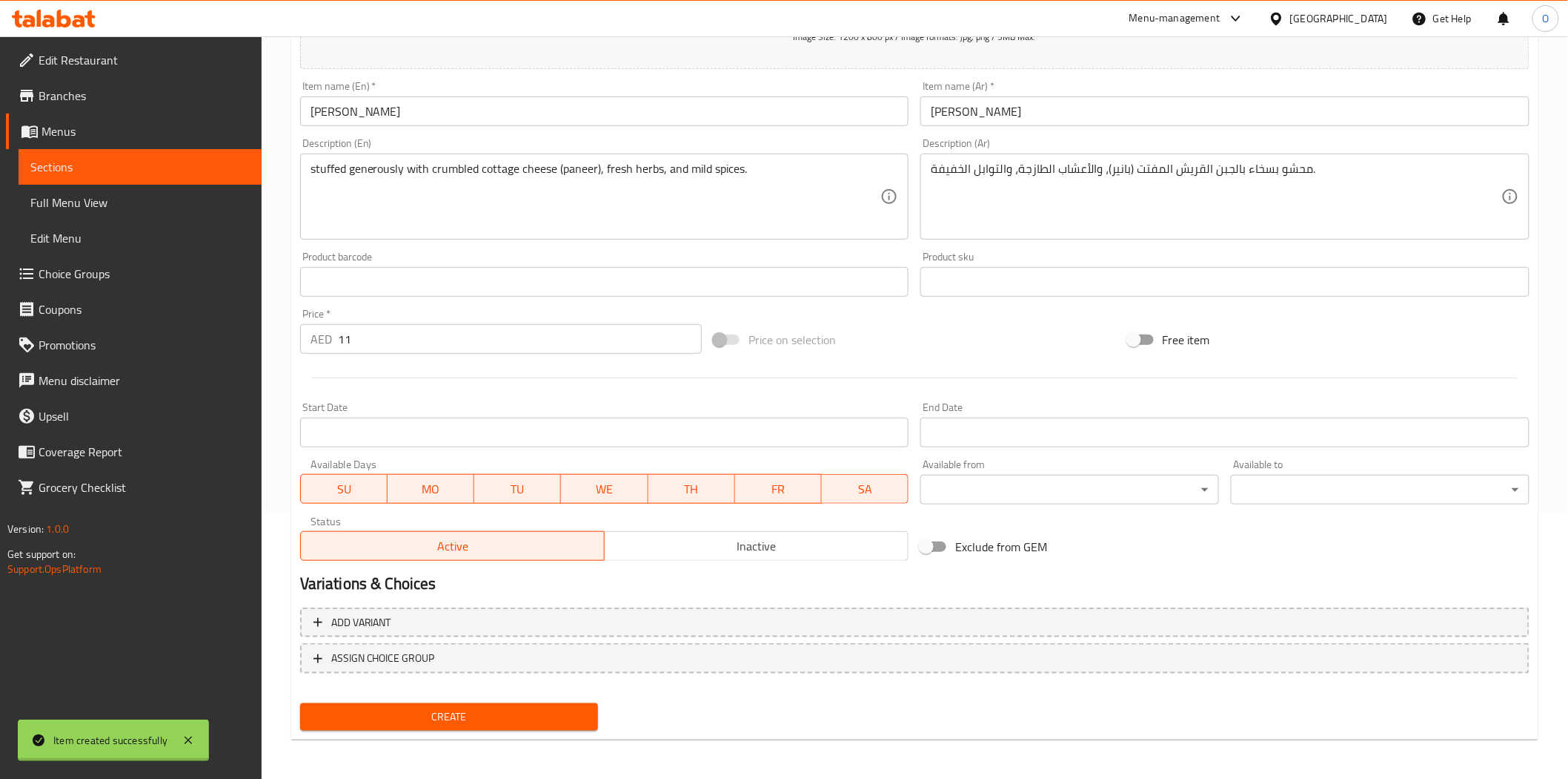
type input "0"
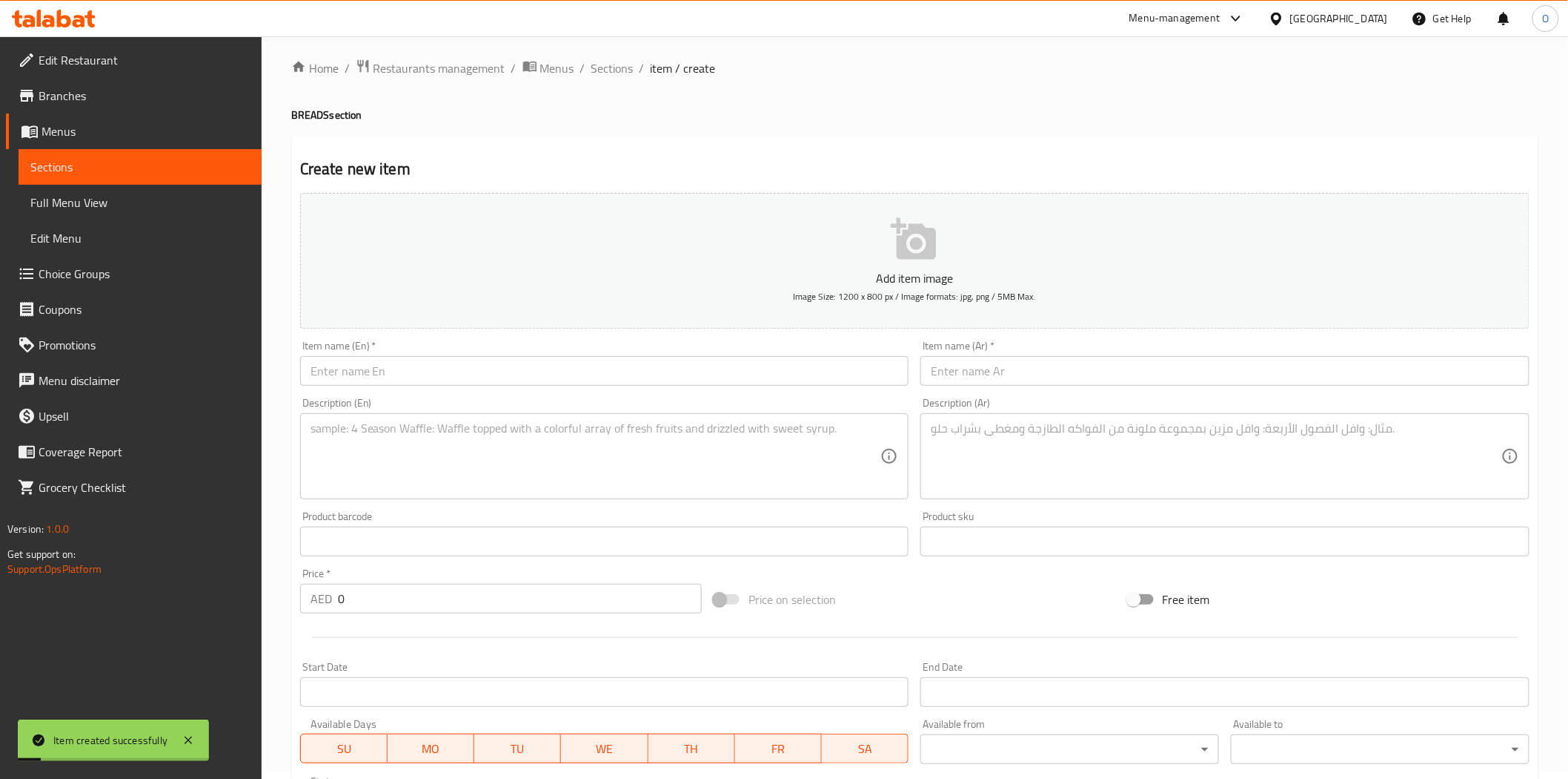
scroll to position [0, 0]
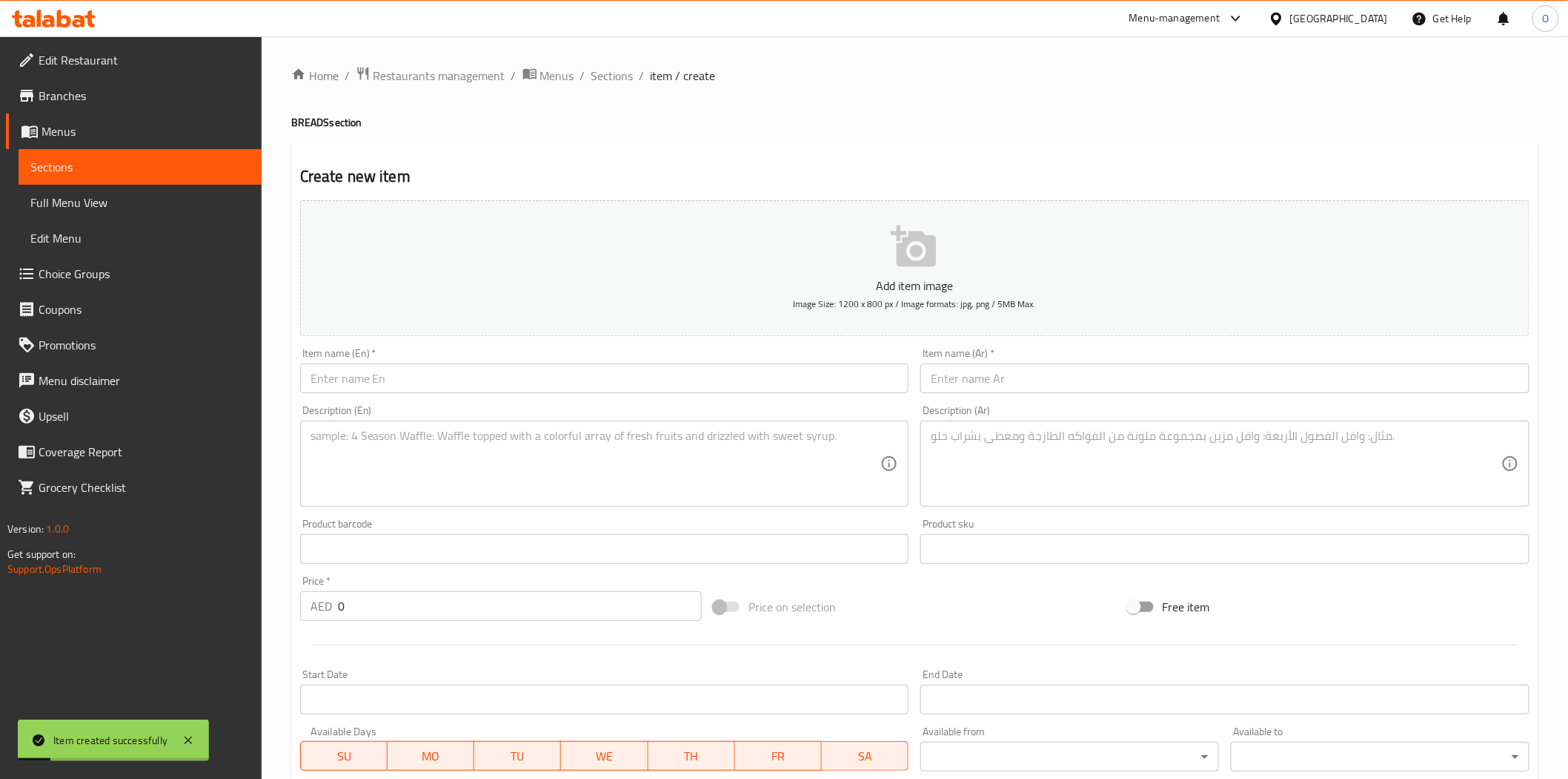
drag, startPoint x: 615, startPoint y: 76, endPoint x: 613, endPoint y: 96, distance: 20.1
click at [615, 76] on span "Sections" at bounding box center [613, 75] width 42 height 17
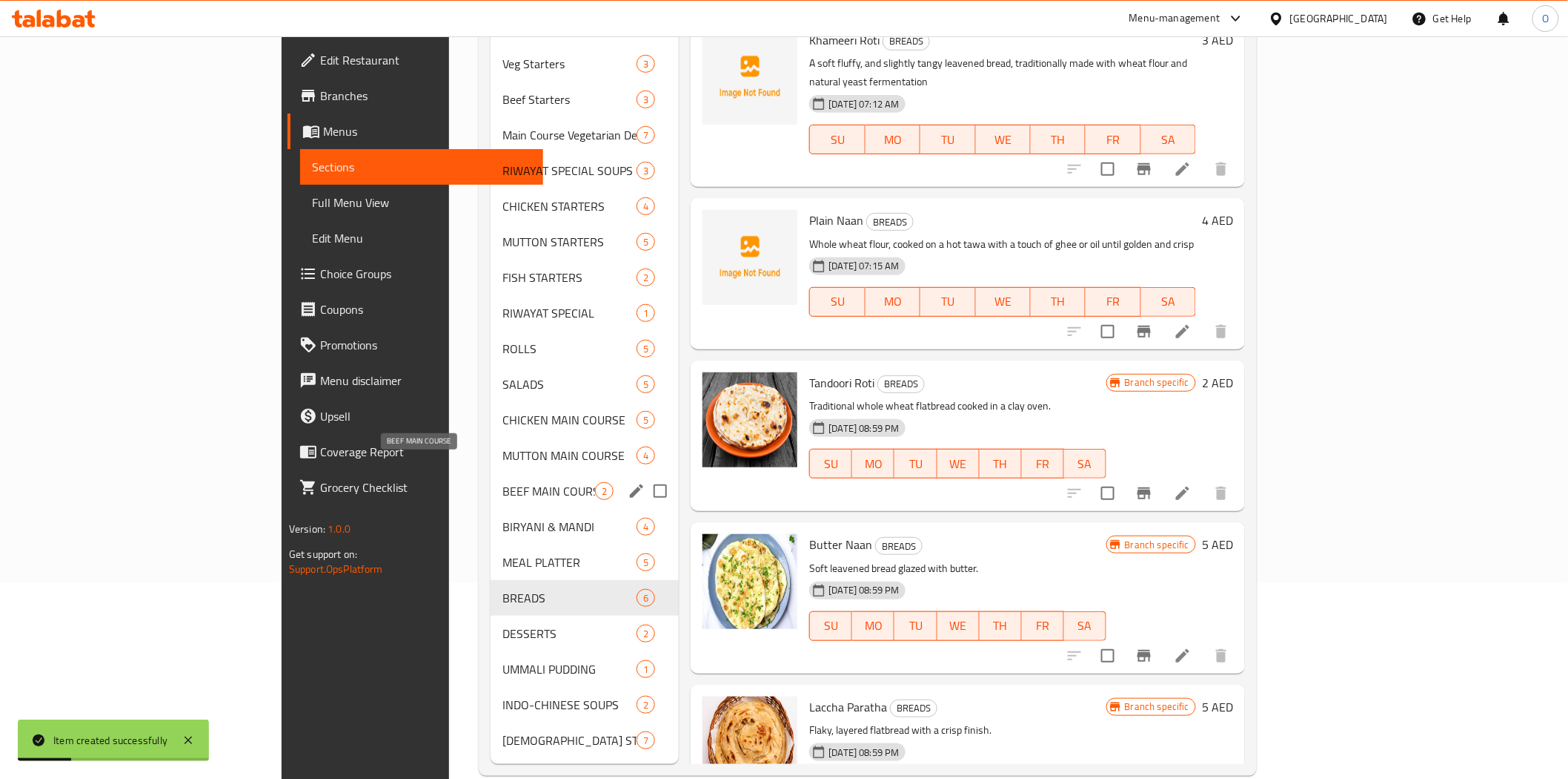
scroll to position [208, 0]
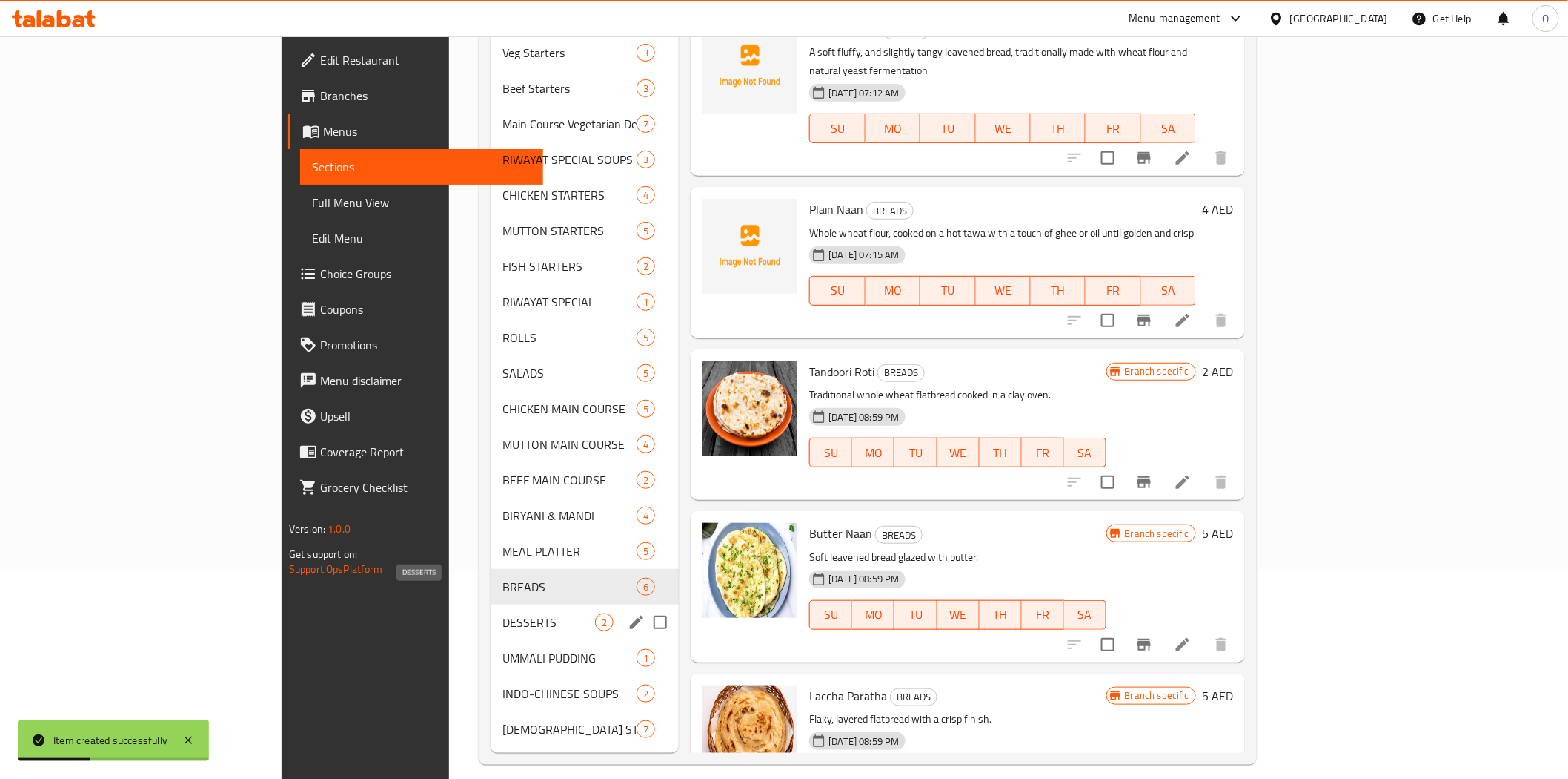
click at [502, 613] on span "DESSERTS" at bounding box center [548, 622] width 92 height 17
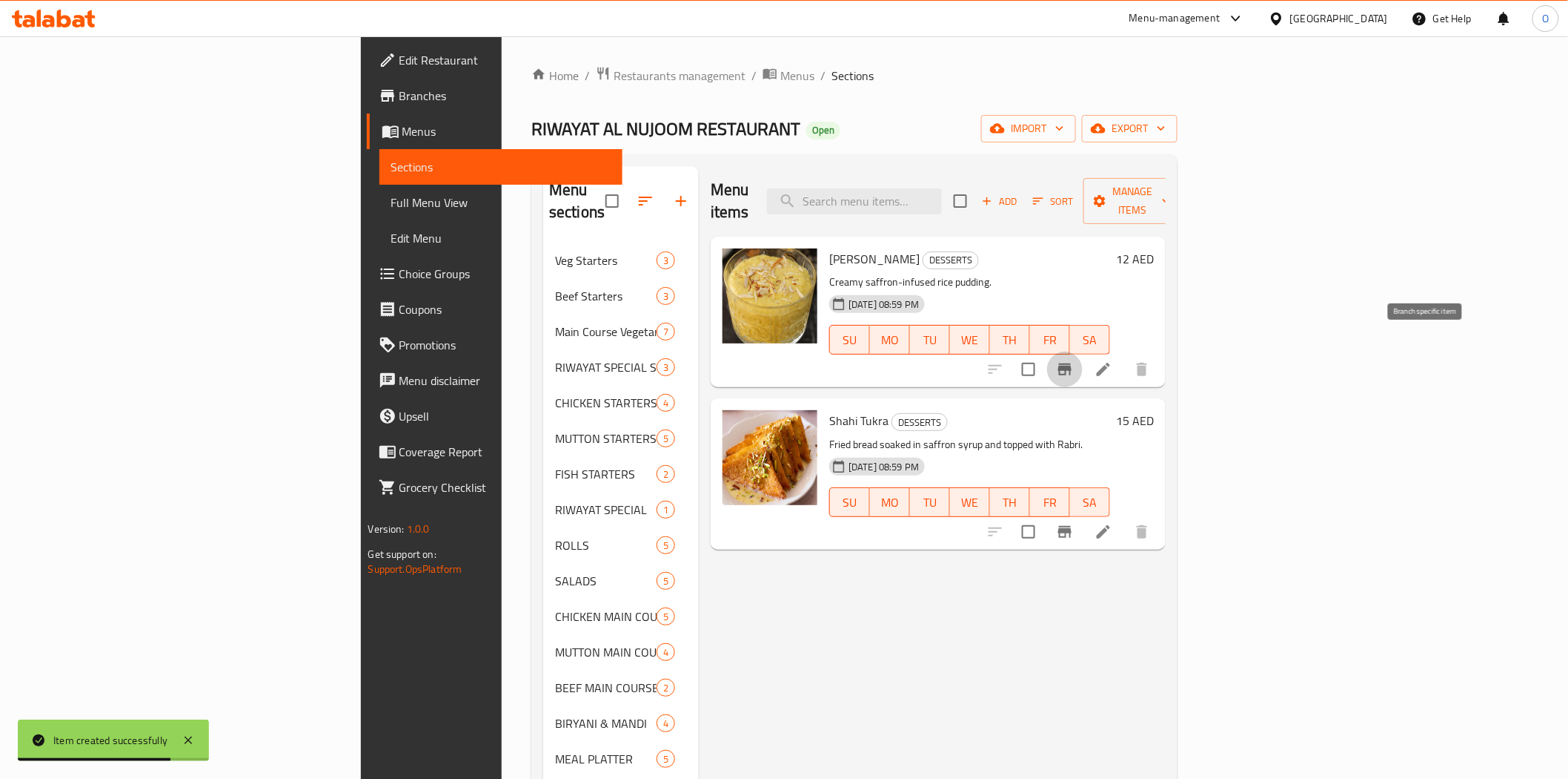
click at [1074, 361] on icon "Branch-specific-item" at bounding box center [1065, 369] width 17 height 17
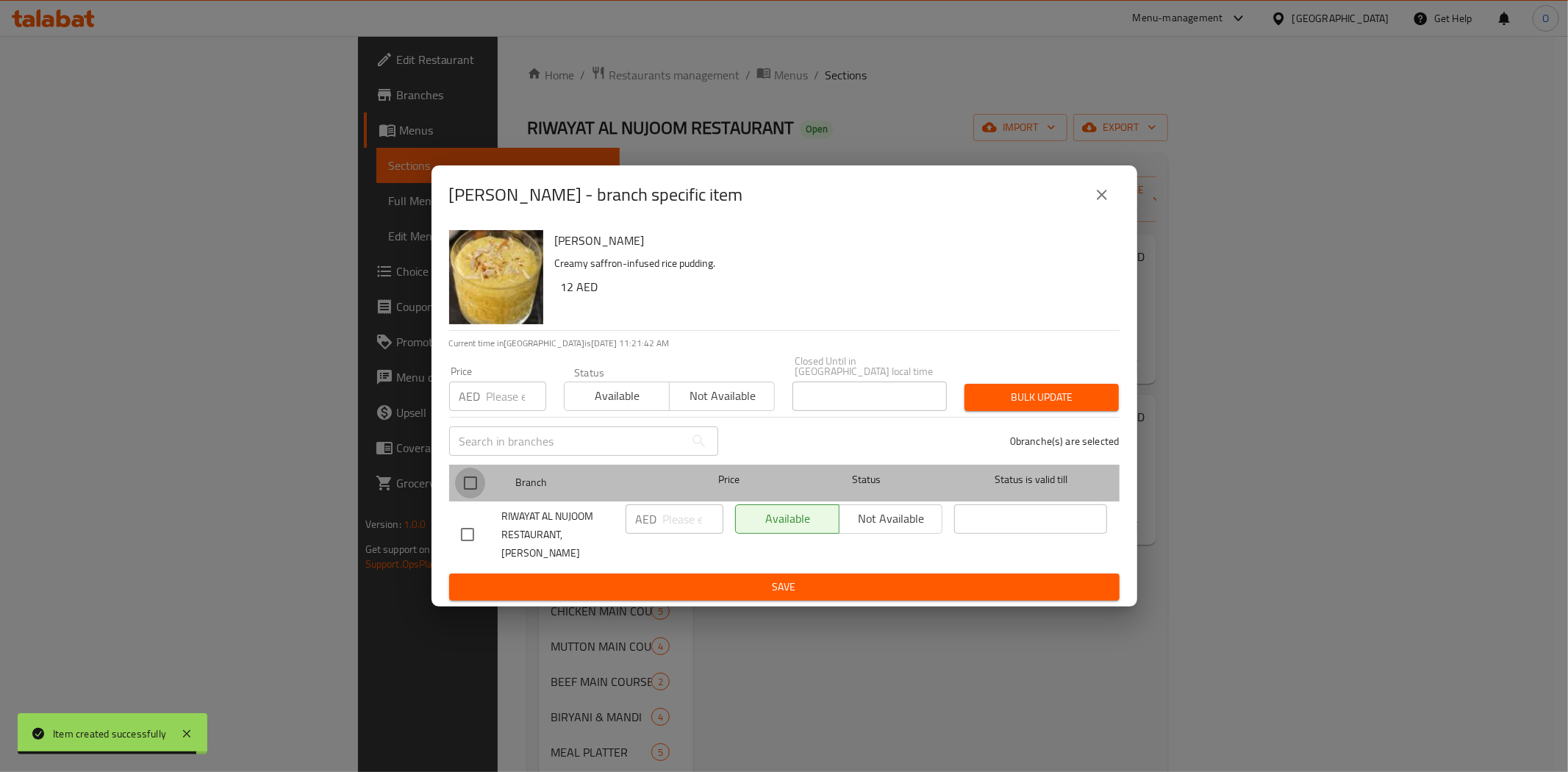
click at [473, 496] on input "checkbox" at bounding box center [471, 483] width 31 height 31
checkbox input "true"
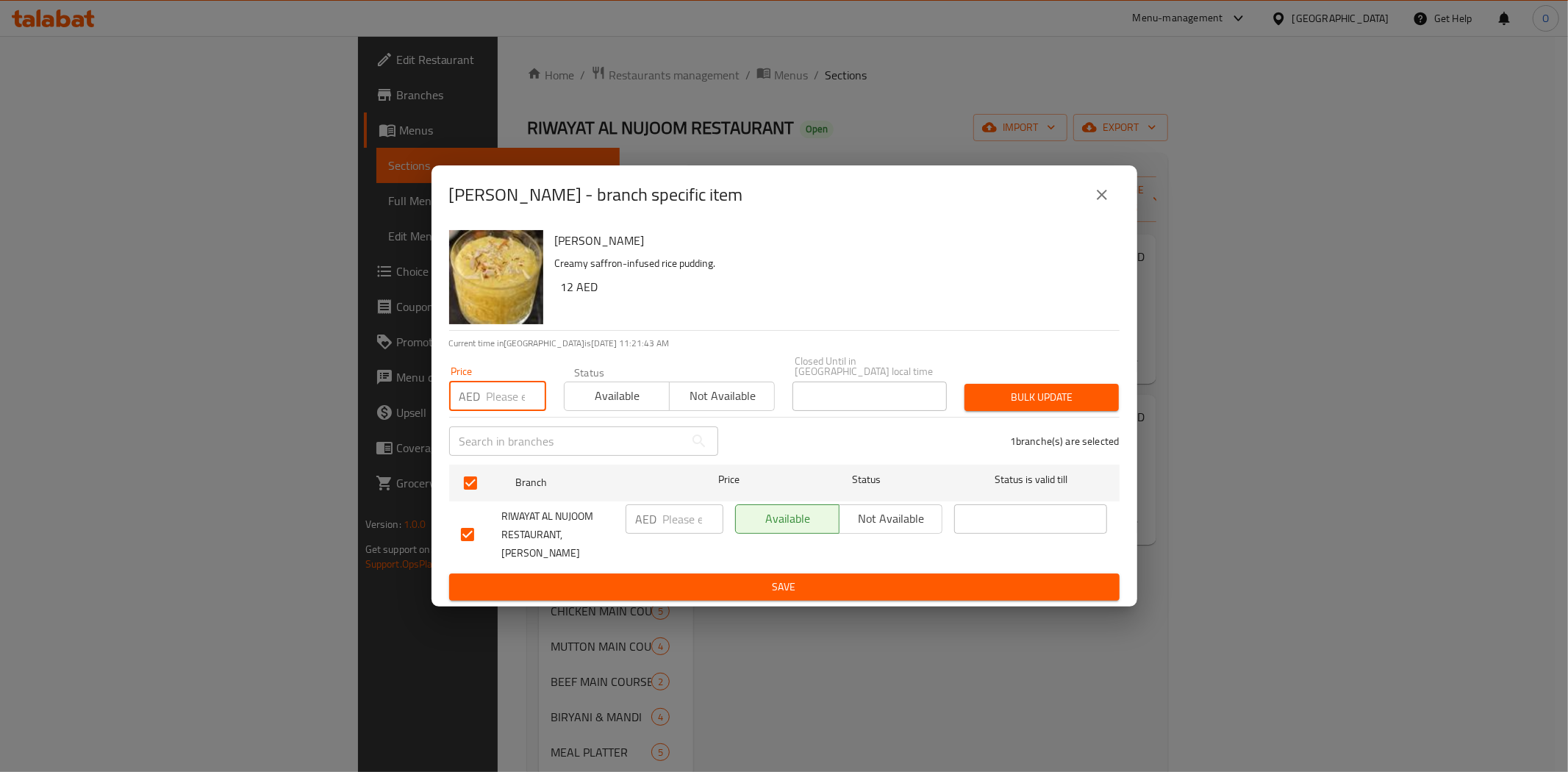
paste input "18"
type input "18"
click at [1024, 399] on span "Bulk update" at bounding box center [1042, 397] width 131 height 18
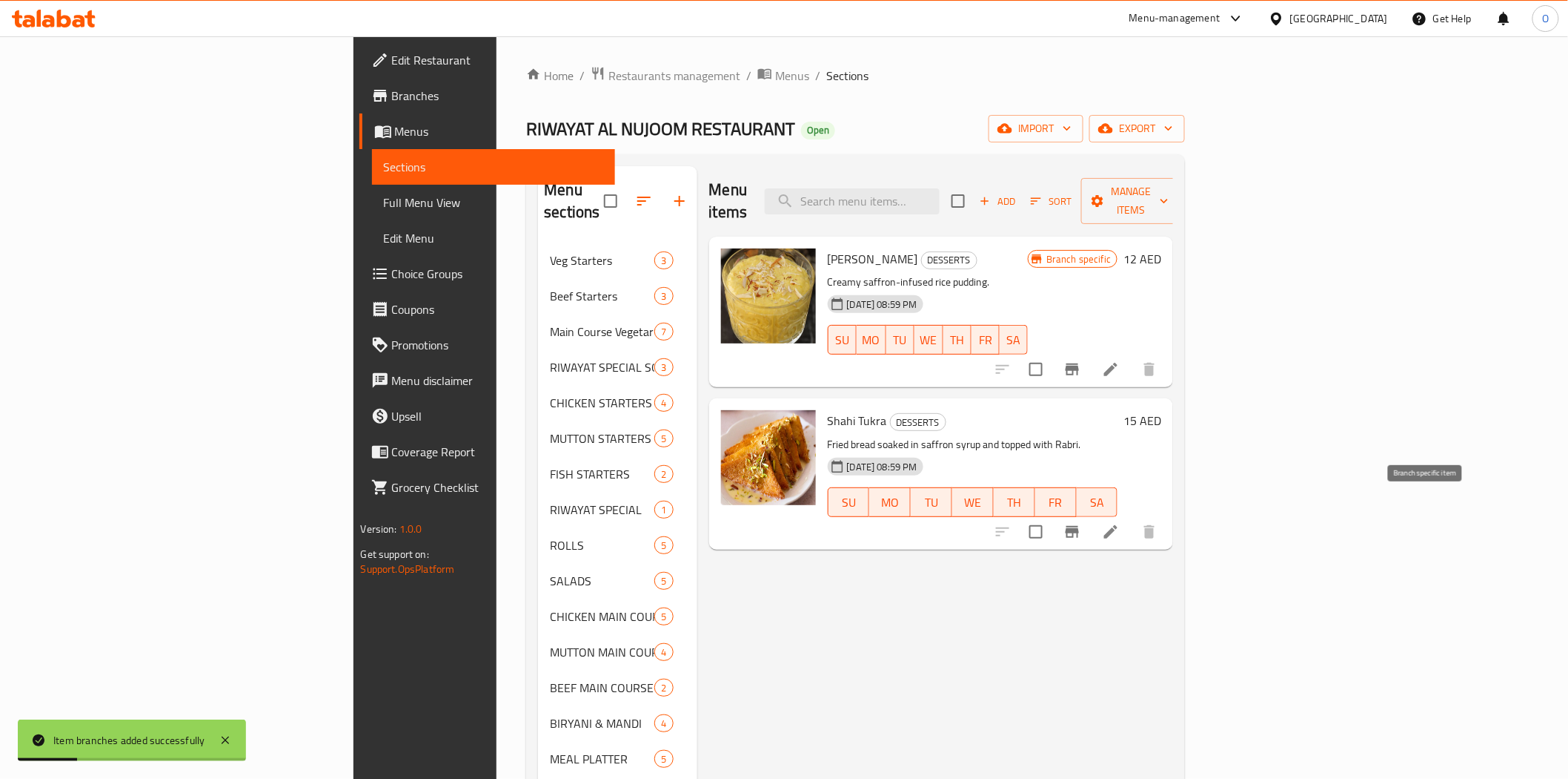
click at [1079, 525] on icon "Branch-specific-item" at bounding box center [1072, 531] width 14 height 12
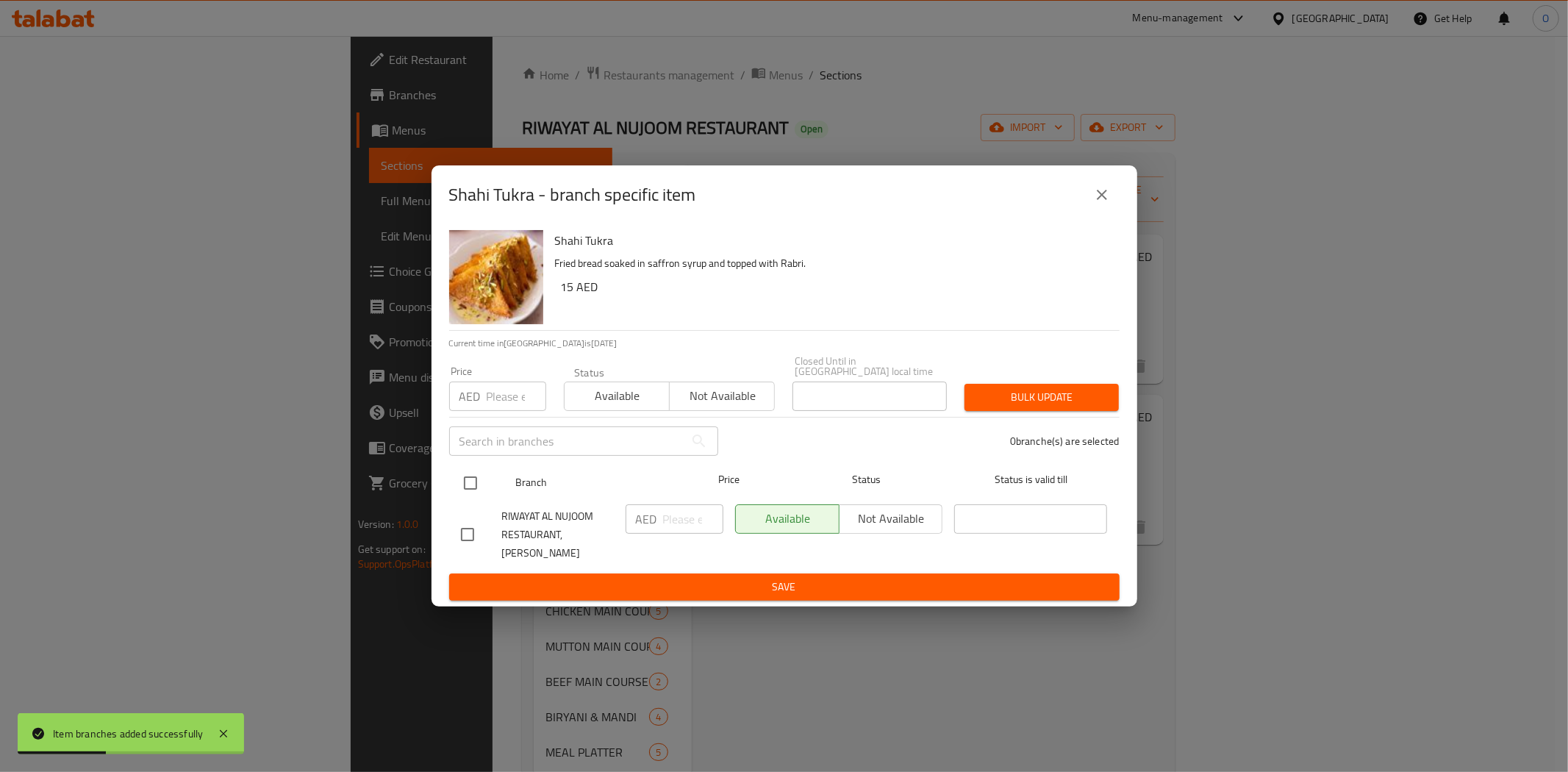
click at [478, 491] on input "checkbox" at bounding box center [471, 483] width 31 height 31
checkbox input "true"
paste input "24"
type input "24"
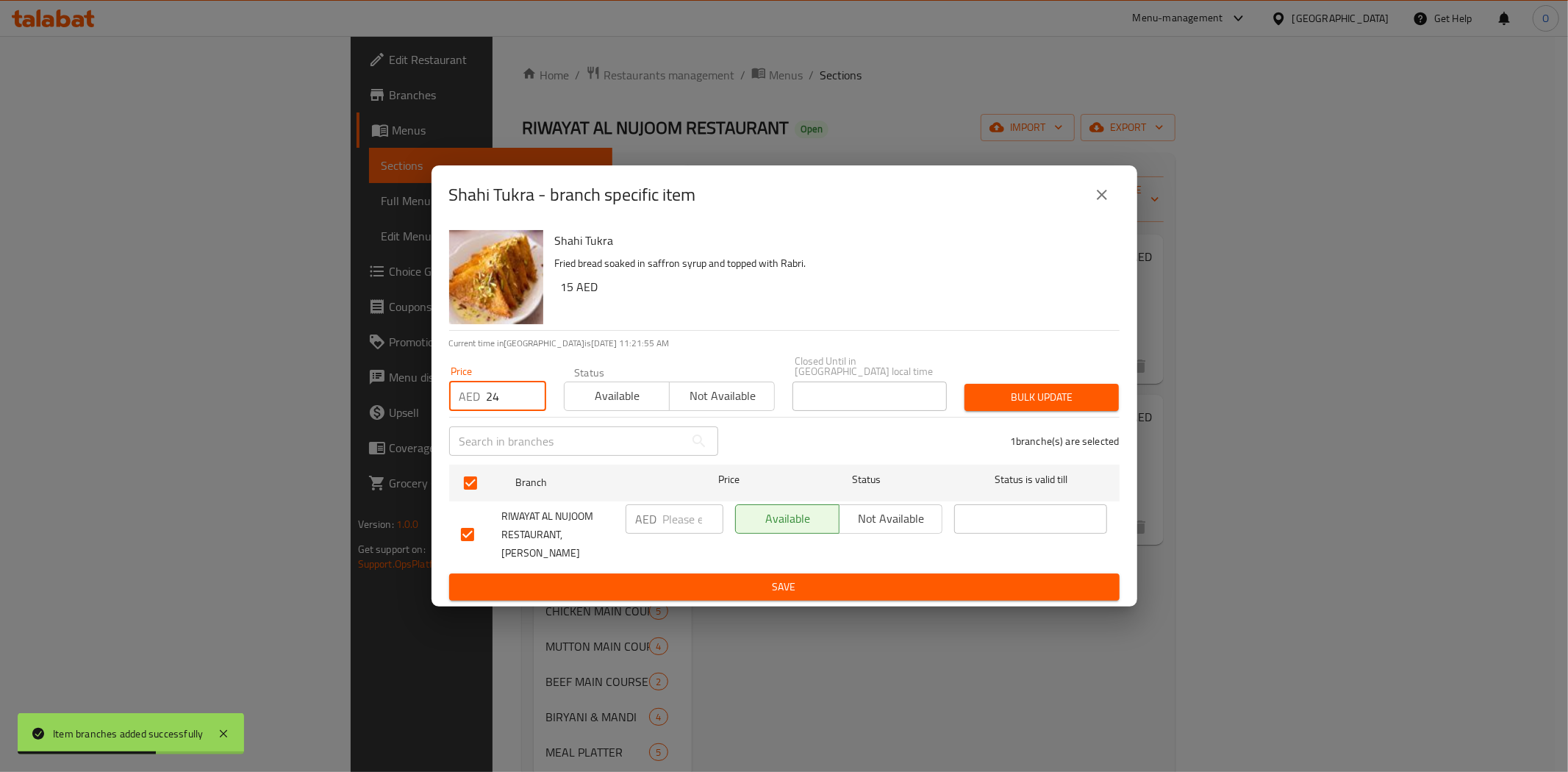
click at [1071, 406] on span "Bulk update" at bounding box center [1042, 397] width 131 height 18
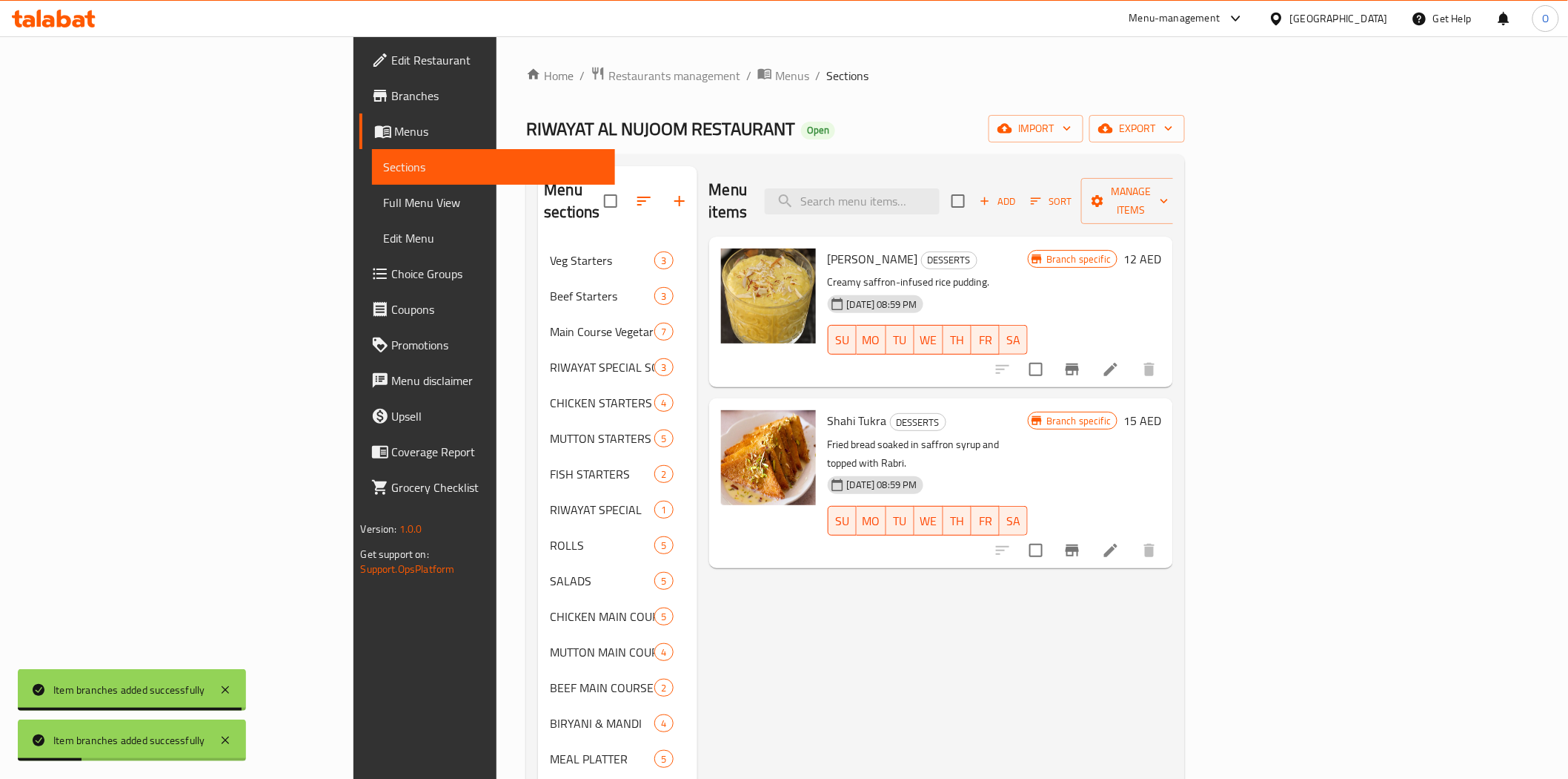
click at [1021, 199] on button "Add" at bounding box center [998, 200] width 48 height 23
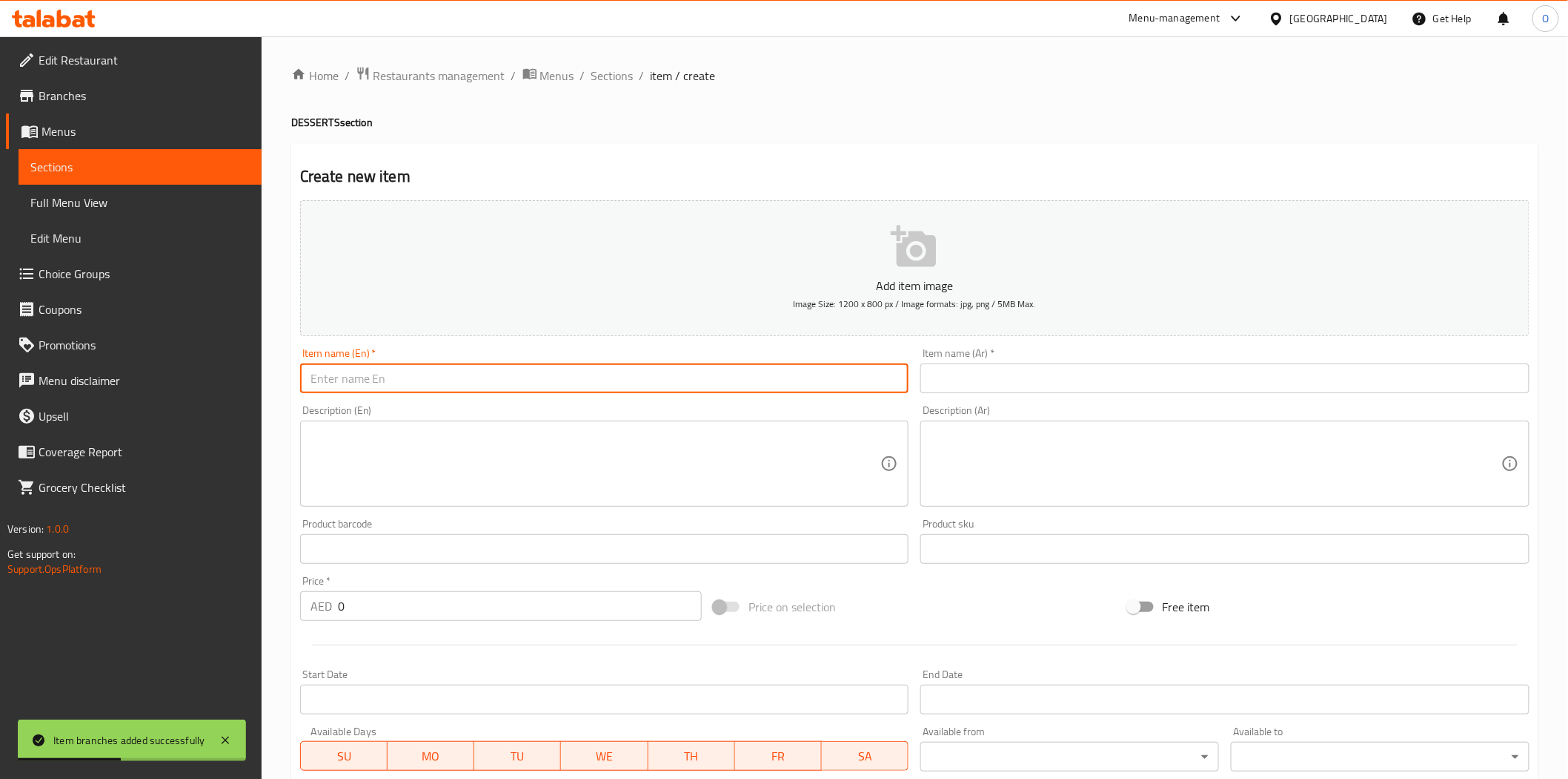
drag, startPoint x: 446, startPoint y: 363, endPoint x: 361, endPoint y: 374, distance: 85.7
click at [361, 374] on input "text" at bounding box center [605, 378] width 609 height 29
paste input "Kulfi"
type input "Kulfi"
click at [616, 69] on span "Sections" at bounding box center [613, 75] width 42 height 17
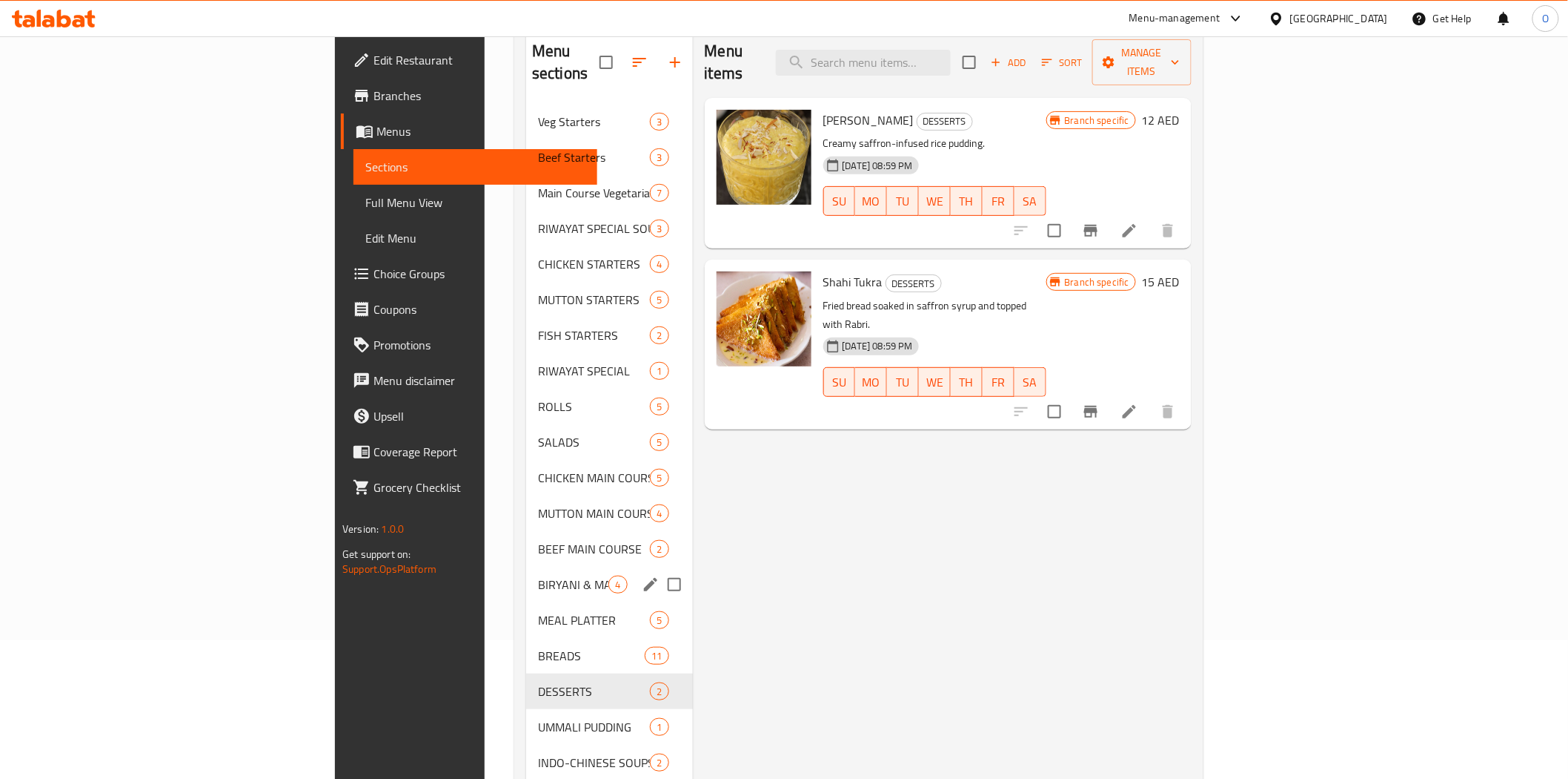
scroll to position [208, 0]
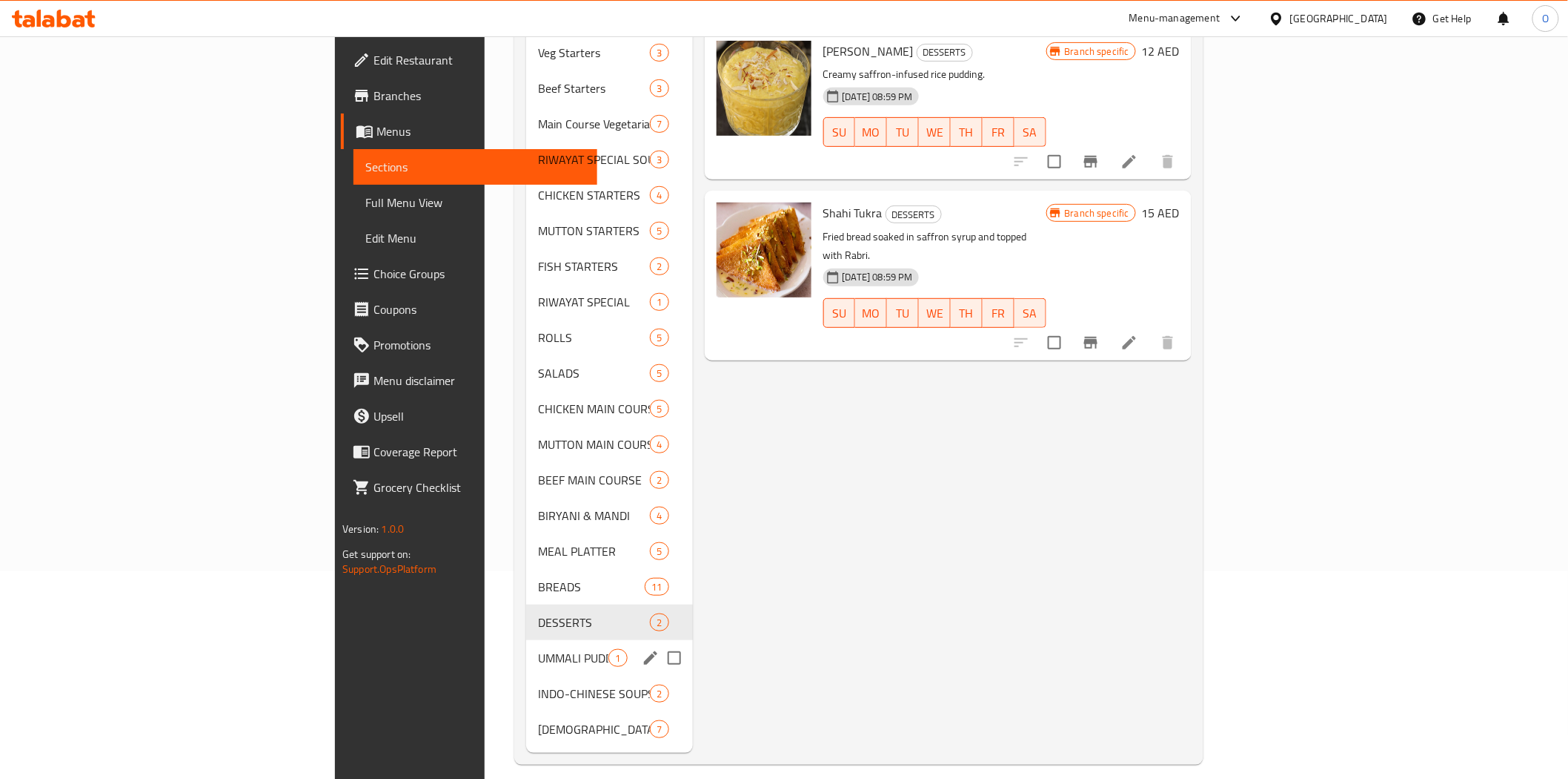
click at [538, 649] on span "UMMALI PUDDING" at bounding box center [573, 657] width 70 height 17
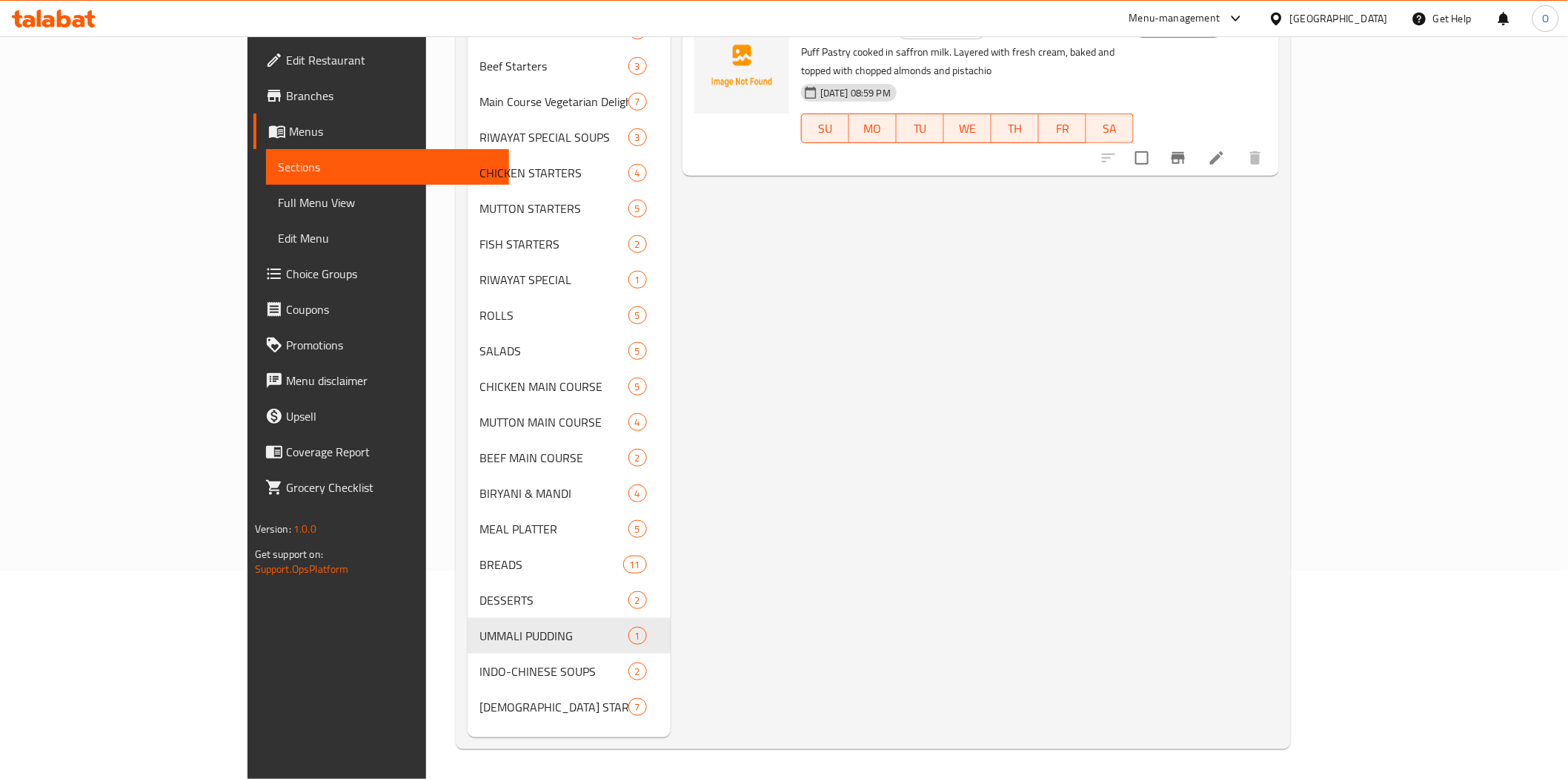
click at [1186, 152] on icon "Branch-specific-item" at bounding box center [1178, 157] width 14 height 12
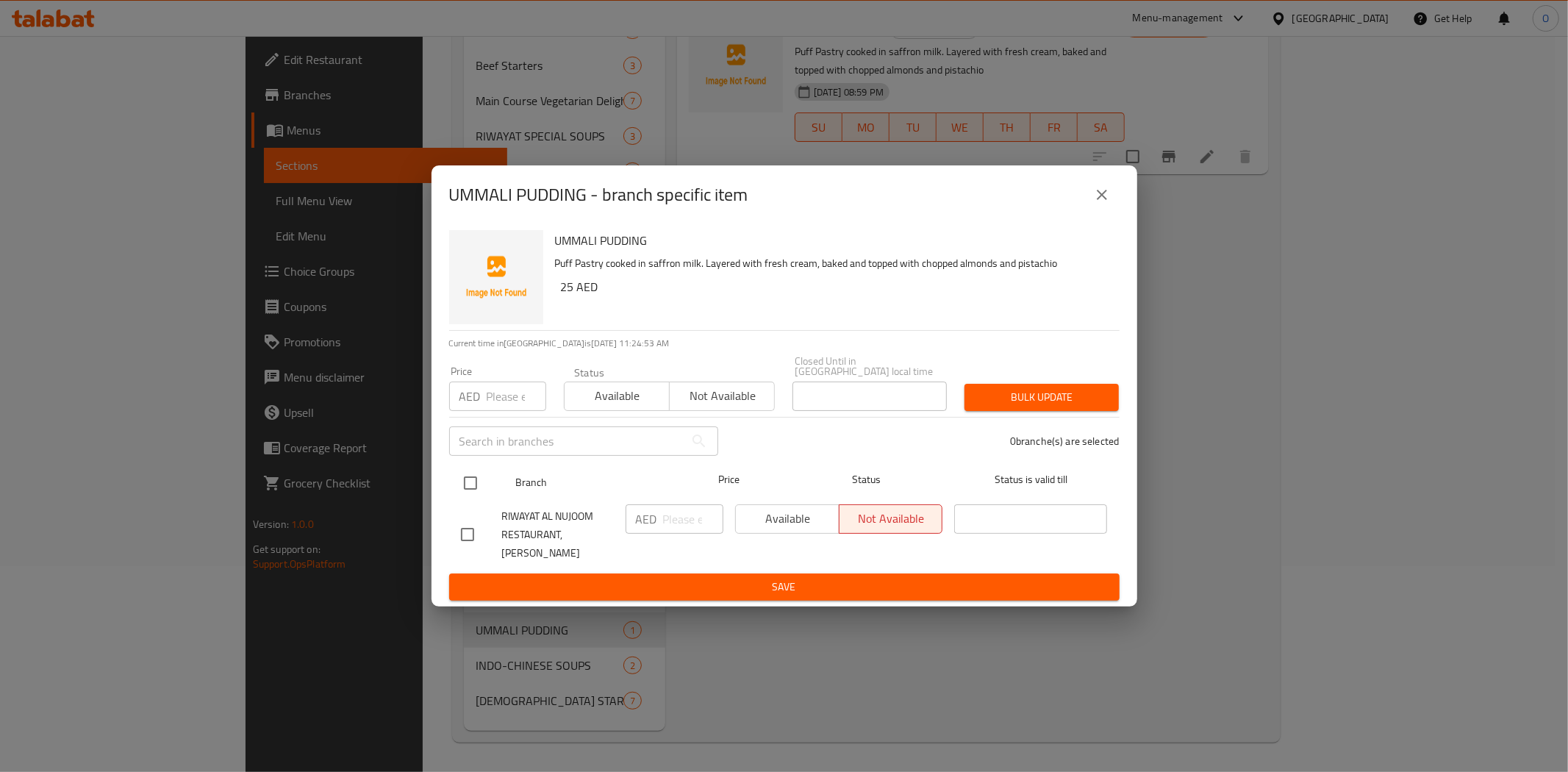
drag, startPoint x: 471, startPoint y: 495, endPoint x: 481, endPoint y: 471, distance: 26.0
click at [471, 494] on input "checkbox" at bounding box center [471, 483] width 31 height 31
checkbox input "true"
paste input "40"
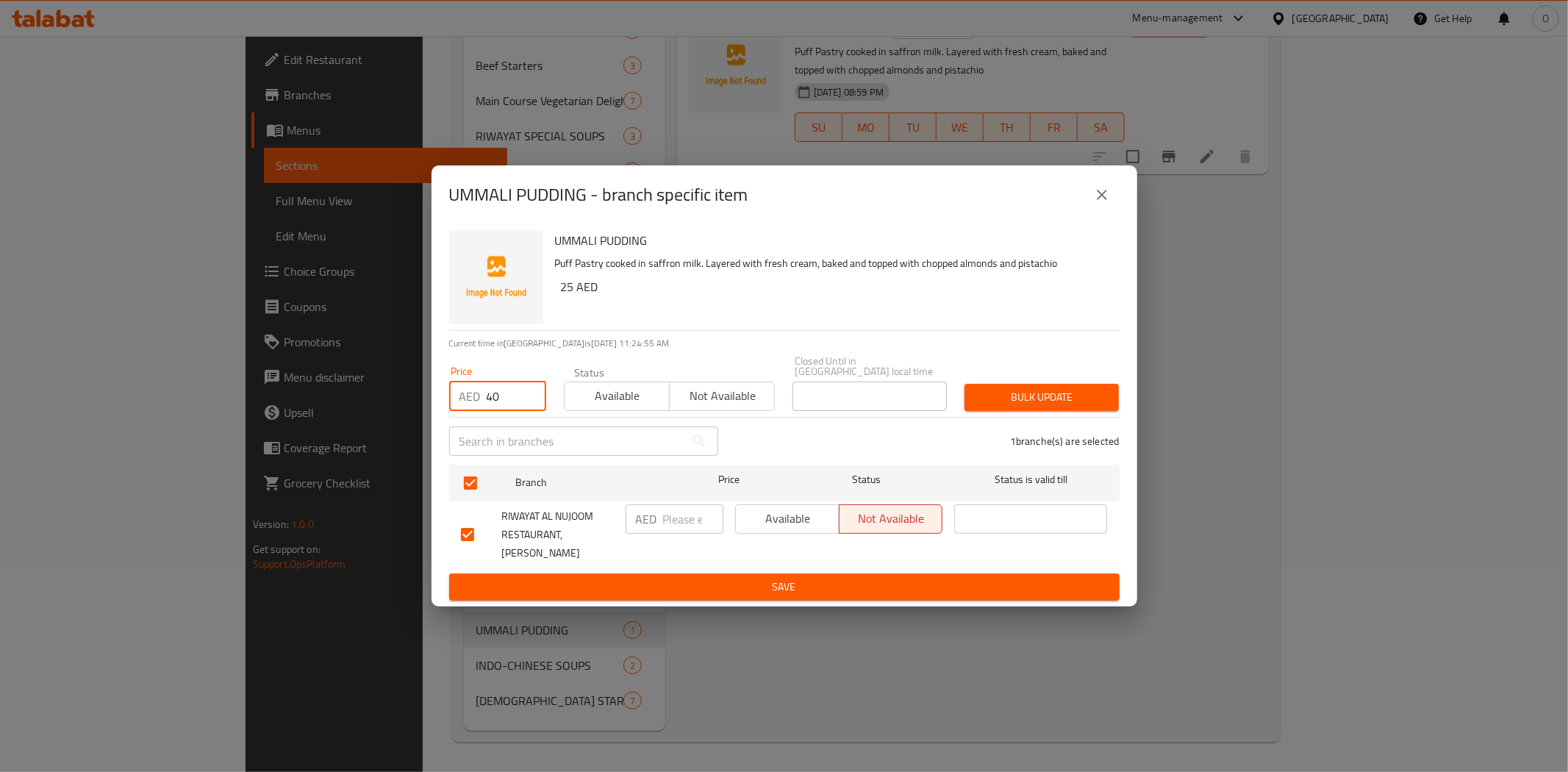
type input "40"
click at [1036, 389] on div "Bulk update" at bounding box center [1042, 396] width 172 height 44
click at [1036, 401] on span "Bulk update" at bounding box center [1042, 397] width 131 height 18
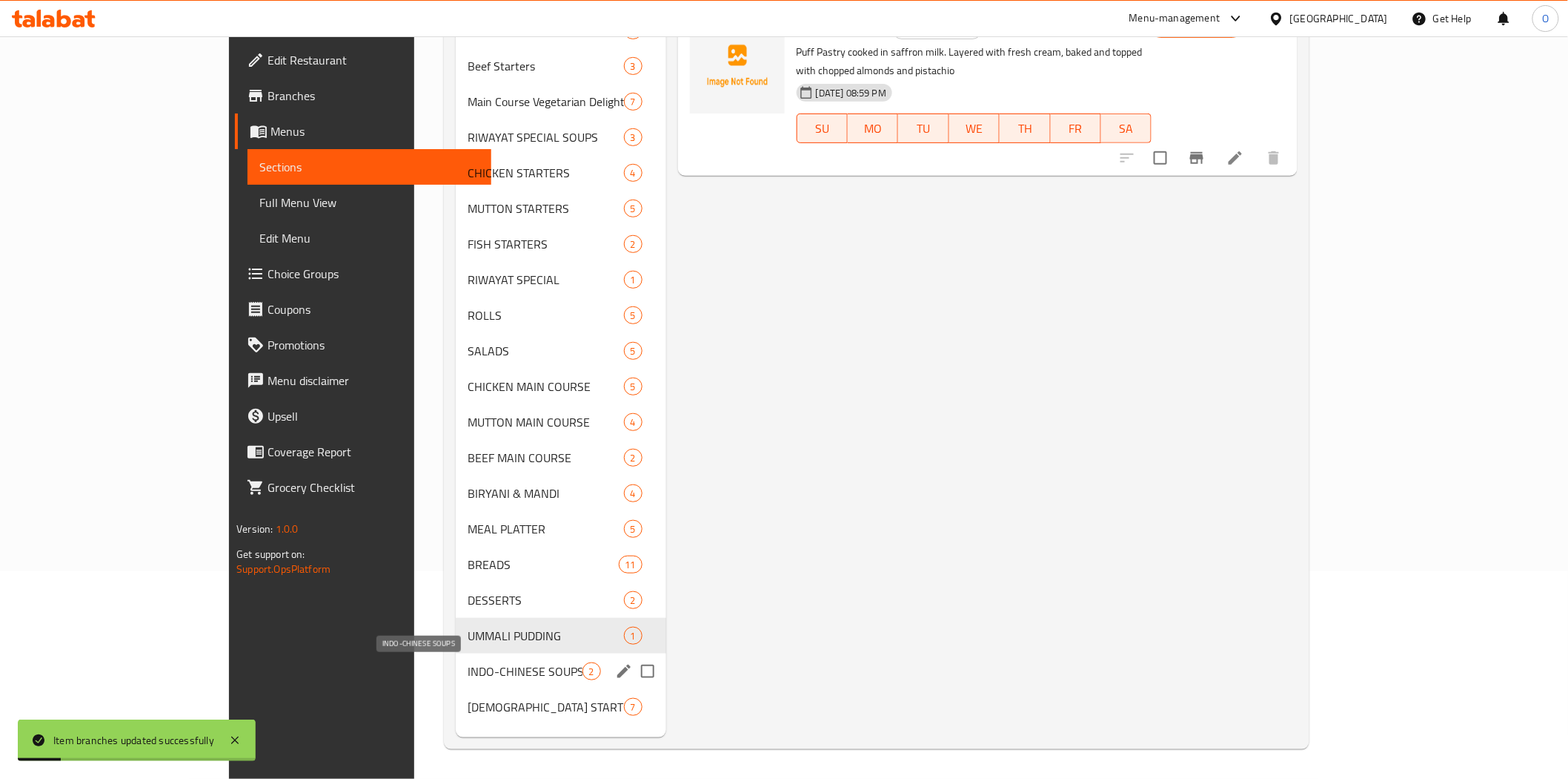
click at [467, 677] on span "INDO-CHINESE SOUPS" at bounding box center [525, 671] width 115 height 17
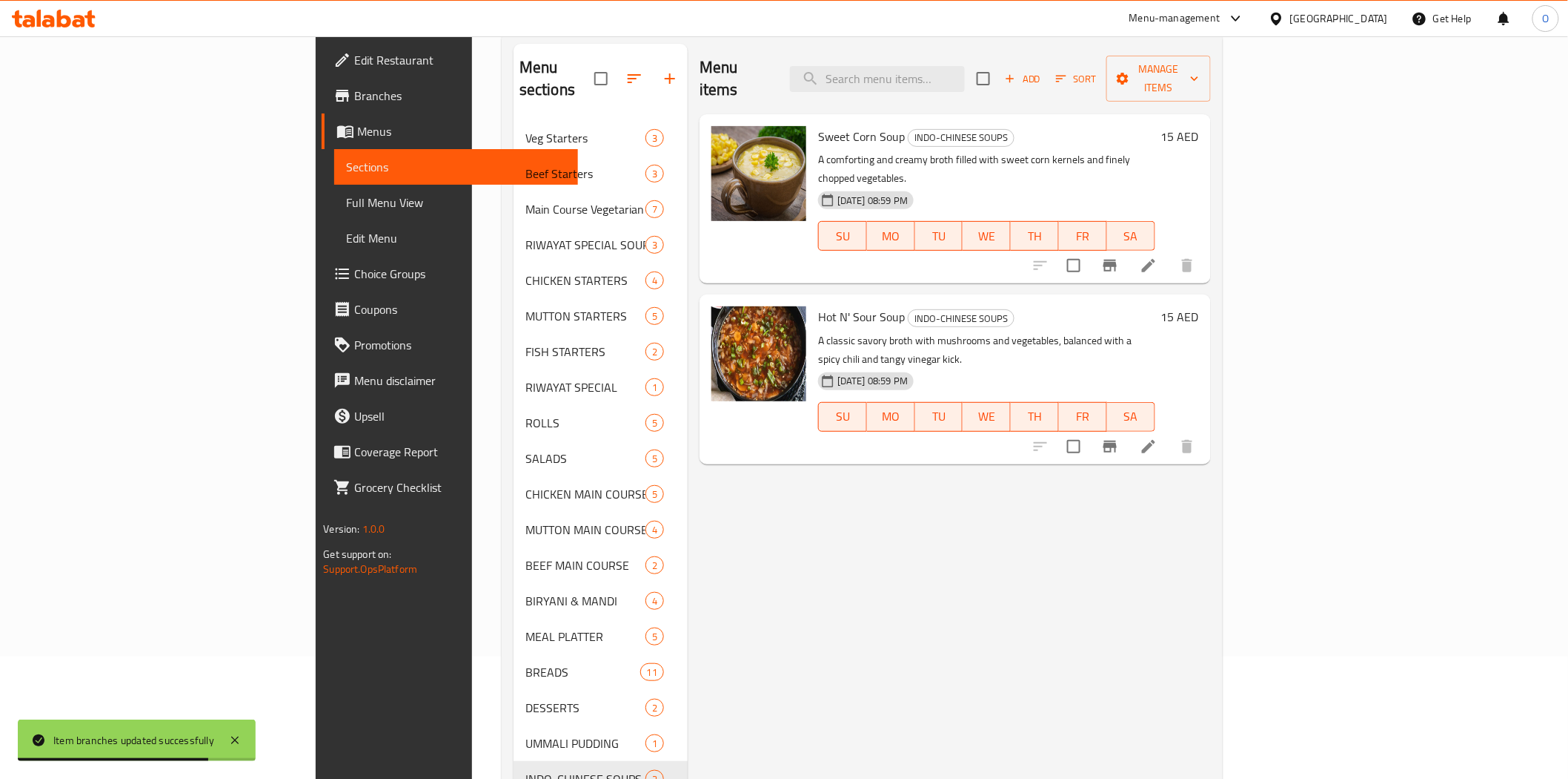
scroll to position [42, 0]
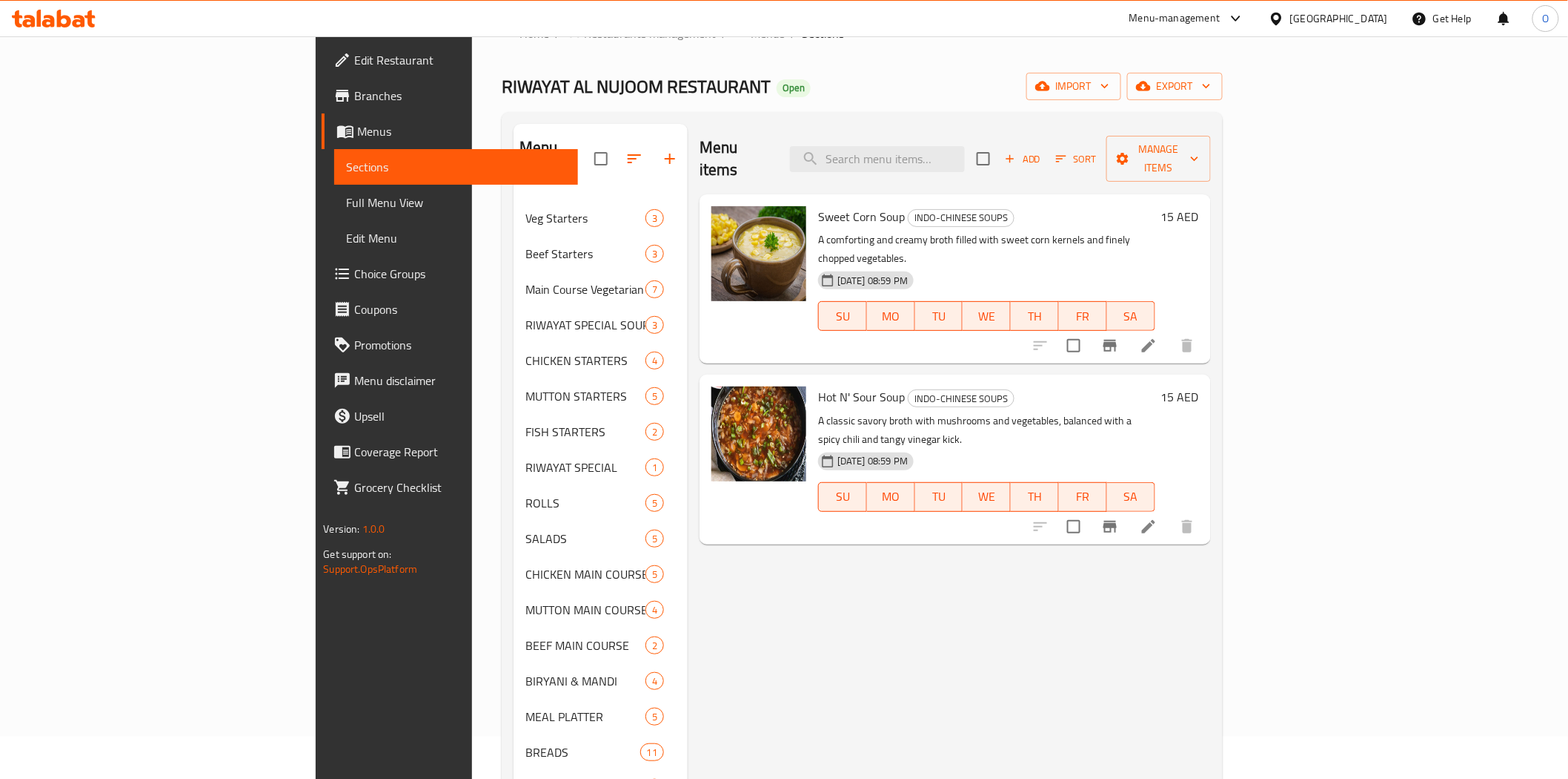
click at [1117, 340] on icon "Branch-specific-item" at bounding box center [1110, 345] width 14 height 12
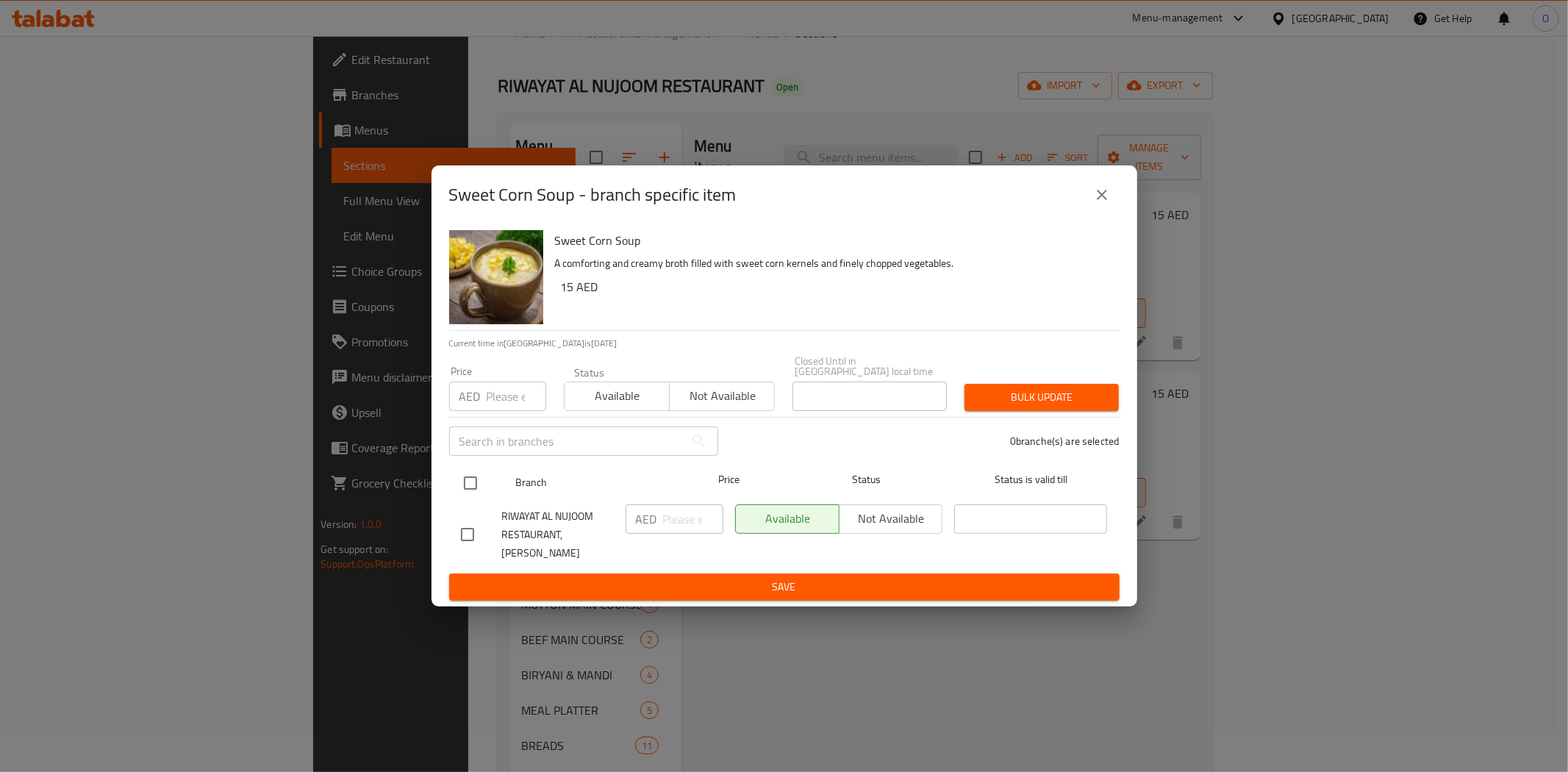
click at [466, 475] on input "checkbox" at bounding box center [471, 483] width 31 height 31
checkbox input "true"
paste input "24"
type input "24"
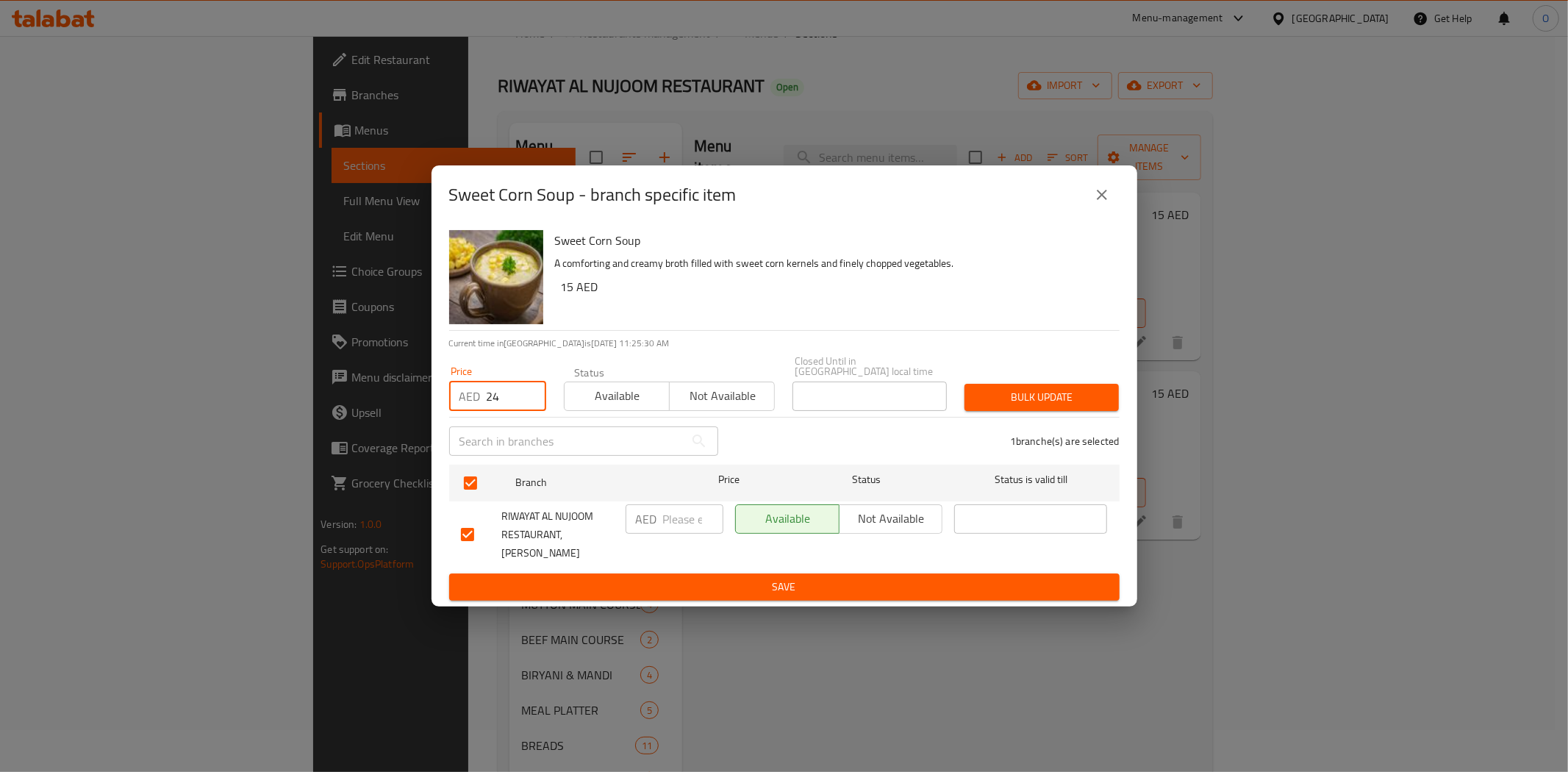
click at [994, 411] on button "Bulk update" at bounding box center [1042, 397] width 154 height 27
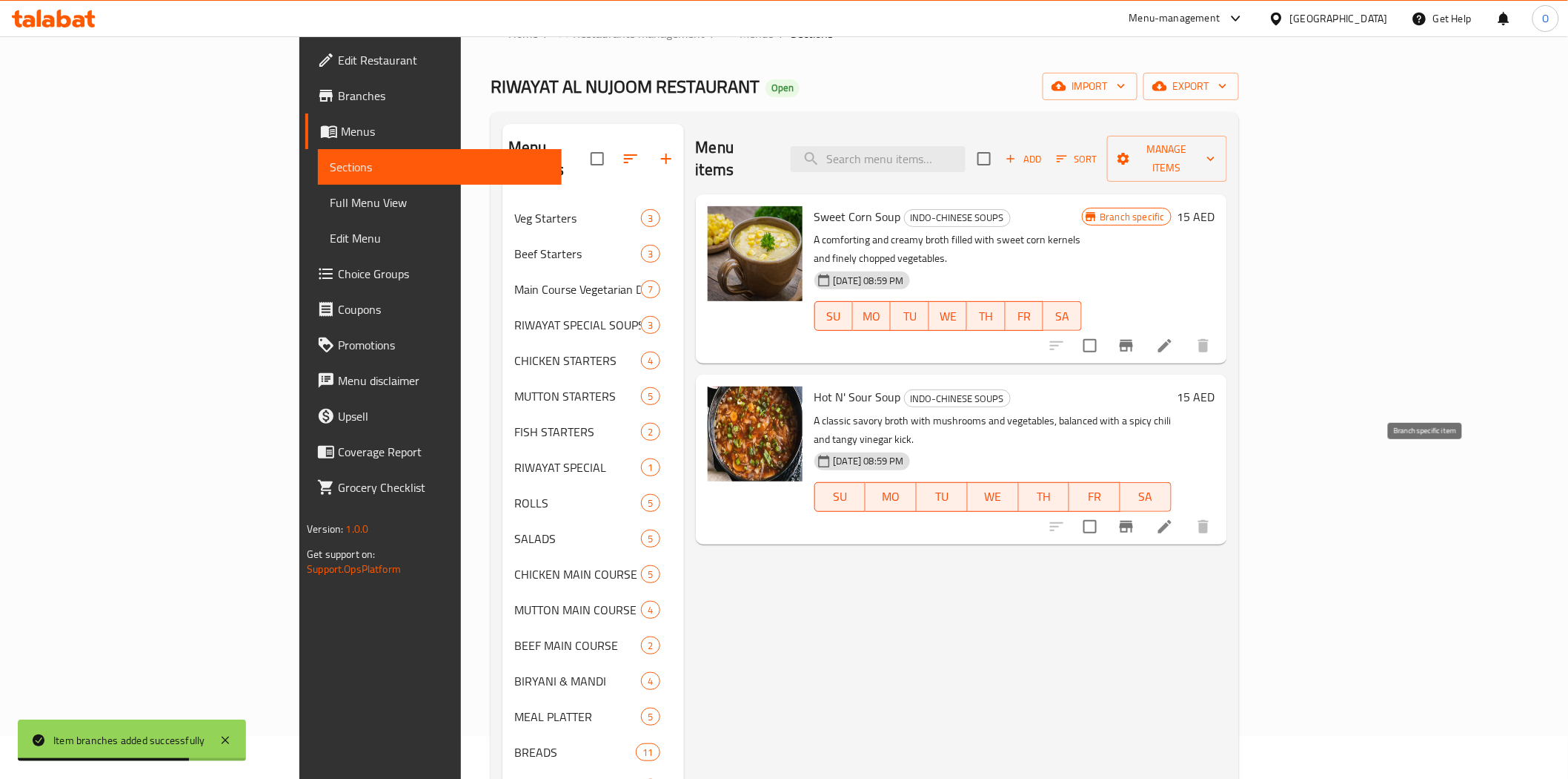
click at [1135, 518] on icon "Branch-specific-item" at bounding box center [1126, 526] width 17 height 17
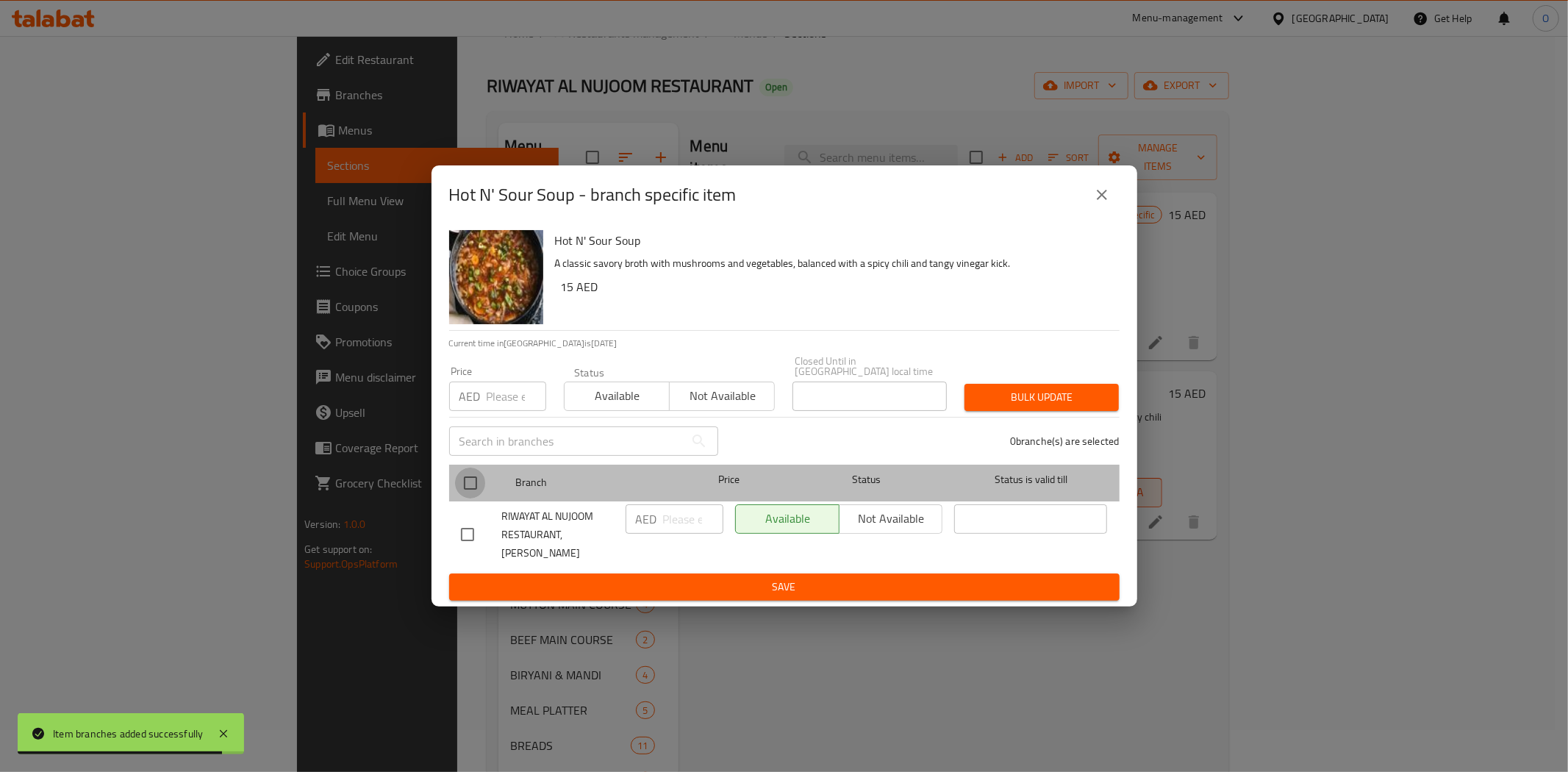
click at [478, 487] on input "checkbox" at bounding box center [471, 483] width 31 height 31
checkbox input "true"
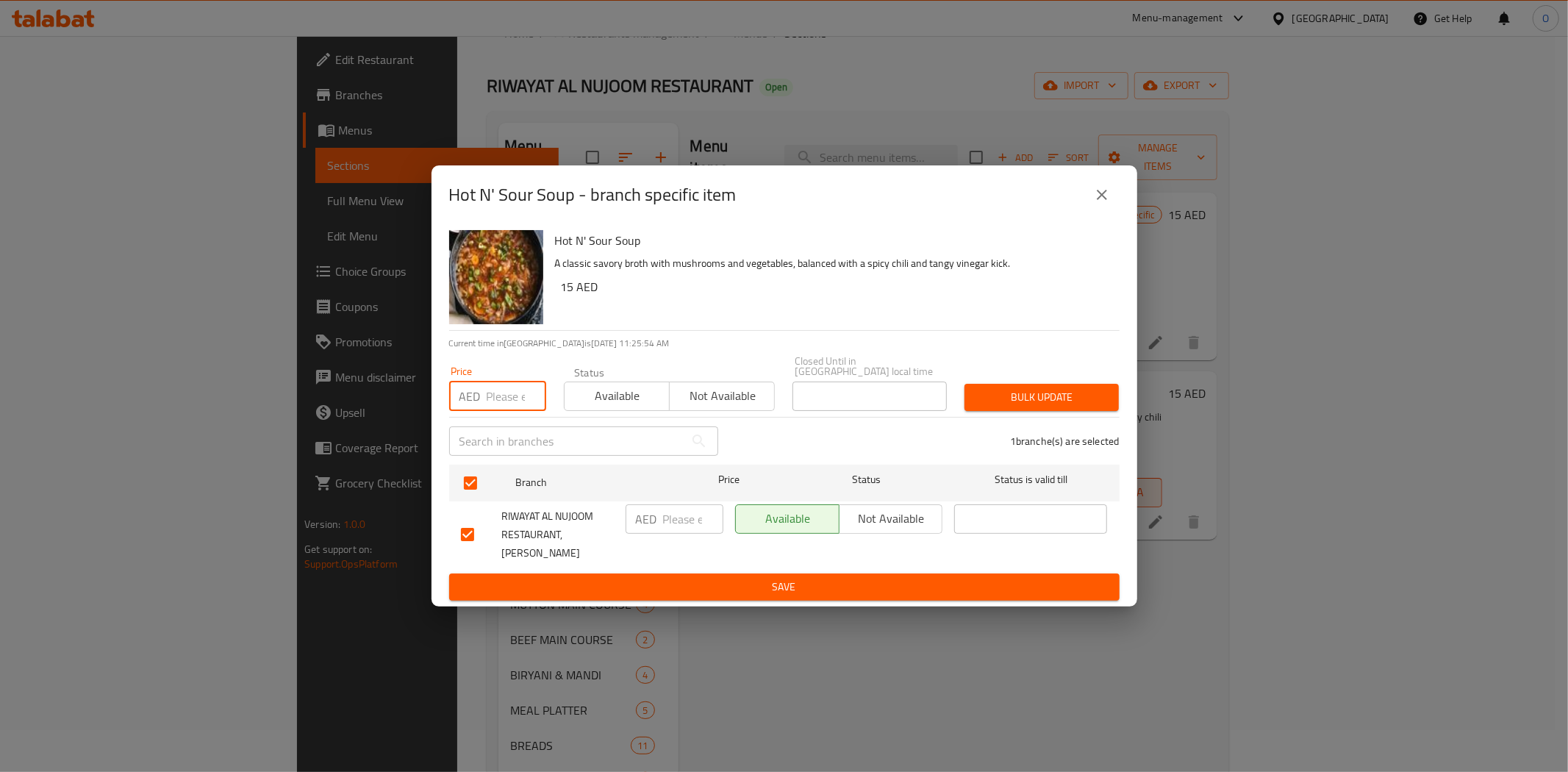
paste input "24"
type input "24"
click at [1037, 399] on span "Bulk update" at bounding box center [1042, 397] width 131 height 18
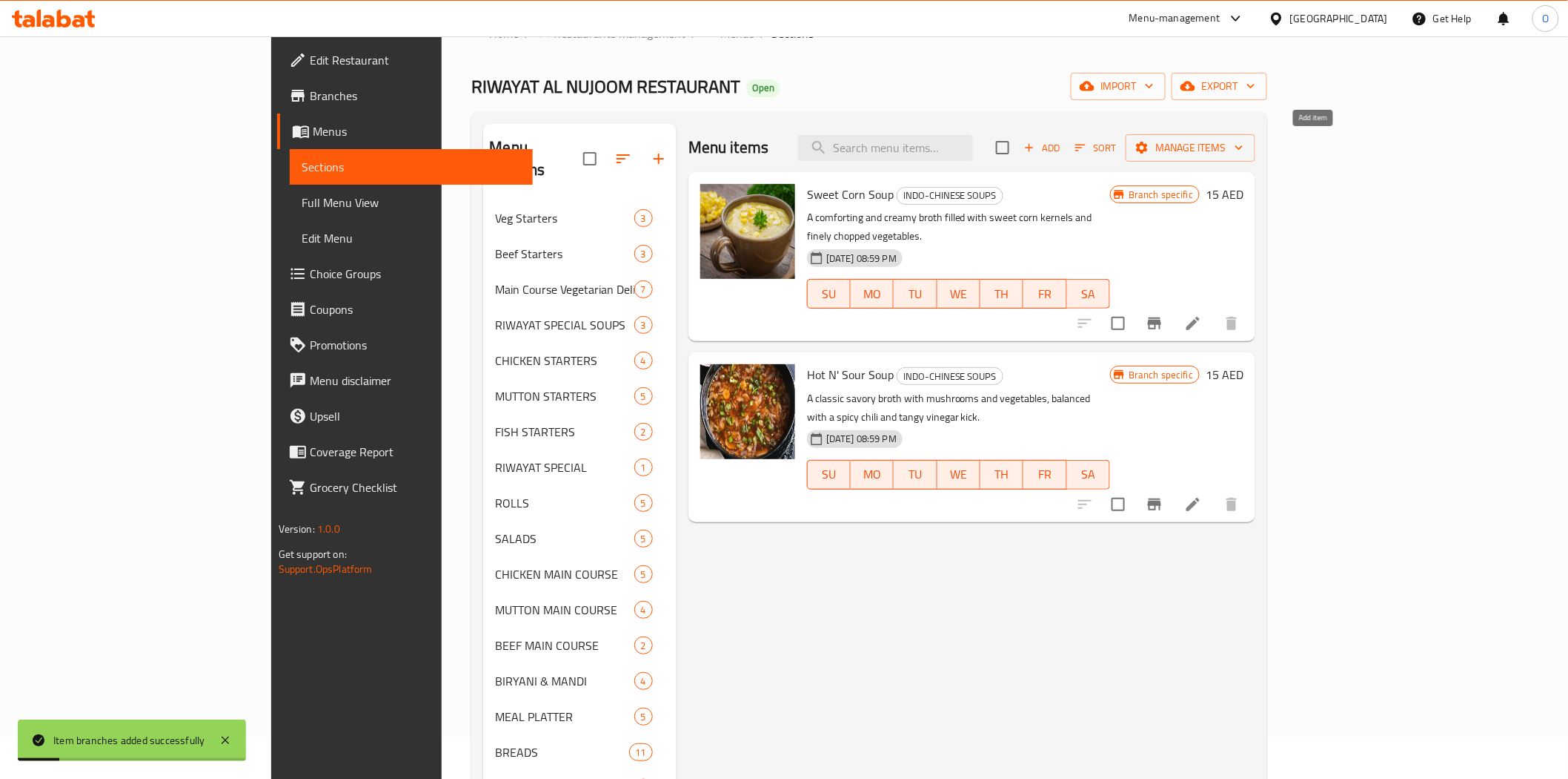
click at [1062, 148] on span "Add" at bounding box center [1042, 147] width 40 height 17
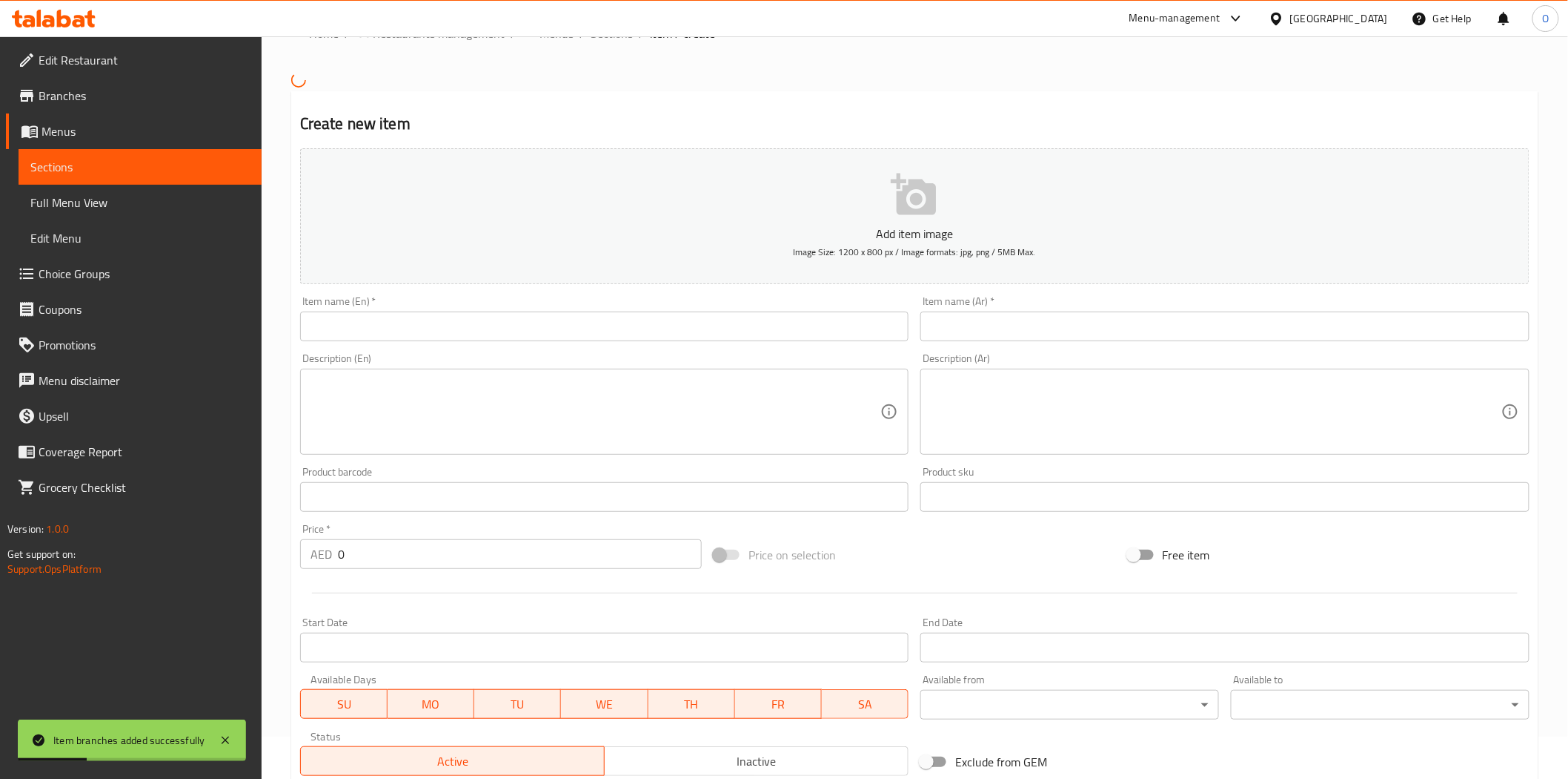
drag, startPoint x: 406, startPoint y: 314, endPoint x: 403, endPoint y: 324, distance: 10.4
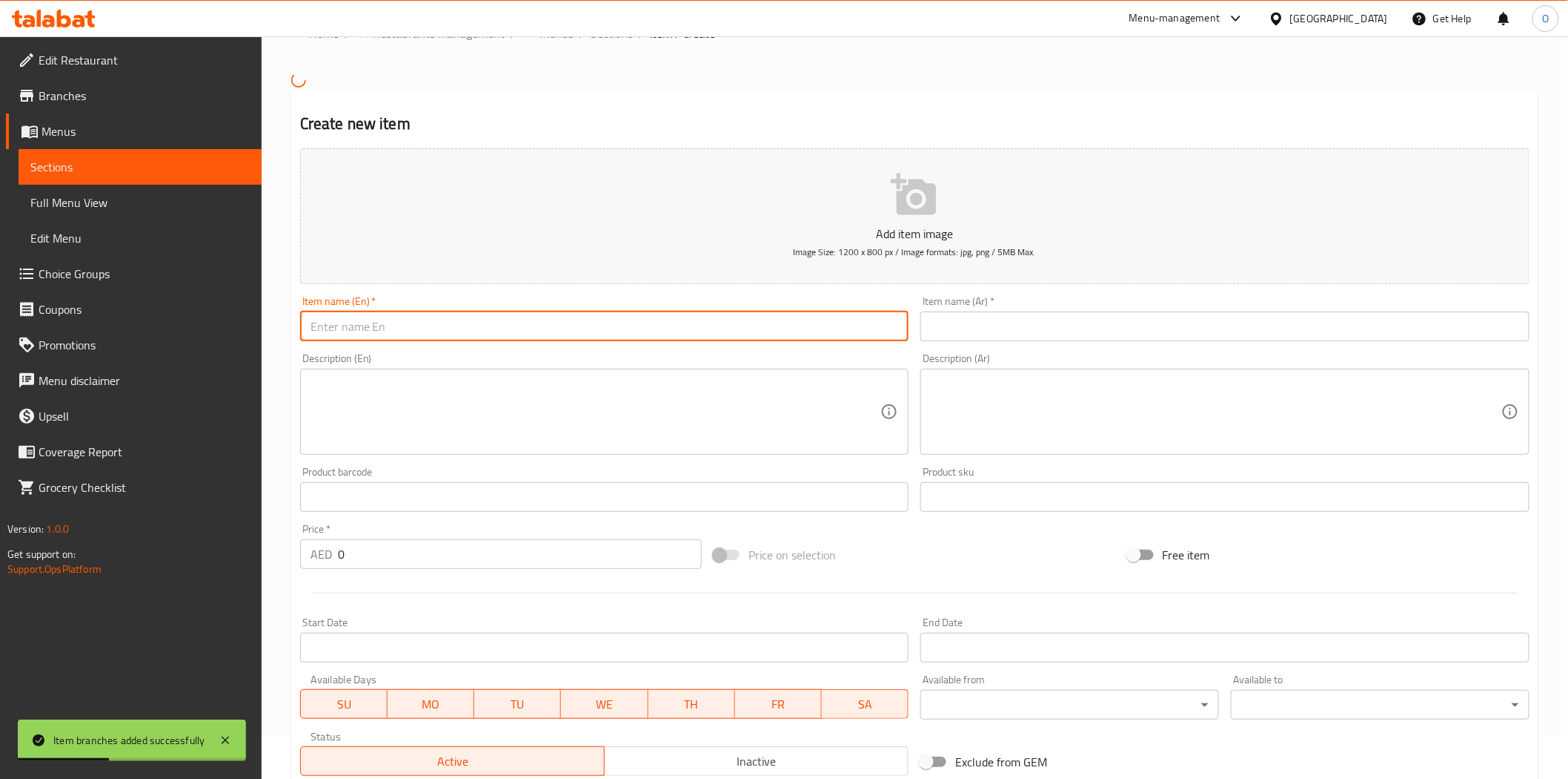
paste input "Tangy Tomato soup"
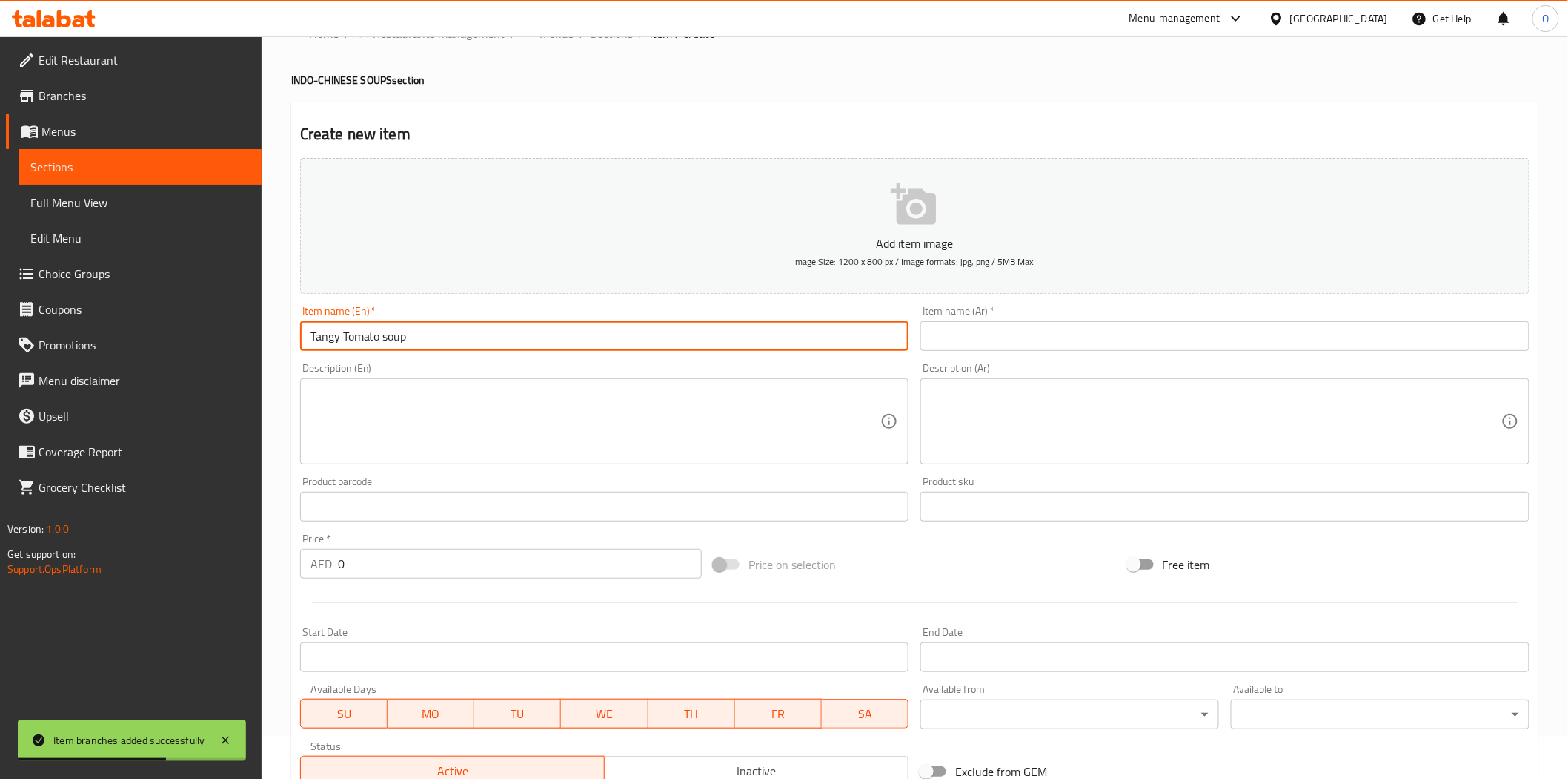
click at [382, 338] on input "Tangy Tomato soup" at bounding box center [605, 336] width 609 height 29
click at [463, 340] on input "Tangy Tomato Soup" at bounding box center [605, 336] width 609 height 29
type input "Tangy Tomato Soup"
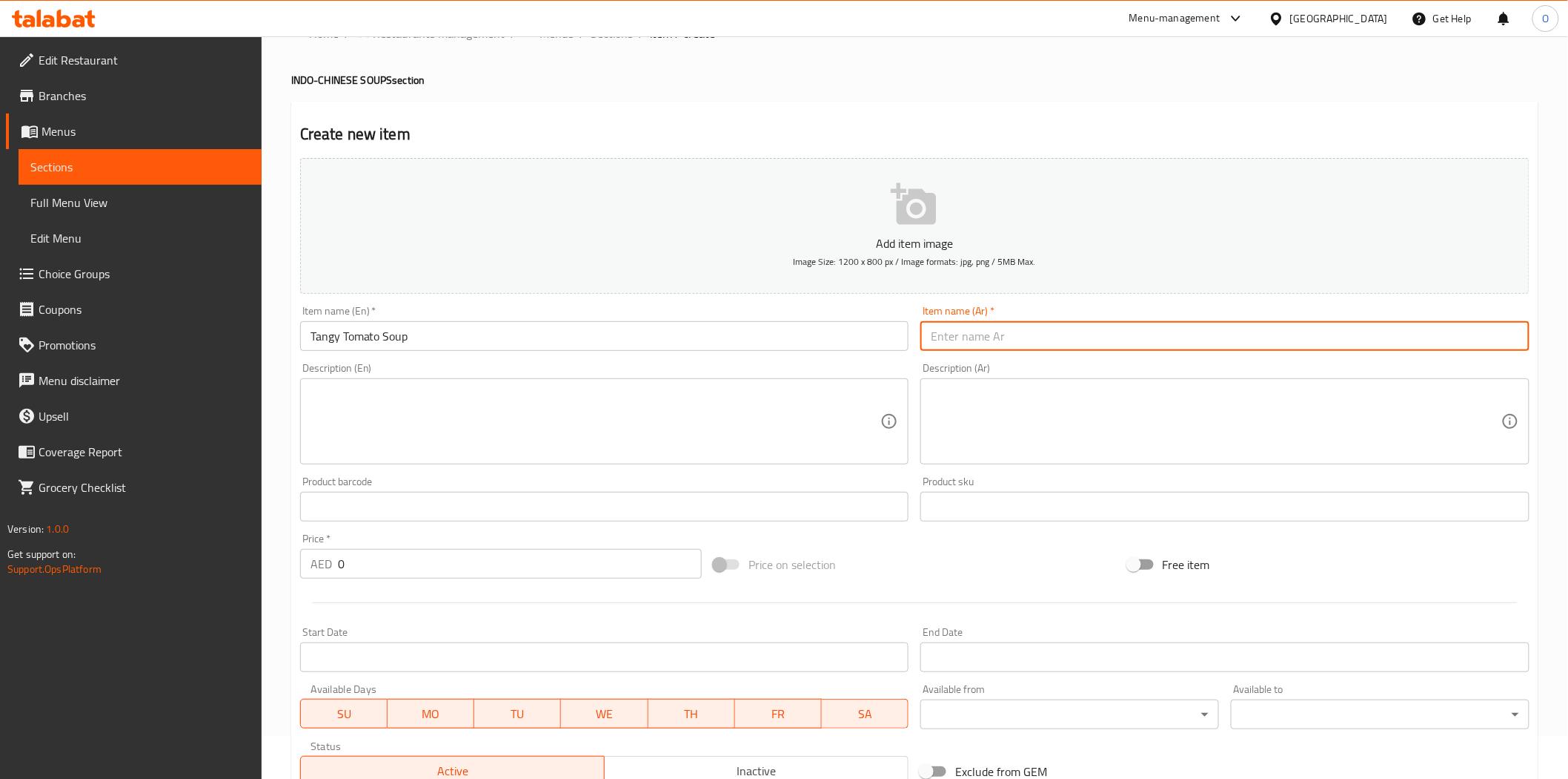
paste input "شوربة الطماطم اللاذعة"
type input "شوربة الطماطم اللاذعة"
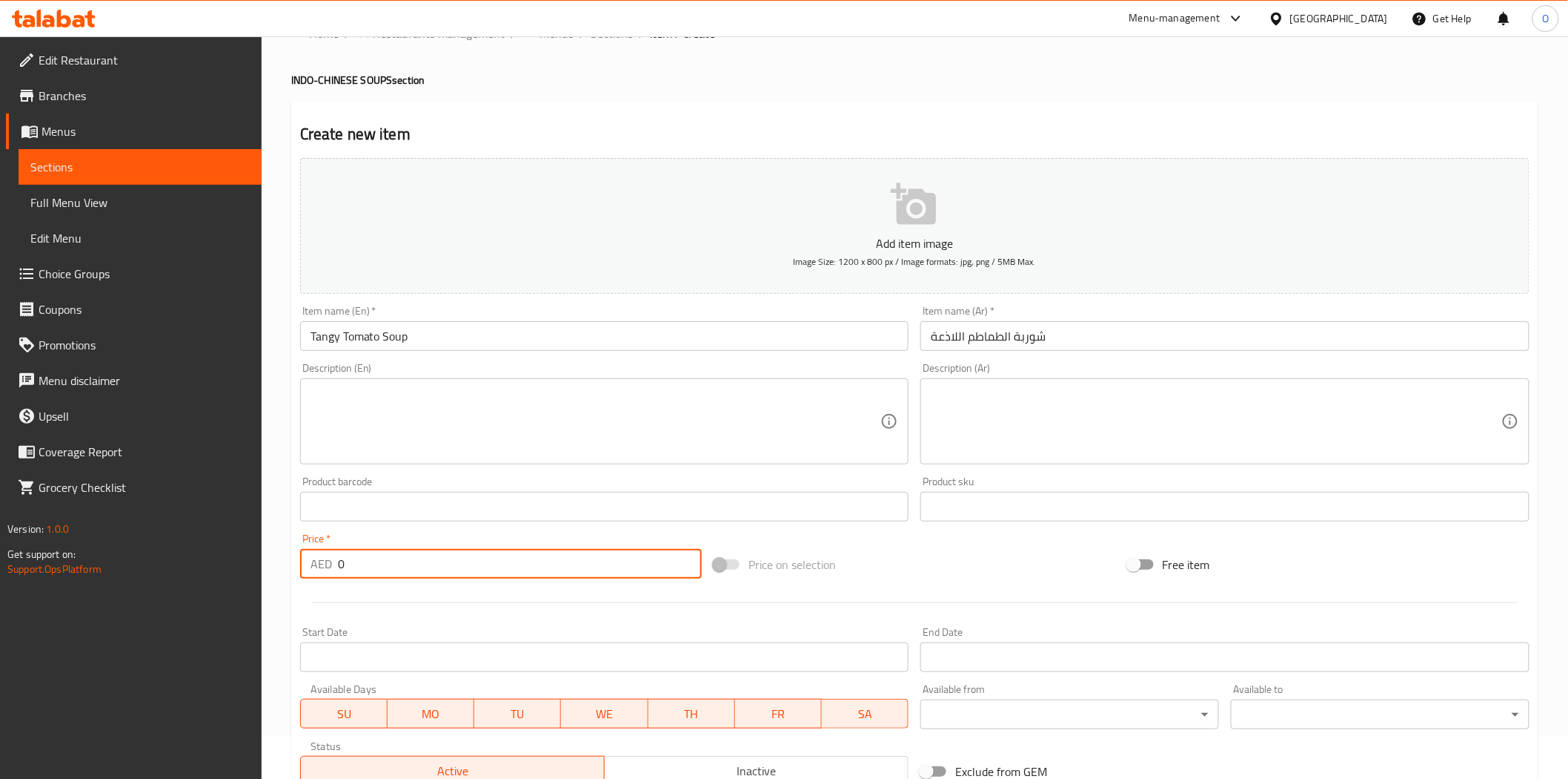
drag, startPoint x: 352, startPoint y: 553, endPoint x: 335, endPoint y: 562, distance: 19.2
click at [335, 562] on div "AED 0 Price *" at bounding box center [500, 564] width 402 height 29
paste input "18"
type input "18"
click at [411, 364] on div "Description (En) Description (En)" at bounding box center [605, 413] width 609 height 102
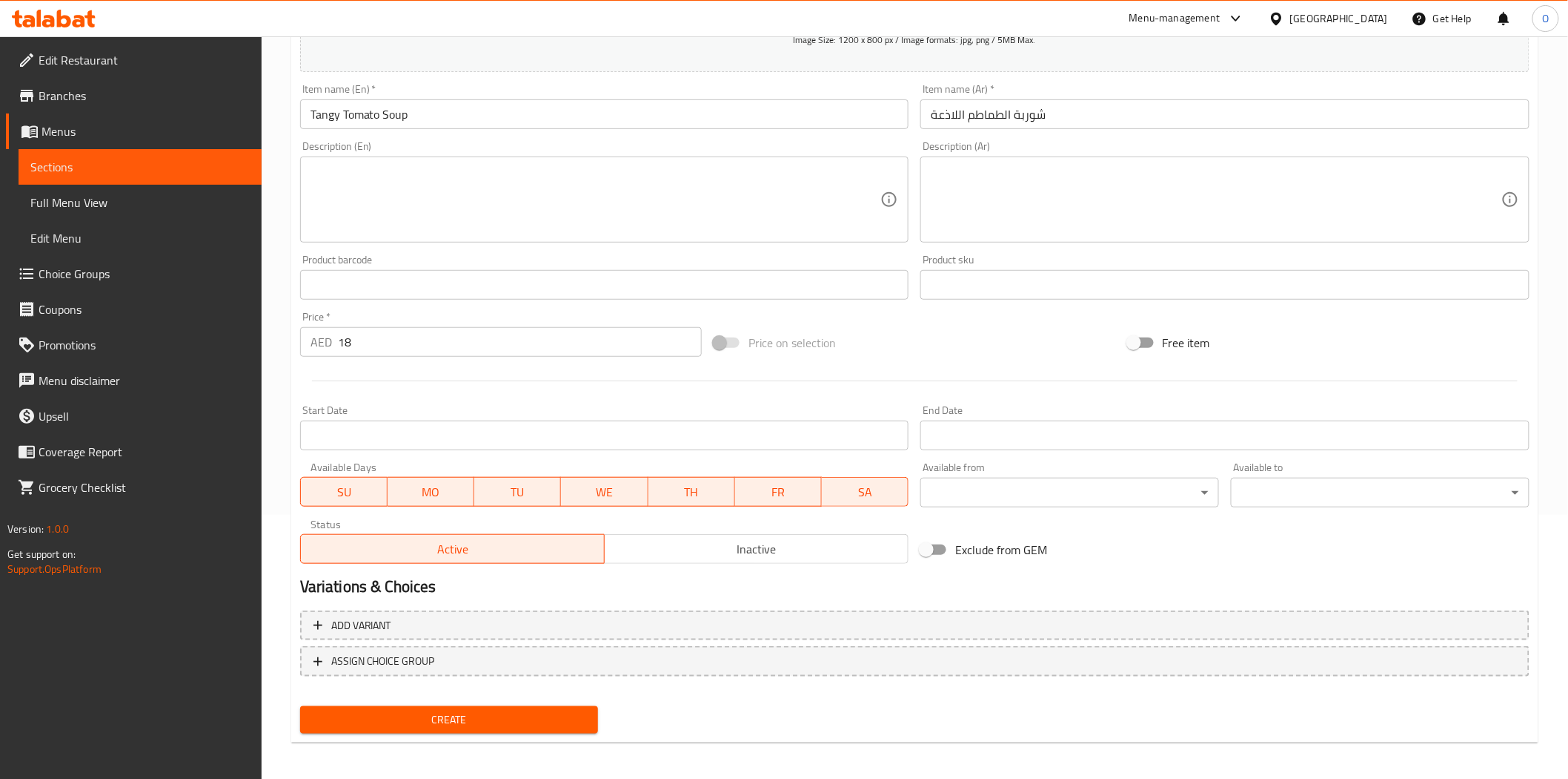
scroll to position [267, 0]
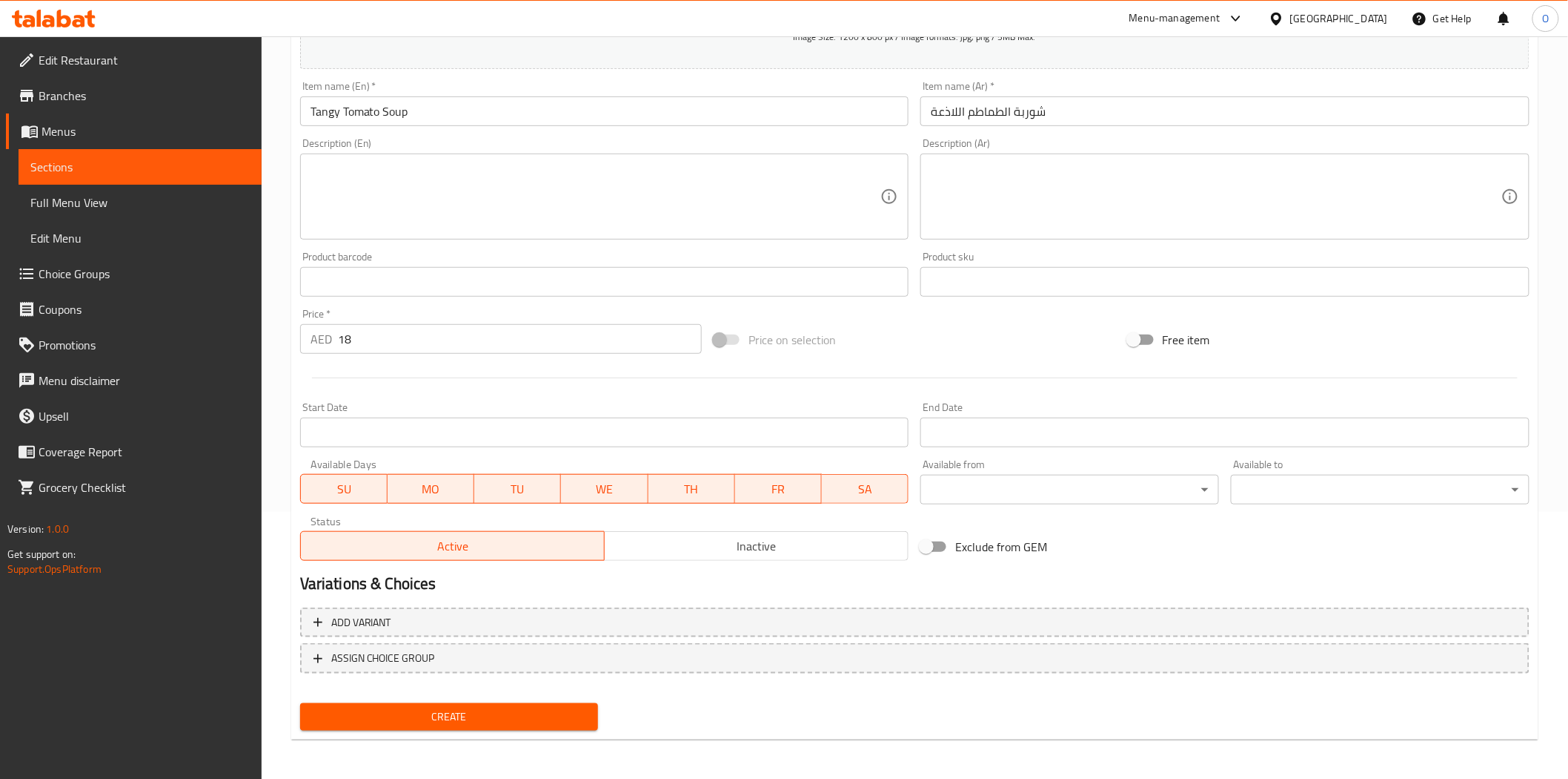
click at [428, 717] on span "Create" at bounding box center [449, 717] width 275 height 18
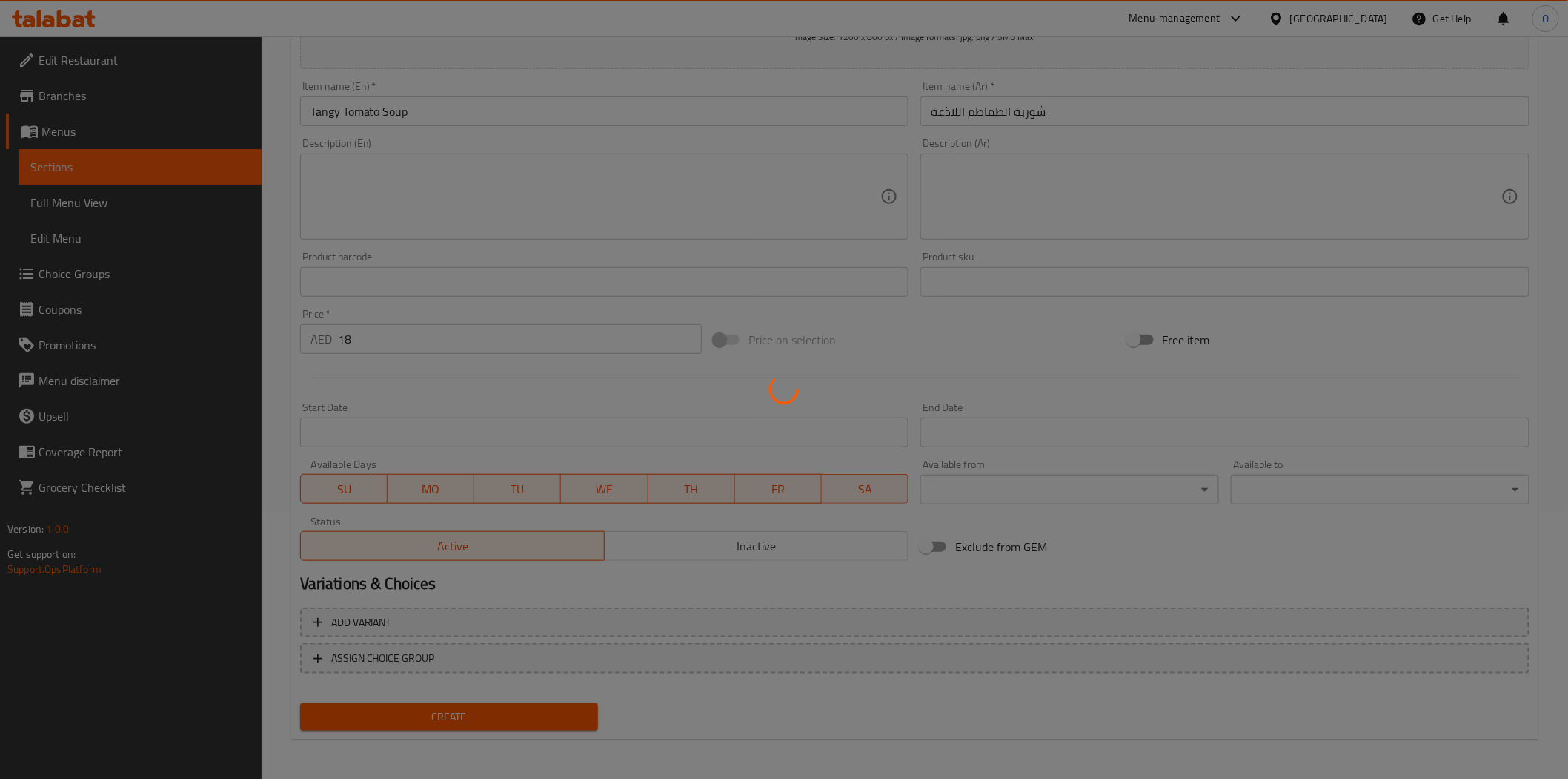
type input "0"
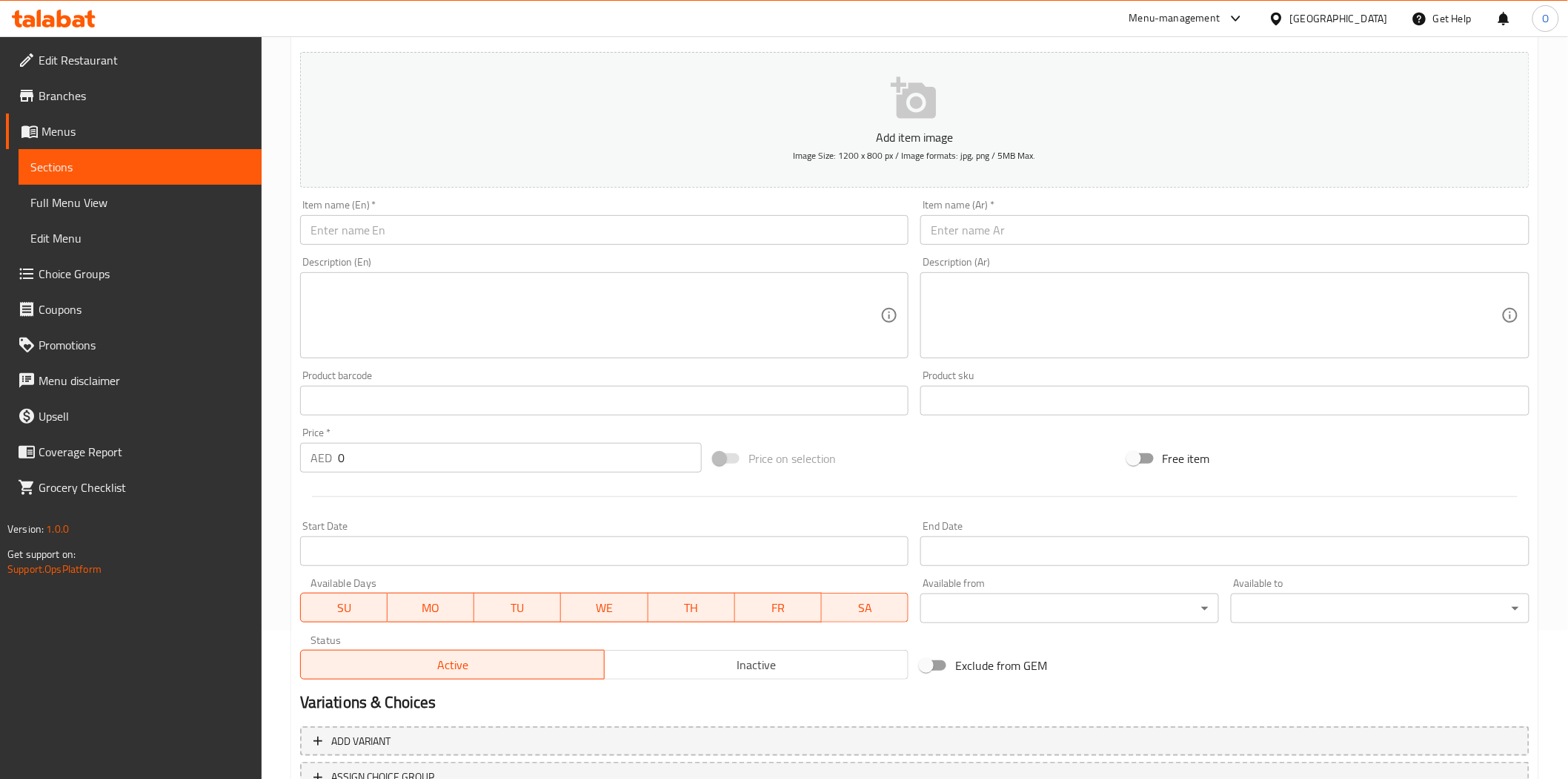
scroll to position [0, 0]
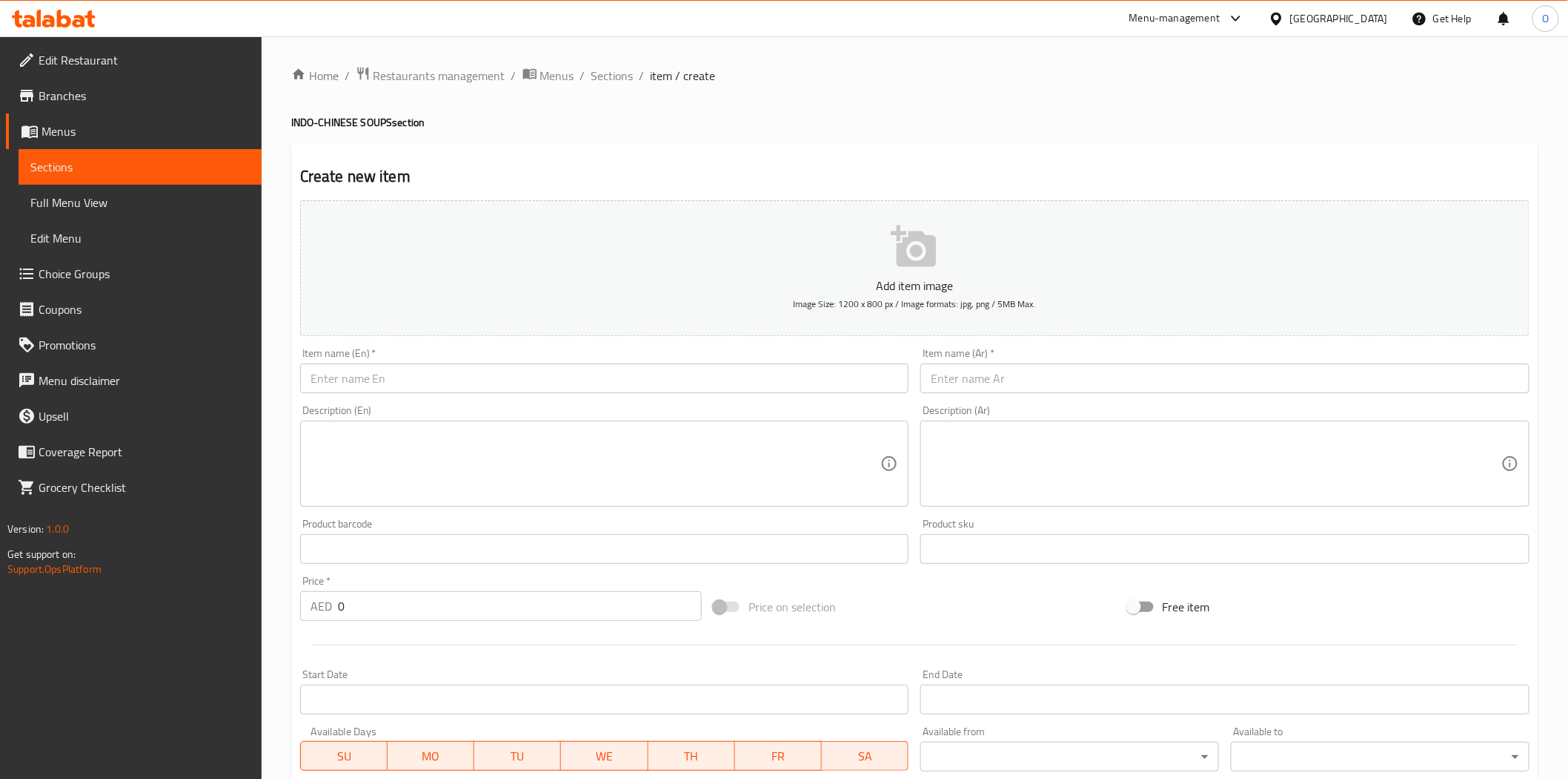
drag, startPoint x: 613, startPoint y: 72, endPoint x: 603, endPoint y: 86, distance: 17.2
click at [613, 72] on span "Sections" at bounding box center [613, 75] width 42 height 17
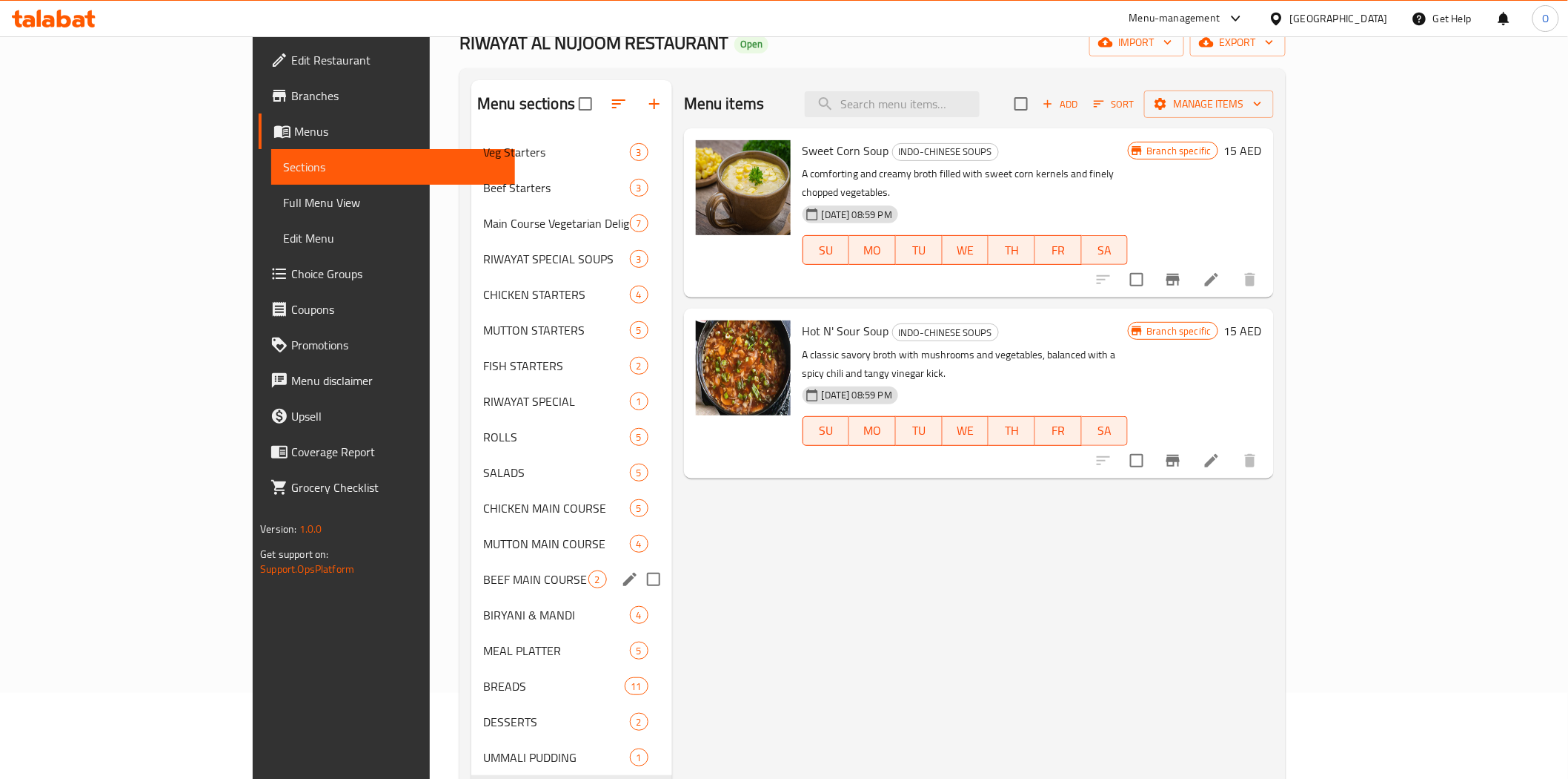
scroll to position [208, 0]
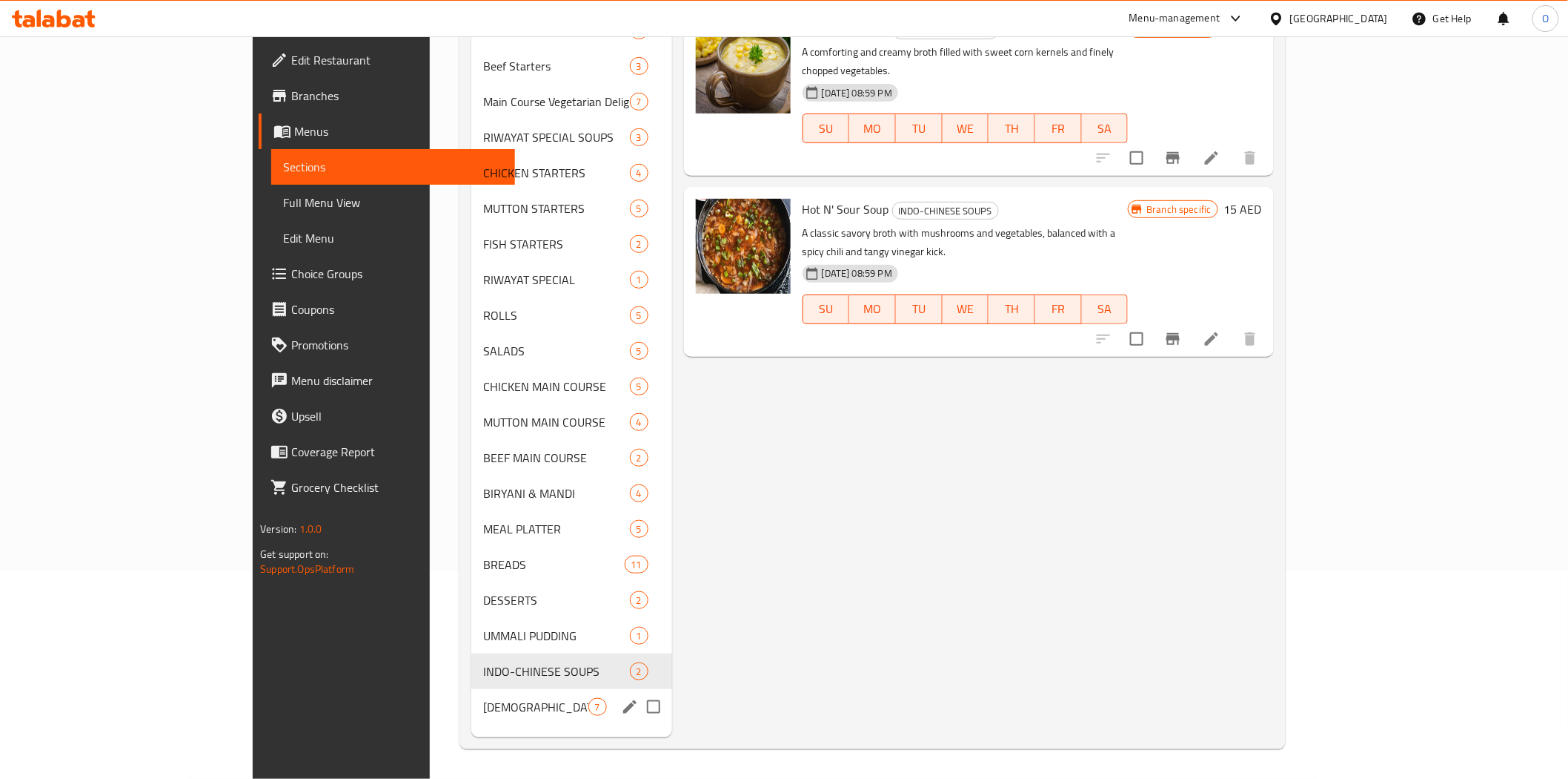
click at [471, 717] on div "INDO-CHINESE STARTERS 7" at bounding box center [572, 707] width 201 height 36
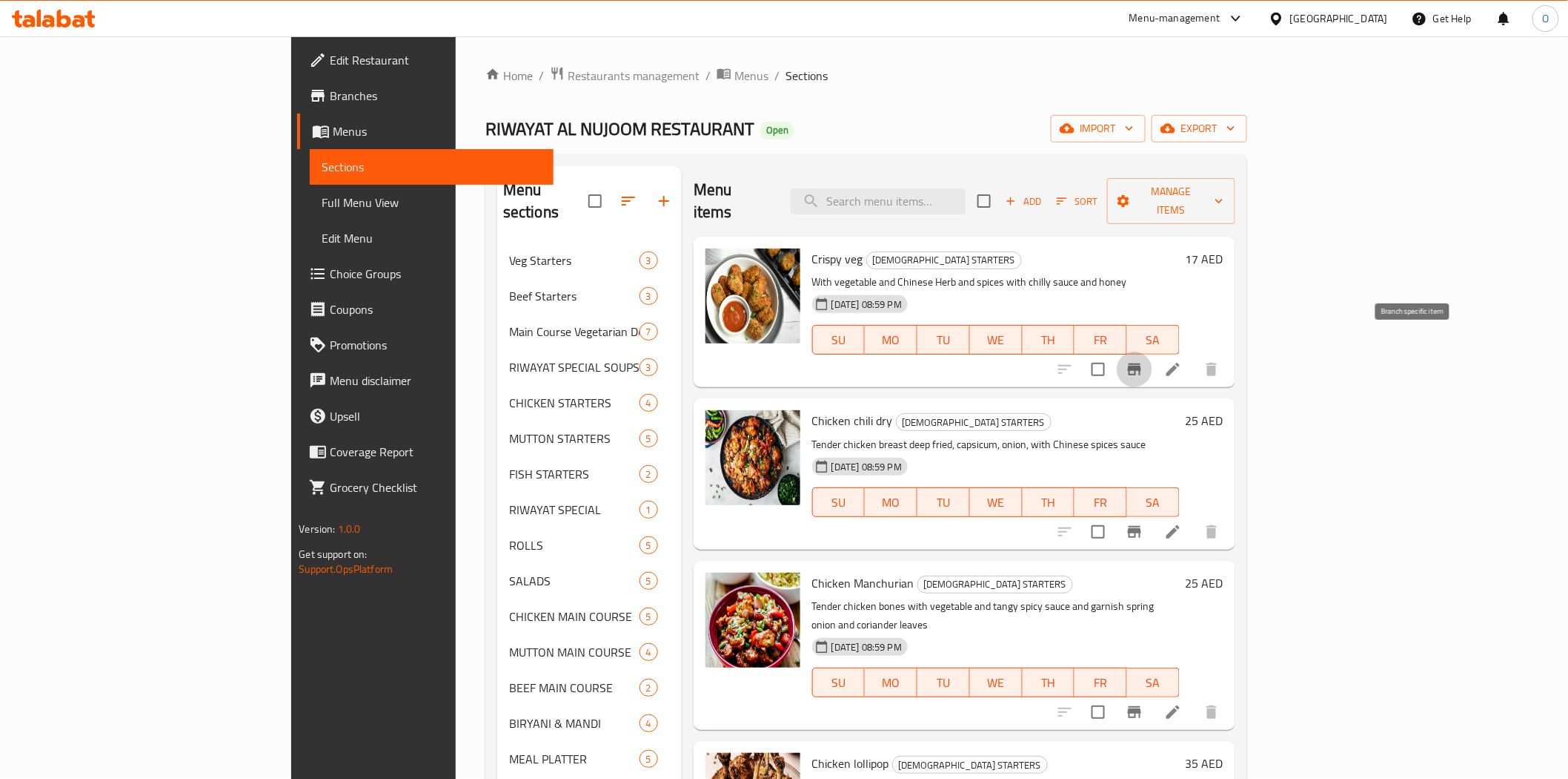
click at [1153, 352] on button "Branch-specific-item" at bounding box center [1134, 369] width 36 height 36
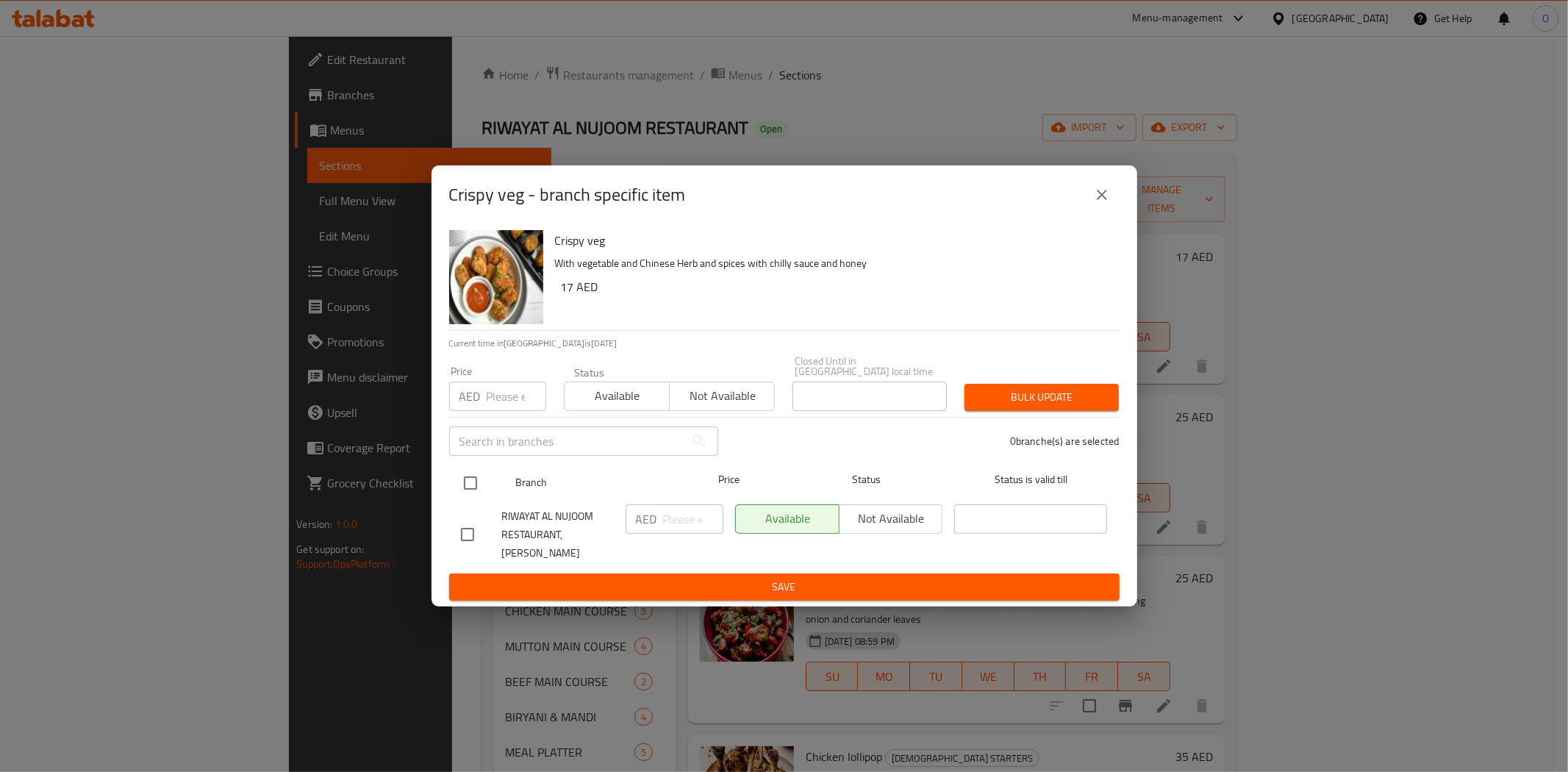
click at [475, 478] on input "checkbox" at bounding box center [471, 483] width 31 height 31
checkbox input "true"
paste input "26"
type input "26"
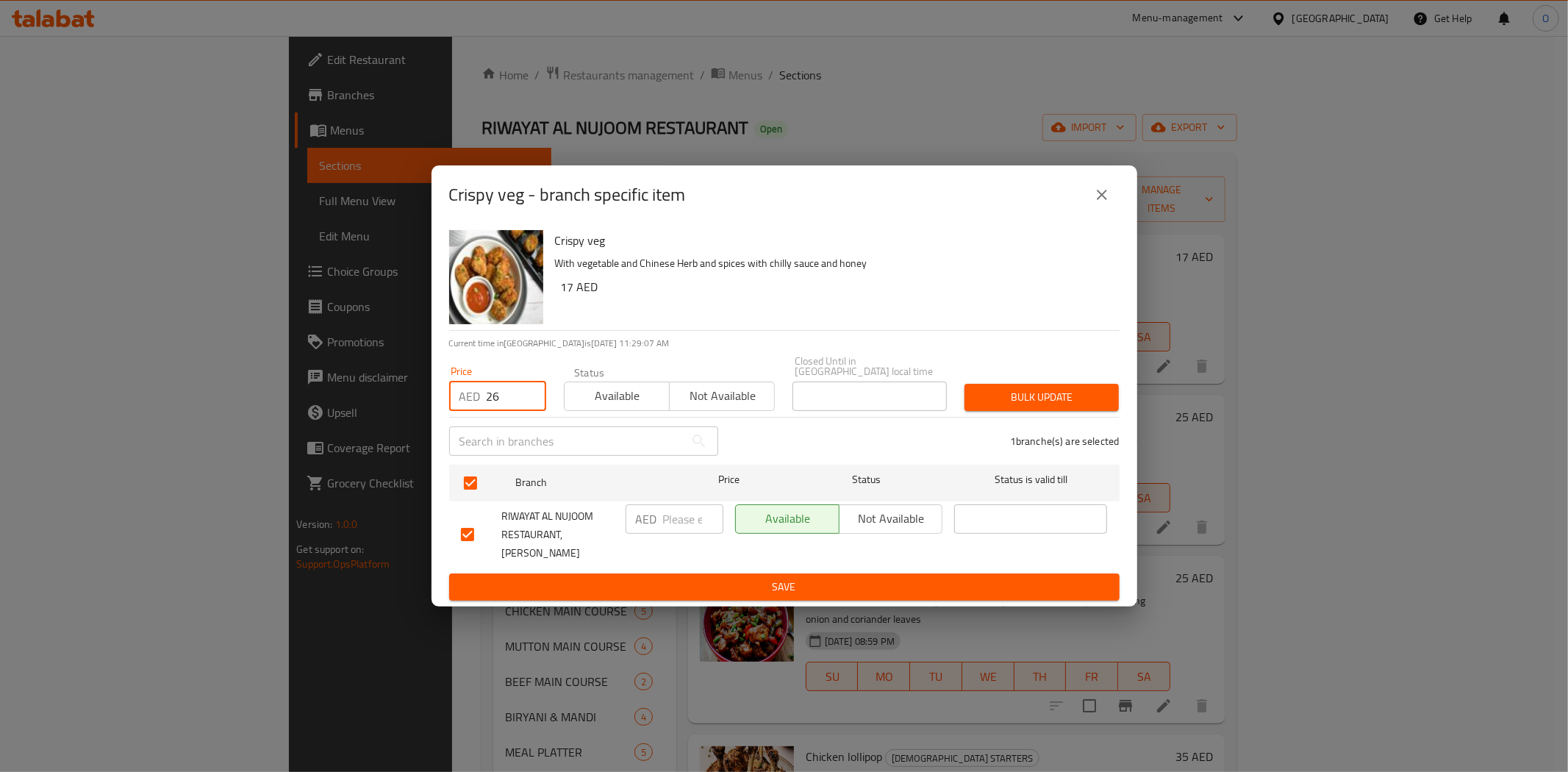
drag, startPoint x: 1004, startPoint y: 412, endPoint x: 930, endPoint y: 415, distance: 74.1
click at [1004, 406] on span "Bulk update" at bounding box center [1042, 397] width 131 height 18
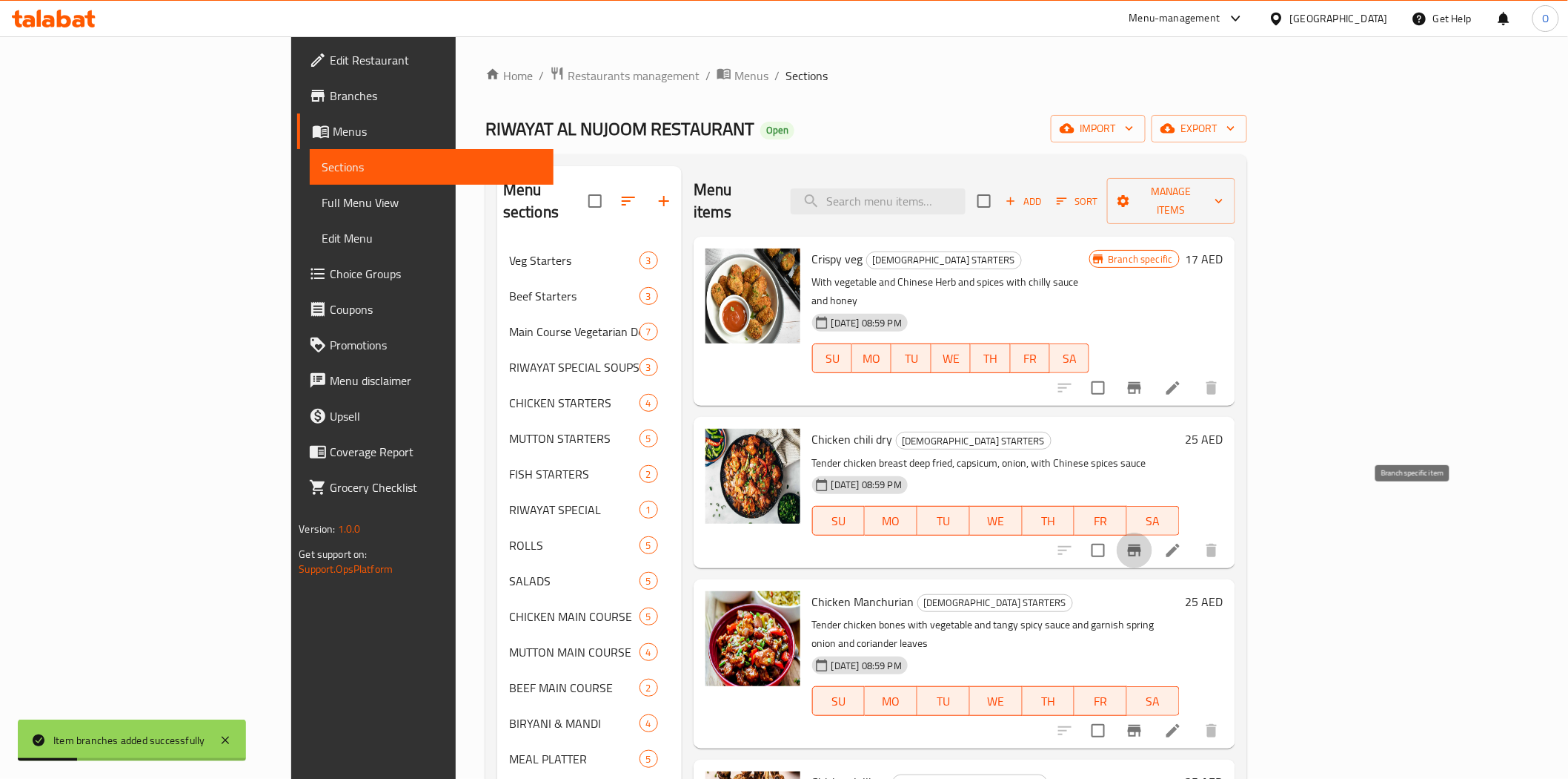
click at [1144, 541] on icon "Branch-specific-item" at bounding box center [1134, 549] width 17 height 17
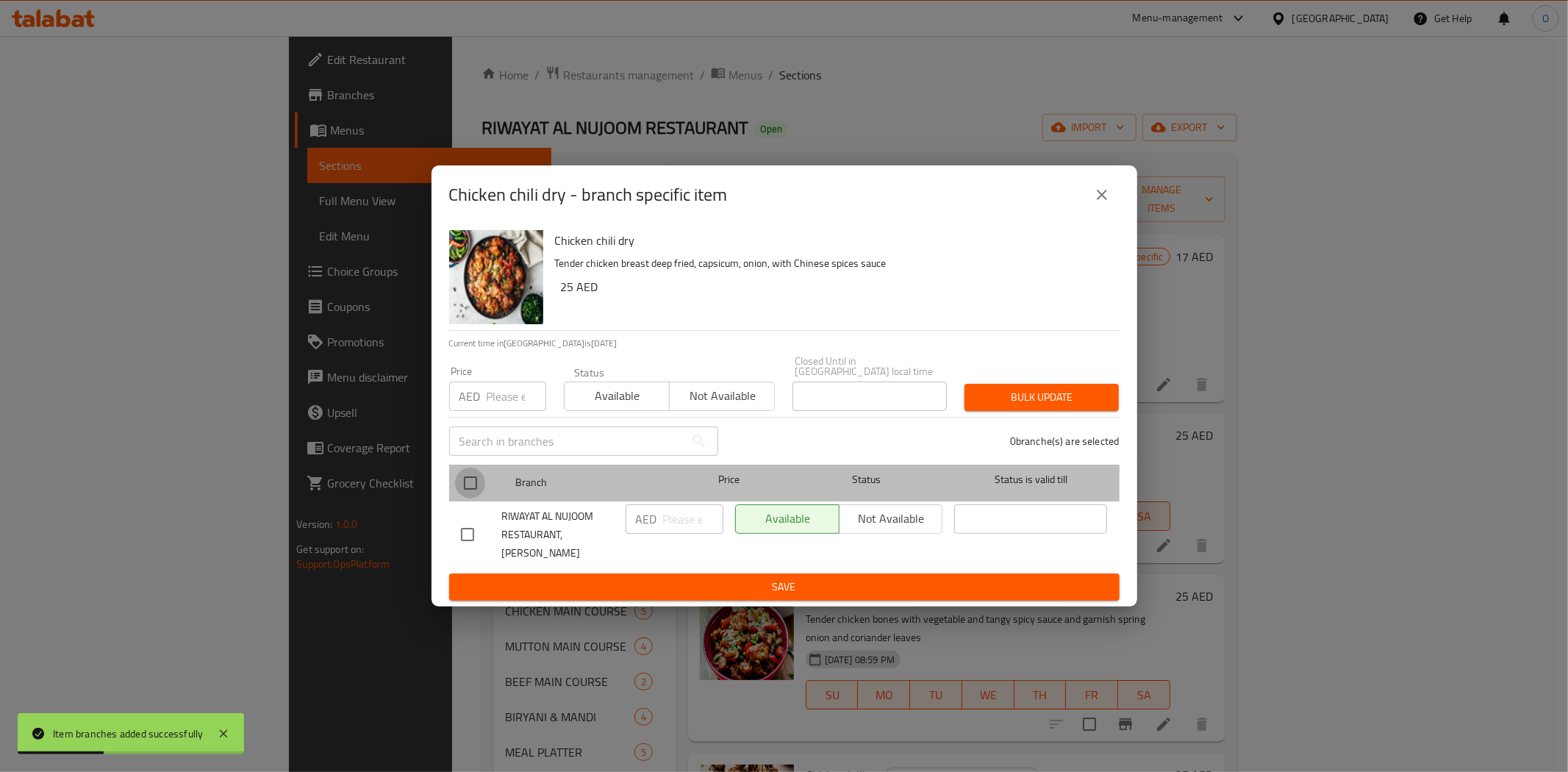
click at [464, 498] on input "checkbox" at bounding box center [471, 483] width 31 height 31
checkbox input "true"
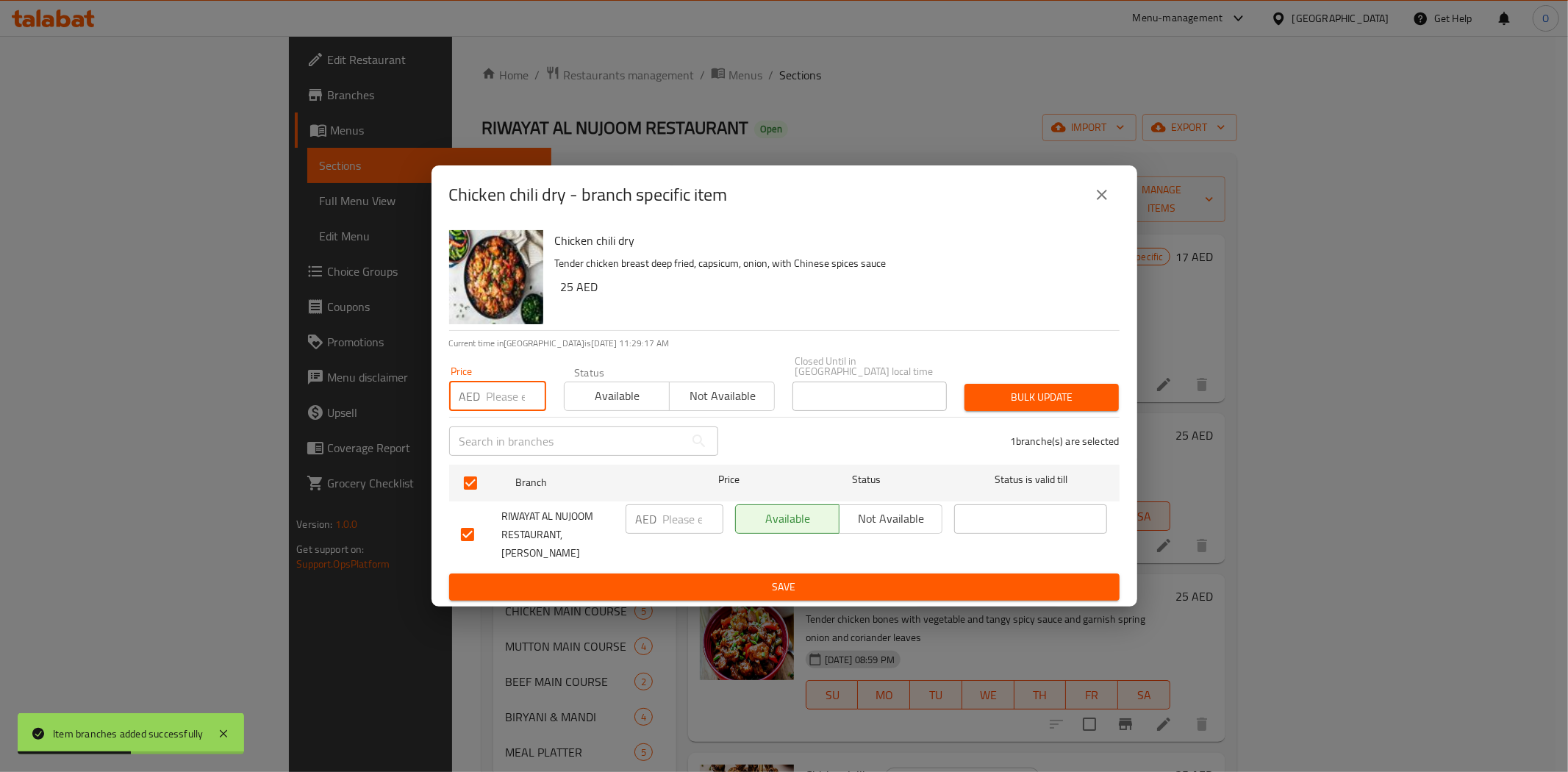
paste input "40"
type input "40"
click at [1010, 405] on span "Bulk update" at bounding box center [1042, 397] width 131 height 18
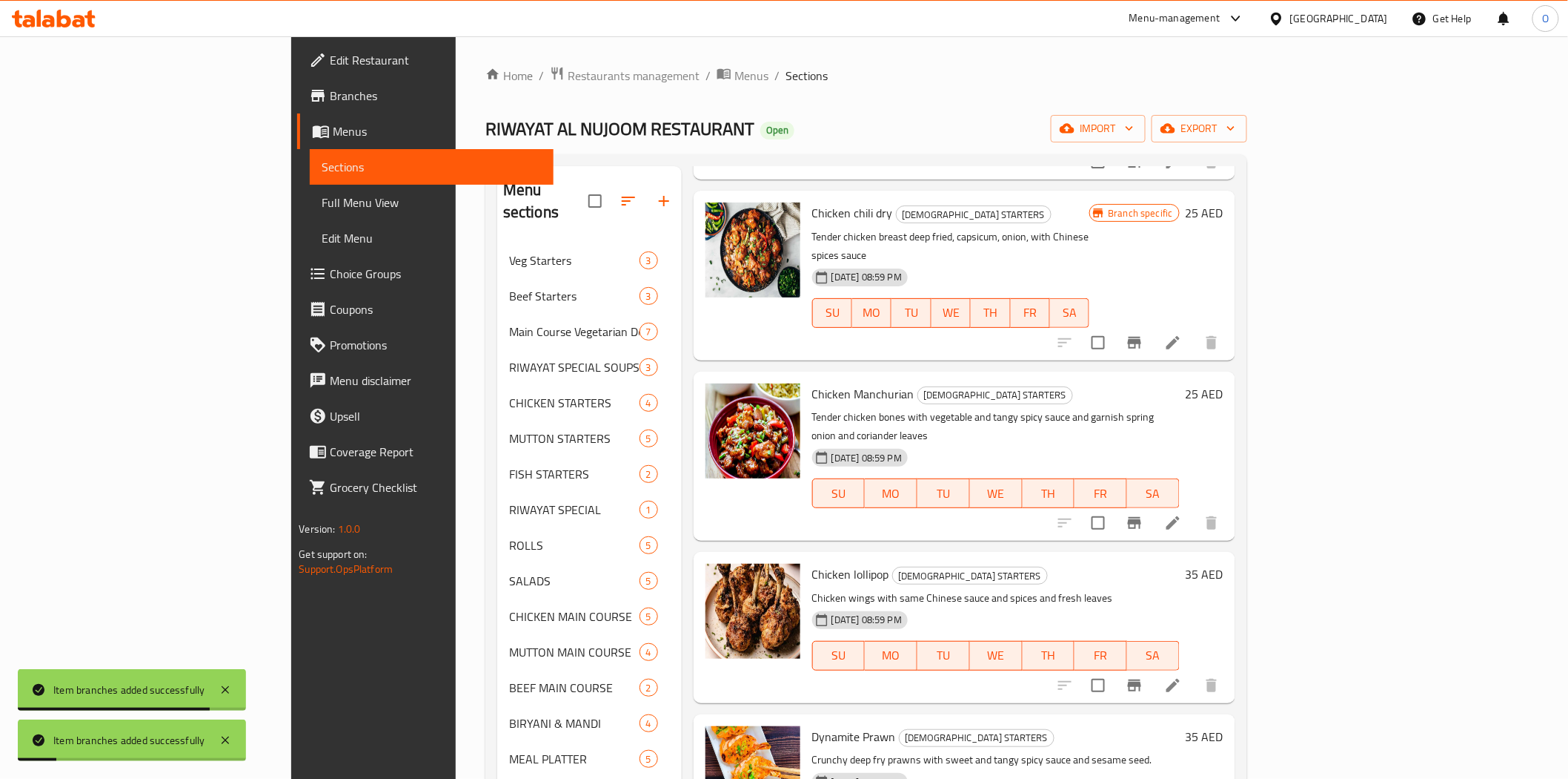
scroll to position [247, 0]
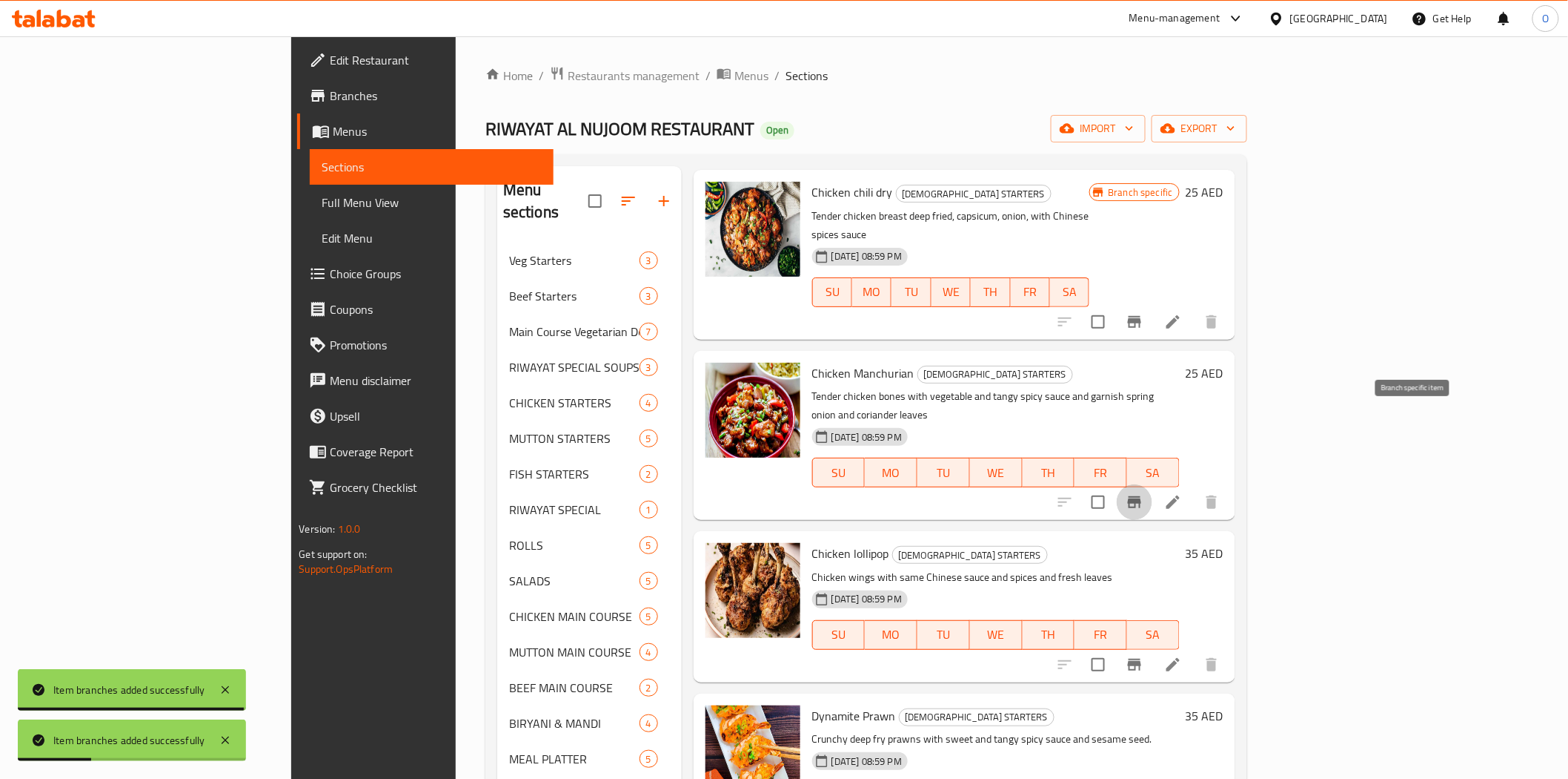
click at [1144, 493] on icon "Branch-specific-item" at bounding box center [1134, 502] width 17 height 17
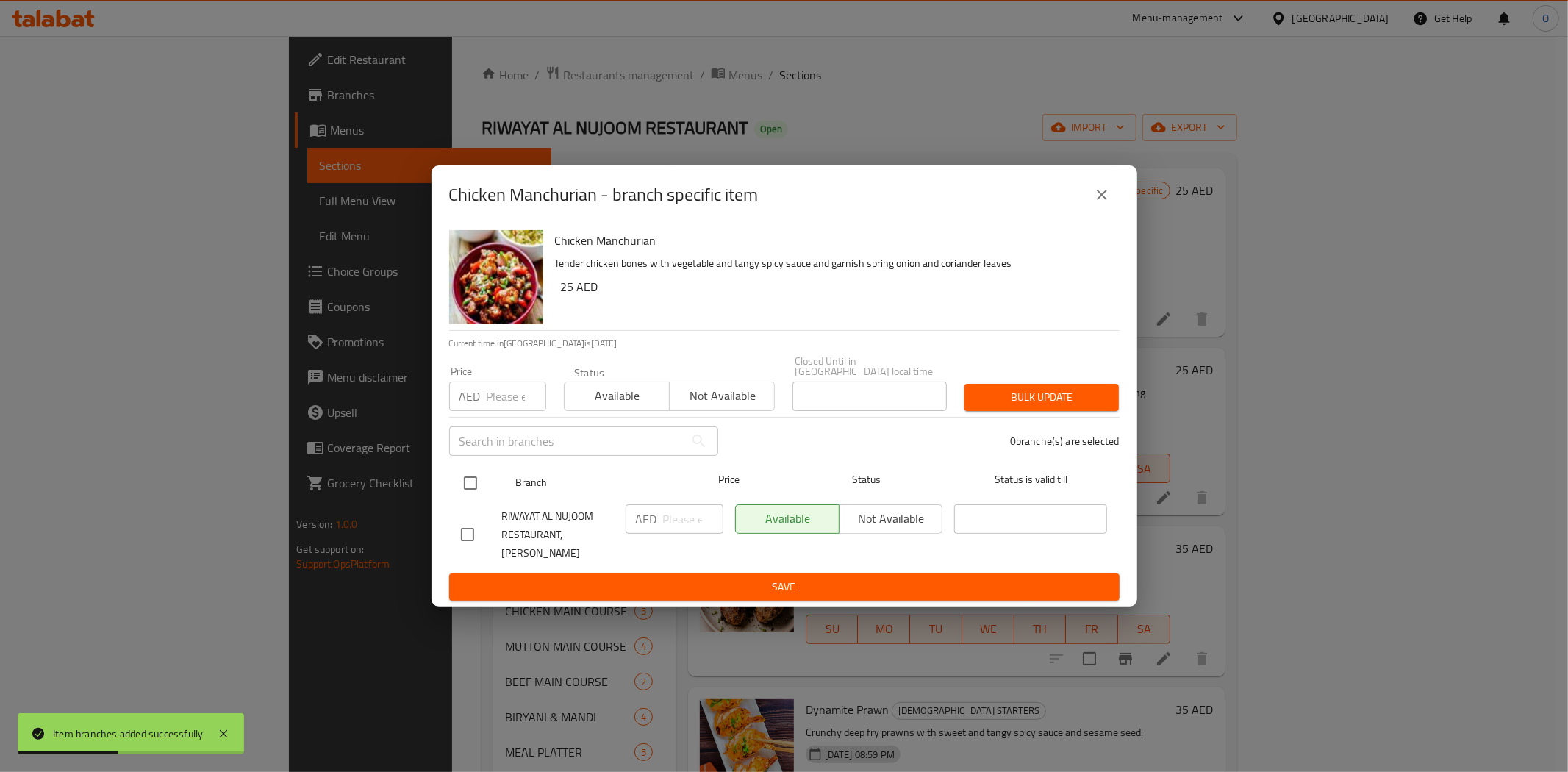
click at [475, 497] on input "checkbox" at bounding box center [471, 483] width 31 height 31
checkbox input "true"
paste input "40"
type input "40"
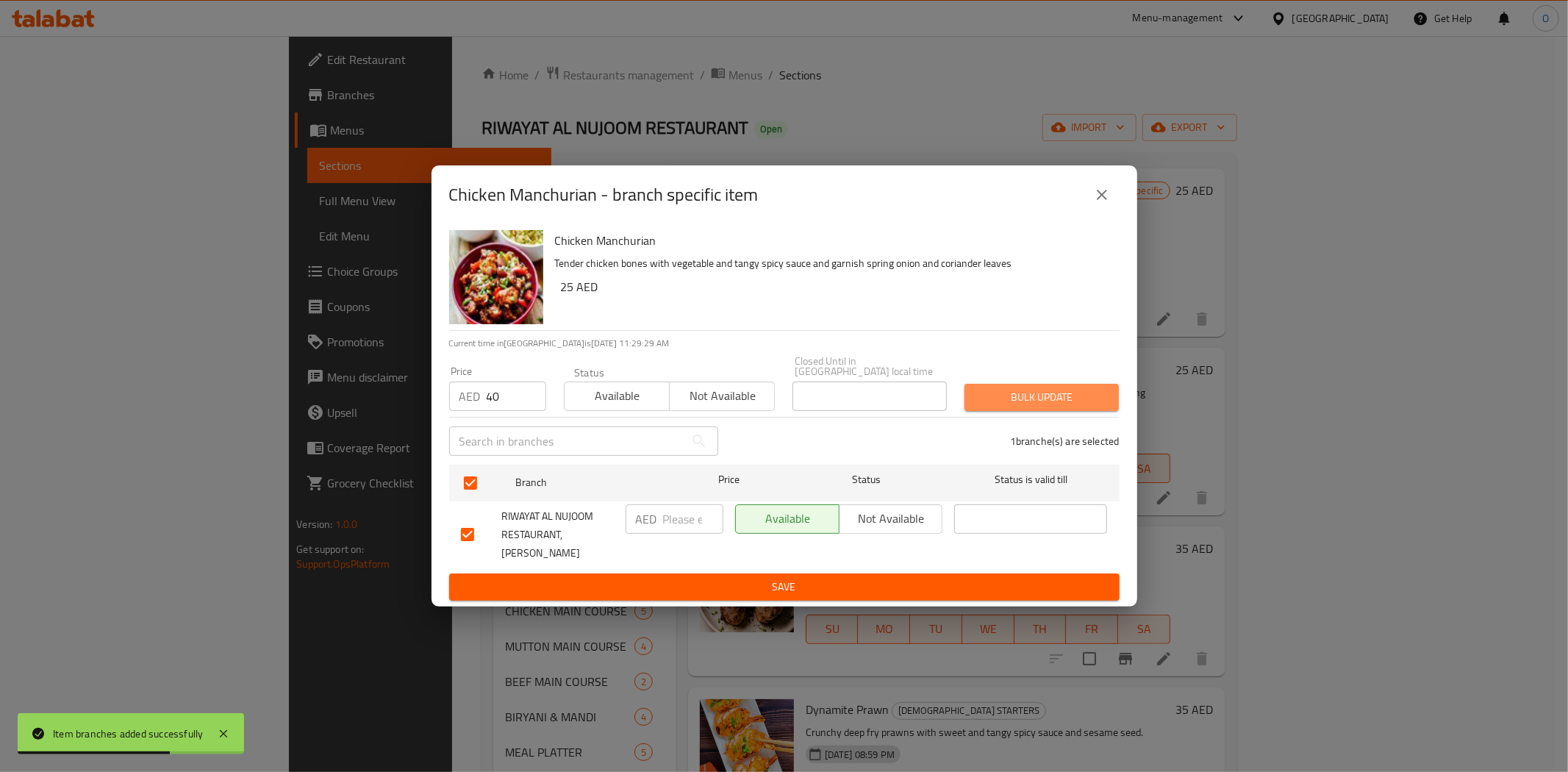
click at [1005, 406] on span "Bulk update" at bounding box center [1042, 397] width 131 height 18
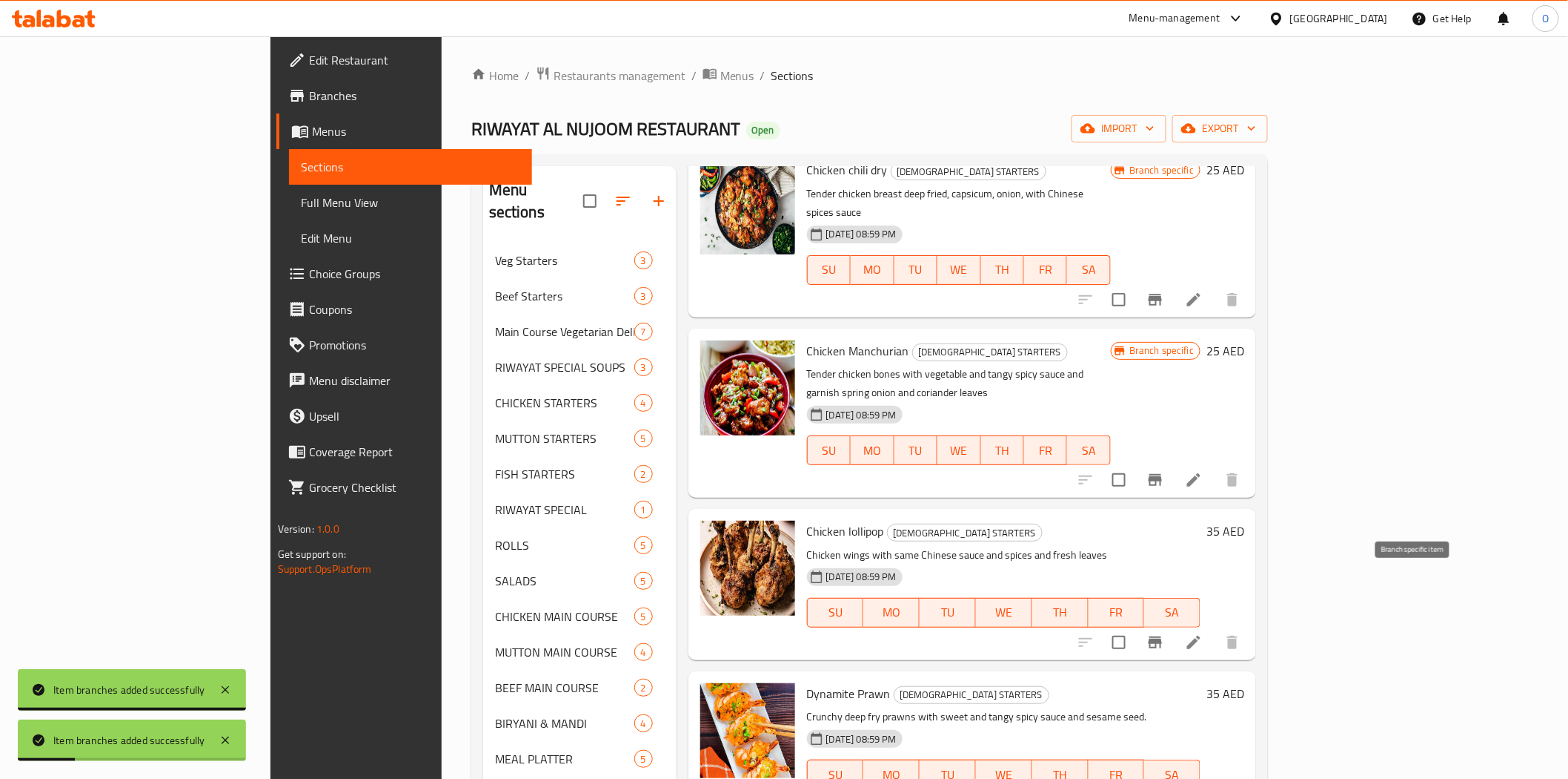
click at [1162, 636] on icon "Branch-specific-item" at bounding box center [1155, 642] width 14 height 12
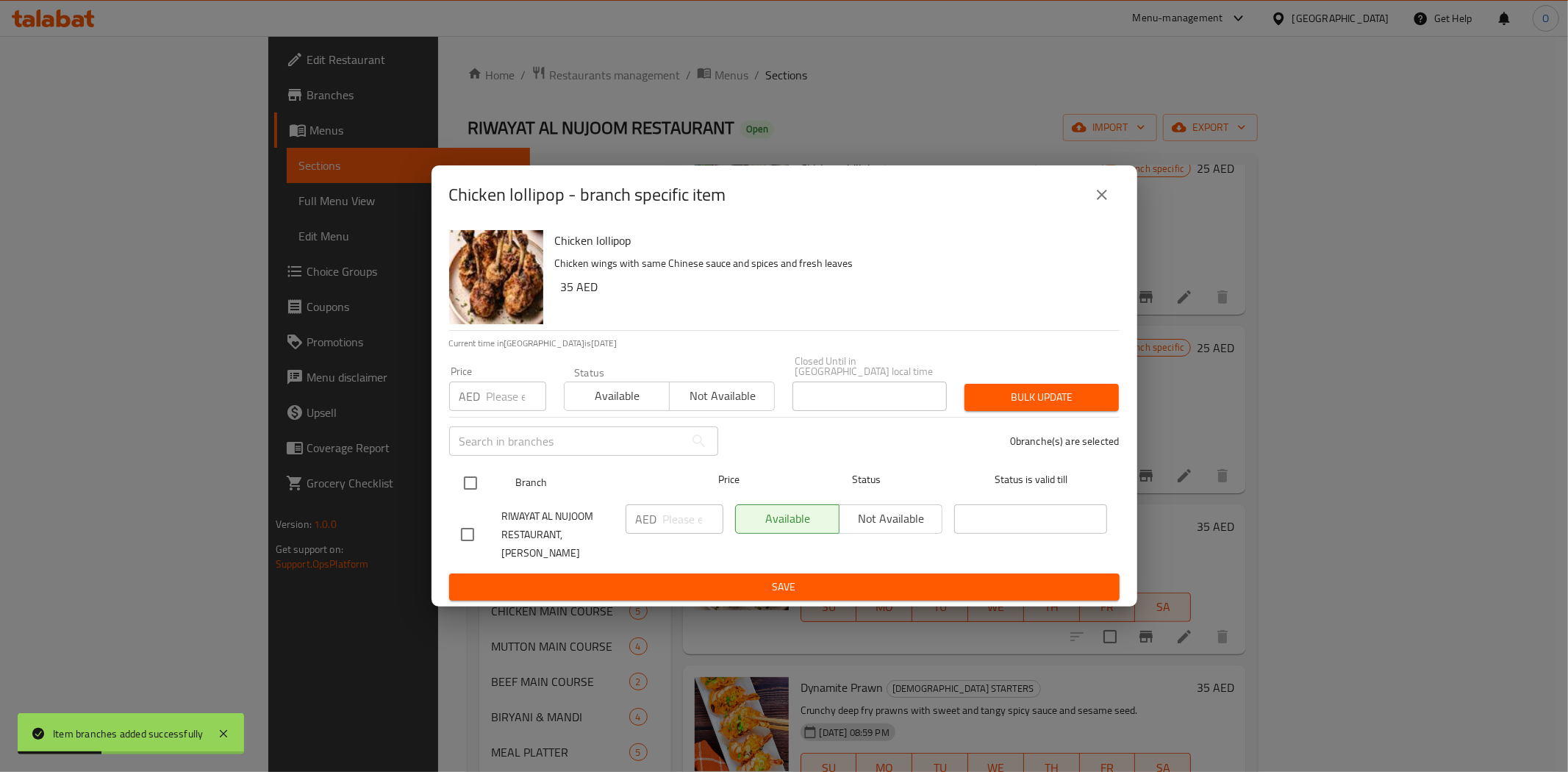
click at [473, 496] on input "checkbox" at bounding box center [471, 483] width 31 height 31
checkbox input "true"
paste input "55"
type input "55"
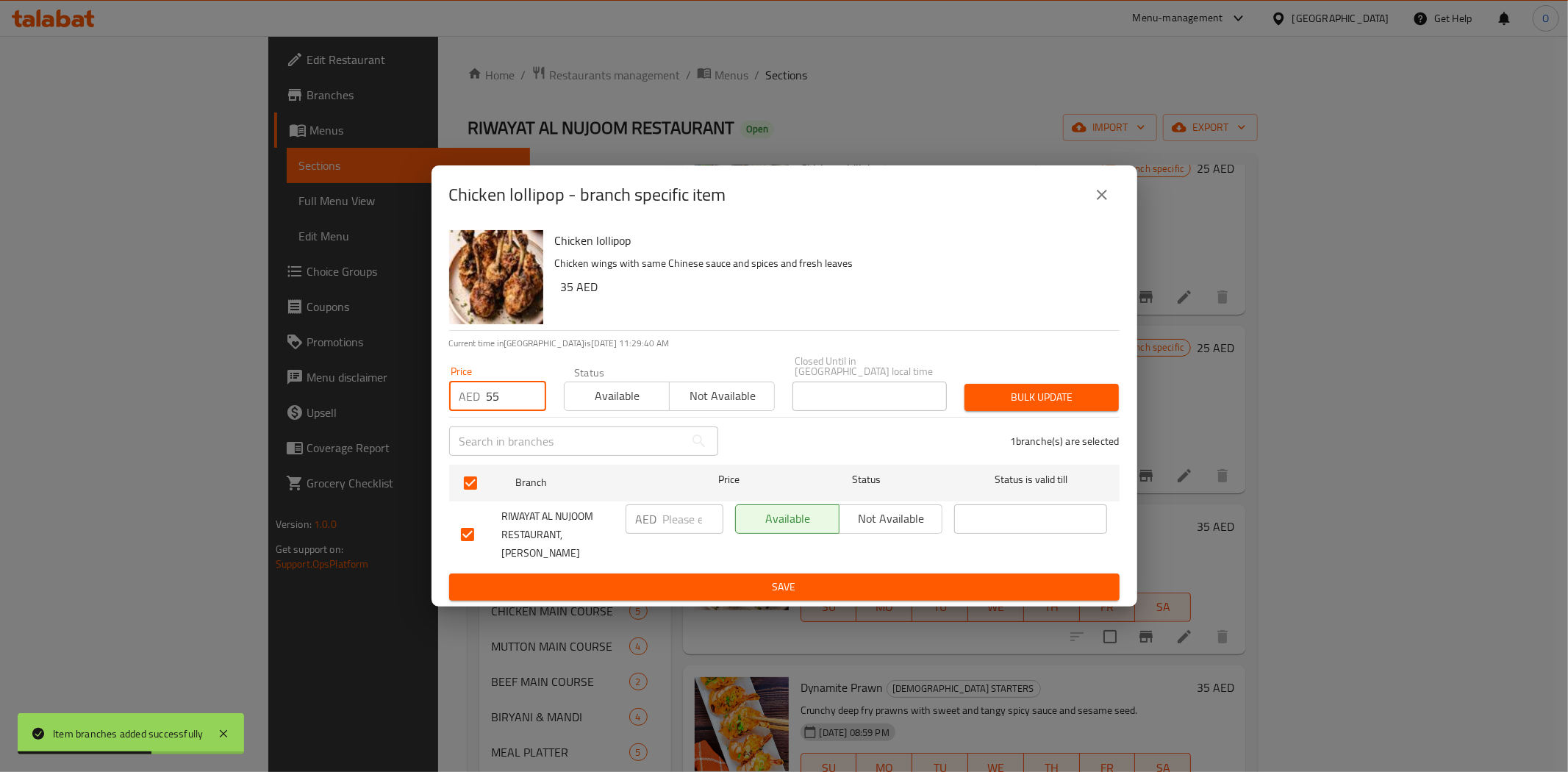
click at [1013, 411] on button "Bulk update" at bounding box center [1042, 397] width 154 height 27
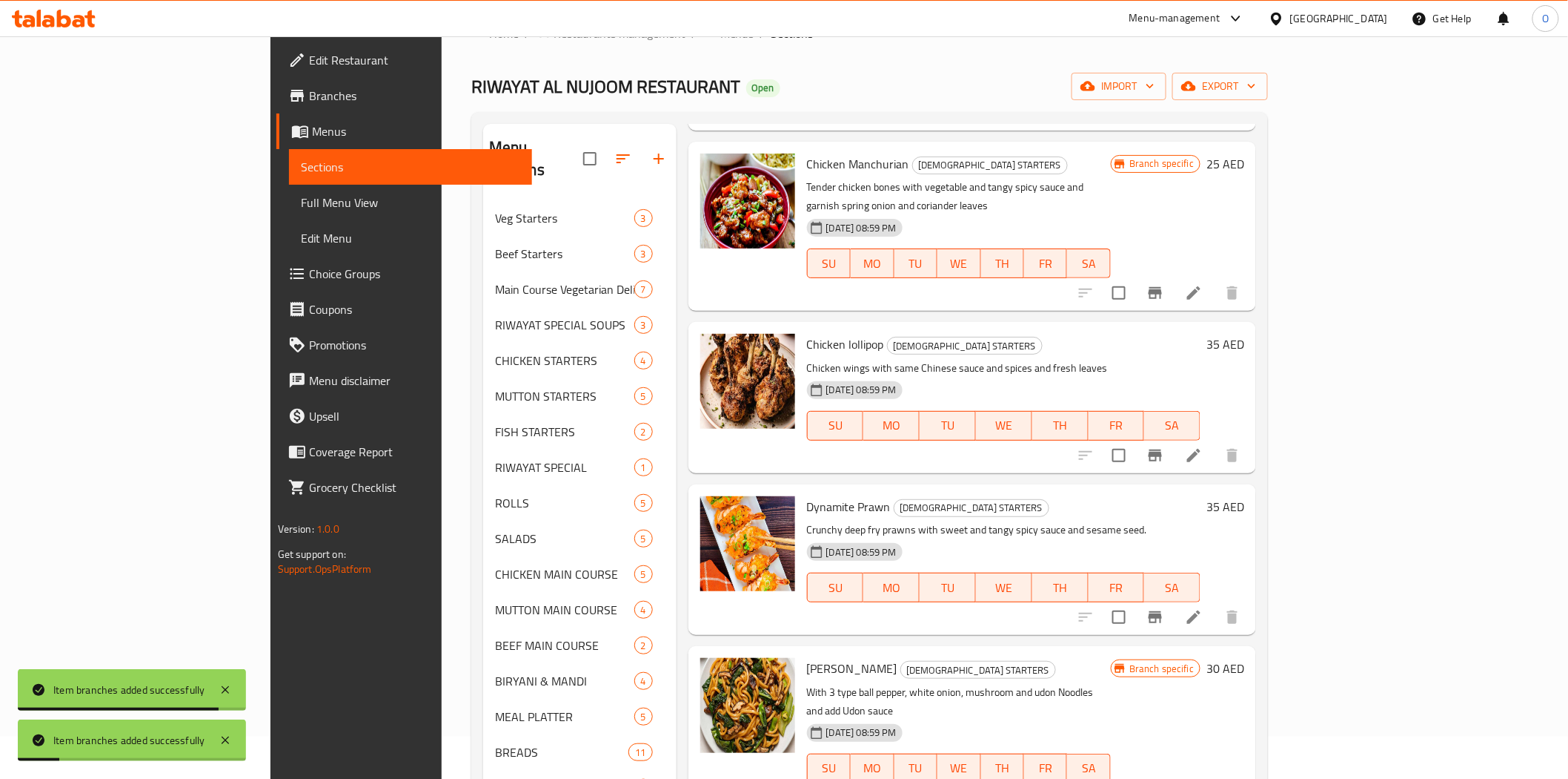
scroll to position [82, 0]
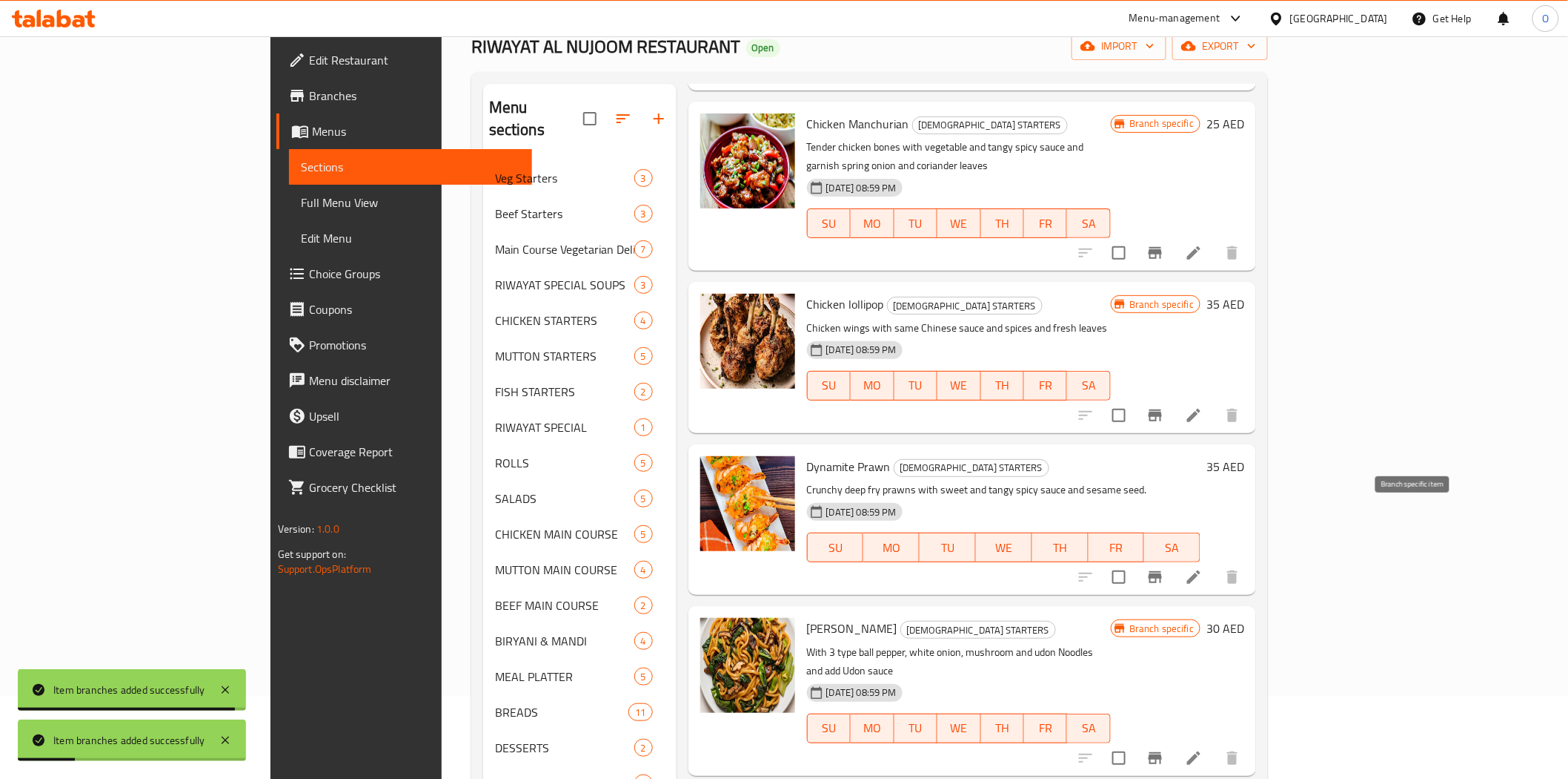
click at [1165, 568] on icon "Branch-specific-item" at bounding box center [1155, 577] width 17 height 17
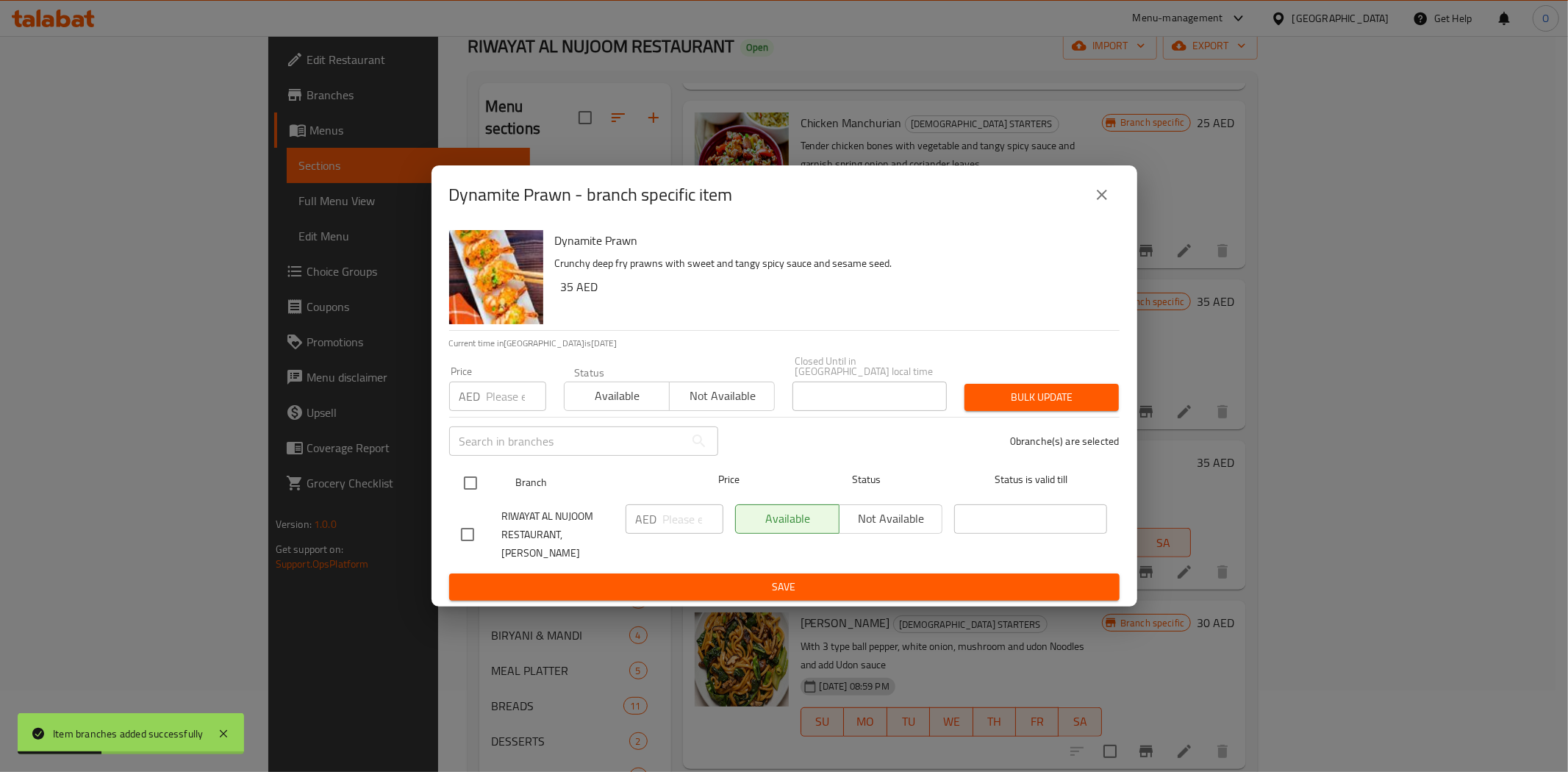
click at [469, 486] on input "checkbox" at bounding box center [471, 483] width 31 height 31
checkbox input "true"
paste input "55"
type input "55"
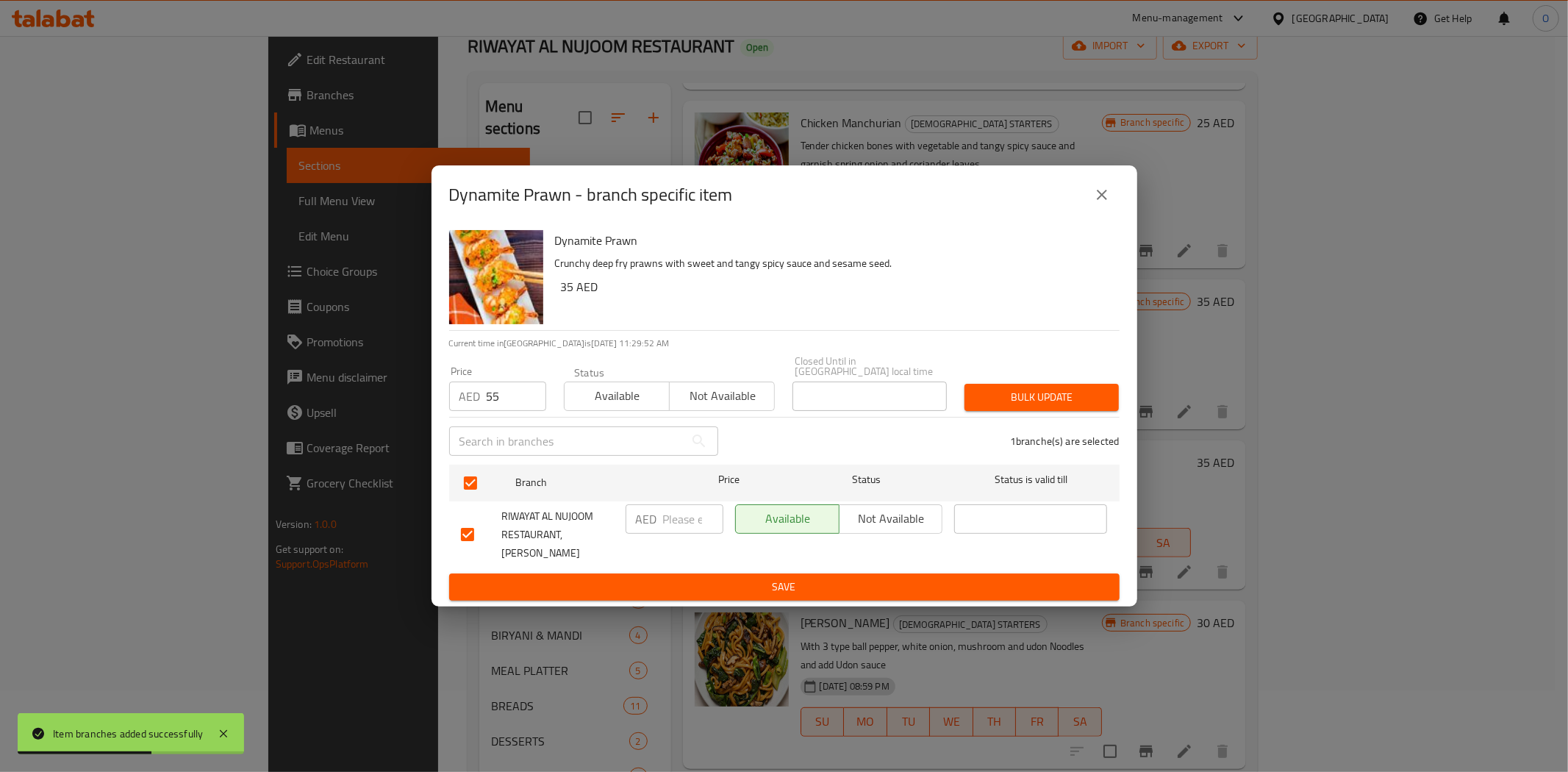
click at [988, 391] on div "Bulk update" at bounding box center [1042, 396] width 172 height 44
click at [985, 399] on span "Bulk update" at bounding box center [1042, 397] width 131 height 18
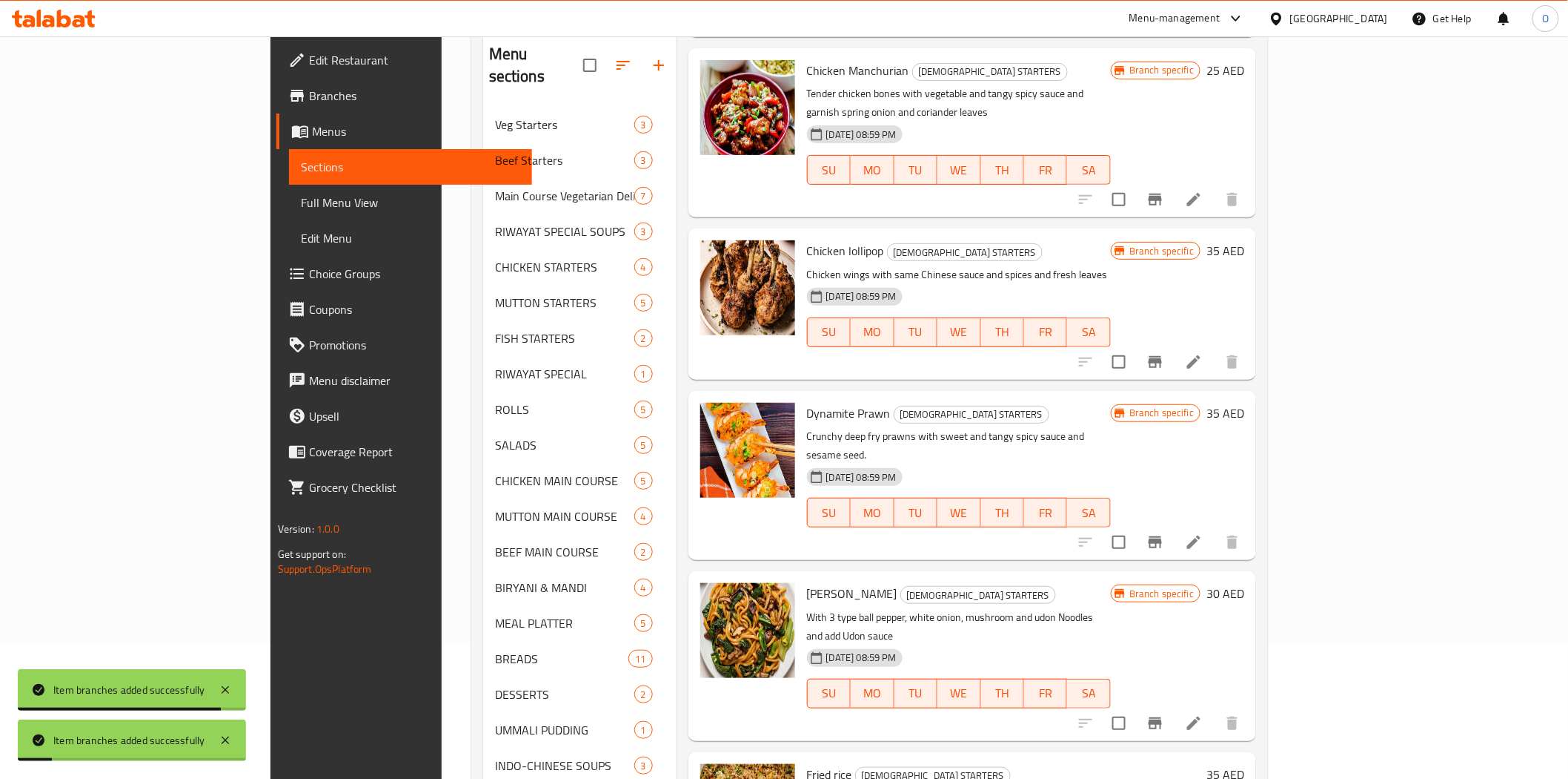
scroll to position [208, 0]
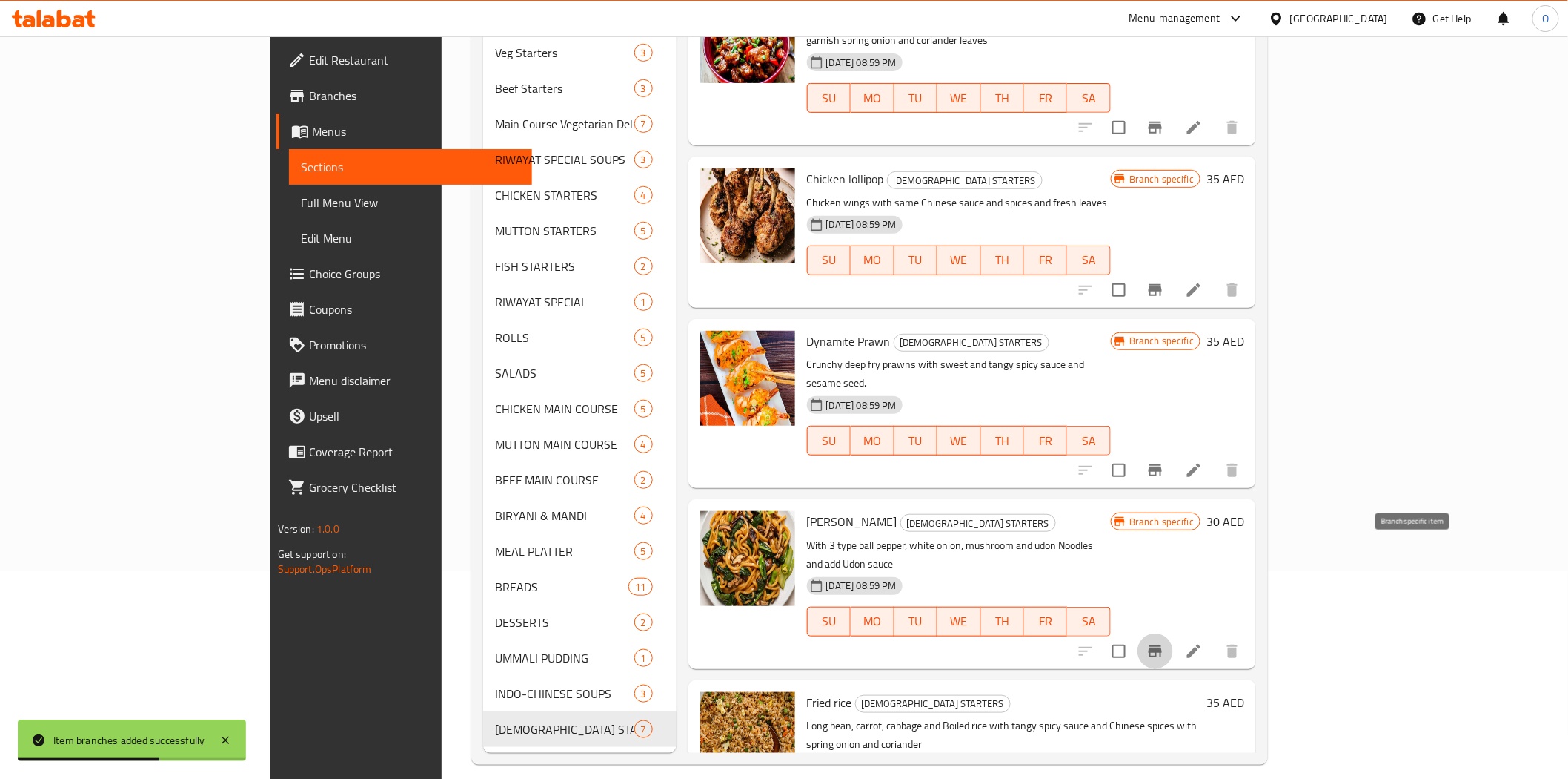
click at [1174, 633] on button "Branch-specific-item" at bounding box center [1155, 651] width 36 height 36
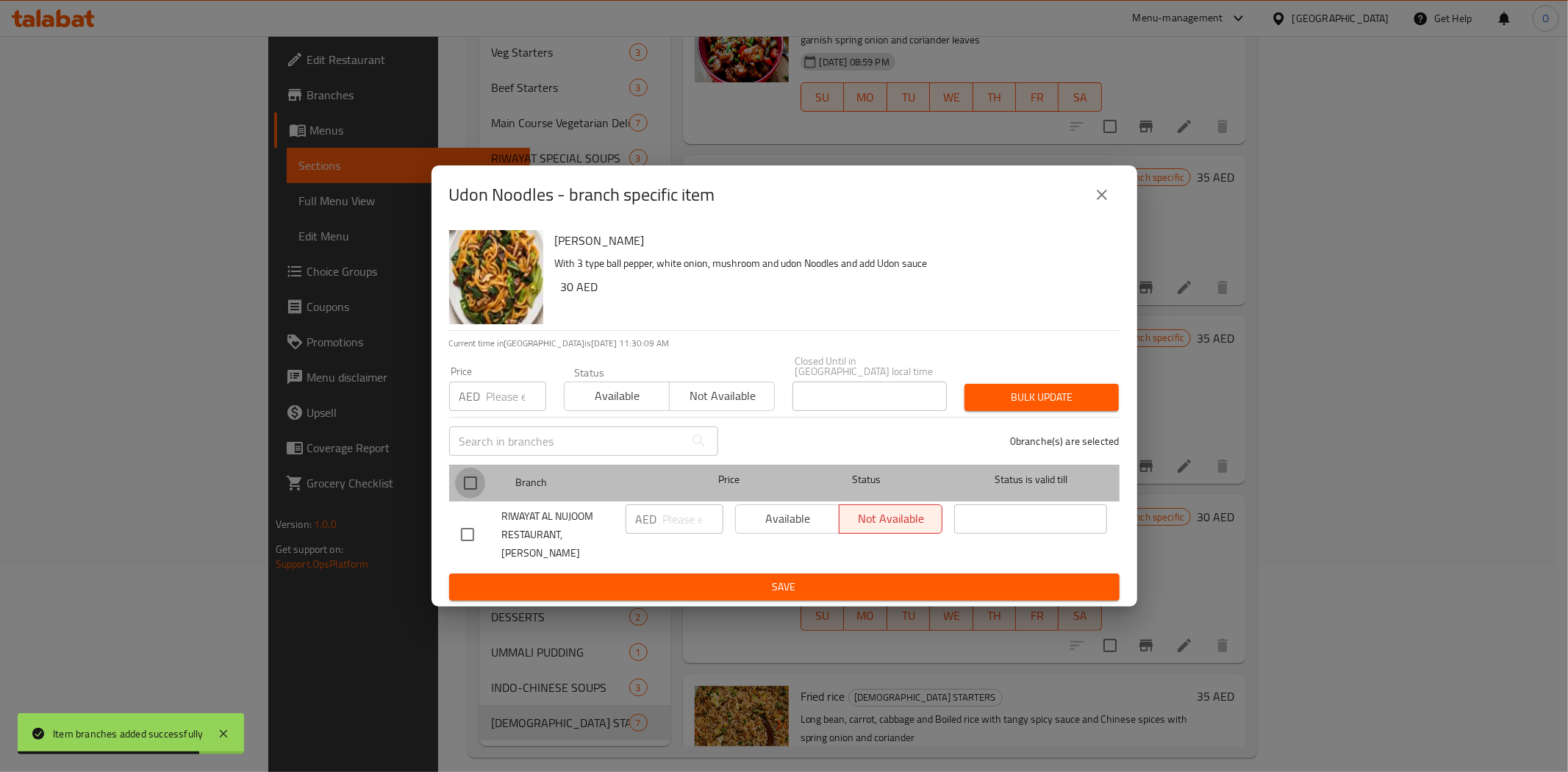
click at [472, 485] on input "checkbox" at bounding box center [471, 483] width 31 height 31
checkbox input "true"
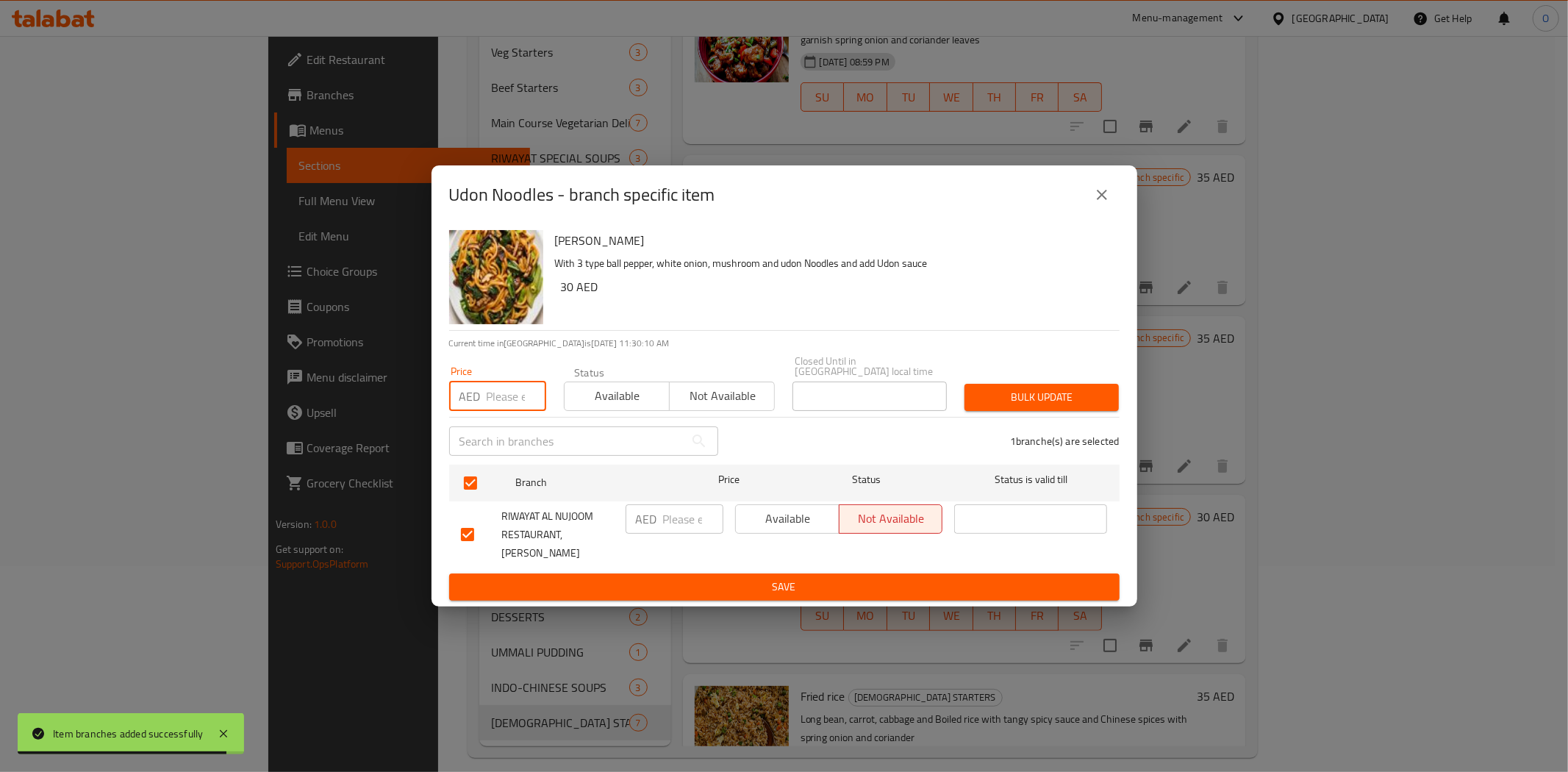
paste input "48"
type input "48"
click at [993, 399] on span "Bulk update" at bounding box center [1042, 397] width 131 height 18
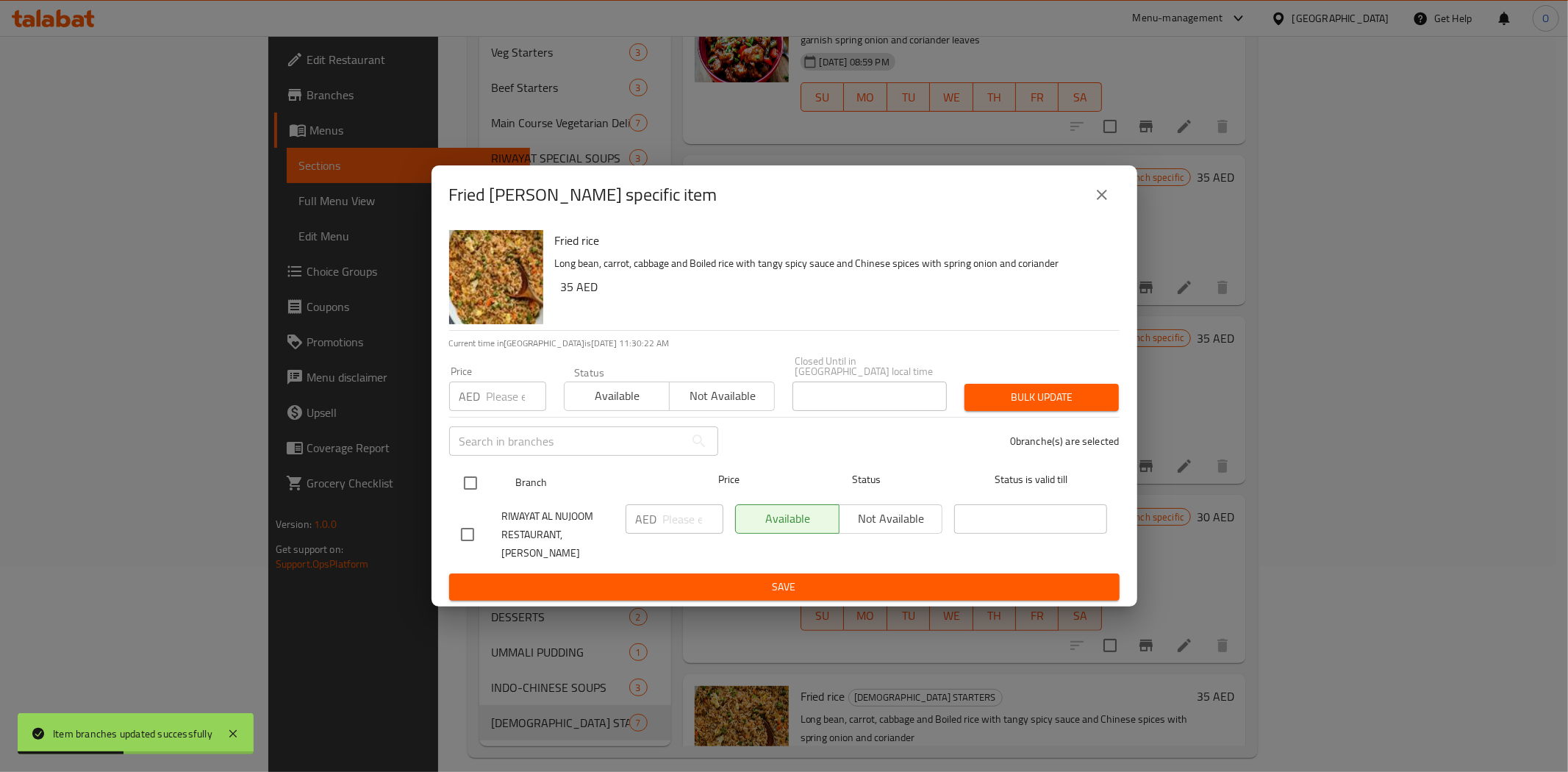
click at [478, 498] on input "checkbox" at bounding box center [471, 483] width 31 height 31
checkbox input "true"
paste input "55"
type input "55"
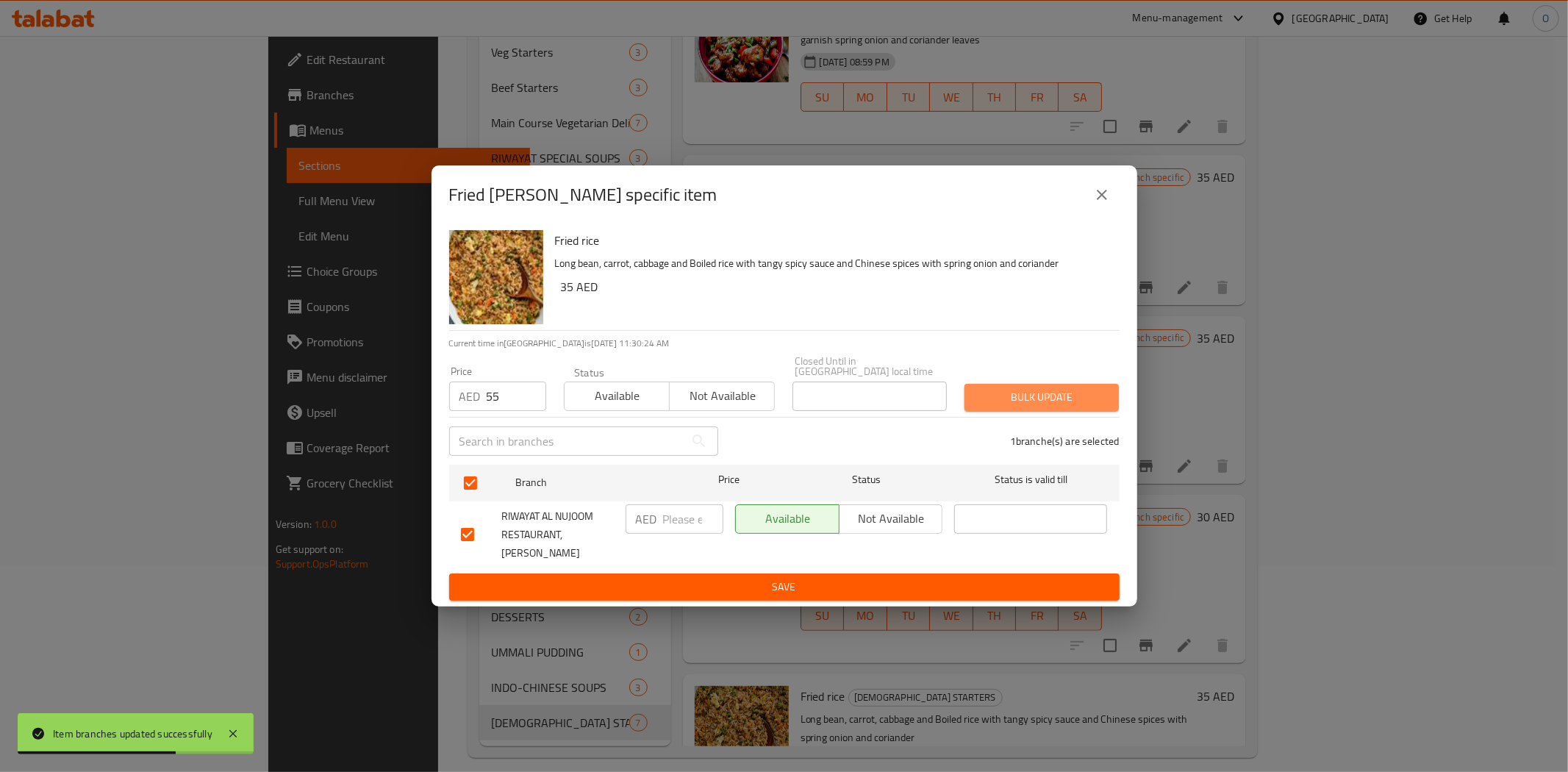
click at [1023, 406] on span "Bulk update" at bounding box center [1042, 397] width 131 height 18
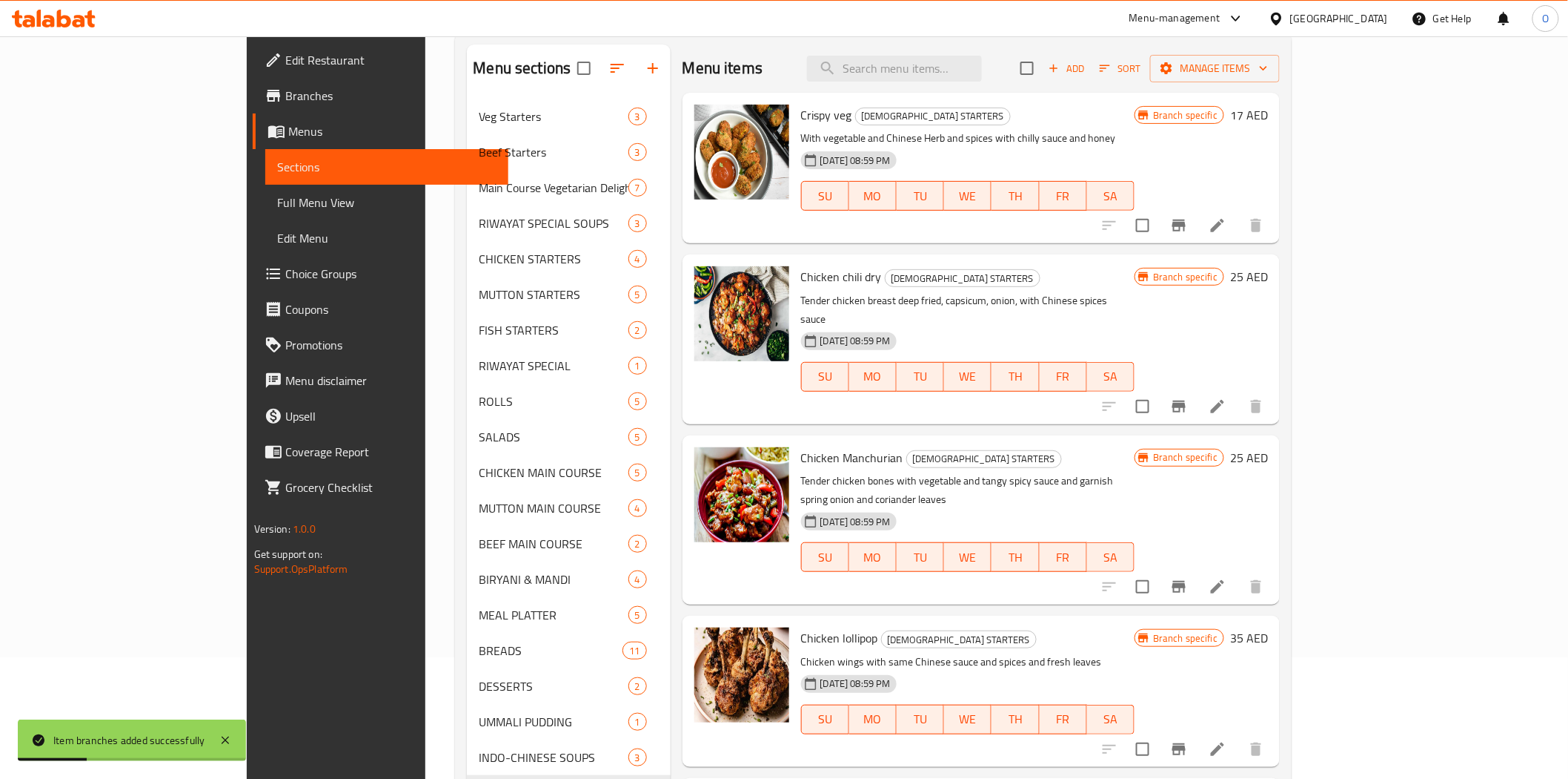
scroll to position [0, 0]
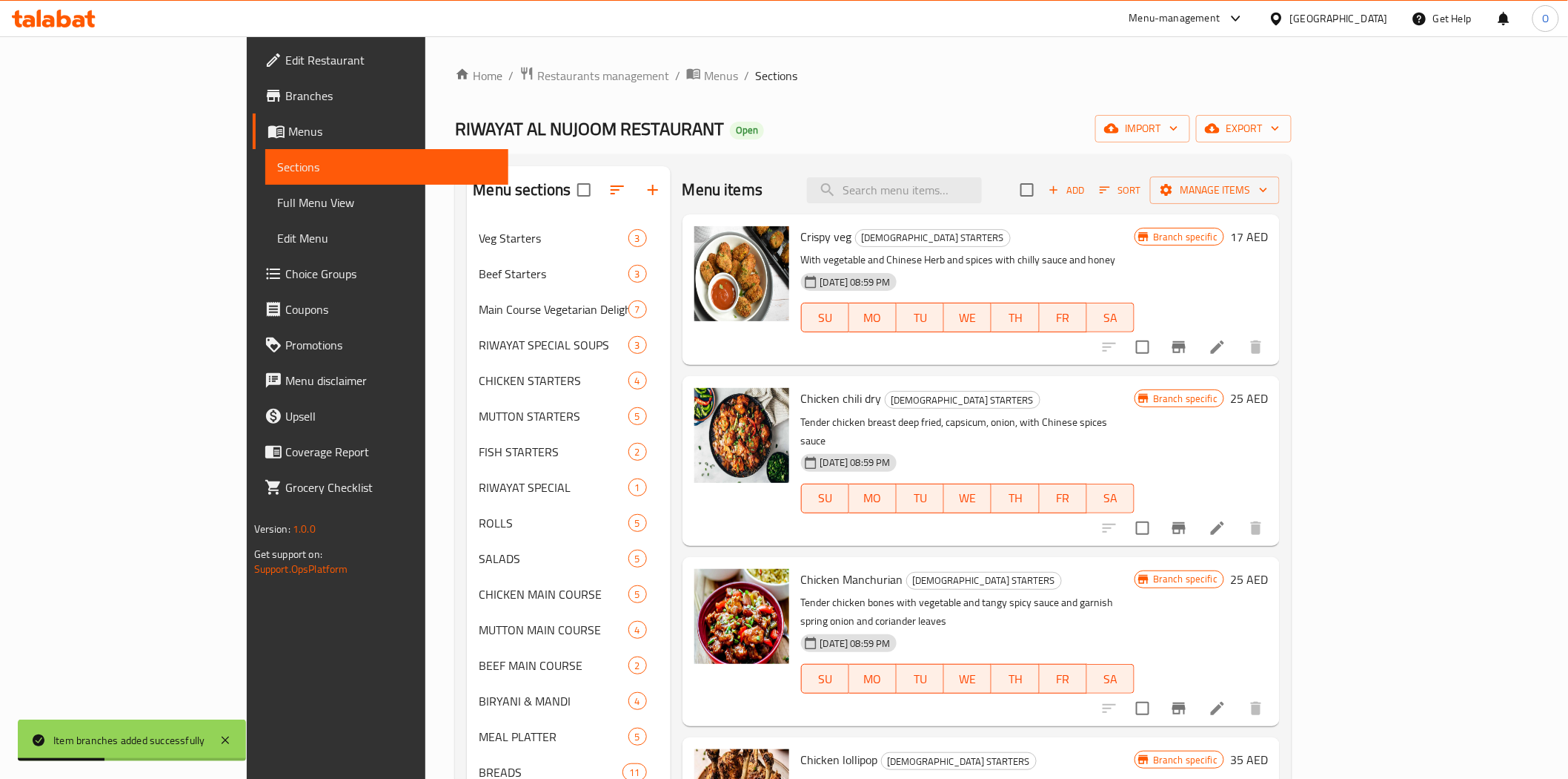
click at [1060, 197] on icon "button" at bounding box center [1054, 189] width 14 height 14
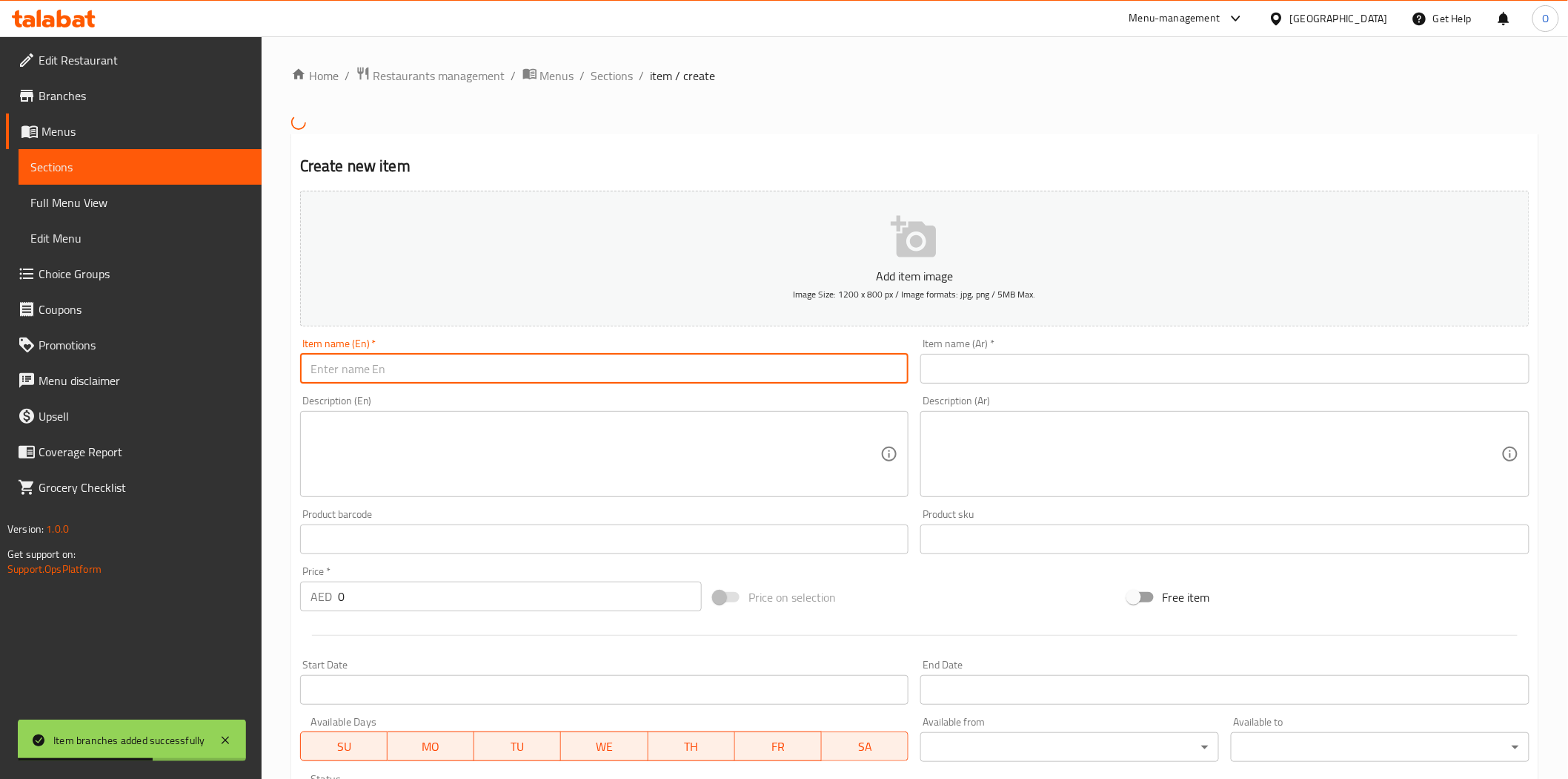
paste input "Chilli Garlic Prawns (6 Pcs)"
click at [412, 373] on input "Chilli Garlic Prawns (6 Pcs)" at bounding box center [605, 368] width 609 height 29
click at [483, 389] on div "Item name (En)   * Chilli Garlic Prawns 6 Pcs) Item name (En) *" at bounding box center [605, 361] width 621 height 57
click at [472, 373] on input "Chilli Garlic Prawns 6 Pcs)" at bounding box center [605, 368] width 609 height 29
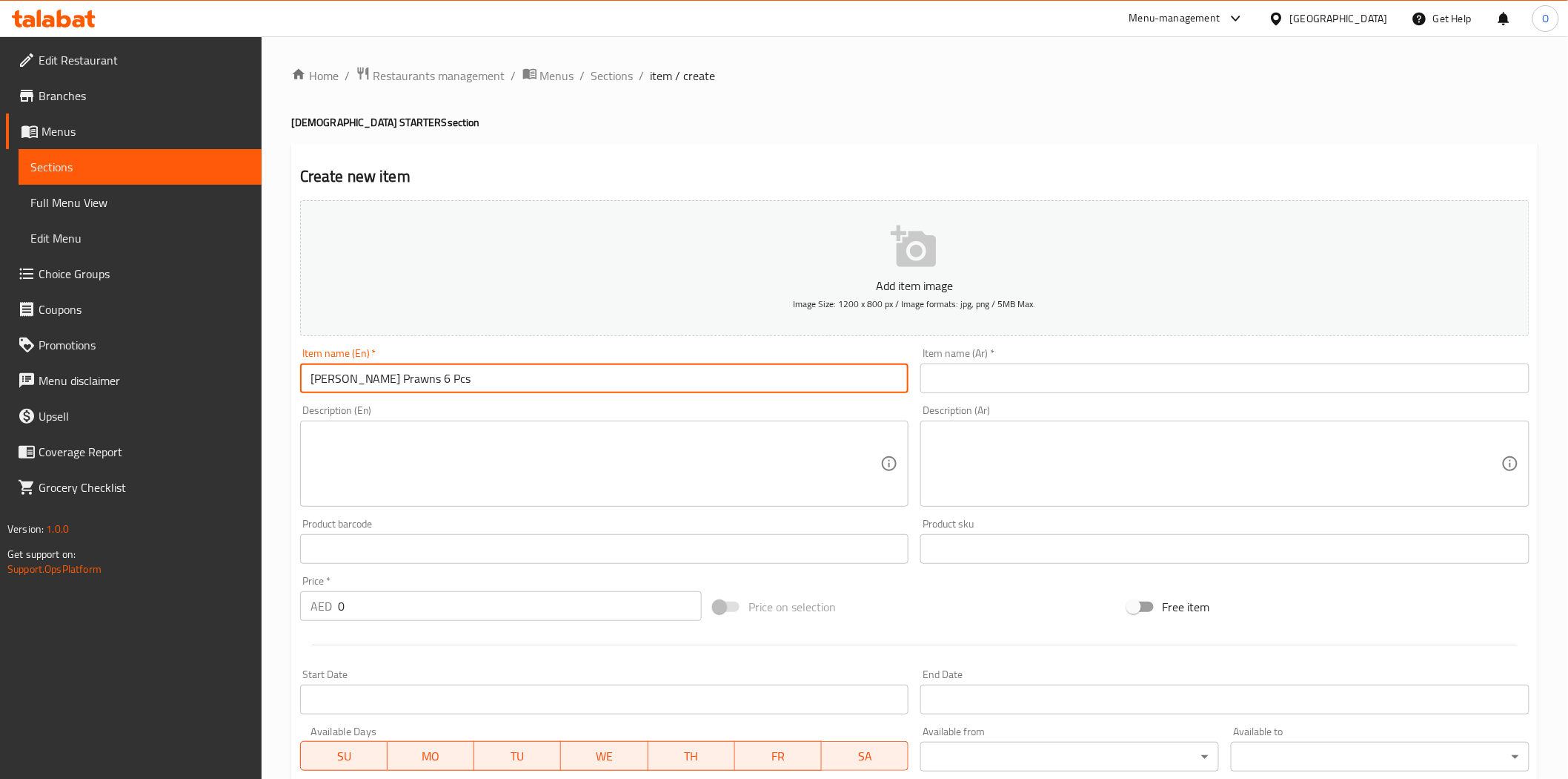
click at [458, 386] on input "Chilli Garlic Prawns 6 Pcs" at bounding box center [605, 378] width 609 height 29
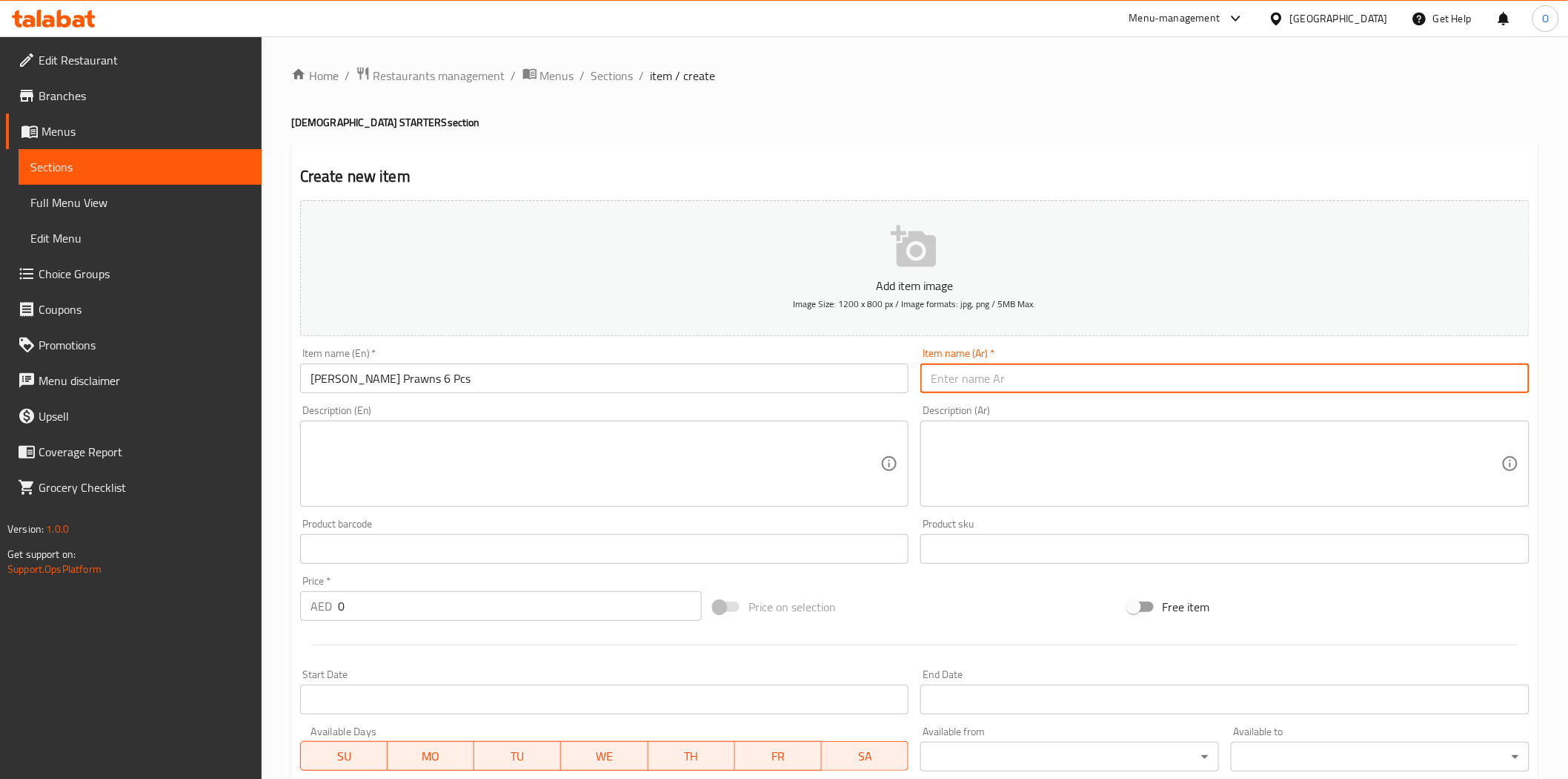
paste input "روبيان بالثوم والفلفل الحار 6 قطع"
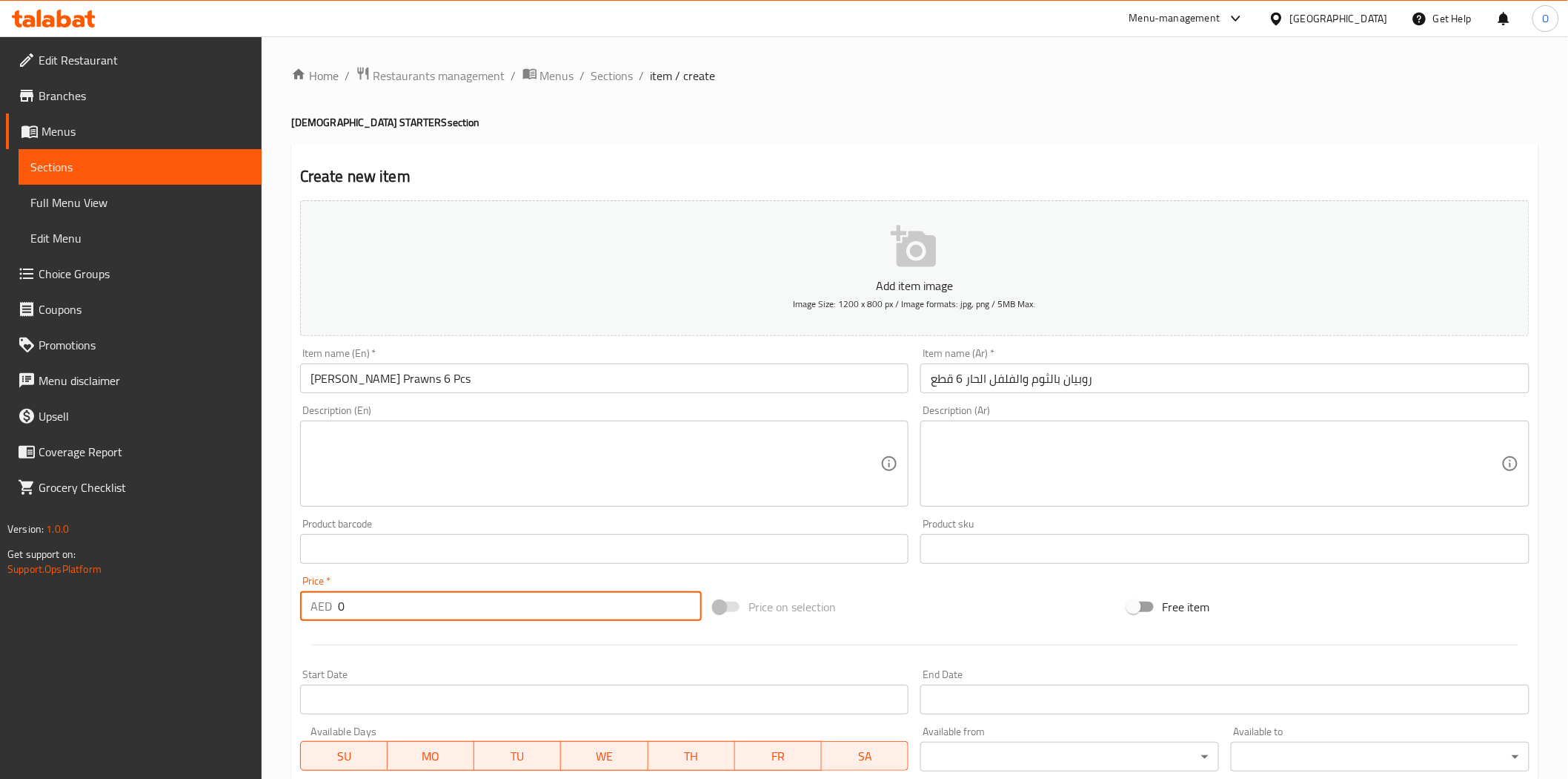
drag, startPoint x: 353, startPoint y: 620, endPoint x: 332, endPoint y: 614, distance: 21.8
click at [332, 614] on div "AED 0 Price *" at bounding box center [500, 606] width 402 height 29
paste input "55"
click at [389, 444] on textarea at bounding box center [596, 463] width 571 height 70
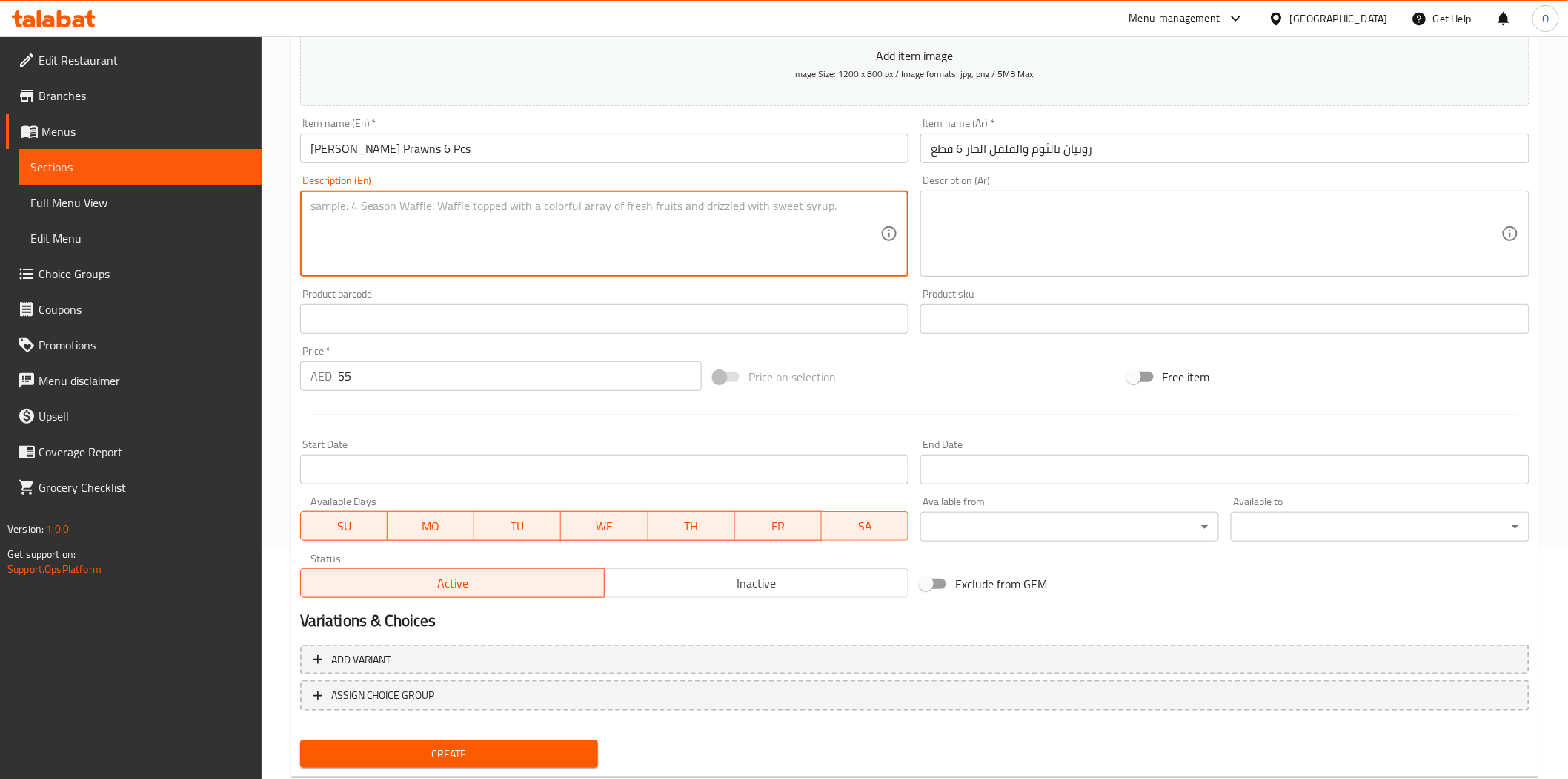
scroll to position [267, 0]
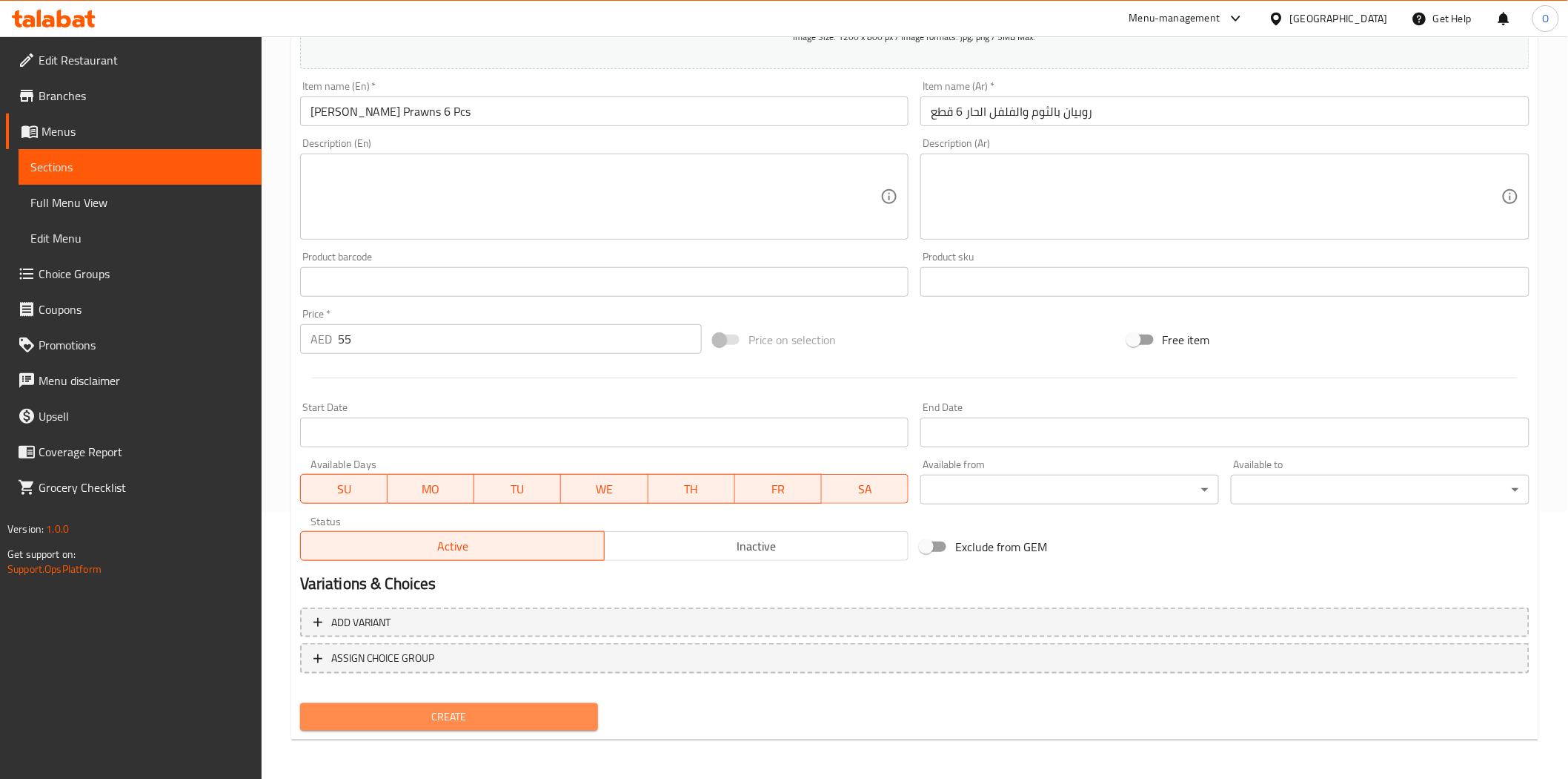
click at [430, 714] on span "Create" at bounding box center [449, 717] width 275 height 18
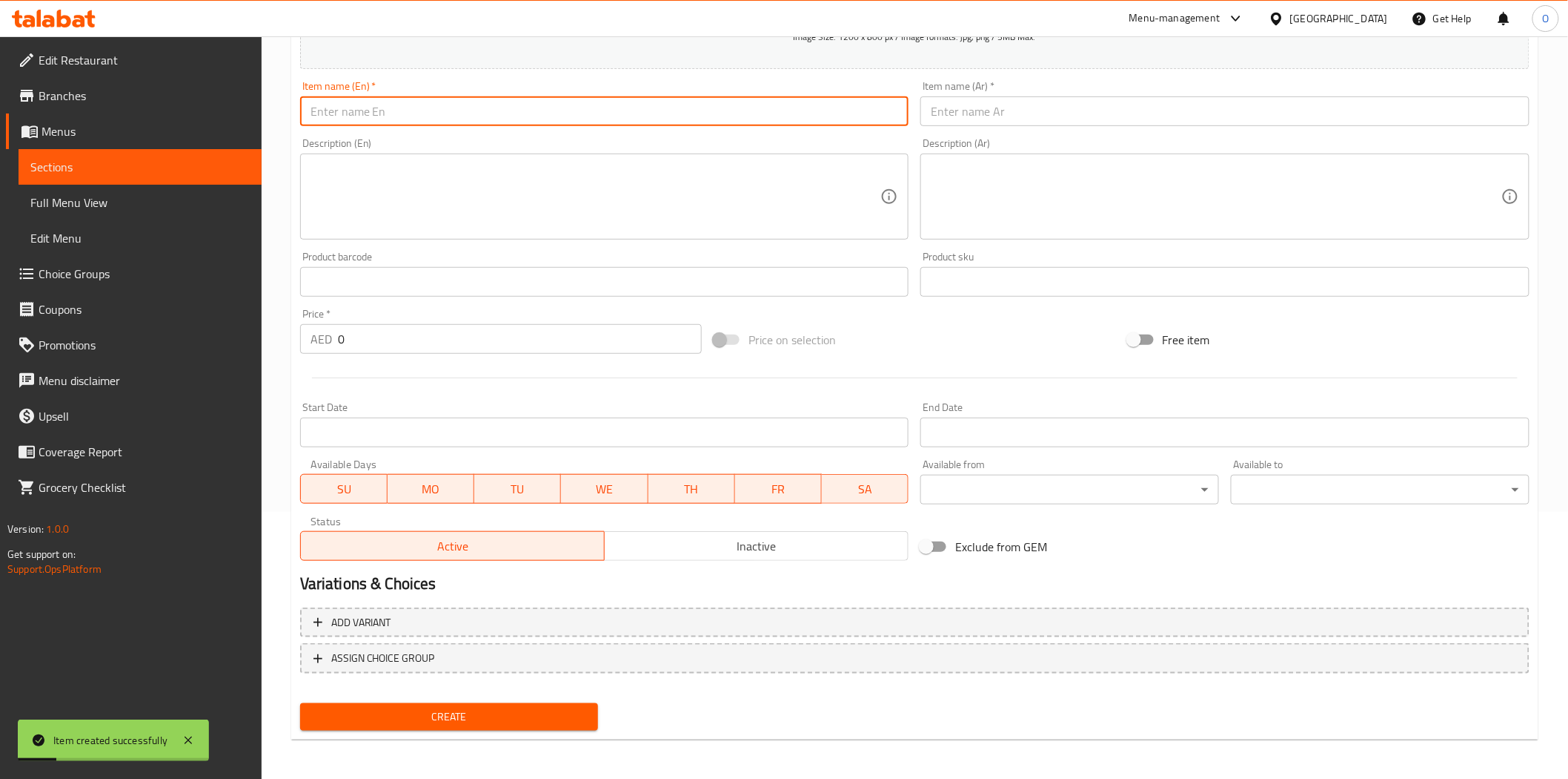
click at [403, 105] on input "text" at bounding box center [605, 111] width 609 height 29
paste
drag, startPoint x: 410, startPoint y: 109, endPoint x: 535, endPoint y: 115, distance: 125.1
click at [535, 115] on input "Crispy Fried Chicken with Hot Garlic Sauce" at bounding box center [605, 111] width 609 height 29
click at [435, 126] on input "Crispy Fried Chicken with Hot Garlic Sauce" at bounding box center [605, 111] width 609 height 29
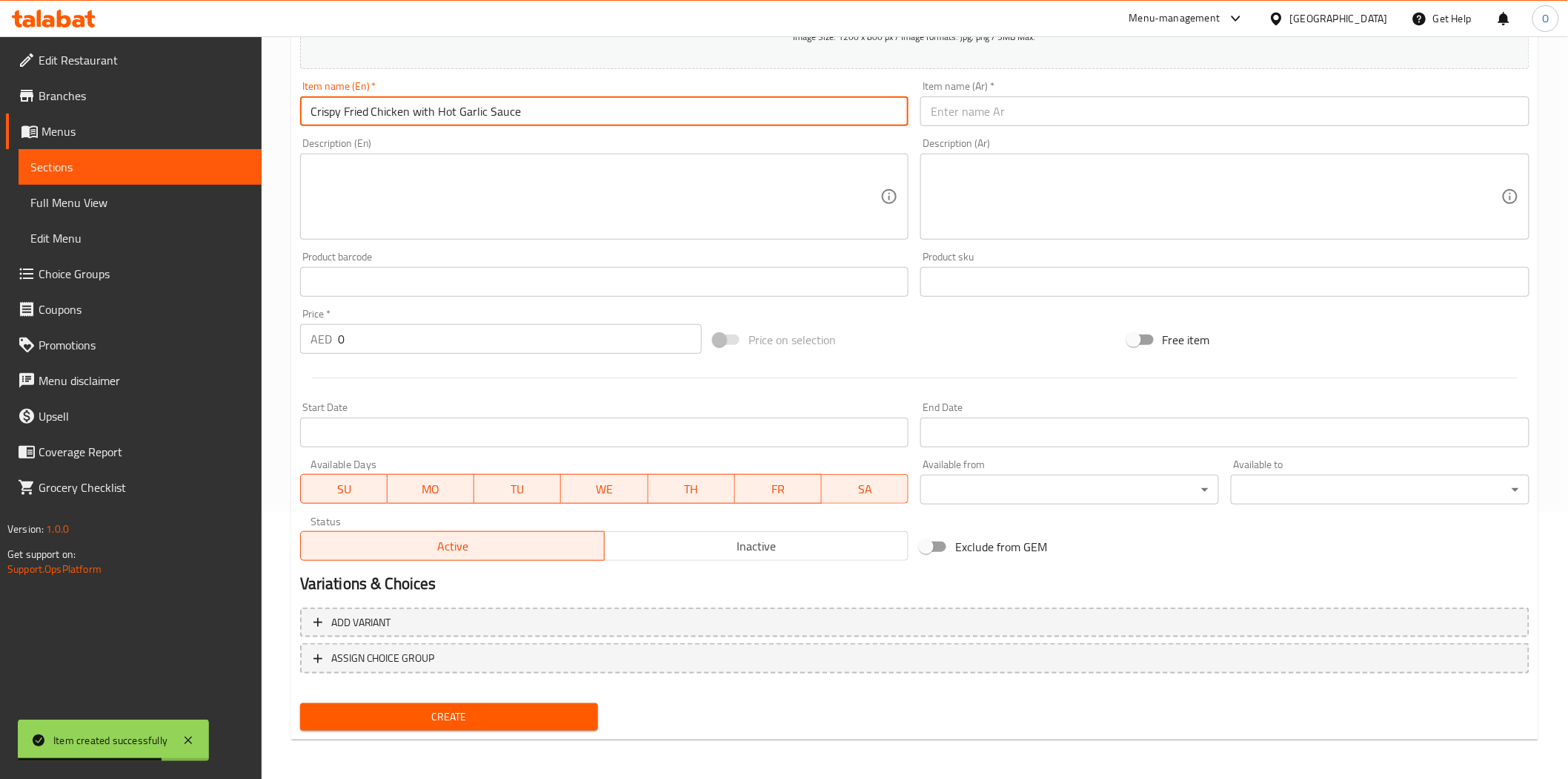
click at [416, 114] on input "Crispy Fried Chicken with Hot Garlic Sauce" at bounding box center [605, 111] width 609 height 29
click at [472, 120] on input "Crispy Fried Chicken With Hot Garlic Sauce" at bounding box center [605, 111] width 609 height 29
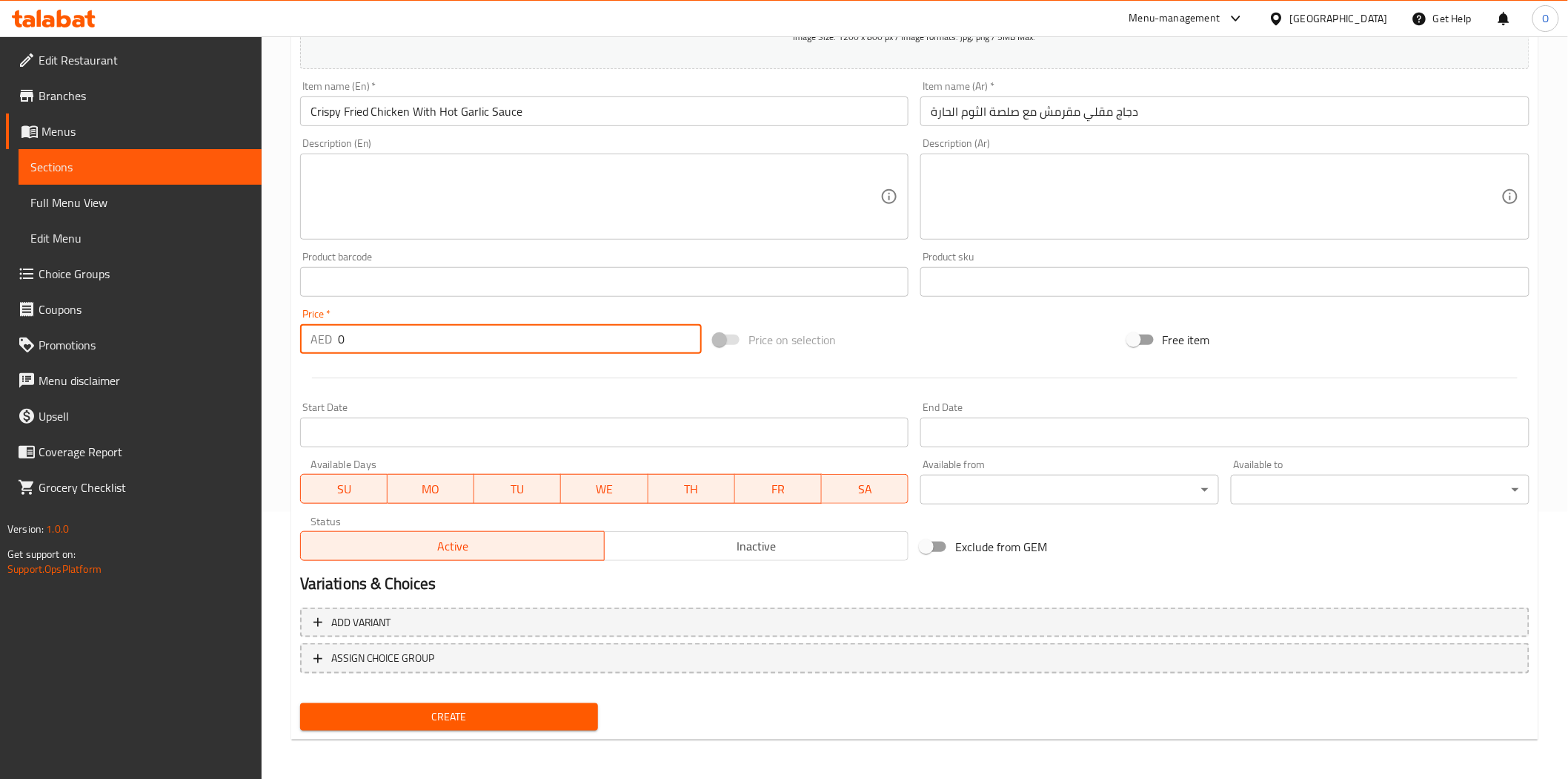
drag, startPoint x: 352, startPoint y: 342, endPoint x: 329, endPoint y: 338, distance: 23.3
click at [329, 338] on div "AED 0 Price *" at bounding box center [500, 339] width 402 height 29
click at [394, 708] on span "Create" at bounding box center [449, 717] width 275 height 18
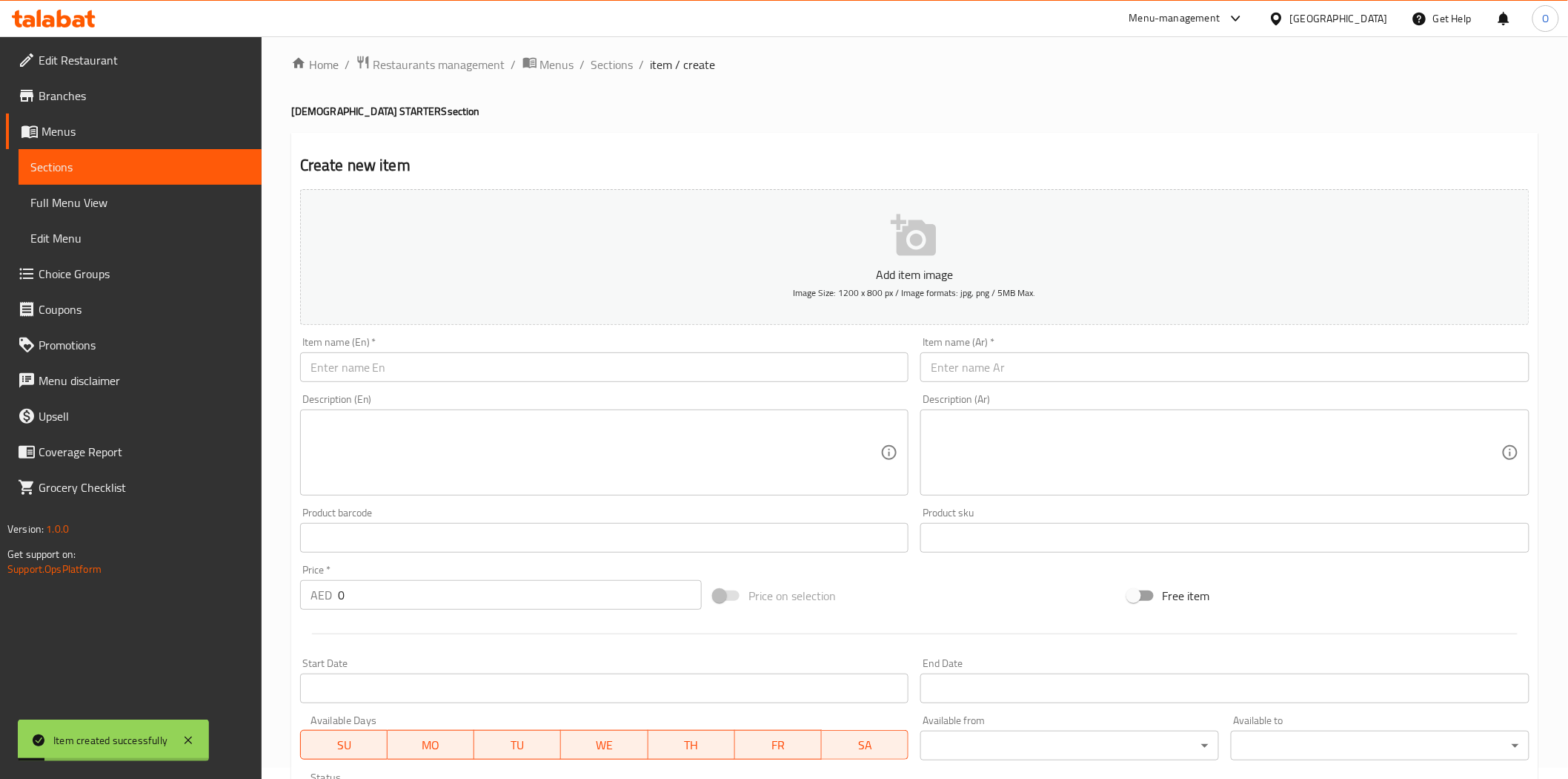
scroll to position [0, 0]
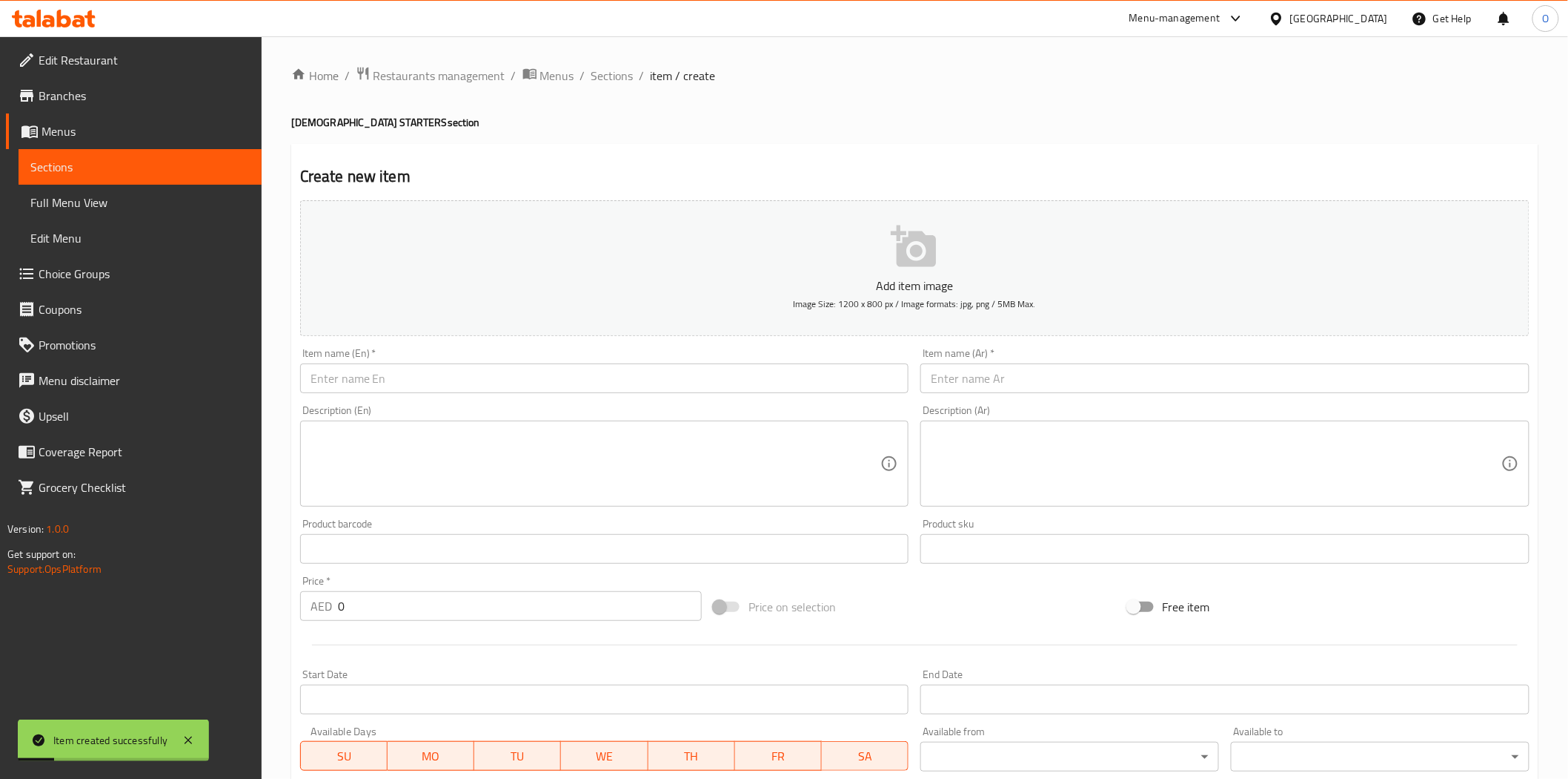
click at [619, 63] on div "Home / Restaurants management / Menus / Sections / item / create INDO-CHINESE S…" at bounding box center [915, 542] width 1306 height 1012
click at [618, 78] on span "Sections" at bounding box center [613, 75] width 42 height 17
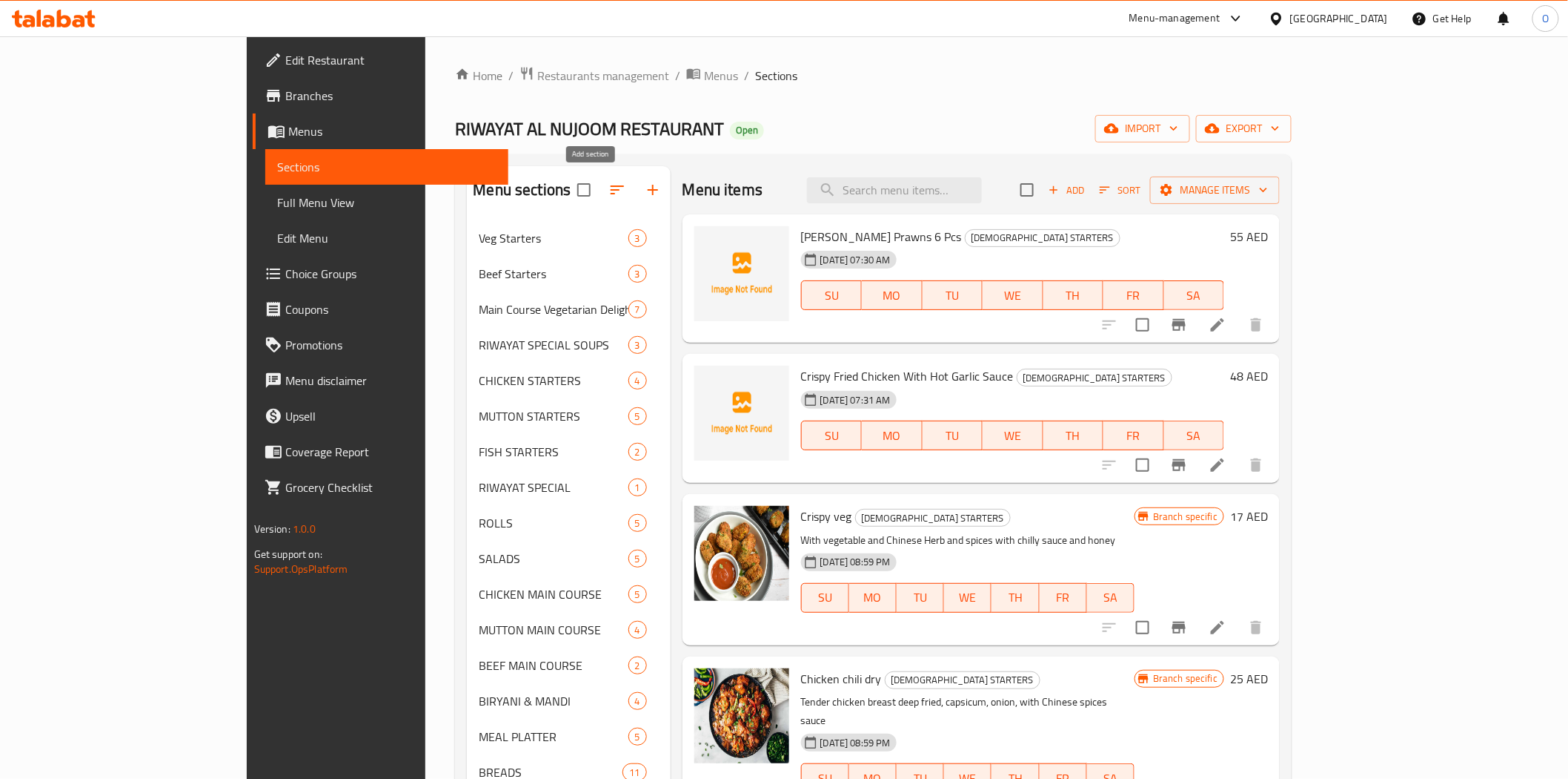
click at [635, 180] on button "button" at bounding box center [652, 189] width 36 height 36
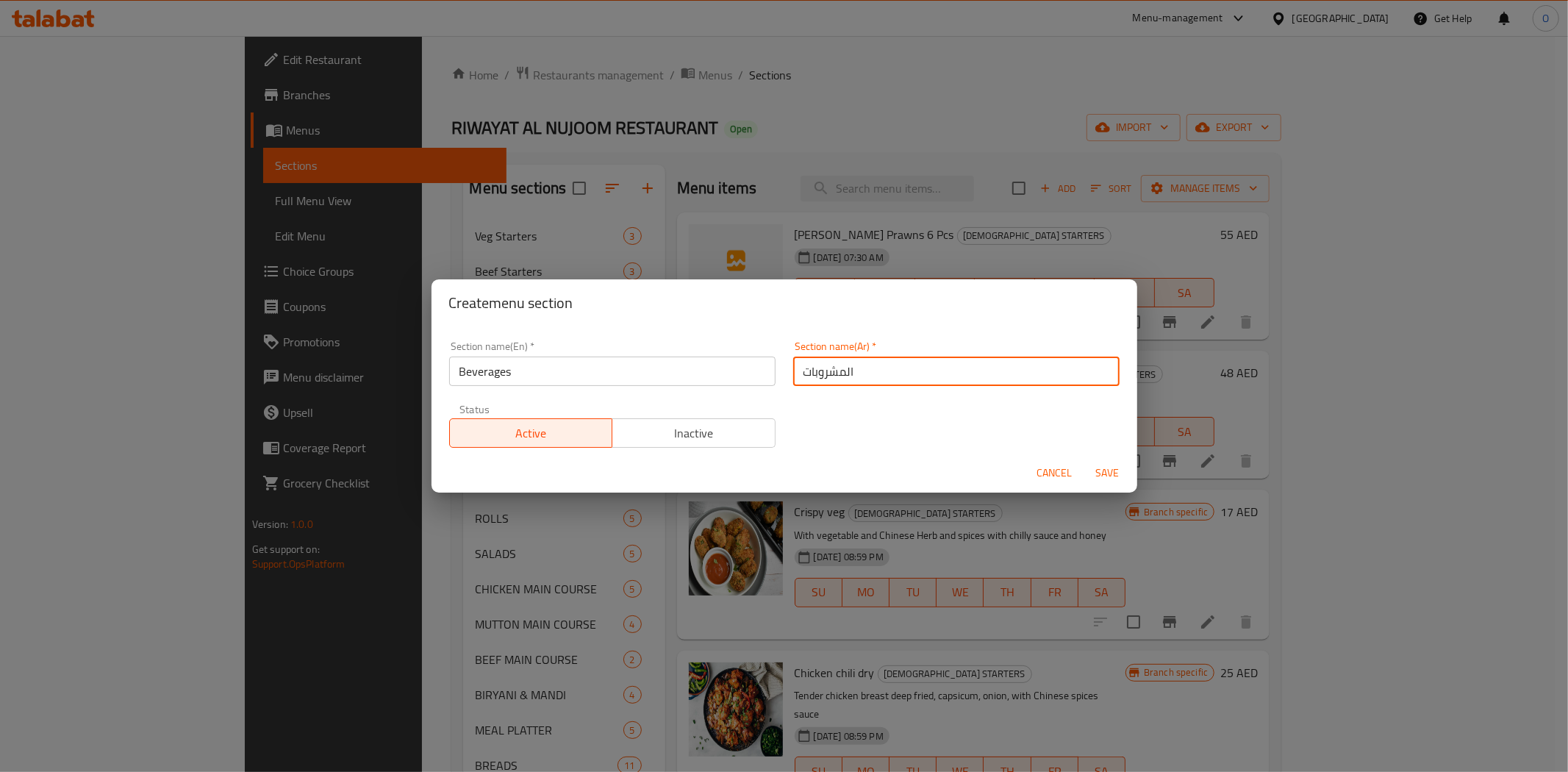
click at [1112, 478] on span "Save" at bounding box center [1108, 473] width 35 height 18
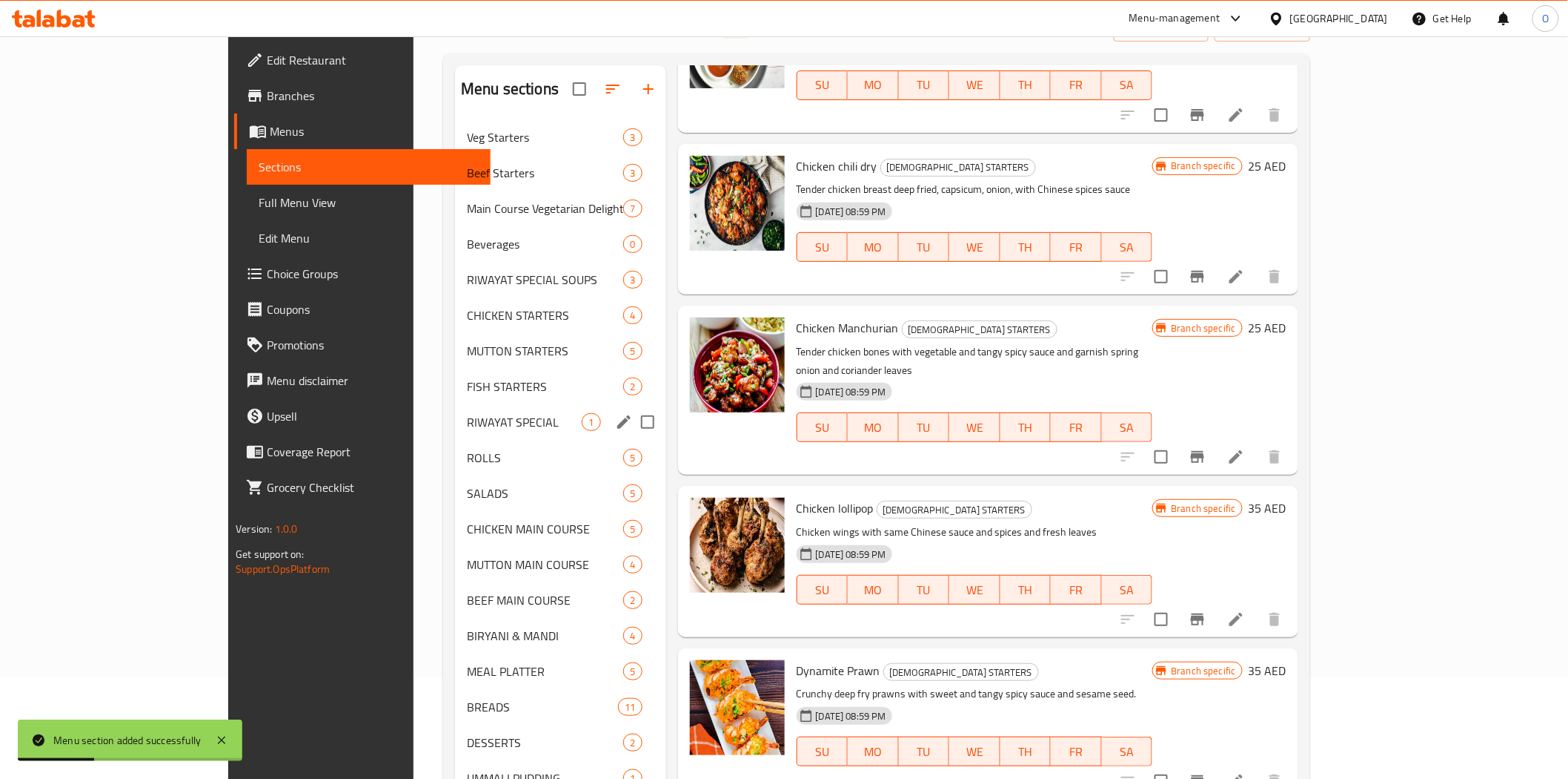
scroll to position [71, 0]
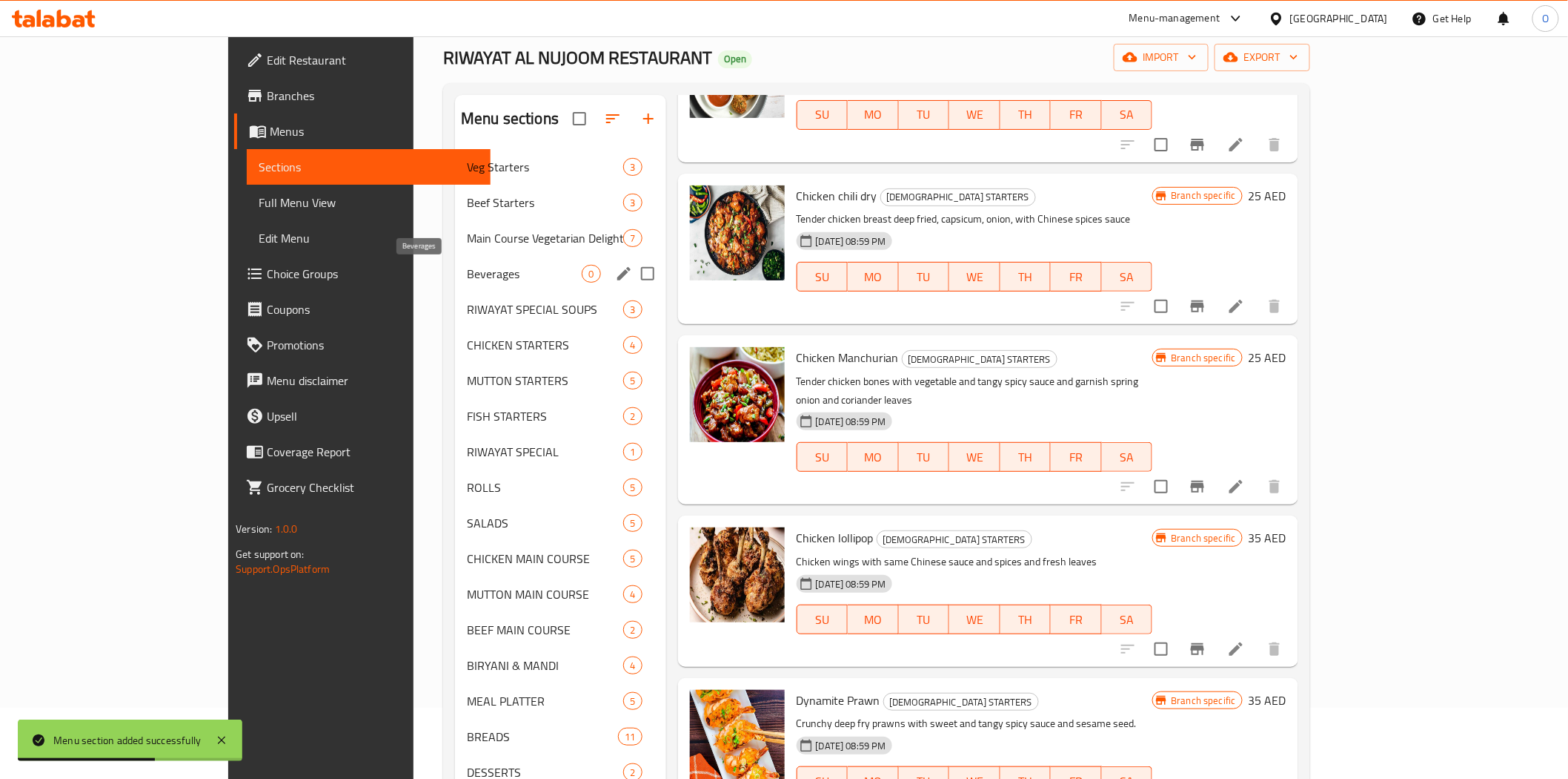
click at [467, 280] on span "Beverages" at bounding box center [524, 273] width 115 height 17
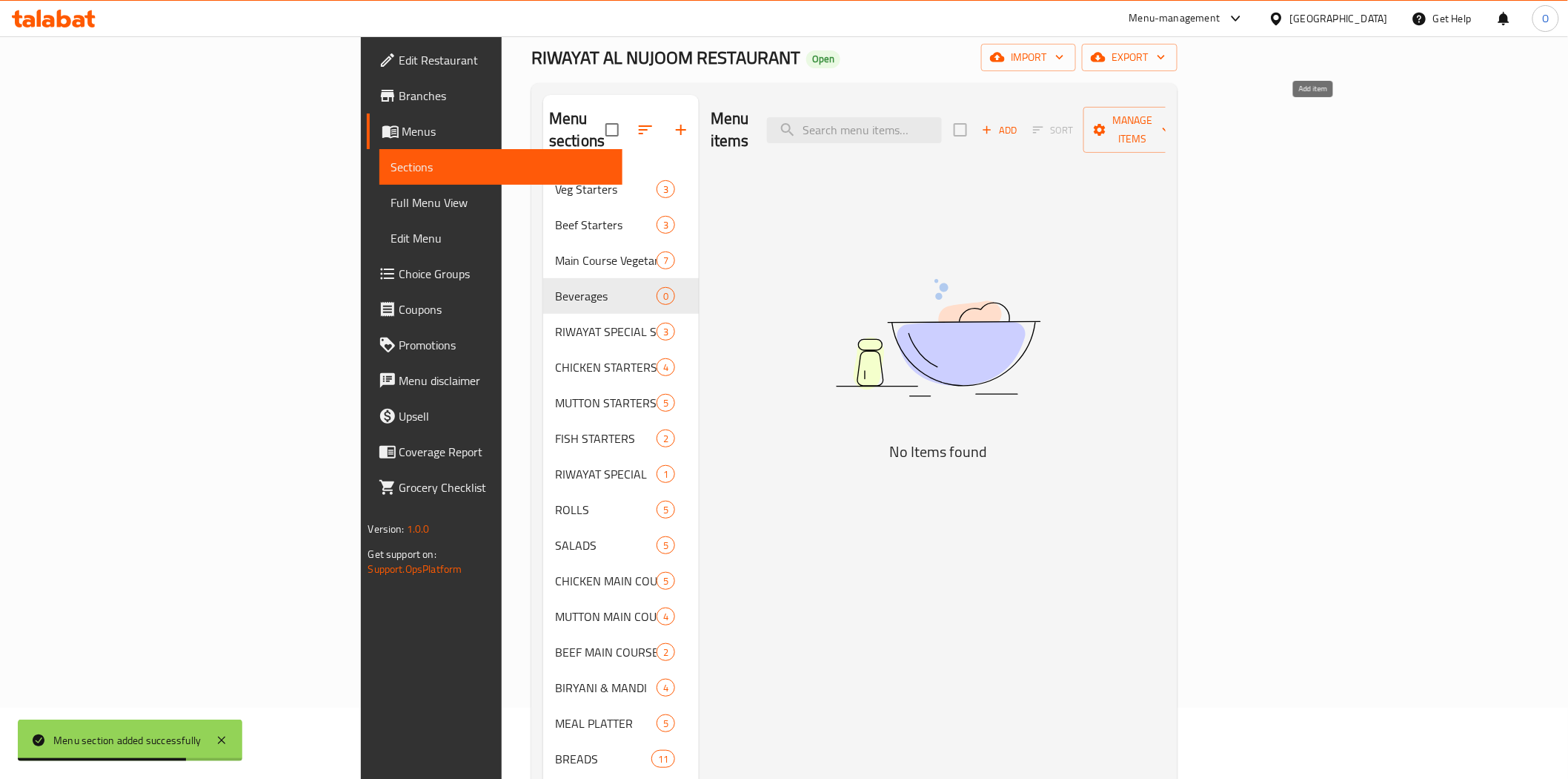
click at [1020, 122] on span "Add" at bounding box center [1000, 130] width 40 height 17
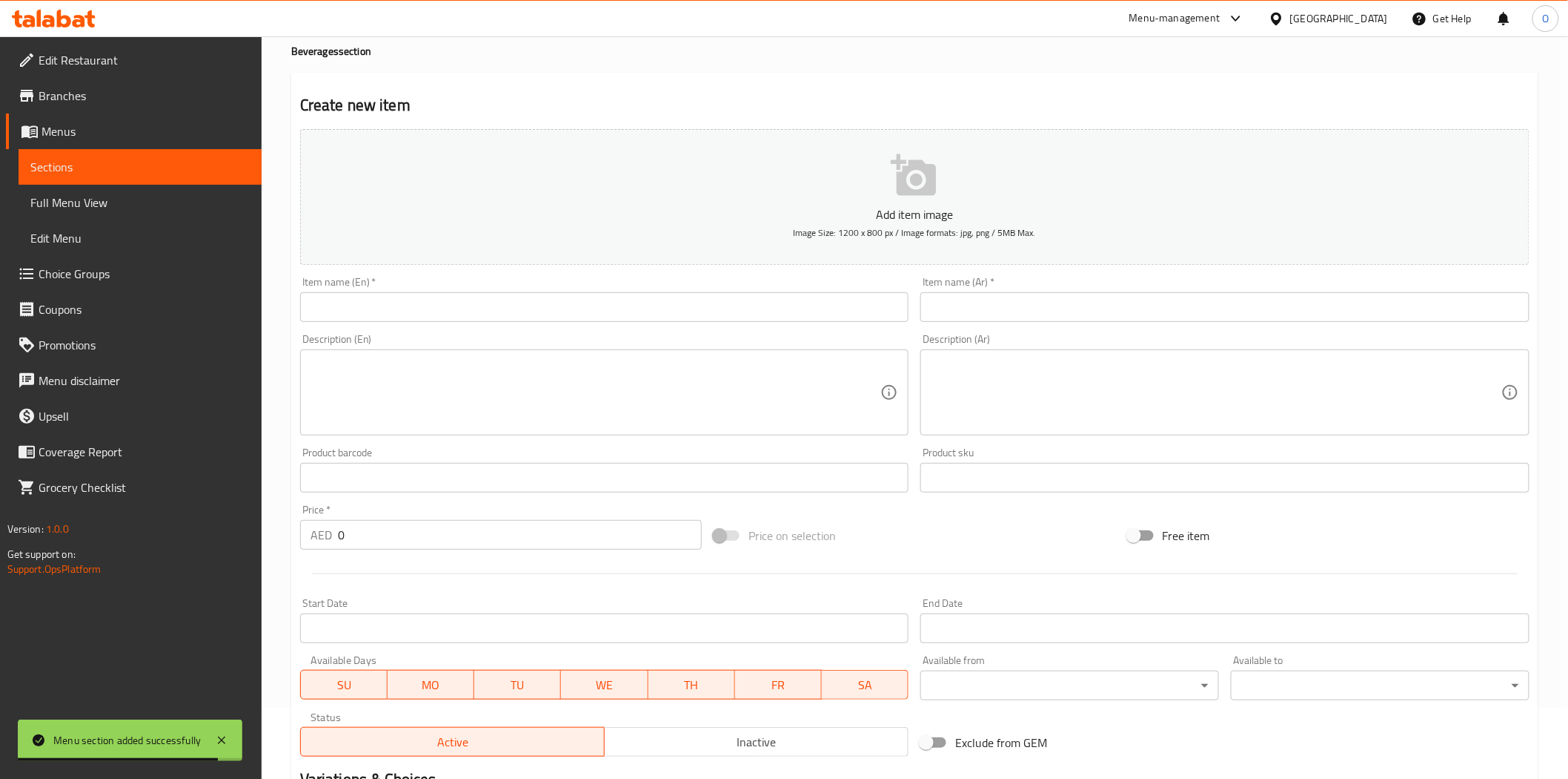
drag, startPoint x: 673, startPoint y: 295, endPoint x: 641, endPoint y: 310, distance: 35.3
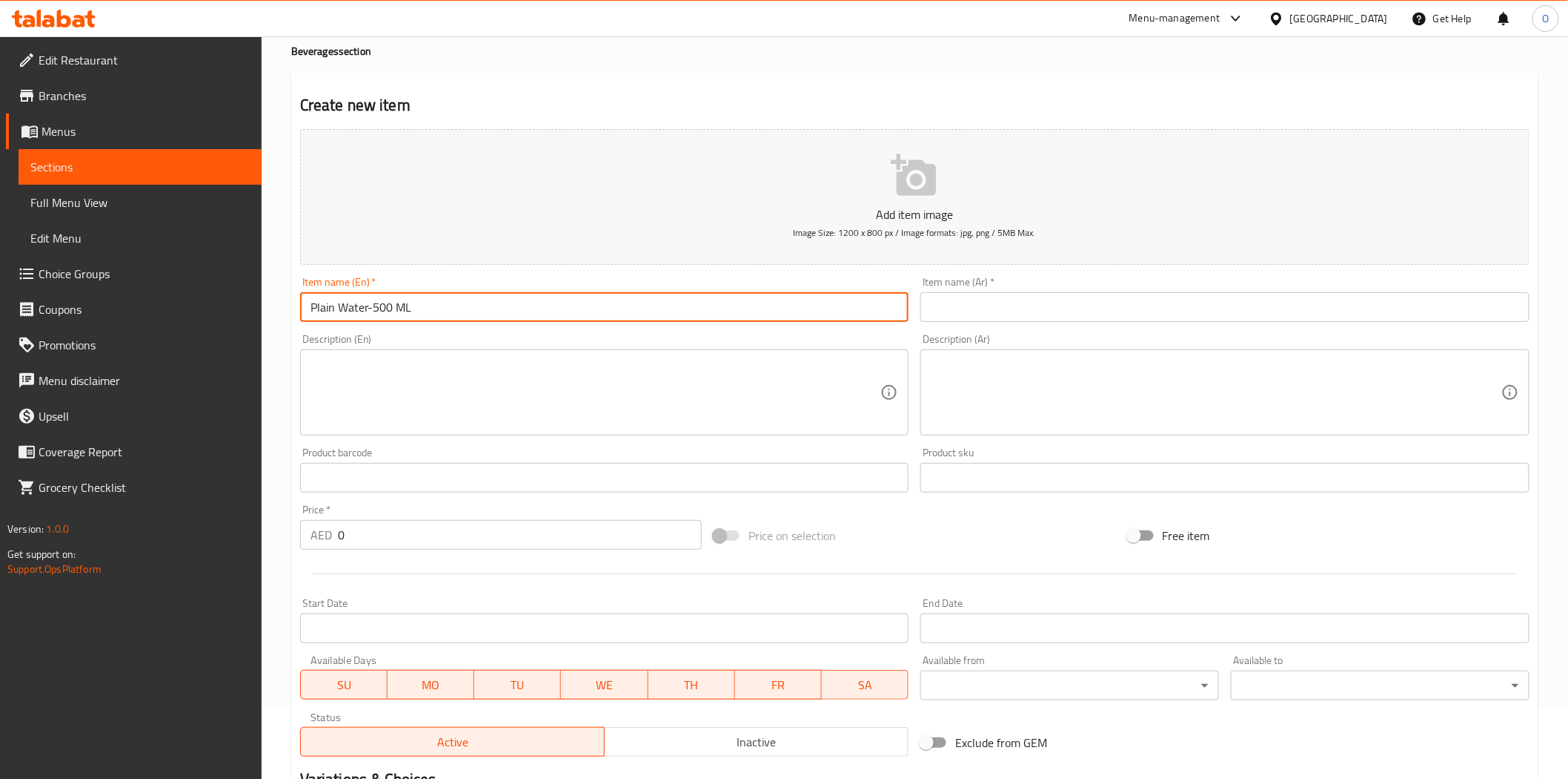
click at [369, 309] on input "Plain Water-500 ML" at bounding box center [605, 307] width 609 height 29
click at [392, 310] on input "Plain Water 500 ML" at bounding box center [605, 307] width 609 height 29
click at [406, 310] on input "Plain Water 500 ML" at bounding box center [605, 307] width 609 height 29
click at [445, 312] on input "Plain Water 500 Ml" at bounding box center [605, 307] width 609 height 29
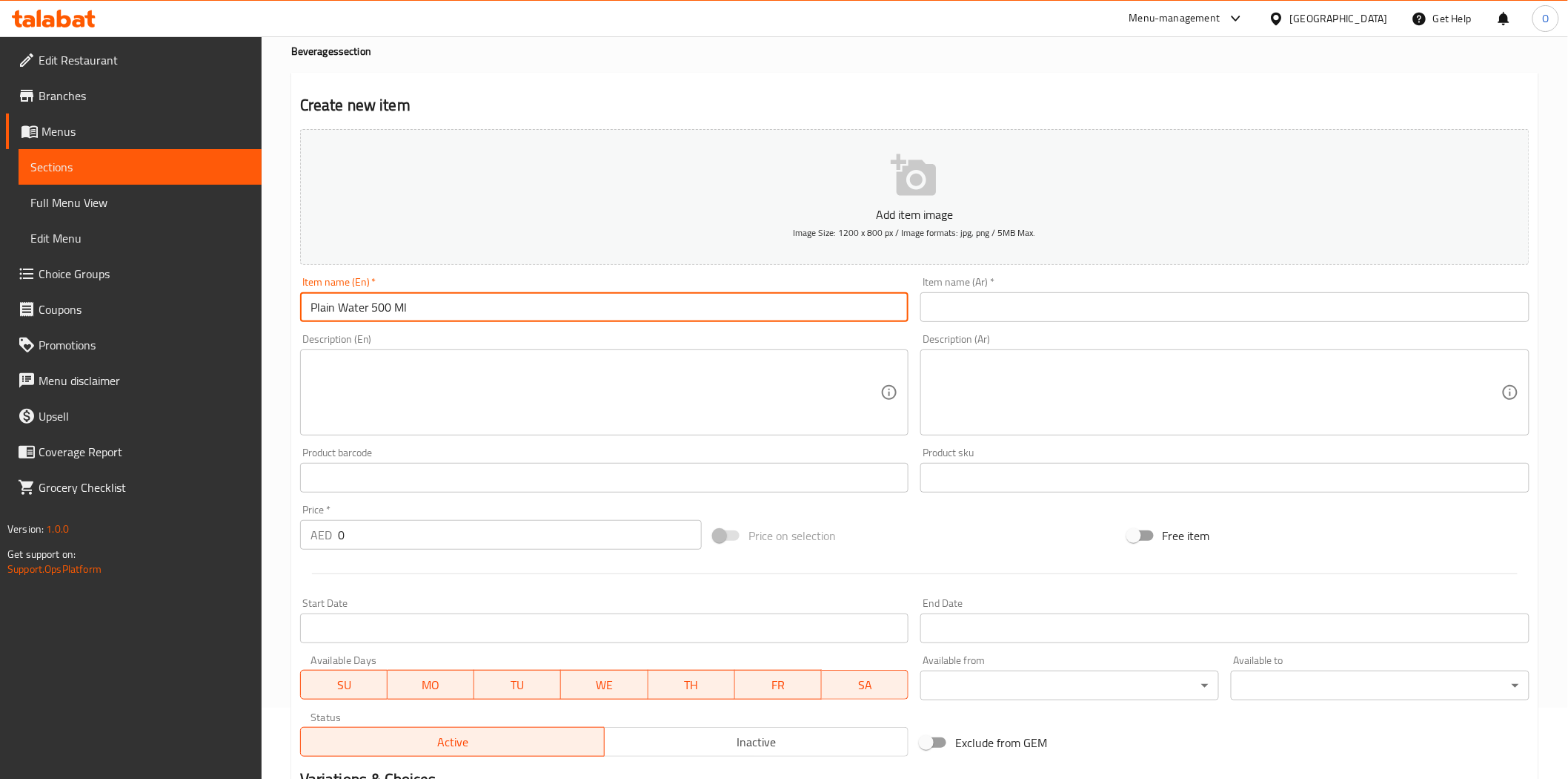
click at [445, 312] on input "Plain Water 500 Ml" at bounding box center [605, 307] width 609 height 29
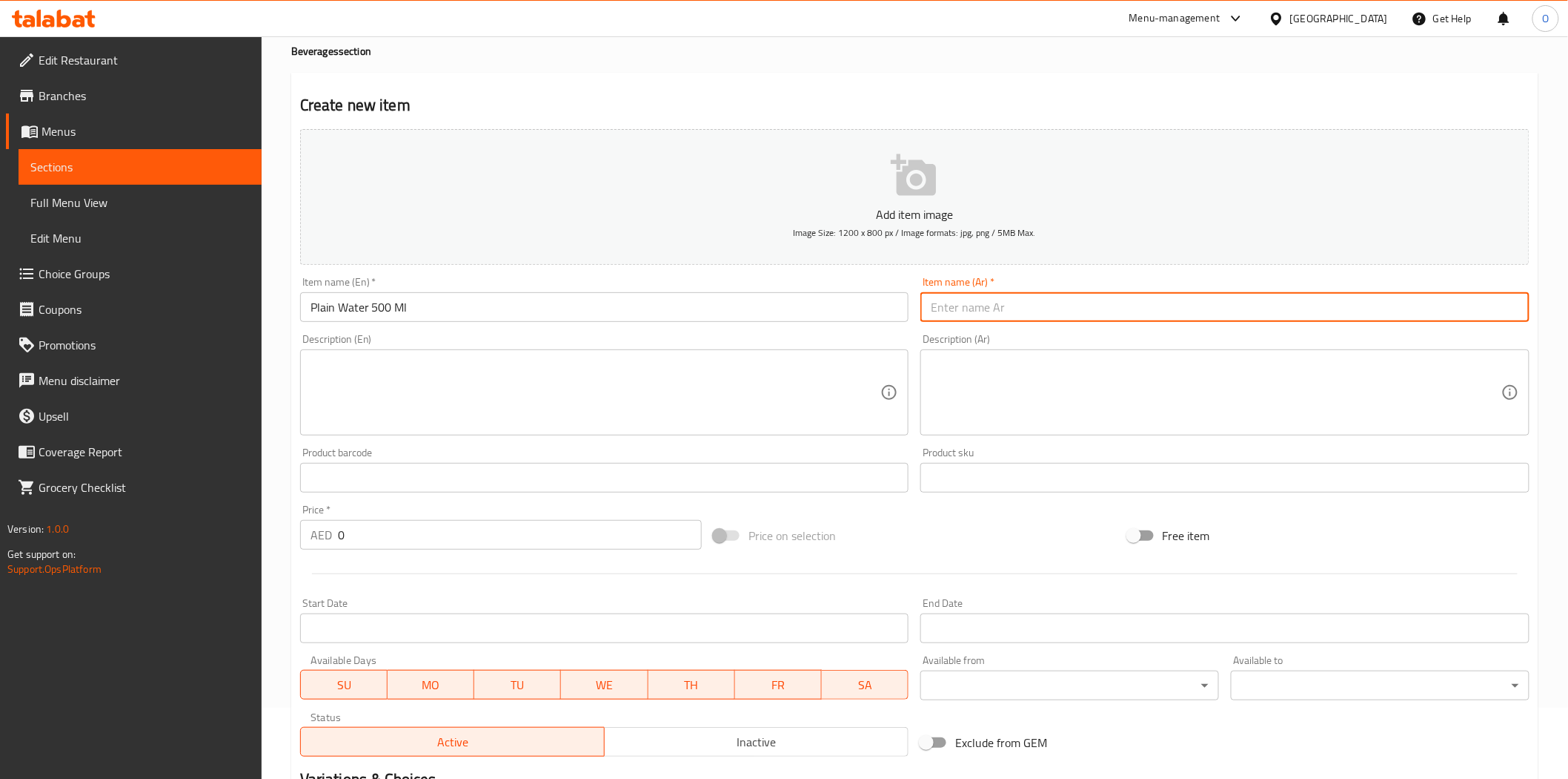
drag, startPoint x: 1051, startPoint y: 291, endPoint x: 1023, endPoint y: 319, distance: 39.6
click at [1023, 319] on input "text" at bounding box center [1225, 307] width 609 height 29
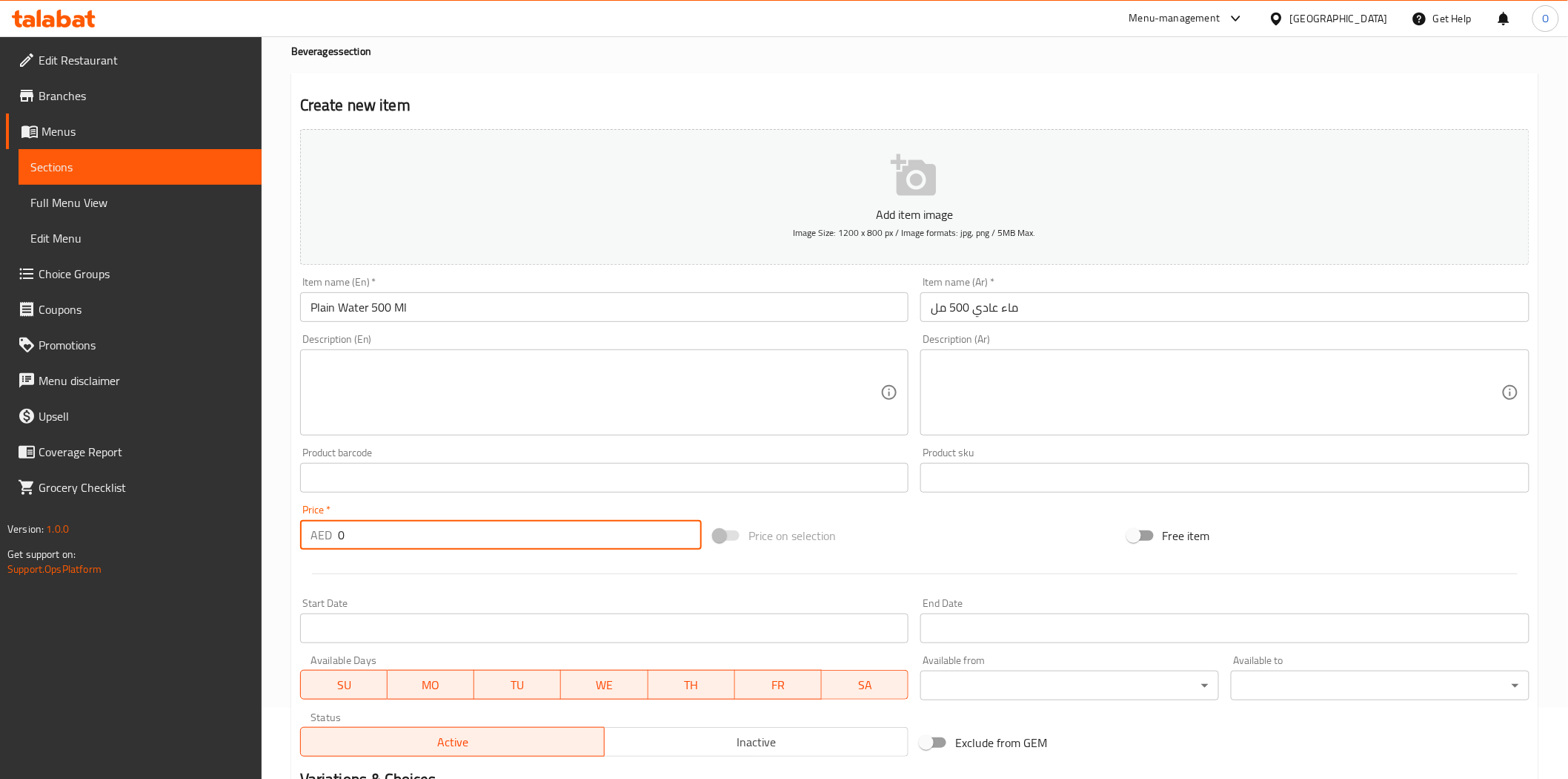
drag, startPoint x: 328, startPoint y: 543, endPoint x: 338, endPoint y: 537, distance: 11.7
click at [320, 542] on div "AED 0 Price *" at bounding box center [500, 535] width 402 height 29
click at [475, 343] on div "Description (En) Description (En)" at bounding box center [605, 384] width 609 height 102
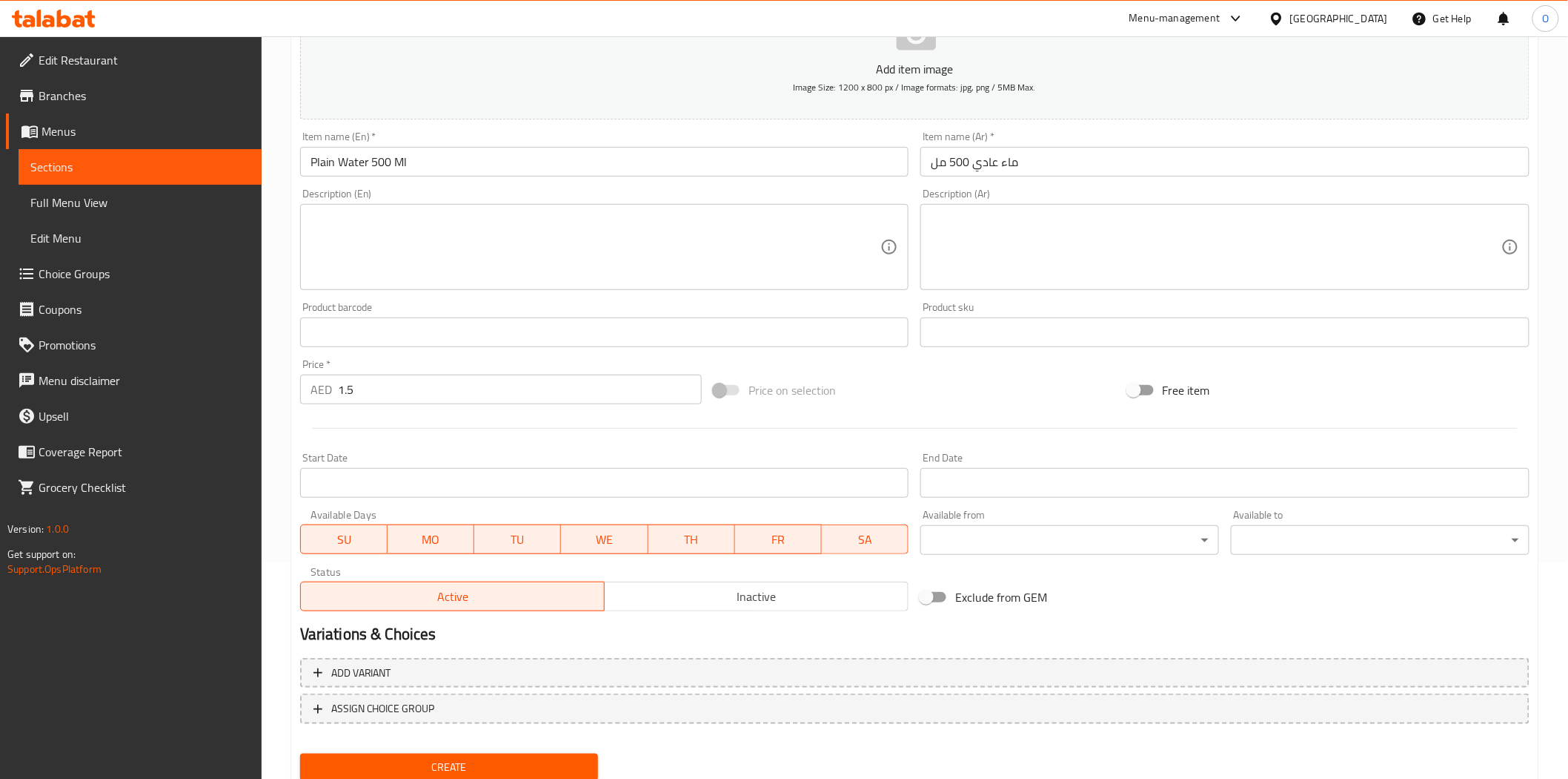
scroll to position [267, 0]
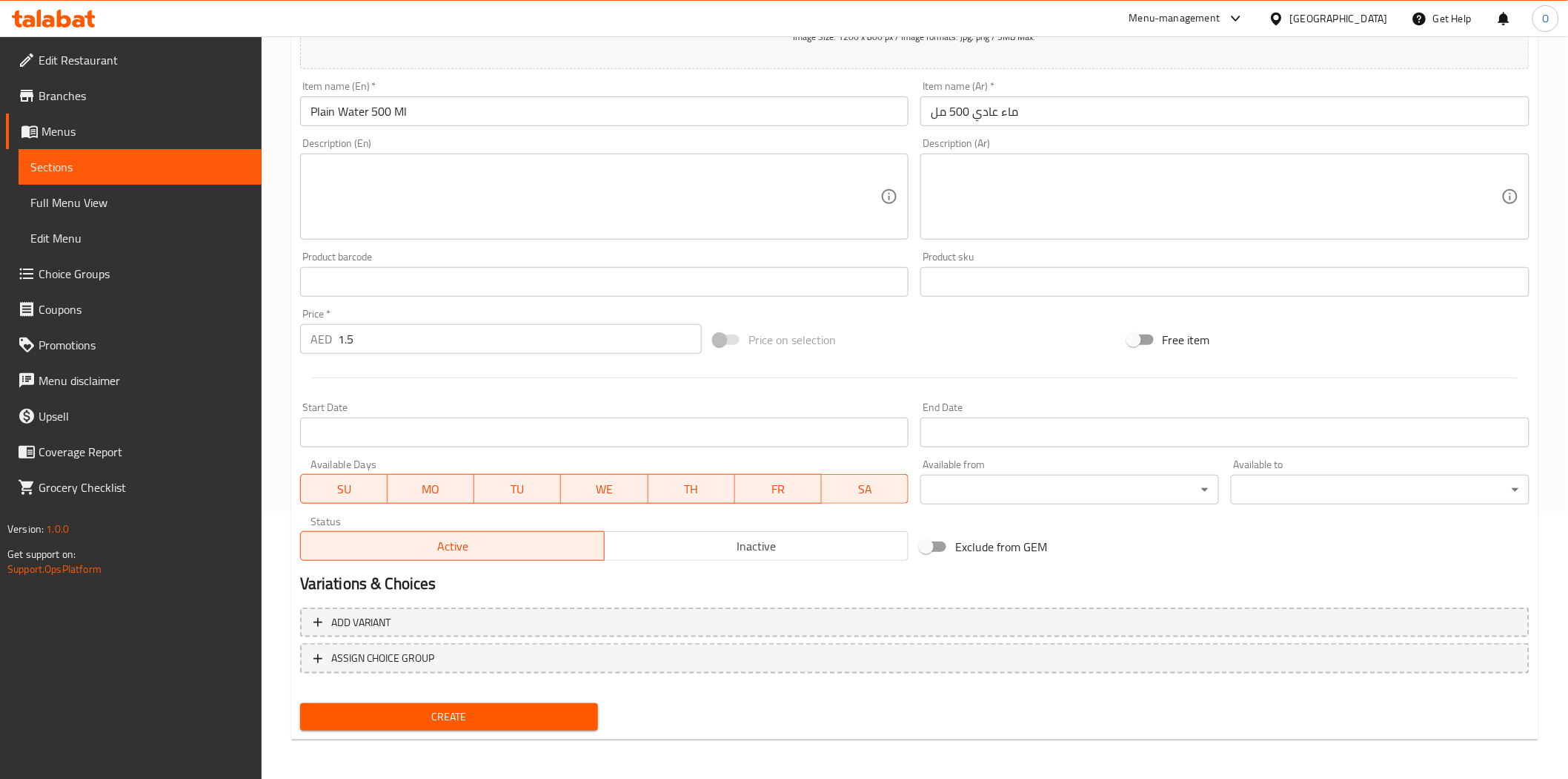
click at [408, 721] on span "Create" at bounding box center [449, 717] width 275 height 18
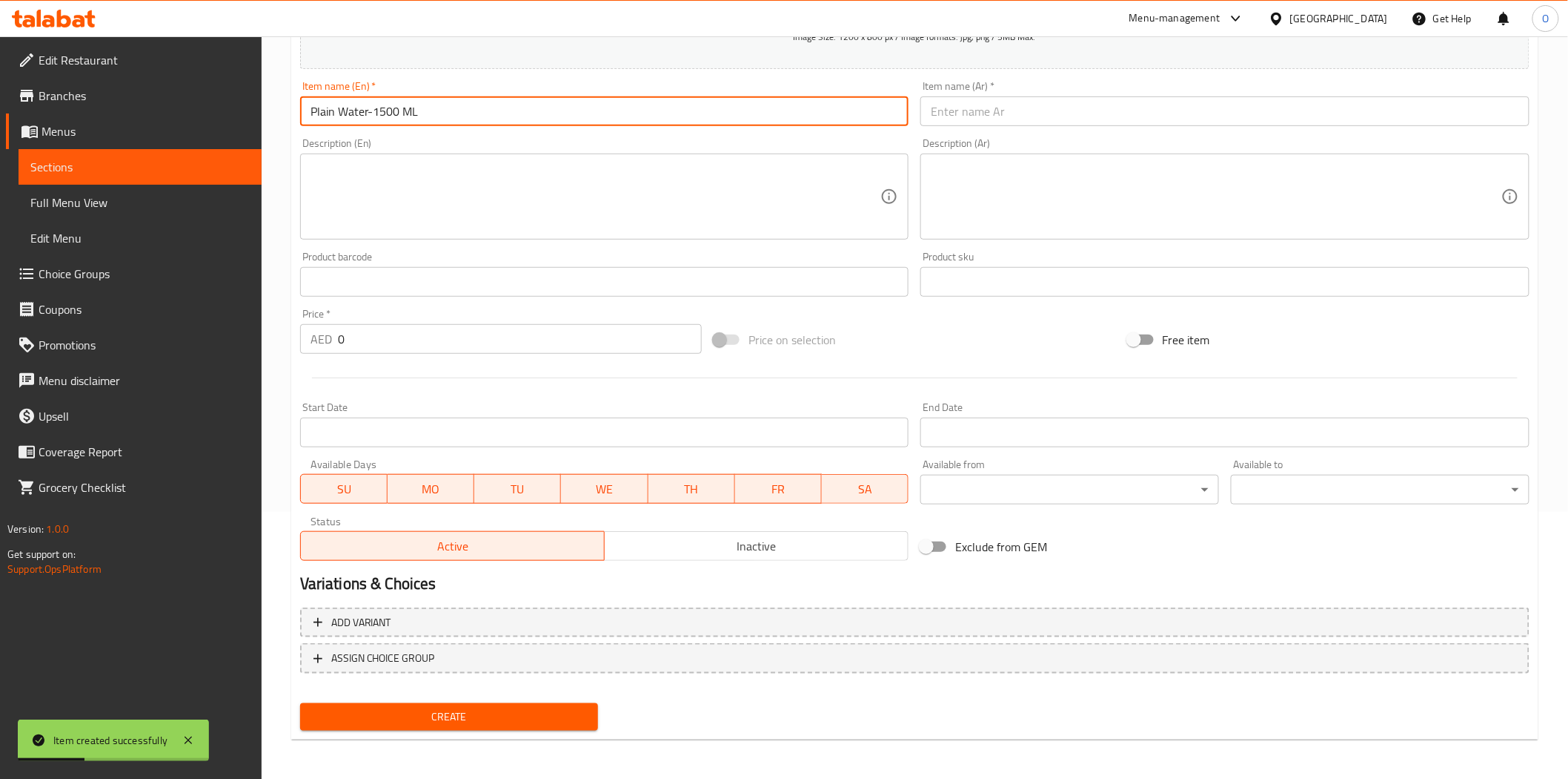
drag, startPoint x: 412, startPoint y: 116, endPoint x: 432, endPoint y: 123, distance: 21.2
click at [432, 123] on input "Plain Water-1500 ML" at bounding box center [605, 111] width 609 height 29
drag, startPoint x: 376, startPoint y: 114, endPoint x: 368, endPoint y: 112, distance: 8.2
click at [368, 112] on input "Plain Water-1500 Ml" at bounding box center [605, 111] width 609 height 29
click at [373, 113] on input "Plain Water-1500 Ml" at bounding box center [605, 111] width 609 height 29
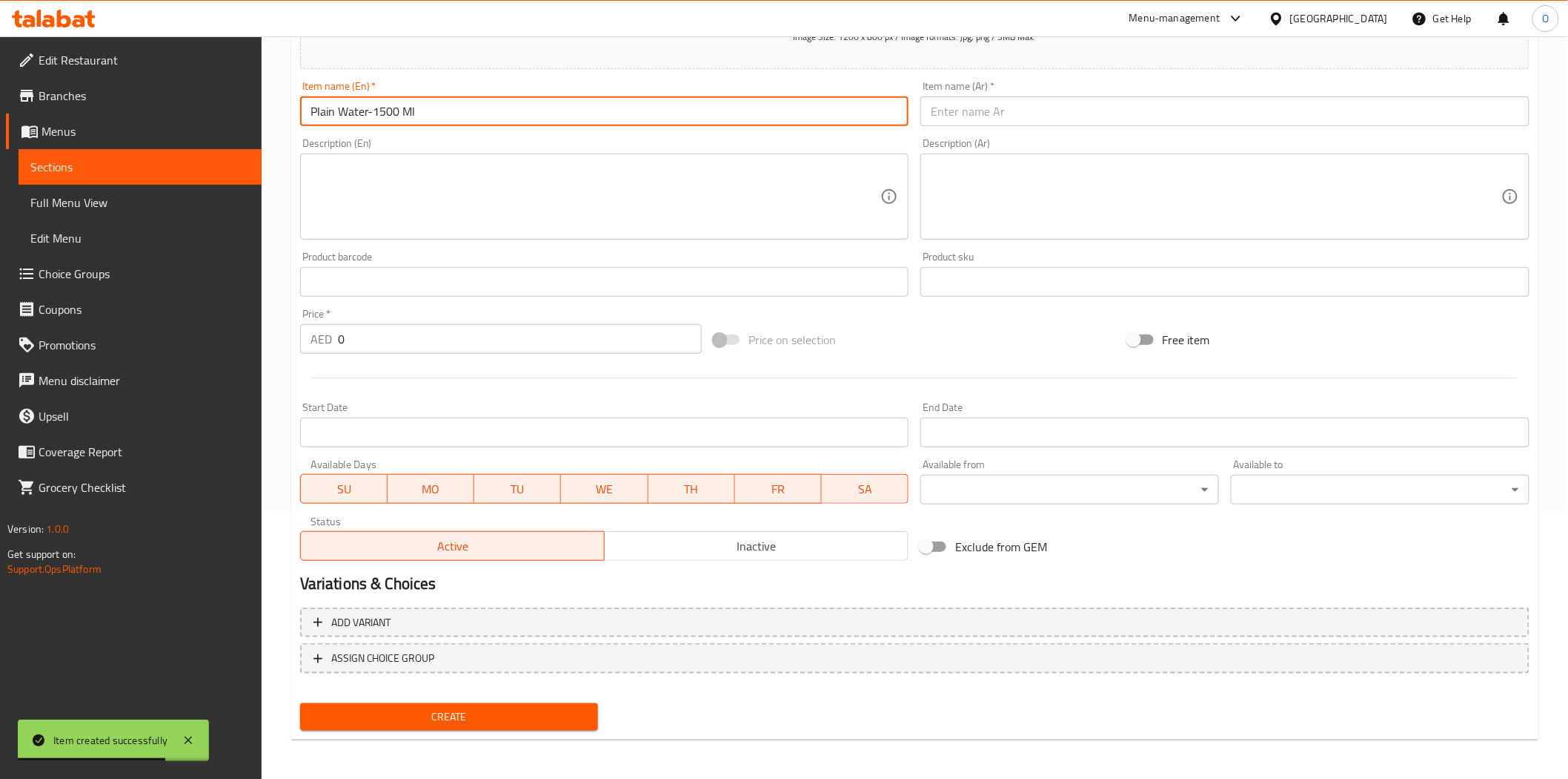
click at [368, 112] on input "Plain Water-1500 Ml" at bounding box center [605, 111] width 609 height 29
click at [445, 110] on input "Plain Water 1500 Ml" at bounding box center [605, 111] width 609 height 29
drag, startPoint x: 445, startPoint y: 110, endPoint x: 403, endPoint y: 122, distance: 43.7
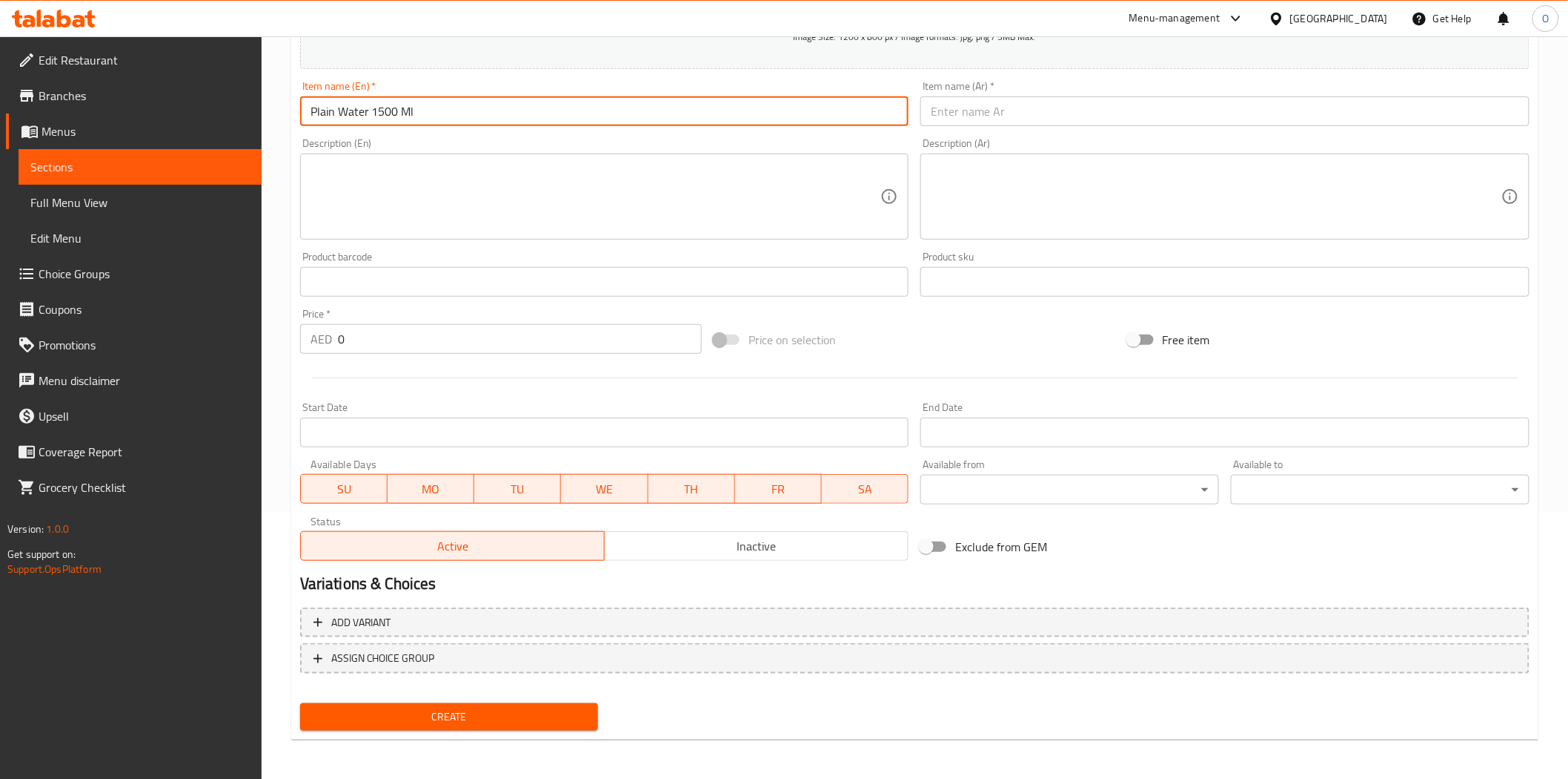
click at [403, 122] on input "Plain Water 1500 Ml" at bounding box center [605, 111] width 609 height 29
drag, startPoint x: 403, startPoint y: 122, endPoint x: 404, endPoint y: 113, distance: 9.1
click at [404, 113] on input "Plain Water 1500 Ml" at bounding box center [605, 111] width 609 height 29
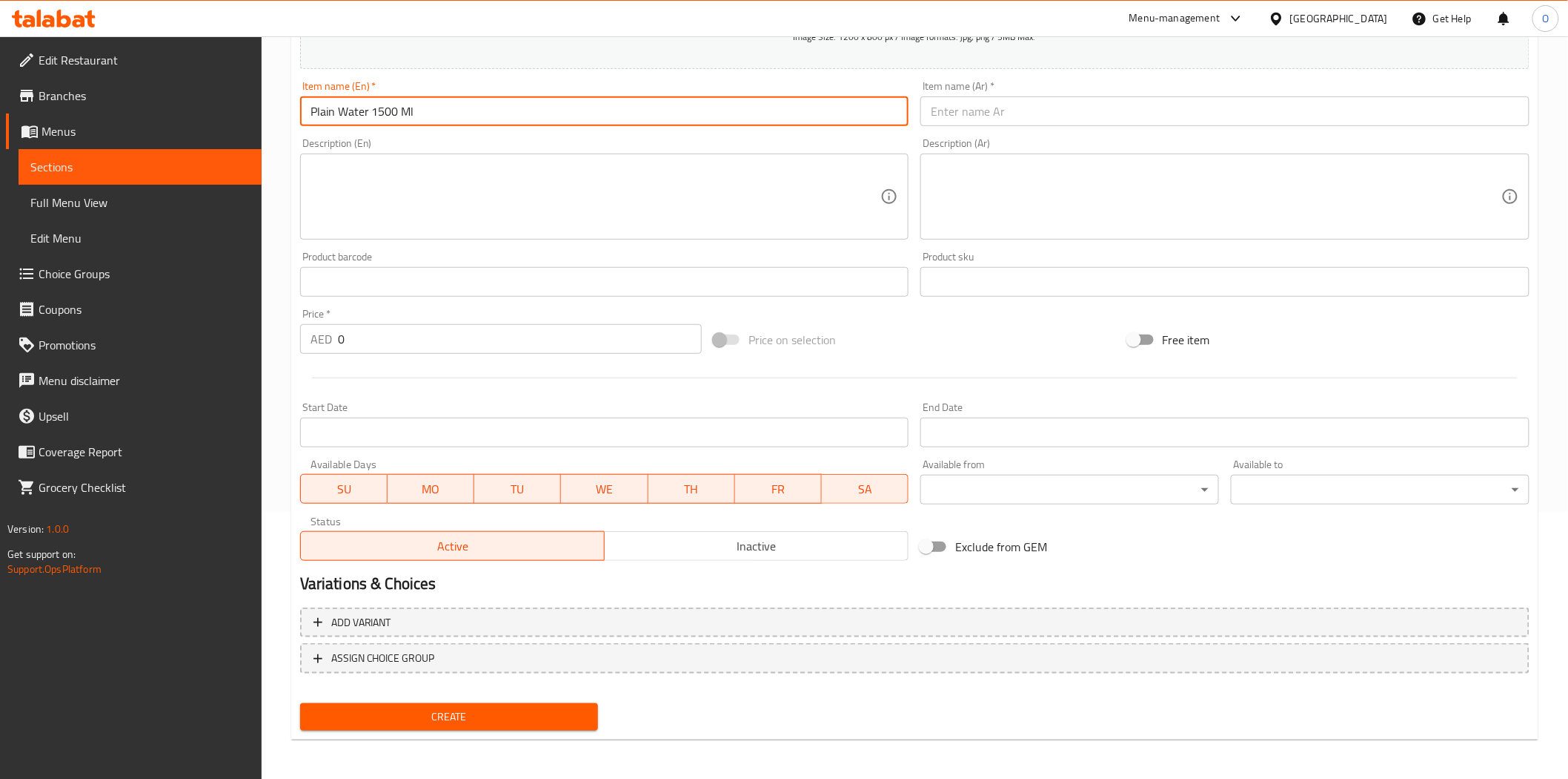
click at [404, 113] on input "Plain Water 1500 Ml" at bounding box center [605, 111] width 609 height 29
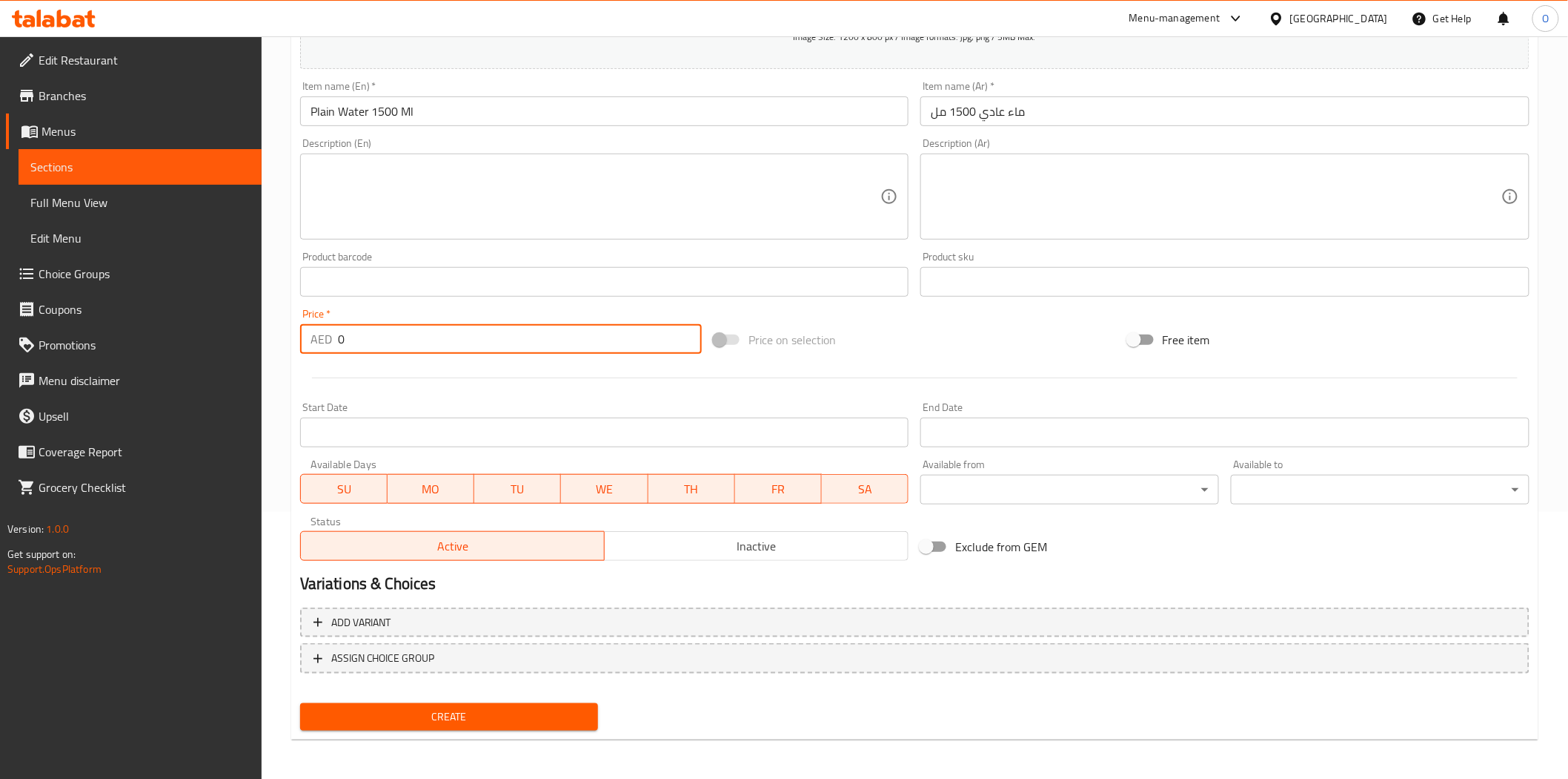
drag, startPoint x: 345, startPoint y: 338, endPoint x: 317, endPoint y: 345, distance: 28.9
click at [317, 345] on div "AED 0 Price *" at bounding box center [500, 339] width 402 height 29
click at [410, 721] on span "Create" at bounding box center [449, 717] width 275 height 18
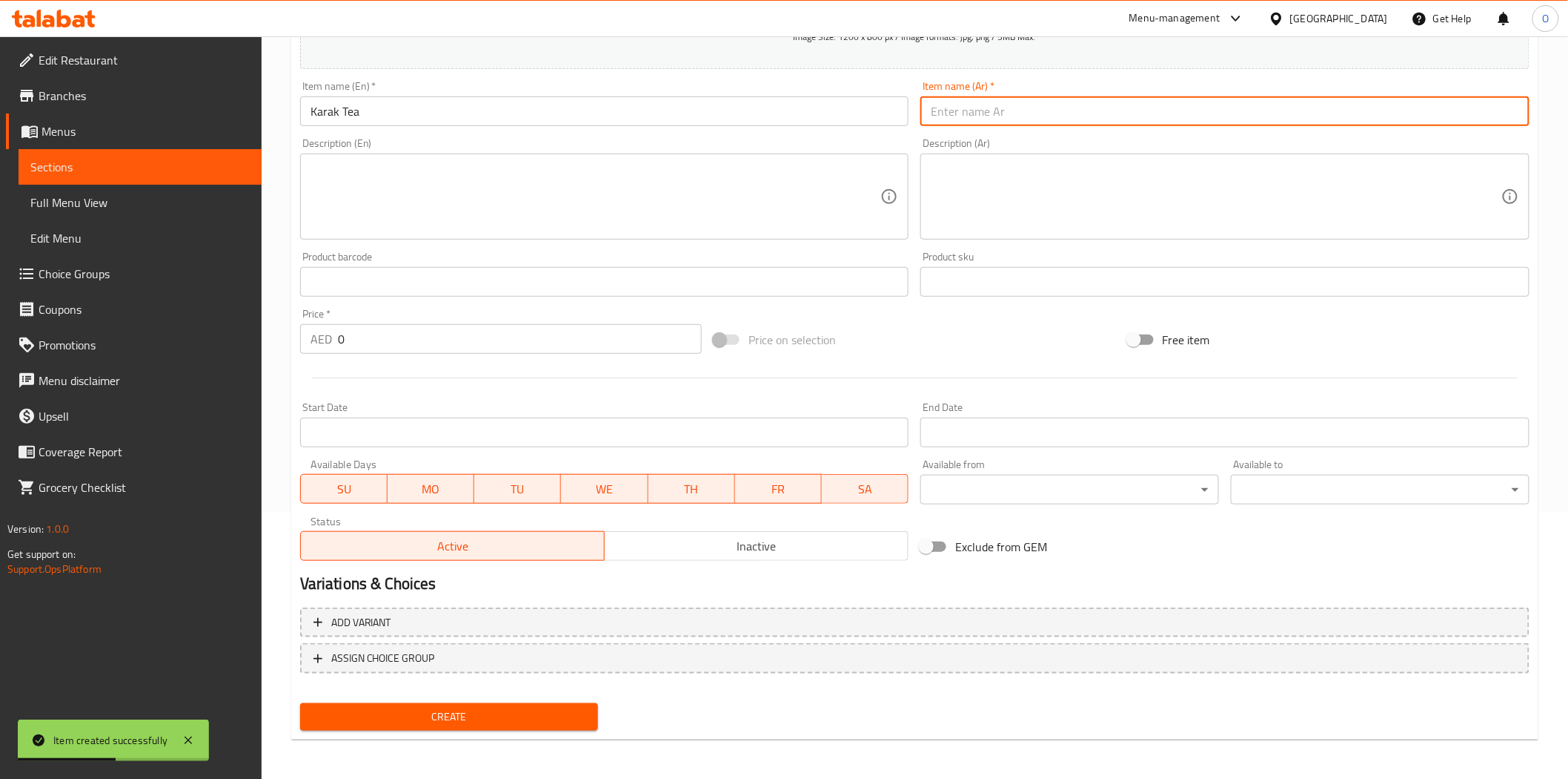
click at [983, 113] on input "text" at bounding box center [1225, 111] width 609 height 29
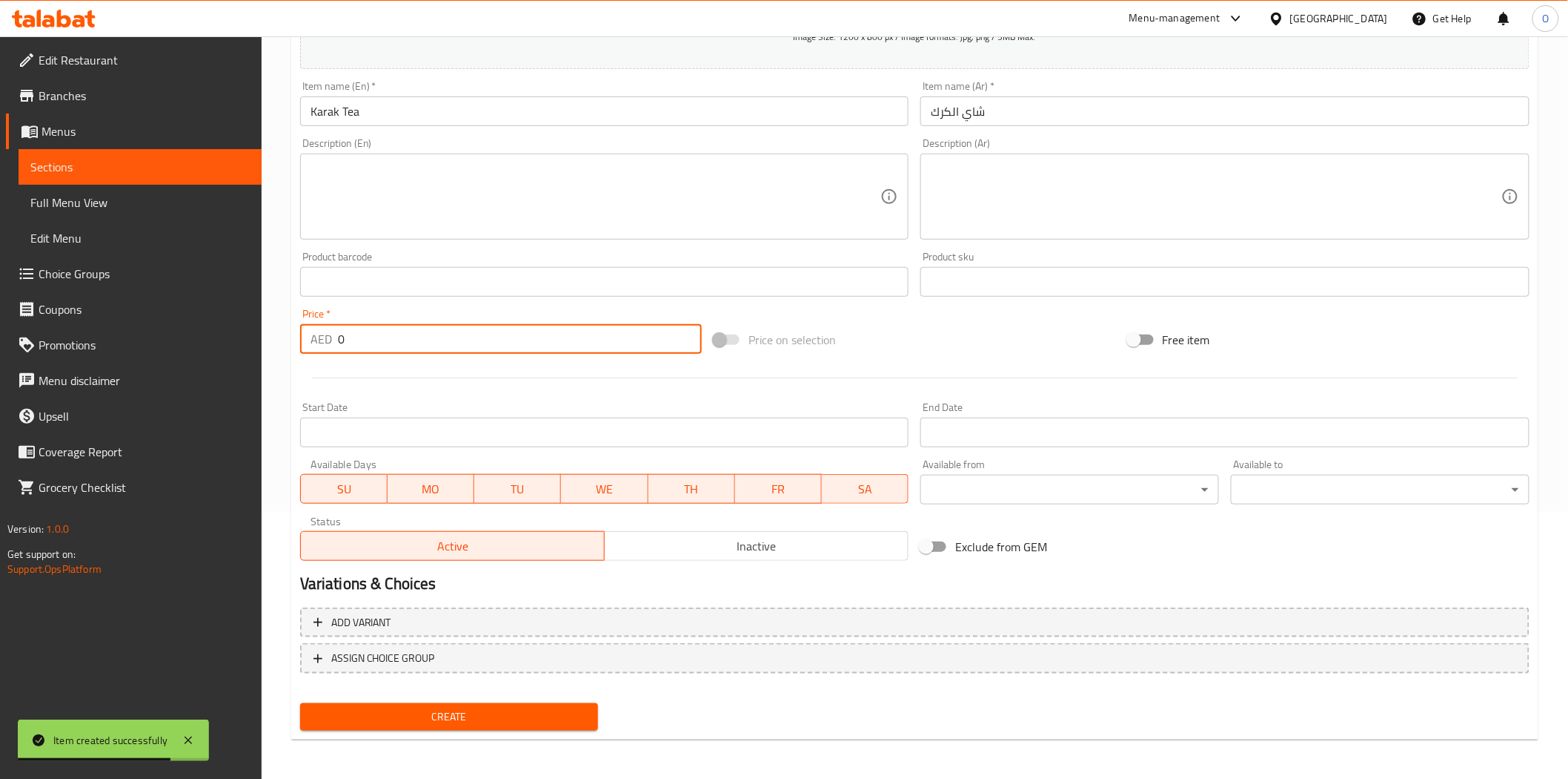
drag, startPoint x: 349, startPoint y: 342, endPoint x: 307, endPoint y: 346, distance: 42.2
click at [307, 346] on div "AED 0 Price *" at bounding box center [500, 339] width 402 height 29
click at [396, 709] on span "Create" at bounding box center [449, 717] width 275 height 18
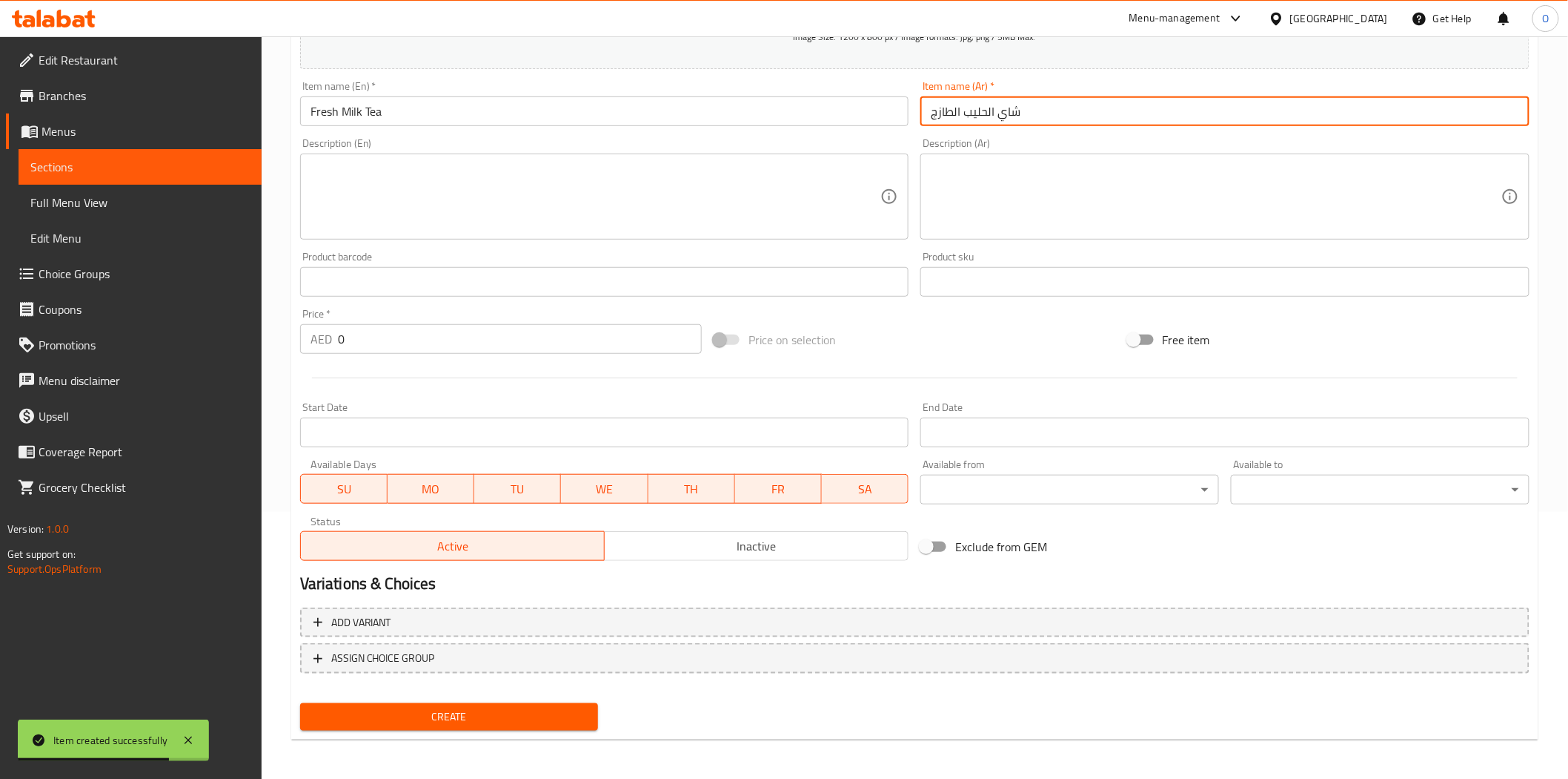
drag, startPoint x: 358, startPoint y: 347, endPoint x: 325, endPoint y: 345, distance: 33.1
click at [325, 345] on div "AED 0 Price *" at bounding box center [500, 339] width 402 height 29
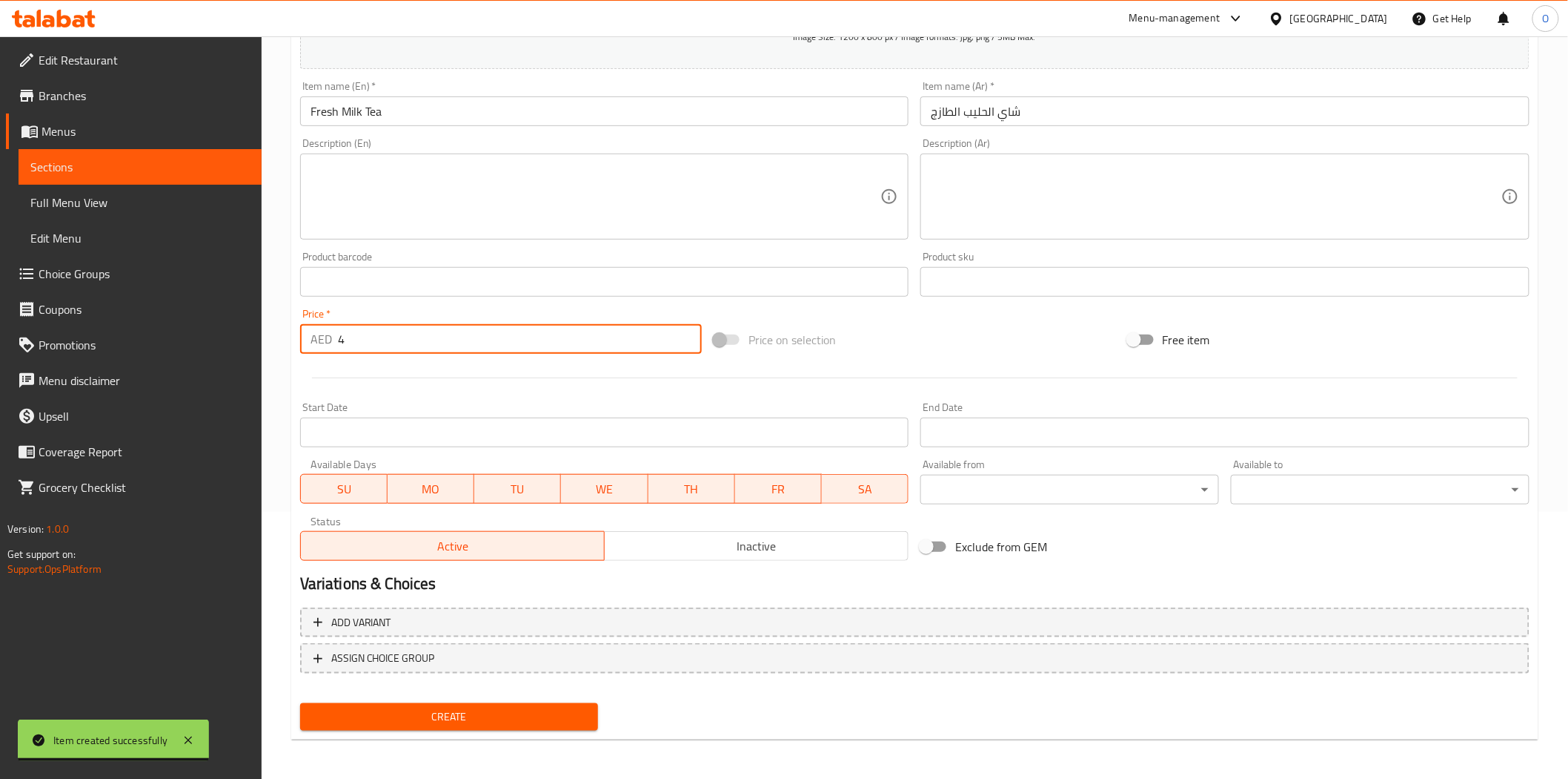
click at [403, 709] on span "Create" at bounding box center [449, 717] width 275 height 18
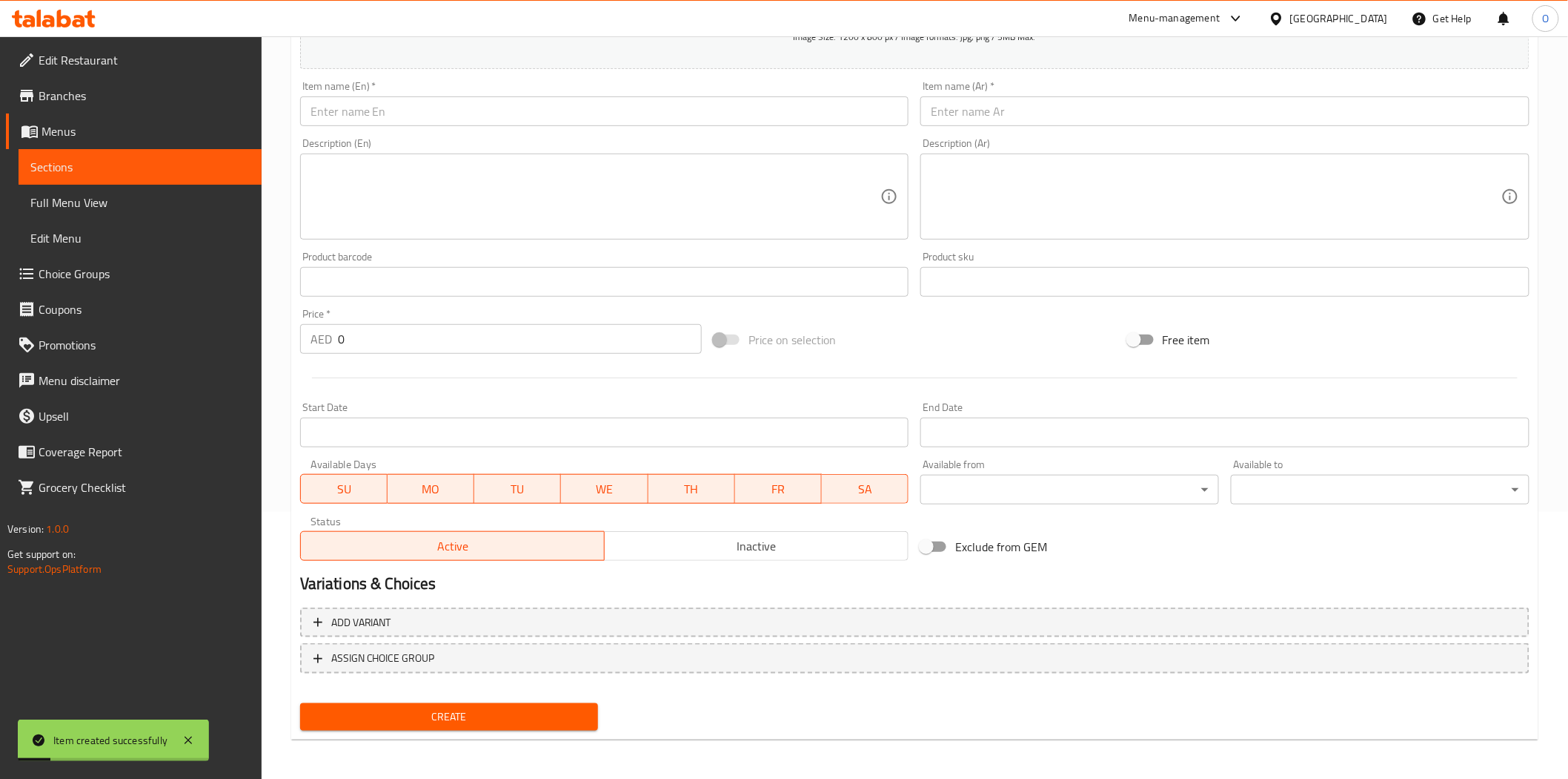
click at [396, 93] on div "Item name (En)   * Item name (En) *" at bounding box center [605, 103] width 609 height 45
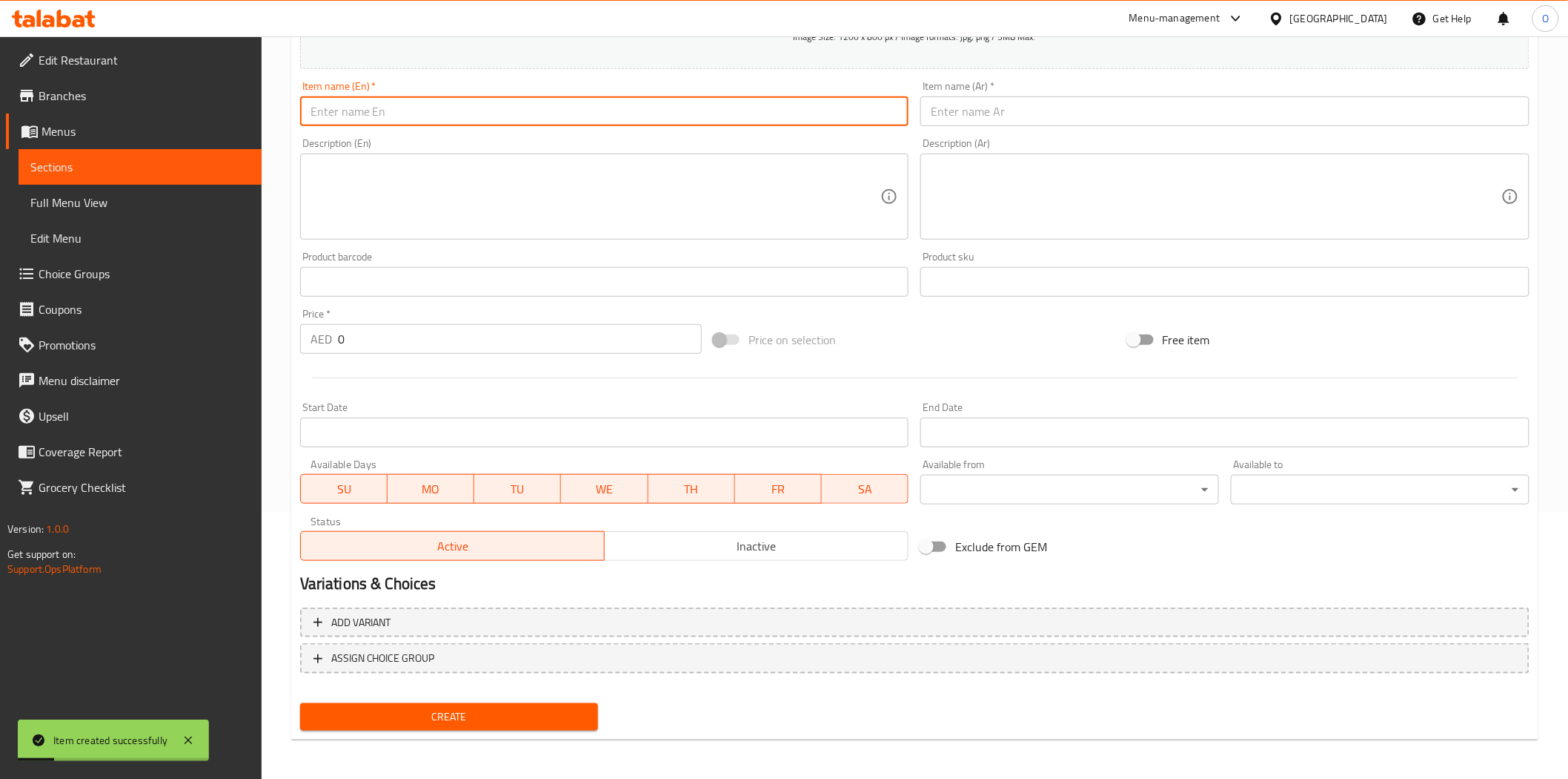
click at [396, 104] on input "text" at bounding box center [605, 111] width 609 height 29
click at [1076, 119] on input "text" at bounding box center [1225, 111] width 609 height 29
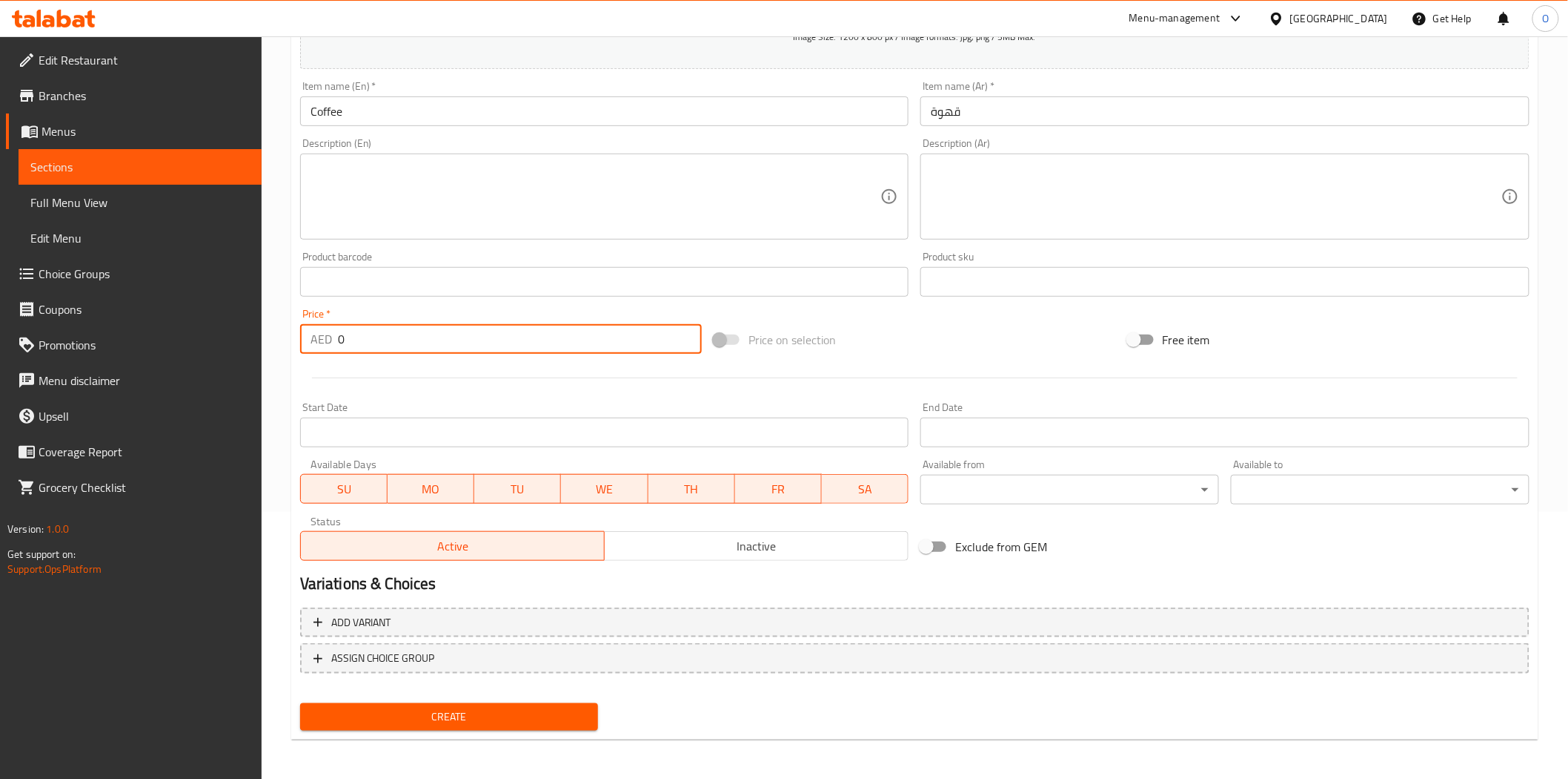
click at [322, 332] on div "AED 0 Price *" at bounding box center [500, 339] width 402 height 29
click at [384, 694] on div "Add variant ASSIGN CHOICE GROUP" at bounding box center [915, 649] width 1241 height 96
click at [387, 709] on span "Create" at bounding box center [449, 717] width 275 height 18
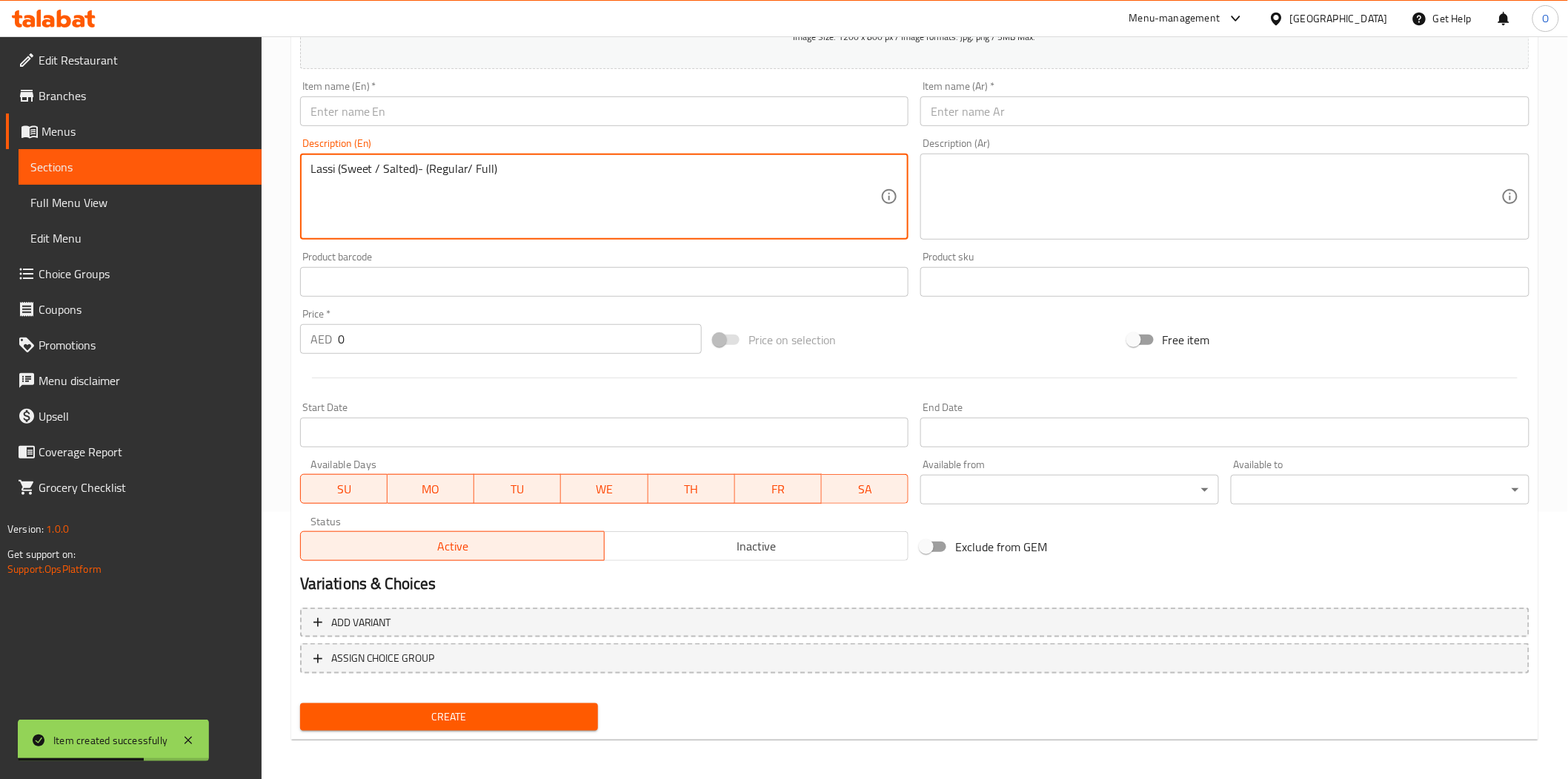
drag, startPoint x: 338, startPoint y: 172, endPoint x: 306, endPoint y: 170, distance: 32.1
click at [306, 170] on div "Lassi (Sweet / Salted)- (Regular/ Full) Description (En)" at bounding box center [605, 197] width 609 height 86
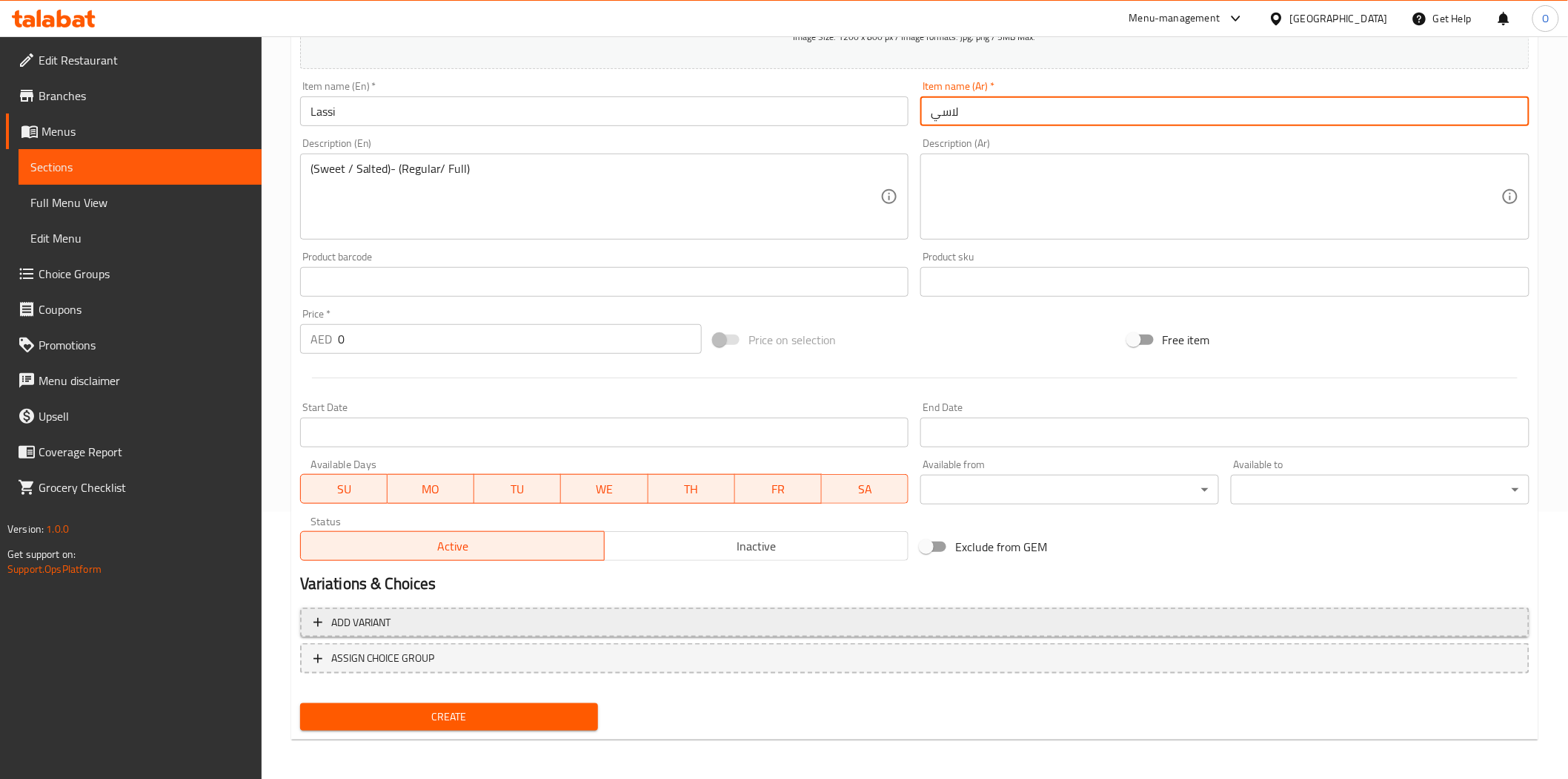
click at [880, 625] on span "Add variant" at bounding box center [915, 622] width 1203 height 18
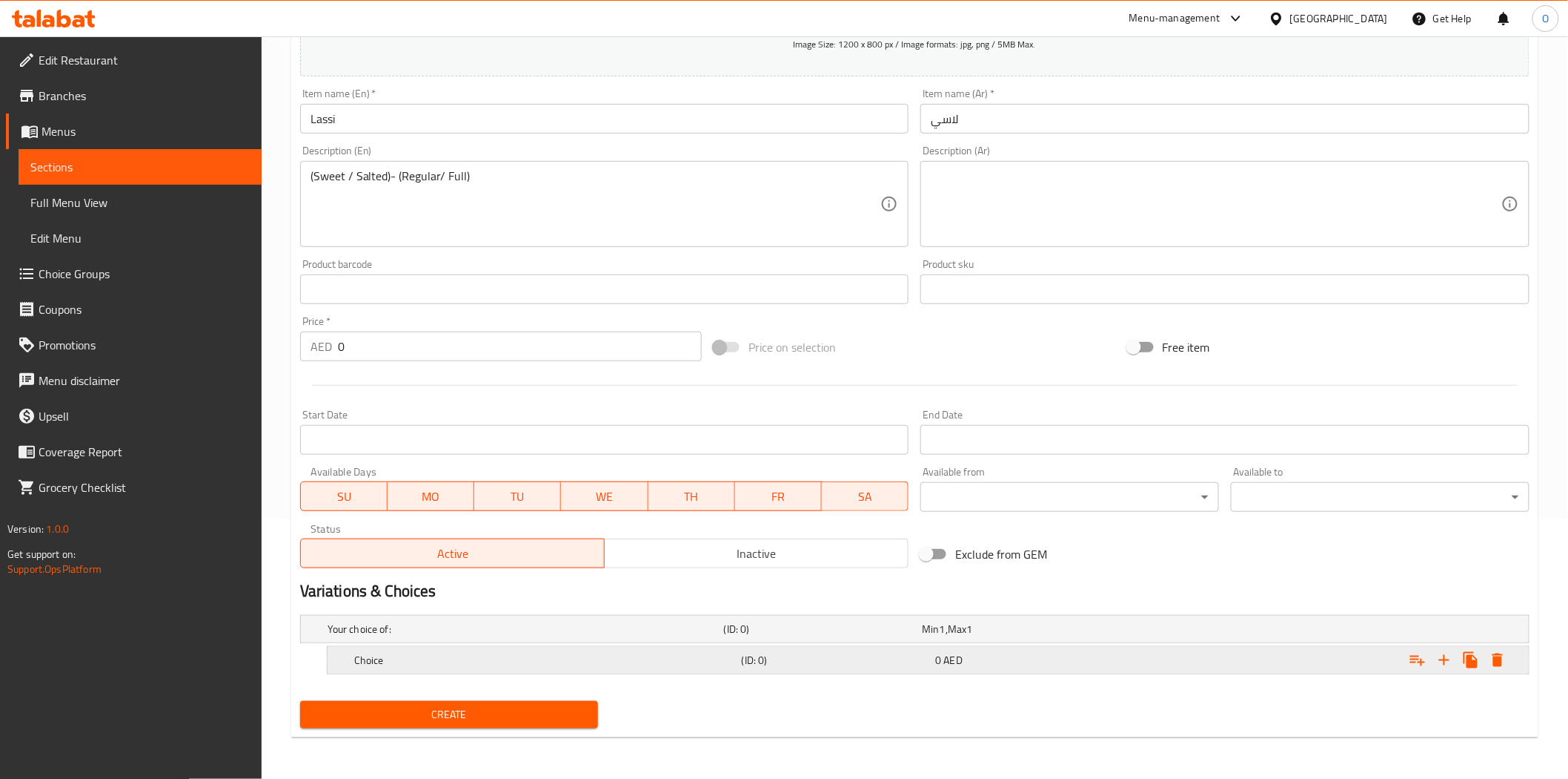
scroll to position [260, 0]
click at [1446, 660] on icon "Expand" at bounding box center [1444, 659] width 10 height 10
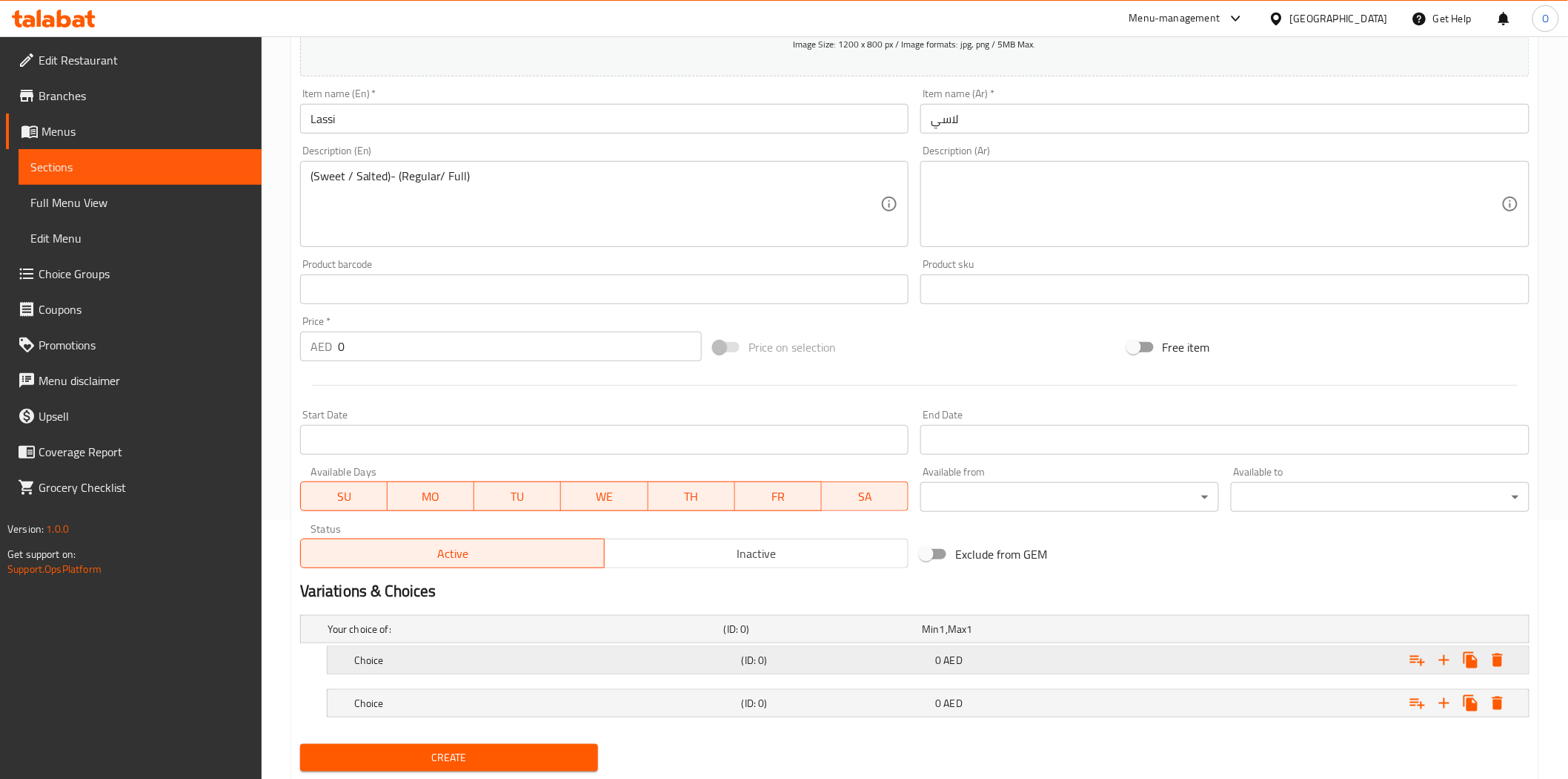
click at [663, 665] on h5 "Choice" at bounding box center [544, 660] width 381 height 15
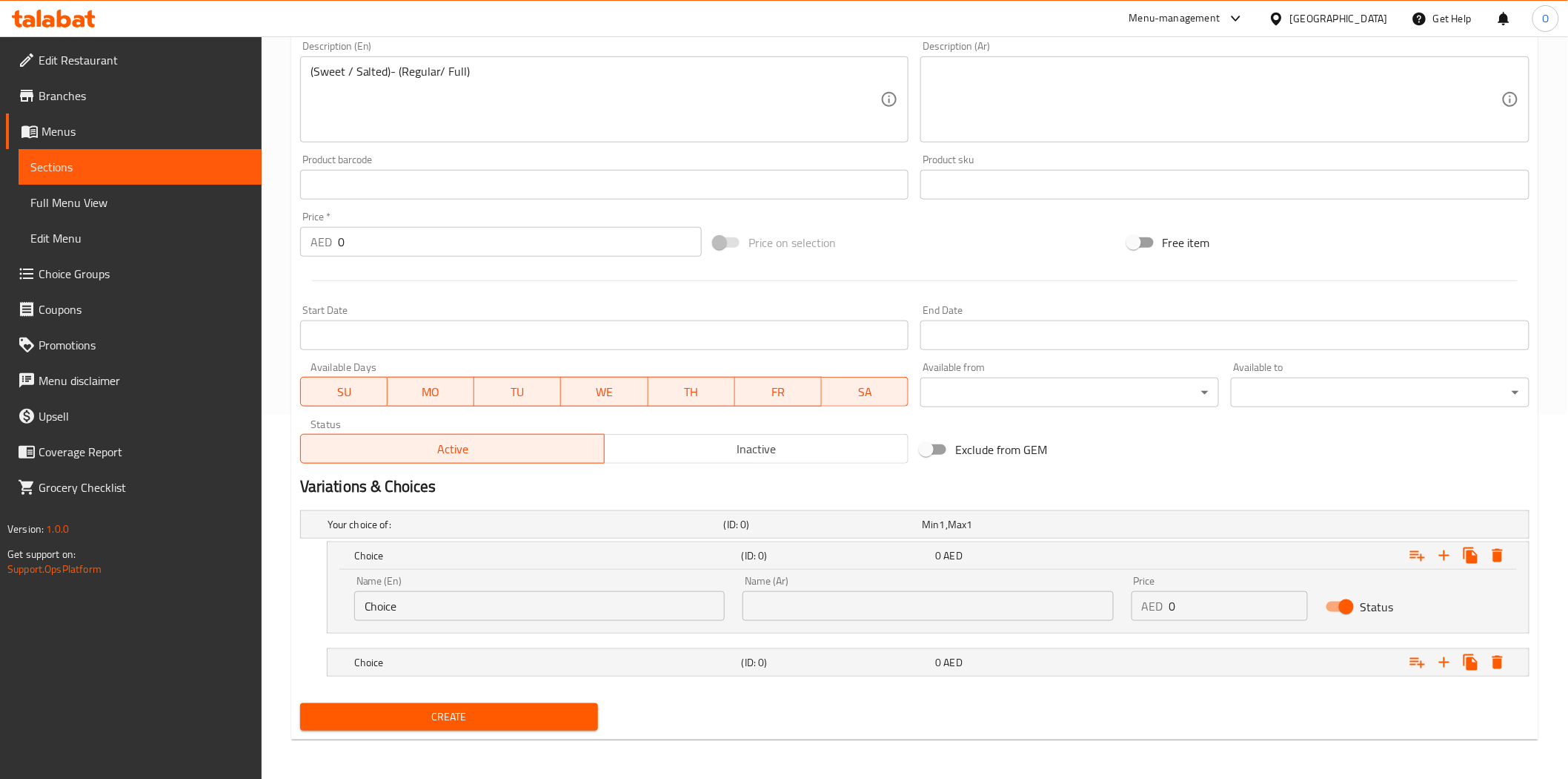
scroll to position [366, 0]
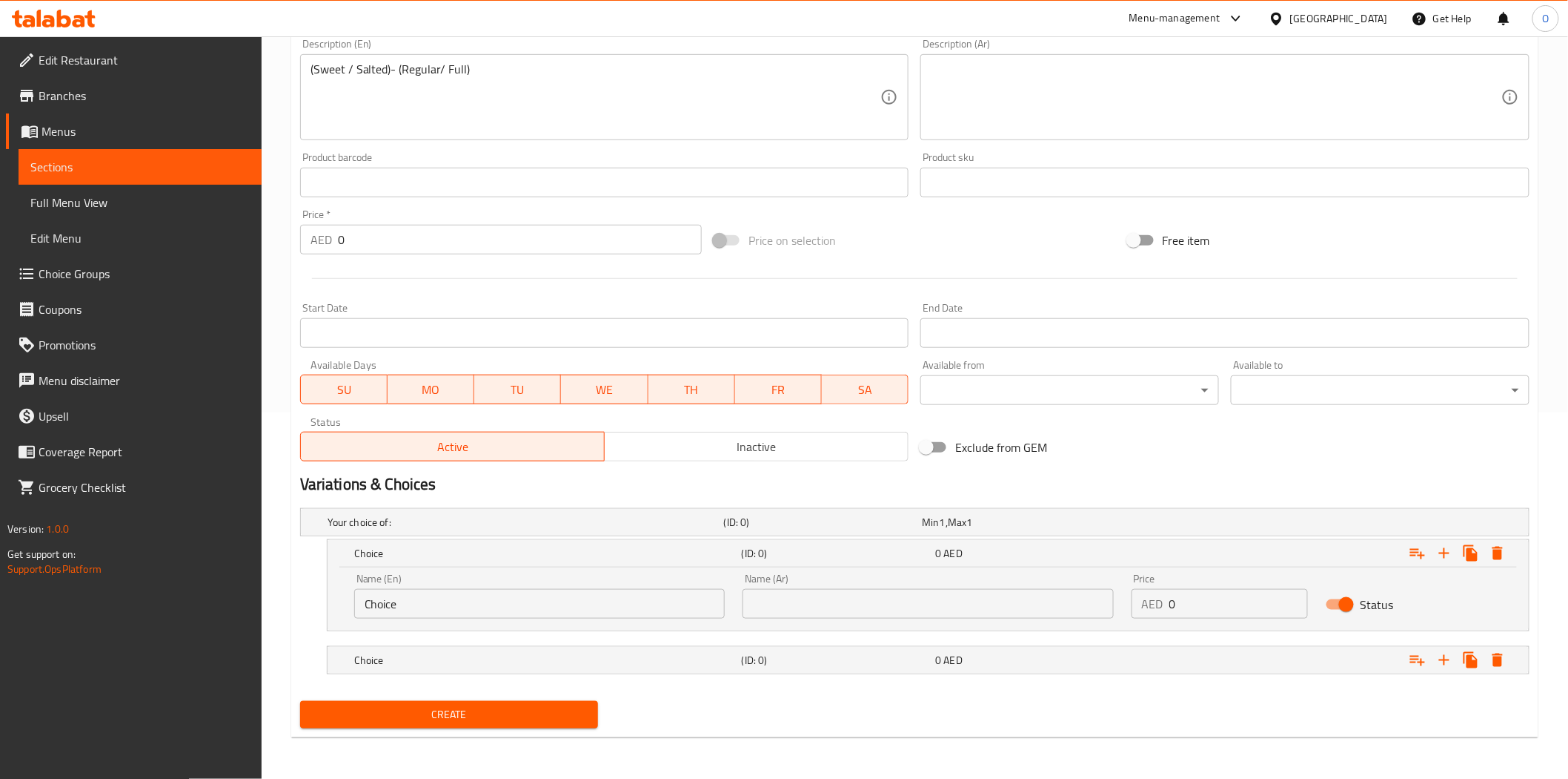
click at [439, 607] on input "Choice" at bounding box center [539, 603] width 371 height 29
click at [478, 663] on h5 "Choice" at bounding box center [544, 660] width 381 height 15
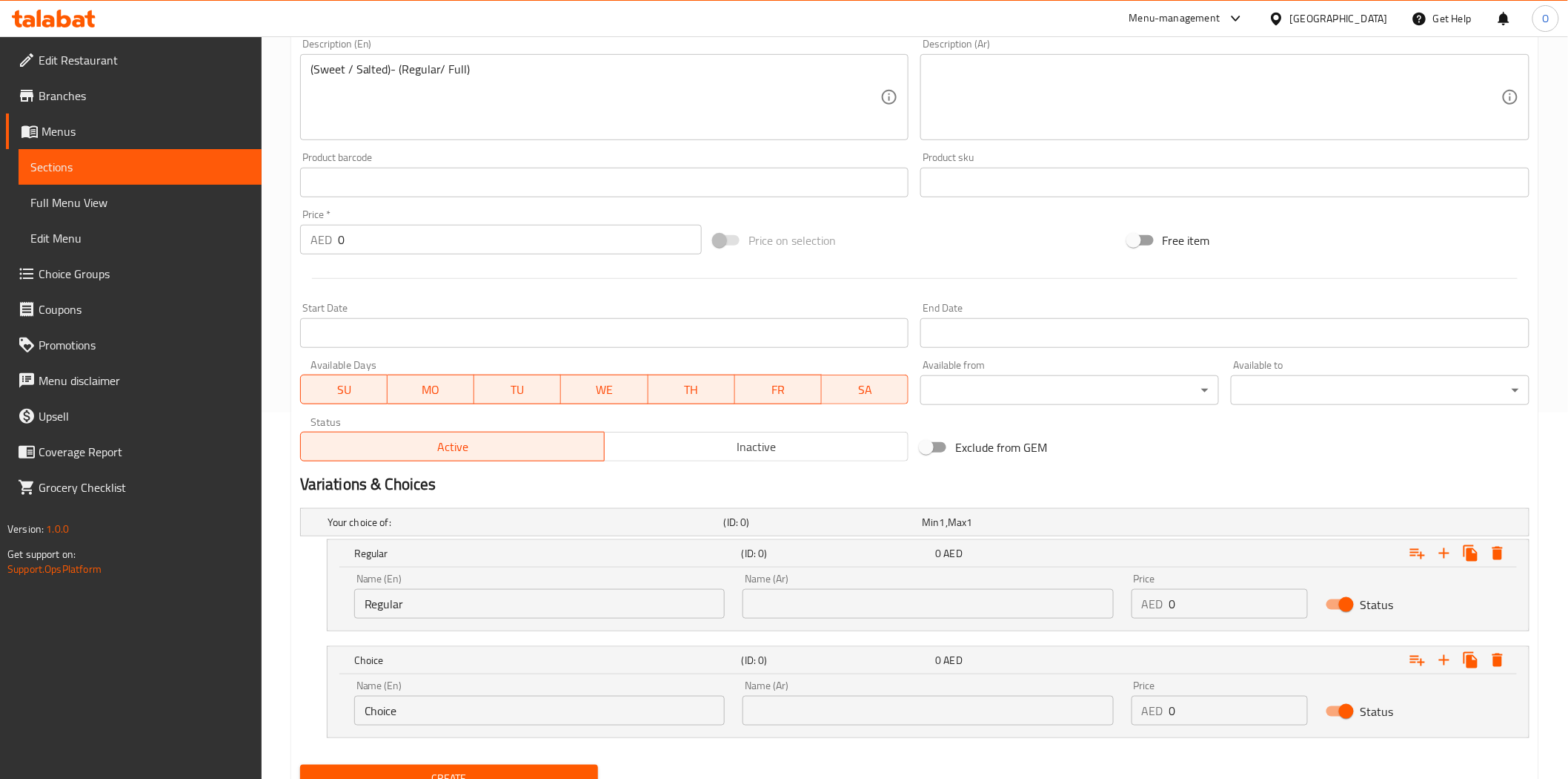
scroll to position [430, 0]
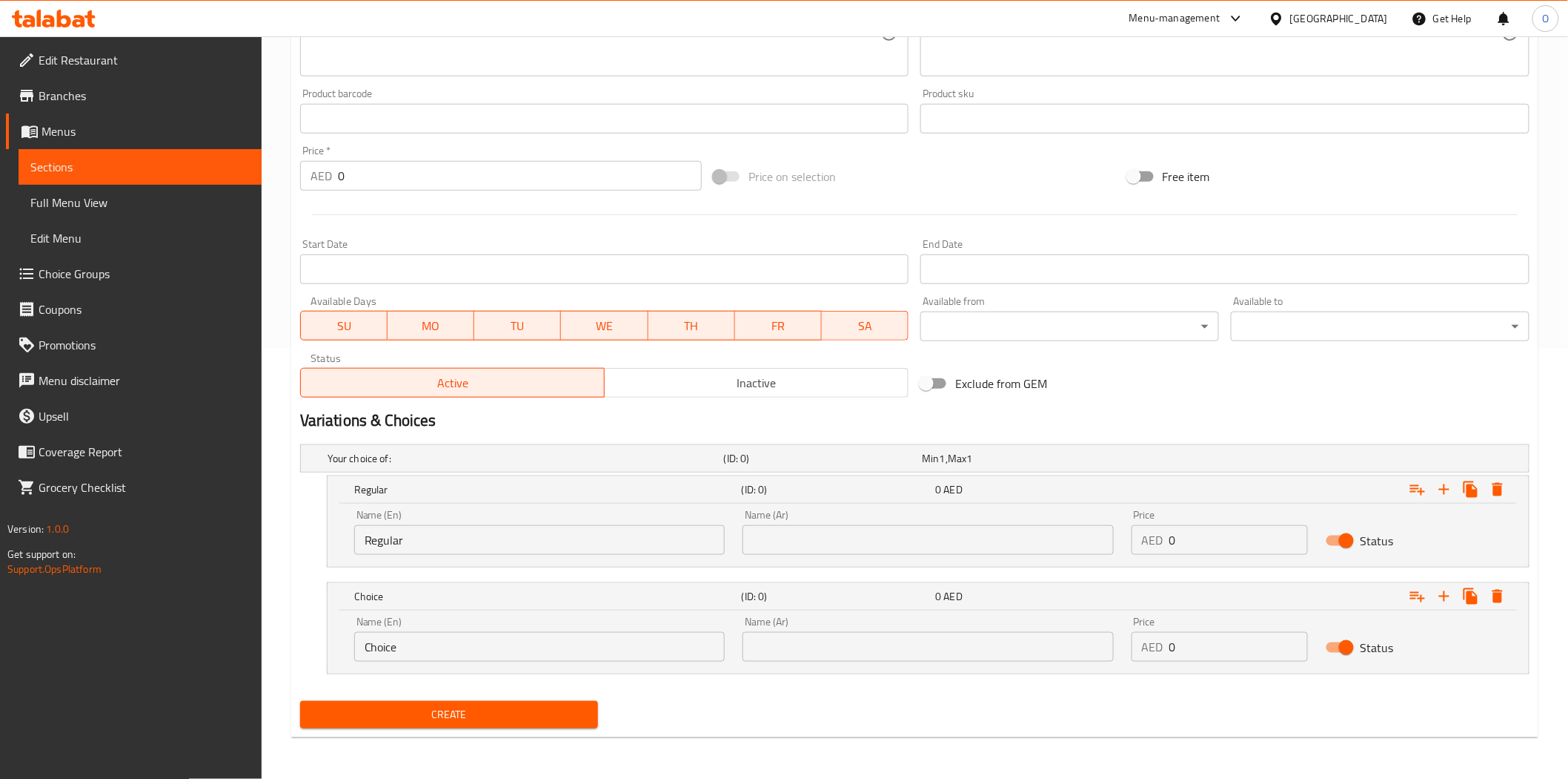
click at [456, 634] on input "Choice" at bounding box center [539, 646] width 371 height 29
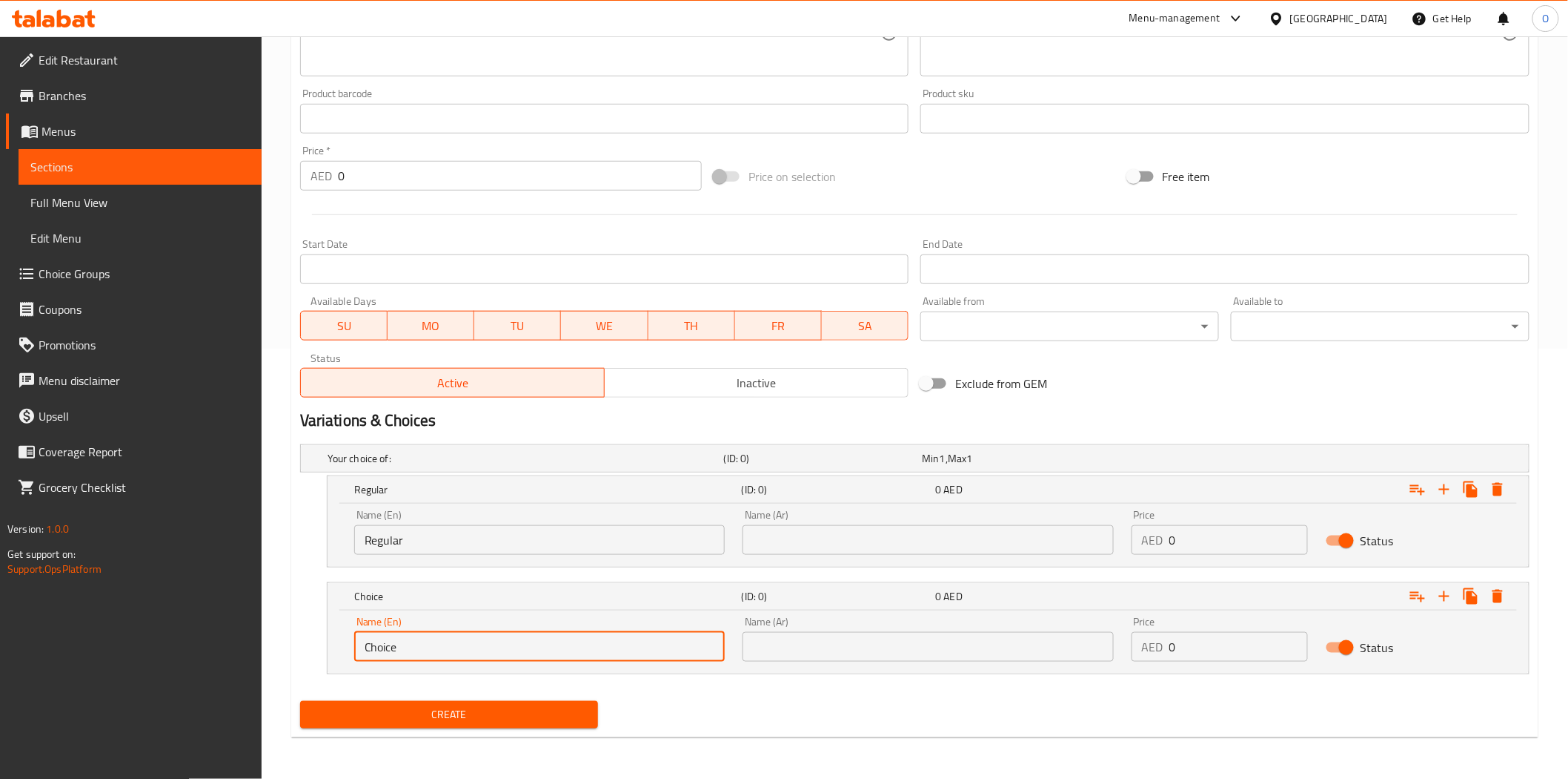
click at [456, 634] on input "Choice" at bounding box center [539, 646] width 371 height 29
click at [845, 546] on input "text" at bounding box center [928, 540] width 371 height 29
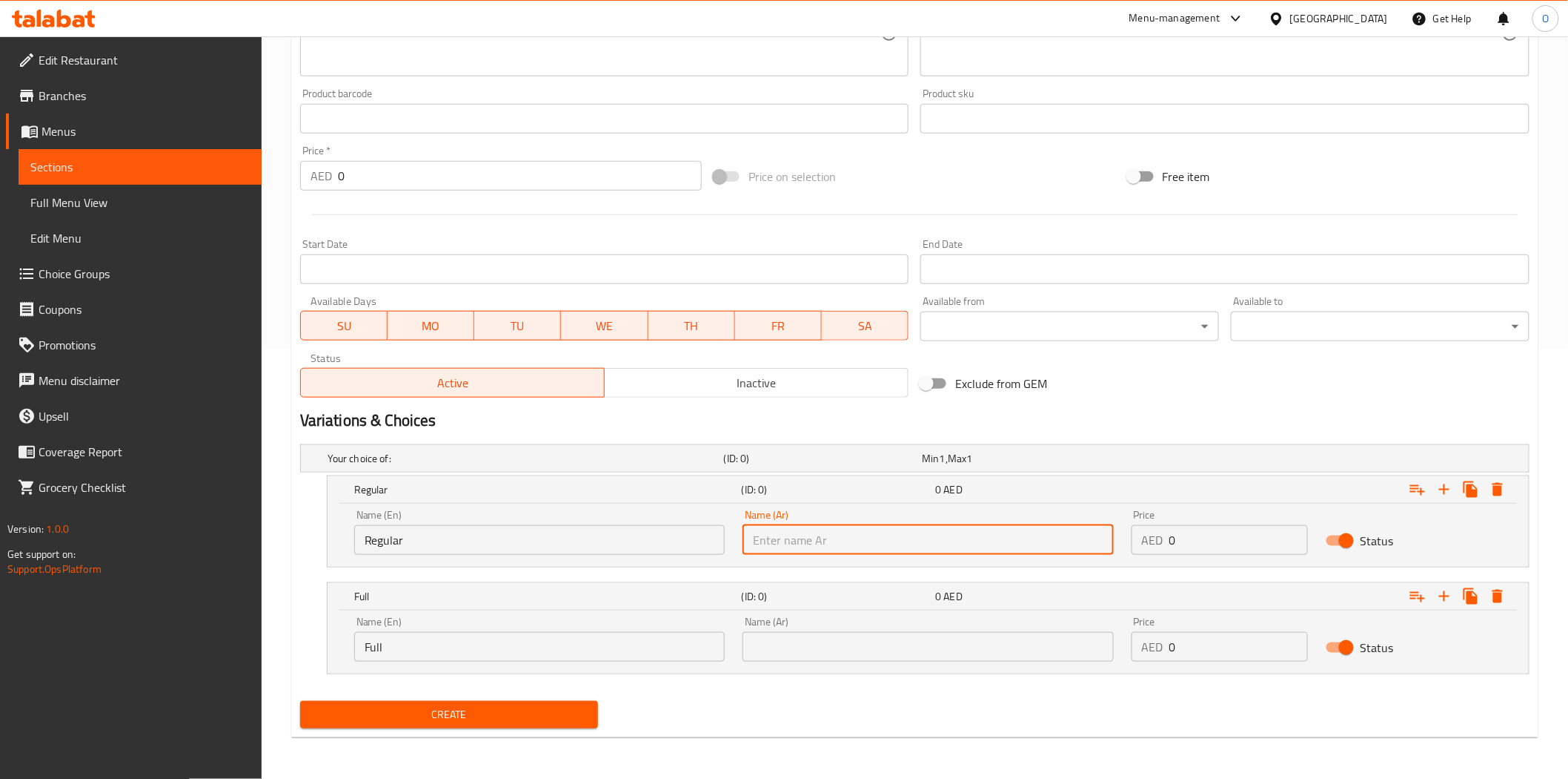
click at [801, 658] on input "text" at bounding box center [928, 646] width 371 height 29
click at [806, 543] on input "text" at bounding box center [928, 540] width 371 height 29
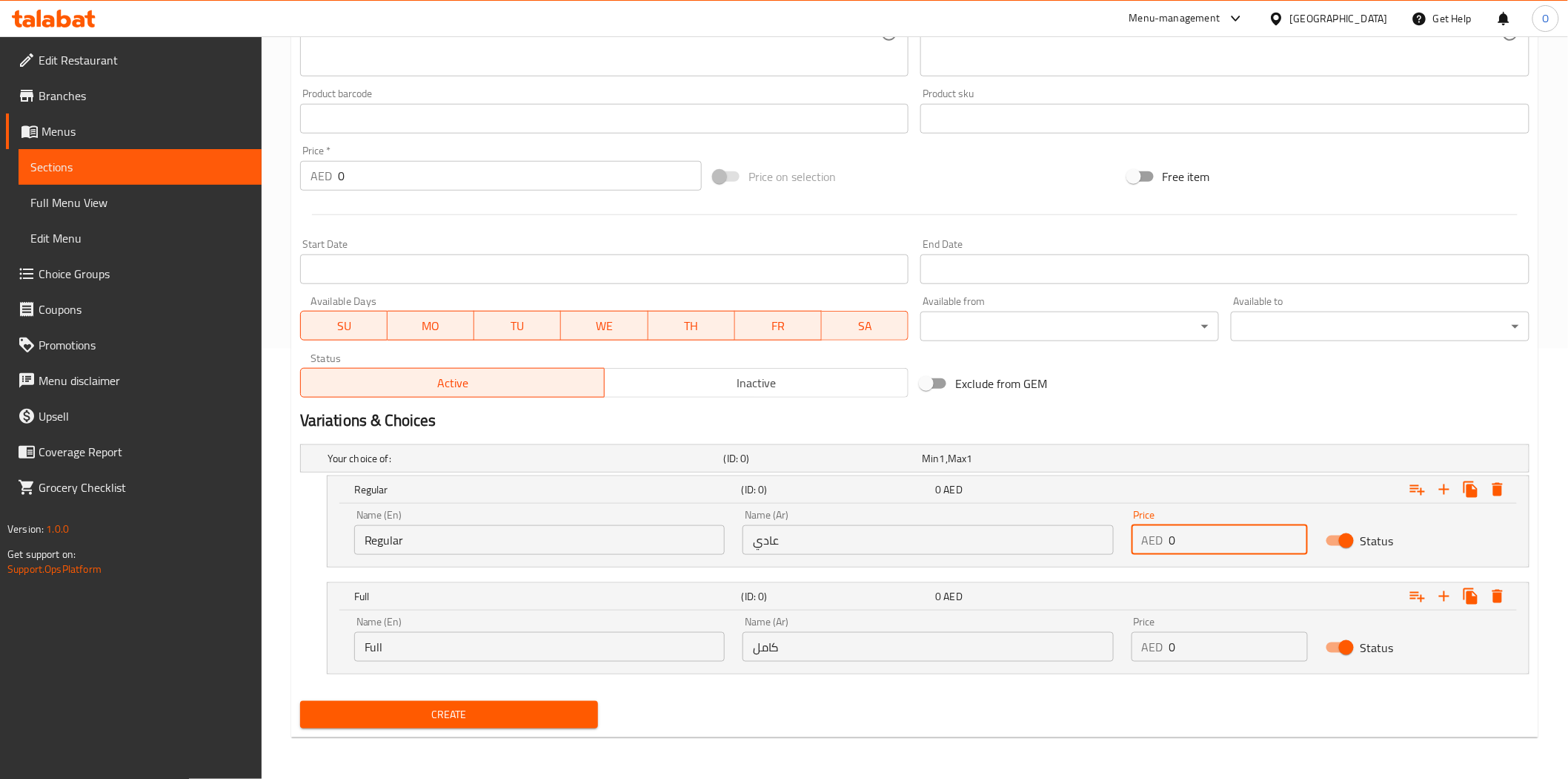
click at [1146, 539] on div "AED 0 Price" at bounding box center [1219, 540] width 177 height 29
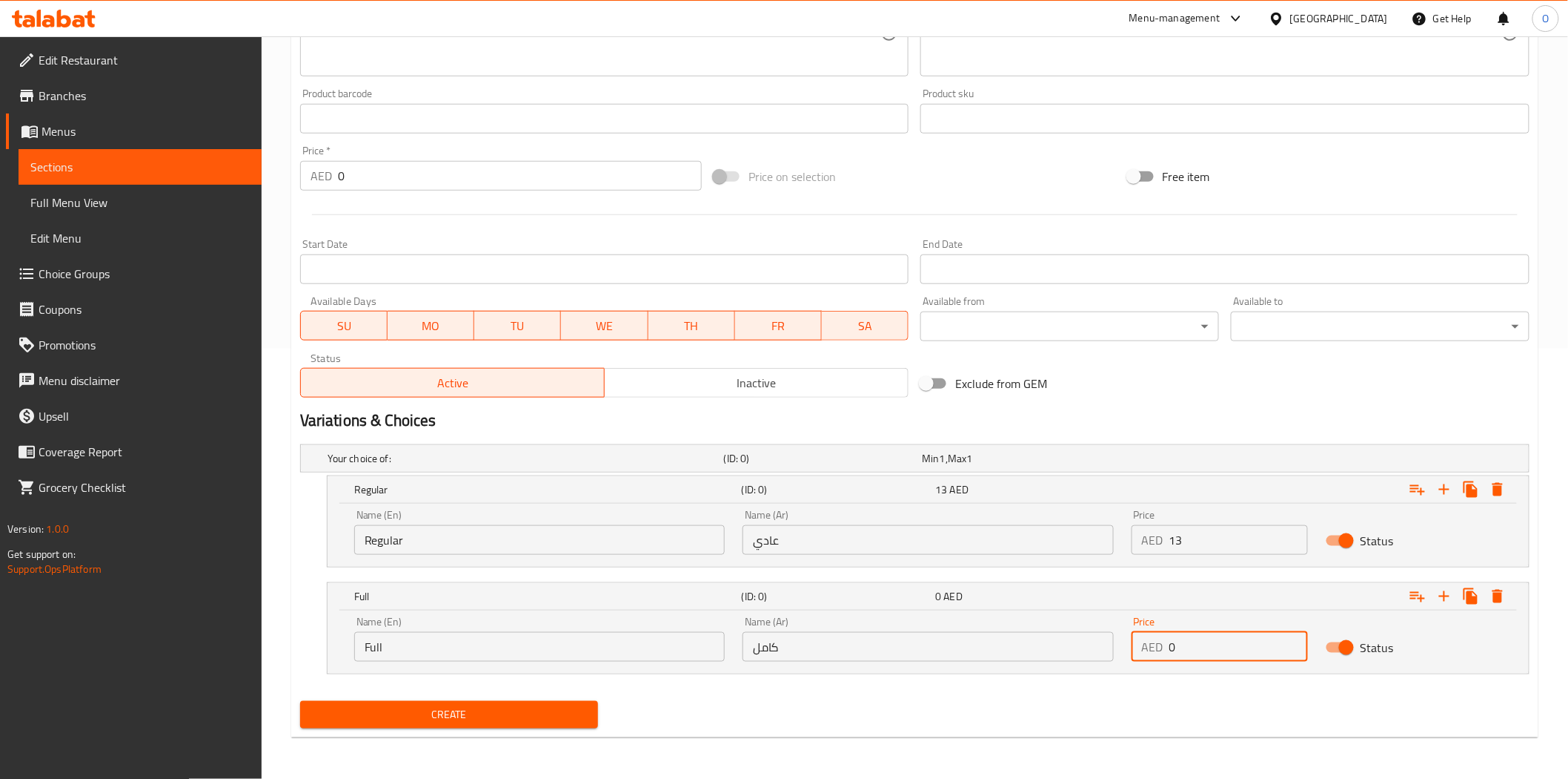
drag, startPoint x: 1166, startPoint y: 645, endPoint x: 1142, endPoint y: 645, distance: 24.0
click at [1142, 645] on div "AED 0 Price" at bounding box center [1219, 646] width 177 height 29
click at [478, 722] on span "Create" at bounding box center [449, 715] width 275 height 18
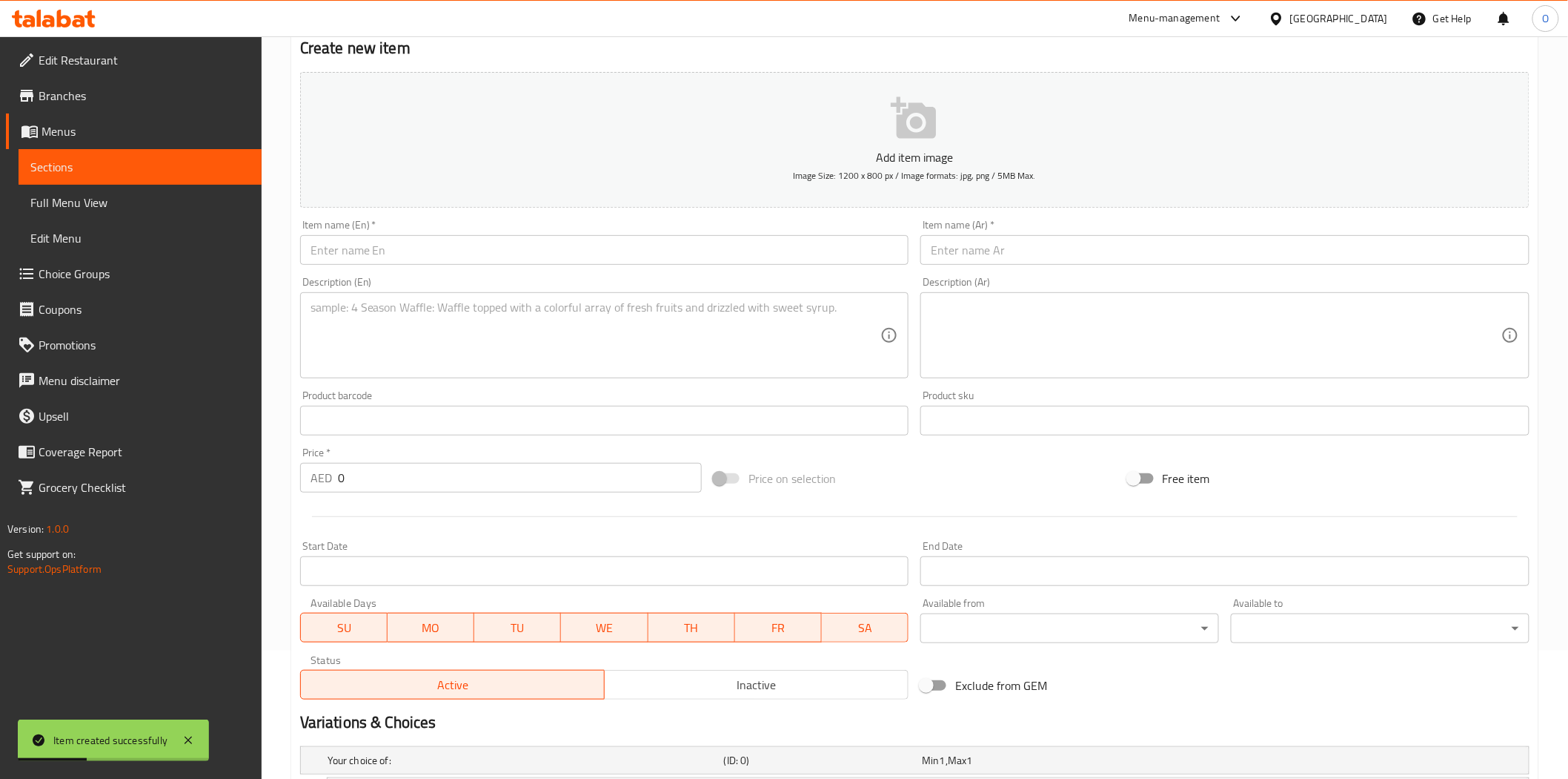
scroll to position [100, 0]
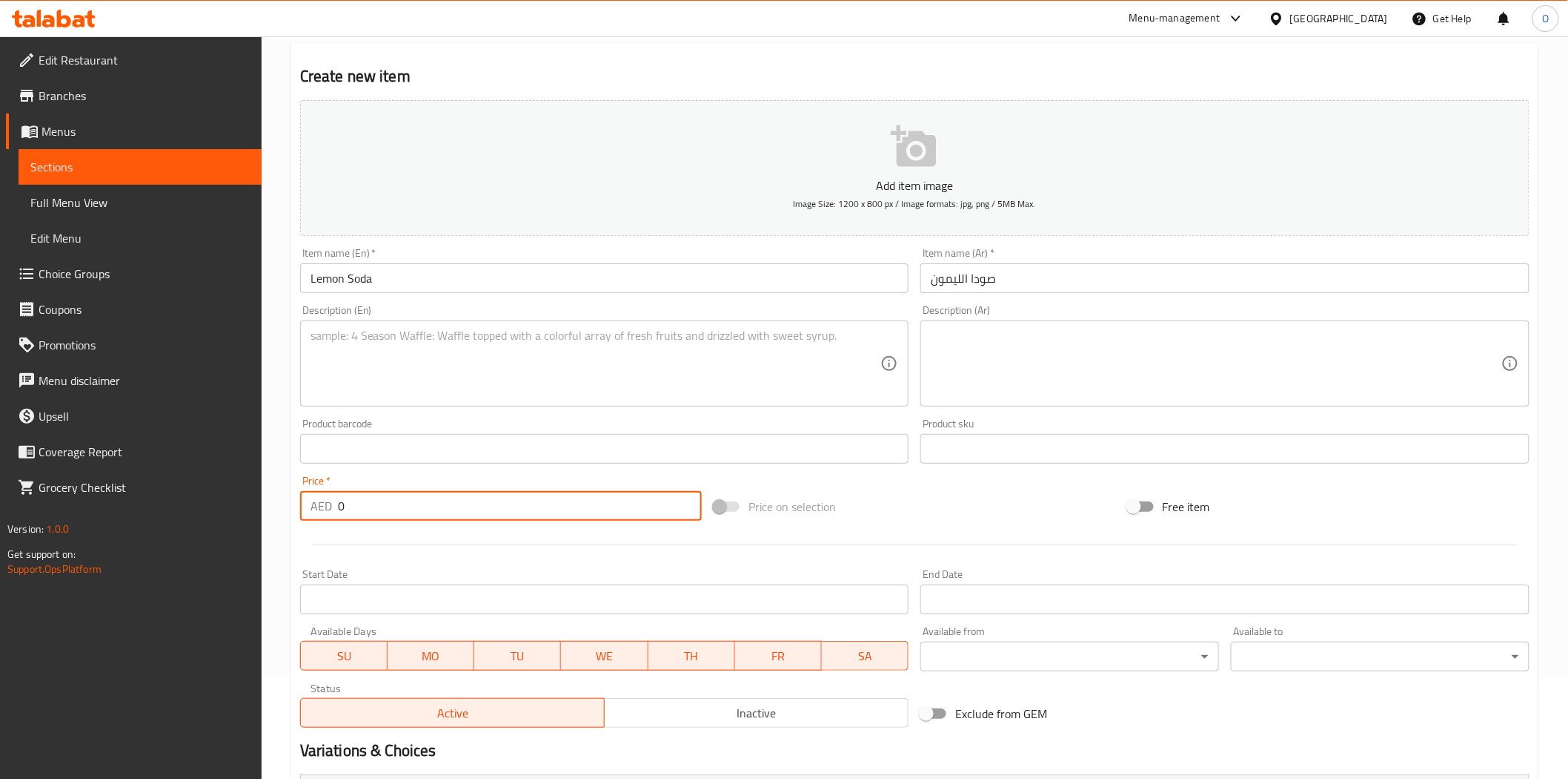
drag, startPoint x: 366, startPoint y: 503, endPoint x: 330, endPoint y: 503, distance: 36.0
click at [330, 503] on div "AED 0 Price *" at bounding box center [500, 505] width 402 height 29
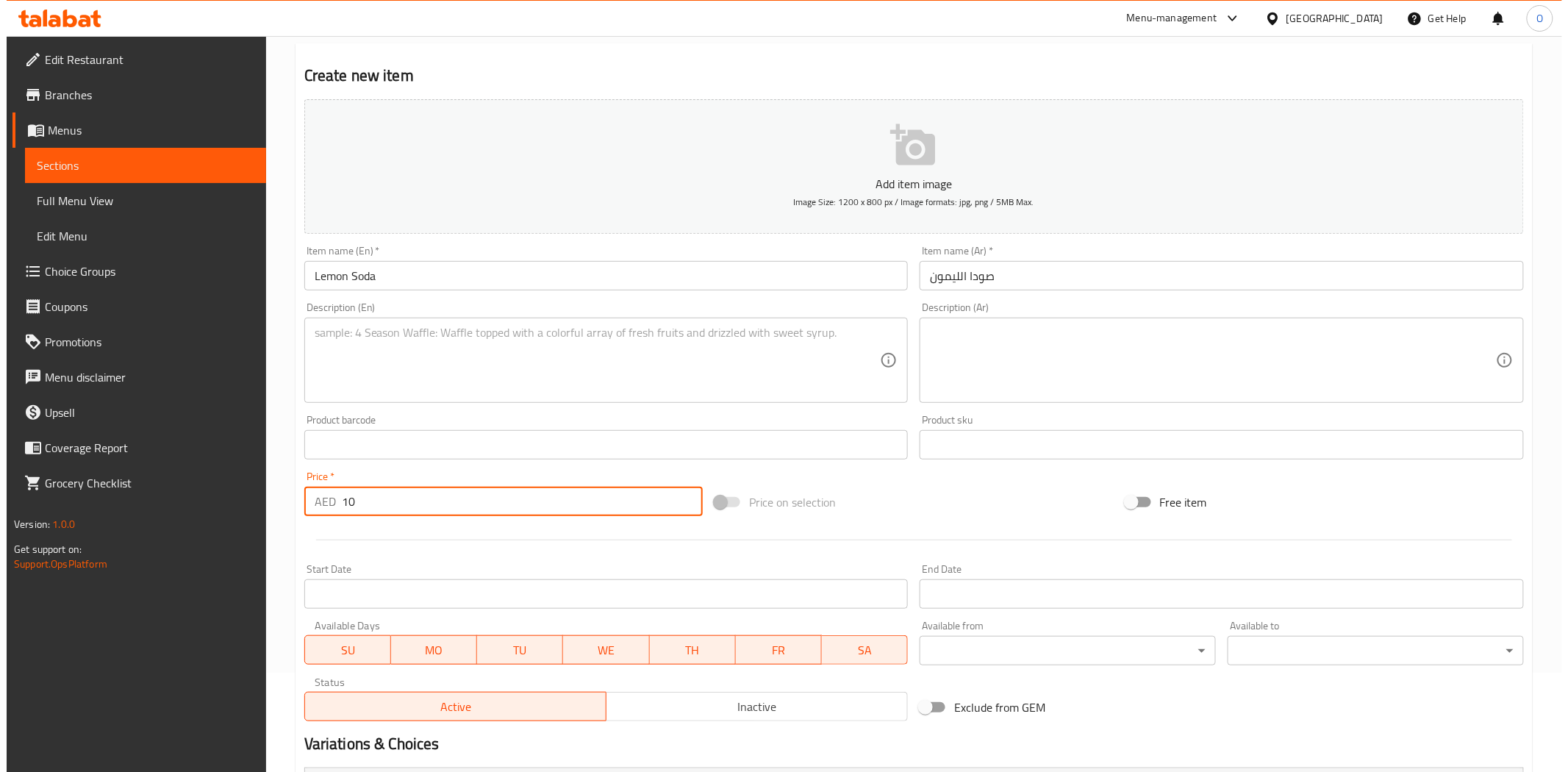
scroll to position [426, 0]
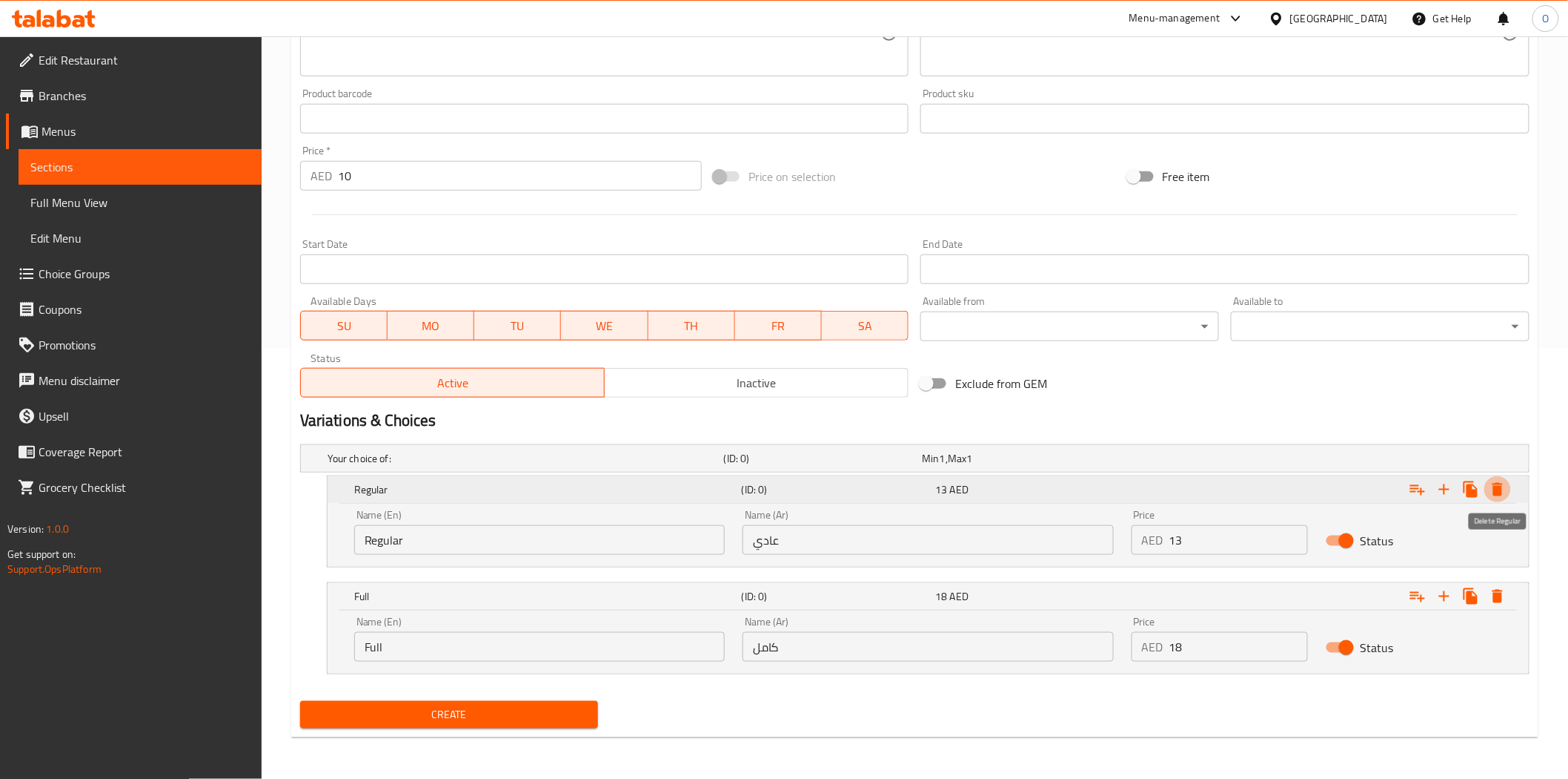
click at [1509, 482] on button "Expand" at bounding box center [1498, 489] width 27 height 27
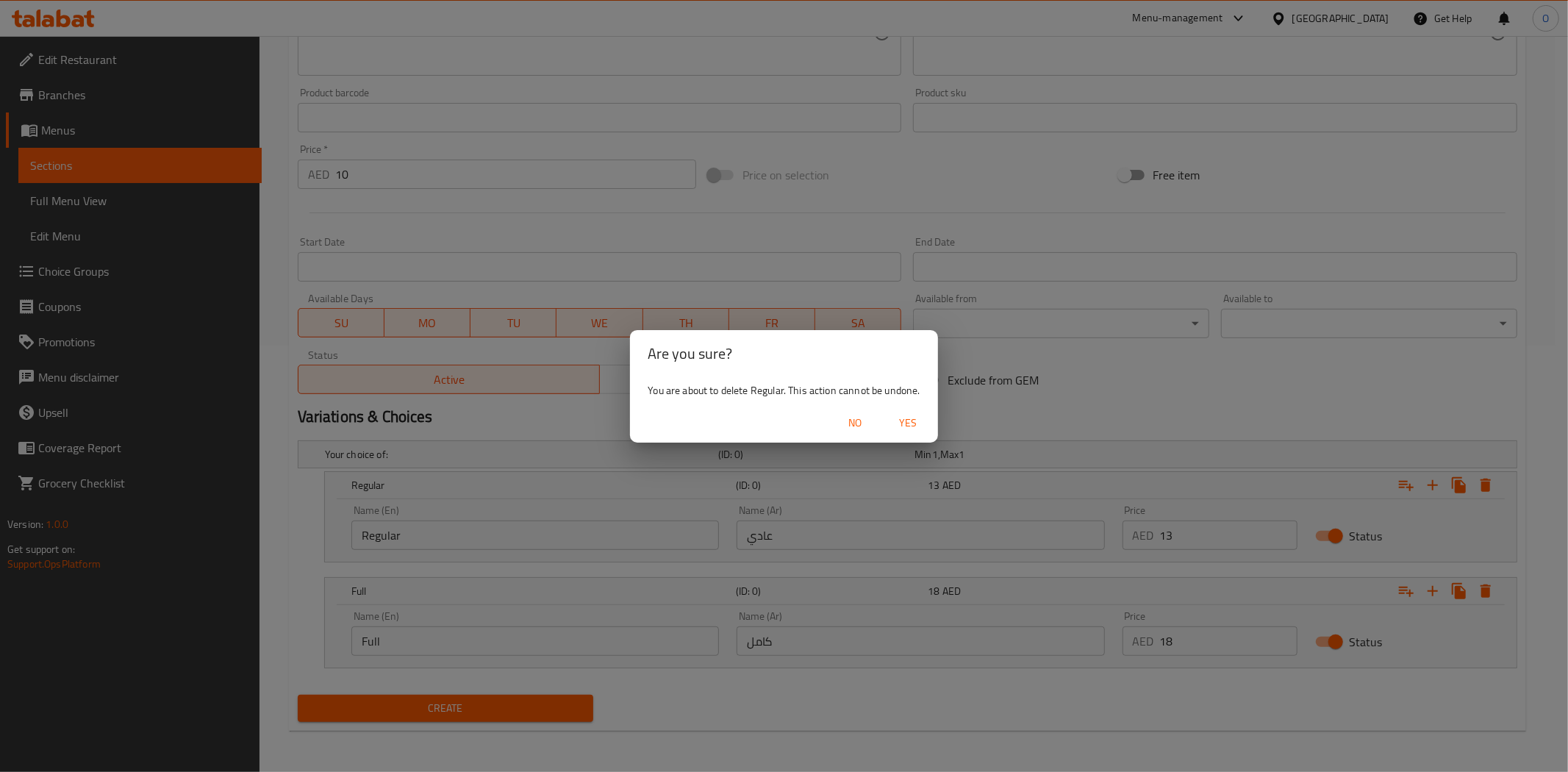
click at [907, 416] on span "Yes" at bounding box center [908, 423] width 35 height 18
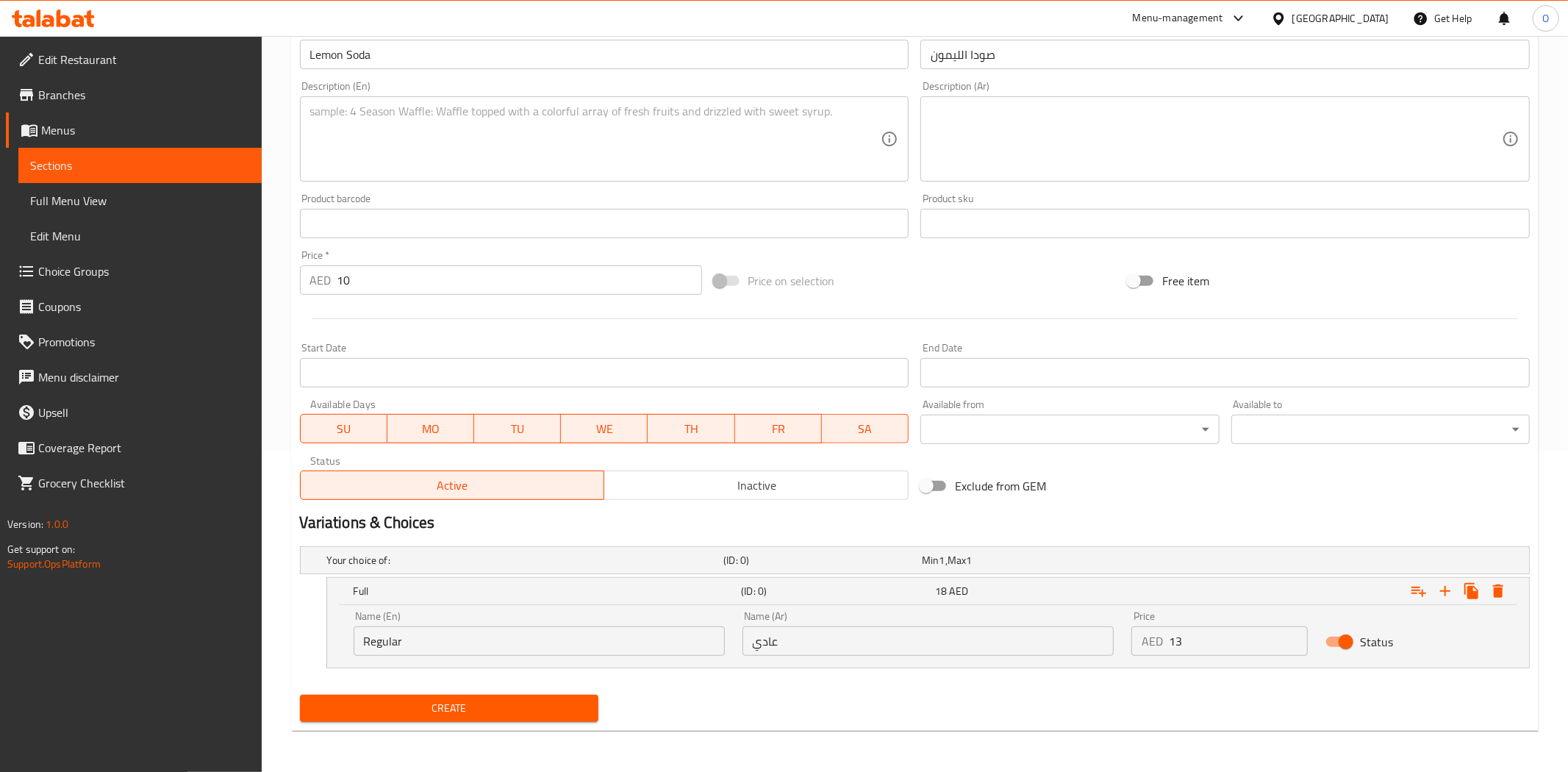
scroll to position [319, 0]
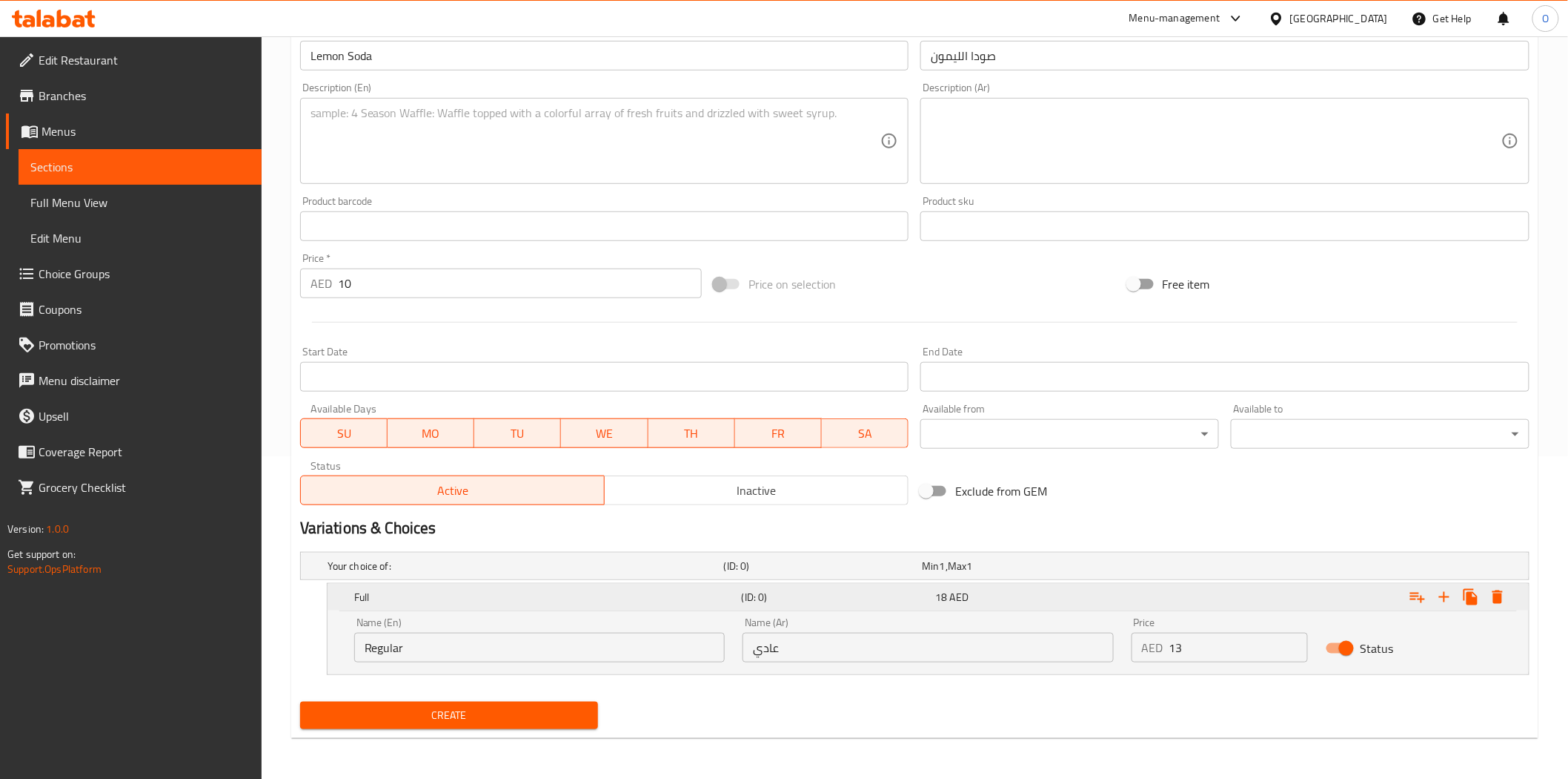
click at [1494, 600] on icon "Expand" at bounding box center [1498, 597] width 10 height 14
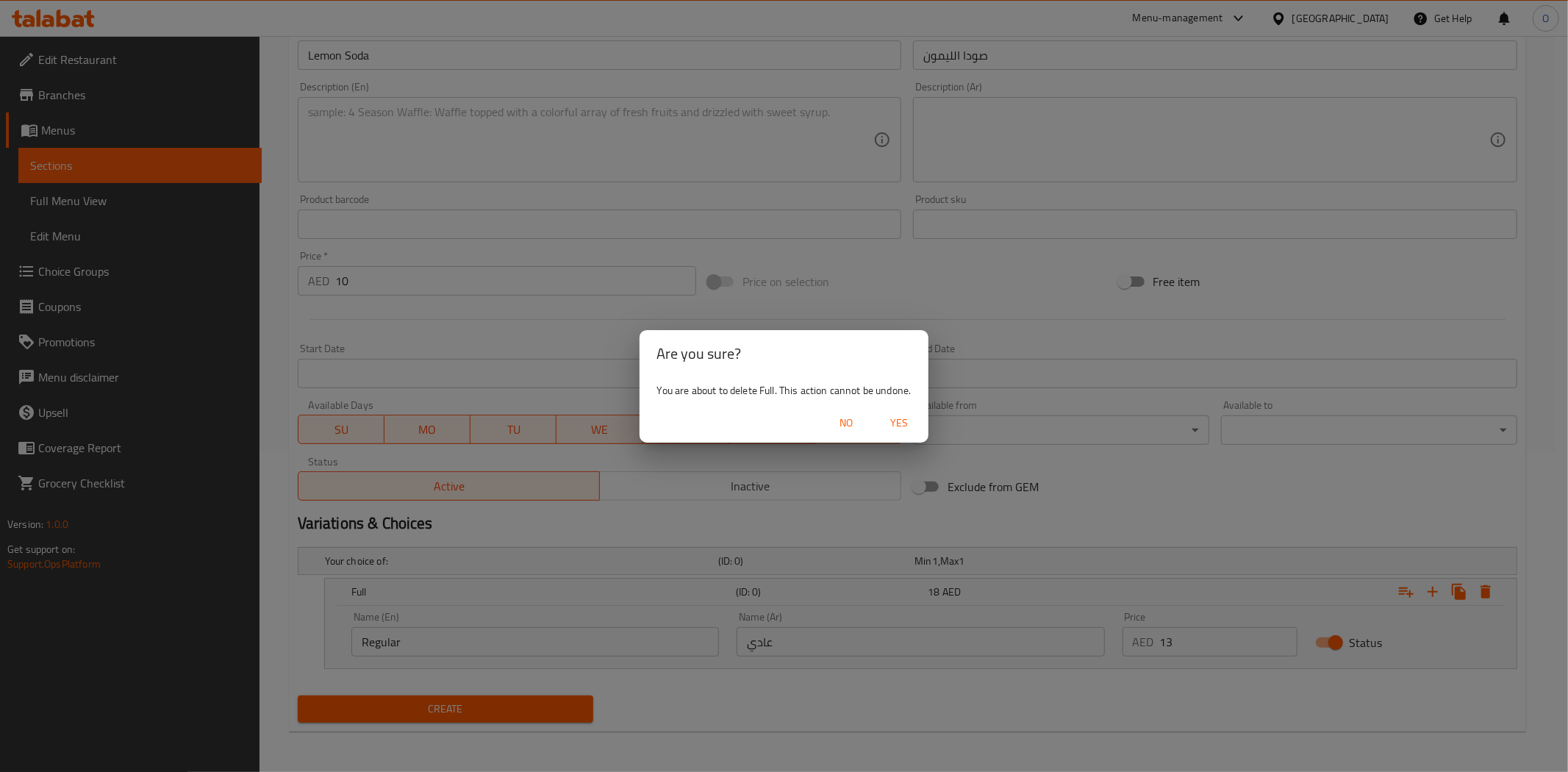
click at [908, 429] on span "Yes" at bounding box center [898, 423] width 35 height 18
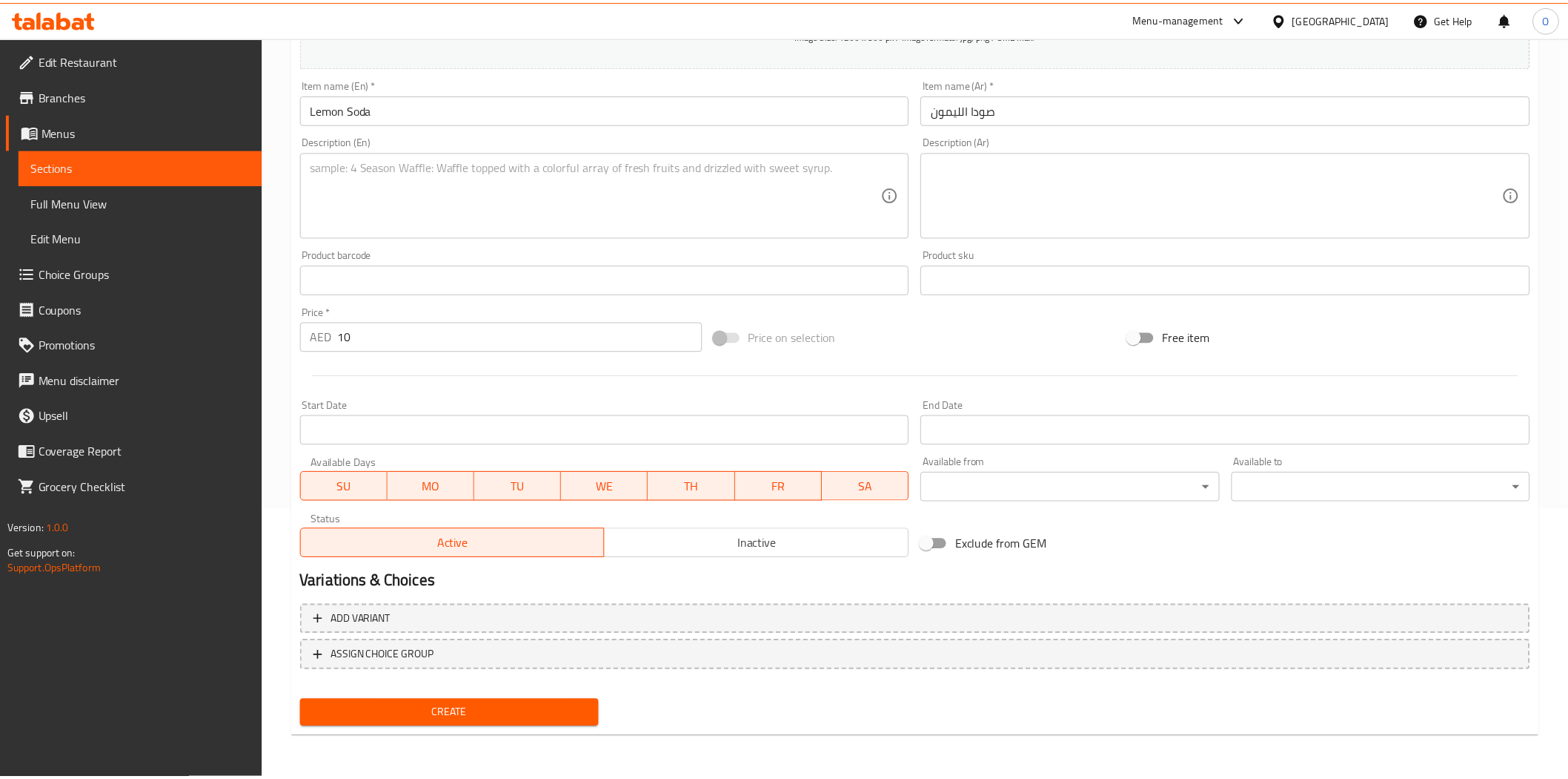
scroll to position [267, 0]
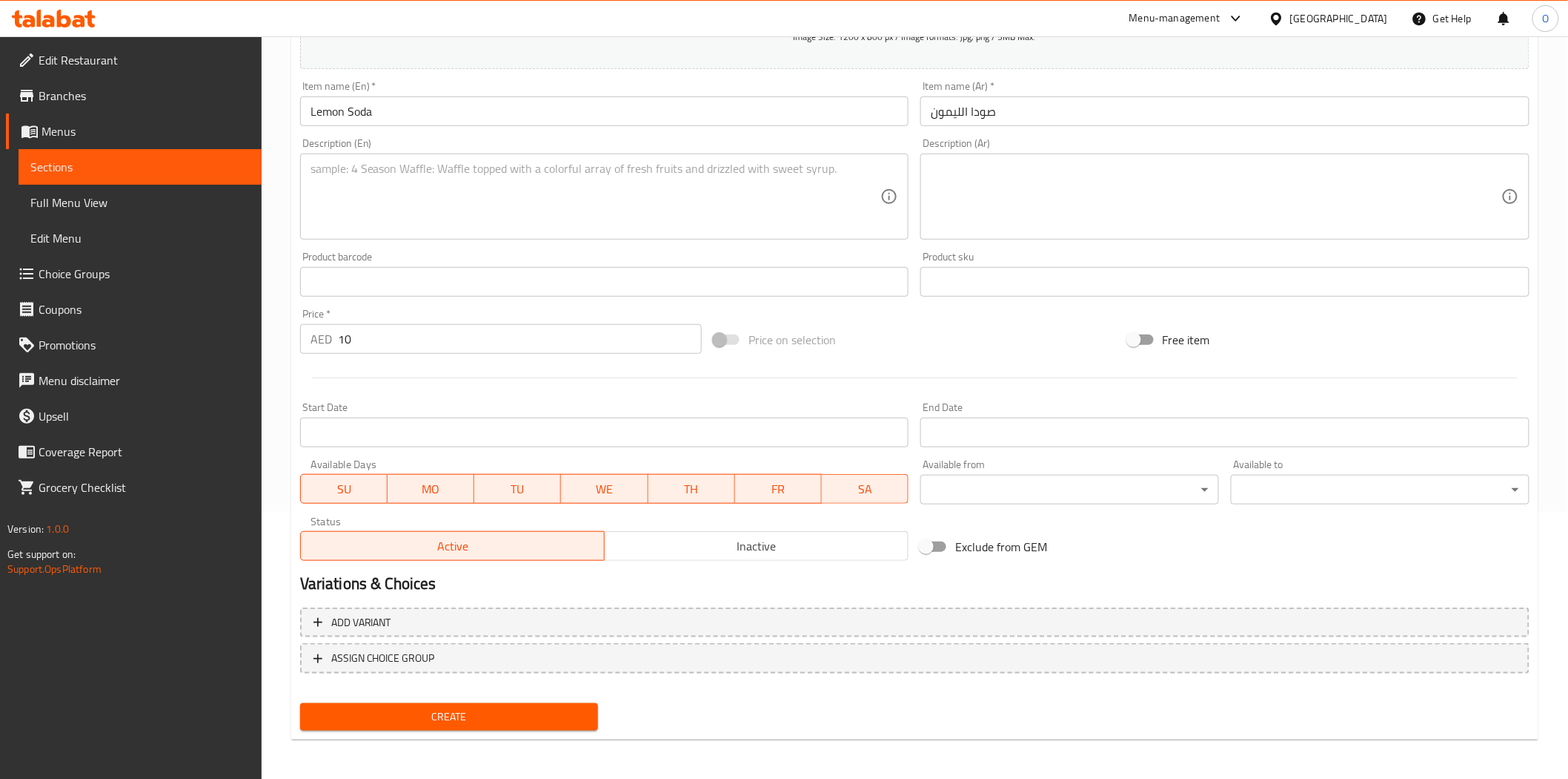
click at [468, 713] on span "Create" at bounding box center [449, 717] width 275 height 18
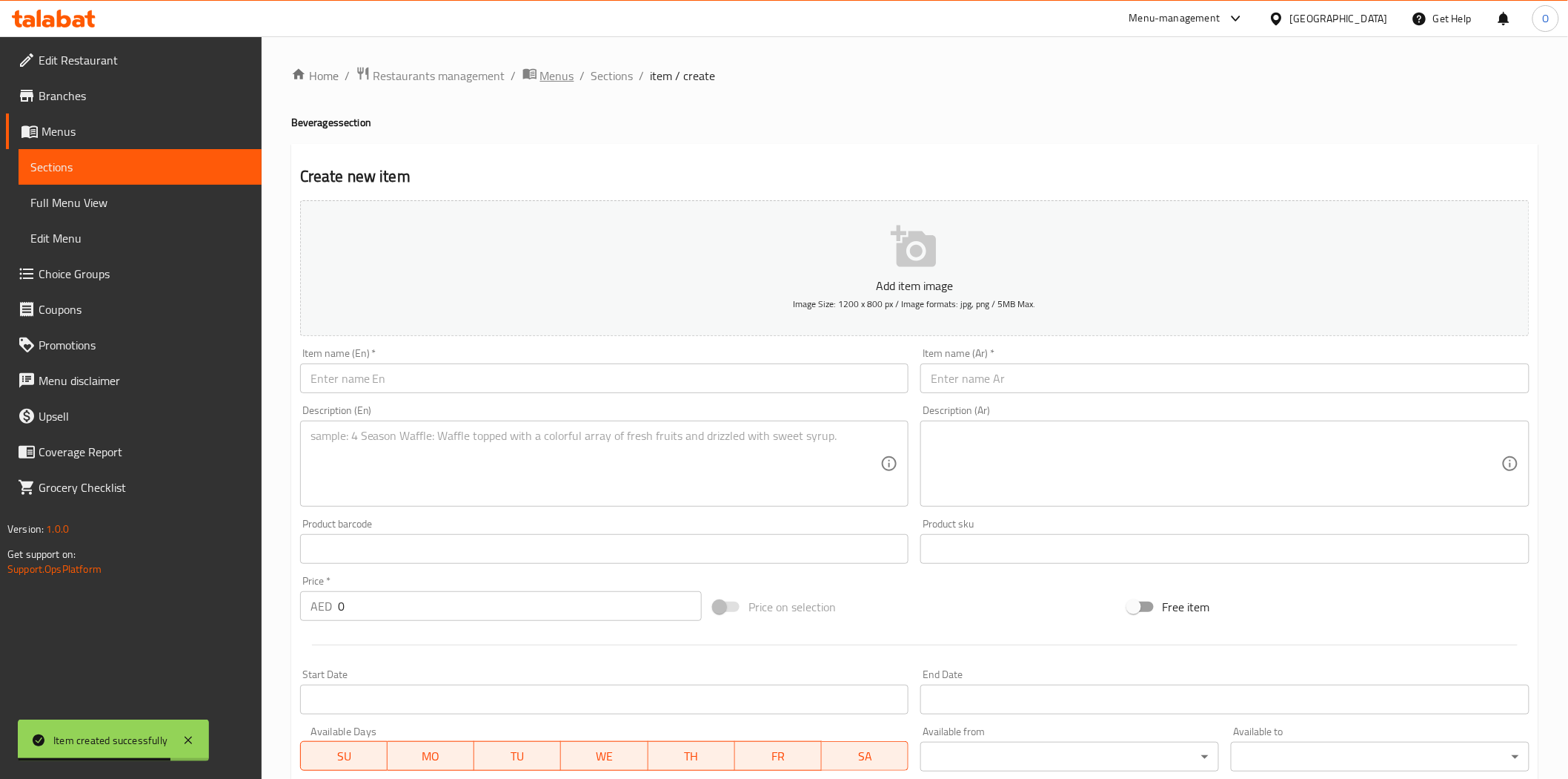
click at [553, 72] on span "Menus" at bounding box center [557, 75] width 34 height 17
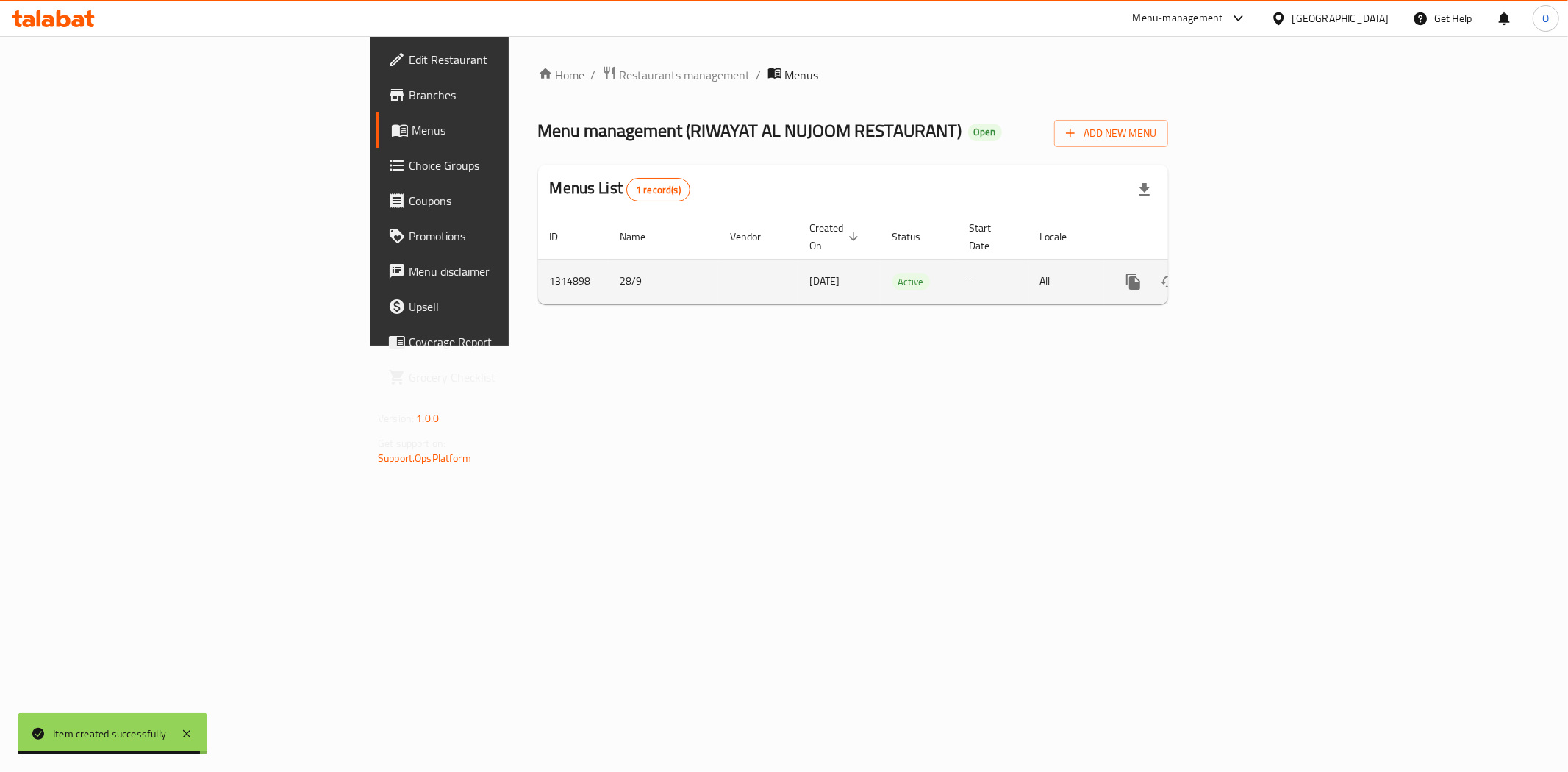
click at [1249, 273] on icon "enhanced table" at bounding box center [1239, 281] width 17 height 17
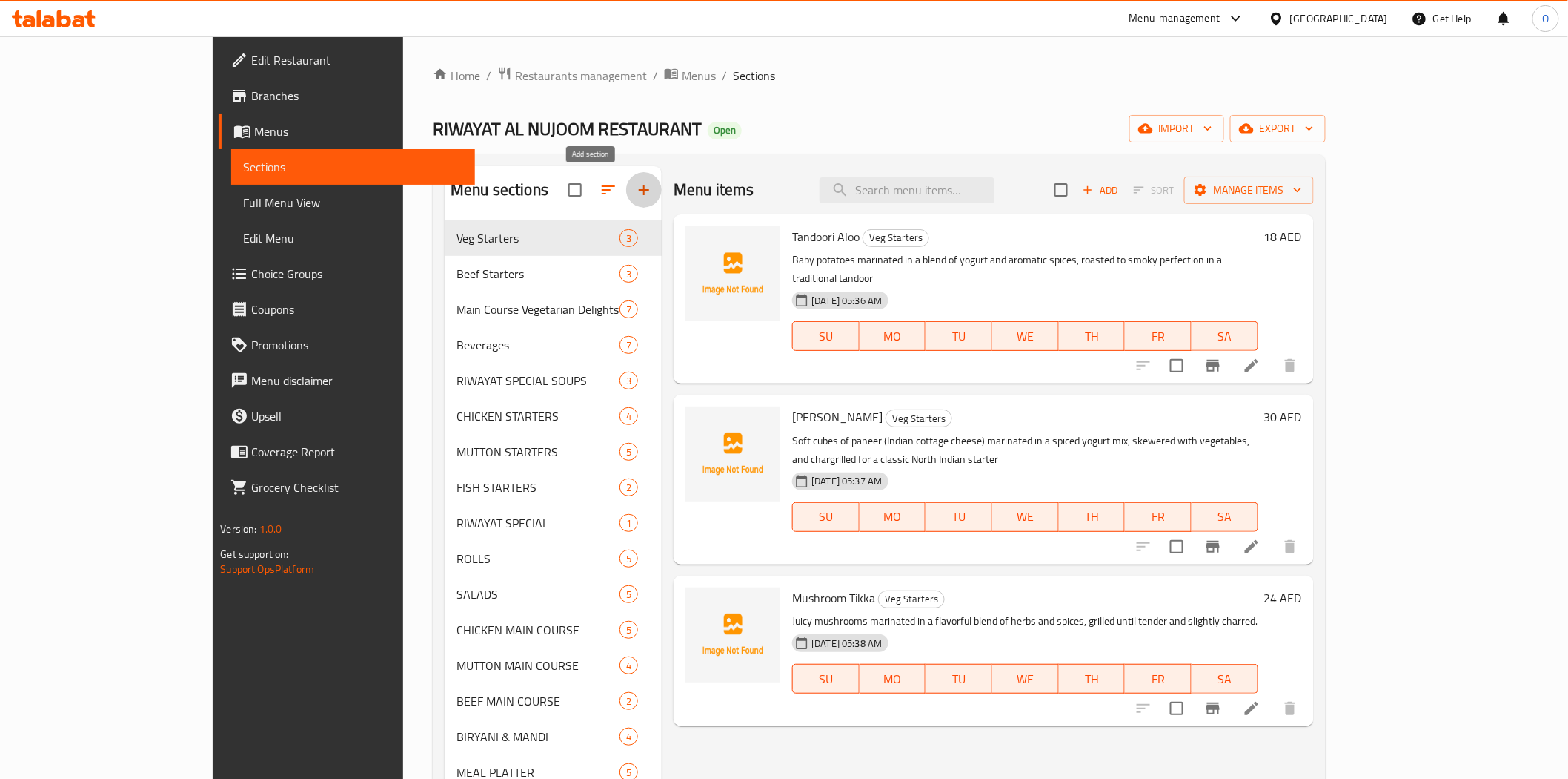
click at [627, 190] on button "button" at bounding box center [644, 189] width 36 height 36
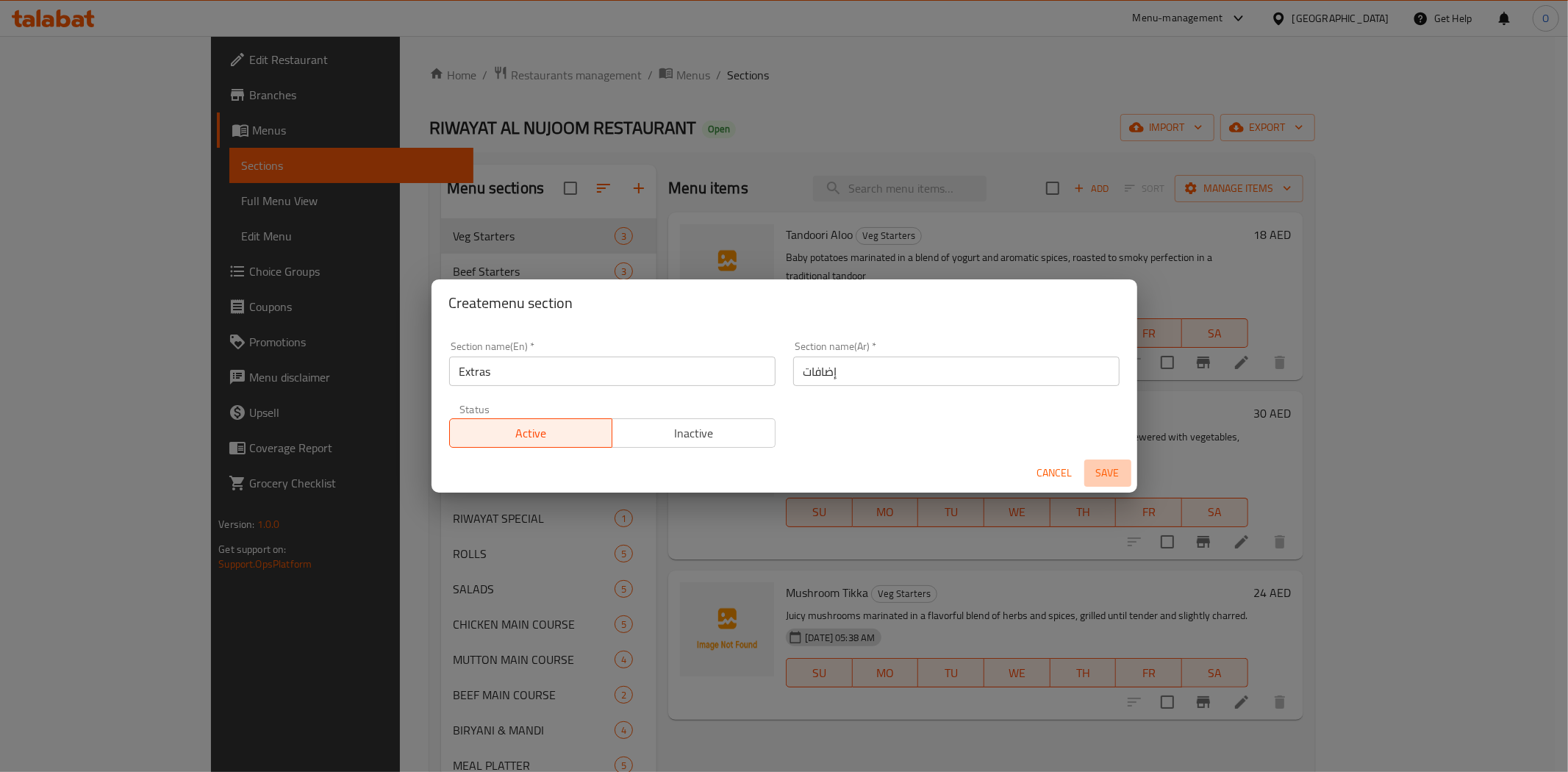
click at [1107, 472] on span "Save" at bounding box center [1108, 473] width 35 height 18
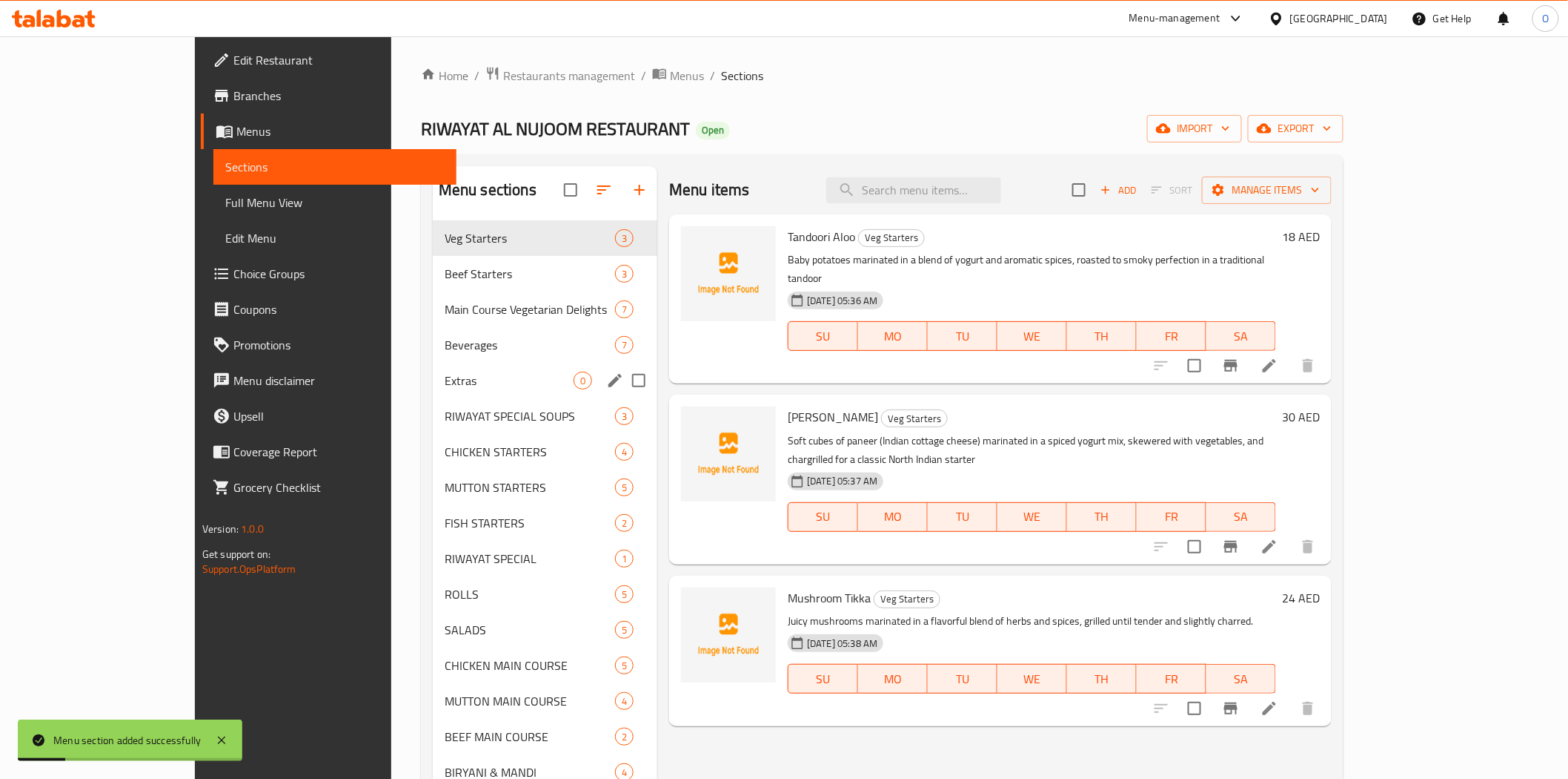
click at [445, 383] on span "Extras" at bounding box center [509, 380] width 129 height 17
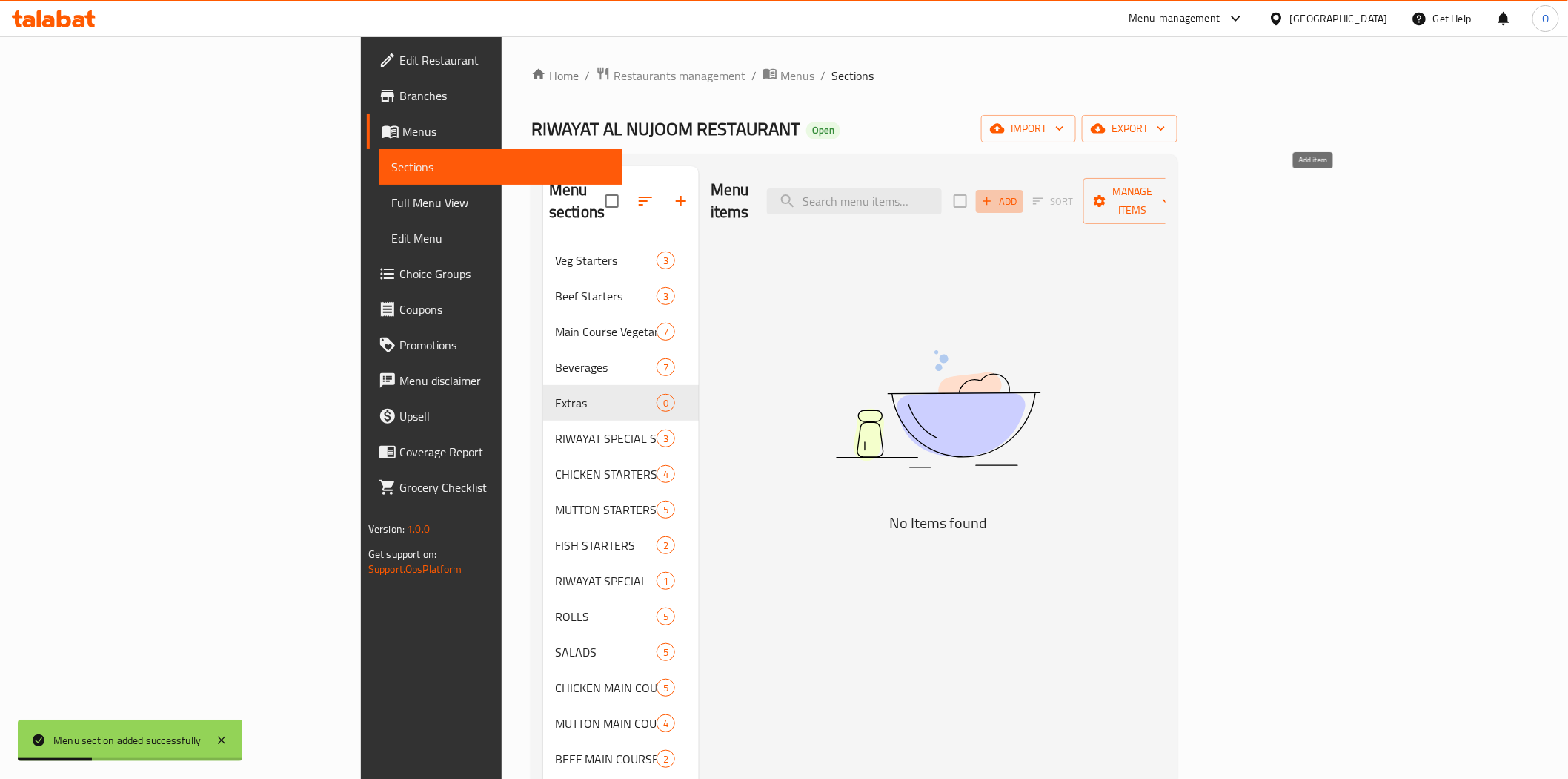
click at [1020, 193] on span "Add" at bounding box center [1000, 201] width 40 height 17
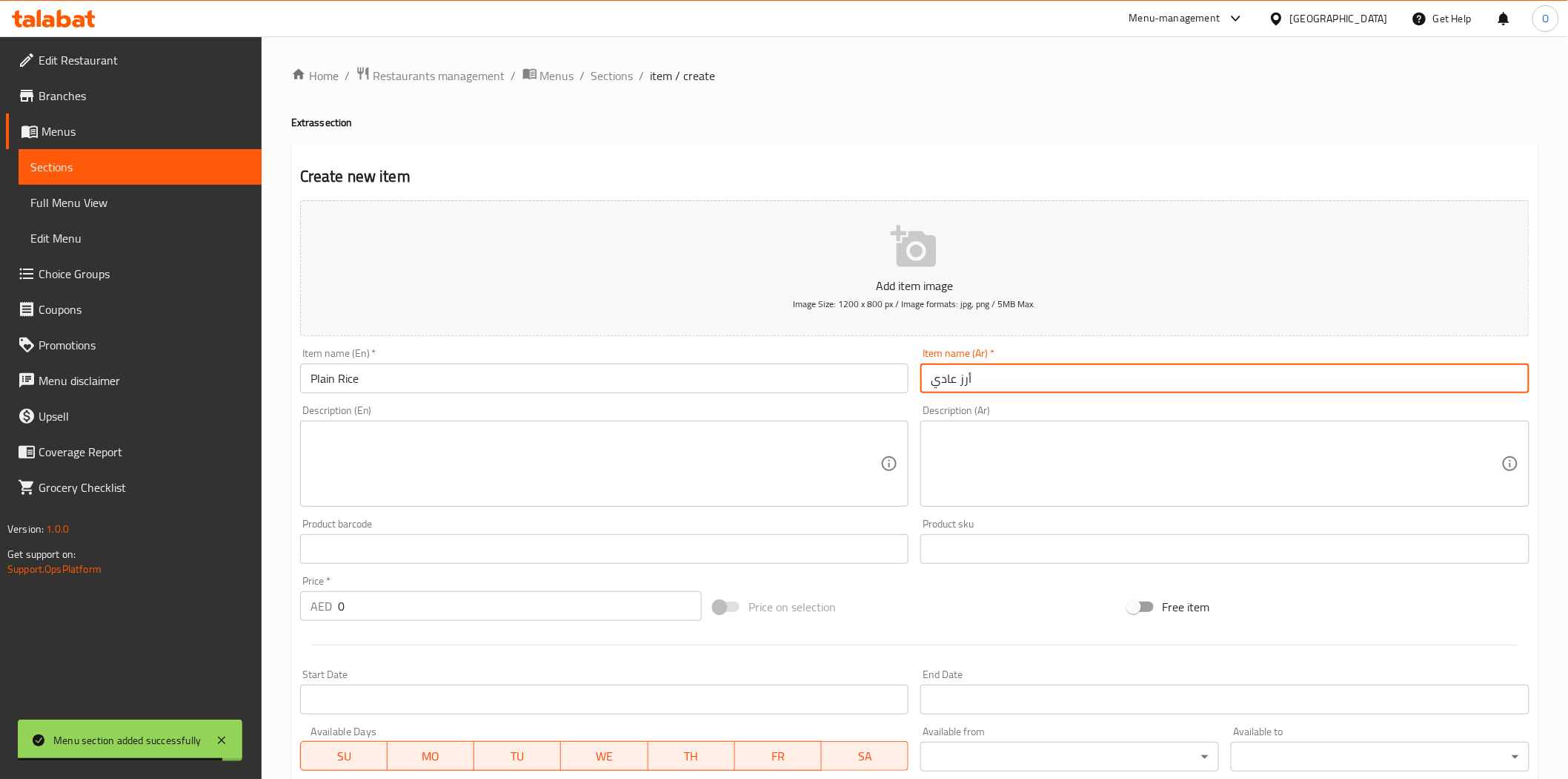
click at [943, 379] on input "أرز عادي" at bounding box center [1225, 378] width 609 height 29
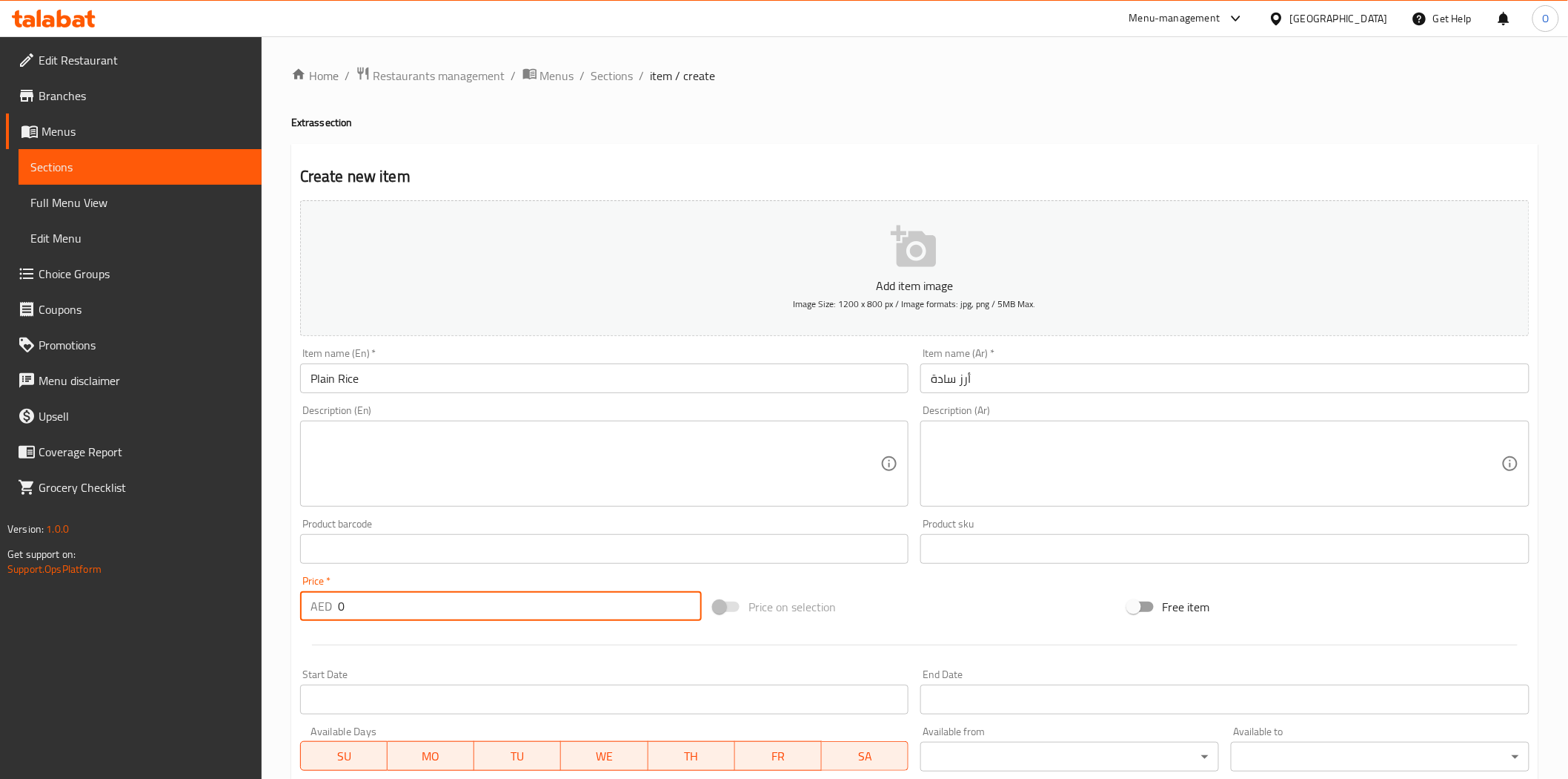
drag, startPoint x: 328, startPoint y: 611, endPoint x: 306, endPoint y: 612, distance: 22.0
click at [306, 612] on div "AED 0 Price *" at bounding box center [500, 606] width 402 height 29
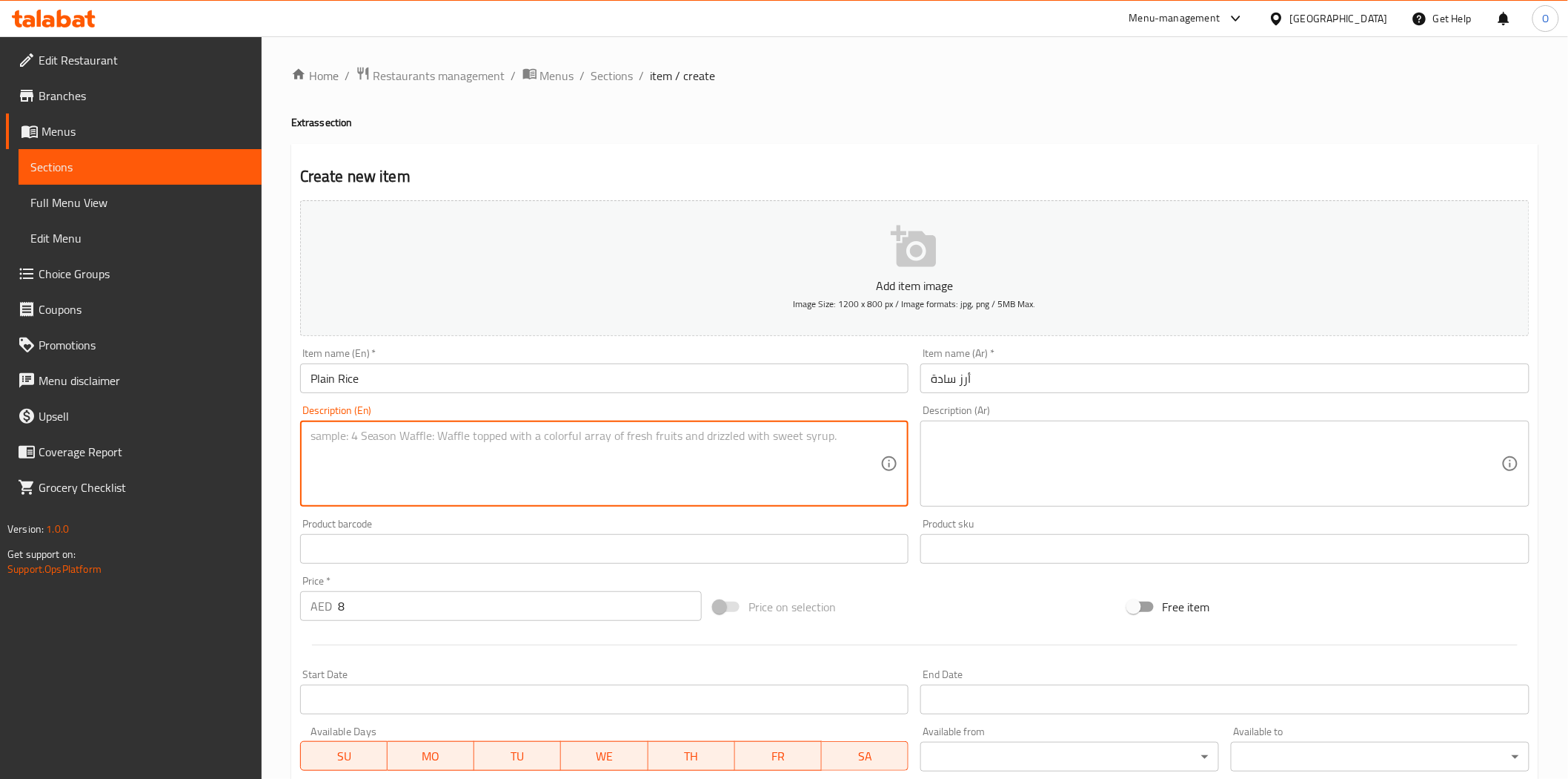
click at [416, 490] on textarea at bounding box center [596, 463] width 571 height 70
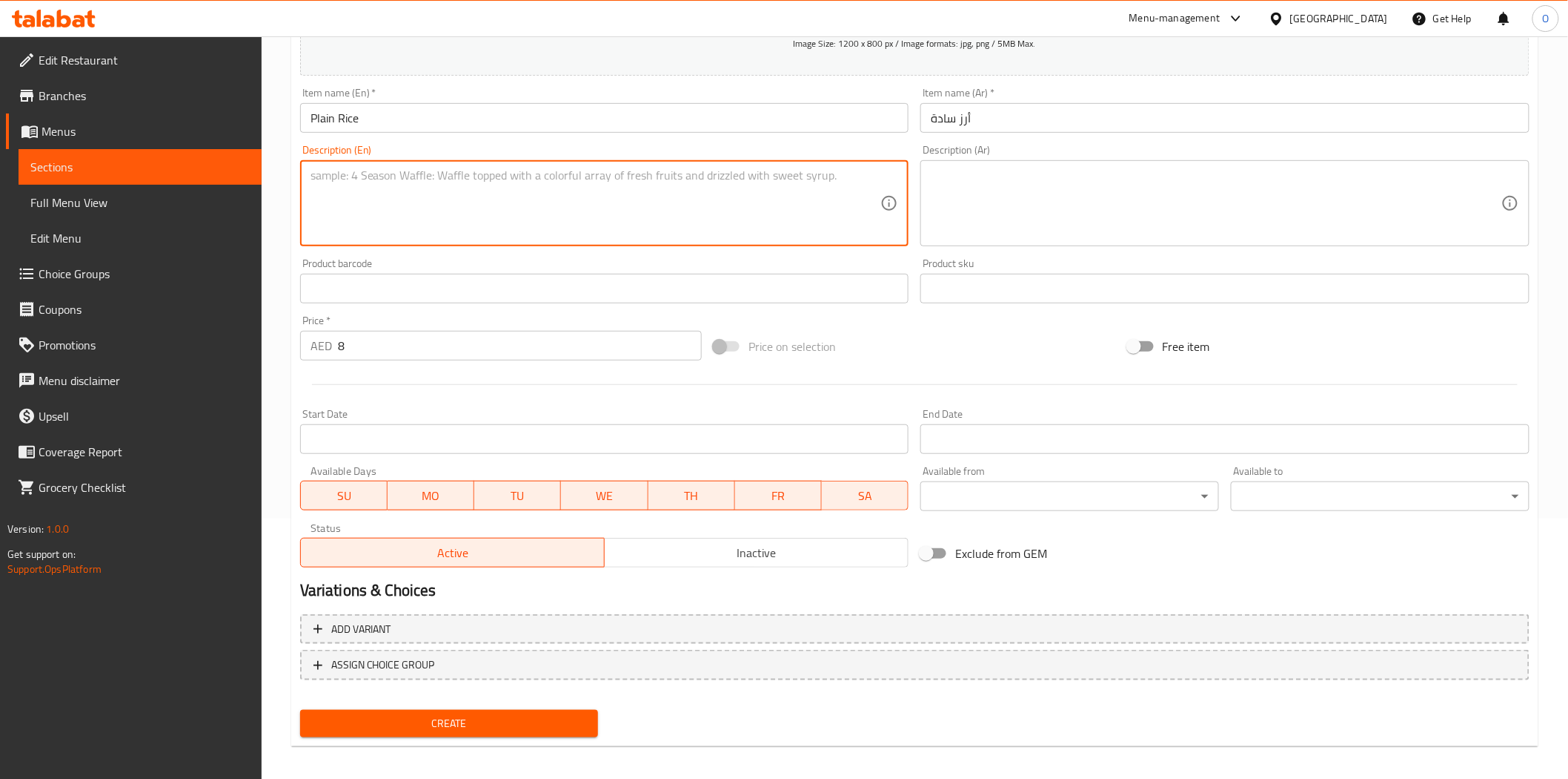
scroll to position [267, 0]
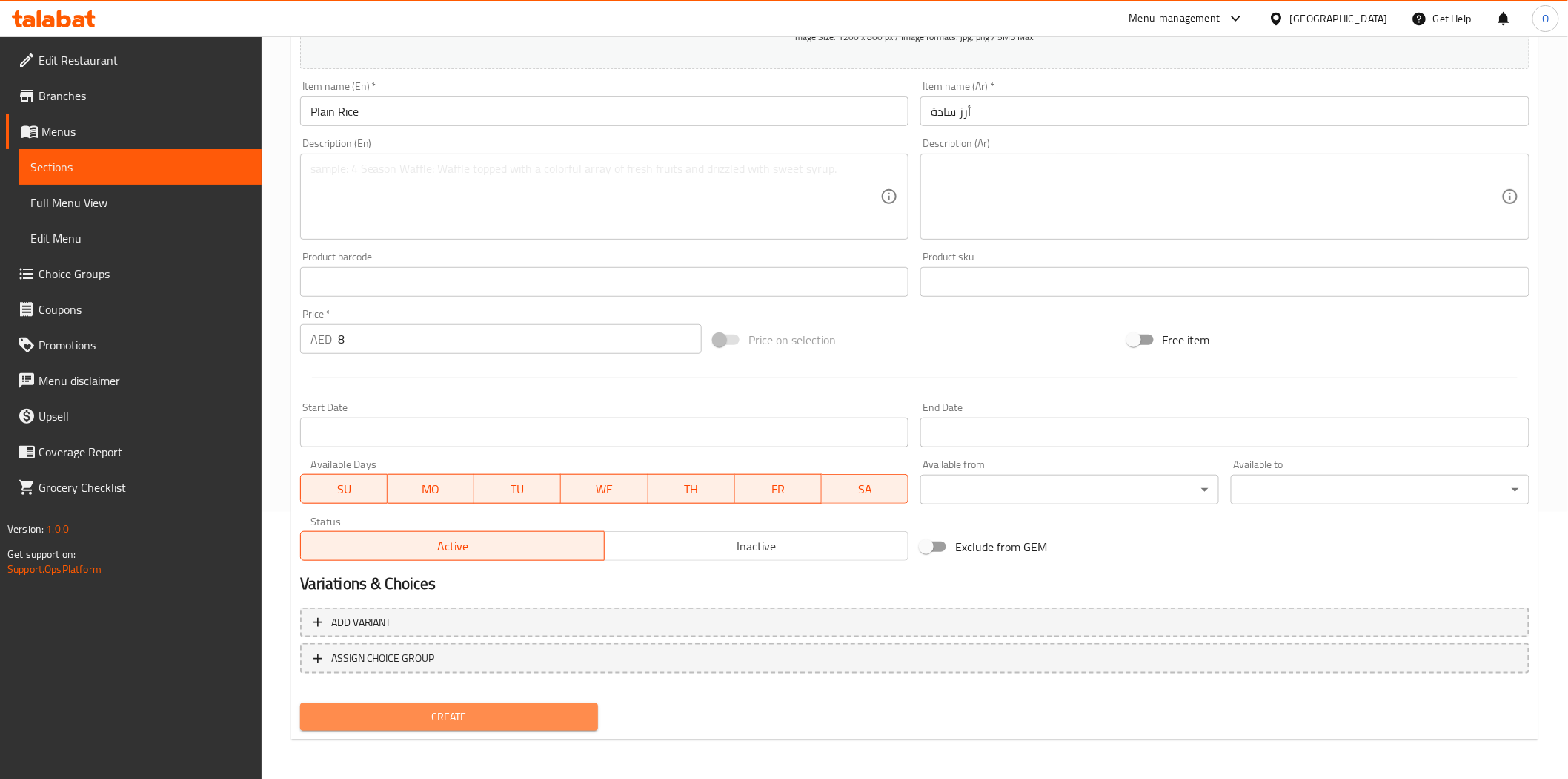
drag, startPoint x: 448, startPoint y: 709, endPoint x: 405, endPoint y: 625, distance: 94.4
click at [448, 709] on span "Create" at bounding box center [449, 717] width 275 height 18
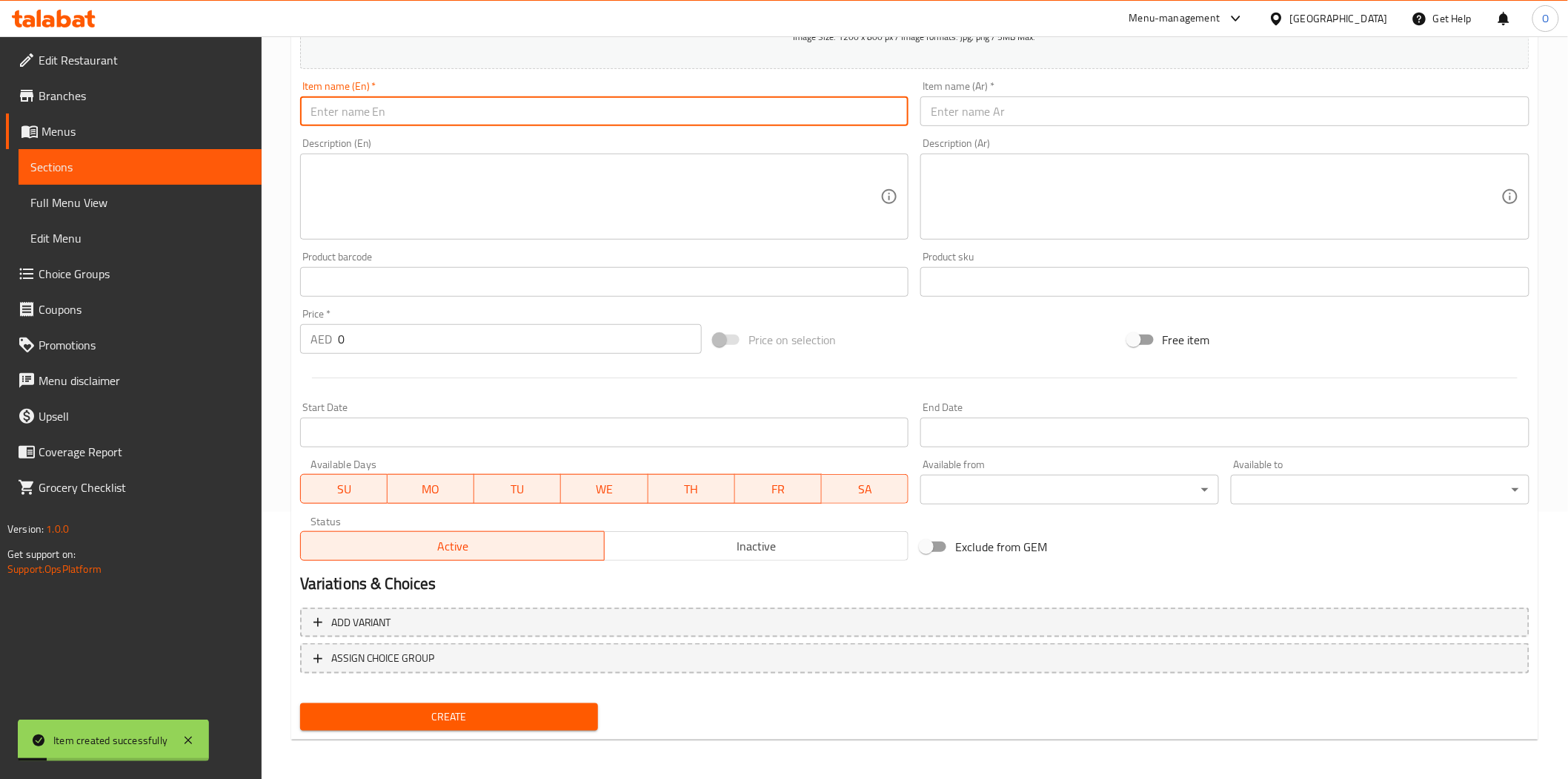
click at [475, 100] on input "text" at bounding box center [605, 111] width 609 height 29
click at [1058, 117] on input "text" at bounding box center [1225, 111] width 609 height 29
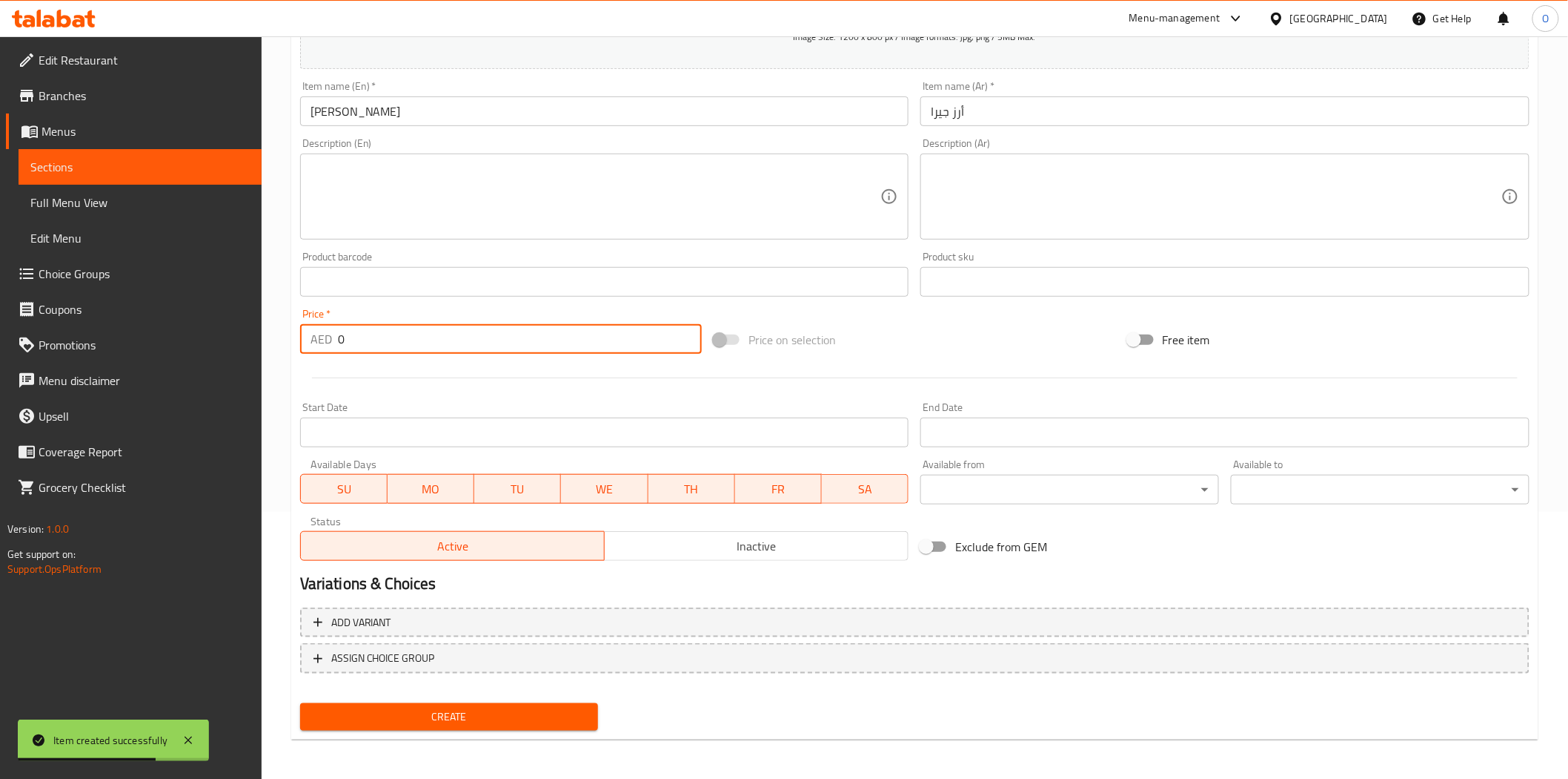
drag, startPoint x: 353, startPoint y: 342, endPoint x: 298, endPoint y: 358, distance: 57.3
click at [298, 352] on div "Price   * AED 0 Price *" at bounding box center [501, 331] width 413 height 57
click at [431, 381] on div at bounding box center [915, 378] width 1241 height 37
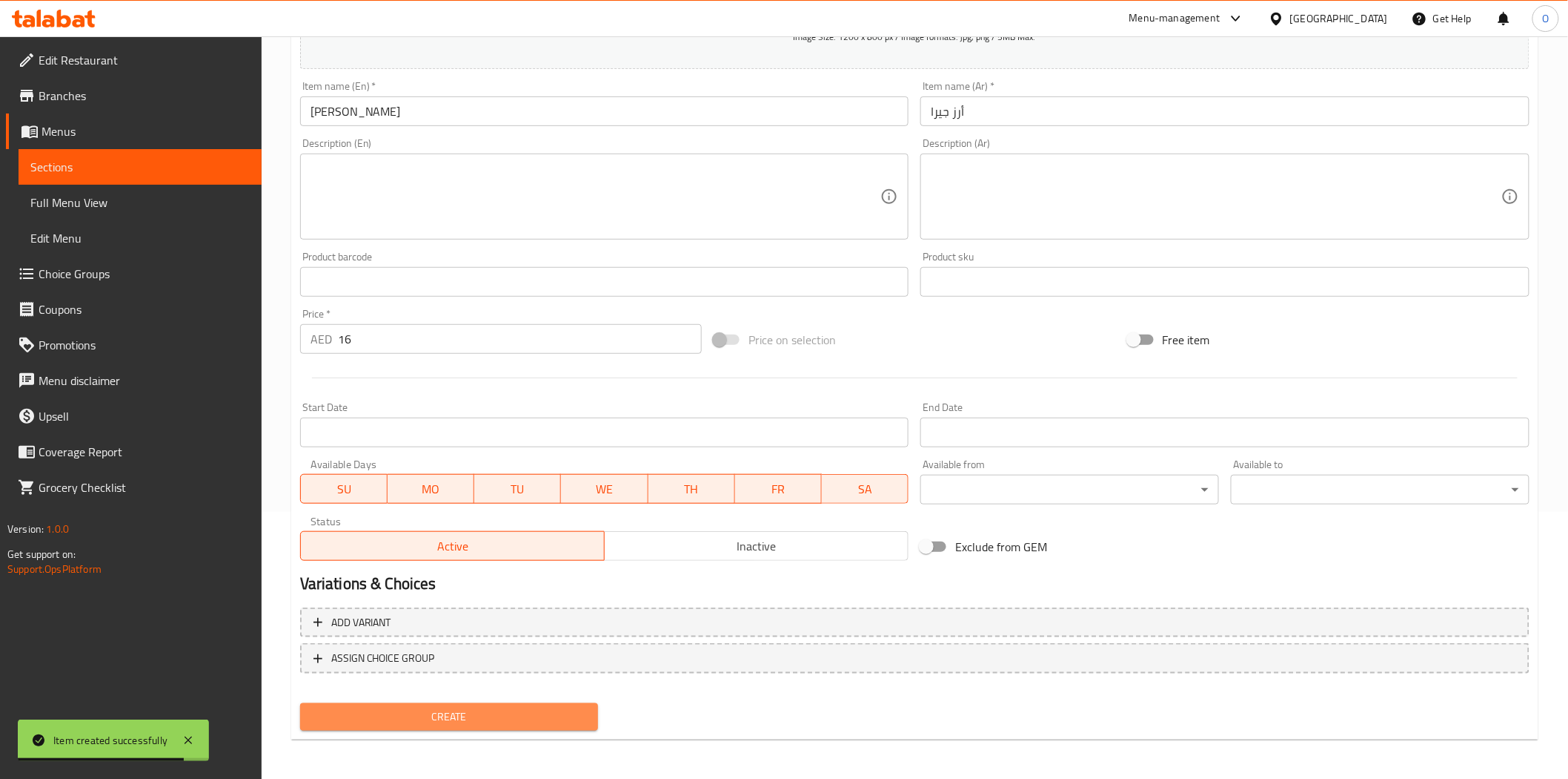
click at [451, 708] on span "Create" at bounding box center [449, 717] width 275 height 18
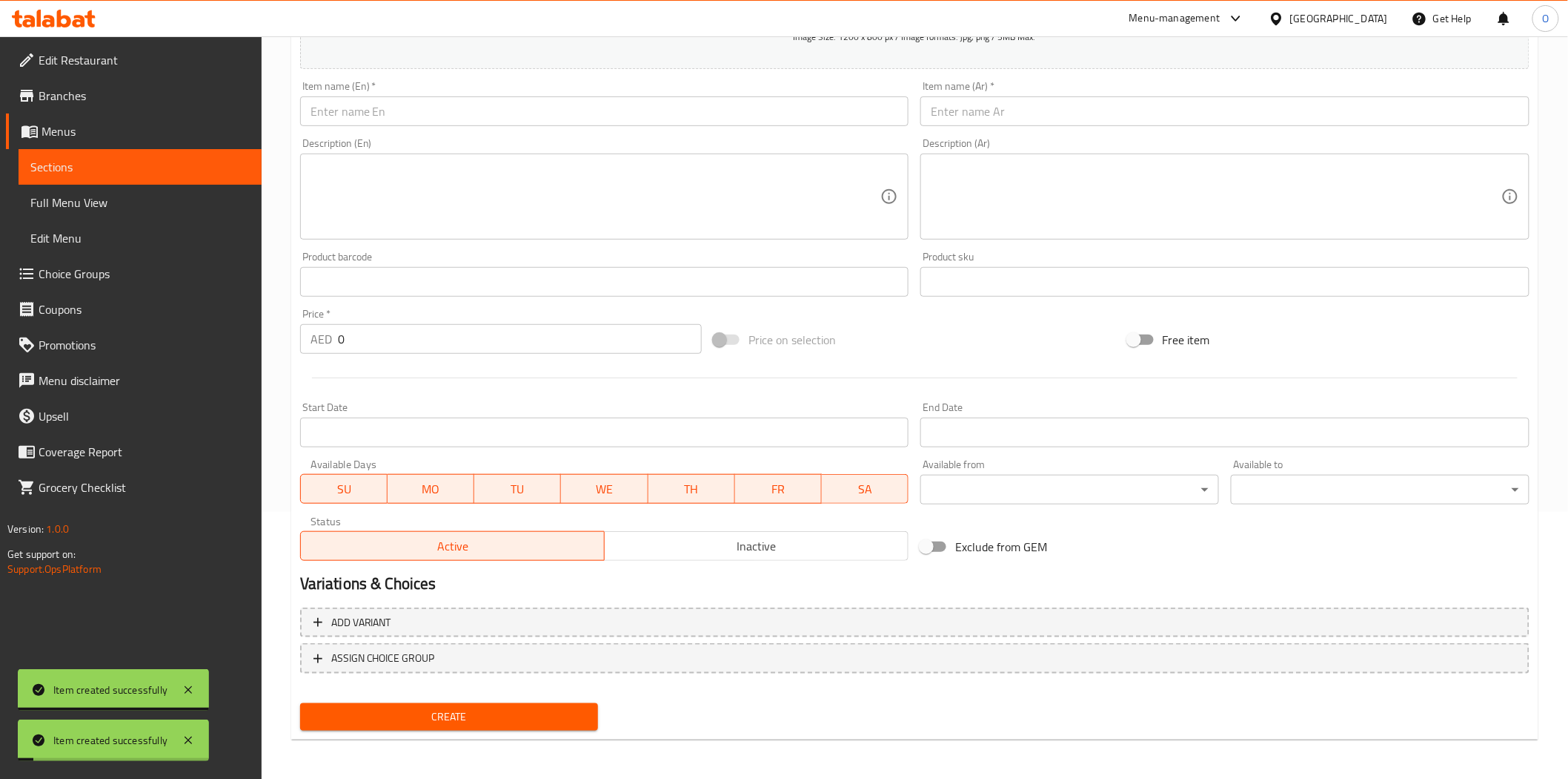
scroll to position [19, 0]
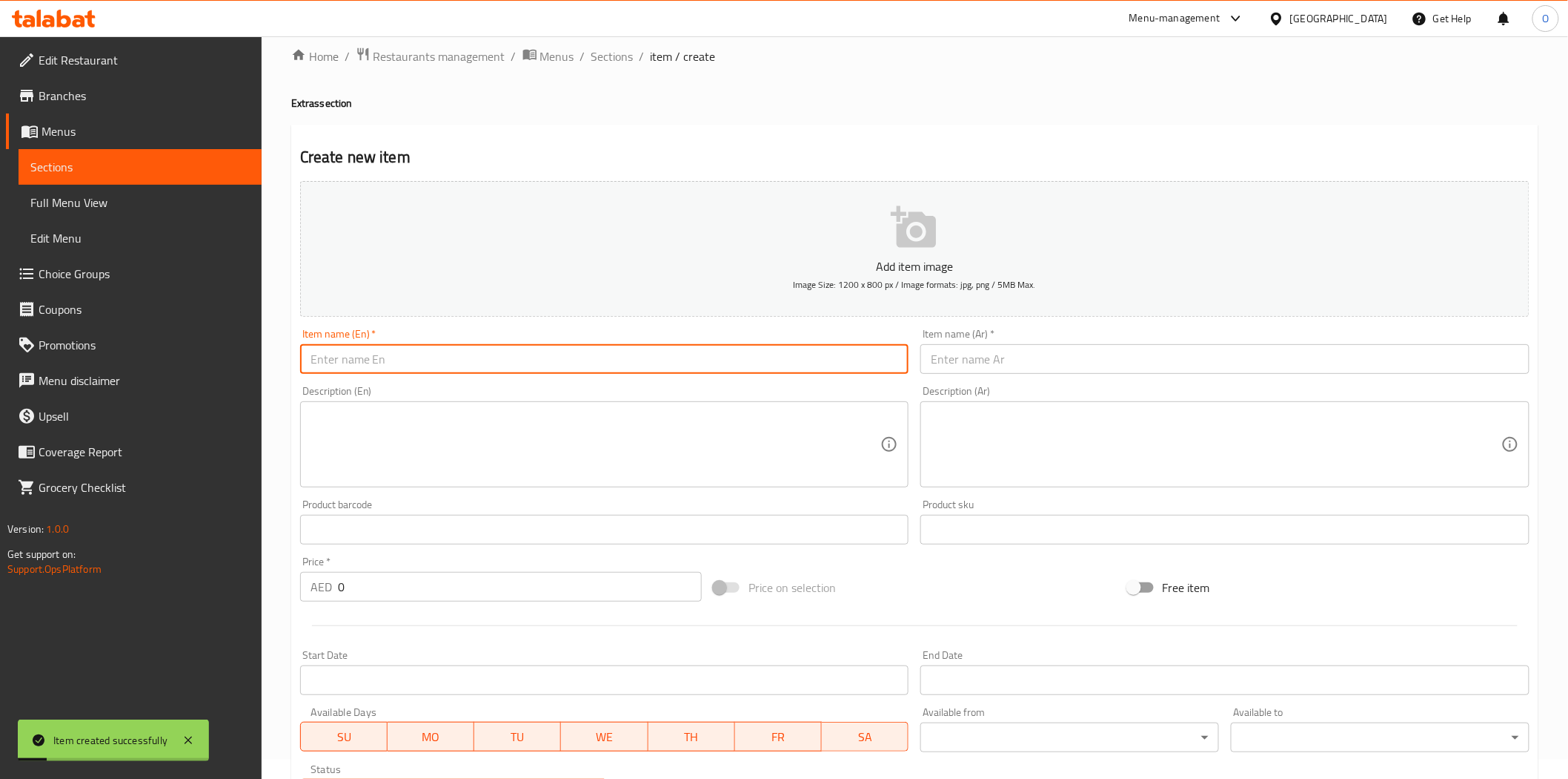
click at [395, 360] on input "text" at bounding box center [605, 359] width 609 height 29
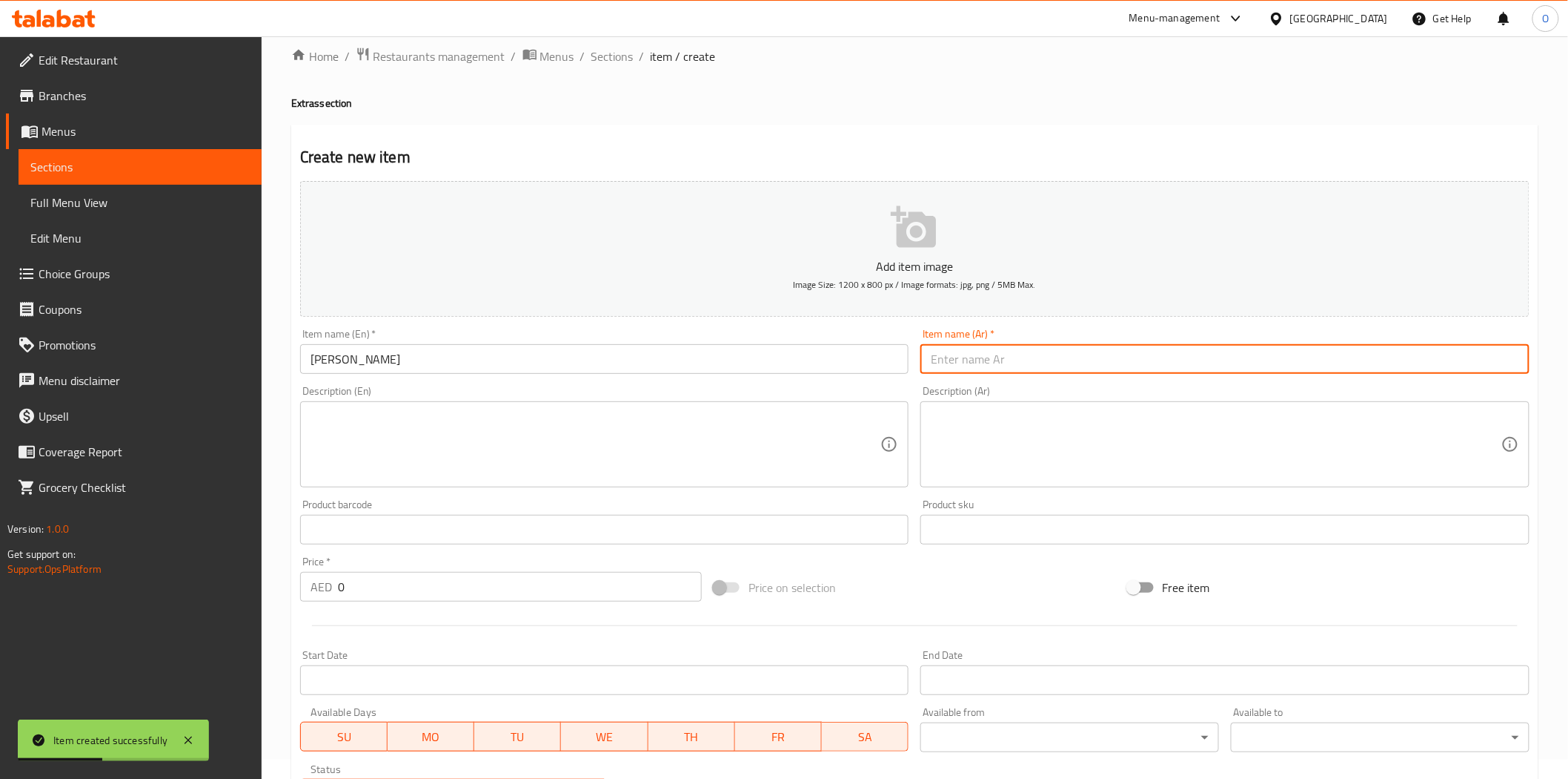
click at [1010, 368] on input "text" at bounding box center [1225, 359] width 609 height 29
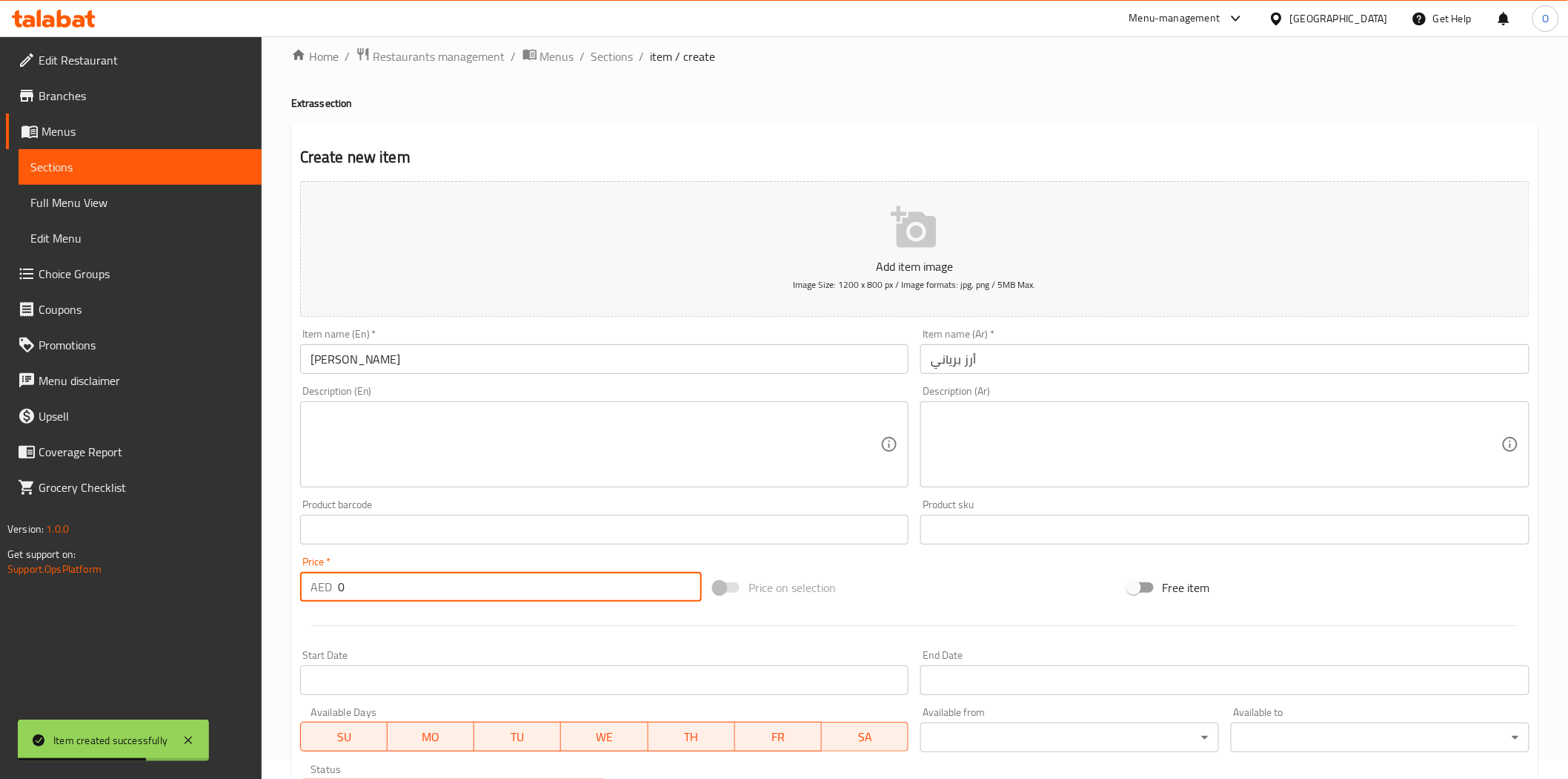
drag, startPoint x: 374, startPoint y: 580, endPoint x: 321, endPoint y: 589, distance: 53.8
click at [321, 589] on div "AED 0 Price *" at bounding box center [500, 587] width 402 height 29
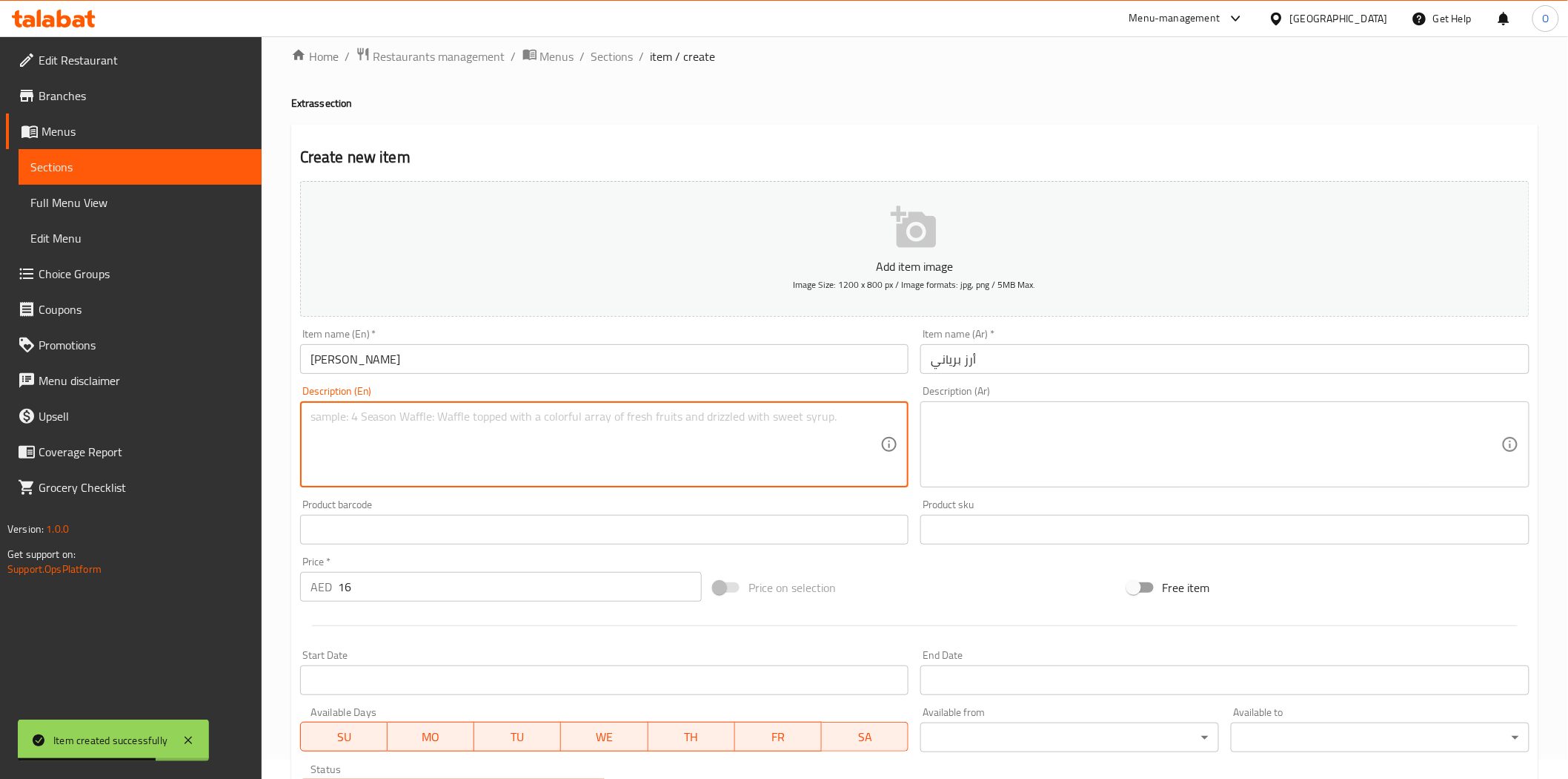
click at [386, 445] on textarea at bounding box center [596, 444] width 571 height 70
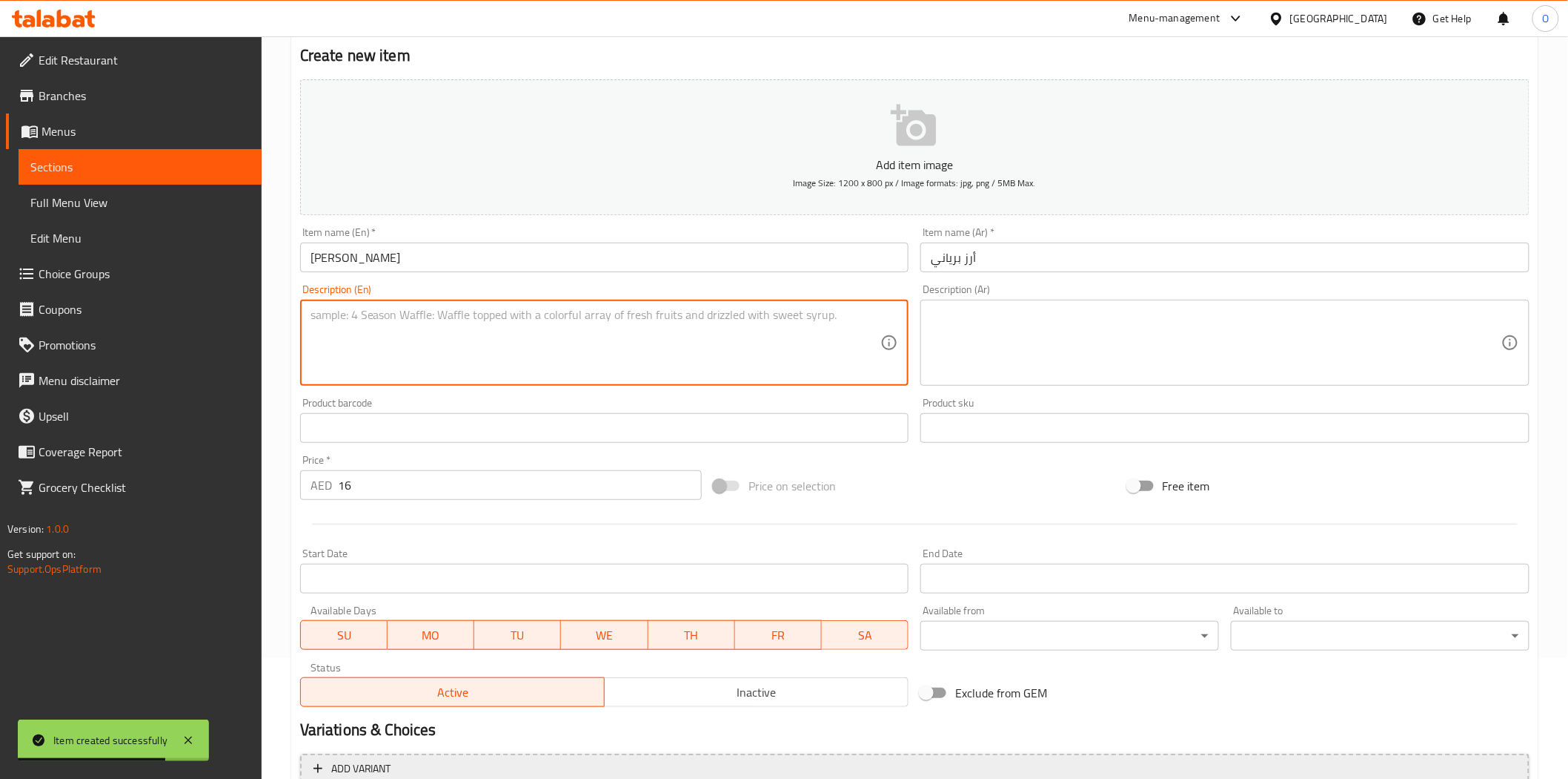
scroll to position [267, 0]
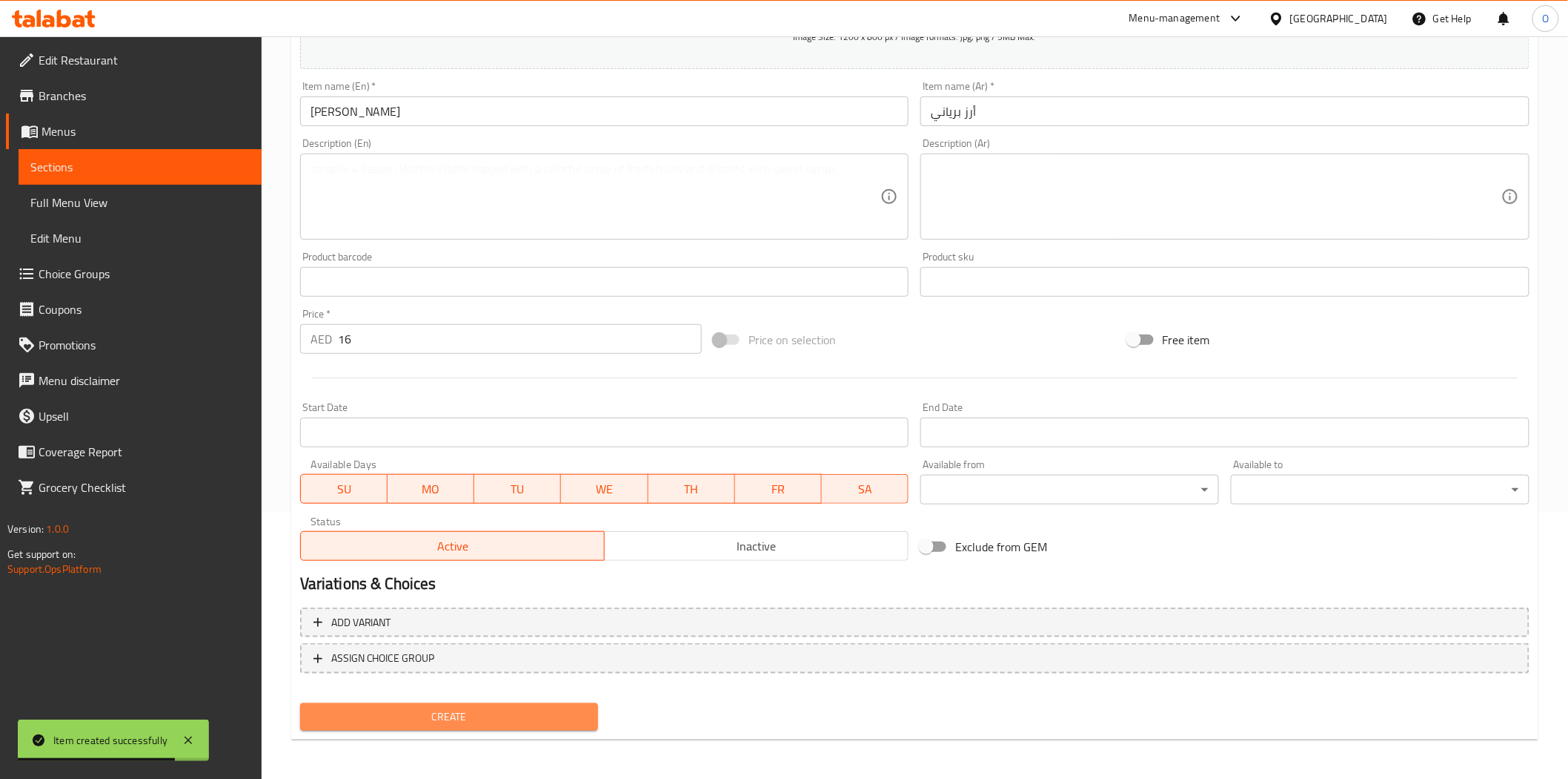
drag, startPoint x: 408, startPoint y: 712, endPoint x: 334, endPoint y: 534, distance: 192.8
click at [409, 713] on span "Create" at bounding box center [449, 717] width 275 height 18
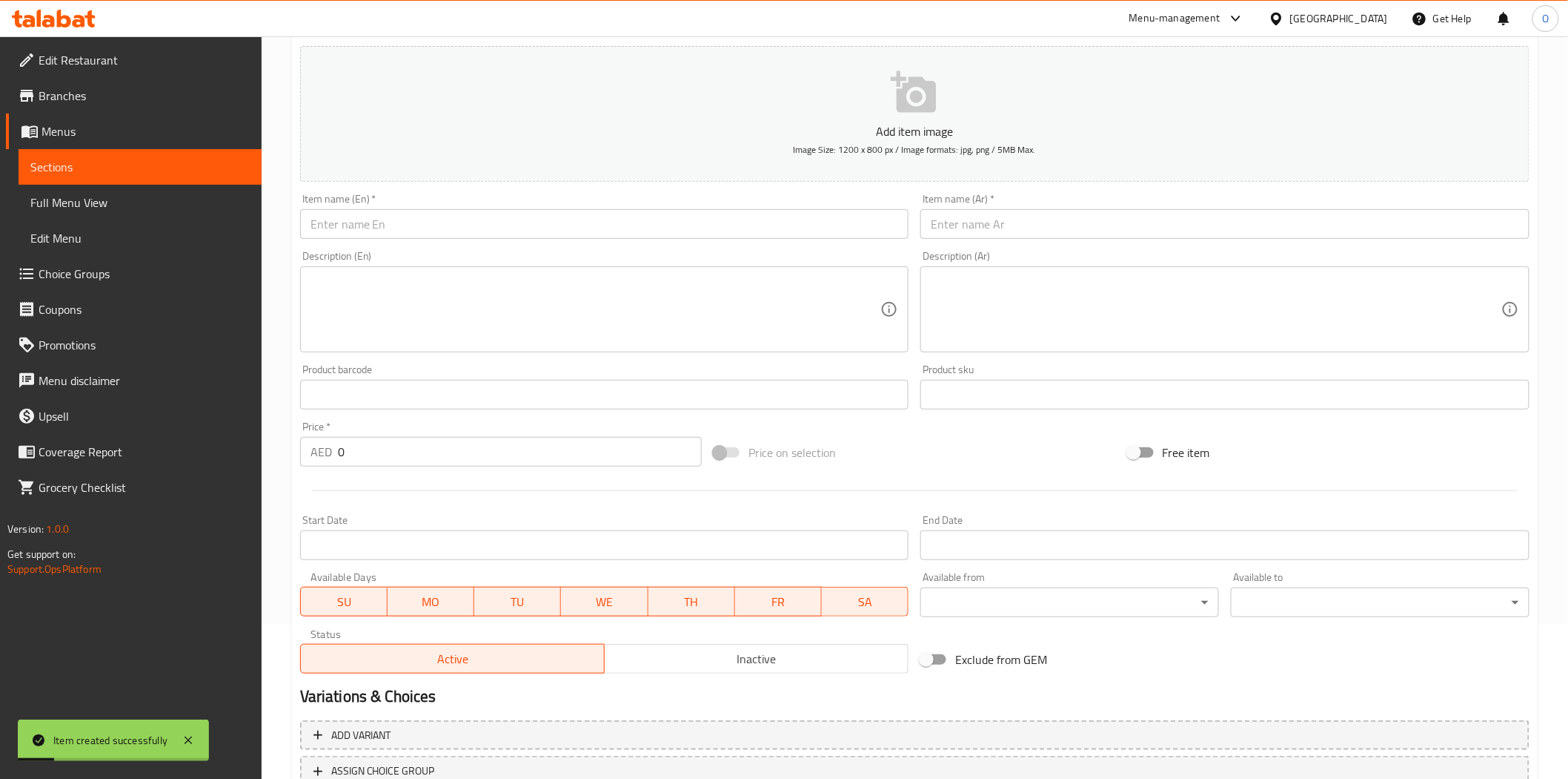
scroll to position [0, 0]
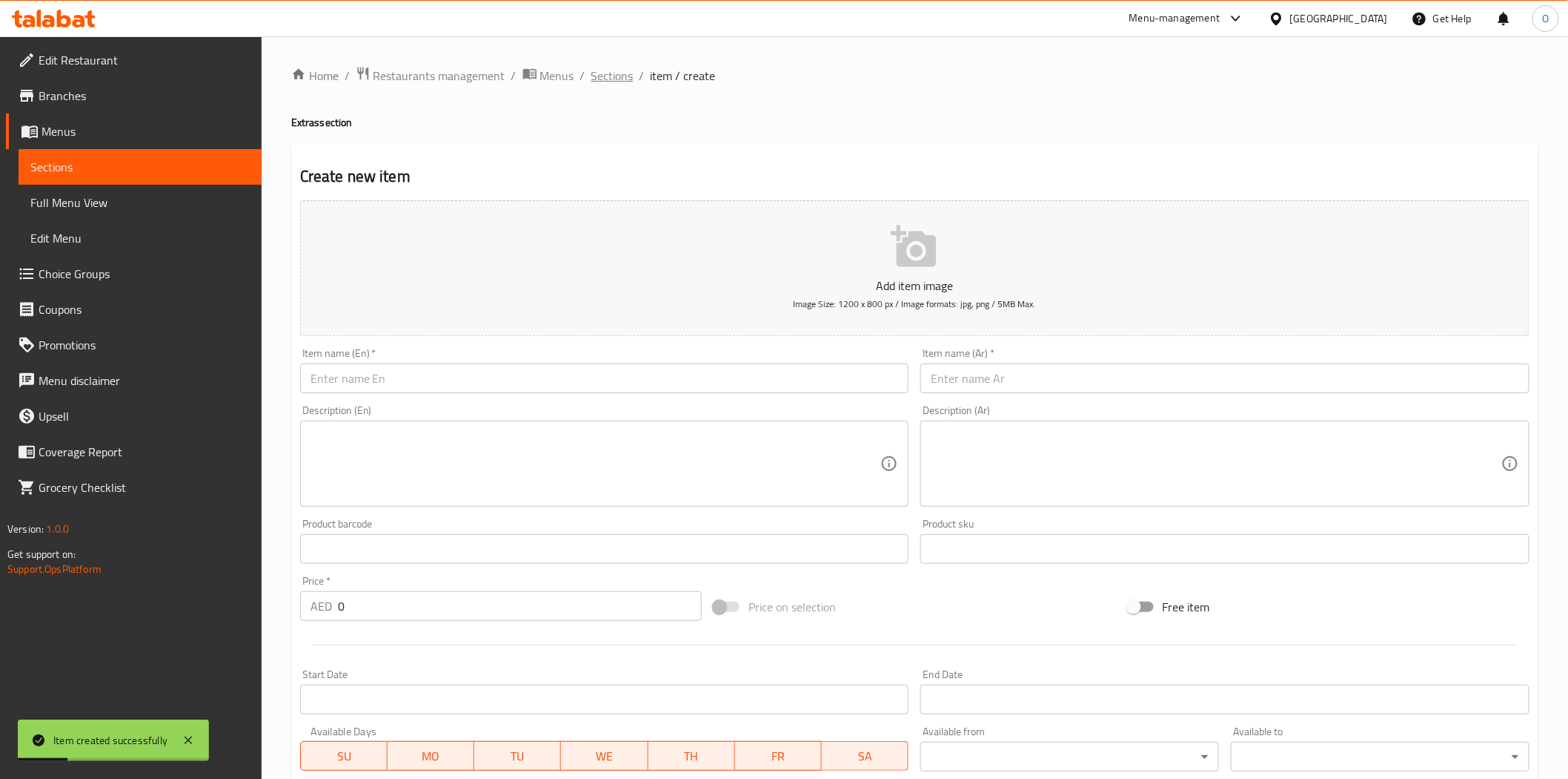
click at [628, 77] on span "Sections" at bounding box center [613, 75] width 42 height 17
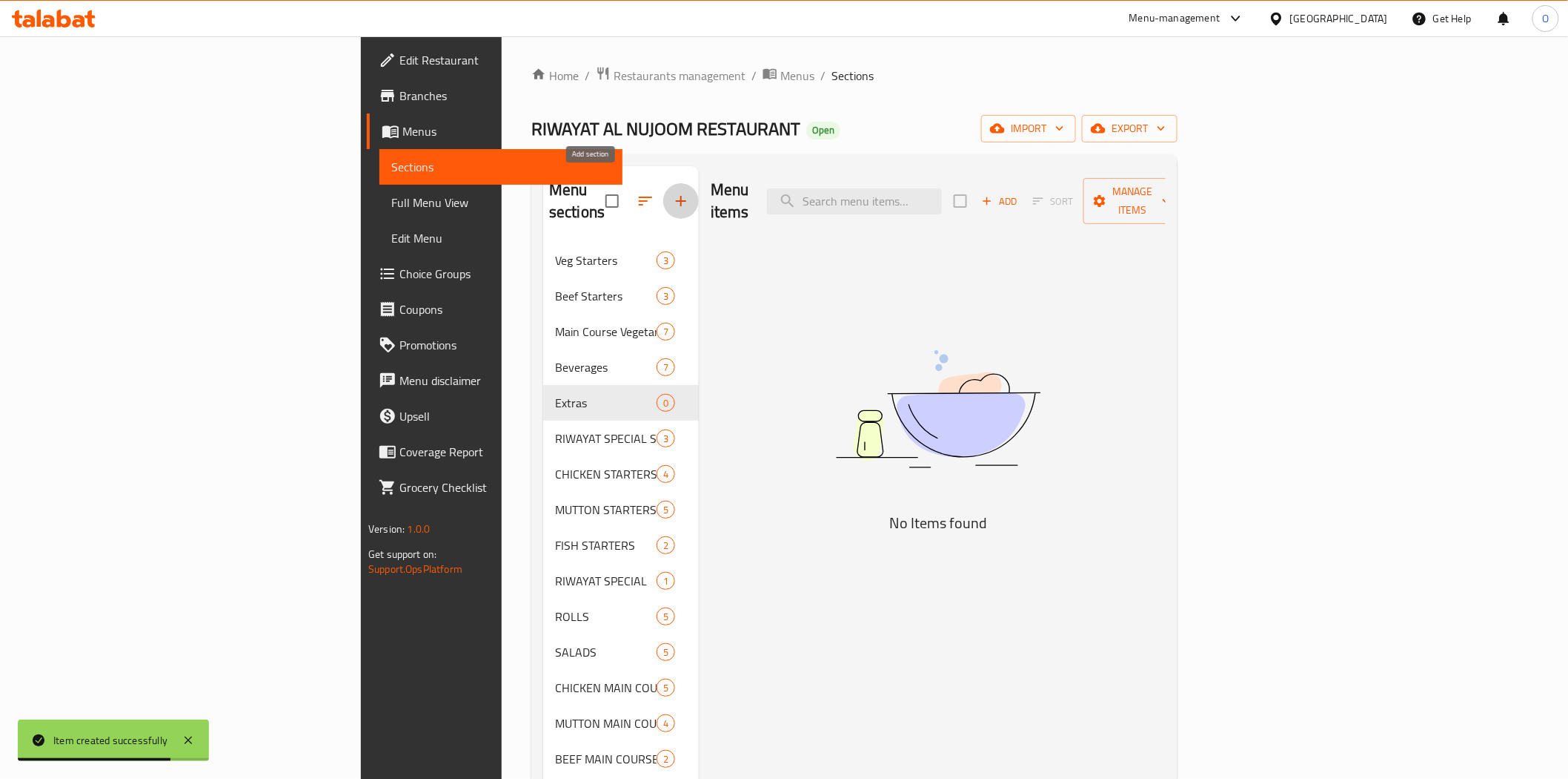
click at [672, 194] on icon "button" at bounding box center [681, 200] width 17 height 17
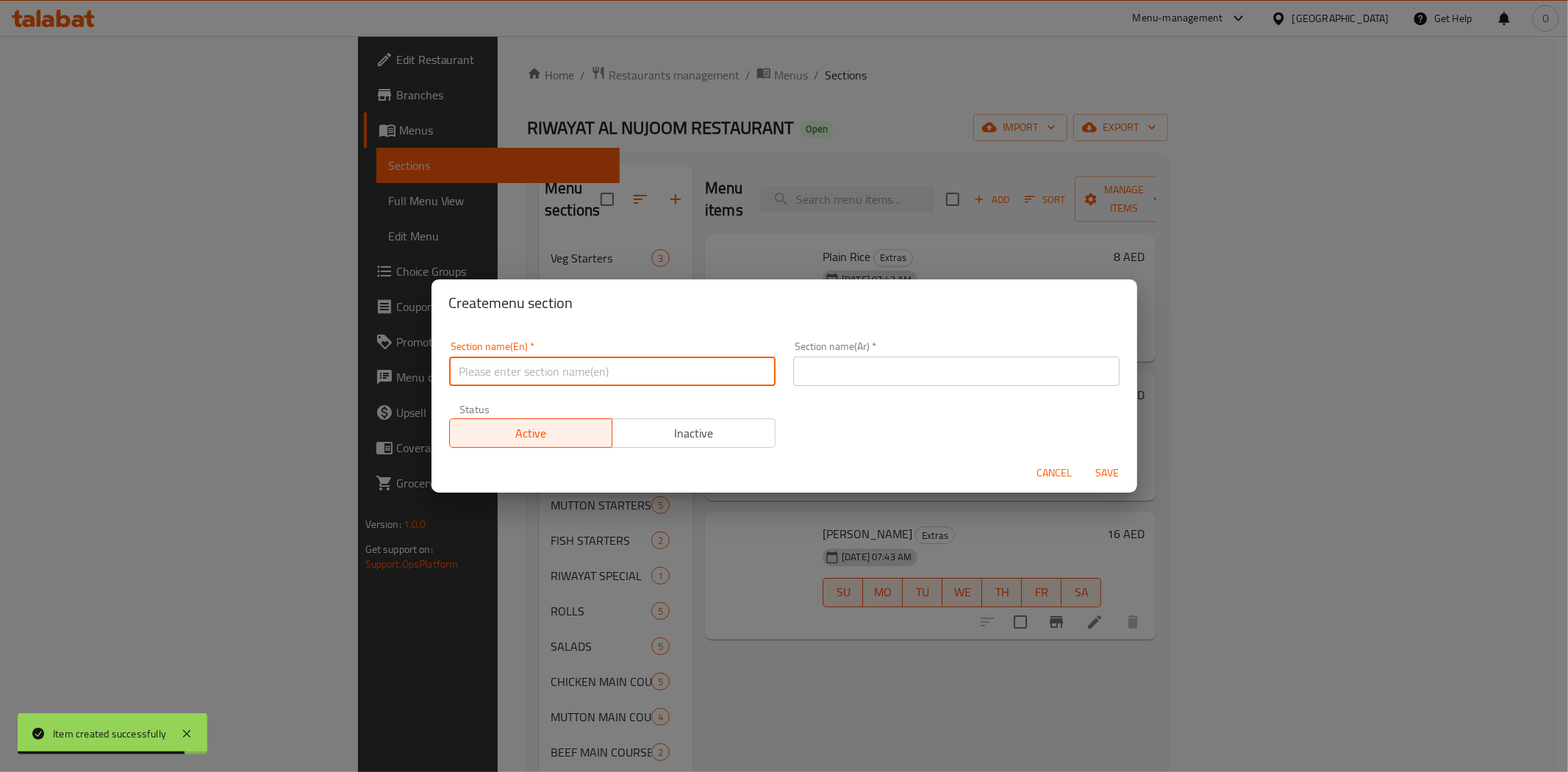
click at [585, 377] on input "text" at bounding box center [612, 371] width 327 height 29
click at [920, 384] on input "text" at bounding box center [956, 371] width 327 height 29
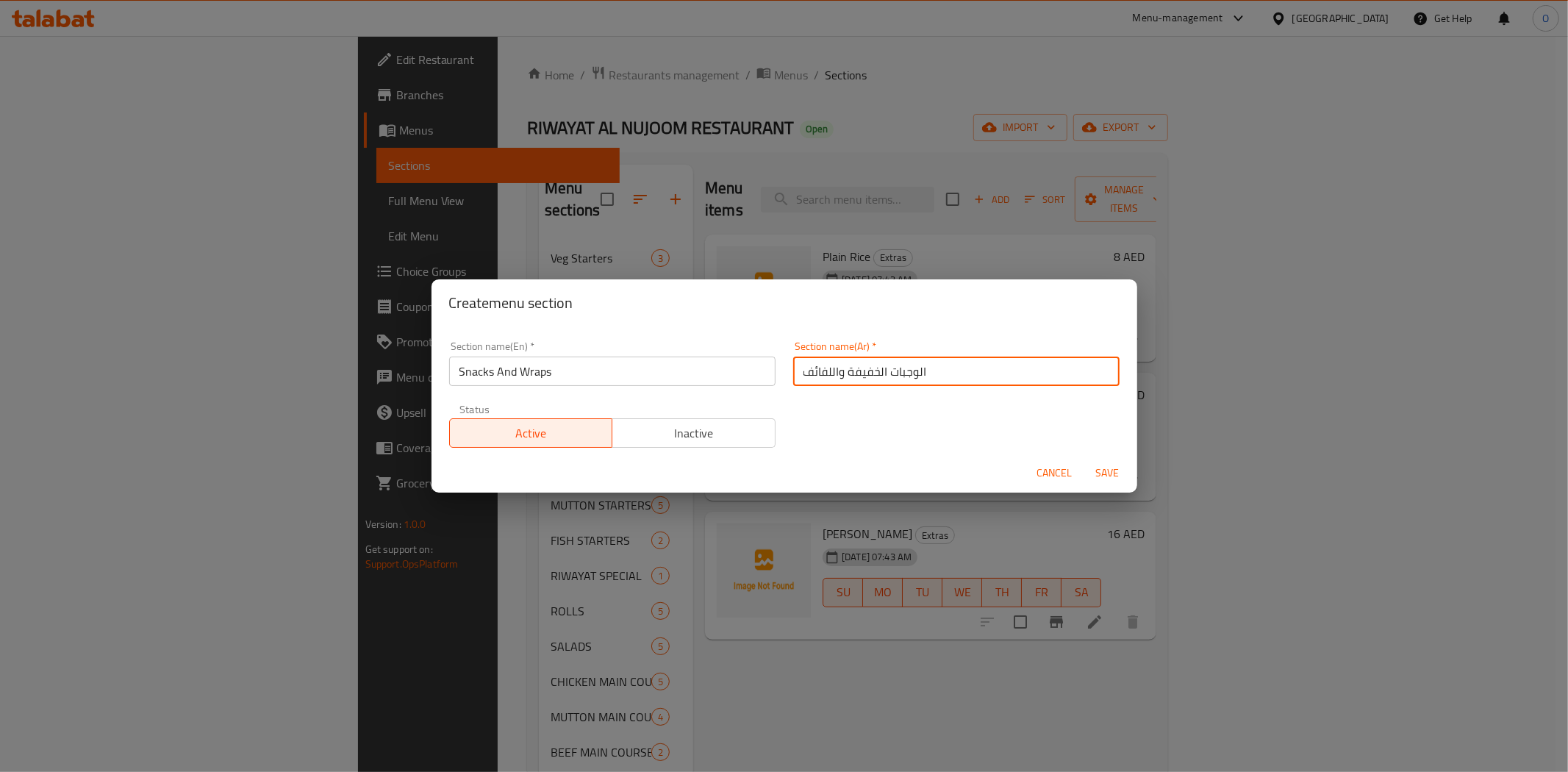
drag, startPoint x: 833, startPoint y: 377, endPoint x: 776, endPoint y: 377, distance: 57.0
click at [784, 377] on div "Section name(Ar)   * الوجبات الخفيفة واللفائف Section name(Ar) *" at bounding box center [956, 363] width 344 height 63
drag, startPoint x: 891, startPoint y: 374, endPoint x: 917, endPoint y: 373, distance: 26.0
click at [917, 373] on input "الوجبات الخفيفة وراب" at bounding box center [956, 371] width 327 height 29
click at [853, 372] on input "وجبات الخفيفة وراب" at bounding box center [956, 371] width 327 height 29
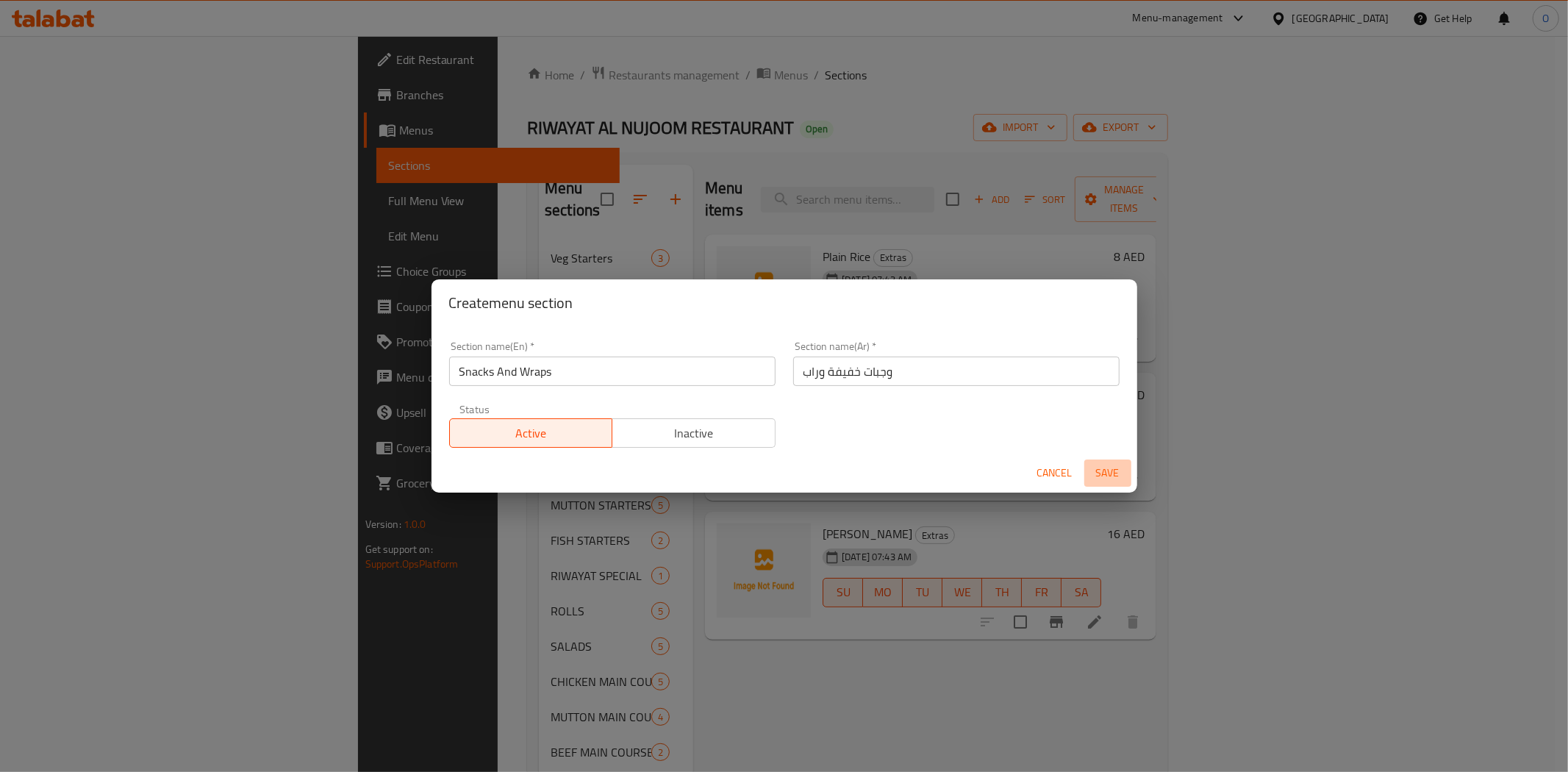
click at [1114, 474] on span "Save" at bounding box center [1108, 473] width 35 height 18
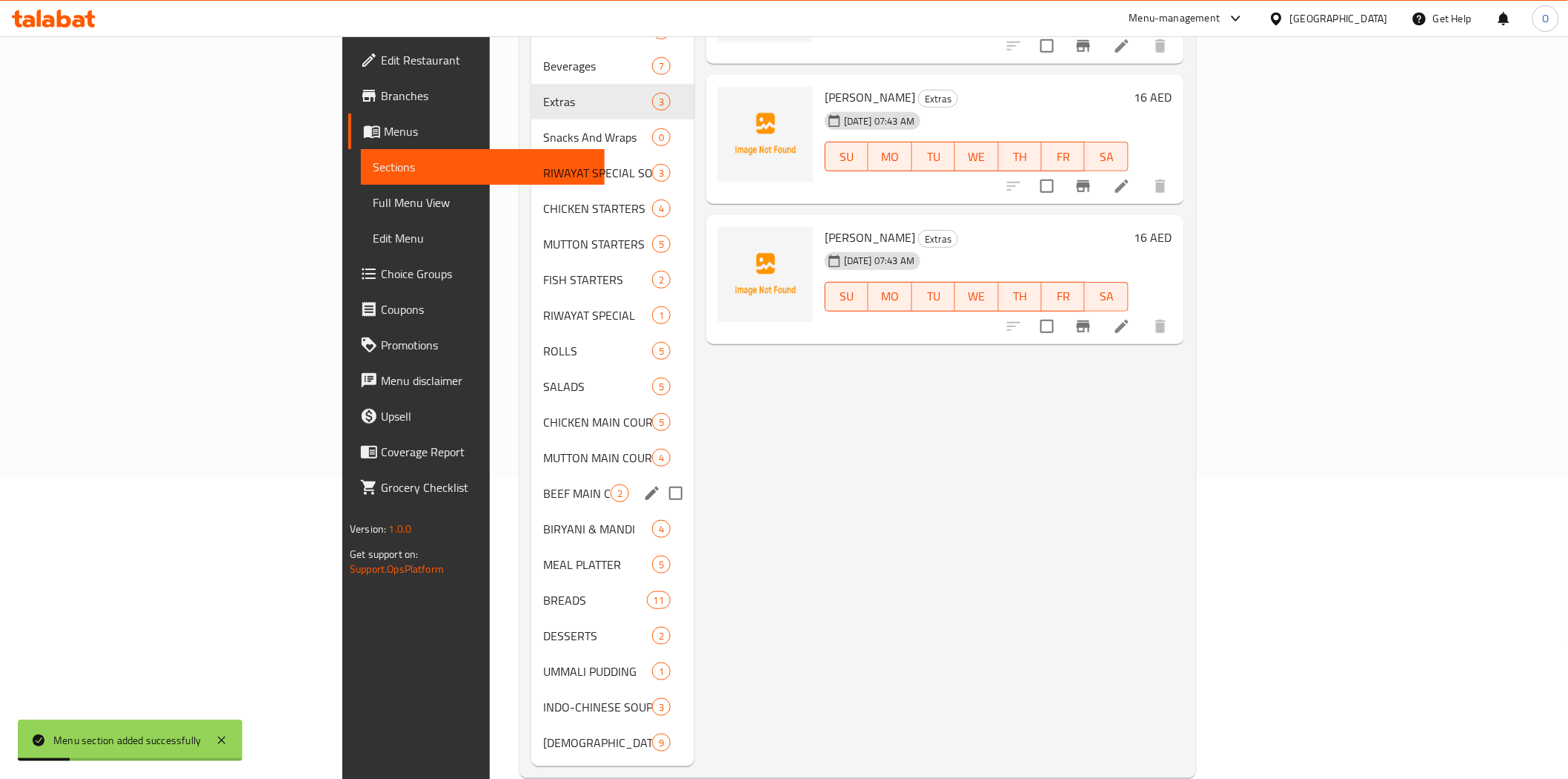
scroll to position [307, 0]
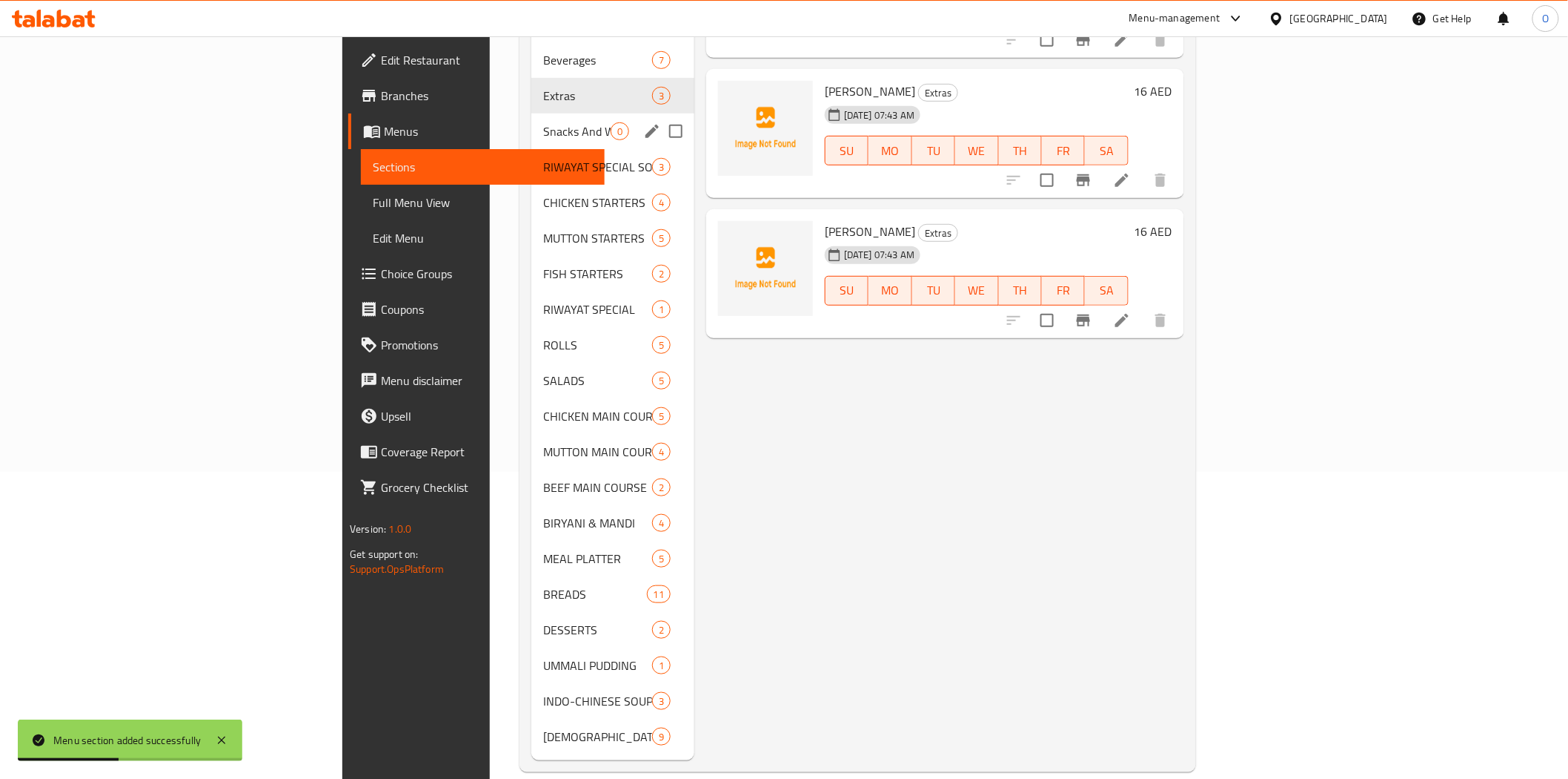
click at [532, 121] on div "Snacks And Wraps 0" at bounding box center [613, 131] width 163 height 36
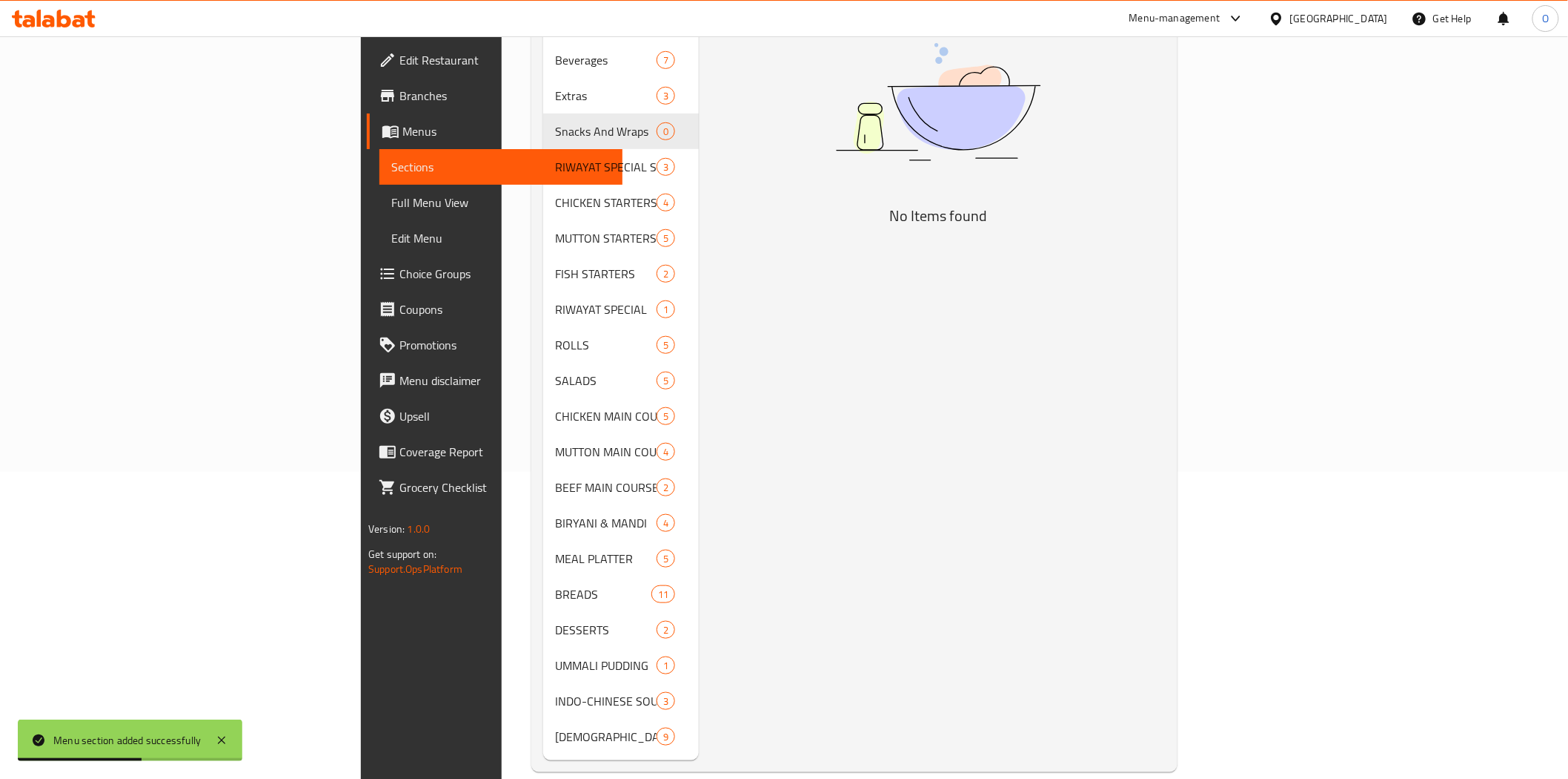
scroll to position [60, 0]
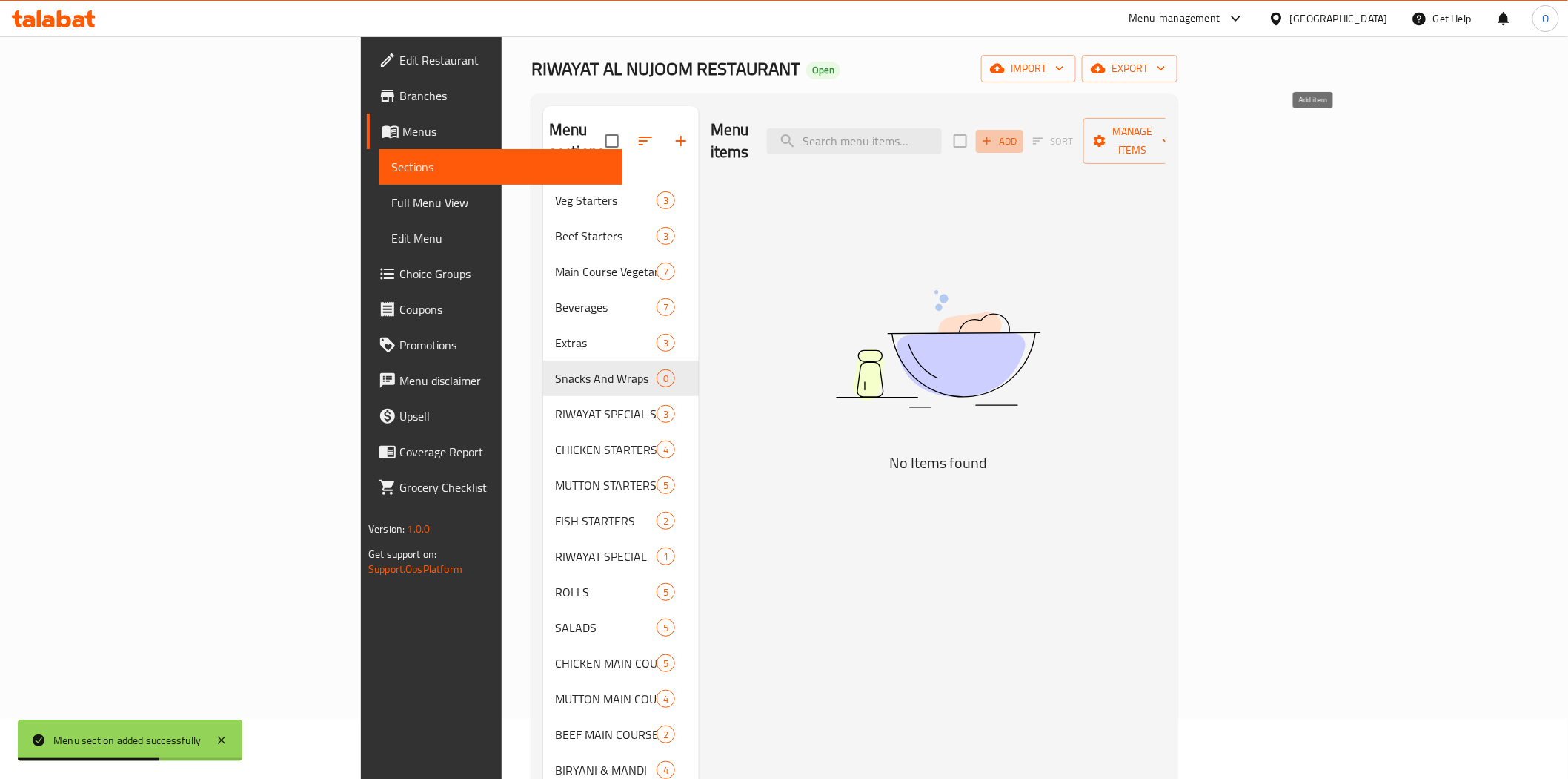
click at [993, 135] on icon "button" at bounding box center [987, 141] width 14 height 14
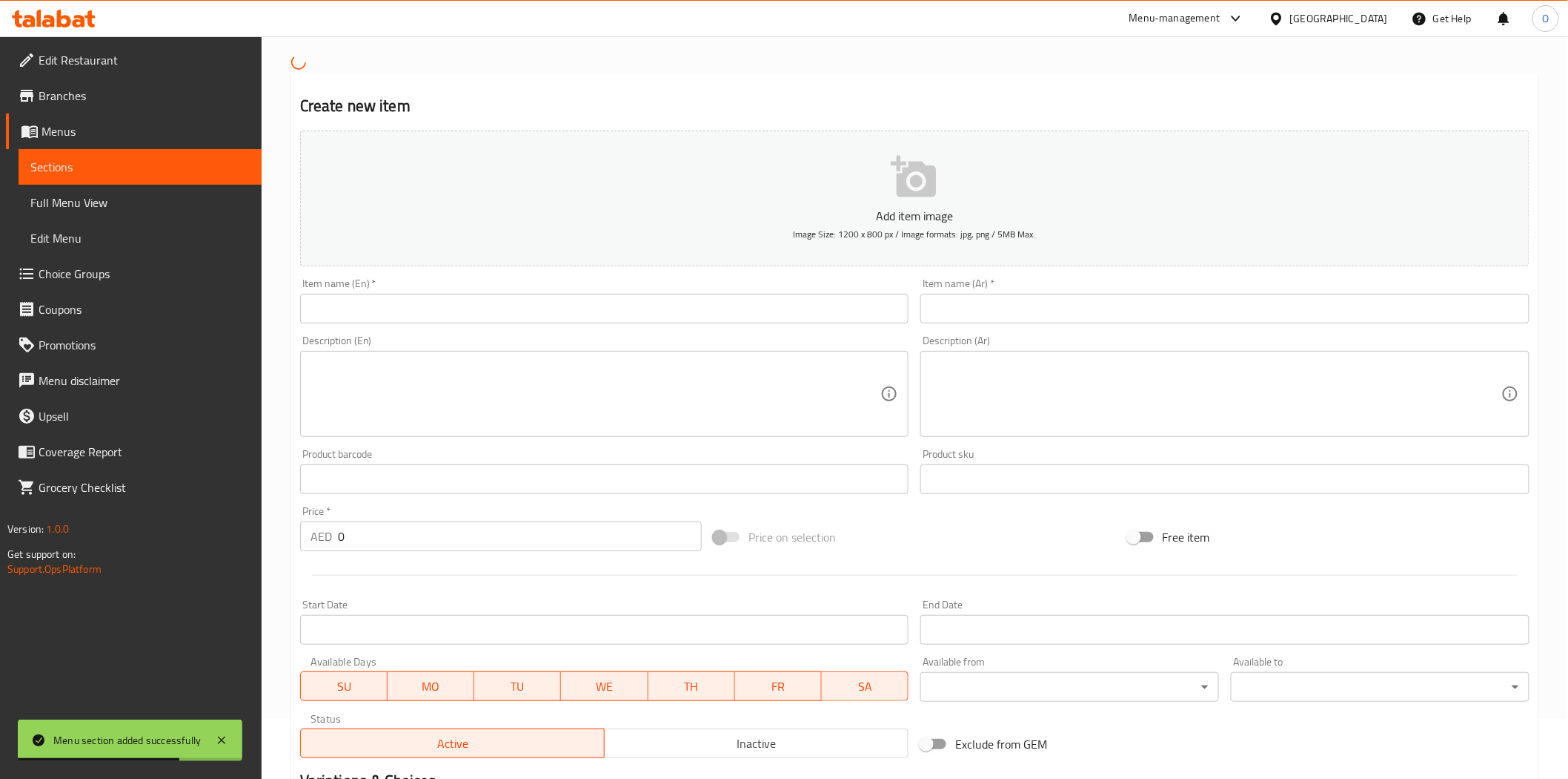
click at [684, 315] on input "text" at bounding box center [605, 308] width 609 height 29
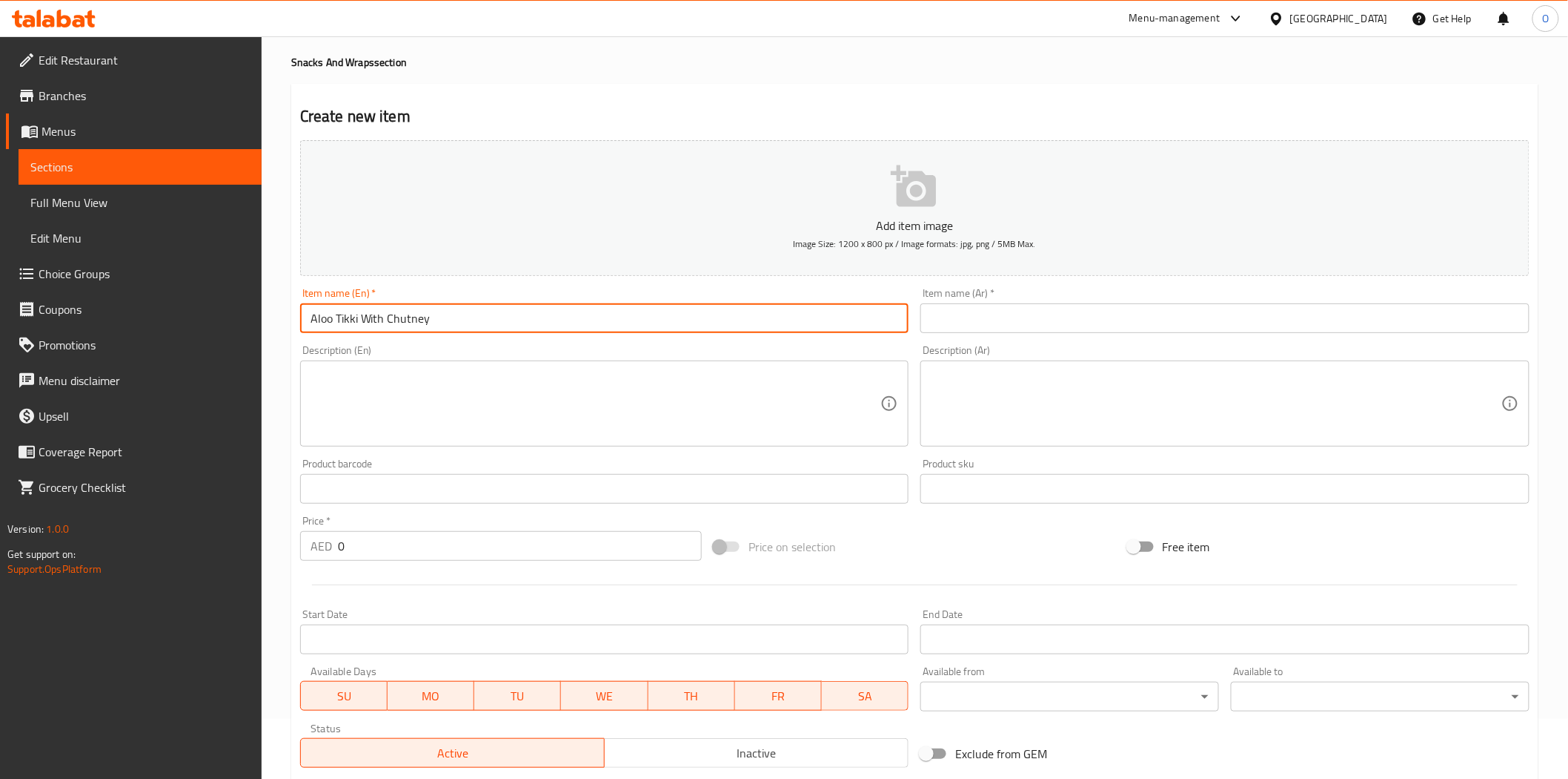
click at [1066, 323] on input "text" at bounding box center [1225, 318] width 609 height 29
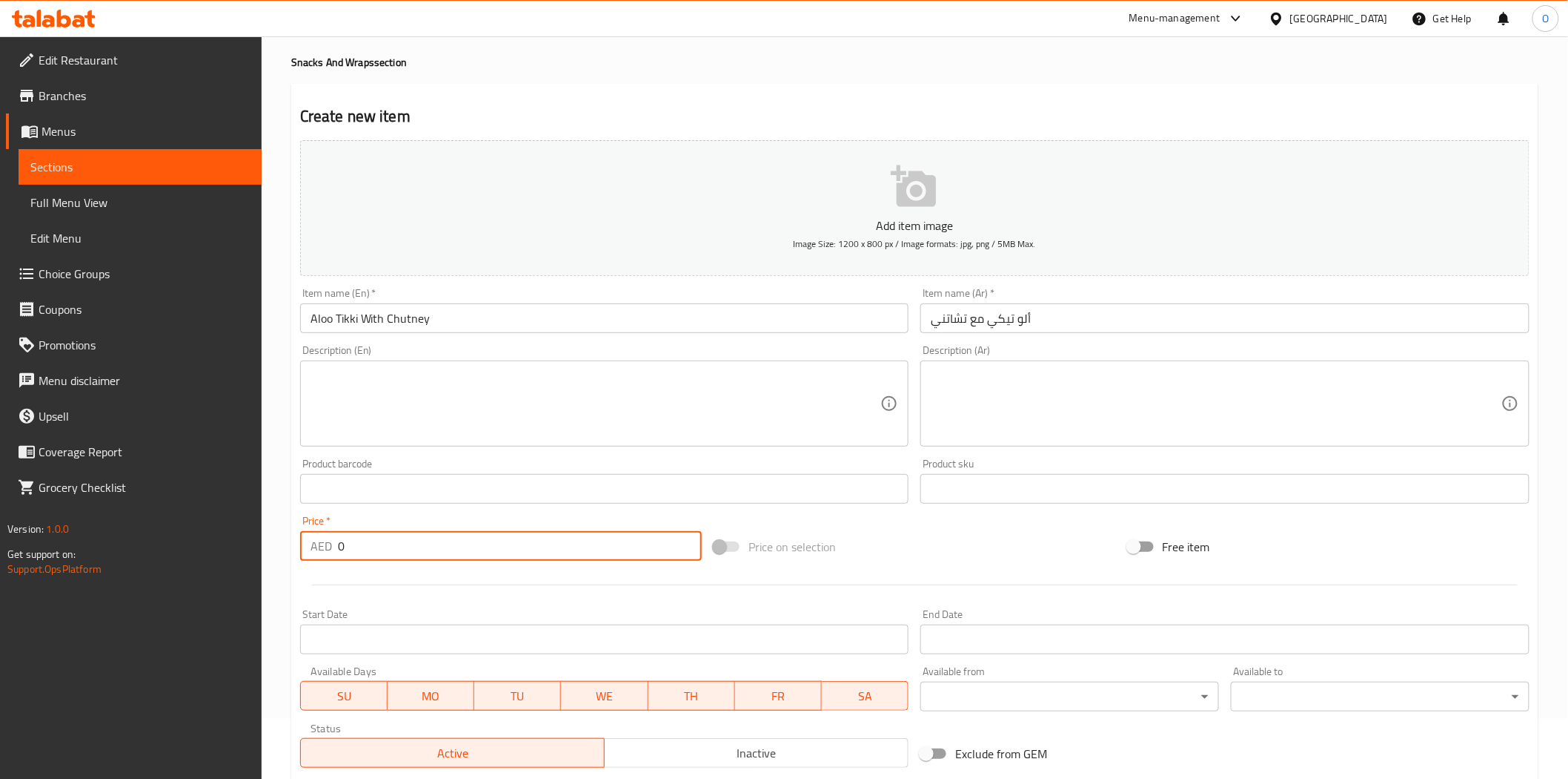
drag, startPoint x: 349, startPoint y: 554, endPoint x: 310, endPoint y: 560, distance: 39.5
click at [310, 560] on div "AED 0 Price *" at bounding box center [500, 546] width 402 height 29
click at [324, 582] on div at bounding box center [915, 585] width 1241 height 37
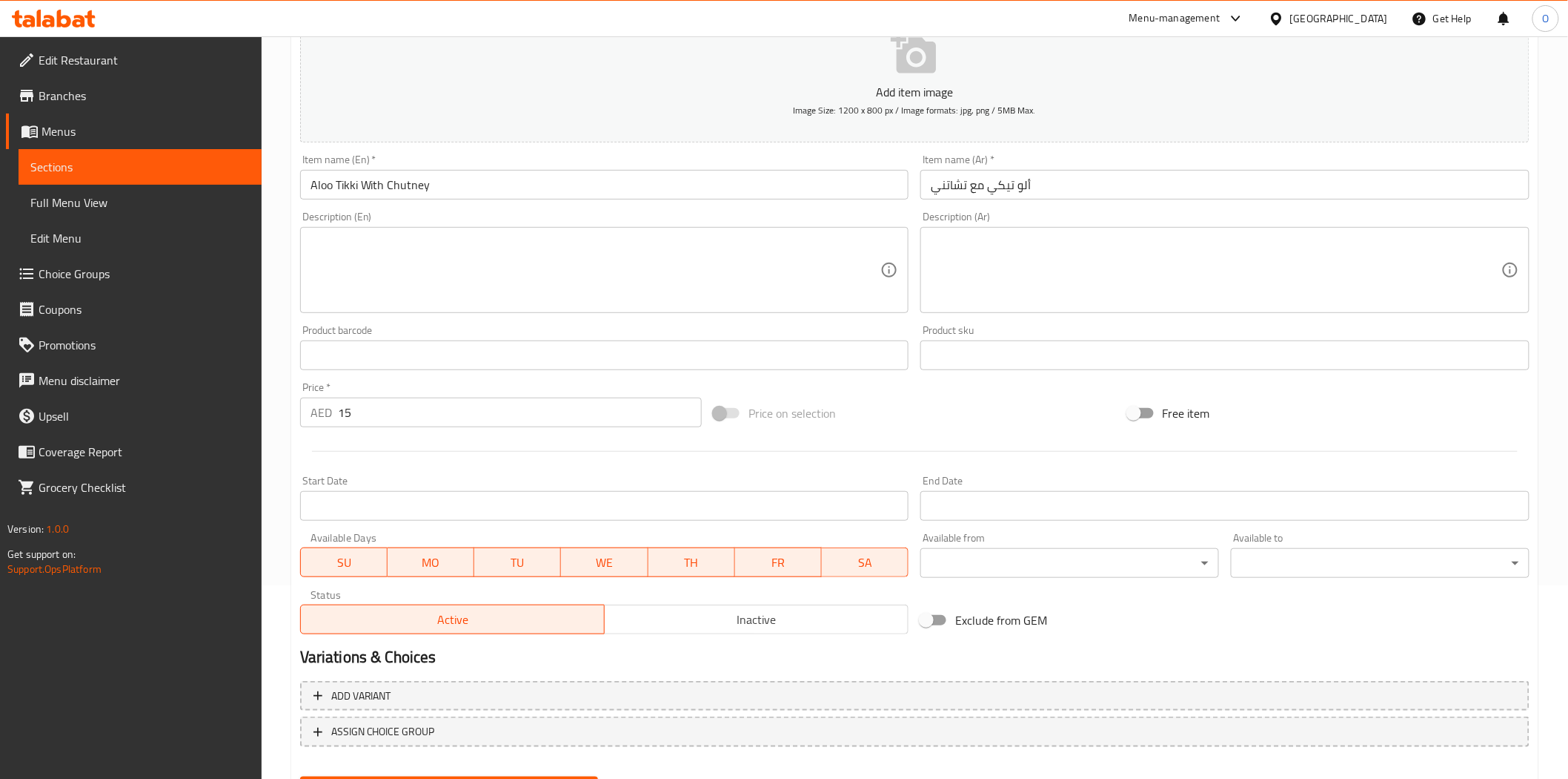
scroll to position [267, 0]
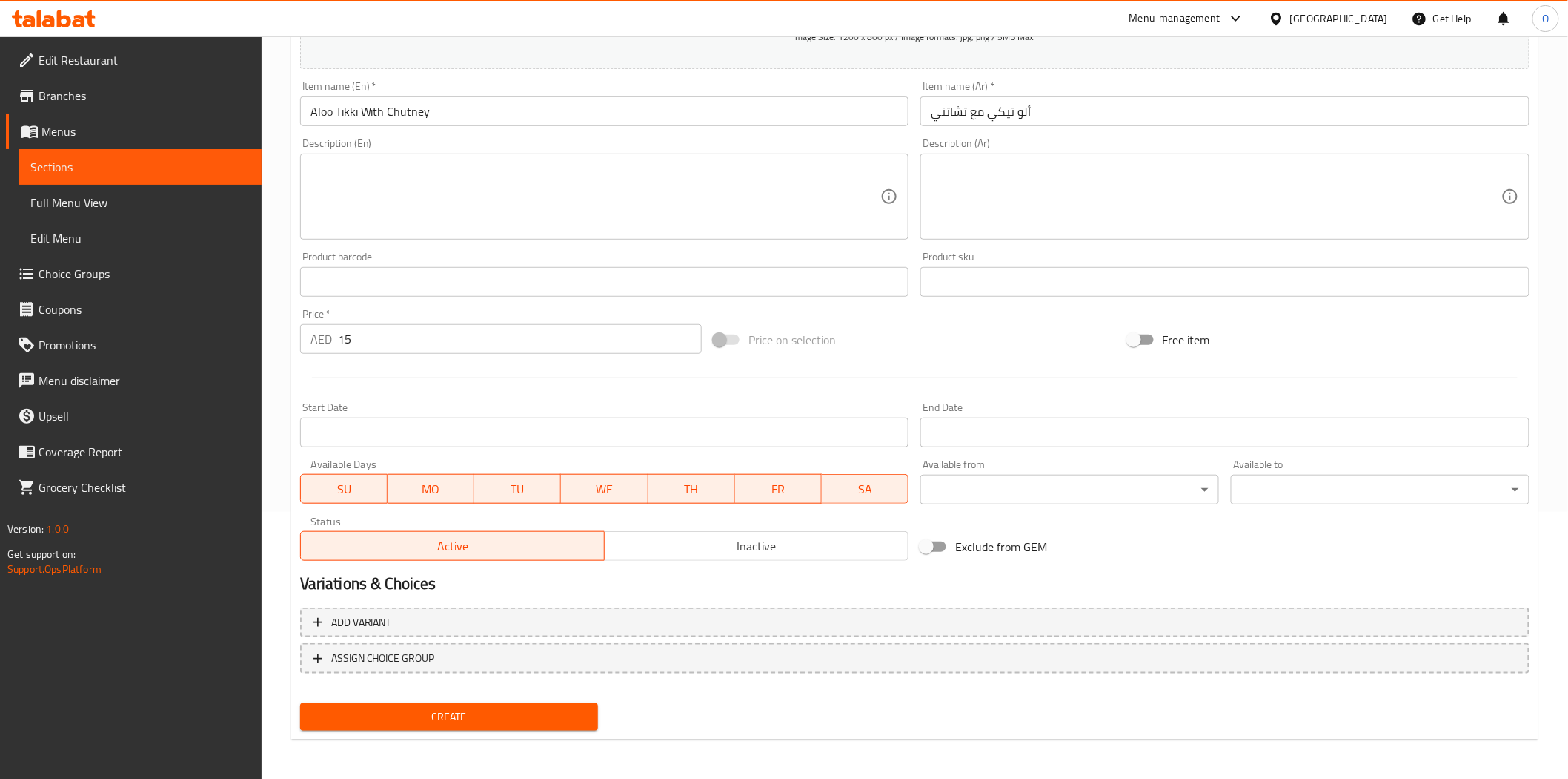
click at [413, 717] on span "Create" at bounding box center [449, 717] width 275 height 18
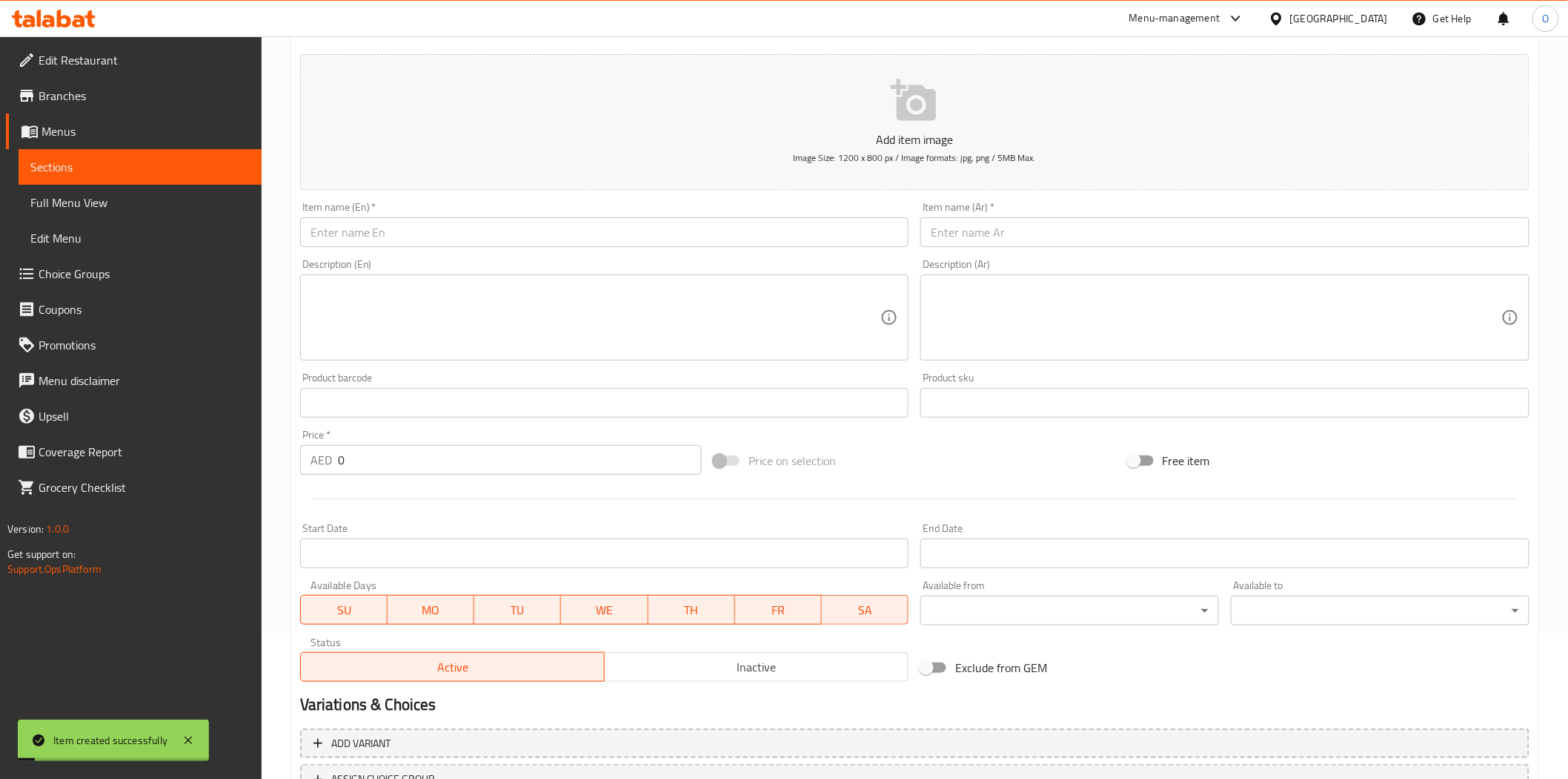
scroll to position [19, 0]
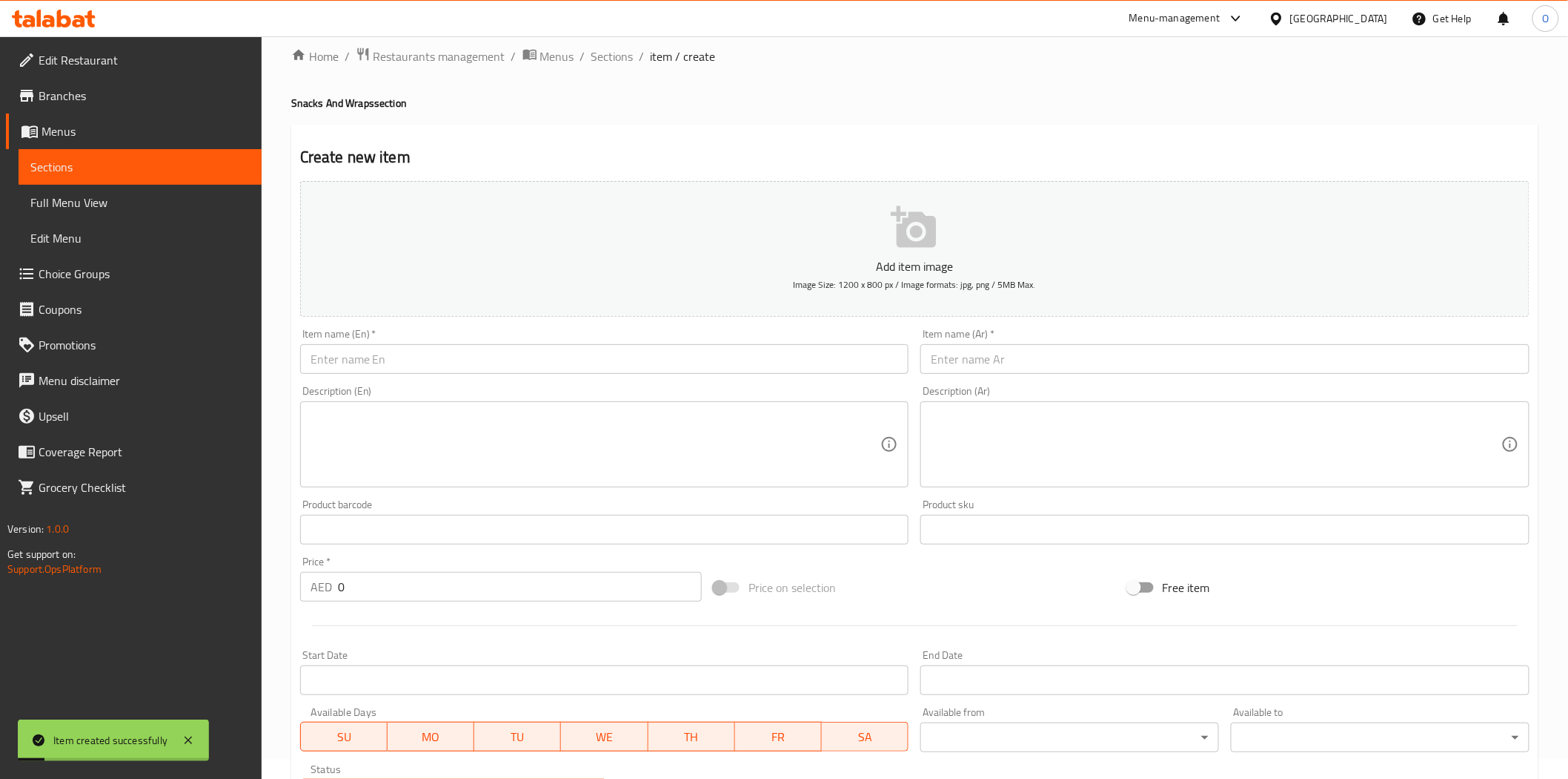
click at [494, 375] on div "Item name (En)   * Item name (En) *" at bounding box center [605, 351] width 621 height 57
click at [479, 349] on input "text" at bounding box center [605, 359] width 609 height 29
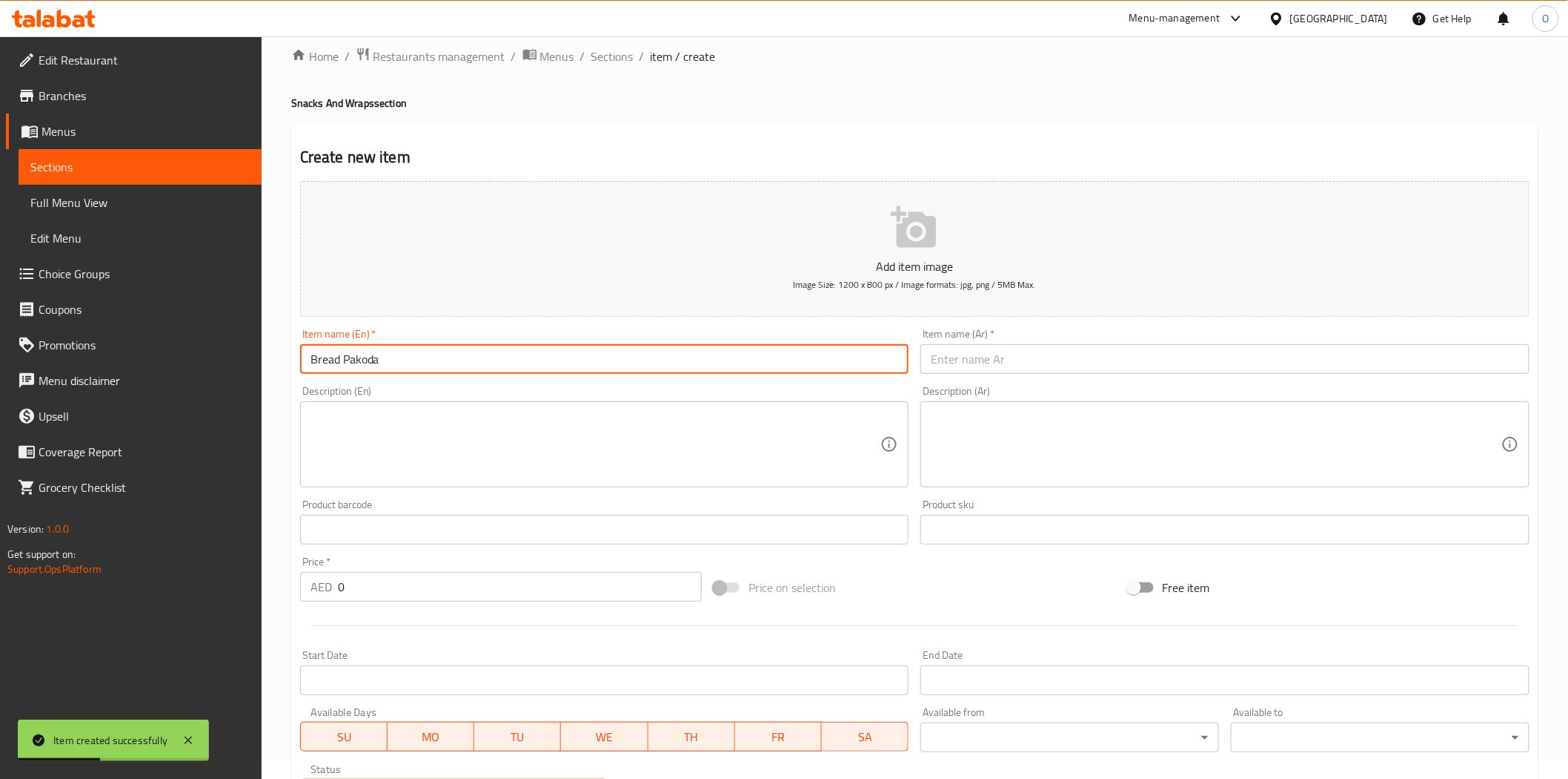
click at [1029, 350] on input "text" at bounding box center [1225, 359] width 609 height 29
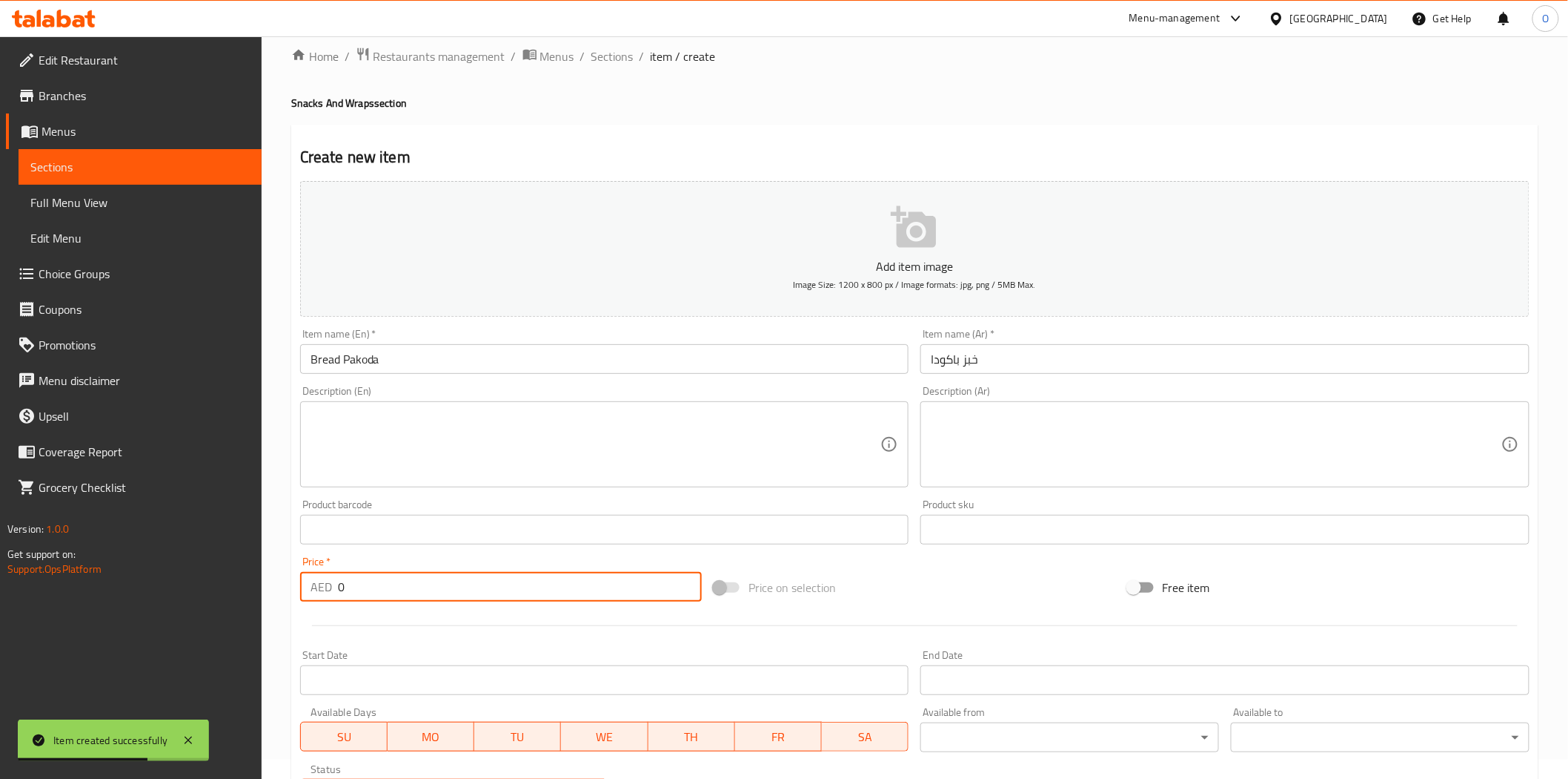
drag, startPoint x: 372, startPoint y: 590, endPoint x: 308, endPoint y: 601, distance: 64.9
click at [308, 601] on div "AED 0 Price *" at bounding box center [500, 587] width 402 height 29
click at [360, 631] on div at bounding box center [915, 626] width 1241 height 37
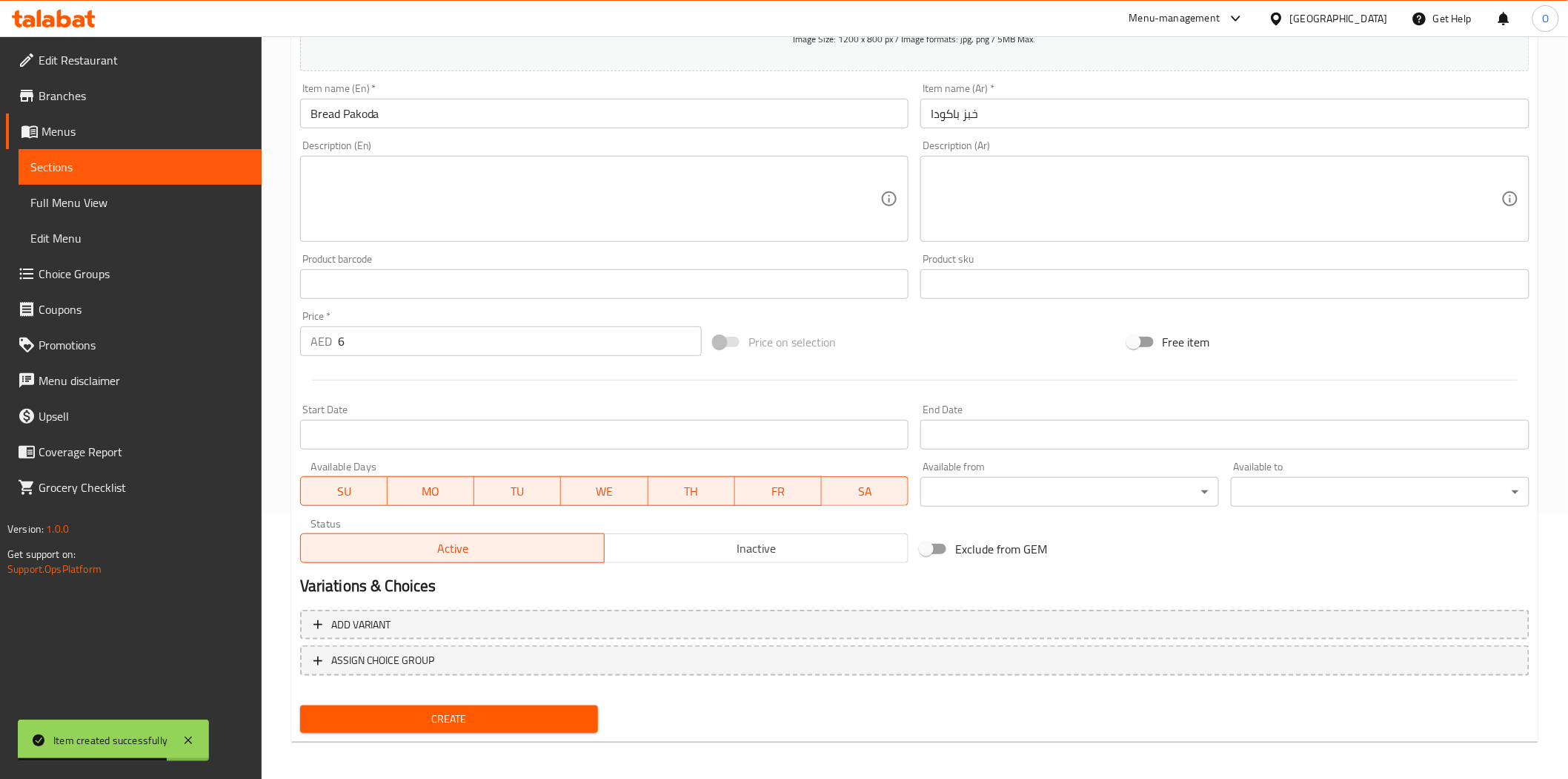
scroll to position [267, 0]
click at [375, 713] on span "Create" at bounding box center [449, 717] width 275 height 18
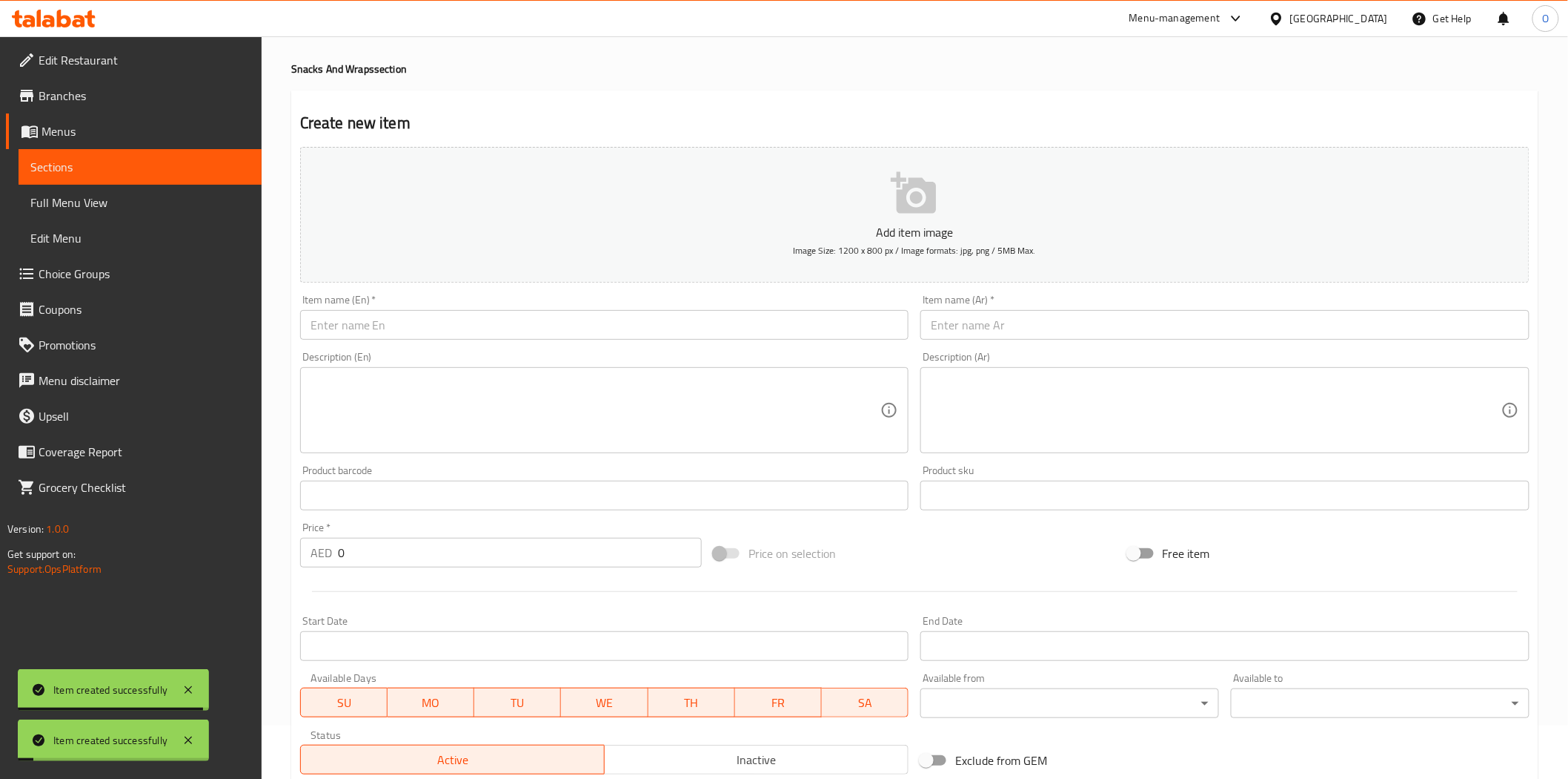
scroll to position [19, 0]
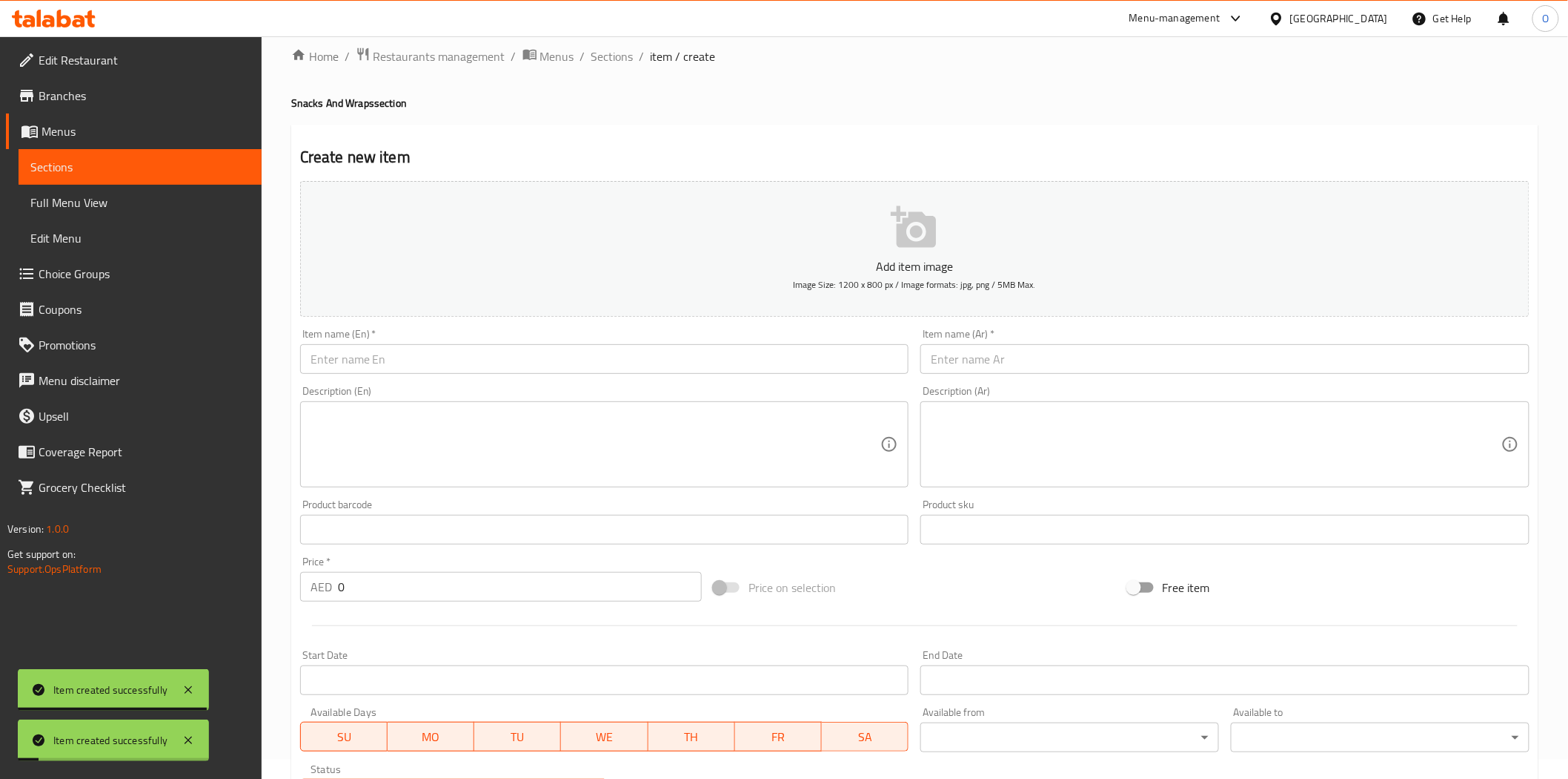
click at [385, 368] on input "text" at bounding box center [605, 359] width 609 height 29
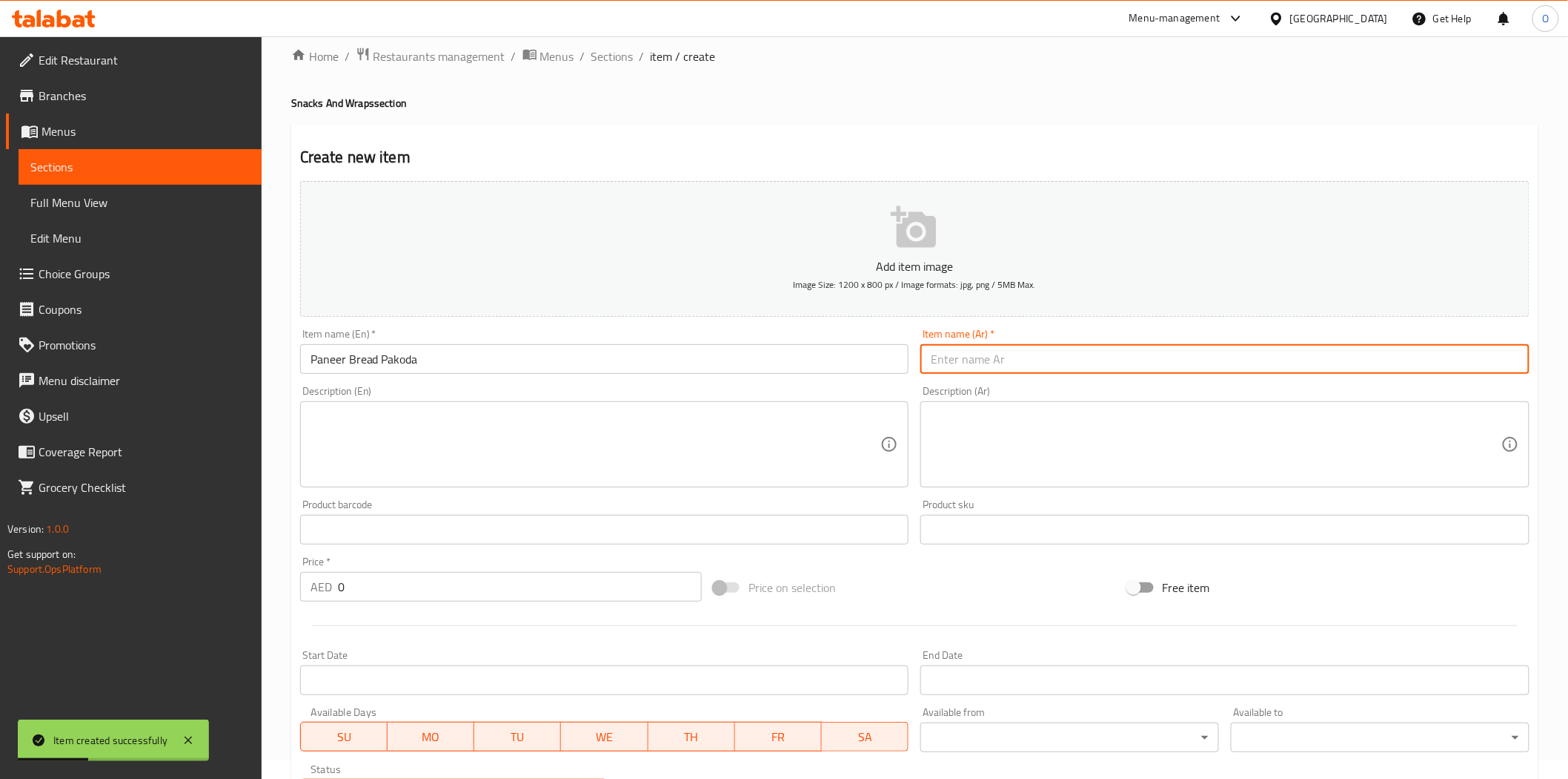
click at [1091, 365] on input "text" at bounding box center [1225, 359] width 609 height 29
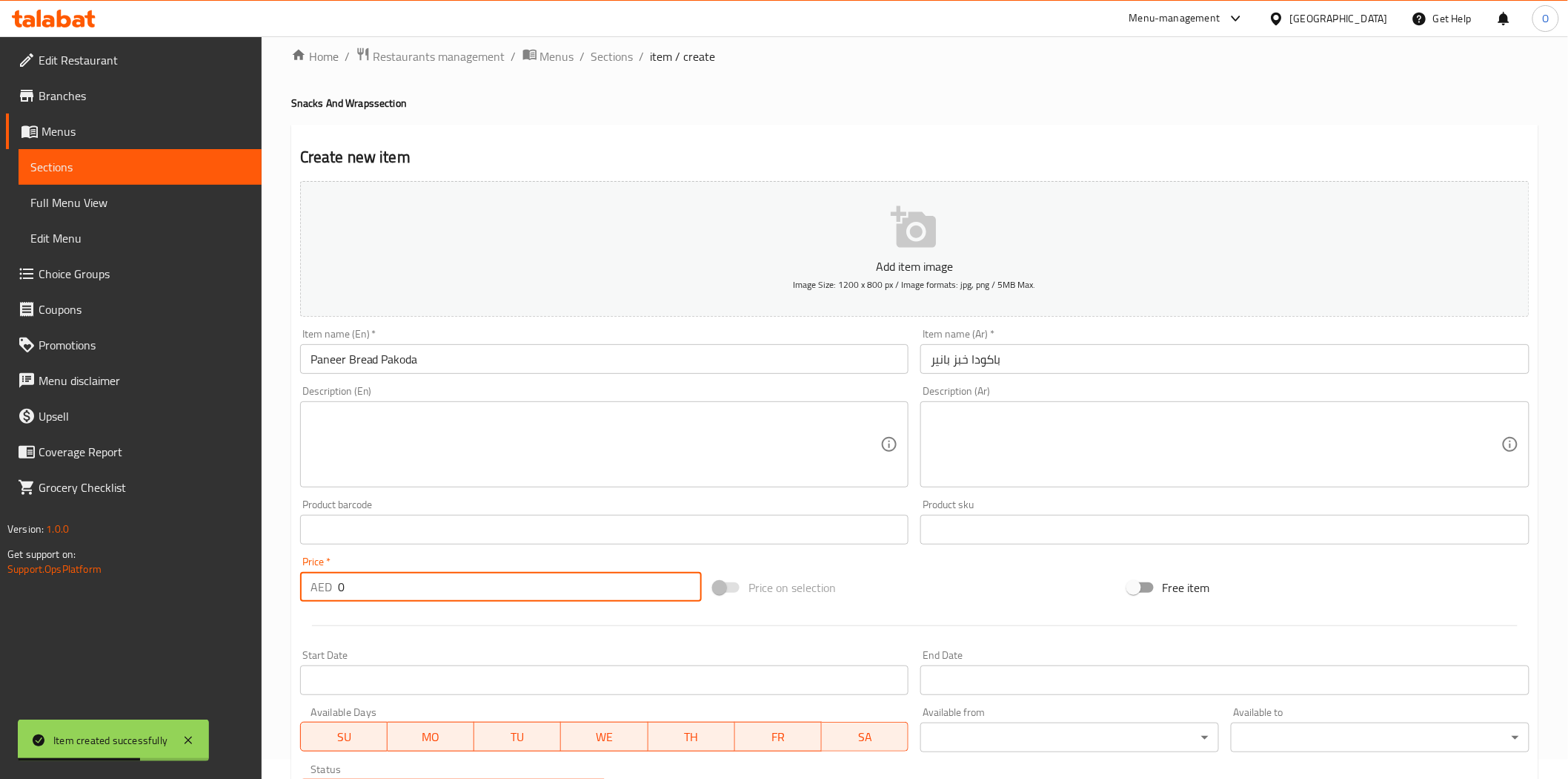
drag, startPoint x: 369, startPoint y: 591, endPoint x: 268, endPoint y: 591, distance: 101.0
click at [268, 591] on div "Home / Restaurants management / Menus / Sections / item / create Snacks And Wra…" at bounding box center [915, 523] width 1306 height 1012
click at [431, 476] on textarea at bounding box center [596, 444] width 571 height 70
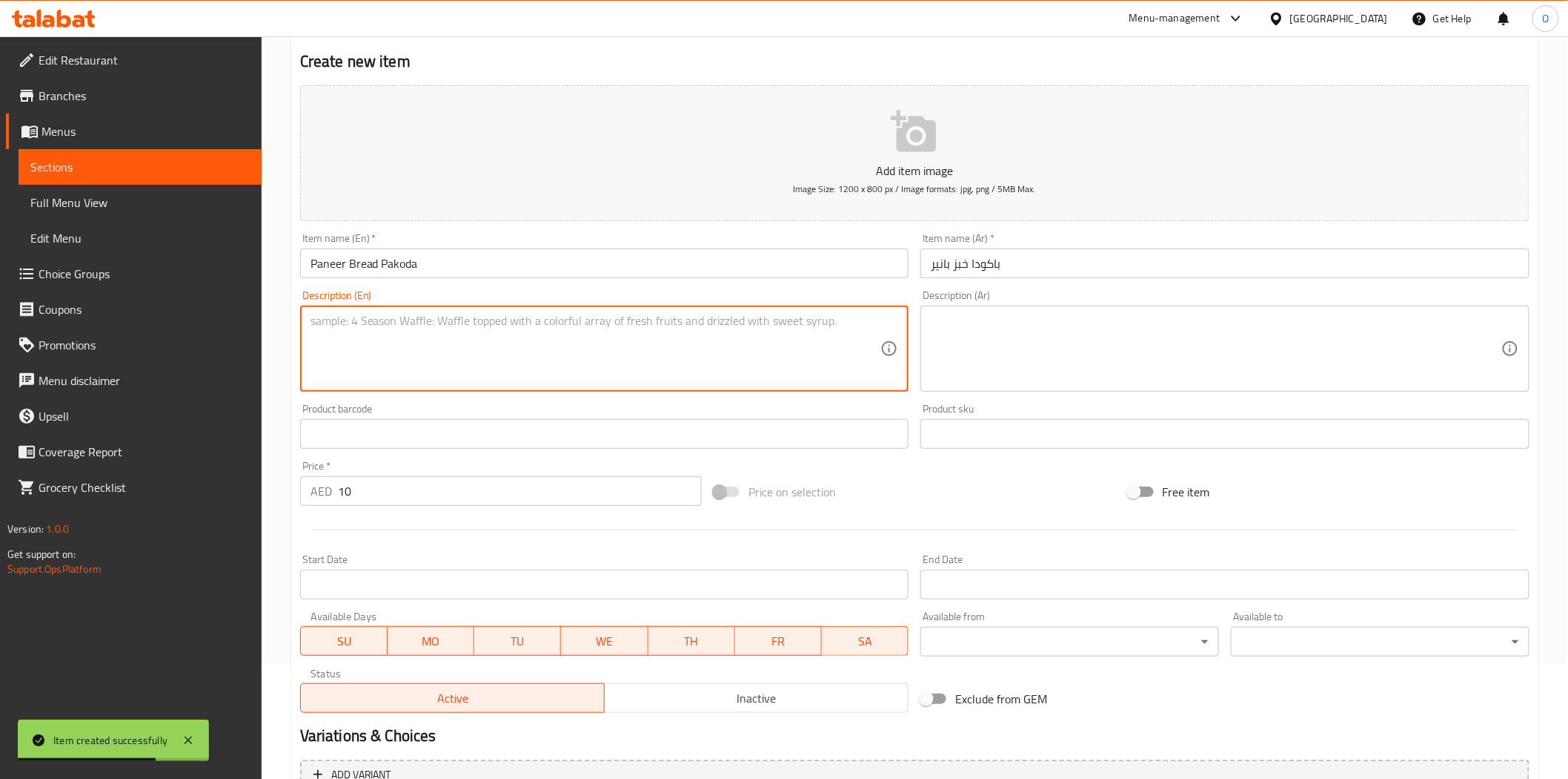
scroll to position [267, 0]
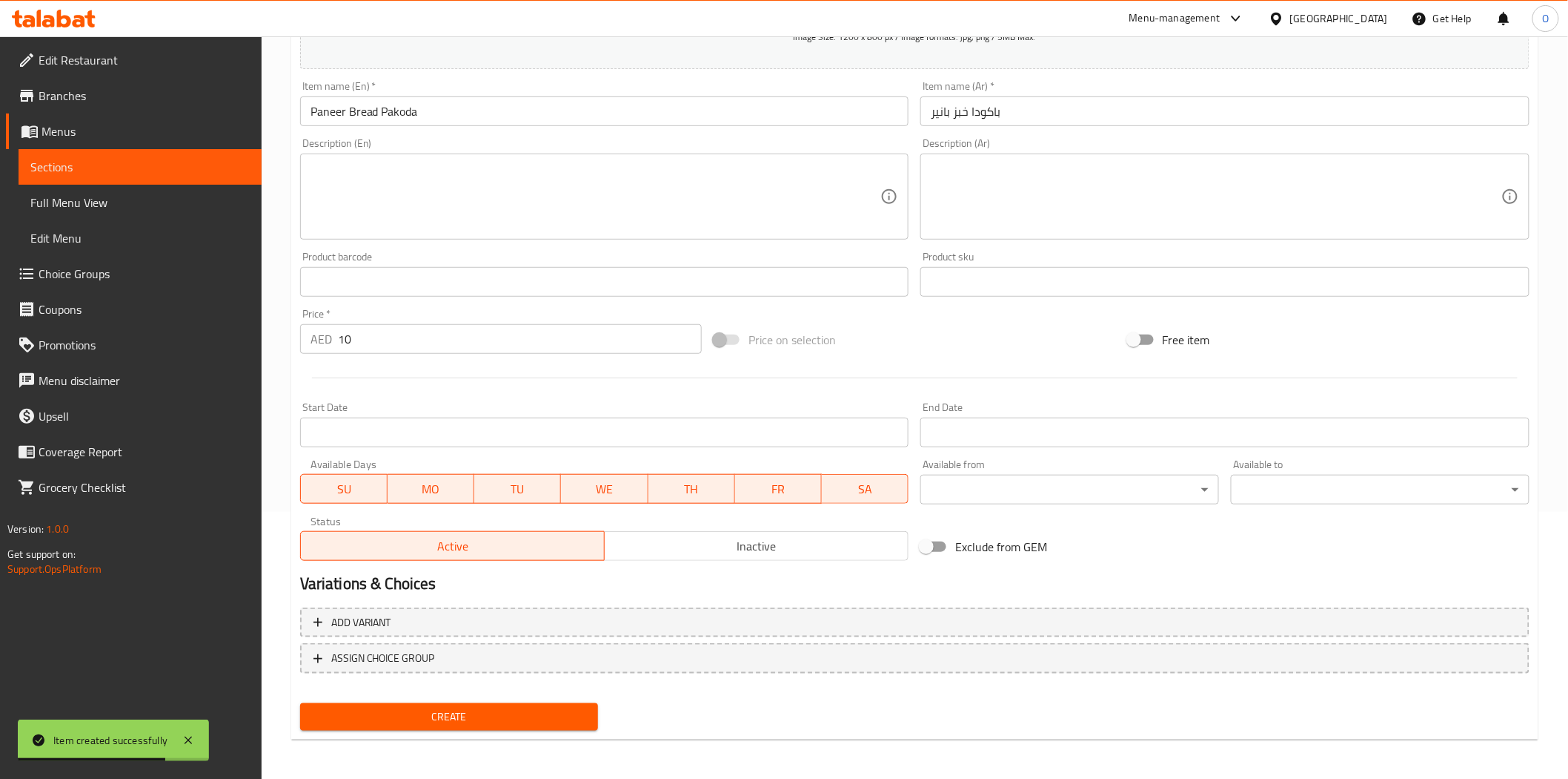
click at [413, 729] on div "Create" at bounding box center [449, 717] width 310 height 39
click at [416, 710] on span "Create" at bounding box center [449, 717] width 275 height 18
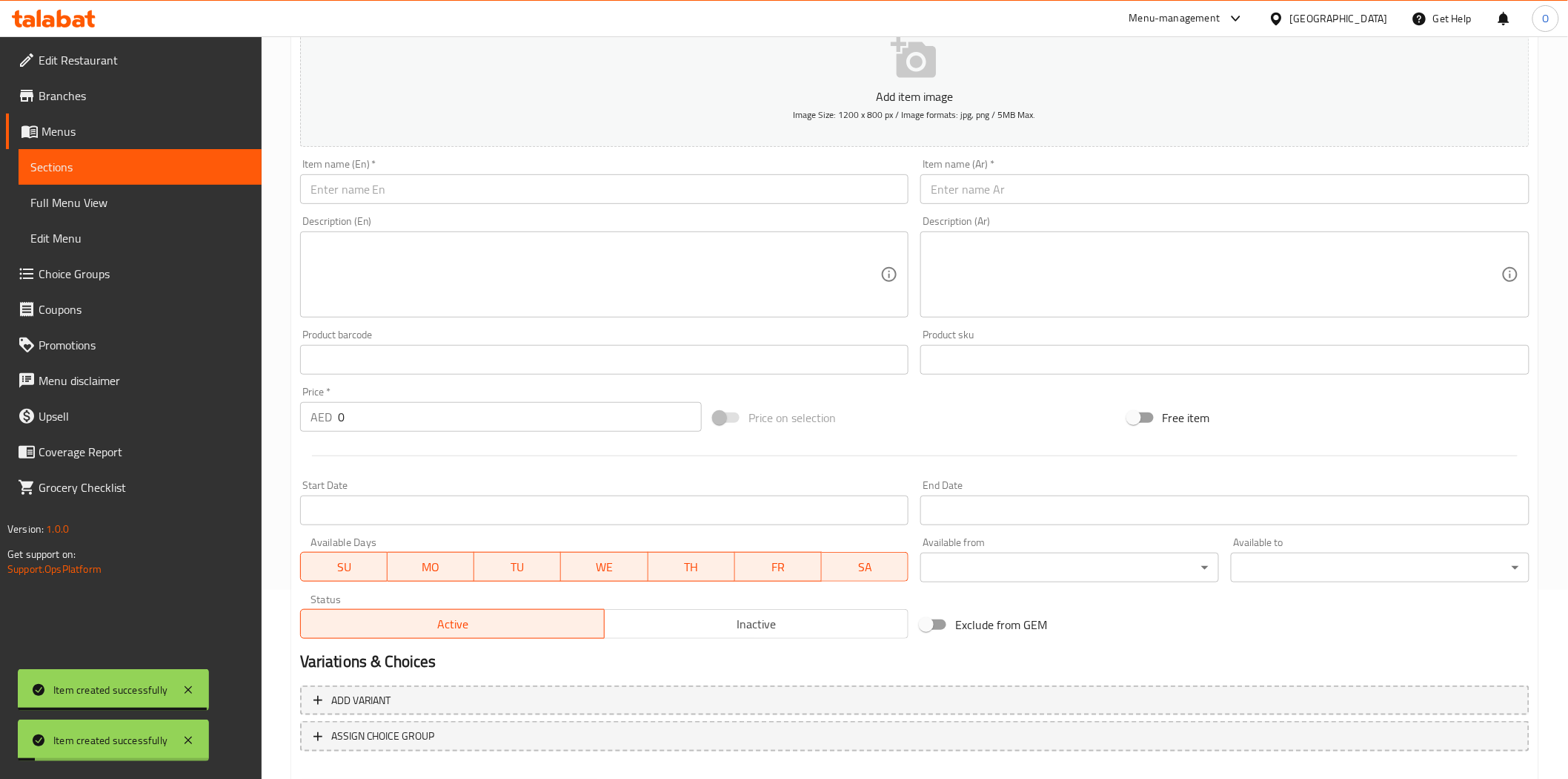
scroll to position [102, 0]
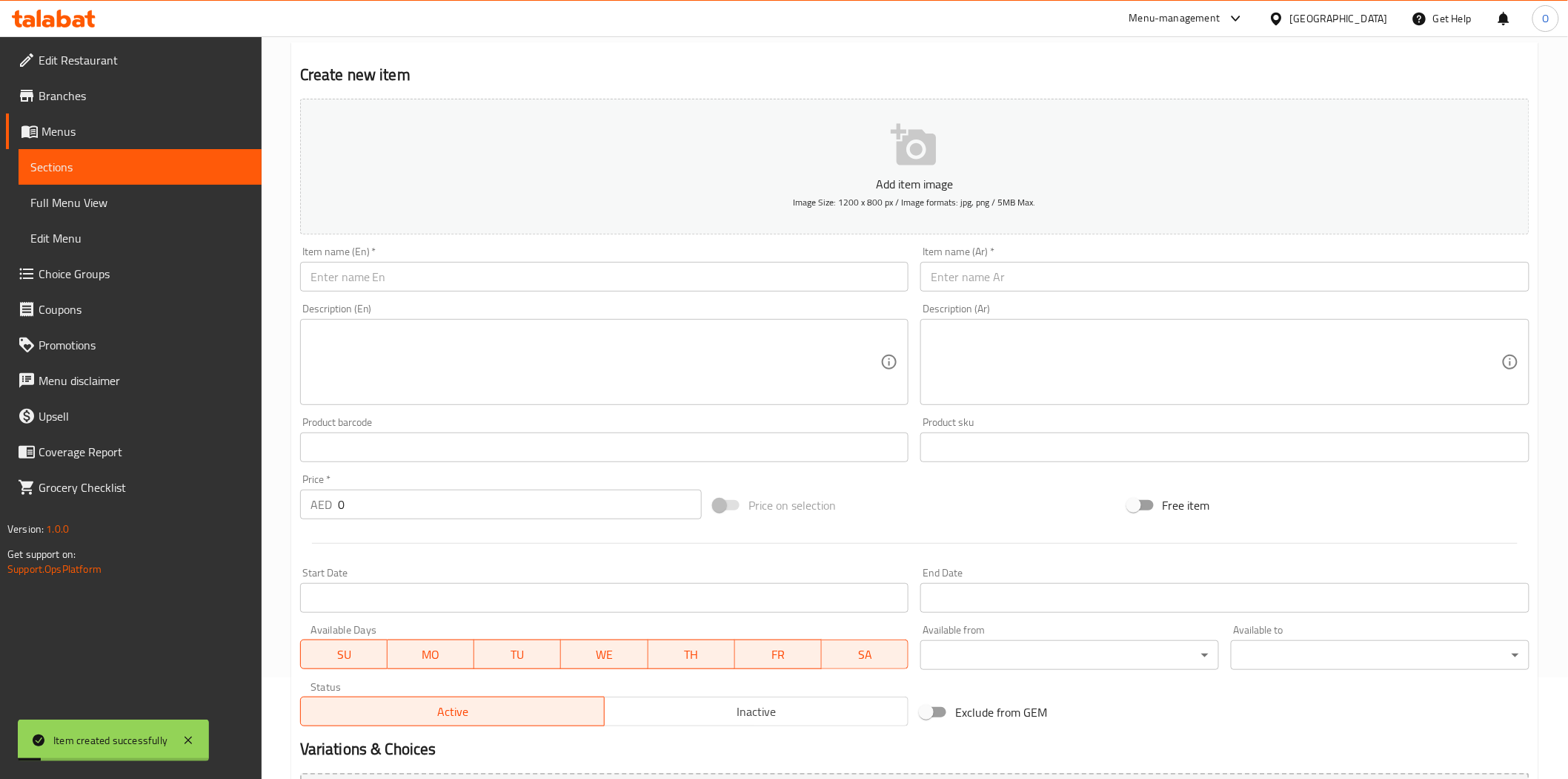
click at [447, 272] on input "text" at bounding box center [605, 276] width 609 height 29
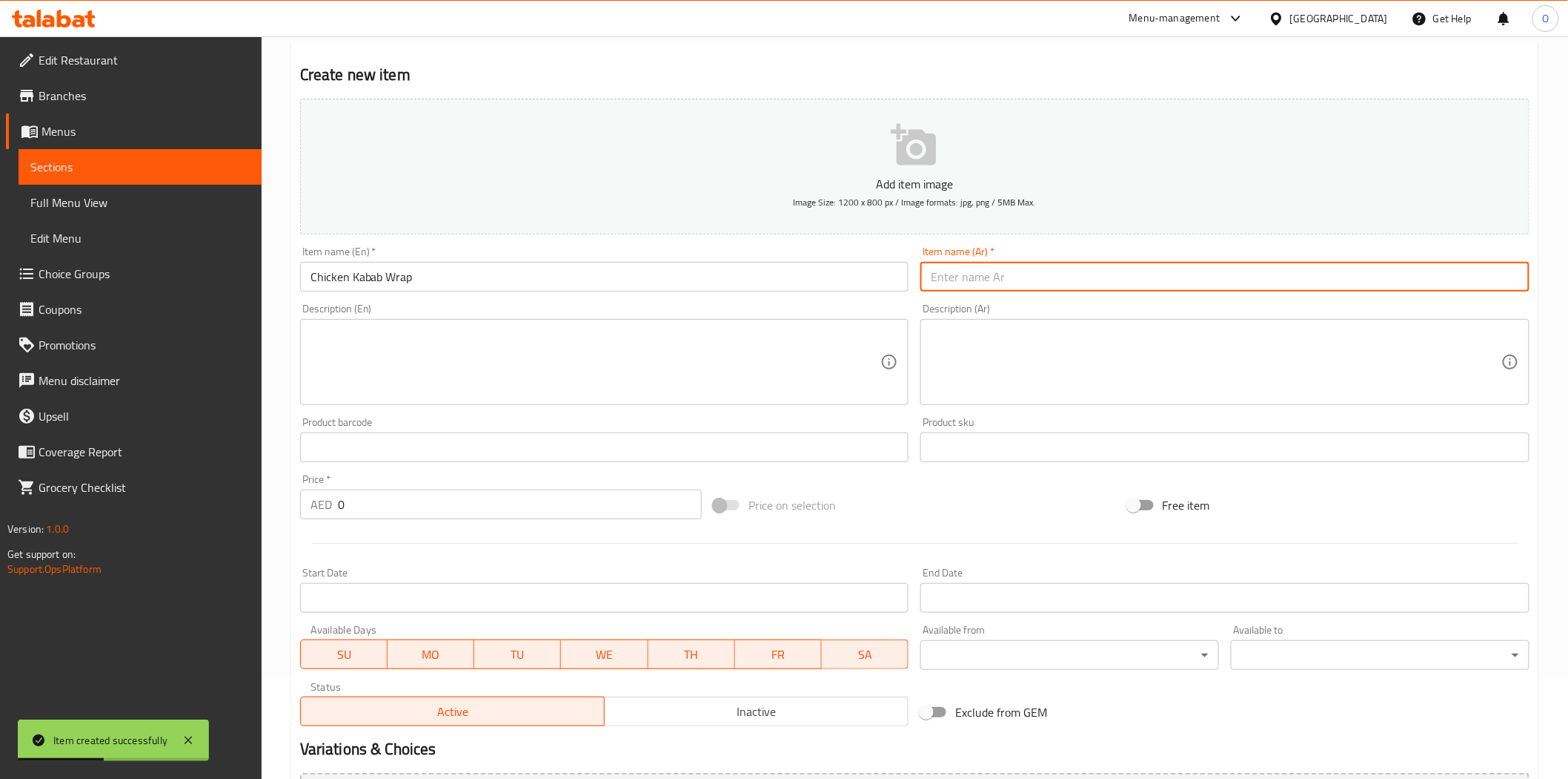
click at [993, 272] on input "text" at bounding box center [1225, 276] width 609 height 29
click at [1009, 291] on input "لفائف كباب الدجاج" at bounding box center [1225, 276] width 609 height 29
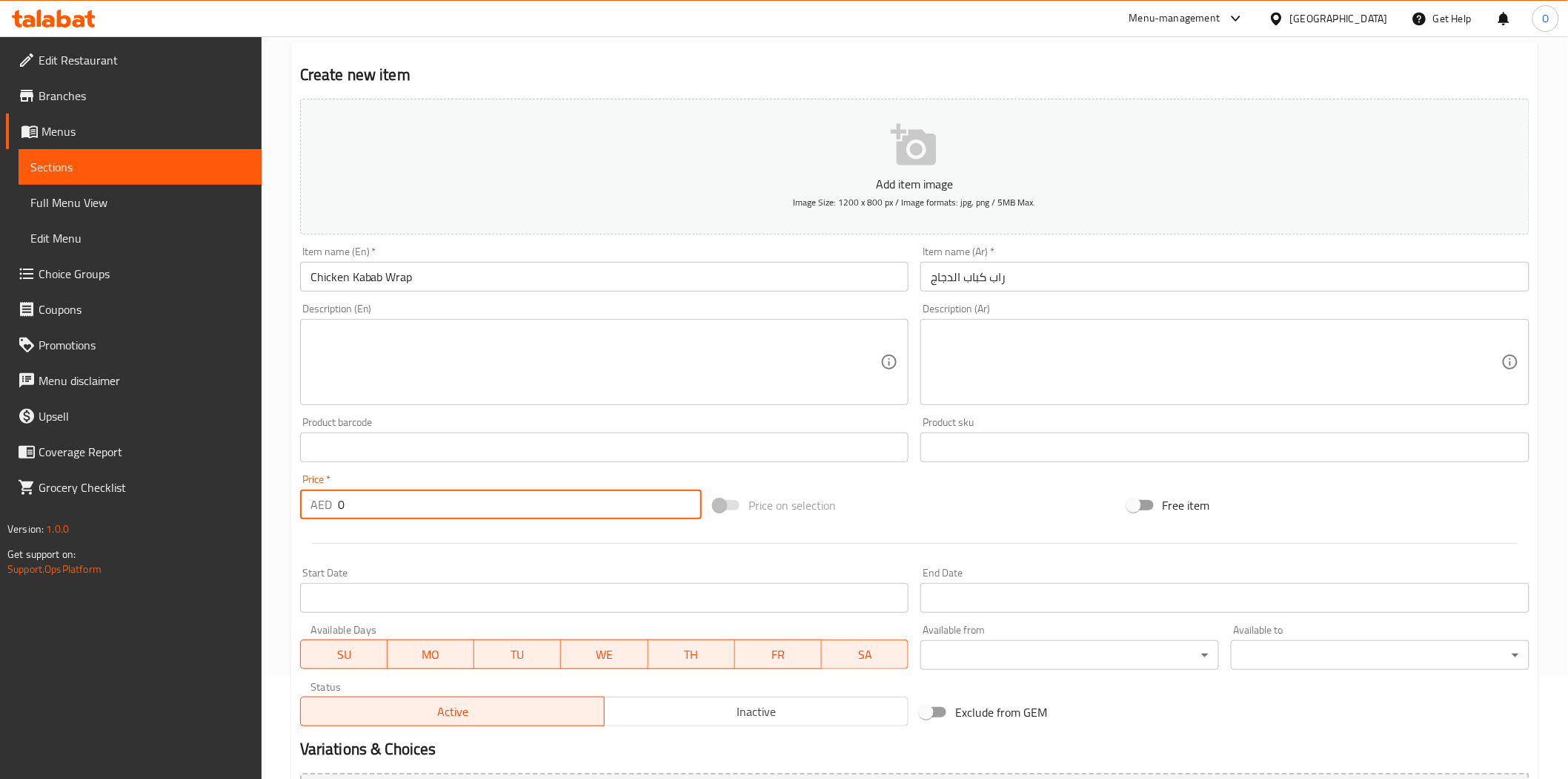
drag, startPoint x: 361, startPoint y: 502, endPoint x: 270, endPoint y: 508, distance: 91.2
click at [270, 508] on div "Home / Restaurants management / Menus / Sections / item / create Snacks And Wra…" at bounding box center [915, 440] width 1306 height 1012
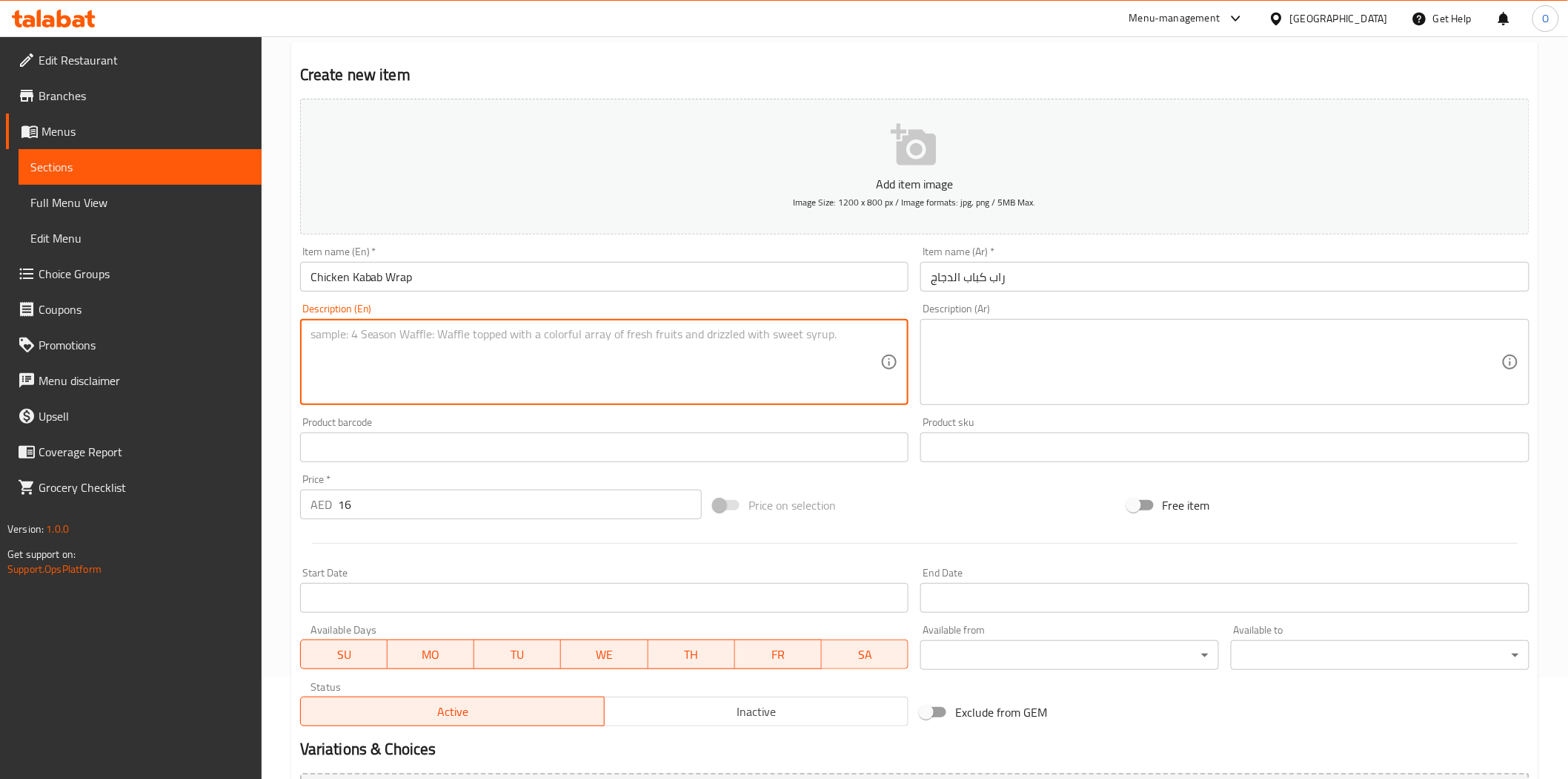
click at [349, 354] on textarea at bounding box center [596, 362] width 571 height 70
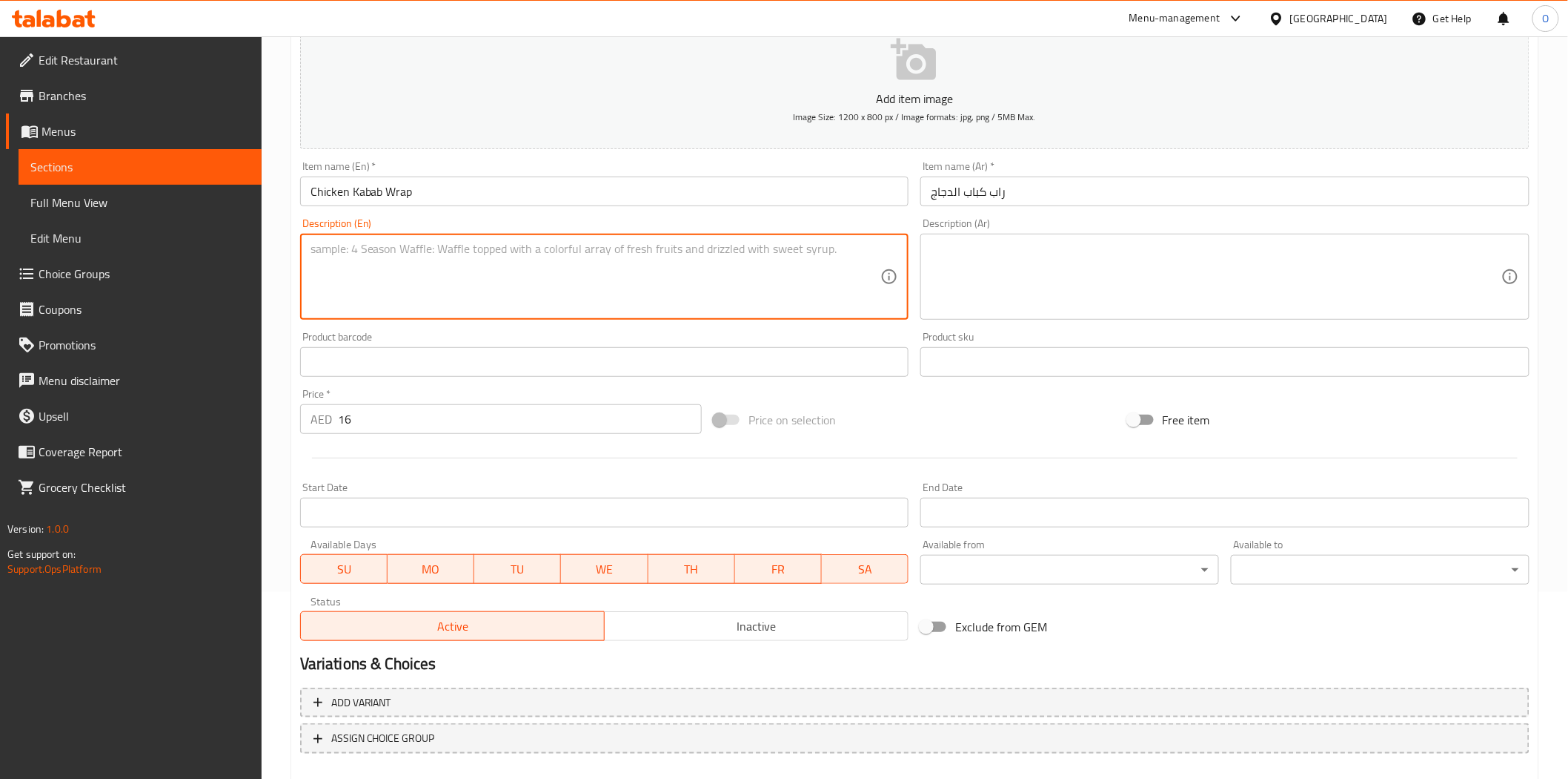
scroll to position [267, 0]
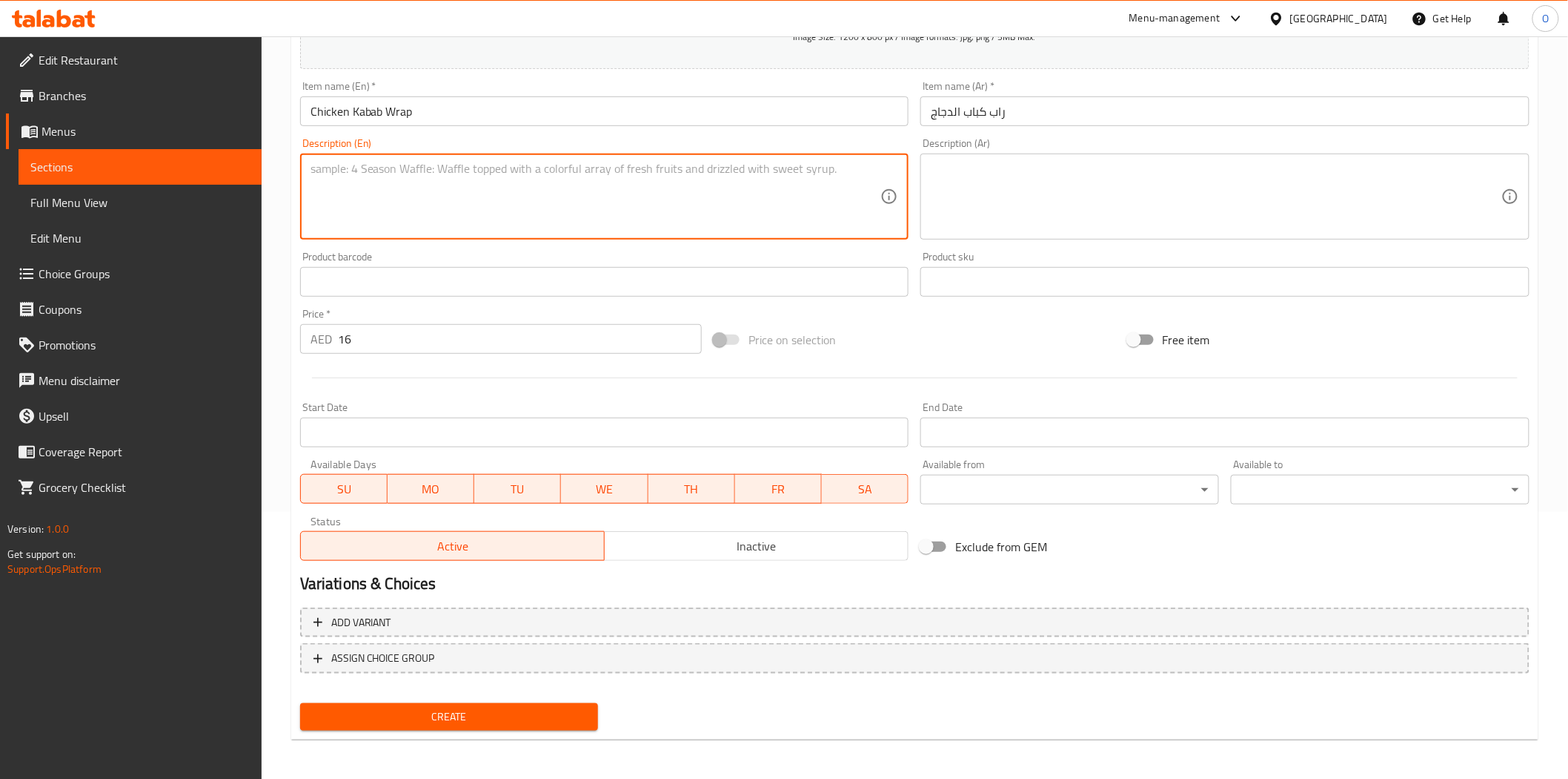
click at [416, 713] on span "Create" at bounding box center [449, 717] width 275 height 18
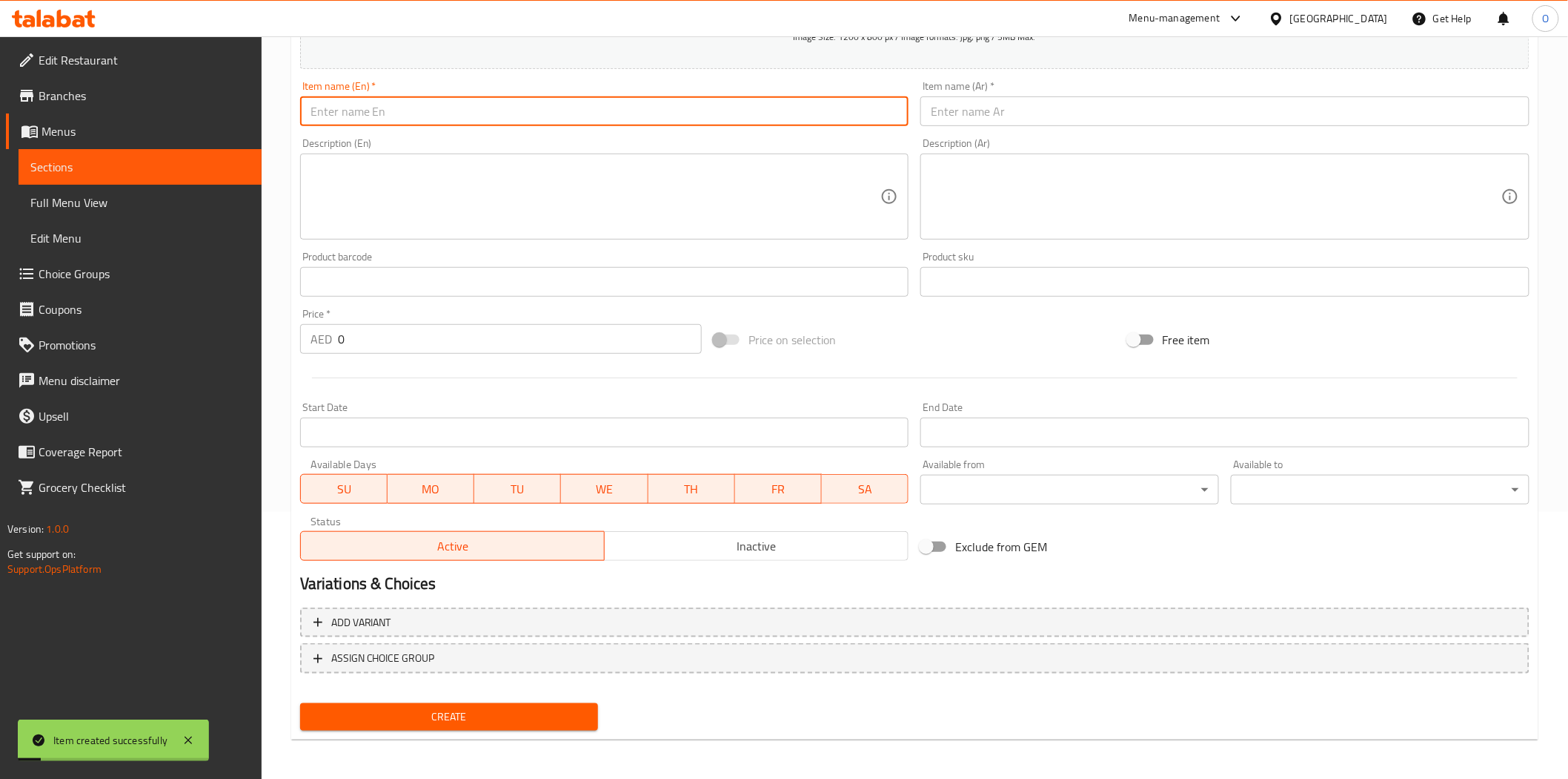
click at [476, 126] on input "text" at bounding box center [605, 111] width 609 height 29
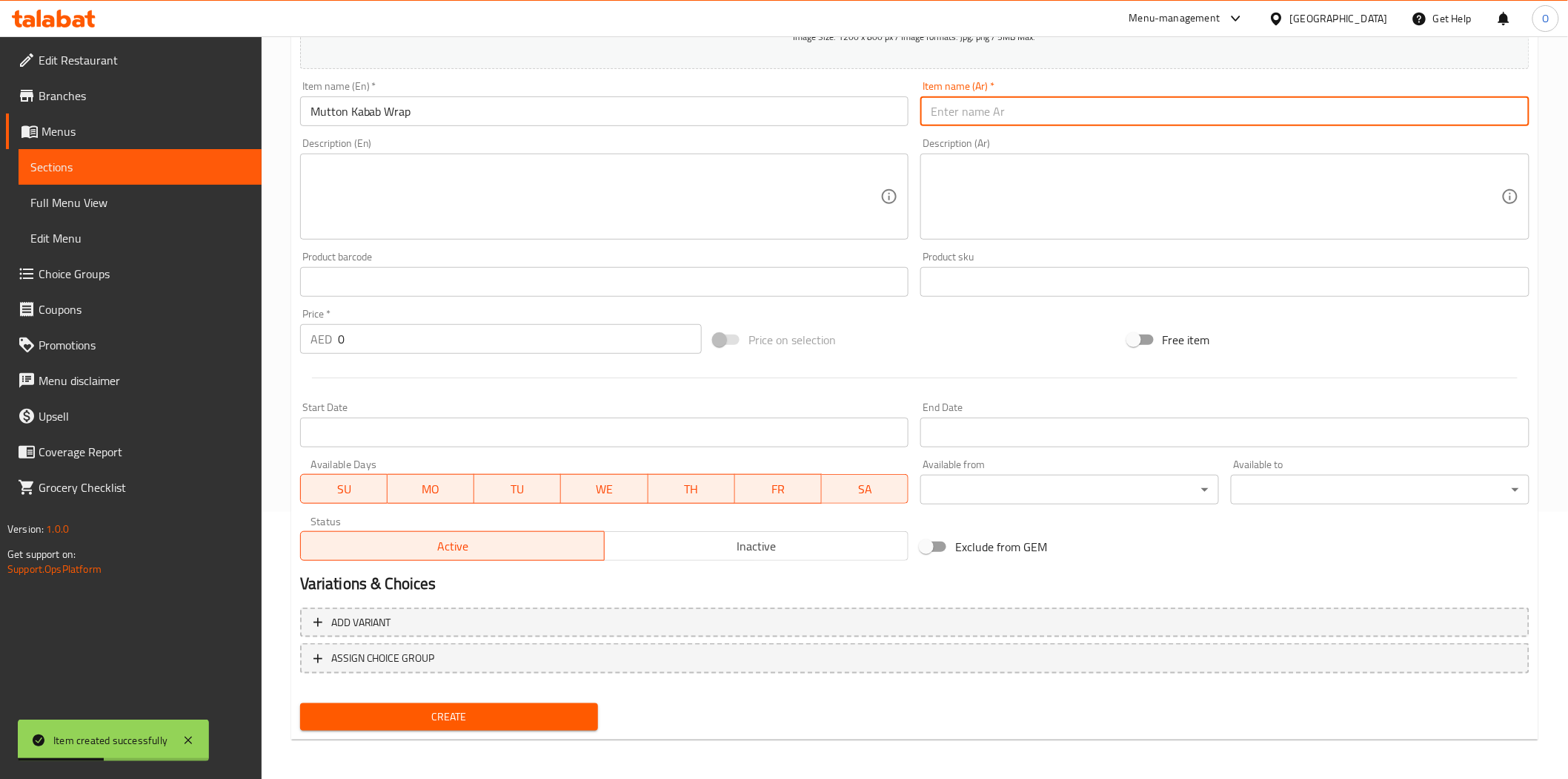
click at [997, 101] on input "text" at bounding box center [1225, 111] width 609 height 29
click at [1021, 116] on input "لفائف كباب لحم الضأن" at bounding box center [1225, 111] width 609 height 29
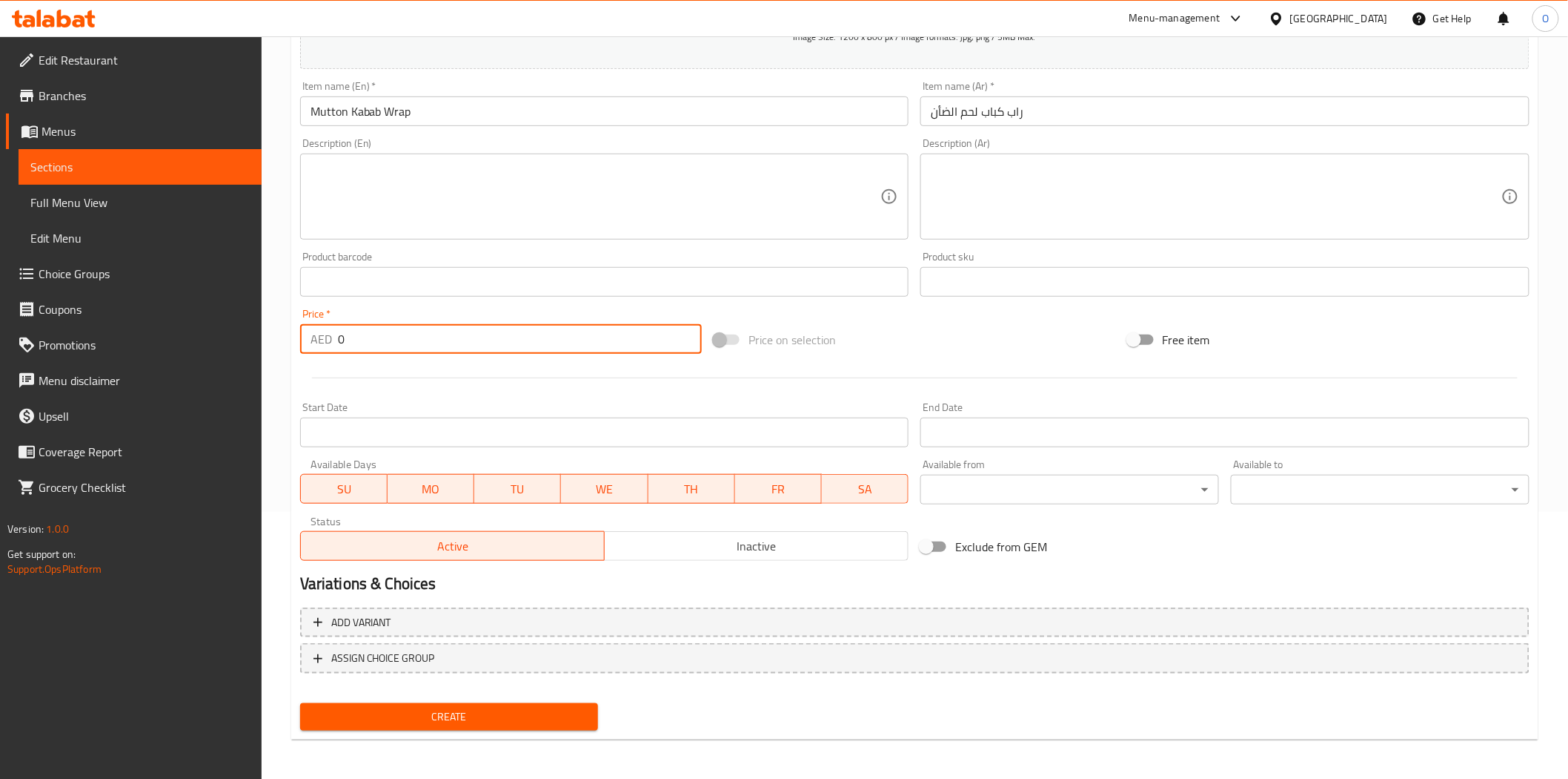
drag, startPoint x: 349, startPoint y: 345, endPoint x: 291, endPoint y: 349, distance: 58.1
click at [291, 347] on div "Create new item Add item image Image Size: 1200 x 800 px / Image formats: jpg, …" at bounding box center [915, 308] width 1248 height 863
click at [353, 396] on div "Start Date Start Date" at bounding box center [605, 425] width 621 height 57
drag, startPoint x: 351, startPoint y: 717, endPoint x: 263, endPoint y: 552, distance: 187.0
click at [349, 715] on span "Create" at bounding box center [449, 717] width 275 height 18
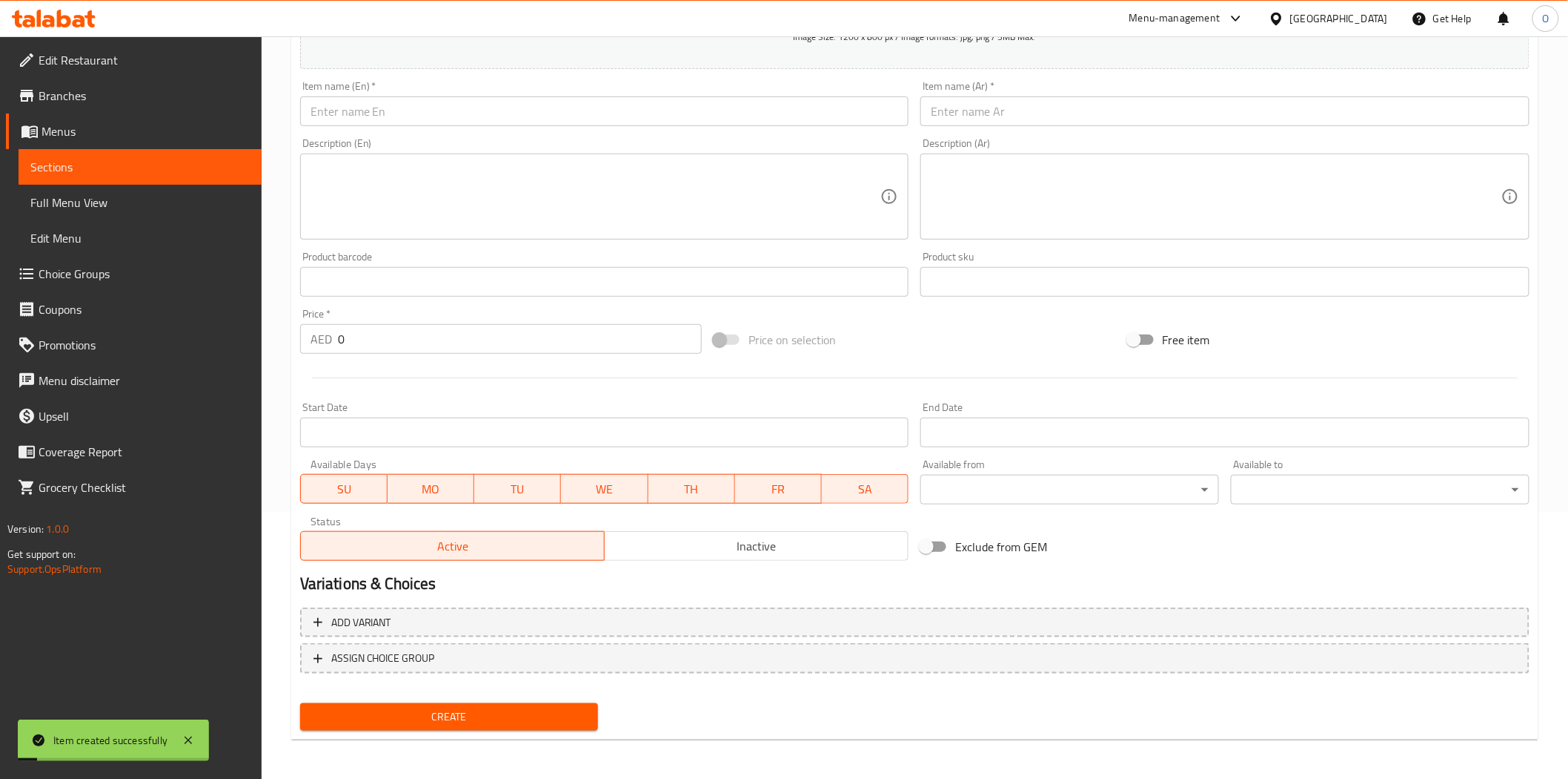
click at [420, 94] on div "Item name (En)   * Item name (En) *" at bounding box center [605, 103] width 609 height 45
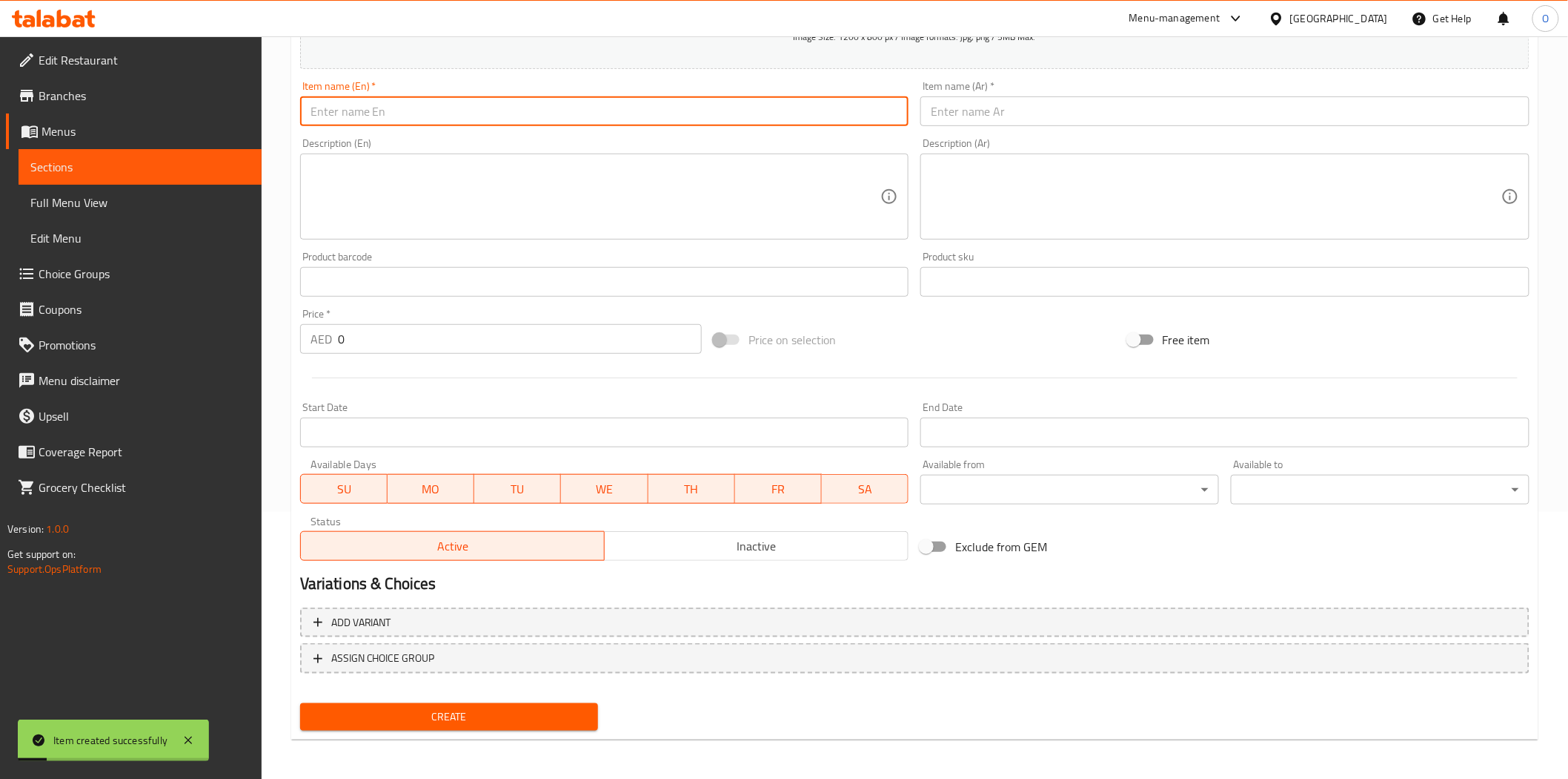
click at [416, 121] on input "text" at bounding box center [605, 111] width 609 height 29
click at [967, 82] on div "Item name (Ar)   * Item name (Ar) *" at bounding box center [1225, 103] width 609 height 45
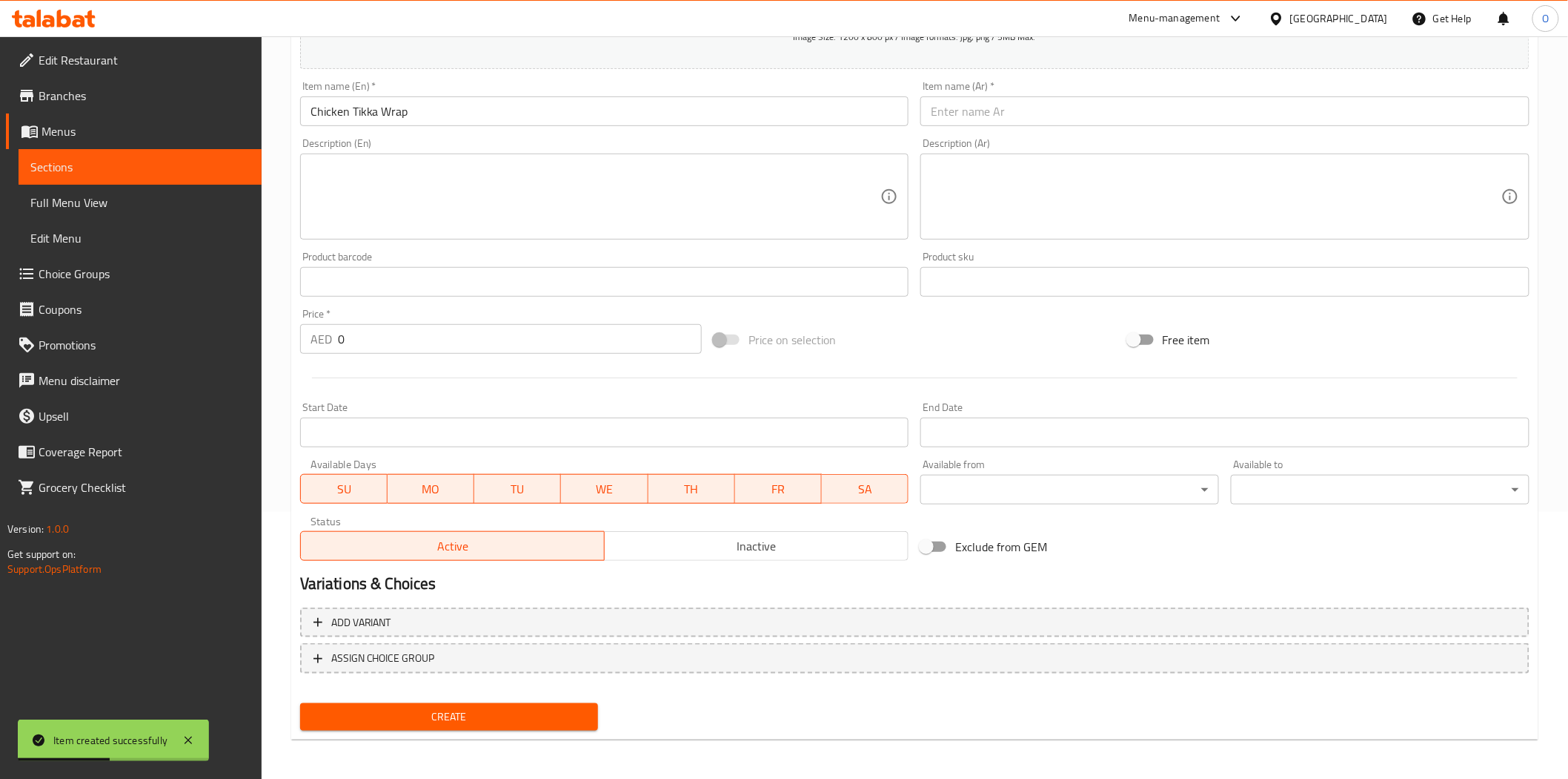
click at [970, 114] on input "text" at bounding box center [1225, 111] width 609 height 29
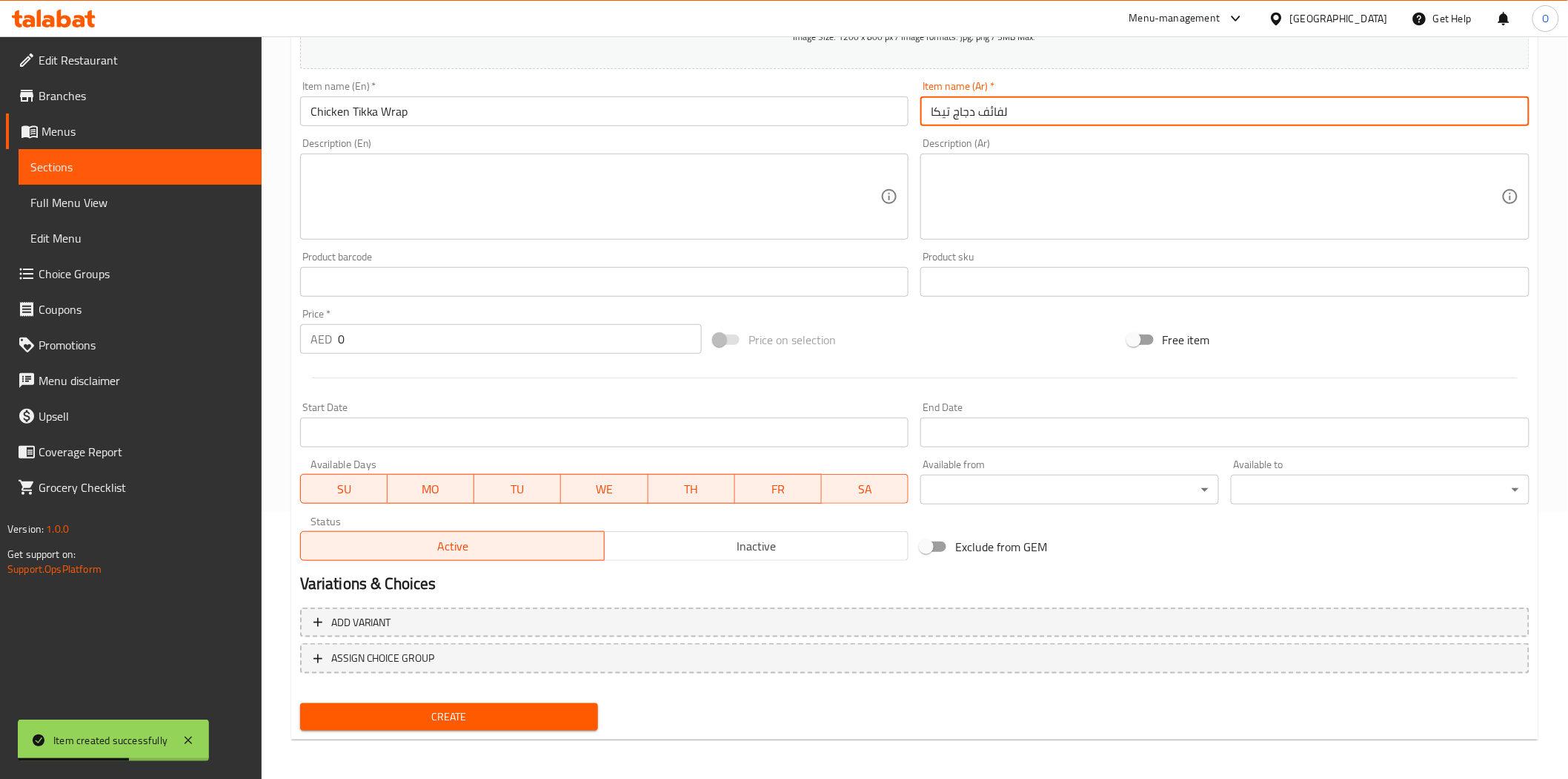
click at [991, 115] on input "لفائف دجاج تيكا" at bounding box center [1225, 111] width 609 height 29
click at [990, 114] on input "لفائف دجاج تيكا" at bounding box center [1225, 111] width 609 height 29
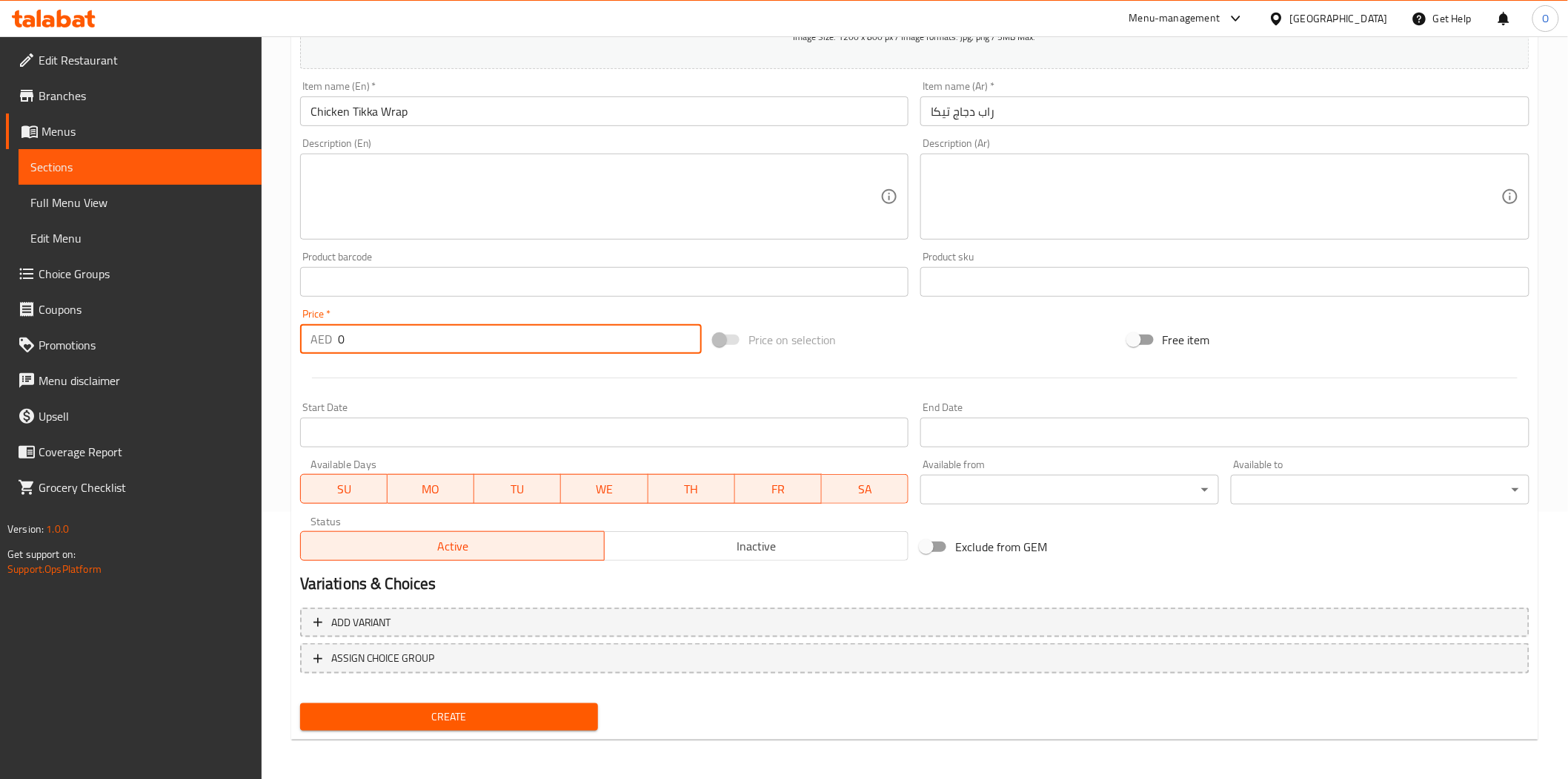
drag, startPoint x: 345, startPoint y: 343, endPoint x: 323, endPoint y: 345, distance: 22.1
click at [324, 344] on div "AED 0 Price *" at bounding box center [500, 339] width 402 height 29
click at [439, 703] on button "Create" at bounding box center [449, 717] width 299 height 27
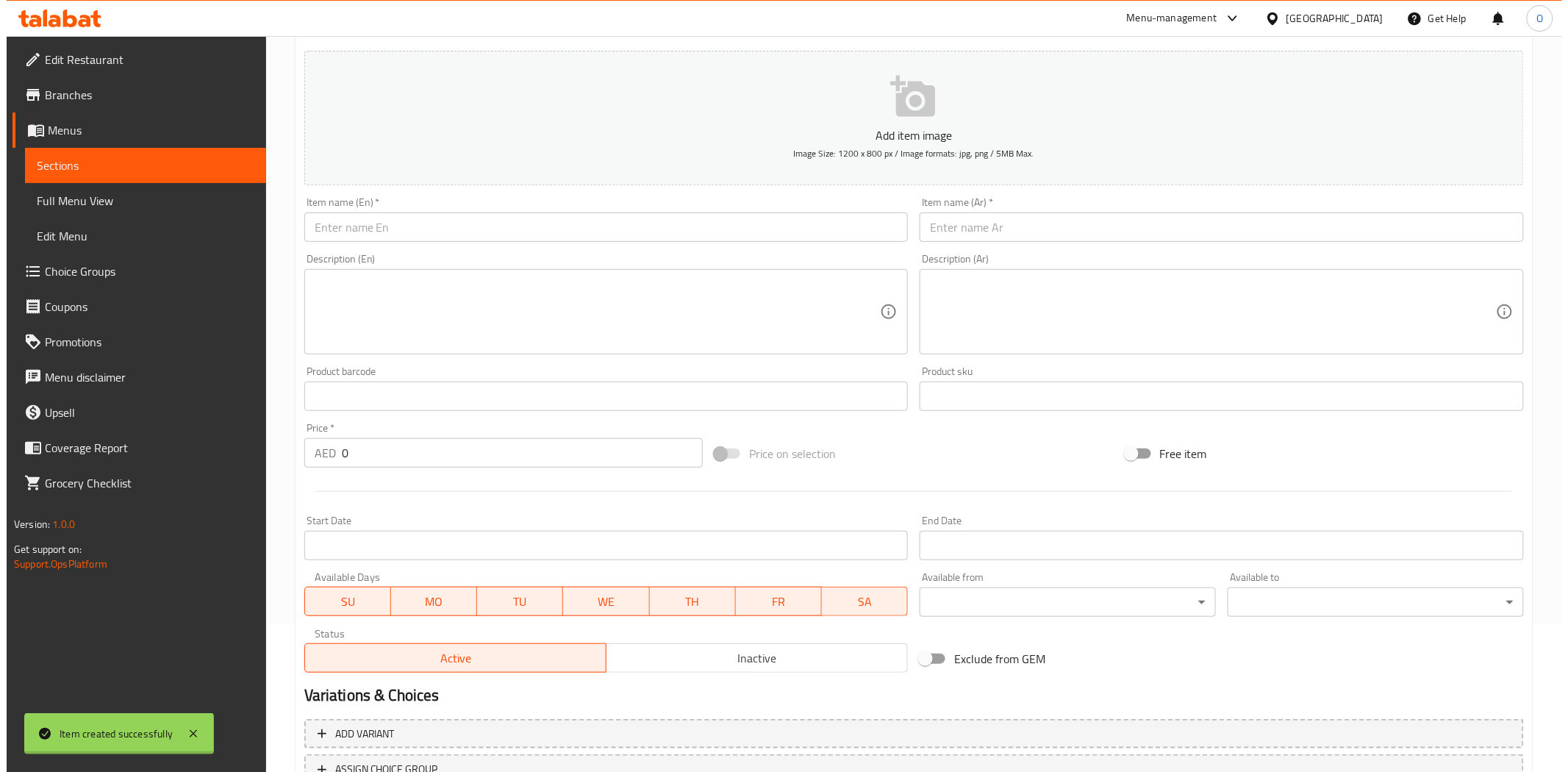
scroll to position [0, 0]
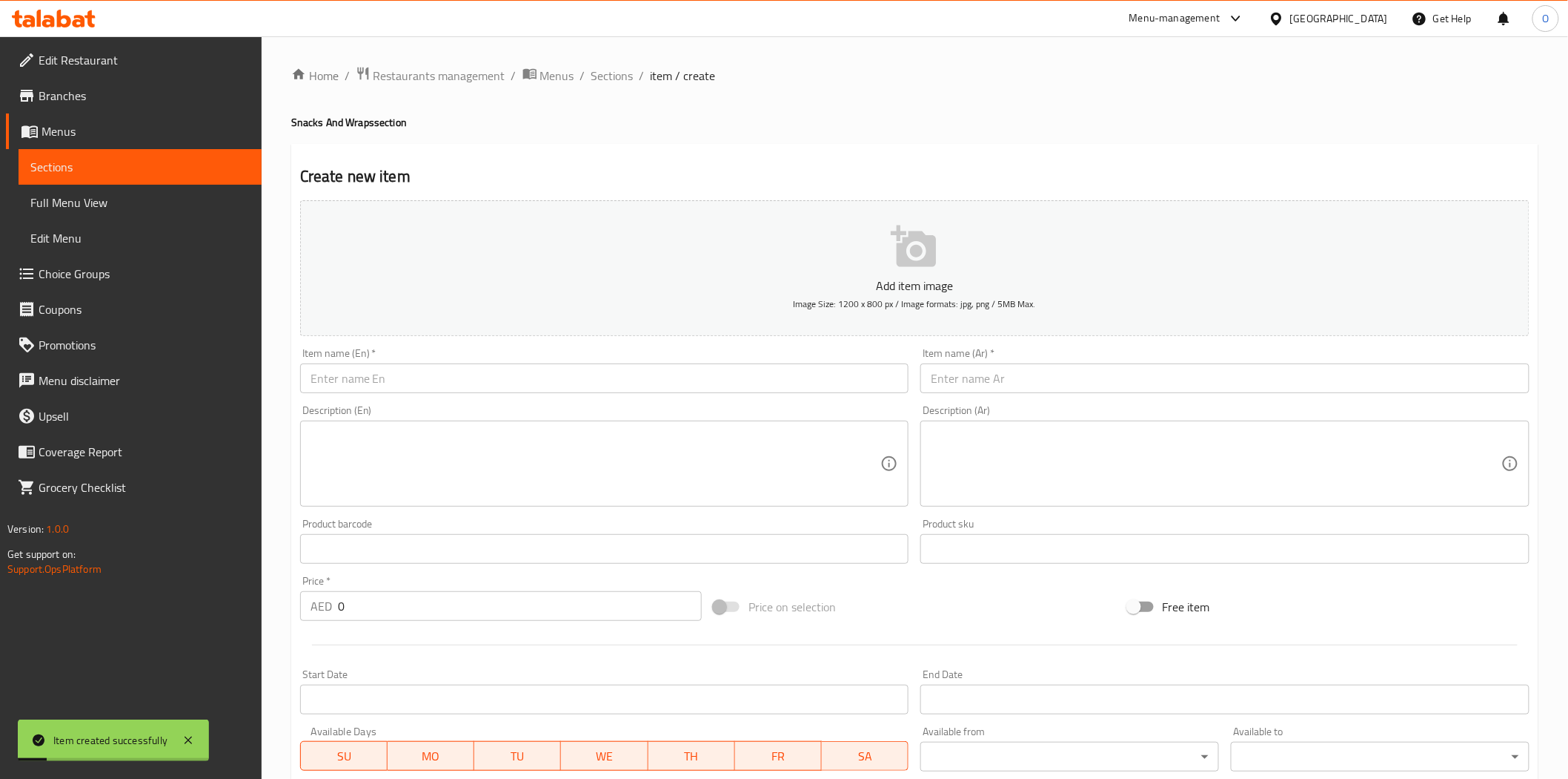
click at [631, 66] on ol "Home / Restaurants management / Menus / Sections / item / create" at bounding box center [915, 75] width 1248 height 19
click at [619, 77] on span "Sections" at bounding box center [613, 75] width 42 height 17
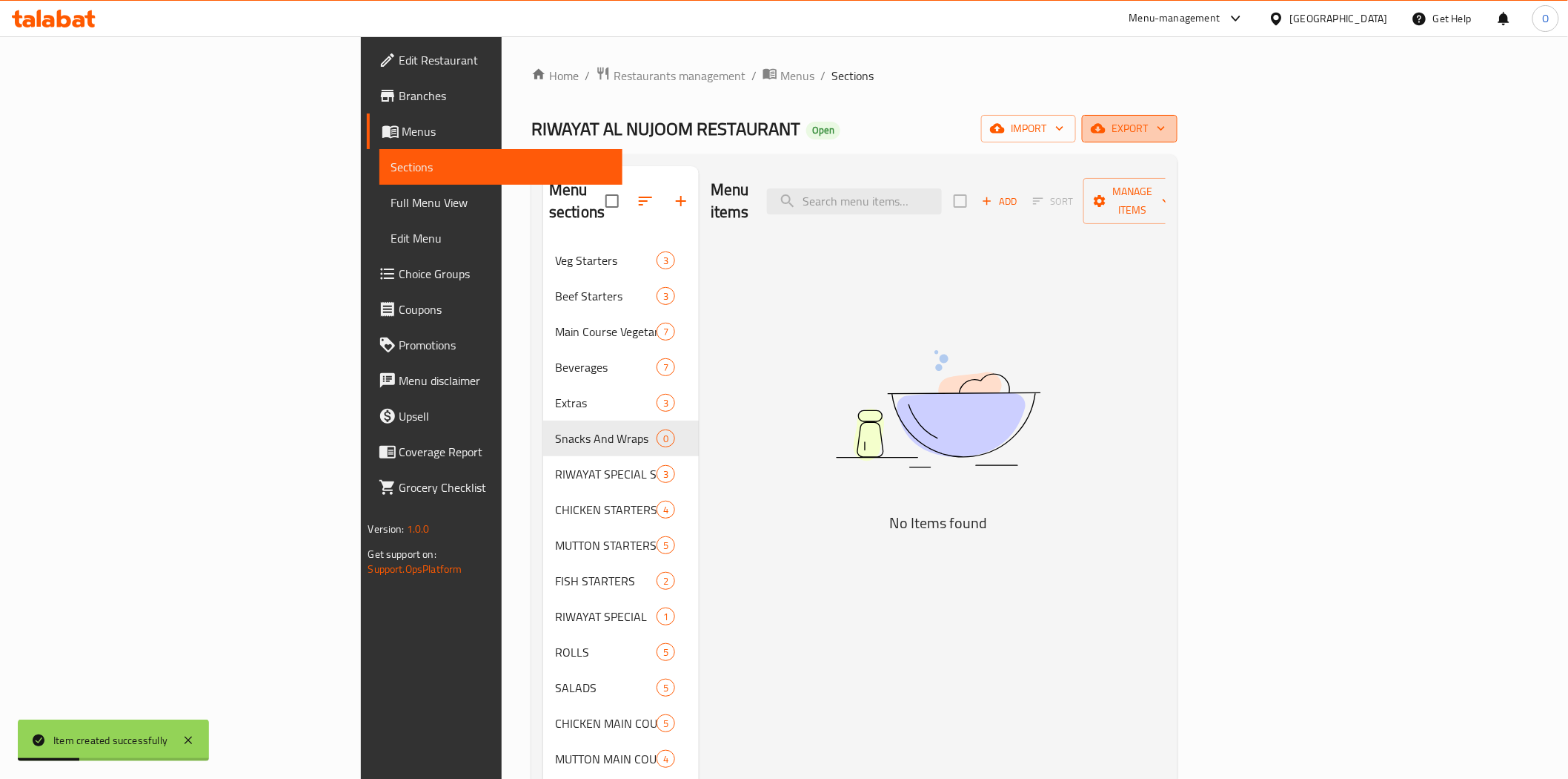
click at [1165, 119] on span "export" at bounding box center [1130, 128] width 72 height 18
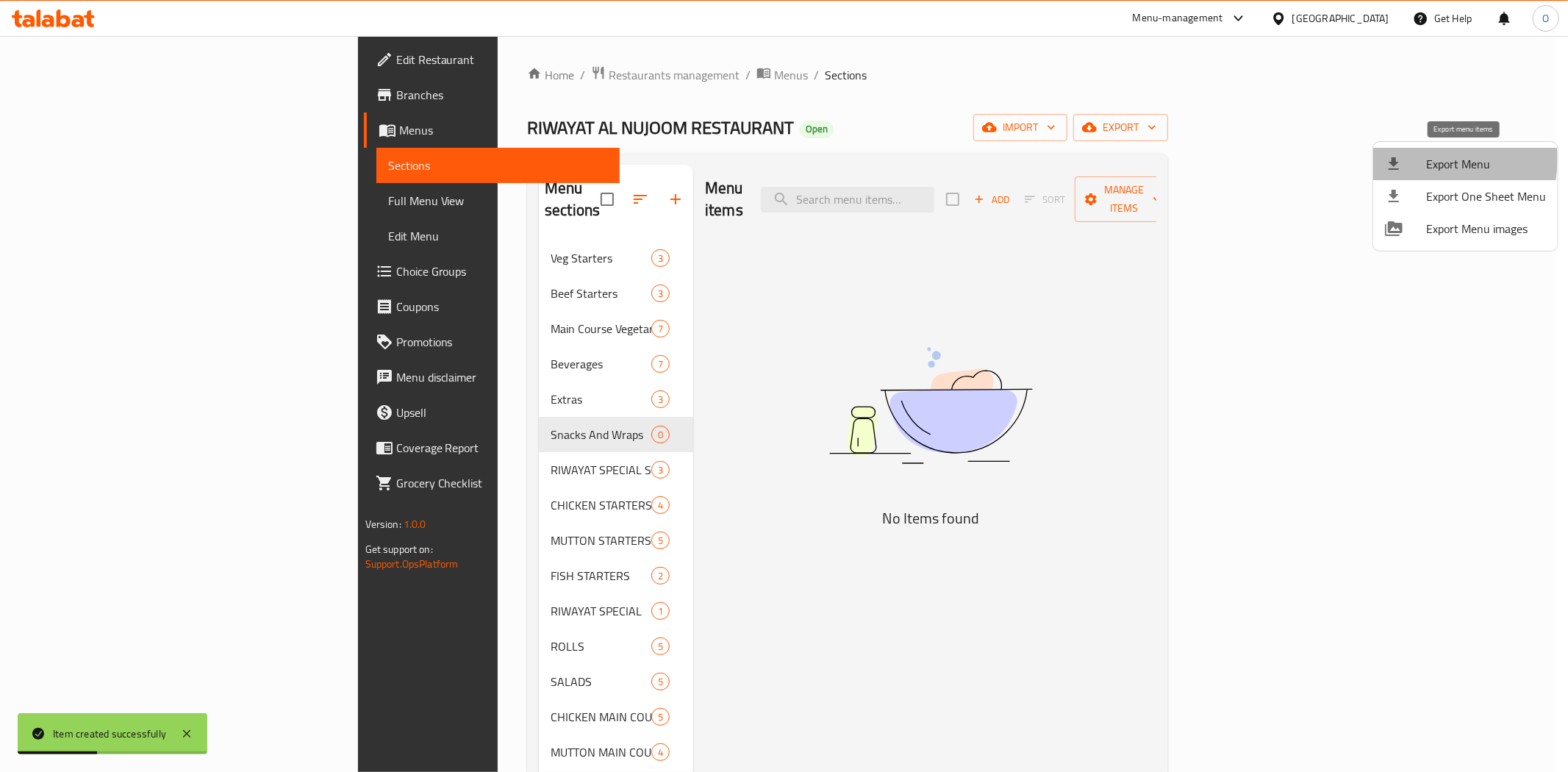
click at [1429, 159] on span "Export Menu" at bounding box center [1486, 163] width 120 height 17
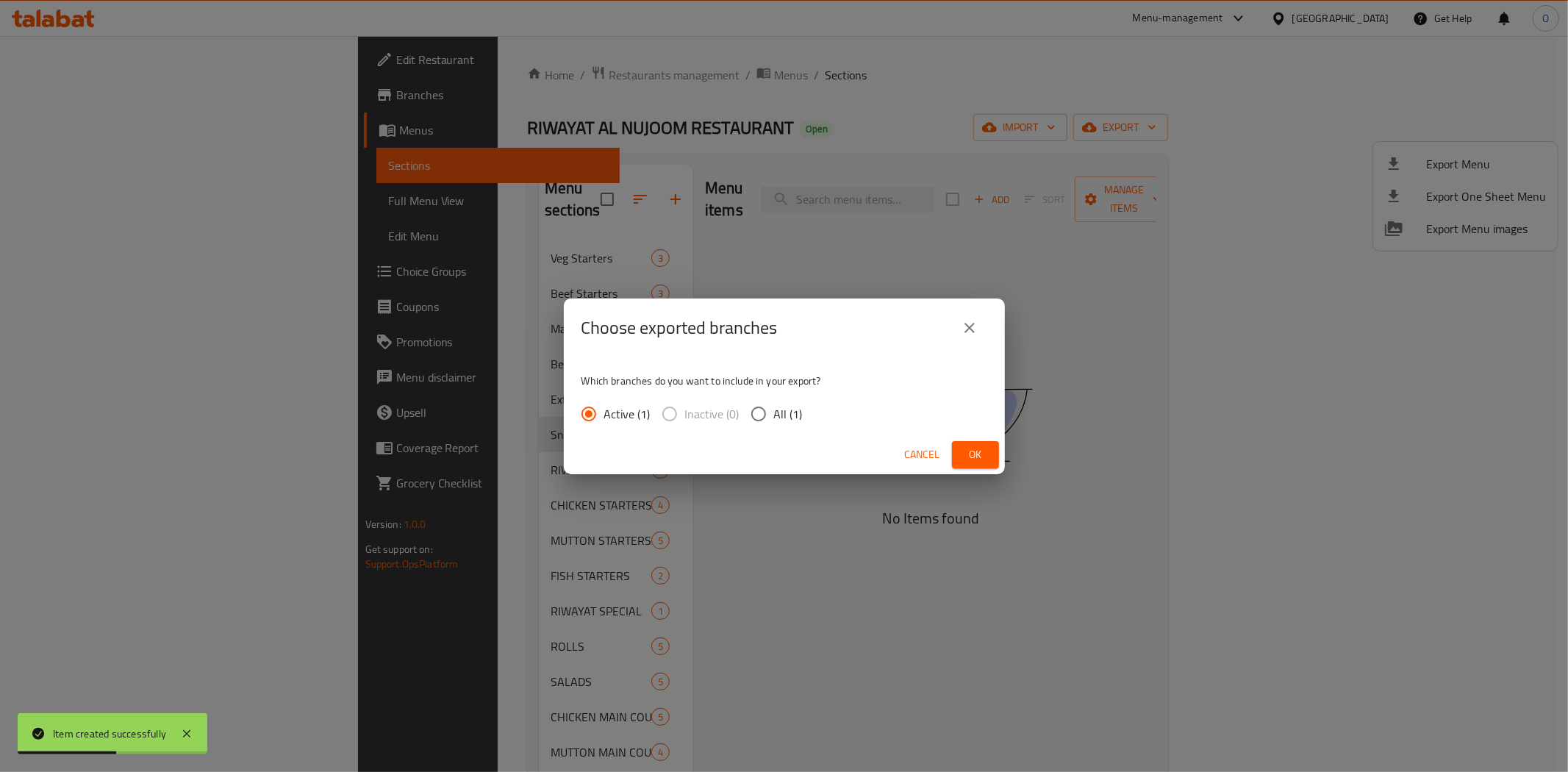
click at [978, 451] on span "Ok" at bounding box center [975, 454] width 24 height 18
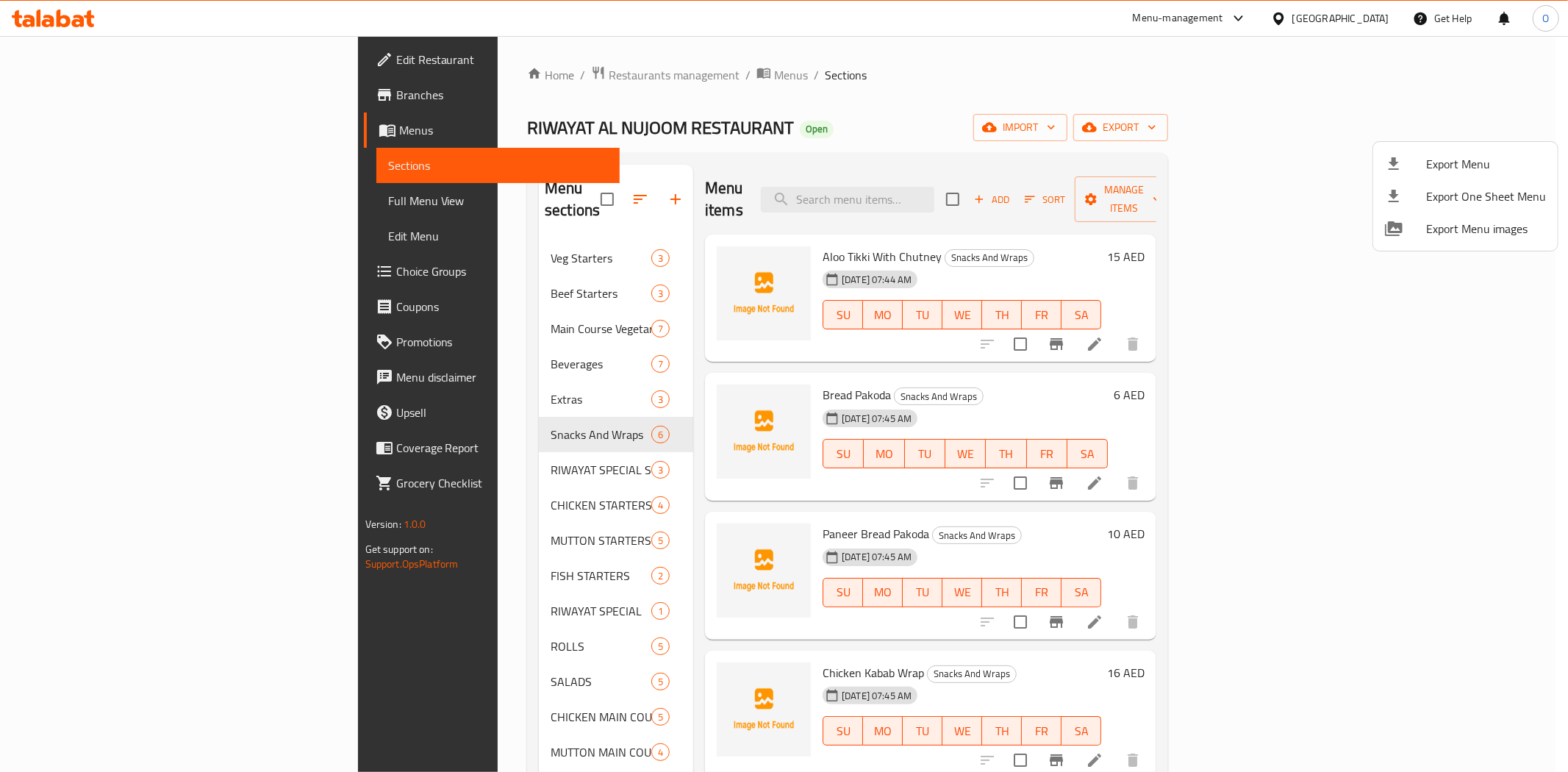
click at [464, 74] on div at bounding box center [784, 386] width 1568 height 772
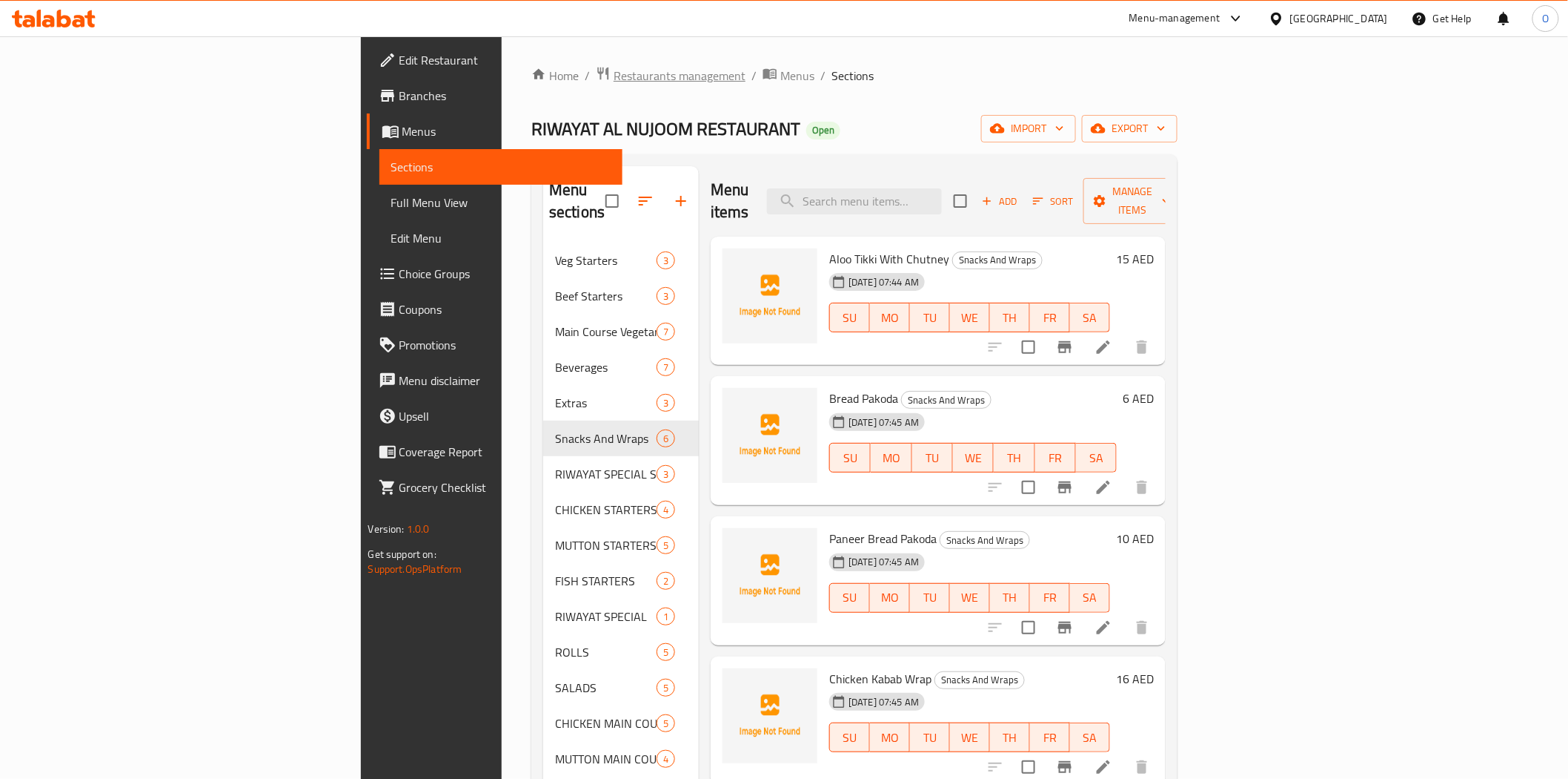
click at [614, 75] on span "Restaurants management" at bounding box center [680, 75] width 132 height 17
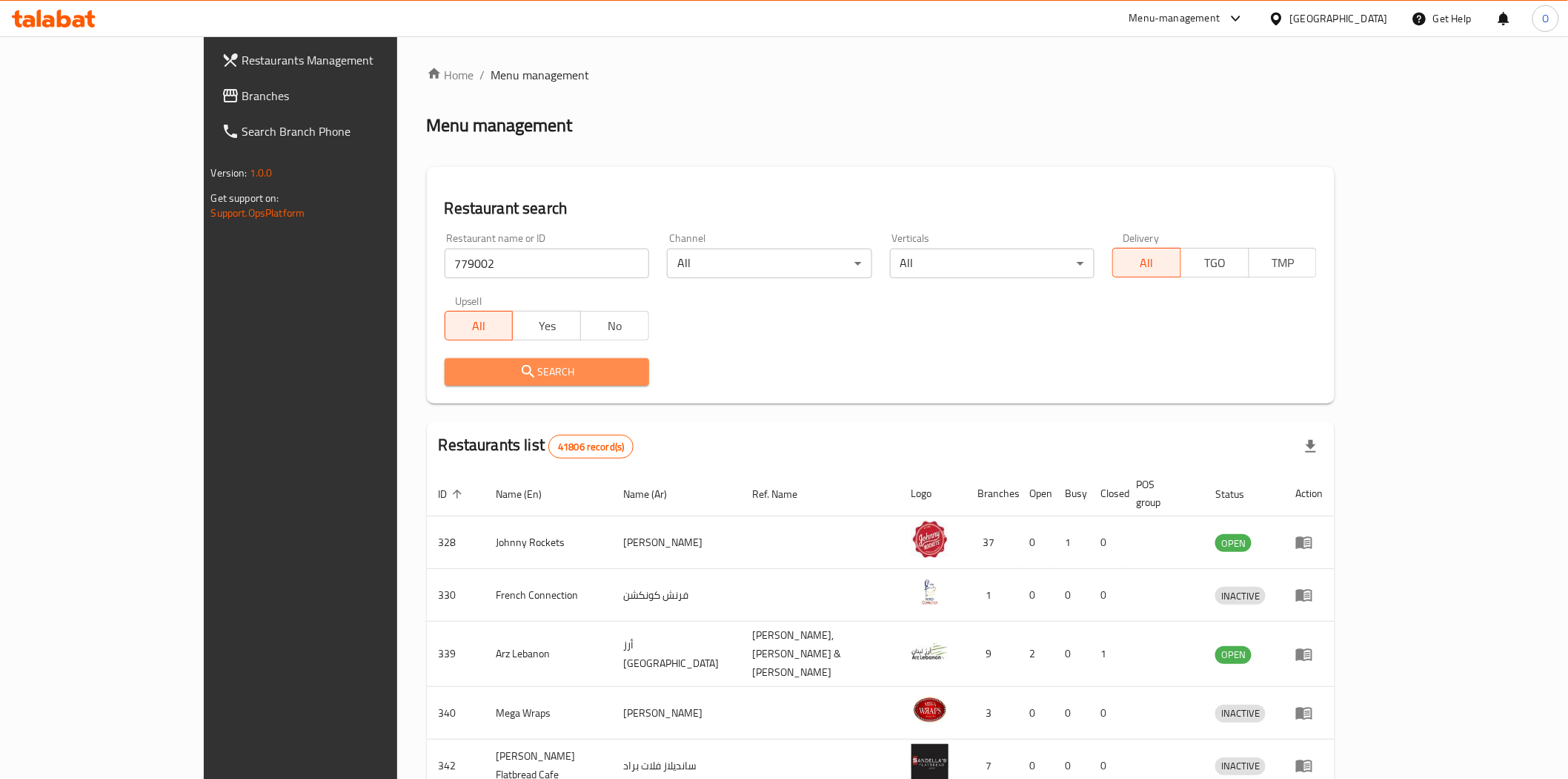
click at [520, 380] on icon "submit" at bounding box center [528, 371] width 17 height 17
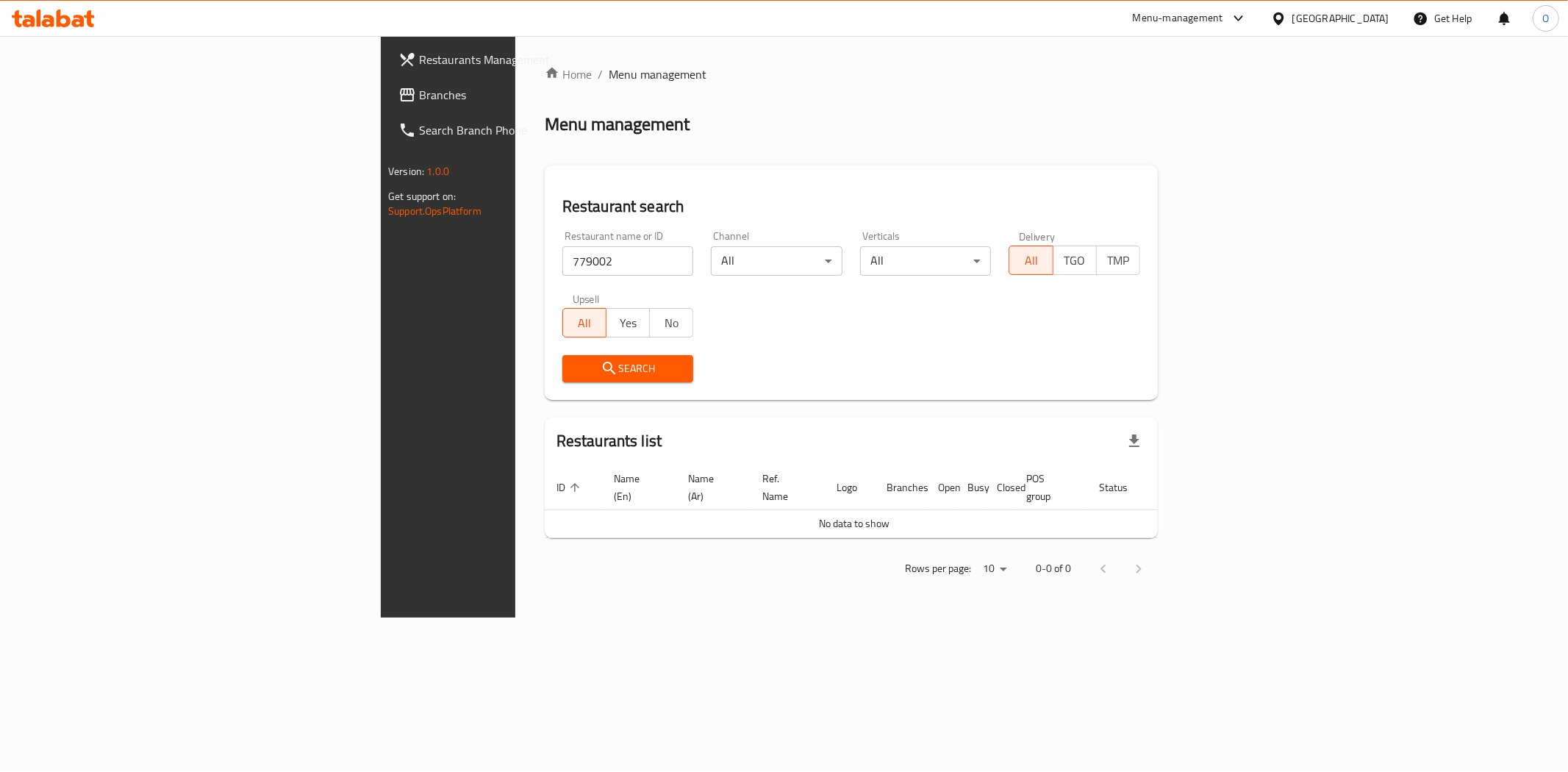
click at [419, 99] on span "Branches" at bounding box center [524, 94] width 211 height 17
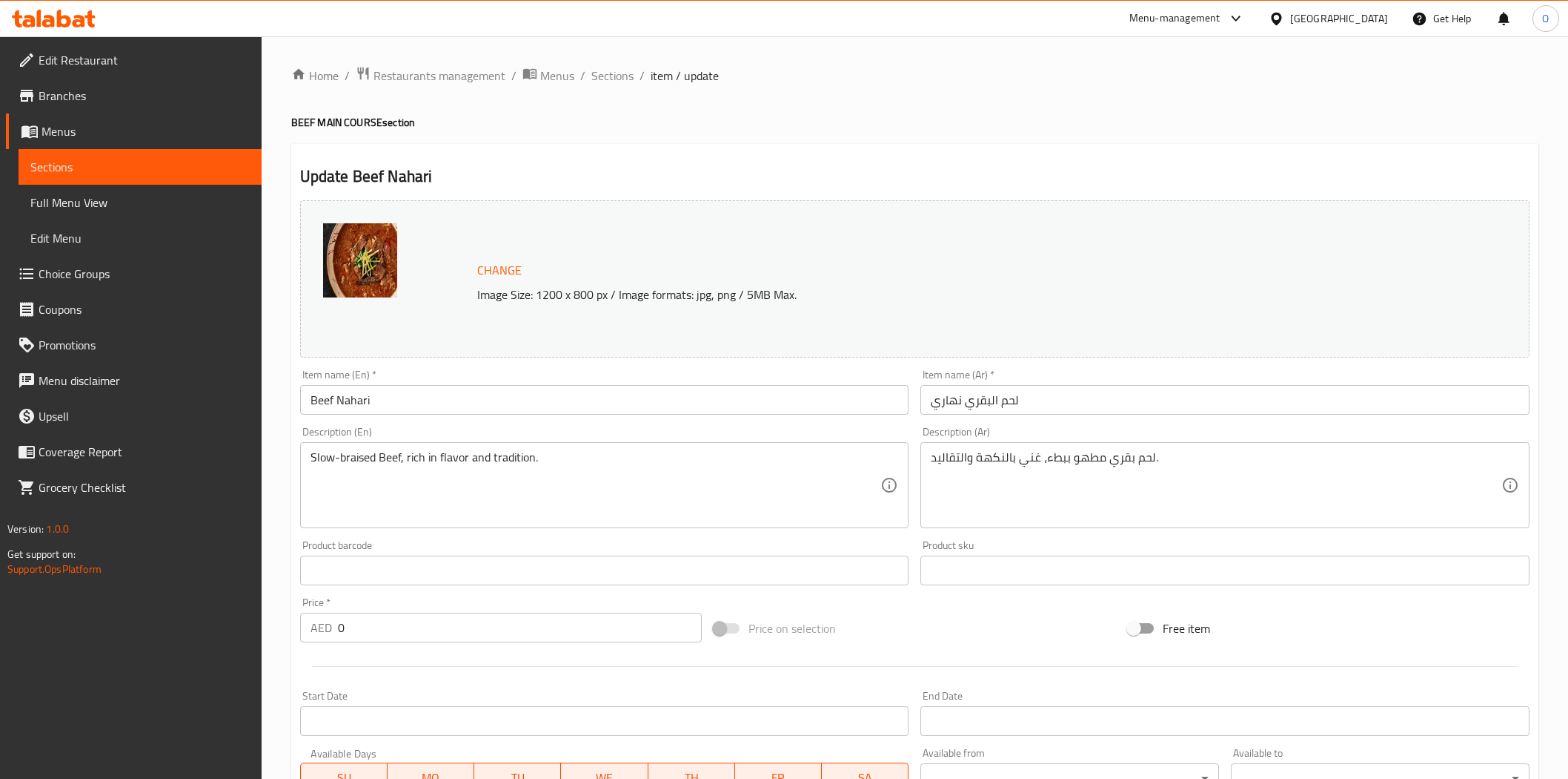
scroll to position [451, 0]
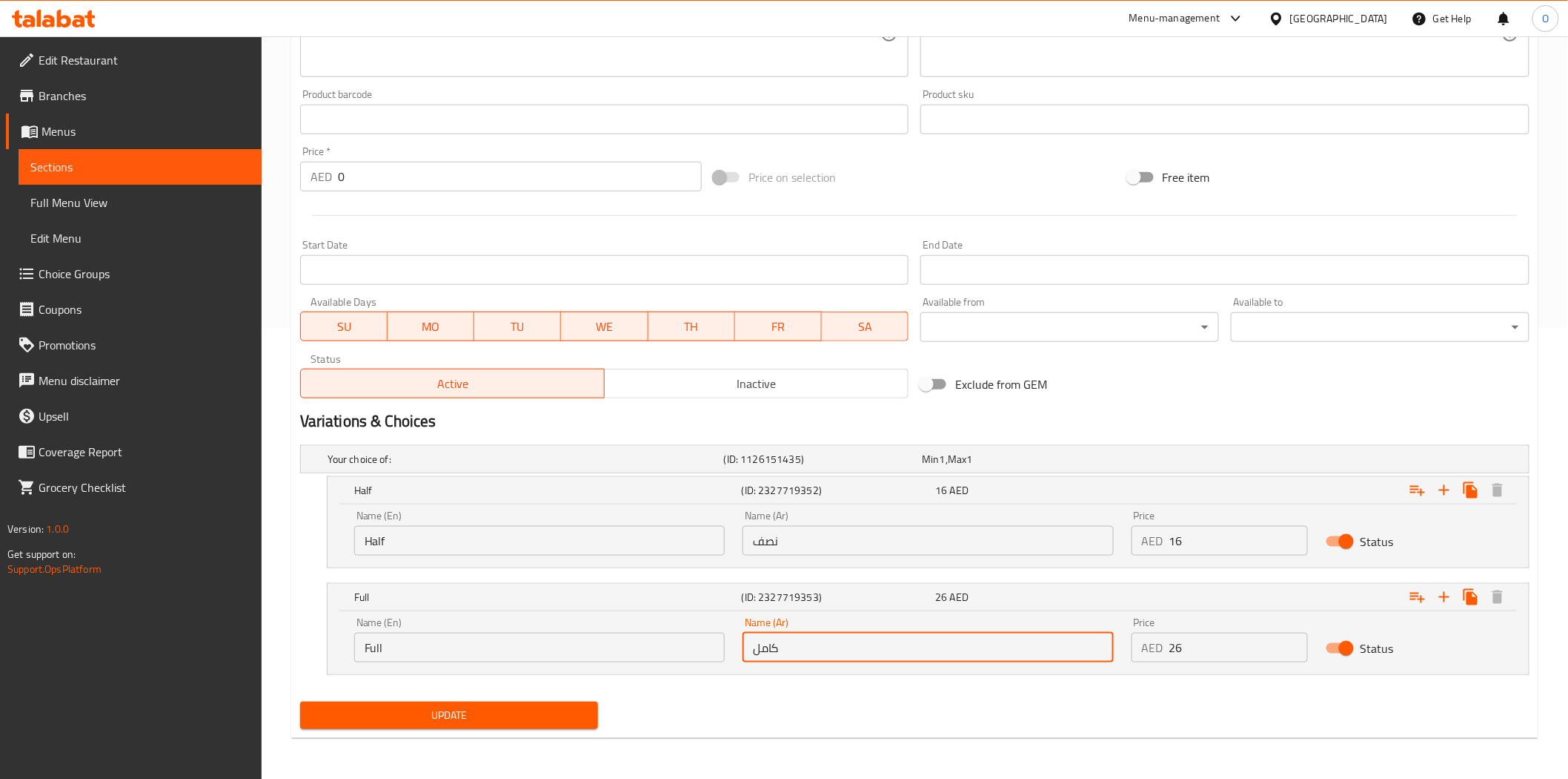
click at [96, 276] on span "Choice Groups" at bounding box center [144, 273] width 211 height 17
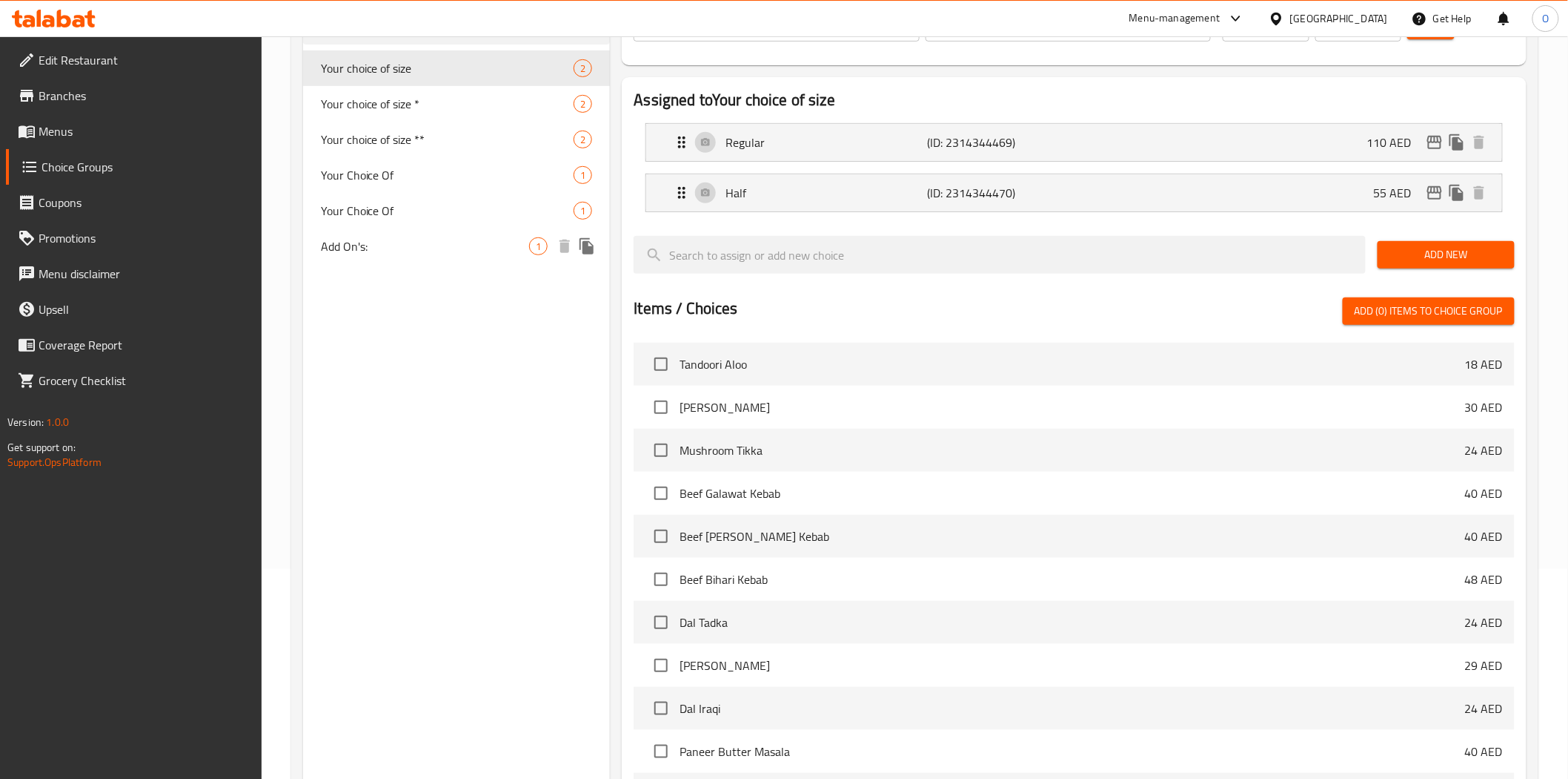
scroll to position [45, 0]
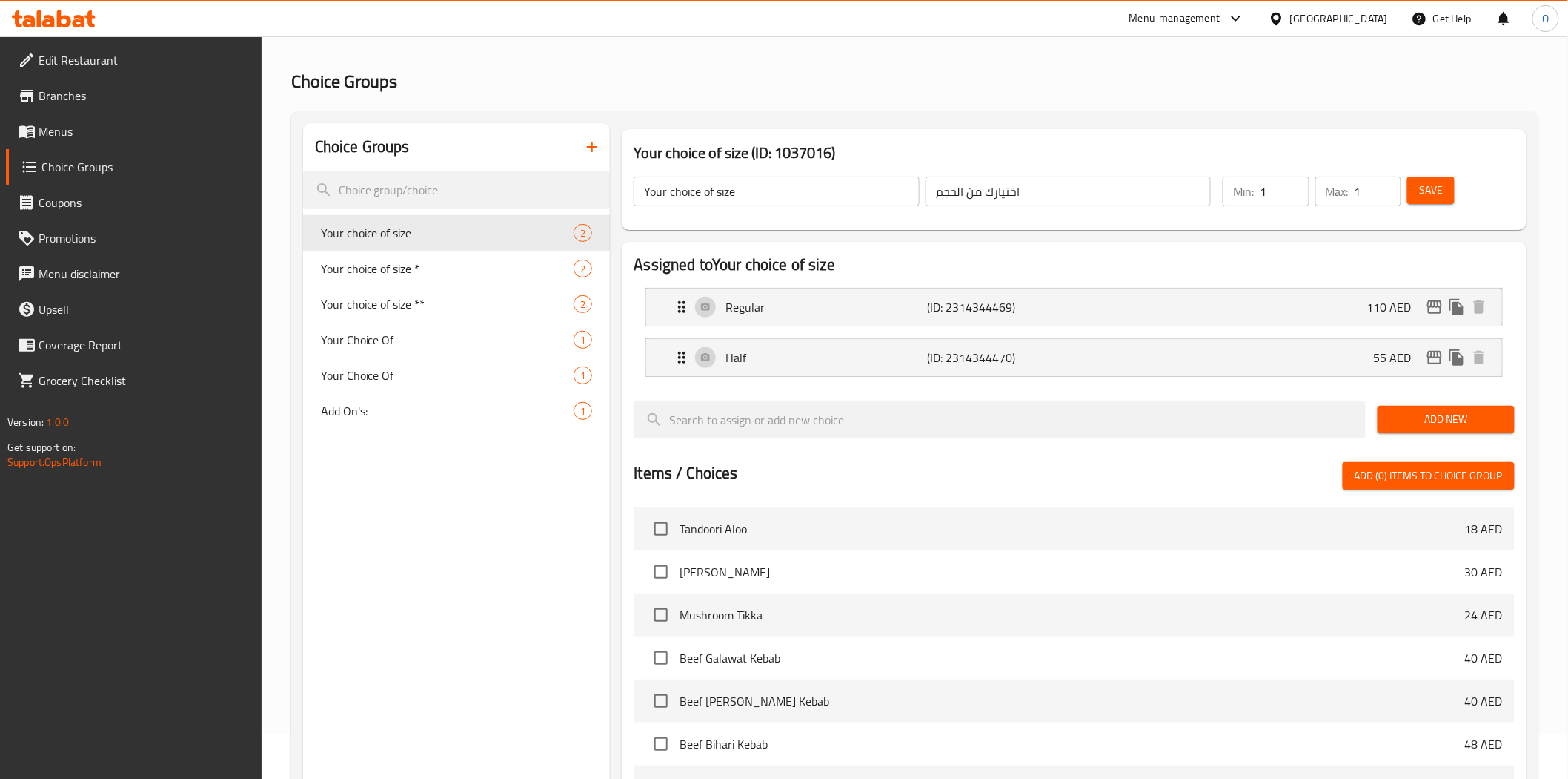
click at [593, 154] on icon "button" at bounding box center [592, 146] width 17 height 17
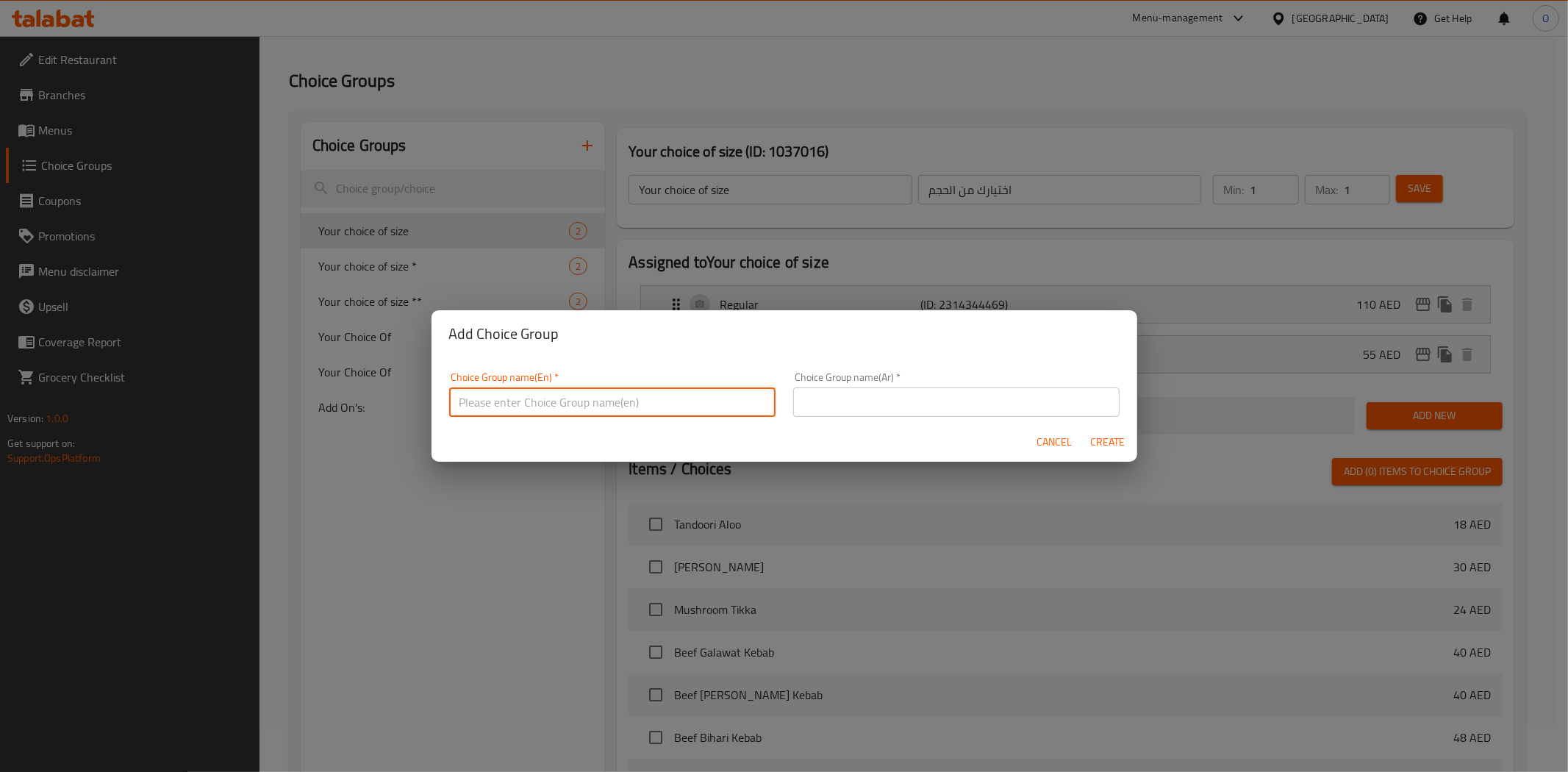
drag, startPoint x: 548, startPoint y: 405, endPoint x: 554, endPoint y: 394, distance: 12.5
click at [548, 405] on input "text" at bounding box center [612, 402] width 327 height 29
type input "Your Choice Of"
click at [858, 405] on input "text" at bounding box center [956, 402] width 327 height 29
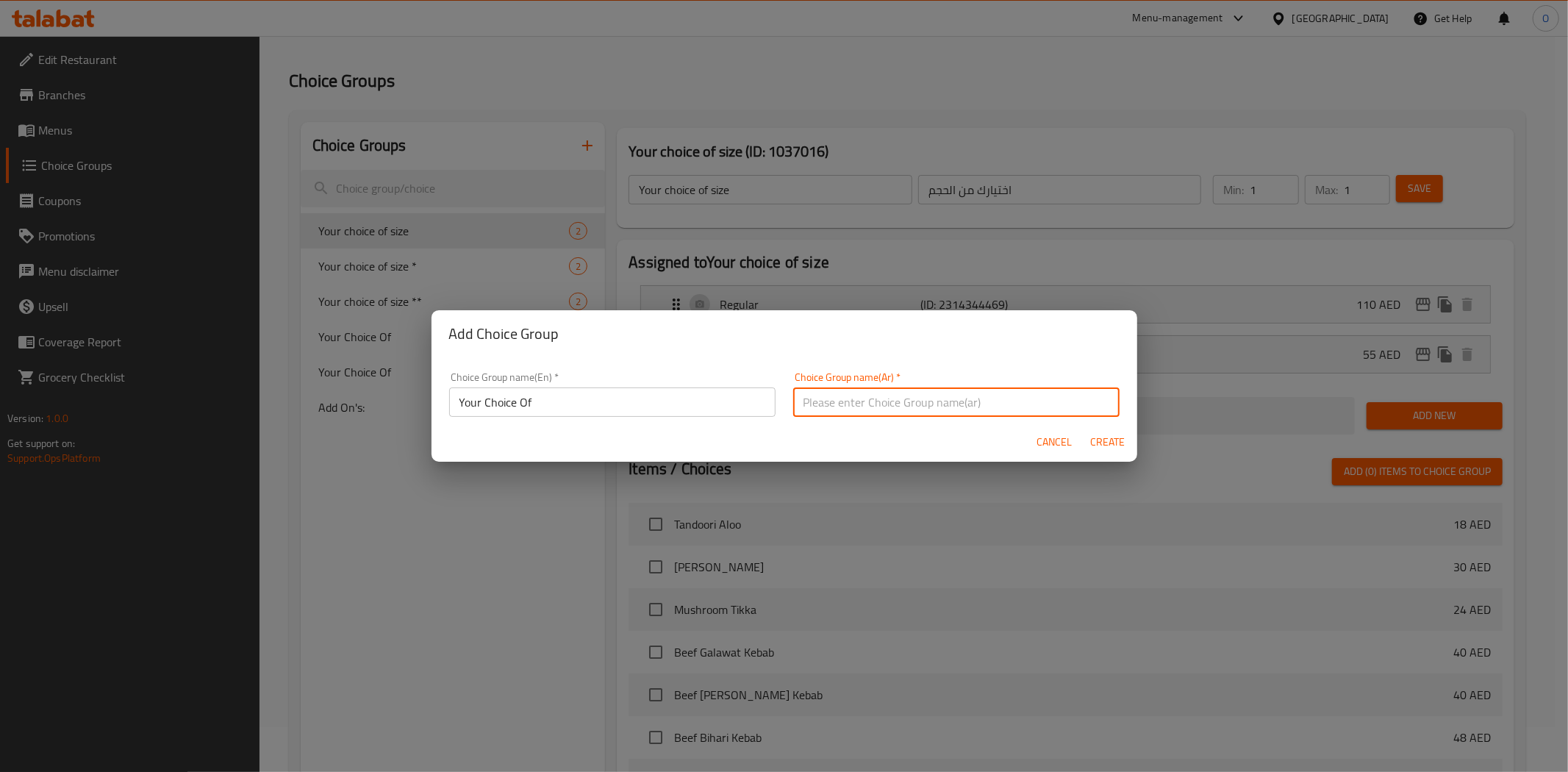
type input "اختيارك من"
click at [1098, 445] on span "Create" at bounding box center [1108, 442] width 35 height 18
type input "Your Choice Of"
type input "اختيارك من"
type input "0"
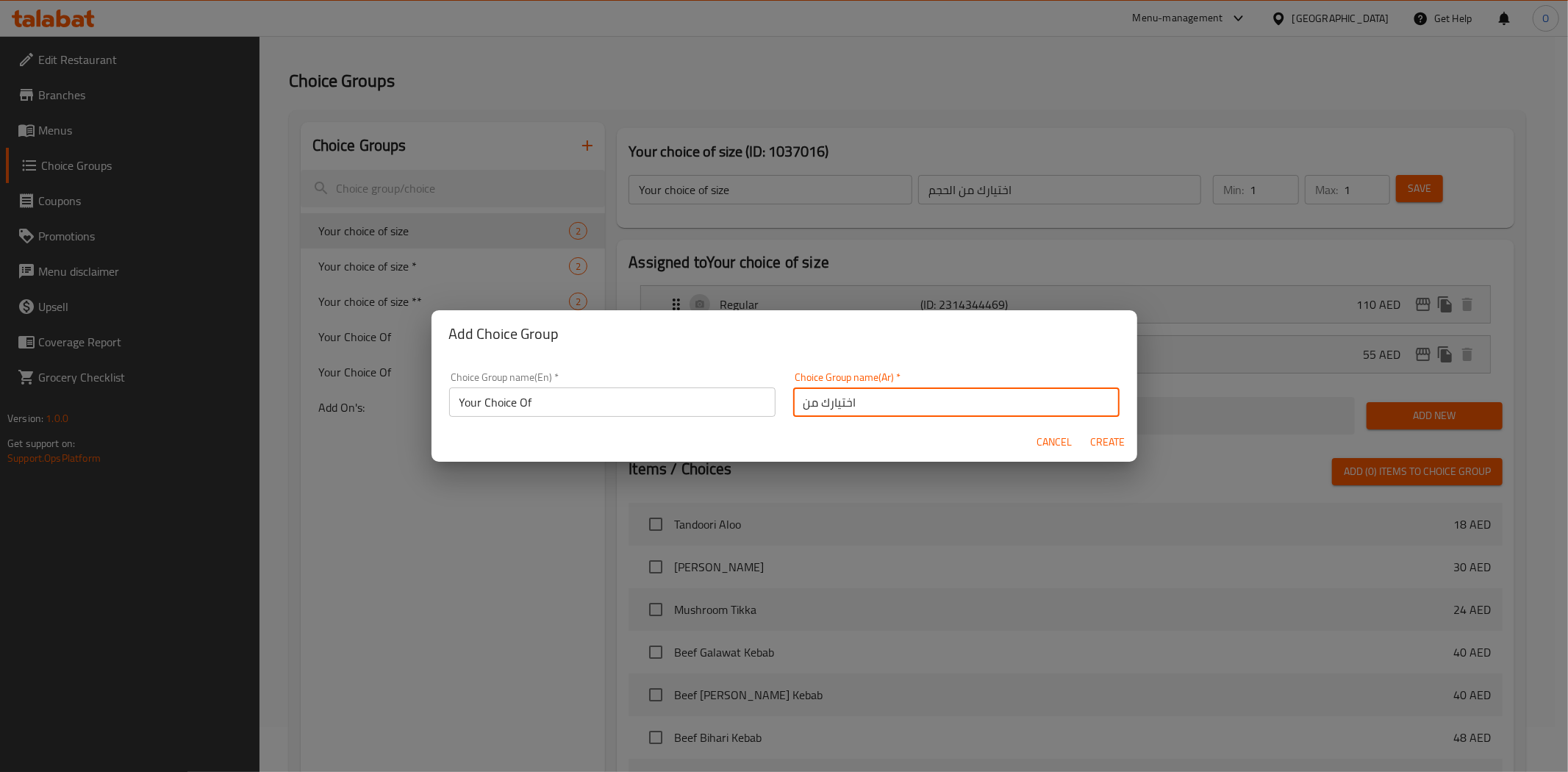
type input "0"
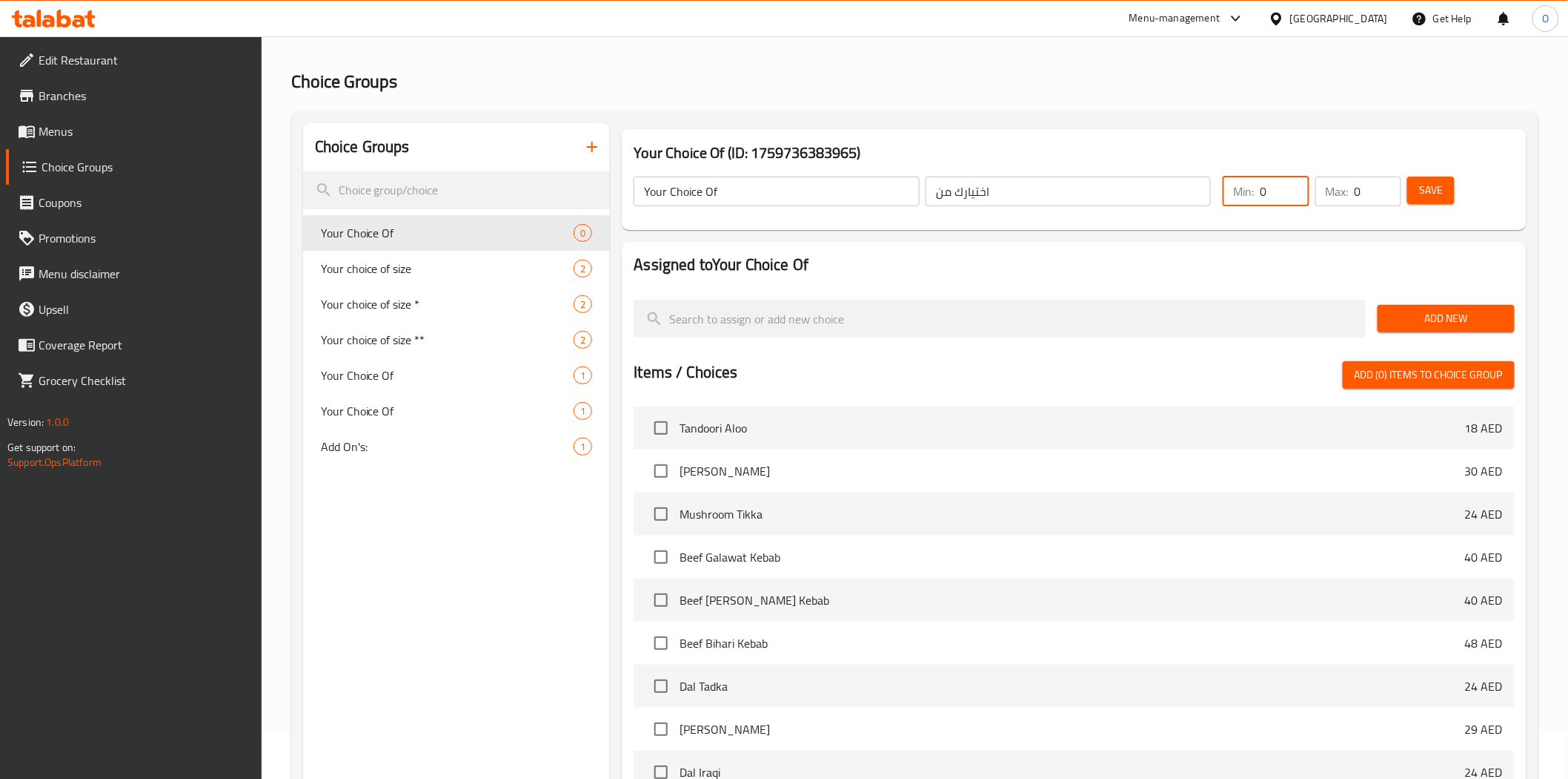
drag, startPoint x: 1268, startPoint y: 200, endPoint x: 1252, endPoint y: 196, distance: 16.5
click at [1252, 196] on div "Min: 0 ​" at bounding box center [1266, 191] width 86 height 29
type input "1"
drag, startPoint x: 1367, startPoint y: 190, endPoint x: 1349, endPoint y: 195, distance: 18.7
click at [1349, 195] on div "Max: 0 ​" at bounding box center [1359, 191] width 86 height 29
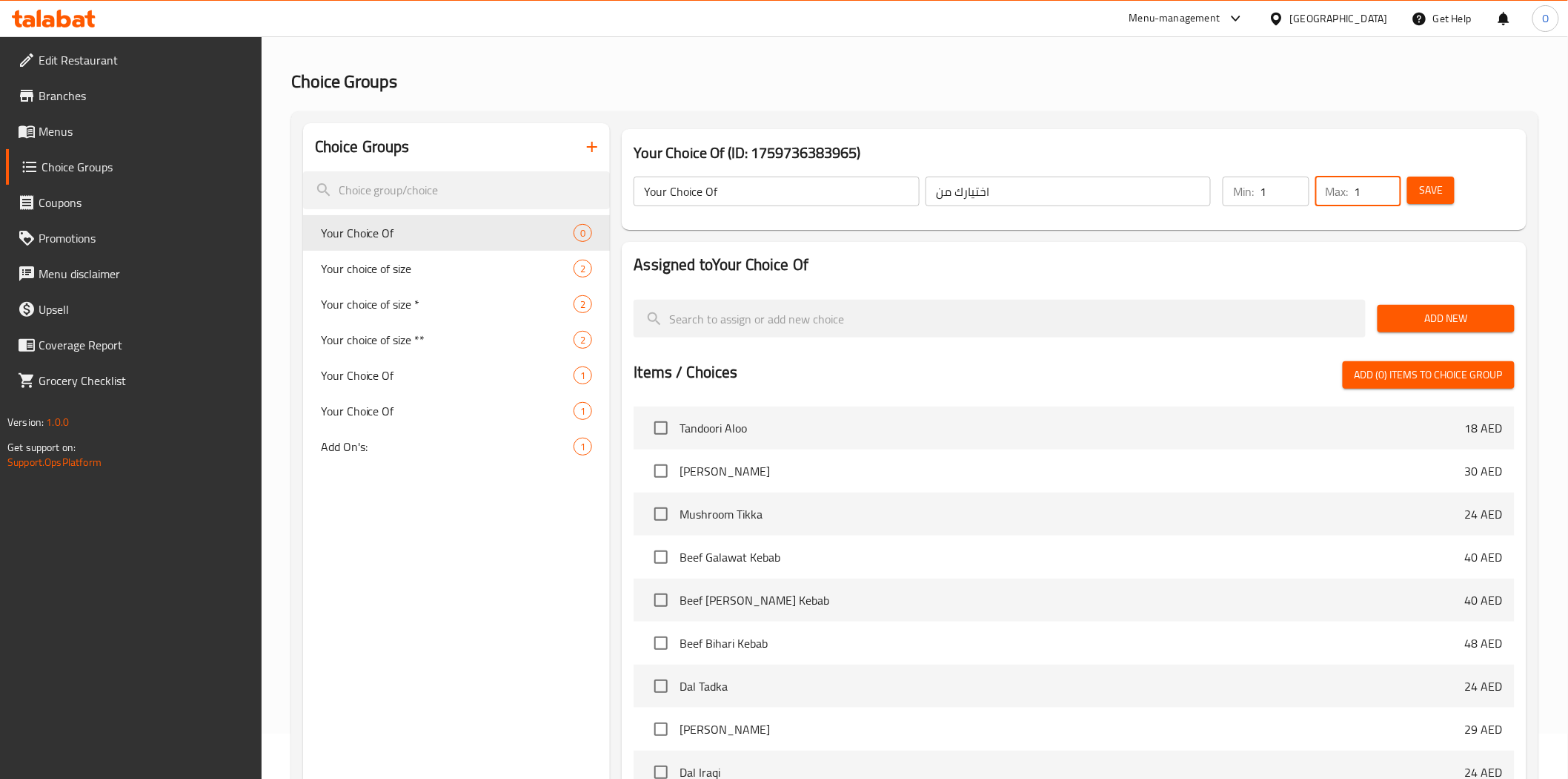
click at [1396, 190] on input "1" at bounding box center [1378, 191] width 47 height 29
type input "1"
click at [1427, 188] on span "Save" at bounding box center [1432, 190] width 24 height 18
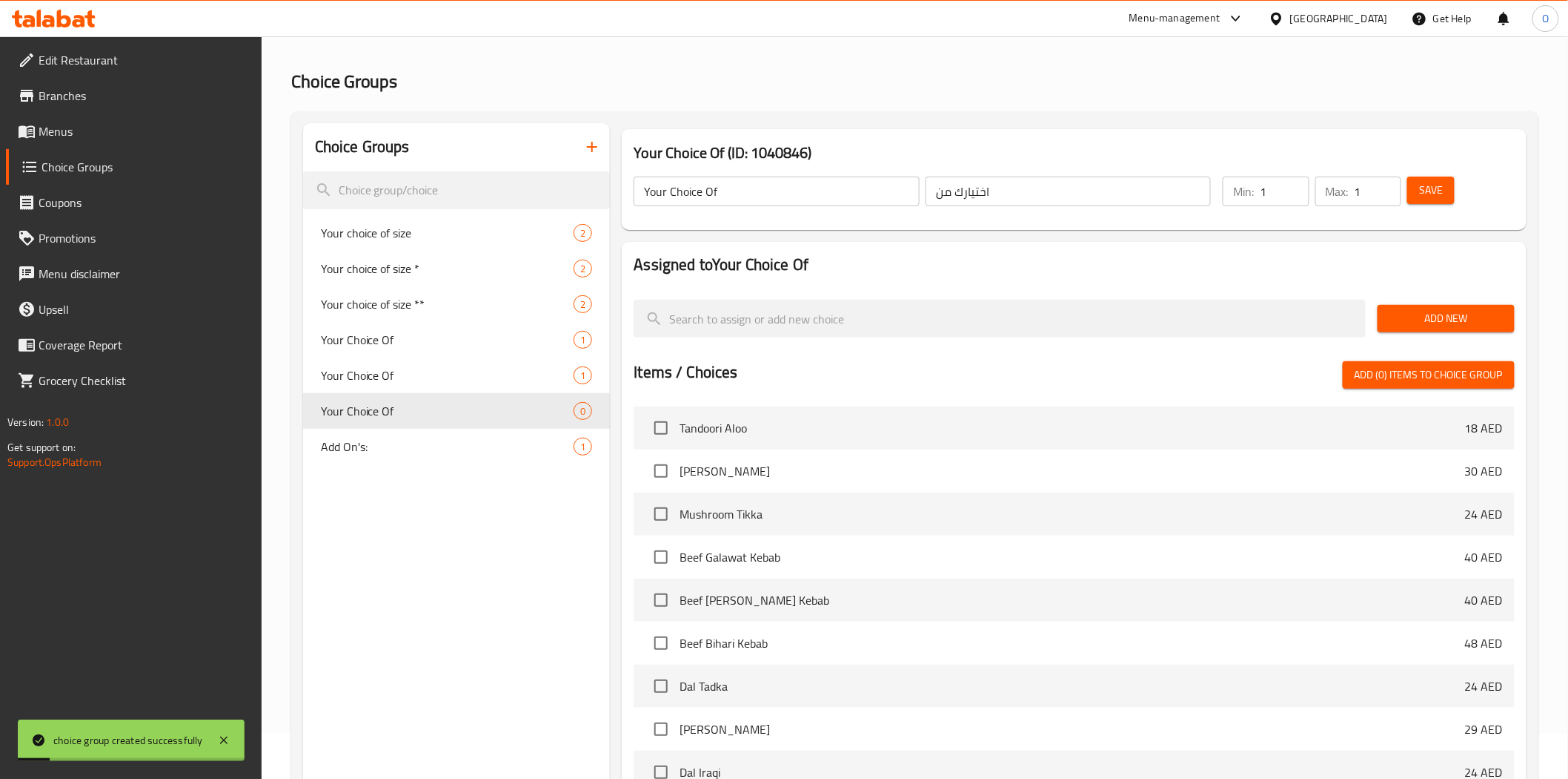
click at [1474, 329] on button "Add New" at bounding box center [1446, 319] width 137 height 27
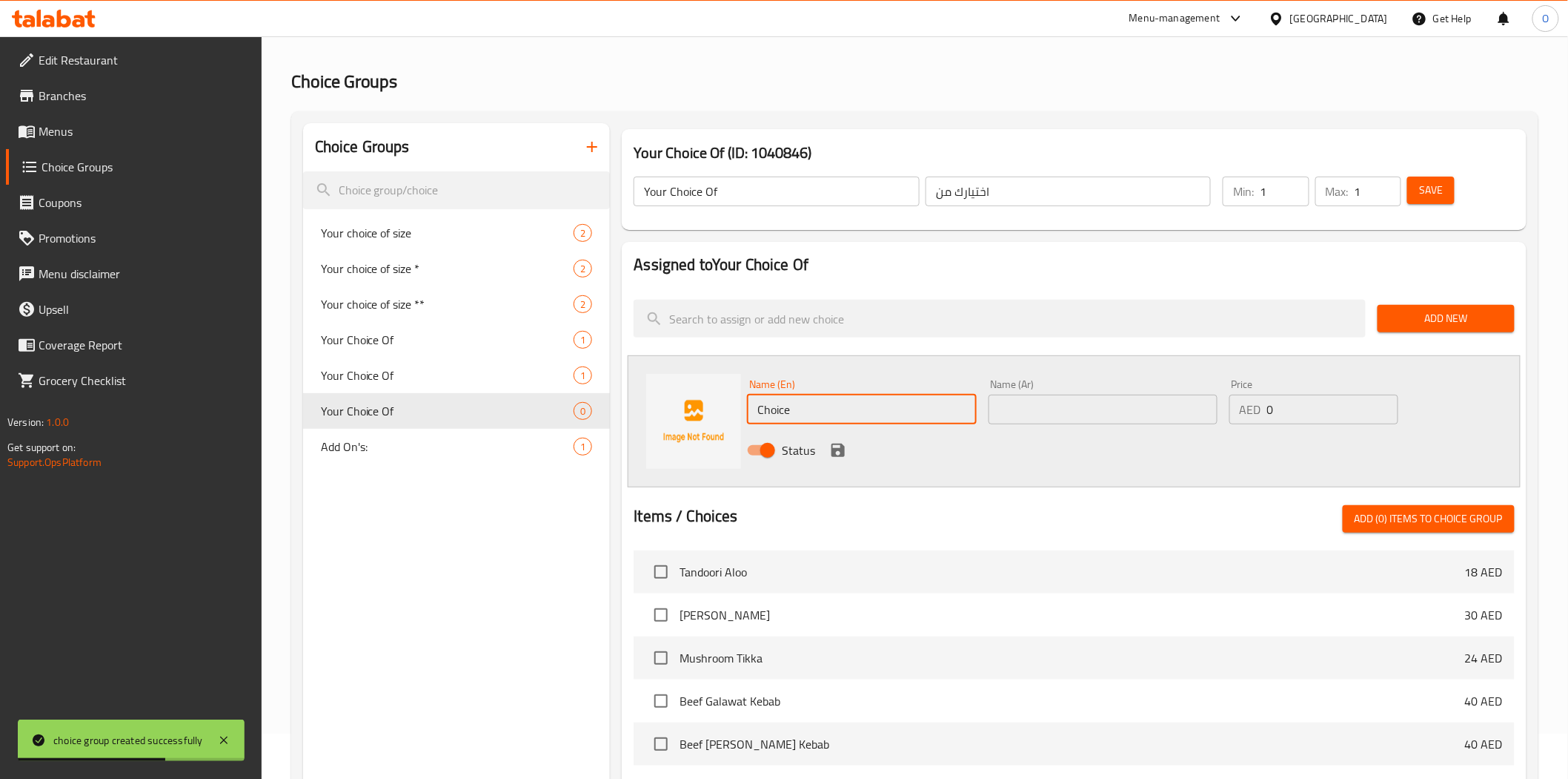
click at [835, 417] on input "Choice" at bounding box center [862, 409] width 229 height 29
paste input "Sweet"
type input "Sweet"
click at [1044, 401] on input "text" at bounding box center [1103, 409] width 229 height 29
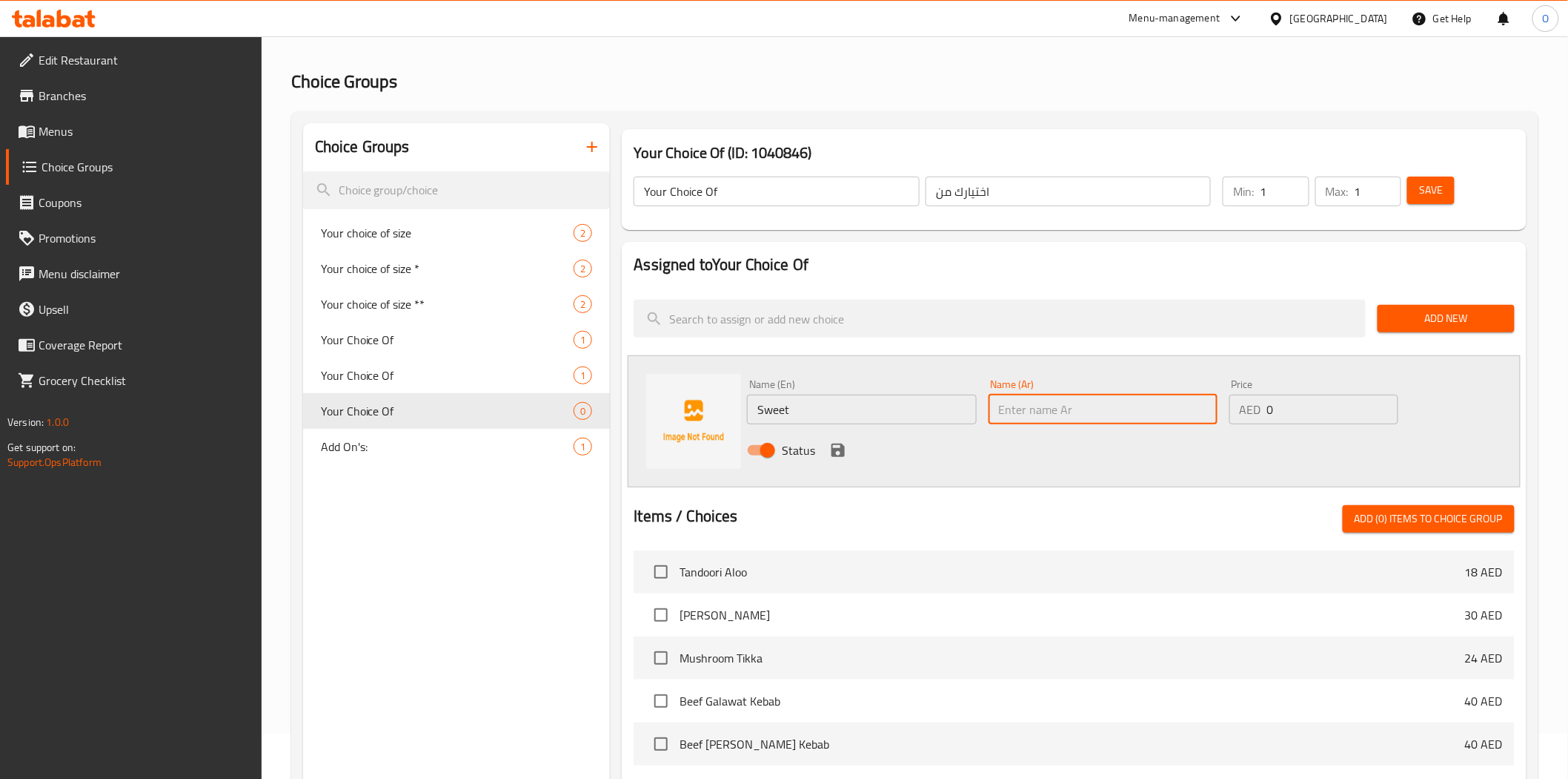
paste input "حلو"
type input "حلو"
click at [839, 450] on icon "save" at bounding box center [838, 450] width 14 height 14
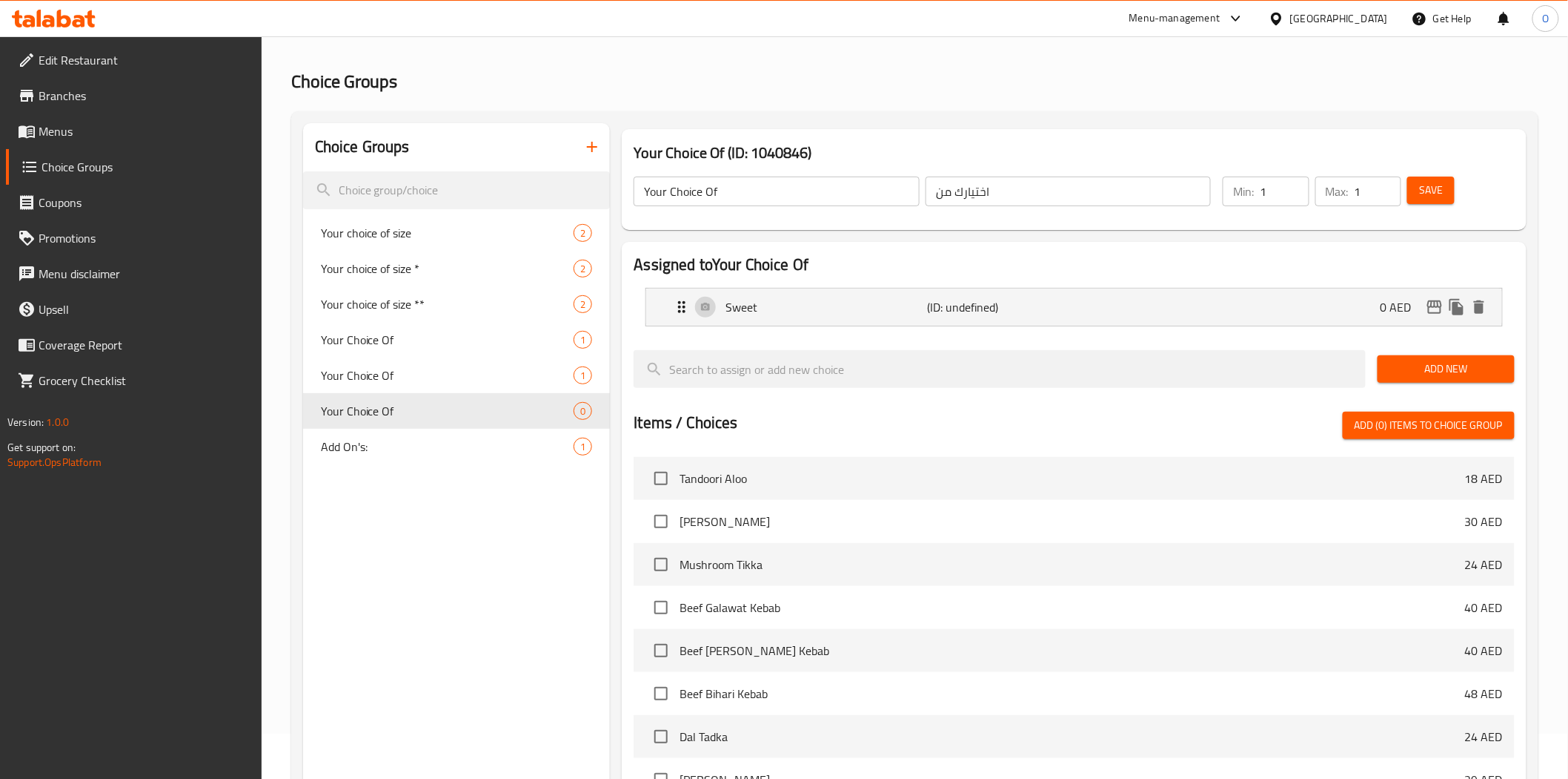
click at [1387, 373] on button "Add New" at bounding box center [1446, 369] width 137 height 27
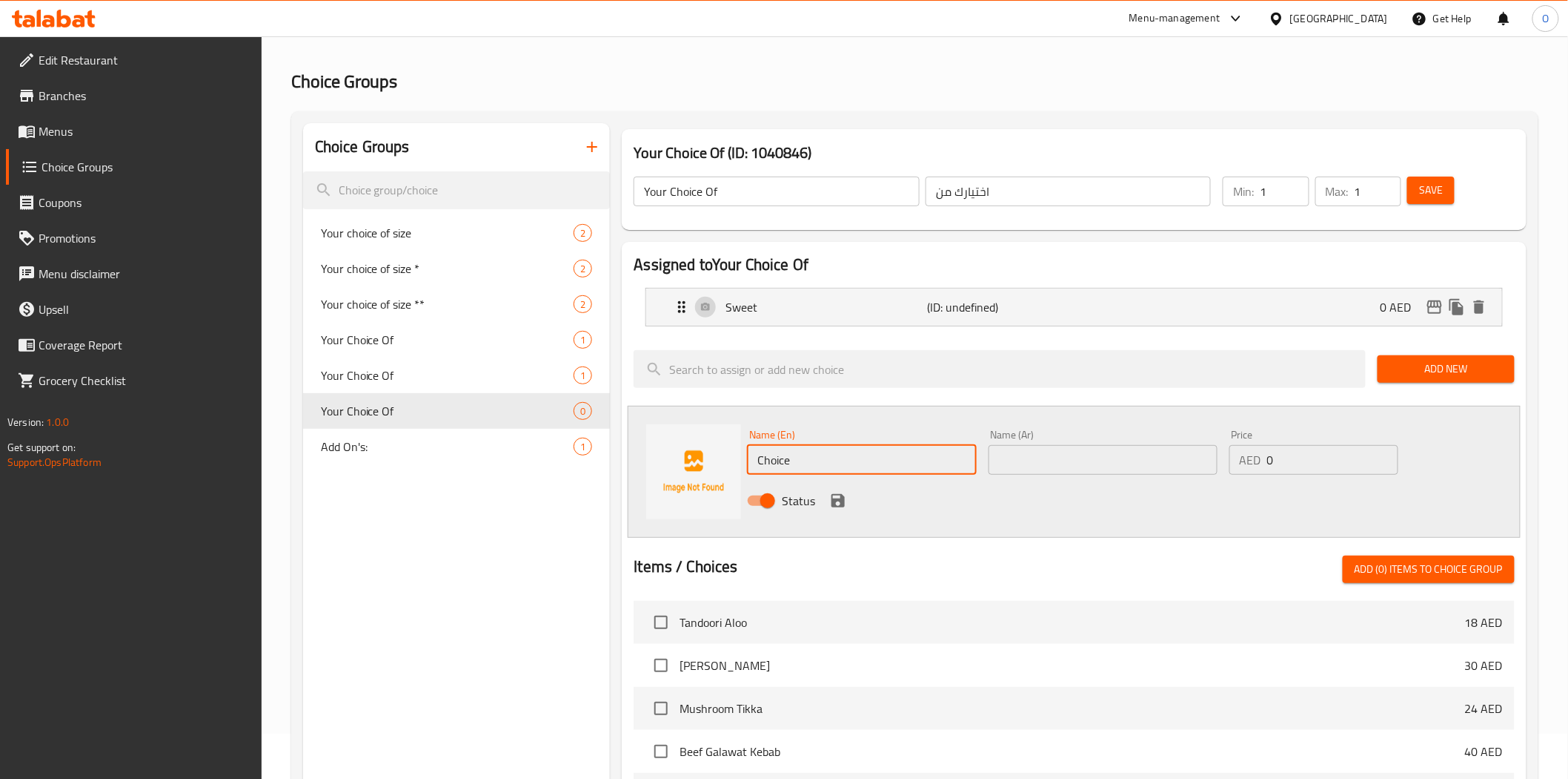
click at [800, 455] on input "Choice" at bounding box center [862, 460] width 229 height 29
paste input "Salted"
type input "Salted"
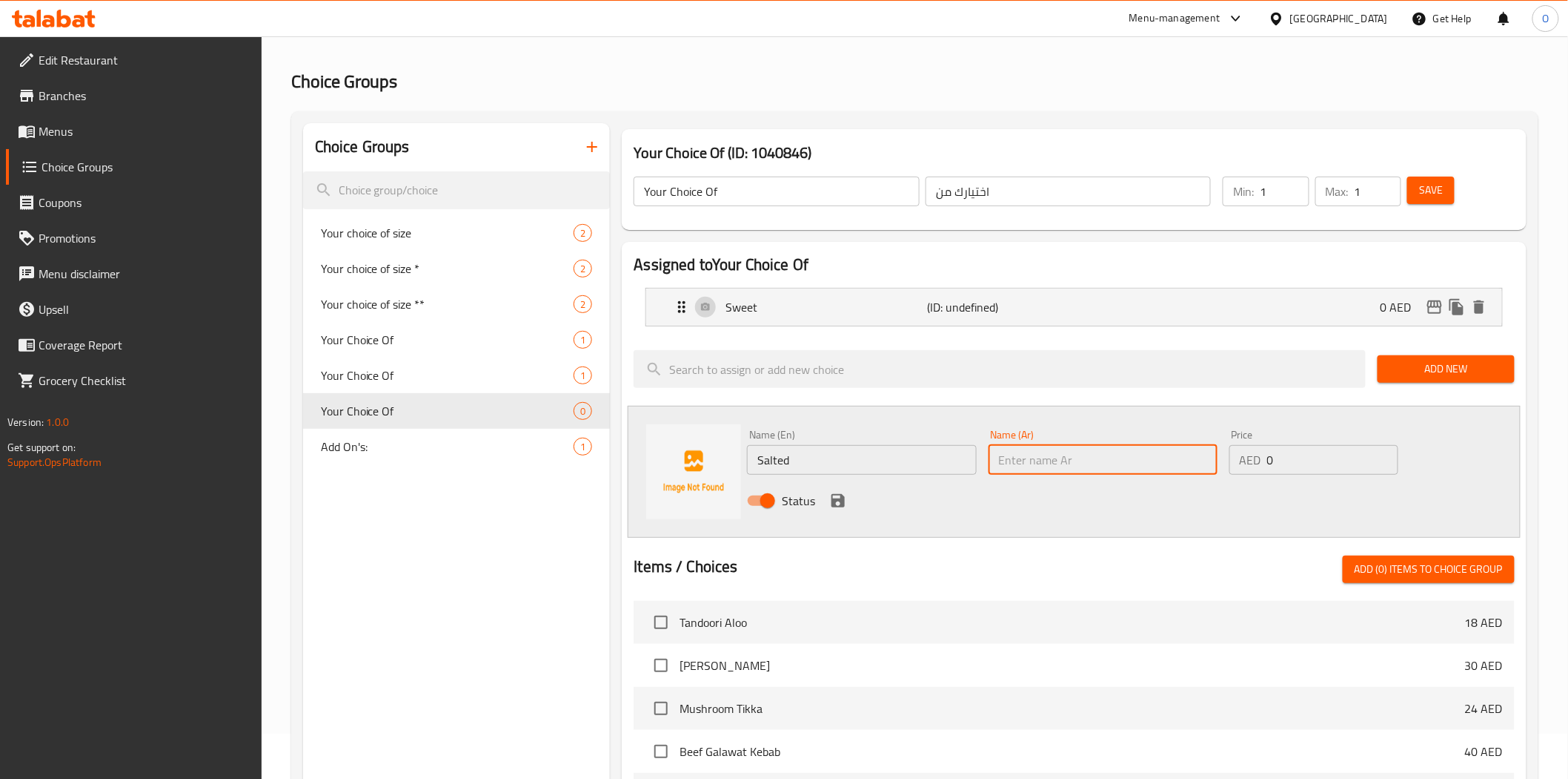
paste input "مملح"
type input "مملح"
click at [832, 495] on icon "save" at bounding box center [838, 501] width 14 height 14
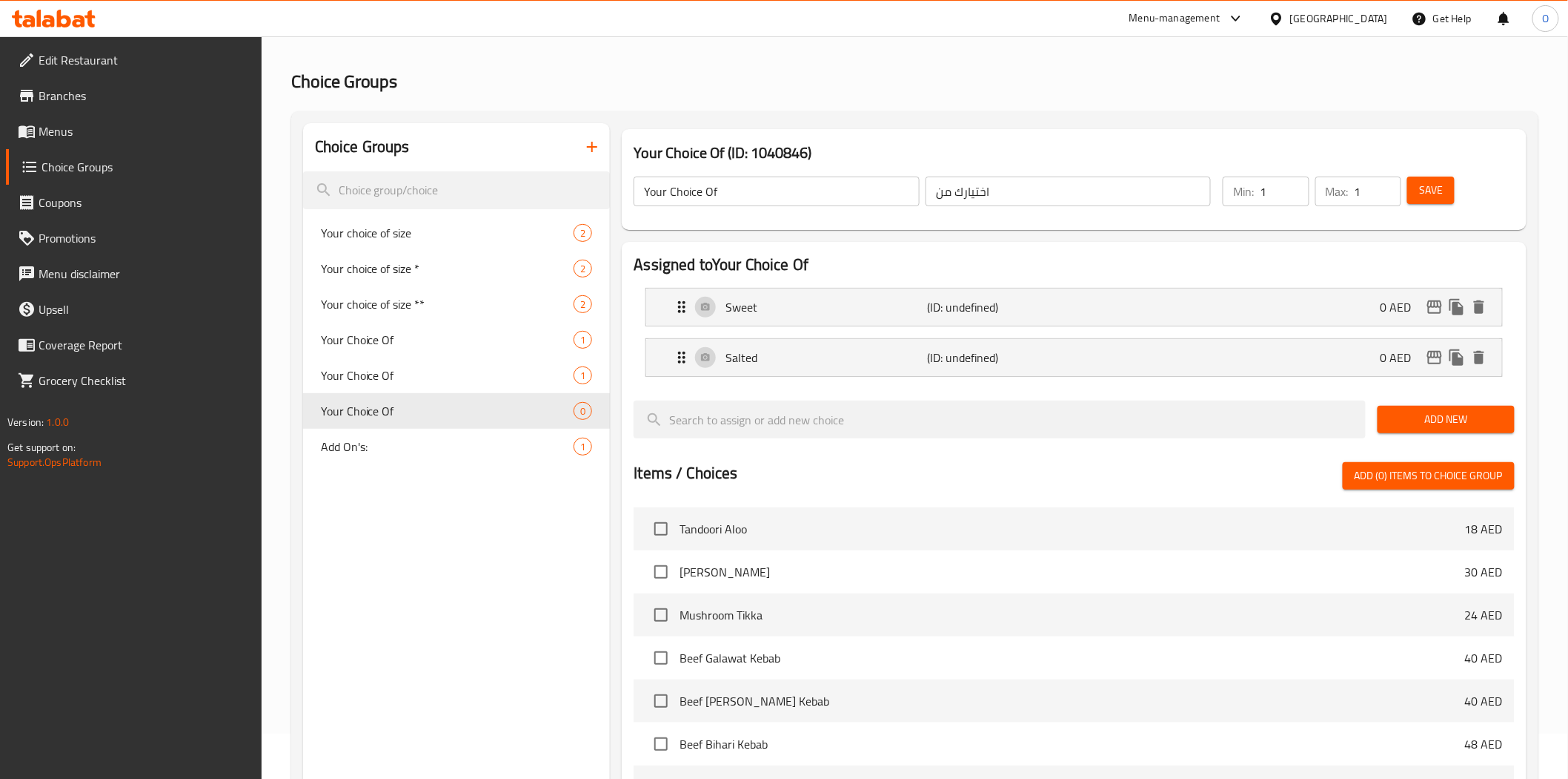
click at [1439, 191] on span "Save" at bounding box center [1432, 190] width 24 height 18
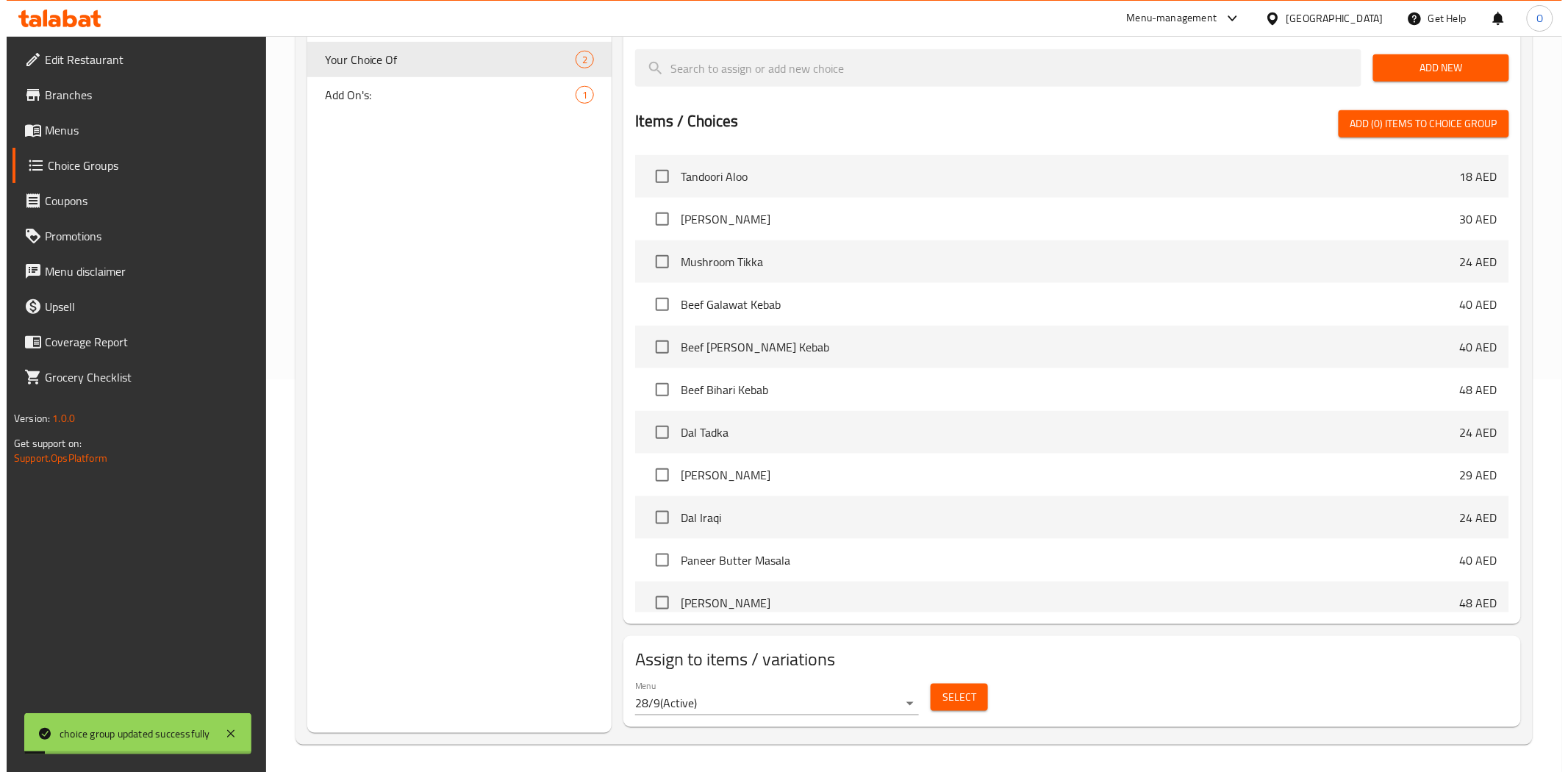
scroll to position [394, 0]
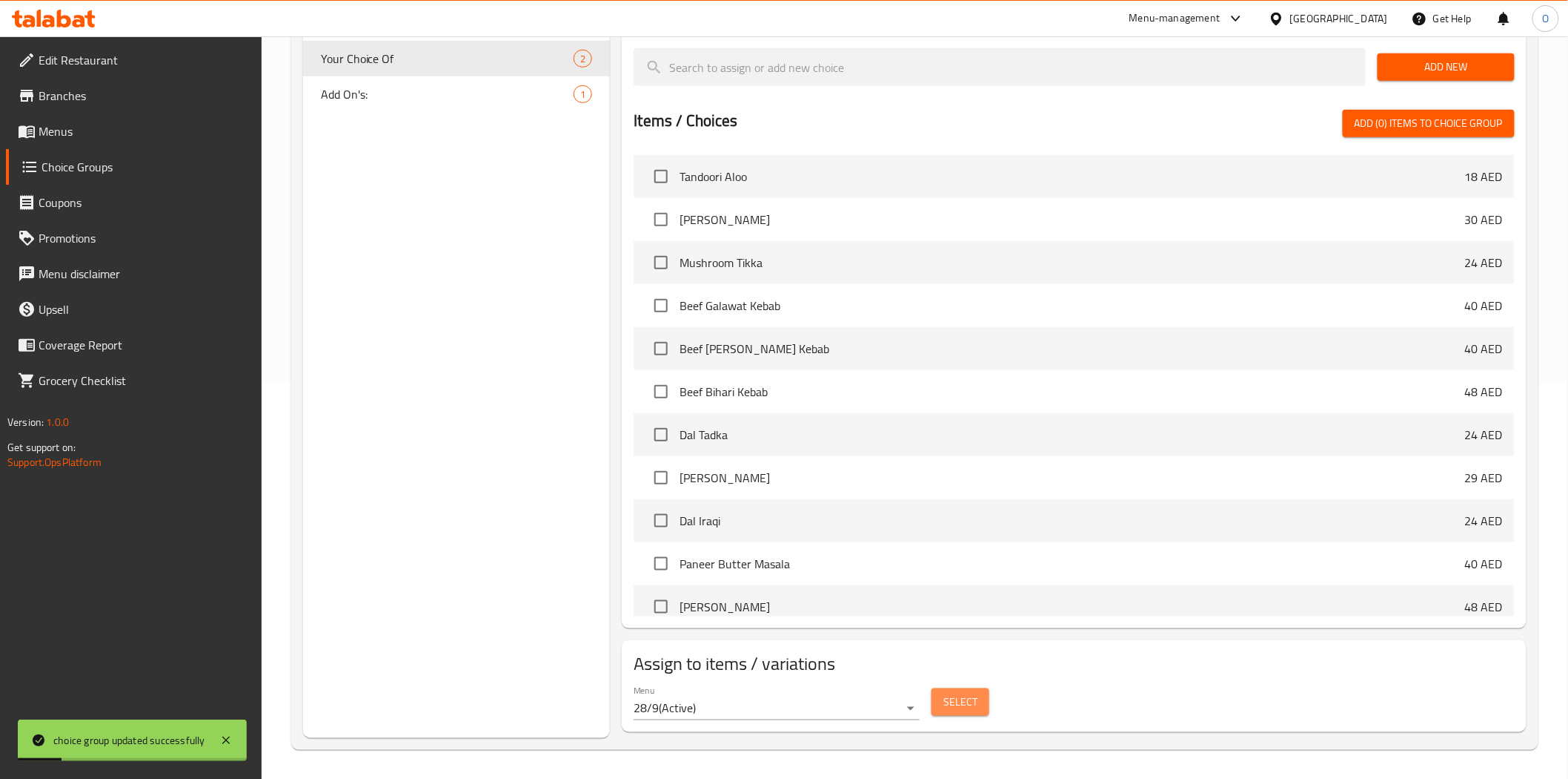
click at [950, 703] on span "Select" at bounding box center [960, 702] width 34 height 18
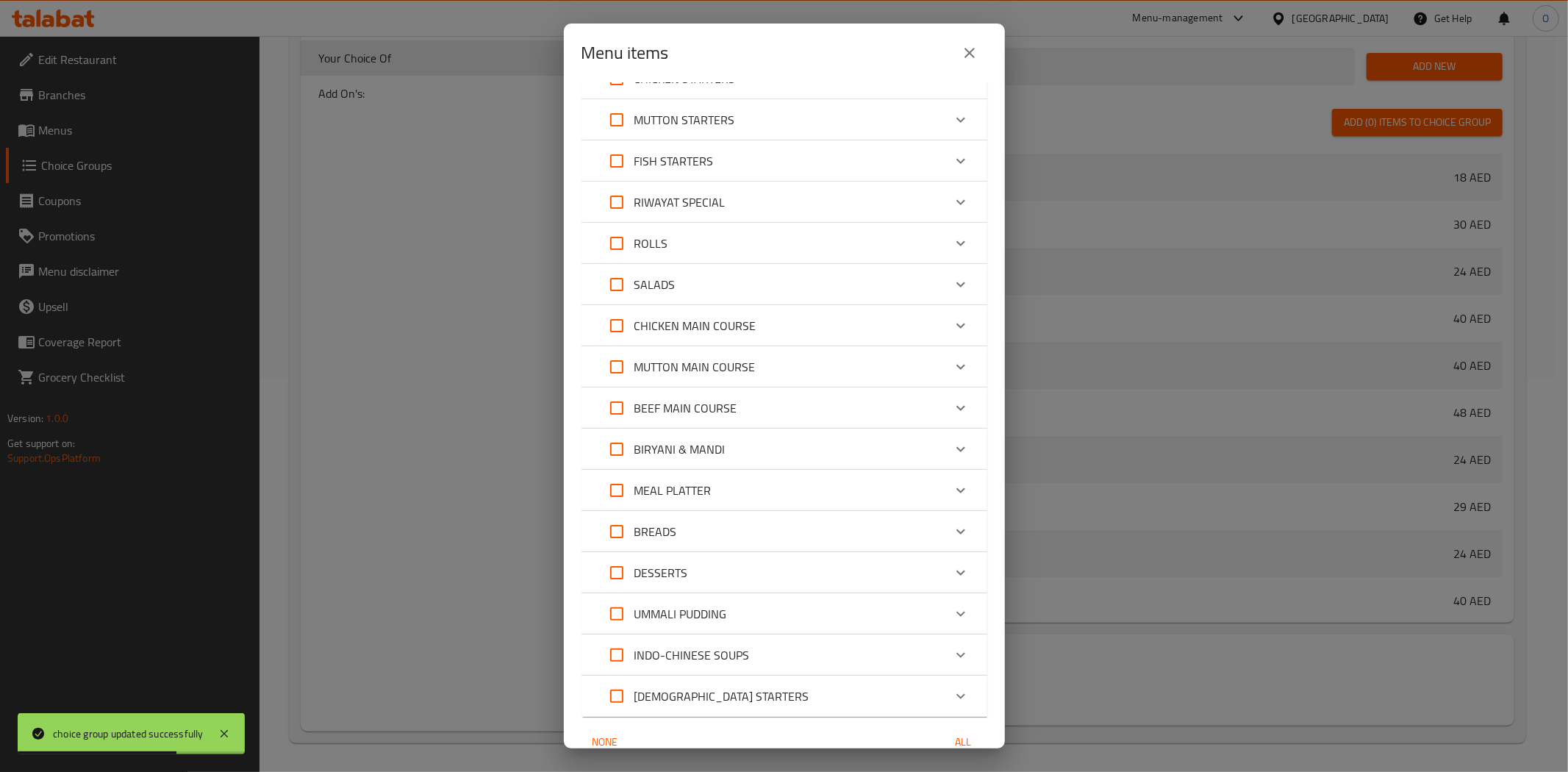
scroll to position [102, 0]
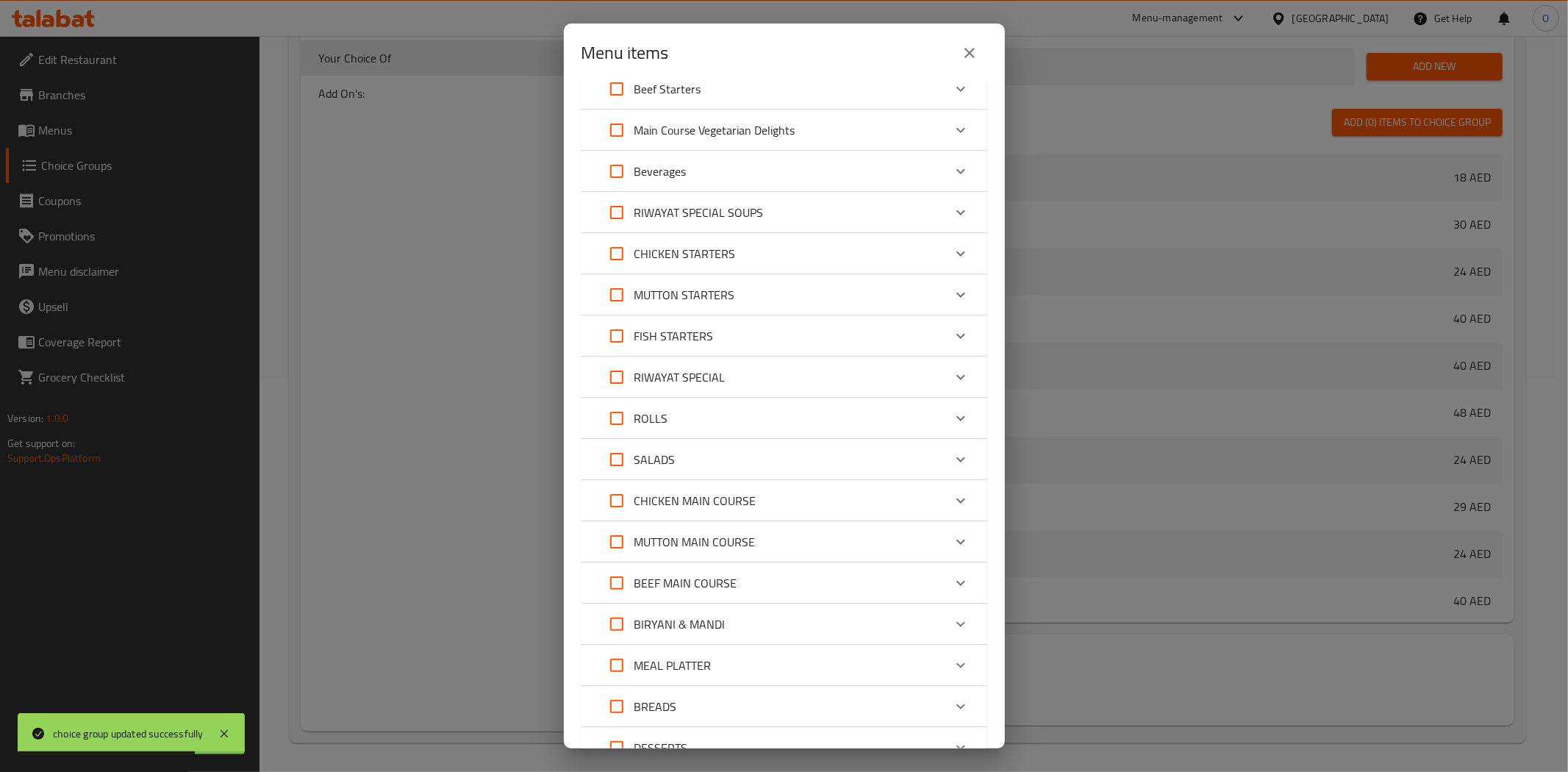
click at [707, 176] on div "Beverages" at bounding box center [770, 171] width 344 height 35
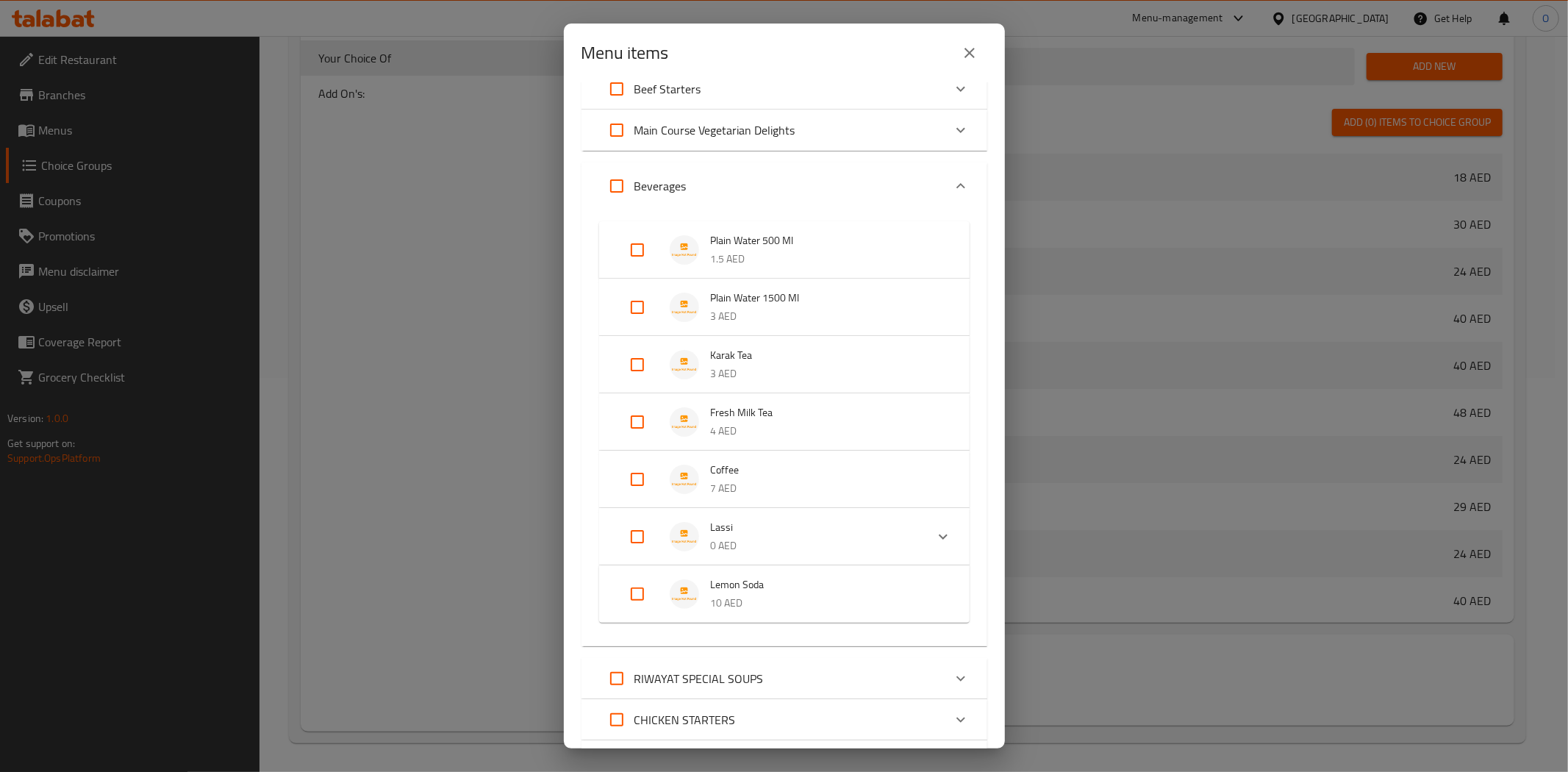
click at [642, 549] on input "Expand" at bounding box center [637, 536] width 35 height 35
checkbox input "true"
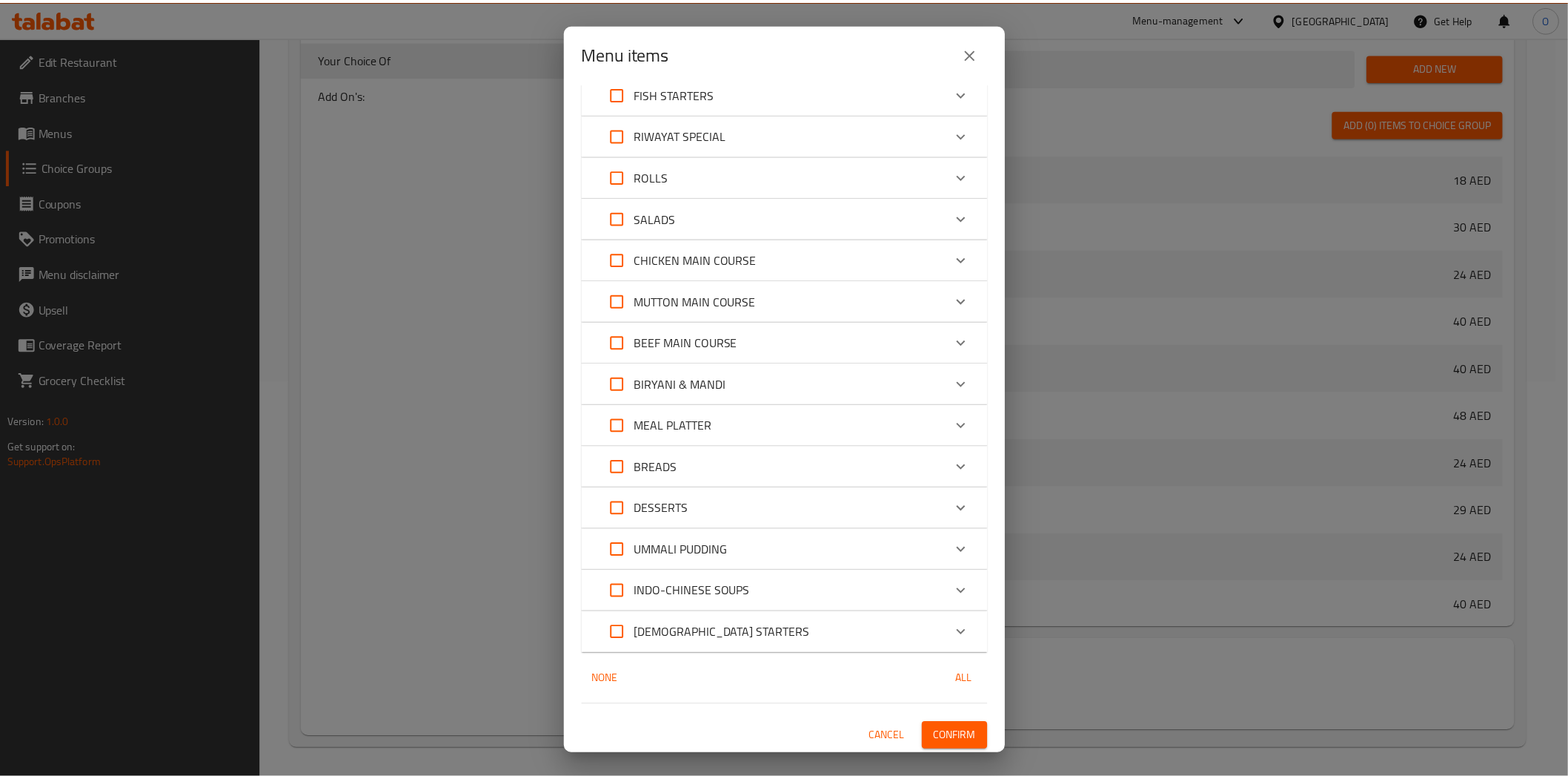
scroll to position [925, 0]
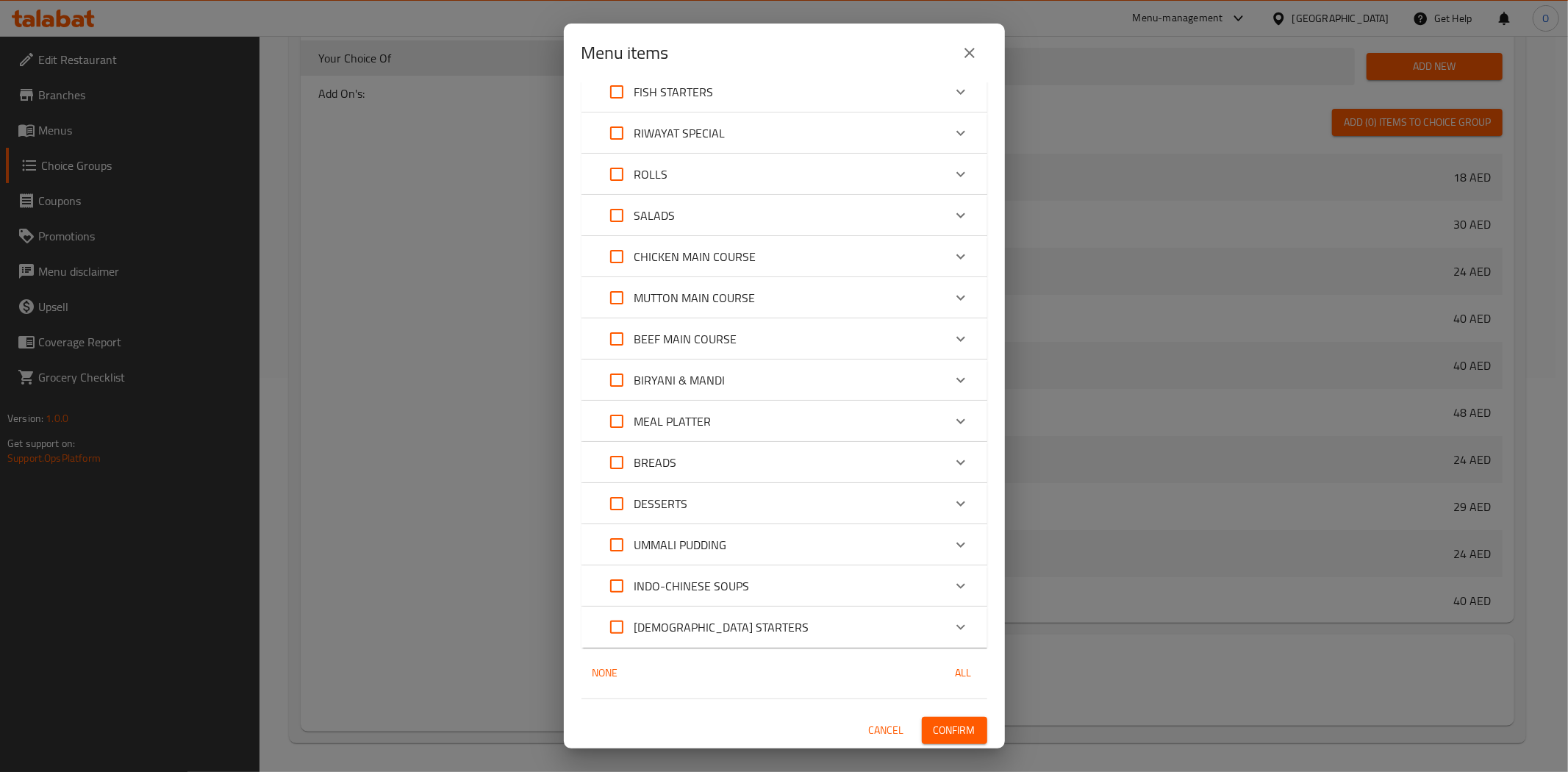
click at [944, 722] on span "Confirm" at bounding box center [955, 730] width 42 height 18
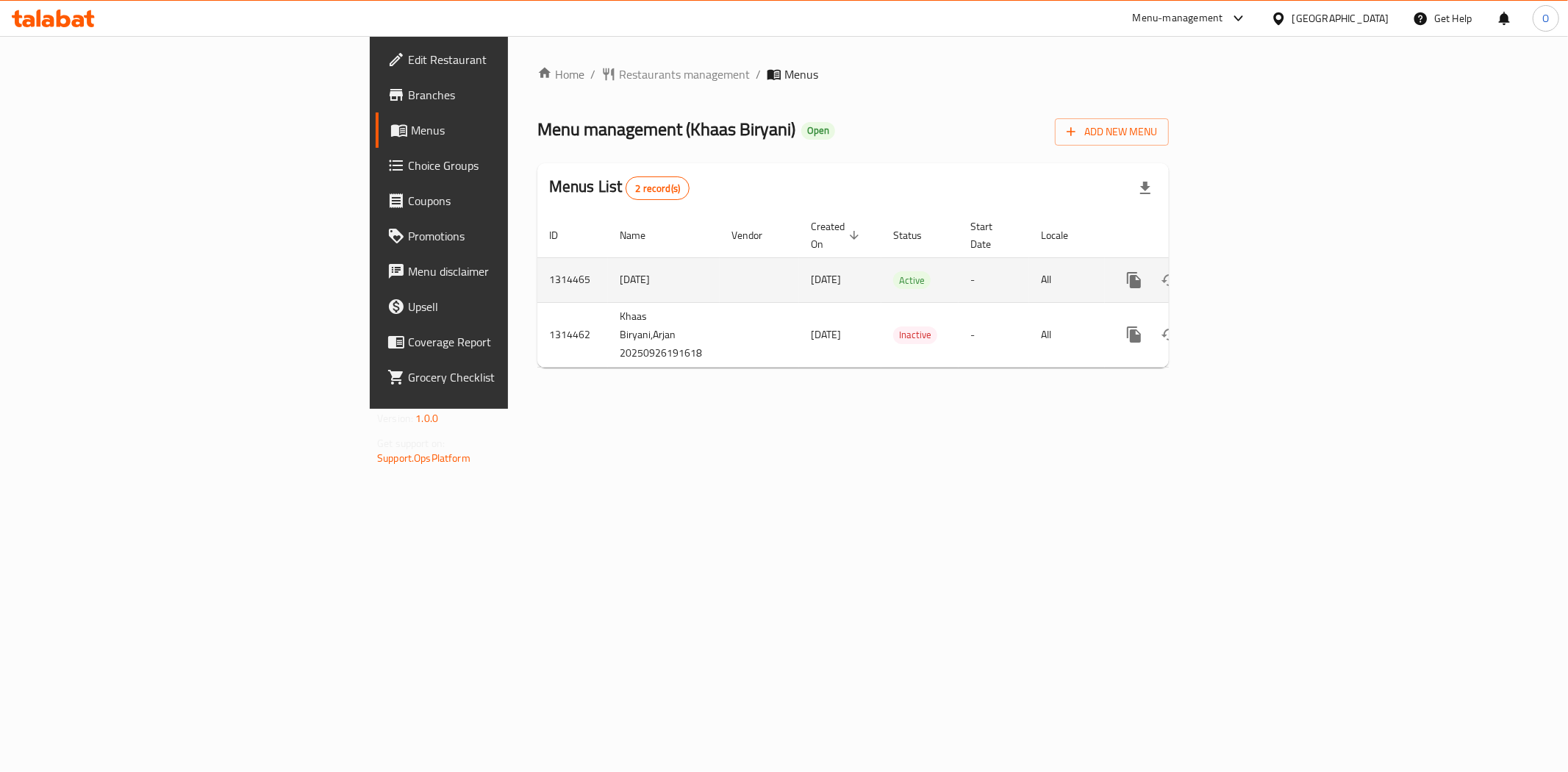
click at [1250, 271] on icon "enhanced table" at bounding box center [1240, 279] width 17 height 17
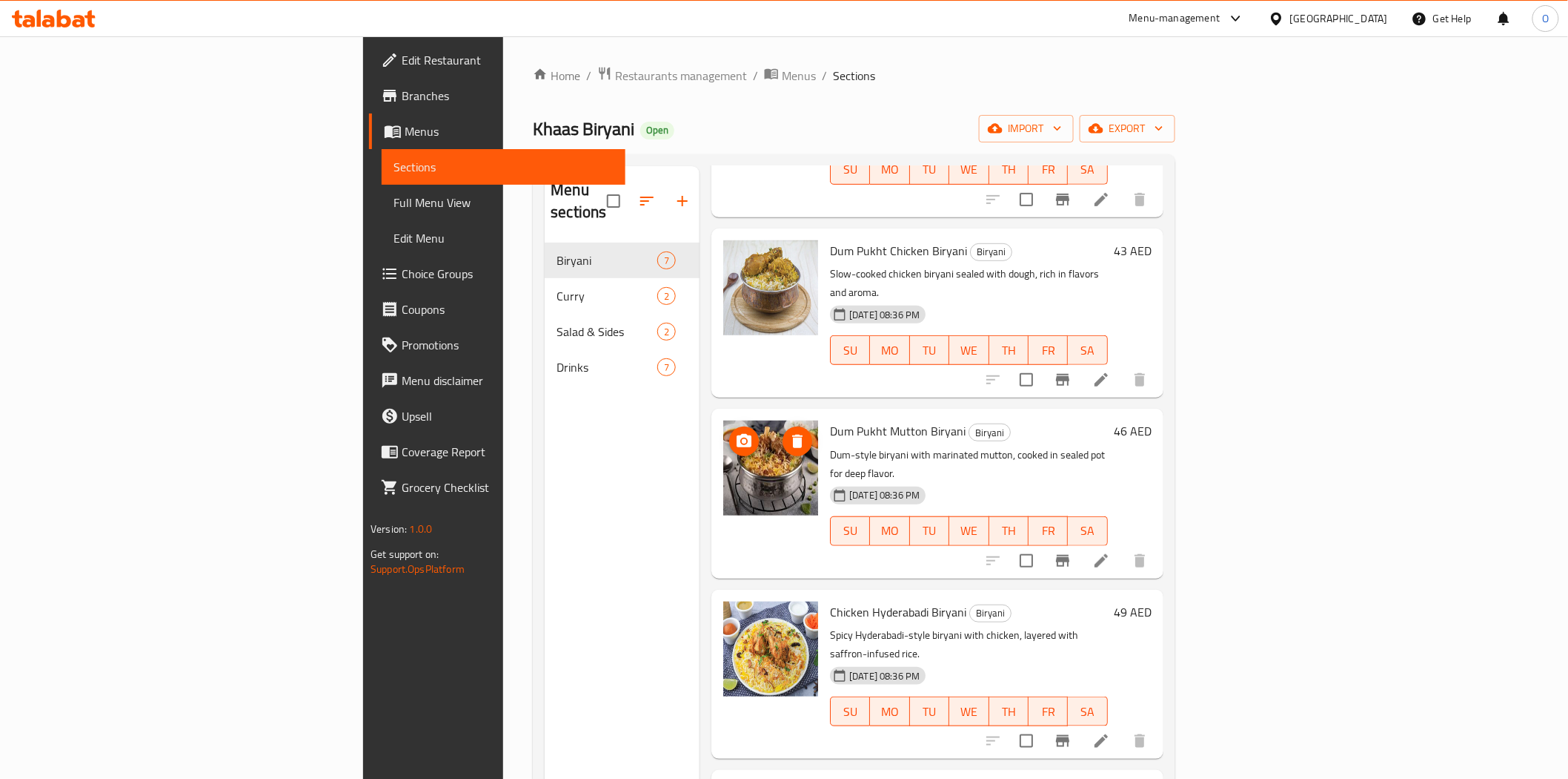
scroll to position [392, 0]
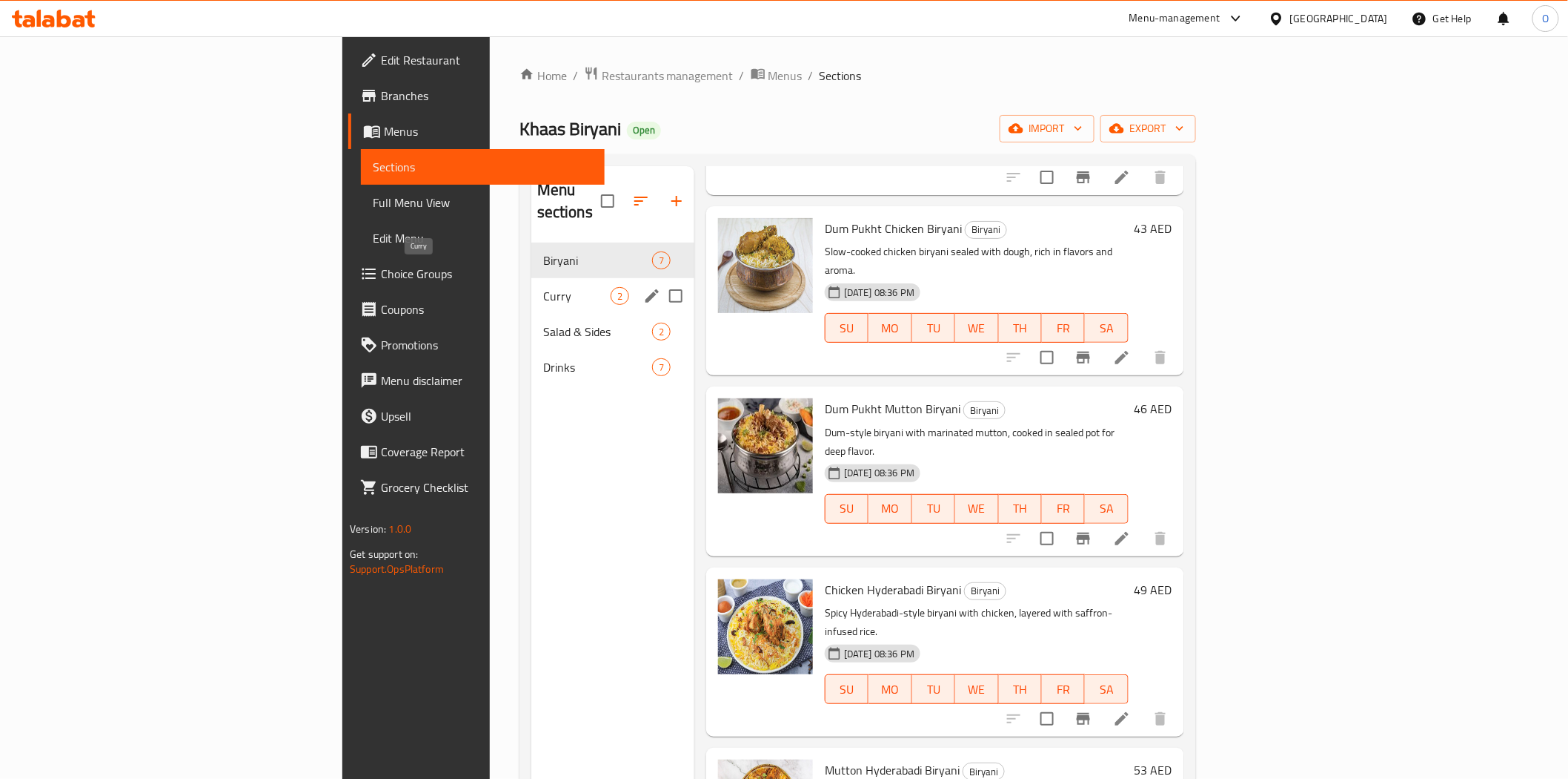
click at [543, 287] on span "Curry" at bounding box center [577, 296] width 68 height 17
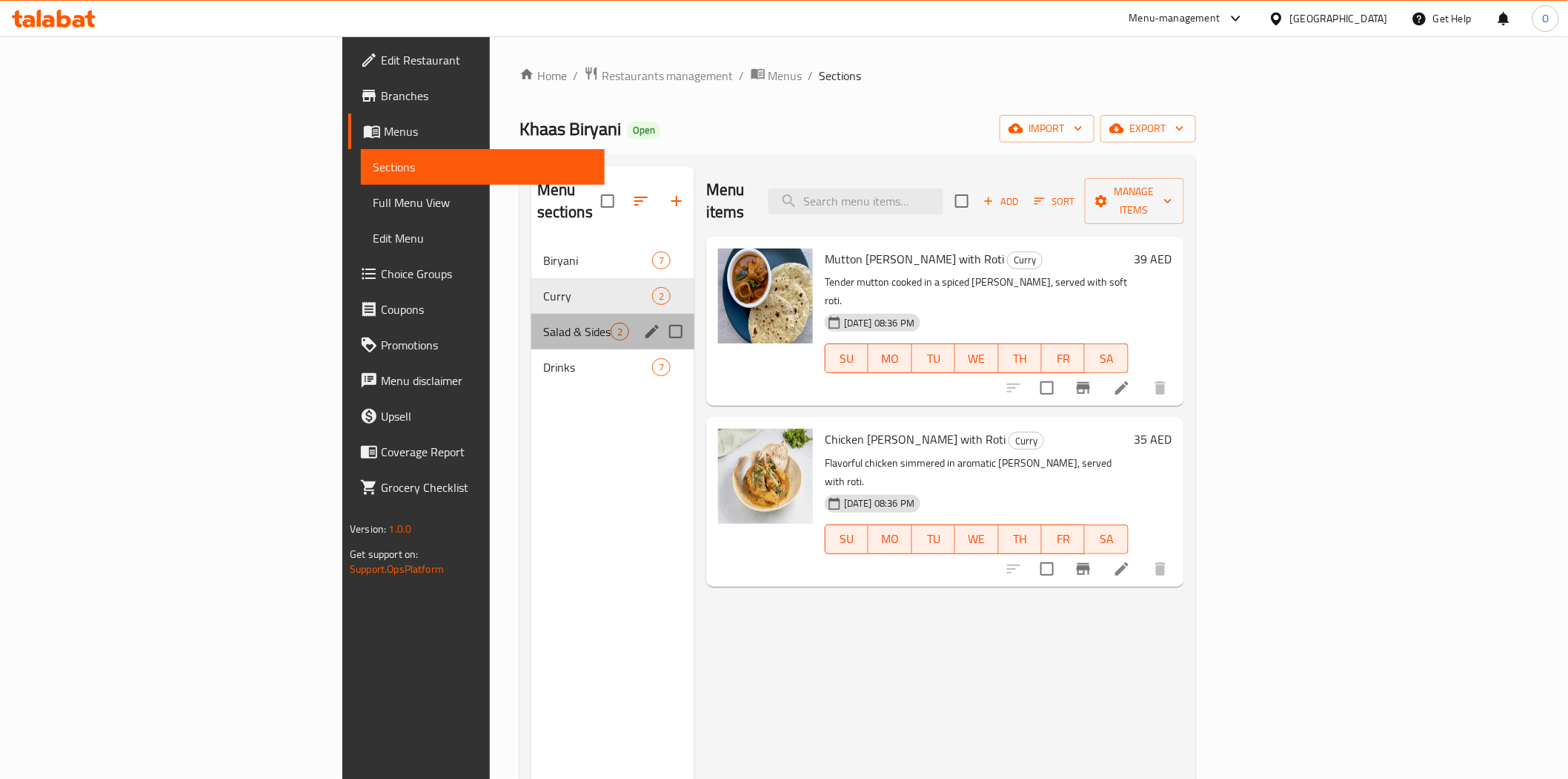
click at [532, 321] on div "Salad & Sides 2" at bounding box center [613, 331] width 163 height 36
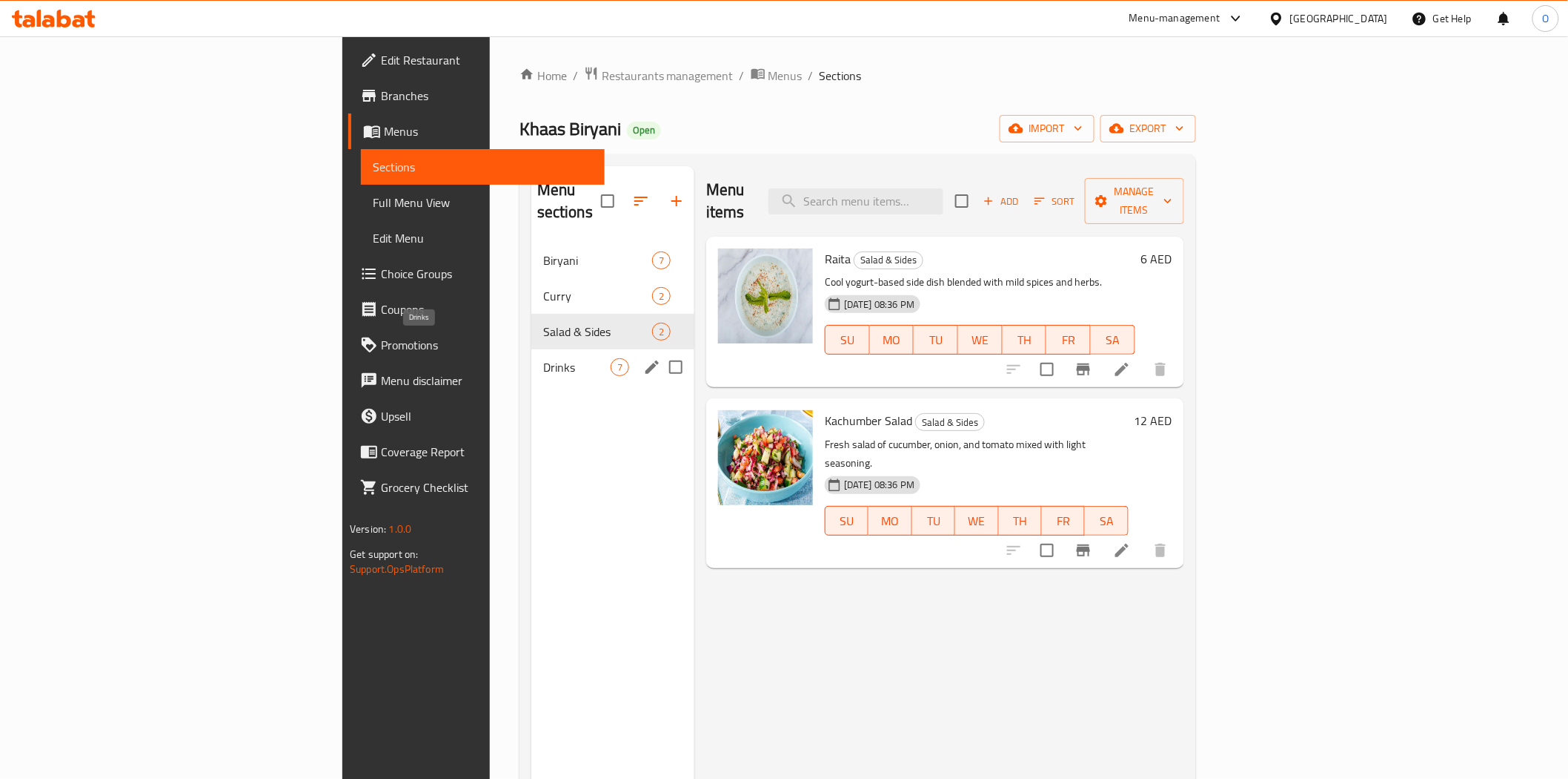
click at [543, 358] on span "Drinks" at bounding box center [577, 366] width 68 height 17
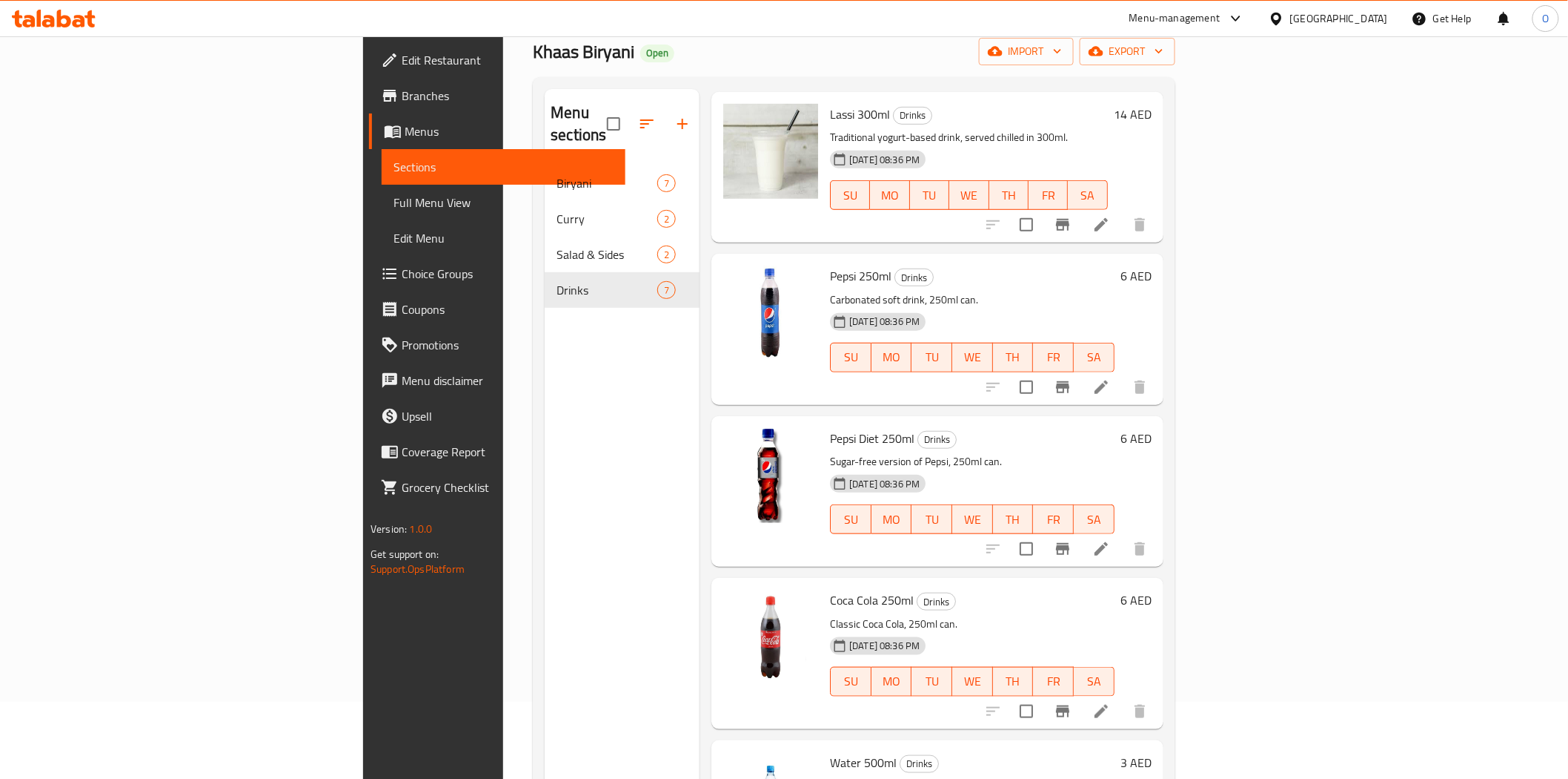
scroll to position [208, 0]
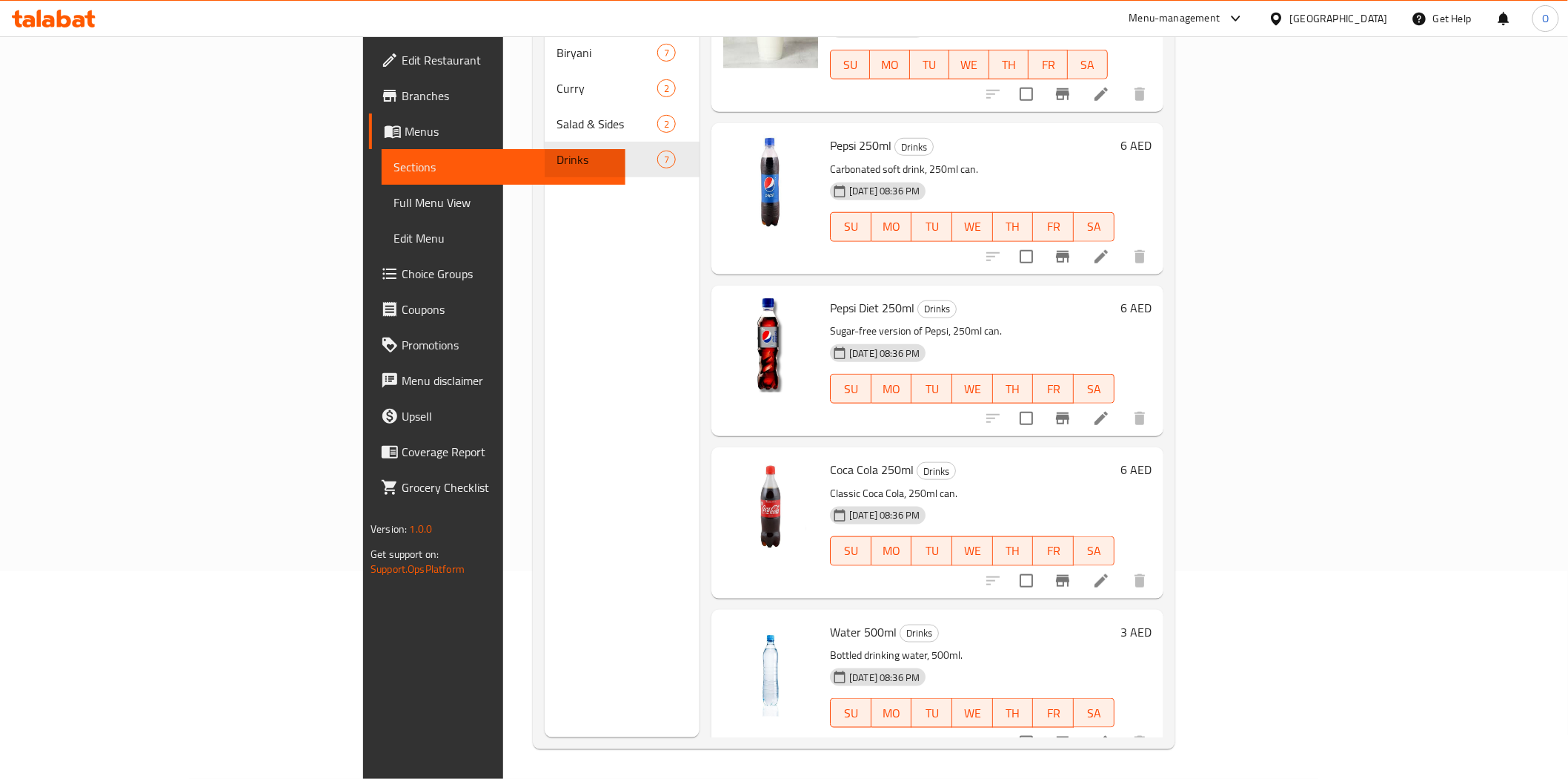
click at [545, 256] on div "Menu sections Biryani 7 [PERSON_NAME] 2 Salad & Sides 2 Drinks 7" at bounding box center [622, 348] width 155 height 779
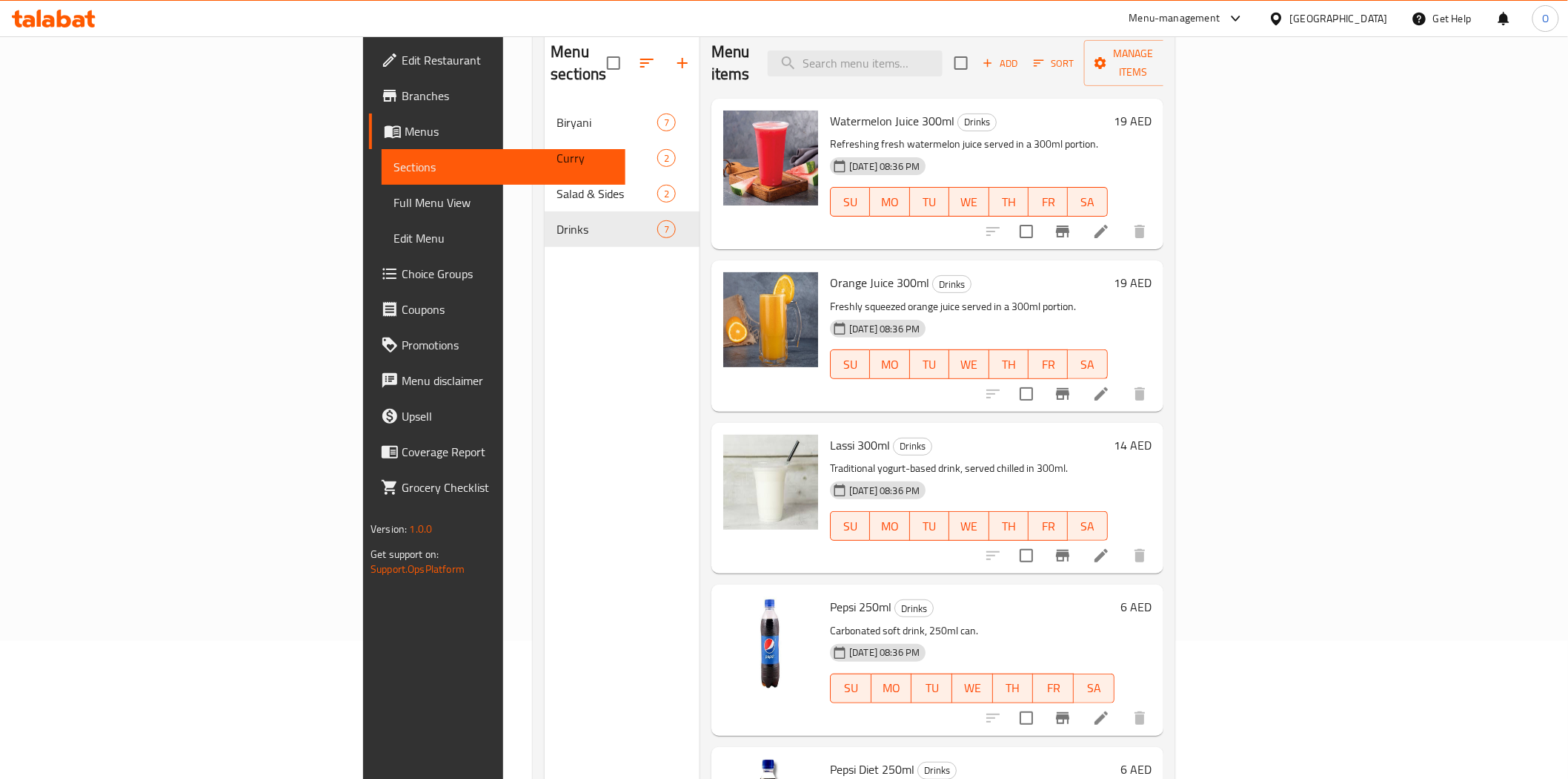
scroll to position [0, 0]
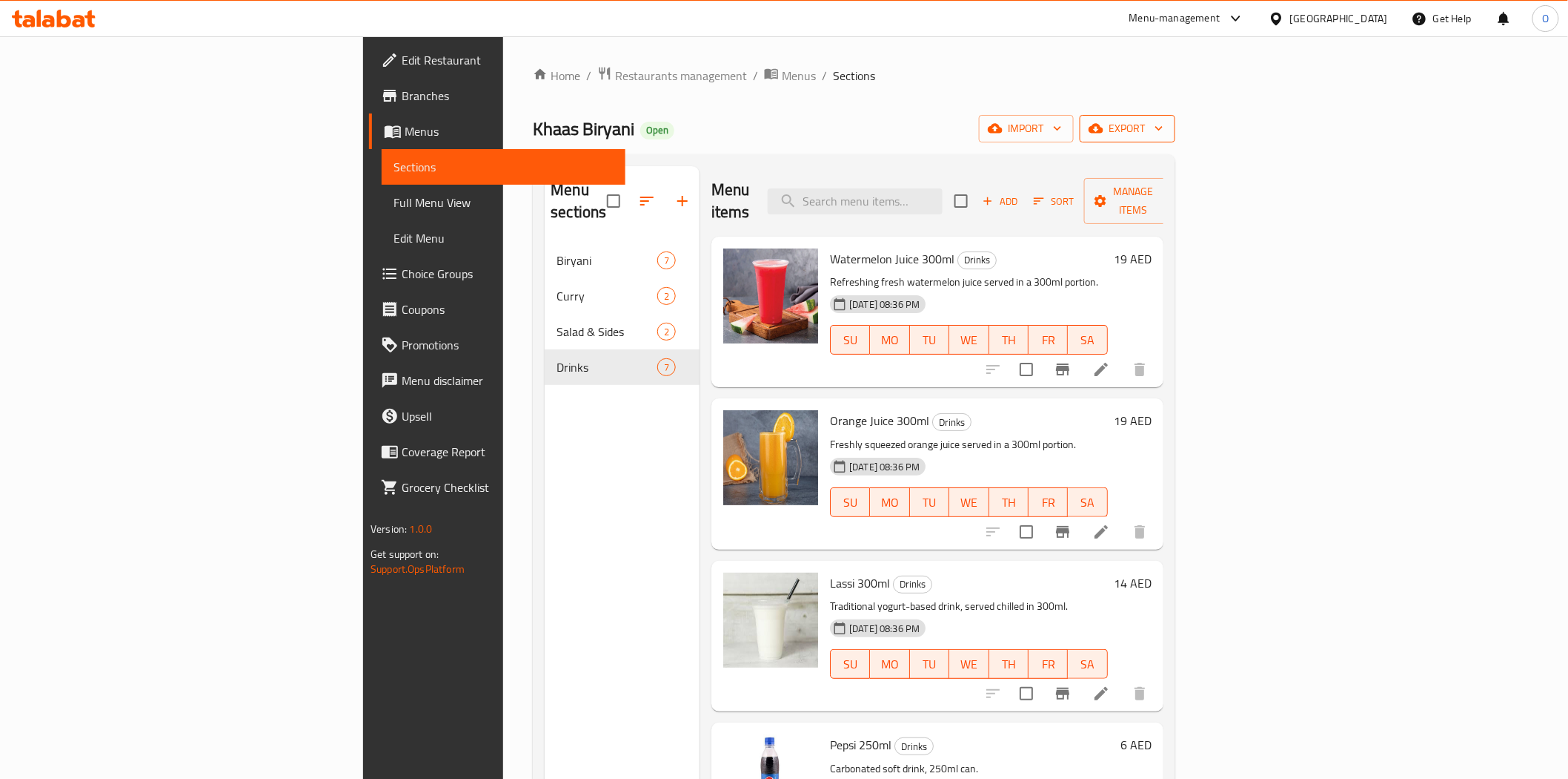
click at [1164, 131] on span "export" at bounding box center [1127, 128] width 72 height 18
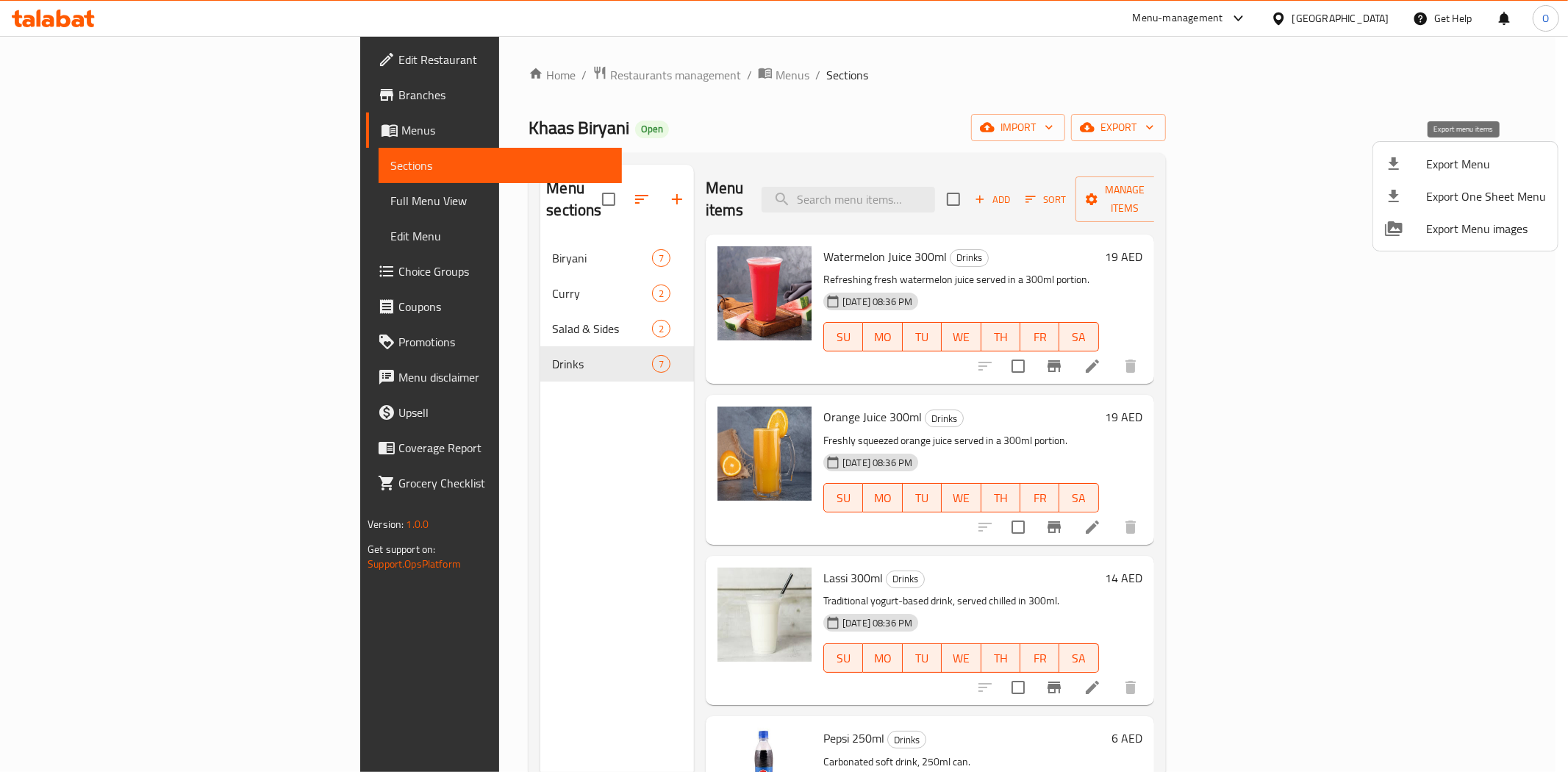
click at [1452, 172] on span "Export Menu" at bounding box center [1486, 163] width 120 height 17
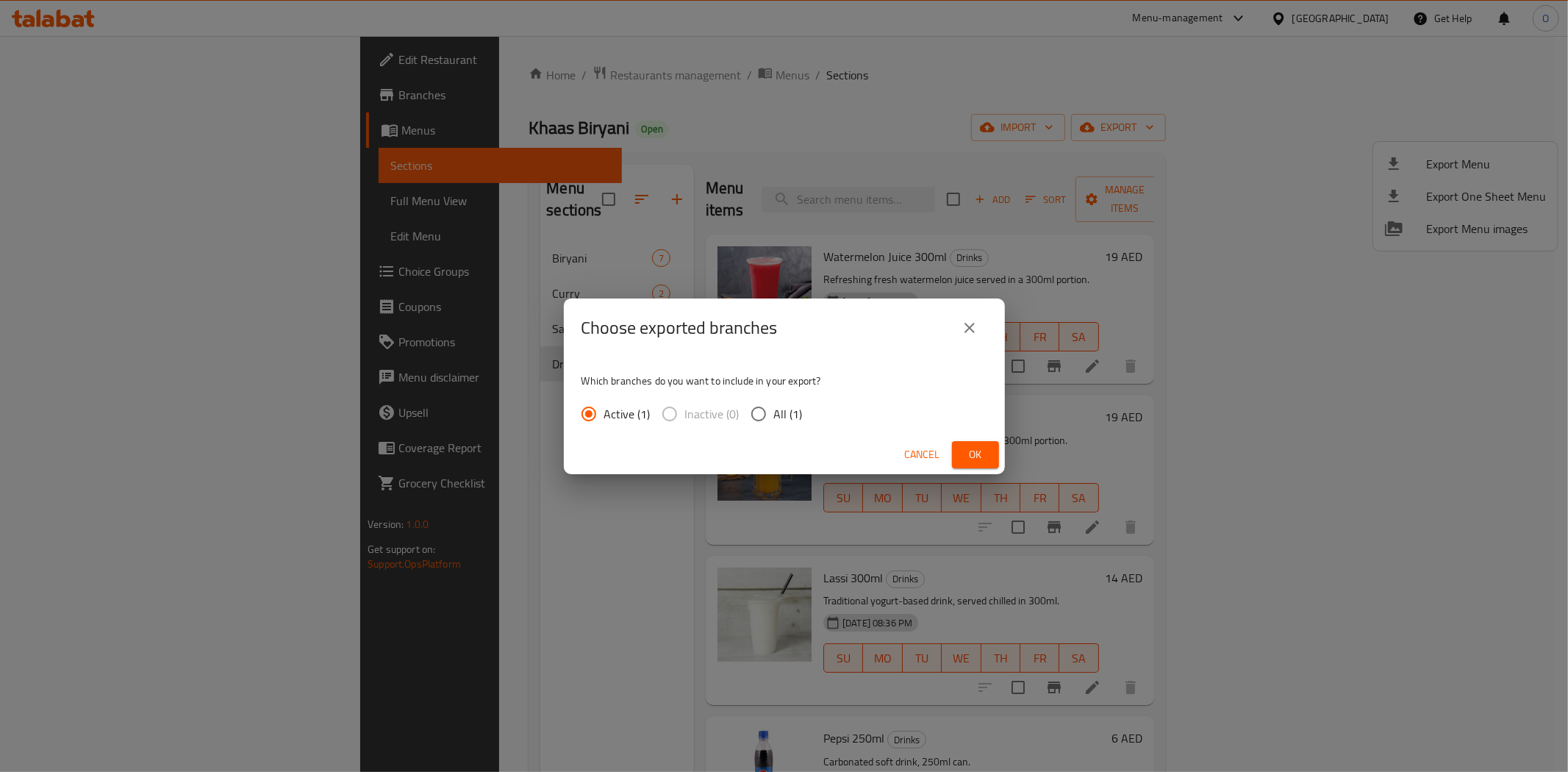
click at [984, 461] on span "Ok" at bounding box center [975, 454] width 24 height 18
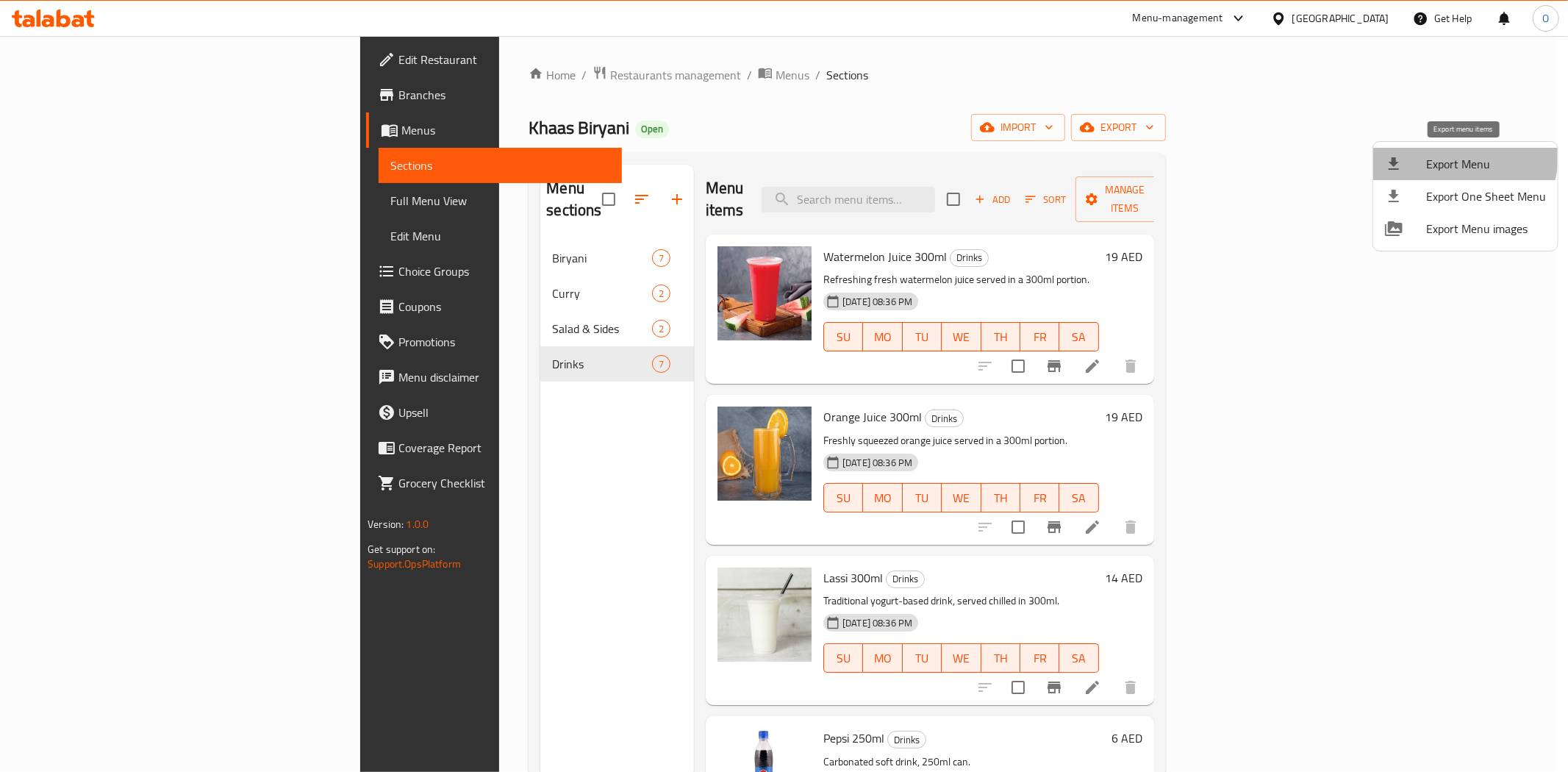
click at [1454, 155] on span "Export Menu" at bounding box center [1486, 163] width 120 height 17
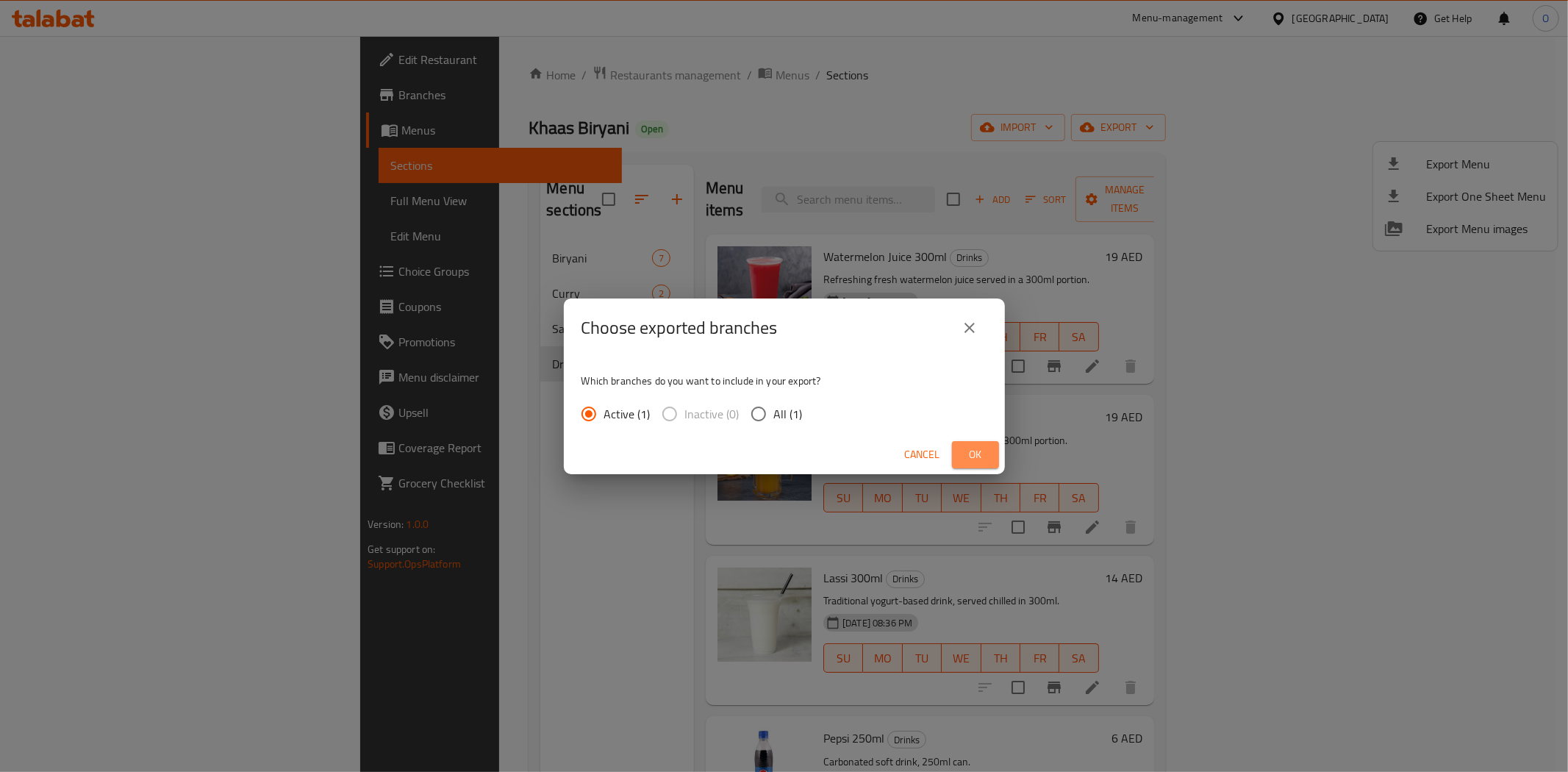
click at [988, 458] on button "Ok" at bounding box center [975, 454] width 47 height 27
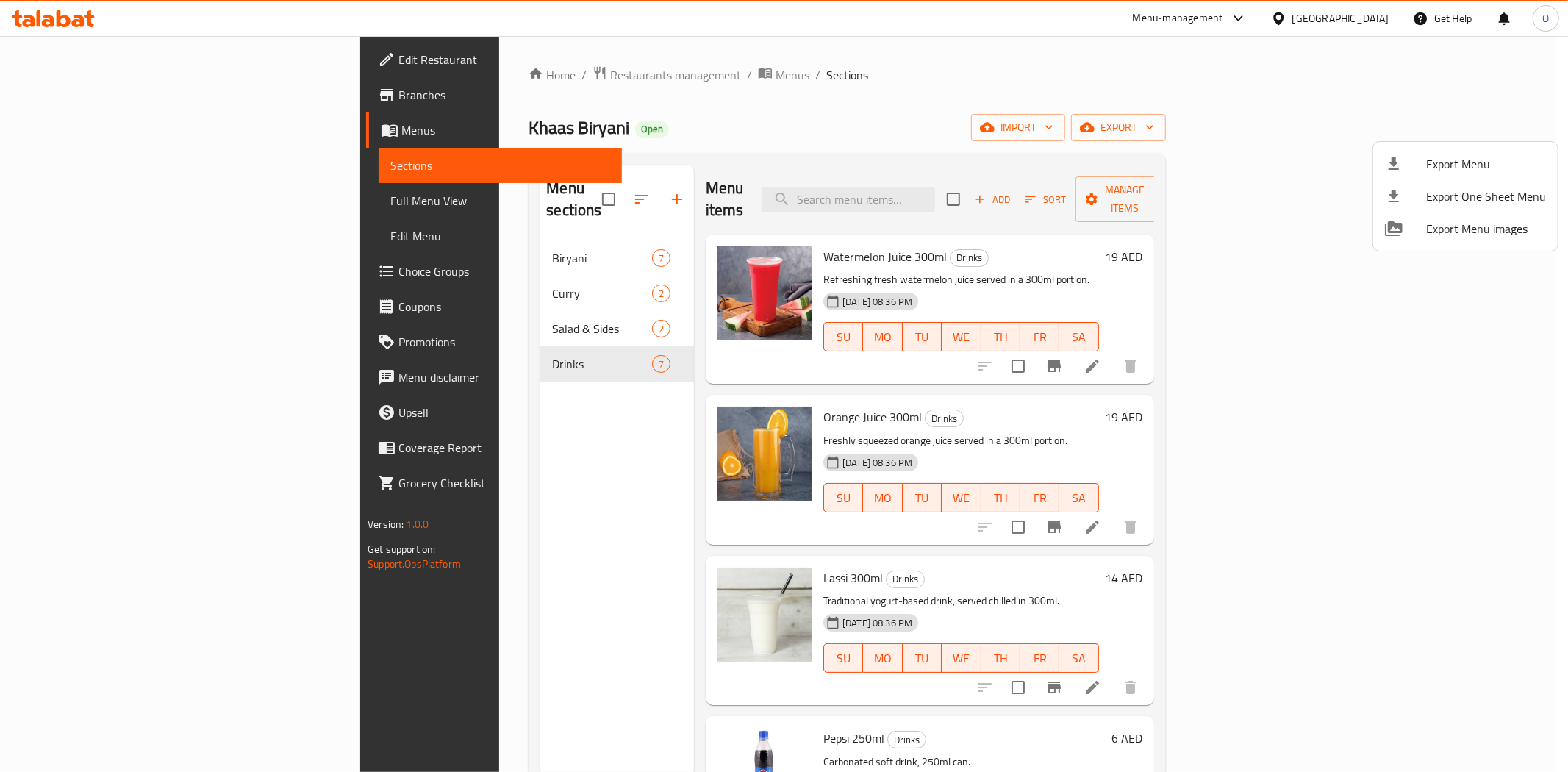
click at [360, 242] on div at bounding box center [784, 386] width 1568 height 772
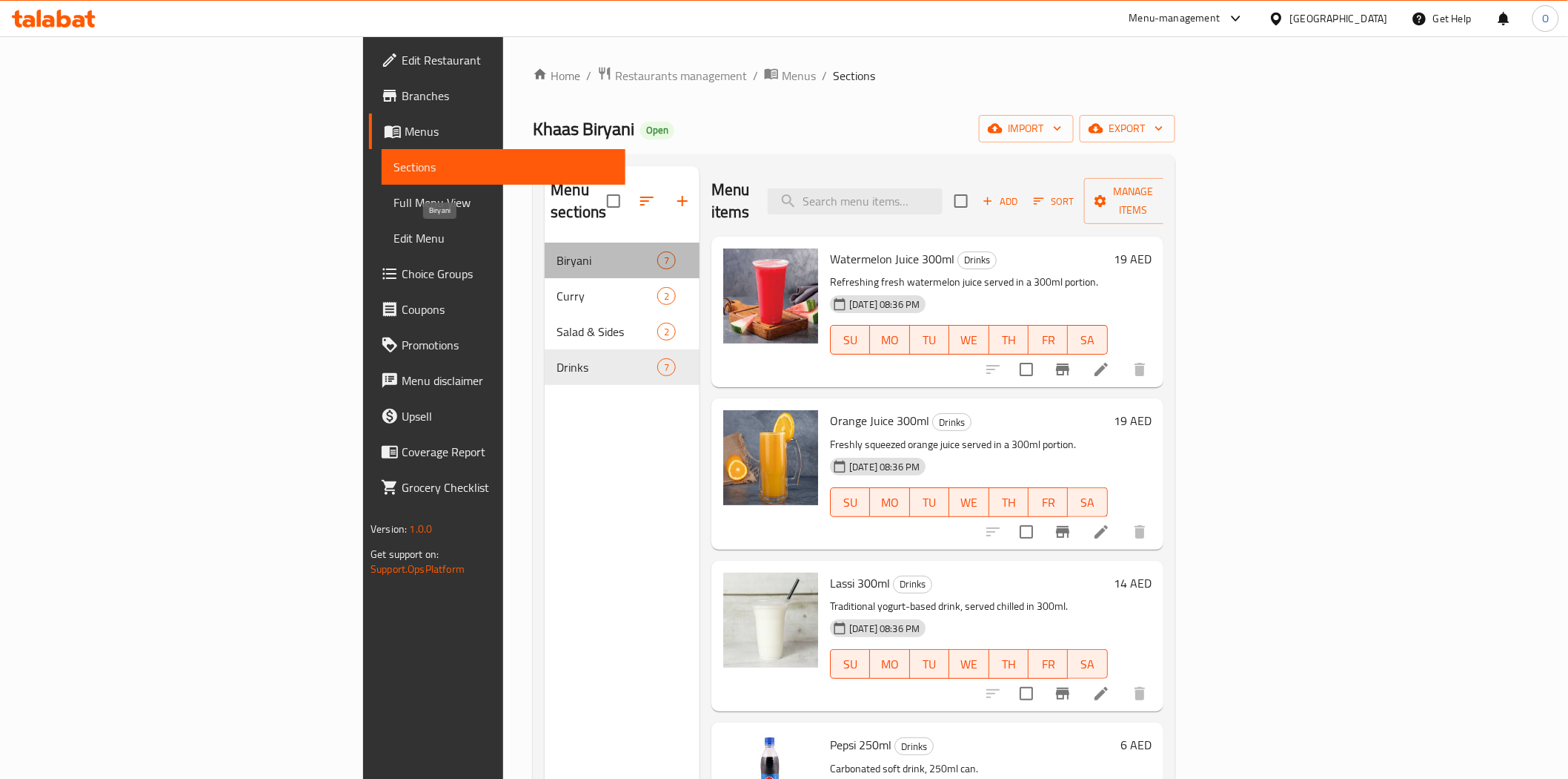
click at [556, 252] on span "Biryani" at bounding box center [606, 260] width 100 height 17
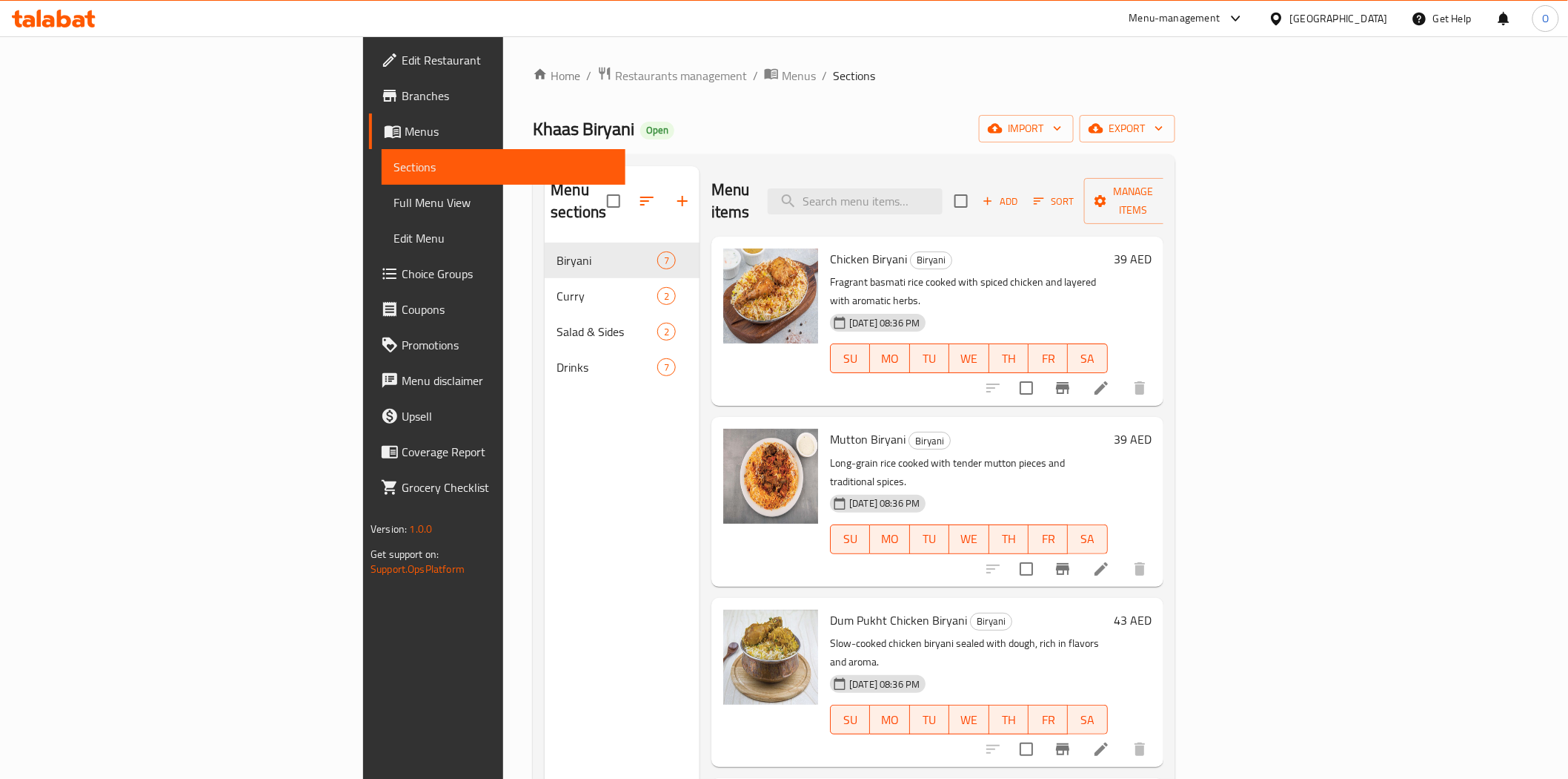
click at [1069, 273] on p "Fragrant basmati rice cooked with spiced chicken and layered with aromatic herb…" at bounding box center [969, 291] width 278 height 38
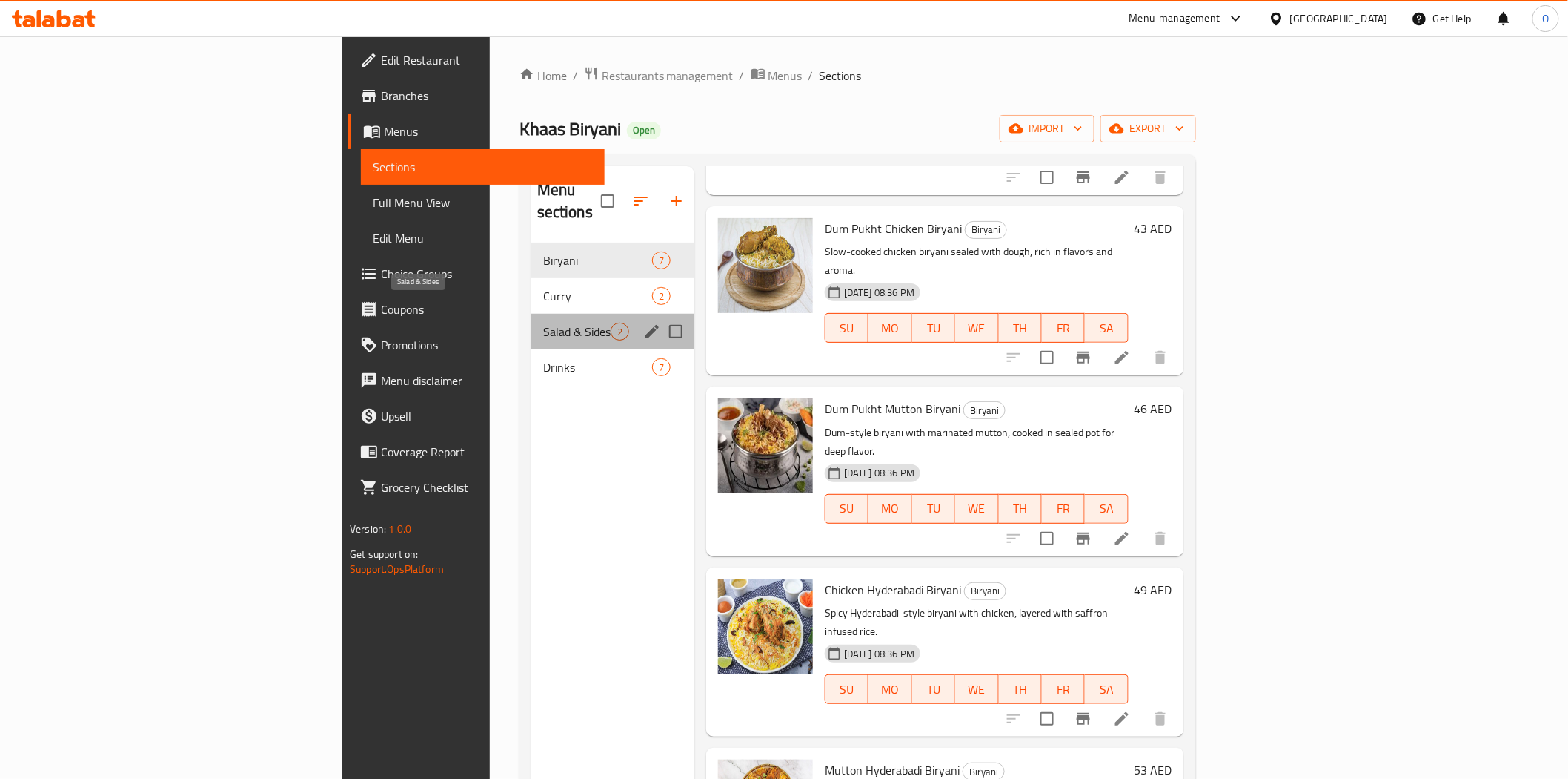
click at [543, 322] on span "Salad & Sides" at bounding box center [577, 330] width 68 height 17
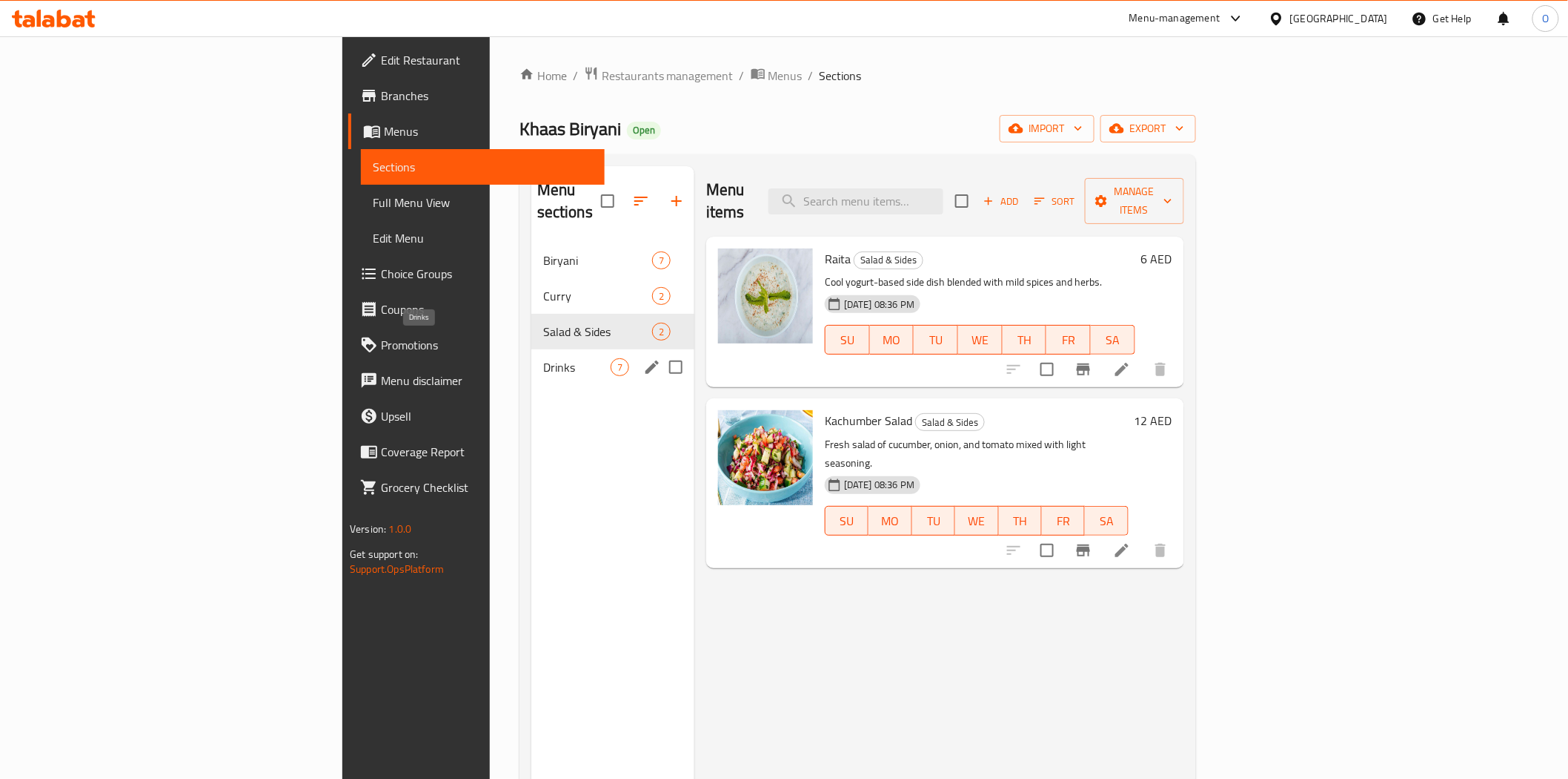
click at [543, 358] on span "Drinks" at bounding box center [577, 366] width 68 height 17
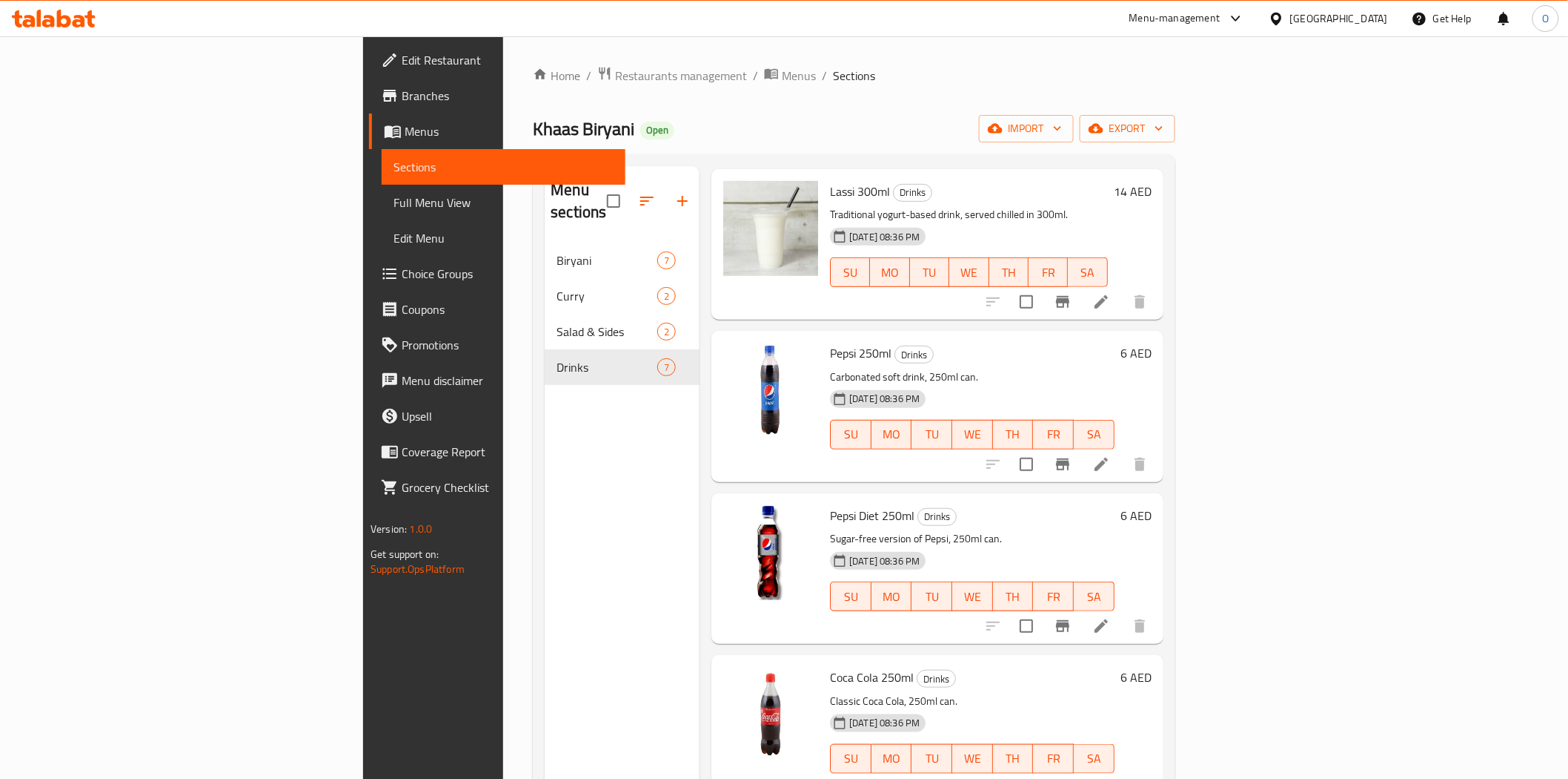
click at [1347, 17] on div "[GEOGRAPHIC_DATA]" at bounding box center [1339, 18] width 98 height 16
click at [1206, 211] on div "Jordan" at bounding box center [1194, 221] width 53 height 34
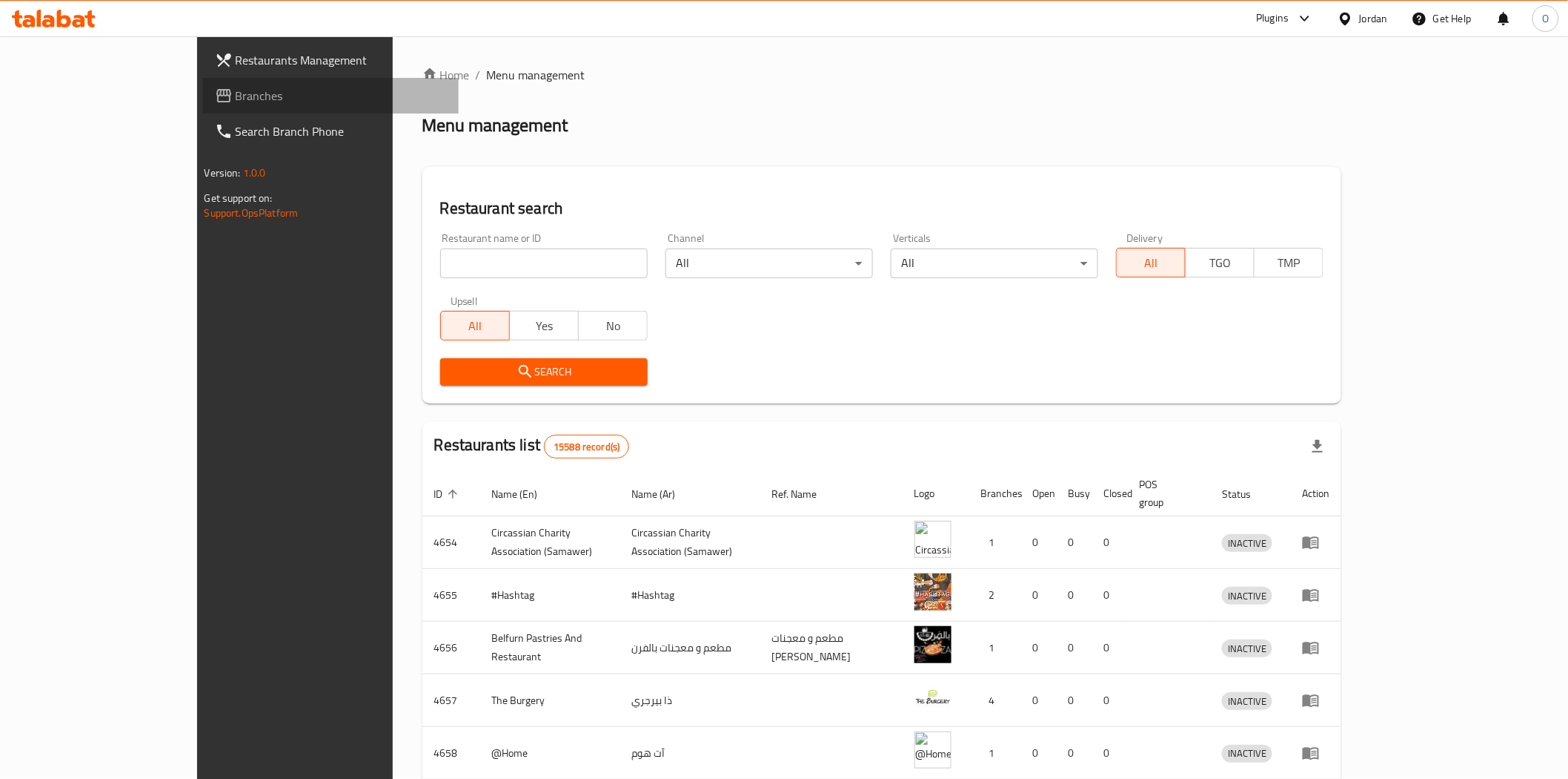
click at [236, 98] on span "Branches" at bounding box center [341, 95] width 211 height 17
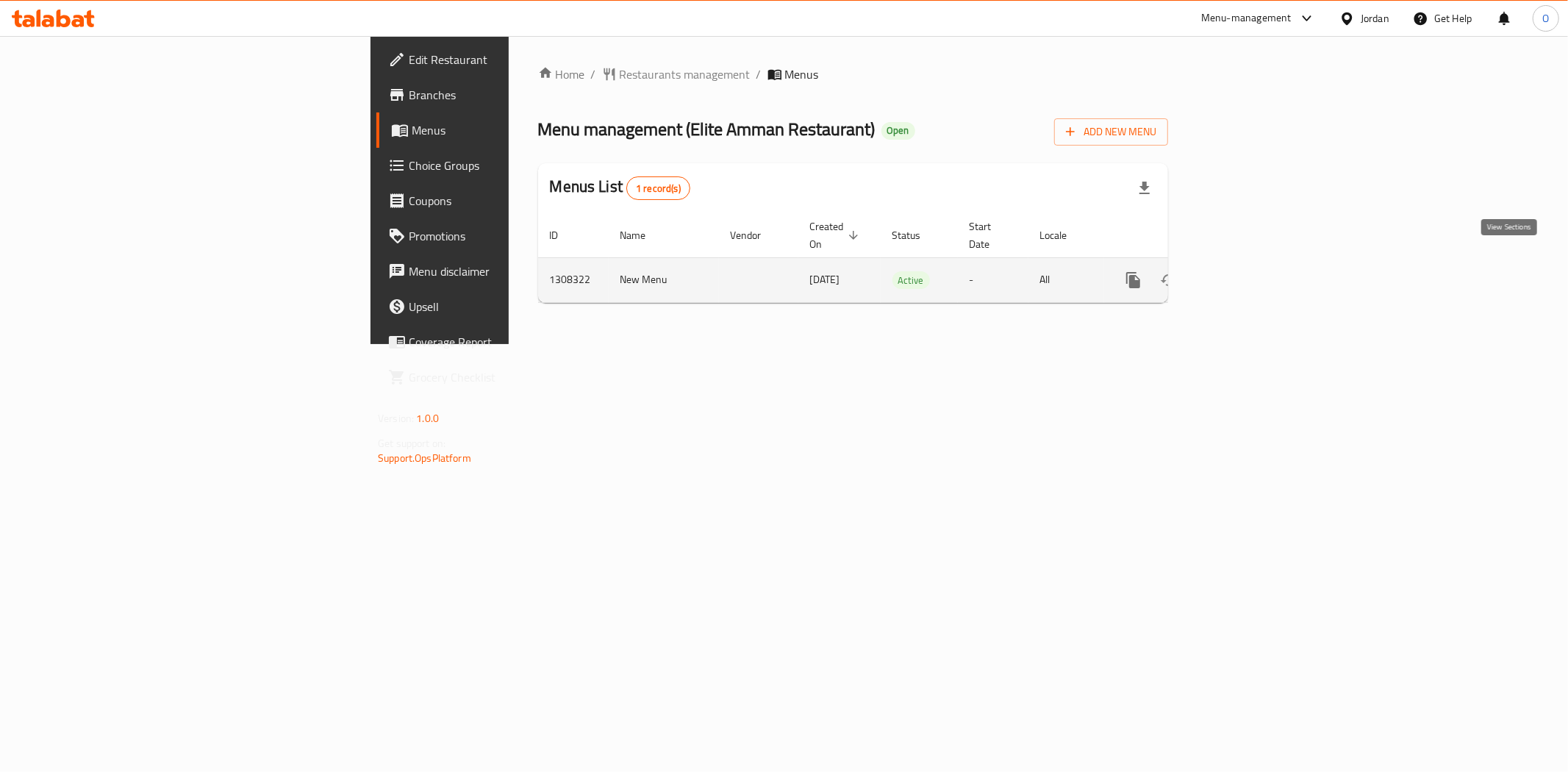
click at [1249, 272] on icon "enhanced table" at bounding box center [1239, 279] width 17 height 17
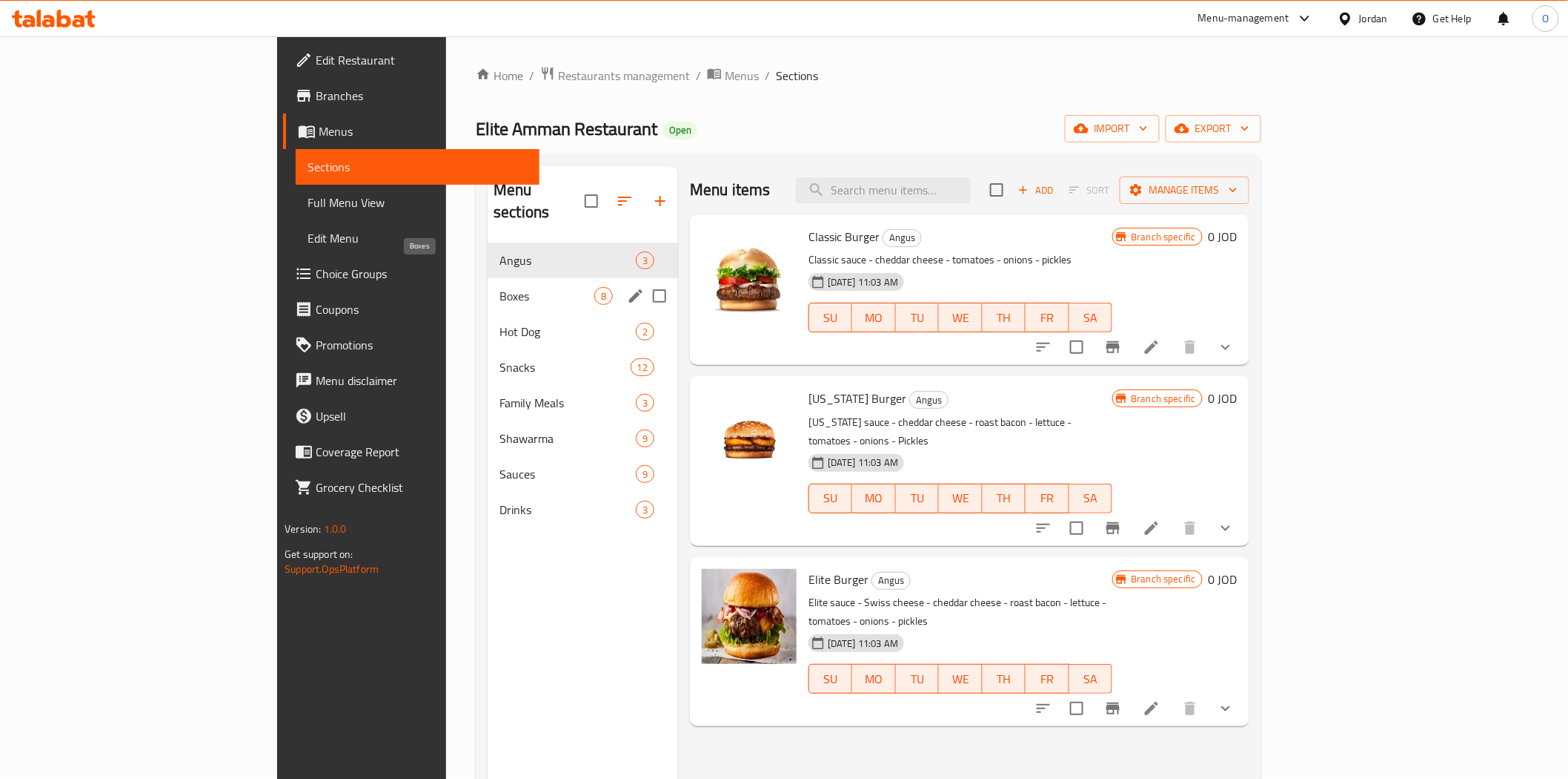
click at [499, 287] on span "Boxes" at bounding box center [547, 296] width 95 height 17
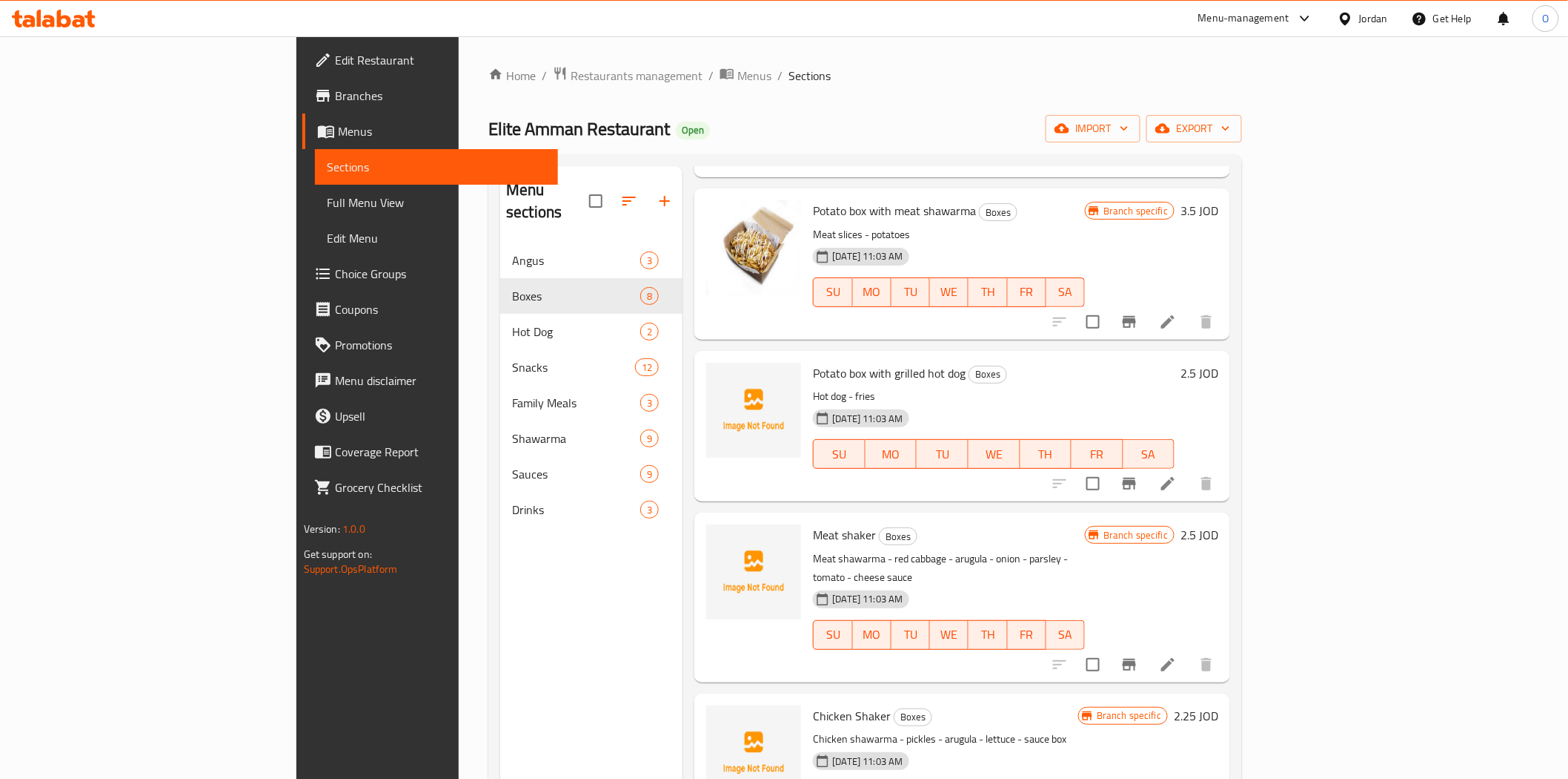
scroll to position [553, 0]
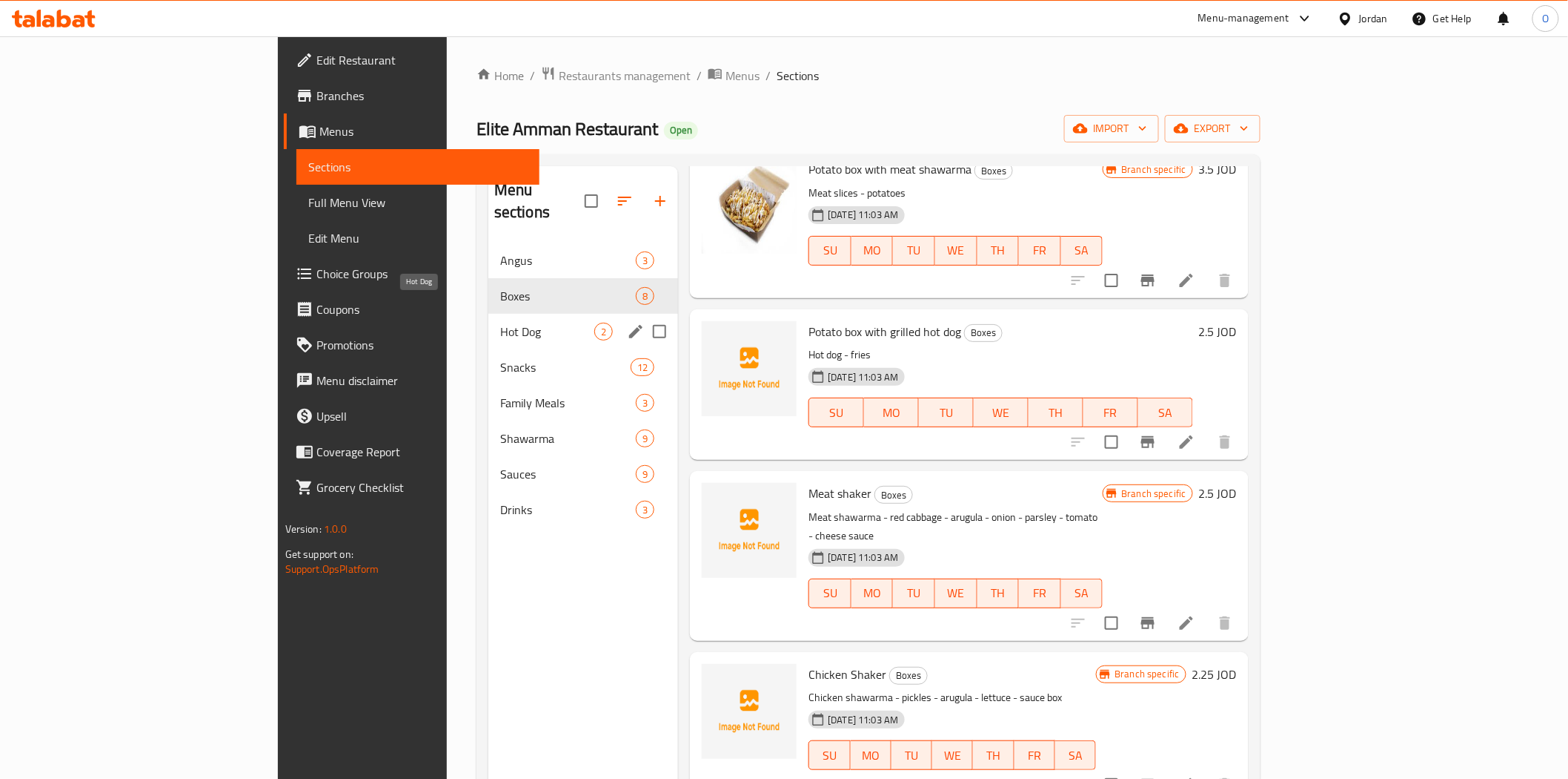
click at [500, 322] on span "Hot Dog" at bounding box center [547, 330] width 94 height 17
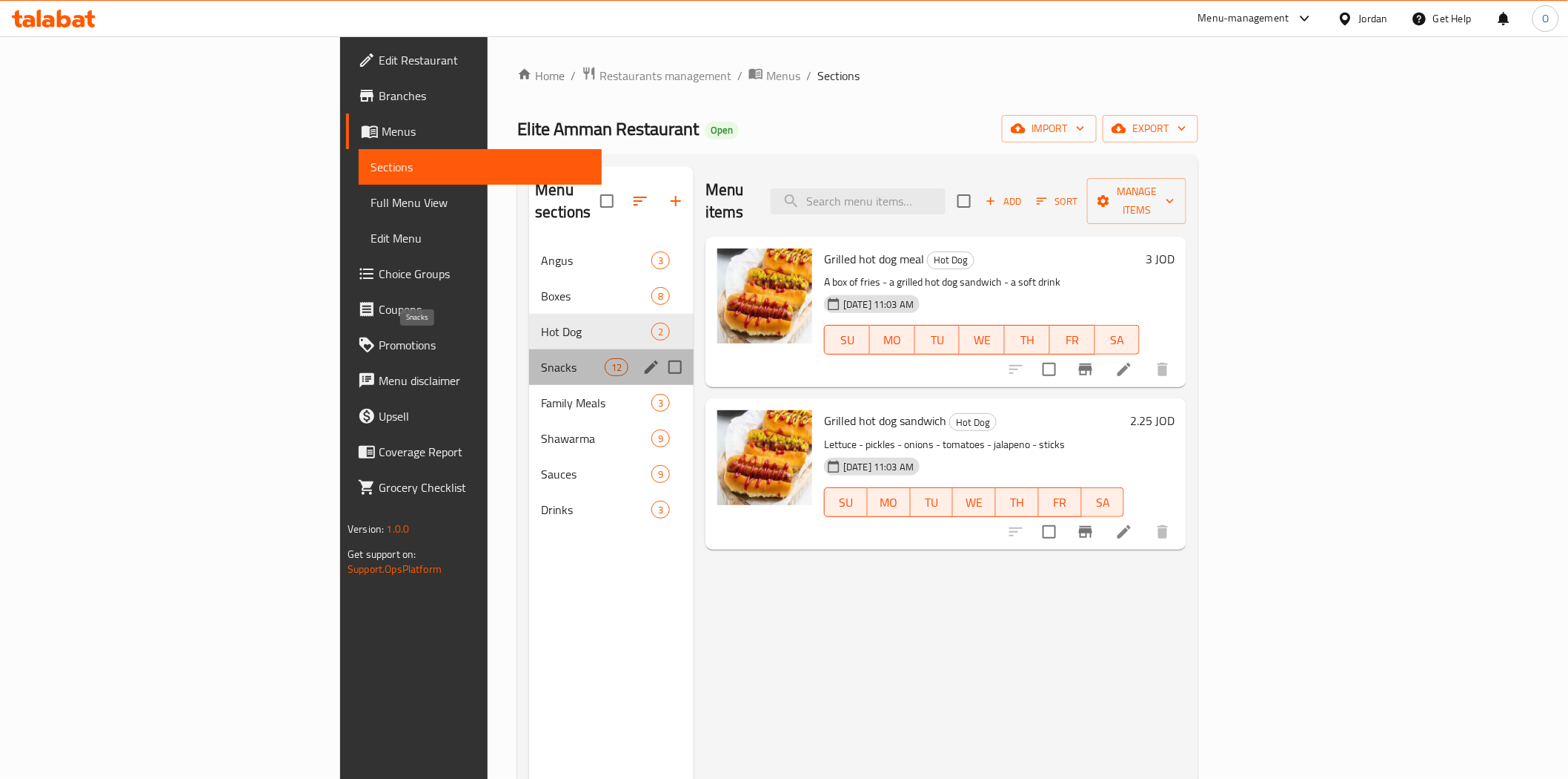
click at [541, 358] on span "Snacks" at bounding box center [572, 366] width 63 height 17
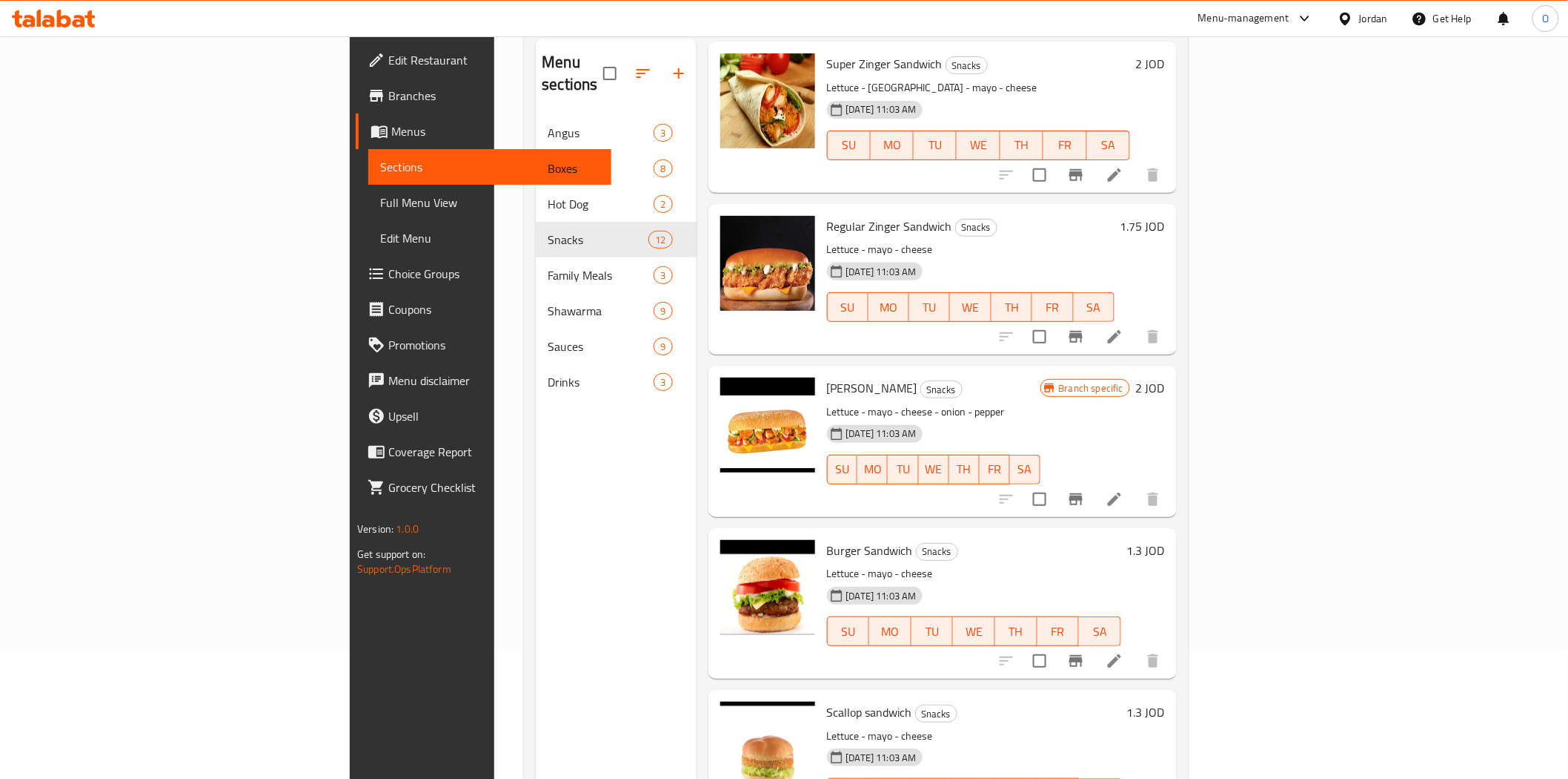
scroll to position [208, 0]
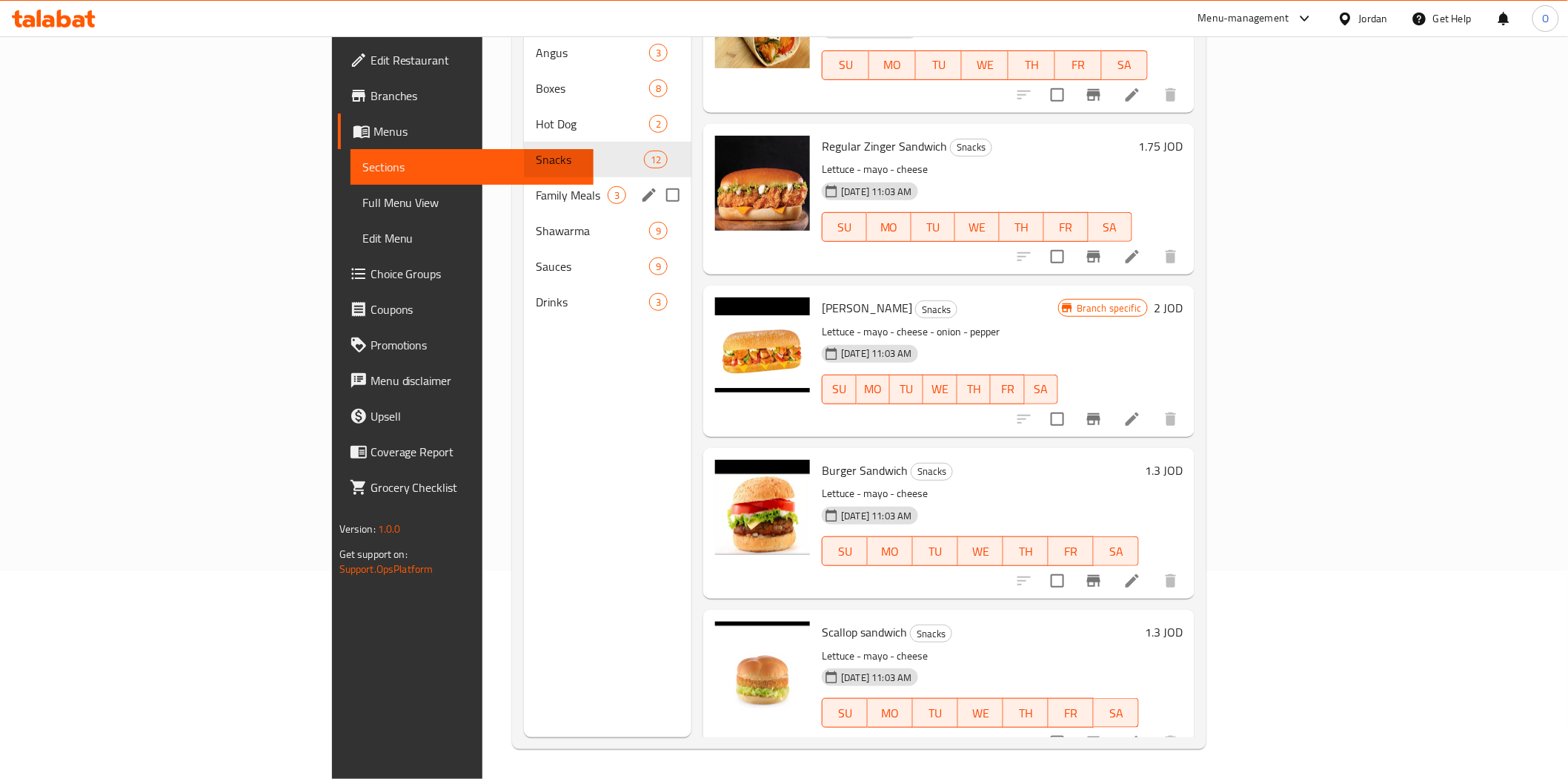
click at [536, 186] on span "Family Meals" at bounding box center [572, 194] width 72 height 17
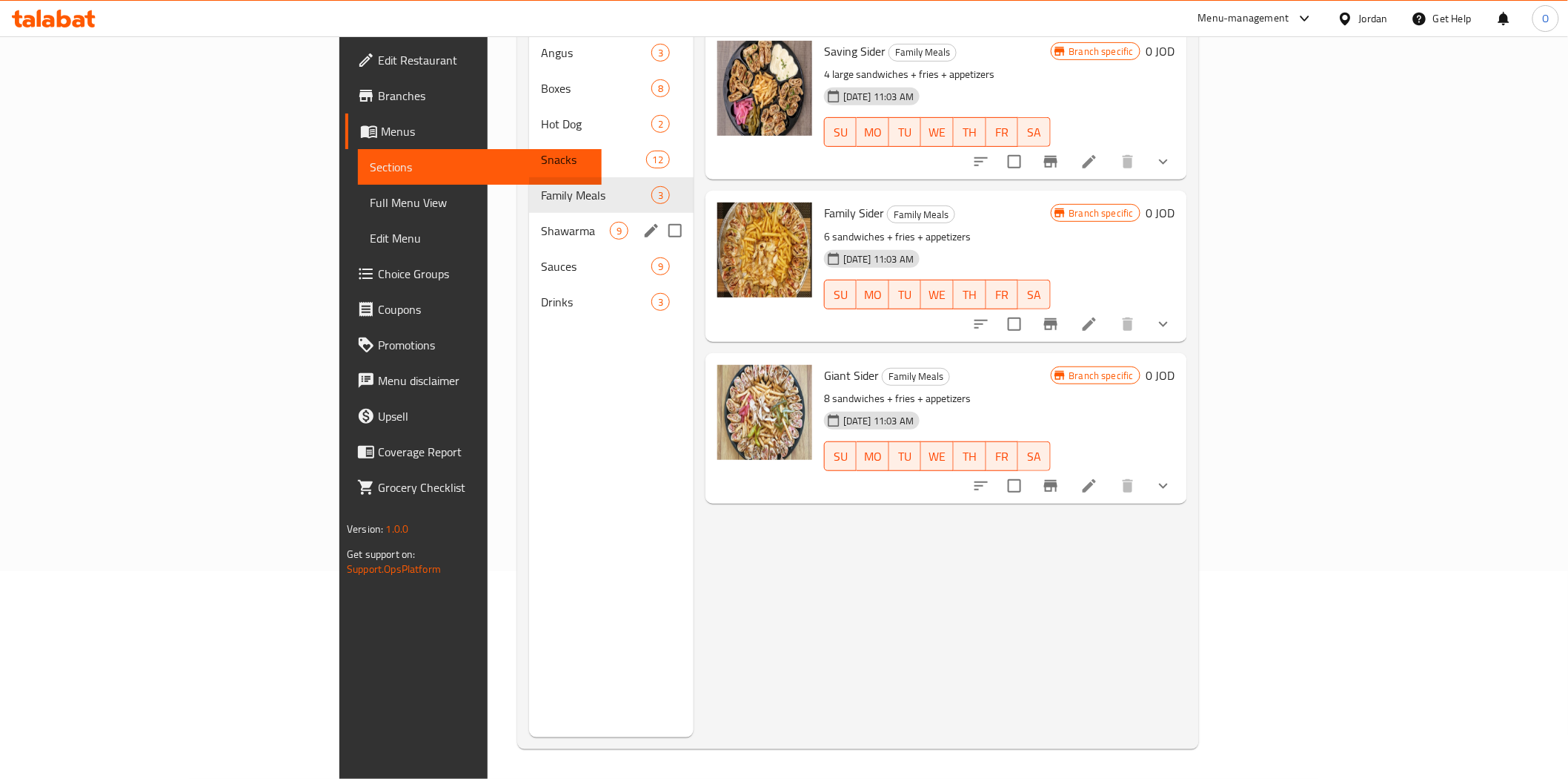
click at [529, 217] on div "Shawarma 9" at bounding box center [611, 231] width 165 height 36
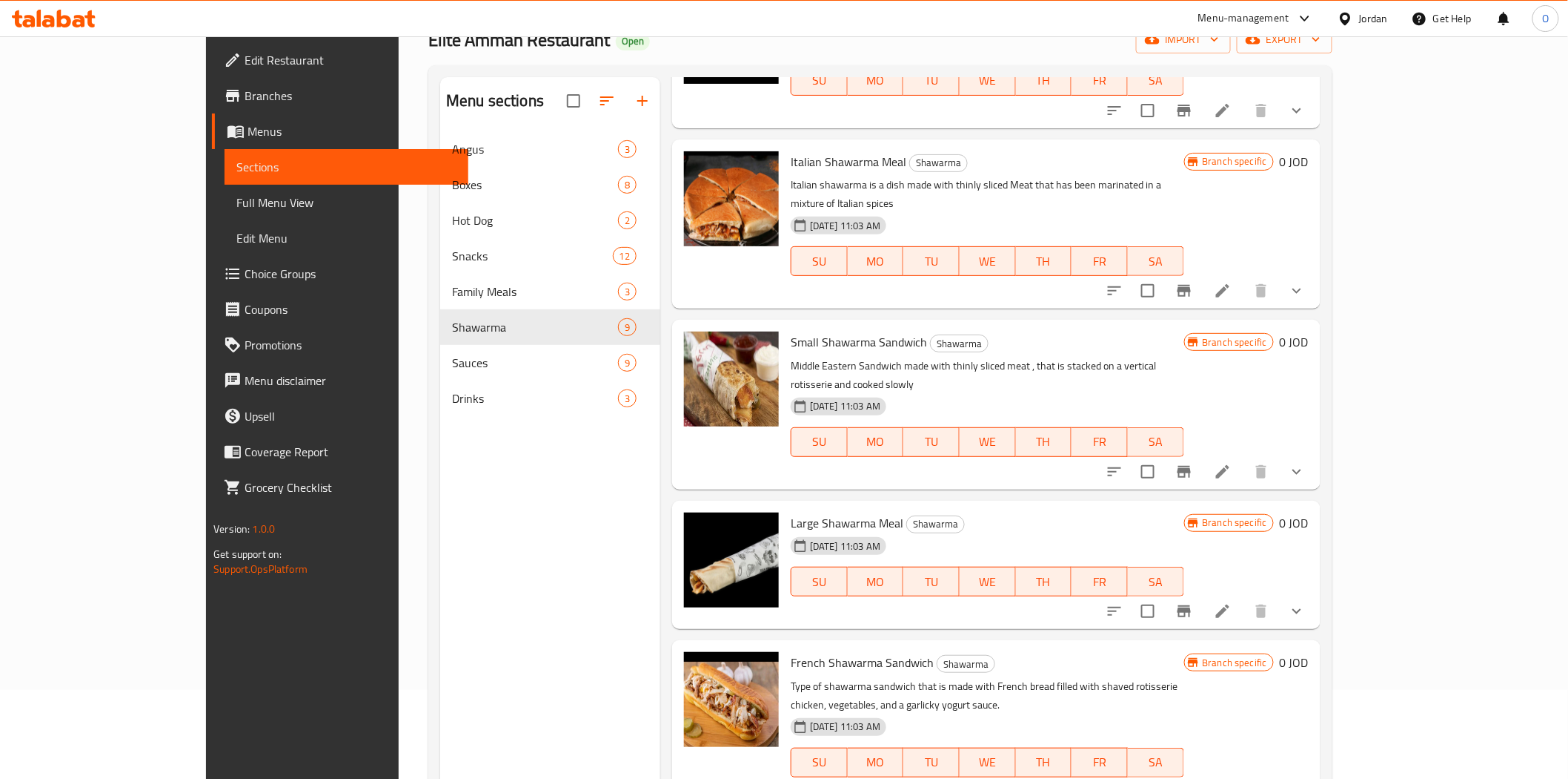
scroll to position [208, 0]
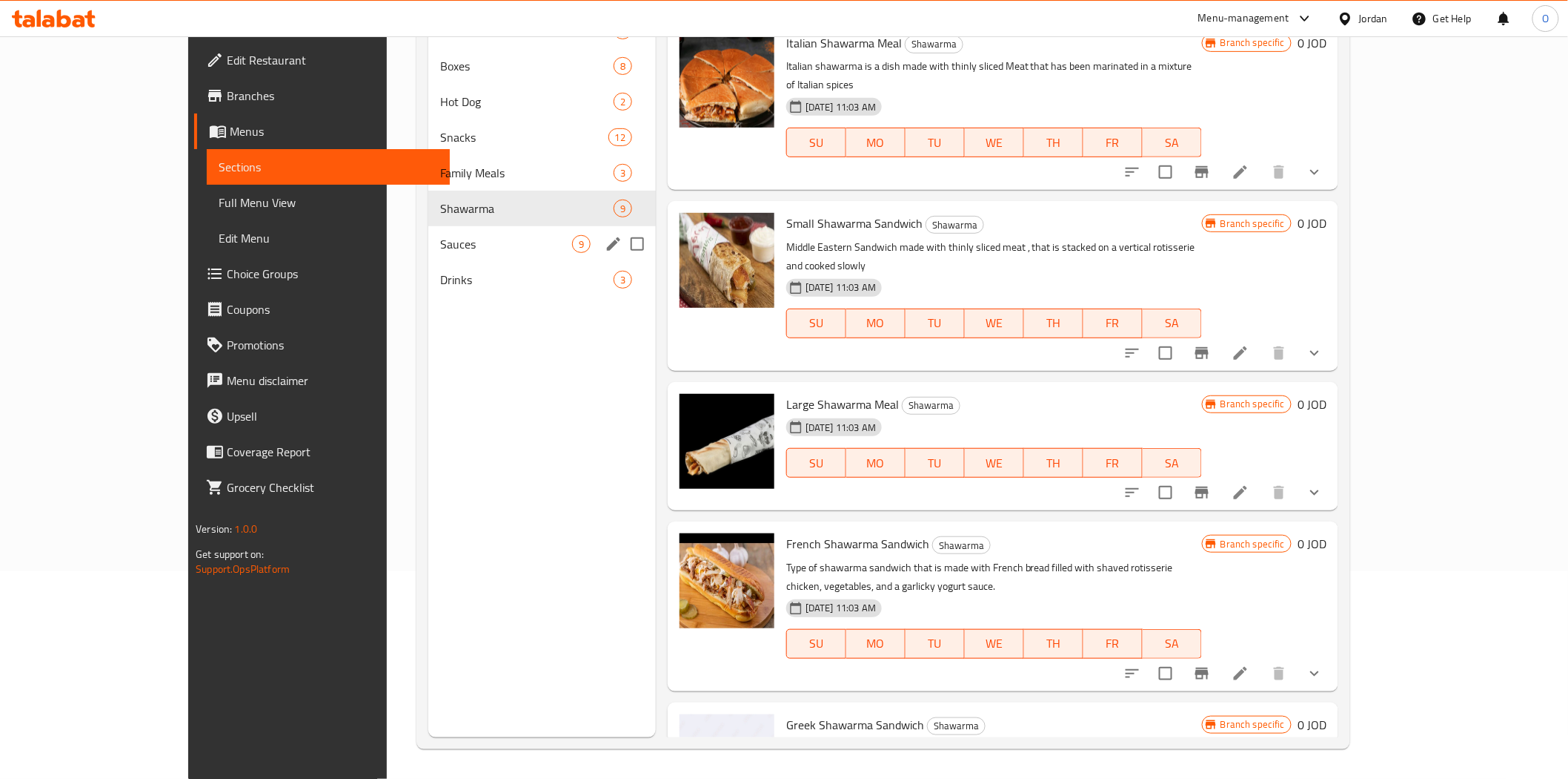
click at [440, 249] on span "Sauces" at bounding box center [506, 243] width 132 height 17
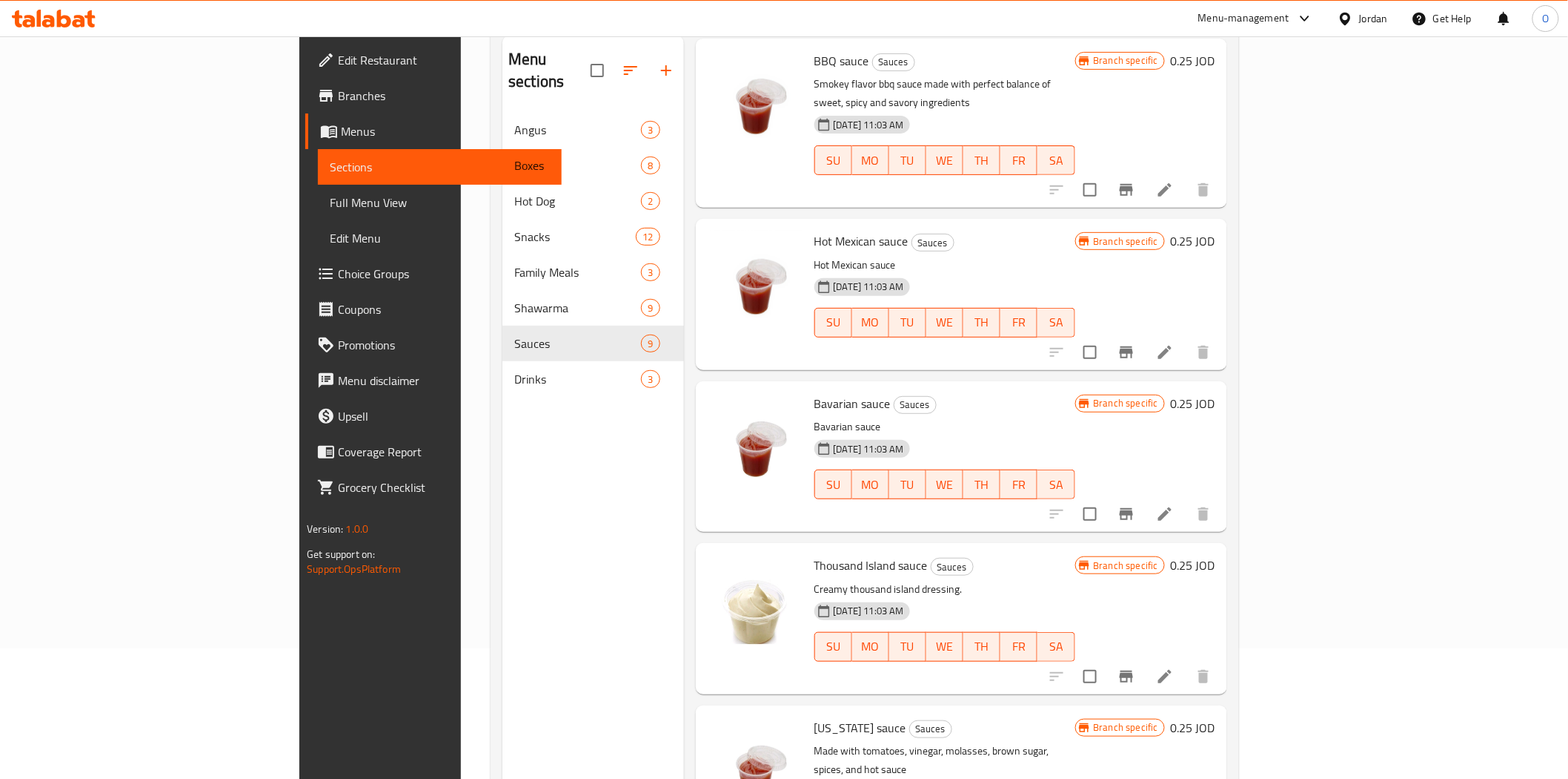
scroll to position [208, 0]
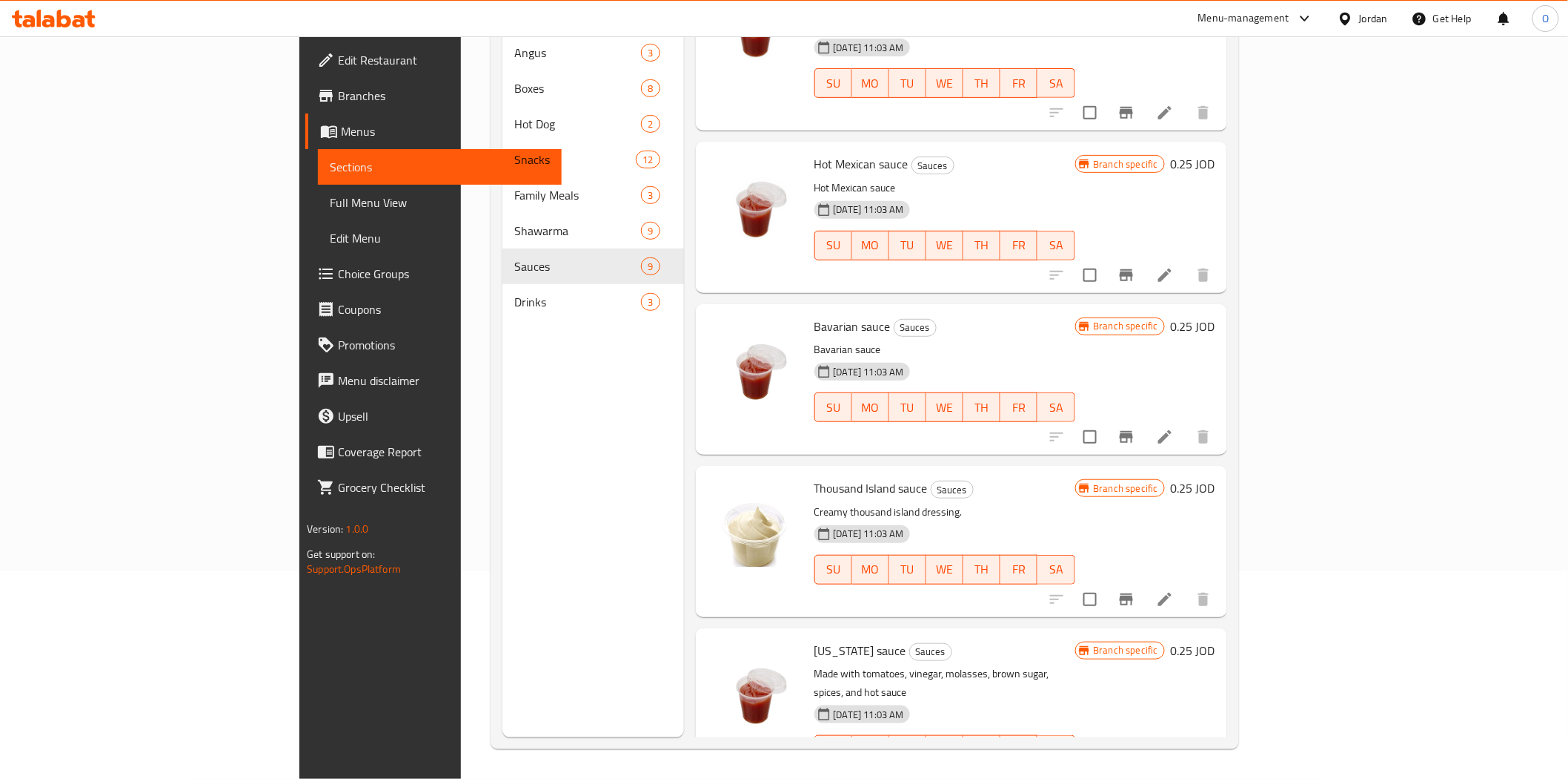
click at [502, 307] on div "Menu sections Angus 3 Boxes 8 Hot Dog 2 Snacks 12 Family Meals 3 Shawarma 9 Sau…" at bounding box center [593, 348] width 181 height 779
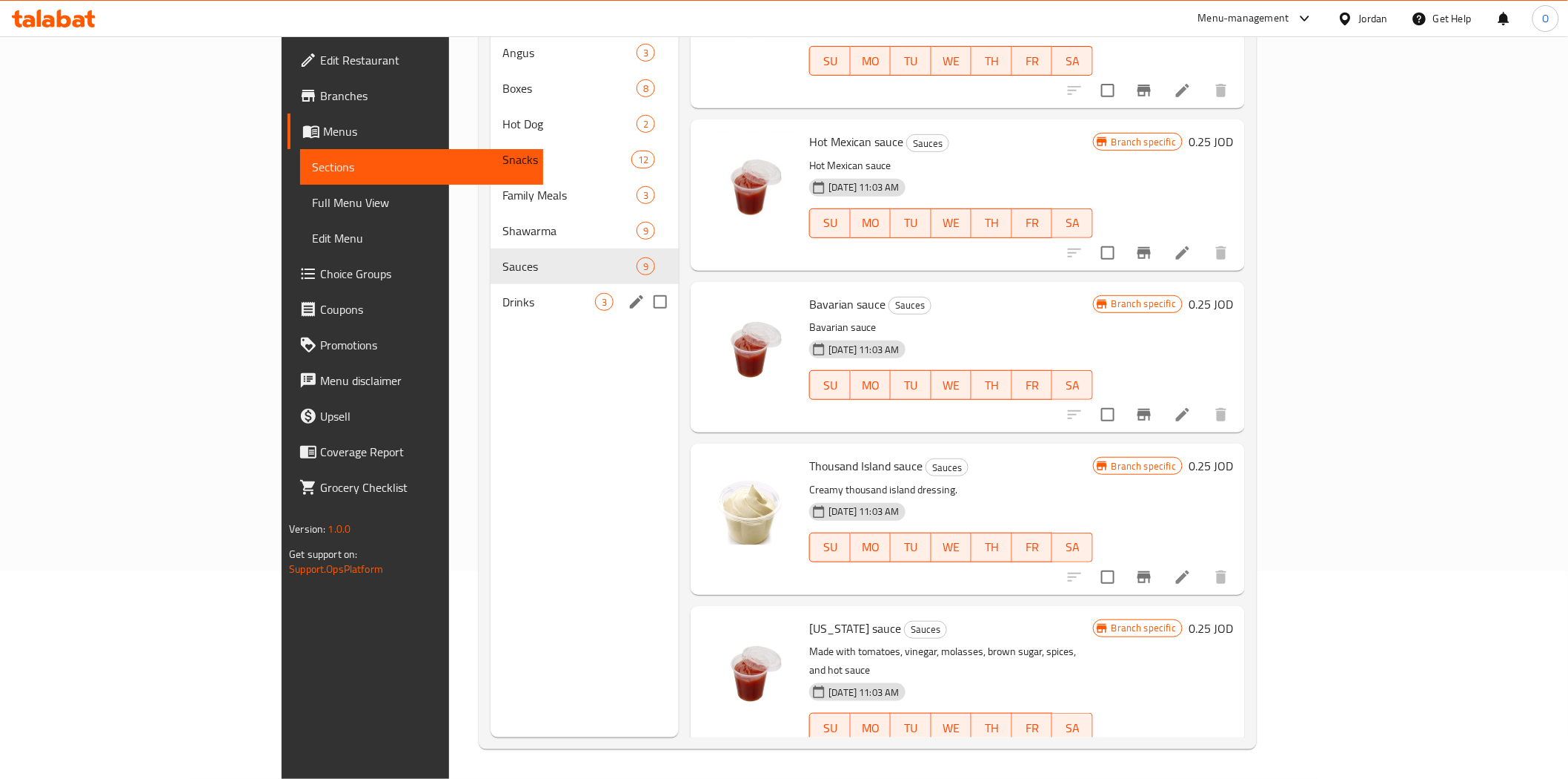
click at [502, 293] on span "Drinks" at bounding box center [548, 301] width 92 height 17
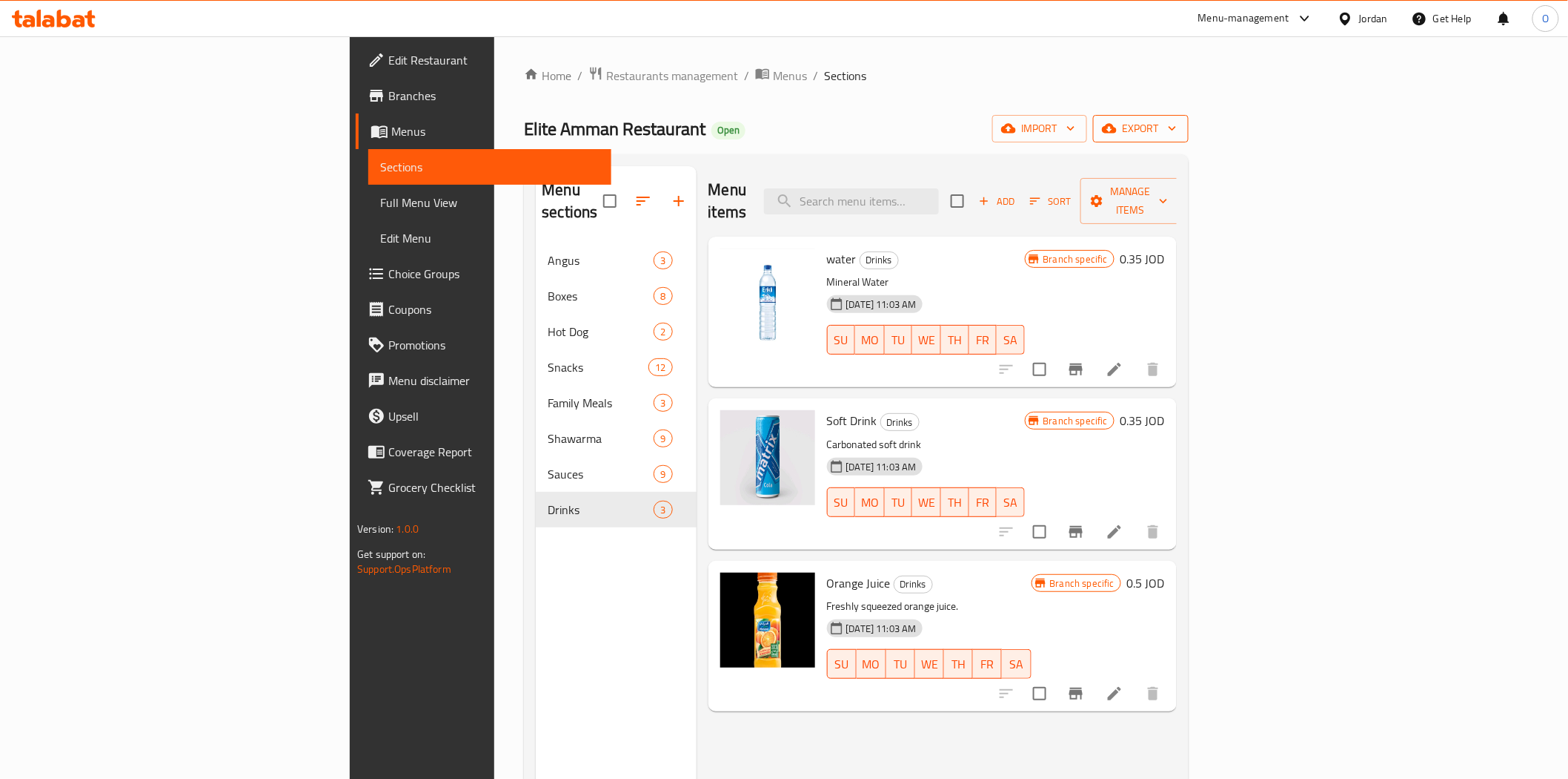
click at [1177, 135] on span "export" at bounding box center [1141, 128] width 72 height 18
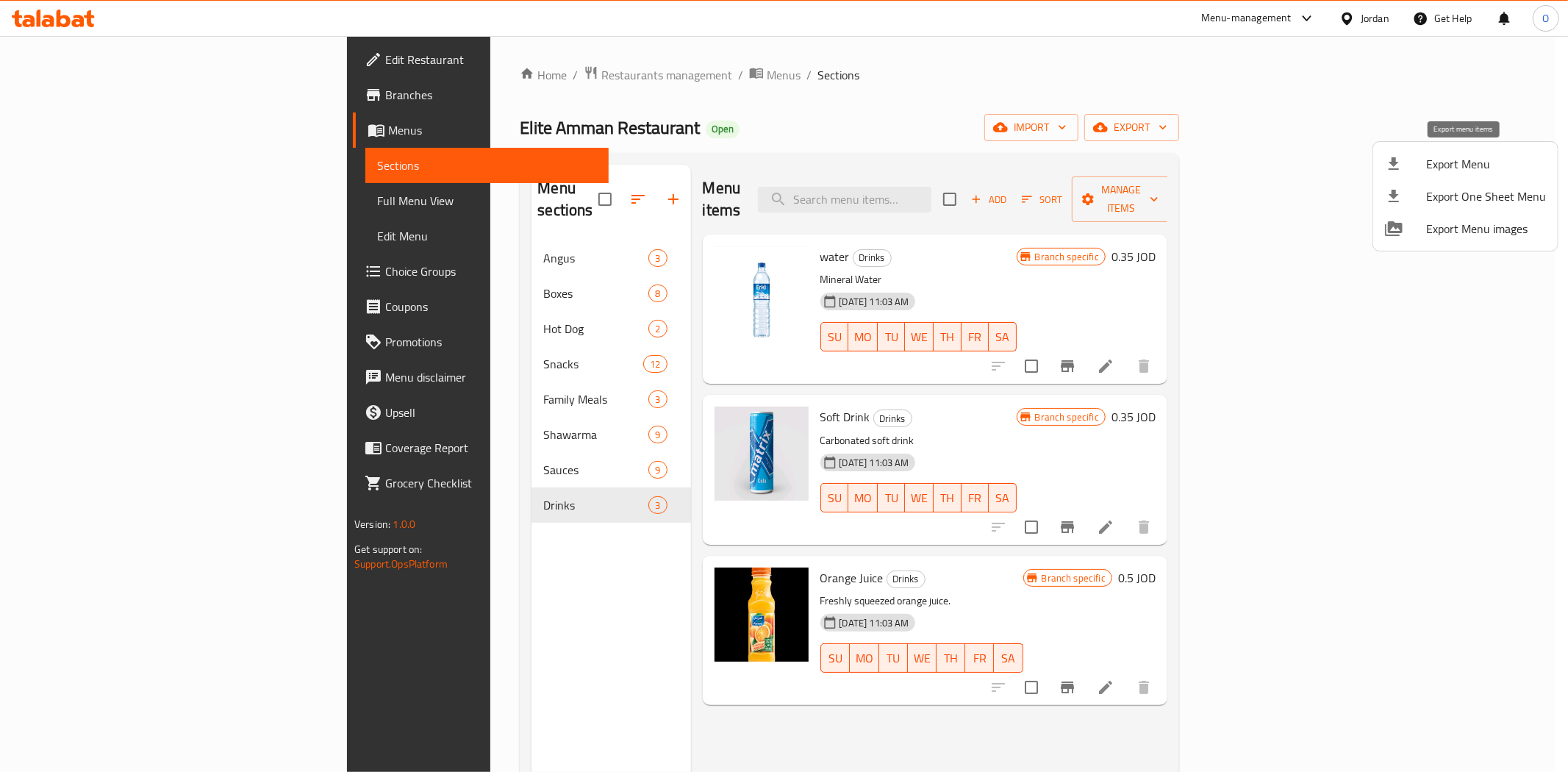
click at [1461, 171] on span "Export Menu" at bounding box center [1486, 163] width 120 height 17
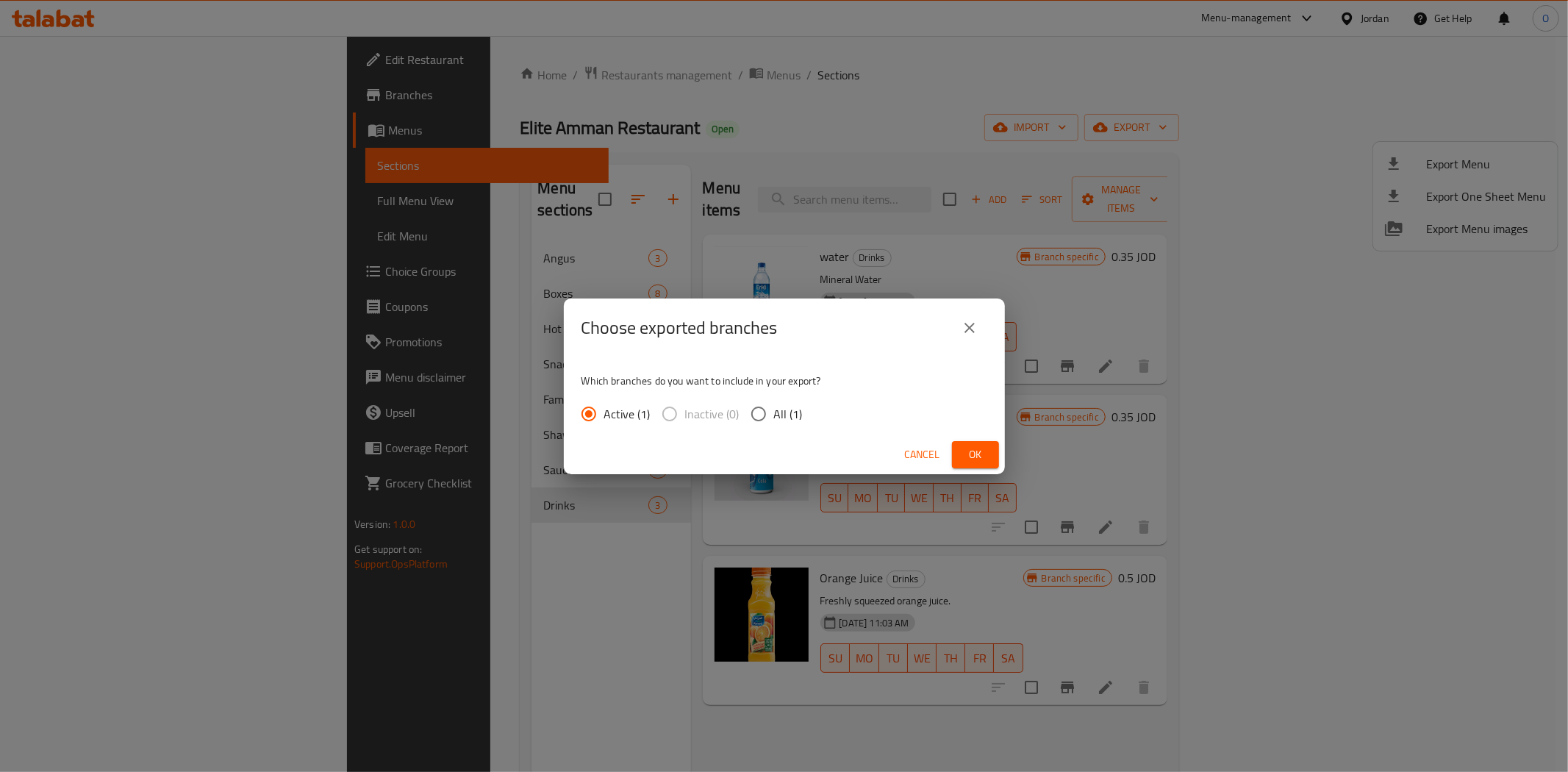
click at [982, 445] on span "Ok" at bounding box center [975, 454] width 24 height 18
